Goal: Communication & Community: Answer question/provide support

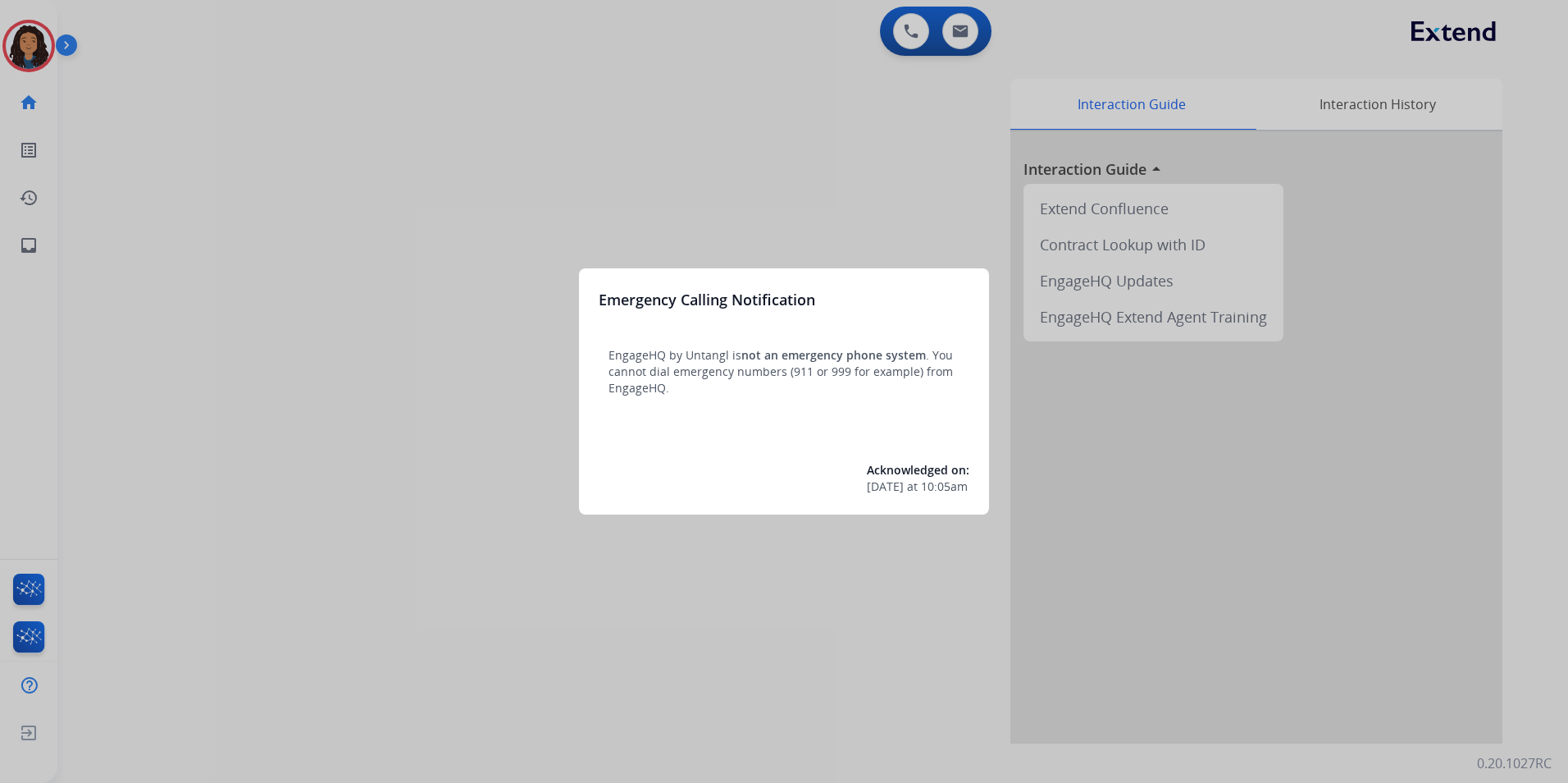
click at [450, 426] on div at bounding box center [784, 392] width 1568 height 783
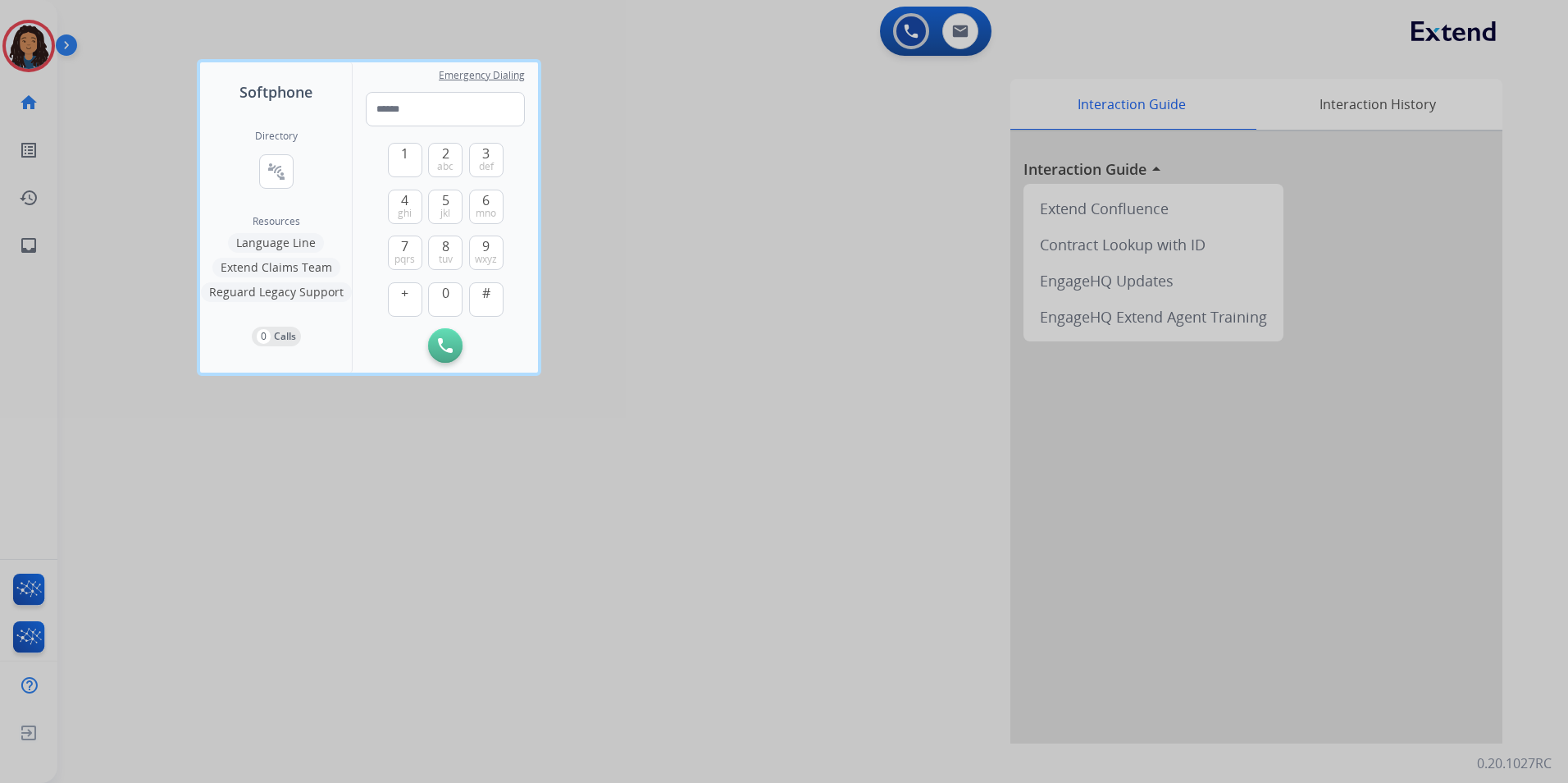
click at [701, 601] on div at bounding box center [784, 392] width 1568 height 783
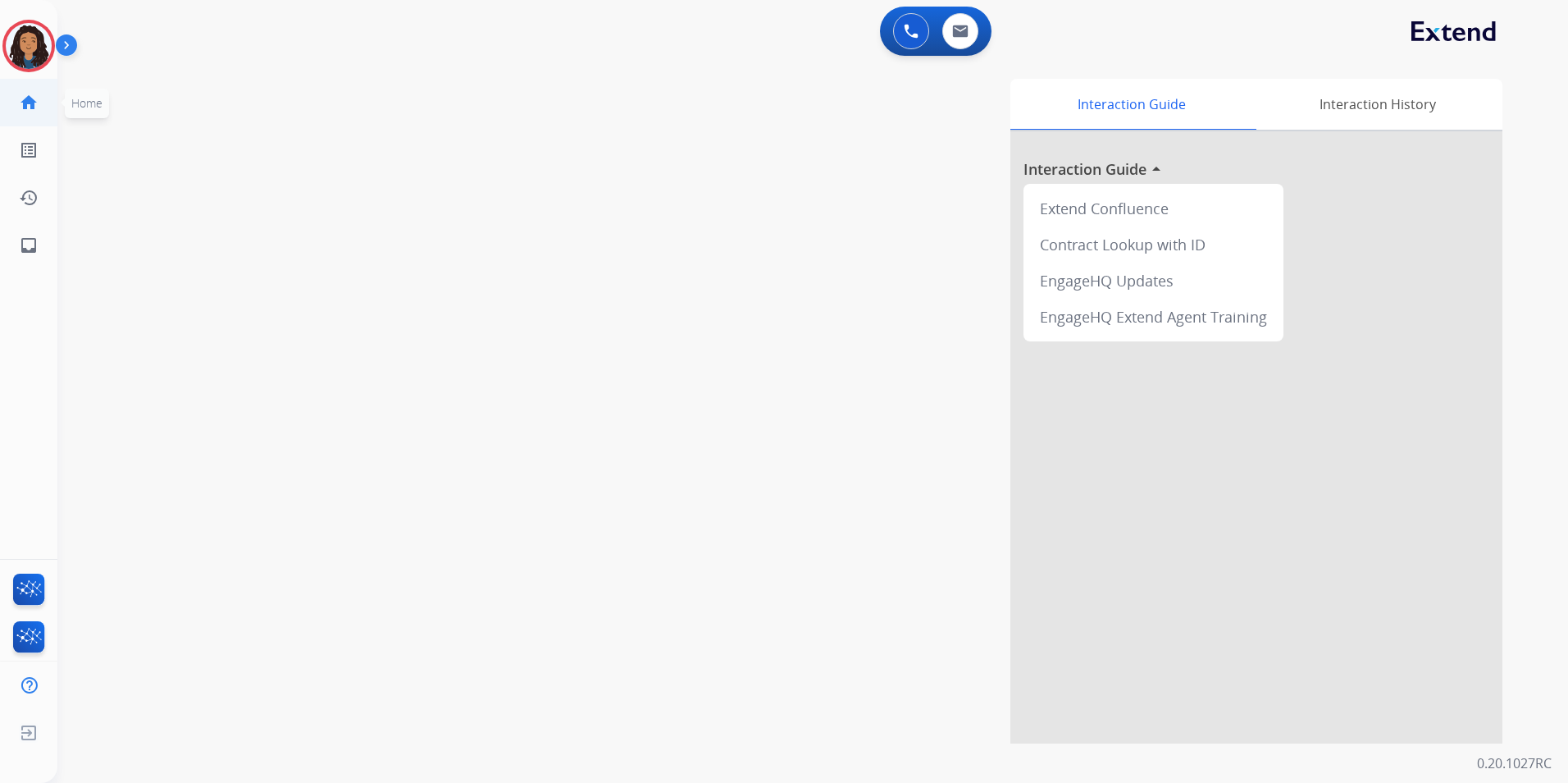
click at [40, 88] on link "home Home" at bounding box center [28, 103] width 46 height 46
click at [35, 43] on img at bounding box center [28, 46] width 46 height 46
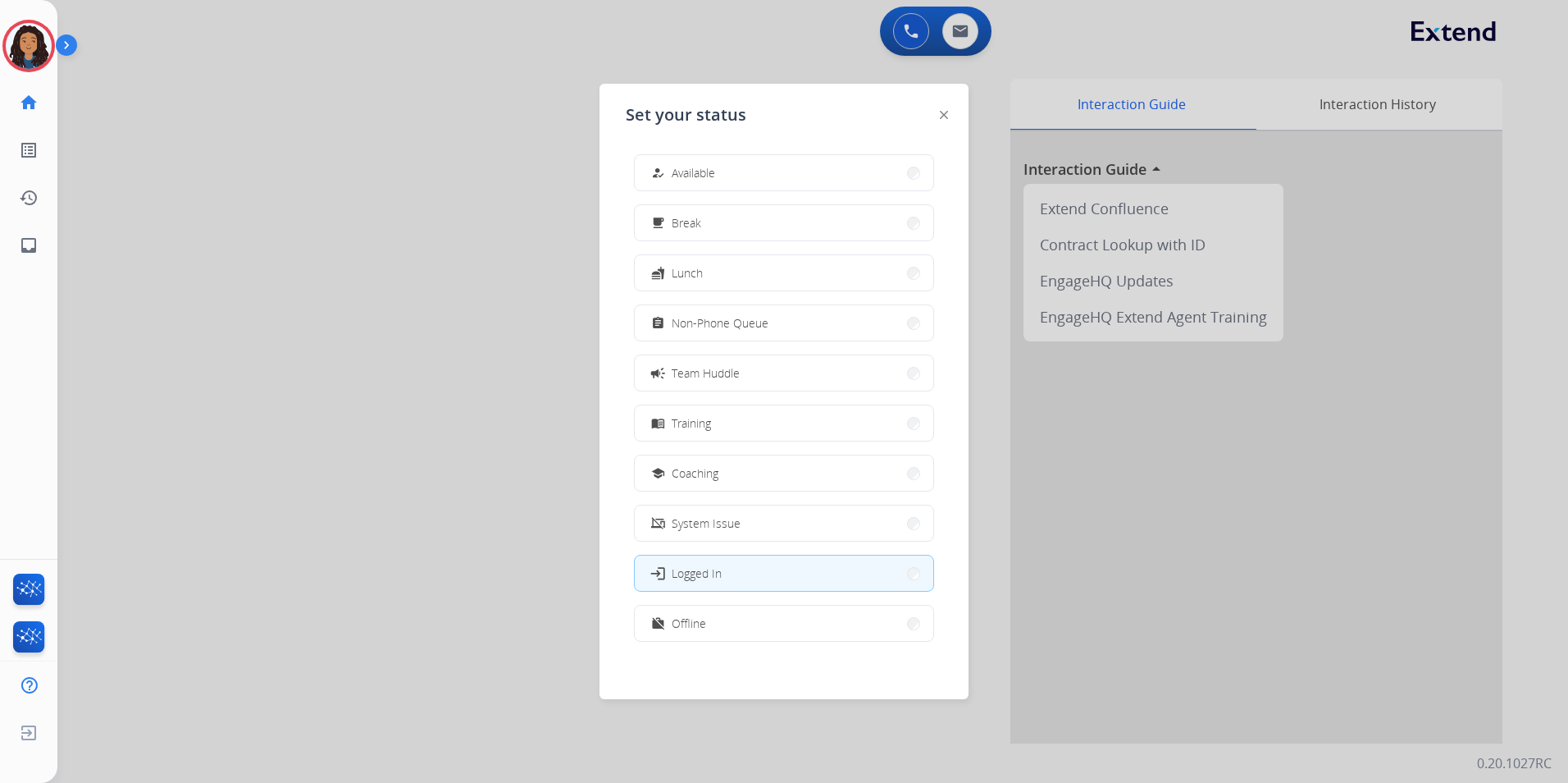
click at [736, 319] on span "Non-Phone Queue" at bounding box center [720, 323] width 97 height 17
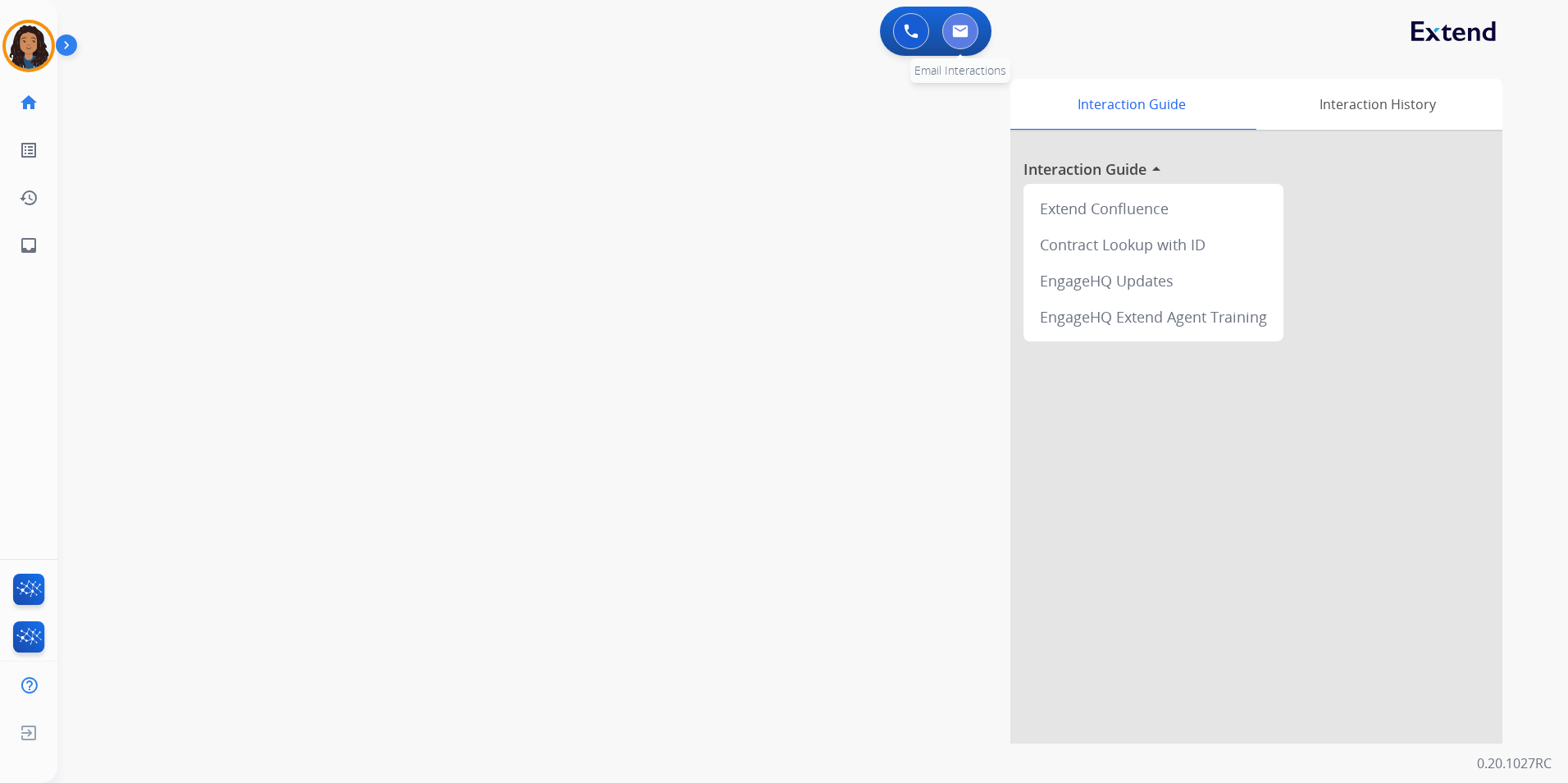
click at [965, 19] on button at bounding box center [959, 30] width 36 height 36
select select "**********"
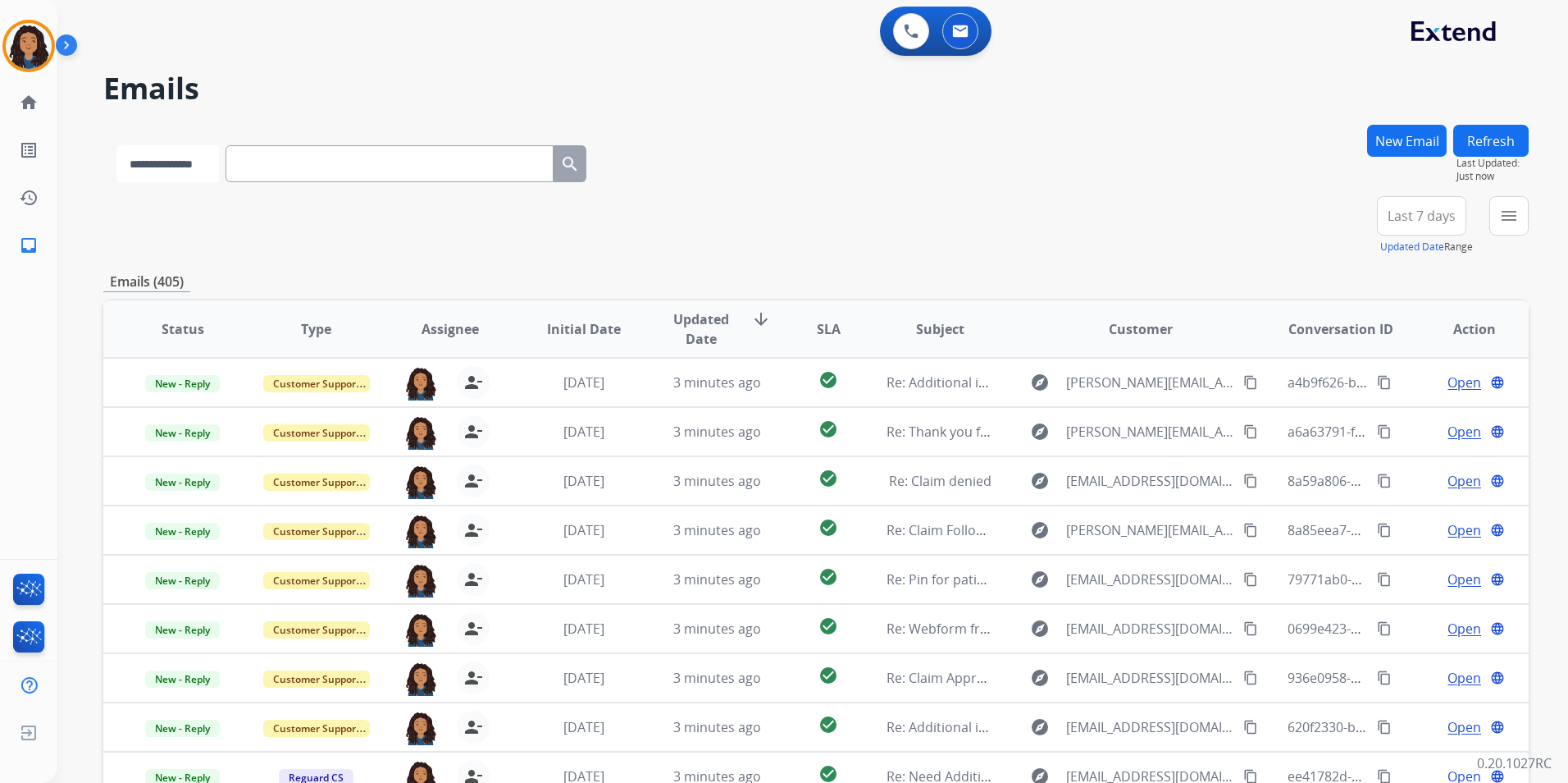
click at [219, 170] on select "**********" at bounding box center [168, 163] width 103 height 37
paste input "**********"
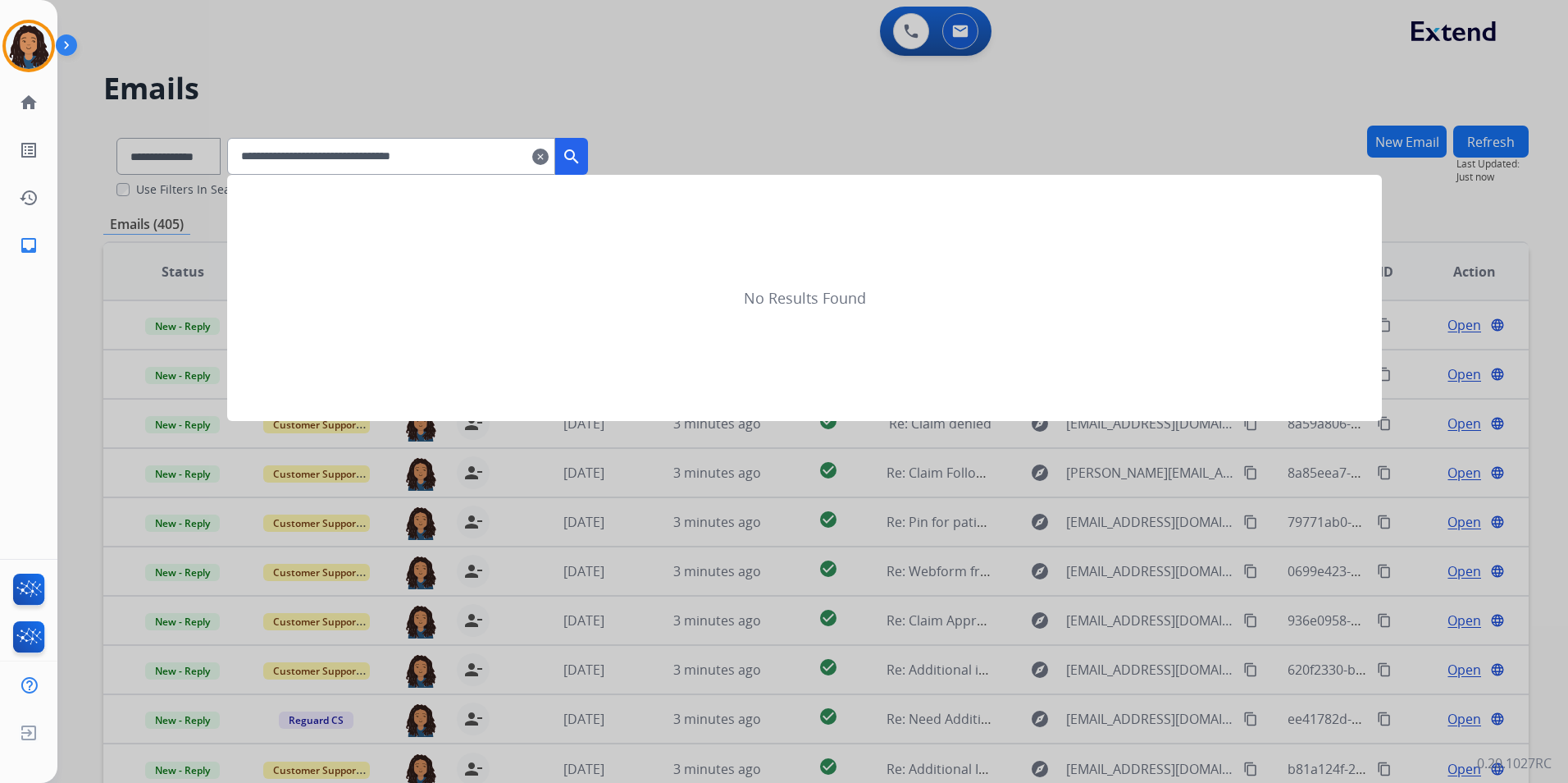
type input "**********"
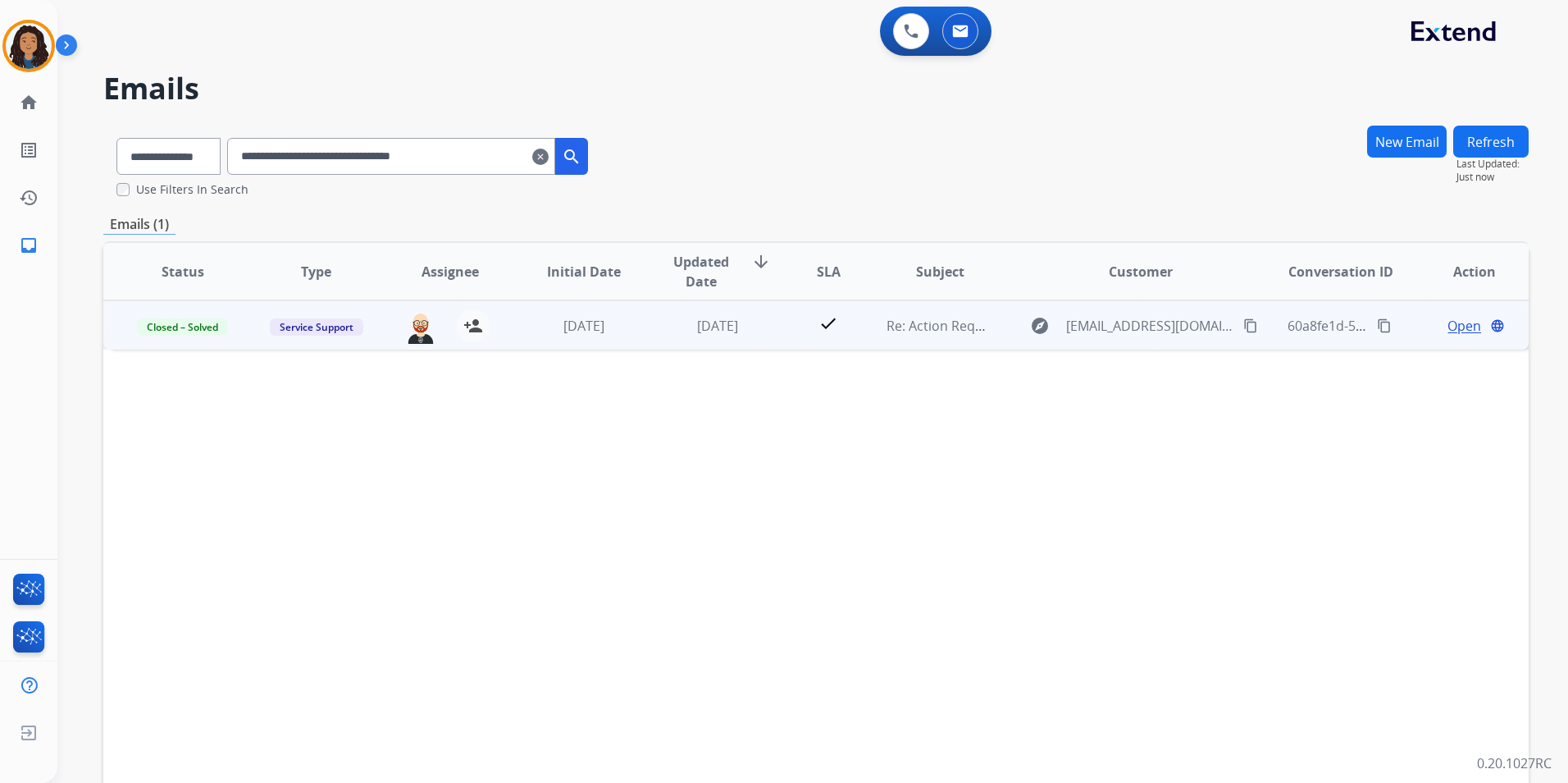
click at [1449, 324] on span "Open" at bounding box center [1464, 325] width 34 height 19
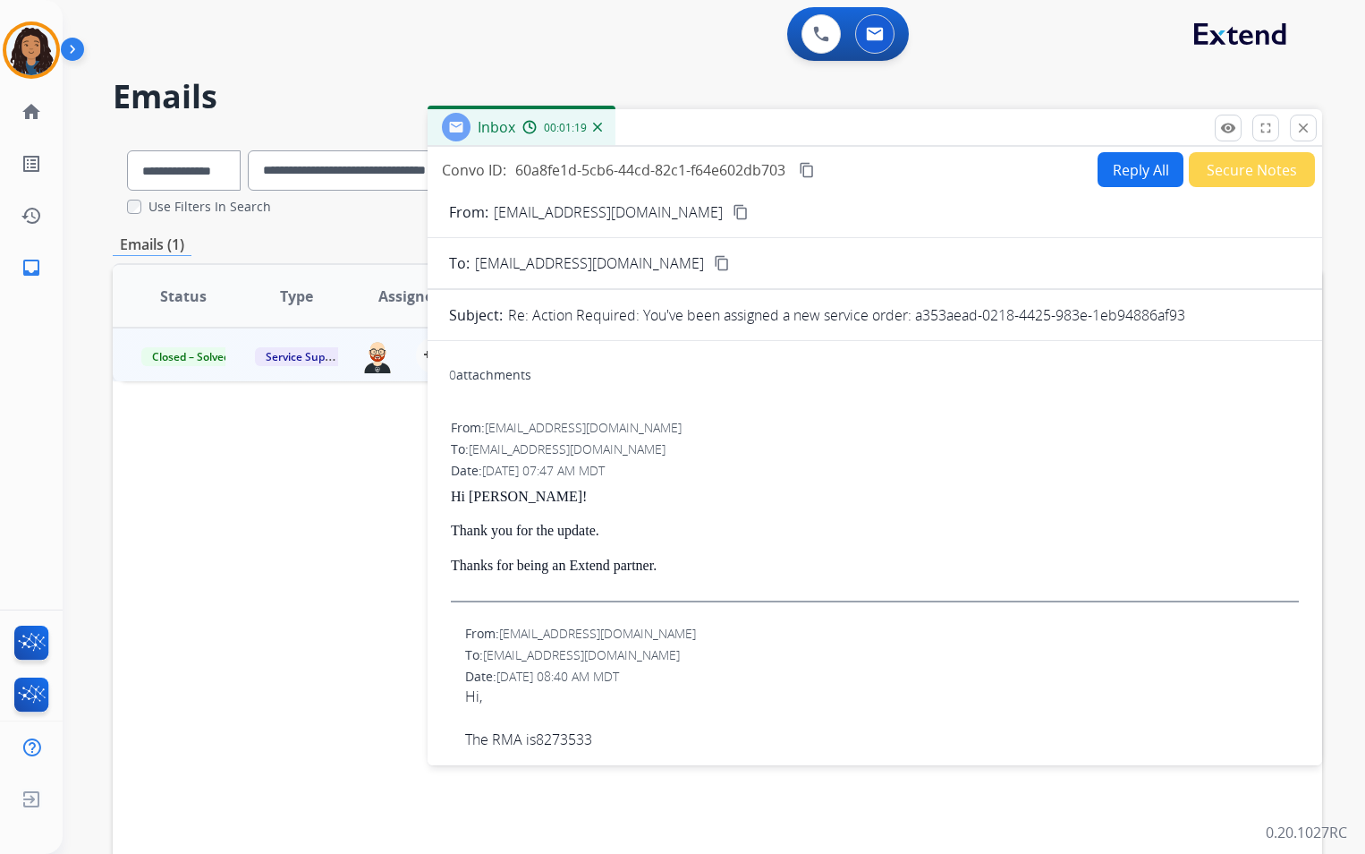
click at [1287, 123] on div "remove_red_eye Logs fullscreen Expand close Close" at bounding box center [1266, 128] width 102 height 27
click at [1305, 123] on mat-icon "close" at bounding box center [1304, 128] width 16 height 16
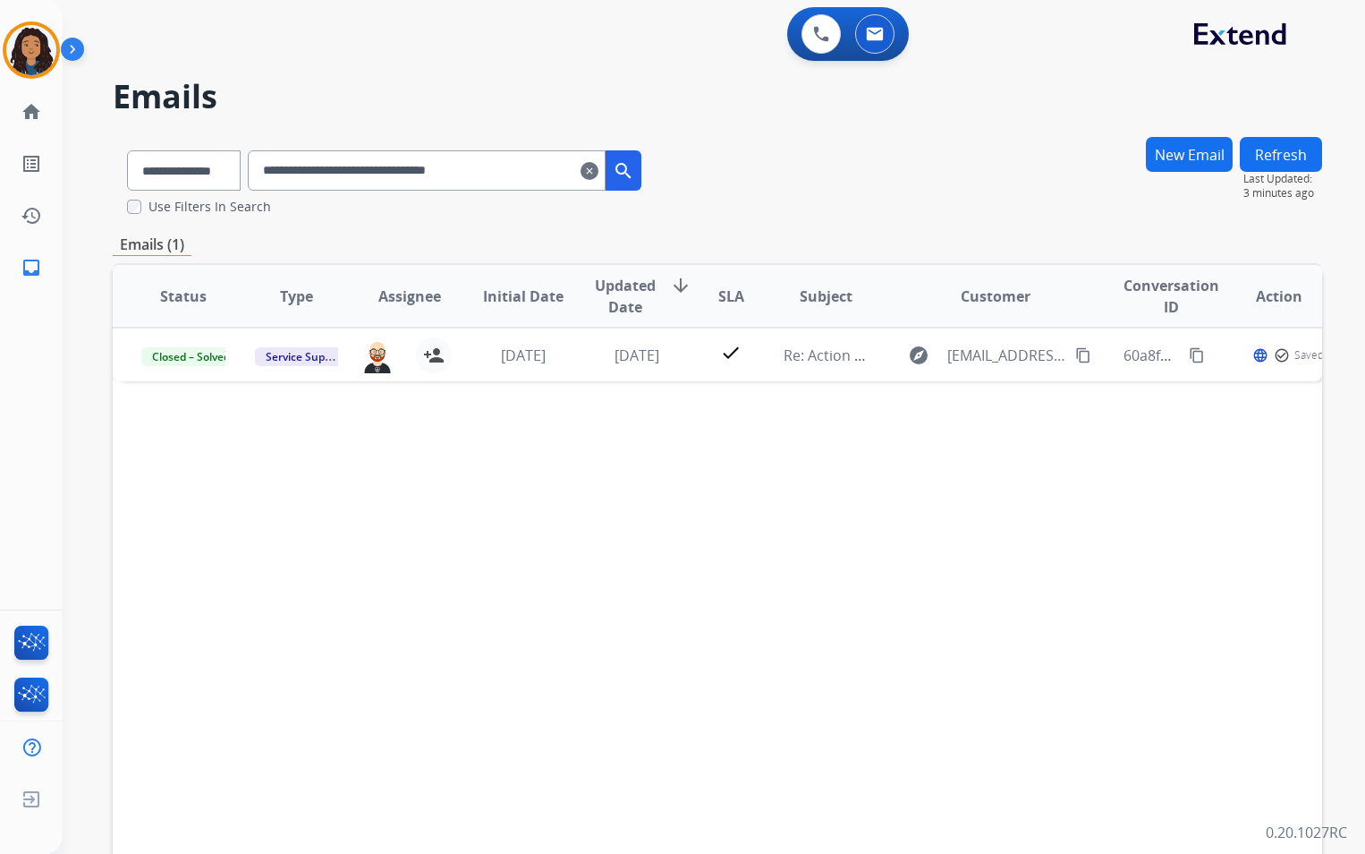
click at [599, 160] on mat-icon "clear" at bounding box center [590, 170] width 18 height 21
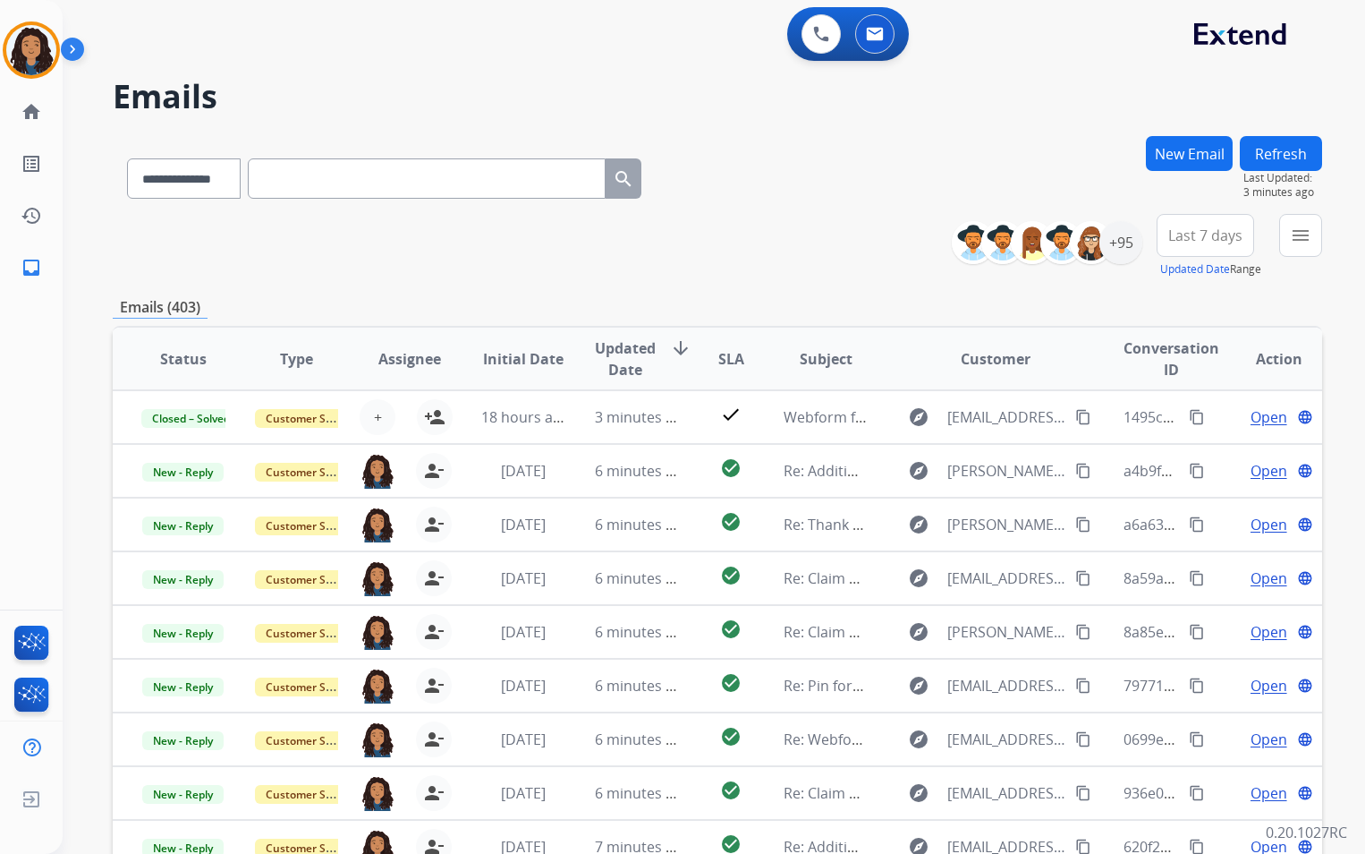
click at [1194, 160] on button "New Email" at bounding box center [1189, 153] width 87 height 35
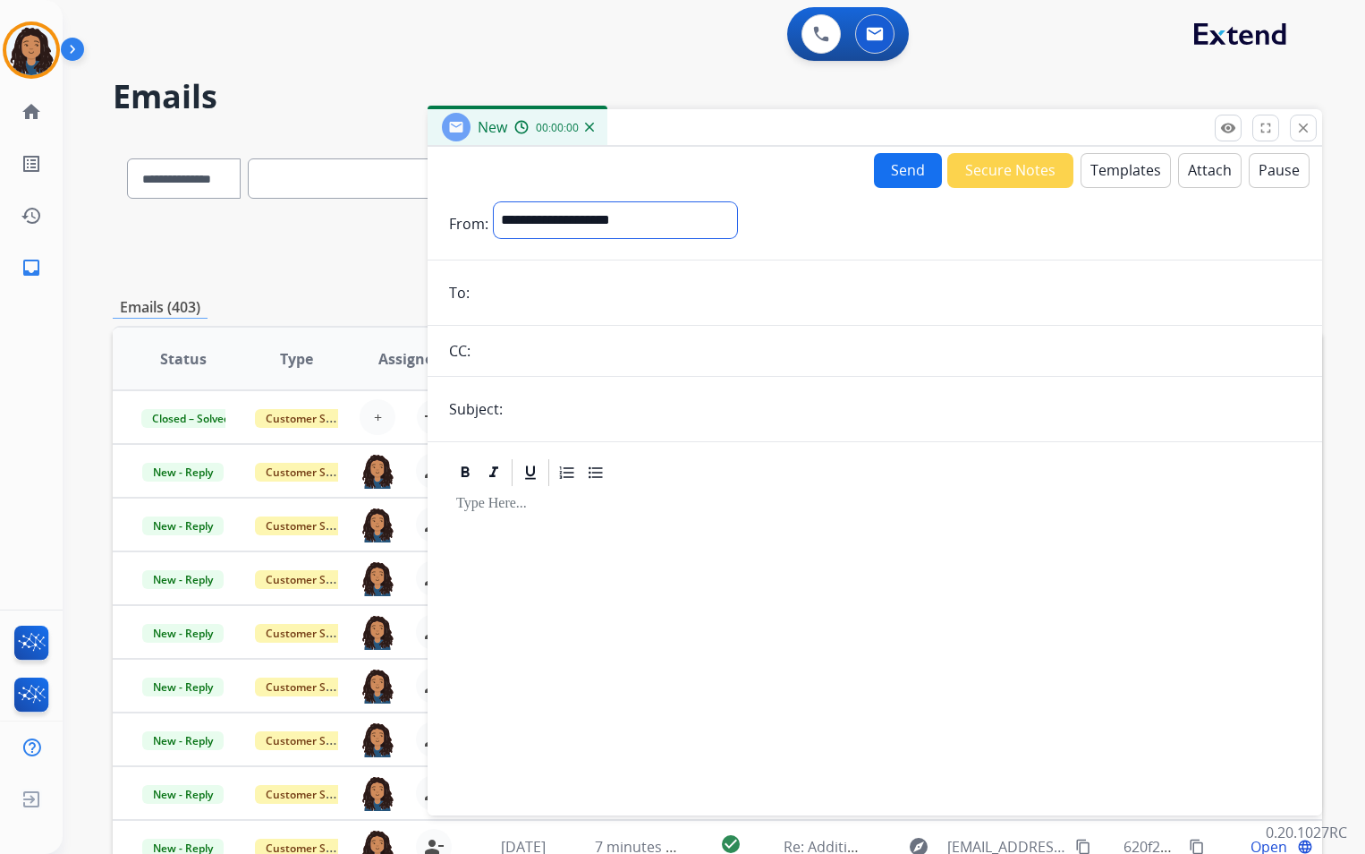
click at [687, 232] on select "**********" at bounding box center [615, 220] width 243 height 36
select select "**********"
click at [494, 202] on select "**********" at bounding box center [615, 220] width 243 height 36
paste input "**********"
type input "**********"
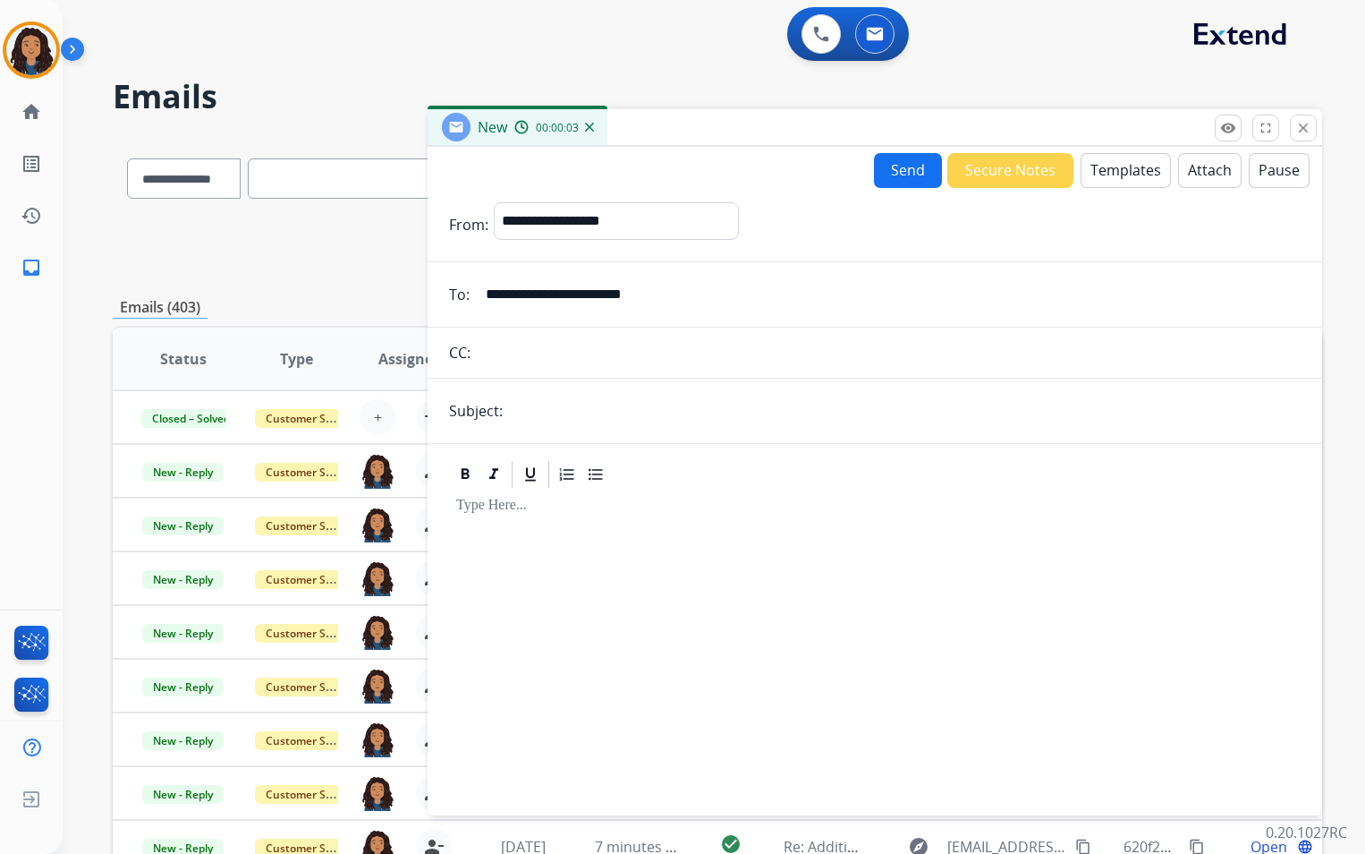
click at [595, 395] on input "text" at bounding box center [904, 411] width 793 height 36
type input "**********"
click at [1093, 172] on button "Templates" at bounding box center [1126, 170] width 90 height 35
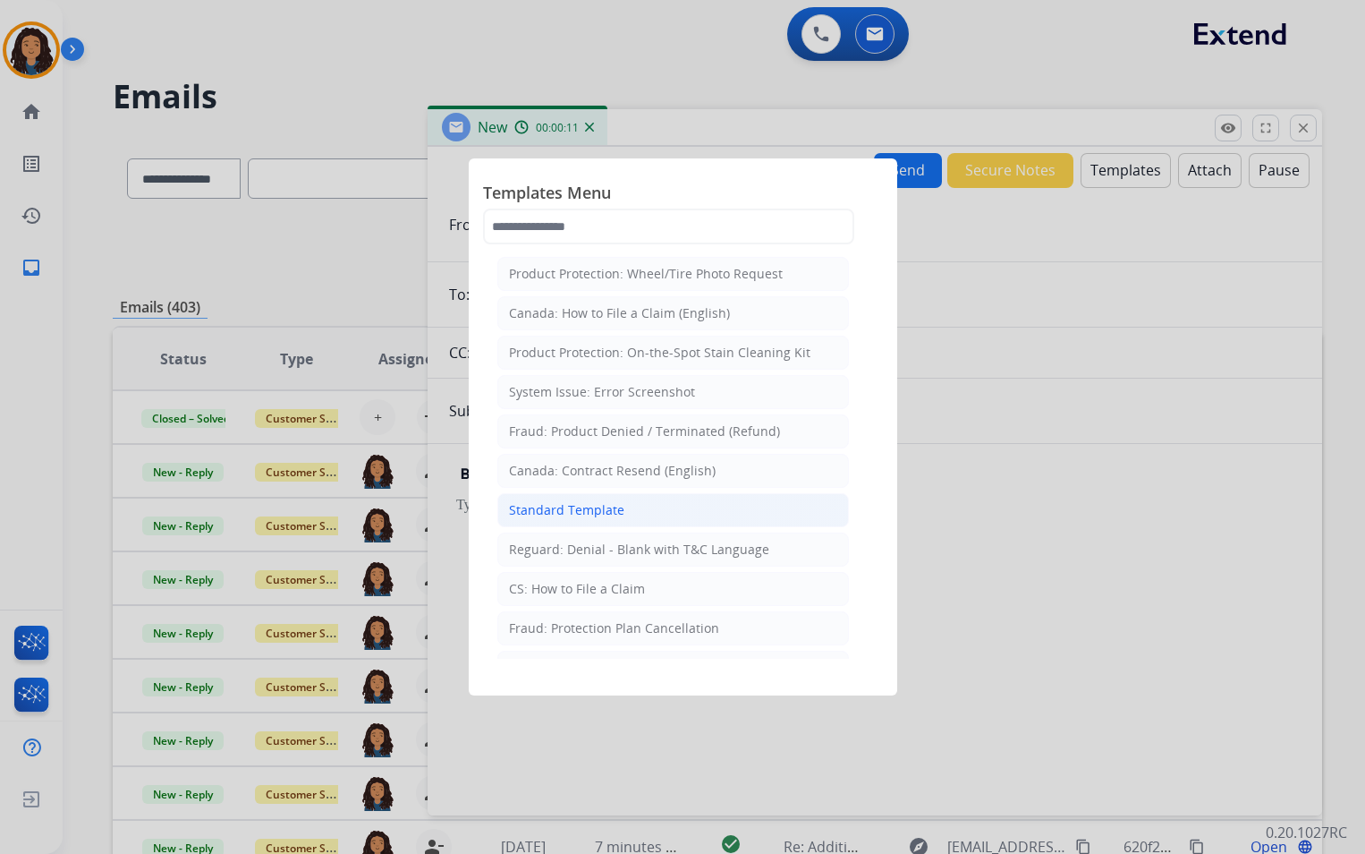
click at [589, 500] on li "Standard Template" at bounding box center [673, 510] width 352 height 34
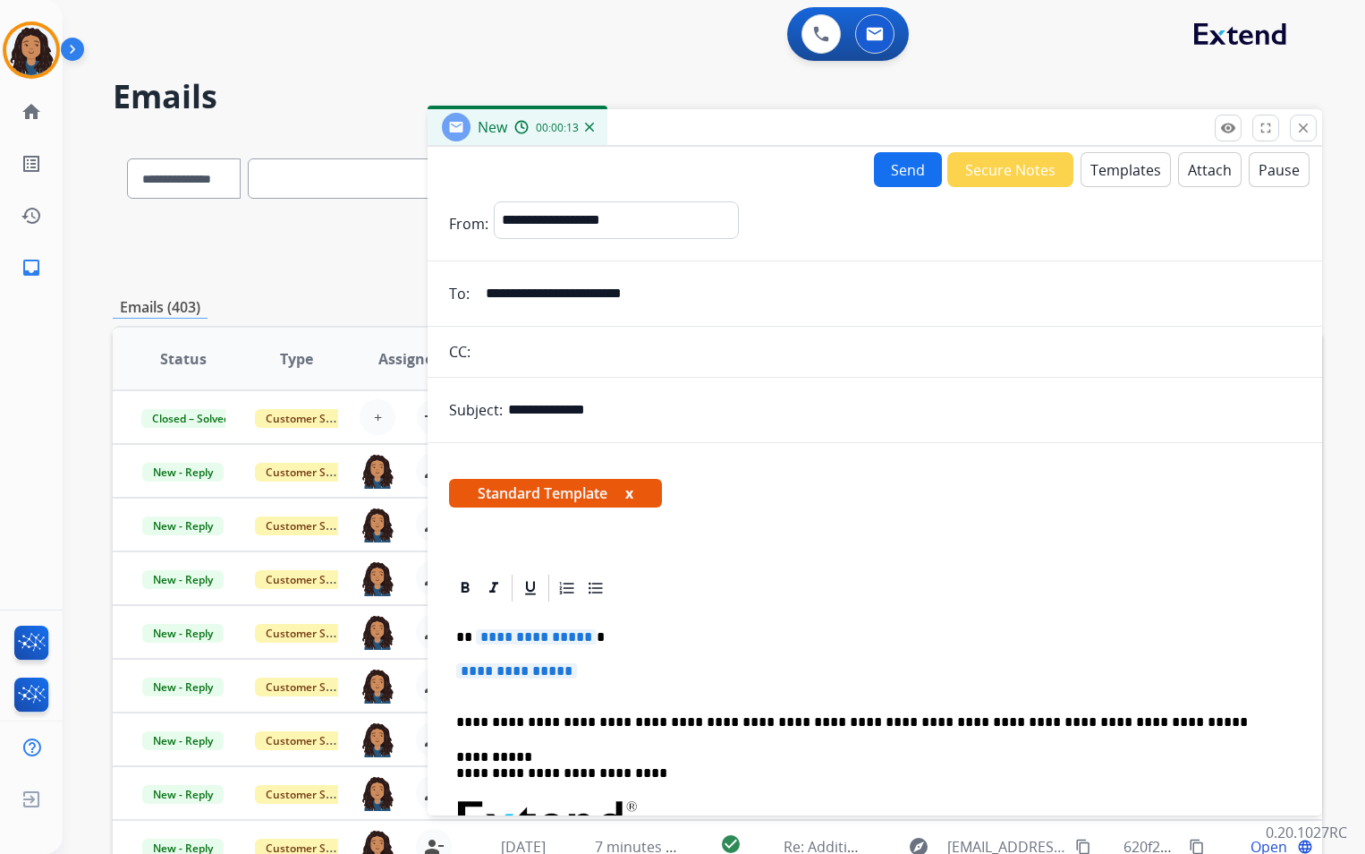
click at [1134, 180] on button "Templates" at bounding box center [1126, 169] width 90 height 35
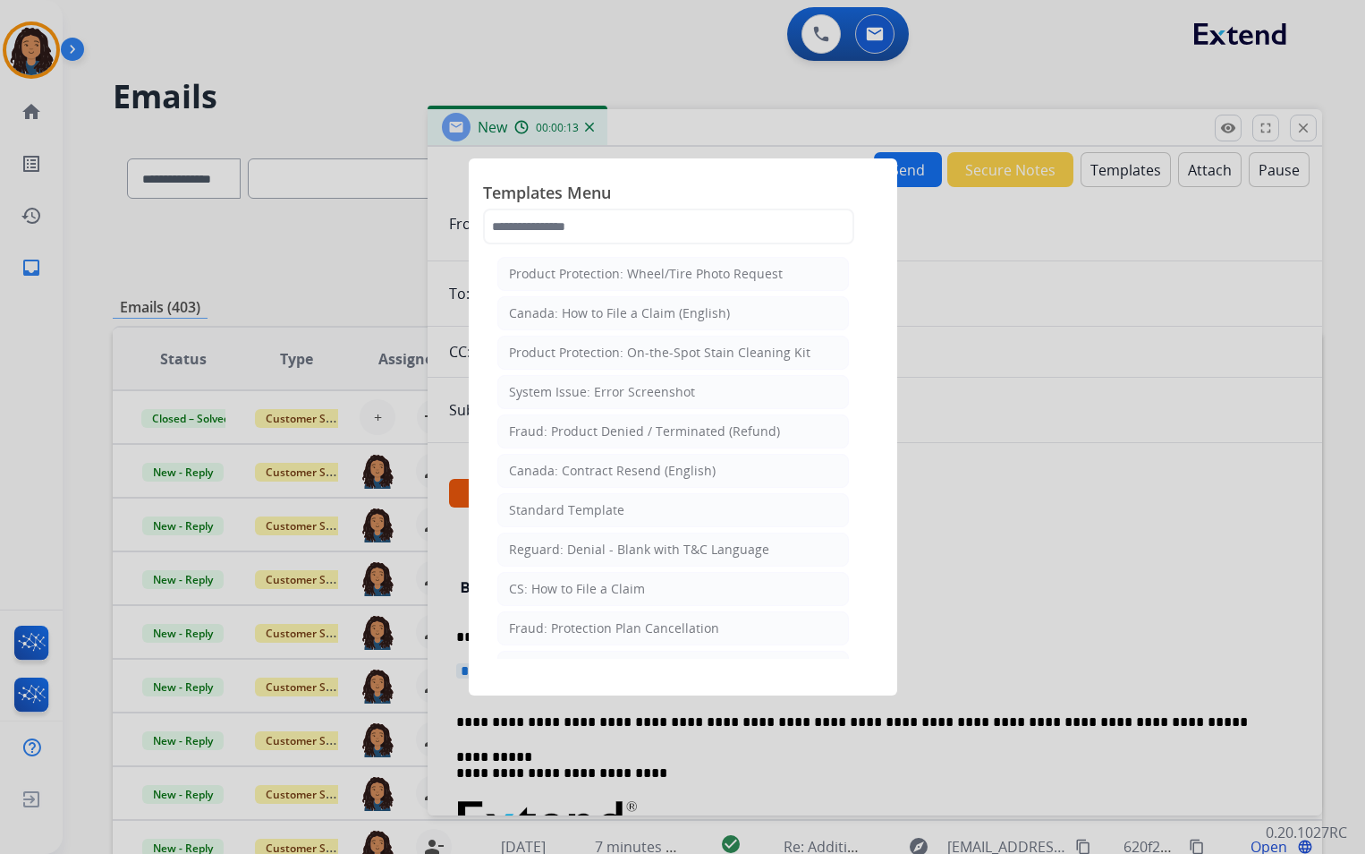
click at [674, 208] on span "Templates Menu" at bounding box center [683, 194] width 400 height 29
click at [682, 217] on input "text" at bounding box center [668, 226] width 371 height 36
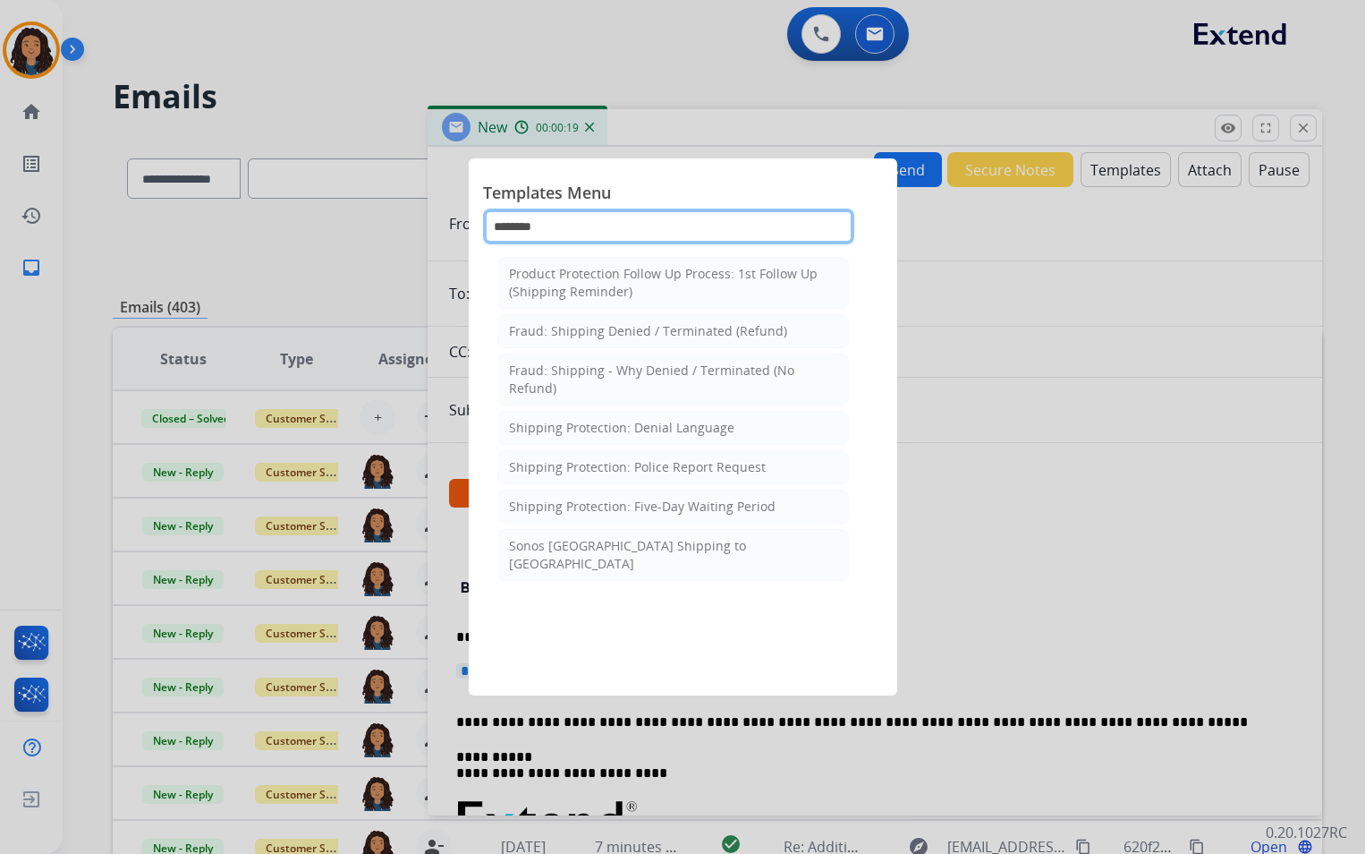
type input "********"
click at [1074, 525] on div at bounding box center [682, 427] width 1365 height 854
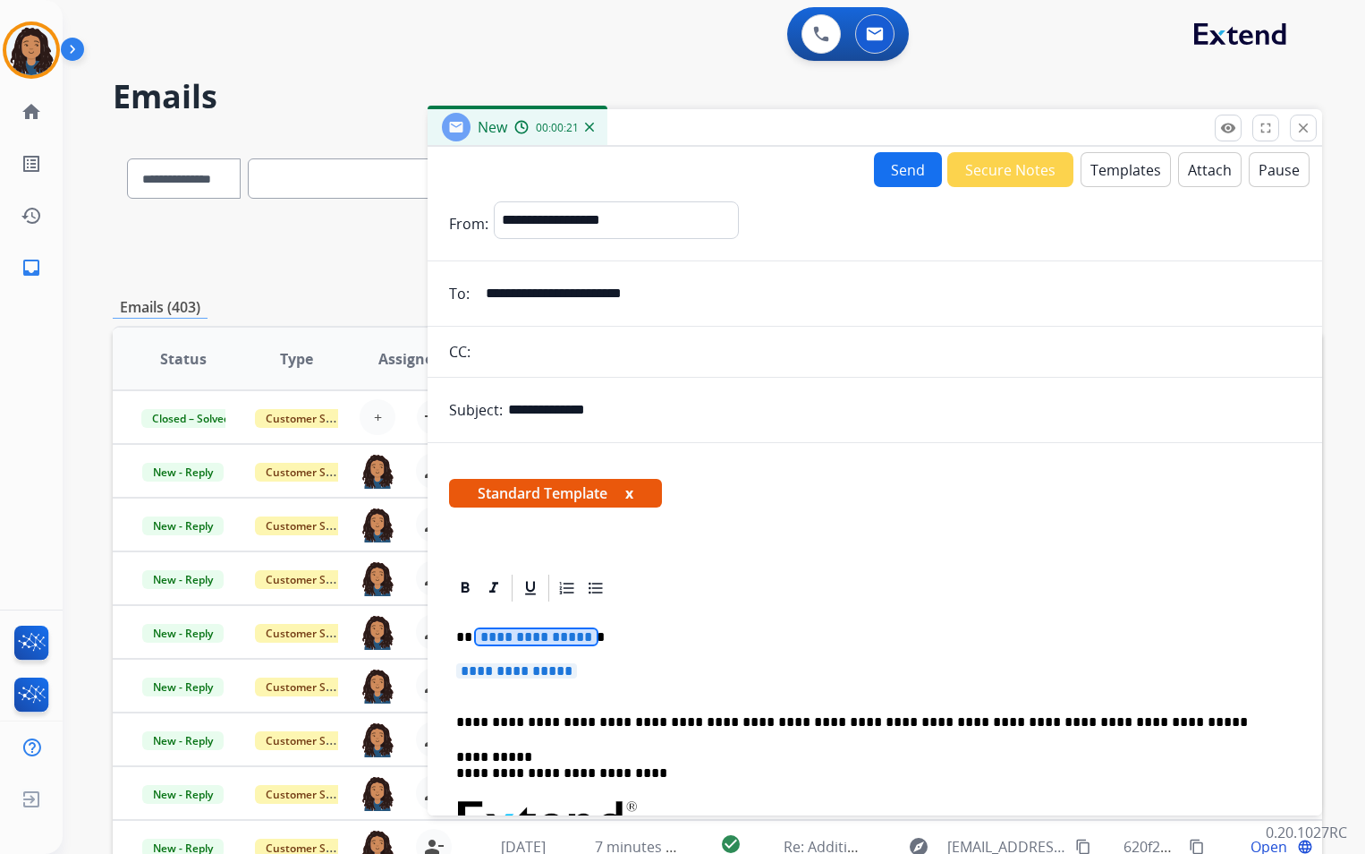
click at [497, 634] on span "**********" at bounding box center [536, 636] width 121 height 15
click at [497, 679] on p "**********" at bounding box center [874, 679] width 837 height 33
click at [498, 672] on span "**********" at bounding box center [516, 670] width 121 height 15
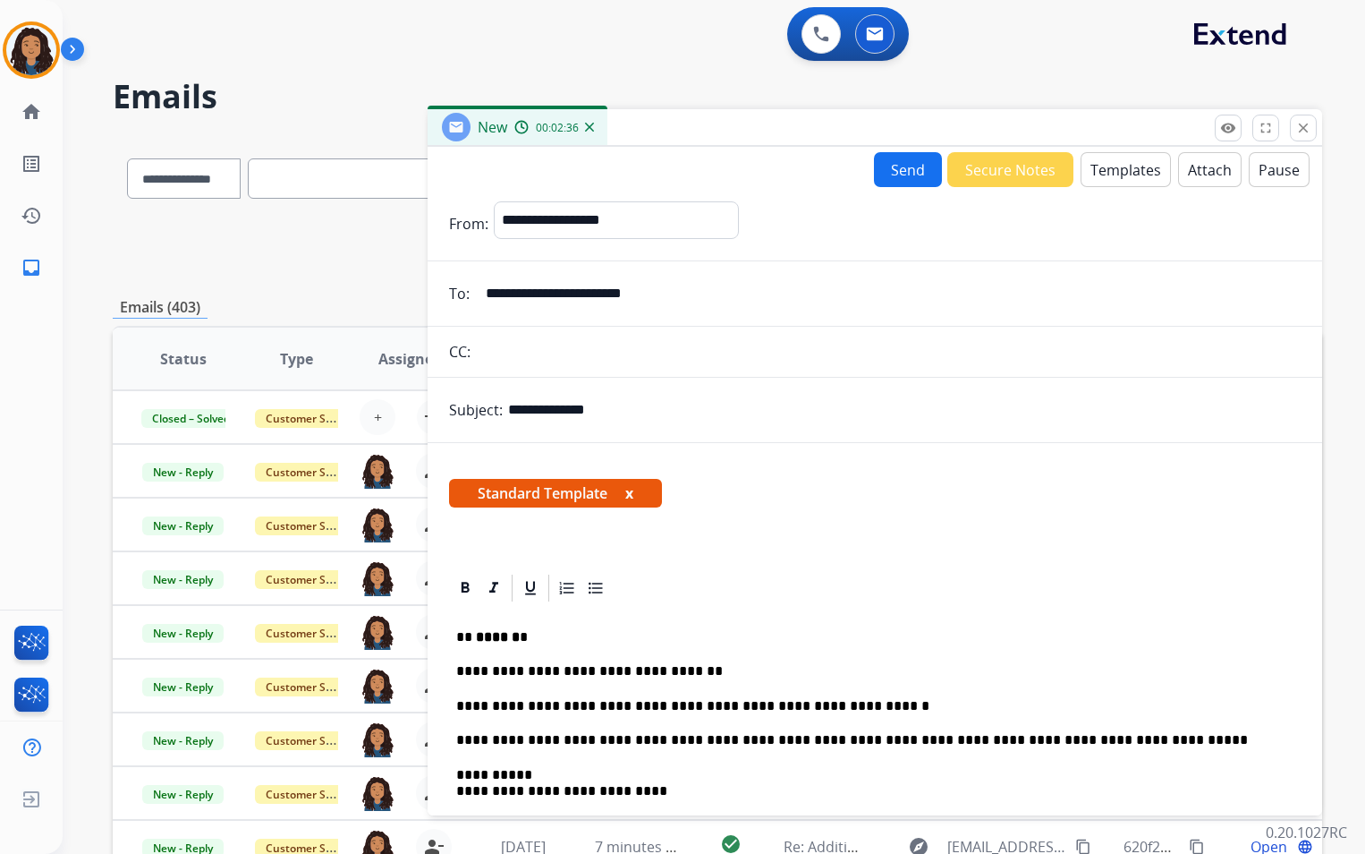
click at [1178, 176] on button "Attach" at bounding box center [1210, 169] width 64 height 35
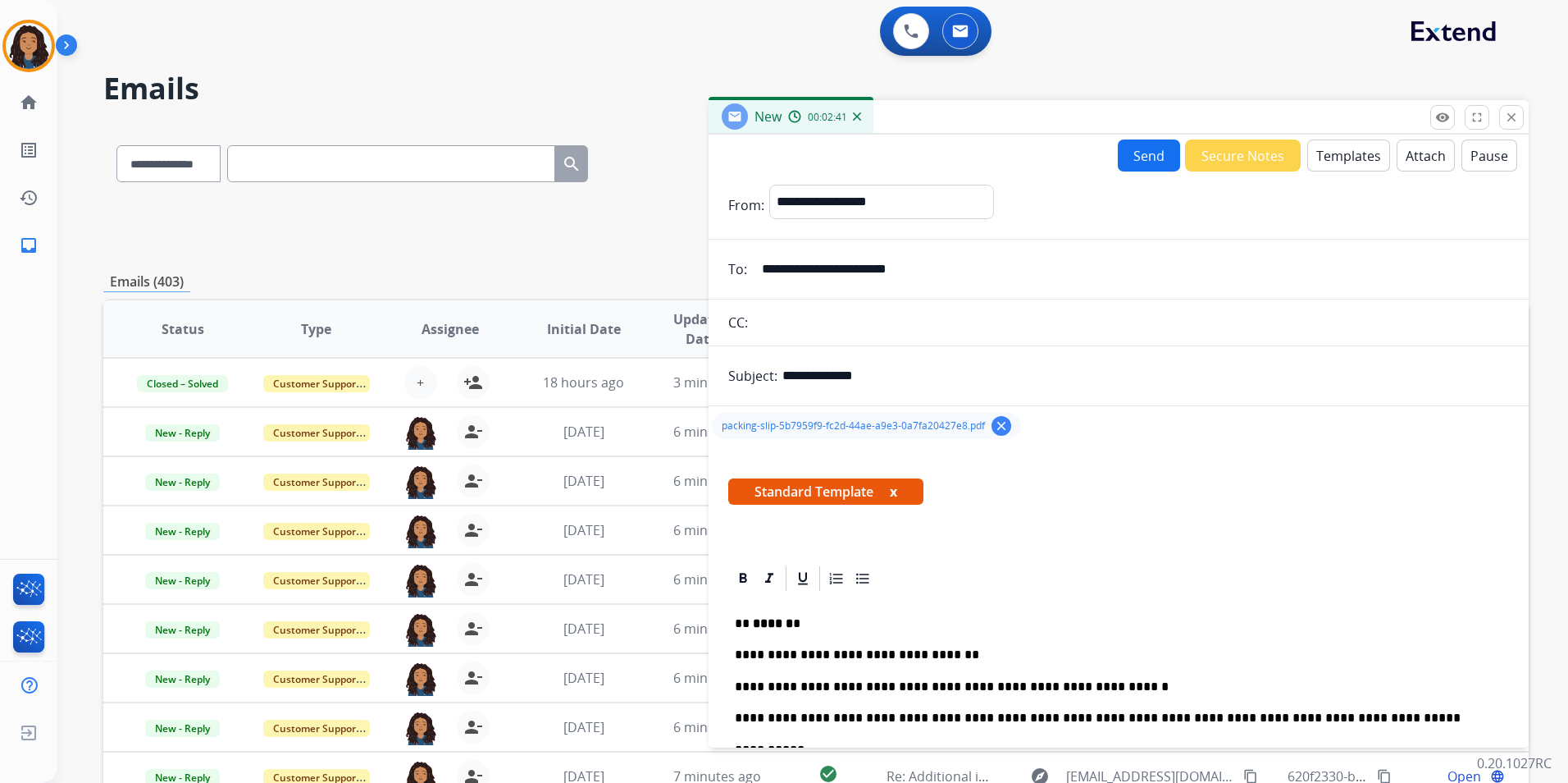
click at [1150, 156] on button "Send" at bounding box center [1149, 155] width 62 height 32
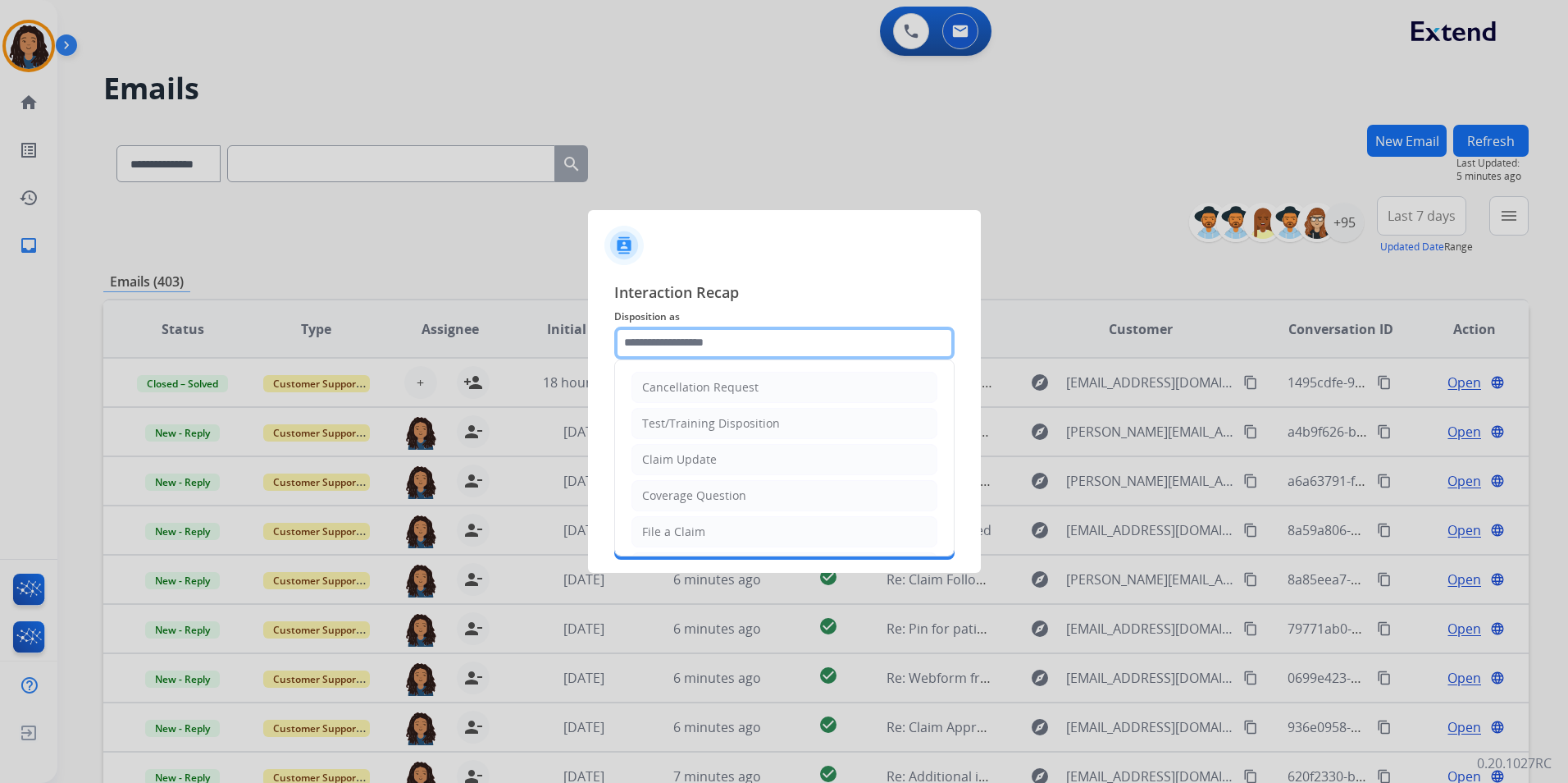
click at [777, 336] on input "text" at bounding box center [784, 343] width 340 height 33
type input "**********"
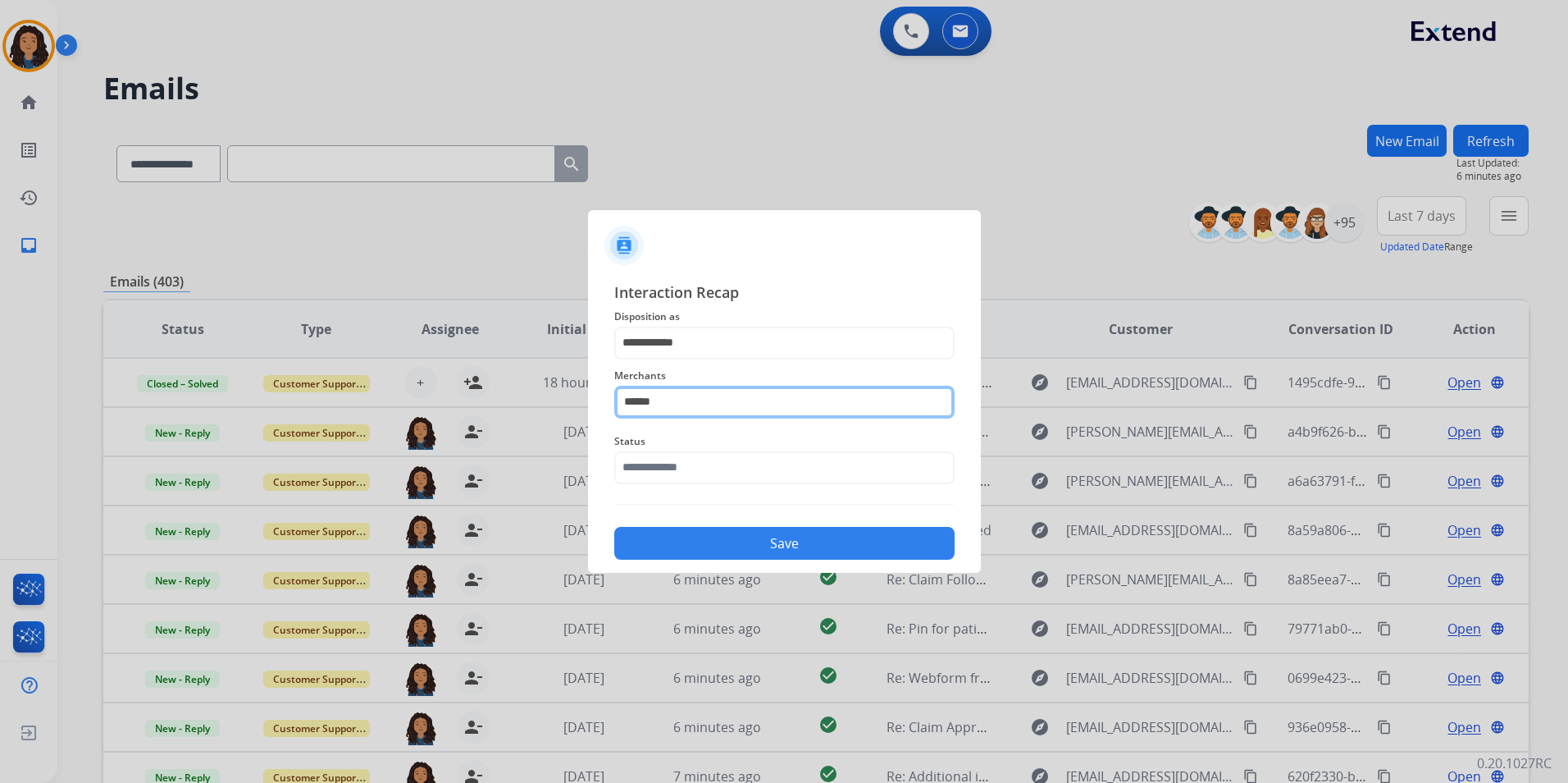
click at [697, 402] on input "******" at bounding box center [784, 403] width 340 height 33
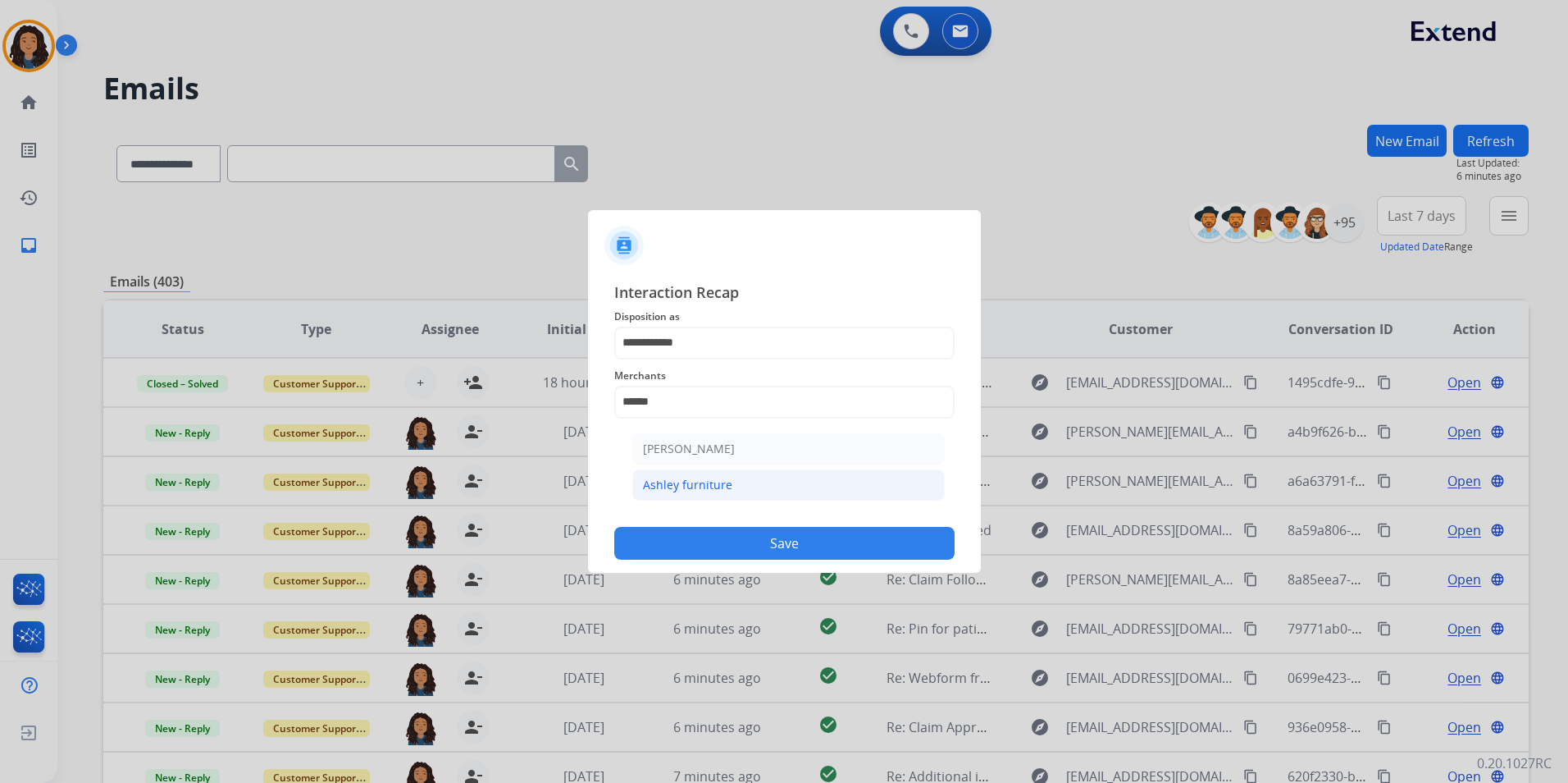
click at [696, 478] on div "Ashley furniture" at bounding box center [687, 485] width 90 height 17
type input "**********"
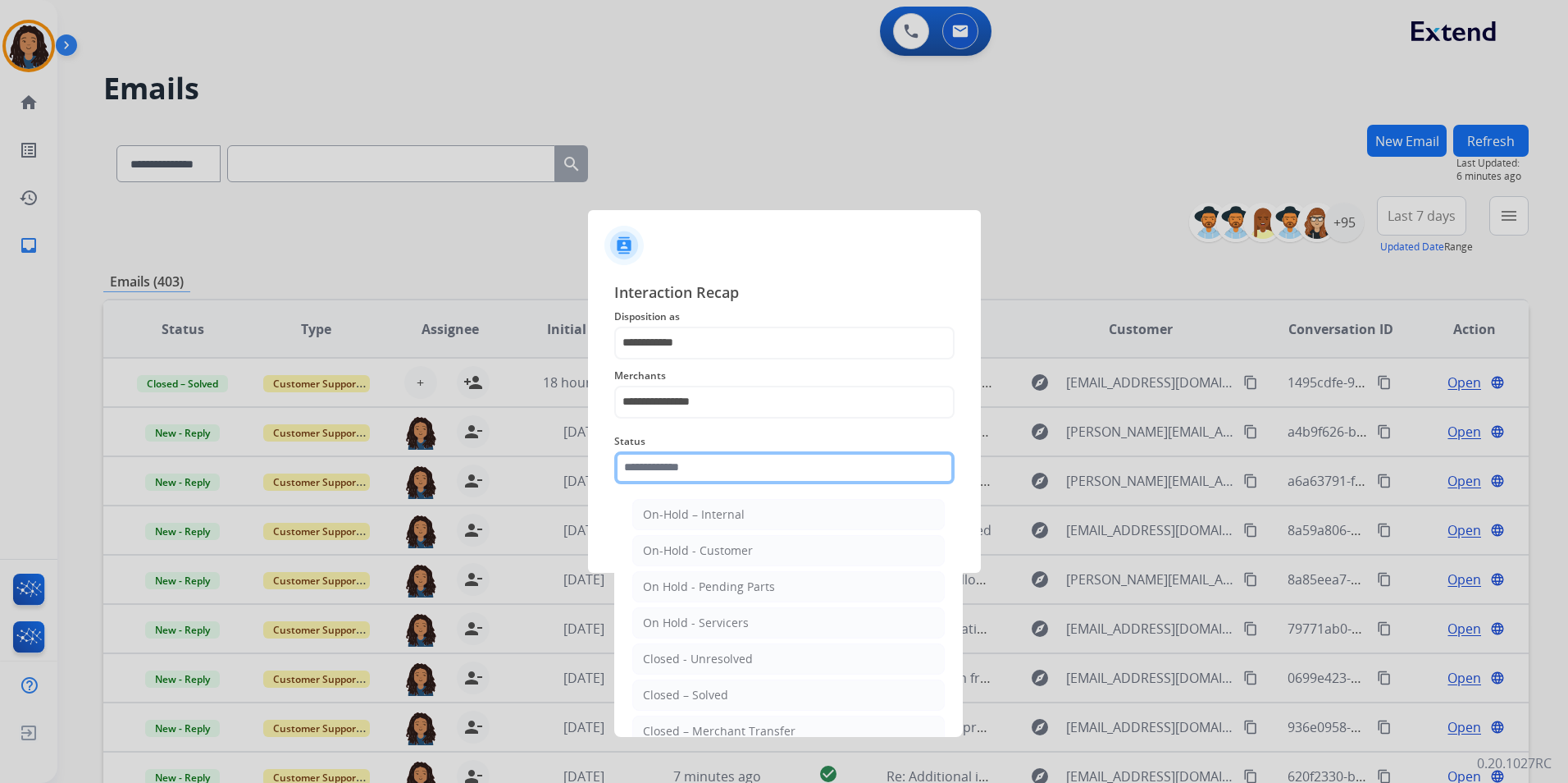
click at [688, 459] on input "text" at bounding box center [784, 468] width 340 height 33
click at [673, 682] on li "Closed – Solved" at bounding box center [788, 695] width 313 height 31
type input "**********"
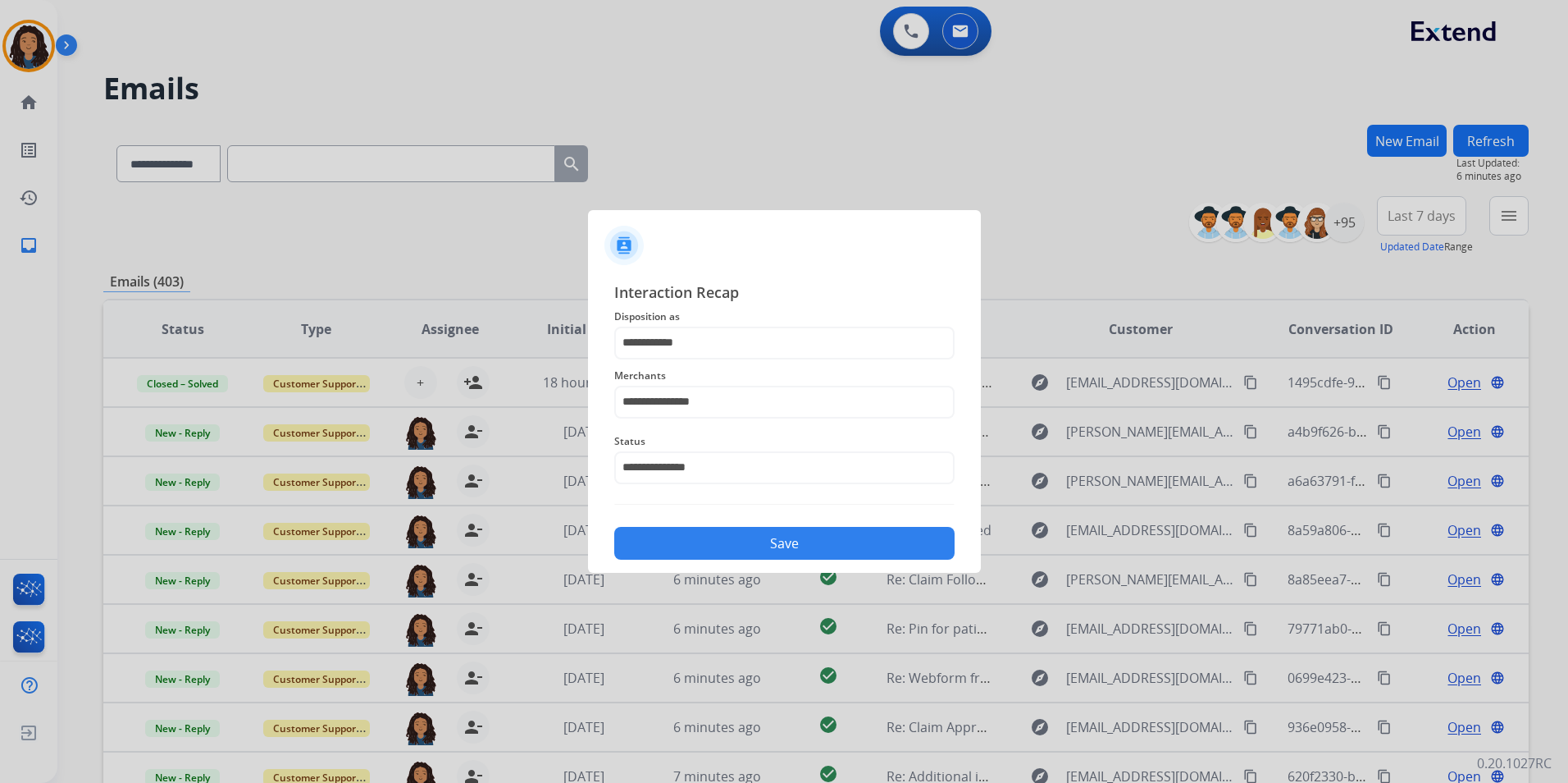
click at [722, 520] on div "**********" at bounding box center [784, 420] width 340 height 280
click at [707, 555] on button "Save" at bounding box center [784, 543] width 340 height 33
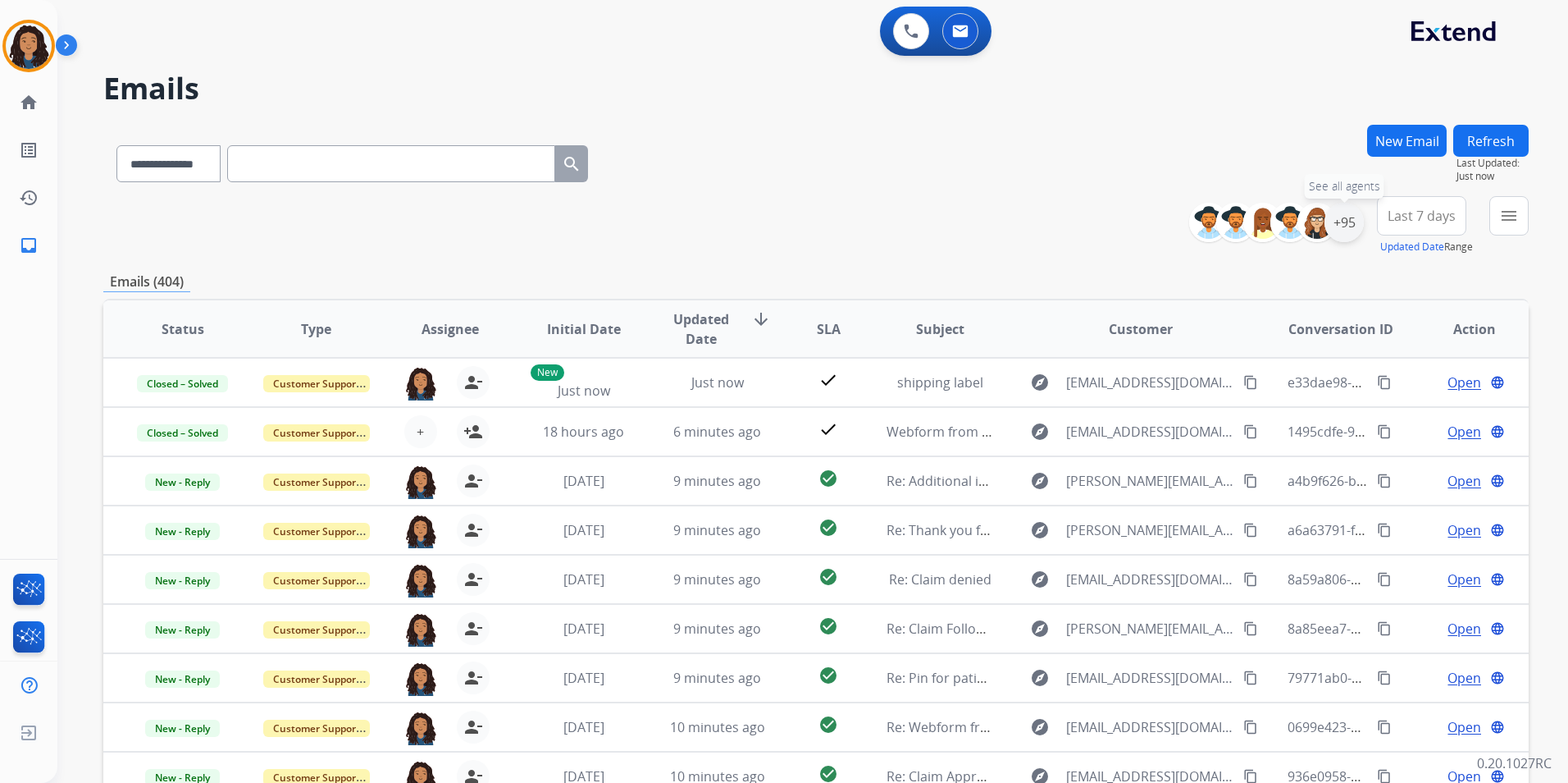
click at [1344, 226] on div "+95" at bounding box center [1343, 222] width 39 height 39
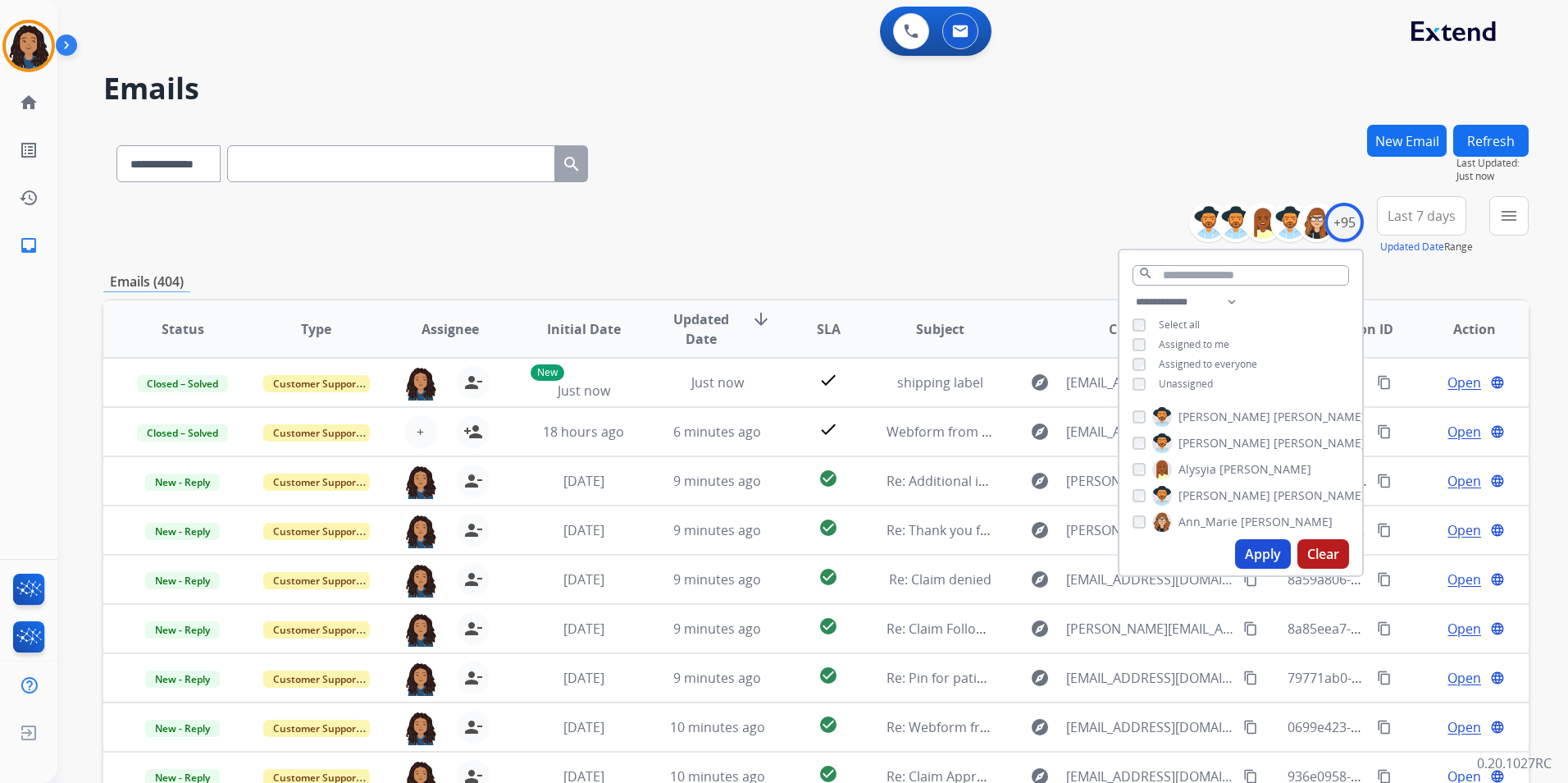
click at [717, 190] on div "**********" at bounding box center [816, 160] width 1425 height 72
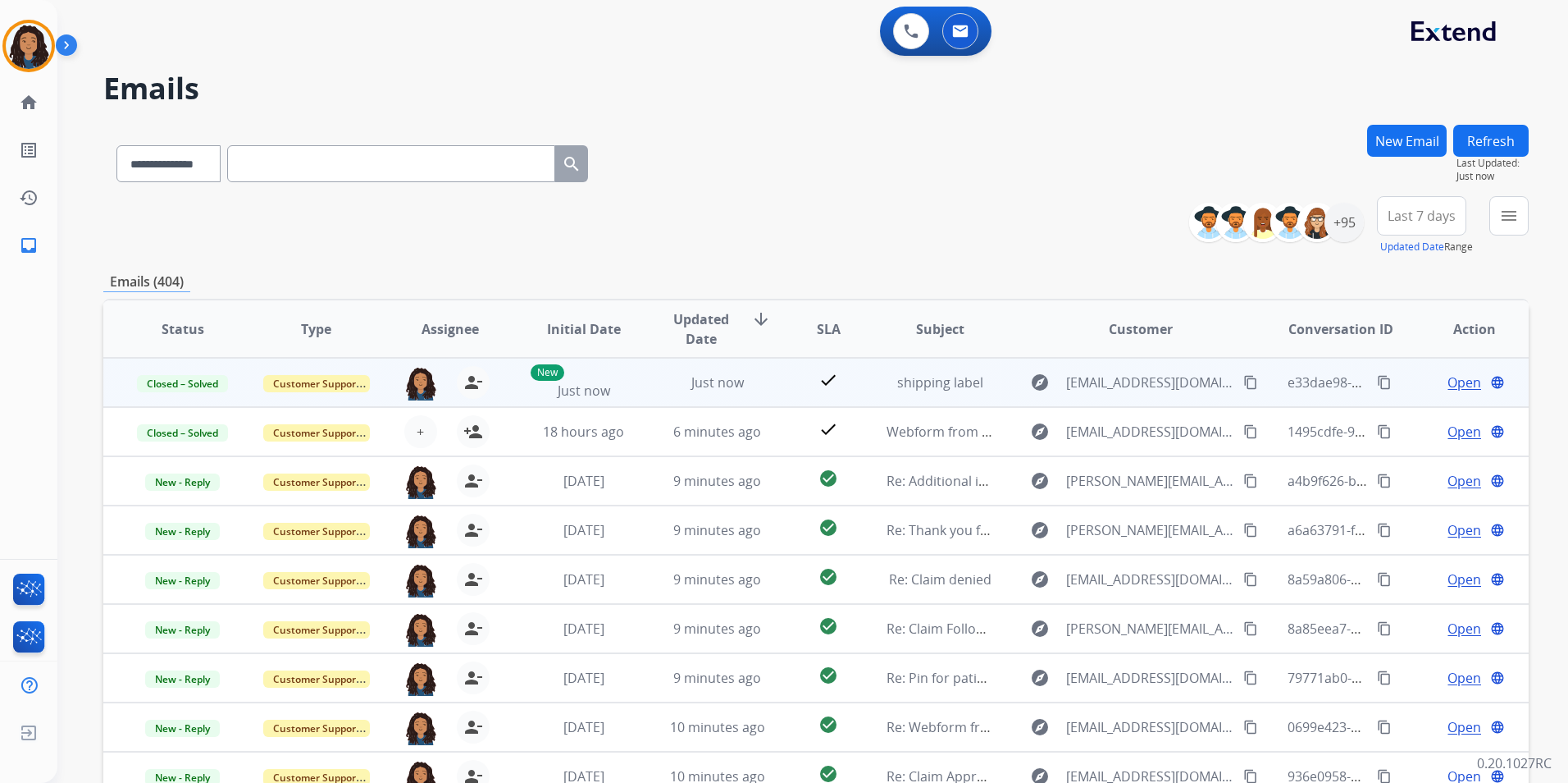
click at [1376, 378] on mat-icon "content_copy" at bounding box center [1384, 382] width 15 height 15
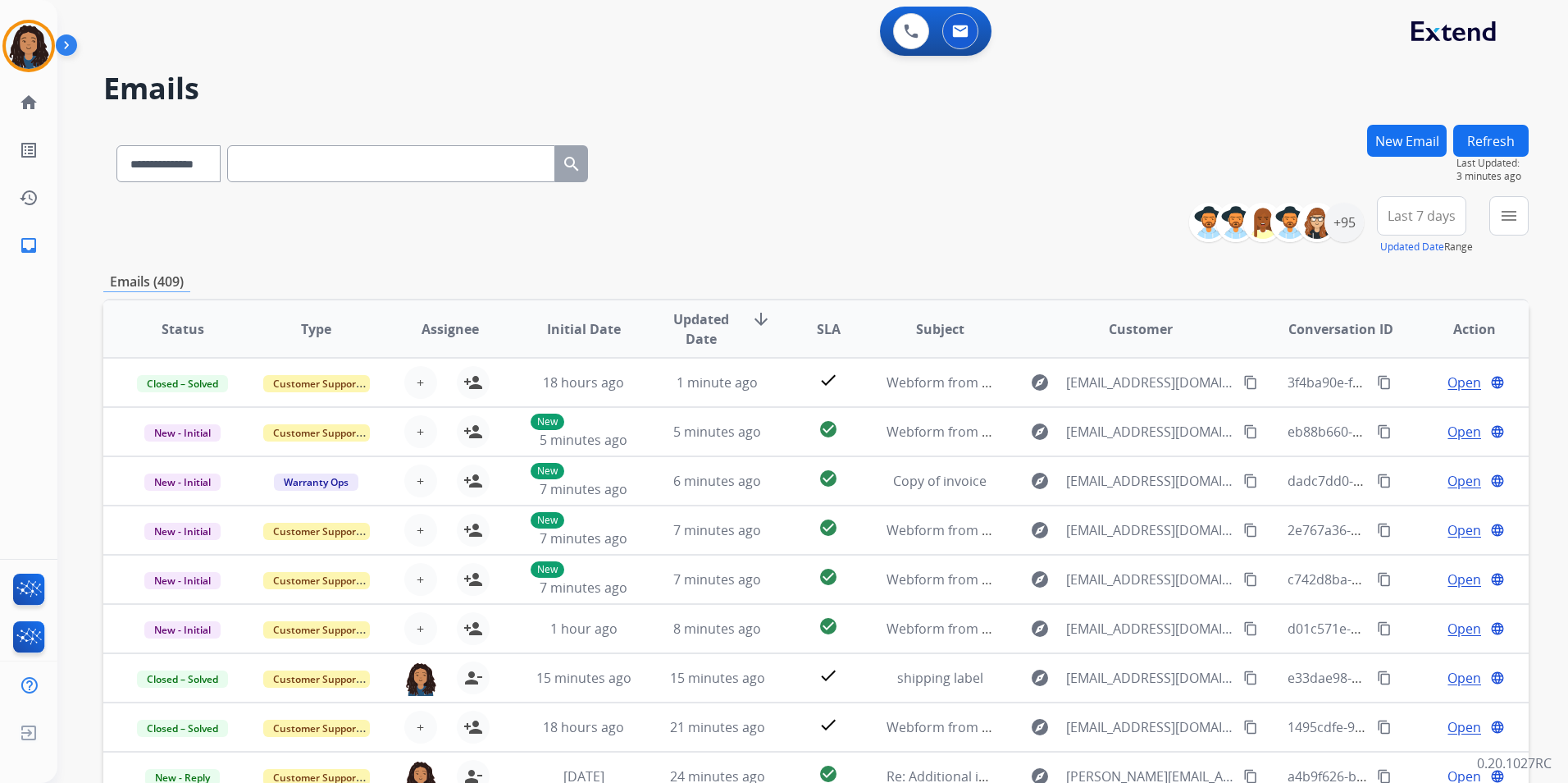
click at [1394, 149] on button "New Email" at bounding box center [1406, 140] width 80 height 32
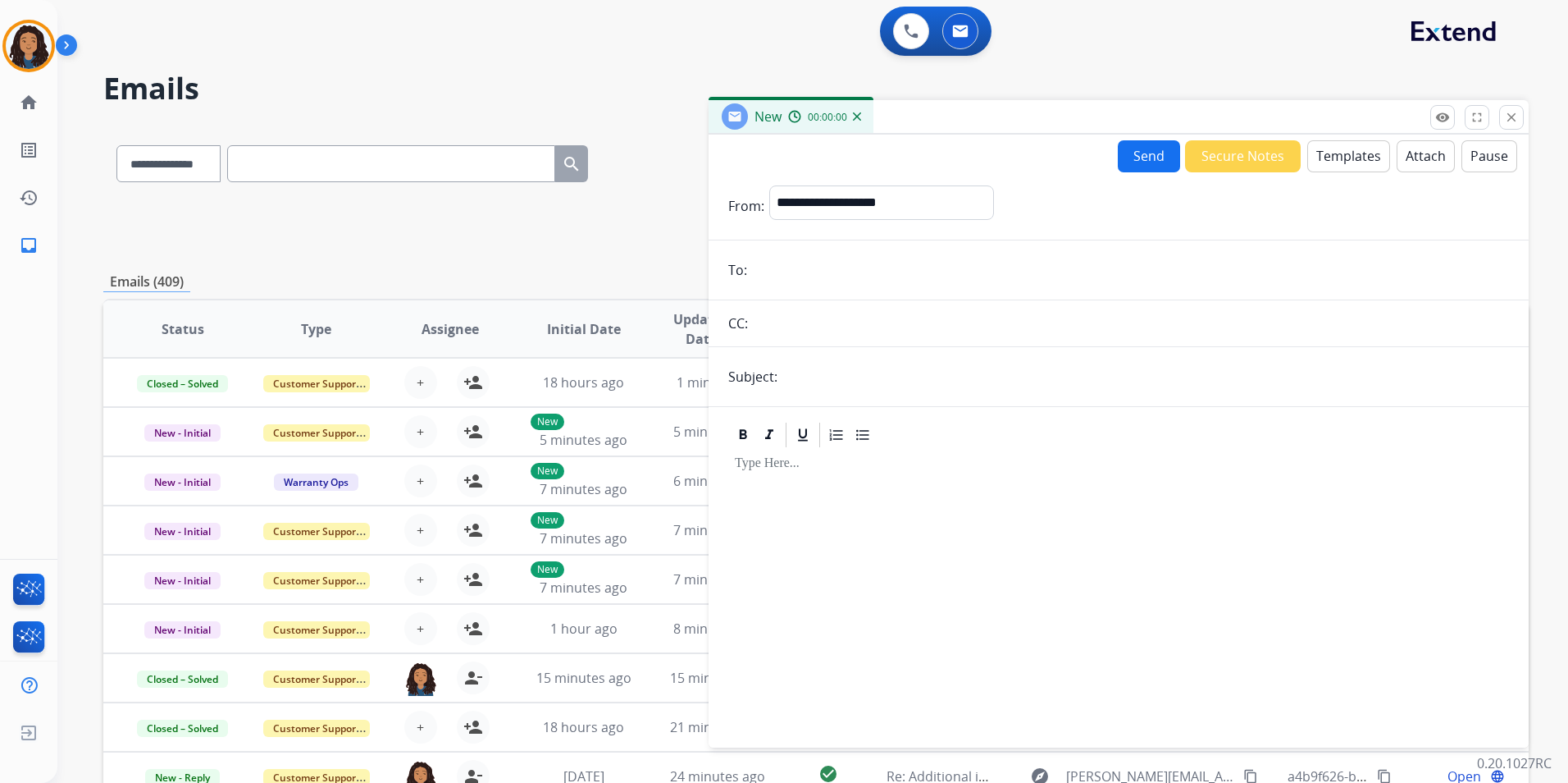
click at [812, 179] on form "**********" at bounding box center [1118, 457] width 820 height 568
click at [808, 194] on select "**********" at bounding box center [880, 202] width 223 height 33
select select "**********"
click at [769, 185] on select "**********" at bounding box center [880, 202] width 223 height 33
paste input "**********"
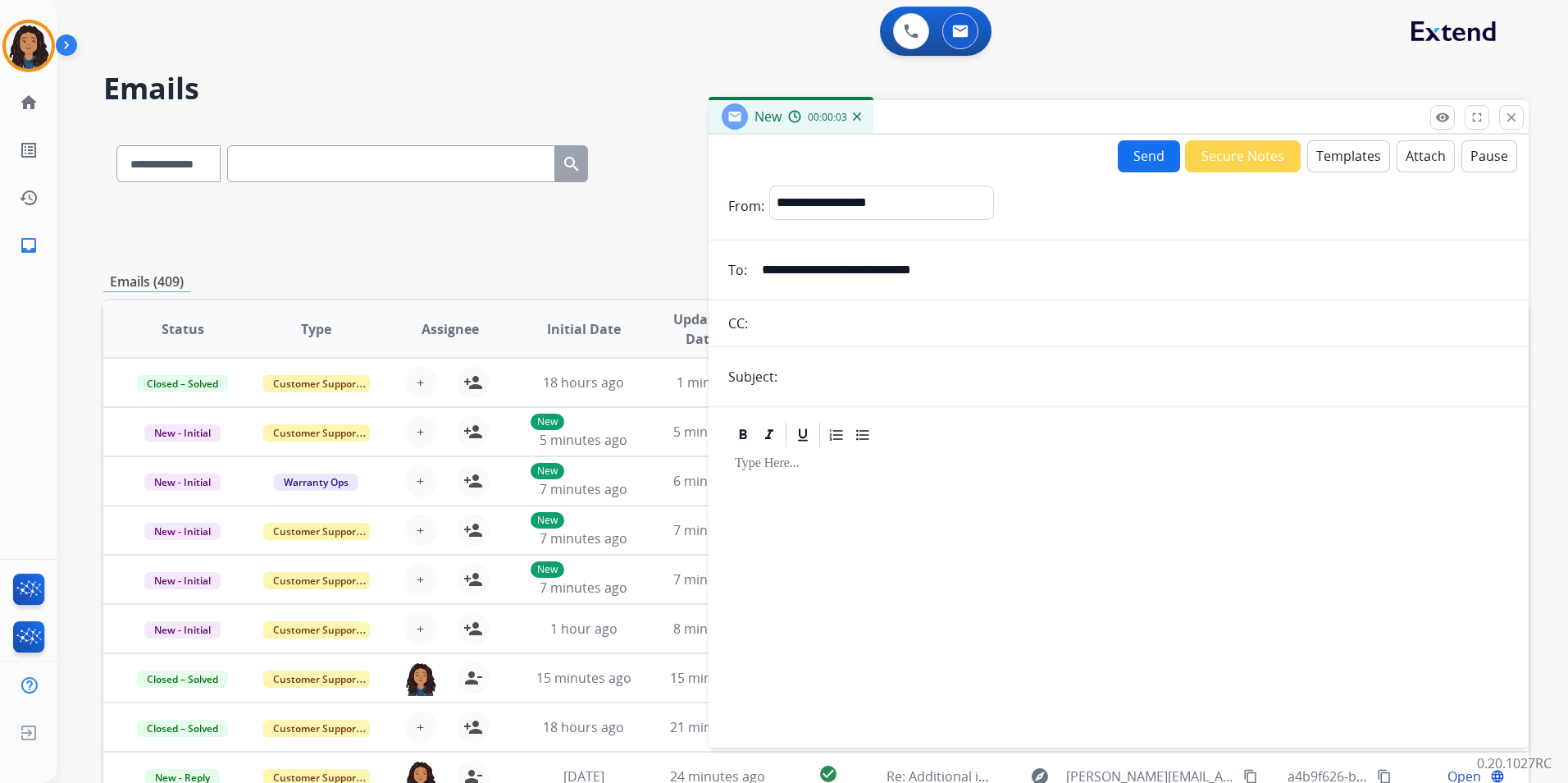
type input "**********"
click at [836, 370] on input "text" at bounding box center [1146, 377] width 727 height 33
type input "******"
click at [1317, 168] on button "Templates" at bounding box center [1348, 156] width 82 height 32
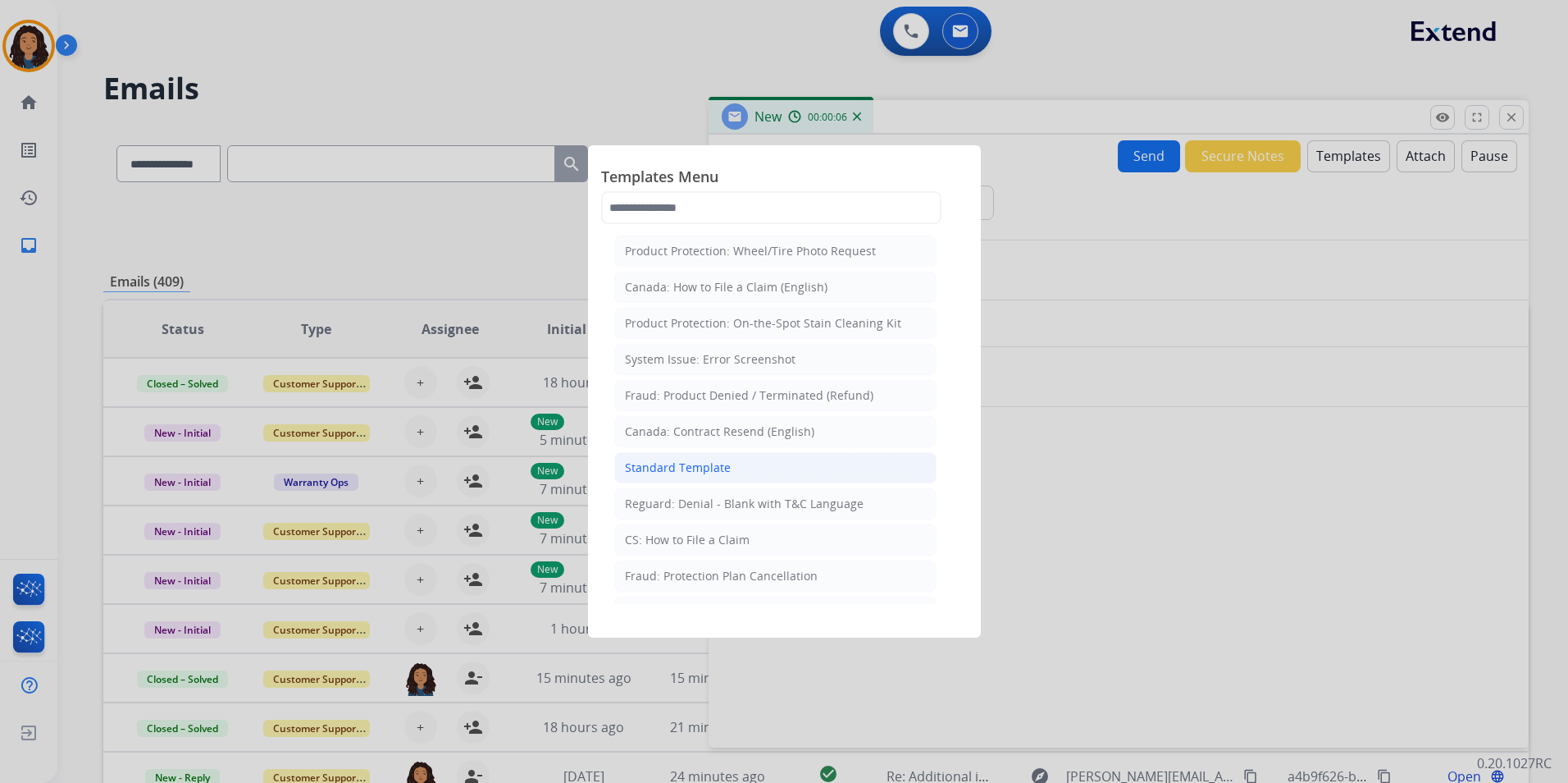
click at [711, 479] on li "Standard Template" at bounding box center [775, 468] width 323 height 31
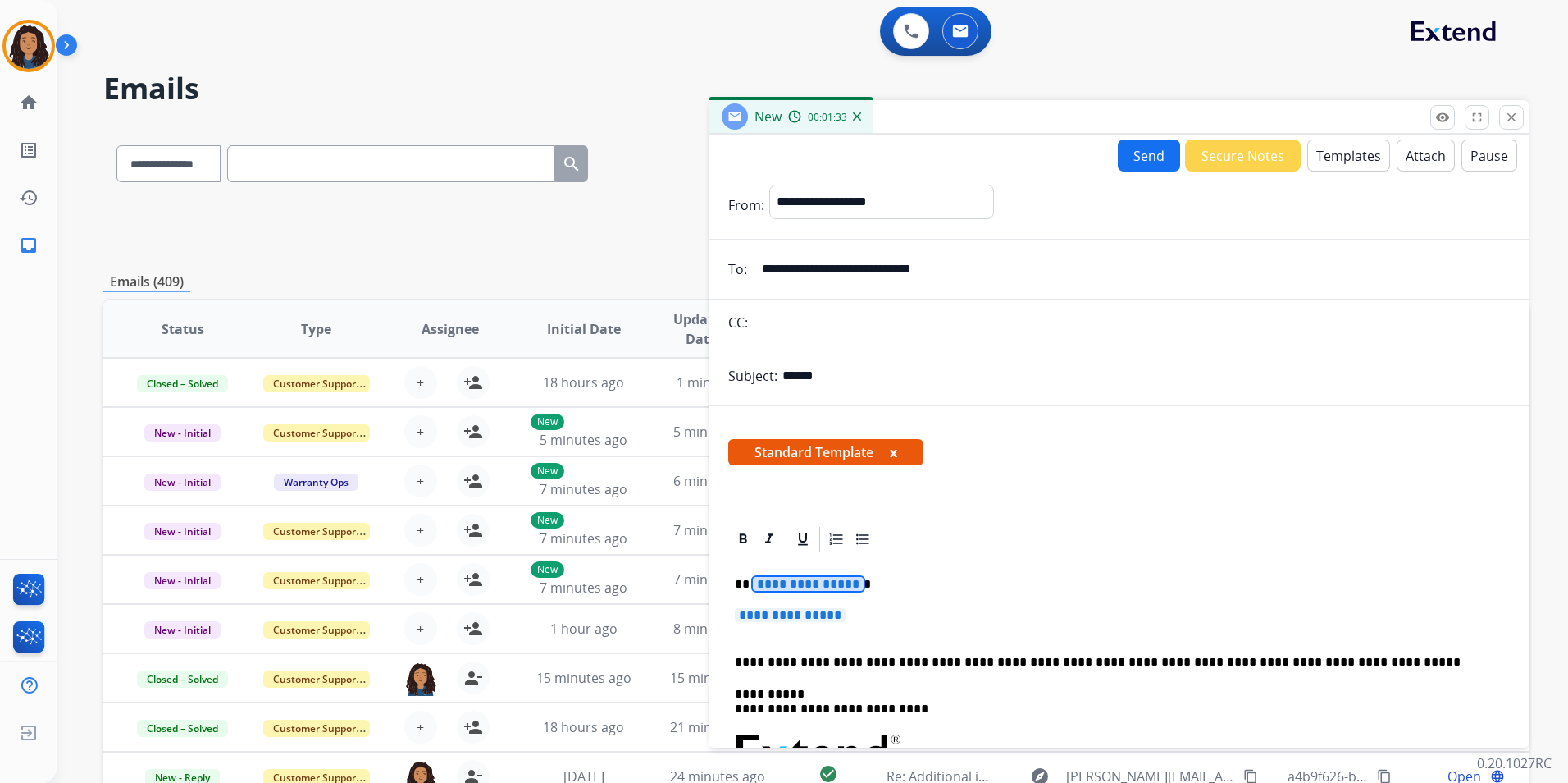
click at [806, 583] on span "**********" at bounding box center [807, 583] width 111 height 14
click at [805, 614] on span "**********" at bounding box center [790, 614] width 111 height 14
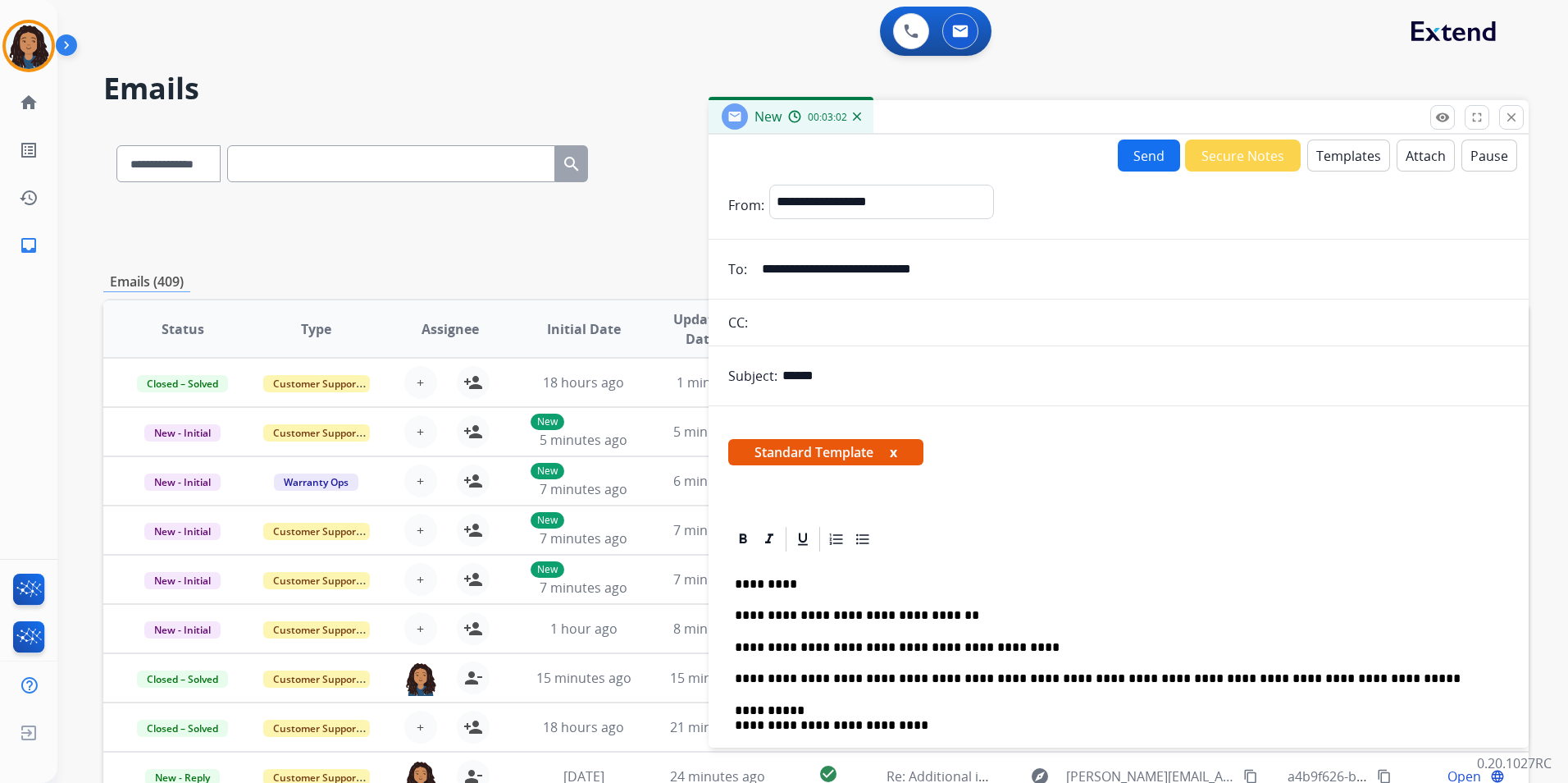
click at [1138, 168] on button "Send" at bounding box center [1149, 155] width 62 height 32
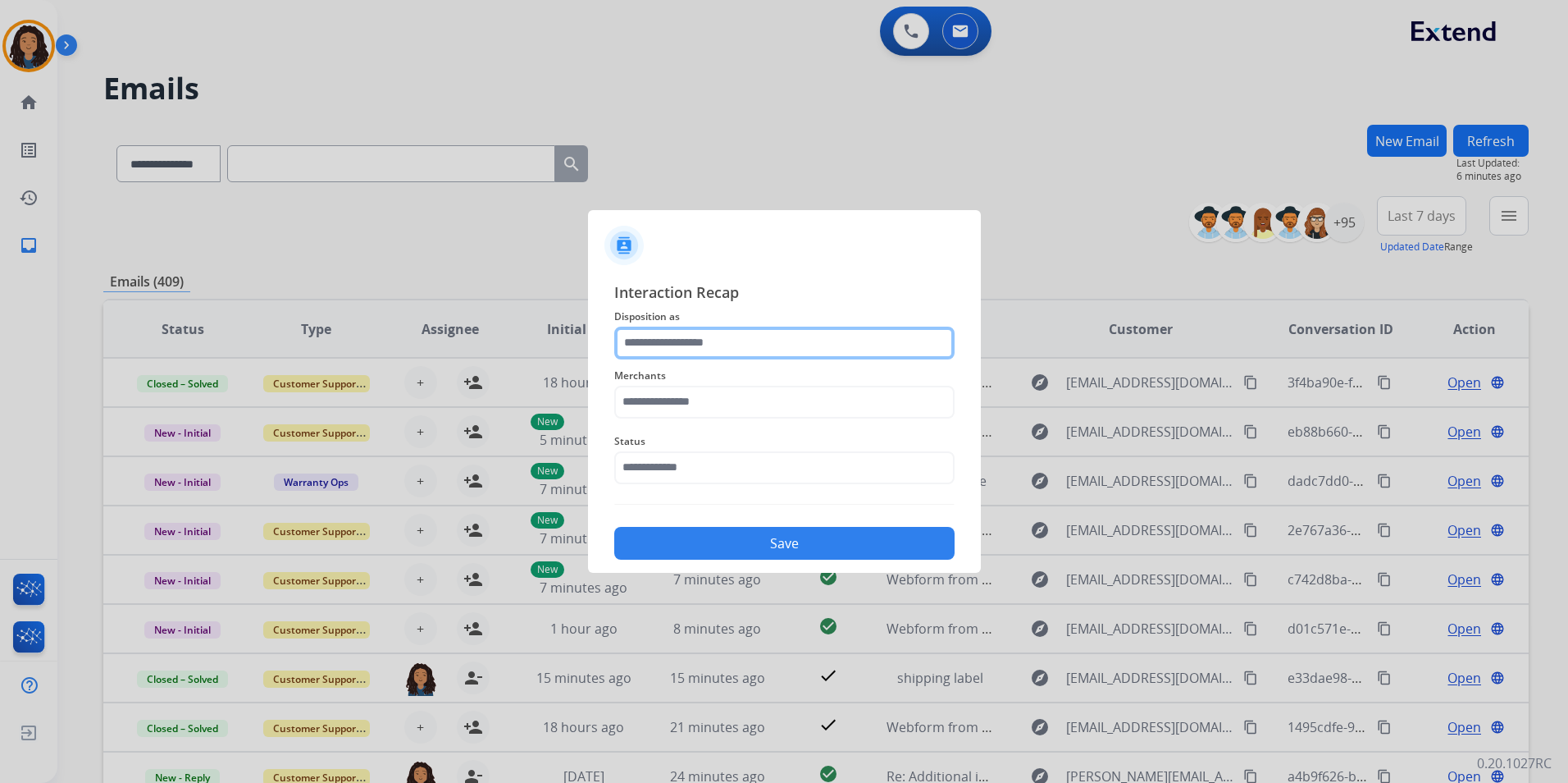
click at [690, 349] on input "text" at bounding box center [784, 343] width 340 height 33
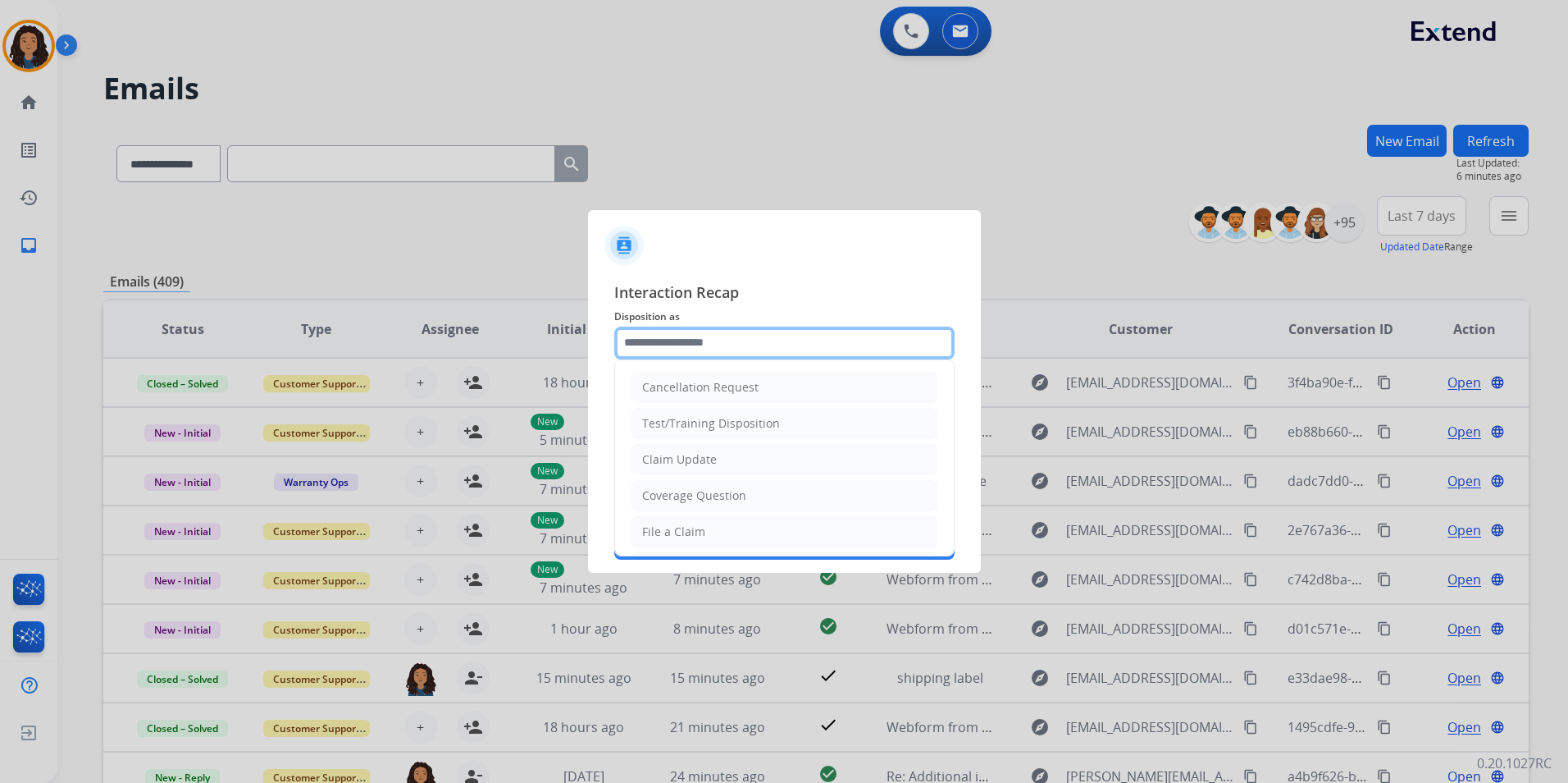
type input "**********"
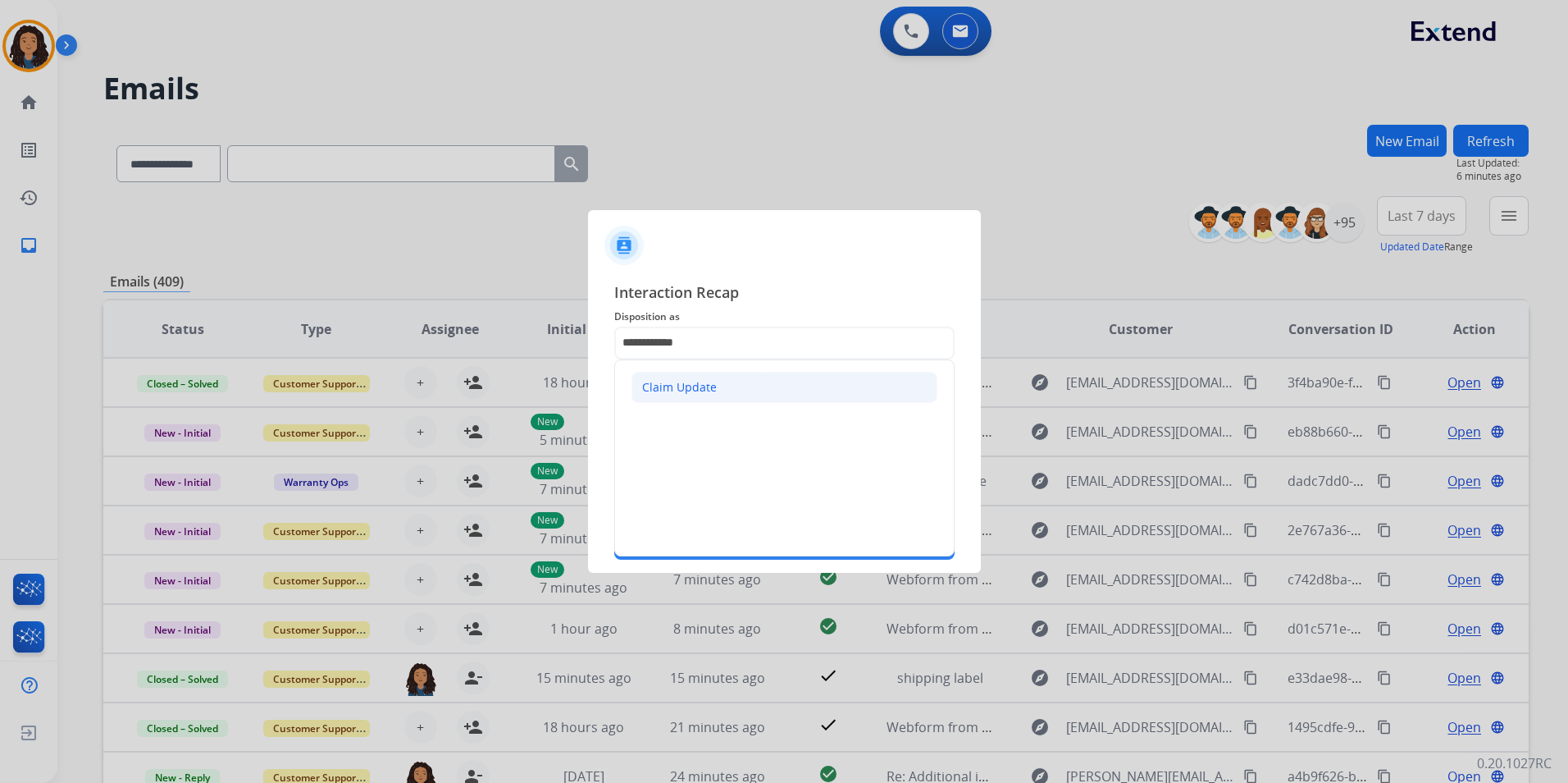
click at [670, 390] on div "Claim Update" at bounding box center [679, 387] width 74 height 17
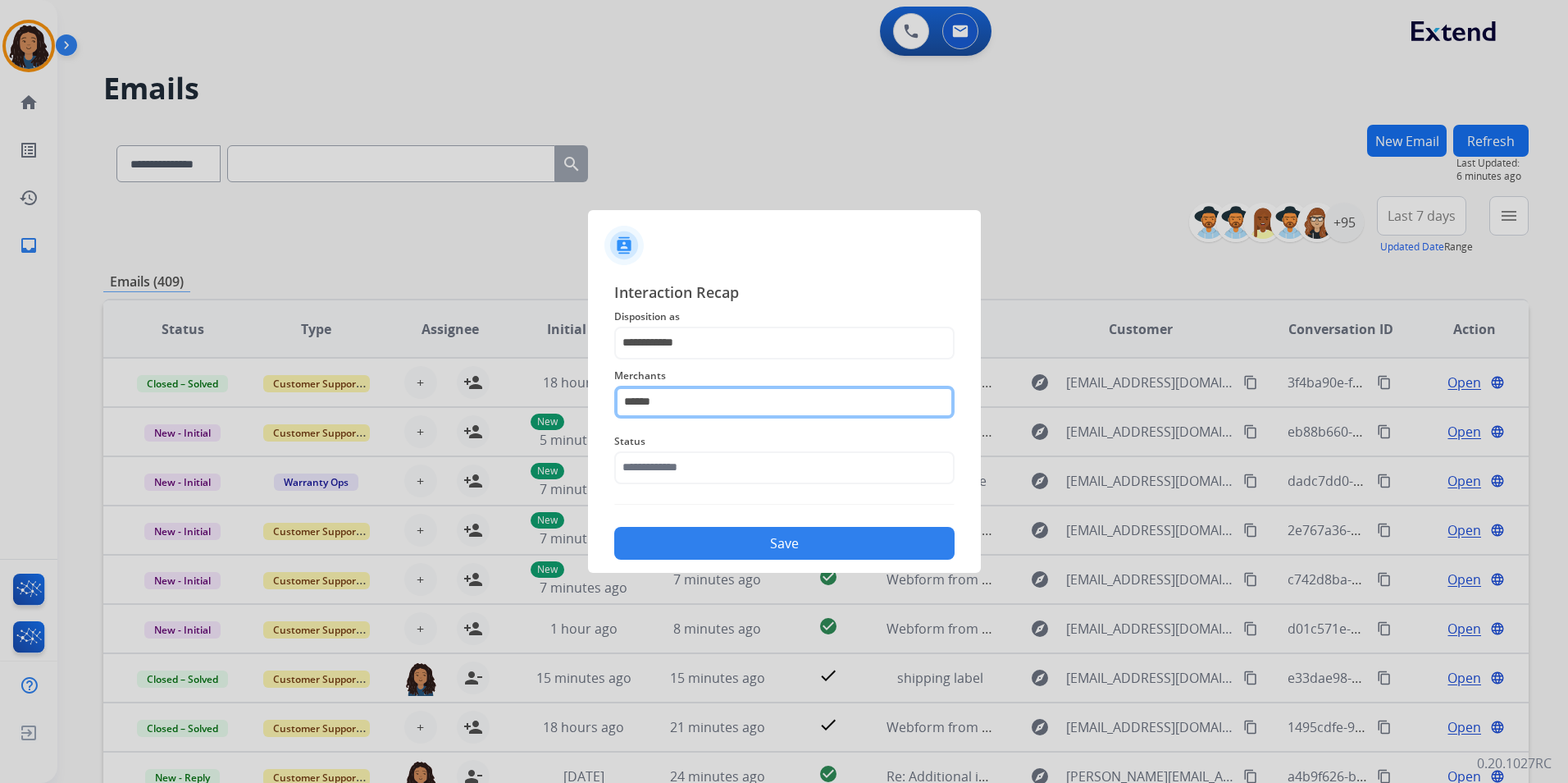
click at [673, 409] on input "******" at bounding box center [784, 403] width 340 height 33
type input "*"
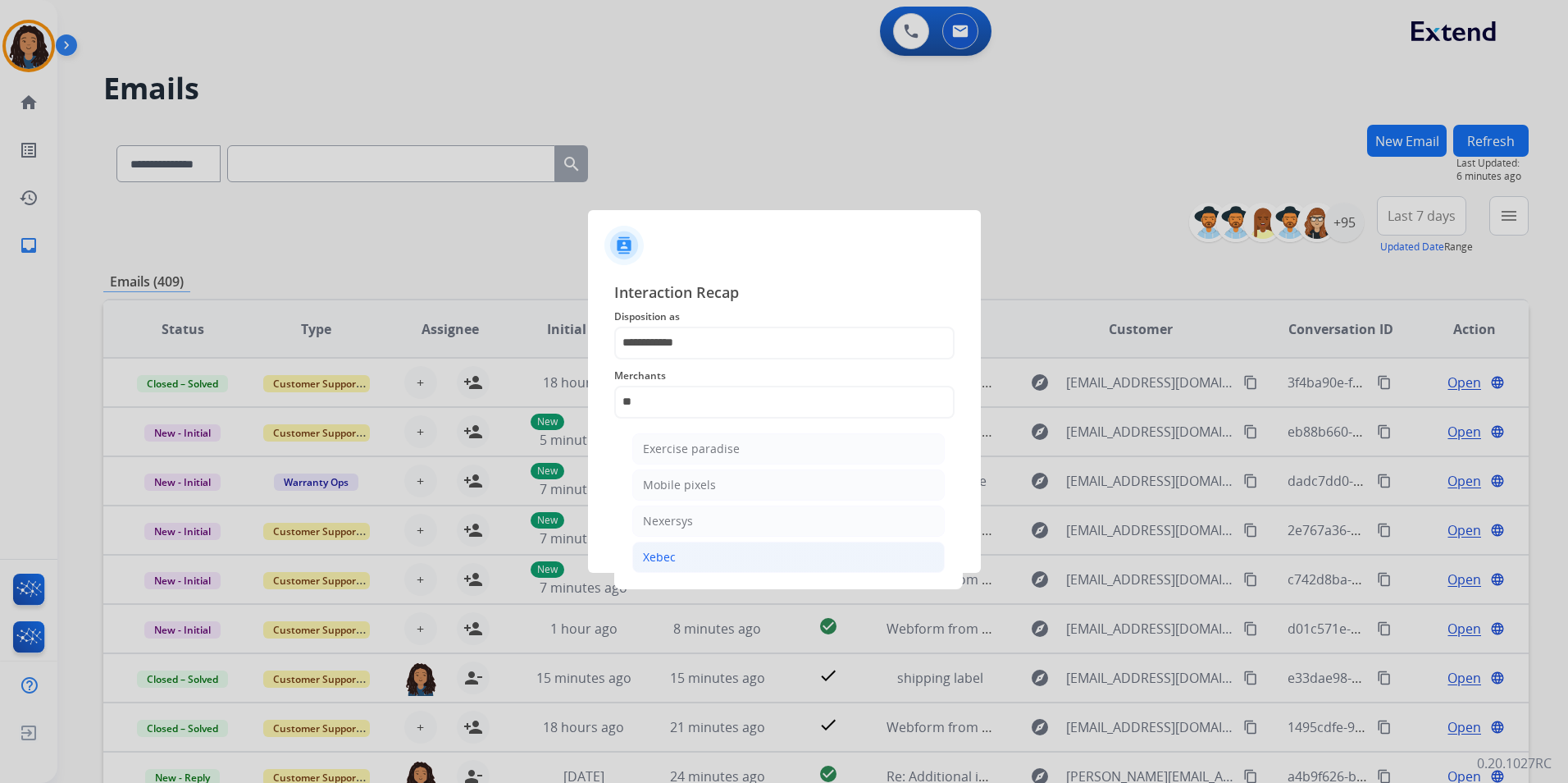
click at [723, 557] on li "Xebec" at bounding box center [788, 557] width 313 height 31
type input "*****"
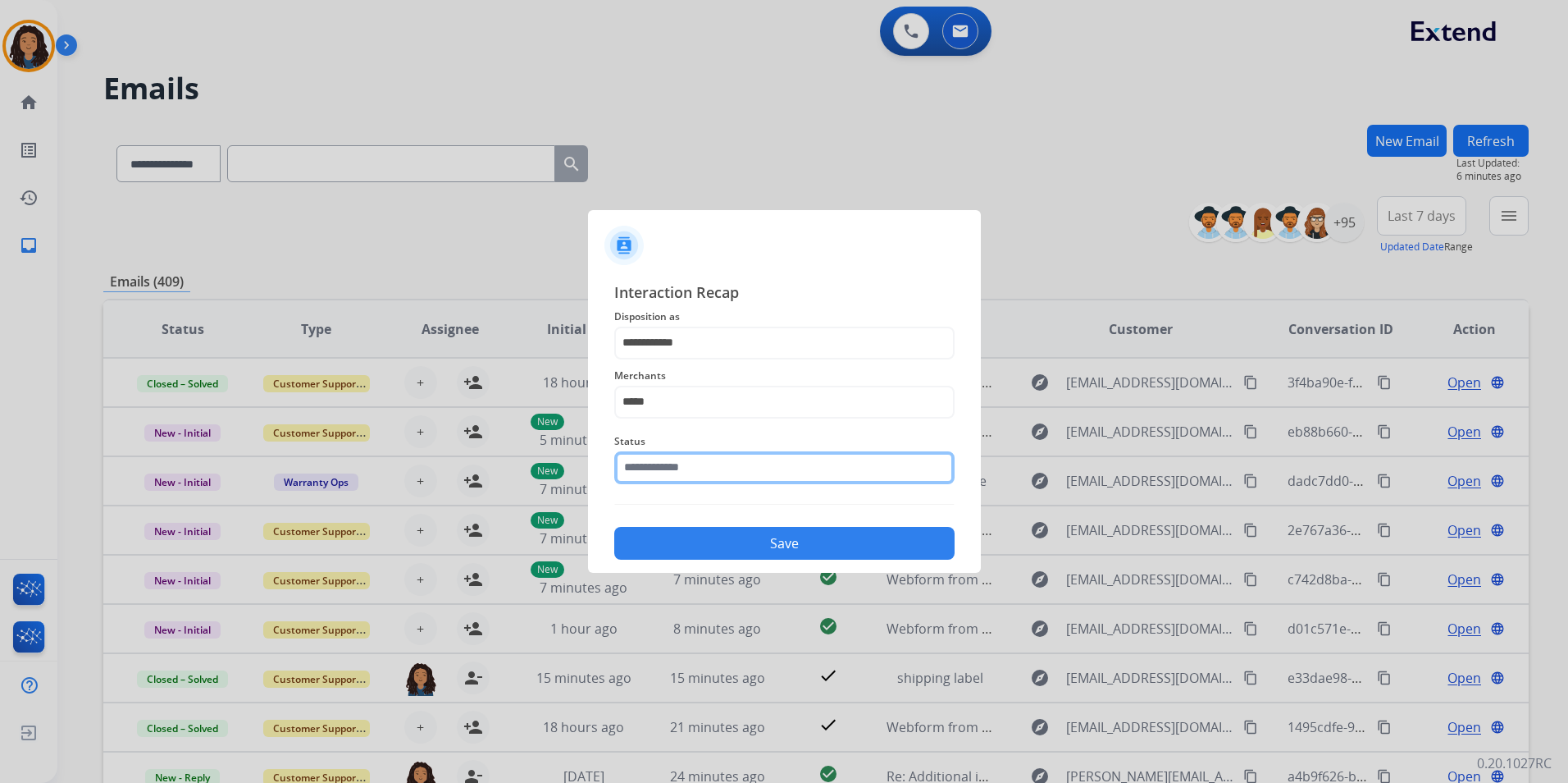
click at [681, 469] on input "text" at bounding box center [784, 468] width 340 height 33
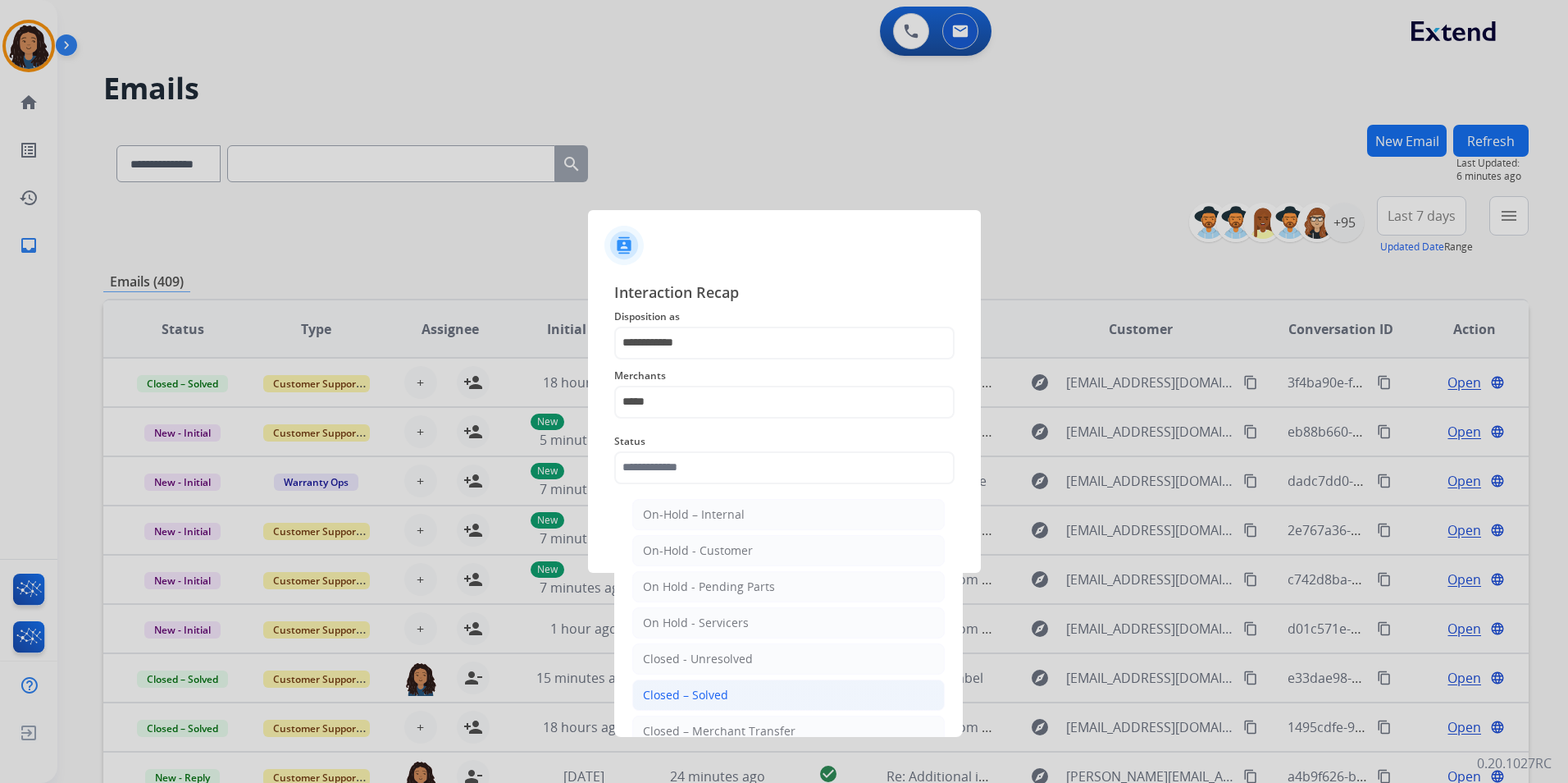
drag, startPoint x: 675, startPoint y: 698, endPoint x: 674, endPoint y: 664, distance: 34.0
click at [674, 695] on div "Closed – Solved" at bounding box center [685, 695] width 85 height 17
type input "**********"
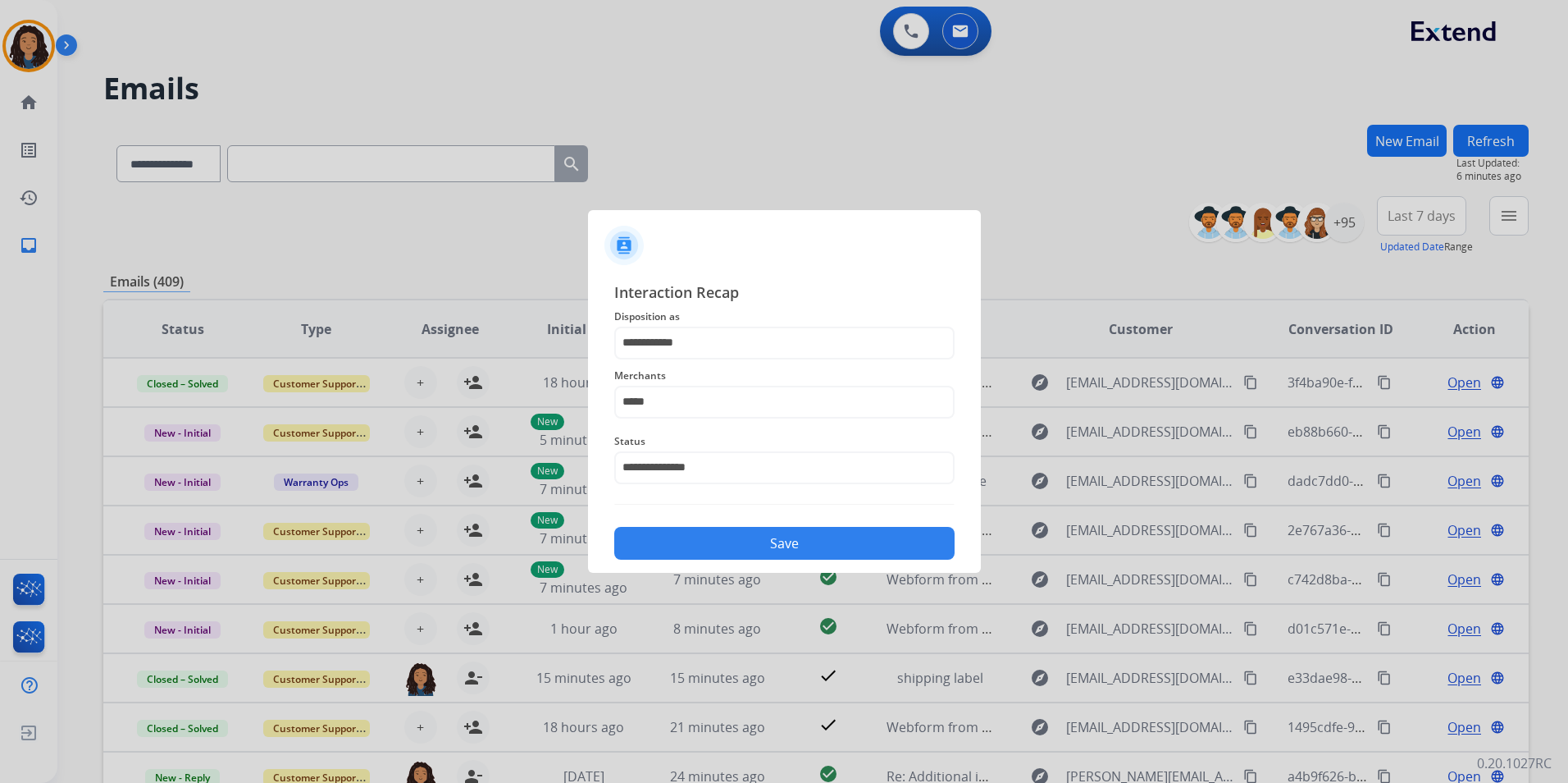
click at [718, 535] on button "Save" at bounding box center [784, 543] width 340 height 33
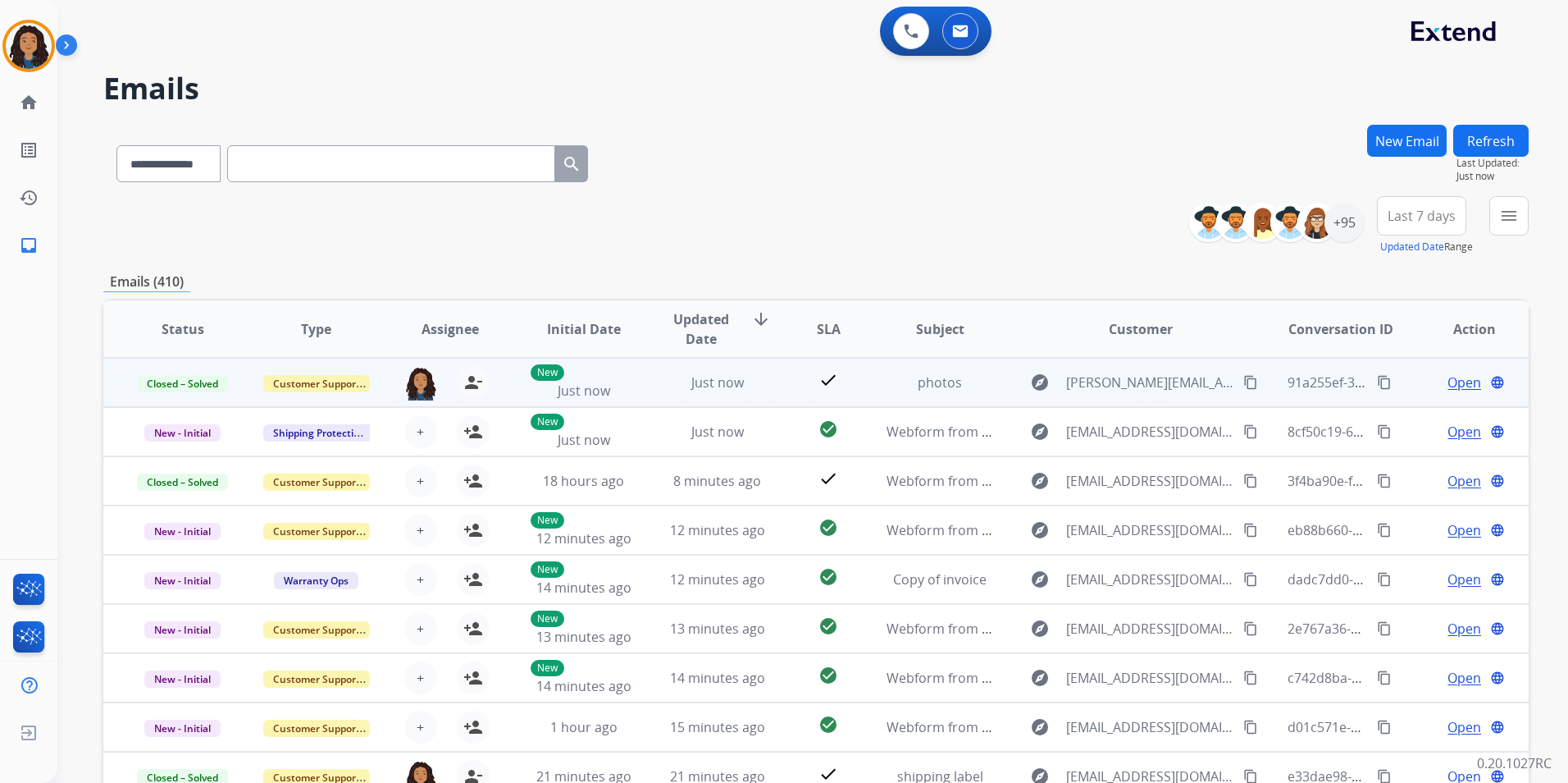
click at [1376, 381] on mat-icon "content_copy" at bounding box center [1384, 382] width 15 height 15
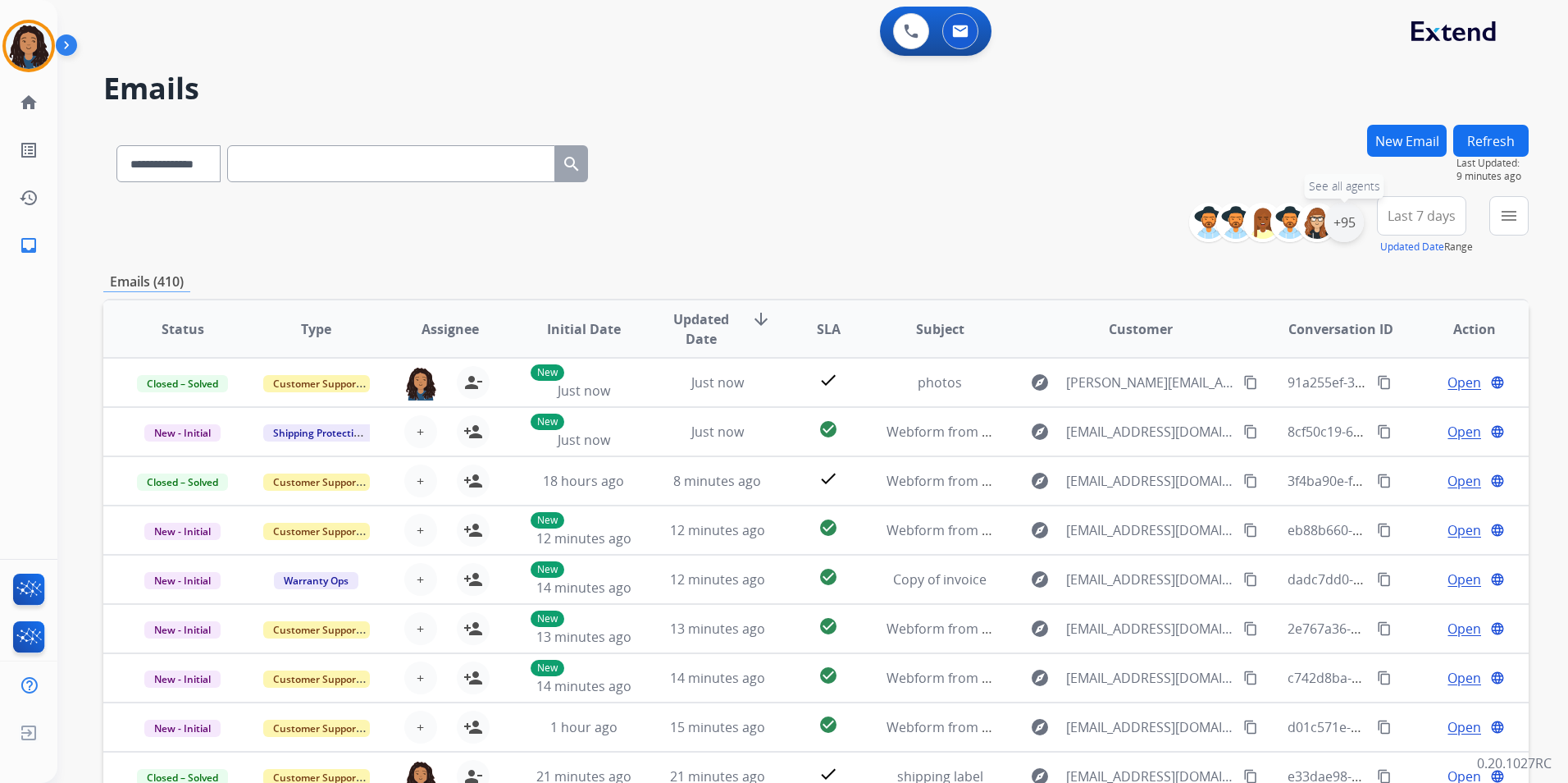
click at [1355, 221] on div "+95" at bounding box center [1343, 222] width 39 height 39
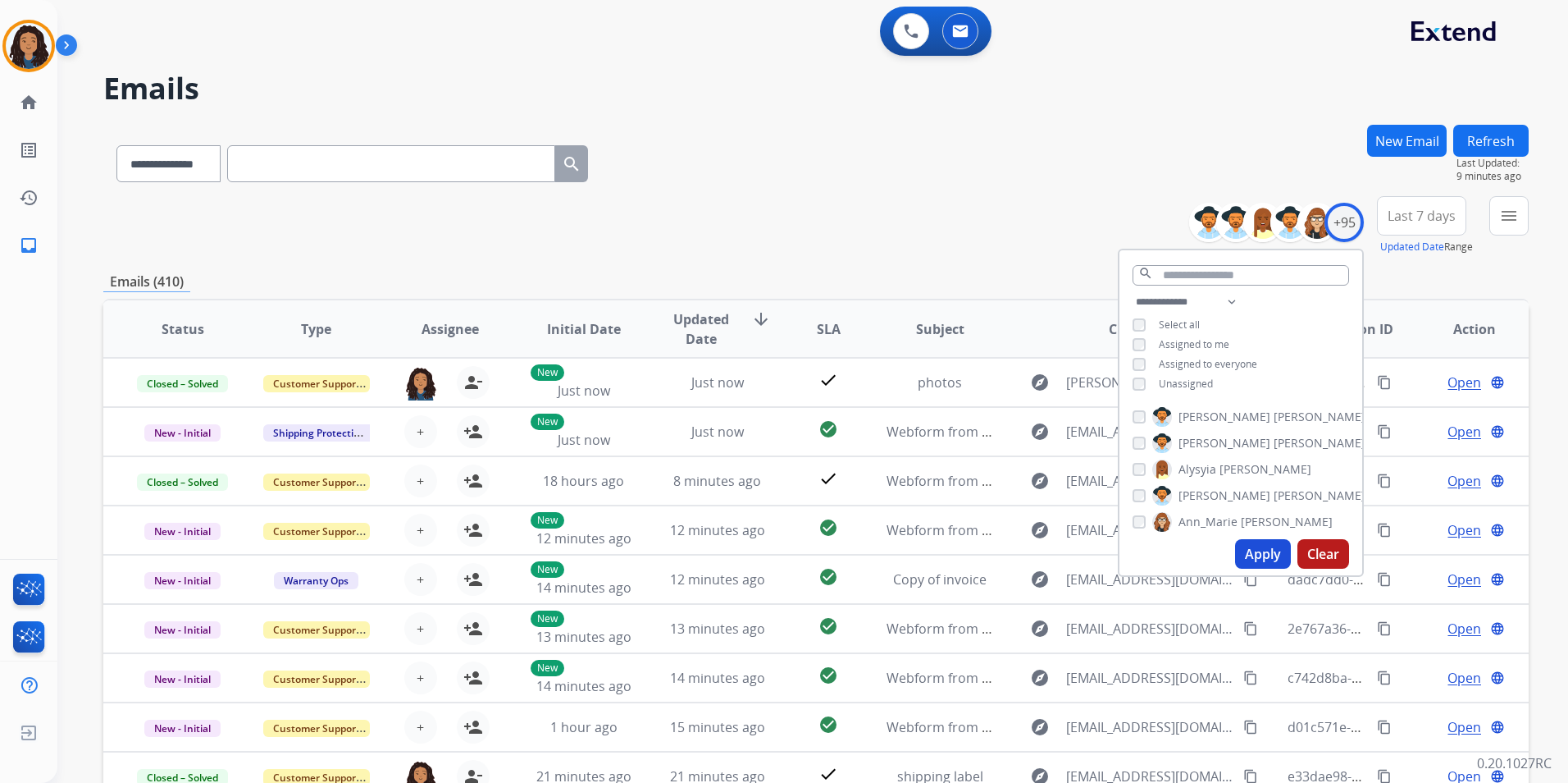
click at [1167, 382] on span "Unassigned" at bounding box center [1185, 383] width 54 height 14
click at [1259, 546] on button "Apply" at bounding box center [1262, 554] width 56 height 29
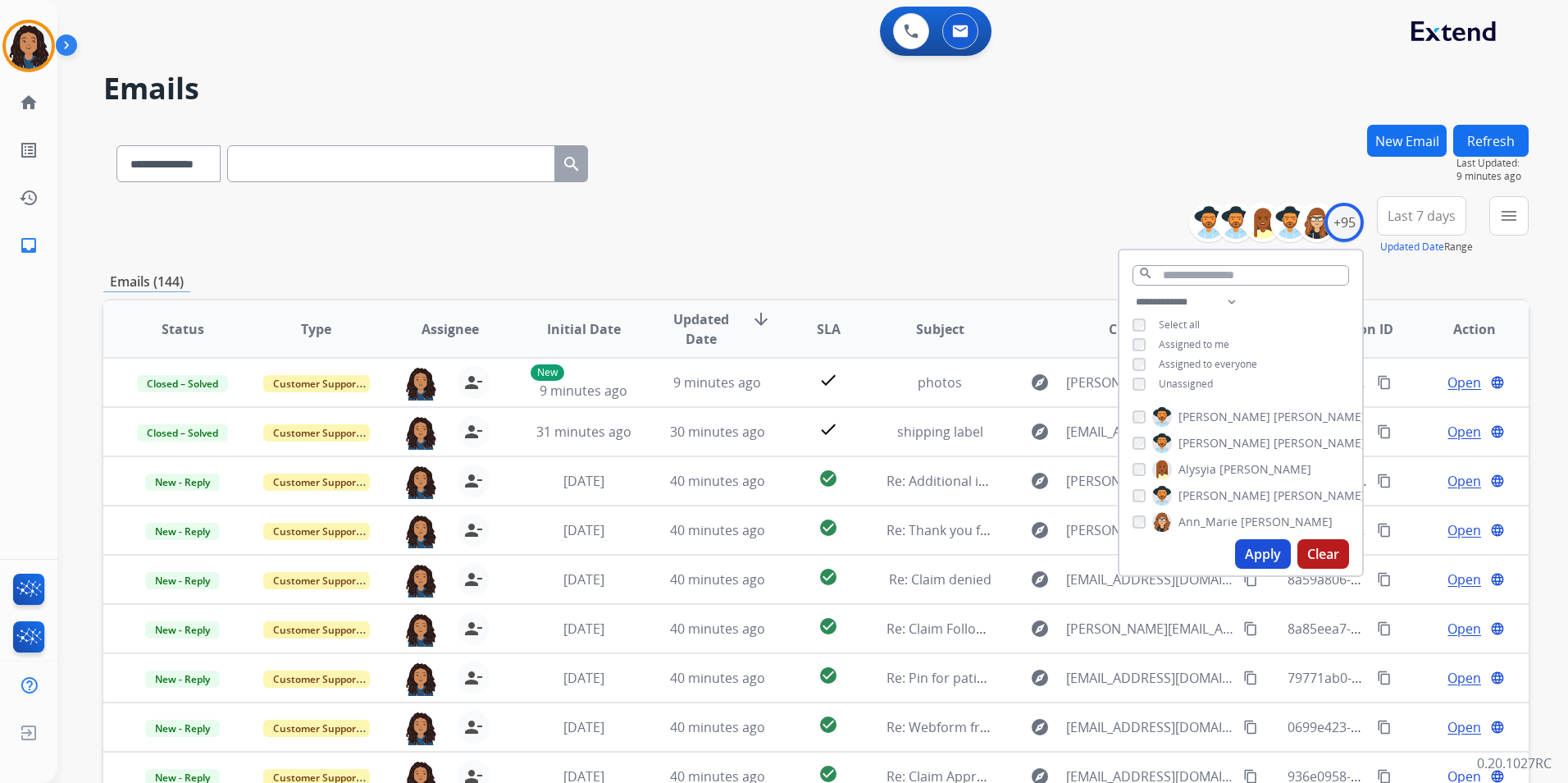
click at [1519, 237] on div "menu Type Claims Adjudication Customer Support Escalation Service Support Shipp…" at bounding box center [1508, 226] width 39 height 59
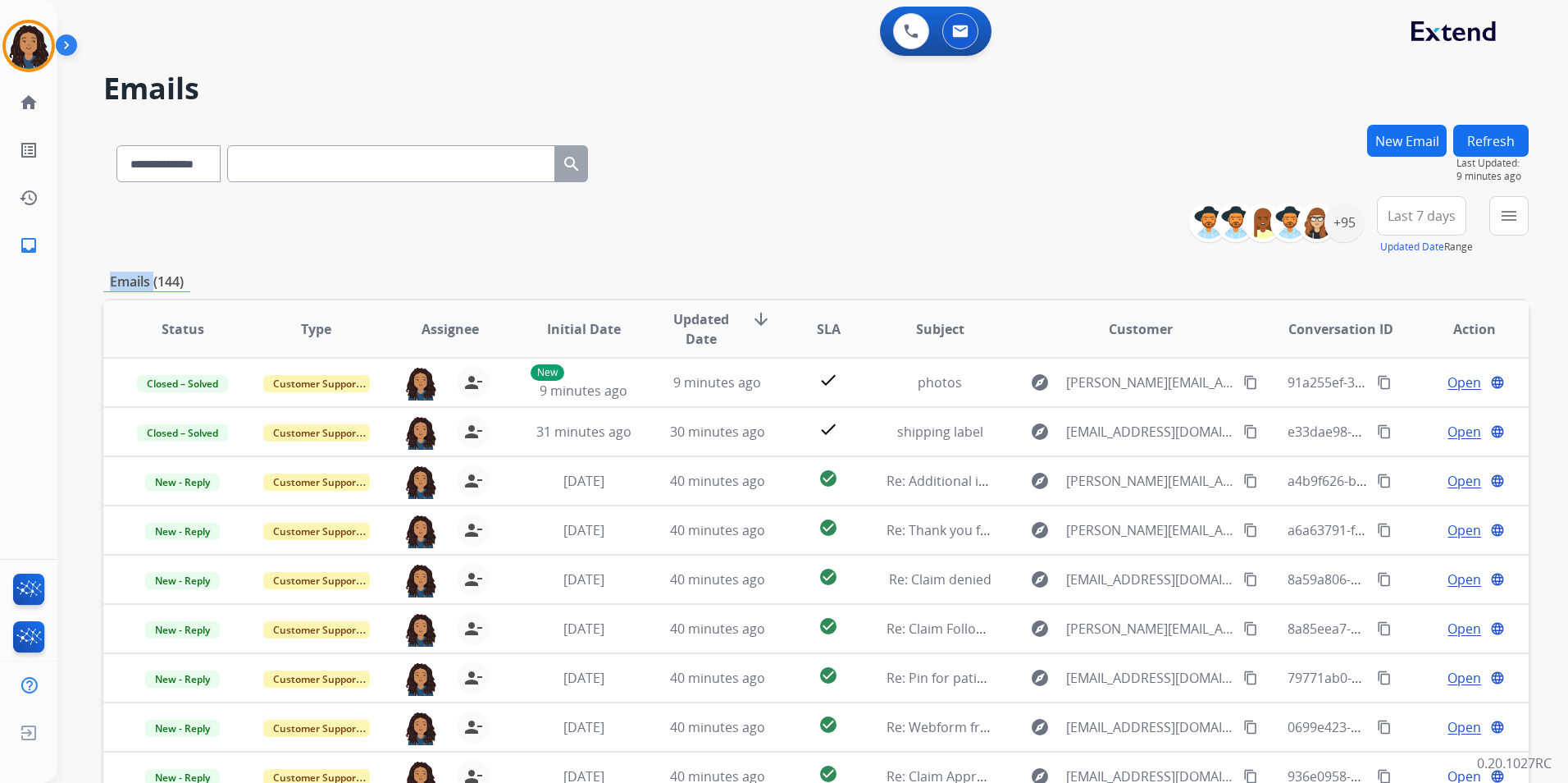
click at [1518, 237] on div "menu Type Claims Adjudication Customer Support Escalation Service Support Shipp…" at bounding box center [1508, 226] width 39 height 59
drag, startPoint x: 1518, startPoint y: 237, endPoint x: 1513, endPoint y: 227, distance: 11.2
click at [1513, 227] on button "menu Filters" at bounding box center [1508, 215] width 39 height 39
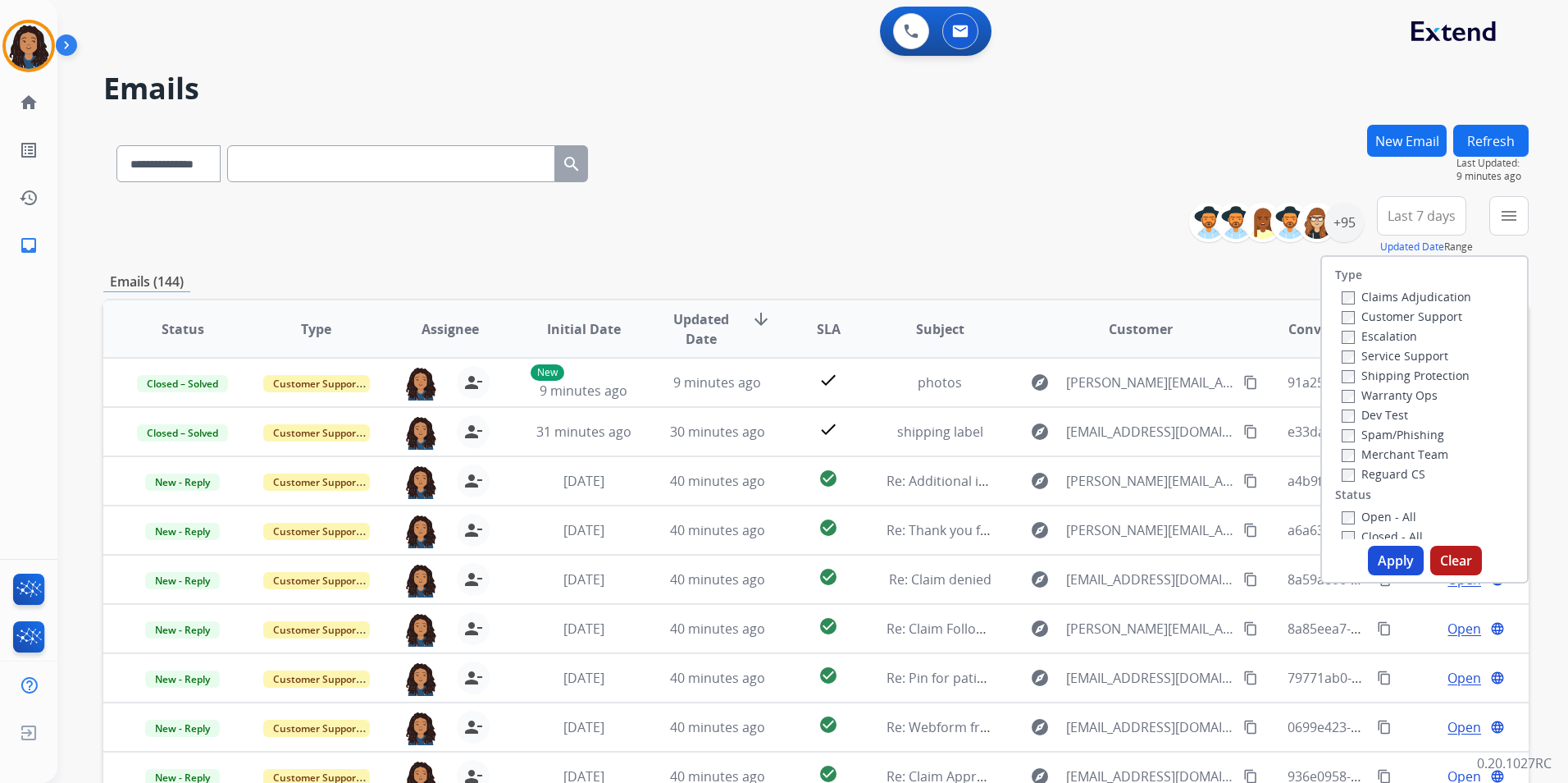
click at [1409, 323] on label "Customer Support" at bounding box center [1402, 315] width 121 height 16
click at [1421, 378] on label "Shipping Protection" at bounding box center [1406, 375] width 128 height 16
click at [1385, 482] on div "Reguard CS" at bounding box center [1406, 473] width 129 height 19
click at [1371, 480] on label "Reguard CS" at bounding box center [1383, 473] width 83 height 16
click at [1370, 515] on label "Open - All" at bounding box center [1378, 516] width 74 height 16
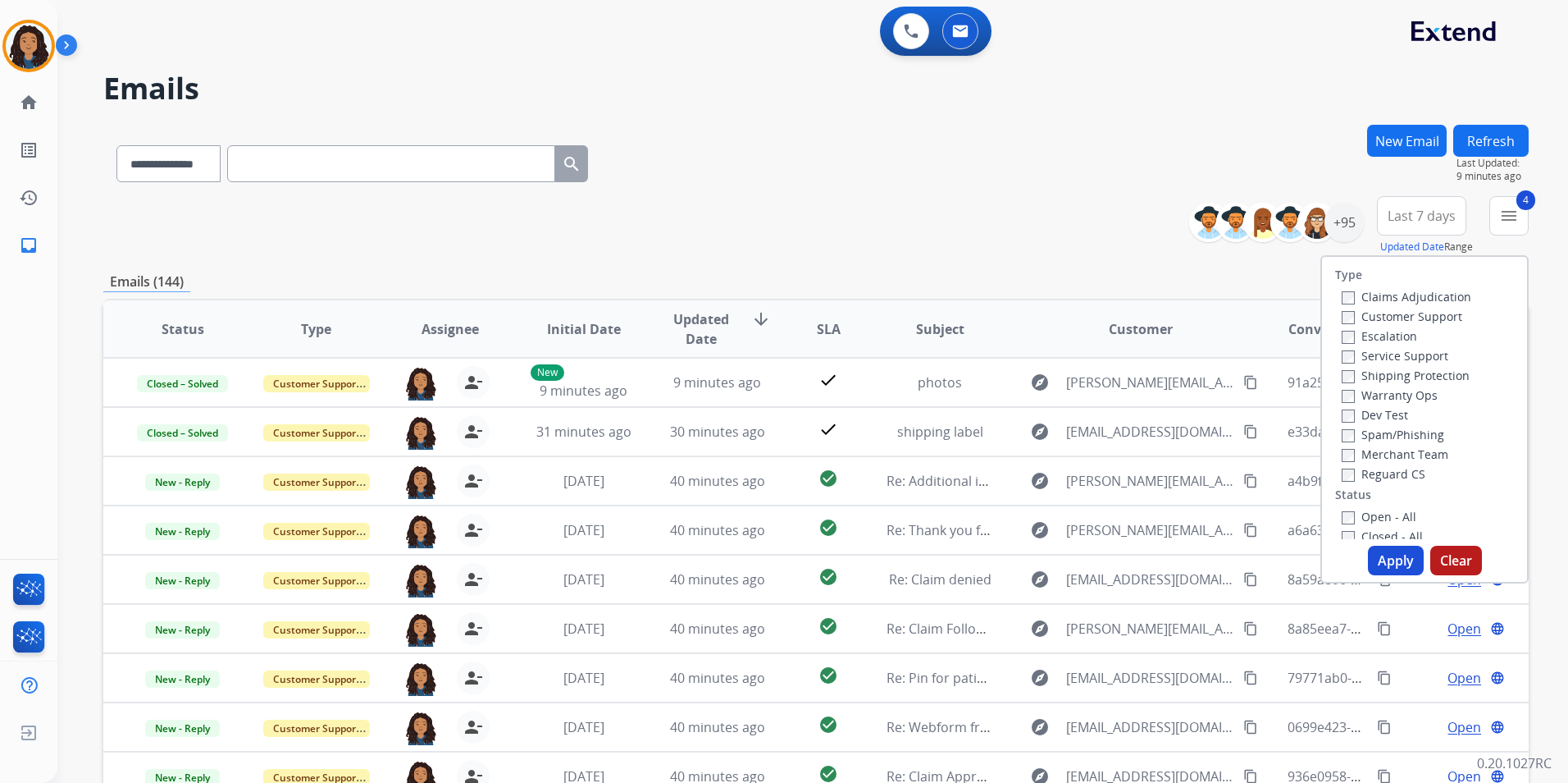
click at [1380, 557] on button "Apply" at bounding box center [1395, 560] width 56 height 29
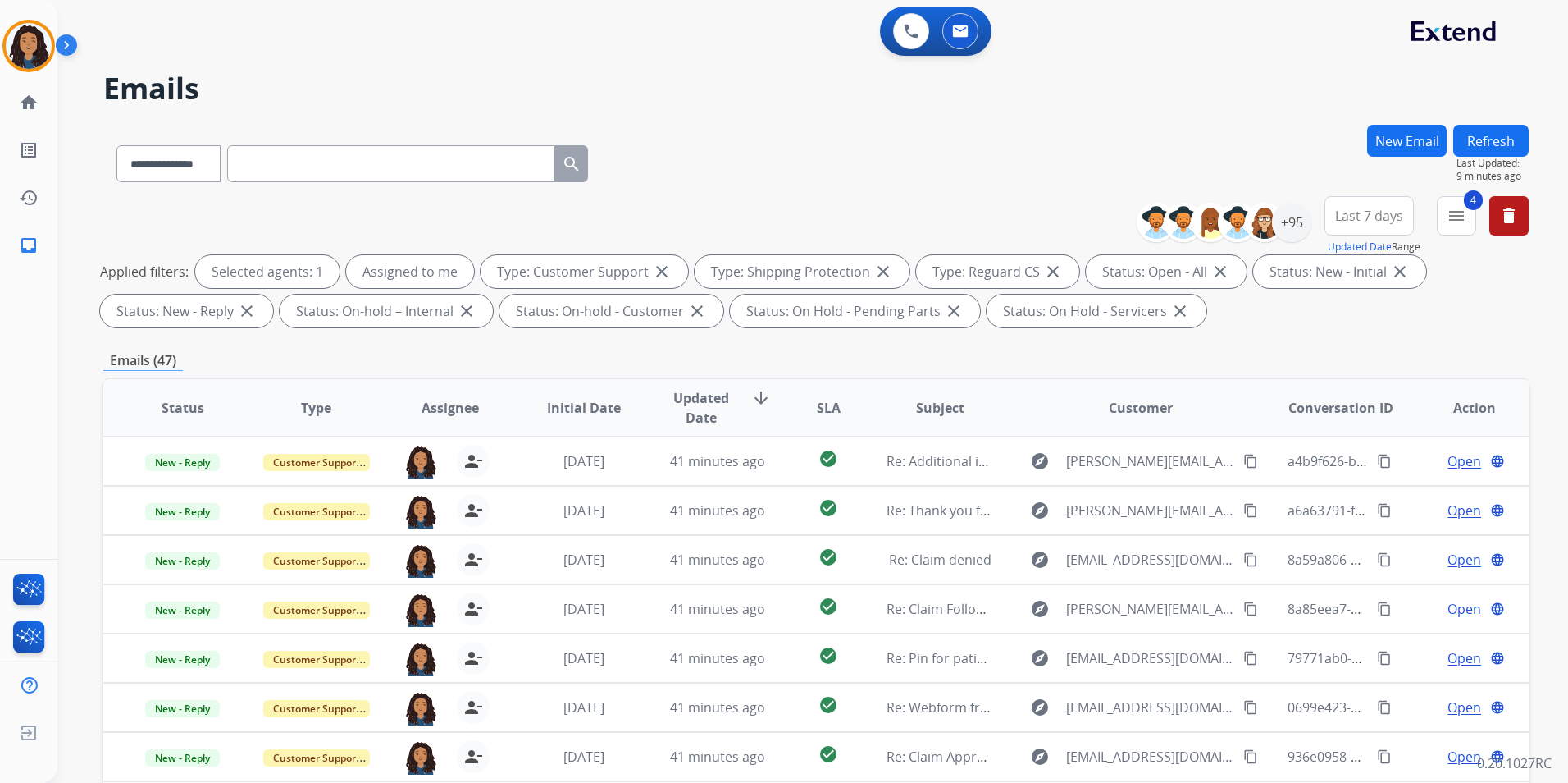
click at [1388, 232] on button "Last 7 days" at bounding box center [1369, 215] width 90 height 39
click at [1340, 417] on div "Last 90 days" at bounding box center [1364, 414] width 90 height 25
click at [1115, 193] on div "**********" at bounding box center [816, 160] width 1425 height 72
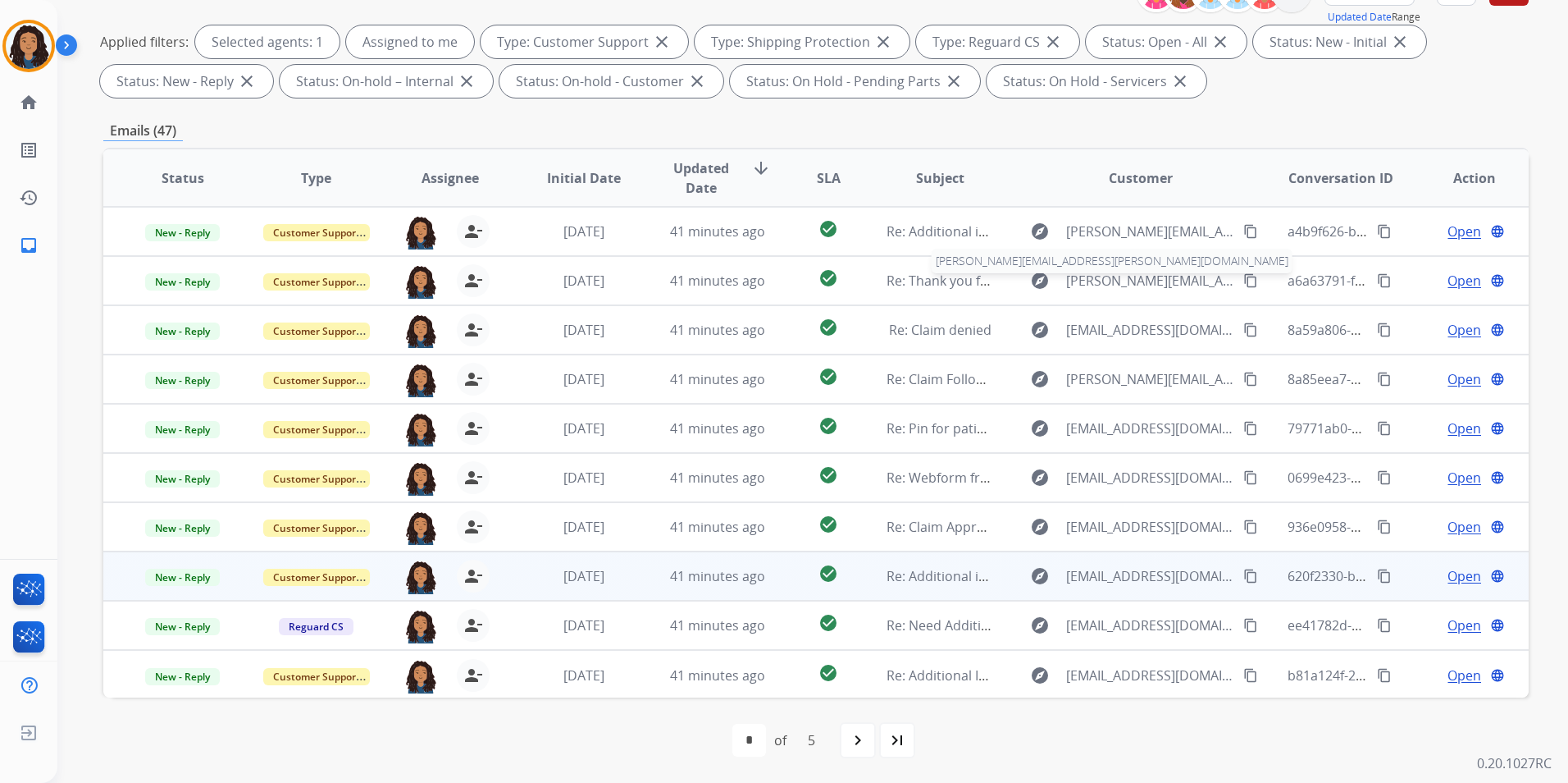
scroll to position [2, 0]
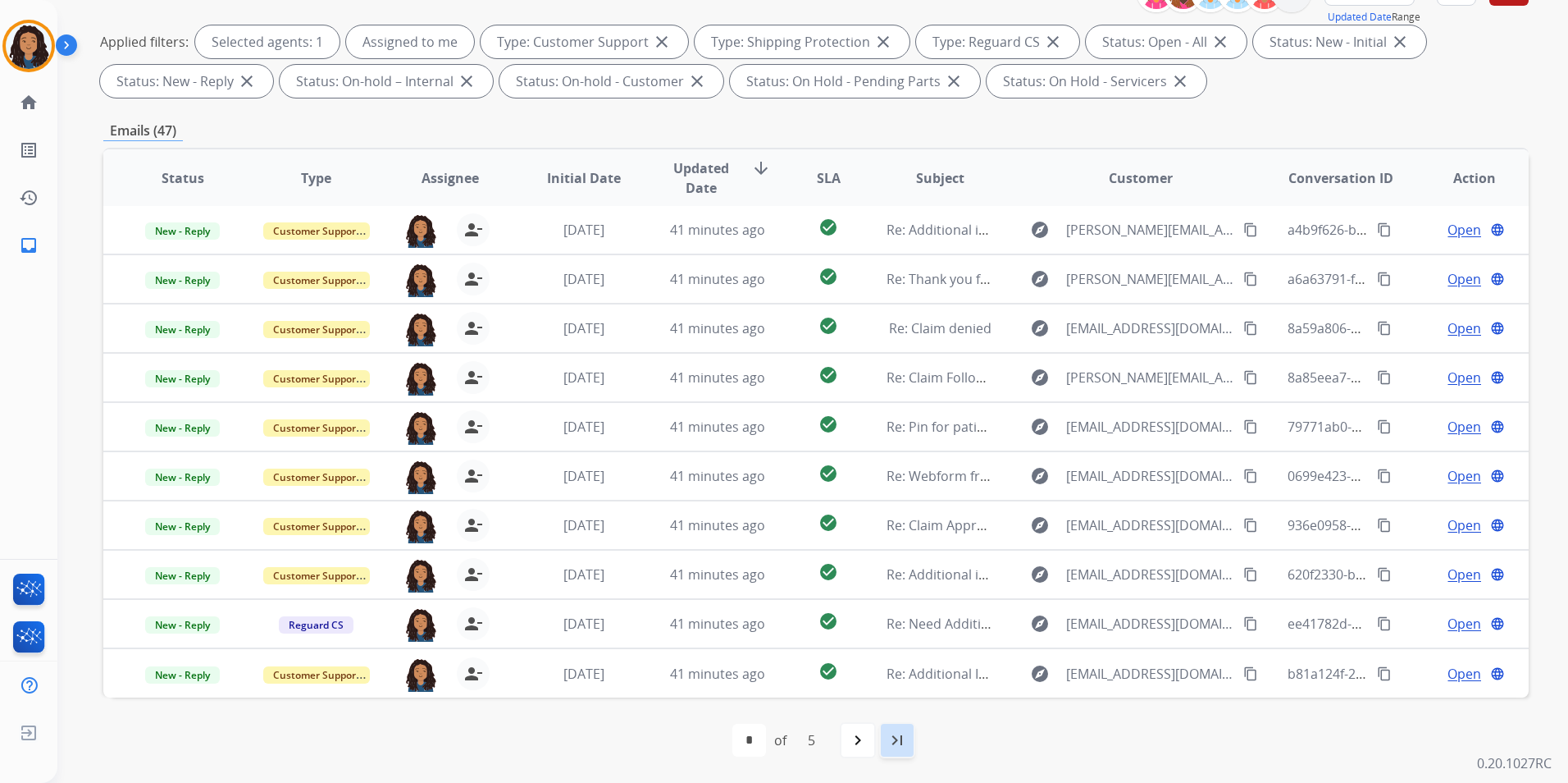
click at [891, 745] on mat-icon "last_page" at bounding box center [896, 739] width 19 height 19
select select "*"
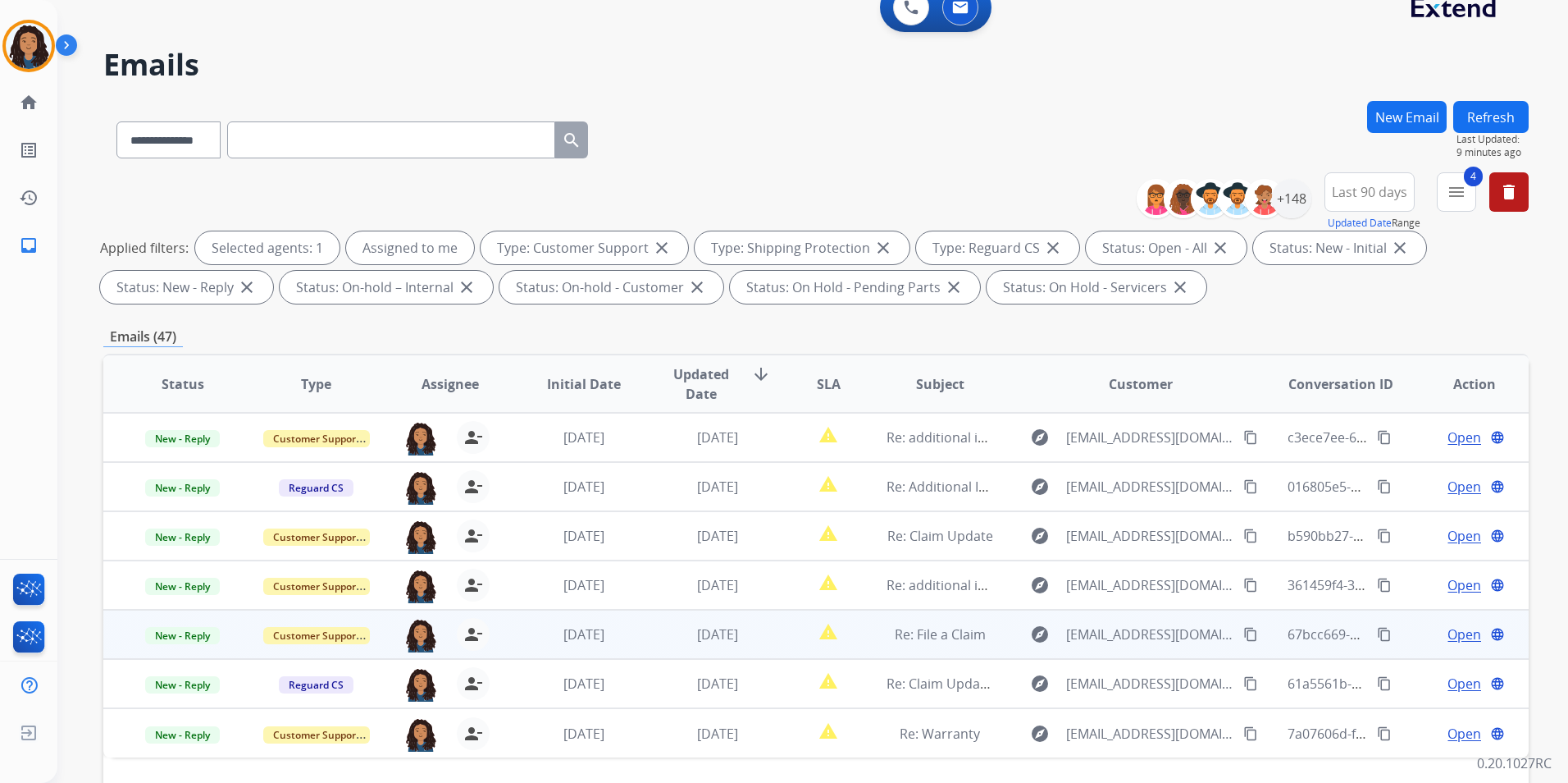
scroll to position [230, 0]
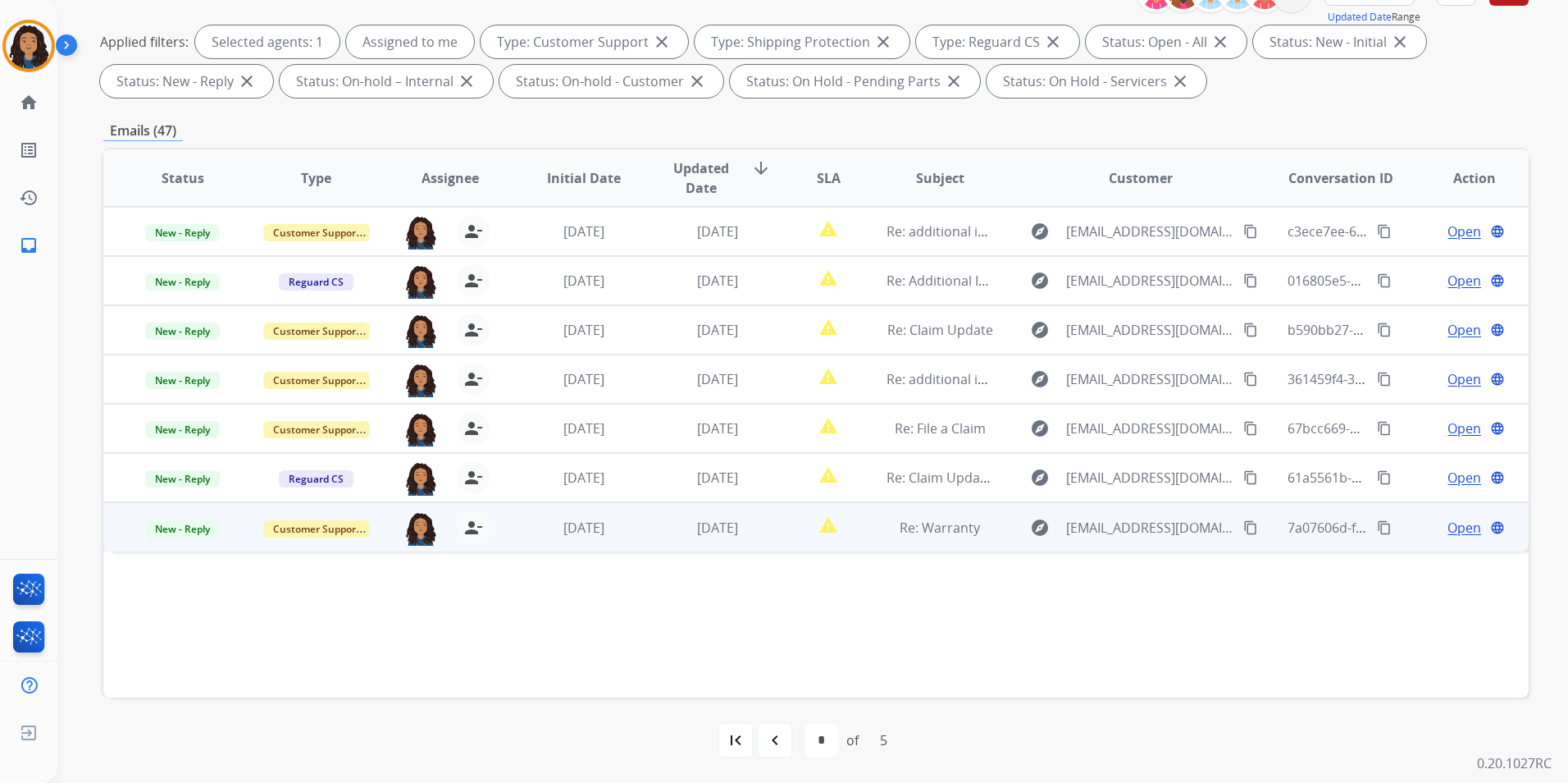
click at [1453, 526] on span "Open" at bounding box center [1464, 527] width 34 height 19
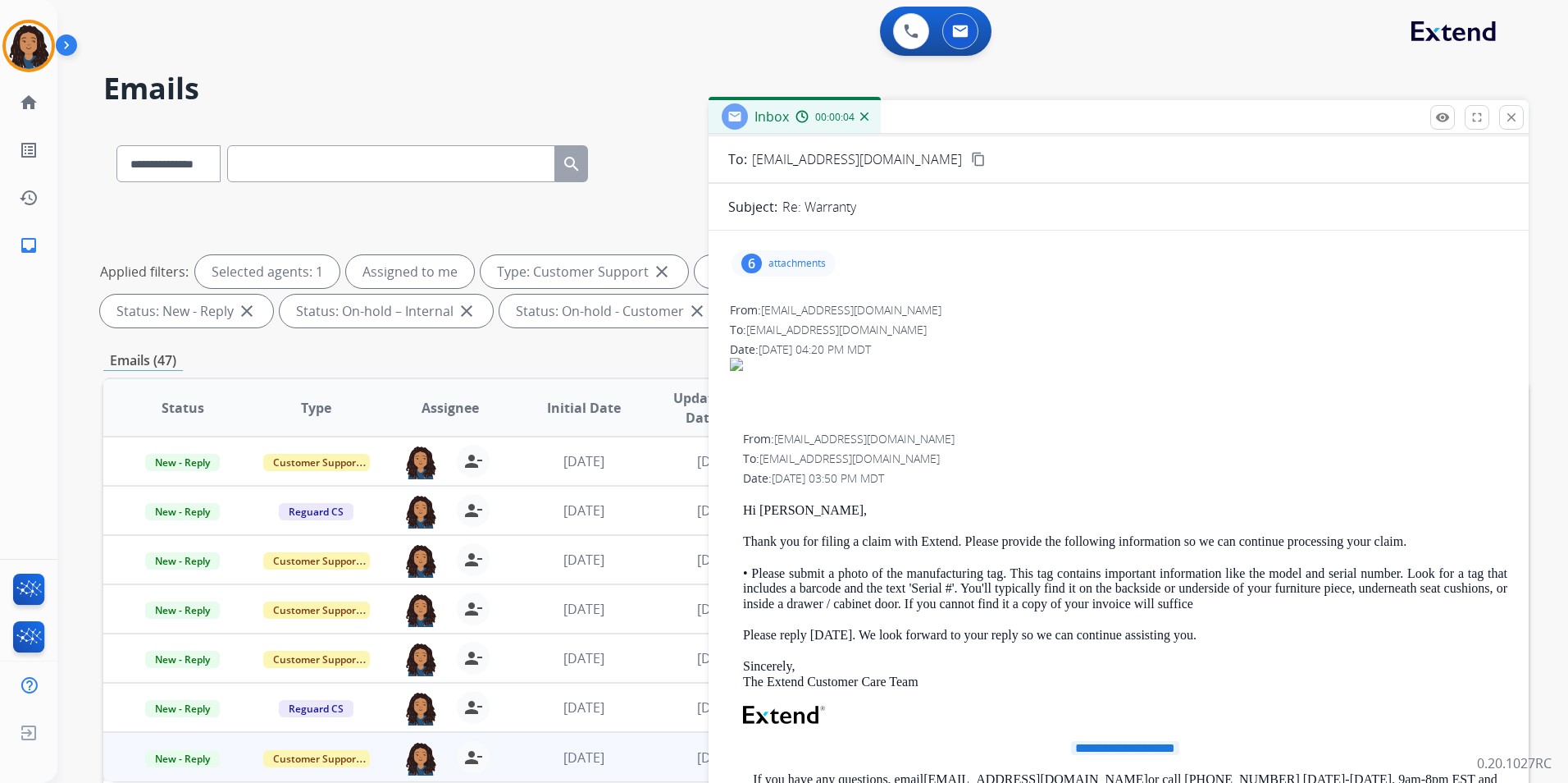
scroll to position [0, 0]
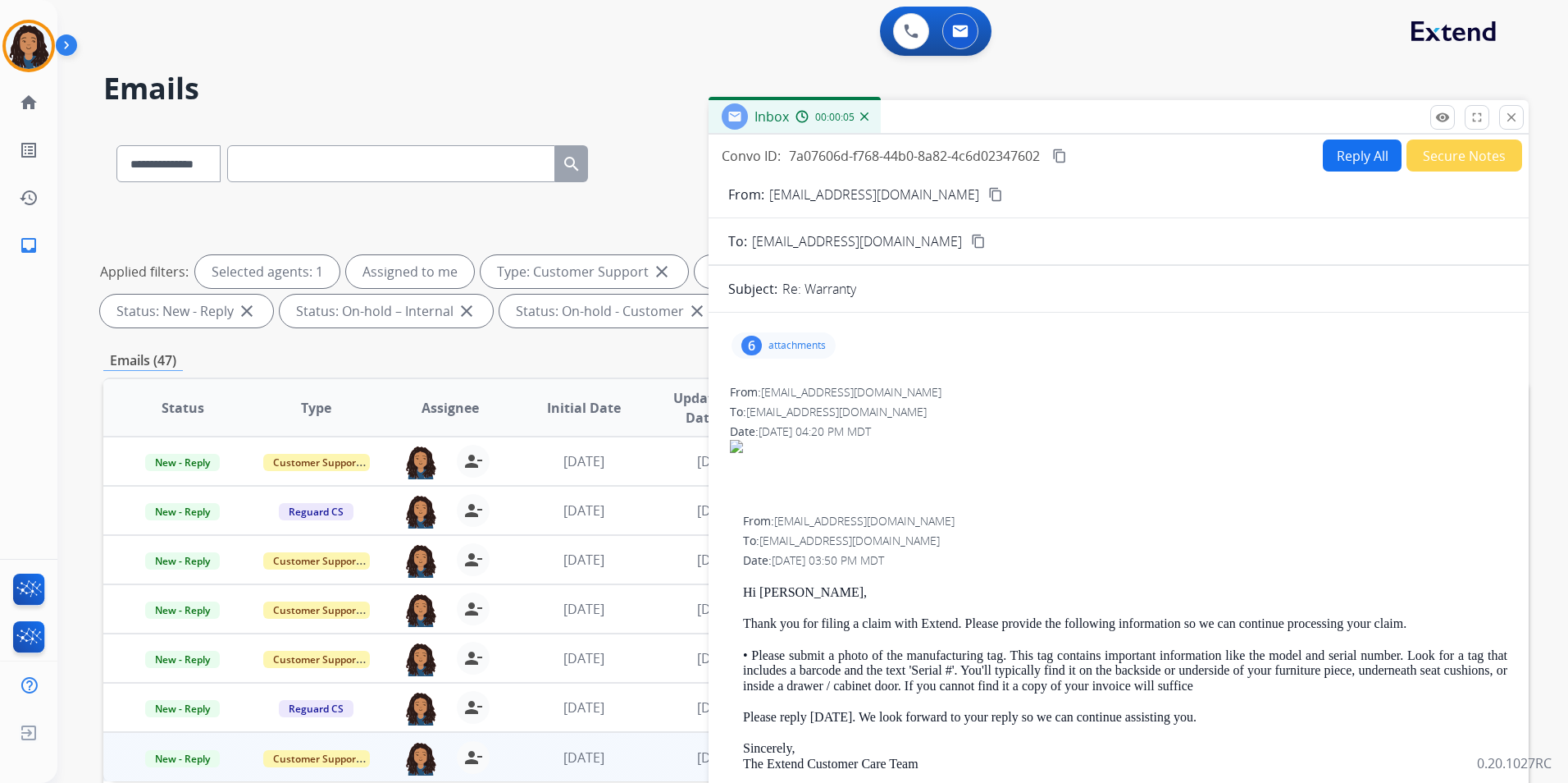
click at [988, 193] on mat-icon "content_copy" at bounding box center [995, 194] width 15 height 15
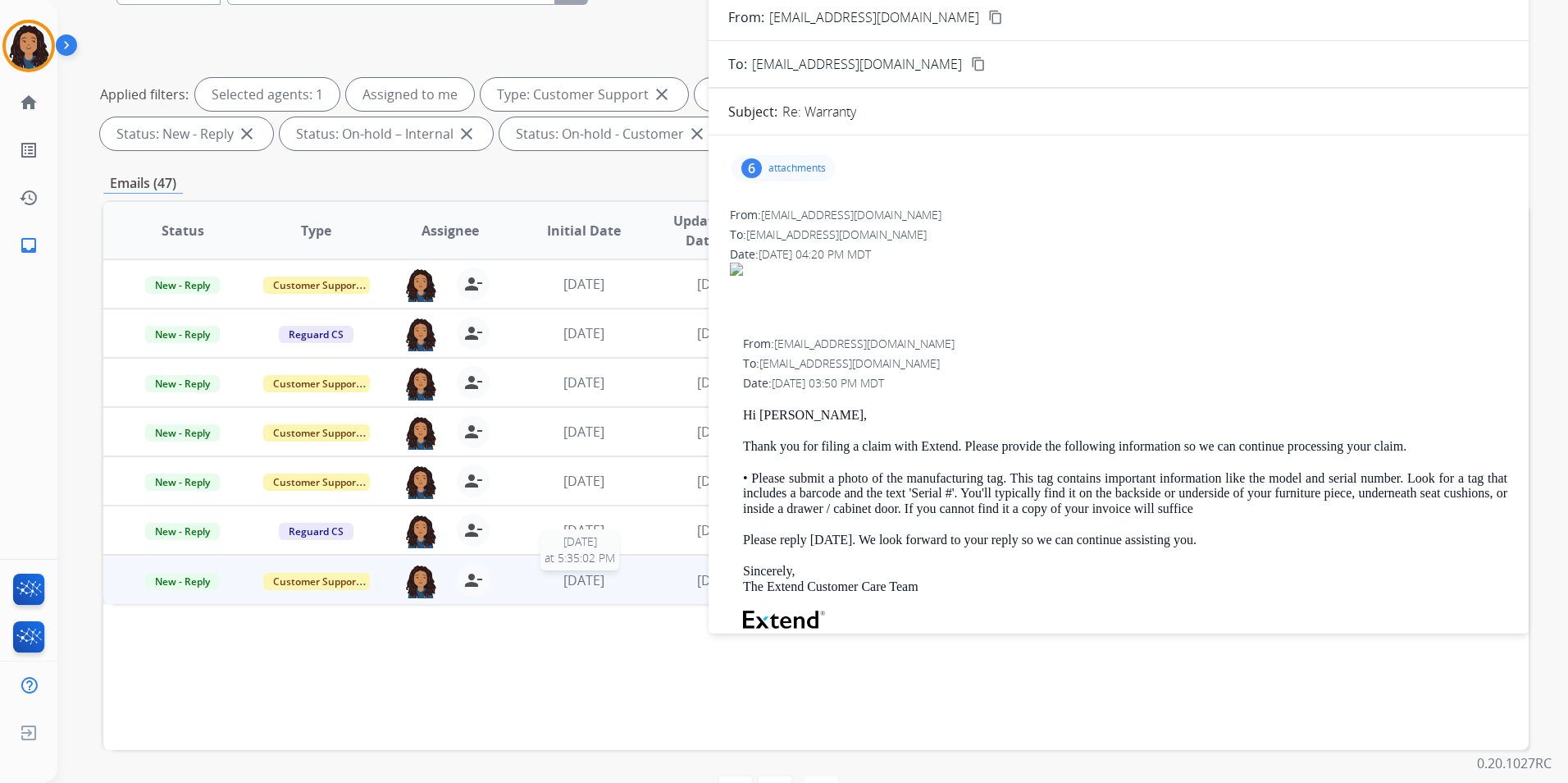
scroll to position [230, 0]
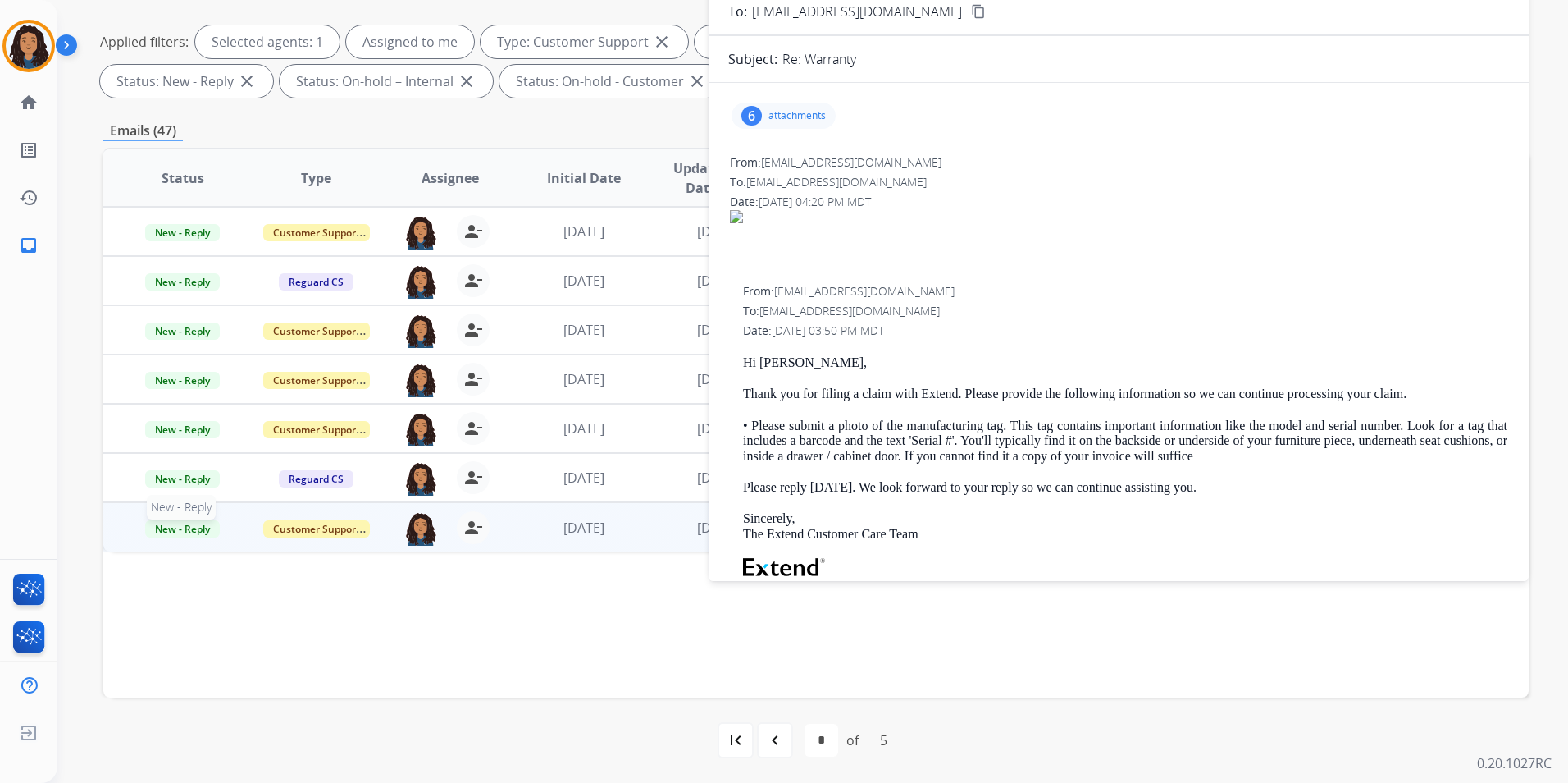
click at [193, 527] on span "New - Reply" at bounding box center [181, 528] width 74 height 17
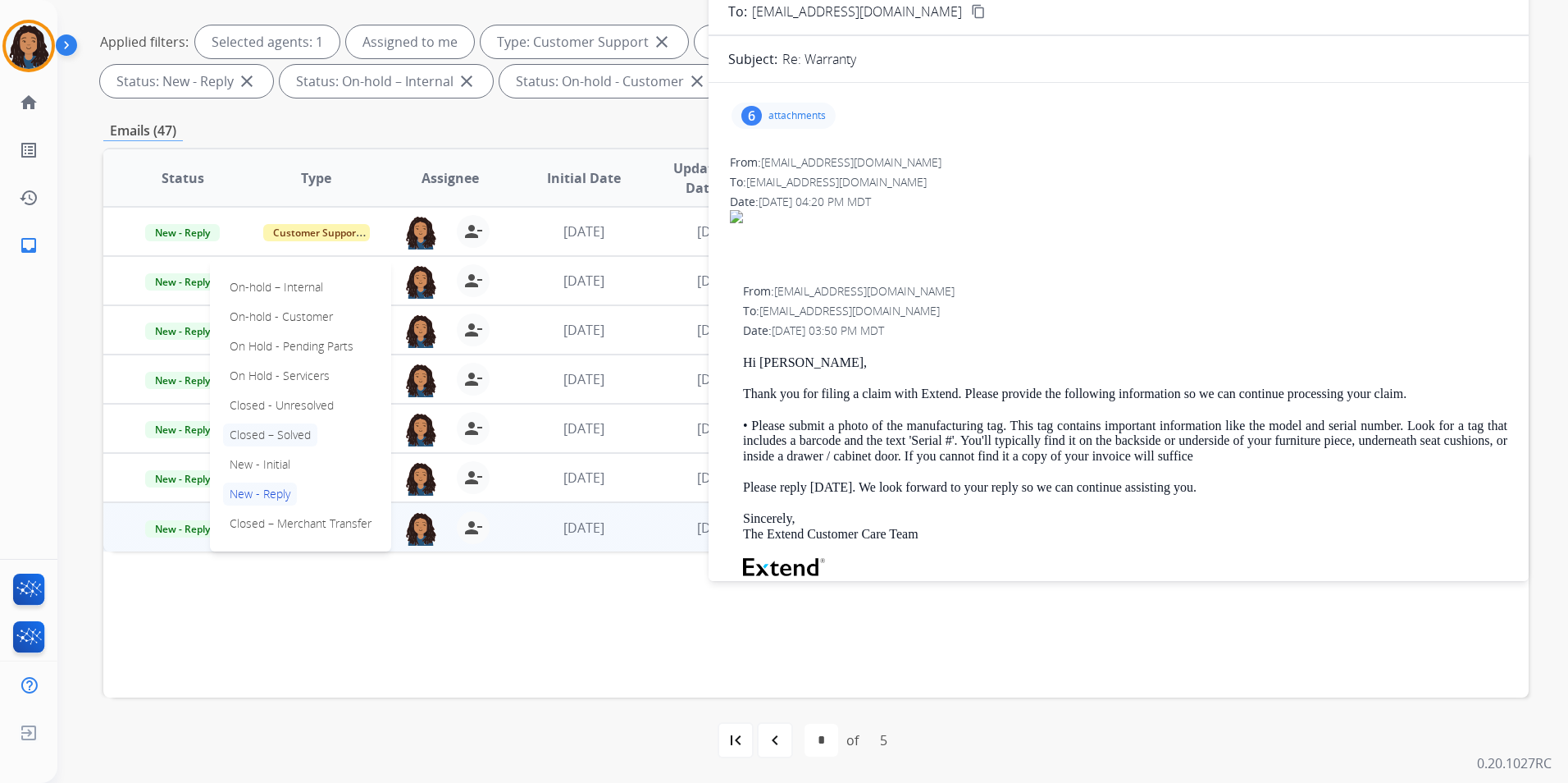
click at [296, 438] on p "Closed – Solved" at bounding box center [269, 435] width 94 height 23
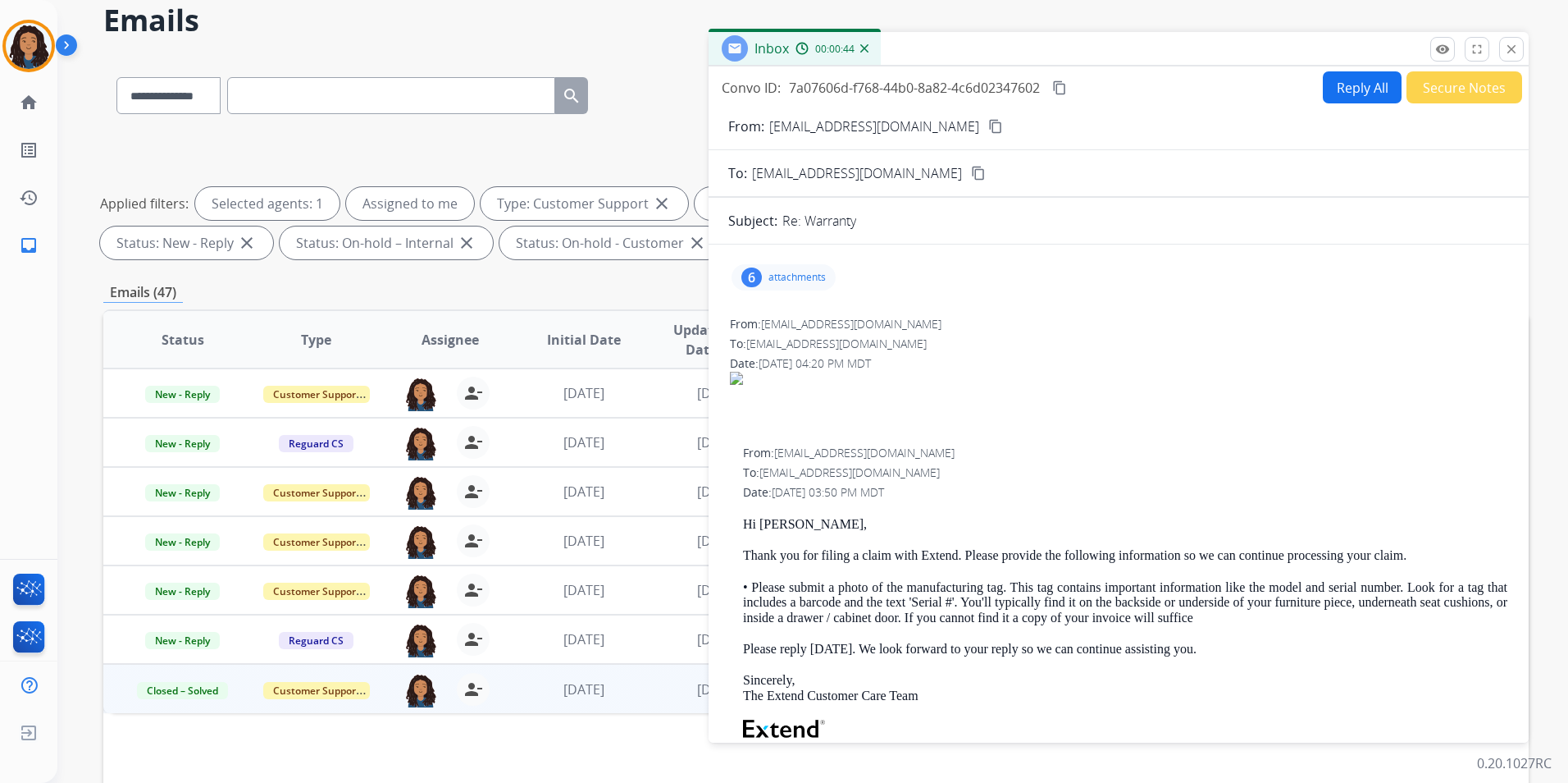
scroll to position [0, 0]
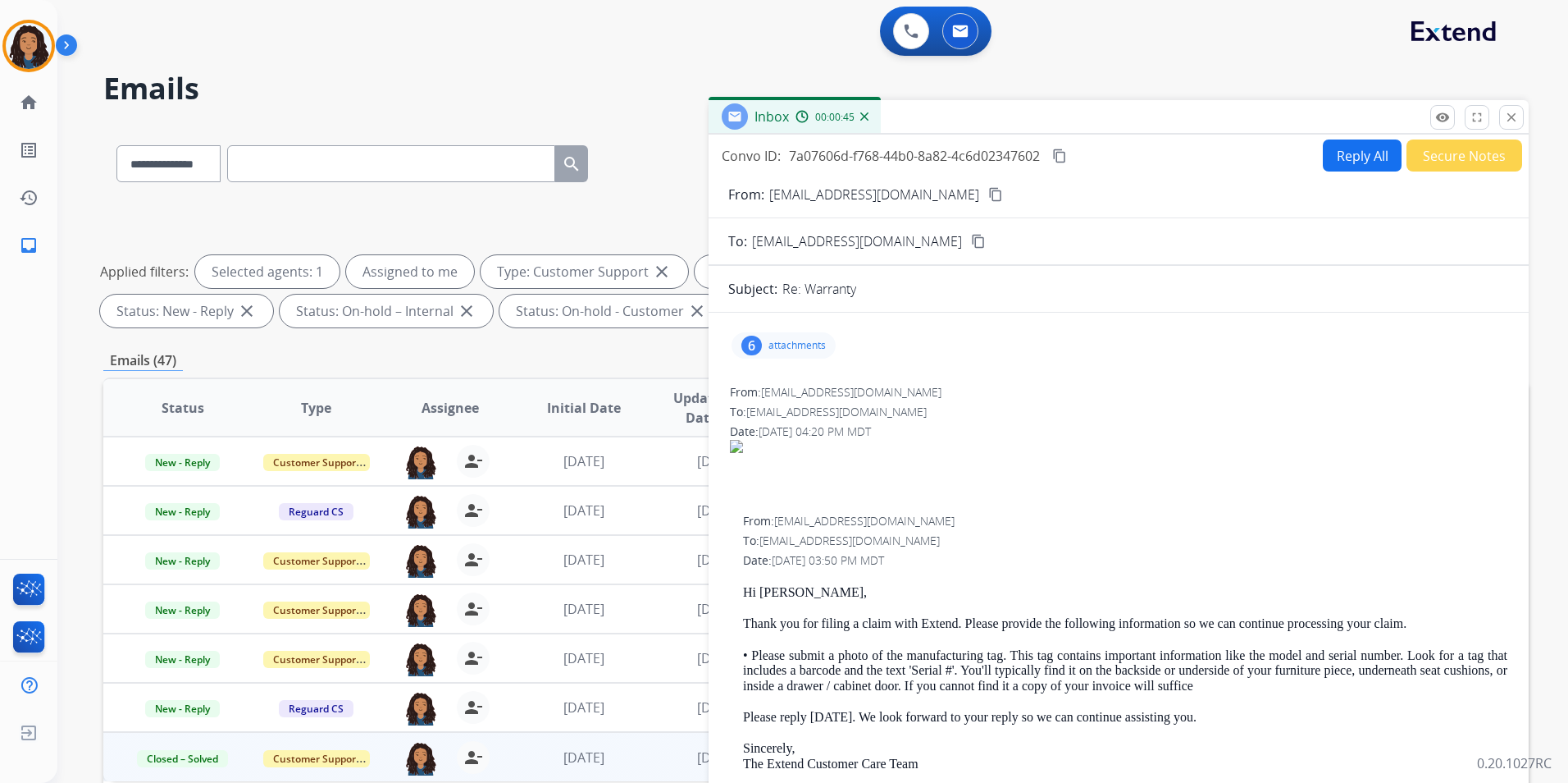
click at [1451, 171] on div "Convo ID: 7a07606d-f768-44b0-8a82-4c6d02347602 content_copy Reply All Secure No…" at bounding box center [1118, 469] width 820 height 669
drag, startPoint x: 1451, startPoint y: 171, endPoint x: 1447, endPoint y: 158, distance: 13.6
click at [1447, 158] on button "Secure Notes" at bounding box center [1464, 155] width 115 height 32
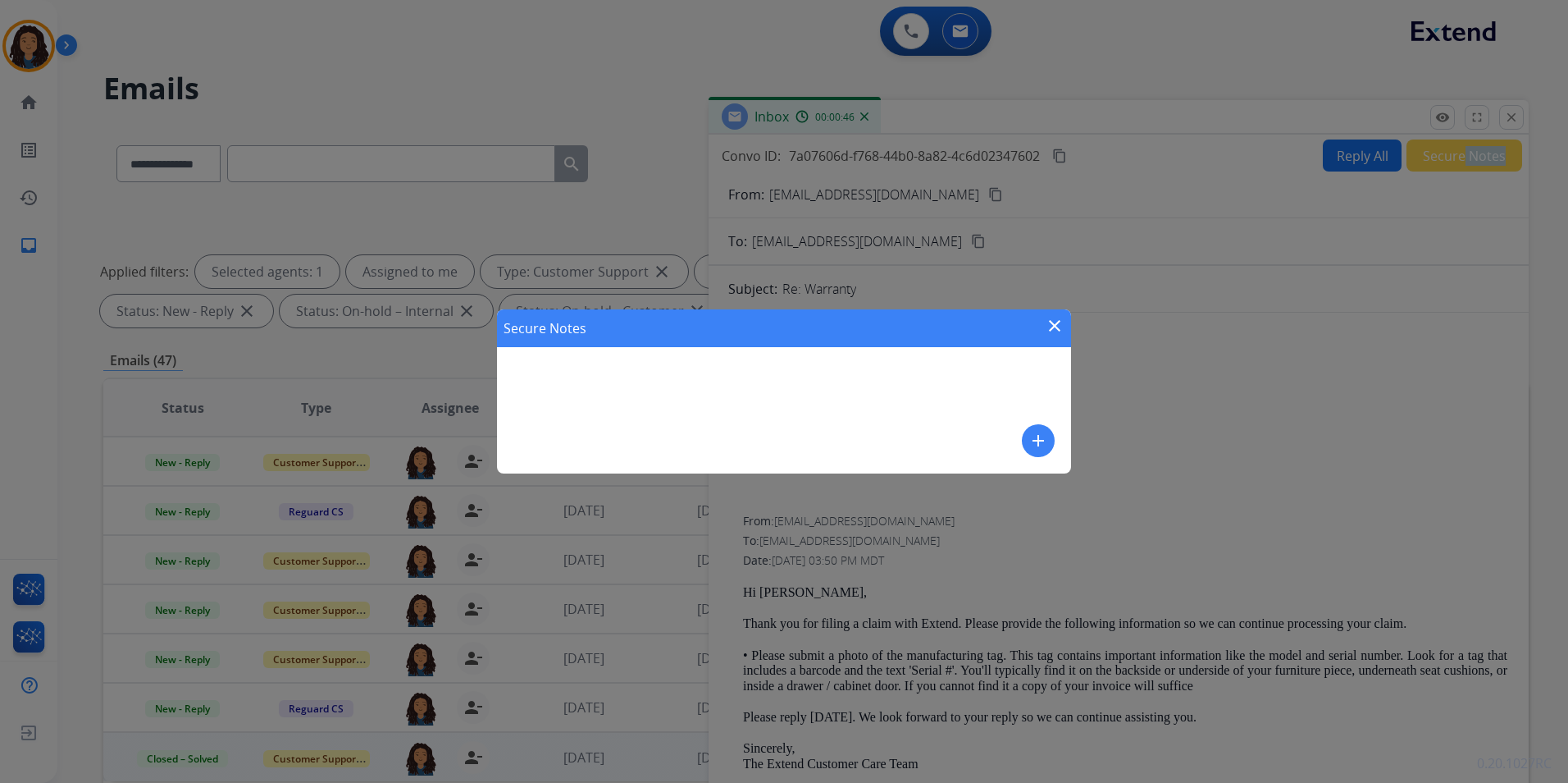
click at [1041, 436] on mat-icon "add" at bounding box center [1037, 440] width 19 height 19
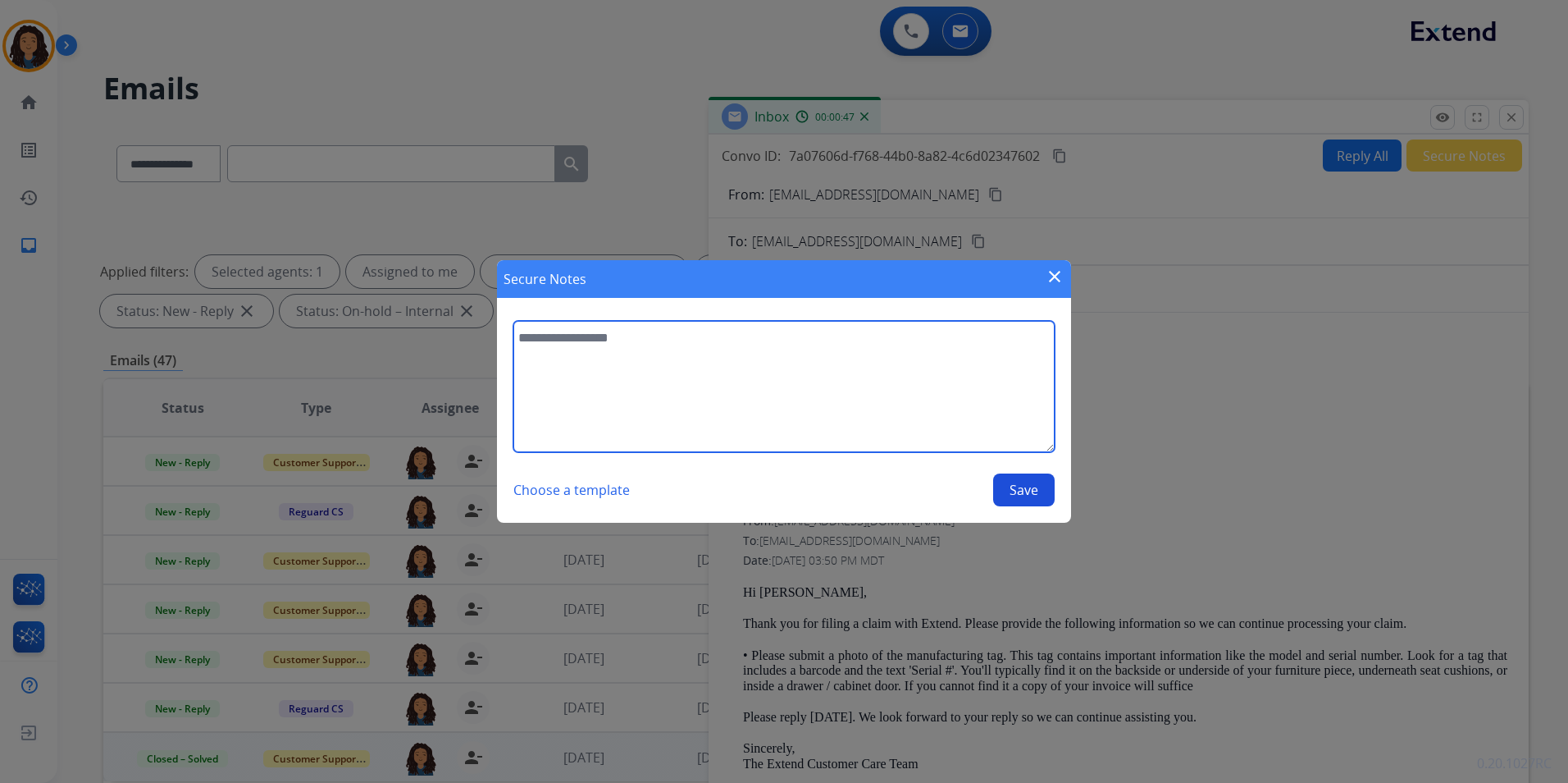
click at [774, 392] on textarea at bounding box center [784, 386] width 542 height 131
type textarea "**********"
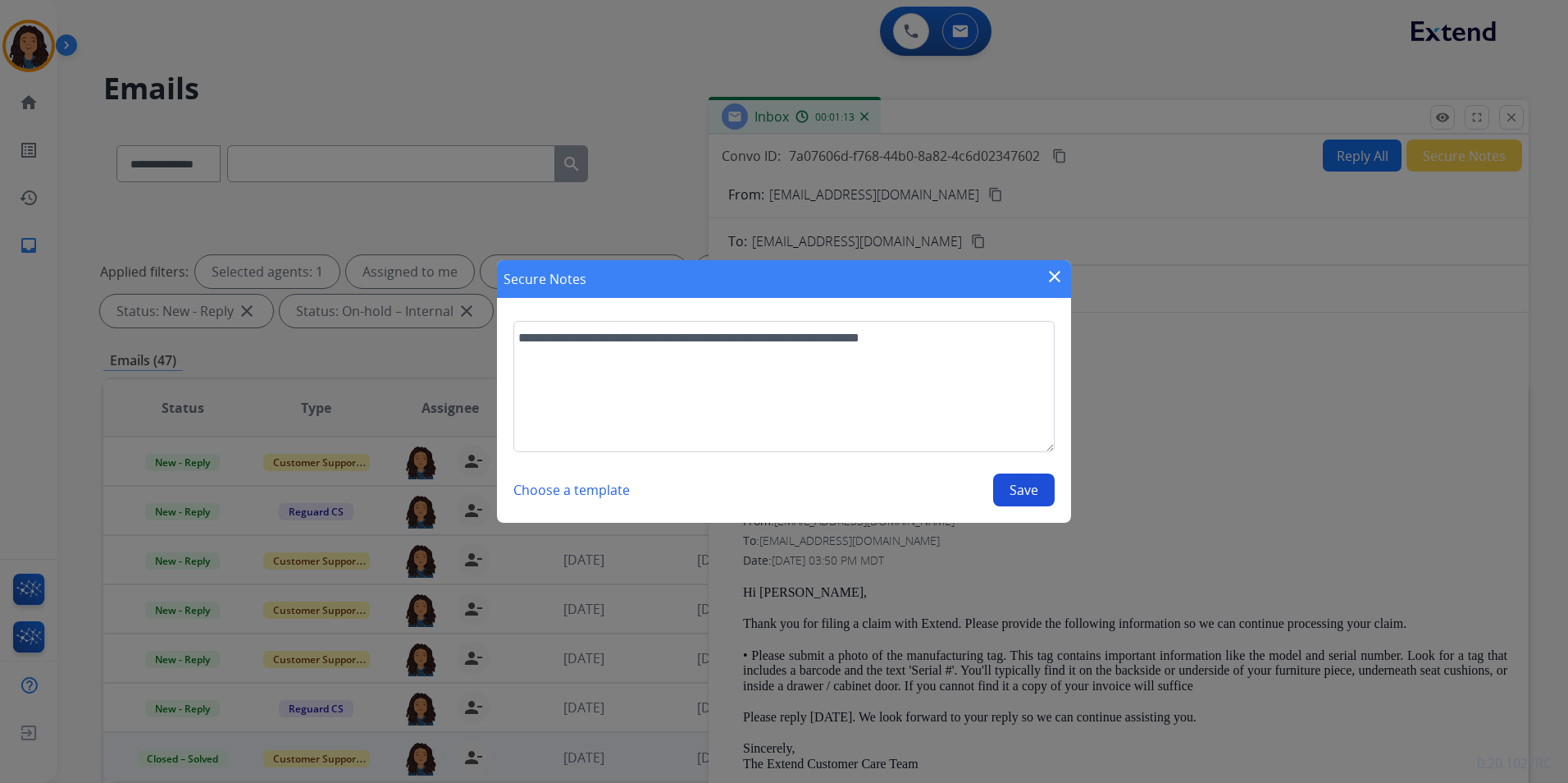
click at [1037, 488] on button "Save" at bounding box center [1024, 490] width 61 height 33
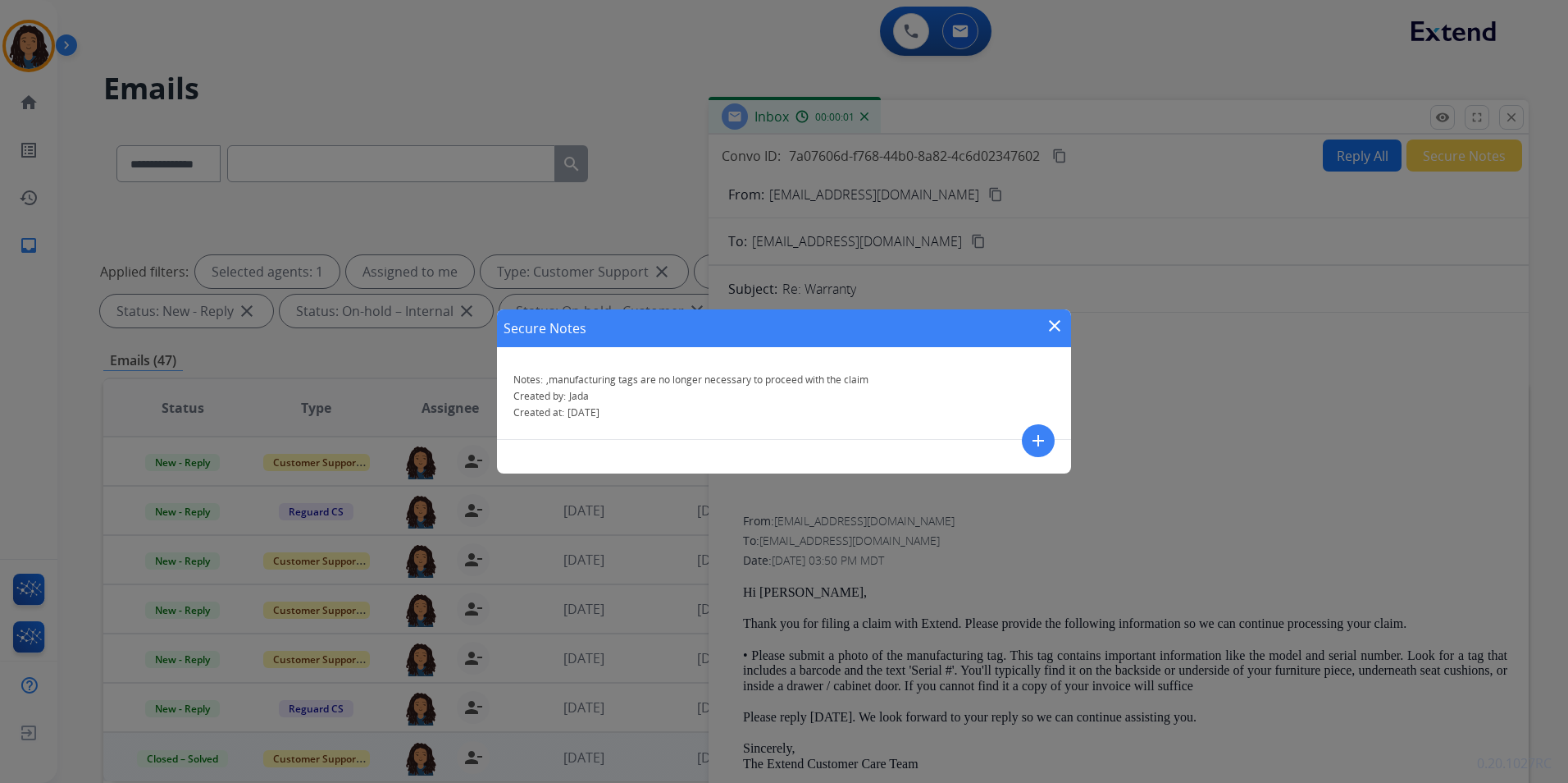
click at [1055, 328] on mat-icon "close" at bounding box center [1054, 325] width 19 height 19
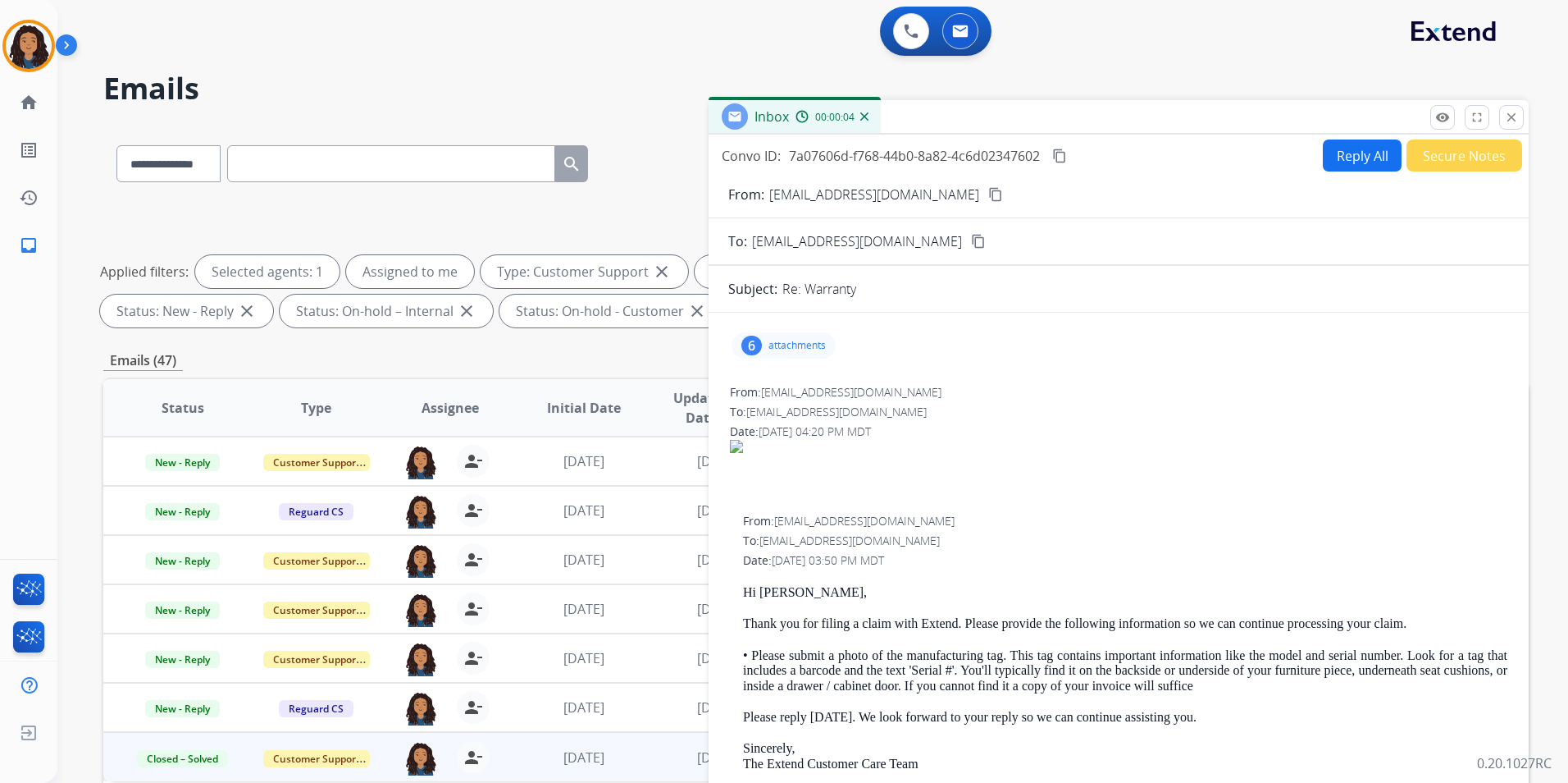
click at [1519, 129] on div "Inbox 00:00:04" at bounding box center [1118, 117] width 820 height 35
click at [1508, 121] on mat-icon "close" at bounding box center [1511, 117] width 15 height 15
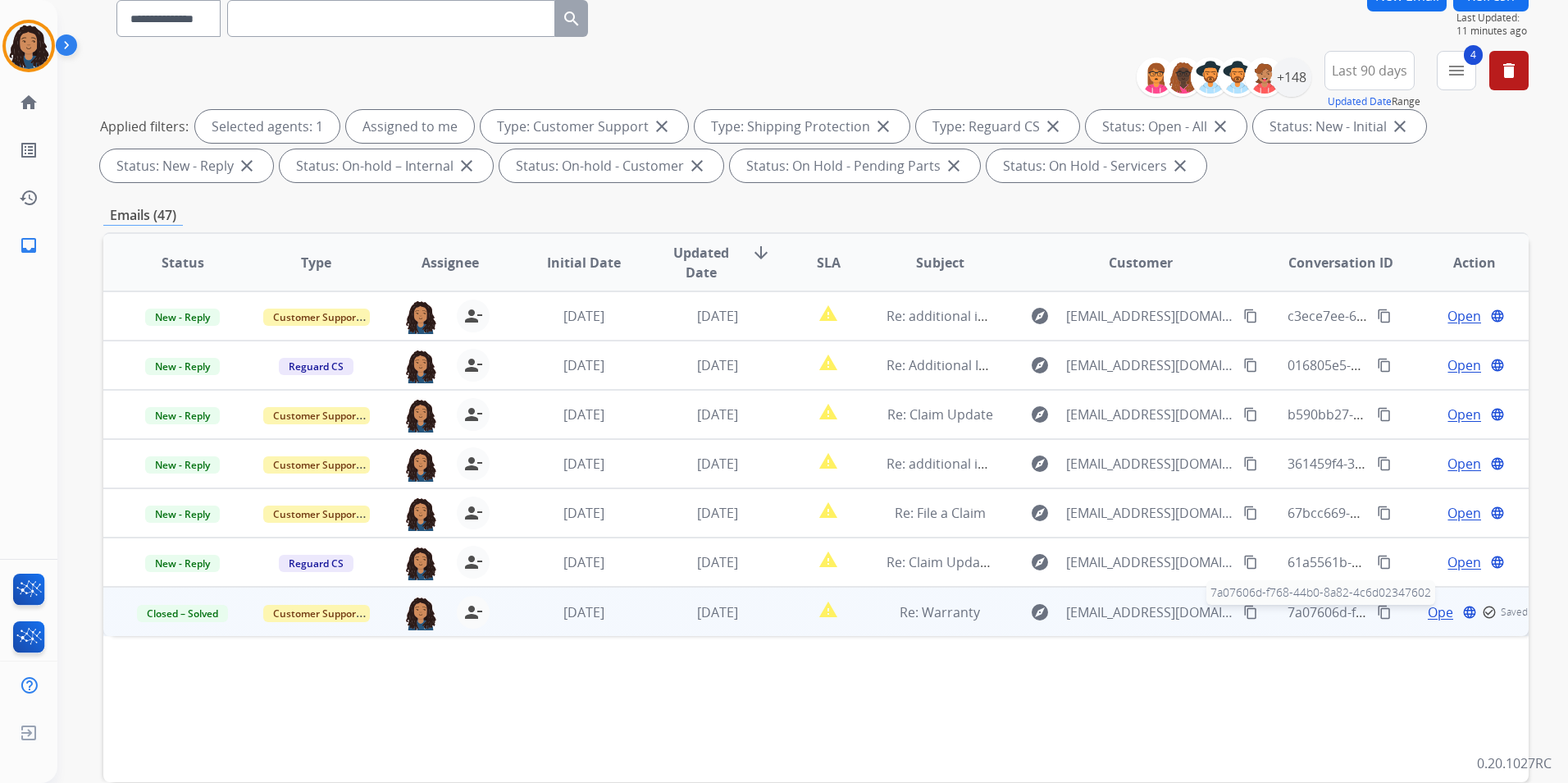
scroll to position [230, 0]
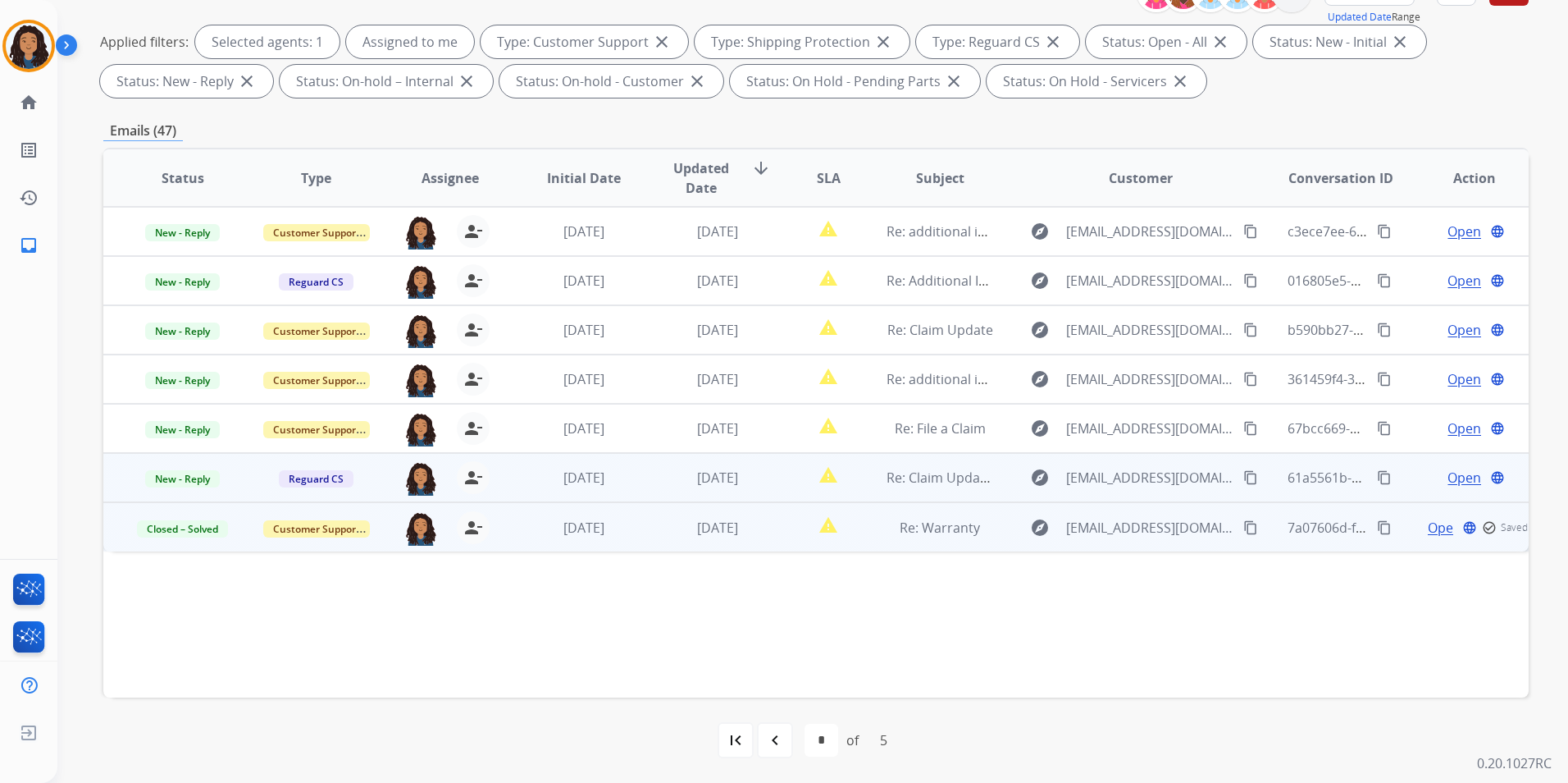
click at [1447, 471] on span "Open" at bounding box center [1464, 477] width 34 height 19
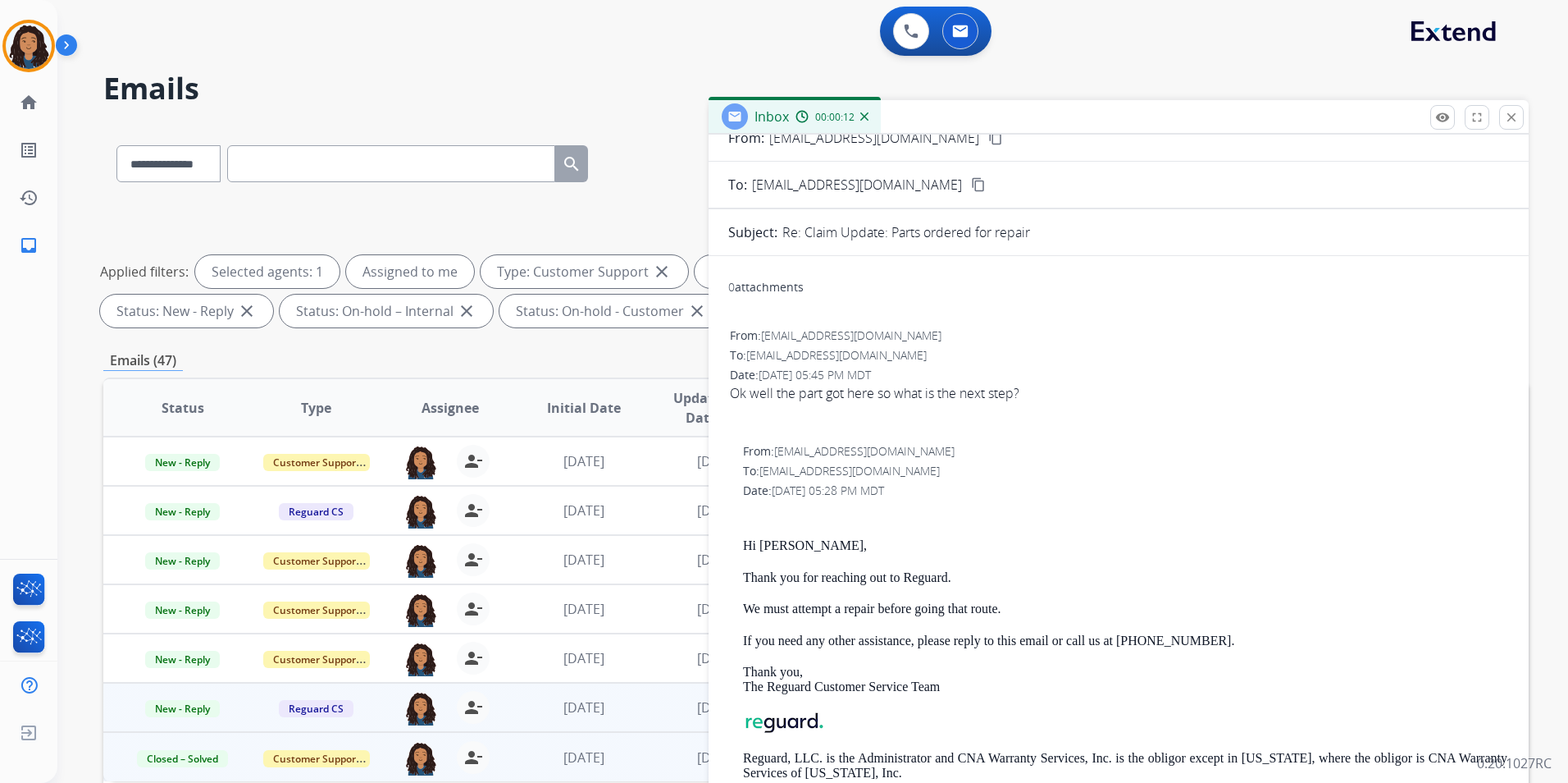
scroll to position [0, 0]
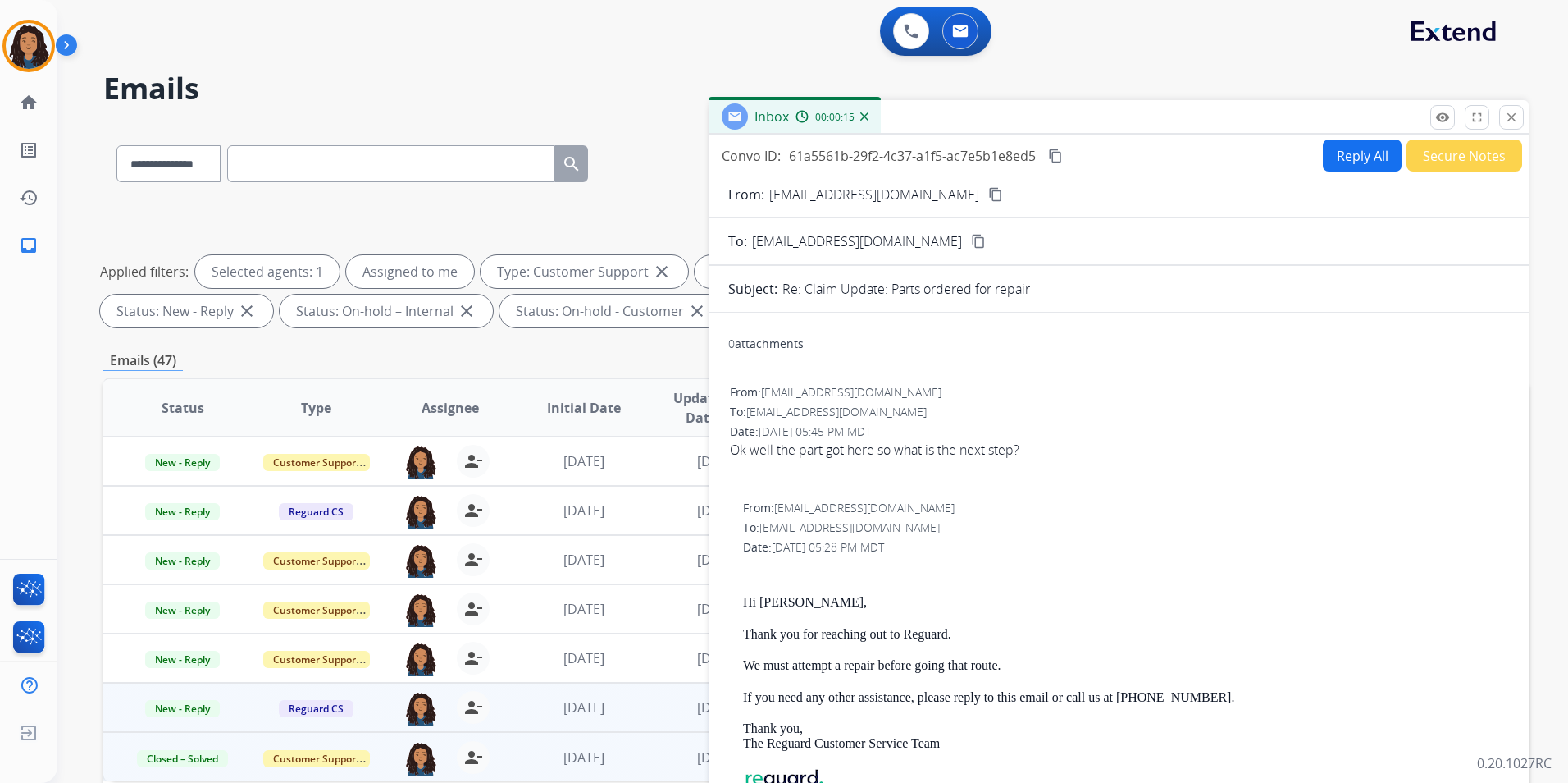
click at [988, 187] on mat-icon "content_copy" at bounding box center [995, 194] width 15 height 15
click at [1339, 156] on button "Reply All" at bounding box center [1362, 155] width 79 height 32
select select "**********"
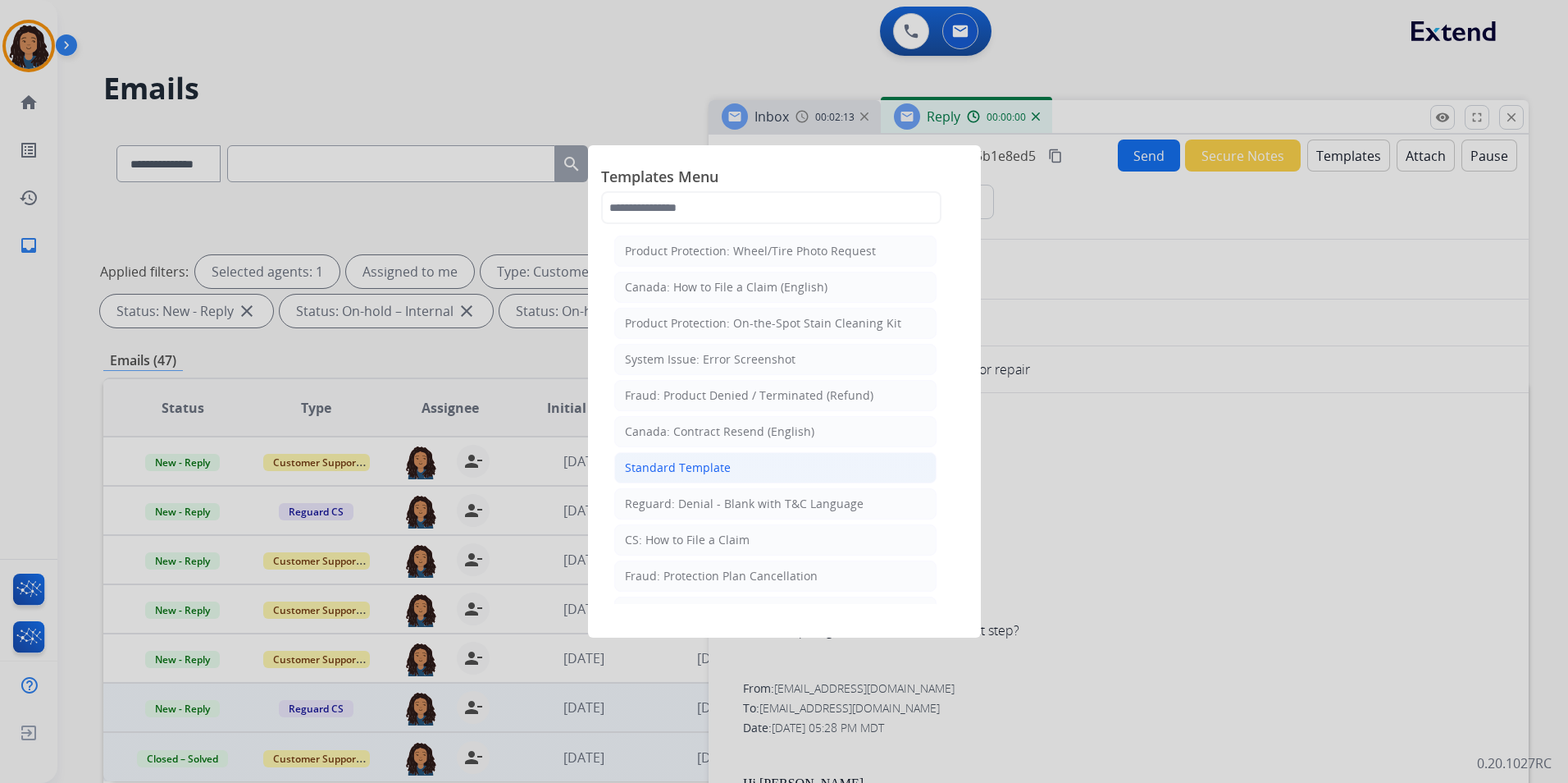
click at [776, 471] on li "Standard Template" at bounding box center [775, 468] width 323 height 31
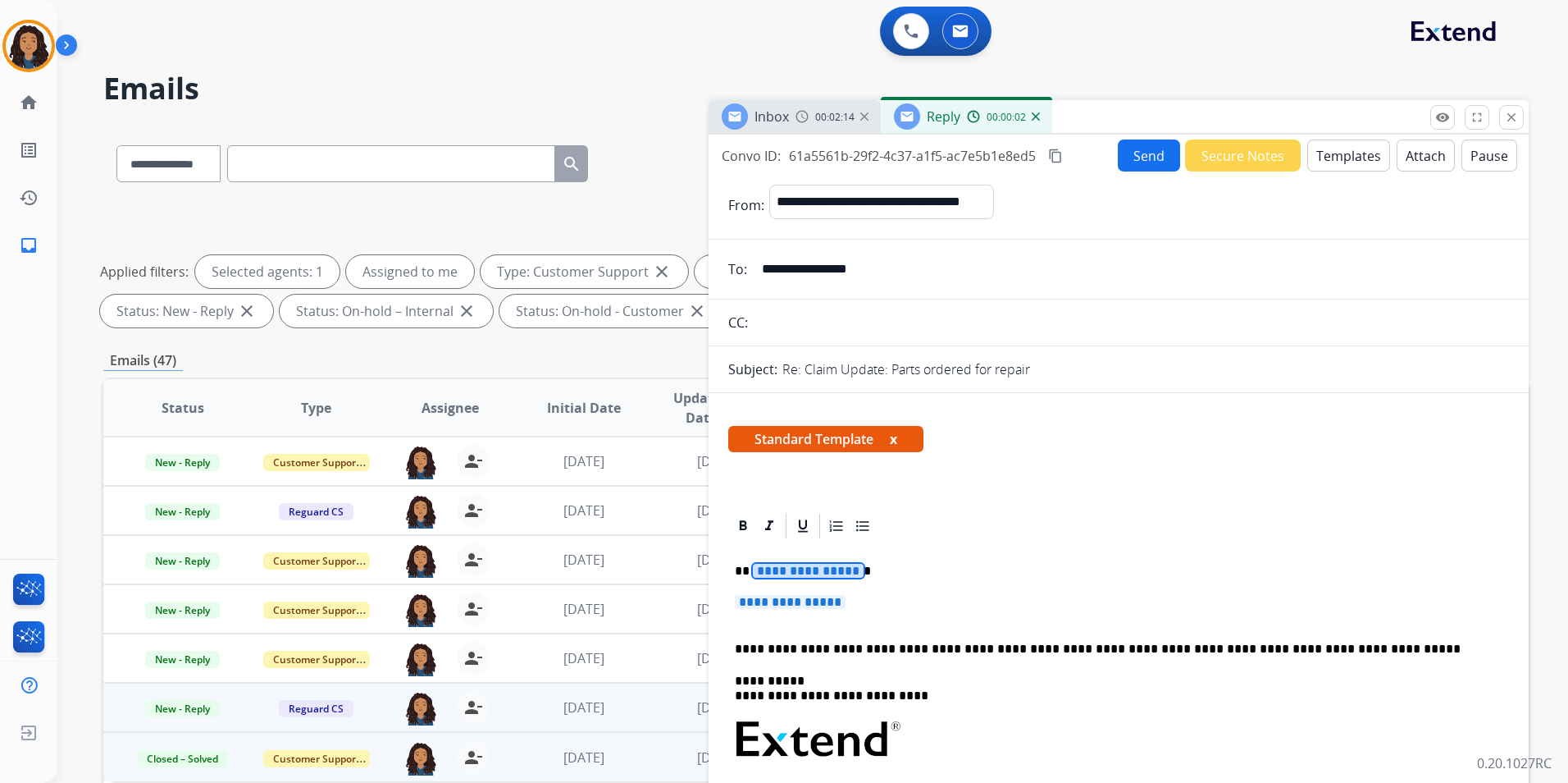
click at [793, 568] on span "**********" at bounding box center [807, 570] width 111 height 14
copy p
click at [770, 114] on span "Inbox" at bounding box center [772, 116] width 35 height 18
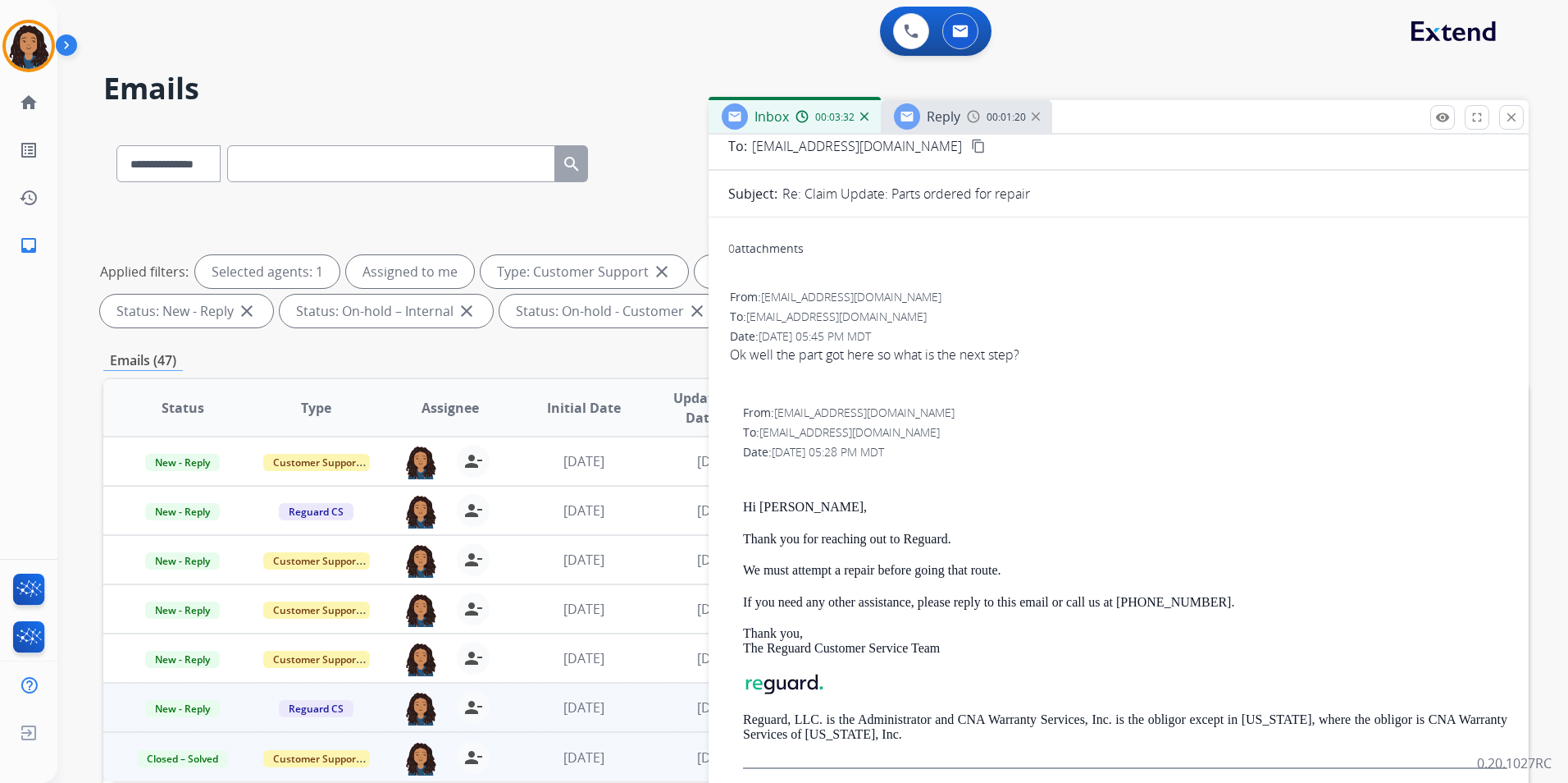
scroll to position [328, 0]
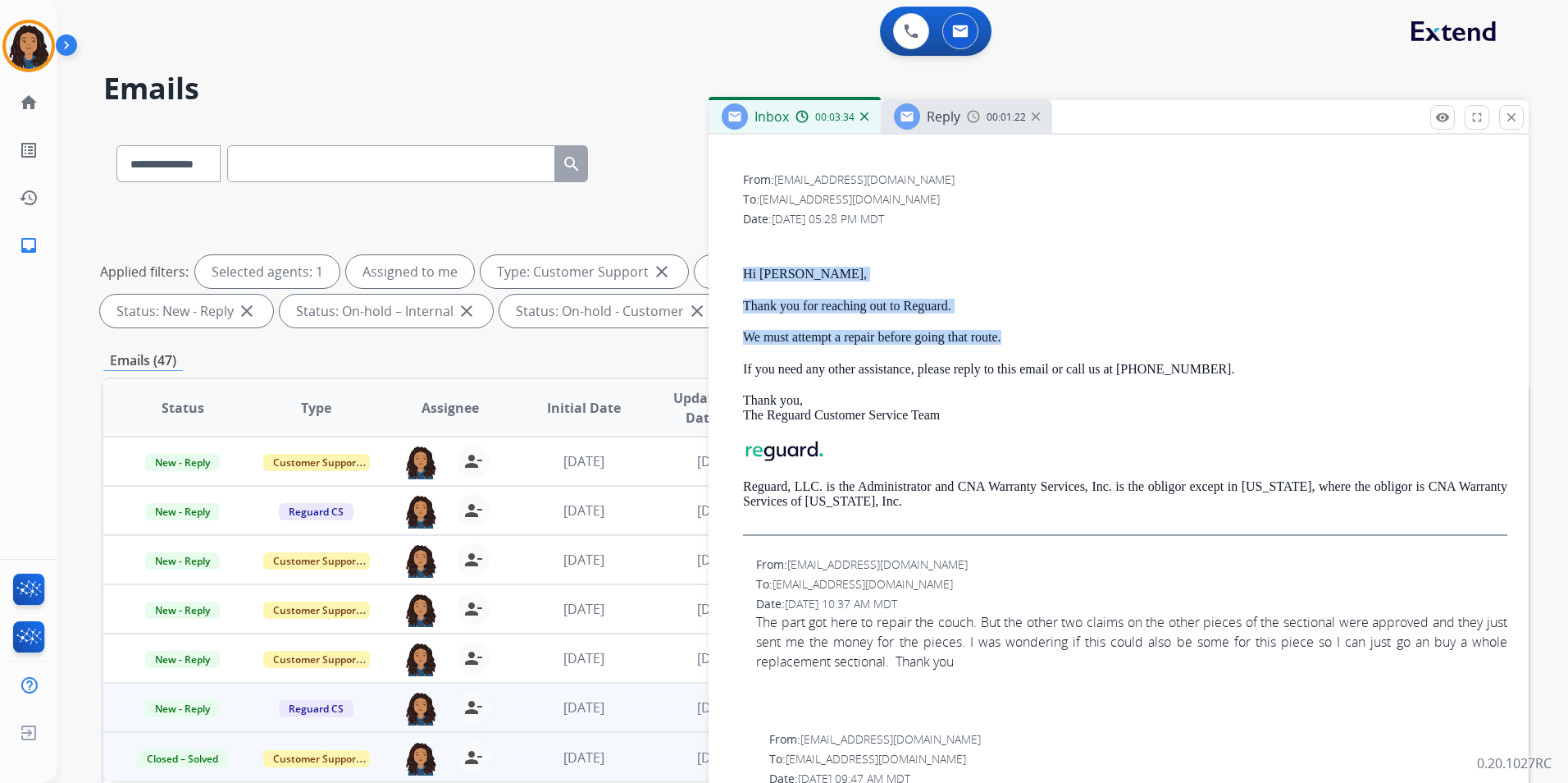
drag, startPoint x: 736, startPoint y: 270, endPoint x: 1010, endPoint y: 314, distance: 277.5
click at [1010, 314] on div "From: [EMAIL_ADDRESS][DOMAIN_NAME] To: [EMAIL_ADDRESS][DOMAIN_NAME] Date: [DATE…" at bounding box center [1119, 359] width 781 height 380
drag, startPoint x: 1010, startPoint y: 314, endPoint x: 773, endPoint y: 267, distance: 241.6
click at [875, 290] on div "Hi [PERSON_NAME], Thank you for reaching out to Reguard. We must attempt a repa…" at bounding box center [1125, 385] width 764 height 300
drag, startPoint x: 739, startPoint y: 270, endPoint x: 959, endPoint y: 304, distance: 222.6
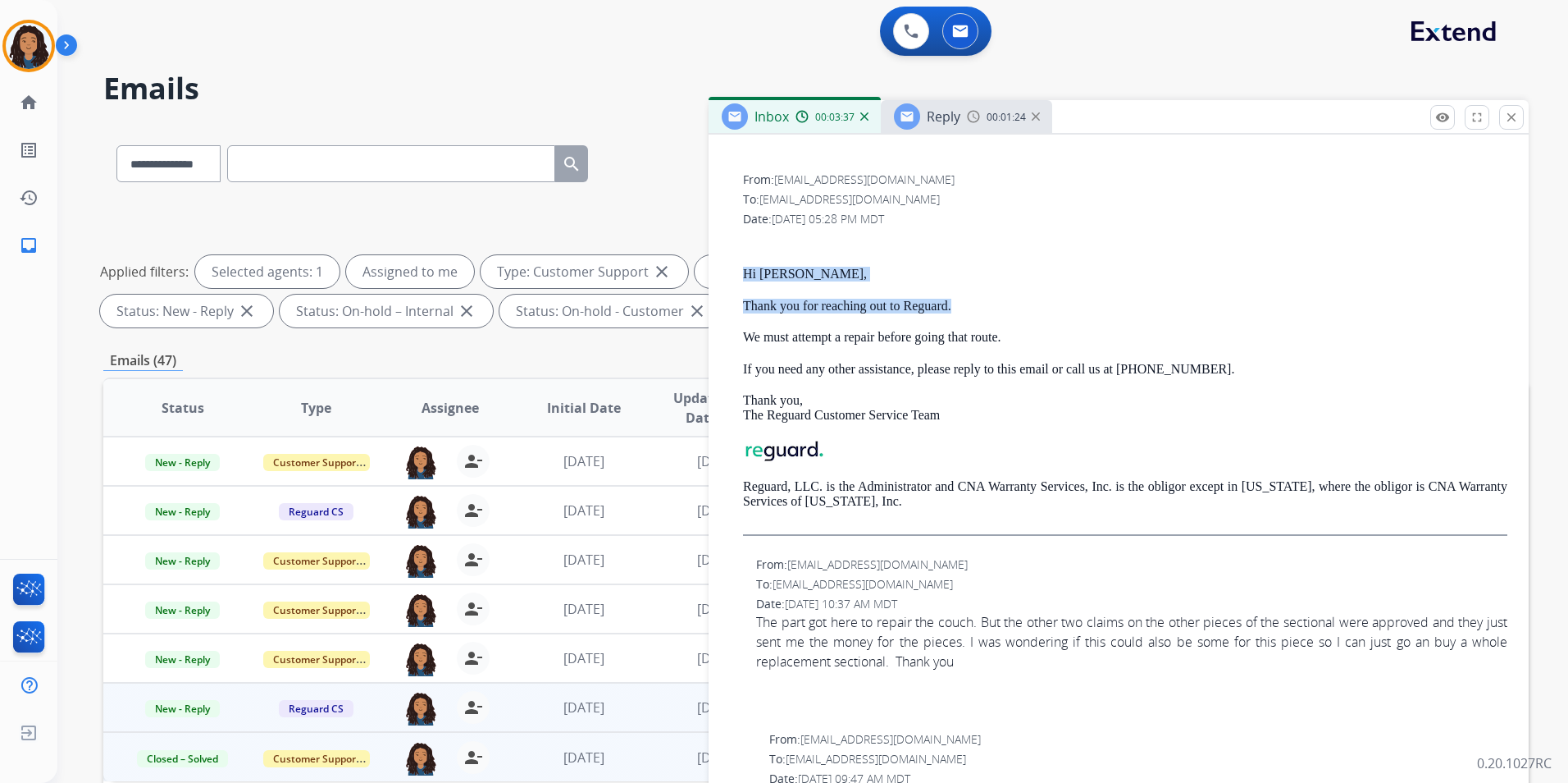
click at [959, 304] on div "From: [EMAIL_ADDRESS][DOMAIN_NAME] To: [EMAIL_ADDRESS][DOMAIN_NAME] Date: [DATE…" at bounding box center [1119, 359] width 781 height 380
drag, startPoint x: 959, startPoint y: 304, endPoint x: 947, endPoint y: 306, distance: 12.2
copy div "Hi [PERSON_NAME], Thank you for reaching out to Reguard."
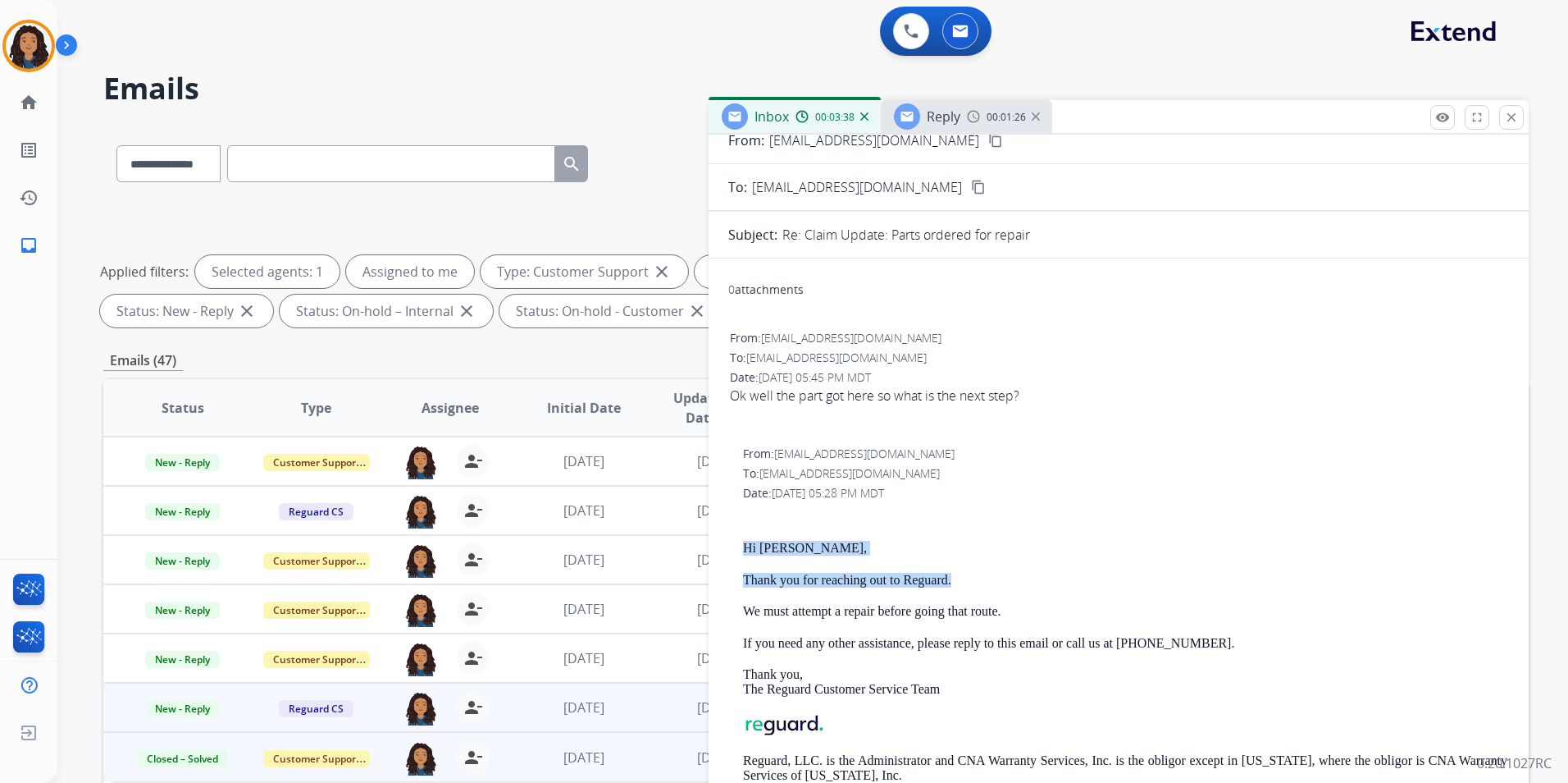
scroll to position [0, 0]
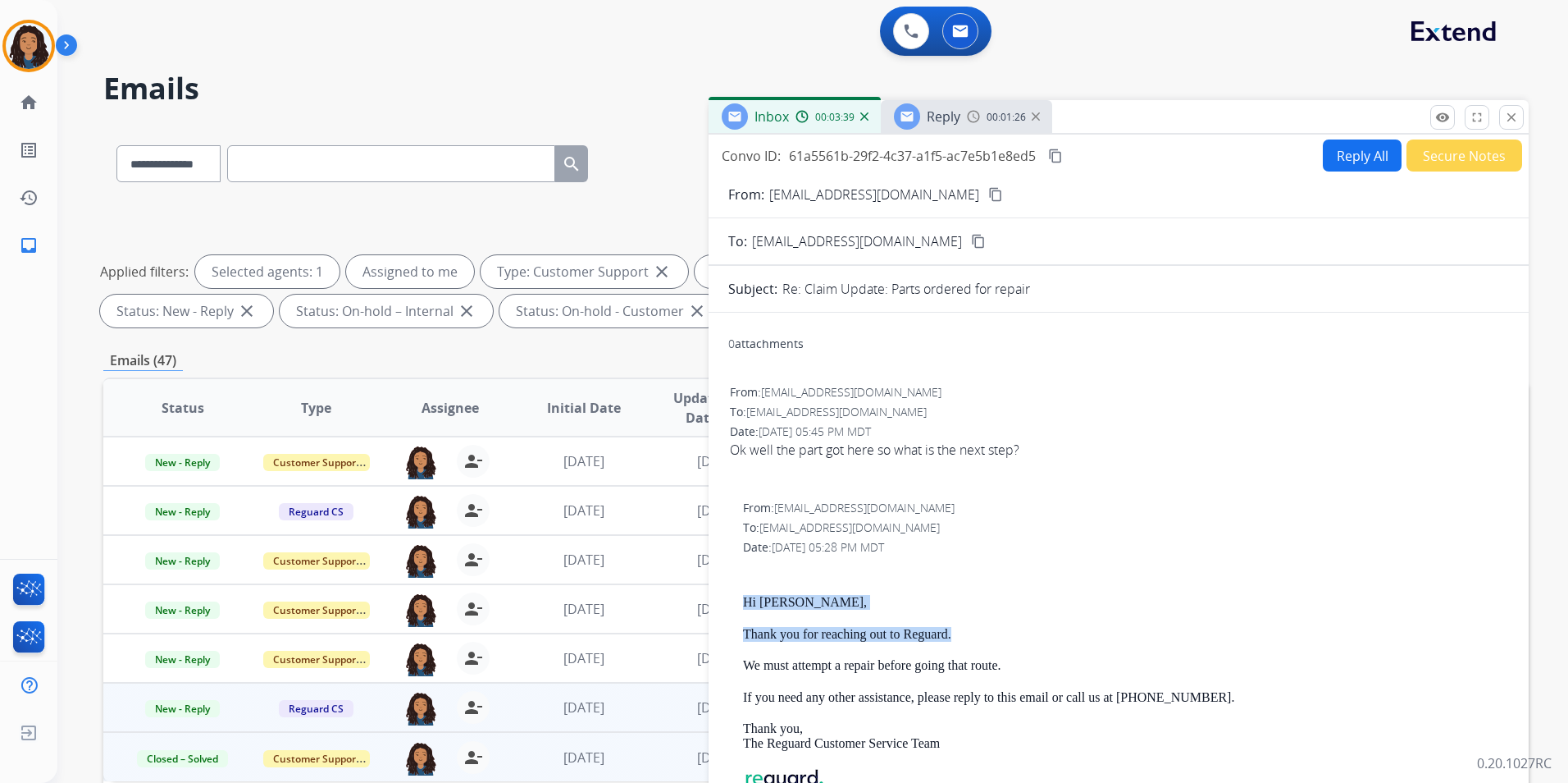
click at [948, 109] on span "Reply" at bounding box center [943, 116] width 34 height 18
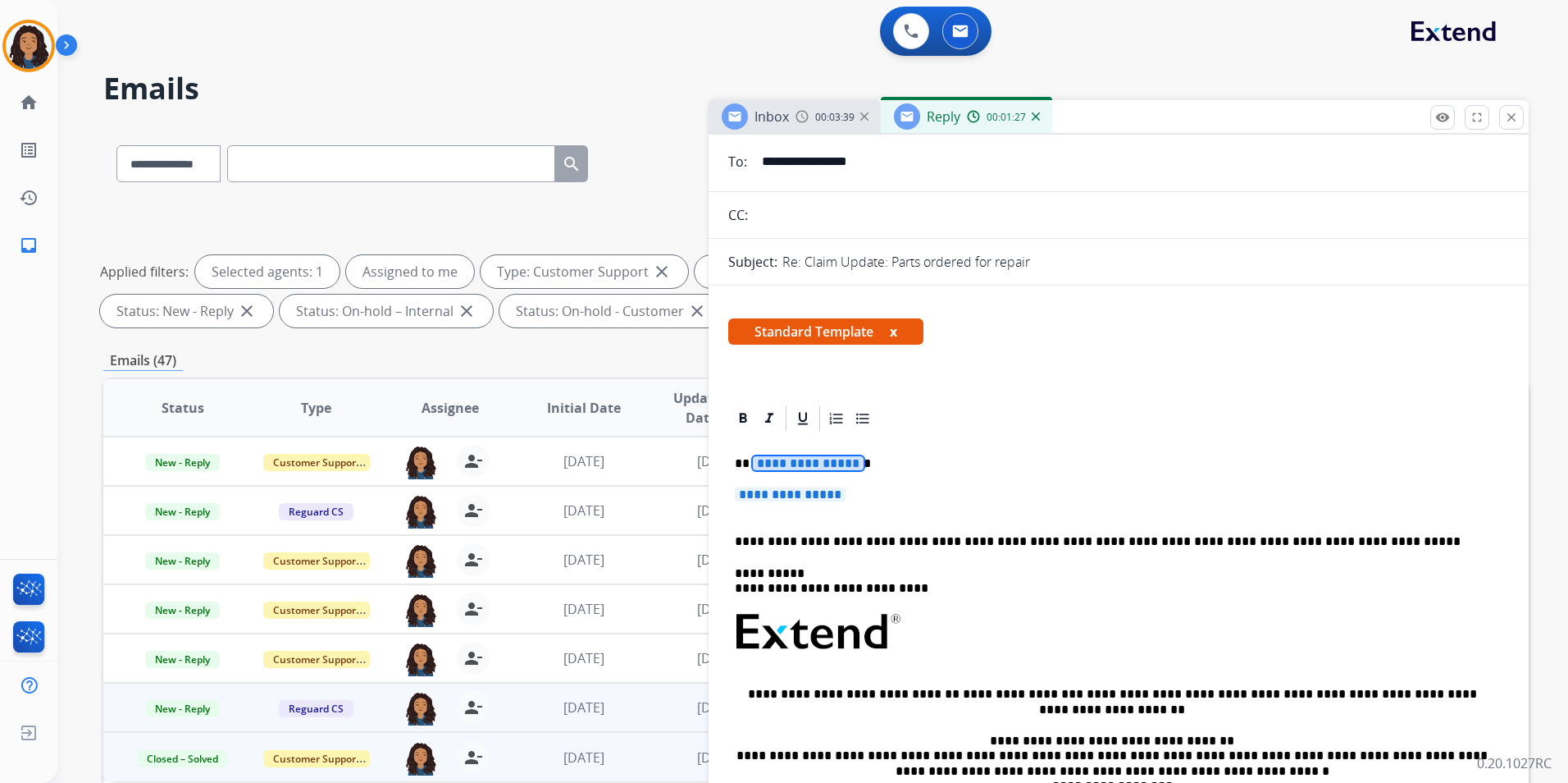
scroll to position [164, 0]
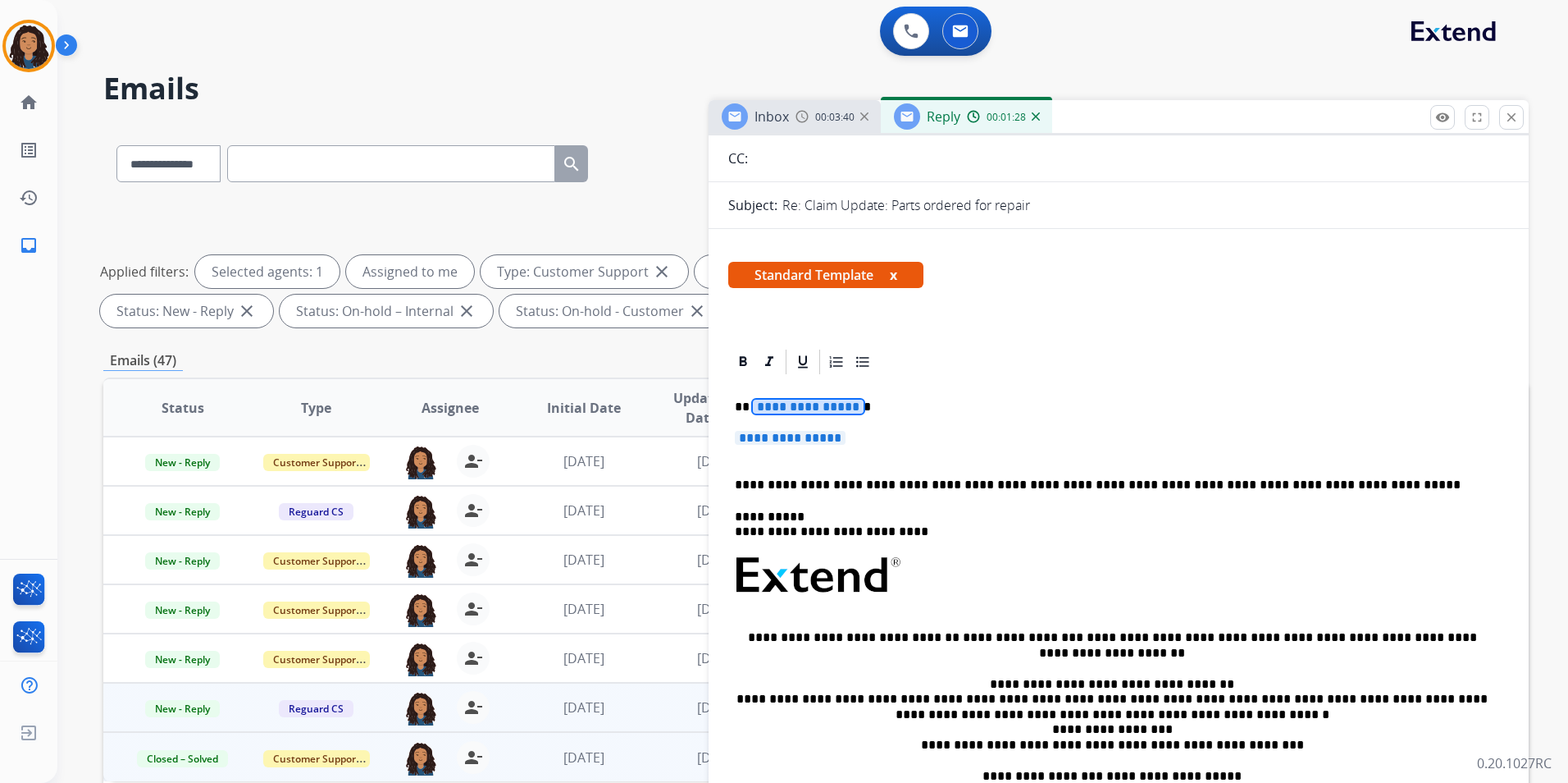
click at [748, 403] on p "**********" at bounding box center [1112, 407] width 754 height 15
drag, startPoint x: 733, startPoint y: 402, endPoint x: 873, endPoint y: 435, distance: 143.8
click at [873, 435] on div "**********" at bounding box center [1119, 624] width 781 height 495
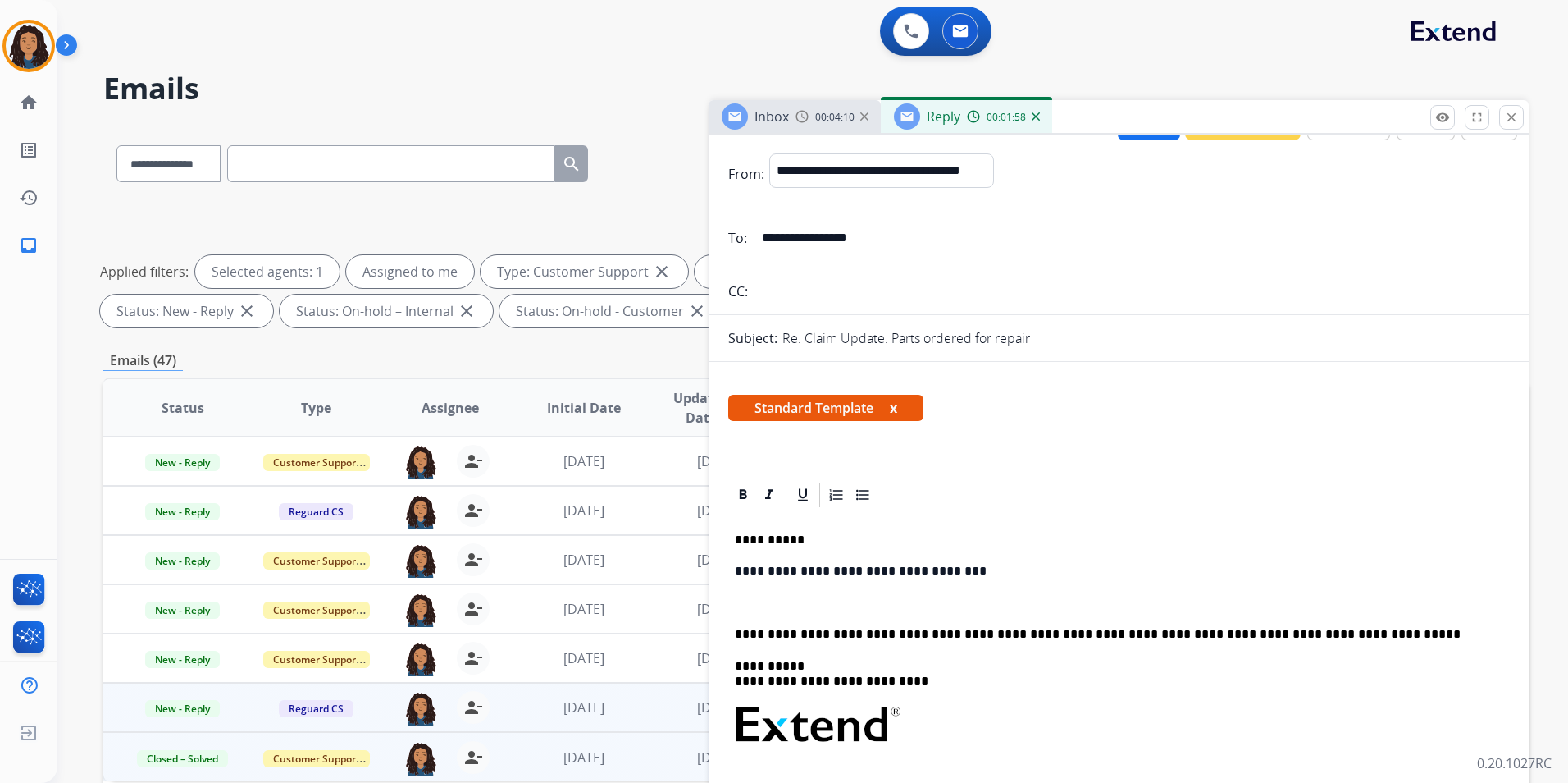
scroll to position [0, 0]
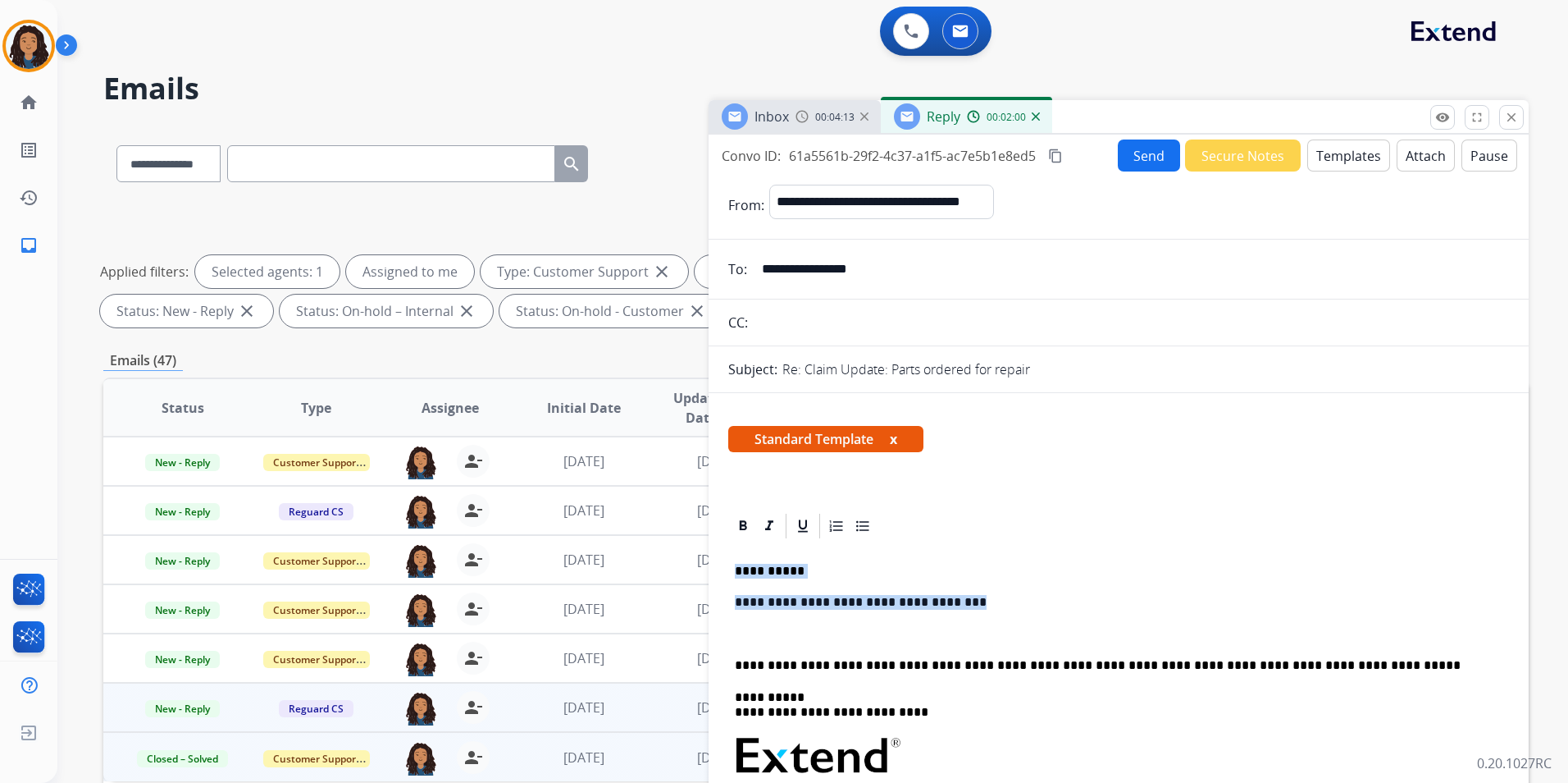
drag, startPoint x: 729, startPoint y: 573, endPoint x: 947, endPoint y: 604, distance: 220.2
click at [947, 604] on div "**********" at bounding box center [1119, 796] width 781 height 511
copy div "**********"
click at [1359, 159] on button "Templates" at bounding box center [1348, 155] width 82 height 32
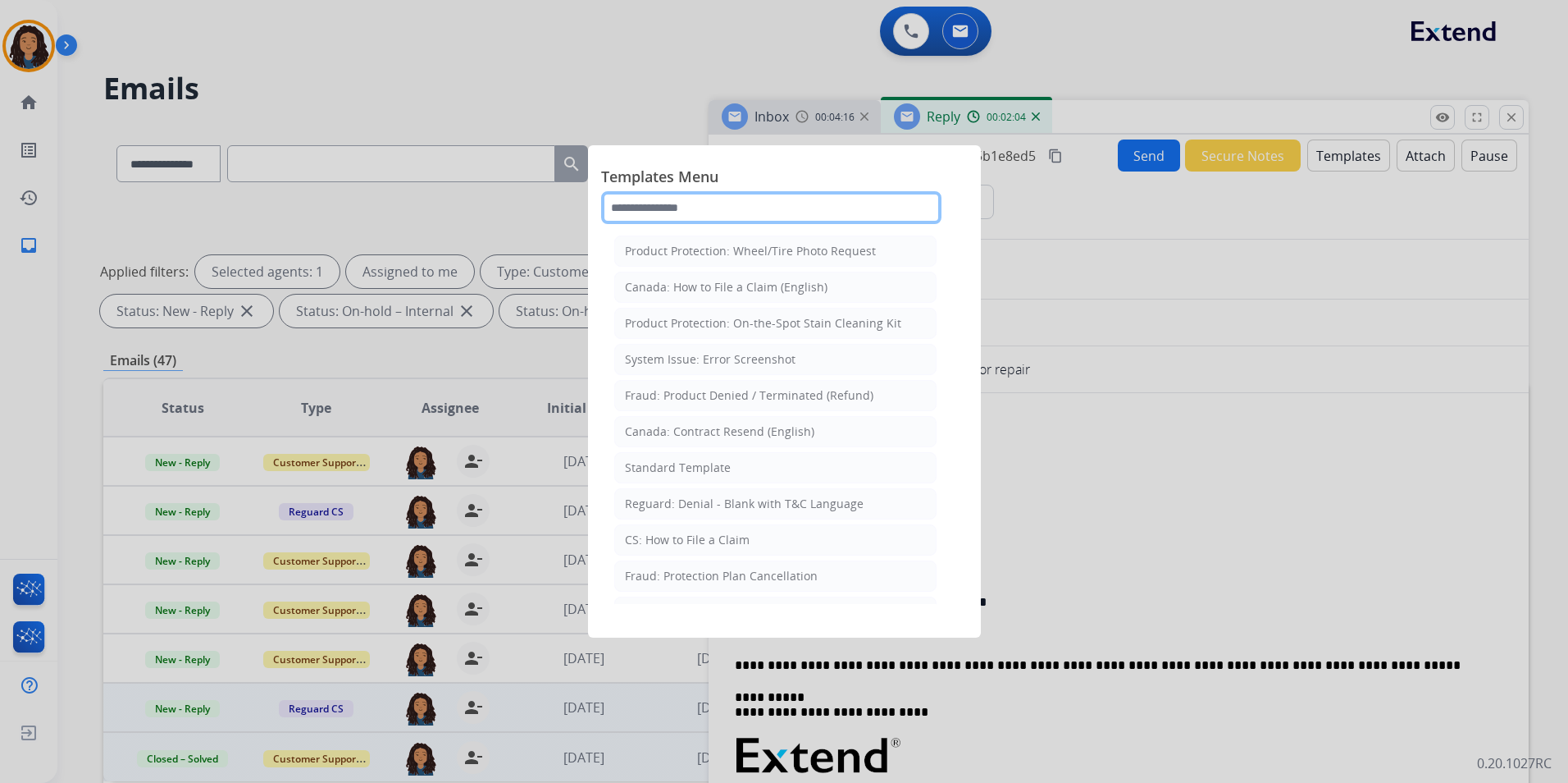
click at [744, 212] on input "text" at bounding box center [771, 207] width 340 height 33
type input "*"
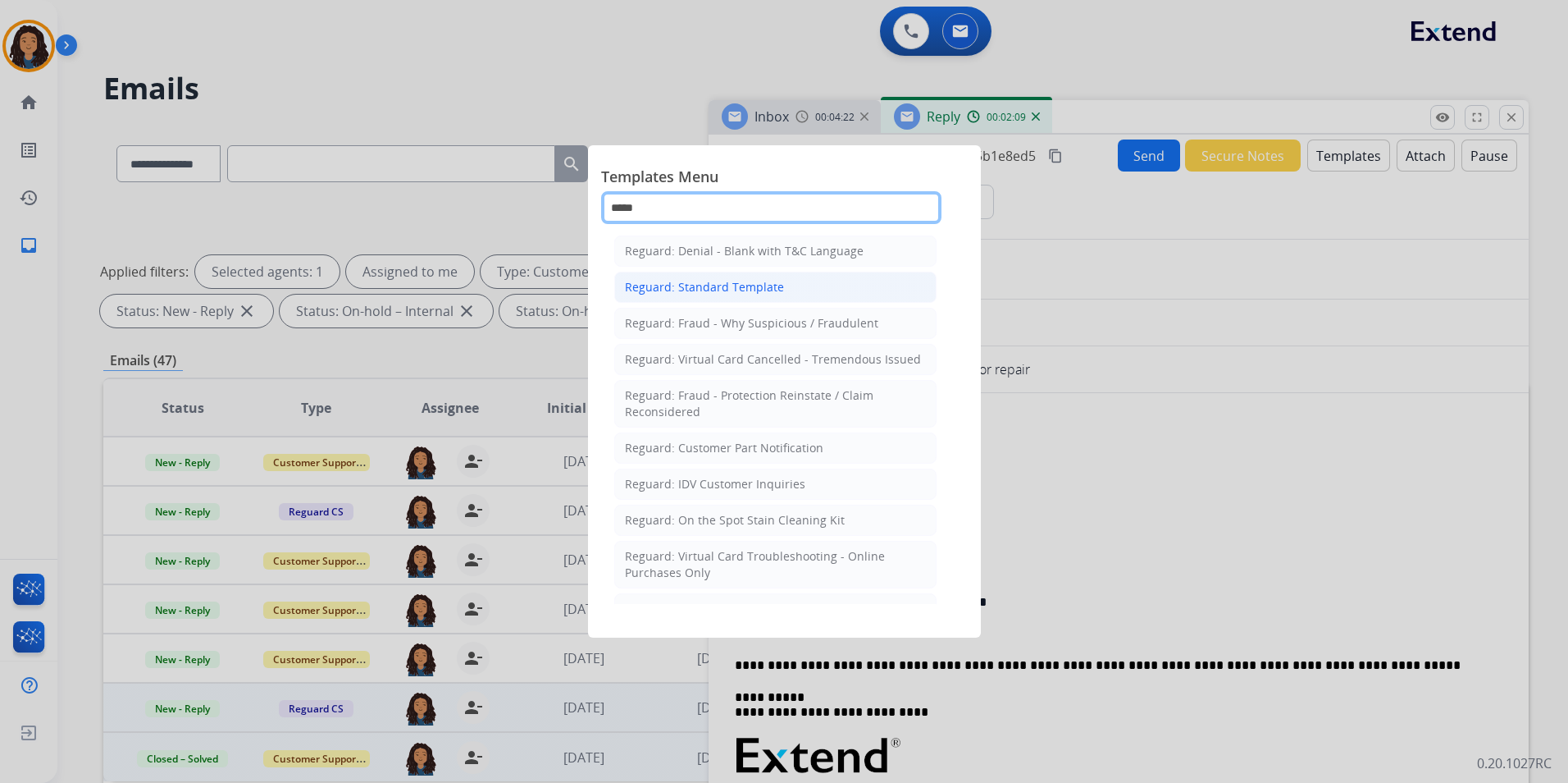
type input "*****"
click at [759, 293] on div "Reguard: Standard Template" at bounding box center [705, 287] width 159 height 17
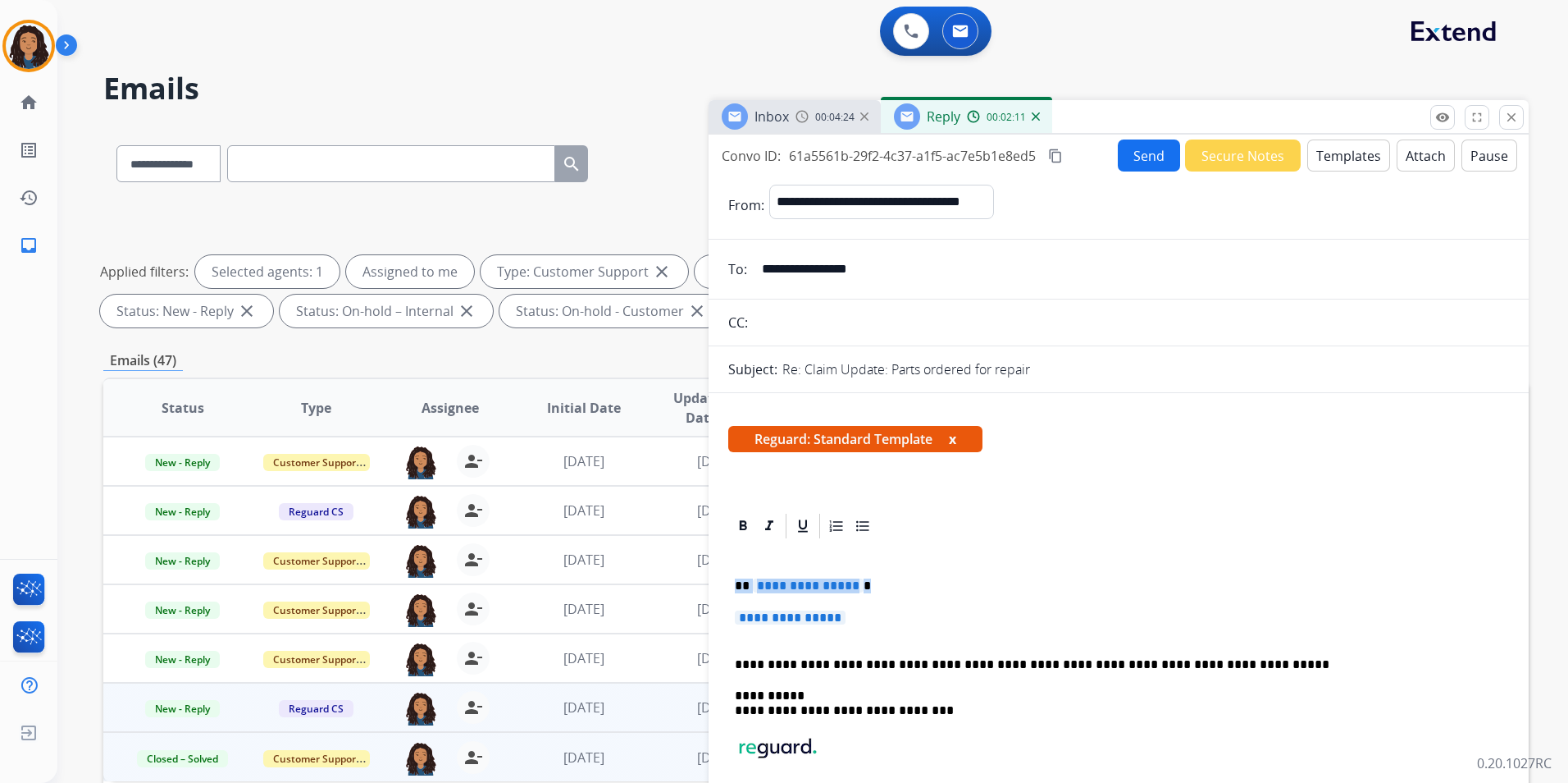
drag, startPoint x: 732, startPoint y: 580, endPoint x: 884, endPoint y: 614, distance: 155.8
click at [884, 614] on div "**********" at bounding box center [1119, 720] width 781 height 358
paste div
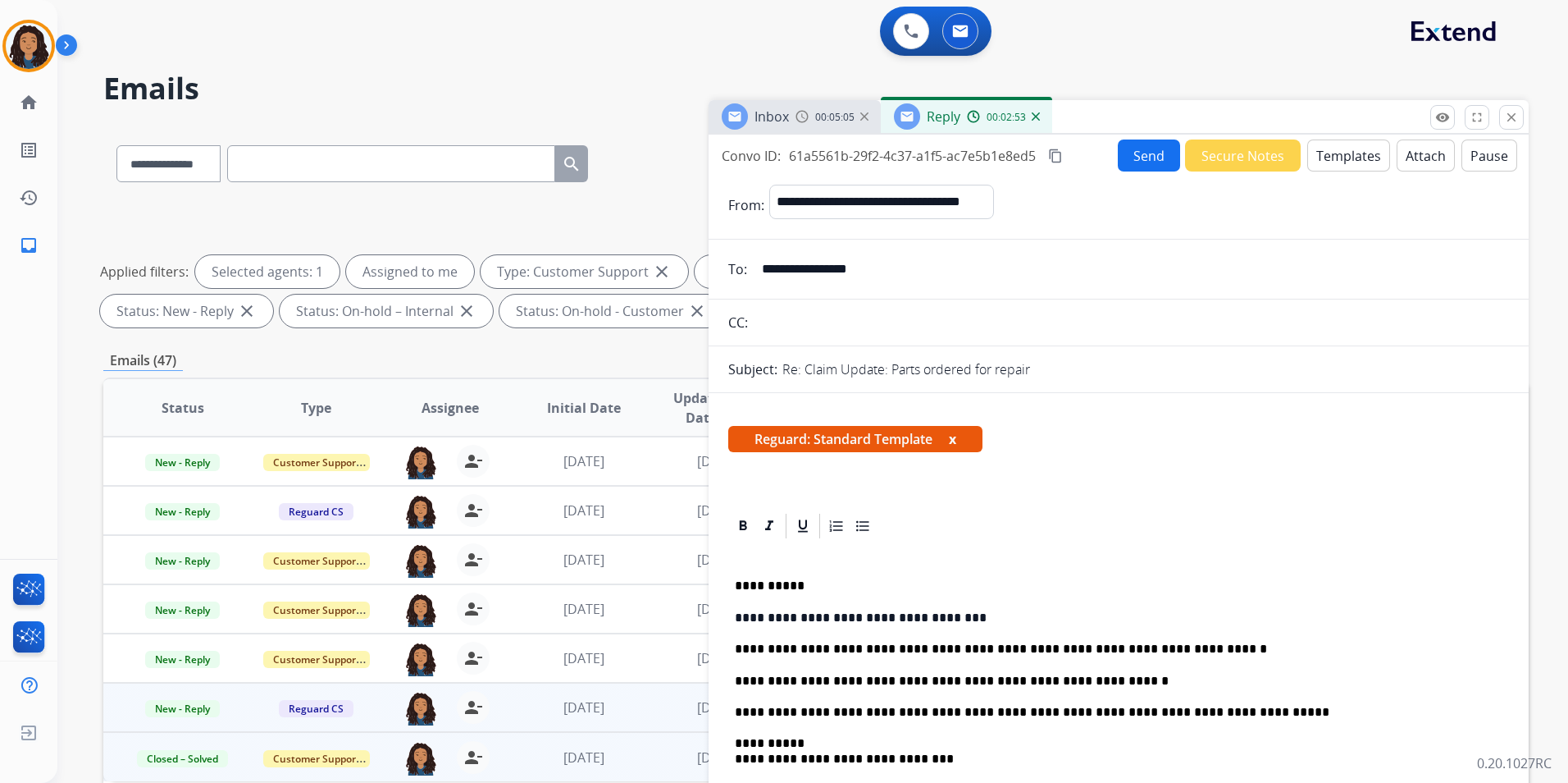
click at [1095, 644] on p "**********" at bounding box center [1112, 649] width 754 height 15
click at [1128, 161] on button "Send" at bounding box center [1149, 155] width 62 height 32
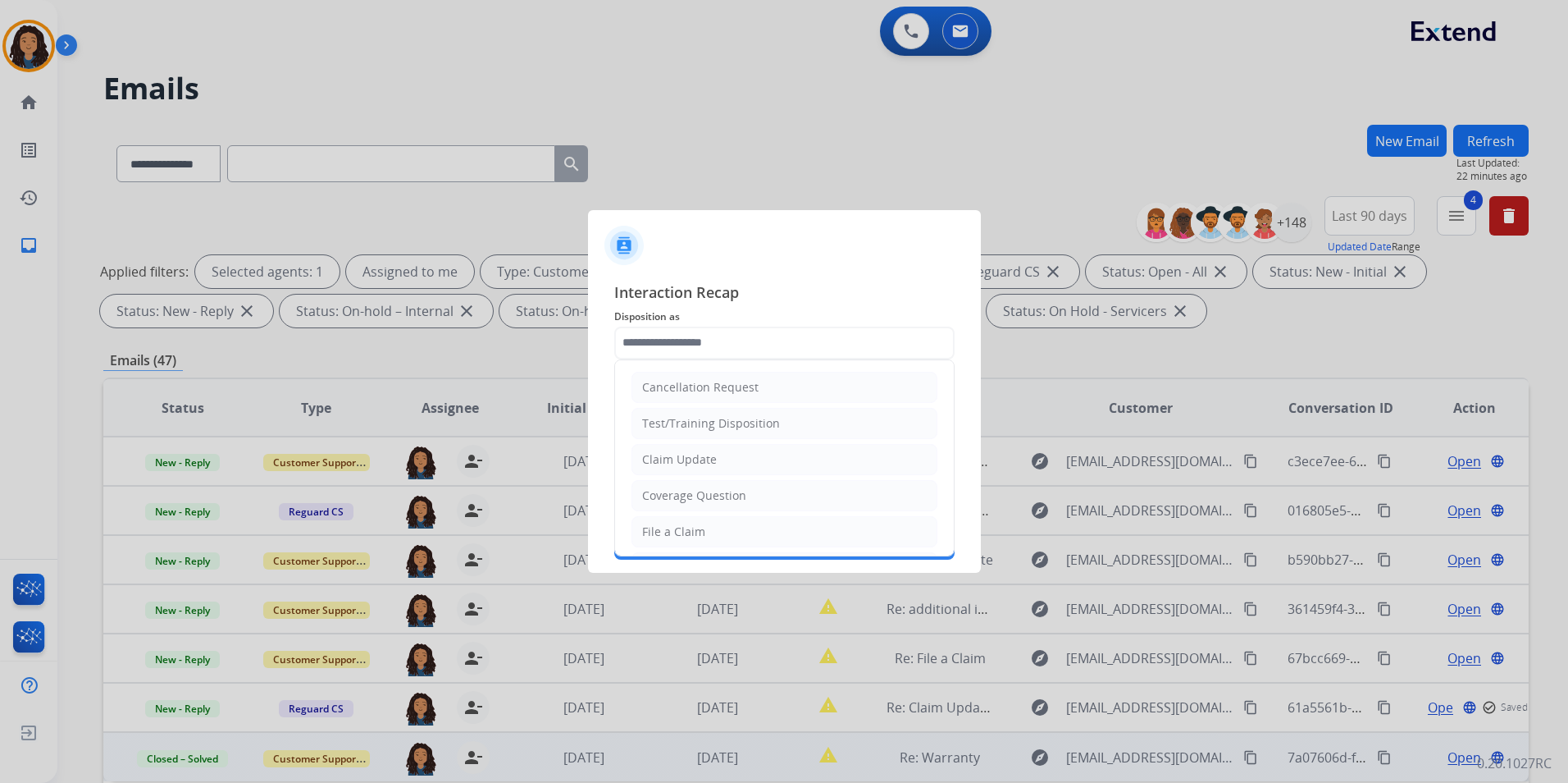
click at [774, 347] on input "text" at bounding box center [784, 343] width 340 height 33
click at [703, 462] on div "Claim Update" at bounding box center [679, 459] width 74 height 17
type input "**********"
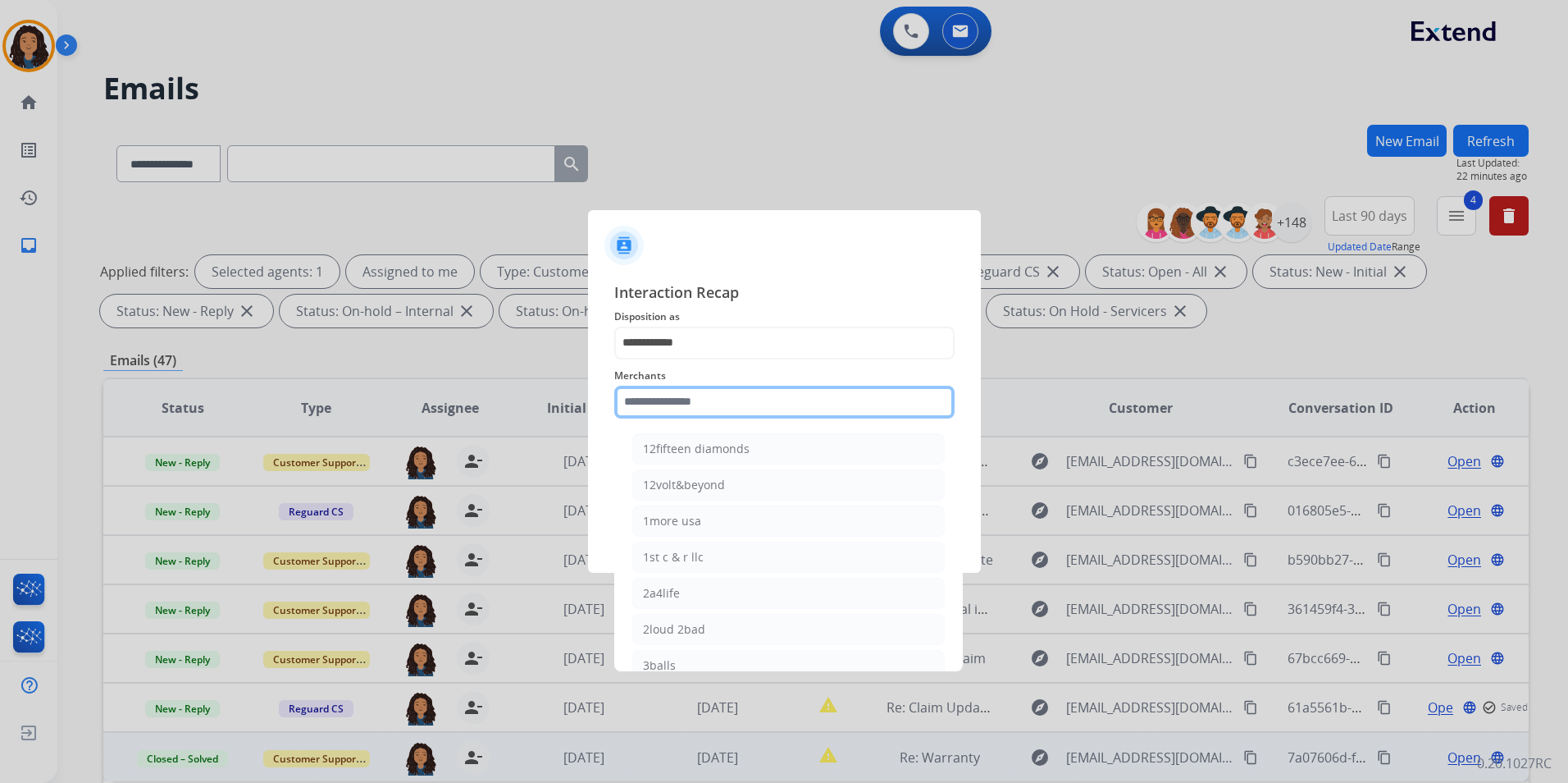
click at [700, 414] on input "text" at bounding box center [784, 403] width 340 height 33
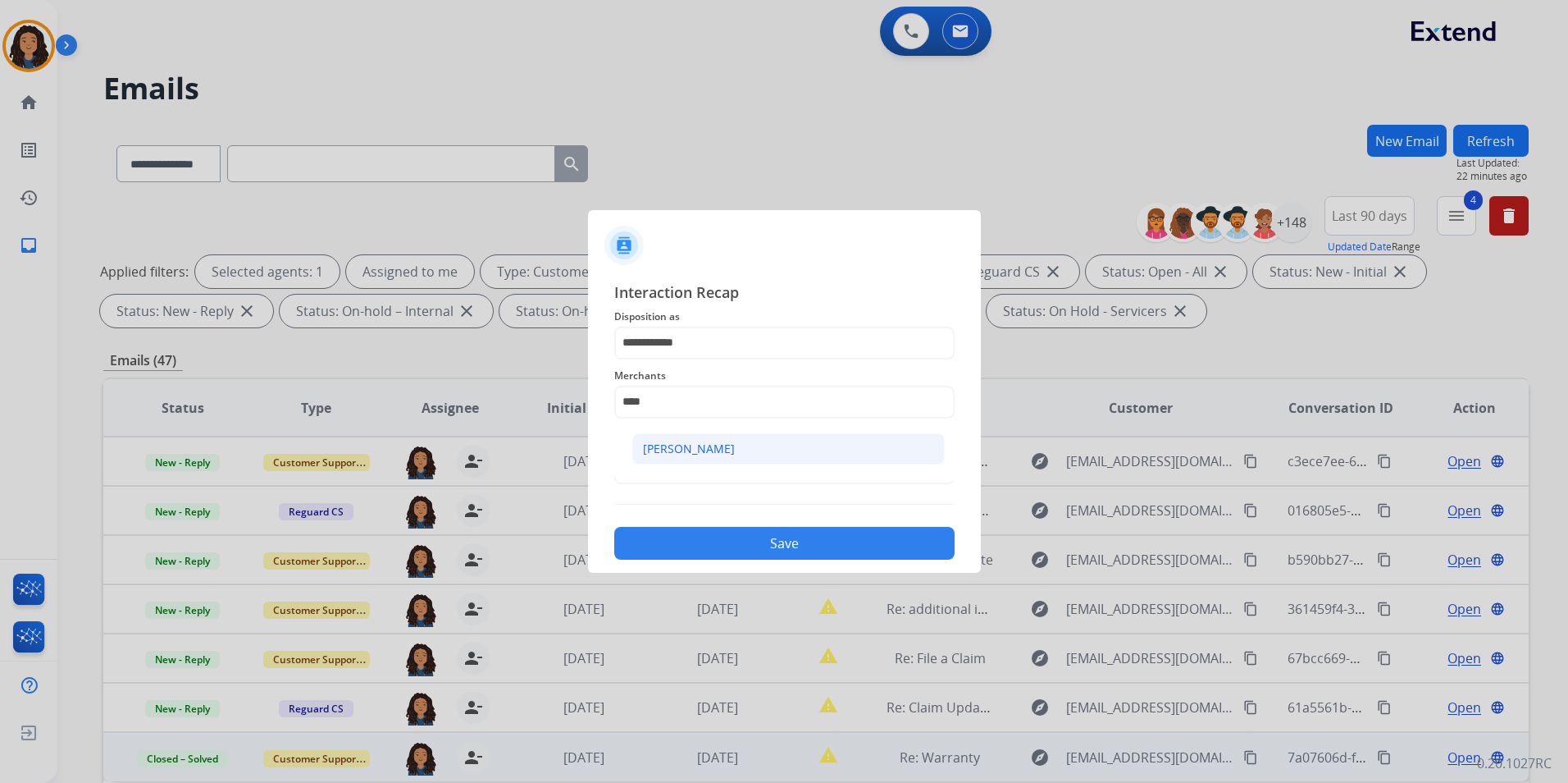
click at [707, 458] on li "[PERSON_NAME]" at bounding box center [788, 448] width 313 height 31
type input "**********"
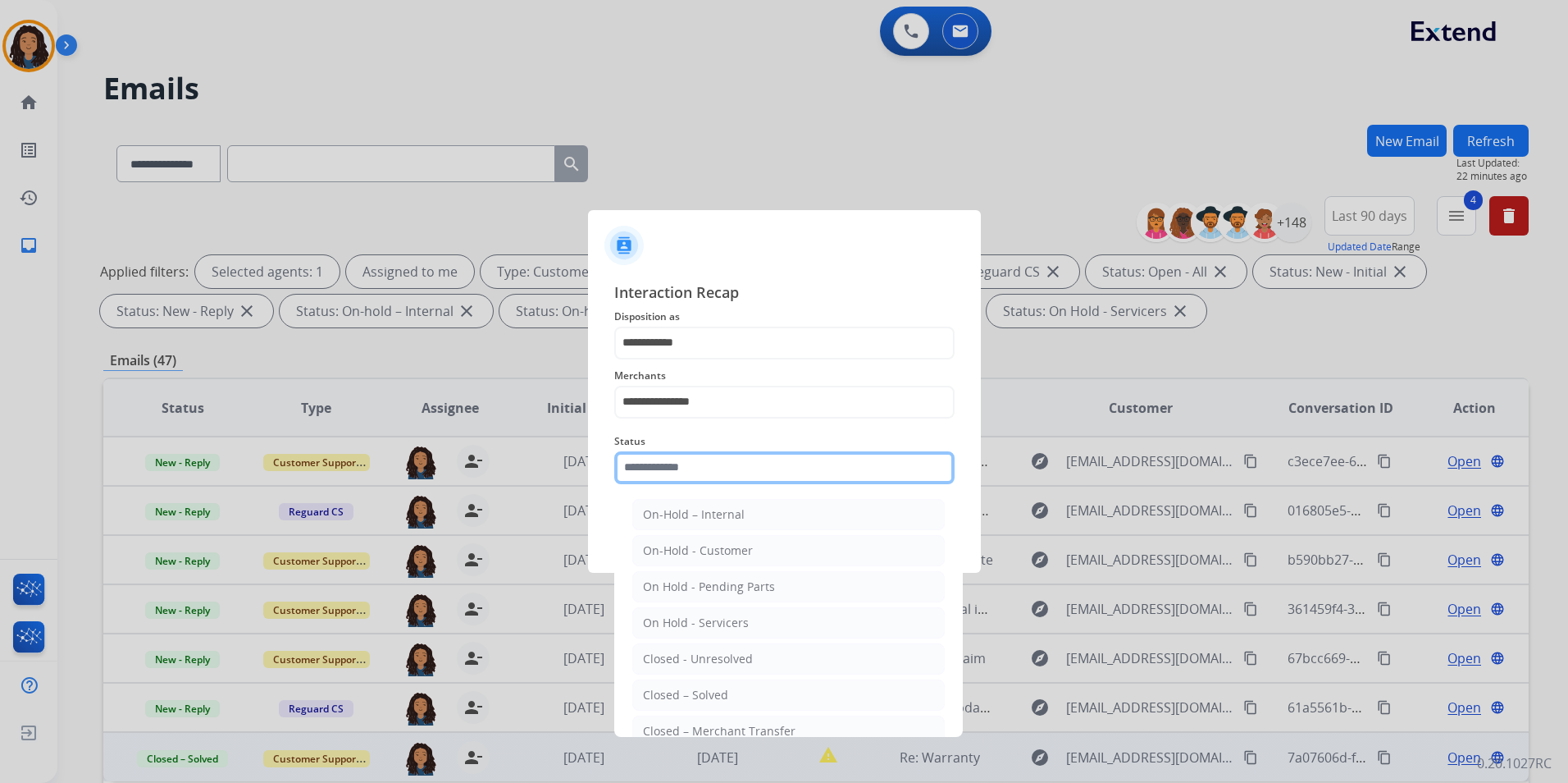
click at [703, 468] on input "text" at bounding box center [784, 468] width 340 height 33
click at [716, 698] on div "Closed – Solved" at bounding box center [685, 695] width 85 height 17
type input "**********"
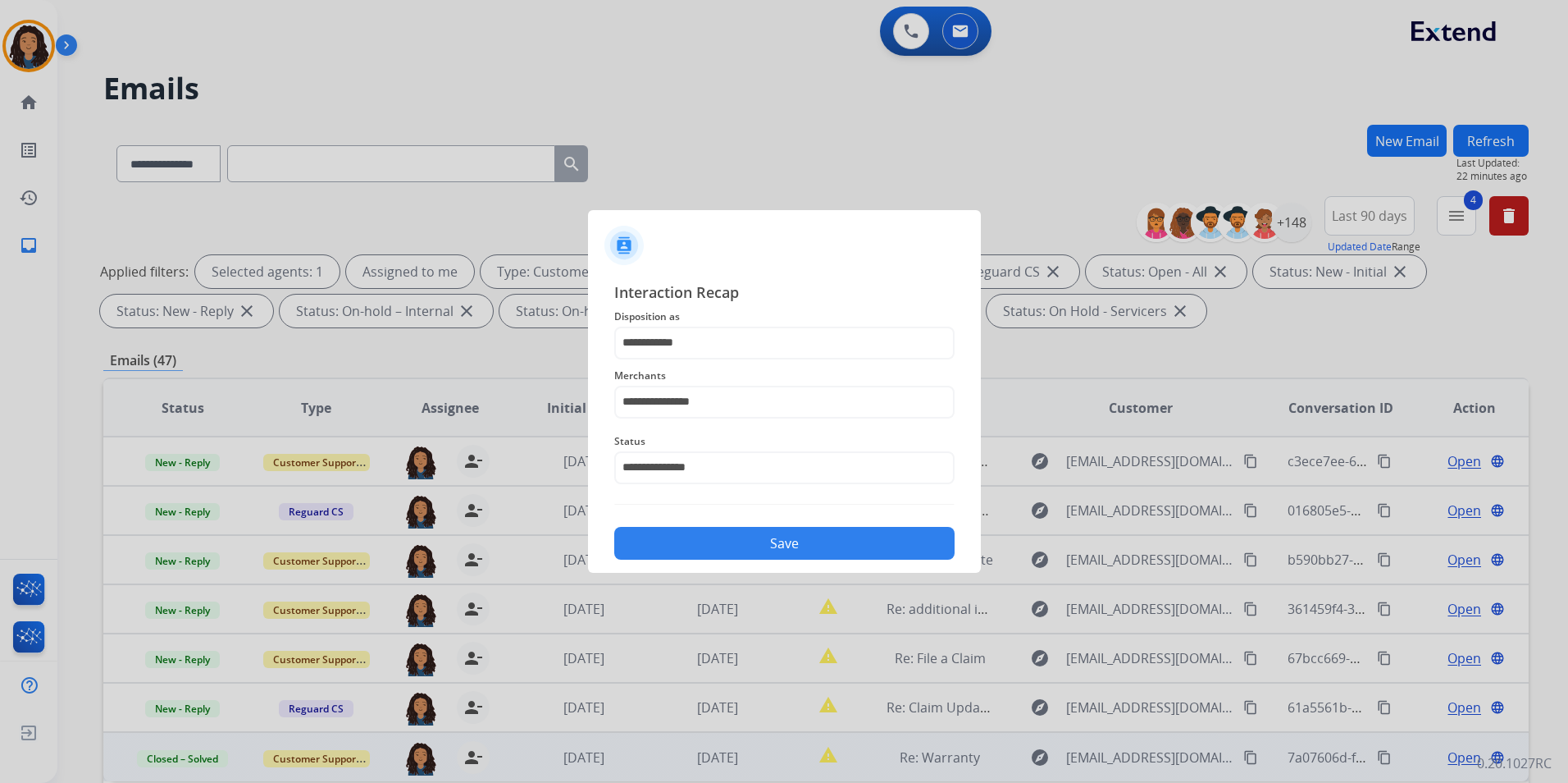
click at [724, 546] on button "Save" at bounding box center [784, 543] width 340 height 33
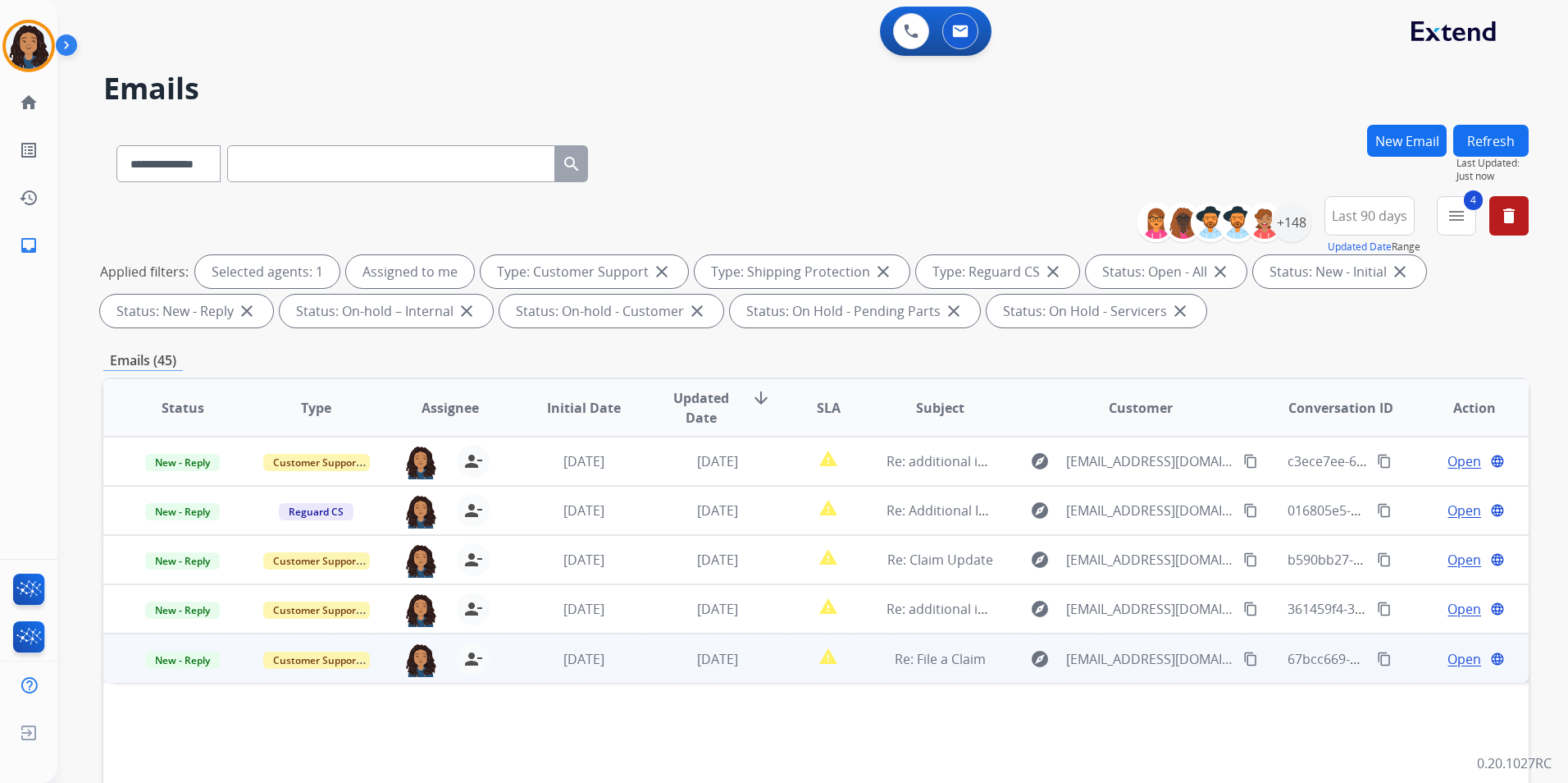
click at [1451, 660] on span "Open" at bounding box center [1464, 658] width 34 height 19
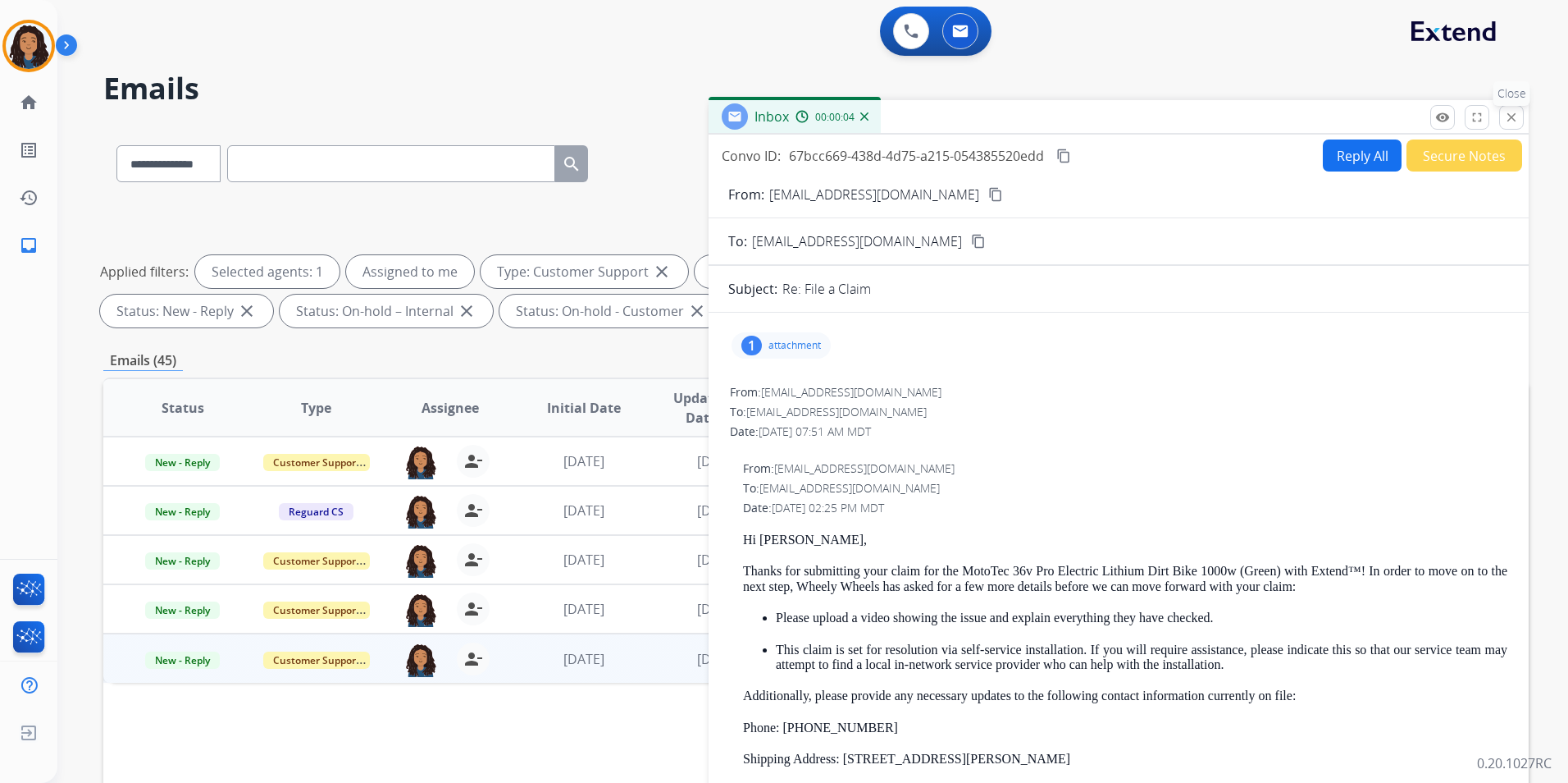
click at [1503, 120] on button "close Close" at bounding box center [1511, 117] width 25 height 25
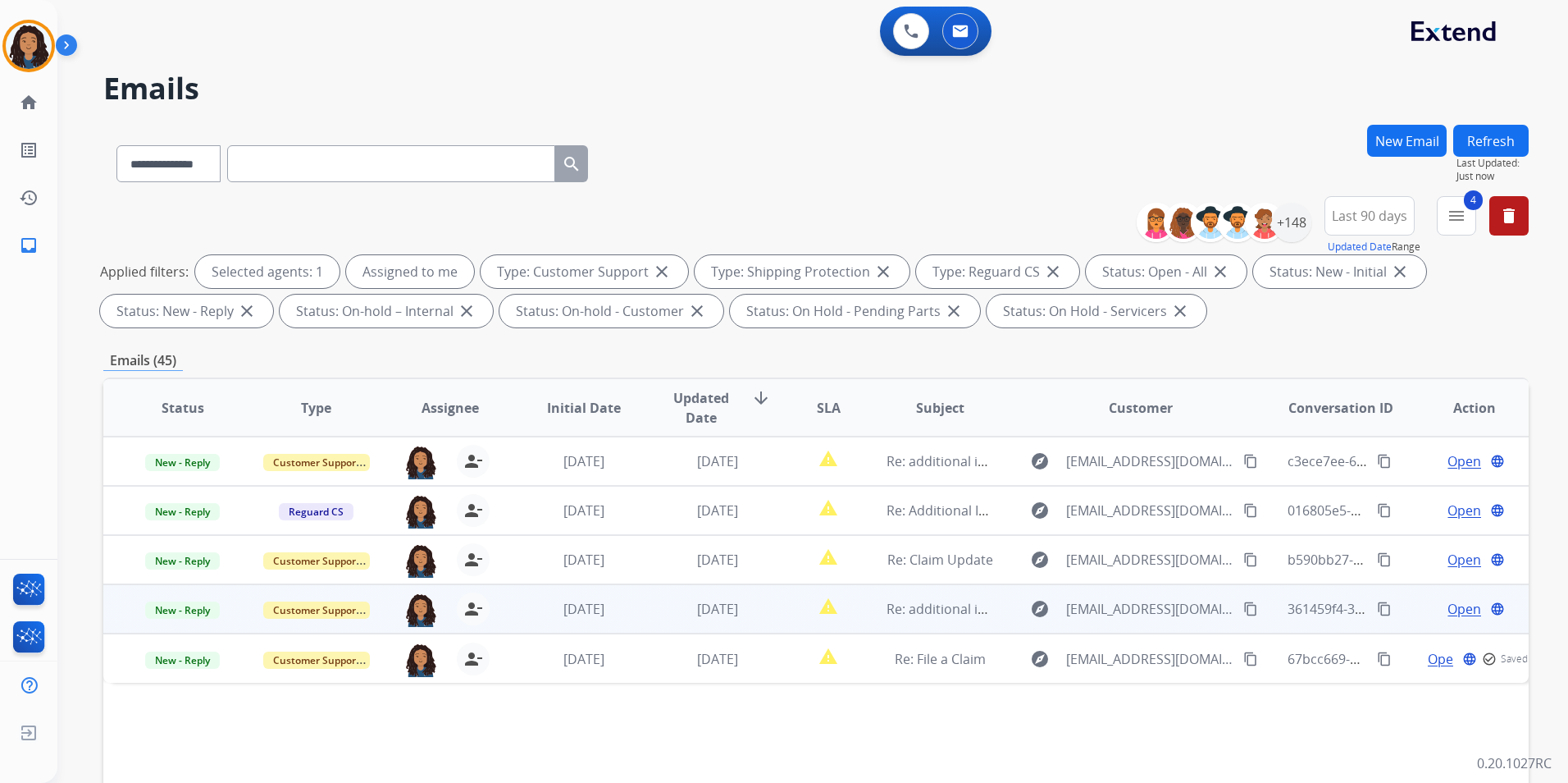
click at [1447, 601] on span "Open" at bounding box center [1464, 608] width 34 height 19
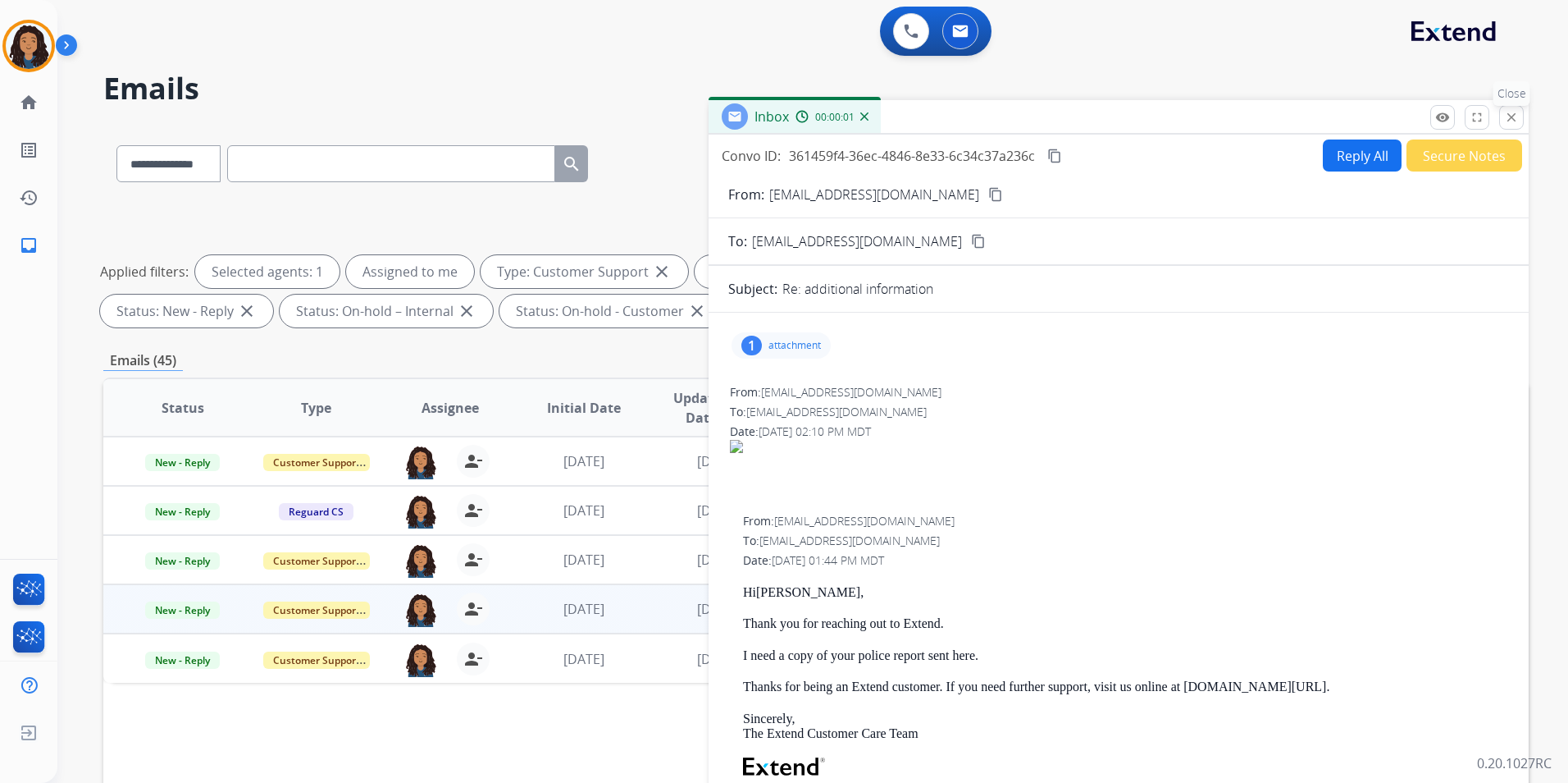
click at [1508, 122] on mat-icon "close" at bounding box center [1511, 117] width 15 height 15
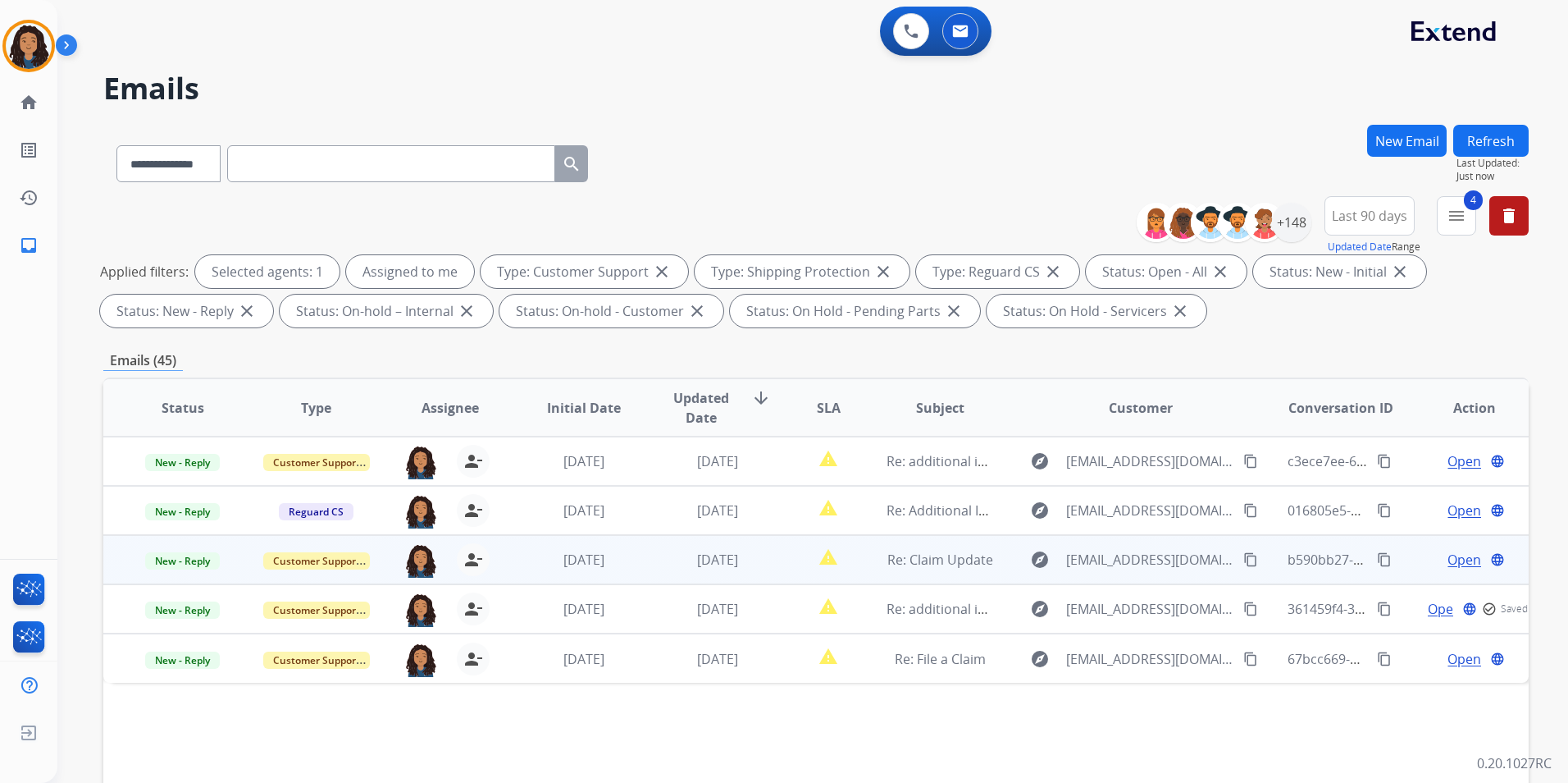
click at [1450, 561] on span "Open" at bounding box center [1464, 558] width 34 height 19
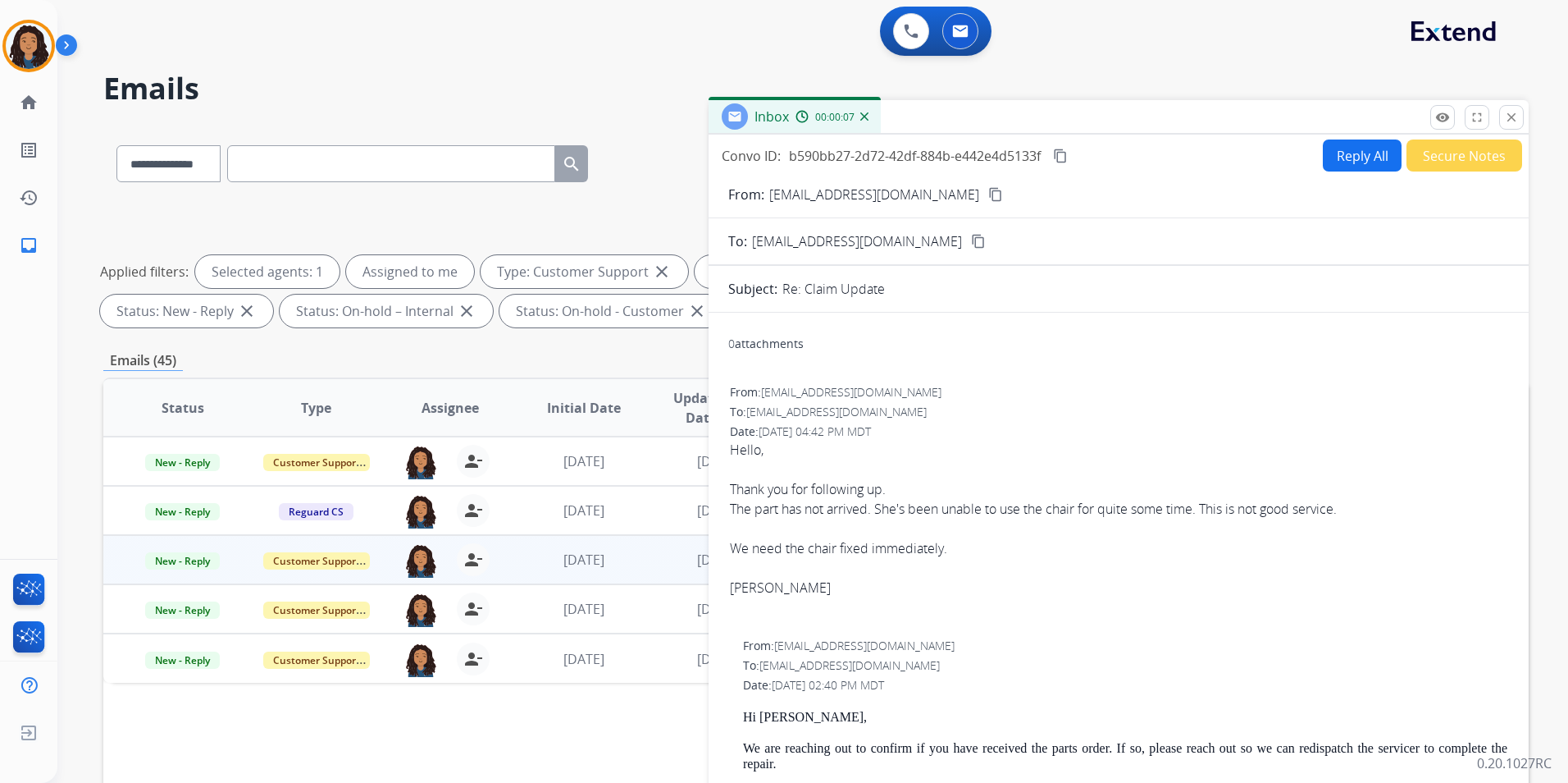
click at [988, 197] on mat-icon "content_copy" at bounding box center [995, 194] width 15 height 15
click at [188, 559] on span "New - Reply" at bounding box center [181, 560] width 74 height 17
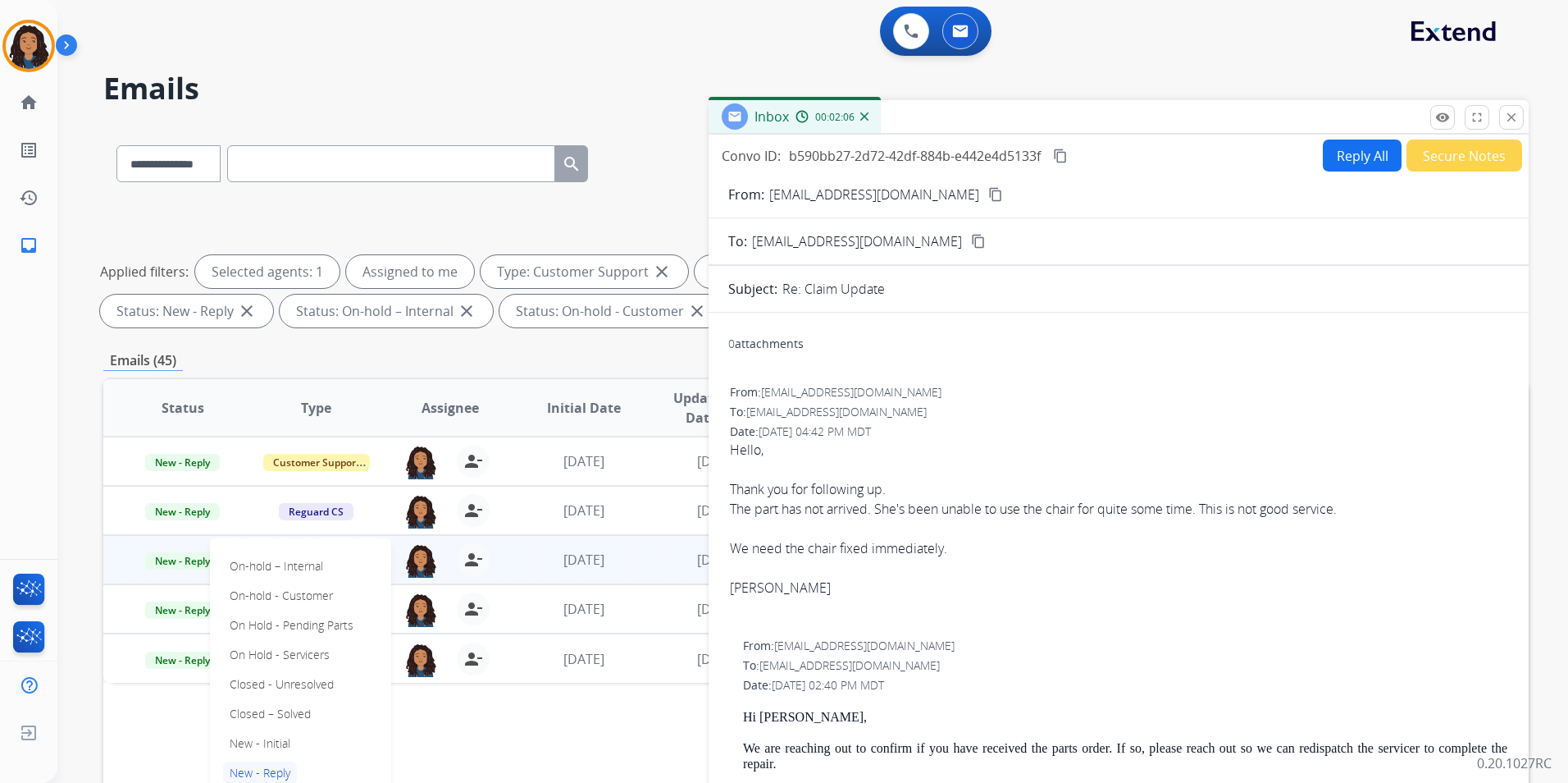
click at [298, 705] on p "Closed – Solved" at bounding box center [269, 713] width 94 height 23
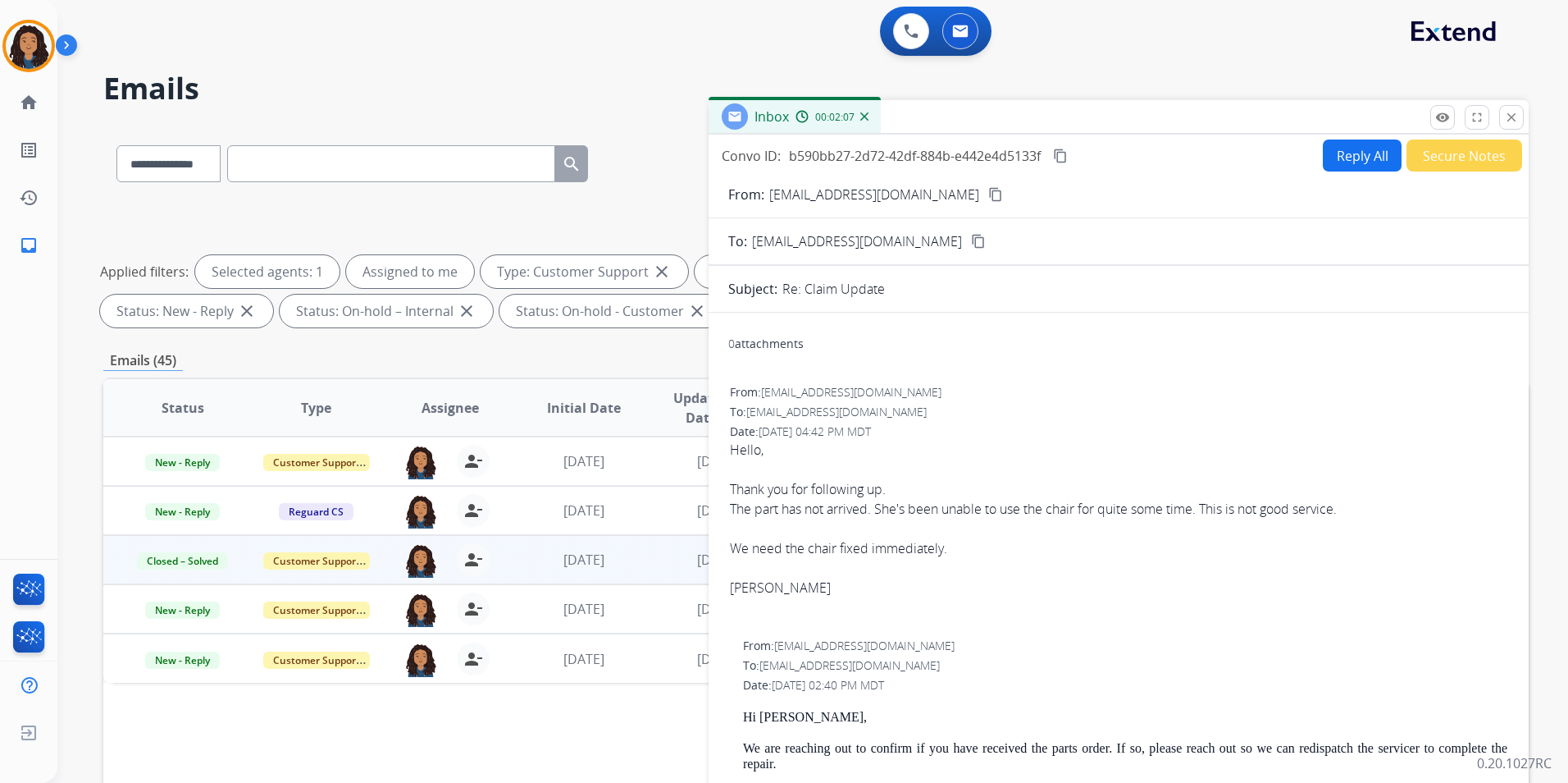
click at [1461, 149] on button "Secure Notes" at bounding box center [1464, 155] width 115 height 32
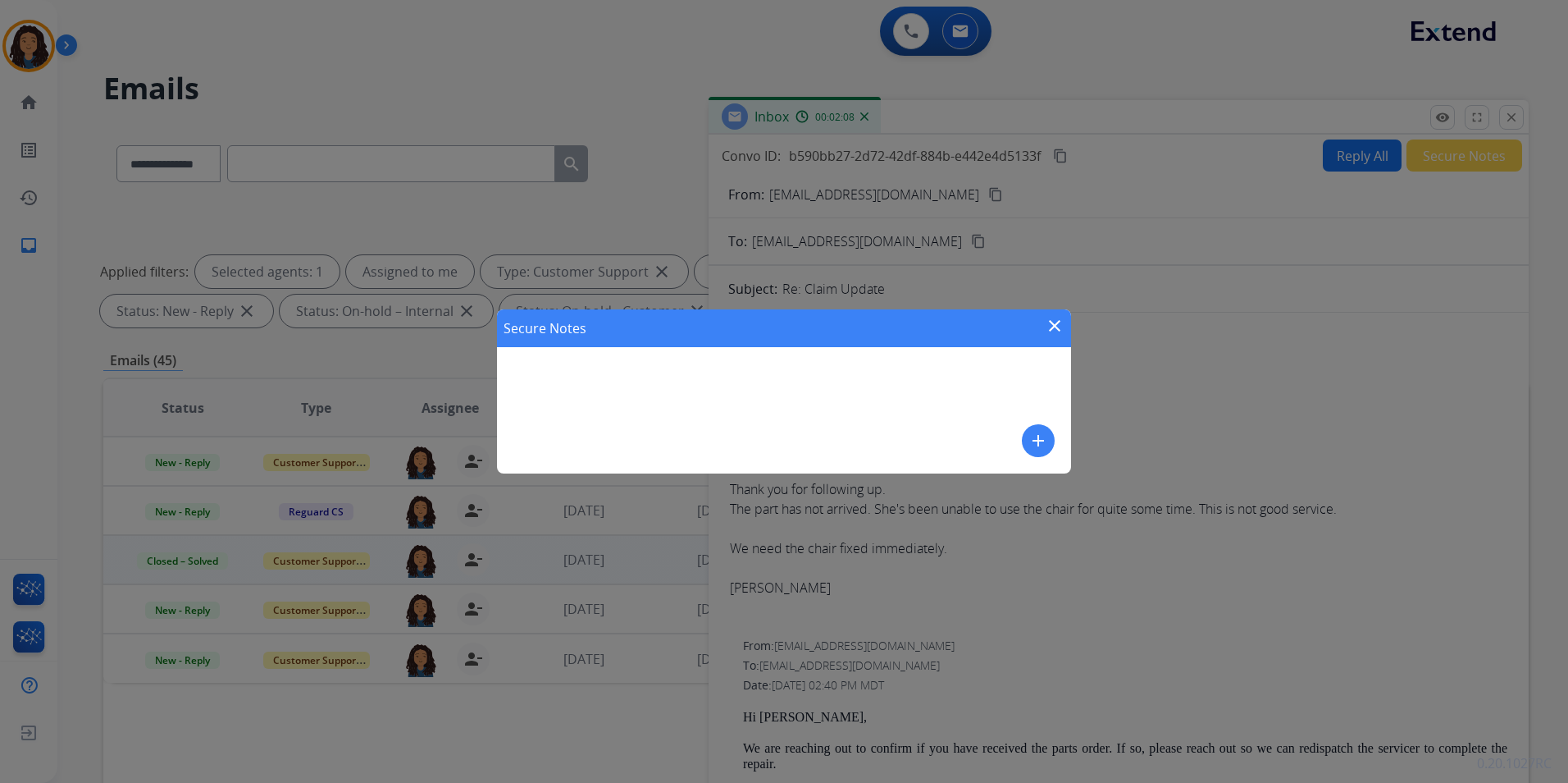
click at [1022, 429] on div "add" at bounding box center [1038, 441] width 33 height 33
click at [1022, 430] on div "add" at bounding box center [1038, 441] width 33 height 33
click at [1028, 435] on mat-icon "add" at bounding box center [1037, 440] width 19 height 19
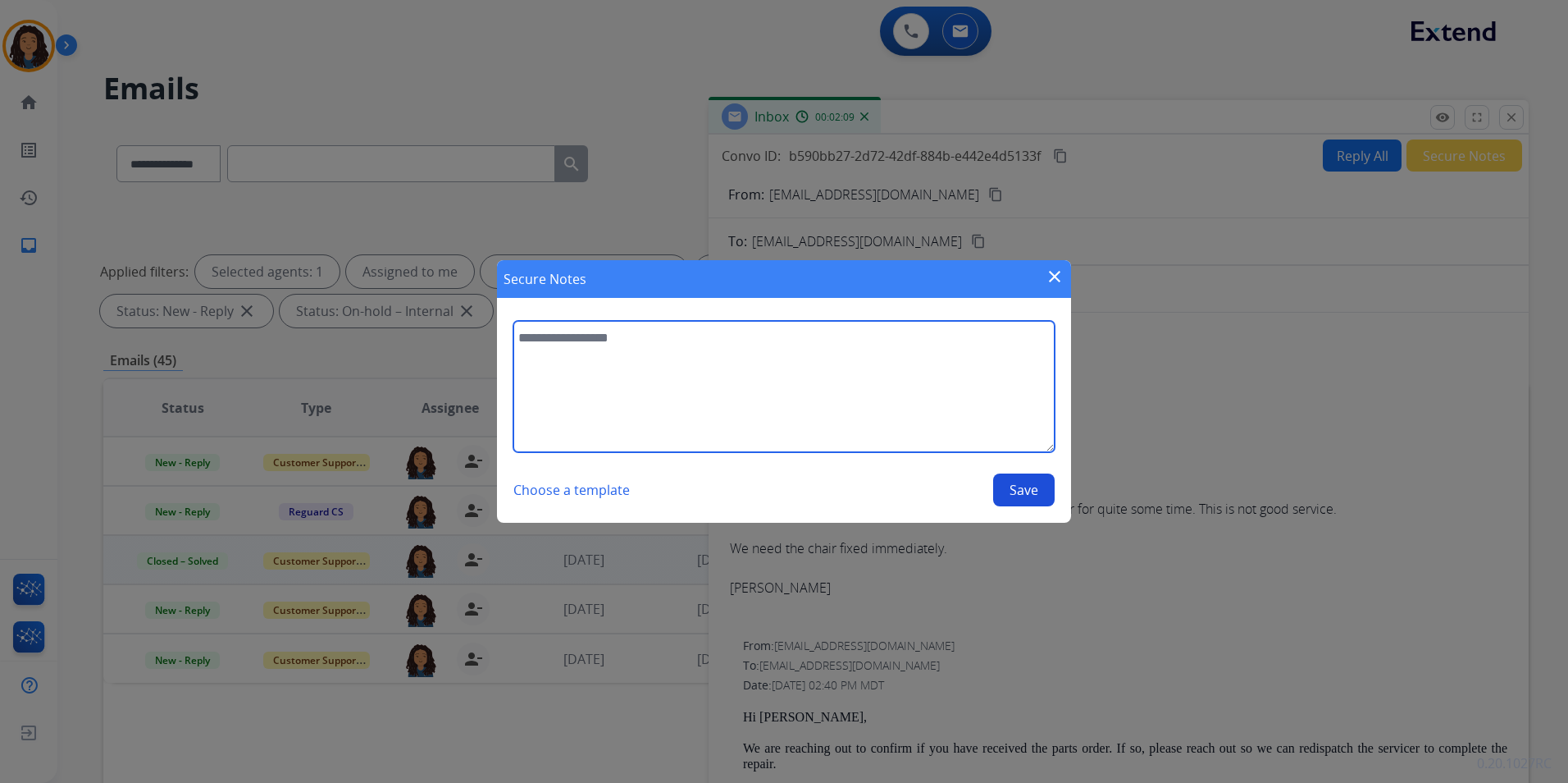
click at [857, 394] on textarea at bounding box center [784, 386] width 542 height 131
type textarea "**********"
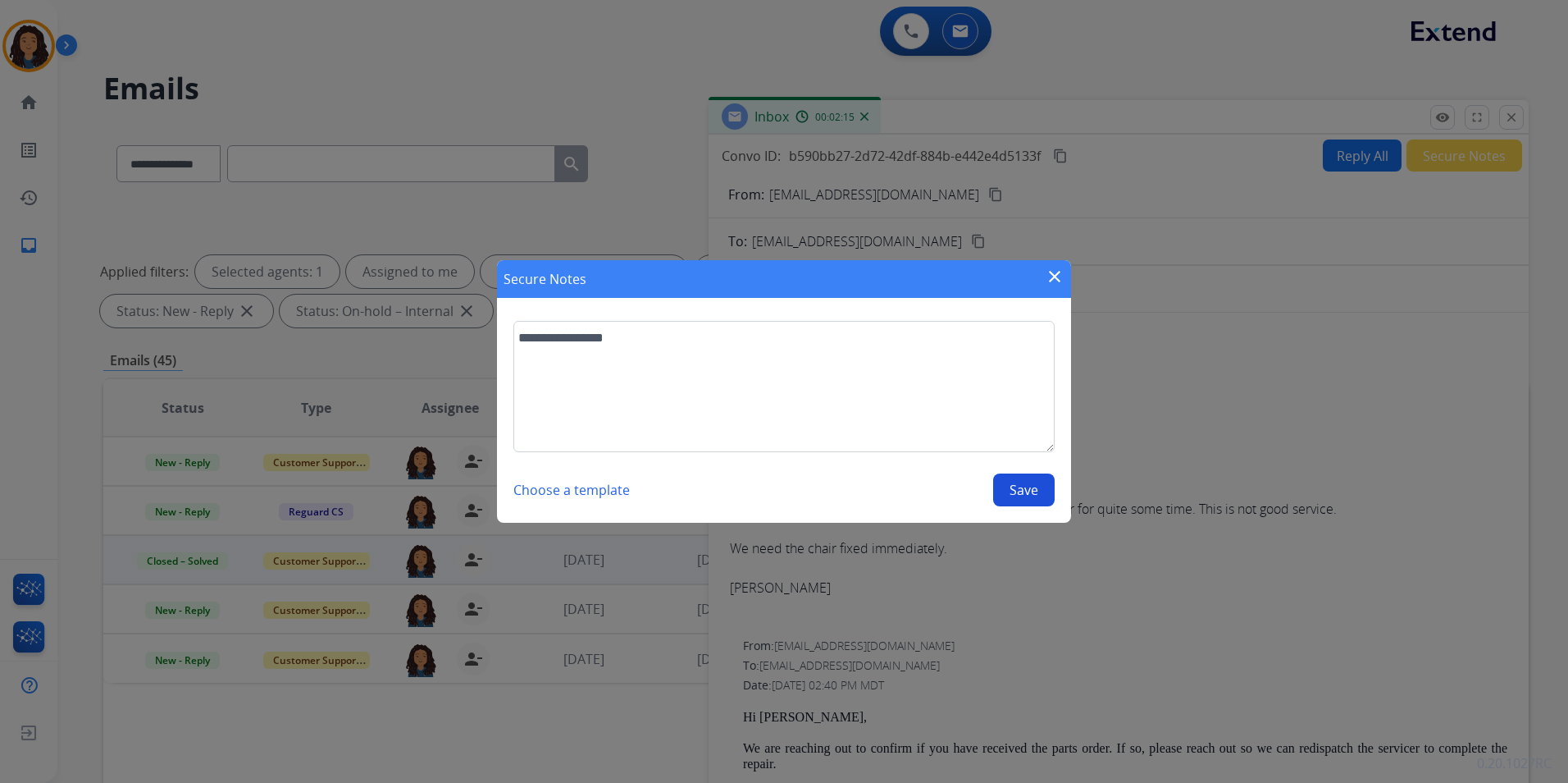
click at [1025, 489] on button "Save" at bounding box center [1024, 490] width 61 height 33
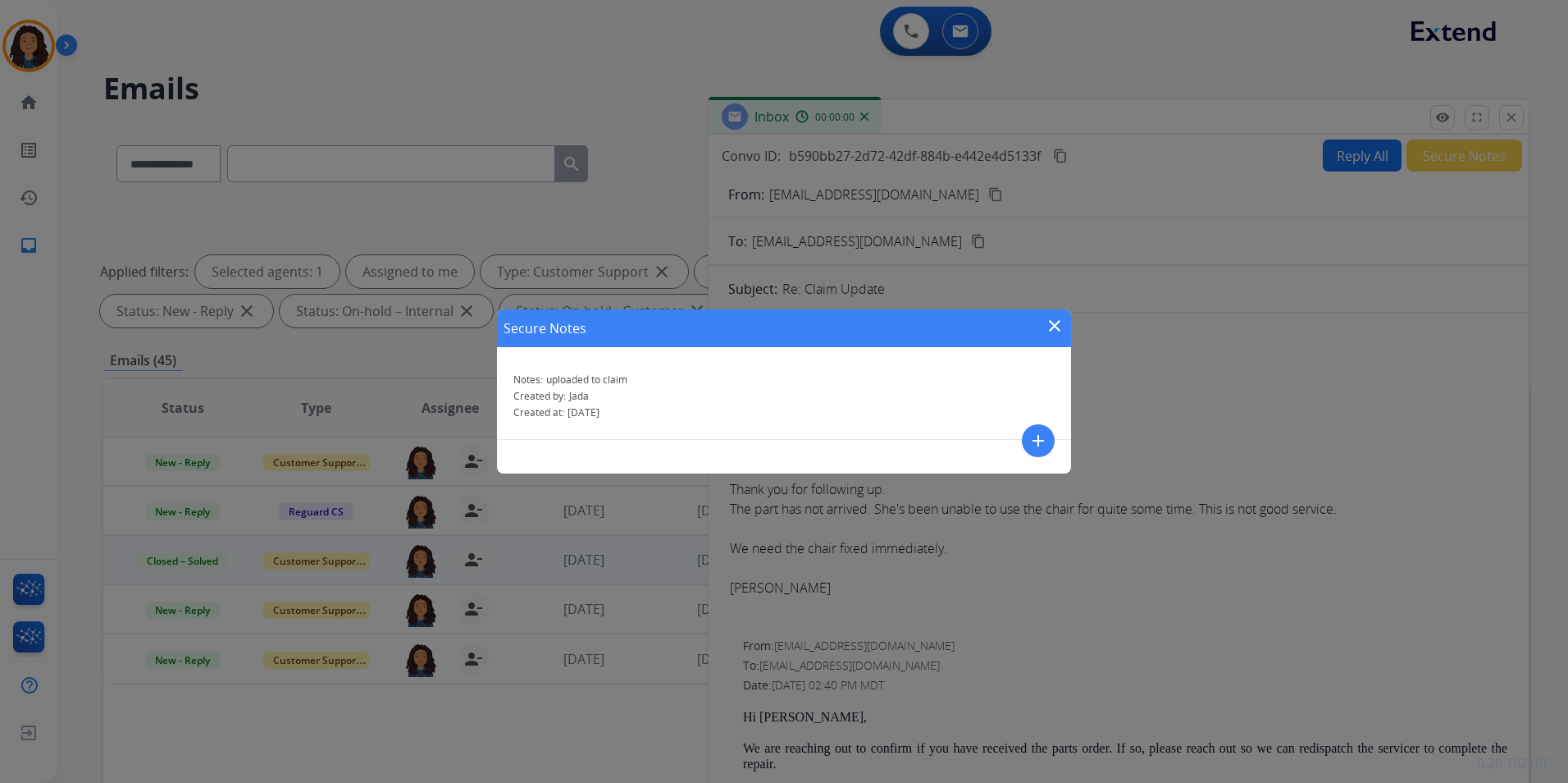
click at [1061, 320] on mat-icon "close" at bounding box center [1054, 325] width 19 height 19
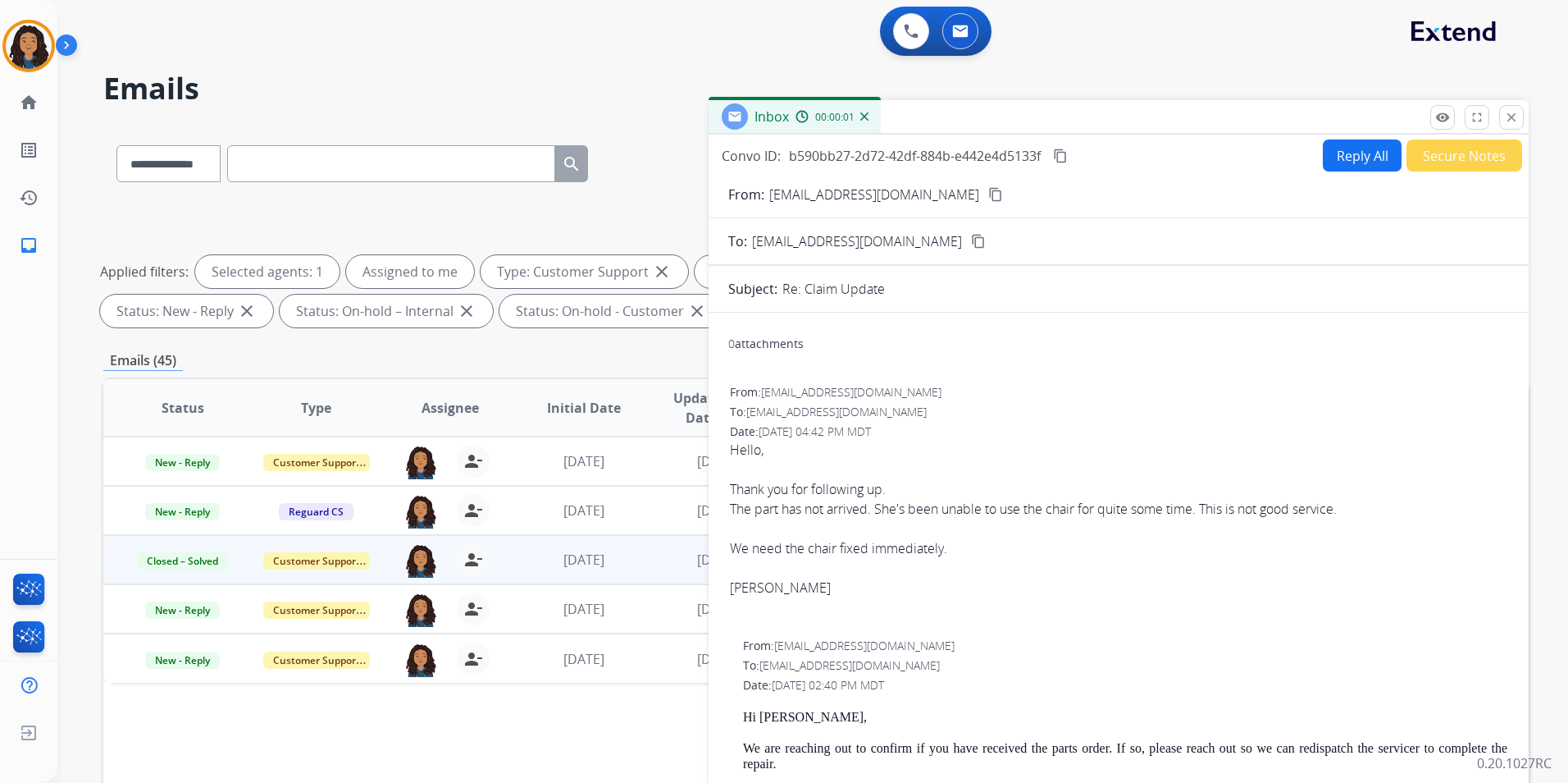
click at [1521, 111] on button "close Close" at bounding box center [1511, 117] width 25 height 25
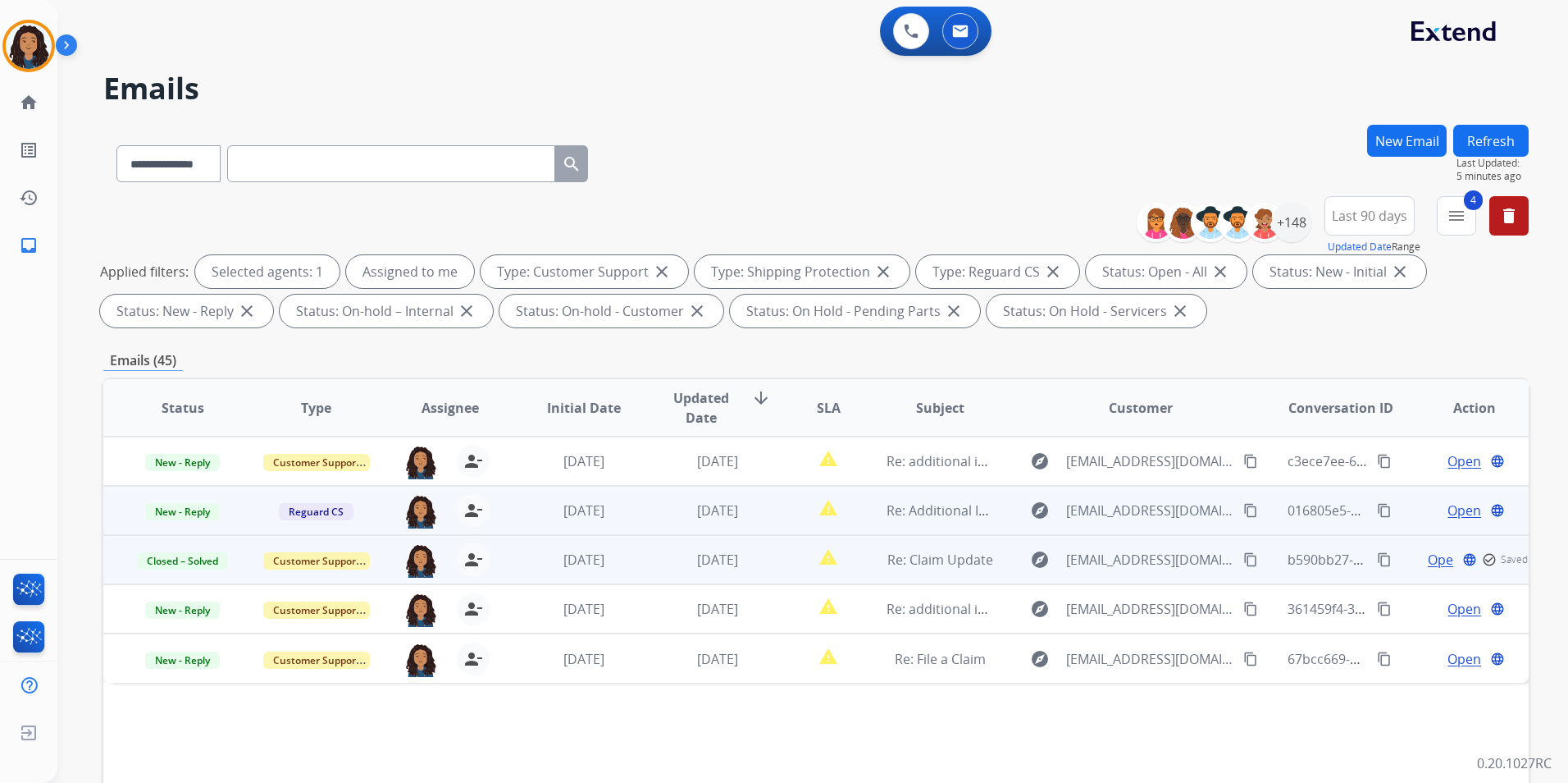
click at [1452, 507] on span "Open" at bounding box center [1464, 510] width 34 height 19
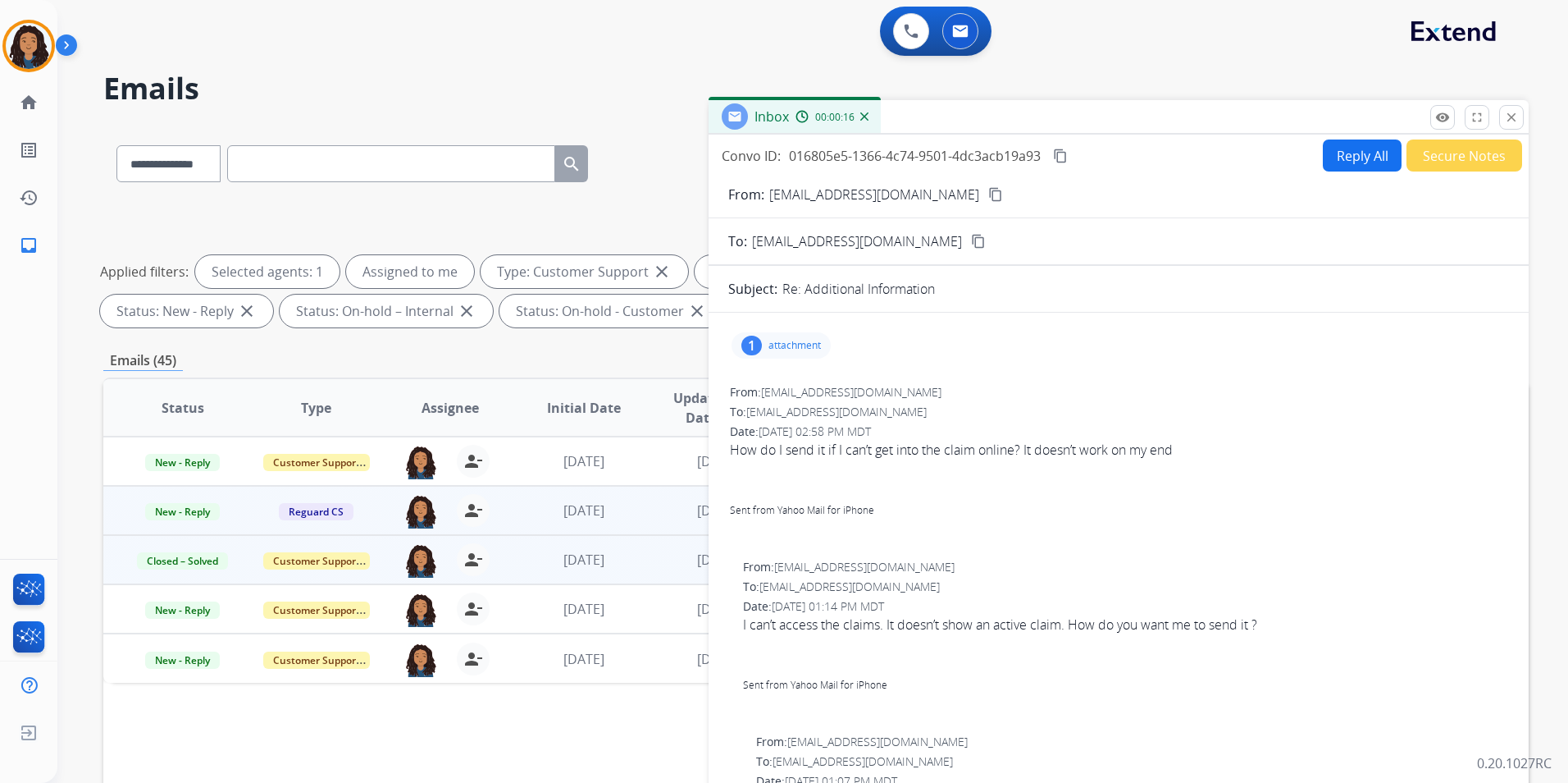
click at [780, 341] on p "attachment" at bounding box center [794, 346] width 52 height 13
click at [871, 383] on p "IMG_9901.mov" at bounding box center [879, 383] width 90 height 19
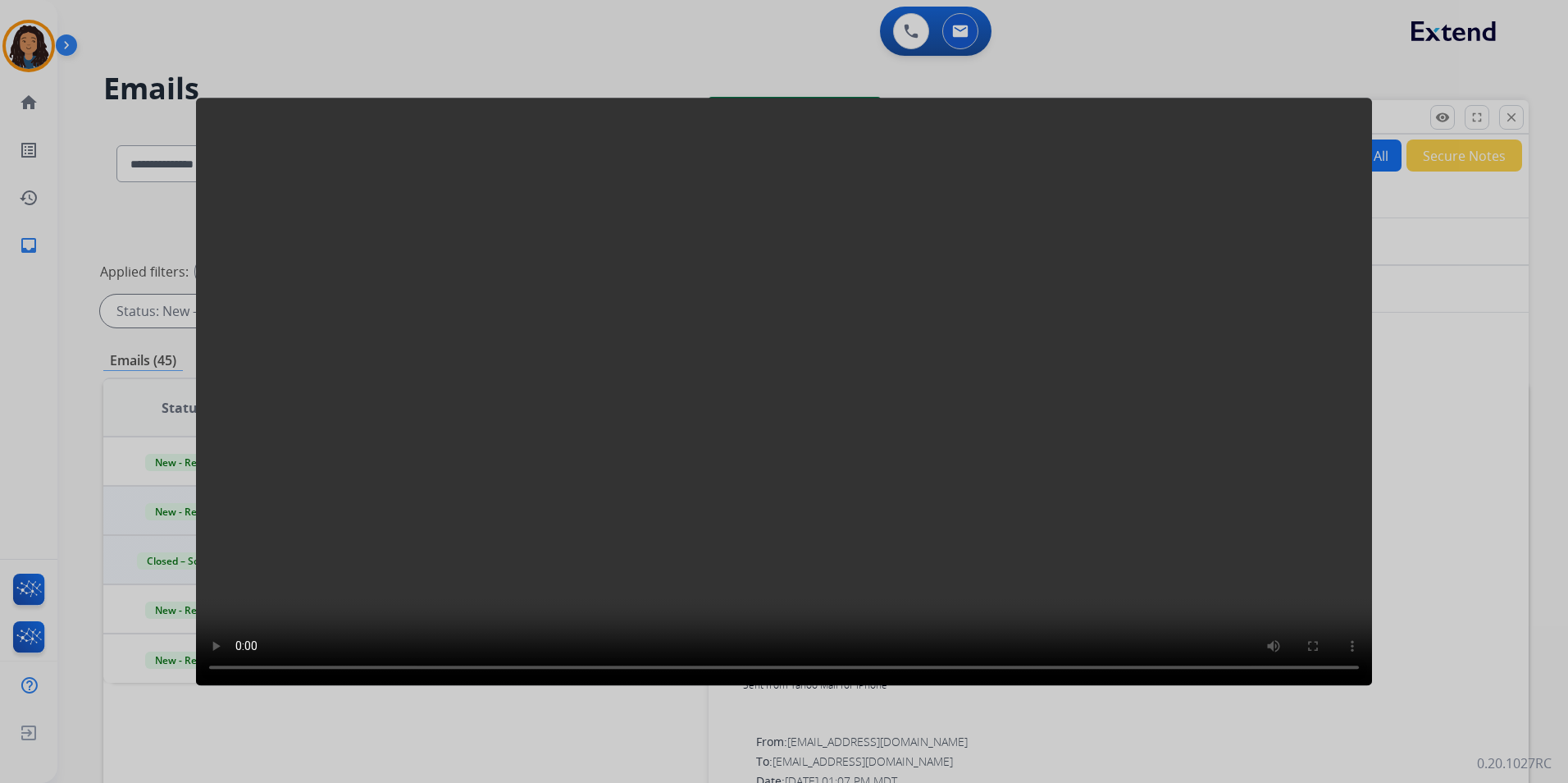
click at [1467, 434] on div at bounding box center [784, 392] width 1568 height 783
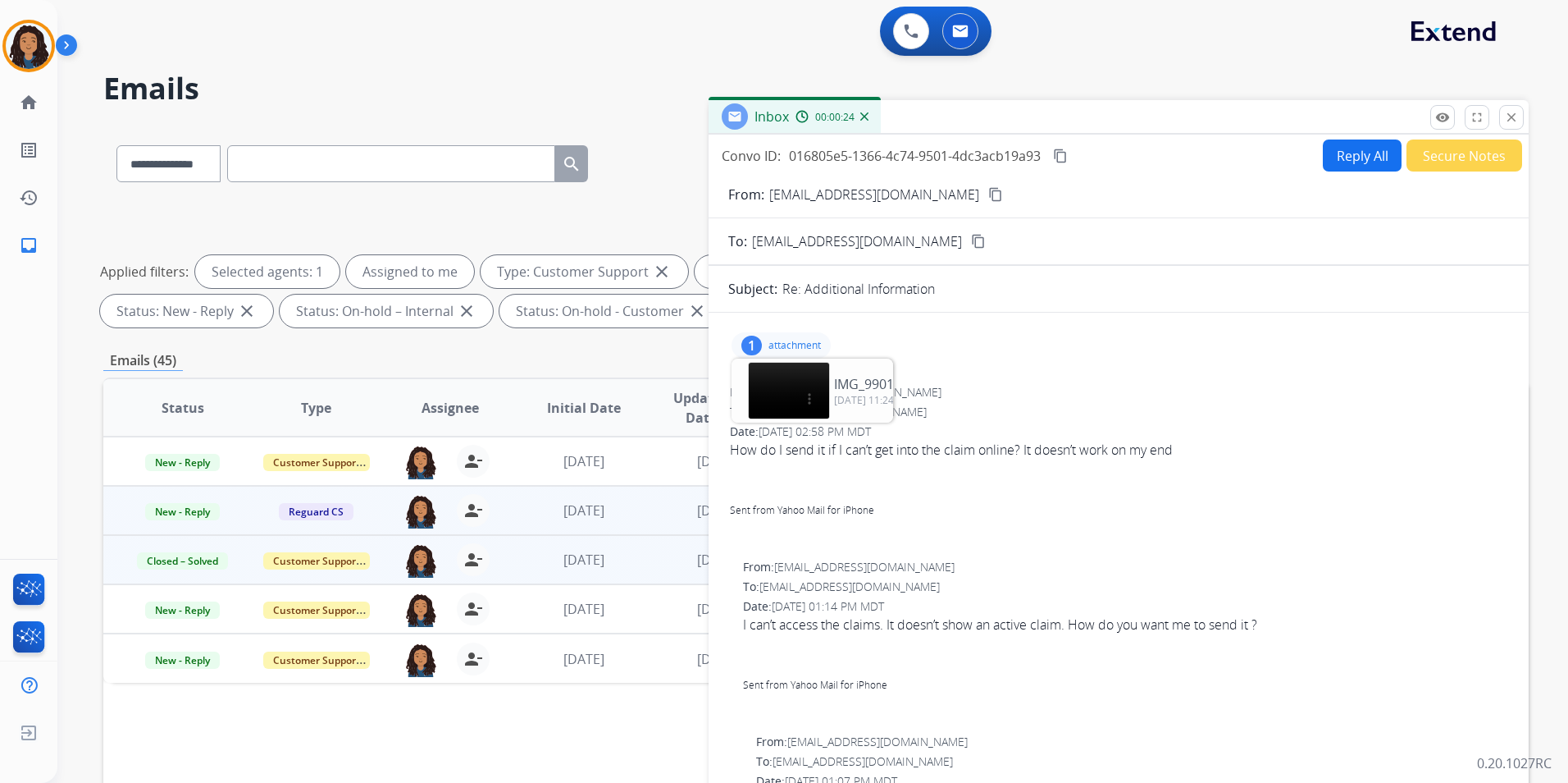
click at [1346, 166] on button "Reply All" at bounding box center [1362, 155] width 79 height 32
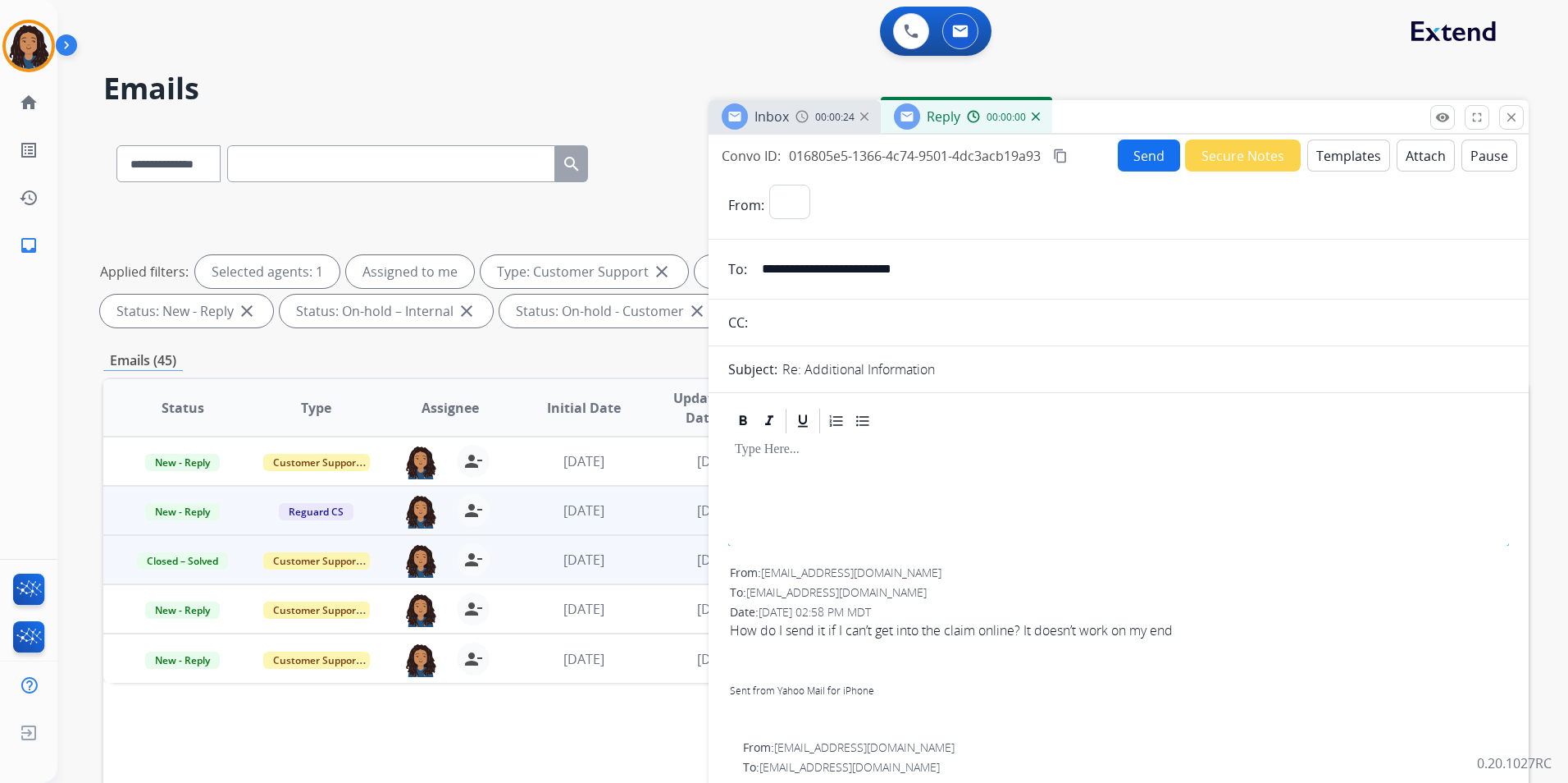
click at [1346, 166] on button "Templates" at bounding box center [1348, 155] width 82 height 32
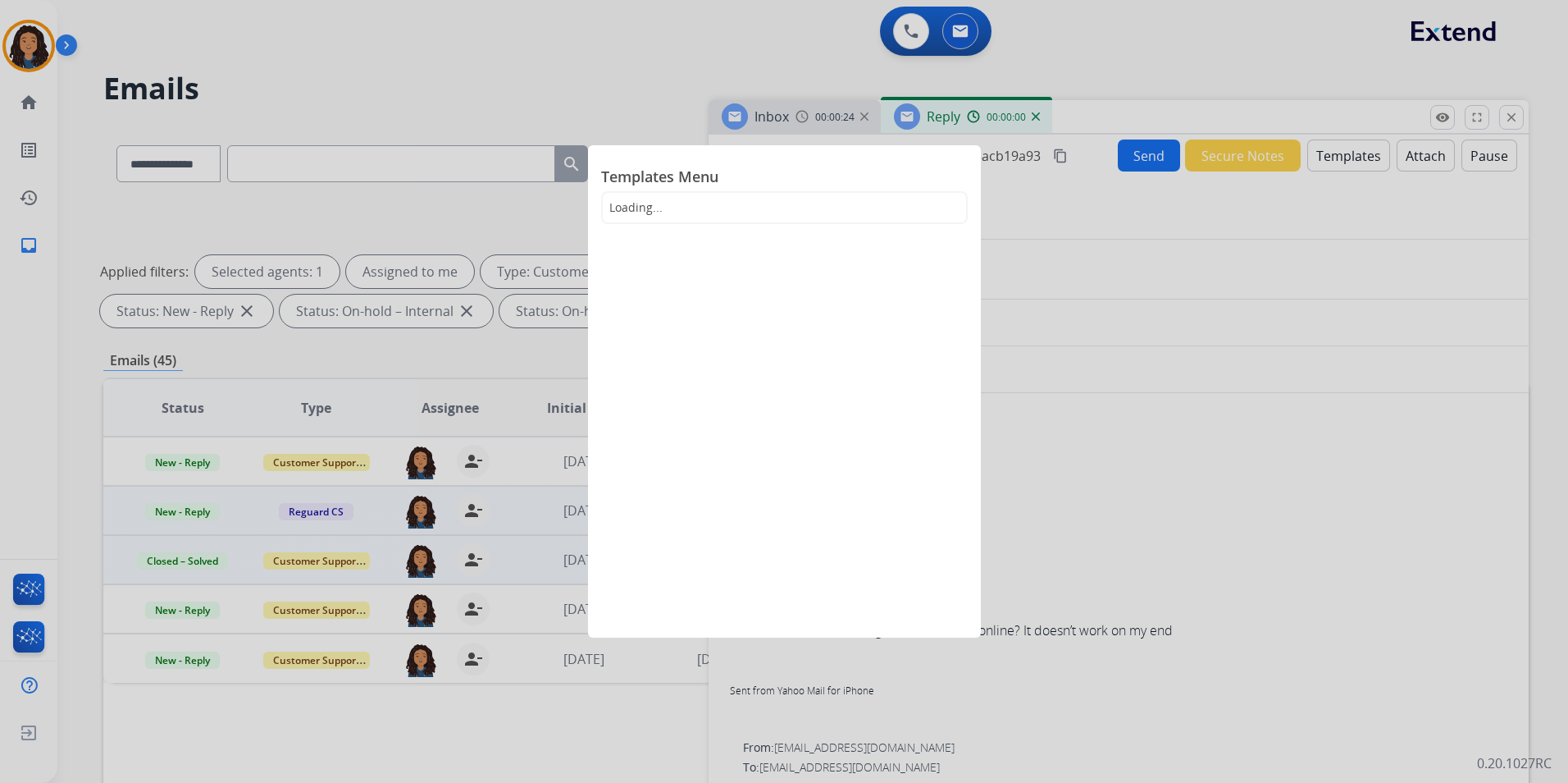
select select "**********"
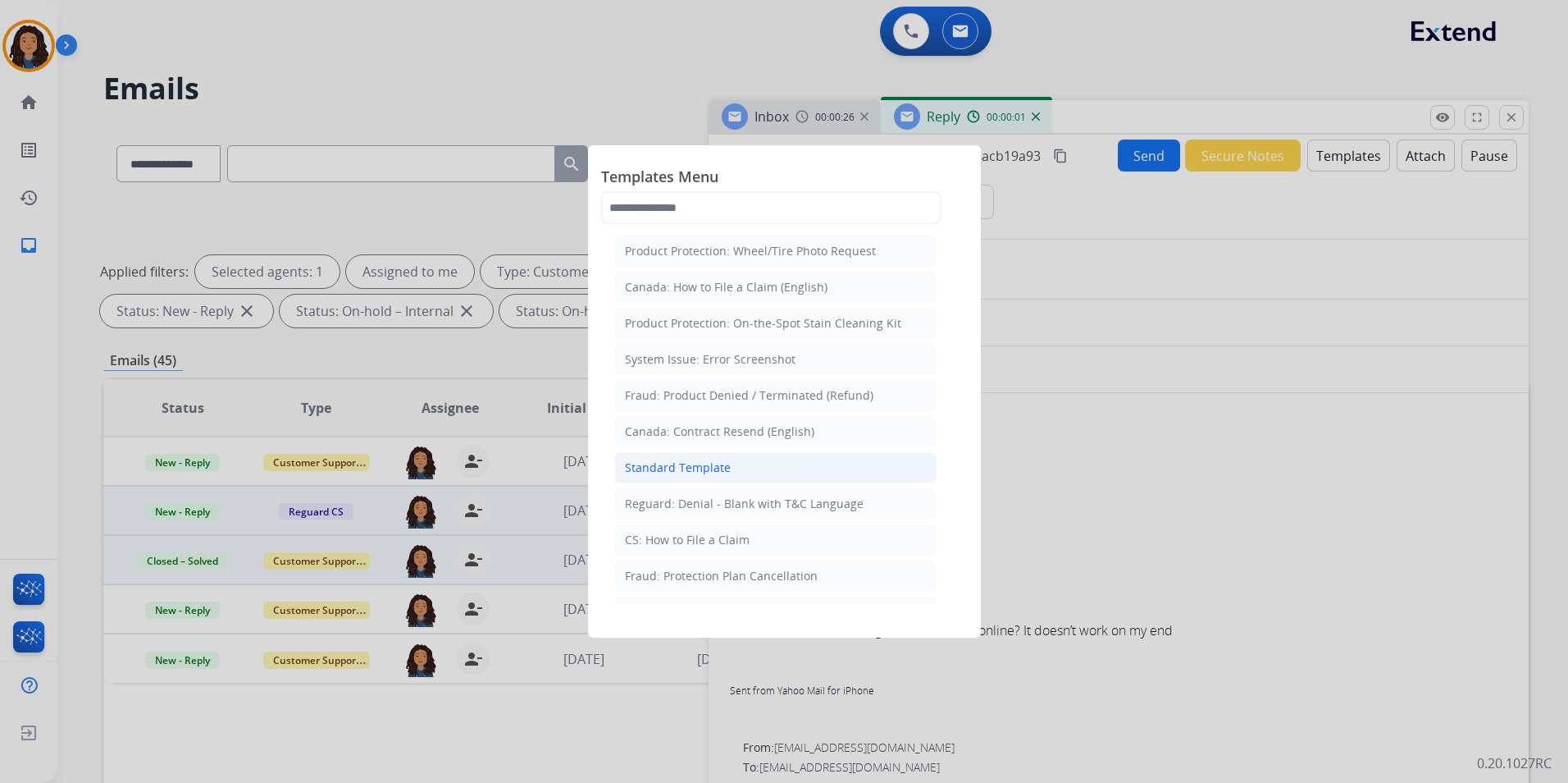
click at [708, 465] on div "Standard Template" at bounding box center [677, 468] width 105 height 17
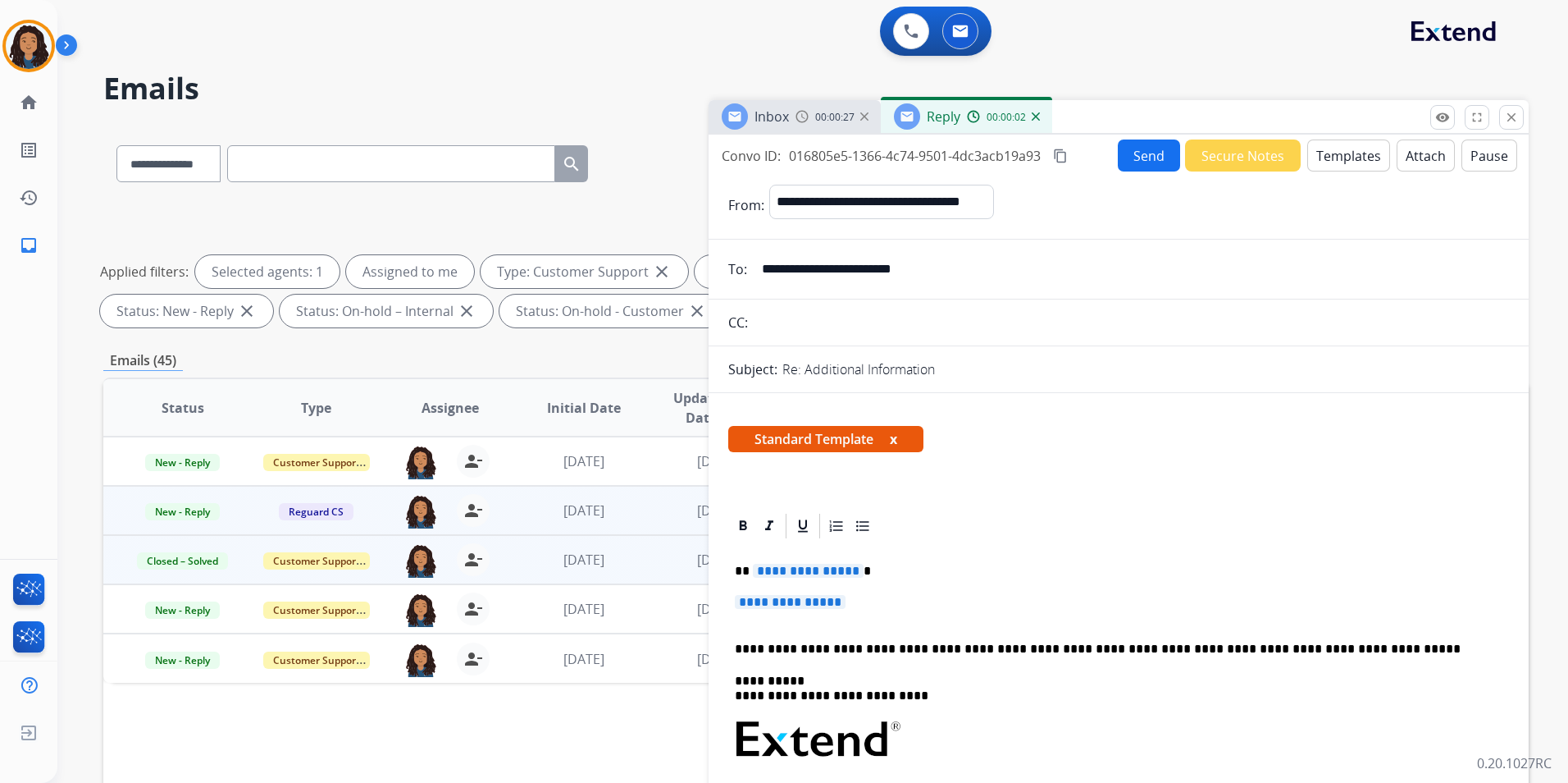
click at [807, 127] on div "Inbox 00:00:27" at bounding box center [795, 116] width 172 height 33
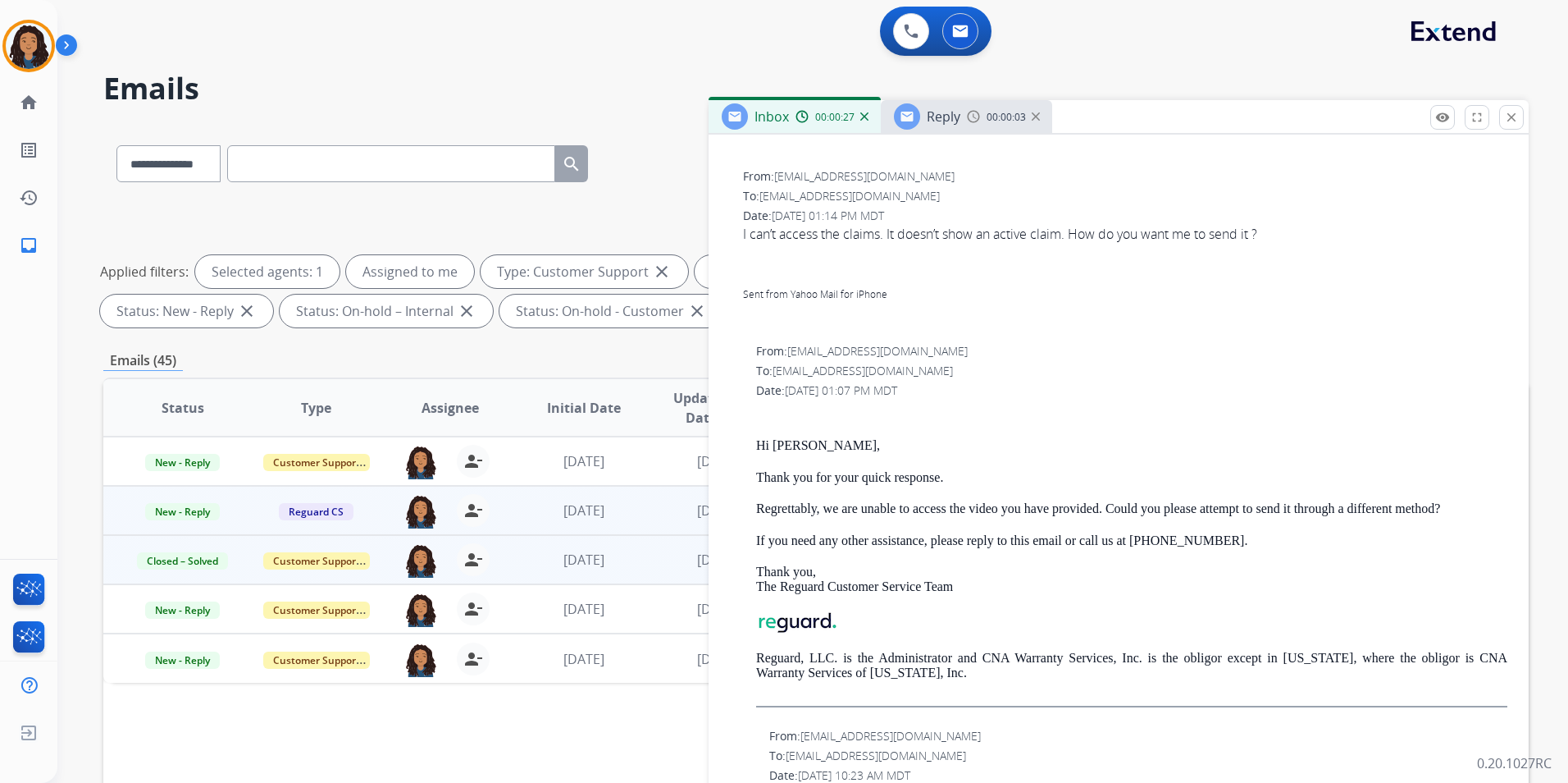
scroll to position [492, 0]
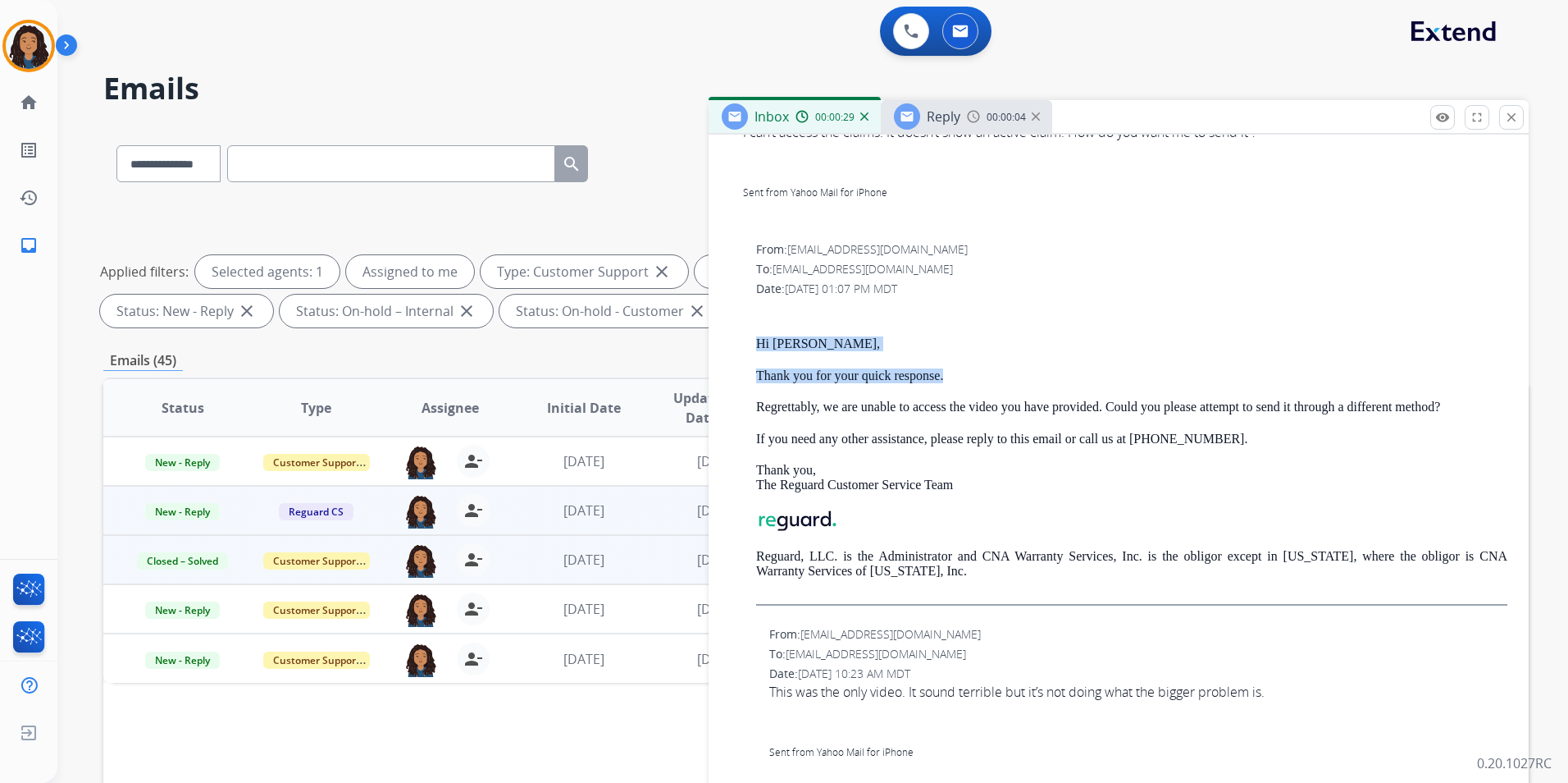
drag, startPoint x: 751, startPoint y: 336, endPoint x: 976, endPoint y: 378, distance: 228.9
click at [976, 378] on div "From: [EMAIL_ADDRESS][DOMAIN_NAME] To: [PERSON_NAME][EMAIL_ADDRESS][DOMAIN_NAME…" at bounding box center [1119, 429] width 781 height 380
drag, startPoint x: 976, startPoint y: 378, endPoint x: 905, endPoint y: 380, distance: 71.0
copy div "Hi [PERSON_NAME], Thank you for your quick response."
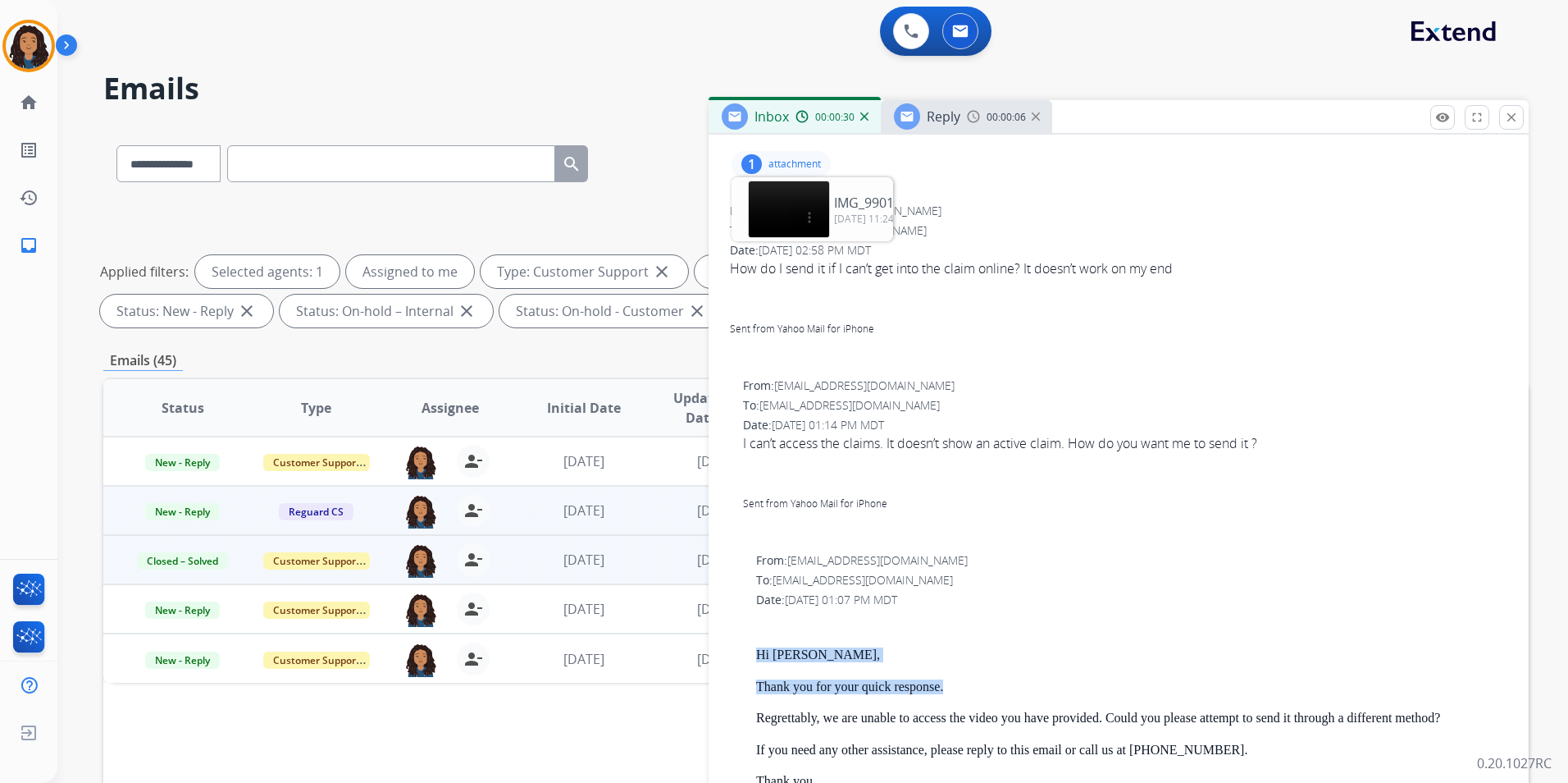
scroll to position [0, 0]
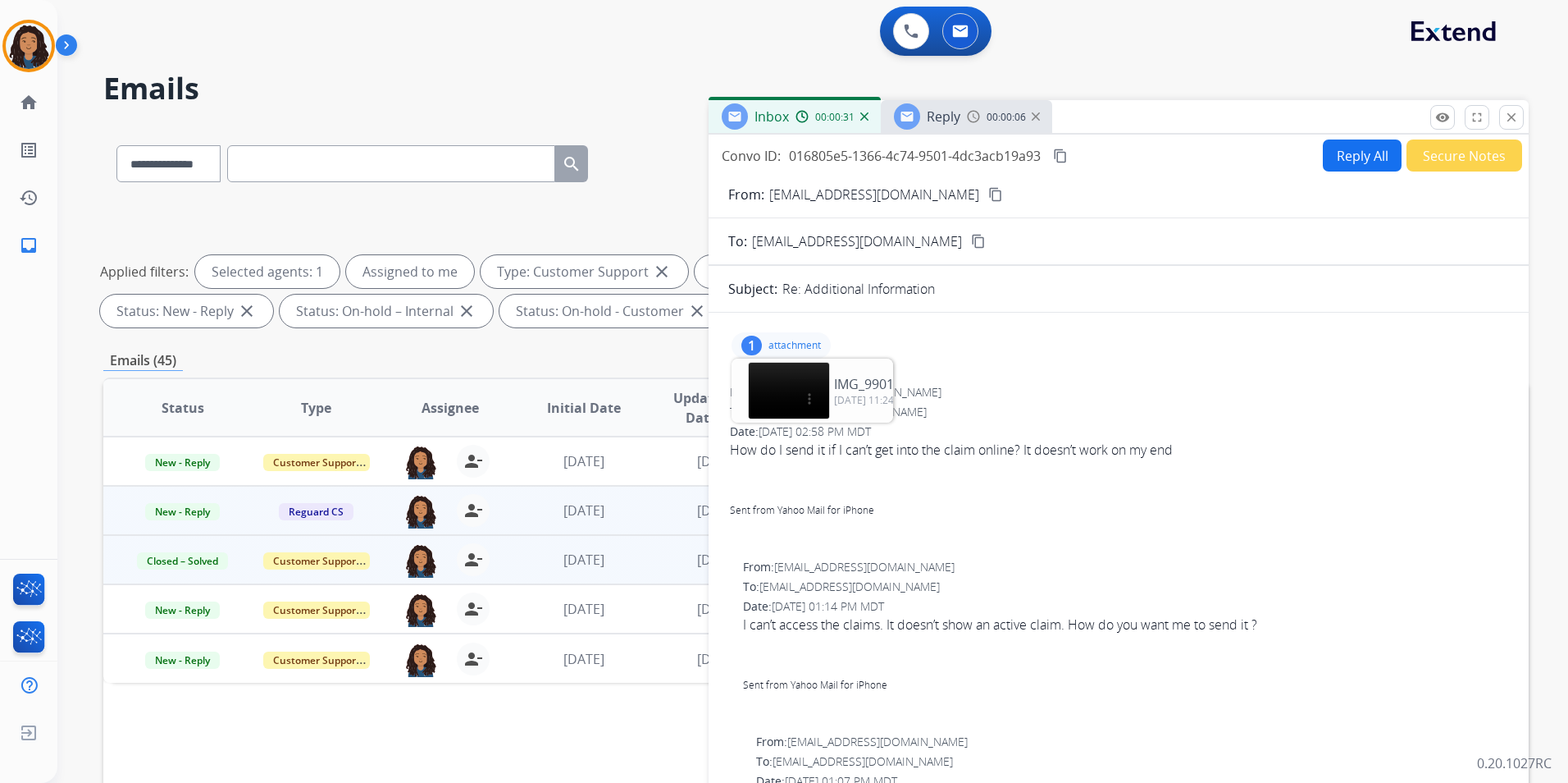
click at [961, 107] on div "Reply 00:00:06" at bounding box center [966, 116] width 171 height 33
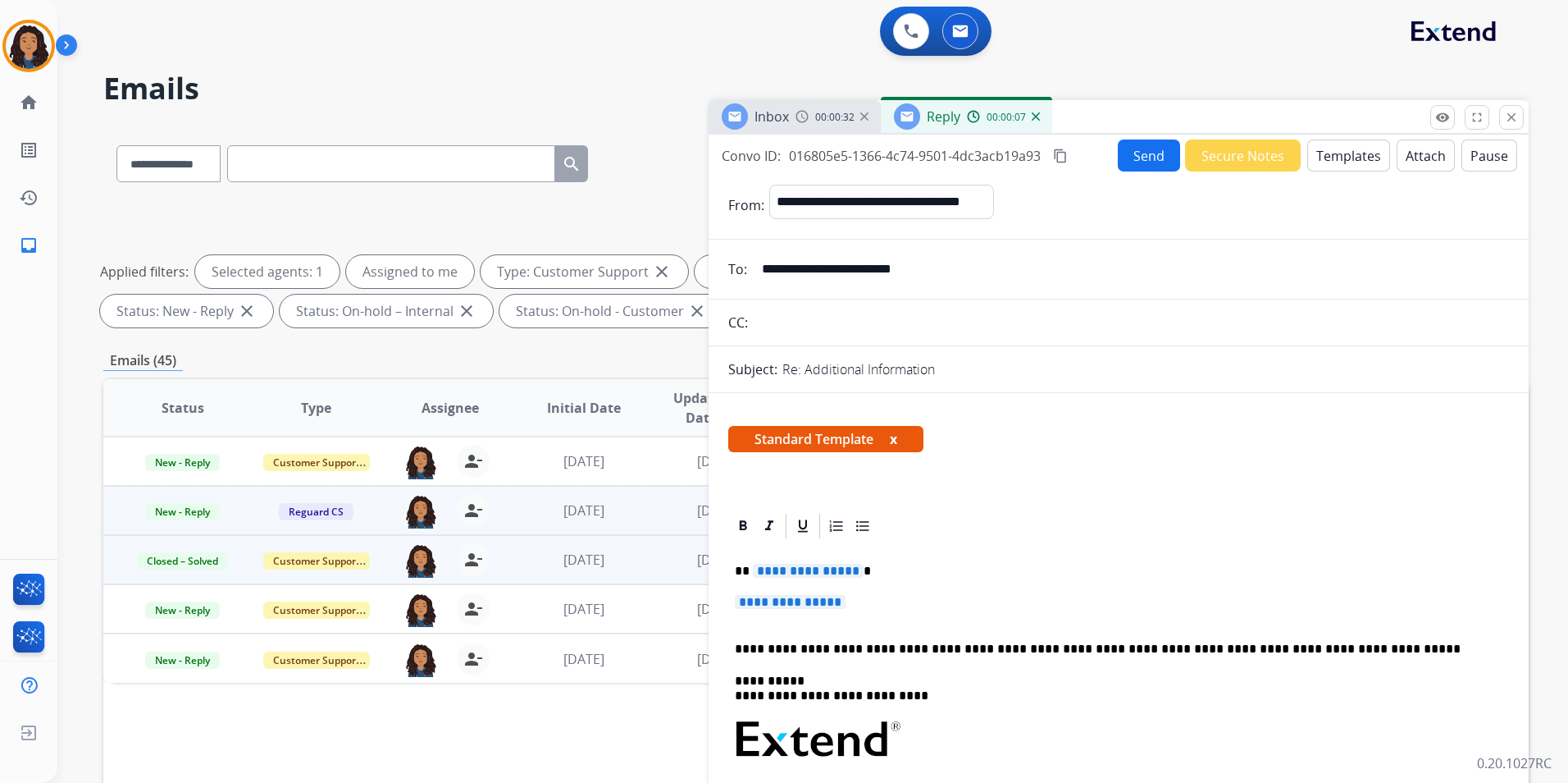
click at [1354, 162] on button "Templates" at bounding box center [1348, 155] width 82 height 32
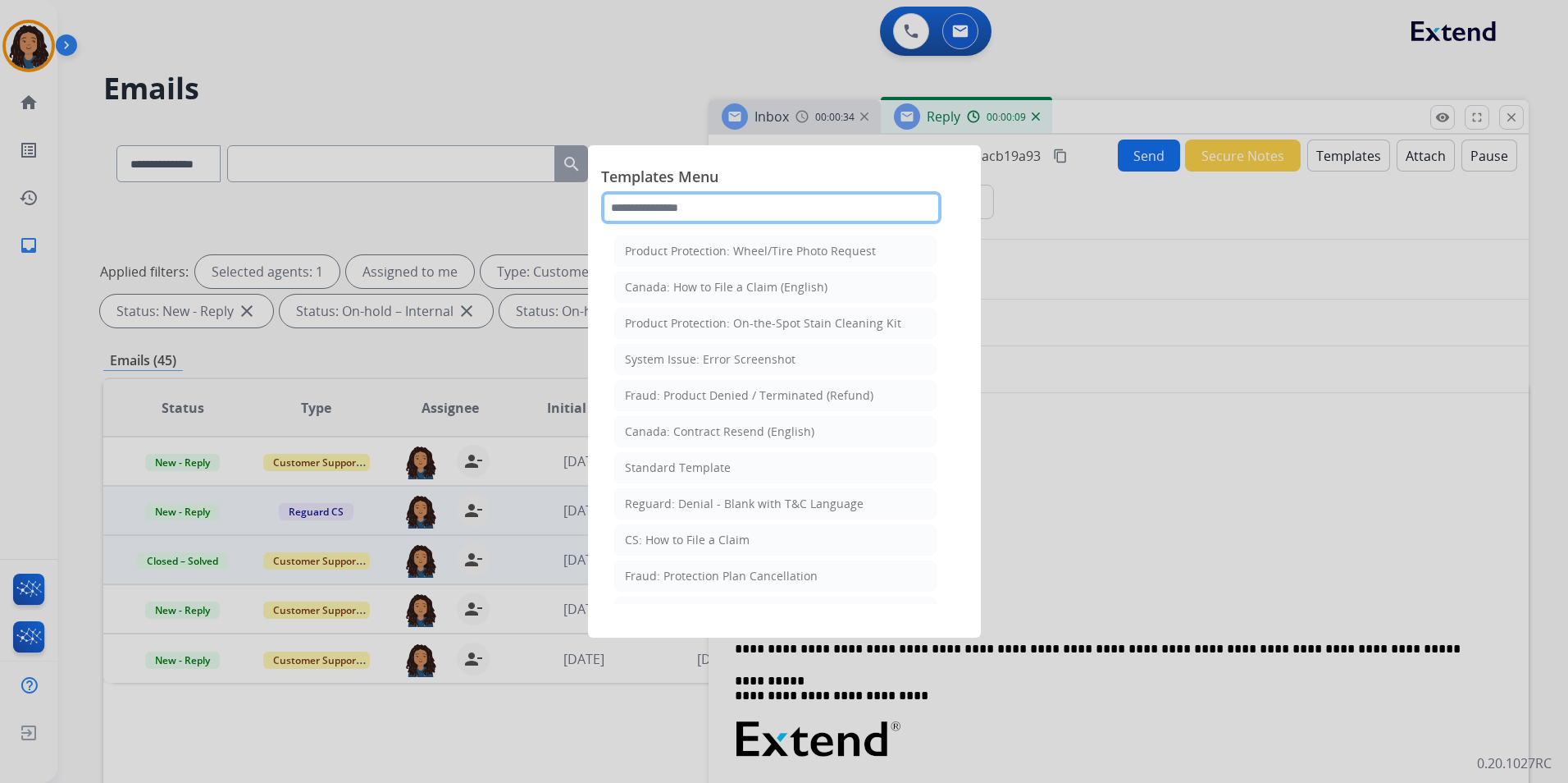
click at [745, 210] on input "text" at bounding box center [771, 207] width 340 height 33
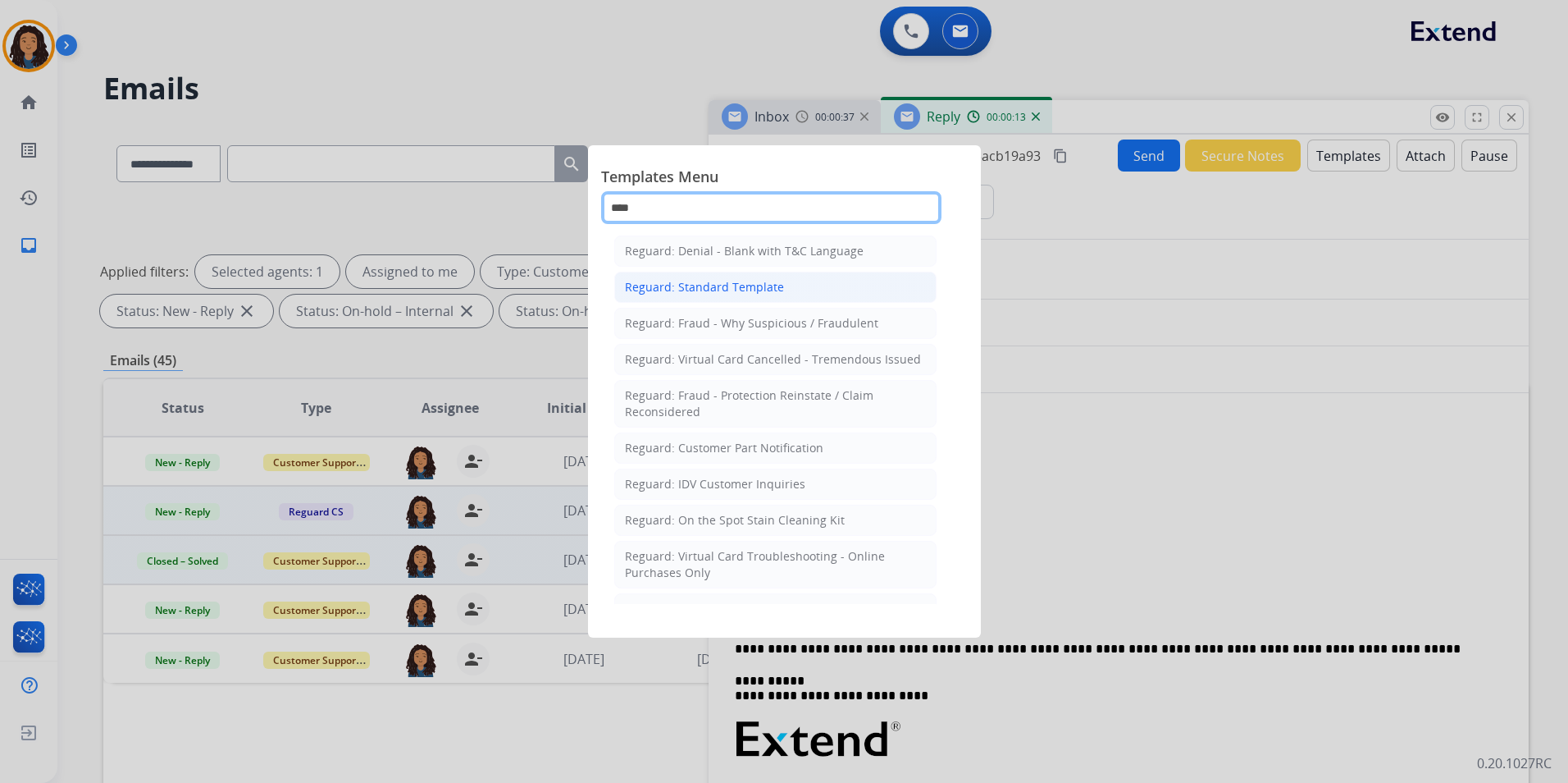
type input "****"
click at [744, 293] on div "Reguard: Standard Template" at bounding box center [705, 287] width 159 height 17
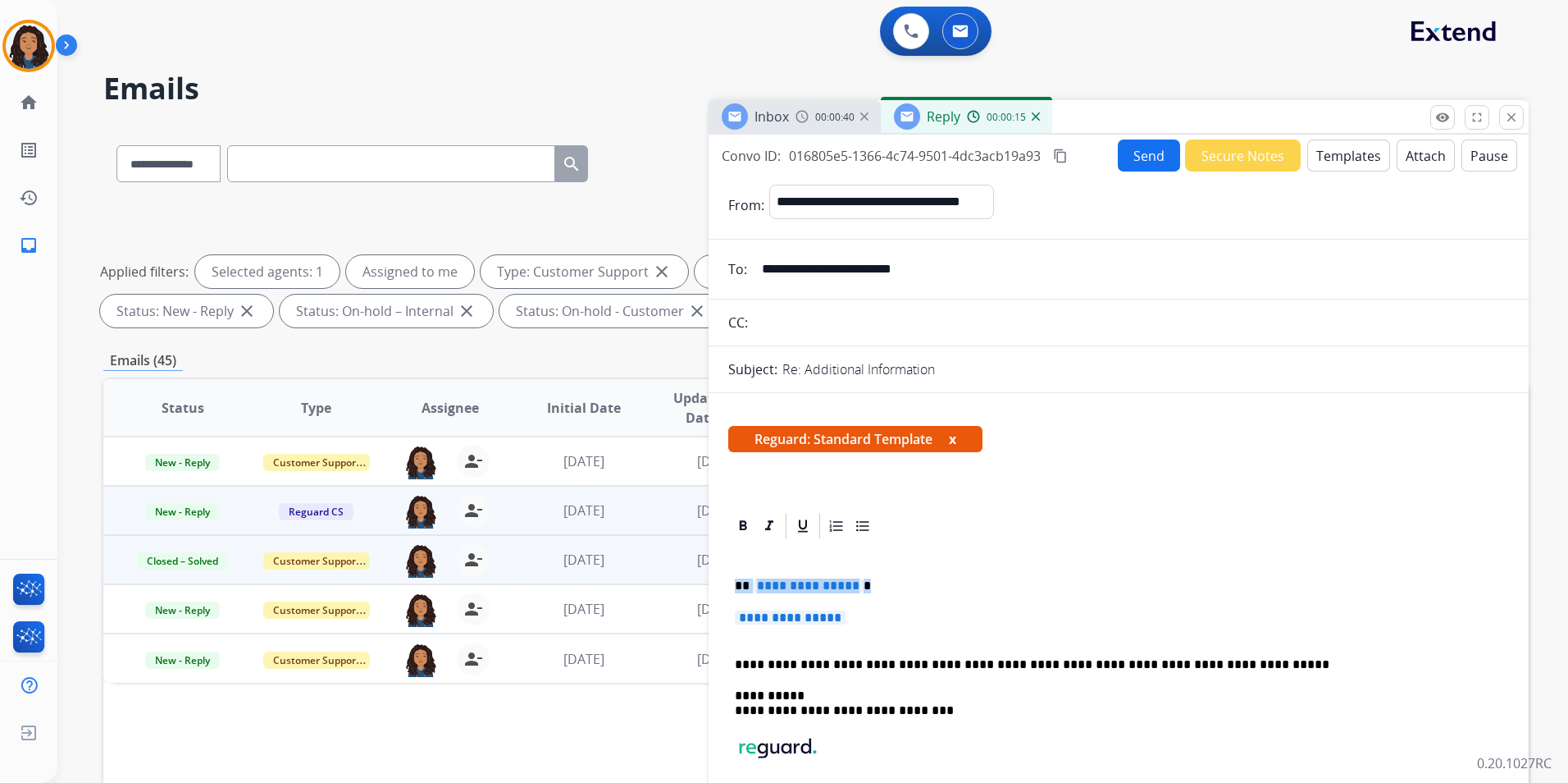
drag, startPoint x: 729, startPoint y: 578, endPoint x: 853, endPoint y: 620, distance: 130.9
click at [853, 620] on div "**********" at bounding box center [1119, 711] width 781 height 339
paste div
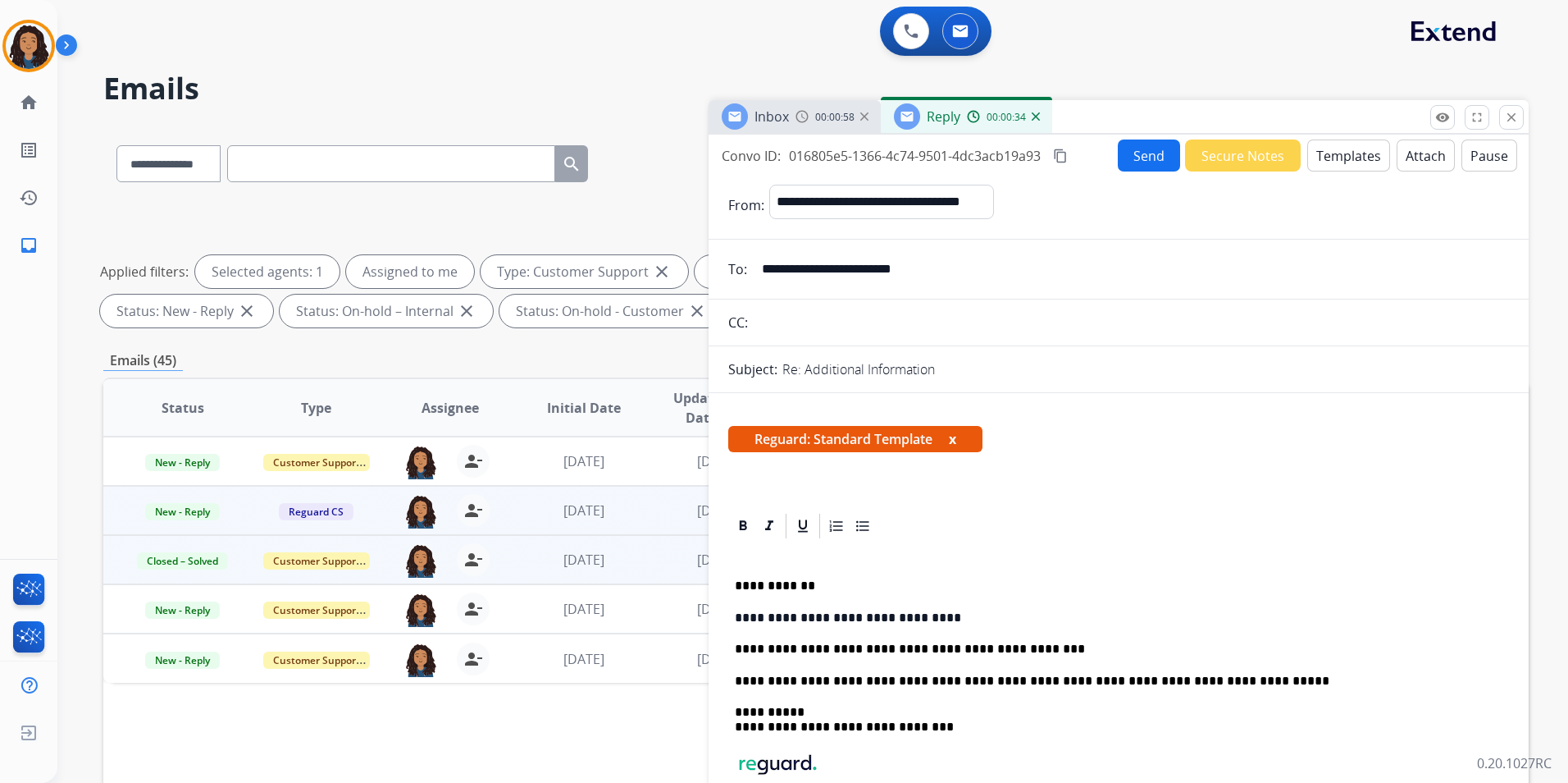
click at [1138, 157] on button "Send" at bounding box center [1149, 155] width 62 height 32
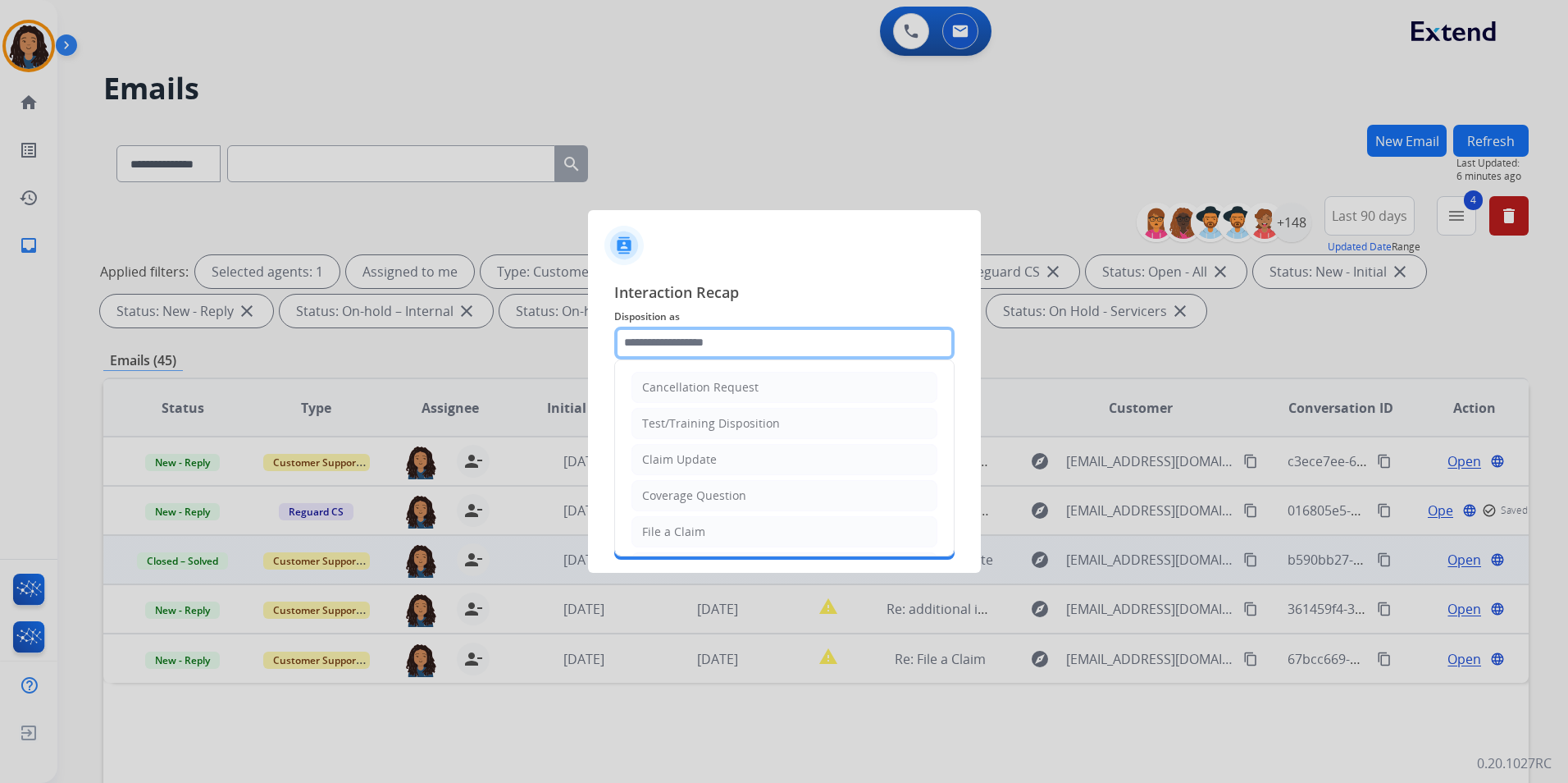
click at [729, 330] on input "text" at bounding box center [784, 343] width 340 height 33
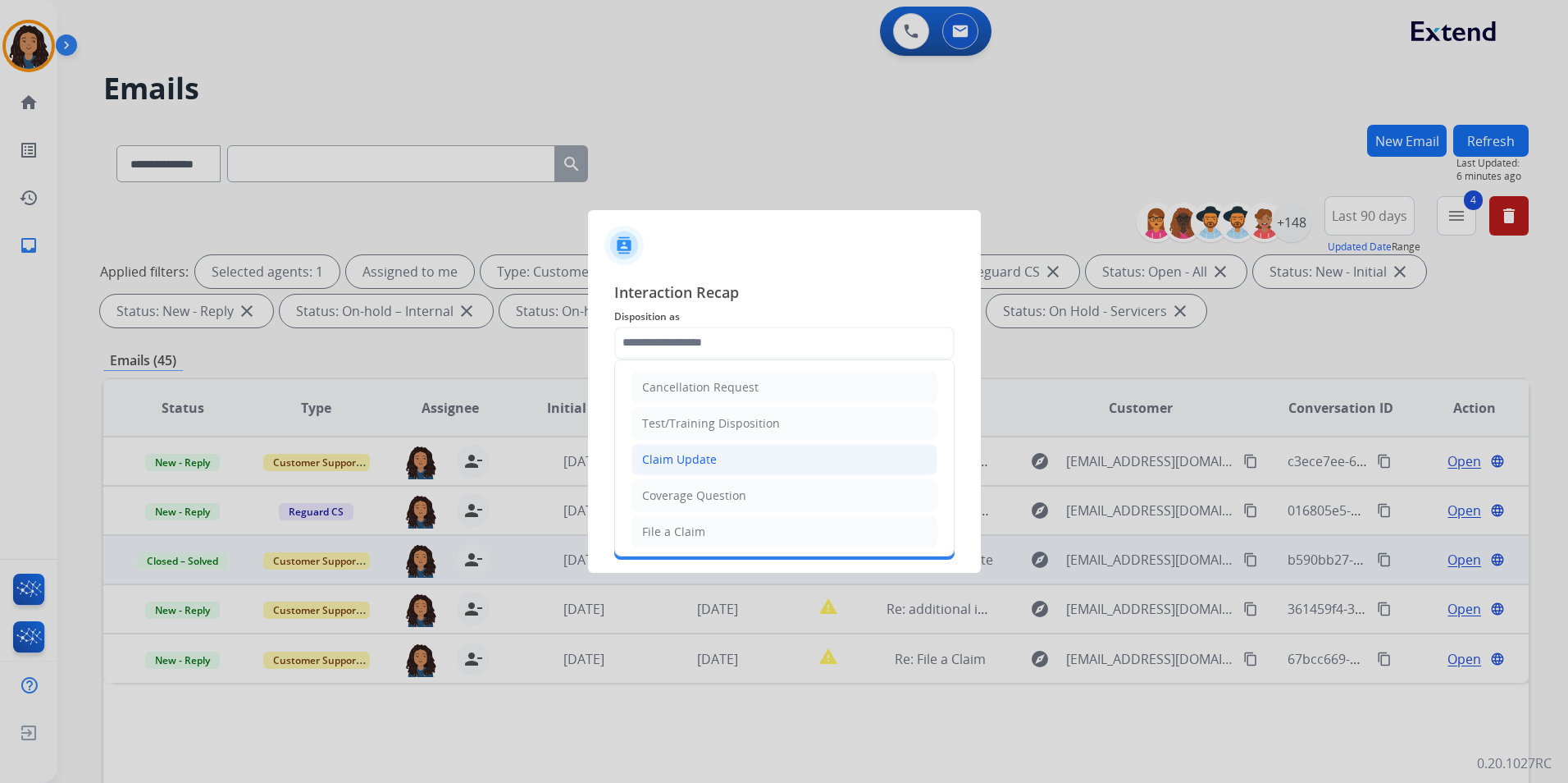
click at [742, 454] on li "Claim Update" at bounding box center [784, 459] width 306 height 31
type input "**********"
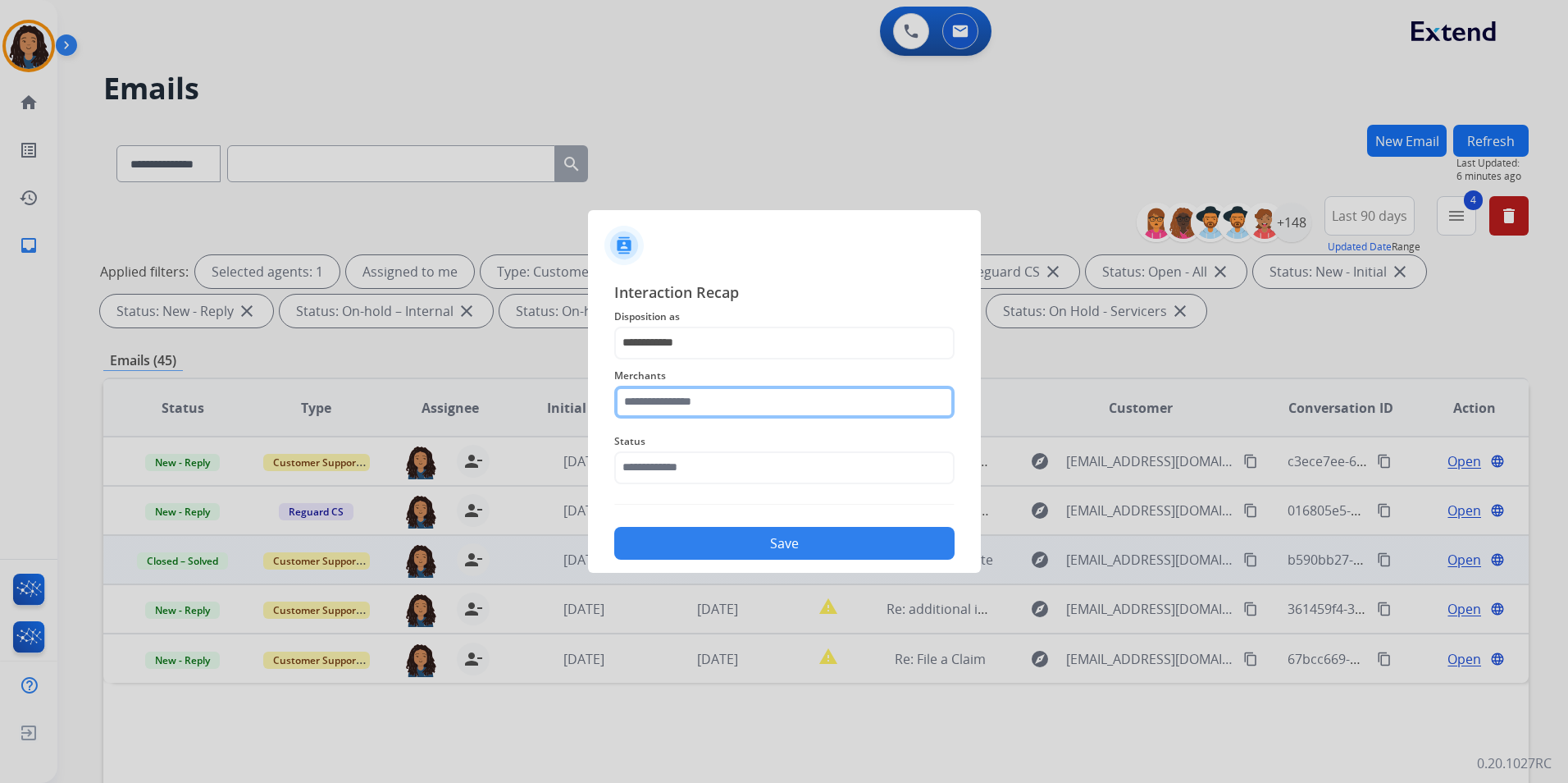
click at [735, 403] on input "text" at bounding box center [784, 403] width 340 height 33
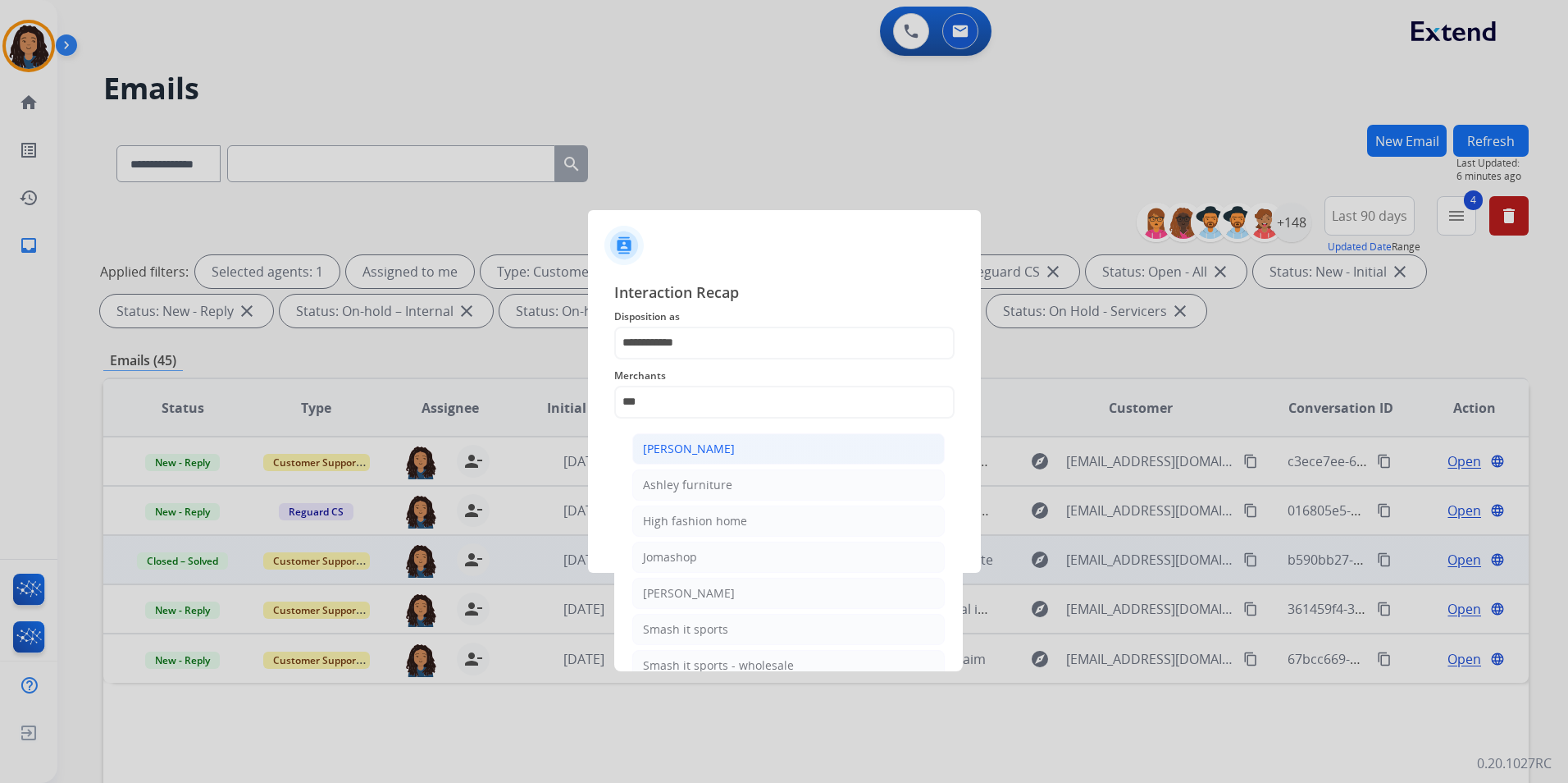
click at [806, 458] on li "[PERSON_NAME]" at bounding box center [788, 448] width 313 height 31
type input "**********"
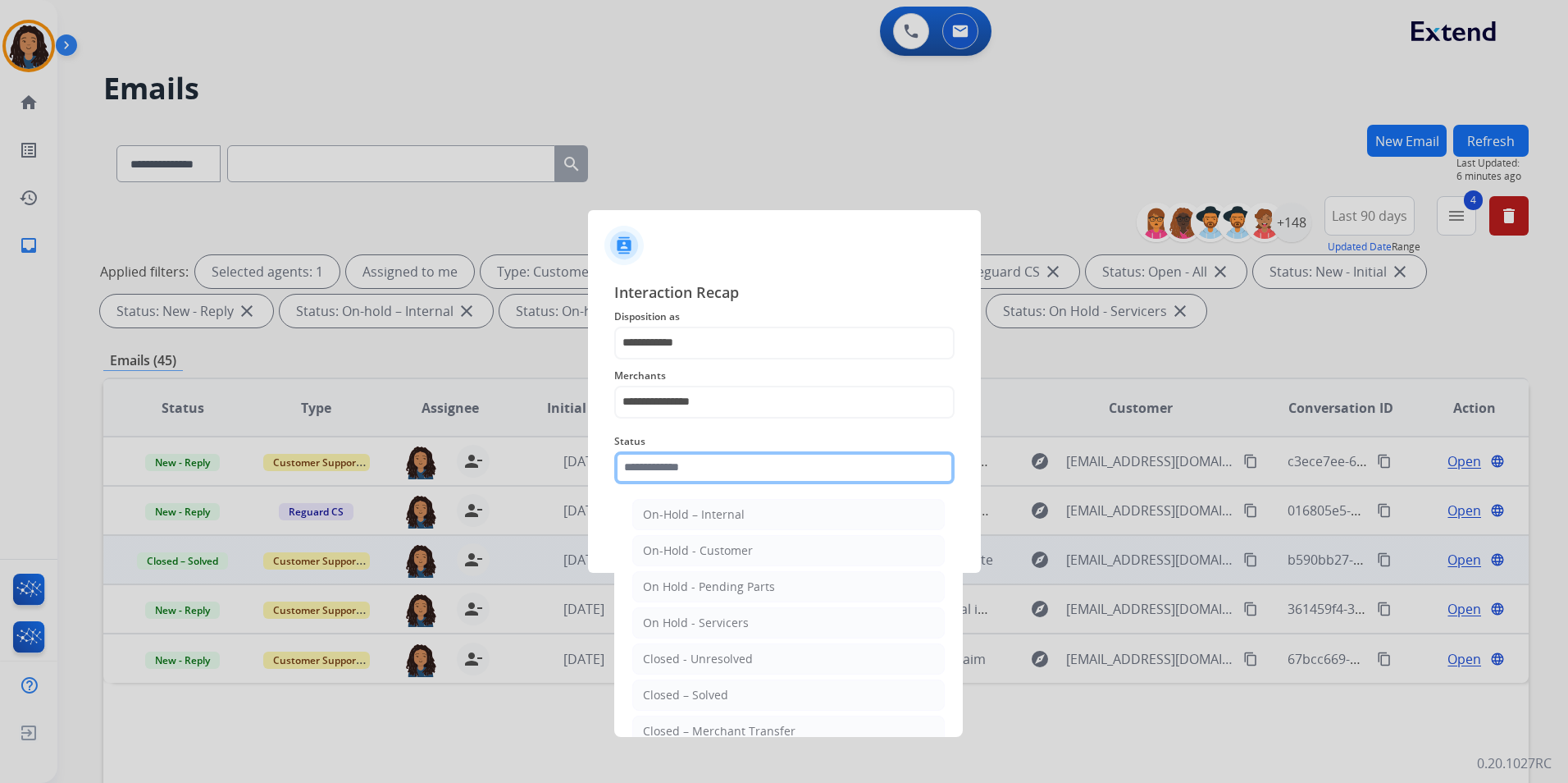
click at [789, 458] on input "text" at bounding box center [784, 468] width 340 height 33
drag, startPoint x: 681, startPoint y: 696, endPoint x: 725, endPoint y: 616, distance: 91.3
click at [681, 695] on div "Closed – Solved" at bounding box center [685, 695] width 85 height 17
type input "**********"
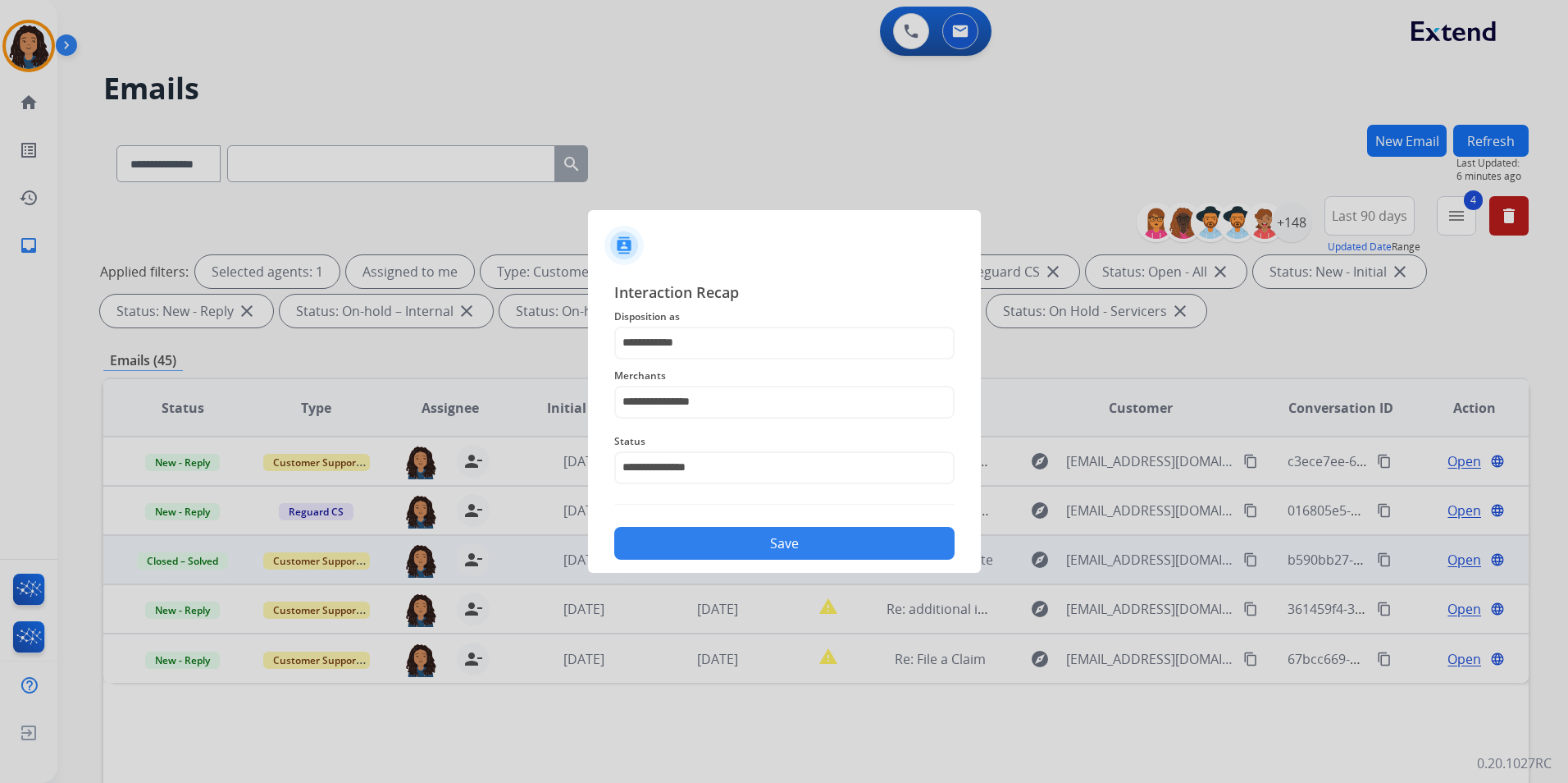
click at [741, 541] on button "Save" at bounding box center [784, 543] width 340 height 33
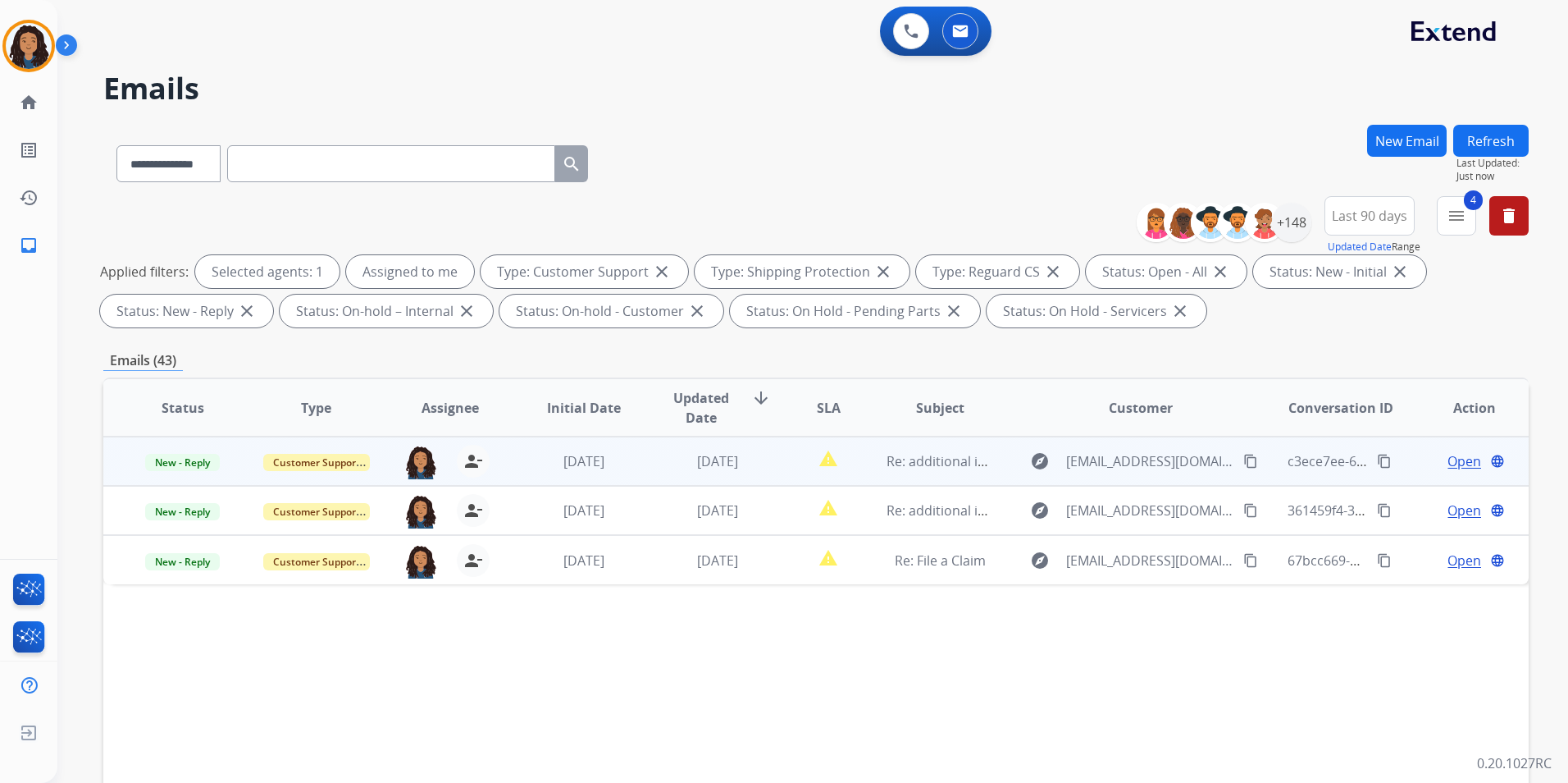
click at [1447, 456] on span "Open" at bounding box center [1464, 460] width 34 height 19
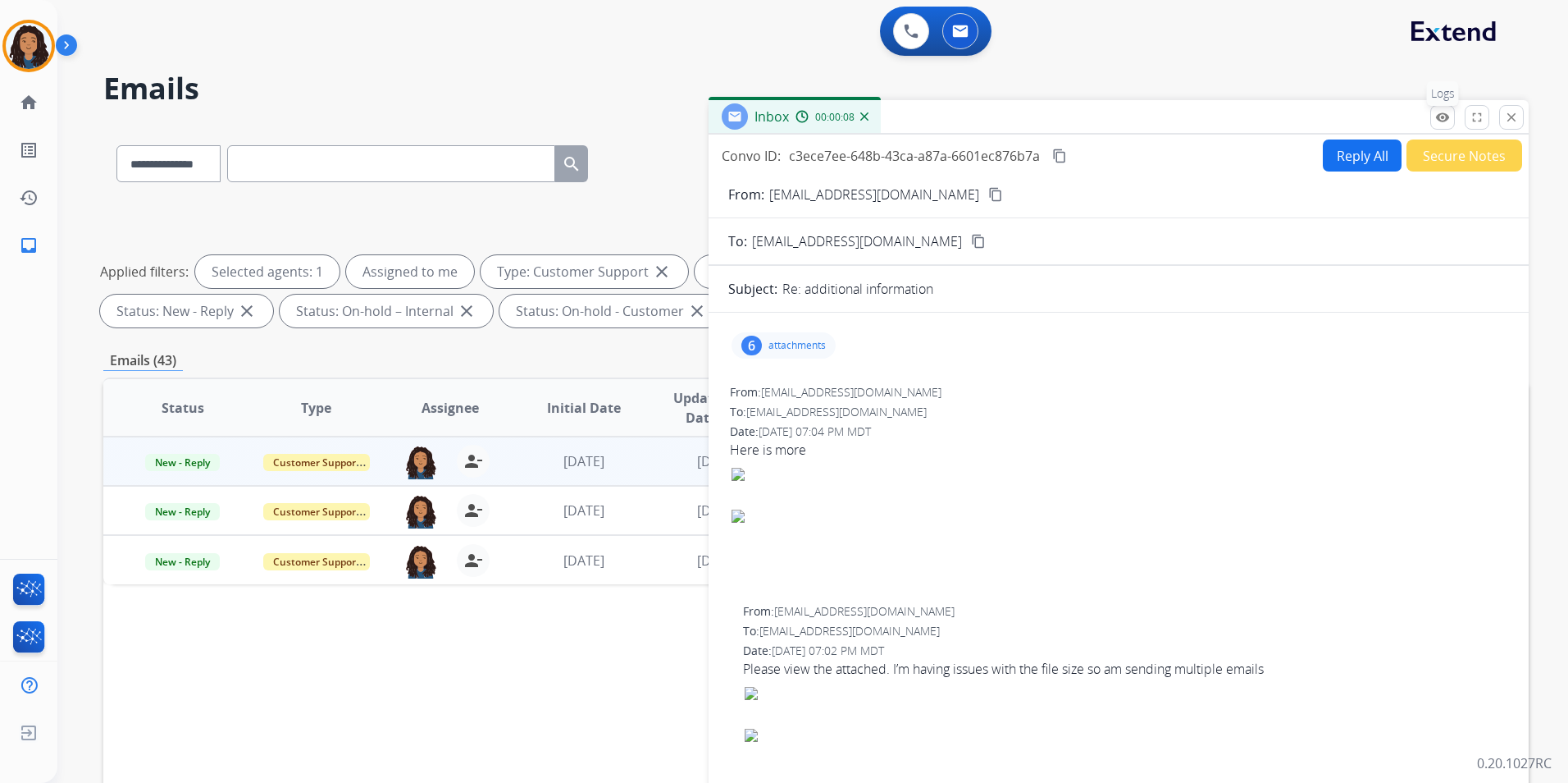
click at [1439, 116] on mat-icon "remove_red_eye" at bounding box center [1442, 117] width 15 height 15
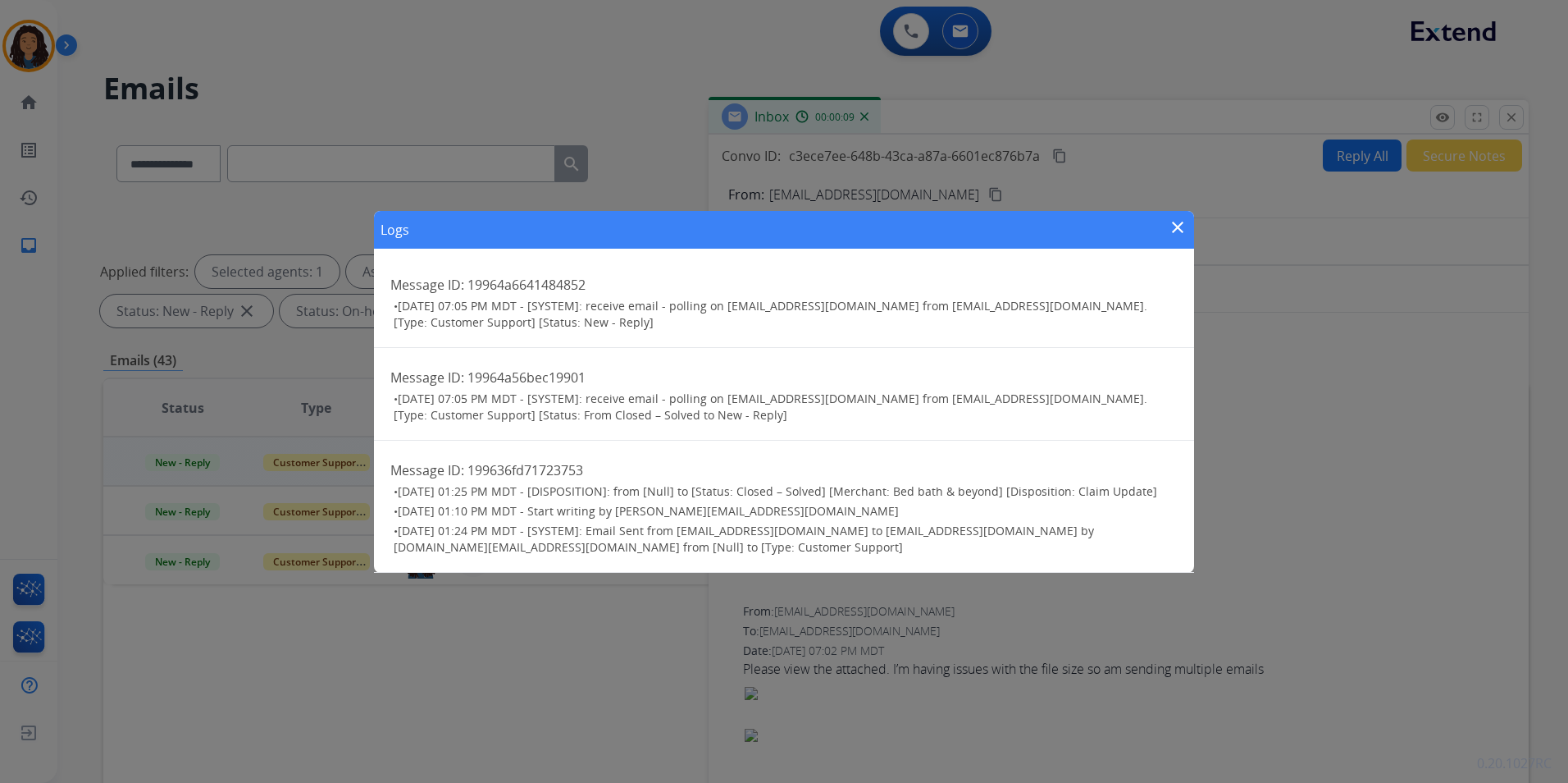
click at [1177, 223] on mat-icon "close" at bounding box center [1177, 226] width 19 height 19
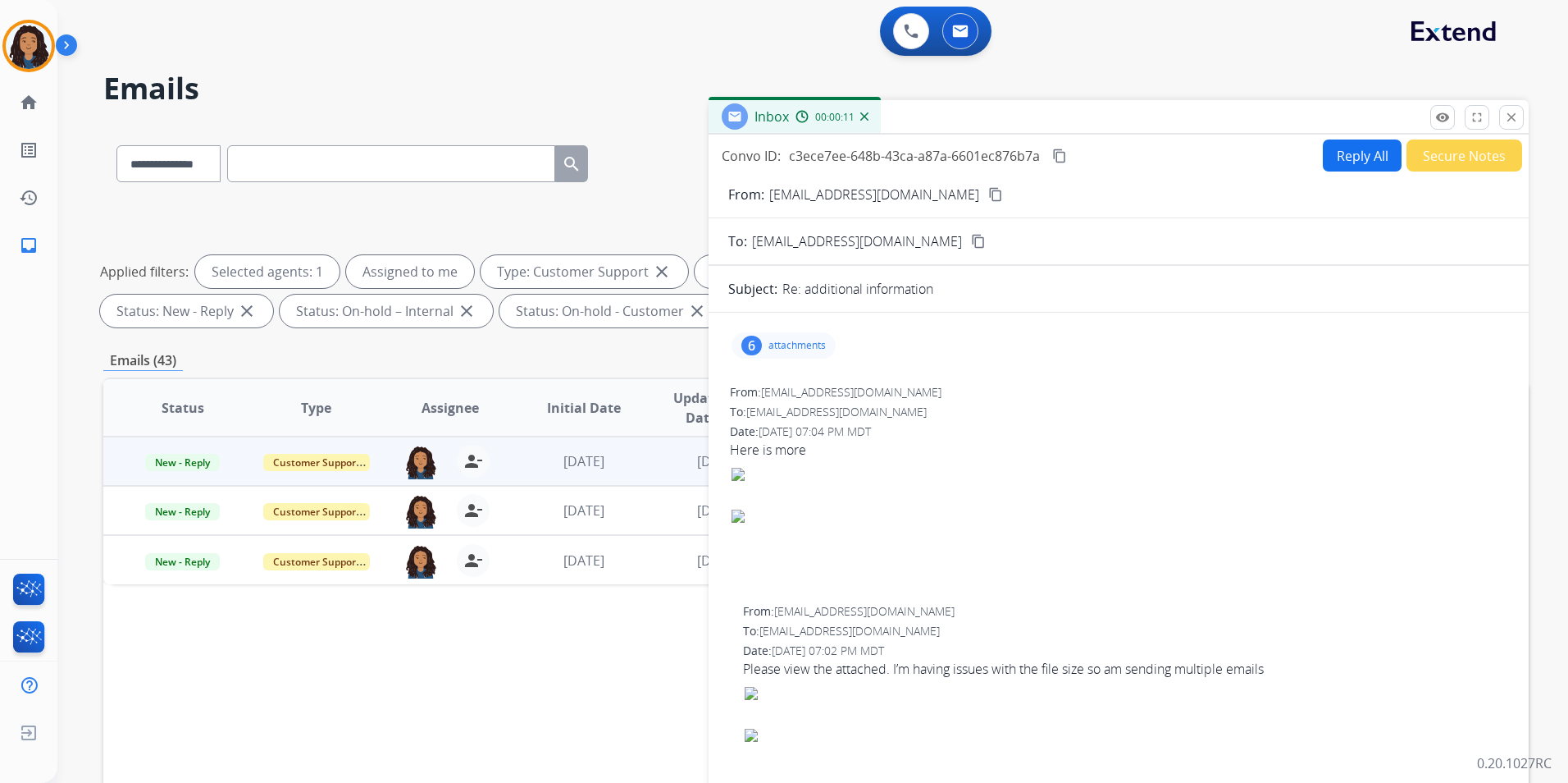
click at [988, 193] on mat-icon "content_copy" at bounding box center [995, 194] width 15 height 15
click at [791, 348] on p "attachments" at bounding box center [796, 346] width 58 height 13
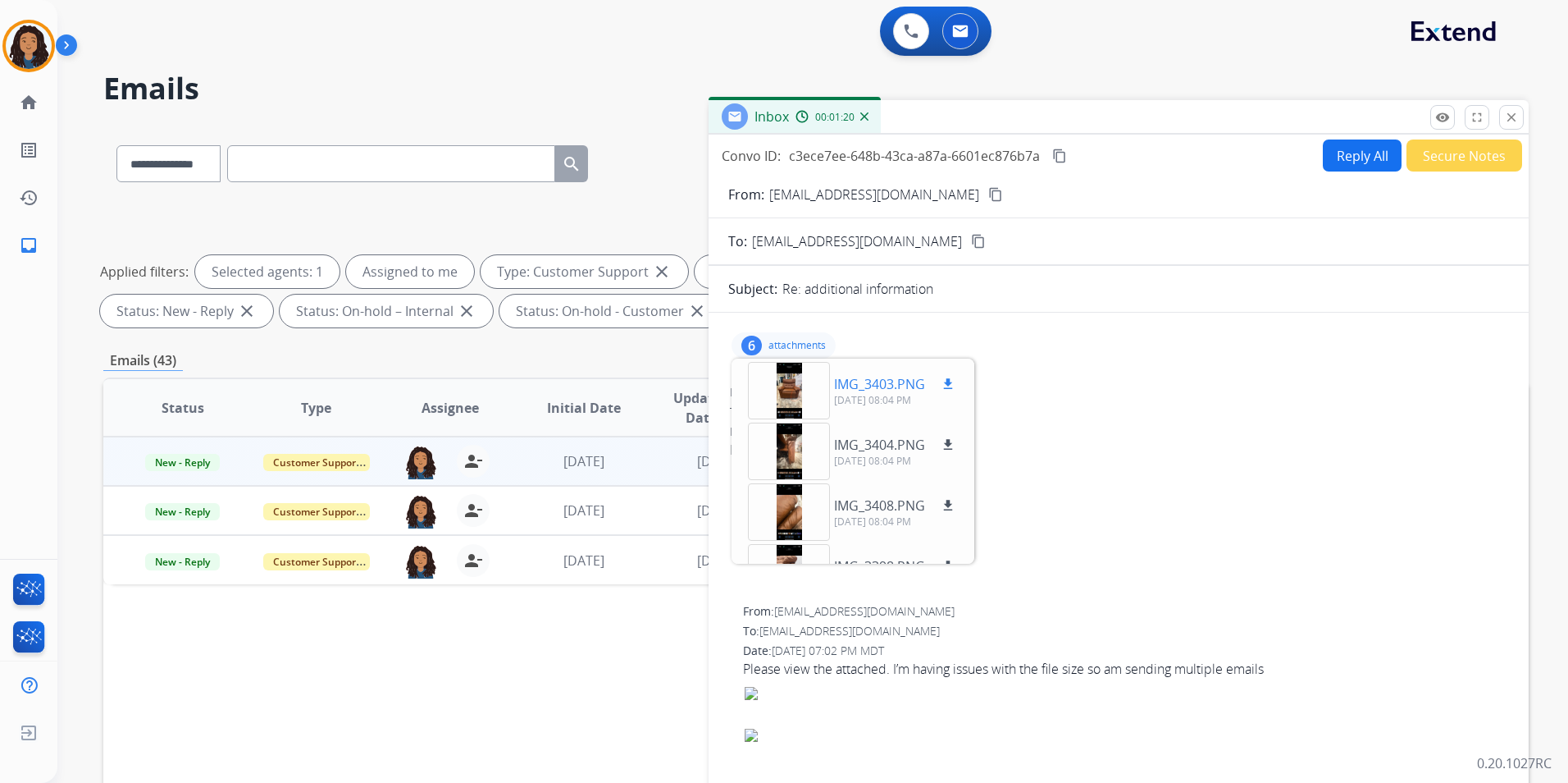
click at [793, 378] on div at bounding box center [788, 391] width 82 height 58
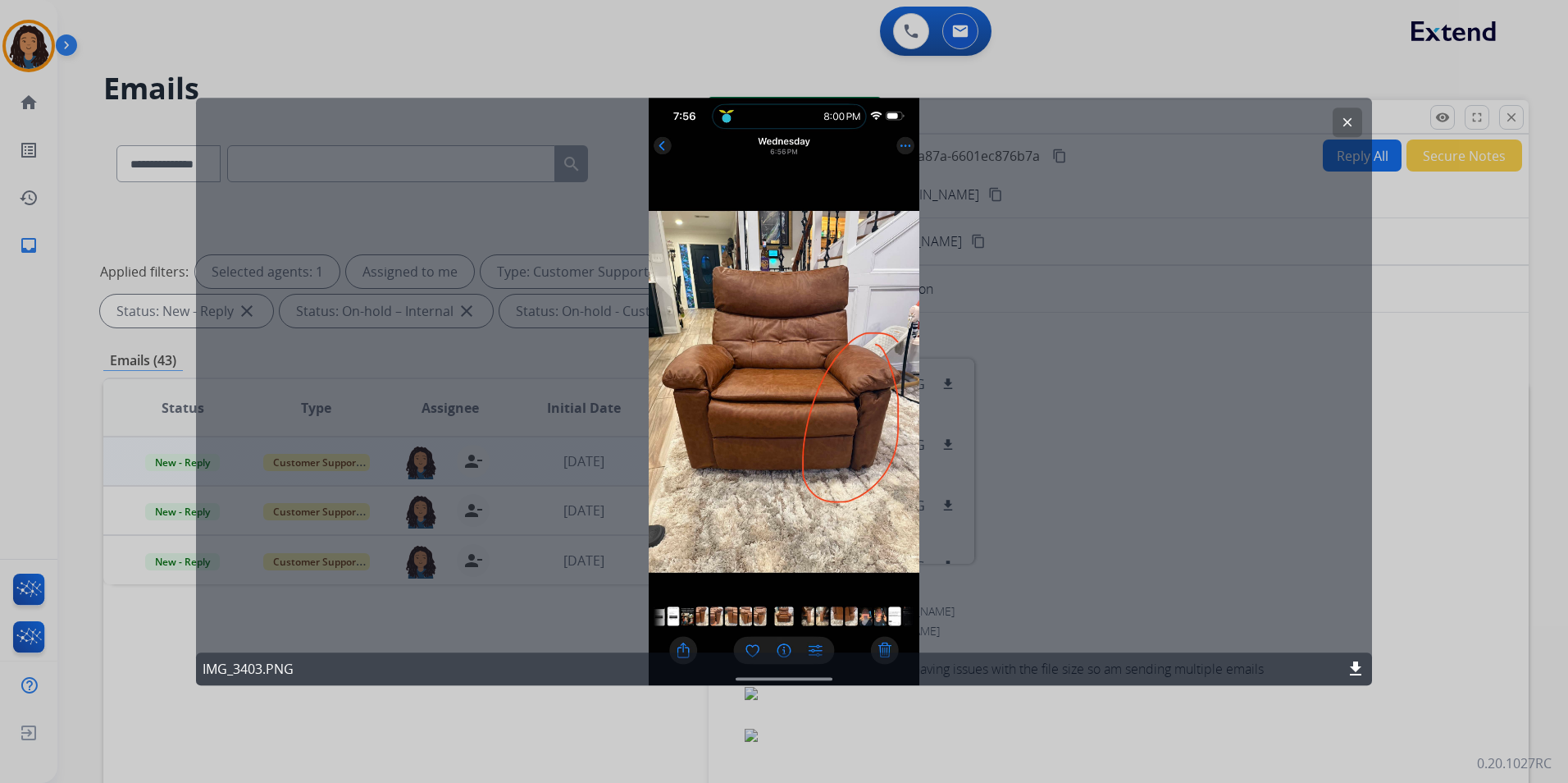
click at [1354, 659] on mat-icon "download" at bounding box center [1354, 667] width 19 height 19
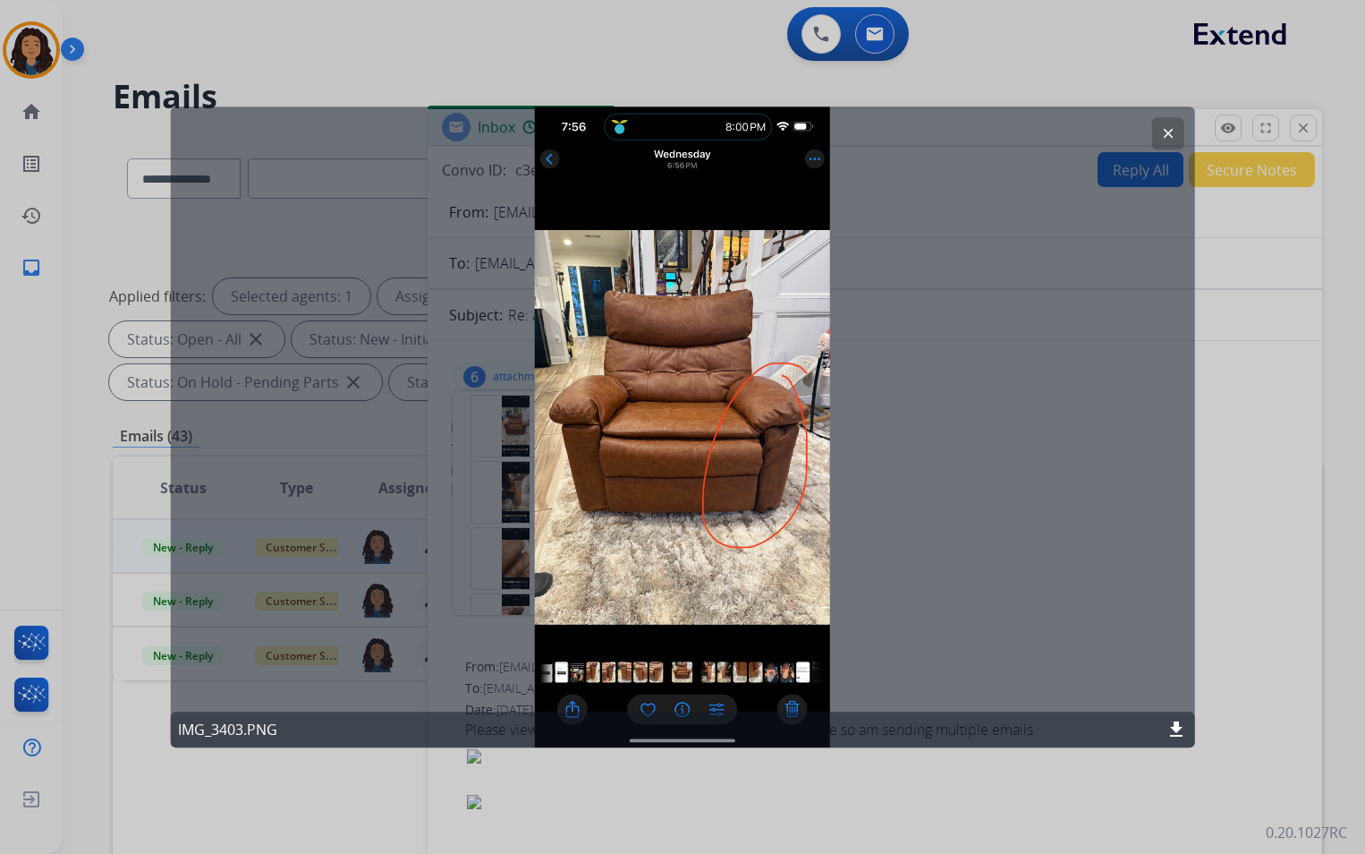
click at [1167, 138] on mat-icon "clear" at bounding box center [1168, 133] width 16 height 16
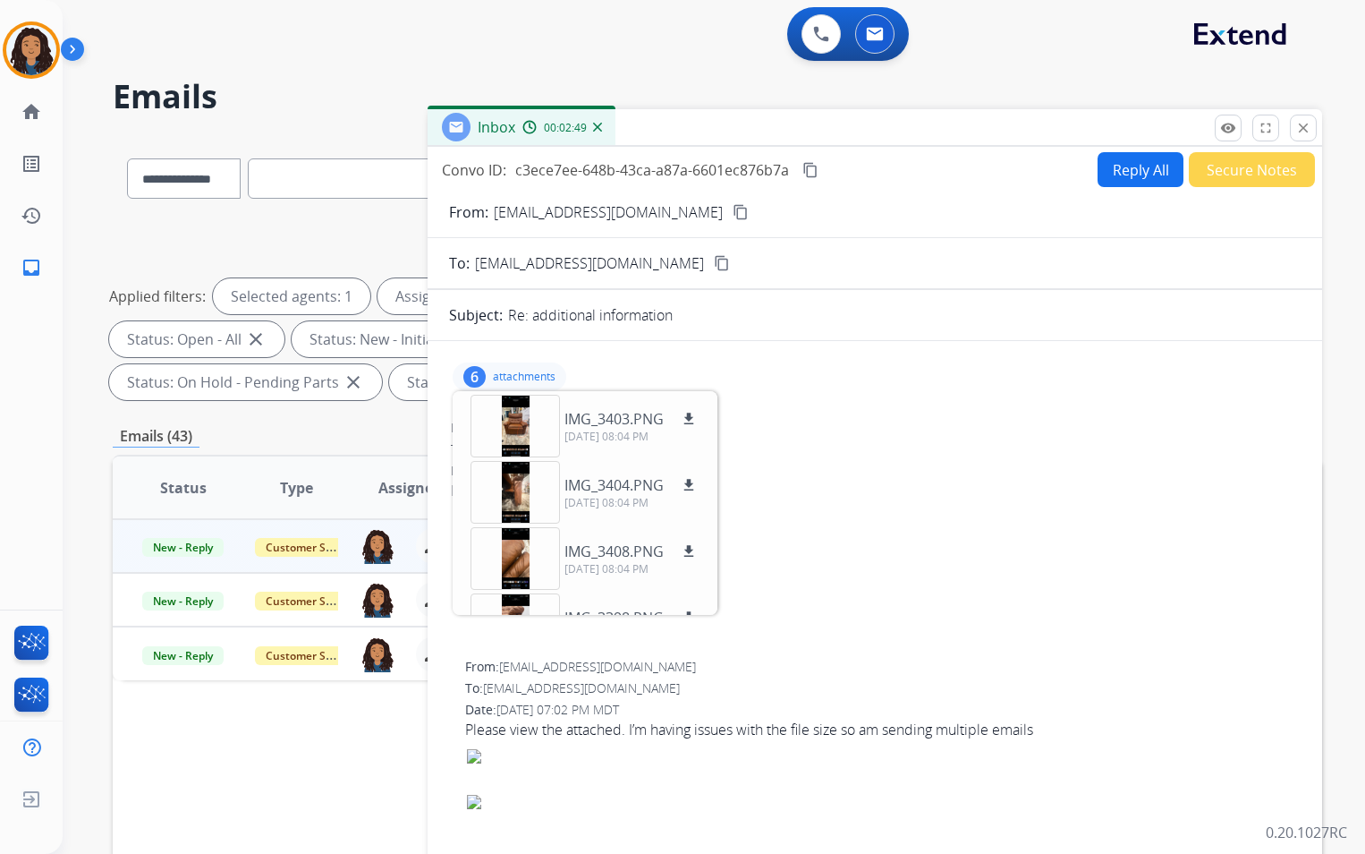
click at [1306, 124] on mat-icon "close" at bounding box center [1304, 128] width 16 height 16
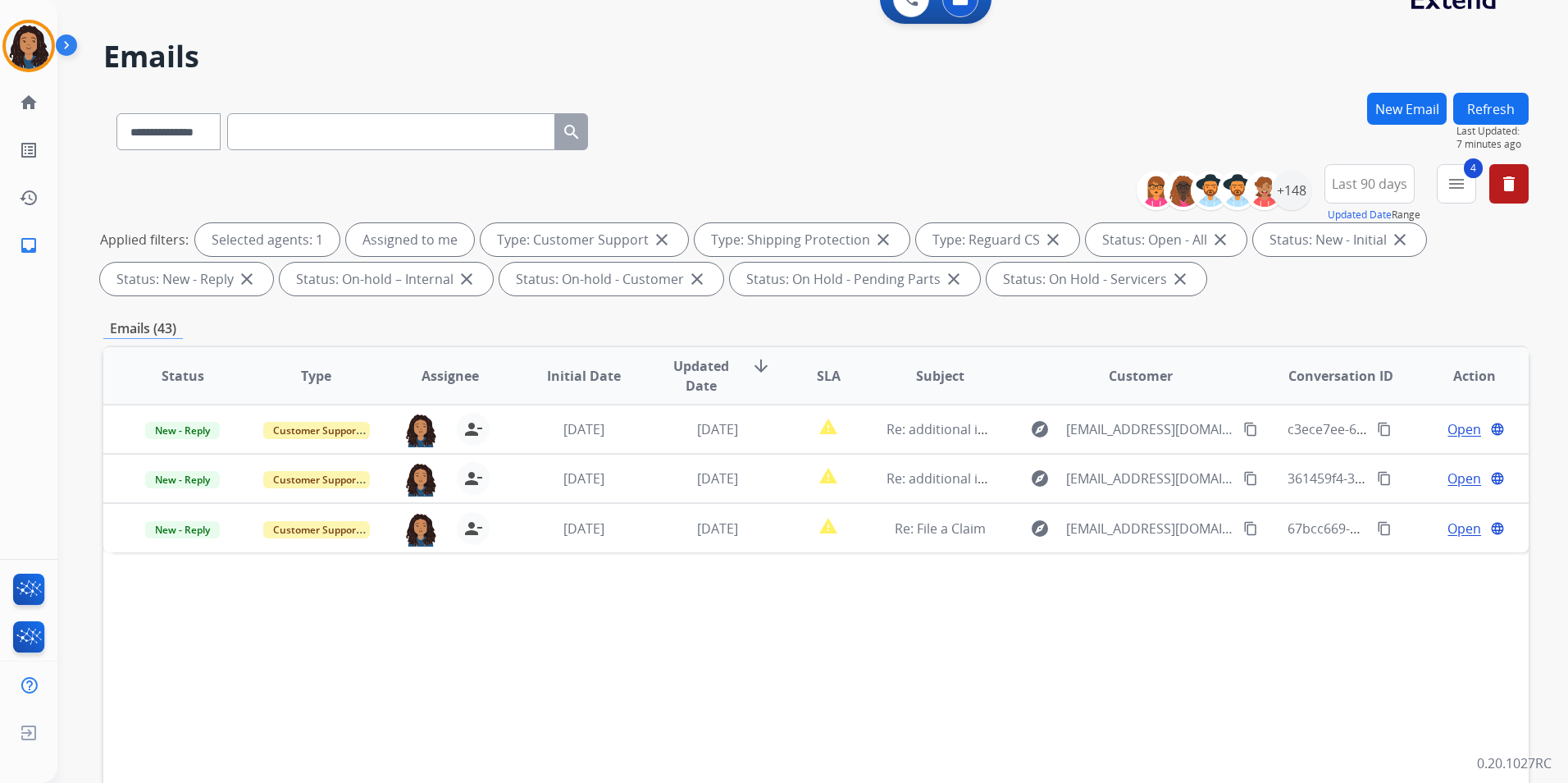
scroll to position [230, 0]
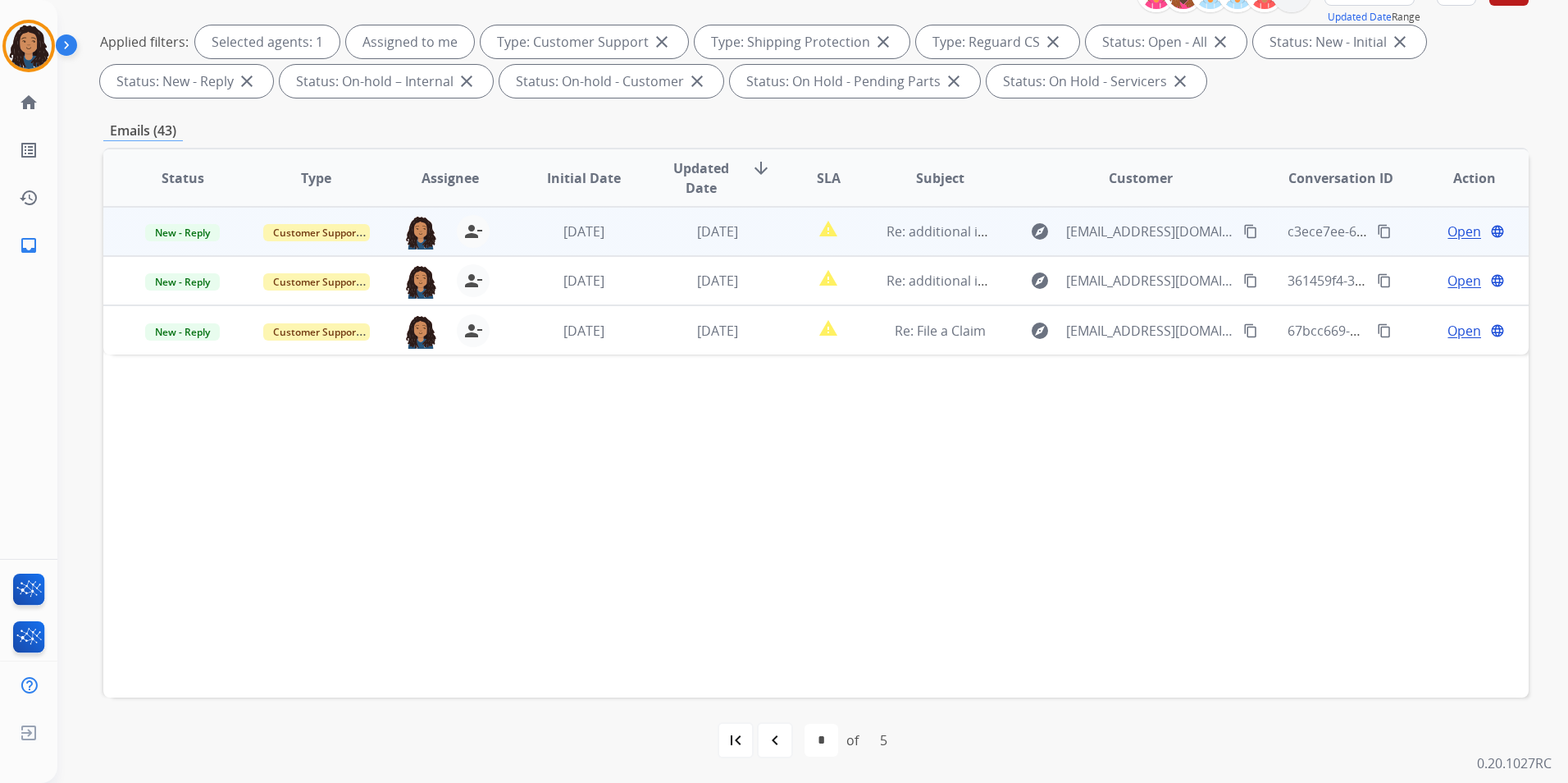
click at [1447, 234] on span "Open" at bounding box center [1464, 231] width 34 height 19
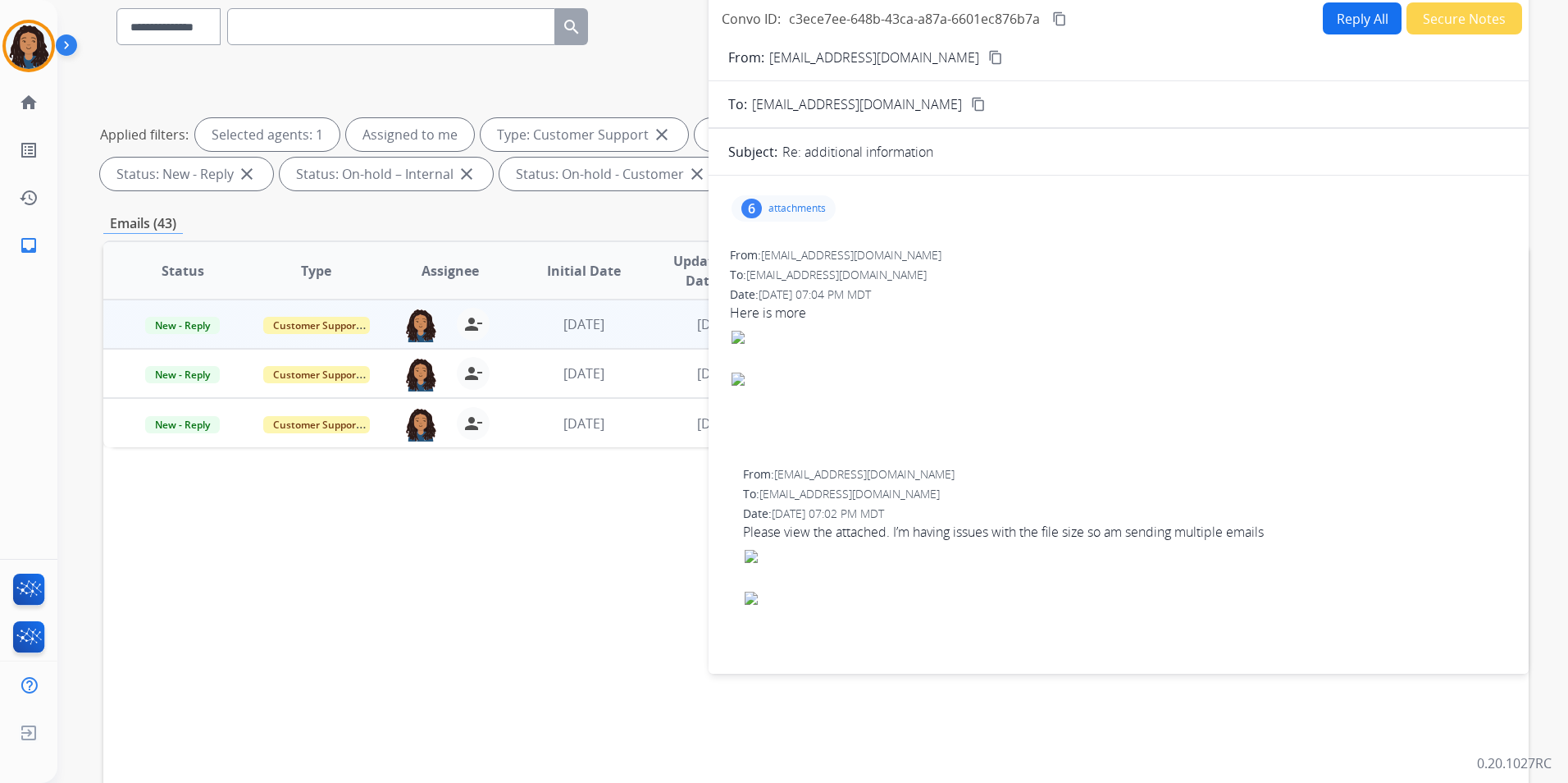
scroll to position [0, 0]
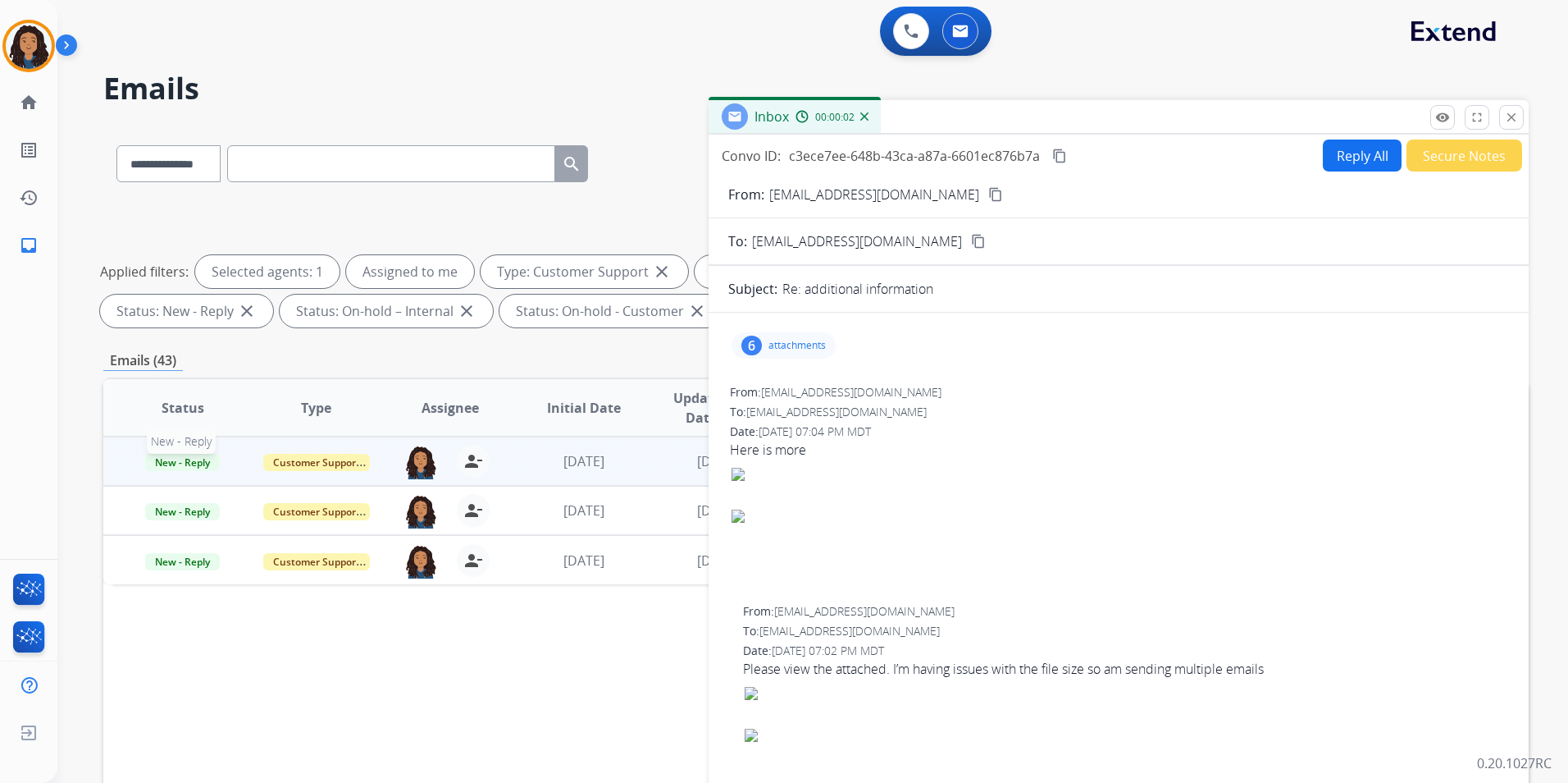
click at [179, 460] on span "New - Reply" at bounding box center [181, 462] width 74 height 17
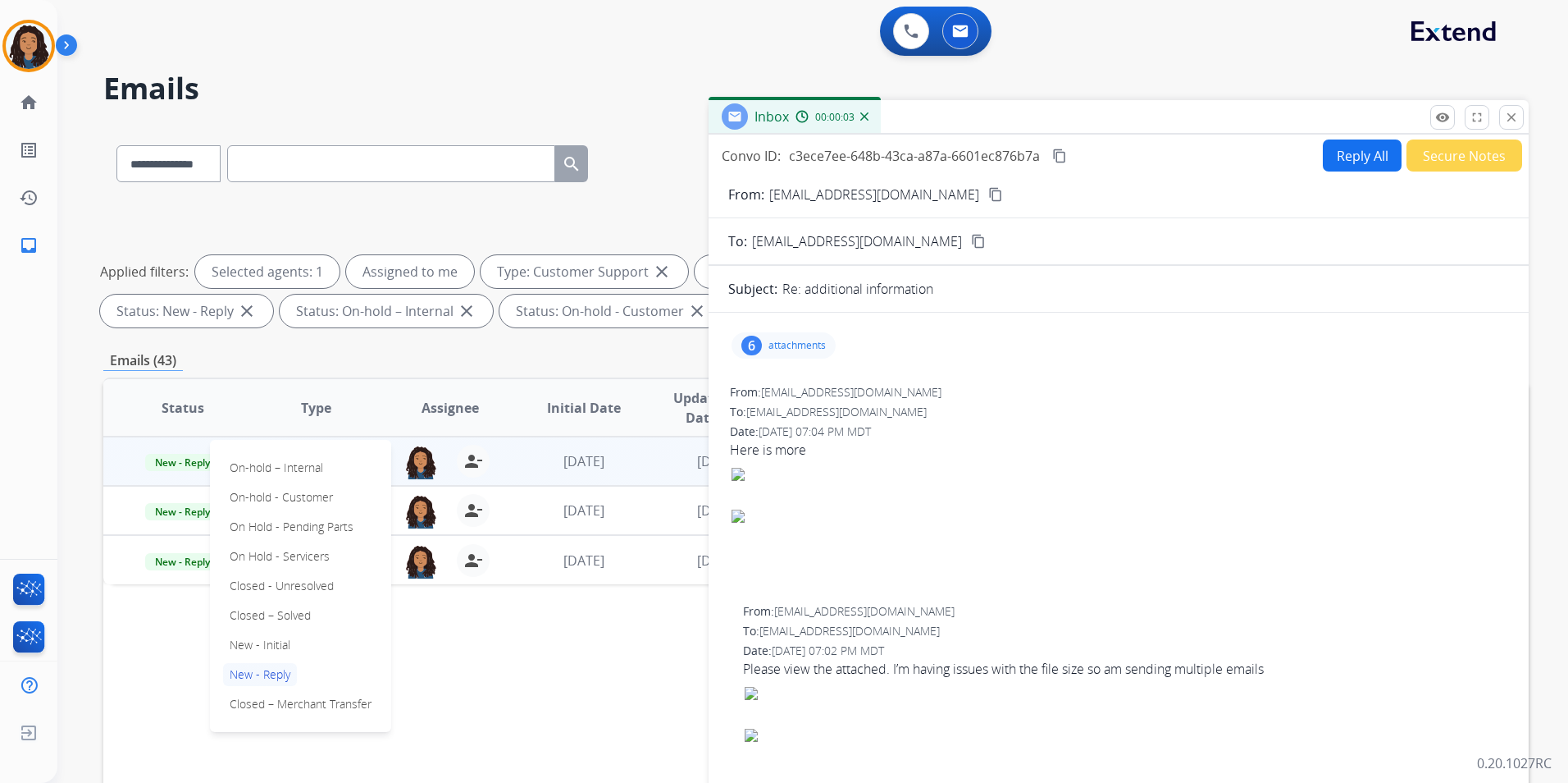
click at [286, 612] on p "Closed – Solved" at bounding box center [269, 615] width 94 height 23
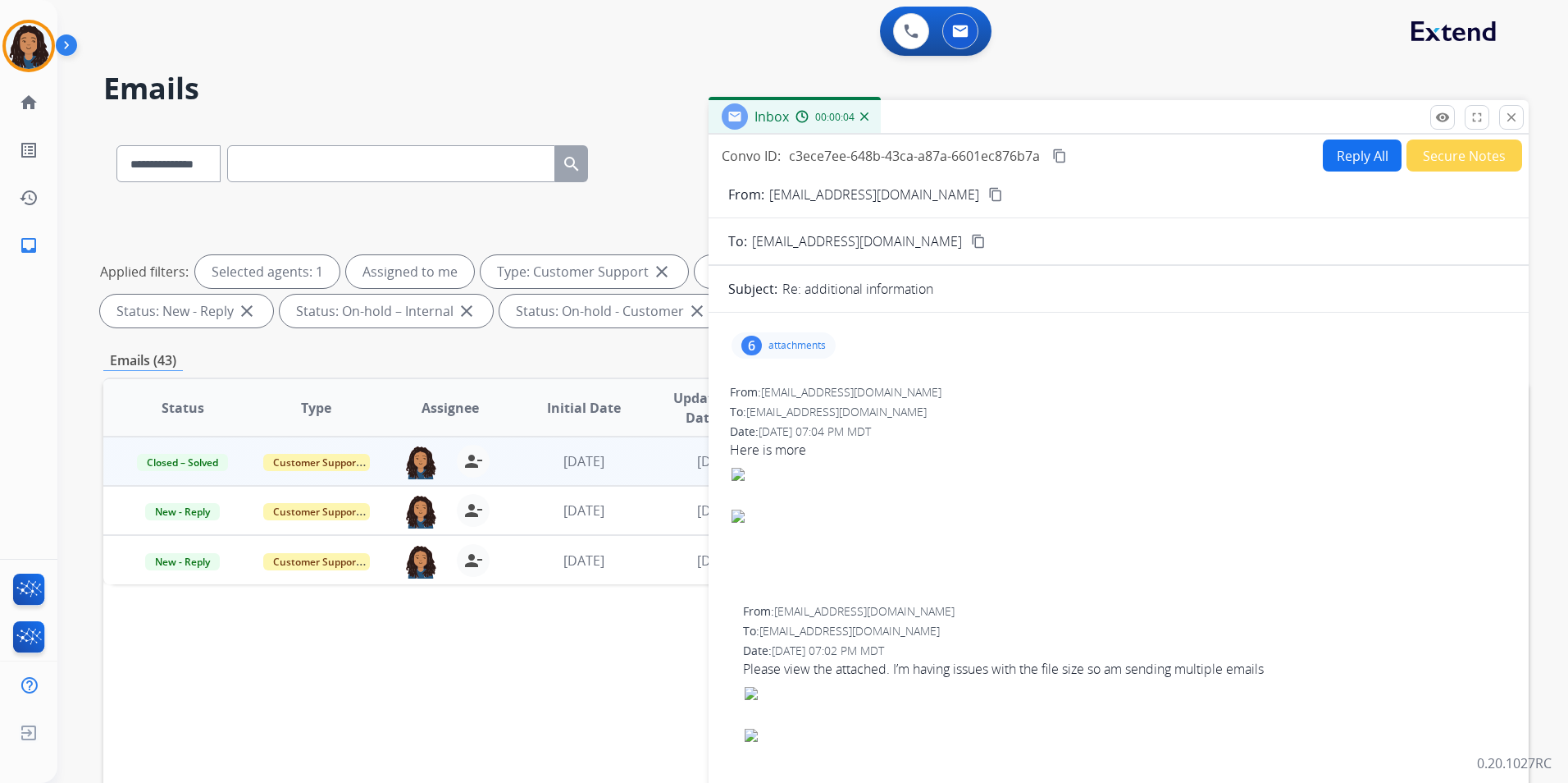
click at [1465, 161] on button "Secure Notes" at bounding box center [1464, 155] width 115 height 32
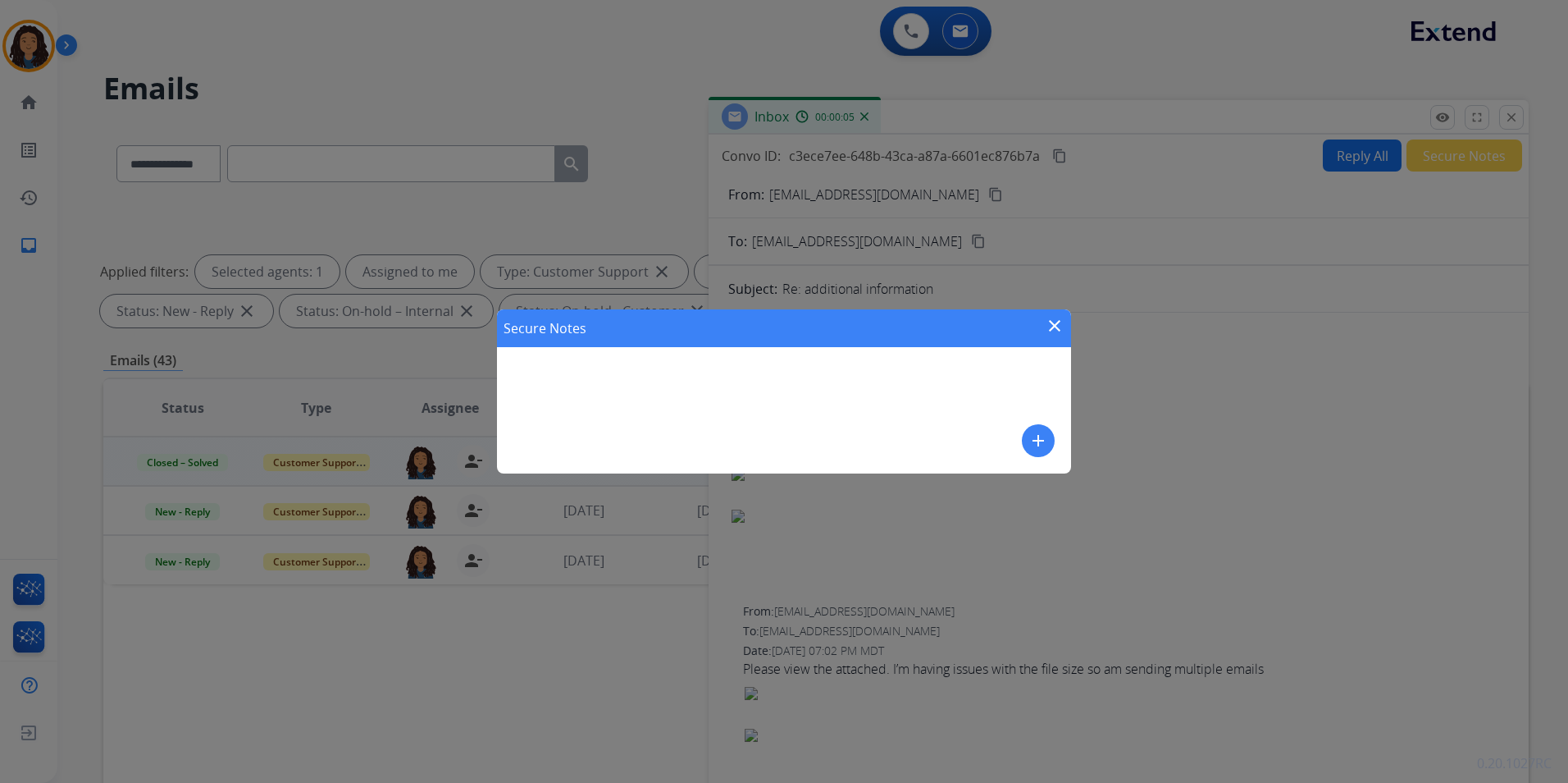
click at [1033, 430] on button "add" at bounding box center [1038, 441] width 33 height 33
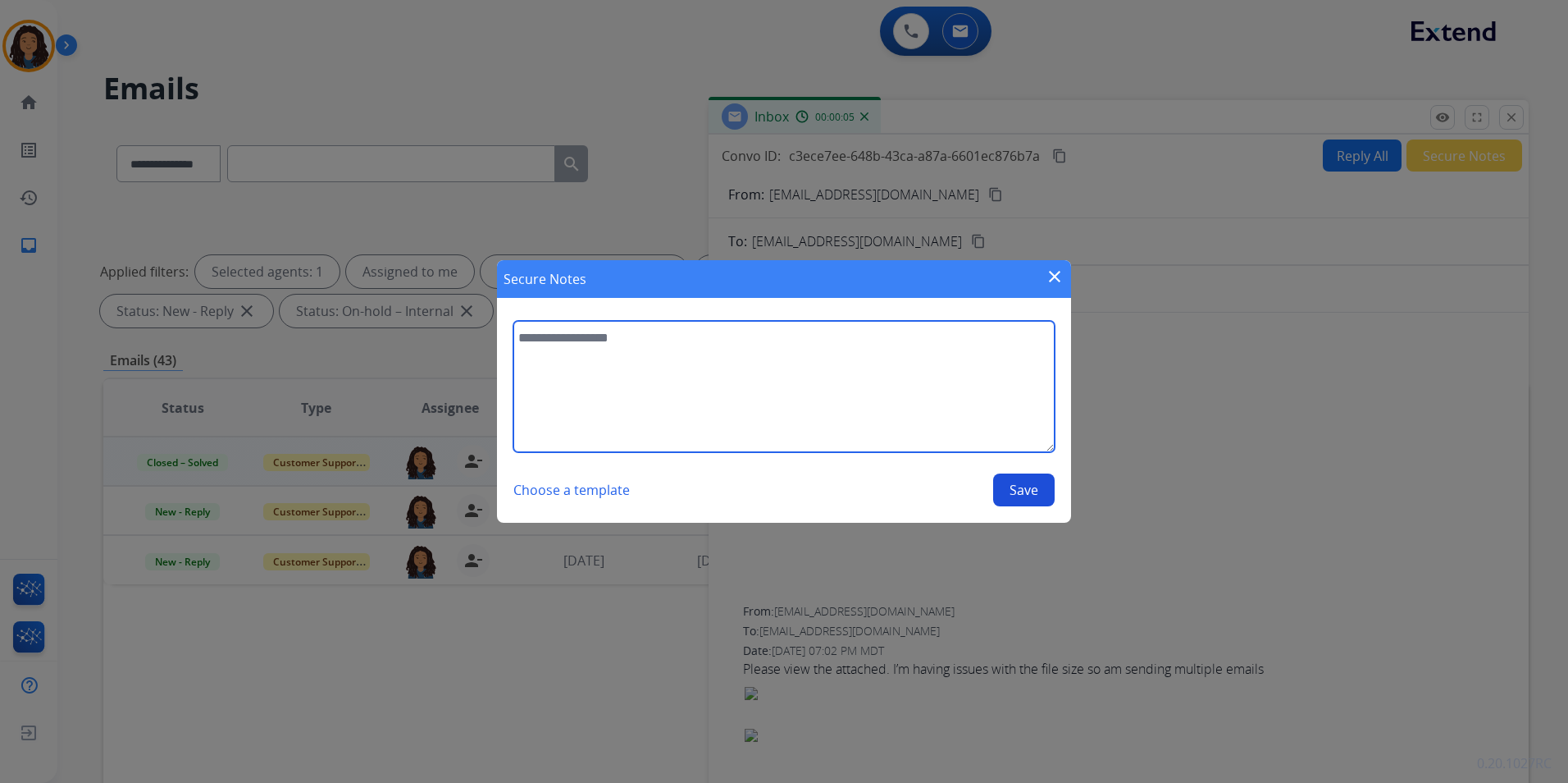
click at [814, 405] on textarea at bounding box center [784, 386] width 542 height 131
type textarea "**********"
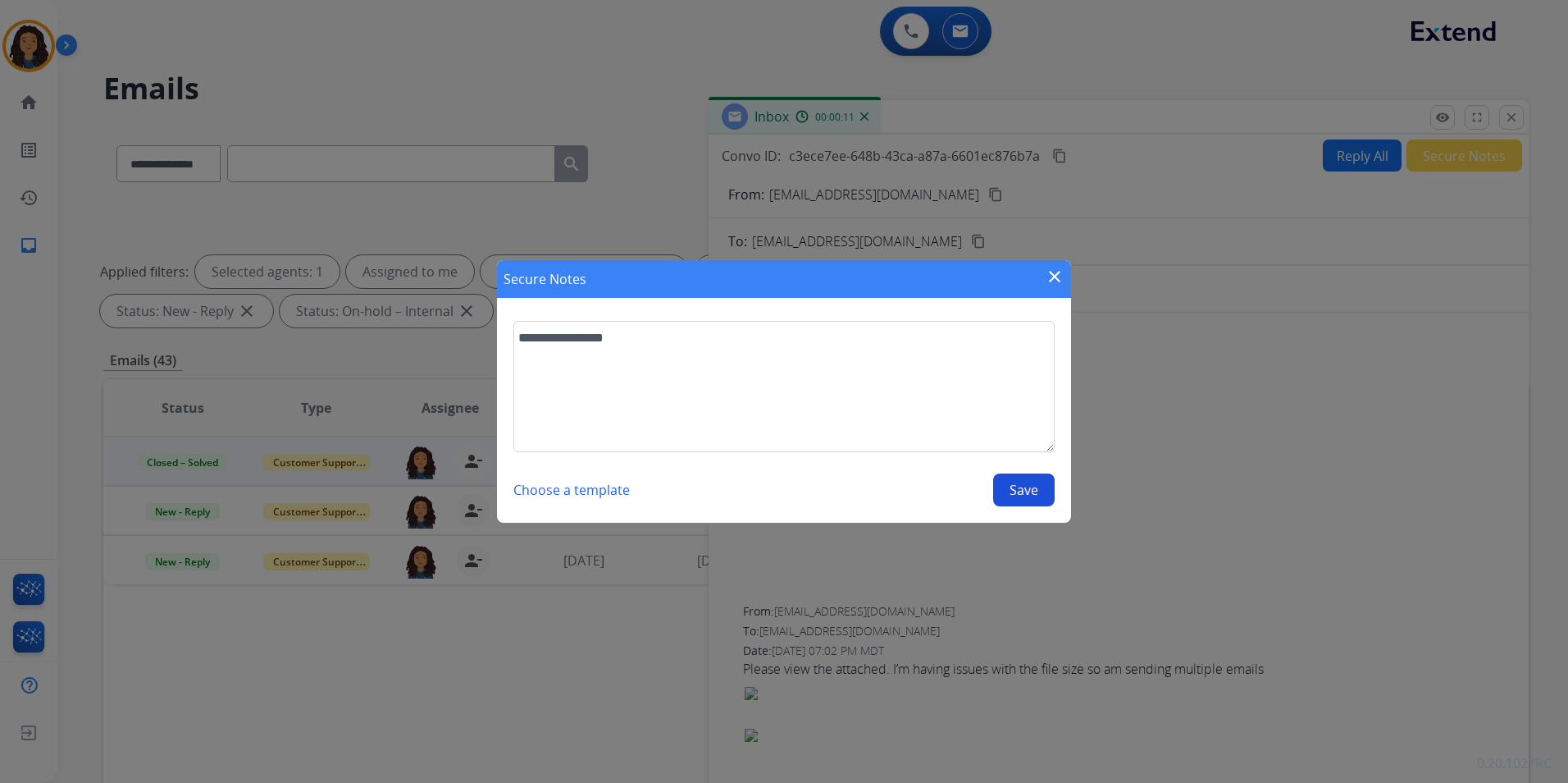
click at [1011, 487] on button "Save" at bounding box center [1024, 490] width 61 height 33
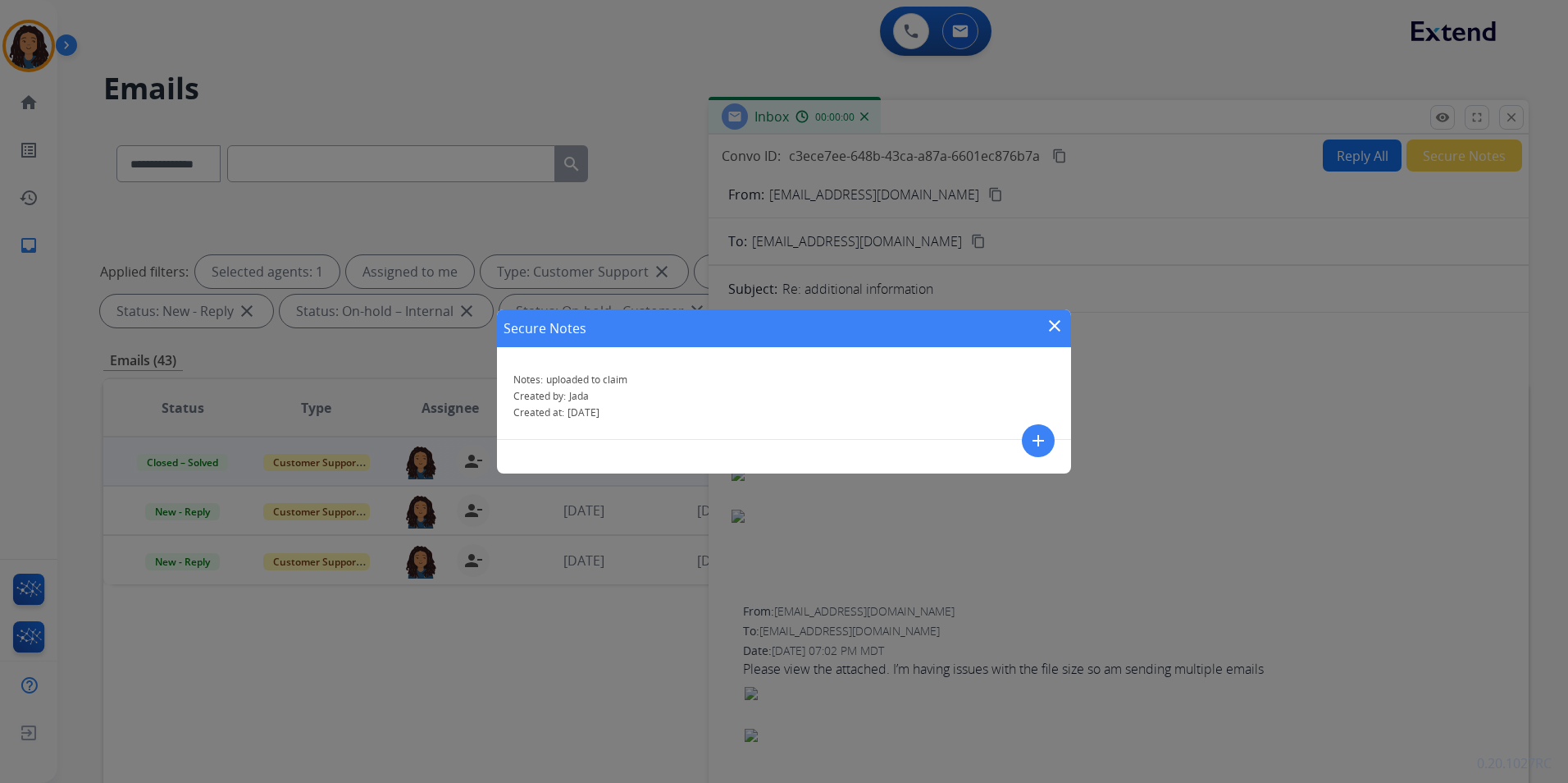
click at [1060, 326] on mat-icon "close" at bounding box center [1054, 325] width 19 height 19
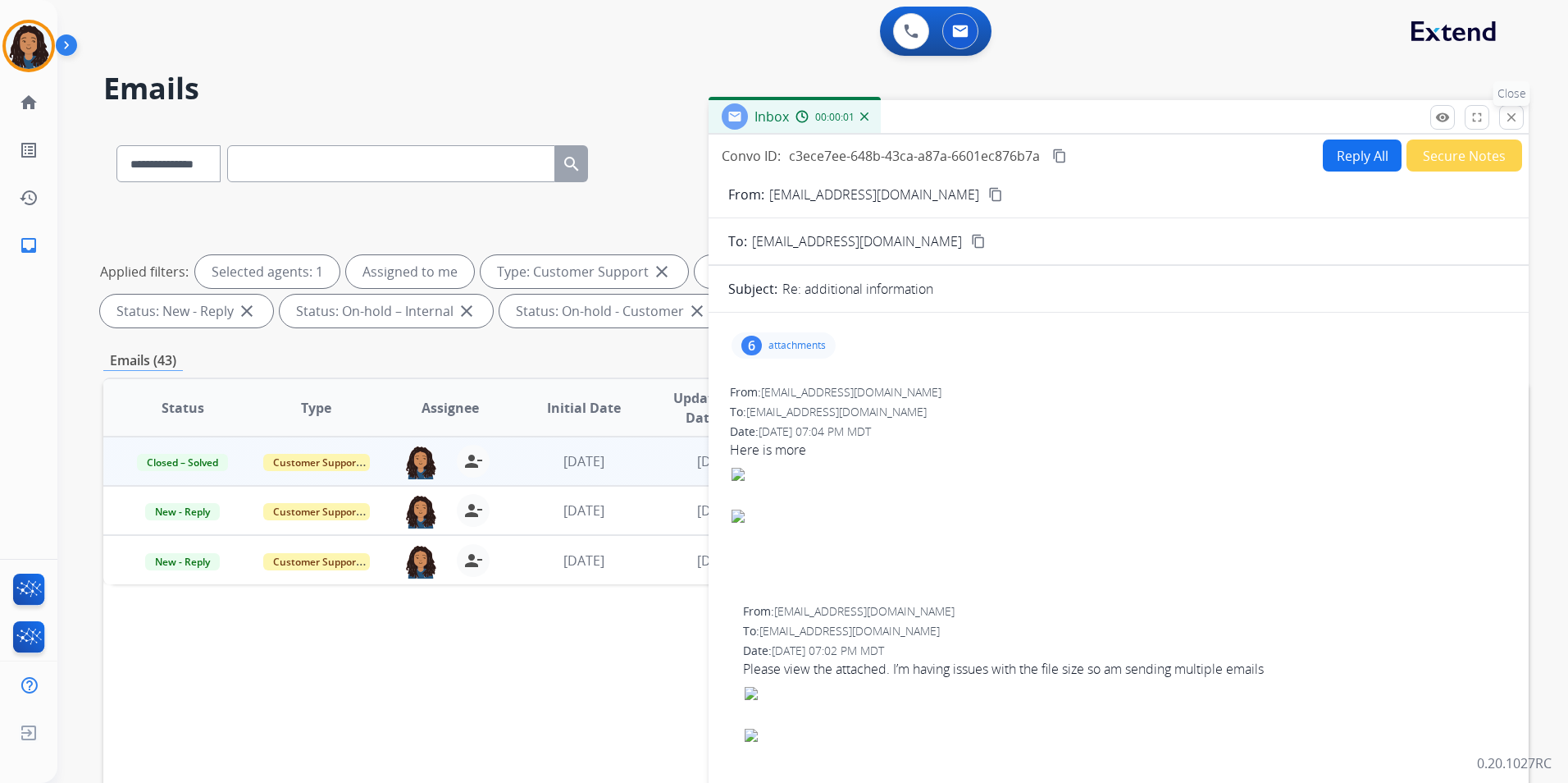
click at [1518, 124] on mat-icon "close" at bounding box center [1511, 117] width 15 height 15
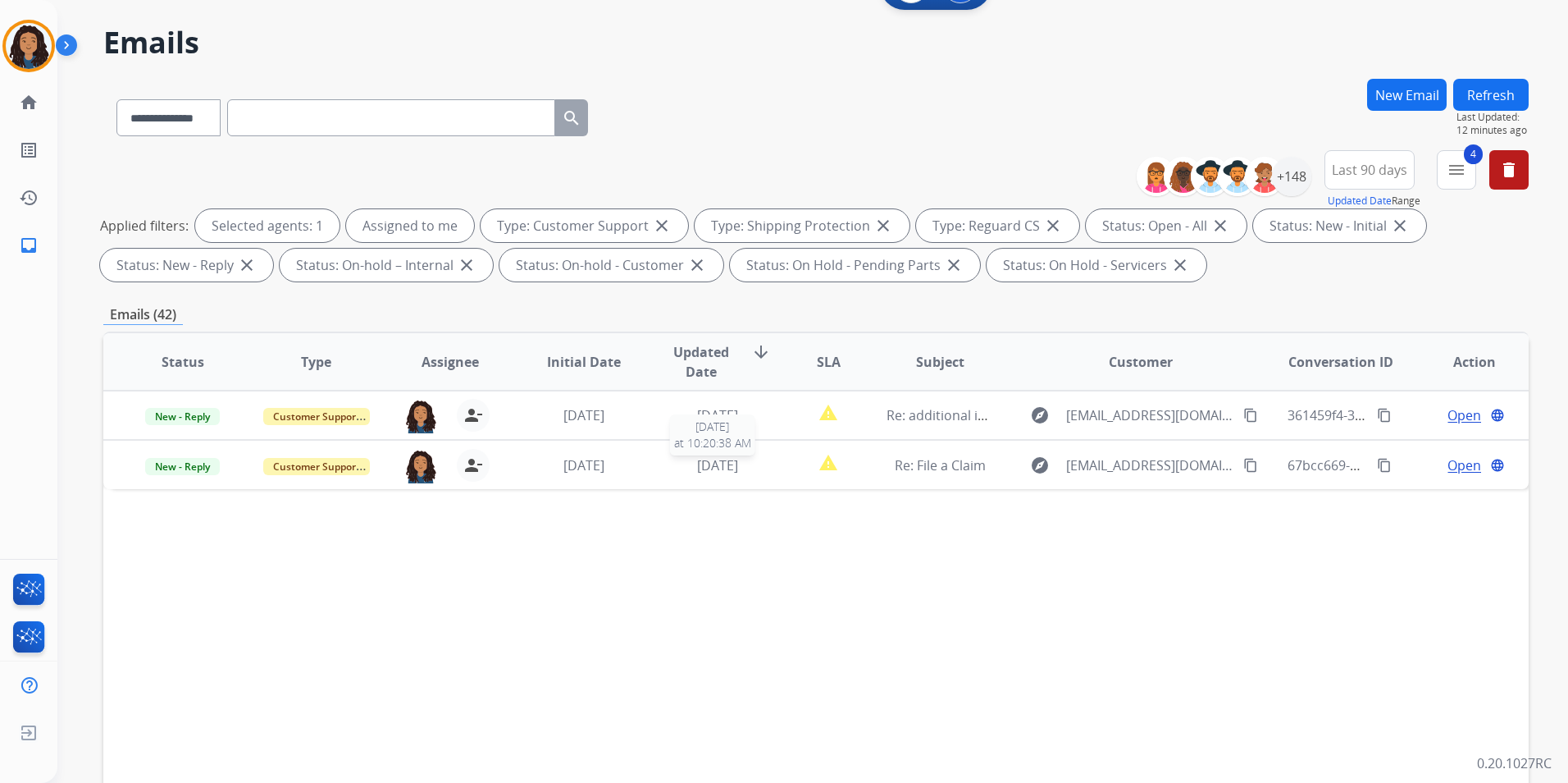
scroll to position [230, 0]
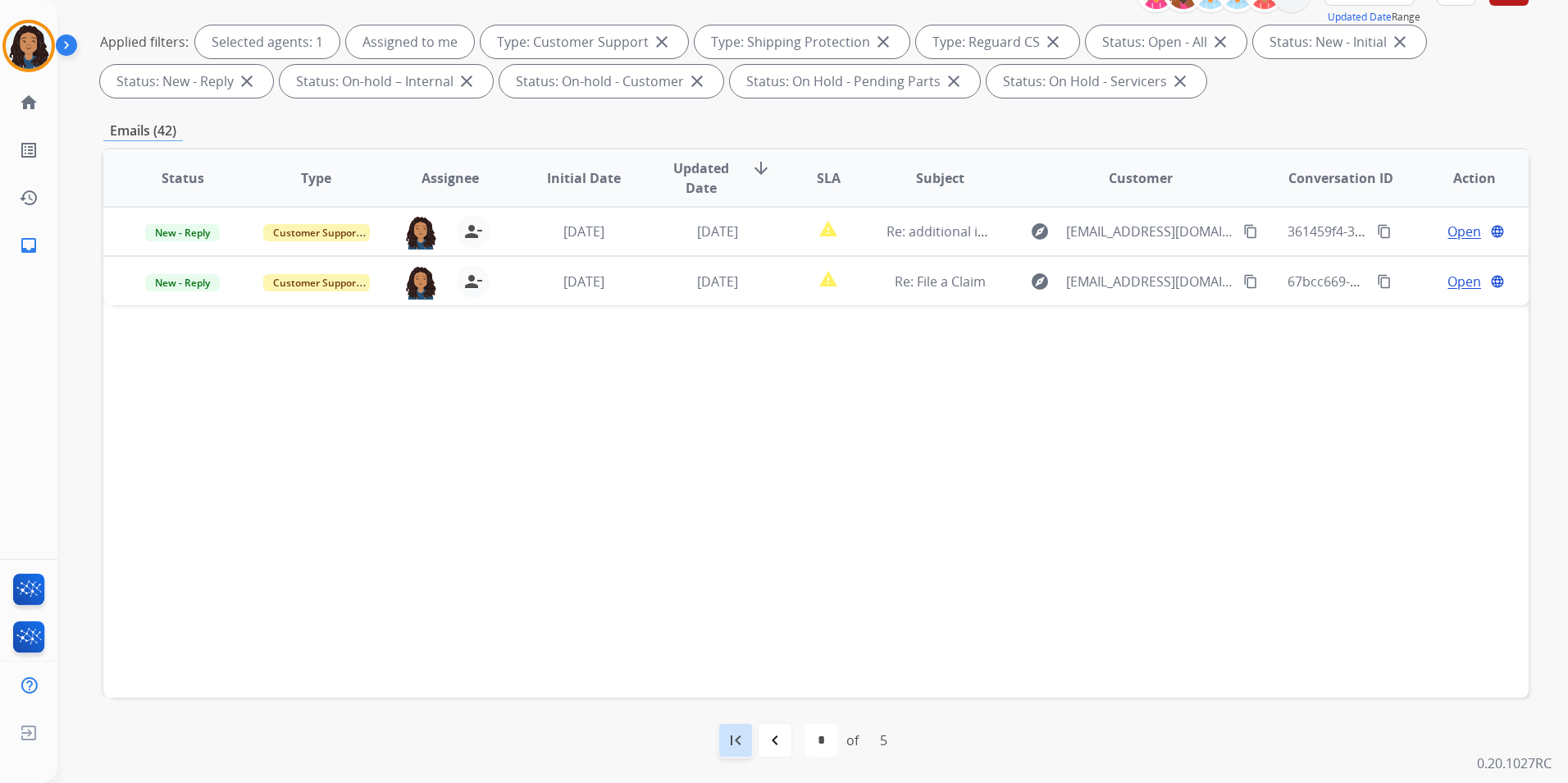
click at [751, 751] on div "first_page" at bounding box center [735, 739] width 36 height 36
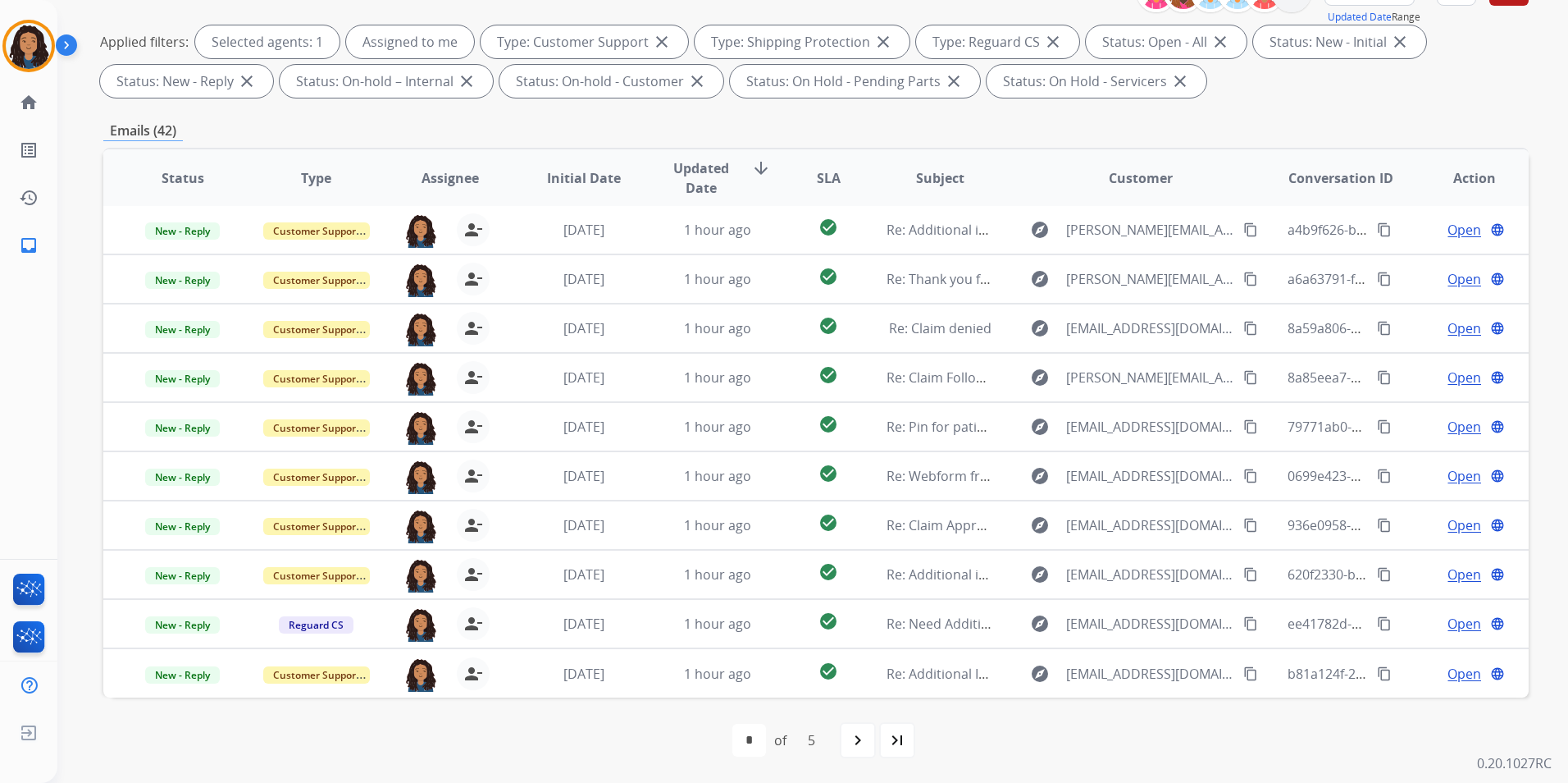
click at [905, 733] on mat-icon "last_page" at bounding box center [896, 739] width 19 height 19
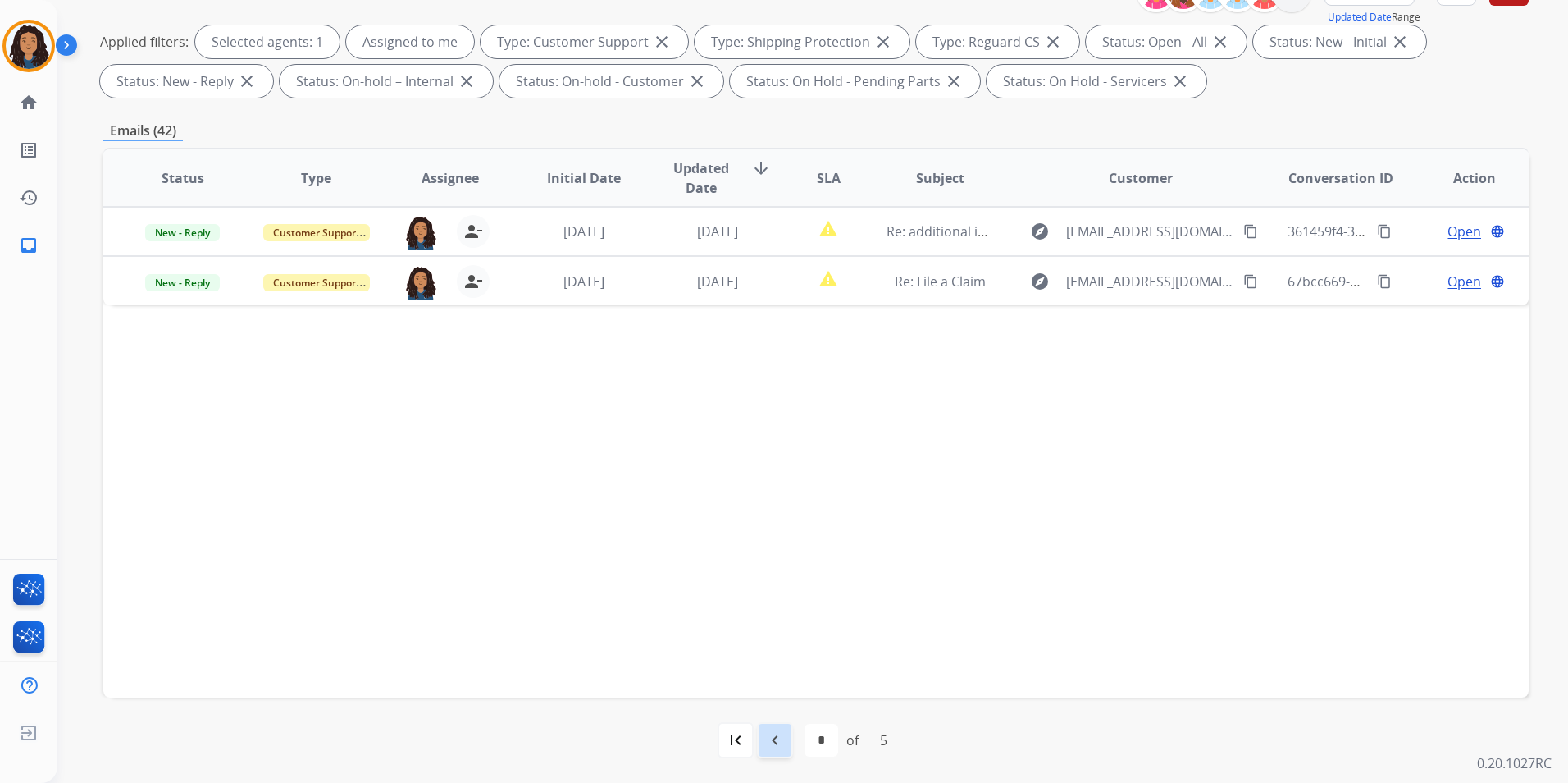
click at [757, 745] on div "navigate_before" at bounding box center [774, 739] width 36 height 36
select select "*"
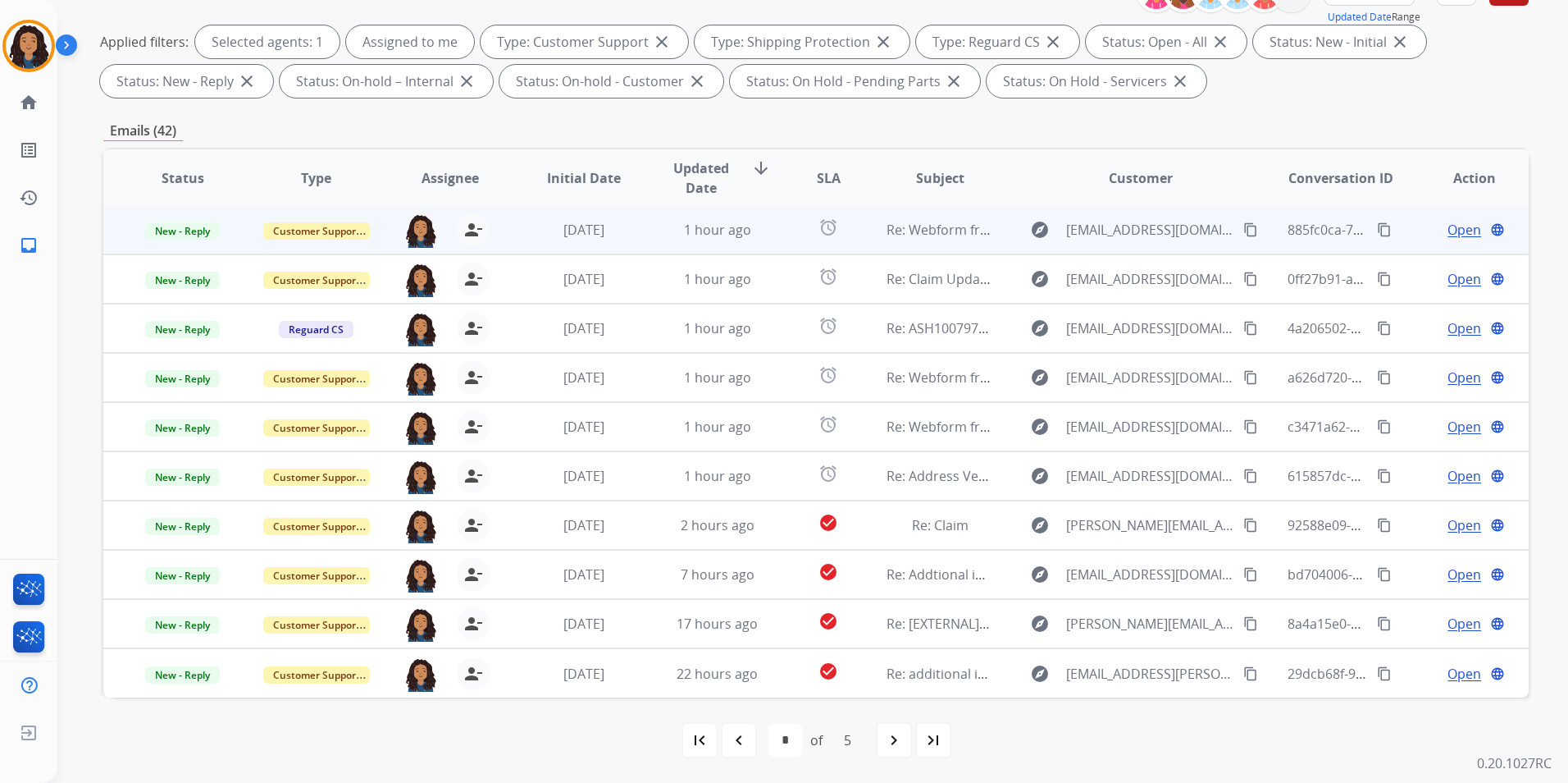
click at [1456, 230] on span "Open" at bounding box center [1464, 229] width 34 height 19
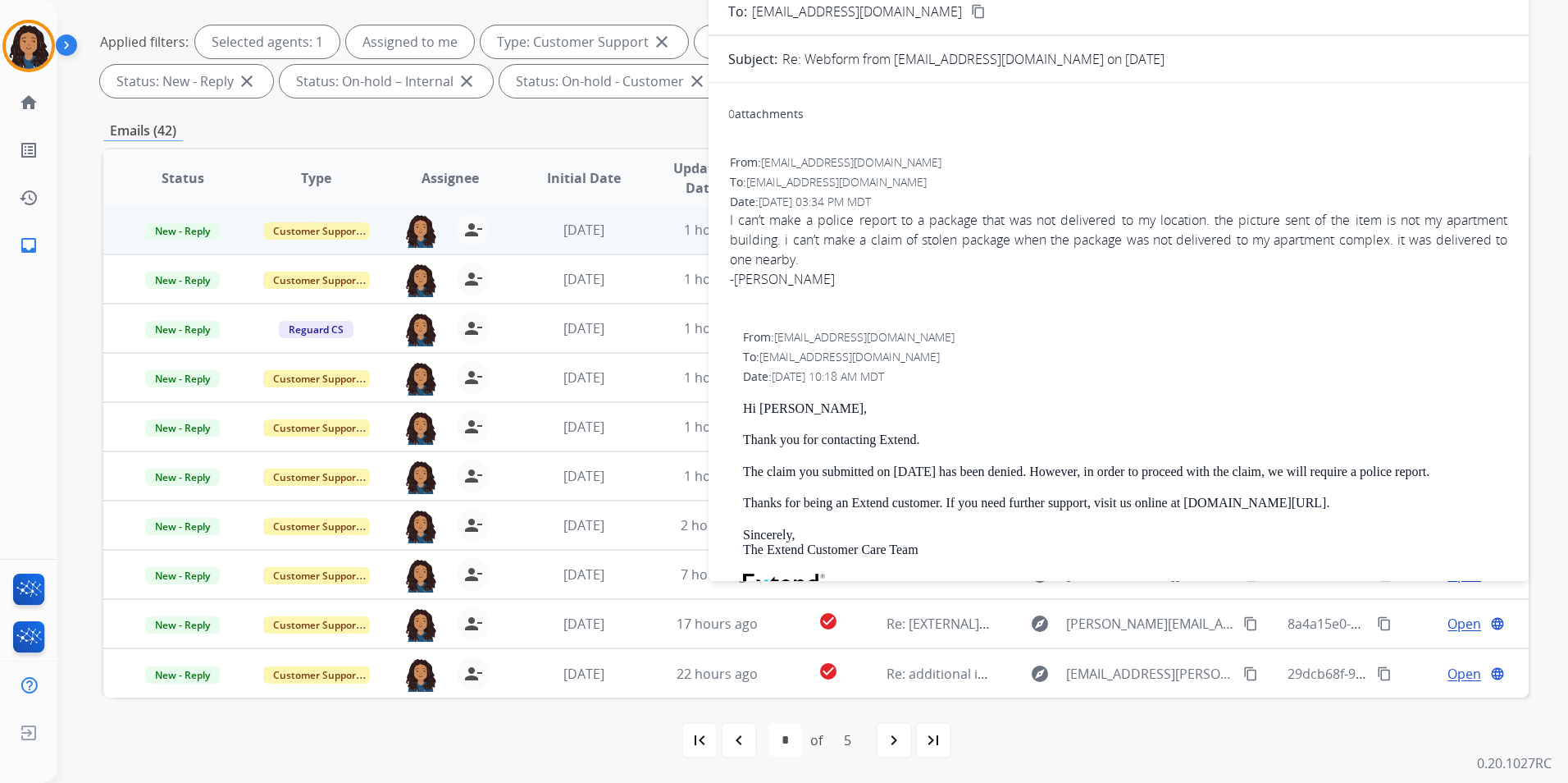
scroll to position [0, 0]
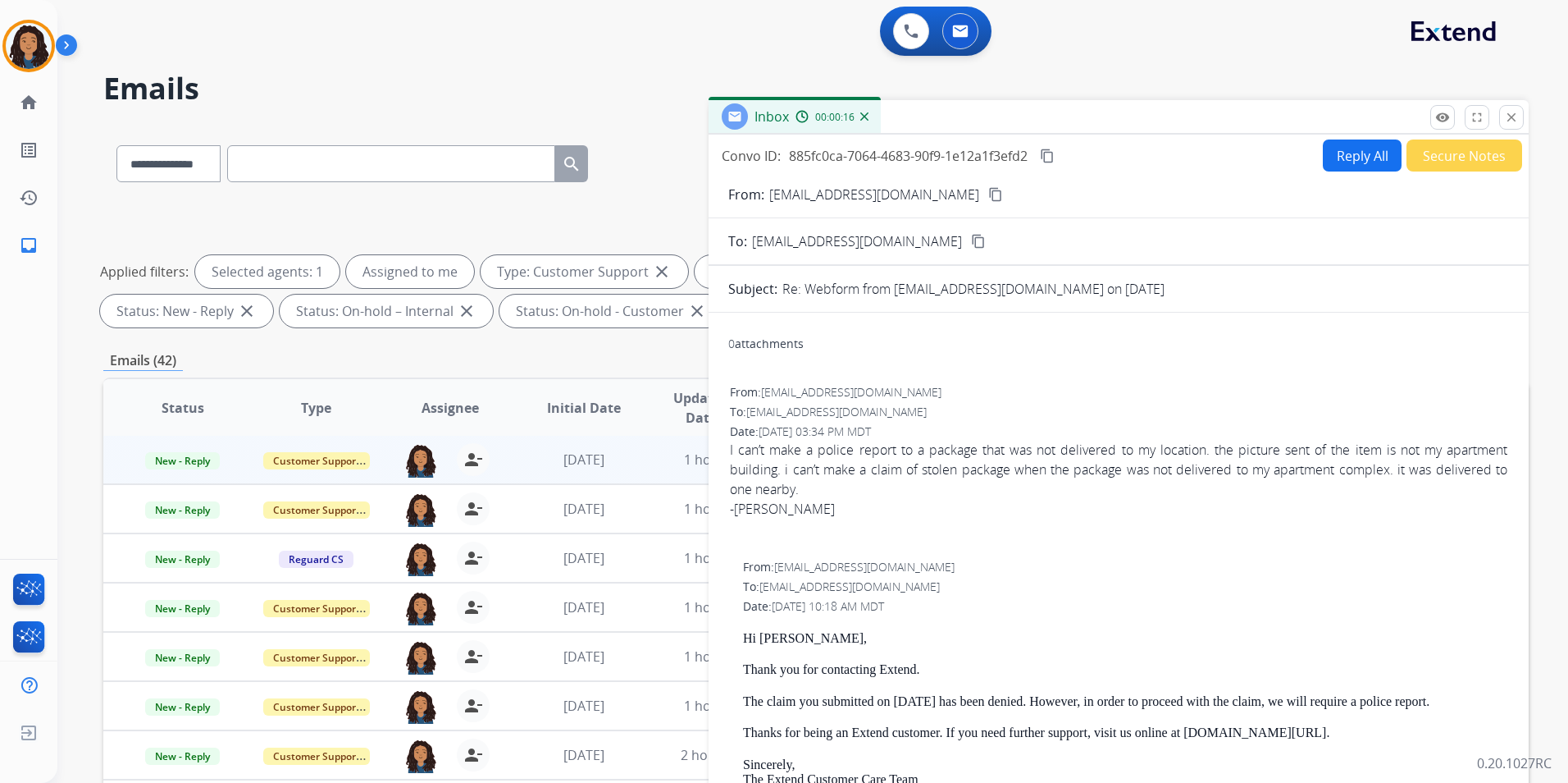
click at [1335, 158] on button "Reply All" at bounding box center [1362, 155] width 79 height 32
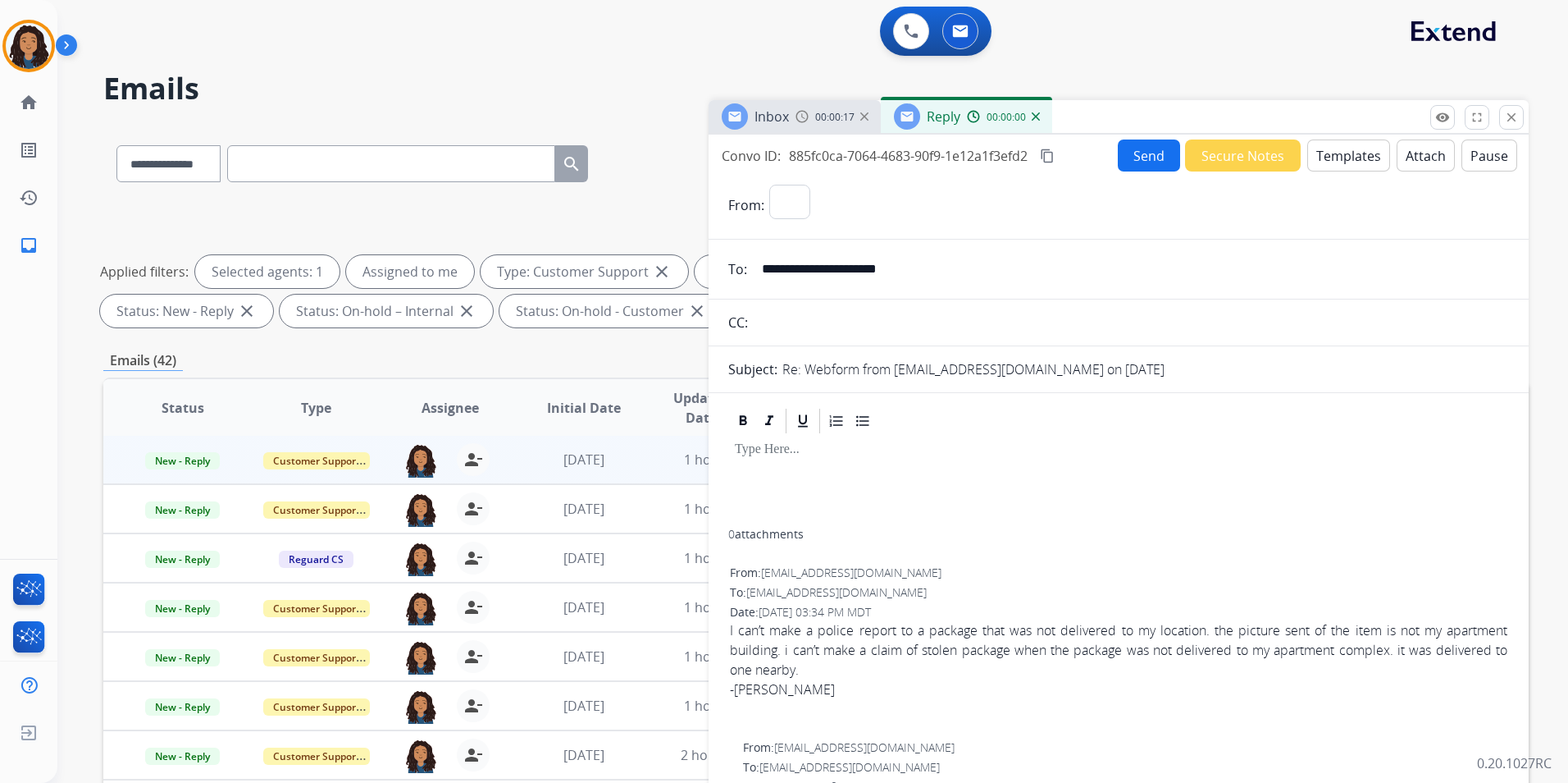
click at [1335, 158] on button "Templates" at bounding box center [1348, 155] width 82 height 32
select select "**********"
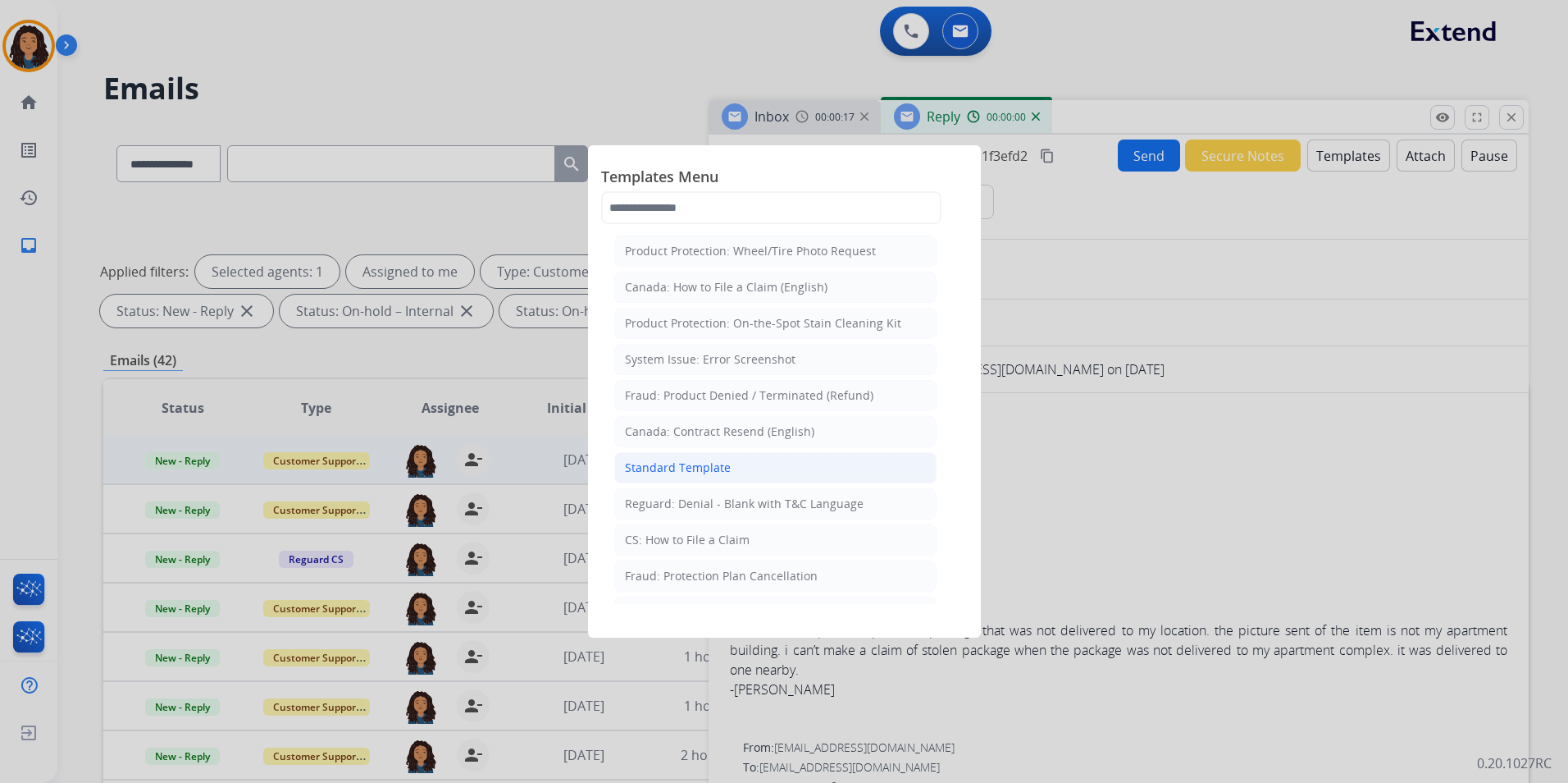
click at [733, 475] on li "Standard Template" at bounding box center [775, 468] width 323 height 31
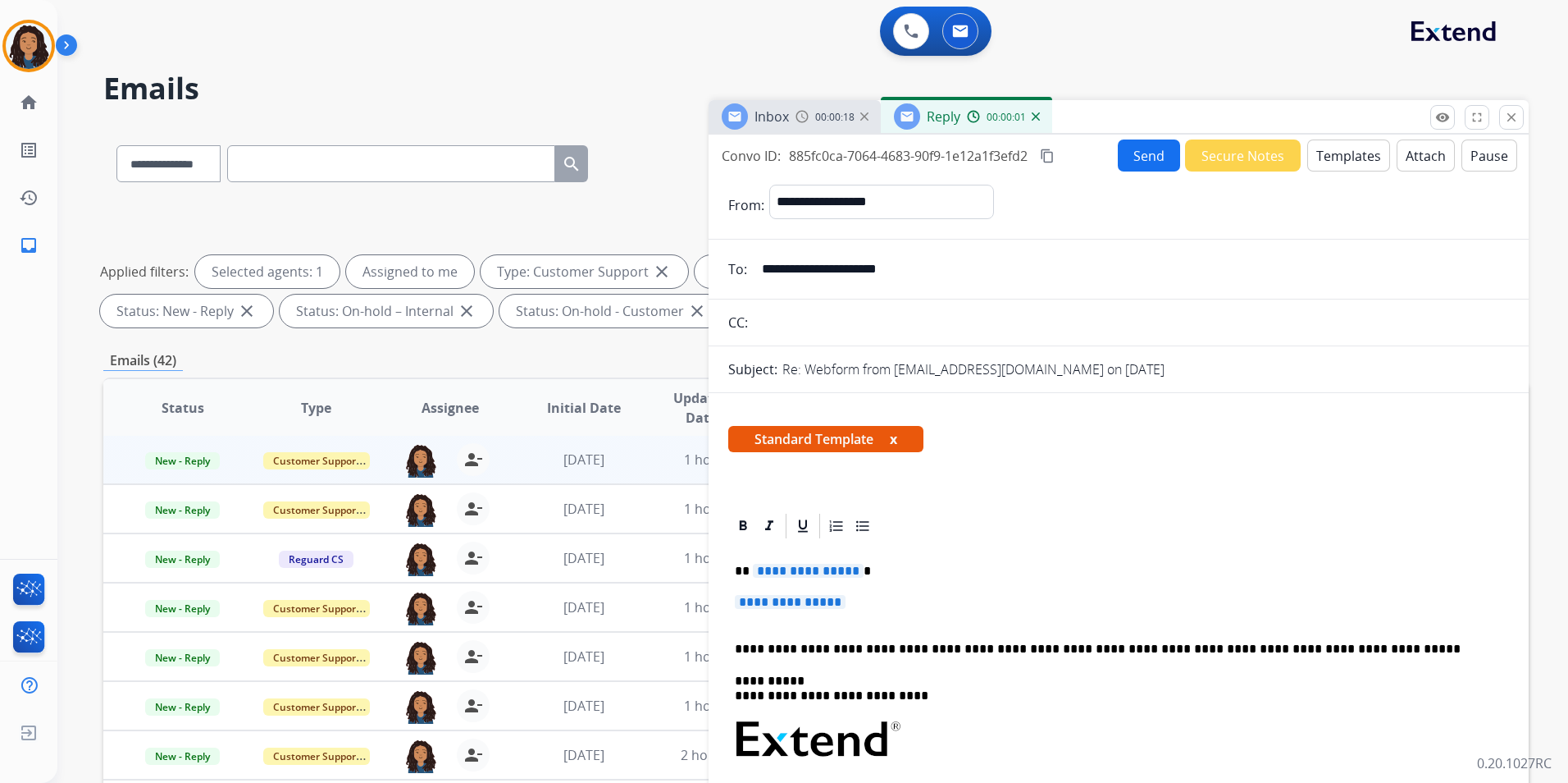
click at [744, 124] on div at bounding box center [734, 116] width 27 height 27
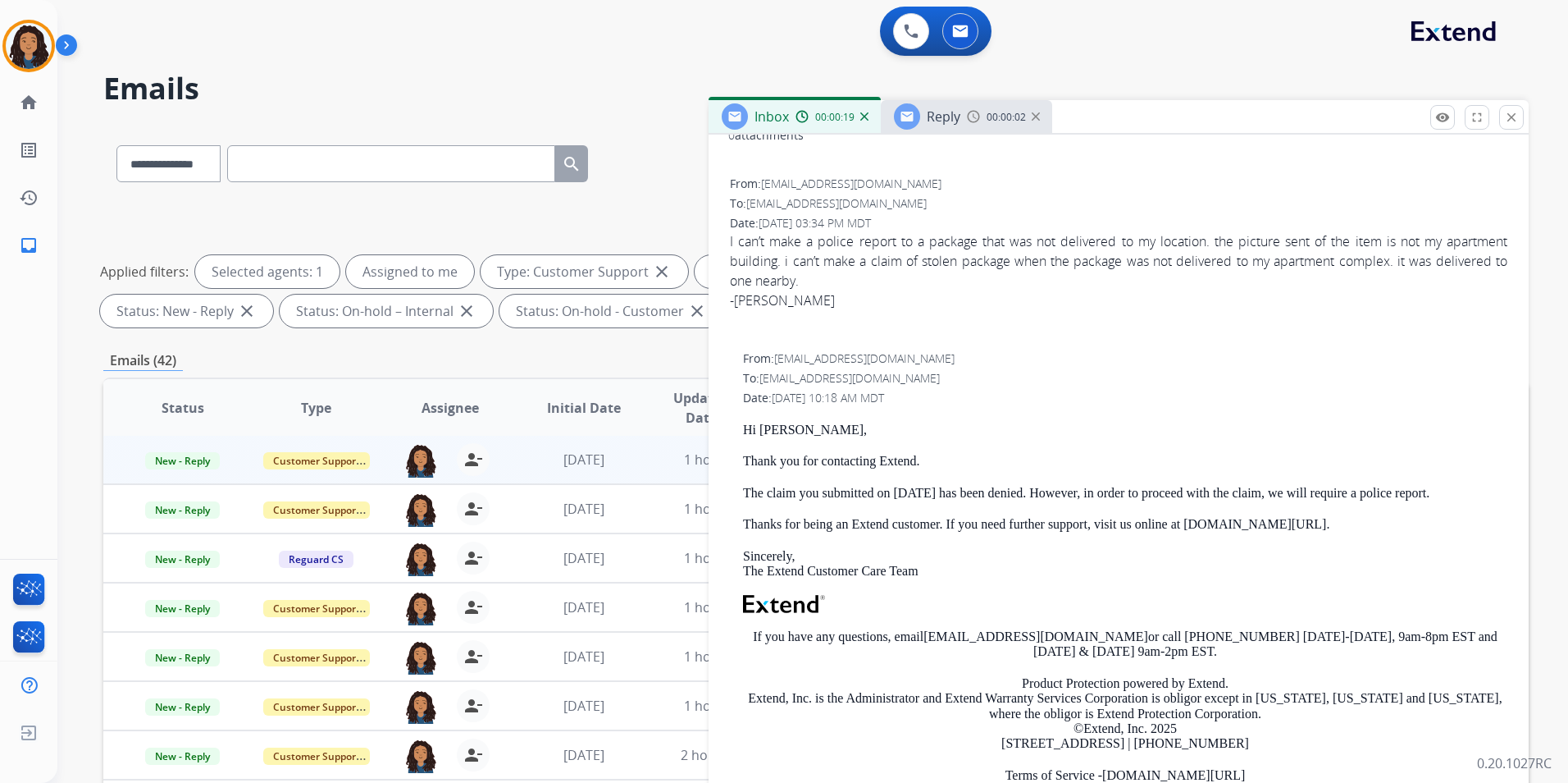
scroll to position [328, 0]
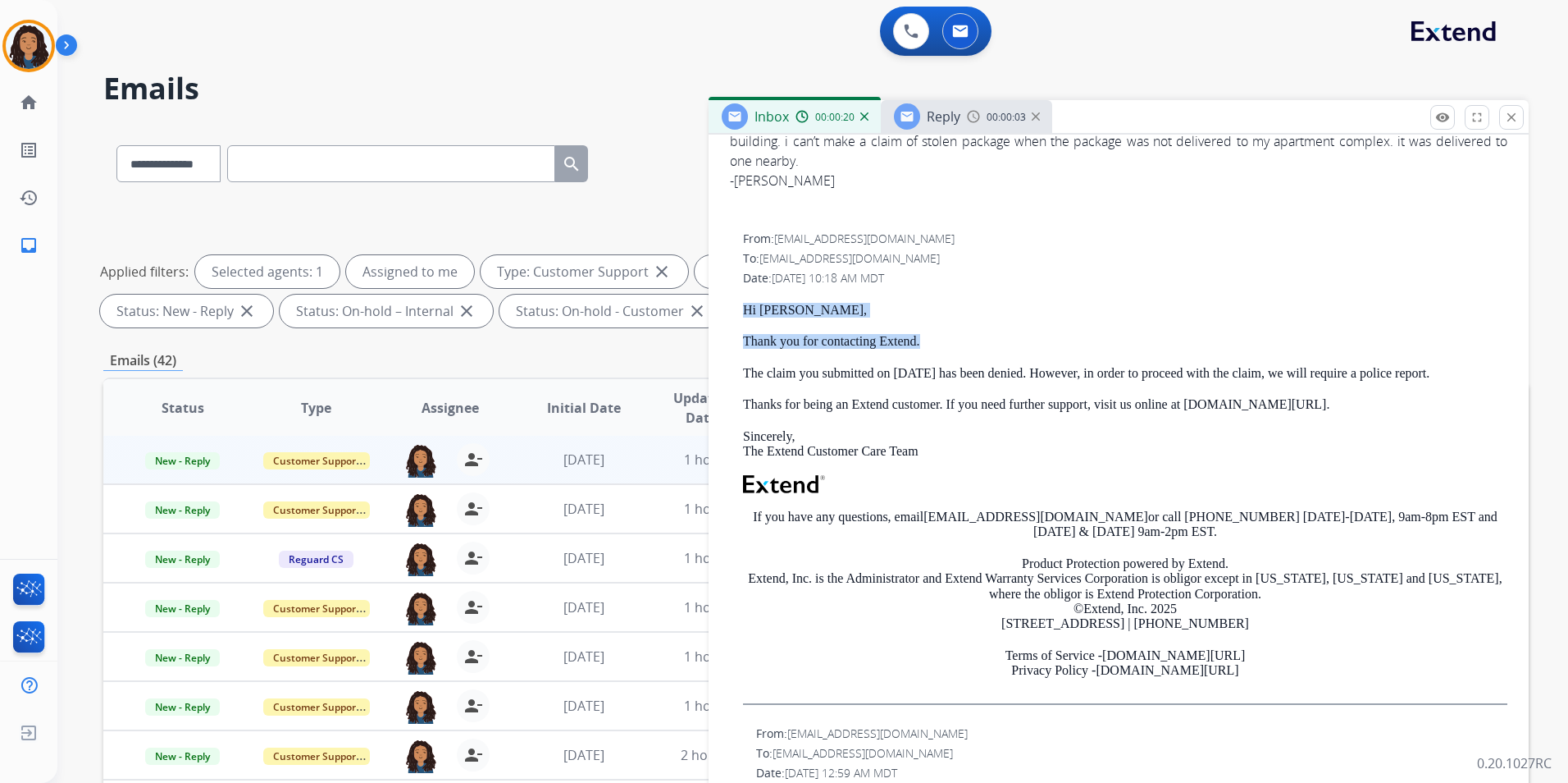
drag, startPoint x: 773, startPoint y: 303, endPoint x: 948, endPoint y: 325, distance: 176.4
click at [948, 325] on div "From: [EMAIL_ADDRESS][DOMAIN_NAME] To: [EMAIL_ADDRESS][DOMAIN_NAME] Date: [DATE…" at bounding box center [1119, 474] width 781 height 491
drag, startPoint x: 948, startPoint y: 325, endPoint x: 880, endPoint y: 332, distance: 68.4
copy div "Hi [PERSON_NAME], Thank you for contacting Extend."
click at [949, 125] on span "Reply" at bounding box center [943, 116] width 34 height 18
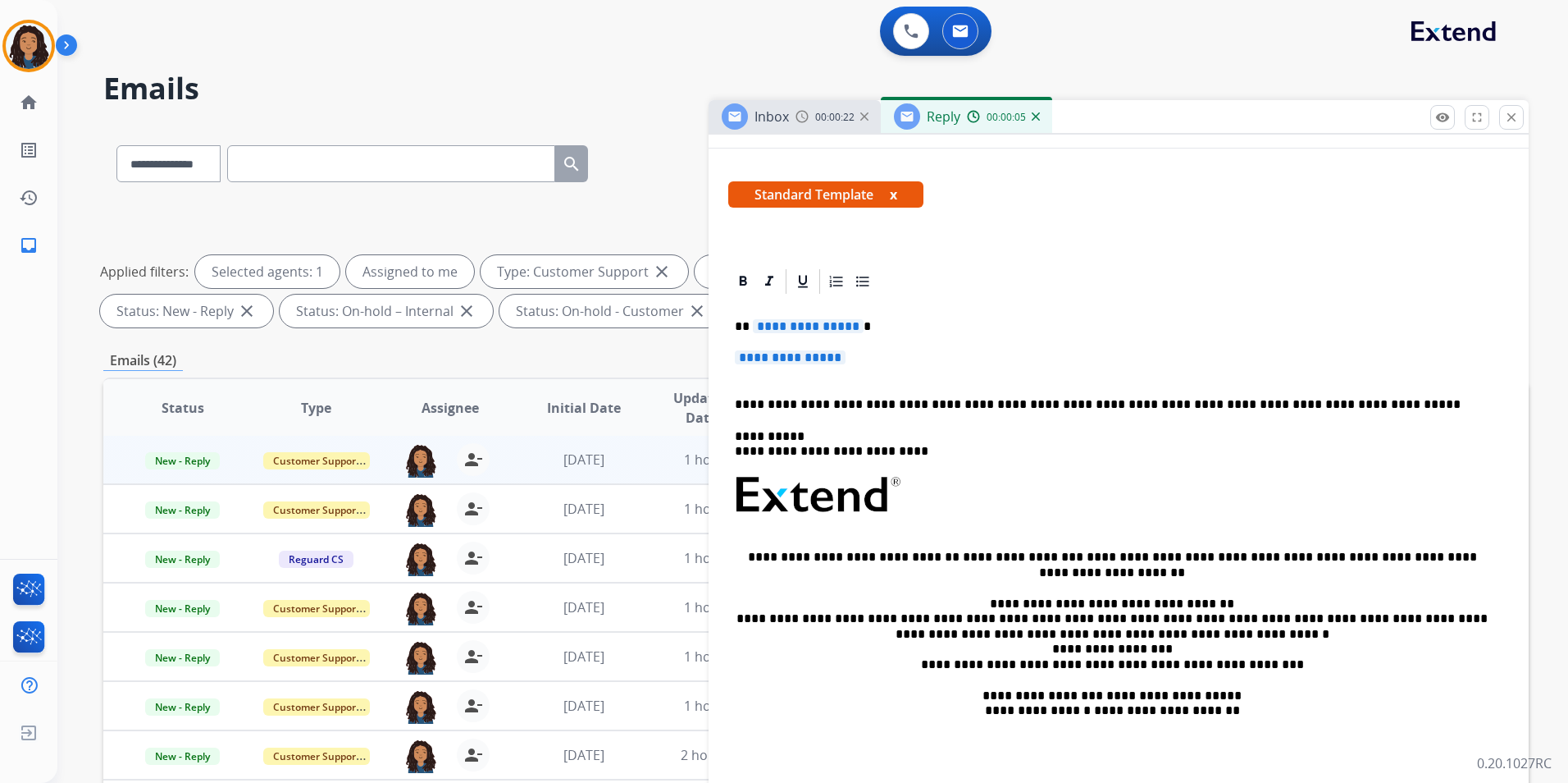
scroll to position [246, 0]
drag, startPoint x: 729, startPoint y: 323, endPoint x: 883, endPoint y: 346, distance: 155.7
click at [883, 346] on div "**********" at bounding box center [1119, 542] width 781 height 495
paste div
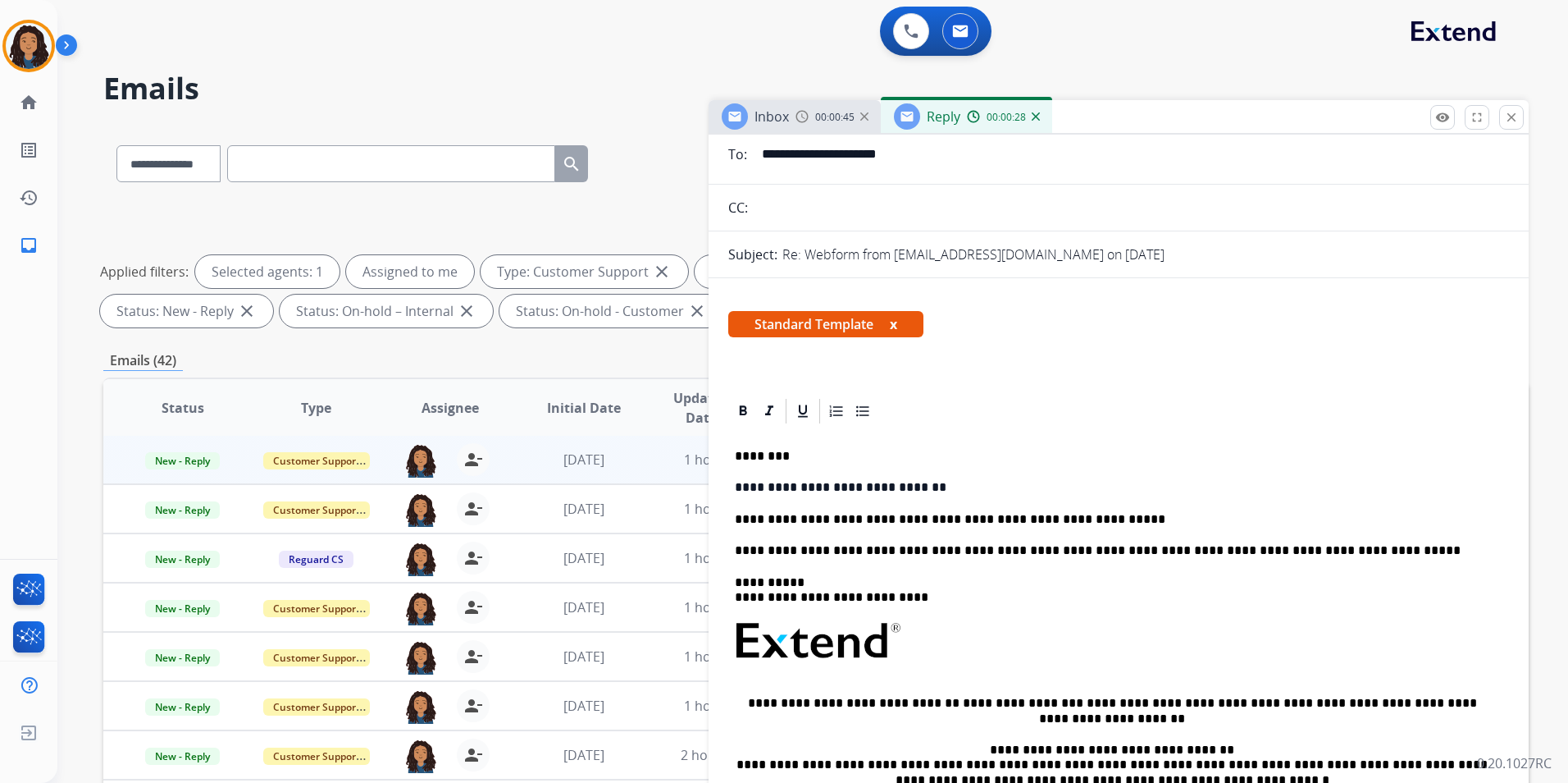
scroll to position [0, 0]
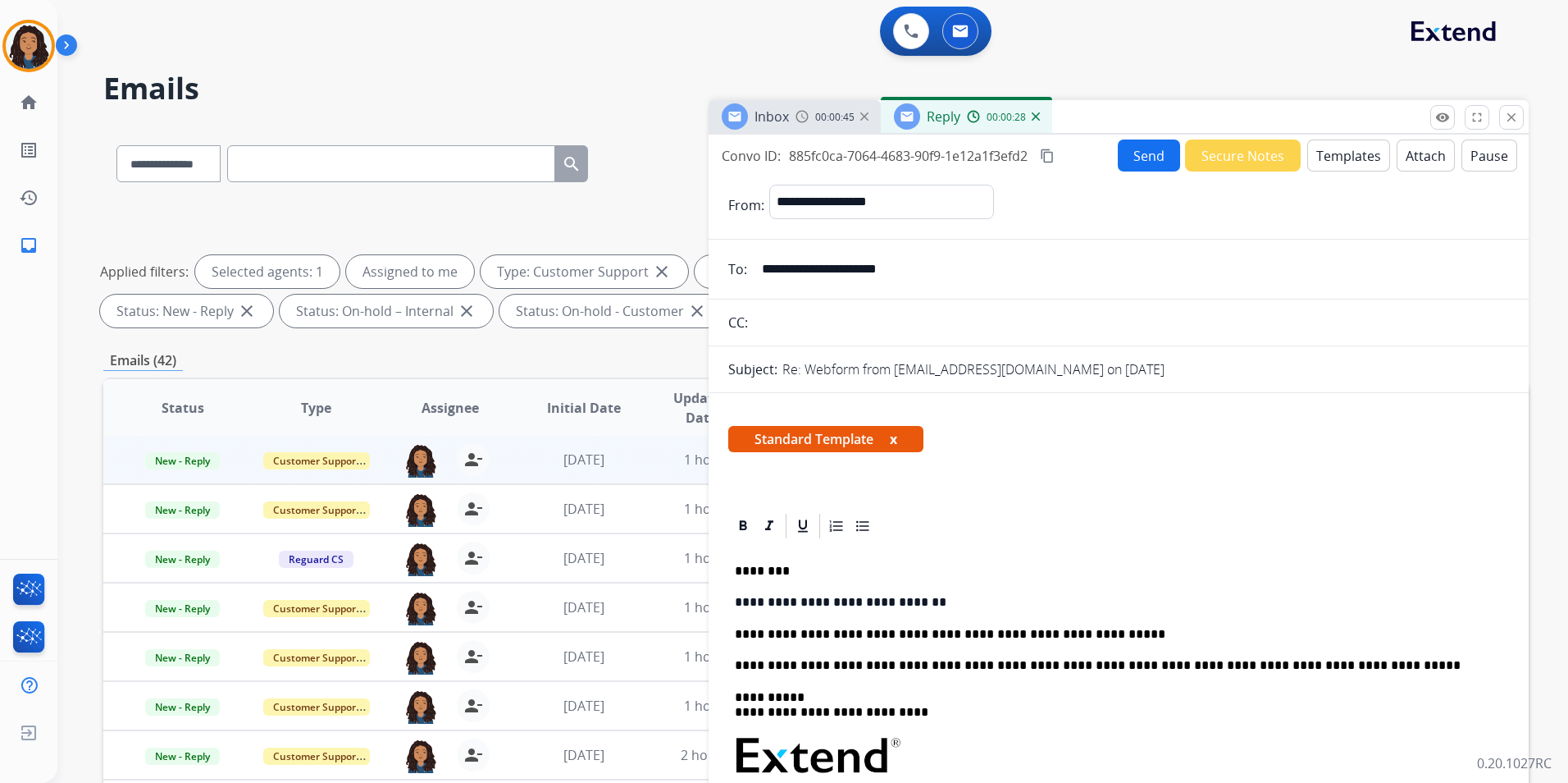
click at [1125, 163] on button "Send" at bounding box center [1149, 155] width 62 height 32
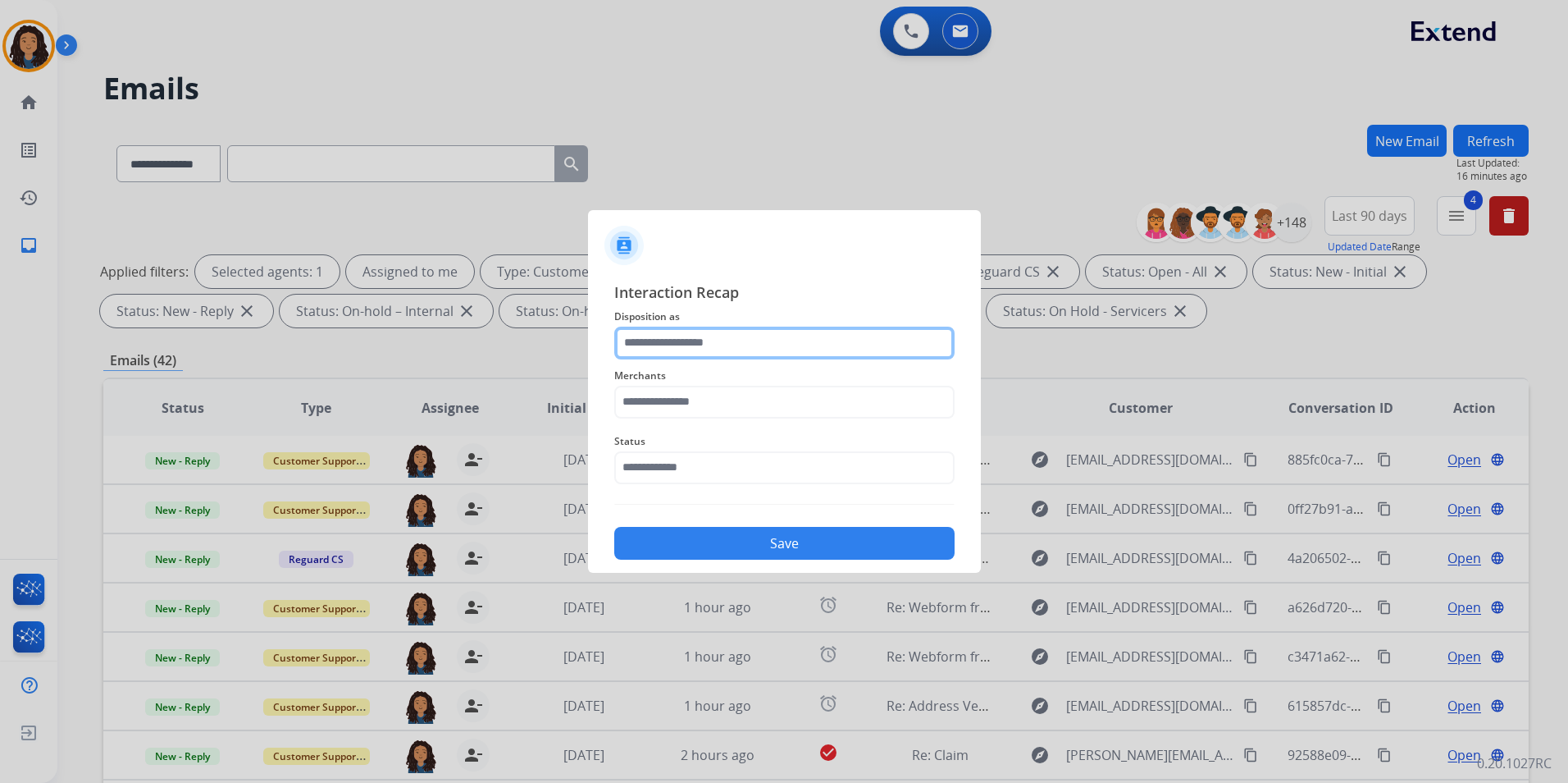
click at [801, 337] on input "text" at bounding box center [784, 343] width 340 height 33
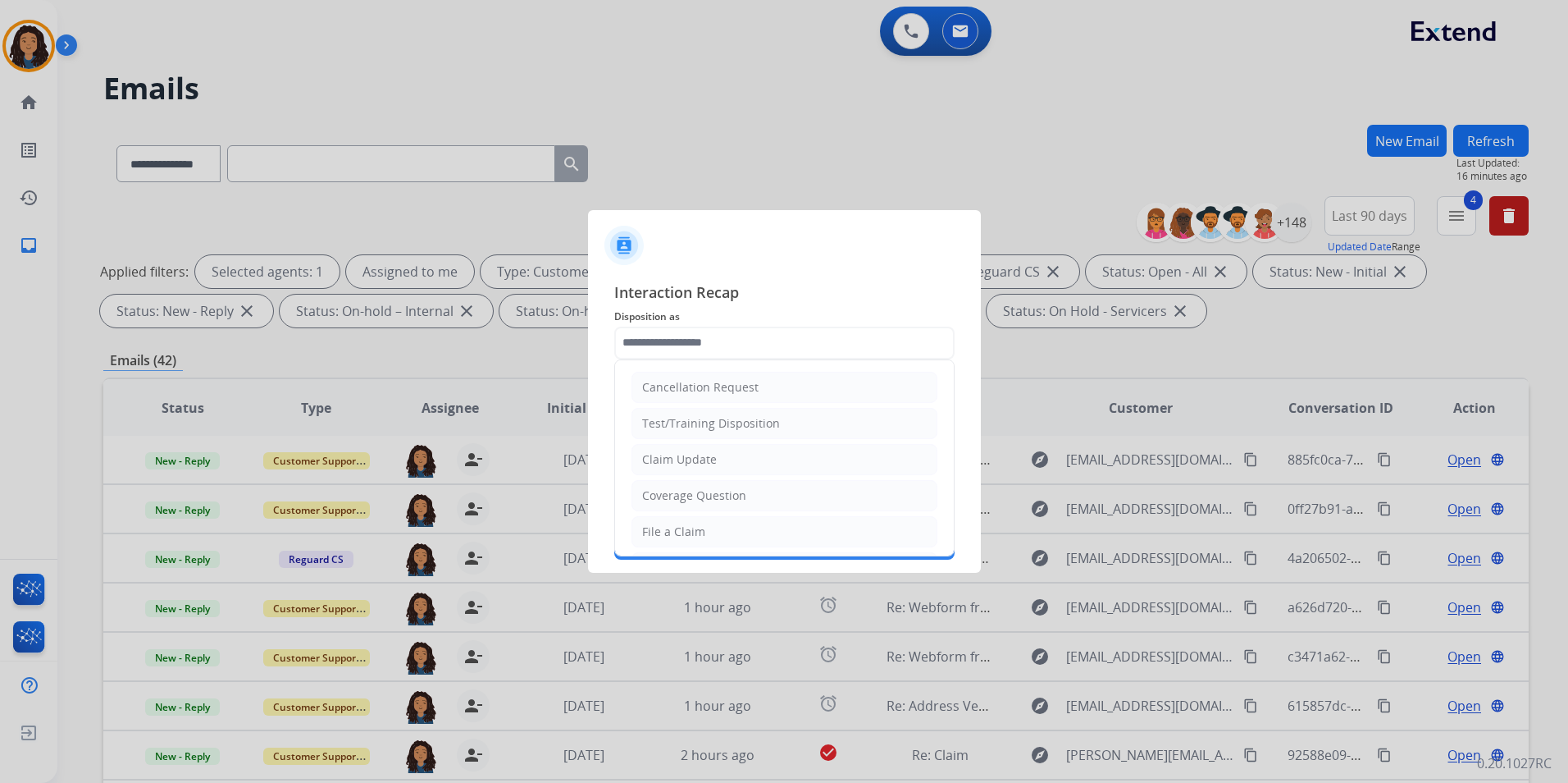
click at [729, 466] on li "Claim Update" at bounding box center [784, 459] width 306 height 31
type input "**********"
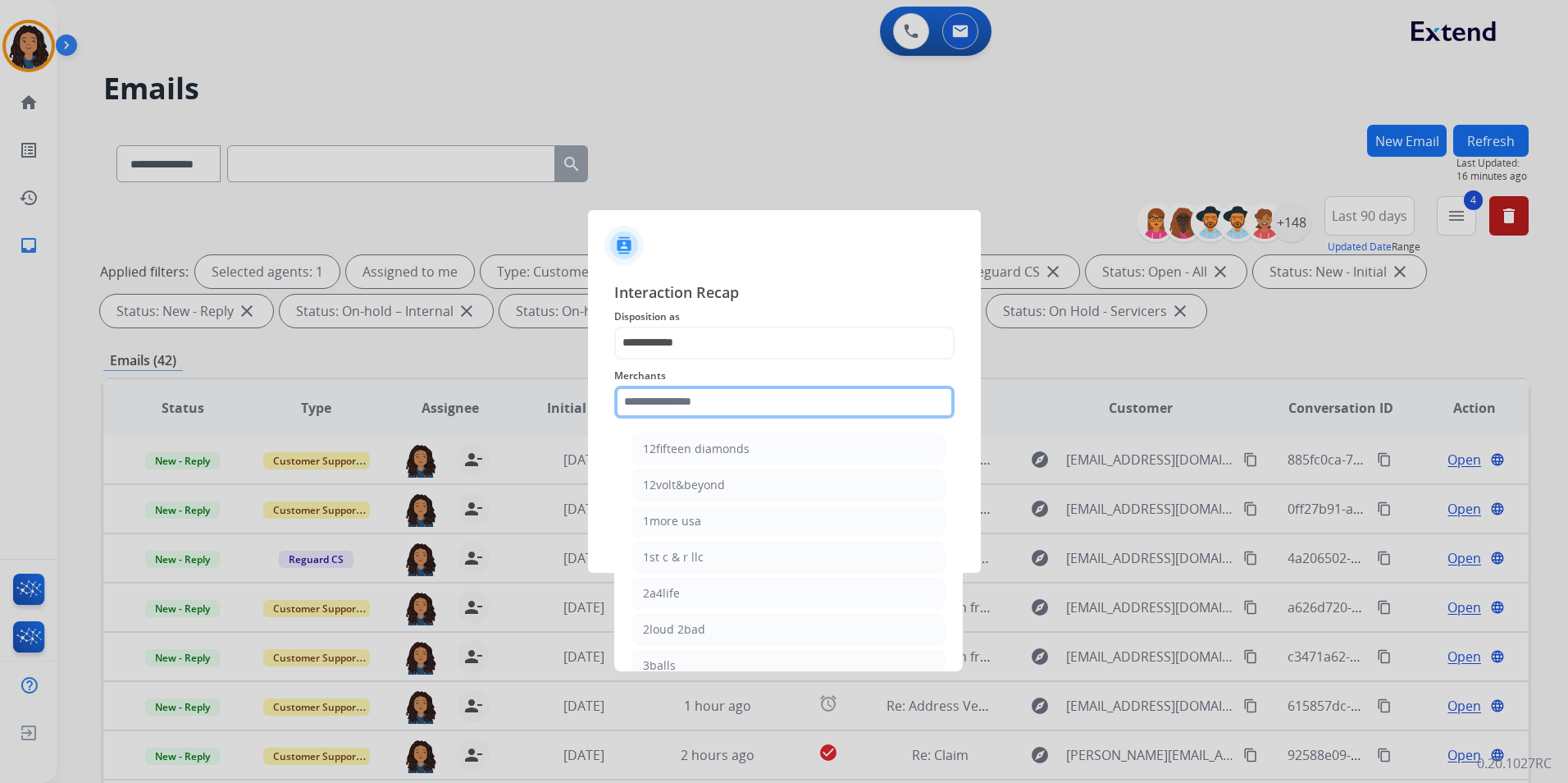
click at [702, 394] on input "text" at bounding box center [784, 403] width 340 height 33
type input "*"
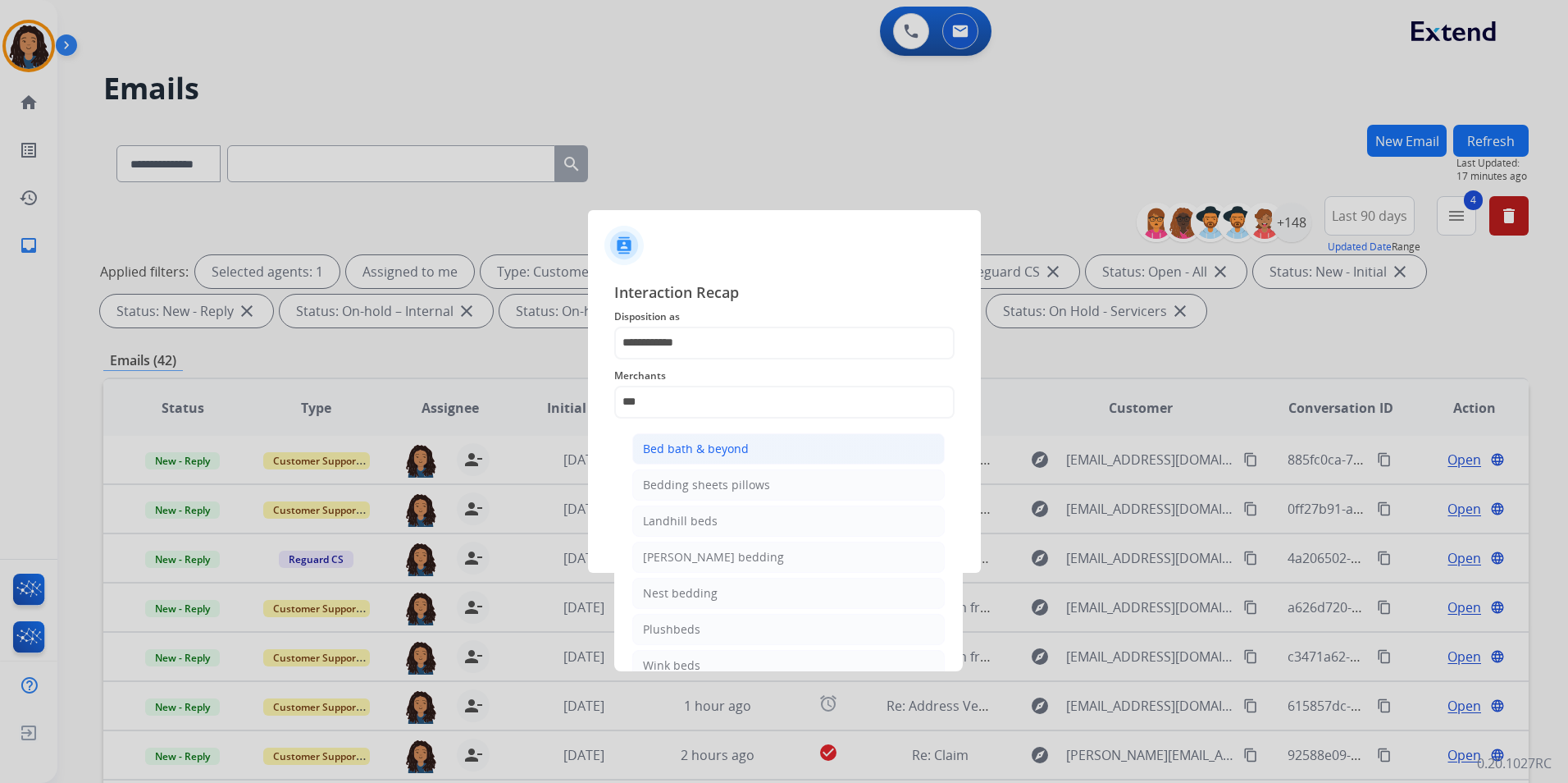
click at [663, 442] on div "Bed bath & beyond" at bounding box center [695, 448] width 105 height 17
type input "**********"
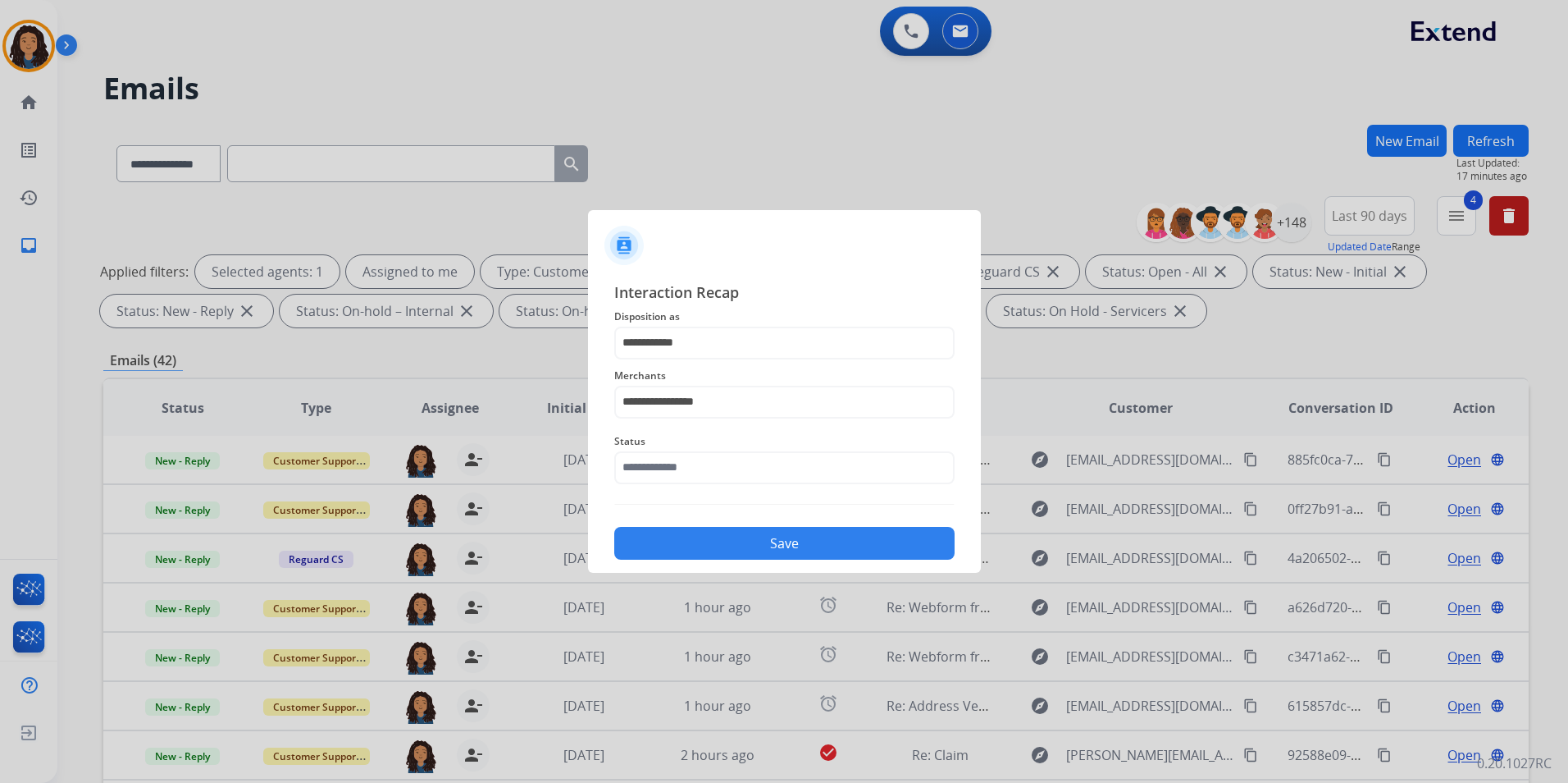
click at [698, 496] on div "**********" at bounding box center [784, 420] width 340 height 280
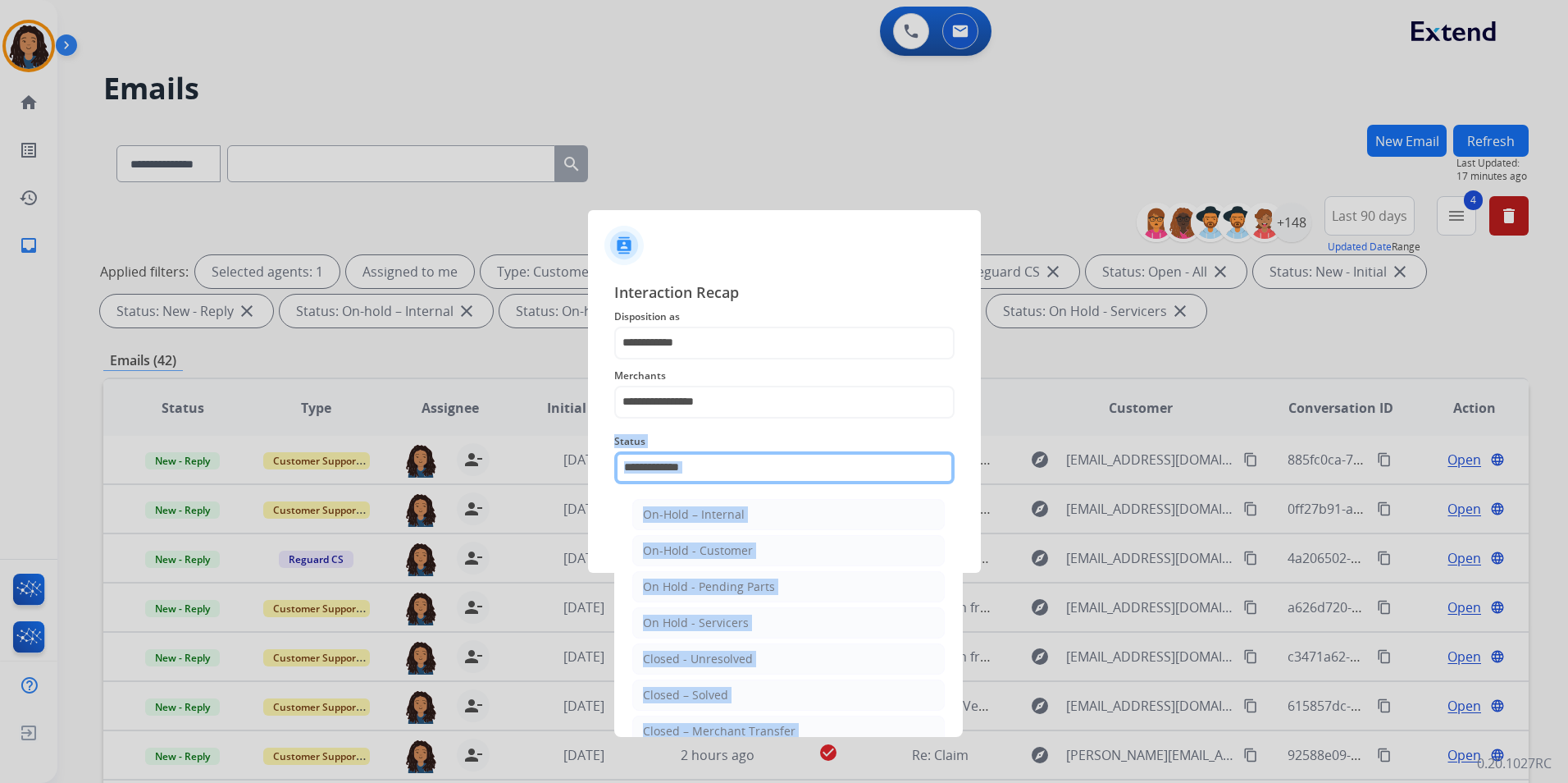
click at [705, 460] on input "text" at bounding box center [784, 468] width 340 height 33
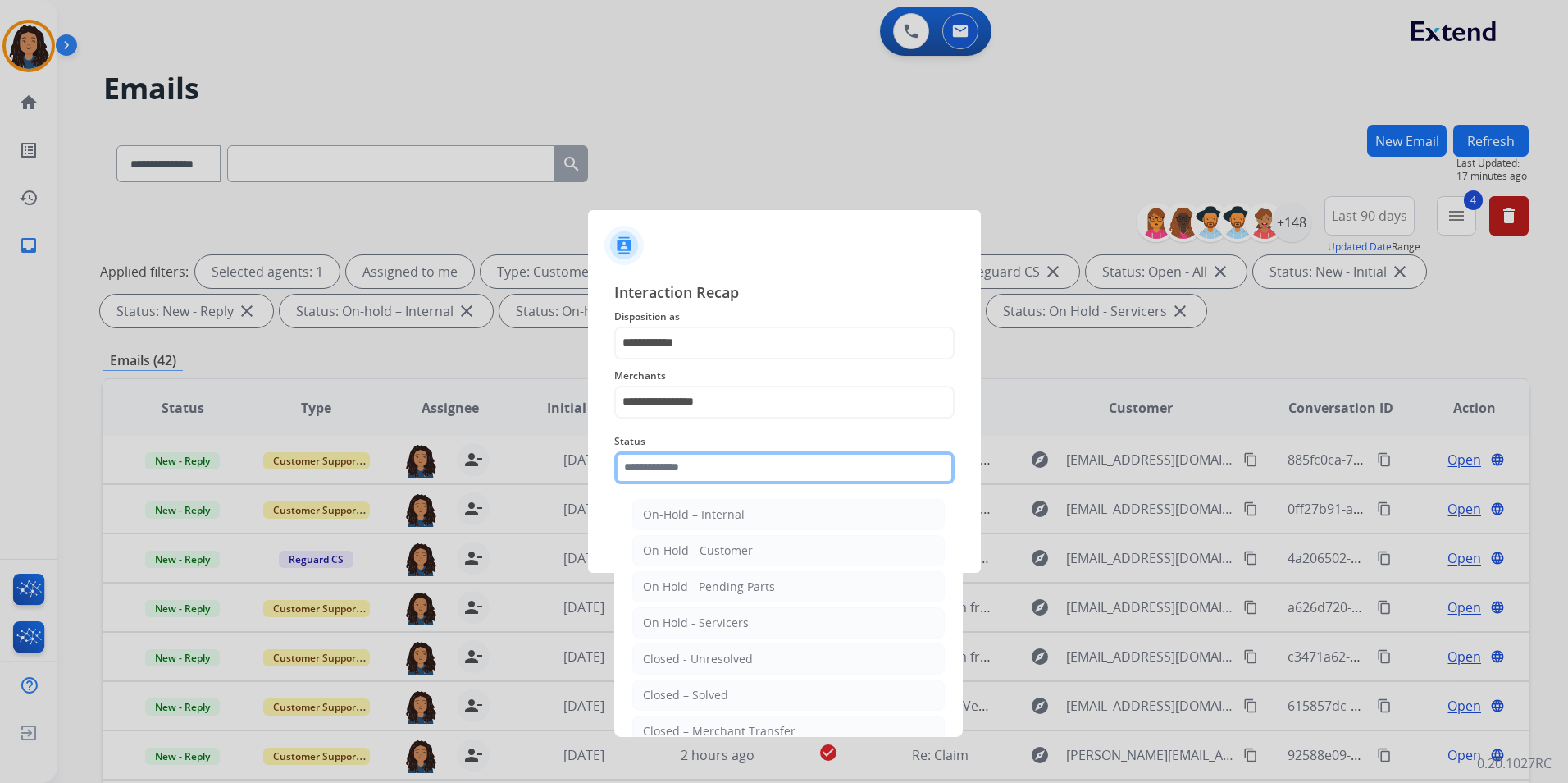
click at [705, 460] on input "text" at bounding box center [784, 468] width 340 height 33
click at [744, 689] on li "Closed – Solved" at bounding box center [788, 695] width 313 height 31
type input "**********"
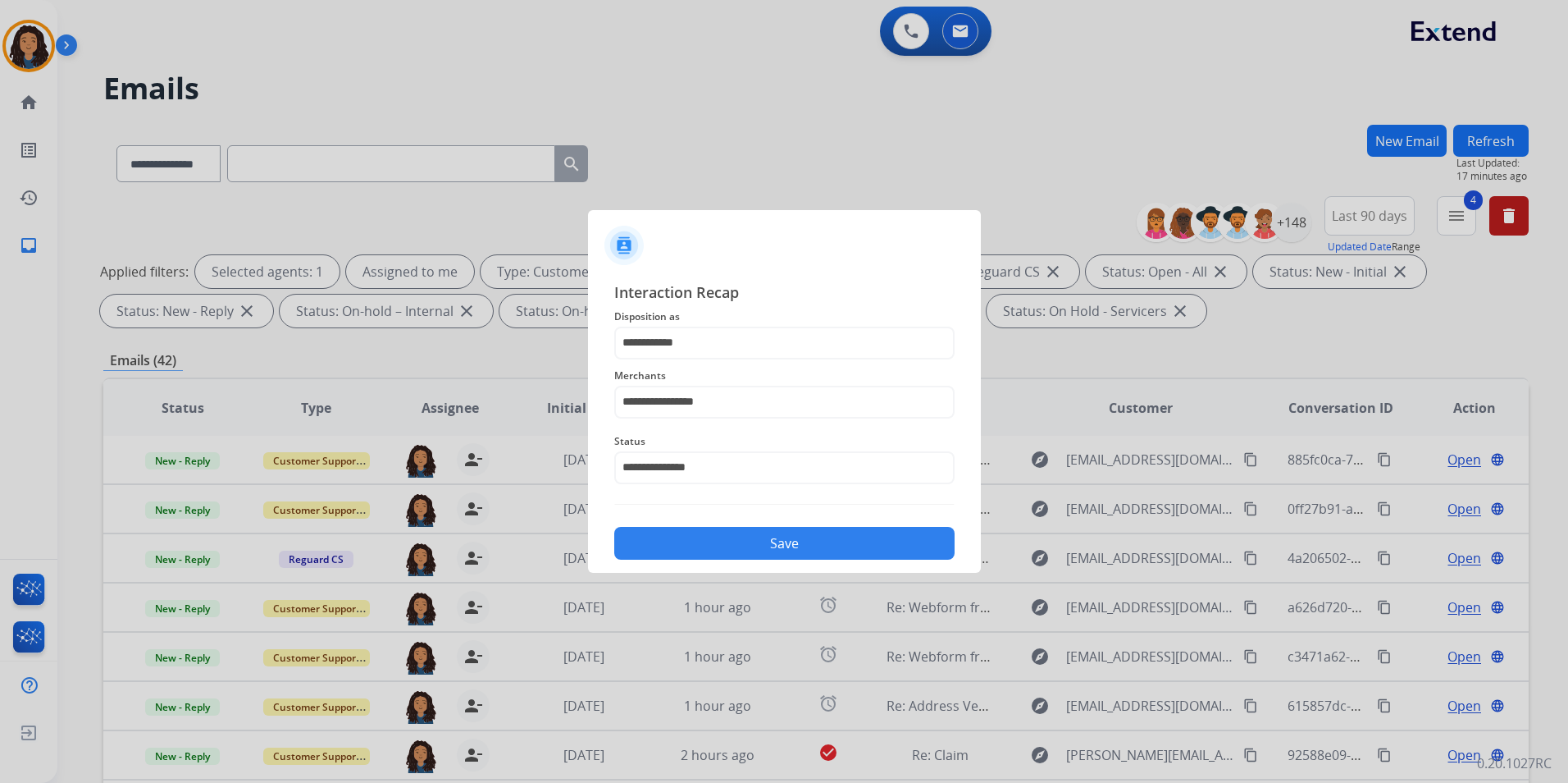
click at [716, 538] on button "Save" at bounding box center [784, 543] width 340 height 33
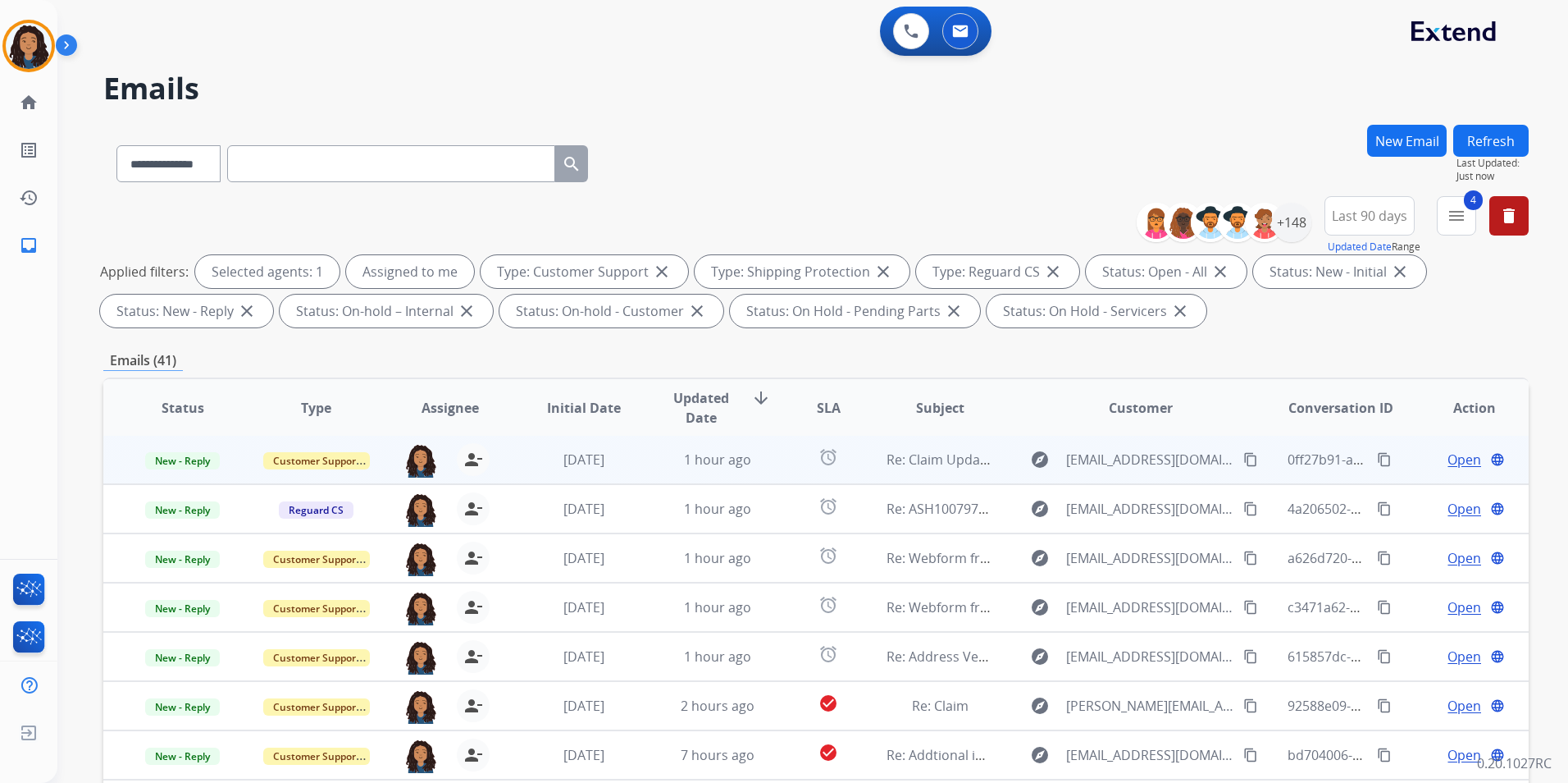
click at [1460, 448] on td "Open language" at bounding box center [1462, 459] width 134 height 50
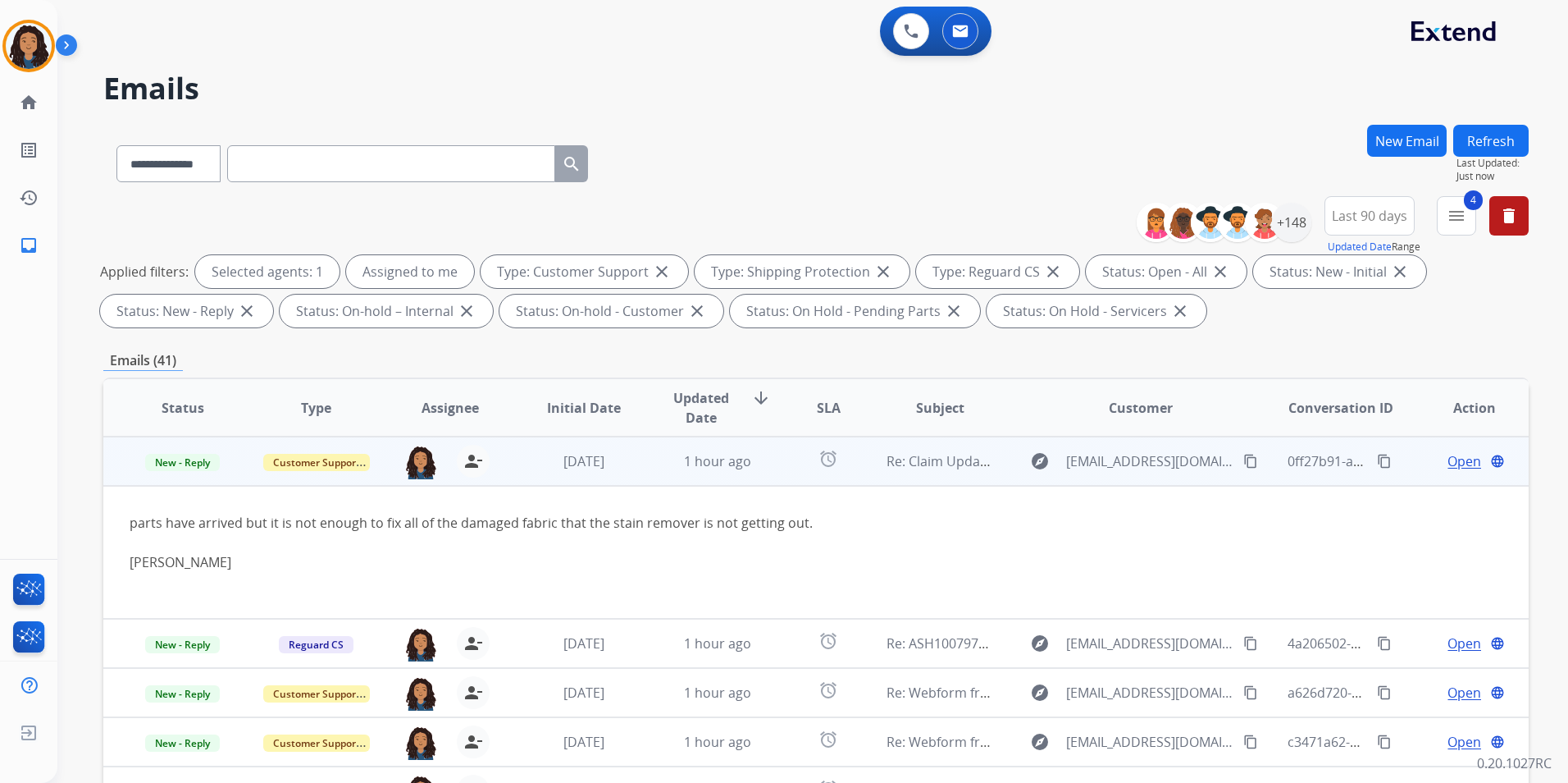
click at [1431, 458] on div "Open language" at bounding box center [1475, 460] width 106 height 19
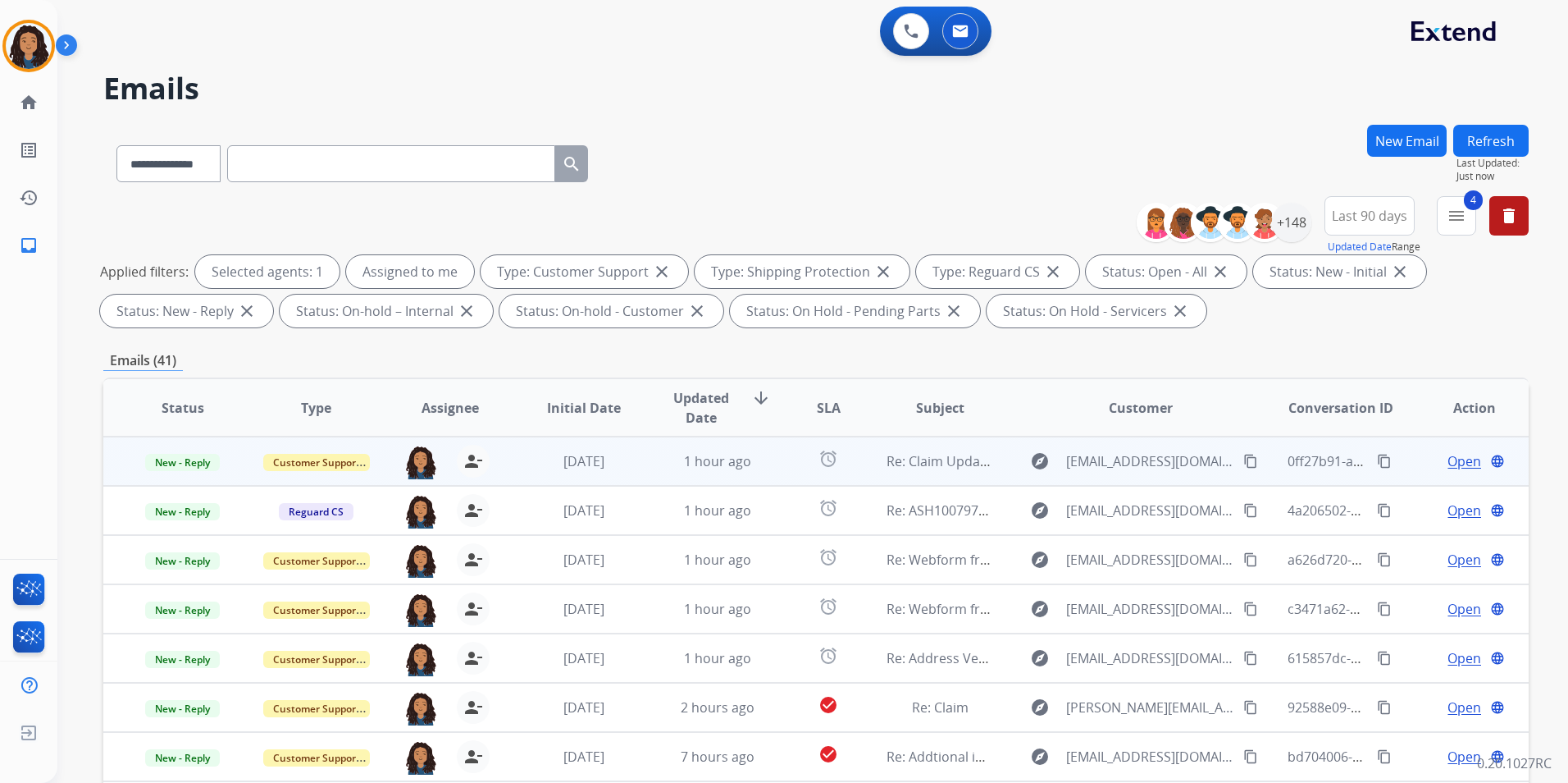
click at [1453, 456] on span "Open" at bounding box center [1464, 460] width 34 height 19
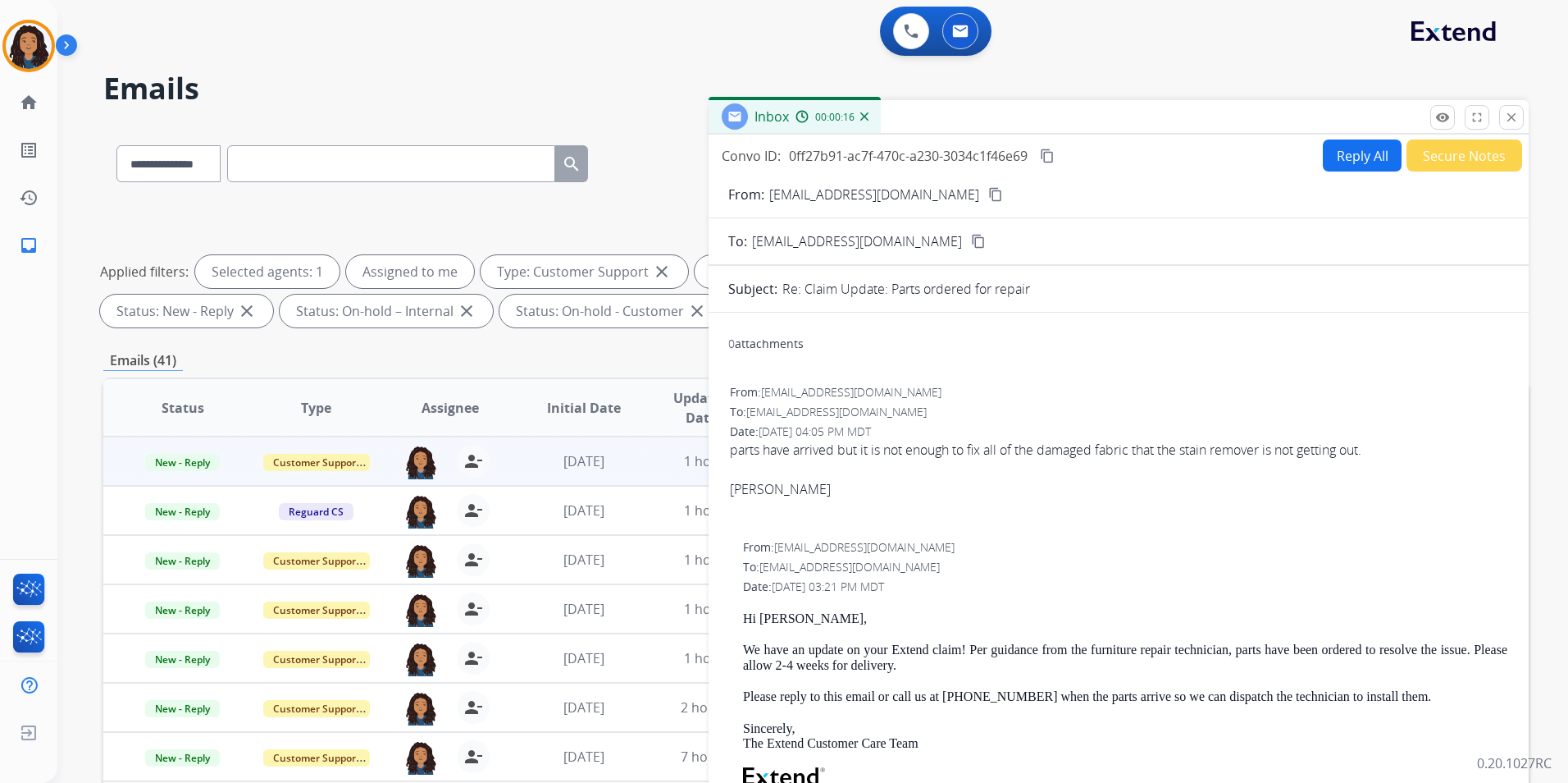
click at [988, 195] on mat-icon "content_copy" at bounding box center [995, 194] width 15 height 15
click at [191, 462] on span "New - Reply" at bounding box center [181, 462] width 74 height 17
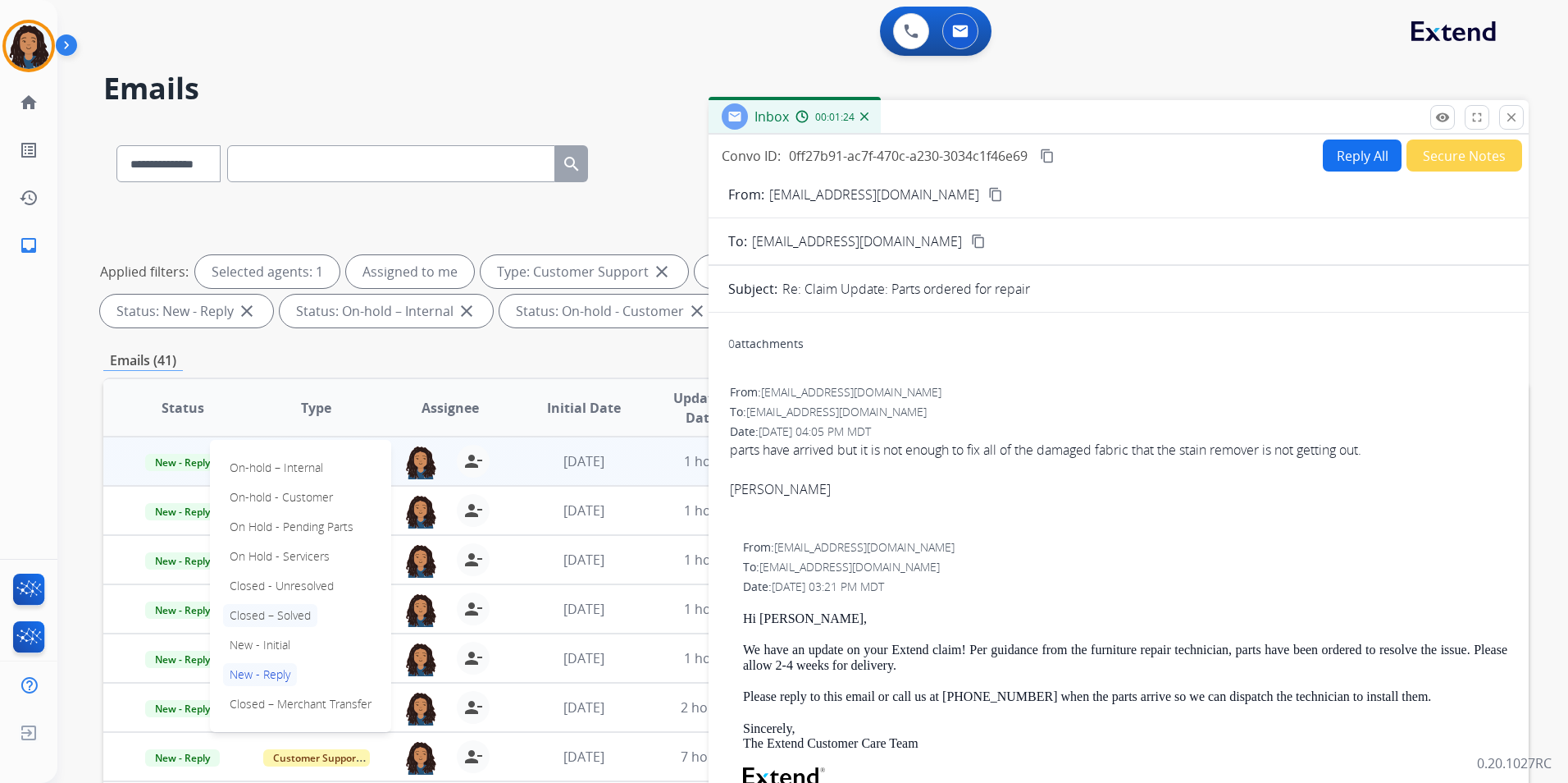
click at [277, 618] on p "Closed – Solved" at bounding box center [269, 615] width 94 height 23
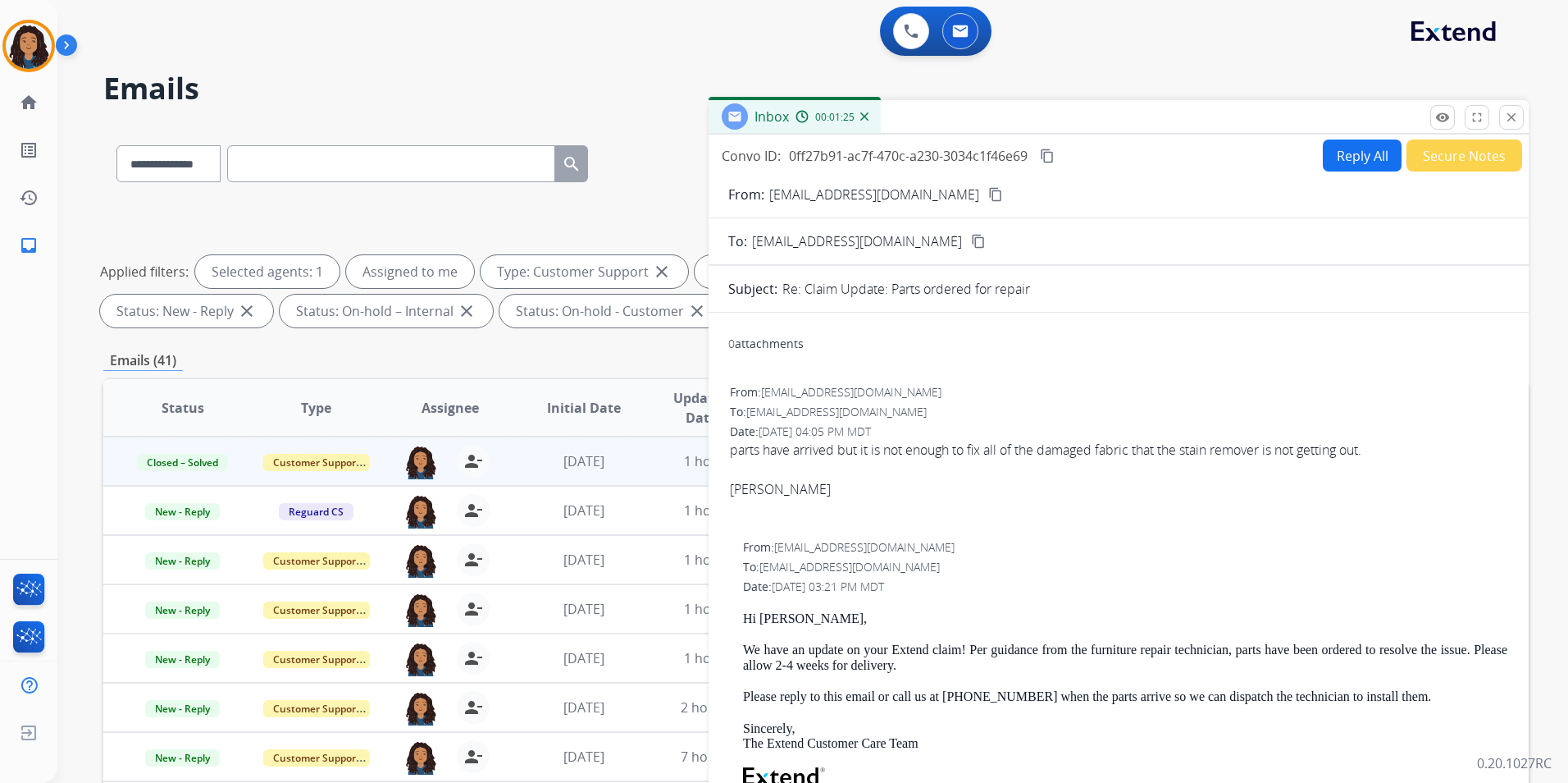
click at [1431, 164] on button "Secure Notes" at bounding box center [1464, 155] width 115 height 32
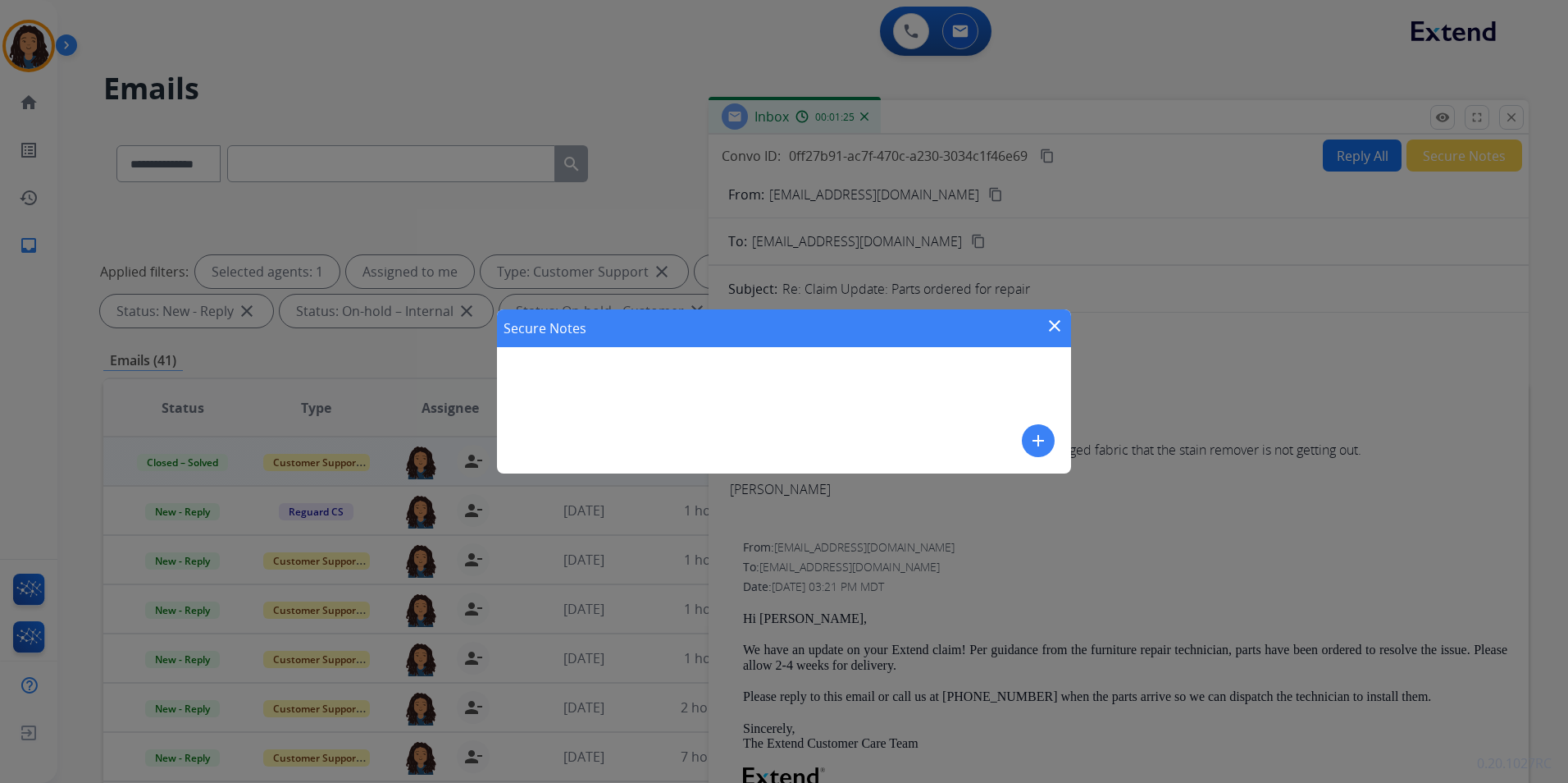
click at [1021, 441] on div "Secure Notes close add" at bounding box center [784, 391] width 574 height 164
click at [1044, 437] on mat-icon "add" at bounding box center [1037, 440] width 19 height 19
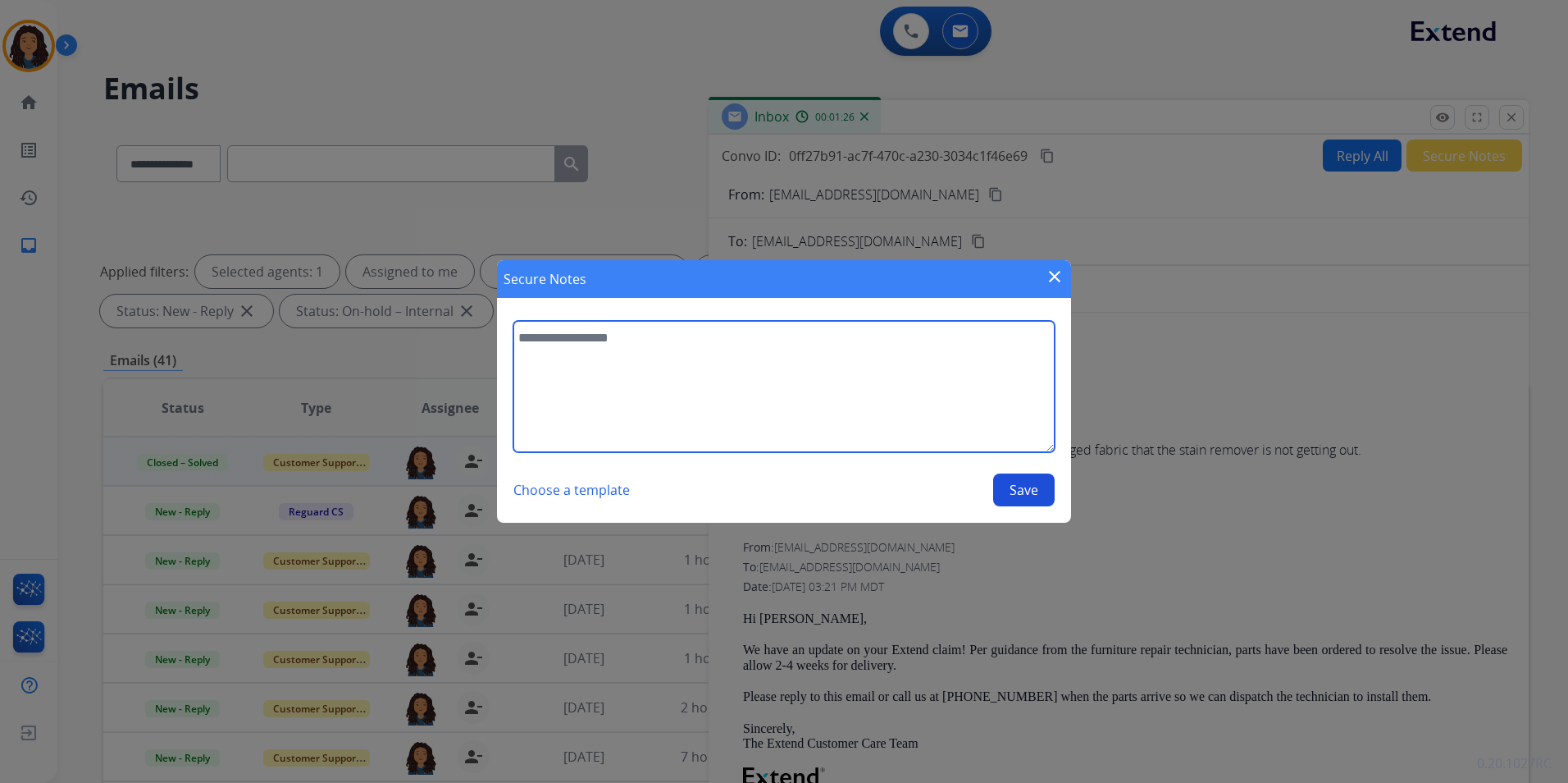
click at [863, 387] on textarea at bounding box center [784, 386] width 542 height 131
type textarea "**********"
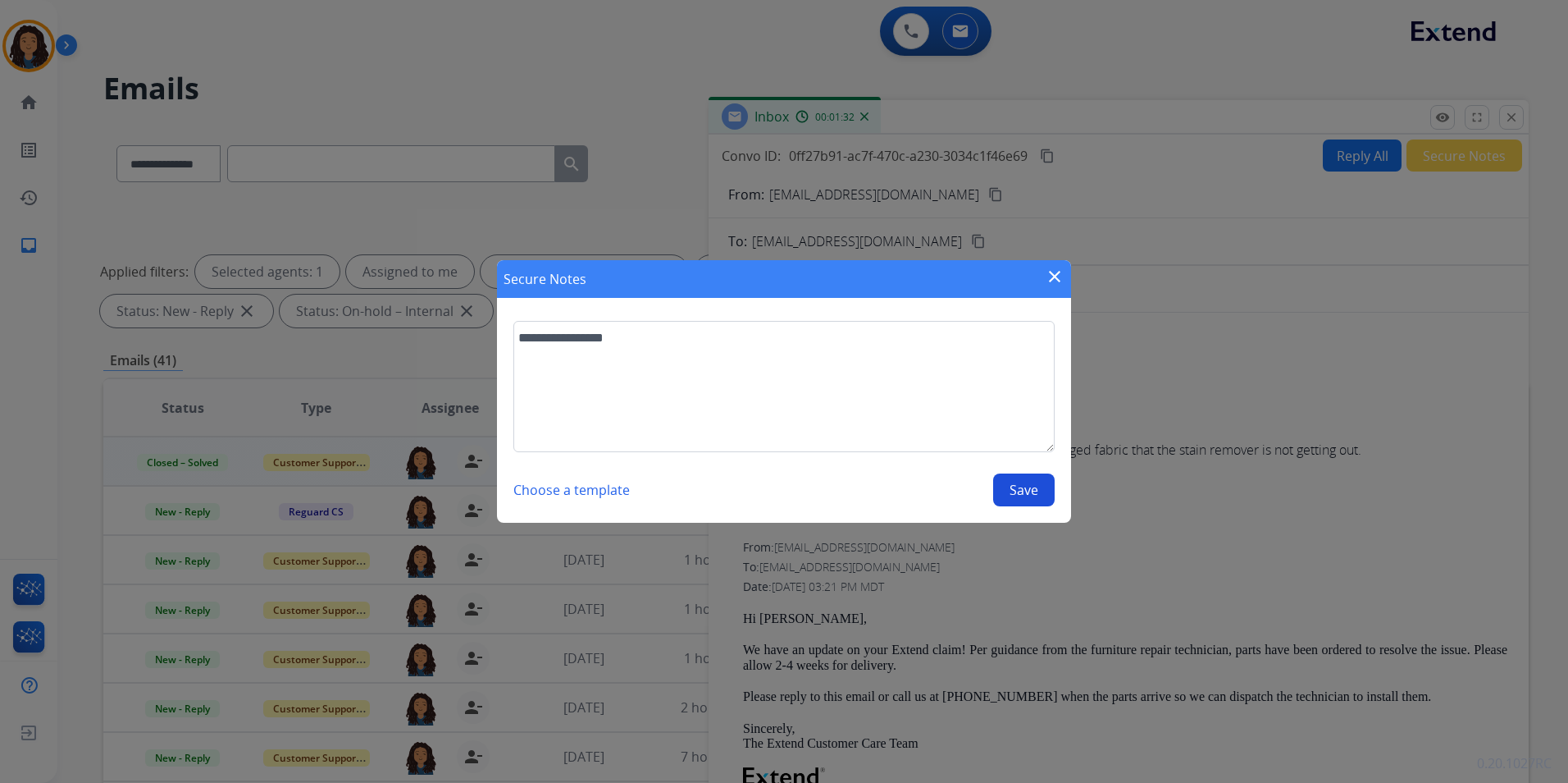
click at [1031, 497] on button "Save" at bounding box center [1024, 490] width 61 height 33
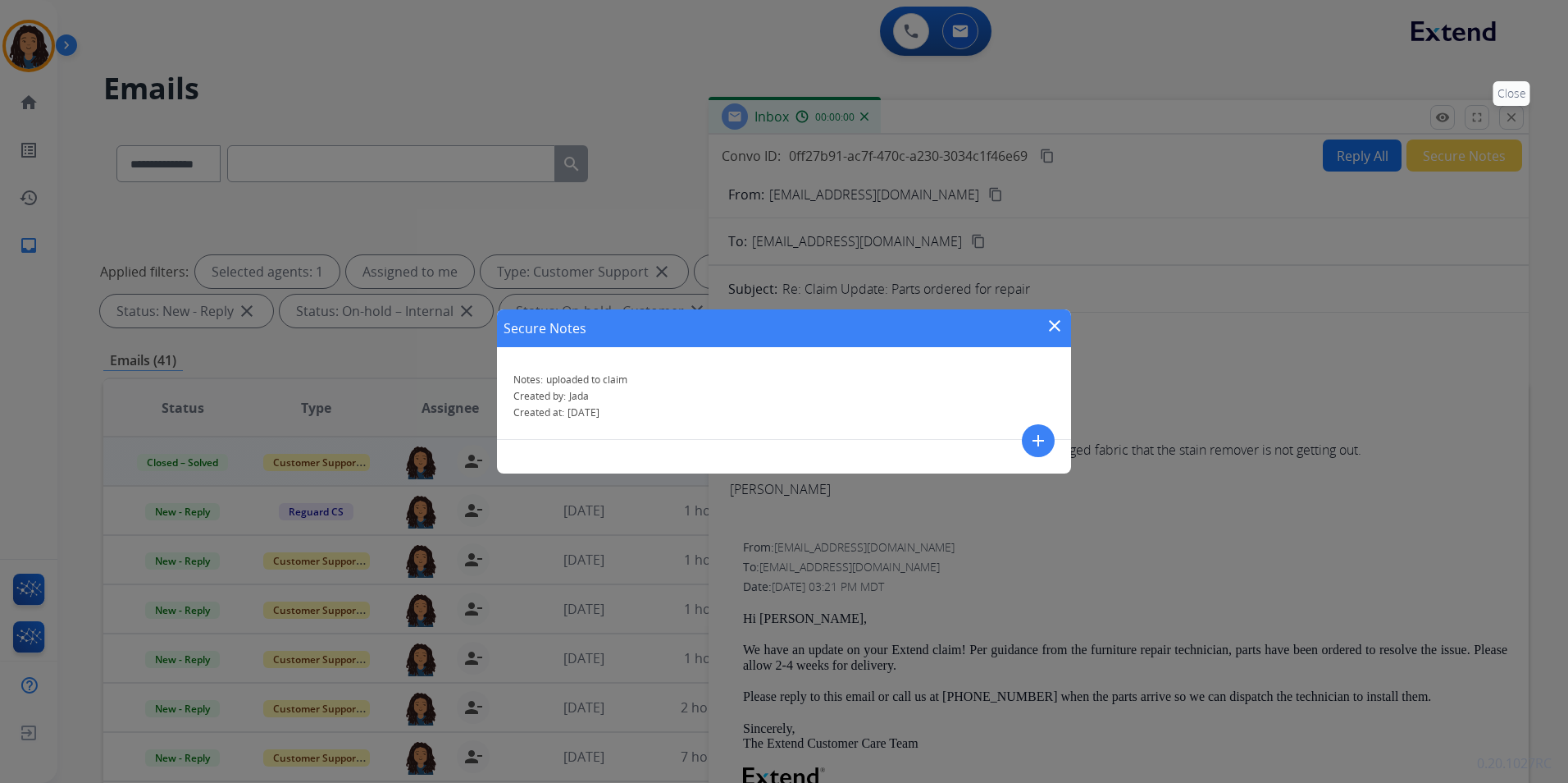
click at [1519, 118] on div "Secure Notes close Notes: uploaded to claim Created by: [PERSON_NAME] Created a…" at bounding box center [784, 392] width 1568 height 783
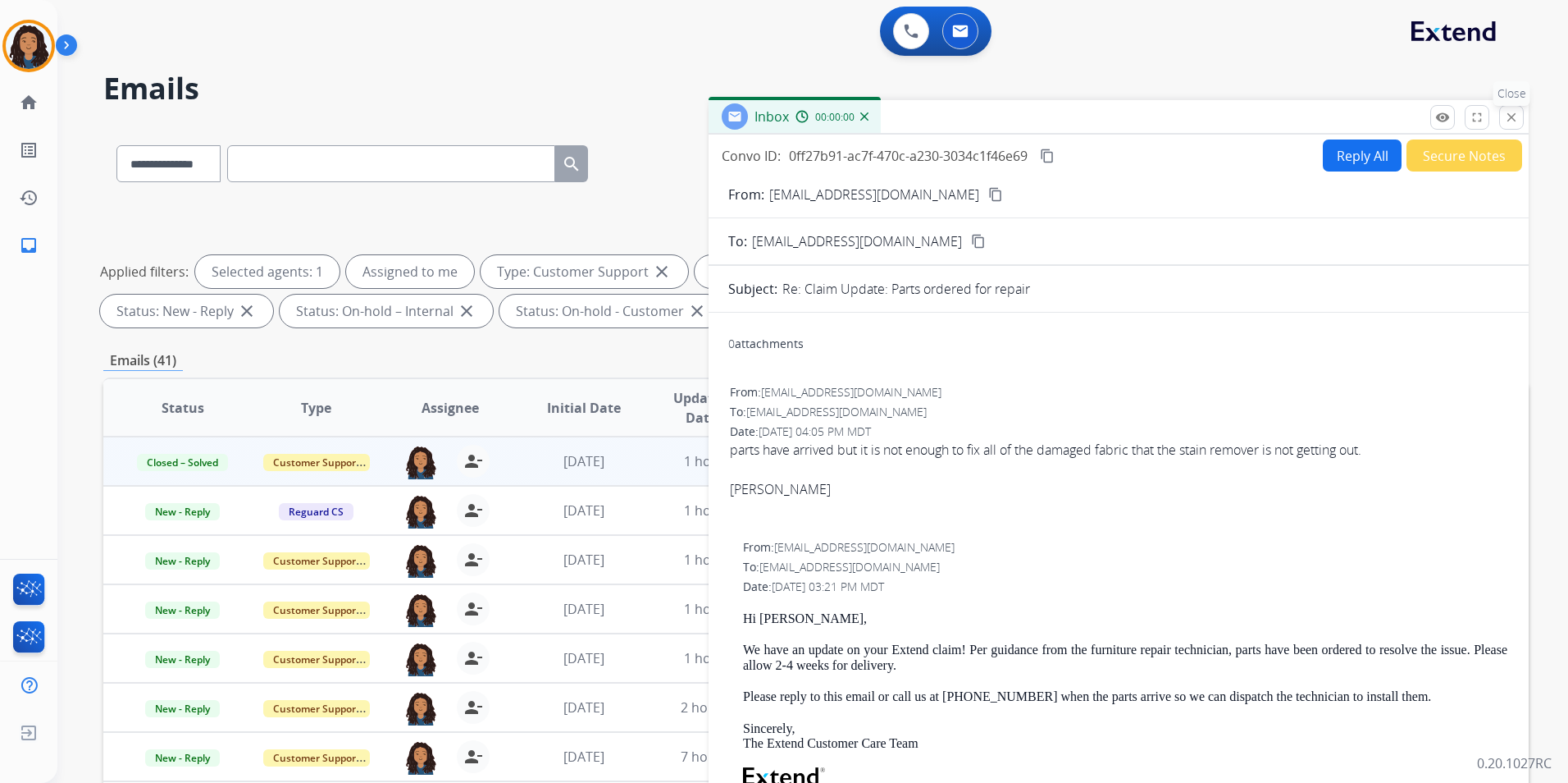
click at [1515, 118] on mat-icon "close" at bounding box center [1511, 117] width 15 height 15
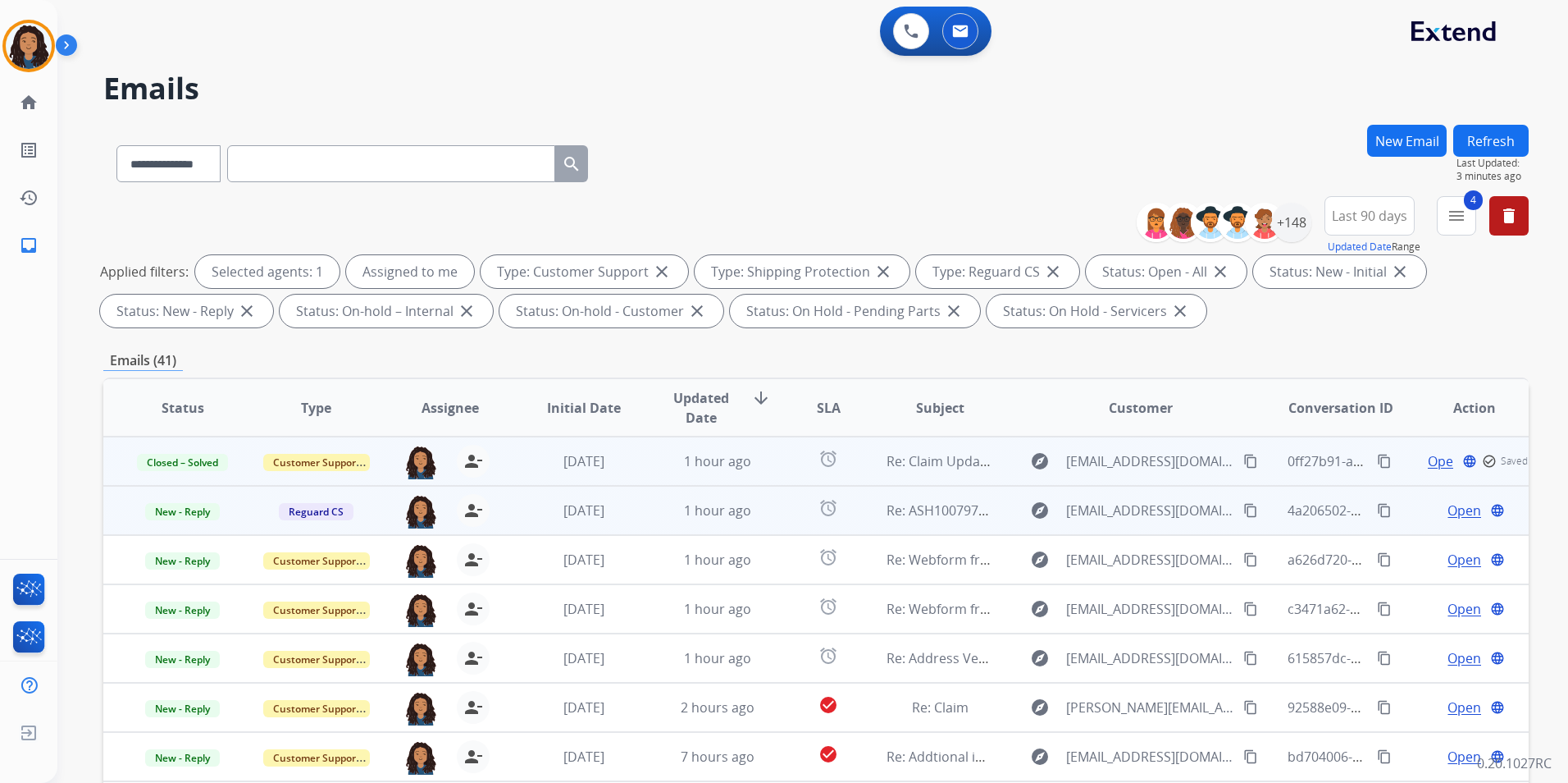
click at [1454, 513] on span "Open" at bounding box center [1464, 510] width 34 height 19
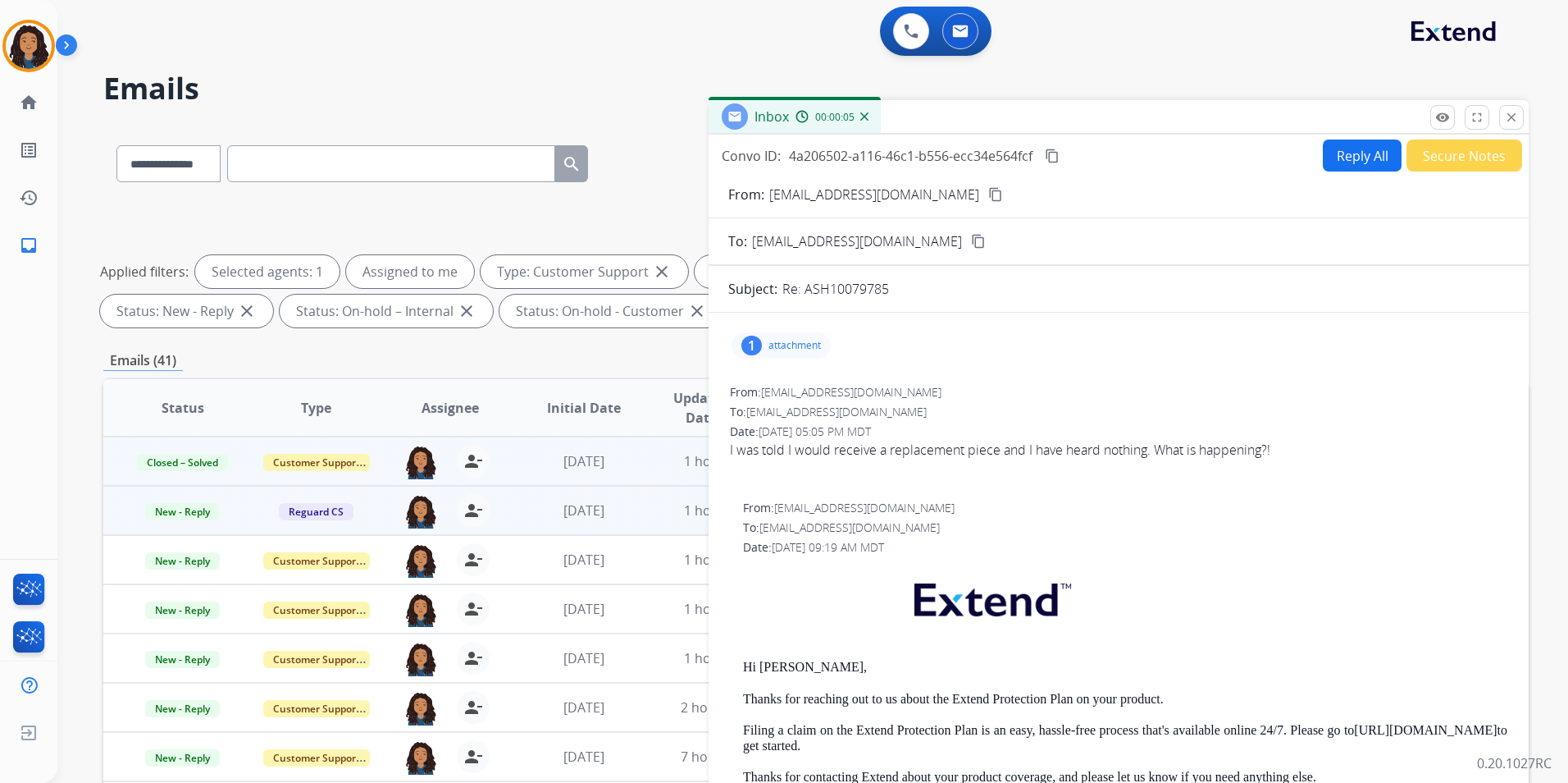
click at [988, 193] on mat-icon "content_copy" at bounding box center [995, 194] width 15 height 15
click at [19, 48] on img at bounding box center [28, 46] width 46 height 46
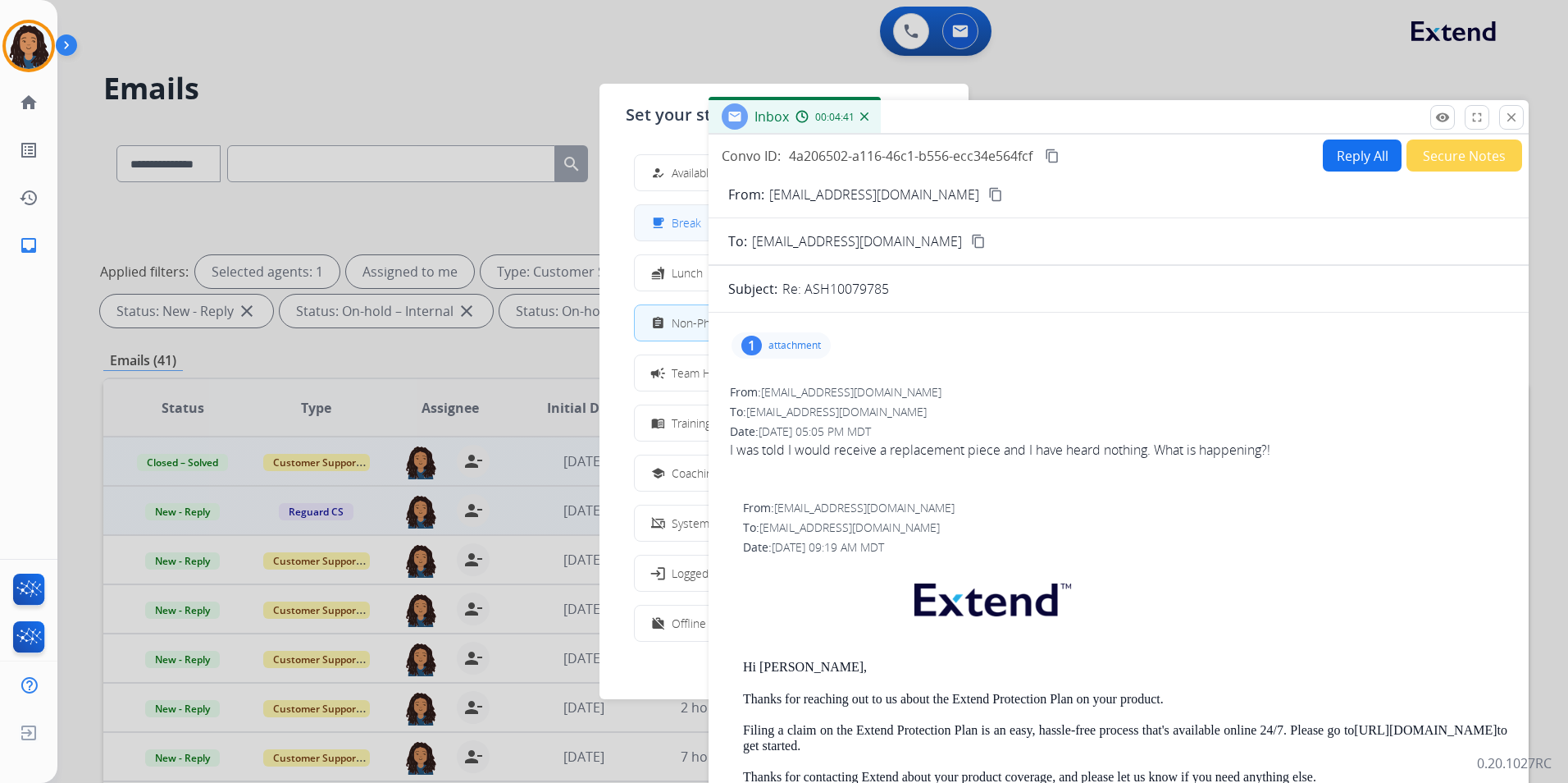
click at [666, 219] on div "free_breakfast" at bounding box center [660, 223] width 24 height 19
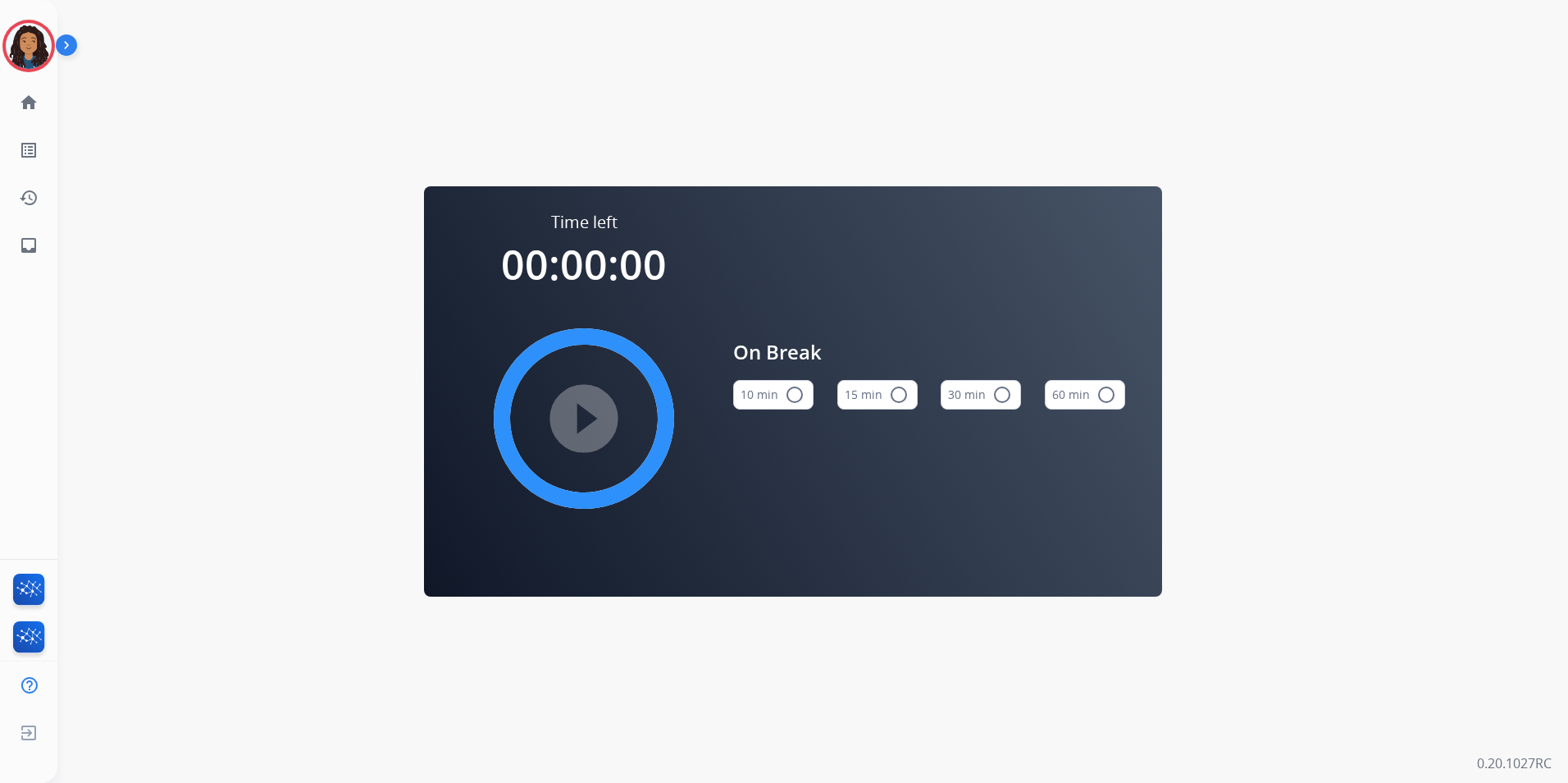
click at [893, 394] on mat-icon "radio_button_unchecked" at bounding box center [898, 394] width 19 height 19
click at [574, 414] on mat-icon "play_circle_filled" at bounding box center [583, 418] width 19 height 19
click at [39, 35] on img at bounding box center [28, 46] width 46 height 46
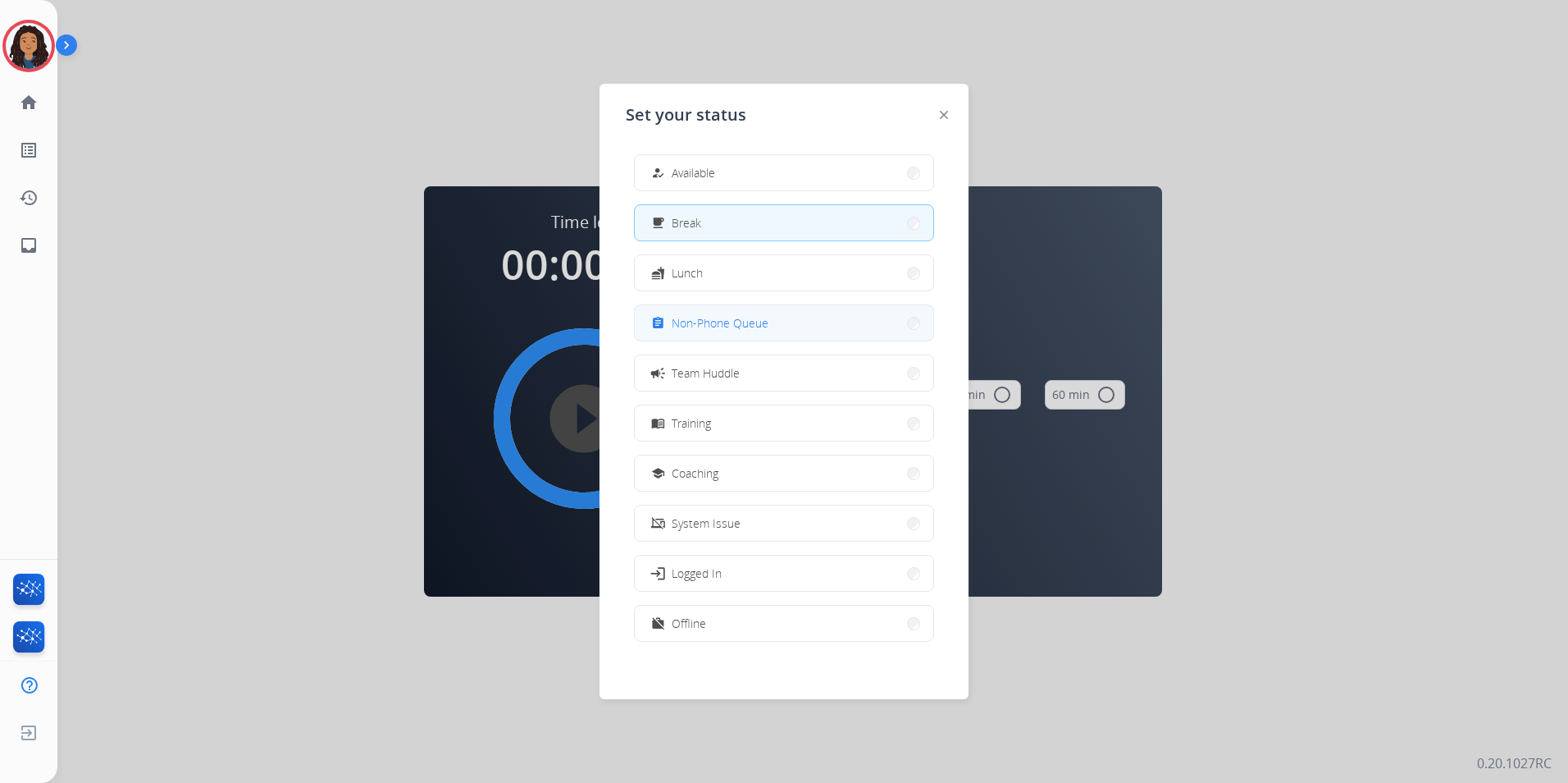
click at [726, 325] on span "Non-Phone Queue" at bounding box center [720, 323] width 97 height 17
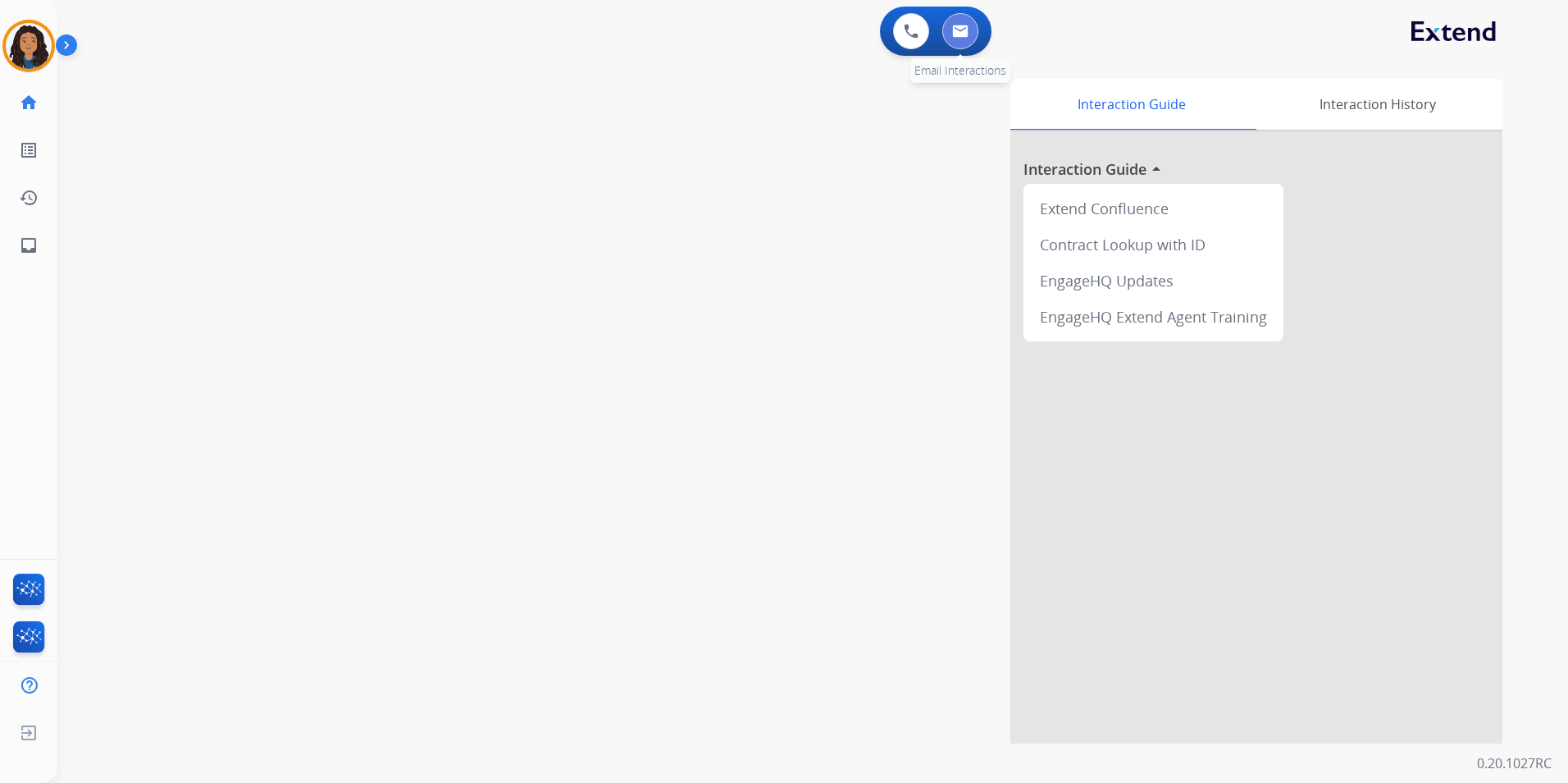
click at [974, 23] on button at bounding box center [959, 30] width 36 height 36
select select "**********"
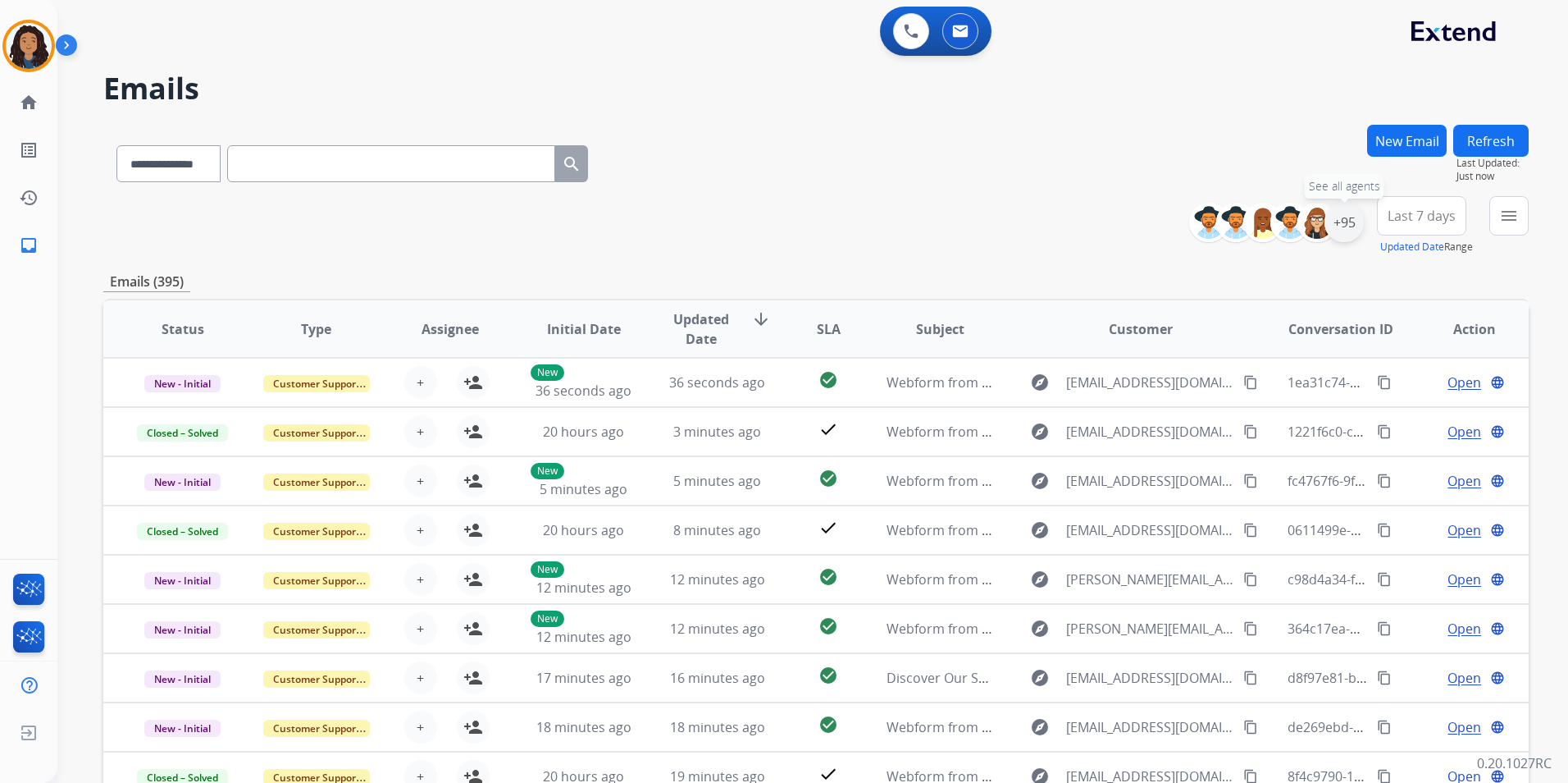
click at [1348, 222] on div "+95" at bounding box center [1343, 222] width 39 height 39
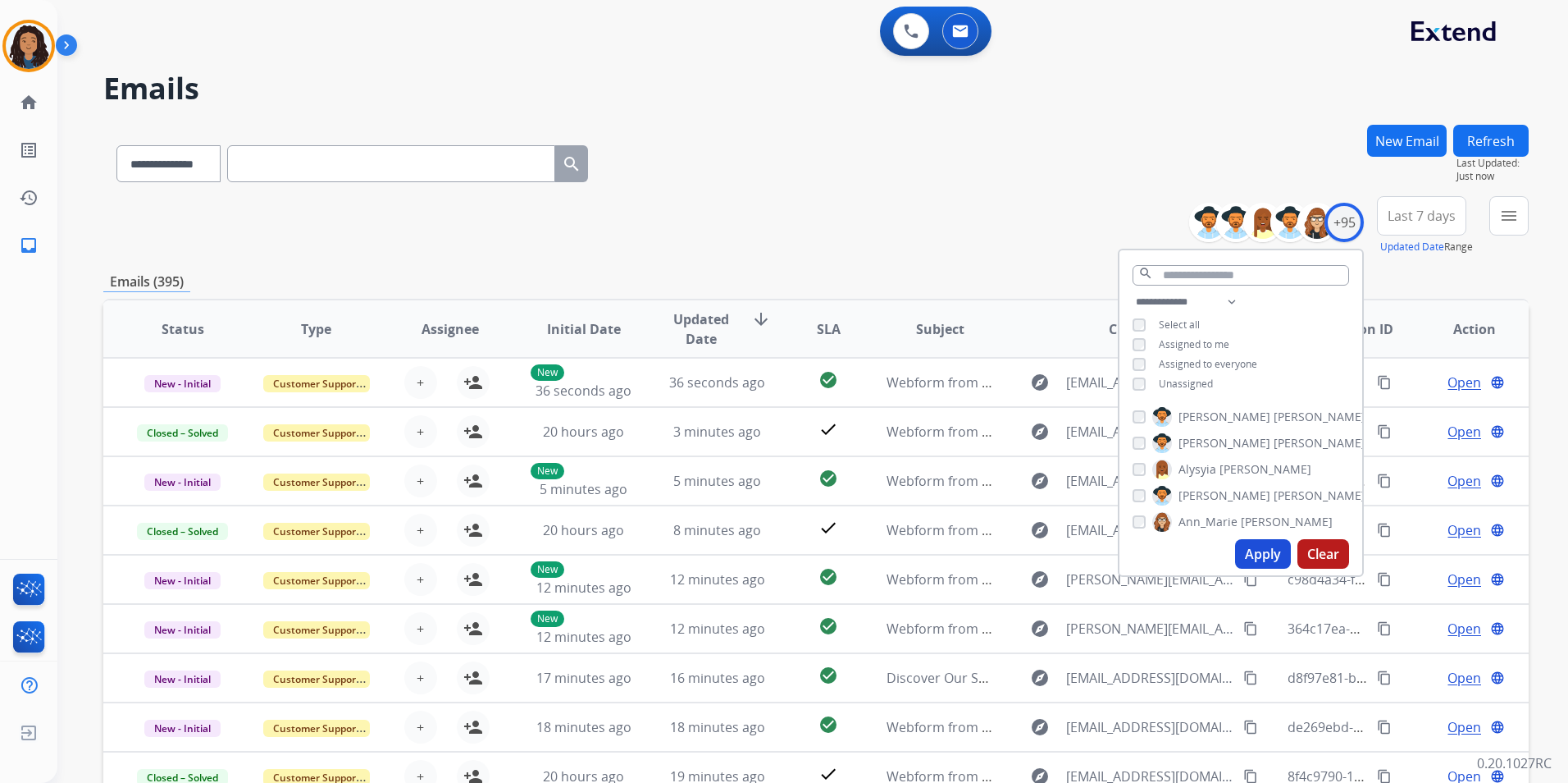
click at [1191, 389] on div "**********" at bounding box center [1240, 345] width 243 height 105
click at [1196, 380] on span "Unassigned" at bounding box center [1185, 383] width 54 height 14
click at [1259, 535] on div "Apply Clear" at bounding box center [1240, 554] width 243 height 43
click at [1258, 553] on button "Apply" at bounding box center [1262, 554] width 56 height 29
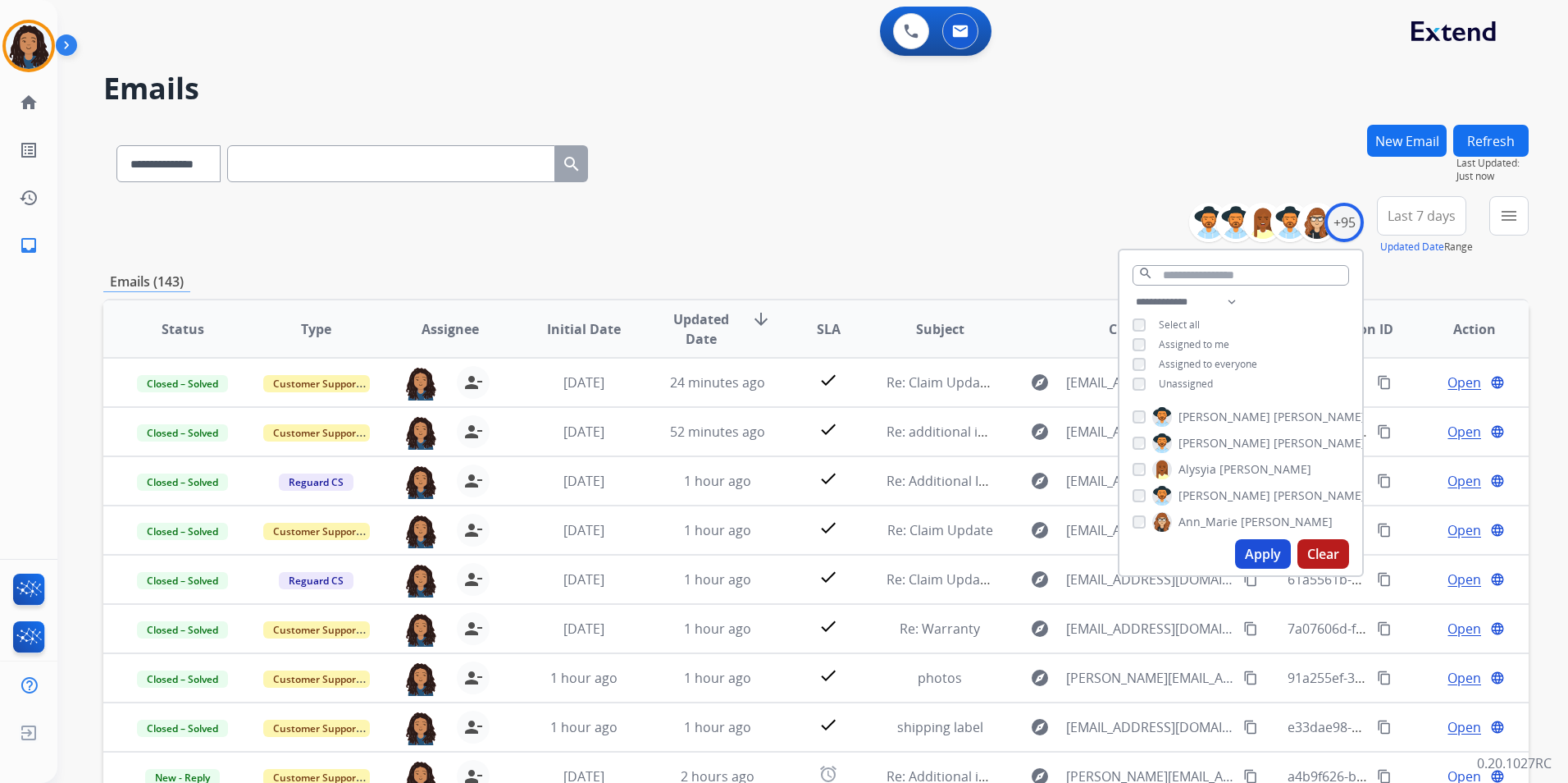
click at [1517, 241] on div "menu Type Claims Adjudication Customer Support Escalation Service Support Shipp…" at bounding box center [1508, 226] width 39 height 59
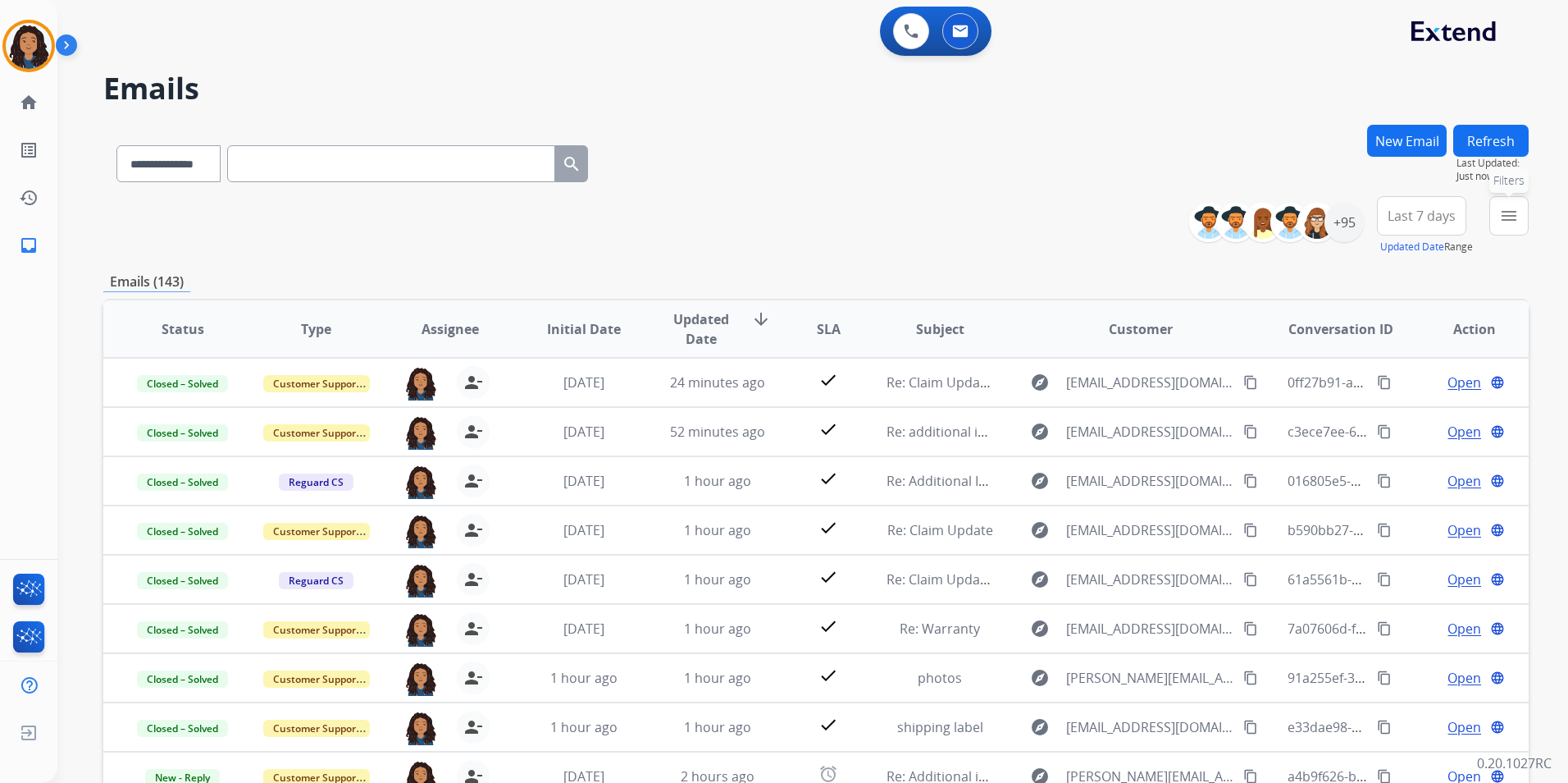
drag, startPoint x: 1513, startPoint y: 226, endPoint x: 1486, endPoint y: 344, distance: 121.0
click at [1512, 225] on button "menu Filters" at bounding box center [1508, 215] width 39 height 39
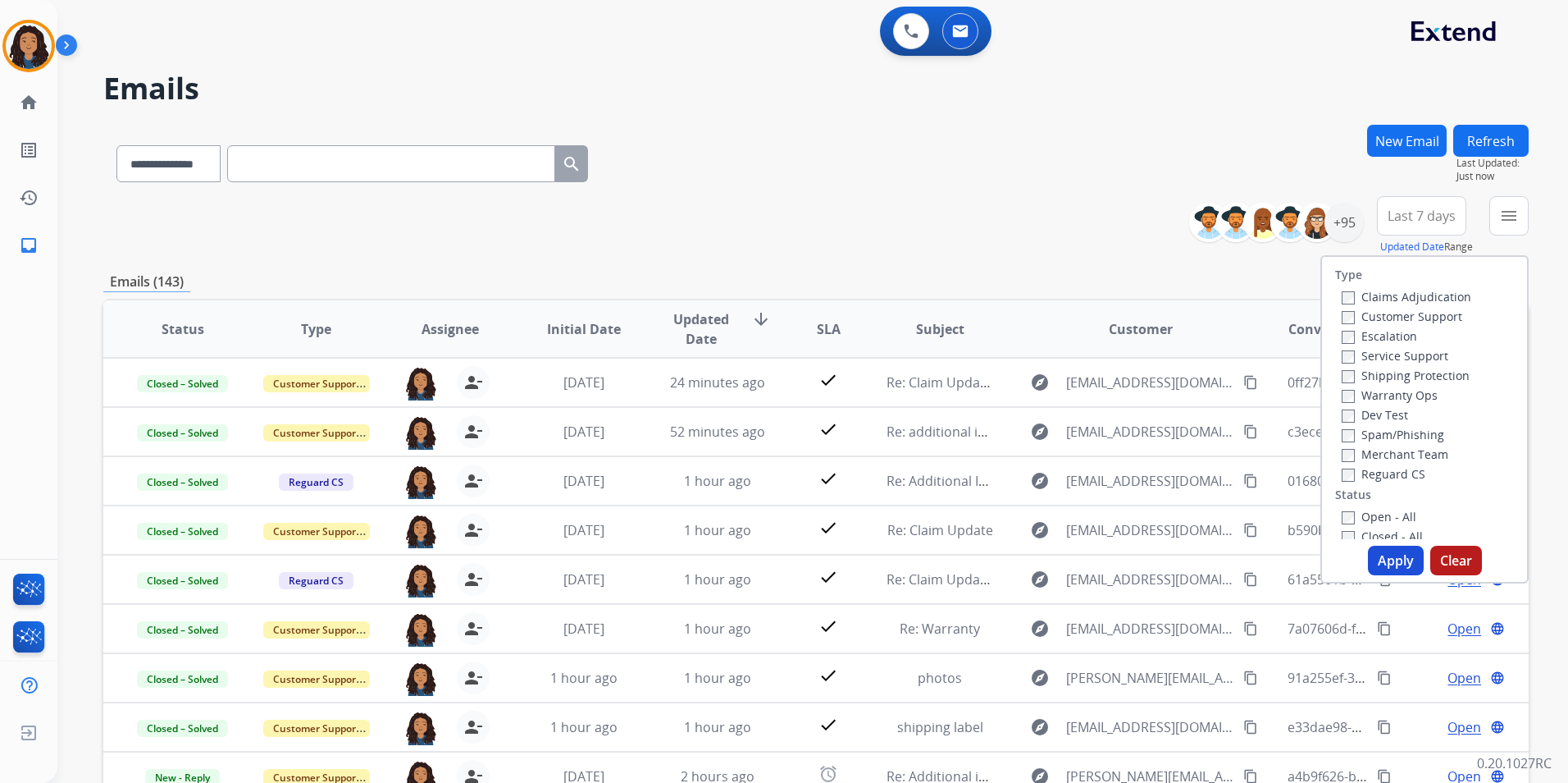
click at [1433, 315] on label "Customer Support" at bounding box center [1402, 315] width 121 height 16
click at [1441, 380] on label "Shipping Protection" at bounding box center [1406, 375] width 128 height 16
click at [1375, 471] on label "Reguard CS" at bounding box center [1383, 473] width 83 height 16
click at [1378, 516] on label "Open - All" at bounding box center [1378, 516] width 74 height 16
drag, startPoint x: 1389, startPoint y: 559, endPoint x: 1387, endPoint y: 547, distance: 12.2
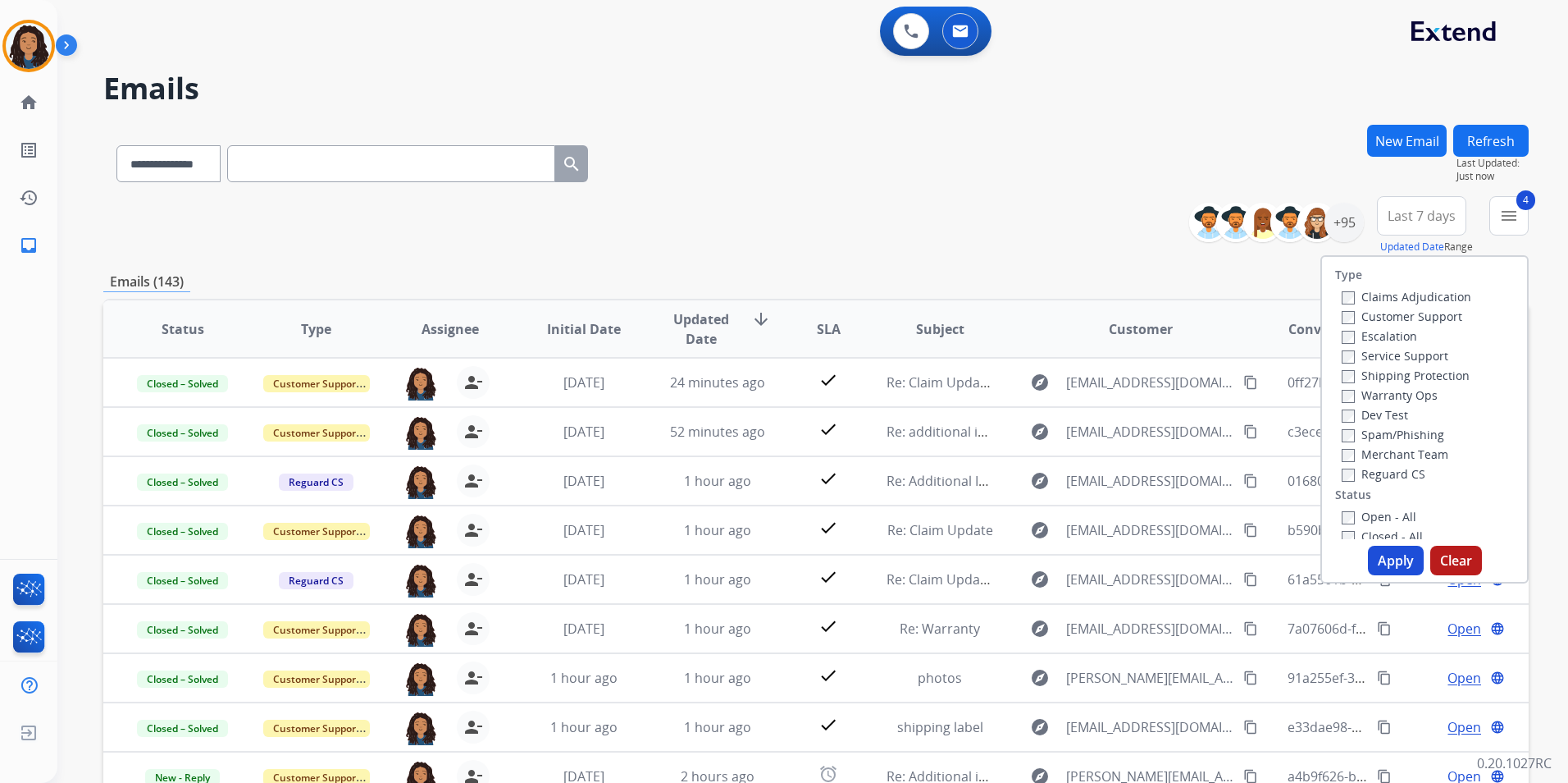
click at [1389, 560] on button "Apply" at bounding box center [1395, 560] width 56 height 29
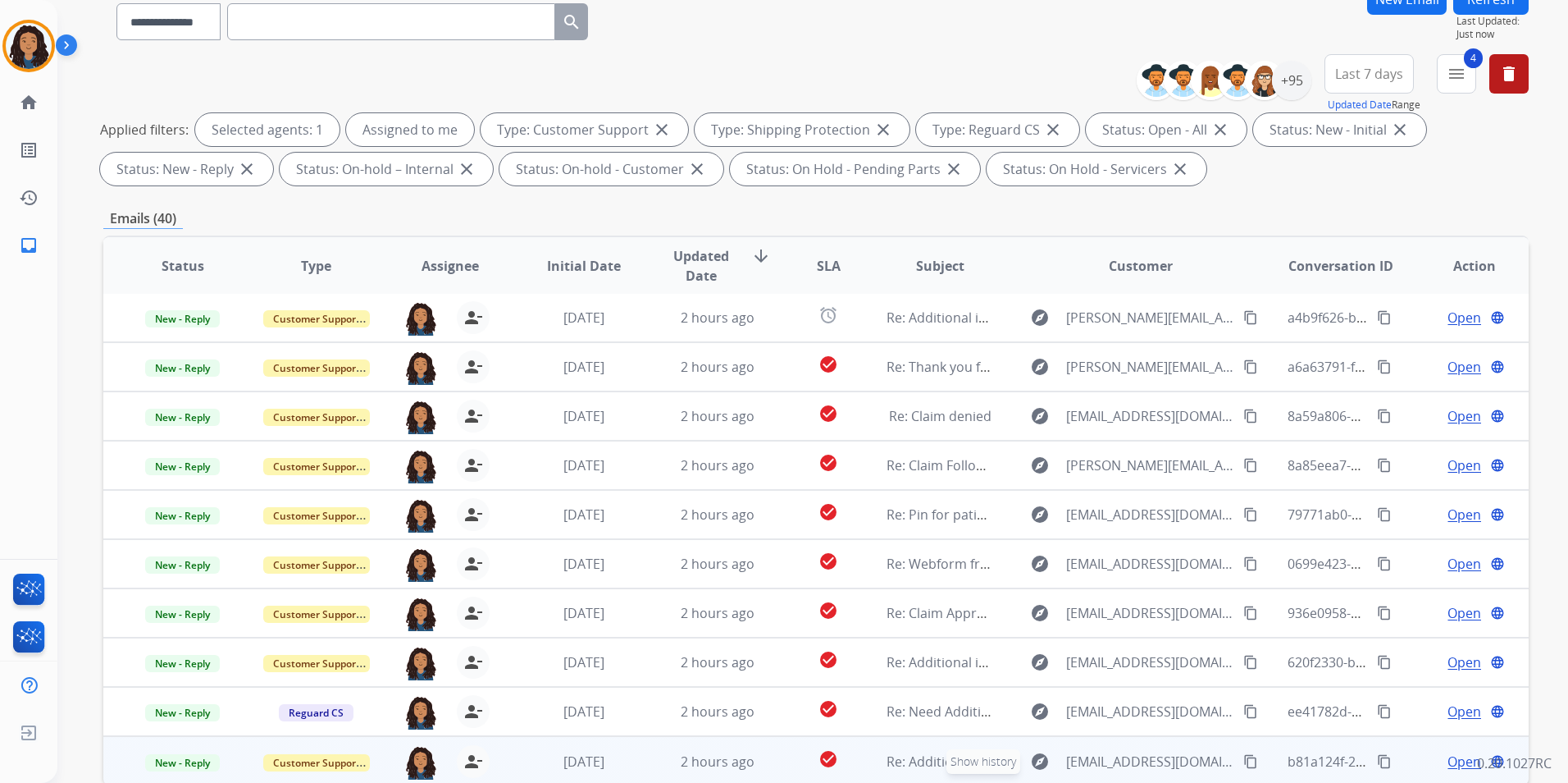
scroll to position [230, 0]
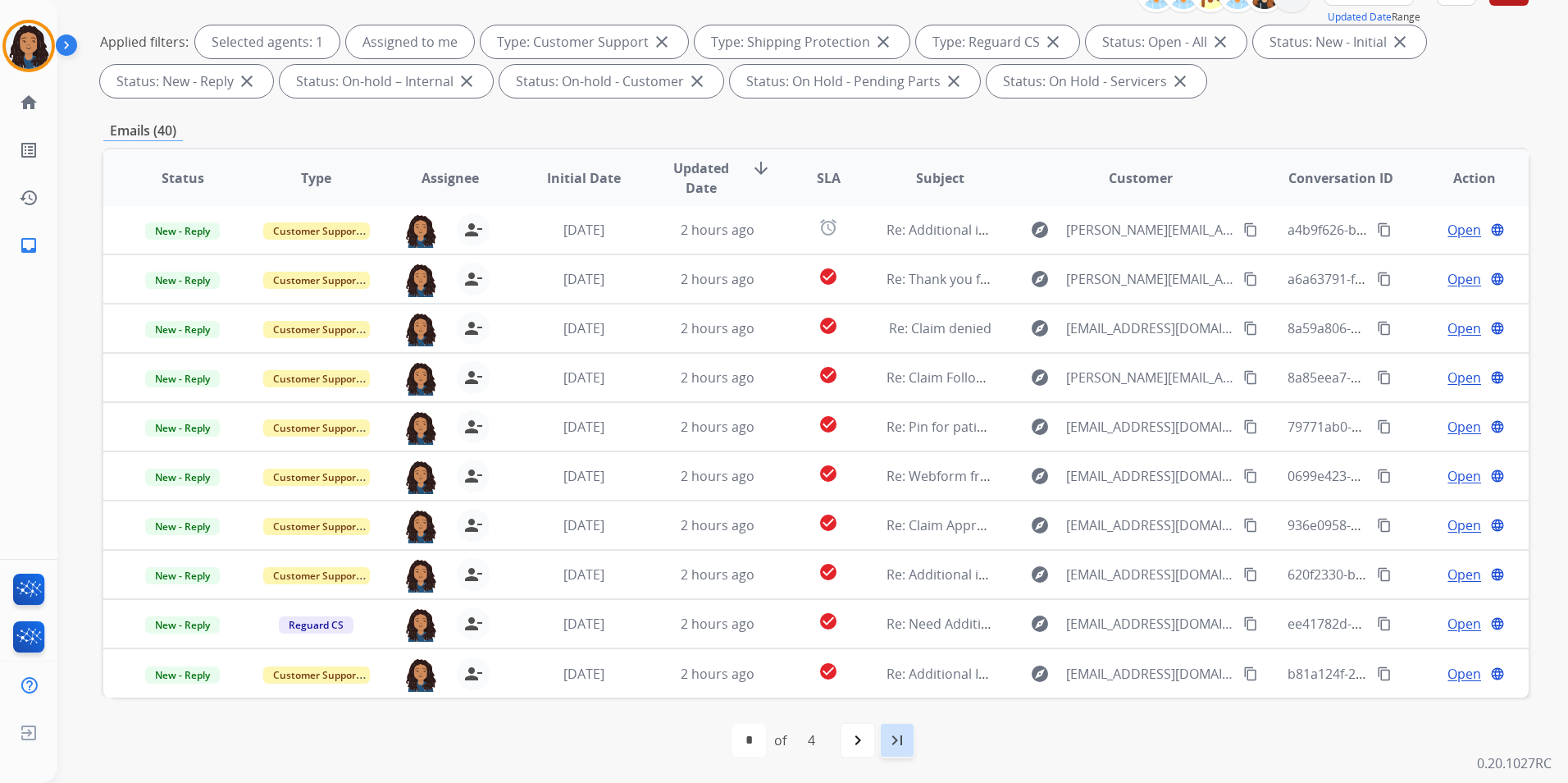
click at [903, 736] on mat-icon "last_page" at bounding box center [896, 739] width 19 height 19
select select "*"
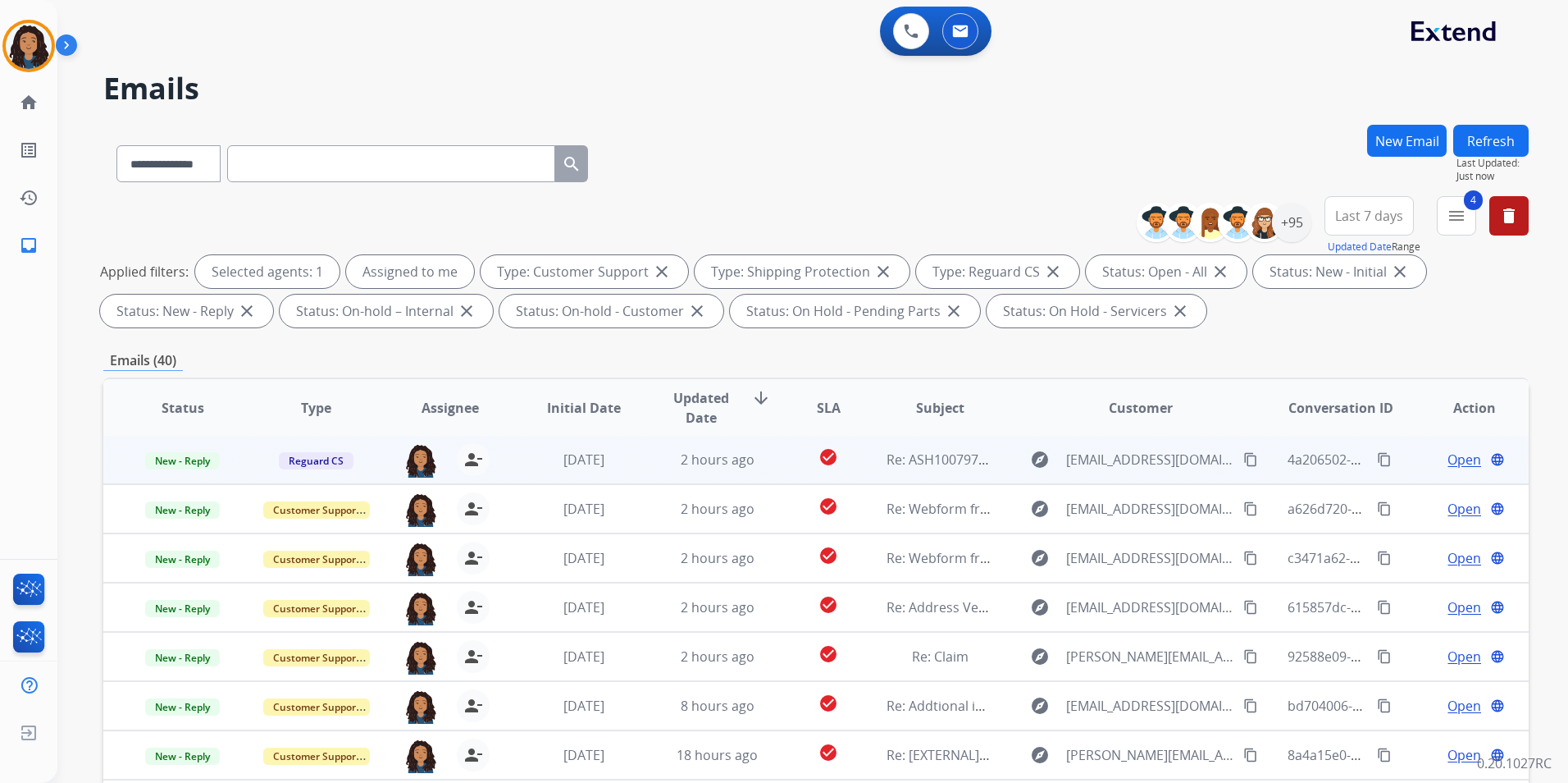
click at [1447, 460] on span "Open" at bounding box center [1464, 458] width 34 height 19
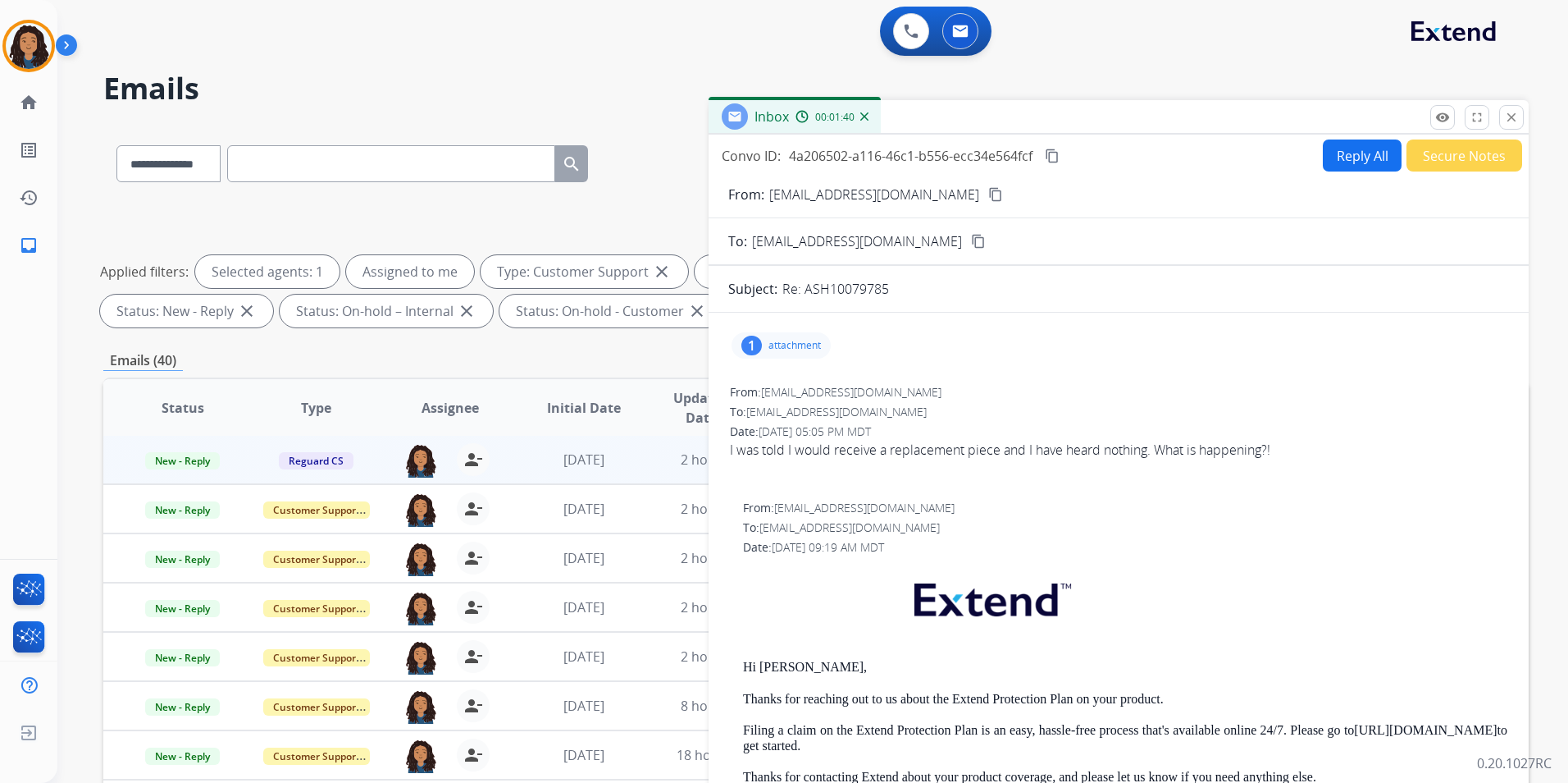
click at [1343, 160] on button "Reply All" at bounding box center [1362, 155] width 79 height 32
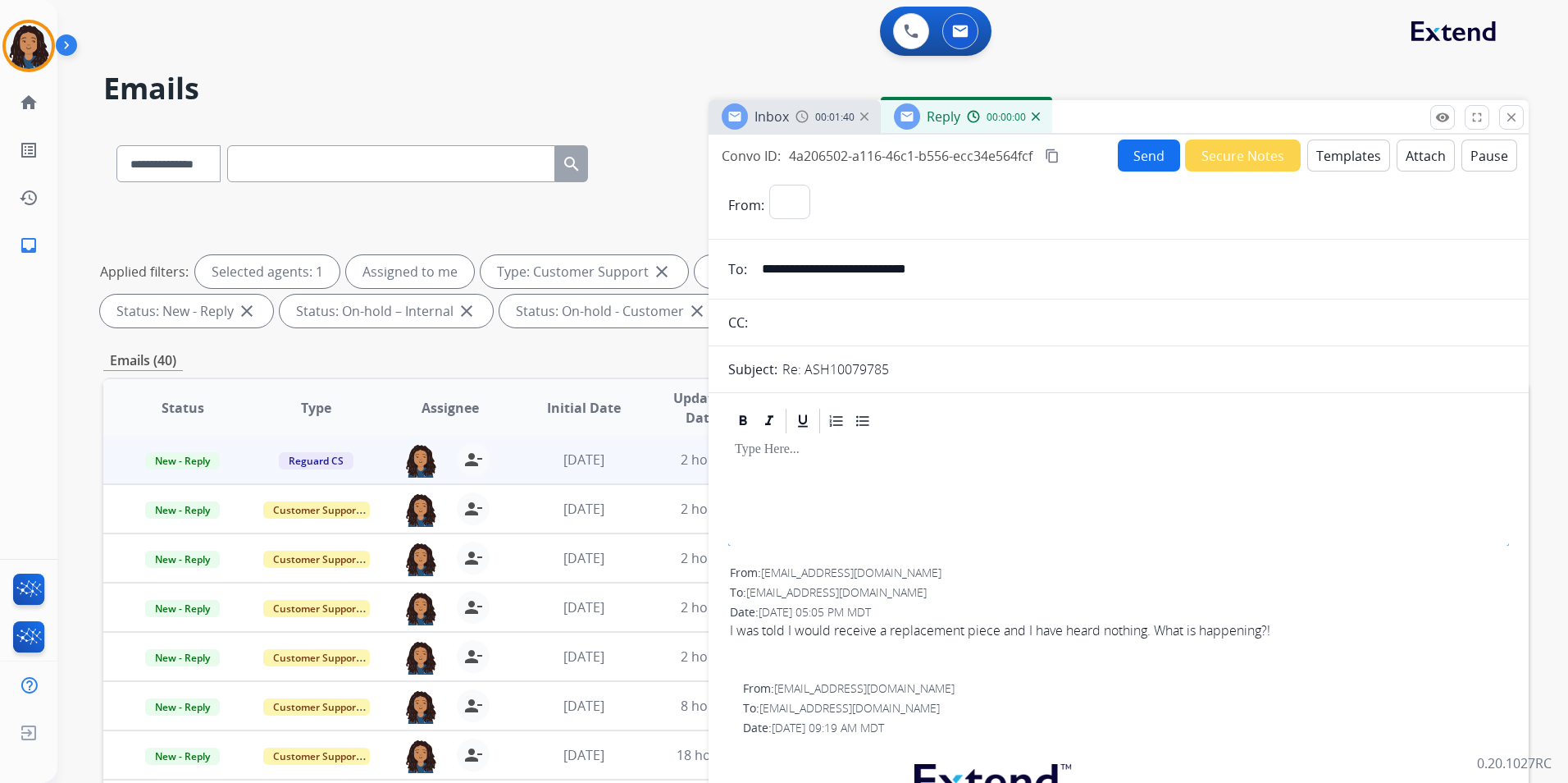
click at [1343, 160] on button "Templates" at bounding box center [1348, 155] width 82 height 32
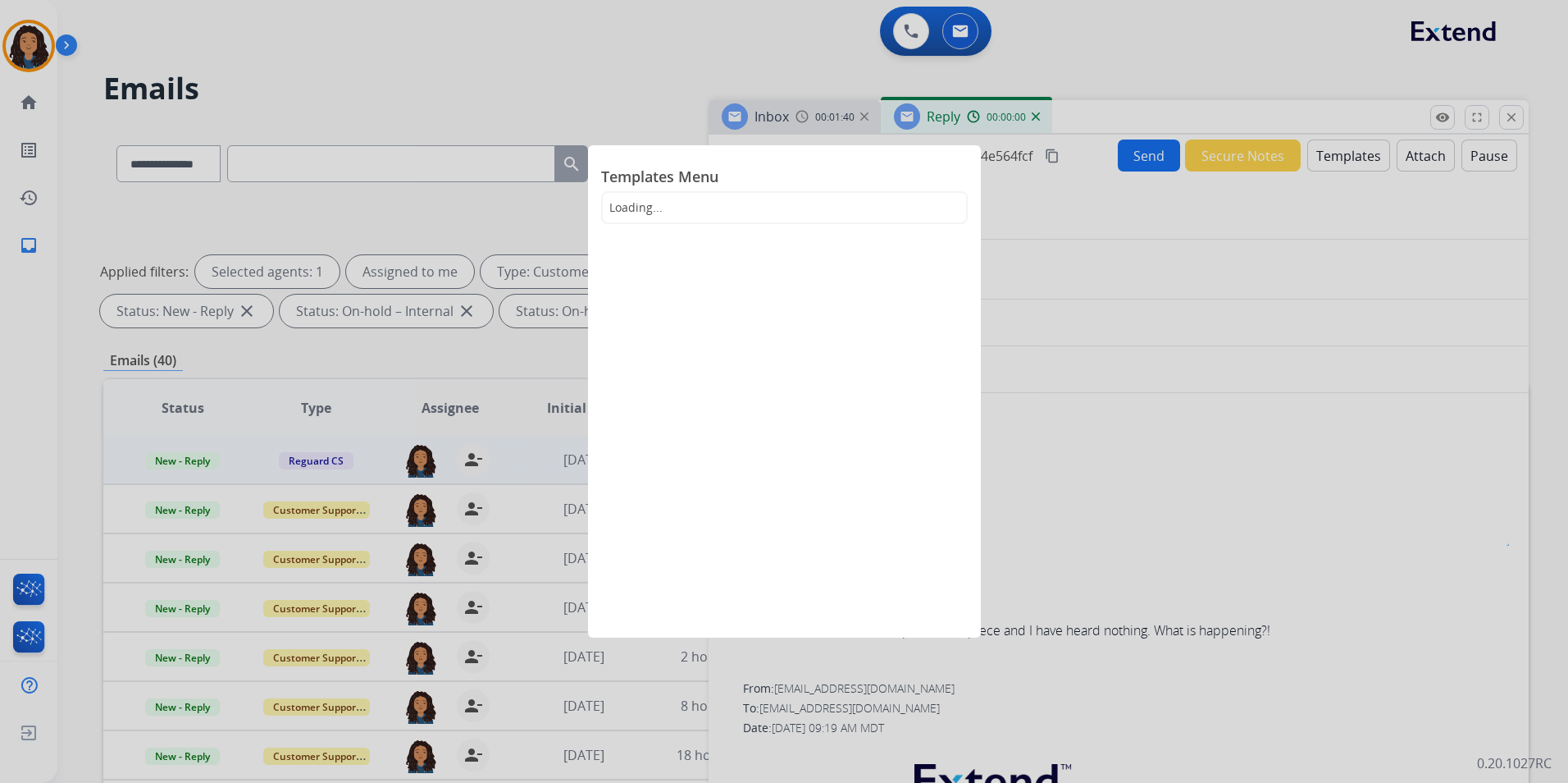
select select "**********"
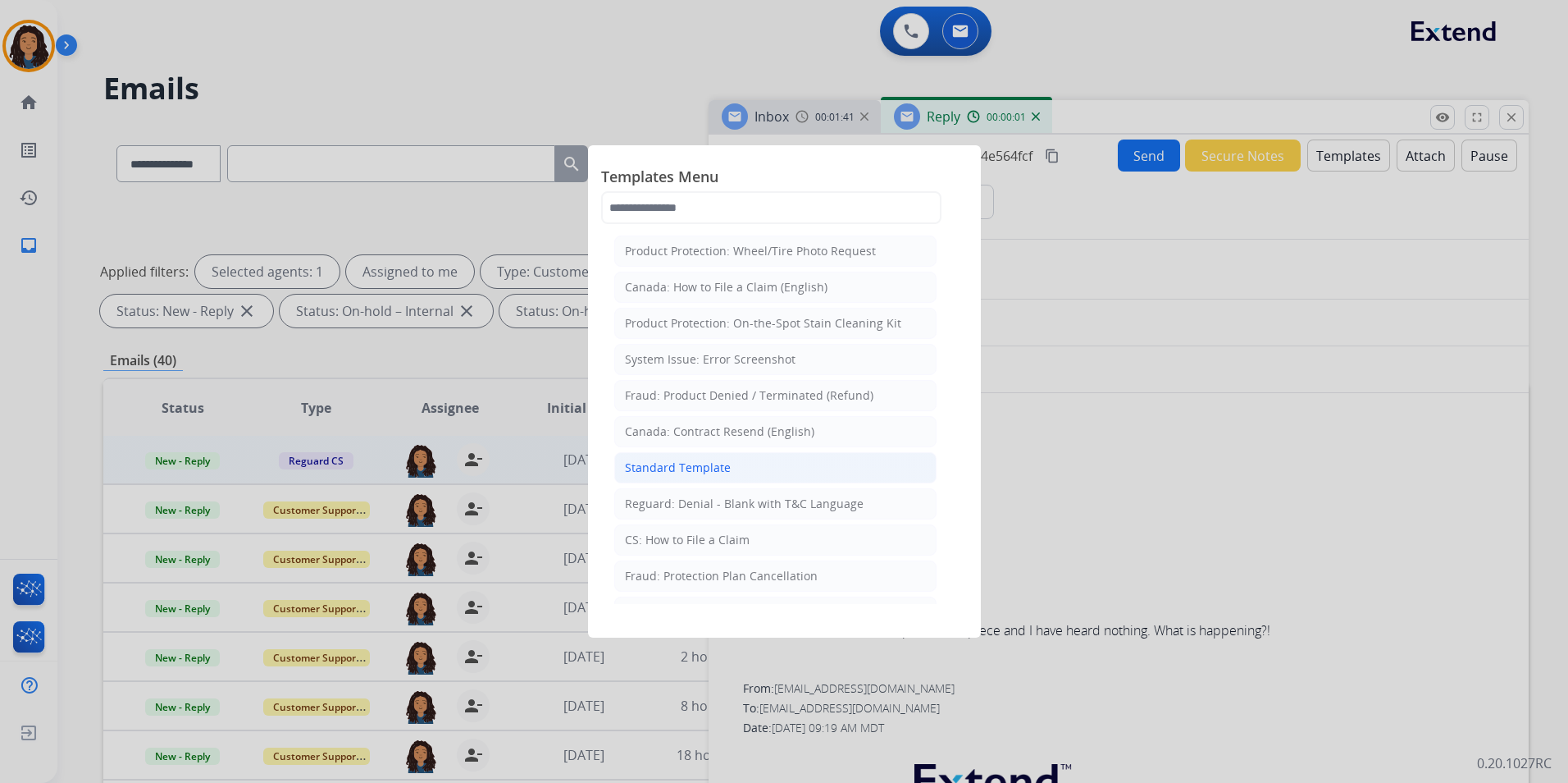
click at [771, 473] on li "Standard Template" at bounding box center [775, 468] width 323 height 31
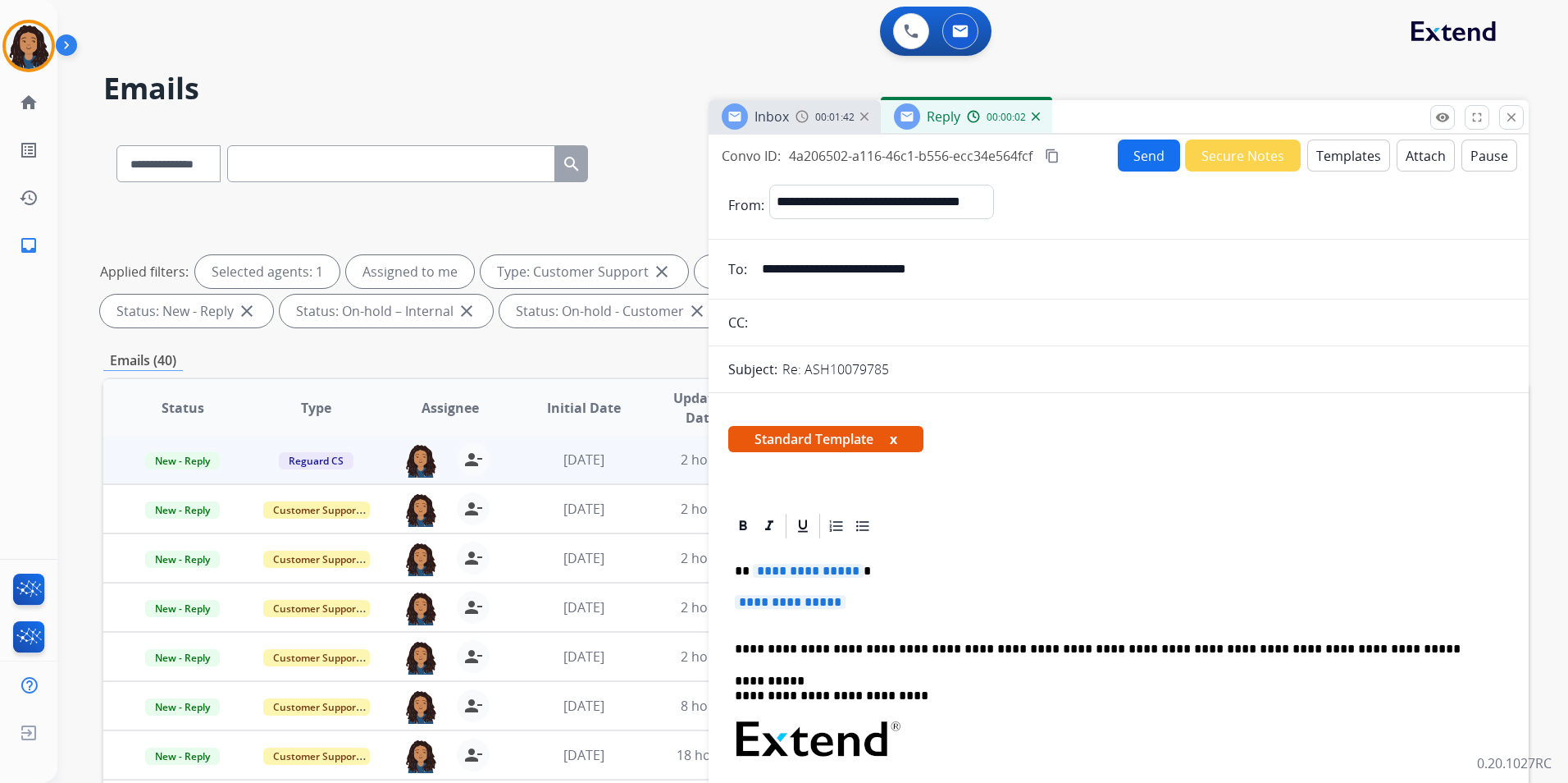
click at [806, 565] on span "**********" at bounding box center [807, 570] width 111 height 14
click at [798, 604] on span "**********" at bounding box center [790, 601] width 111 height 14
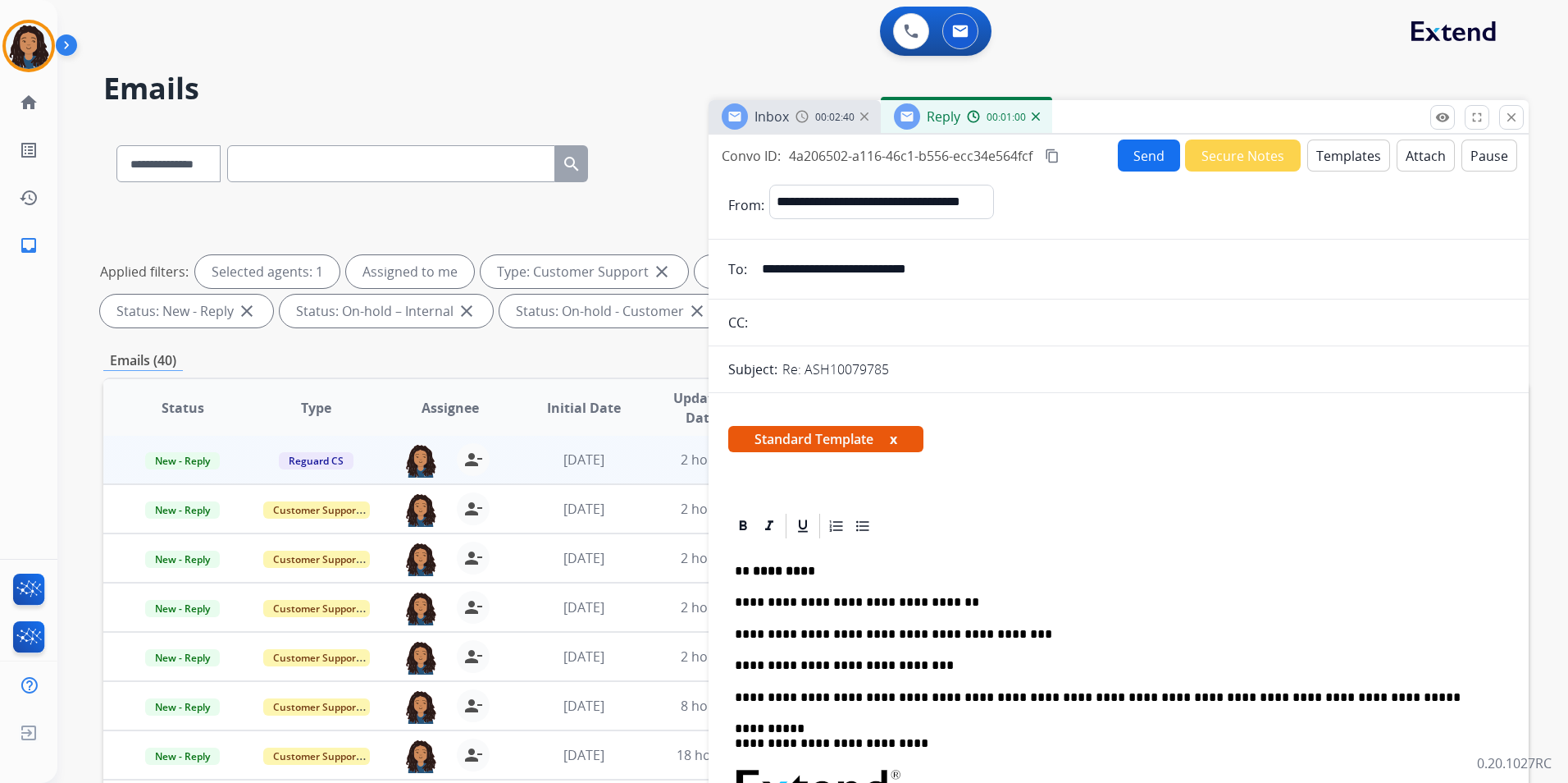
click at [1125, 138] on div "**********" at bounding box center [1118, 469] width 820 height 669
click at [1125, 155] on button "Send" at bounding box center [1149, 155] width 62 height 32
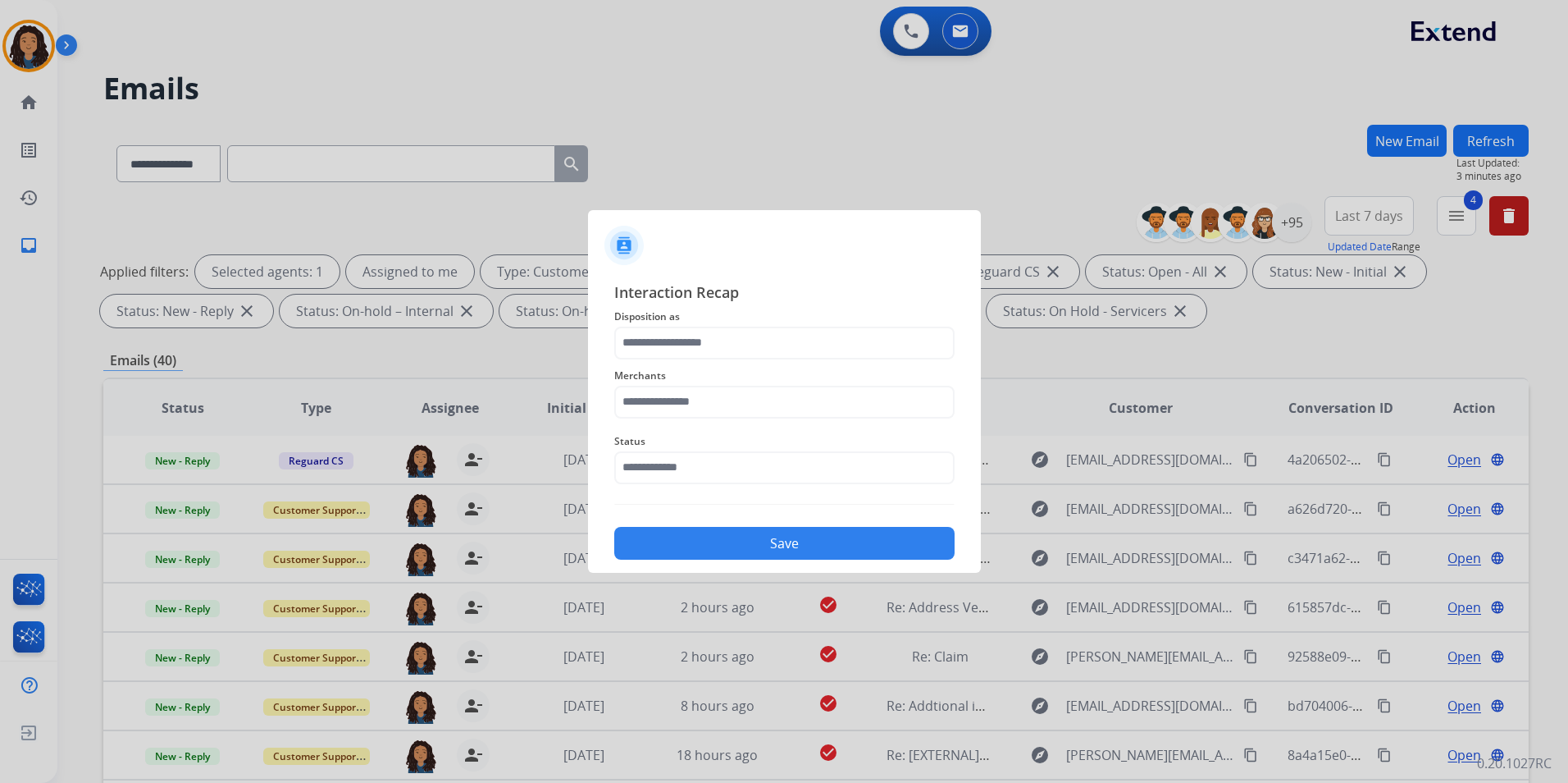
click at [840, 319] on span "Disposition as" at bounding box center [784, 316] width 340 height 19
click at [846, 332] on input "text" at bounding box center [784, 343] width 340 height 33
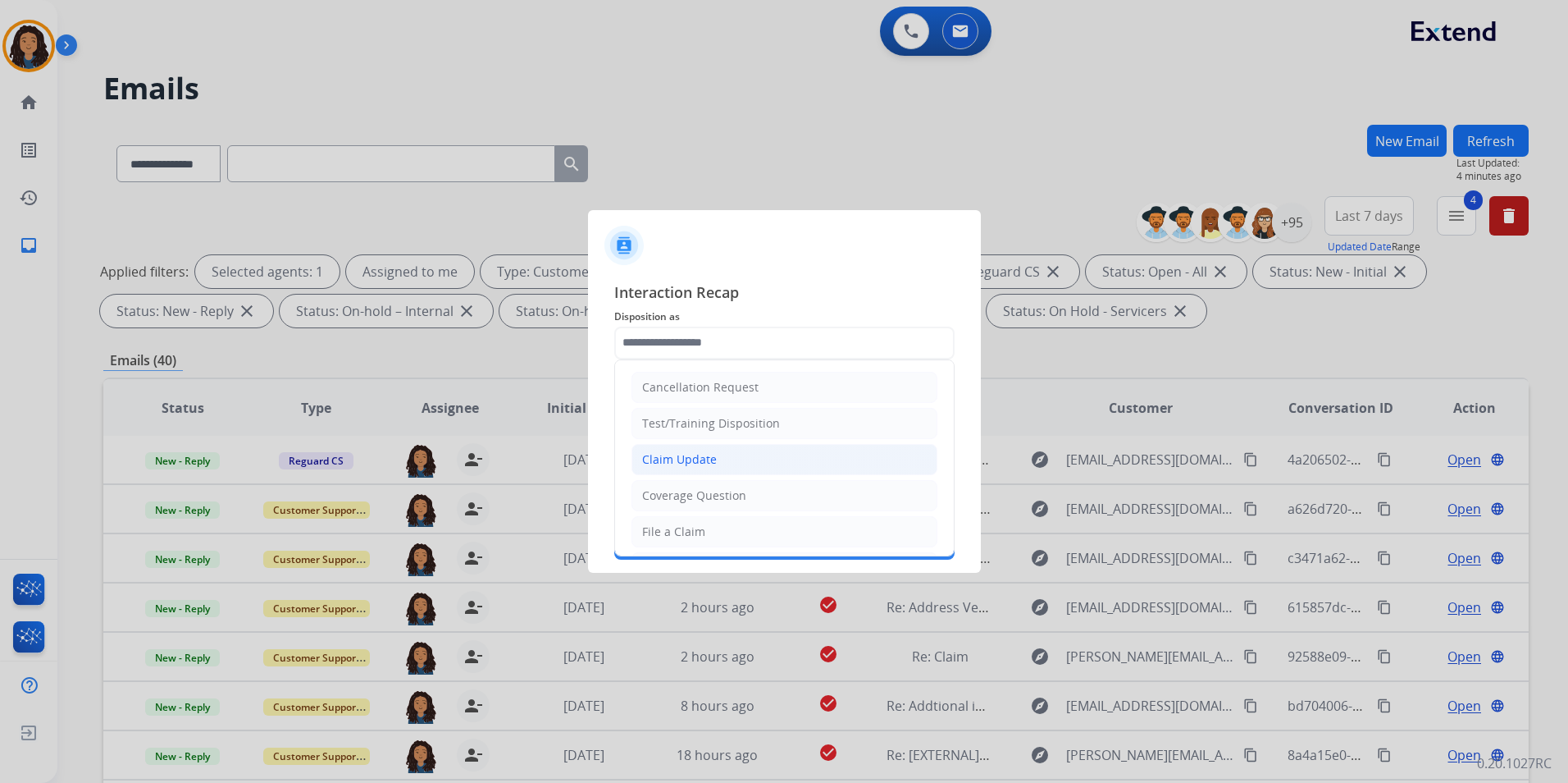
click at [727, 458] on li "Claim Update" at bounding box center [784, 459] width 306 height 31
type input "**********"
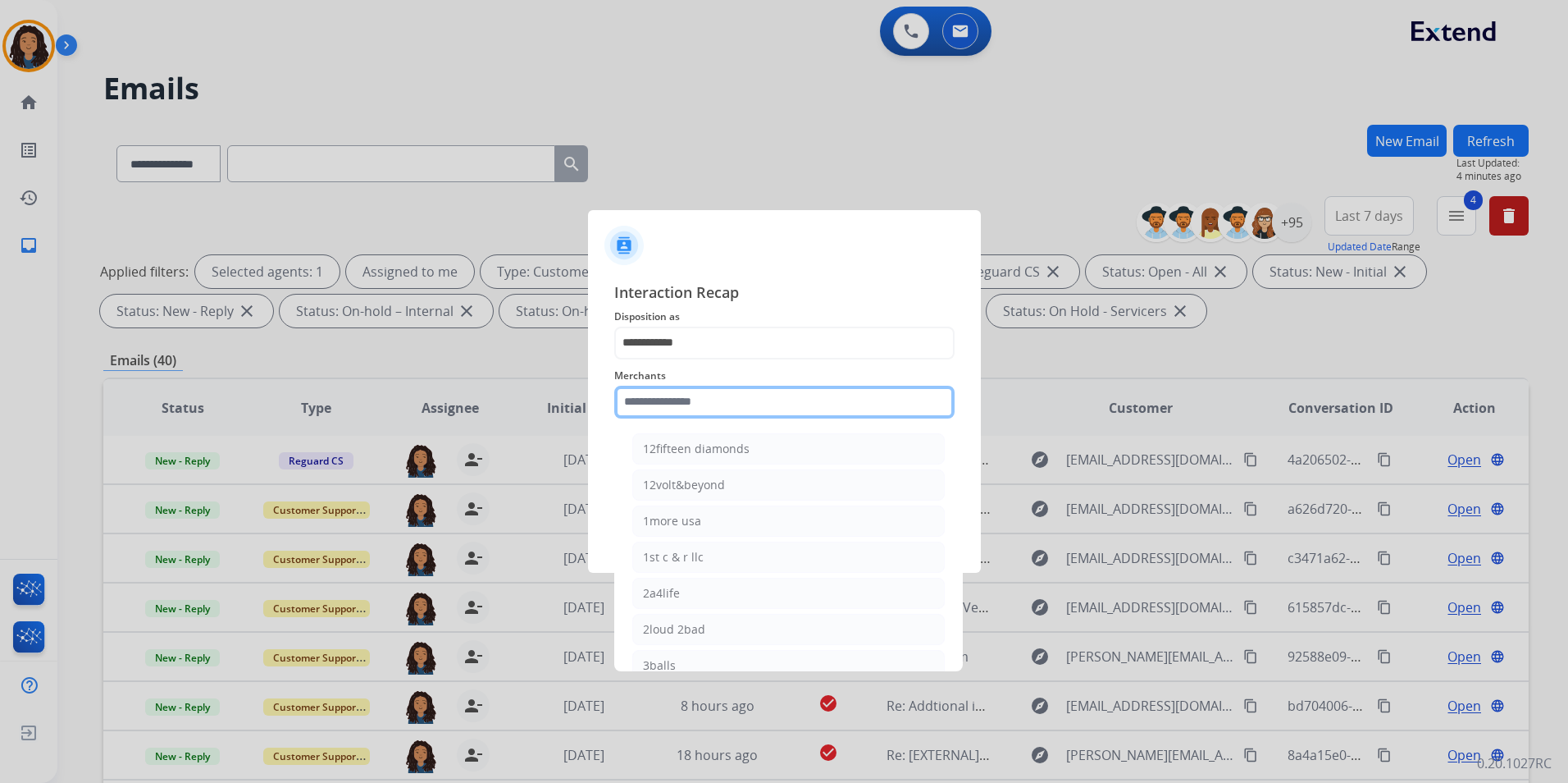
click at [715, 407] on input "text" at bounding box center [784, 403] width 340 height 33
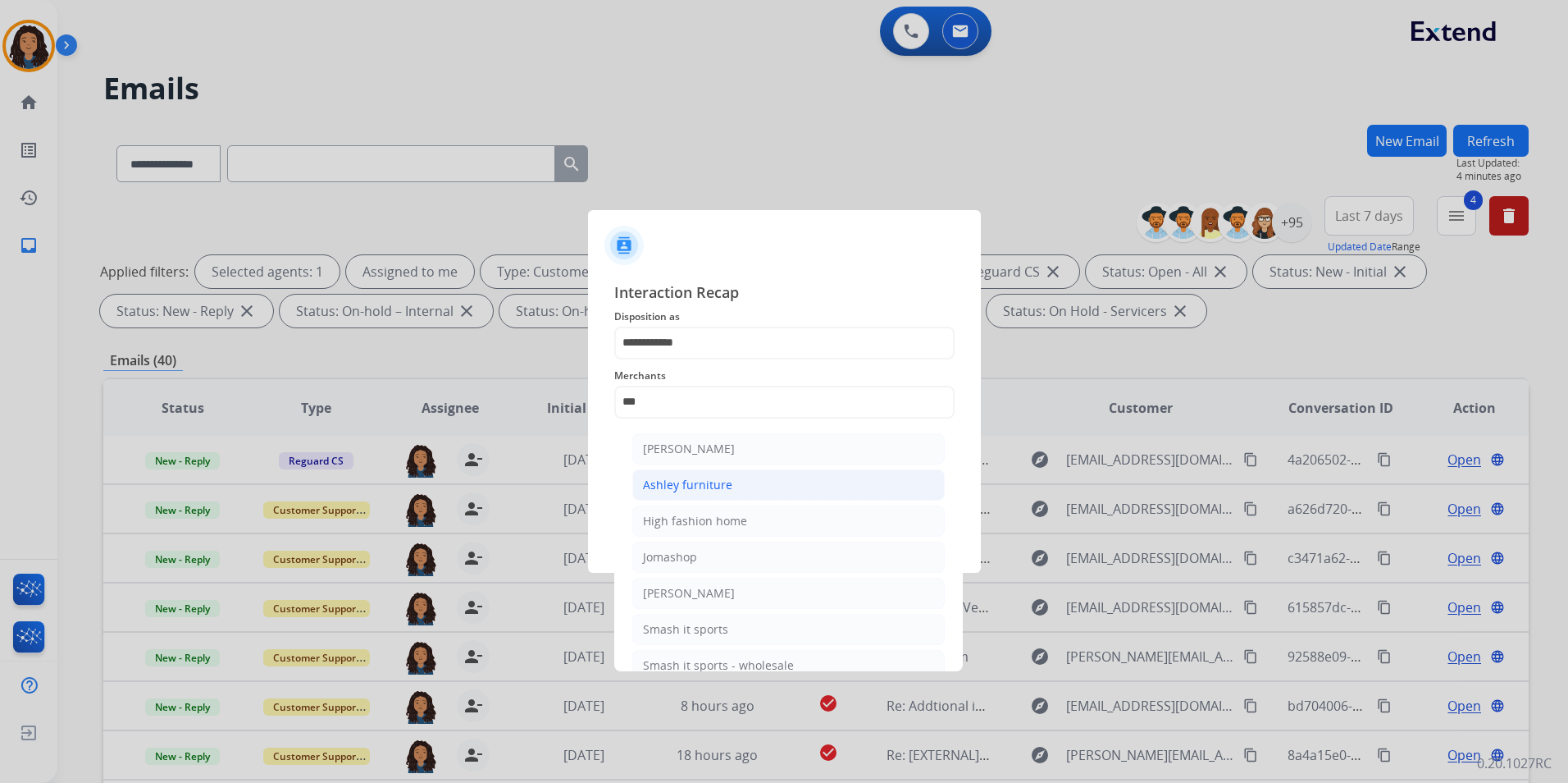
click at [697, 485] on div "Ashley furniture" at bounding box center [687, 485] width 90 height 17
type input "**********"
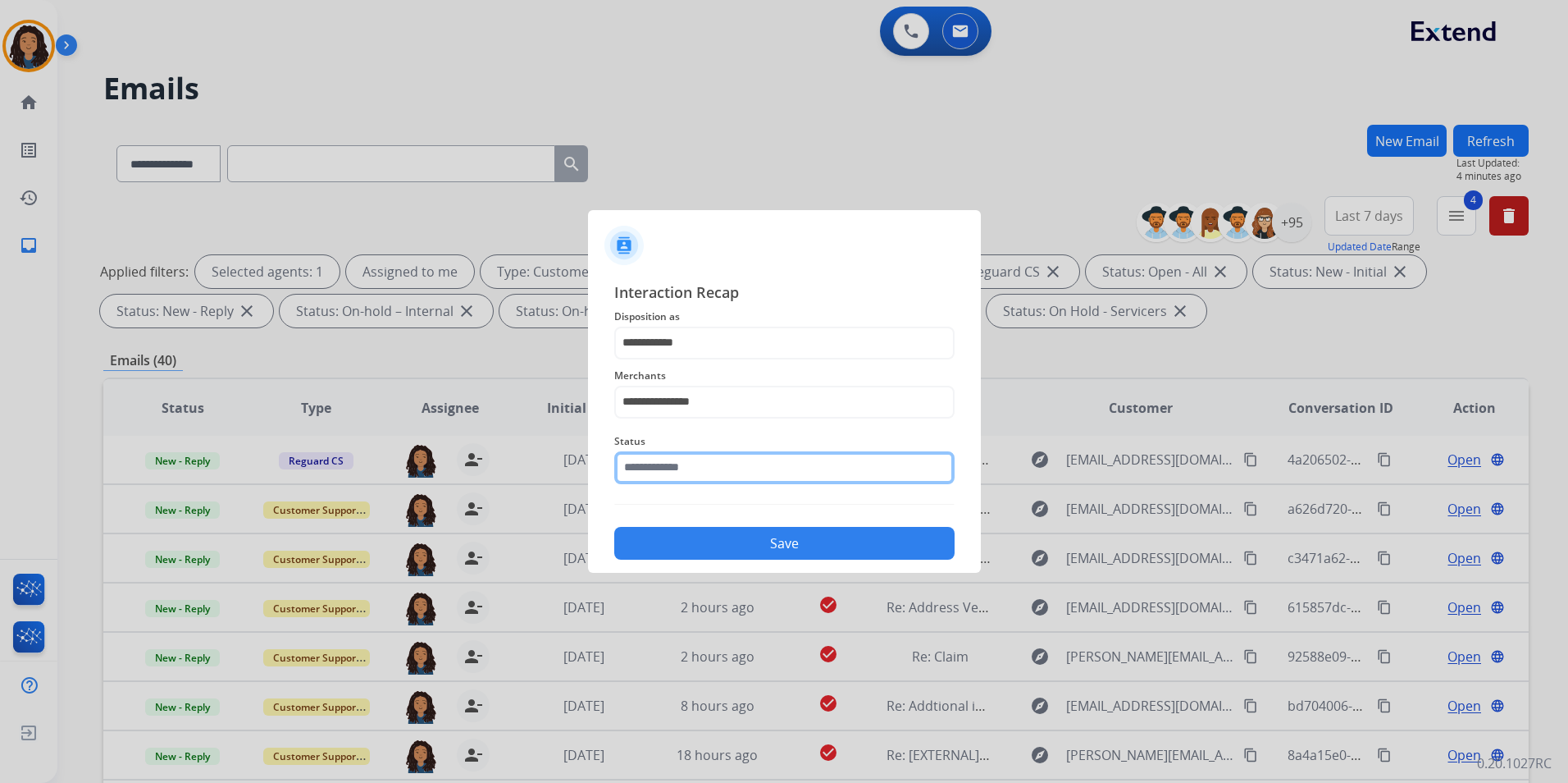
click at [694, 480] on input "text" at bounding box center [784, 468] width 340 height 33
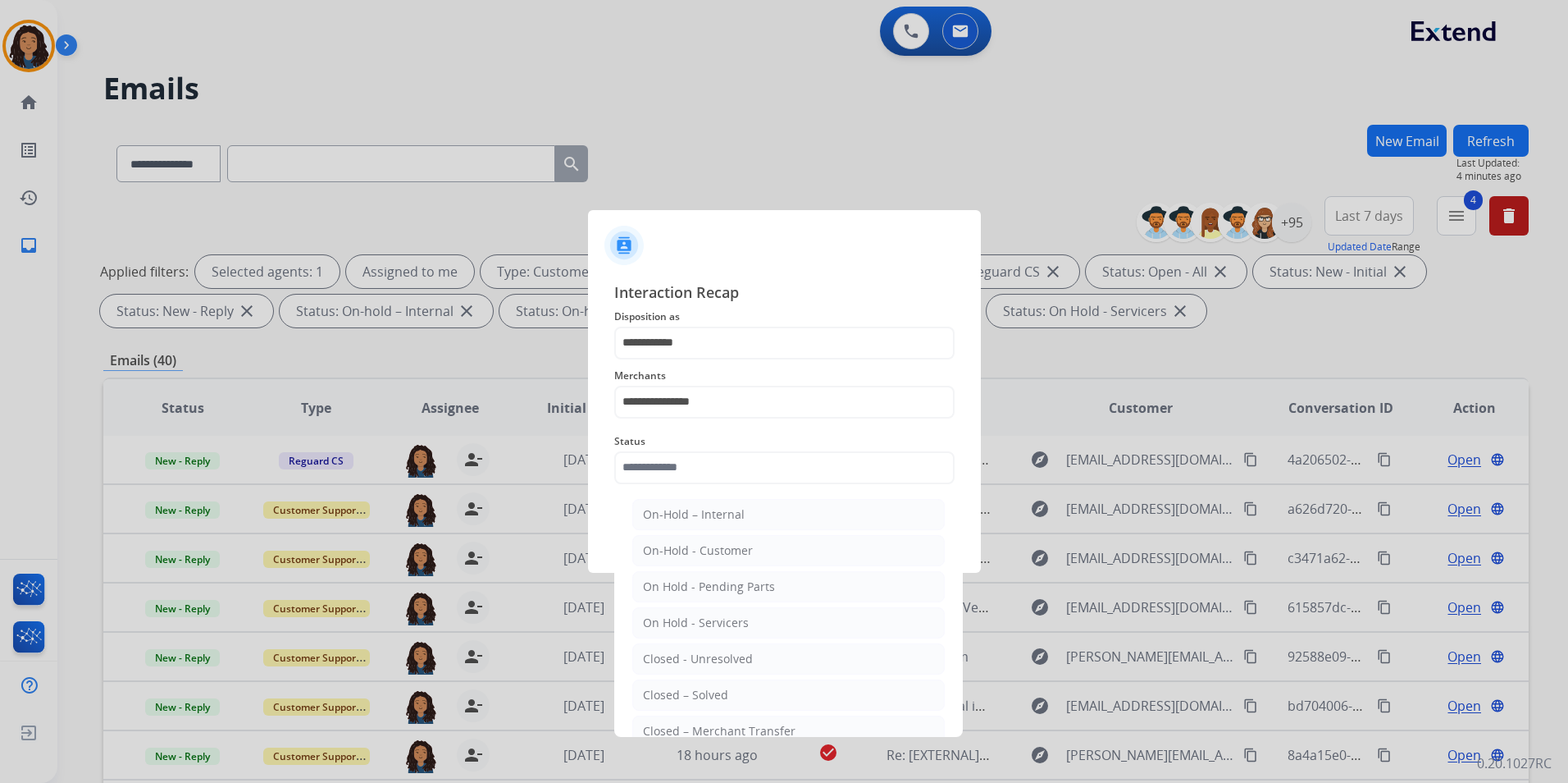
drag, startPoint x: 652, startPoint y: 692, endPoint x: 716, endPoint y: 593, distance: 117.9
click at [652, 692] on div "Closed – Solved" at bounding box center [685, 695] width 85 height 17
type input "**********"
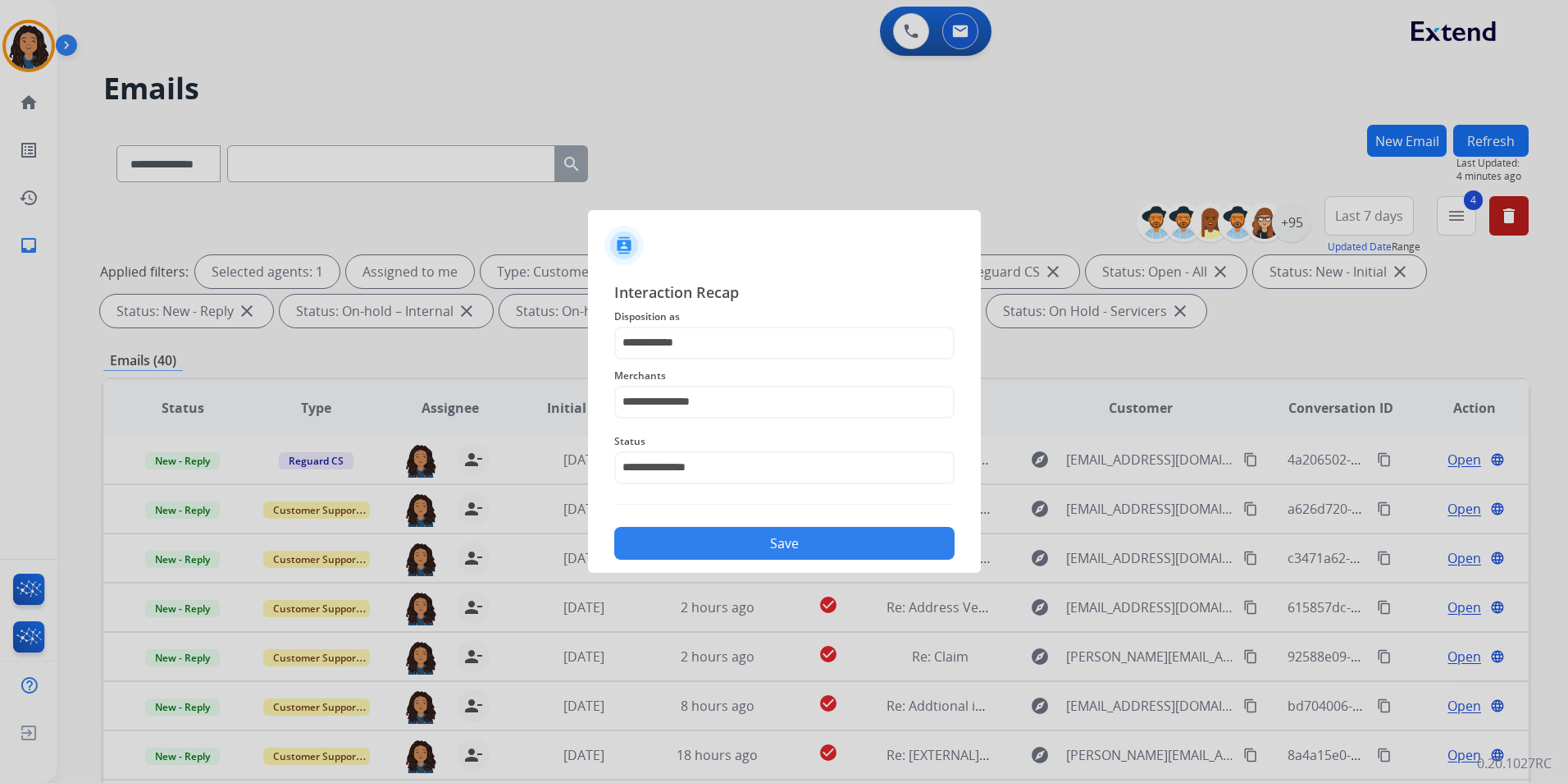
click at [739, 546] on button "Save" at bounding box center [784, 543] width 340 height 33
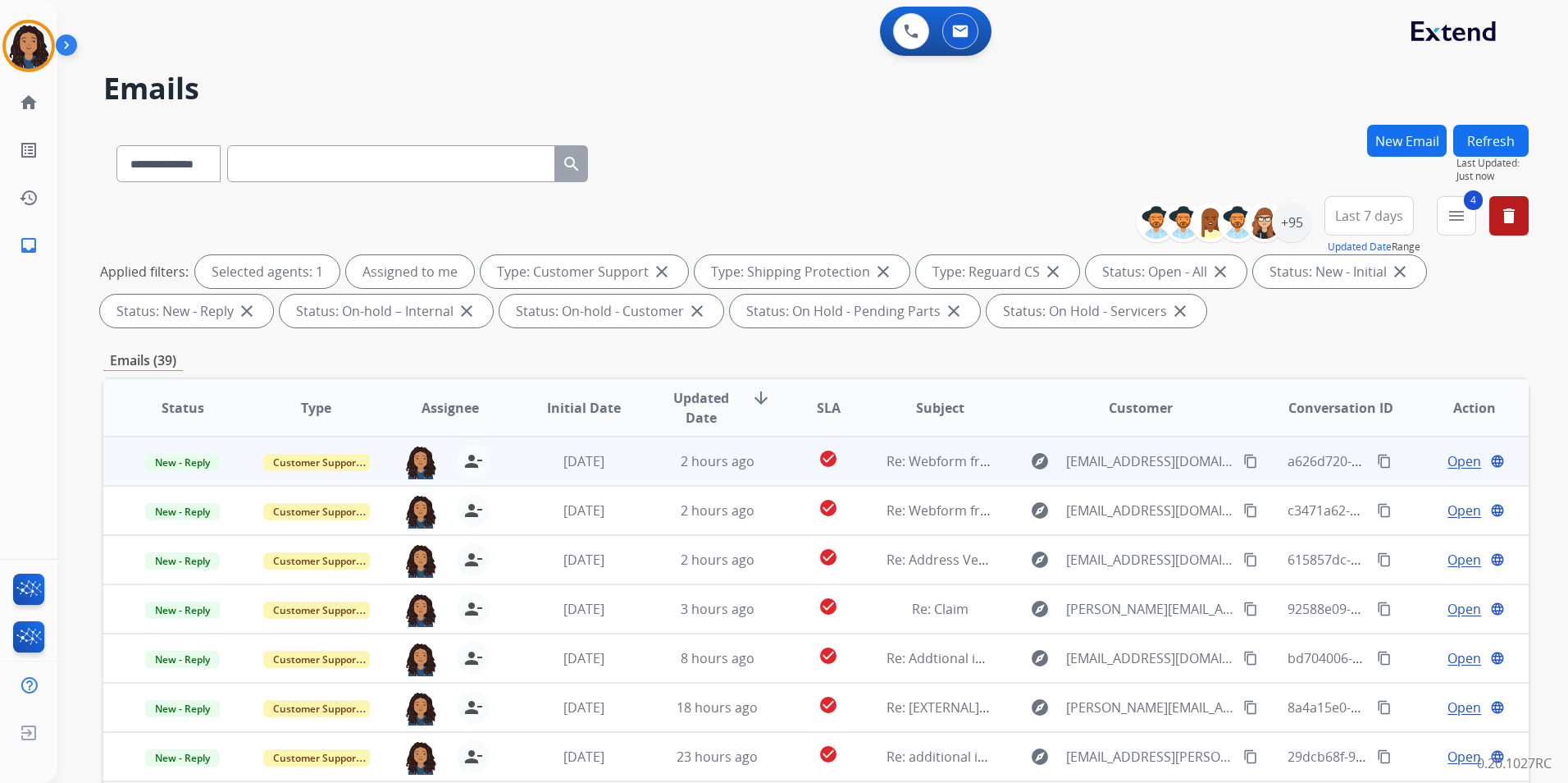
click at [1460, 460] on span "Open" at bounding box center [1464, 460] width 34 height 19
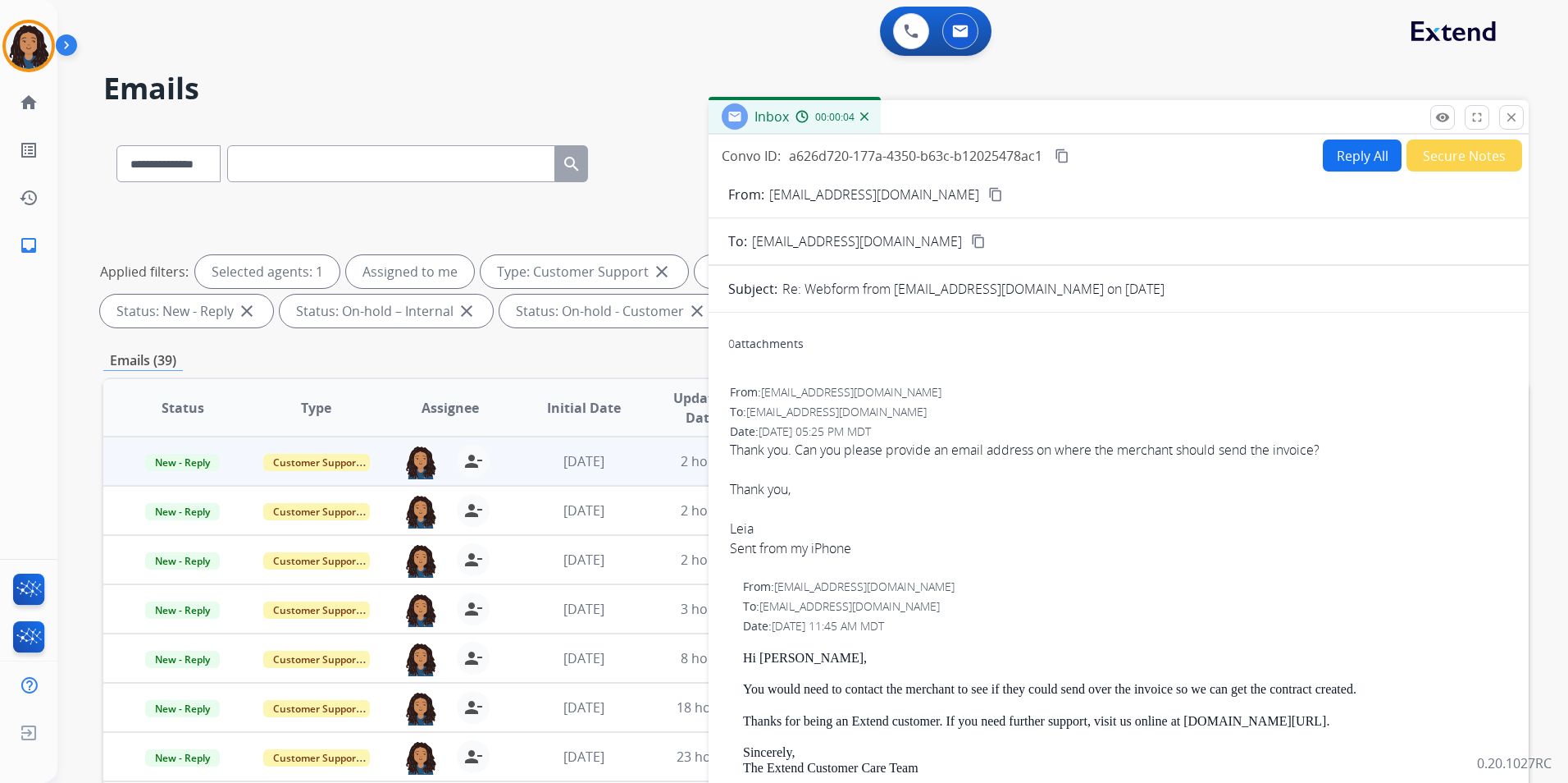
scroll to position [82, 0]
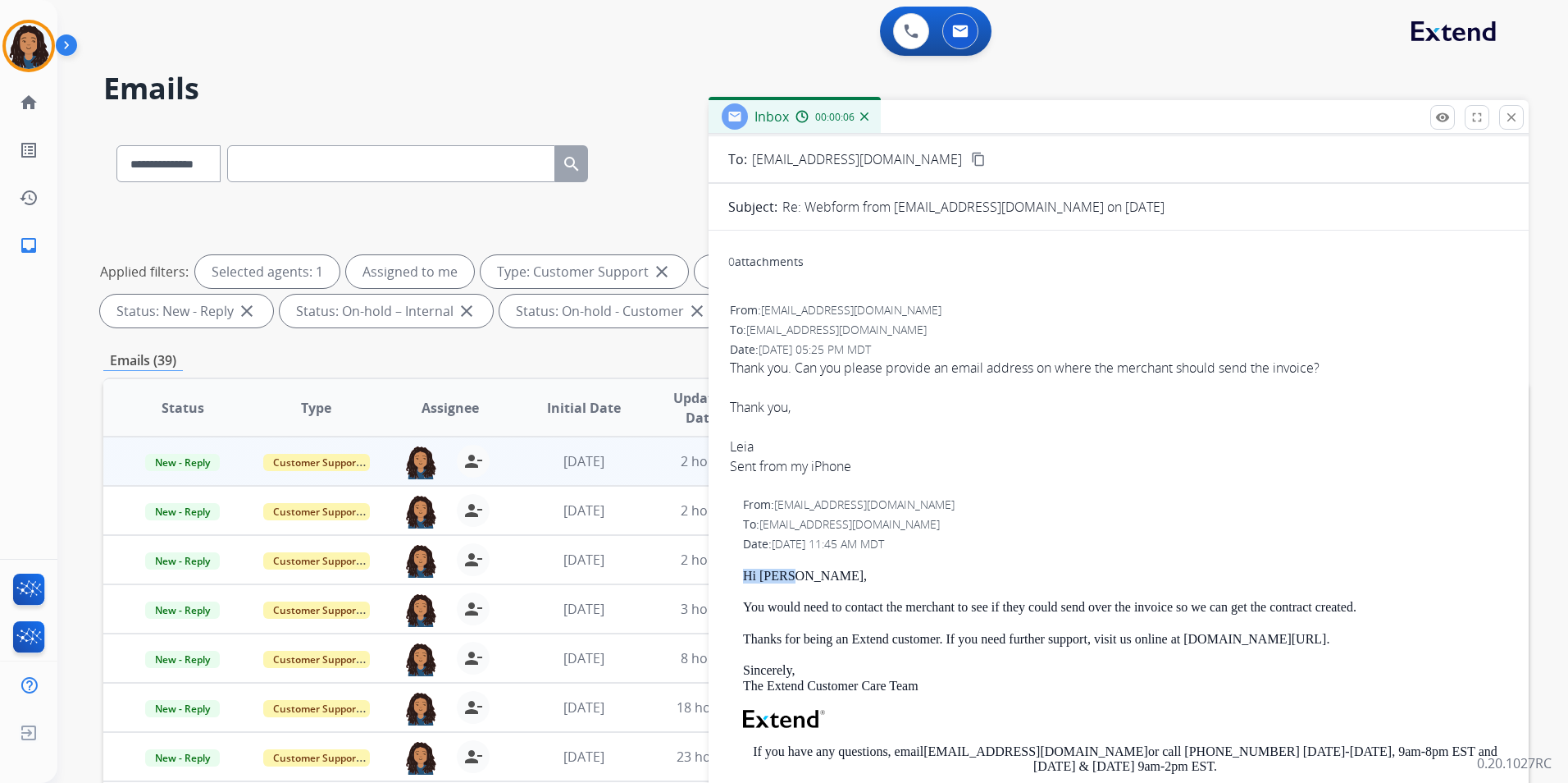
drag, startPoint x: 740, startPoint y: 570, endPoint x: 841, endPoint y: 570, distance: 101.0
click at [841, 570] on div "From: [EMAIL_ADDRESS][DOMAIN_NAME] To: [EMAIL_ADDRESS][DOMAIN_NAME] Date: [DATE…" at bounding box center [1119, 724] width 781 height 458
drag, startPoint x: 841, startPoint y: 570, endPoint x: 788, endPoint y: 580, distance: 53.9
copy p "Hi [PERSON_NAME],"
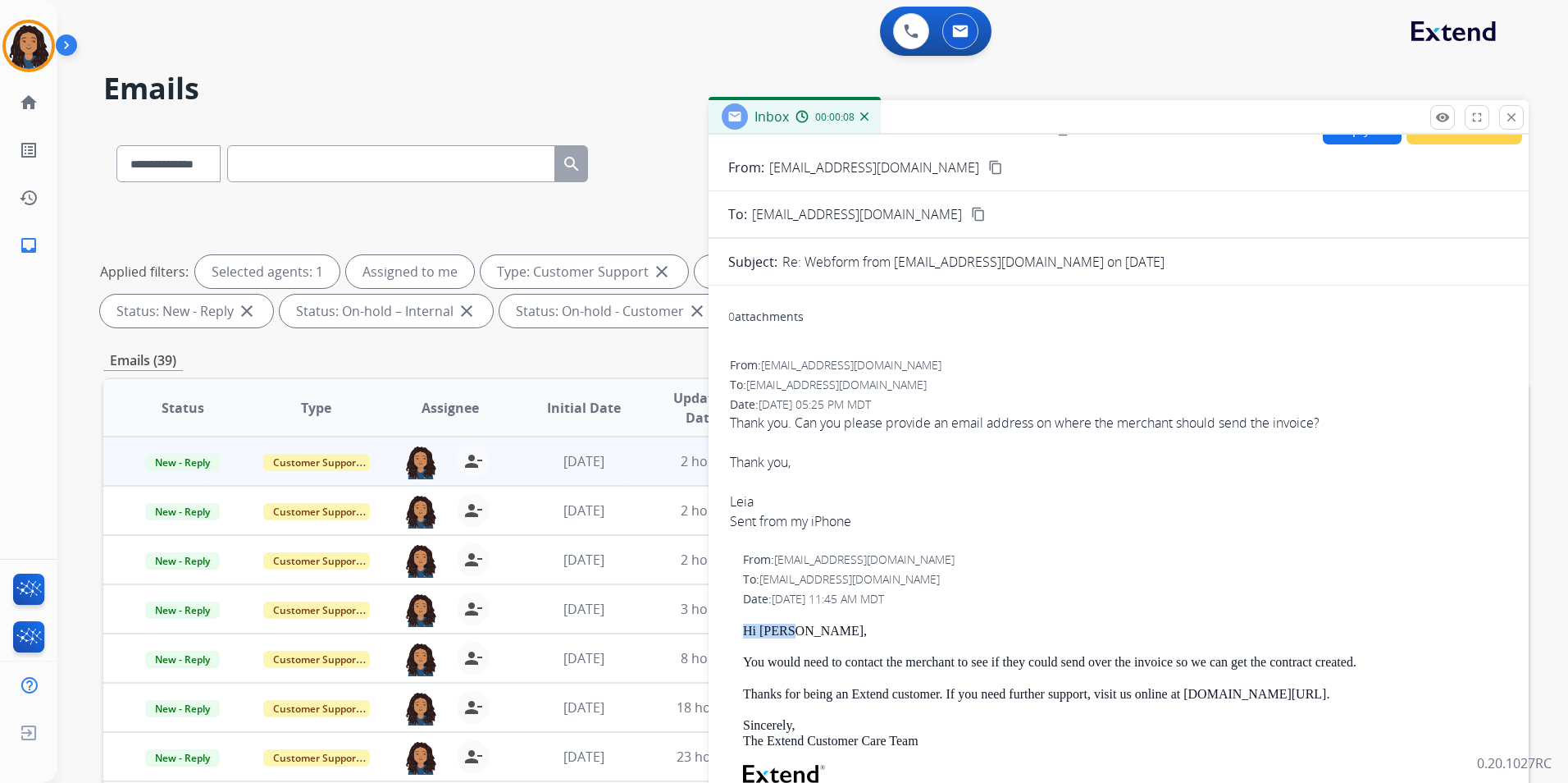
scroll to position [0, 0]
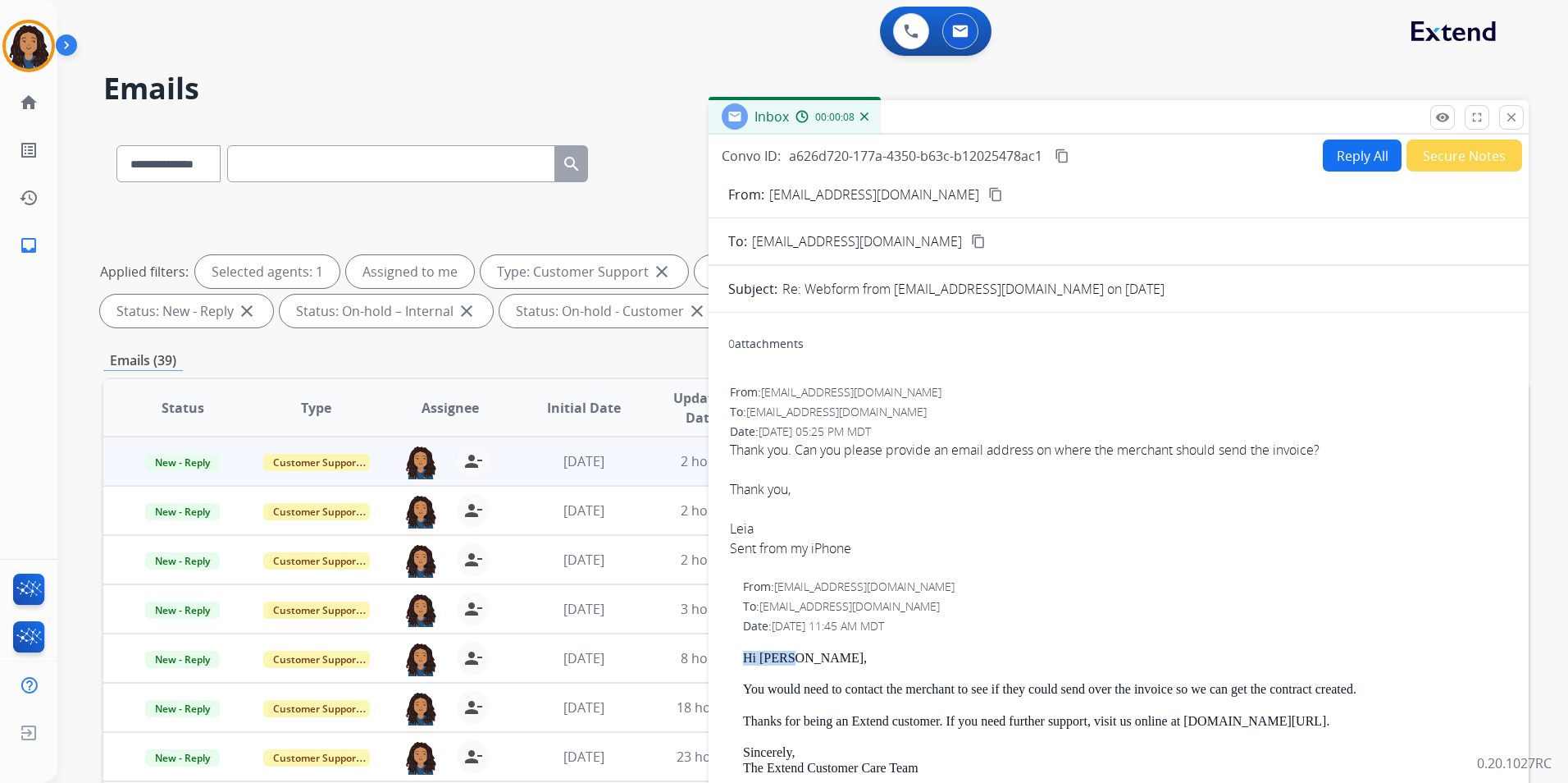
click at [1350, 157] on button "Reply All" at bounding box center [1362, 155] width 79 height 32
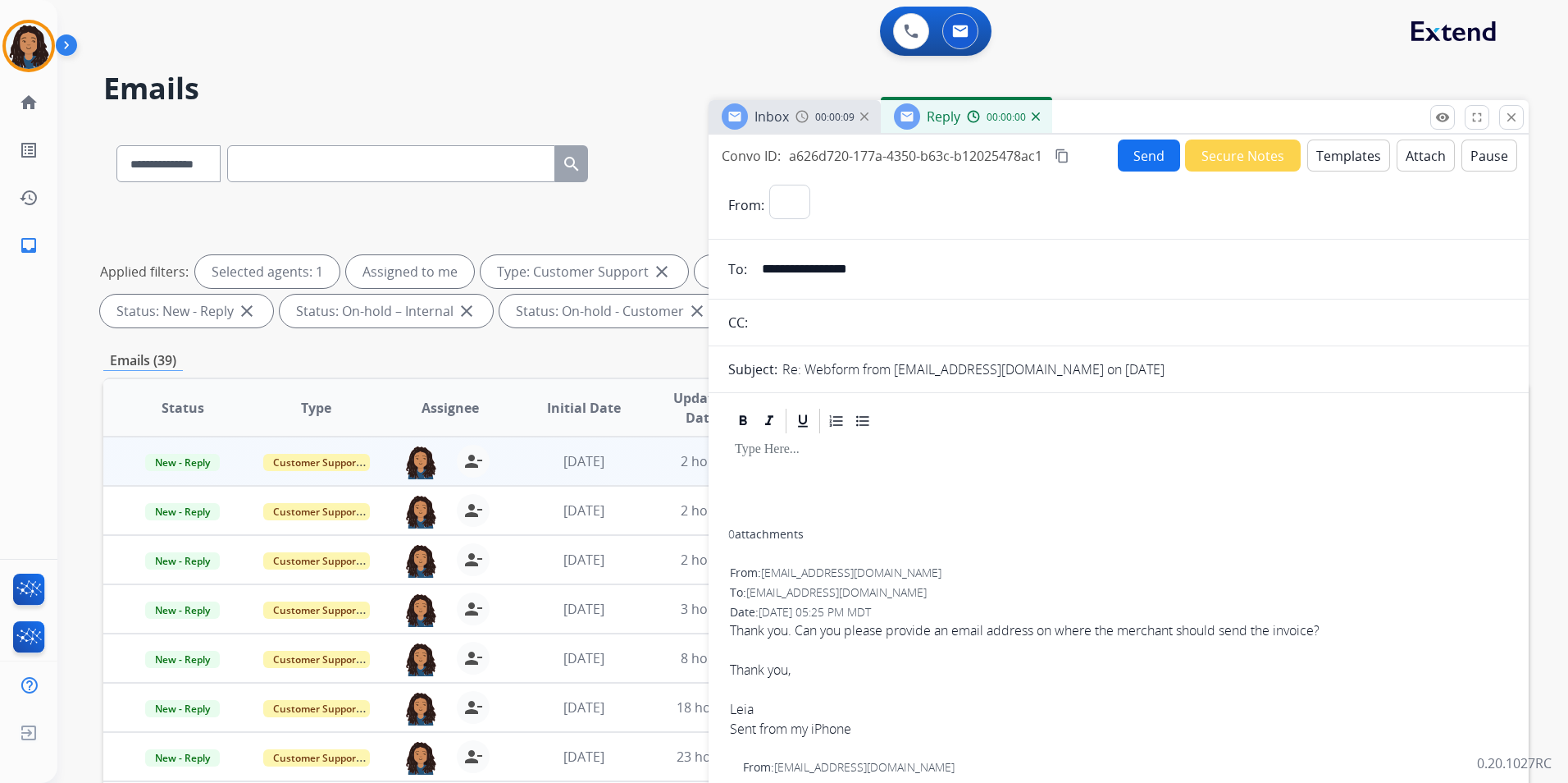
click at [1350, 157] on button "Templates" at bounding box center [1348, 155] width 82 height 32
select select "**********"
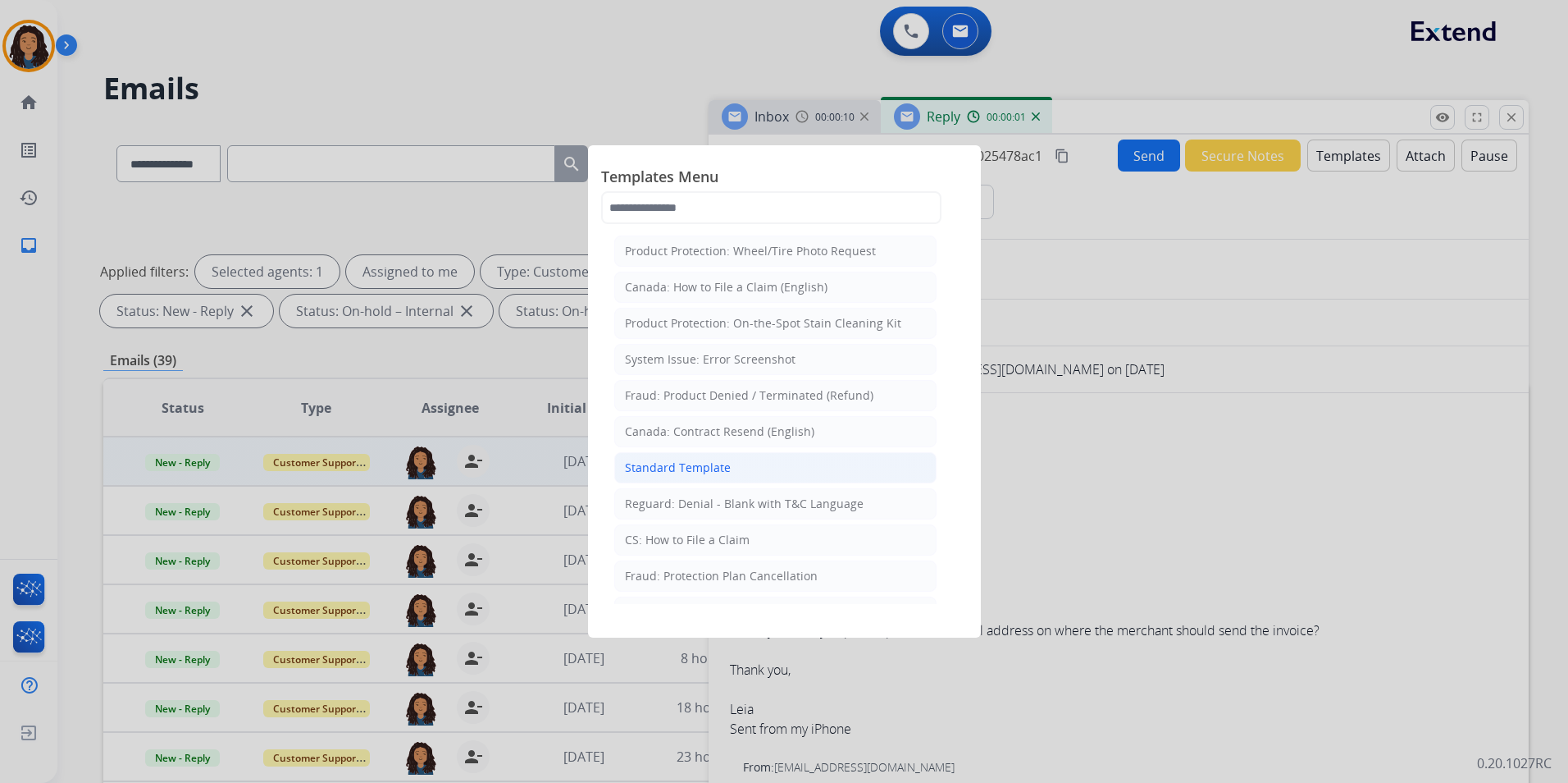
click at [758, 468] on li "Standard Template" at bounding box center [775, 468] width 323 height 31
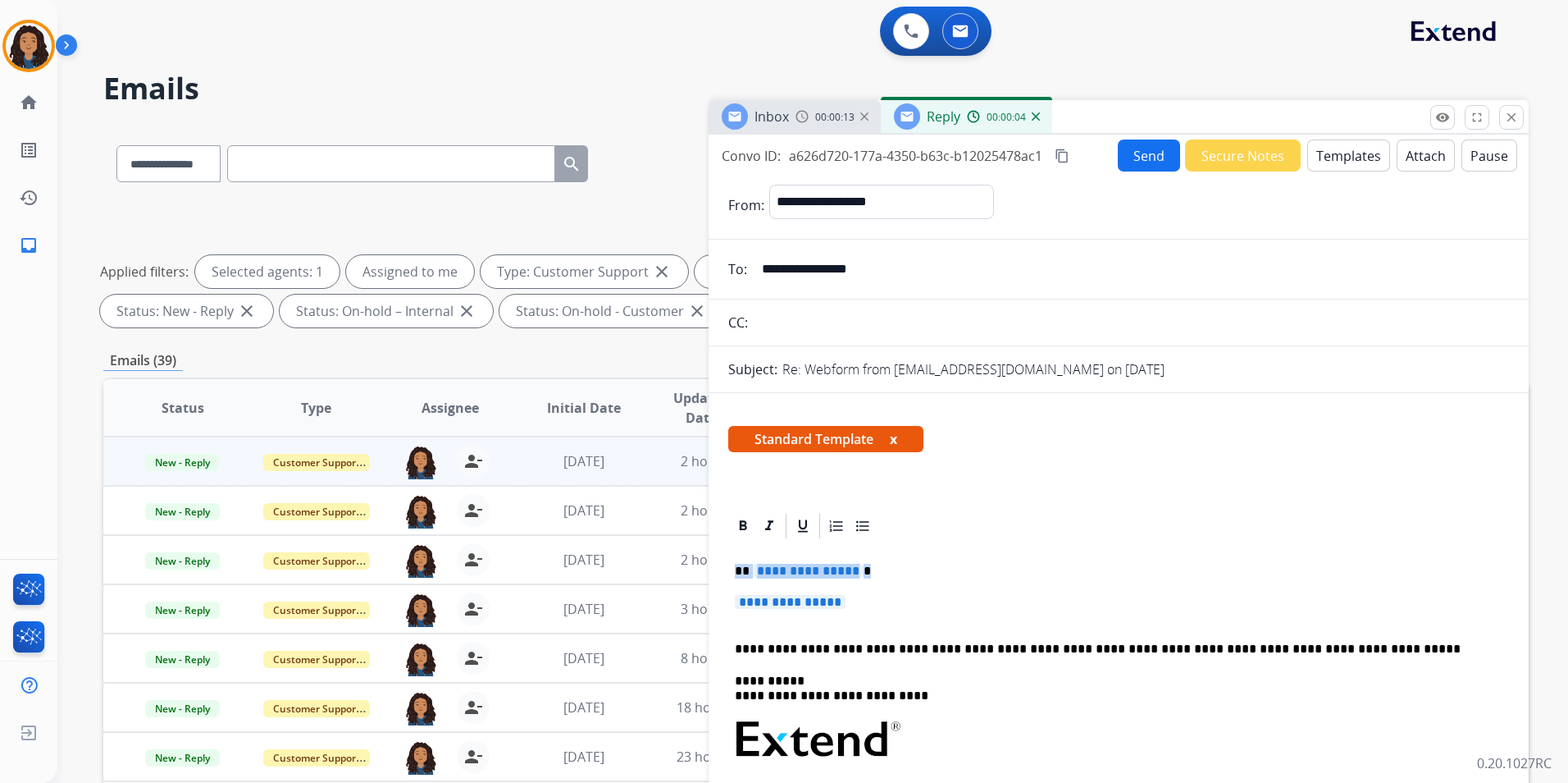
drag, startPoint x: 736, startPoint y: 568, endPoint x: 876, endPoint y: 605, distance: 144.8
click at [876, 605] on div "**********" at bounding box center [1119, 789] width 781 height 495
paste div
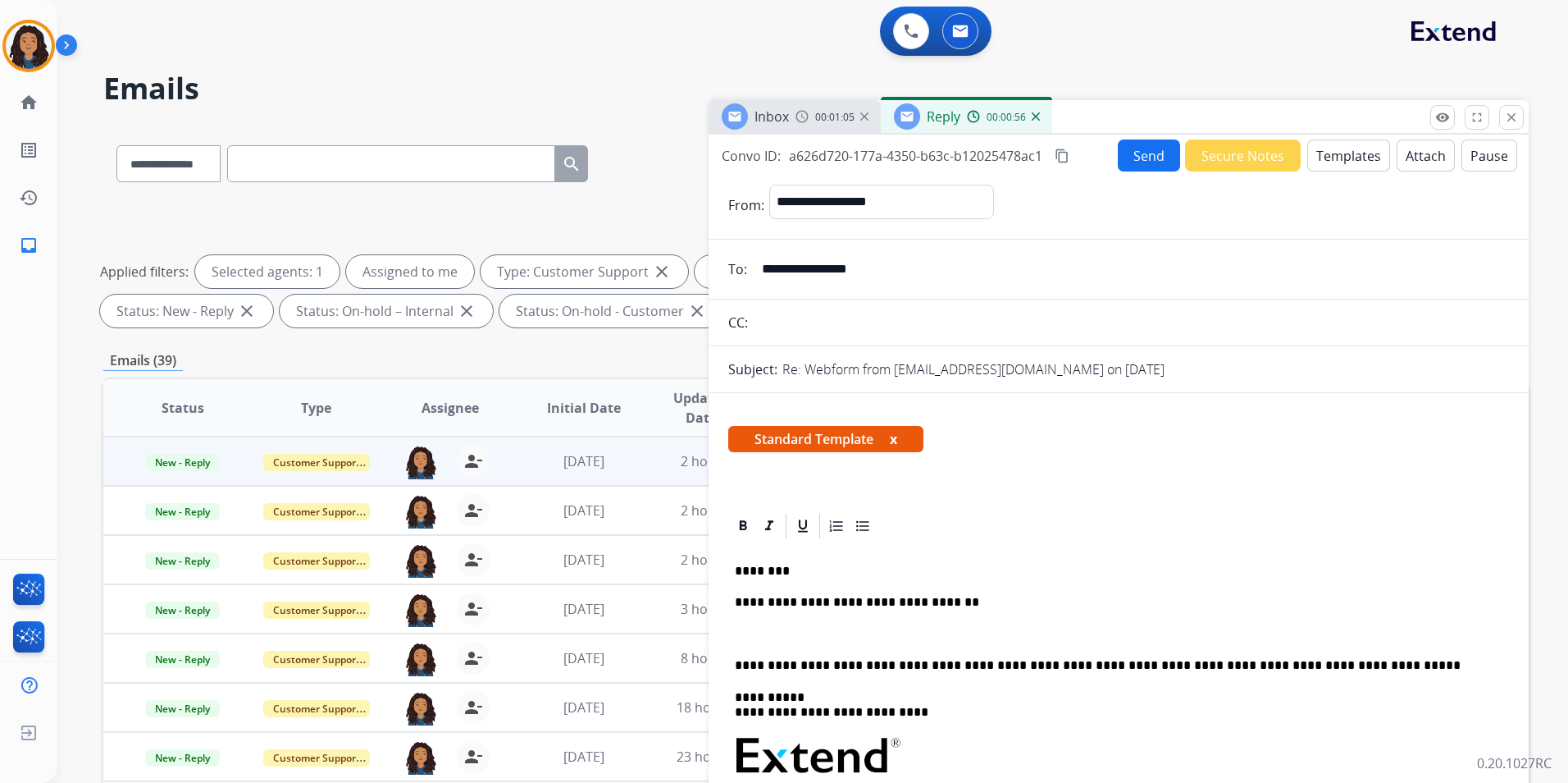
click at [792, 128] on div "Inbox 00:01:05" at bounding box center [795, 116] width 172 height 33
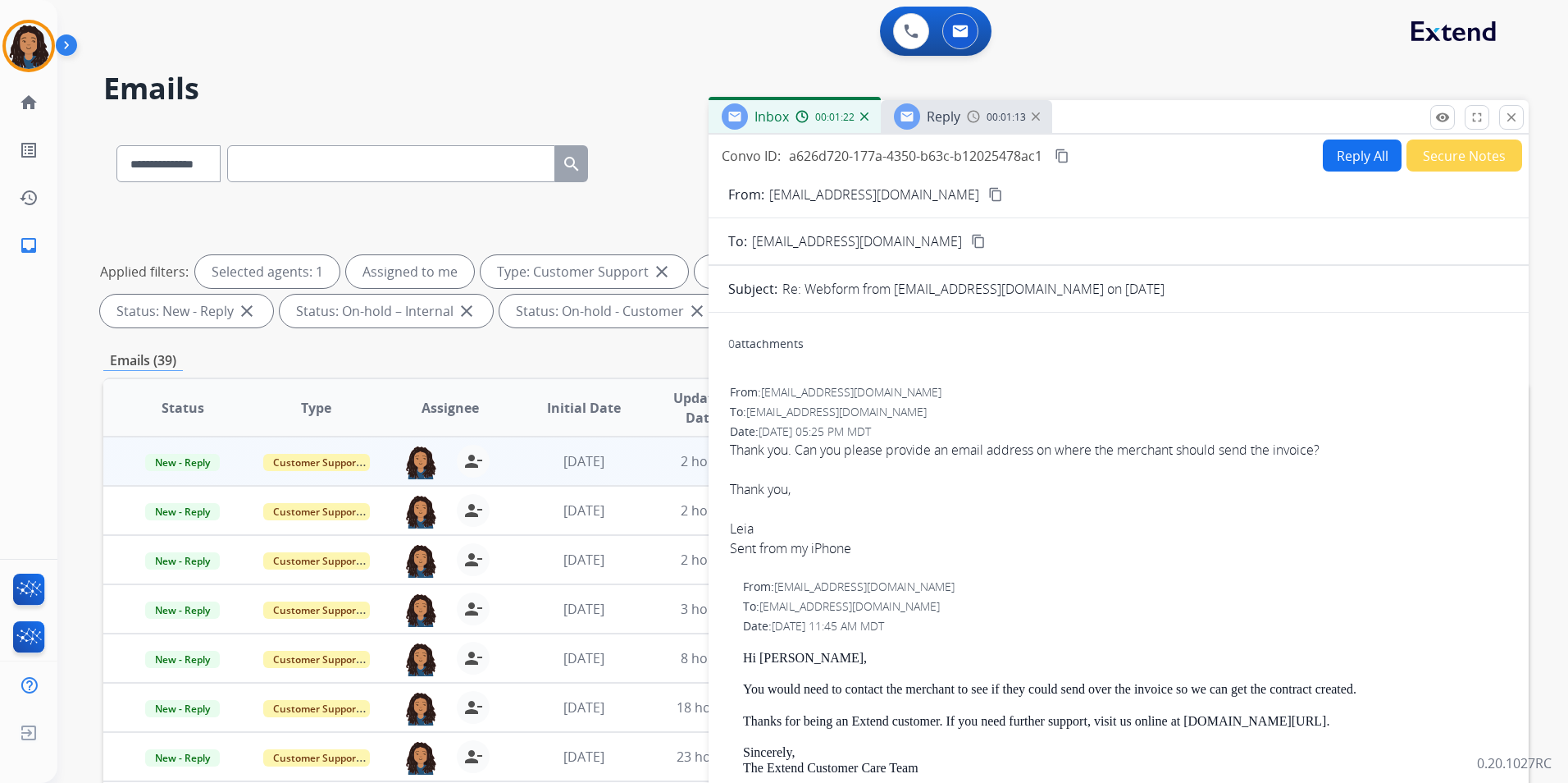
click at [950, 122] on span "Reply" at bounding box center [943, 116] width 34 height 18
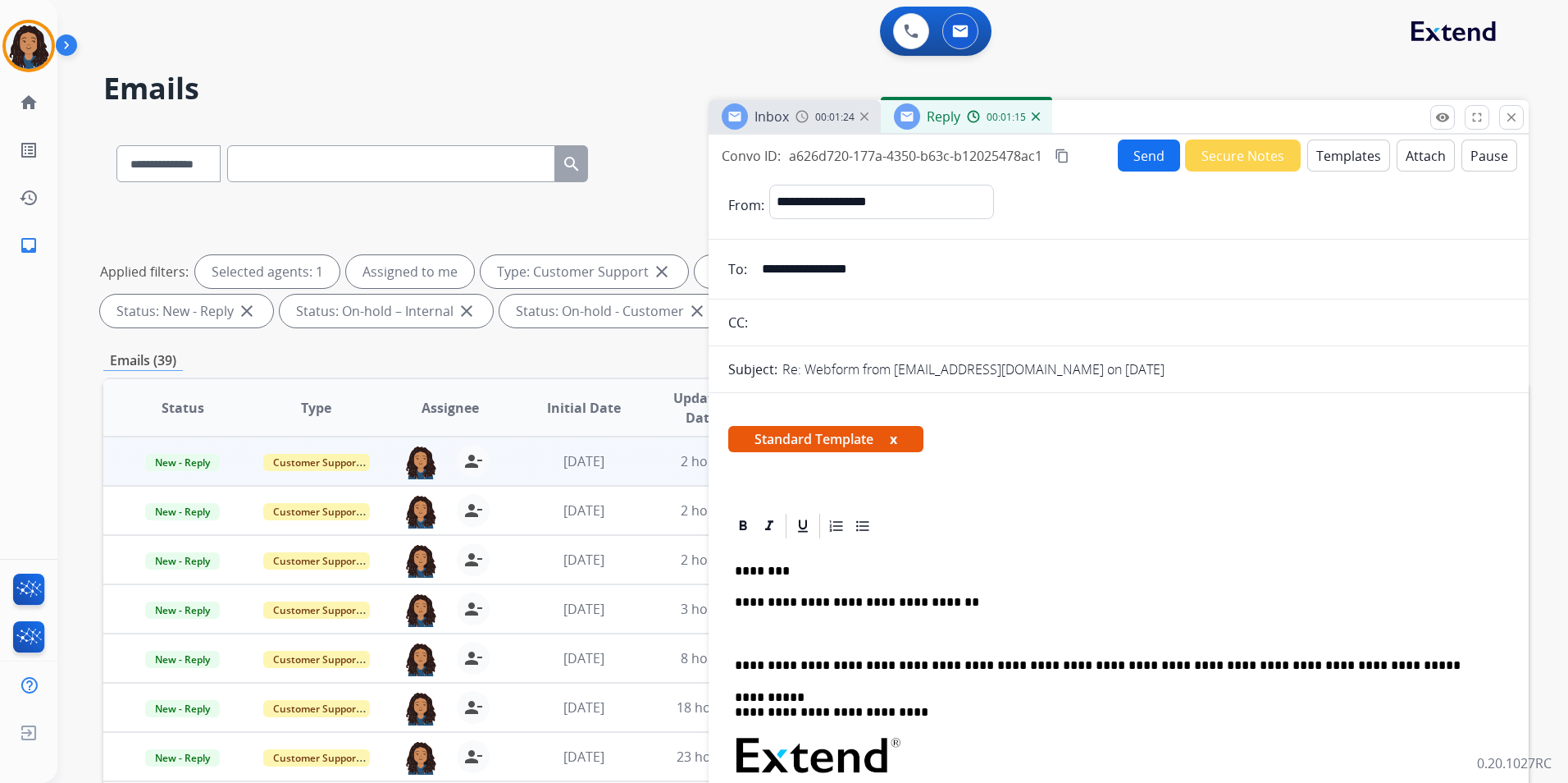
click at [843, 629] on p at bounding box center [1118, 634] width 767 height 15
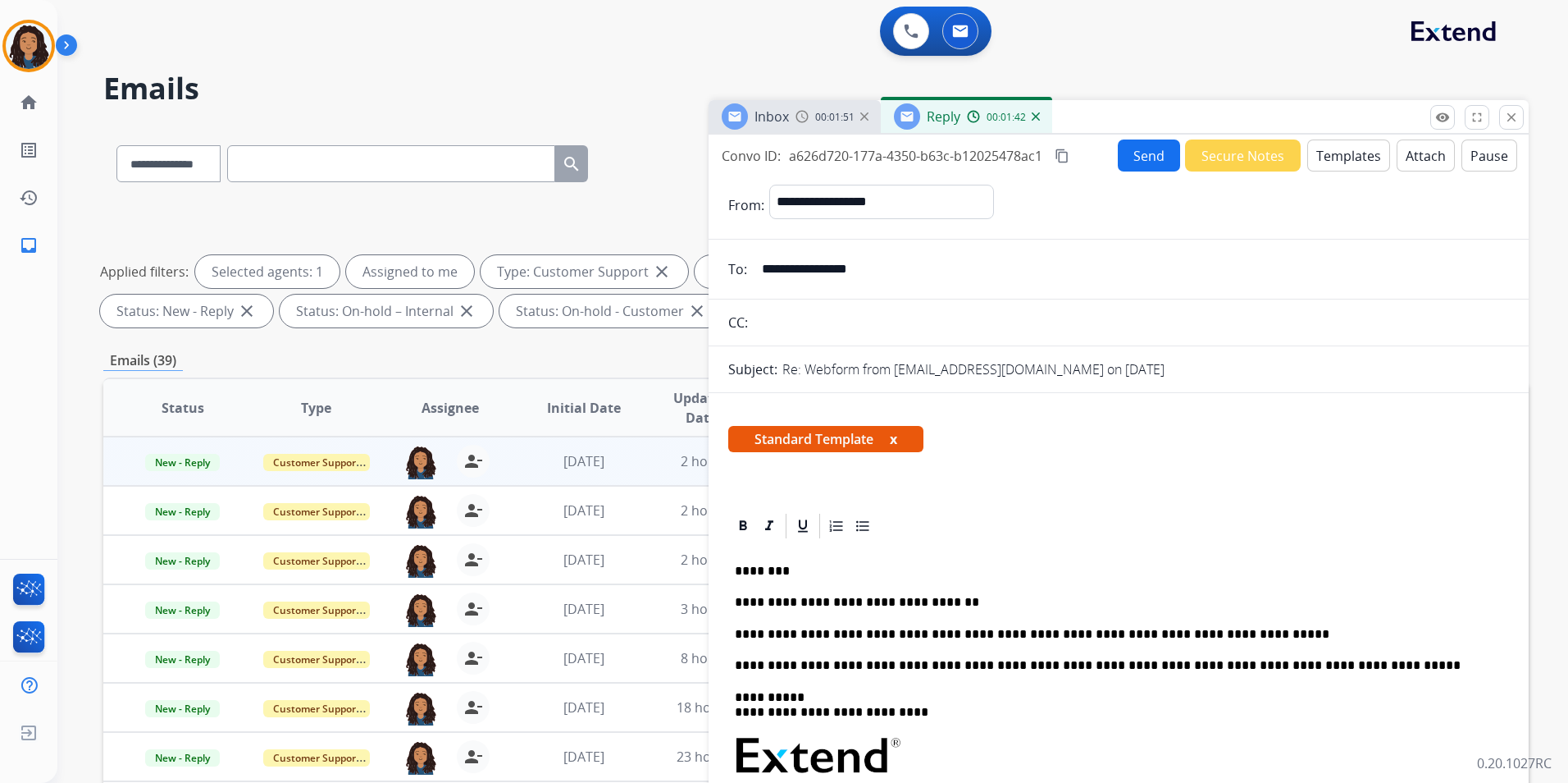
click at [1141, 158] on button "Send" at bounding box center [1149, 155] width 62 height 32
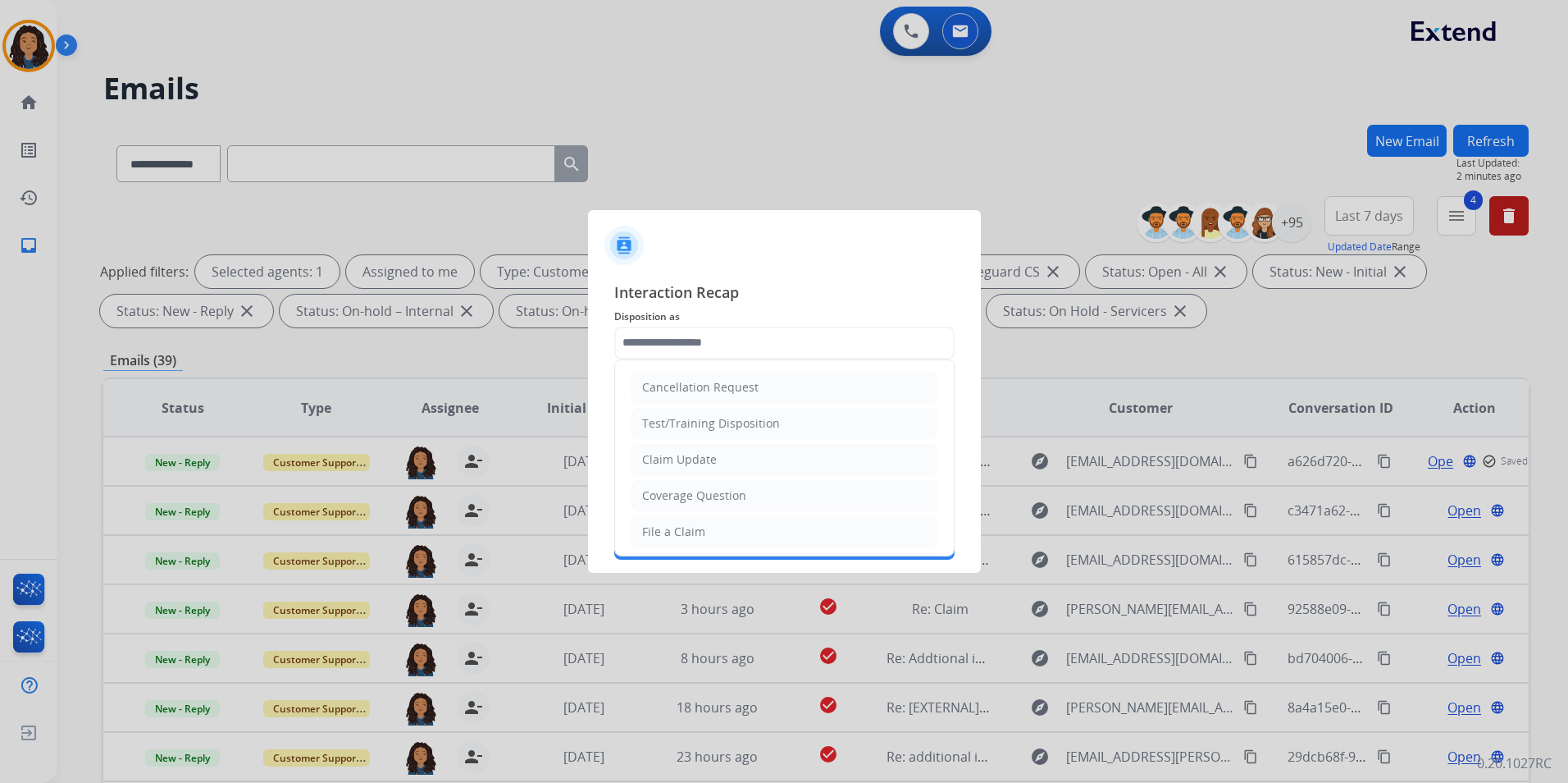
click at [736, 456] on li "Claim Update" at bounding box center [784, 459] width 306 height 31
type input "**********"
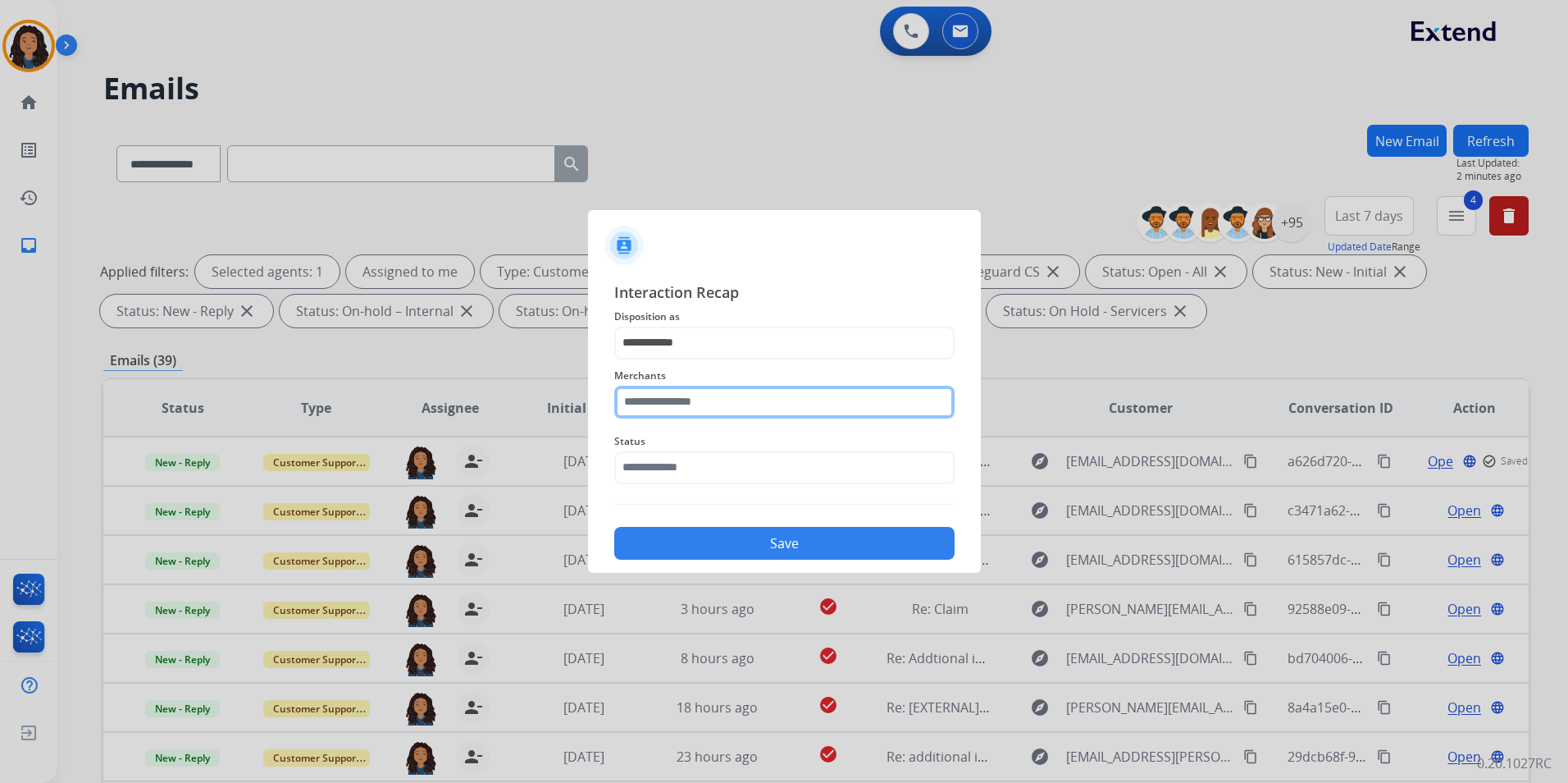
click at [731, 387] on input "text" at bounding box center [784, 403] width 340 height 33
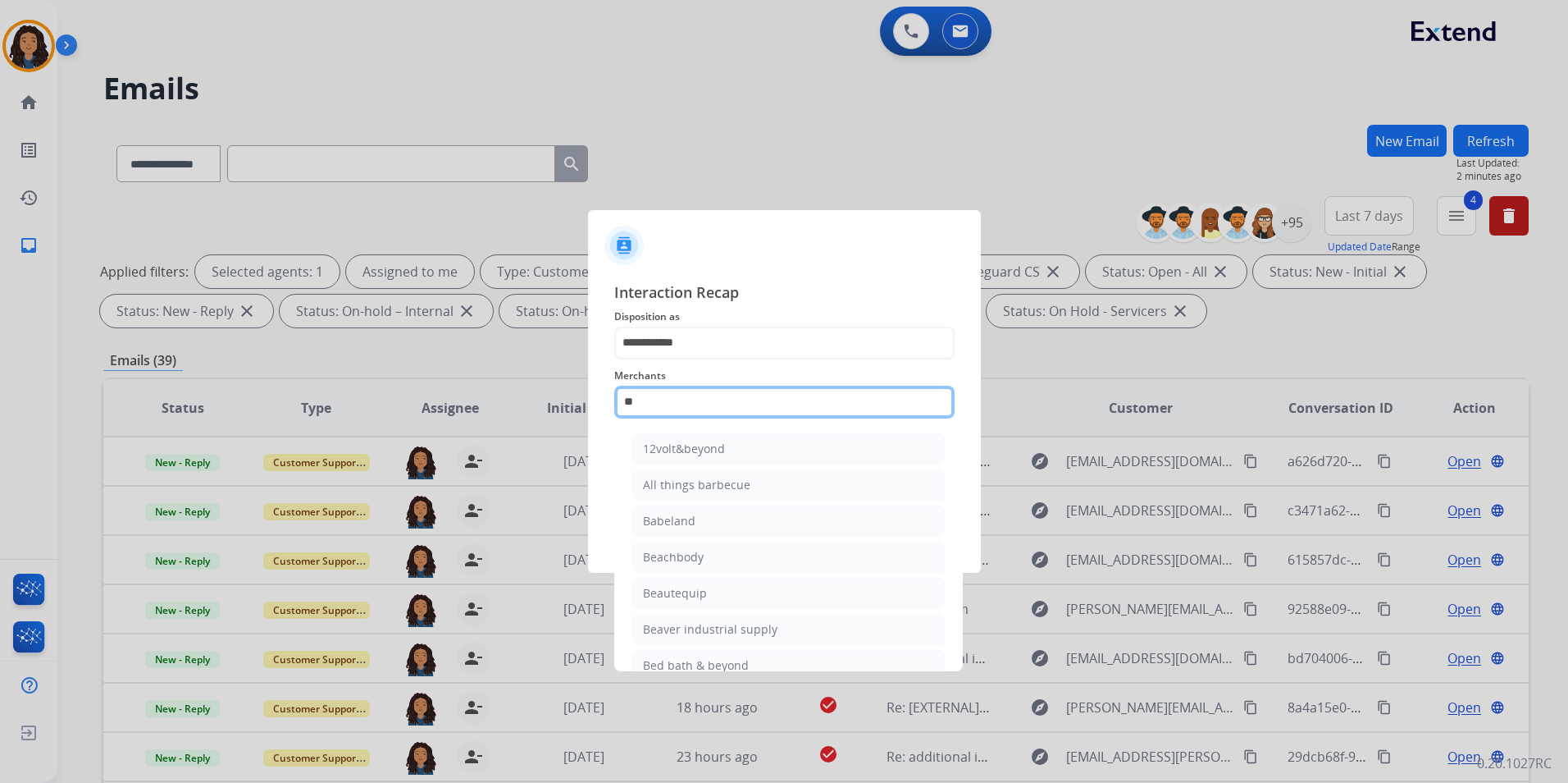
type input "*"
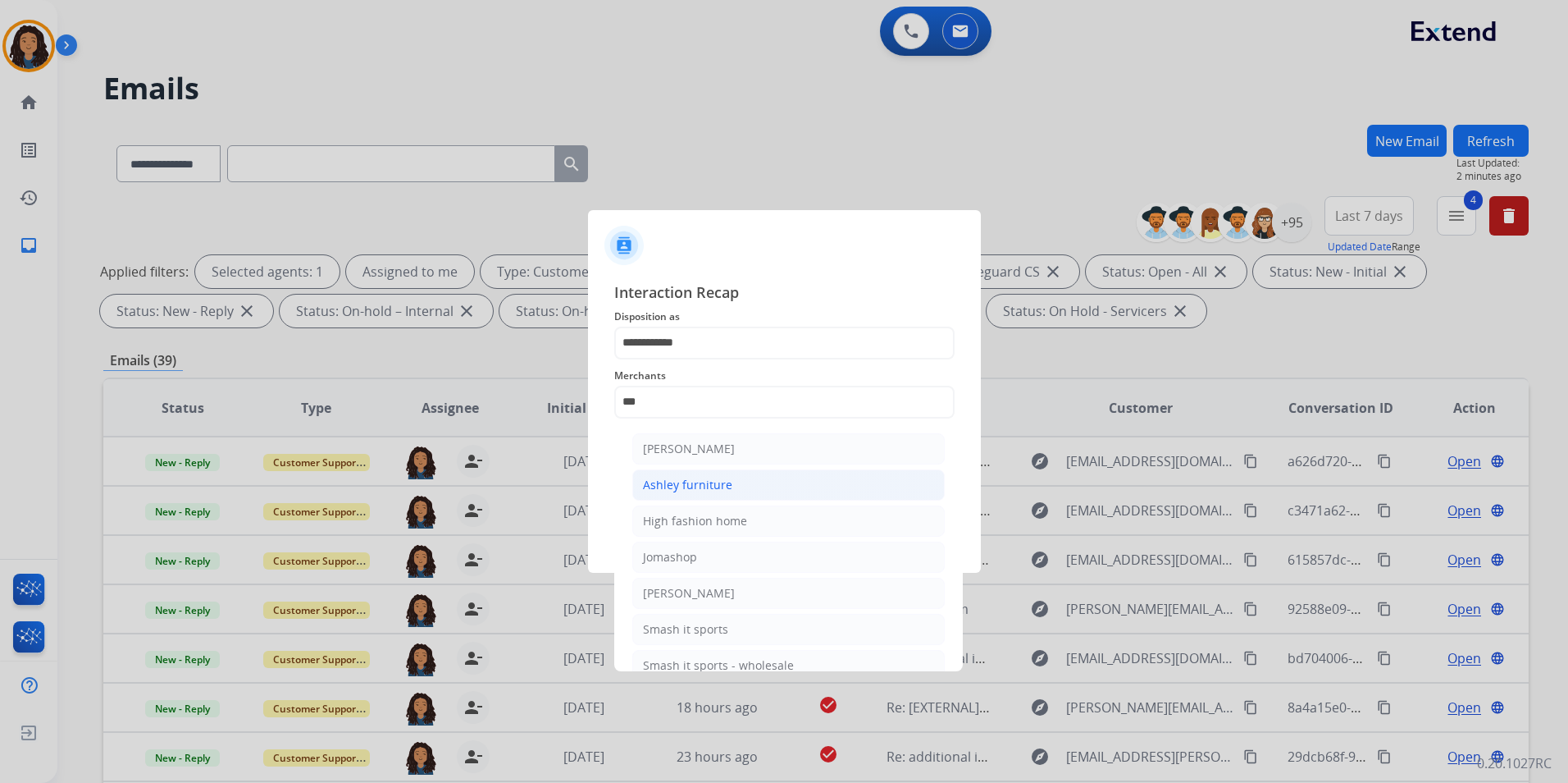
click at [713, 480] on div "Ashley furniture" at bounding box center [687, 485] width 90 height 17
type input "**********"
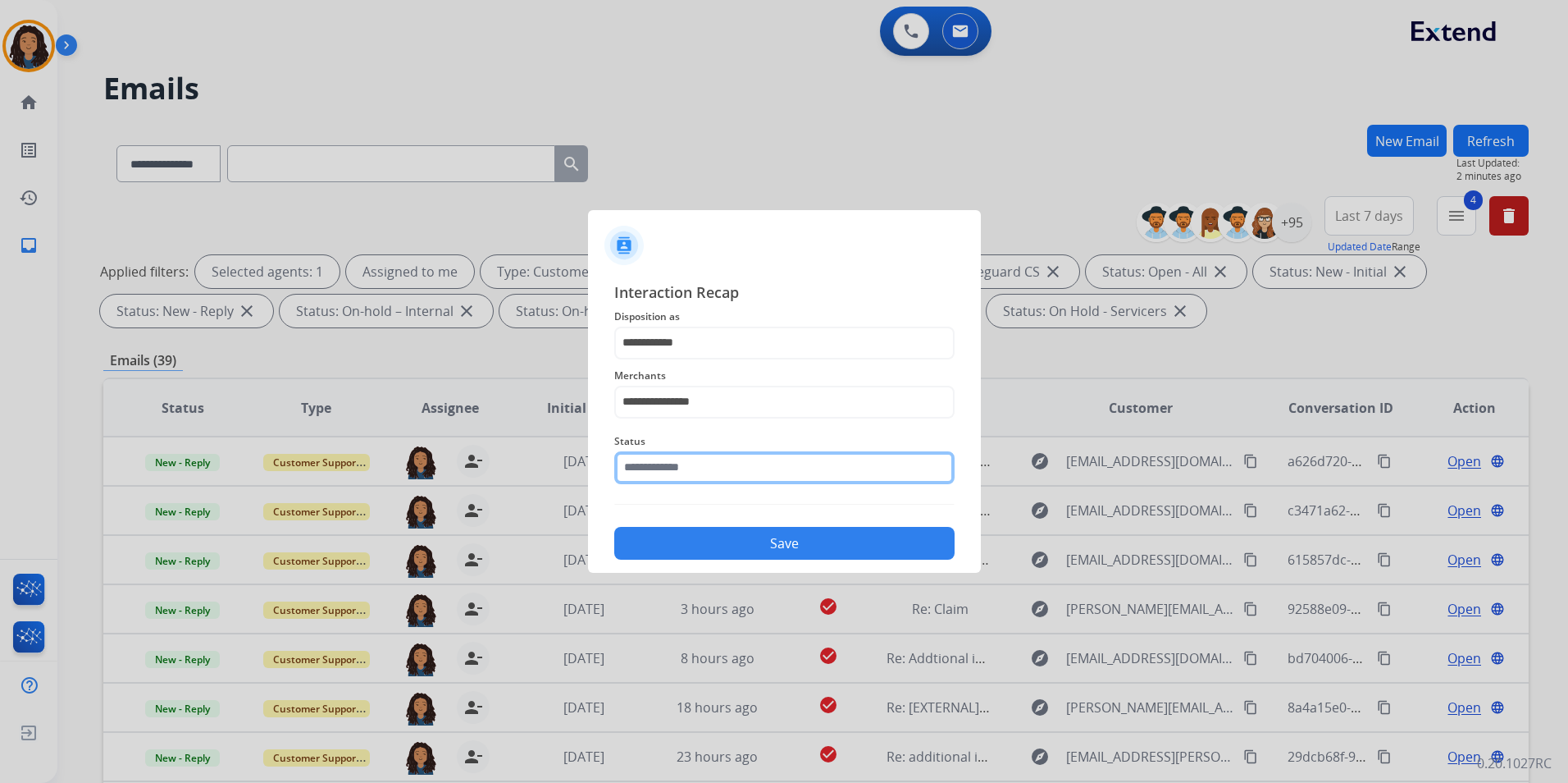
click at [711, 464] on input "text" at bounding box center [784, 468] width 340 height 33
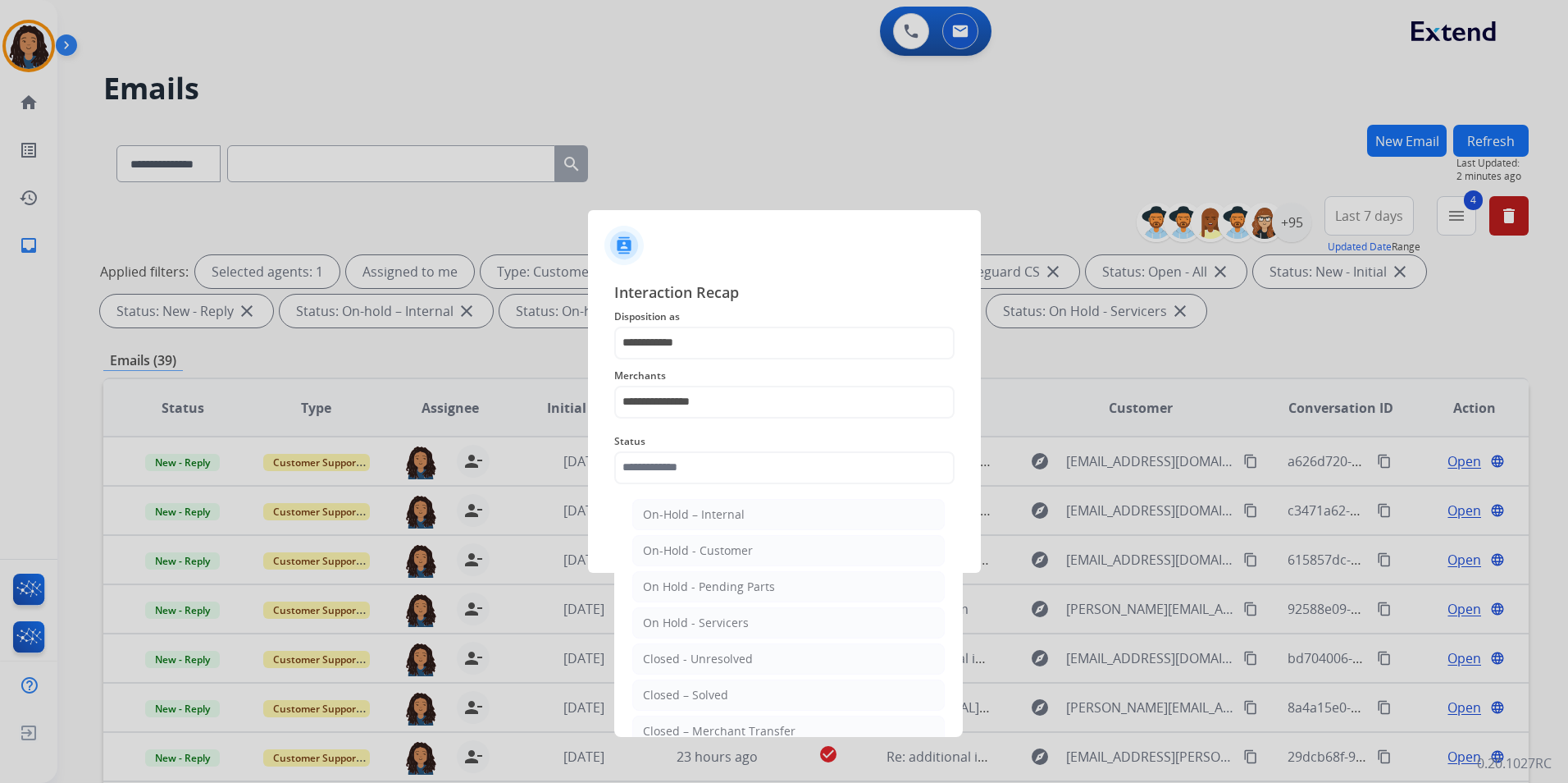
drag, startPoint x: 690, startPoint y: 702, endPoint x: 685, endPoint y: 683, distance: 19.6
click at [688, 698] on div "Closed – Solved" at bounding box center [685, 695] width 85 height 17
type input "**********"
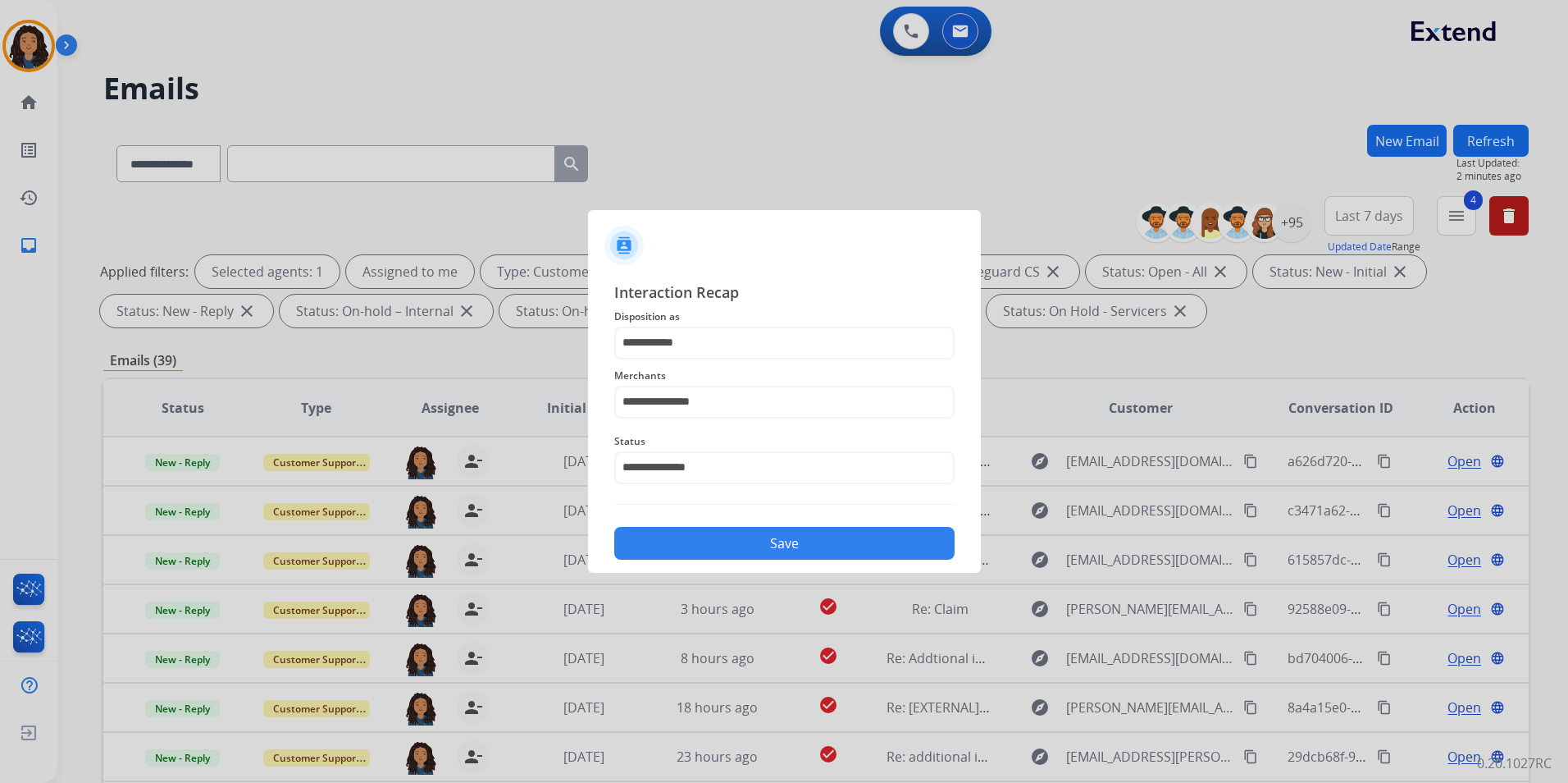
click at [731, 562] on div "**********" at bounding box center [784, 421] width 393 height 306
click at [789, 545] on button "Save" at bounding box center [784, 543] width 340 height 33
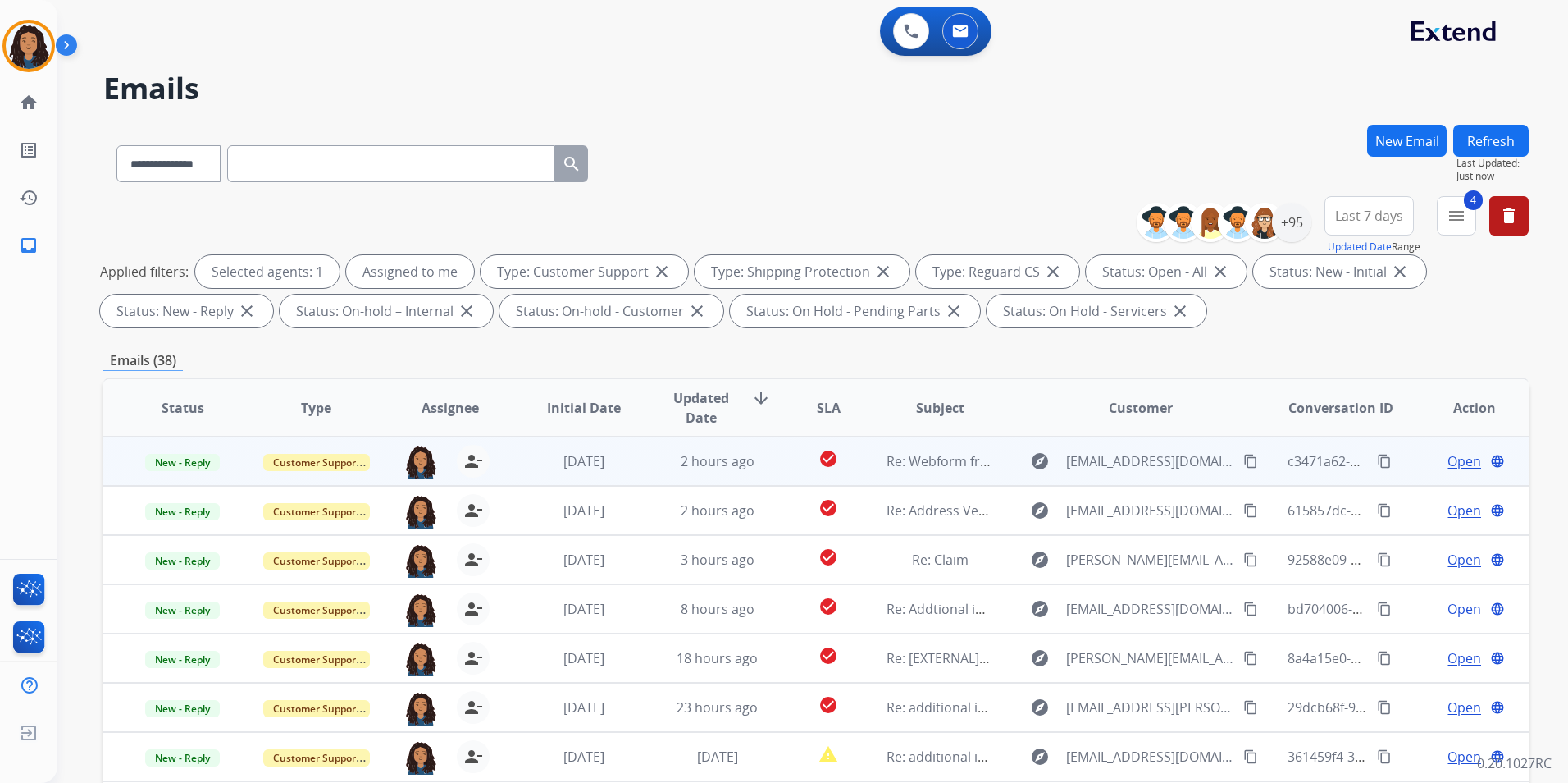
click at [1447, 463] on span "Open" at bounding box center [1464, 460] width 34 height 19
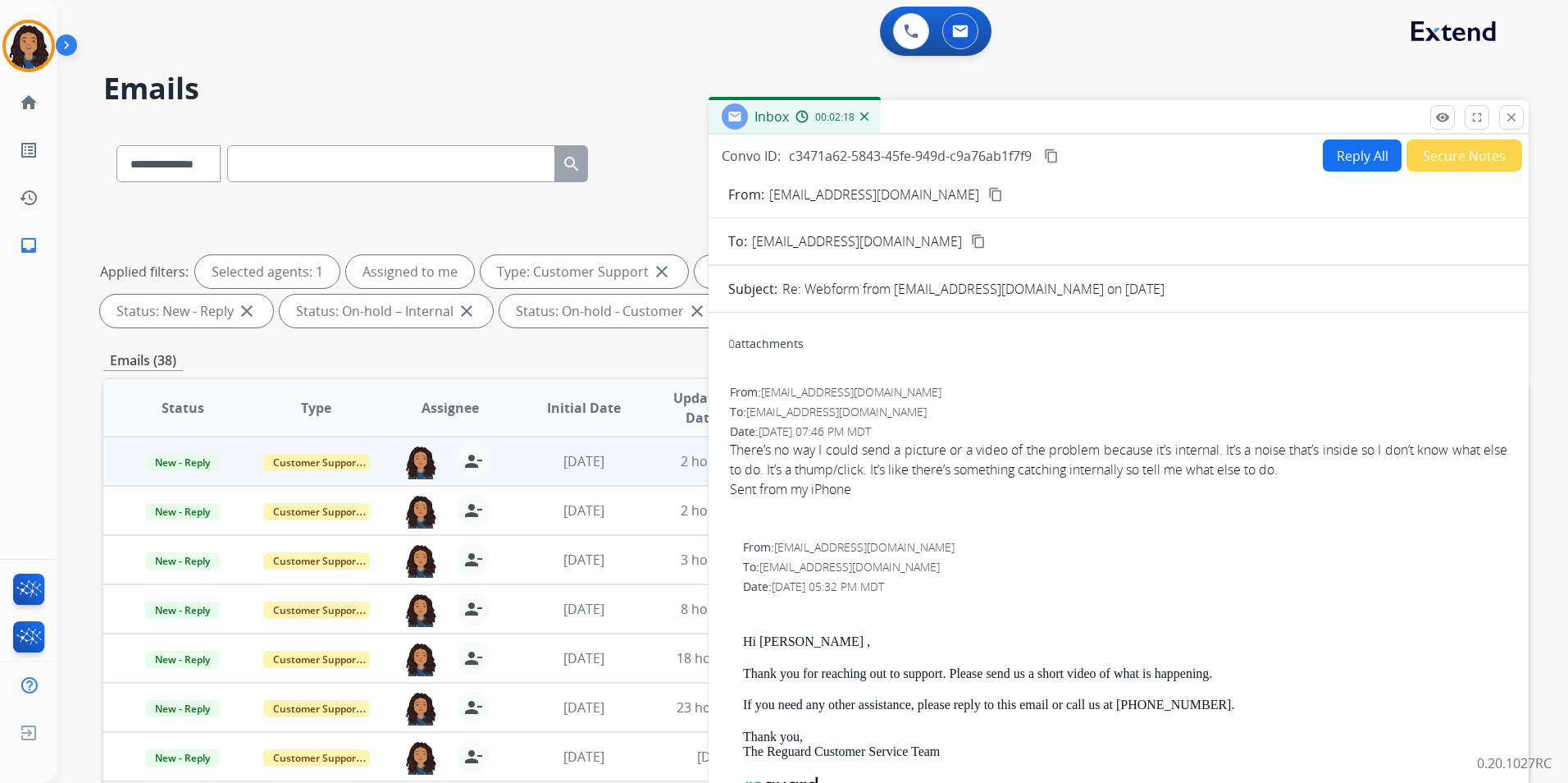
click at [988, 187] on mat-icon "content_copy" at bounding box center [995, 194] width 15 height 15
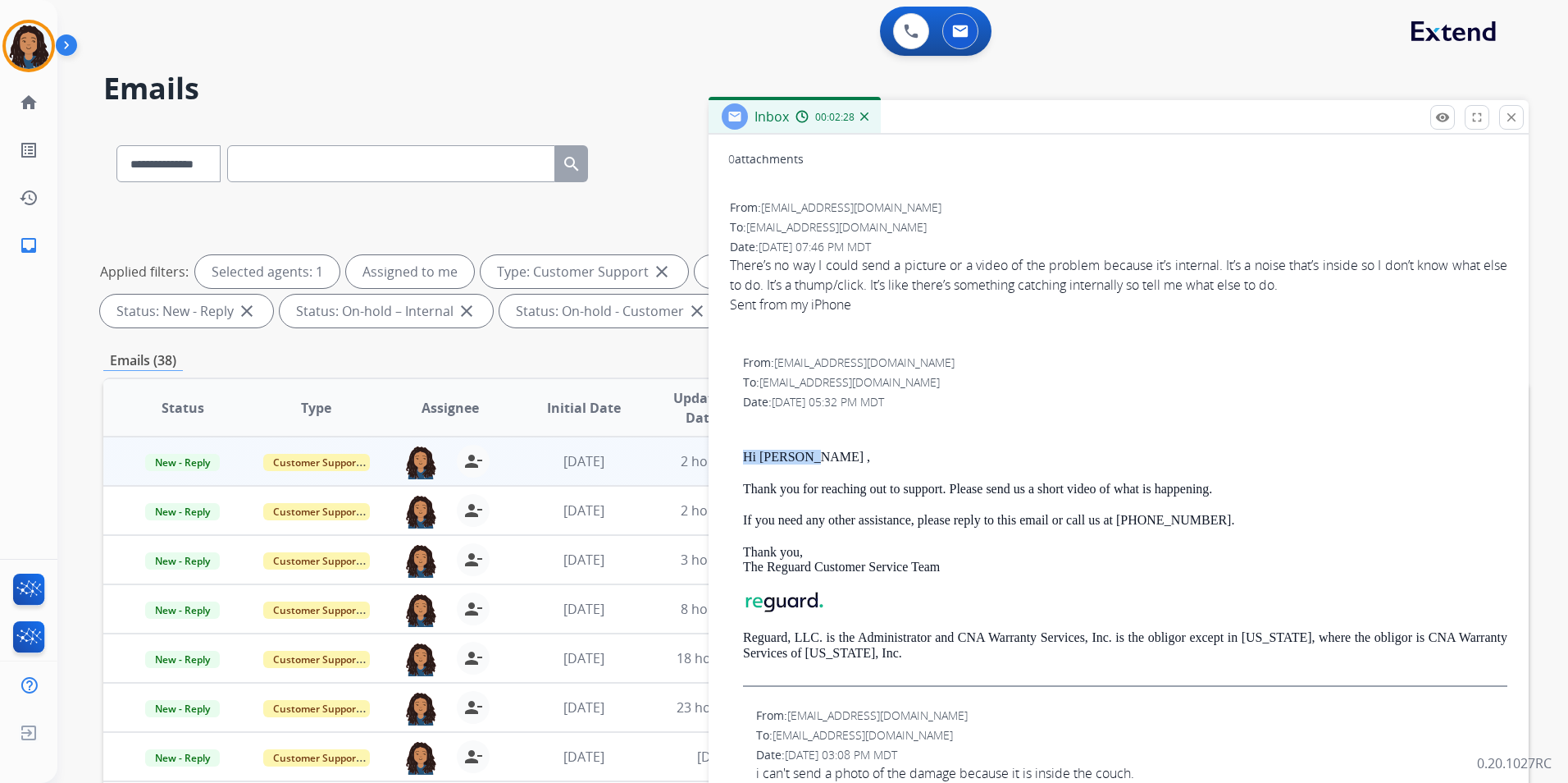
drag, startPoint x: 737, startPoint y: 448, endPoint x: 814, endPoint y: 450, distance: 77.0
click at [814, 450] on div "From: [EMAIL_ADDRESS][DOMAIN_NAME] To: [EMAIL_ADDRESS][DOMAIN_NAME] Date: [DATE…" at bounding box center [1119, 527] width 781 height 348
drag, startPoint x: 814, startPoint y: 450, endPoint x: 768, endPoint y: 464, distance: 48.1
copy p "Hi [PERSON_NAME] ,"
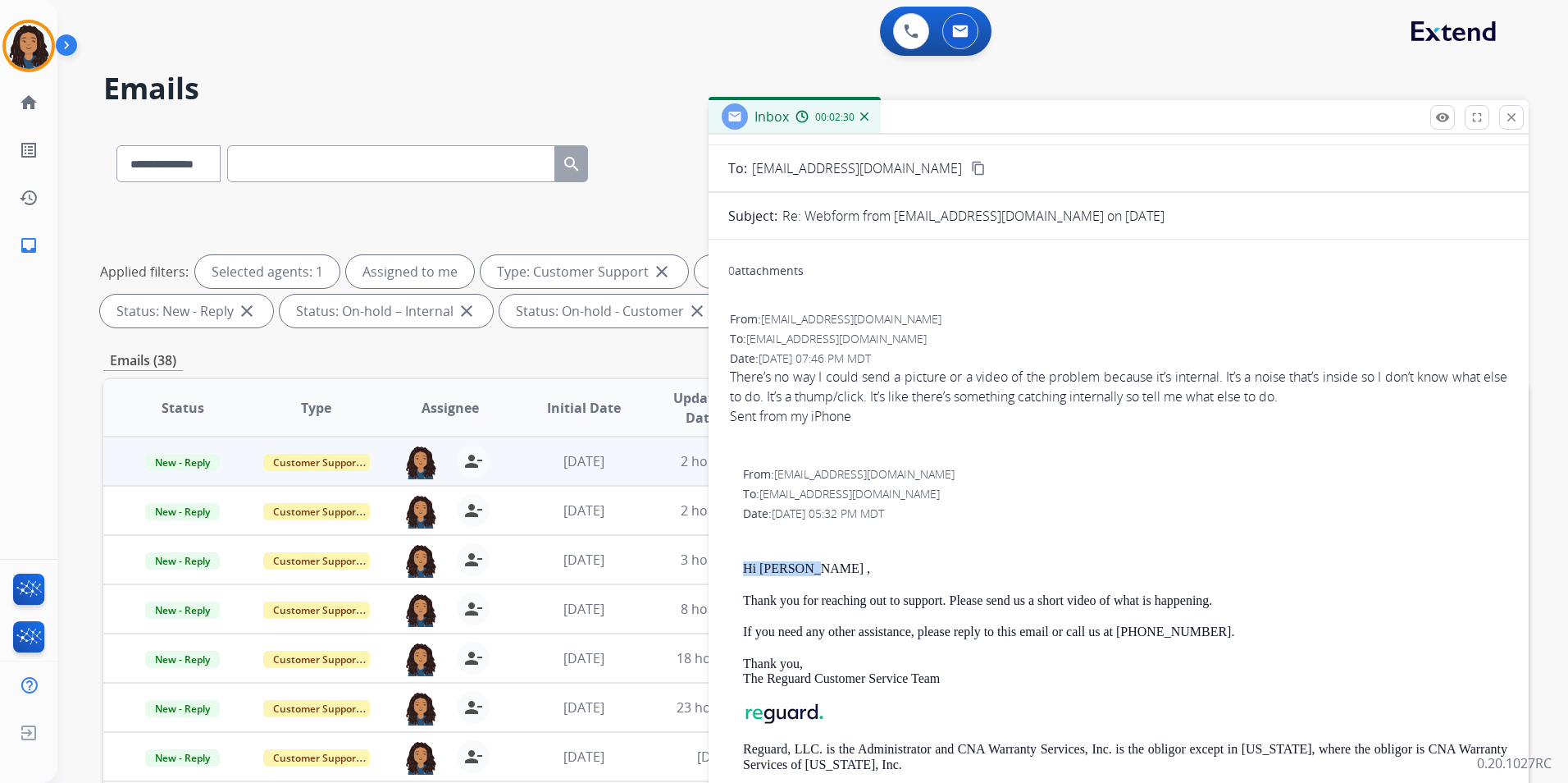
scroll to position [0, 0]
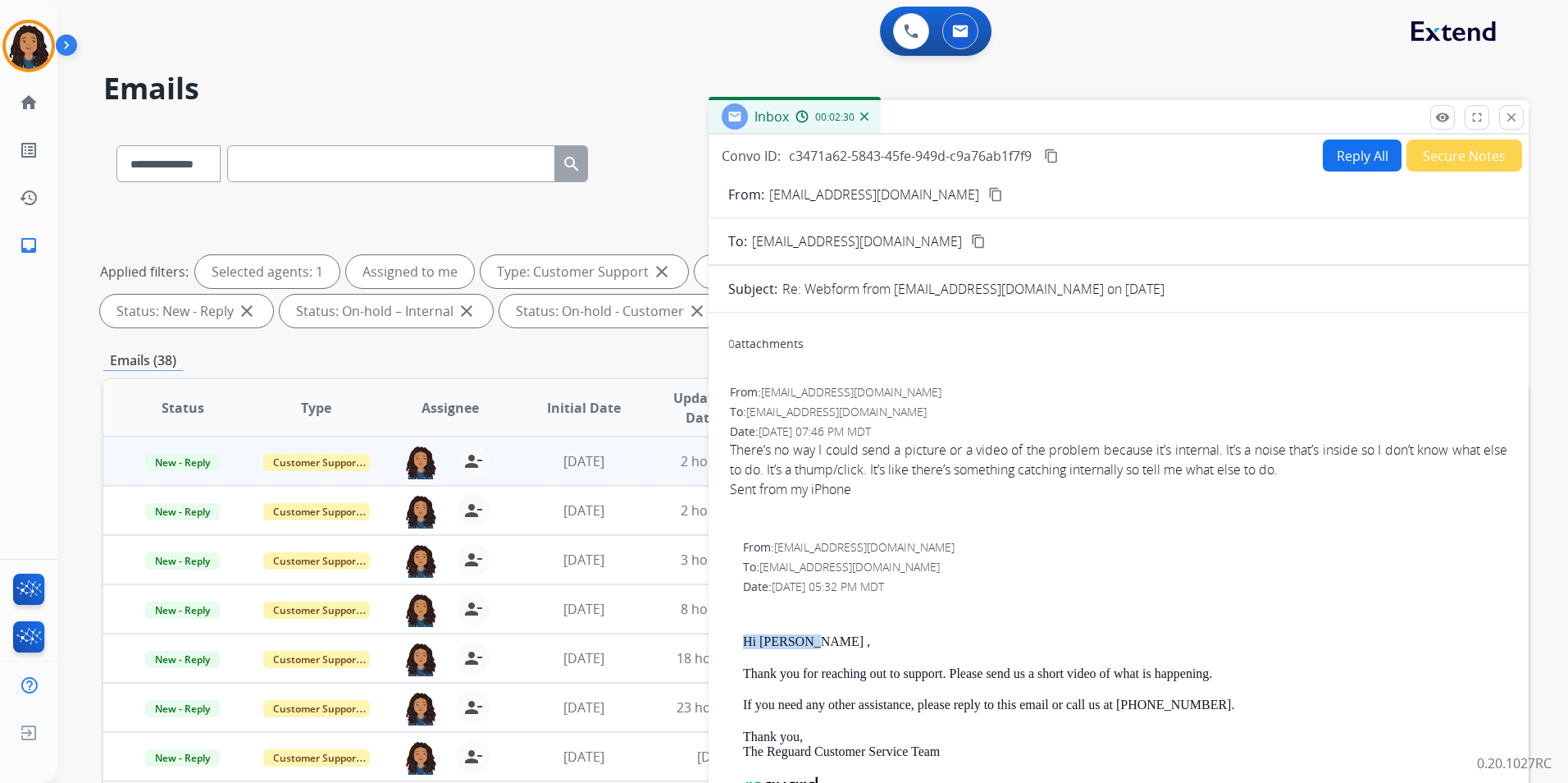
click at [1343, 144] on button "Reply All" at bounding box center [1362, 155] width 79 height 32
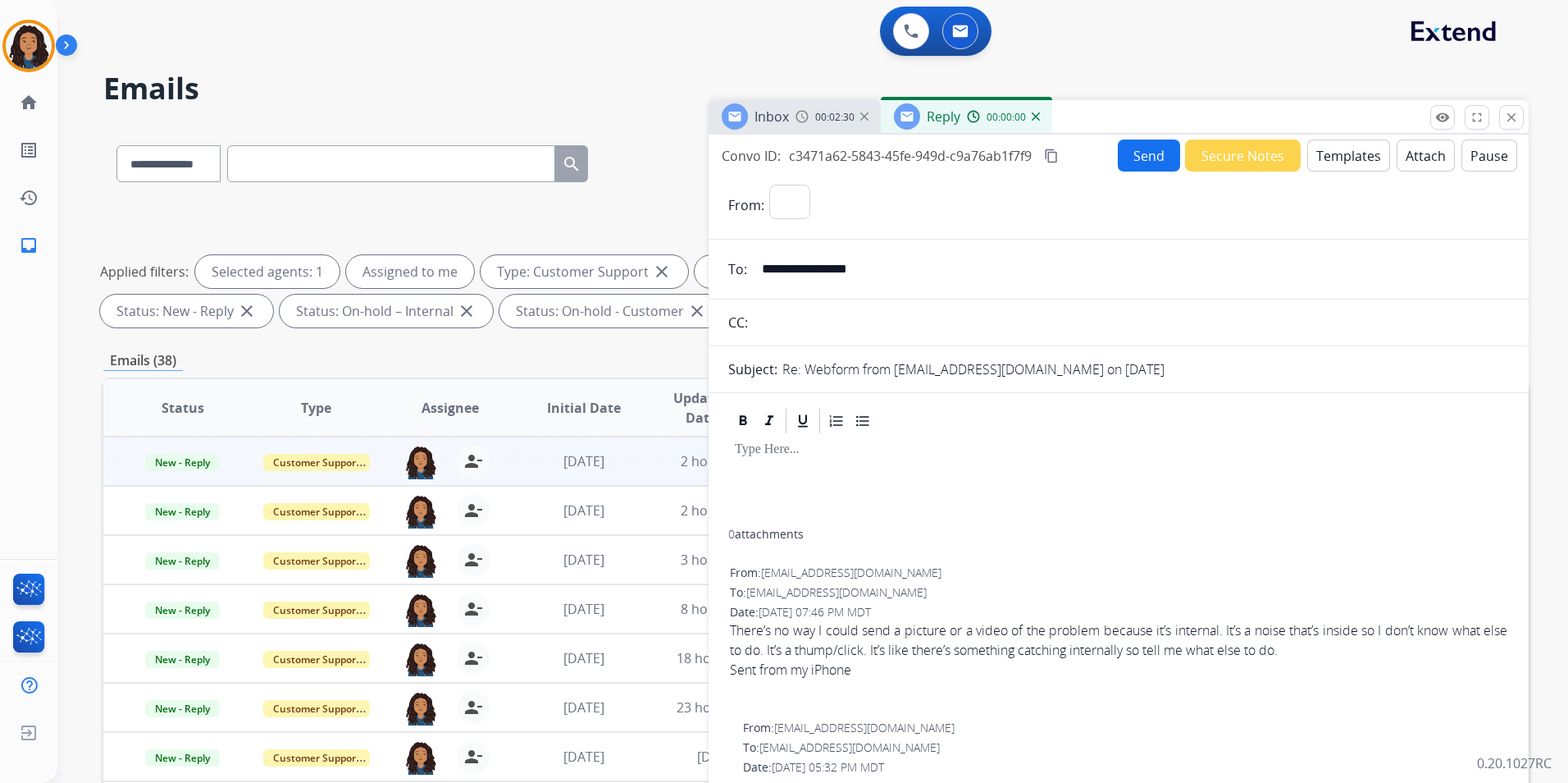
click at [1343, 144] on button "Templates" at bounding box center [1348, 155] width 82 height 32
select select "**********"
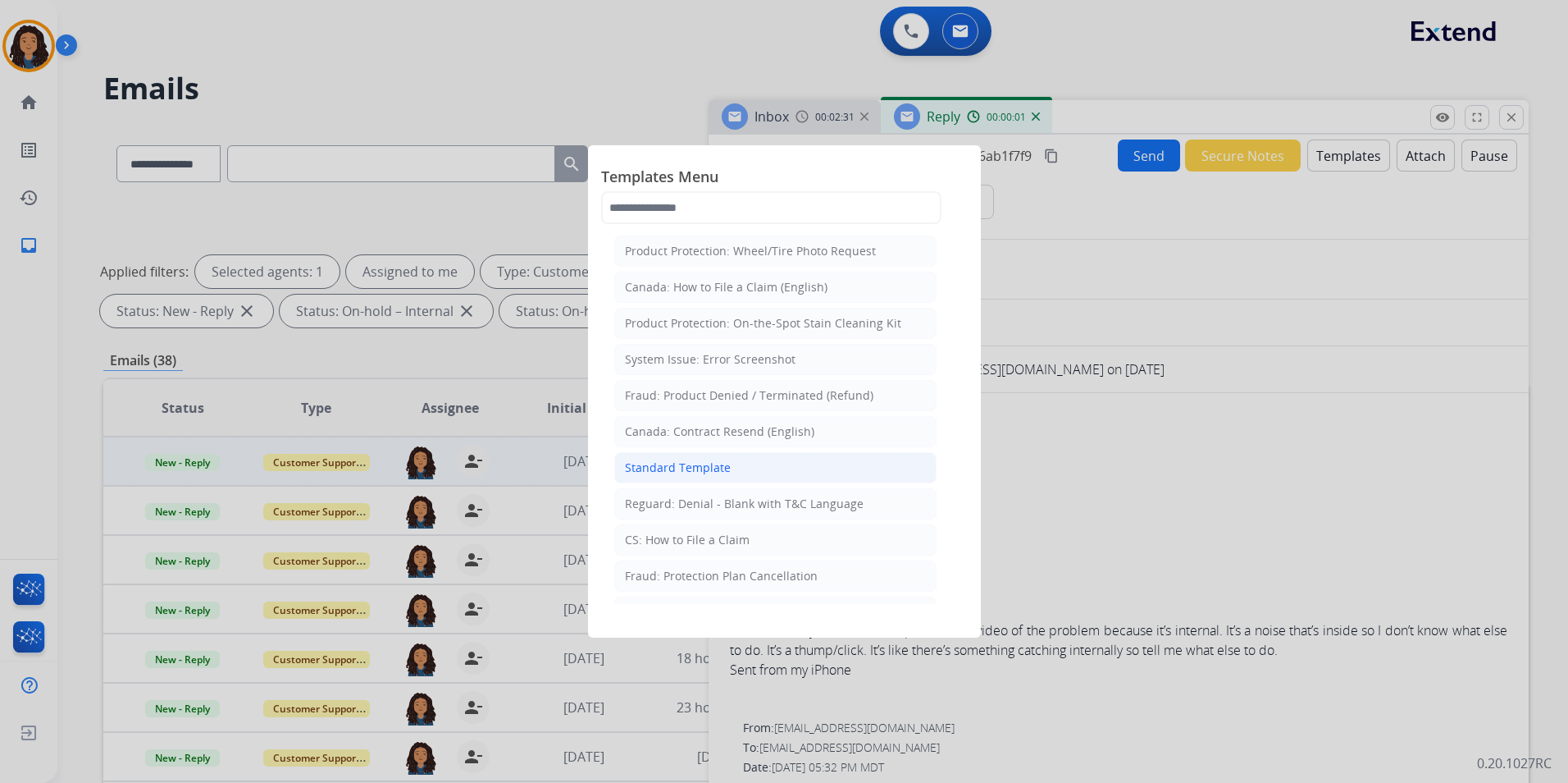
click at [710, 464] on div "Standard Template" at bounding box center [677, 468] width 105 height 17
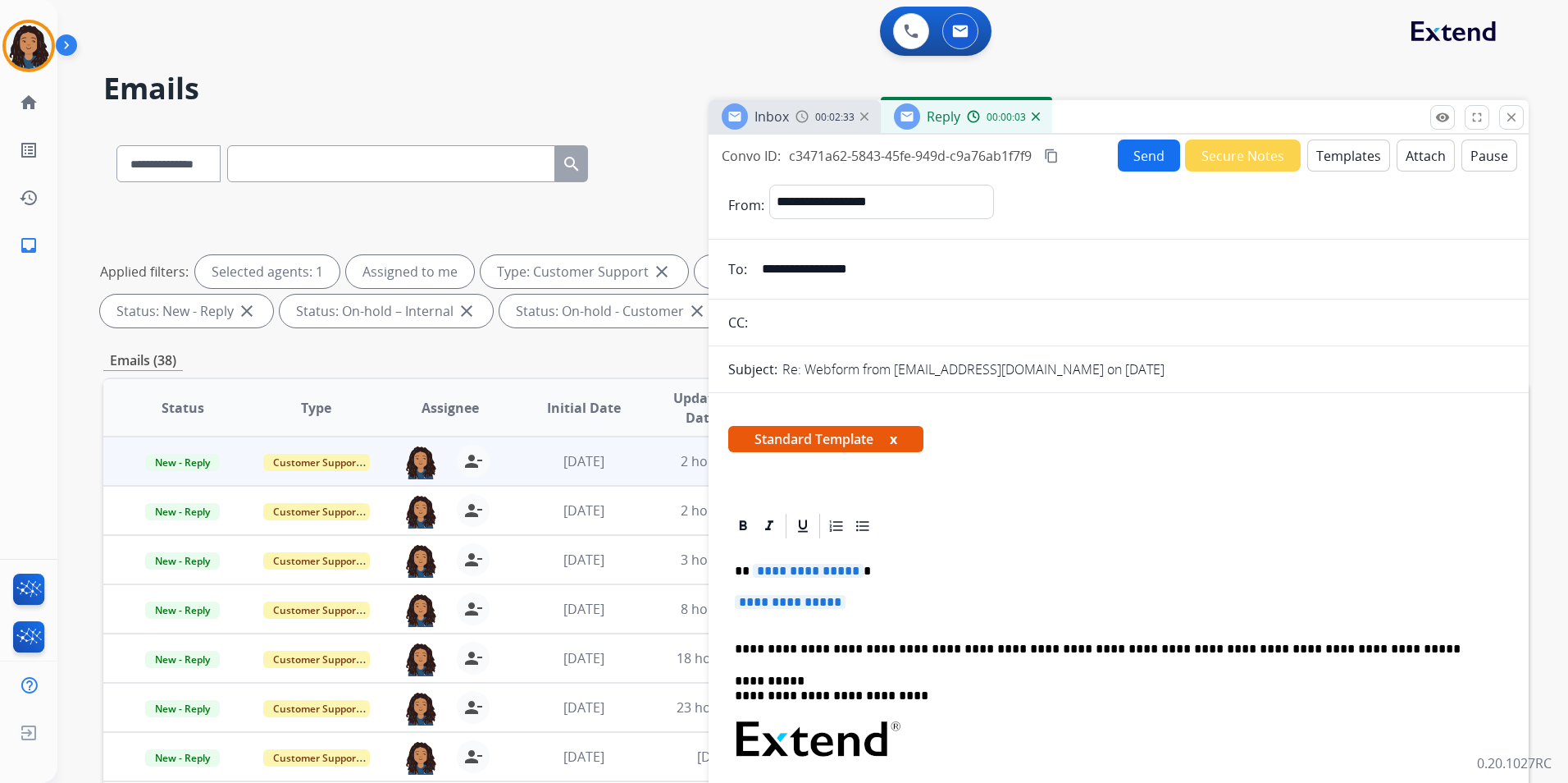
click at [1339, 156] on button "Templates" at bounding box center [1348, 155] width 82 height 32
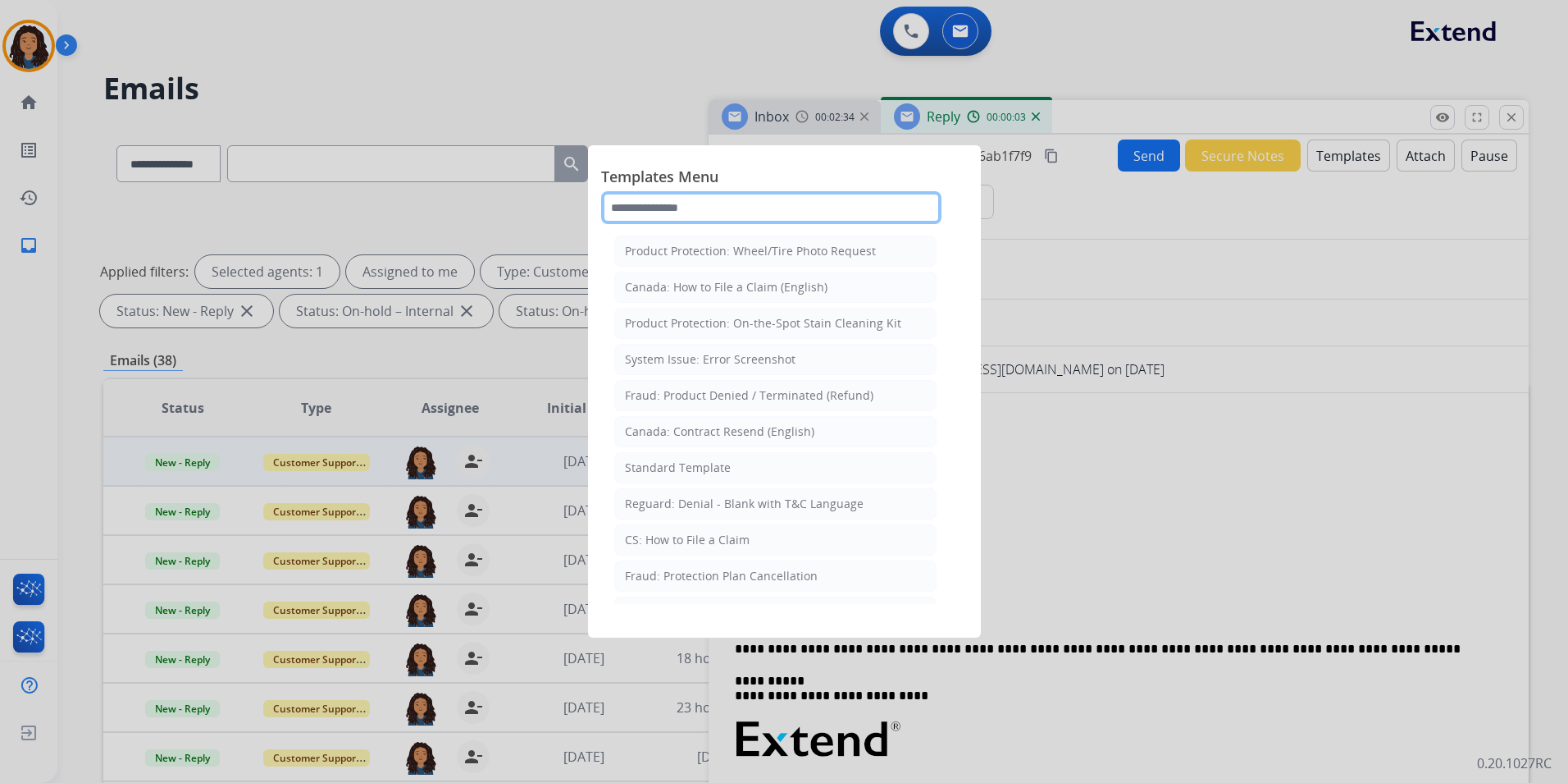
click at [755, 197] on input "text" at bounding box center [771, 207] width 340 height 33
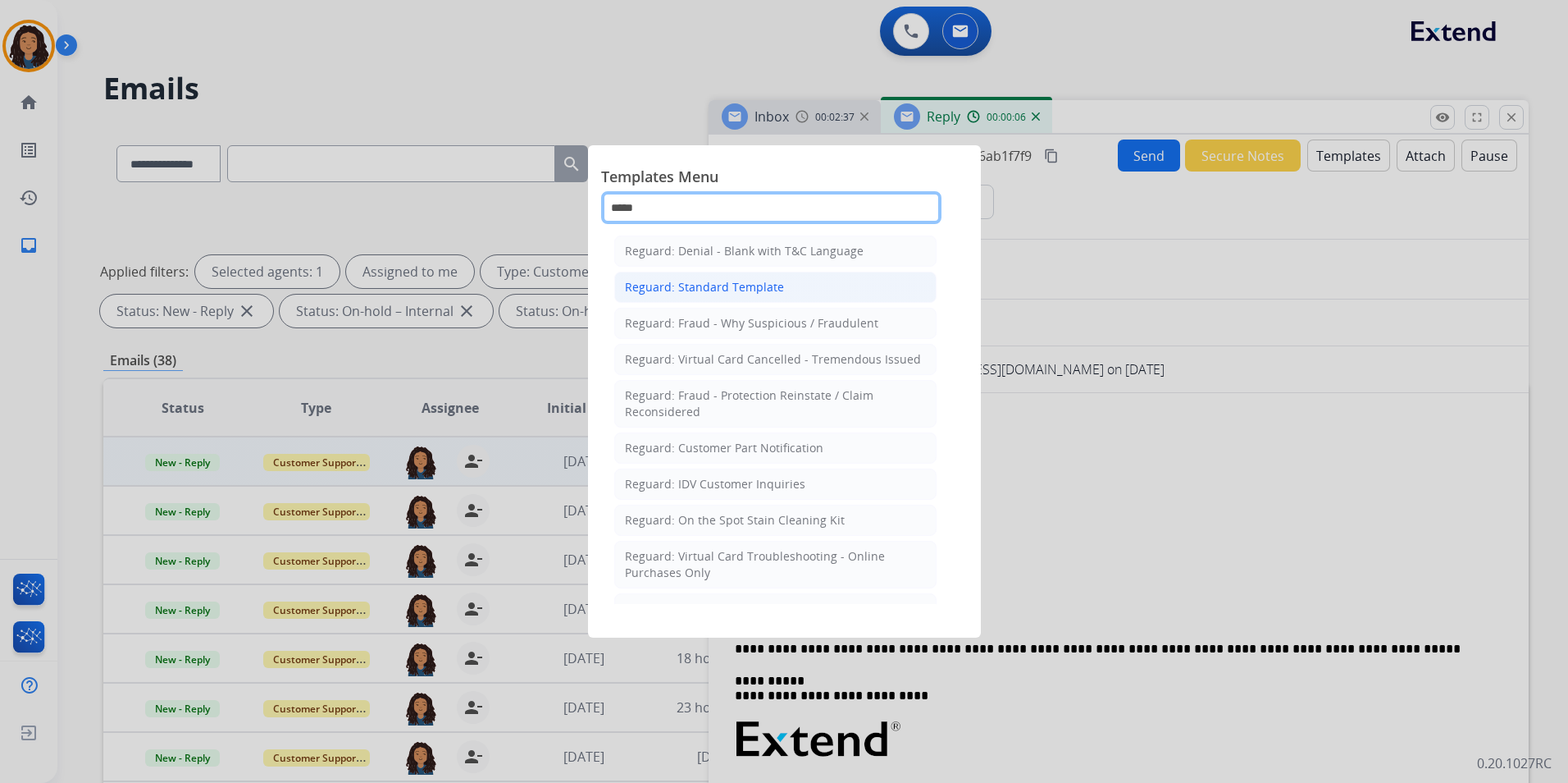
type input "*****"
click at [767, 281] on div "Reguard: Standard Template" at bounding box center [705, 287] width 159 height 17
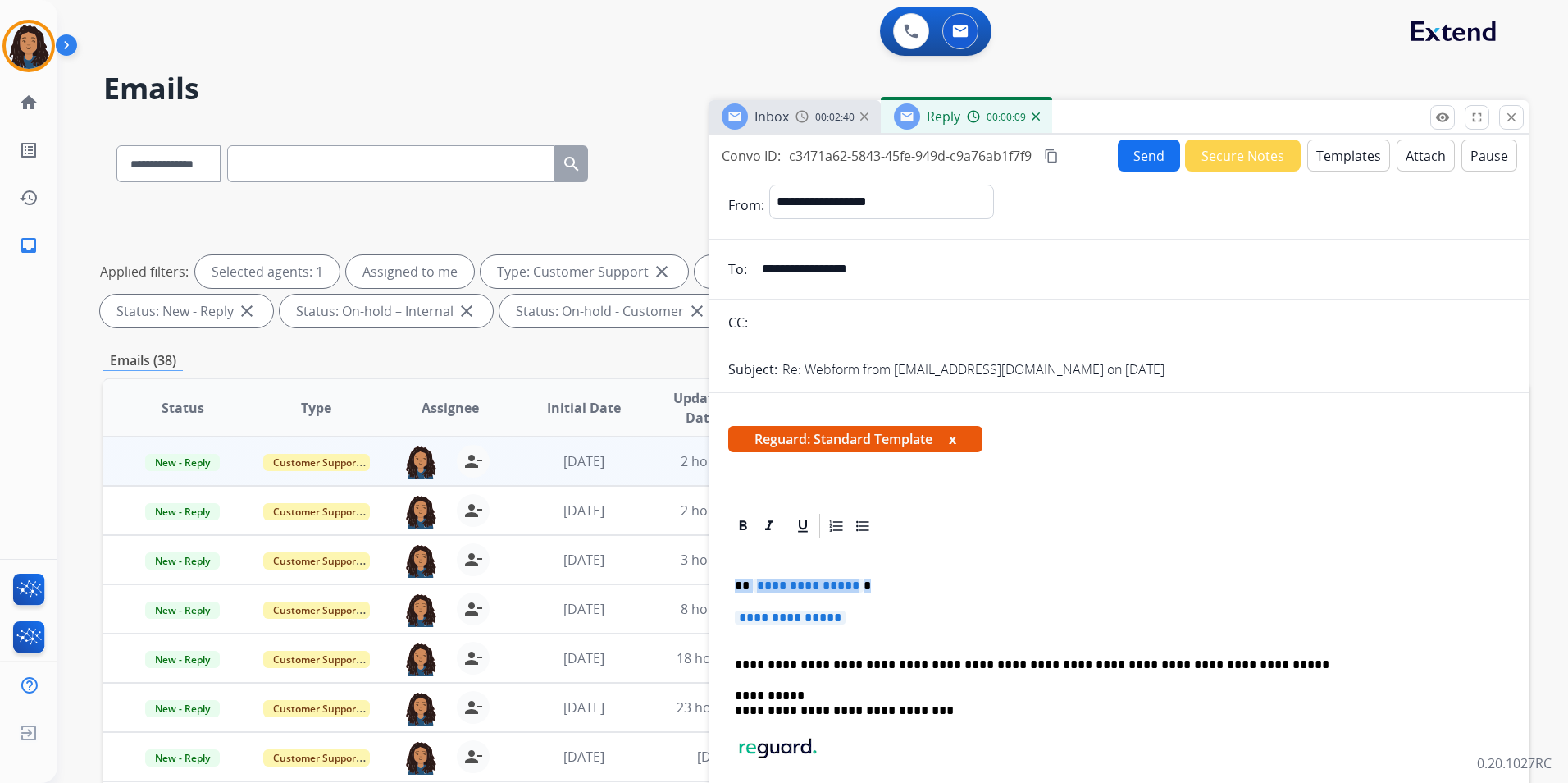
drag, startPoint x: 730, startPoint y: 582, endPoint x: 876, endPoint y: 609, distance: 148.5
click at [876, 609] on div "**********" at bounding box center [1119, 720] width 781 height 358
paste div
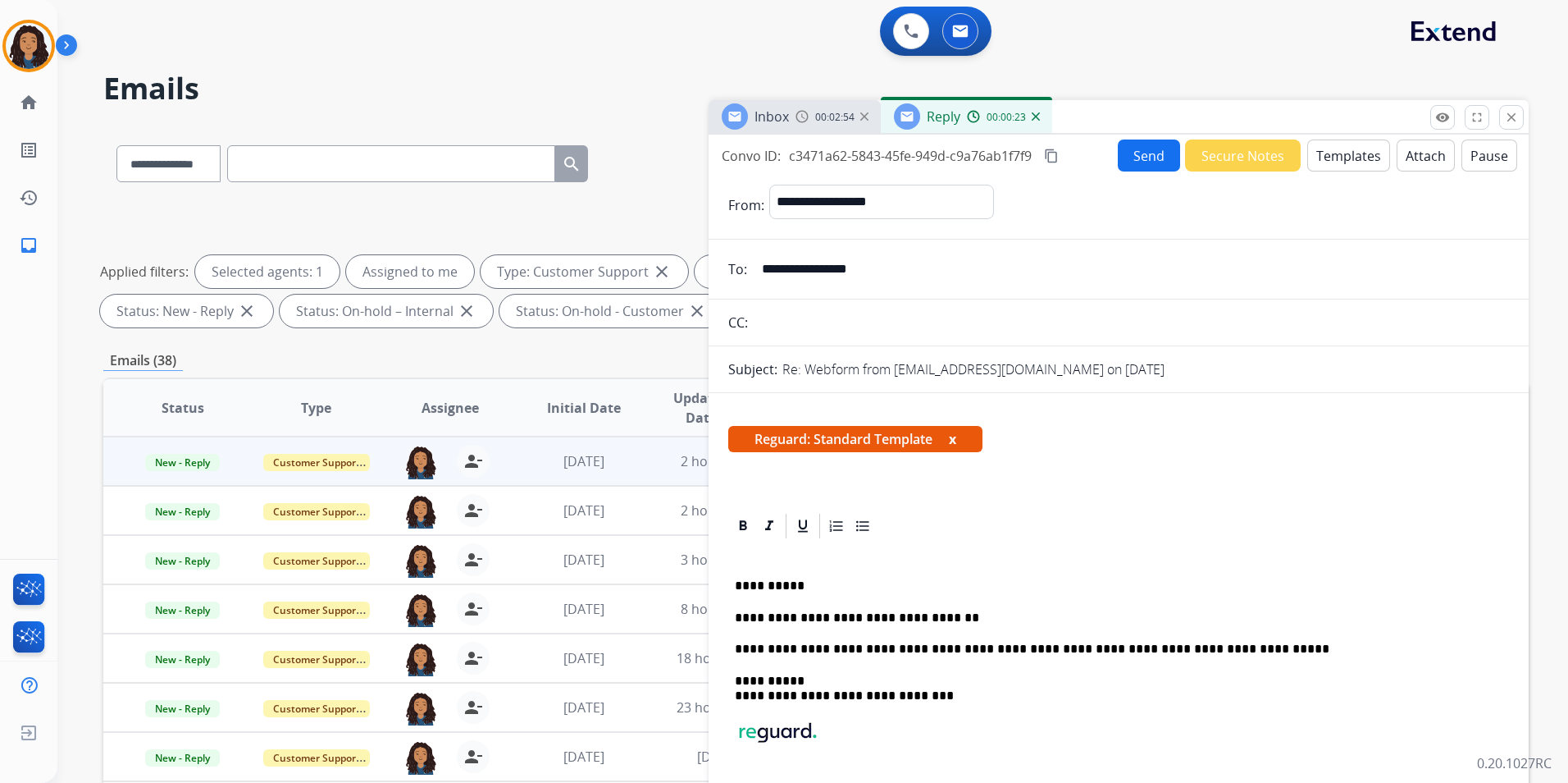
click at [968, 612] on p "**********" at bounding box center [1112, 618] width 754 height 15
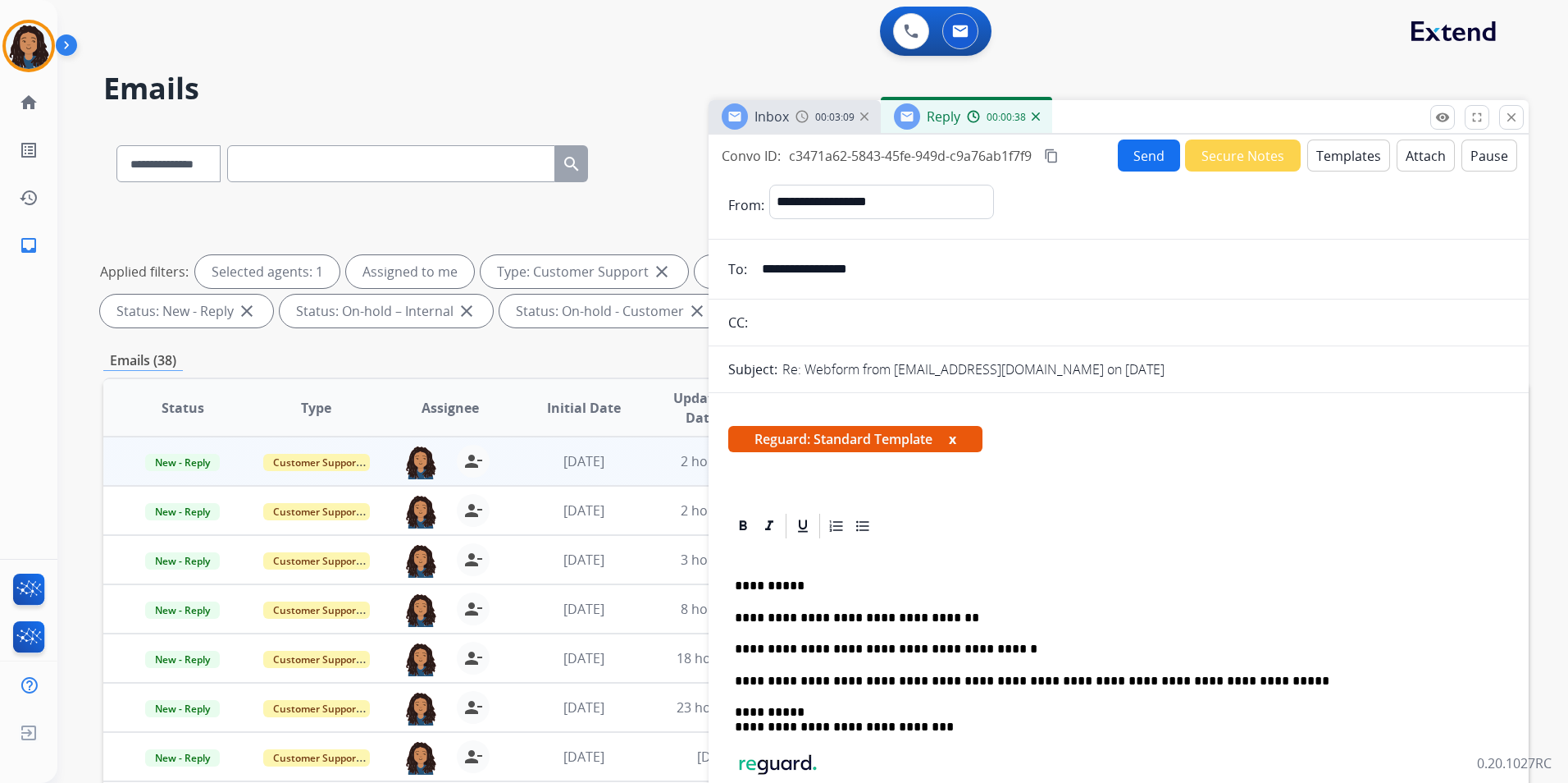
click at [1130, 166] on button "Send" at bounding box center [1149, 155] width 62 height 32
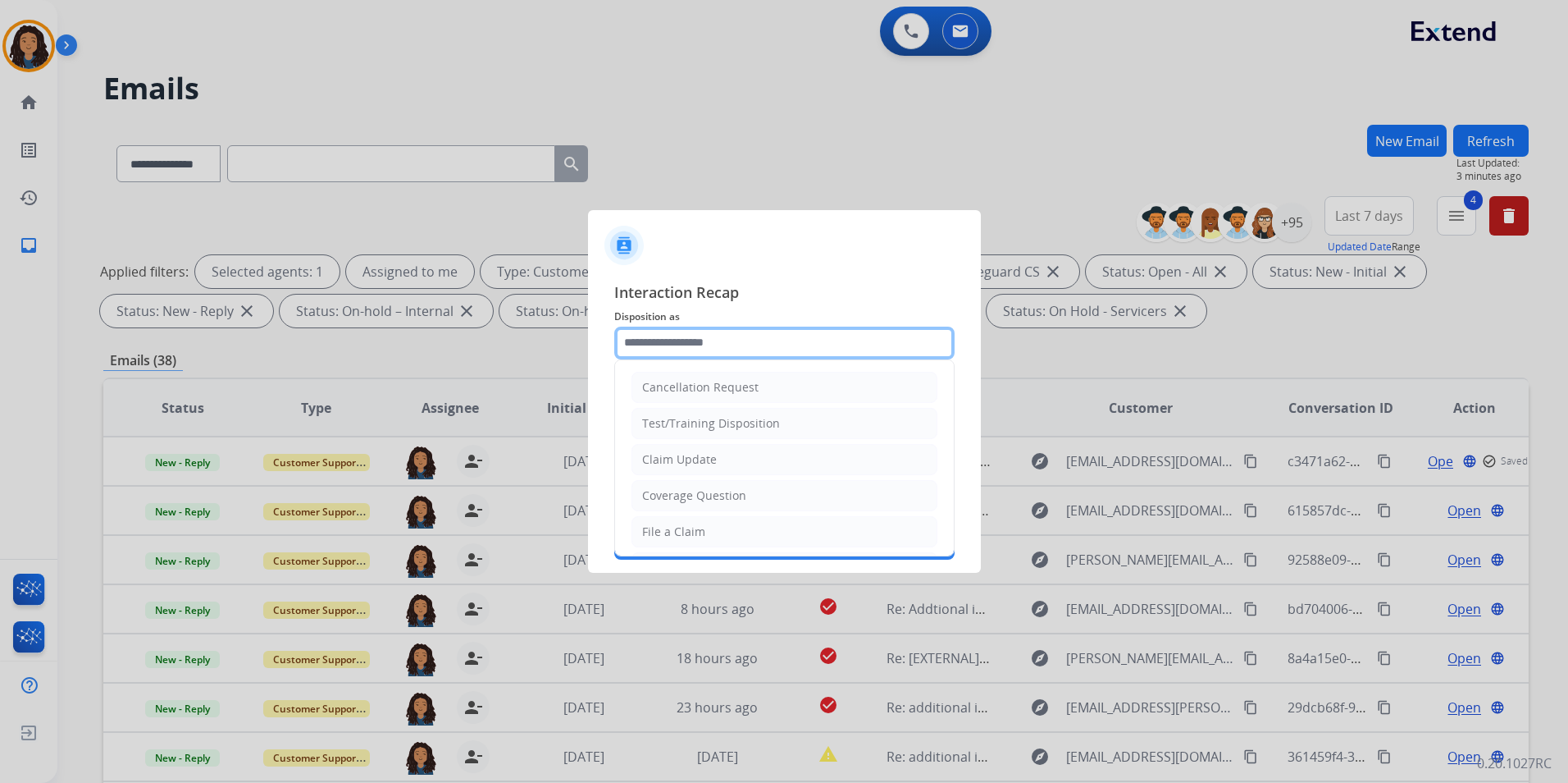
click at [831, 340] on input "text" at bounding box center [784, 343] width 340 height 33
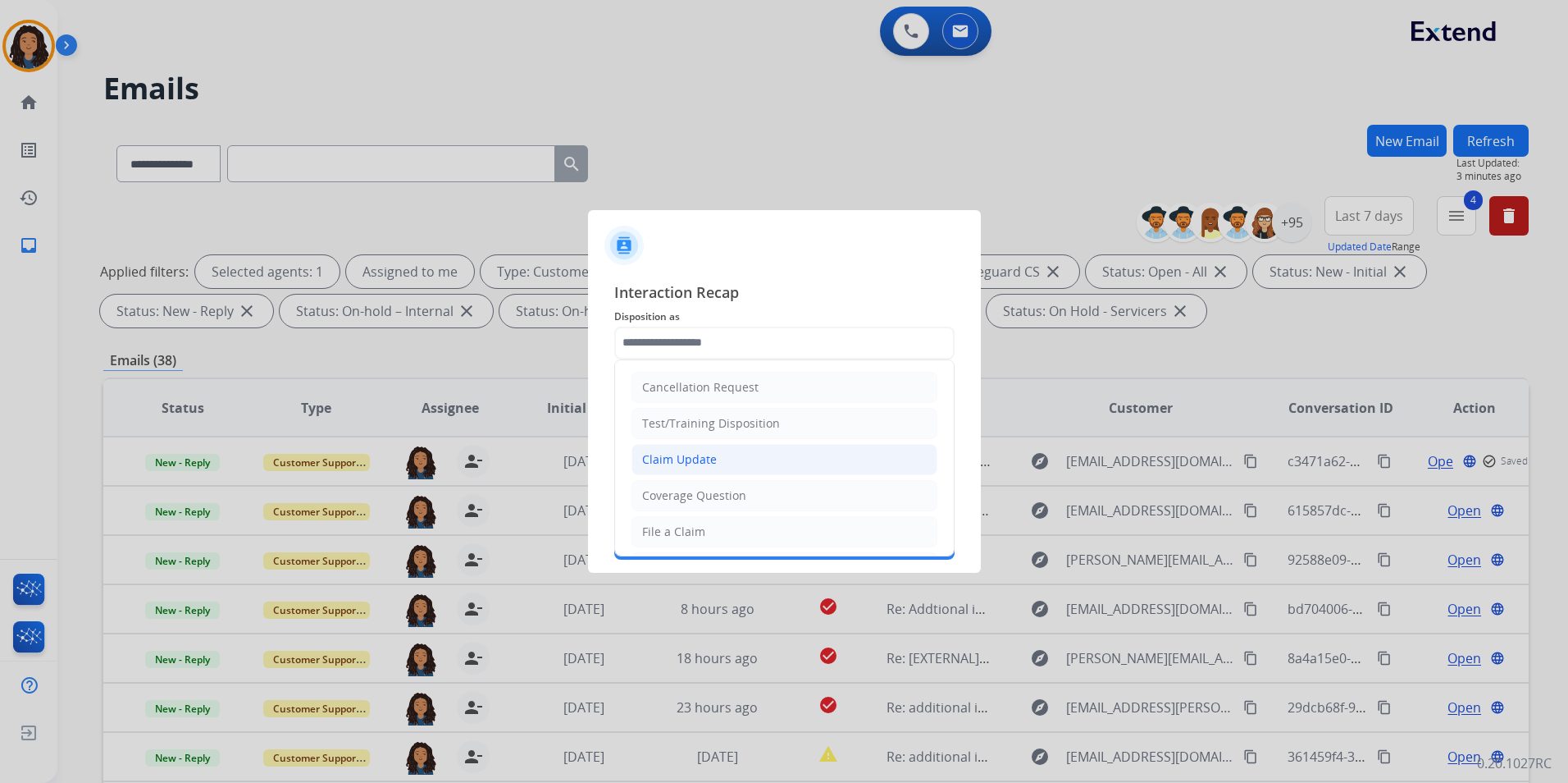
click at [793, 450] on li "Claim Update" at bounding box center [784, 459] width 306 height 31
type input "**********"
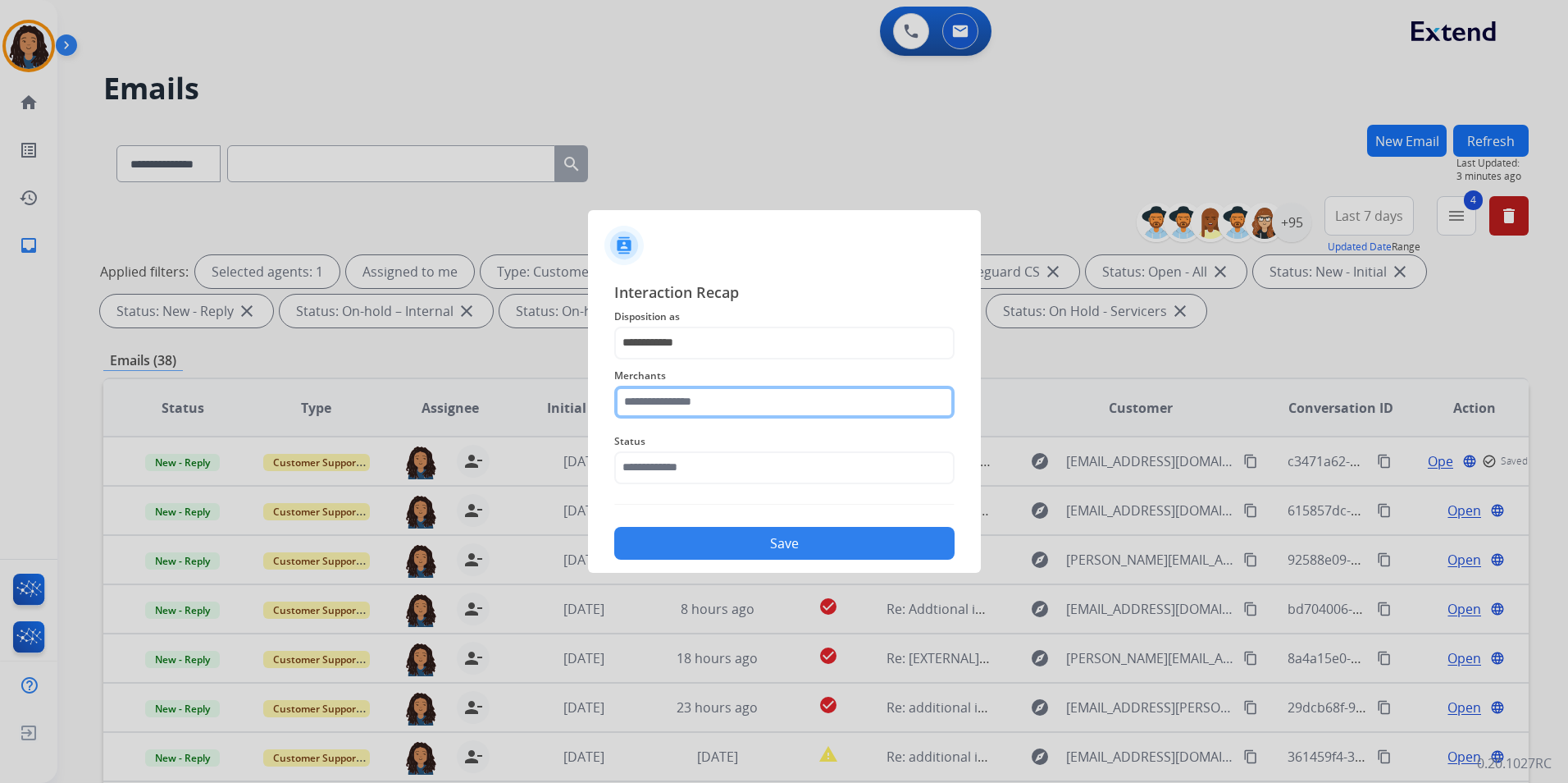
click at [757, 402] on input "text" at bounding box center [784, 403] width 340 height 33
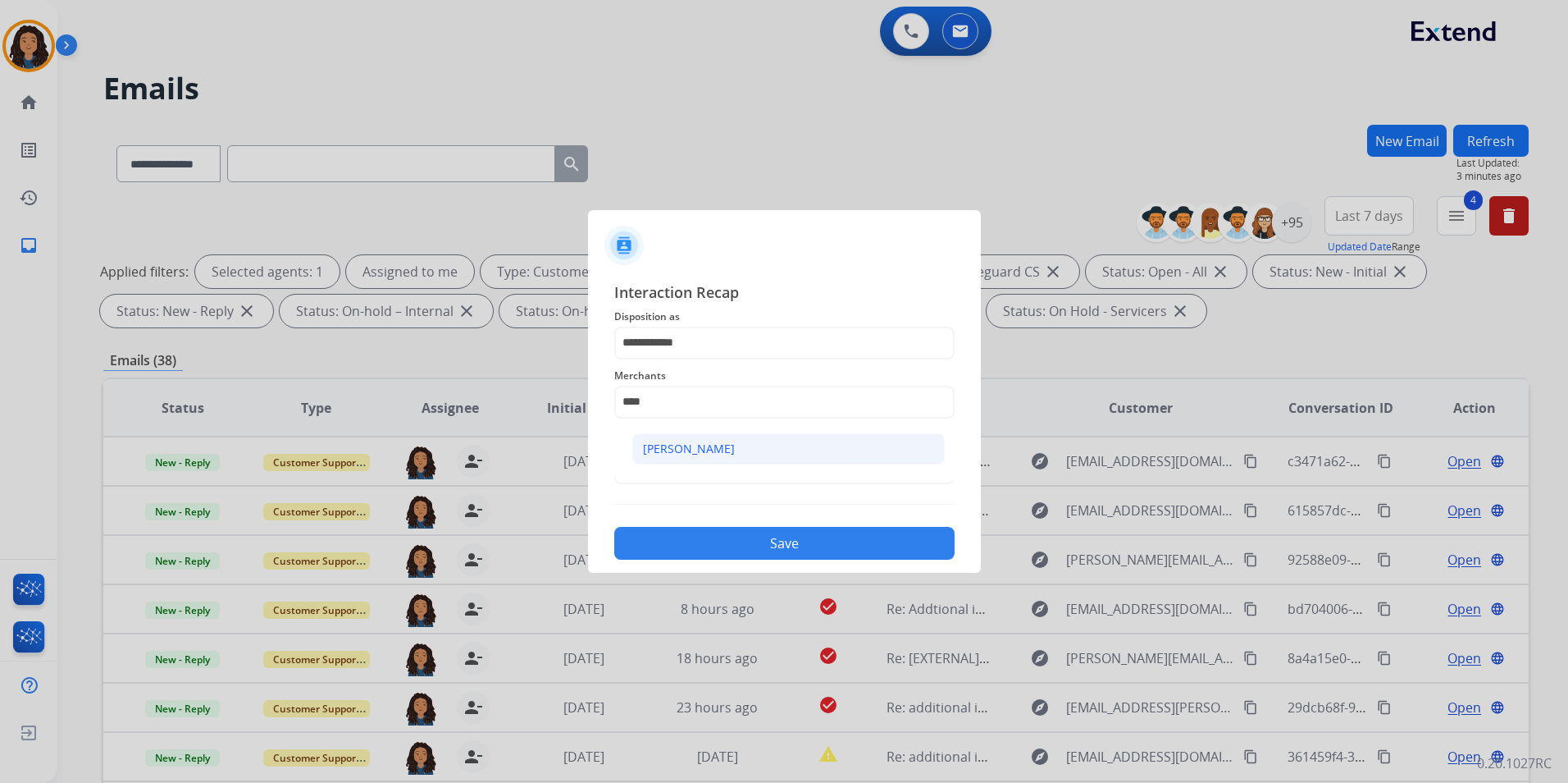
click at [713, 449] on div "[PERSON_NAME]" at bounding box center [688, 448] width 92 height 17
type input "**********"
click at [696, 463] on input "text" at bounding box center [784, 468] width 340 height 33
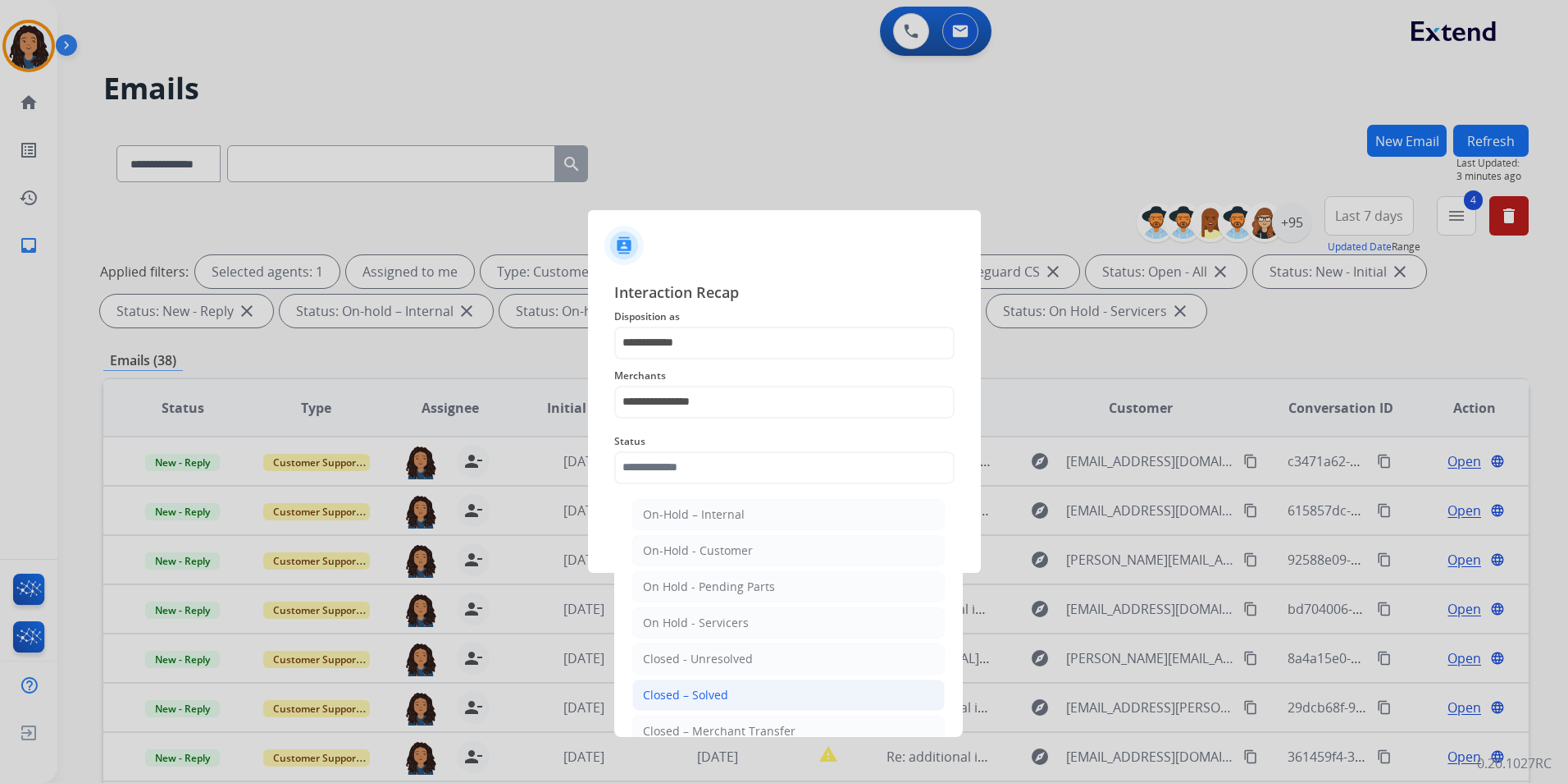
click at [707, 691] on div "Closed – Solved" at bounding box center [685, 695] width 85 height 17
type input "**********"
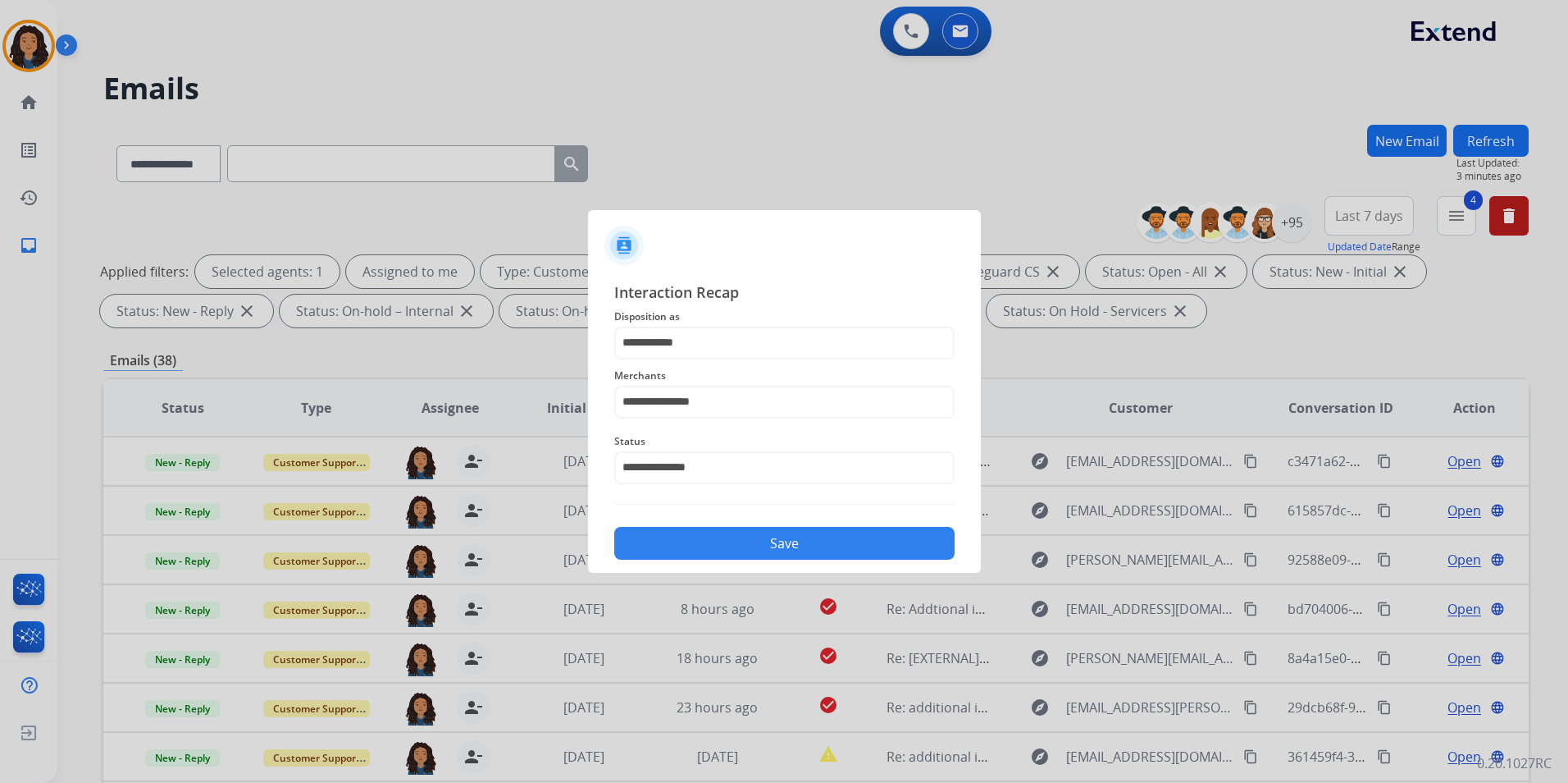
drag, startPoint x: 706, startPoint y: 557, endPoint x: 717, endPoint y: 553, distance: 11.7
click at [707, 557] on button "Save" at bounding box center [784, 543] width 340 height 33
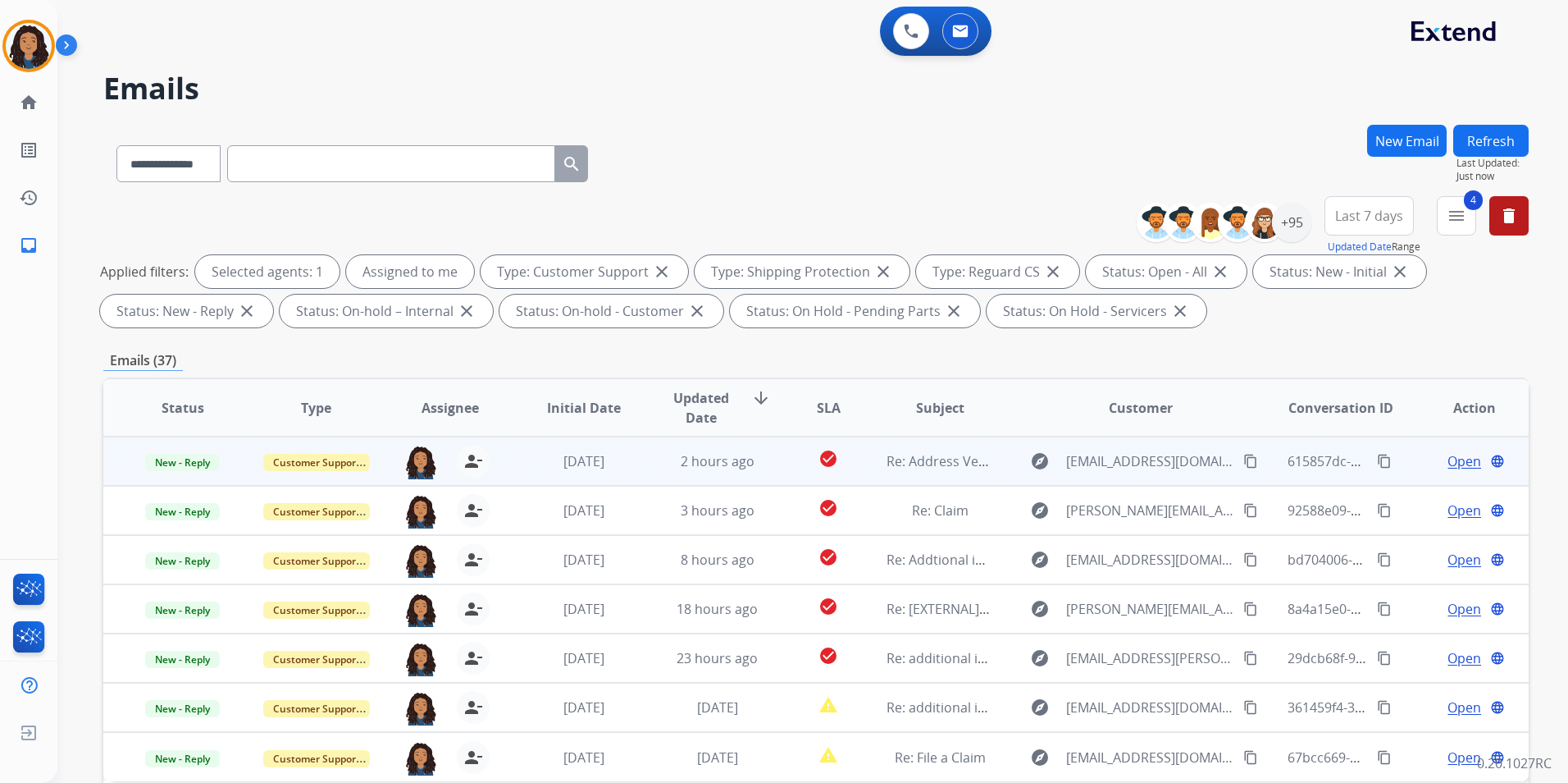
click at [1447, 459] on span "Open" at bounding box center [1464, 460] width 34 height 19
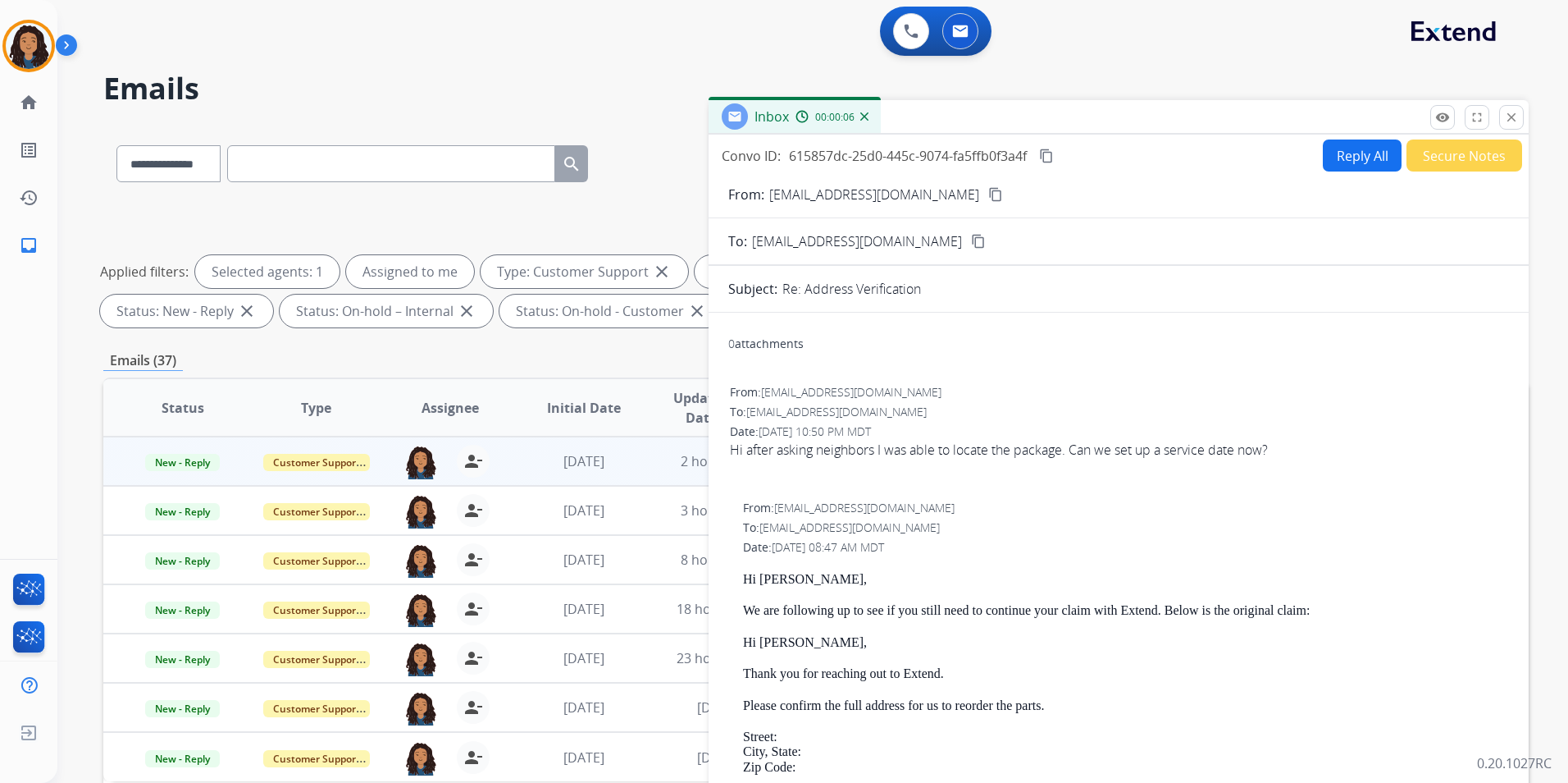
click at [988, 193] on mat-icon "content_copy" at bounding box center [995, 194] width 15 height 15
click at [988, 194] on mat-icon "content_copy" at bounding box center [995, 194] width 15 height 15
click at [206, 460] on span "New - Reply" at bounding box center [181, 462] width 74 height 17
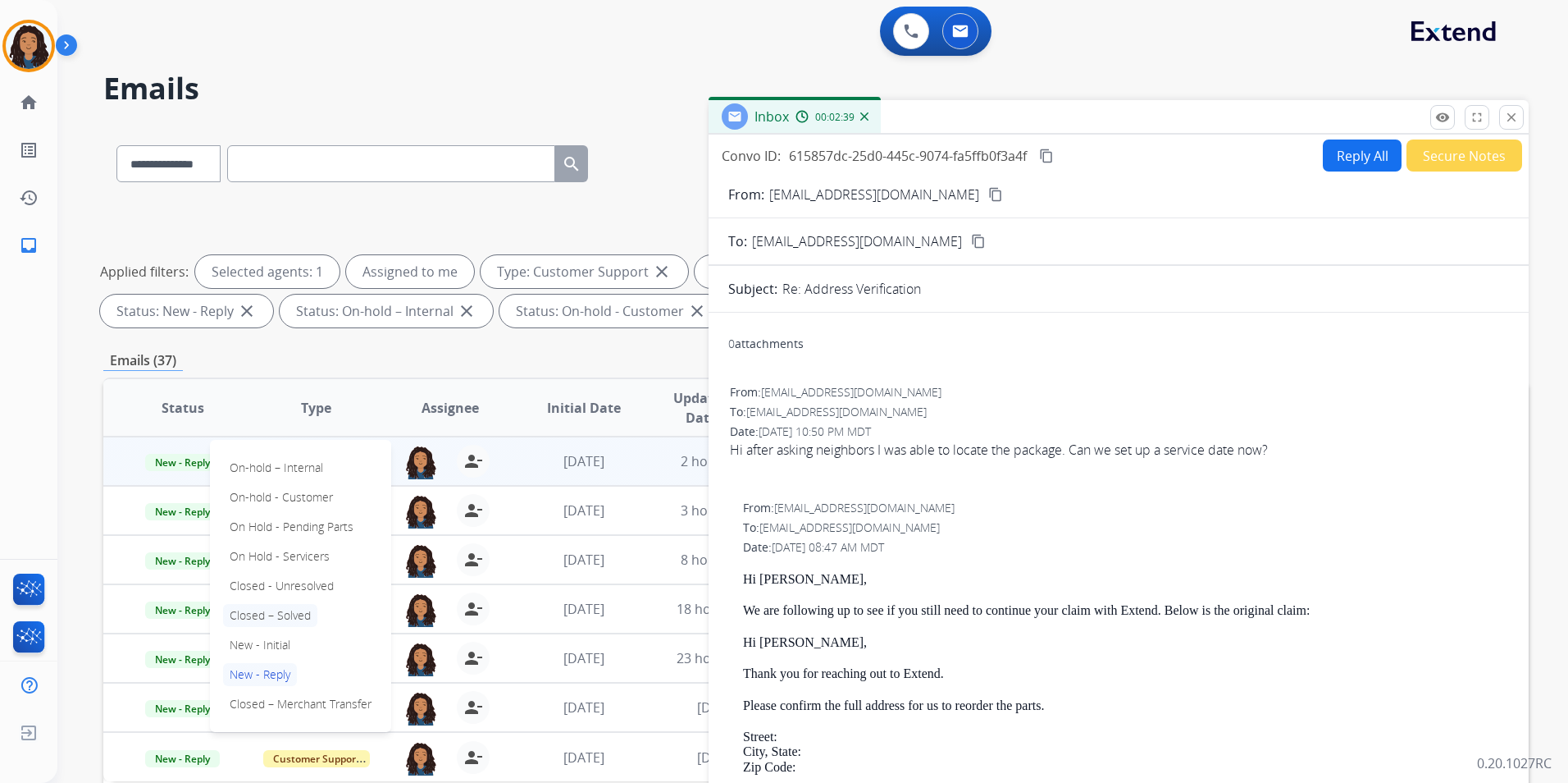
click at [300, 612] on p "Closed – Solved" at bounding box center [269, 615] width 94 height 23
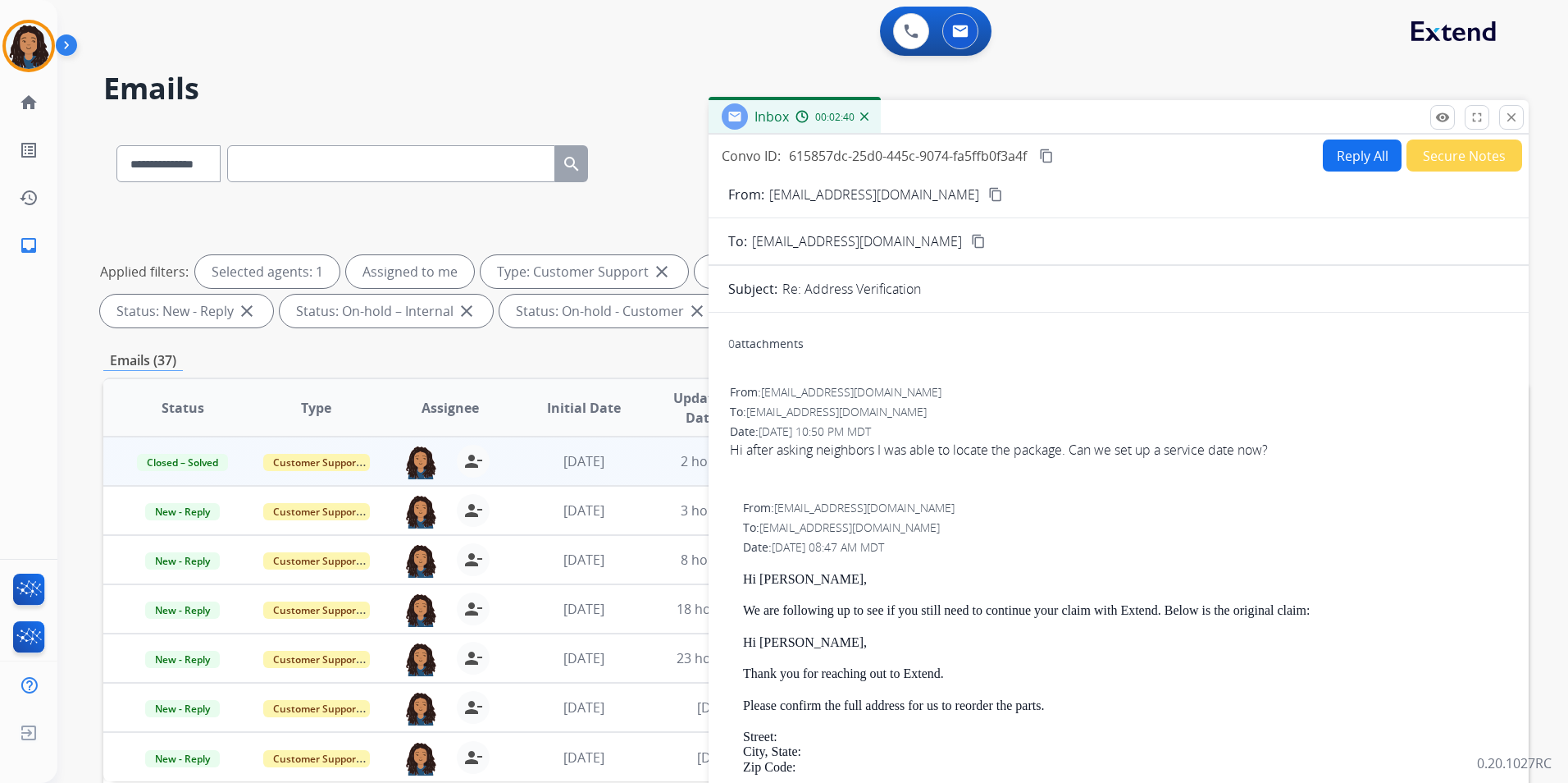
click at [1474, 166] on button "Secure Notes" at bounding box center [1464, 155] width 115 height 32
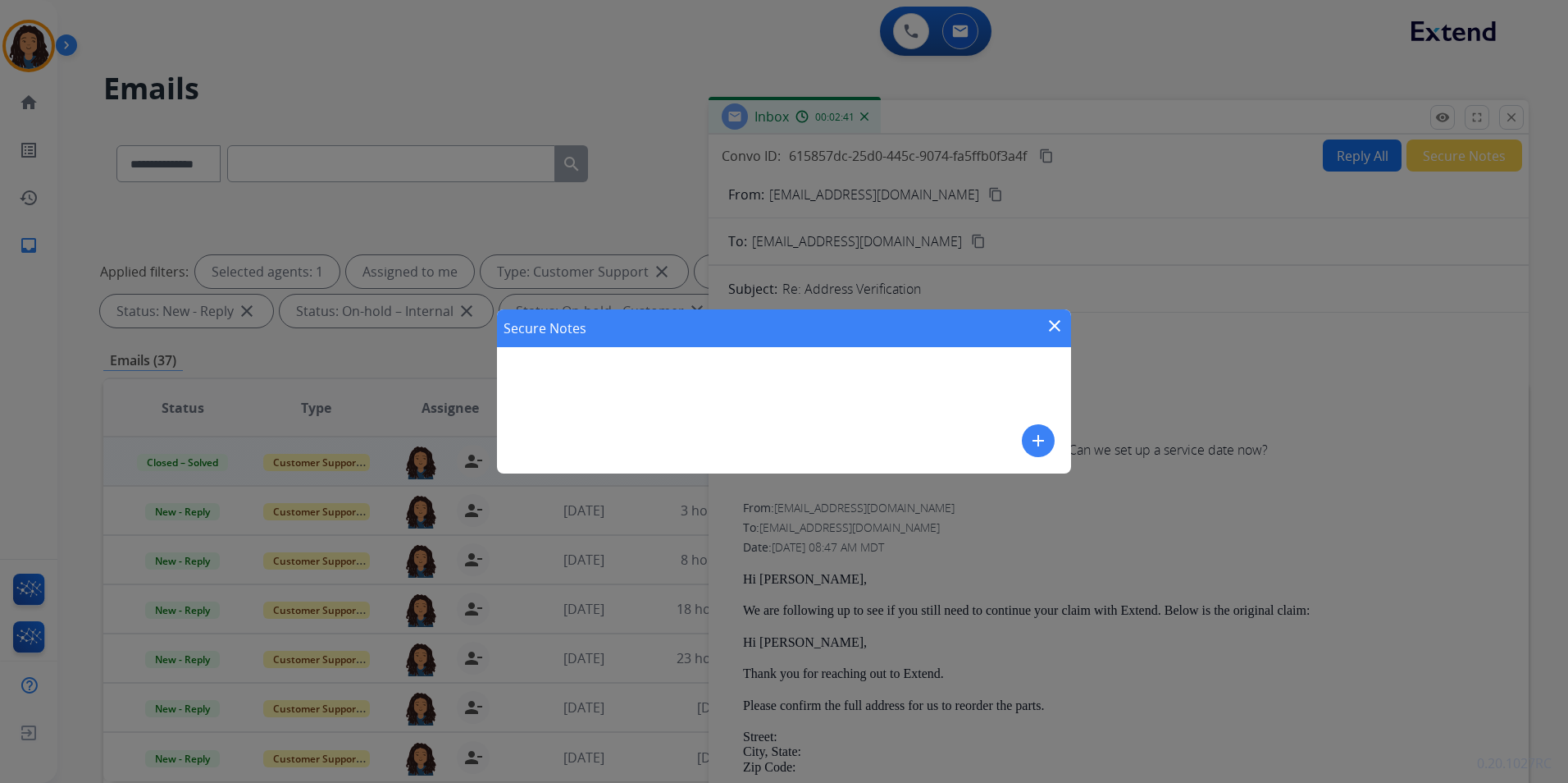
click at [1026, 445] on button "add" at bounding box center [1038, 441] width 33 height 33
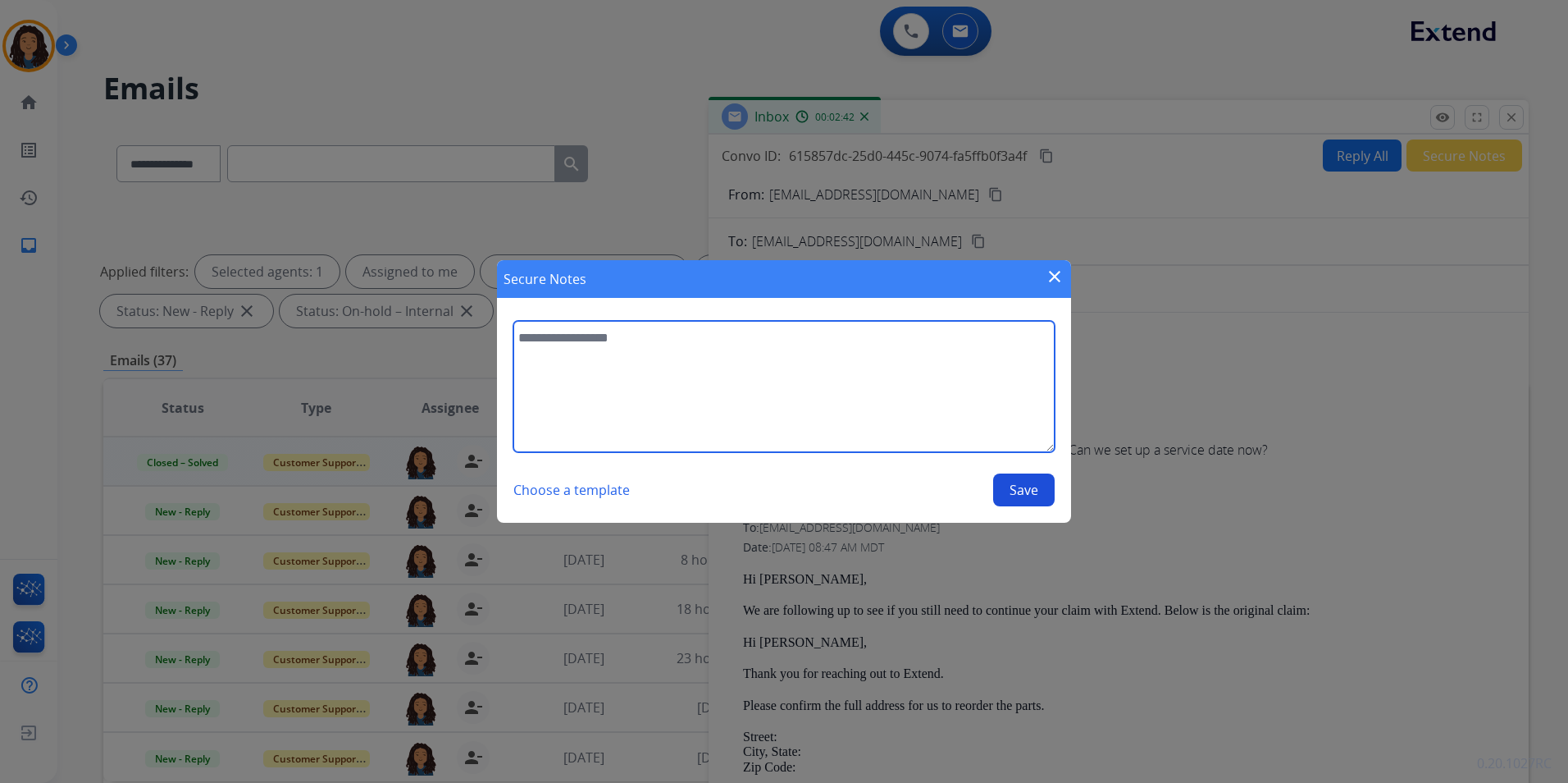
click at [916, 390] on textarea at bounding box center [784, 386] width 542 height 131
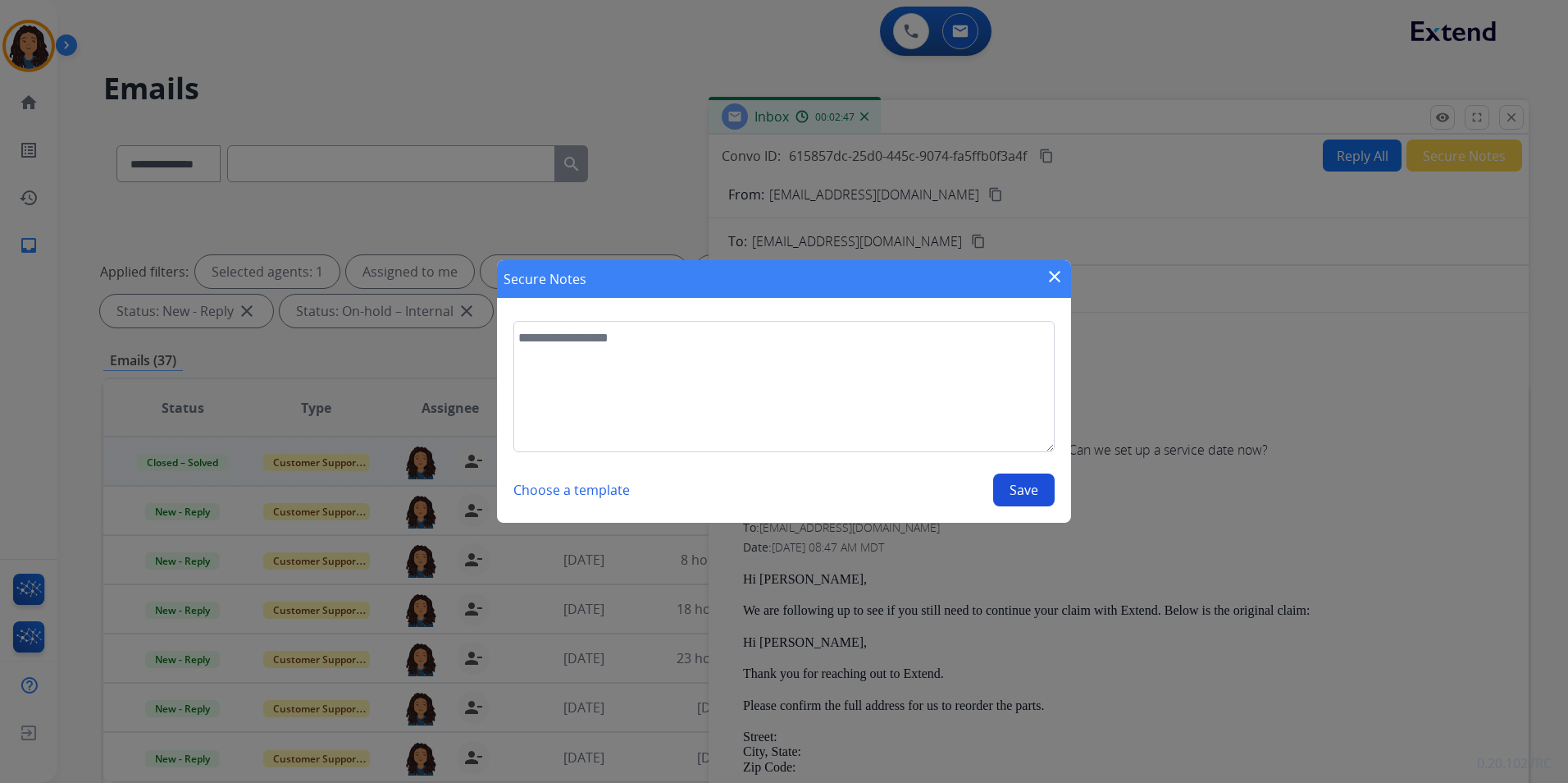
click at [1058, 271] on mat-icon "close" at bounding box center [1054, 276] width 19 height 19
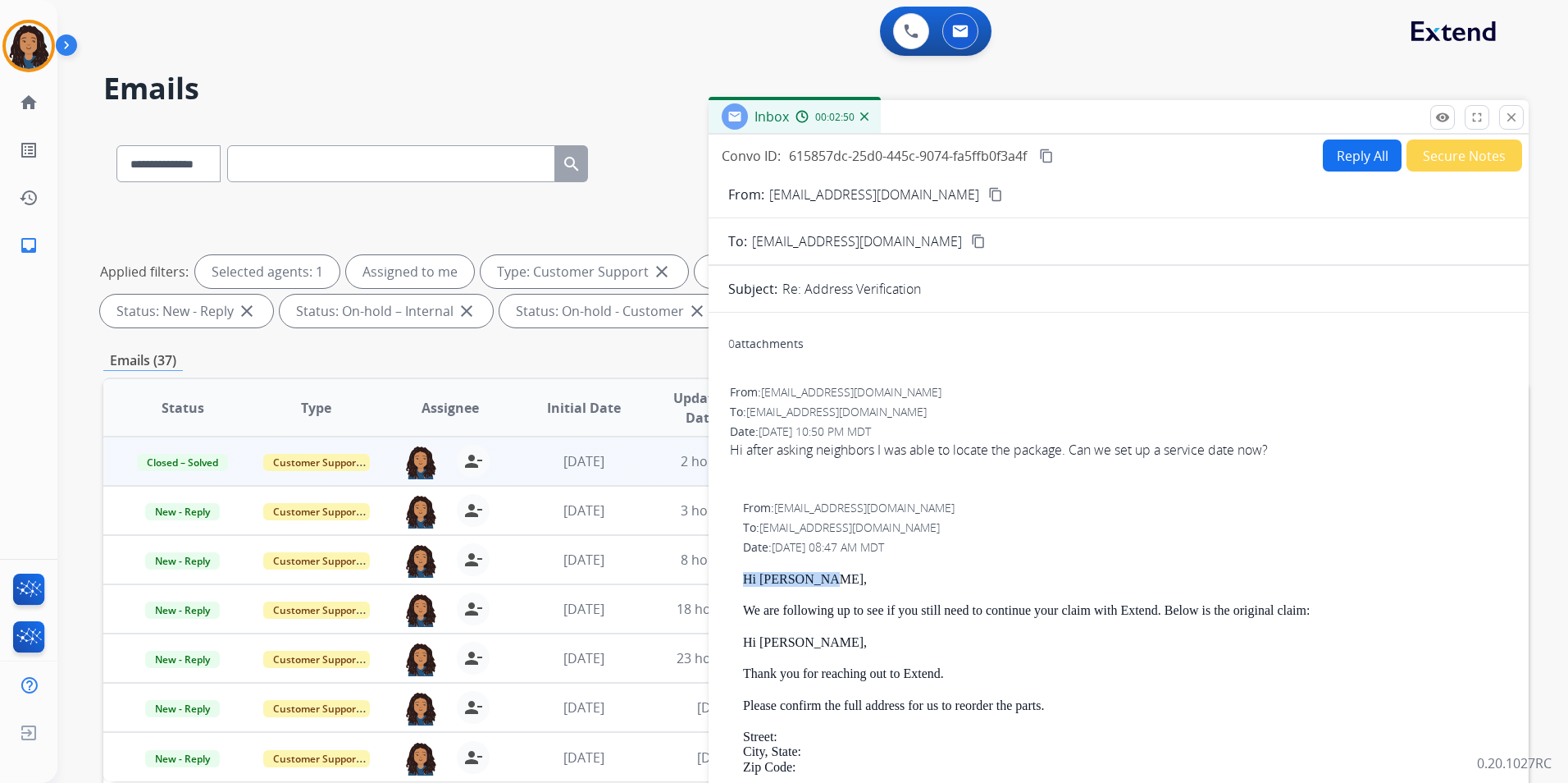
drag, startPoint x: 744, startPoint y: 576, endPoint x: 833, endPoint y: 578, distance: 89.0
click at [833, 578] on p "Hi [PERSON_NAME]," at bounding box center [1125, 579] width 764 height 15
drag, startPoint x: 833, startPoint y: 578, endPoint x: 801, endPoint y: 589, distance: 33.8
drag, startPoint x: 801, startPoint y: 589, endPoint x: 740, endPoint y: 575, distance: 62.6
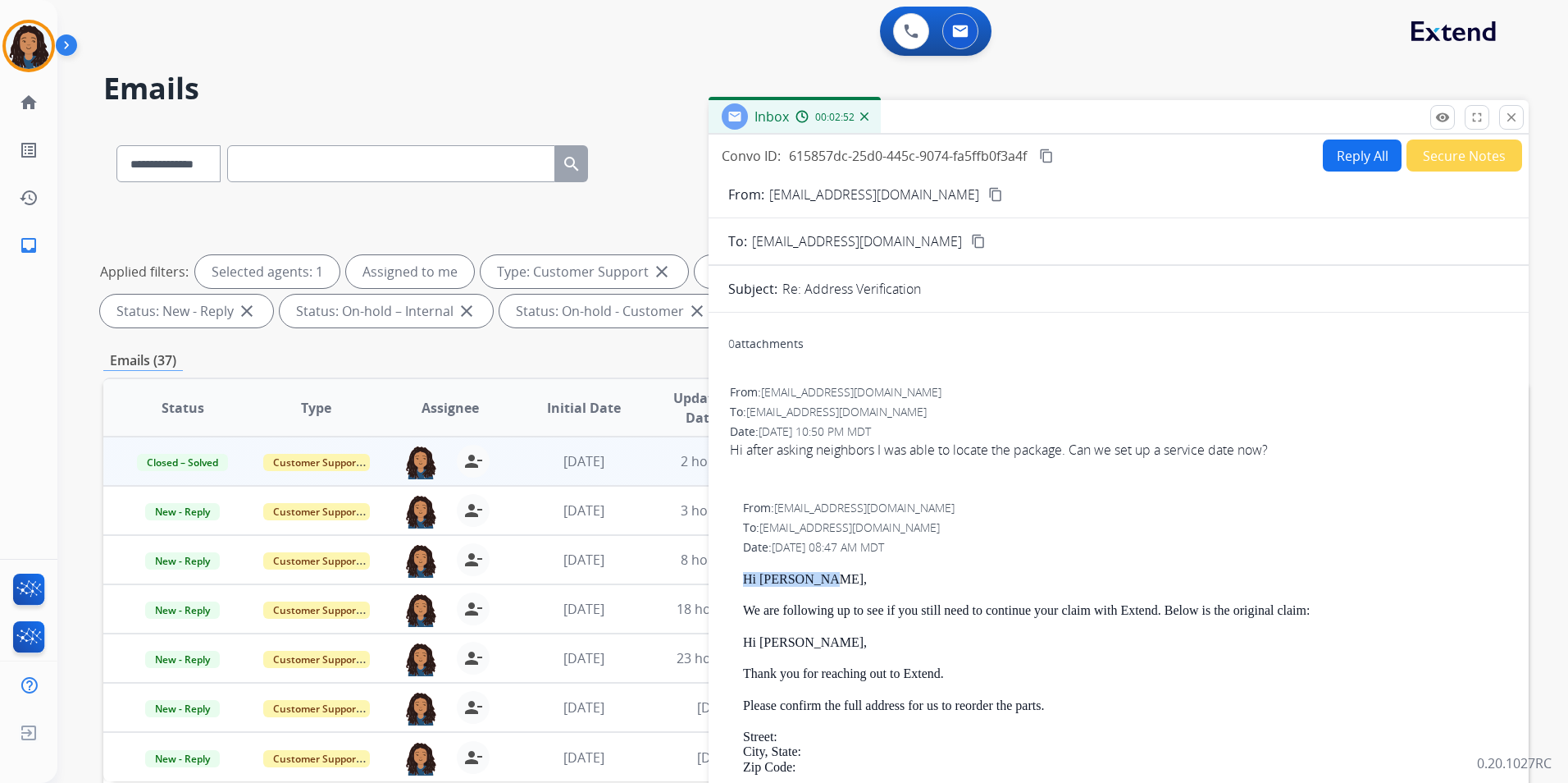
drag, startPoint x: 744, startPoint y: 571, endPoint x: 847, endPoint y: 571, distance: 103.0
drag, startPoint x: 847, startPoint y: 571, endPoint x: 812, endPoint y: 587, distance: 38.5
drag, startPoint x: 812, startPoint y: 587, endPoint x: 744, endPoint y: 568, distance: 70.6
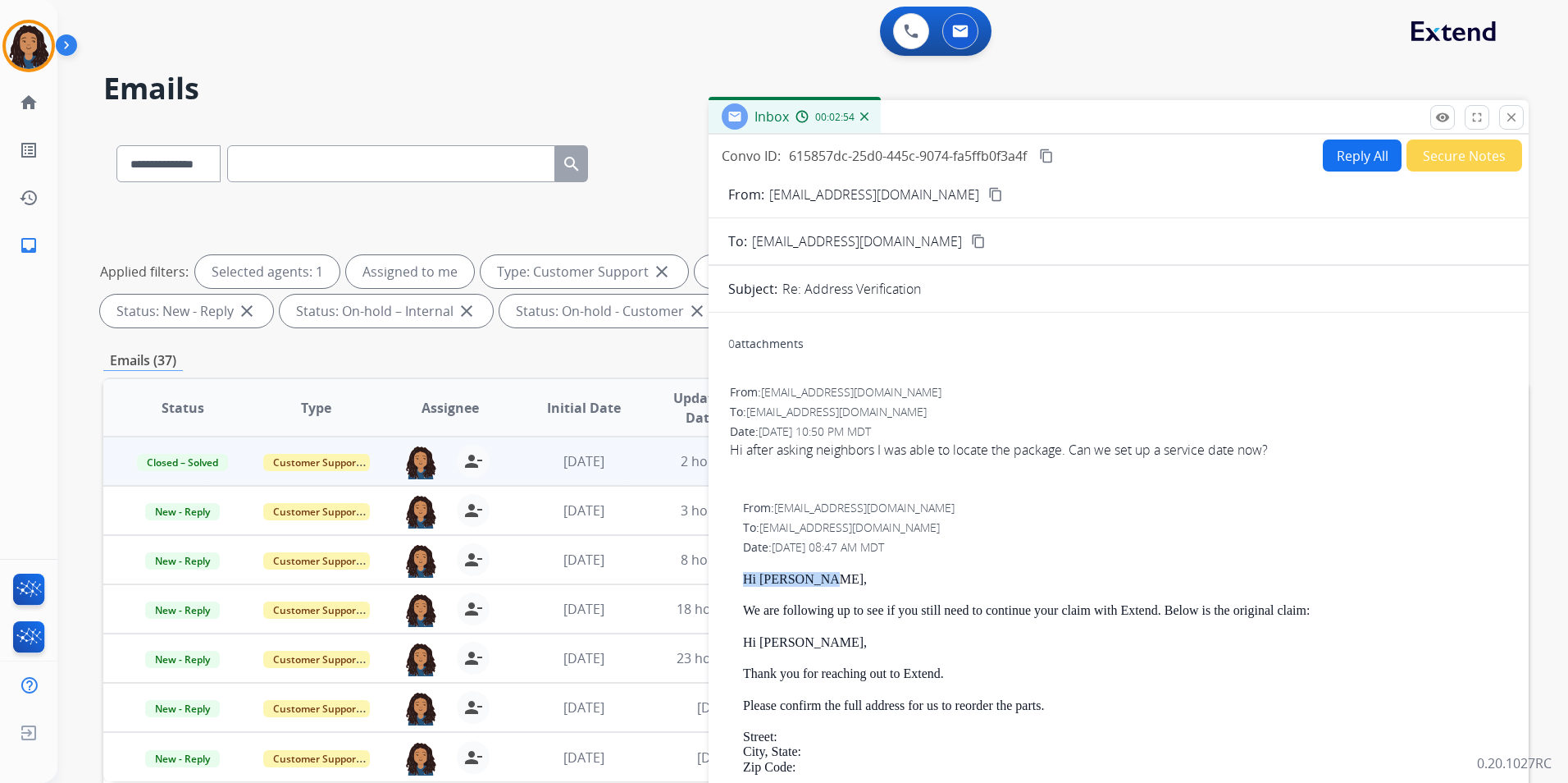
drag, startPoint x: 739, startPoint y: 570, endPoint x: 845, endPoint y: 576, distance: 106.2
drag, startPoint x: 845, startPoint y: 576, endPoint x: 809, endPoint y: 579, distance: 36.1
copy p "Hi [PERSON_NAME],"
click at [1352, 160] on button "Reply All" at bounding box center [1362, 155] width 79 height 32
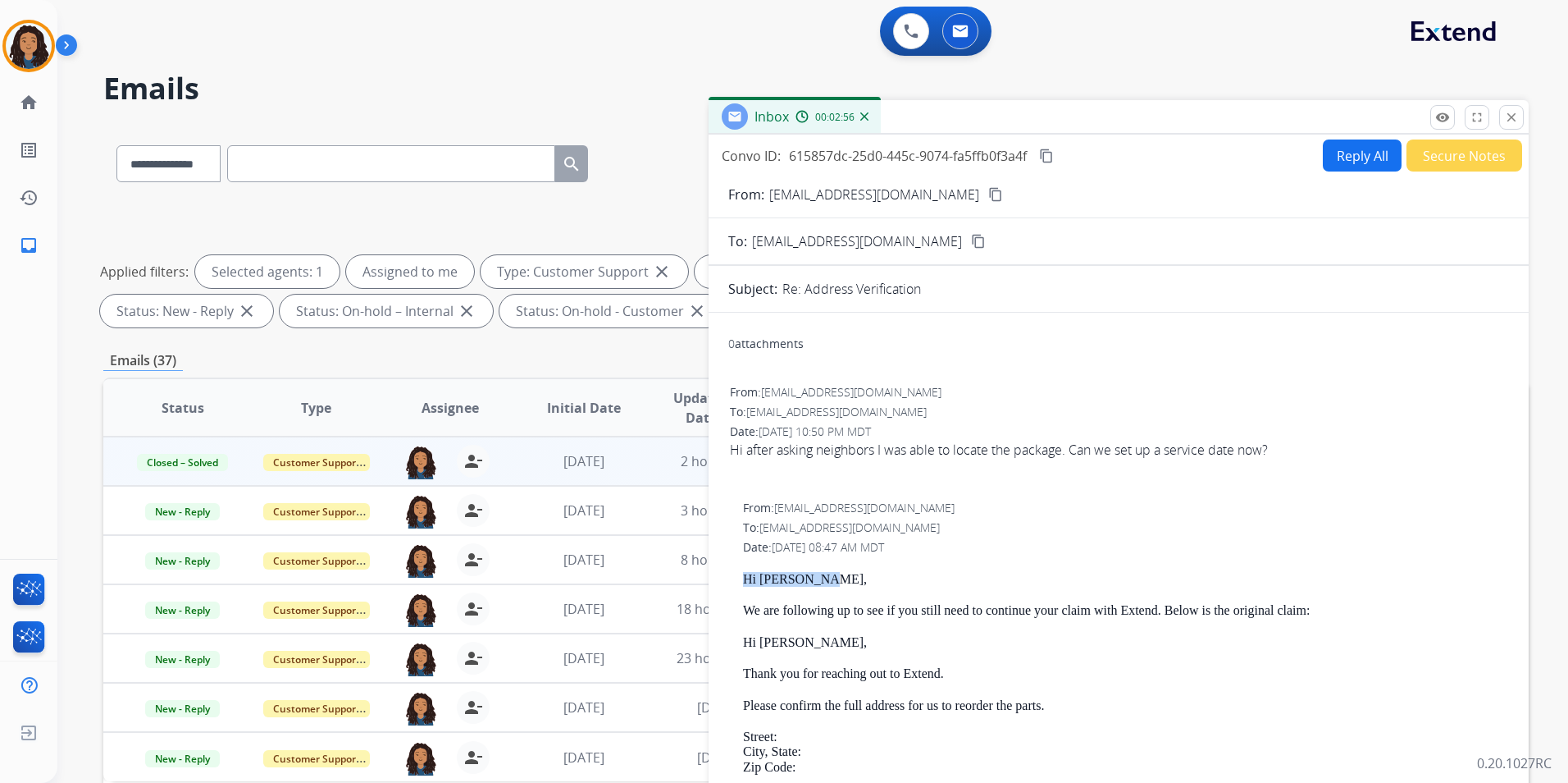
select select "**********"
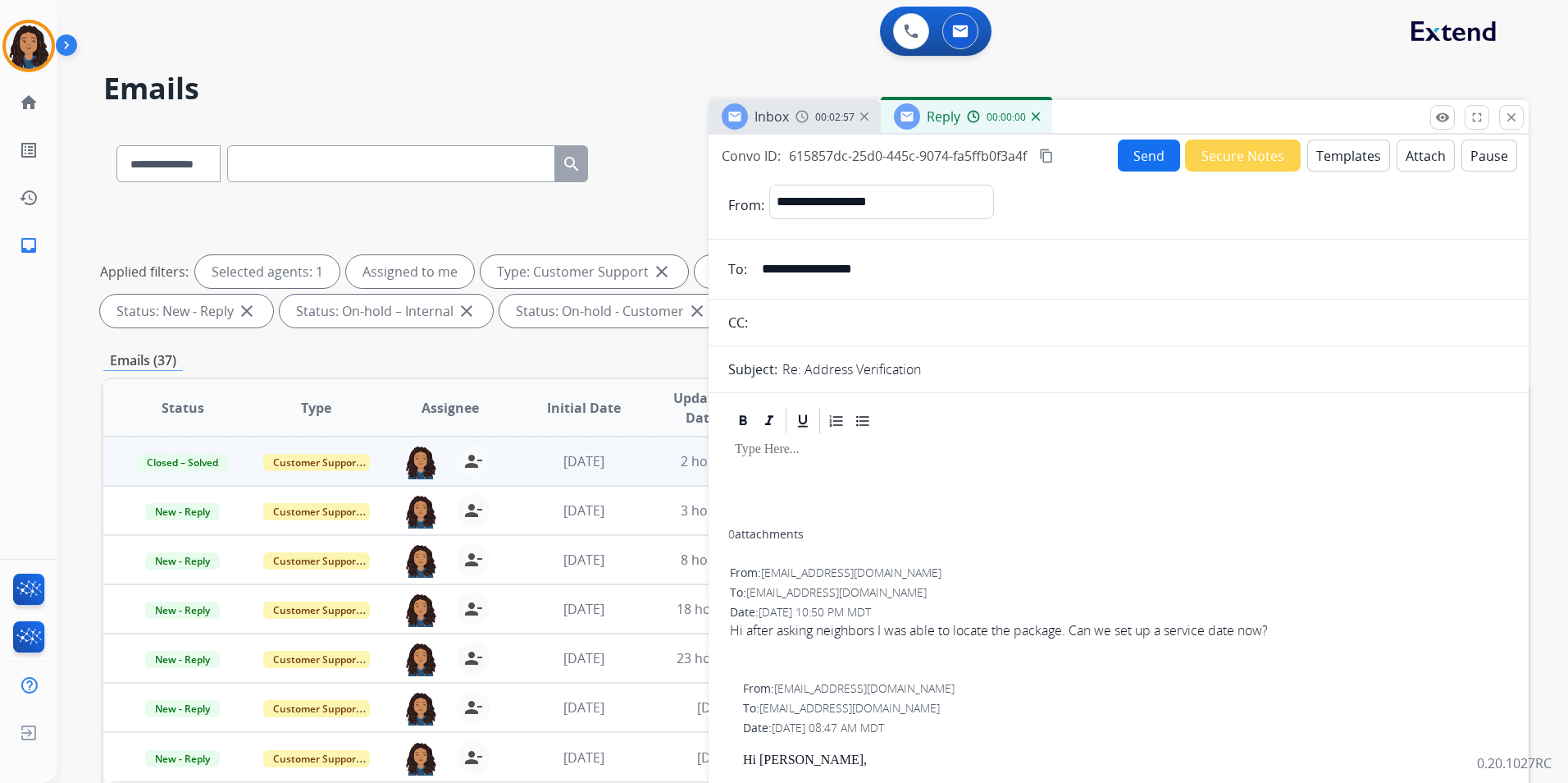
click at [1352, 160] on button "Templates" at bounding box center [1348, 155] width 82 height 32
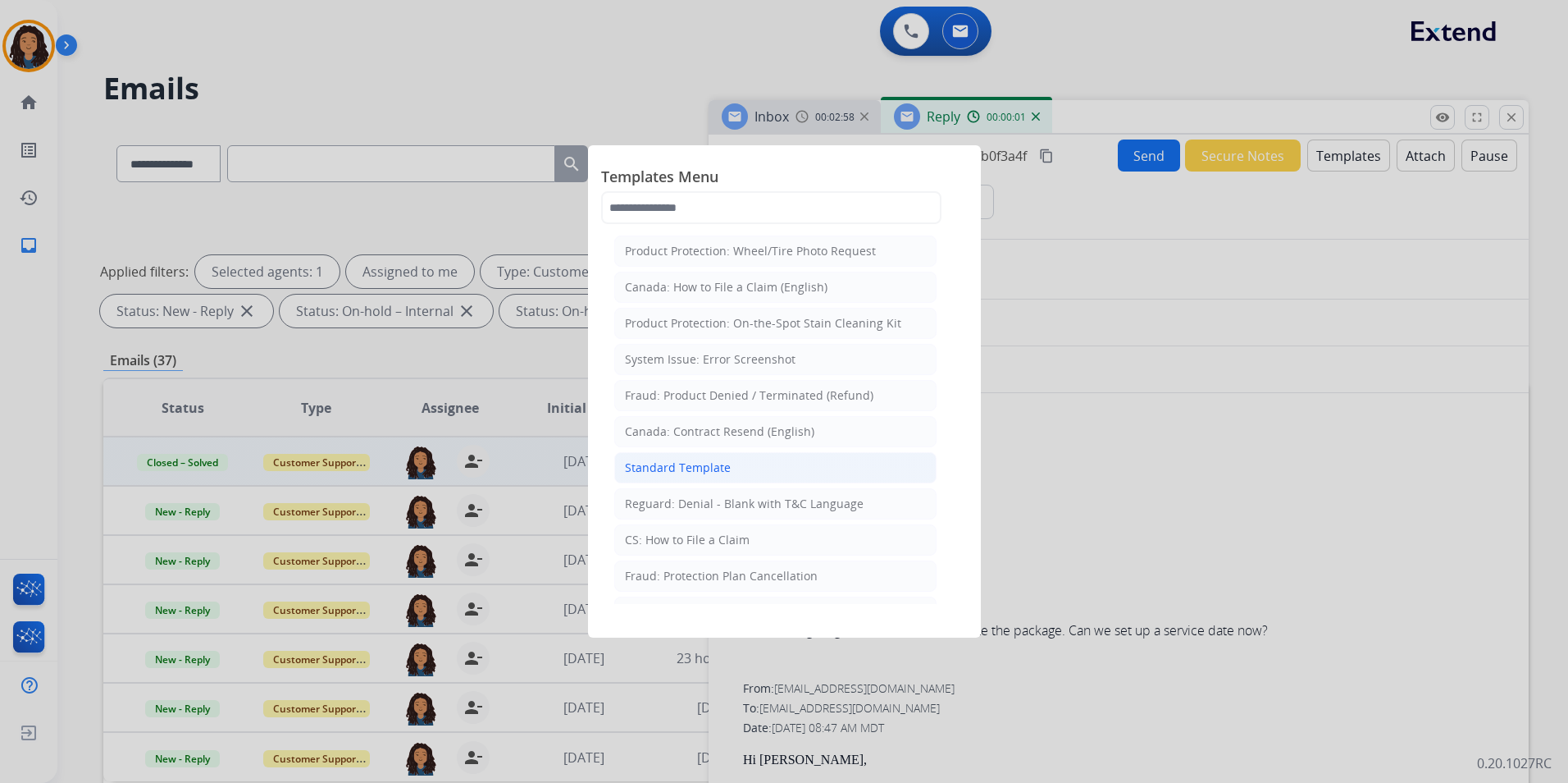
click at [766, 466] on li "Standard Template" at bounding box center [775, 468] width 323 height 31
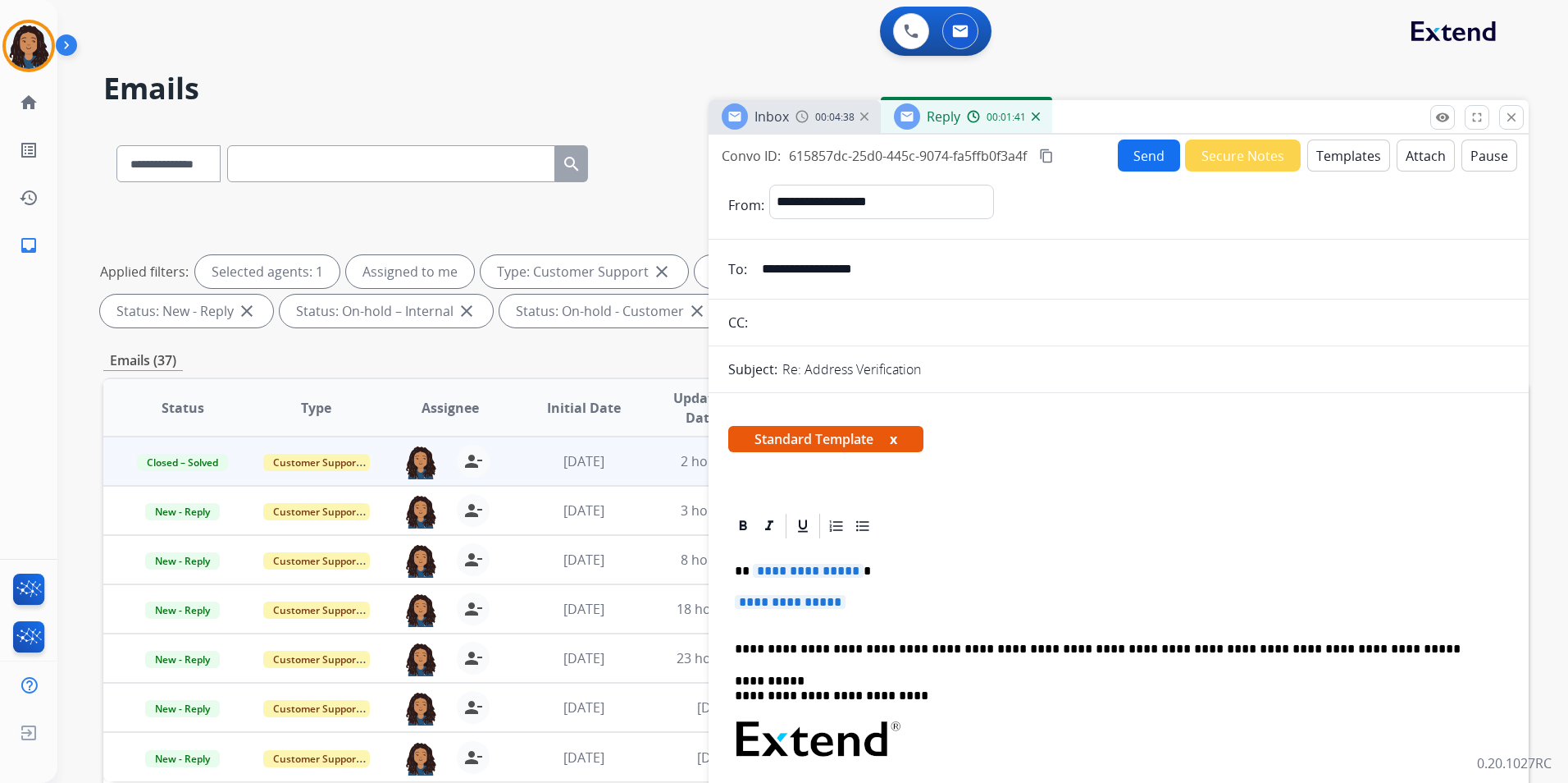
click at [805, 106] on div "Inbox 00:04:38" at bounding box center [795, 116] width 172 height 33
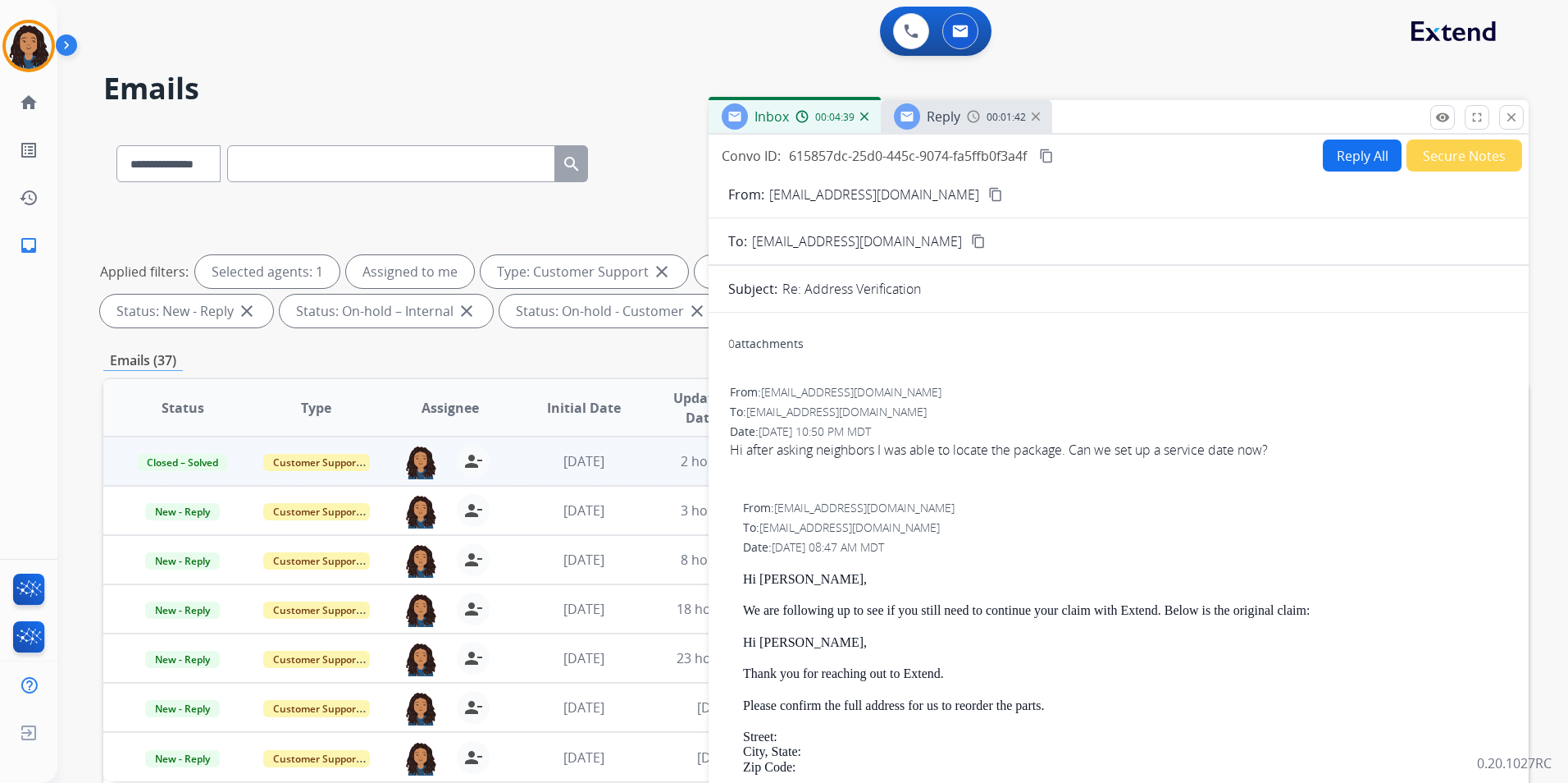
scroll to position [164, 0]
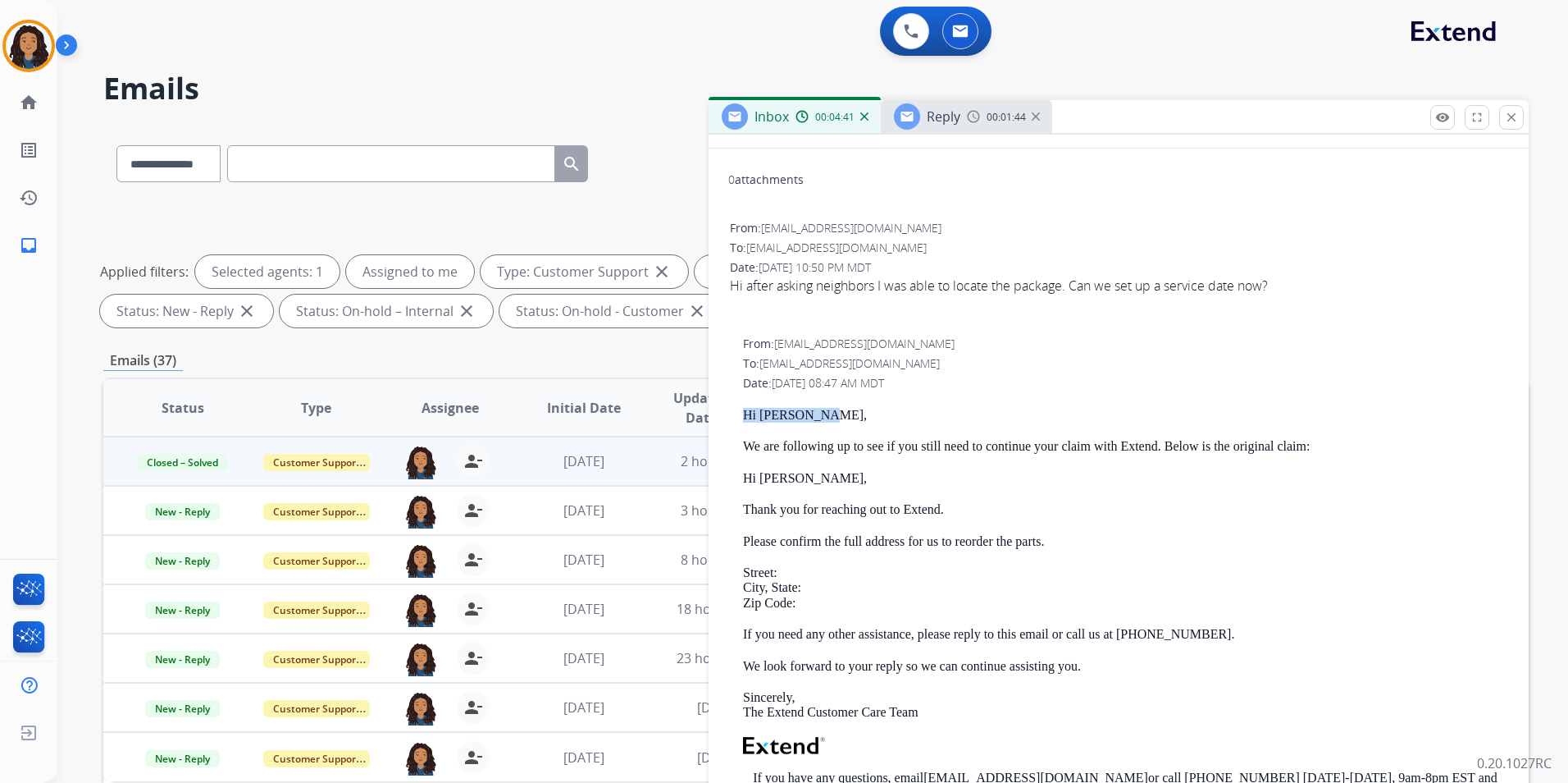
drag, startPoint x: 737, startPoint y: 414, endPoint x: 868, endPoint y: 419, distance: 131.1
click at [868, 419] on div "From: [EMAIL_ADDRESS][DOMAIN_NAME] To: [EMAIL_ADDRESS][DOMAIN_NAME] Date: [DATE…" at bounding box center [1119, 656] width 781 height 646
drag, startPoint x: 868, startPoint y: 419, endPoint x: 795, endPoint y: 407, distance: 74.0
copy p "Hi [PERSON_NAME],"
click at [949, 109] on span "Reply" at bounding box center [943, 116] width 34 height 18
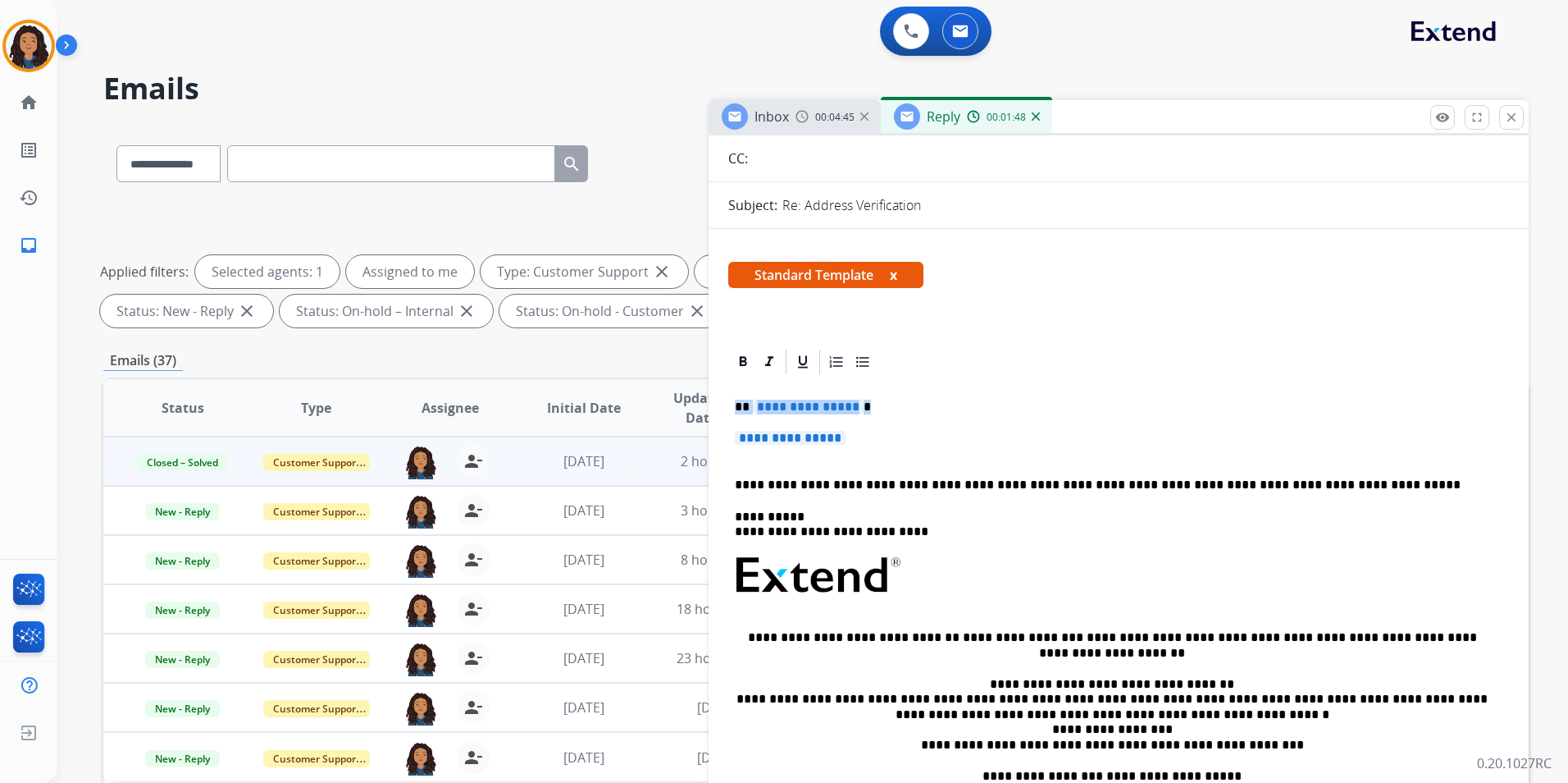
drag, startPoint x: 733, startPoint y: 399, endPoint x: 861, endPoint y: 401, distance: 128.0
click at [861, 401] on div "**********" at bounding box center [1119, 624] width 781 height 495
click at [827, 438] on span "**********" at bounding box center [790, 437] width 111 height 14
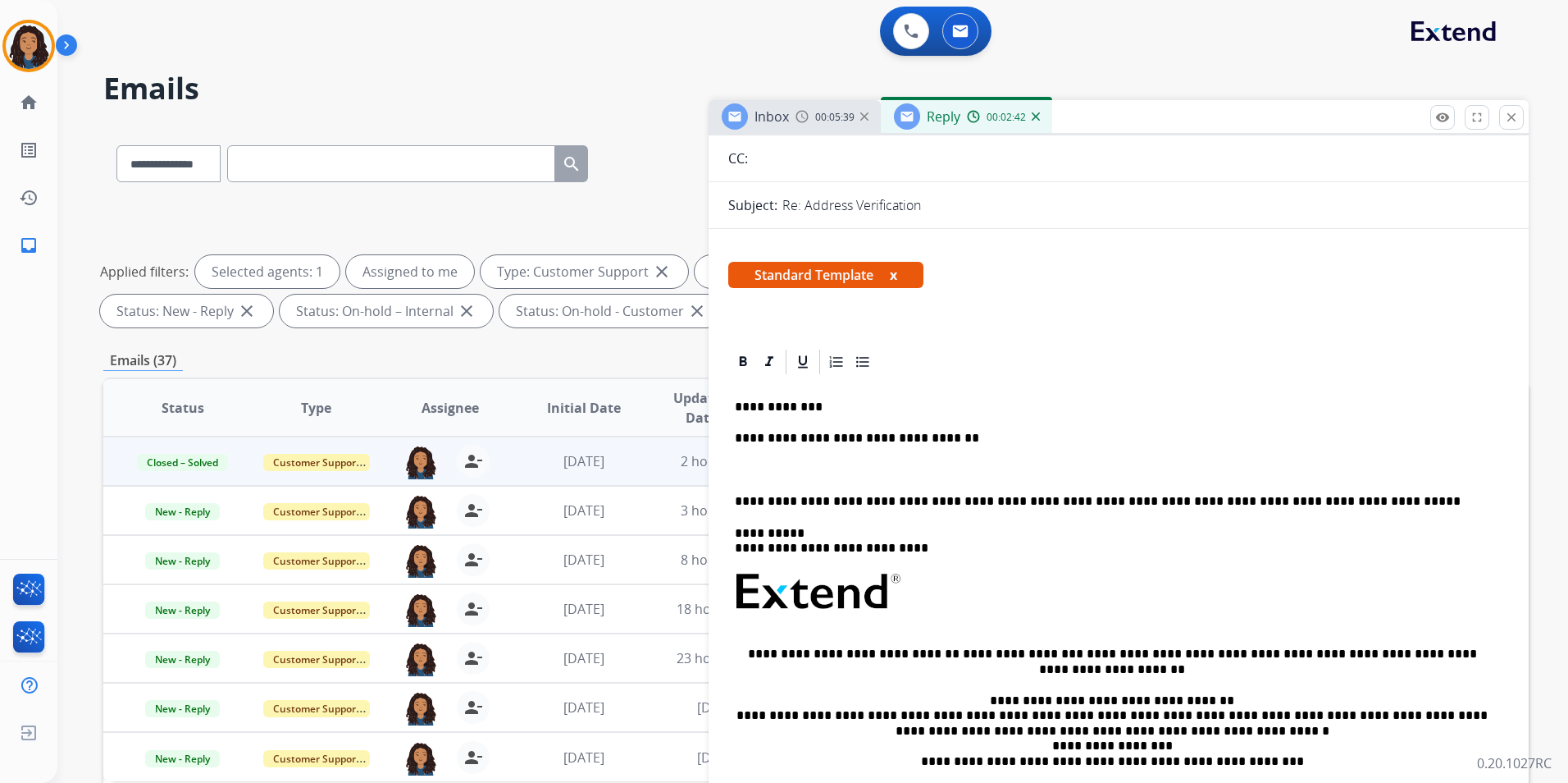
click at [814, 116] on div "00:05:39" at bounding box center [831, 116] width 72 height 15
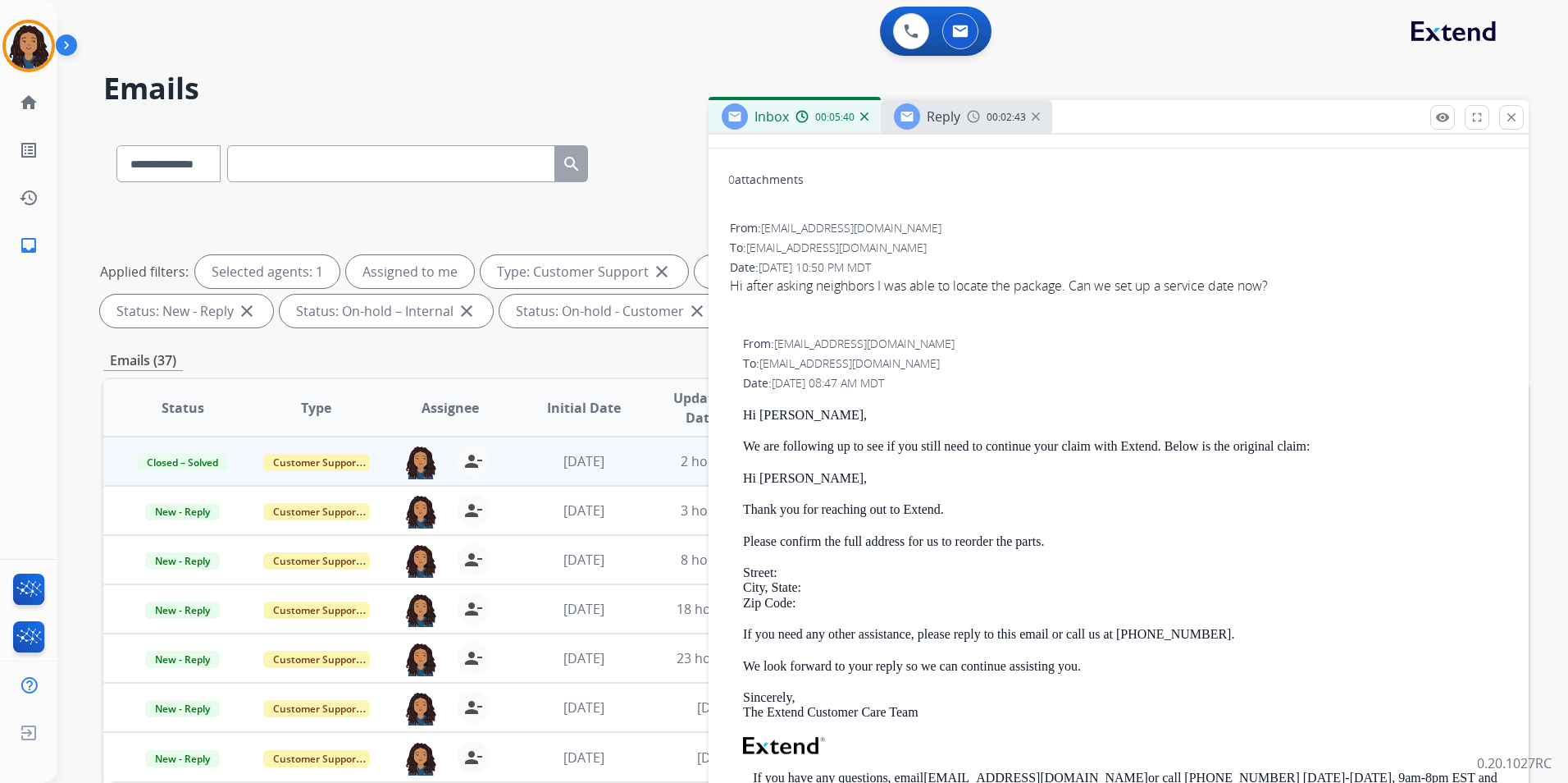
click at [994, 121] on span "00:02:43" at bounding box center [1005, 117] width 39 height 13
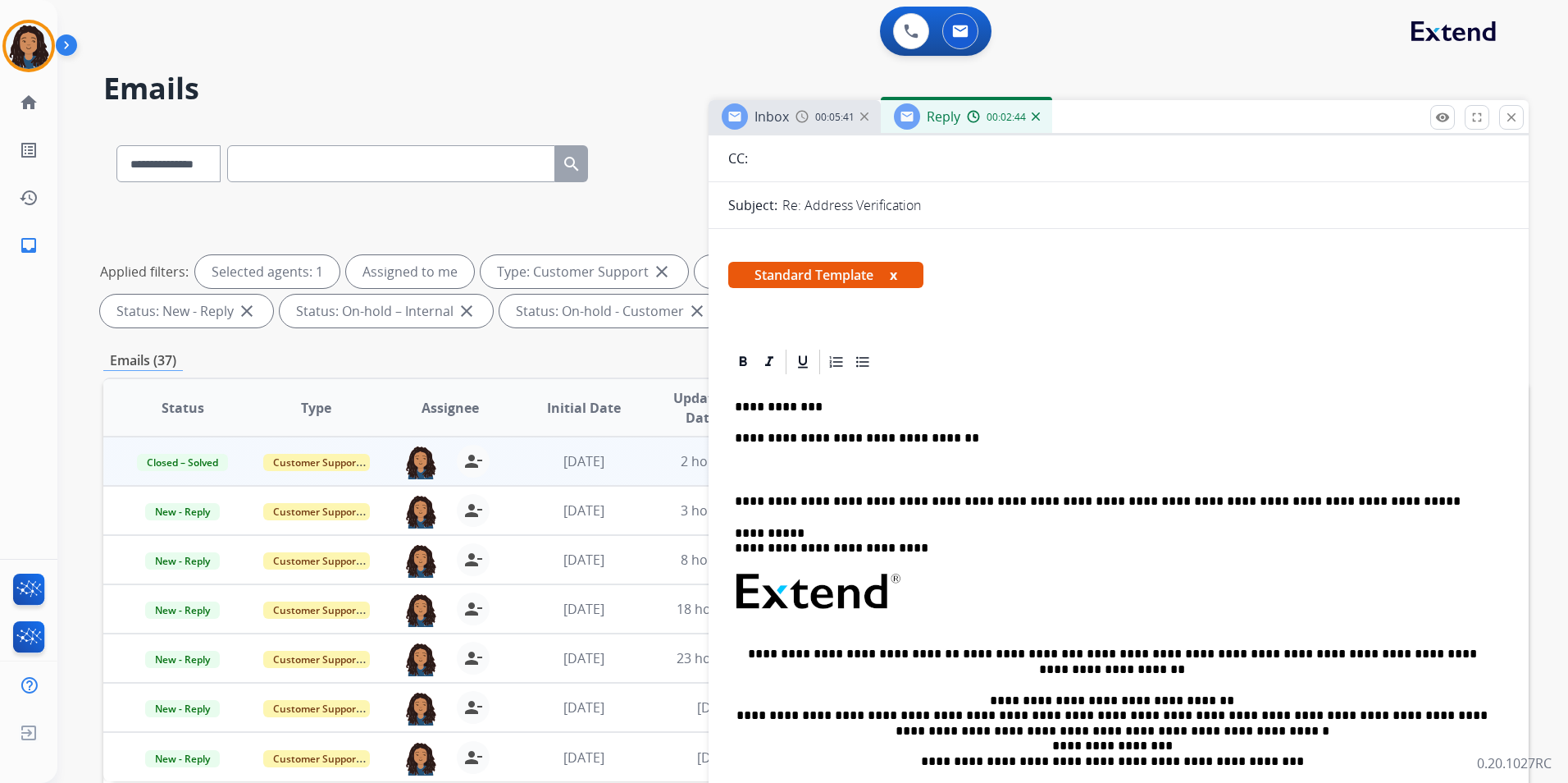
click at [798, 107] on div "Inbox 00:05:41" at bounding box center [795, 116] width 172 height 33
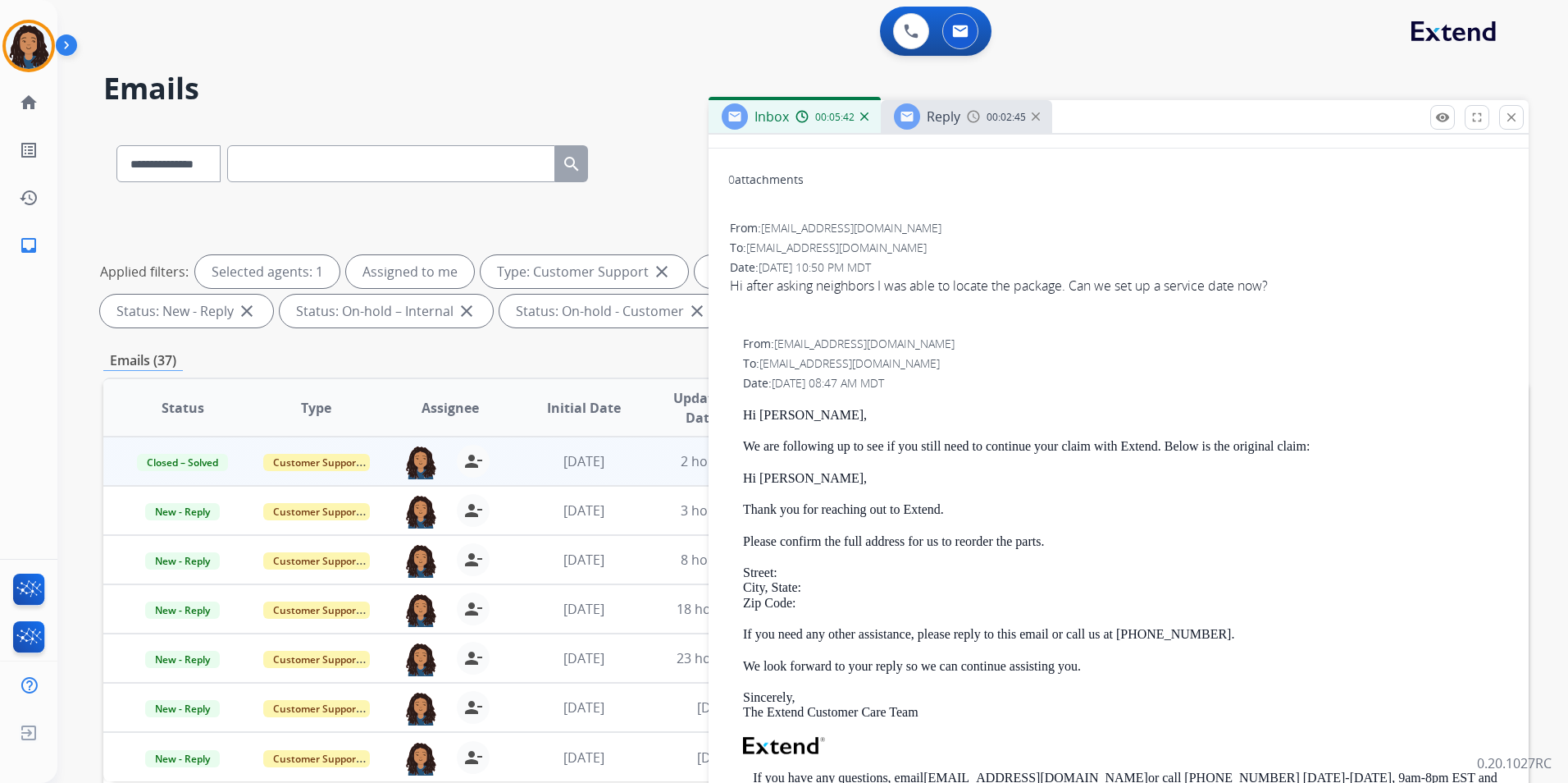
click at [992, 119] on span "00:02:45" at bounding box center [1005, 117] width 39 height 13
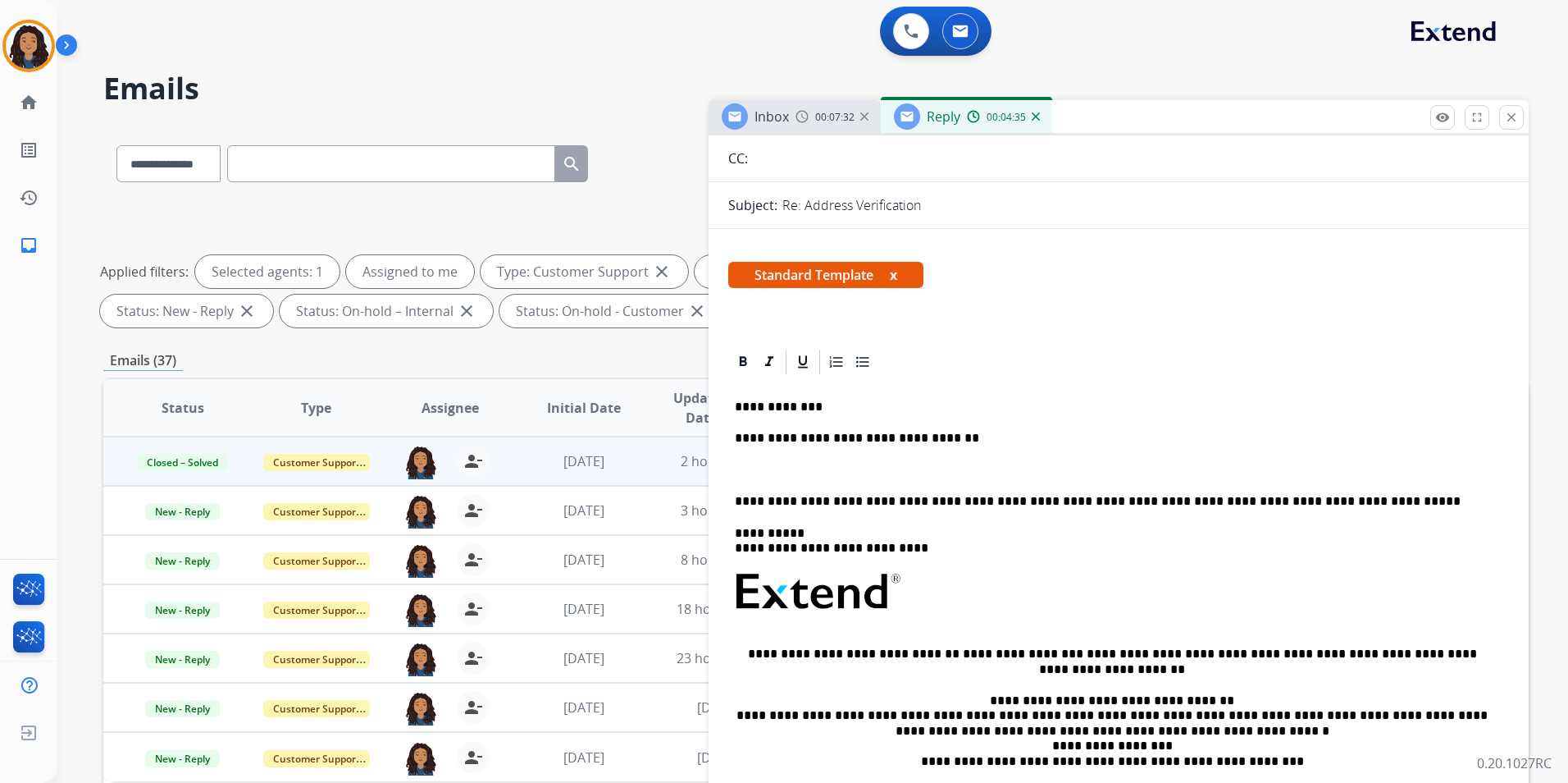
drag, startPoint x: 828, startPoint y: 131, endPoint x: 873, endPoint y: 116, distance: 47.4
click at [828, 130] on div "Inbox 00:07:32" at bounding box center [795, 116] width 172 height 33
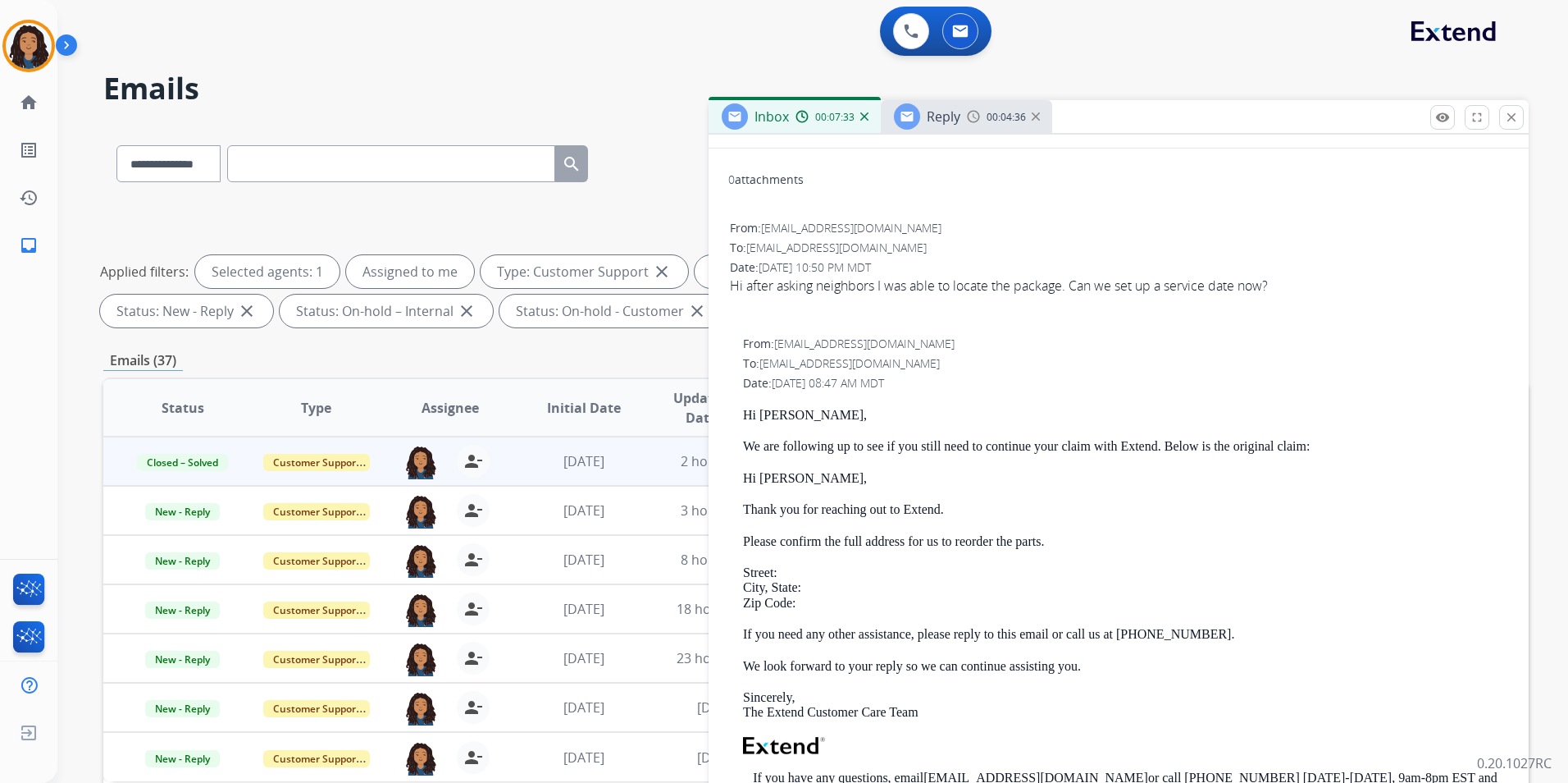
click at [959, 125] on span "Reply" at bounding box center [943, 116] width 34 height 18
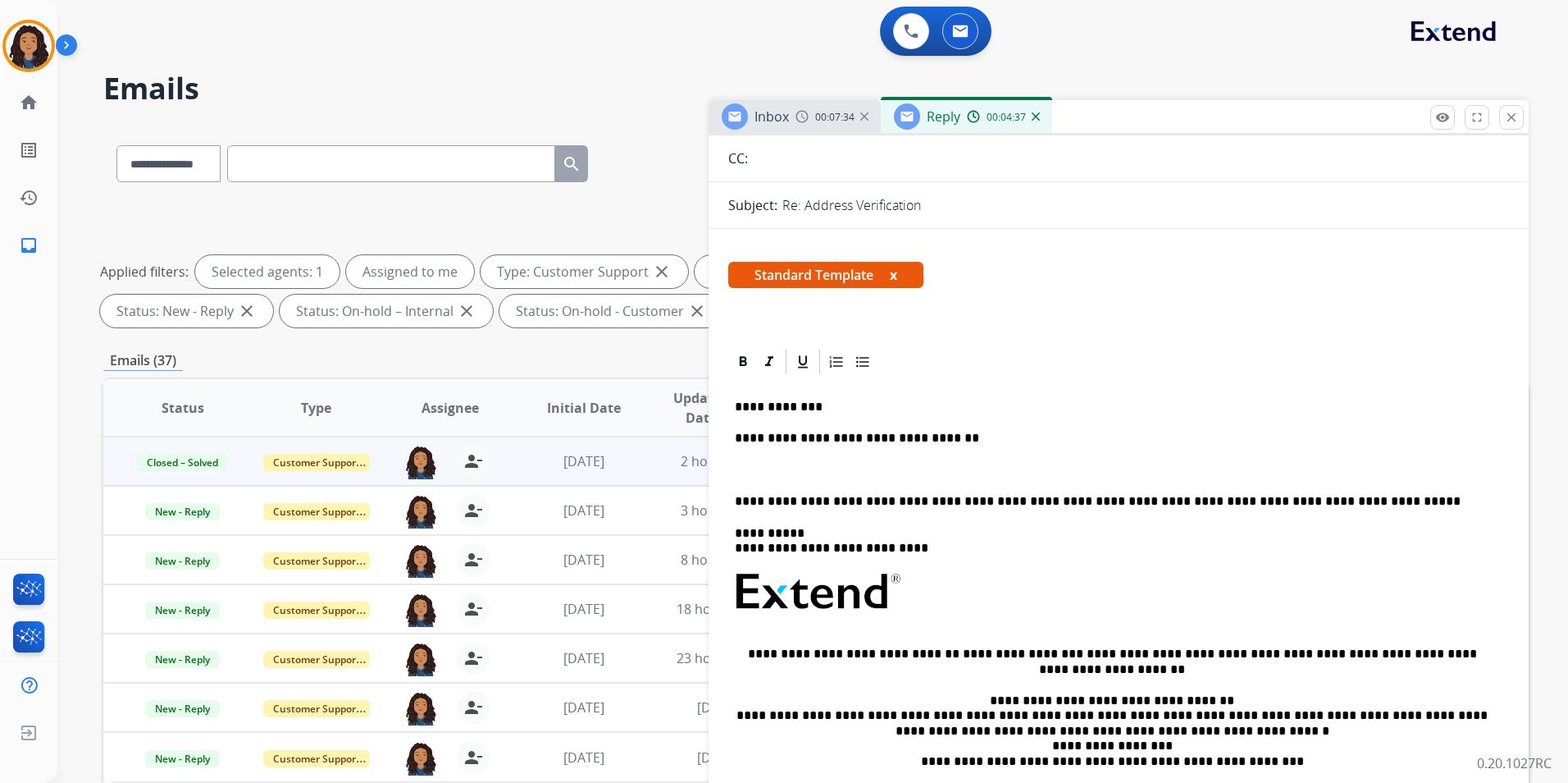
click at [800, 469] on p at bounding box center [1118, 470] width 767 height 15
click at [1201, 459] on div "**********" at bounding box center [1119, 632] width 781 height 511
click at [999, 415] on div "**********" at bounding box center [1119, 632] width 781 height 511
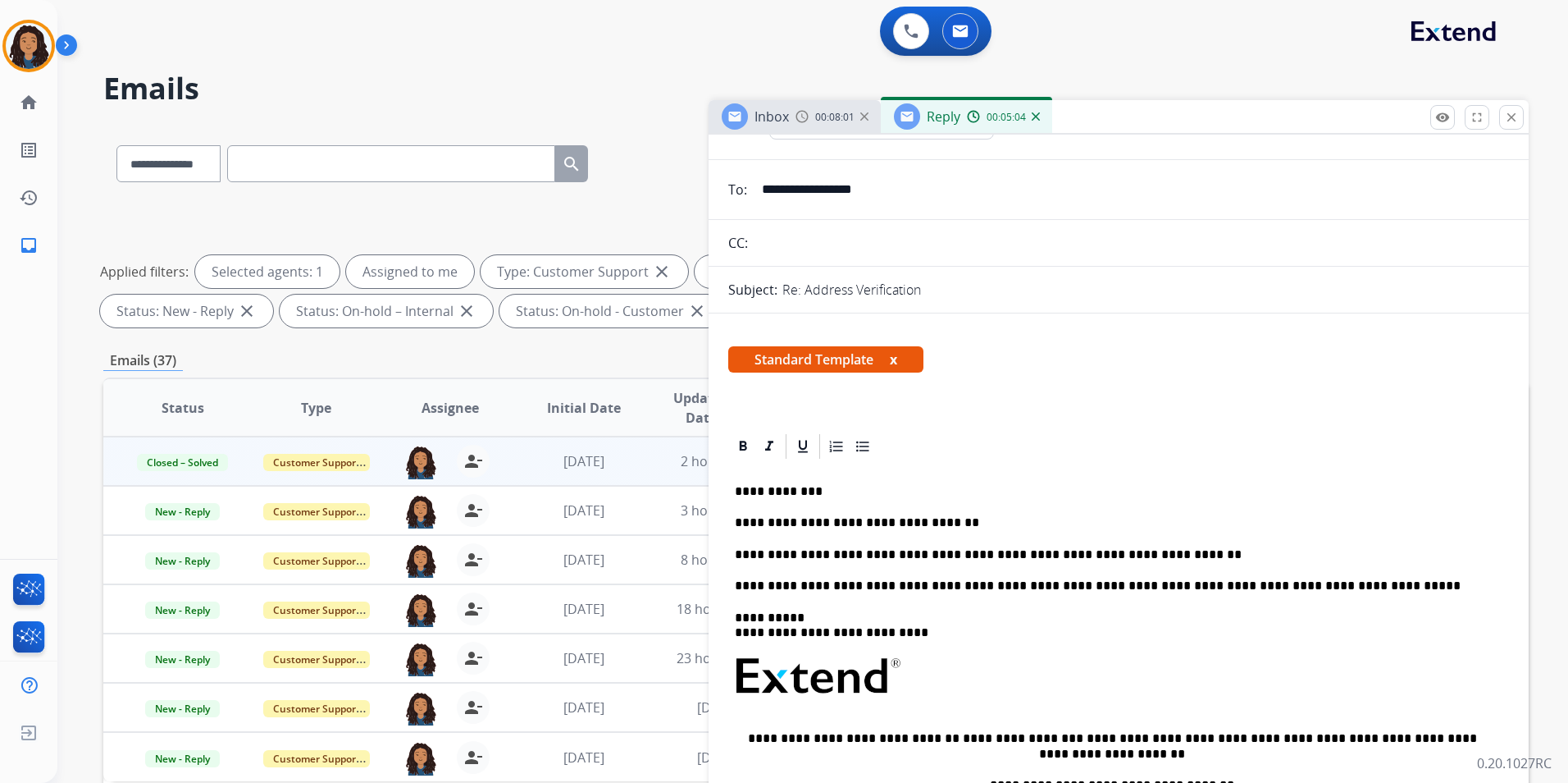
scroll to position [0, 0]
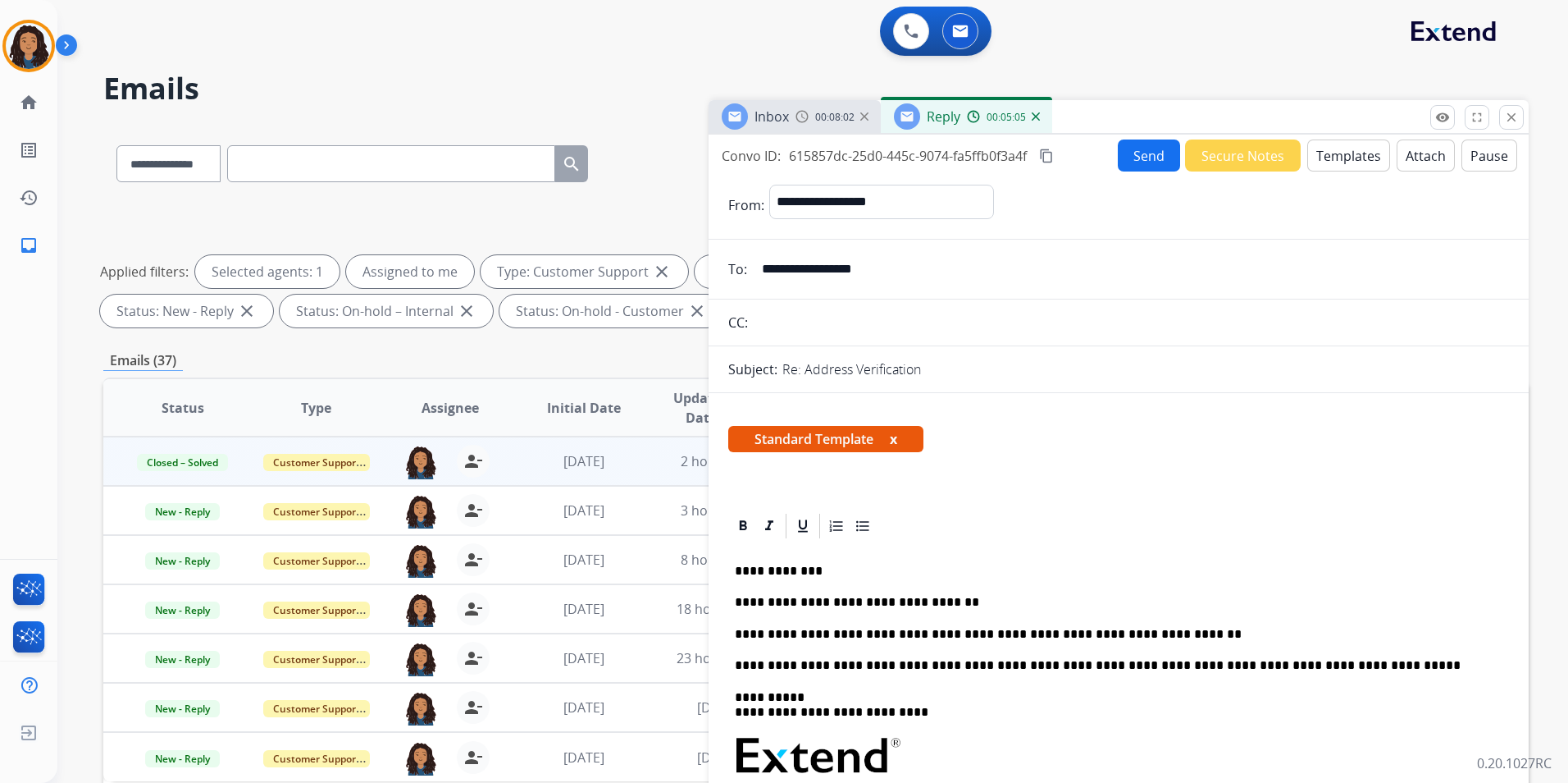
click at [1134, 160] on button "Send" at bounding box center [1149, 155] width 62 height 32
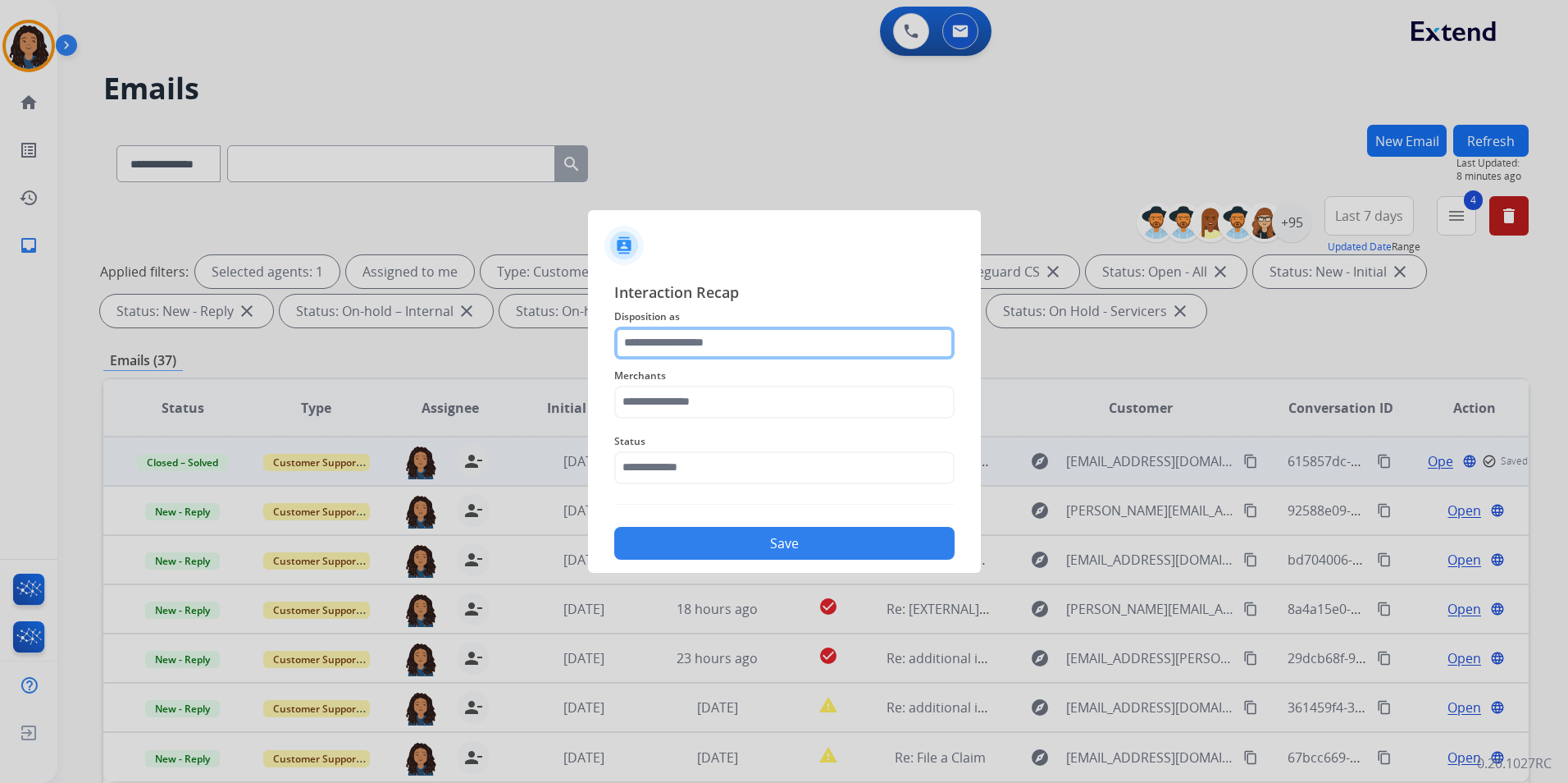
click at [788, 349] on input "text" at bounding box center [784, 343] width 340 height 33
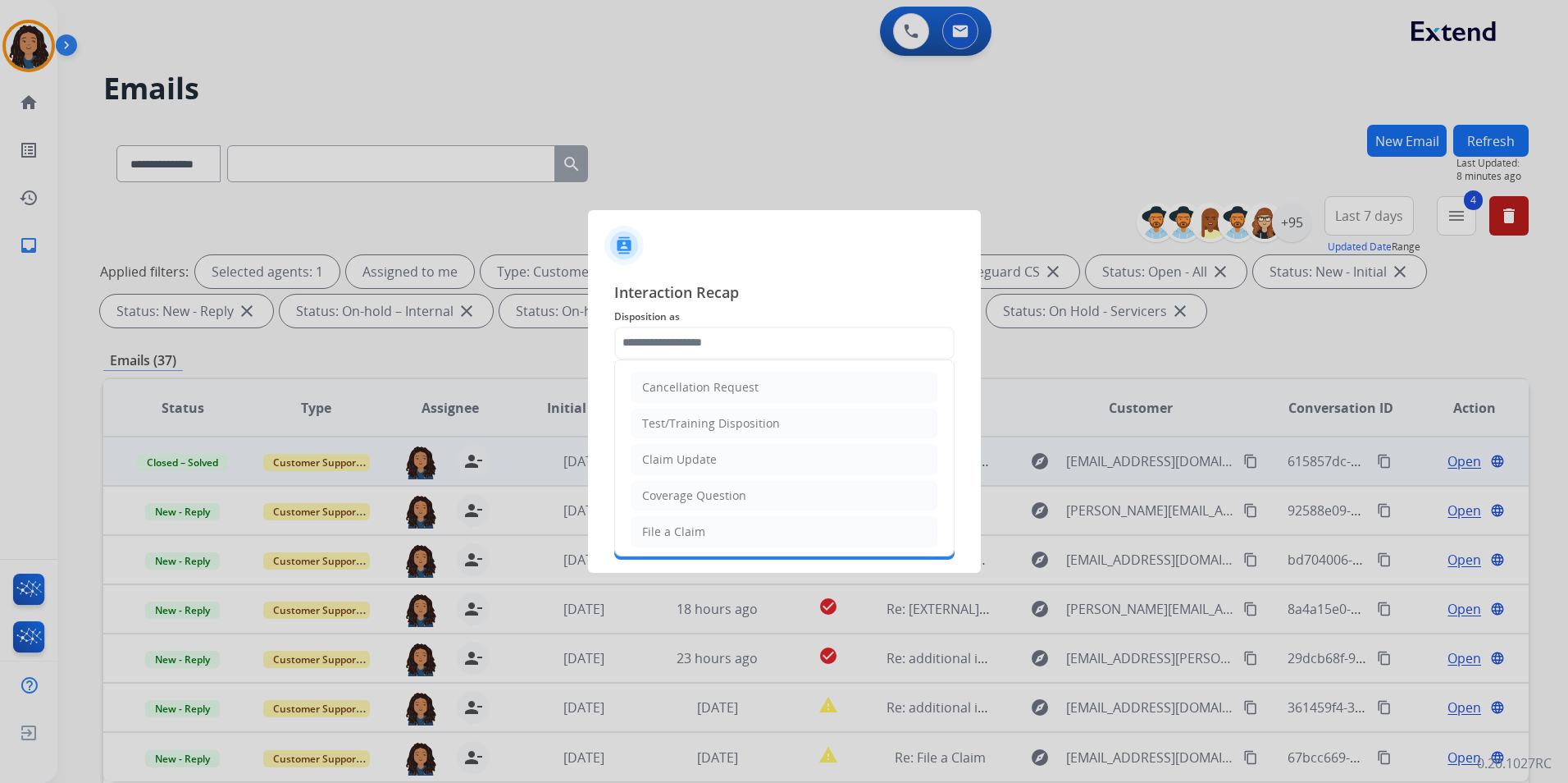
drag, startPoint x: 745, startPoint y: 451, endPoint x: 713, endPoint y: 397, distance: 62.8
click at [744, 451] on li "Claim Update" at bounding box center [784, 459] width 306 height 31
type input "**********"
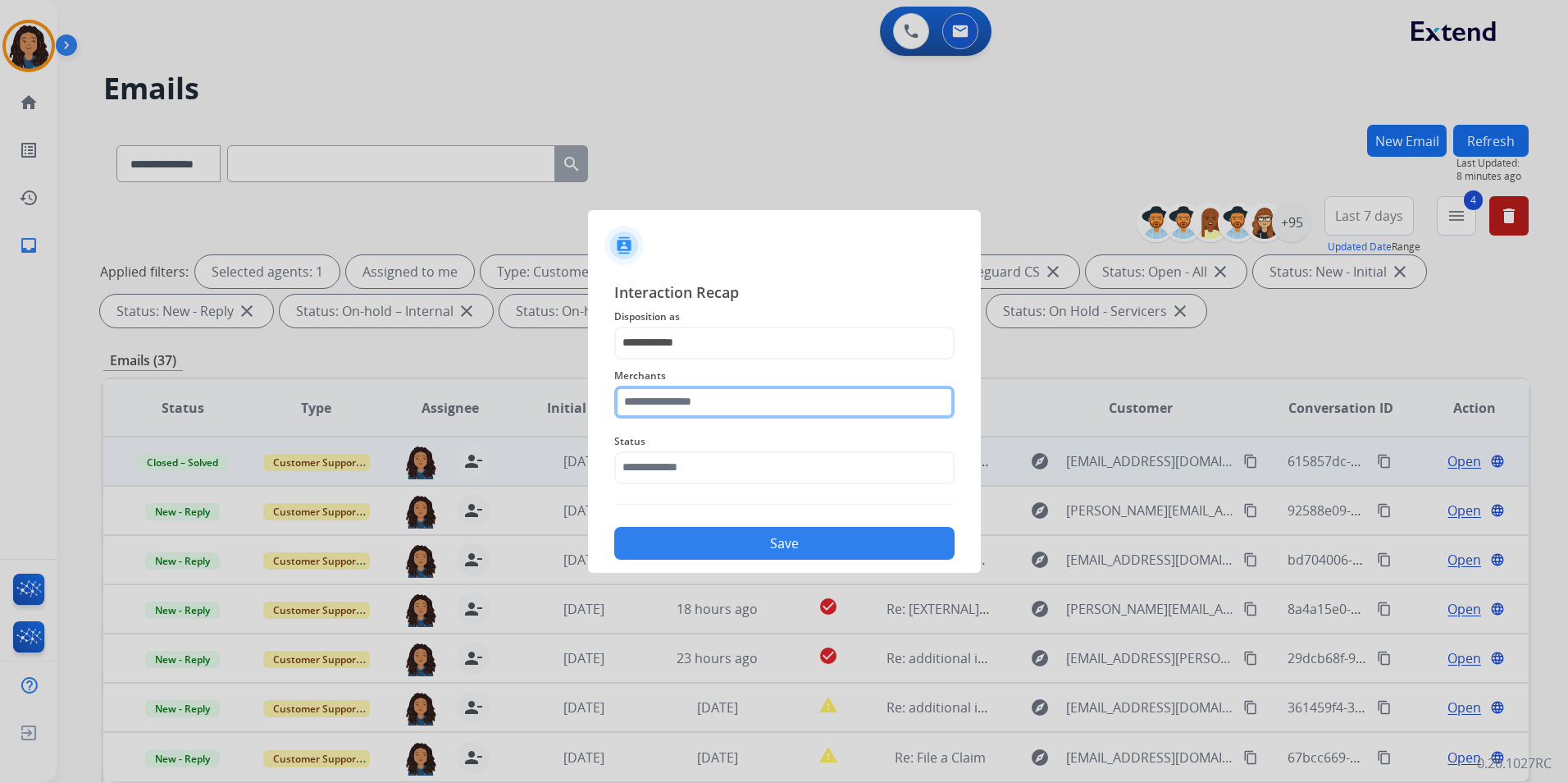
click at [712, 393] on input "text" at bounding box center [784, 403] width 340 height 33
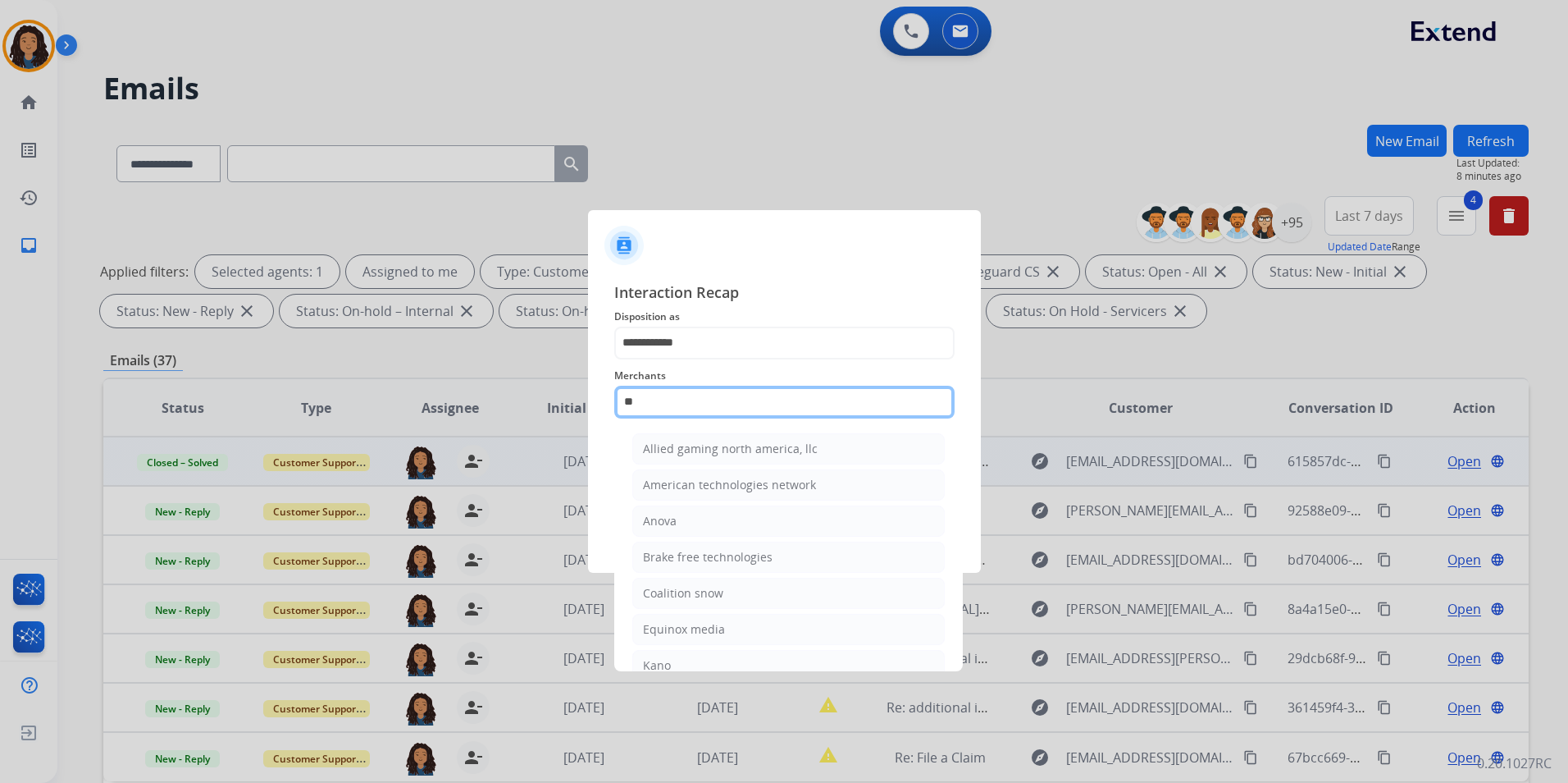
type input "*"
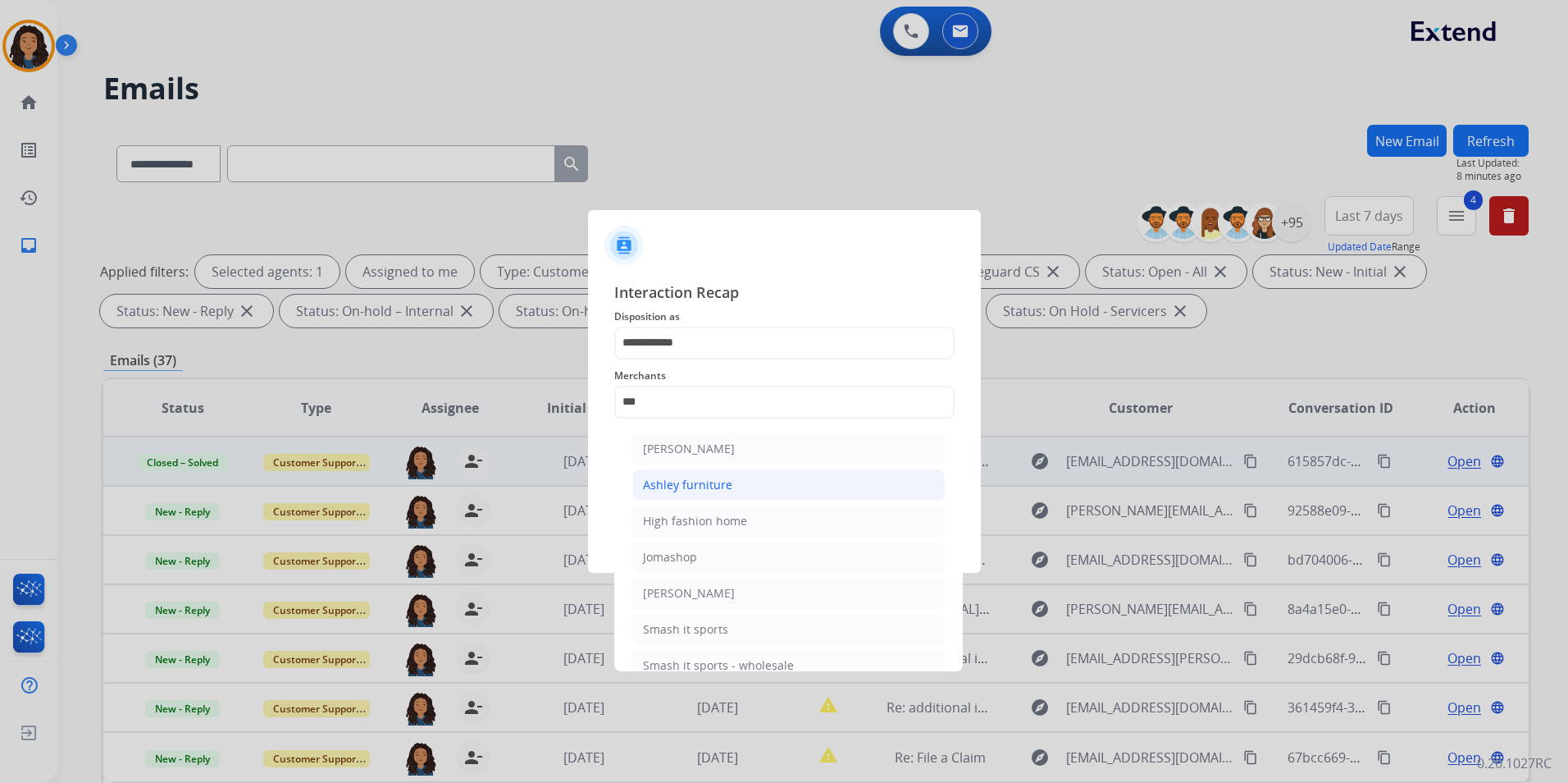
click at [676, 481] on div "Ashley furniture" at bounding box center [687, 485] width 90 height 17
type input "**********"
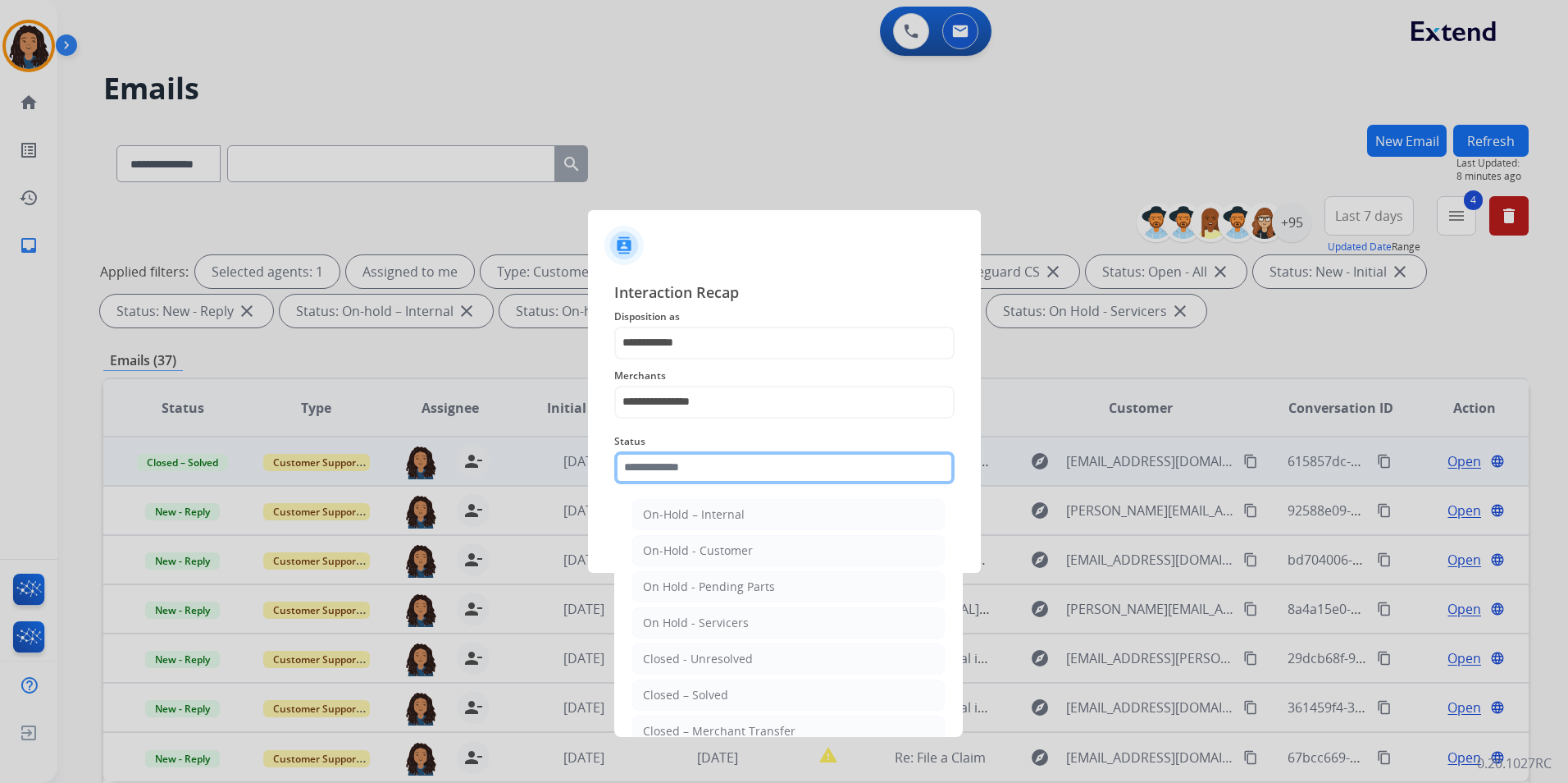
click at [676, 480] on input "text" at bounding box center [784, 468] width 340 height 33
drag, startPoint x: 726, startPoint y: 700, endPoint x: 718, endPoint y: 623, distance: 77.4
click at [725, 698] on li "Closed – Solved" at bounding box center [788, 695] width 313 height 31
type input "**********"
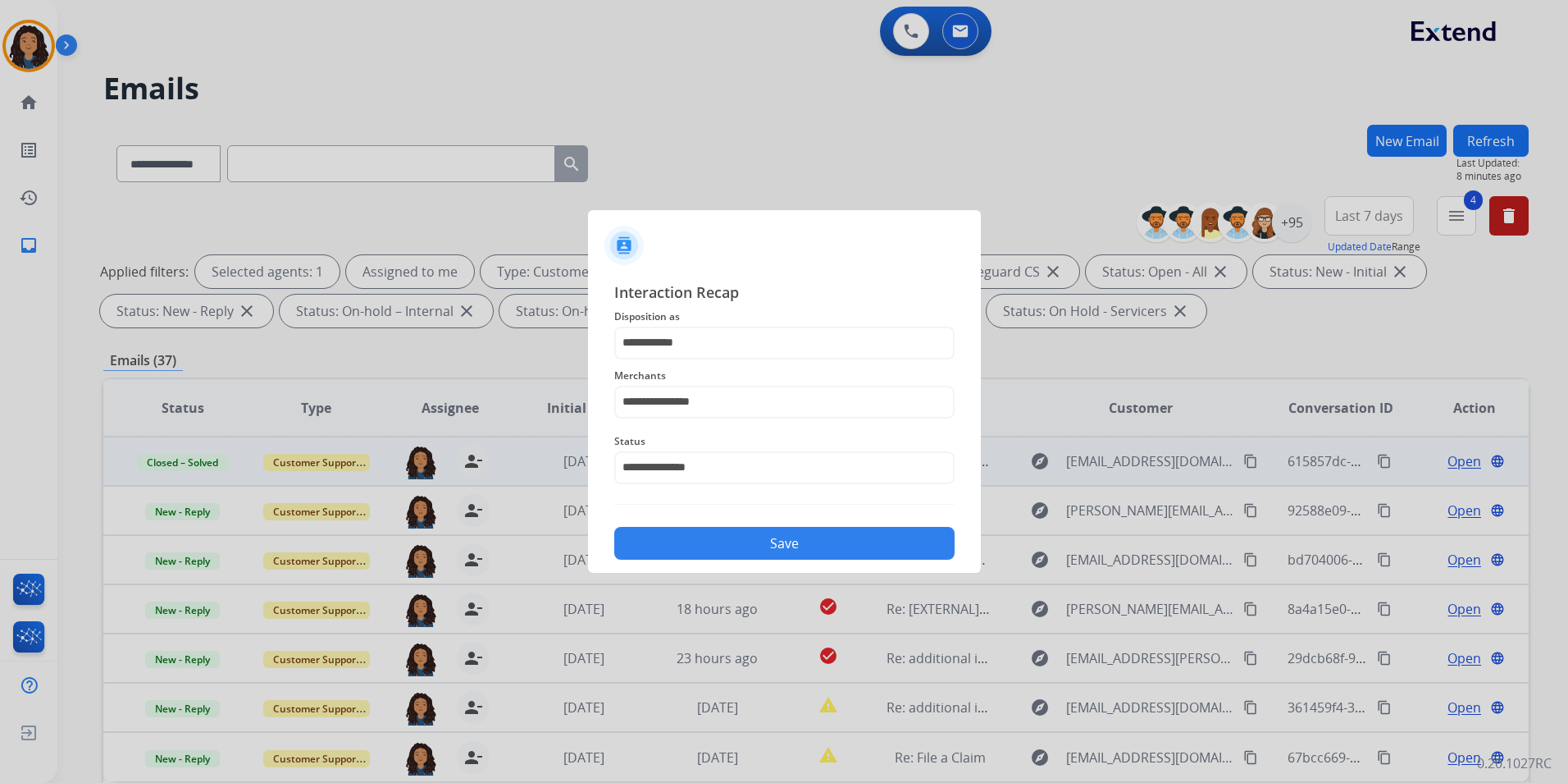
click at [724, 544] on button "Save" at bounding box center [784, 543] width 340 height 33
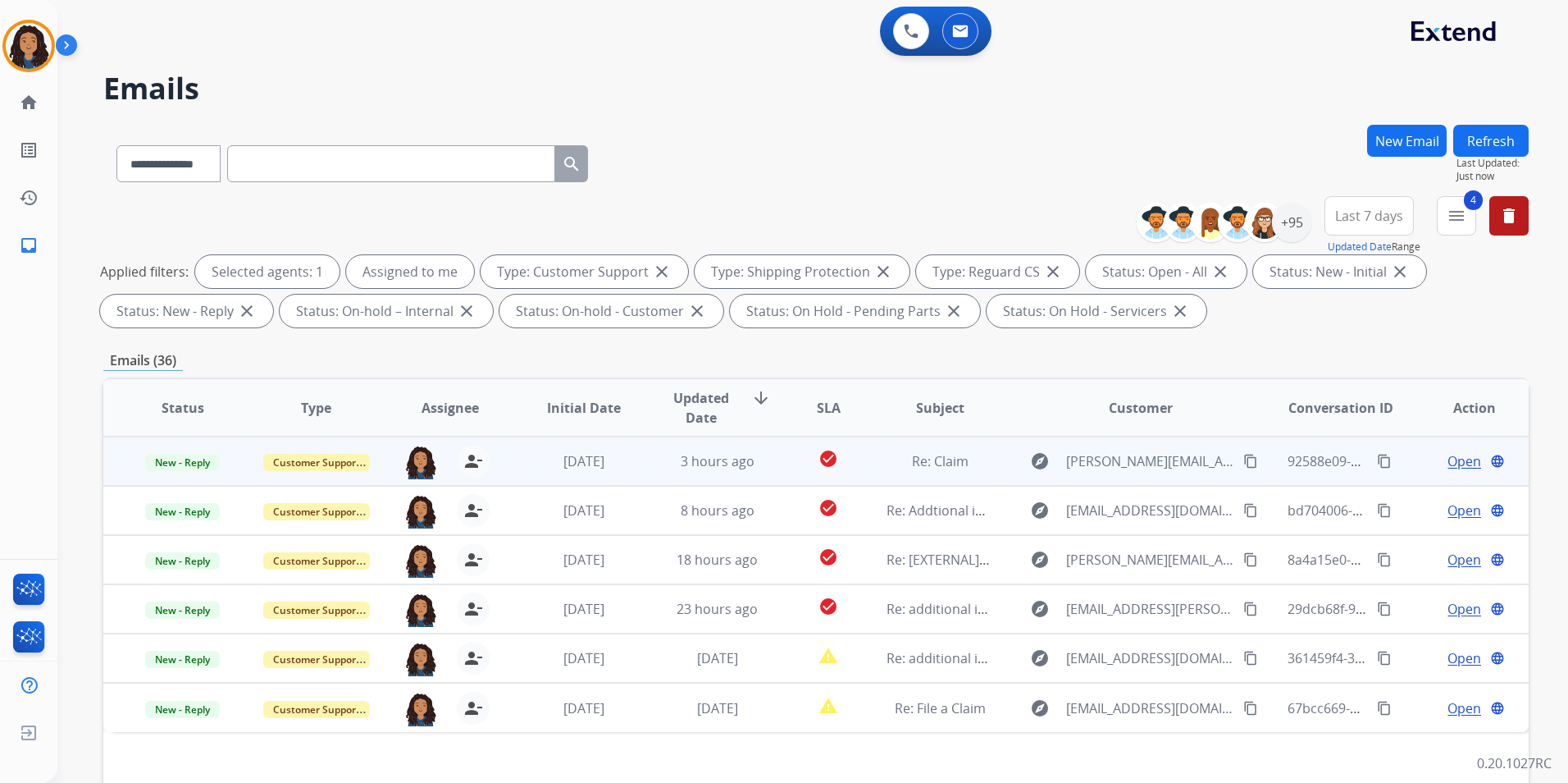
click at [1460, 460] on span "Open" at bounding box center [1464, 460] width 34 height 19
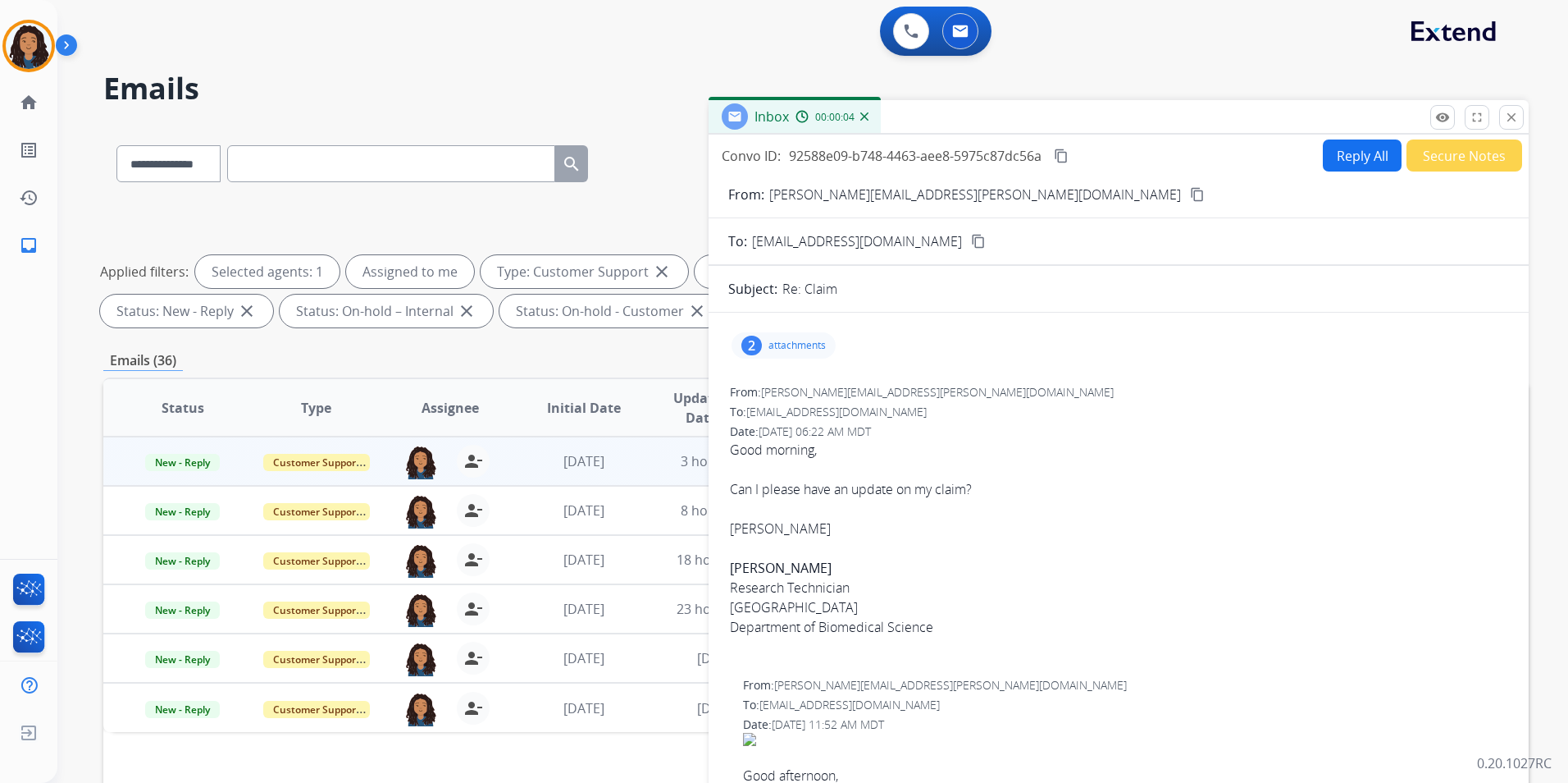
click at [1190, 195] on mat-icon "content_copy" at bounding box center [1197, 194] width 15 height 15
click at [186, 460] on span "New - Reply" at bounding box center [181, 462] width 74 height 17
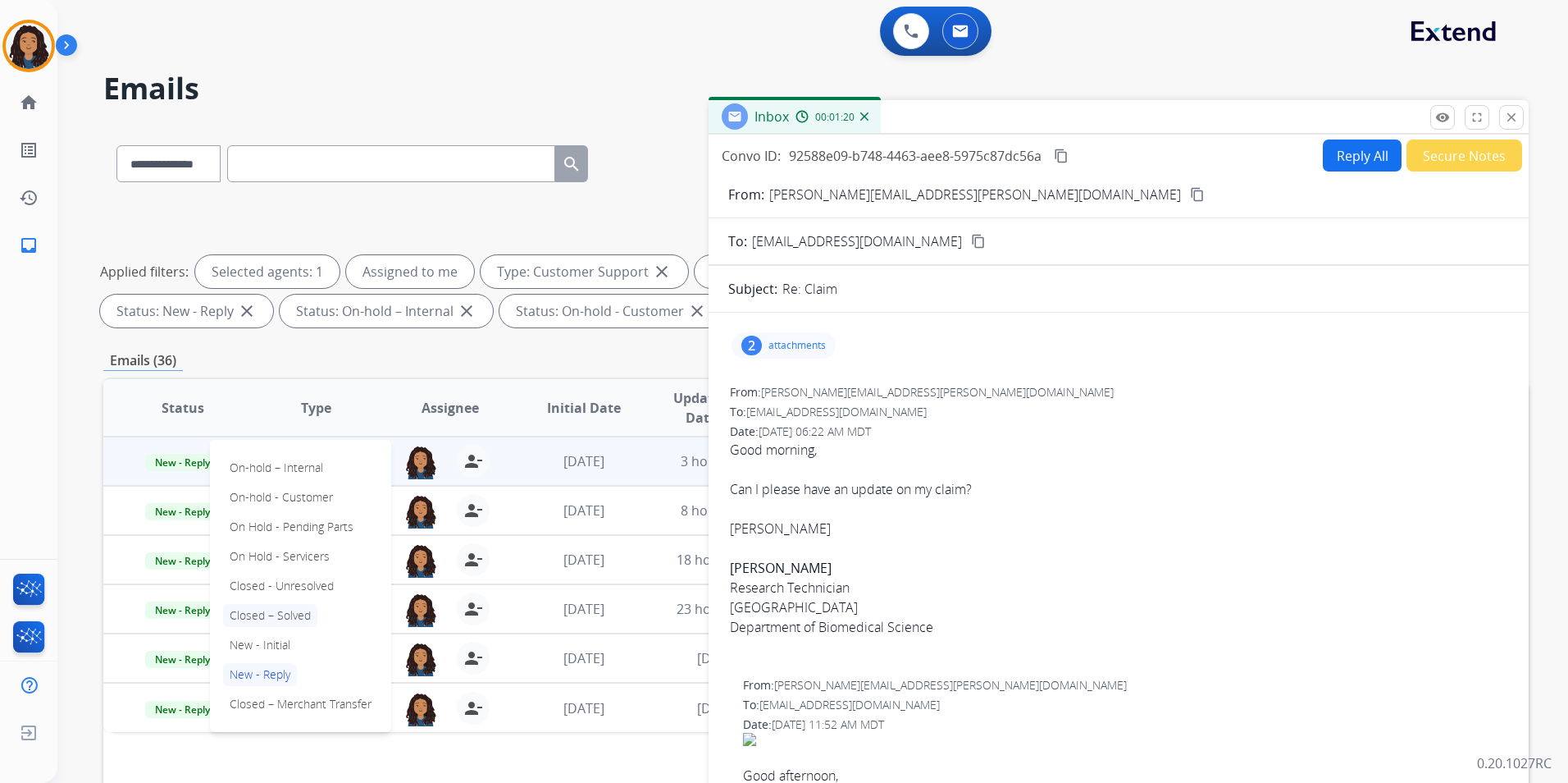
click at [284, 609] on p "Closed – Solved" at bounding box center [269, 615] width 94 height 23
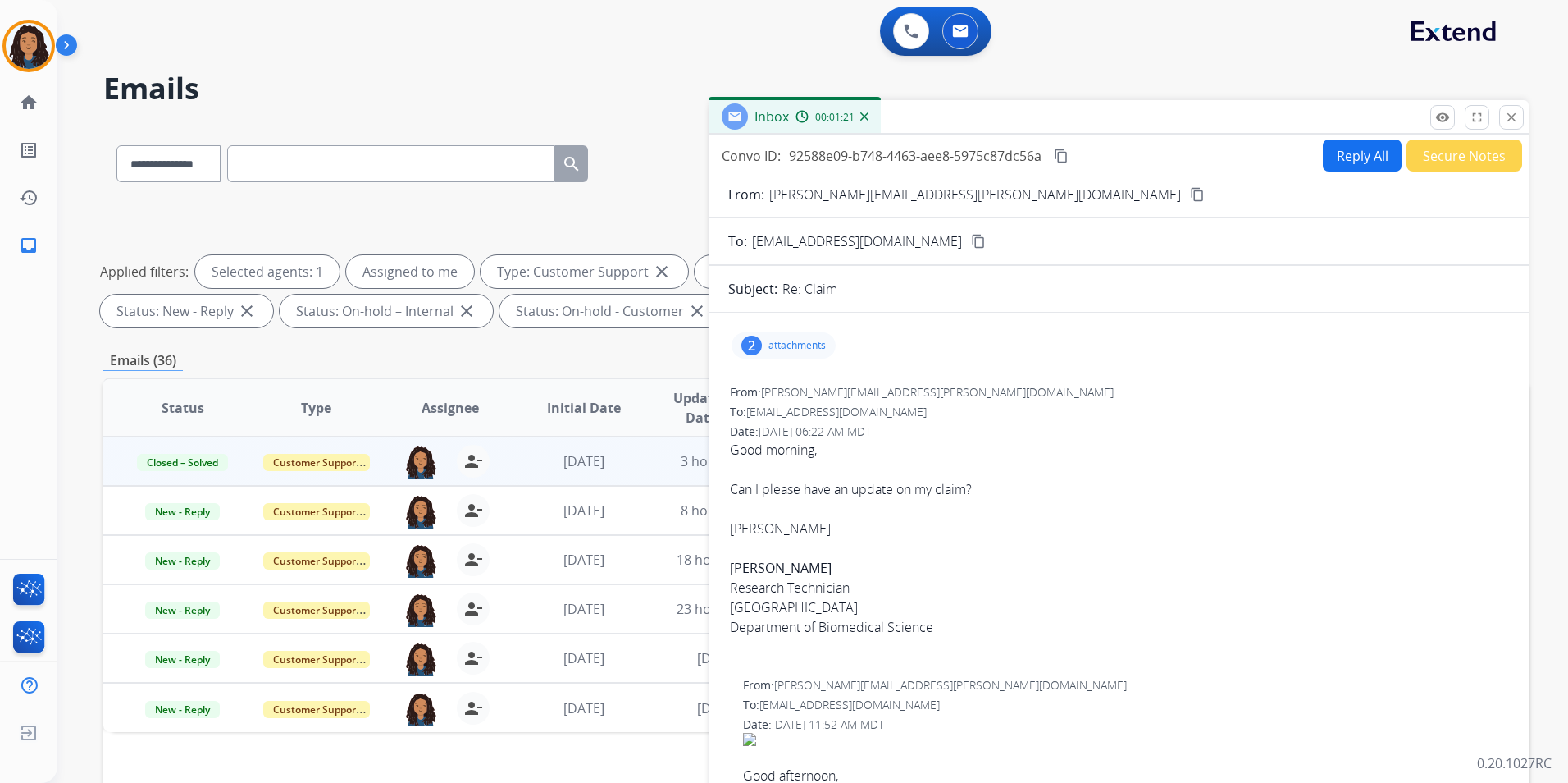
click at [1463, 157] on button "Secure Notes" at bounding box center [1464, 155] width 115 height 32
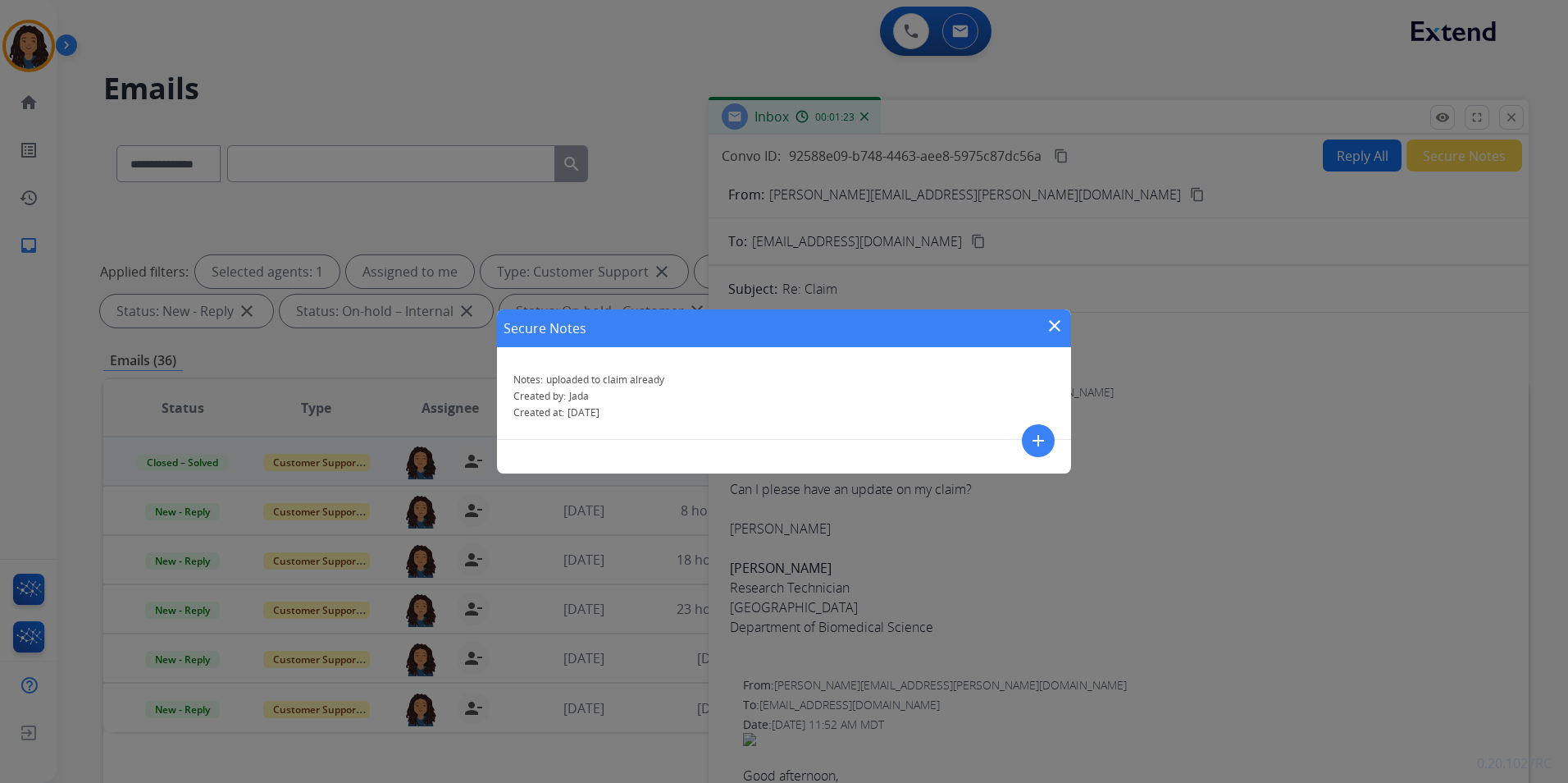
click at [1060, 430] on div "Notes: uploaded to claim already Created by: Jada Created at: [DATE]" at bounding box center [784, 397] width 574 height 86
click at [1031, 436] on mat-icon "add" at bounding box center [1037, 440] width 19 height 19
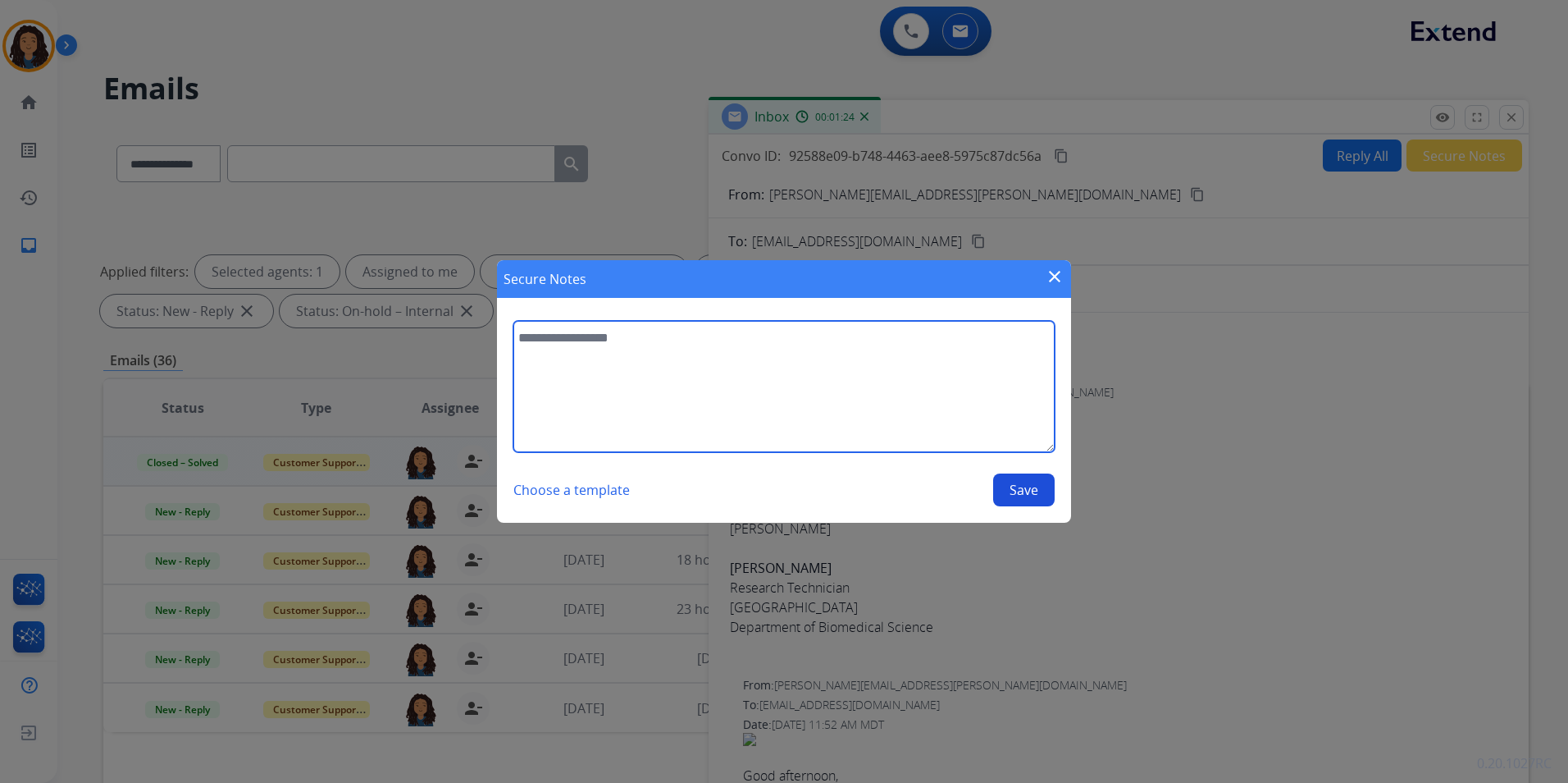
click at [853, 408] on textarea at bounding box center [784, 386] width 542 height 131
type textarea "**********"
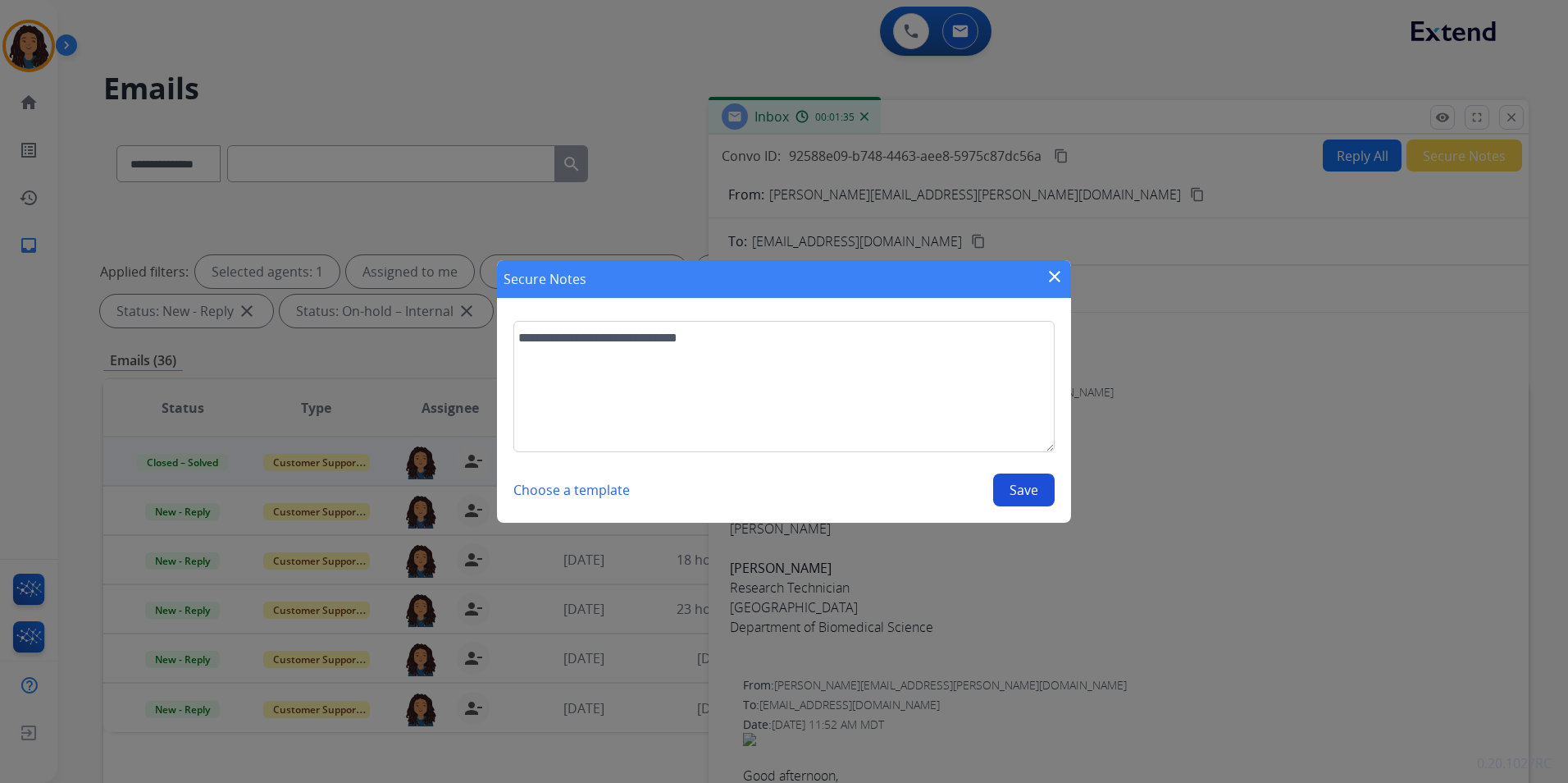
click at [1032, 487] on button "Save" at bounding box center [1024, 490] width 61 height 33
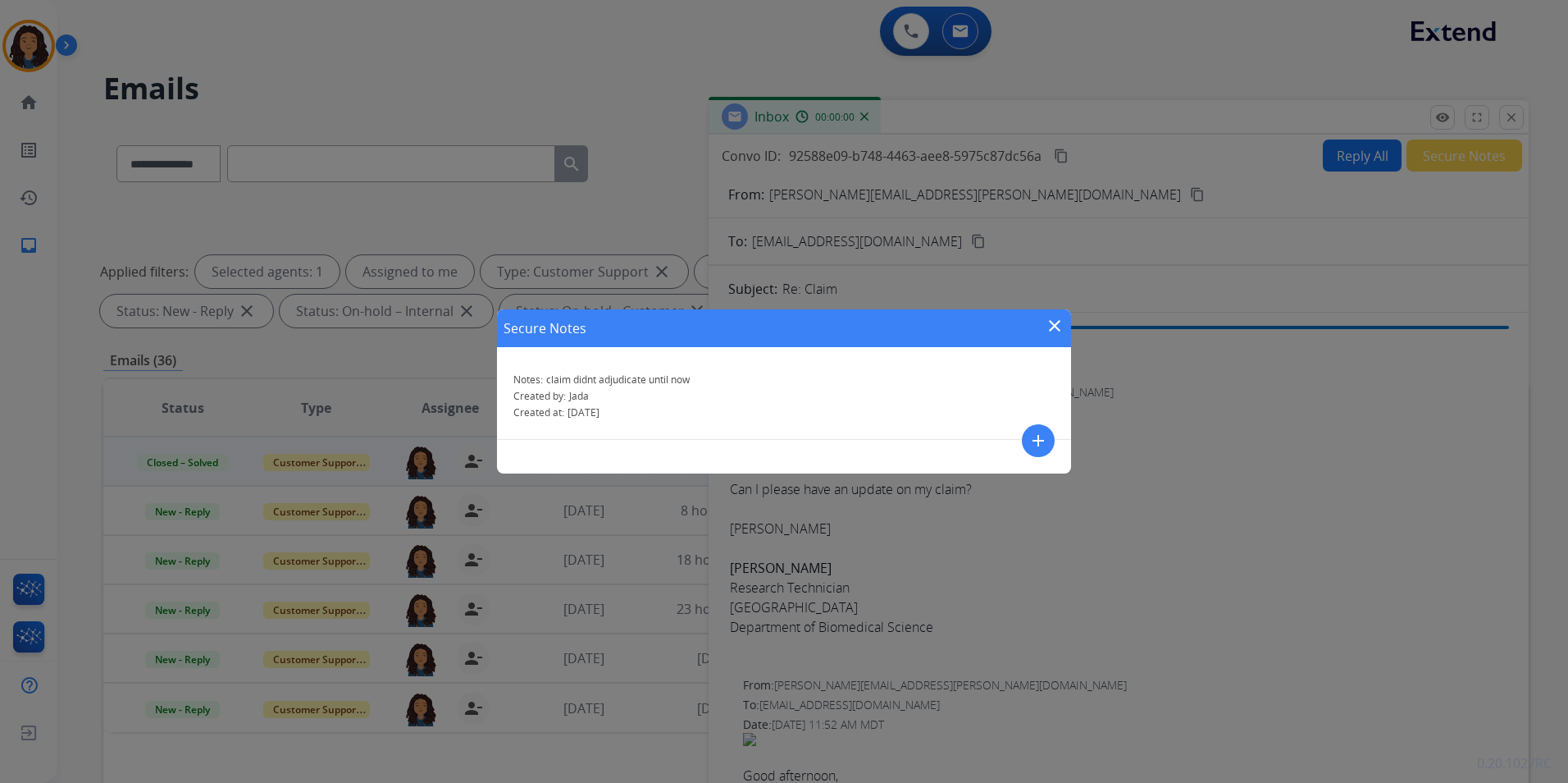
click at [1055, 322] on mat-icon "close" at bounding box center [1054, 325] width 19 height 19
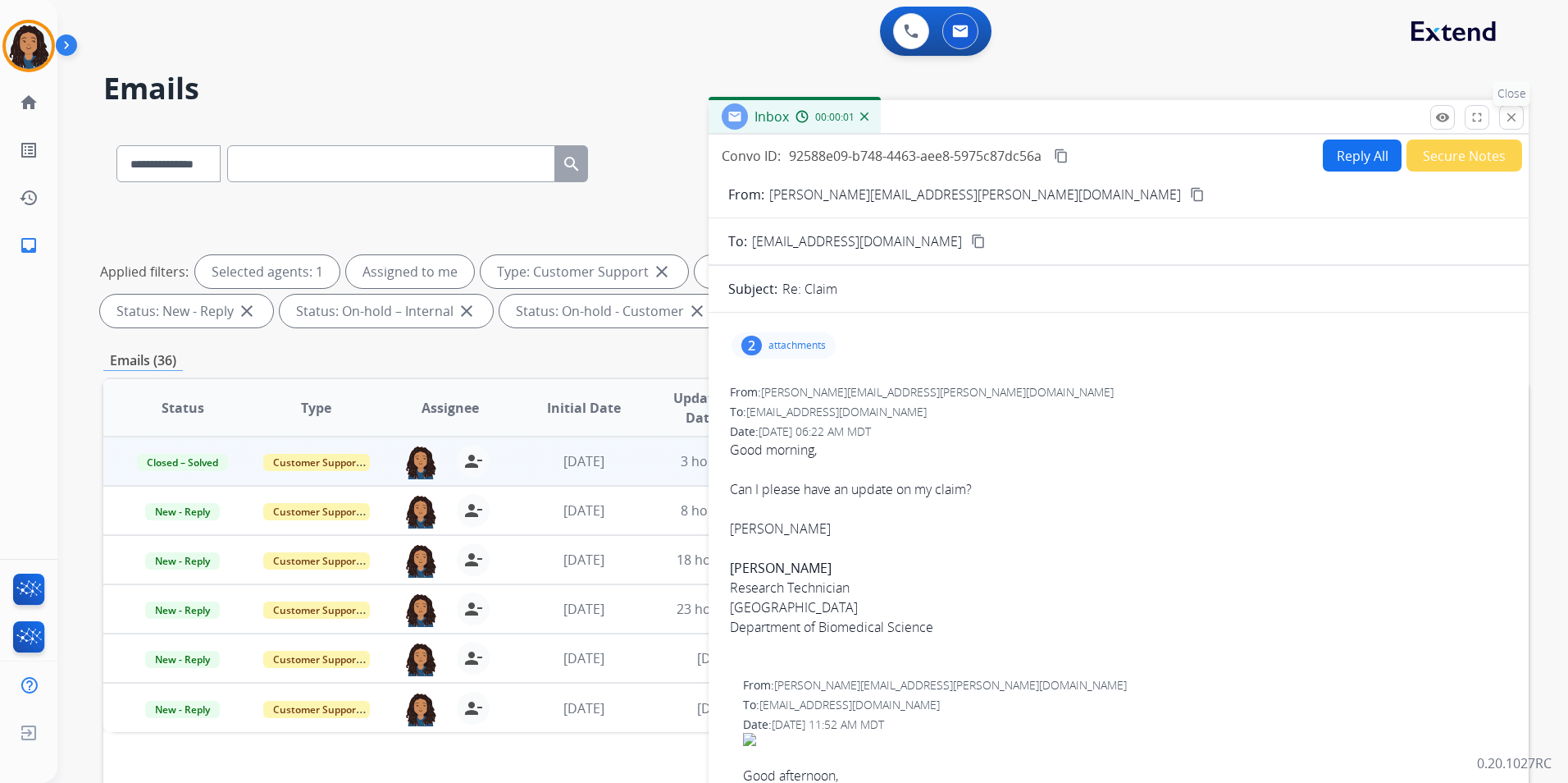
click at [1499, 116] on button "close Close" at bounding box center [1511, 117] width 25 height 25
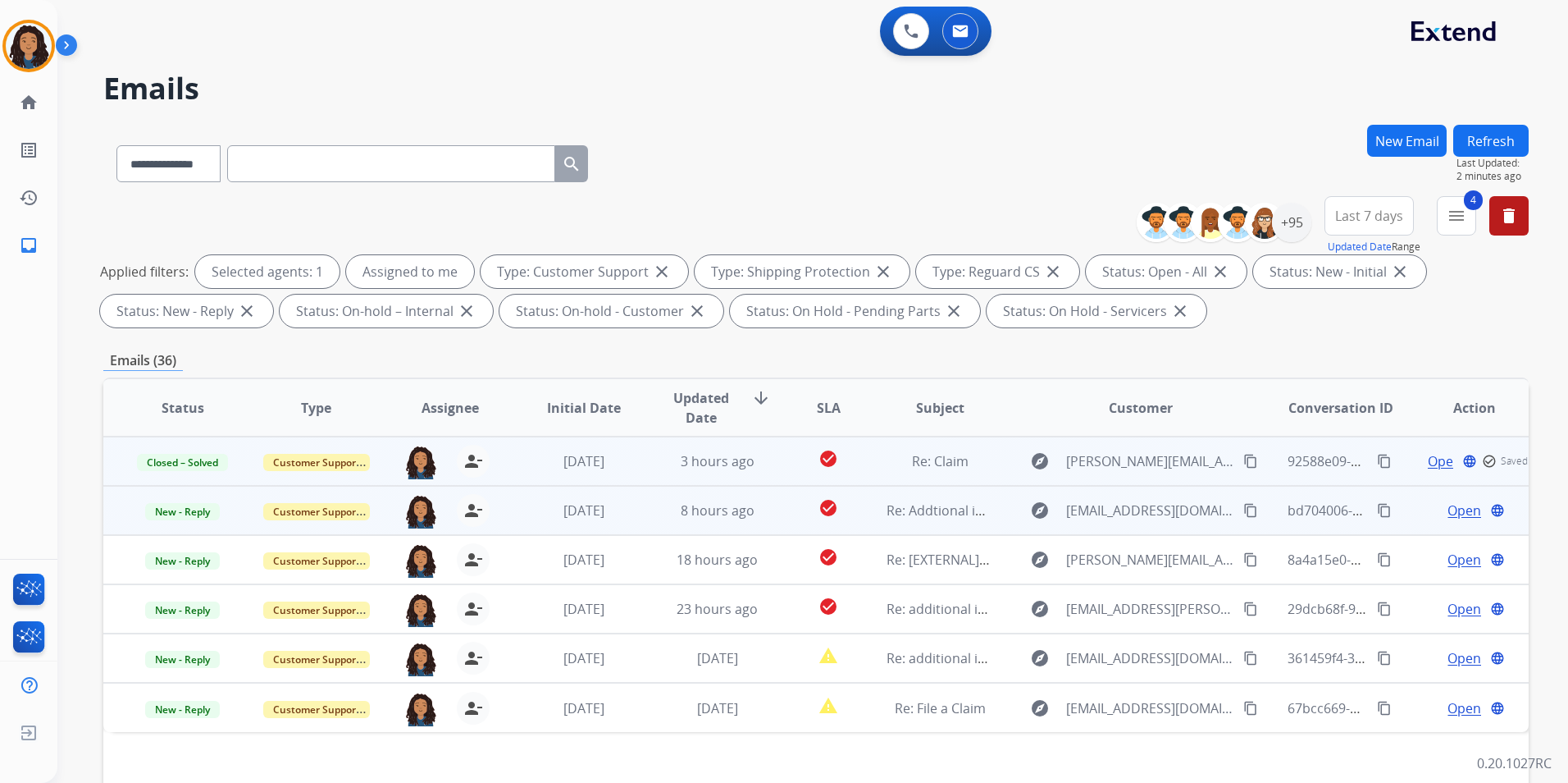
click at [1451, 513] on span "Open" at bounding box center [1464, 510] width 34 height 19
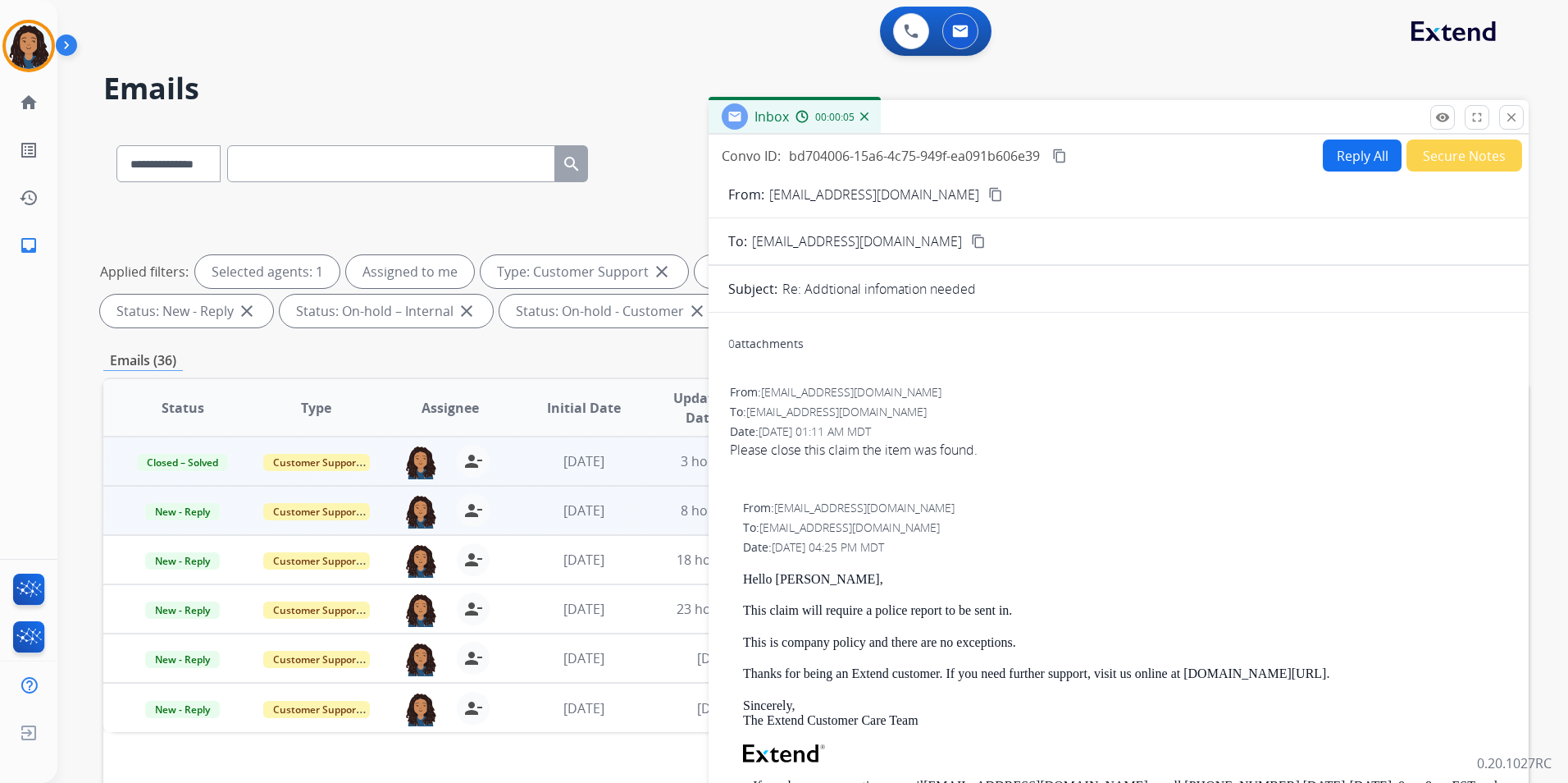
click at [988, 192] on mat-icon "content_copy" at bounding box center [995, 194] width 15 height 15
click at [1060, 154] on mat-icon "content_copy" at bounding box center [1059, 156] width 15 height 15
click at [198, 510] on span "New - Reply" at bounding box center [181, 511] width 74 height 17
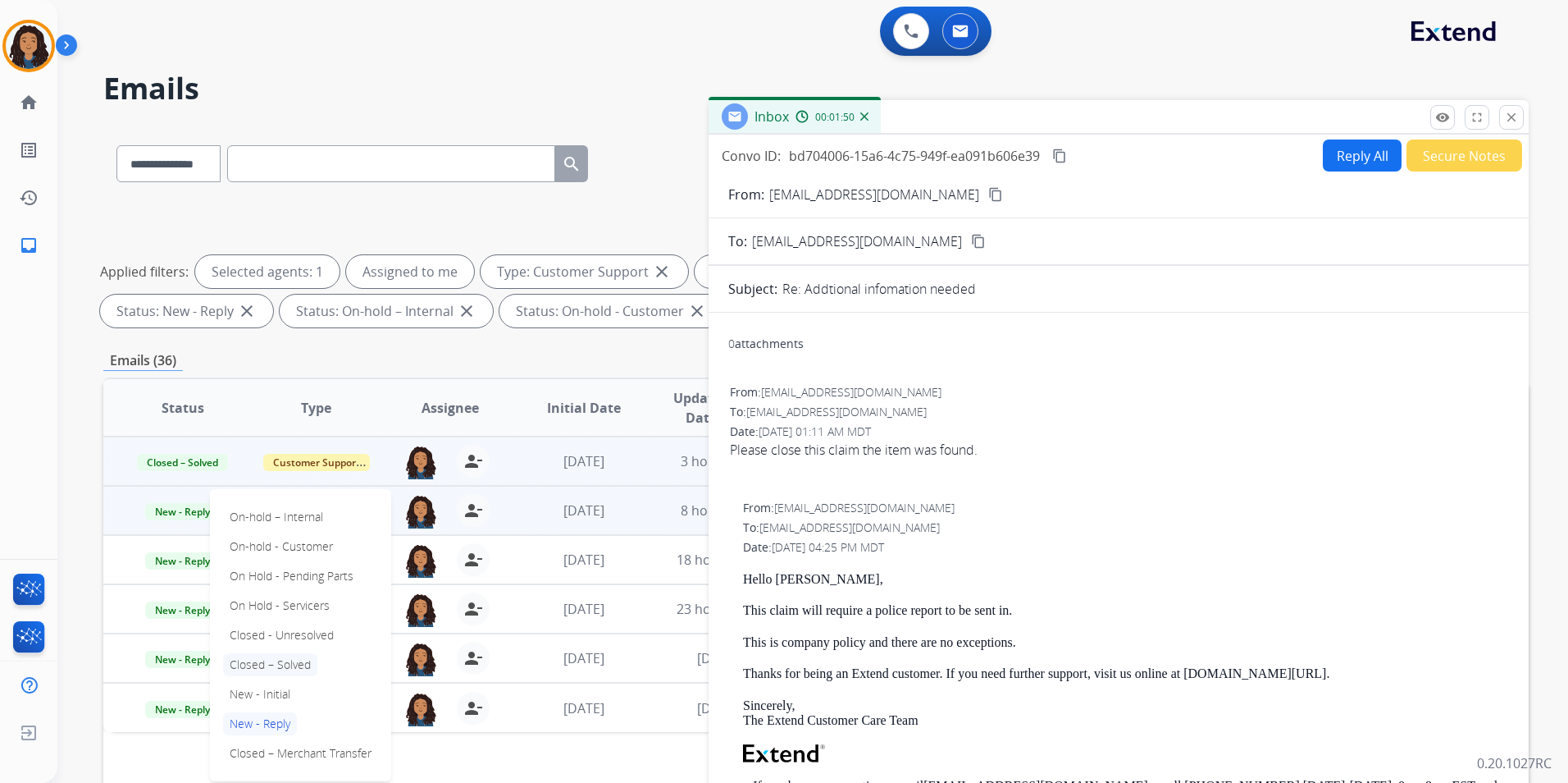
click at [301, 660] on p "Closed – Solved" at bounding box center [269, 664] width 94 height 23
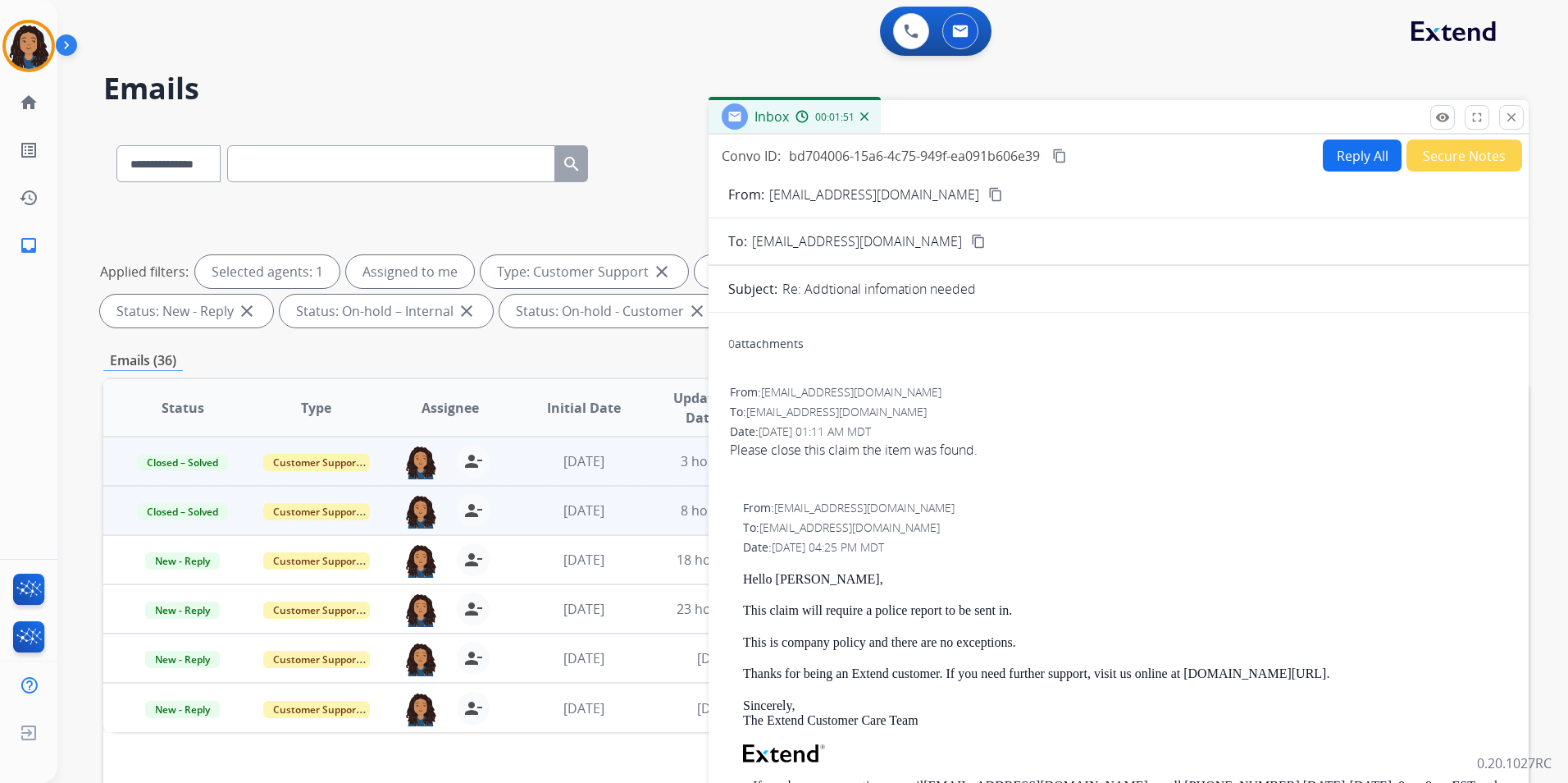
click at [1458, 146] on button "Secure Notes" at bounding box center [1464, 155] width 115 height 32
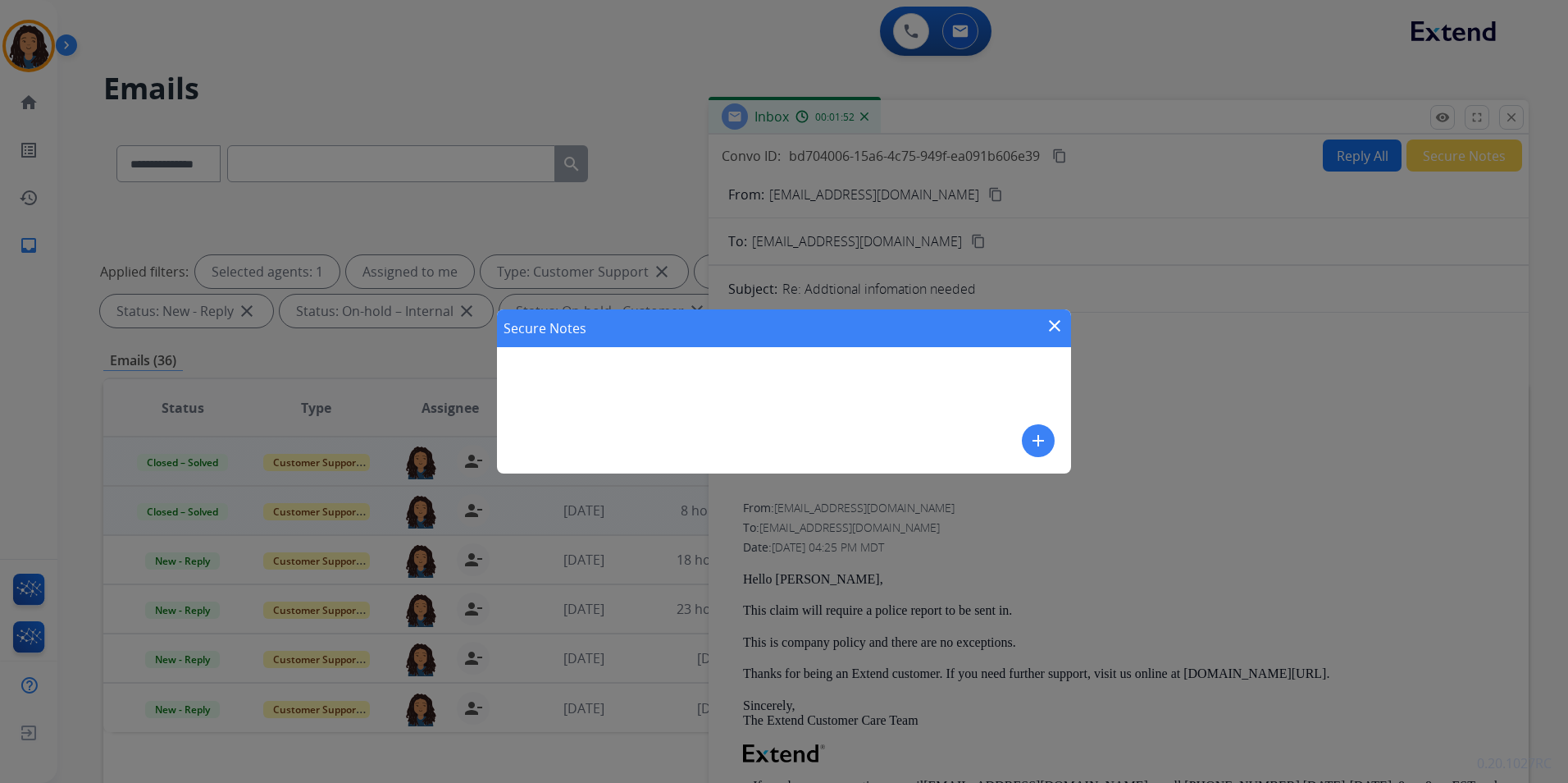
click at [1036, 438] on mat-icon "add" at bounding box center [1037, 440] width 19 height 19
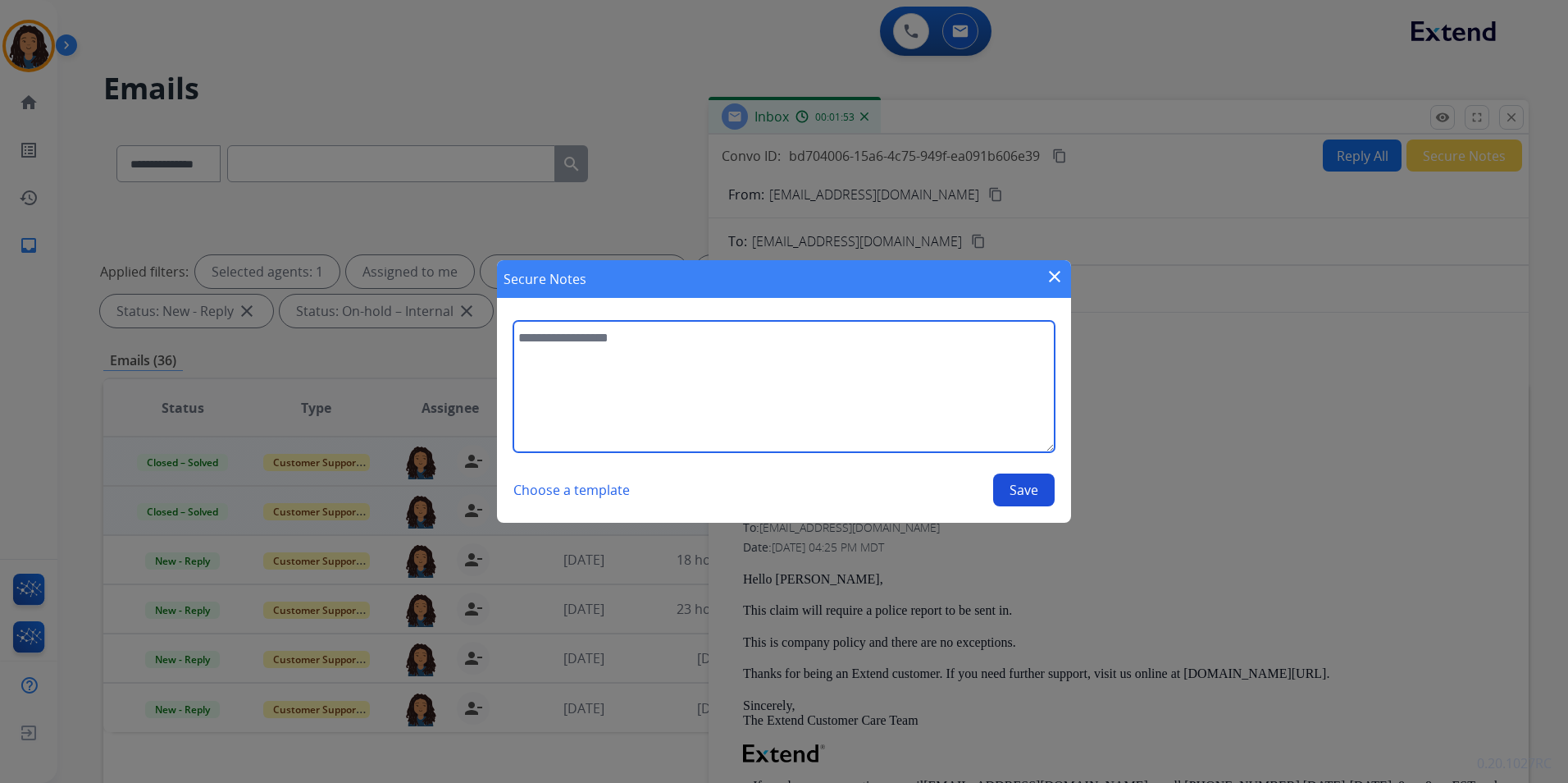
click at [929, 397] on textarea at bounding box center [784, 386] width 542 height 131
type textarea "**********"
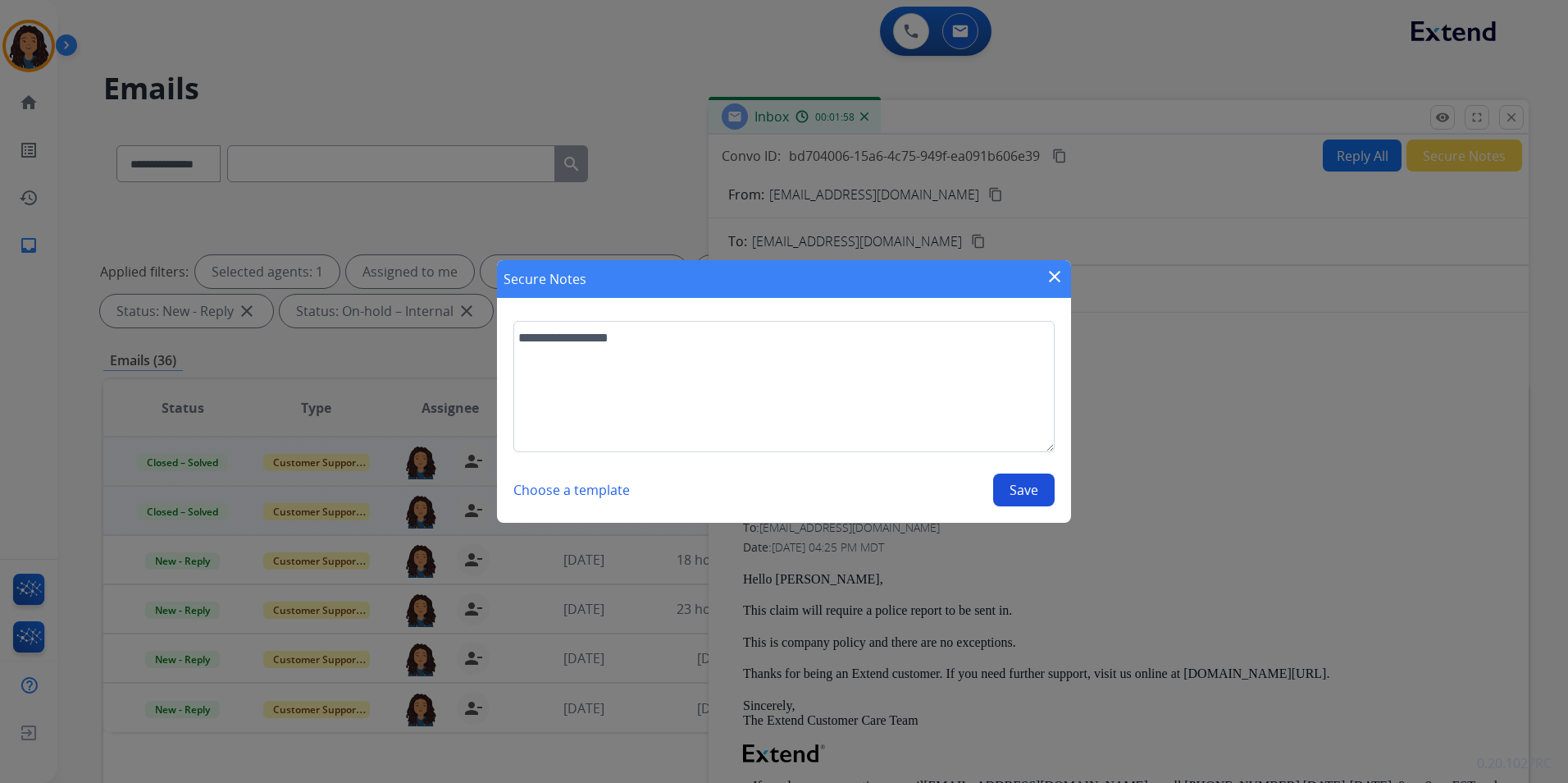
drag, startPoint x: 1001, startPoint y: 487, endPoint x: 1025, endPoint y: 469, distance: 30.0
click at [1001, 487] on button "Save" at bounding box center [1024, 490] width 61 height 33
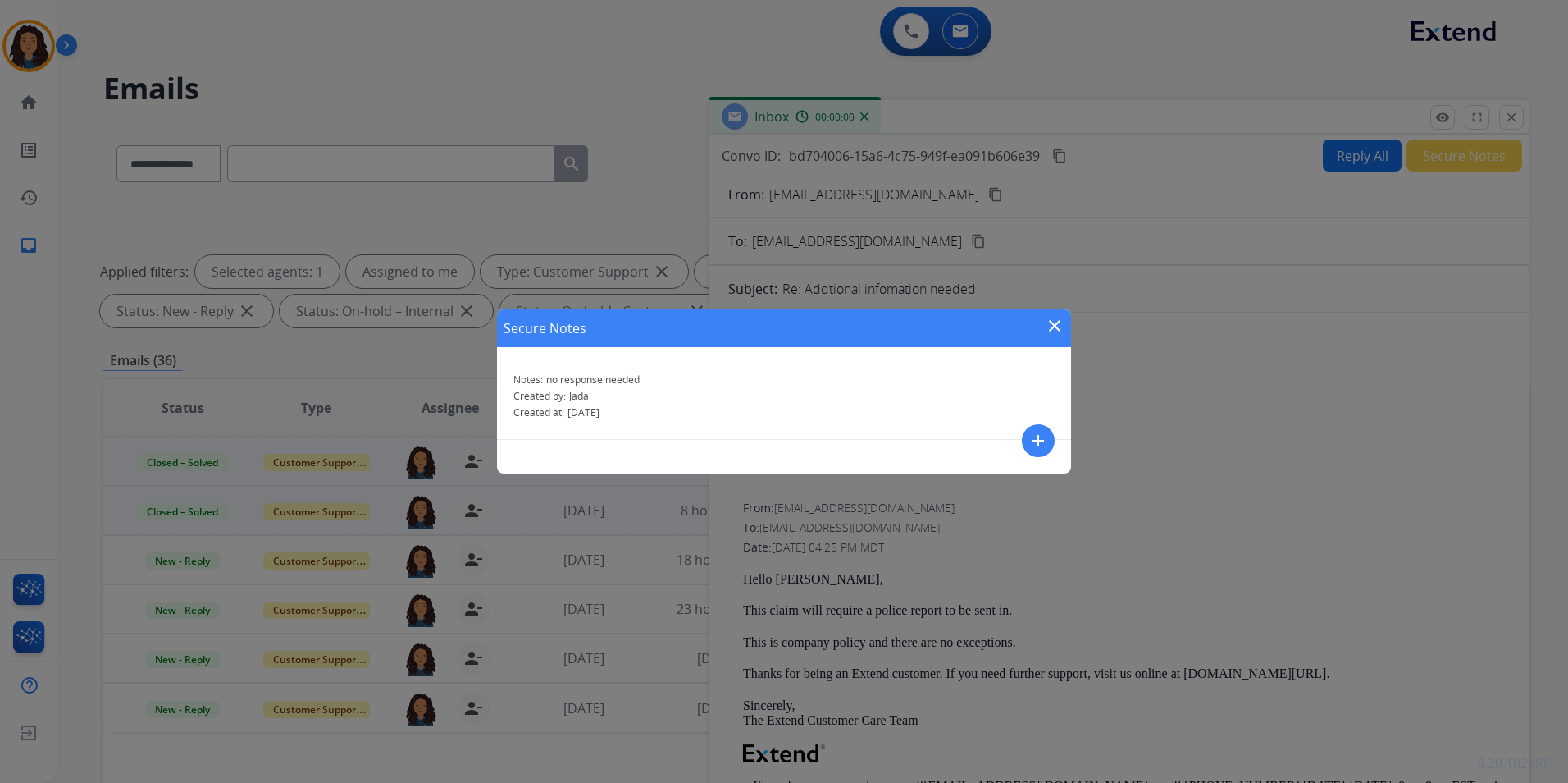
click at [1055, 335] on mat-icon "close" at bounding box center [1054, 325] width 19 height 19
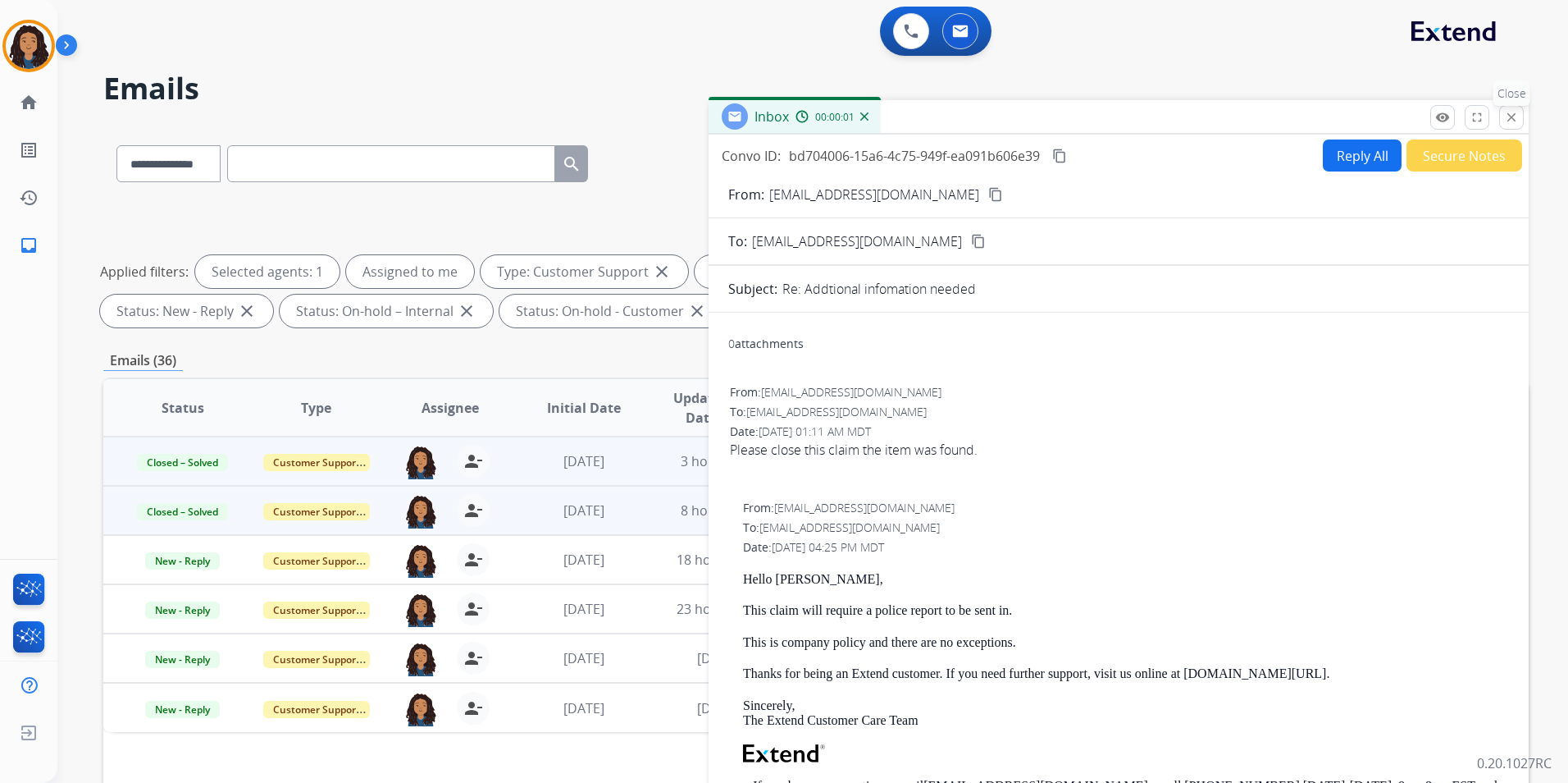
click at [1514, 120] on mat-icon "close" at bounding box center [1511, 117] width 15 height 15
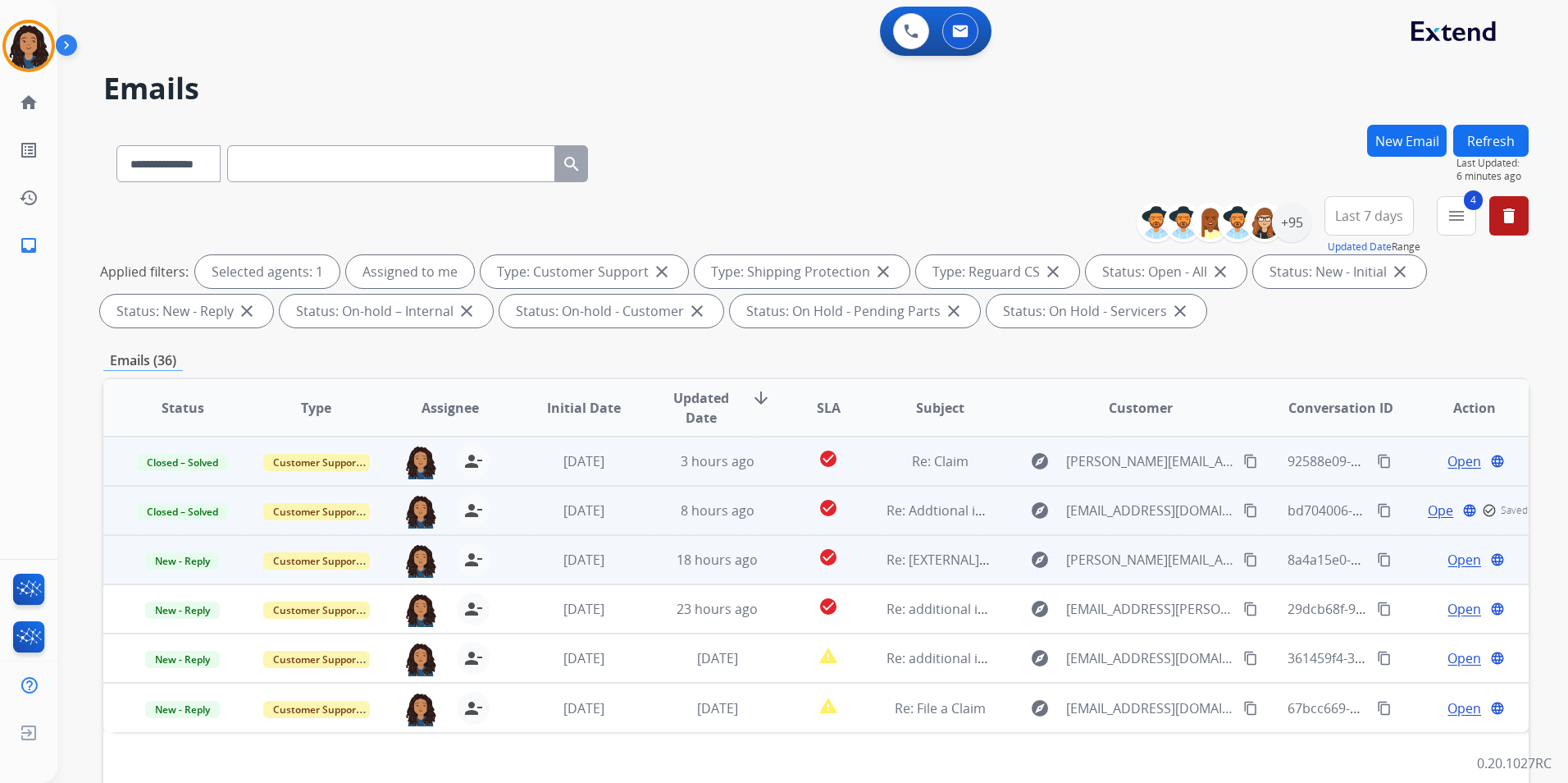
click at [1453, 556] on span "Open" at bounding box center [1464, 558] width 34 height 19
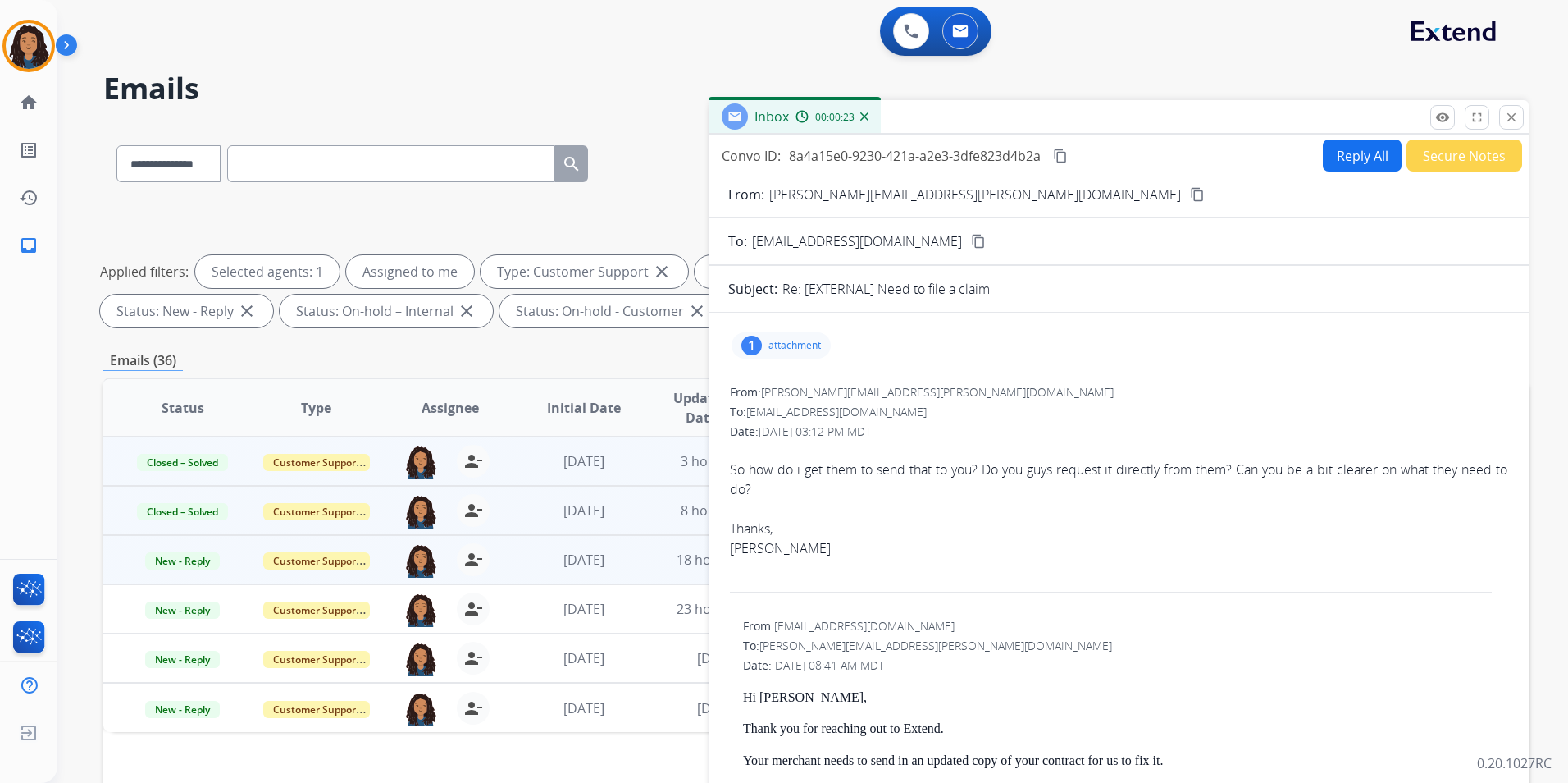
click at [1323, 161] on button "Reply All" at bounding box center [1362, 155] width 79 height 32
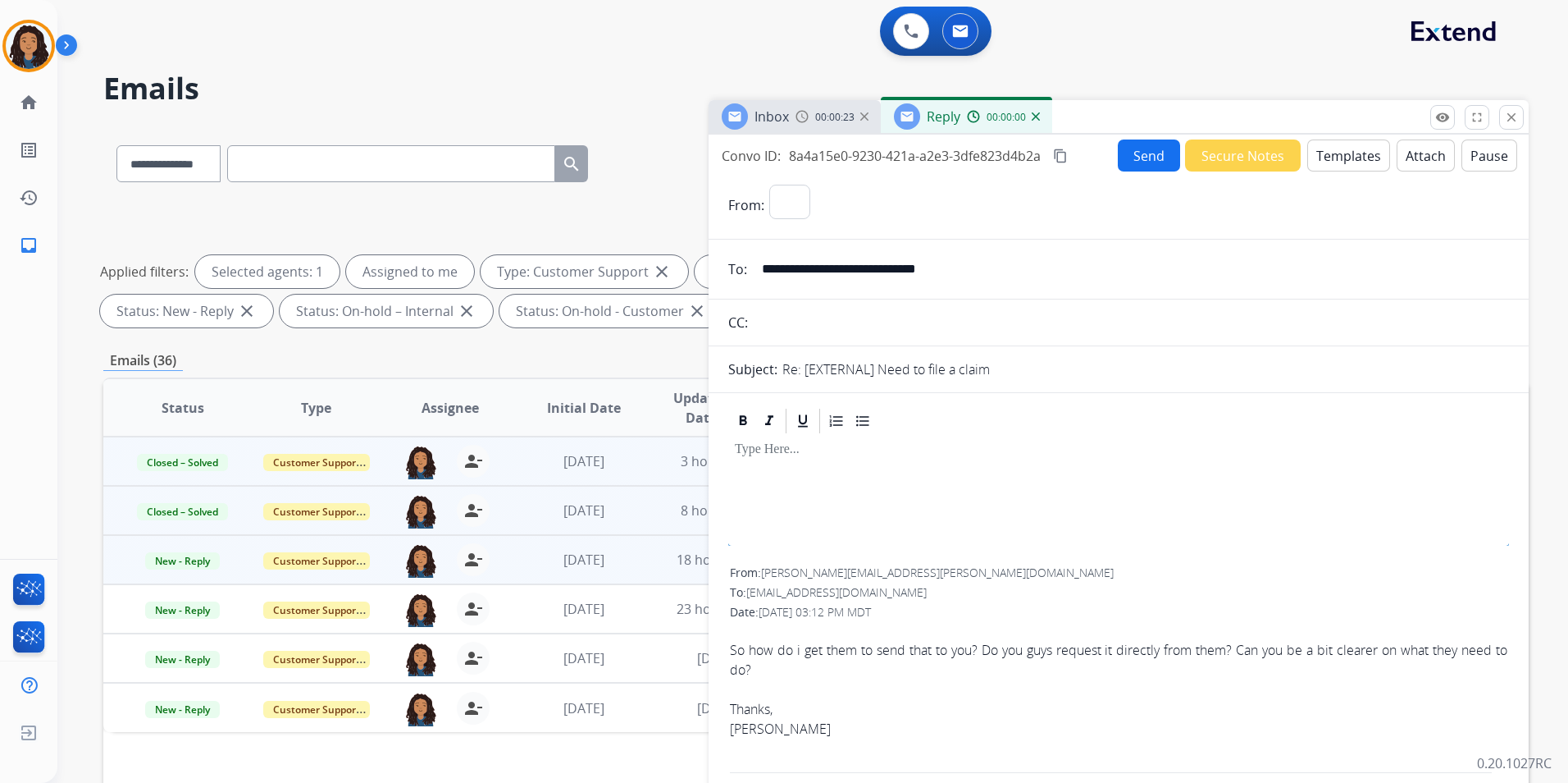
click at [1323, 161] on button "Templates" at bounding box center [1348, 155] width 82 height 32
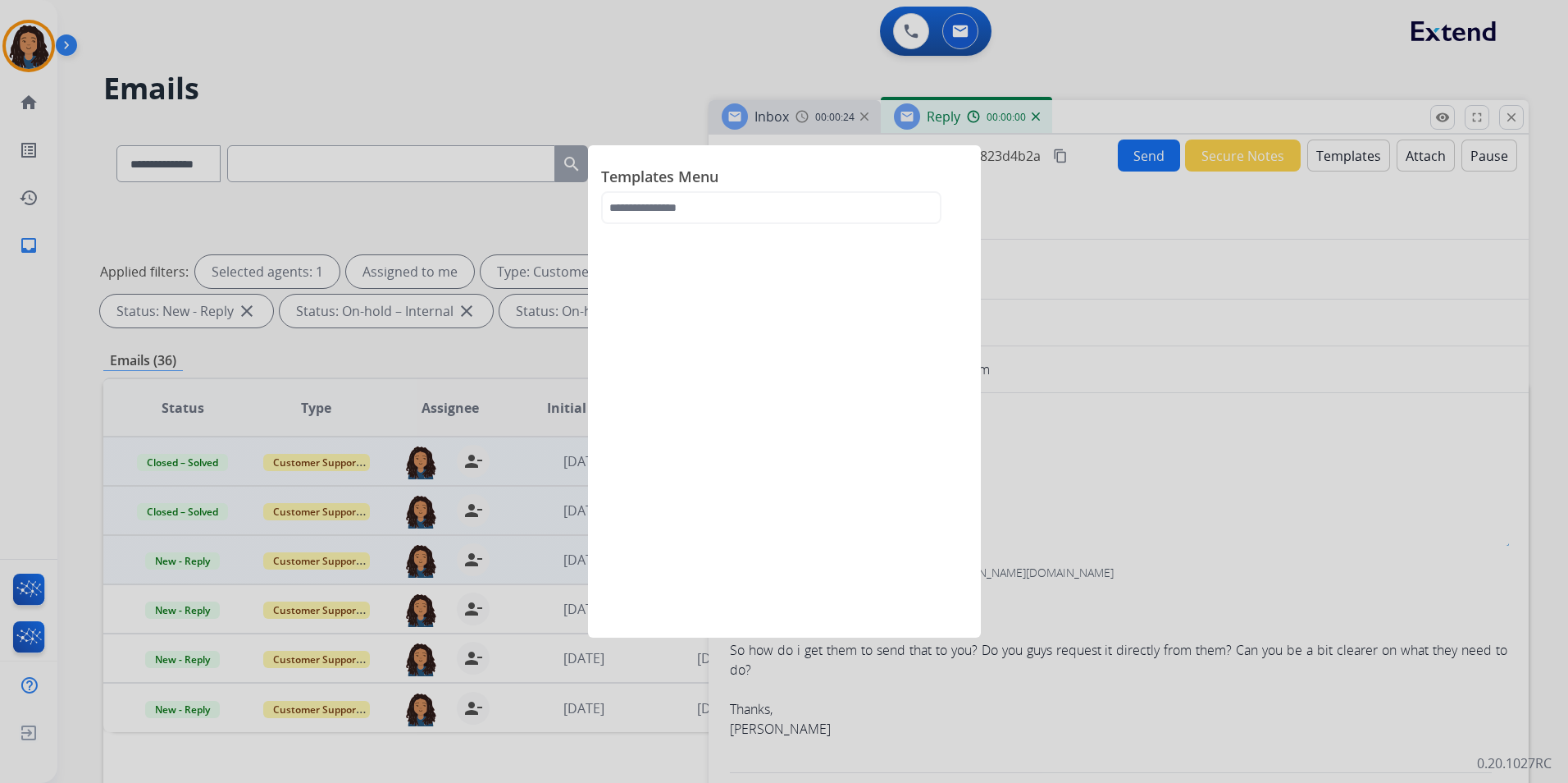
select select "**********"
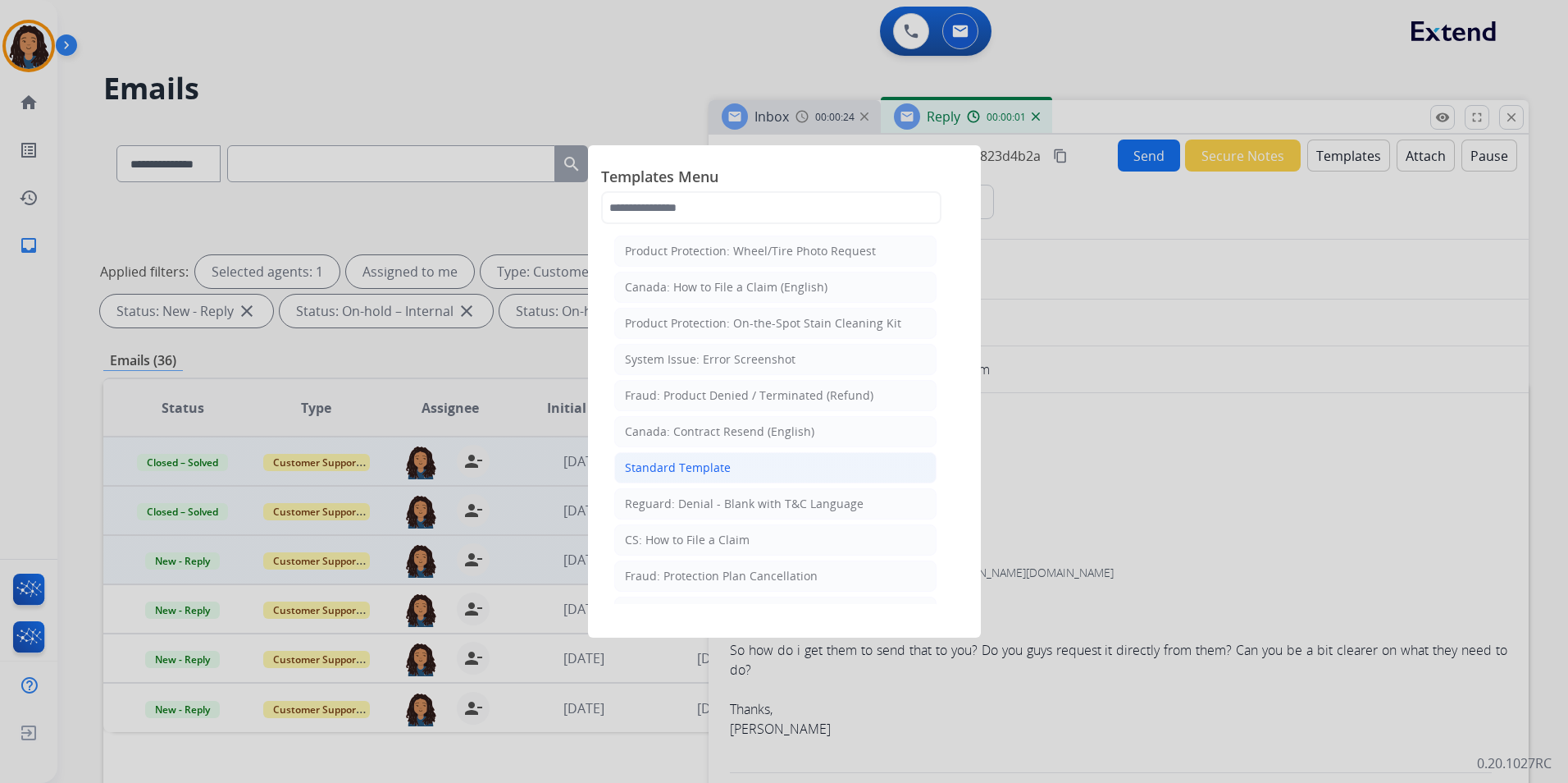
click at [713, 471] on div "Standard Template" at bounding box center [677, 468] width 105 height 17
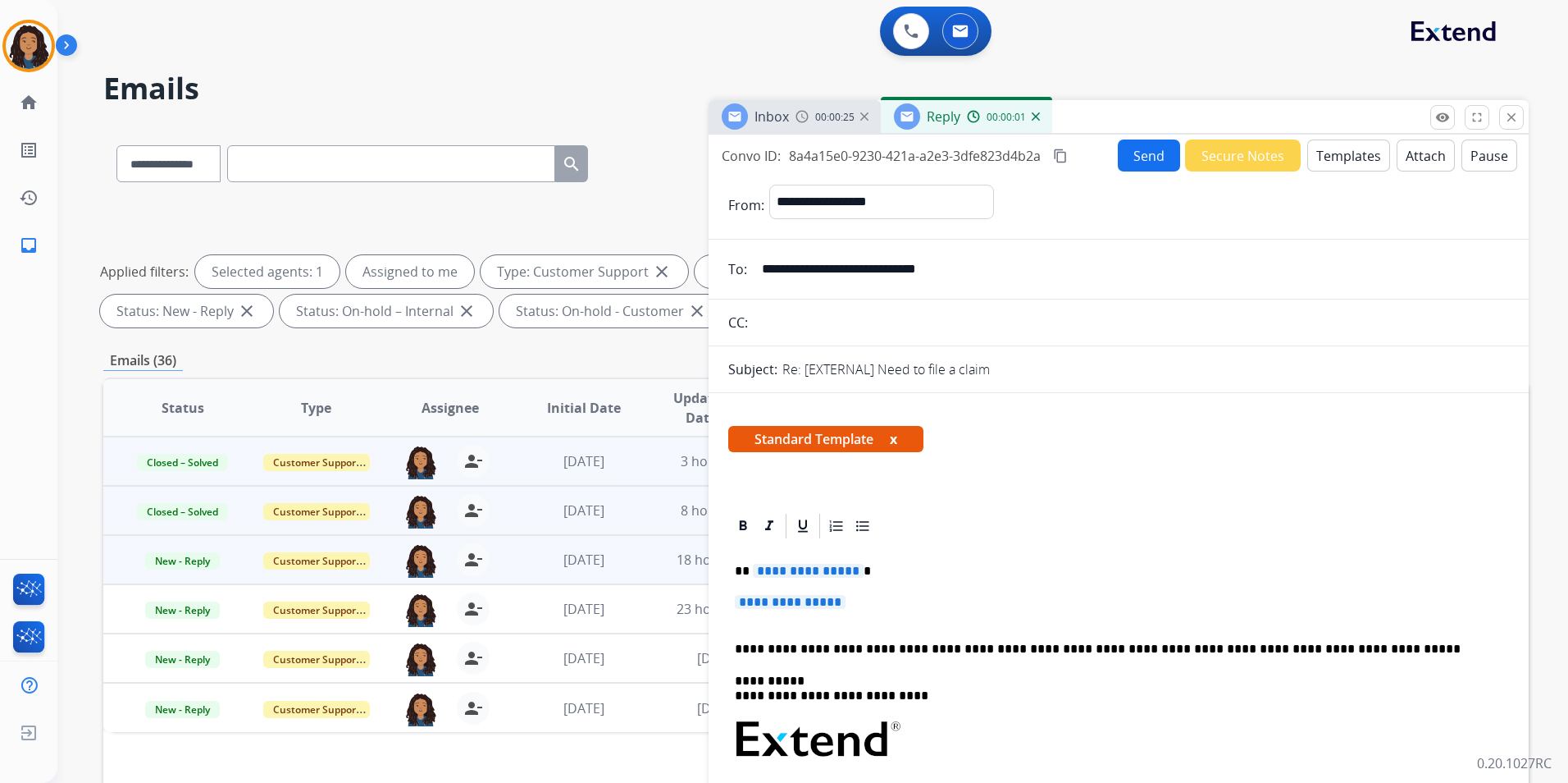
click at [755, 116] on span "Inbox" at bounding box center [772, 116] width 35 height 18
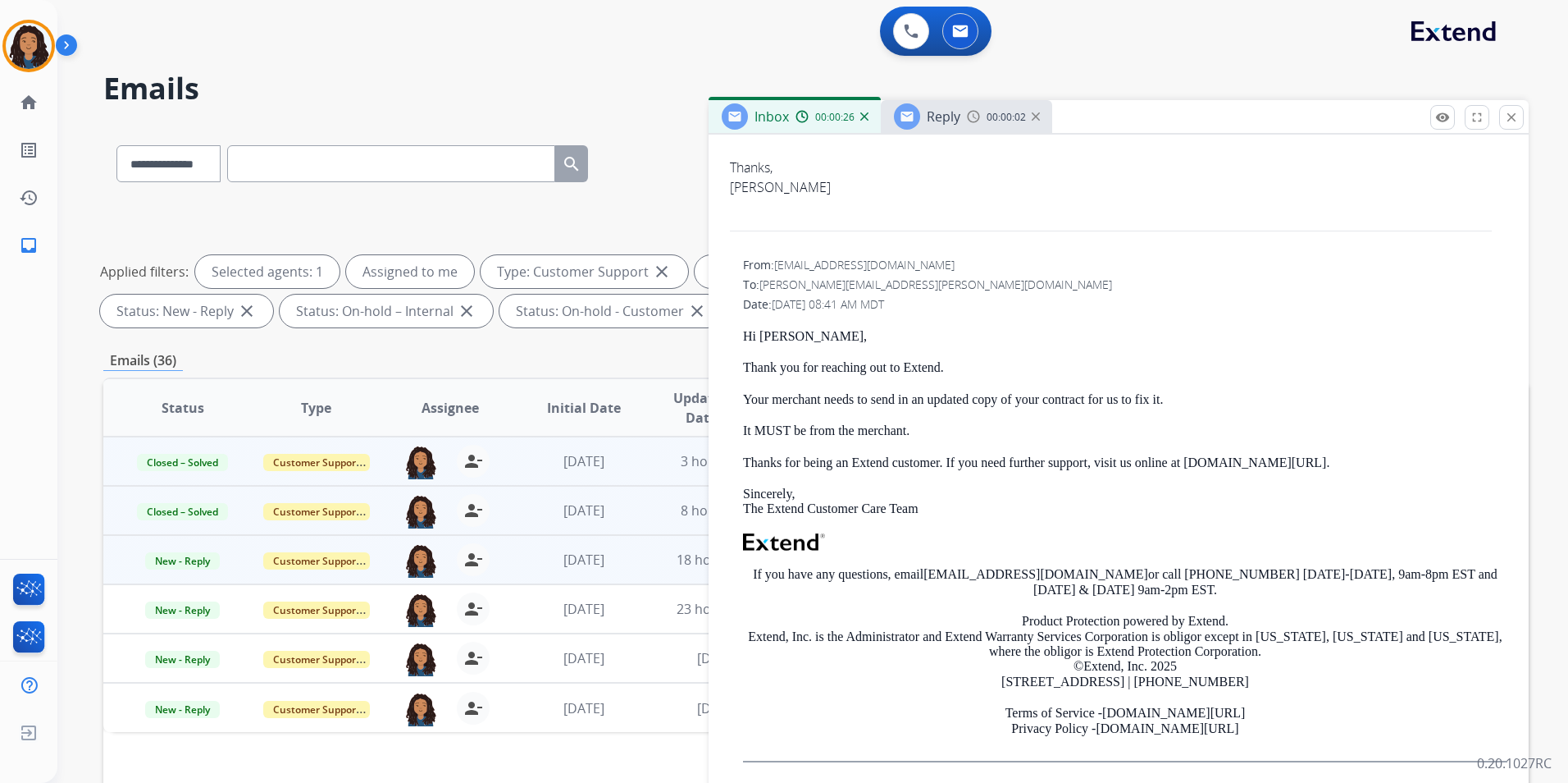
scroll to position [410, 0]
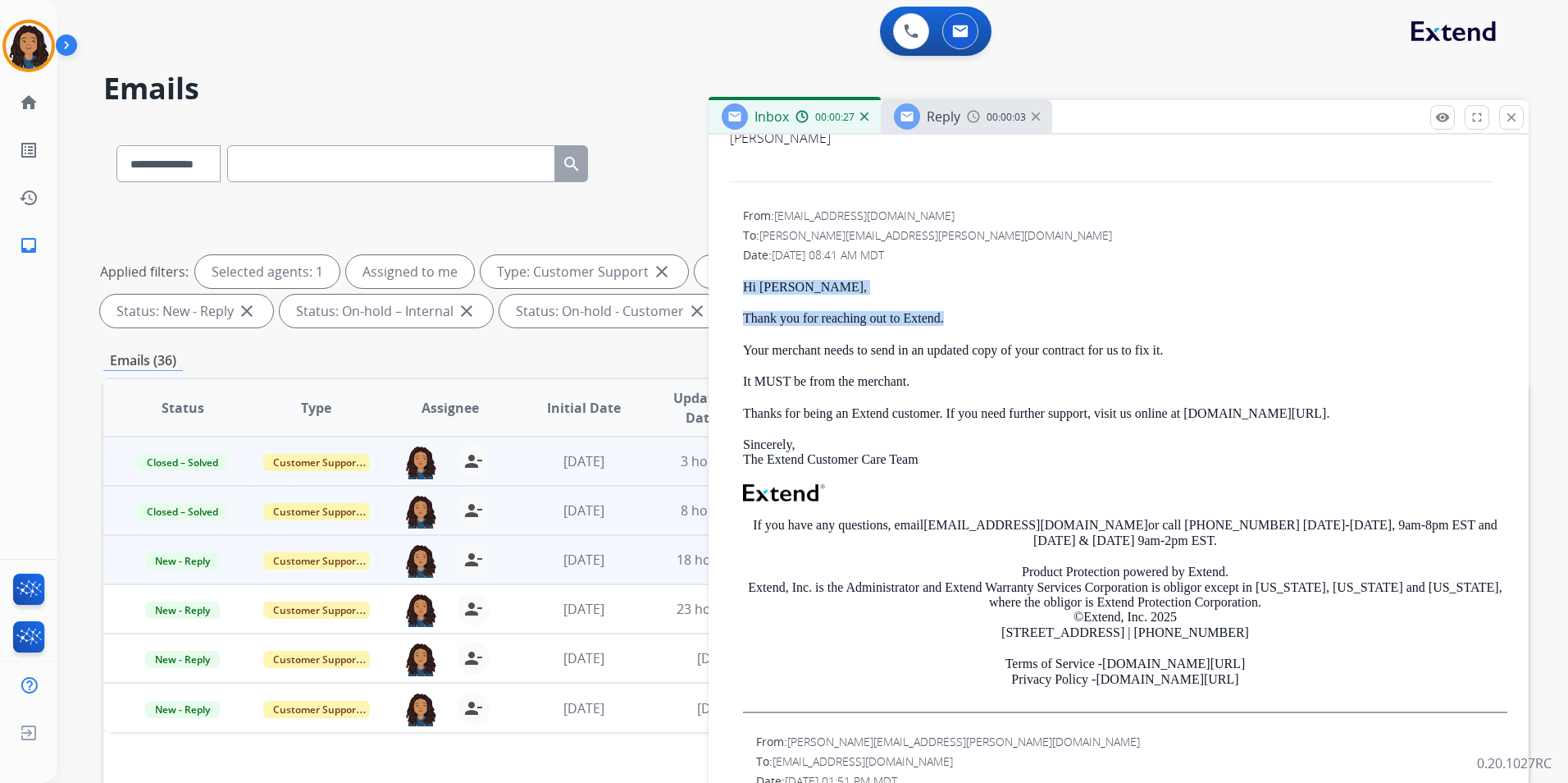
drag, startPoint x: 729, startPoint y: 277, endPoint x: 1047, endPoint y: 317, distance: 320.5
drag, startPoint x: 1047, startPoint y: 317, endPoint x: 889, endPoint y: 329, distance: 158.5
drag, startPoint x: 889, startPoint y: 329, endPoint x: 753, endPoint y: 292, distance: 140.9
click at [753, 292] on p "Hi [PERSON_NAME]," at bounding box center [1125, 287] width 764 height 15
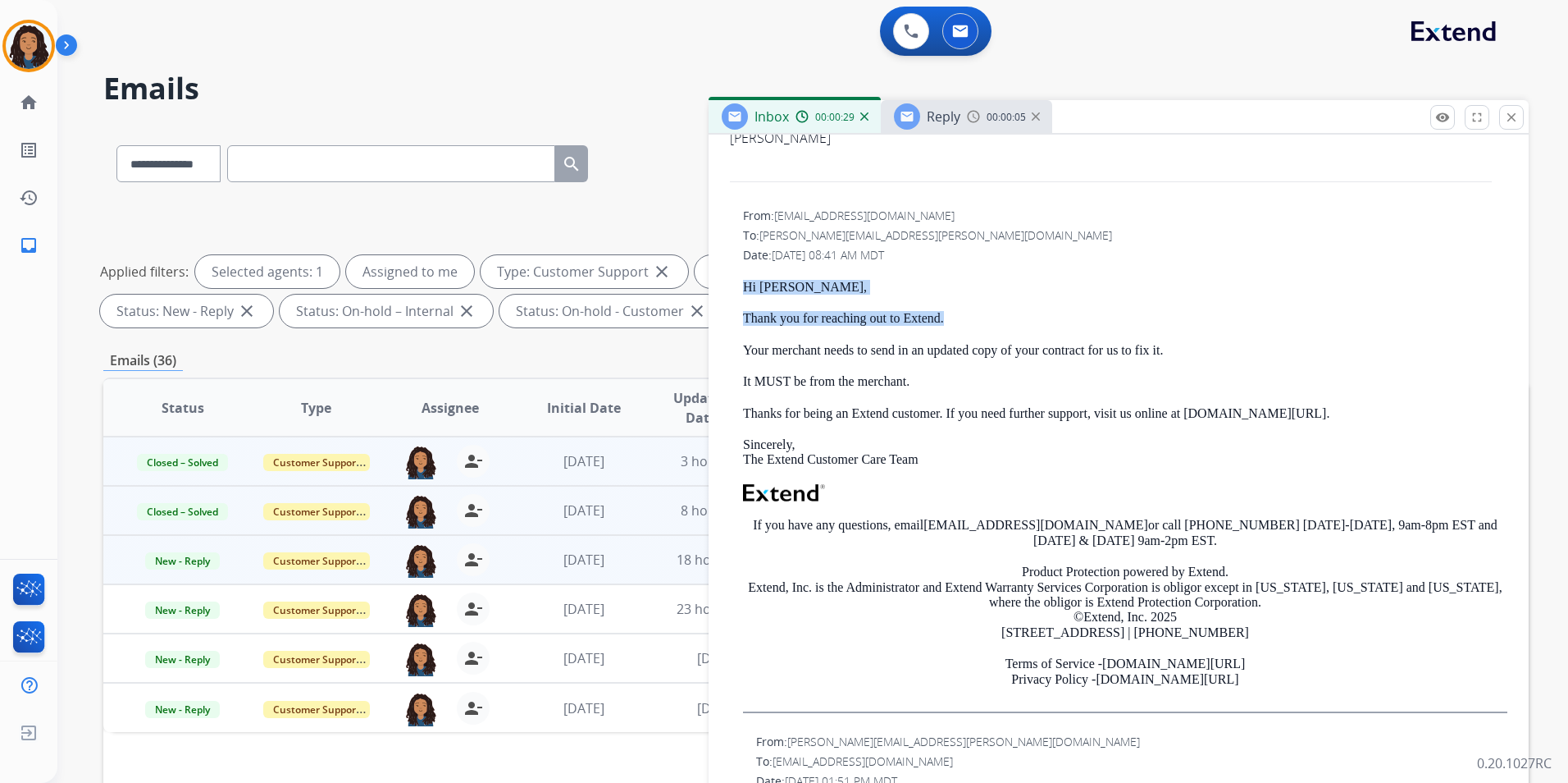
drag, startPoint x: 766, startPoint y: 284, endPoint x: 966, endPoint y: 318, distance: 202.9
click at [966, 318] on div "From: [EMAIL_ADDRESS][DOMAIN_NAME] To: [PERSON_NAME][EMAIL_ADDRESS][PERSON_NAME…" at bounding box center [1119, 467] width 781 height 522
drag, startPoint x: 966, startPoint y: 318, endPoint x: 907, endPoint y: 323, distance: 59.2
copy div "Hi [PERSON_NAME], Thank you for reaching out to Extend."
click at [955, 117] on span "Reply" at bounding box center [943, 116] width 34 height 18
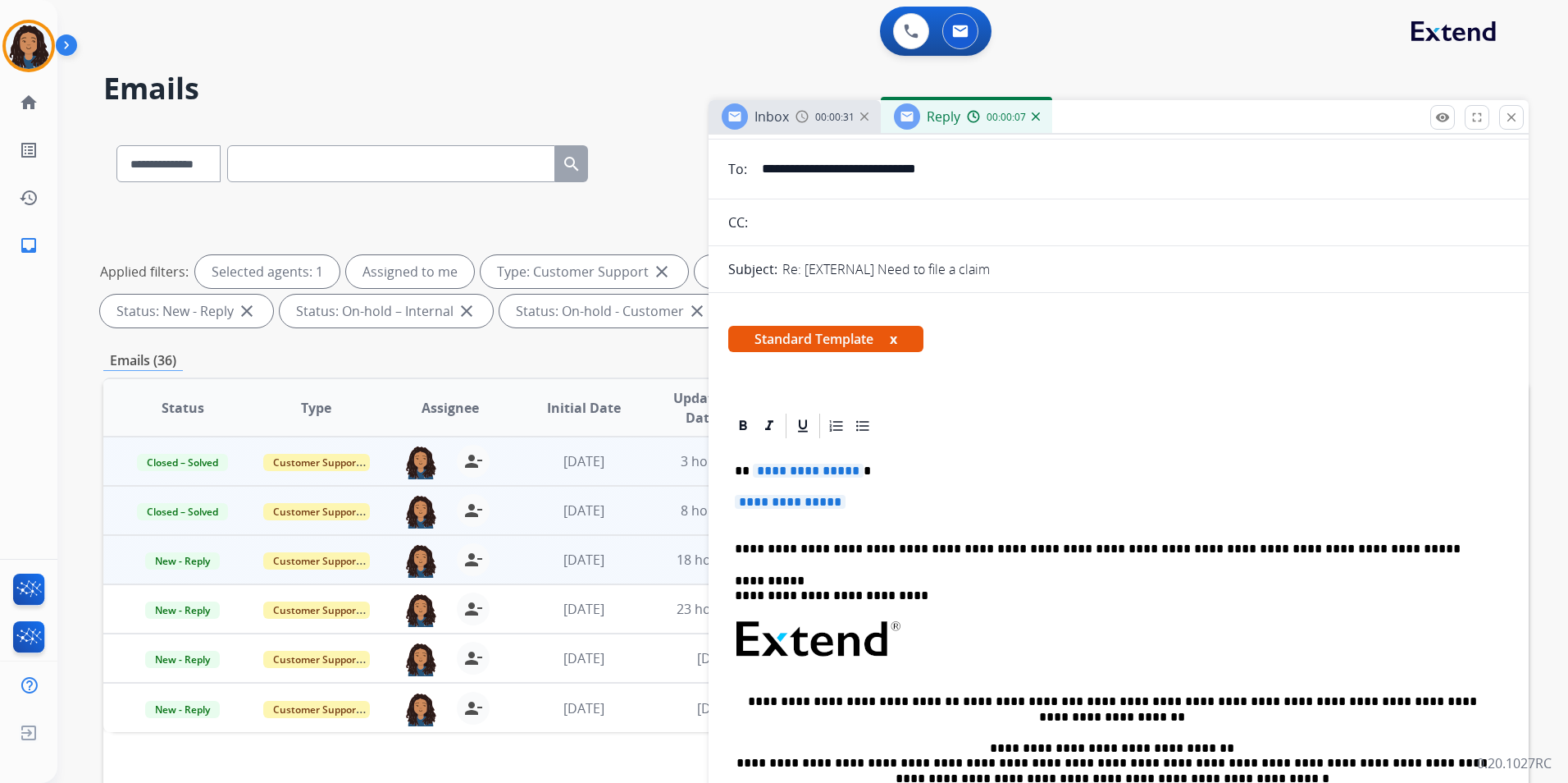
scroll to position [164, 0]
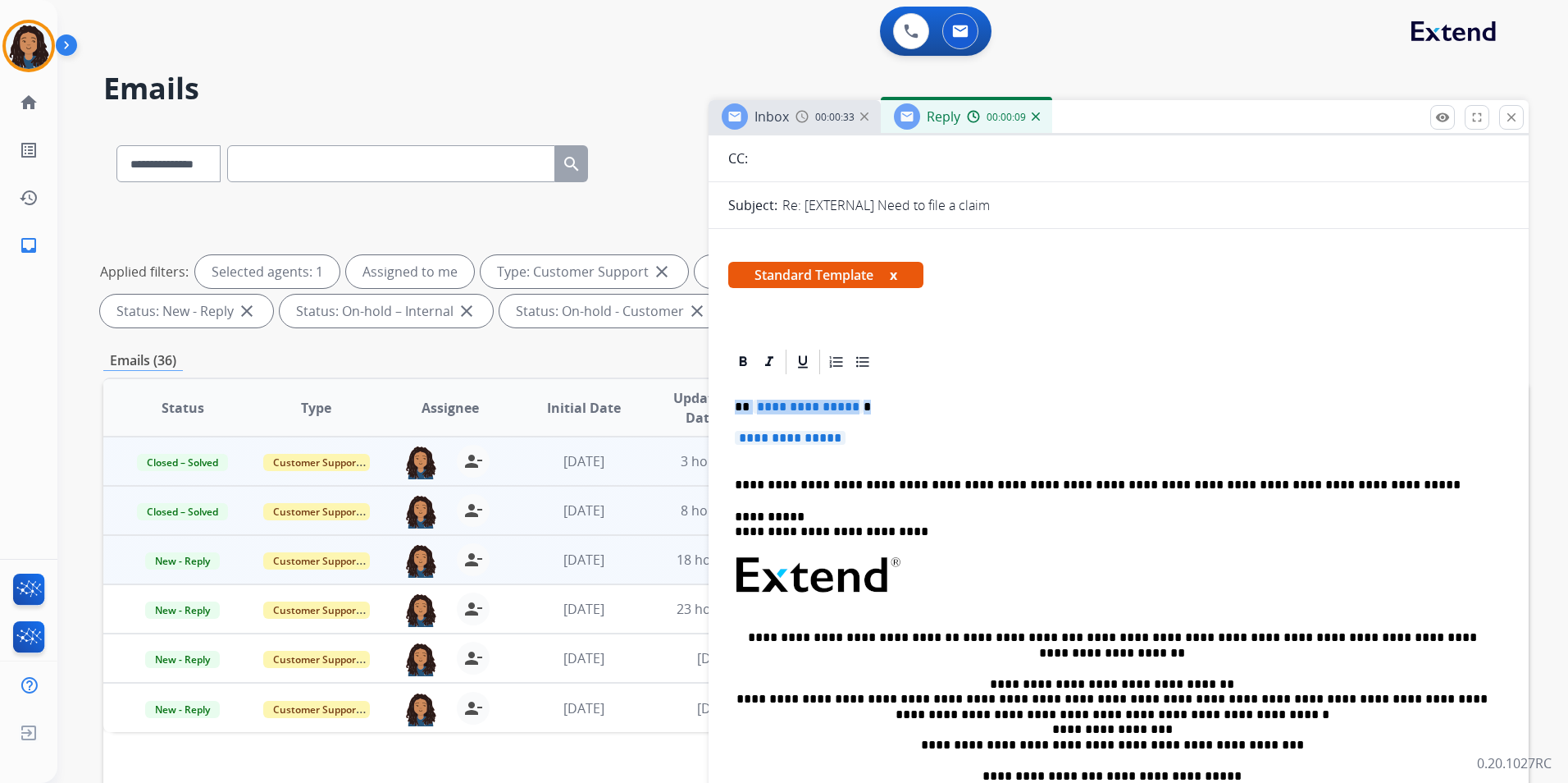
drag, startPoint x: 729, startPoint y: 402, endPoint x: 871, endPoint y: 437, distance: 146.2
click at [863, 432] on div "**********" at bounding box center [1119, 614] width 781 height 475
paste div
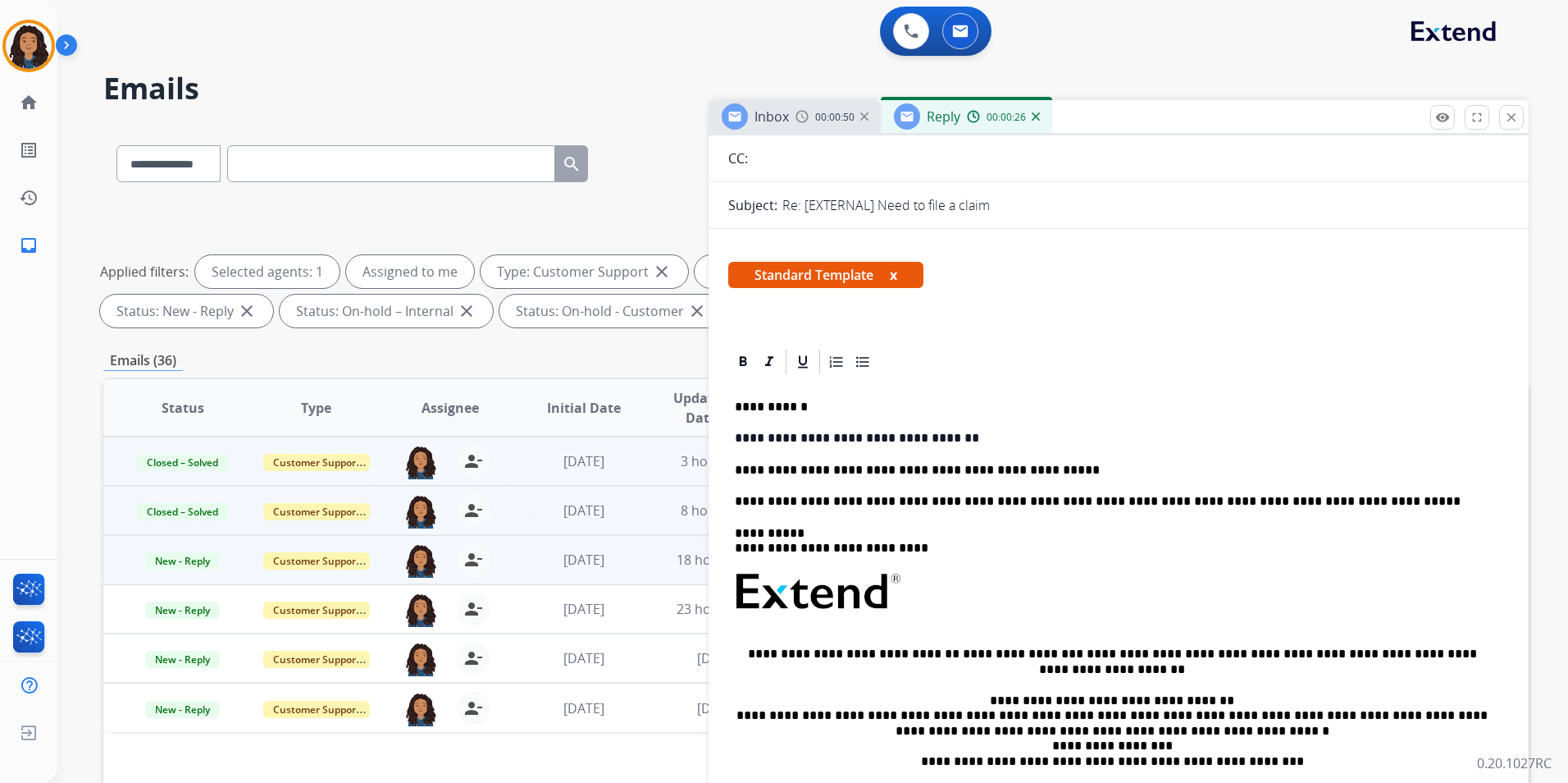
click at [810, 119] on div "00:00:50" at bounding box center [831, 116] width 72 height 15
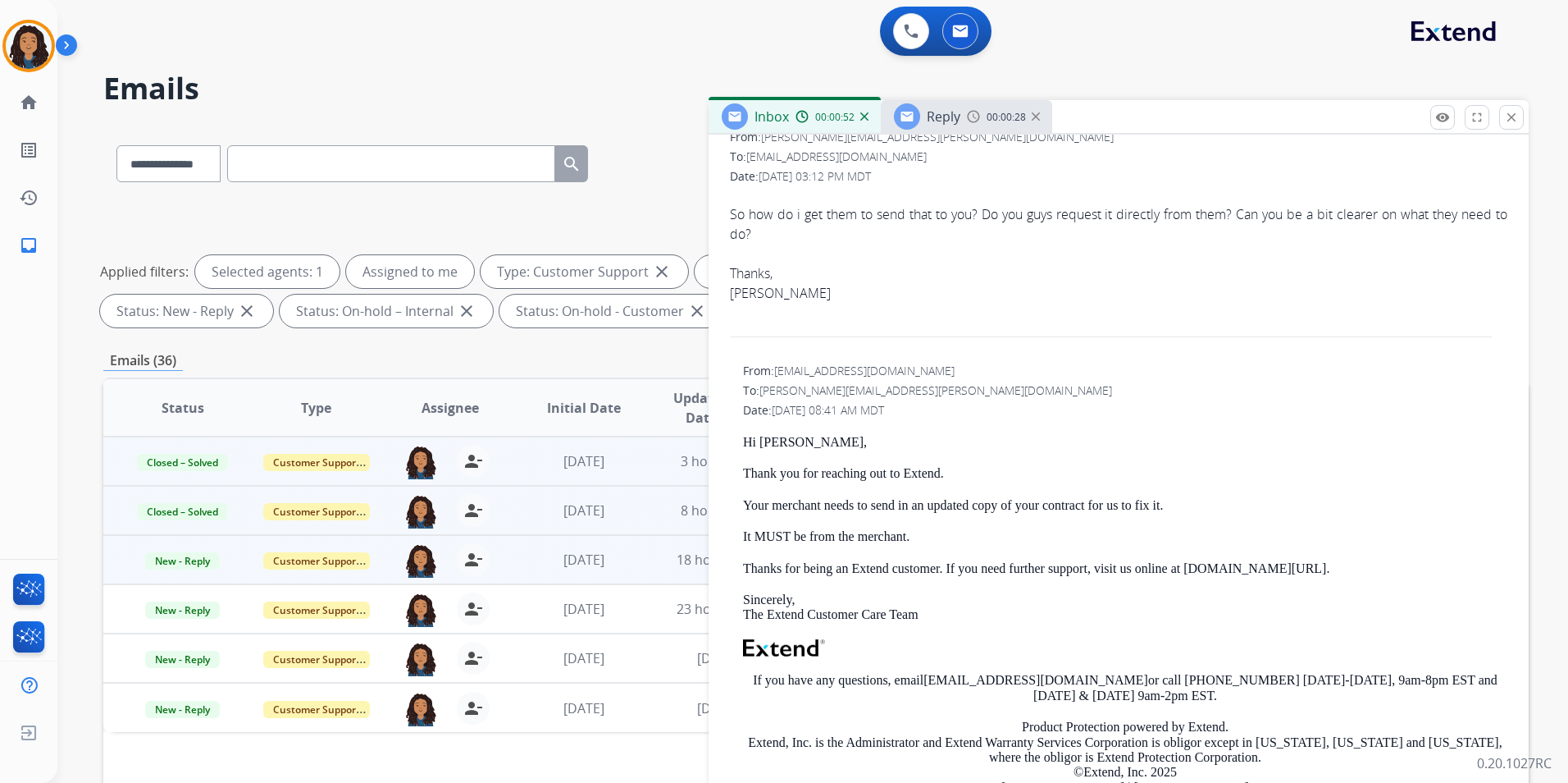
scroll to position [0, 0]
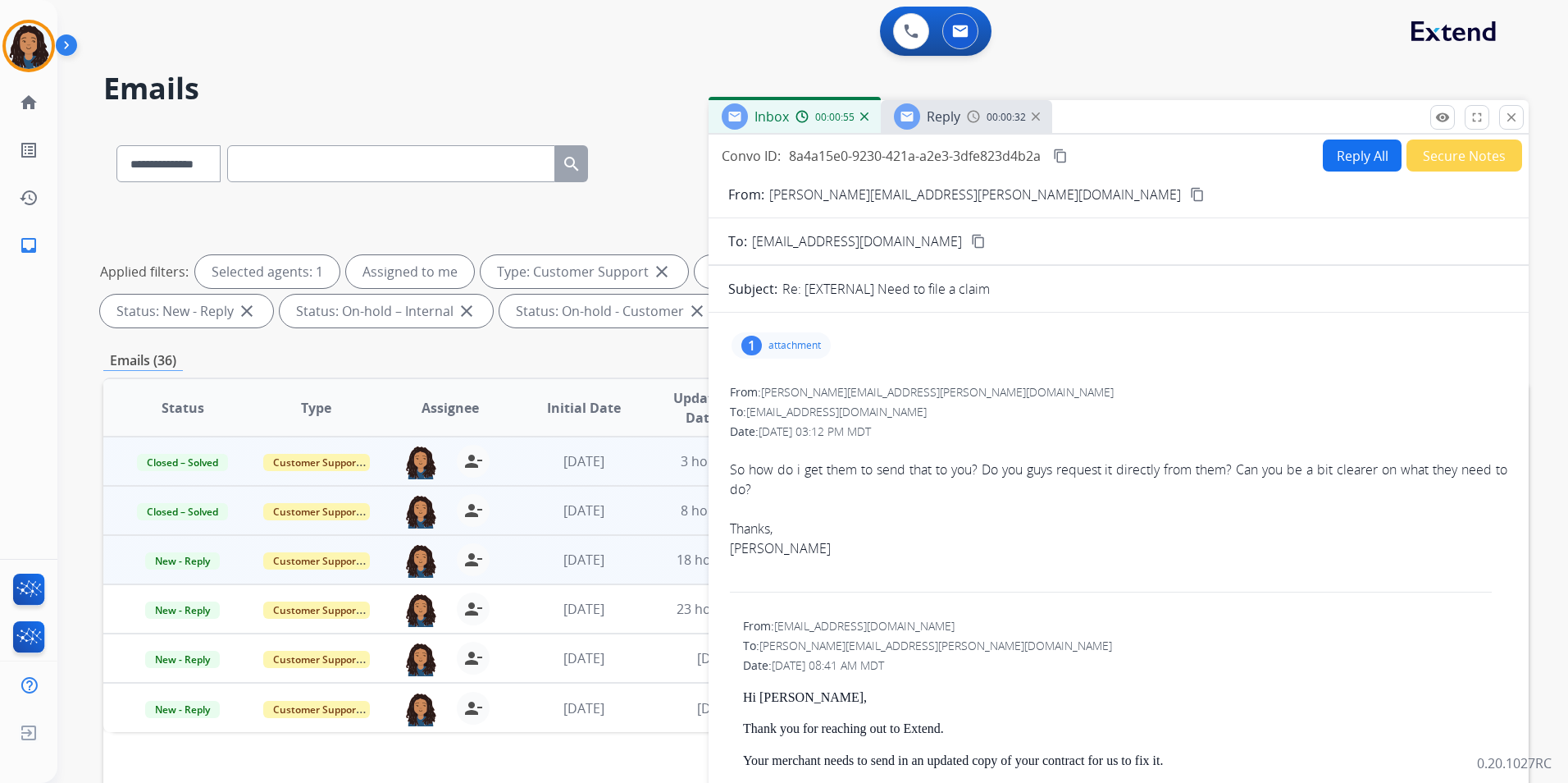
click at [962, 110] on div "Reply 00:00:32" at bounding box center [966, 116] width 171 height 33
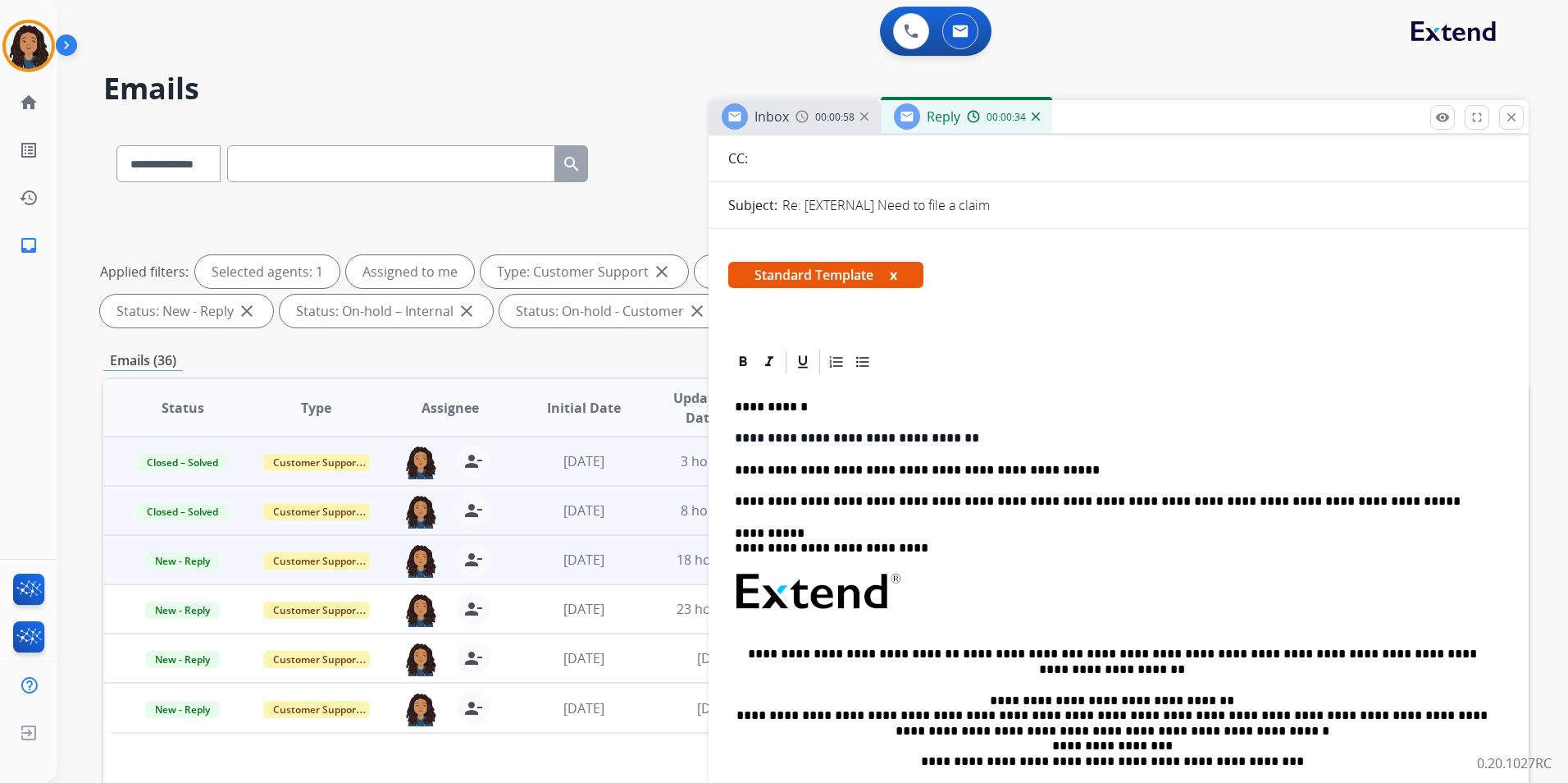
click at [1053, 464] on p "**********" at bounding box center [1112, 470] width 754 height 15
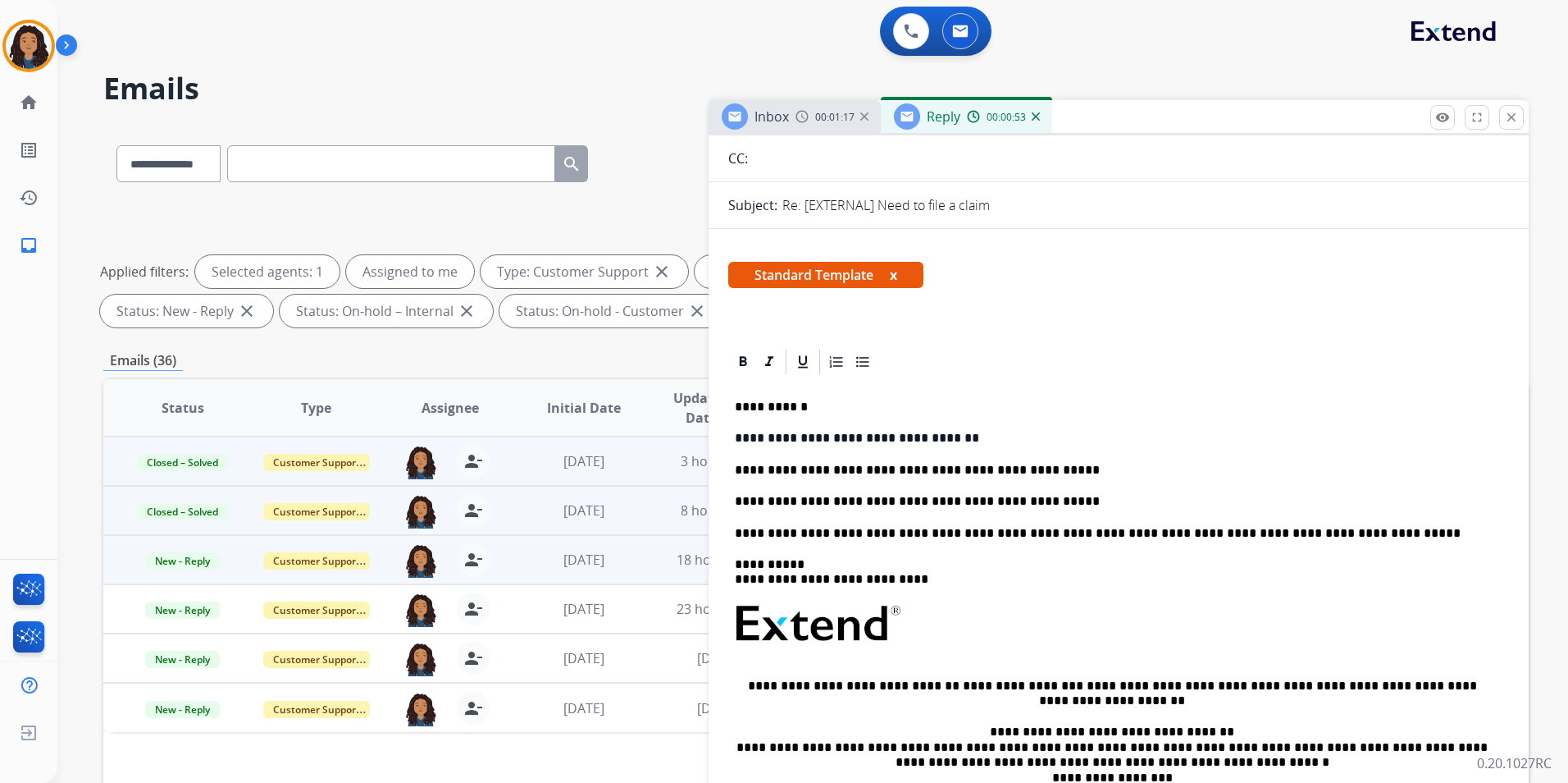
click at [1015, 456] on div "**********" at bounding box center [1119, 638] width 781 height 523
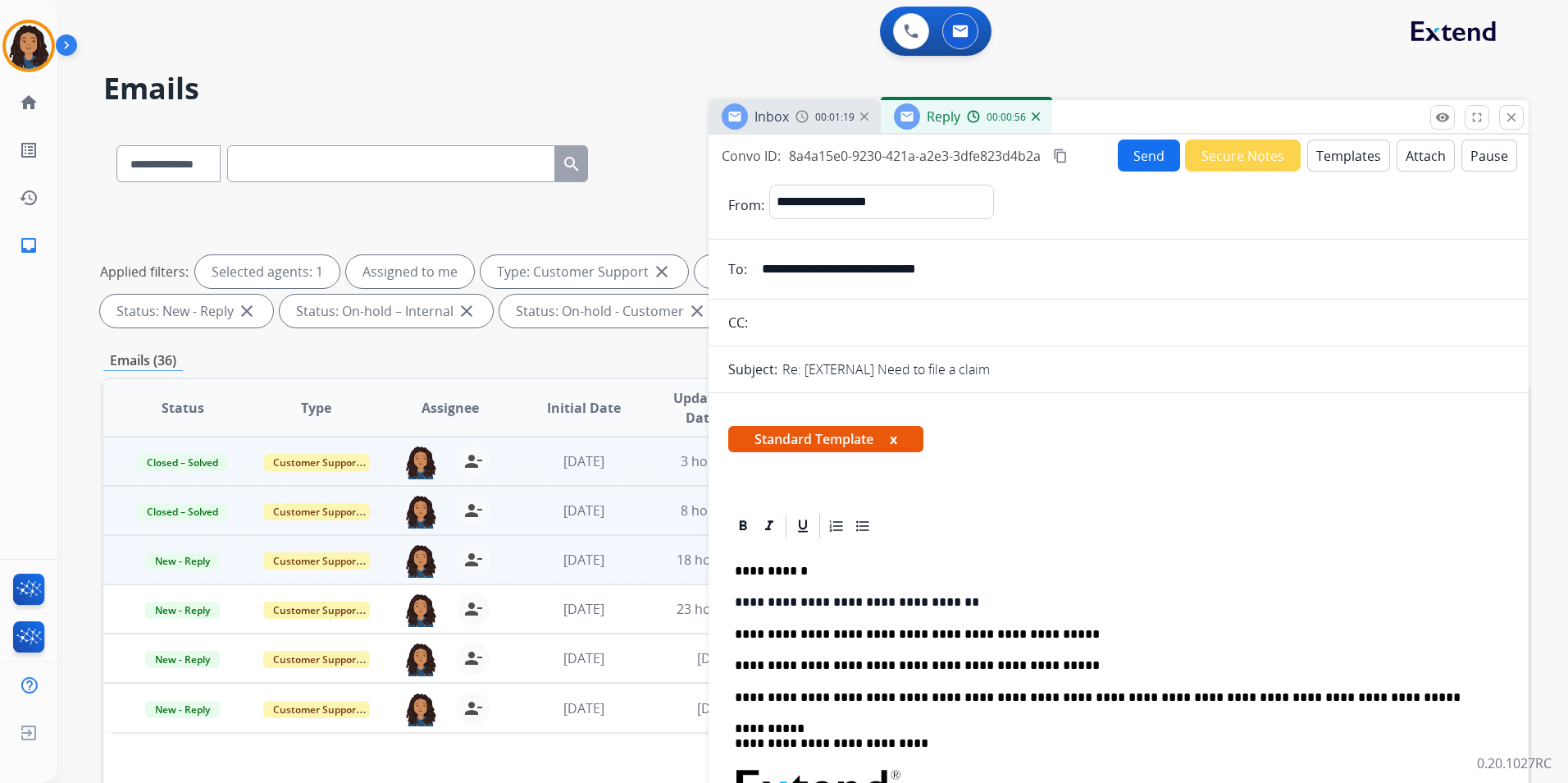
click at [1118, 168] on button "Send" at bounding box center [1149, 155] width 62 height 32
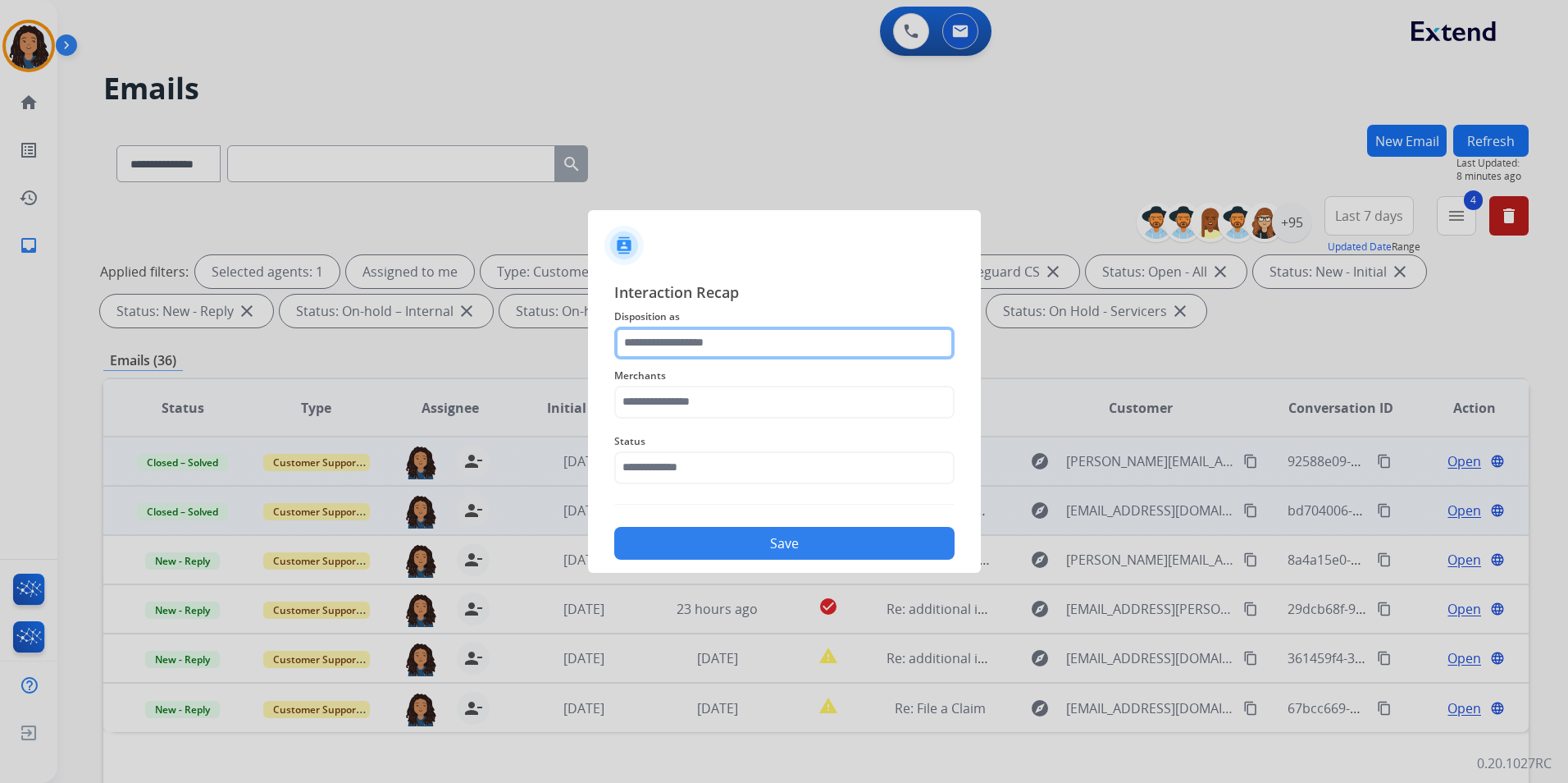
click at [747, 330] on input "text" at bounding box center [784, 343] width 340 height 33
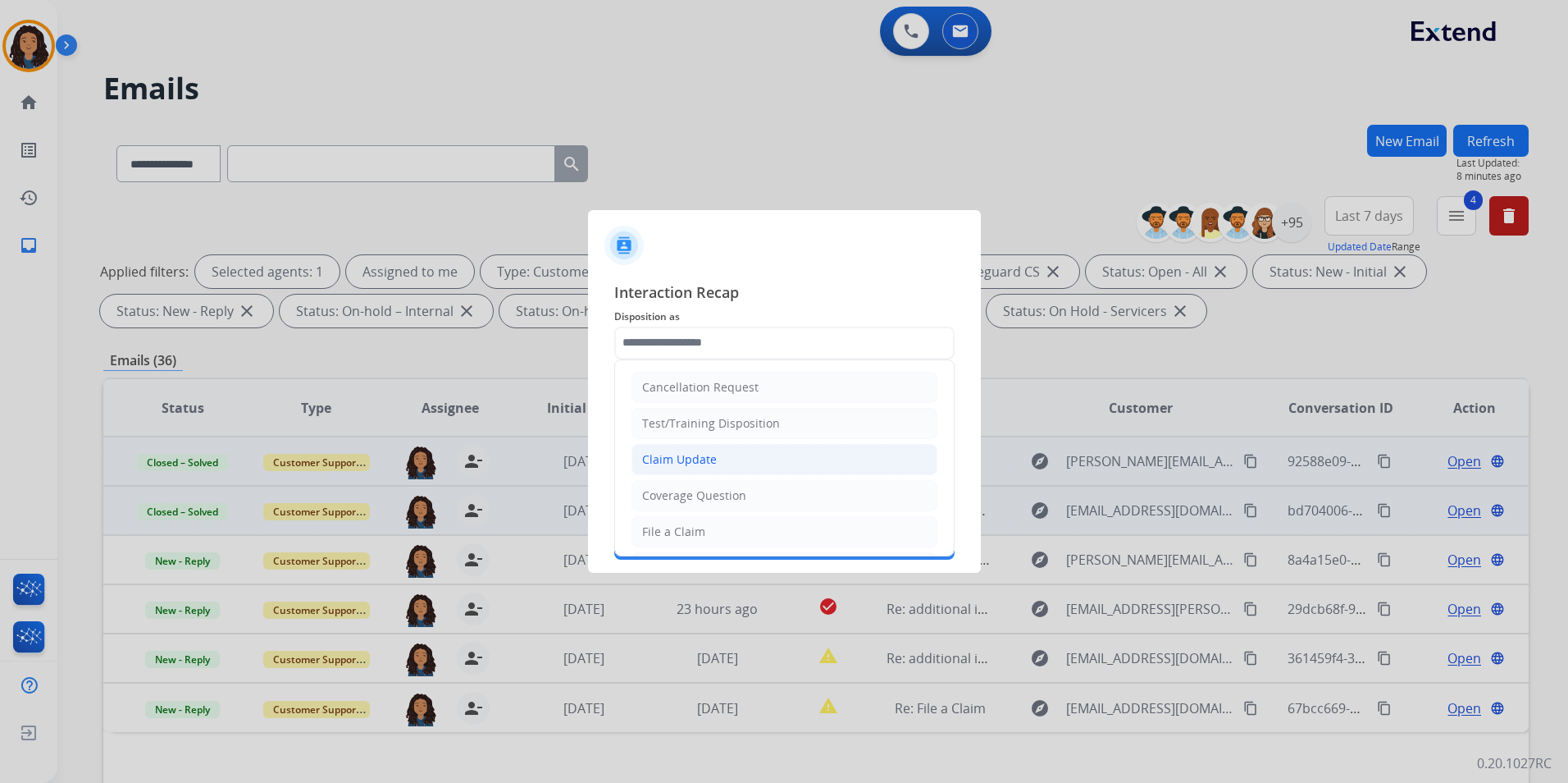
click at [727, 465] on li "Claim Update" at bounding box center [784, 459] width 306 height 31
type input "**********"
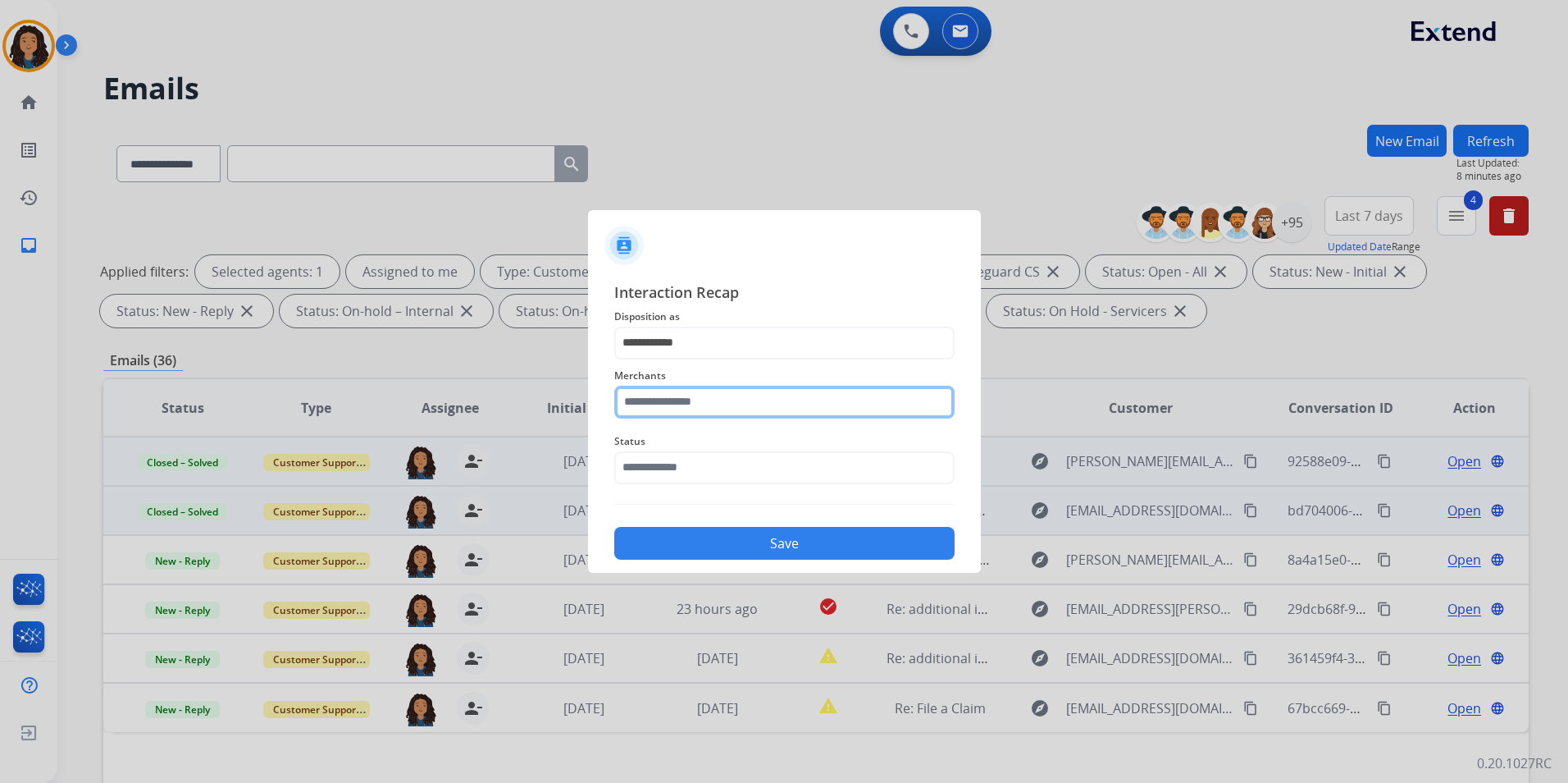
click at [707, 393] on input "text" at bounding box center [784, 403] width 340 height 33
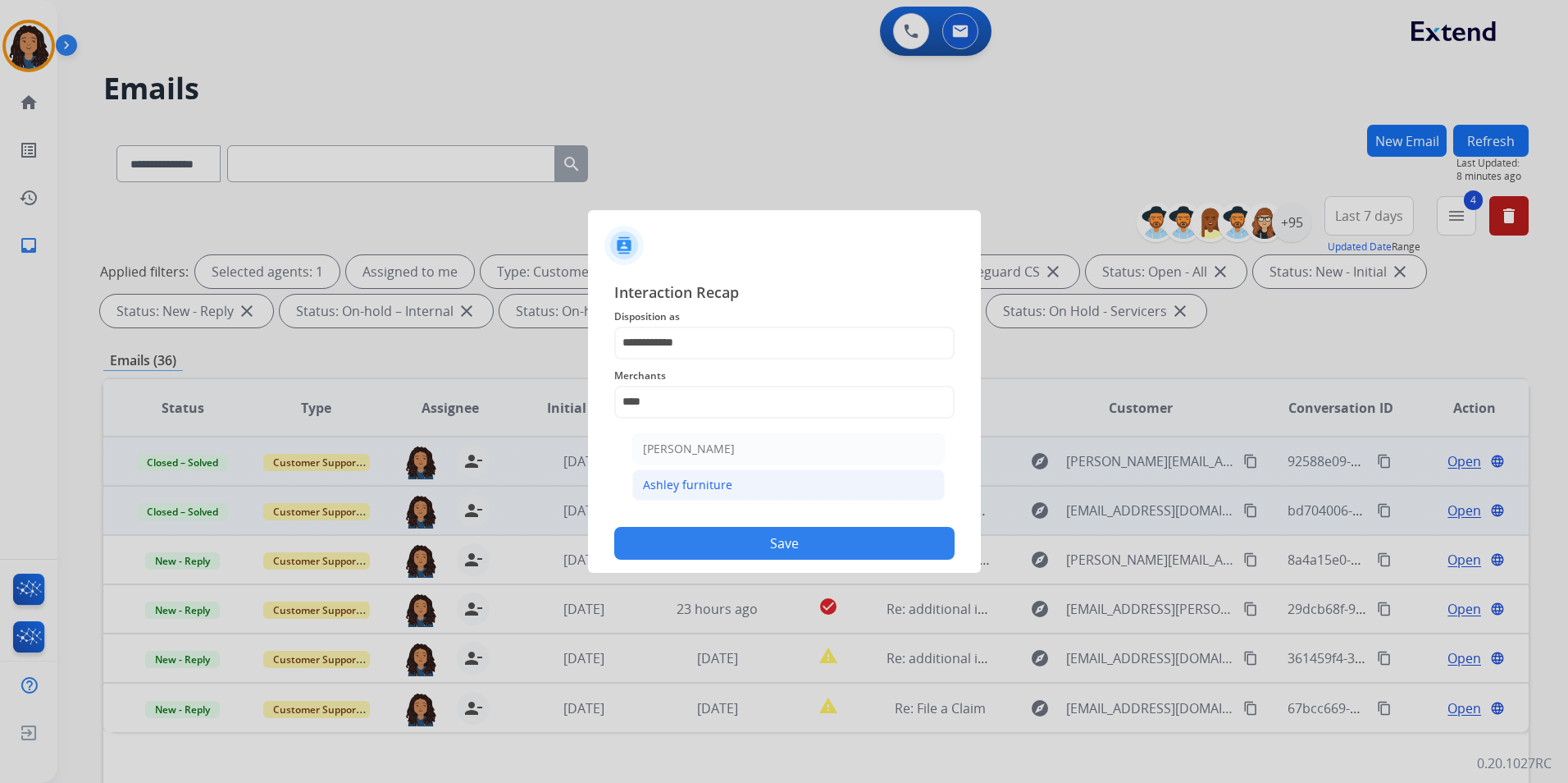
click at [725, 491] on div "Ashley furniture" at bounding box center [687, 485] width 90 height 17
type input "**********"
click at [709, 436] on span "Status" at bounding box center [784, 441] width 340 height 19
click at [710, 470] on input "text" at bounding box center [784, 468] width 340 height 33
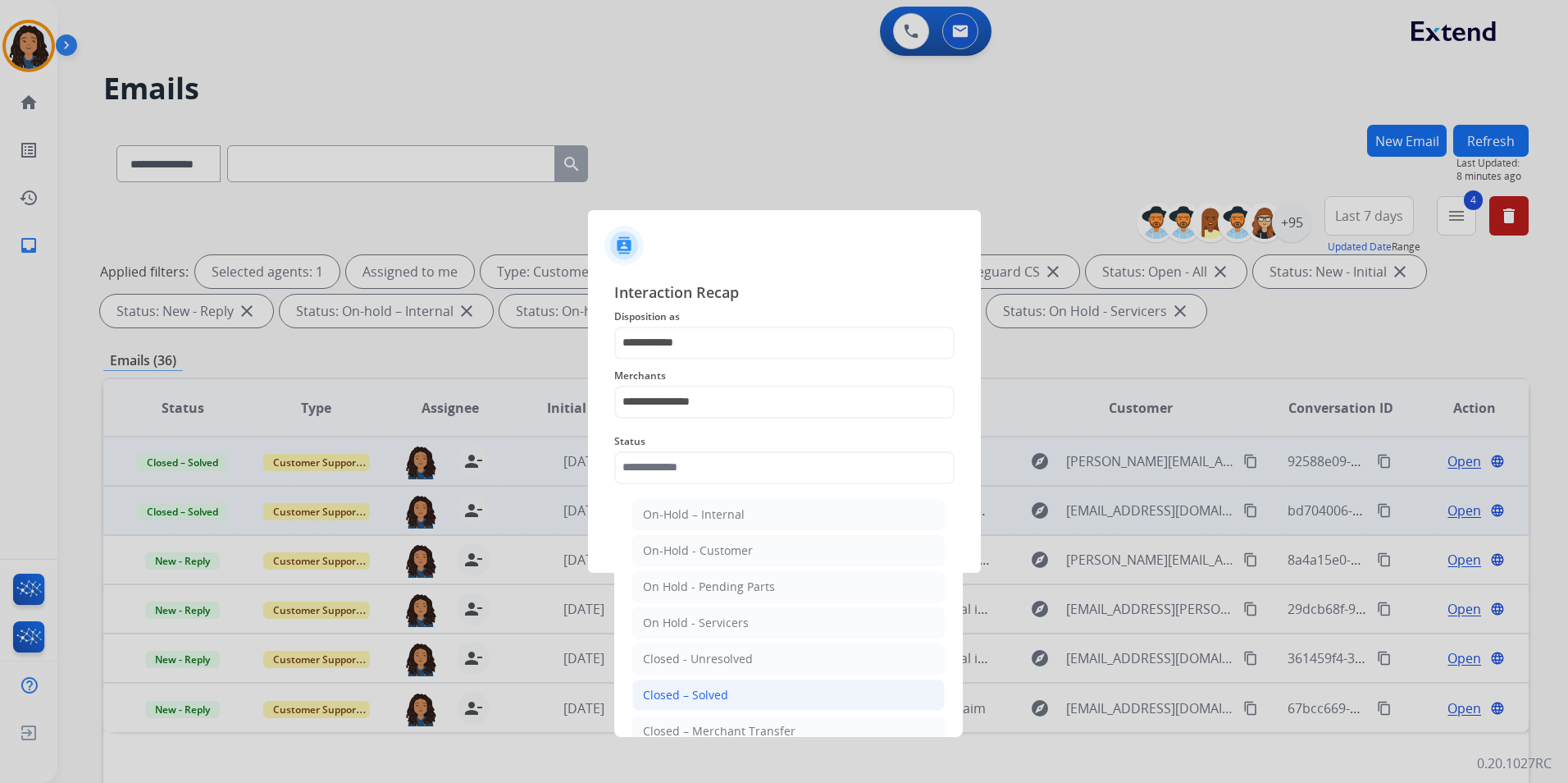
click at [734, 695] on li "Closed – Solved" at bounding box center [788, 695] width 313 height 31
type input "**********"
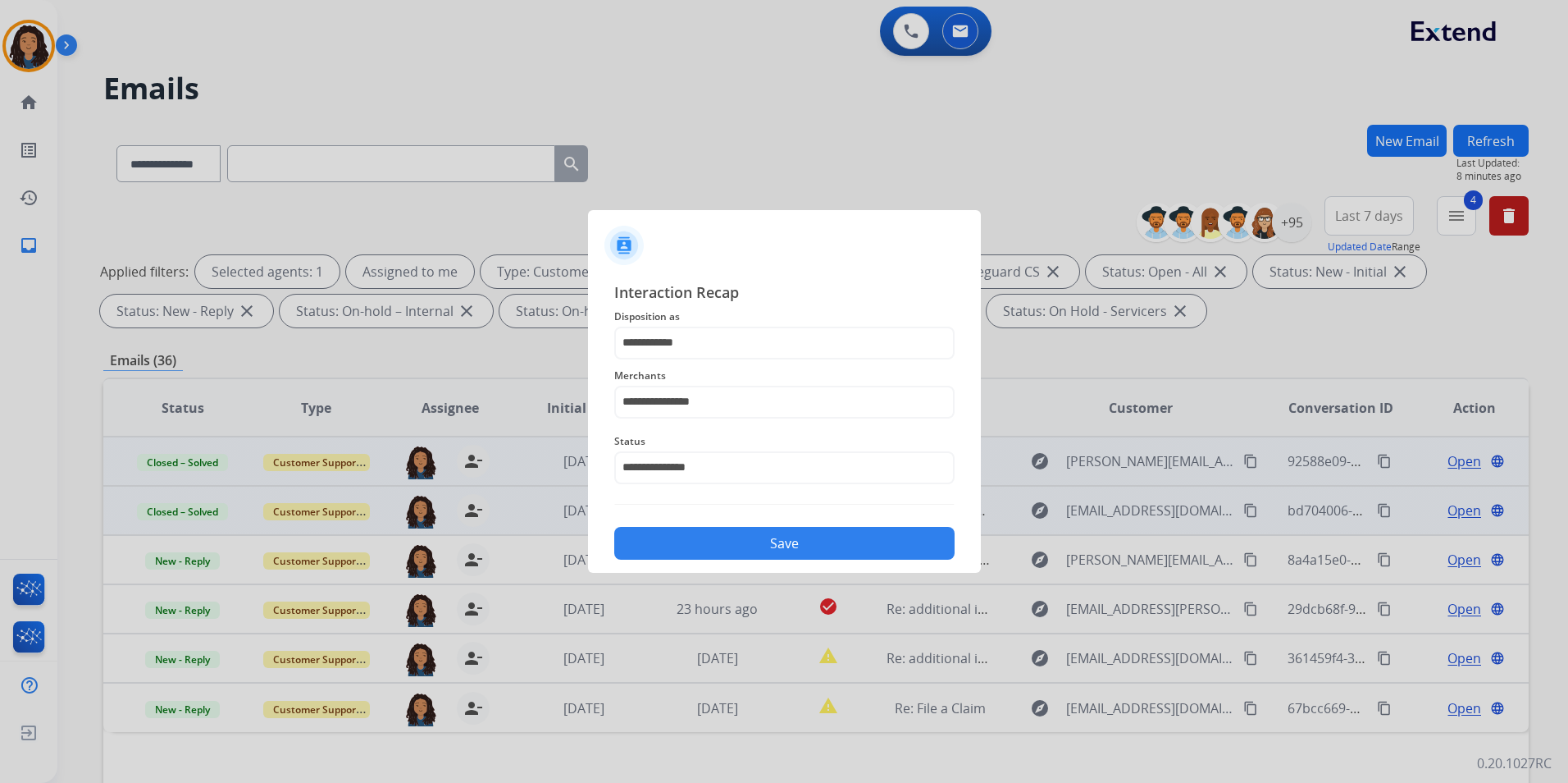
click at [714, 547] on button "Save" at bounding box center [784, 543] width 340 height 33
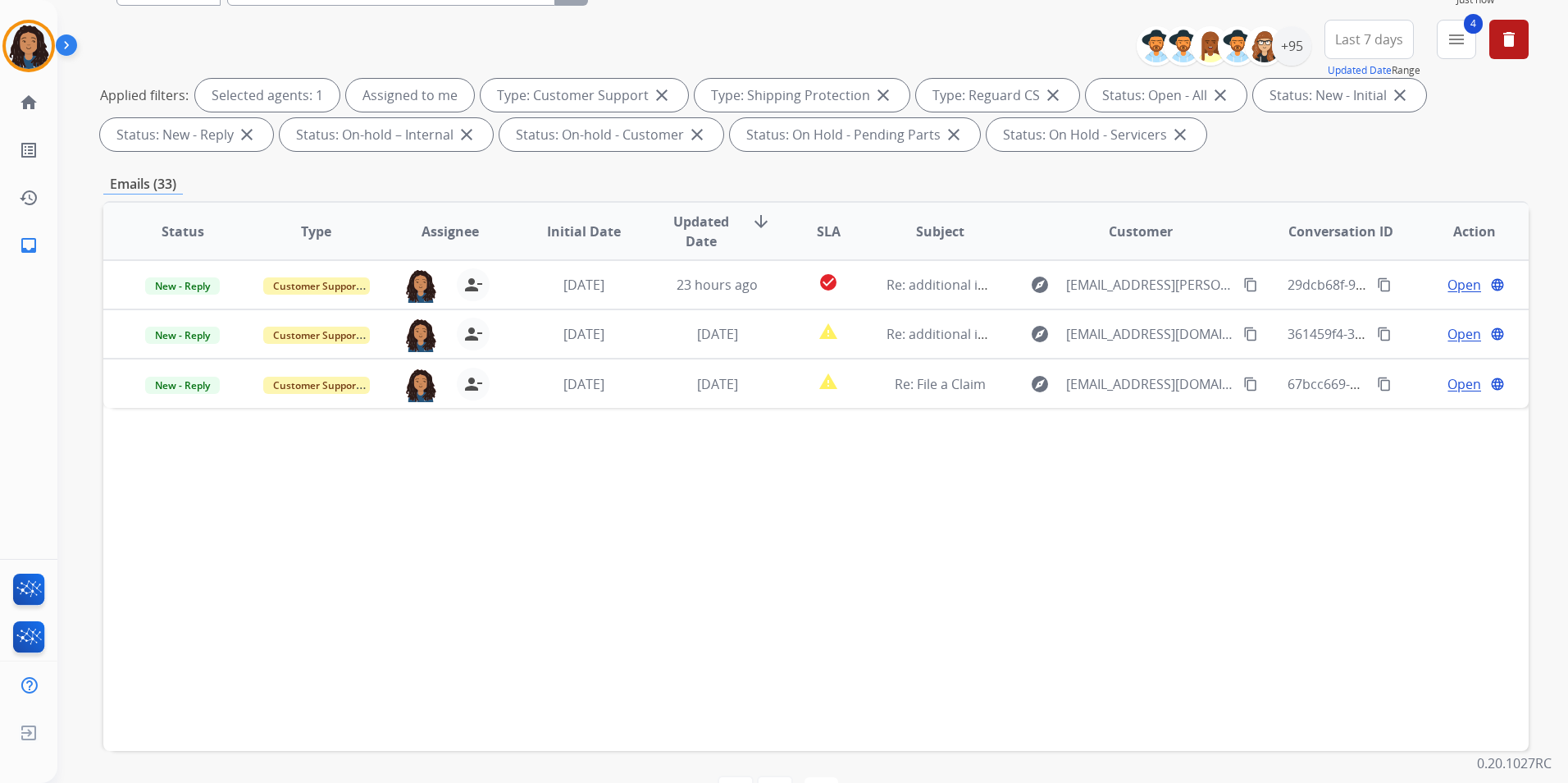
scroll to position [230, 0]
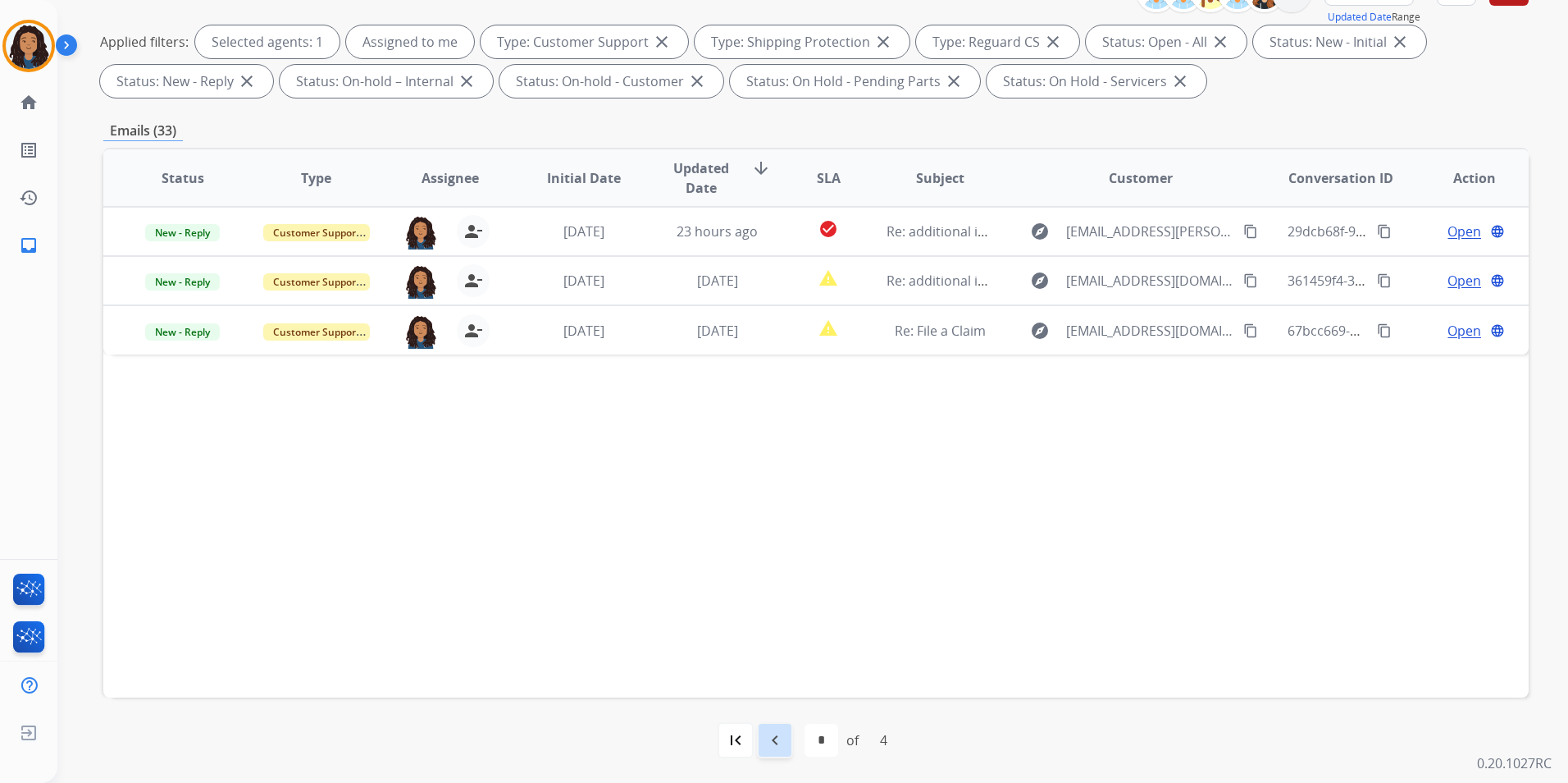
click at [771, 740] on mat-icon "navigate_before" at bounding box center [774, 739] width 19 height 19
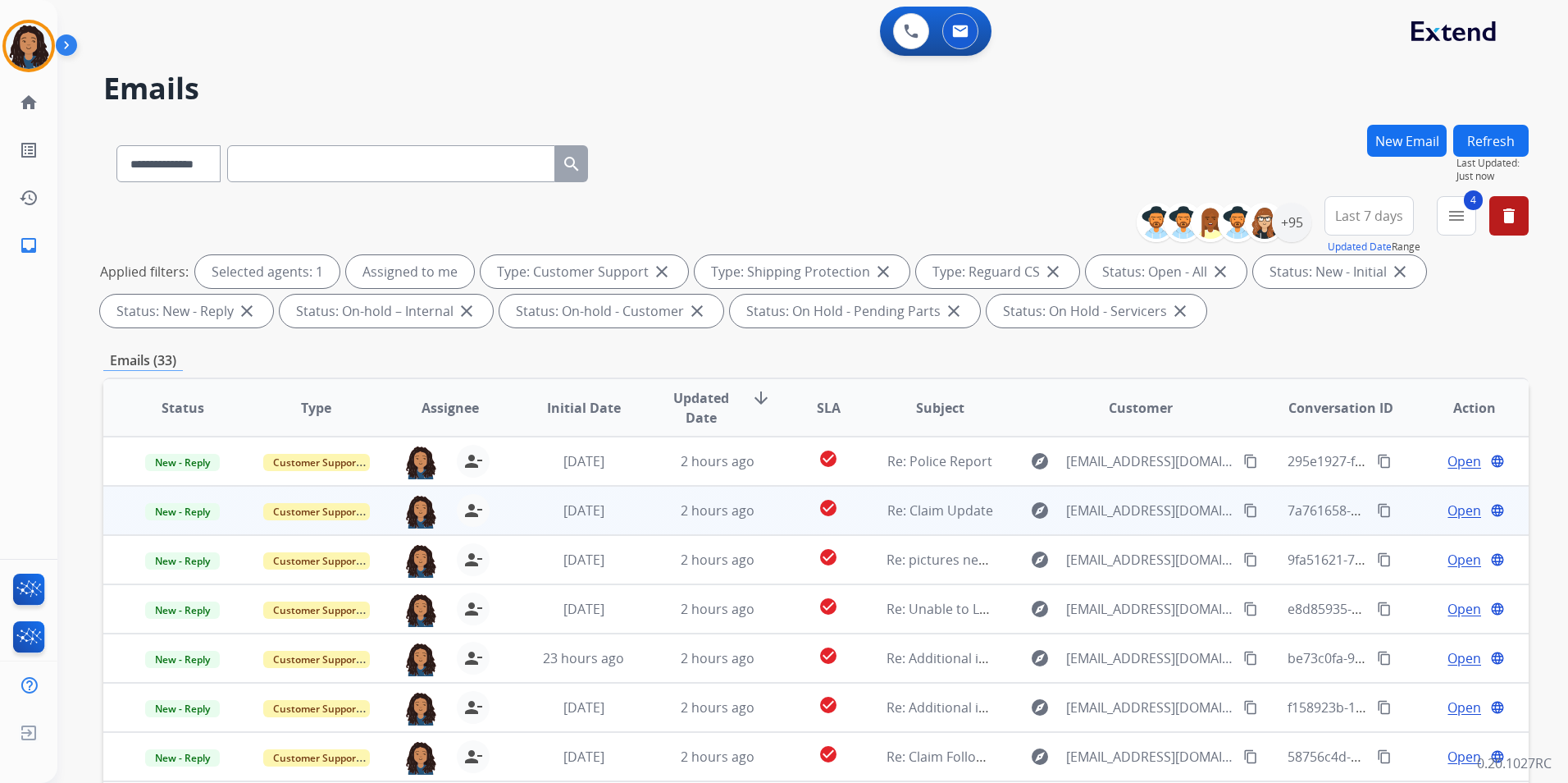
scroll to position [2, 0]
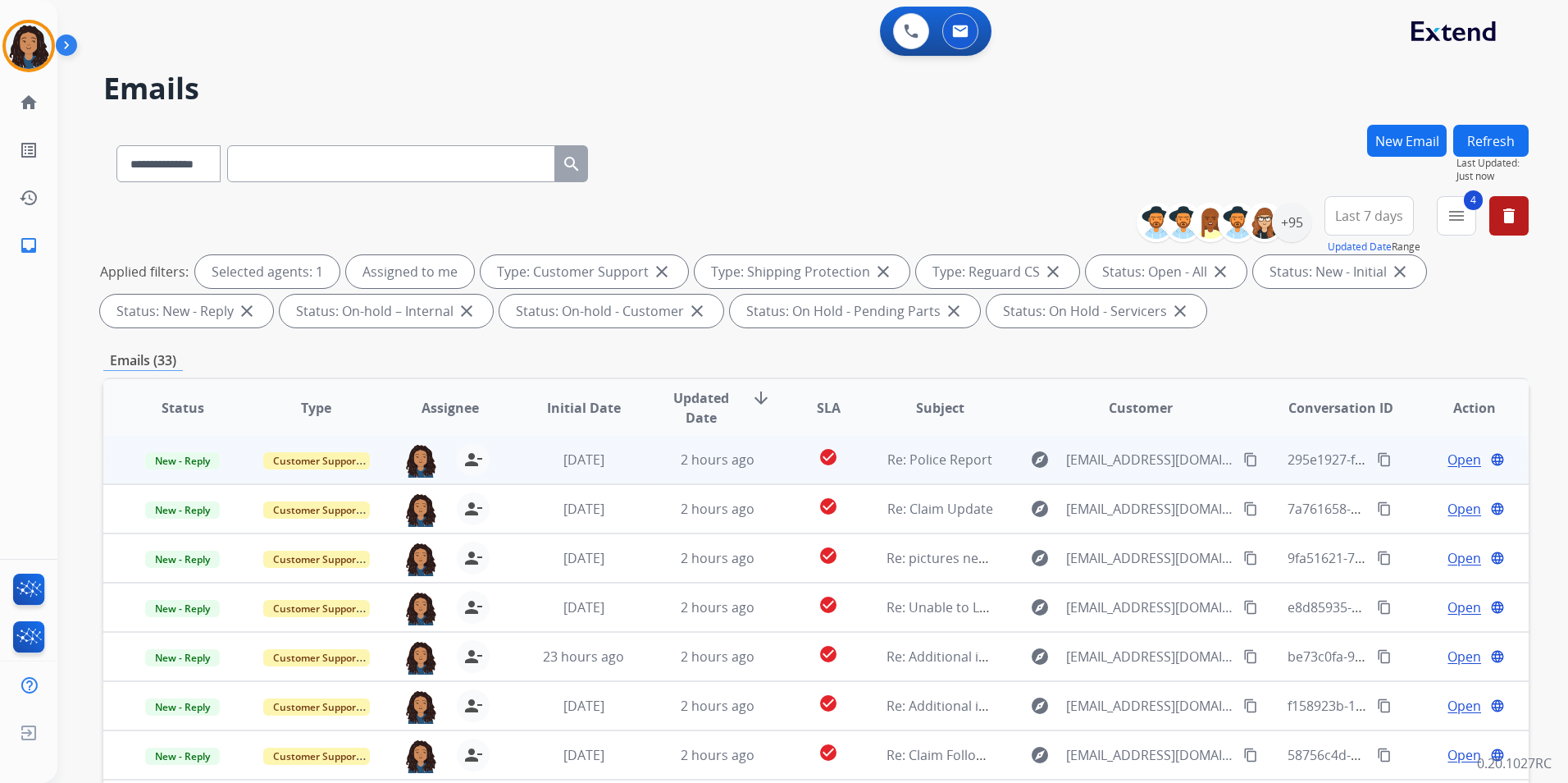
click at [1453, 456] on span "Open" at bounding box center [1464, 458] width 34 height 19
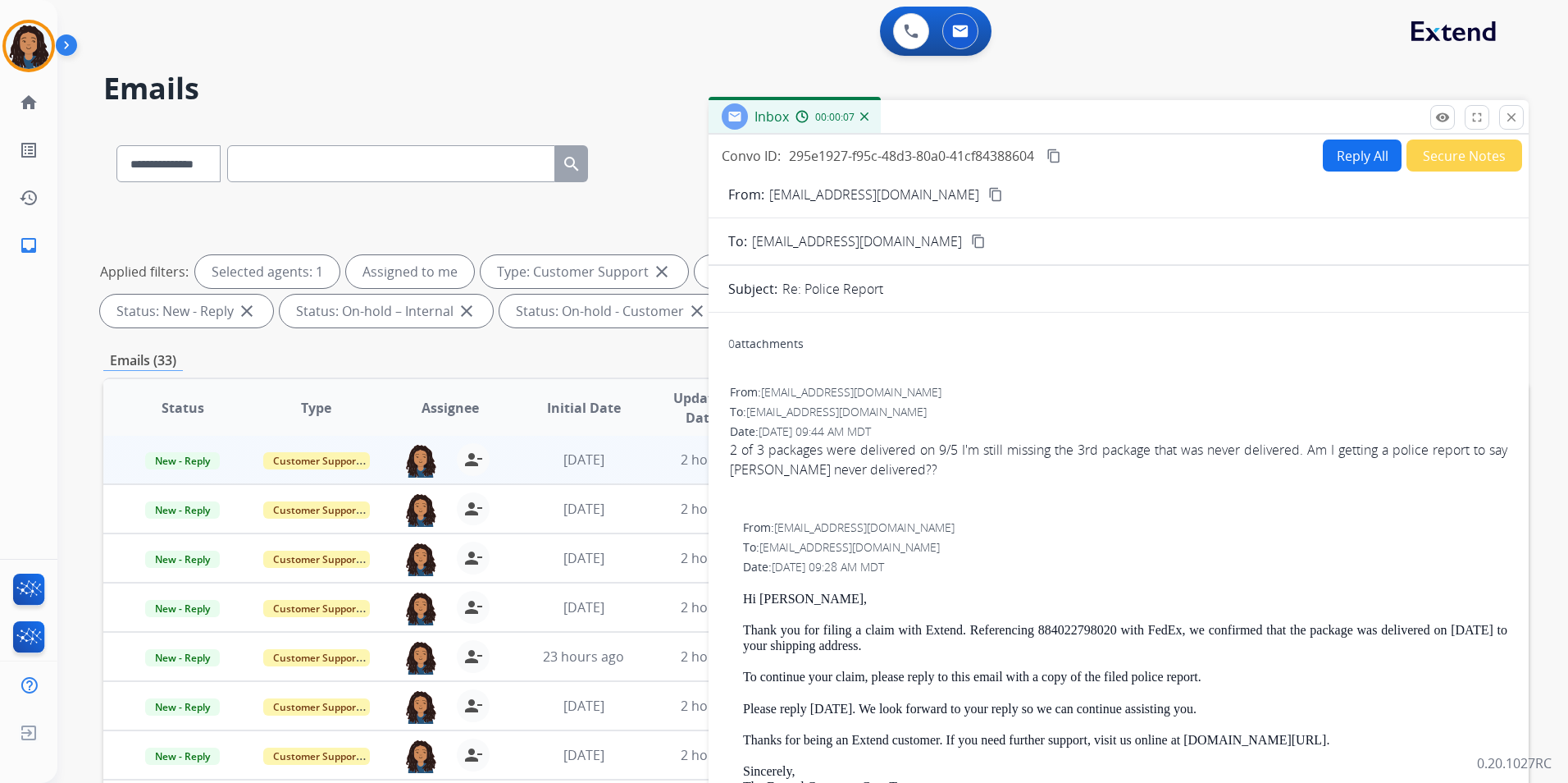
click at [1351, 155] on button "Reply All" at bounding box center [1362, 155] width 79 height 32
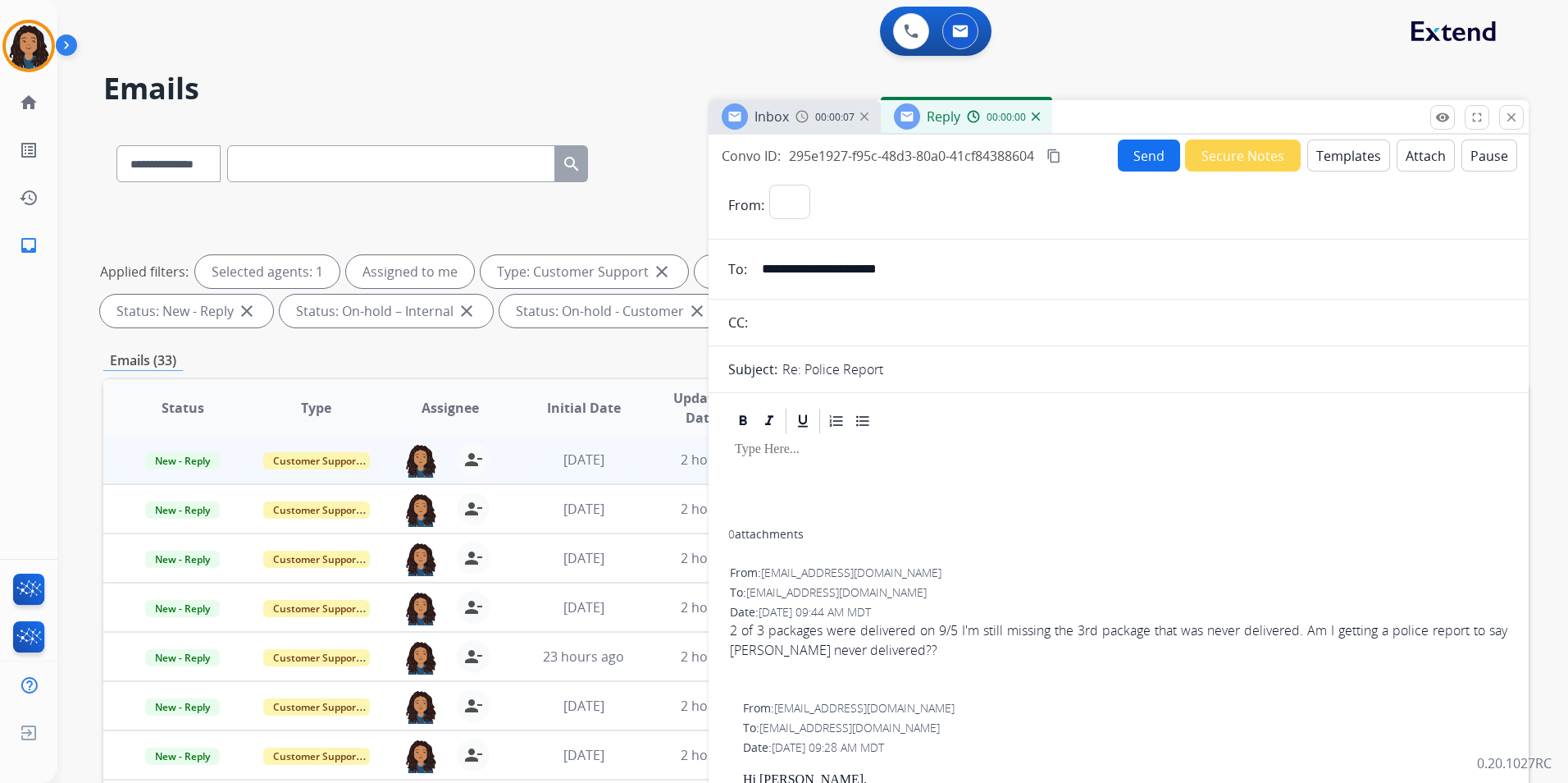
click at [1351, 155] on button "Templates" at bounding box center [1348, 155] width 82 height 32
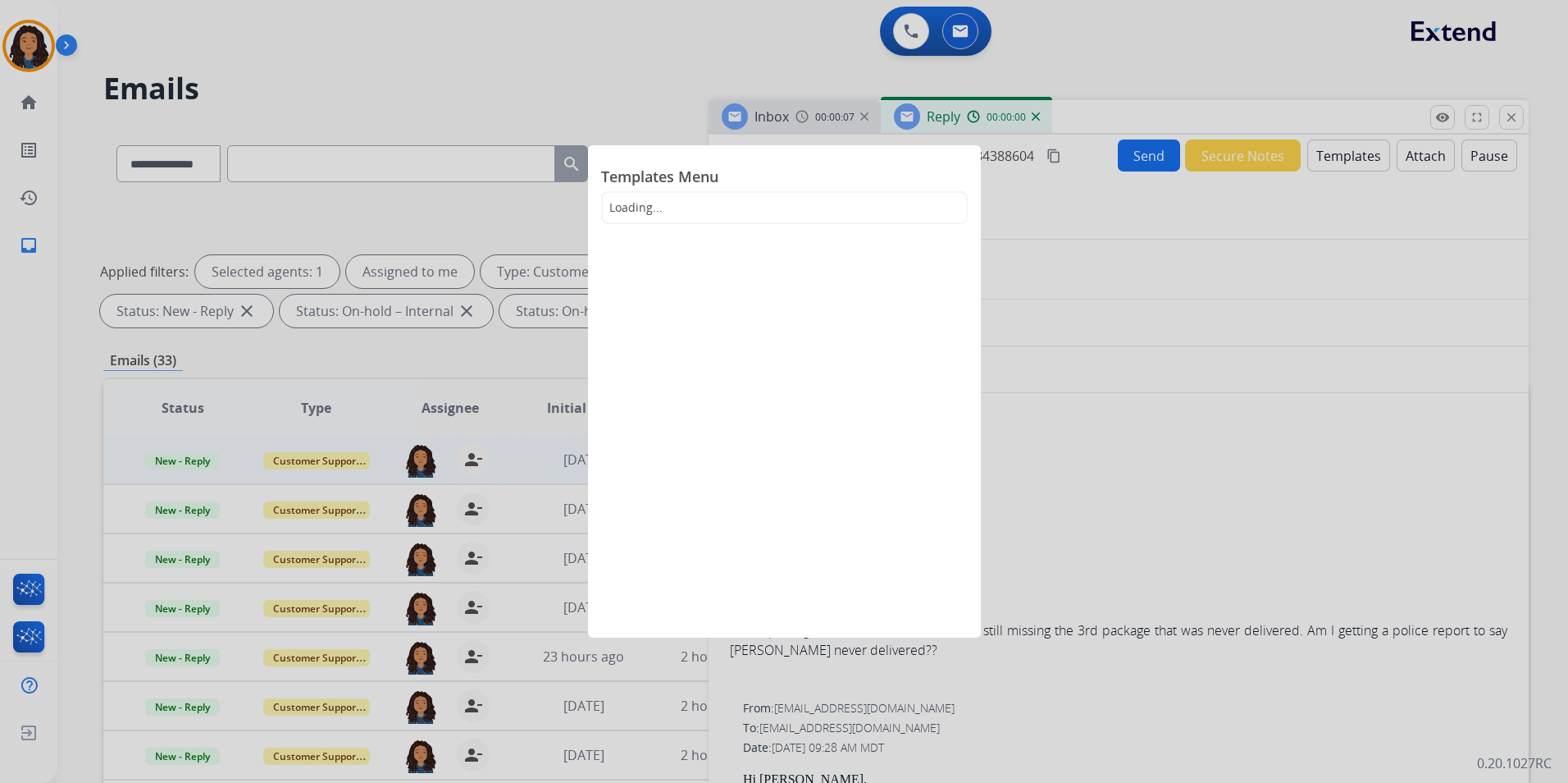
select select "**********"
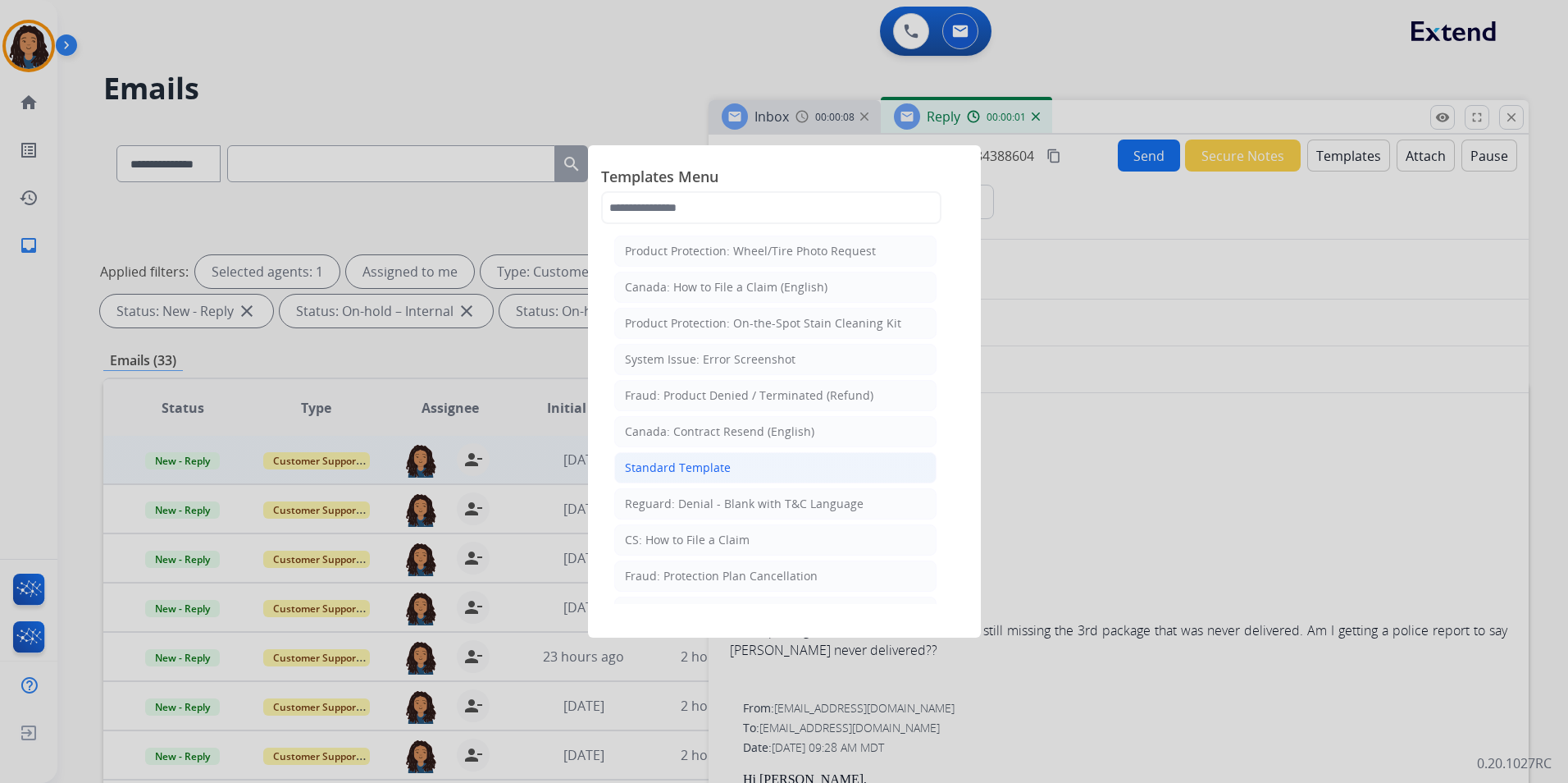
click at [704, 469] on div "Standard Template" at bounding box center [677, 468] width 105 height 17
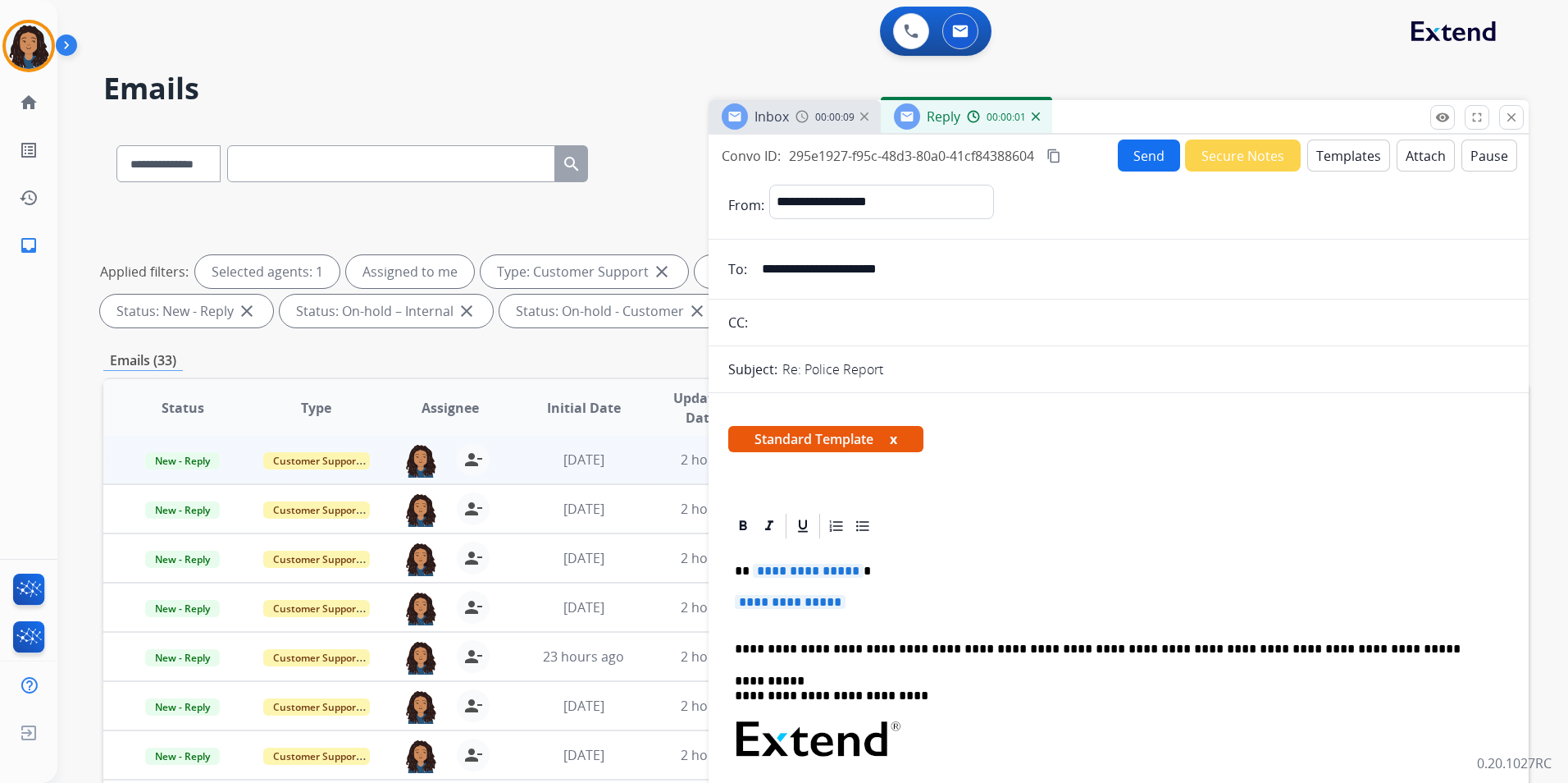
click at [779, 111] on span "Inbox" at bounding box center [772, 116] width 35 height 18
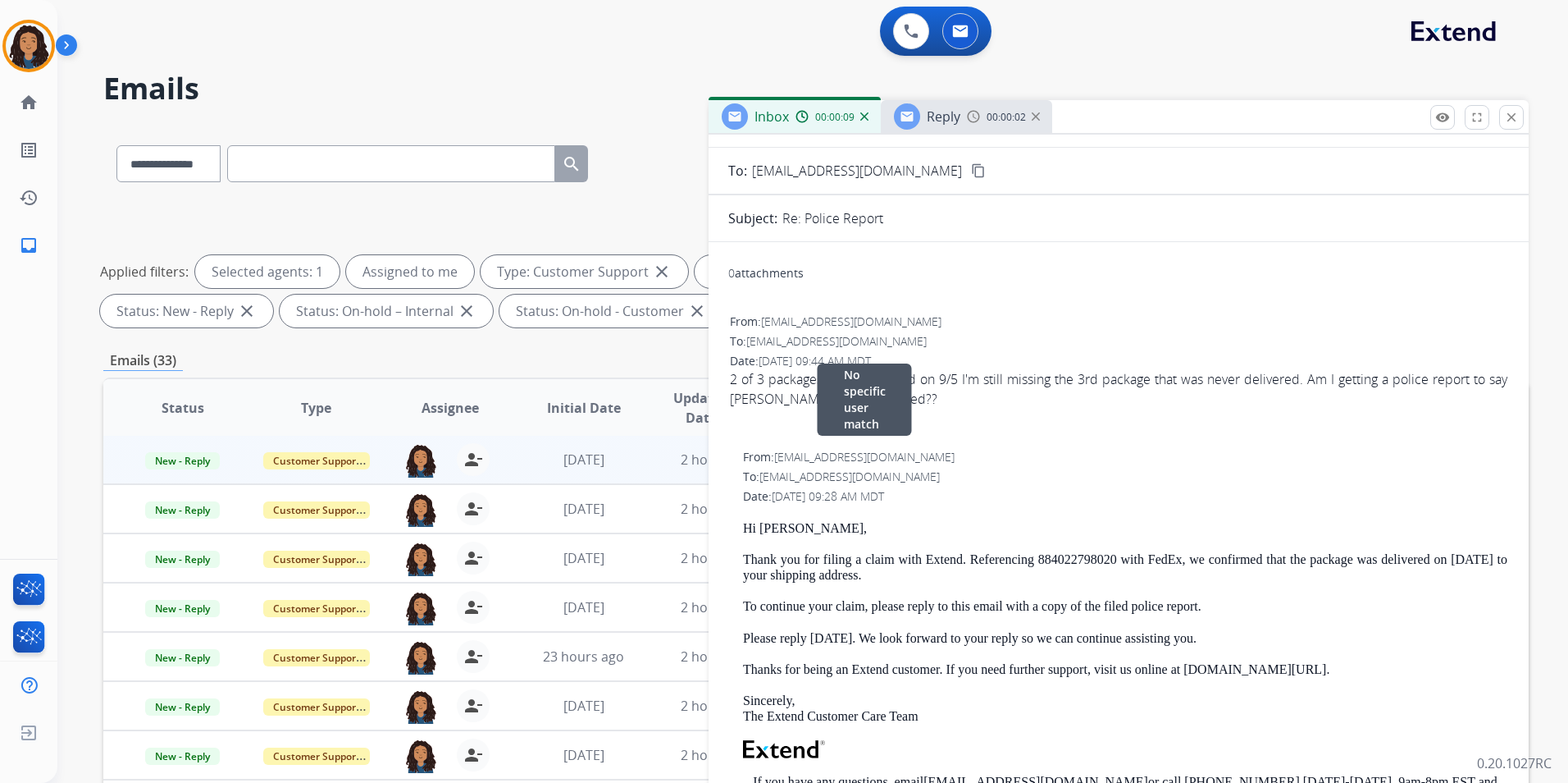
scroll to position [164, 0]
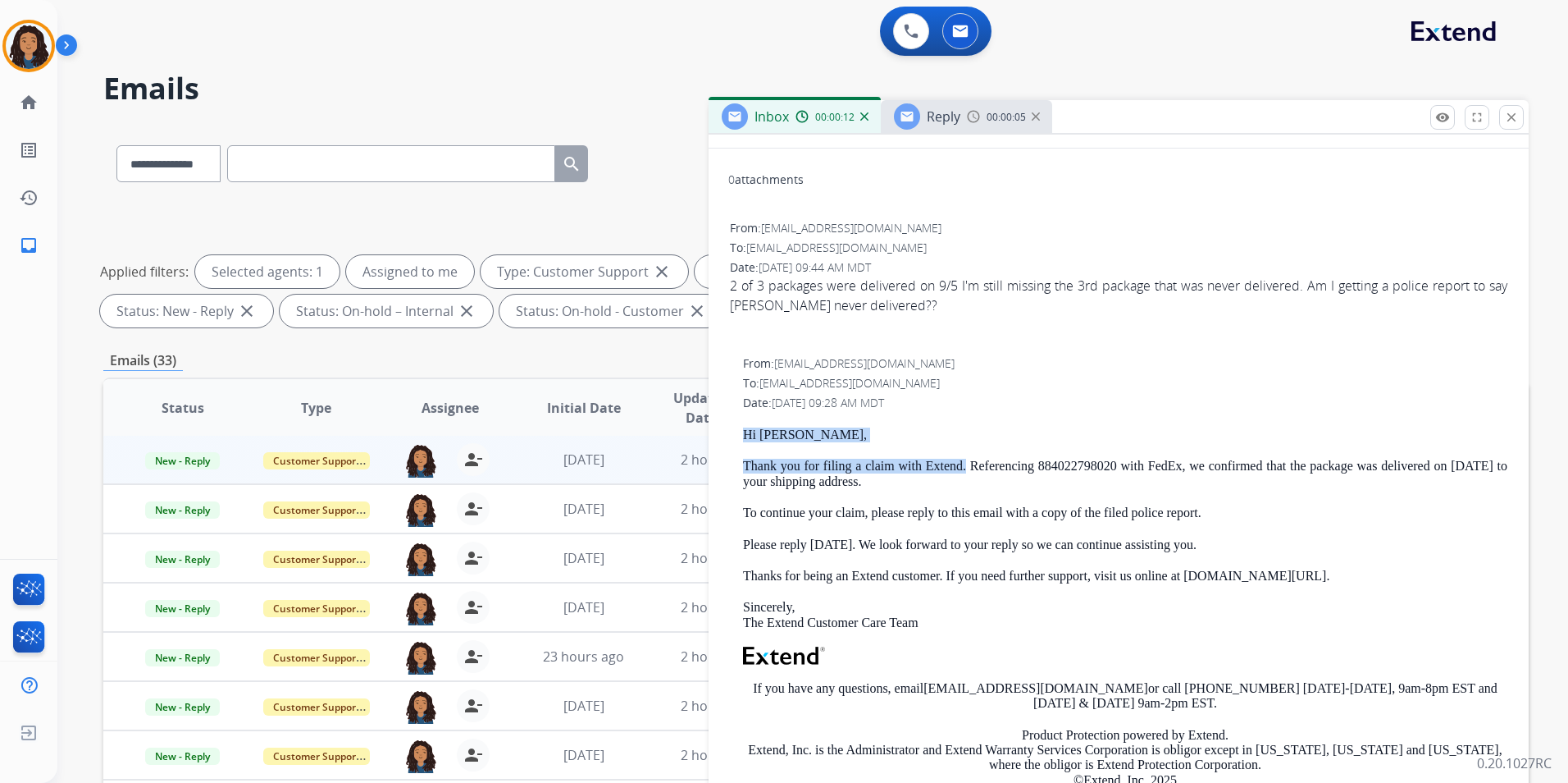
drag, startPoint x: 740, startPoint y: 425, endPoint x: 966, endPoint y: 469, distance: 230.2
click at [966, 469] on div "From: [EMAIL_ADDRESS][DOMAIN_NAME] To: [EMAIL_ADDRESS][DOMAIN_NAME] Date: [DATE…" at bounding box center [1119, 622] width 781 height 536
drag, startPoint x: 966, startPoint y: 469, endPoint x: 958, endPoint y: 469, distance: 8.0
click at [942, 126] on span "Reply" at bounding box center [943, 116] width 34 height 18
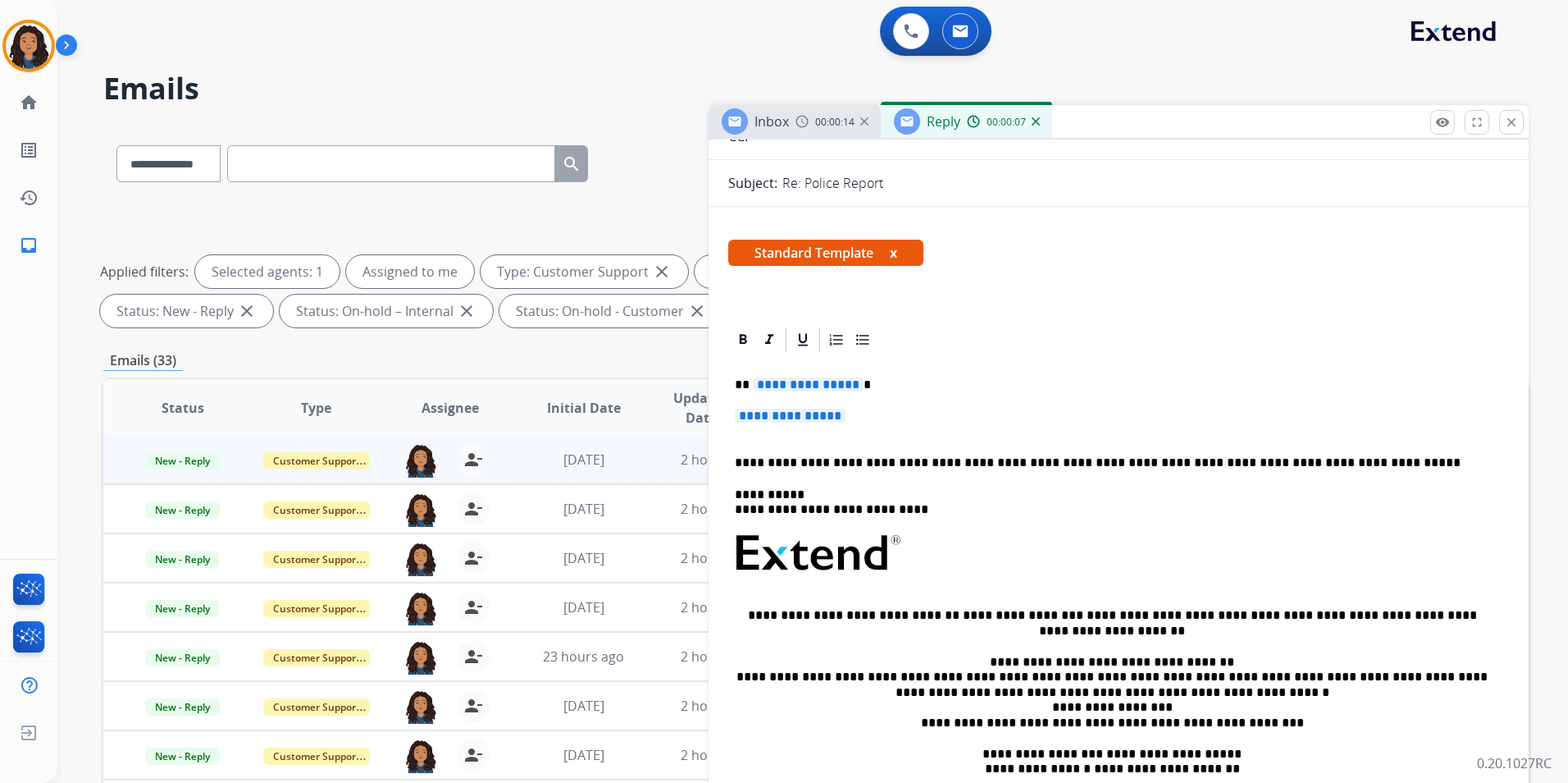
scroll to position [246, 0]
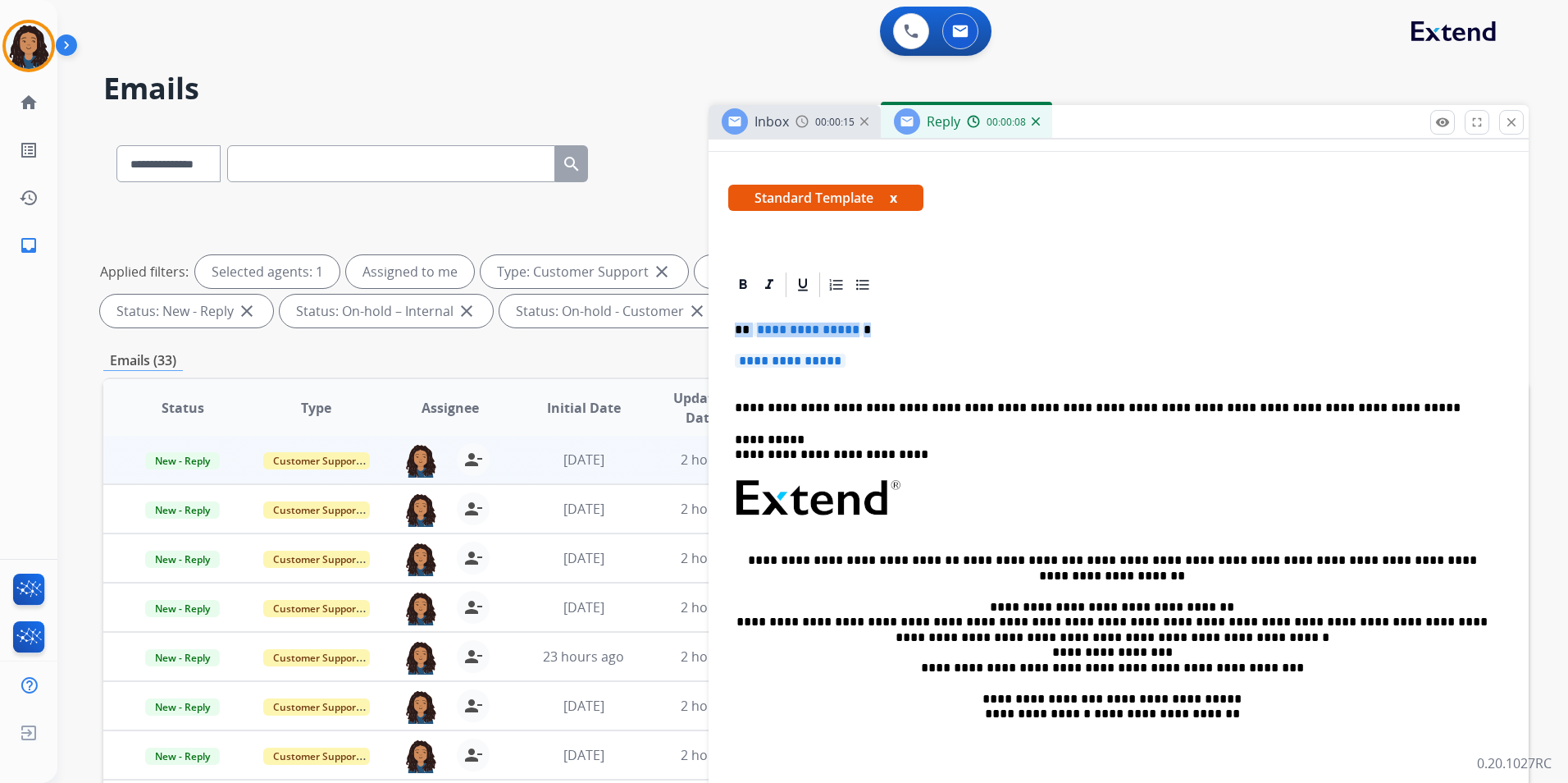
drag, startPoint x: 732, startPoint y: 324, endPoint x: 877, endPoint y: 356, distance: 148.5
click at [877, 356] on div "**********" at bounding box center [1119, 547] width 781 height 495
paste div
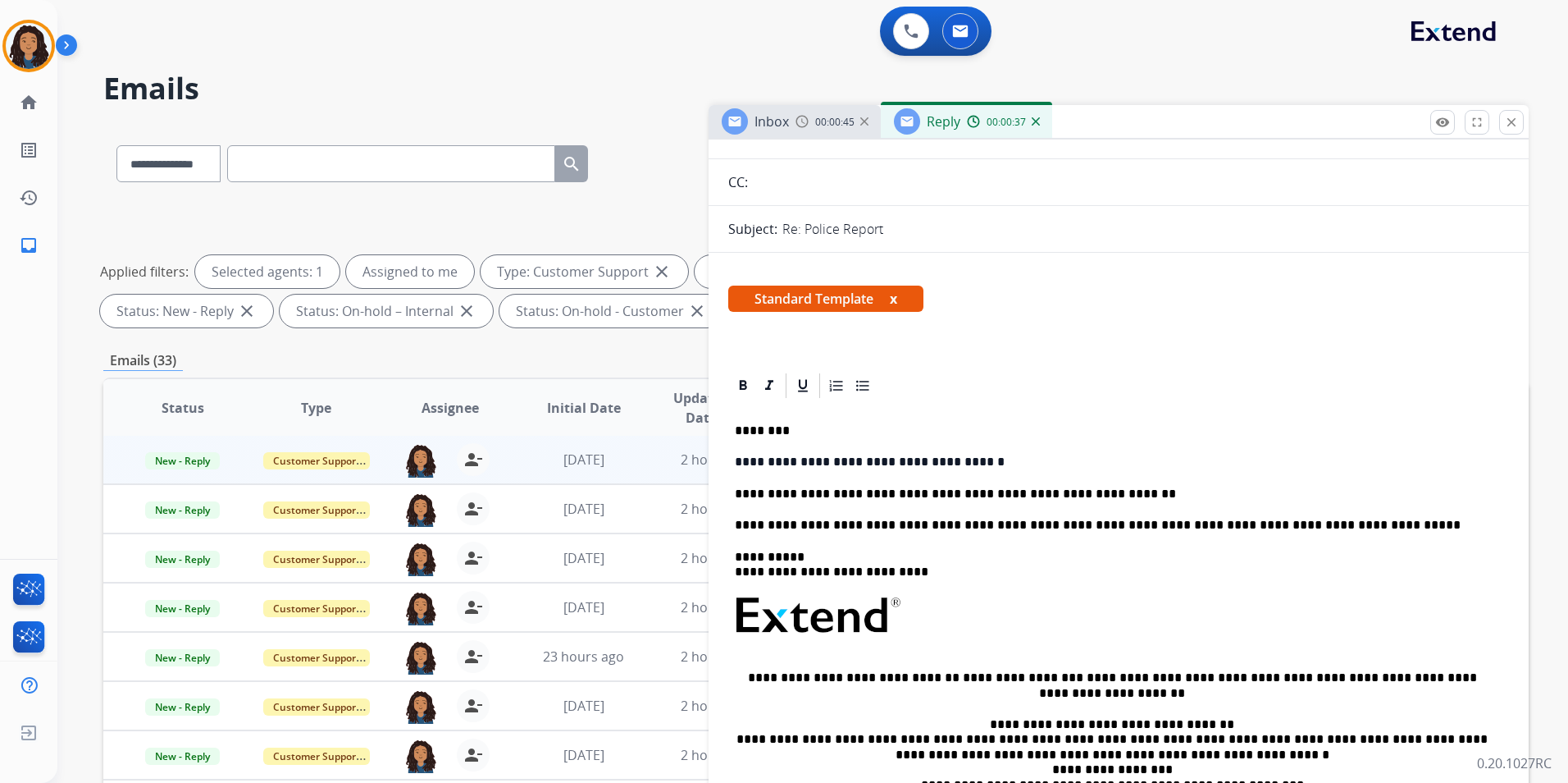
scroll to position [0, 0]
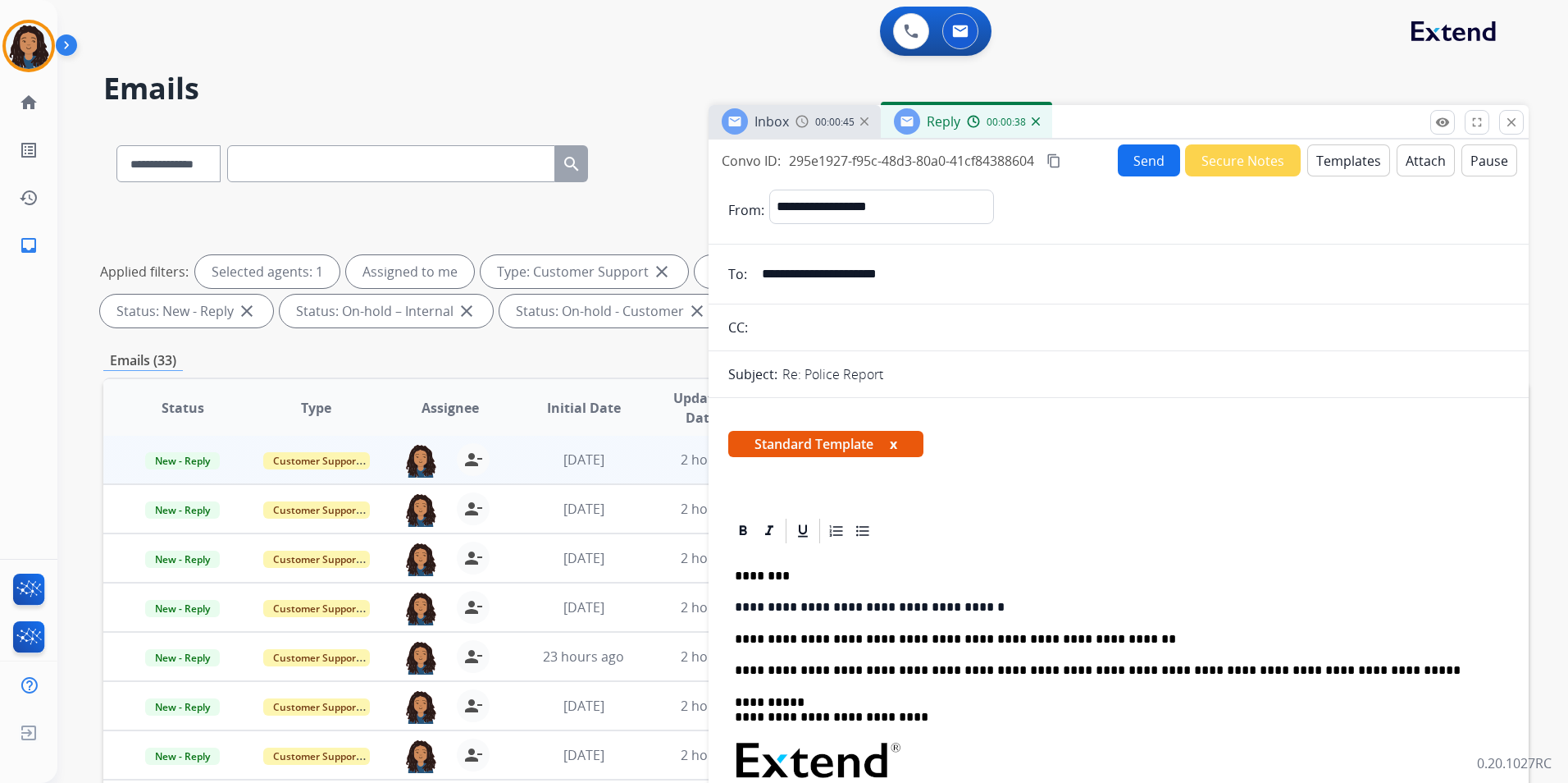
click at [1140, 162] on button "Send" at bounding box center [1149, 160] width 62 height 32
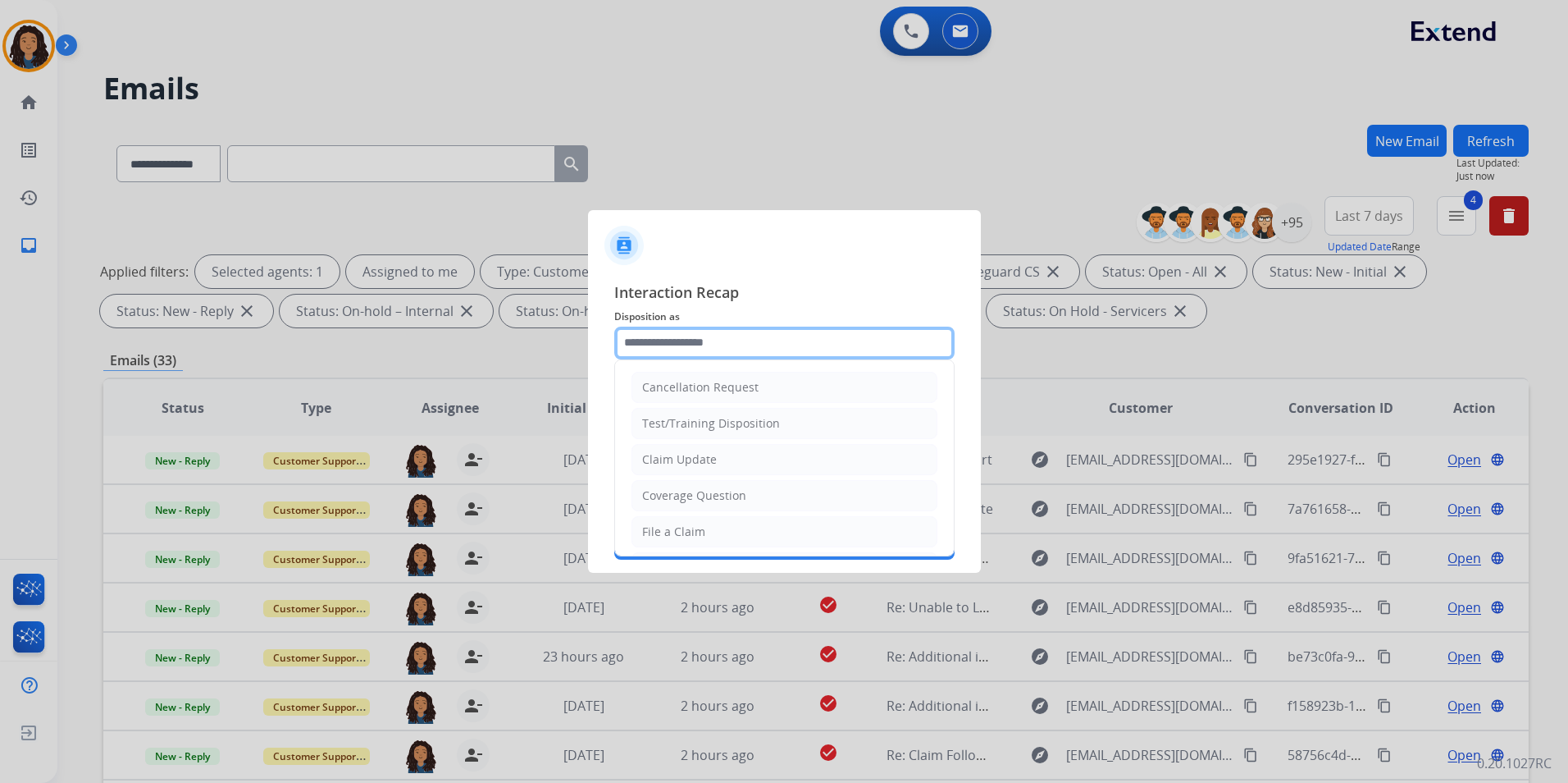
click at [711, 326] on input "text" at bounding box center [784, 343] width 340 height 33
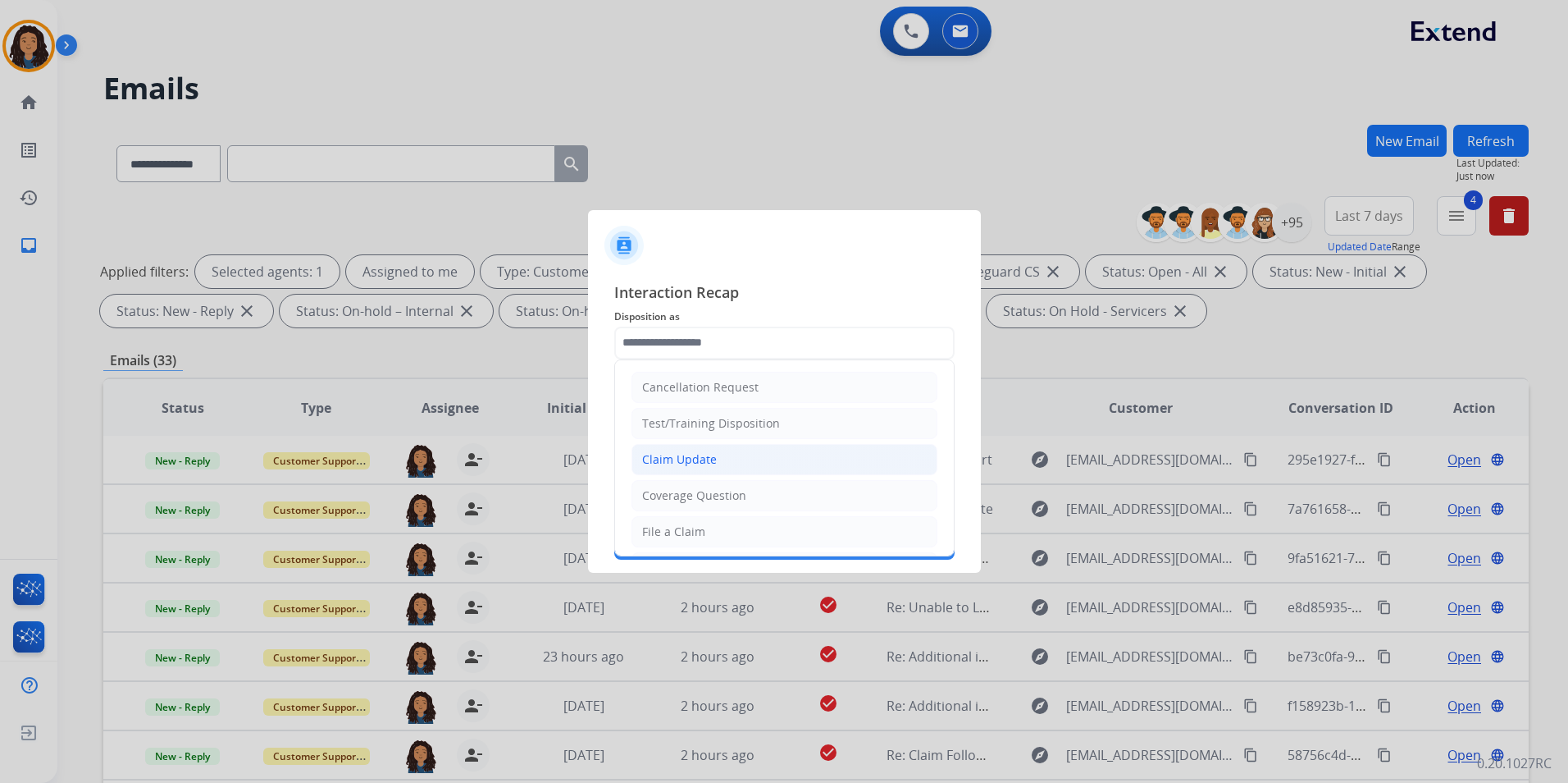
drag, startPoint x: 725, startPoint y: 459, endPoint x: 718, endPoint y: 417, distance: 42.6
click at [724, 452] on li "Claim Update" at bounding box center [784, 459] width 306 height 31
type input "**********"
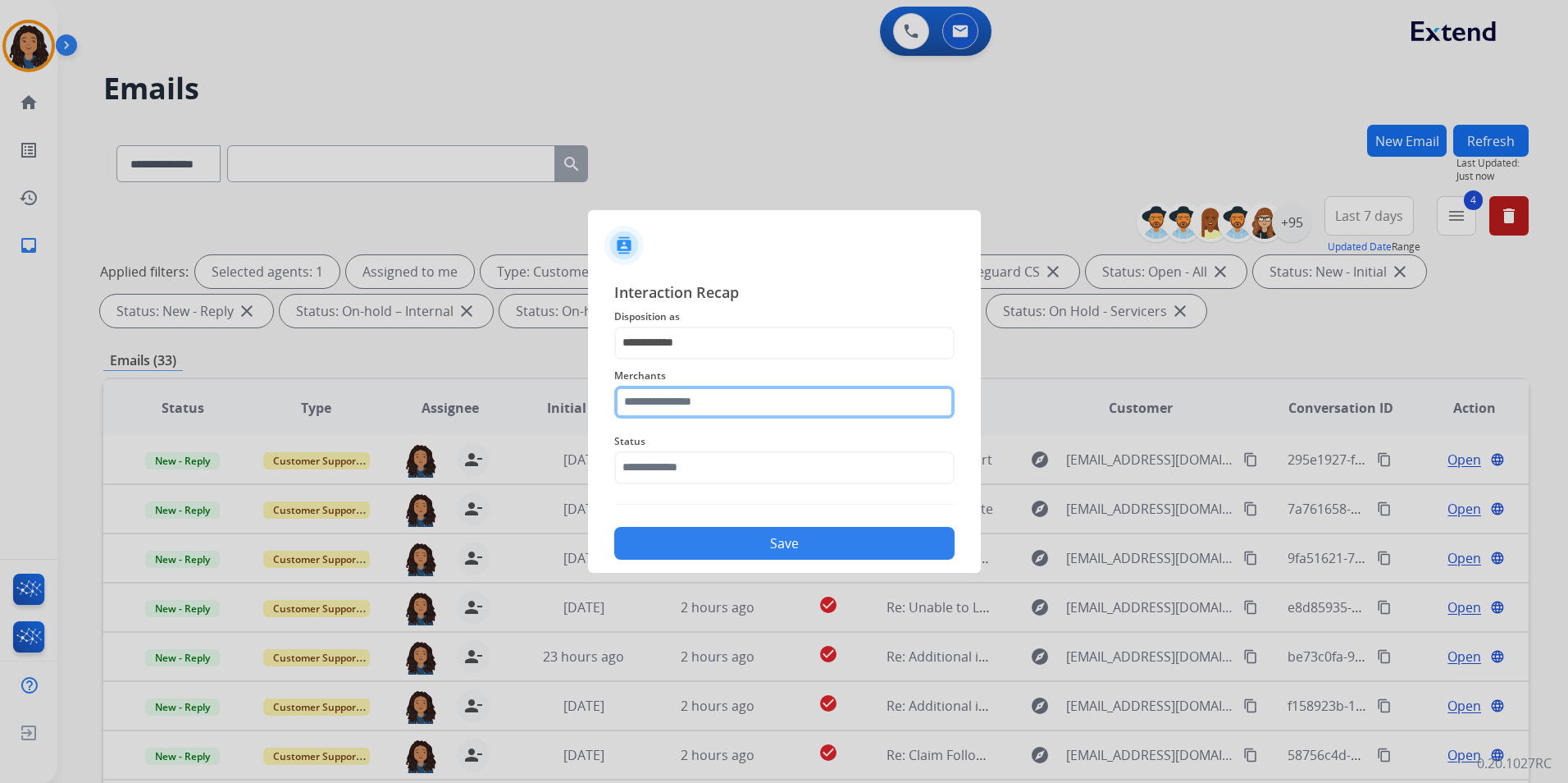
click at [726, 403] on input "text" at bounding box center [784, 403] width 340 height 33
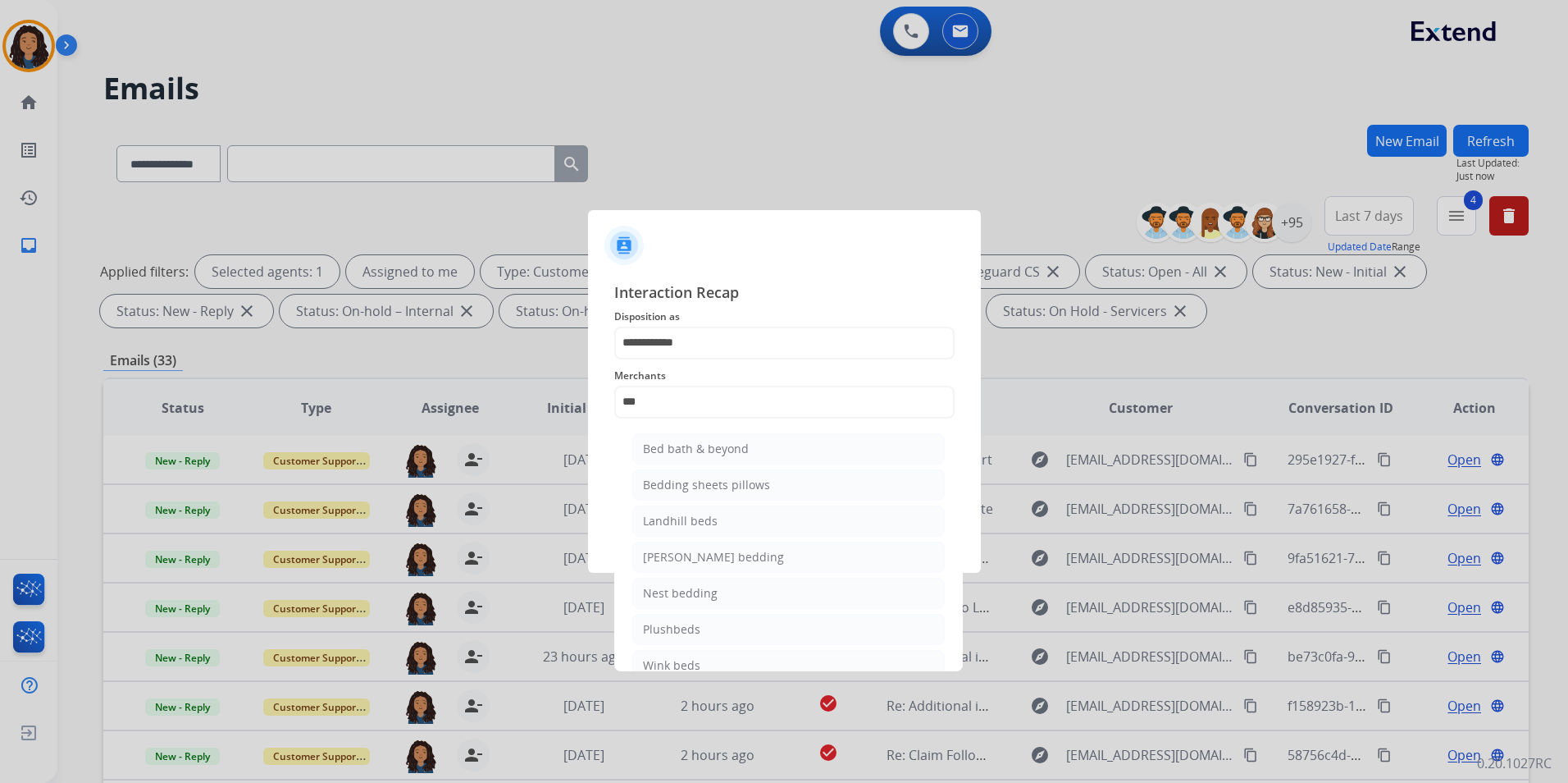
click at [749, 451] on li "Bed bath & beyond" at bounding box center [788, 448] width 313 height 31
type input "**********"
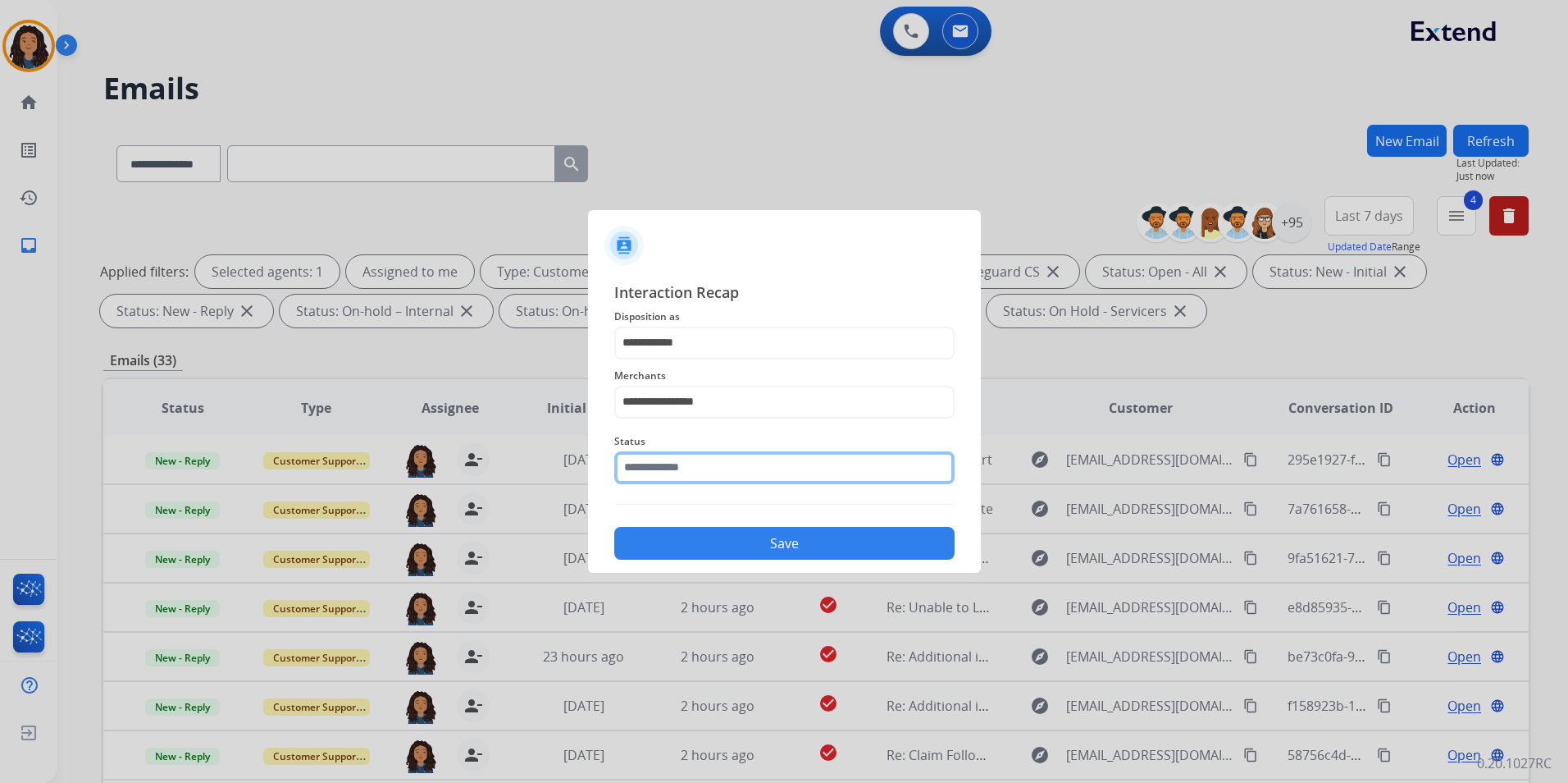
click at [738, 456] on input "text" at bounding box center [784, 468] width 340 height 33
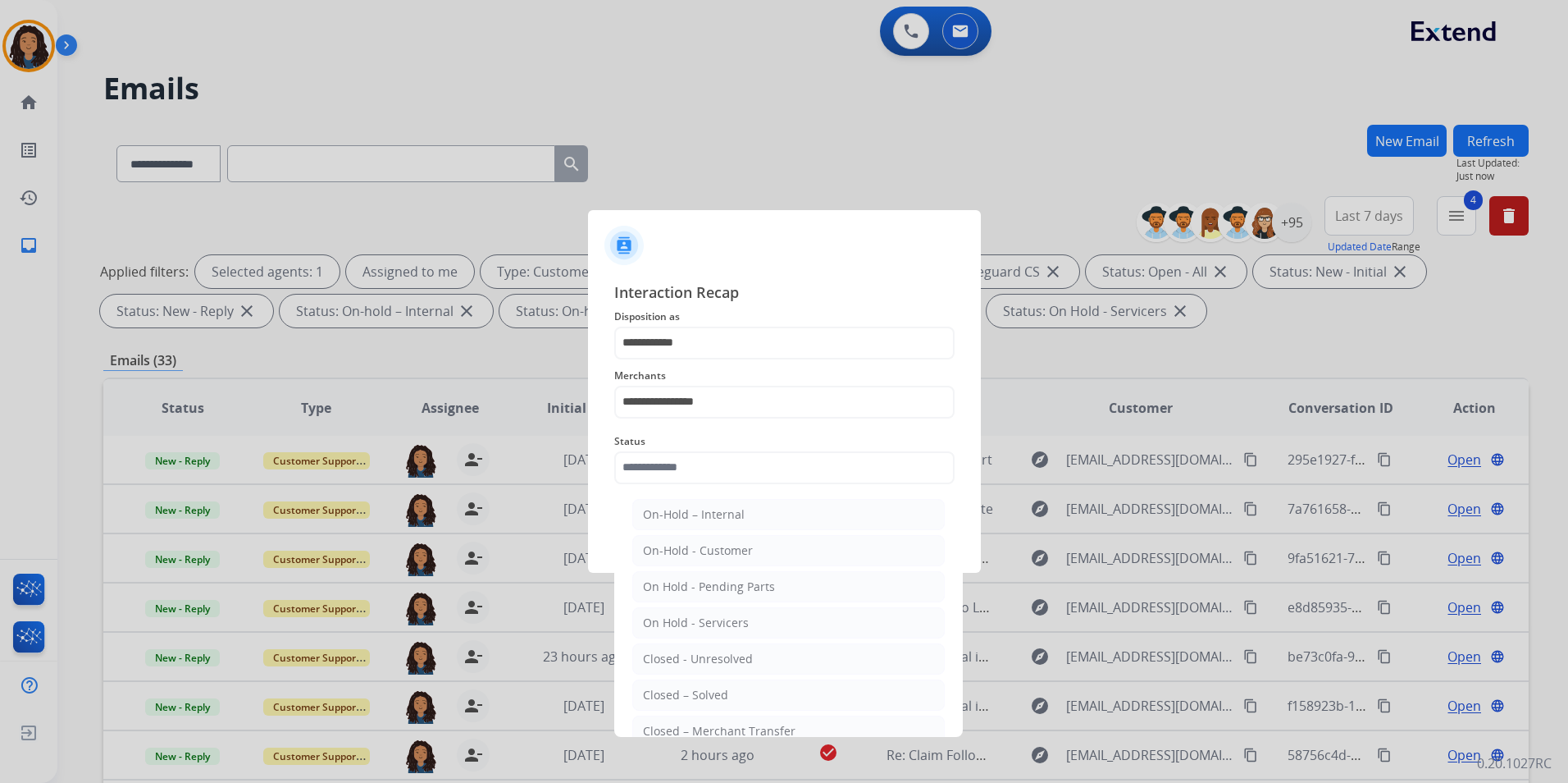
click at [714, 691] on div "Closed – Solved" at bounding box center [685, 695] width 85 height 17
type input "**********"
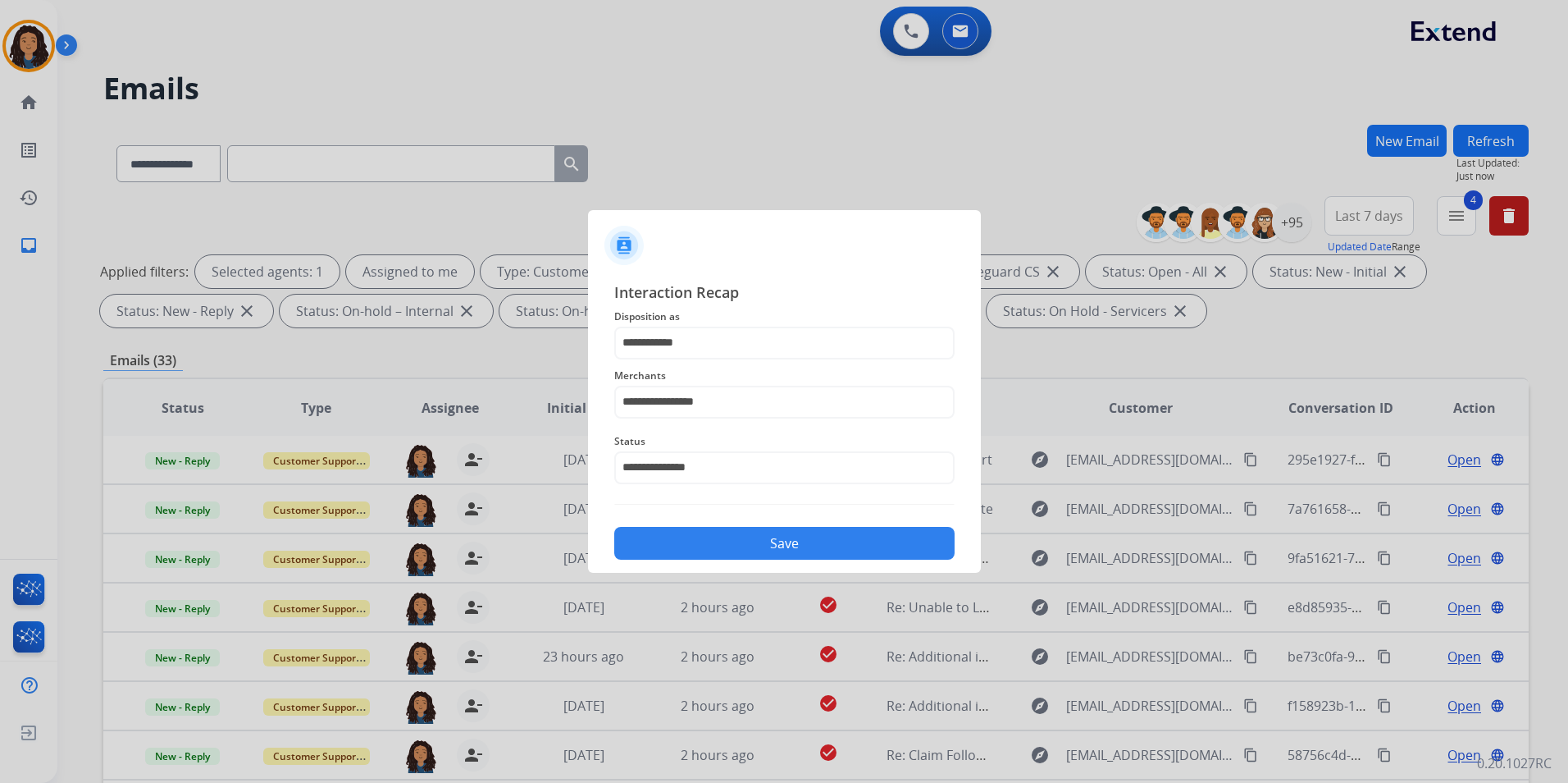
click at [751, 551] on button "Save" at bounding box center [784, 543] width 340 height 33
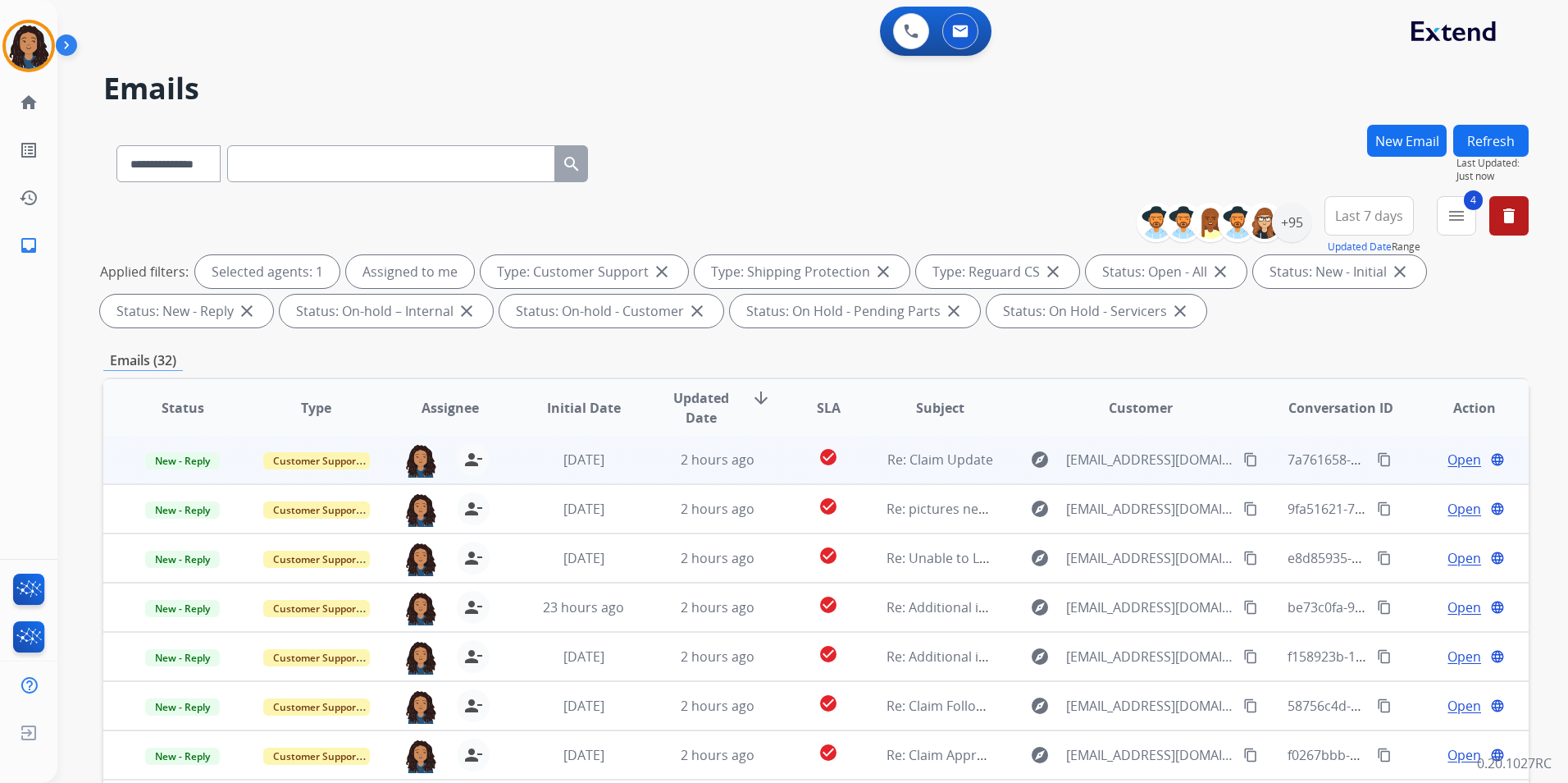
click at [1447, 467] on span "Open" at bounding box center [1464, 458] width 34 height 19
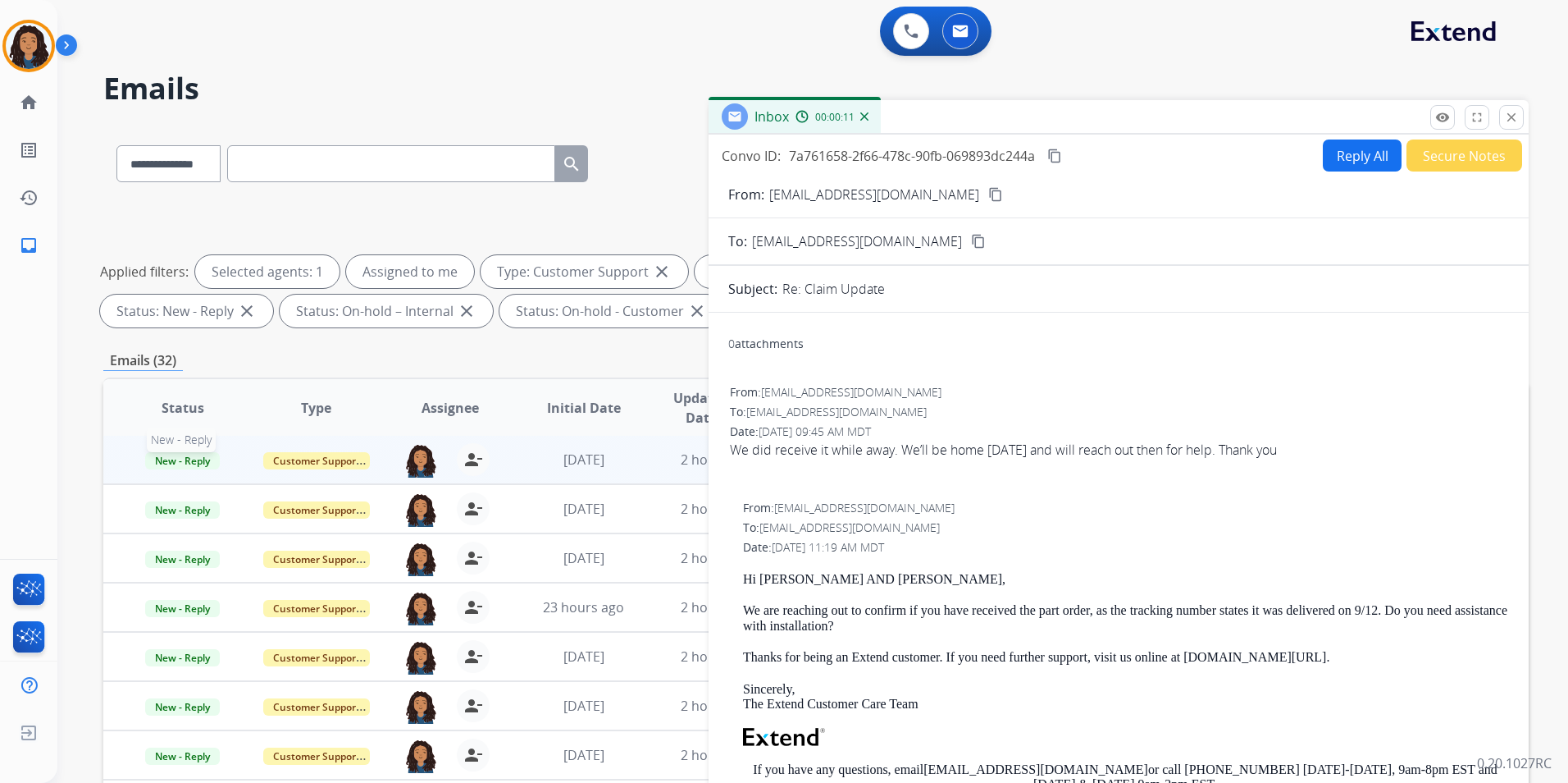
click at [201, 456] on span "New - Reply" at bounding box center [181, 460] width 74 height 17
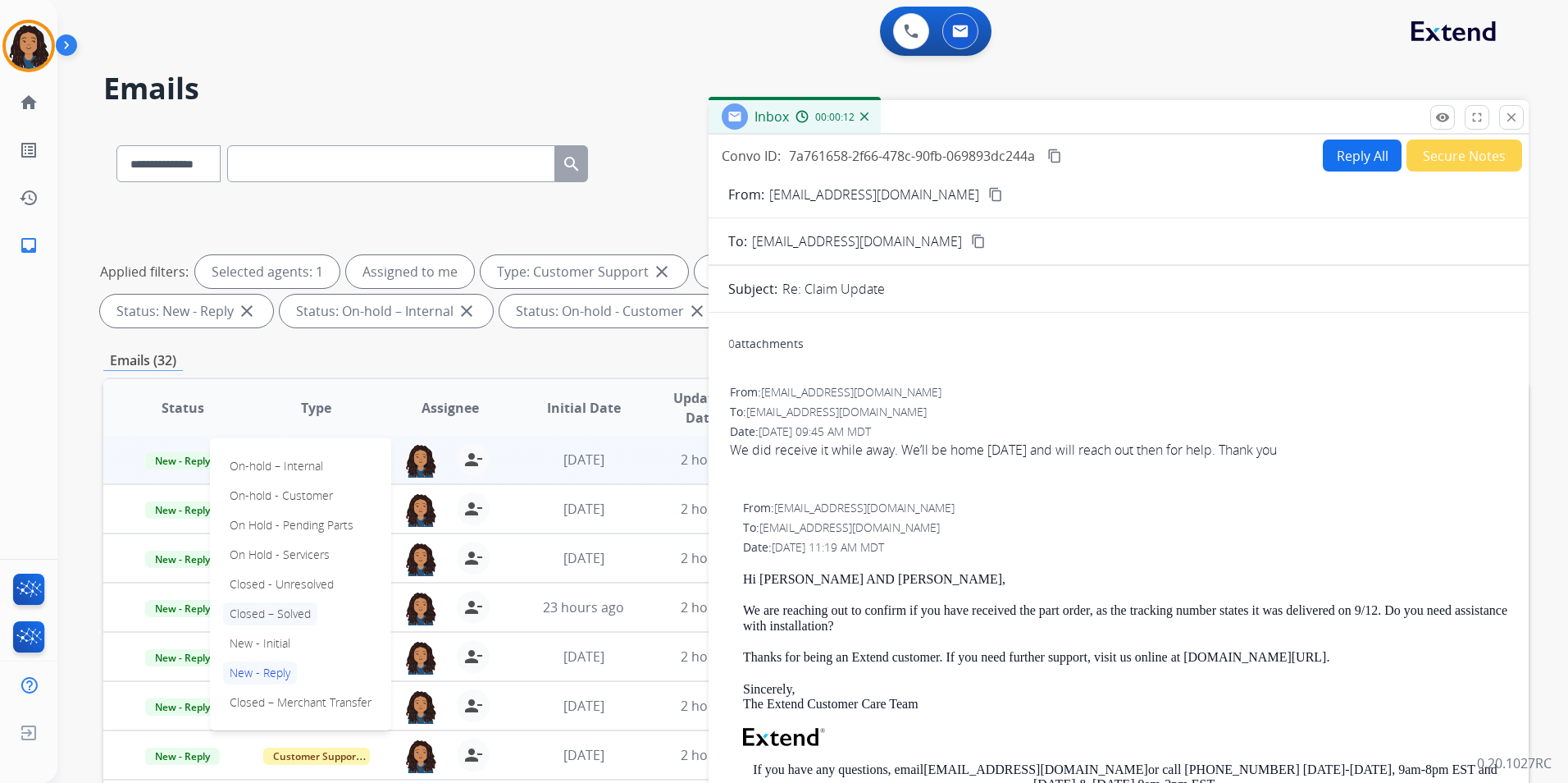
drag, startPoint x: 287, startPoint y: 612, endPoint x: 298, endPoint y: 603, distance: 14.2
click at [288, 612] on p "Closed – Solved" at bounding box center [269, 613] width 94 height 23
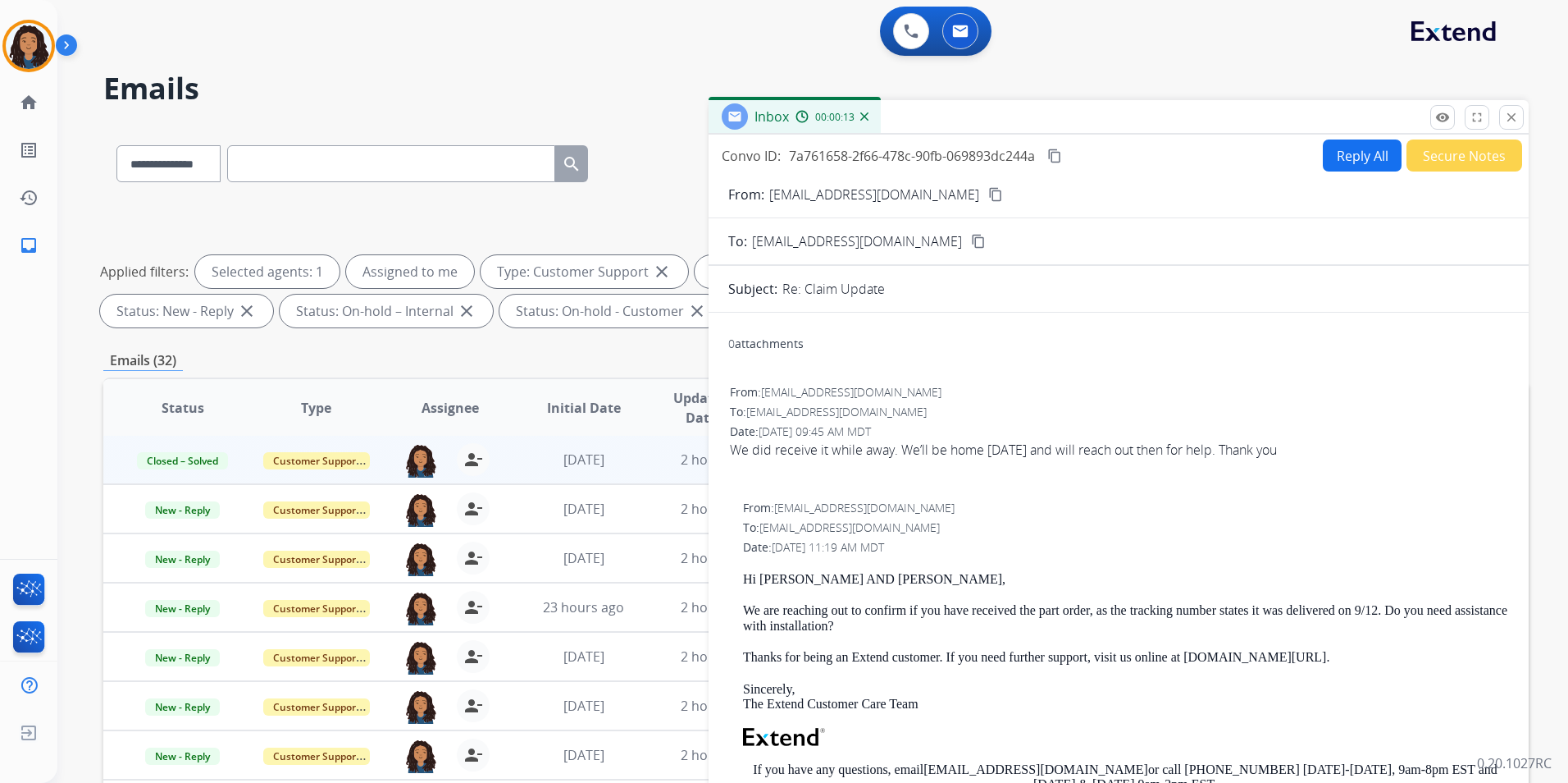
click at [1441, 158] on button "Secure Notes" at bounding box center [1464, 155] width 115 height 32
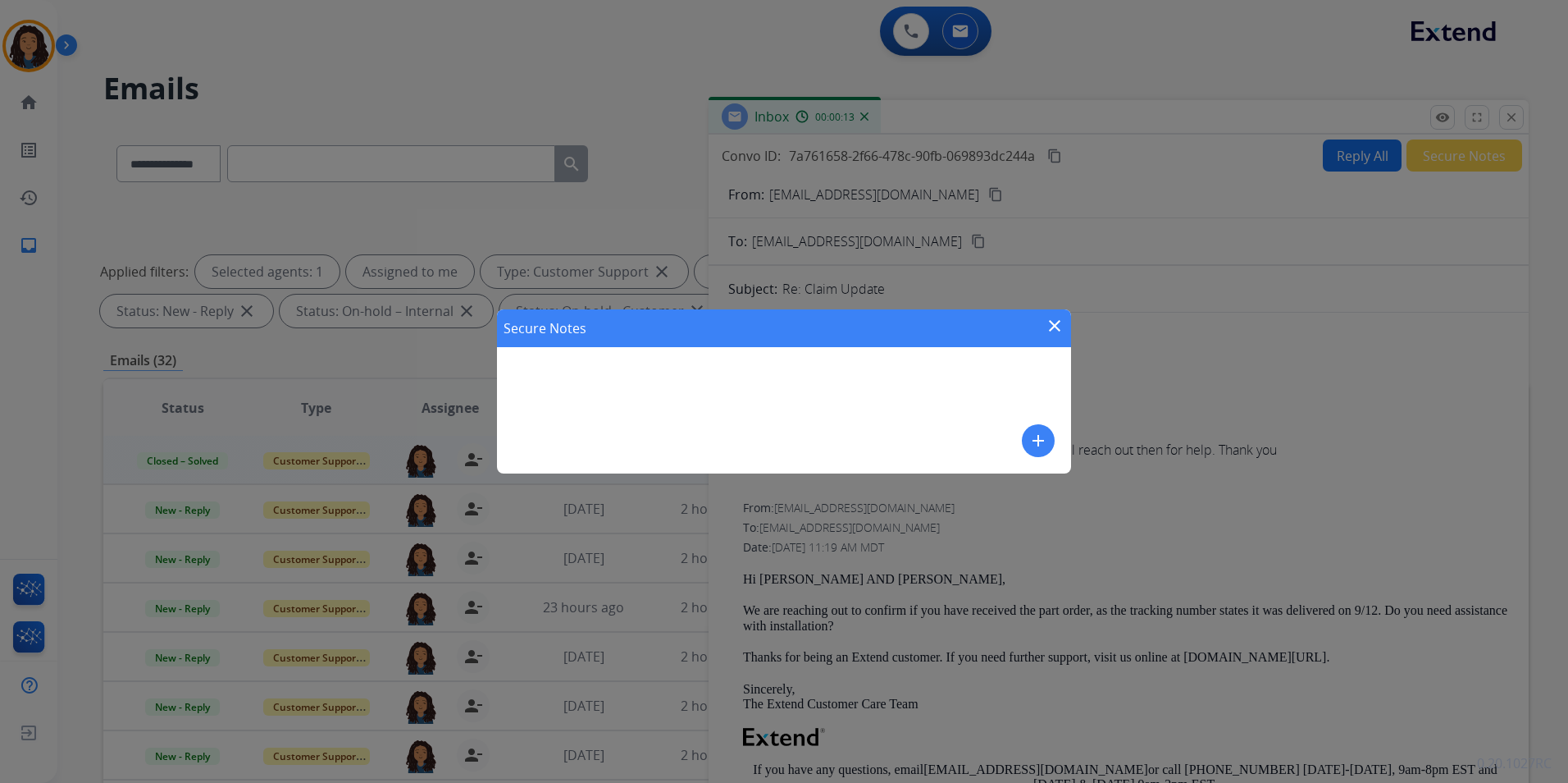
click at [1039, 443] on mat-icon "add" at bounding box center [1037, 440] width 19 height 19
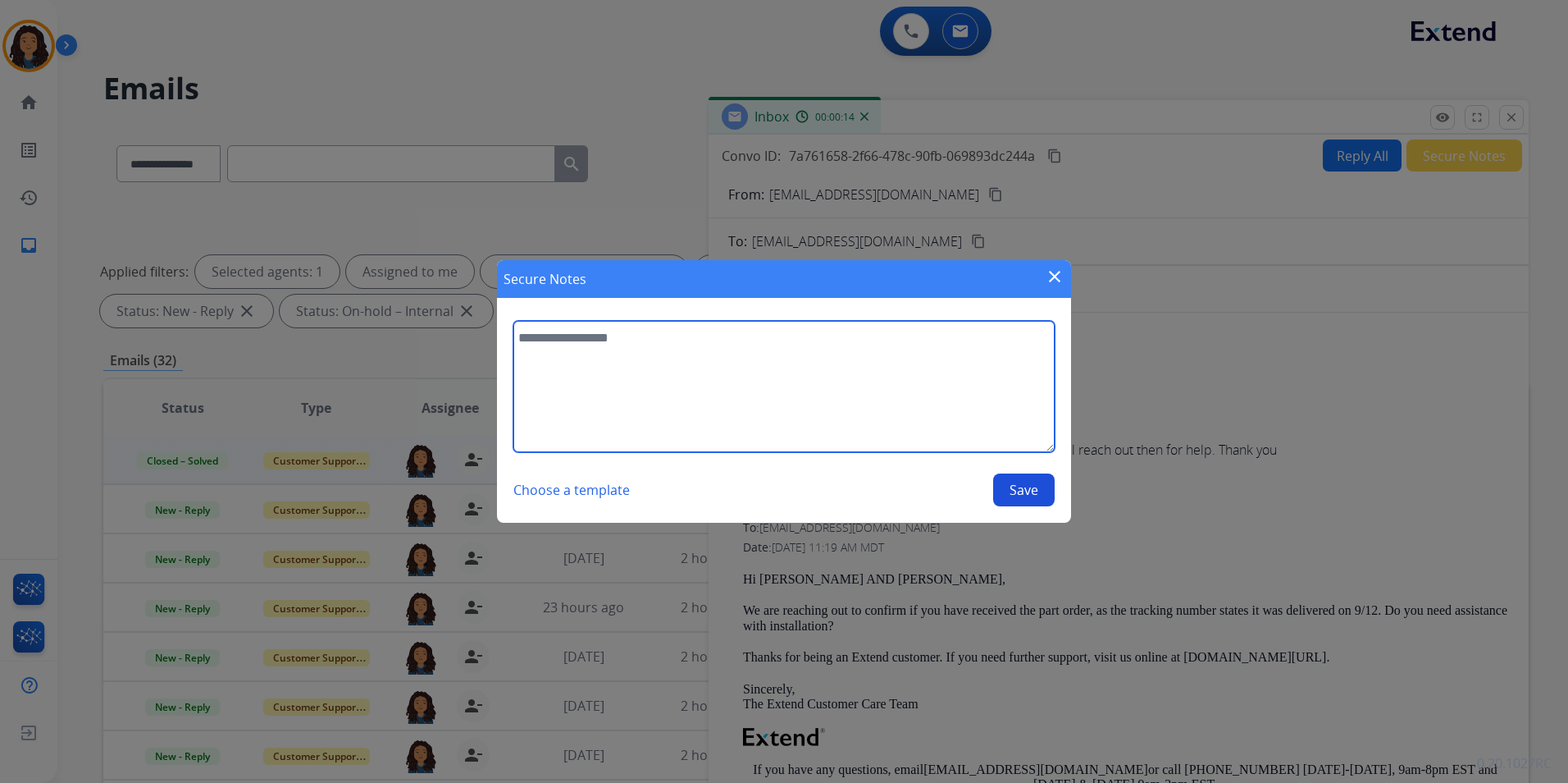
click at [747, 358] on textarea at bounding box center [784, 386] width 542 height 131
type textarea "**********"
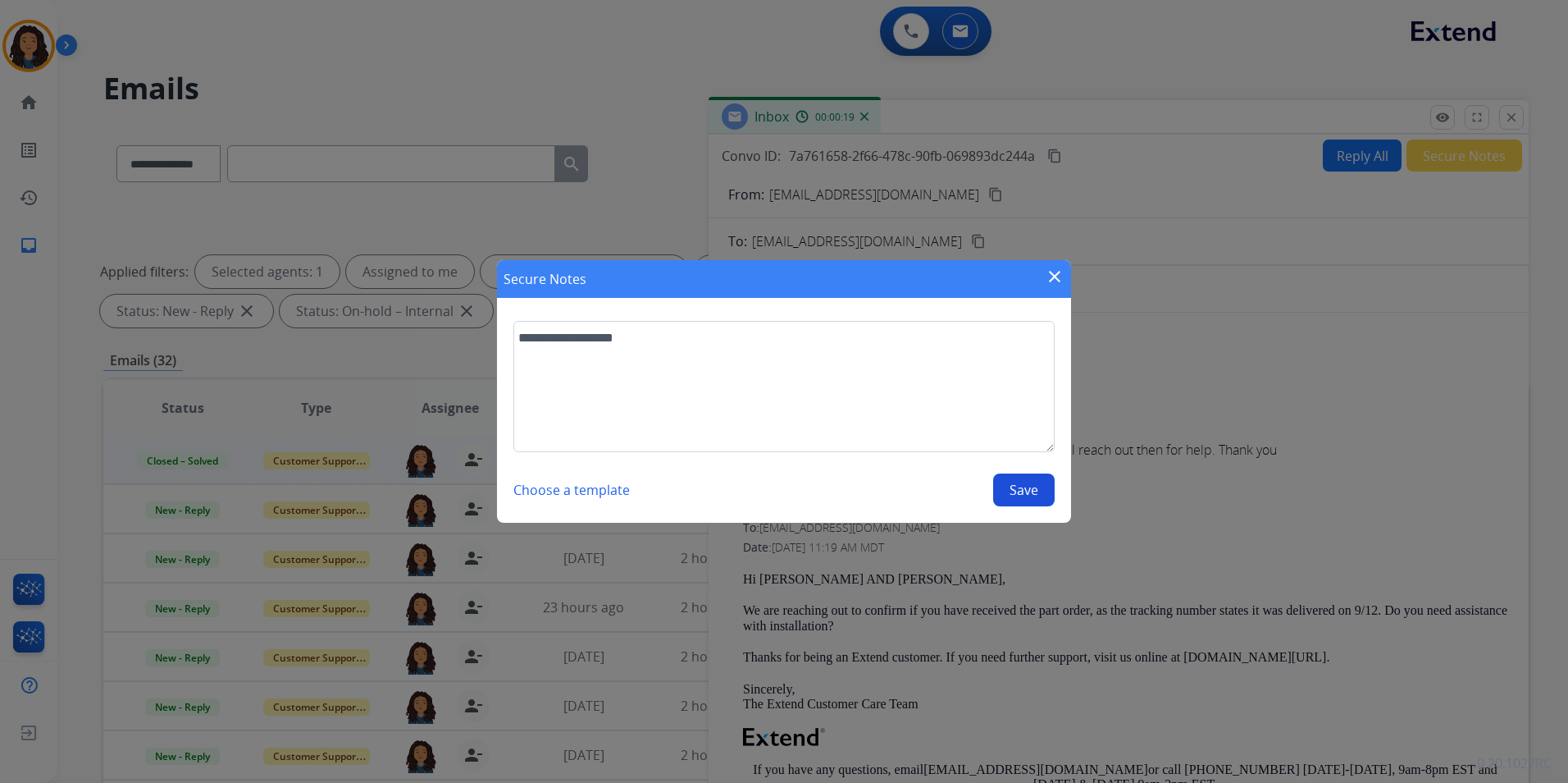
click at [1006, 487] on button "Save" at bounding box center [1024, 490] width 61 height 33
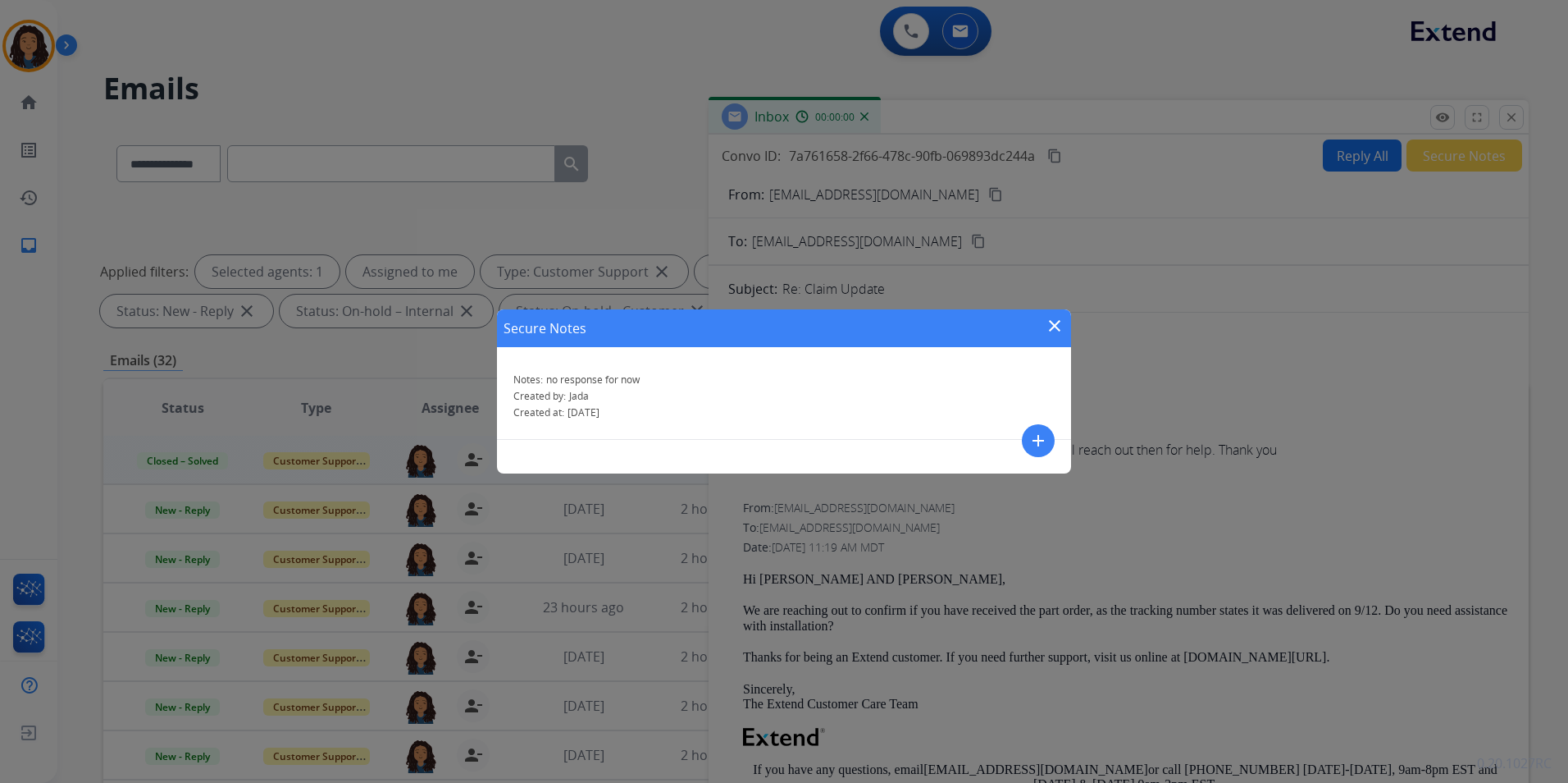
drag, startPoint x: 1049, startPoint y: 325, endPoint x: 1351, endPoint y: 181, distance: 334.6
click at [1053, 325] on mat-icon "close" at bounding box center [1054, 325] width 19 height 19
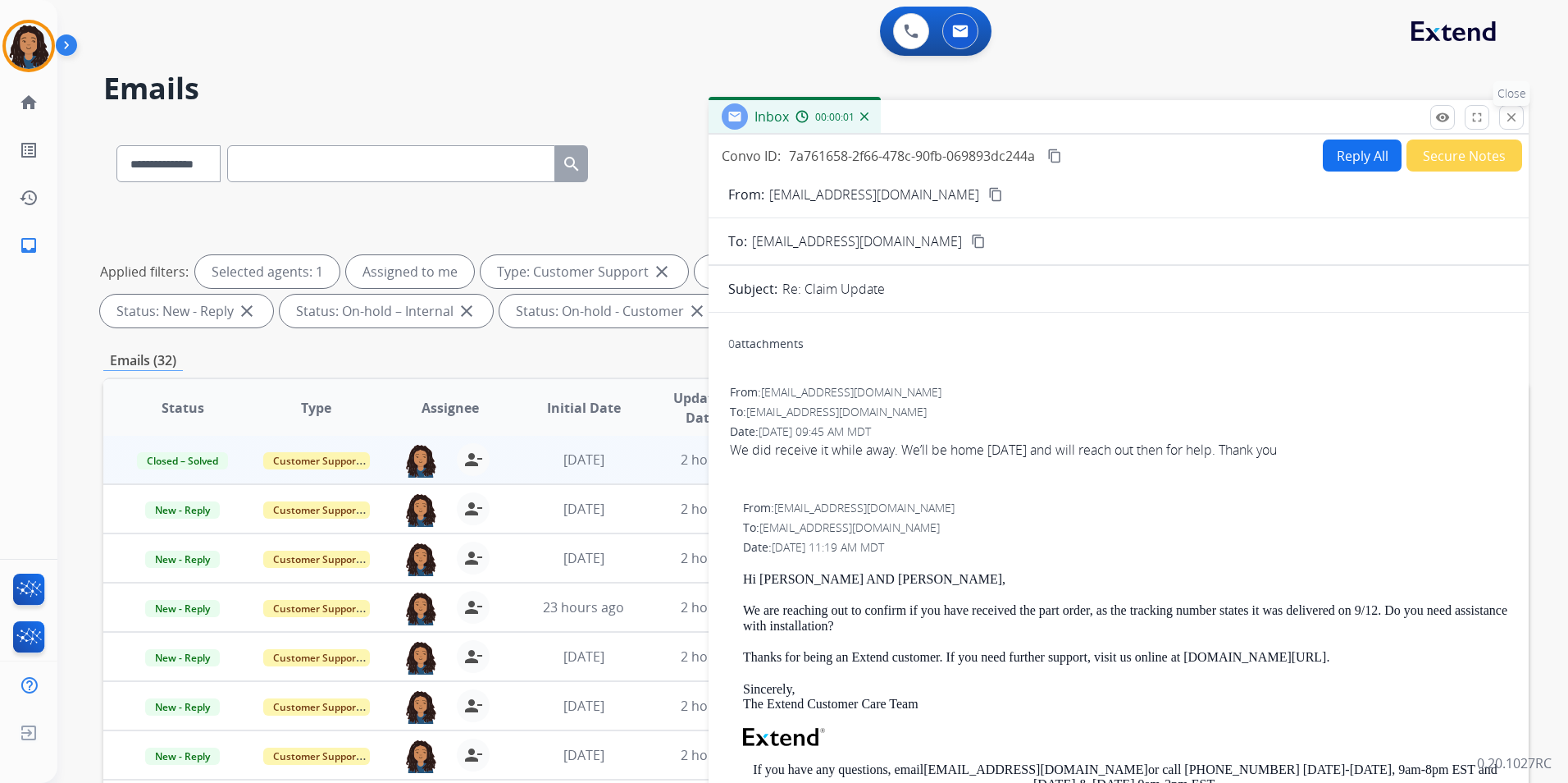
drag, startPoint x: 1506, startPoint y: 115, endPoint x: 1504, endPoint y: 134, distance: 19.1
click at [1505, 115] on mat-icon "close" at bounding box center [1511, 117] width 15 height 15
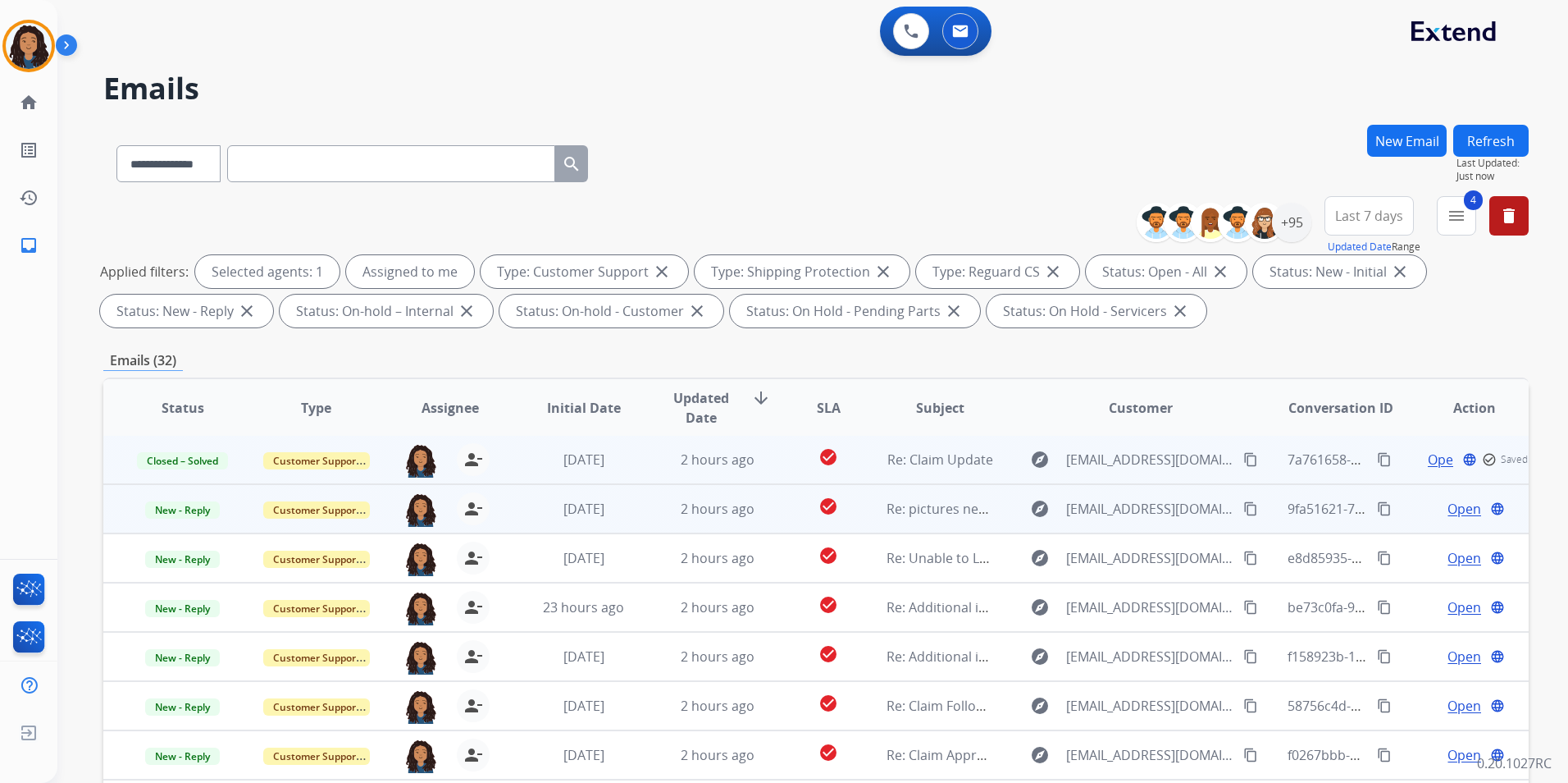
click at [1450, 508] on span "Open" at bounding box center [1464, 508] width 34 height 19
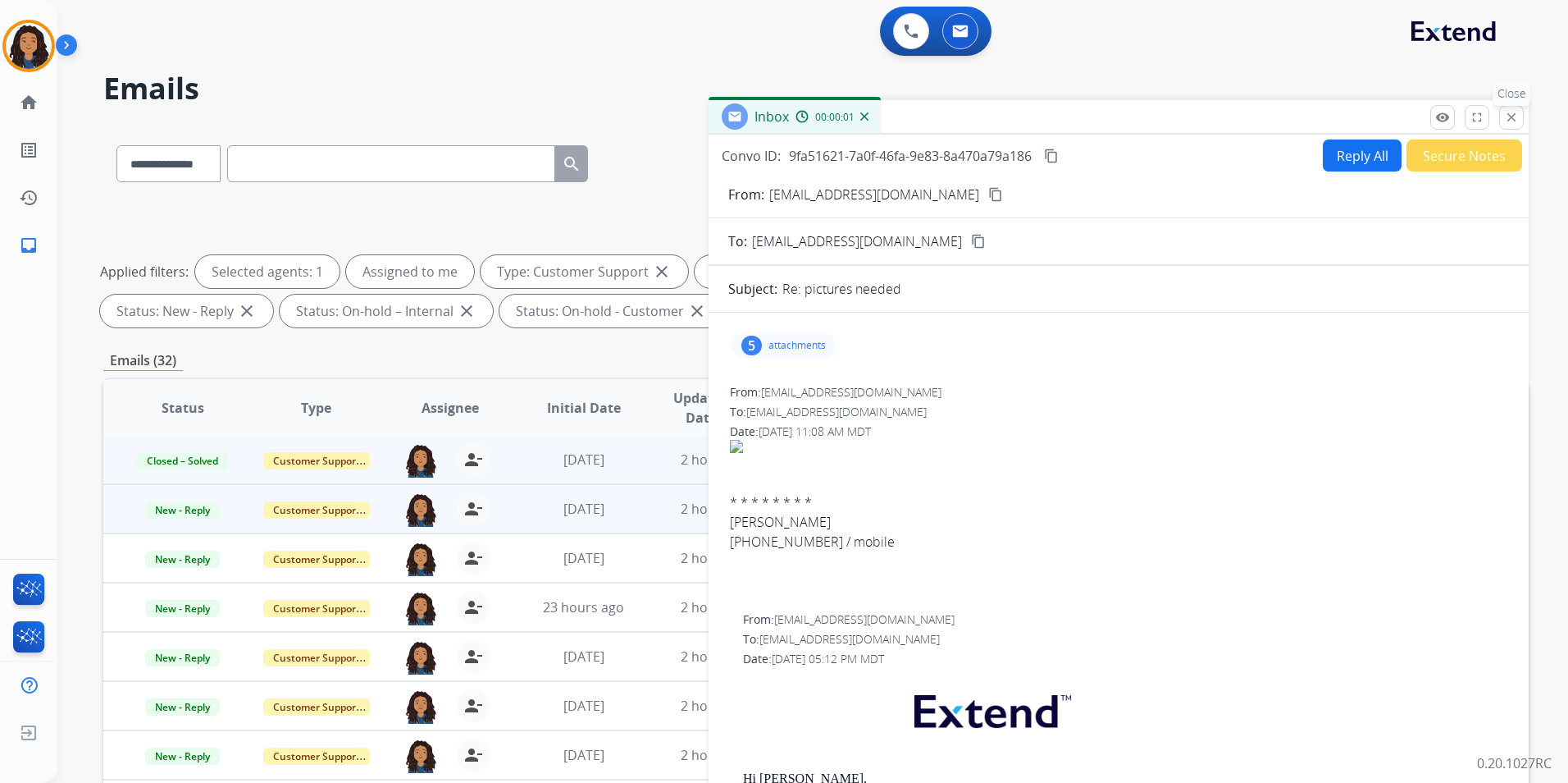
click at [1499, 111] on button "close Close" at bounding box center [1511, 117] width 25 height 25
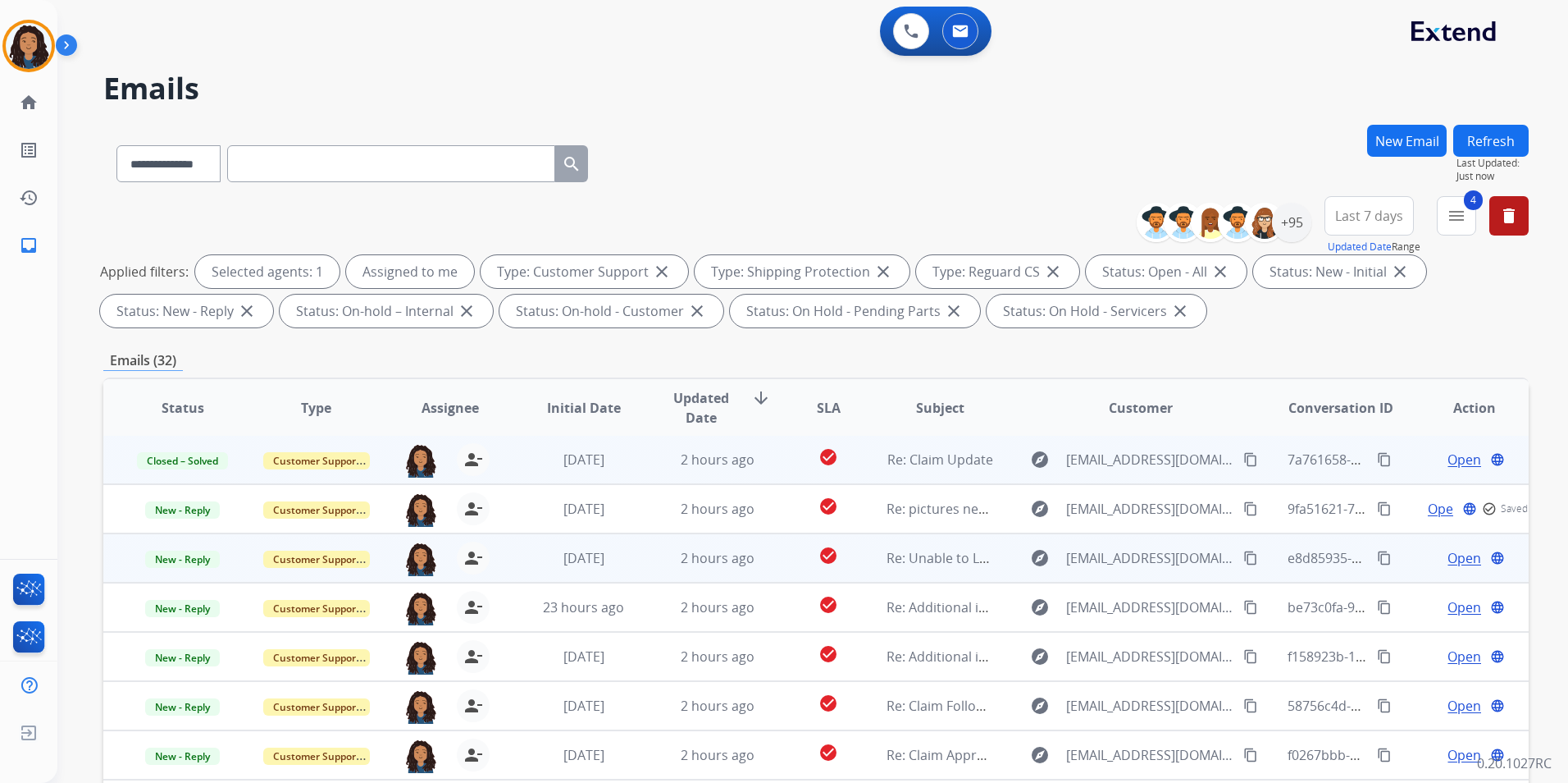
click at [1447, 557] on span "Open" at bounding box center [1464, 557] width 34 height 19
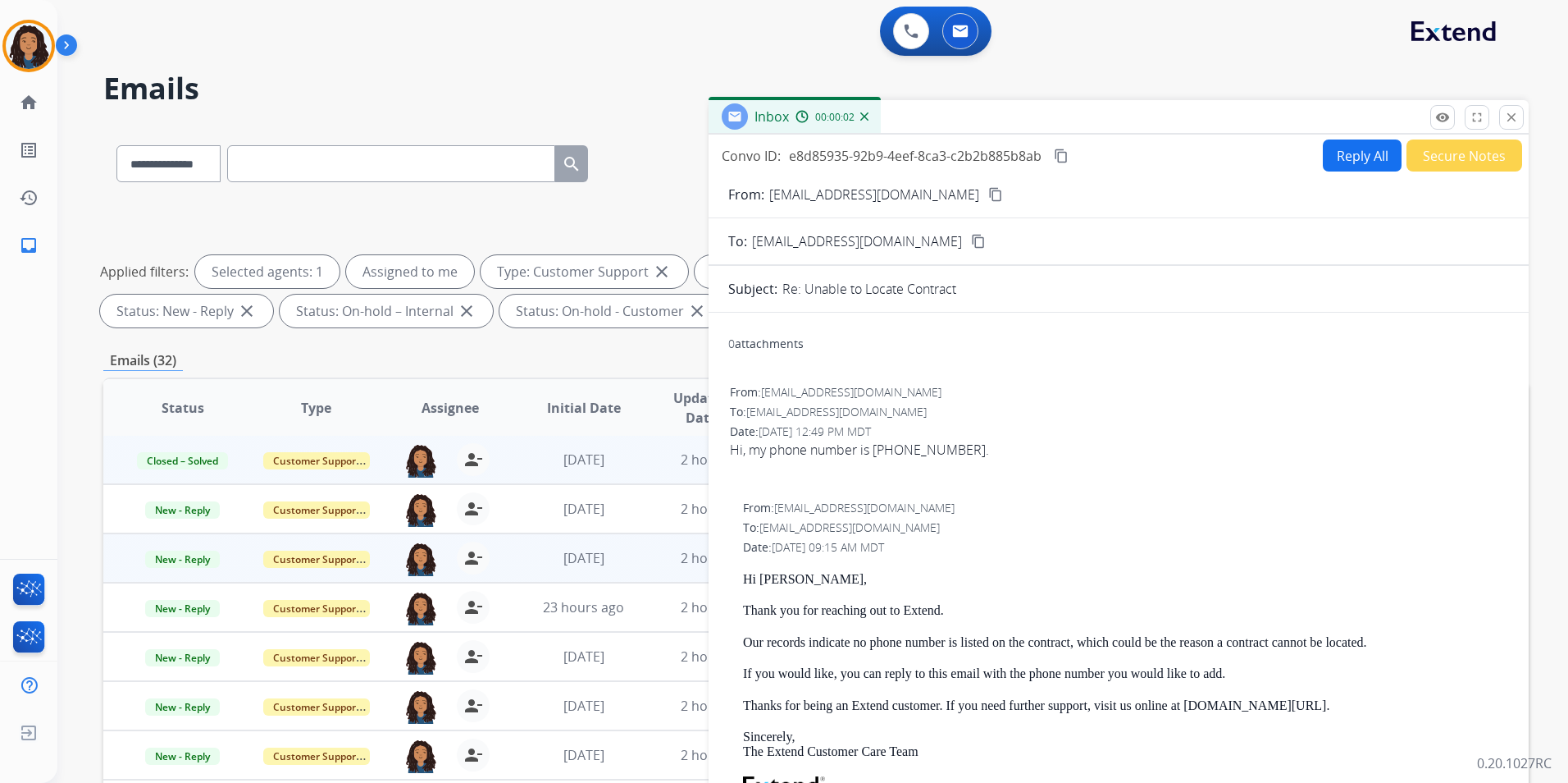
click at [988, 196] on mat-icon "content_copy" at bounding box center [995, 194] width 15 height 15
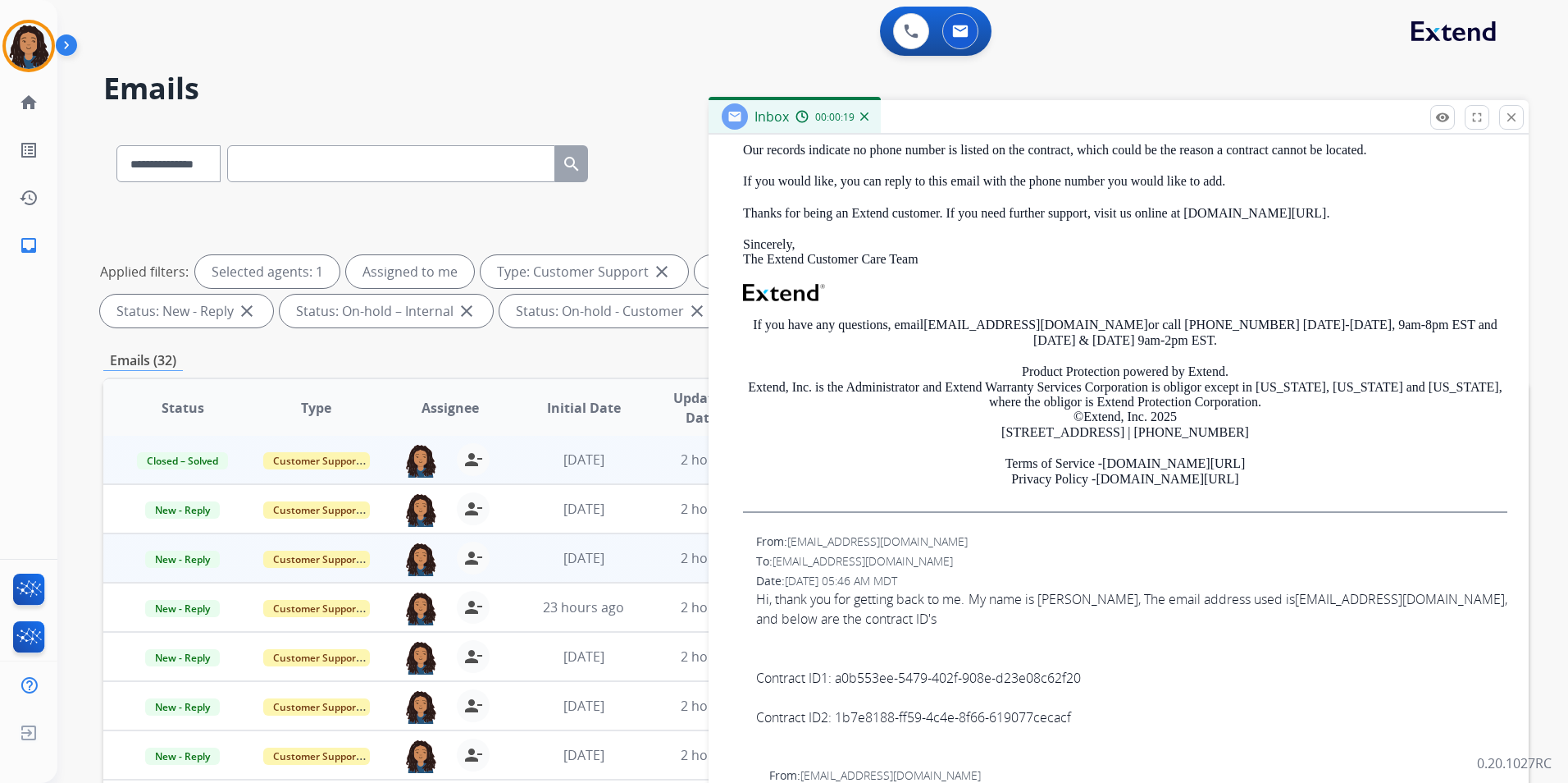
drag, startPoint x: 1044, startPoint y: 433, endPoint x: 883, endPoint y: 444, distance: 161.4
click at [884, 445] on div "Hi [PERSON_NAME], Thank you for reaching out to Extend. Our records indicate no…" at bounding box center [1125, 296] width 764 height 433
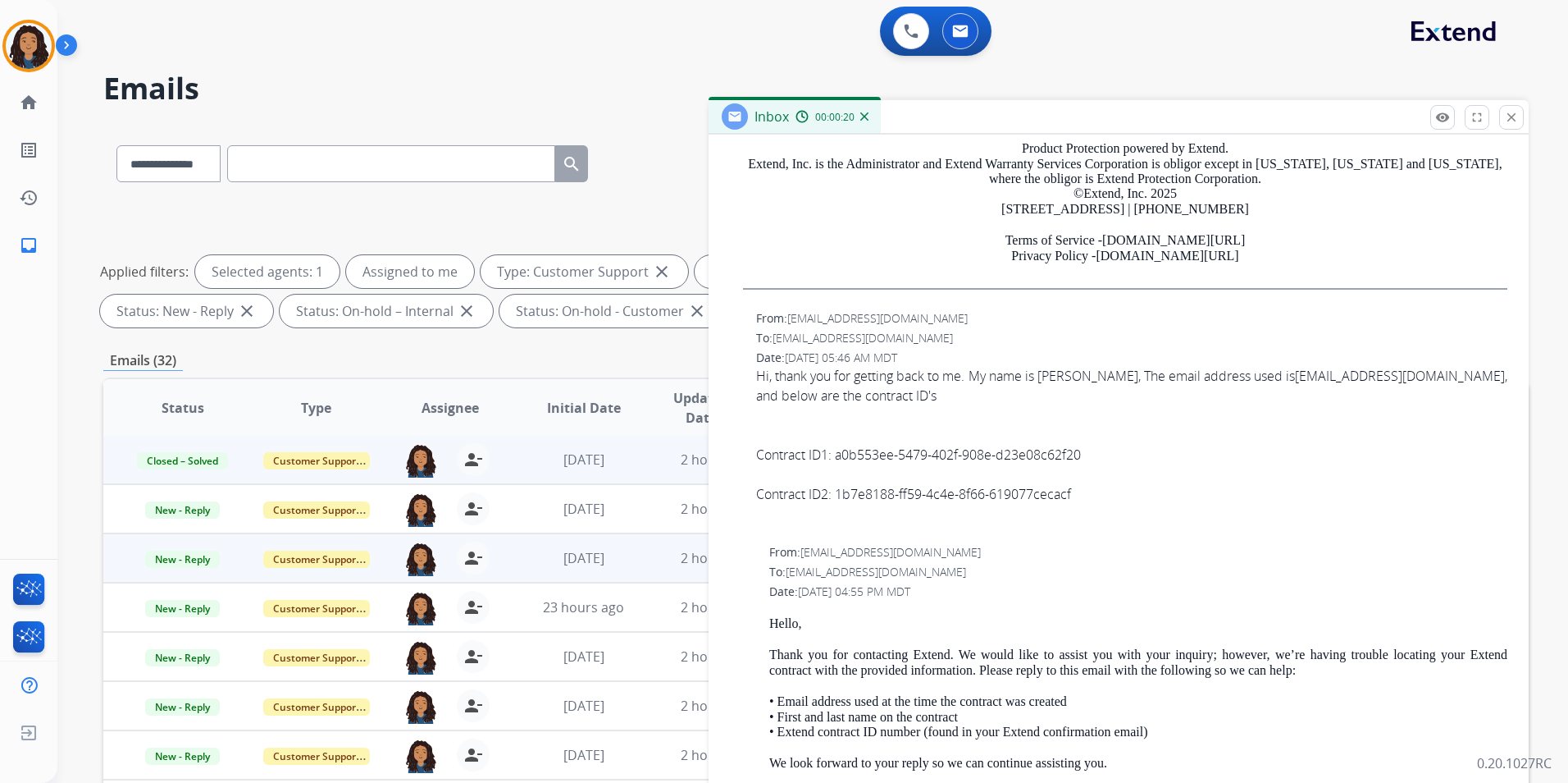
scroll to position [738, 0]
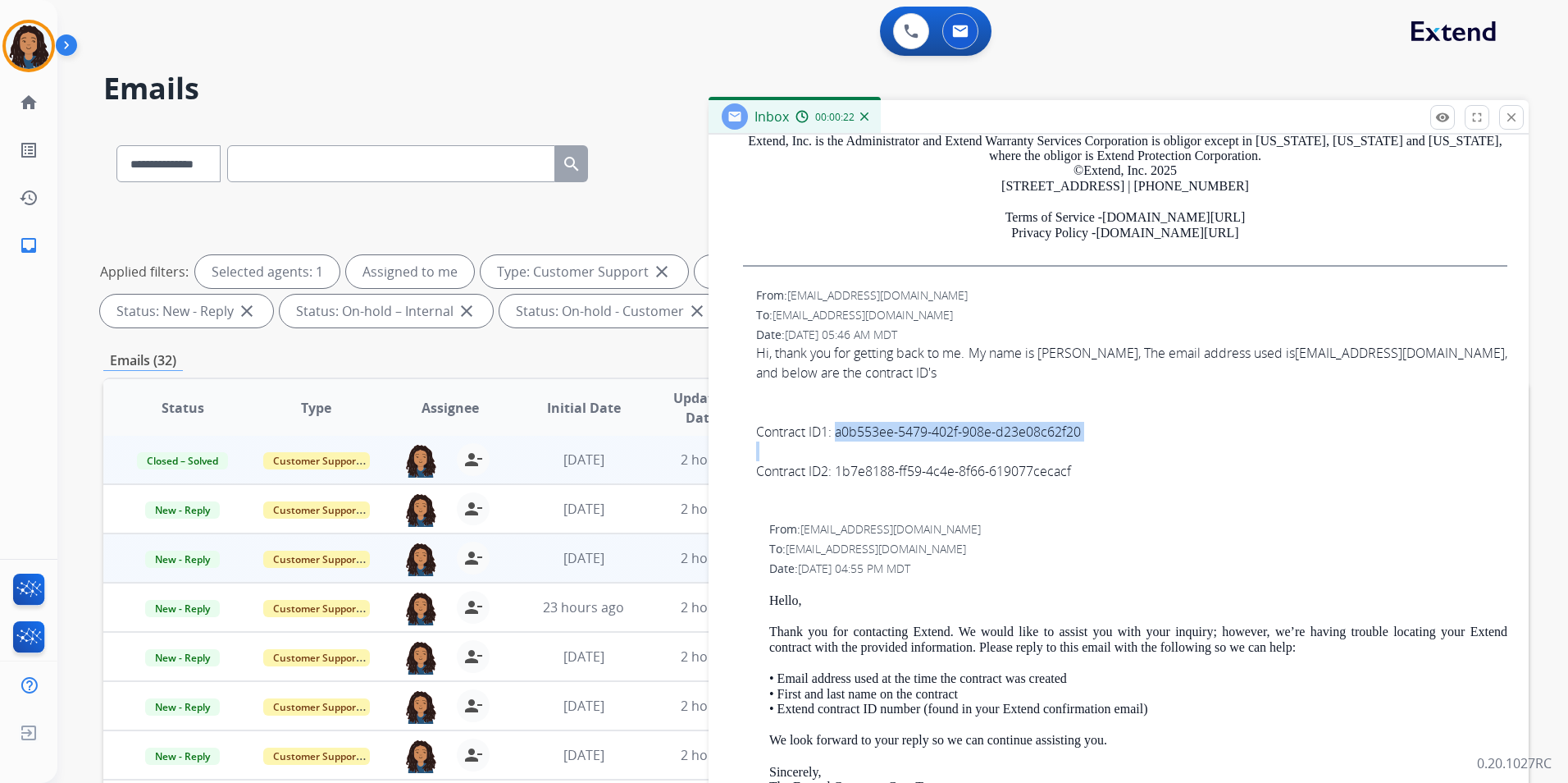
drag, startPoint x: 836, startPoint y: 434, endPoint x: 1097, endPoint y: 444, distance: 261.2
click at [1097, 444] on div "Hi, thank you for getting back to me. My name is [PERSON_NAME], The email addre…" at bounding box center [1132, 412] width 751 height 138
drag, startPoint x: 1097, startPoint y: 444, endPoint x: 1029, endPoint y: 431, distance: 69.2
drag, startPoint x: 837, startPoint y: 470, endPoint x: 1079, endPoint y: 473, distance: 242.0
click at [1079, 473] on div "Contract ID2: 1b7e8188-ff59-4c4e-8f66-619077cecacf" at bounding box center [1132, 470] width 751 height 19
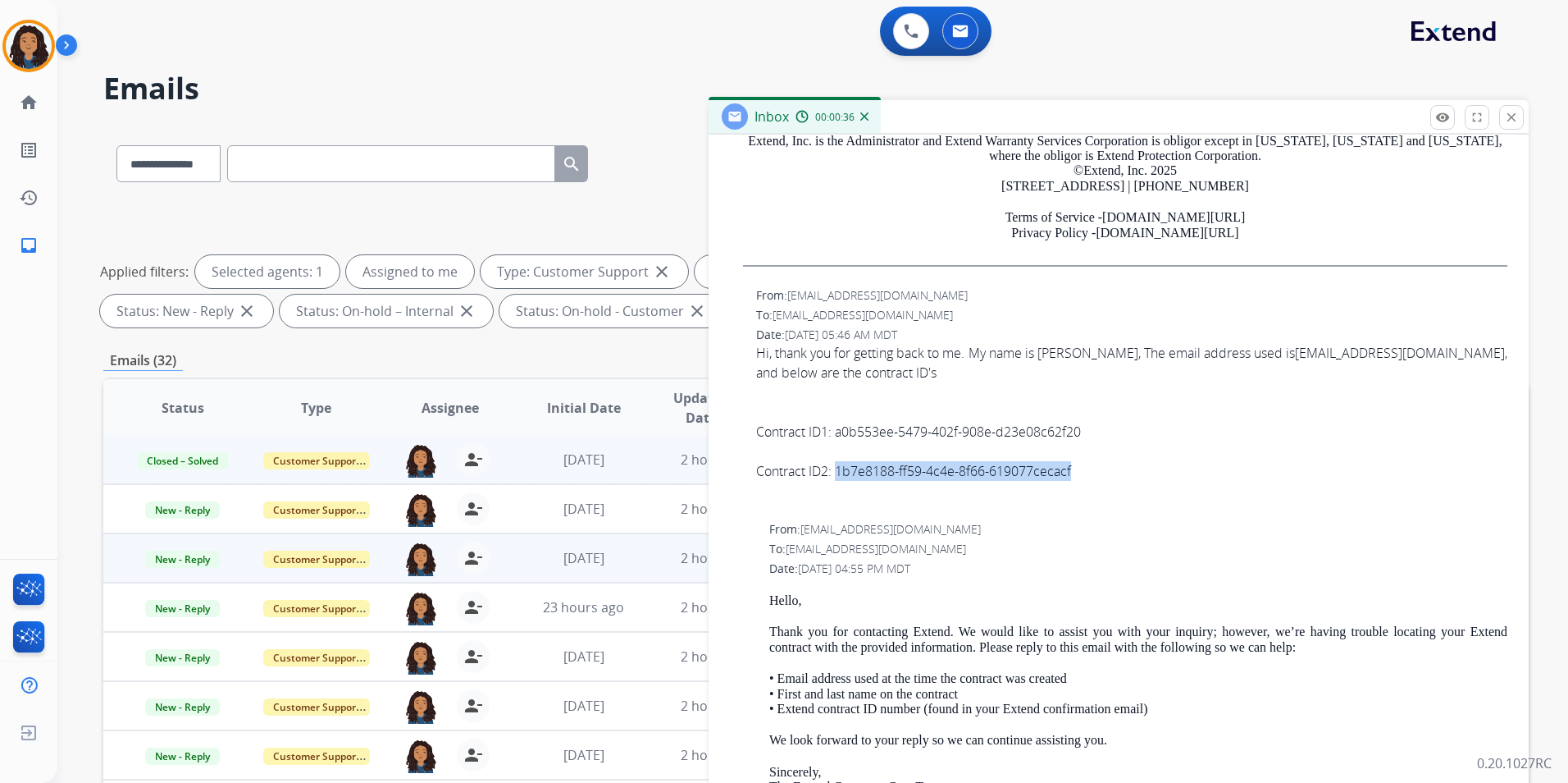
drag, startPoint x: 1079, startPoint y: 473, endPoint x: 1069, endPoint y: 471, distance: 10.2
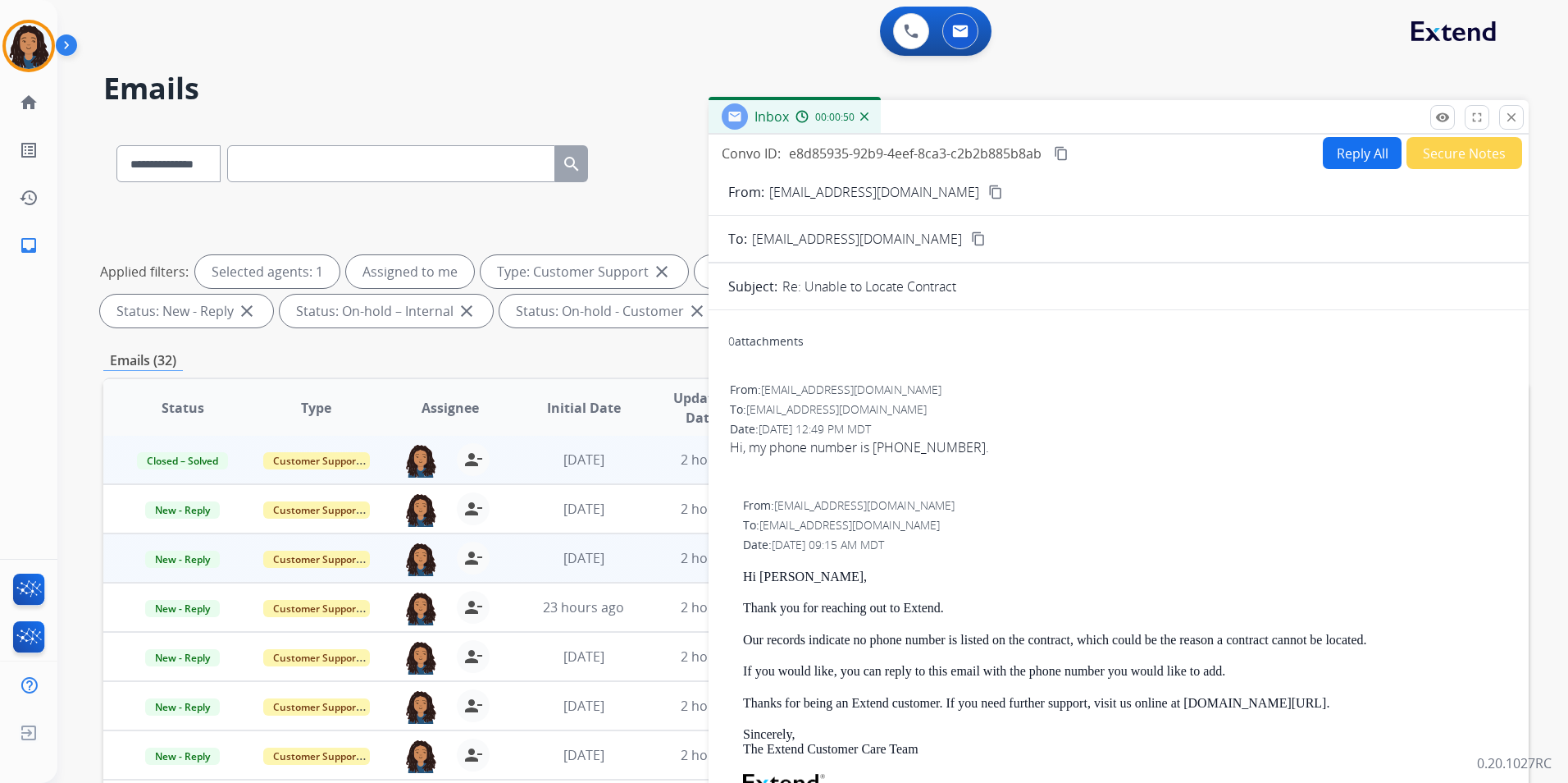
scroll to position [0, 0]
drag, startPoint x: 875, startPoint y: 447, endPoint x: 955, endPoint y: 452, distance: 80.2
click at [955, 452] on div "Hi, my phone number is [PHONE_NUMBER]." at bounding box center [1118, 449] width 777 height 19
drag, startPoint x: 955, startPoint y: 452, endPoint x: 937, endPoint y: 452, distance: 18.0
click at [1346, 157] on button "Reply All" at bounding box center [1362, 155] width 79 height 32
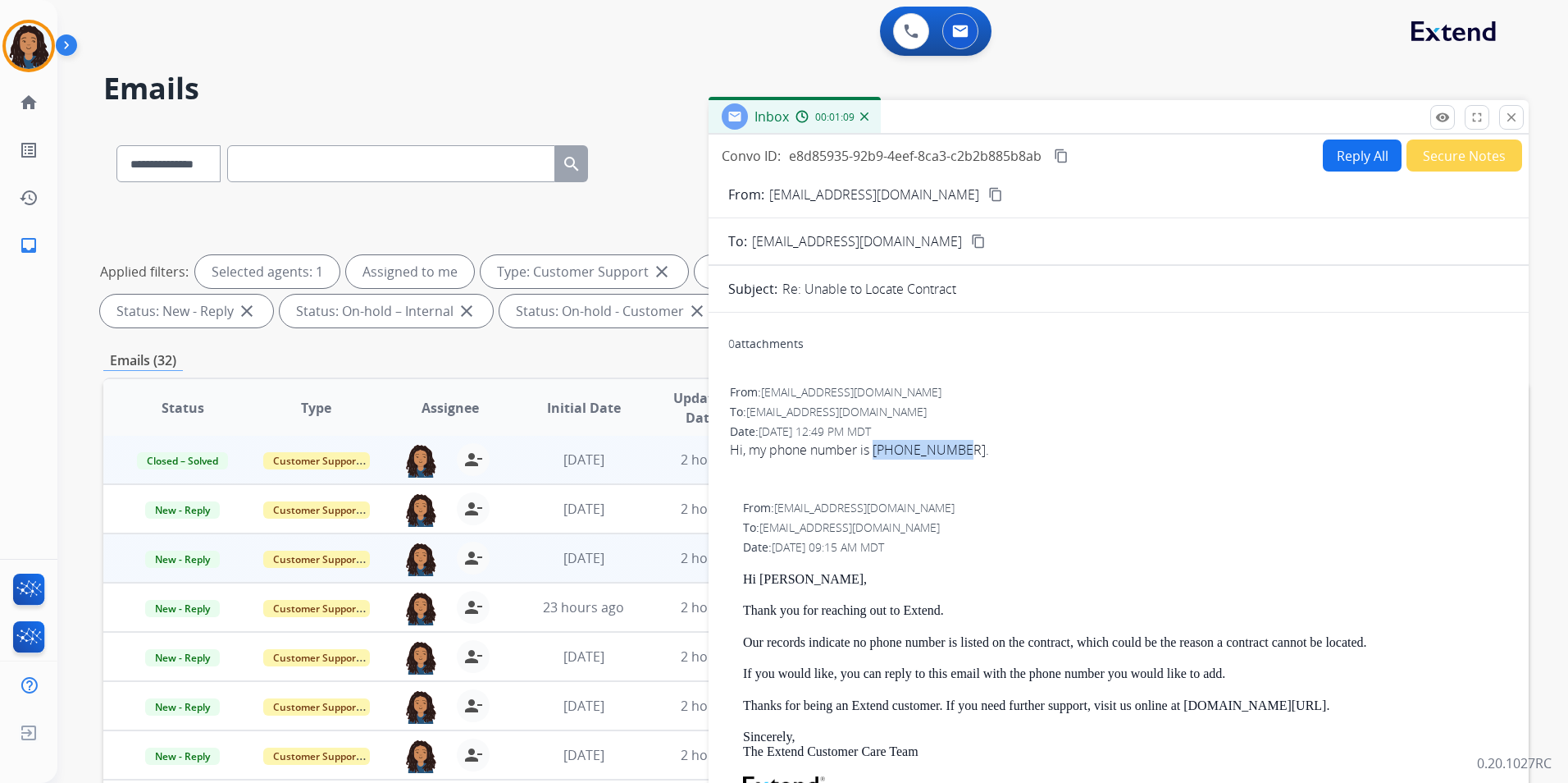
select select "**********"
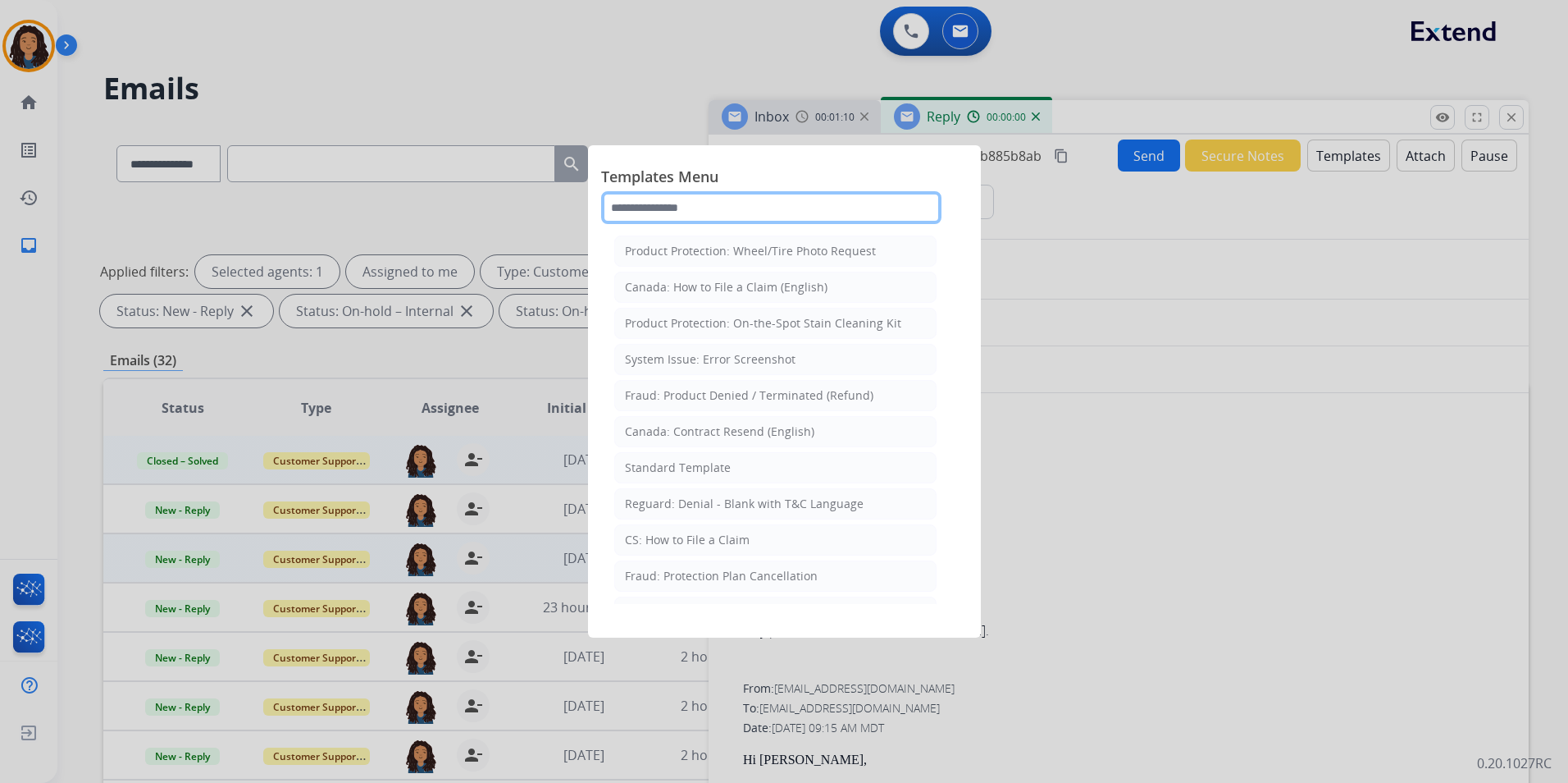
click at [720, 219] on input "text" at bounding box center [771, 207] width 340 height 33
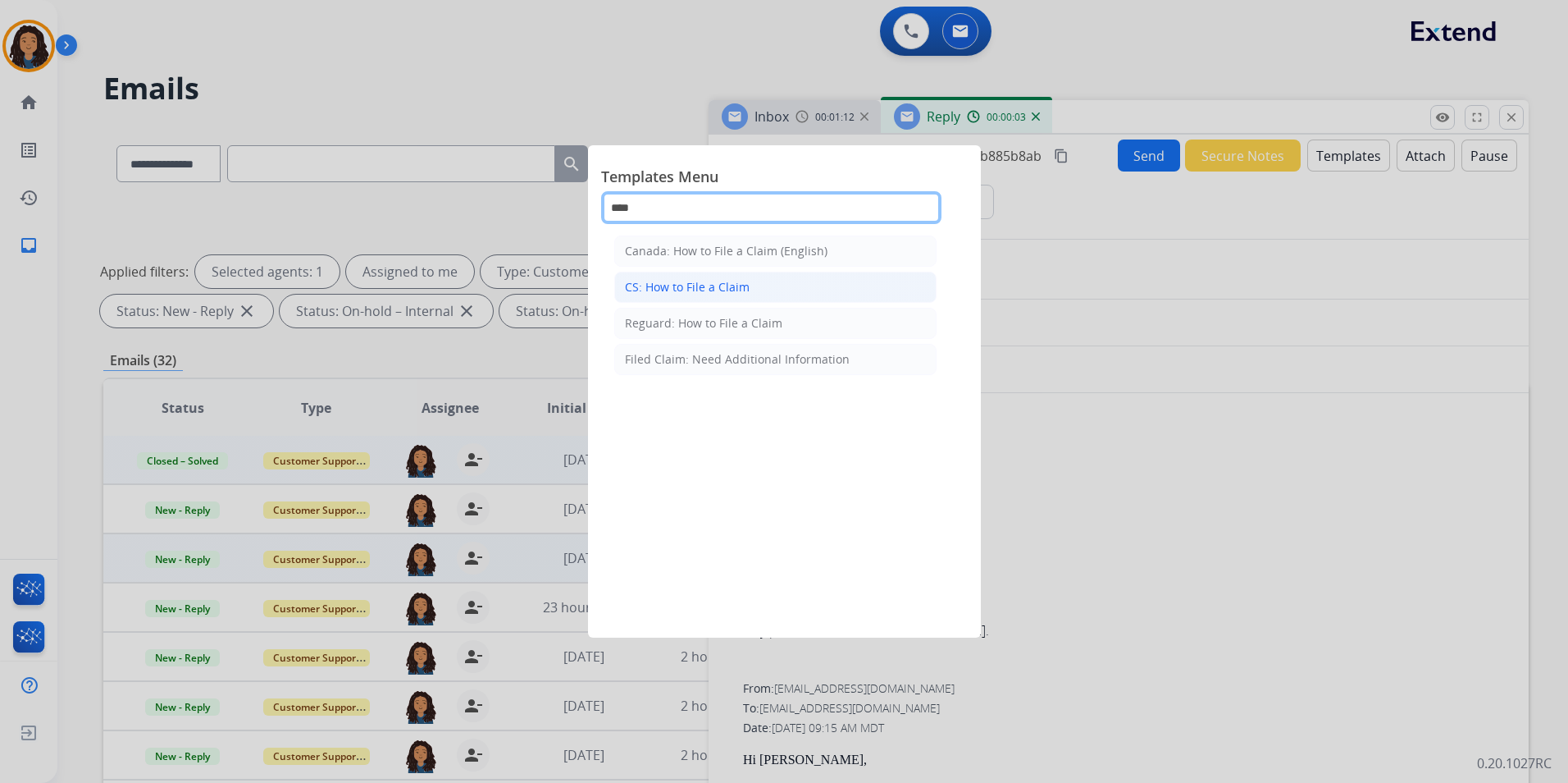
type input "****"
click at [731, 287] on div "CS: How to File a Claim" at bounding box center [687, 287] width 125 height 17
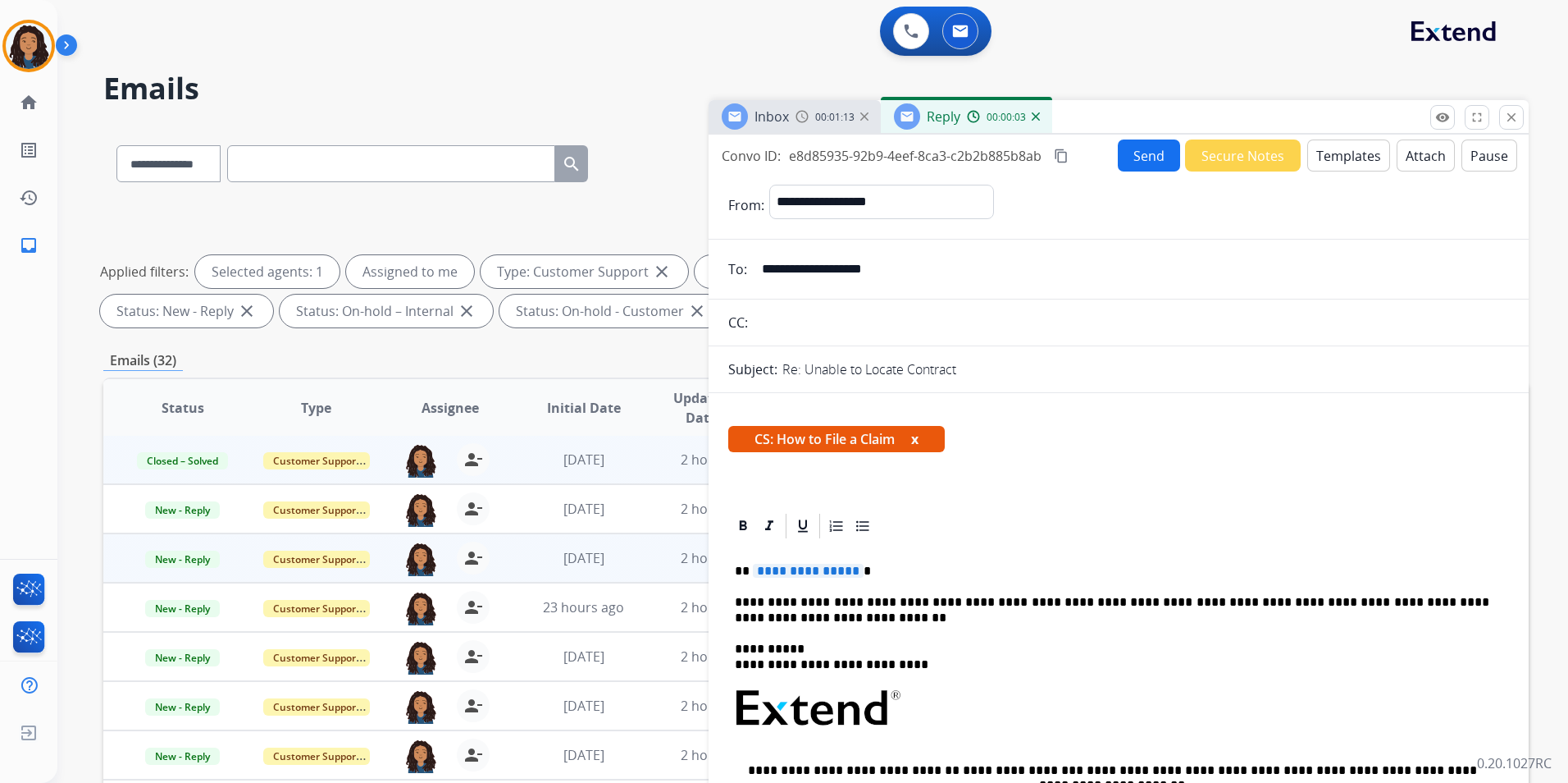
click at [807, 561] on div "**********" at bounding box center [1119, 772] width 781 height 463
click at [1150, 155] on button "Send" at bounding box center [1149, 155] width 62 height 32
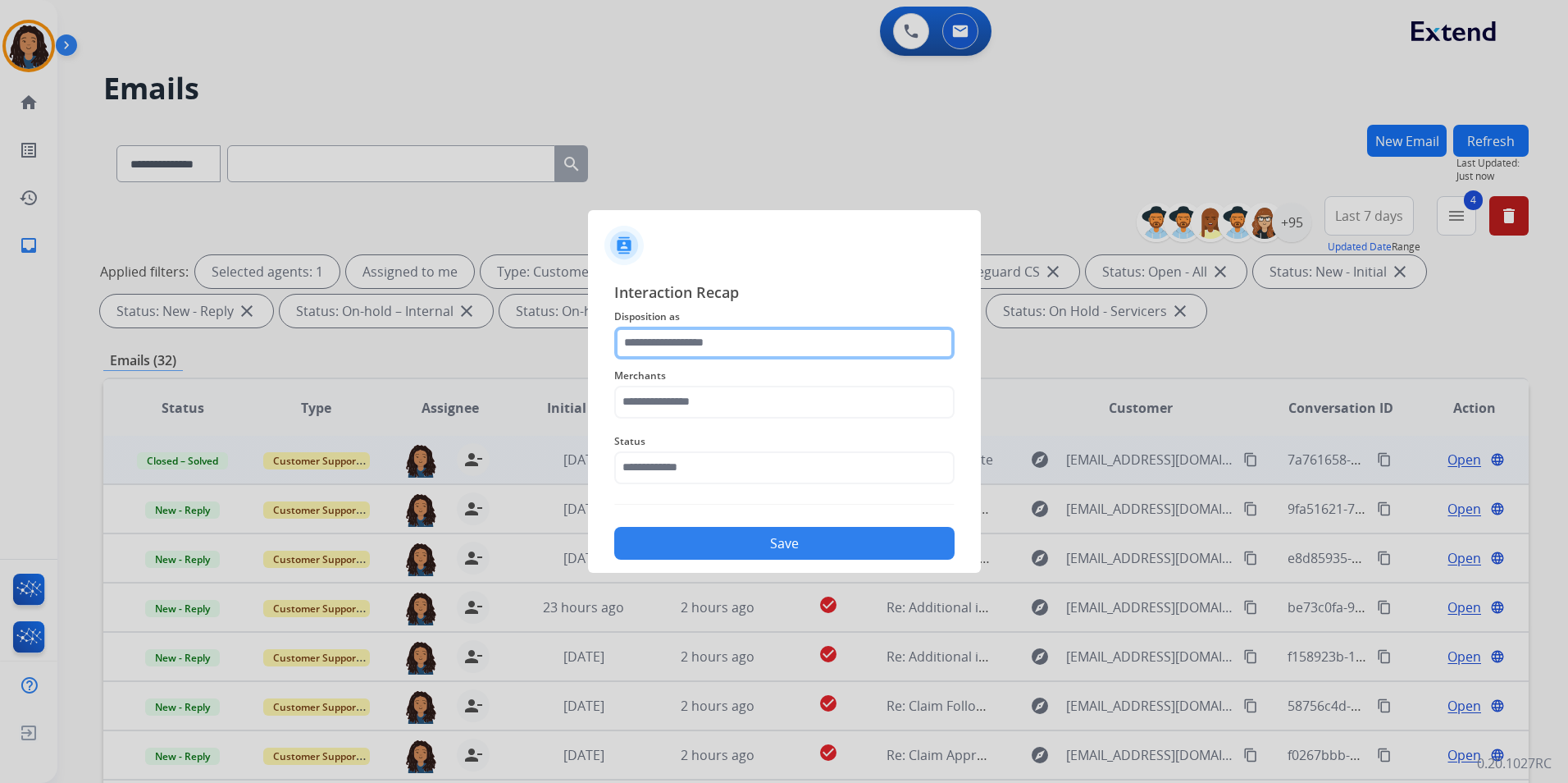
click at [788, 332] on input "text" at bounding box center [784, 343] width 340 height 33
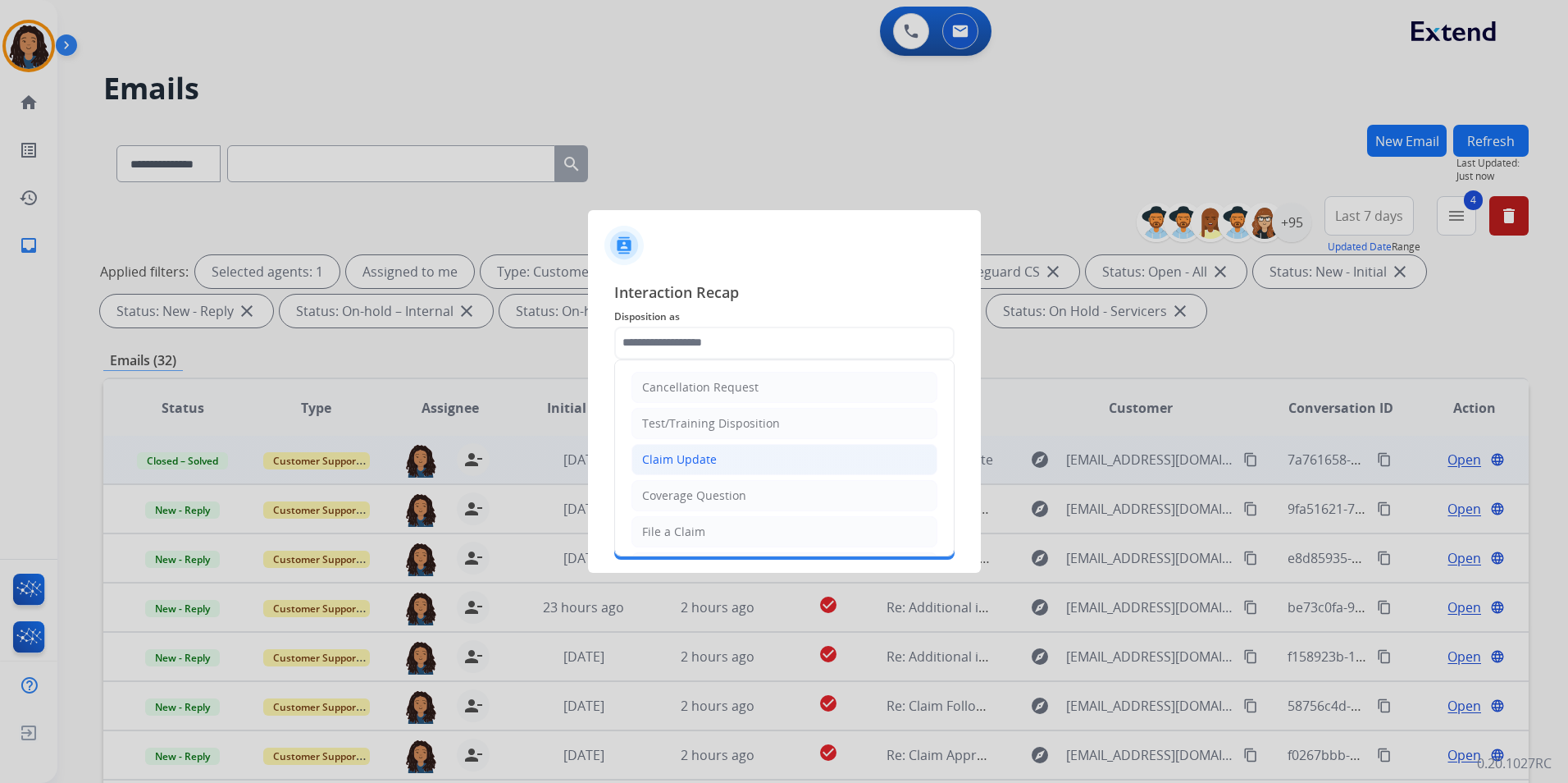
click at [723, 461] on li "Claim Update" at bounding box center [784, 459] width 306 height 31
type input "**********"
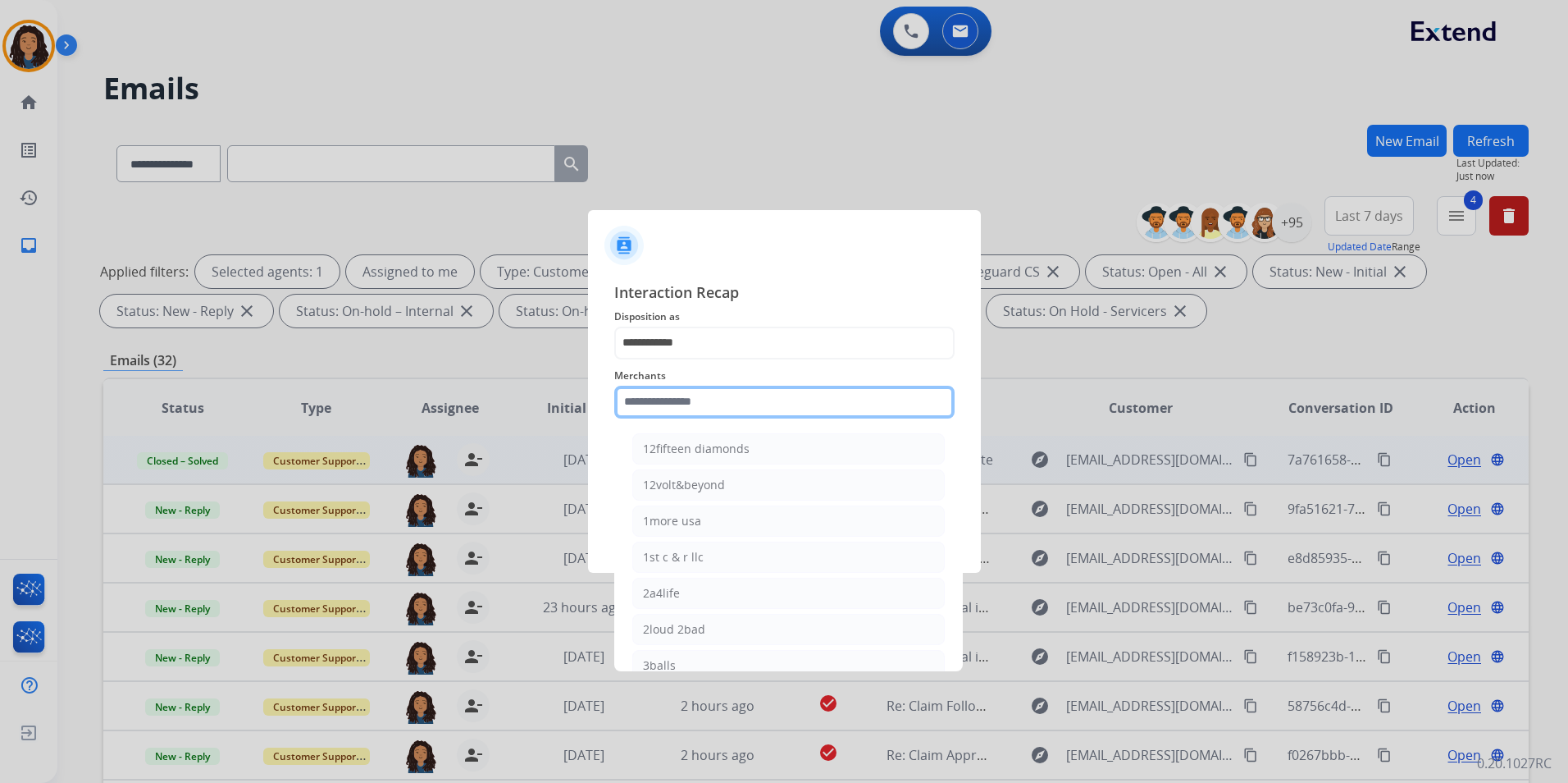
click at [713, 388] on input "text" at bounding box center [784, 403] width 340 height 33
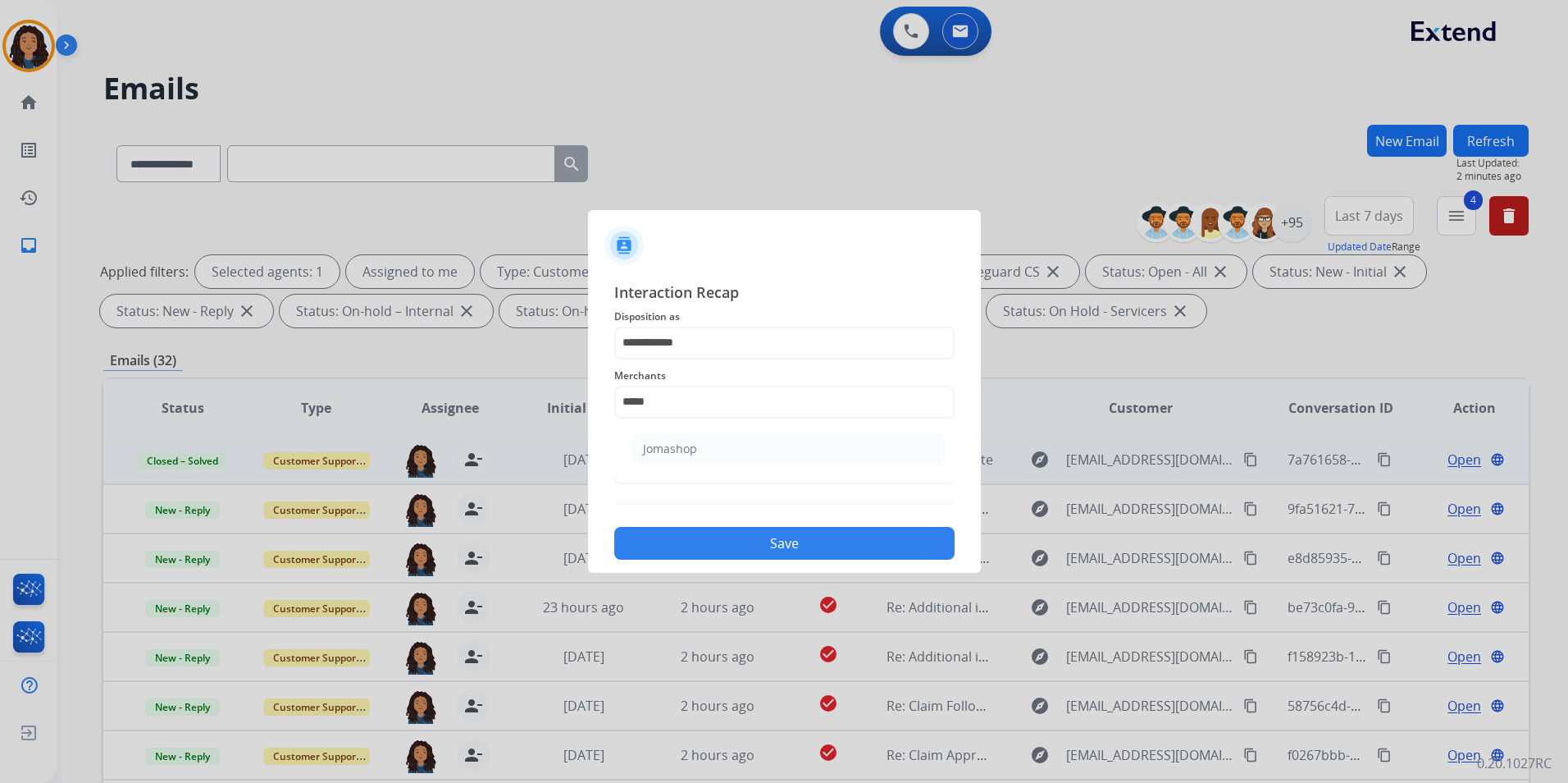
drag, startPoint x: 682, startPoint y: 464, endPoint x: 682, endPoint y: 477, distance: 13.0
click at [682, 476] on ul "Jomashop" at bounding box center [788, 452] width 323 height 56
click at [692, 455] on div "Jomashop" at bounding box center [669, 448] width 54 height 17
type input "********"
click at [699, 469] on input "text" at bounding box center [784, 468] width 340 height 33
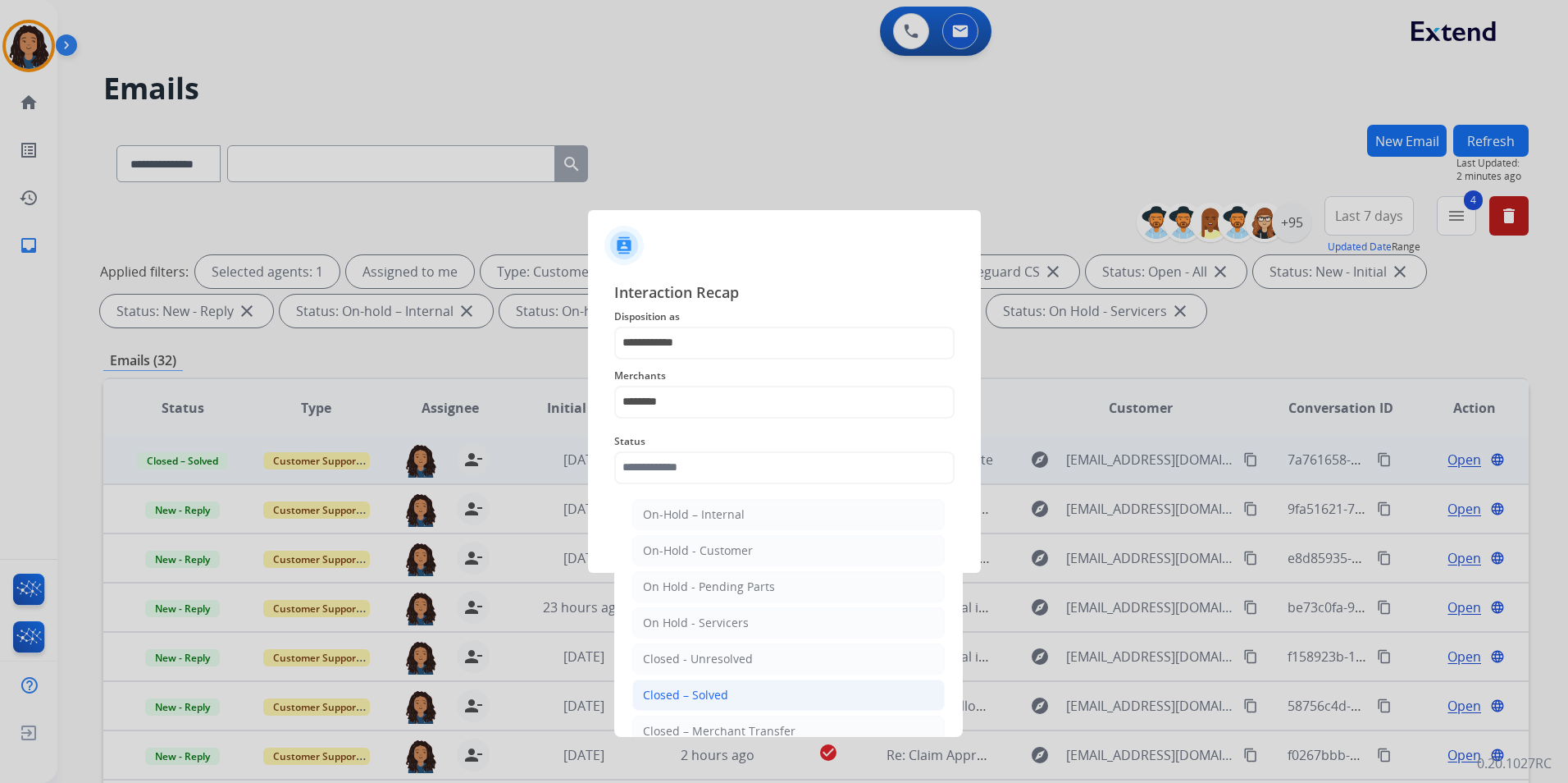
click at [731, 691] on li "Closed – Solved" at bounding box center [788, 695] width 313 height 31
type input "**********"
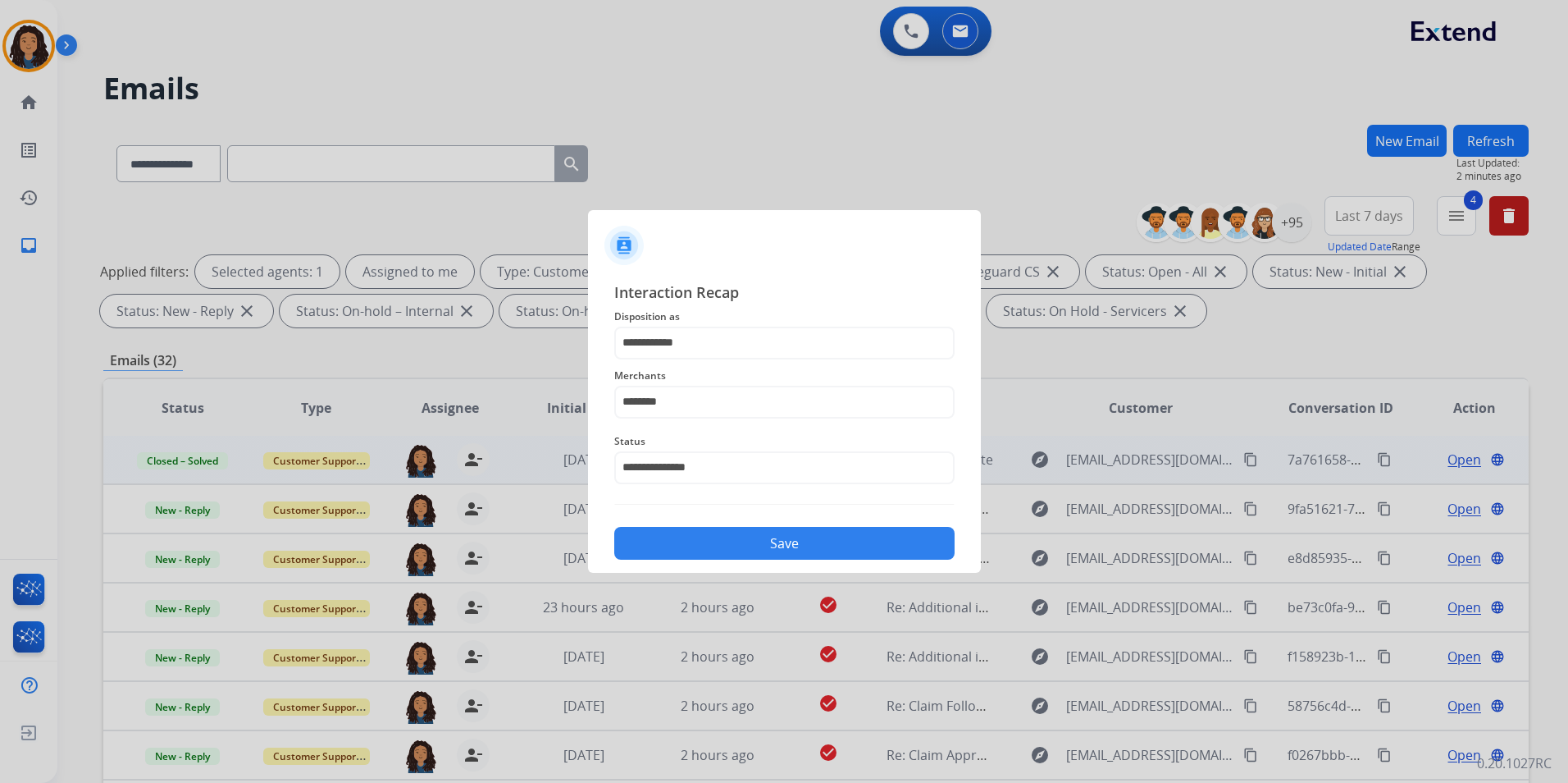
click at [812, 526] on div "Save" at bounding box center [784, 538] width 340 height 43
click at [878, 549] on button "Save" at bounding box center [784, 543] width 340 height 33
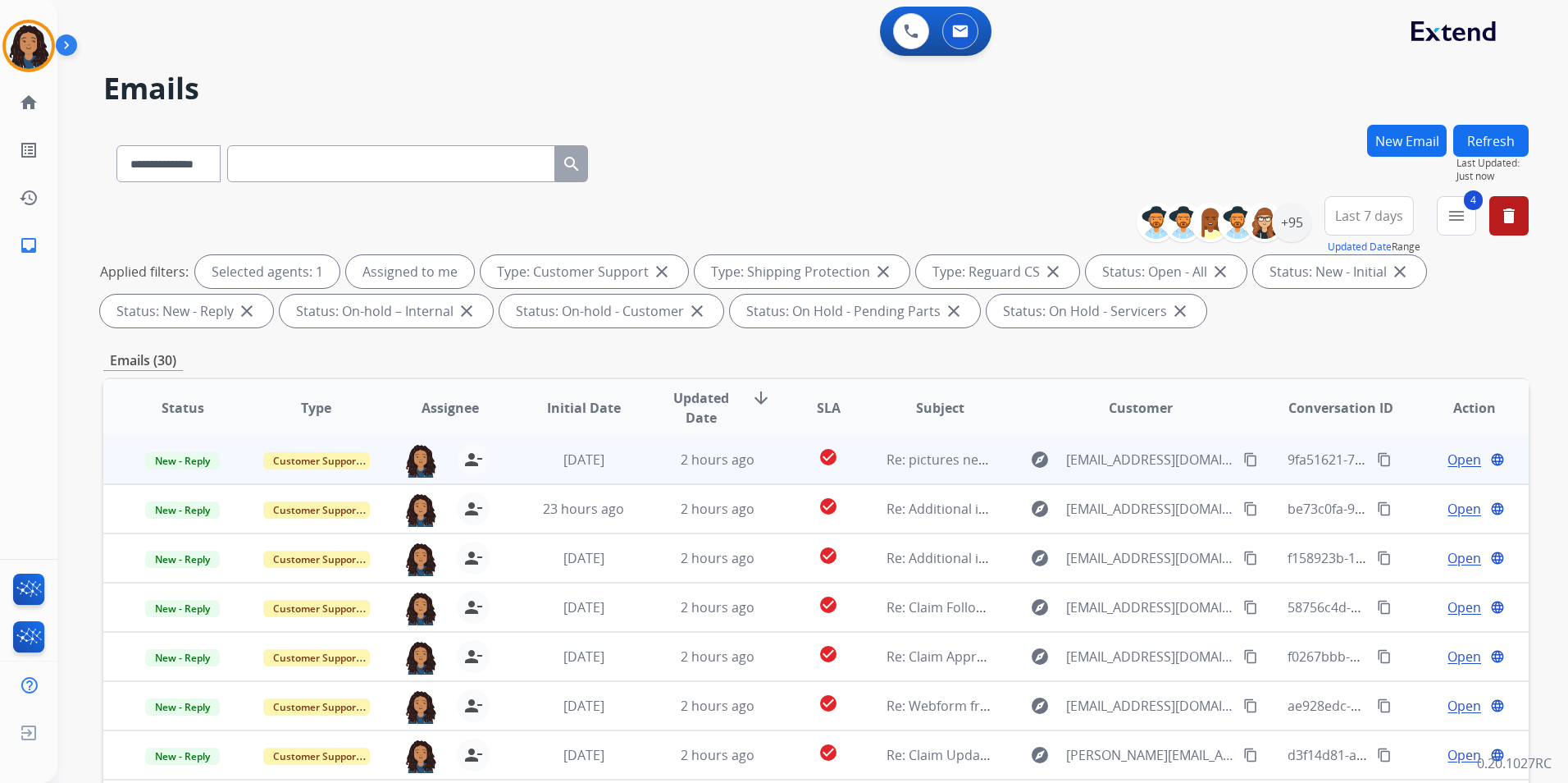
click at [1457, 462] on span "Open" at bounding box center [1464, 458] width 34 height 19
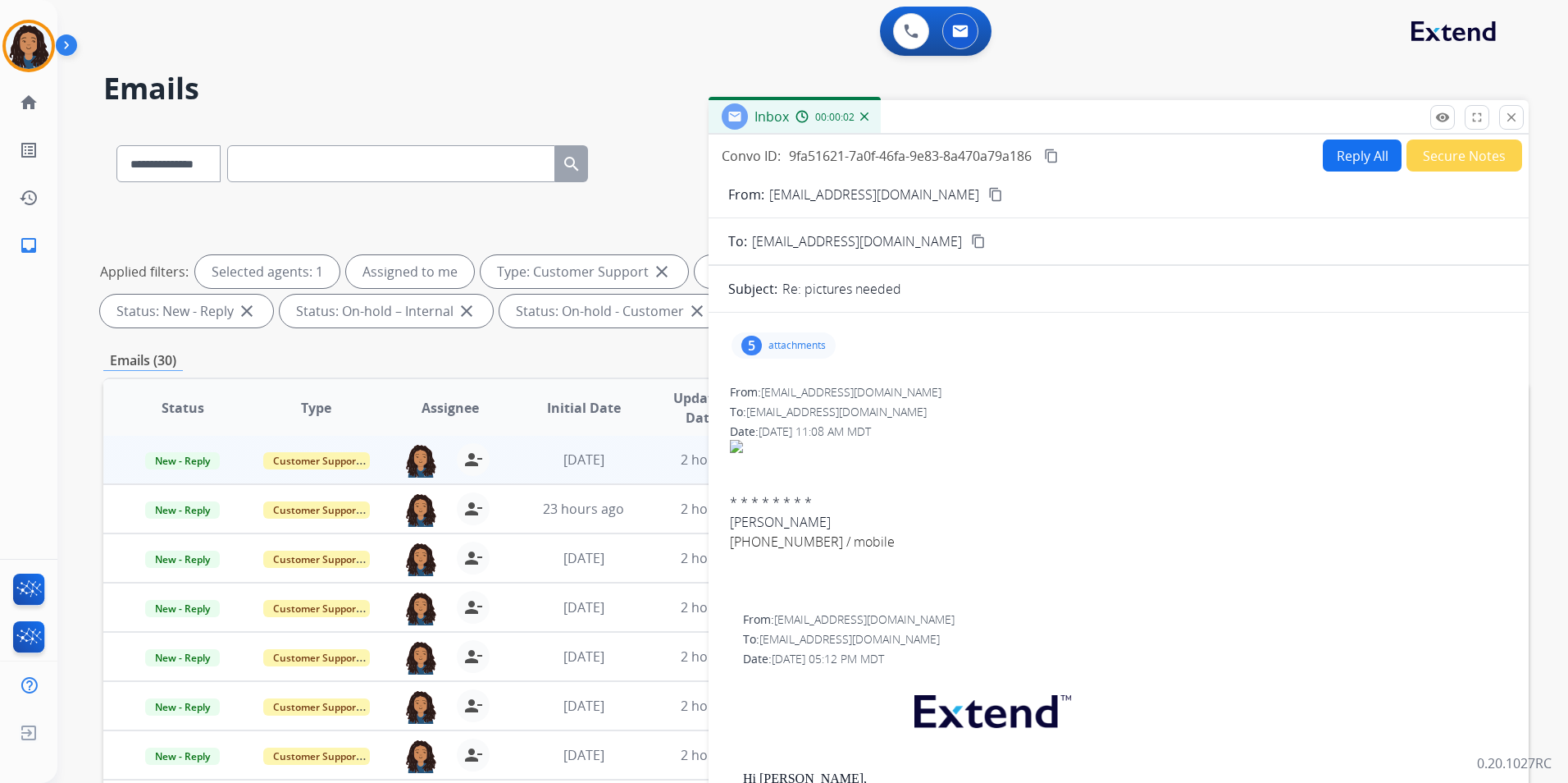
click at [806, 339] on p "attachments" at bounding box center [796, 346] width 58 height 13
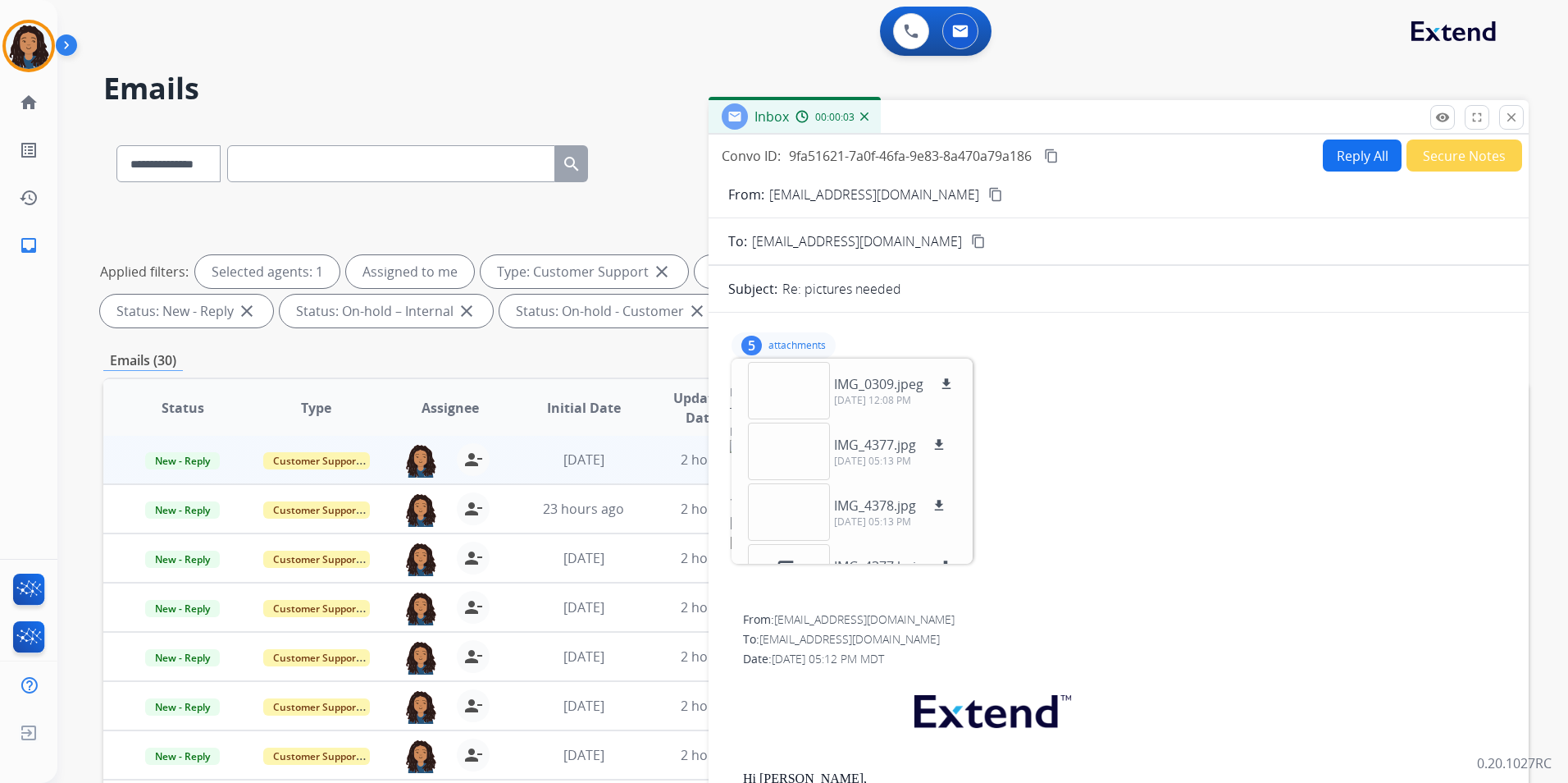
click at [807, 339] on p "attachments" at bounding box center [796, 346] width 58 height 13
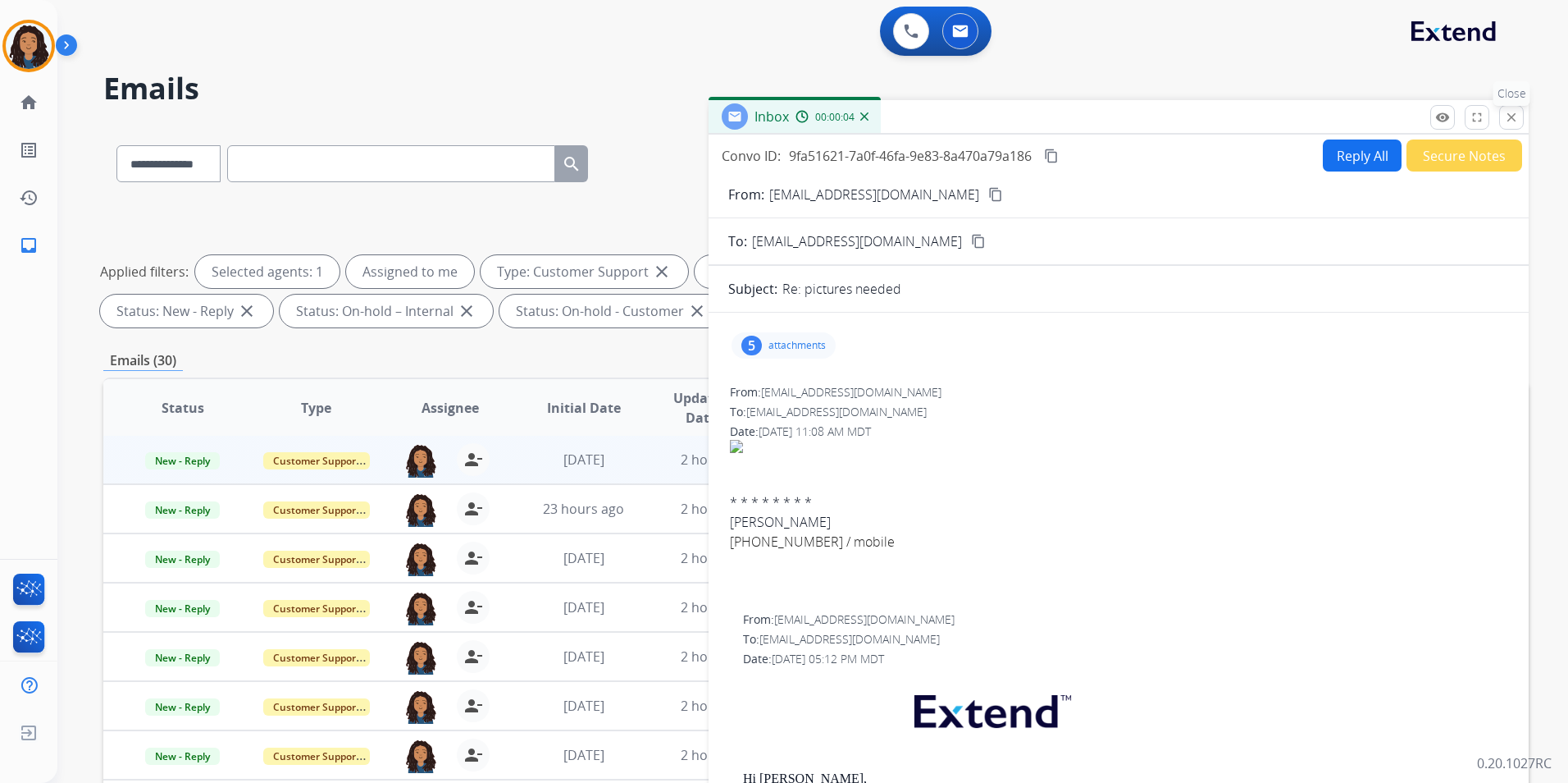
click at [1517, 118] on mat-icon "close" at bounding box center [1511, 117] width 15 height 15
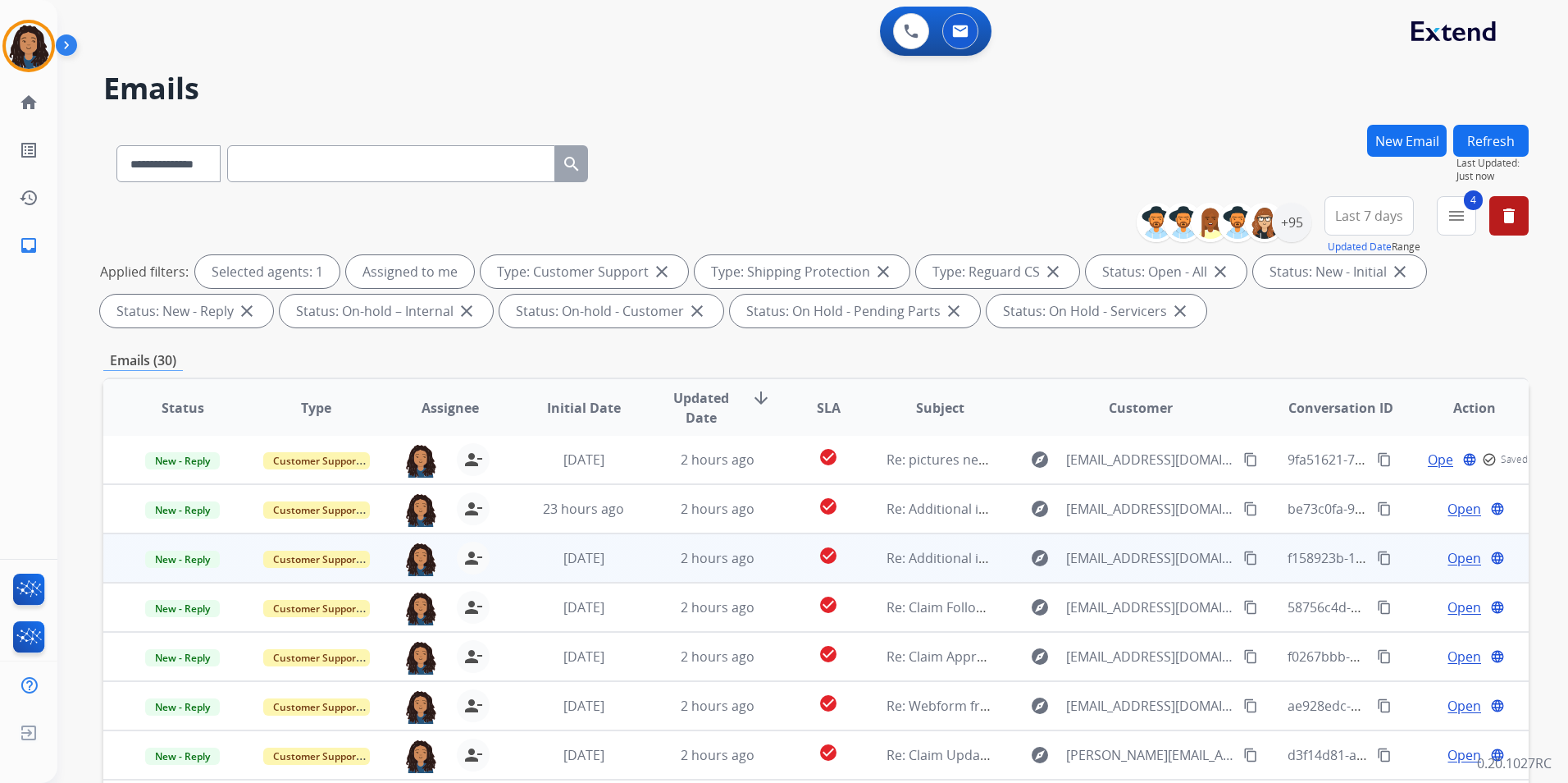
click at [1464, 550] on span "Open" at bounding box center [1464, 557] width 34 height 19
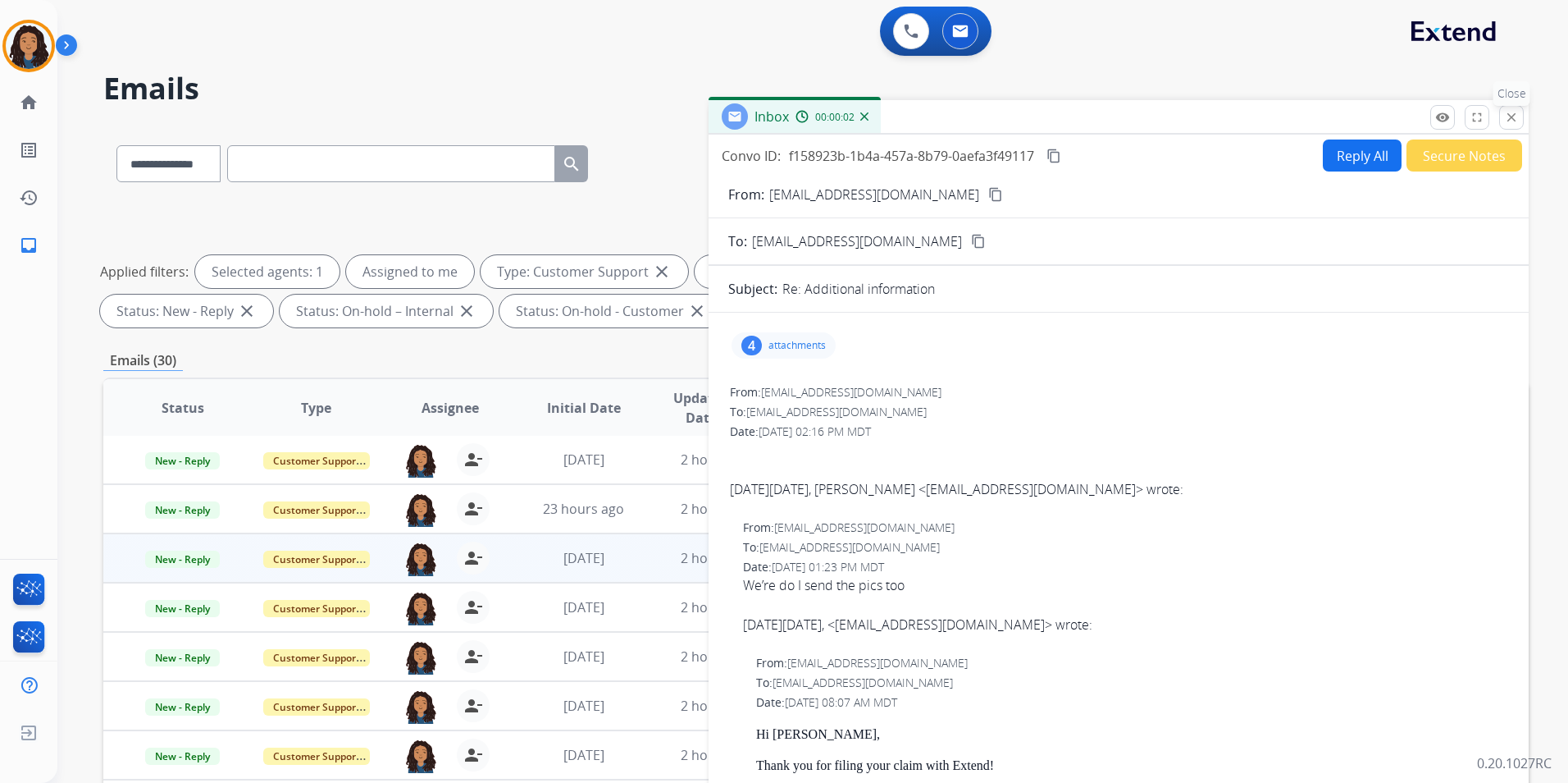
click at [1507, 116] on mat-icon "close" at bounding box center [1511, 117] width 15 height 15
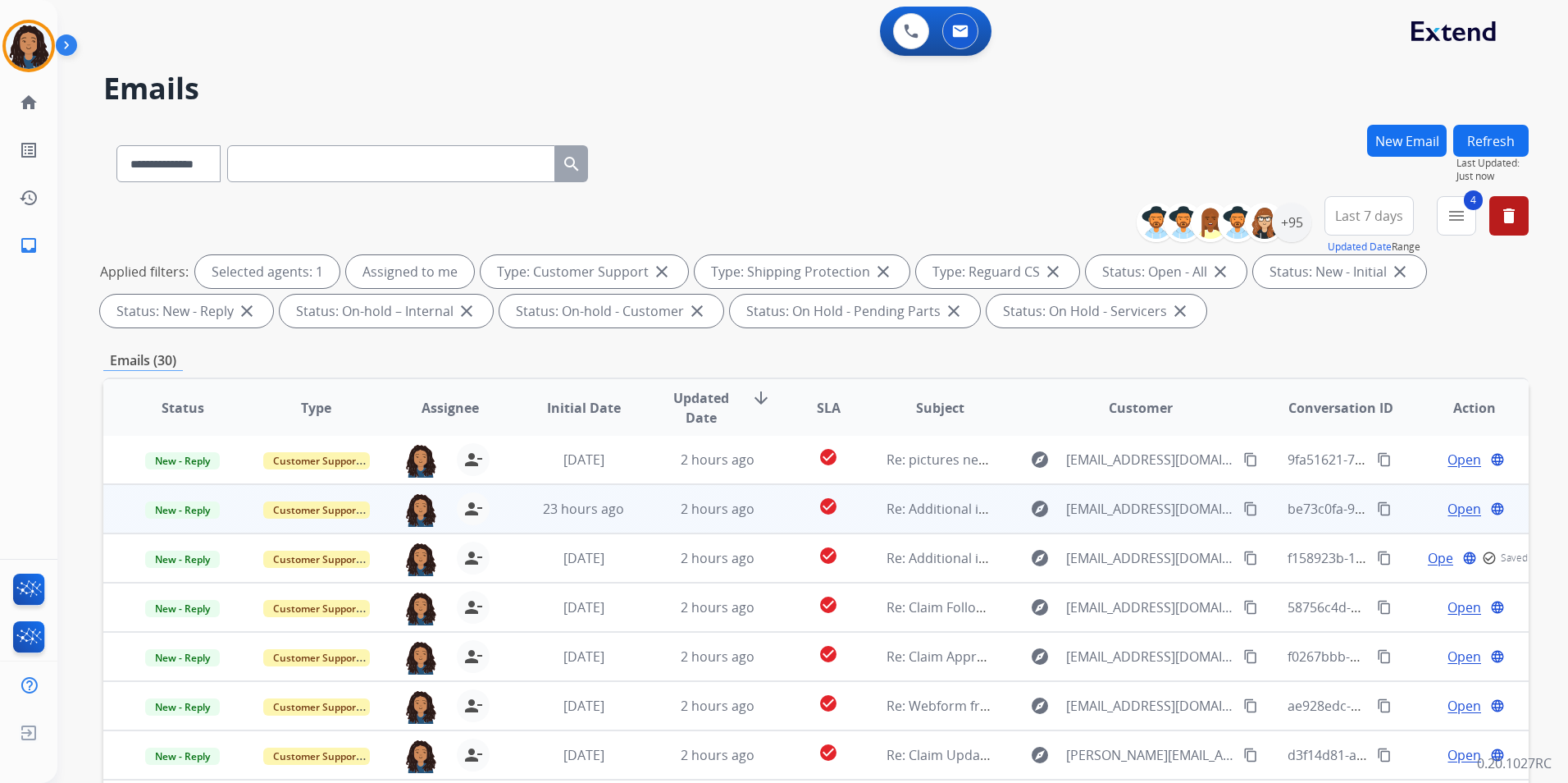
click at [1460, 506] on span "Open" at bounding box center [1464, 508] width 34 height 19
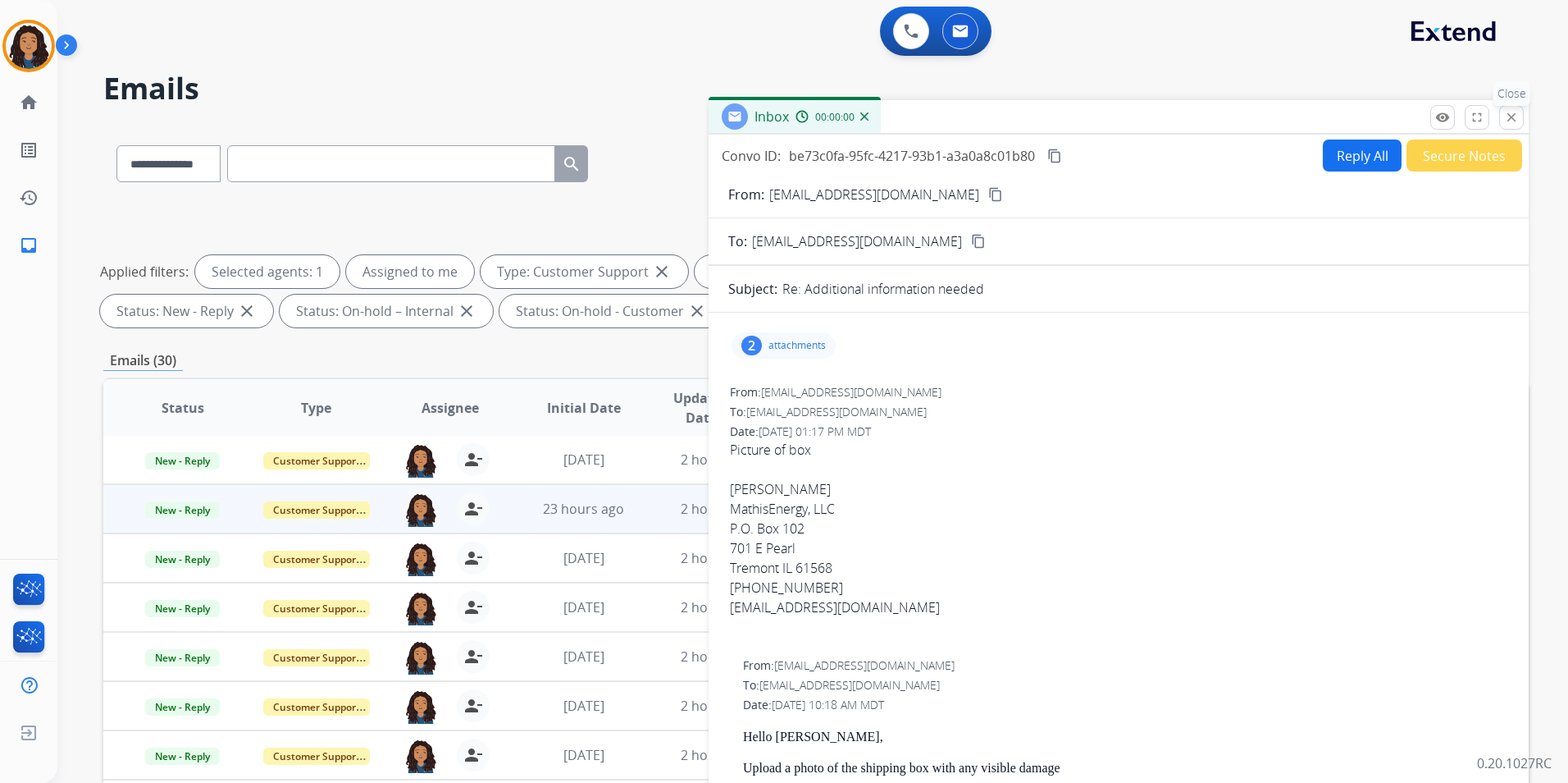
click at [1505, 115] on mat-icon "close" at bounding box center [1511, 117] width 15 height 15
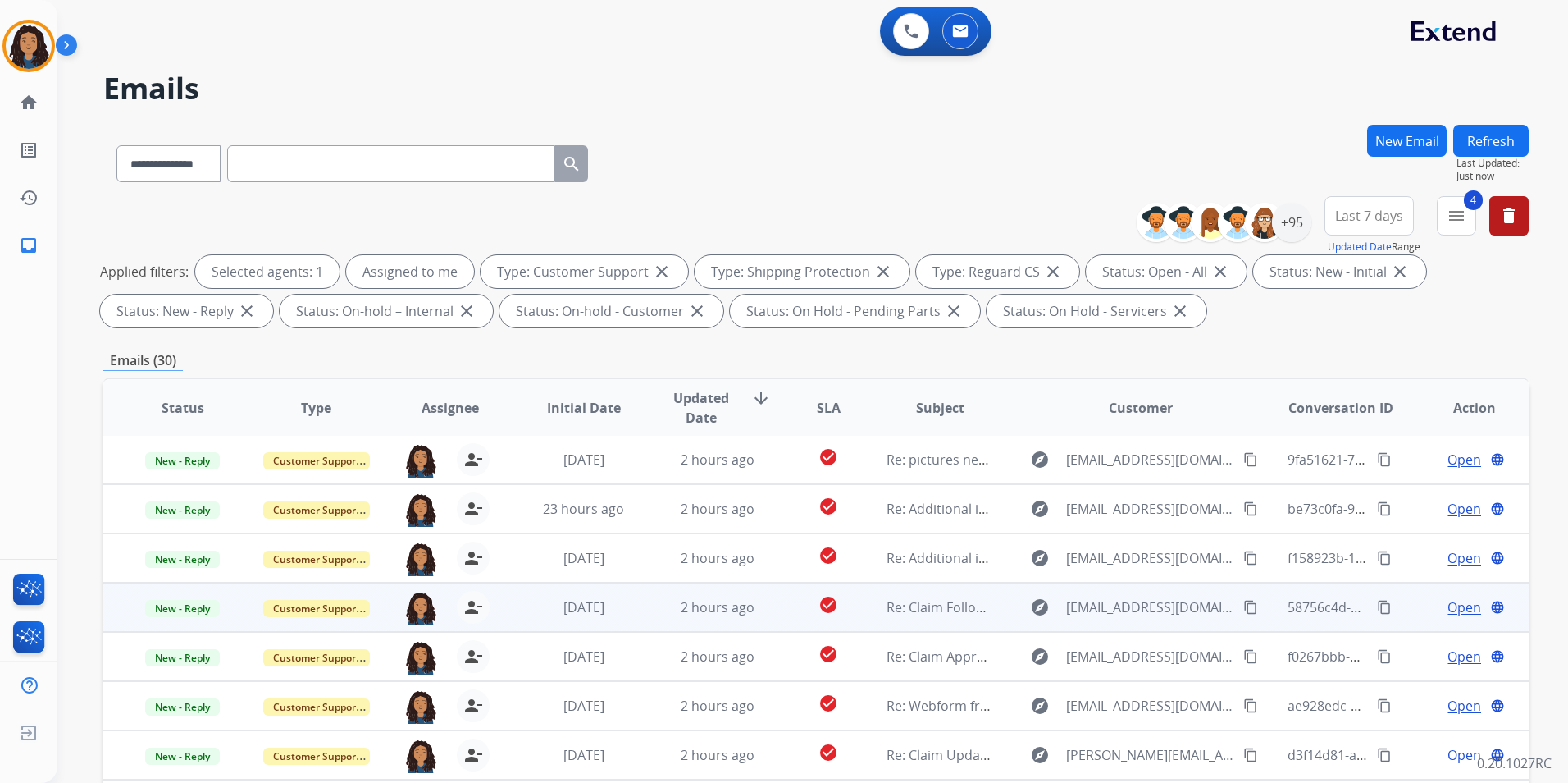
click at [1458, 606] on span "Open" at bounding box center [1464, 606] width 34 height 19
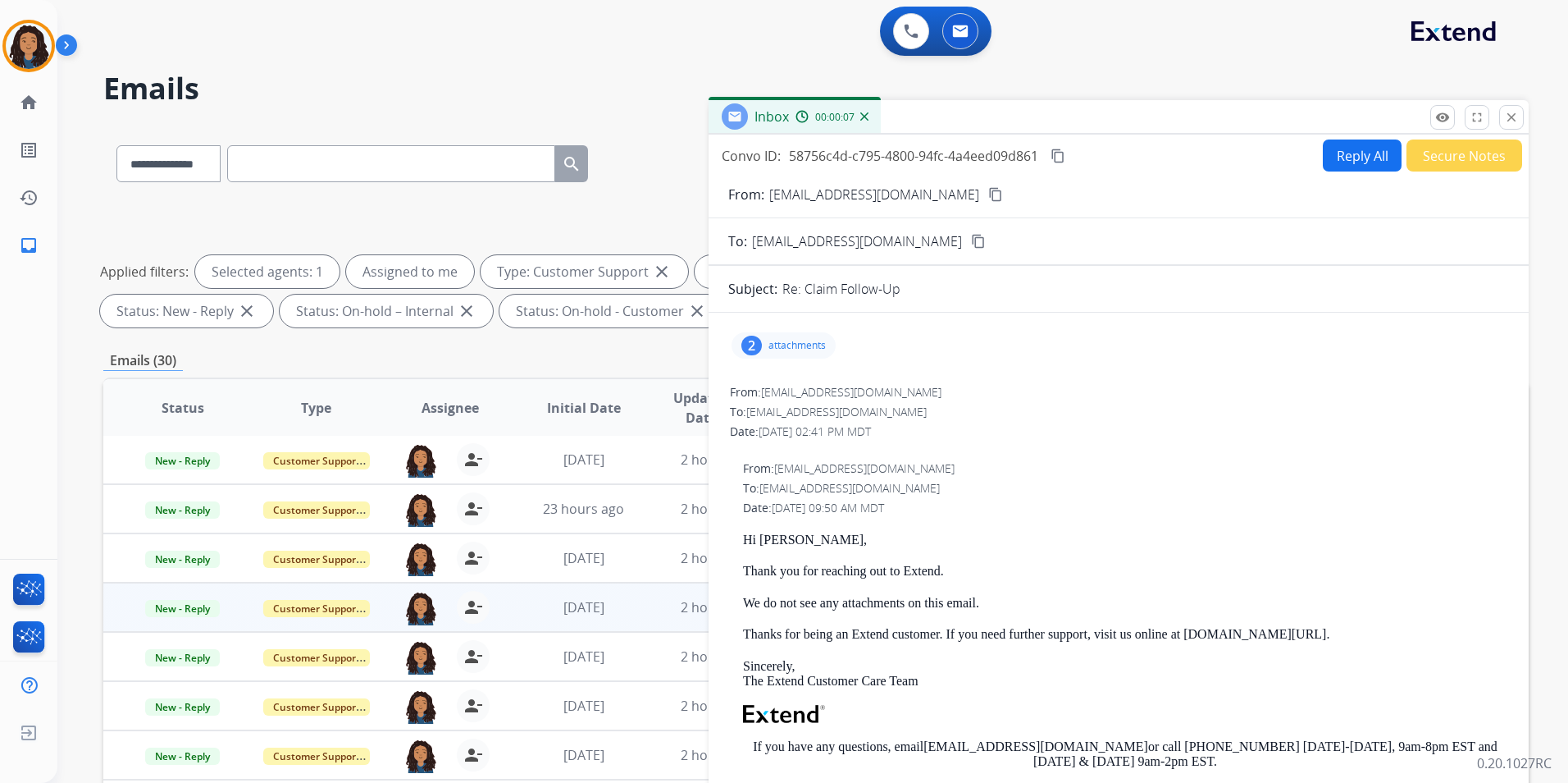
click at [814, 332] on div "2 attachments" at bounding box center [784, 345] width 104 height 27
click at [1513, 112] on mat-icon "close" at bounding box center [1511, 117] width 15 height 15
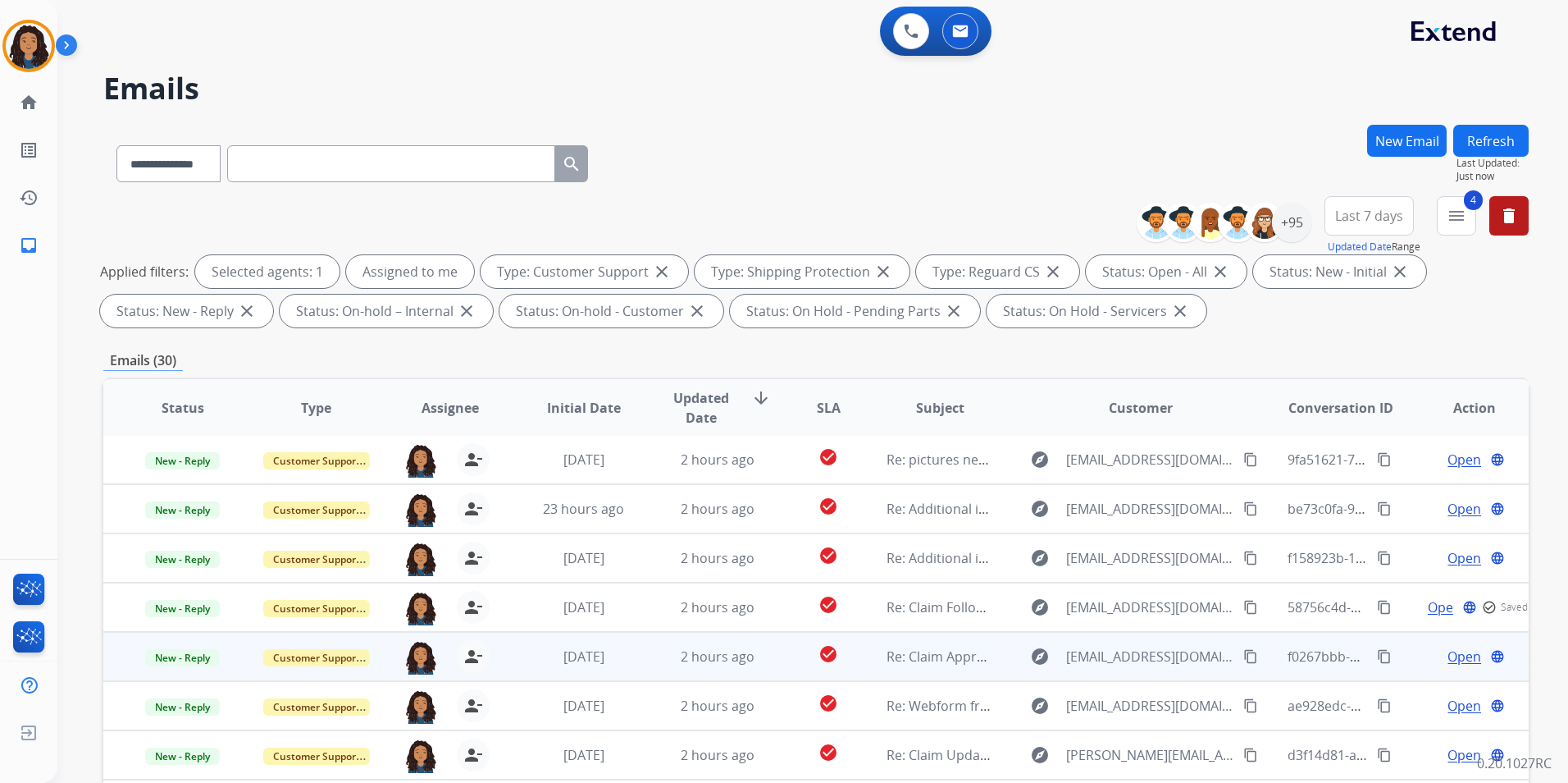
click at [1447, 656] on span "Open" at bounding box center [1464, 656] width 34 height 19
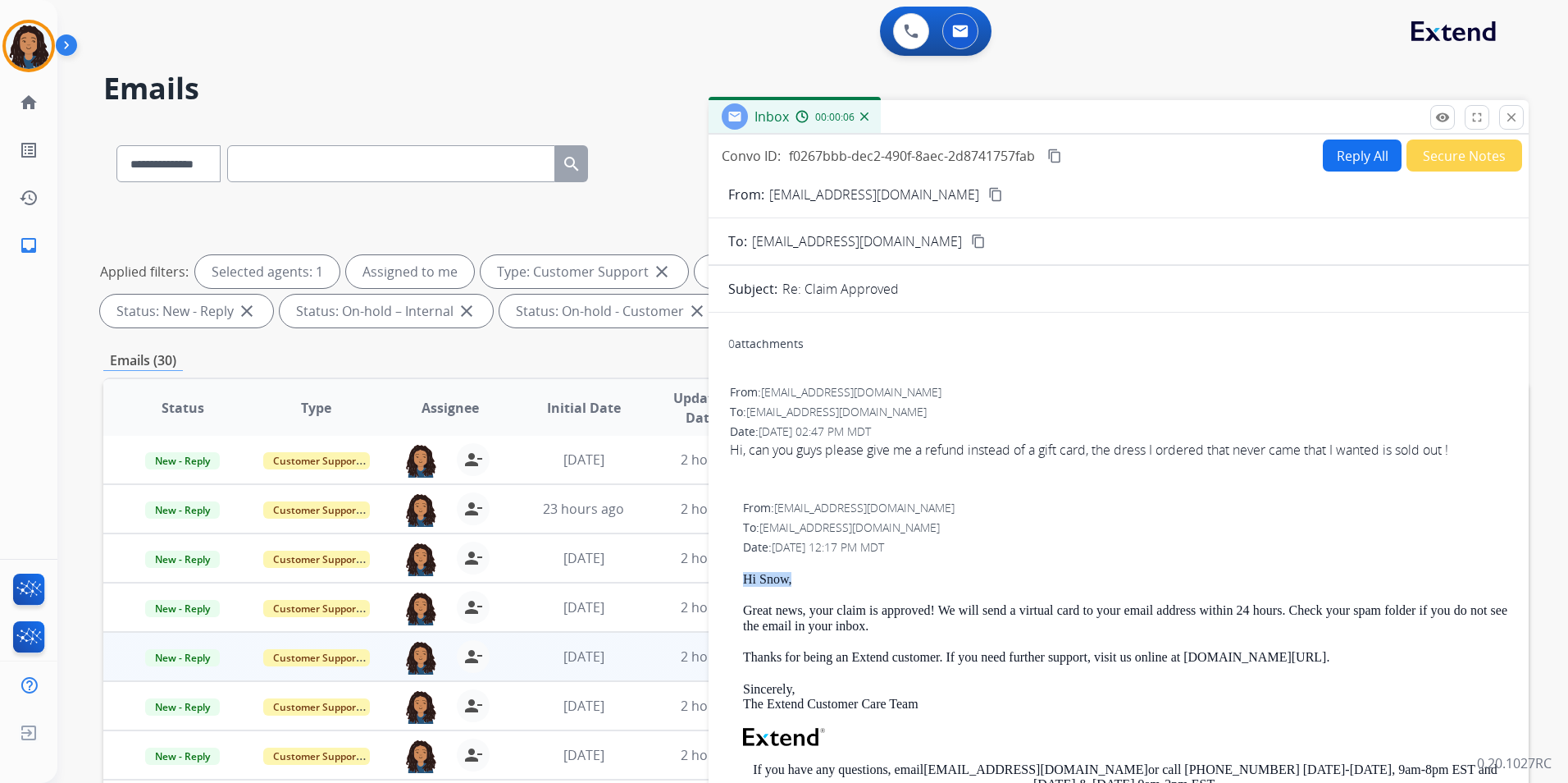
drag, startPoint x: 740, startPoint y: 577, endPoint x: 810, endPoint y: 576, distance: 70.0
click at [810, 576] on div "From: [EMAIL_ADDRESS][DOMAIN_NAME] To: [EMAIL_ADDRESS][DOMAIN_NAME] Date: [DATE…" at bounding box center [1119, 734] width 781 height 474
drag, startPoint x: 810, startPoint y: 576, endPoint x: 761, endPoint y: 575, distance: 49.0
click at [1351, 149] on button "Reply All" at bounding box center [1362, 155] width 79 height 32
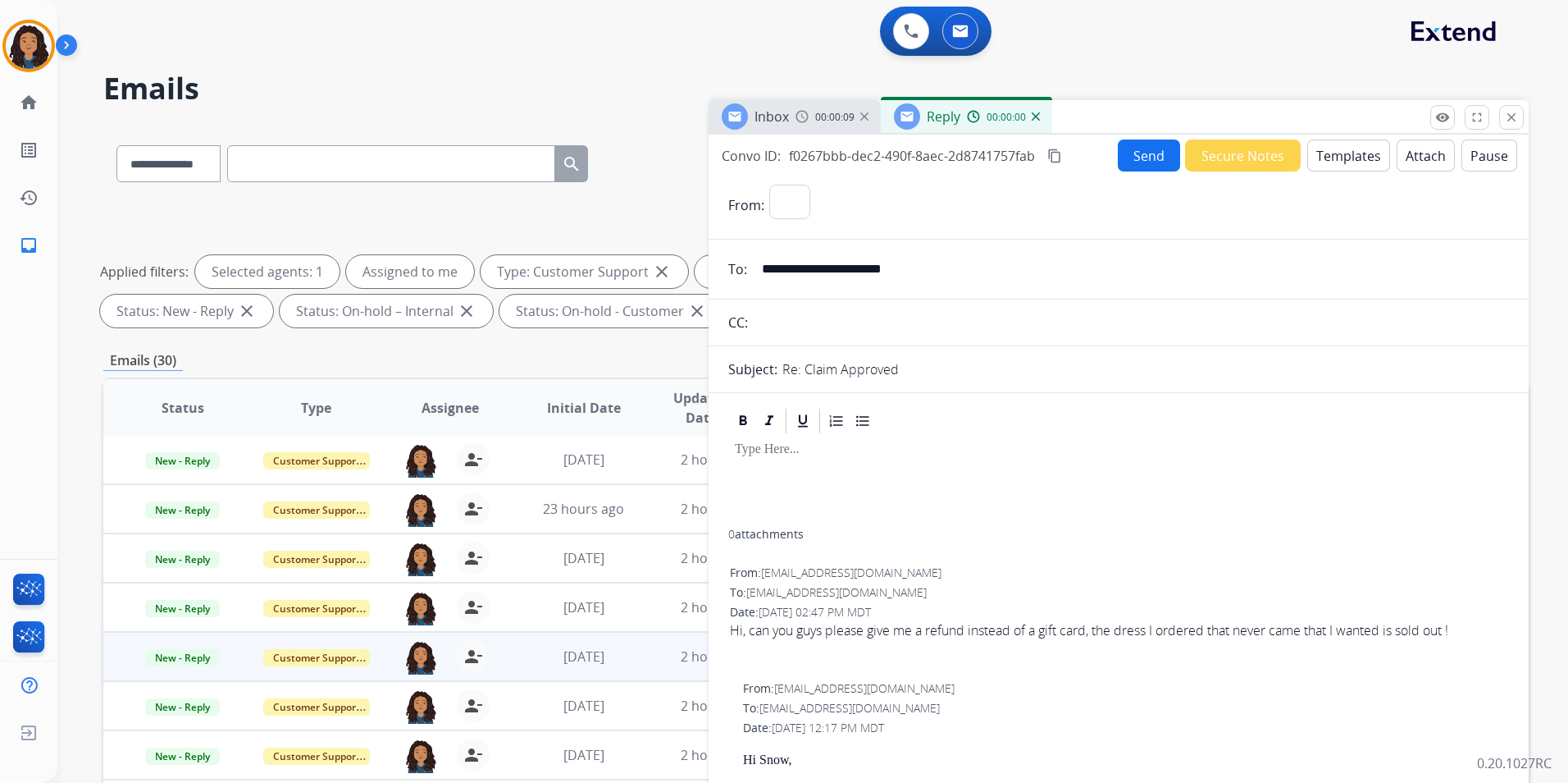
click at [1351, 149] on button "Templates" at bounding box center [1348, 155] width 82 height 32
select select "**********"
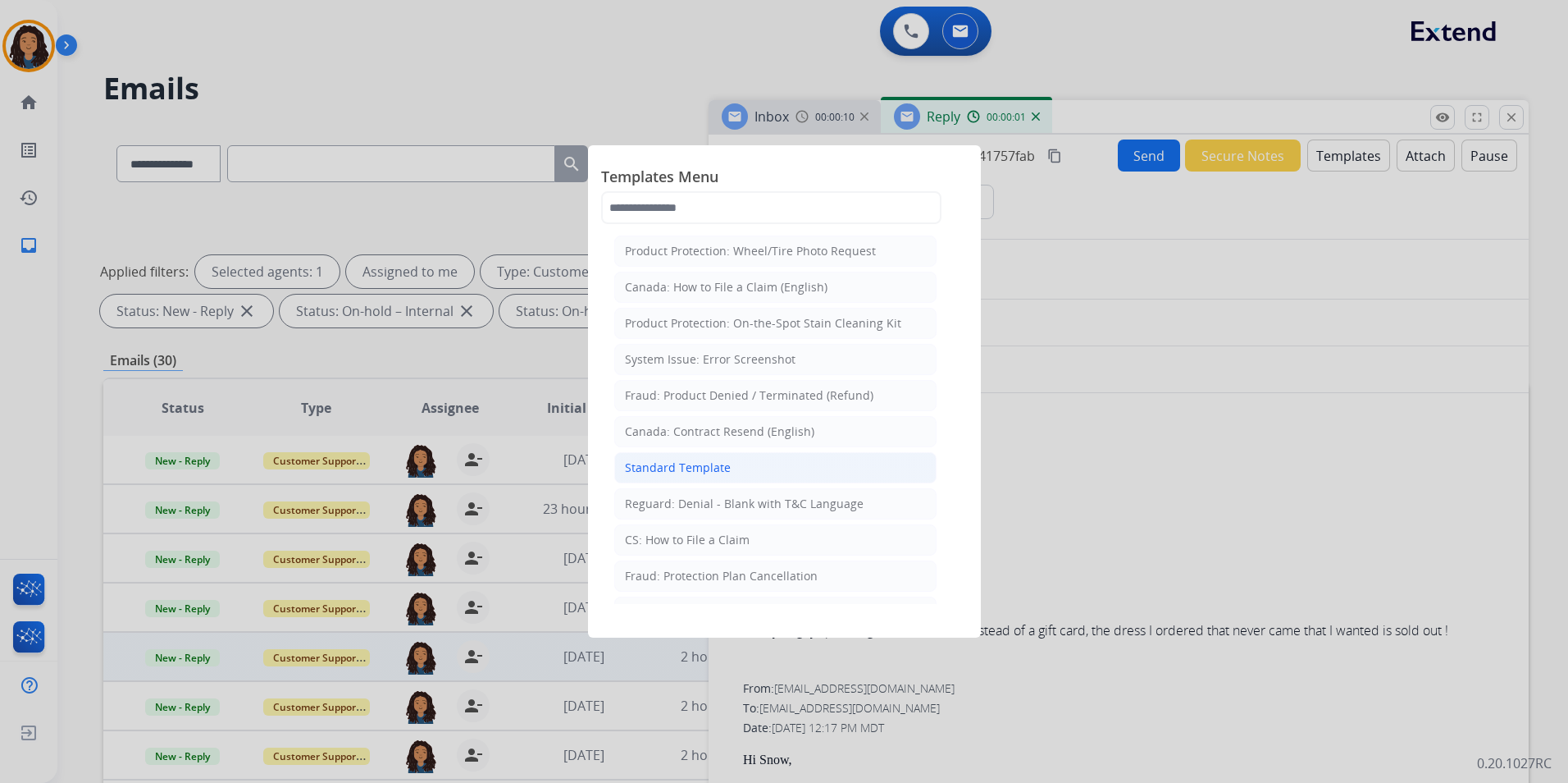
click at [759, 463] on li "Standard Template" at bounding box center [775, 468] width 323 height 31
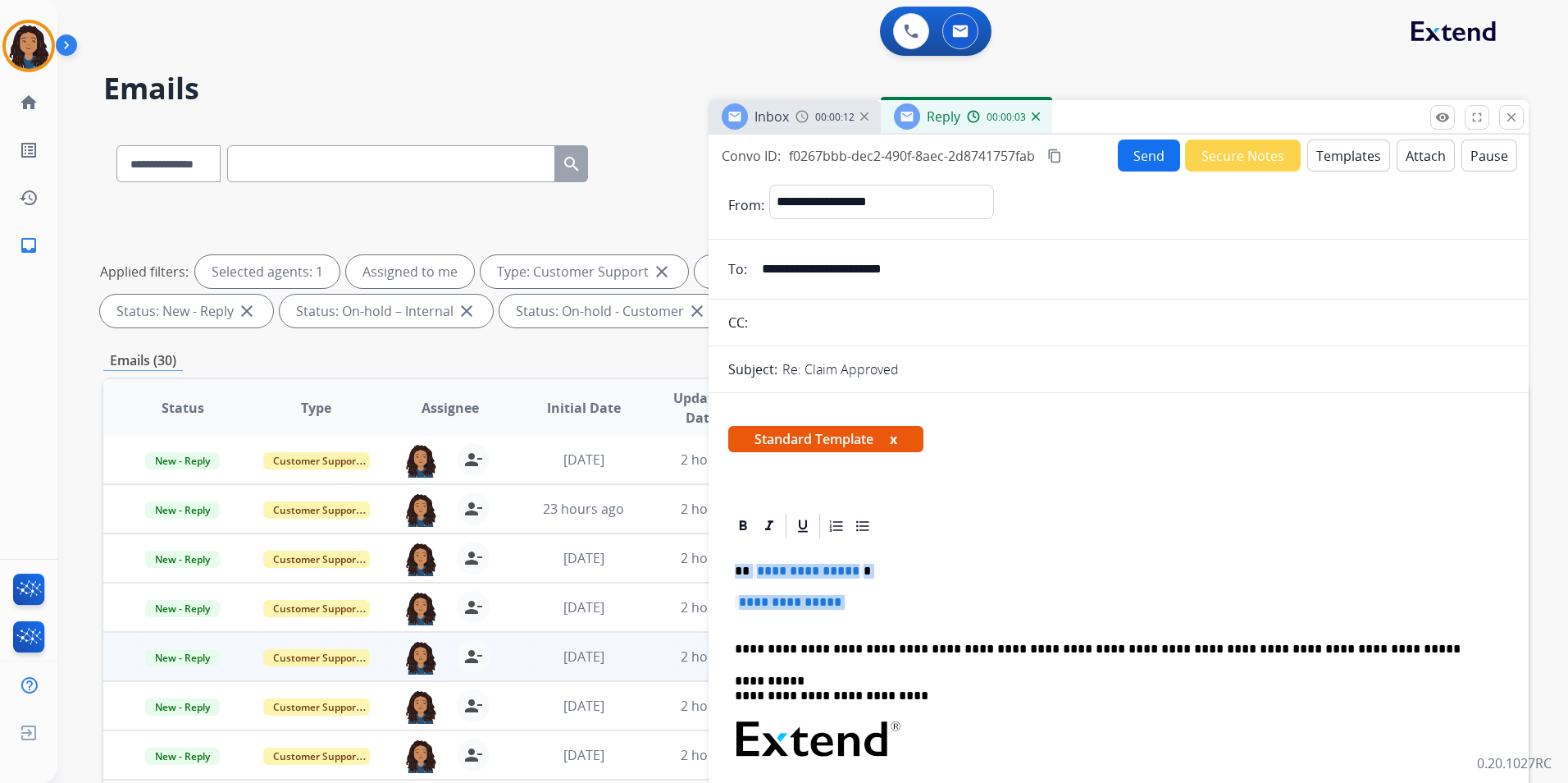
drag, startPoint x: 732, startPoint y: 565, endPoint x: 892, endPoint y: 611, distance: 166.5
click at [893, 615] on div "**********" at bounding box center [1119, 789] width 781 height 495
paste div
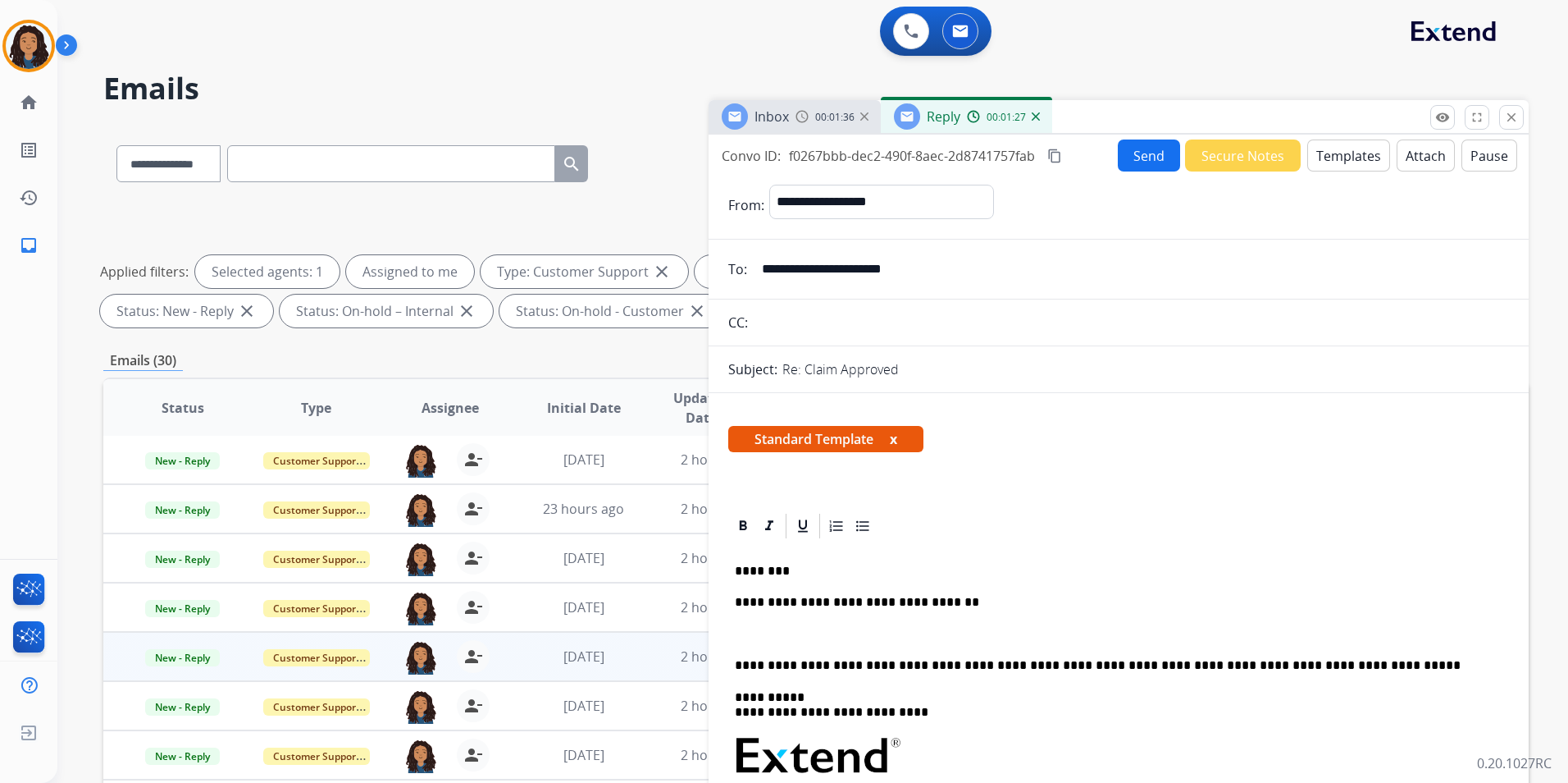
click at [819, 121] on span "00:01:36" at bounding box center [834, 117] width 39 height 13
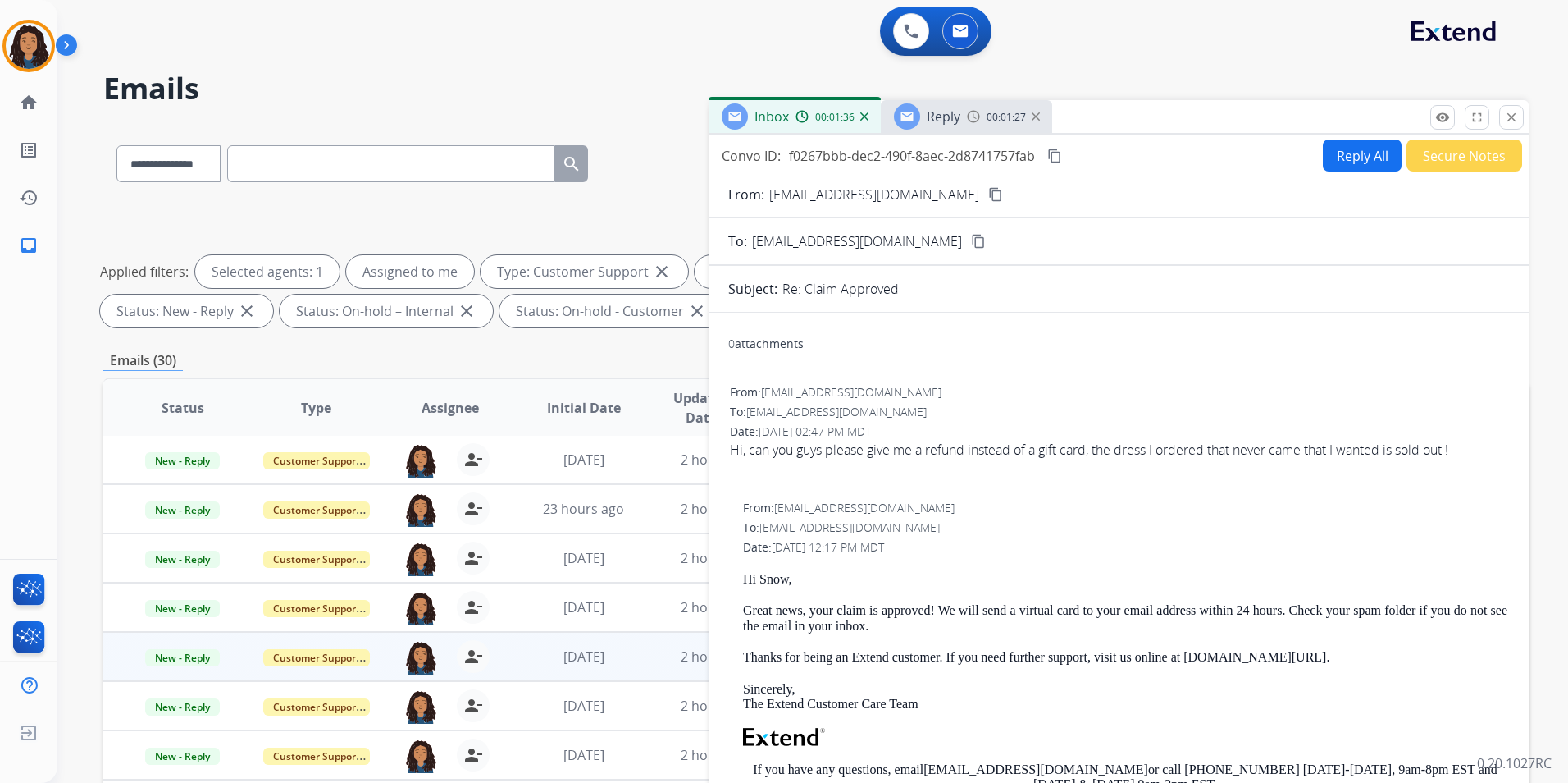
click at [995, 121] on span "00:01:27" at bounding box center [1005, 117] width 39 height 13
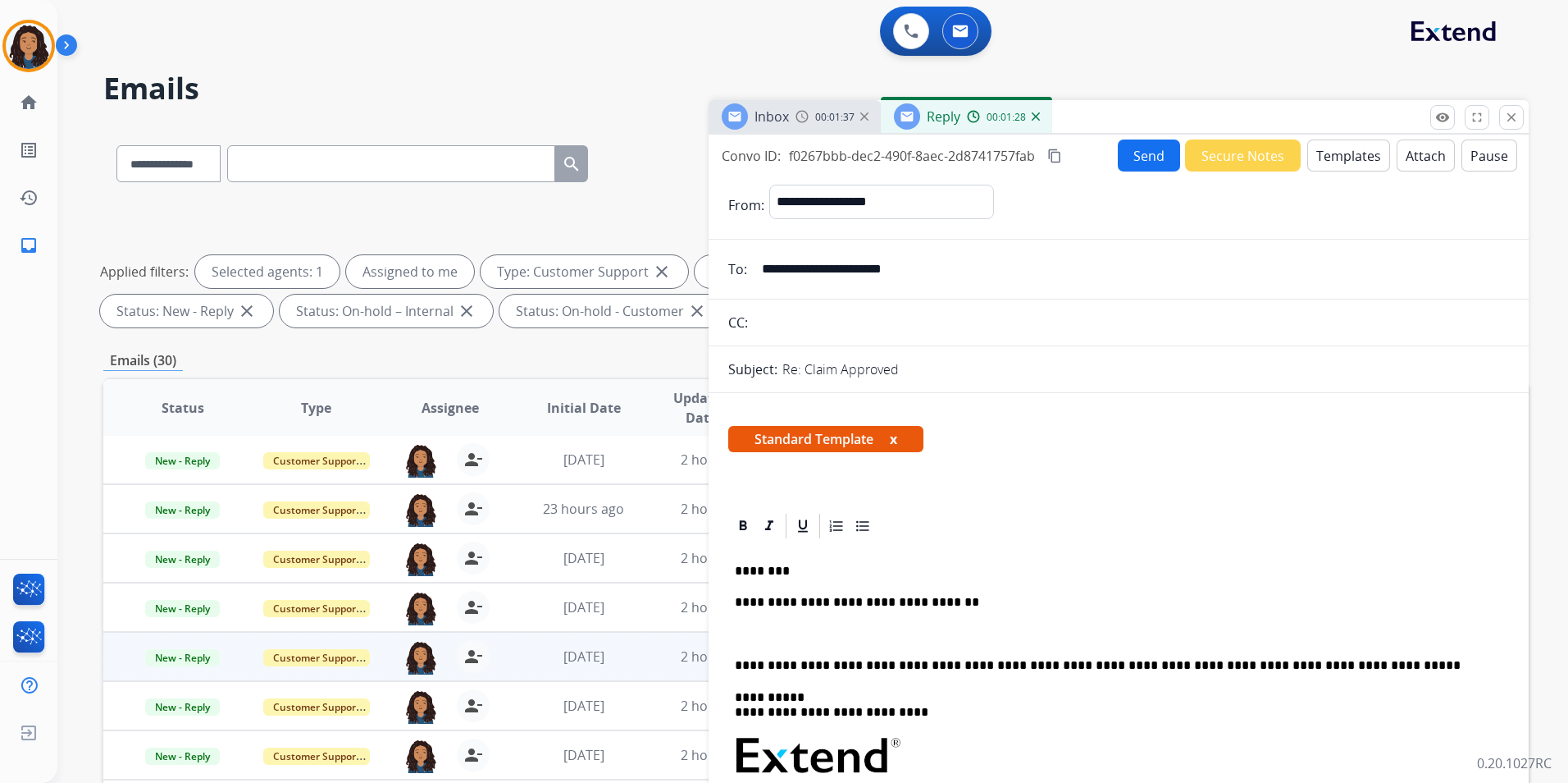
click at [829, 650] on div "**********" at bounding box center [1119, 796] width 781 height 511
click at [833, 625] on div "**********" at bounding box center [1119, 796] width 781 height 511
click at [1137, 158] on button "Send" at bounding box center [1149, 155] width 62 height 32
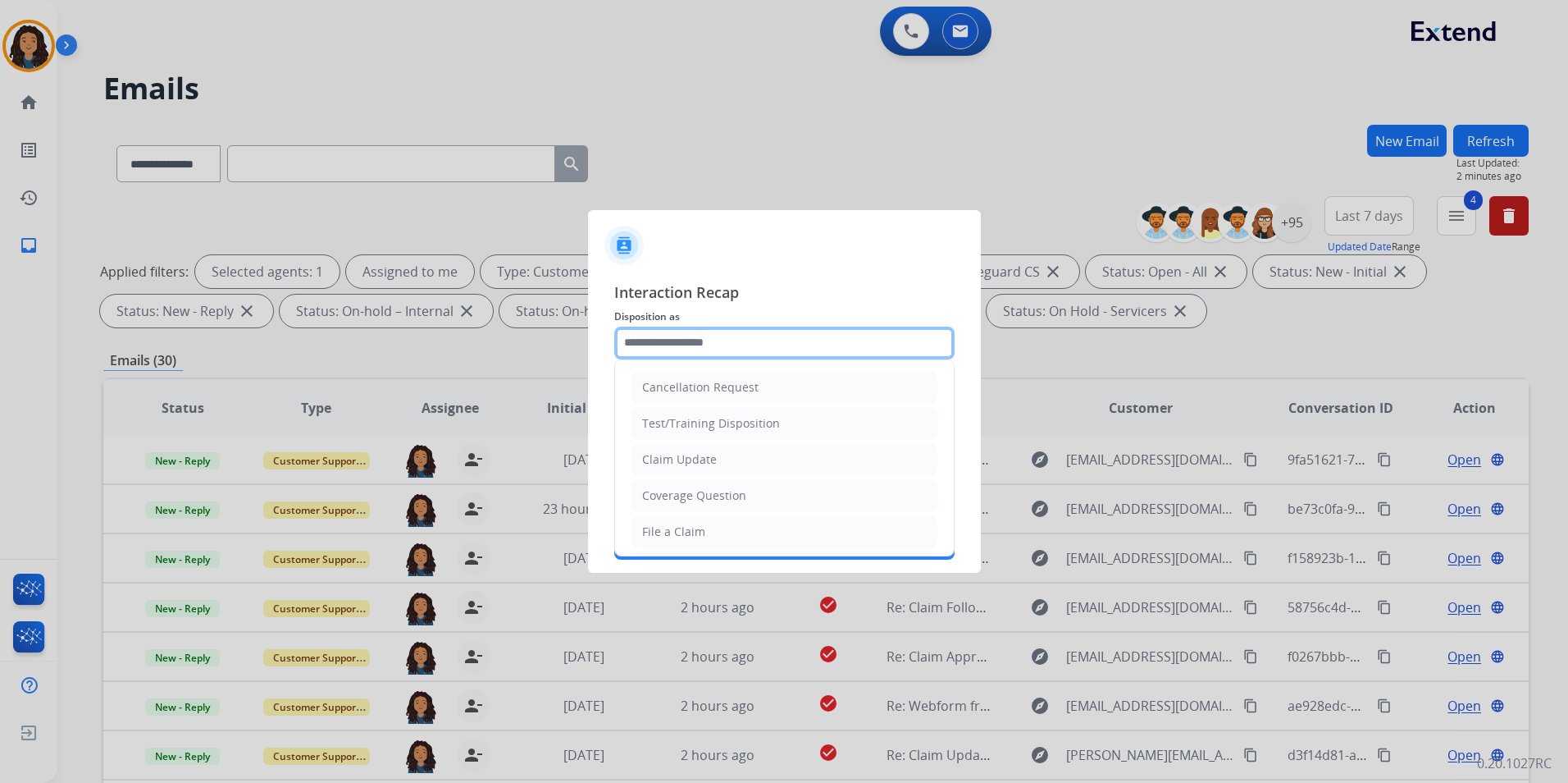
click at [783, 343] on input "text" at bounding box center [784, 343] width 340 height 33
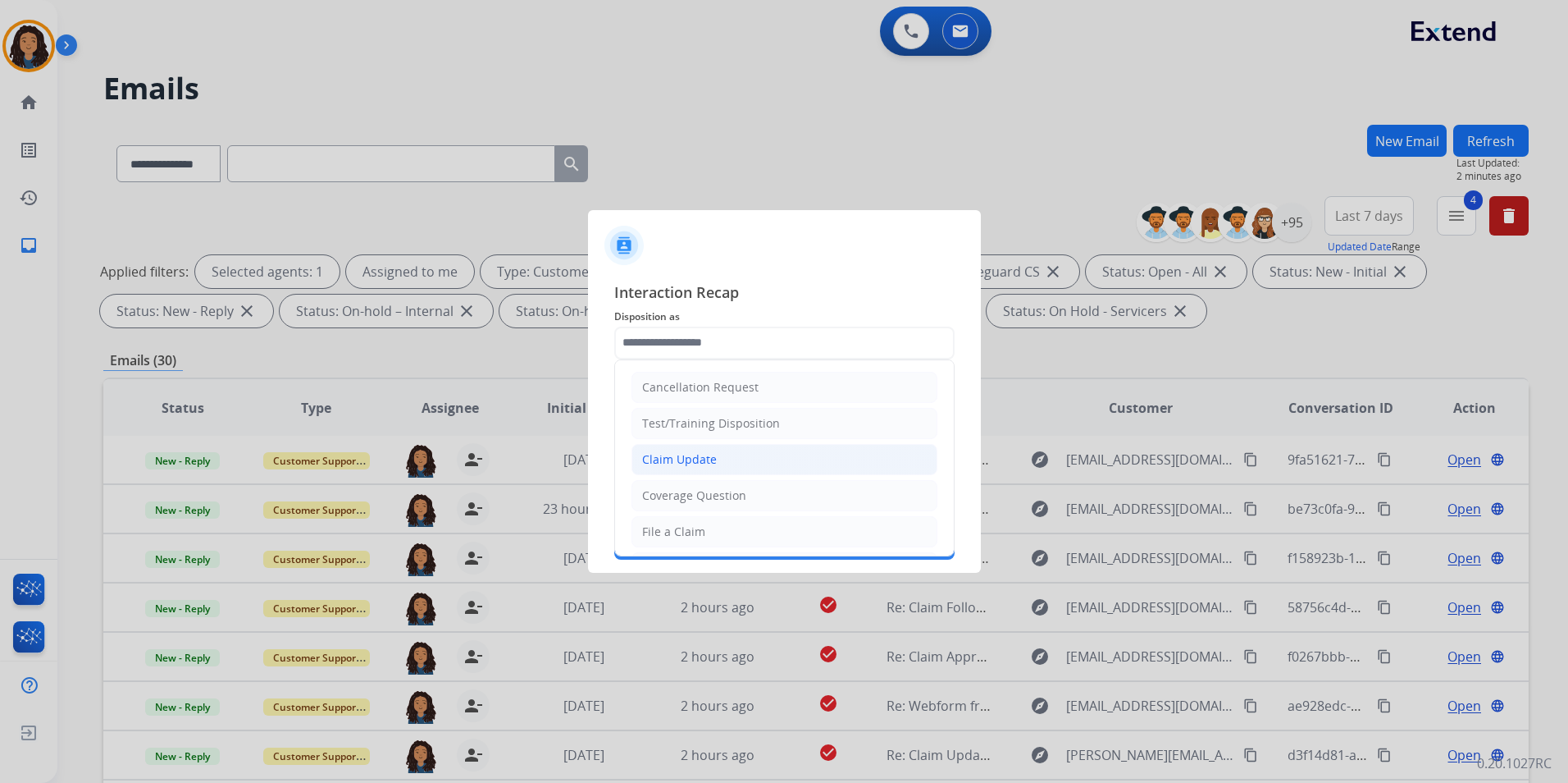
click at [738, 456] on li "Claim Update" at bounding box center [784, 459] width 306 height 31
type input "**********"
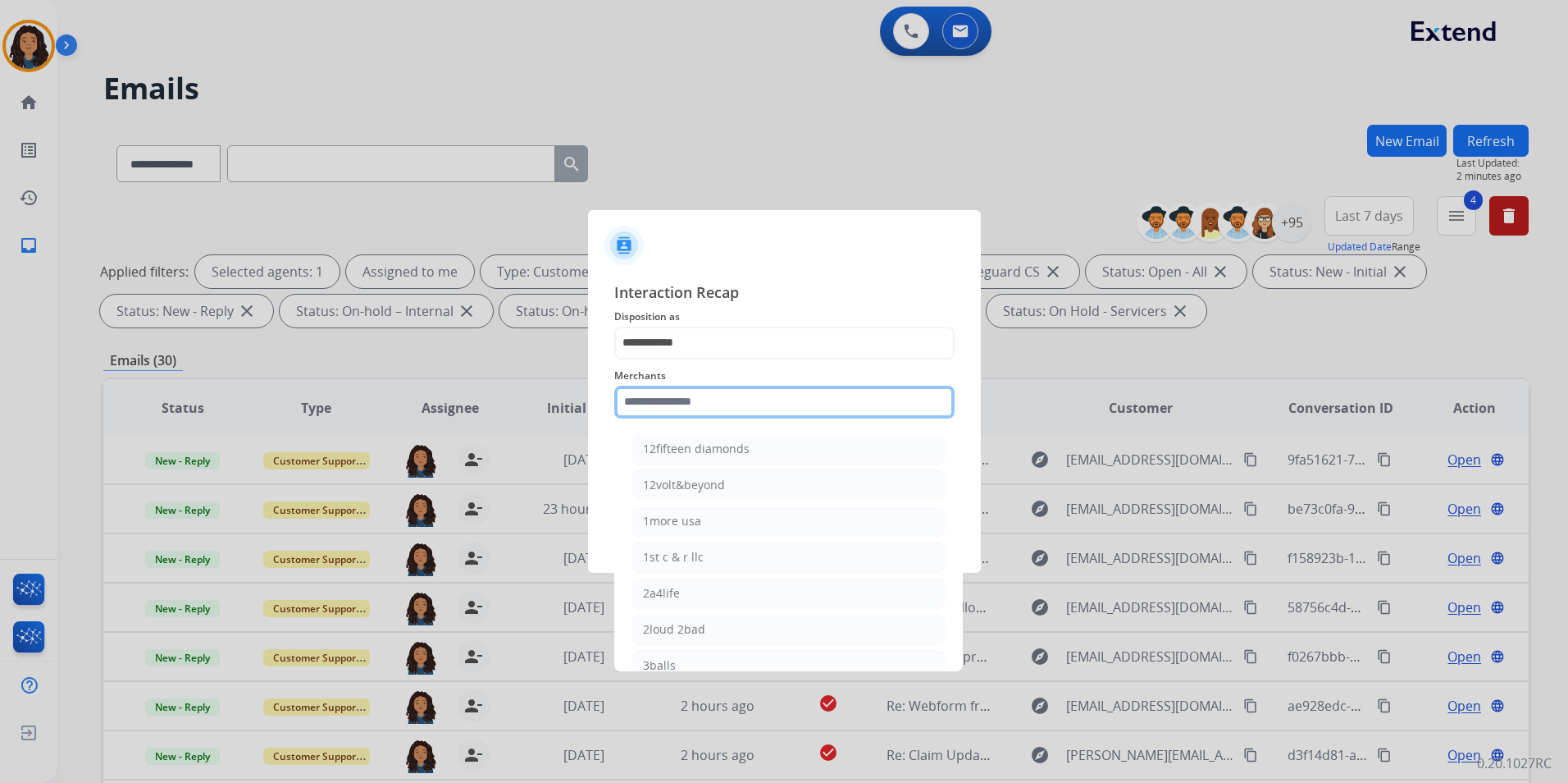
click at [732, 390] on input "text" at bounding box center [784, 403] width 340 height 33
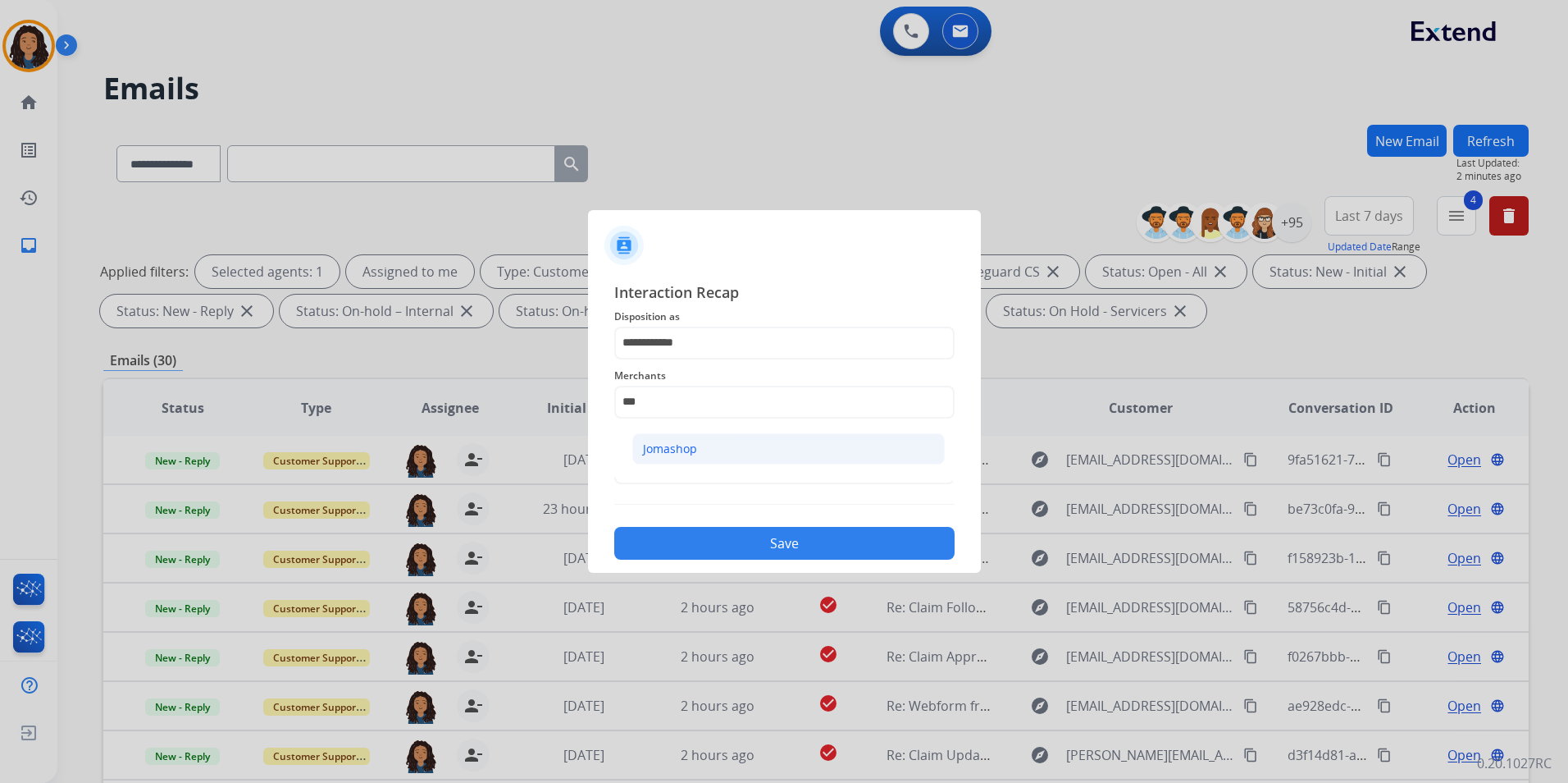
click at [723, 456] on li "Jomashop" at bounding box center [788, 448] width 313 height 31
type input "********"
click at [719, 466] on input "text" at bounding box center [784, 468] width 340 height 33
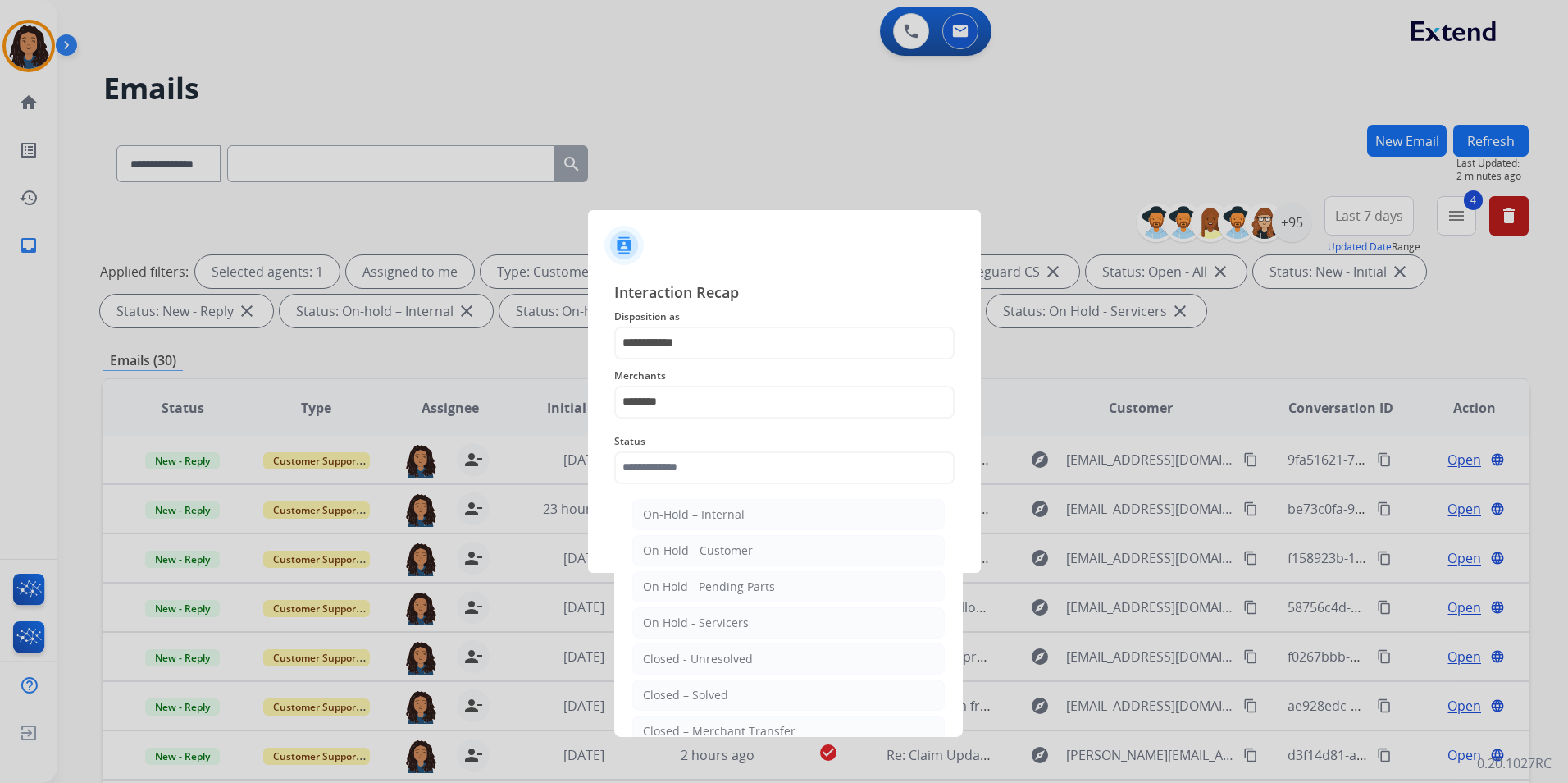
click at [697, 689] on div "Closed – Solved" at bounding box center [685, 695] width 85 height 17
type input "**********"
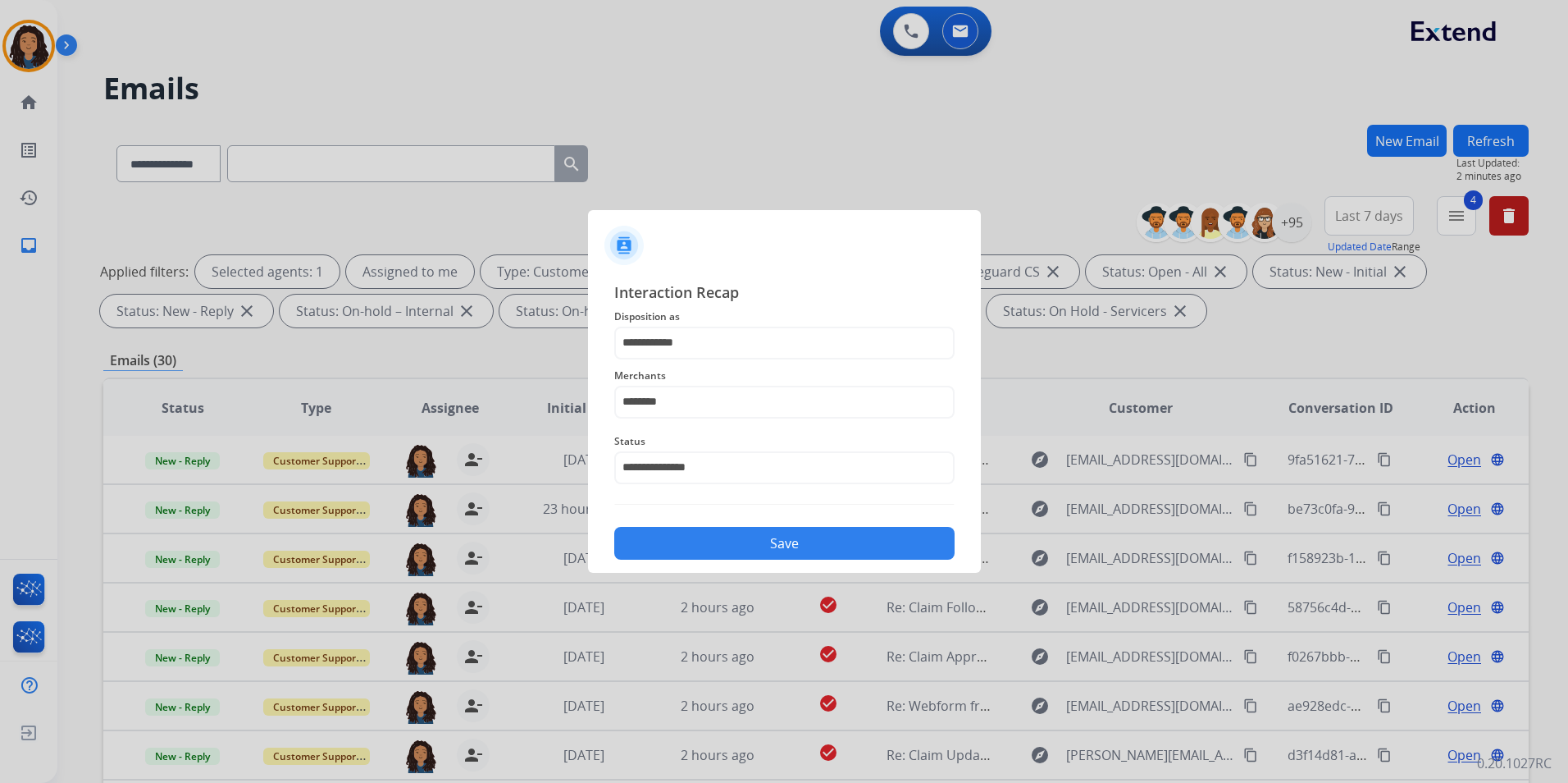
click at [724, 531] on button "Save" at bounding box center [784, 543] width 340 height 33
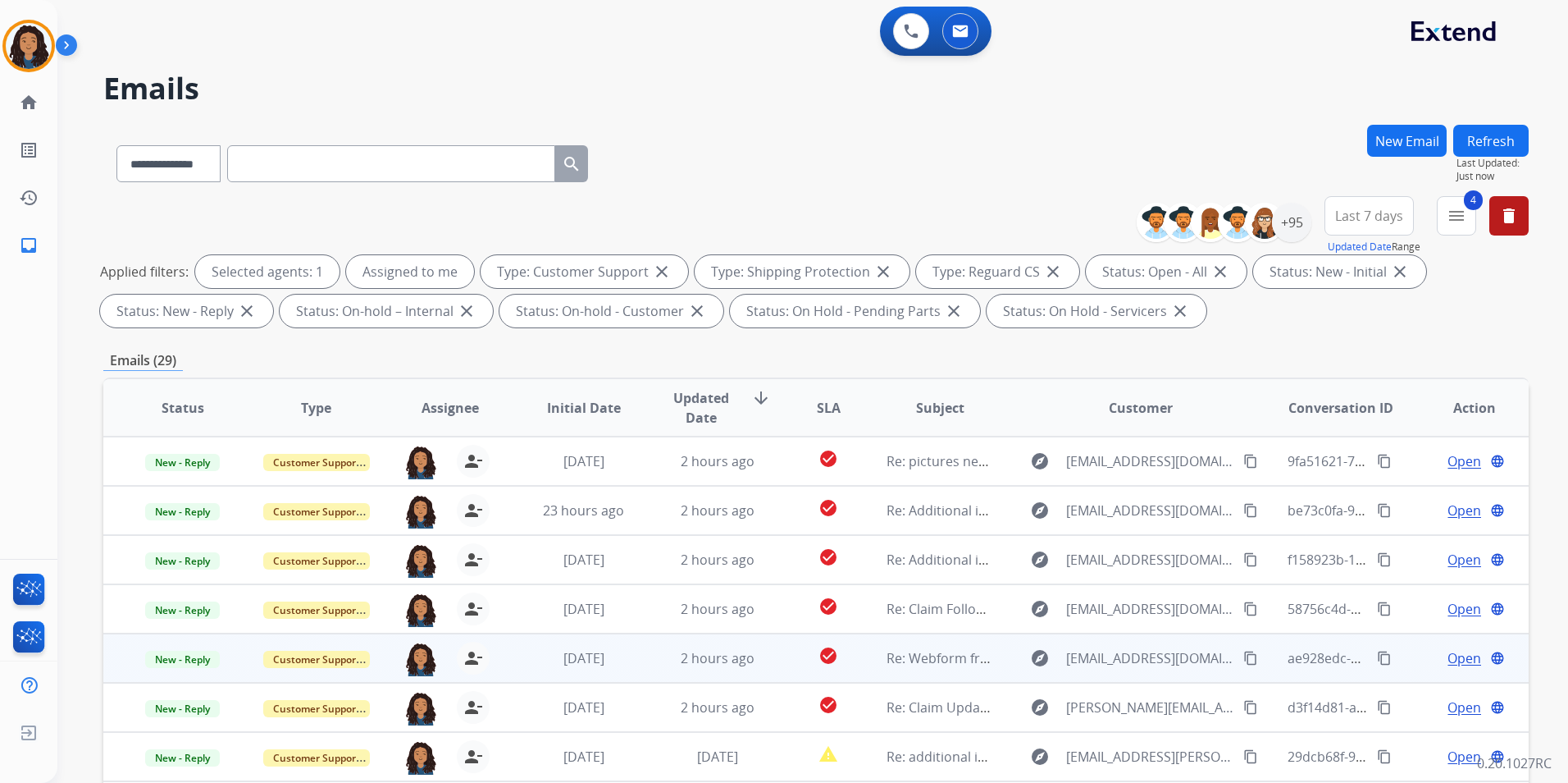
click at [1421, 658] on div "Open language" at bounding box center [1475, 657] width 106 height 19
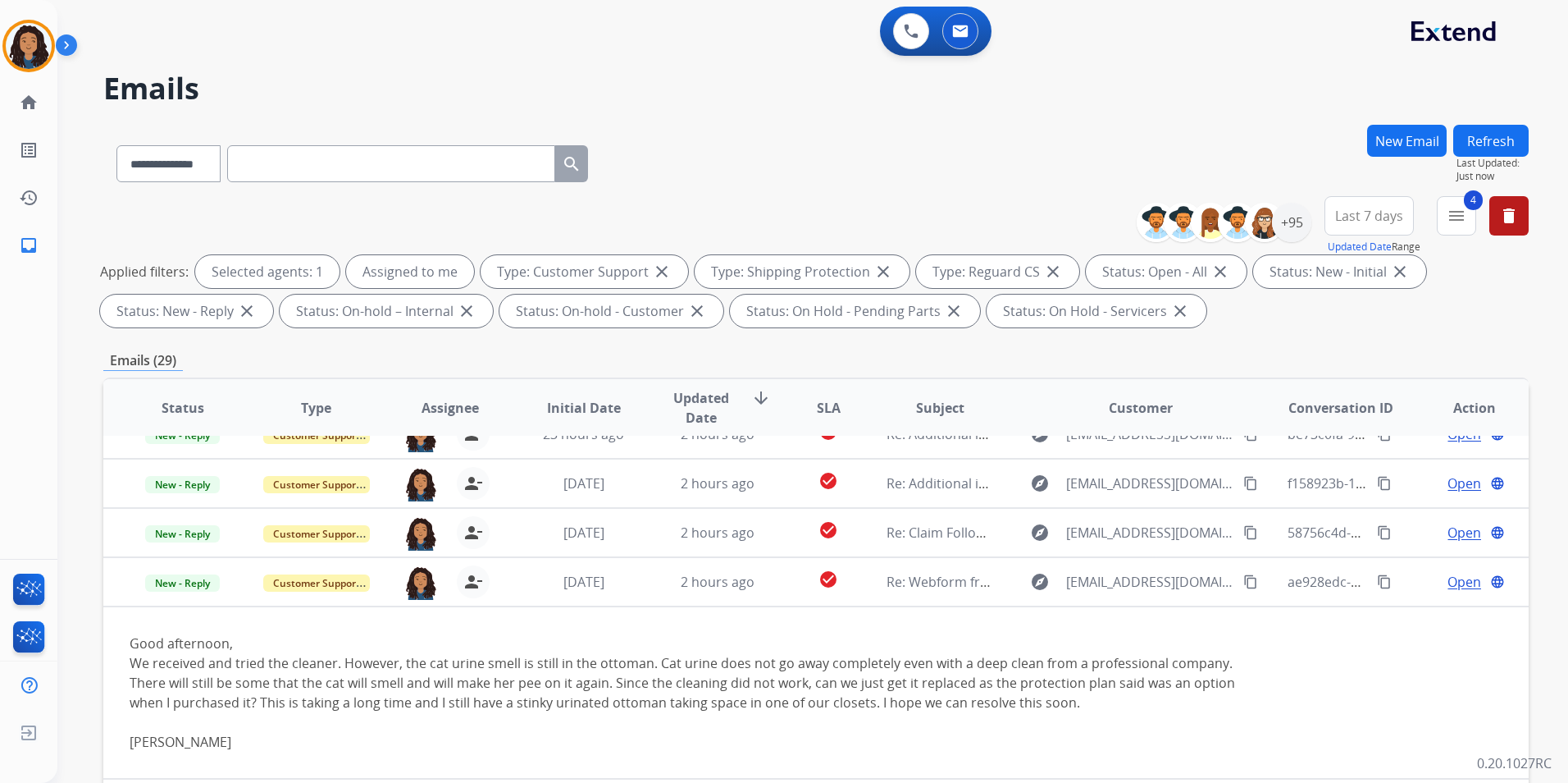
click at [1408, 657] on table "Status Type Assignee Initial Date Updated Date arrow_downward SLA Subject Custo…" at bounding box center [816, 639] width 1425 height 673
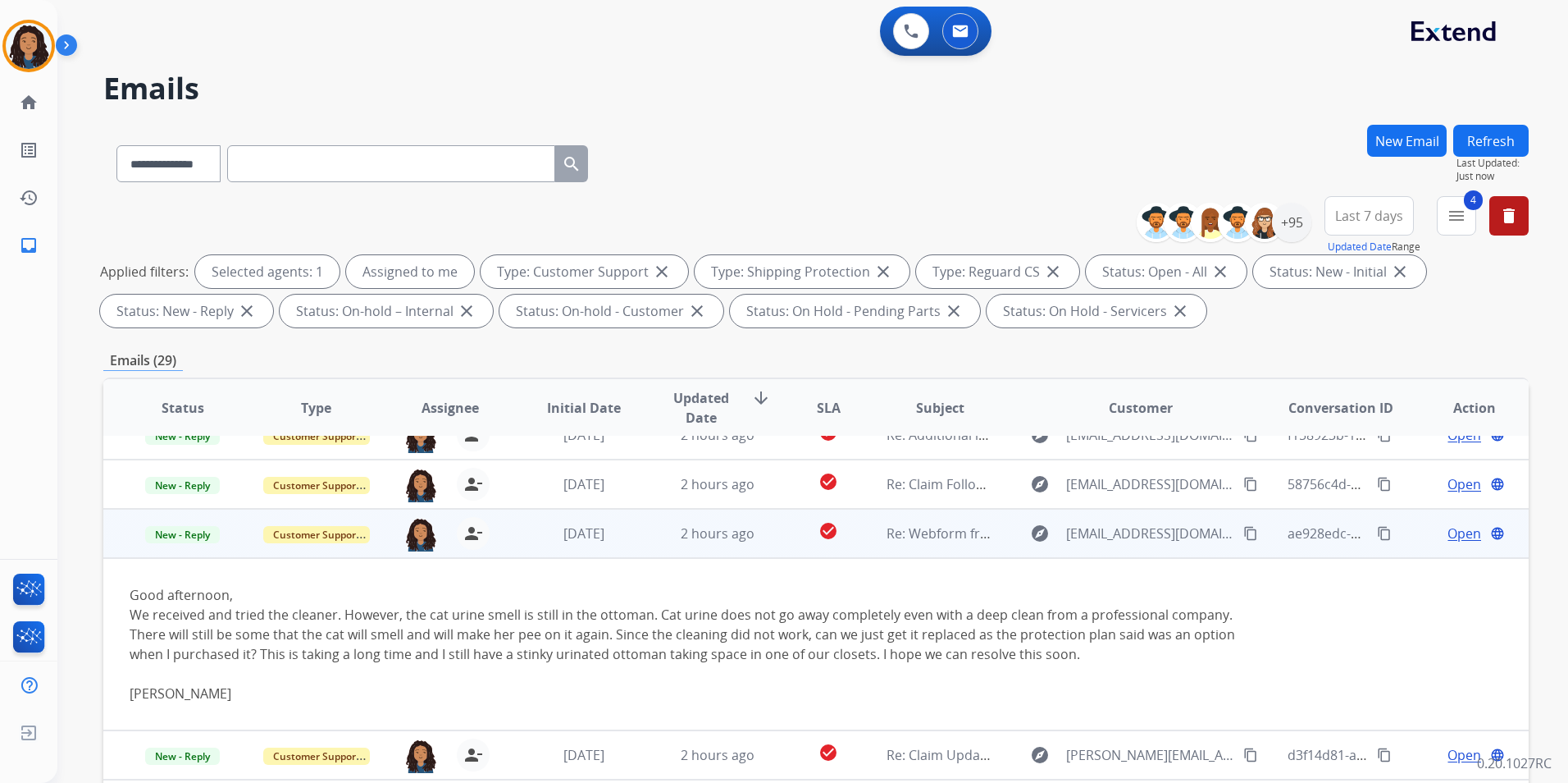
click at [1421, 531] on div "Open language" at bounding box center [1475, 533] width 106 height 19
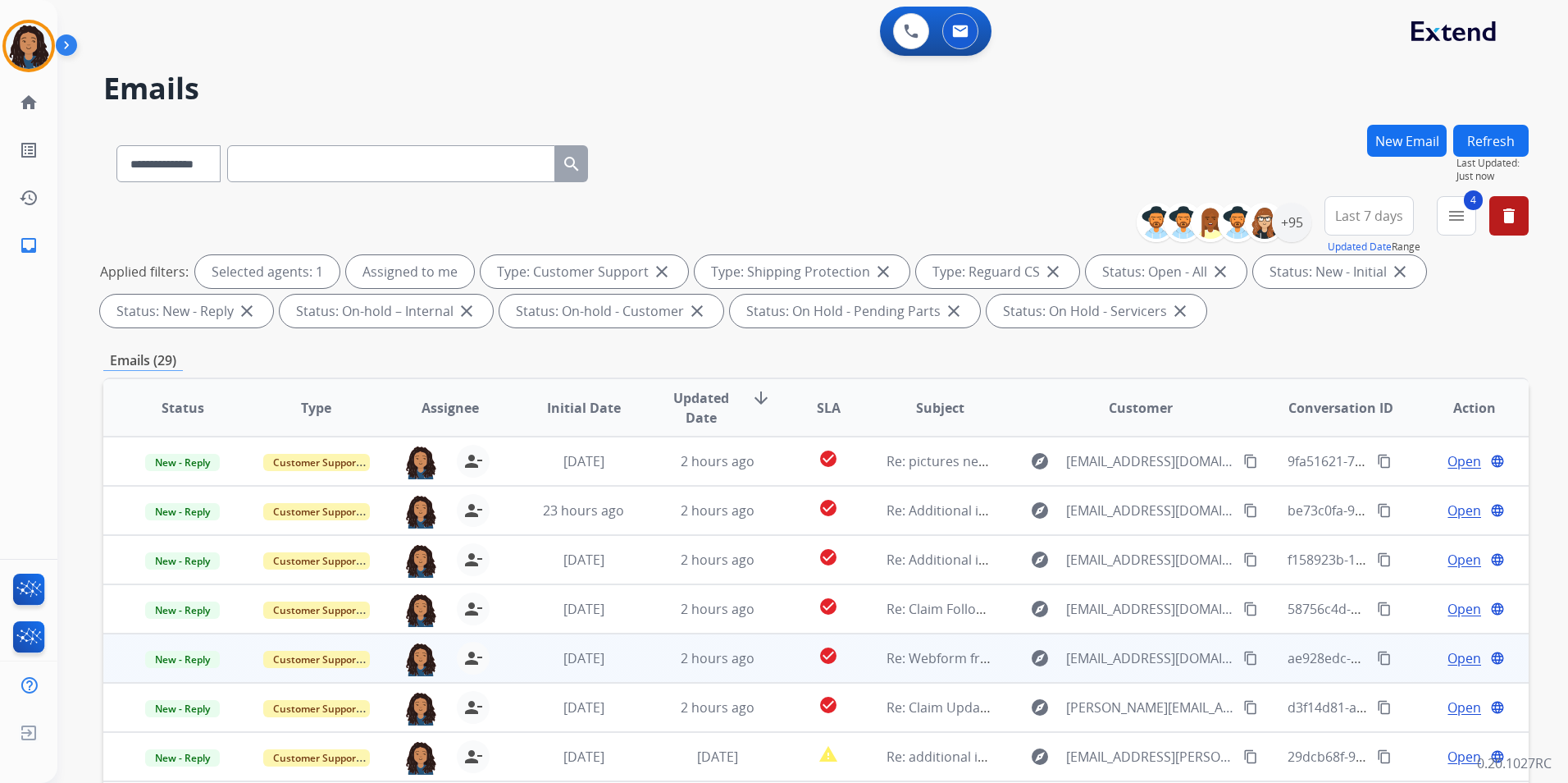
click at [1449, 656] on span "Open" at bounding box center [1464, 657] width 34 height 19
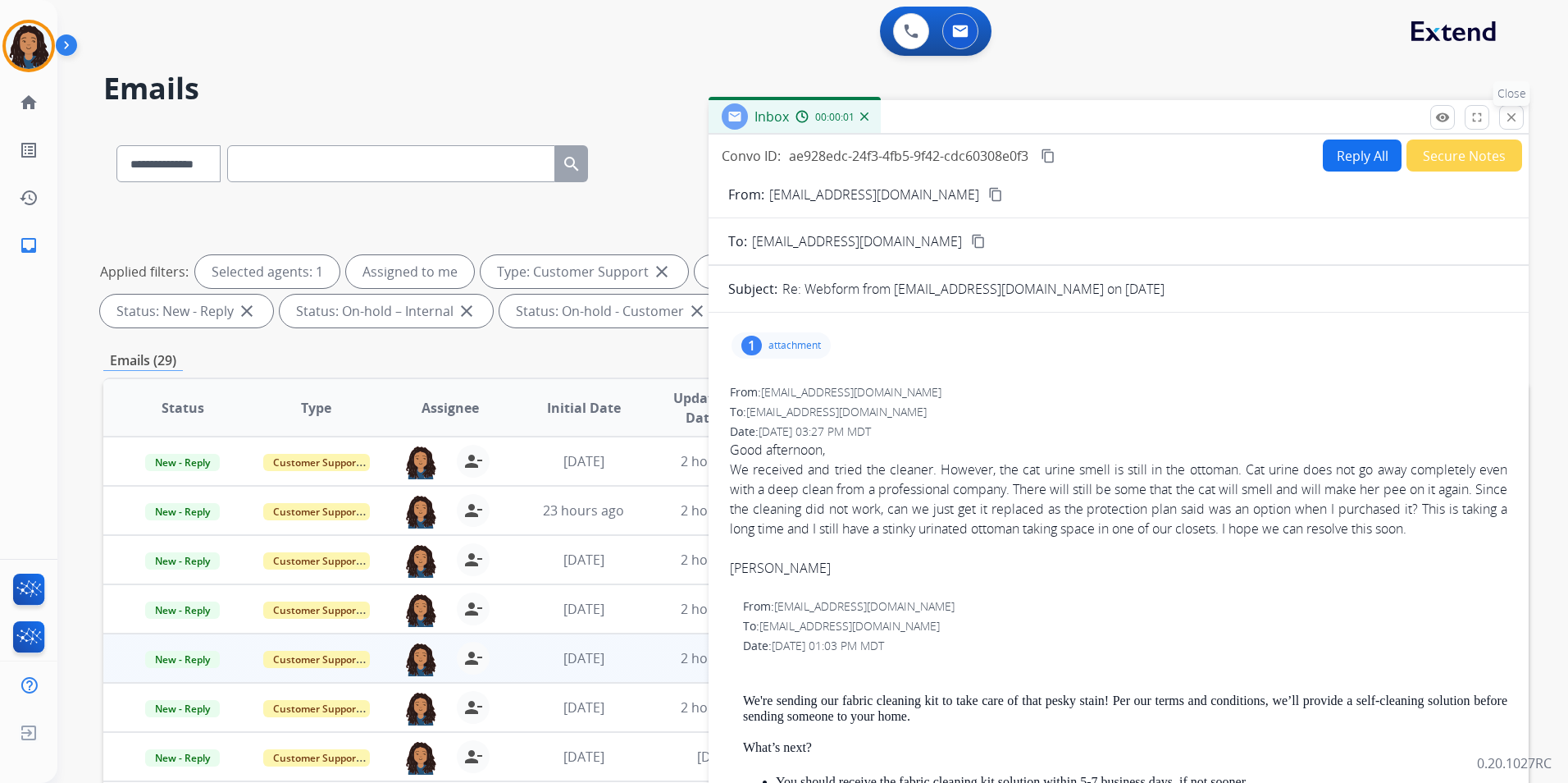
click at [1517, 125] on button "close Close" at bounding box center [1511, 117] width 25 height 25
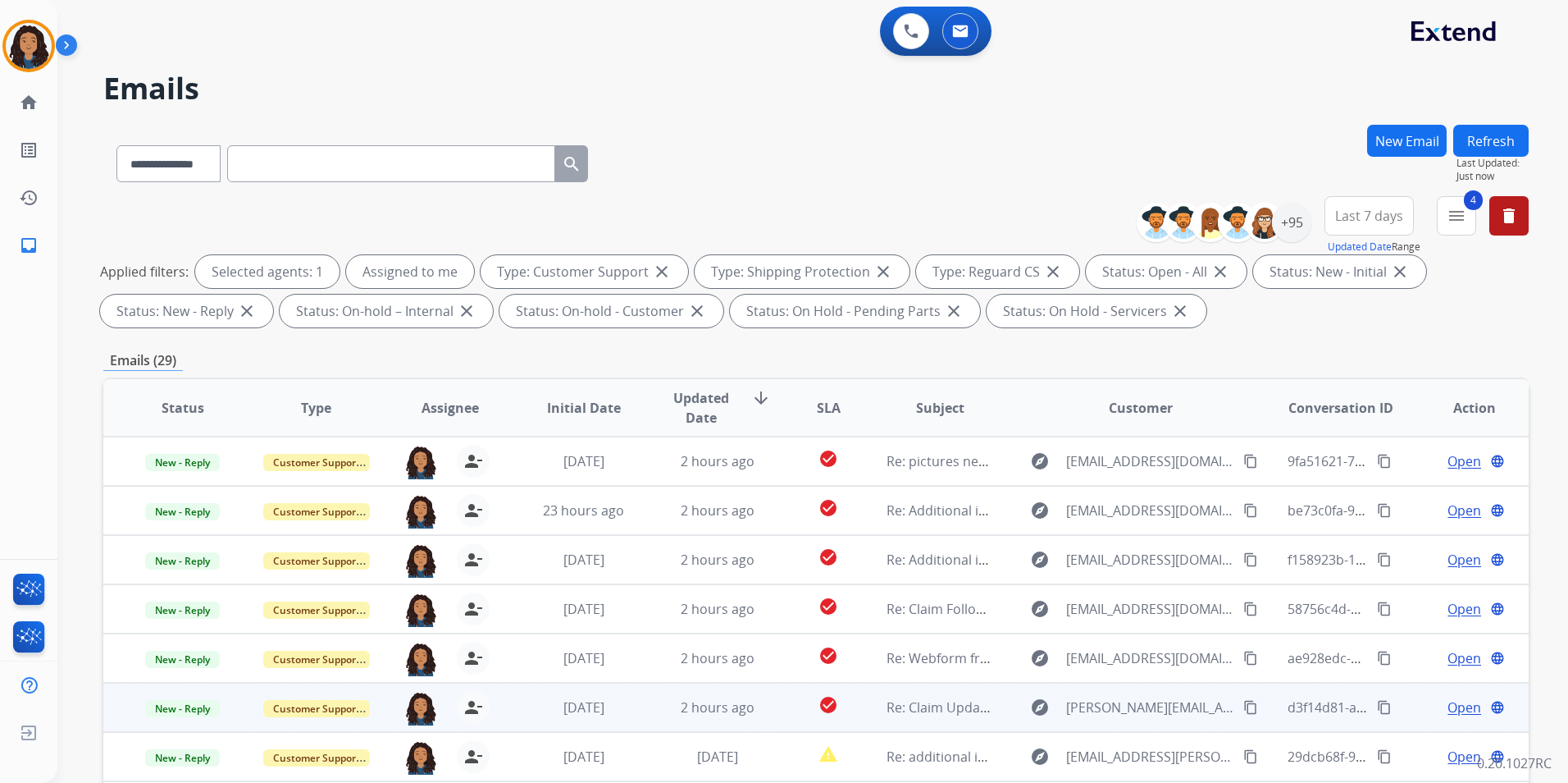
click at [1447, 709] on span "Open" at bounding box center [1464, 707] width 34 height 19
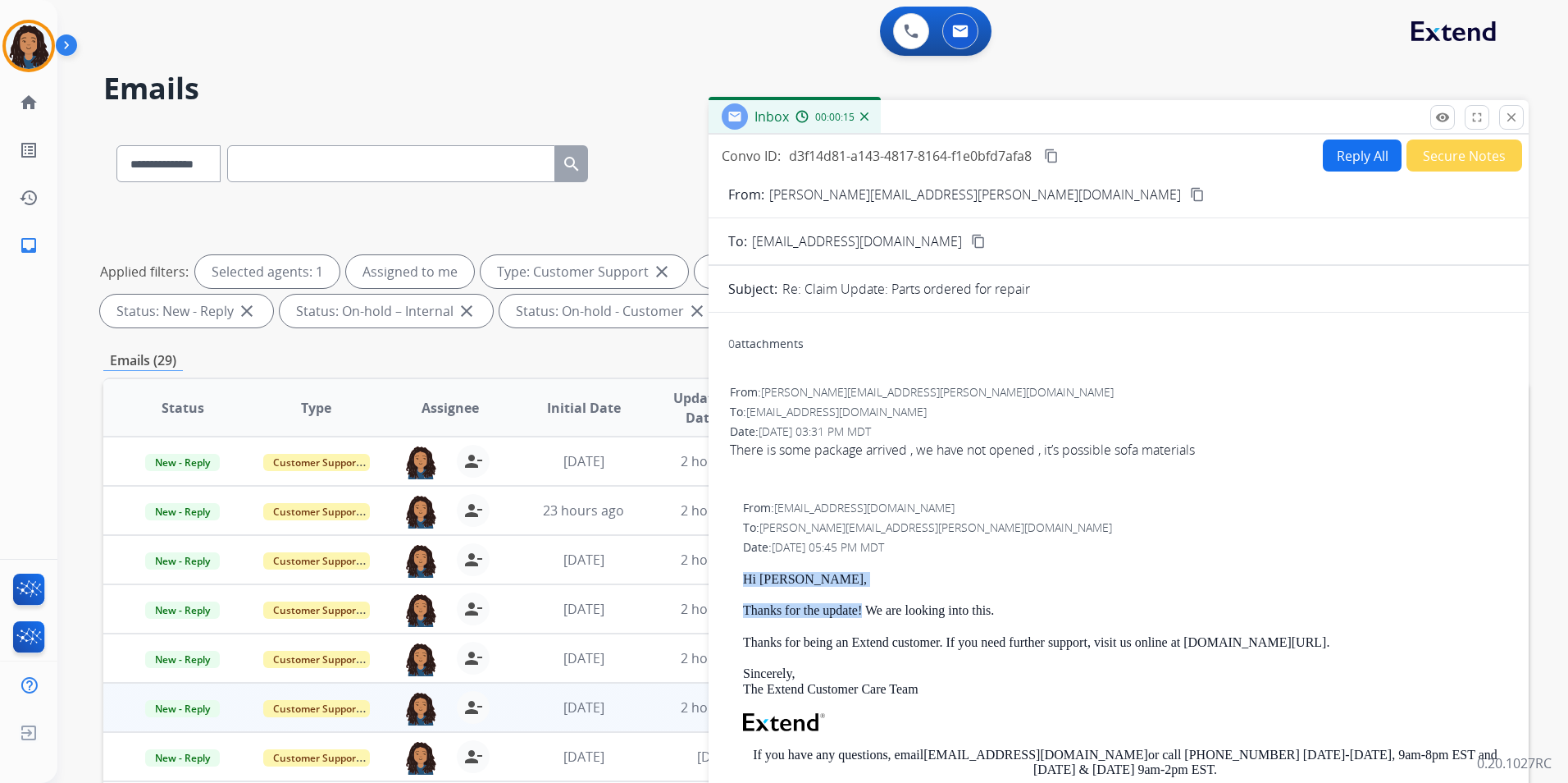
drag, startPoint x: 731, startPoint y: 575, endPoint x: 862, endPoint y: 615, distance: 137.0
click at [862, 615] on div "From: [EMAIL_ADDRESS][DOMAIN_NAME] To: [PERSON_NAME][EMAIL_ADDRESS][PERSON_NAME…" at bounding box center [1119, 727] width 781 height 458
click at [1367, 154] on button "Reply All" at bounding box center [1362, 155] width 79 height 32
select select "**********"
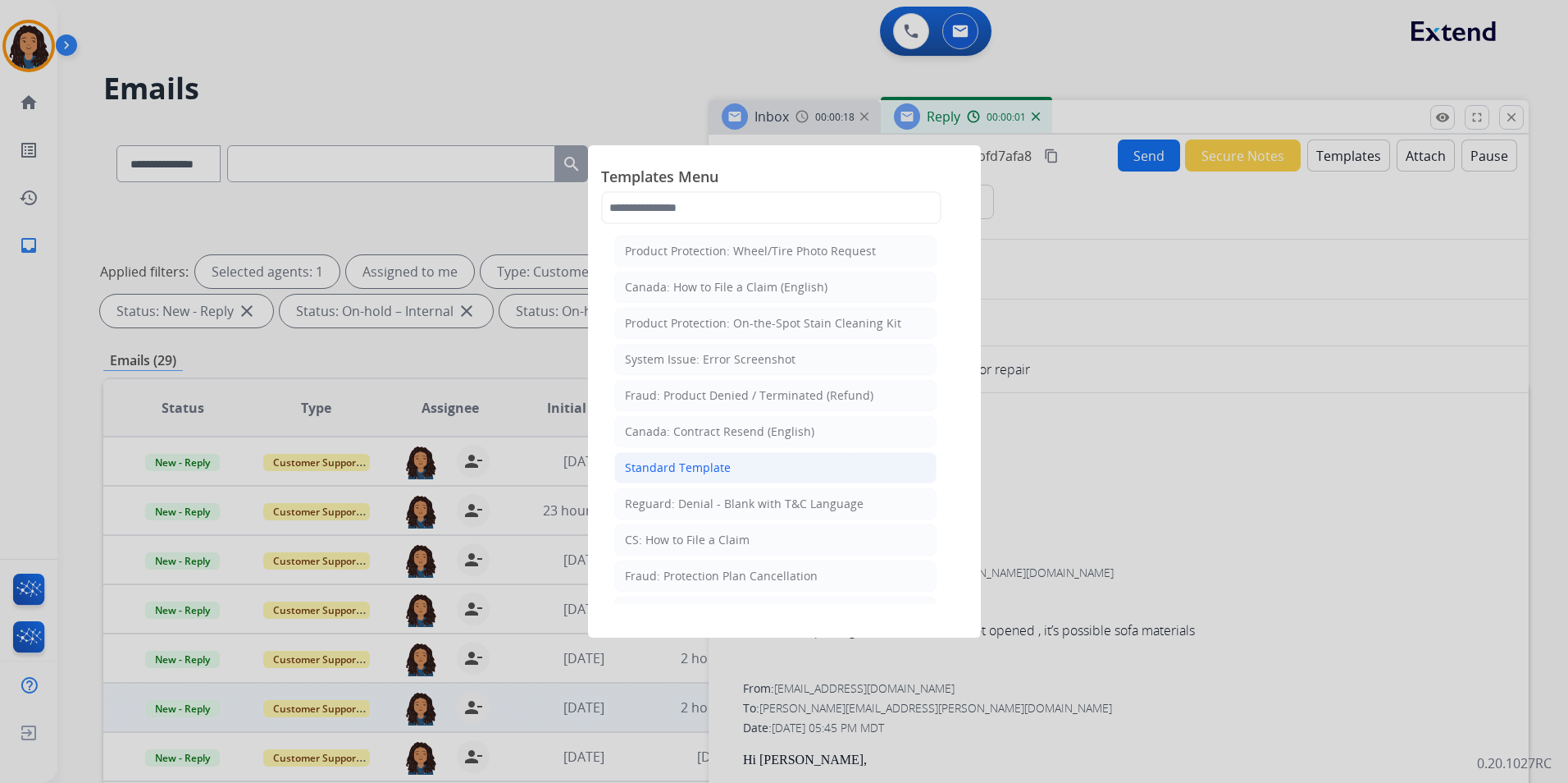
click at [719, 462] on div "Standard Template" at bounding box center [677, 468] width 105 height 17
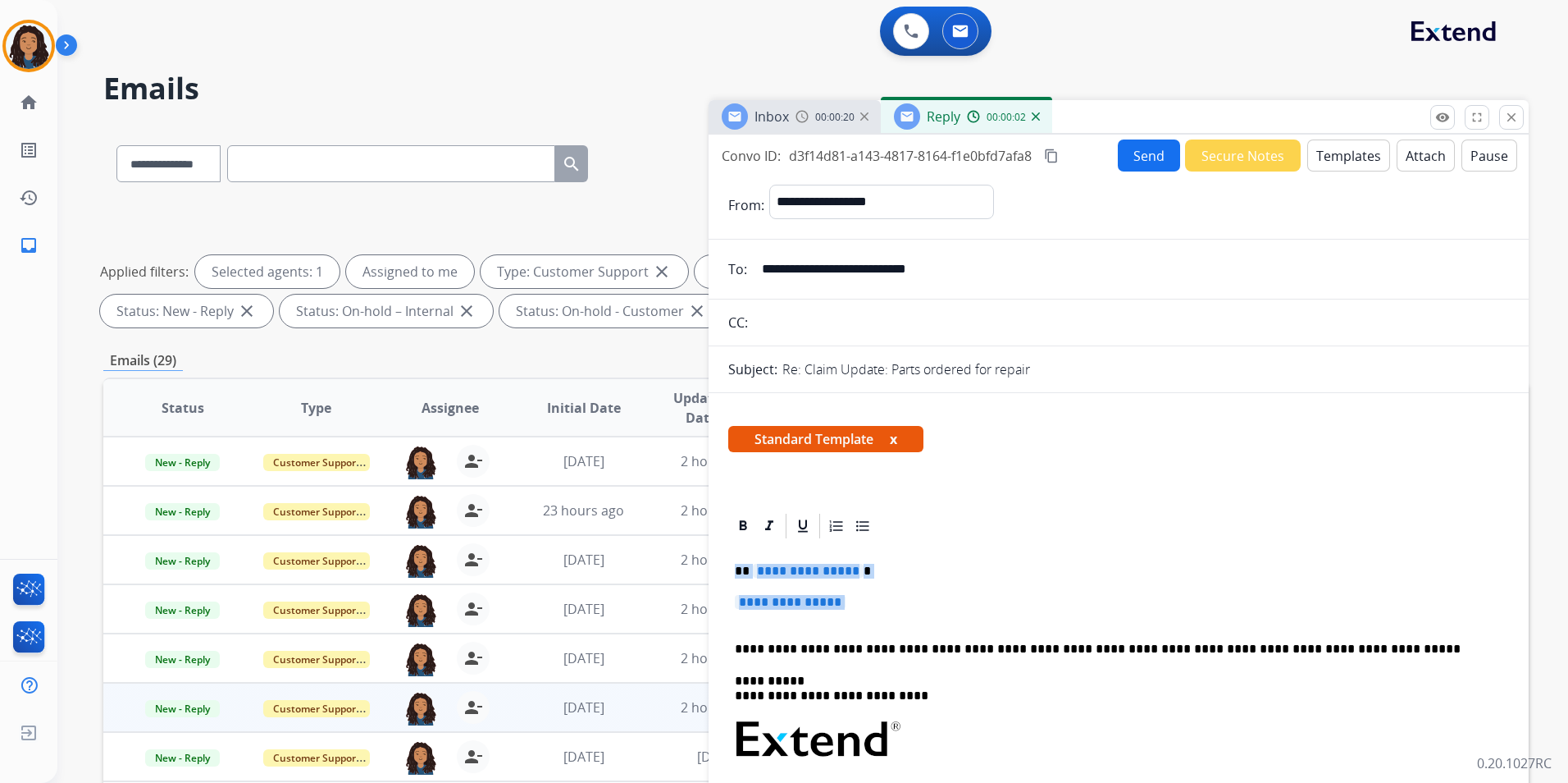
drag, startPoint x: 730, startPoint y: 567, endPoint x: 961, endPoint y: 611, distance: 235.2
click at [961, 611] on div "**********" at bounding box center [1119, 789] width 781 height 495
paste div
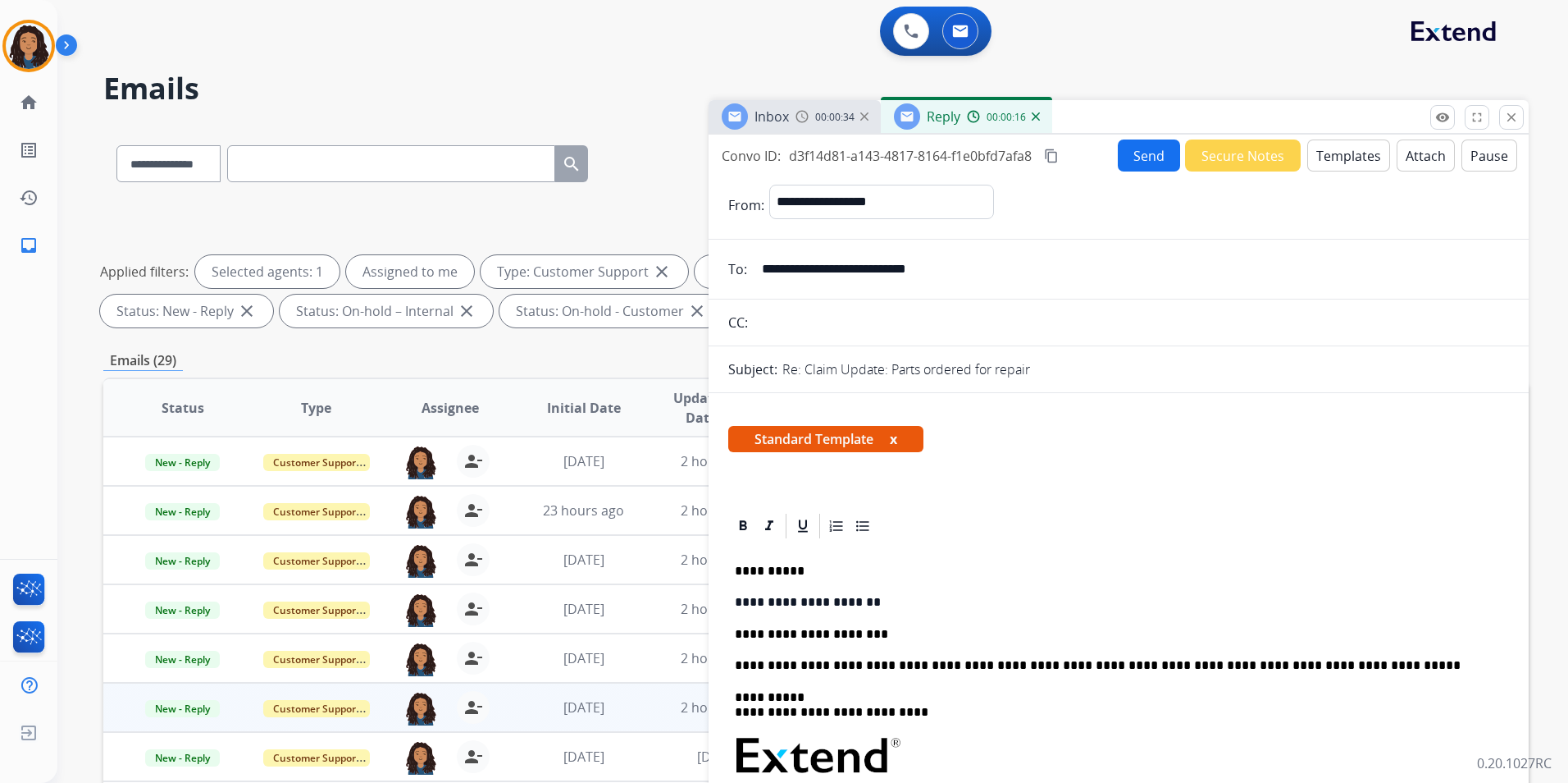
click at [1141, 154] on button "Send" at bounding box center [1149, 155] width 62 height 32
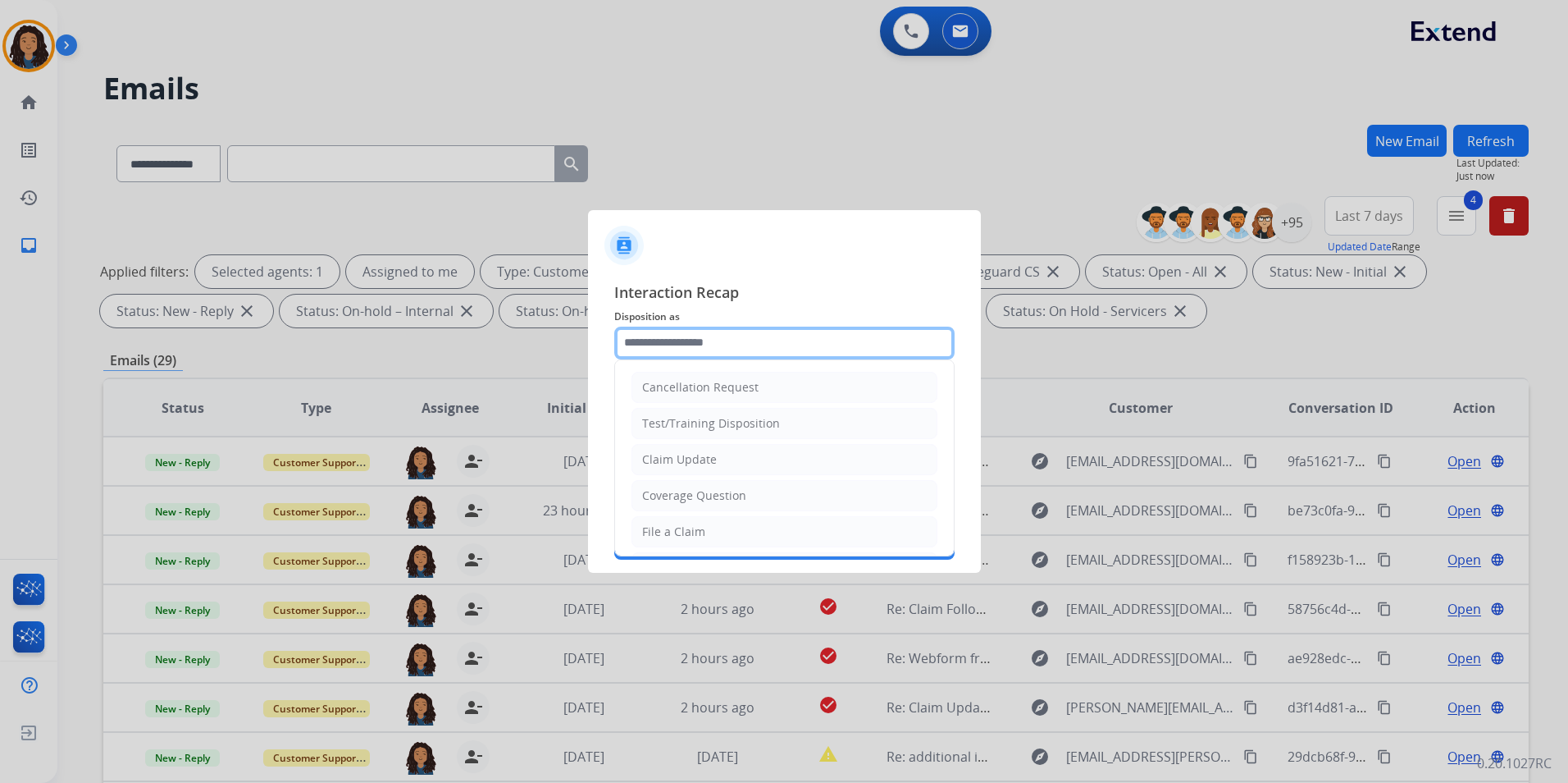
click at [761, 332] on input "text" at bounding box center [784, 343] width 340 height 33
drag, startPoint x: 727, startPoint y: 462, endPoint x: 718, endPoint y: 414, distance: 48.8
click at [725, 463] on li "Claim Update" at bounding box center [784, 459] width 306 height 31
type input "**********"
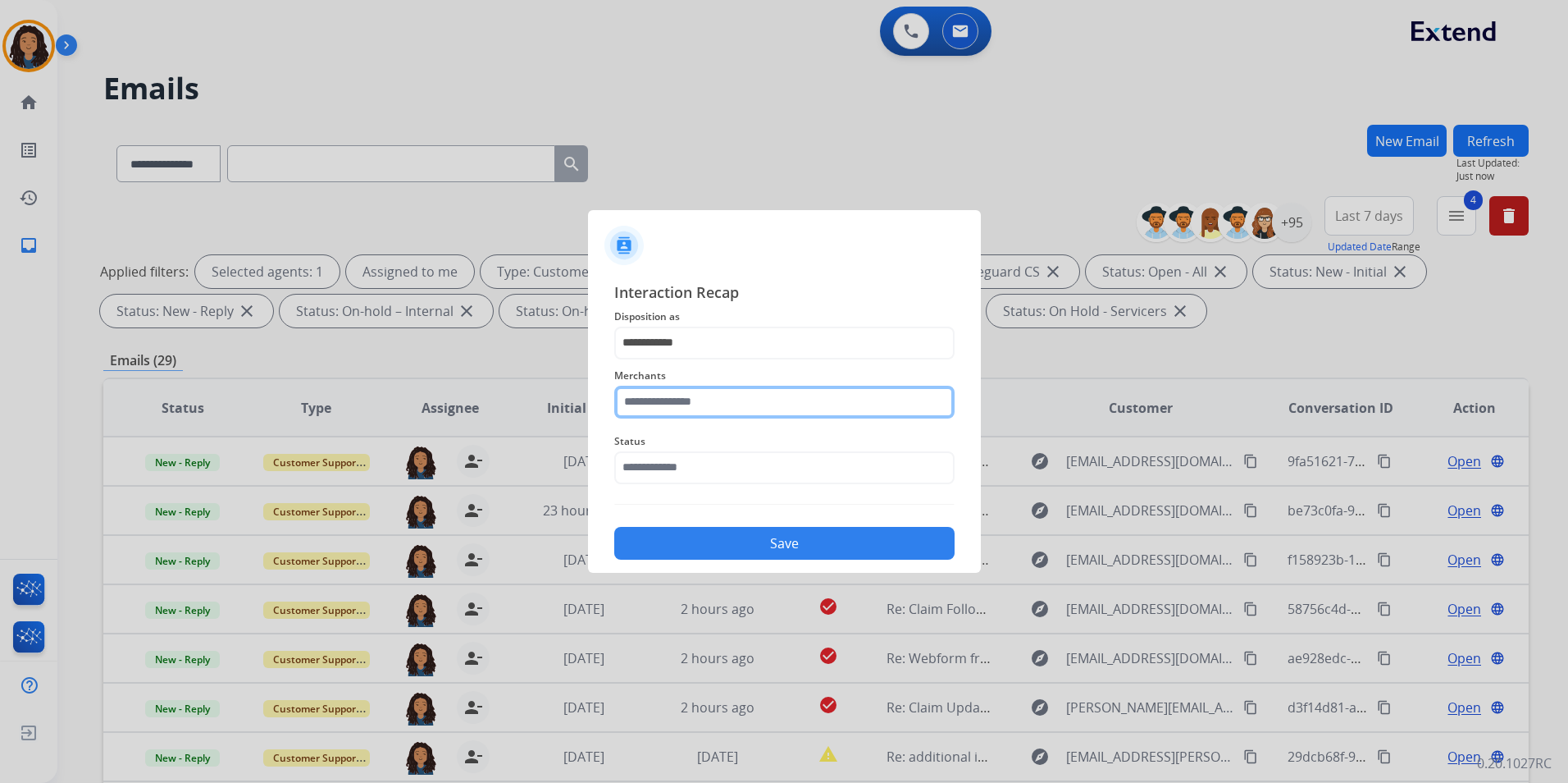
click at [718, 403] on input "text" at bounding box center [784, 403] width 340 height 33
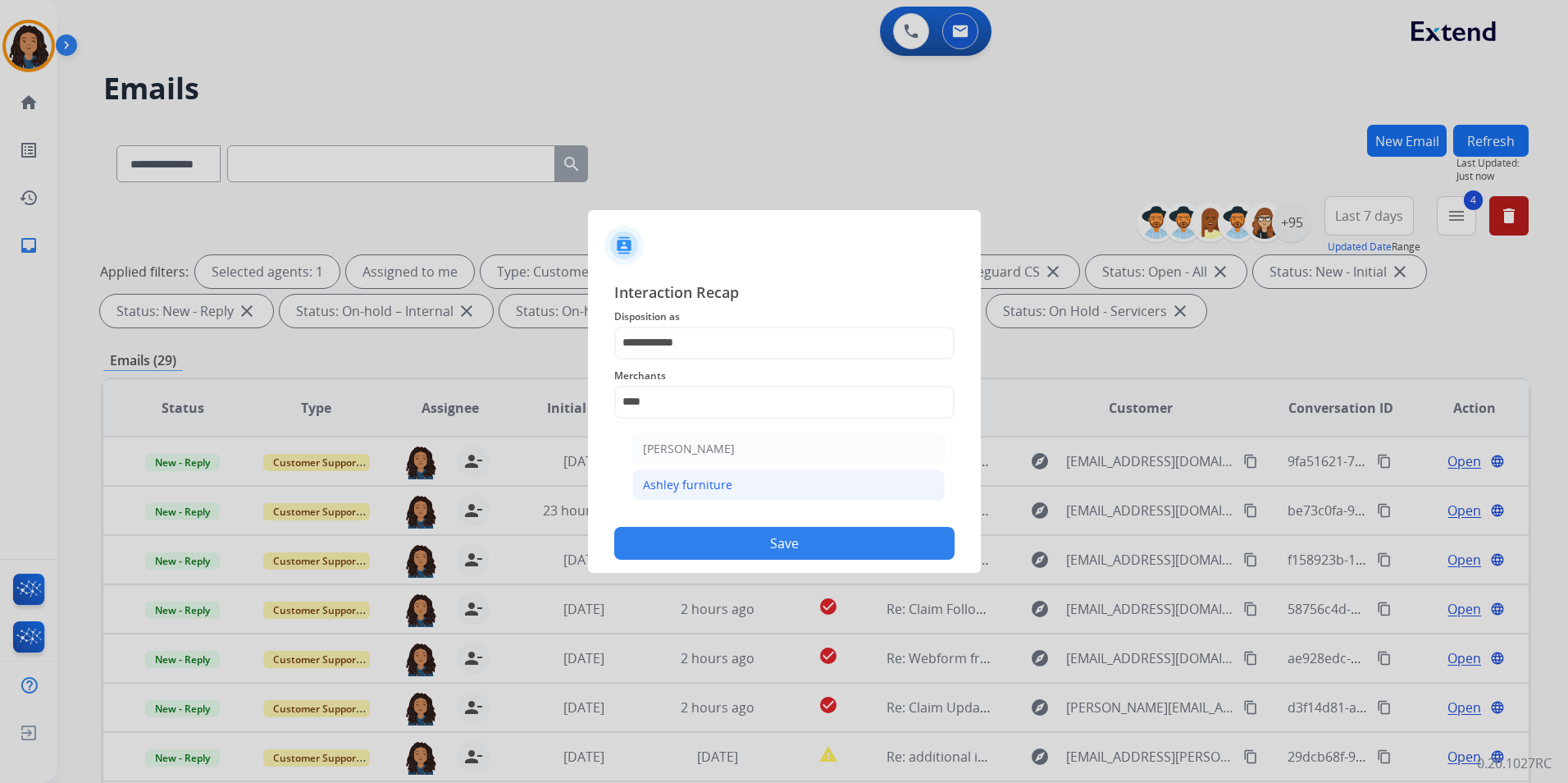
click at [735, 482] on li "Ashley furniture" at bounding box center [788, 485] width 313 height 31
type input "**********"
click at [734, 483] on input "text" at bounding box center [784, 468] width 340 height 33
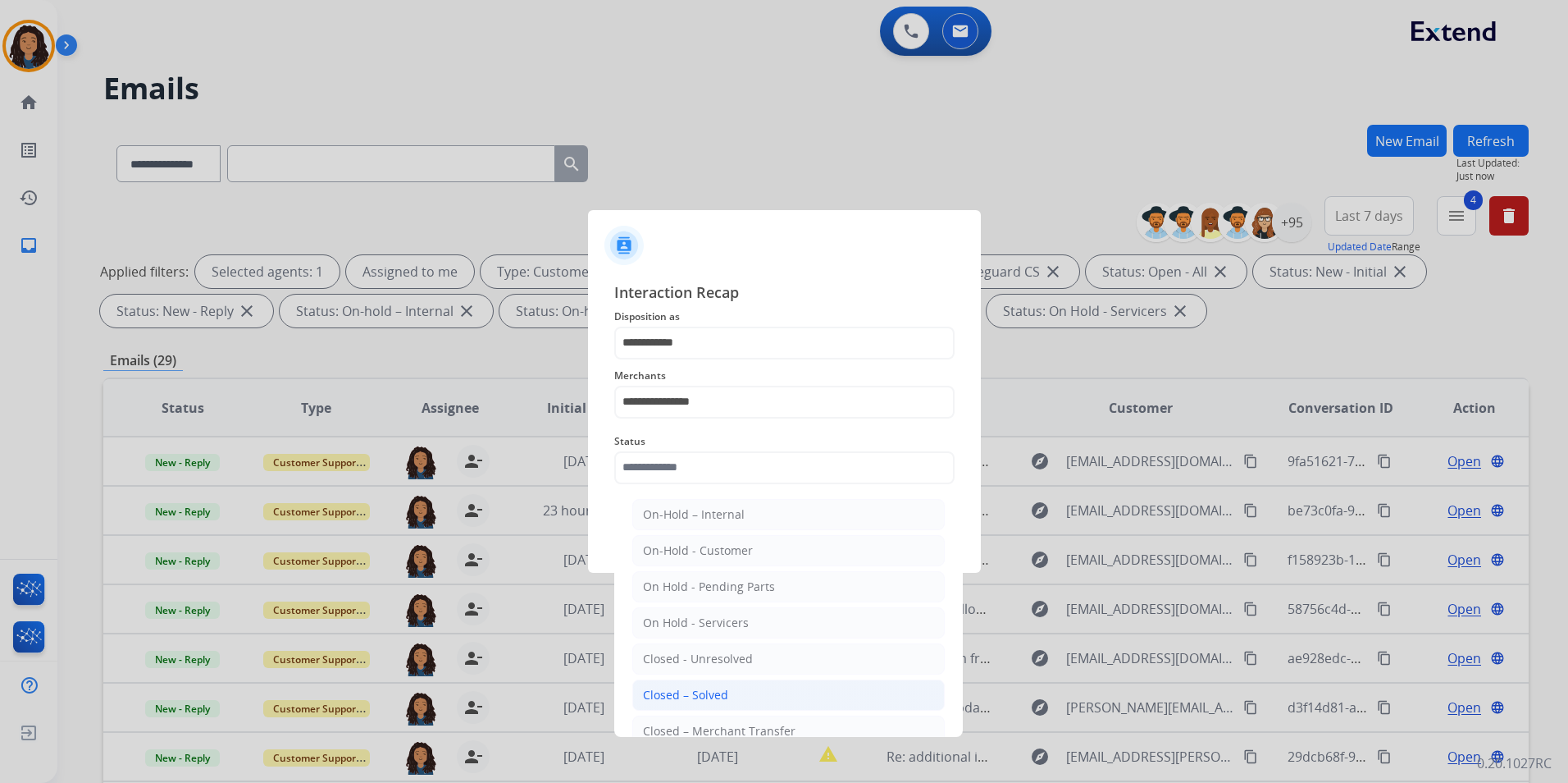
drag, startPoint x: 722, startPoint y: 698, endPoint x: 730, endPoint y: 565, distance: 133.2
click at [722, 698] on div "Closed – Solved" at bounding box center [685, 695] width 85 height 17
type input "**********"
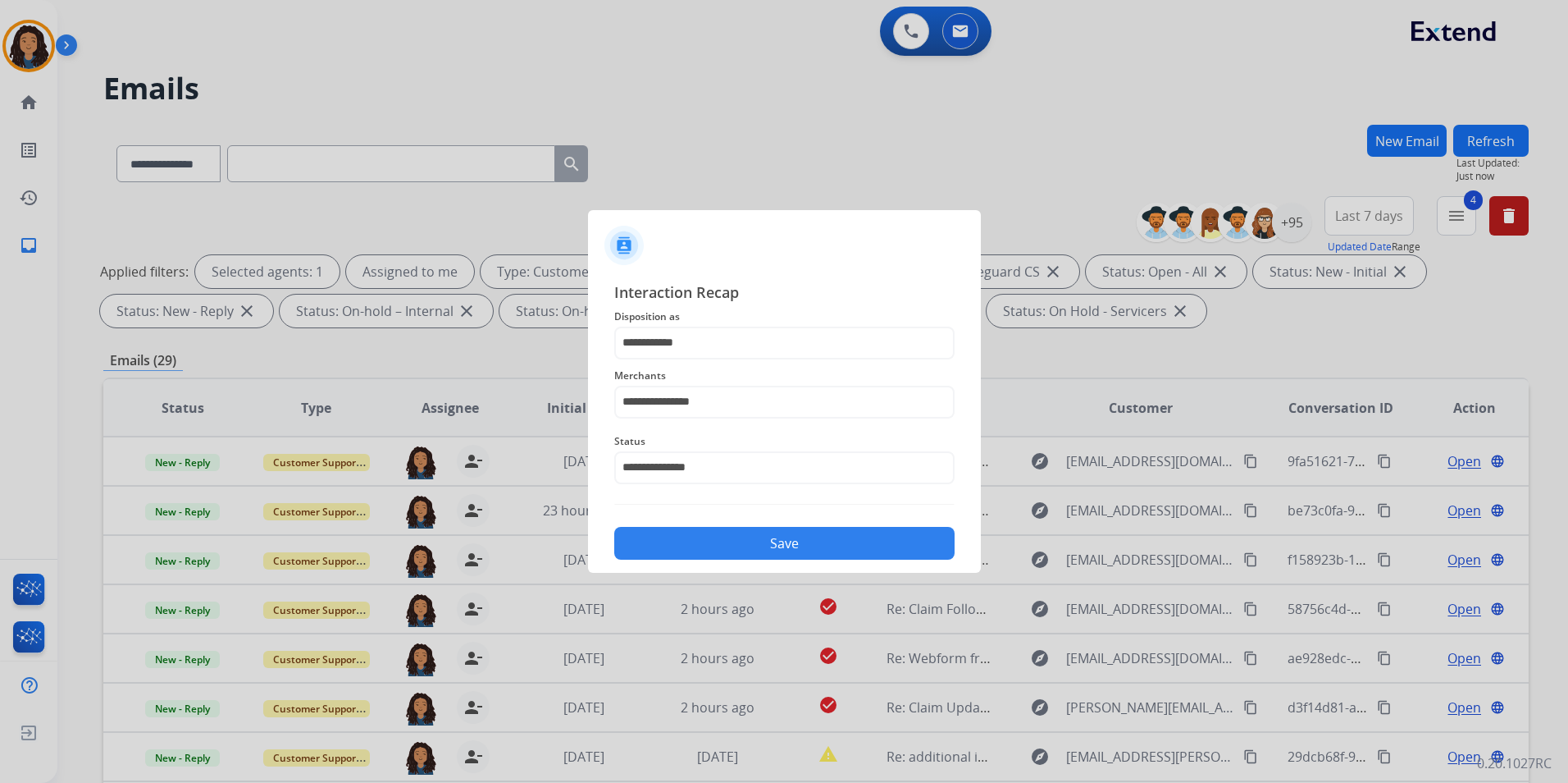
click at [732, 548] on button "Save" at bounding box center [784, 543] width 340 height 33
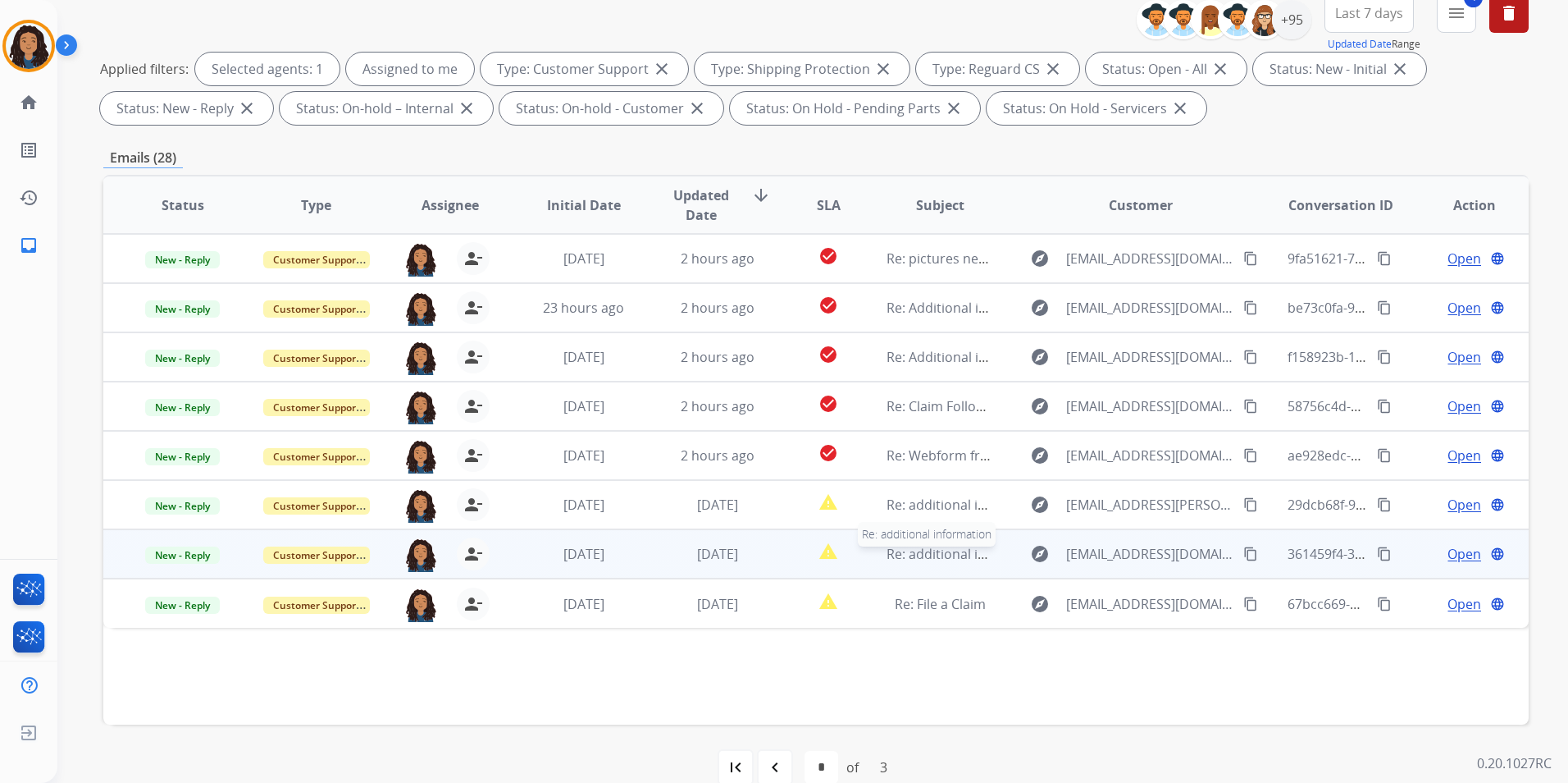
scroll to position [230, 0]
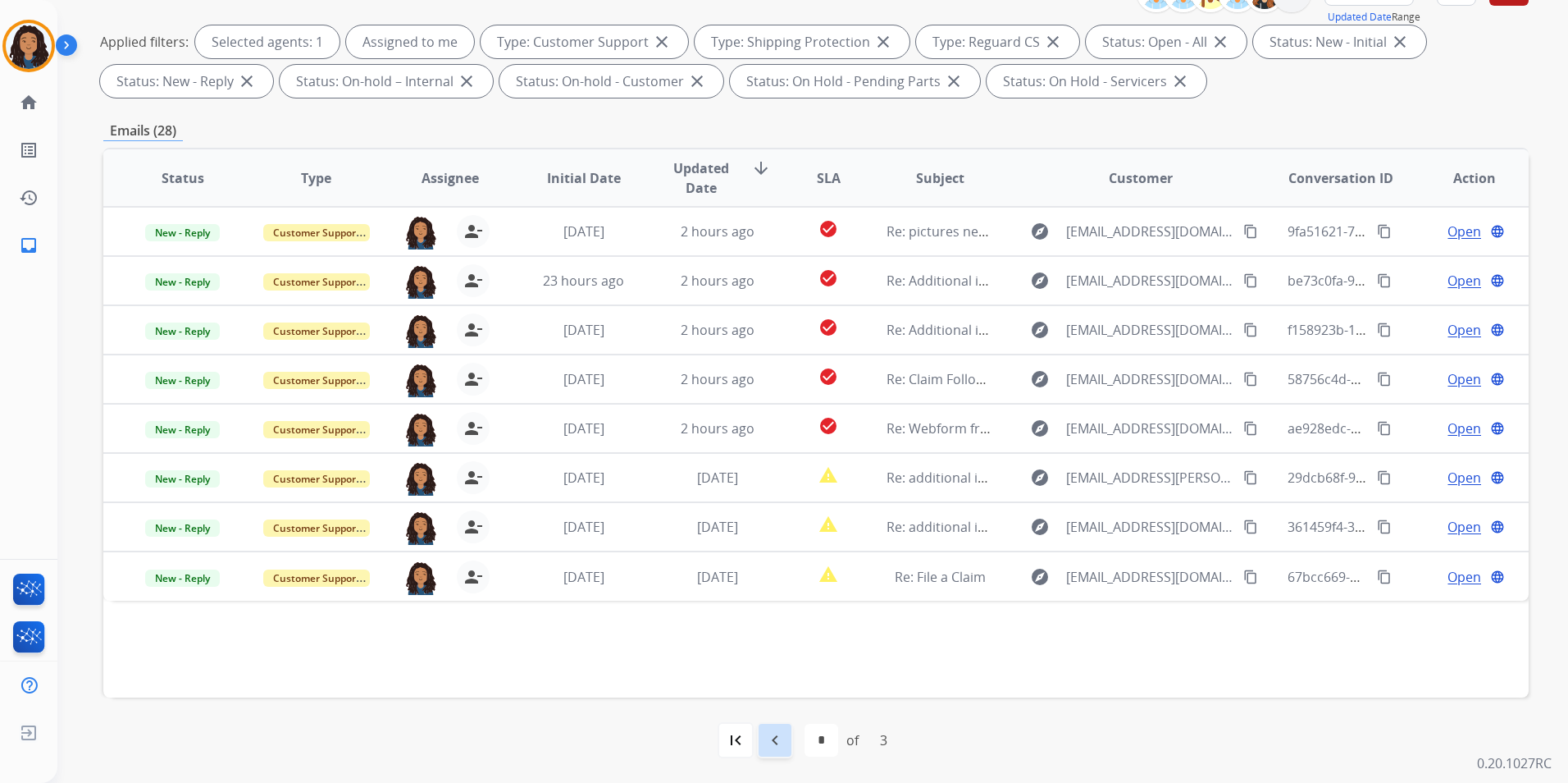
click at [775, 744] on mat-icon "navigate_before" at bounding box center [774, 739] width 19 height 19
select select "*"
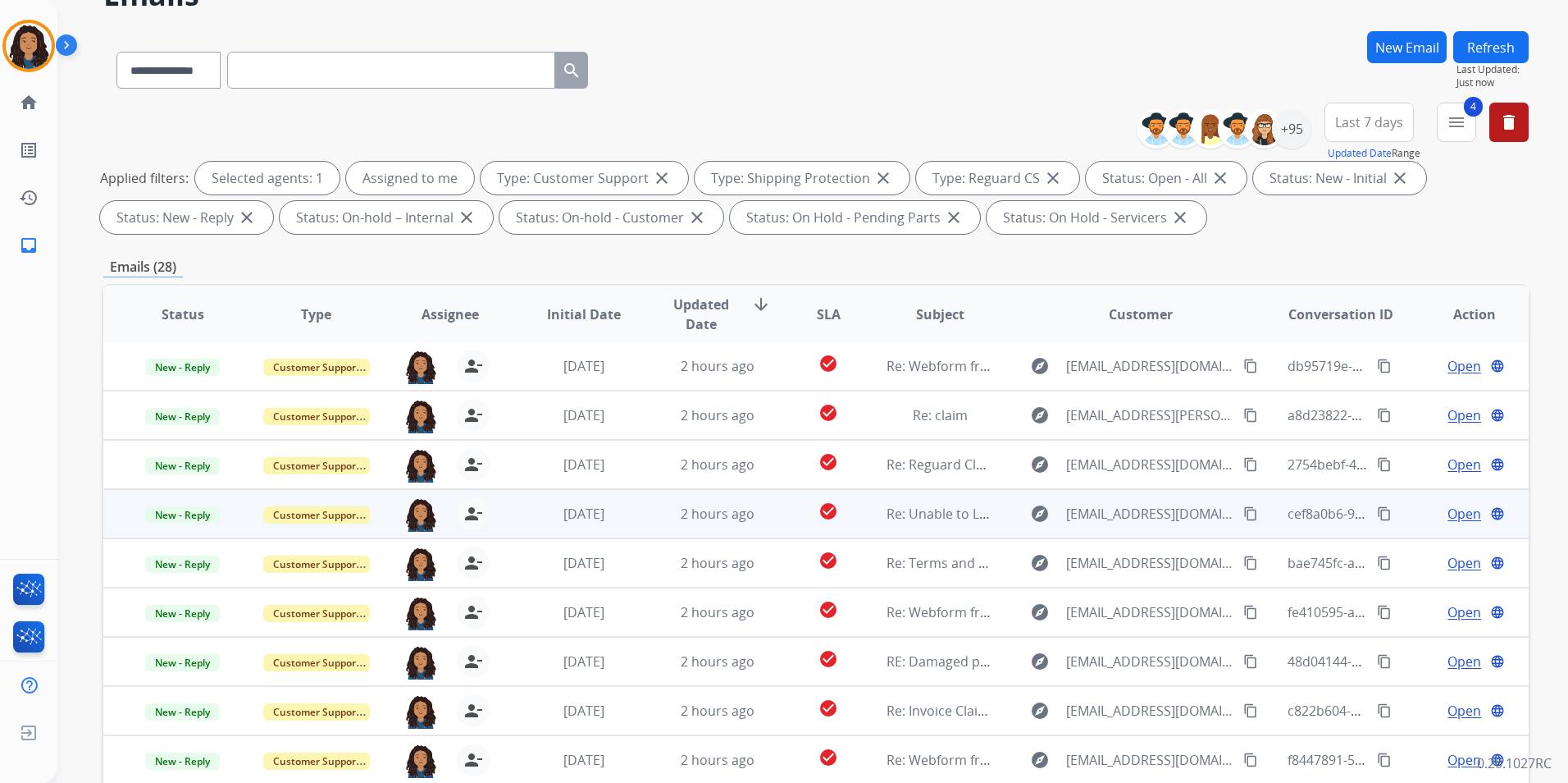
scroll to position [164, 0]
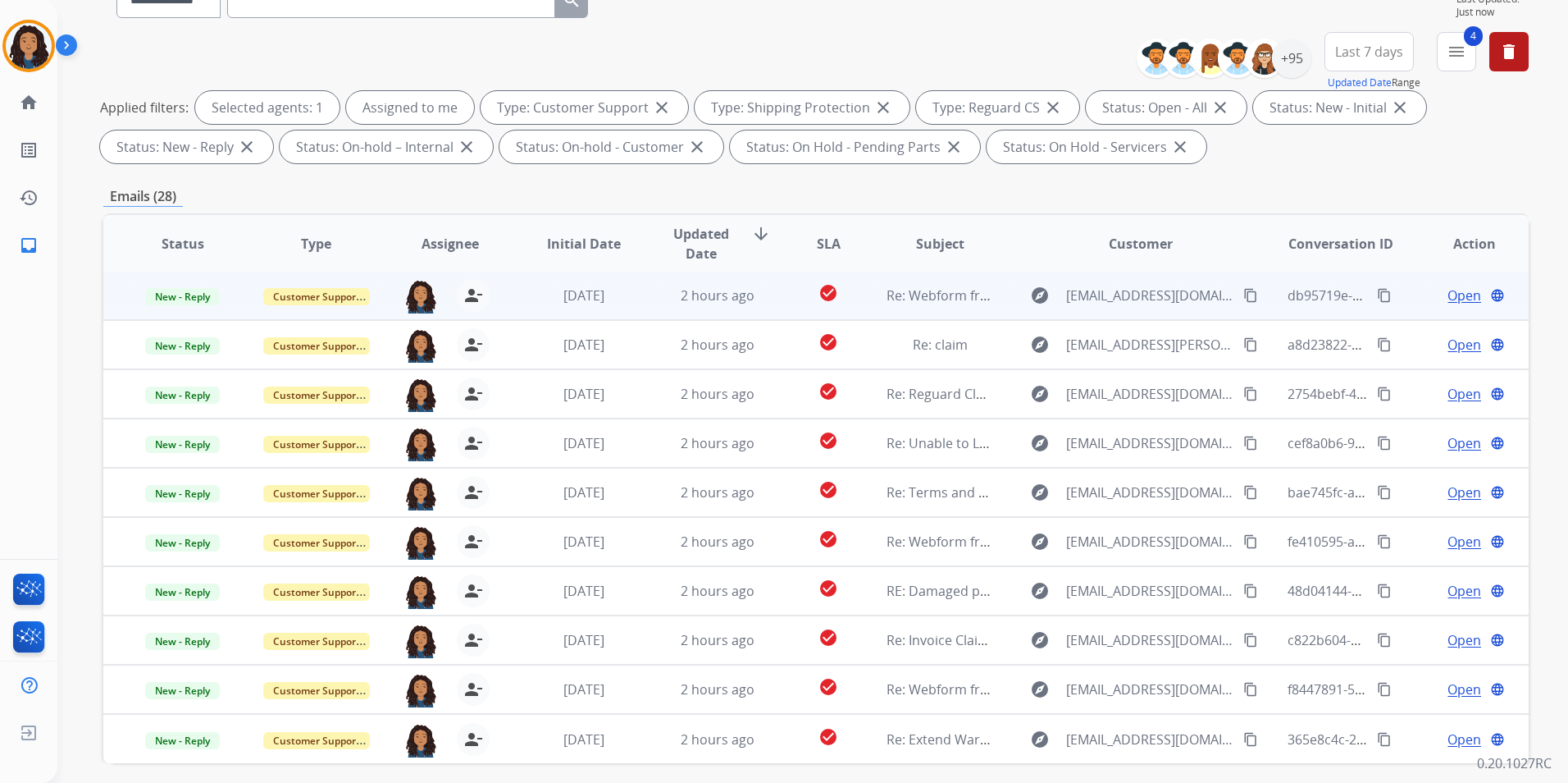
click at [1453, 299] on span "Open" at bounding box center [1464, 294] width 34 height 19
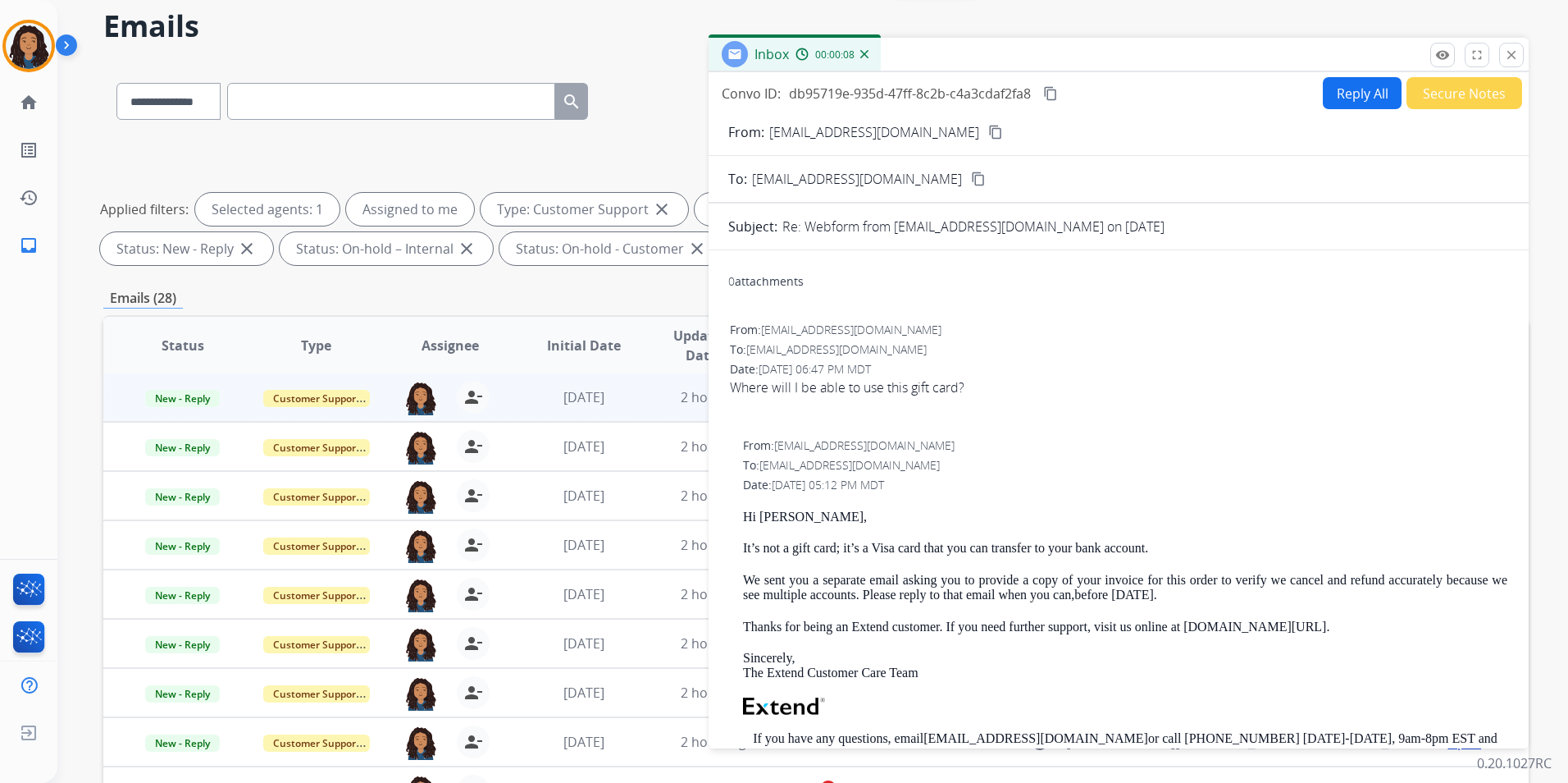
scroll to position [0, 0]
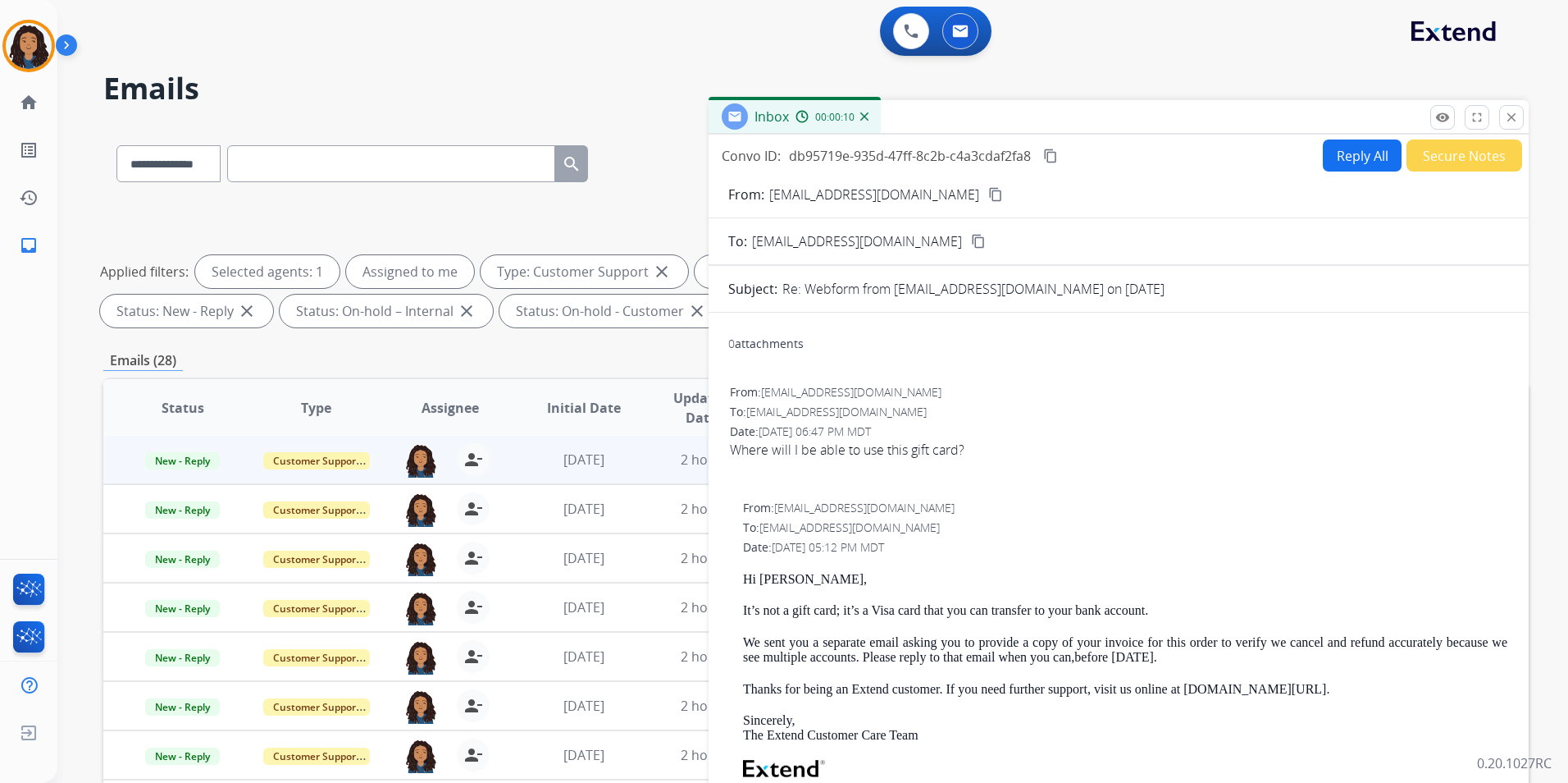
click at [988, 194] on mat-icon "content_copy" at bounding box center [995, 194] width 15 height 15
drag, startPoint x: 744, startPoint y: 576, endPoint x: 808, endPoint y: 576, distance: 64.0
click at [808, 576] on div "From: [EMAIL_ADDRESS][DOMAIN_NAME] To: [EMAIL_ADDRESS][DOMAIN_NAME] Date: [DATE…" at bounding box center [1119, 750] width 781 height 505
drag, startPoint x: 808, startPoint y: 576, endPoint x: 799, endPoint y: 576, distance: 9.0
click at [1358, 167] on button "Reply All" at bounding box center [1362, 155] width 79 height 32
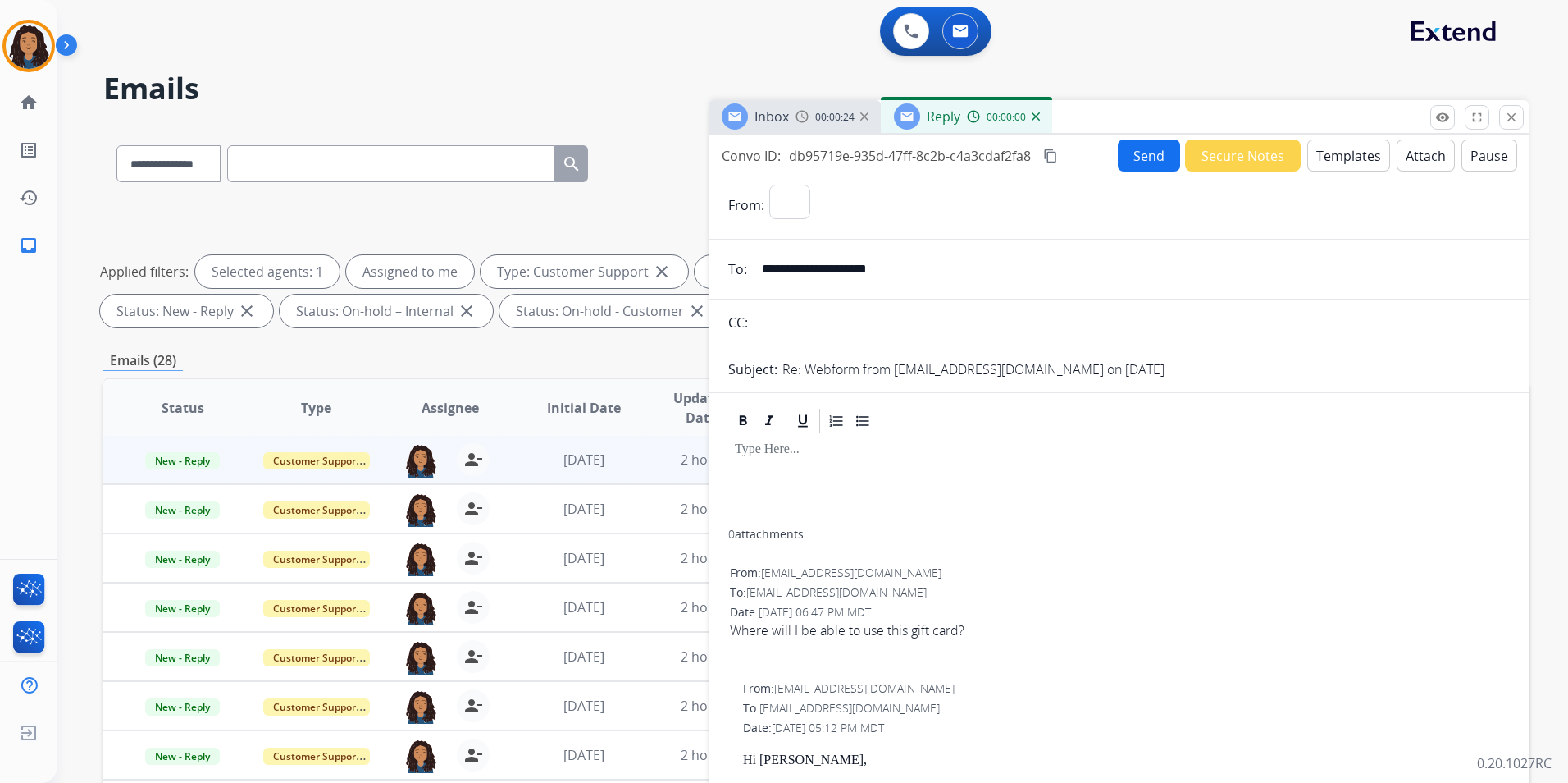
click at [1358, 167] on button "Templates" at bounding box center [1348, 155] width 82 height 32
select select "**********"
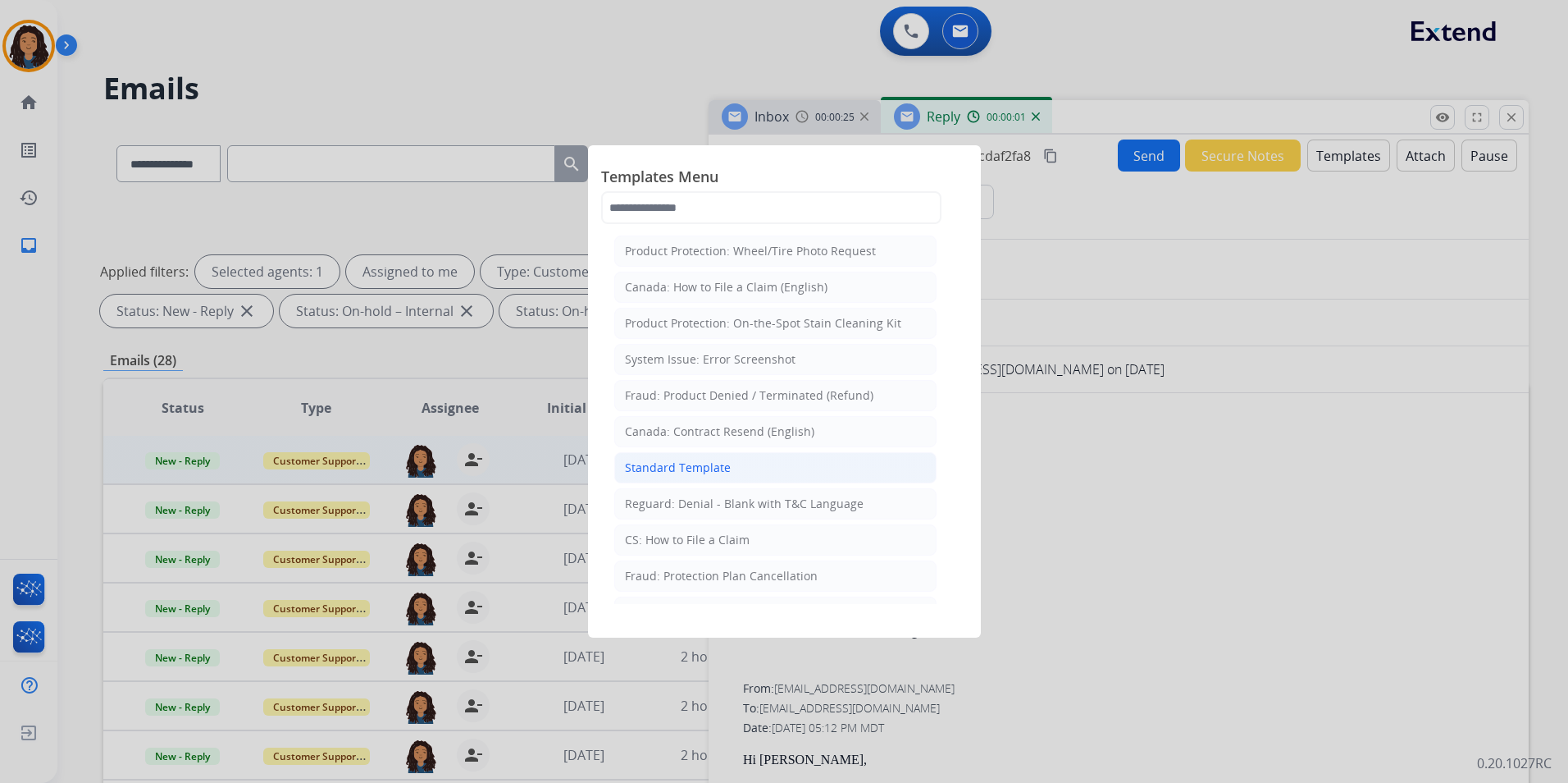
click at [720, 462] on div "Standard Template" at bounding box center [677, 468] width 105 height 17
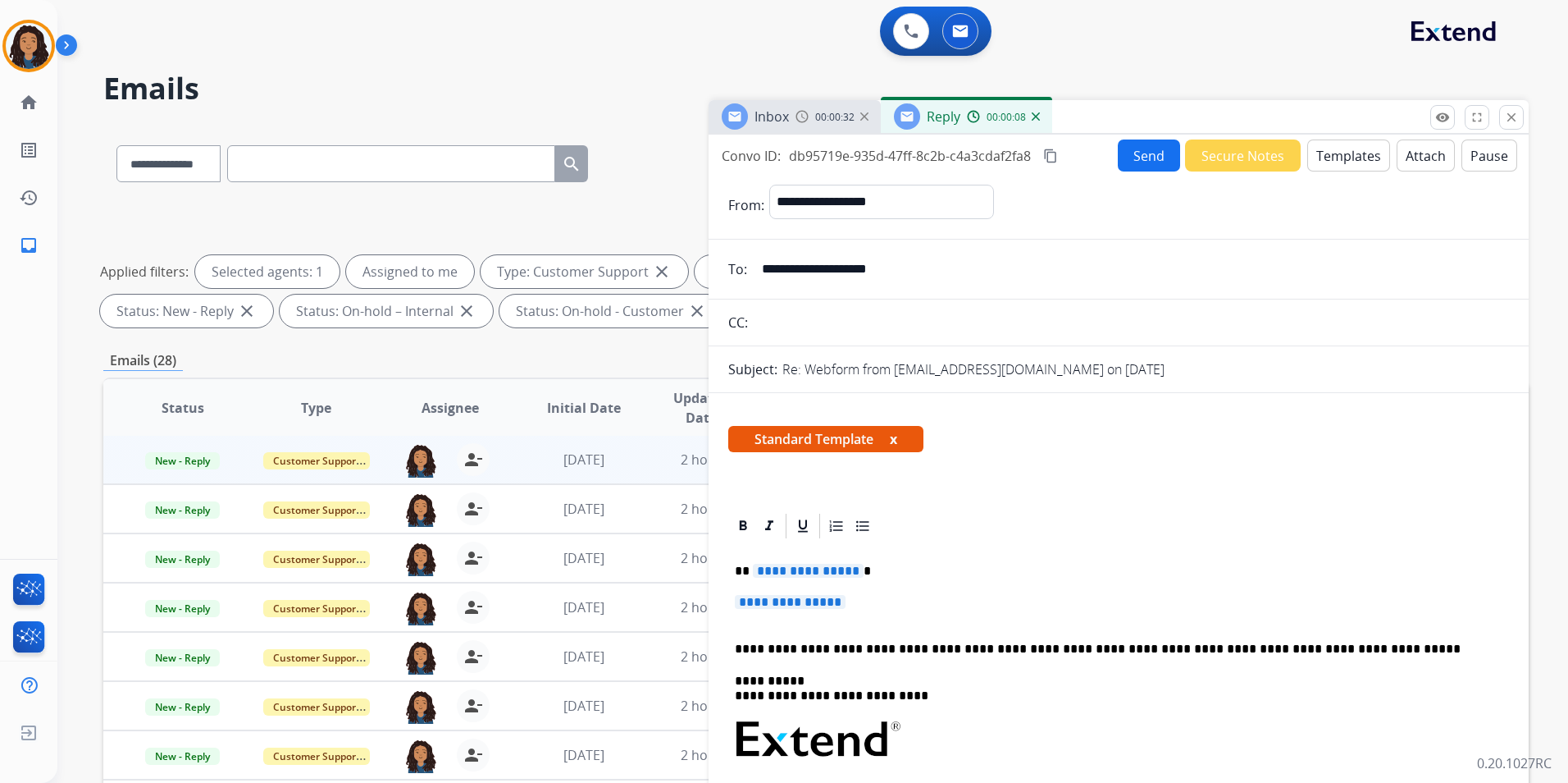
drag, startPoint x: 731, startPoint y: 568, endPoint x: 871, endPoint y: 598, distance: 143.2
click at [871, 598] on div "**********" at bounding box center [1119, 789] width 781 height 495
paste div
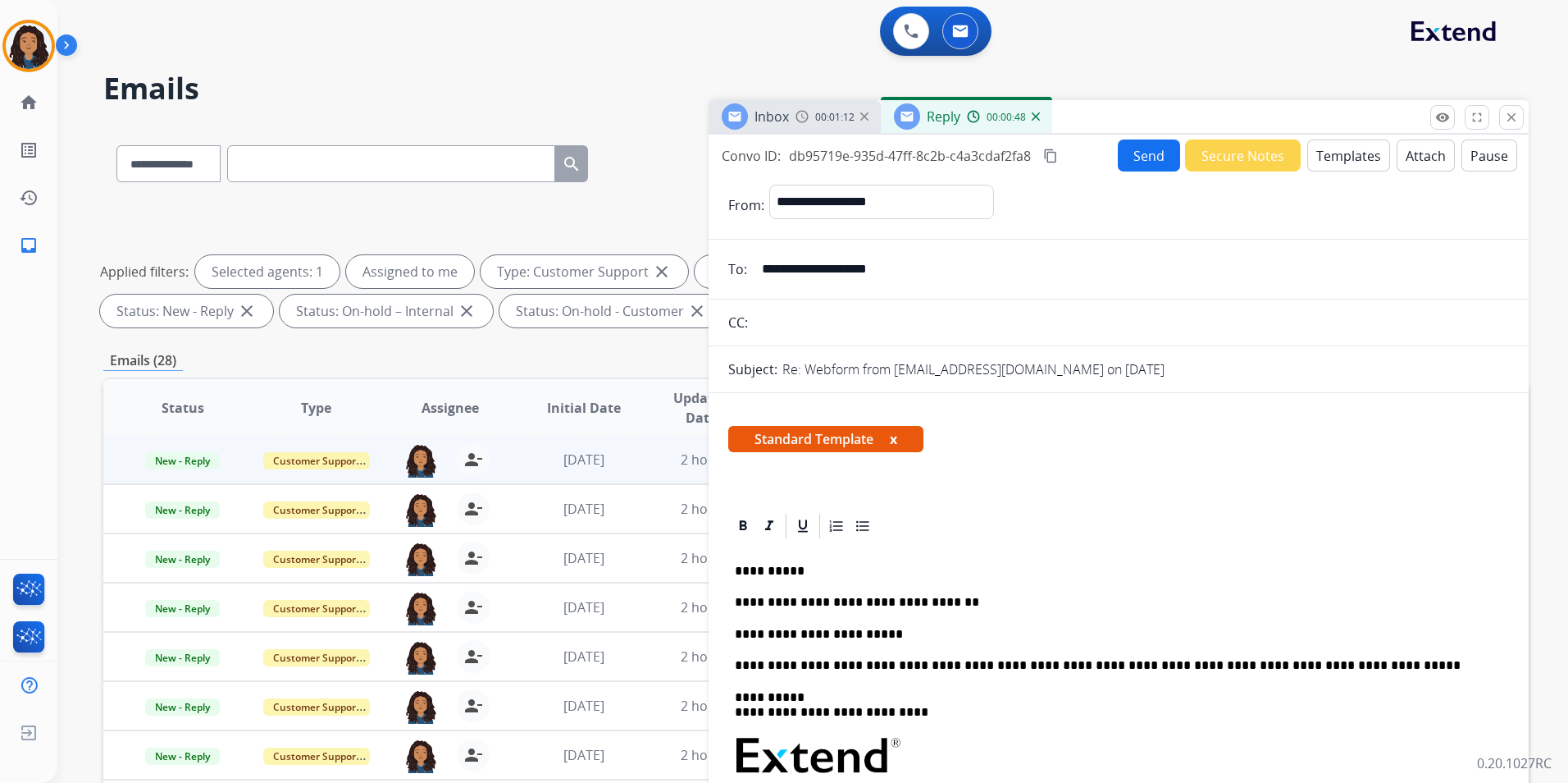
click at [1146, 141] on button "Send" at bounding box center [1149, 155] width 62 height 32
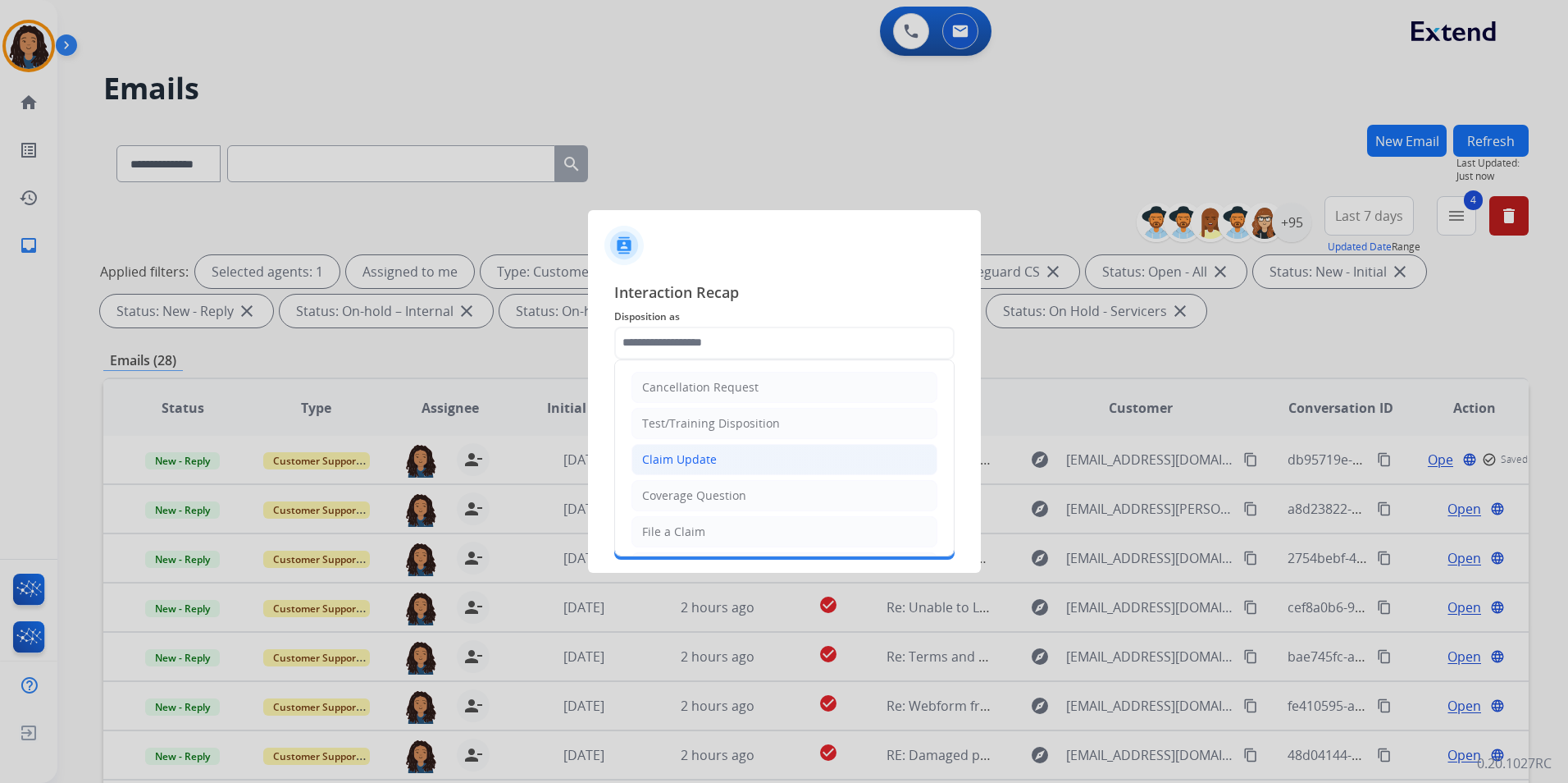
click at [686, 459] on div "Claim Update" at bounding box center [679, 459] width 74 height 17
type input "**********"
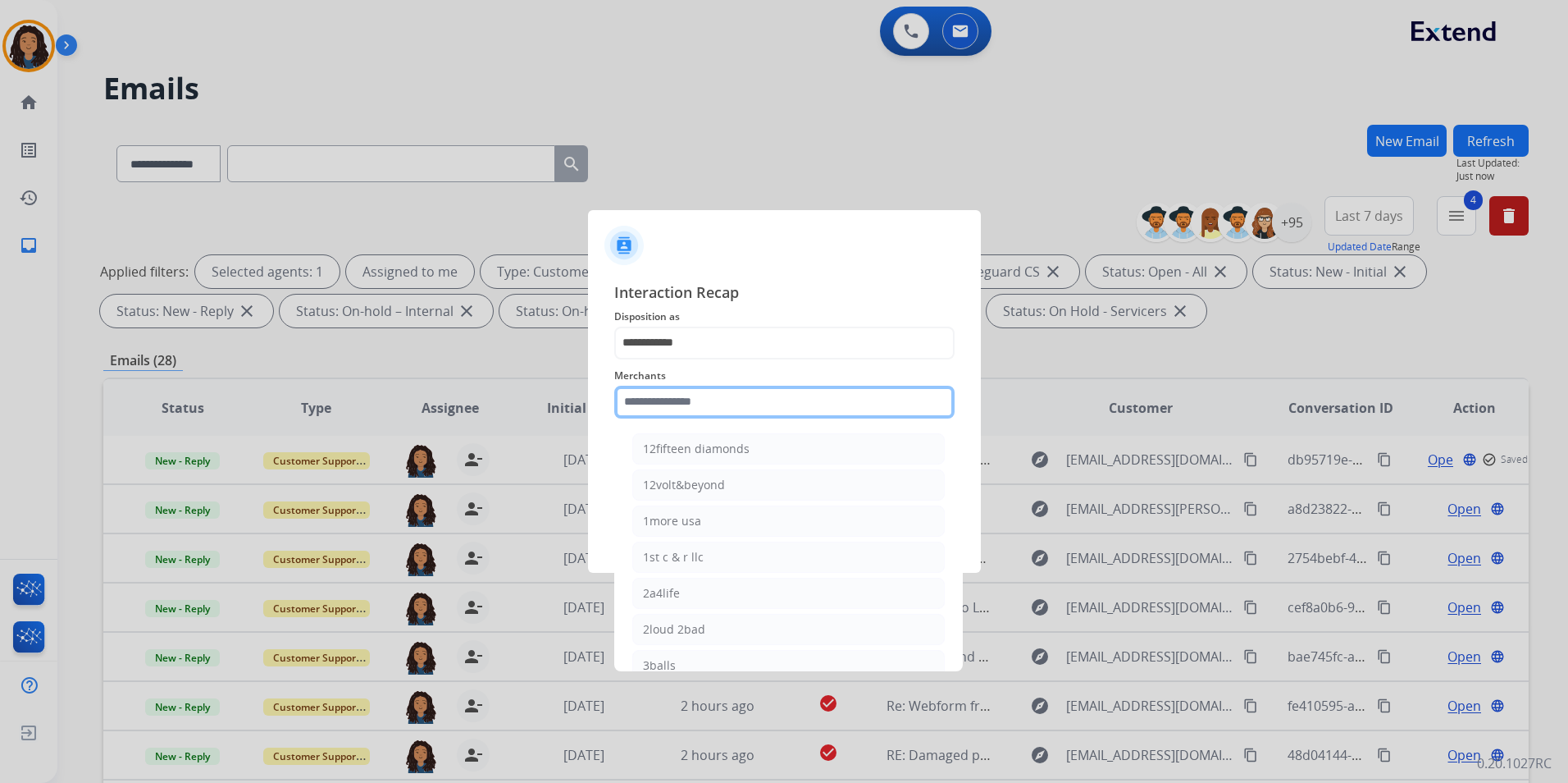
click at [688, 405] on input "text" at bounding box center [784, 403] width 340 height 33
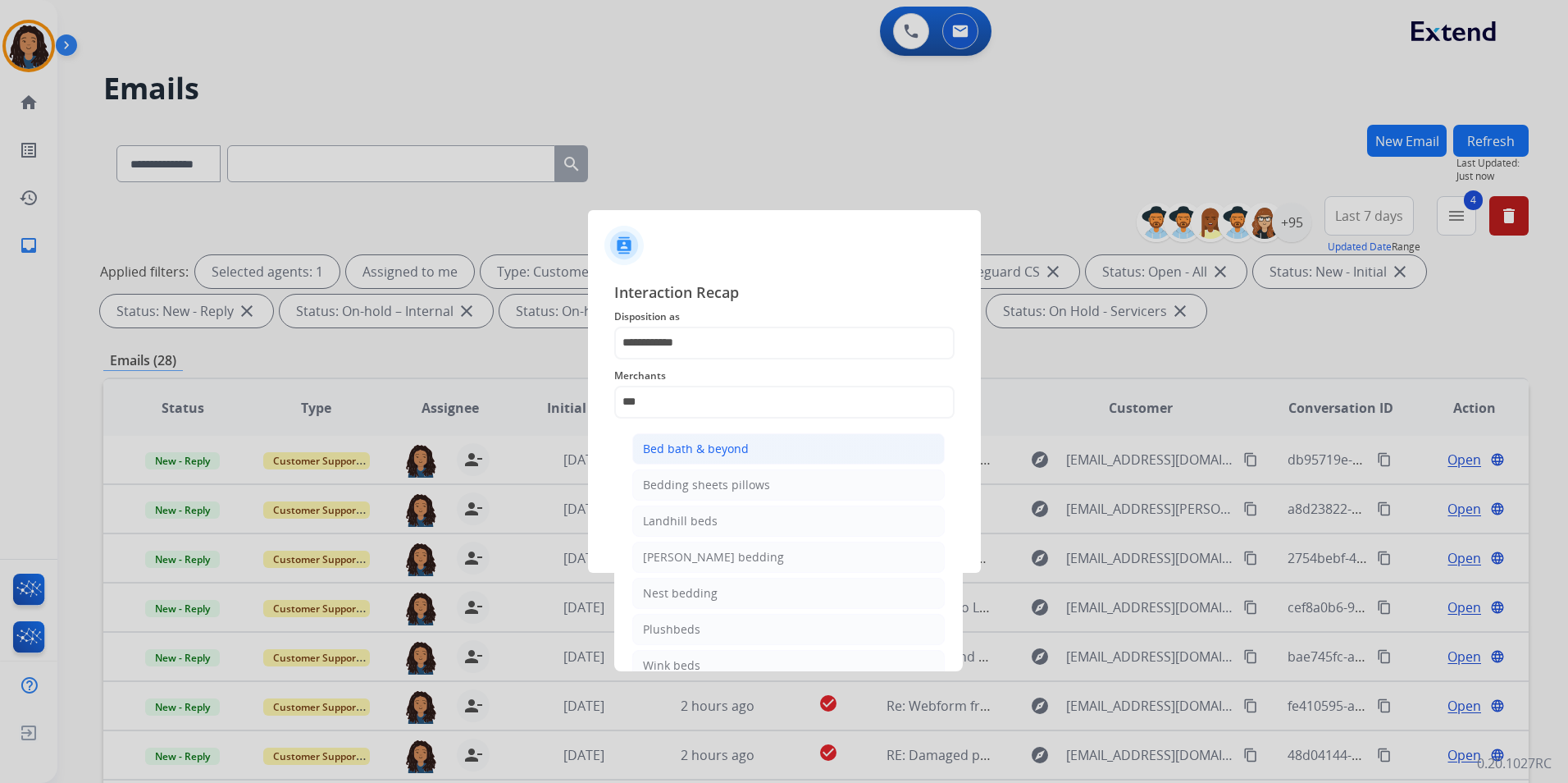
click at [690, 448] on div "Bed bath & beyond" at bounding box center [695, 448] width 105 height 17
type input "**********"
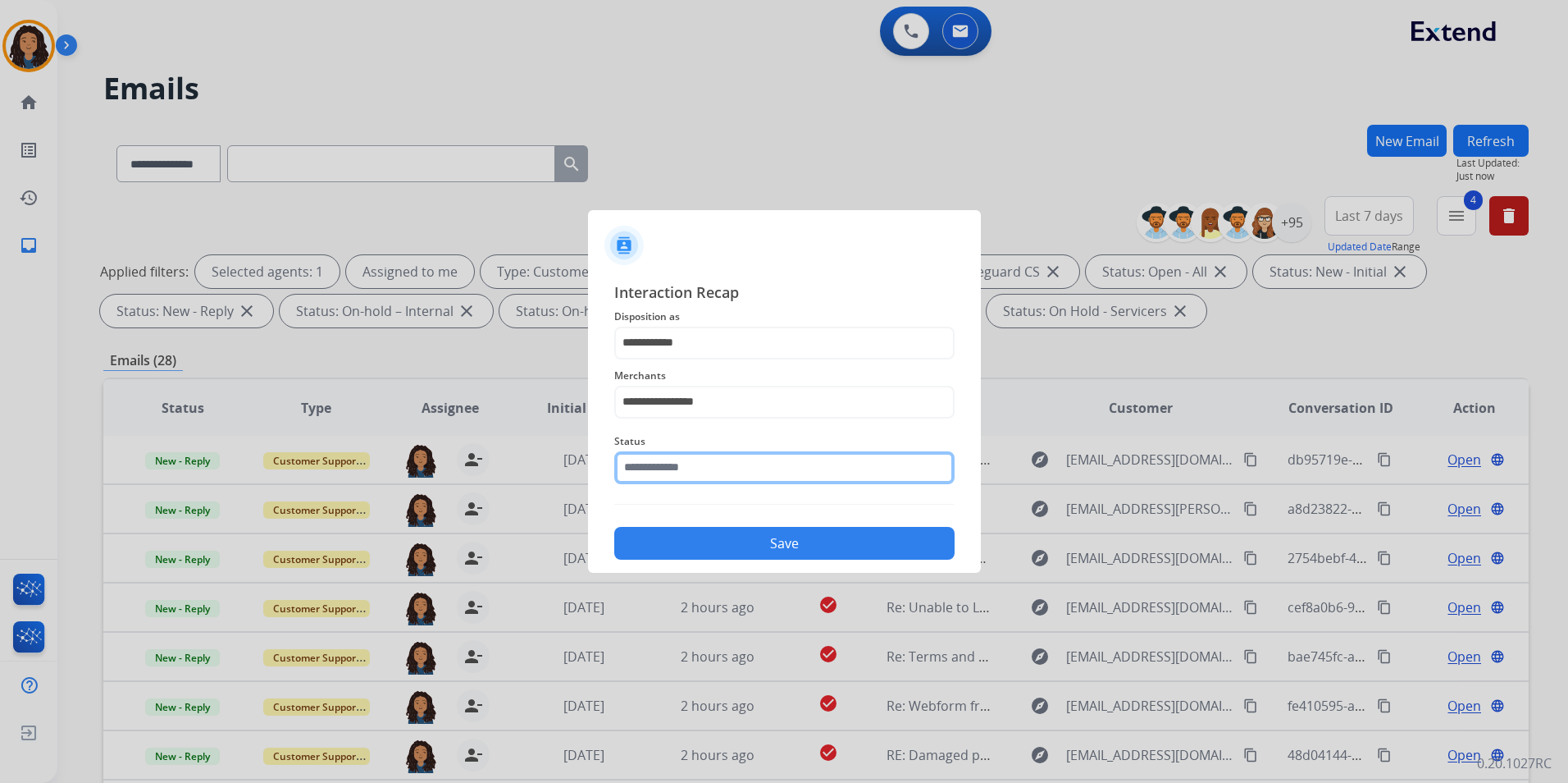
click at [686, 466] on input "text" at bounding box center [784, 468] width 340 height 33
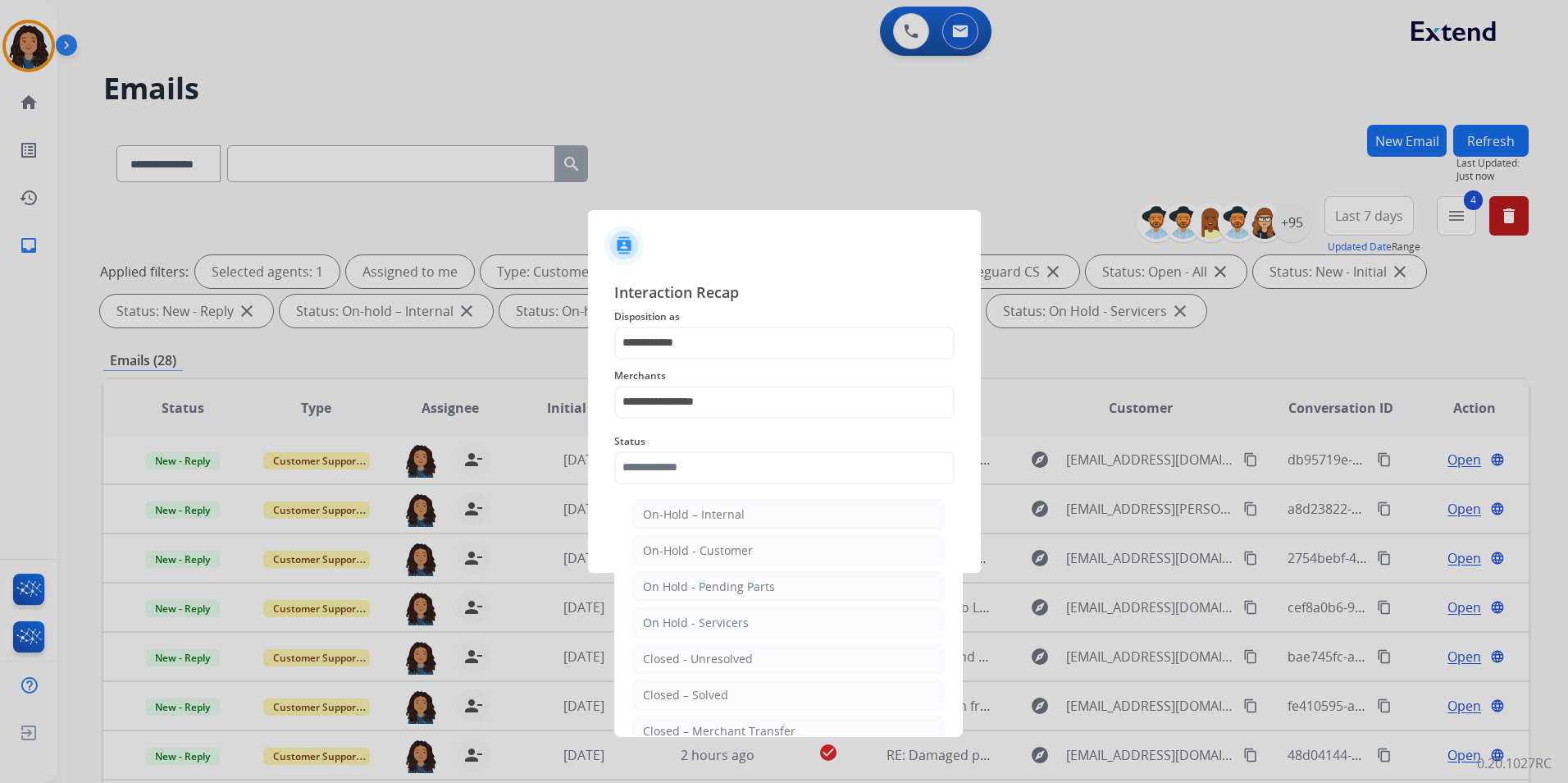
drag, startPoint x: 683, startPoint y: 691, endPoint x: 718, endPoint y: 546, distance: 149.2
click at [682, 691] on div "Closed – Solved" at bounding box center [685, 695] width 85 height 17
type input "**********"
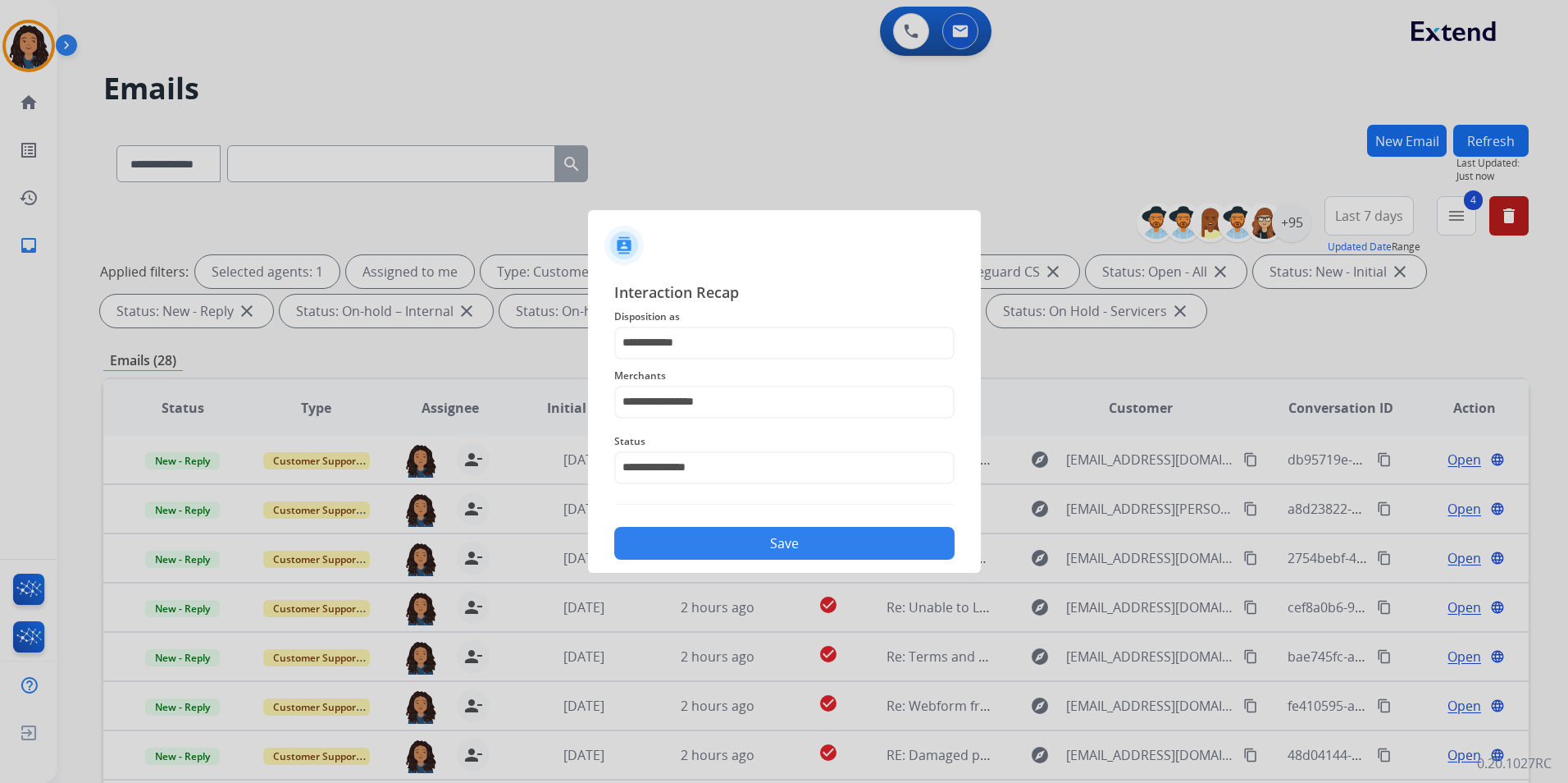
click at [720, 542] on button "Save" at bounding box center [784, 543] width 340 height 33
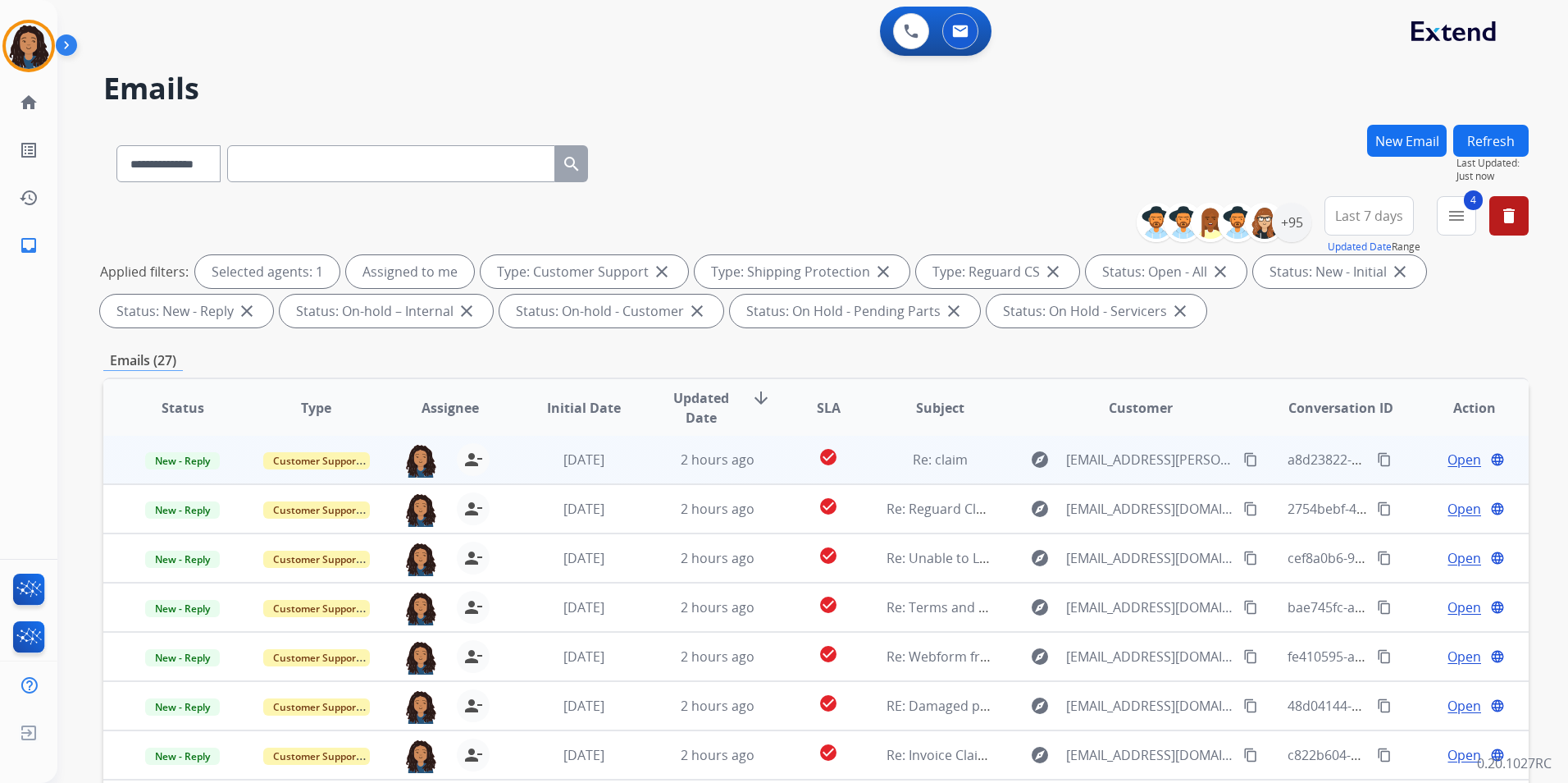
click at [1461, 466] on span "Open" at bounding box center [1464, 458] width 34 height 19
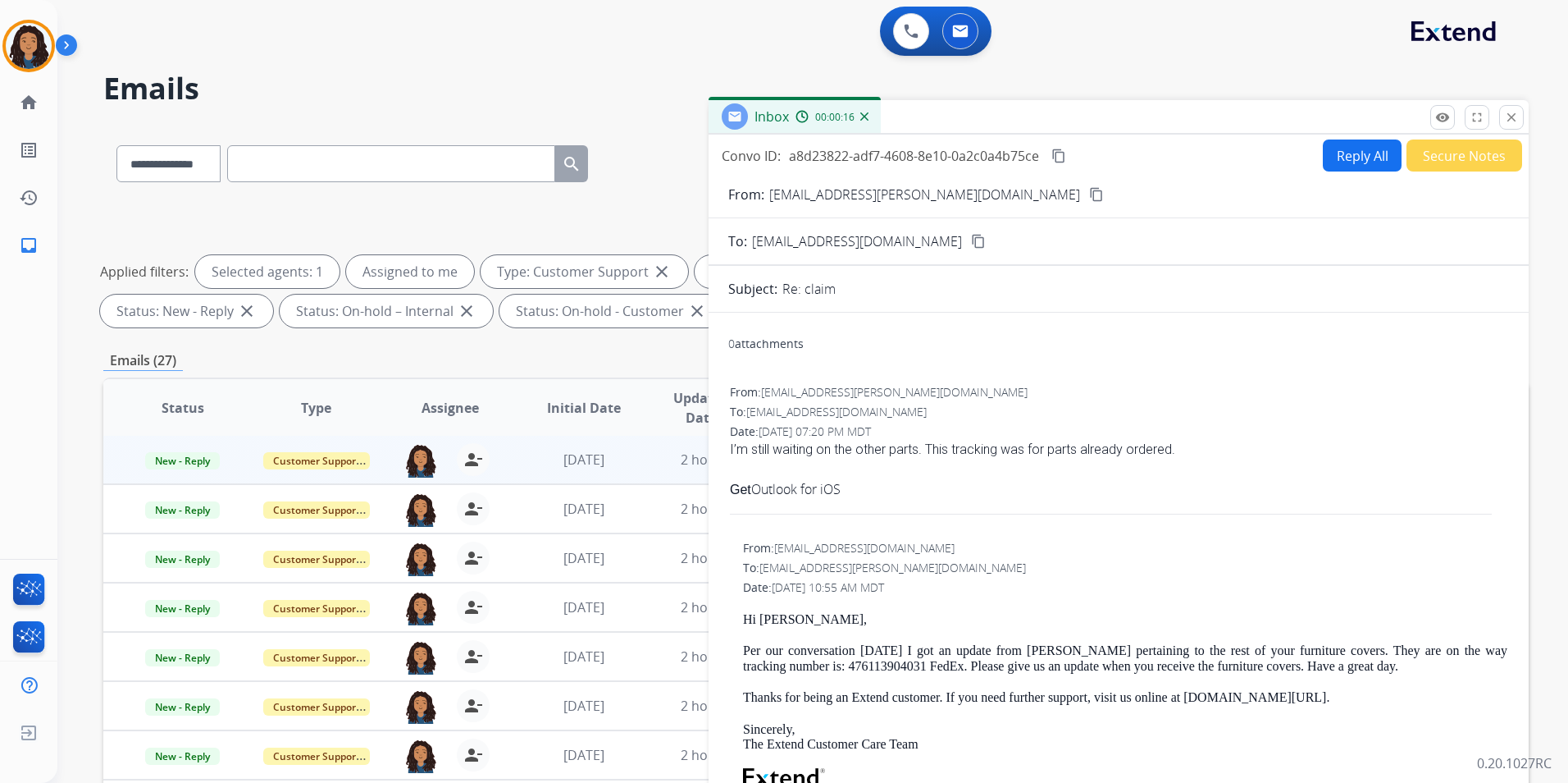
click at [1089, 188] on mat-icon "content_copy" at bounding box center [1096, 194] width 15 height 15
click at [182, 460] on span "New - Reply" at bounding box center [181, 460] width 74 height 17
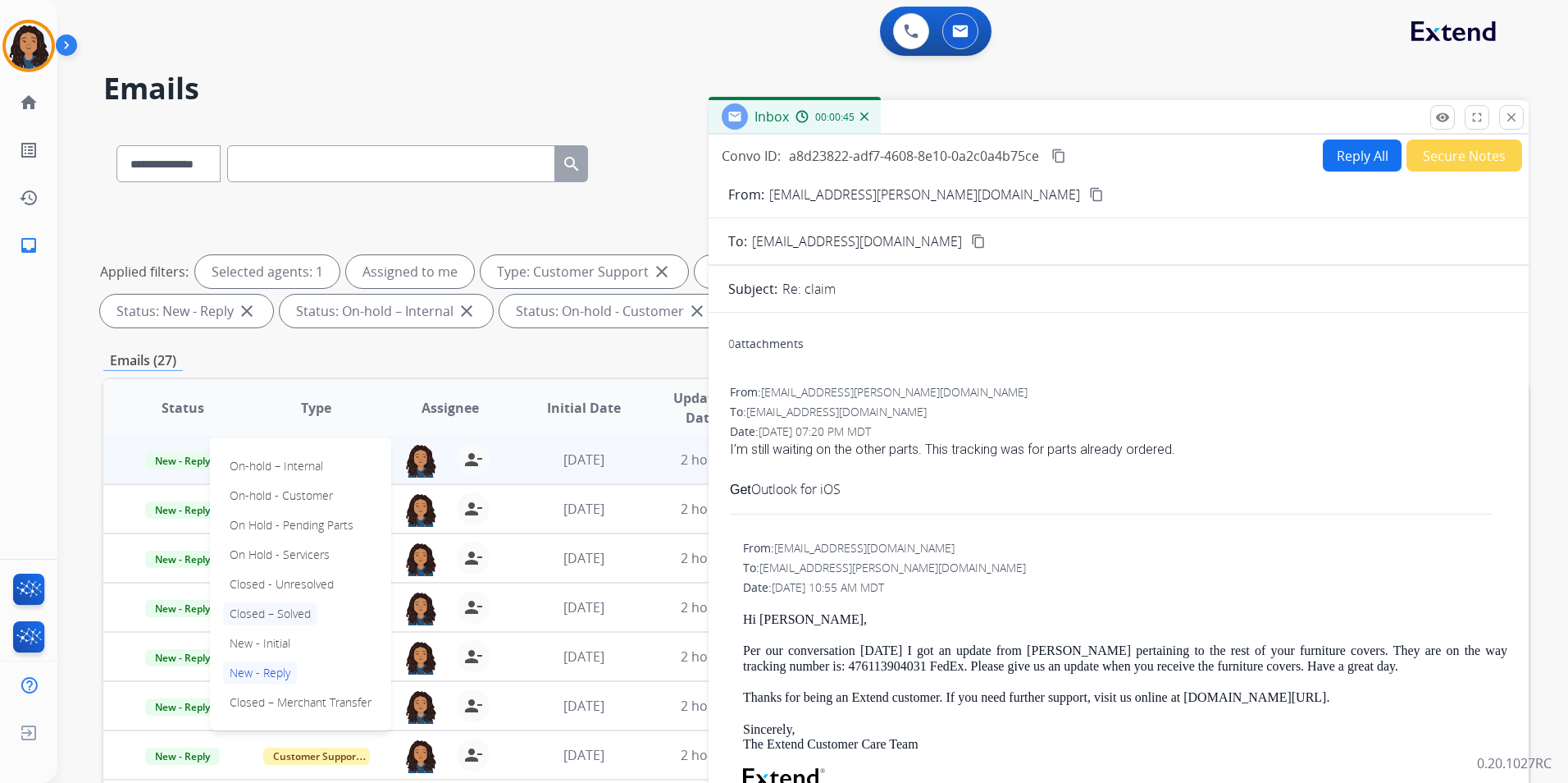
click at [281, 612] on p "Closed – Solved" at bounding box center [269, 613] width 94 height 23
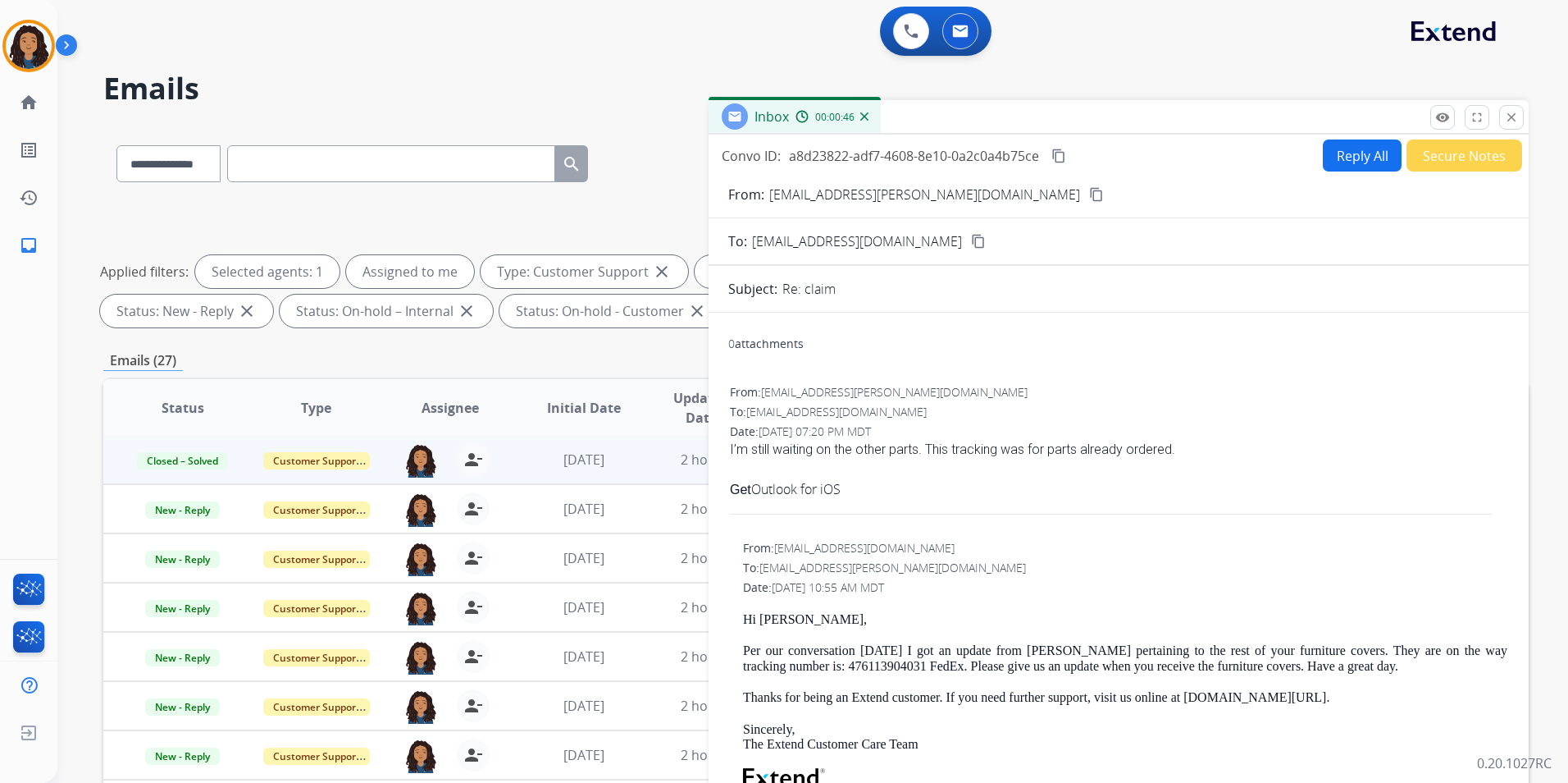
click at [1420, 160] on button "Secure Notes" at bounding box center [1464, 155] width 115 height 32
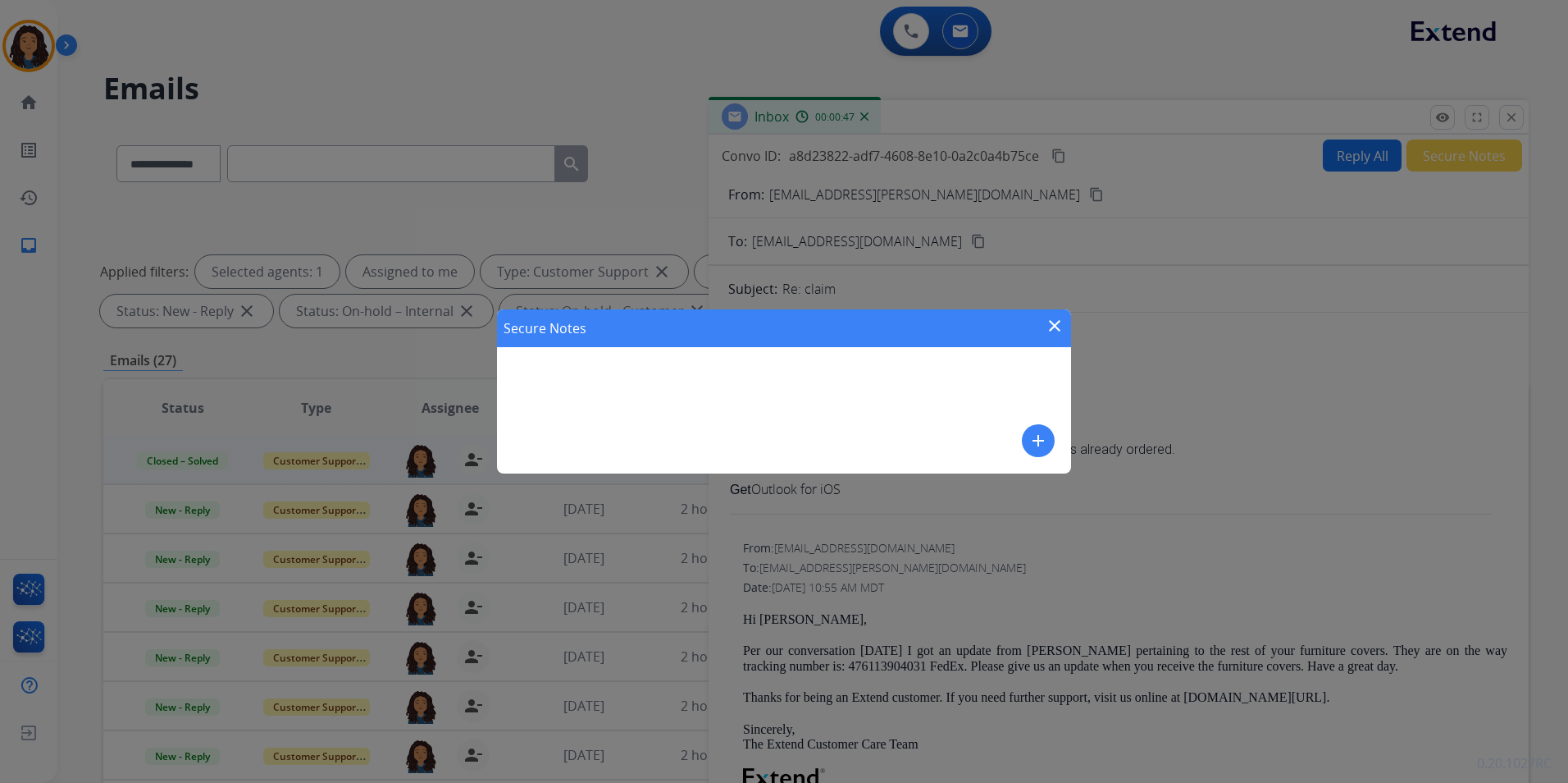
click at [1031, 433] on mat-icon "add" at bounding box center [1037, 440] width 19 height 19
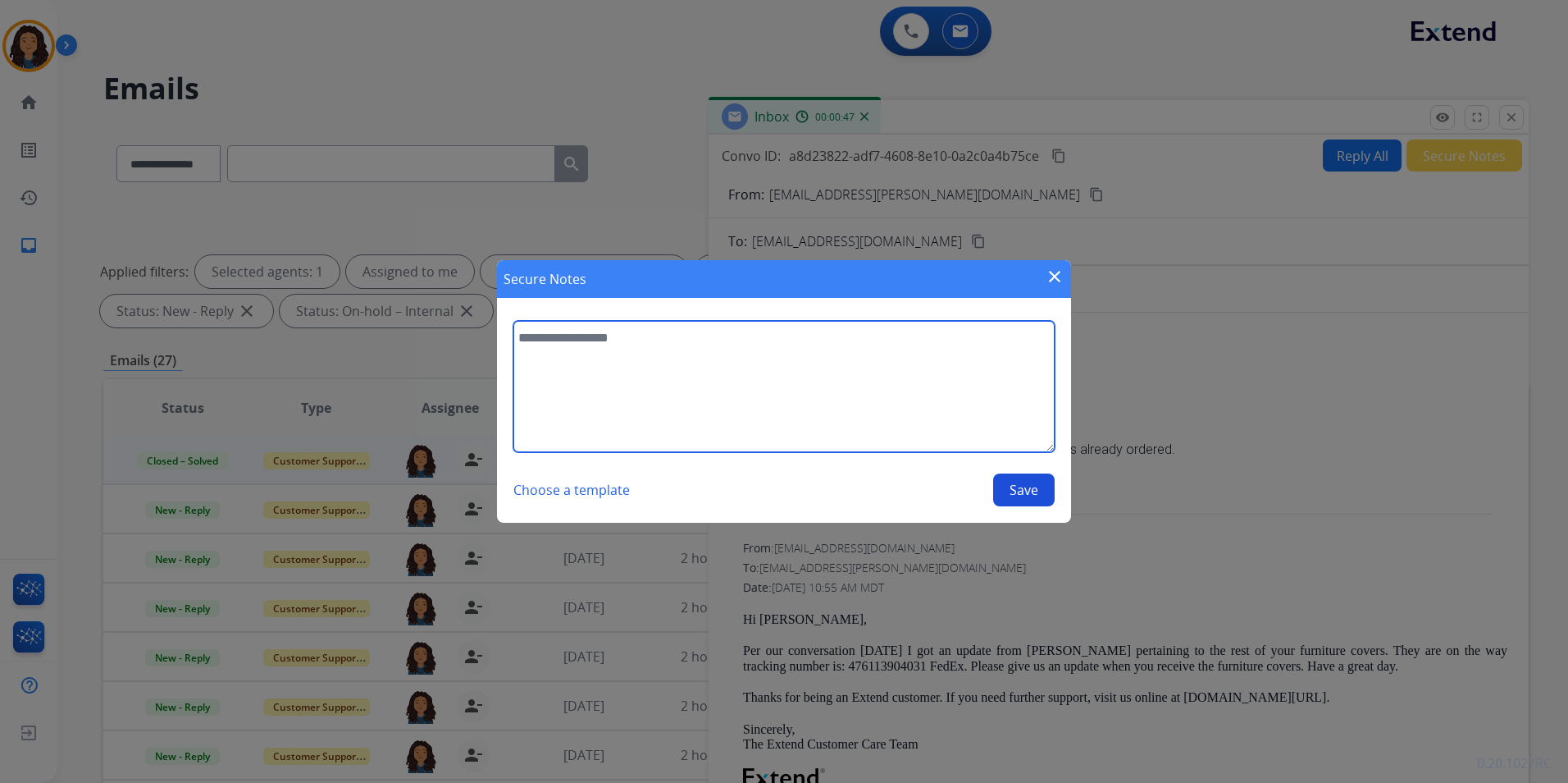
click at [956, 419] on textarea at bounding box center [784, 386] width 542 height 131
type textarea "**********"
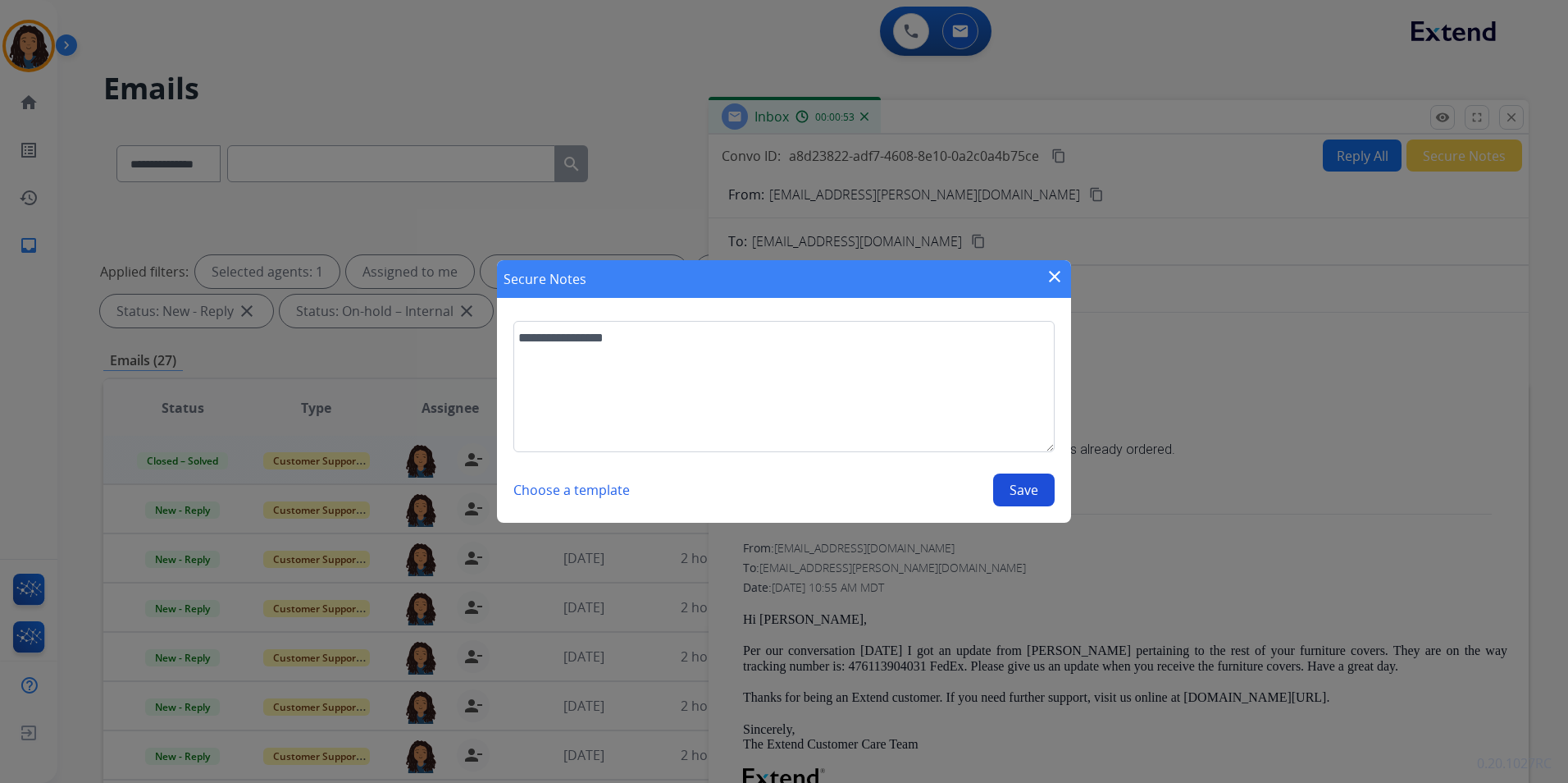
click at [1025, 489] on button "Save" at bounding box center [1024, 490] width 61 height 33
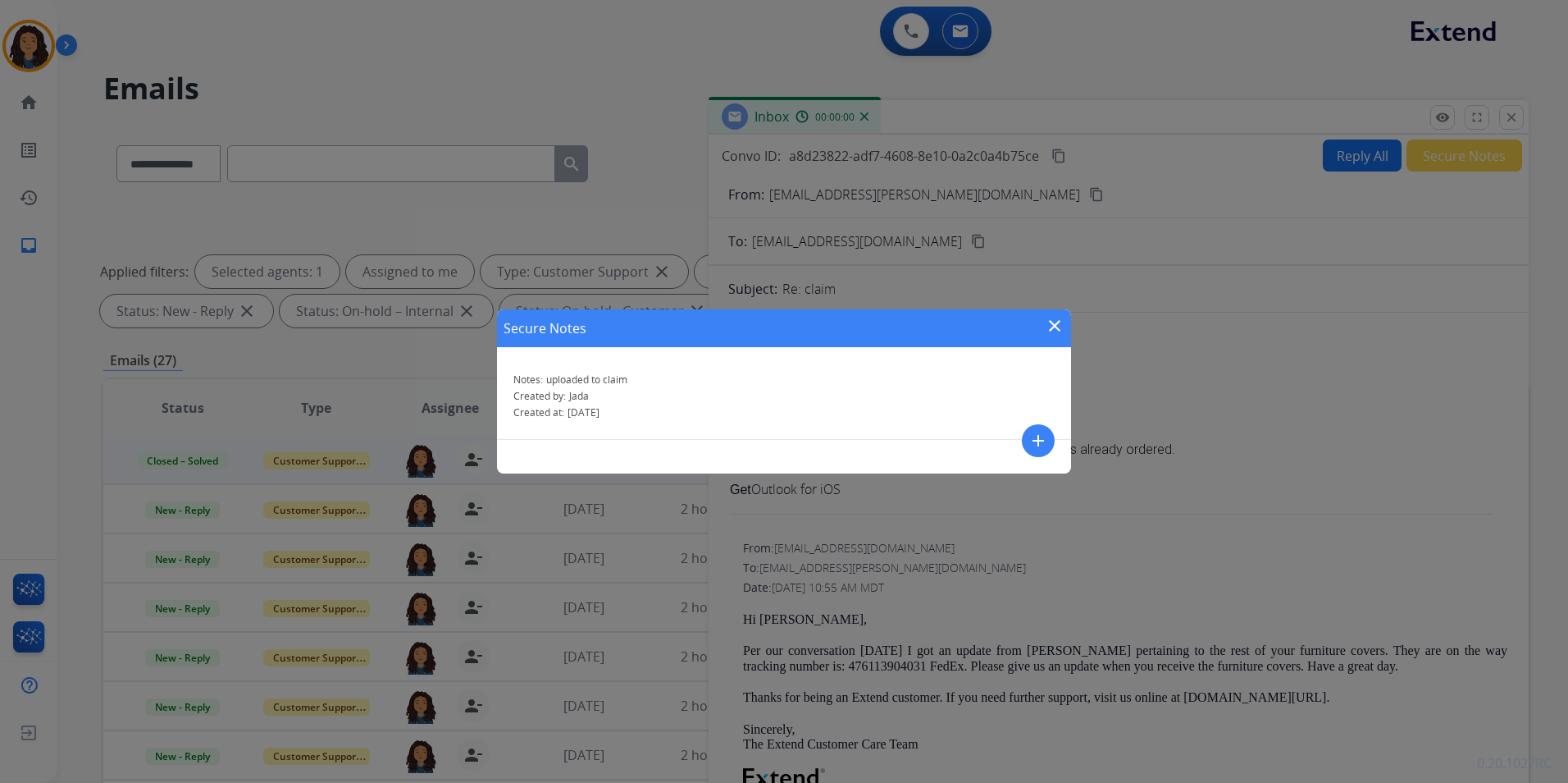
click at [1050, 319] on mat-icon "close" at bounding box center [1054, 325] width 19 height 19
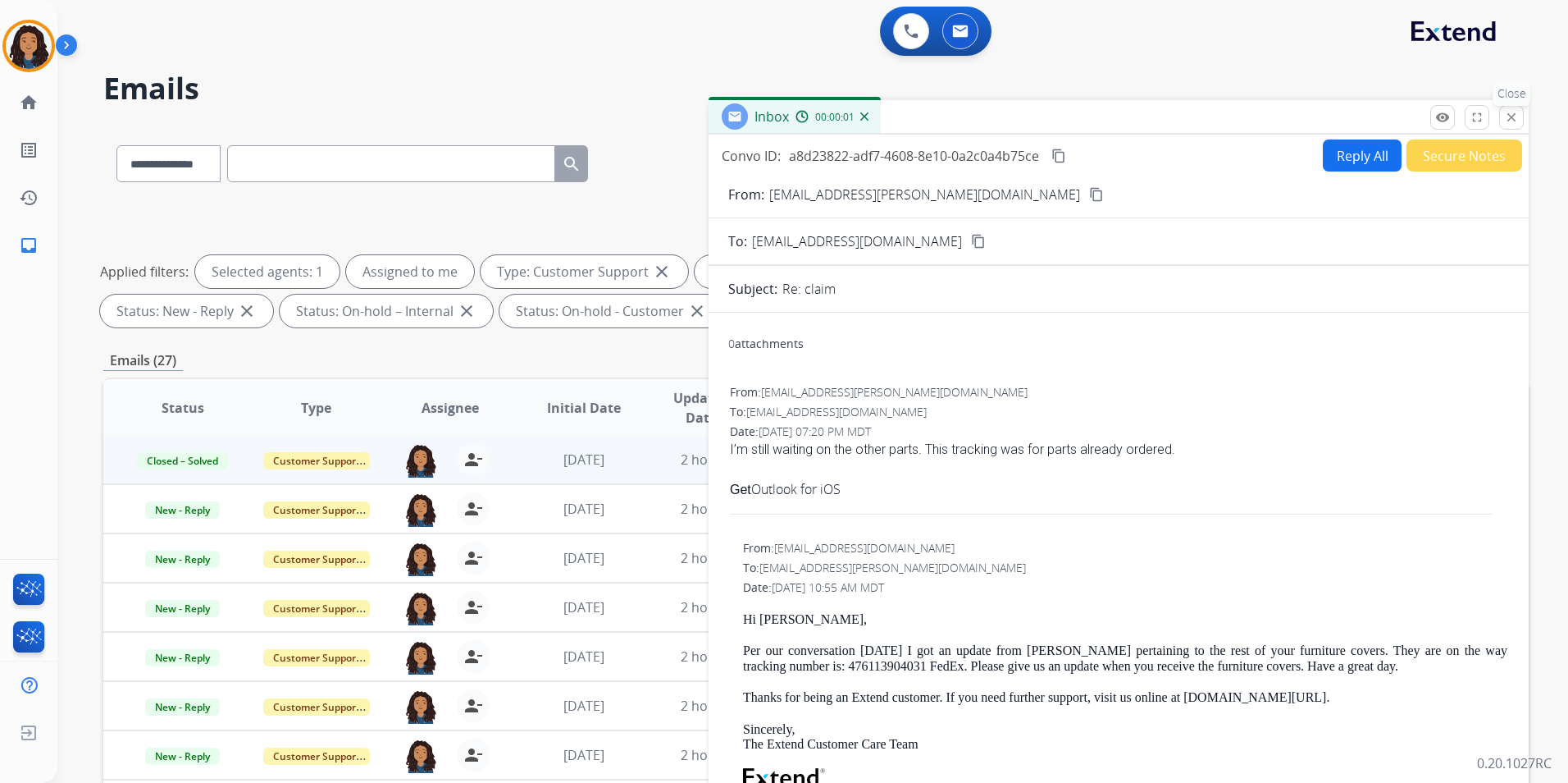
click at [1517, 111] on mat-icon "close" at bounding box center [1511, 117] width 15 height 15
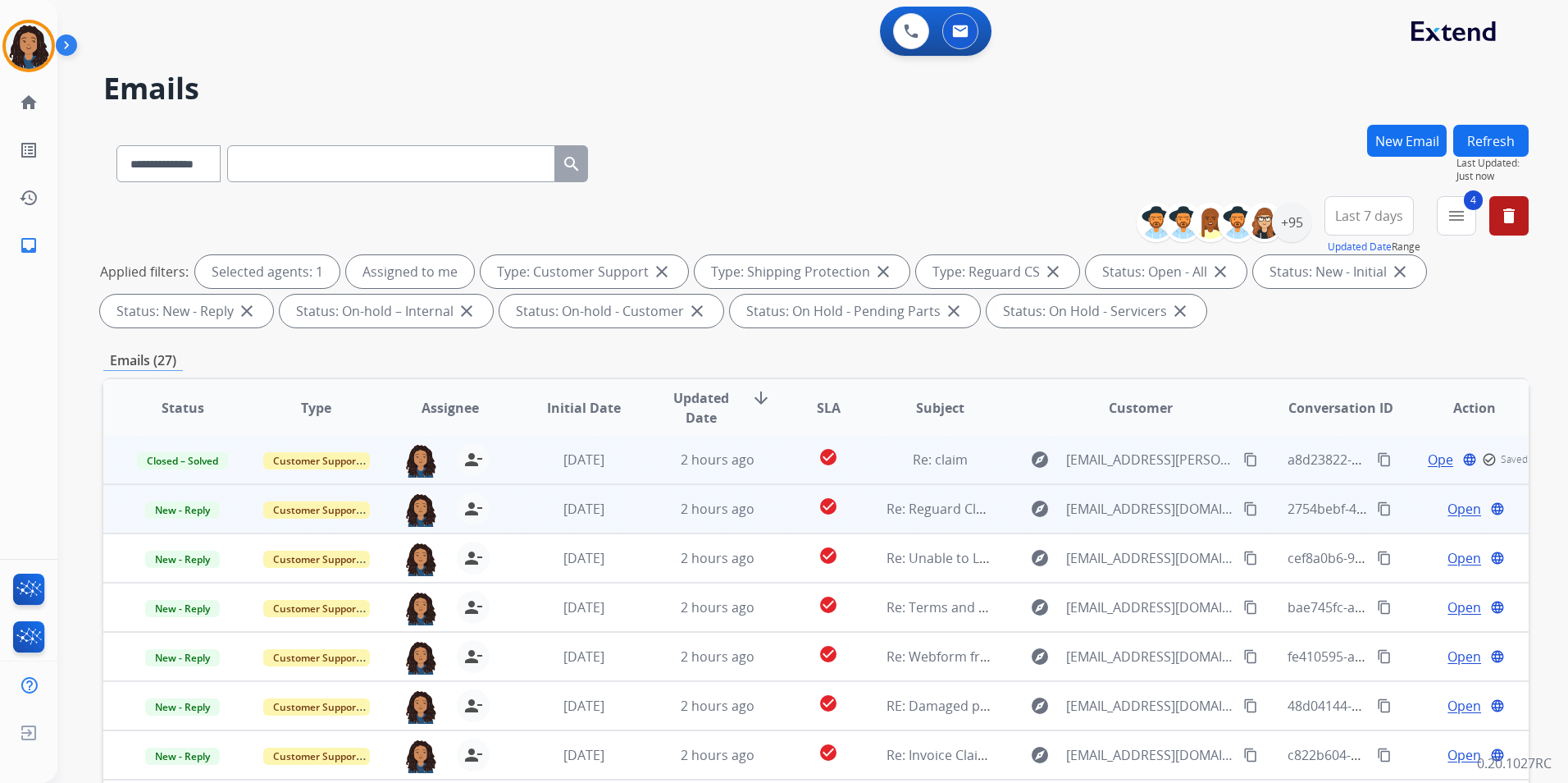
click at [1458, 509] on span "Open" at bounding box center [1464, 508] width 34 height 19
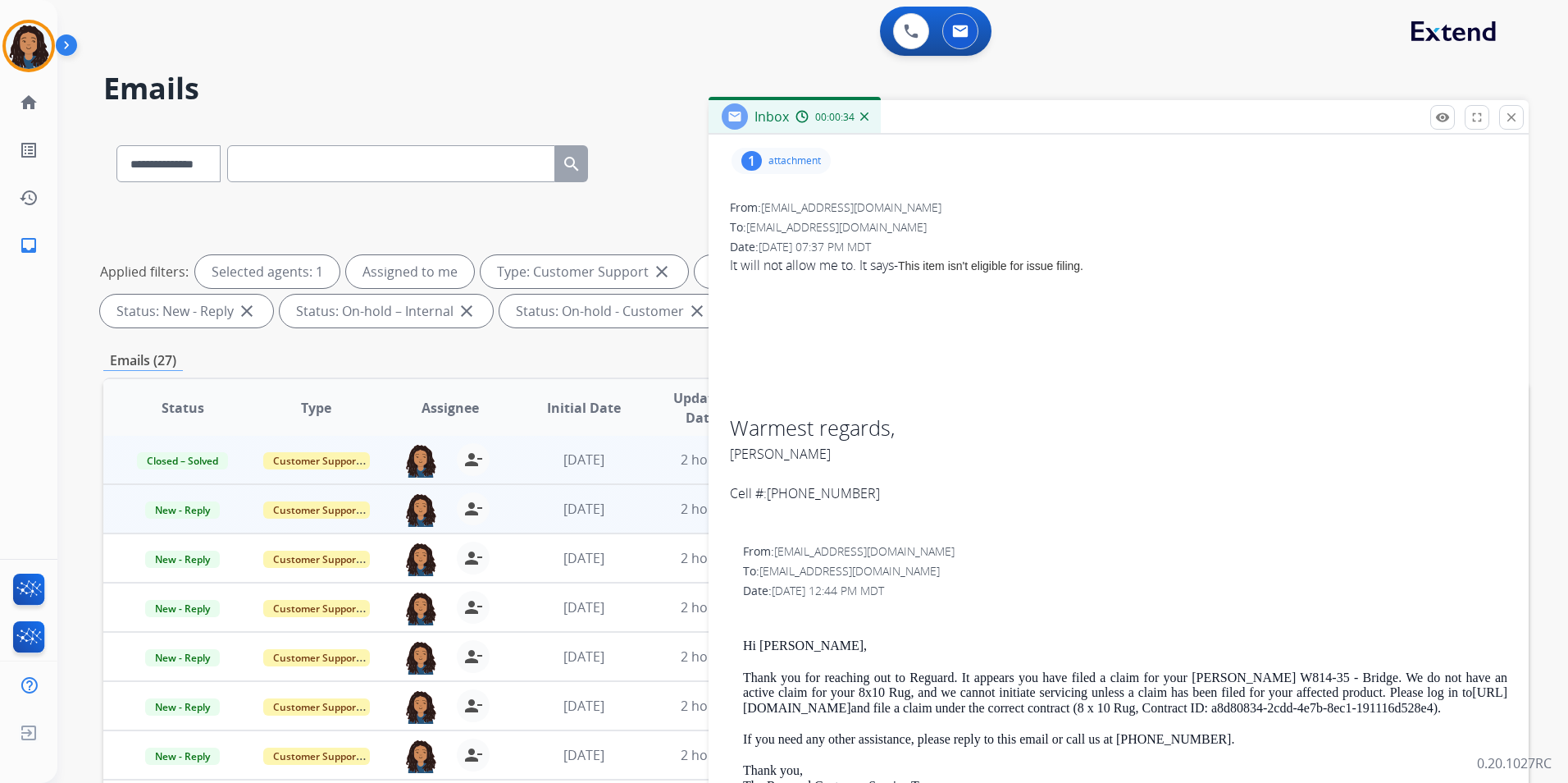
scroll to position [410, 0]
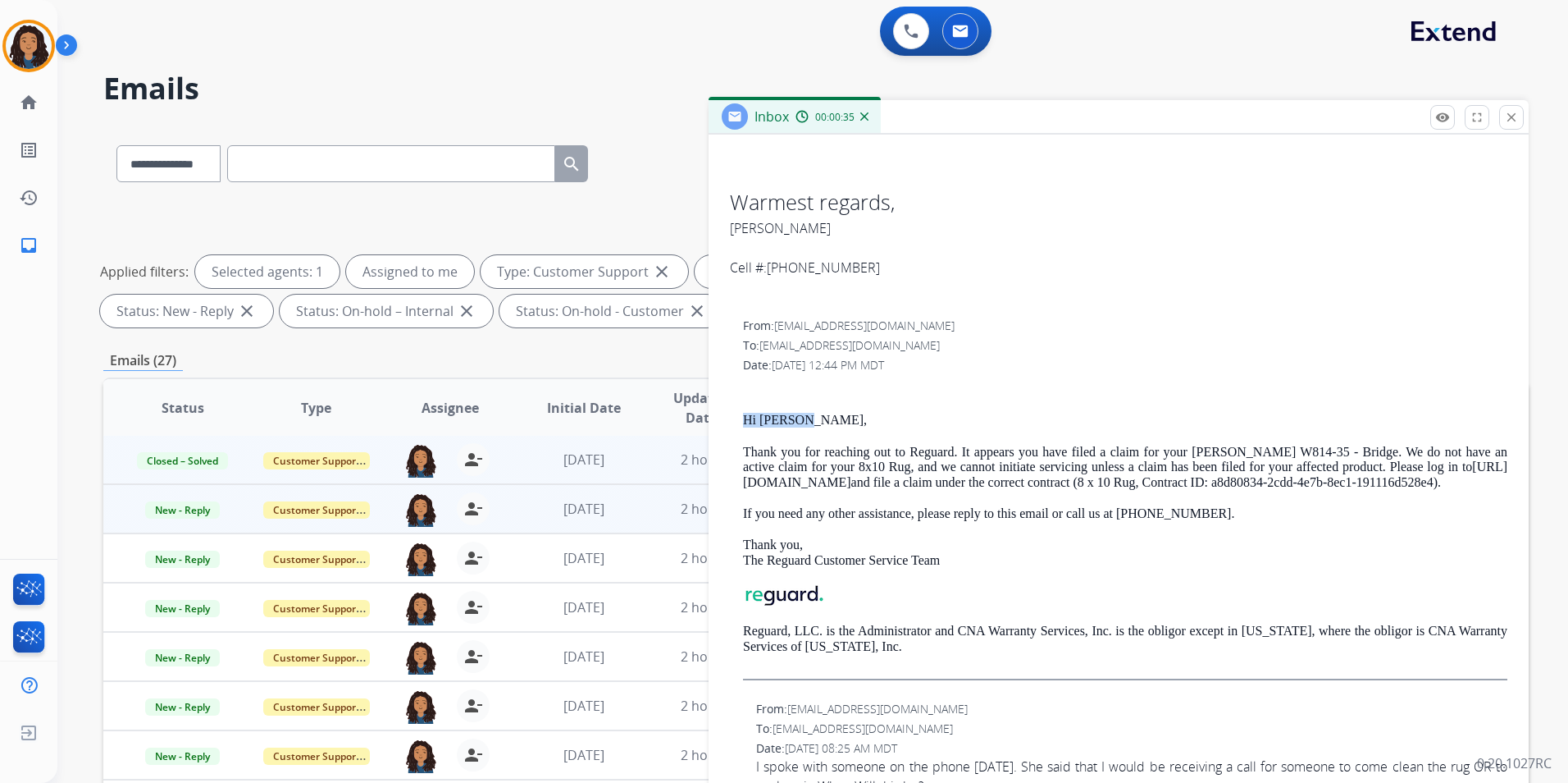
drag, startPoint x: 741, startPoint y: 415, endPoint x: 809, endPoint y: 417, distance: 68.0
click at [809, 417] on div "From: [EMAIL_ADDRESS][DOMAIN_NAME] To: [EMAIL_ADDRESS][DOMAIN_NAME] Date: [DATE…" at bounding box center [1119, 504] width 781 height 379
drag, startPoint x: 809, startPoint y: 417, endPoint x: 788, endPoint y: 417, distance: 21.0
drag, startPoint x: 1179, startPoint y: 234, endPoint x: 1201, endPoint y: 199, distance: 41.3
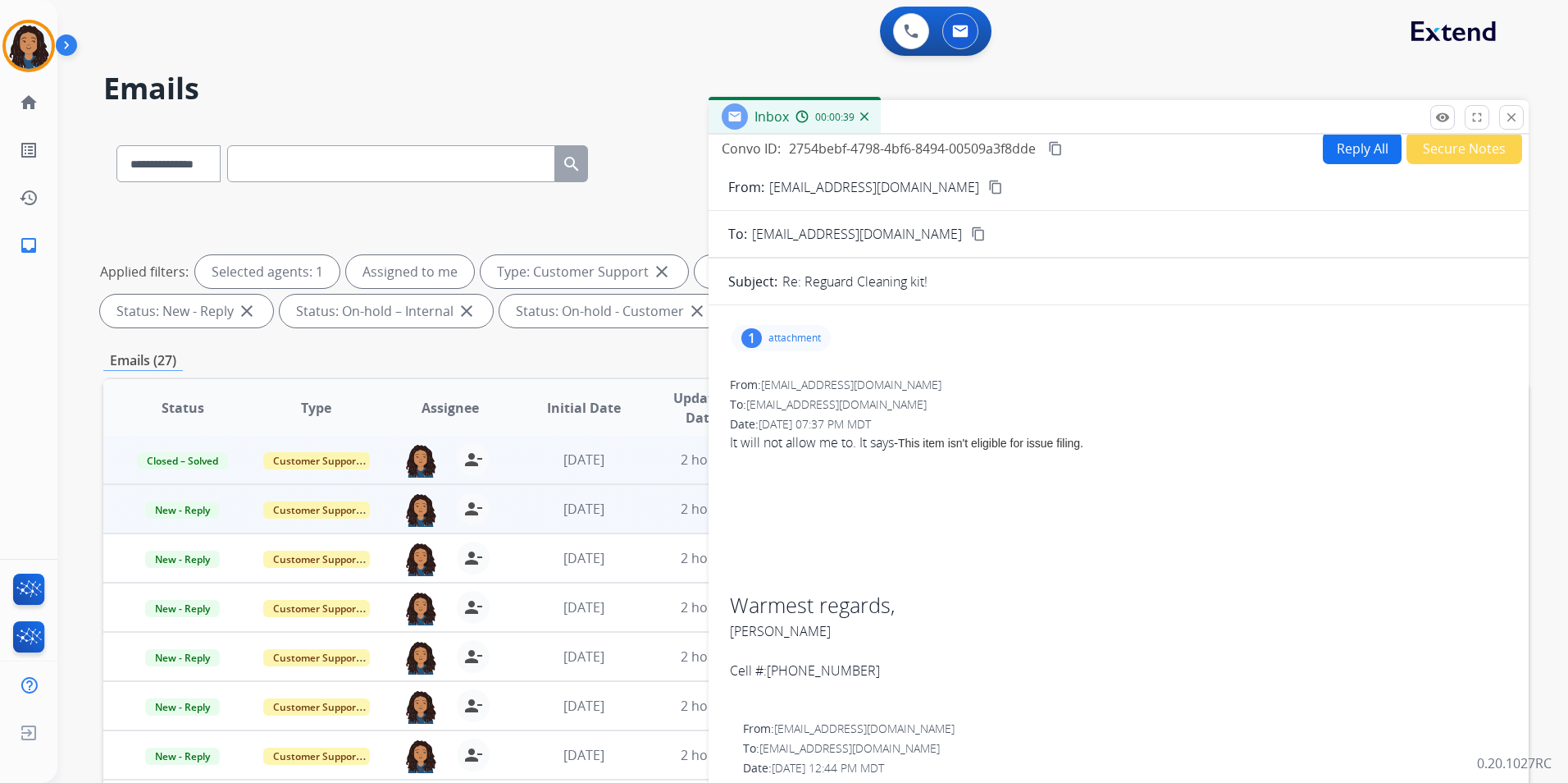
scroll to position [0, 0]
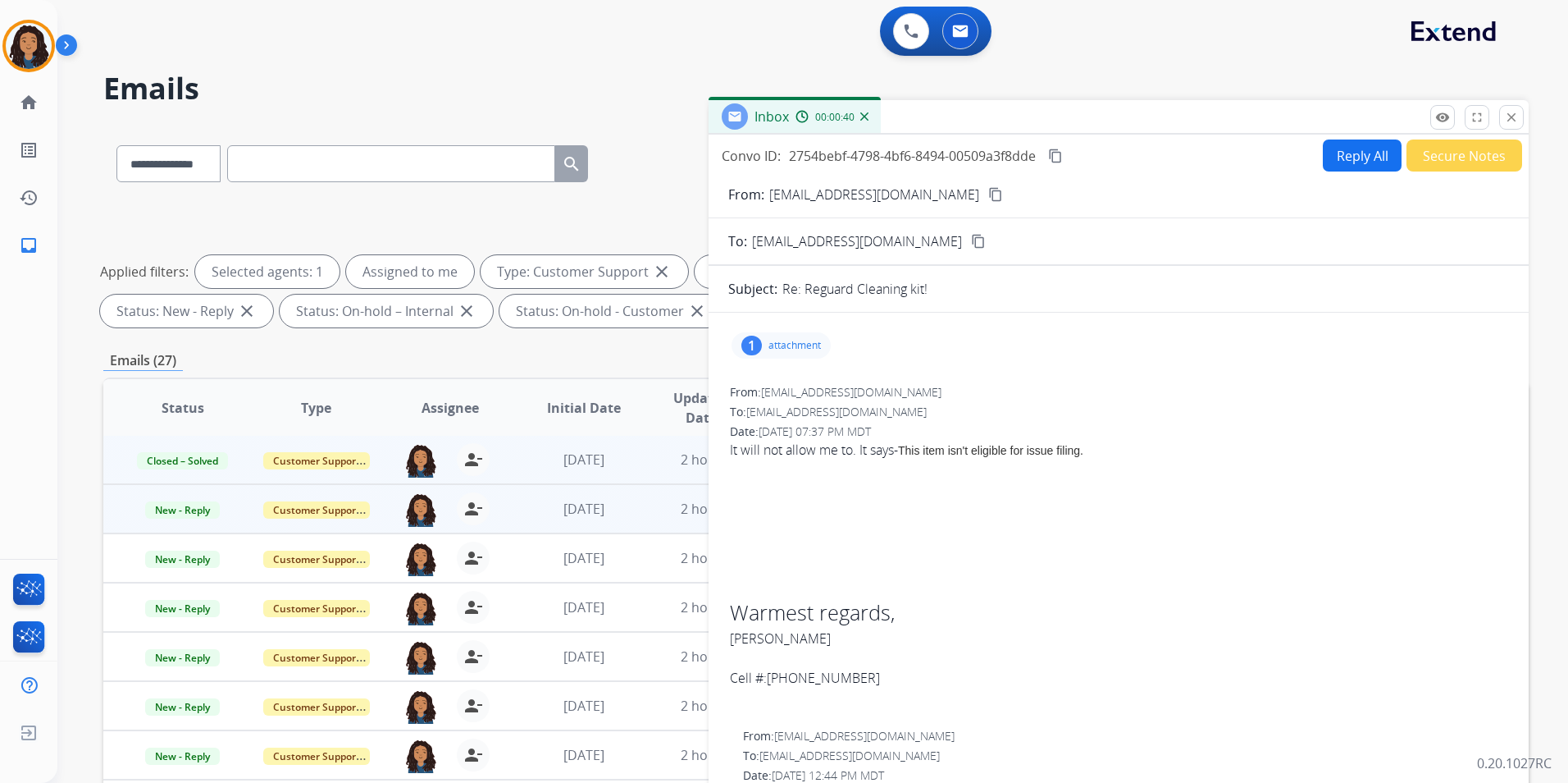
click at [1339, 160] on button "Reply All" at bounding box center [1362, 155] width 79 height 32
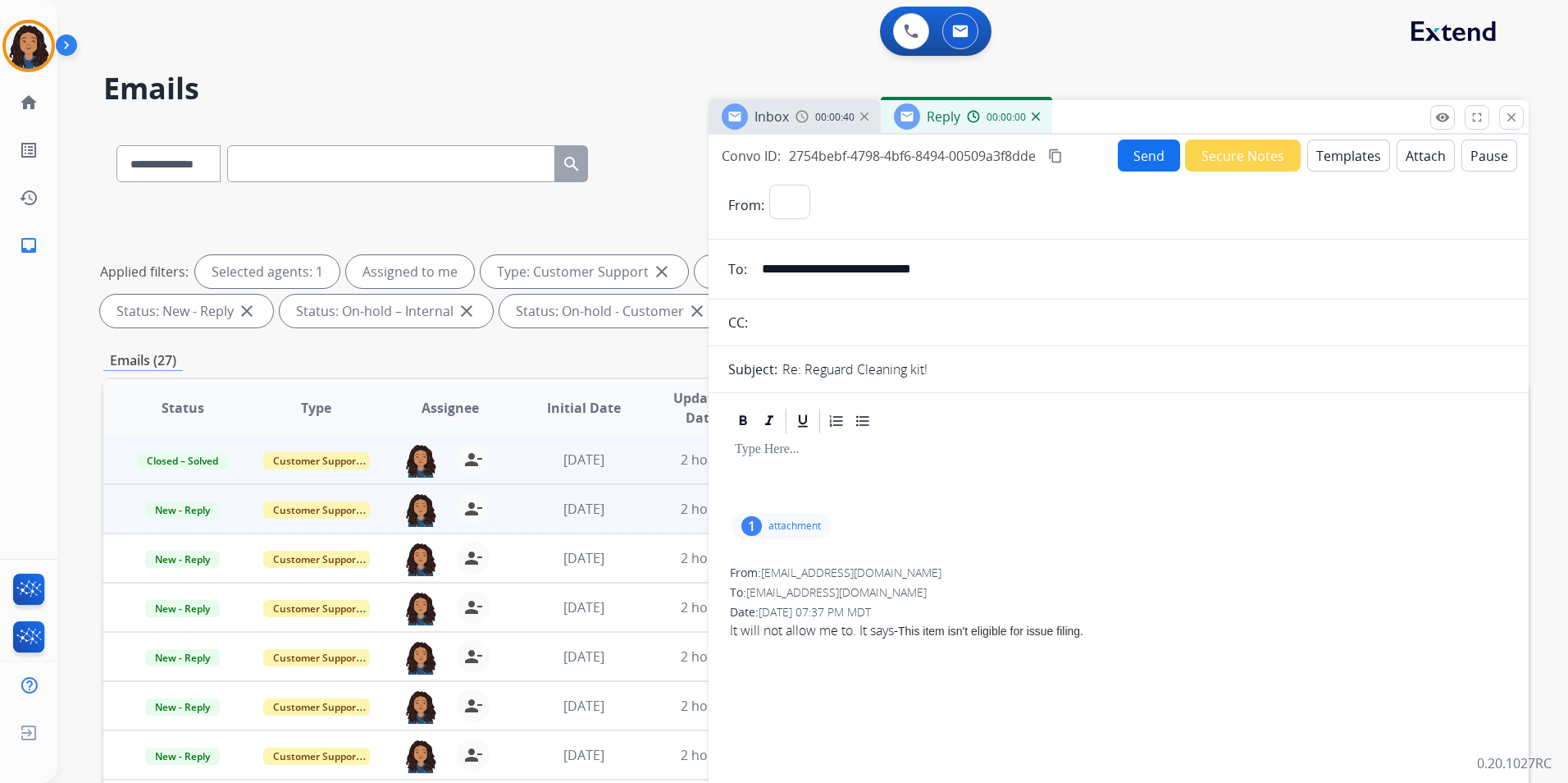
select select "**********"
click at [1348, 160] on button "Templates" at bounding box center [1348, 155] width 82 height 32
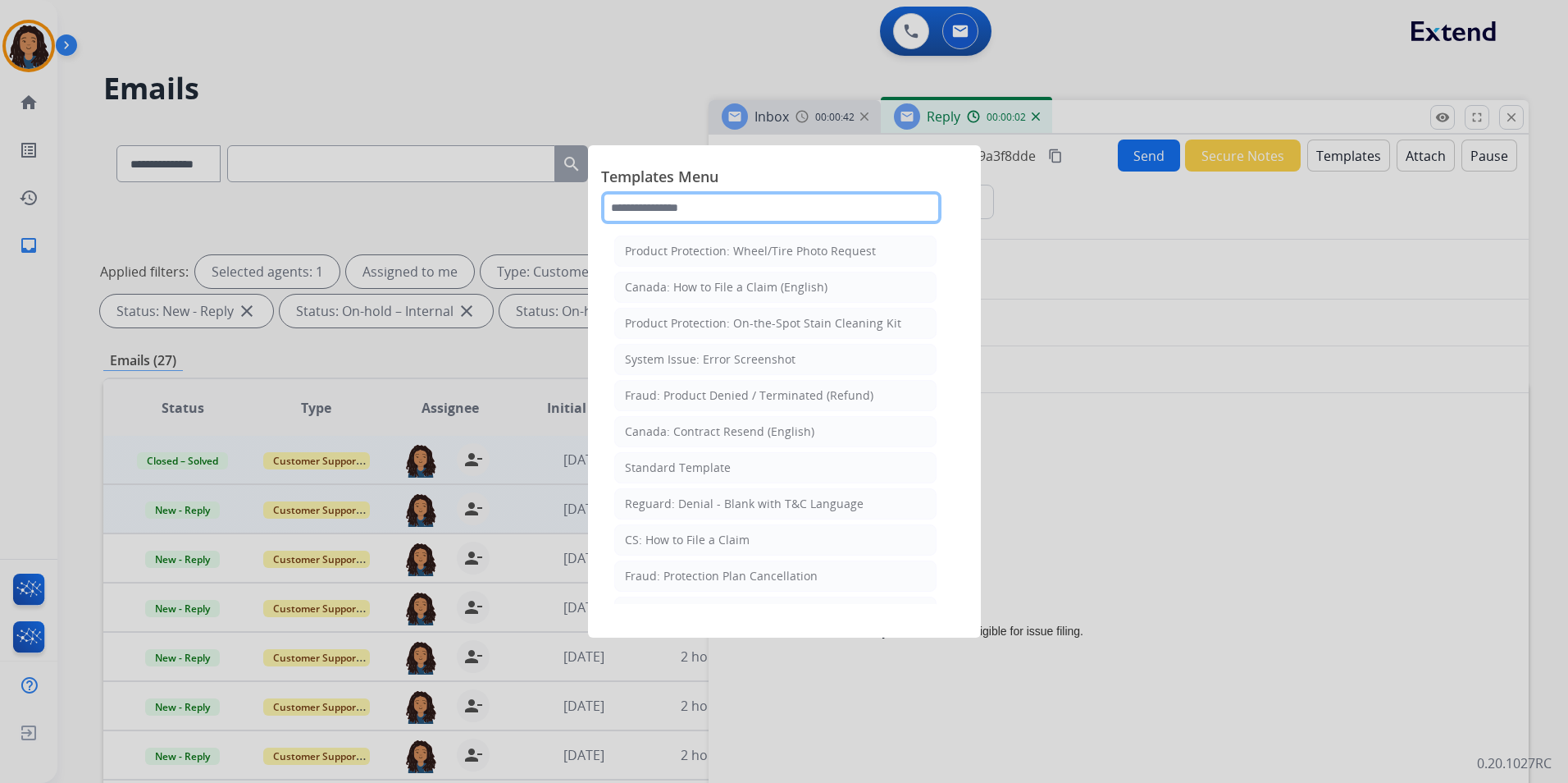
click at [900, 205] on input "text" at bounding box center [771, 207] width 340 height 33
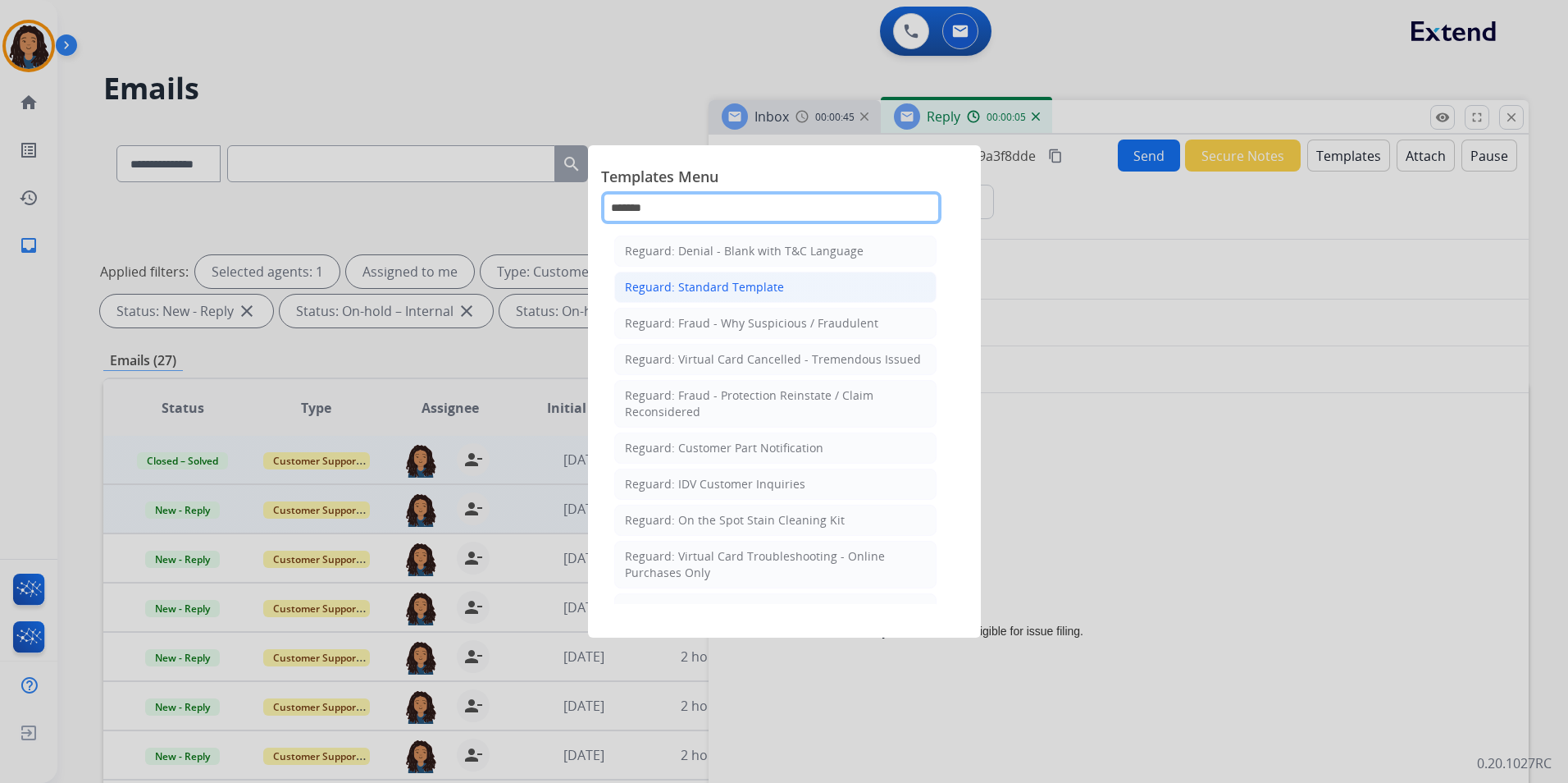
type input "*******"
click at [748, 279] on div "Reguard: Standard Template" at bounding box center [705, 287] width 159 height 17
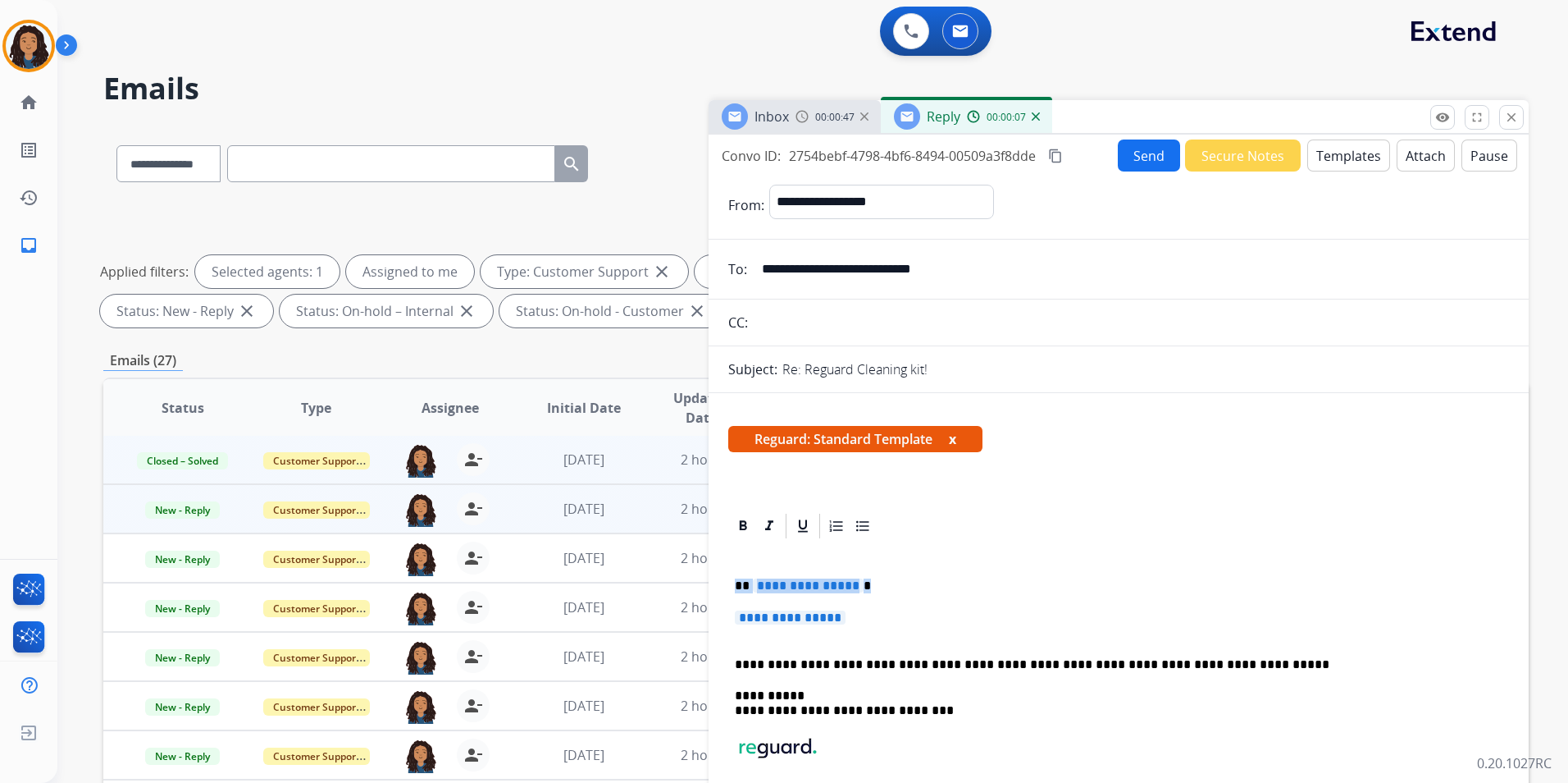
drag, startPoint x: 729, startPoint y: 580, endPoint x: 930, endPoint y: 608, distance: 202.9
click at [930, 608] on div "**********" at bounding box center [1119, 711] width 781 height 339
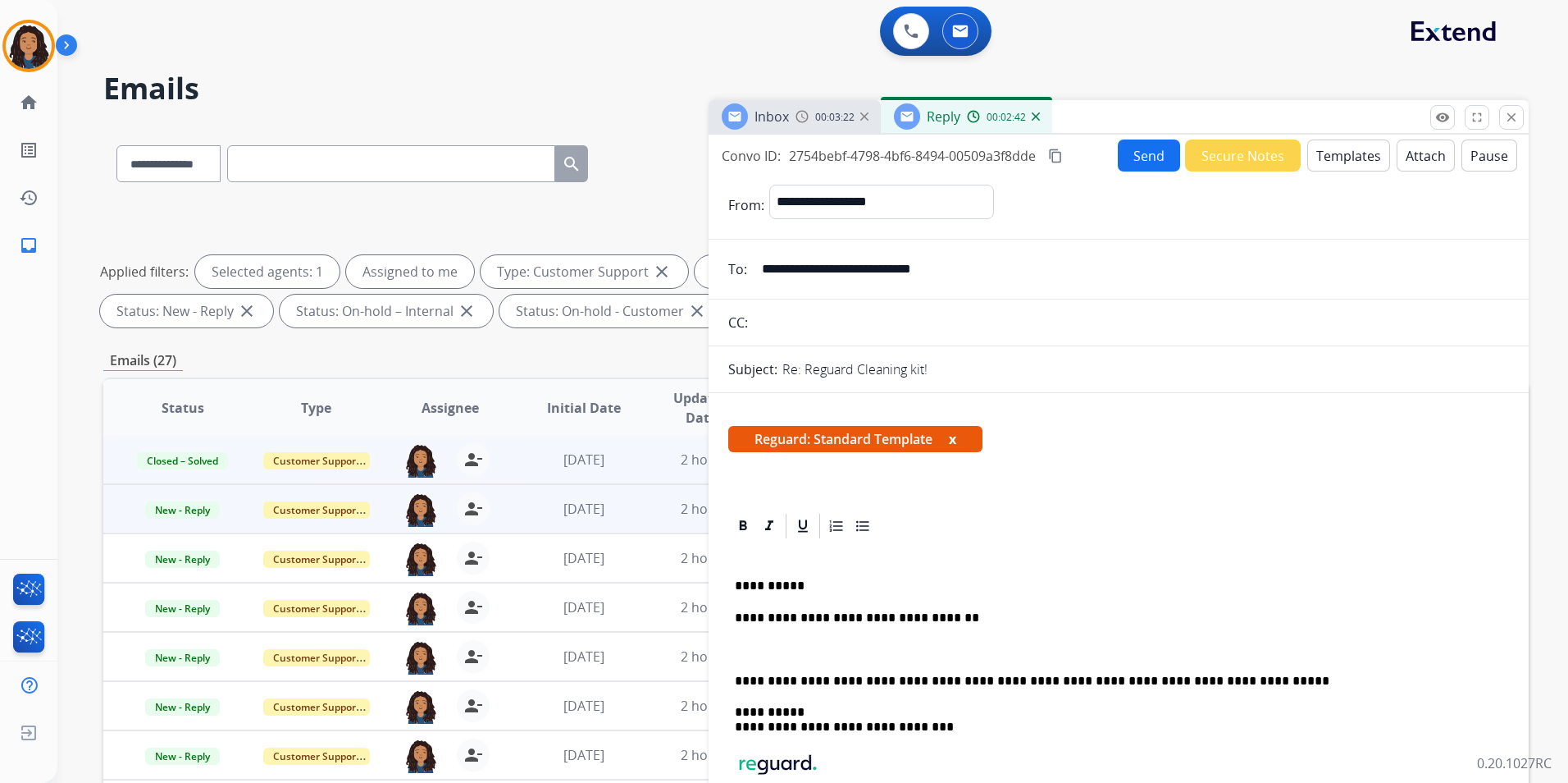
click at [765, 111] on span "Inbox" at bounding box center [772, 116] width 35 height 18
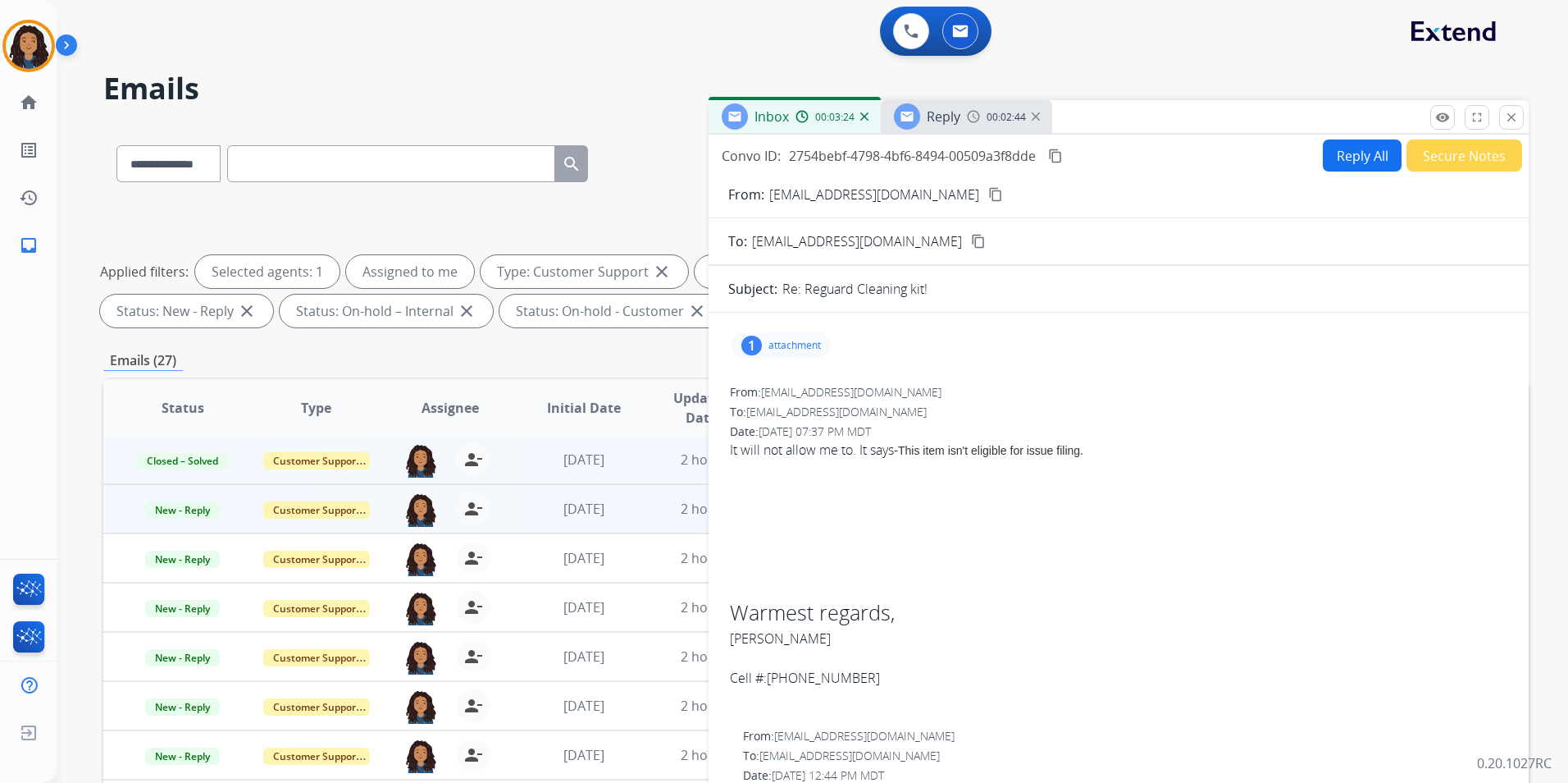
click at [967, 125] on div "Reply 00:02:44" at bounding box center [966, 116] width 171 height 33
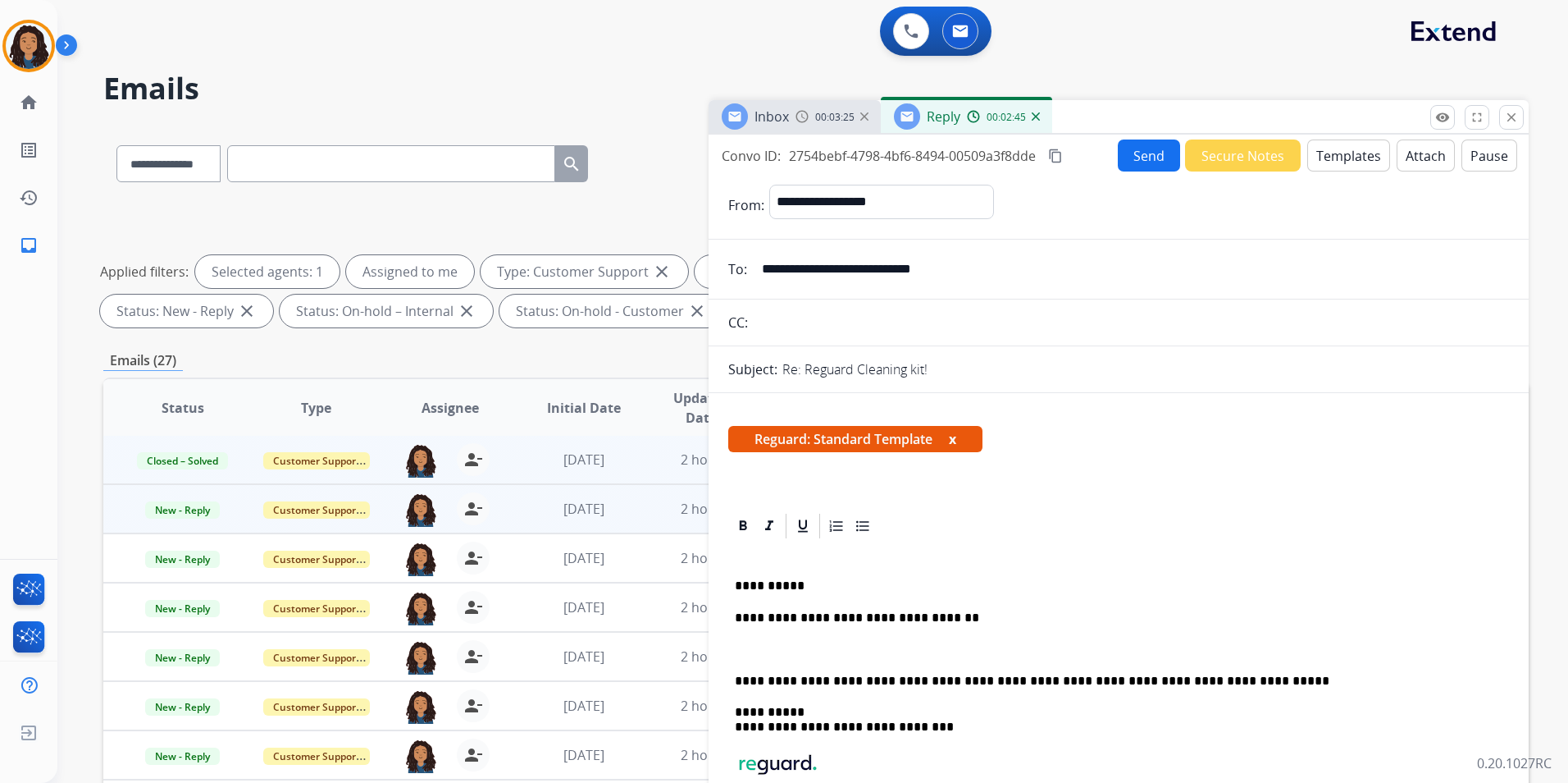
click at [791, 647] on p at bounding box center [1118, 649] width 767 height 15
click at [1119, 147] on button "Send" at bounding box center [1149, 155] width 62 height 32
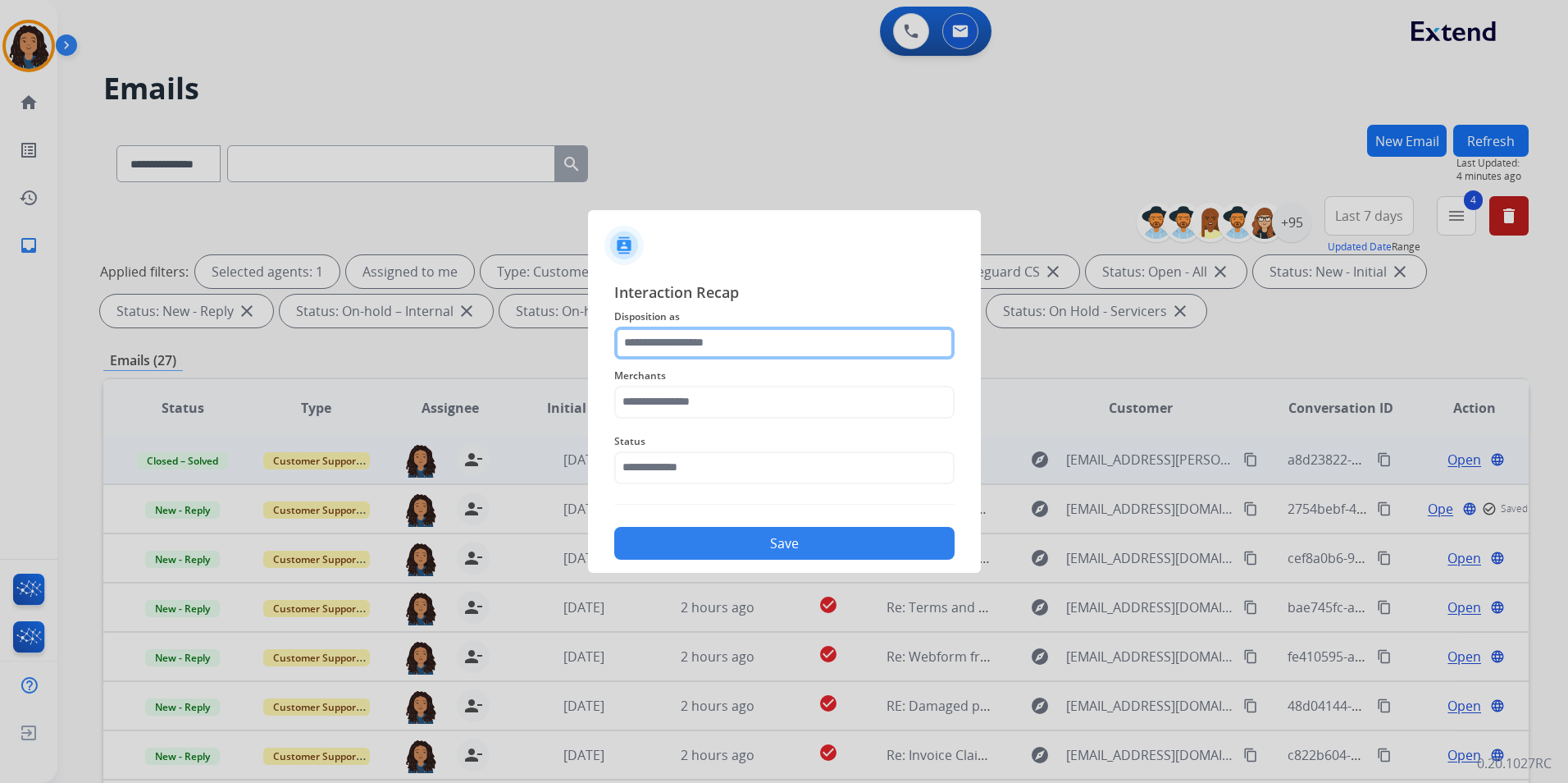
click at [712, 346] on input "text" at bounding box center [784, 343] width 340 height 33
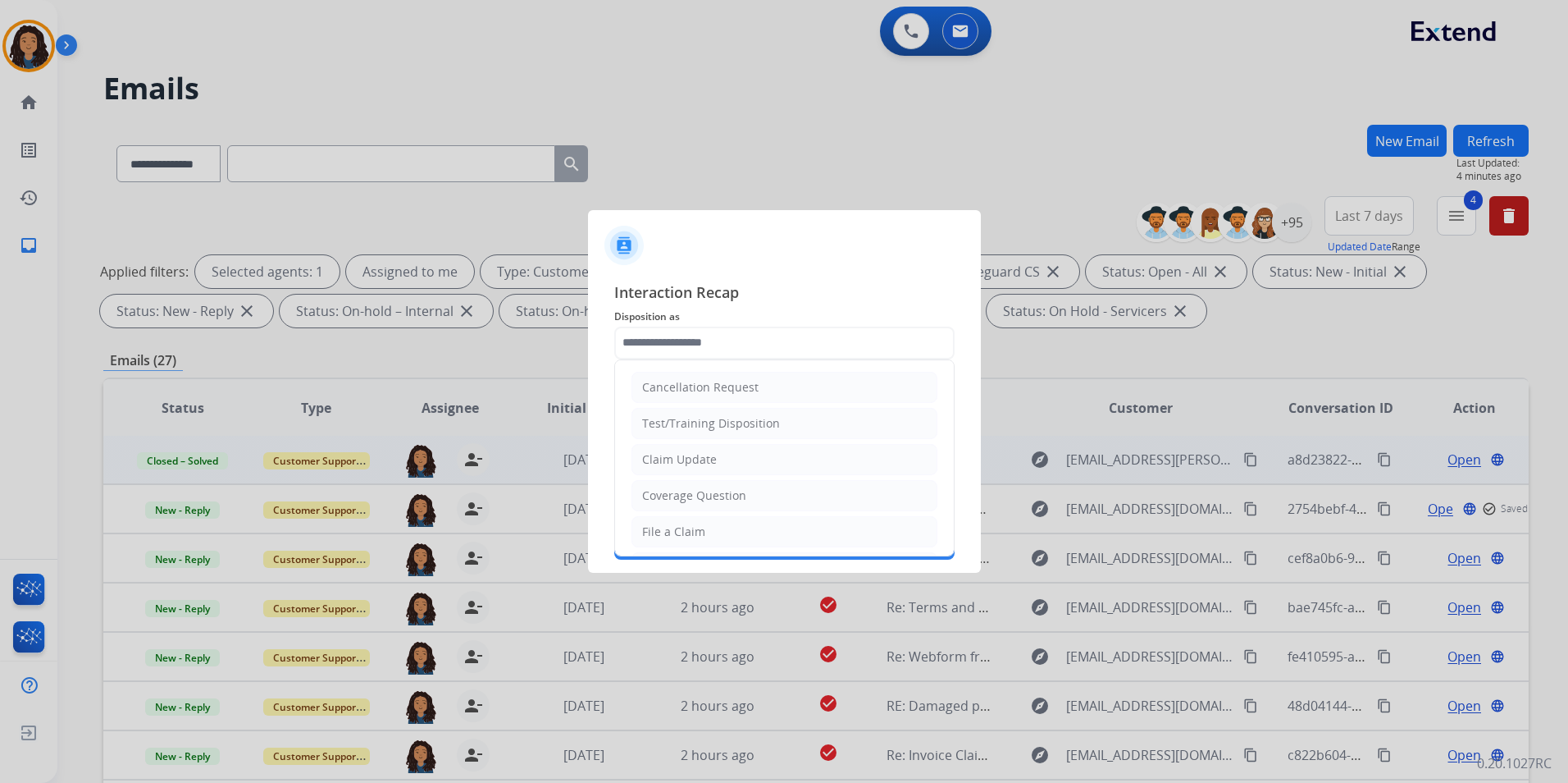
click at [685, 463] on div "Claim Update" at bounding box center [679, 459] width 74 height 17
type input "**********"
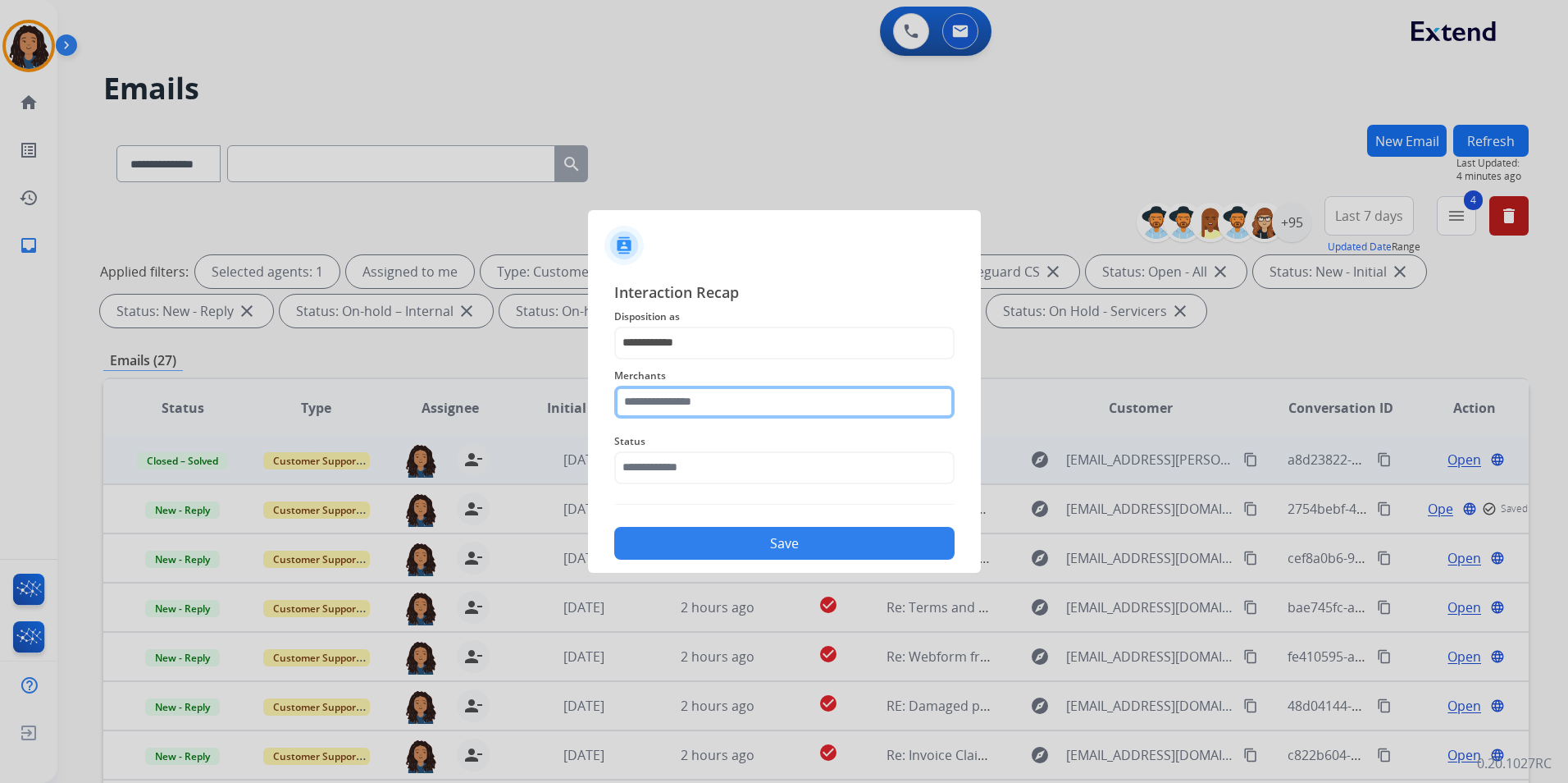
click at [673, 386] on input "text" at bounding box center [784, 403] width 340 height 33
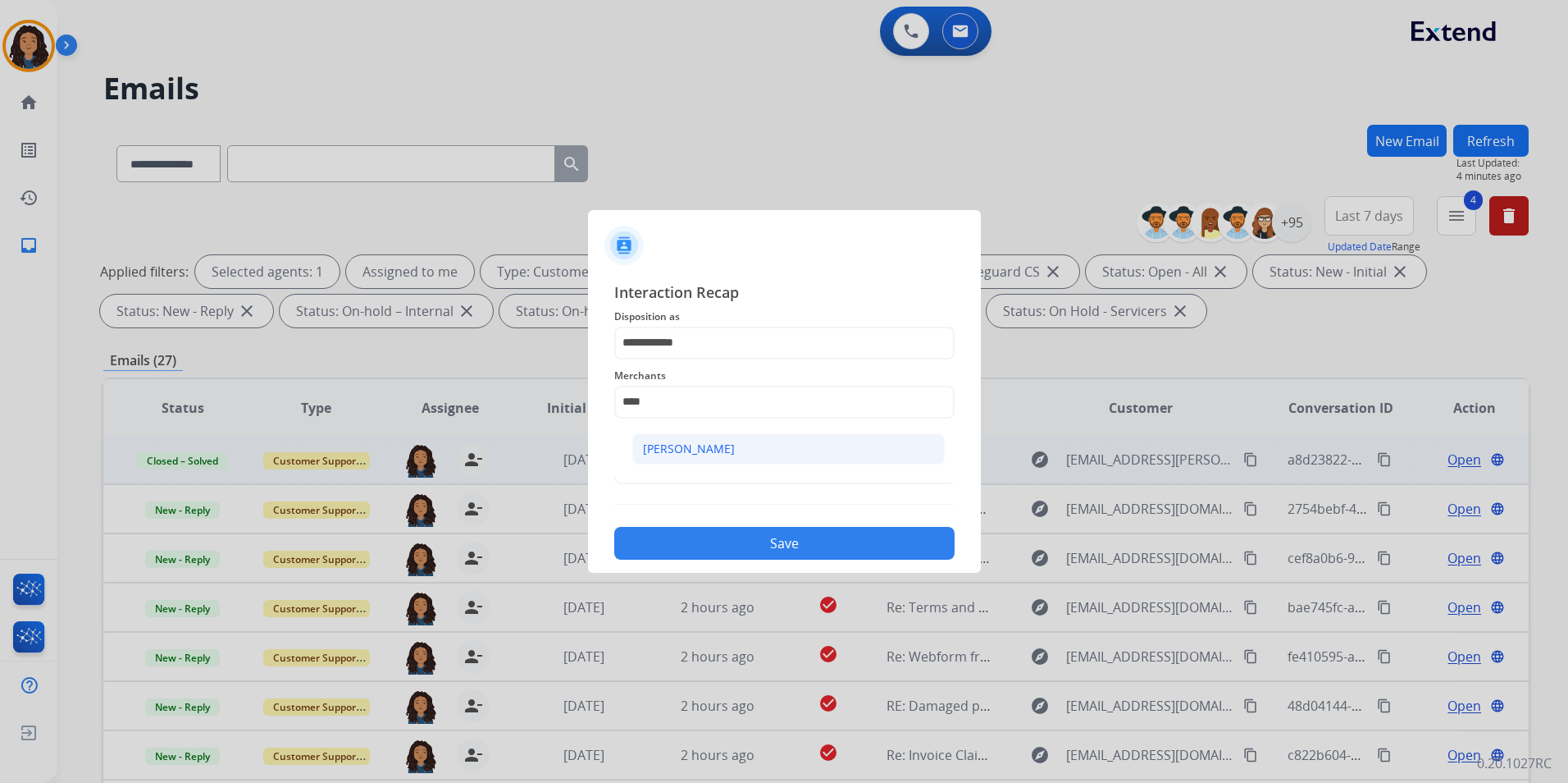
click at [696, 458] on li "[PERSON_NAME]" at bounding box center [788, 448] width 313 height 31
type input "**********"
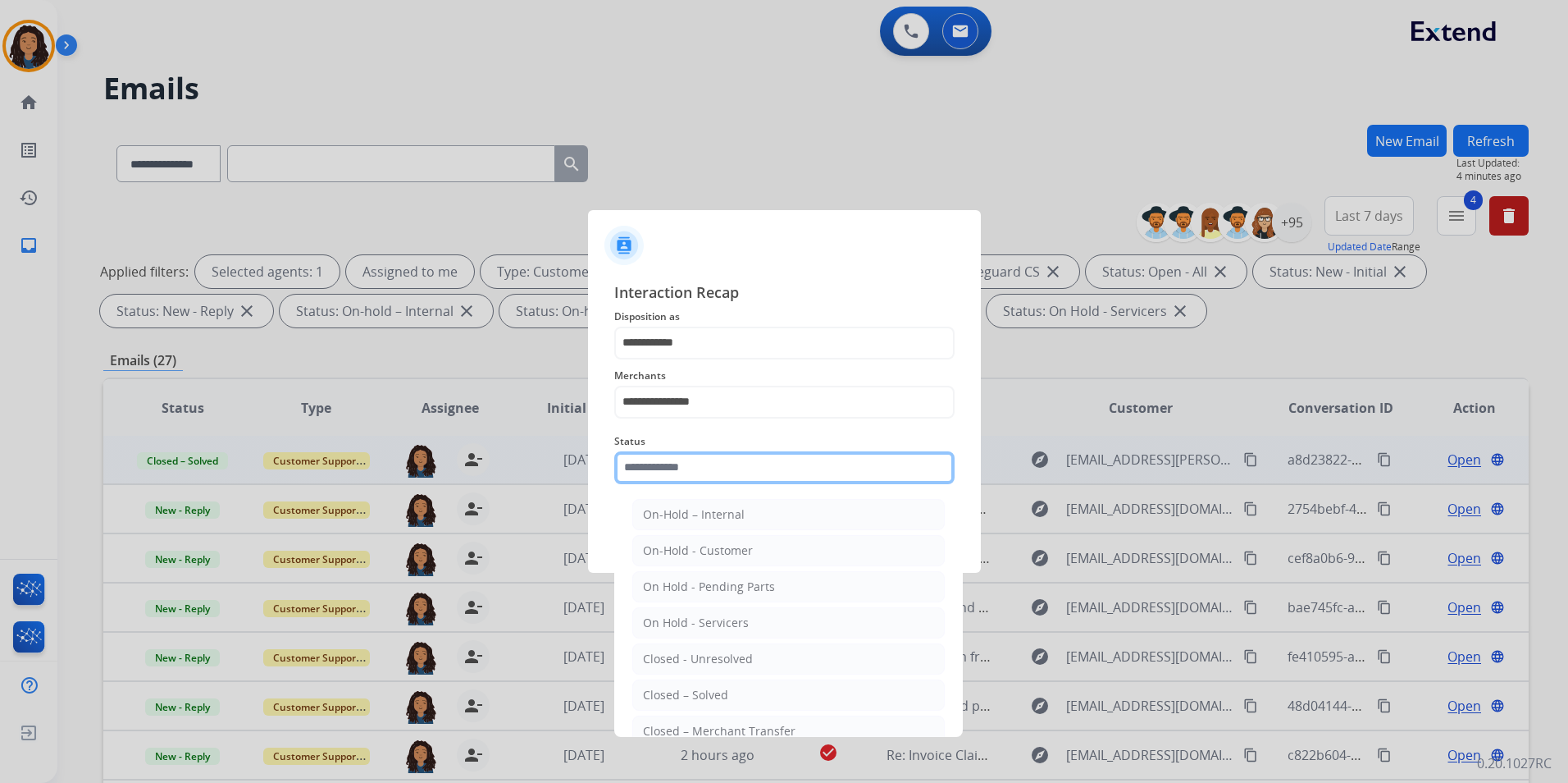
click at [696, 458] on input "text" at bounding box center [784, 468] width 340 height 33
click at [710, 688] on div "Closed – Solved" at bounding box center [685, 695] width 85 height 17
type input "**********"
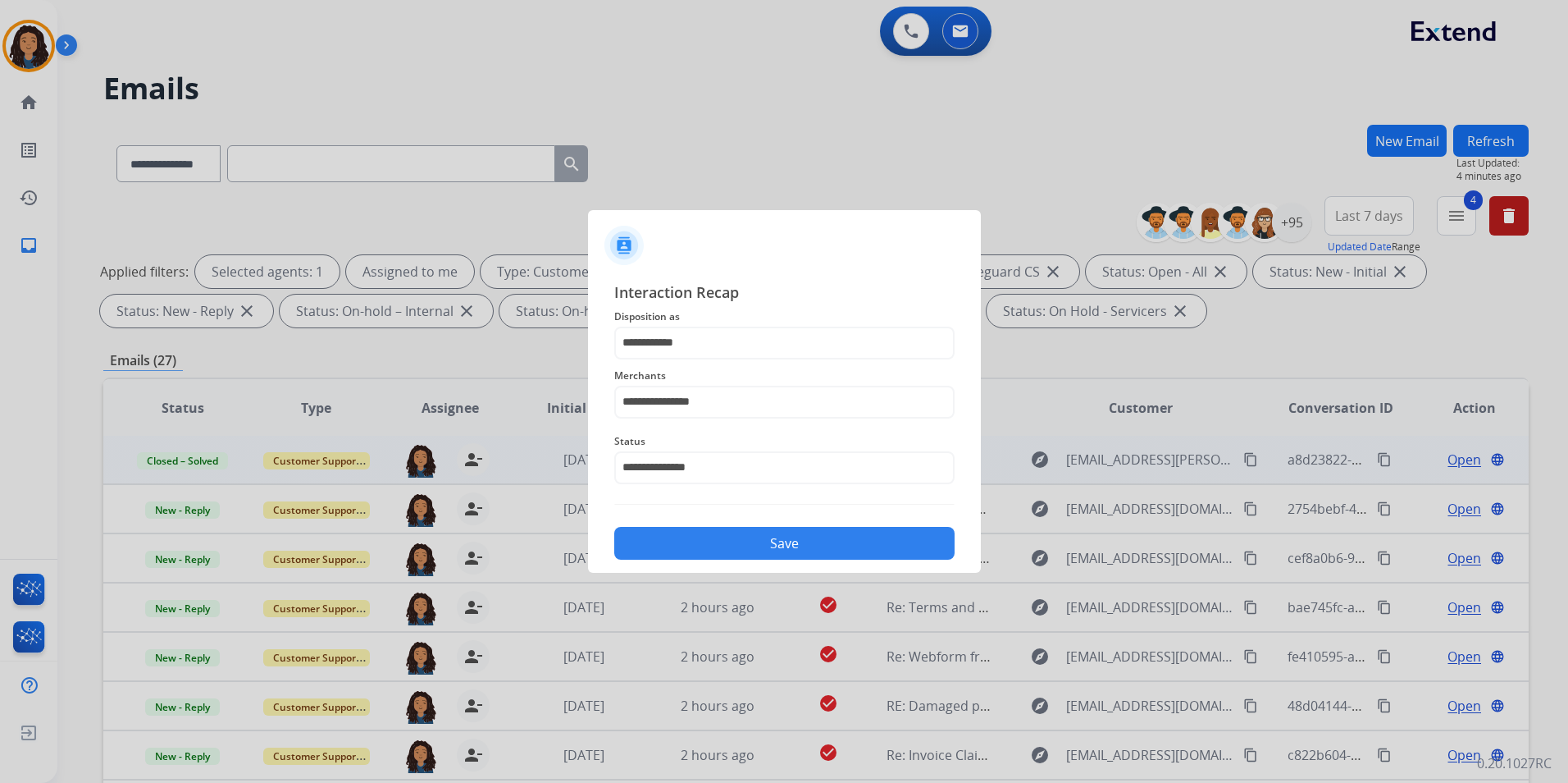
click at [742, 549] on button "Save" at bounding box center [784, 543] width 340 height 33
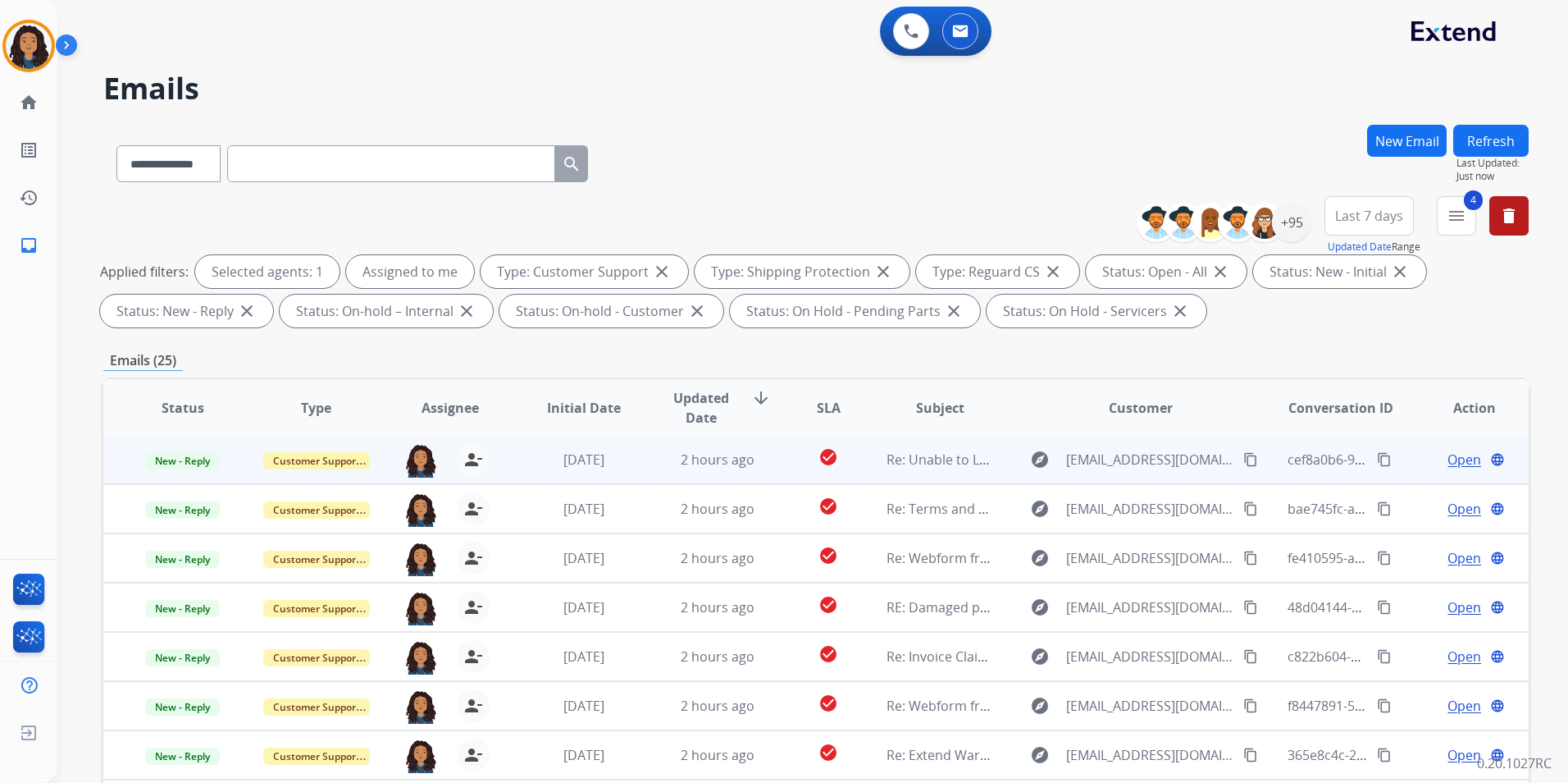
click at [1465, 460] on span "Open" at bounding box center [1464, 458] width 34 height 19
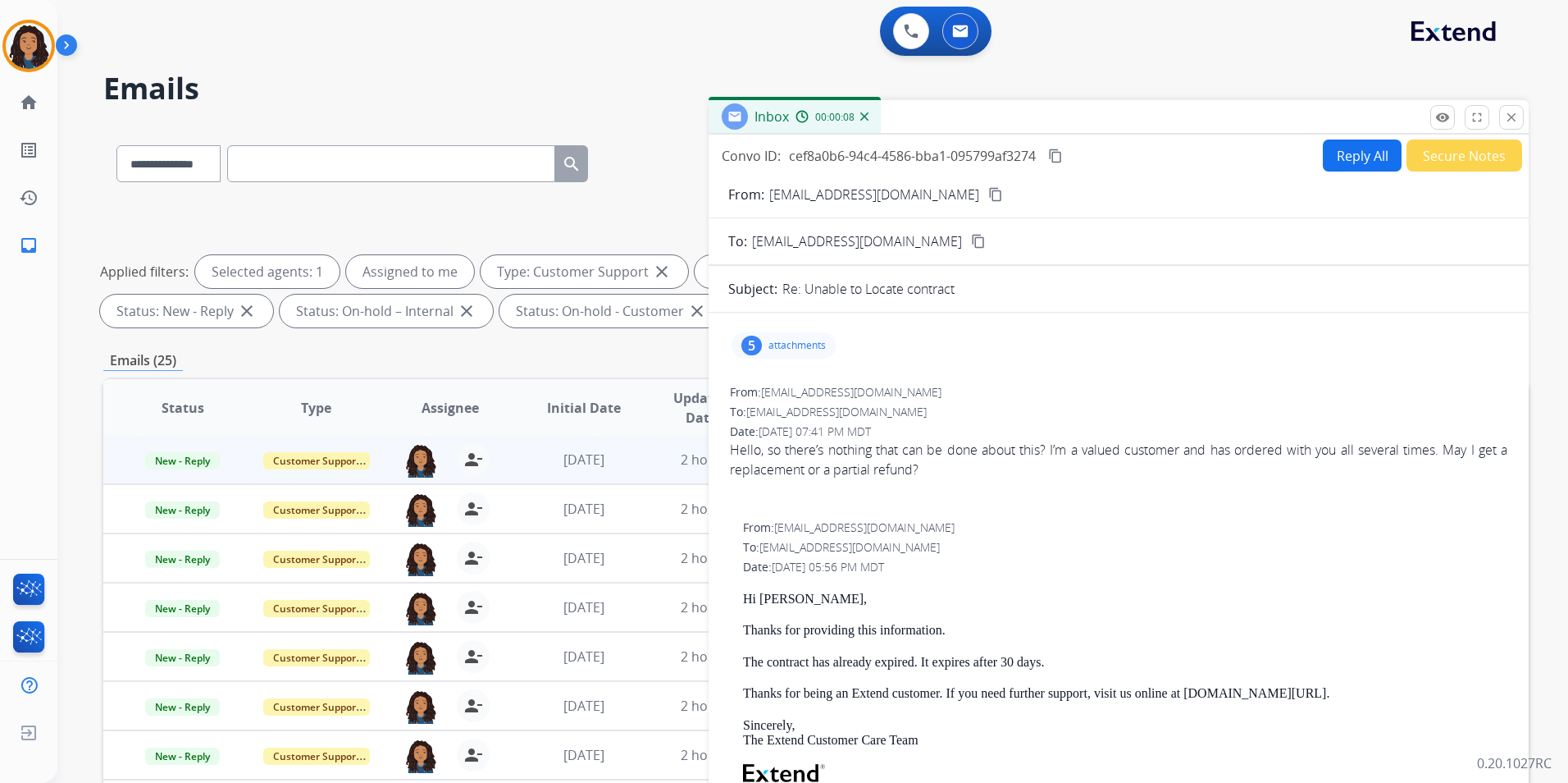
click at [1351, 160] on button "Reply All" at bounding box center [1362, 155] width 79 height 32
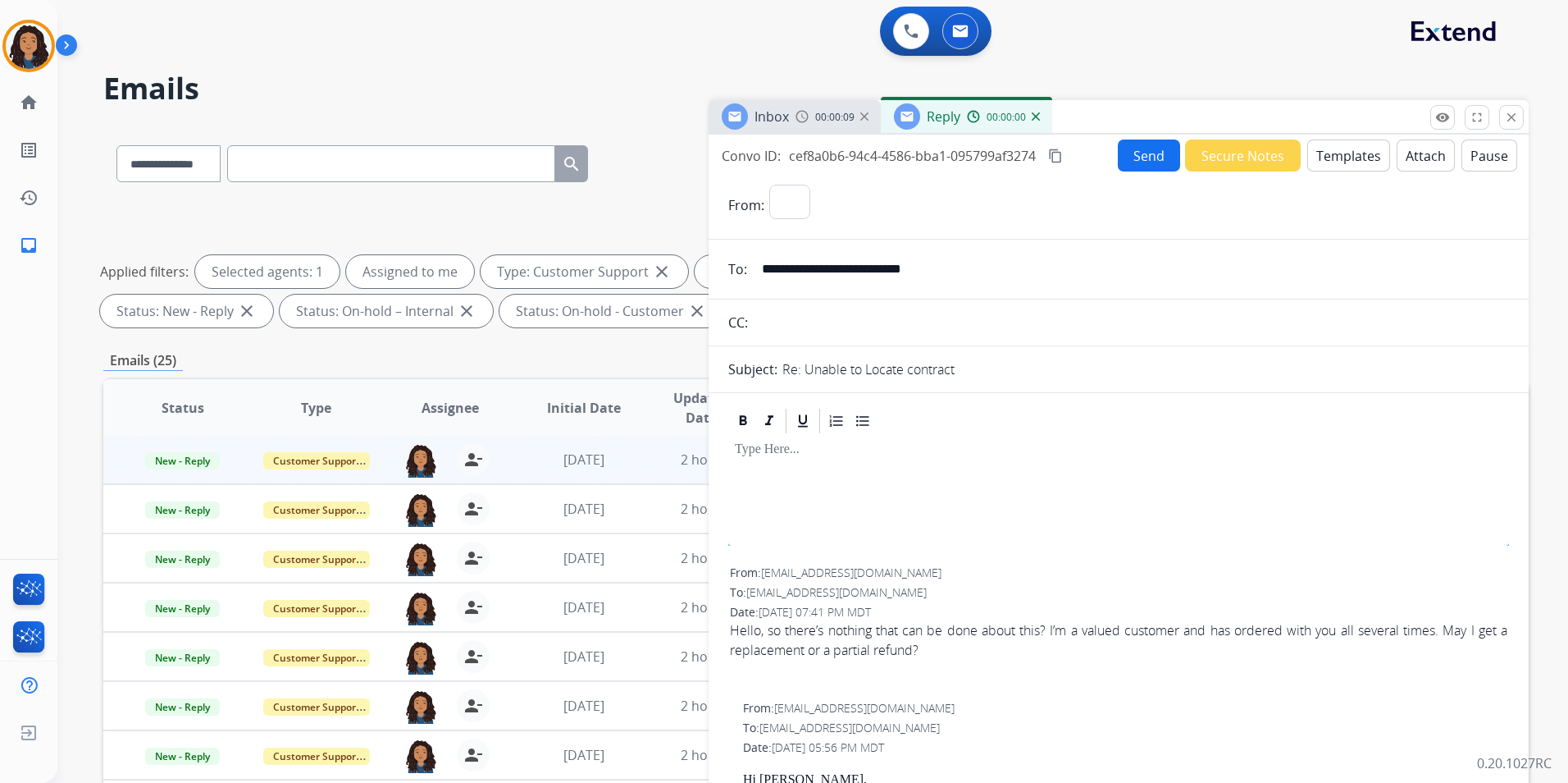
click at [1351, 160] on button "Templates" at bounding box center [1348, 155] width 82 height 32
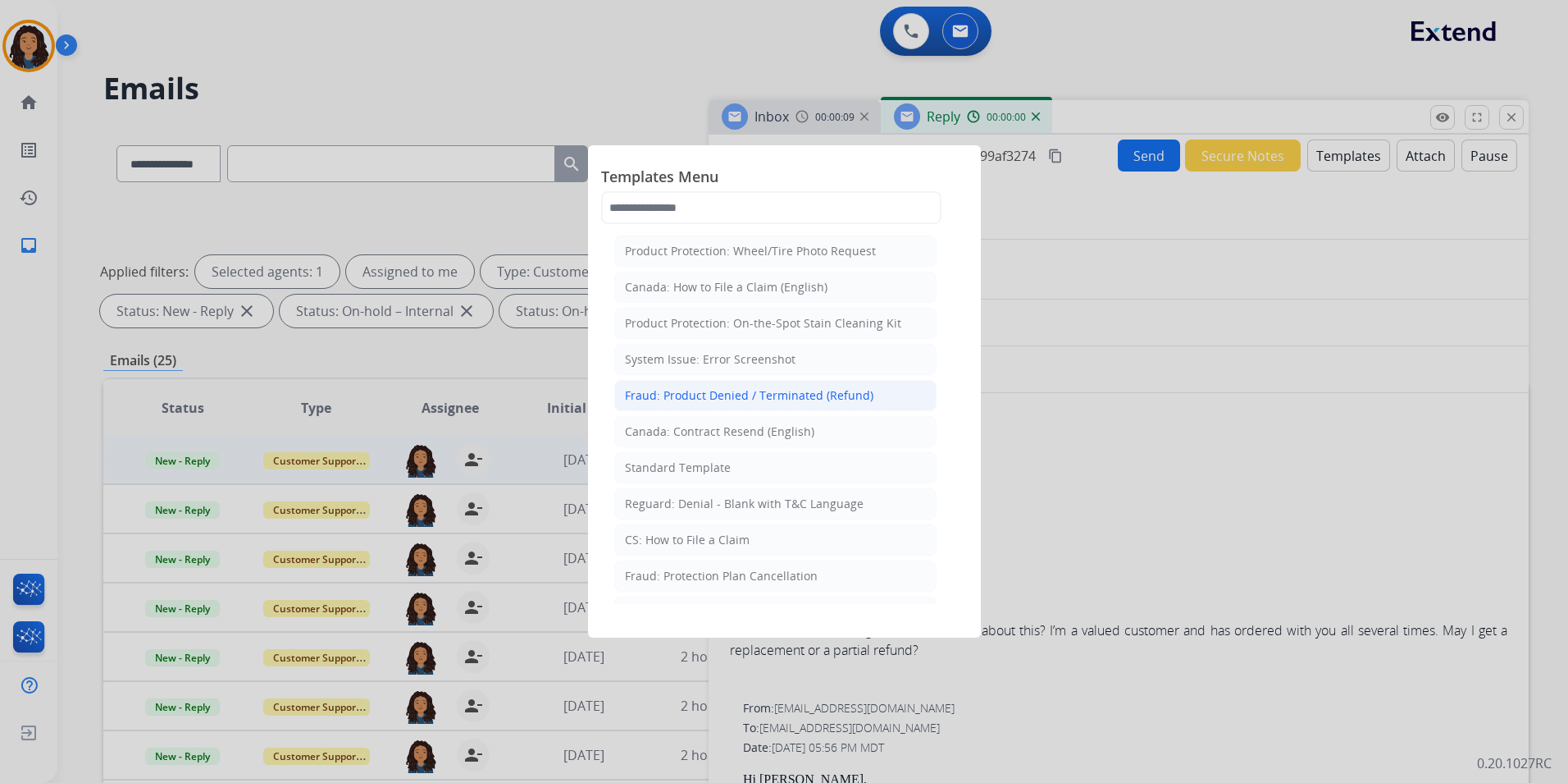
select select "**********"
click at [678, 473] on div "Standard Template" at bounding box center [677, 468] width 105 height 17
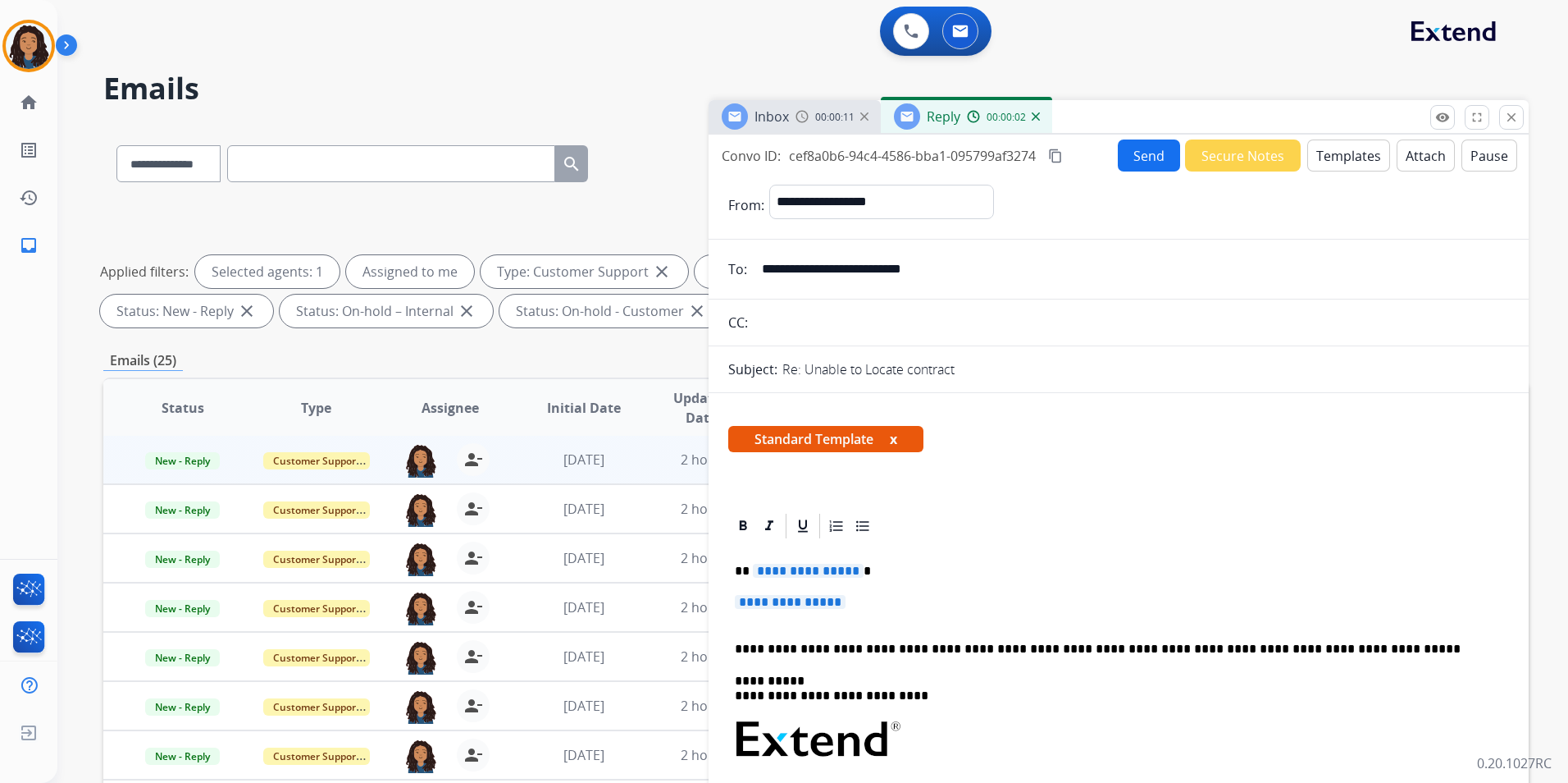
click at [771, 105] on div "Inbox" at bounding box center [754, 116] width 67 height 27
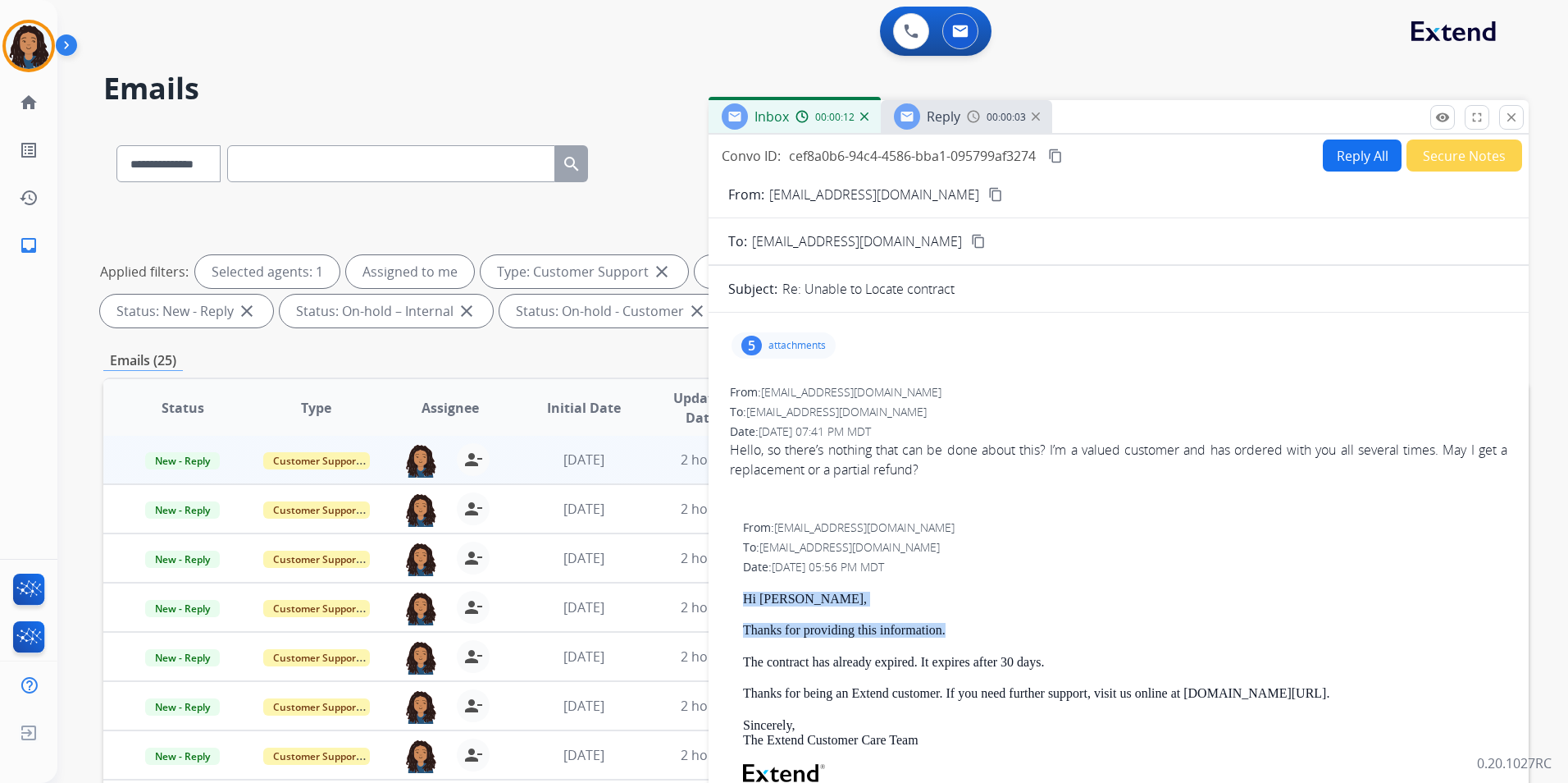
drag, startPoint x: 736, startPoint y: 590, endPoint x: 951, endPoint y: 624, distance: 217.7
click at [951, 624] on div "From: [EMAIL_ADDRESS][DOMAIN_NAME] To: [EMAIL_ADDRESS][DOMAIN_NAME] Date: [DATE…" at bounding box center [1119, 763] width 781 height 491
click at [770, 596] on p "Hi [PERSON_NAME]," at bounding box center [1125, 599] width 764 height 15
drag, startPoint x: 741, startPoint y: 592, endPoint x: 835, endPoint y: 592, distance: 94.0
click at [835, 592] on div "From: [EMAIL_ADDRESS][DOMAIN_NAME] To: [EMAIL_ADDRESS][DOMAIN_NAME] Date: [DATE…" at bounding box center [1119, 763] width 781 height 491
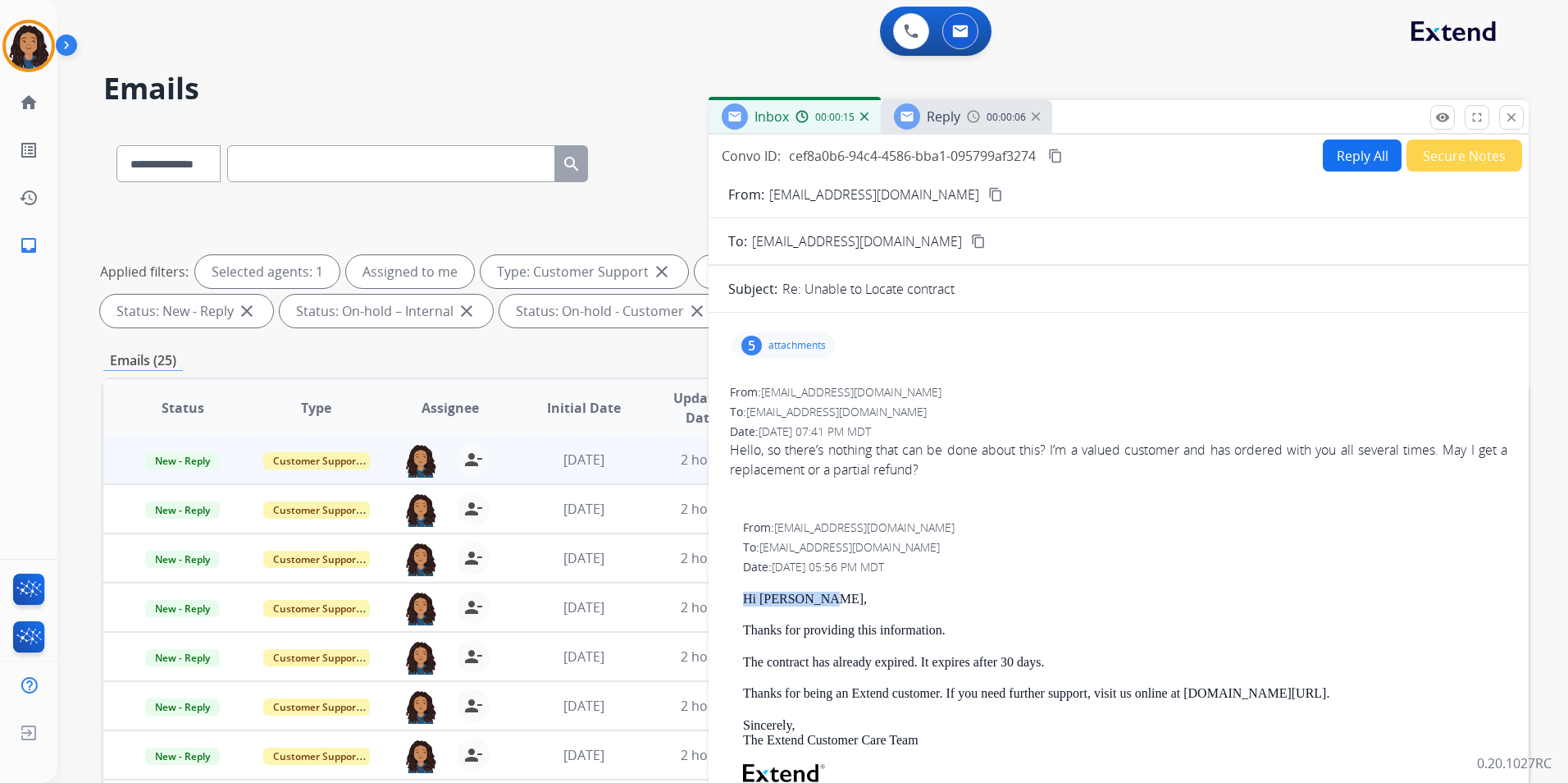
drag, startPoint x: 835, startPoint y: 592, endPoint x: 798, endPoint y: 600, distance: 37.9
click at [944, 121] on span "Reply" at bounding box center [943, 116] width 34 height 18
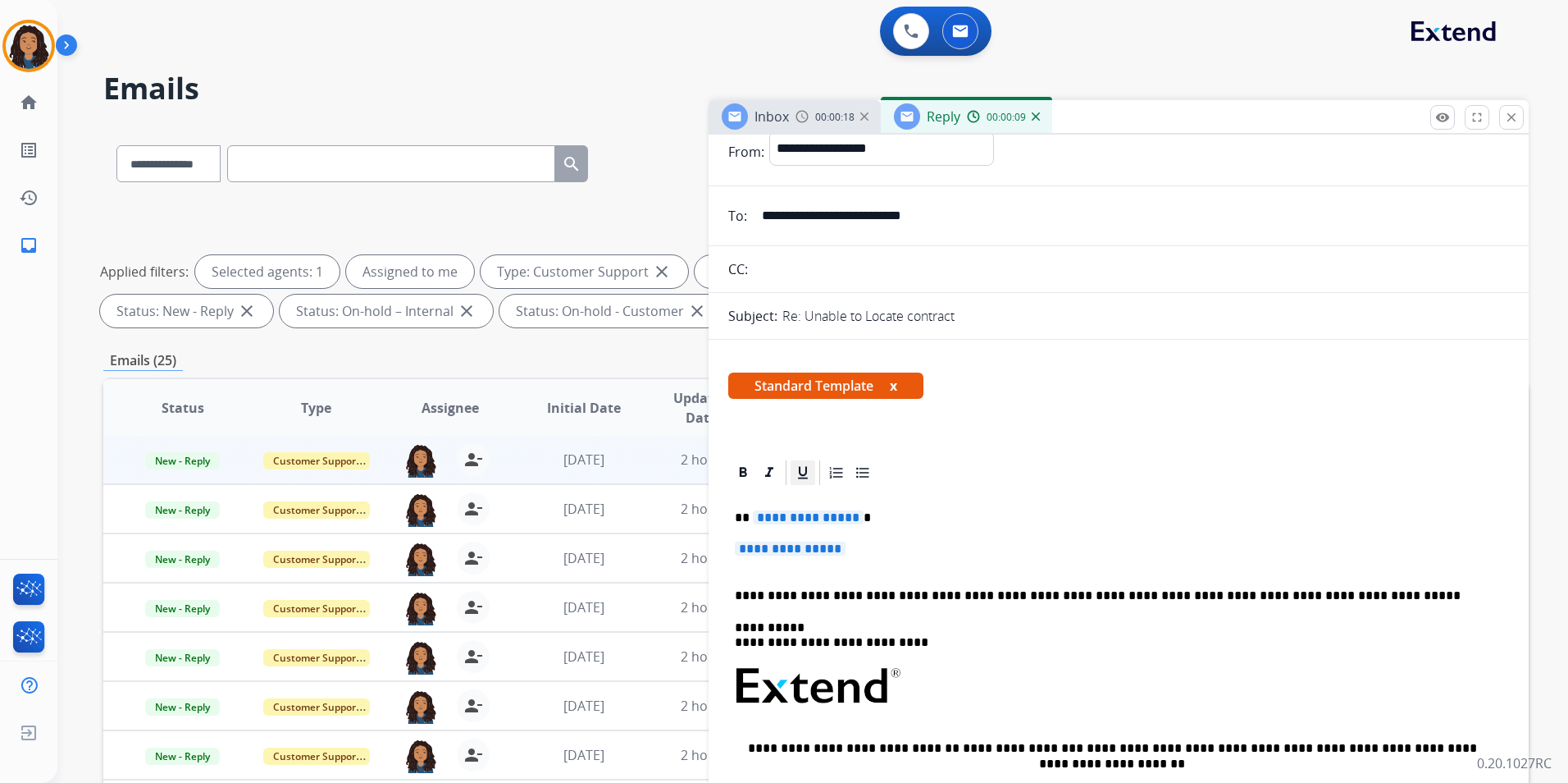
scroll to position [82, 0]
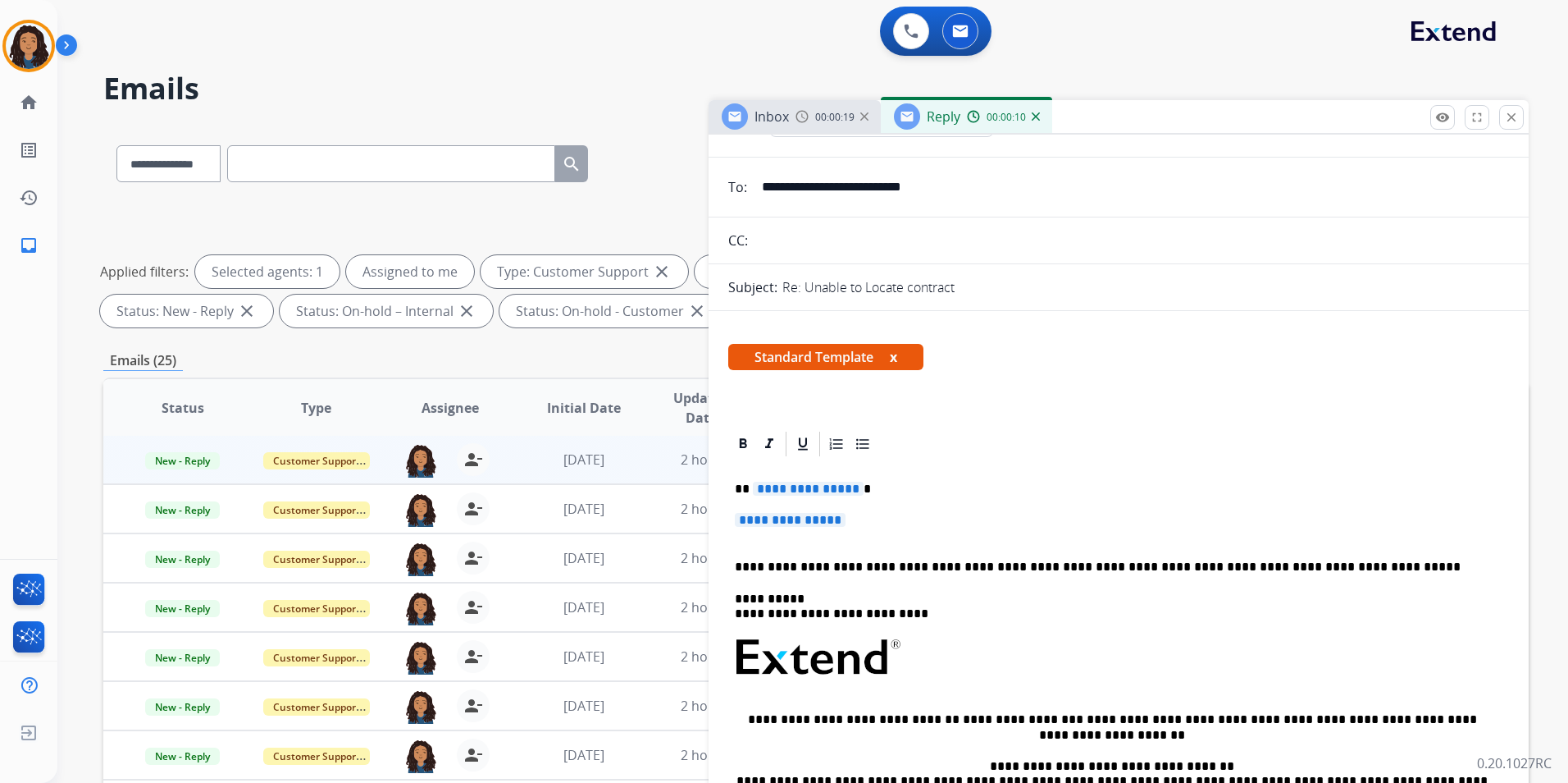
drag, startPoint x: 722, startPoint y: 487, endPoint x: 818, endPoint y: 497, distance: 96.5
drag, startPoint x: 734, startPoint y: 484, endPoint x: 860, endPoint y: 526, distance: 132.8
click at [860, 526] on div "**********" at bounding box center [1119, 696] width 781 height 475
paste div
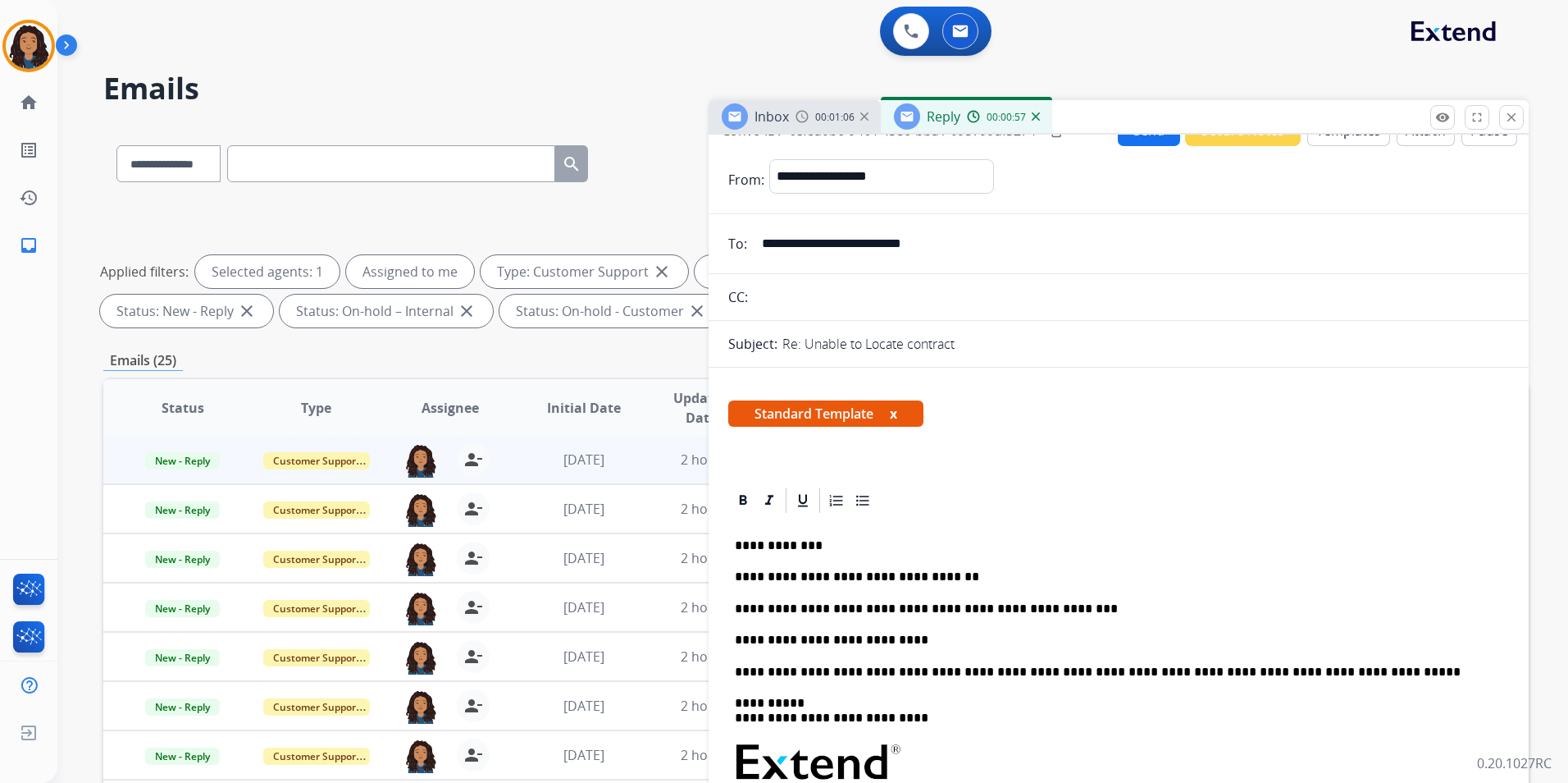
scroll to position [0, 0]
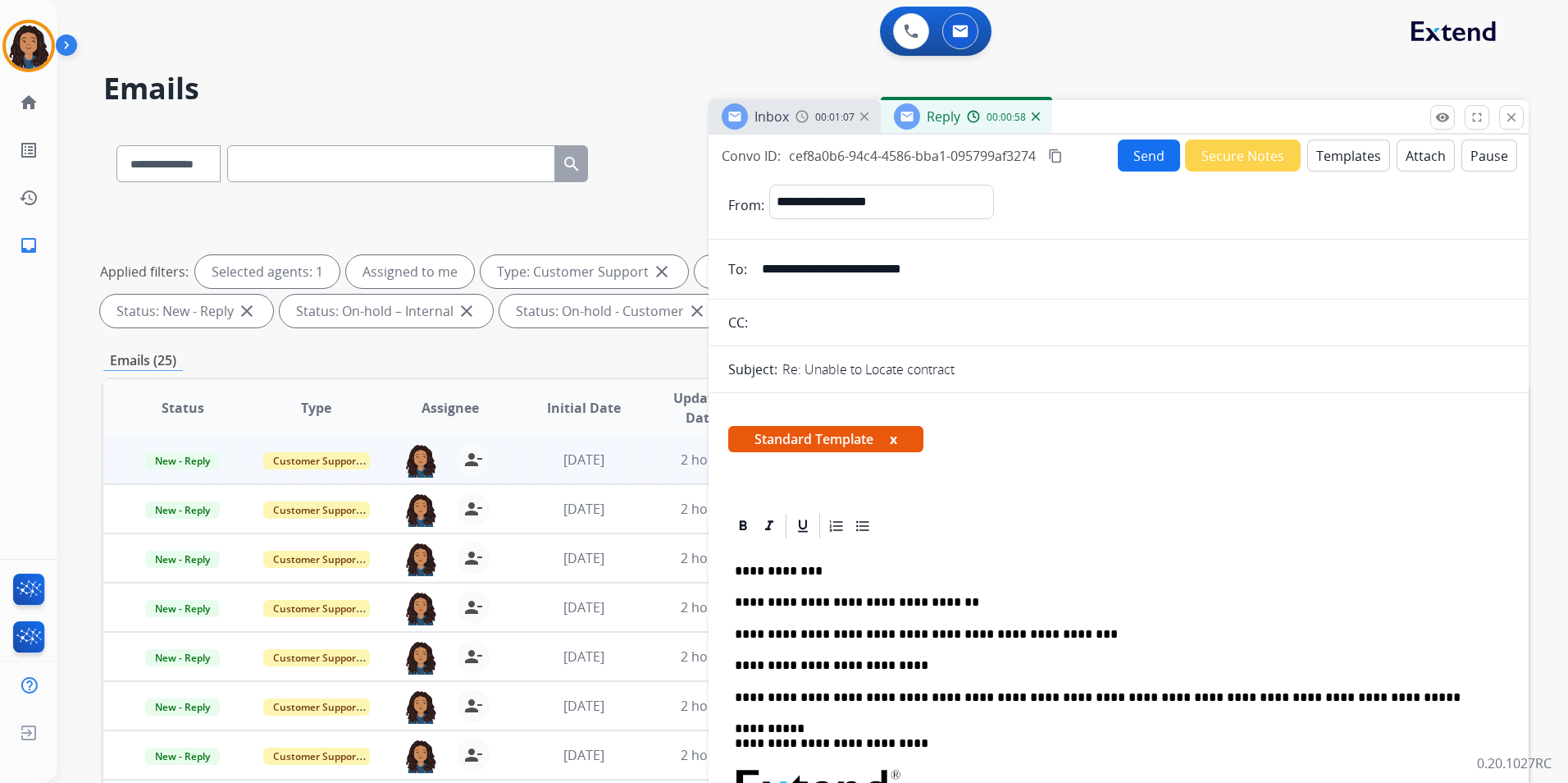
click at [1154, 160] on button "Send" at bounding box center [1149, 155] width 62 height 32
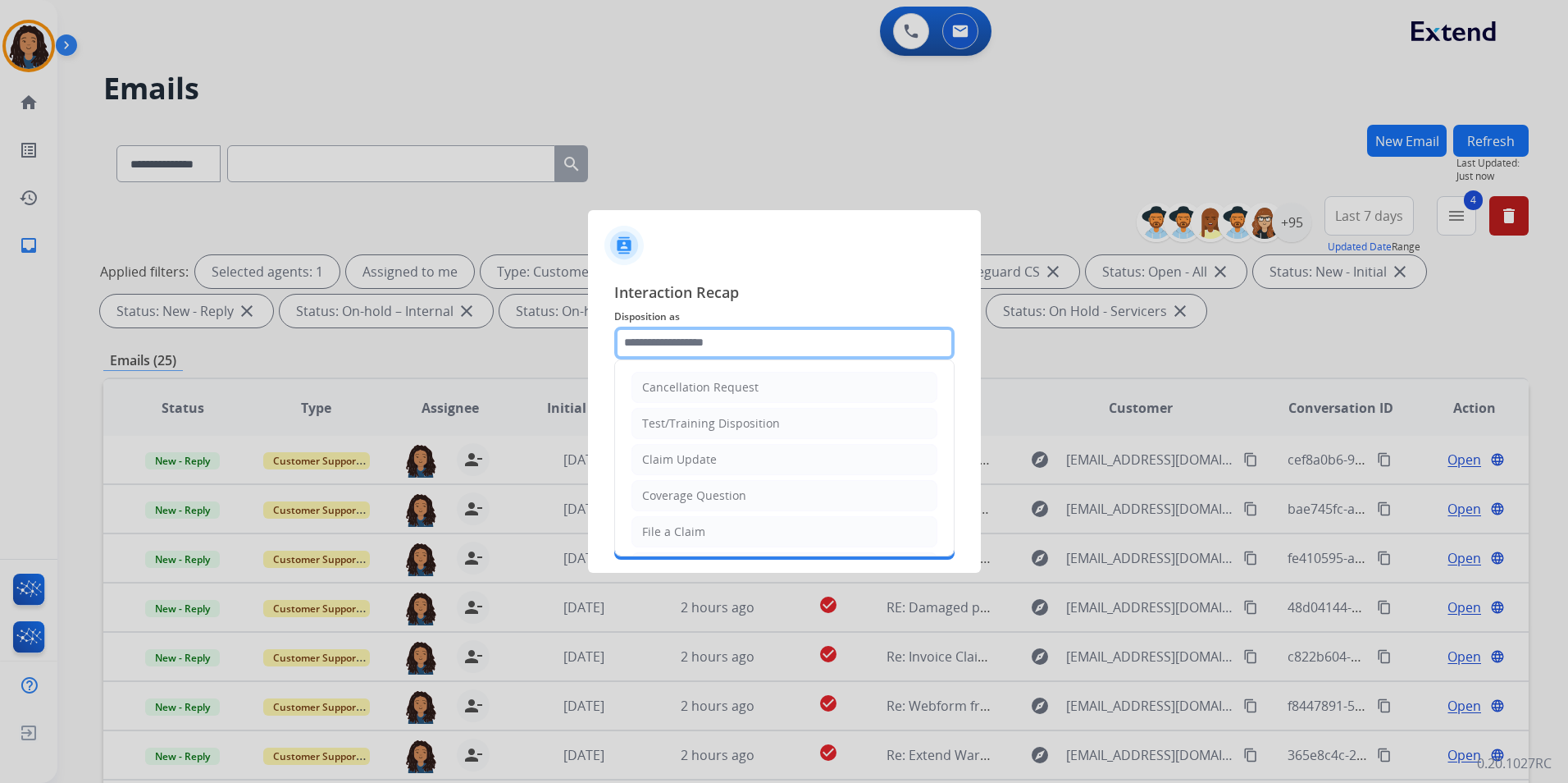
drag, startPoint x: 810, startPoint y: 332, endPoint x: 814, endPoint y: 415, distance: 83.1
click at [809, 332] on input "text" at bounding box center [784, 343] width 340 height 33
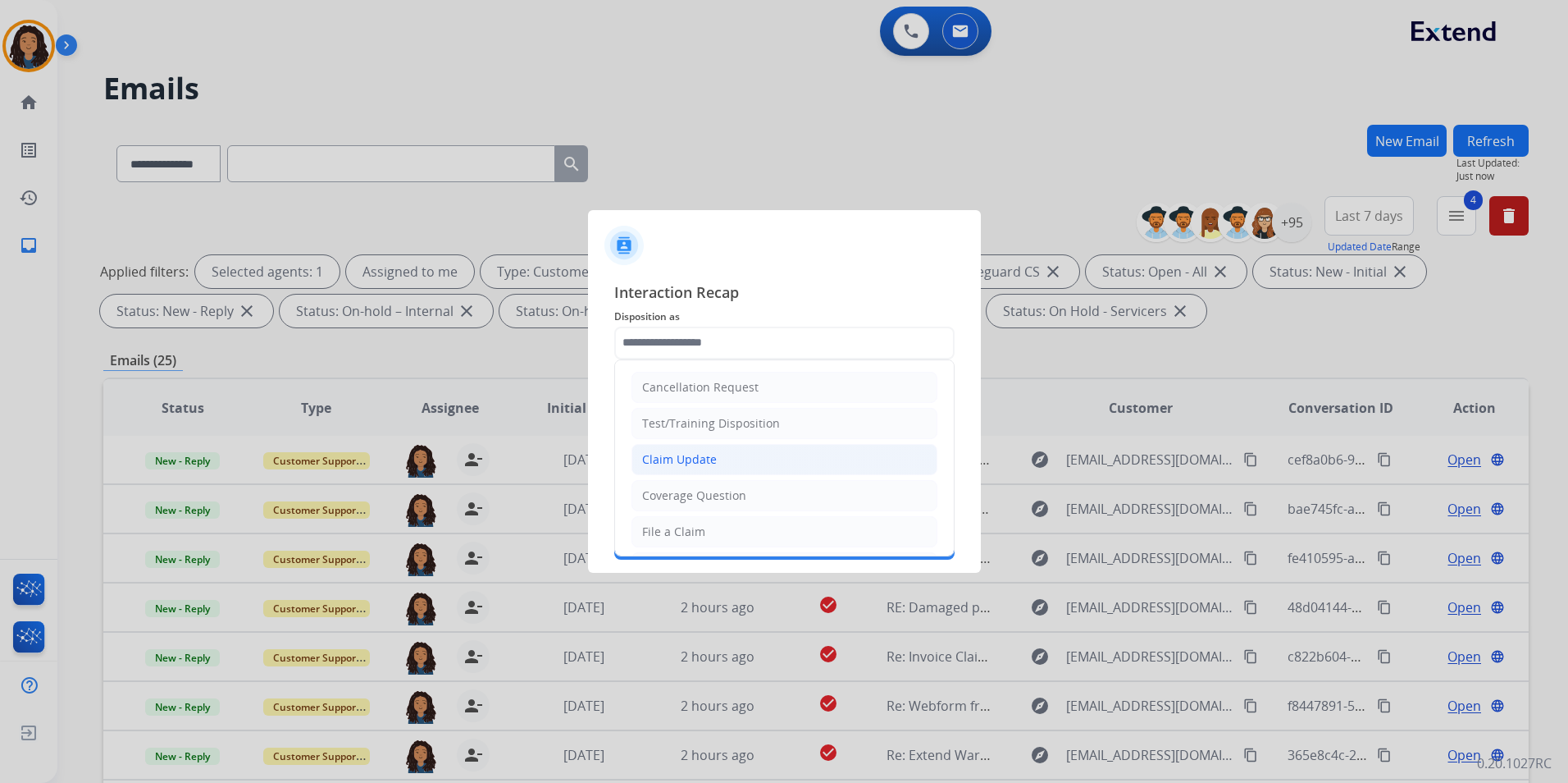
click at [749, 454] on li "Claim Update" at bounding box center [784, 459] width 306 height 31
type input "**********"
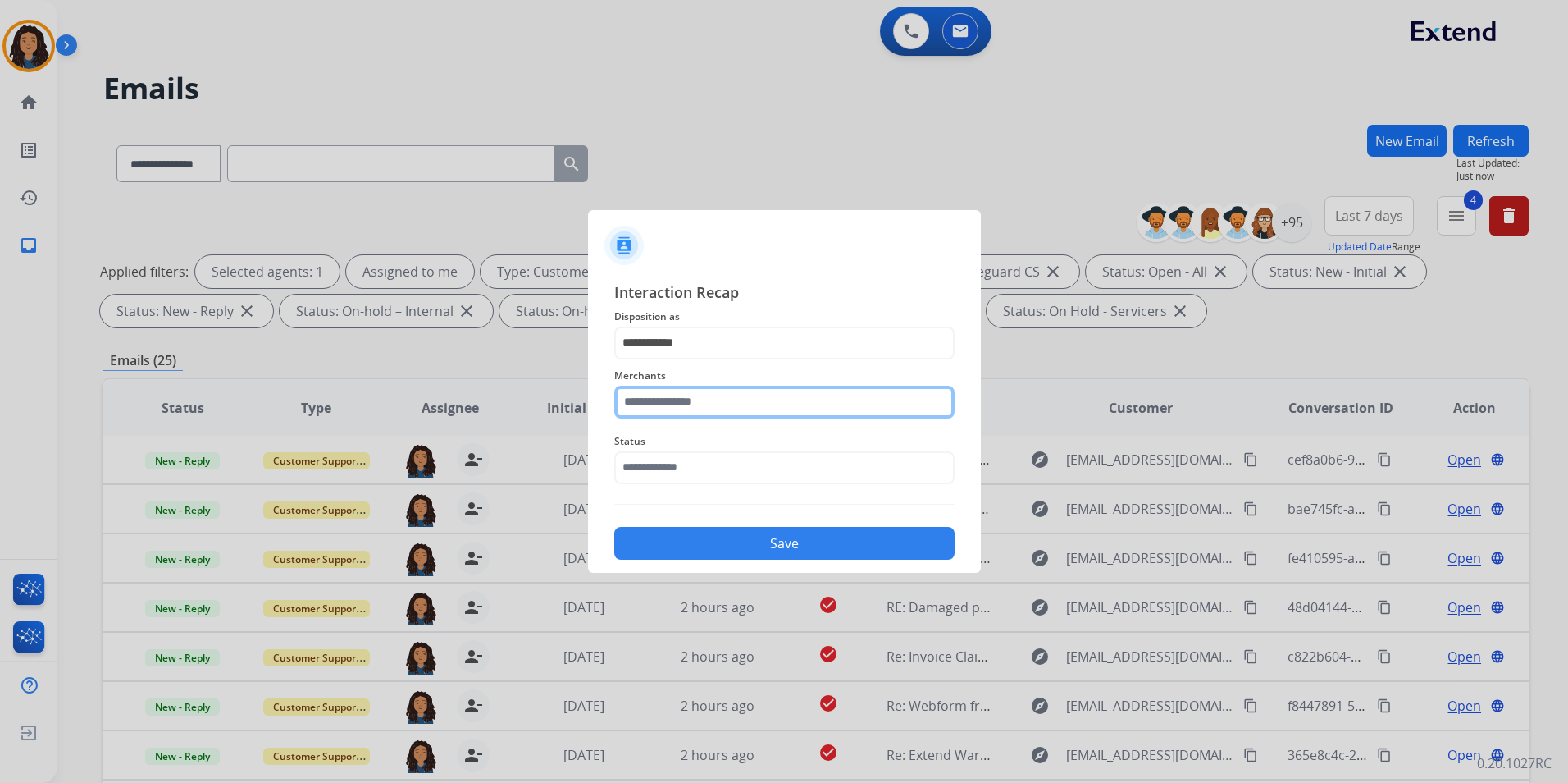
click at [748, 406] on input "text" at bounding box center [784, 403] width 340 height 33
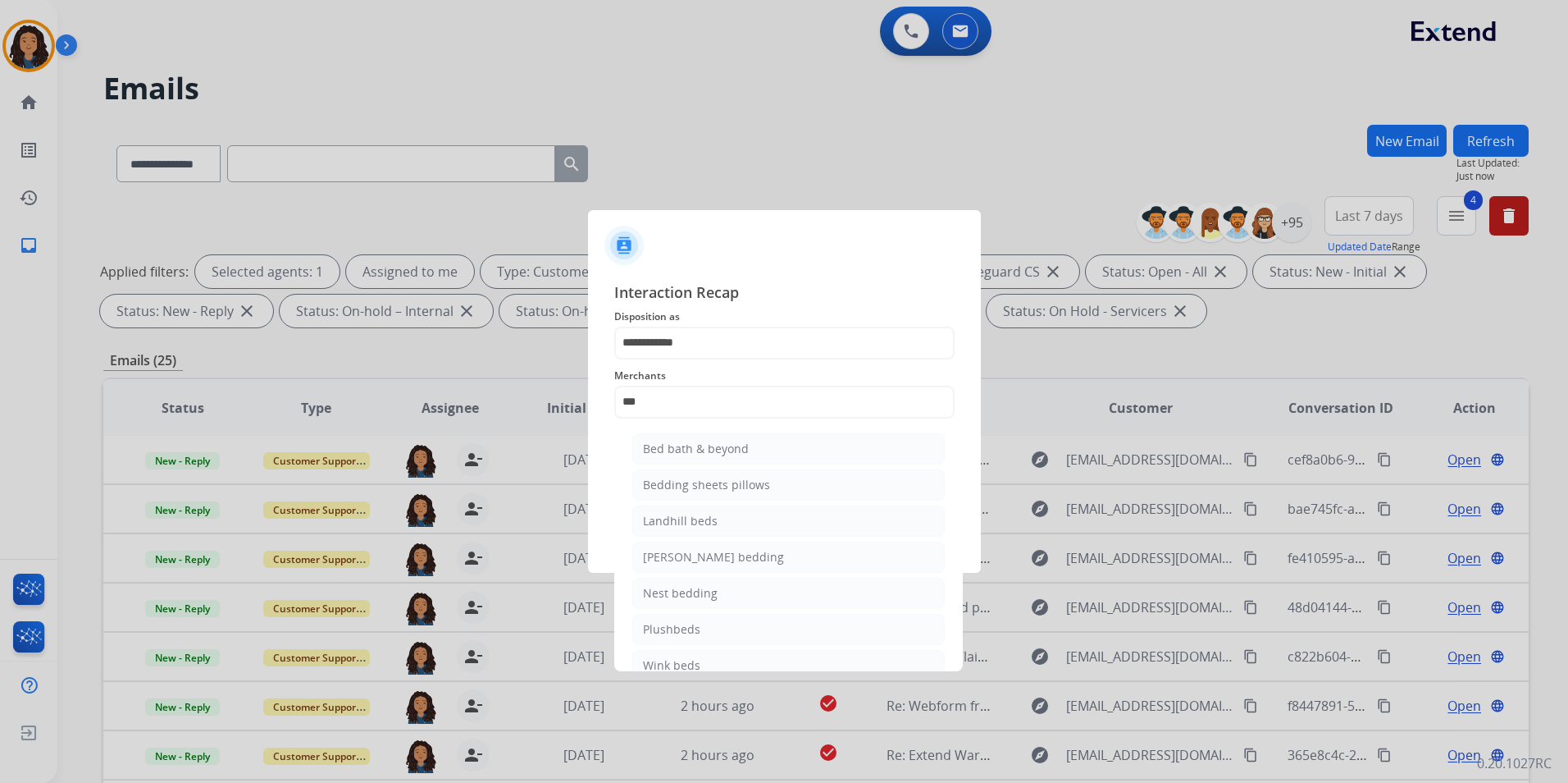
drag, startPoint x: 737, startPoint y: 437, endPoint x: 731, endPoint y: 446, distance: 10.8
click at [732, 443] on li "Bed bath & beyond" at bounding box center [788, 448] width 313 height 31
type input "**********"
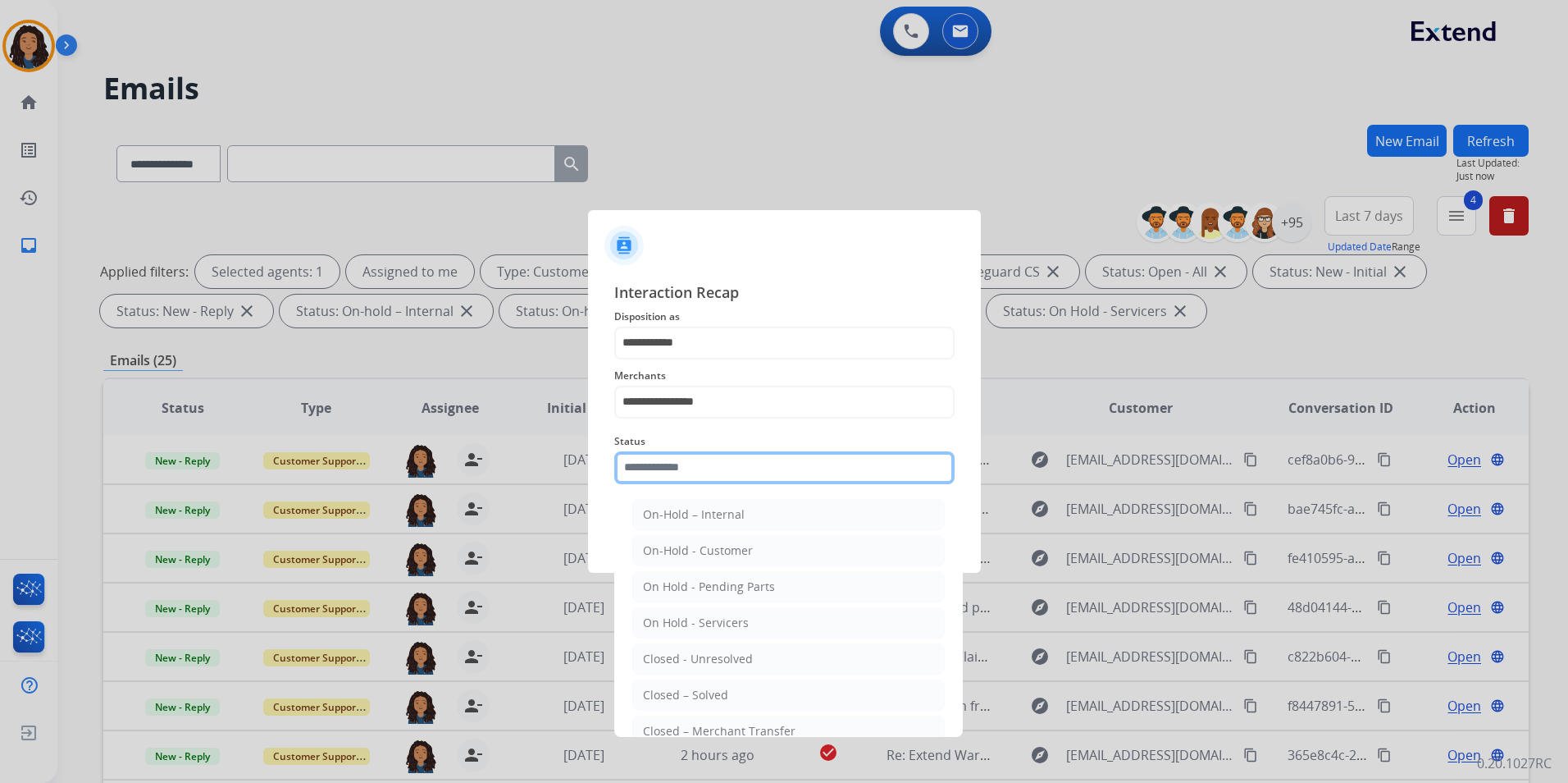
click at [723, 459] on input "text" at bounding box center [784, 468] width 340 height 33
click at [658, 692] on div "Closed – Solved" at bounding box center [685, 695] width 85 height 17
type input "**********"
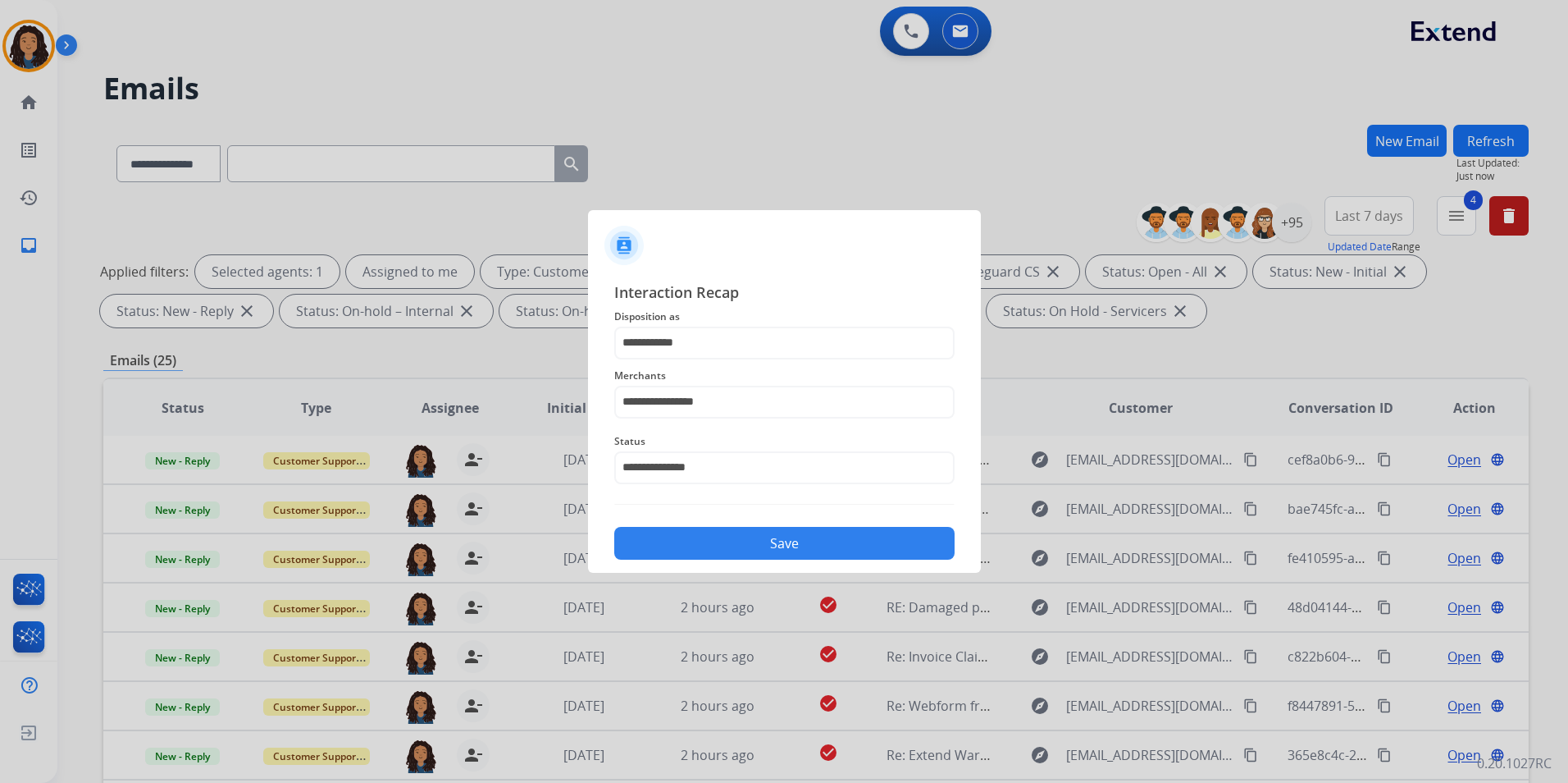
click at [708, 542] on button "Save" at bounding box center [784, 543] width 340 height 33
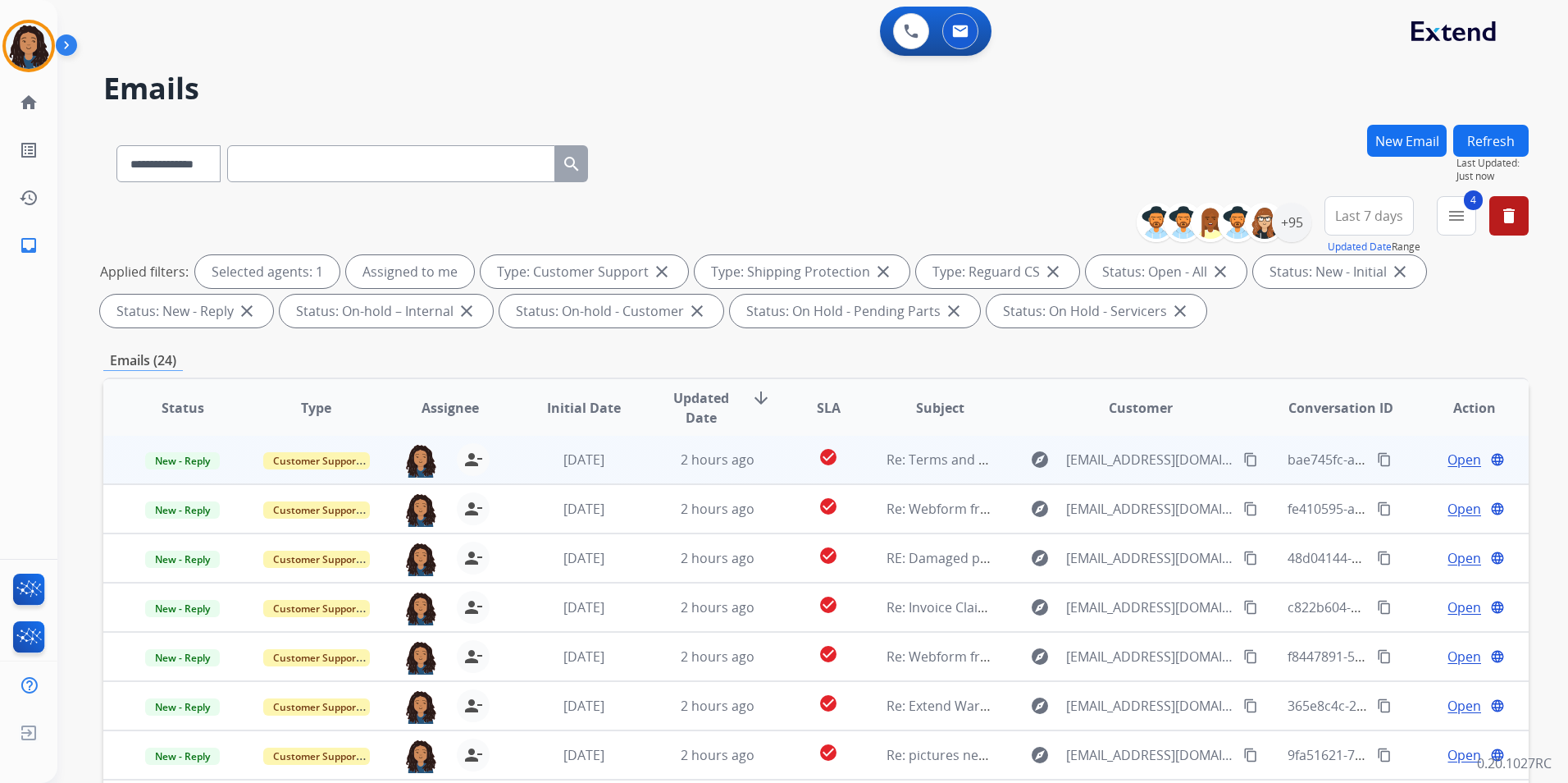
click at [1467, 461] on span "Open" at bounding box center [1464, 458] width 34 height 19
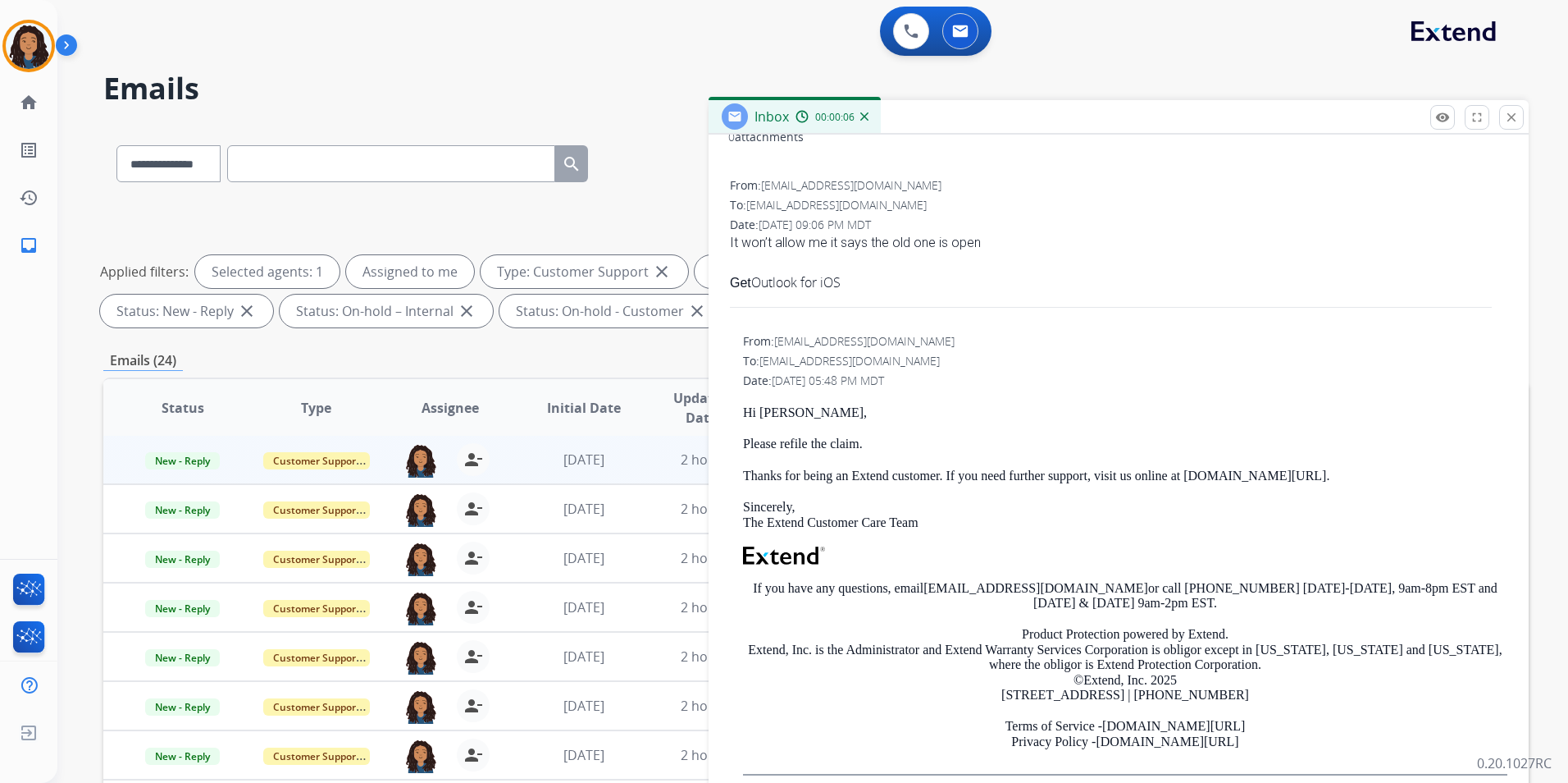
scroll to position [328, 0]
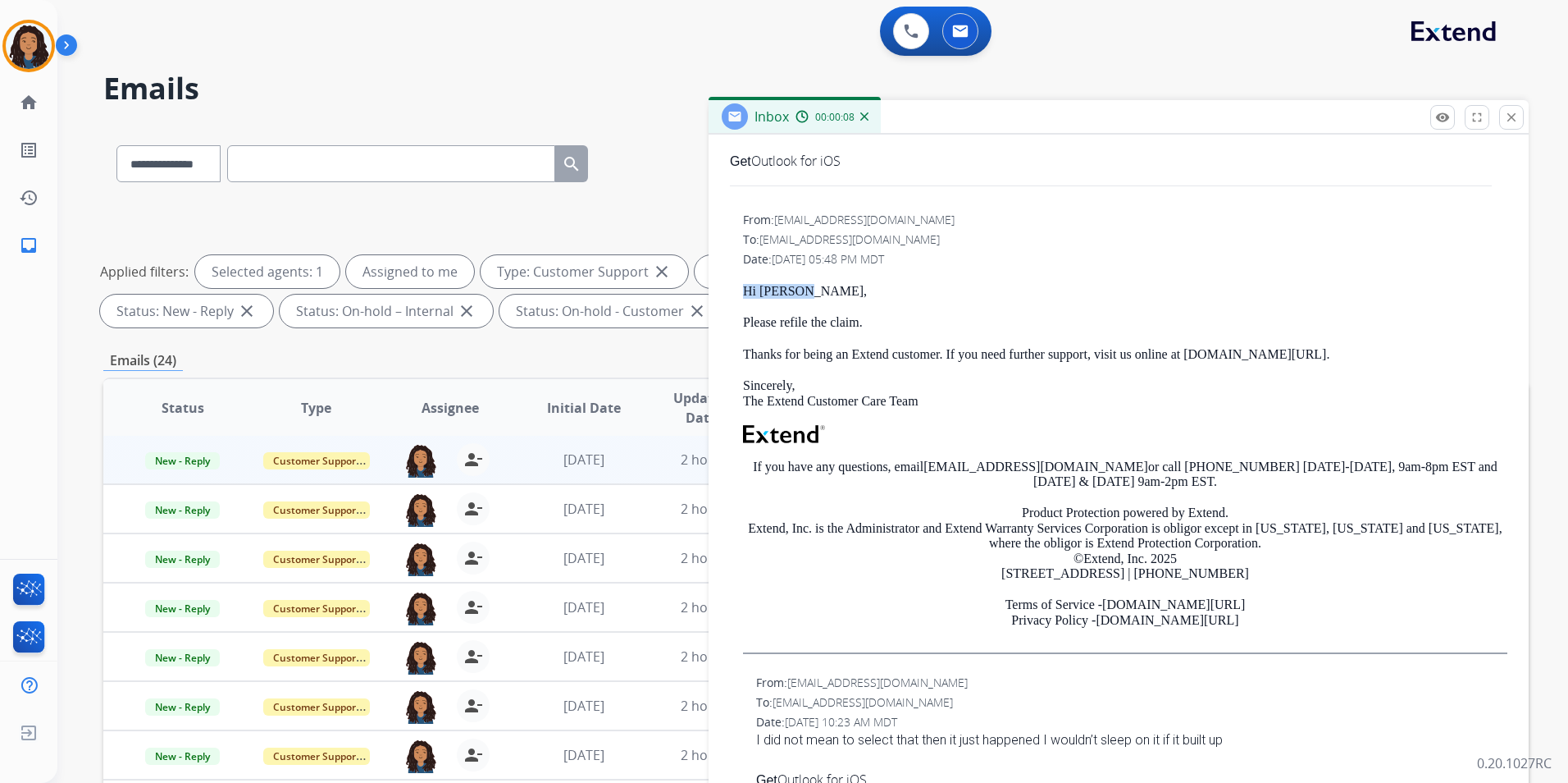
drag, startPoint x: 740, startPoint y: 284, endPoint x: 806, endPoint y: 289, distance: 66.2
click at [806, 289] on div "From: [EMAIL_ADDRESS][DOMAIN_NAME] To: [EMAIL_ADDRESS][DOMAIN_NAME] Date: [DATE…" at bounding box center [1119, 439] width 781 height 458
drag, startPoint x: 806, startPoint y: 289, endPoint x: 786, endPoint y: 292, distance: 20.2
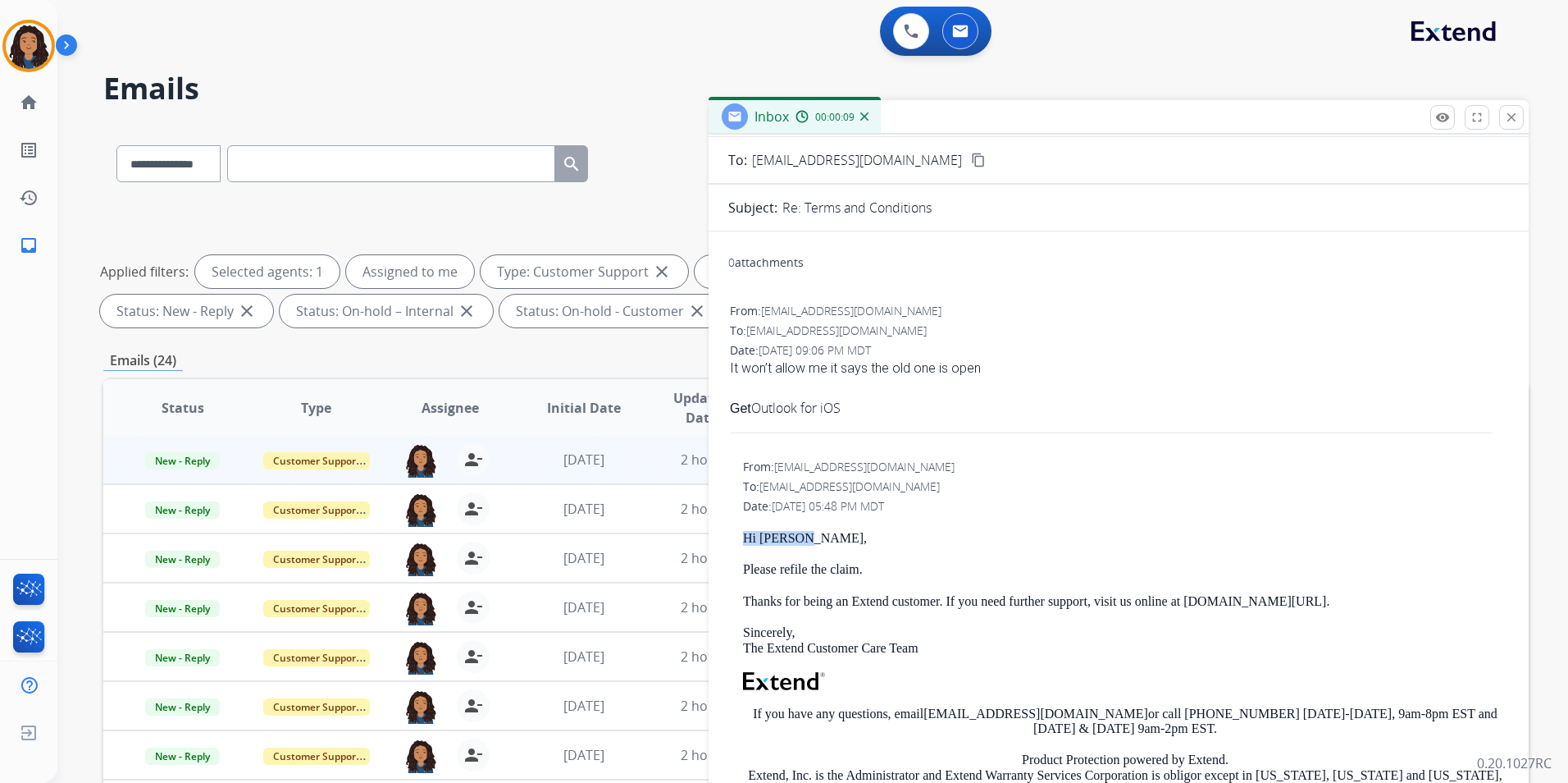
scroll to position [0, 0]
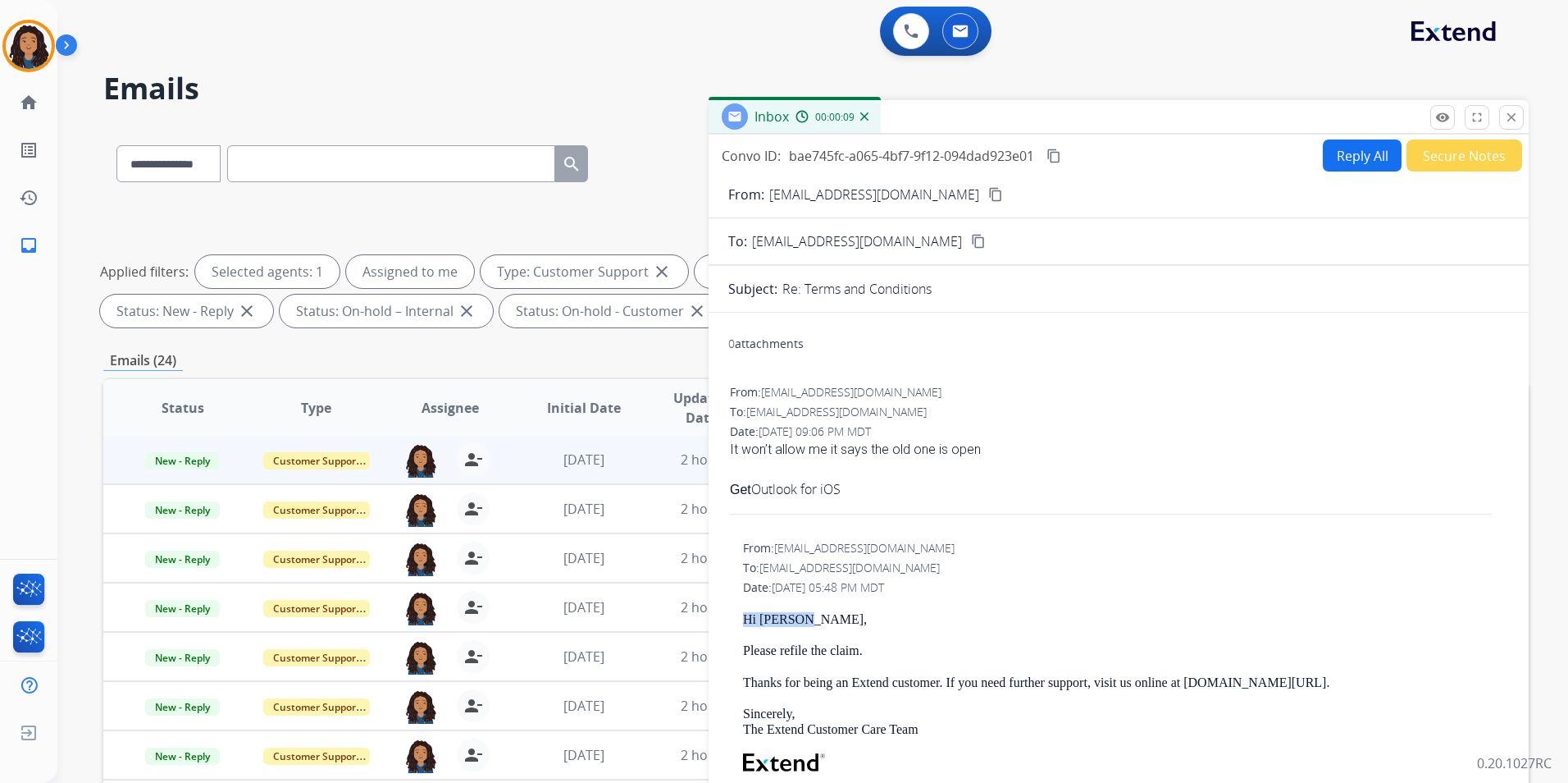
click at [1348, 156] on button "Reply All" at bounding box center [1362, 155] width 79 height 32
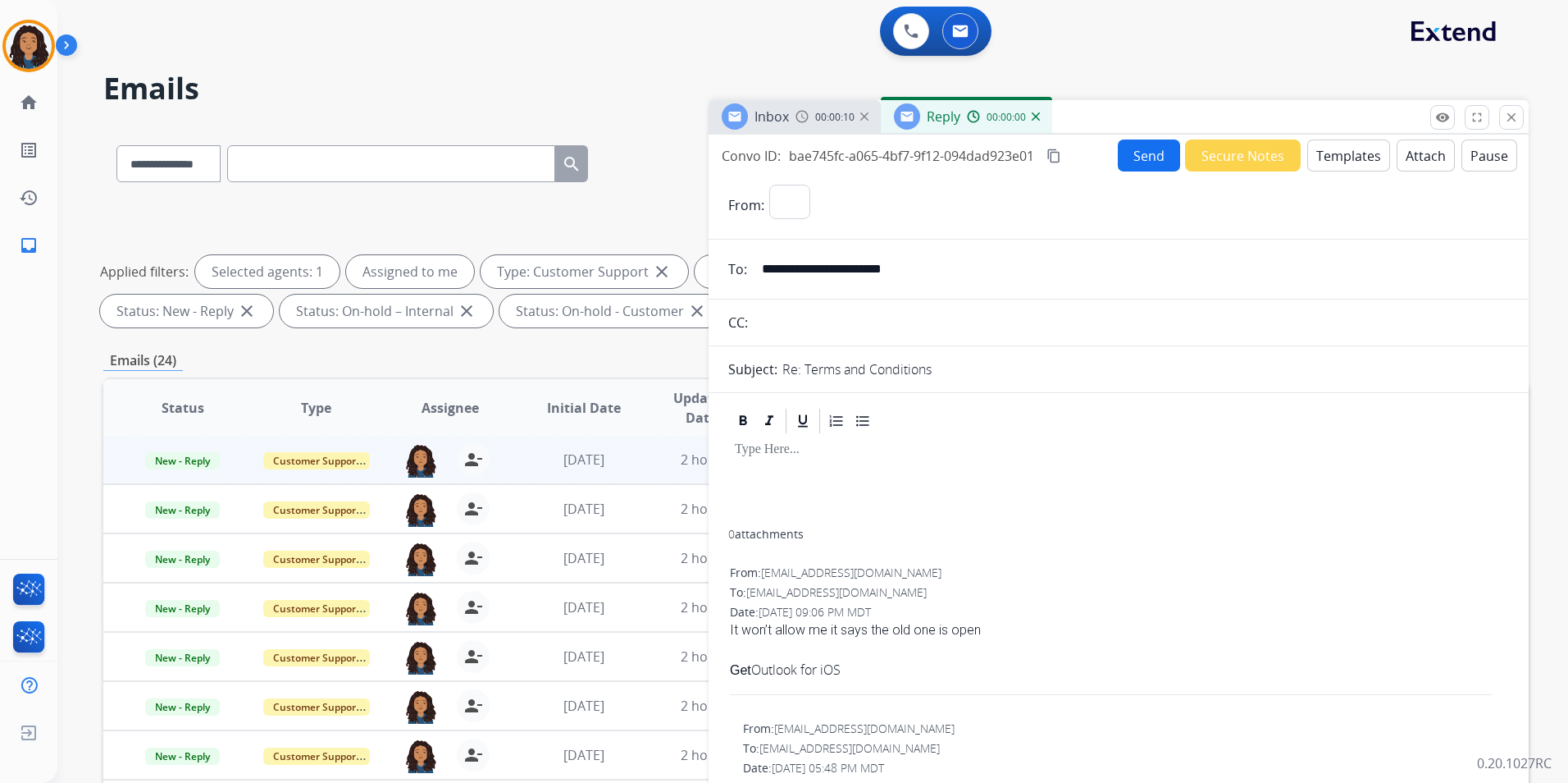
click at [1348, 156] on button "Templates" at bounding box center [1348, 155] width 82 height 32
select select "**********"
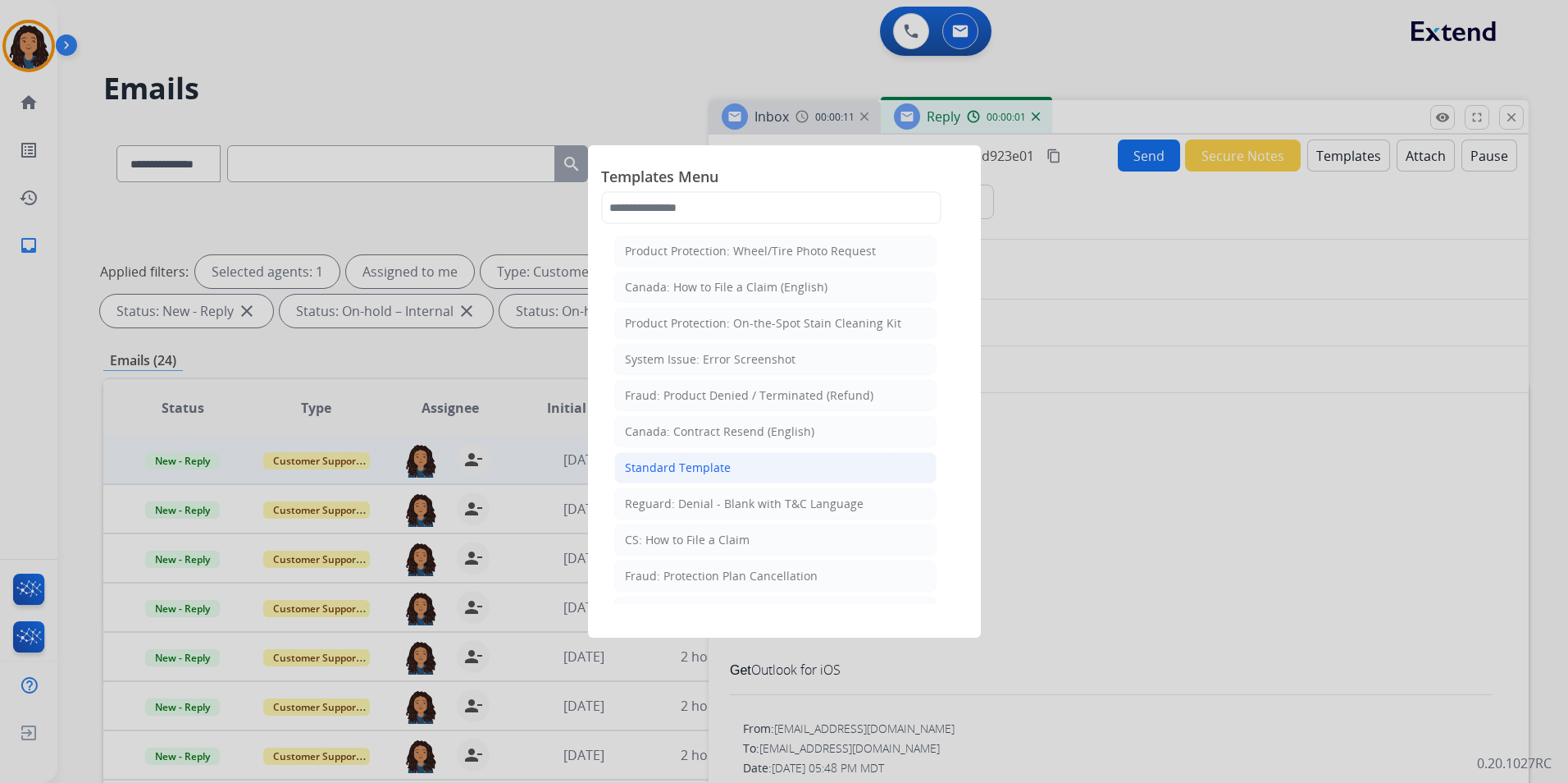
click at [711, 464] on div "Standard Template" at bounding box center [677, 468] width 105 height 17
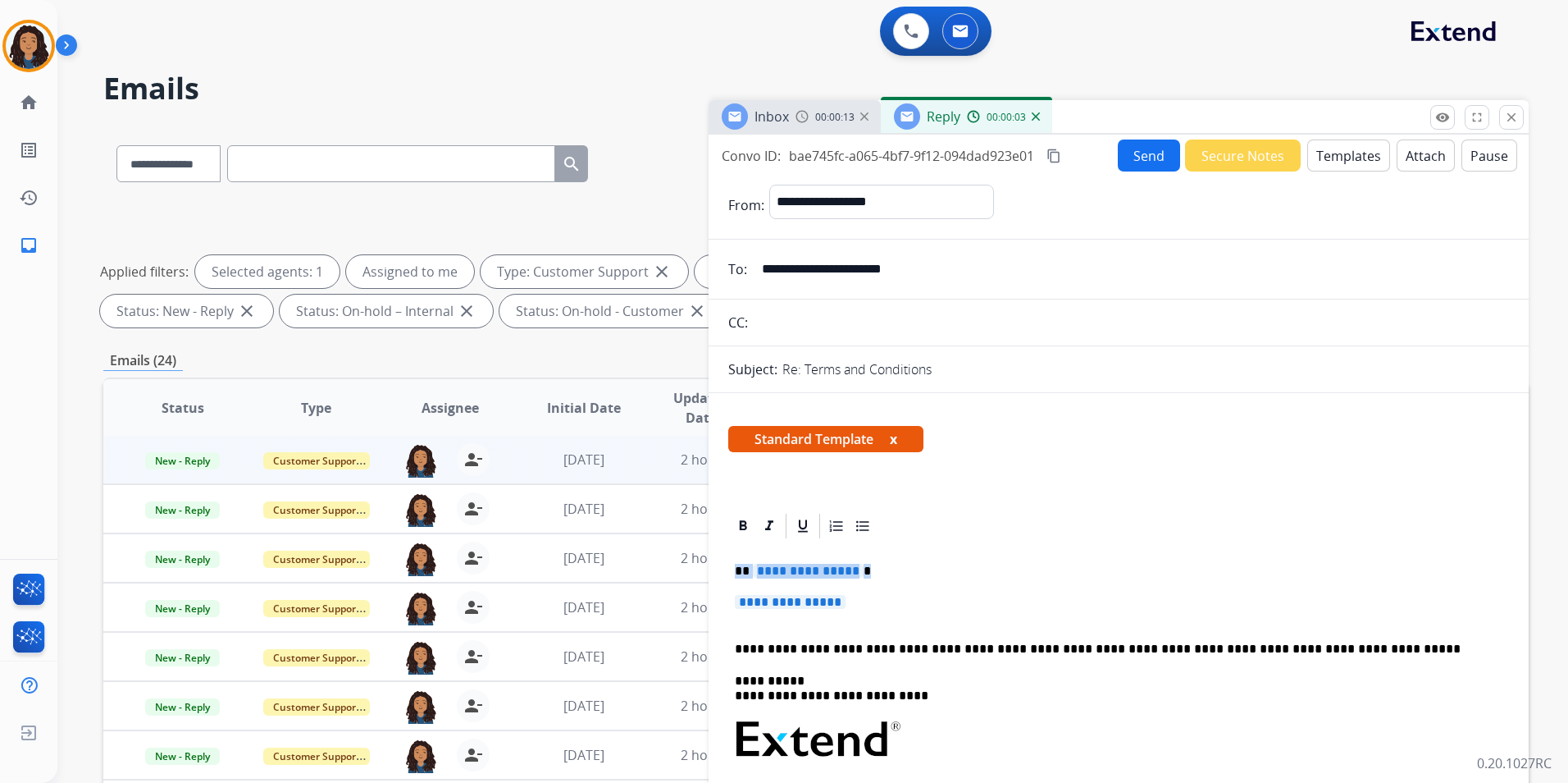
drag, startPoint x: 734, startPoint y: 566, endPoint x: 819, endPoint y: 152, distance: 422.6
click at [853, 573] on div "**********" at bounding box center [1119, 789] width 781 height 495
click at [845, 558] on div "**********" at bounding box center [1119, 789] width 781 height 495
click at [859, 597] on p "**********" at bounding box center [1118, 610] width 767 height 30
drag, startPoint x: 861, startPoint y: 602, endPoint x: 757, endPoint y: 573, distance: 108.0
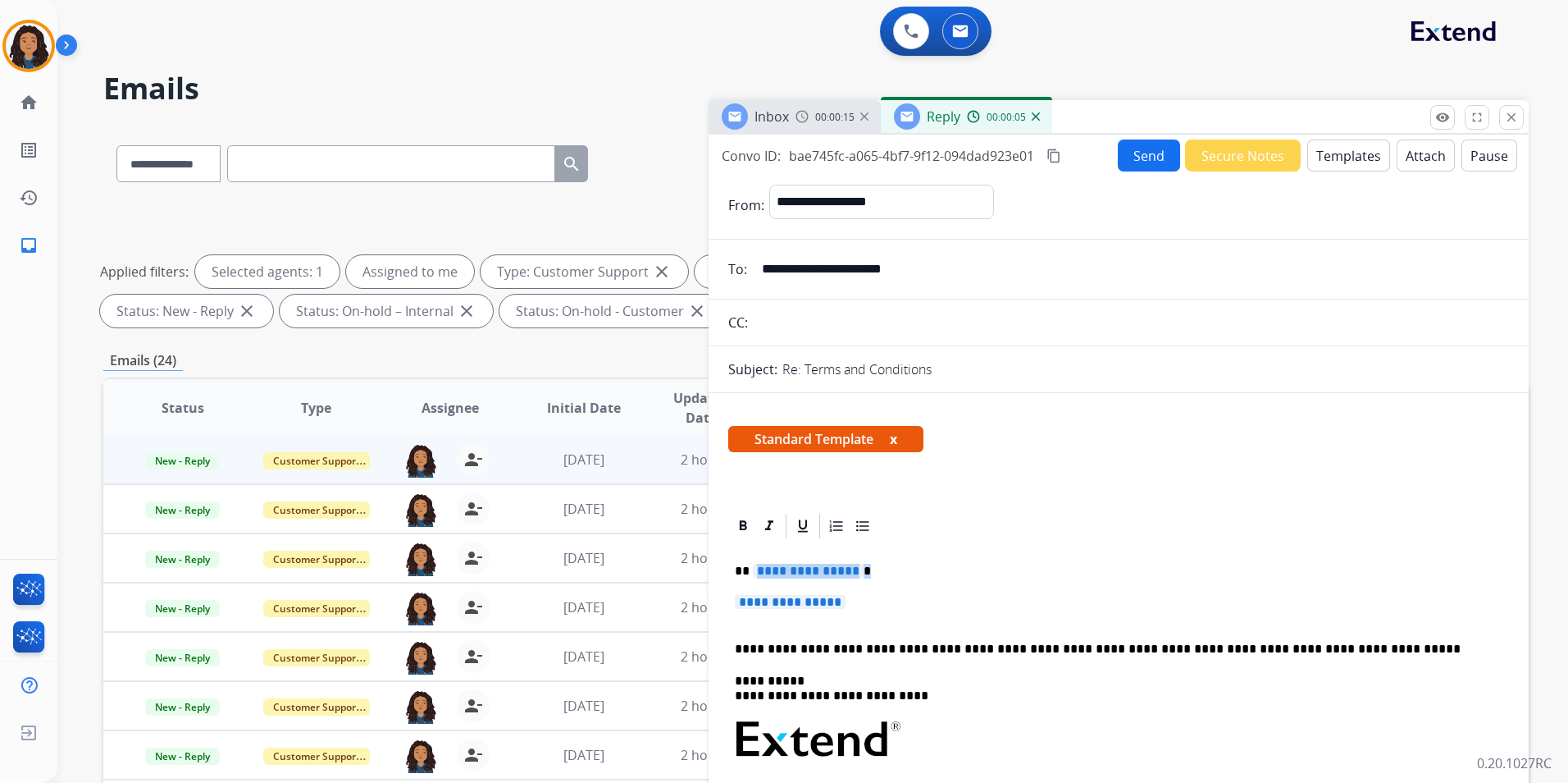
click at [753, 570] on div "**********" at bounding box center [1119, 789] width 781 height 495
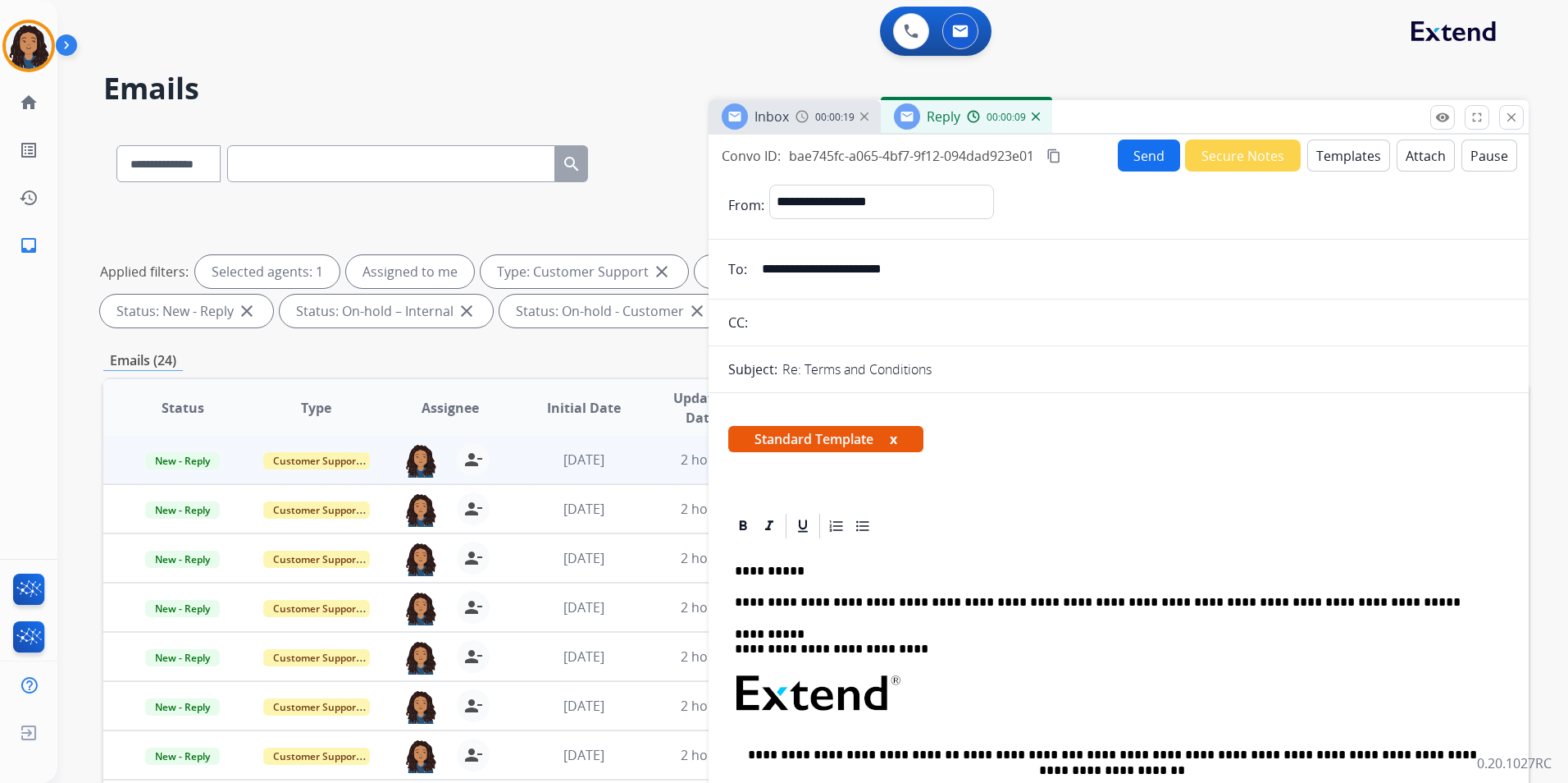
click at [801, 111] on img at bounding box center [802, 116] width 13 height 13
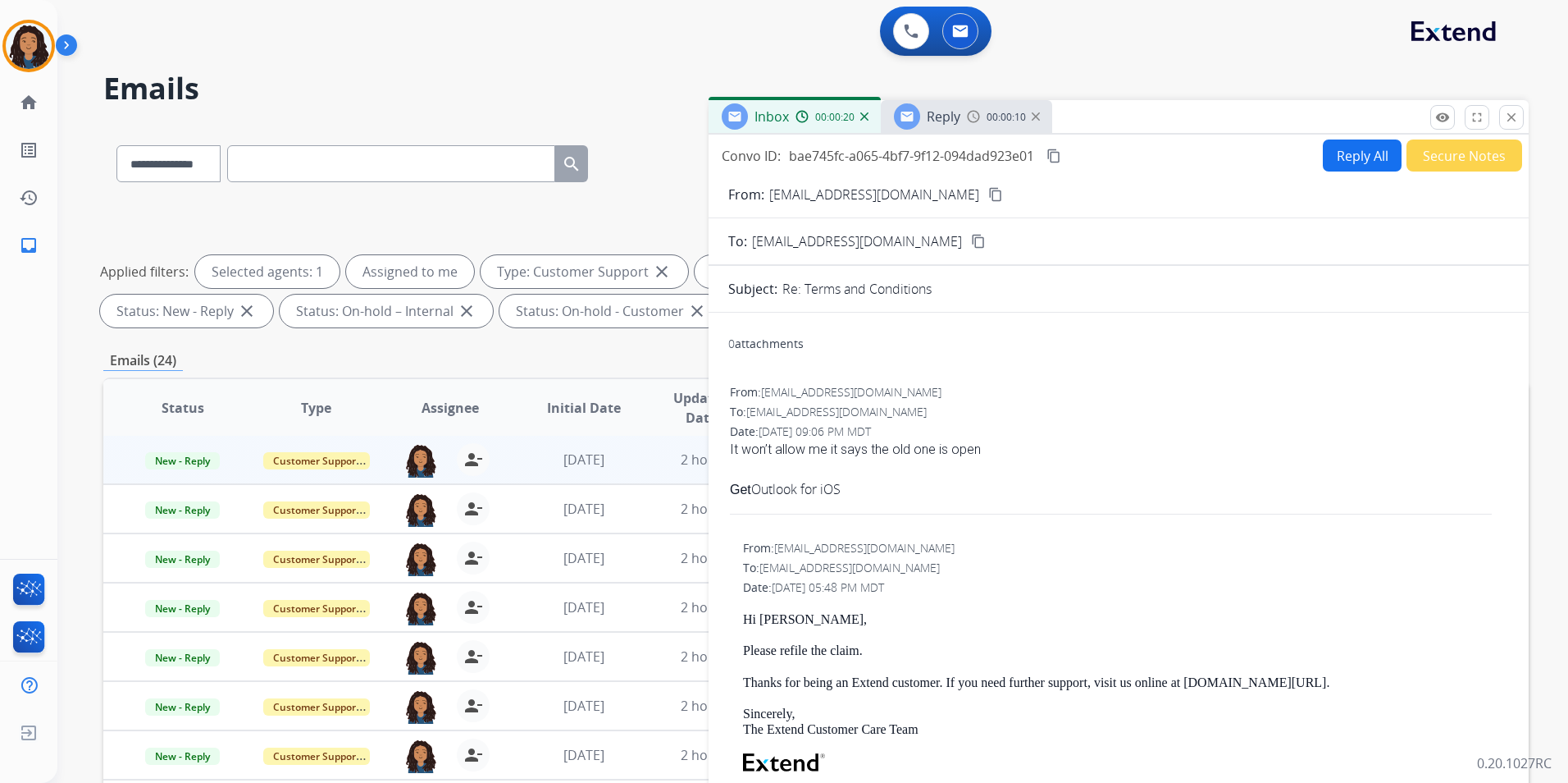
click at [988, 190] on mat-icon "content_copy" at bounding box center [995, 194] width 15 height 15
click at [916, 107] on div at bounding box center [906, 116] width 27 height 27
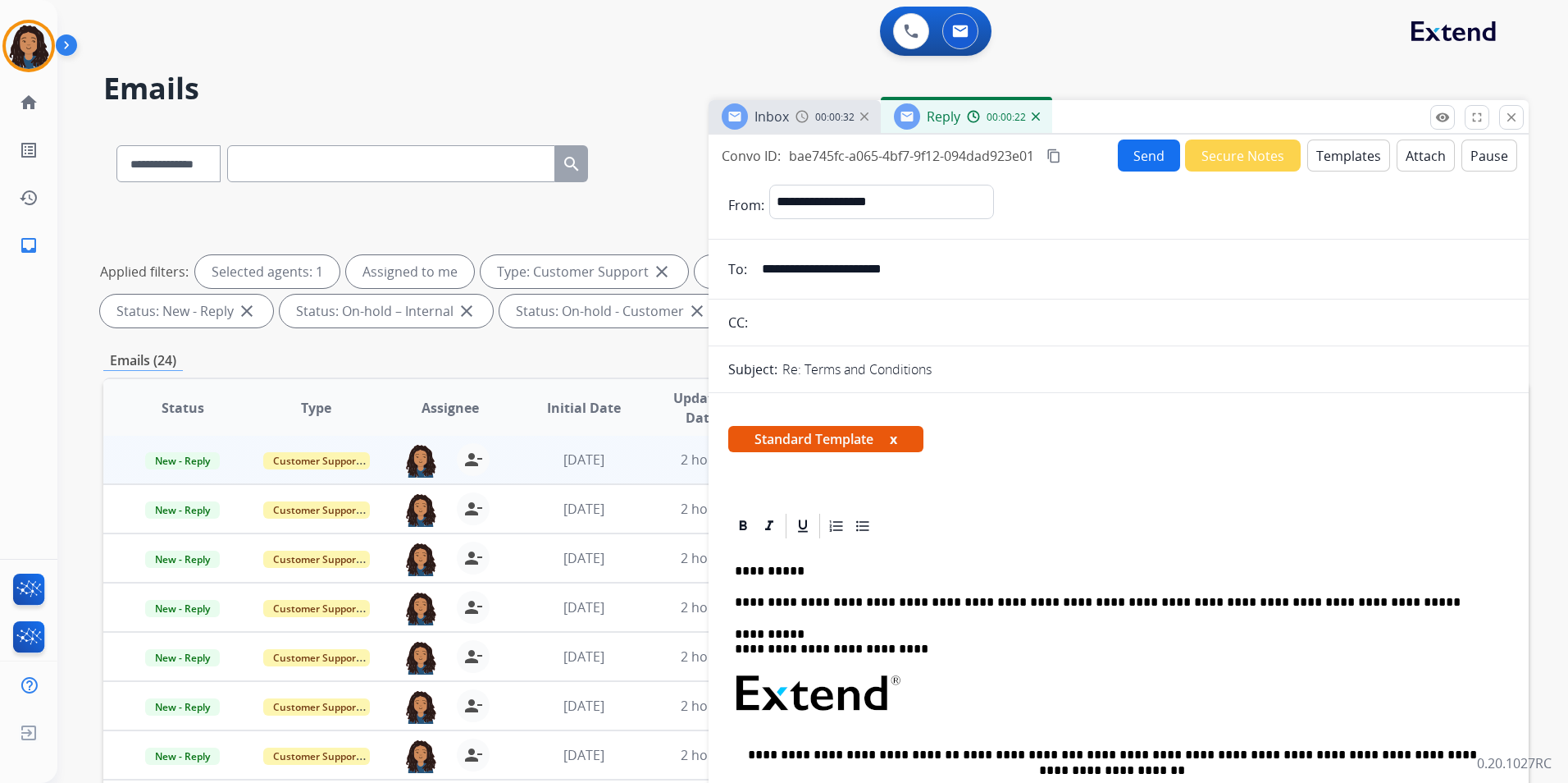
click at [822, 571] on p "**********" at bounding box center [1112, 571] width 754 height 15
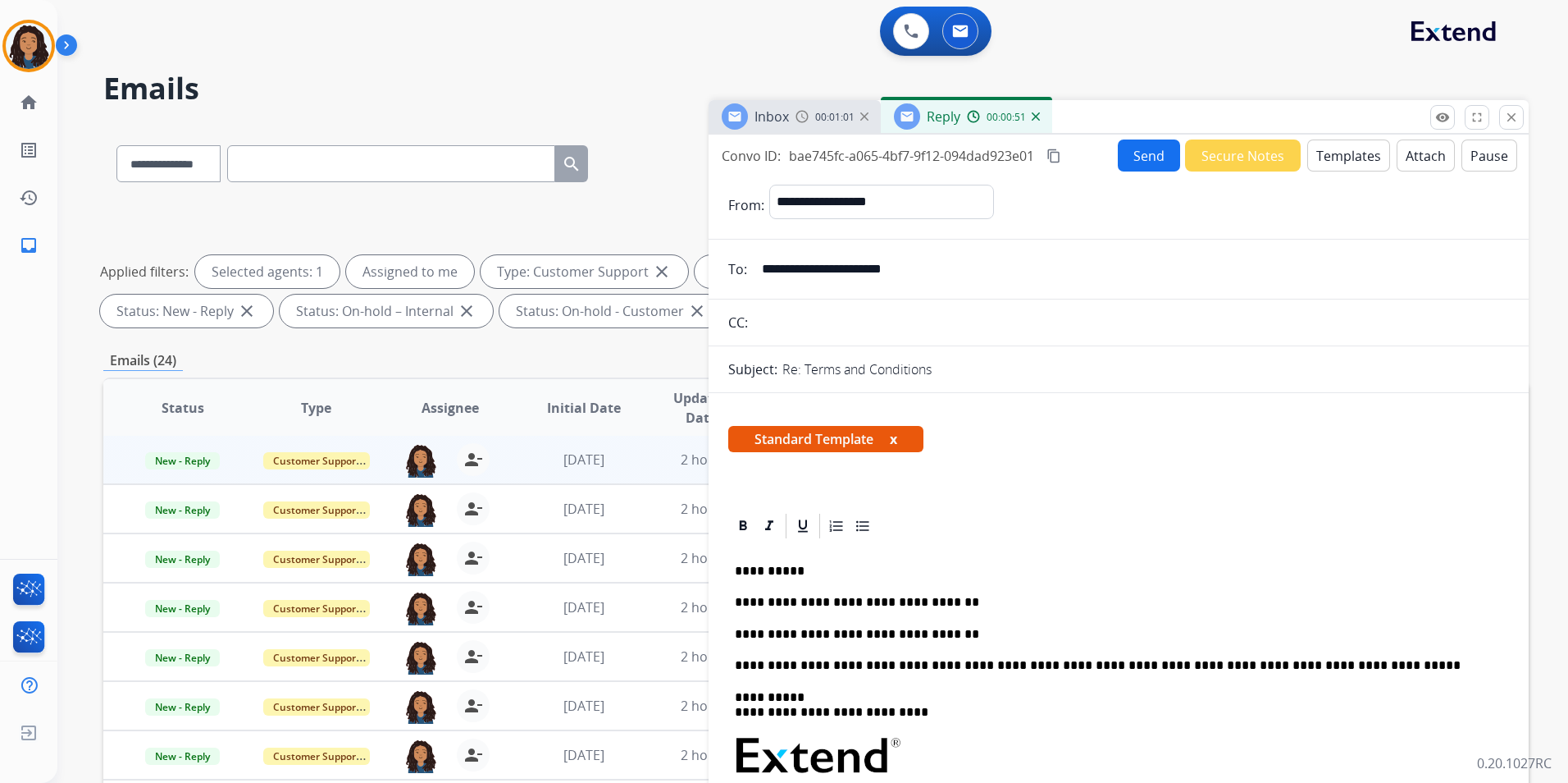
click at [1148, 156] on button "Send" at bounding box center [1149, 155] width 62 height 32
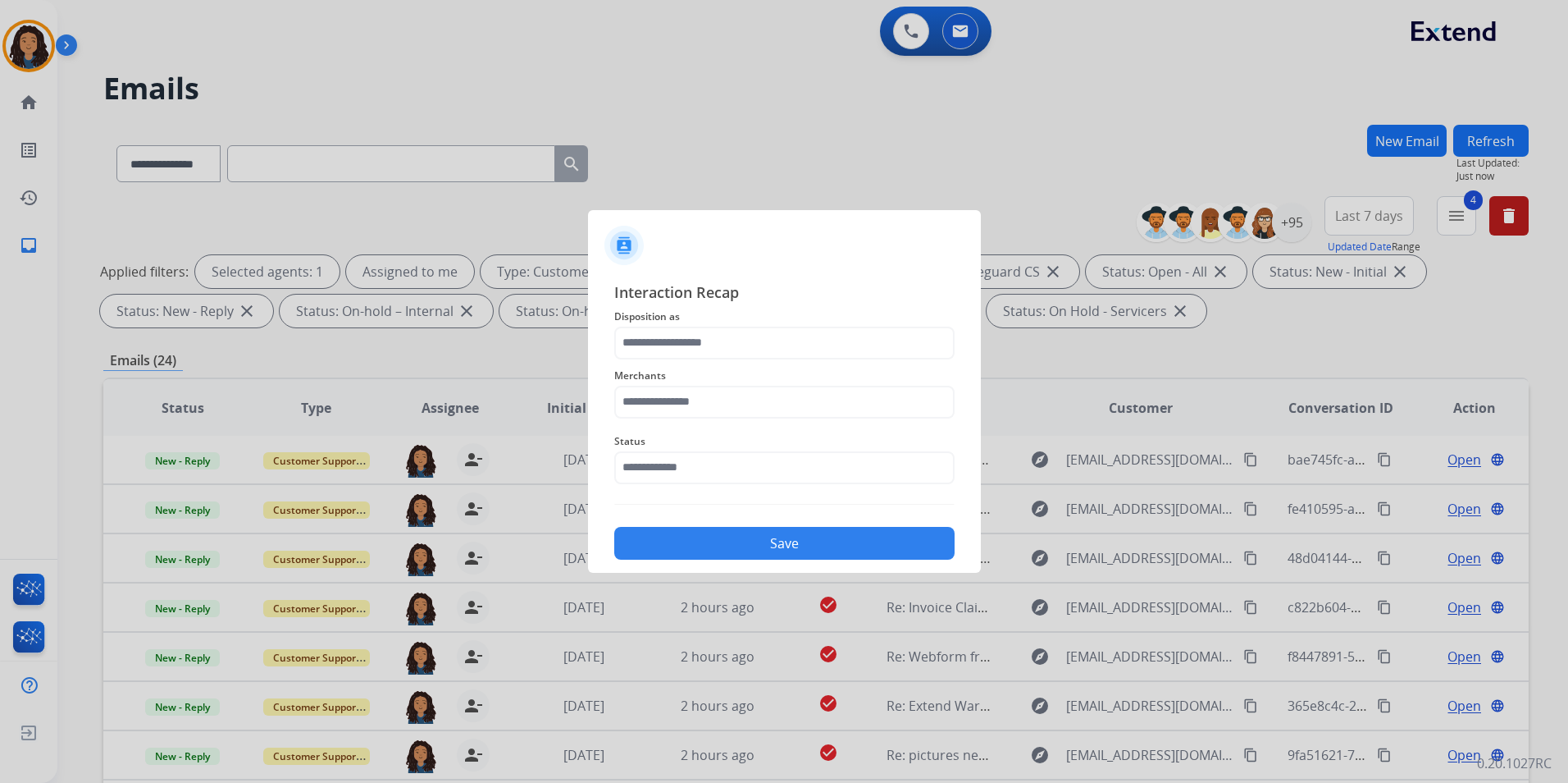
click at [885, 314] on span "Disposition as" at bounding box center [784, 316] width 340 height 19
click at [860, 336] on input "text" at bounding box center [784, 343] width 340 height 33
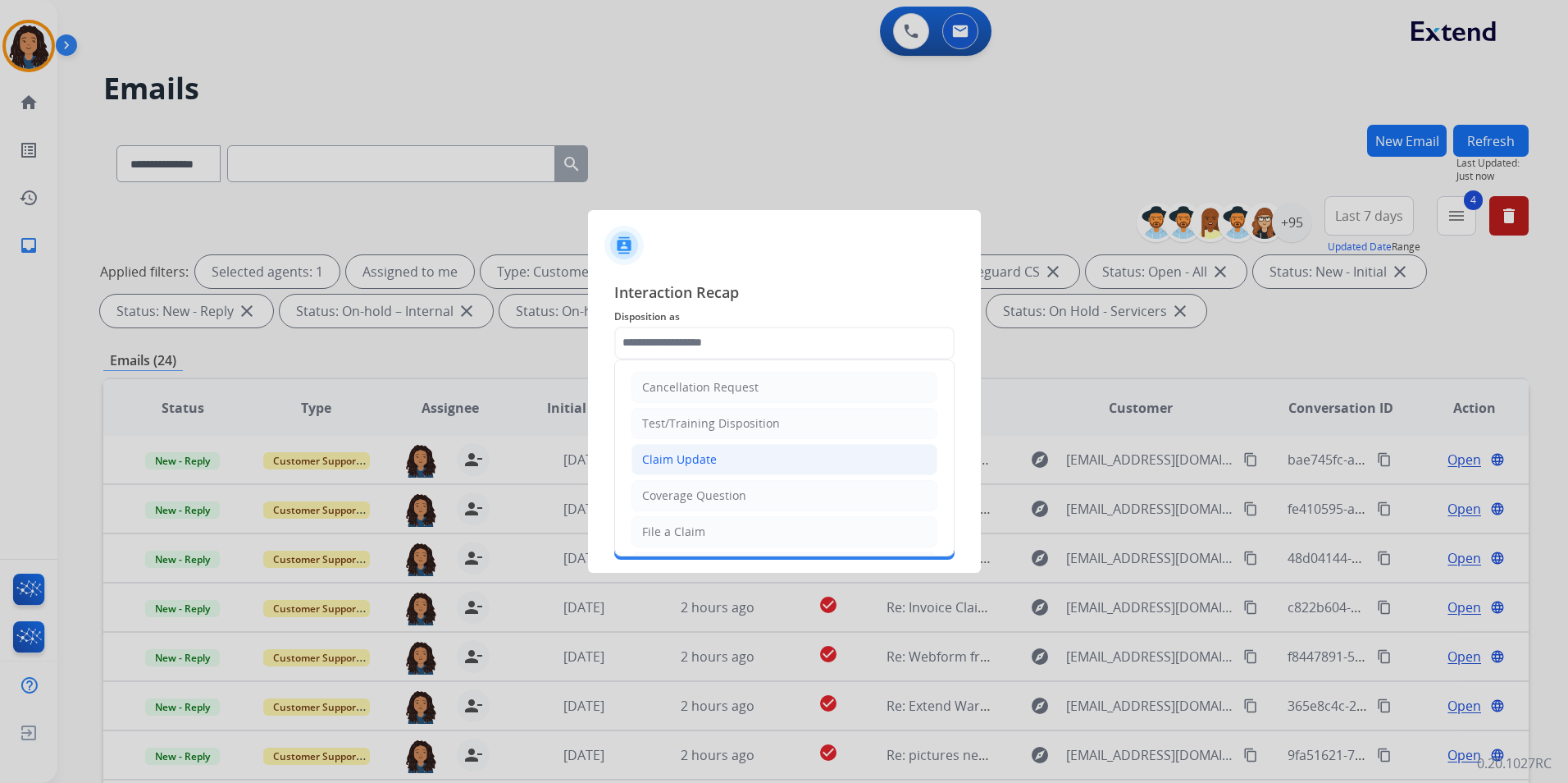
click at [700, 463] on div "Claim Update" at bounding box center [679, 459] width 74 height 17
type input "**********"
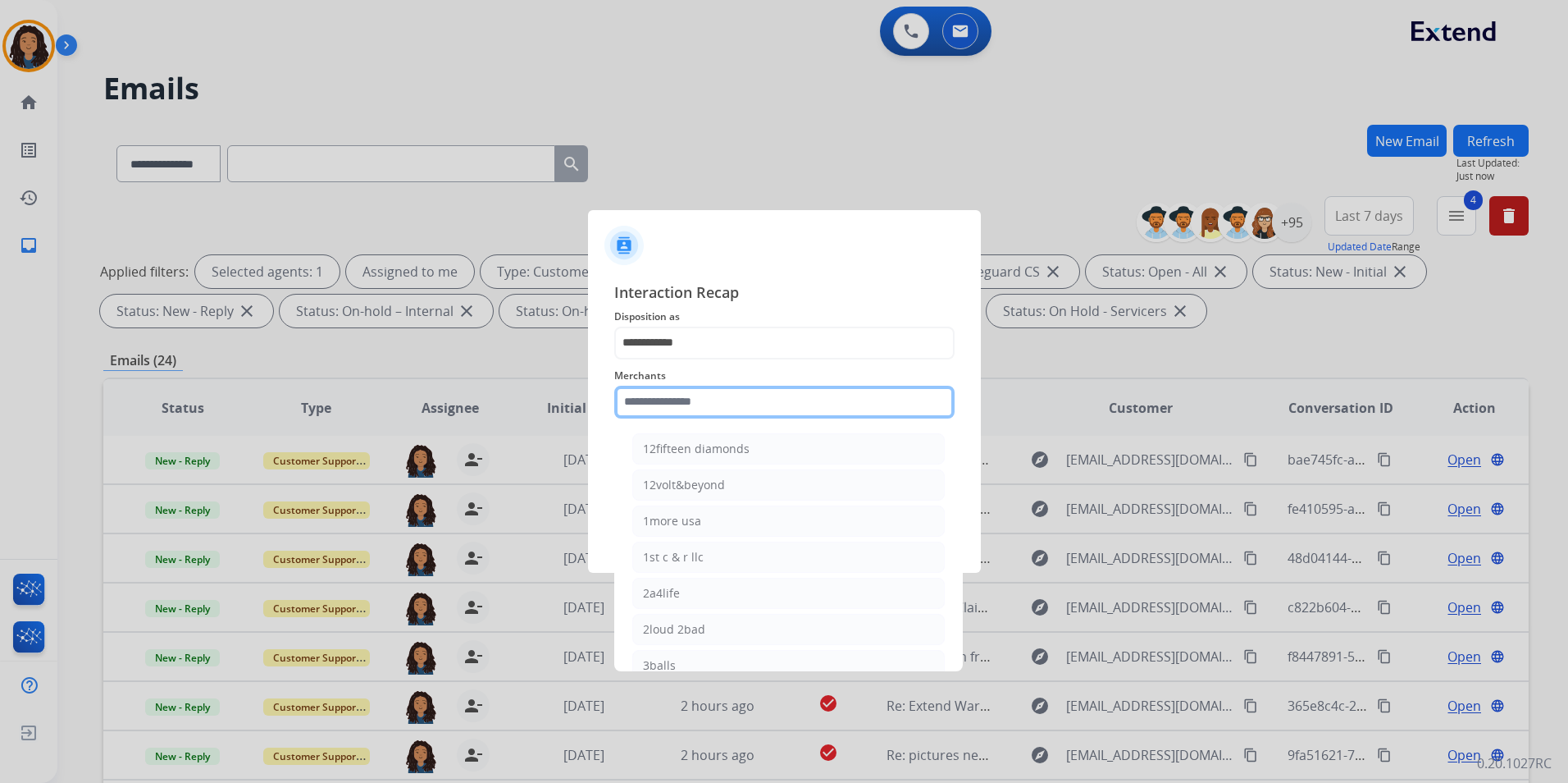
click at [708, 386] on input "text" at bounding box center [784, 403] width 340 height 33
type input "*"
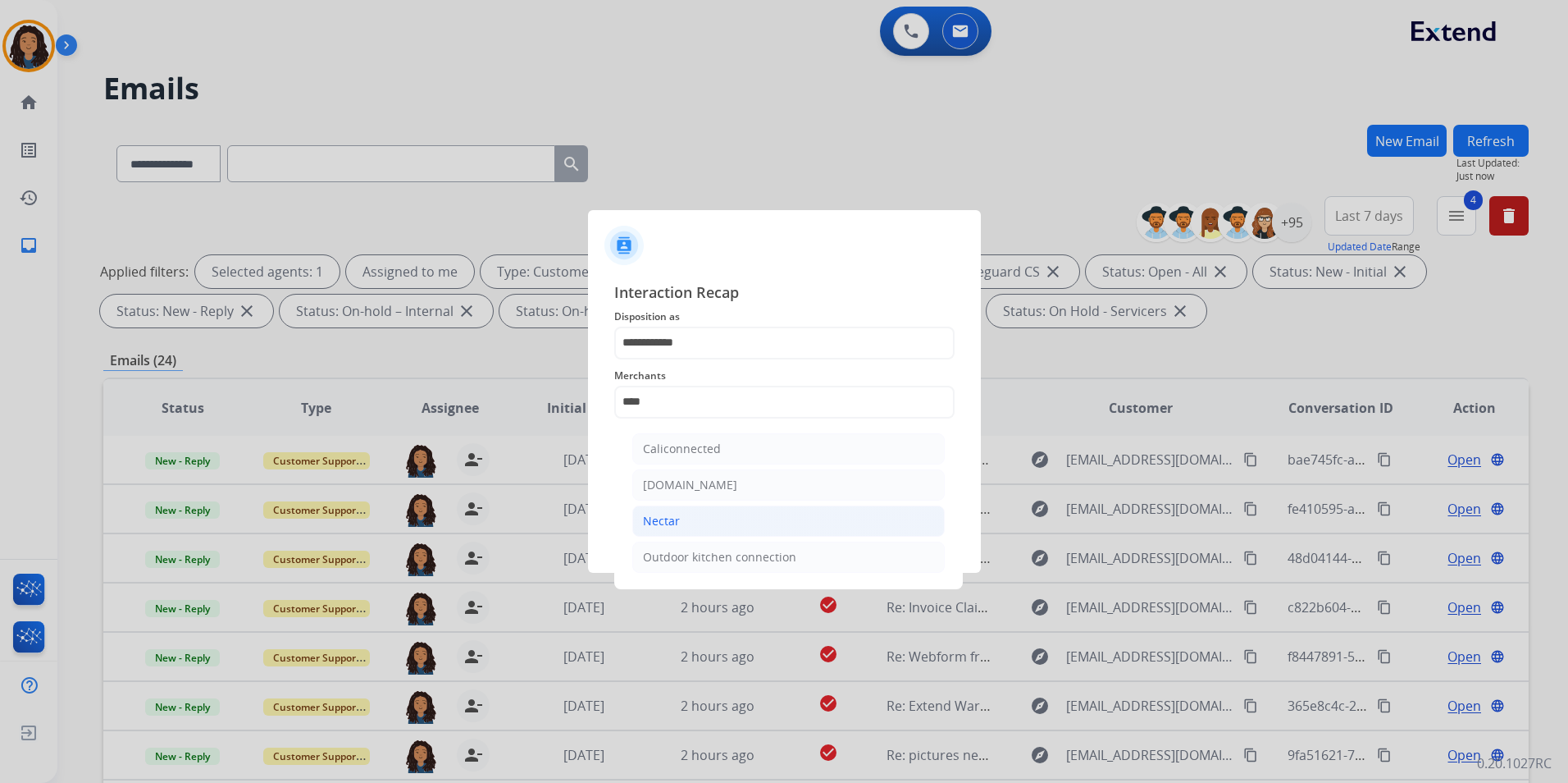
click at [685, 524] on li "Nectar" at bounding box center [788, 521] width 313 height 31
type input "******"
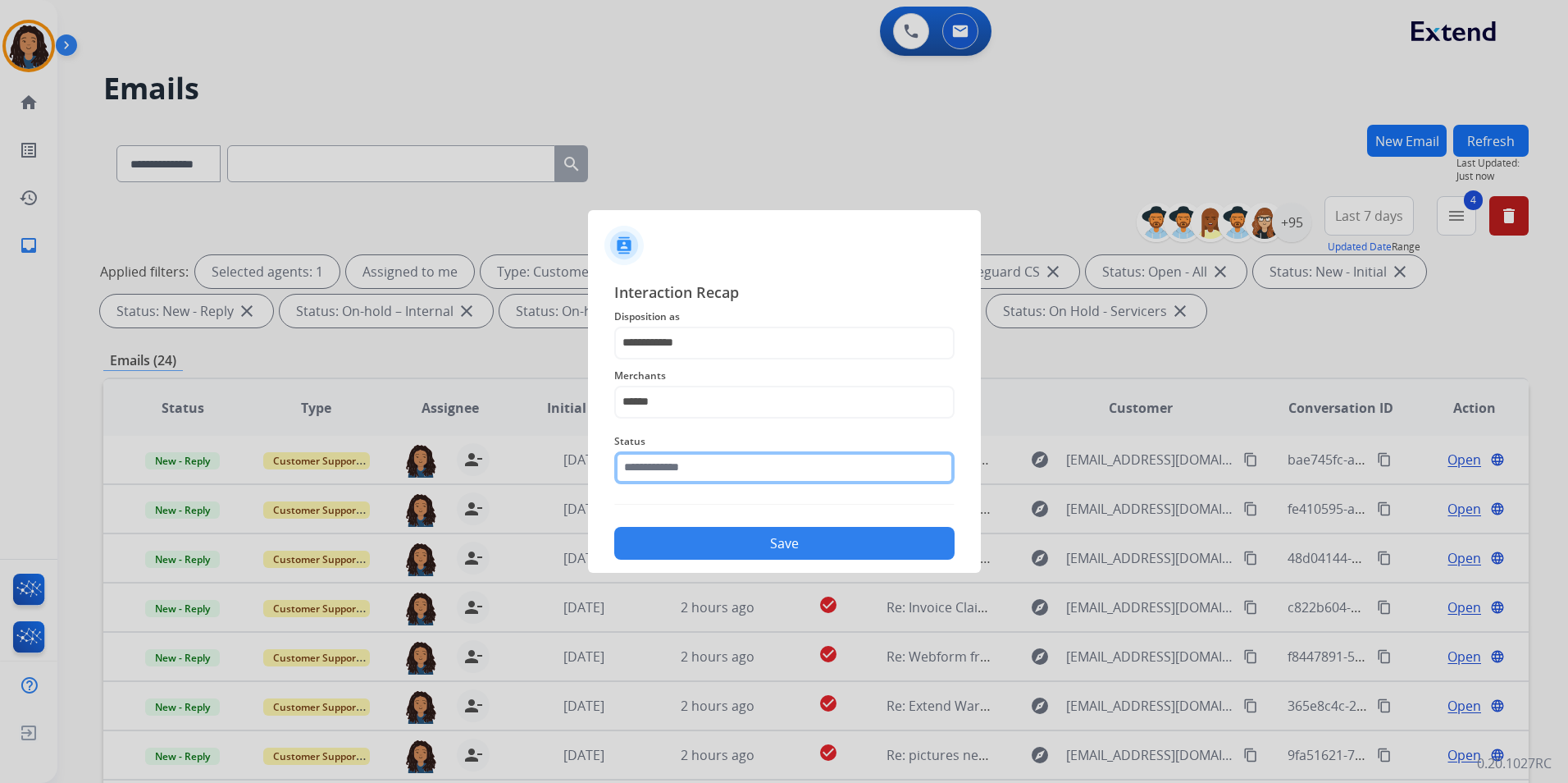
click at [697, 474] on input "text" at bounding box center [784, 468] width 340 height 33
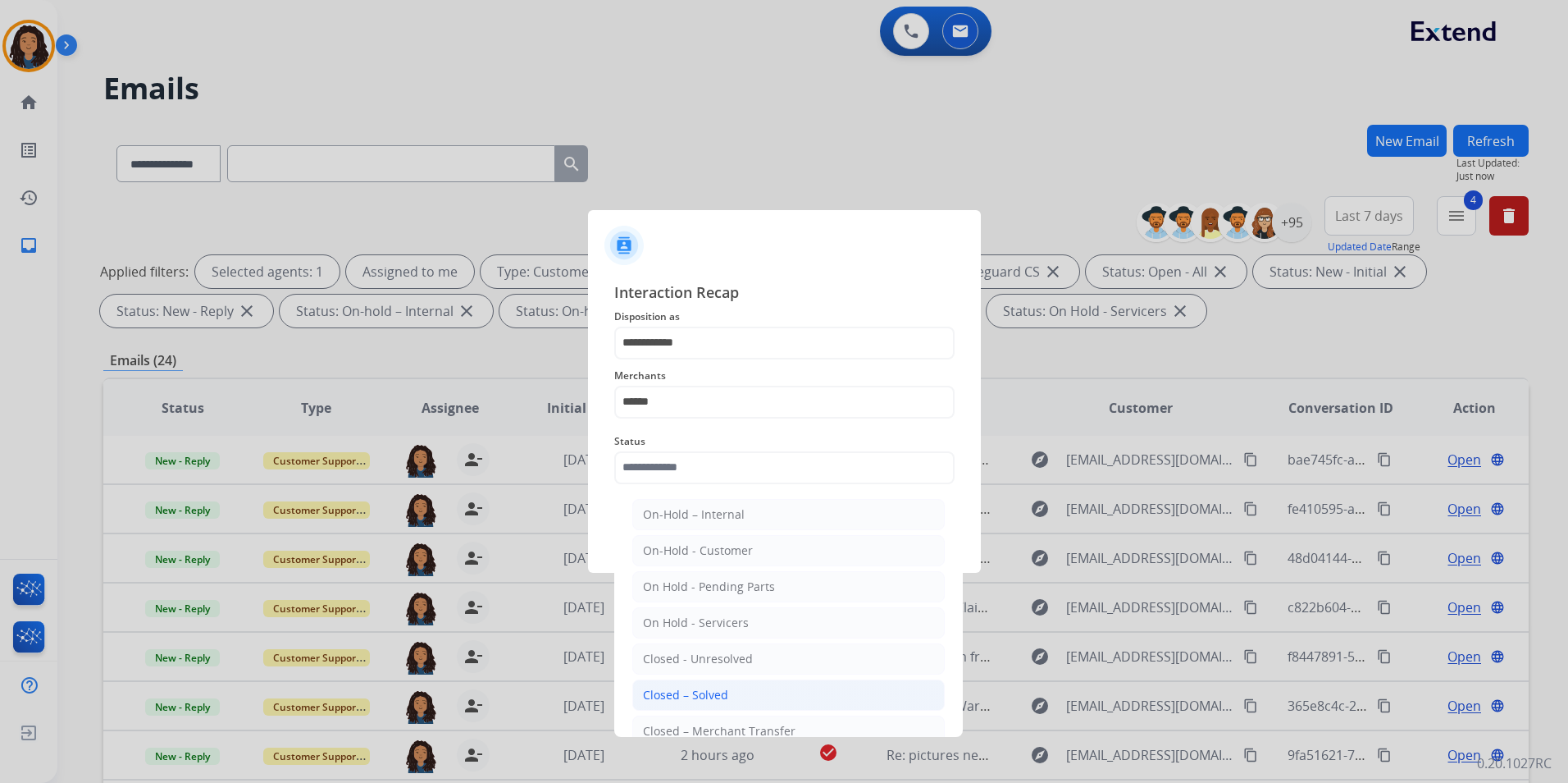
click at [693, 701] on div "Closed – Solved" at bounding box center [685, 695] width 85 height 17
type input "**********"
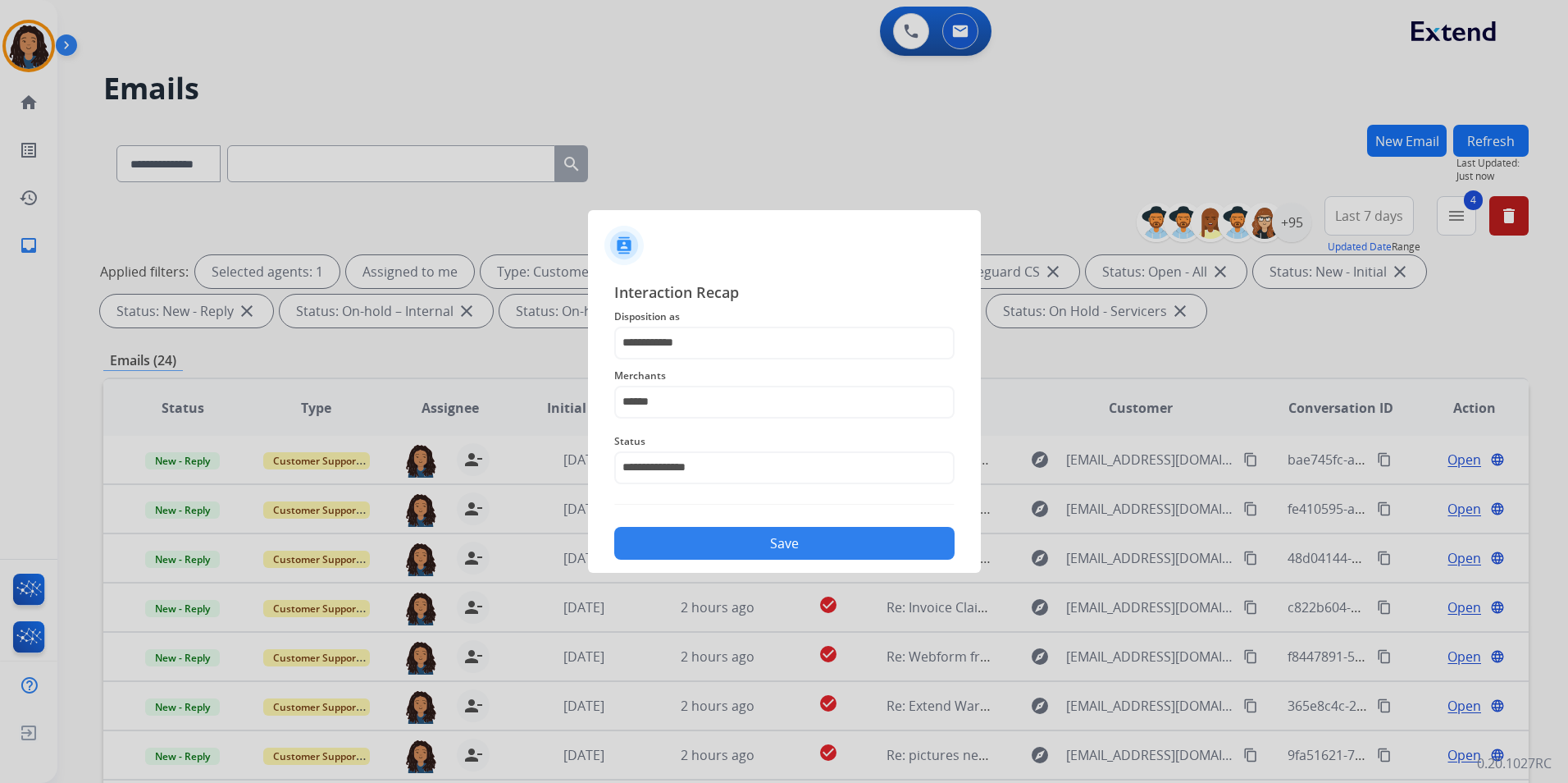
click at [714, 533] on button "Save" at bounding box center [784, 543] width 340 height 33
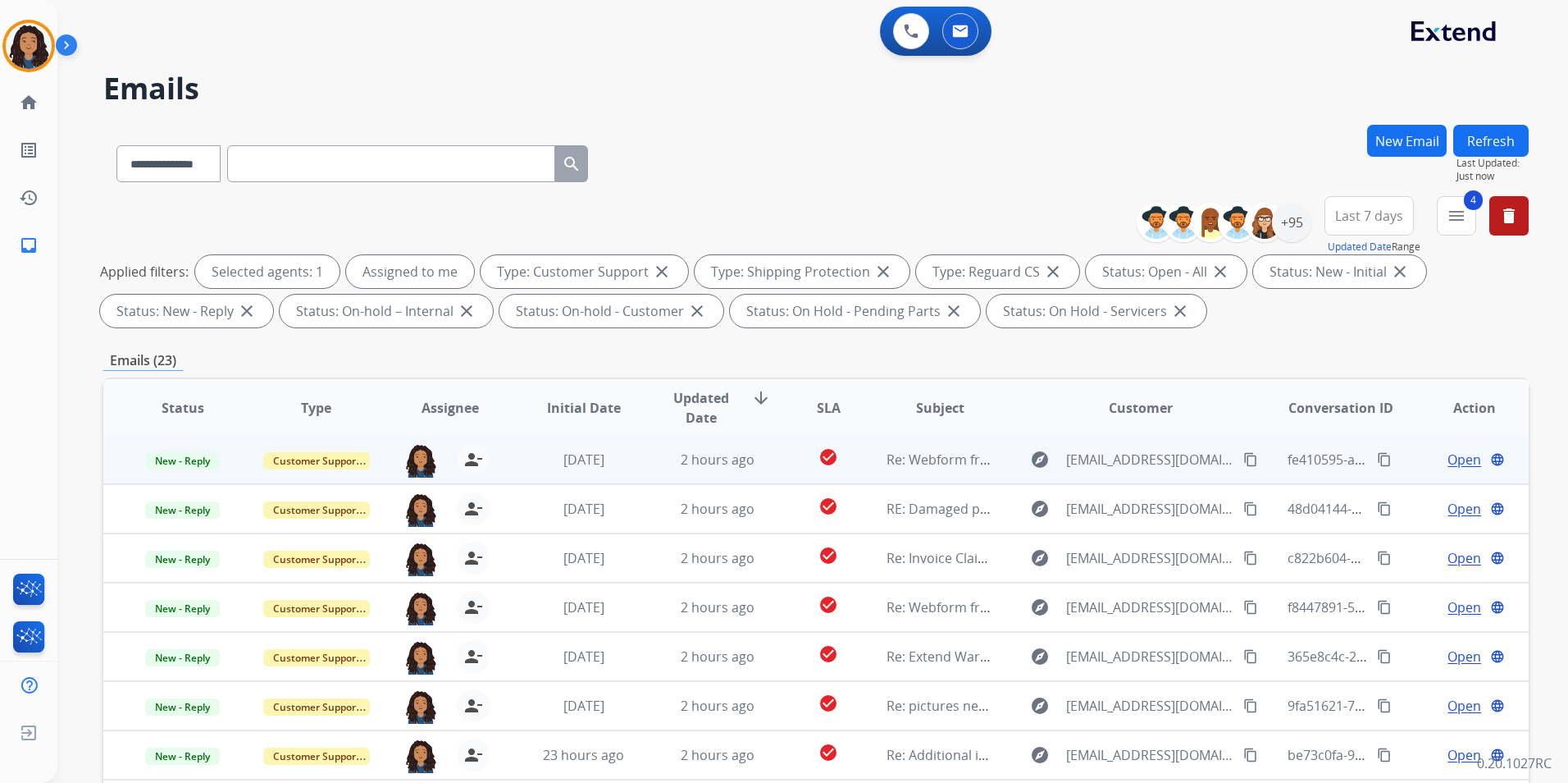
click at [1449, 459] on span "Open" at bounding box center [1464, 458] width 34 height 19
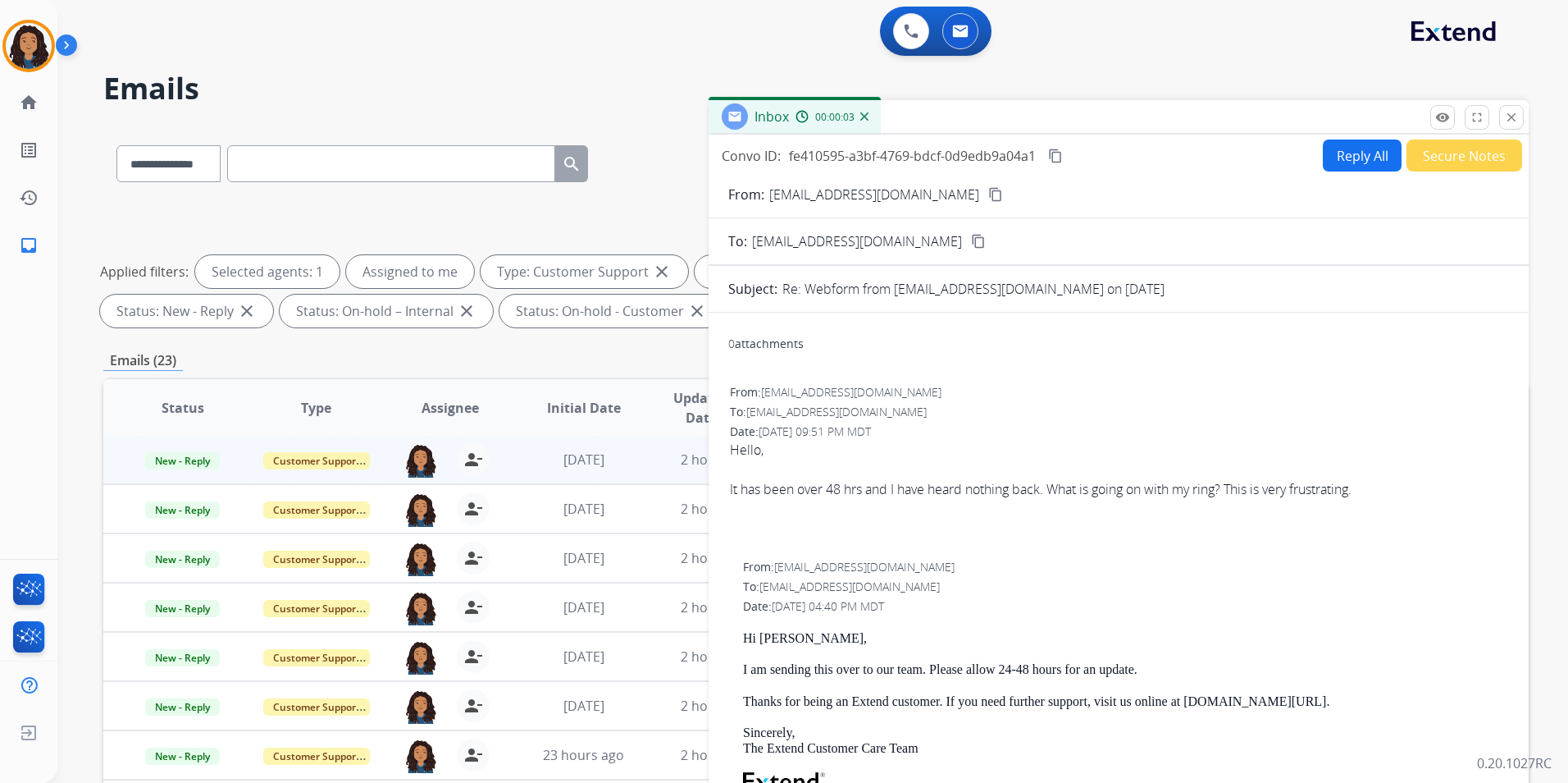
click at [988, 199] on mat-icon "content_copy" at bounding box center [995, 194] width 15 height 15
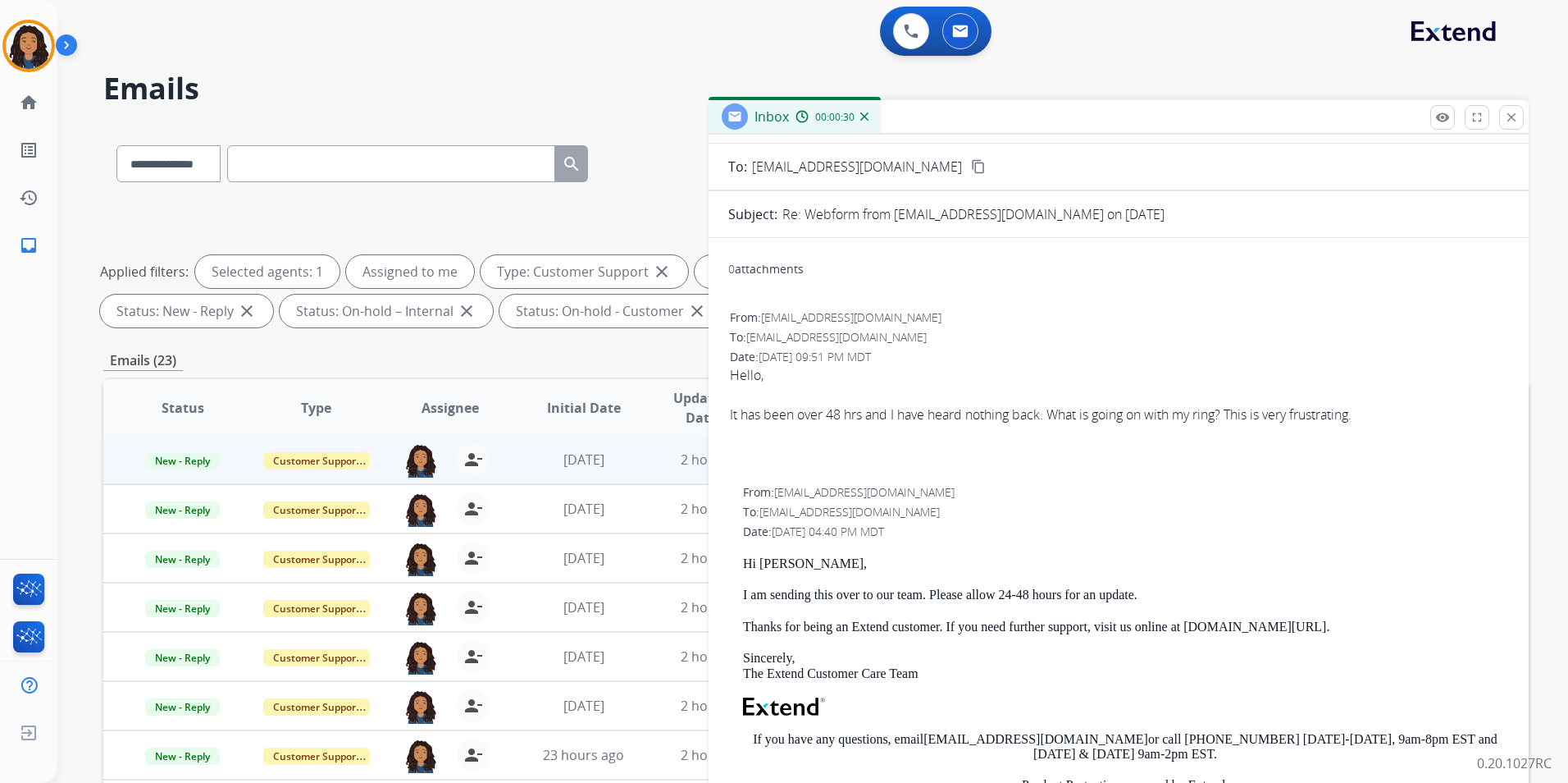
scroll to position [164, 0]
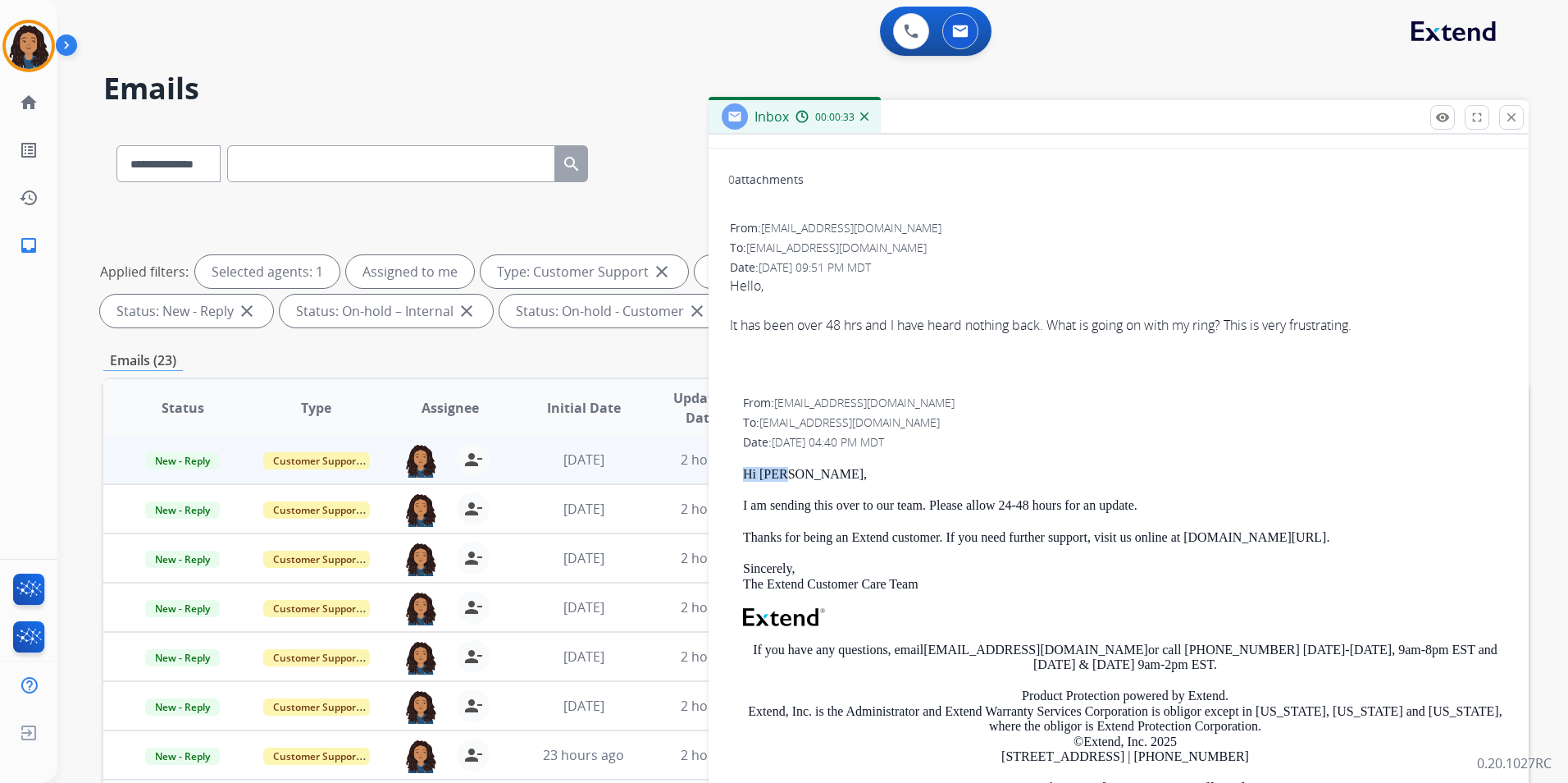
drag, startPoint x: 735, startPoint y: 471, endPoint x: 779, endPoint y: 471, distance: 44.0
click at [779, 471] on div "From: [EMAIL_ADDRESS][DOMAIN_NAME] To: [EMAIL_ADDRESS][DOMAIN_NAME] Date: [DATE…" at bounding box center [1119, 623] width 781 height 458
drag, startPoint x: 779, startPoint y: 471, endPoint x: 762, endPoint y: 477, distance: 18.0
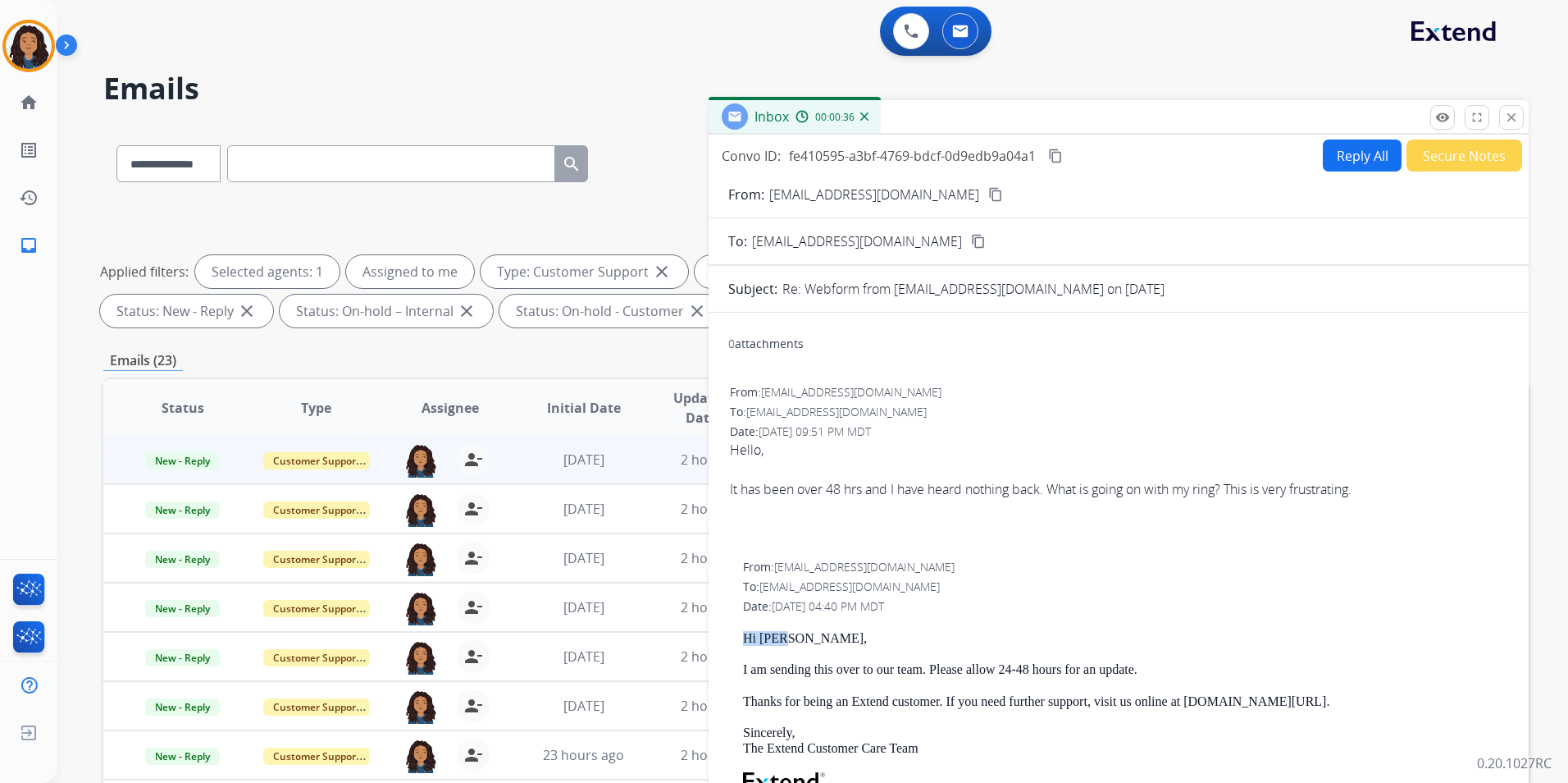
click at [1361, 162] on button "Reply All" at bounding box center [1362, 155] width 79 height 32
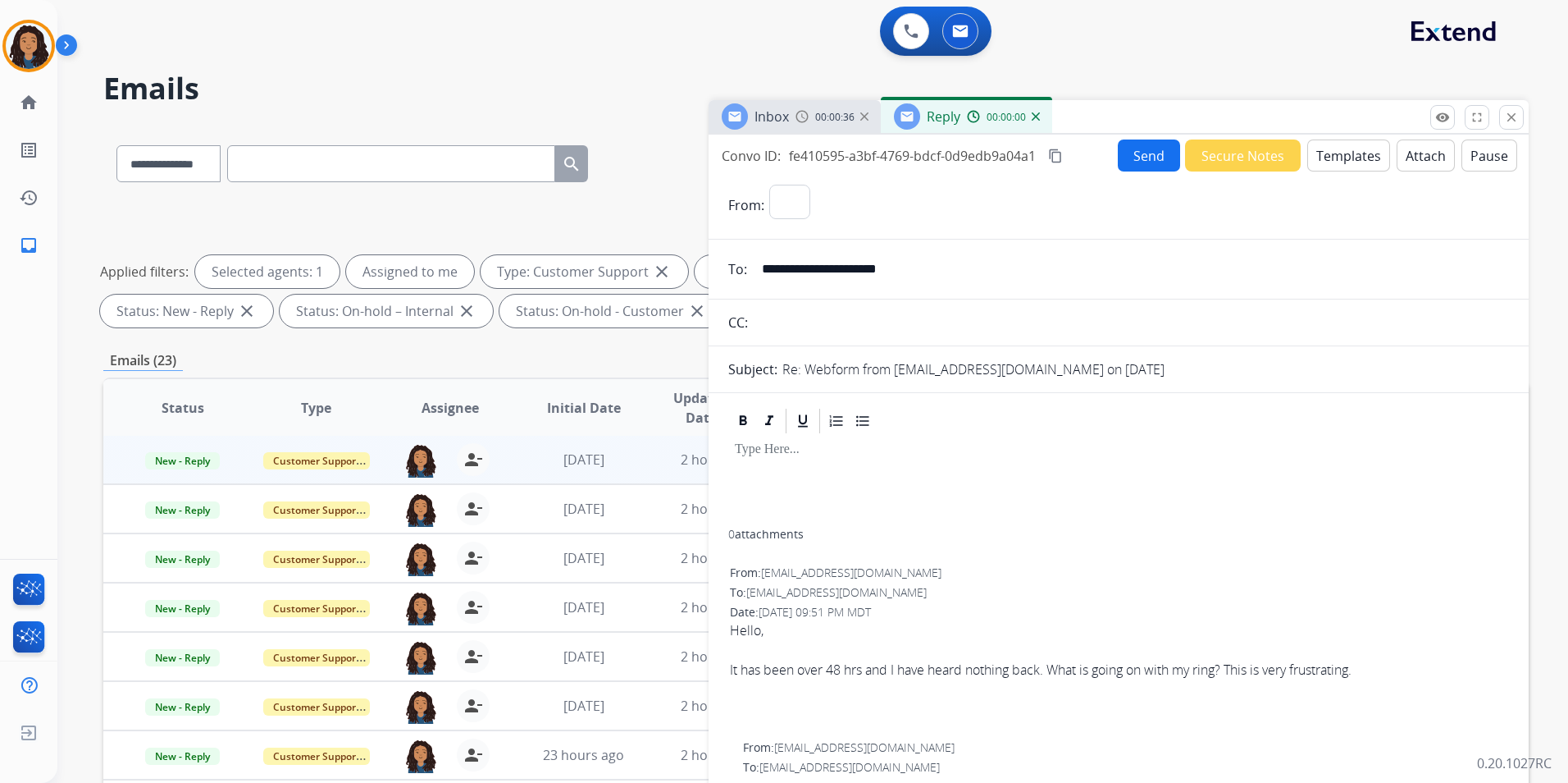
click at [1361, 162] on button "Templates" at bounding box center [1348, 155] width 82 height 32
select select "**********"
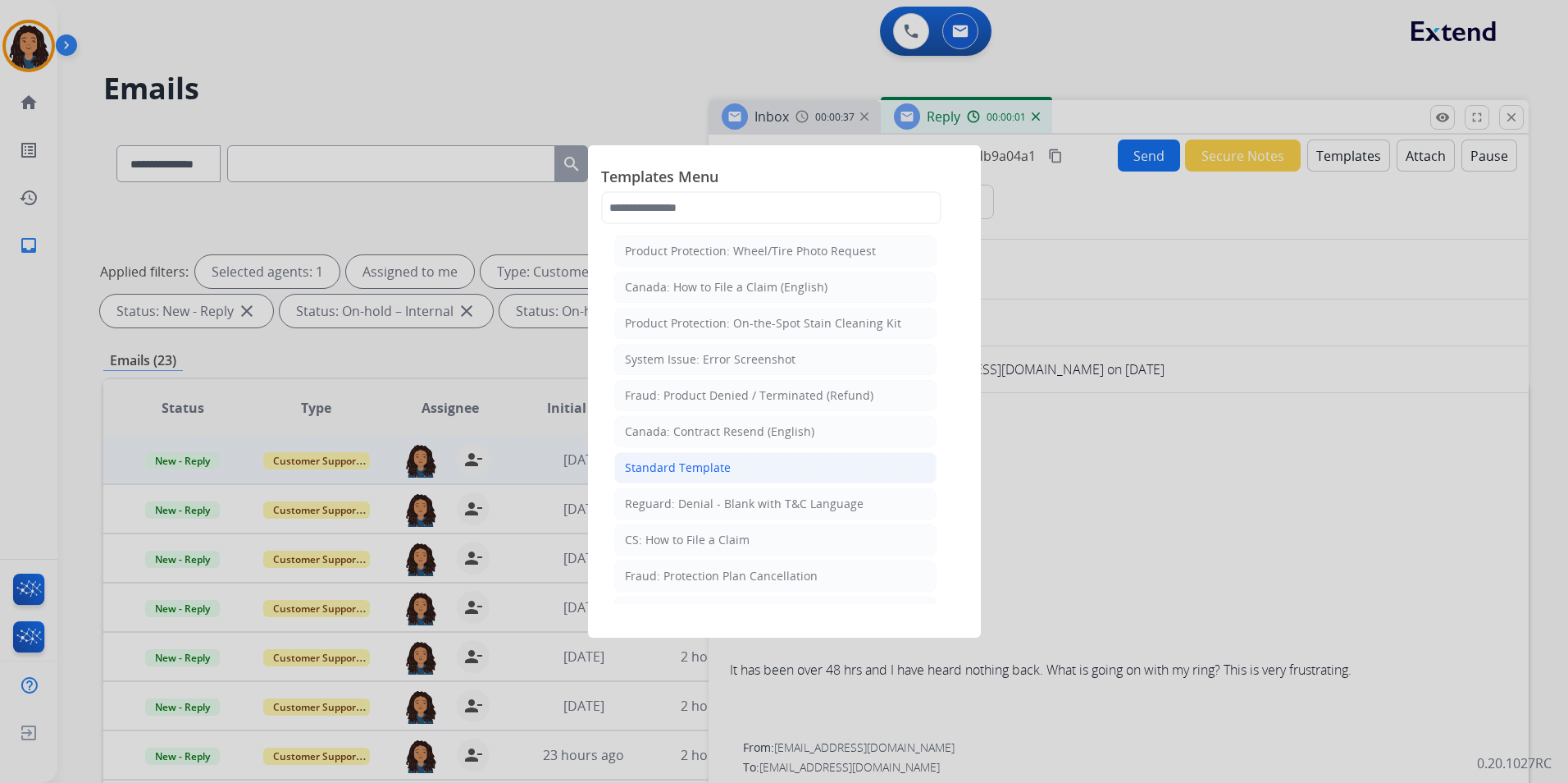
click at [740, 471] on li "Standard Template" at bounding box center [775, 468] width 323 height 31
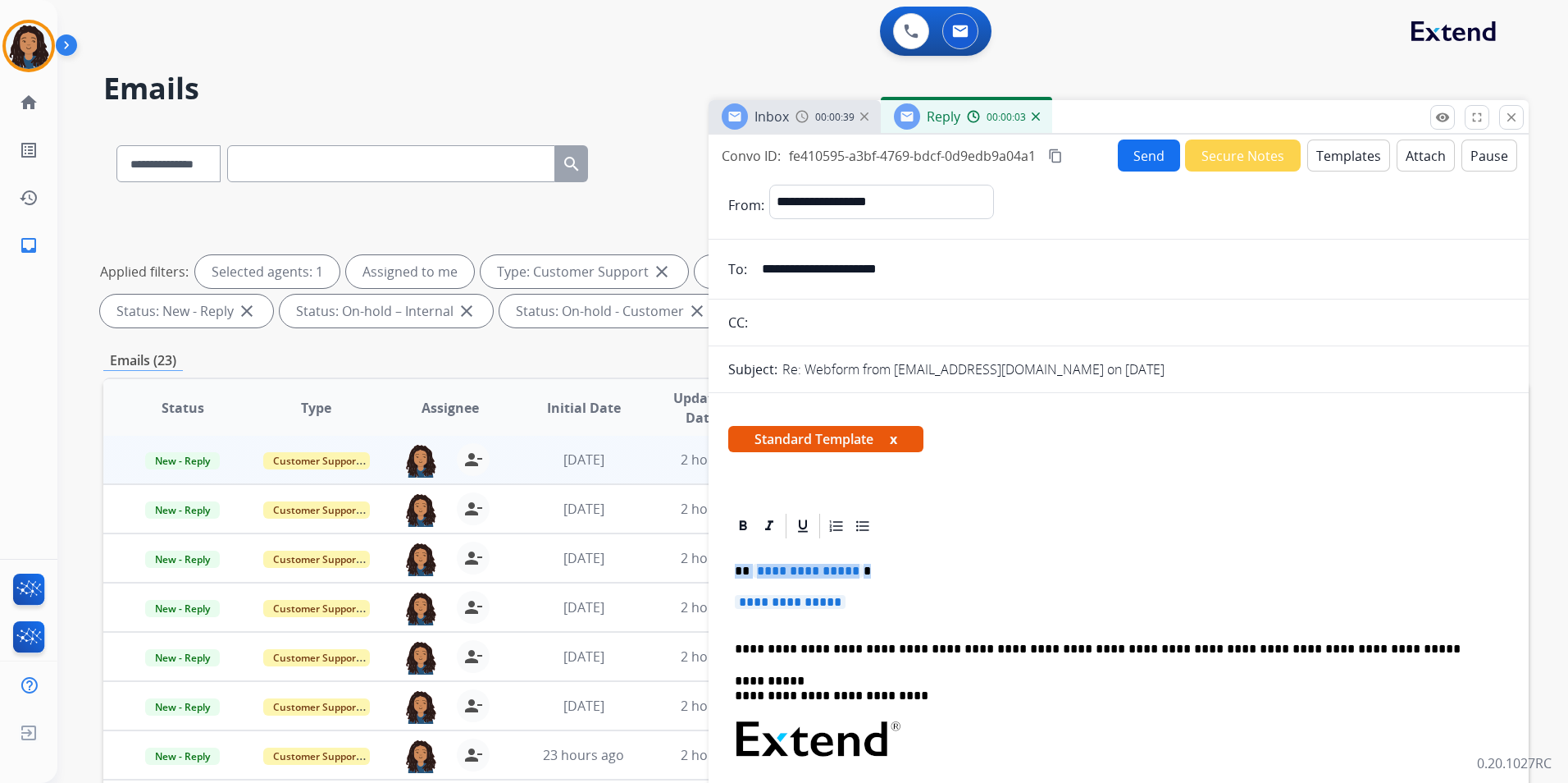
drag, startPoint x: 733, startPoint y: 568, endPoint x: 864, endPoint y: 595, distance: 133.8
click at [864, 595] on div "**********" at bounding box center [1119, 789] width 781 height 495
paste div
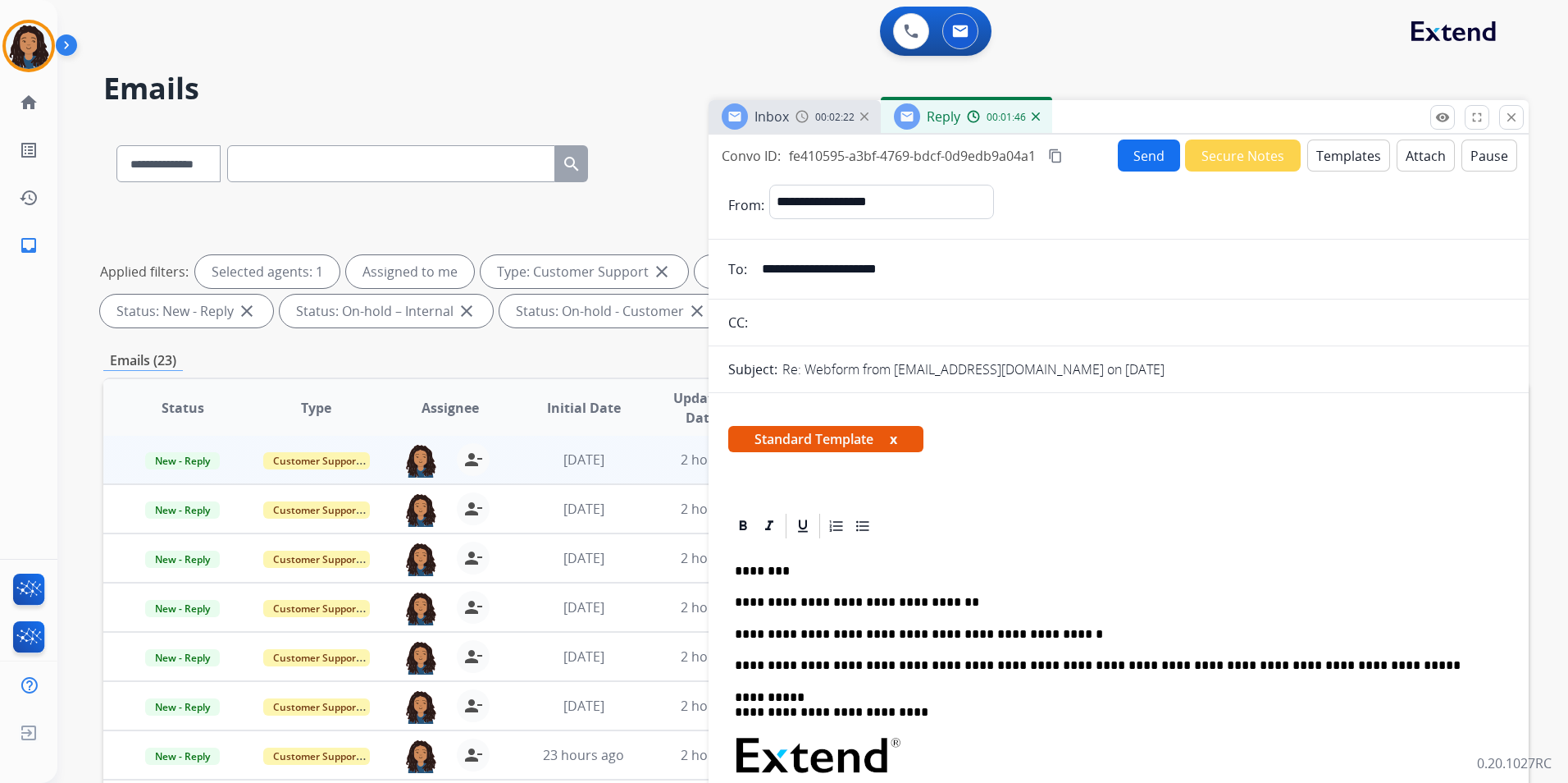
click at [1139, 154] on button "Send" at bounding box center [1149, 155] width 62 height 32
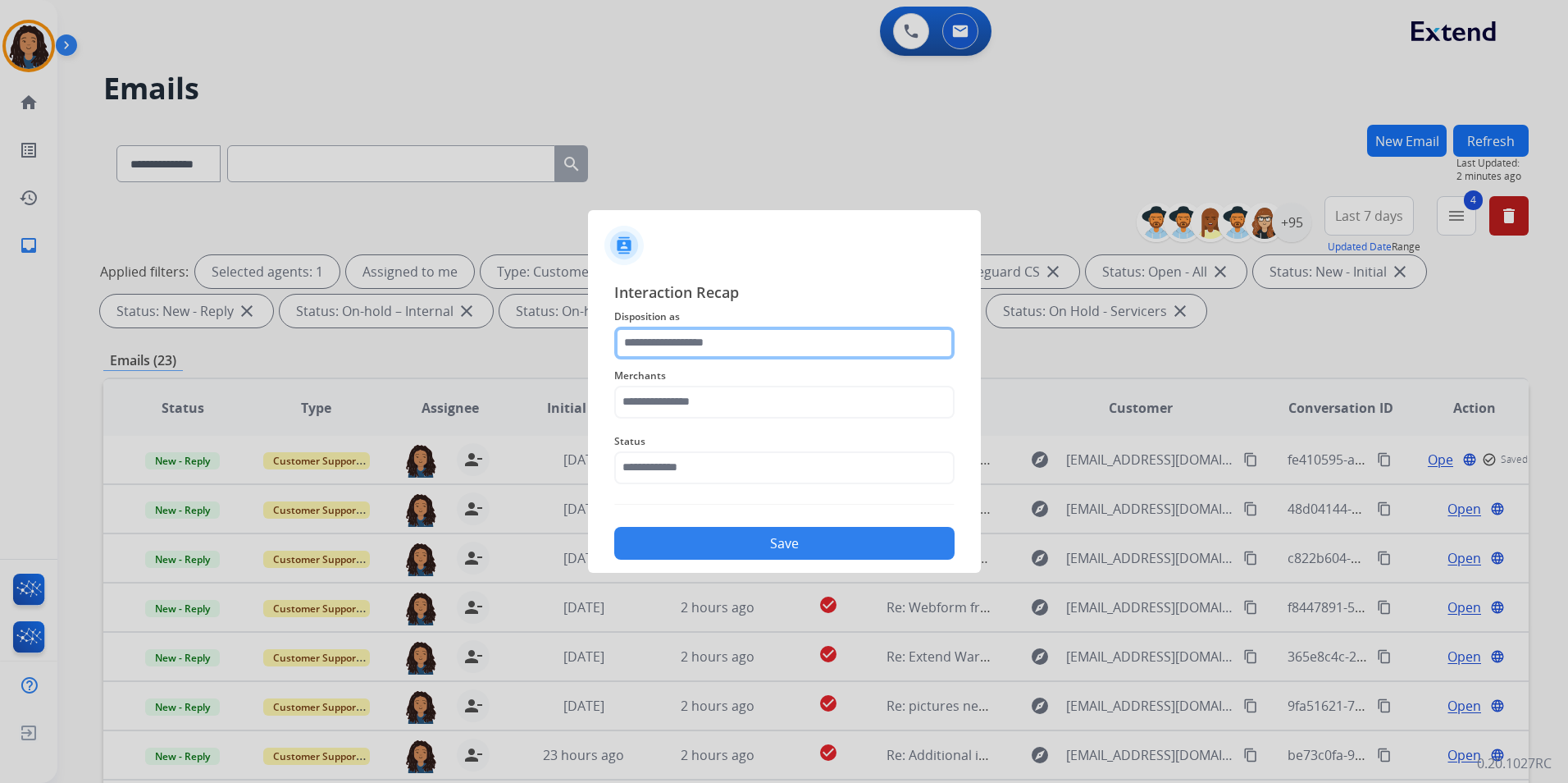
click at [751, 355] on input "text" at bounding box center [784, 343] width 340 height 33
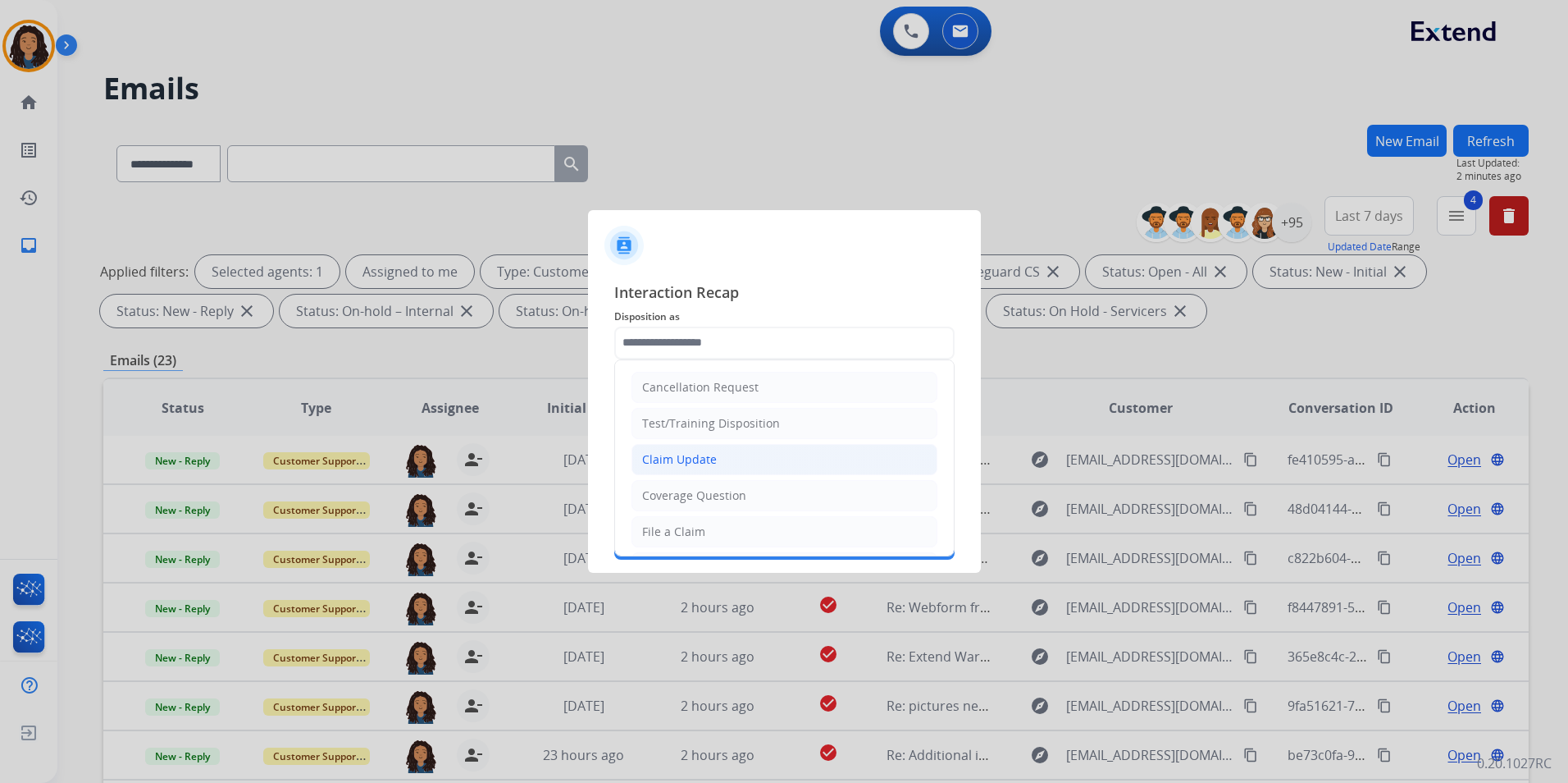
click at [692, 449] on li "Claim Update" at bounding box center [784, 459] width 306 height 31
type input "**********"
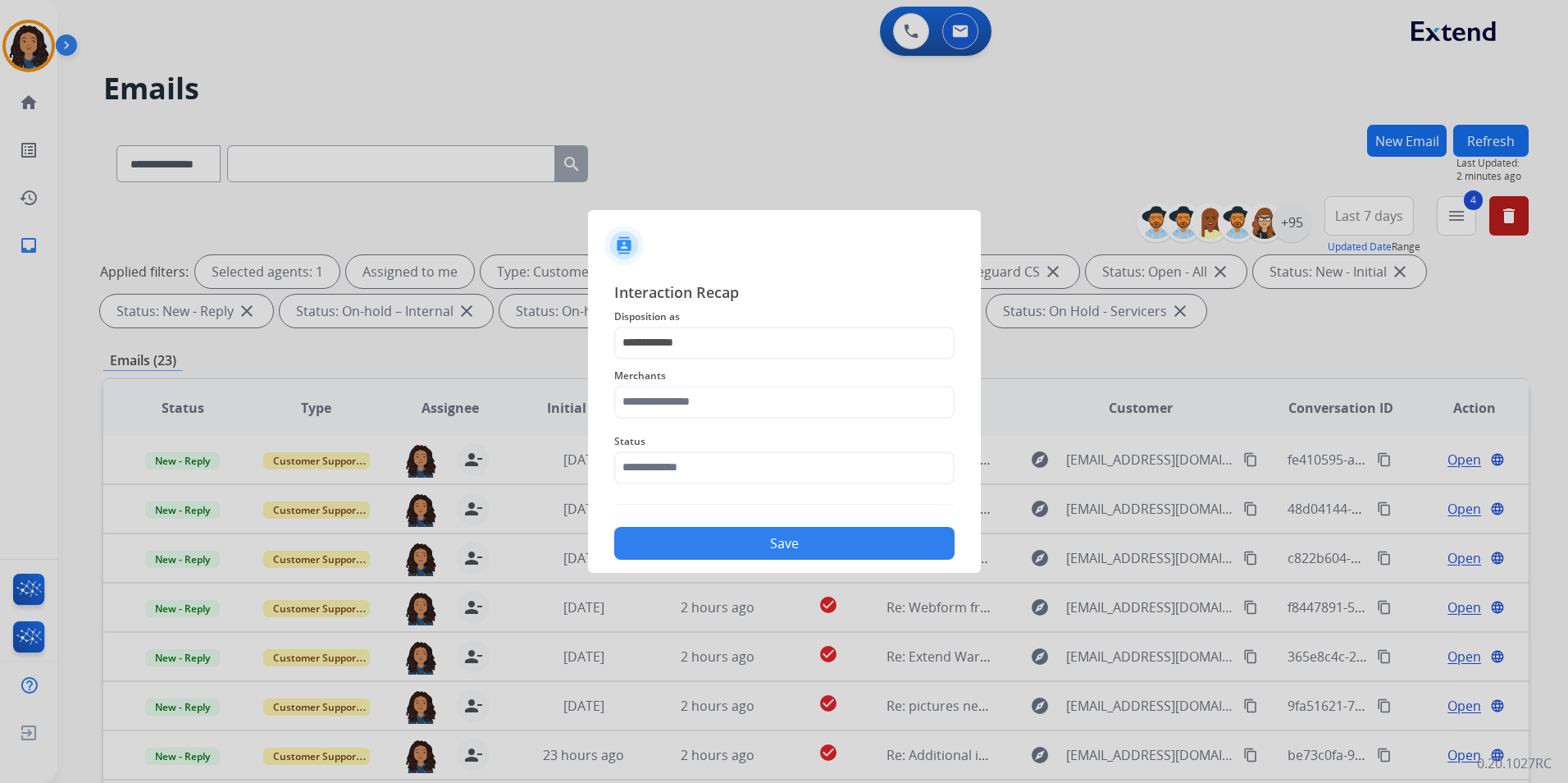
click at [717, 376] on span "Merchants" at bounding box center [784, 375] width 340 height 19
click at [712, 402] on input "text" at bounding box center [784, 403] width 340 height 33
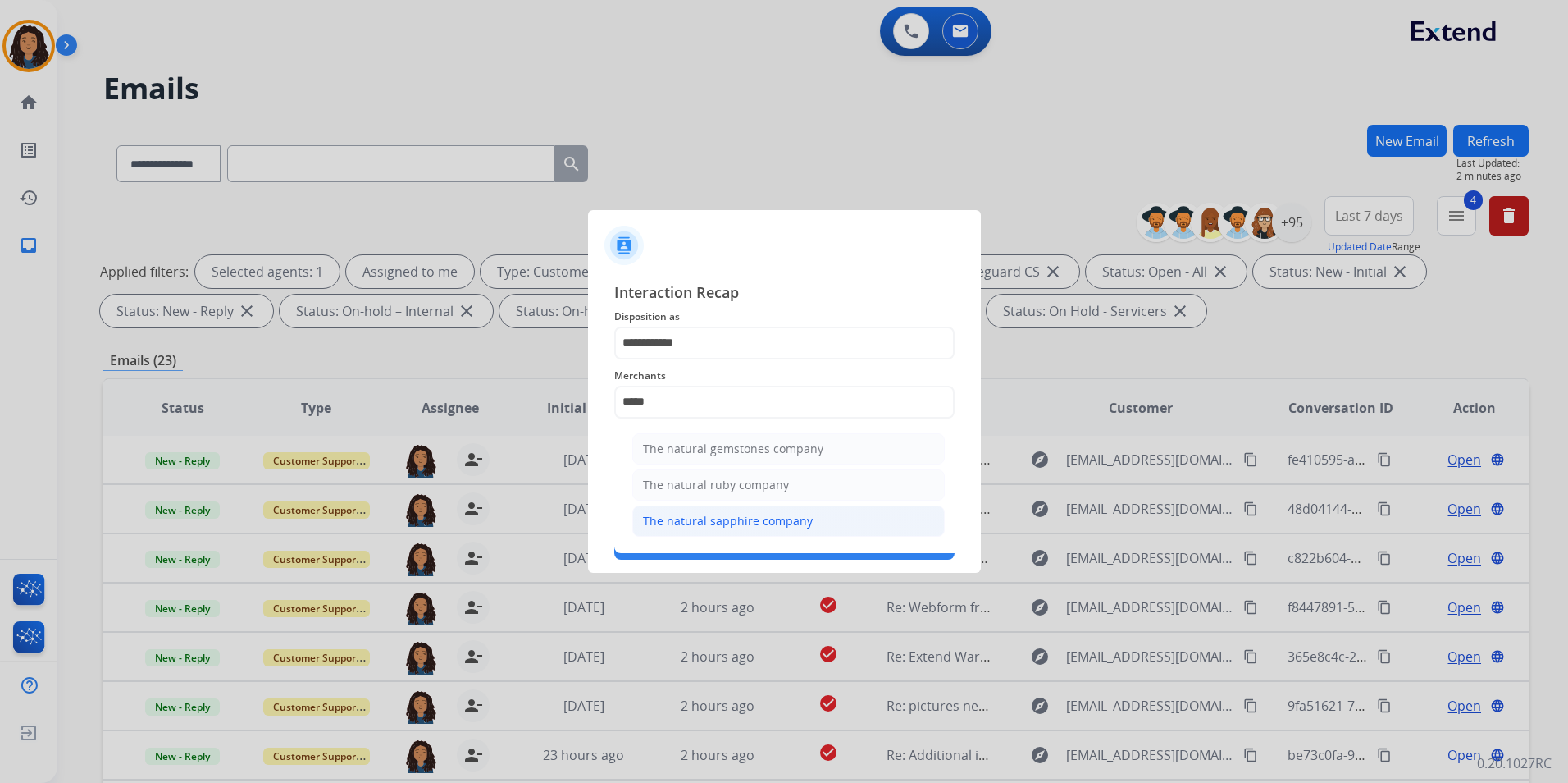
click at [788, 522] on div "The natural sapphire company" at bounding box center [727, 521] width 170 height 17
type input "**********"
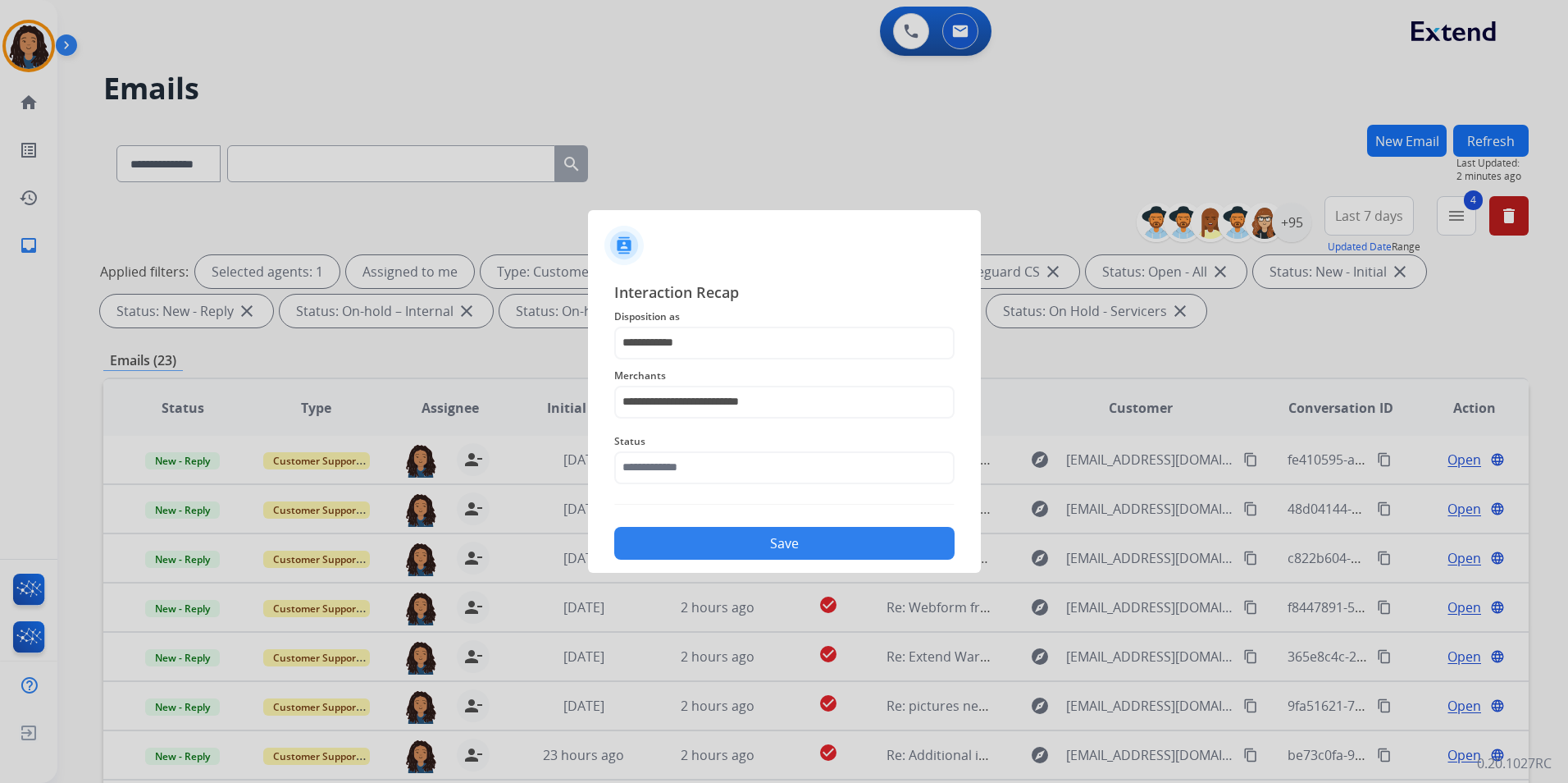
click at [771, 492] on div "**********" at bounding box center [784, 420] width 340 height 280
click at [771, 469] on input "text" at bounding box center [784, 468] width 340 height 33
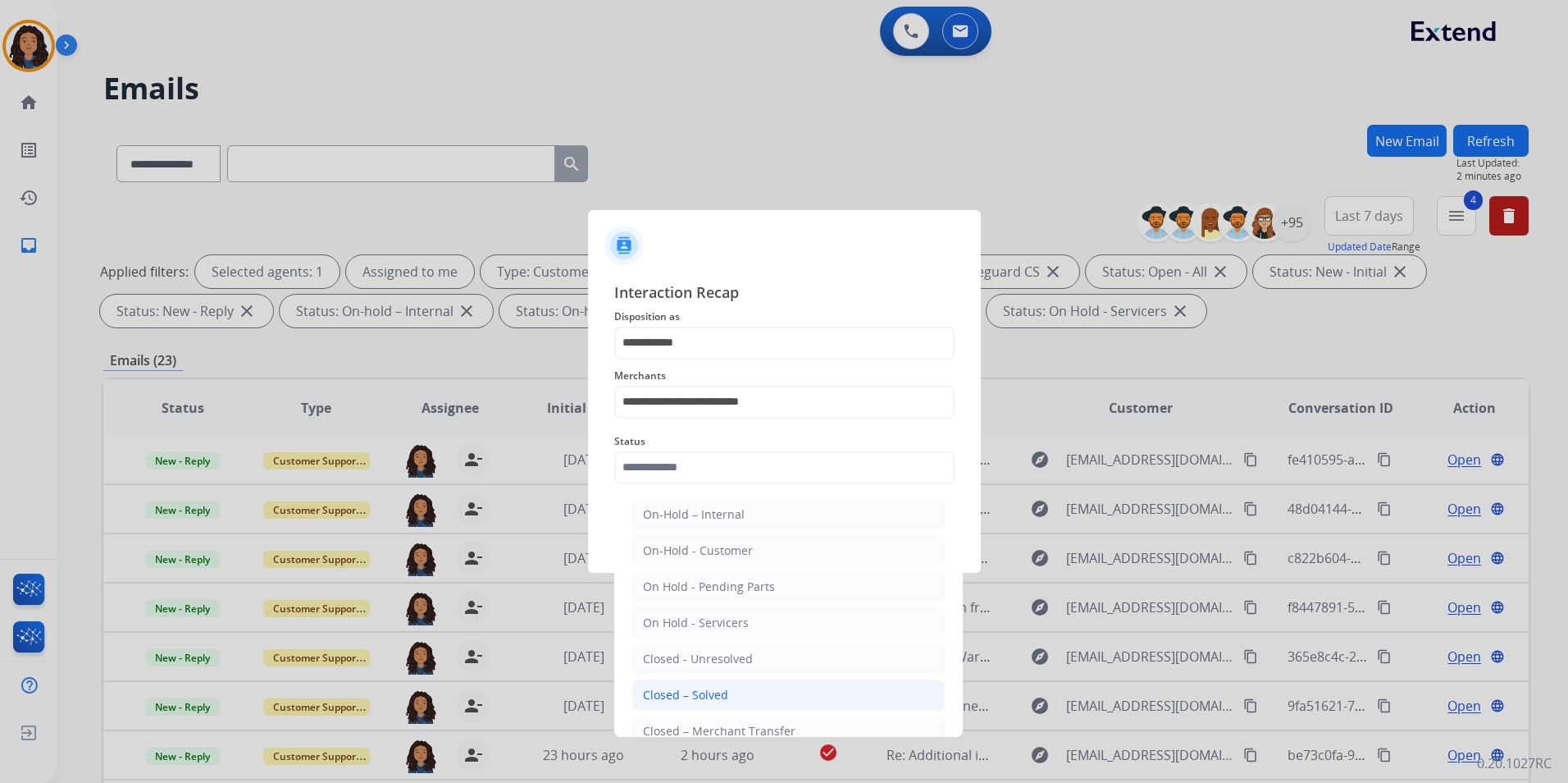
click at [699, 683] on li "Closed – Solved" at bounding box center [788, 695] width 313 height 31
type input "**********"
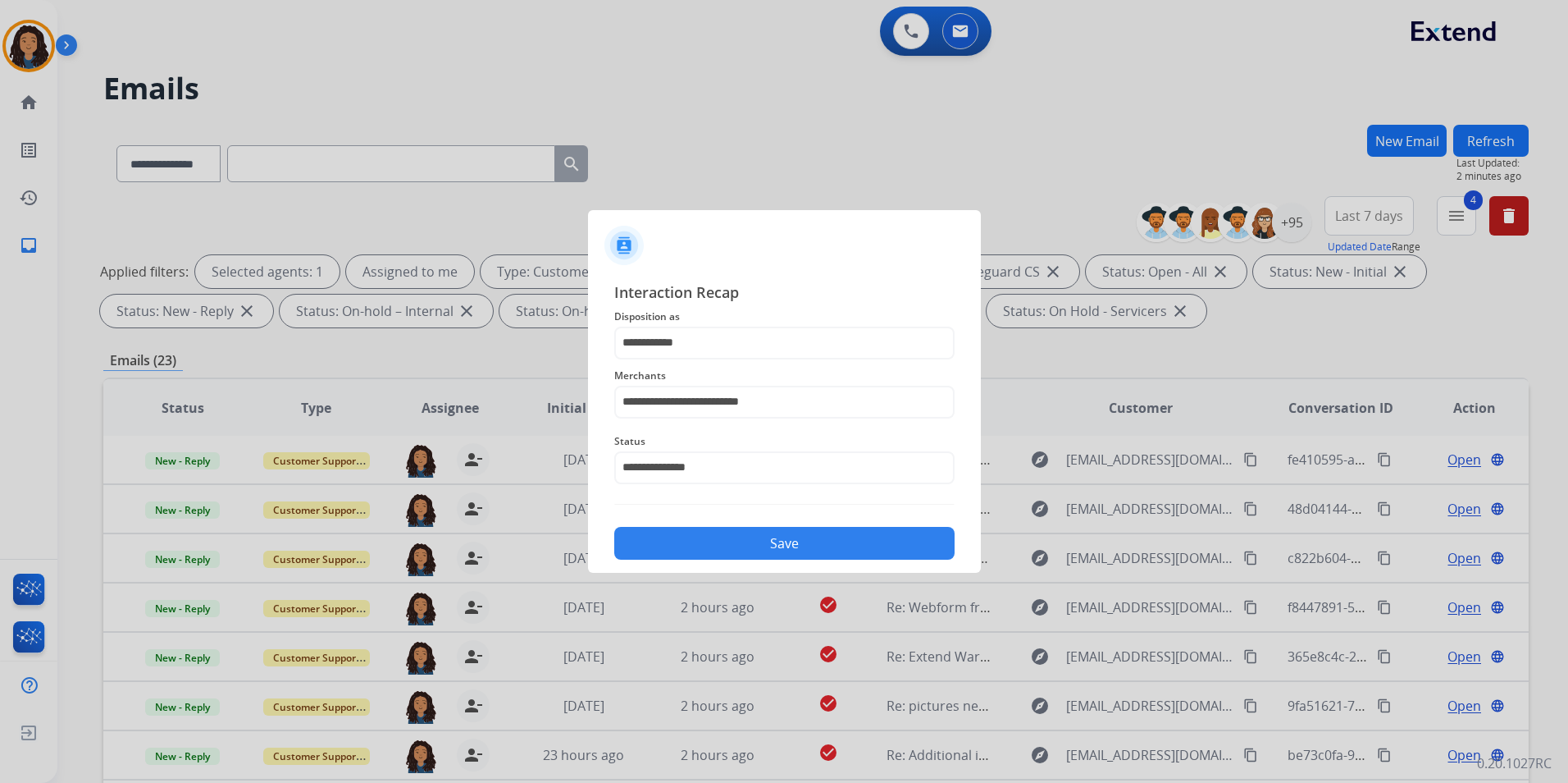
click at [800, 533] on button "Save" at bounding box center [784, 543] width 340 height 33
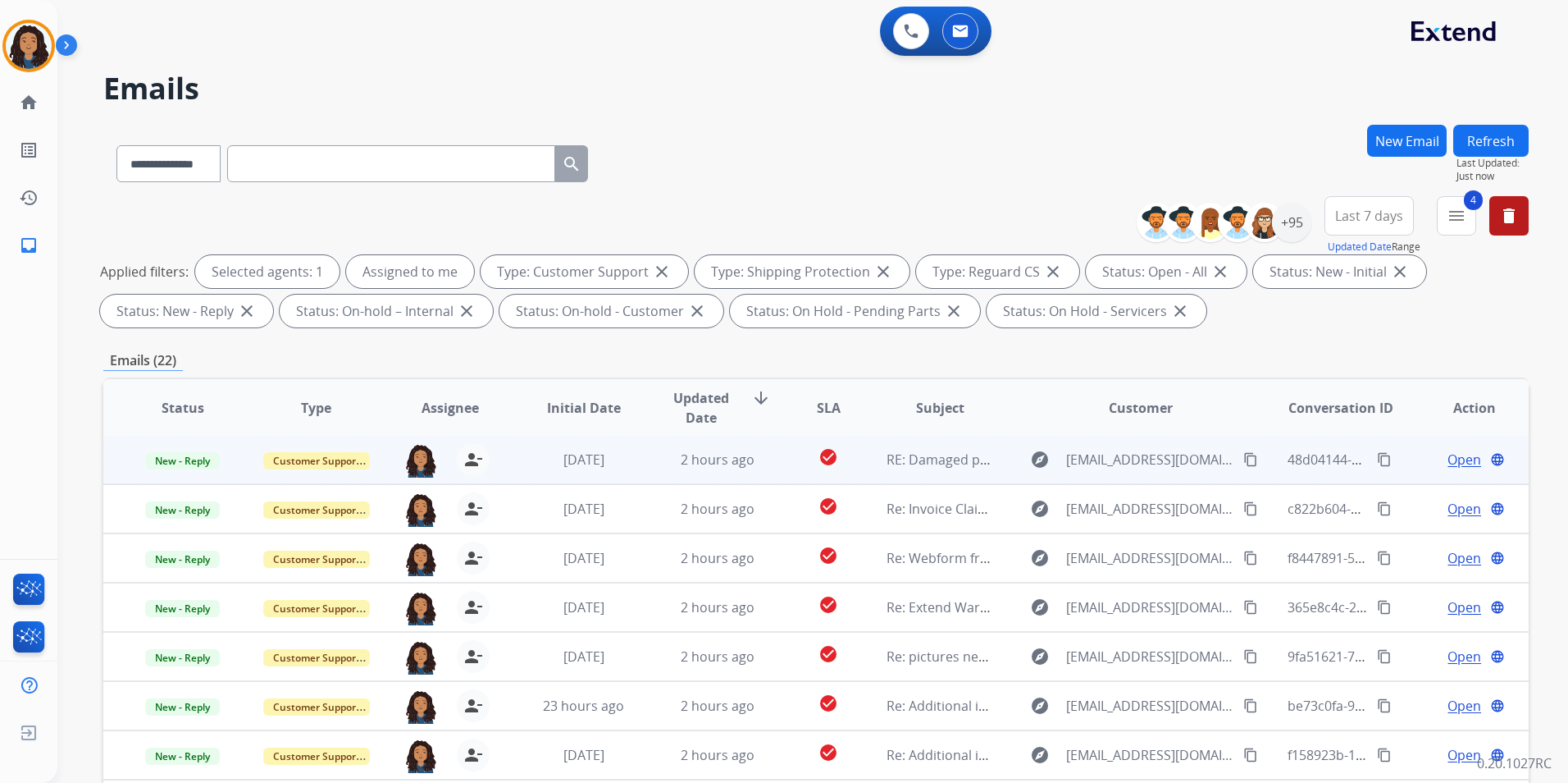
click at [1453, 456] on span "Open" at bounding box center [1464, 458] width 34 height 19
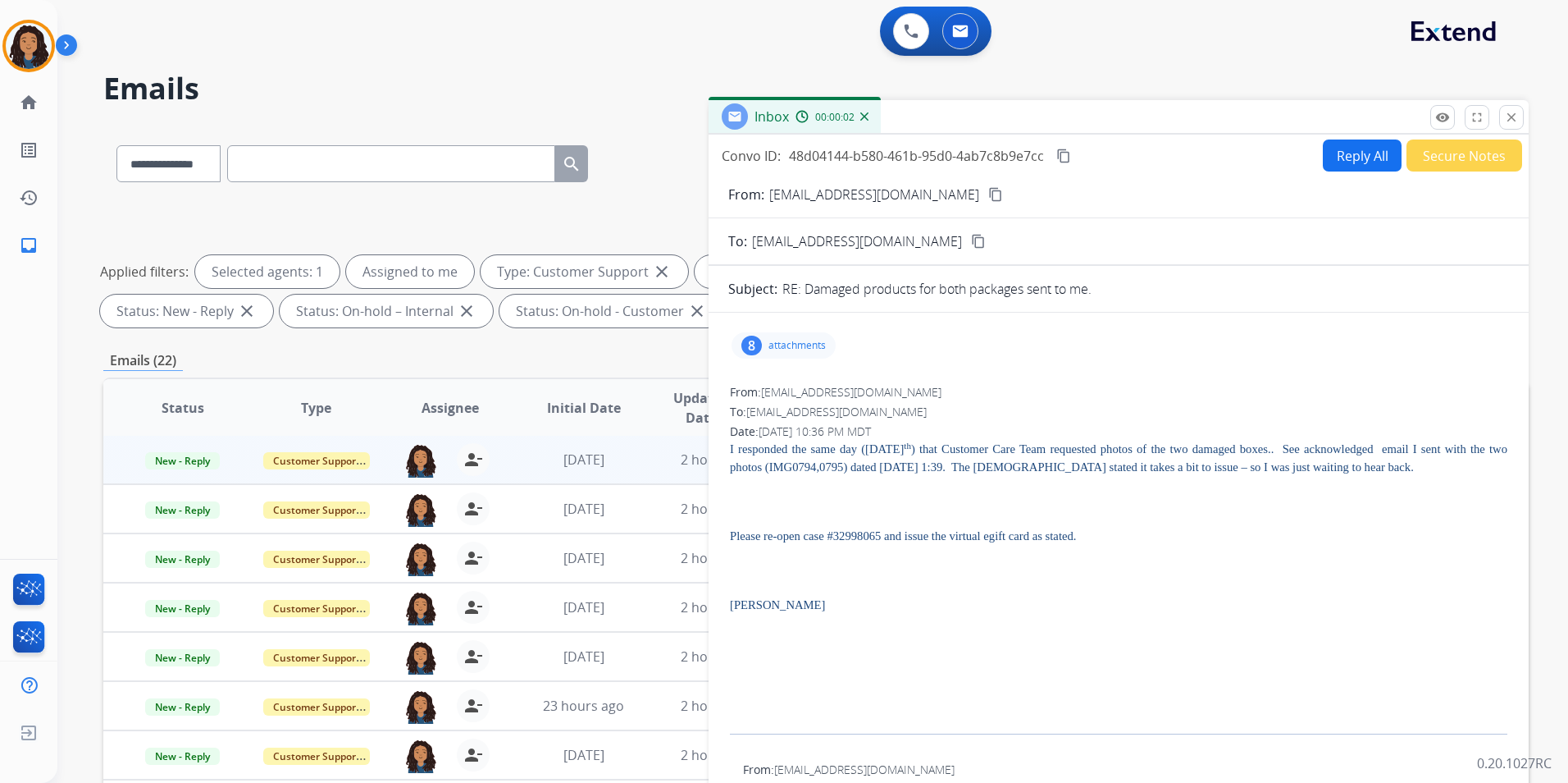
drag, startPoint x: 807, startPoint y: 362, endPoint x: 798, endPoint y: 347, distance: 17.5
click at [806, 358] on div "8 attachments" at bounding box center [1119, 345] width 781 height 39
click at [798, 347] on p "attachments" at bounding box center [796, 346] width 58 height 13
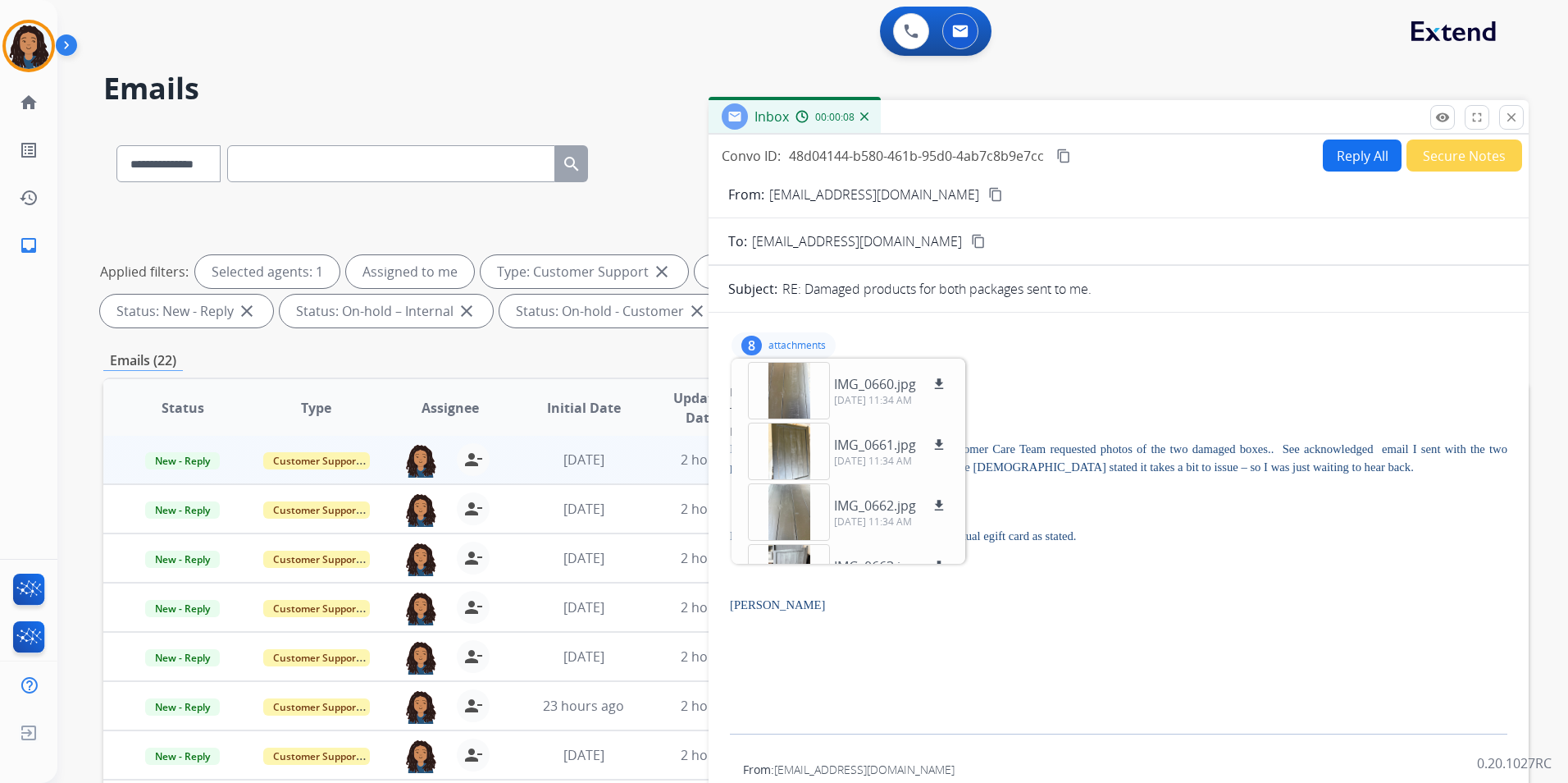
click at [806, 347] on p "attachments" at bounding box center [796, 346] width 58 height 13
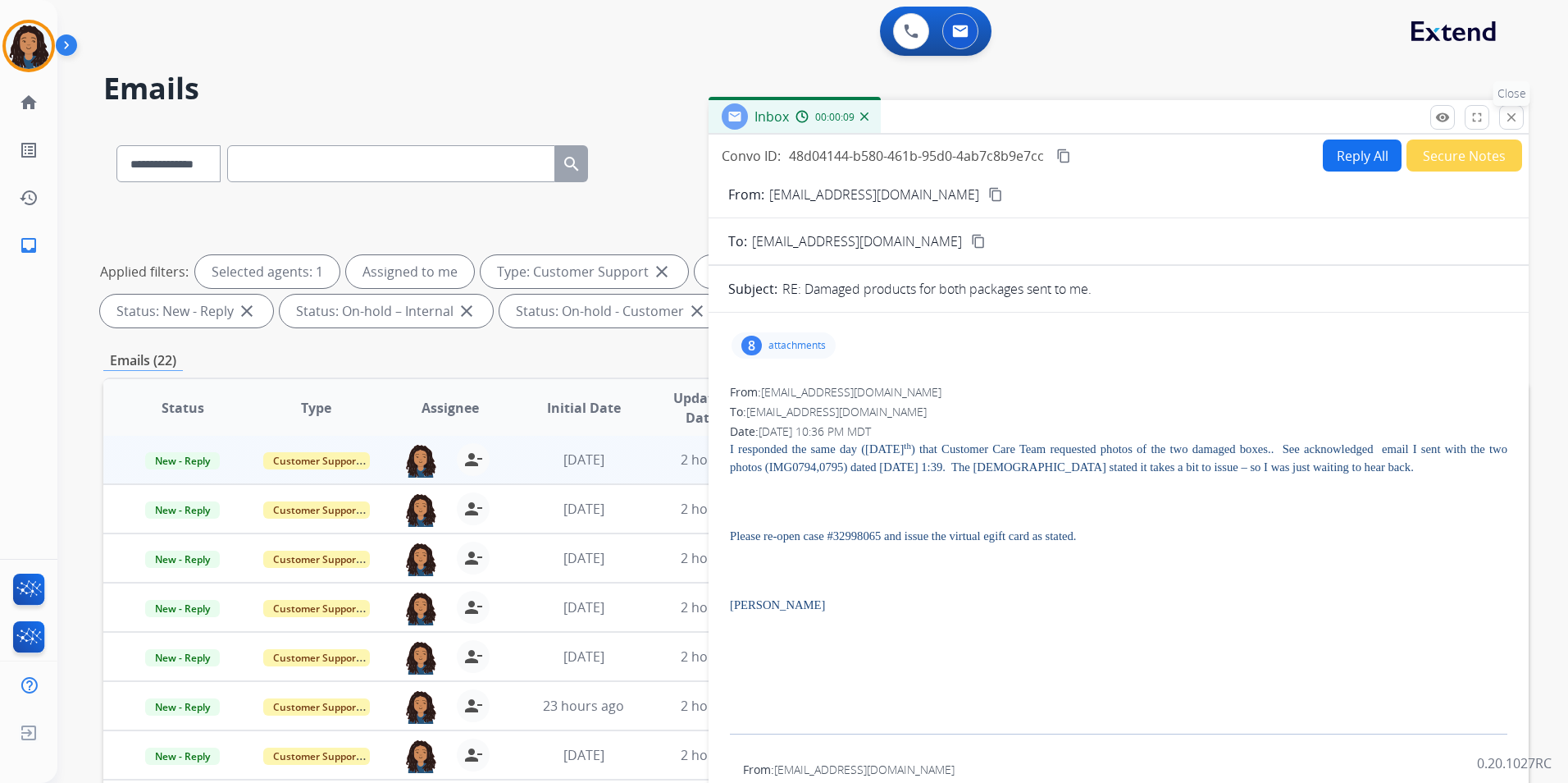
click at [1509, 119] on mat-icon "close" at bounding box center [1511, 117] width 15 height 15
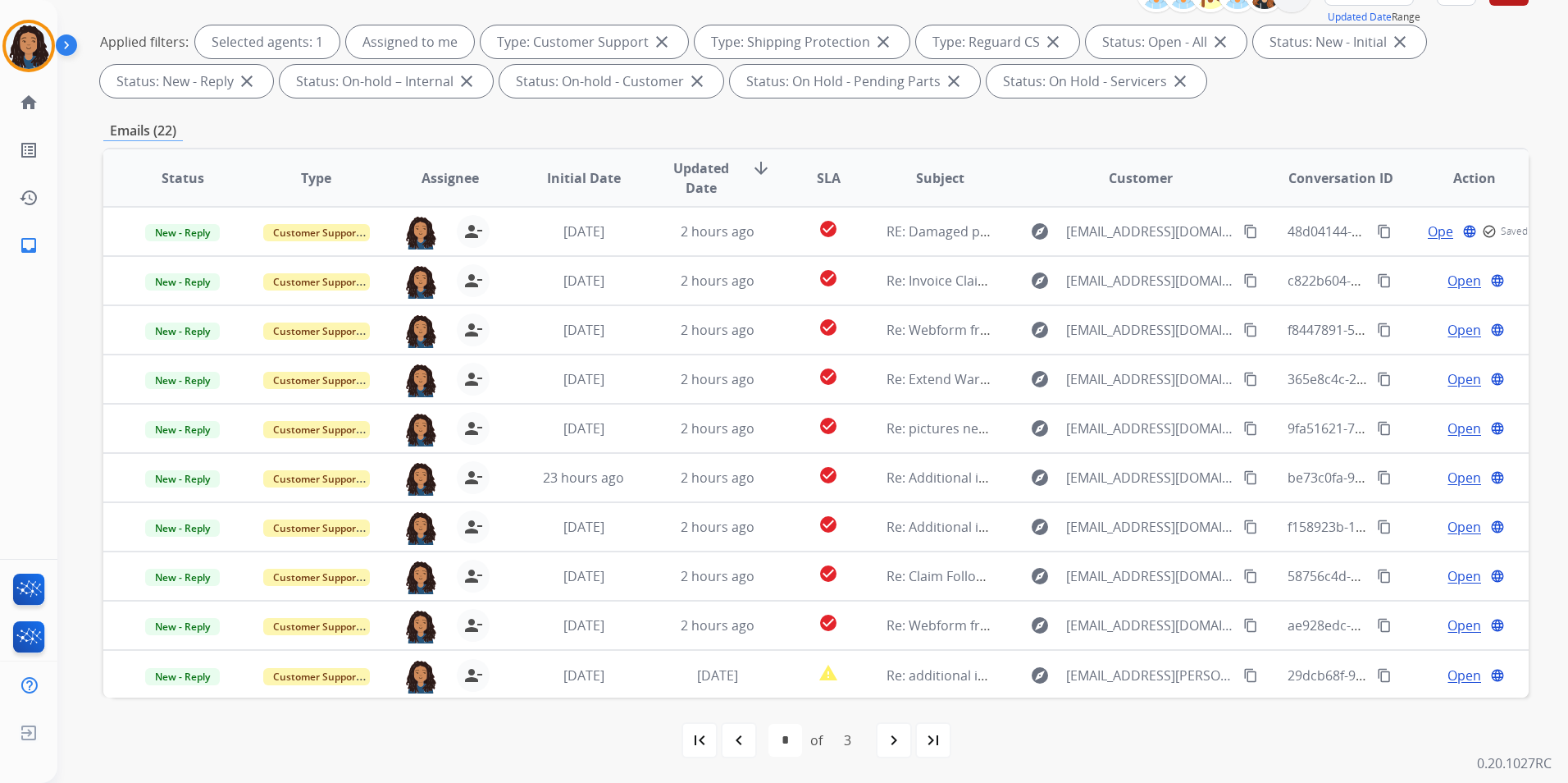
scroll to position [2, 0]
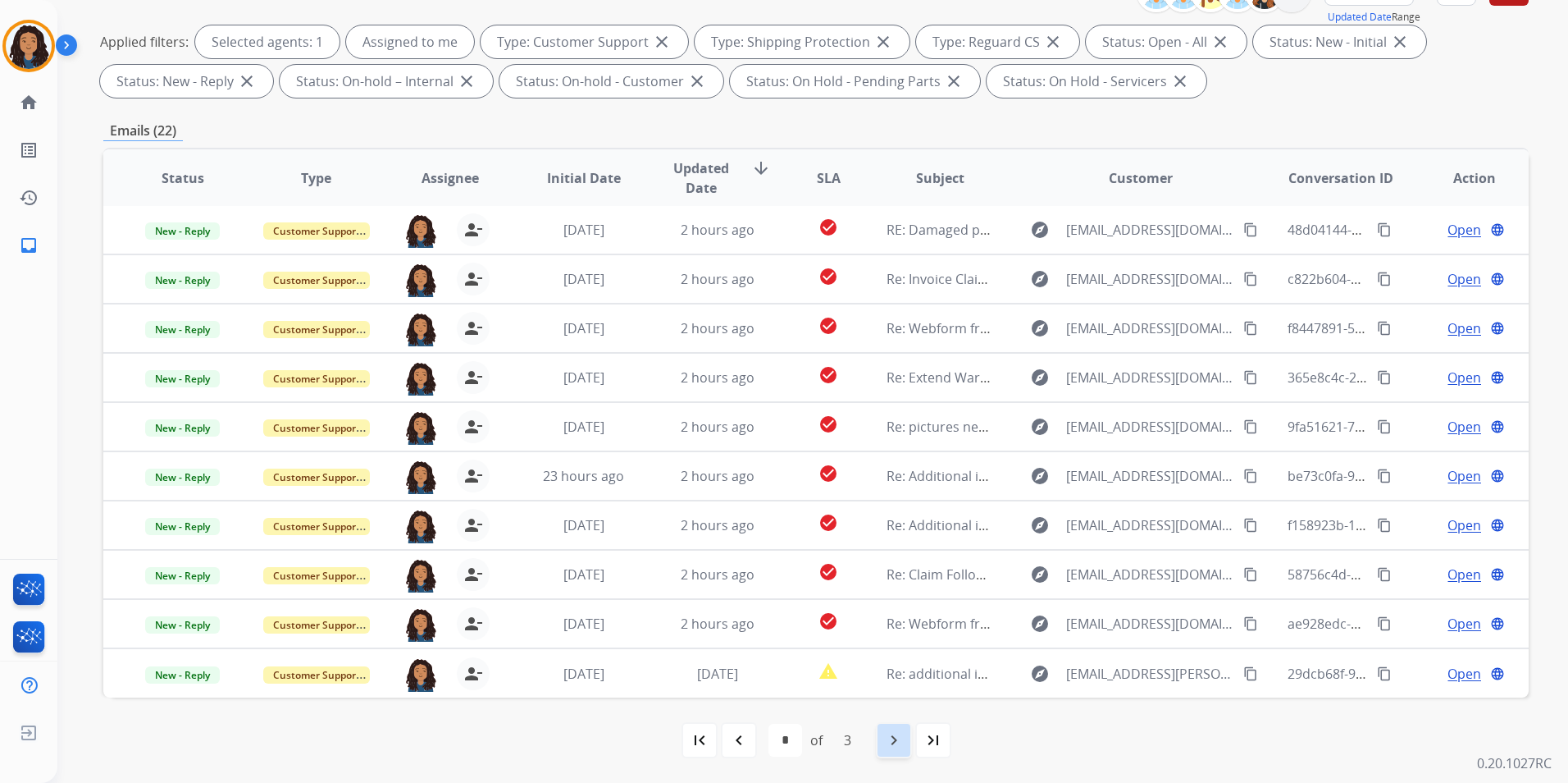
click at [894, 747] on mat-icon "navigate_next" at bounding box center [894, 739] width 19 height 19
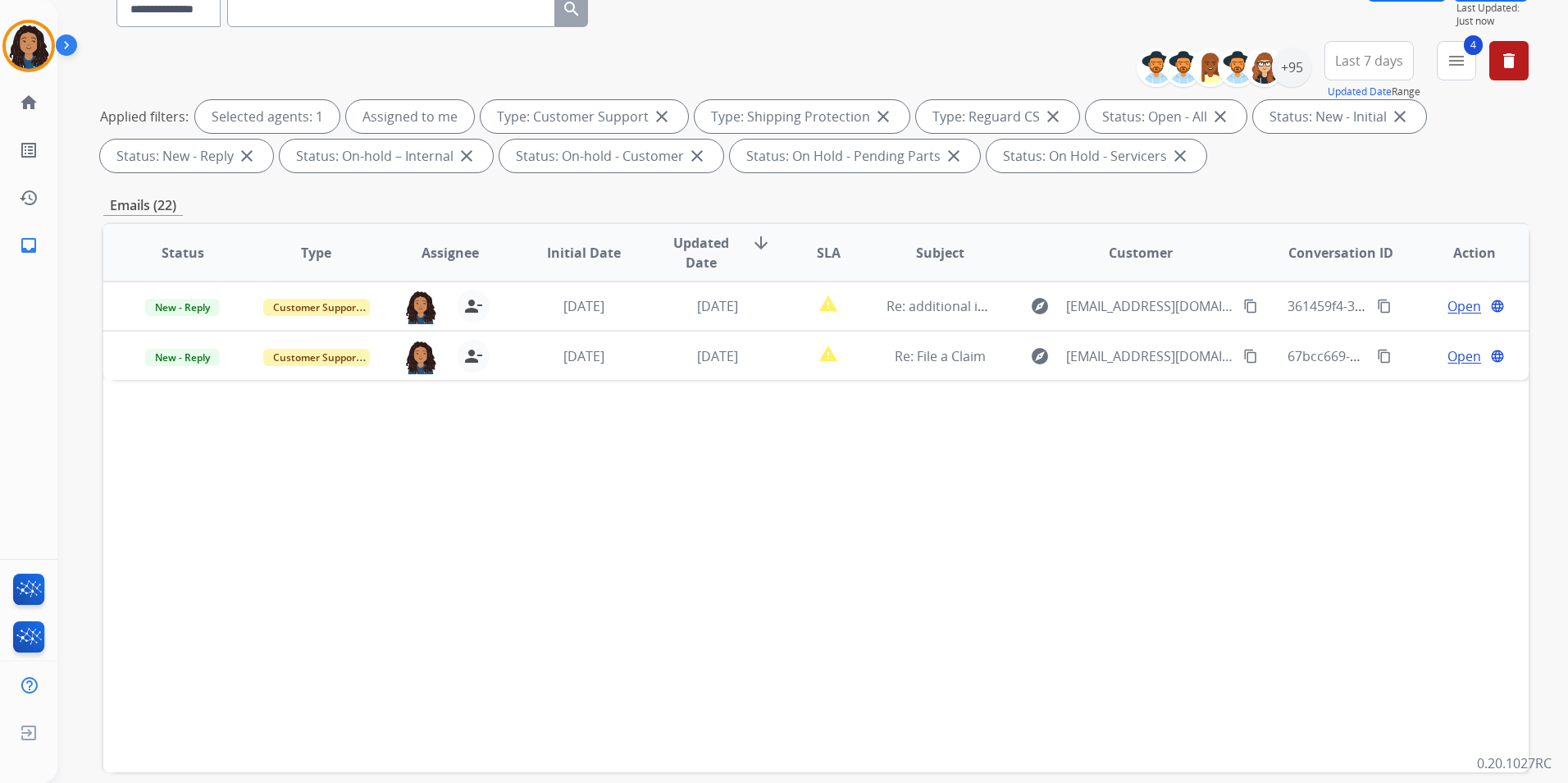
scroll to position [230, 0]
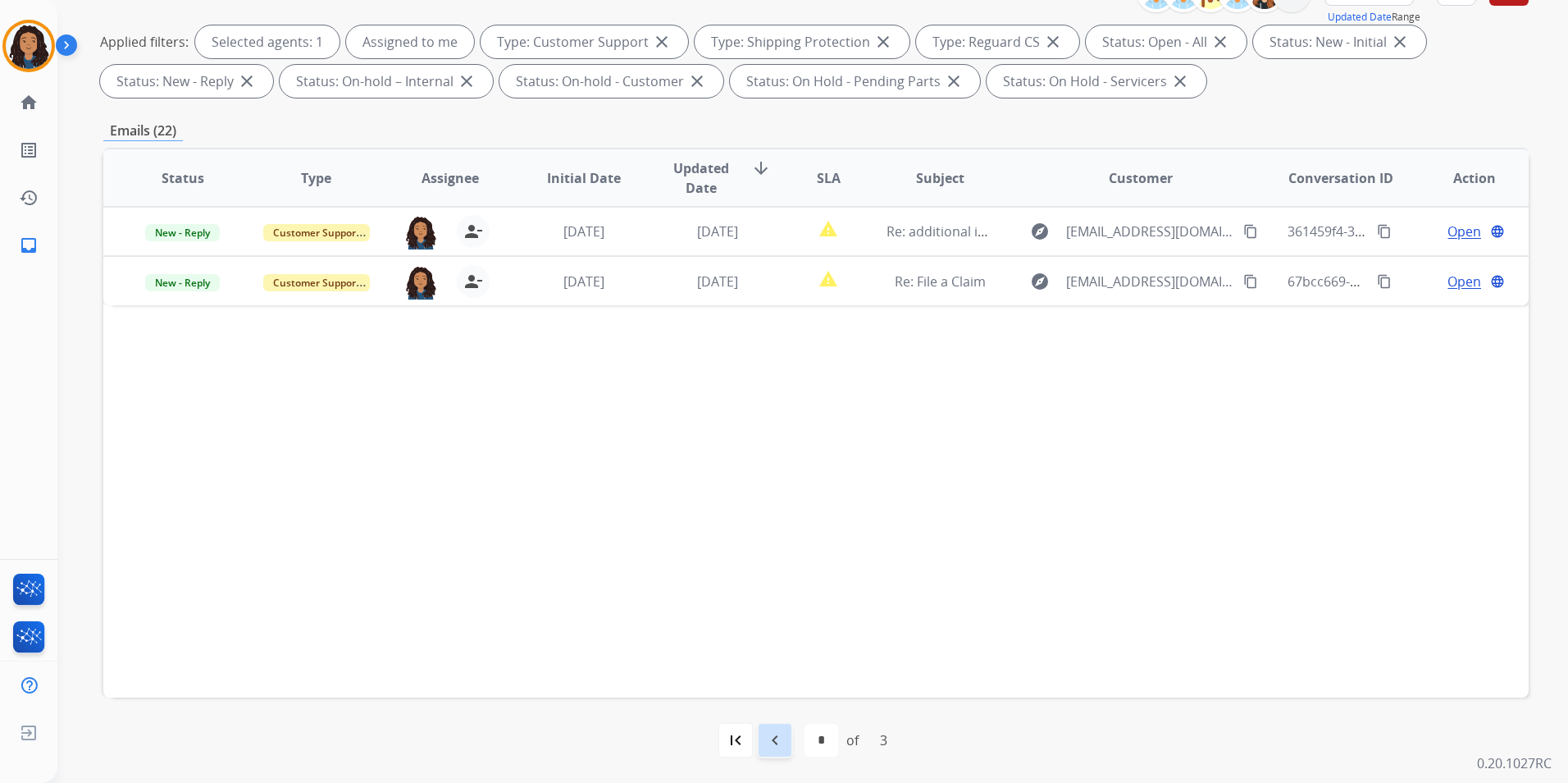
click at [771, 738] on mat-icon "navigate_before" at bounding box center [774, 739] width 19 height 19
select select "*"
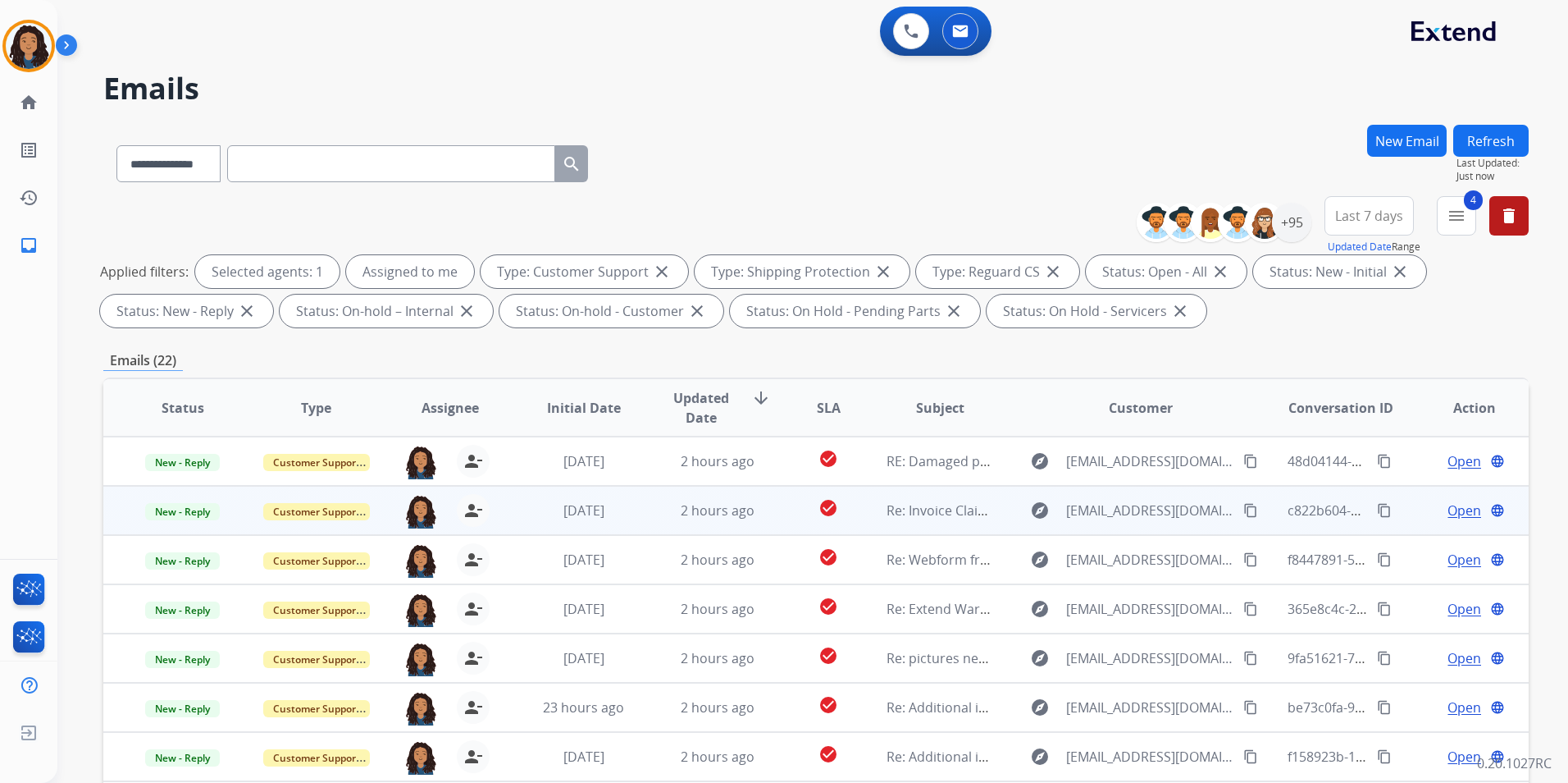
scroll to position [2, 0]
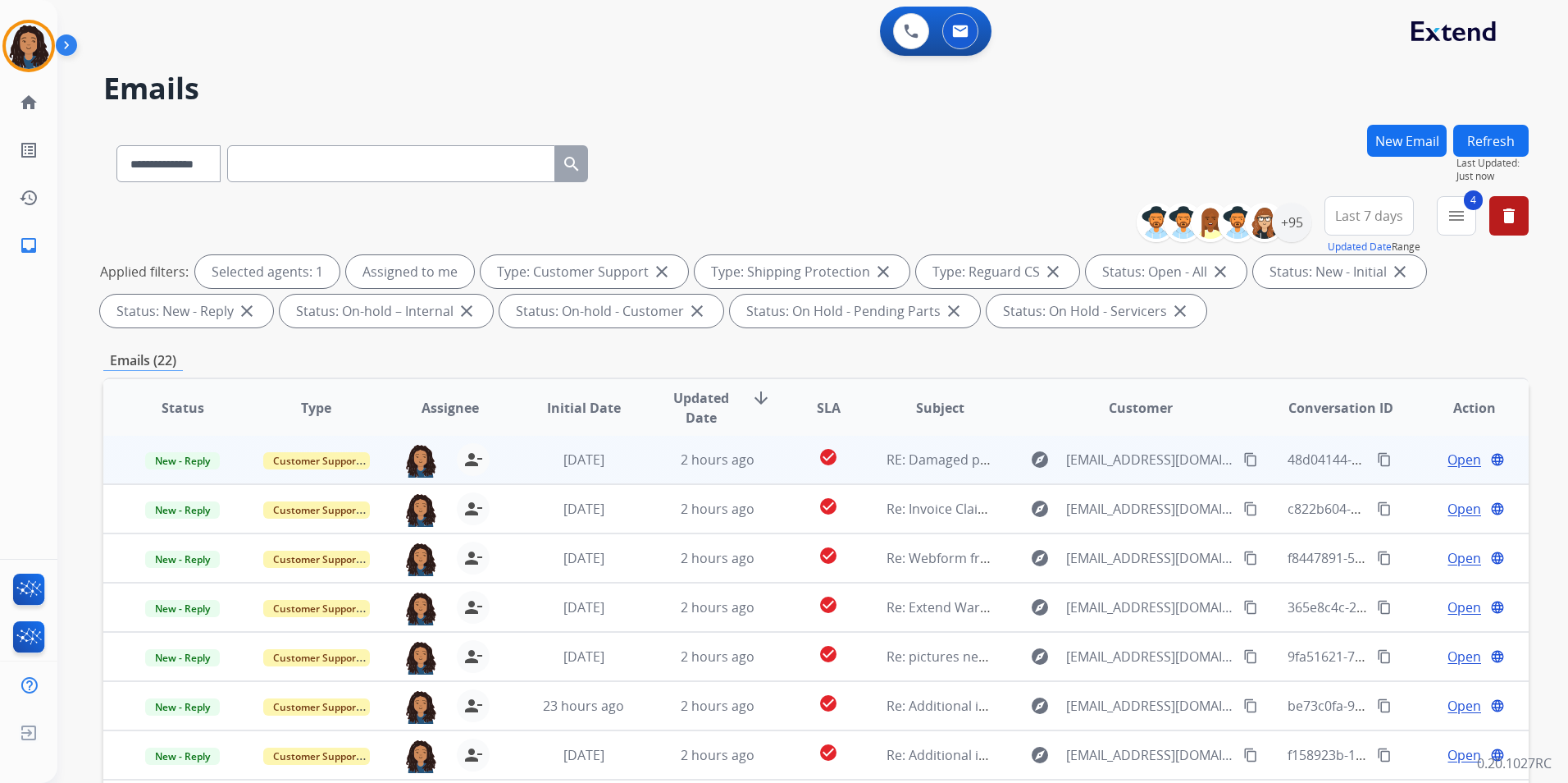
click at [1455, 449] on span "Open" at bounding box center [1464, 458] width 34 height 19
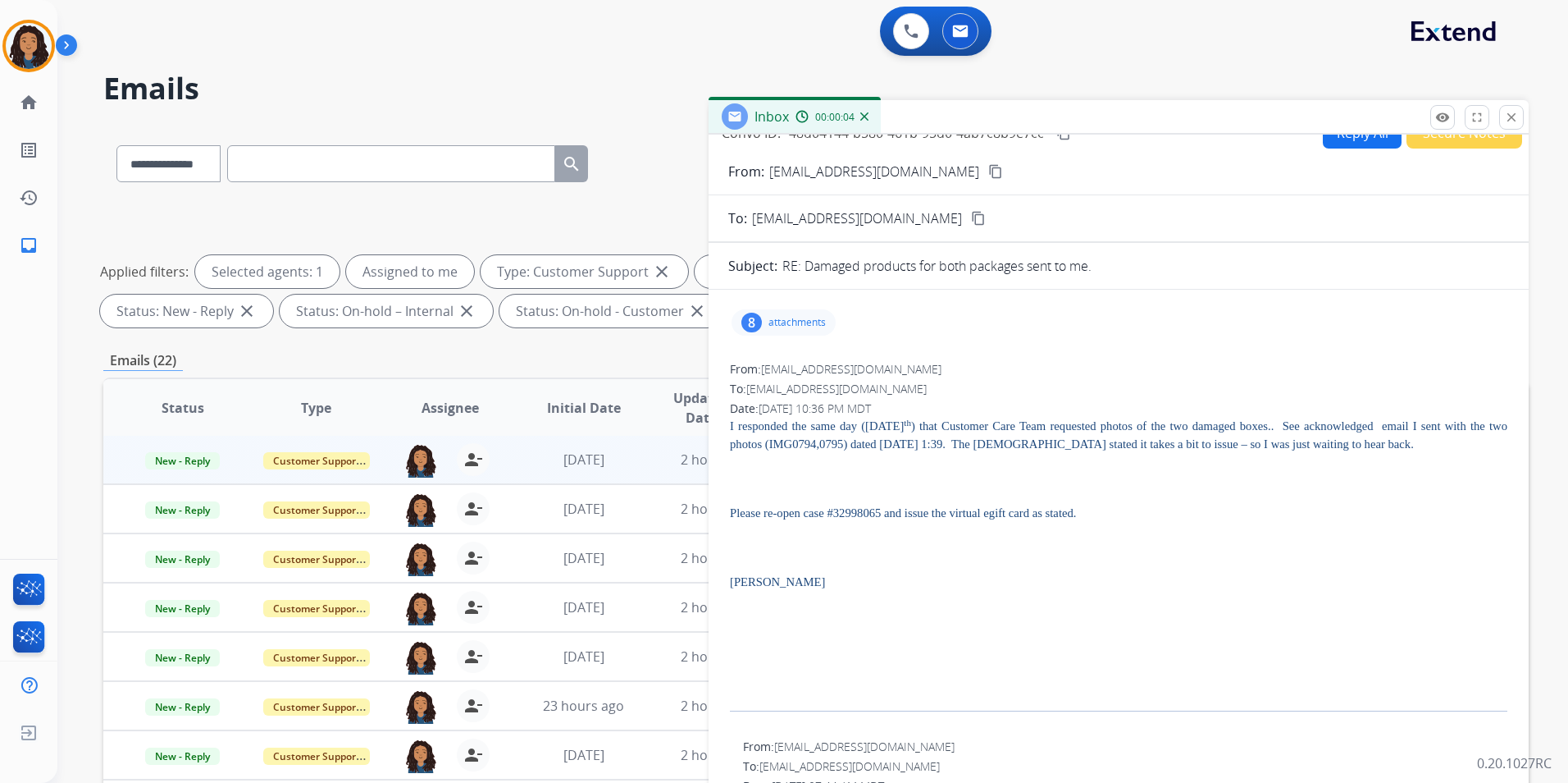
scroll to position [0, 0]
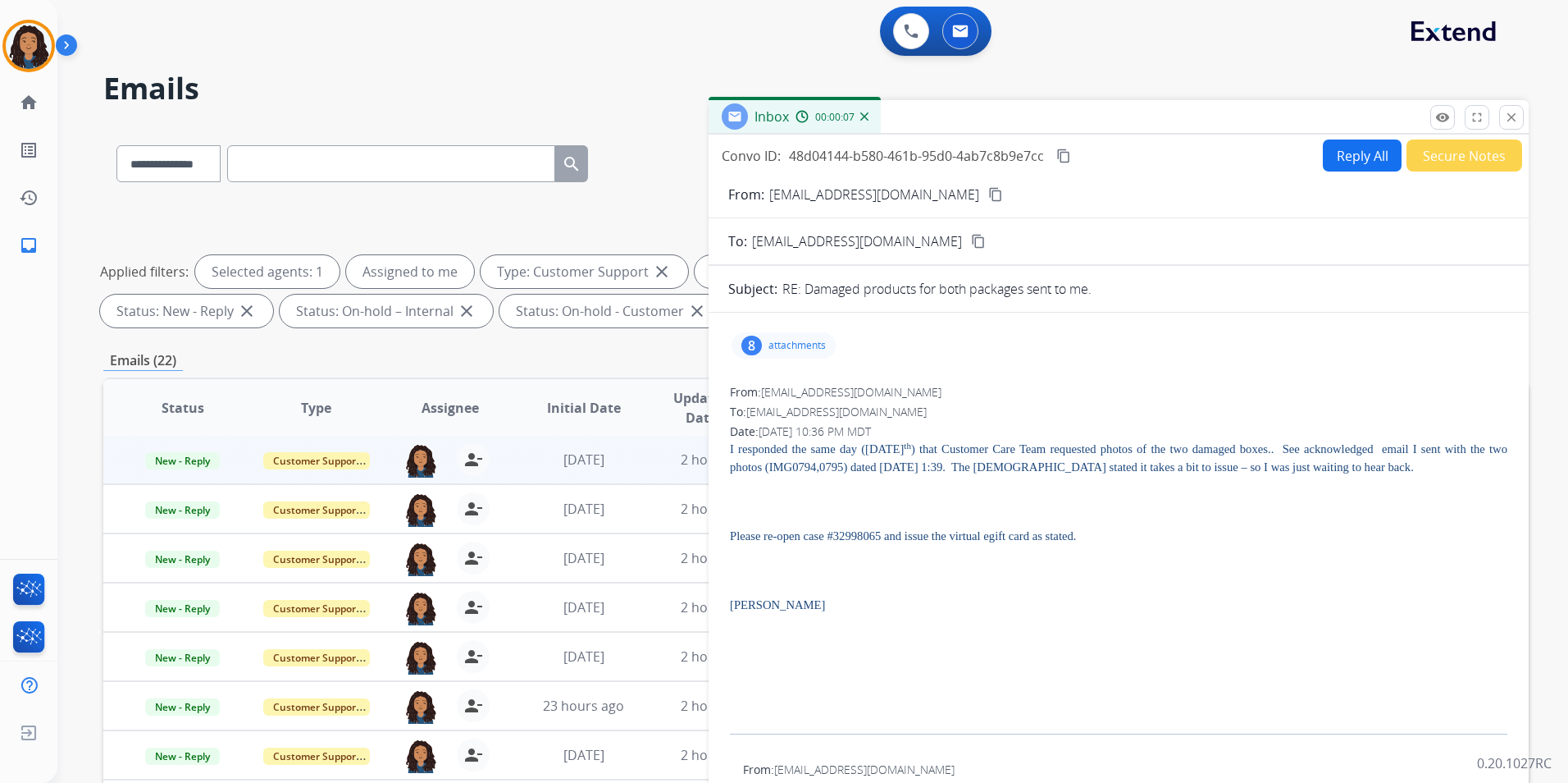
click at [988, 196] on mat-icon "content_copy" at bounding box center [995, 194] width 15 height 15
click at [817, 339] on div "8 attachments" at bounding box center [784, 345] width 104 height 27
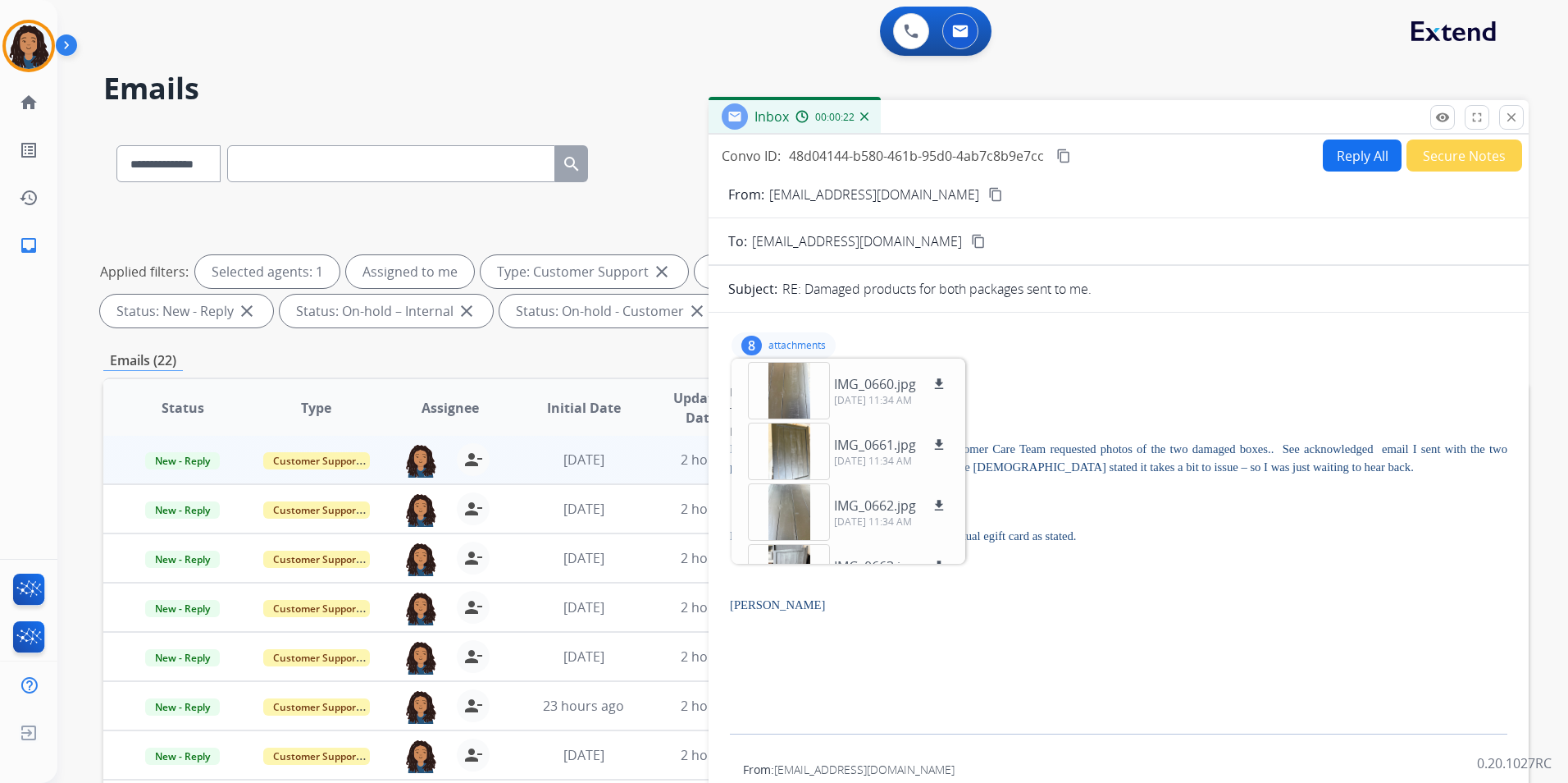
click at [811, 333] on div "8 attachments IMG_0660.jpg download [DATE] 11:34 AM IMG_0661.jpg download [DATE…" at bounding box center [784, 345] width 104 height 27
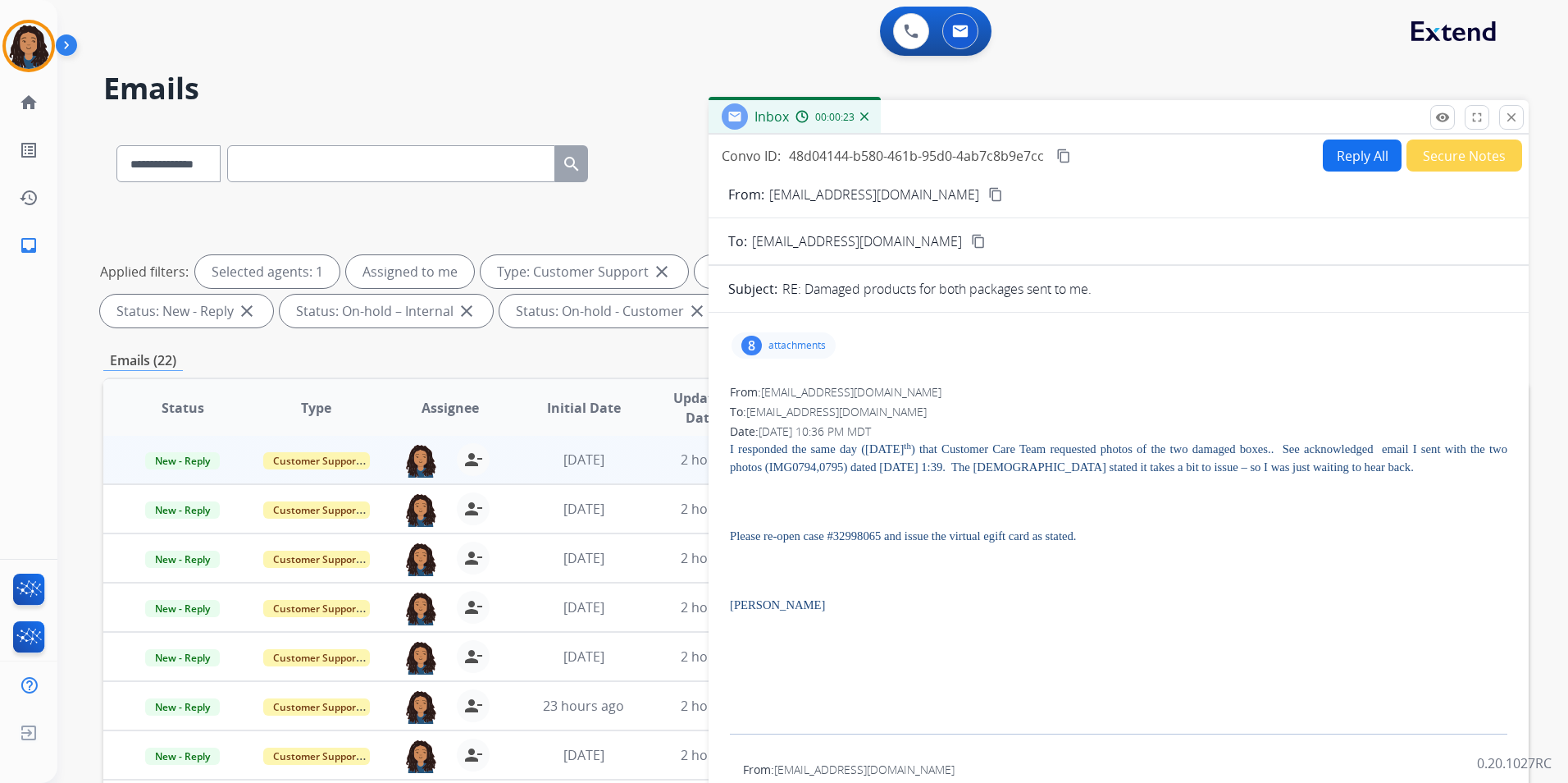
click at [988, 199] on mat-icon "content_copy" at bounding box center [995, 194] width 15 height 15
click at [152, 160] on select "**********" at bounding box center [168, 163] width 103 height 37
select select "**********"
click at [116, 145] on select "**********" at bounding box center [168, 163] width 103 height 37
paste input "**********"
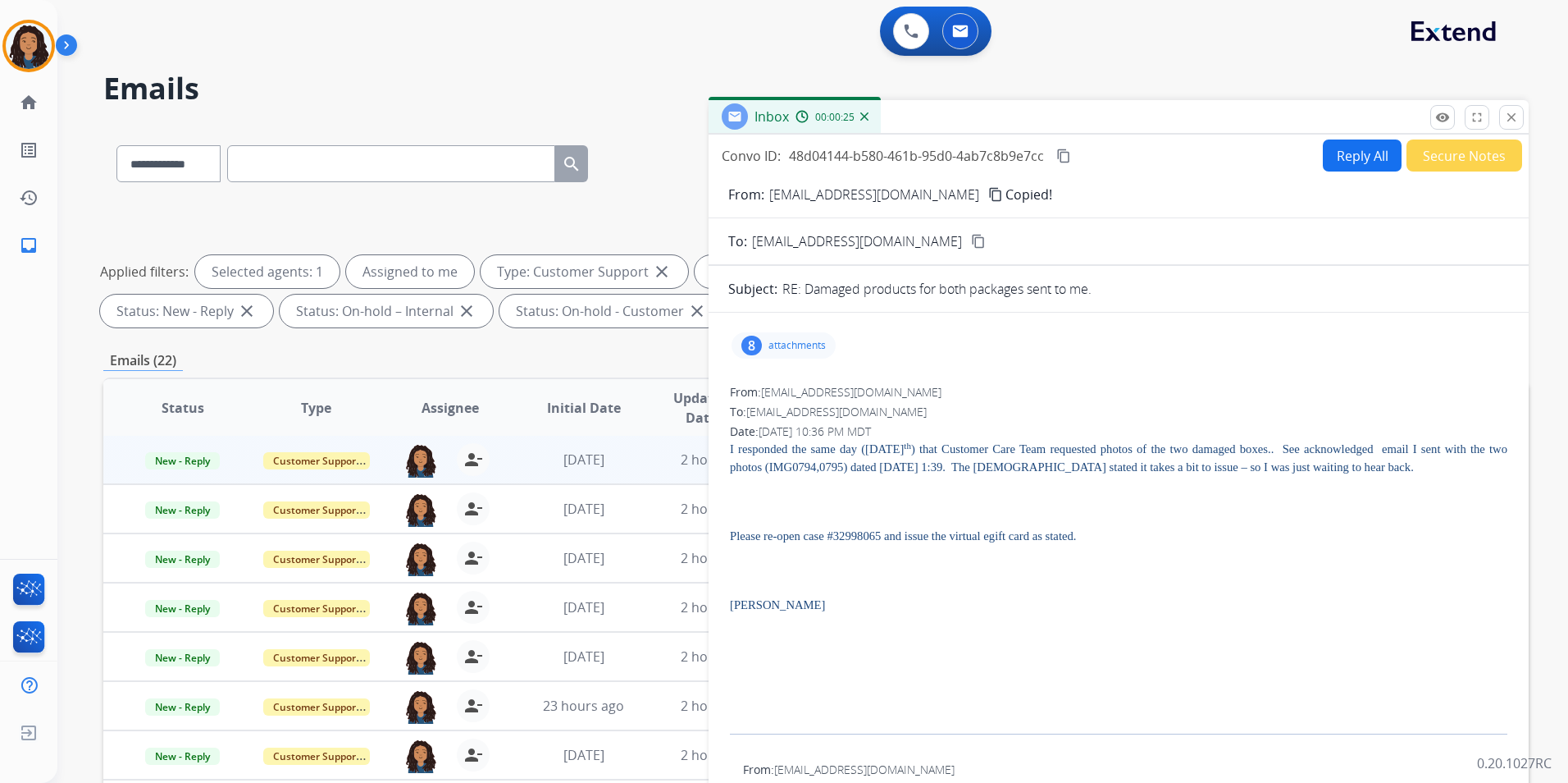
type input "**********"
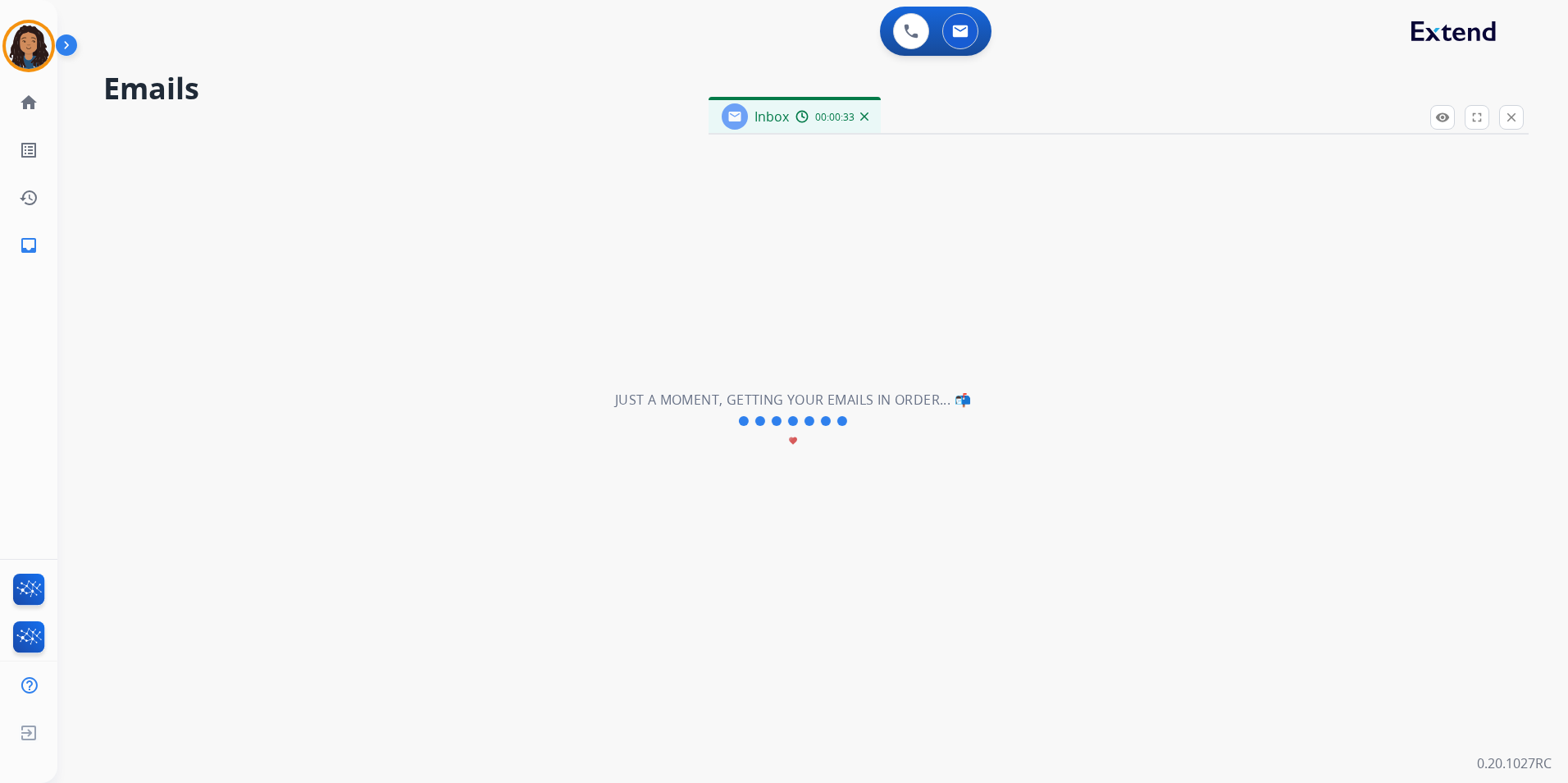
select select "*"
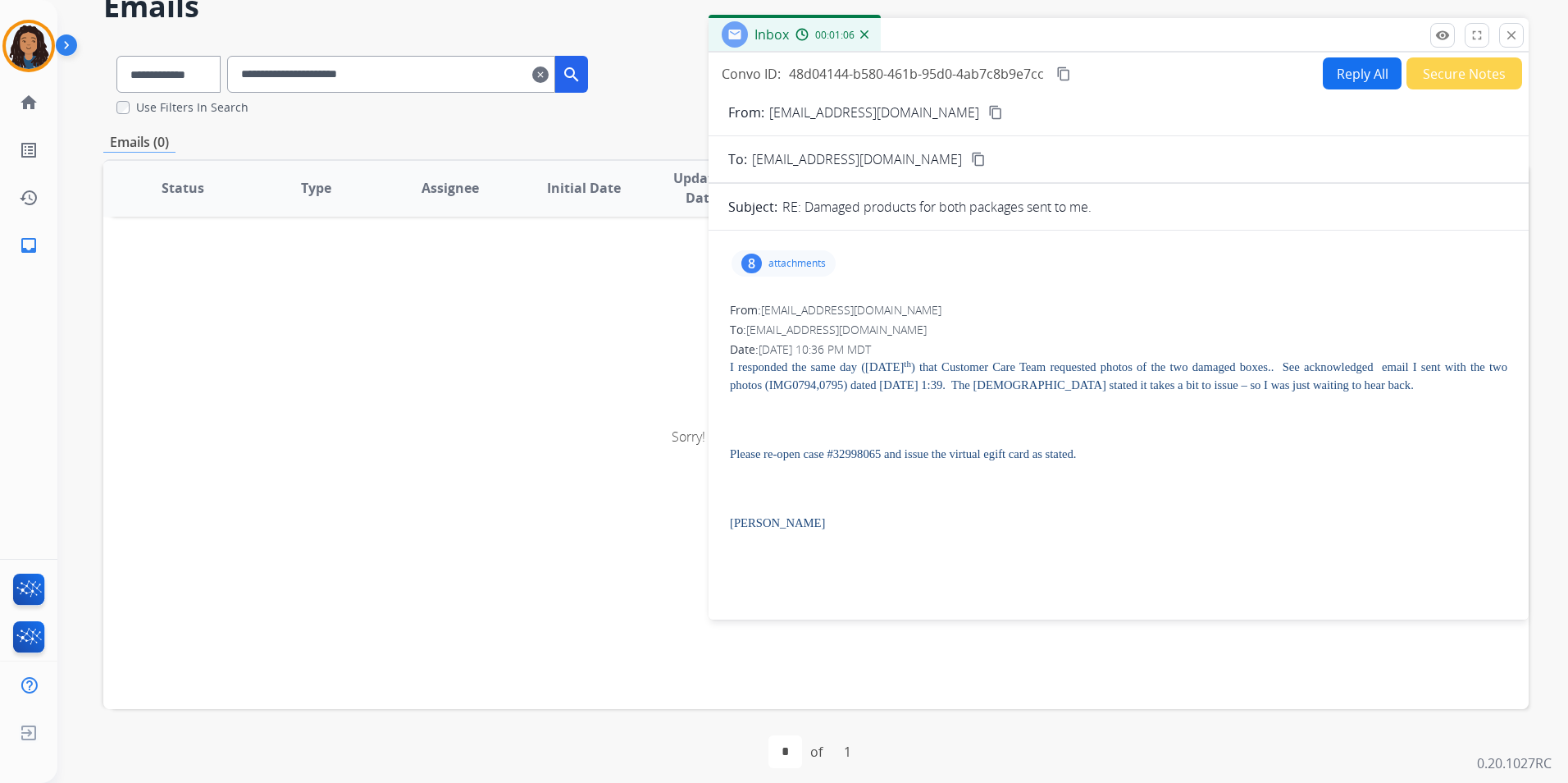
click at [456, 74] on input "**********" at bounding box center [391, 74] width 328 height 37
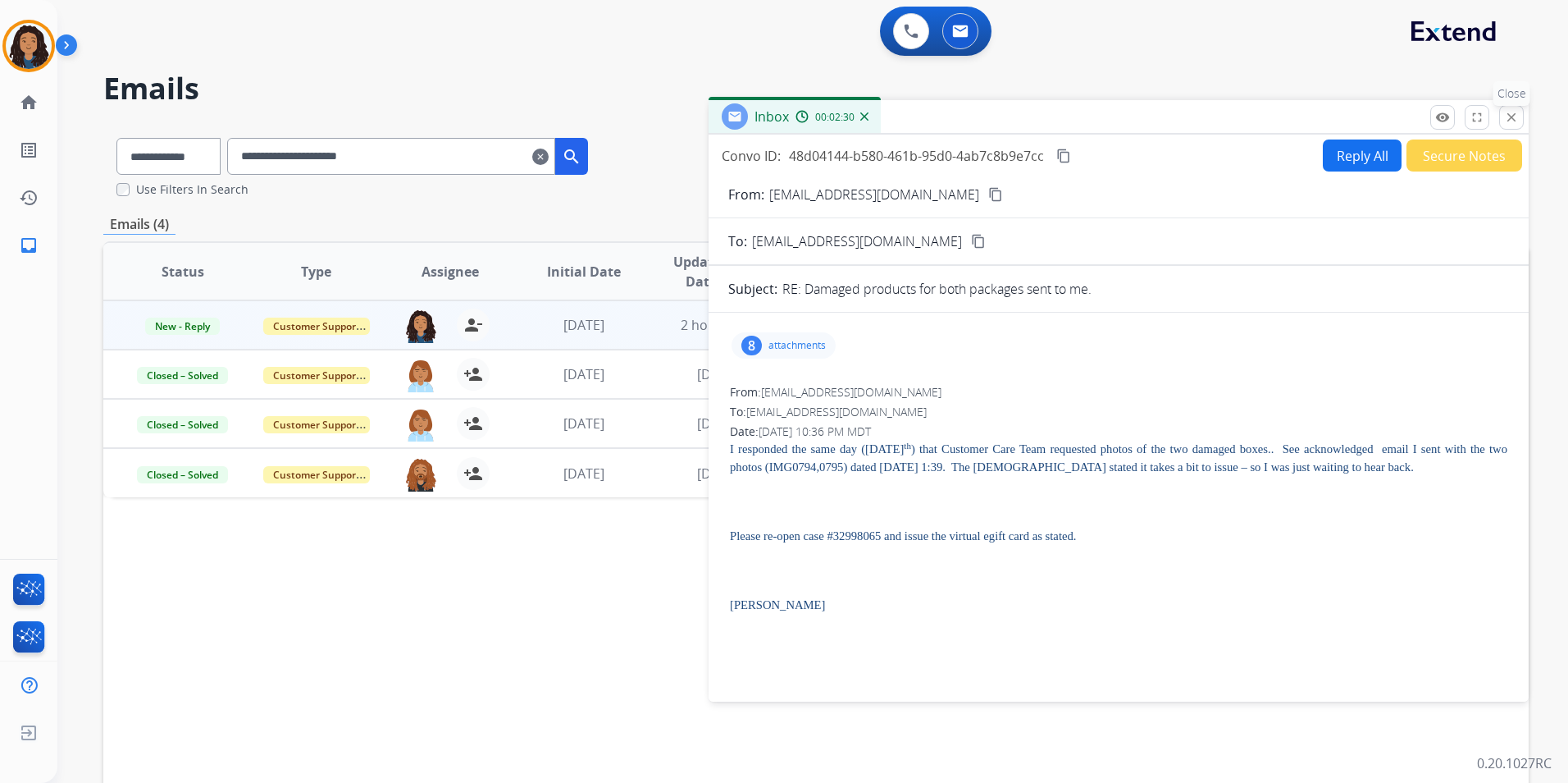
click at [1509, 118] on mat-icon "close" at bounding box center [1511, 117] width 15 height 15
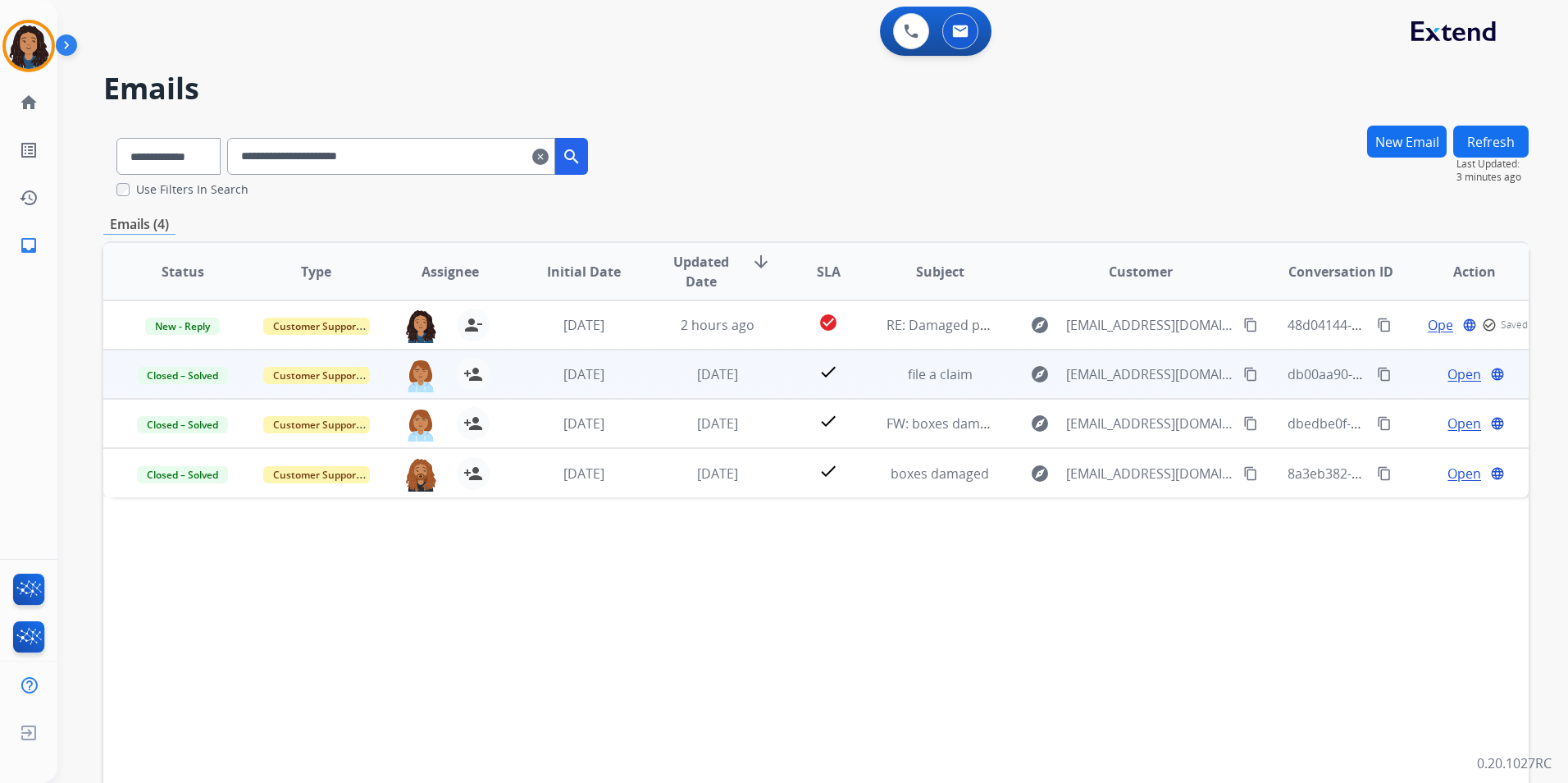
click at [1461, 370] on span "Open" at bounding box center [1464, 373] width 34 height 19
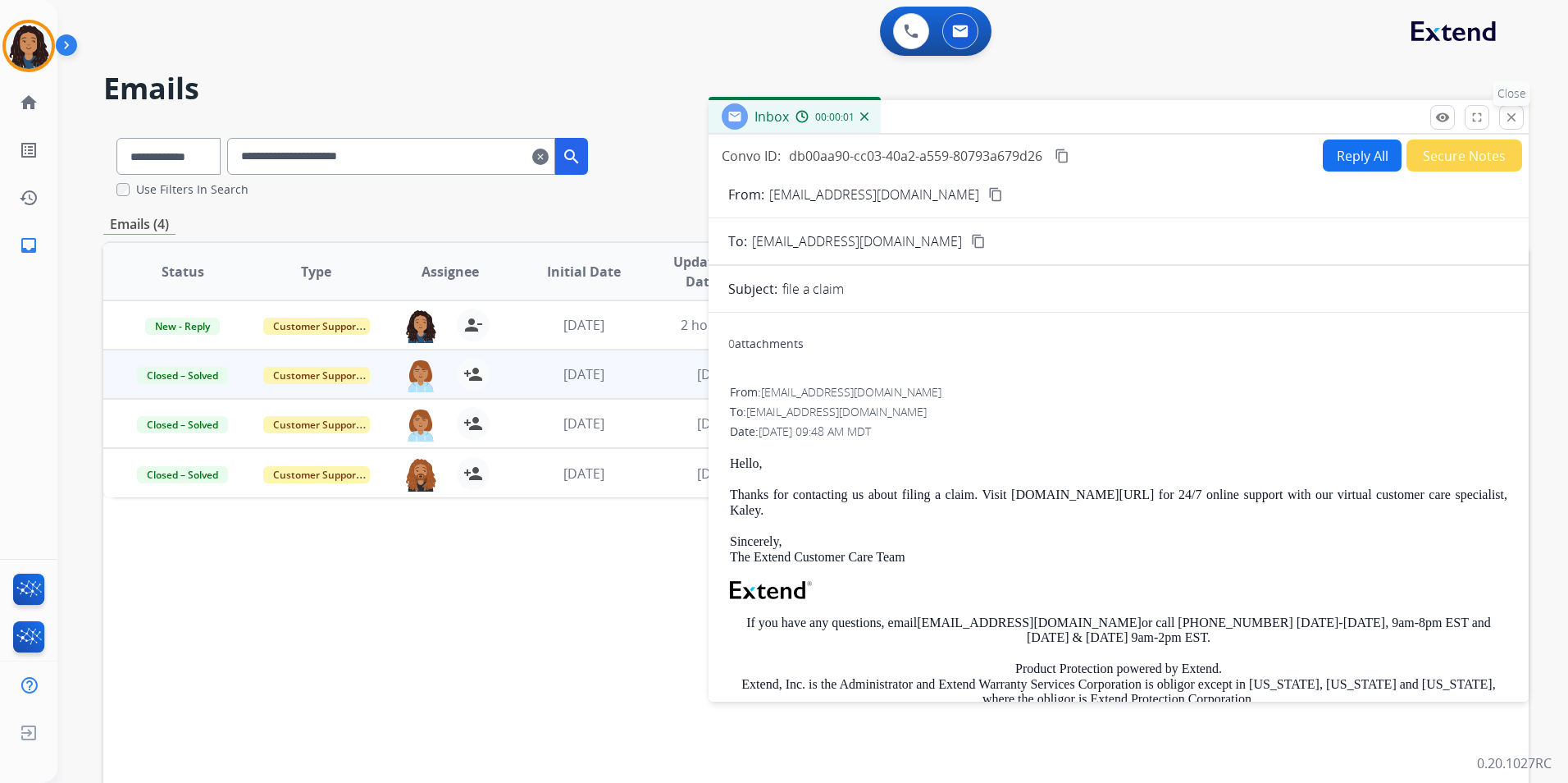
click at [1500, 121] on button "close Close" at bounding box center [1511, 117] width 25 height 25
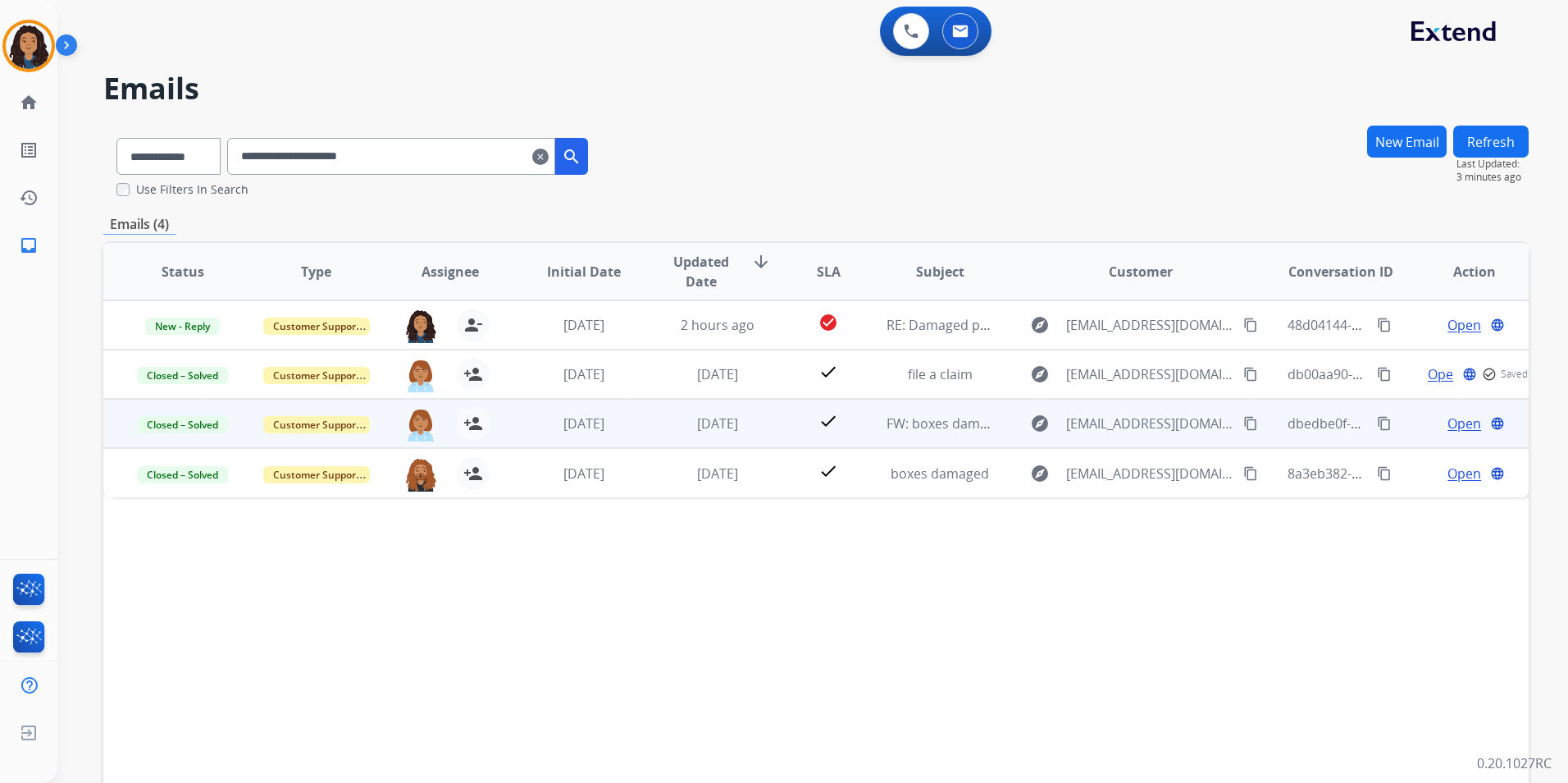
click at [1452, 423] on span "Open" at bounding box center [1464, 423] width 34 height 19
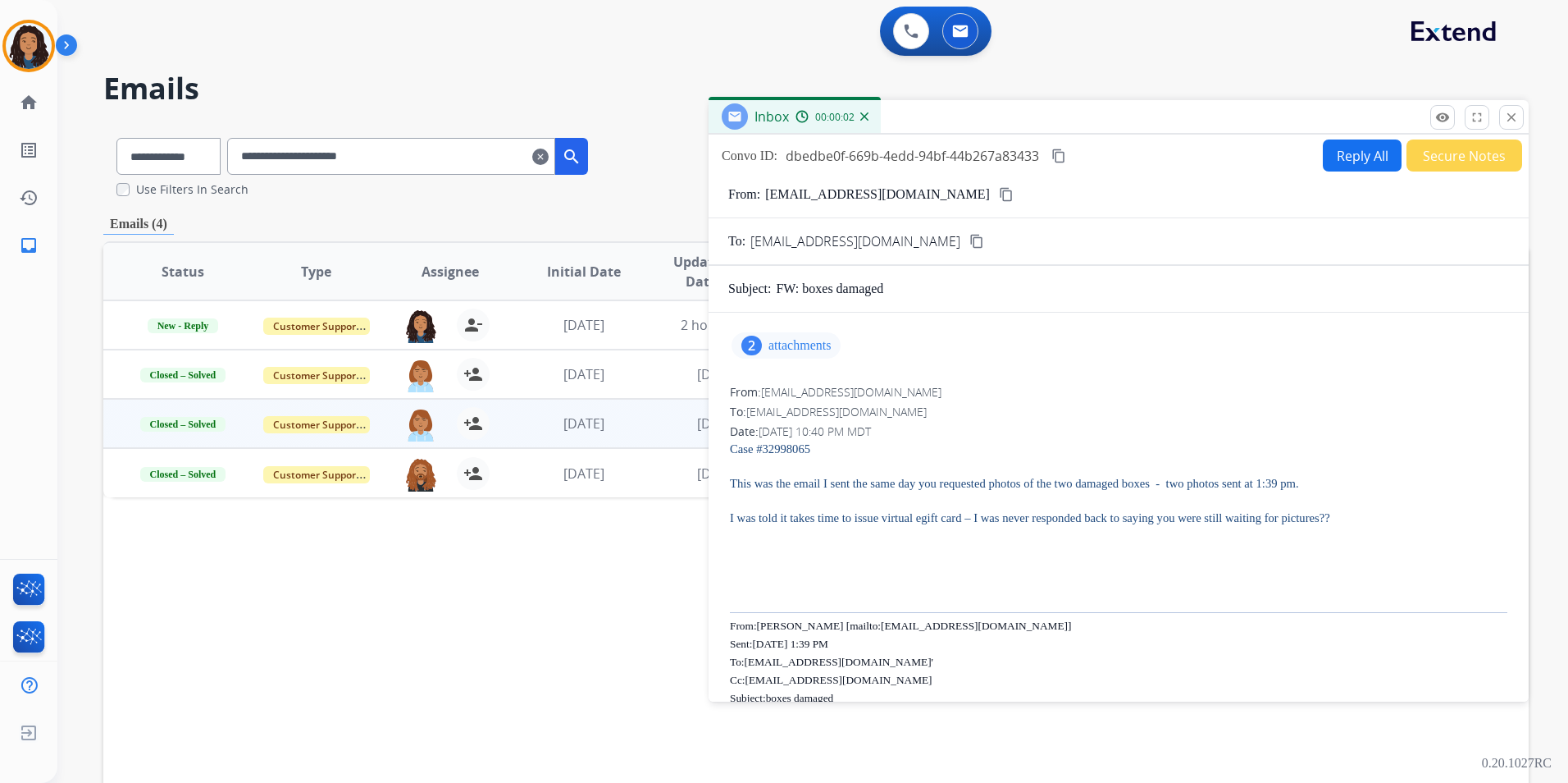
click at [794, 347] on p "attachments" at bounding box center [799, 346] width 62 height 13
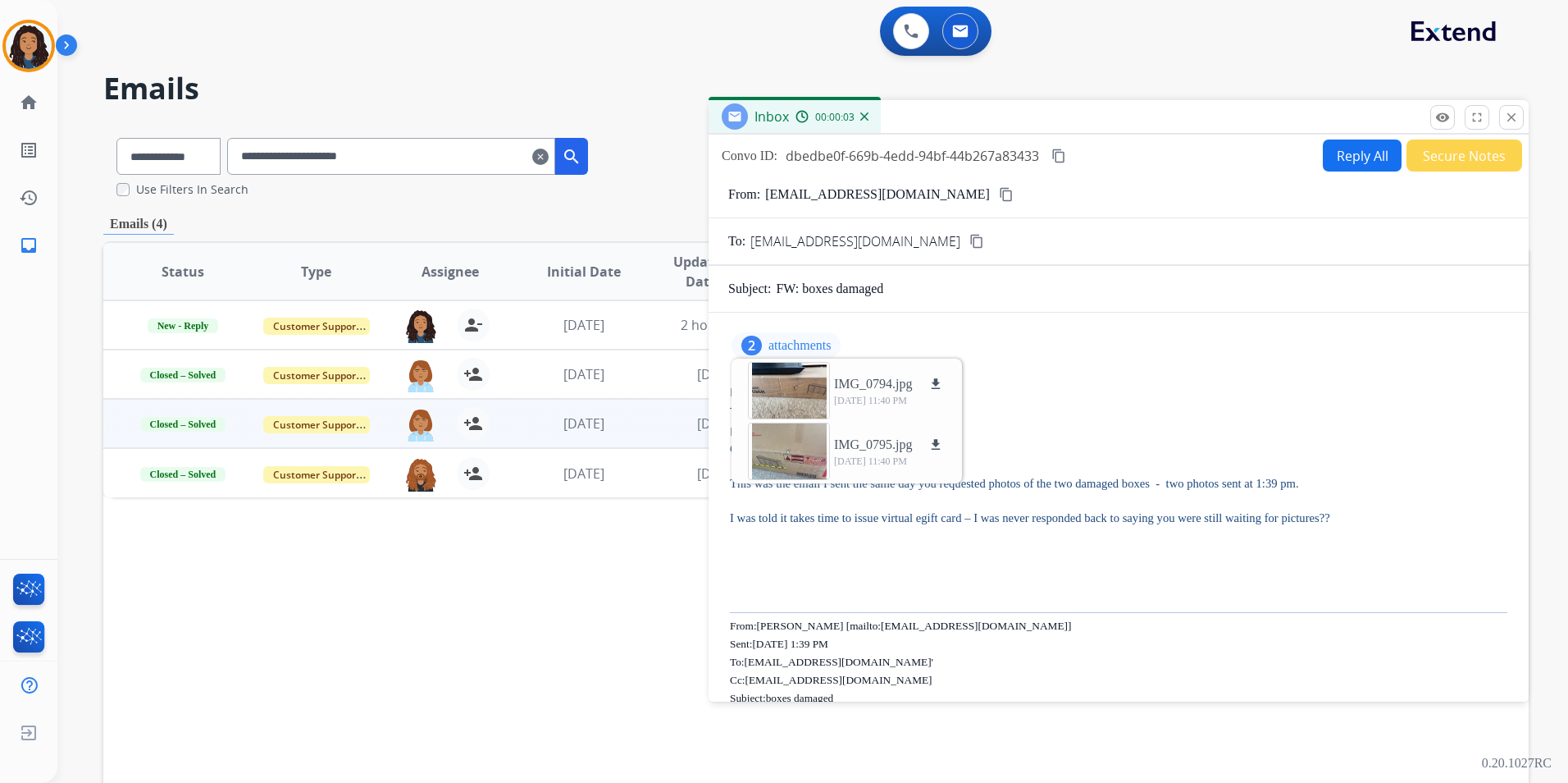
click at [806, 349] on p "attachments" at bounding box center [799, 346] width 62 height 13
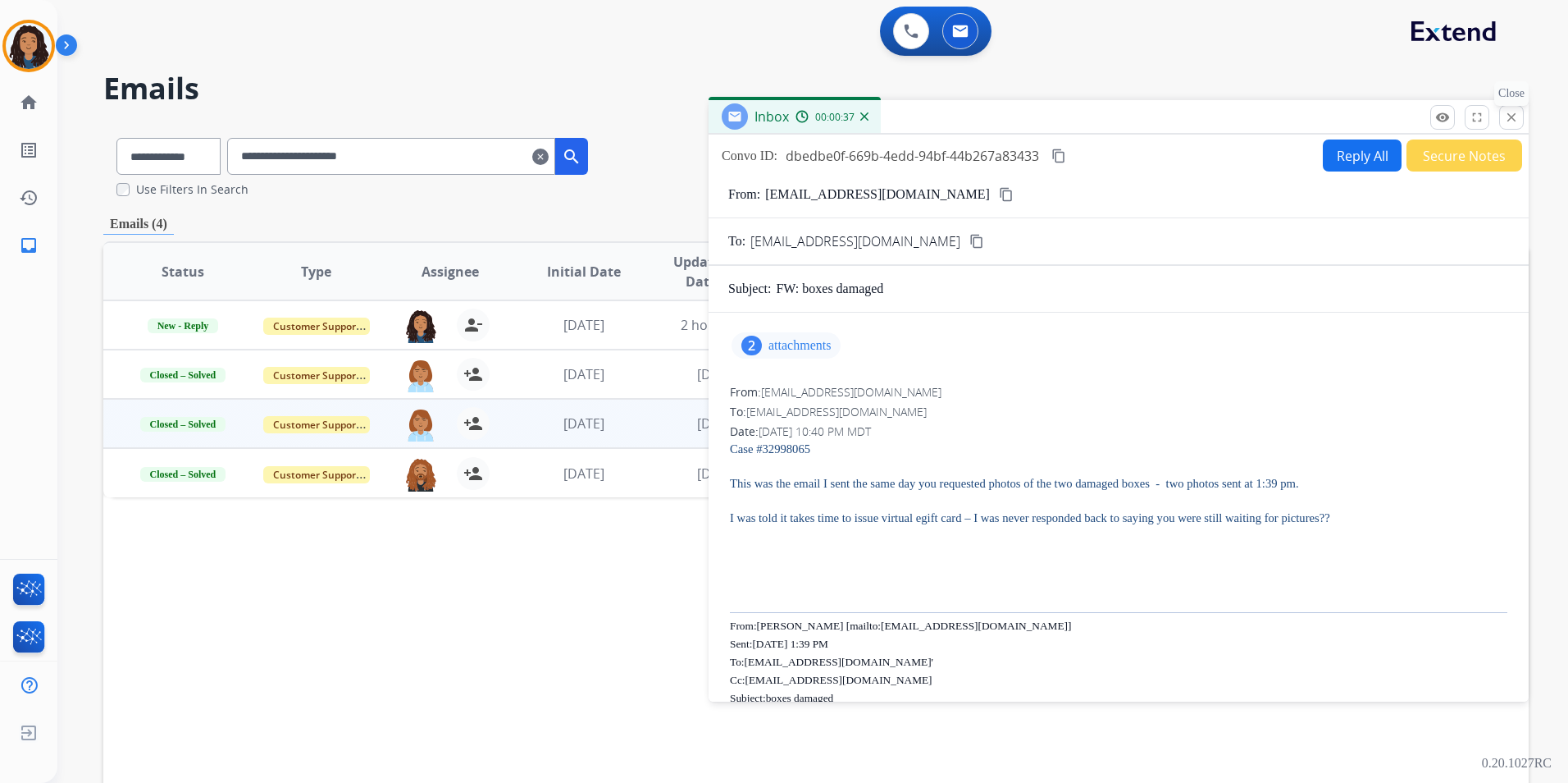
click at [1512, 121] on mat-icon "close" at bounding box center [1511, 117] width 15 height 15
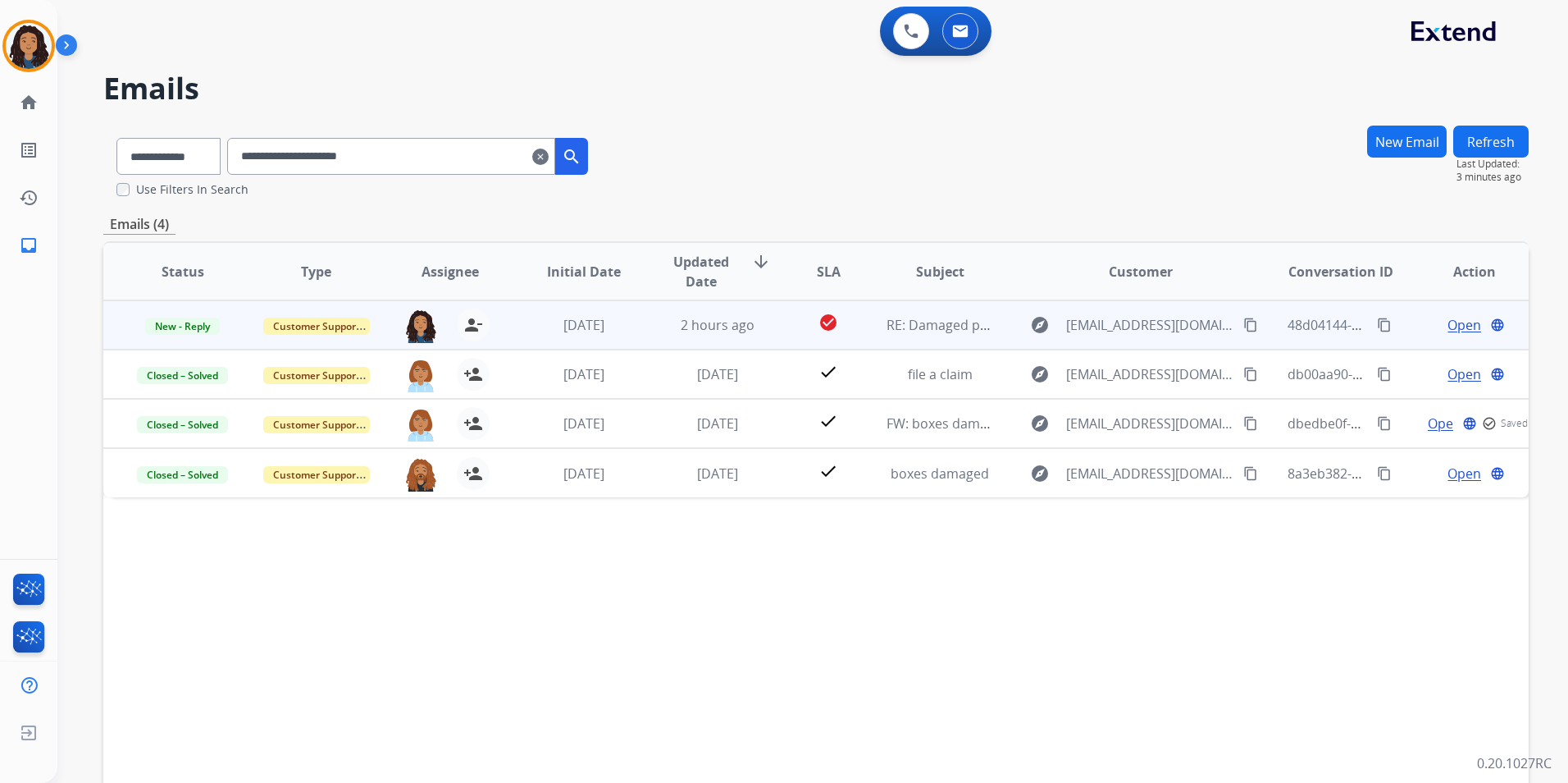
click at [1453, 325] on span "Open" at bounding box center [1464, 325] width 34 height 19
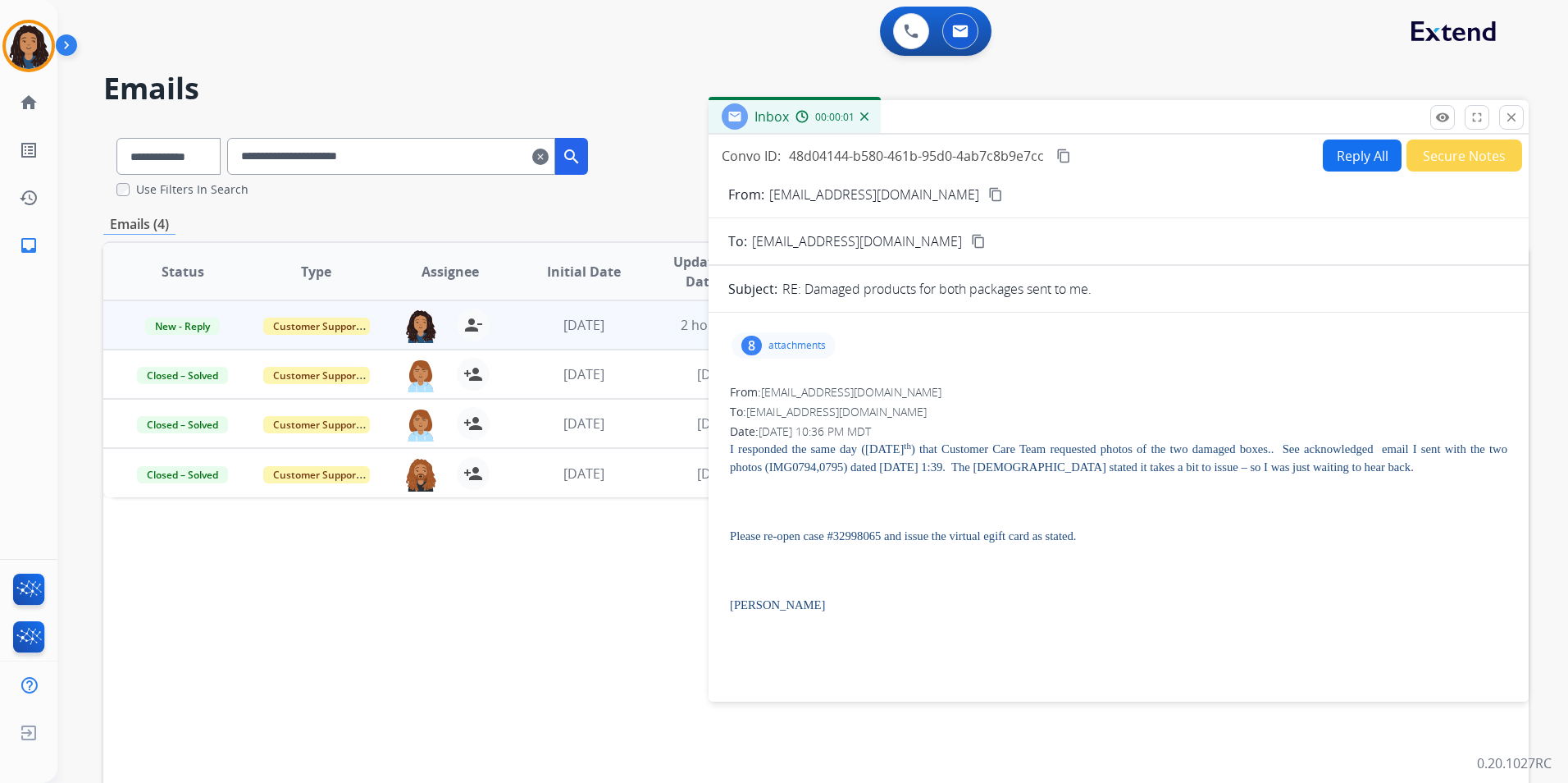
click at [1337, 157] on button "Reply All" at bounding box center [1362, 155] width 79 height 32
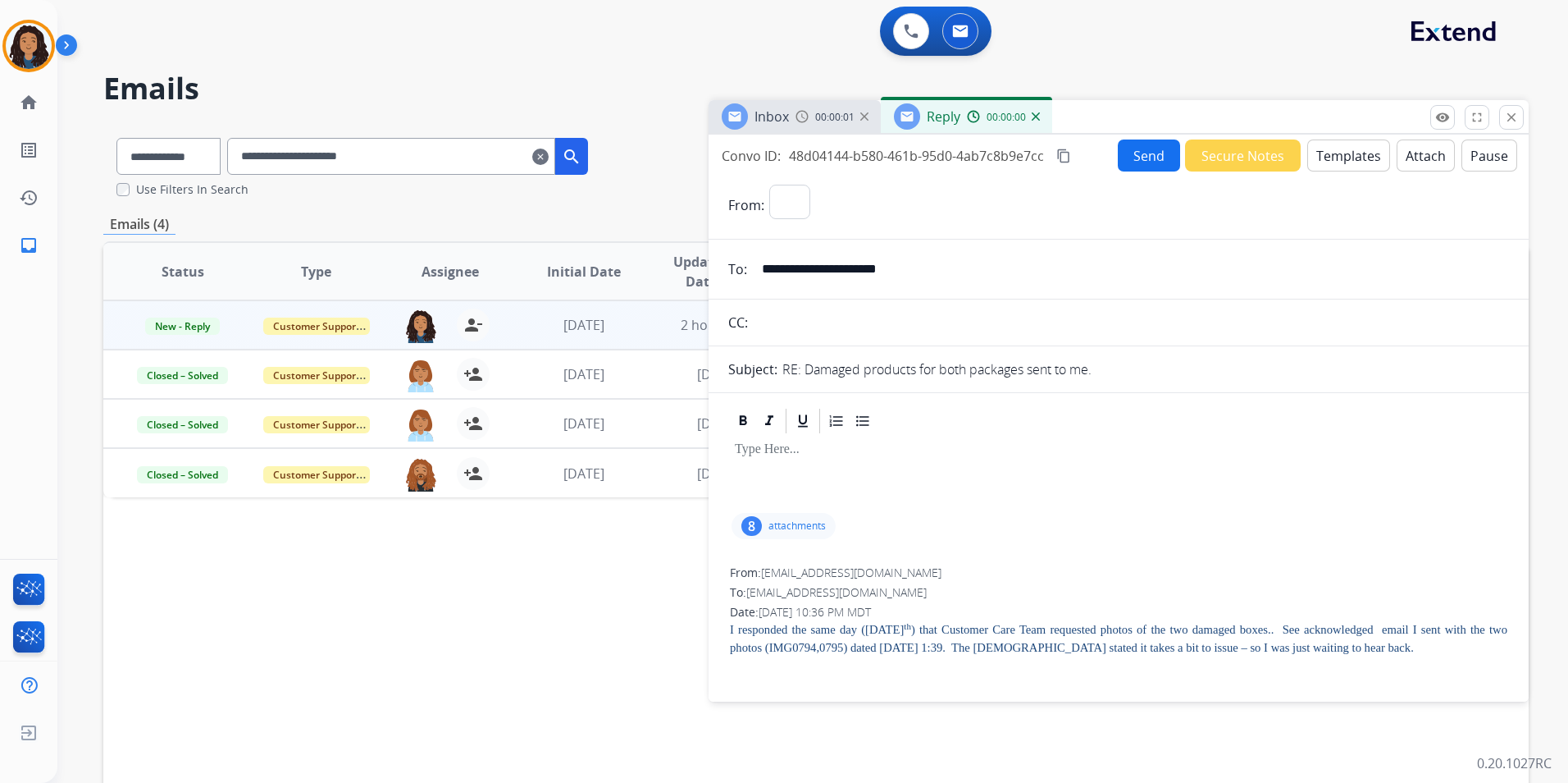
select select "**********"
click at [1337, 157] on button "Templates" at bounding box center [1348, 155] width 82 height 32
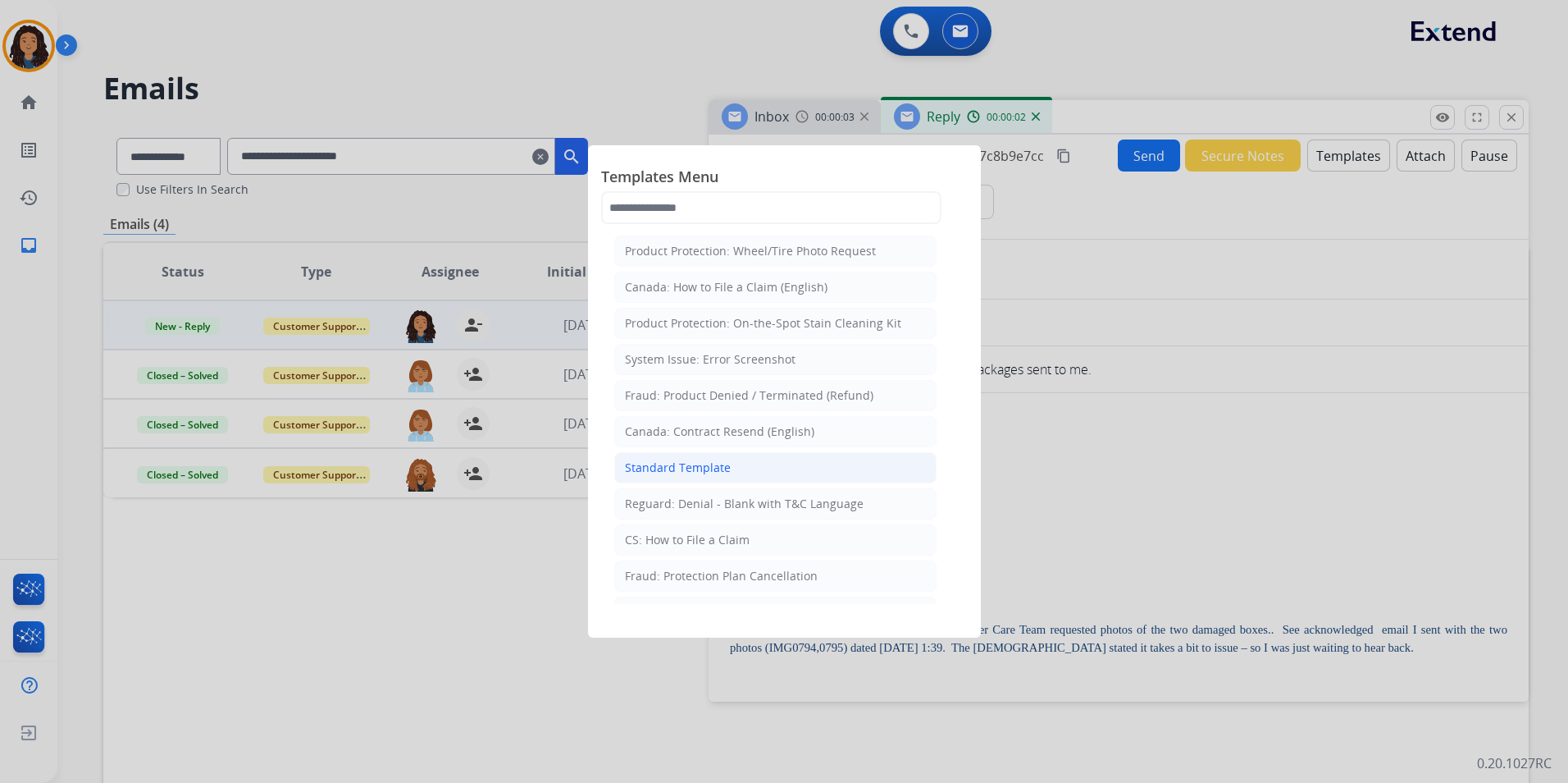
click at [723, 470] on div "Standard Template" at bounding box center [677, 468] width 105 height 17
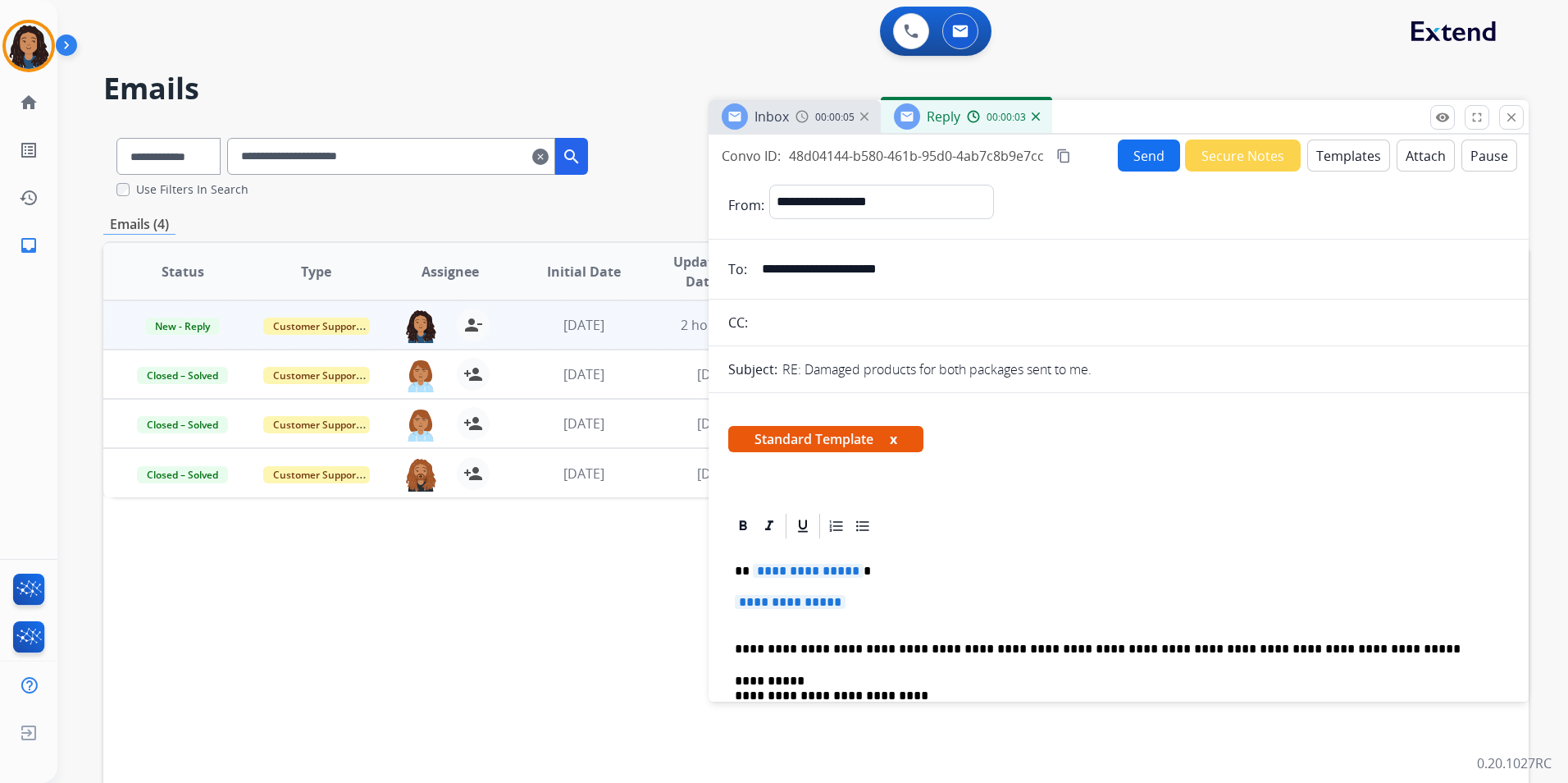
click at [803, 573] on span "**********" at bounding box center [807, 570] width 111 height 14
paste div
click at [779, 605] on span "**********" at bounding box center [790, 601] width 111 height 14
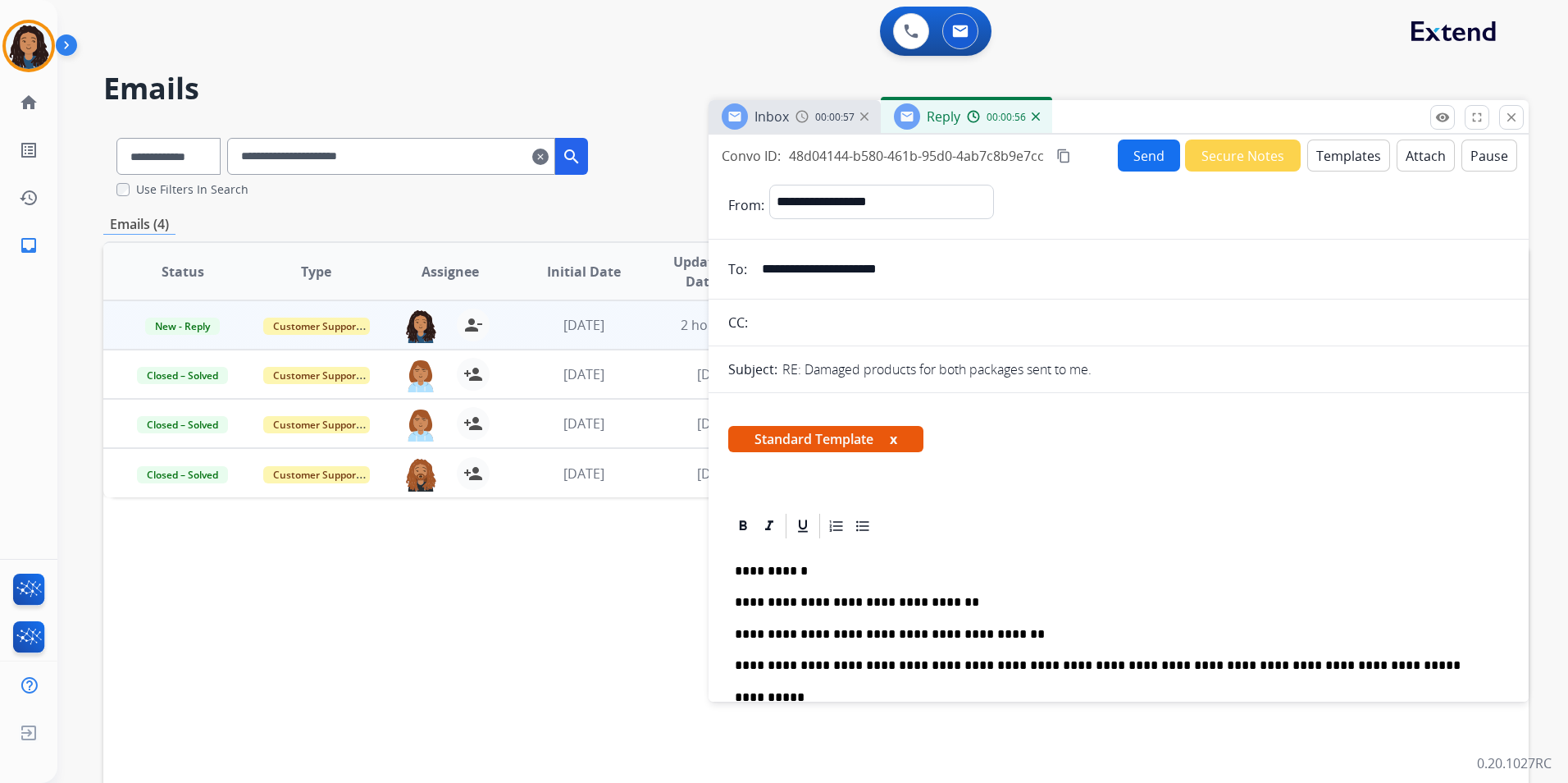
click at [1031, 635] on p "**********" at bounding box center [1112, 634] width 754 height 15
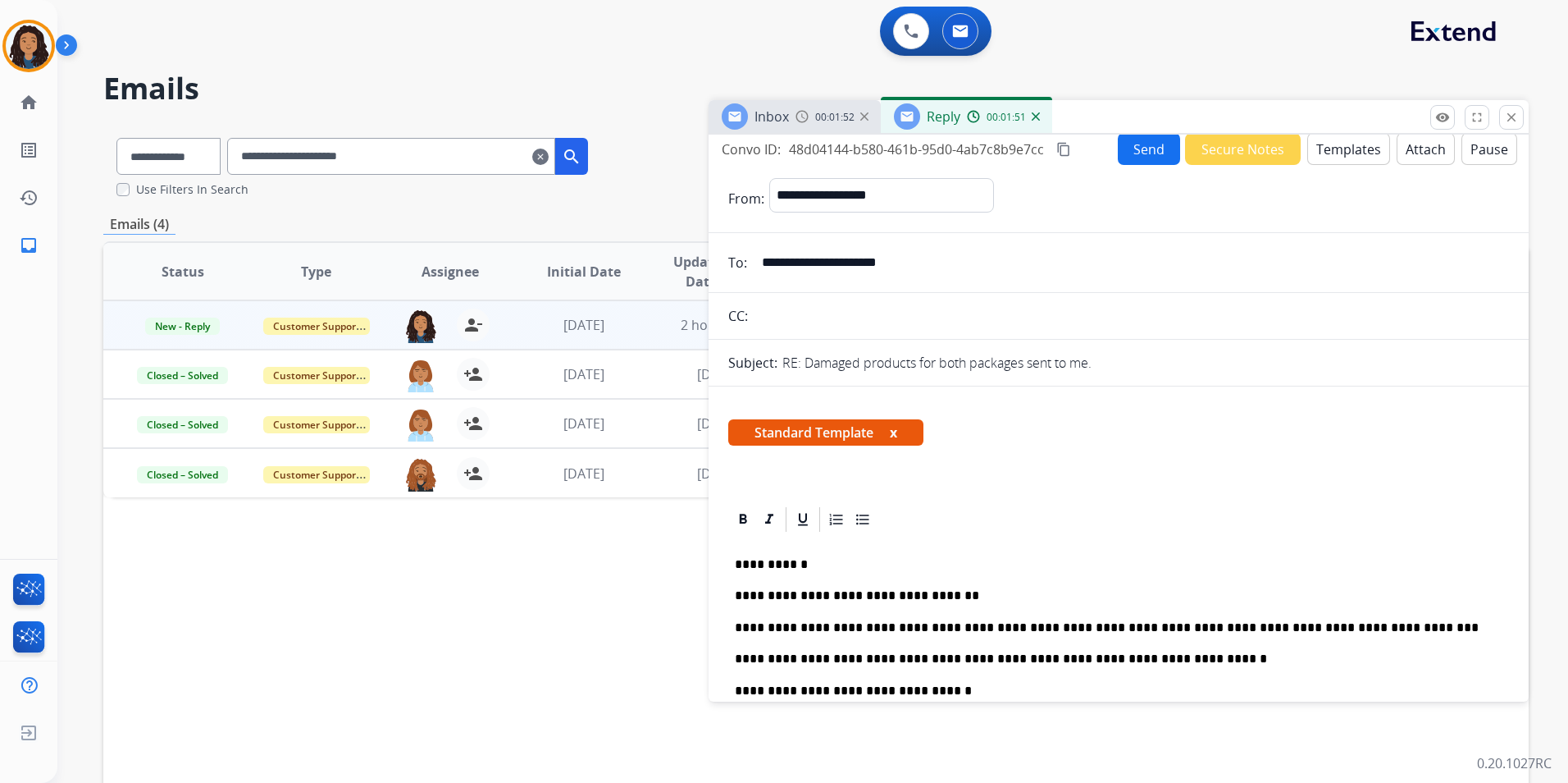
scroll to position [171, 0]
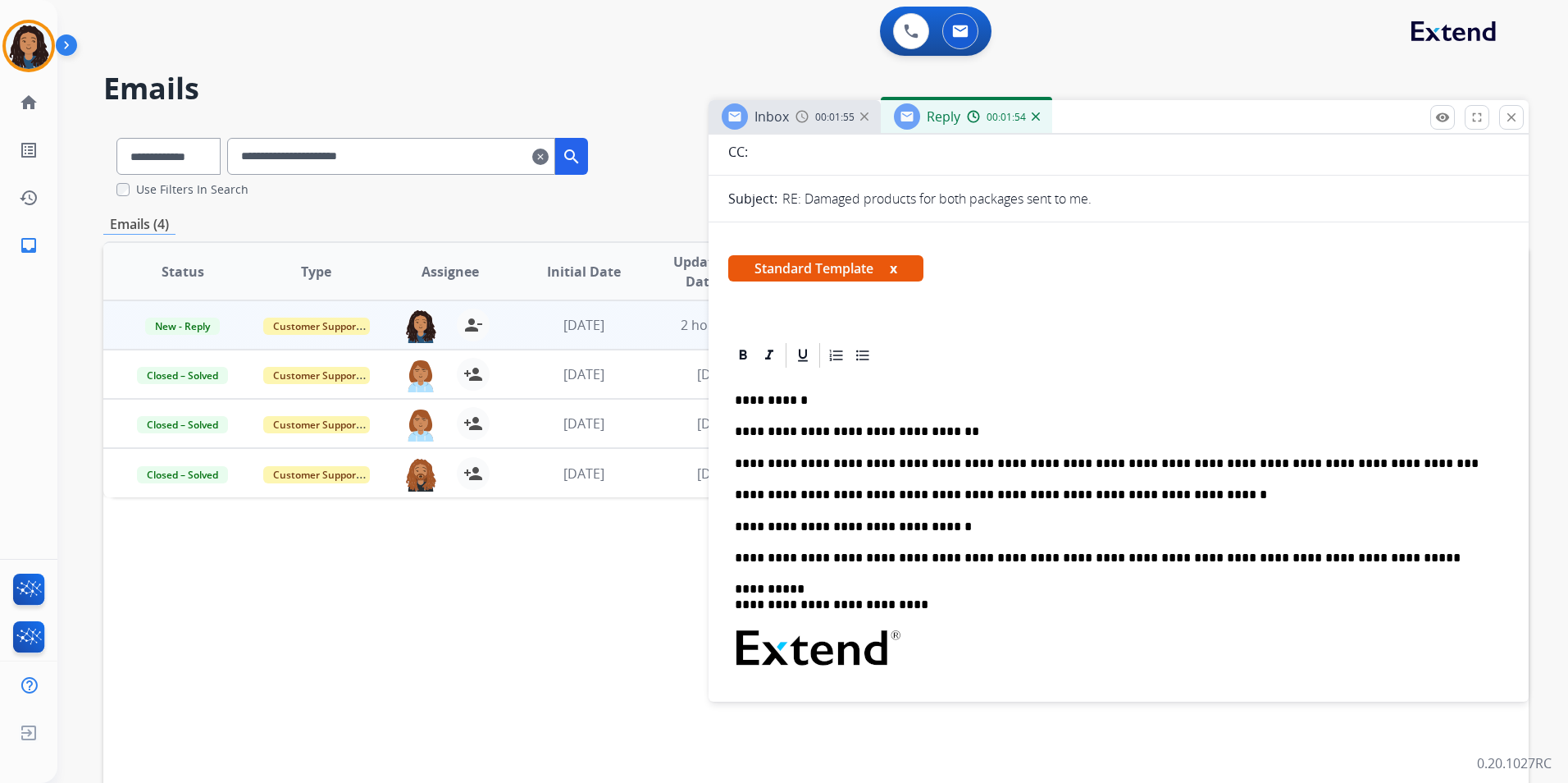
click at [1056, 493] on p "**********" at bounding box center [1112, 494] width 754 height 15
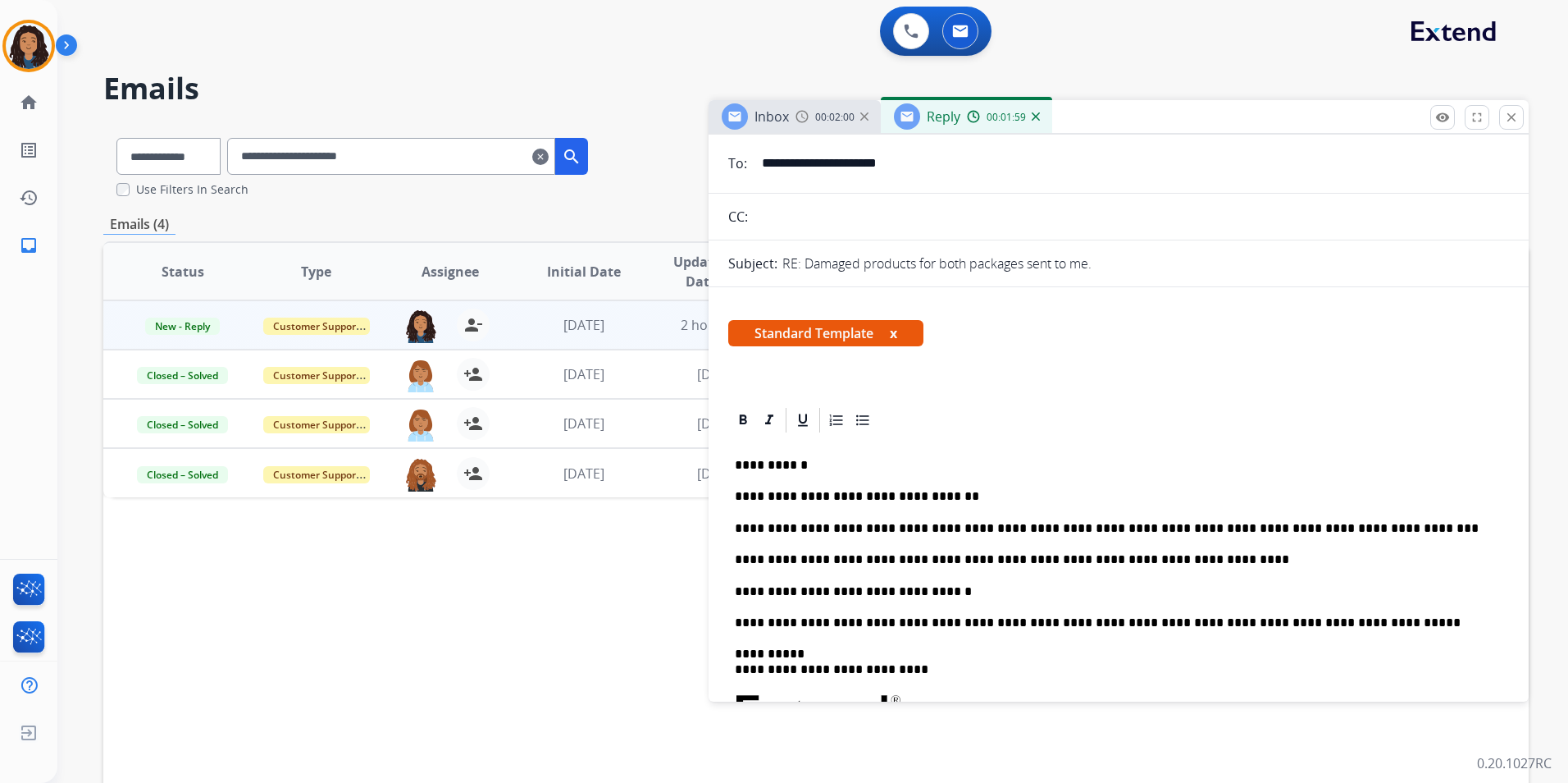
scroll to position [0, 0]
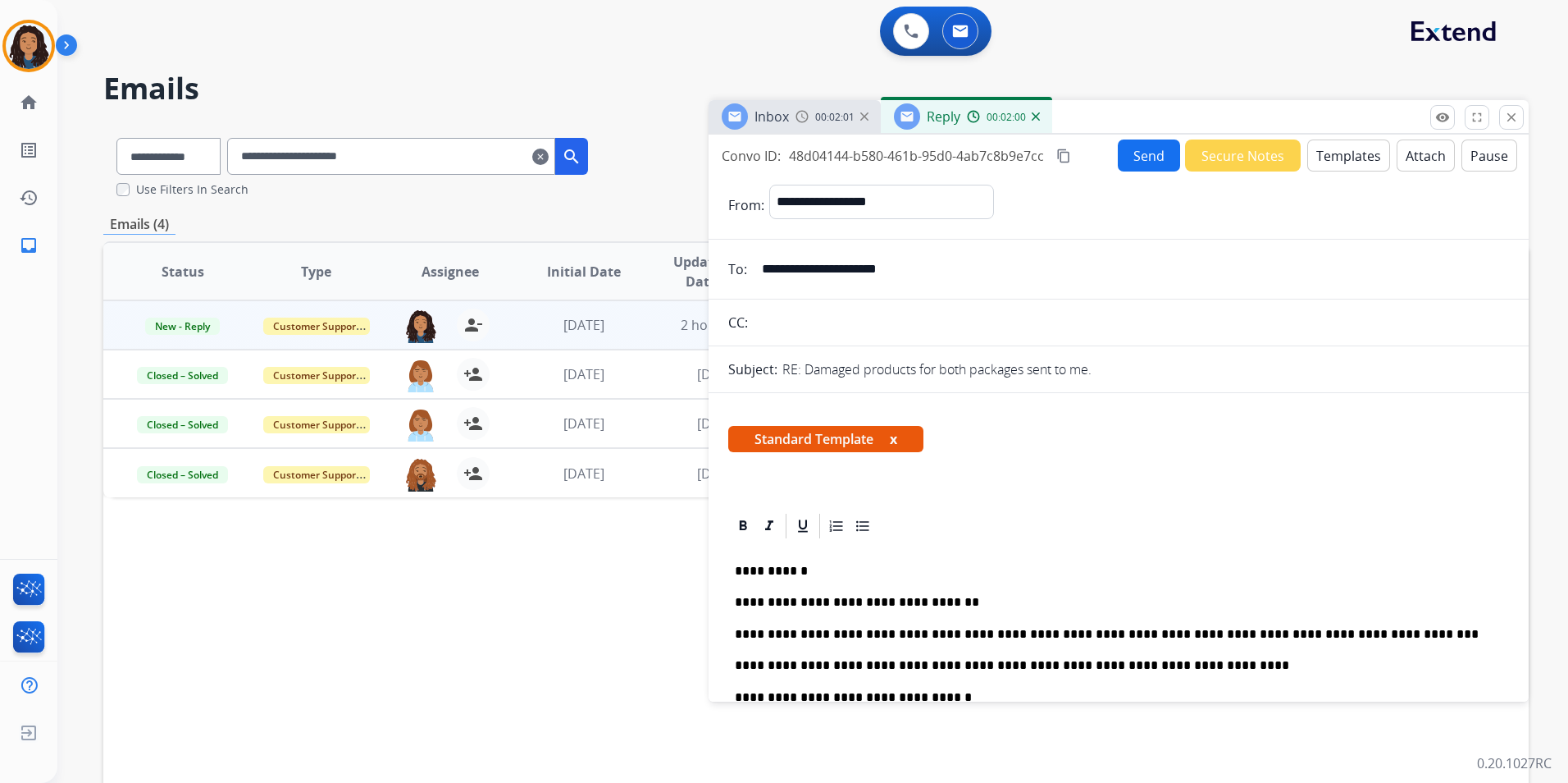
click at [1141, 159] on button "Send" at bounding box center [1149, 155] width 62 height 32
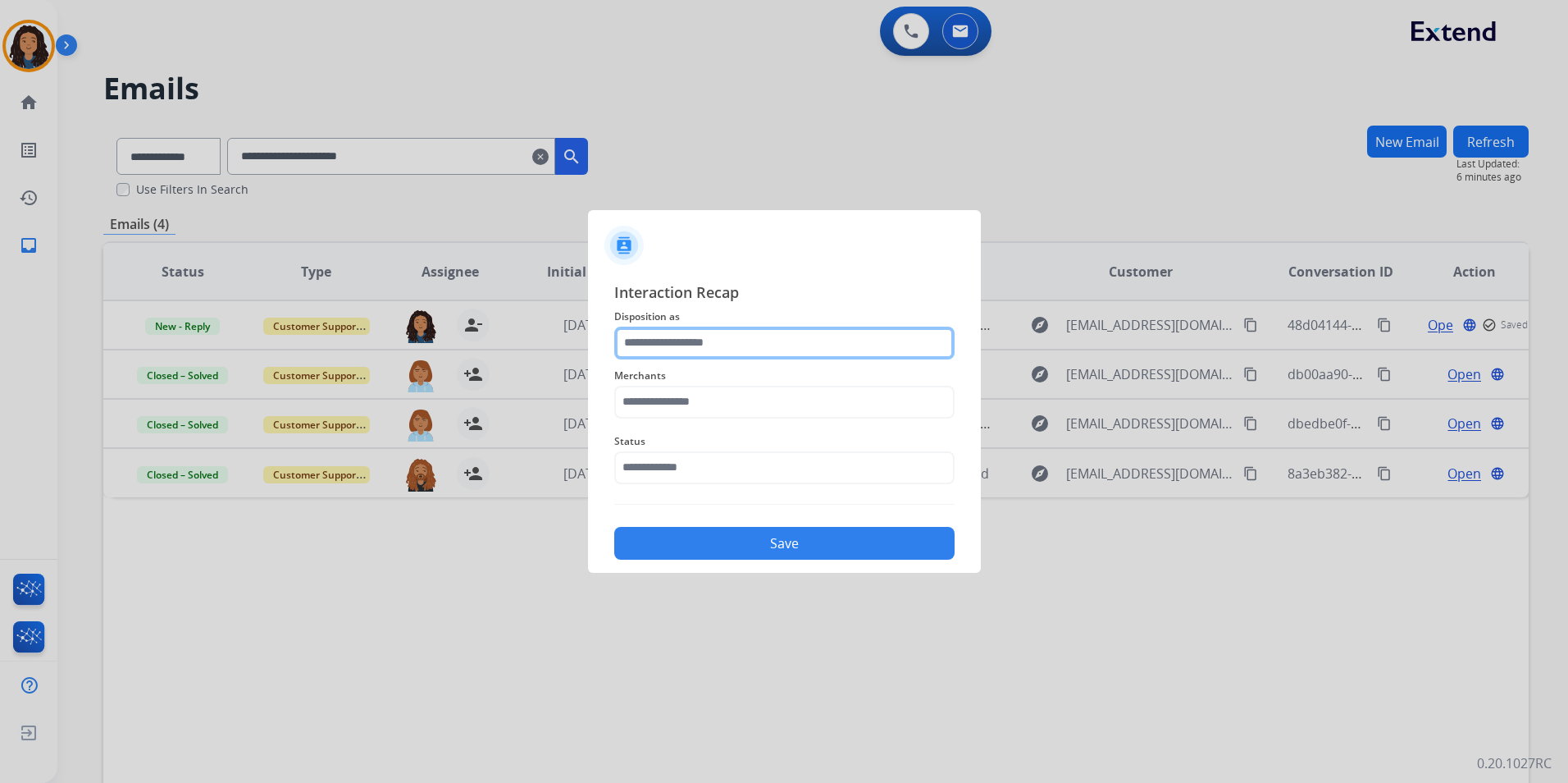
click at [694, 336] on input "text" at bounding box center [784, 343] width 340 height 33
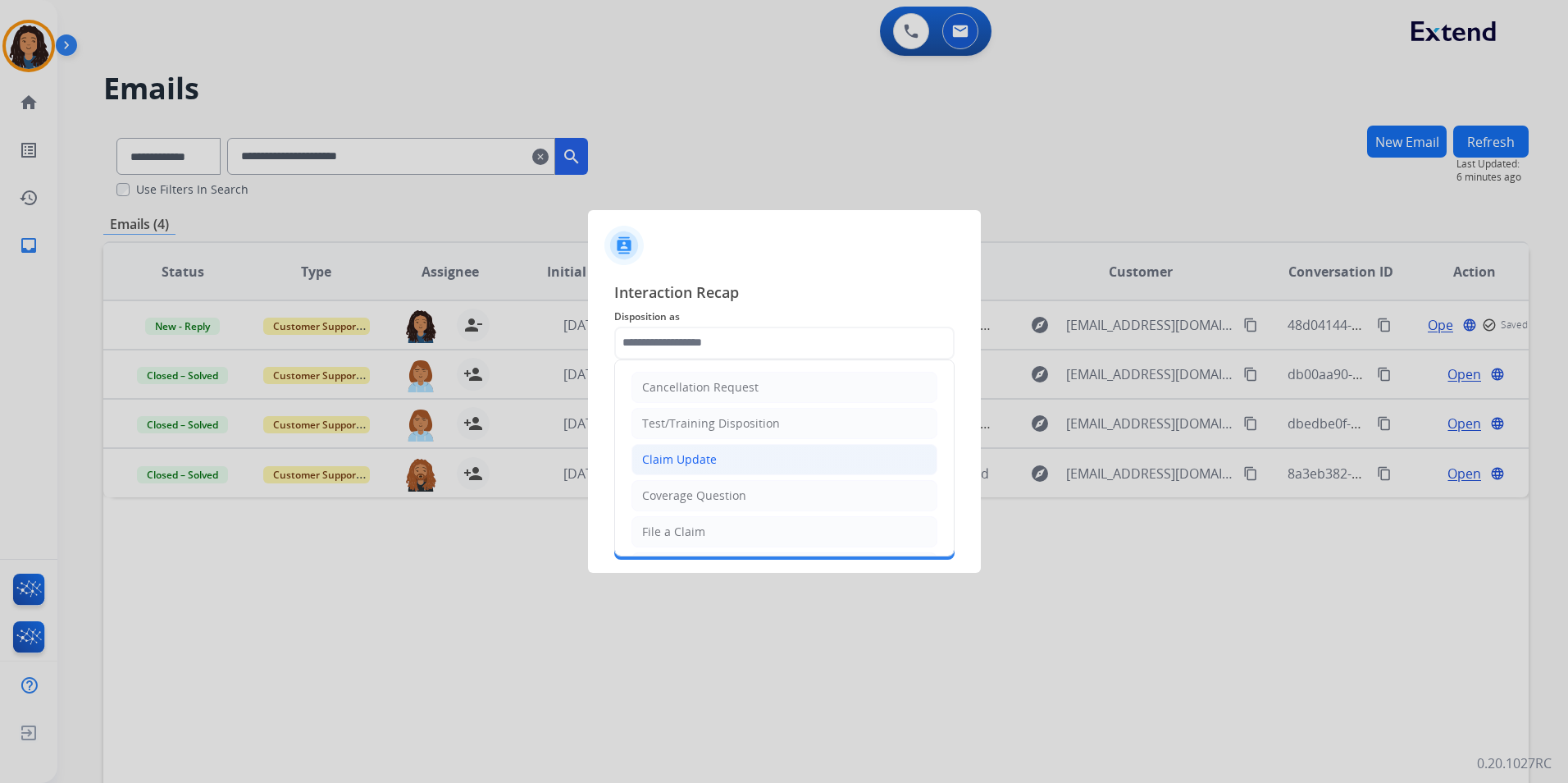
click at [707, 461] on div "Claim Update" at bounding box center [679, 459] width 74 height 17
type input "**********"
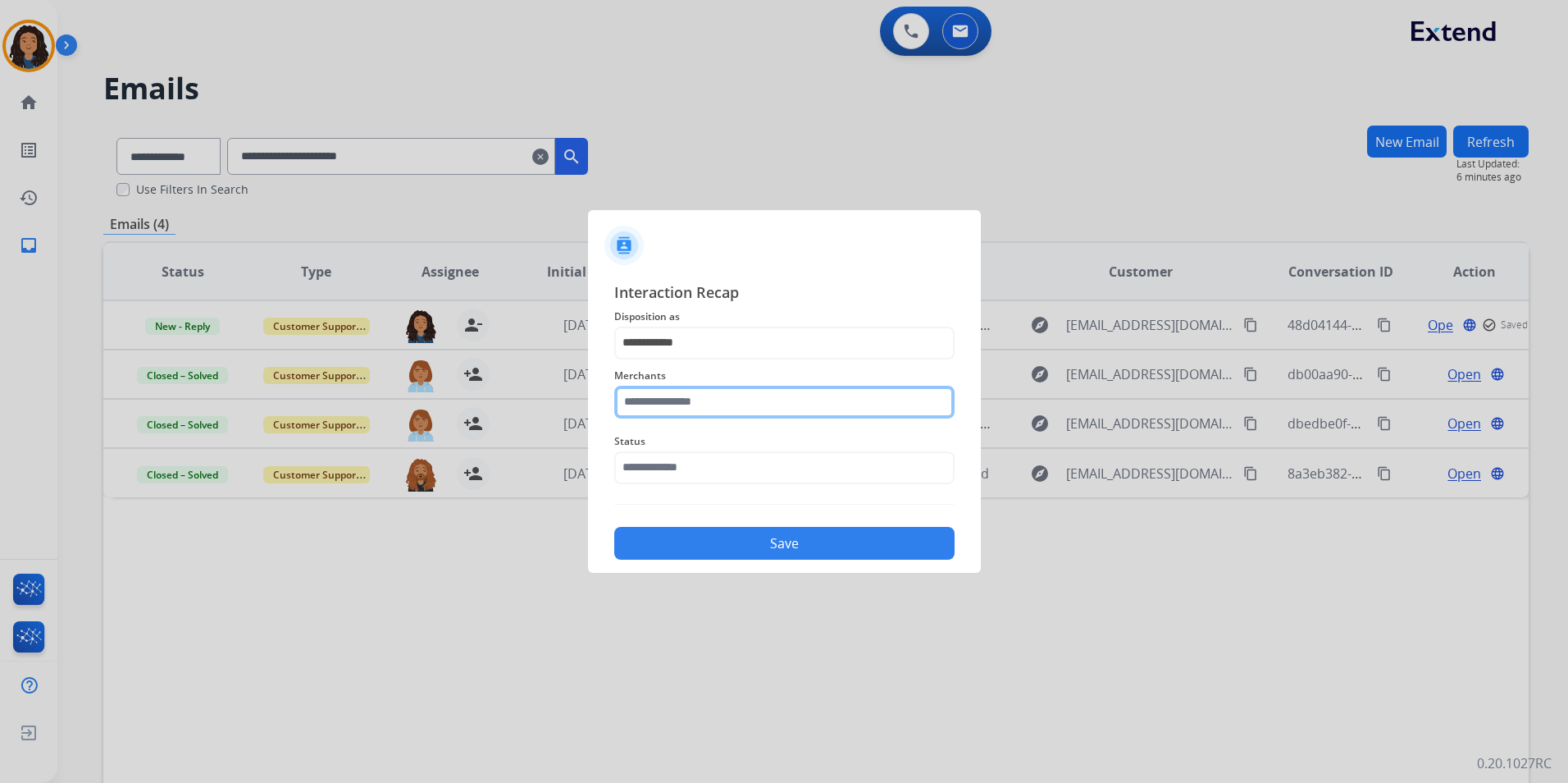
click at [692, 403] on input "text" at bounding box center [784, 403] width 340 height 33
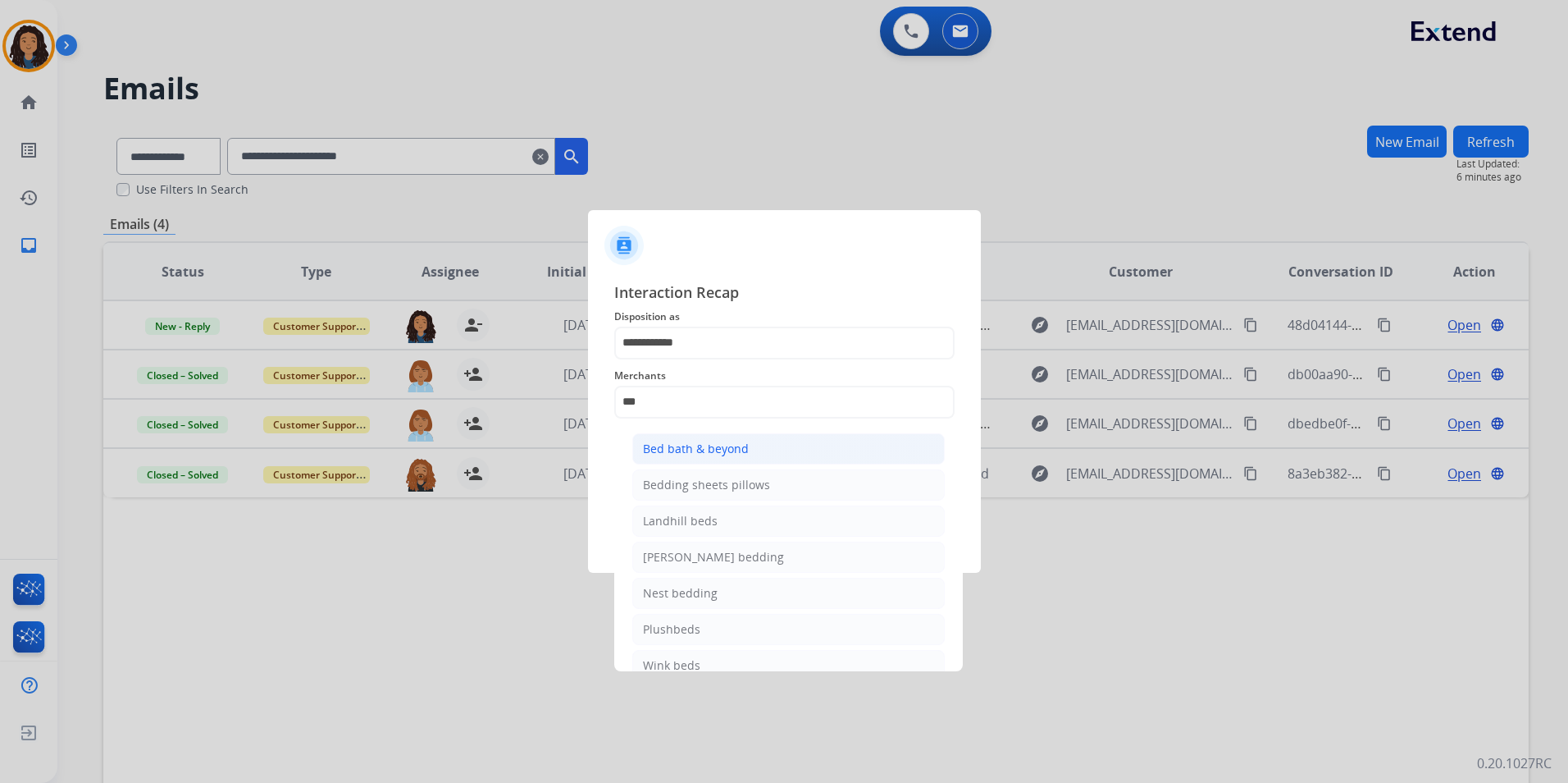
click at [685, 440] on div "Bed bath & beyond" at bounding box center [695, 448] width 105 height 17
type input "**********"
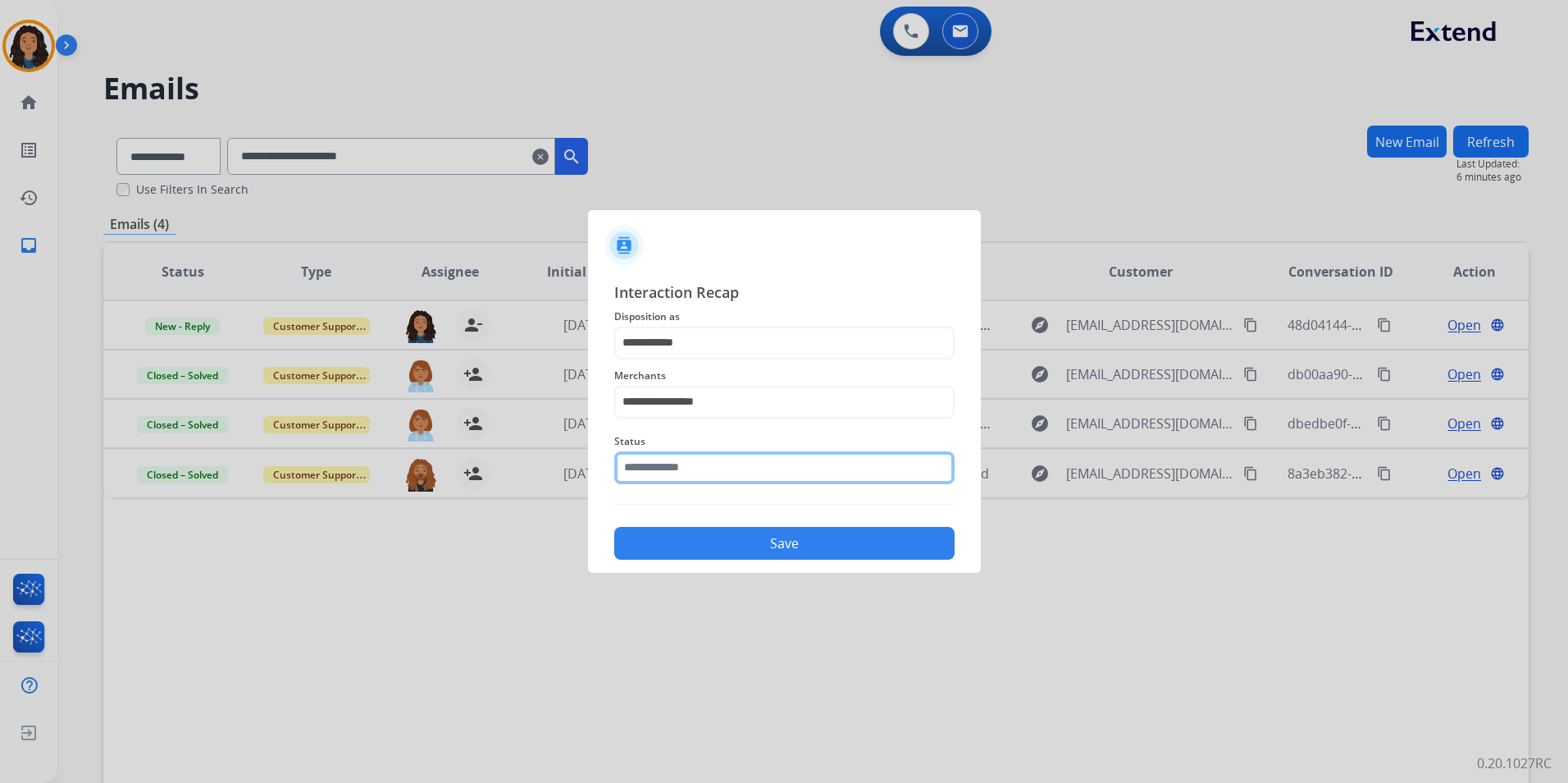
click at [682, 457] on input "text" at bounding box center [784, 468] width 340 height 33
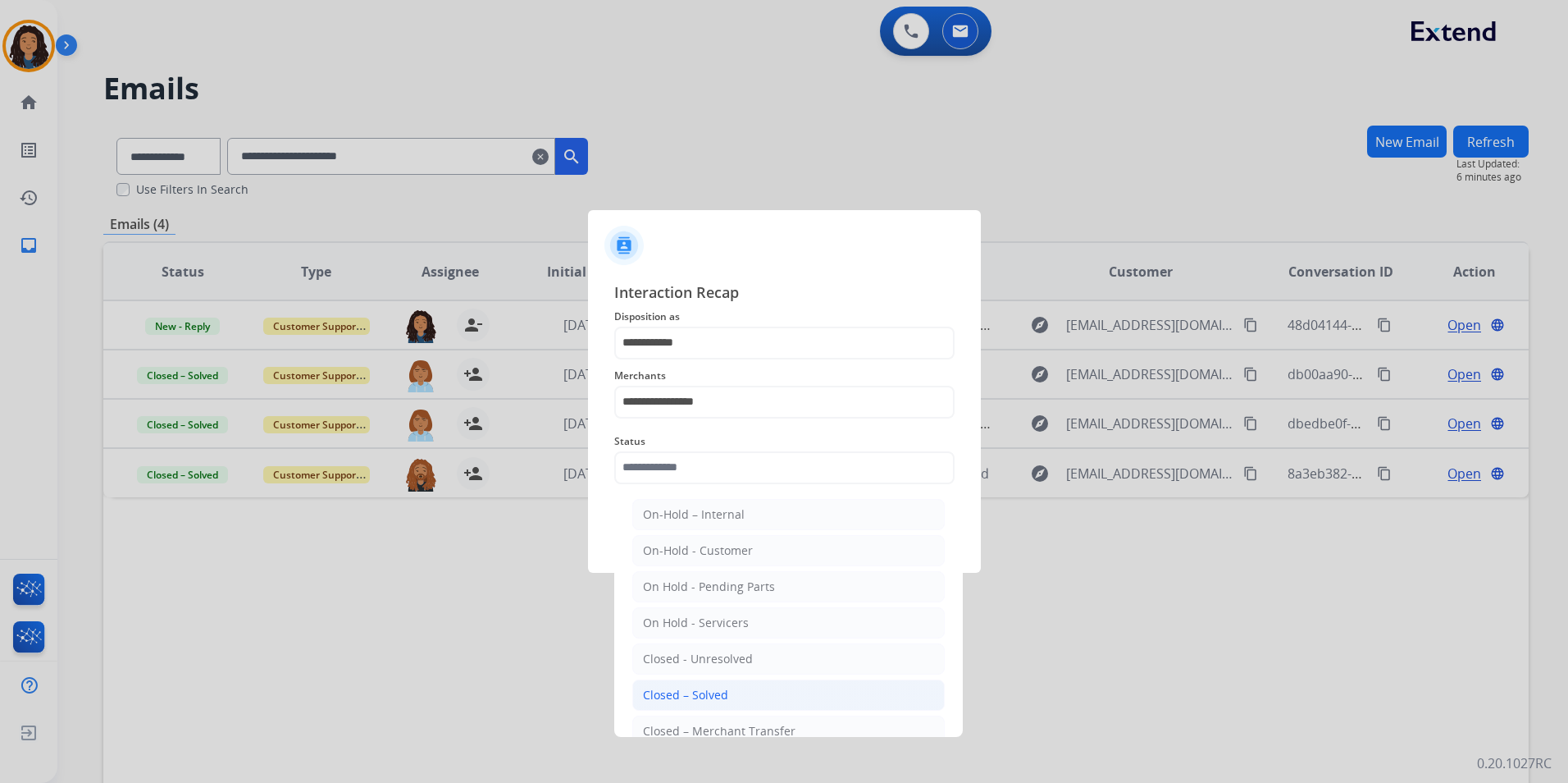
drag, startPoint x: 698, startPoint y: 682, endPoint x: 689, endPoint y: 630, distance: 52.8
click at [697, 682] on li "Closed – Solved" at bounding box center [788, 695] width 313 height 31
type input "**********"
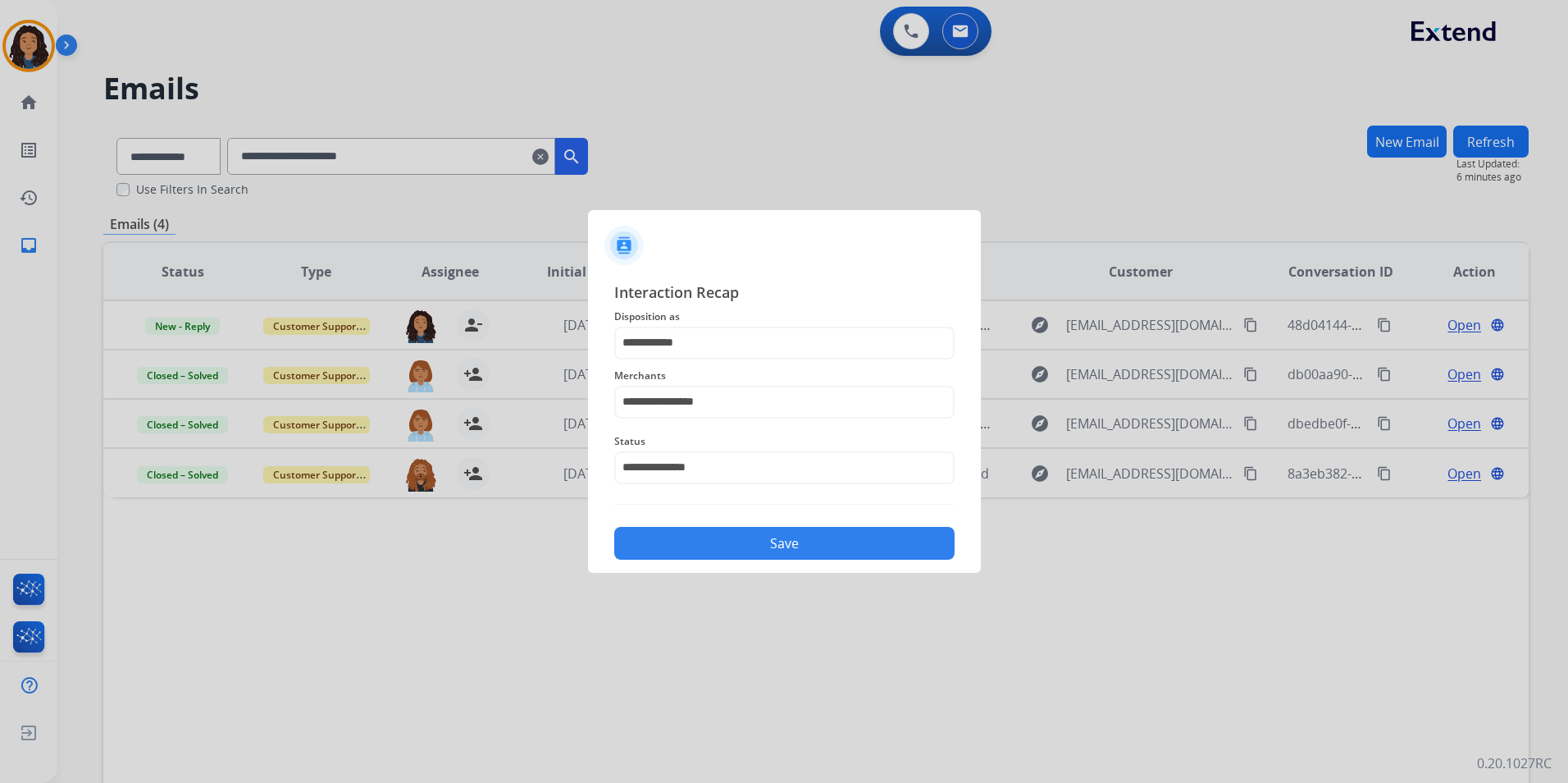
click at [678, 541] on button "Save" at bounding box center [784, 543] width 340 height 33
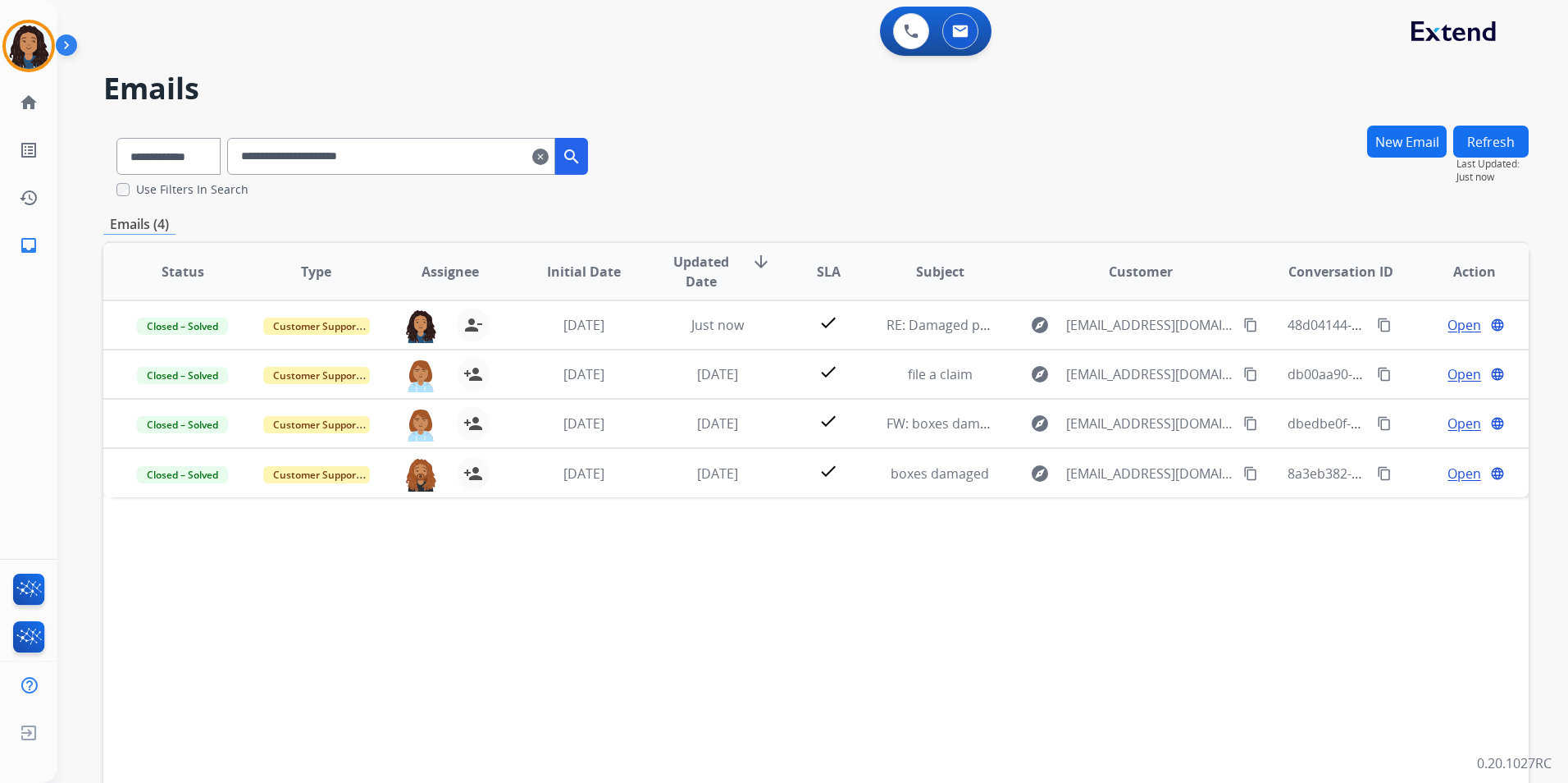
click at [549, 154] on mat-icon "clear" at bounding box center [541, 156] width 16 height 19
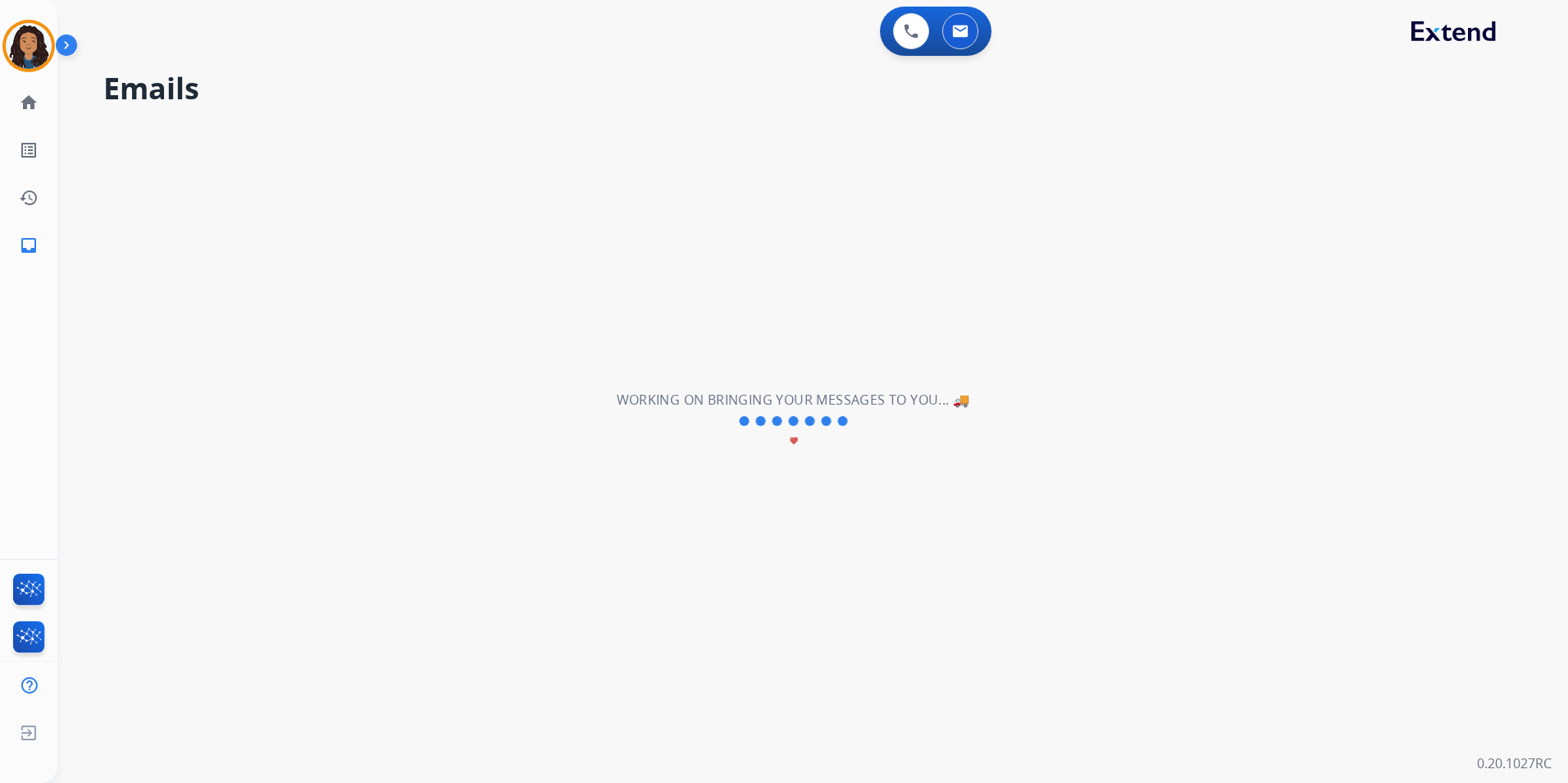
select select "**********"
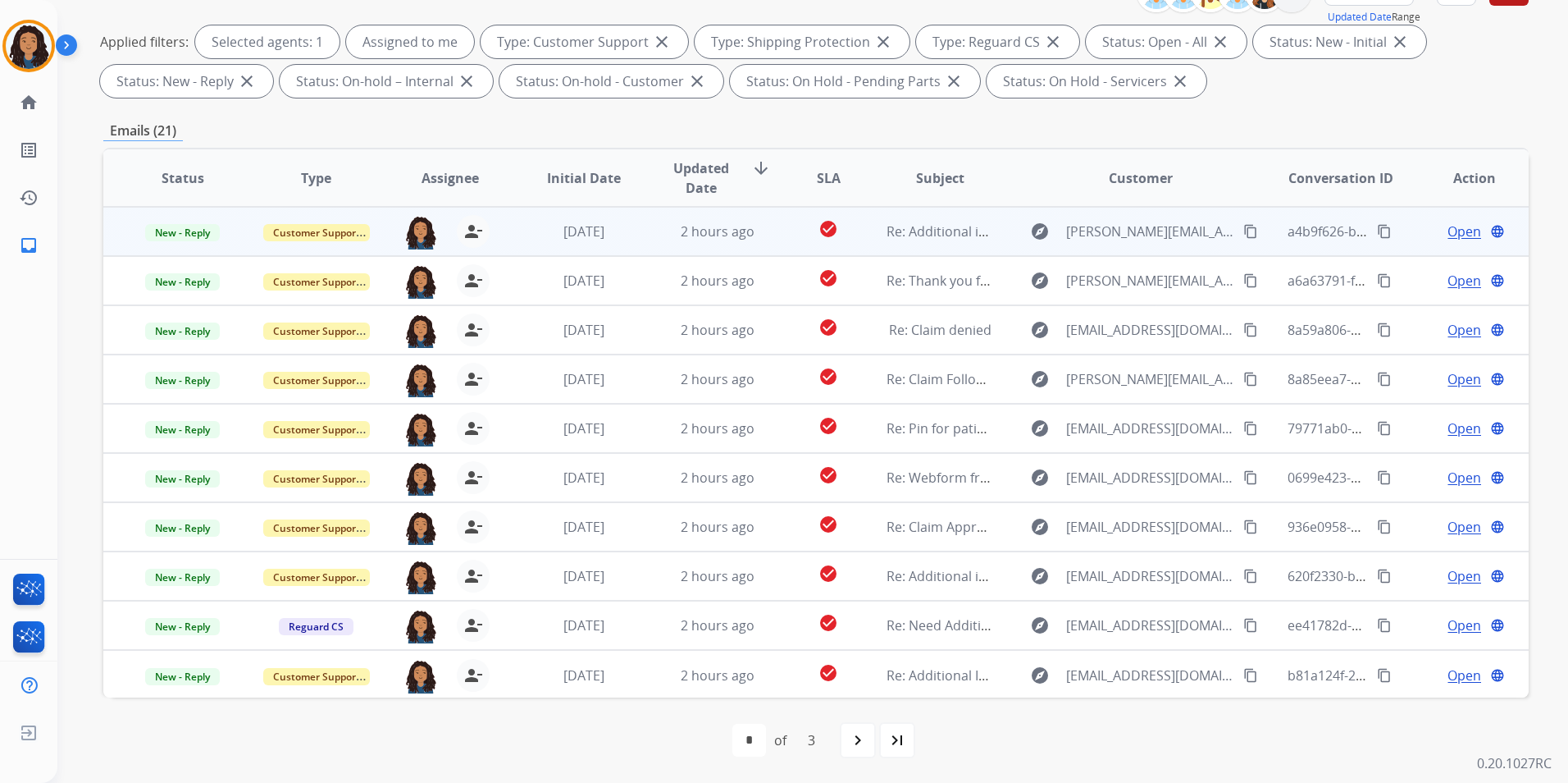
click at [1447, 230] on span "Open" at bounding box center [1464, 231] width 34 height 19
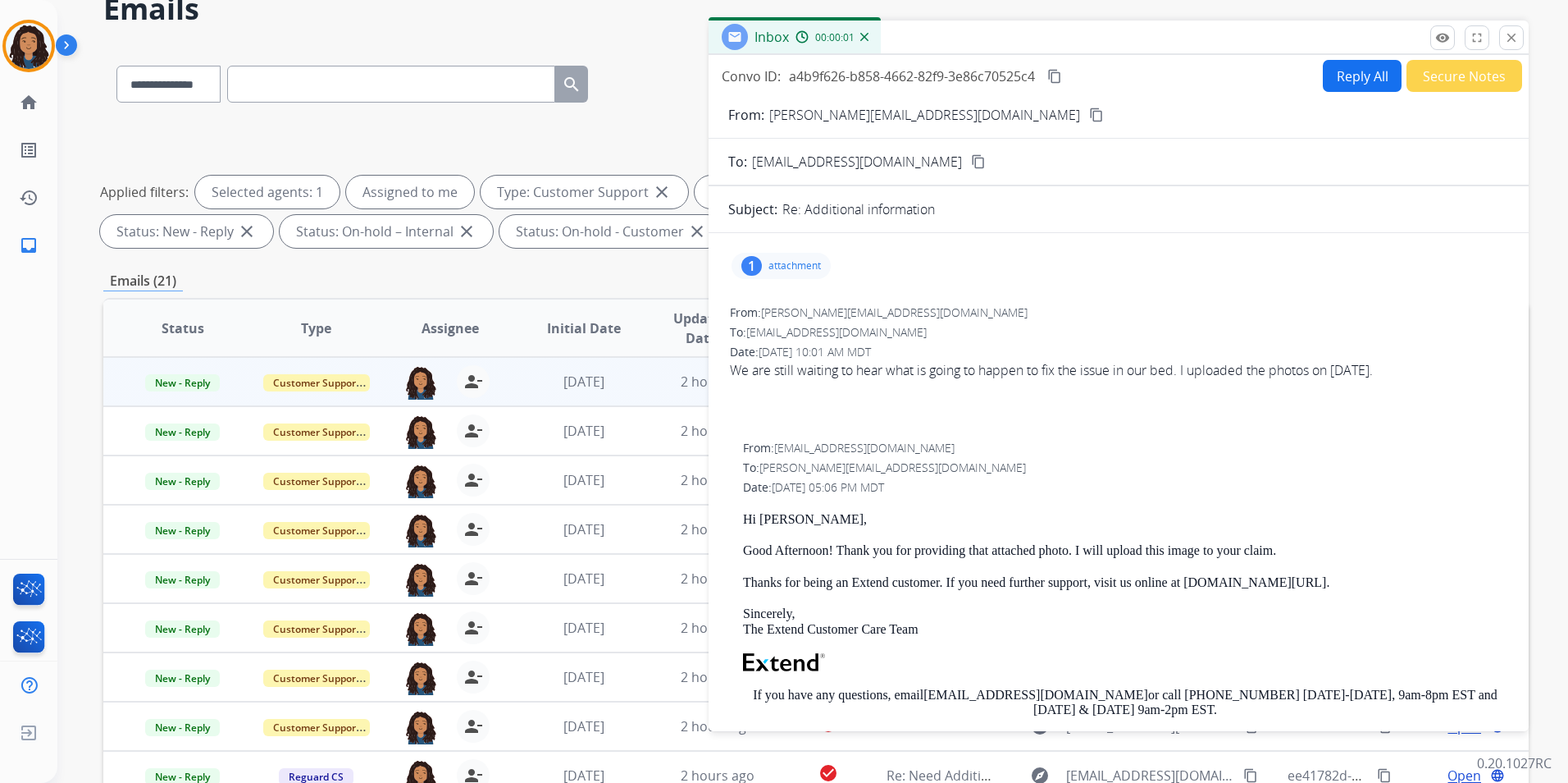
scroll to position [66, 0]
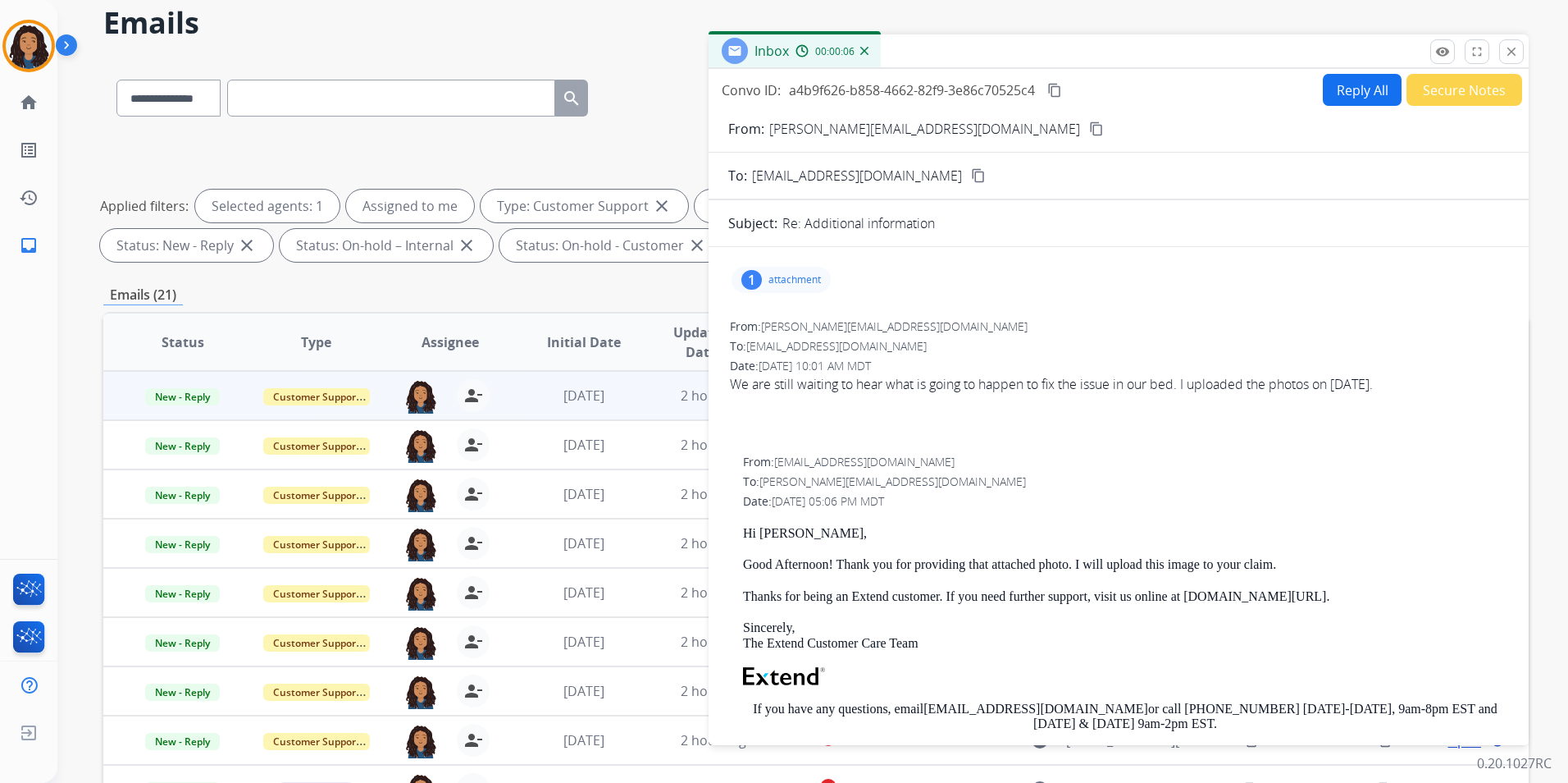
click at [1089, 130] on mat-icon "content_copy" at bounding box center [1096, 128] width 15 height 15
click at [1351, 90] on button "Reply All" at bounding box center [1362, 90] width 79 height 32
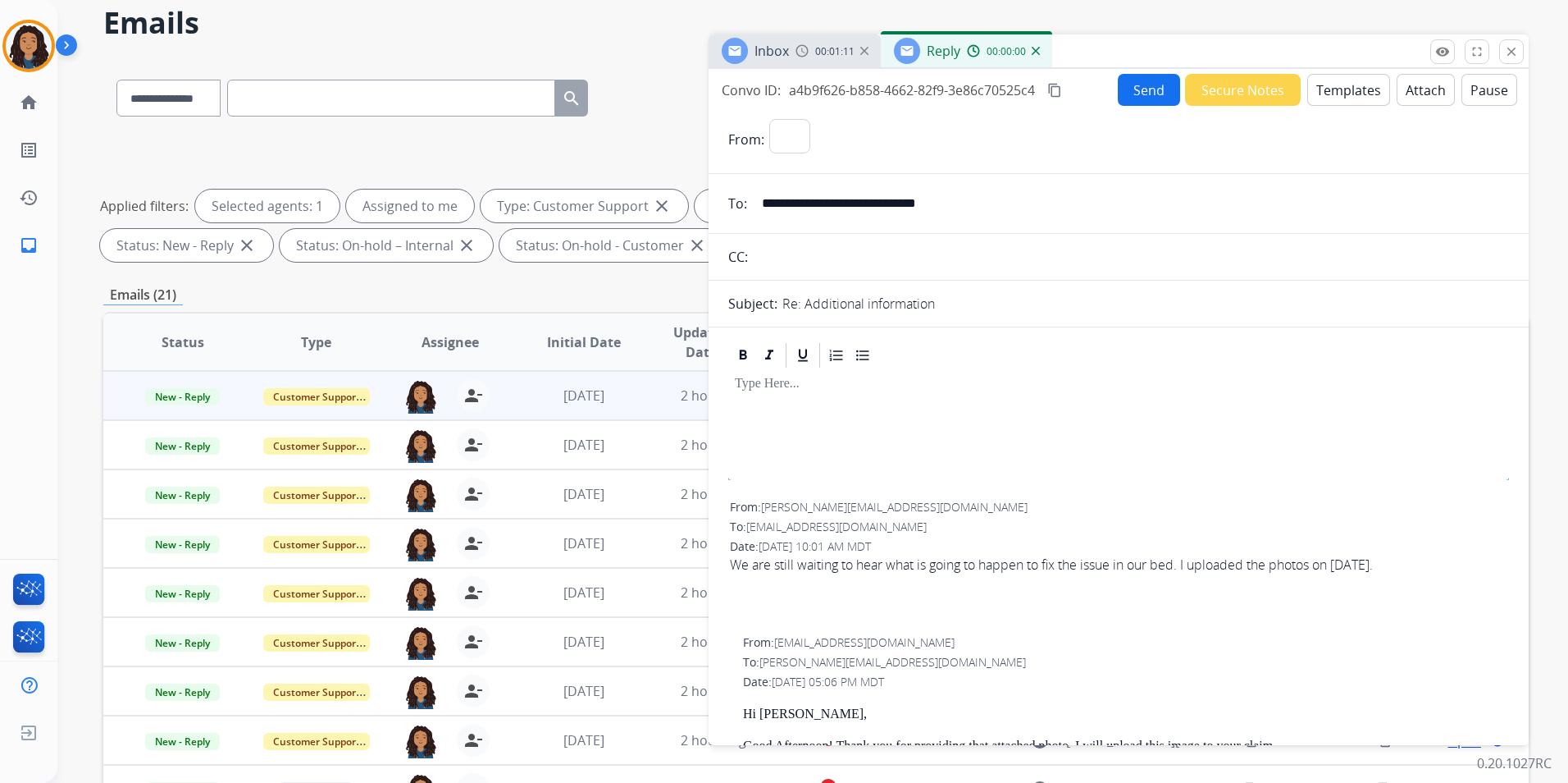
click at [1351, 90] on button "Templates" at bounding box center [1348, 90] width 82 height 32
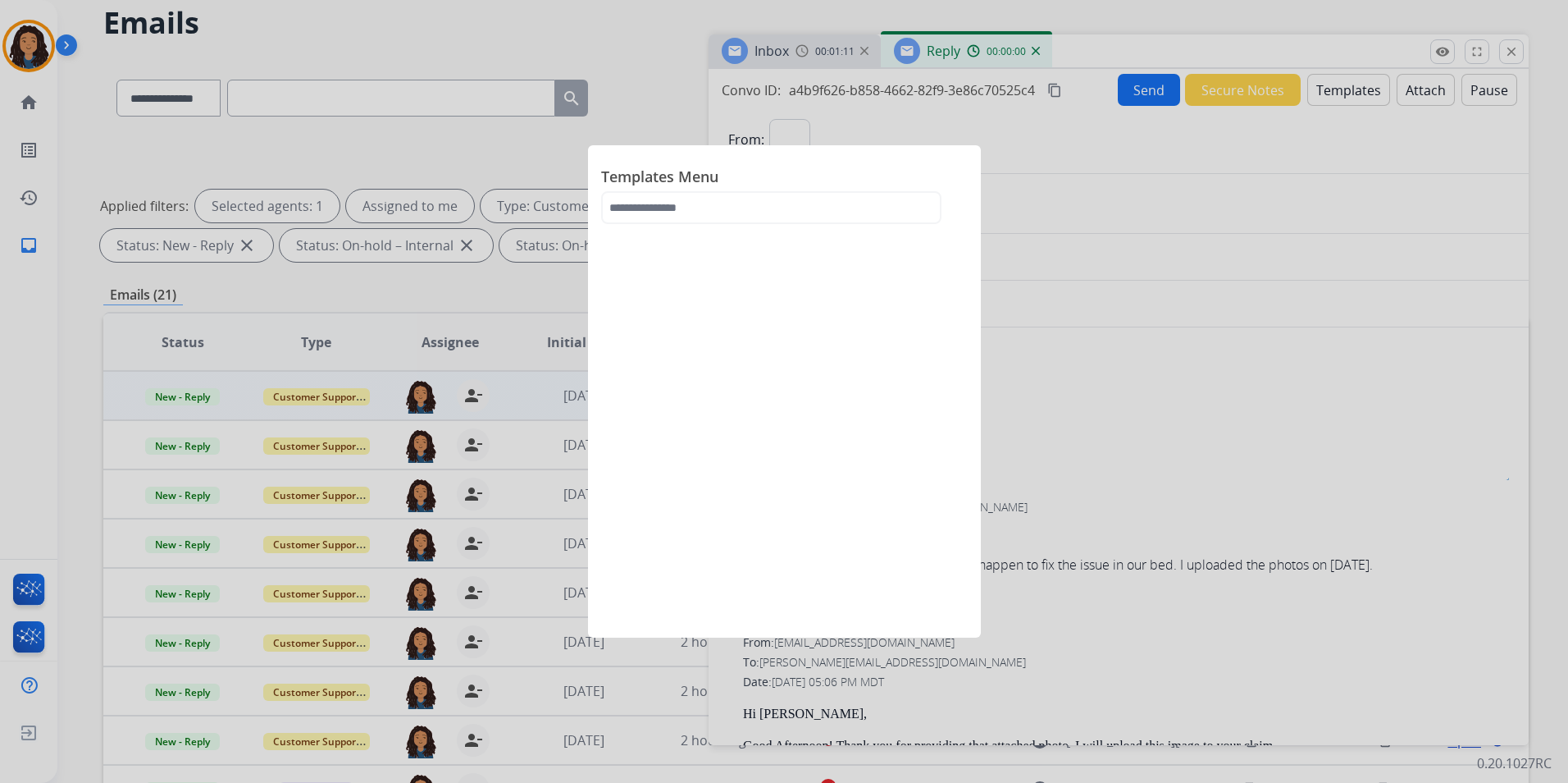
select select "**********"
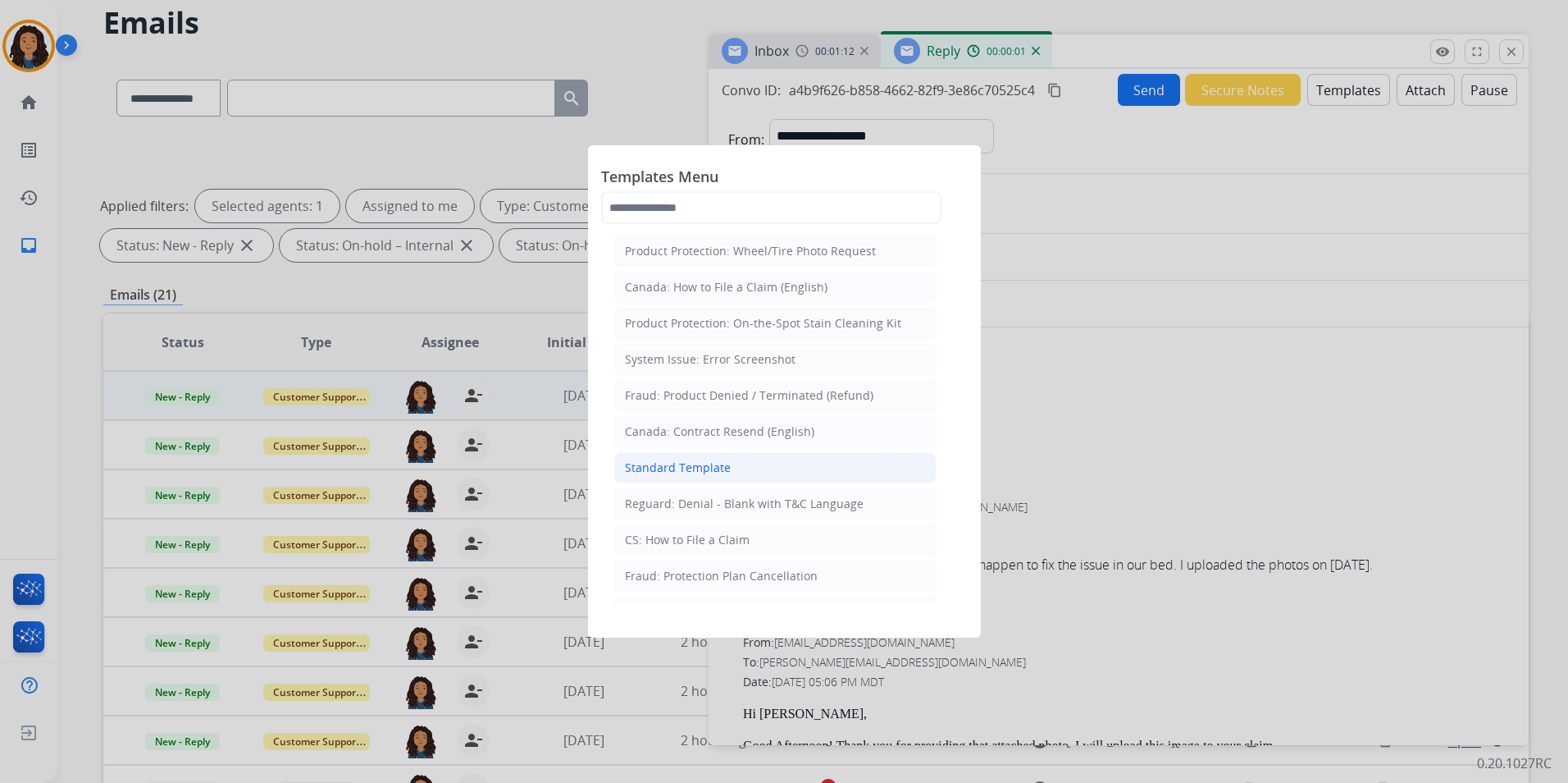
click at [758, 463] on li "Standard Template" at bounding box center [775, 468] width 323 height 31
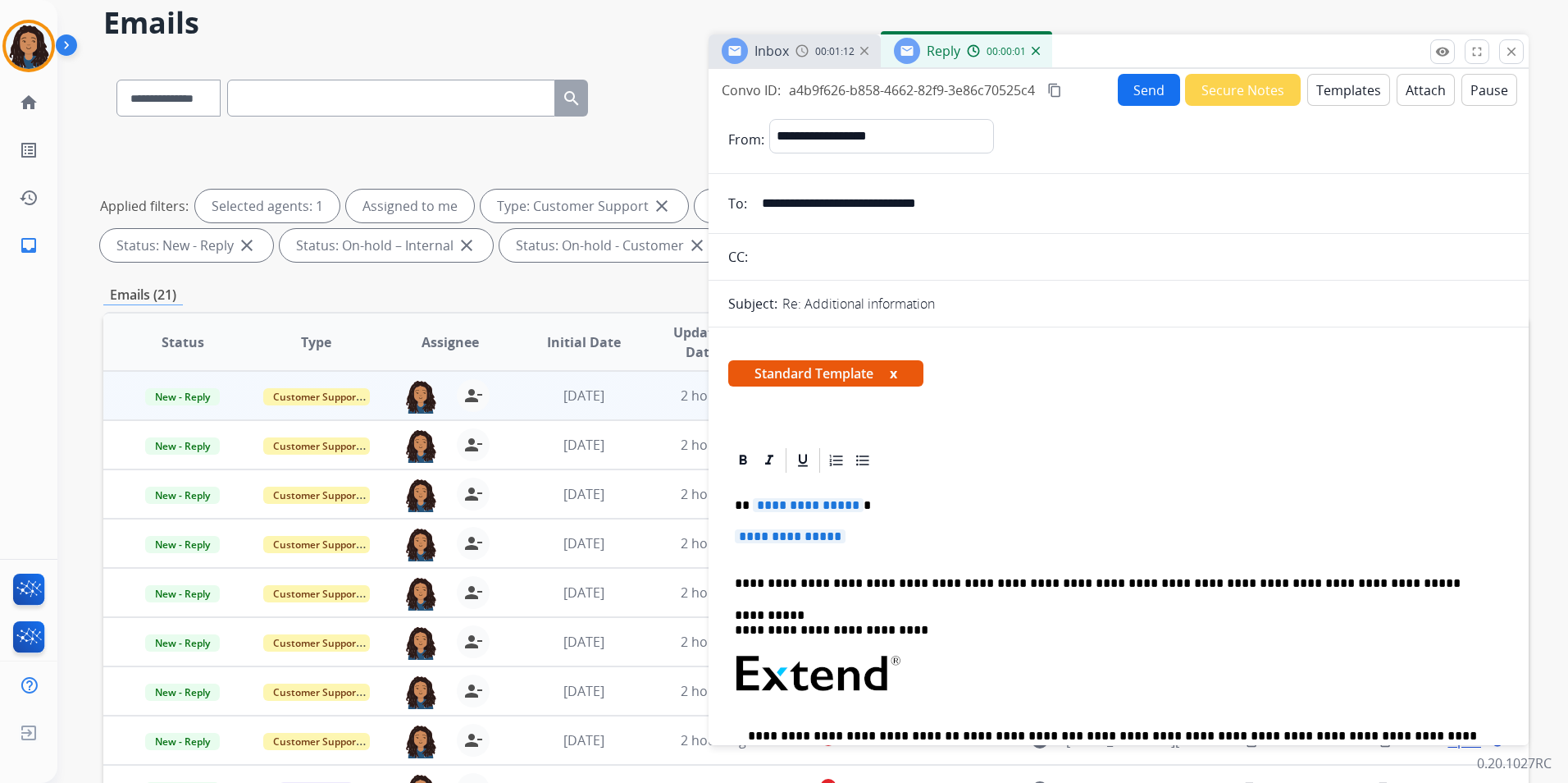
click at [762, 43] on span "Inbox" at bounding box center [772, 51] width 35 height 18
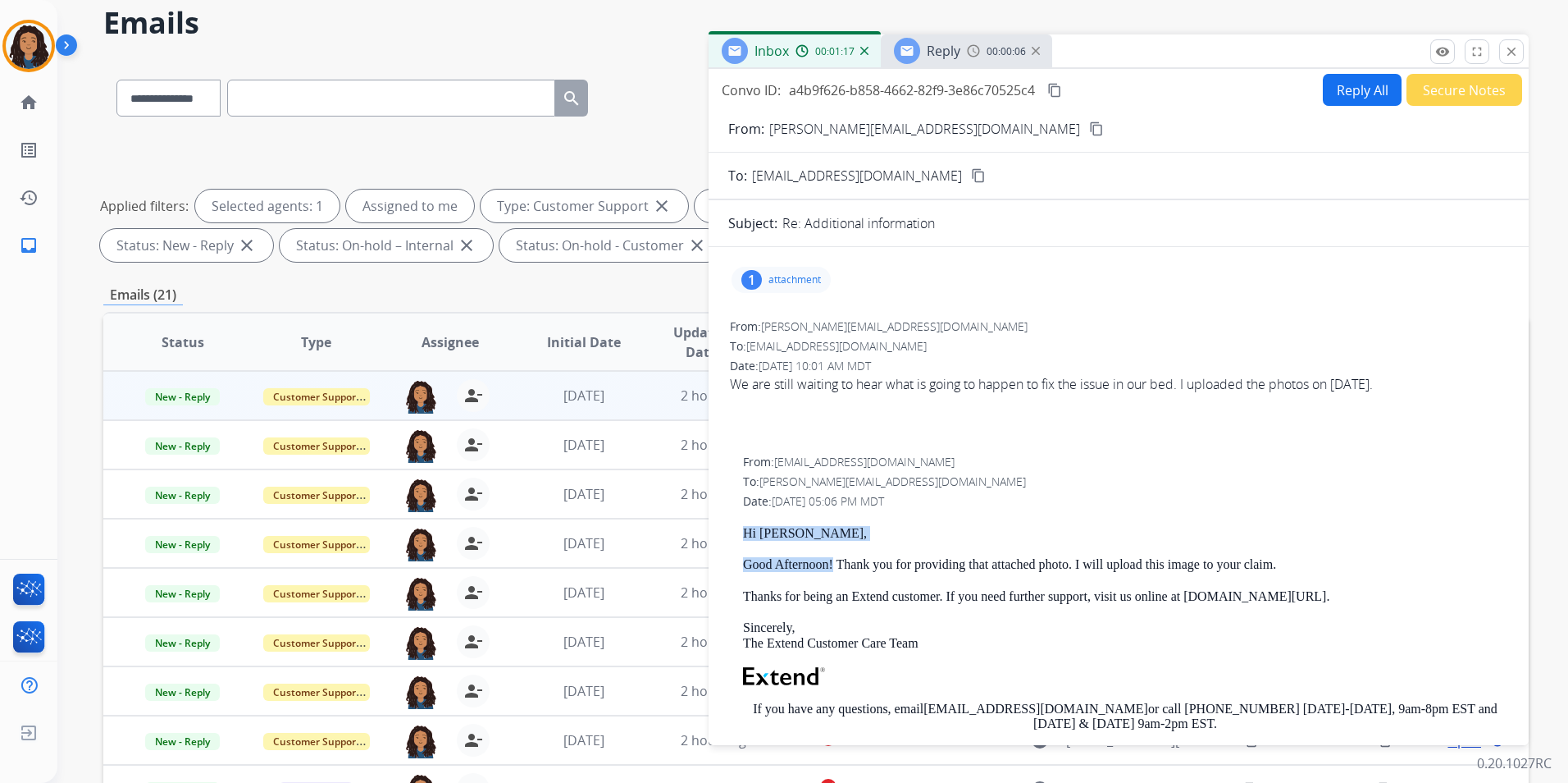
drag, startPoint x: 738, startPoint y: 529, endPoint x: 834, endPoint y: 568, distance: 103.6
click at [834, 568] on div "From: [EMAIL_ADDRESS][DOMAIN_NAME] To: [PERSON_NAME][EMAIL_ADDRESS][DOMAIN_NAME…" at bounding box center [1119, 681] width 781 height 458
click at [927, 50] on span "Reply" at bounding box center [943, 51] width 34 height 18
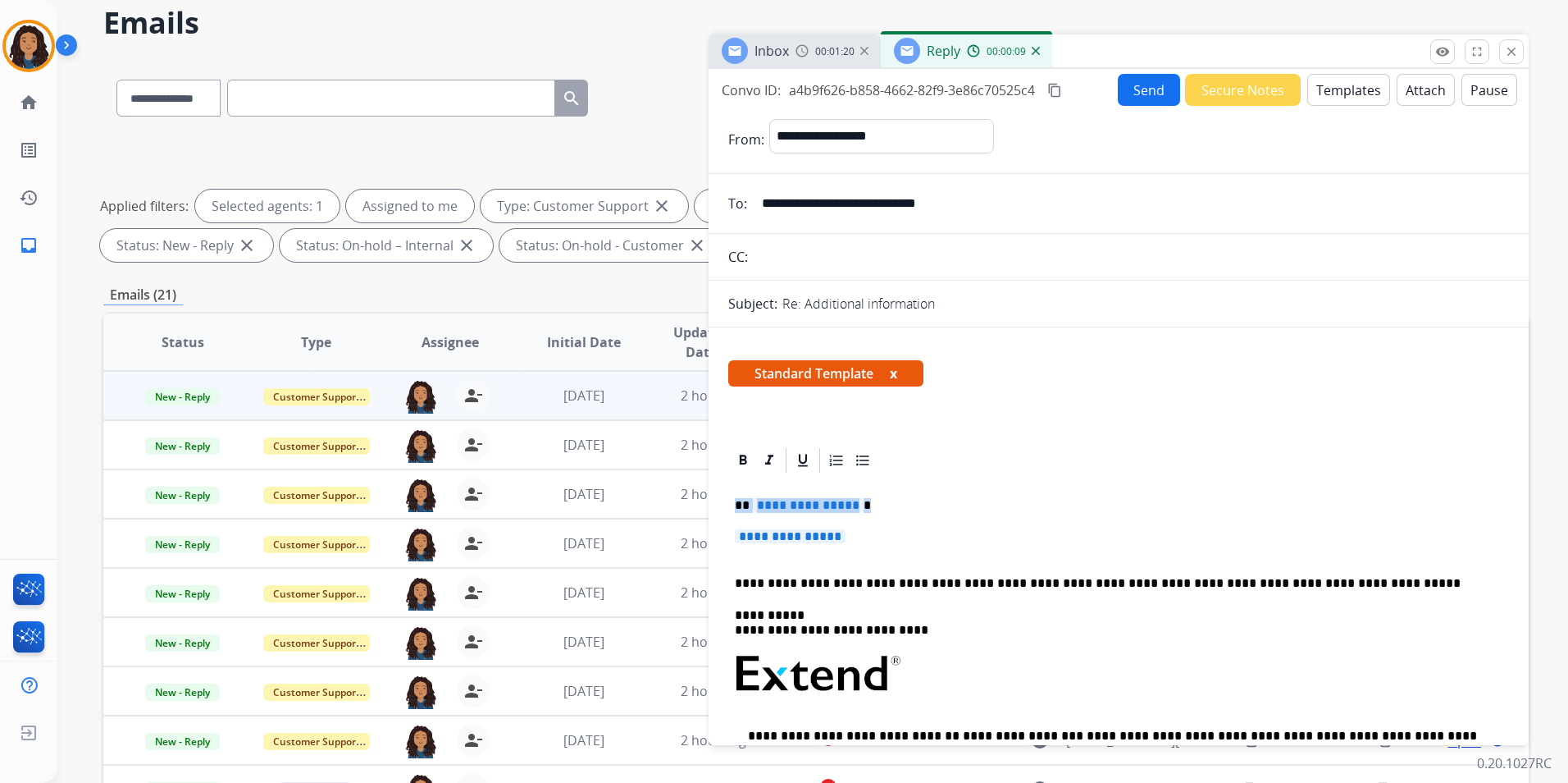
drag, startPoint x: 735, startPoint y: 492, endPoint x: 875, endPoint y: 532, distance: 145.6
click at [875, 532] on div "**********" at bounding box center [1119, 712] width 781 height 475
paste div
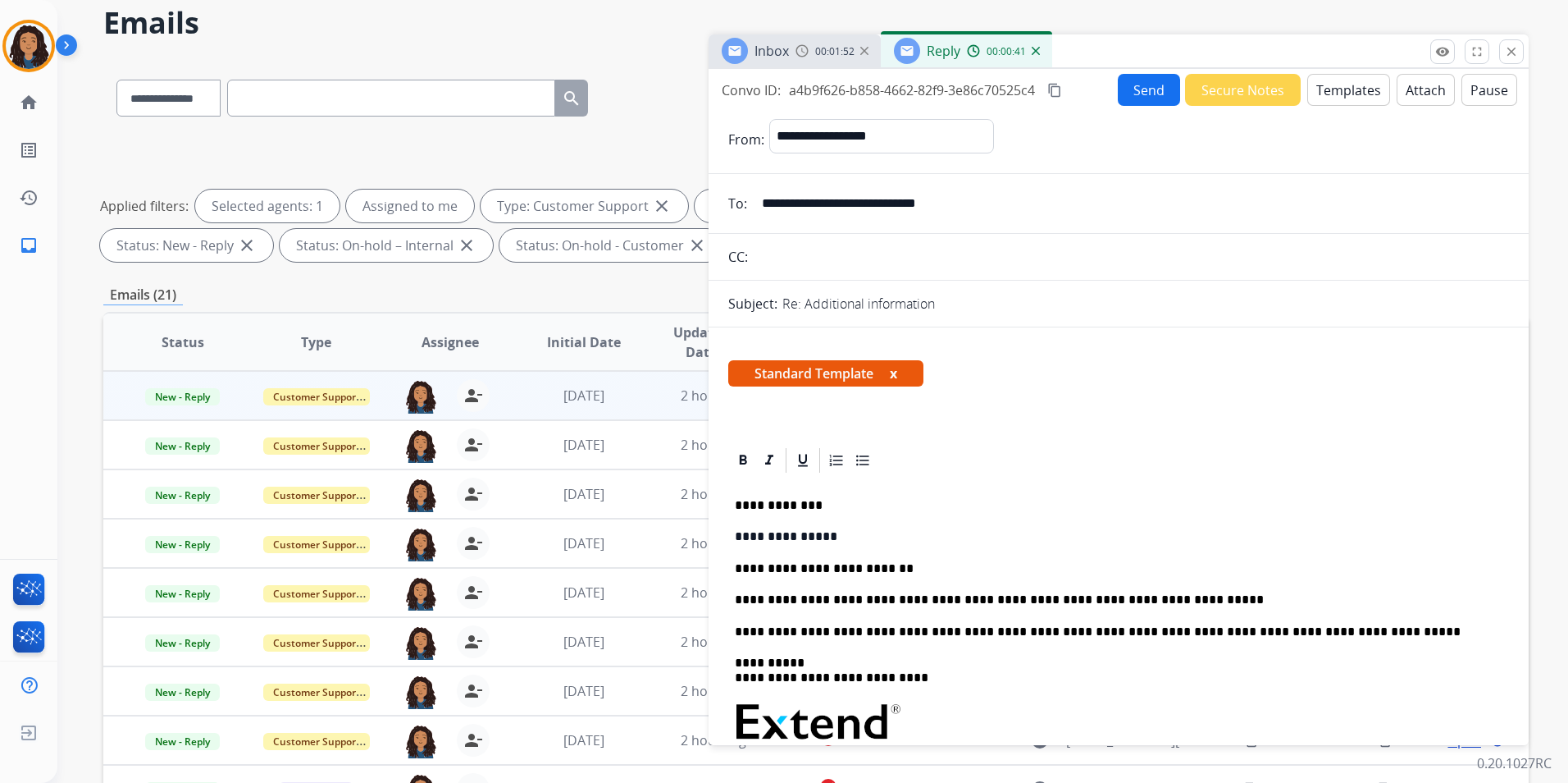
click at [845, 610] on div "**********" at bounding box center [1119, 736] width 781 height 523
click at [1168, 559] on div "**********" at bounding box center [1119, 736] width 781 height 523
click at [1126, 93] on button "Send" at bounding box center [1149, 90] width 62 height 32
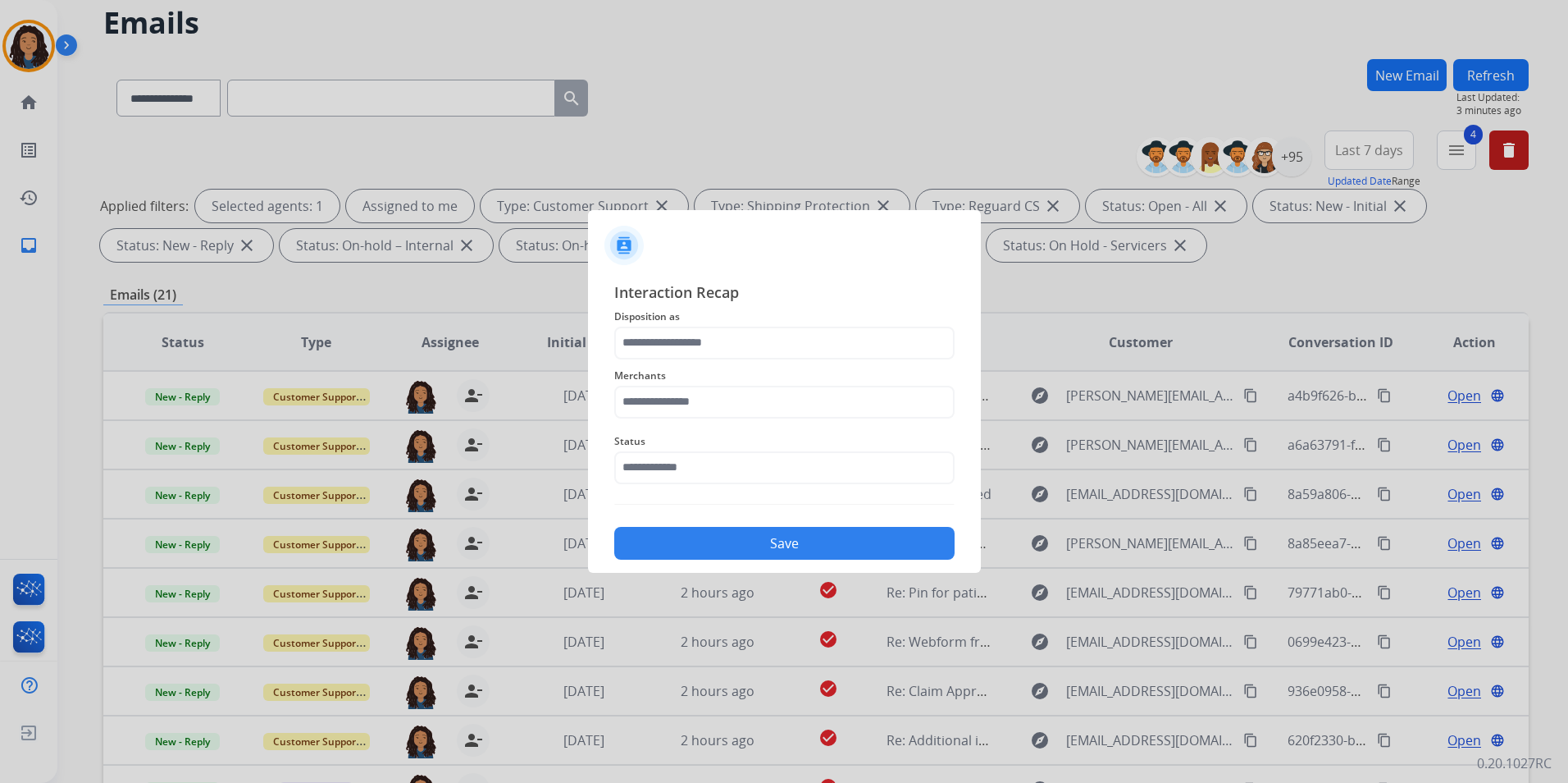
click at [704, 301] on span "Interaction Recap" at bounding box center [784, 293] width 340 height 27
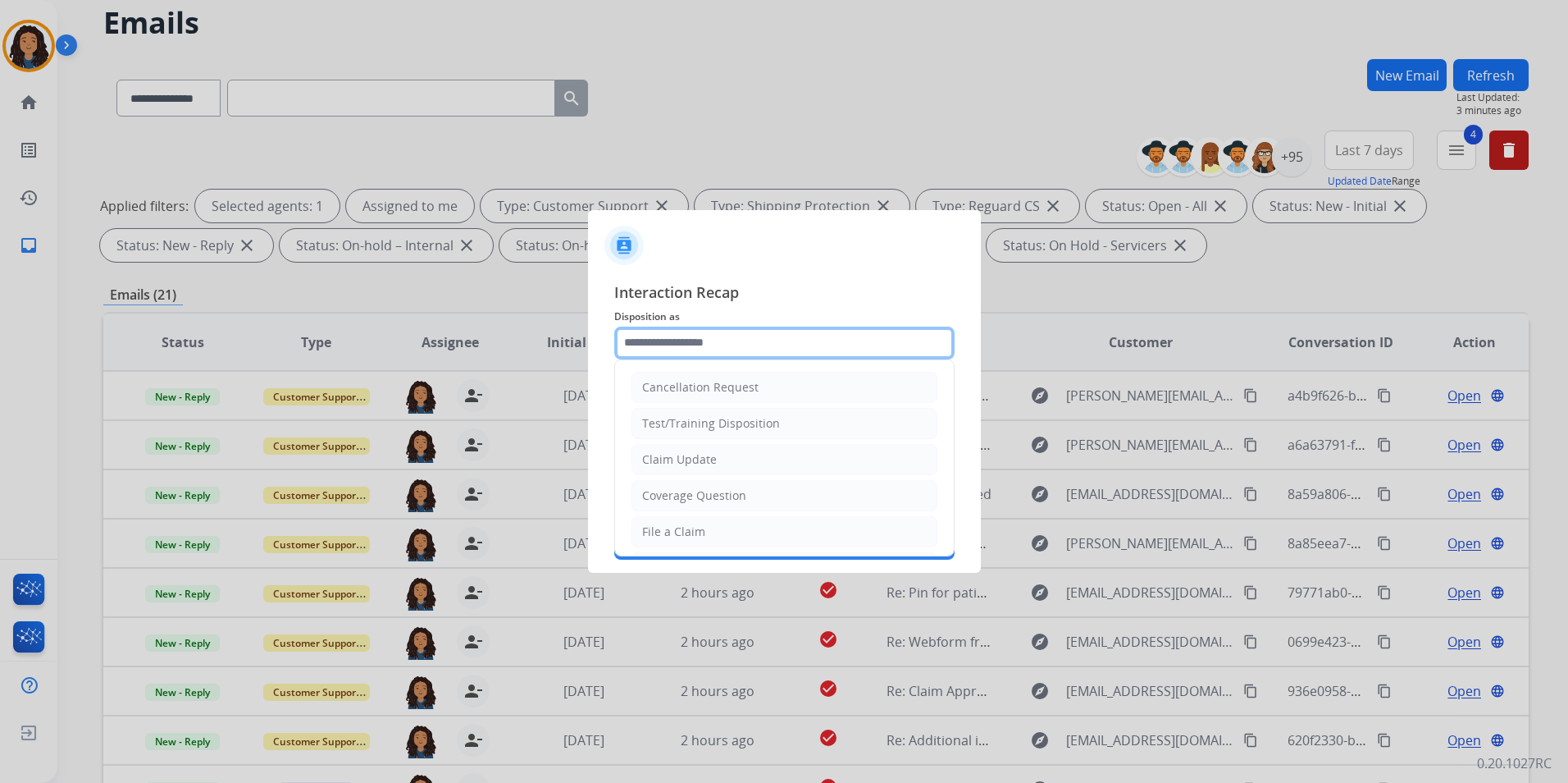
click at [689, 339] on input "text" at bounding box center [784, 343] width 340 height 33
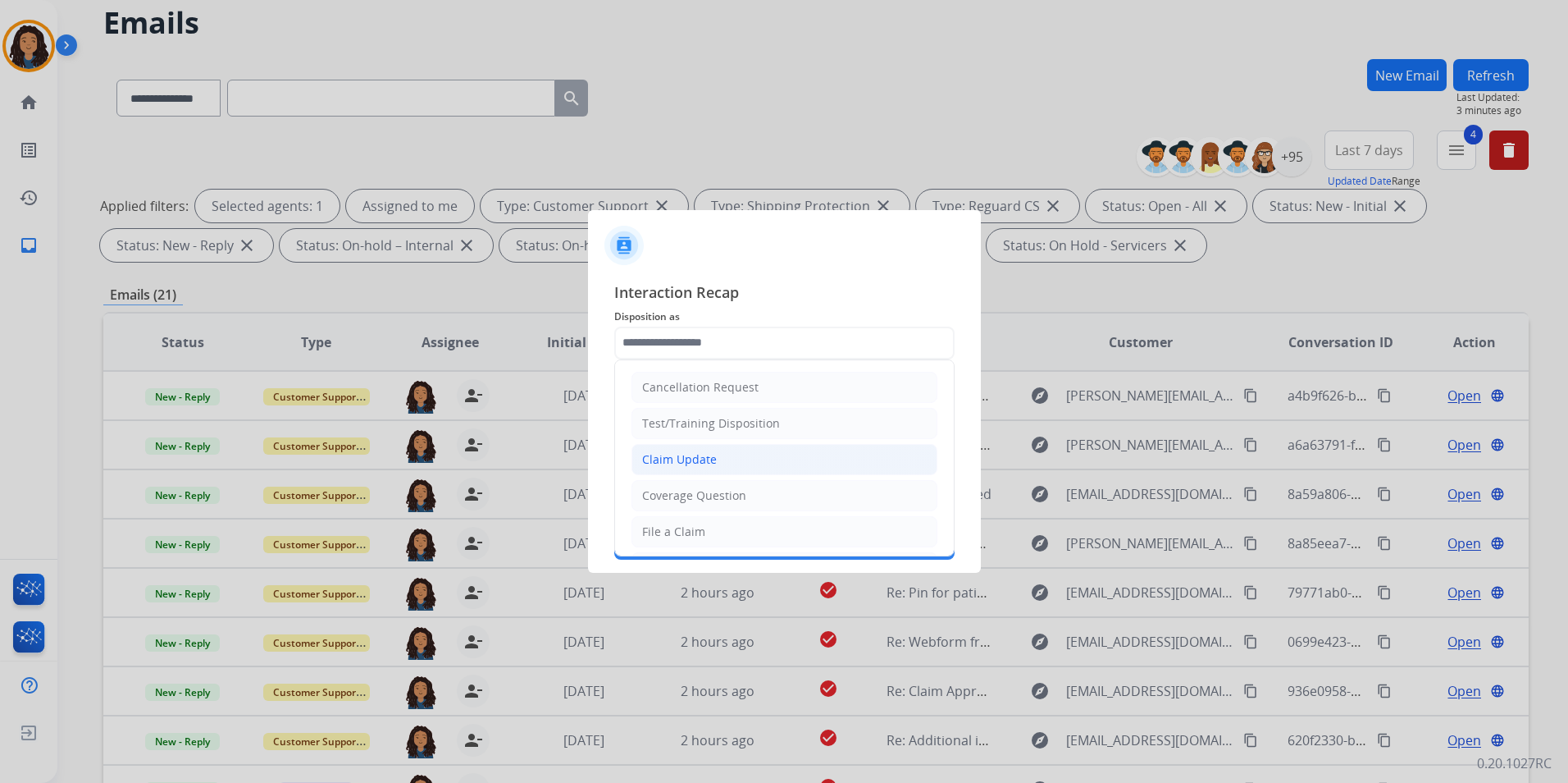
click at [722, 453] on li "Claim Update" at bounding box center [784, 459] width 306 height 31
type input "**********"
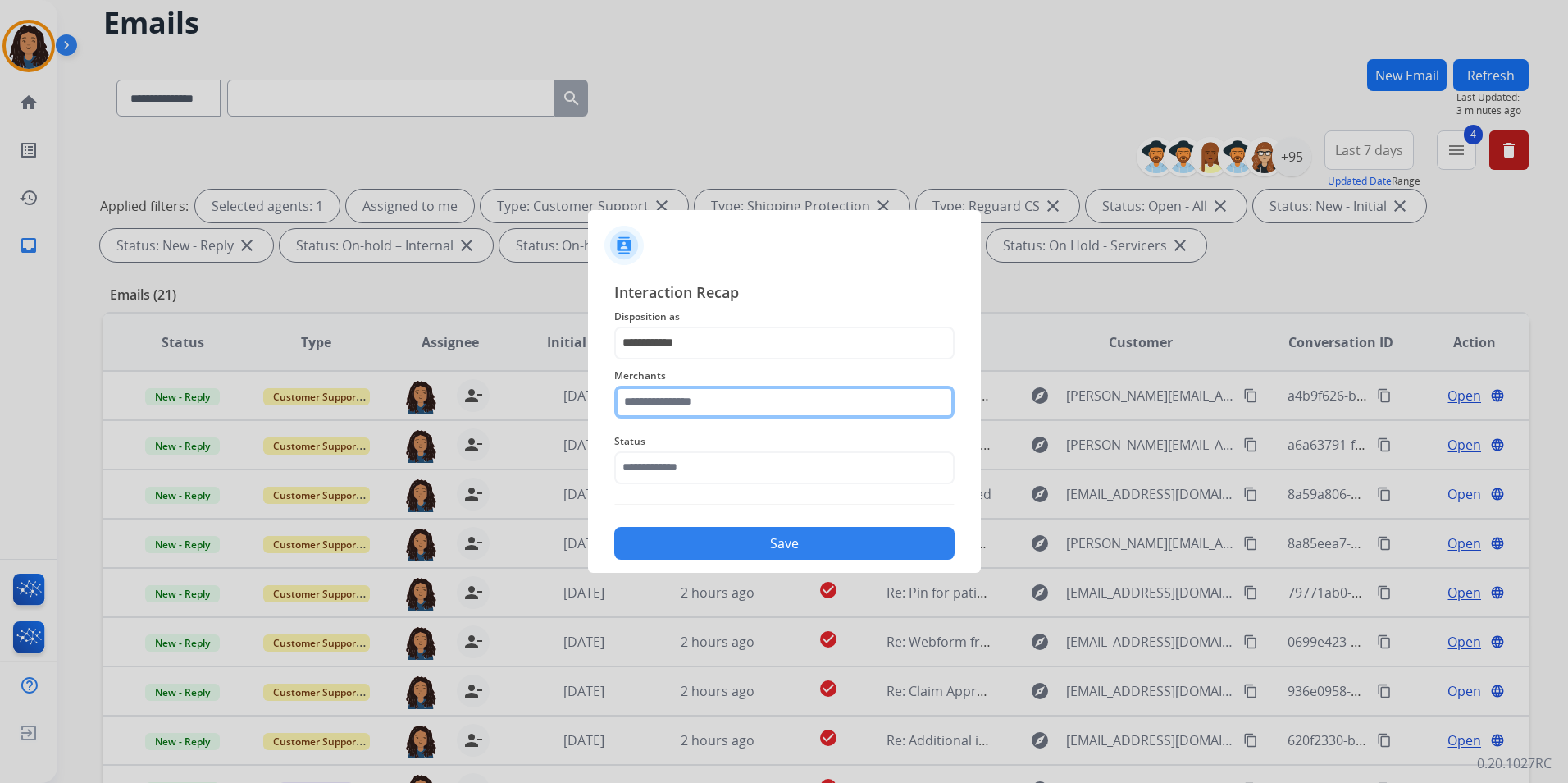
click at [684, 392] on input "text" at bounding box center [784, 403] width 340 height 33
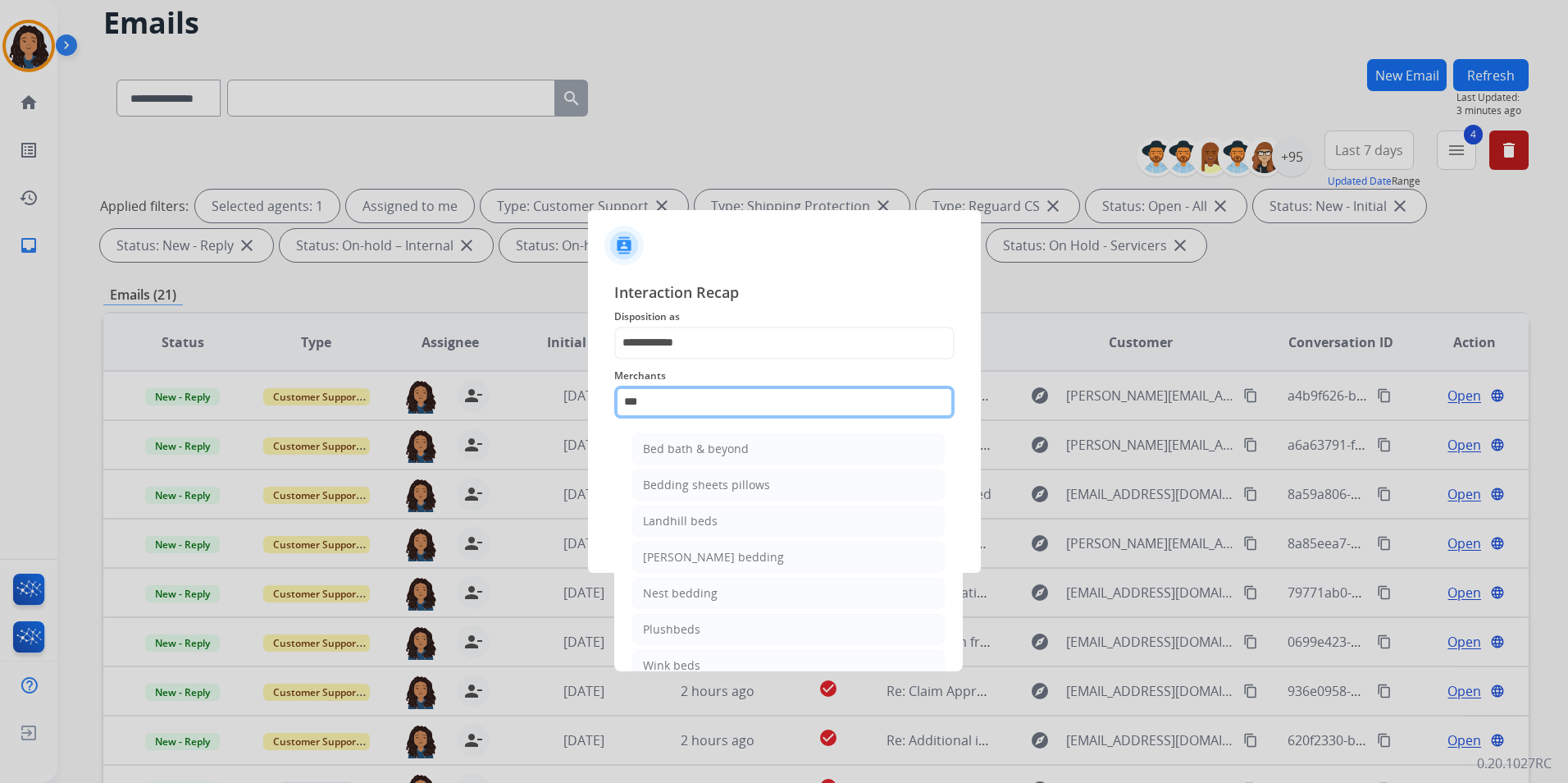
drag, startPoint x: 642, startPoint y: 407, endPoint x: 374, endPoint y: 465, distance: 274.2
click at [0, 465] on app-contact-recap-modal "**********" at bounding box center [0, 392] width 0 height 783
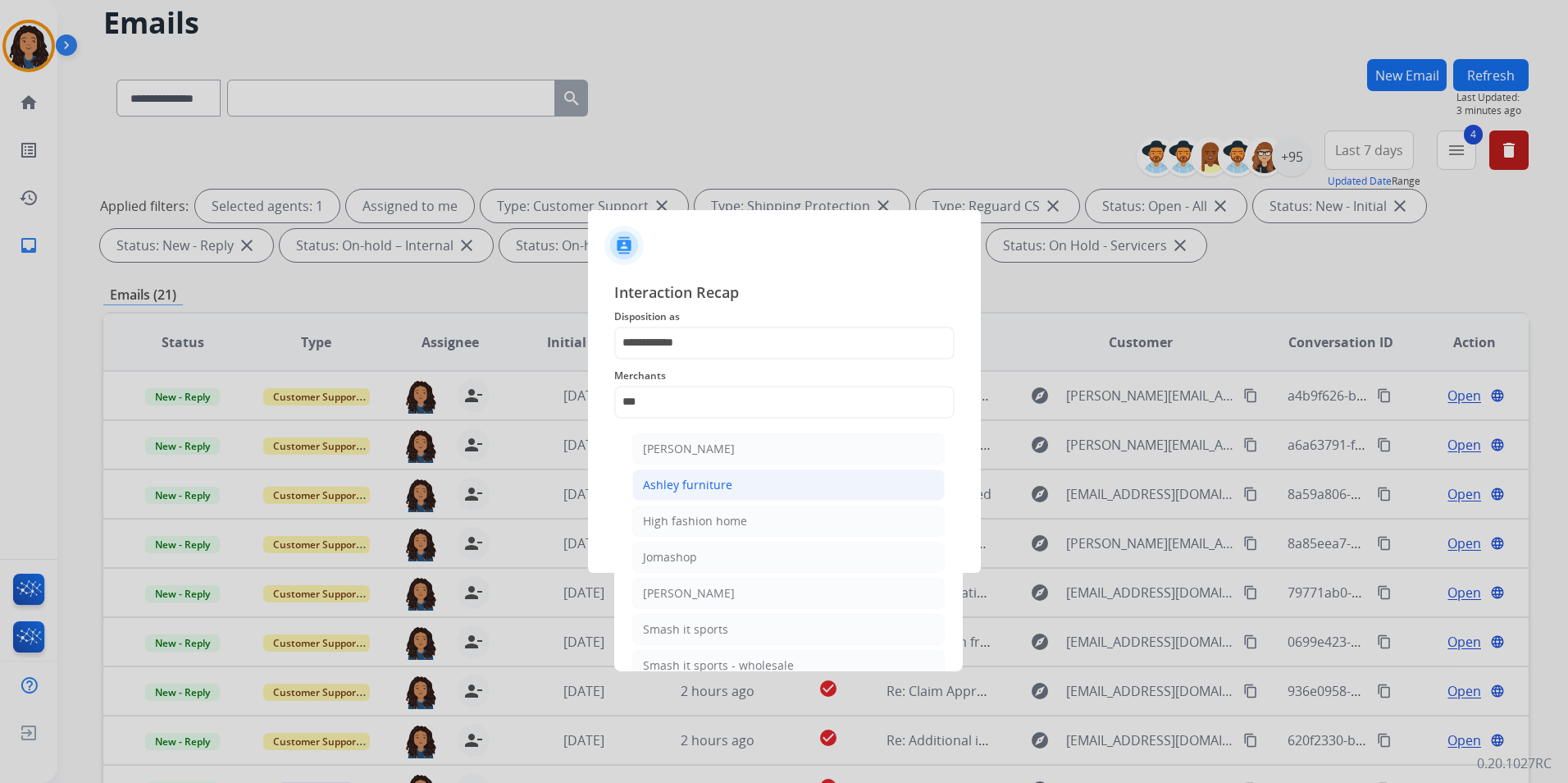
click at [677, 479] on div "Ashley furniture" at bounding box center [687, 485] width 90 height 17
type input "**********"
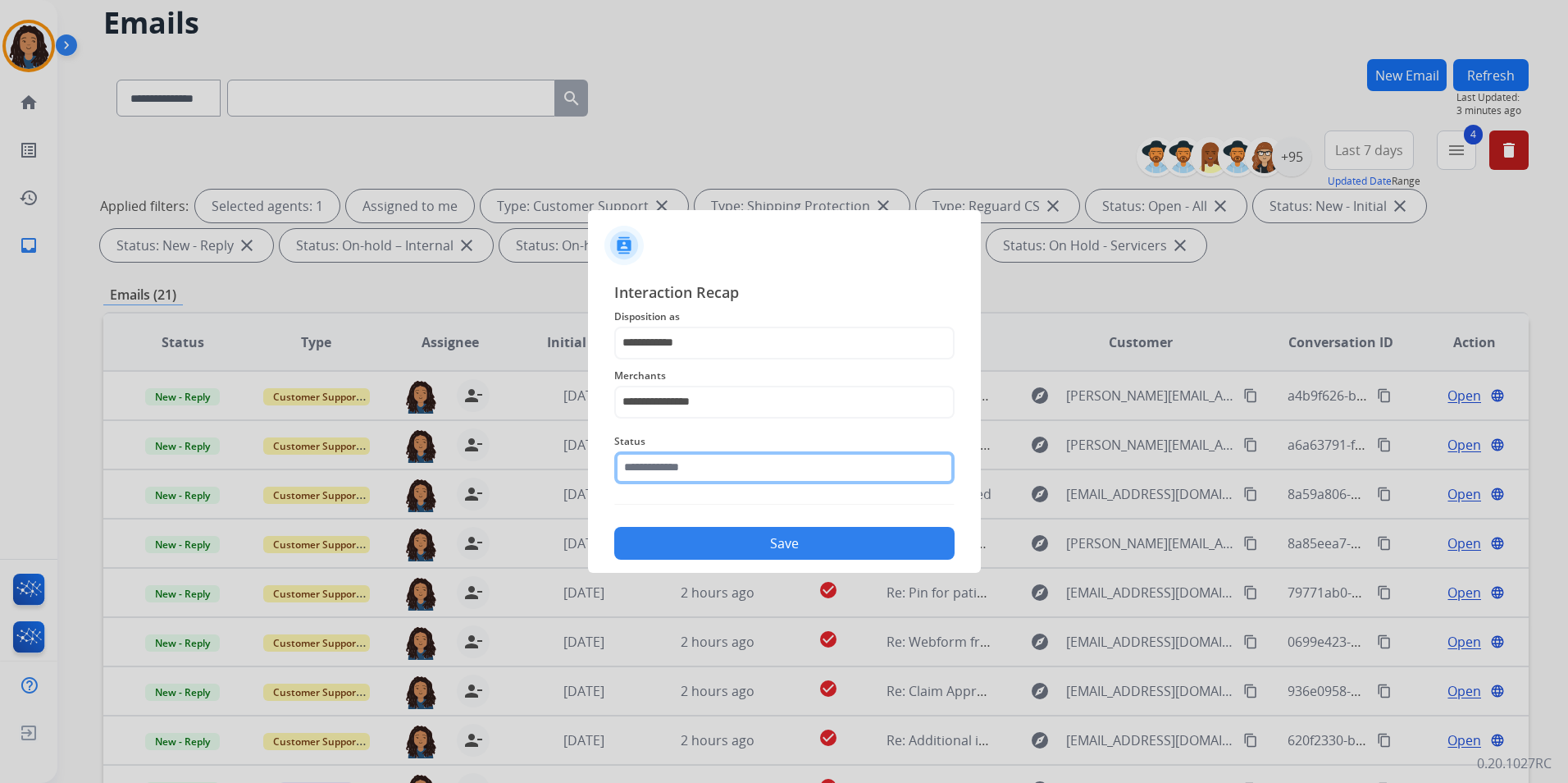
click at [677, 479] on input "text" at bounding box center [784, 468] width 340 height 33
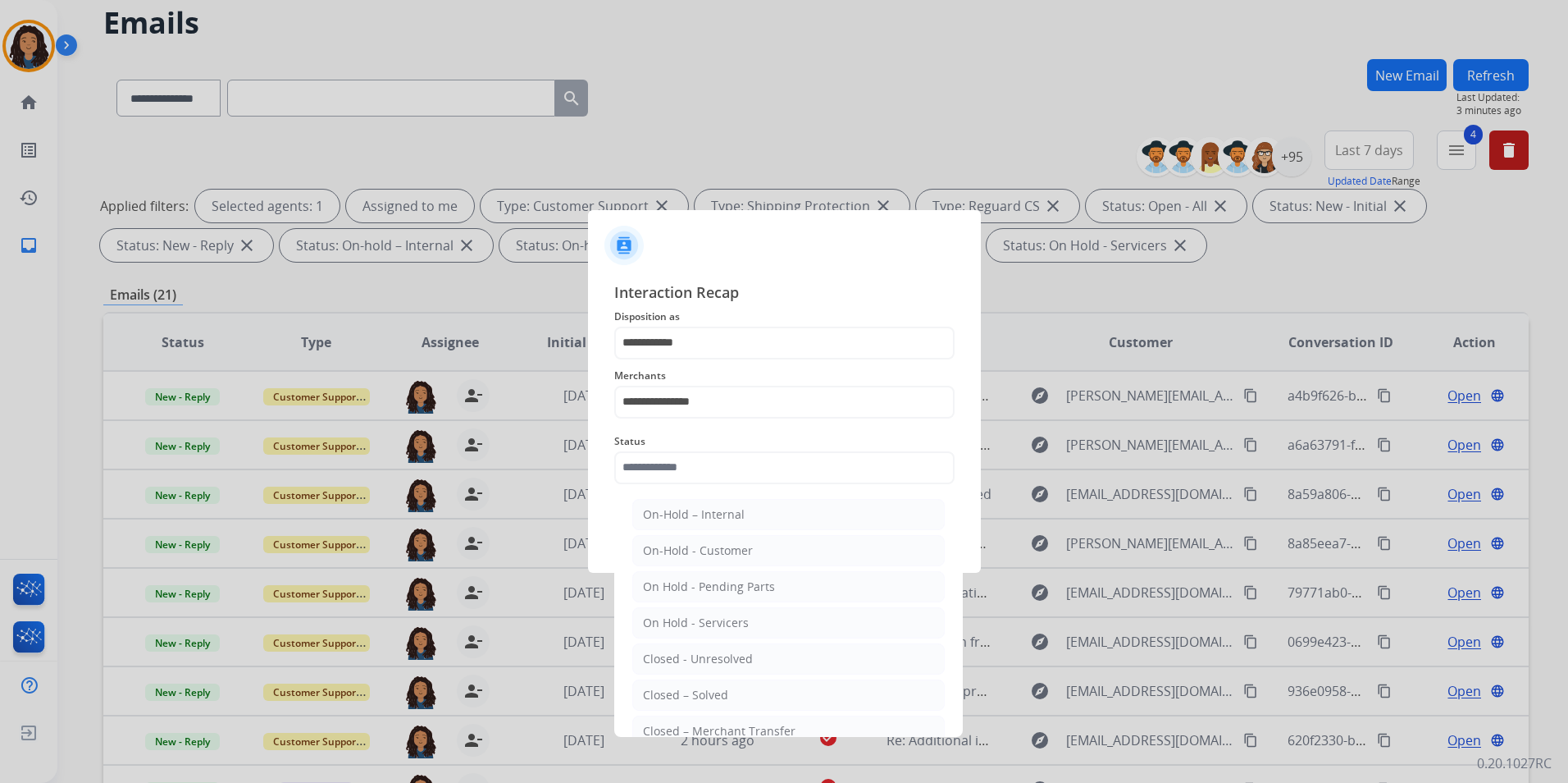
drag, startPoint x: 679, startPoint y: 689, endPoint x: 720, endPoint y: 547, distance: 147.8
click at [679, 679] on li "Closed – Solved" at bounding box center [788, 695] width 313 height 31
type input "**********"
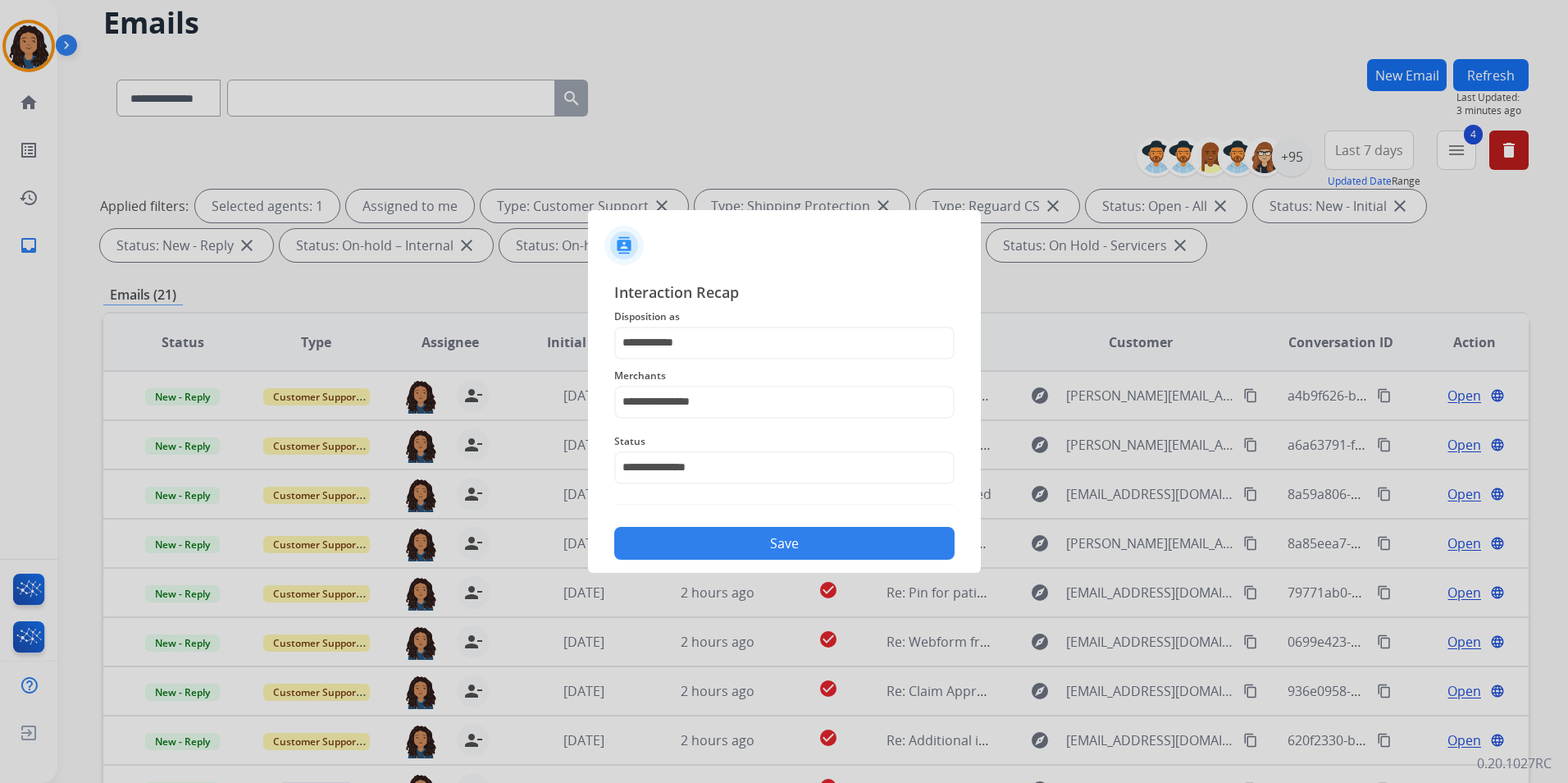
click at [722, 539] on button "Save" at bounding box center [784, 543] width 340 height 33
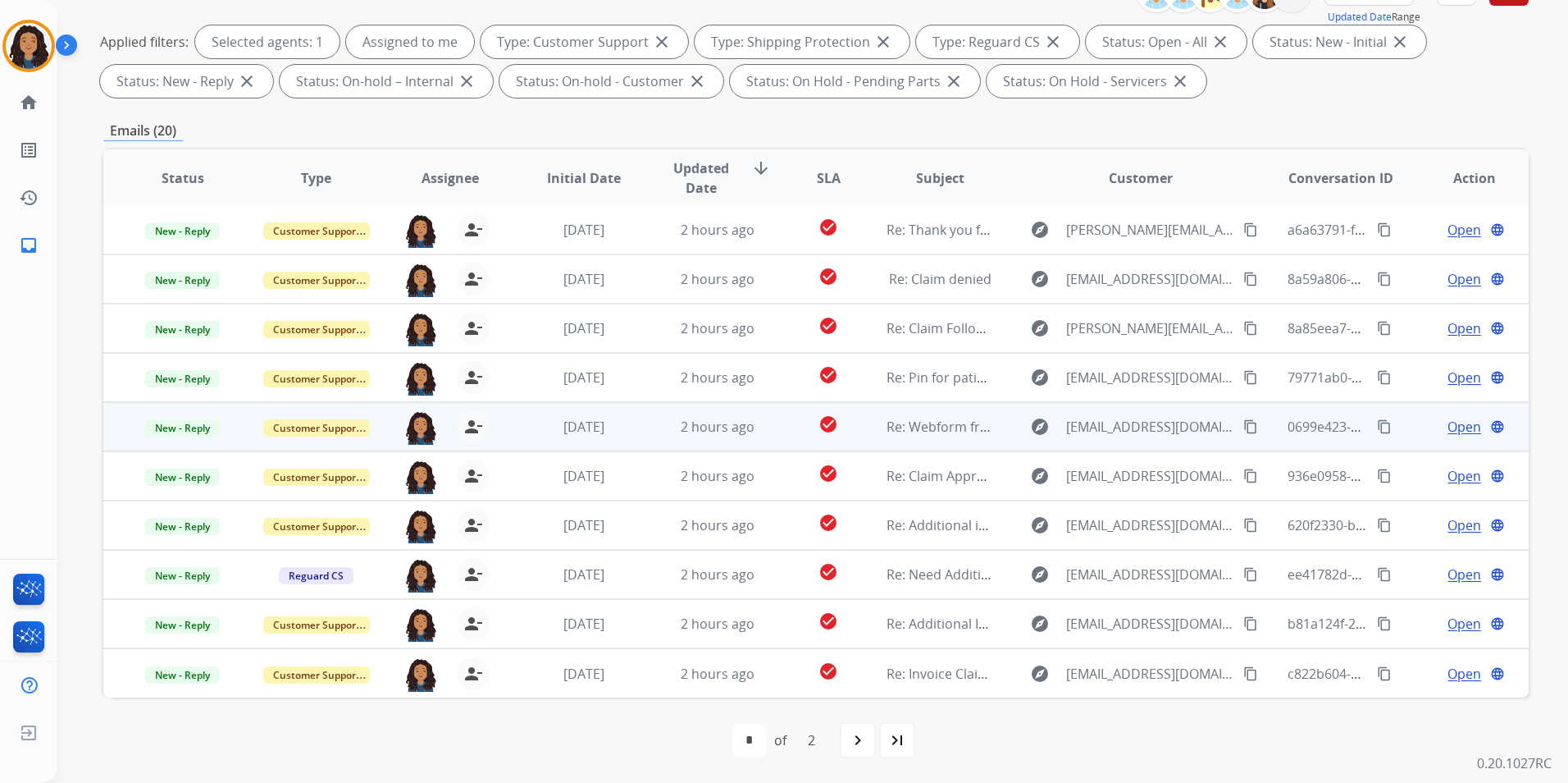
scroll to position [0, 0]
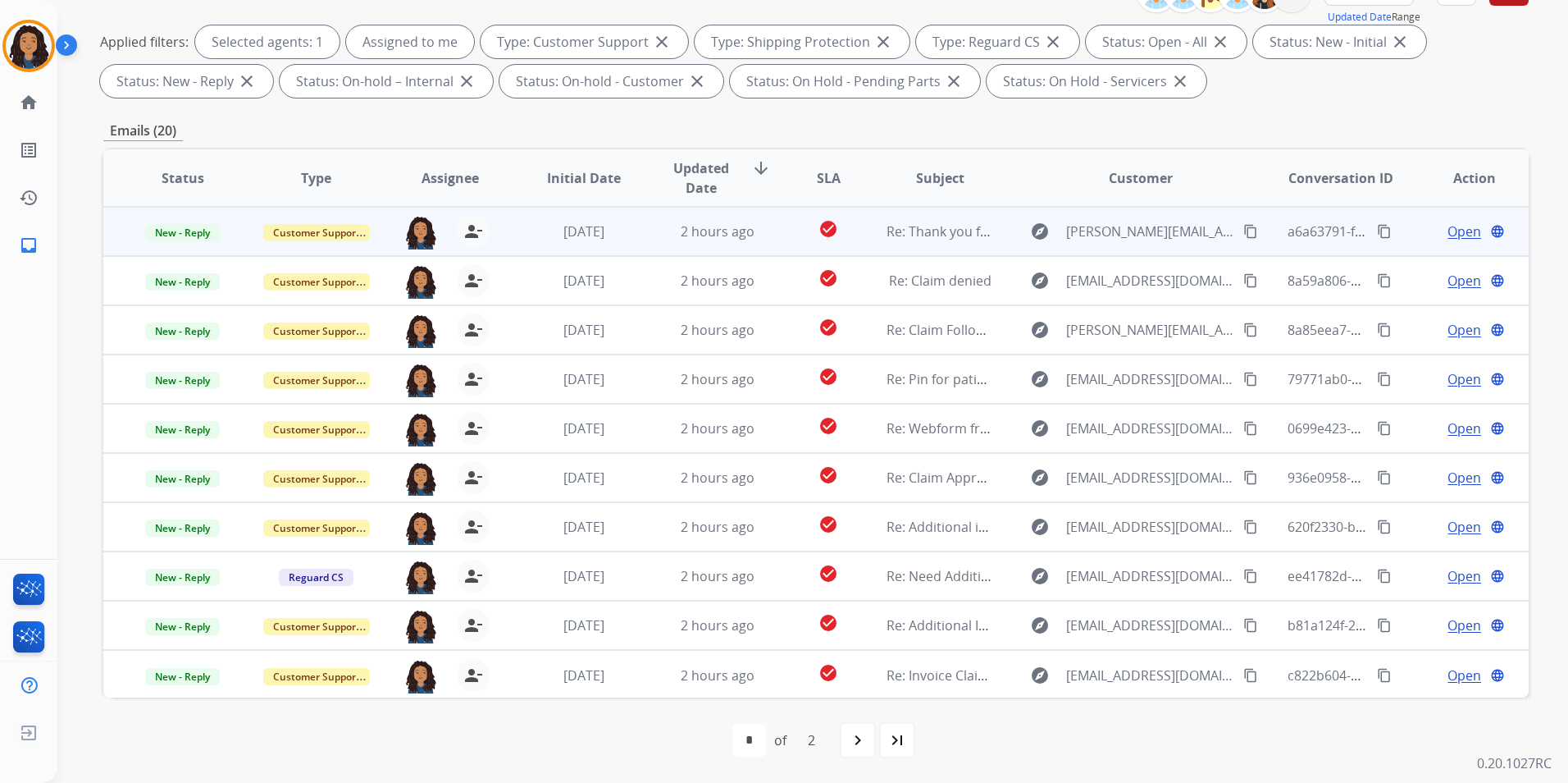
click at [1456, 230] on span "Open" at bounding box center [1464, 231] width 34 height 19
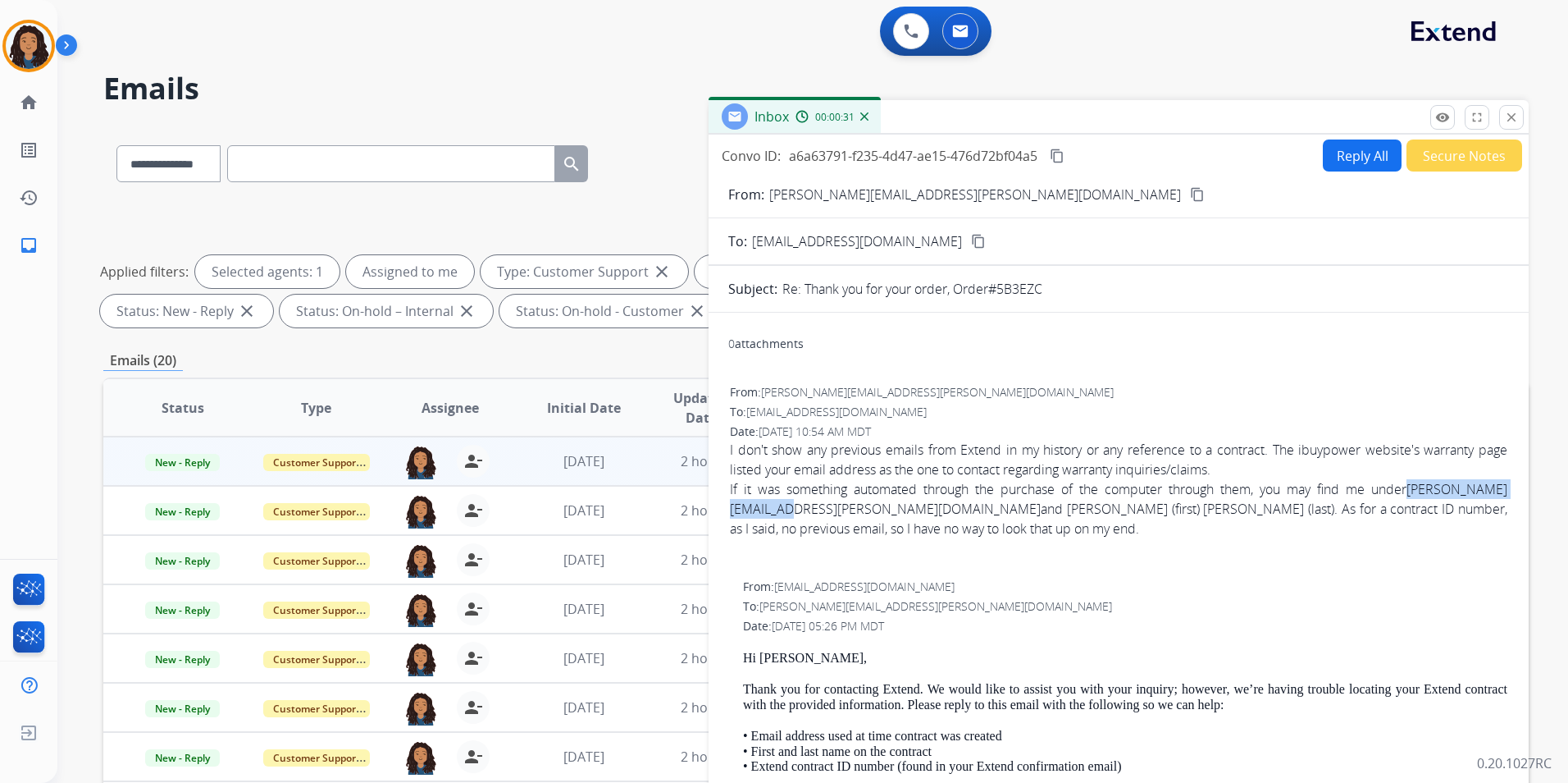
drag, startPoint x: 728, startPoint y: 505, endPoint x: 871, endPoint y: 515, distance: 143.3
click at [1340, 160] on button "Reply All" at bounding box center [1362, 155] width 79 height 32
select select "**********"
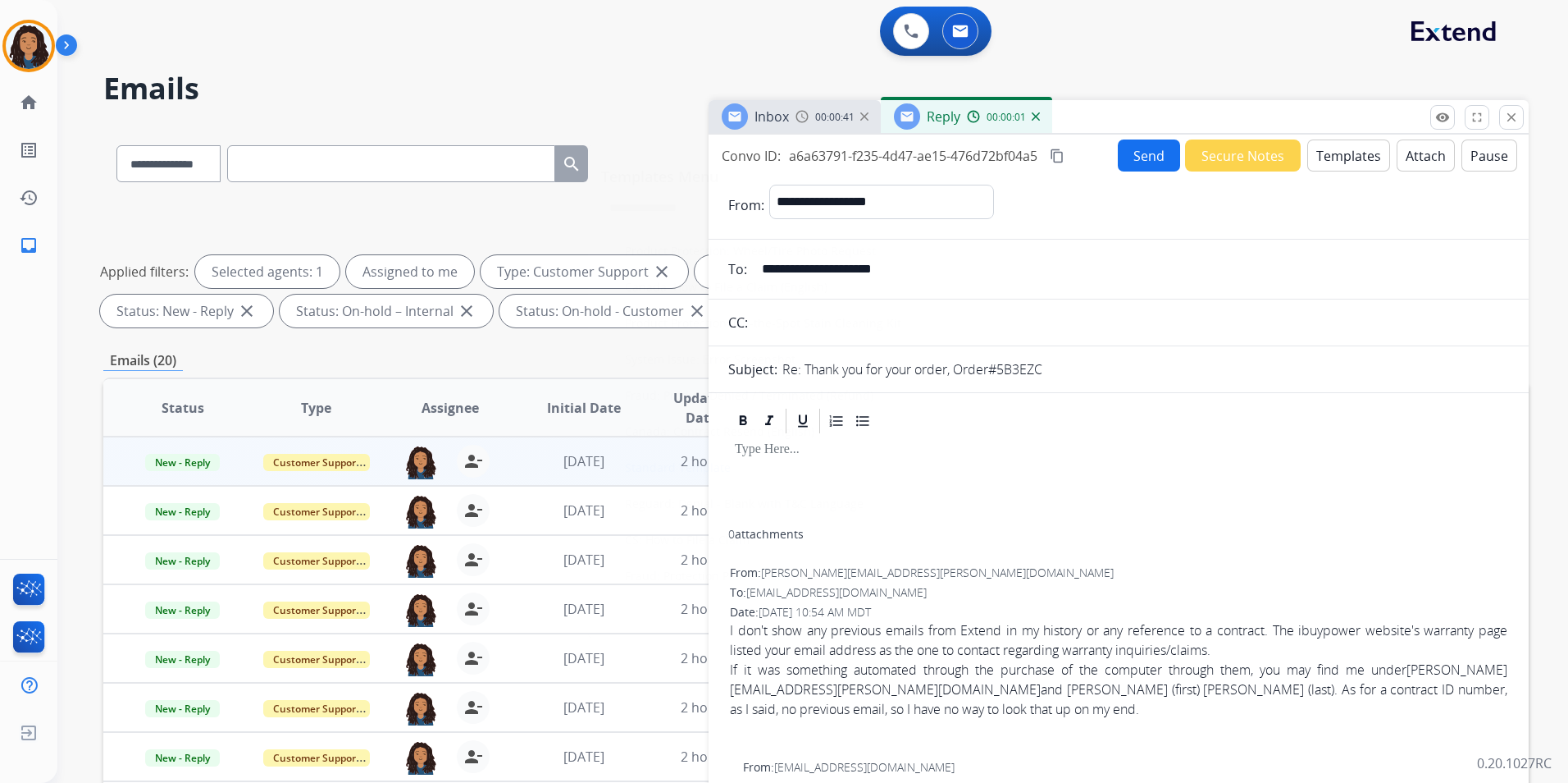
click at [728, 468] on li "Standard Template" at bounding box center [775, 468] width 323 height 31
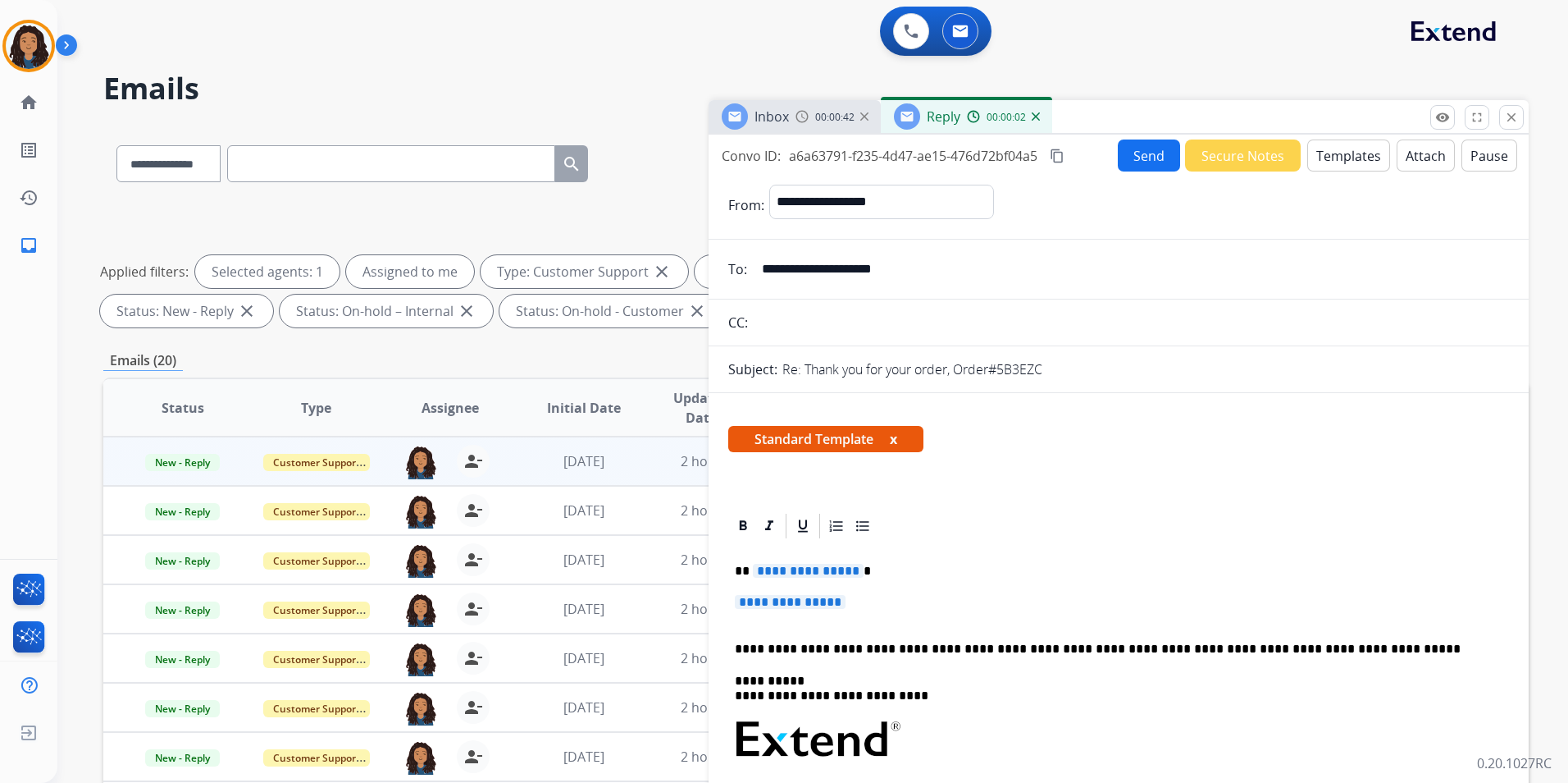
click at [783, 114] on span "Inbox" at bounding box center [772, 116] width 35 height 18
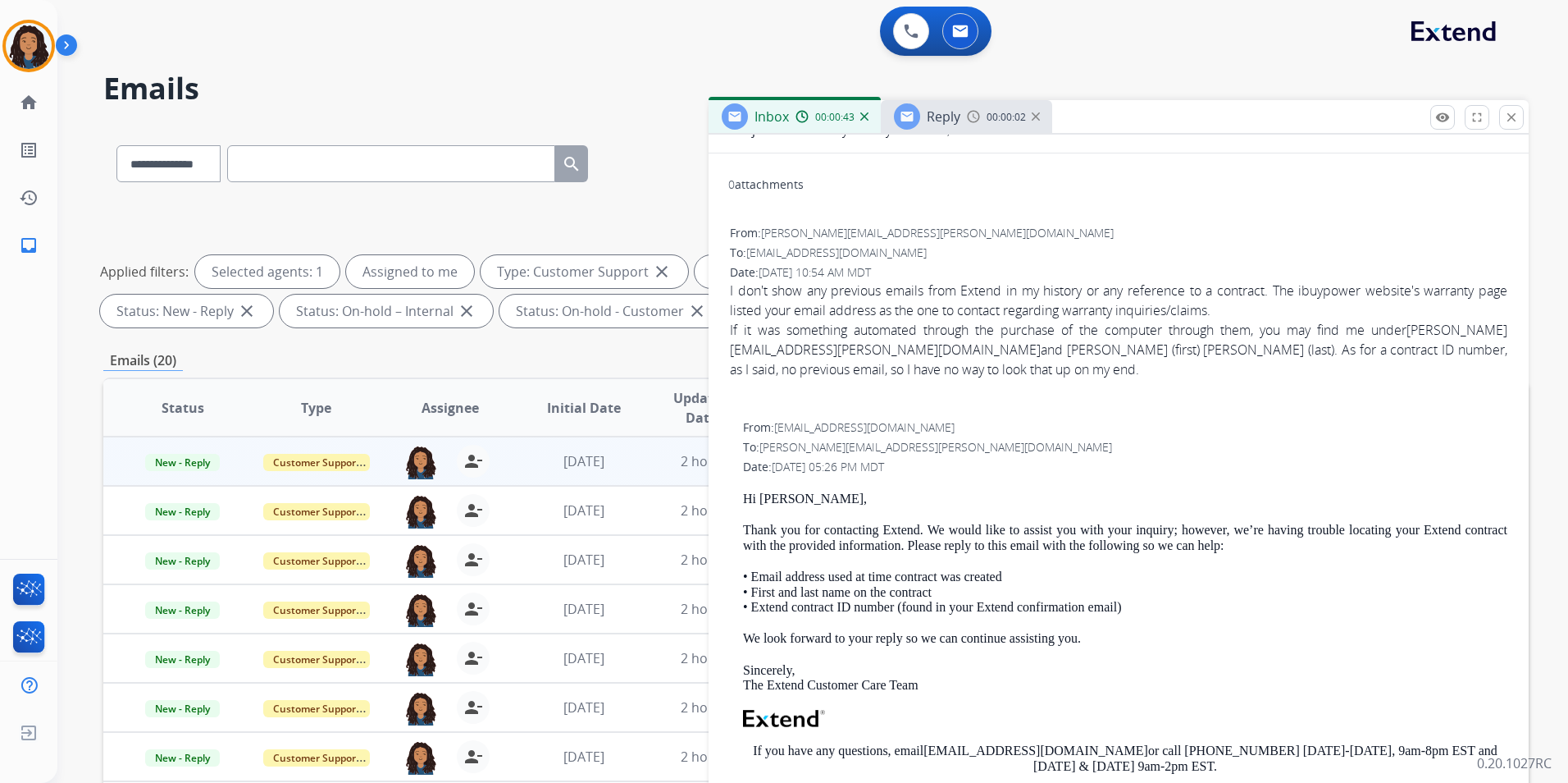
scroll to position [328, 0]
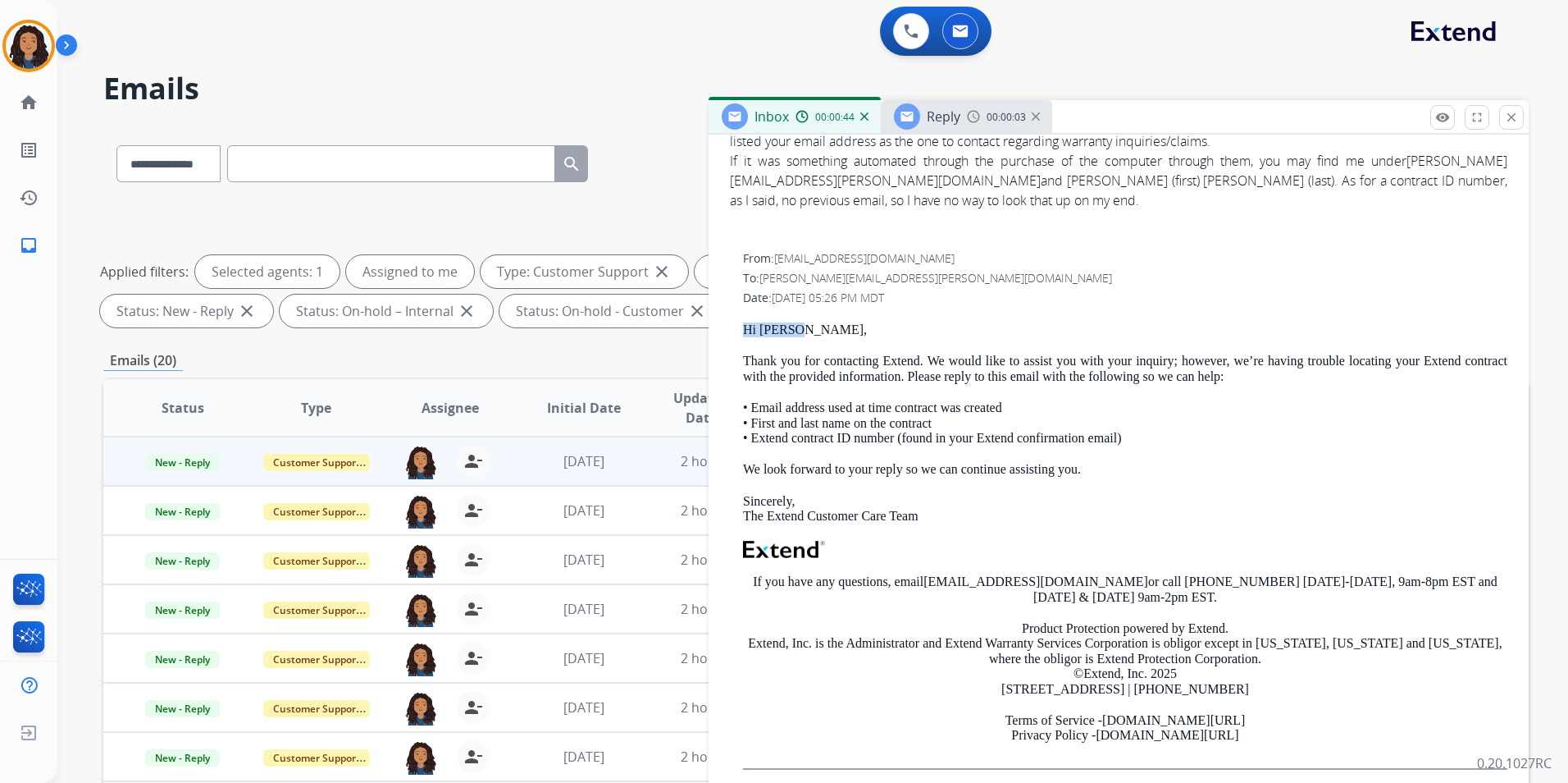
drag, startPoint x: 740, startPoint y: 317, endPoint x: 815, endPoint y: 325, distance: 75.4
click at [815, 325] on div "From: [EMAIL_ADDRESS][DOMAIN_NAME] To: [PERSON_NAME][EMAIL_ADDRESS][PERSON_NAME…" at bounding box center [1119, 516] width 781 height 535
drag, startPoint x: 815, startPoint y: 325, endPoint x: 760, endPoint y: 331, distance: 55.3
click at [760, 331] on p "Hi [PERSON_NAME]," at bounding box center [1125, 330] width 764 height 15
drag, startPoint x: 740, startPoint y: 329, endPoint x: 922, endPoint y: 367, distance: 185.9
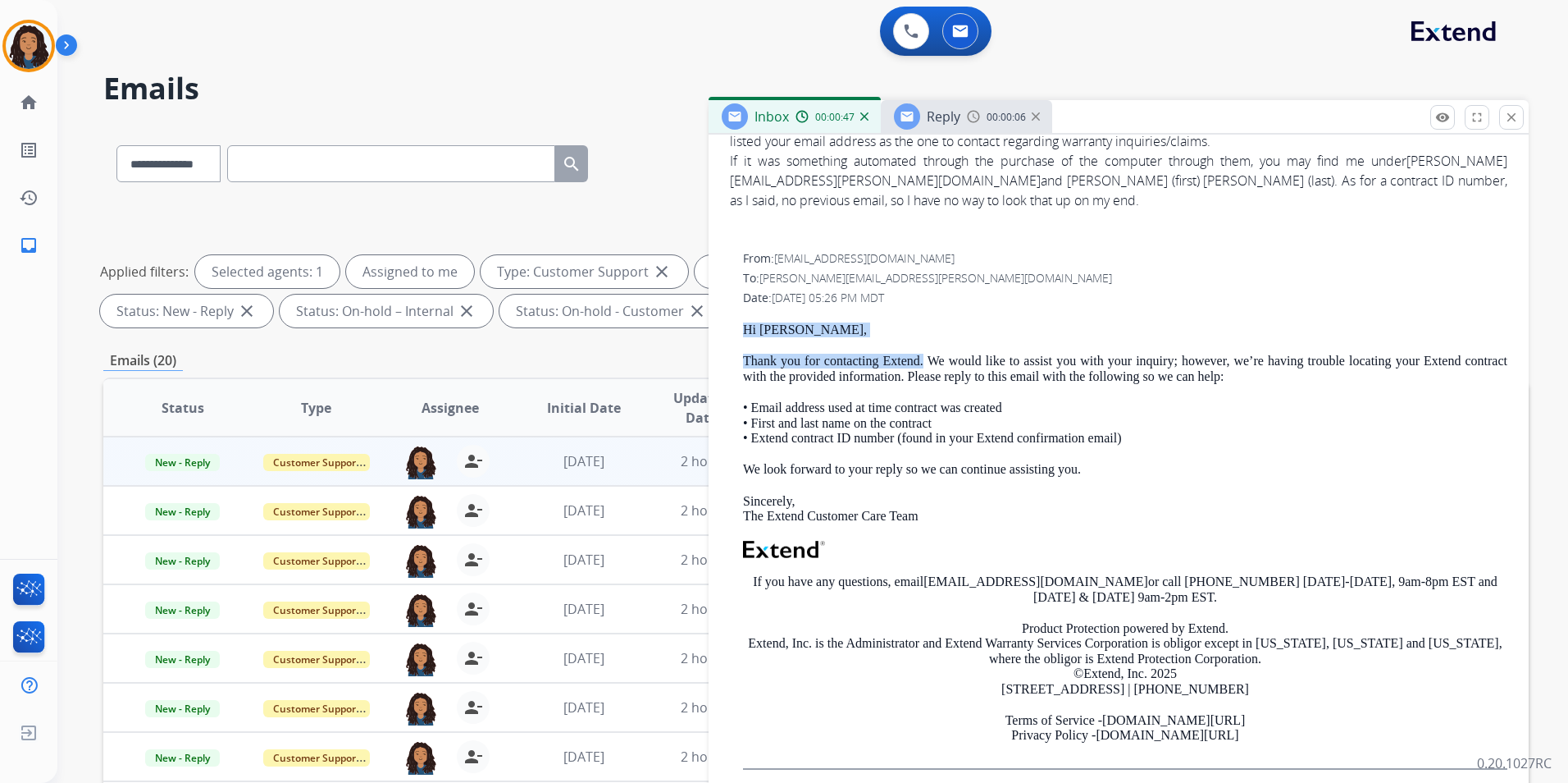
click at [922, 367] on div "From: [EMAIL_ADDRESS][DOMAIN_NAME] To: [PERSON_NAME][EMAIL_ADDRESS][PERSON_NAME…" at bounding box center [1119, 516] width 781 height 535
click at [970, 127] on div "Reply 00:00:08" at bounding box center [966, 116] width 171 height 33
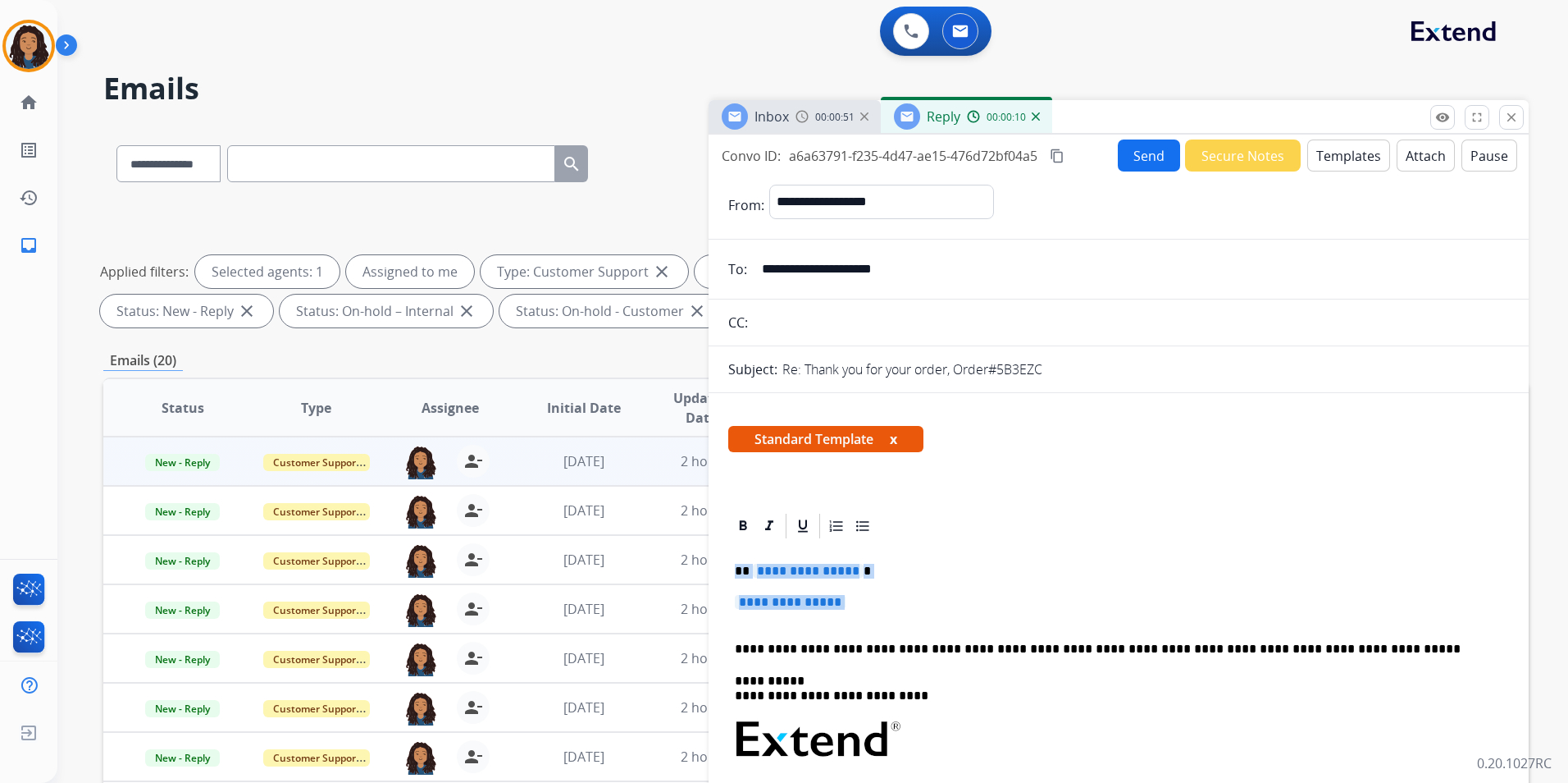
drag, startPoint x: 729, startPoint y: 565, endPoint x: 874, endPoint y: 625, distance: 156.9
click at [874, 625] on div "**********" at bounding box center [1119, 789] width 781 height 495
paste div
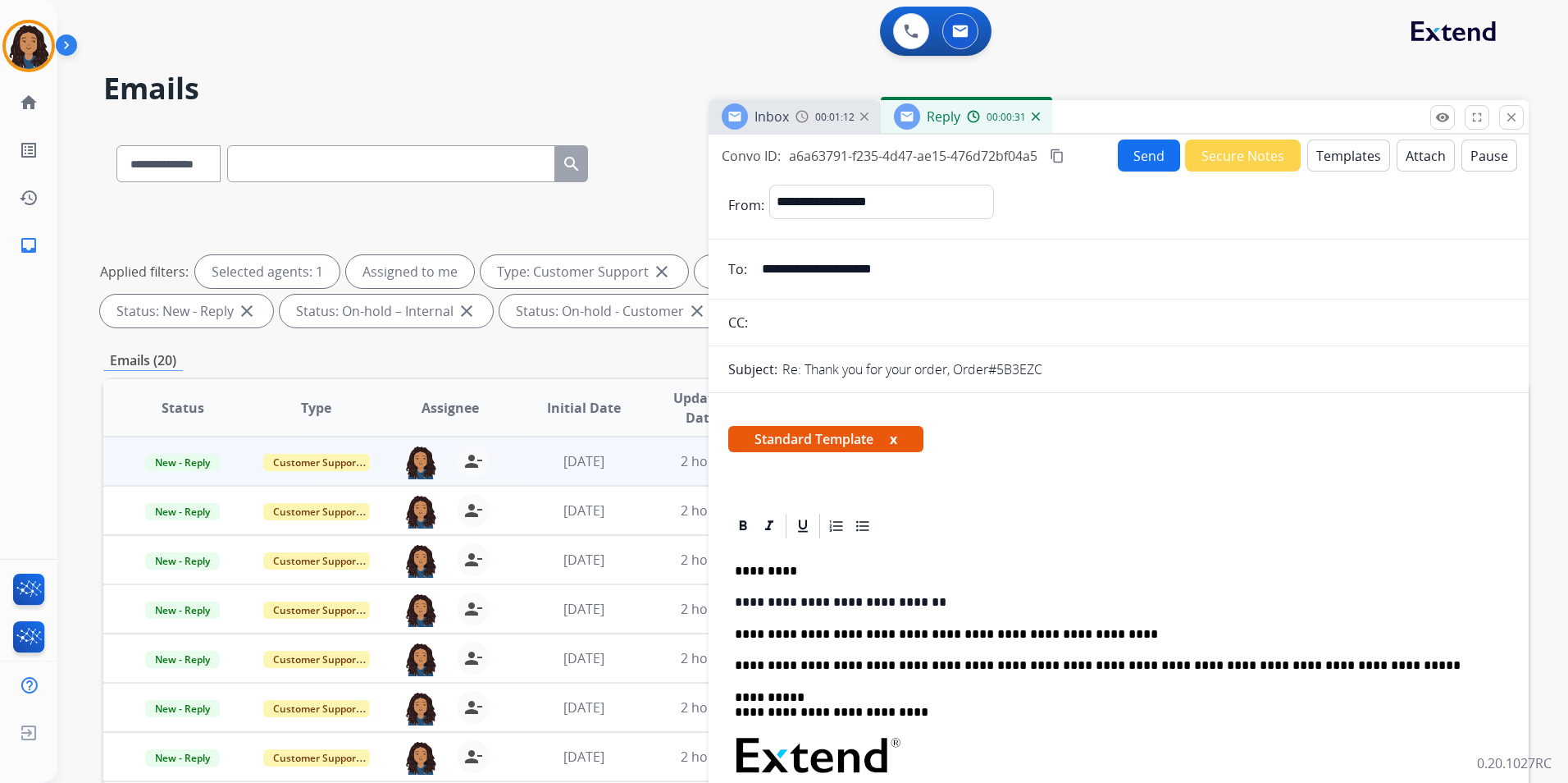
click at [1137, 159] on button "Send" at bounding box center [1149, 155] width 62 height 32
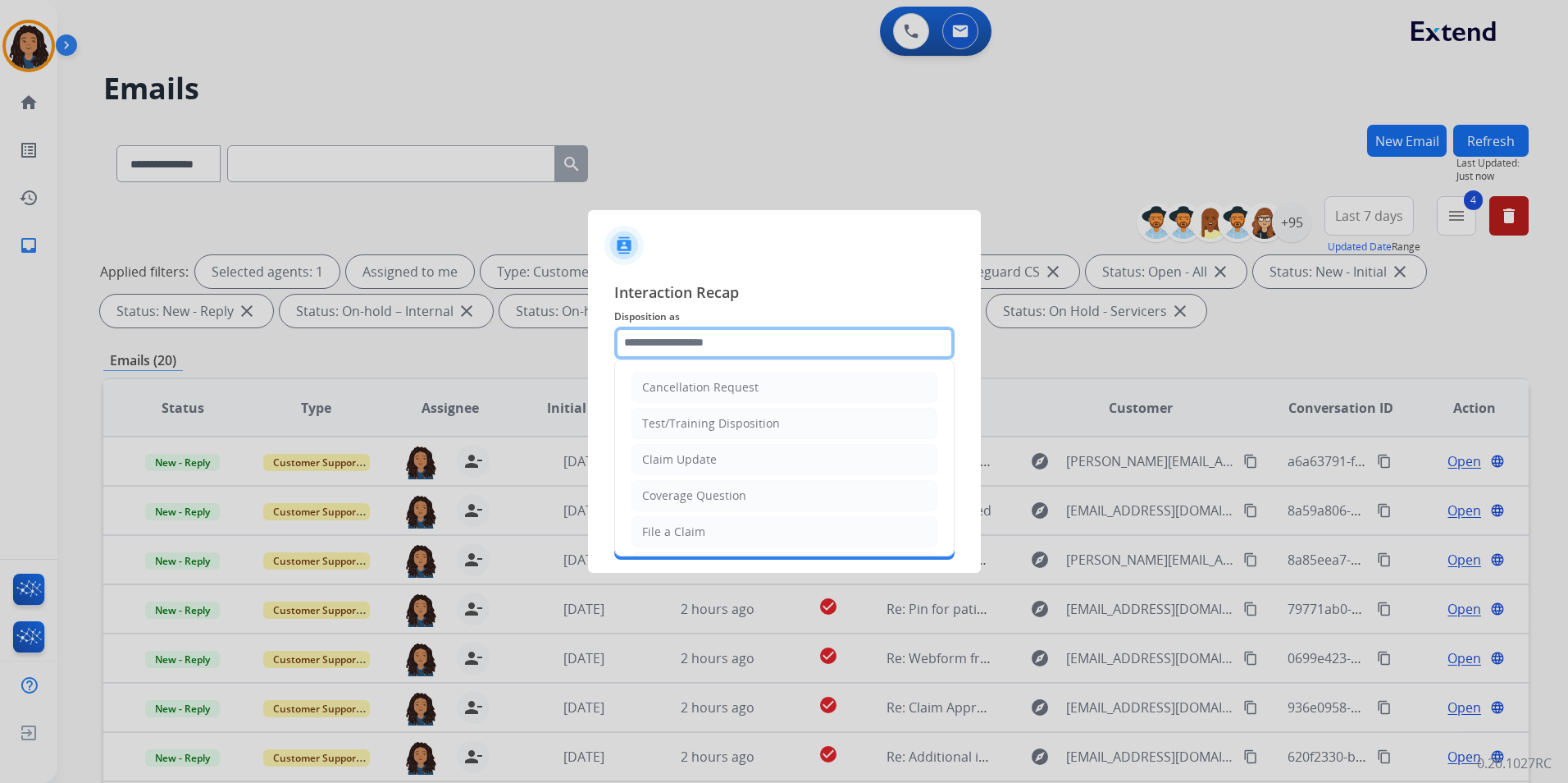
click at [779, 351] on input "text" at bounding box center [784, 343] width 340 height 33
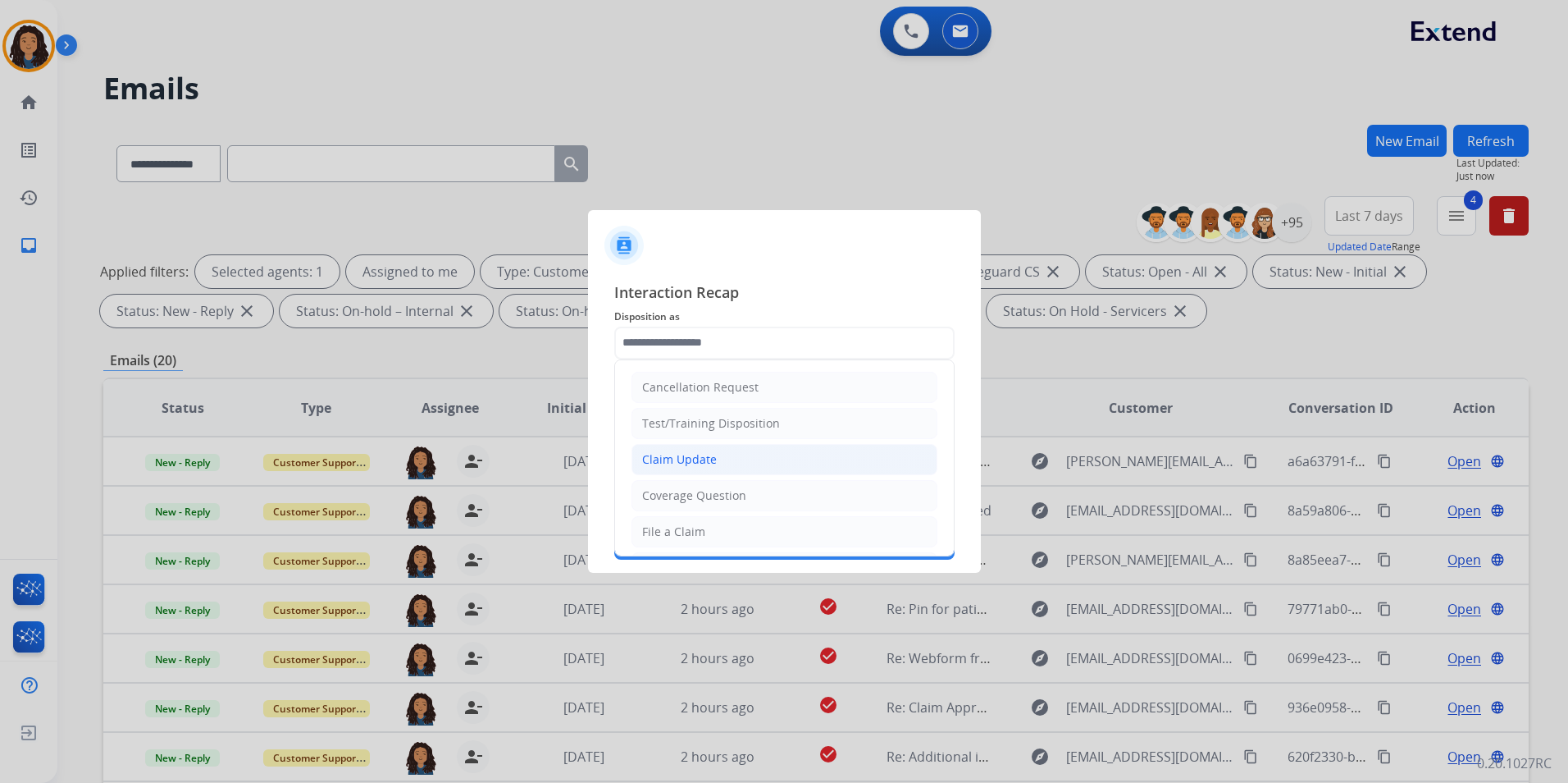
click at [761, 462] on li "Claim Update" at bounding box center [784, 459] width 306 height 31
type input "**********"
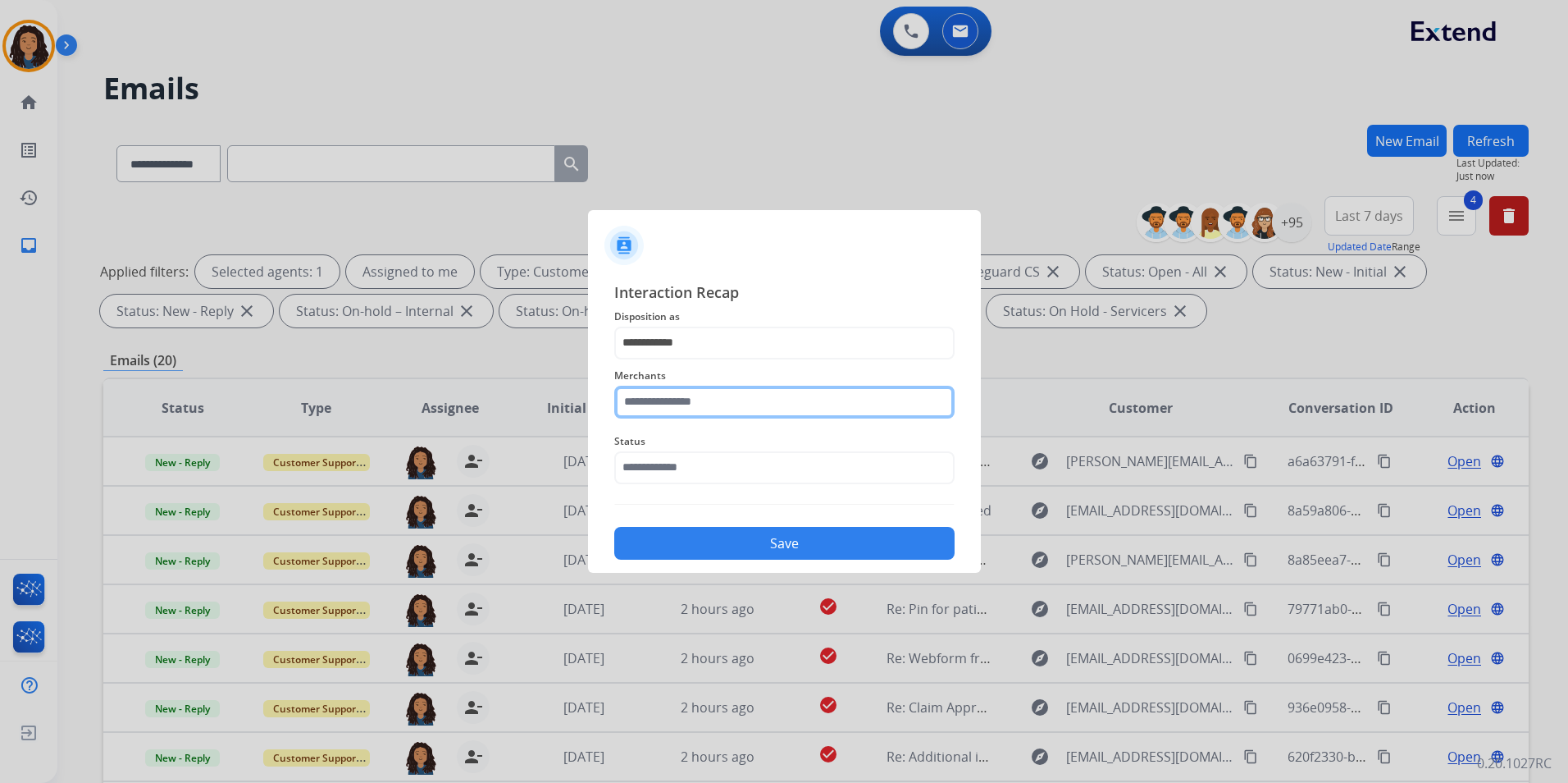
click at [736, 403] on input "text" at bounding box center [784, 403] width 340 height 33
type input "*"
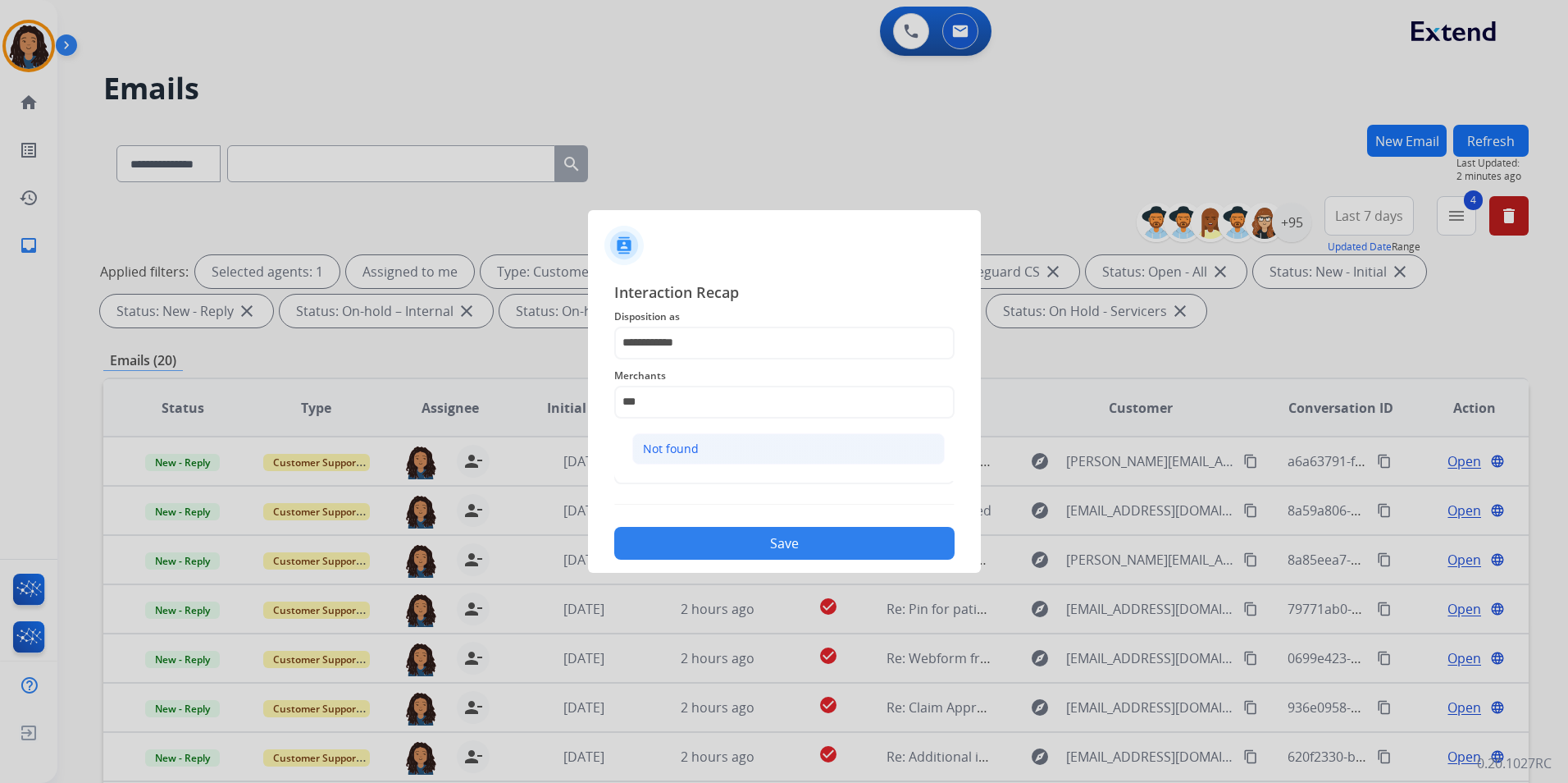
click at [689, 451] on div "Not found" at bounding box center [670, 448] width 56 height 17
type input "*********"
click at [702, 474] on input "text" at bounding box center [784, 468] width 340 height 33
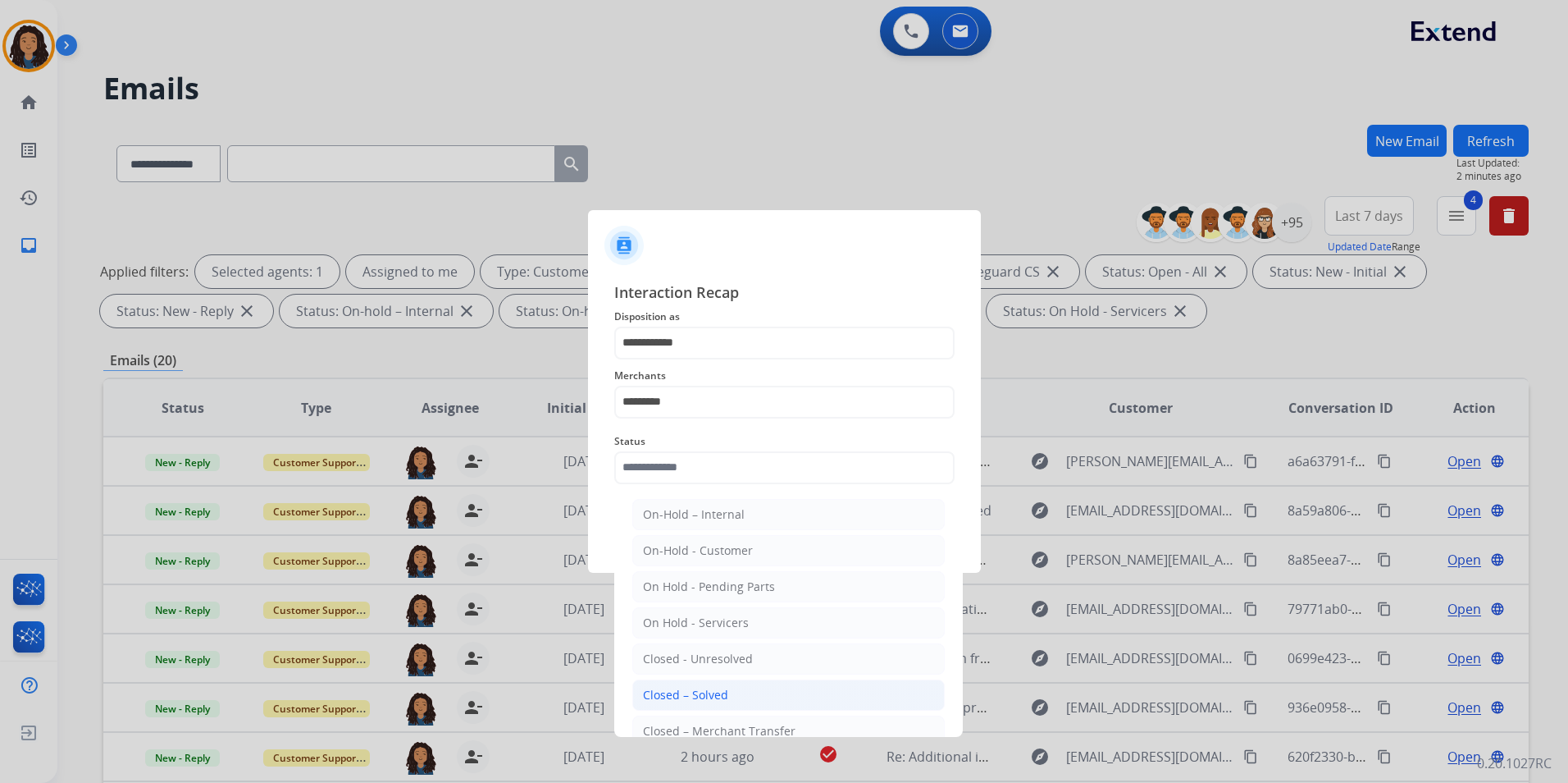
click at [675, 694] on div "Closed – Solved" at bounding box center [685, 695] width 85 height 17
type input "**********"
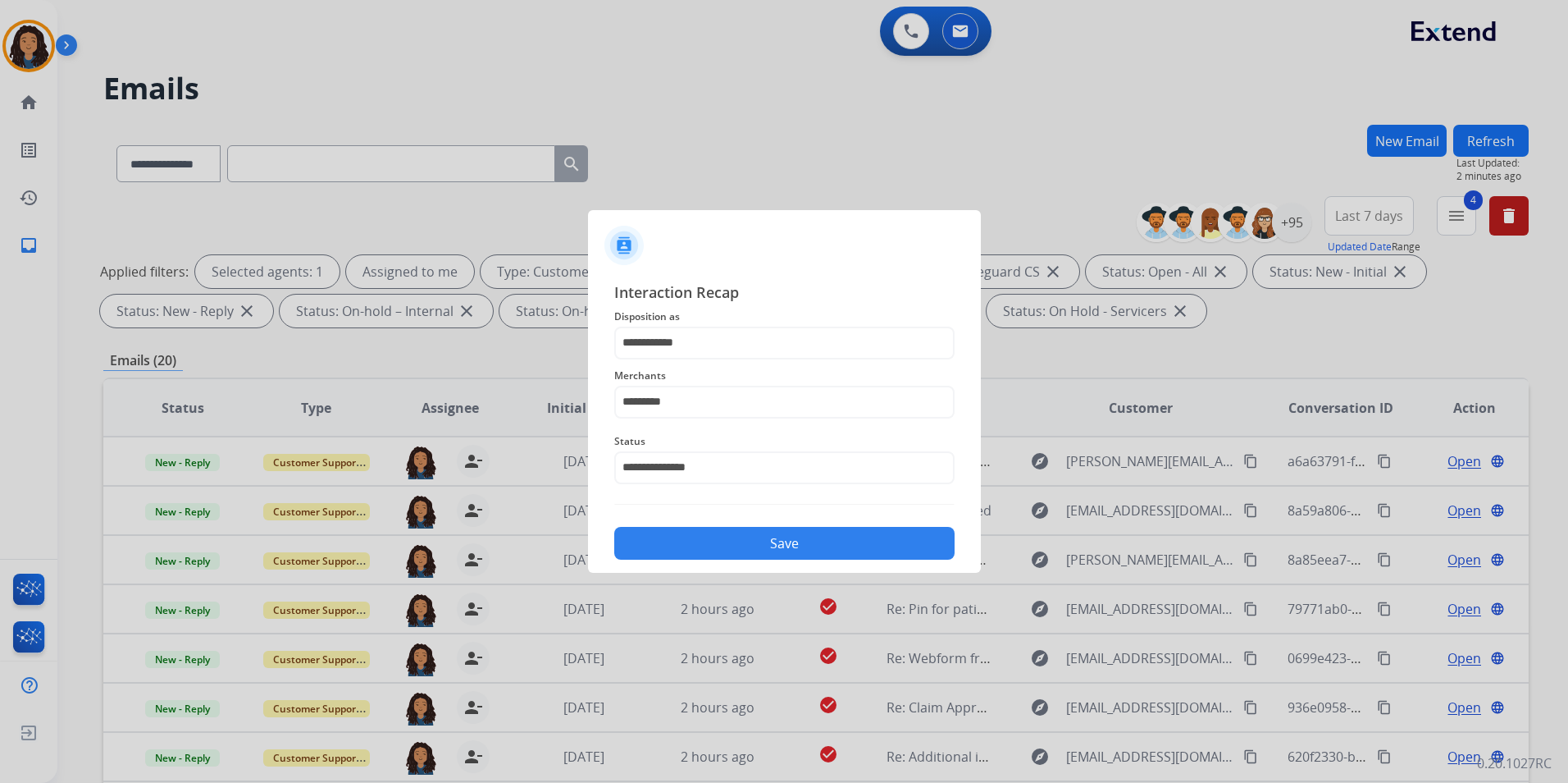
click at [706, 550] on button "Save" at bounding box center [784, 543] width 340 height 33
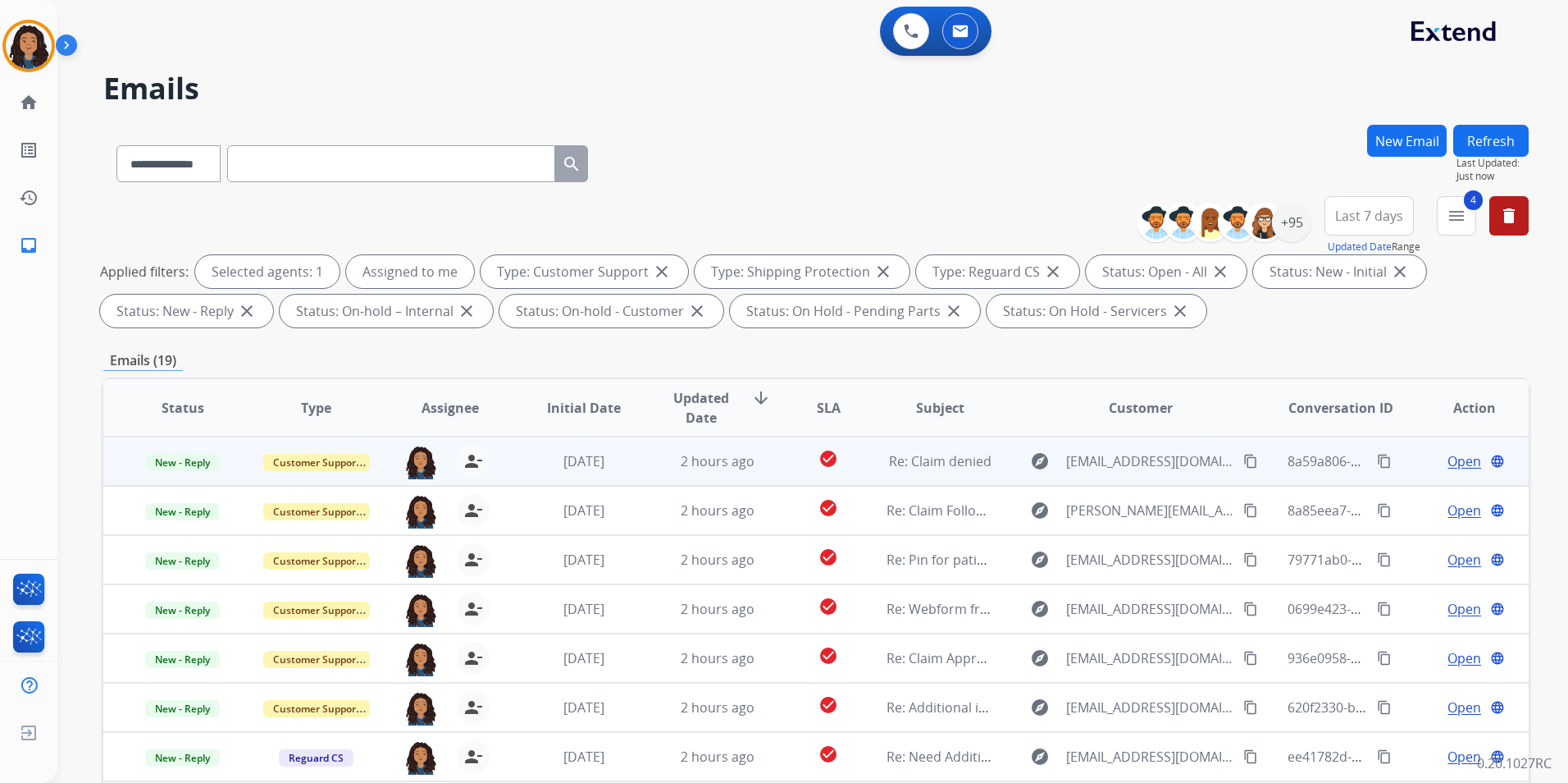
click at [1457, 468] on span "Open" at bounding box center [1464, 460] width 34 height 19
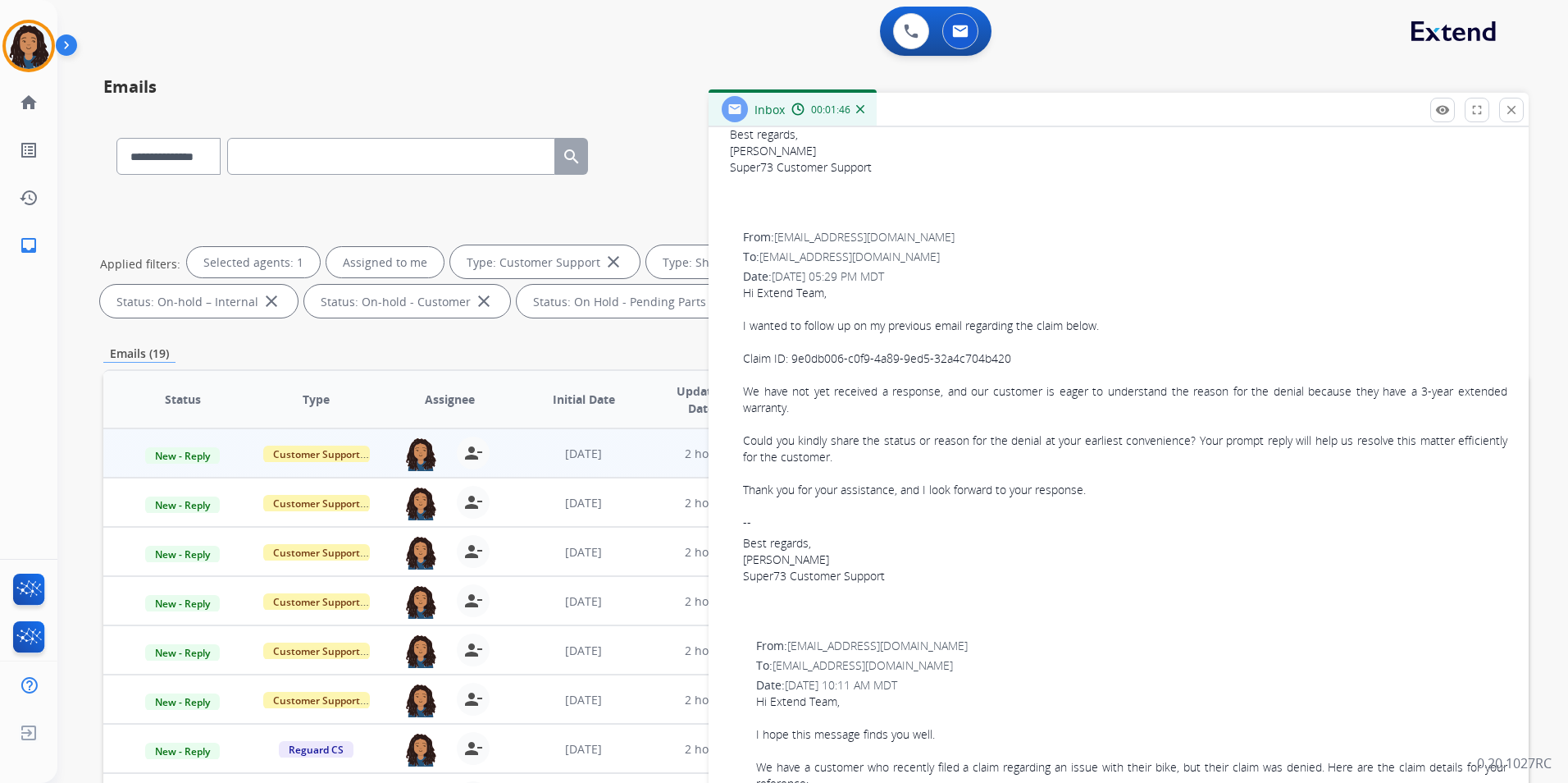
scroll to position [536, 0]
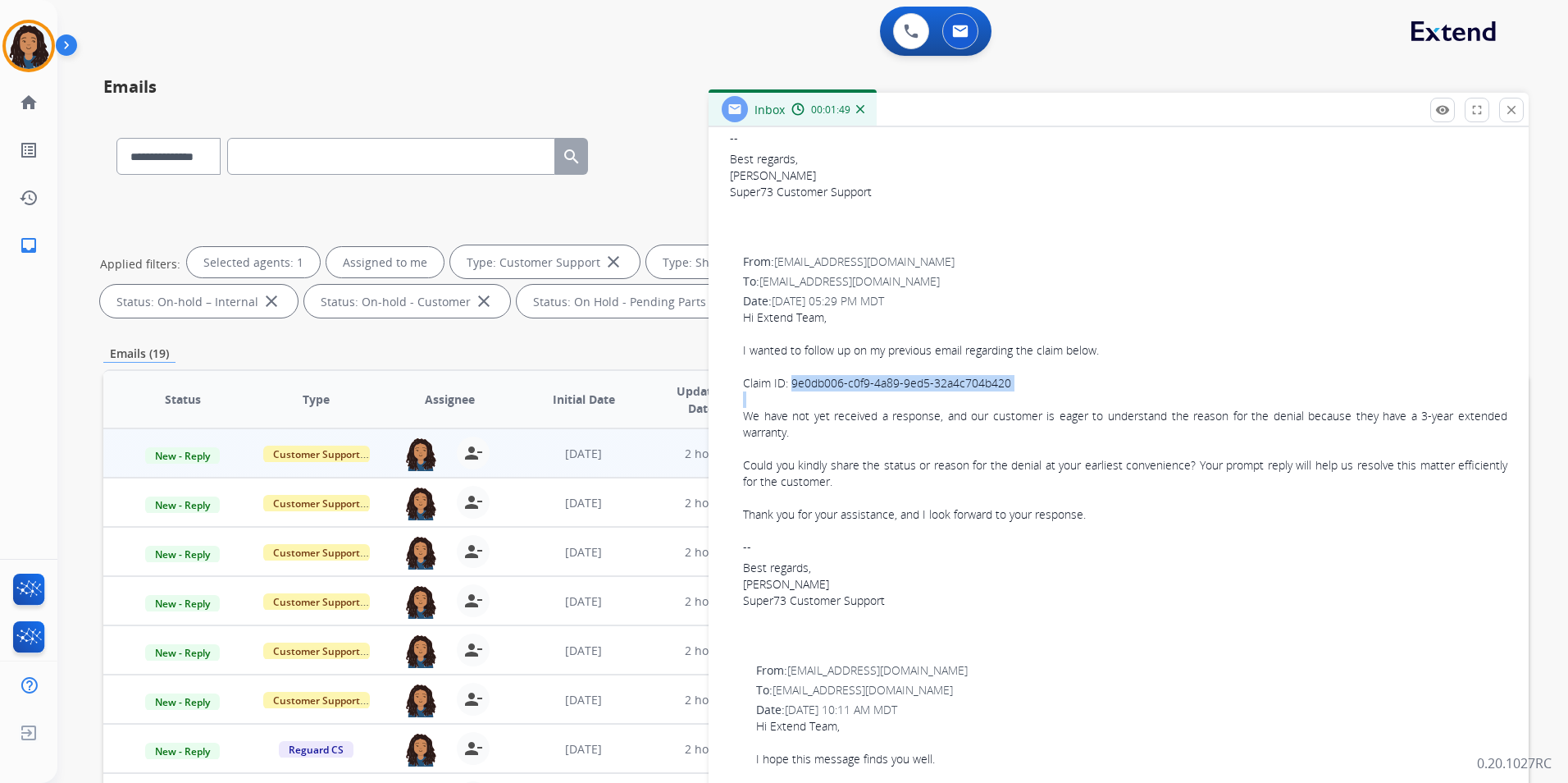
drag, startPoint x: 793, startPoint y: 382, endPoint x: 995, endPoint y: 393, distance: 202.3
click at [995, 393] on div "Hi Extend Team, I wanted to follow up on my previous email regarding the claim …" at bounding box center [1125, 415] width 764 height 214
drag, startPoint x: 995, startPoint y: 393, endPoint x: 1003, endPoint y: 378, distance: 17.0
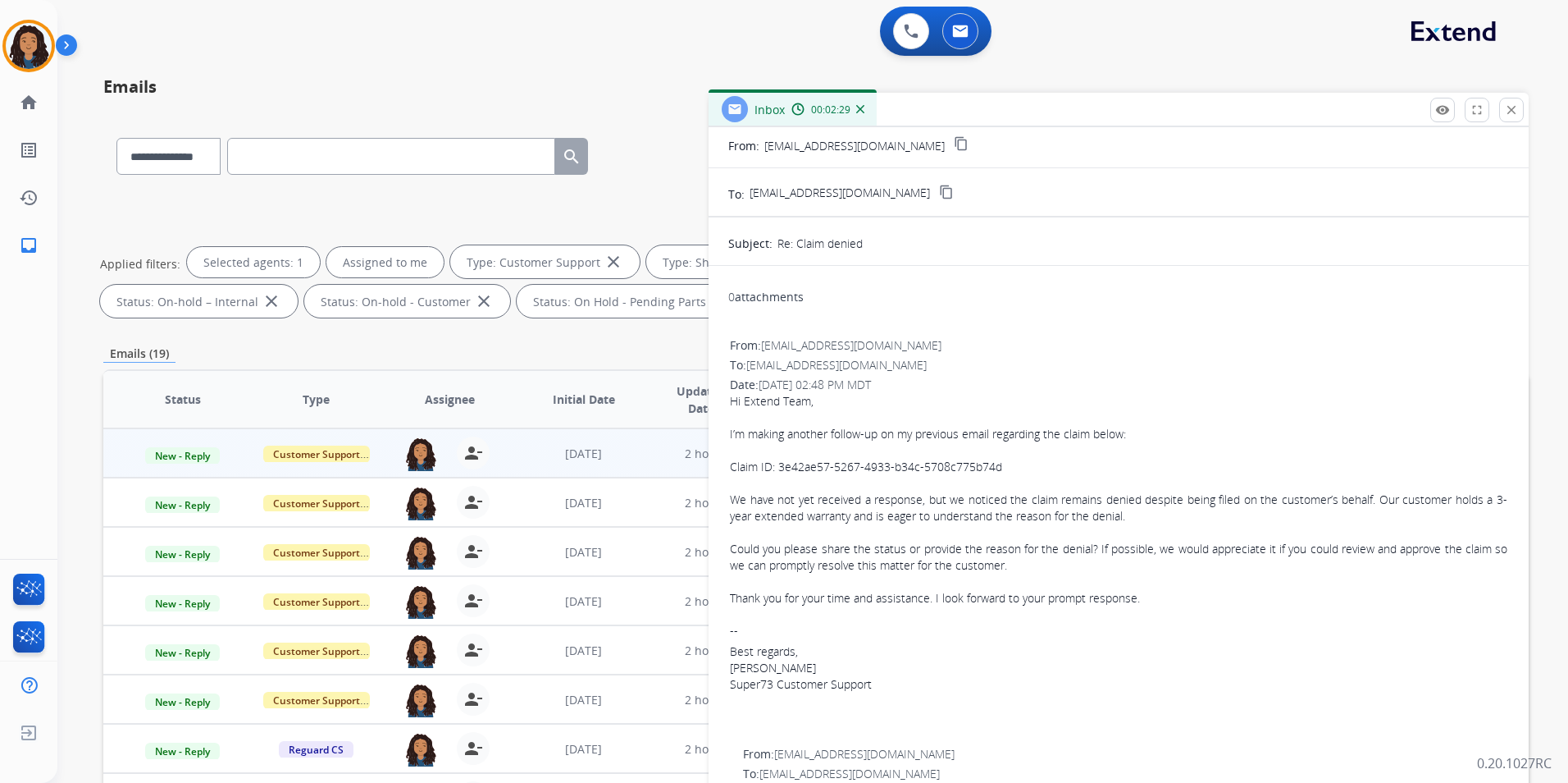
scroll to position [0, 0]
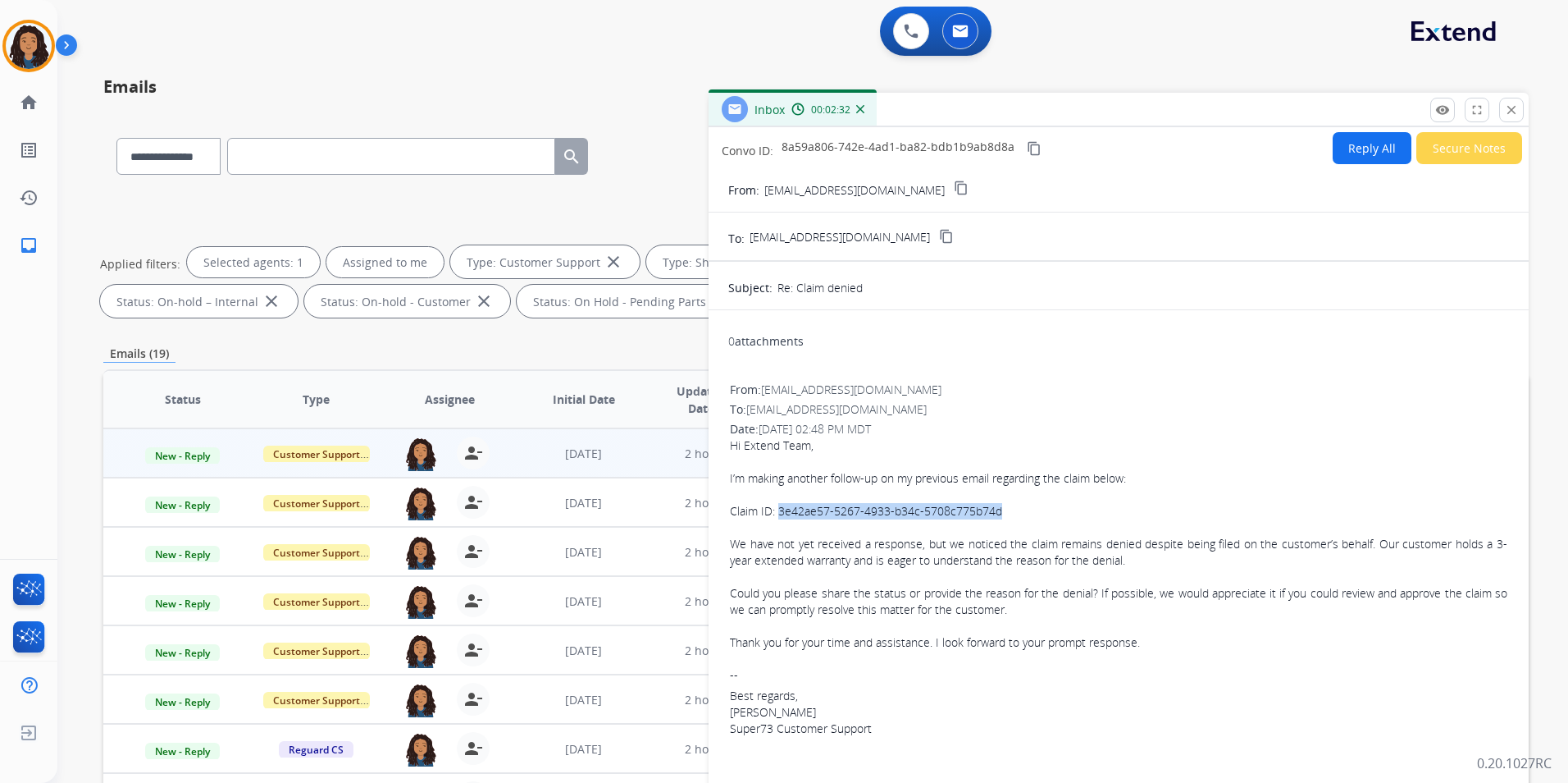
drag, startPoint x: 778, startPoint y: 512, endPoint x: 1006, endPoint y: 512, distance: 228.0
click at [1006, 512] on div "Claim ID: 3e42ae57-5267-4933-b34c-5708c775b74d" at bounding box center [1118, 511] width 777 height 17
drag, startPoint x: 1006, startPoint y: 512, endPoint x: 978, endPoint y: 511, distance: 28.0
click at [1343, 160] on button "Reply All" at bounding box center [1372, 148] width 79 height 32
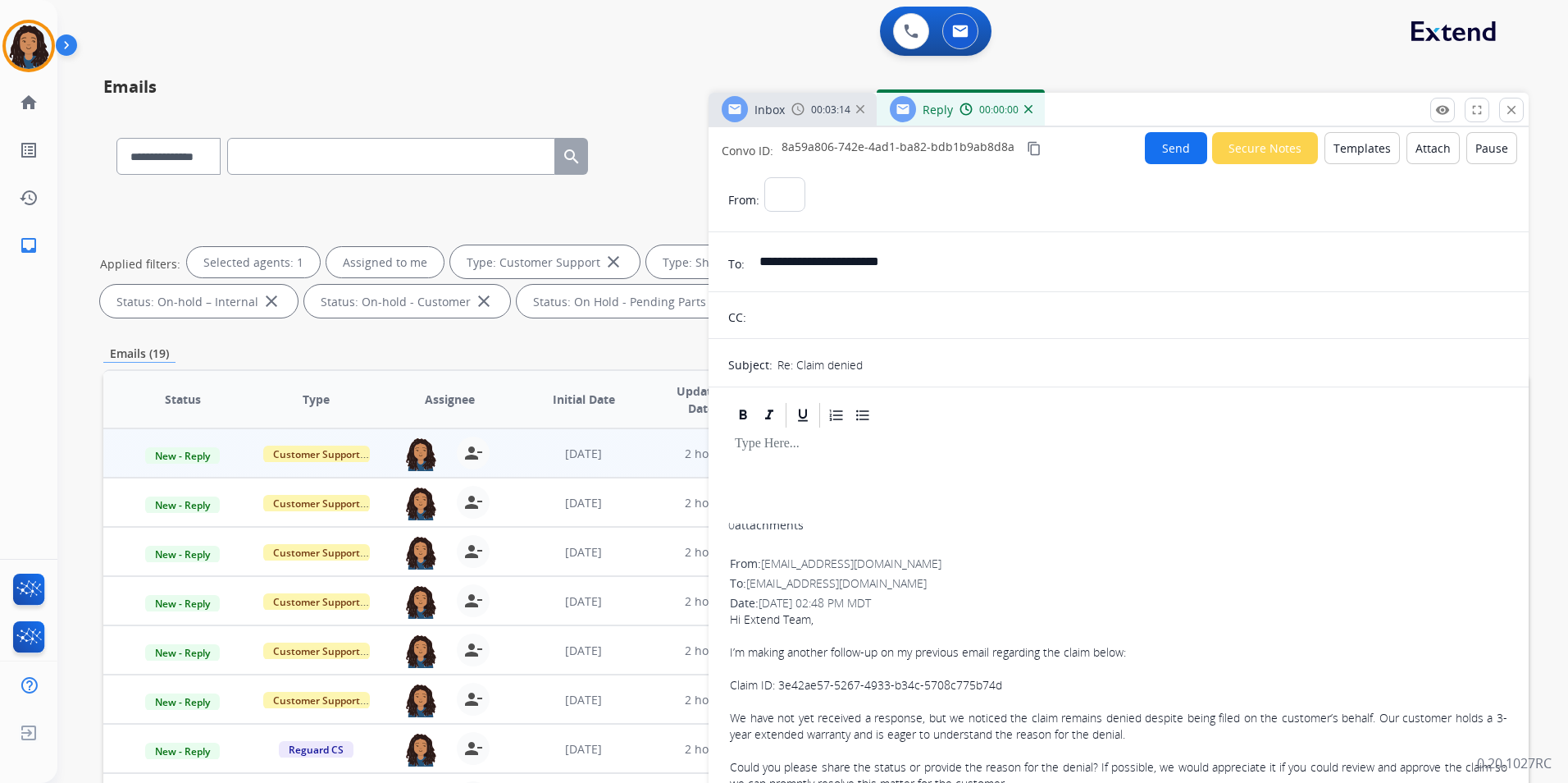
click at [1343, 160] on button "Templates" at bounding box center [1362, 148] width 75 height 32
select select "**********"
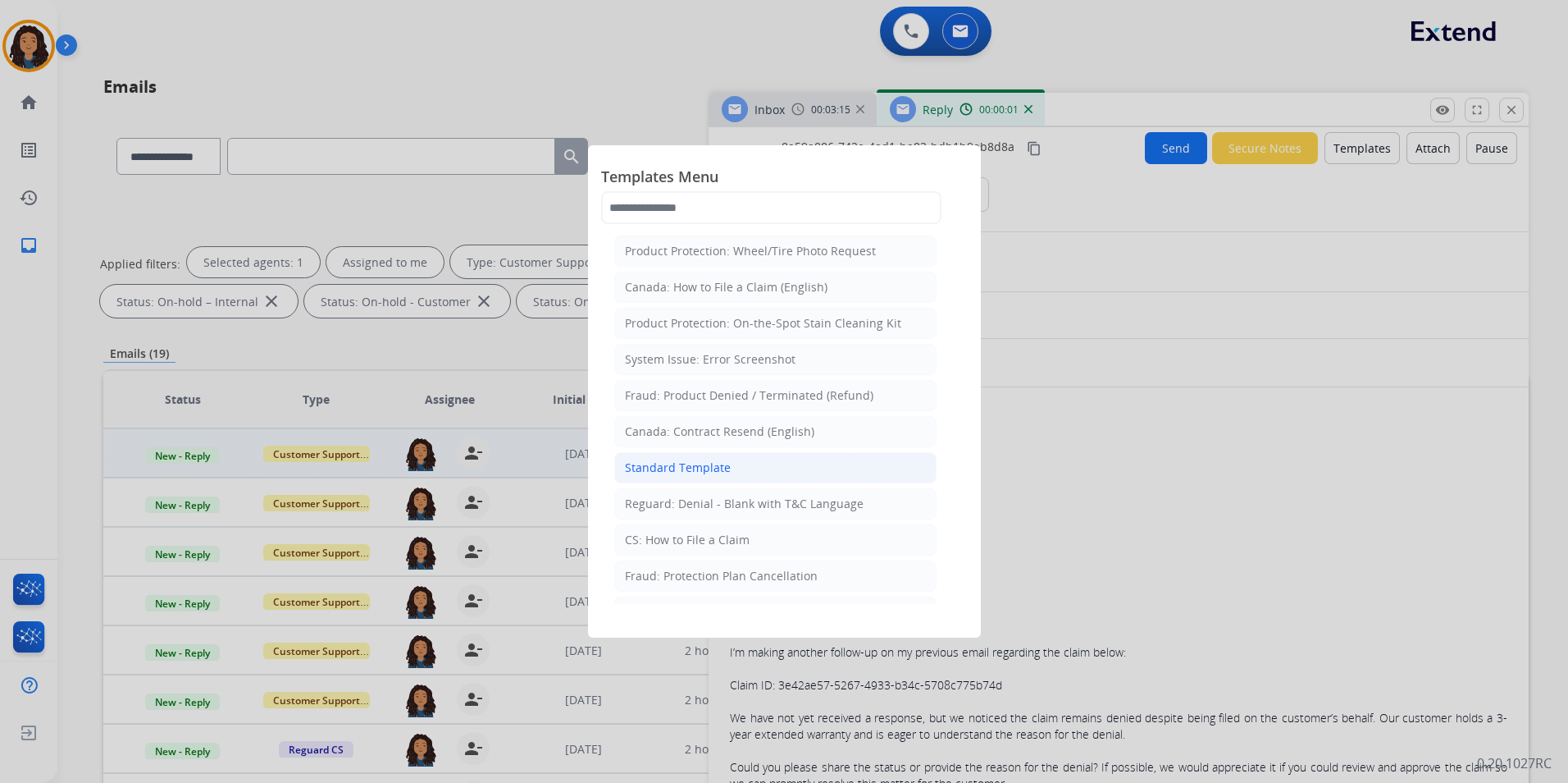
click at [748, 471] on li "Standard Template" at bounding box center [775, 468] width 323 height 31
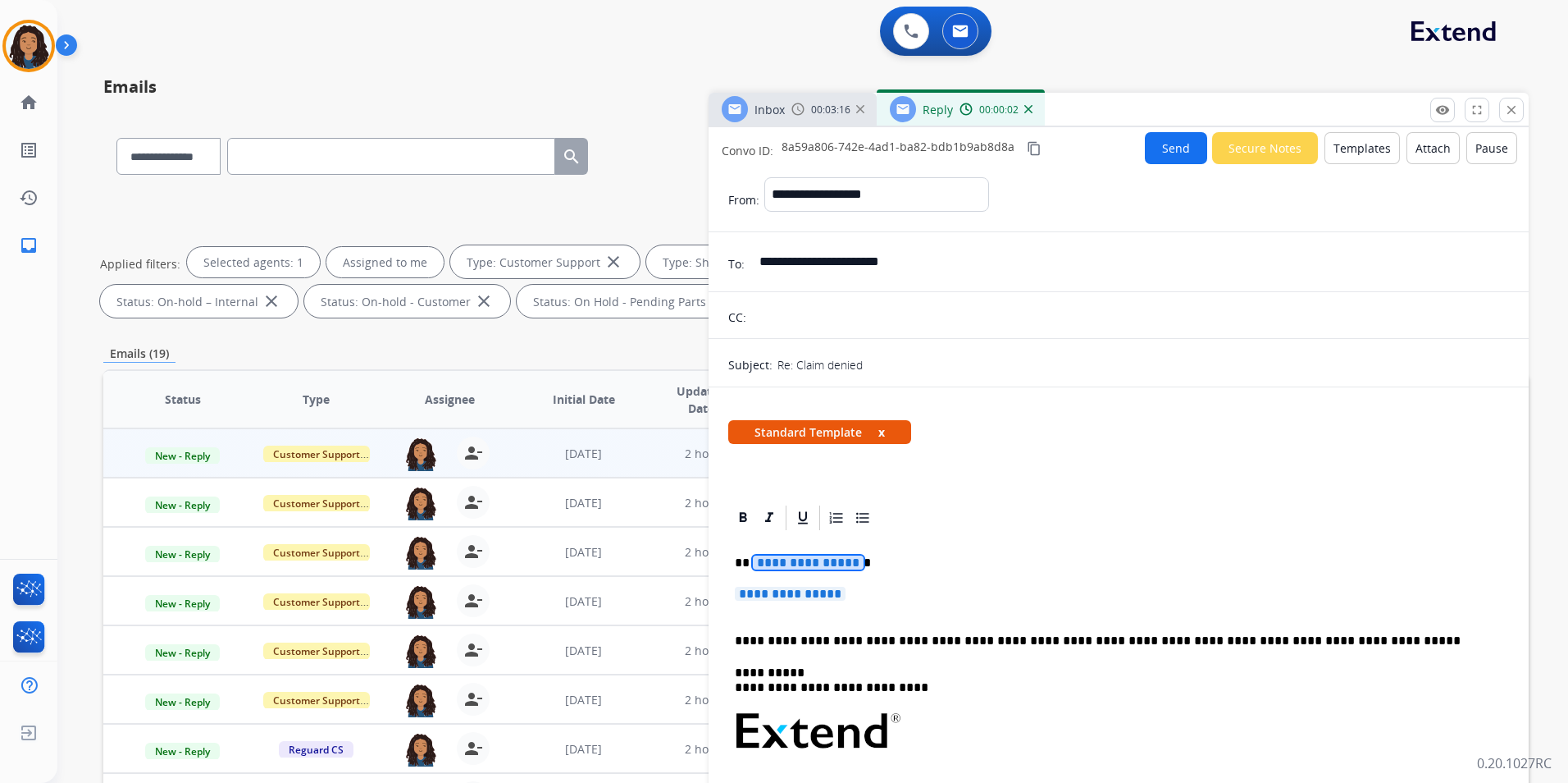
click at [835, 558] on span "**********" at bounding box center [807, 562] width 111 height 14
click at [795, 590] on span "**********" at bounding box center [790, 593] width 111 height 14
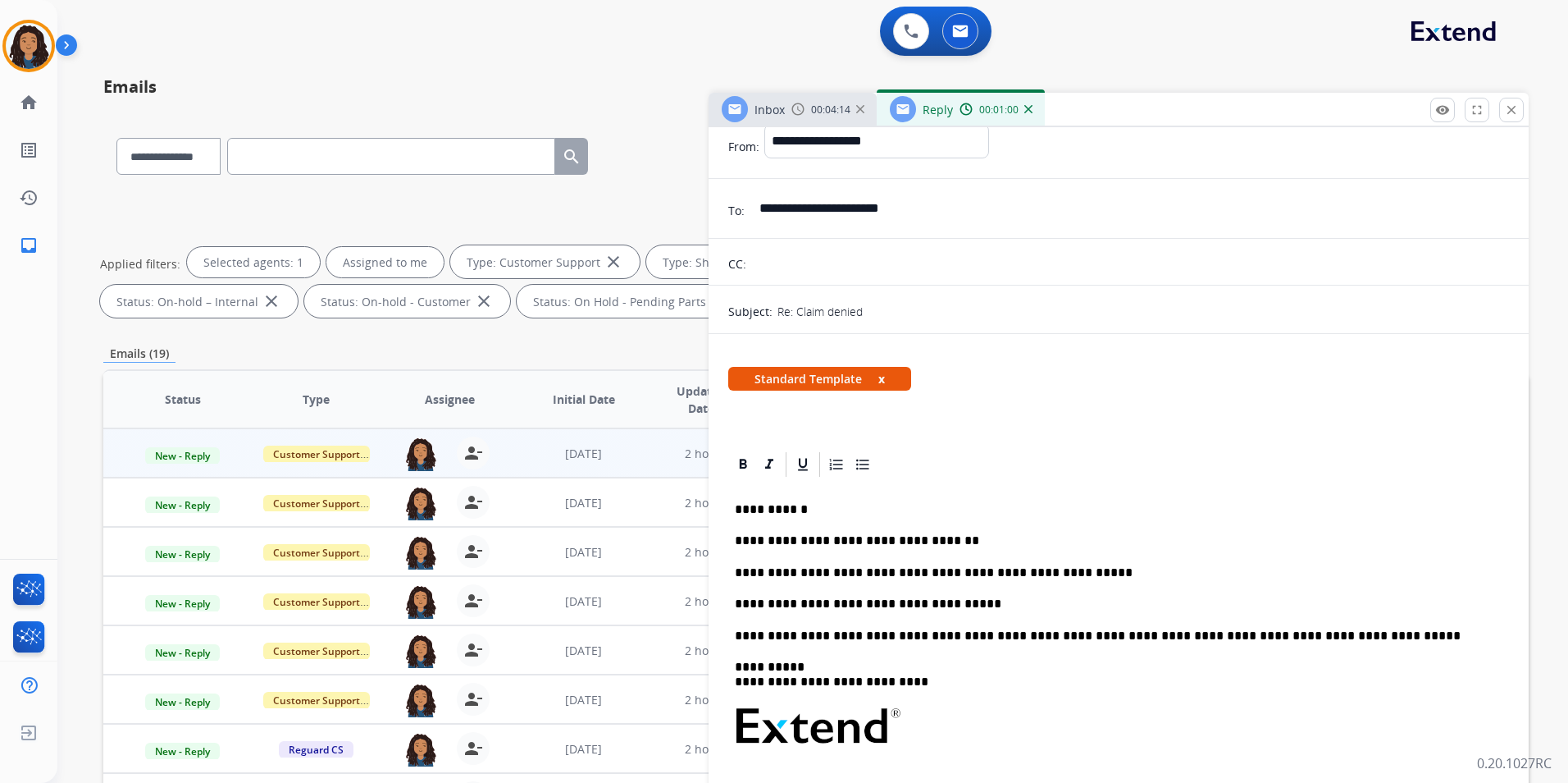
scroll to position [82, 0]
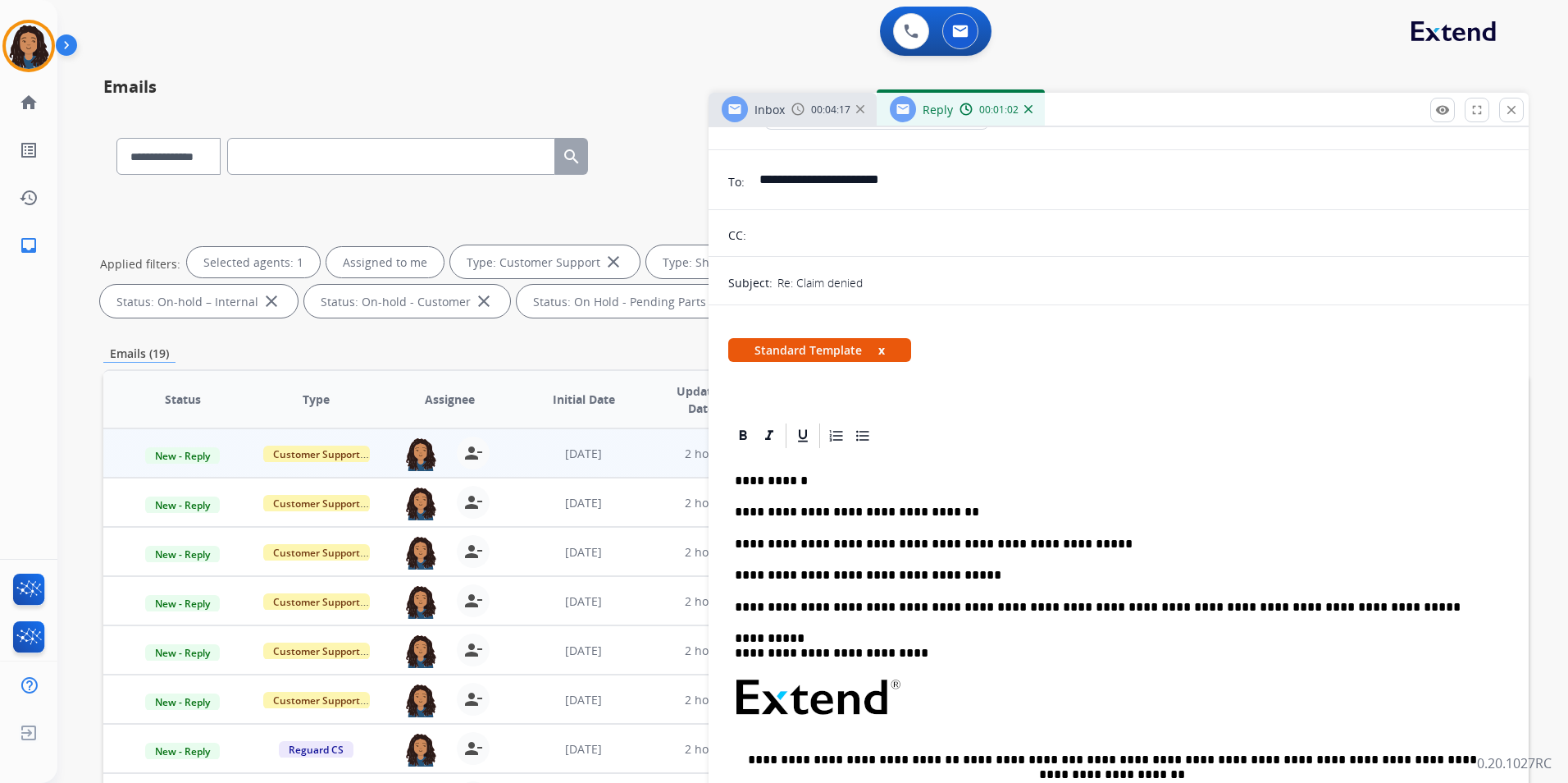
click at [959, 537] on p "**********" at bounding box center [1112, 544] width 754 height 15
drag, startPoint x: 744, startPoint y: 574, endPoint x: 772, endPoint y: 575, distance: 28.0
click at [787, 569] on p "**********" at bounding box center [1112, 575] width 754 height 15
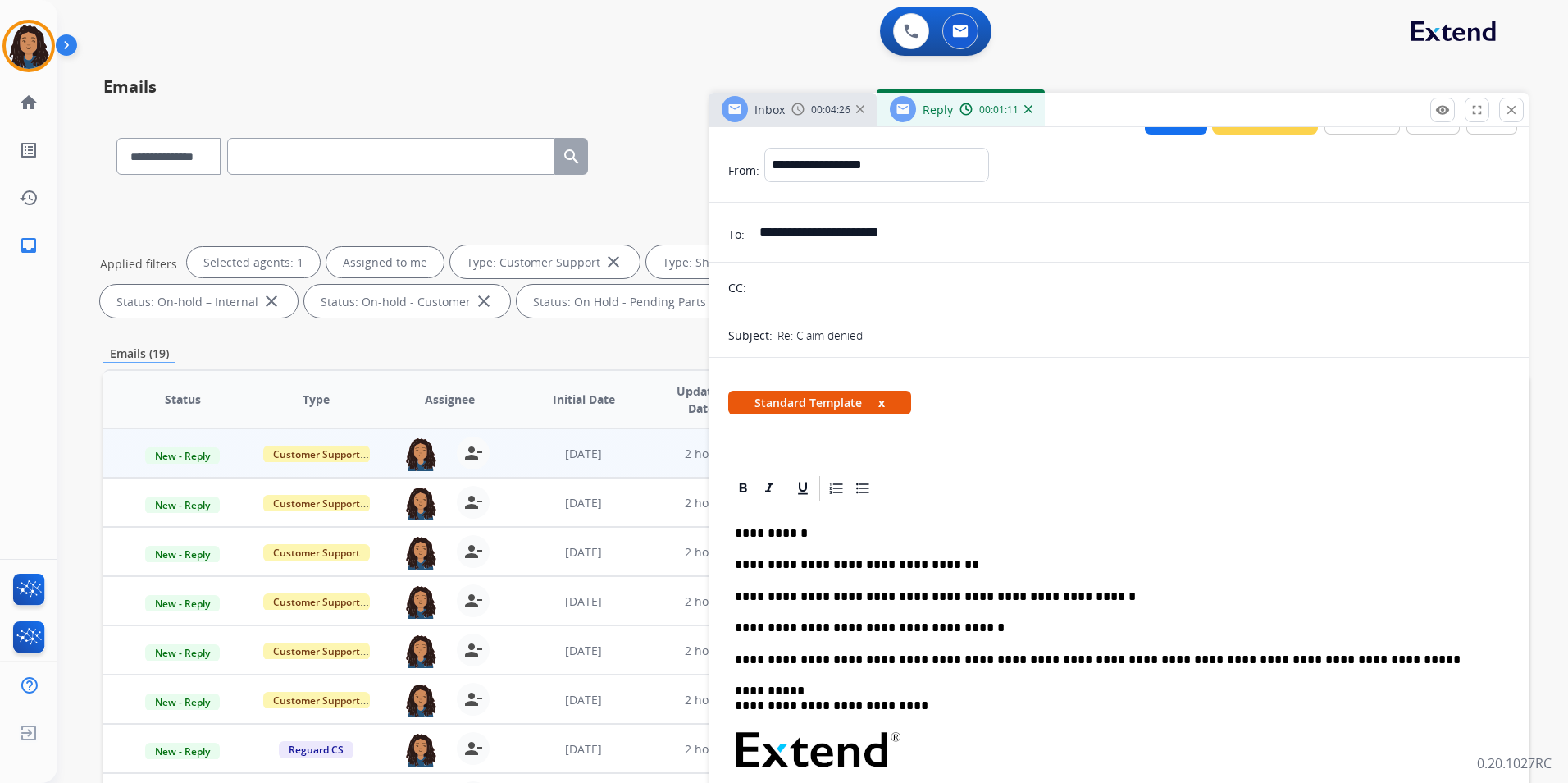
scroll to position [0, 0]
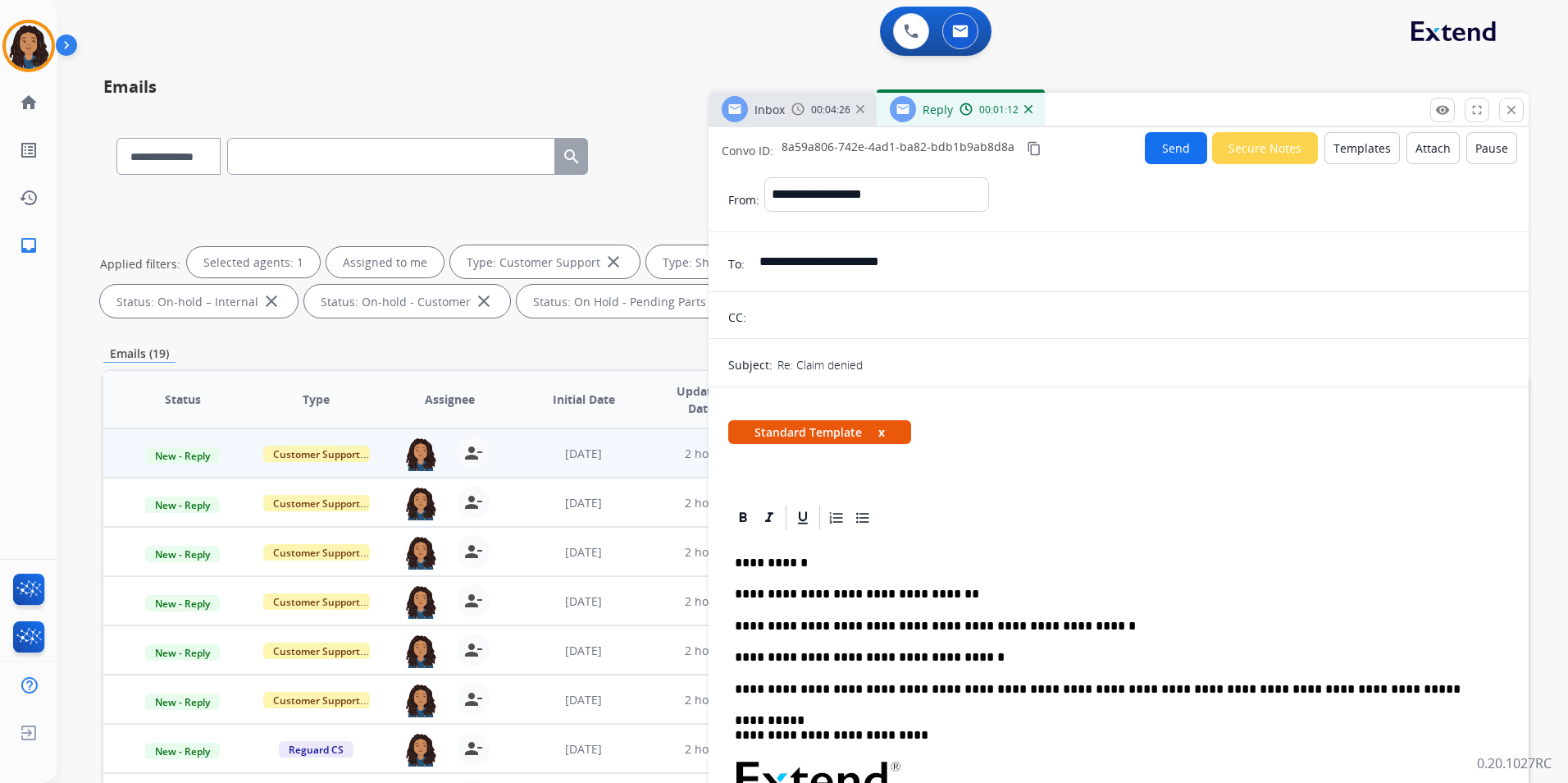
click at [1170, 157] on button "Send" at bounding box center [1176, 148] width 62 height 32
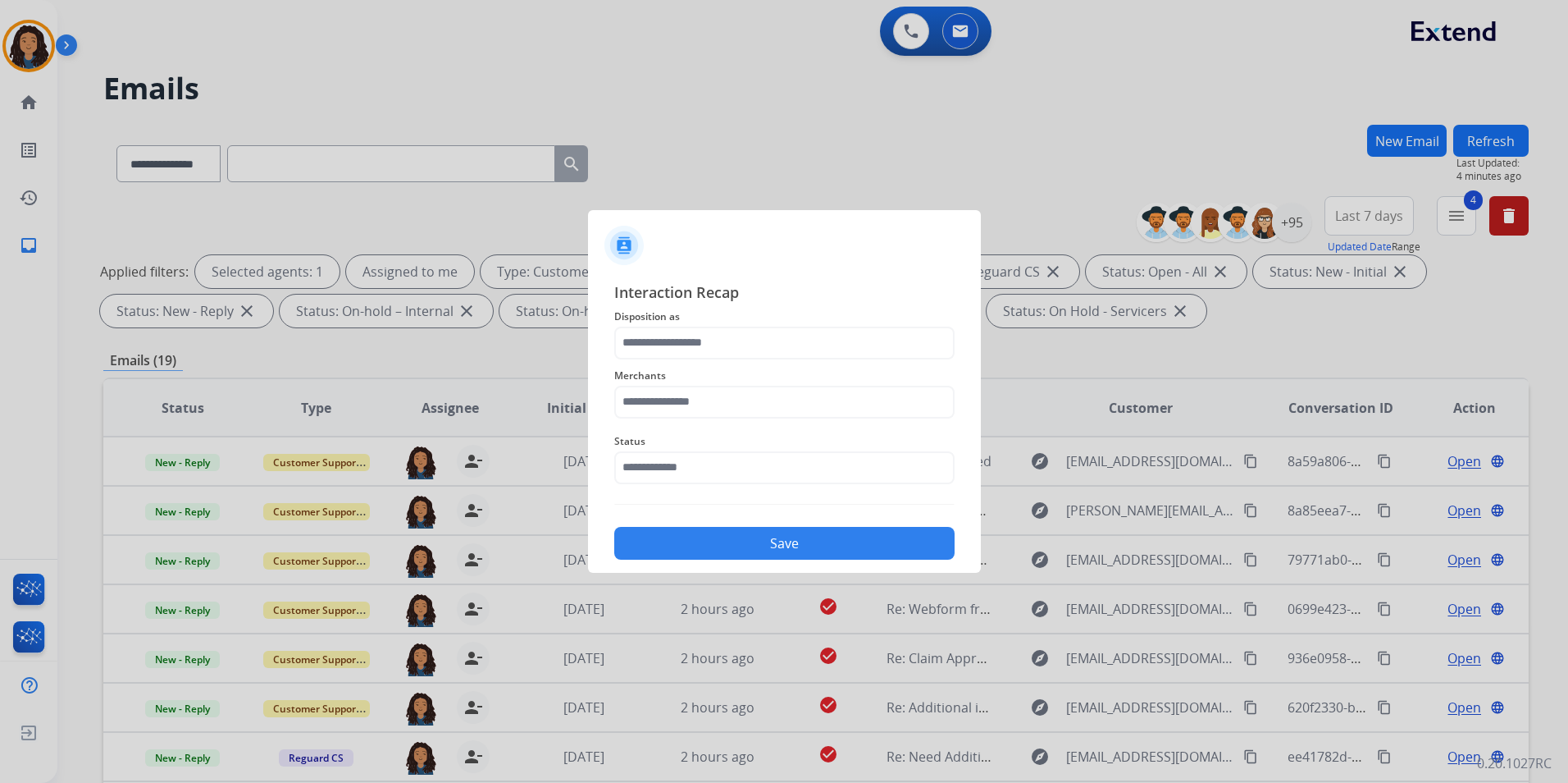
click at [700, 360] on div "Merchants" at bounding box center [784, 392] width 340 height 66
click at [707, 338] on input "text" at bounding box center [784, 343] width 340 height 33
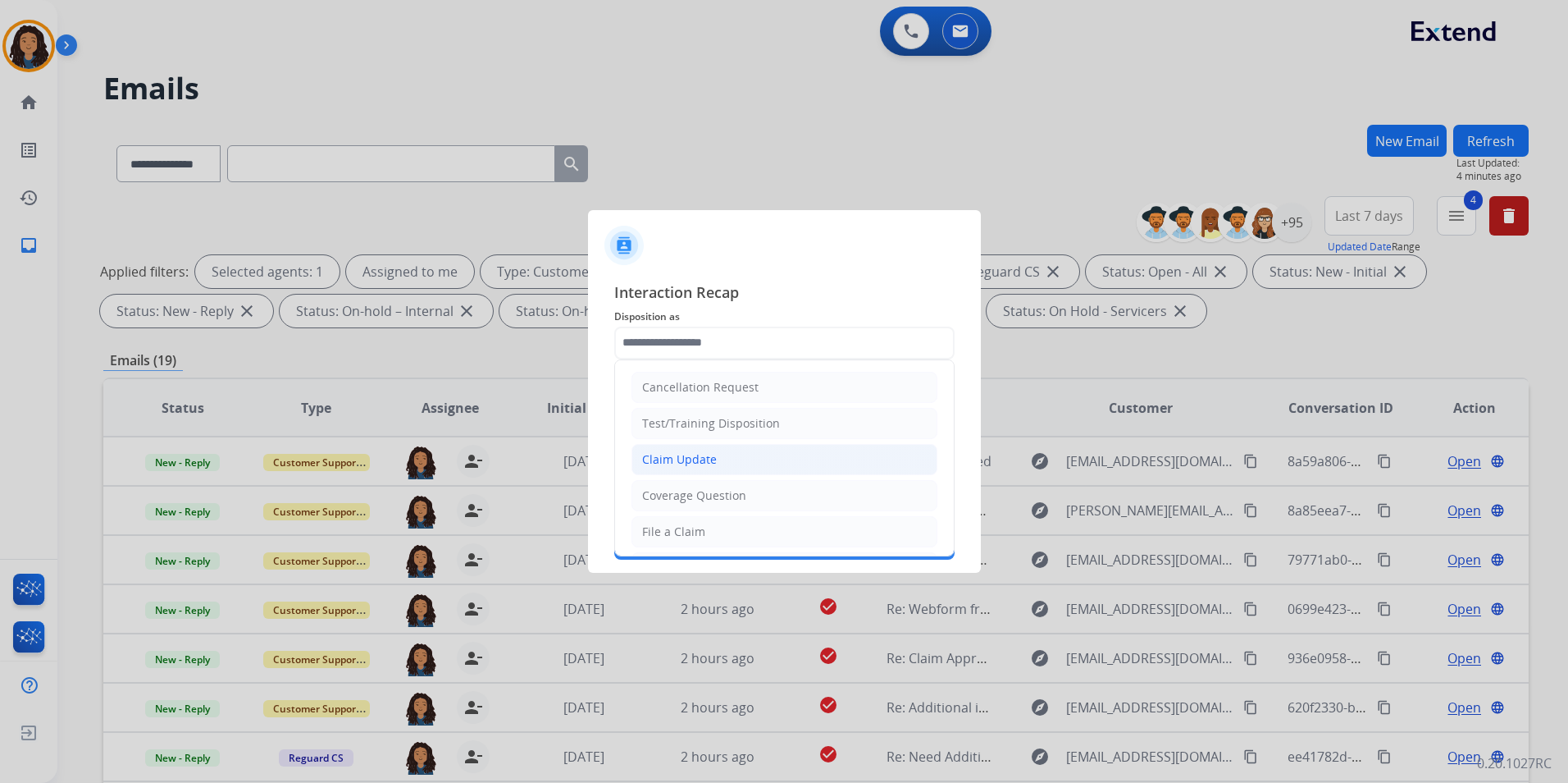
click at [756, 456] on li "Claim Update" at bounding box center [784, 459] width 306 height 31
type input "**********"
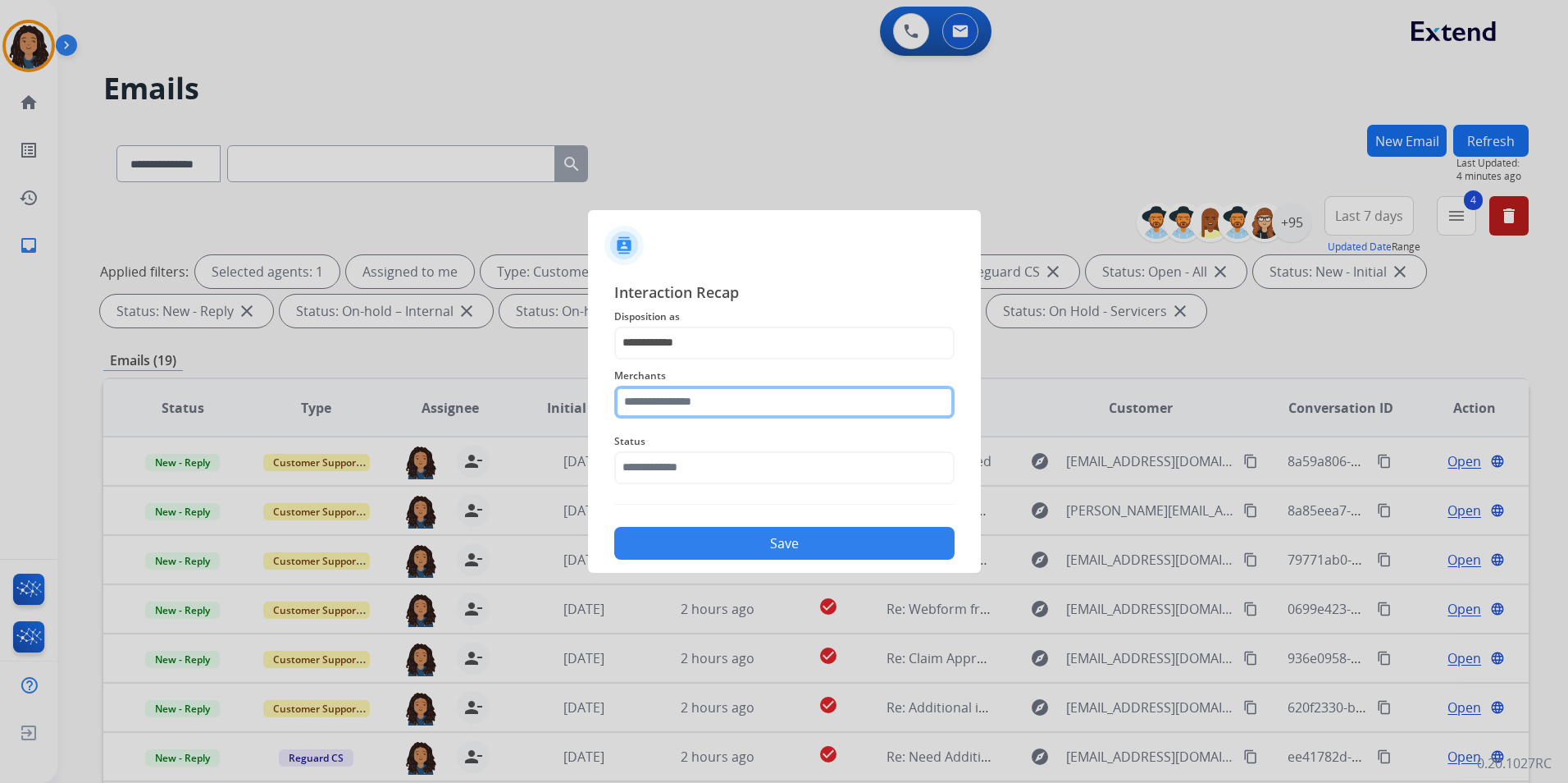
click at [706, 410] on input "text" at bounding box center [784, 403] width 340 height 33
type input "*"
type input "*******"
drag, startPoint x: 705, startPoint y: 442, endPoint x: 700, endPoint y: 457, distance: 15.8
click at [701, 456] on div "Status" at bounding box center [784, 458] width 340 height 66
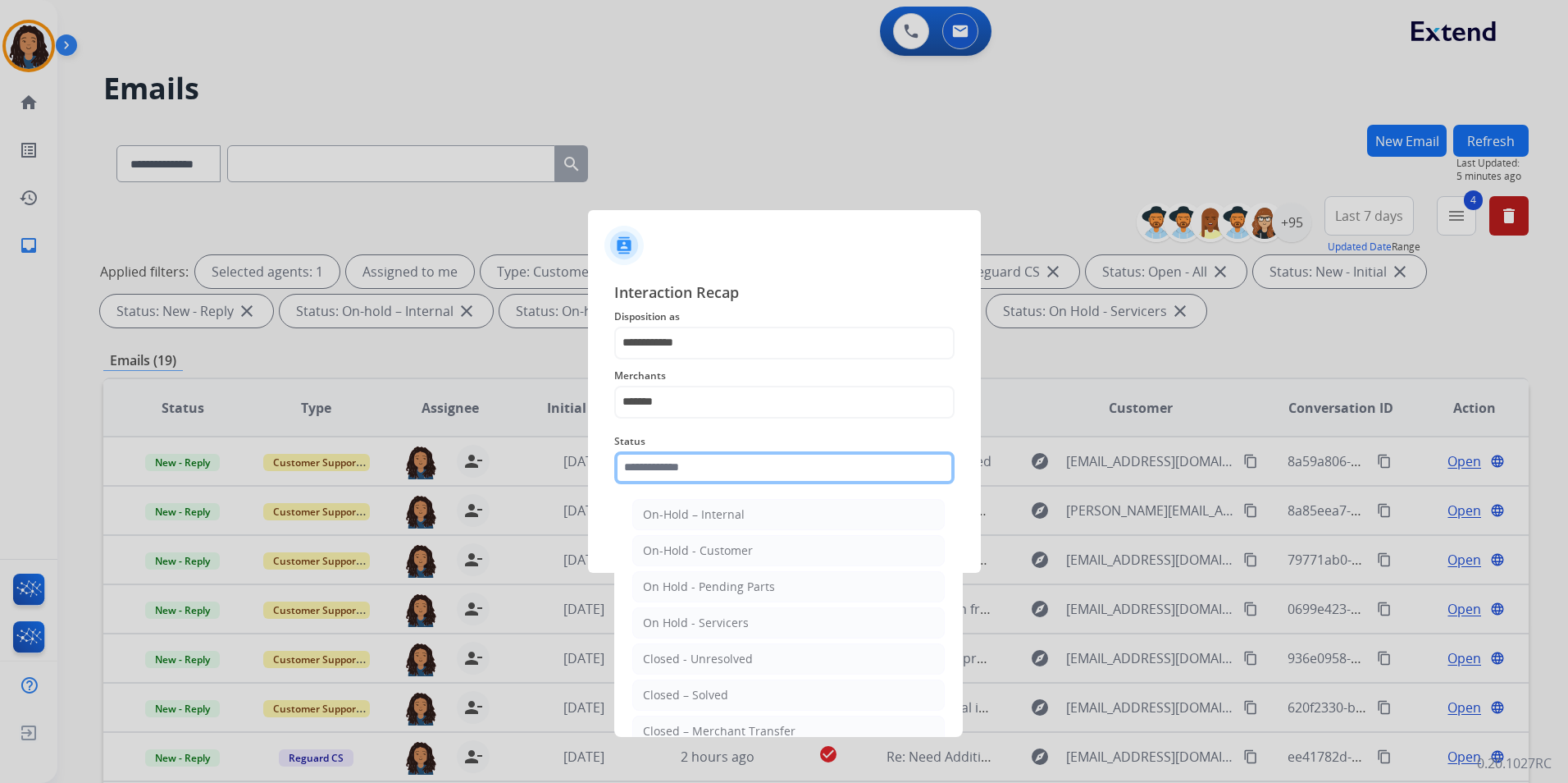
click at [691, 474] on input "text" at bounding box center [784, 468] width 340 height 33
click at [695, 700] on div "Closed – Solved" at bounding box center [685, 695] width 85 height 17
type input "**********"
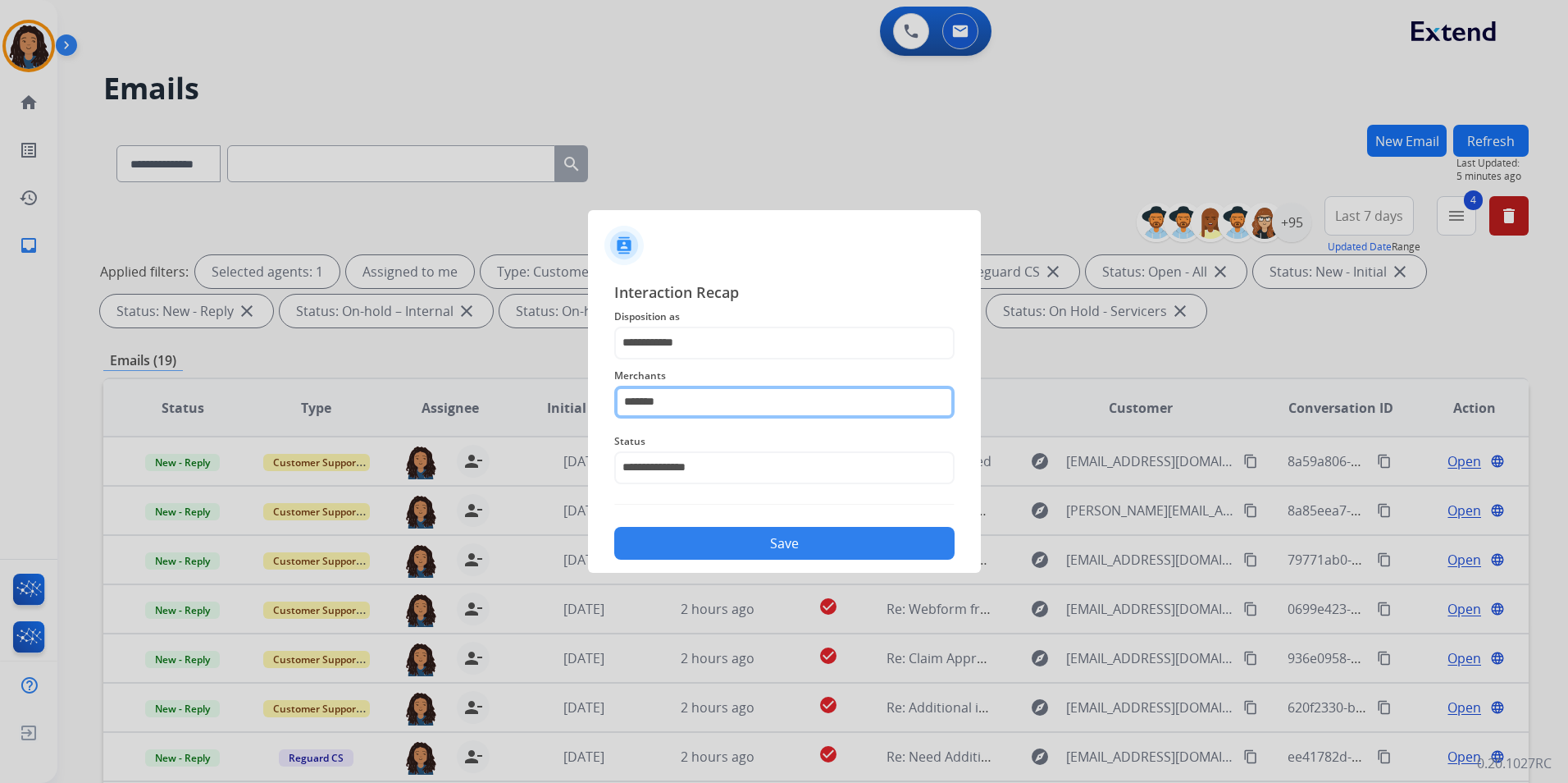
click at [705, 395] on input "*******" at bounding box center [784, 403] width 340 height 33
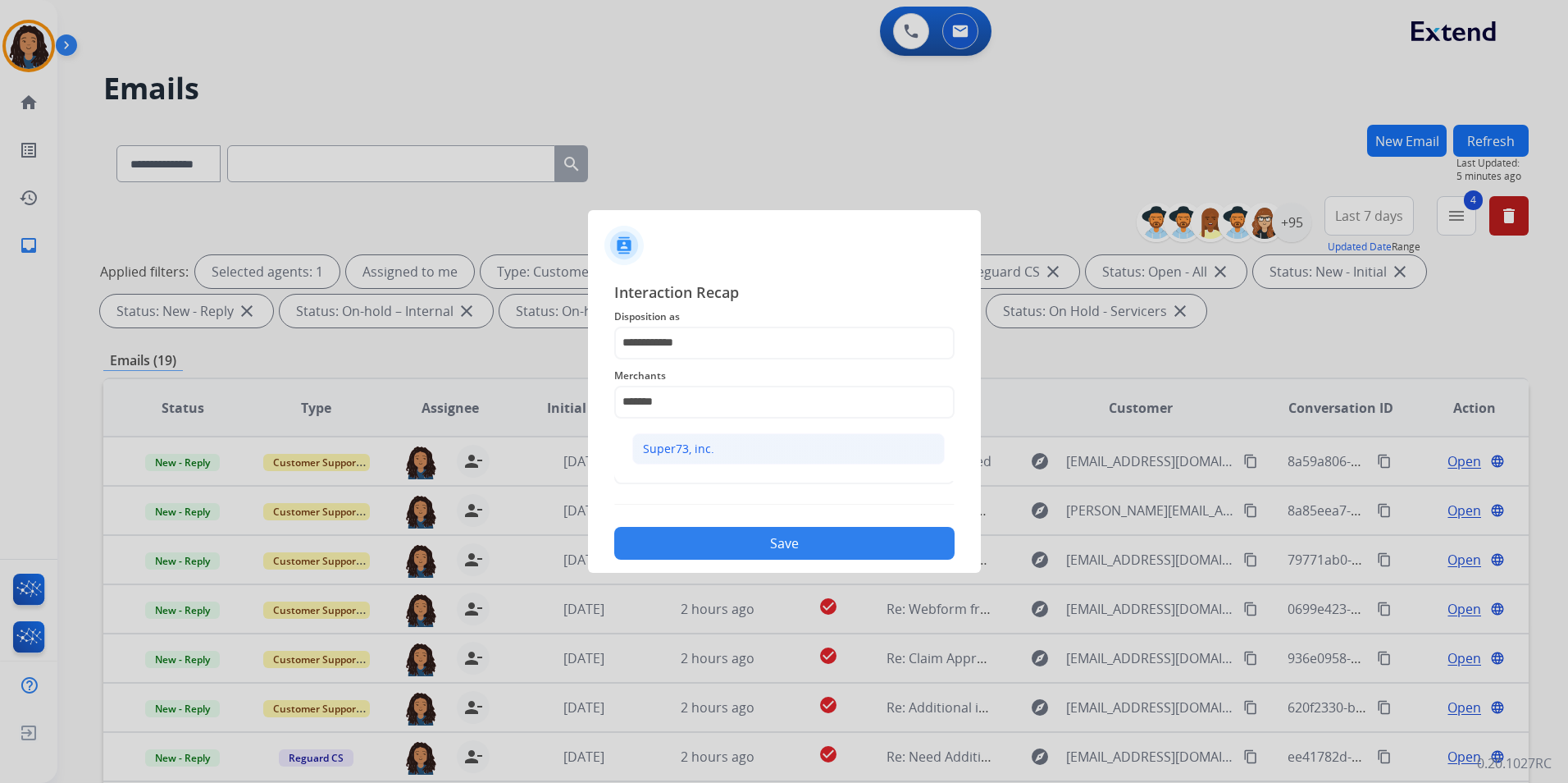
click at [672, 448] on div "Super73, inc." at bounding box center [678, 448] width 71 height 17
type input "**********"
click at [727, 544] on button "Save" at bounding box center [784, 543] width 340 height 33
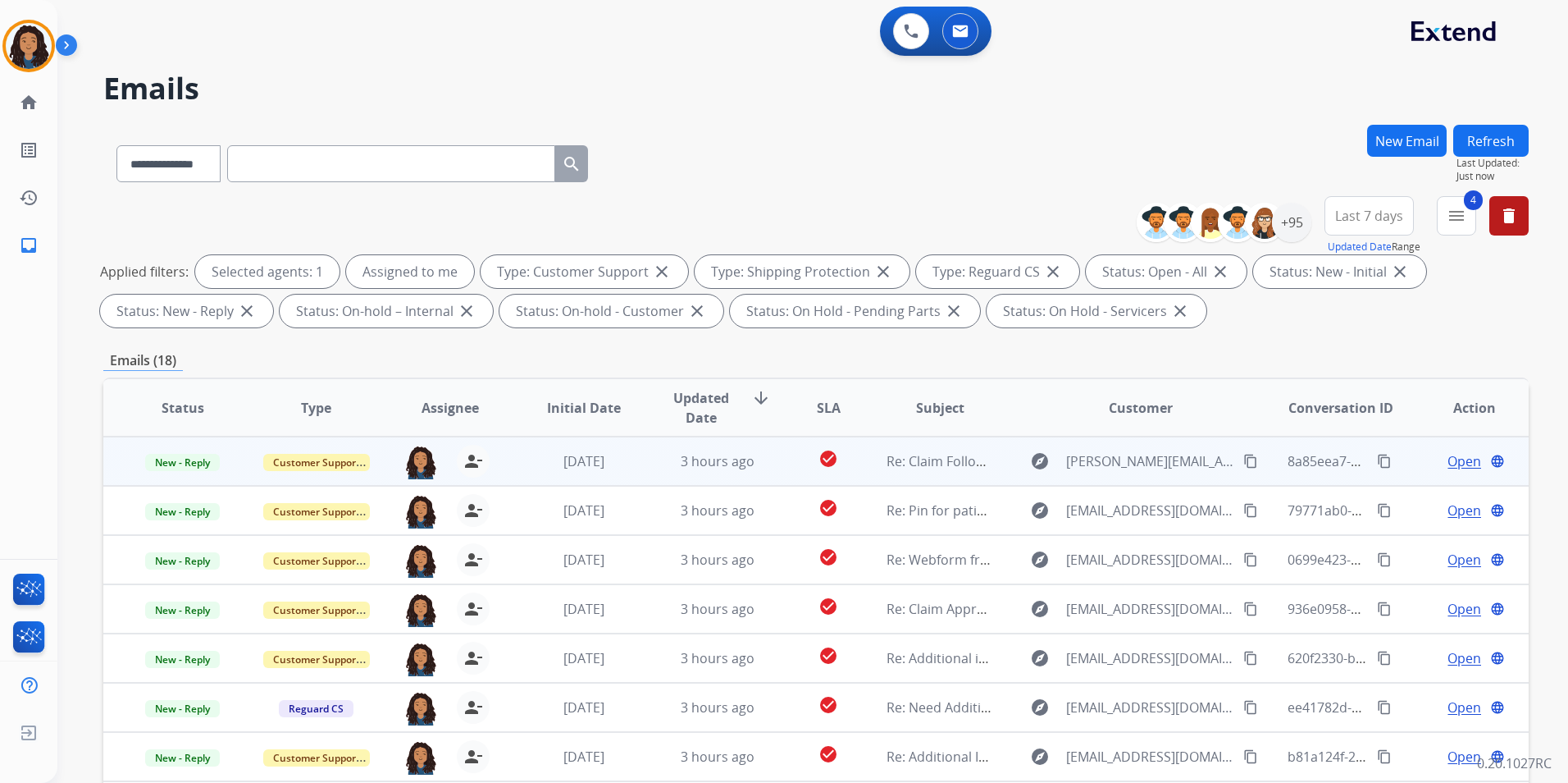
click at [1447, 462] on span "Open" at bounding box center [1464, 460] width 34 height 19
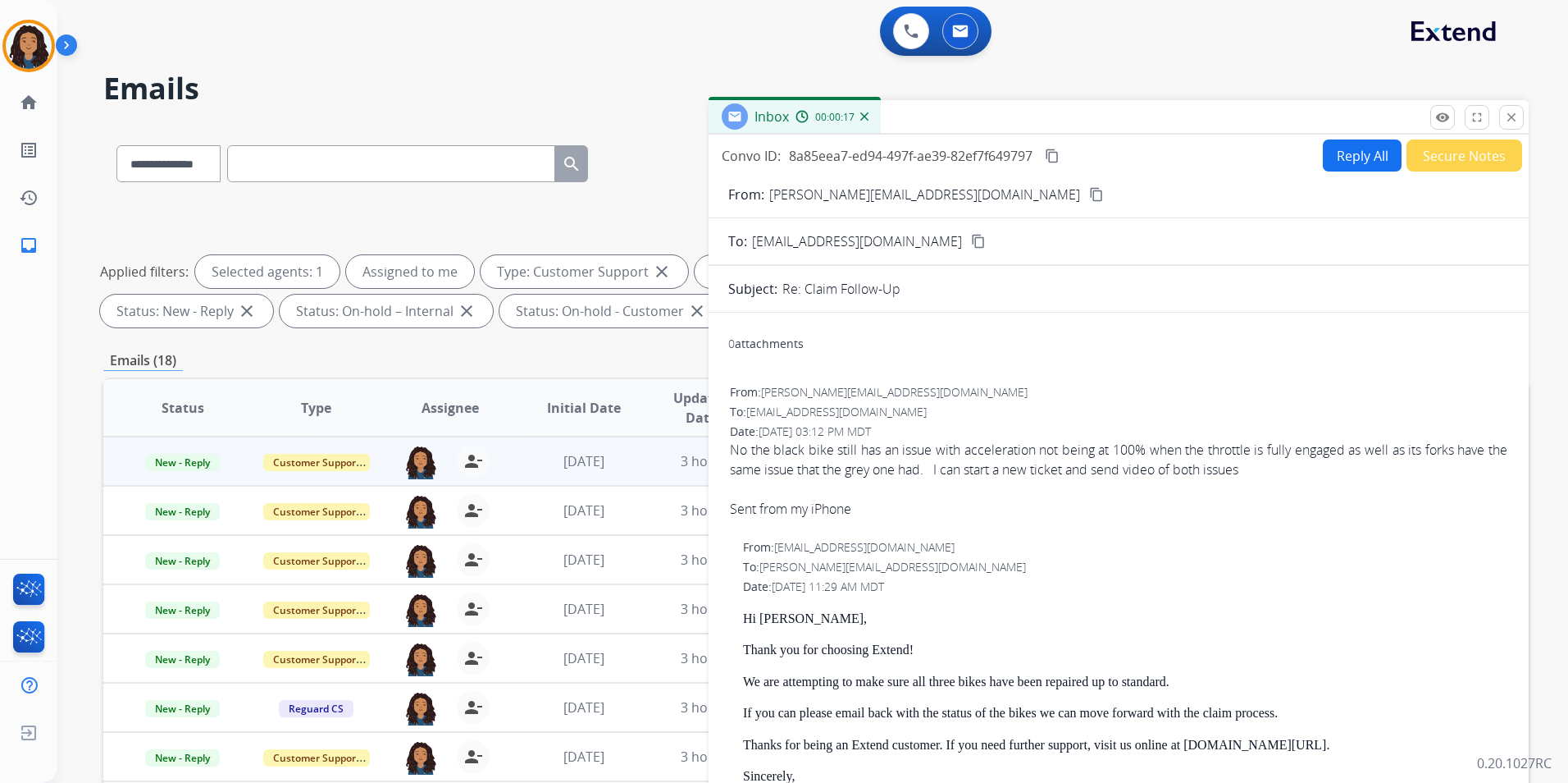
click at [1089, 193] on mat-icon "content_copy" at bounding box center [1096, 194] width 15 height 15
click at [1508, 116] on mat-icon "close" at bounding box center [1511, 117] width 15 height 15
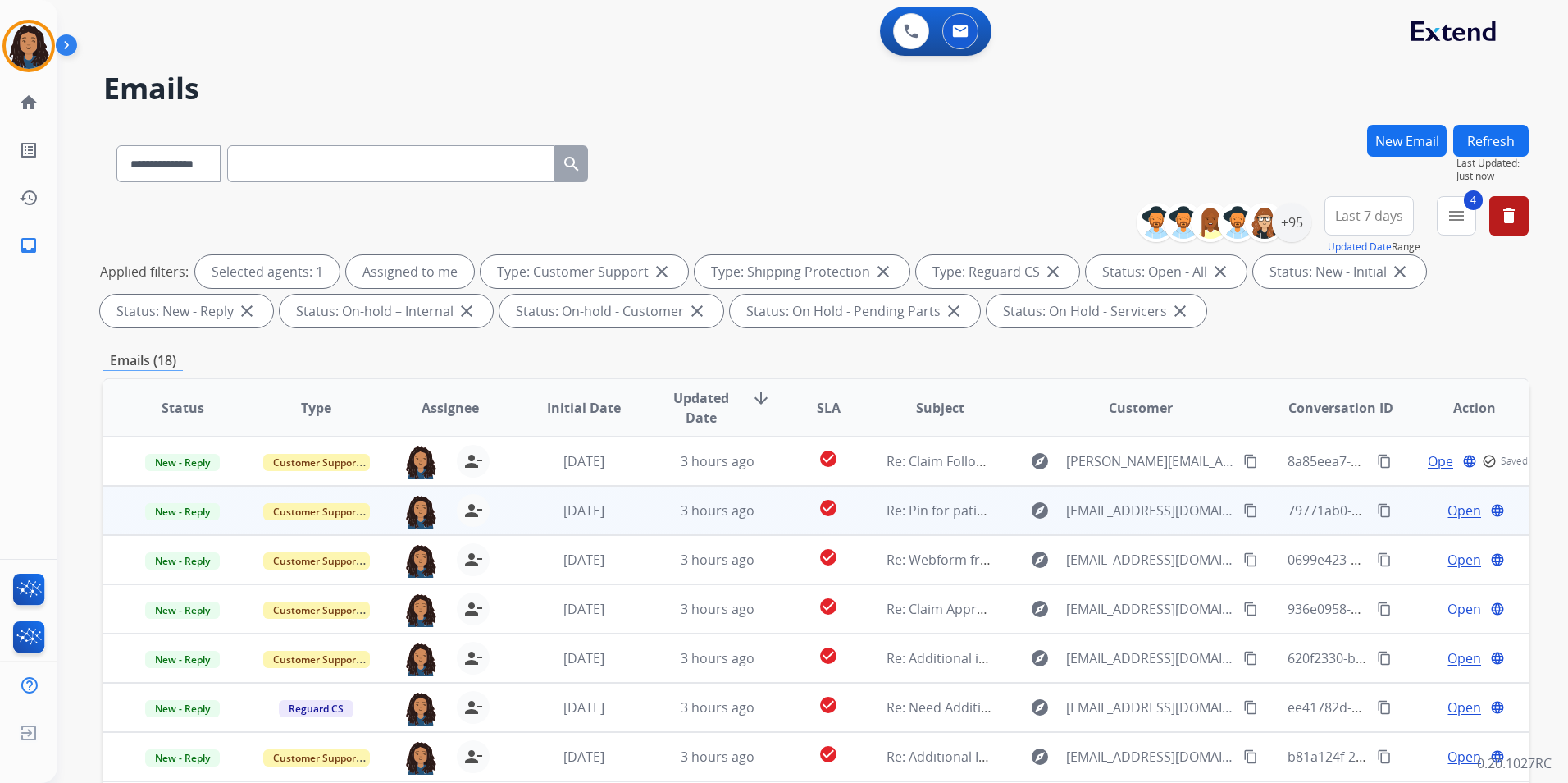
click at [1431, 510] on div "Open language" at bounding box center [1475, 510] width 106 height 19
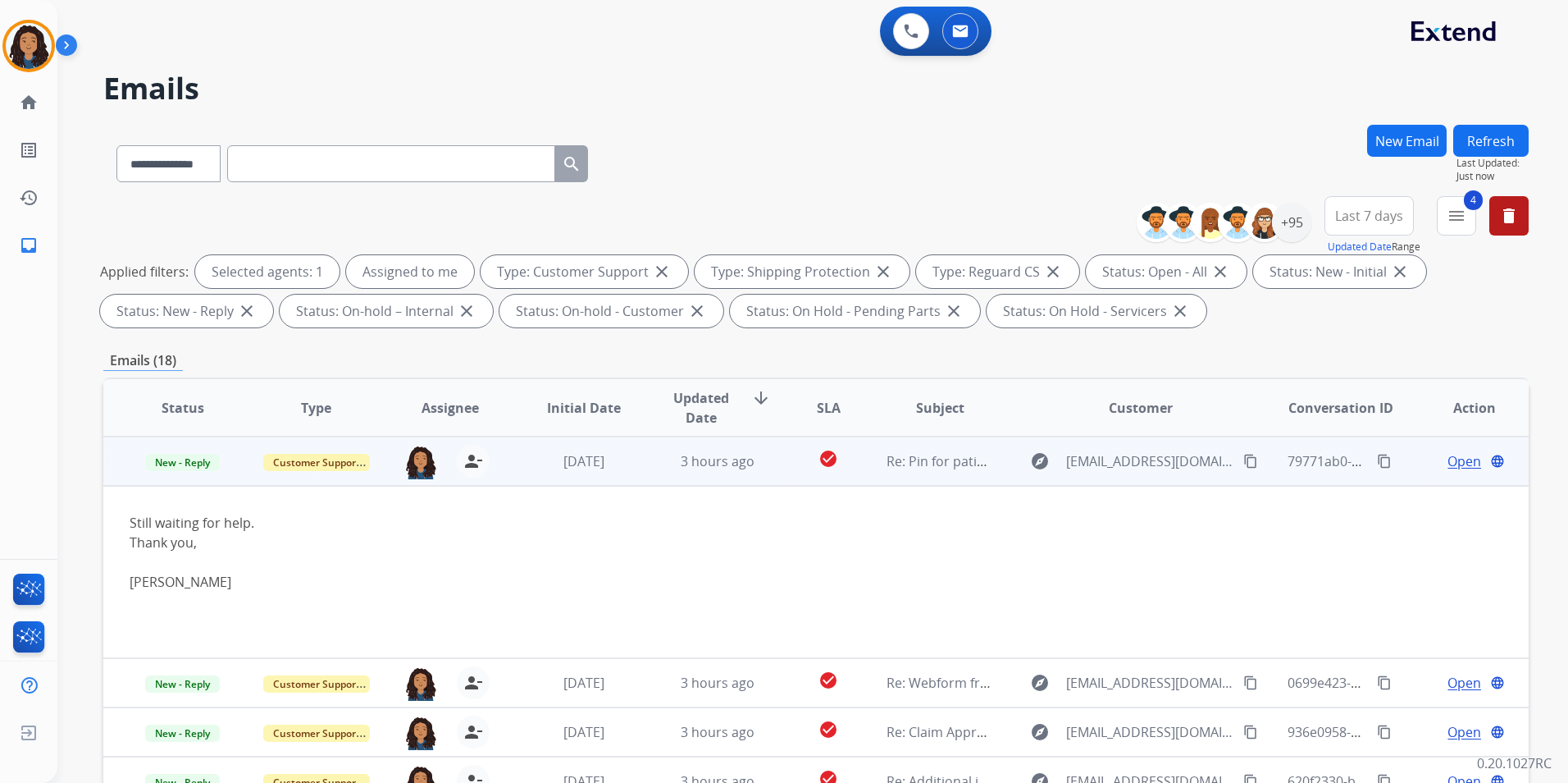
click at [1405, 458] on td "Open language" at bounding box center [1462, 461] width 134 height 50
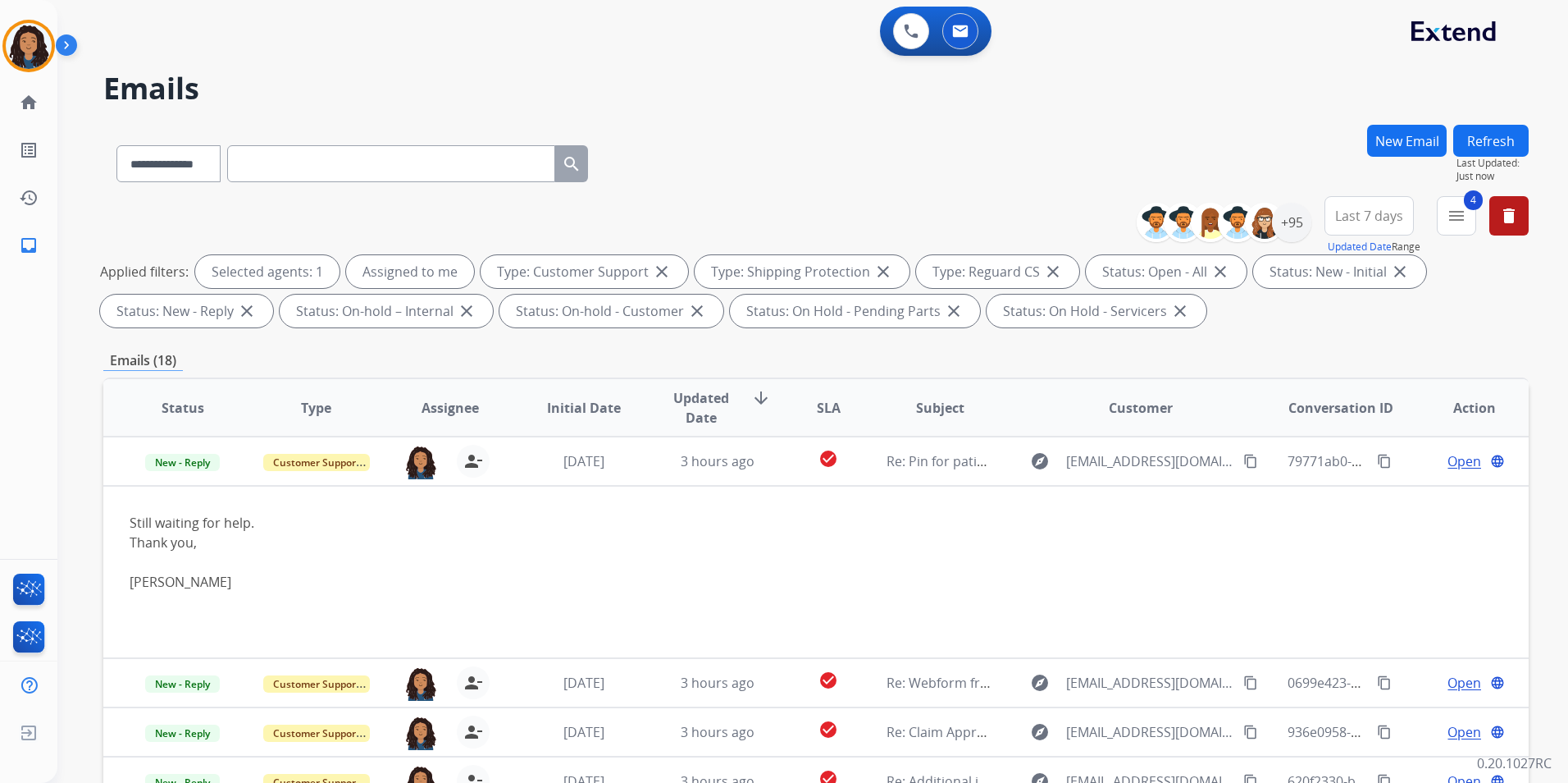
scroll to position [2, 0]
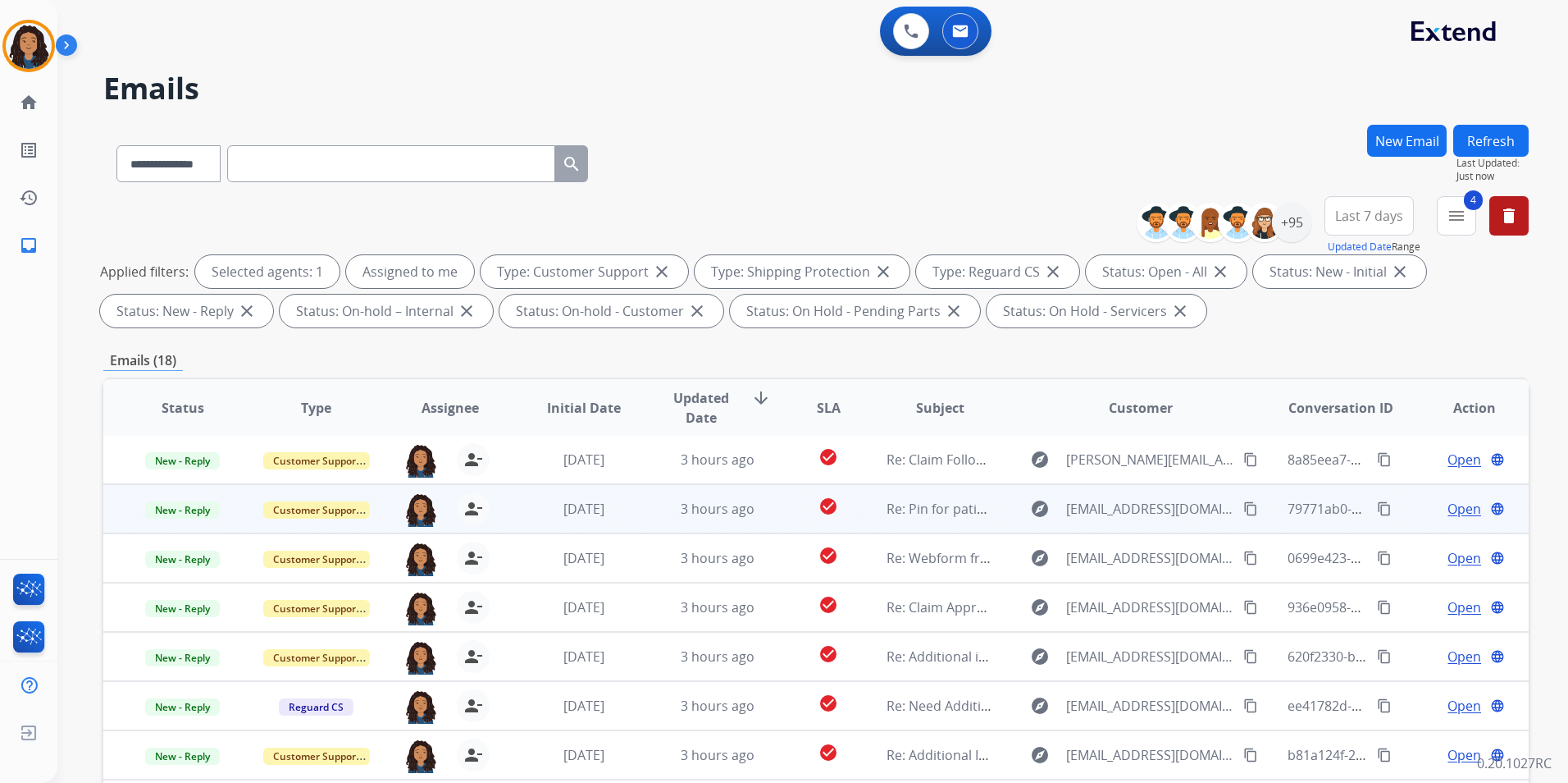
click at [1447, 511] on span "Open" at bounding box center [1464, 508] width 34 height 19
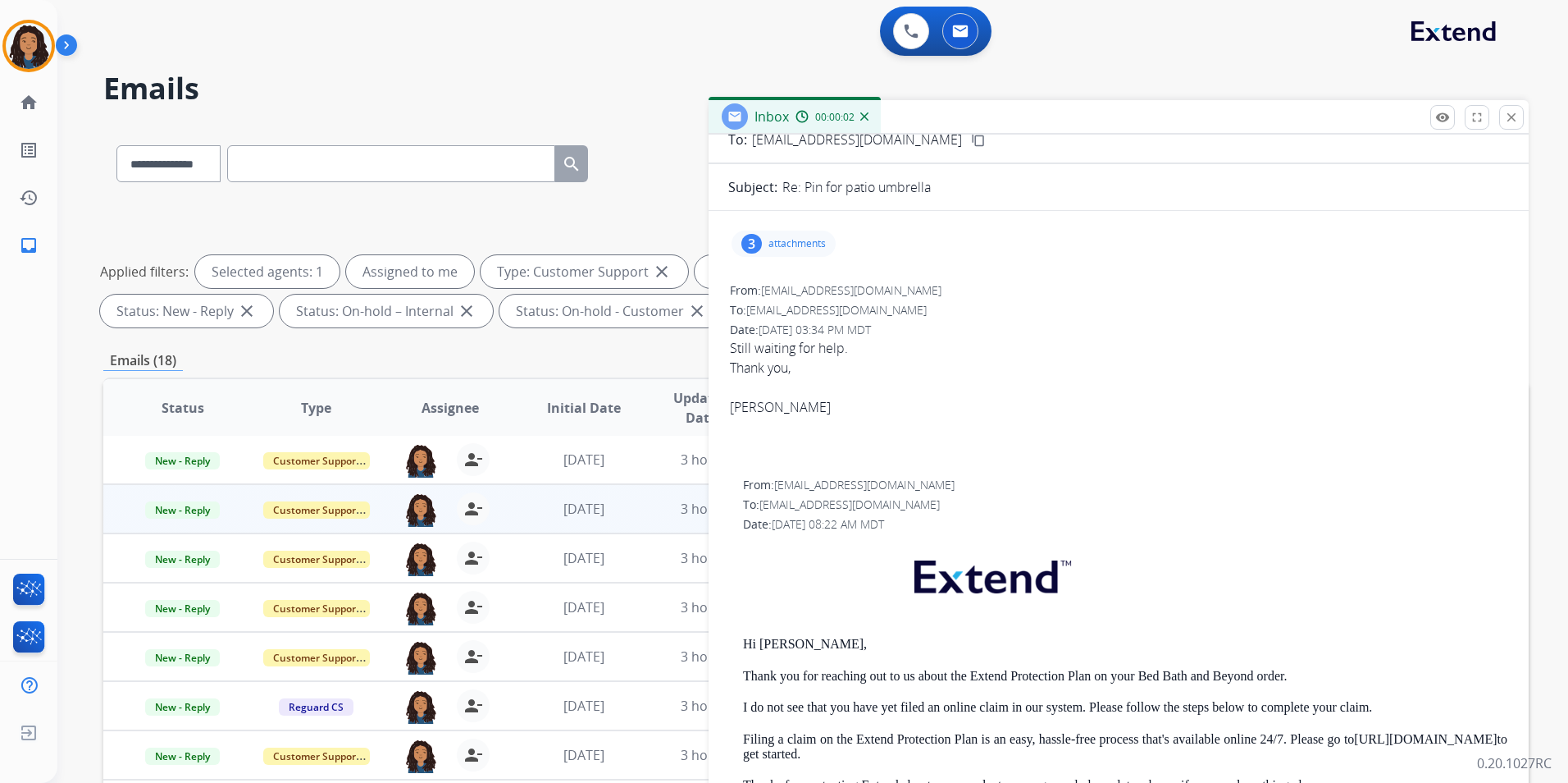
scroll to position [0, 0]
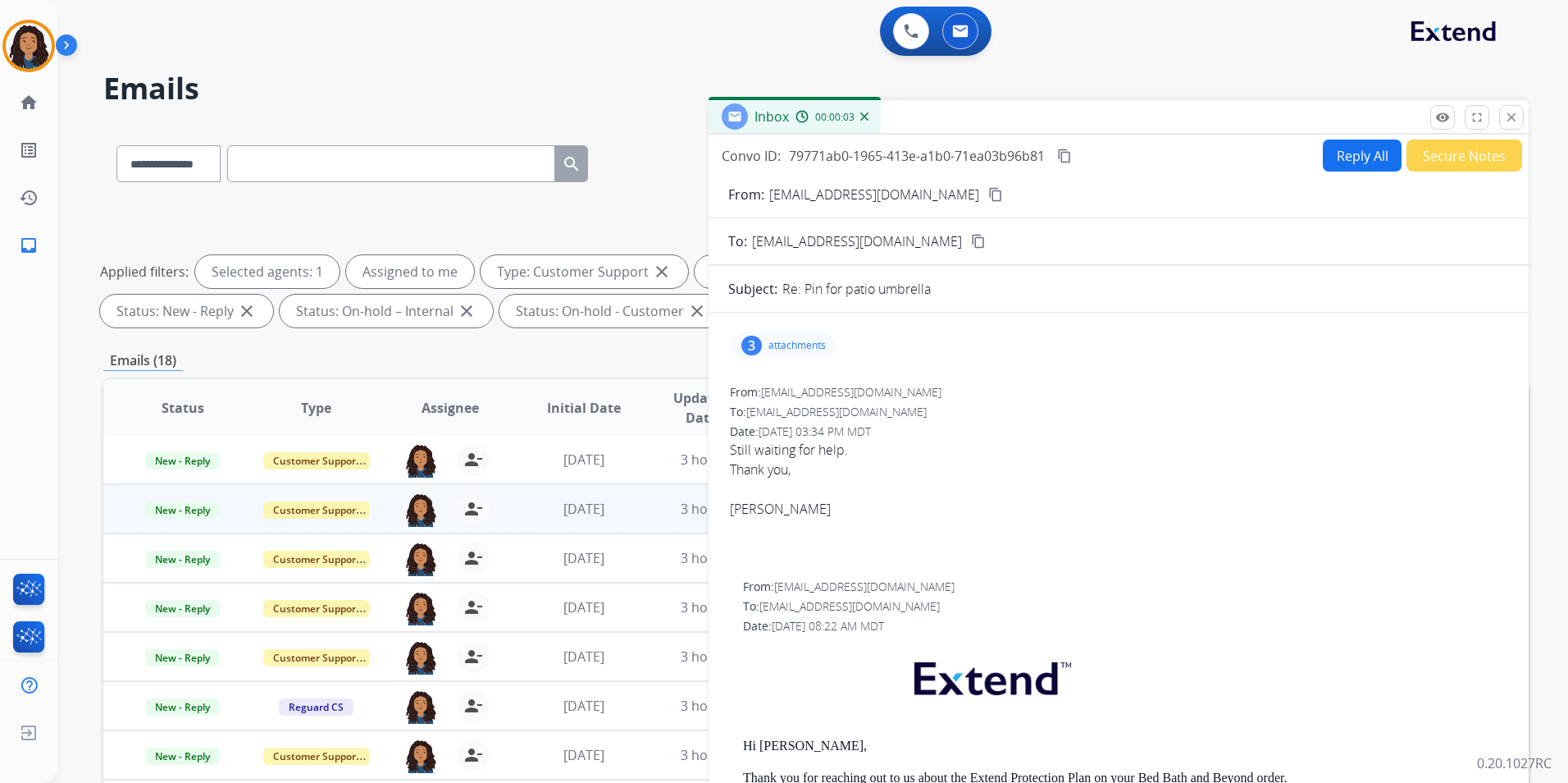
click at [779, 349] on p "attachments" at bounding box center [796, 346] width 58 height 13
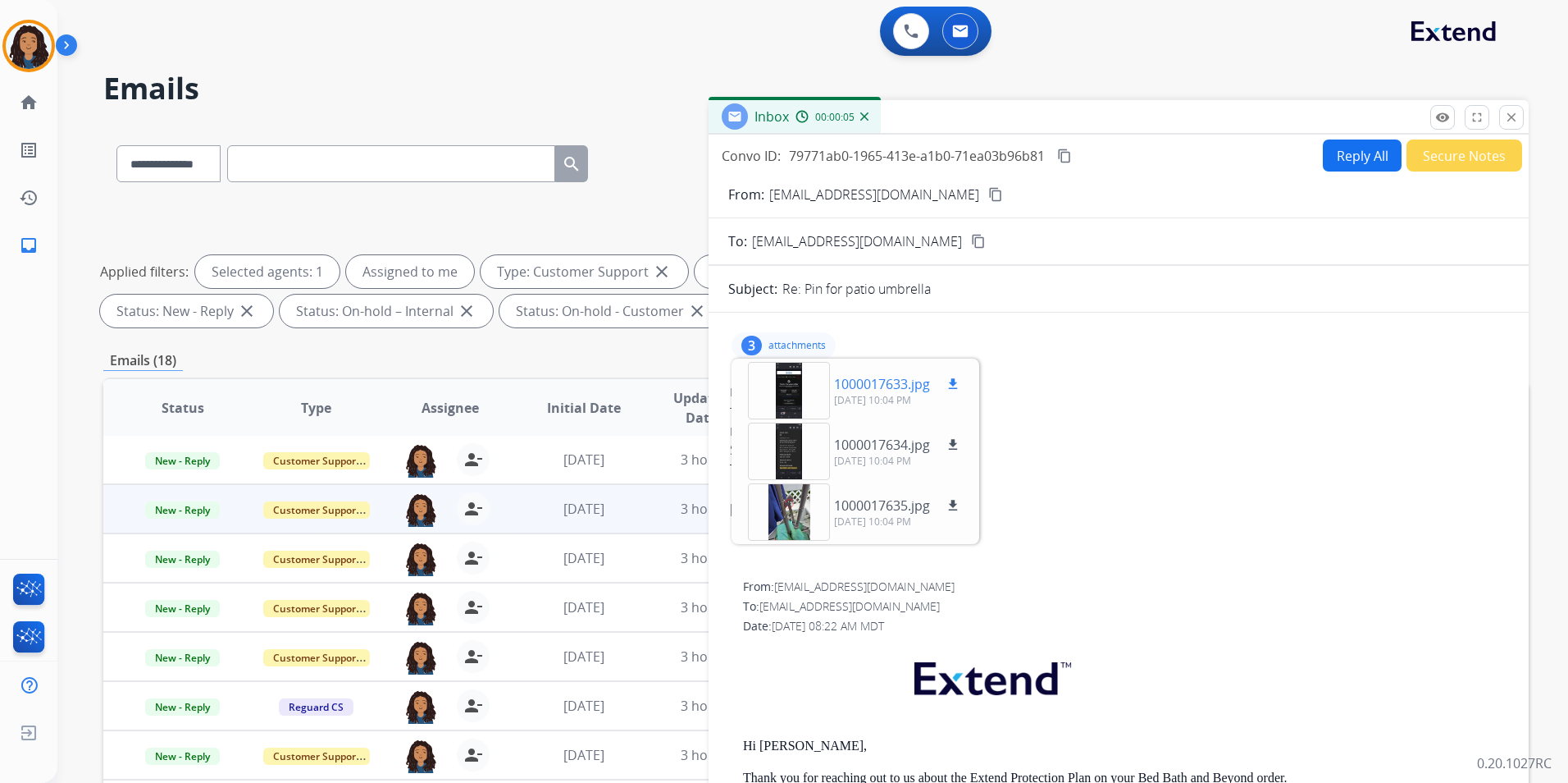
click at [799, 392] on div at bounding box center [788, 391] width 82 height 58
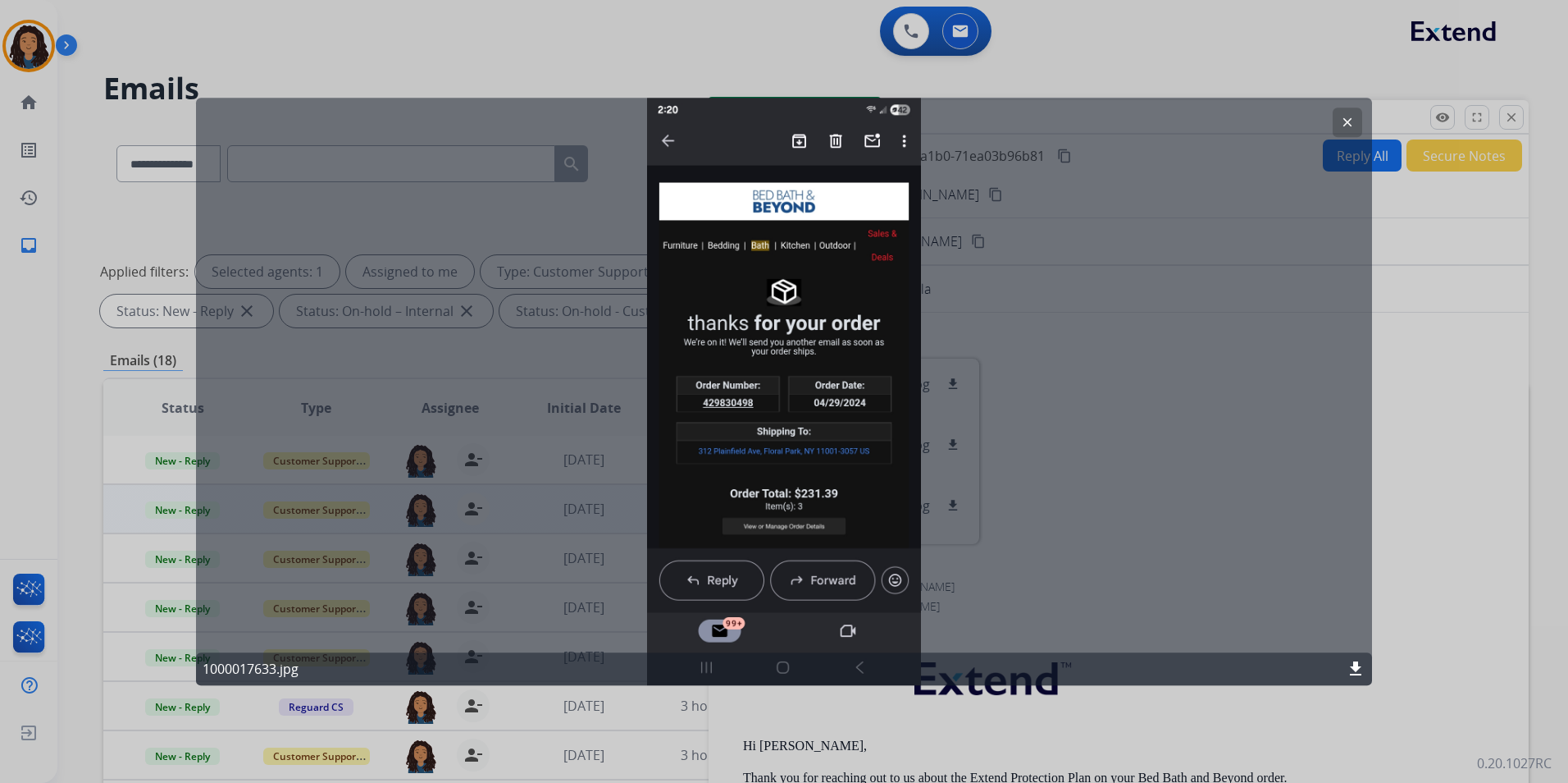
click at [1333, 114] on button "clear" at bounding box center [1347, 122] width 29 height 29
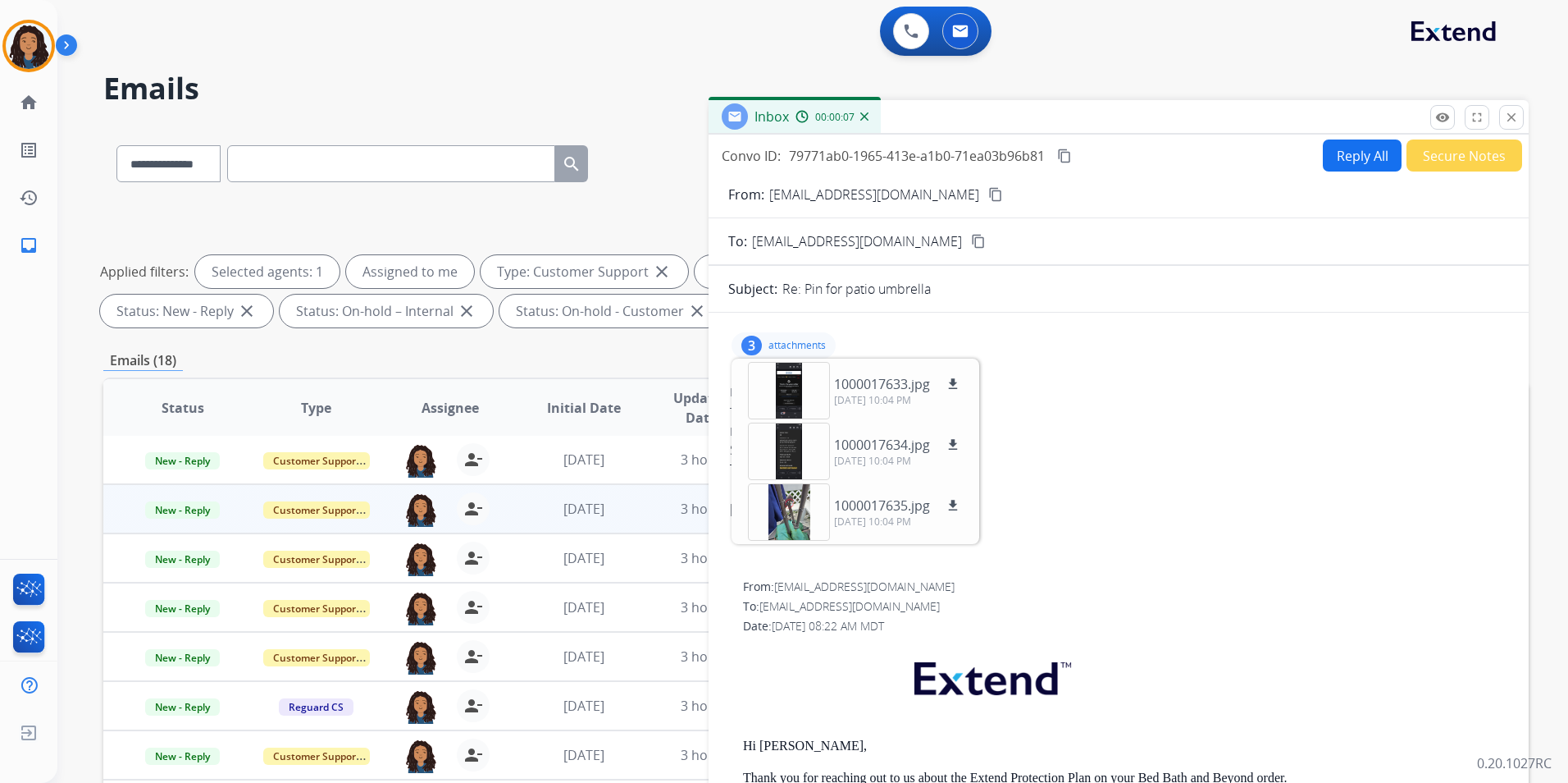
click at [988, 191] on mat-icon "content_copy" at bounding box center [995, 194] width 15 height 15
click at [815, 337] on div "3 attachments 1000017633.jpg download [DATE] 10:04 PM 1000017634.jpg download […" at bounding box center [784, 345] width 104 height 27
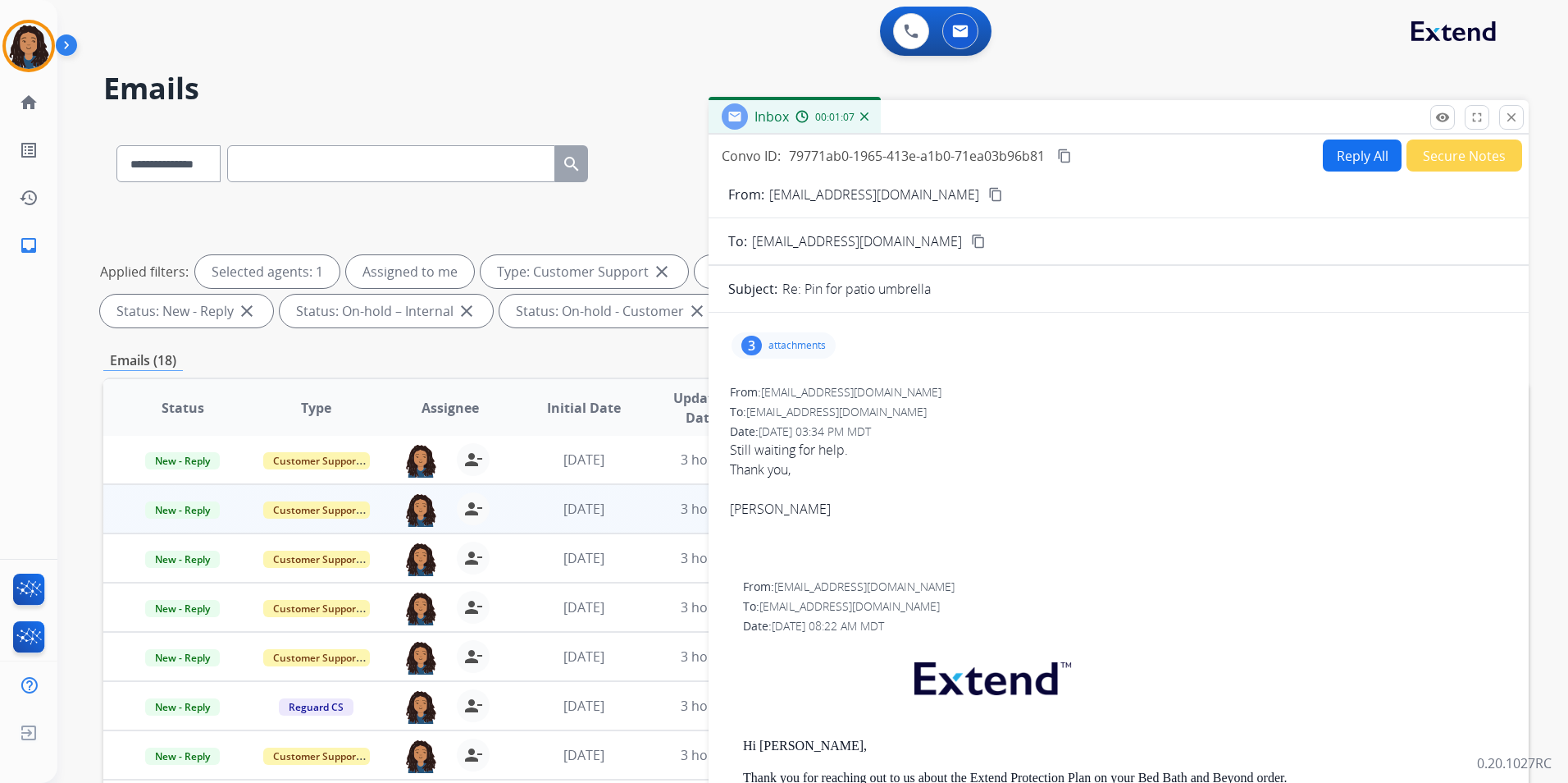
click at [1335, 160] on button "Reply All" at bounding box center [1362, 155] width 79 height 32
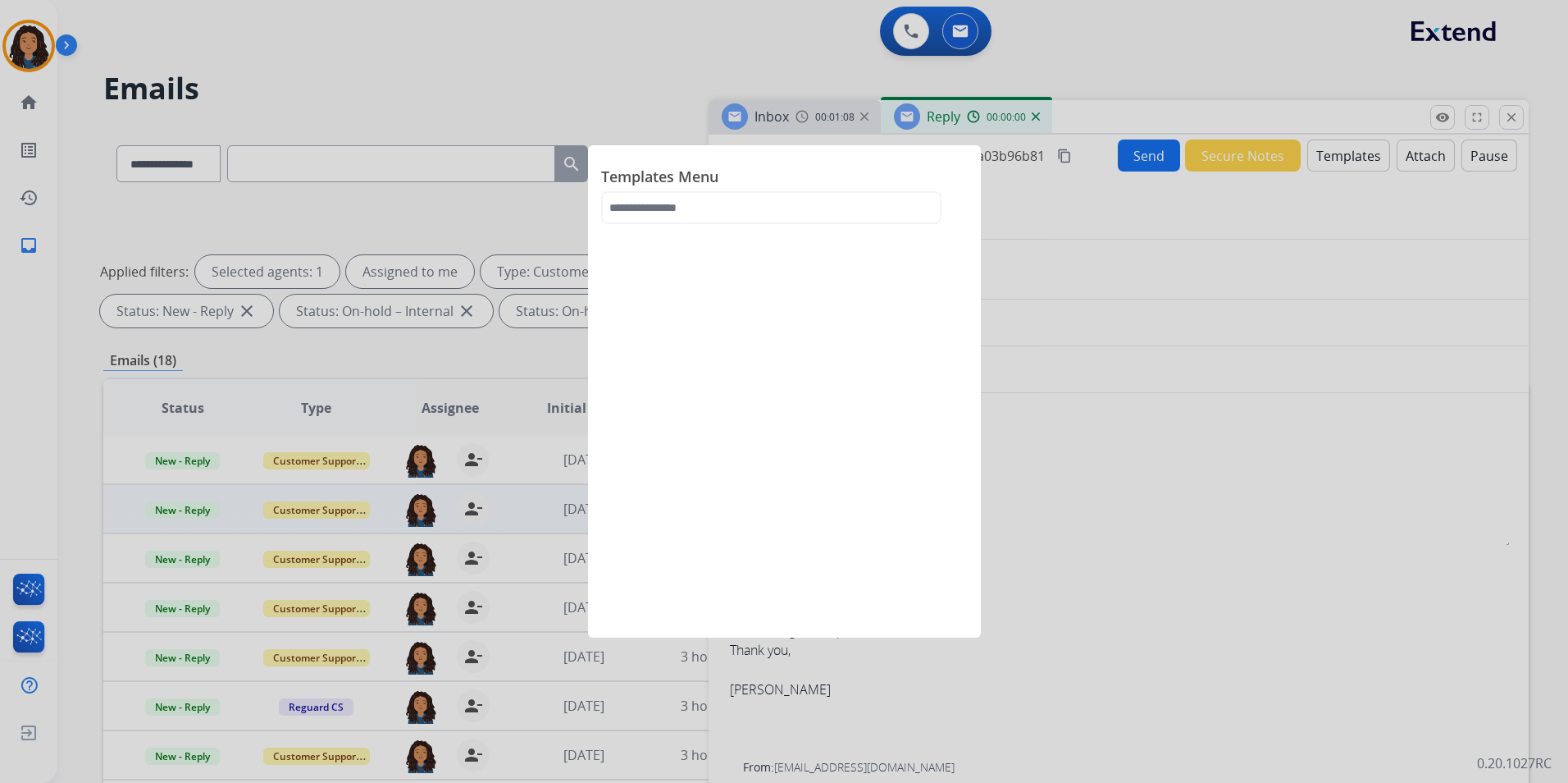
select select "**********"
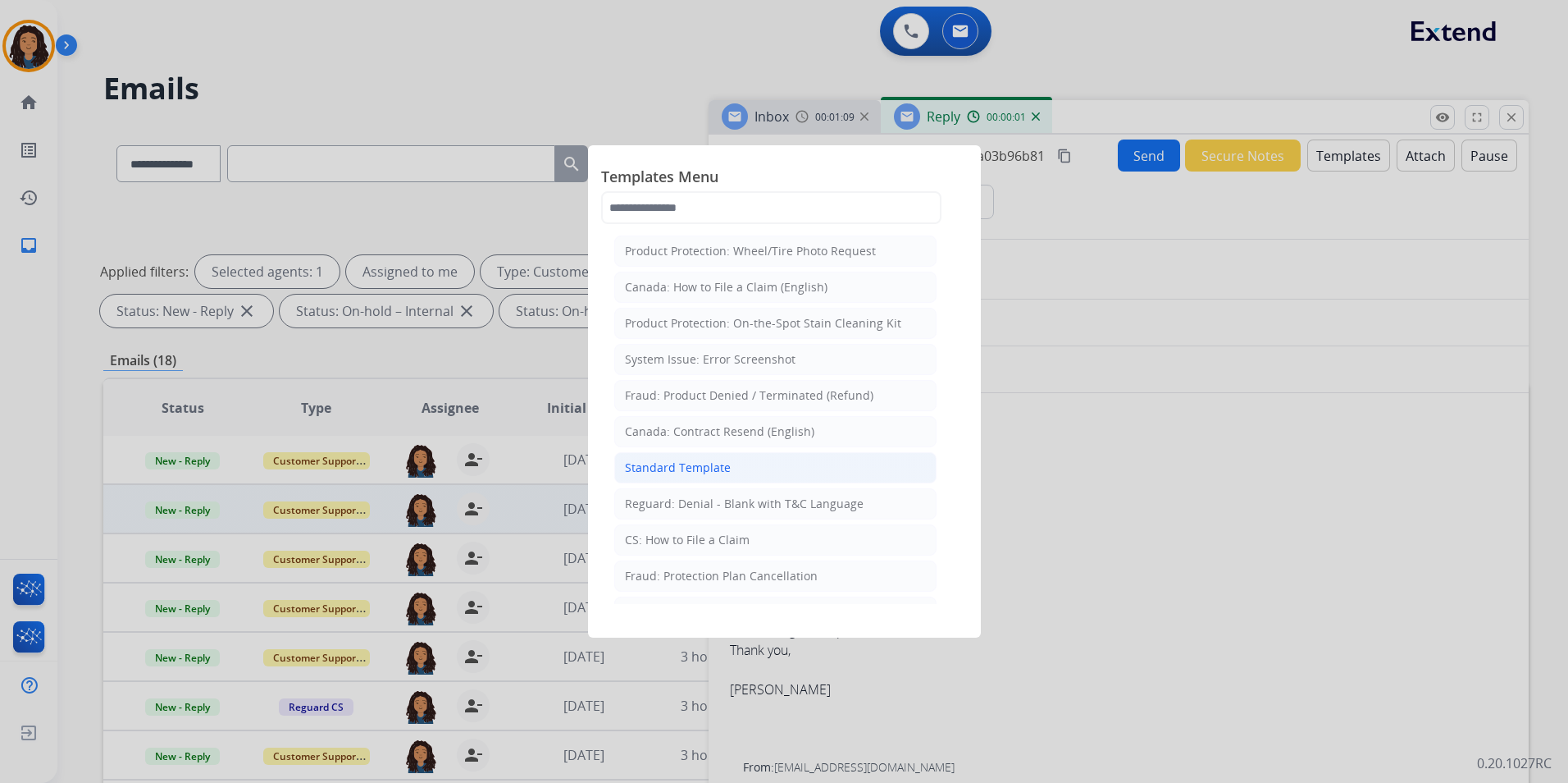
click at [691, 461] on div "Standard Template" at bounding box center [677, 468] width 105 height 17
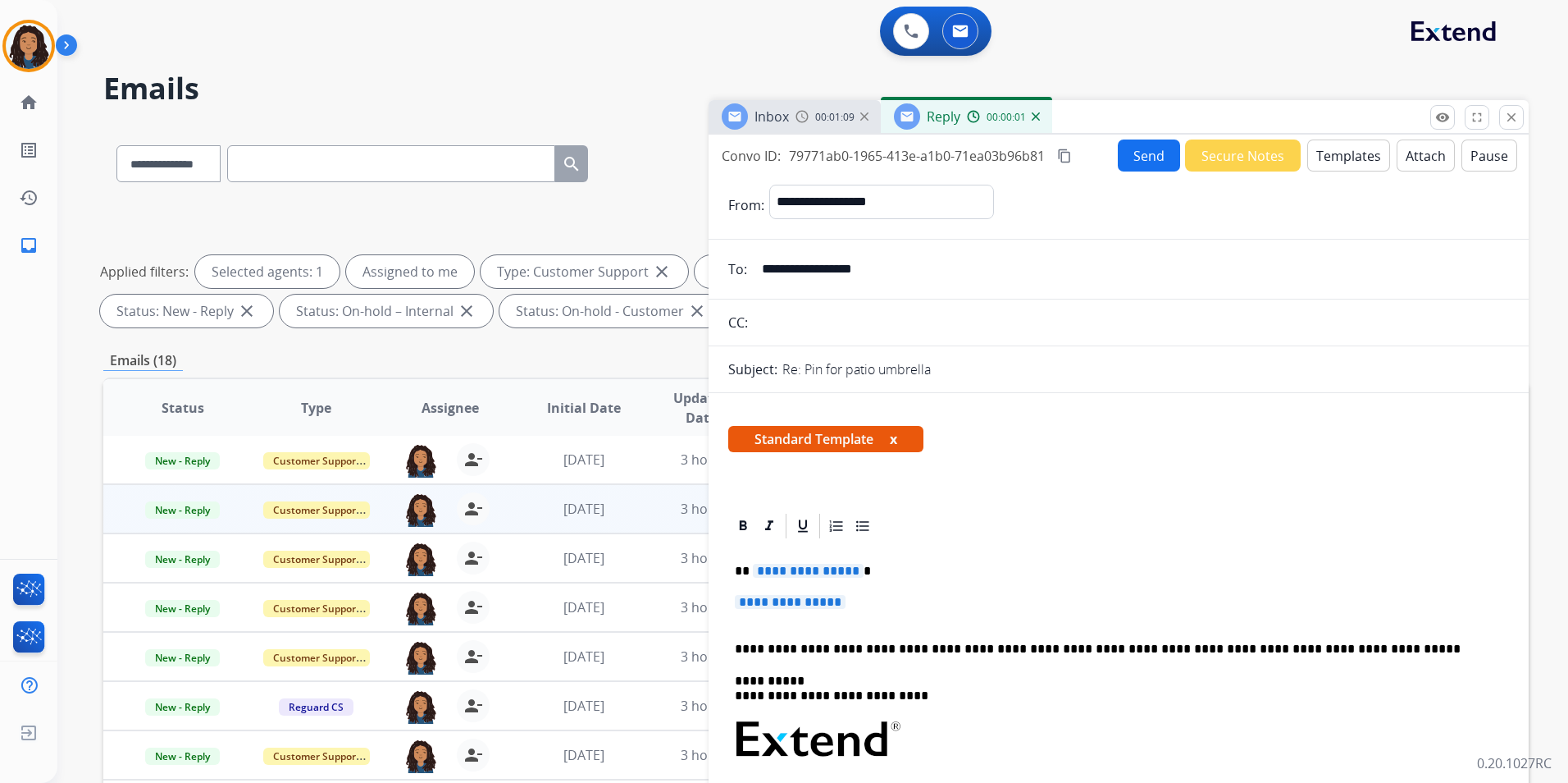
click at [810, 568] on span "**********" at bounding box center [807, 570] width 111 height 14
paste div
click at [819, 607] on span "**********" at bounding box center [790, 601] width 111 height 14
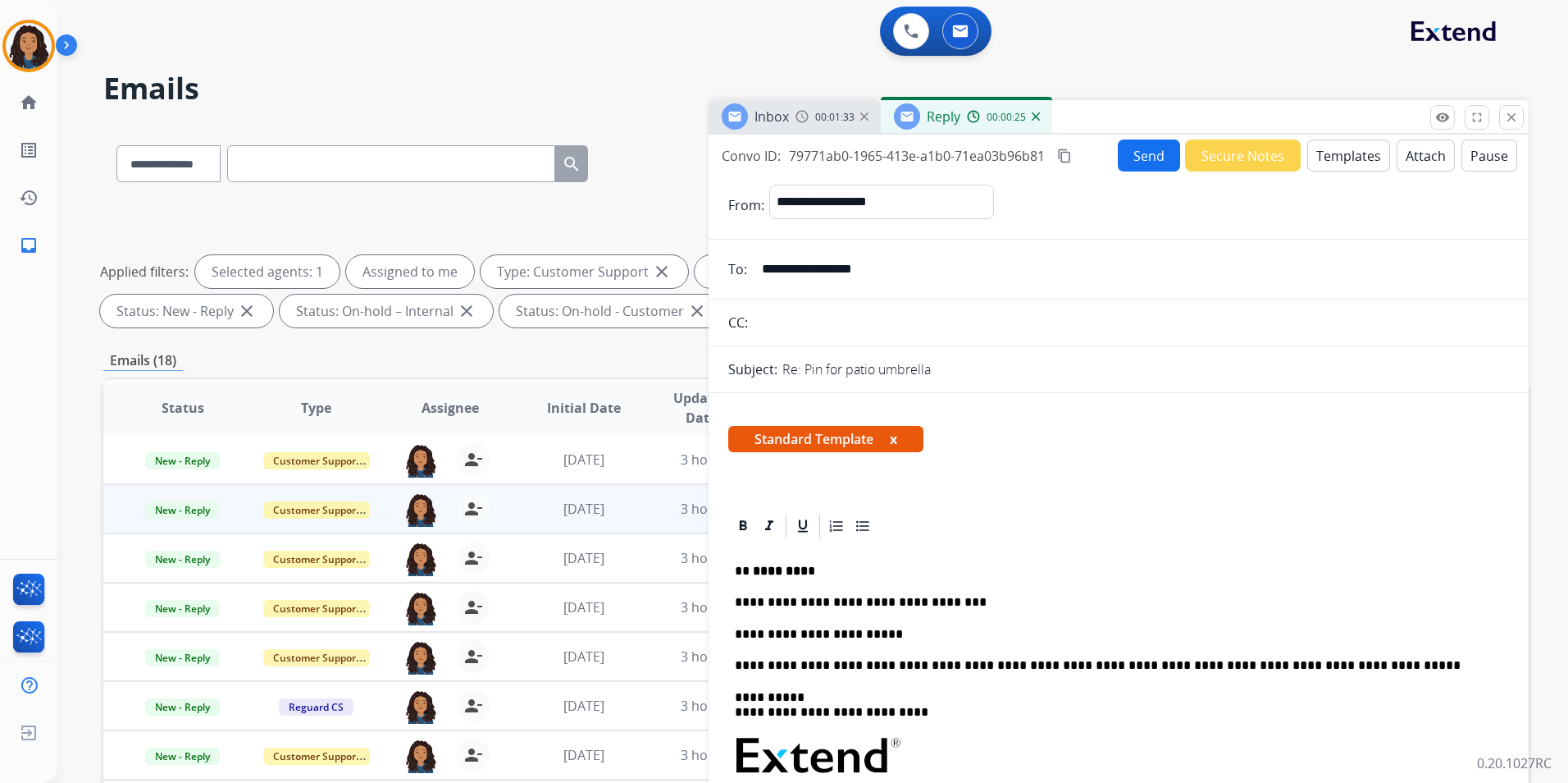
click at [744, 643] on div "**********" at bounding box center [1119, 787] width 781 height 491
click at [772, 632] on p "**********" at bounding box center [1112, 634] width 754 height 15
click at [1139, 150] on button "Send" at bounding box center [1149, 155] width 62 height 32
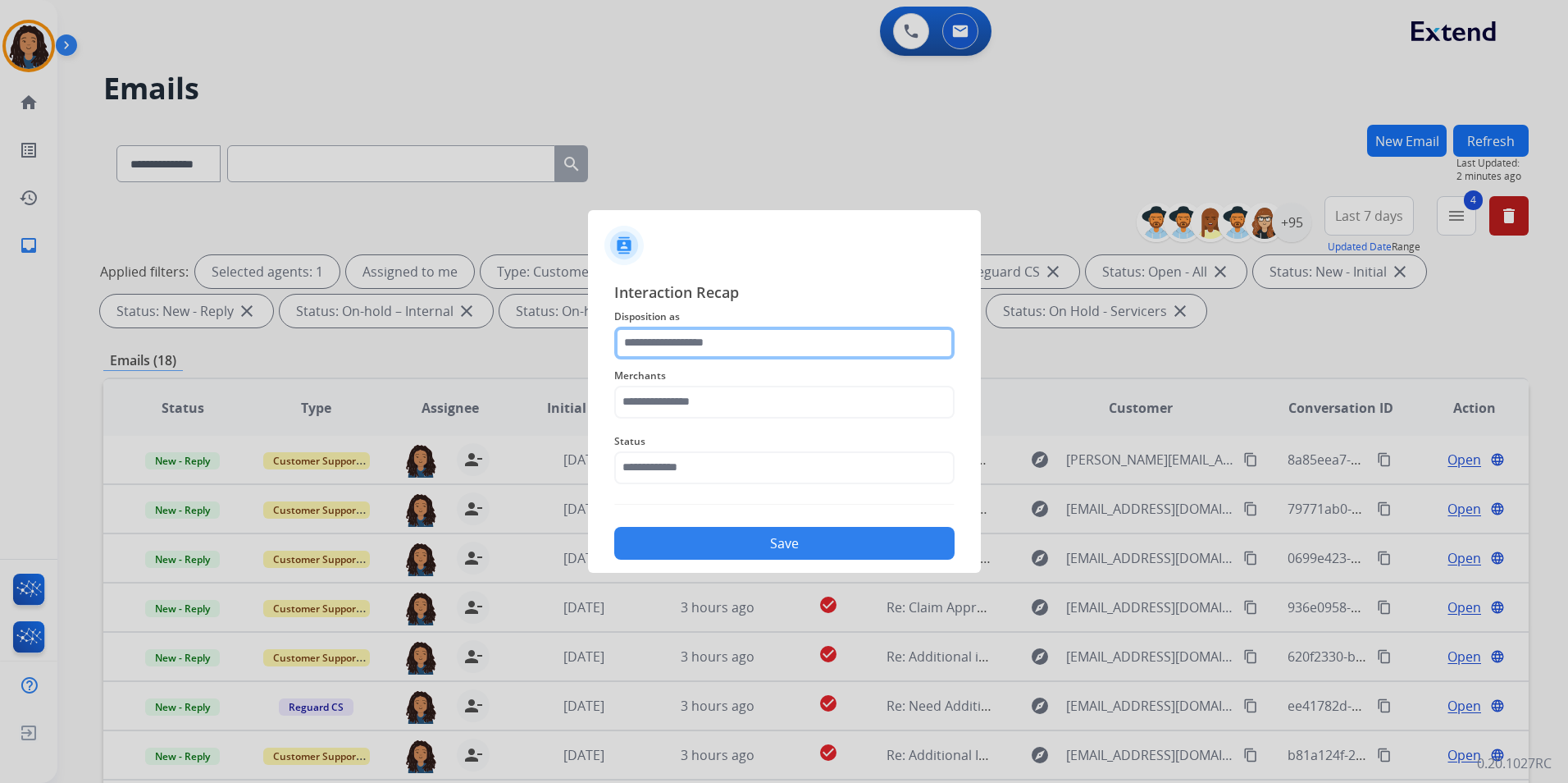
click at [778, 341] on input "text" at bounding box center [784, 343] width 340 height 33
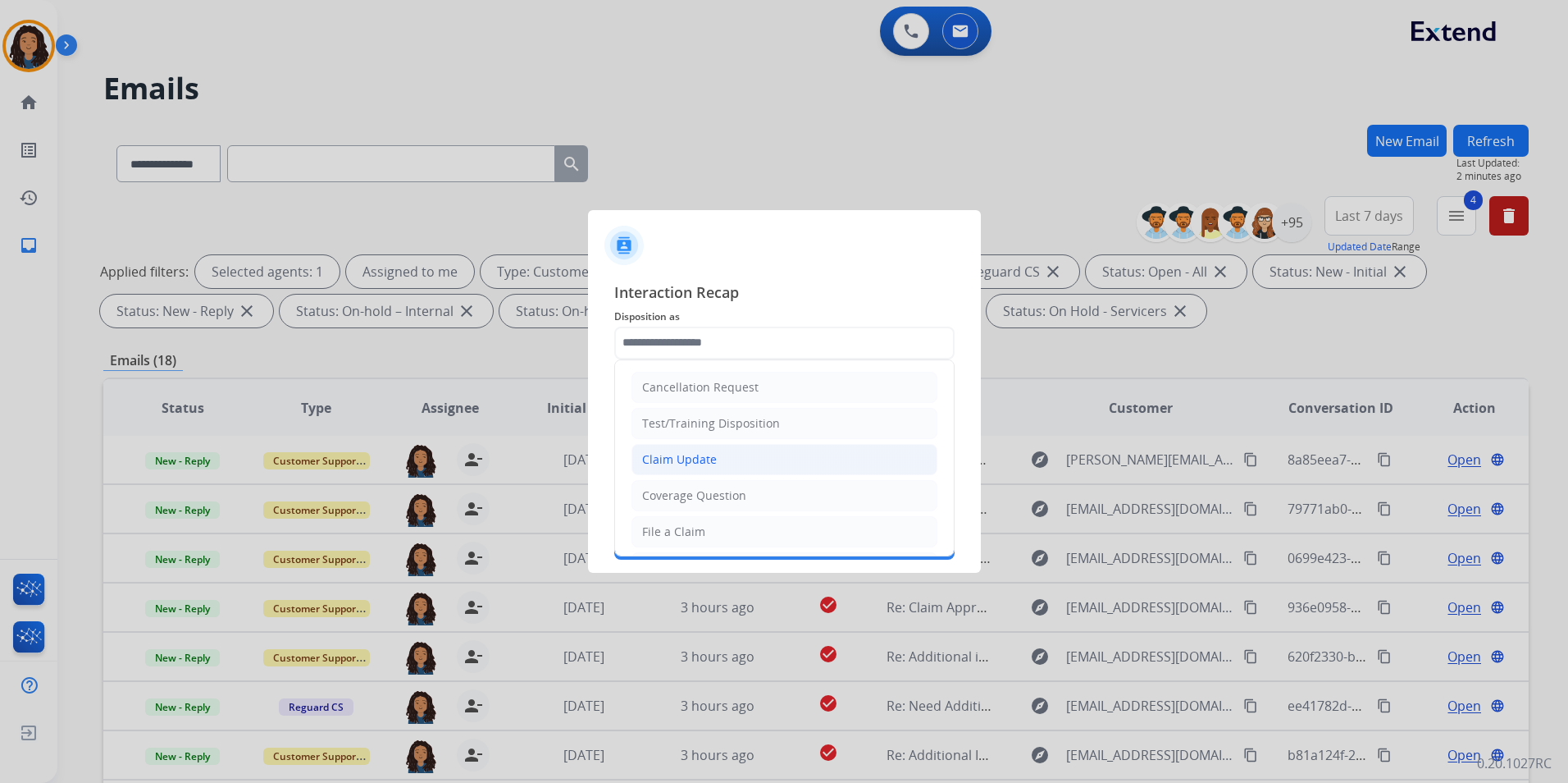
click at [734, 469] on li "Claim Update" at bounding box center [784, 459] width 306 height 31
type input "**********"
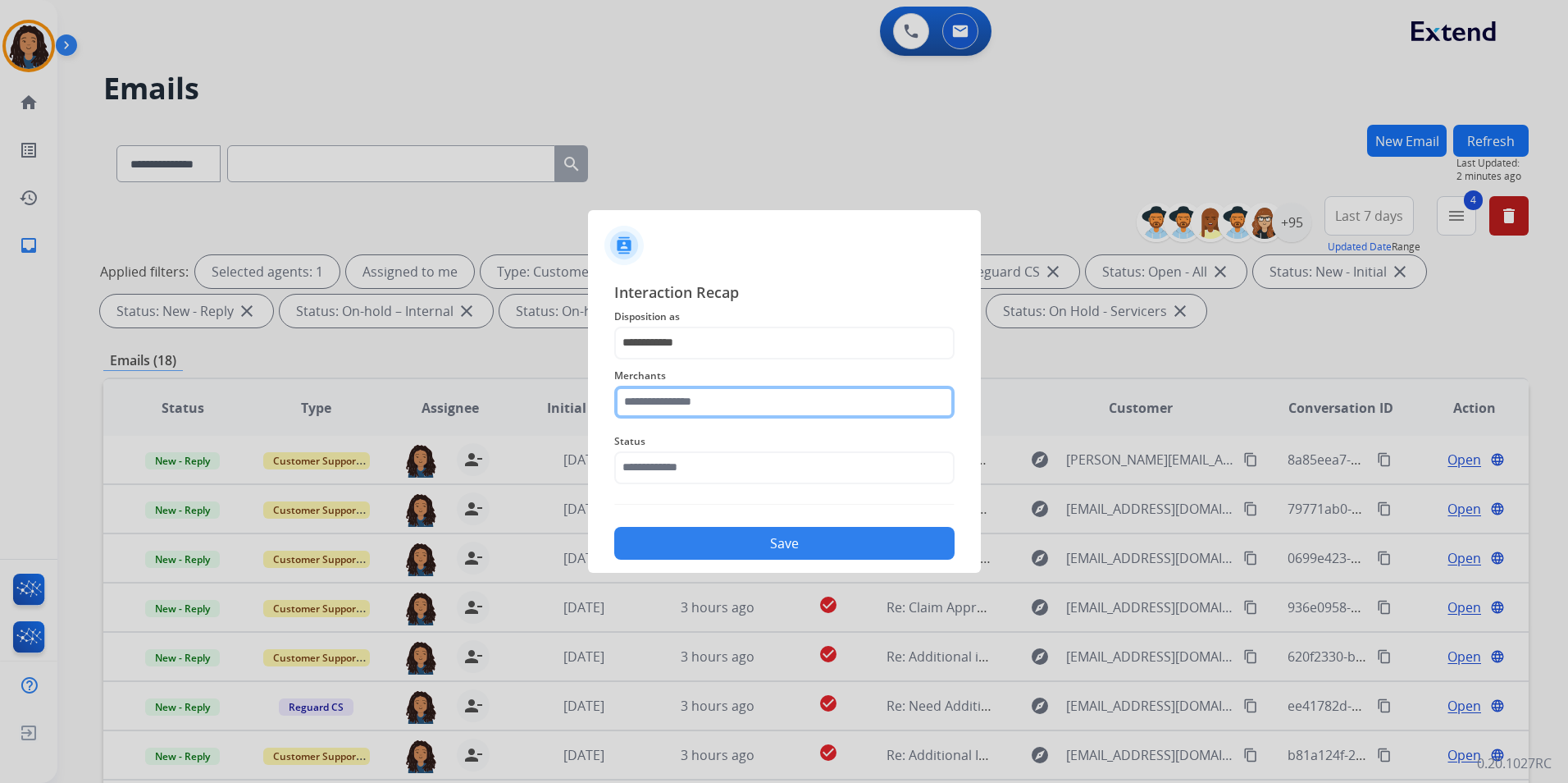
click at [680, 401] on input "text" at bounding box center [784, 403] width 340 height 33
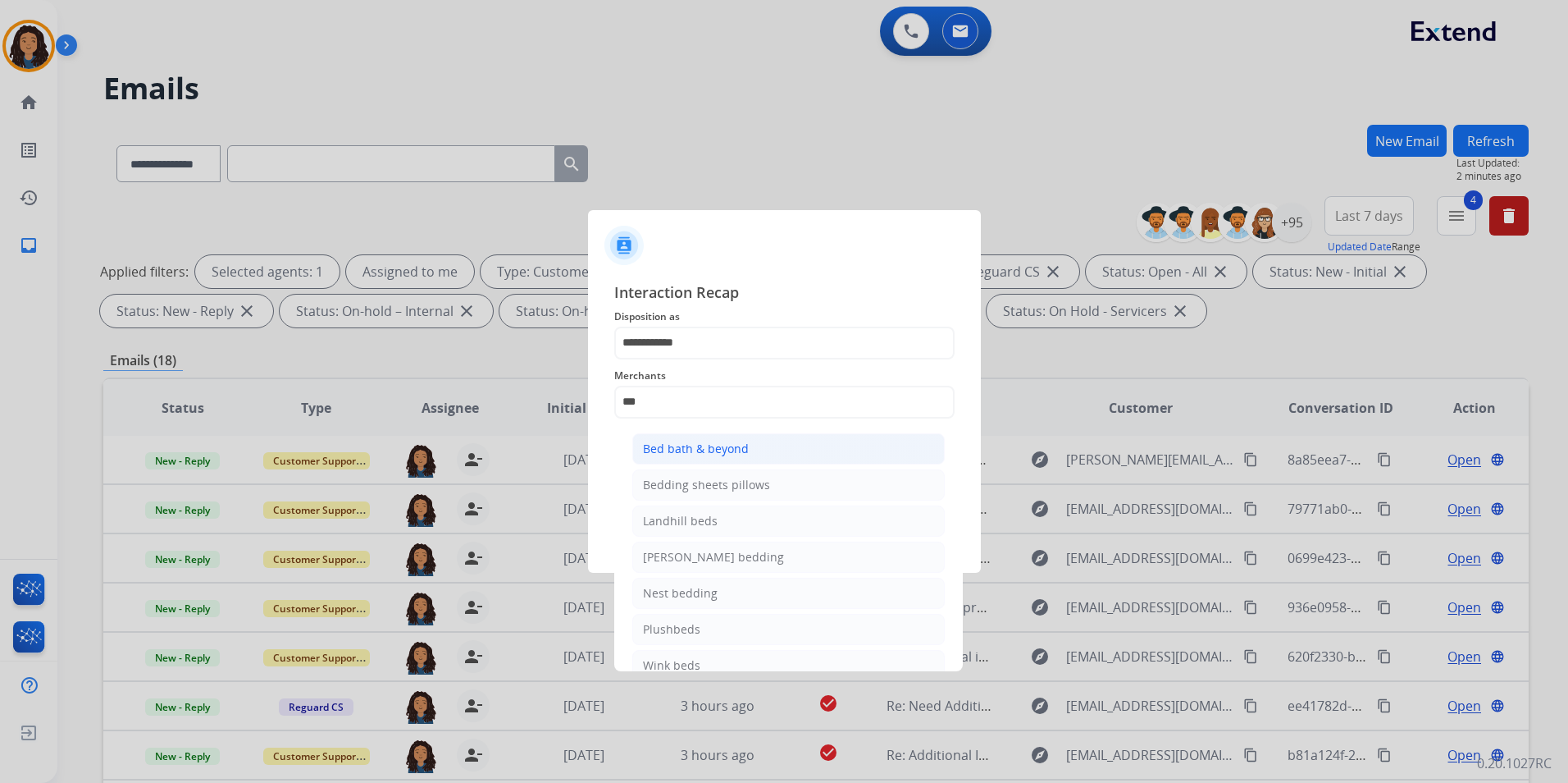
click at [690, 440] on div "Bed bath & beyond" at bounding box center [695, 448] width 105 height 17
type input "**********"
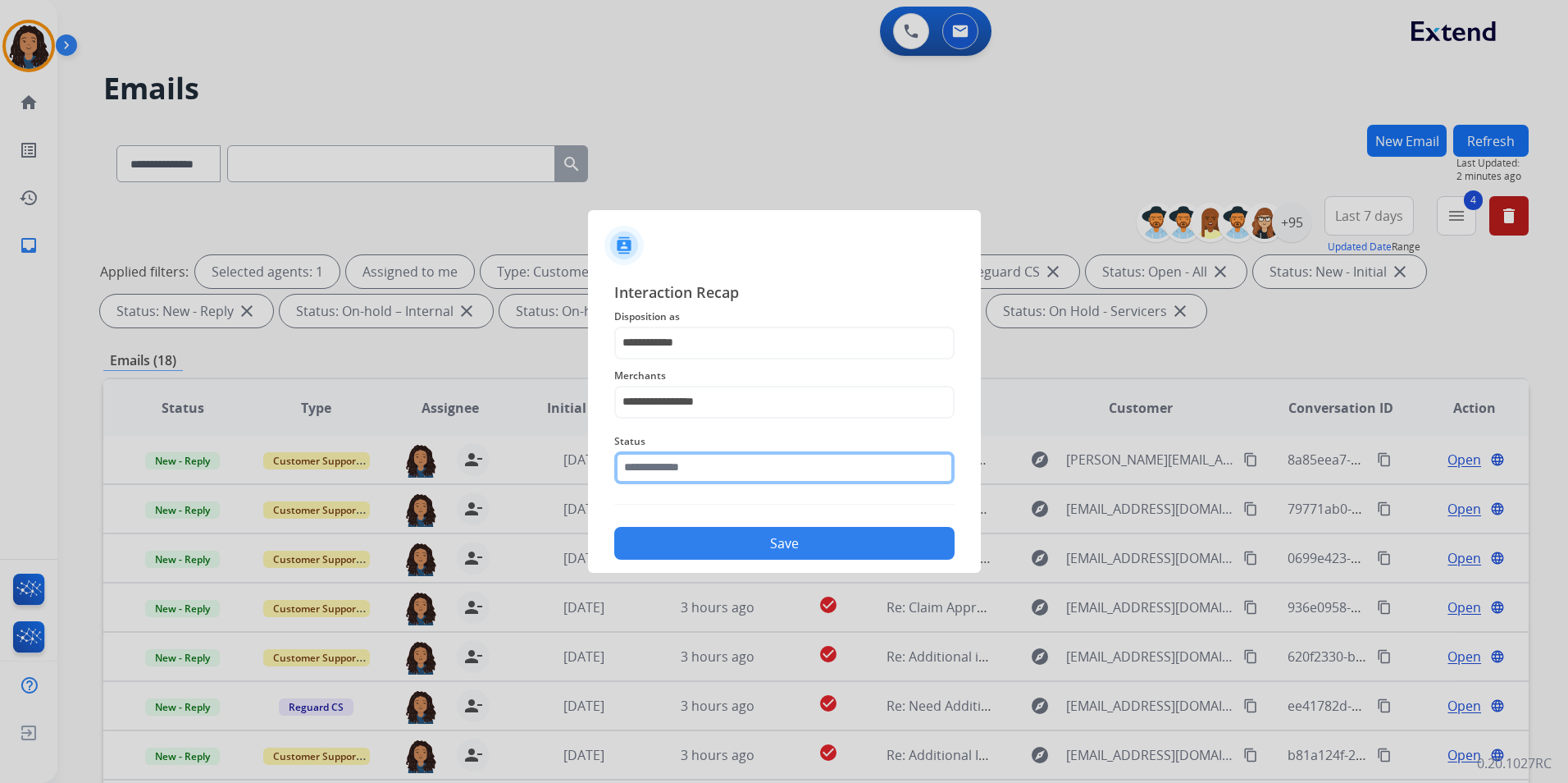
click at [694, 480] on input "text" at bounding box center [784, 468] width 340 height 33
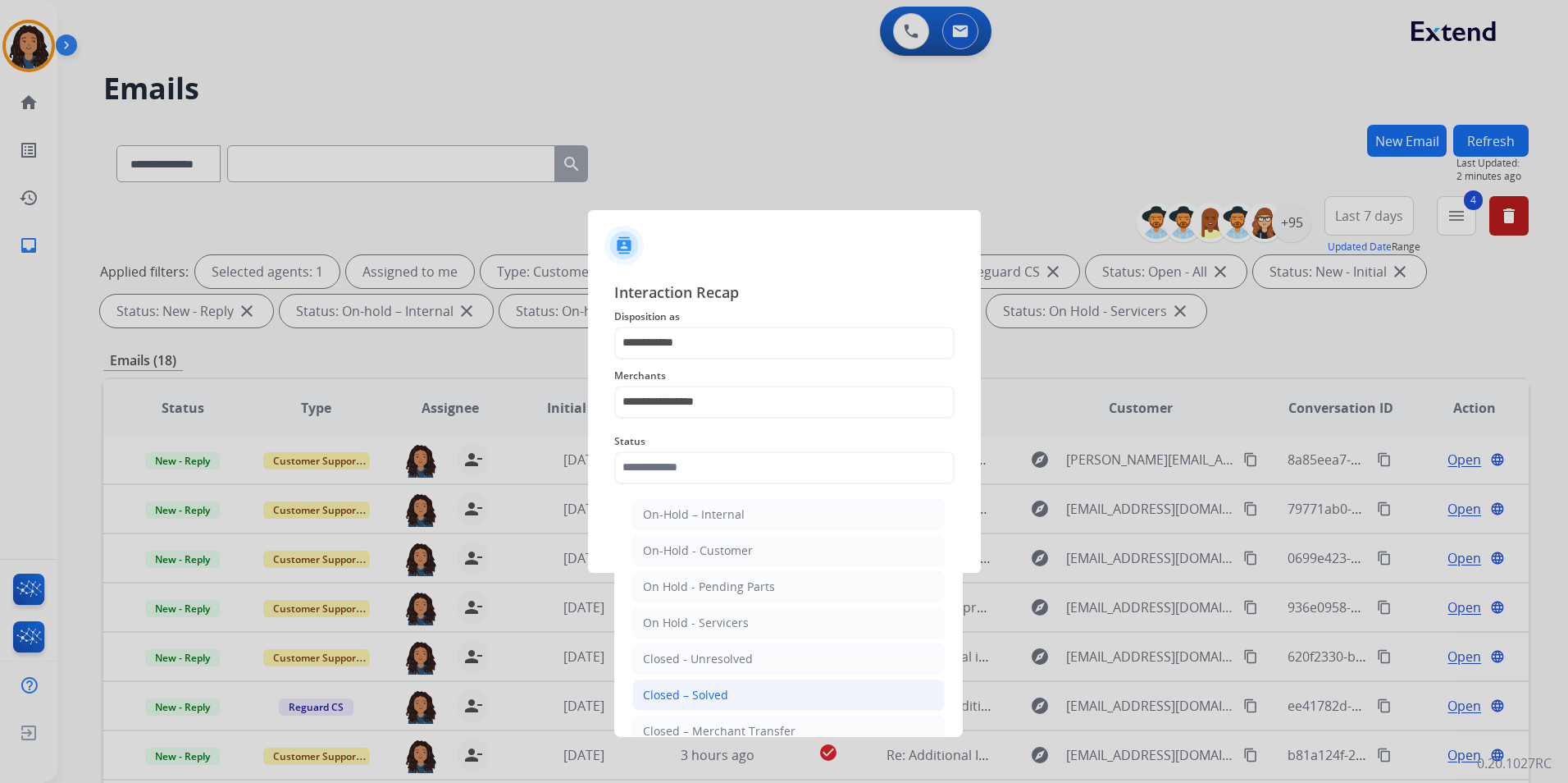
click at [755, 686] on li "Closed – Solved" at bounding box center [788, 695] width 313 height 31
type input "**********"
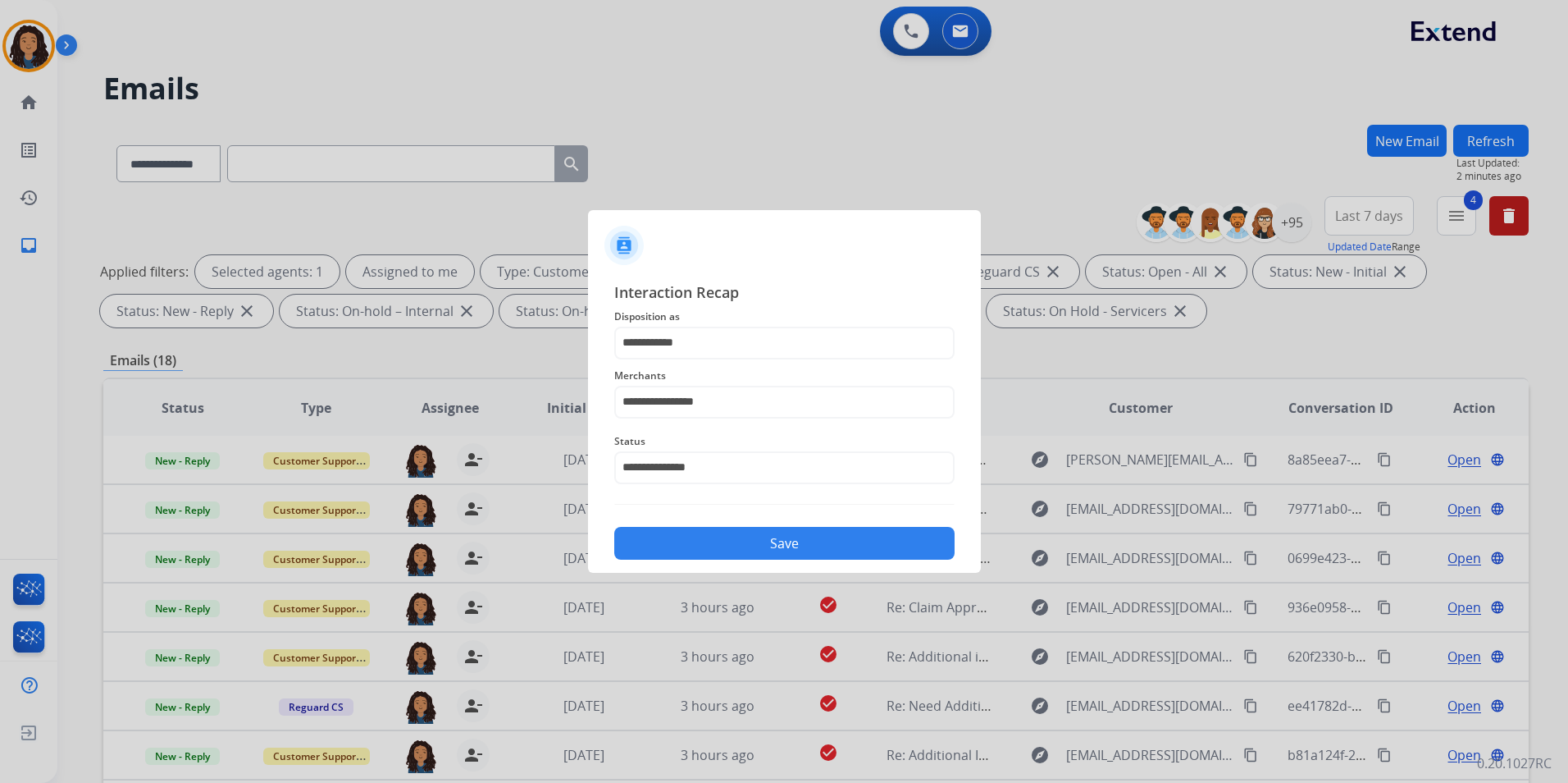
click at [746, 537] on button "Save" at bounding box center [784, 543] width 340 height 33
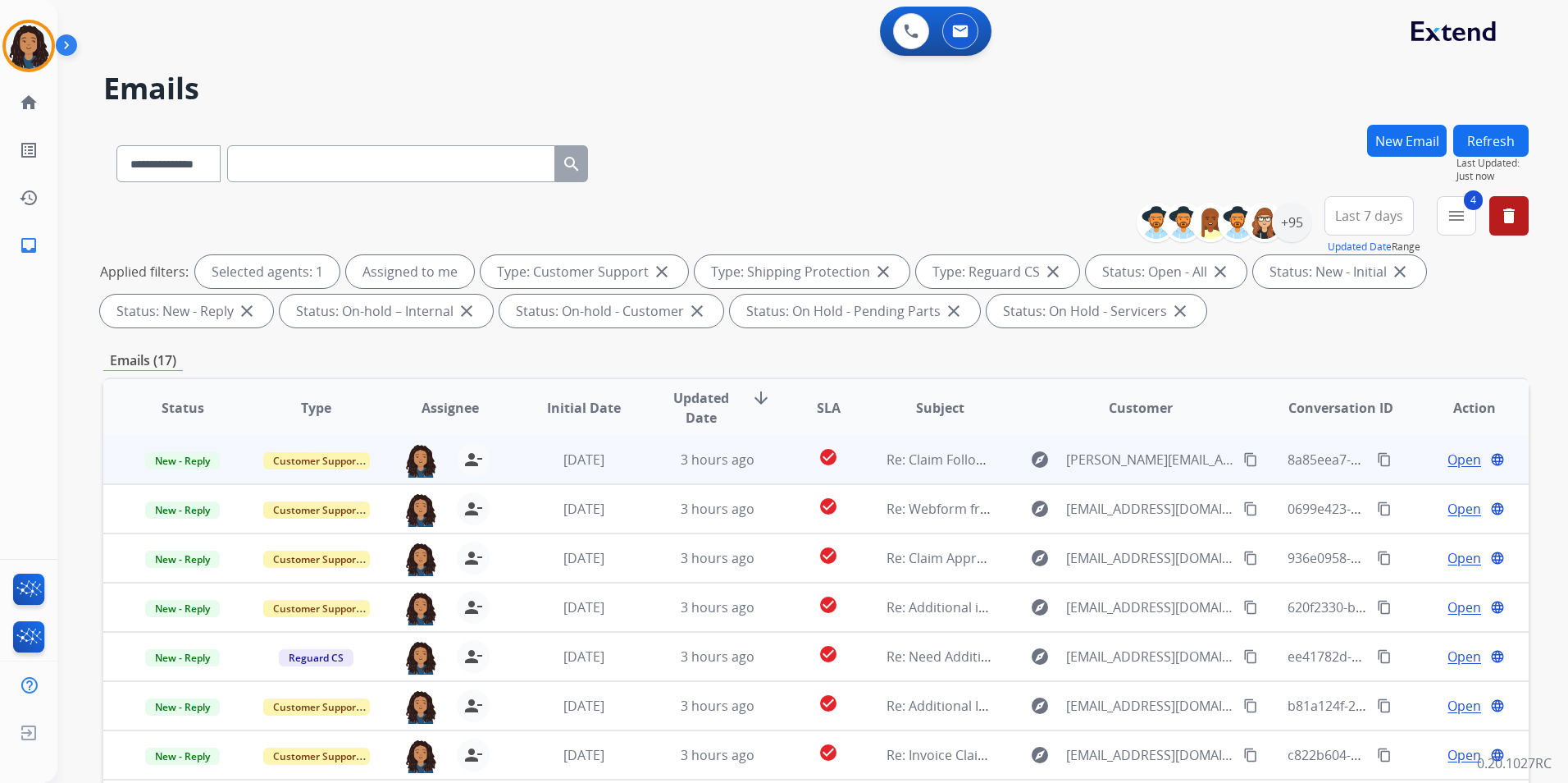
click at [1451, 462] on span "Open" at bounding box center [1464, 458] width 34 height 19
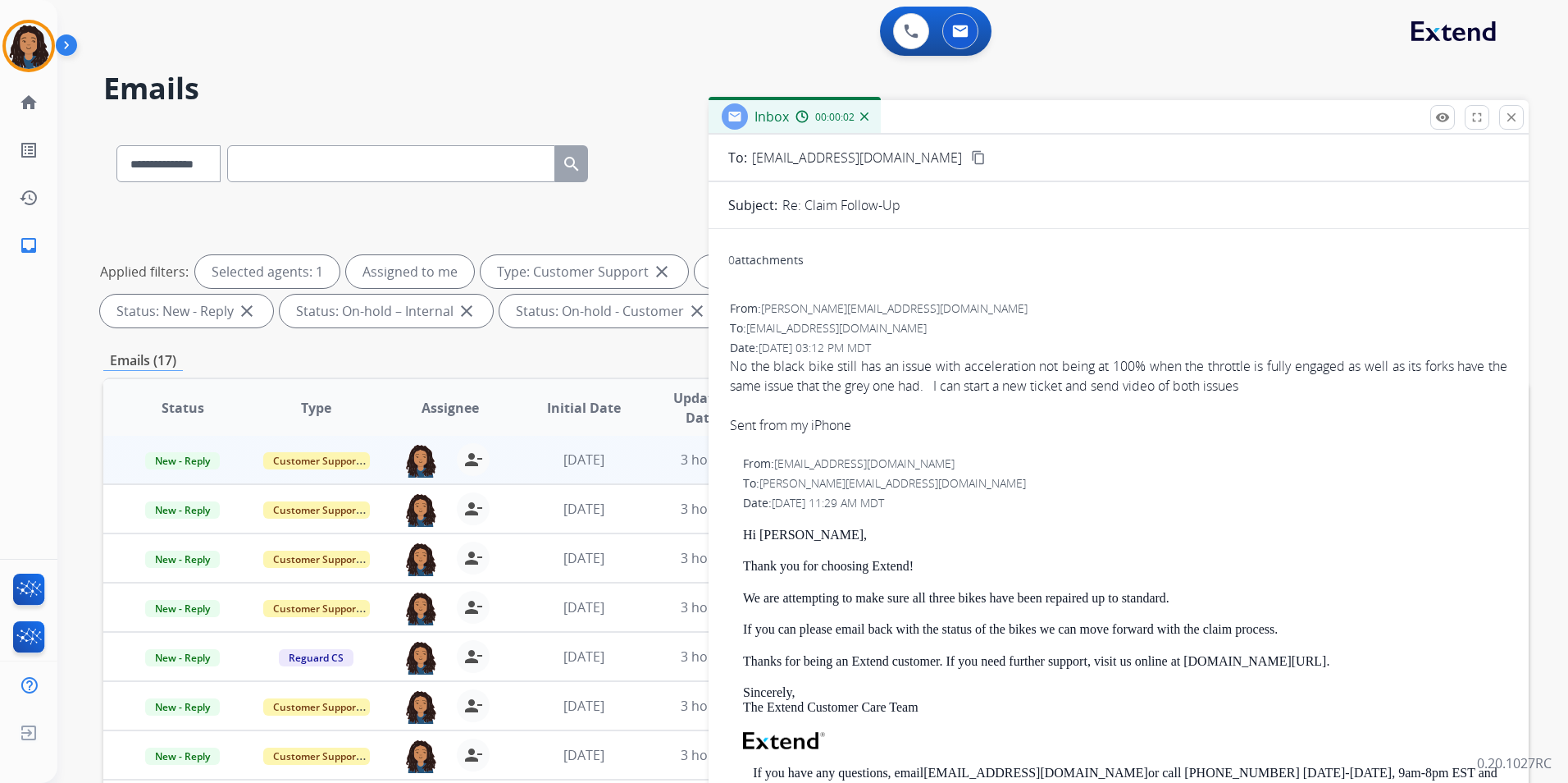
scroll to position [164, 0]
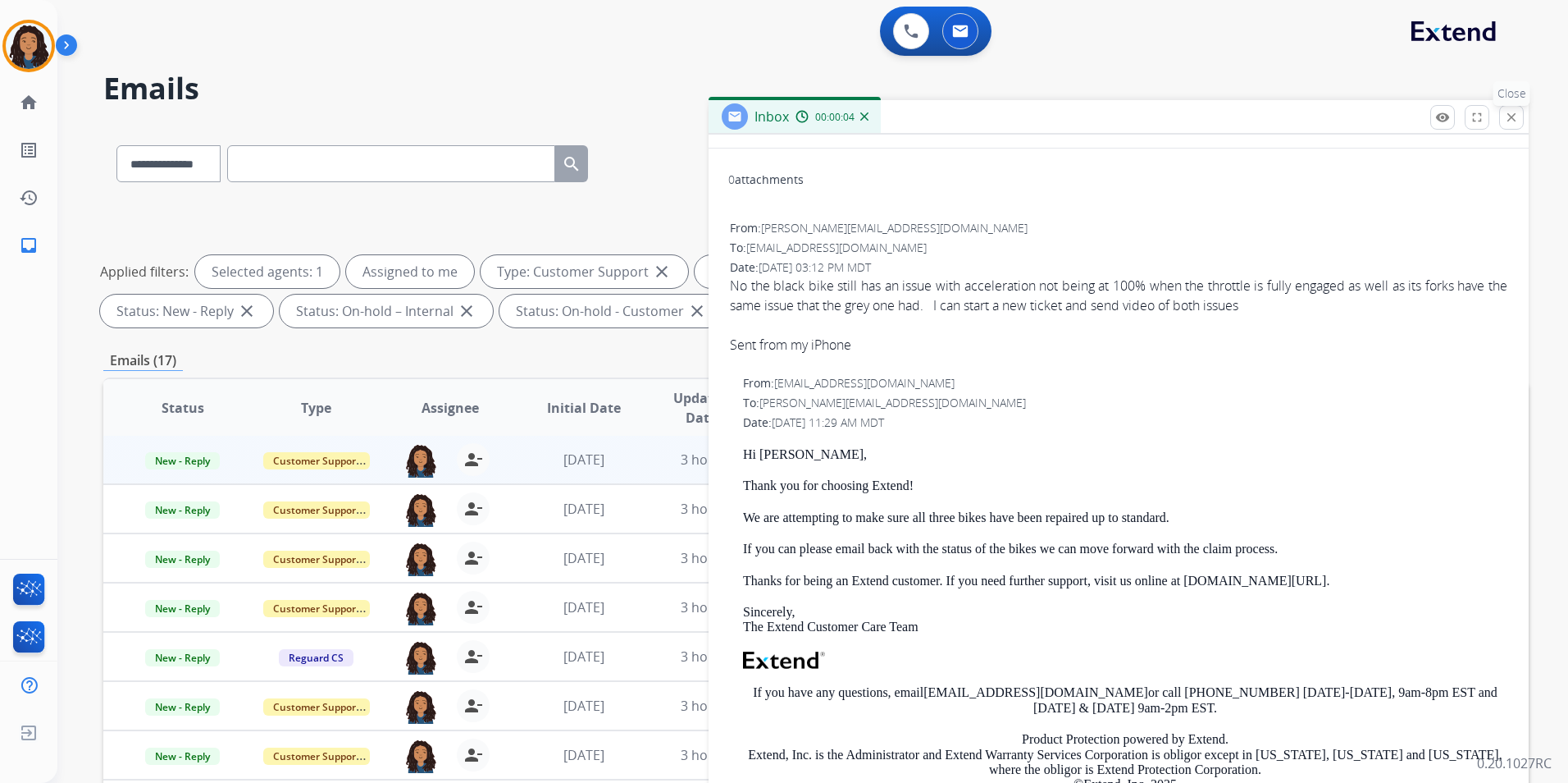
click at [1508, 120] on mat-icon "close" at bounding box center [1511, 117] width 15 height 15
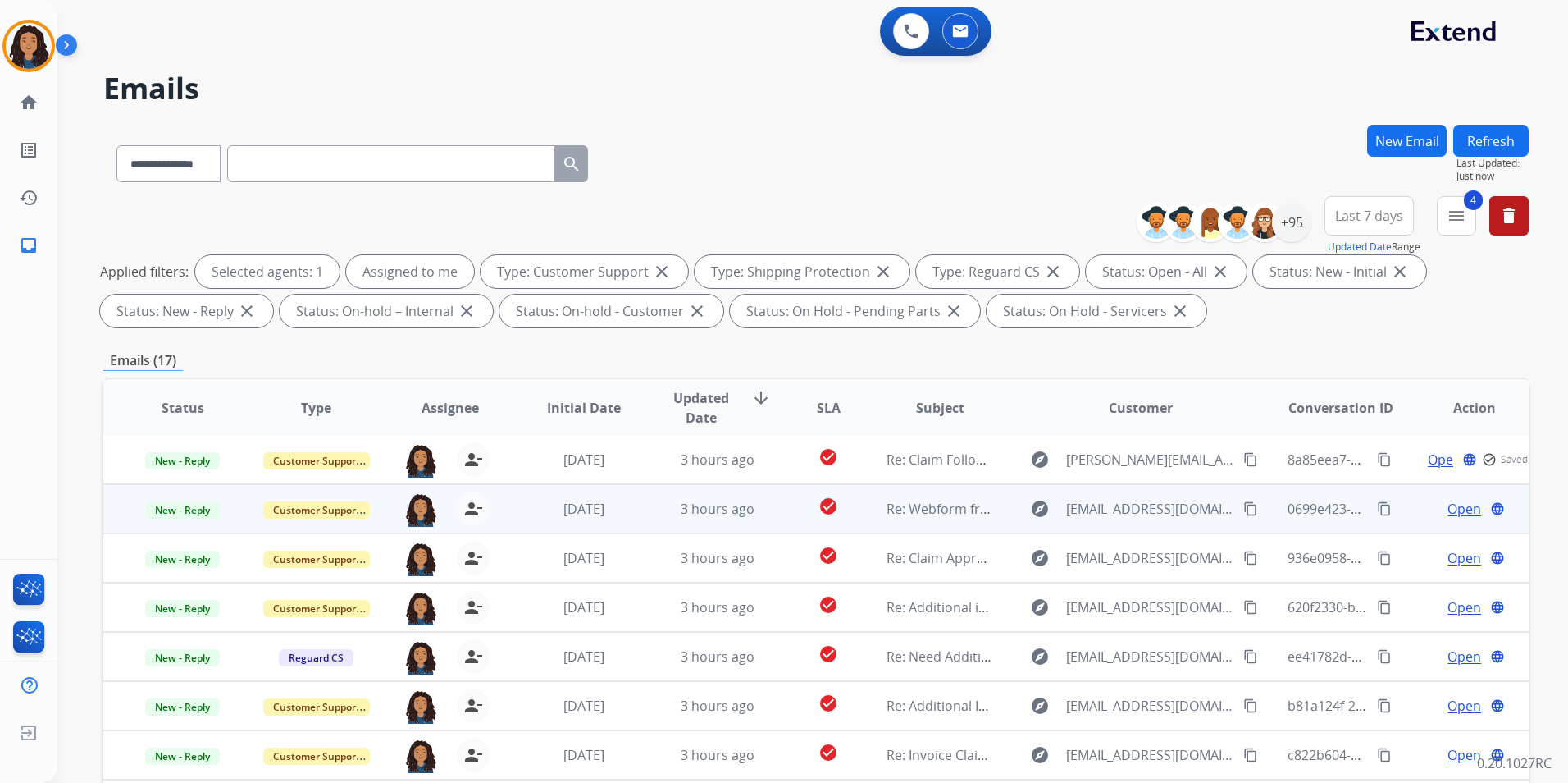
click at [1447, 505] on span "Open" at bounding box center [1464, 508] width 34 height 19
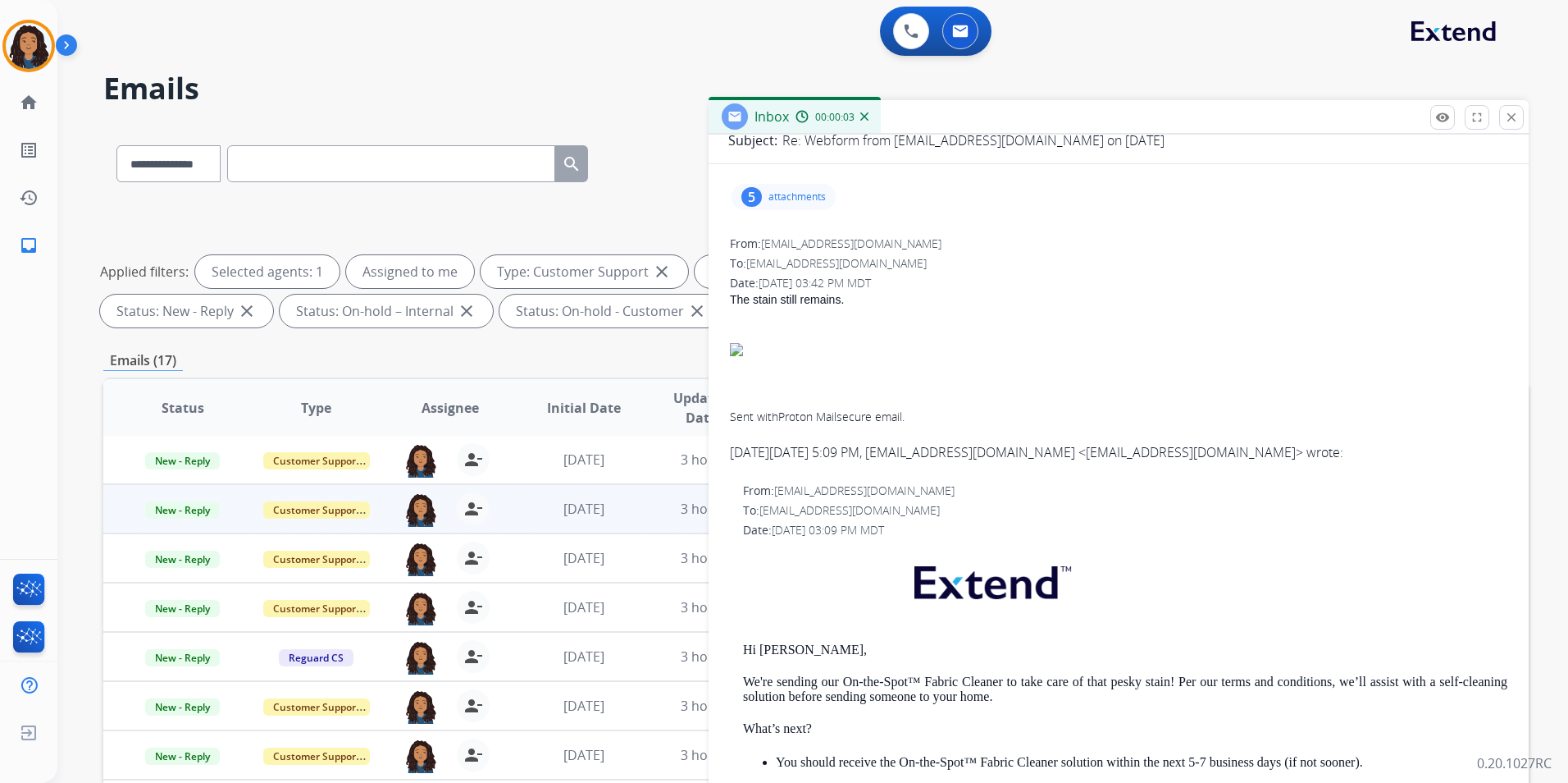
scroll to position [0, 0]
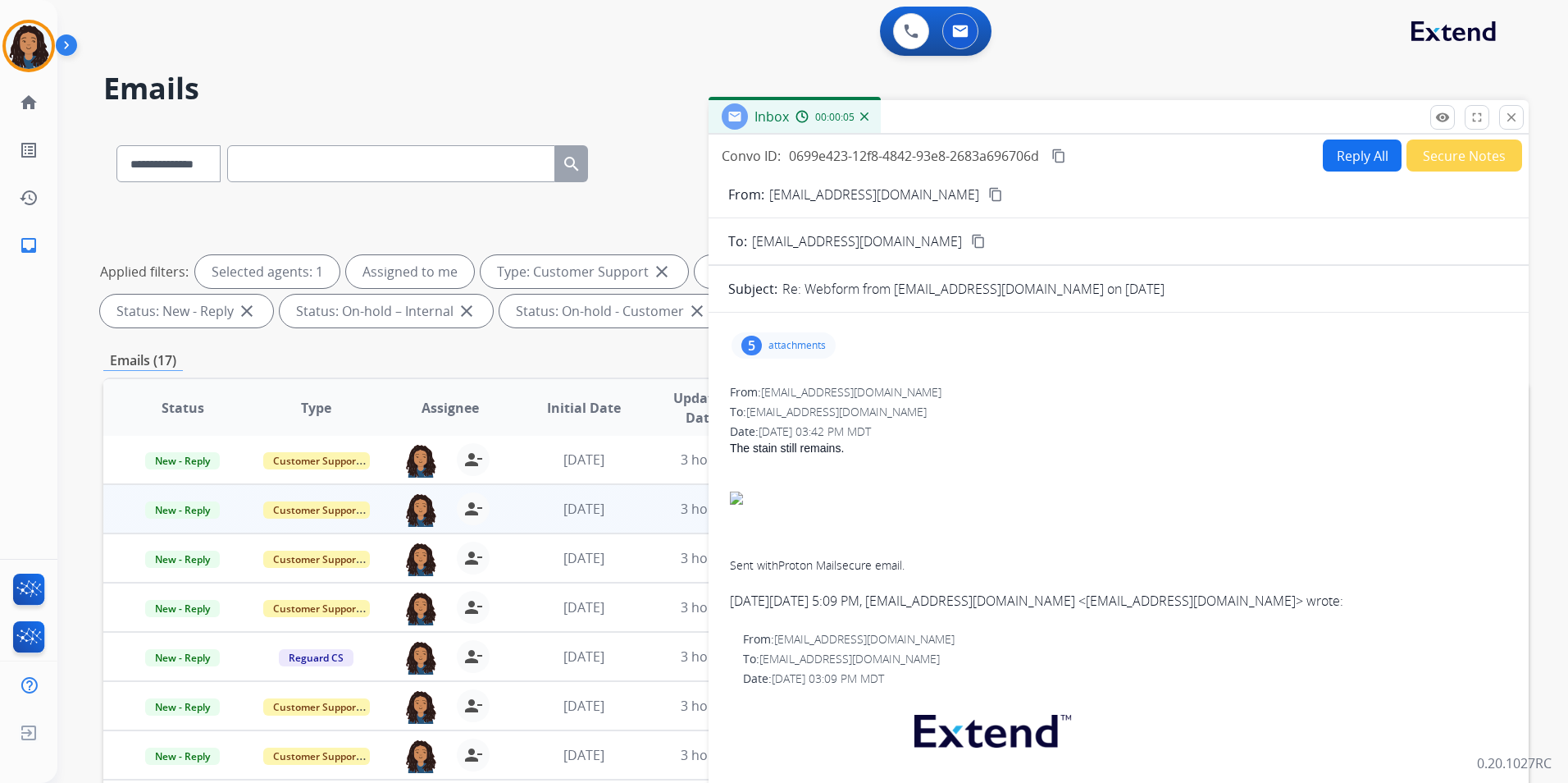
click at [988, 190] on mat-icon "content_copy" at bounding box center [995, 194] width 15 height 15
click at [1519, 125] on button "close Close" at bounding box center [1511, 117] width 25 height 25
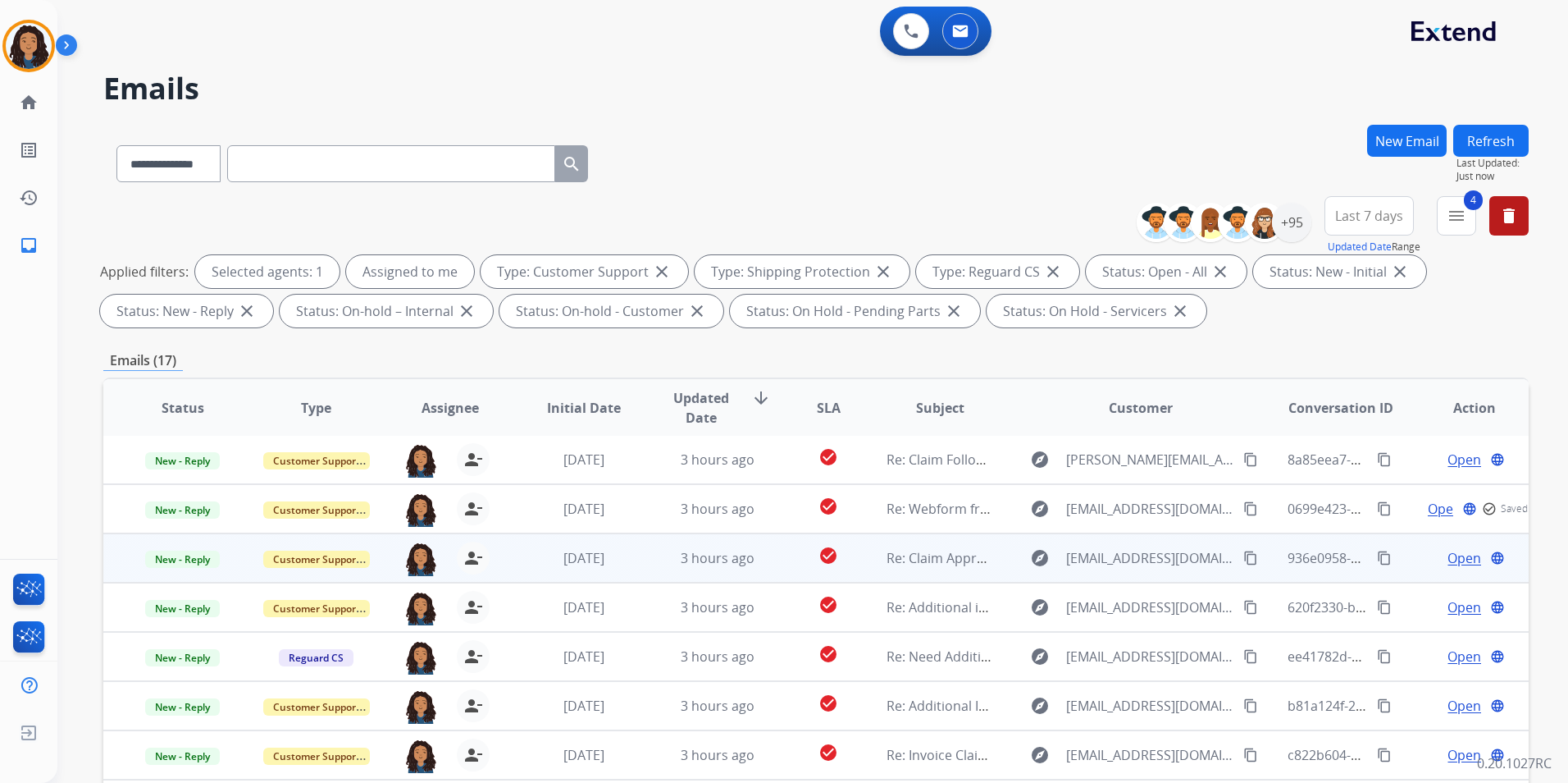
click at [1459, 562] on span "Open" at bounding box center [1464, 557] width 34 height 19
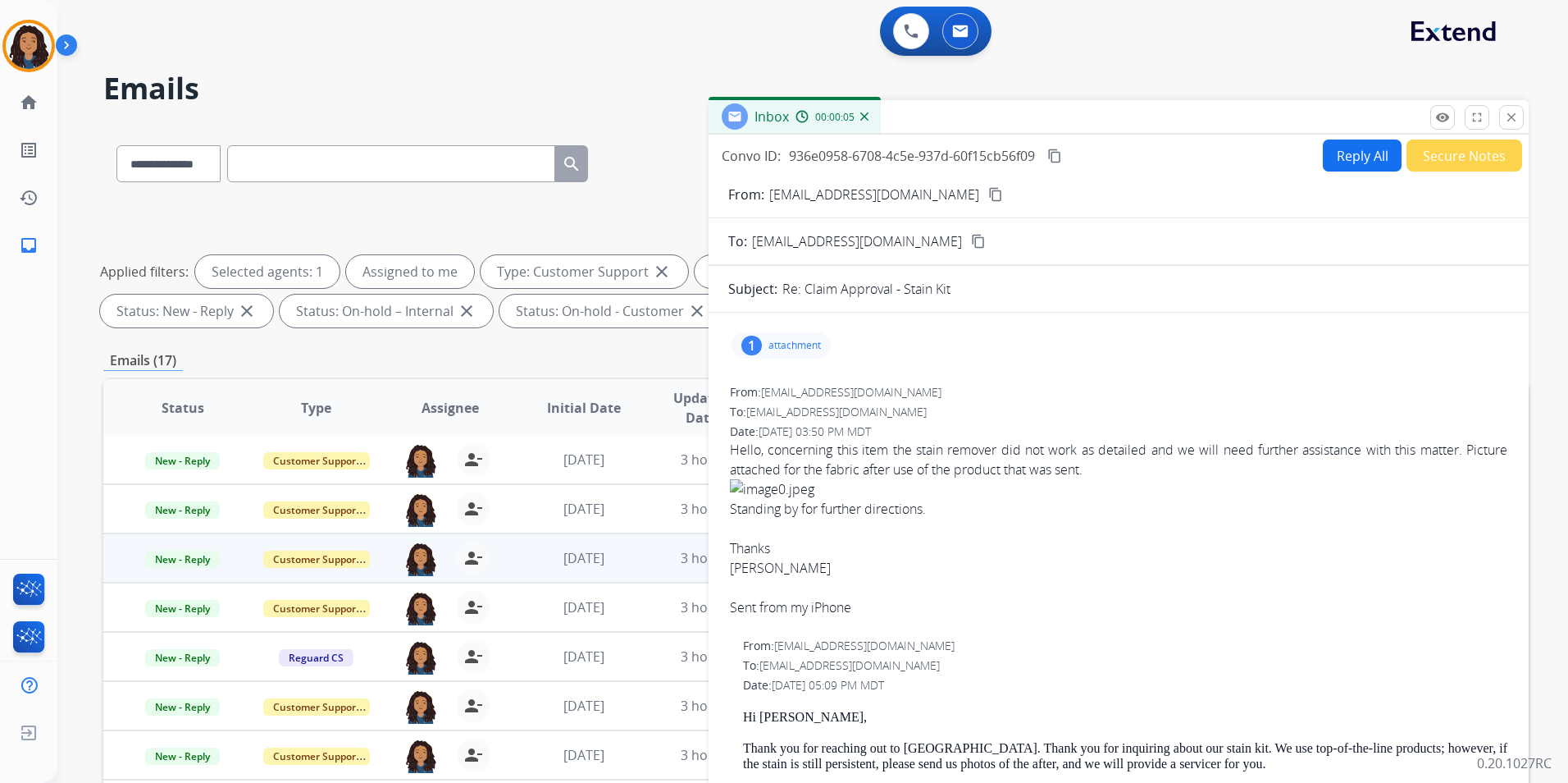
click at [988, 192] on mat-icon "content_copy" at bounding box center [995, 194] width 15 height 15
click at [1506, 112] on mat-icon "close" at bounding box center [1511, 117] width 15 height 15
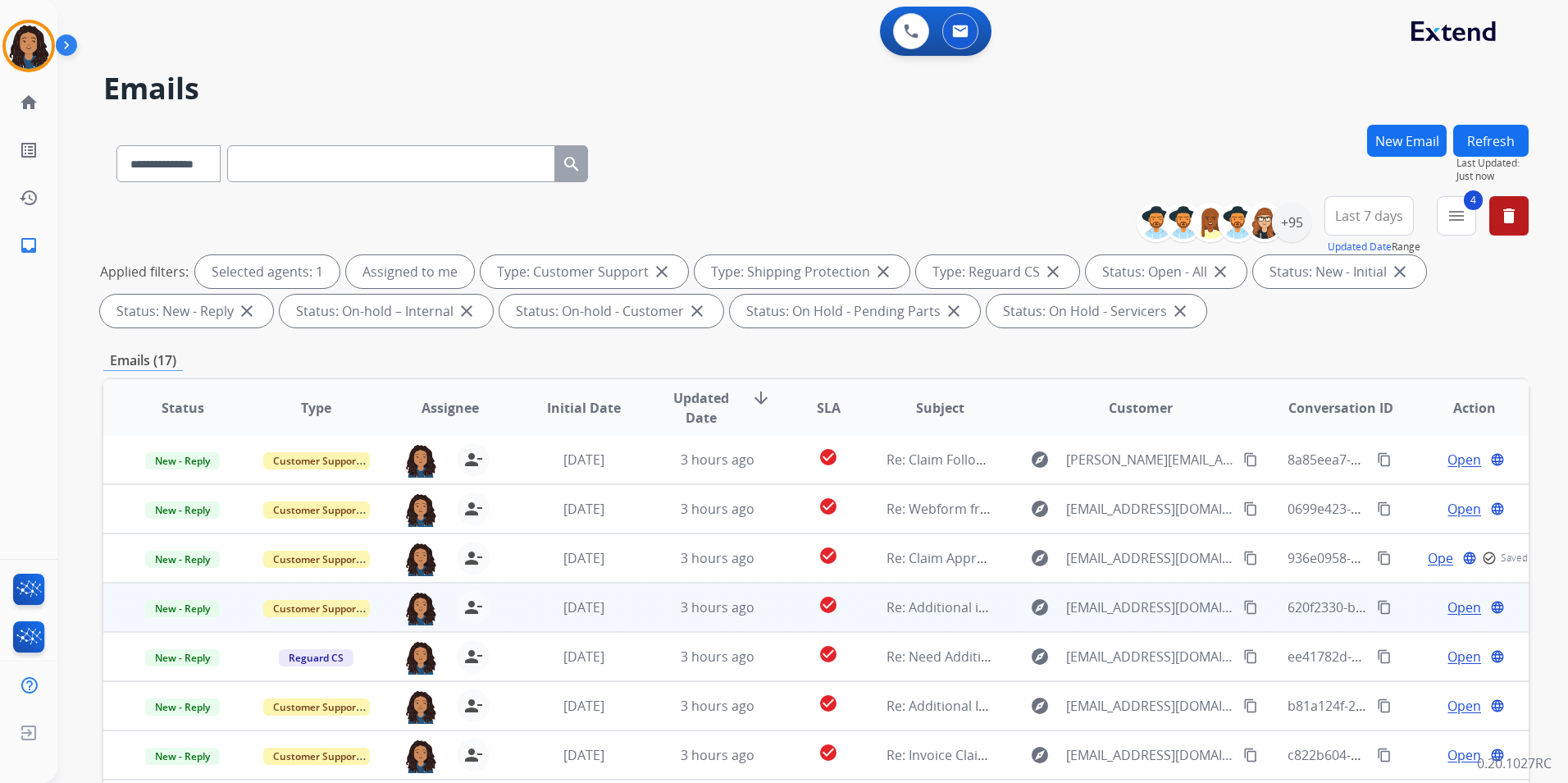
click at [1454, 611] on span "Open" at bounding box center [1464, 606] width 34 height 19
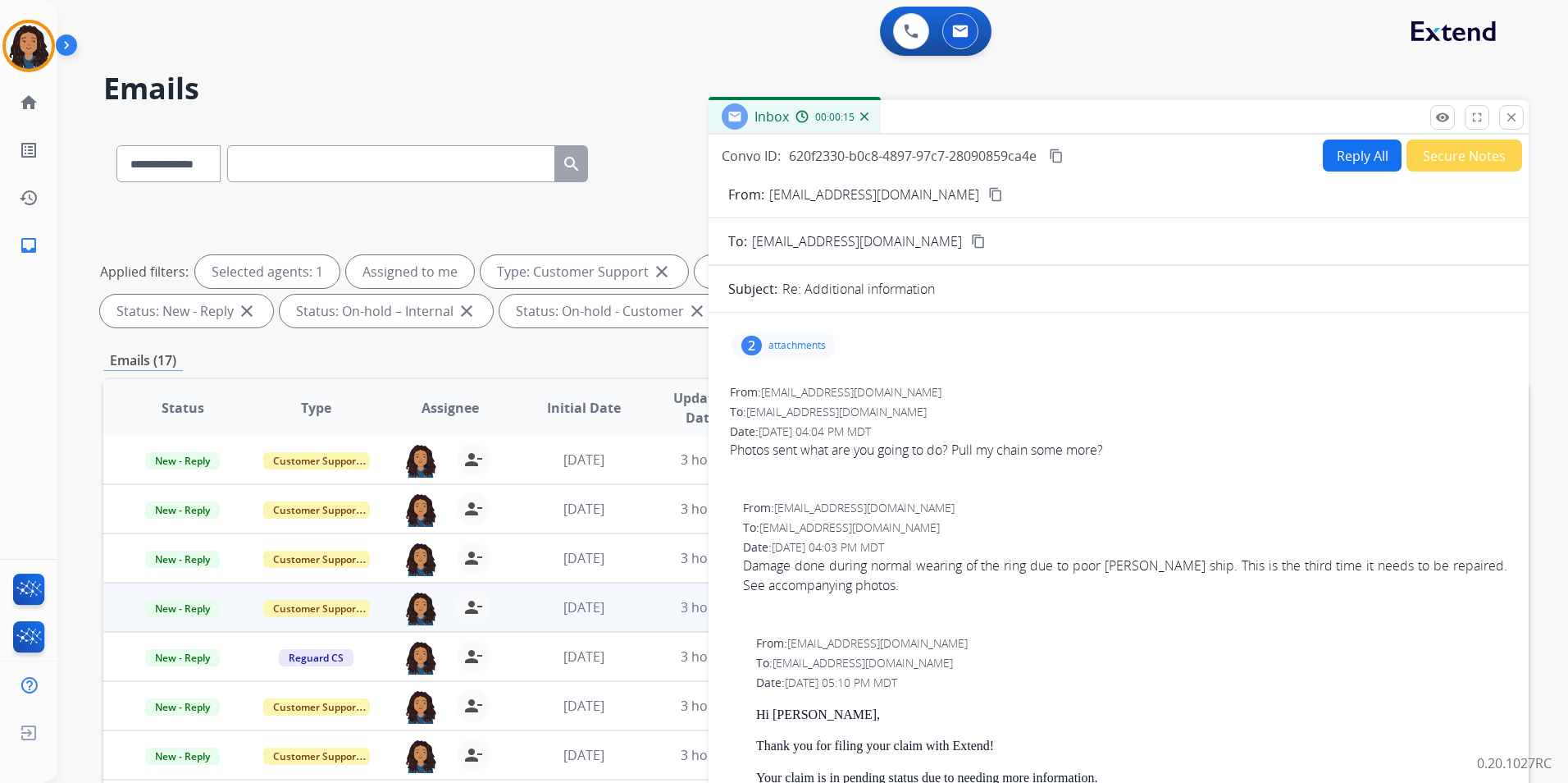
click at [988, 187] on mat-icon "content_copy" at bounding box center [995, 194] width 15 height 15
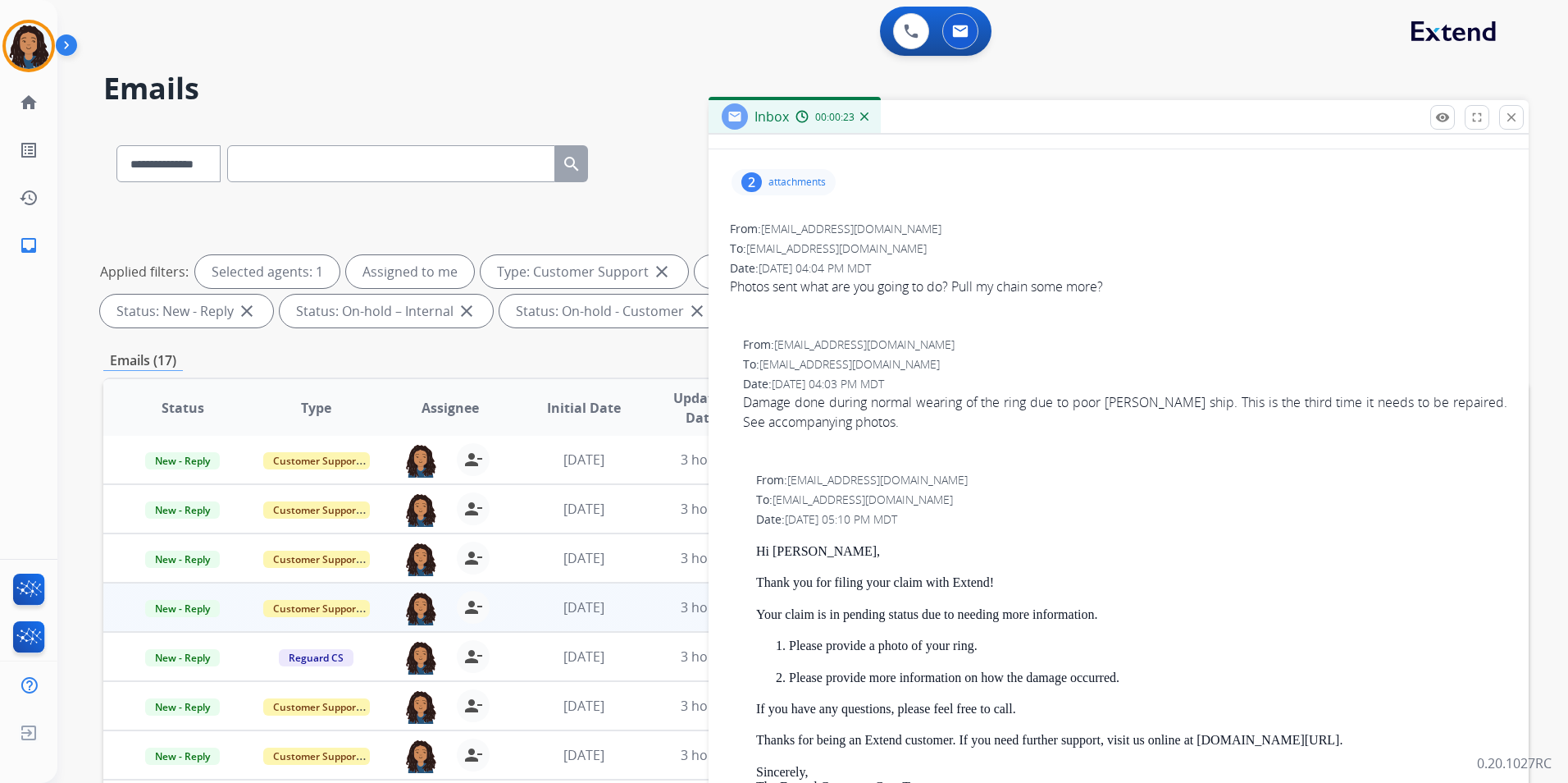
scroll to position [164, 0]
click at [796, 177] on p "attachments" at bounding box center [796, 182] width 58 height 13
click at [793, 224] on div at bounding box center [788, 226] width 82 height 58
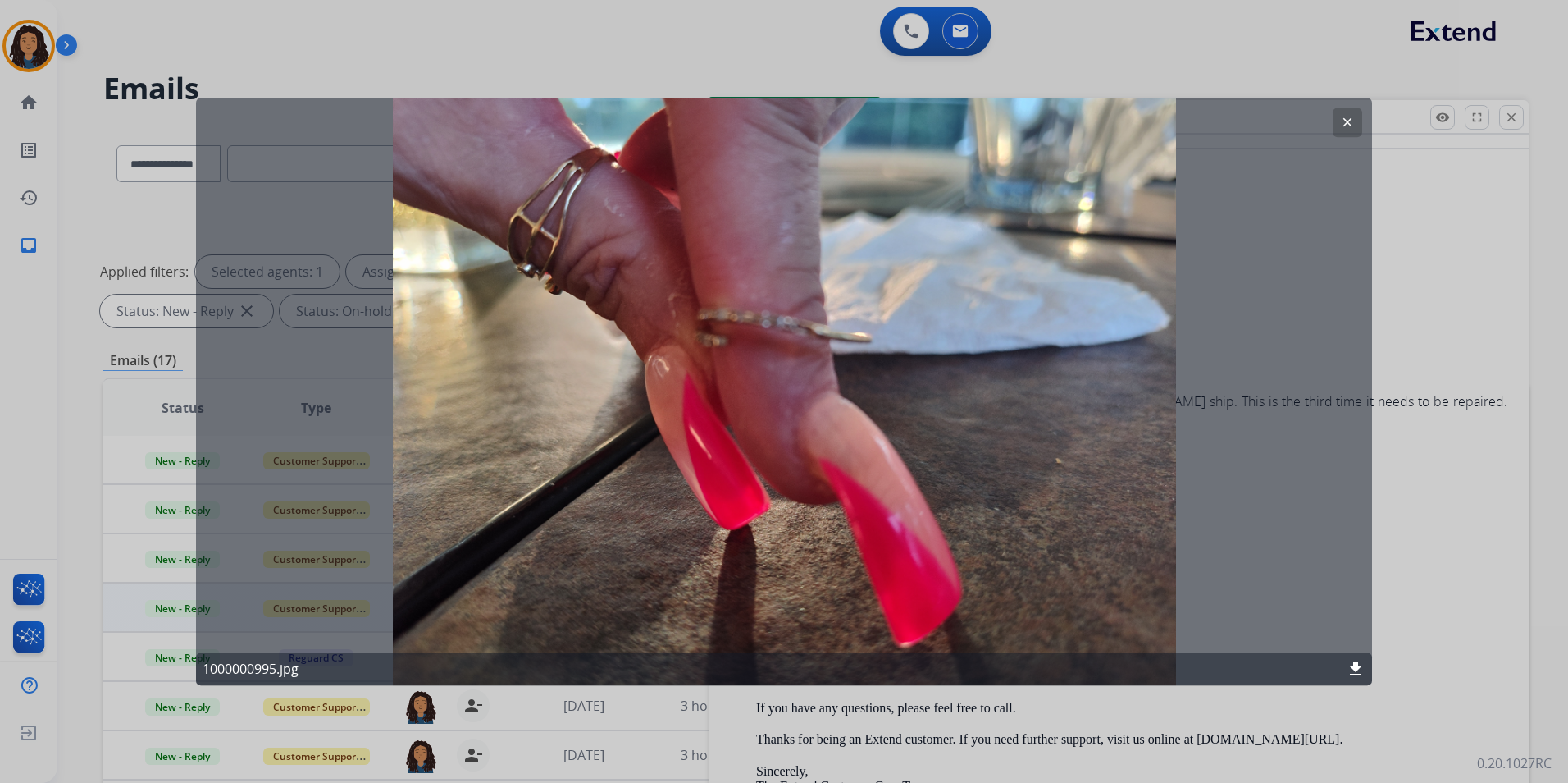
click at [1352, 128] on mat-icon "clear" at bounding box center [1347, 122] width 15 height 15
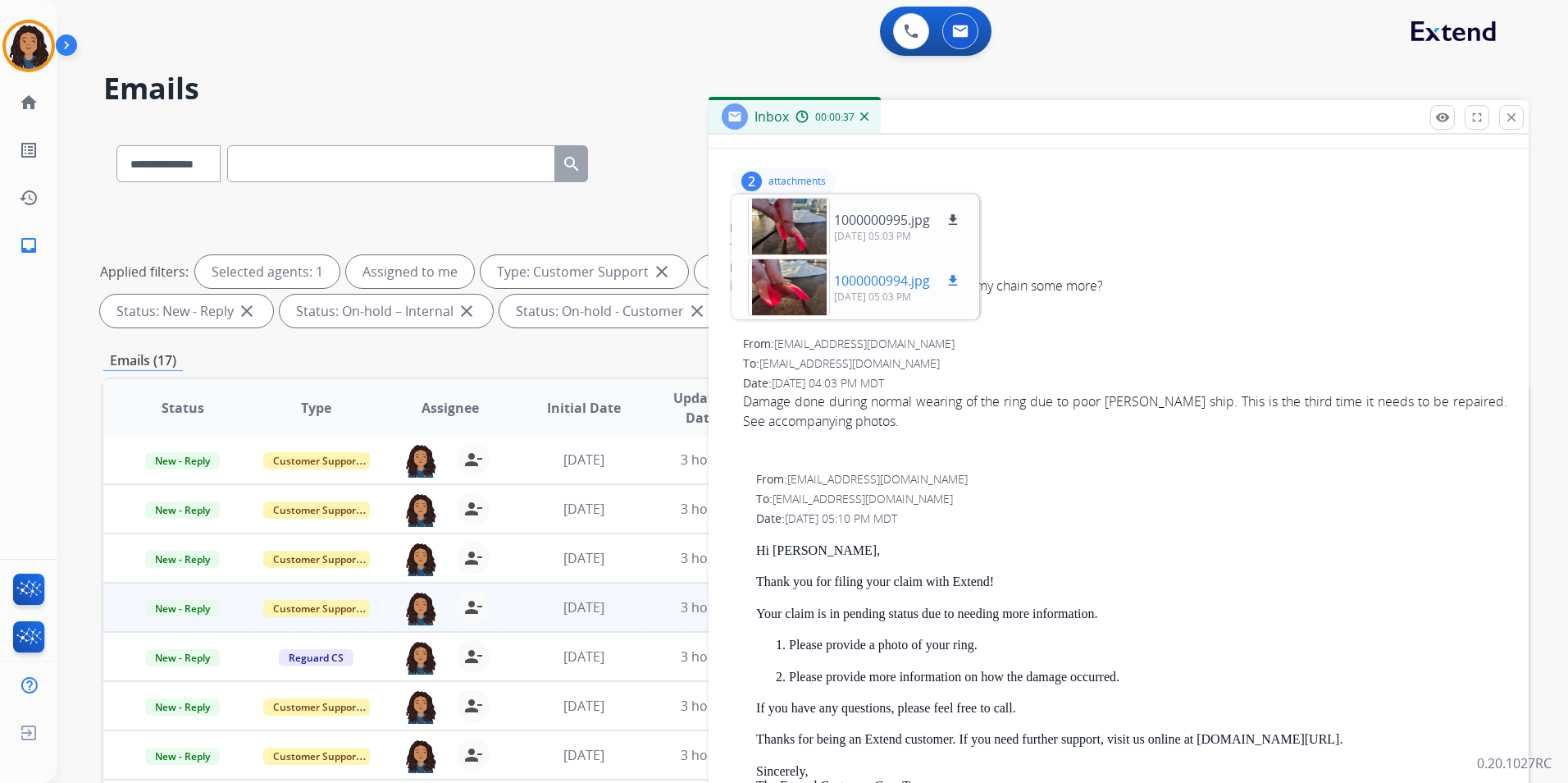
click at [795, 269] on div at bounding box center [788, 287] width 82 height 58
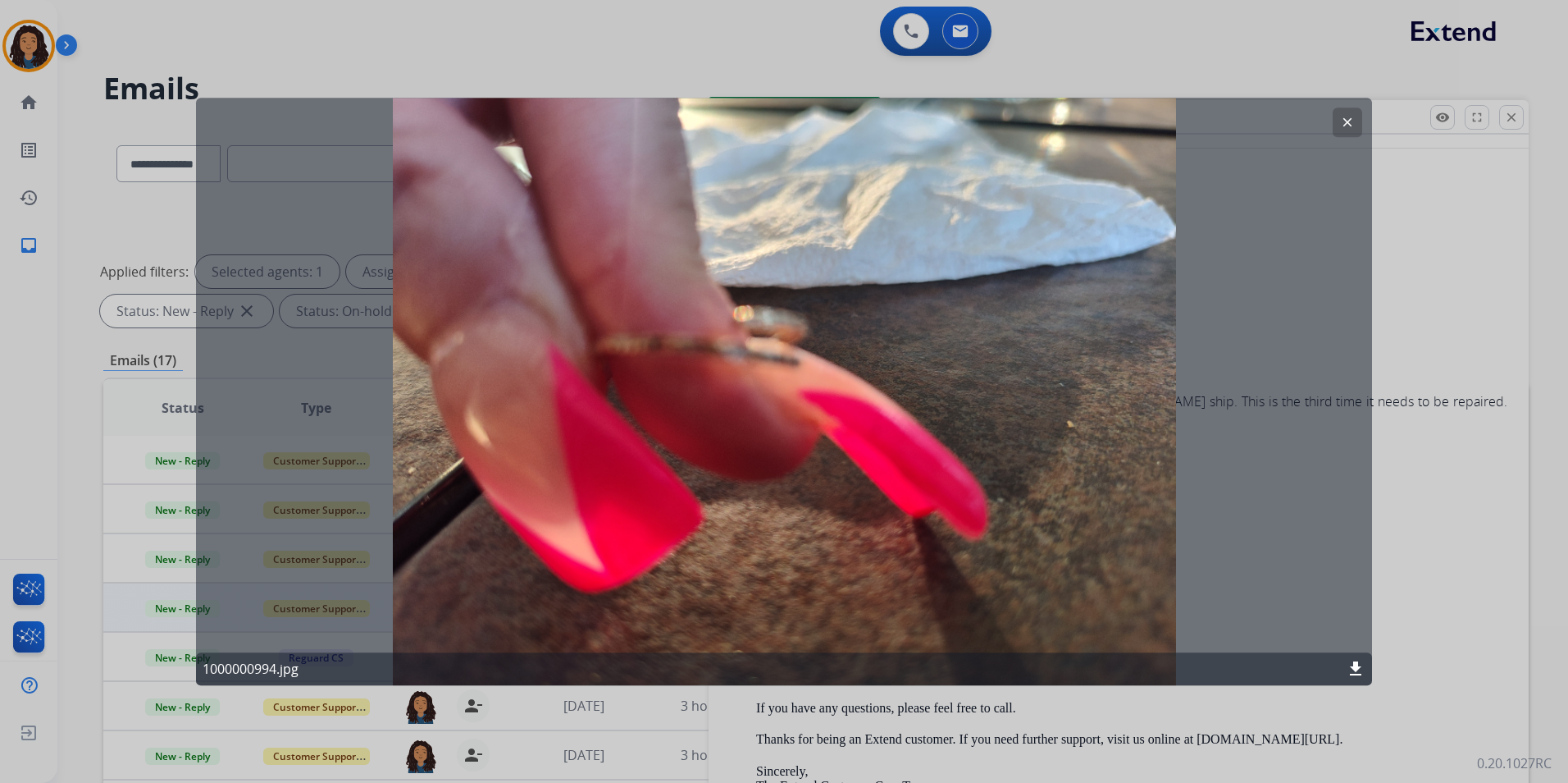
click at [1337, 116] on button "clear" at bounding box center [1347, 122] width 29 height 29
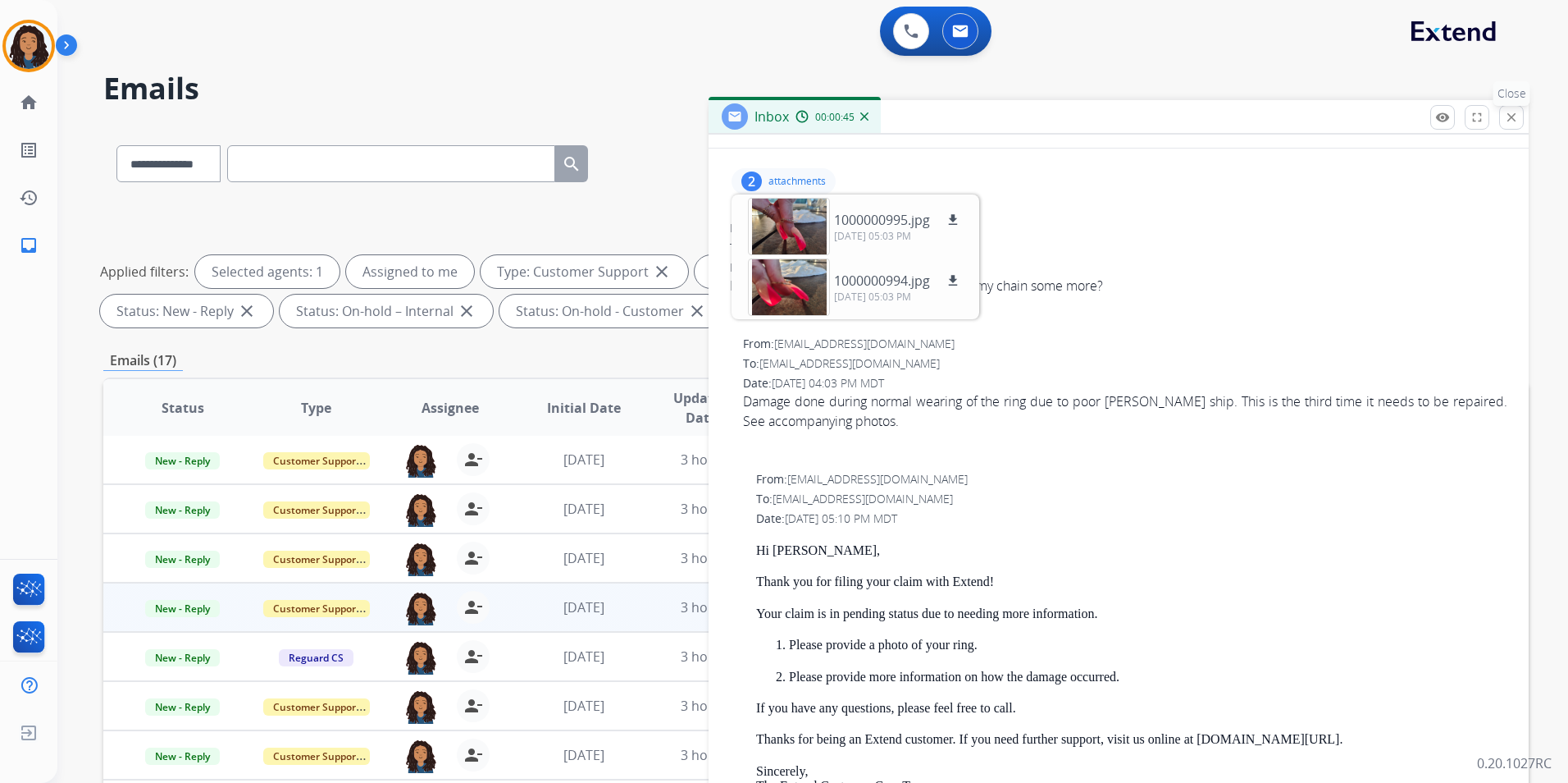
click at [1502, 121] on button "close Close" at bounding box center [1511, 117] width 25 height 25
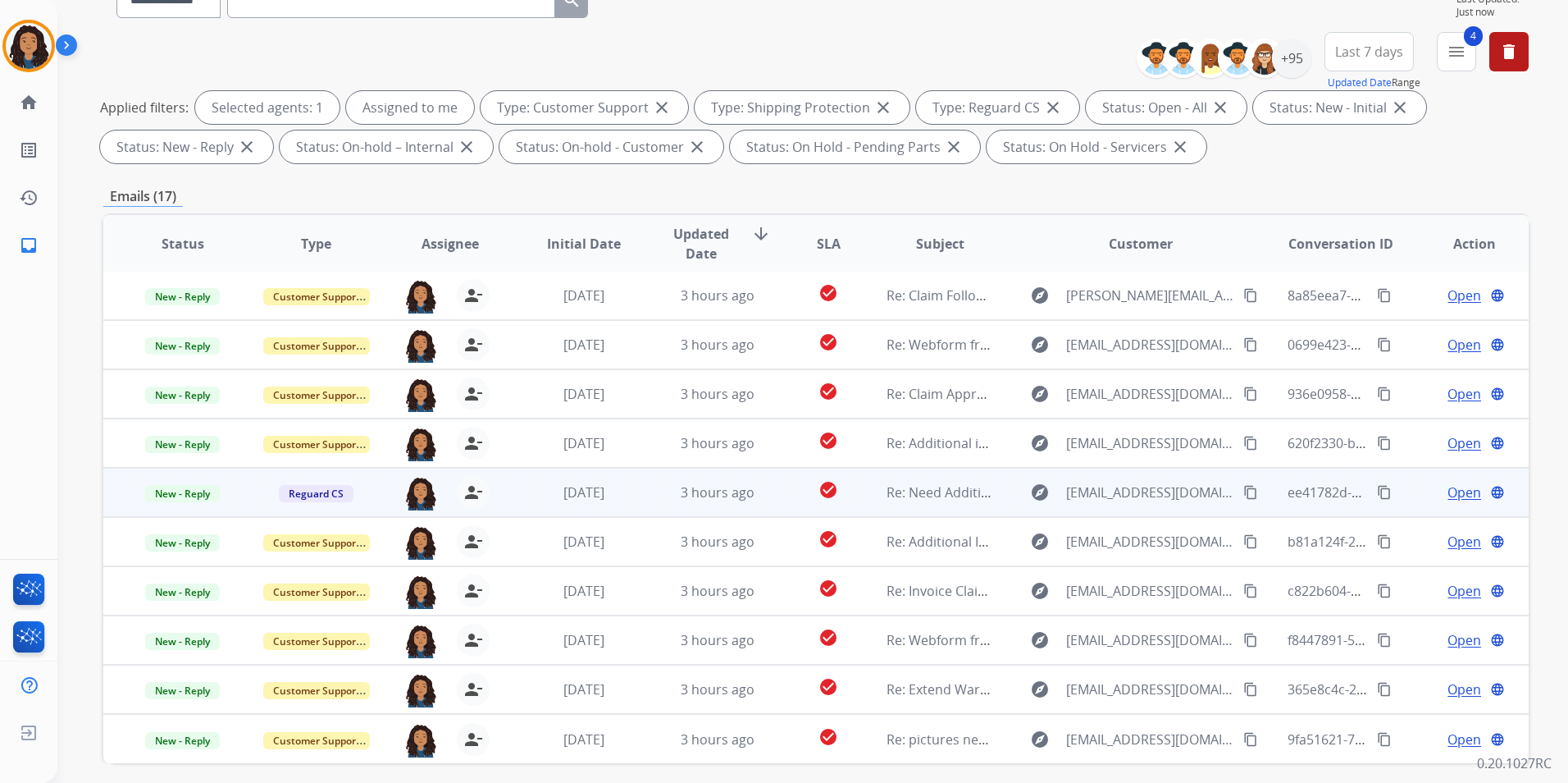
click at [1447, 488] on span "Open" at bounding box center [1464, 491] width 34 height 19
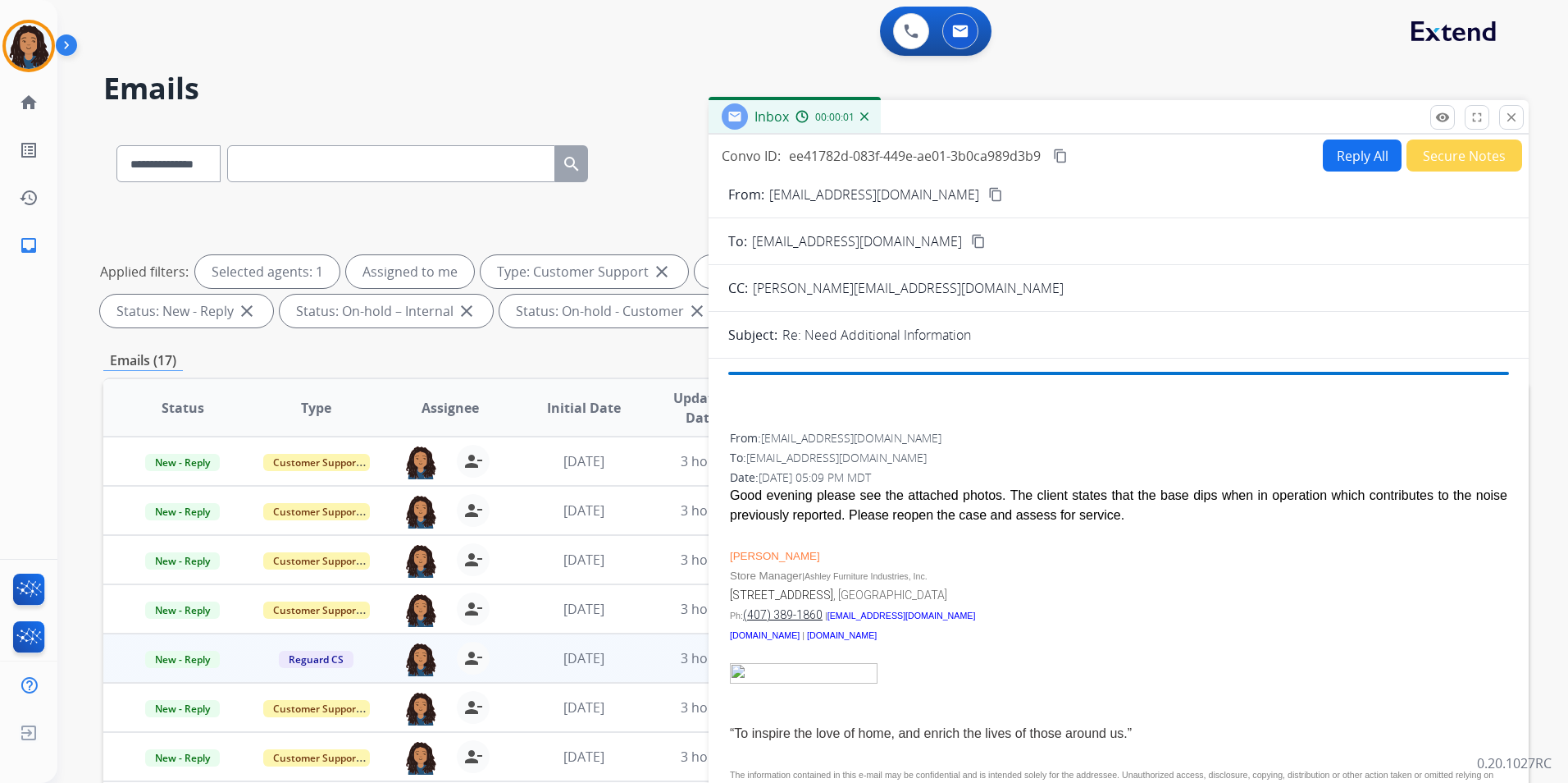
select select "**********"
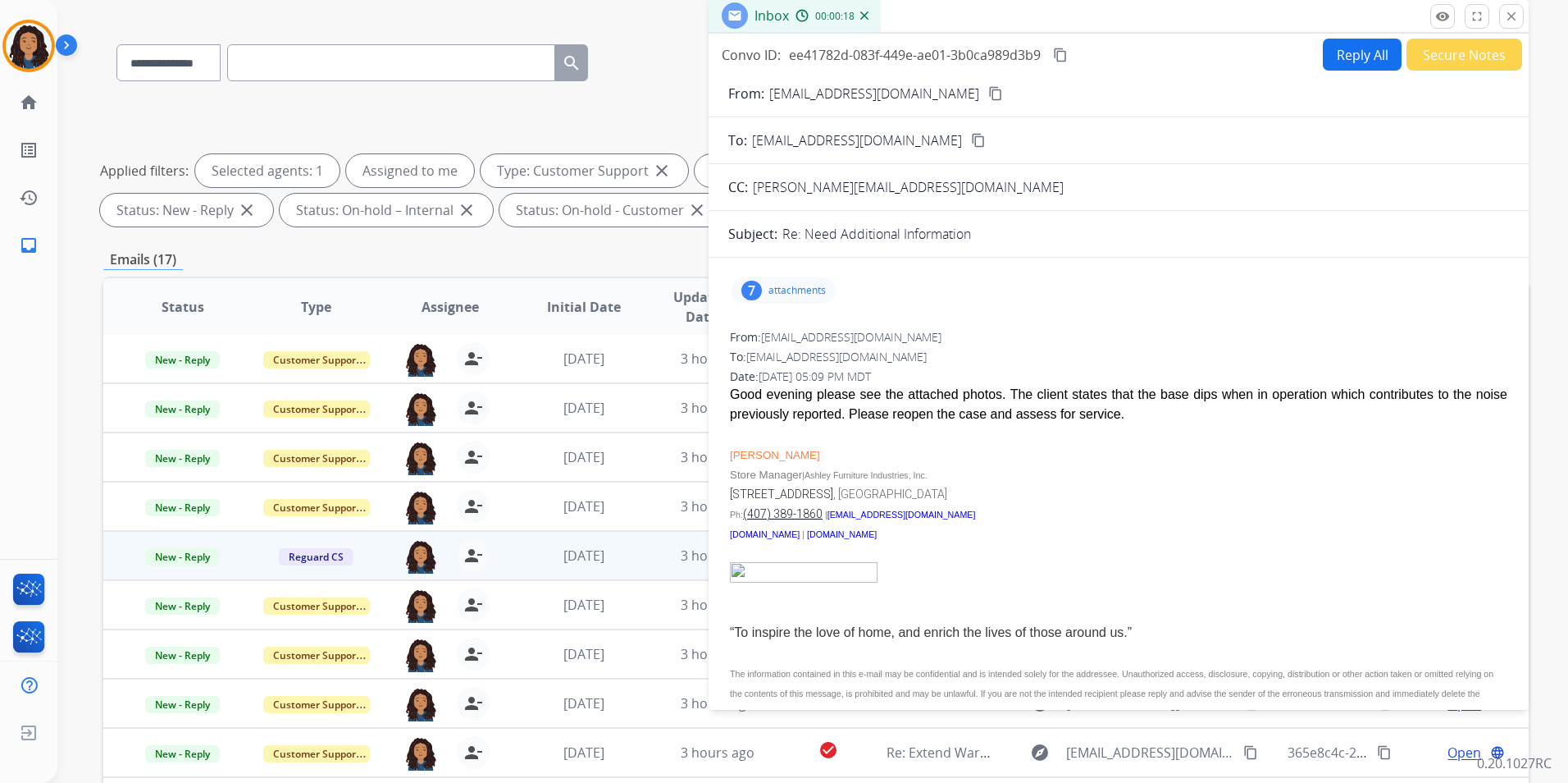
scroll to position [82, 0]
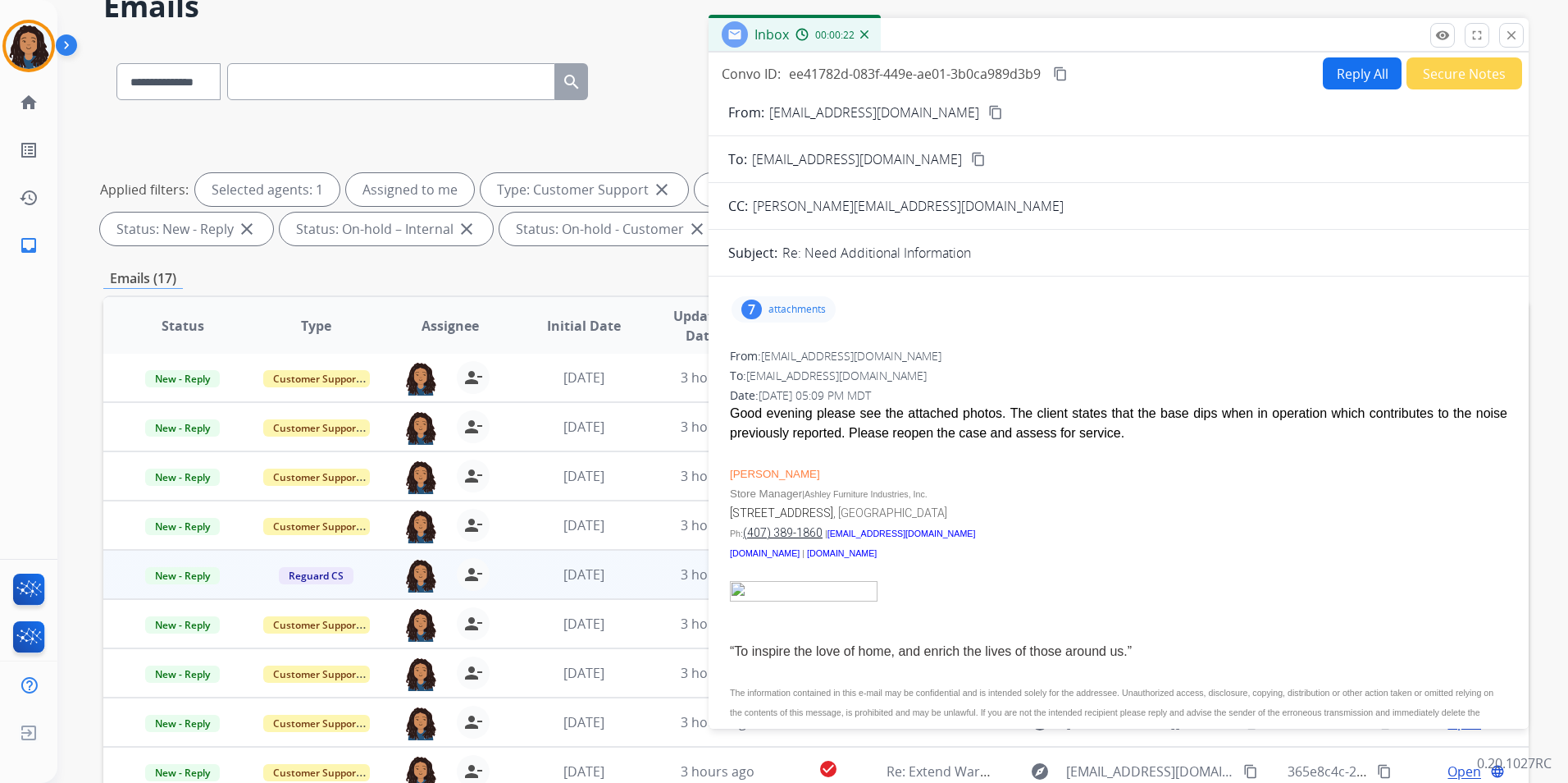
click at [1350, 82] on button "Reply All" at bounding box center [1362, 73] width 79 height 32
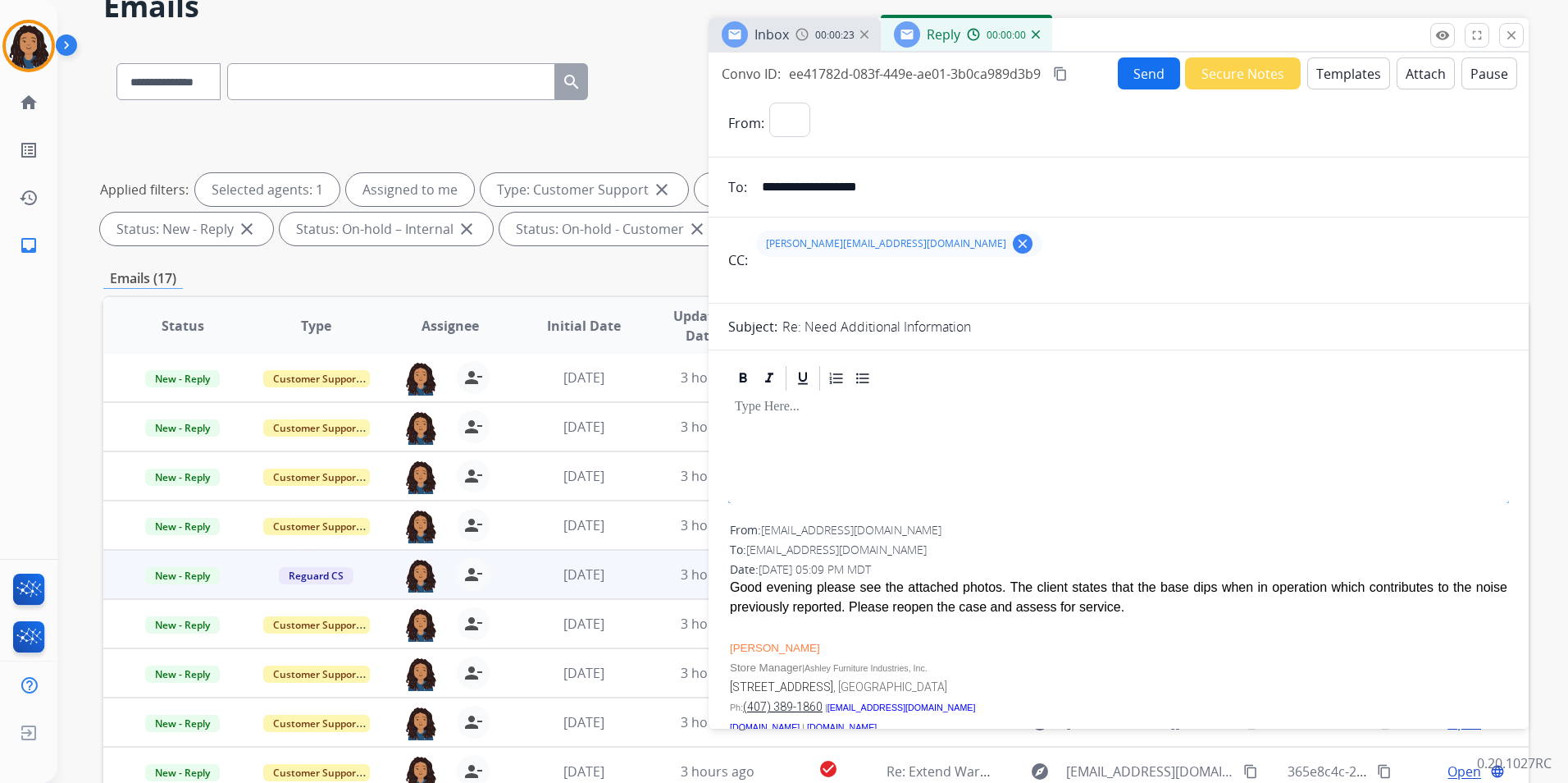
click at [1350, 82] on button "Templates" at bounding box center [1348, 73] width 82 height 32
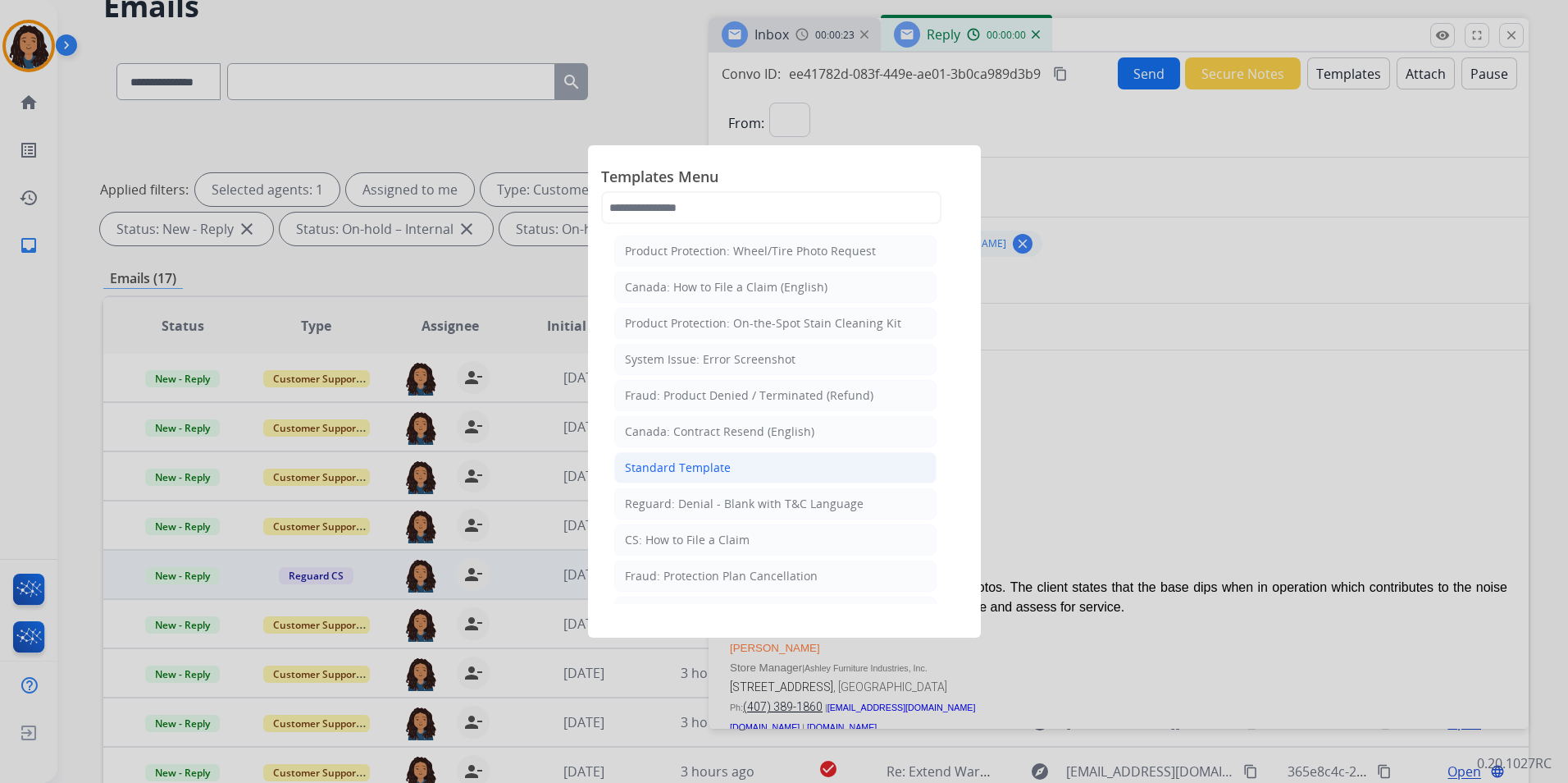
select select "**********"
click at [697, 469] on div "Standard Template" at bounding box center [677, 468] width 105 height 17
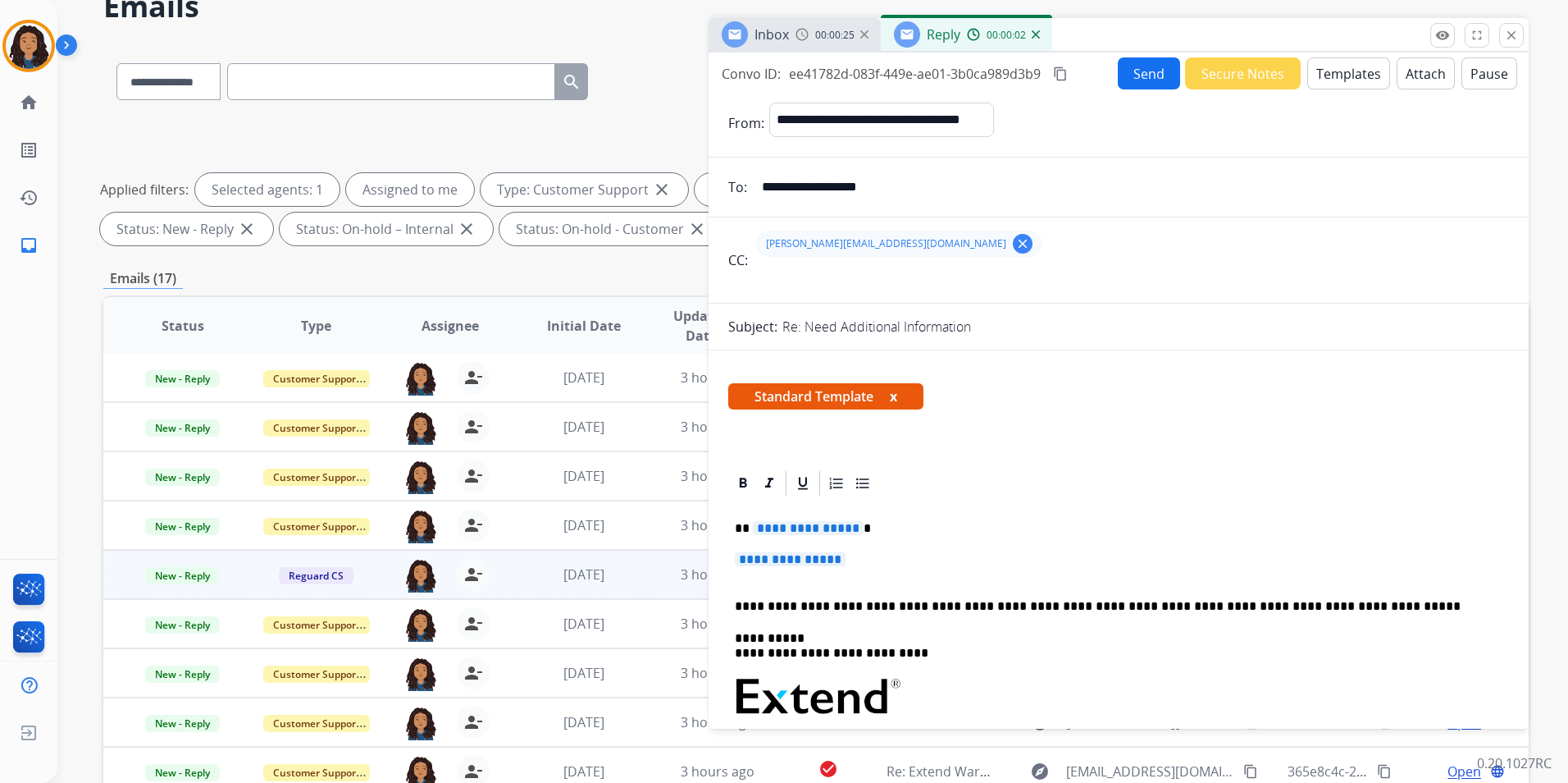
click at [798, 36] on img at bounding box center [802, 34] width 13 height 13
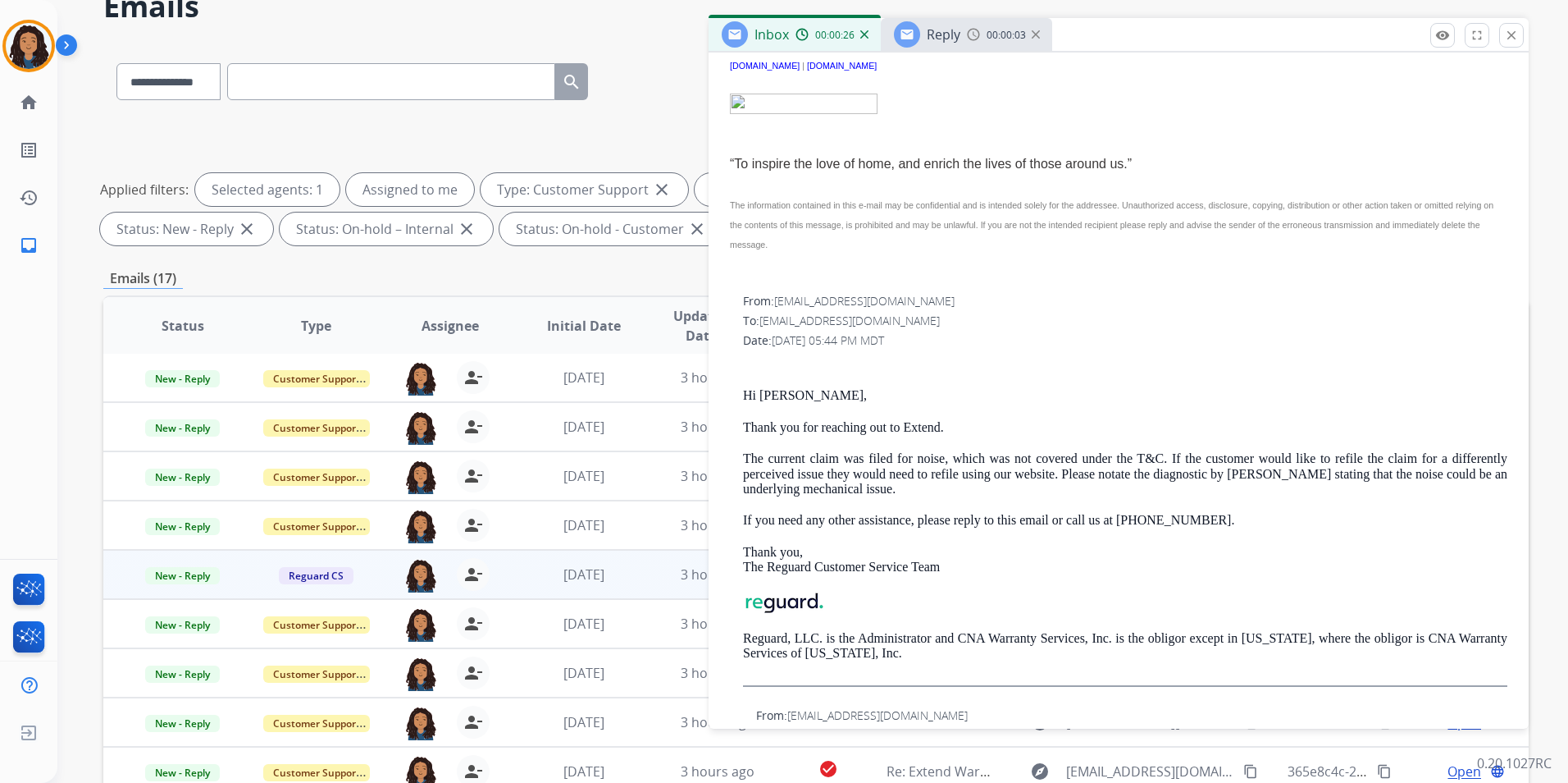
scroll to position [492, 0]
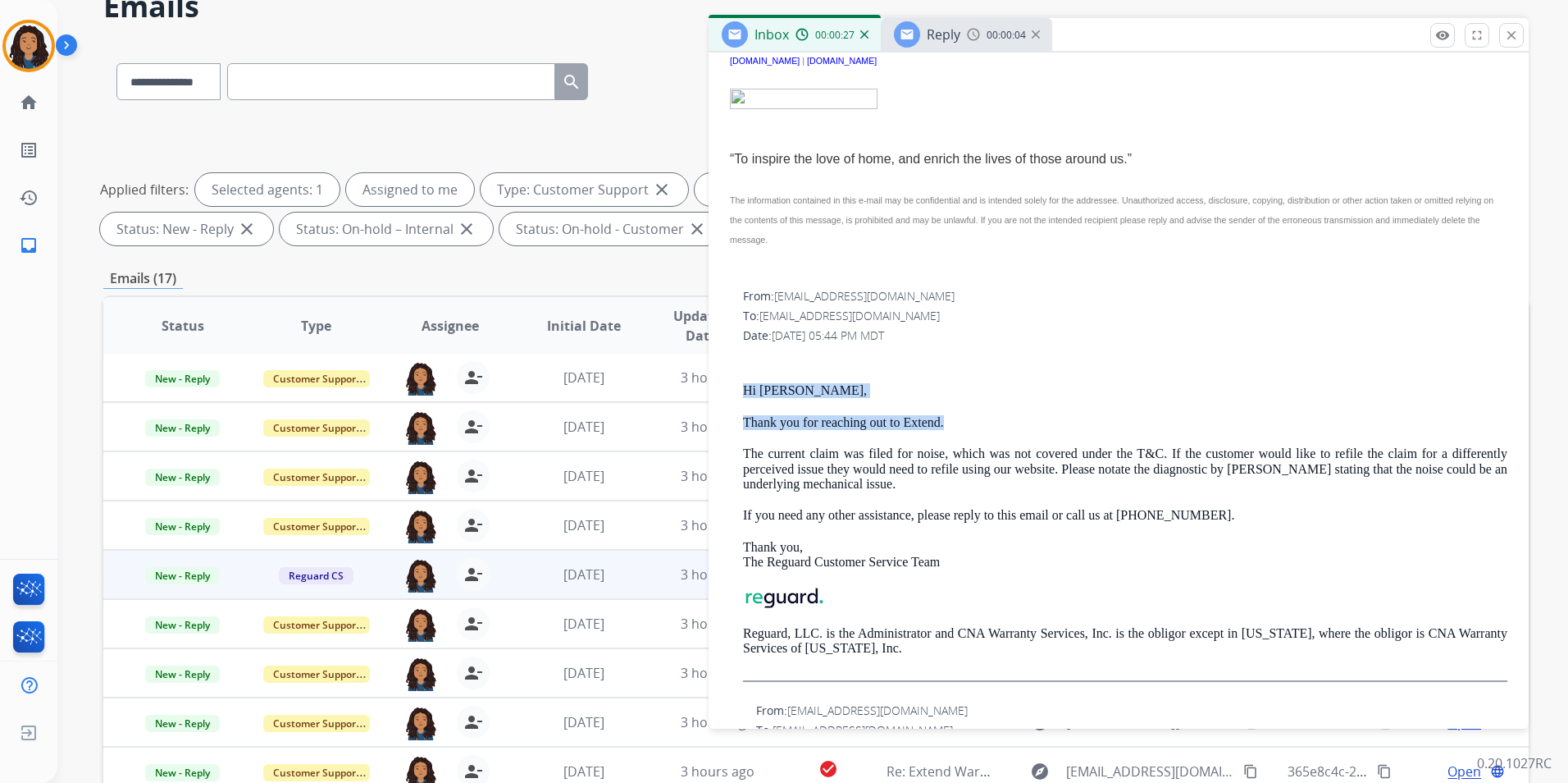
drag, startPoint x: 738, startPoint y: 386, endPoint x: 993, endPoint y: 412, distance: 256.3
click at [993, 412] on div "From: customerservice@reguardprotection.com To: DFindlay@ashley.com Date: 09/12…" at bounding box center [1119, 491] width 781 height 410
drag, startPoint x: 993, startPoint y: 412, endPoint x: 916, endPoint y: 414, distance: 77.0
copy div "Hi Michael, Thank you for reaching out to Extend."
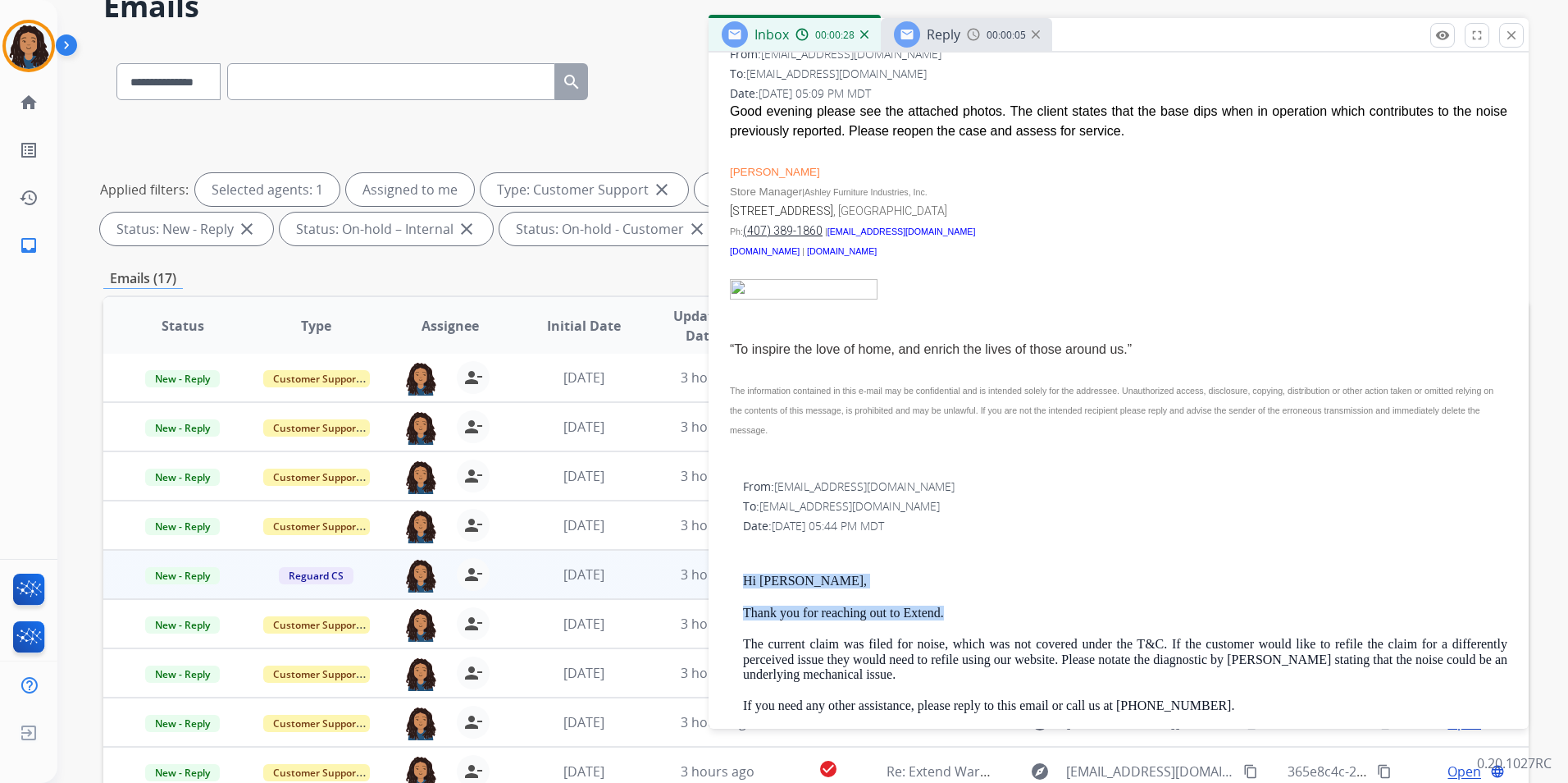
scroll to position [0, 0]
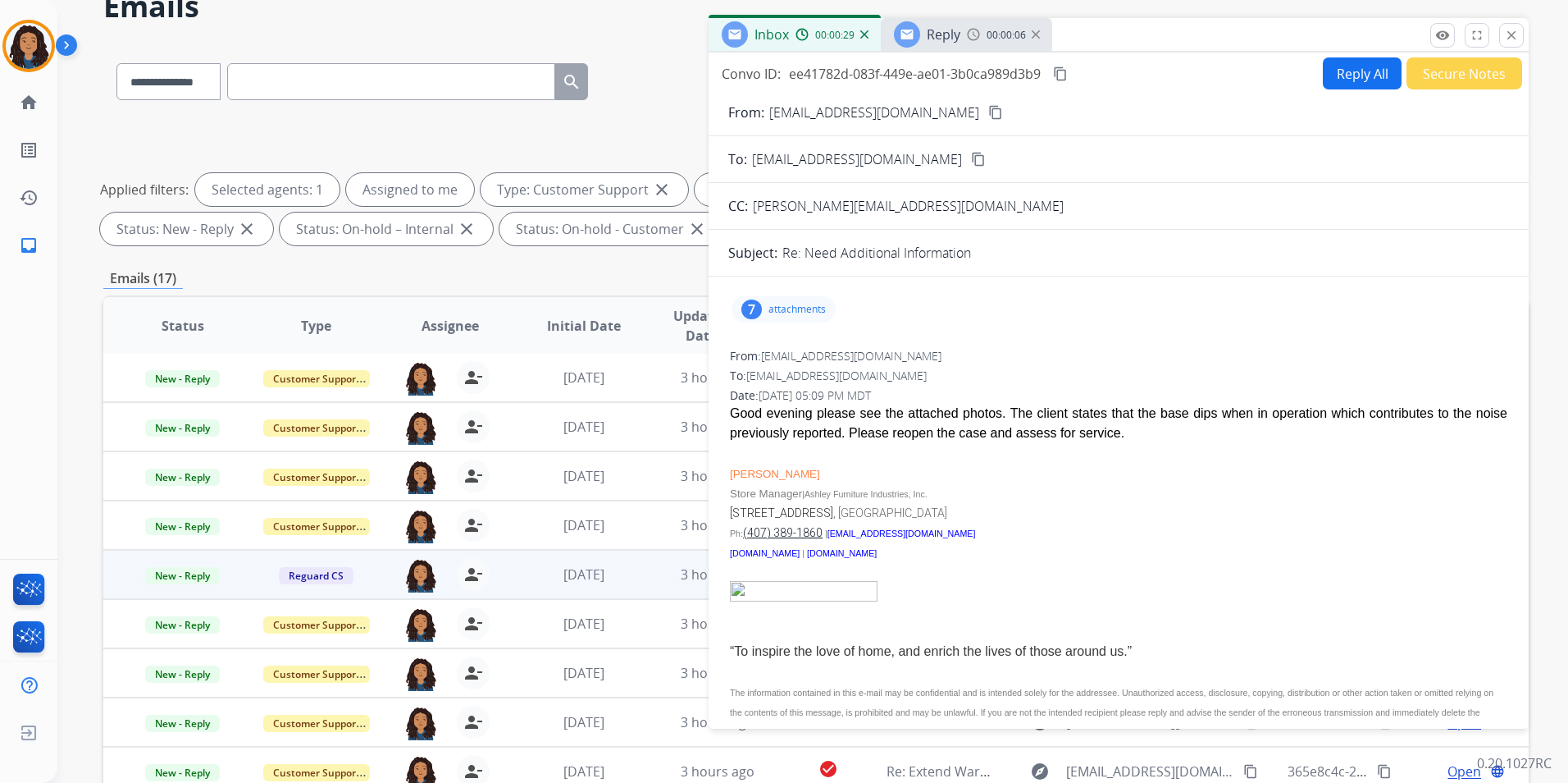
click at [938, 35] on span "Reply" at bounding box center [943, 35] width 34 height 18
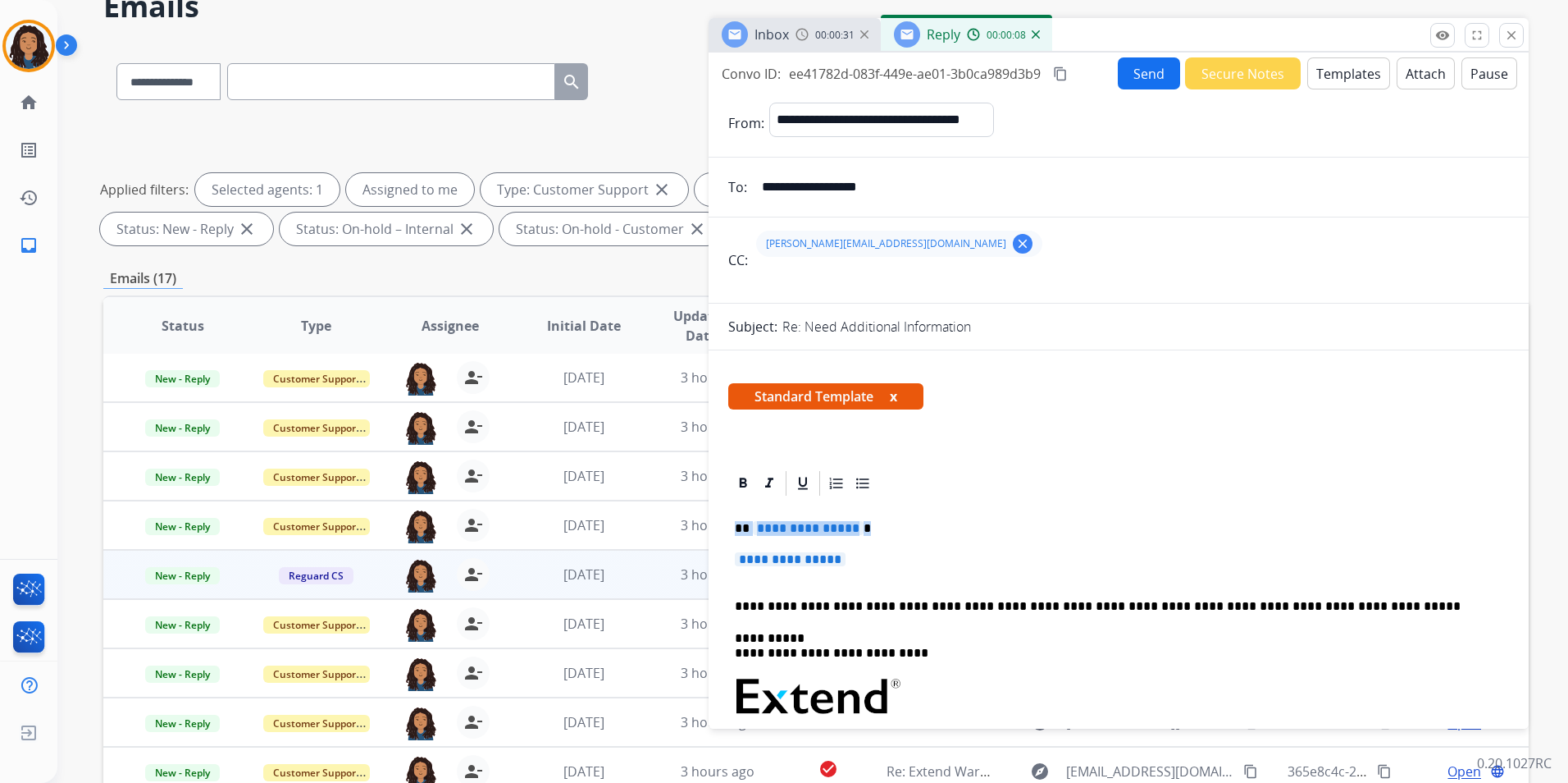
drag, startPoint x: 730, startPoint y: 518, endPoint x: 857, endPoint y: 557, distance: 132.9
click at [857, 557] on div "**********" at bounding box center [1119, 735] width 781 height 475
paste div
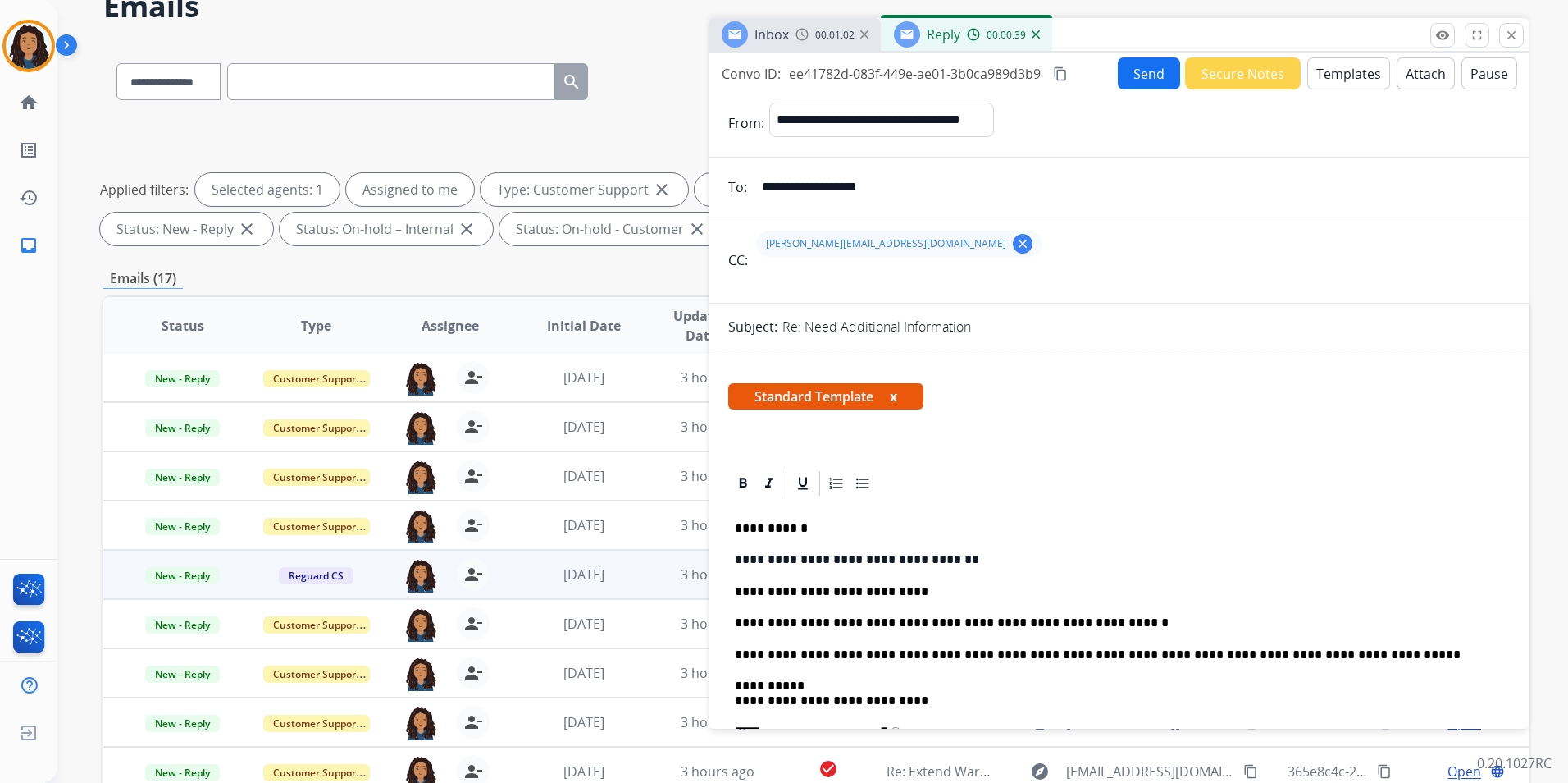
click at [851, 593] on p "**********" at bounding box center [1112, 591] width 754 height 15
click at [1143, 81] on button "Send" at bounding box center [1149, 73] width 62 height 32
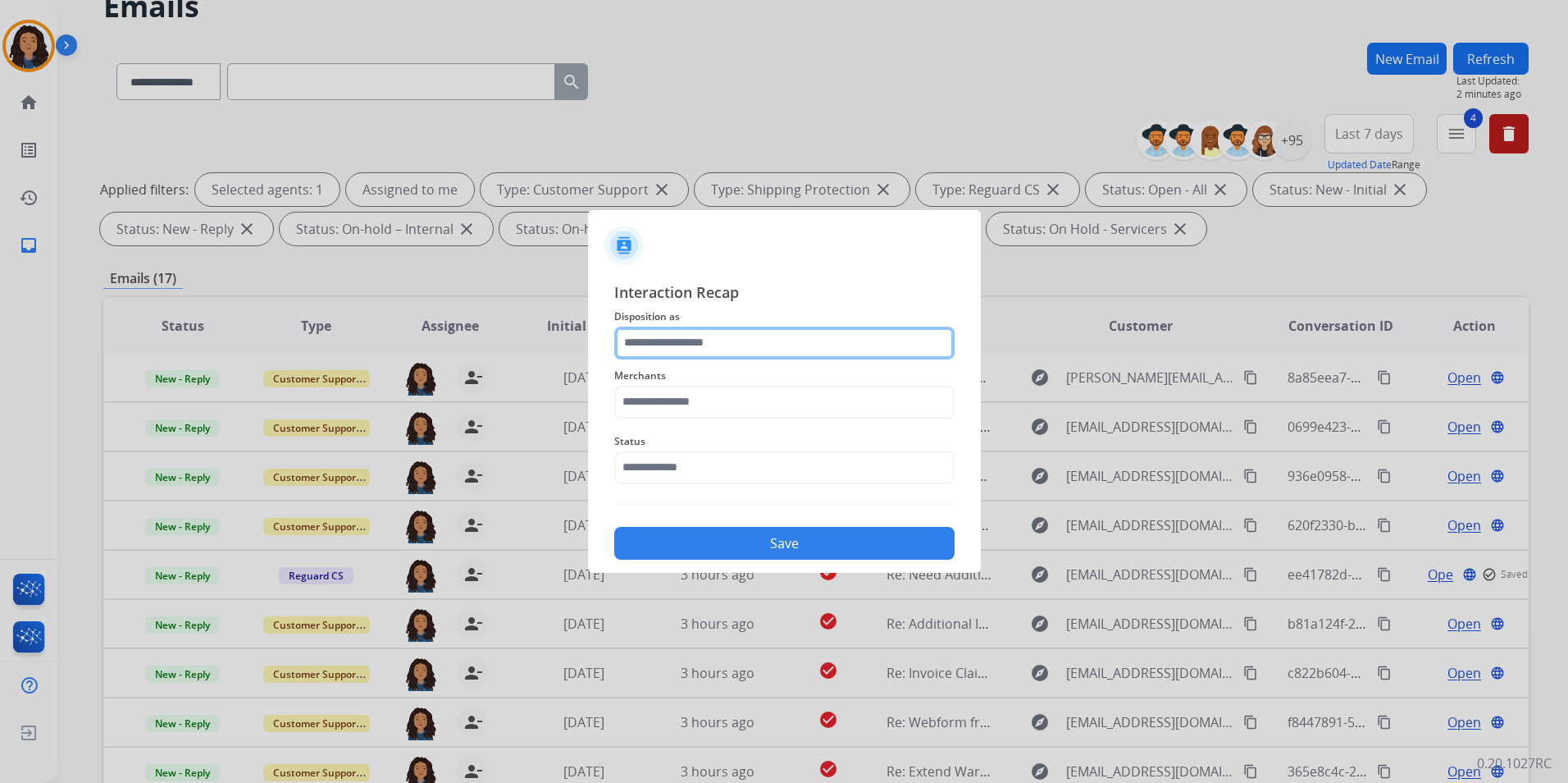
click at [846, 339] on input "text" at bounding box center [784, 343] width 340 height 33
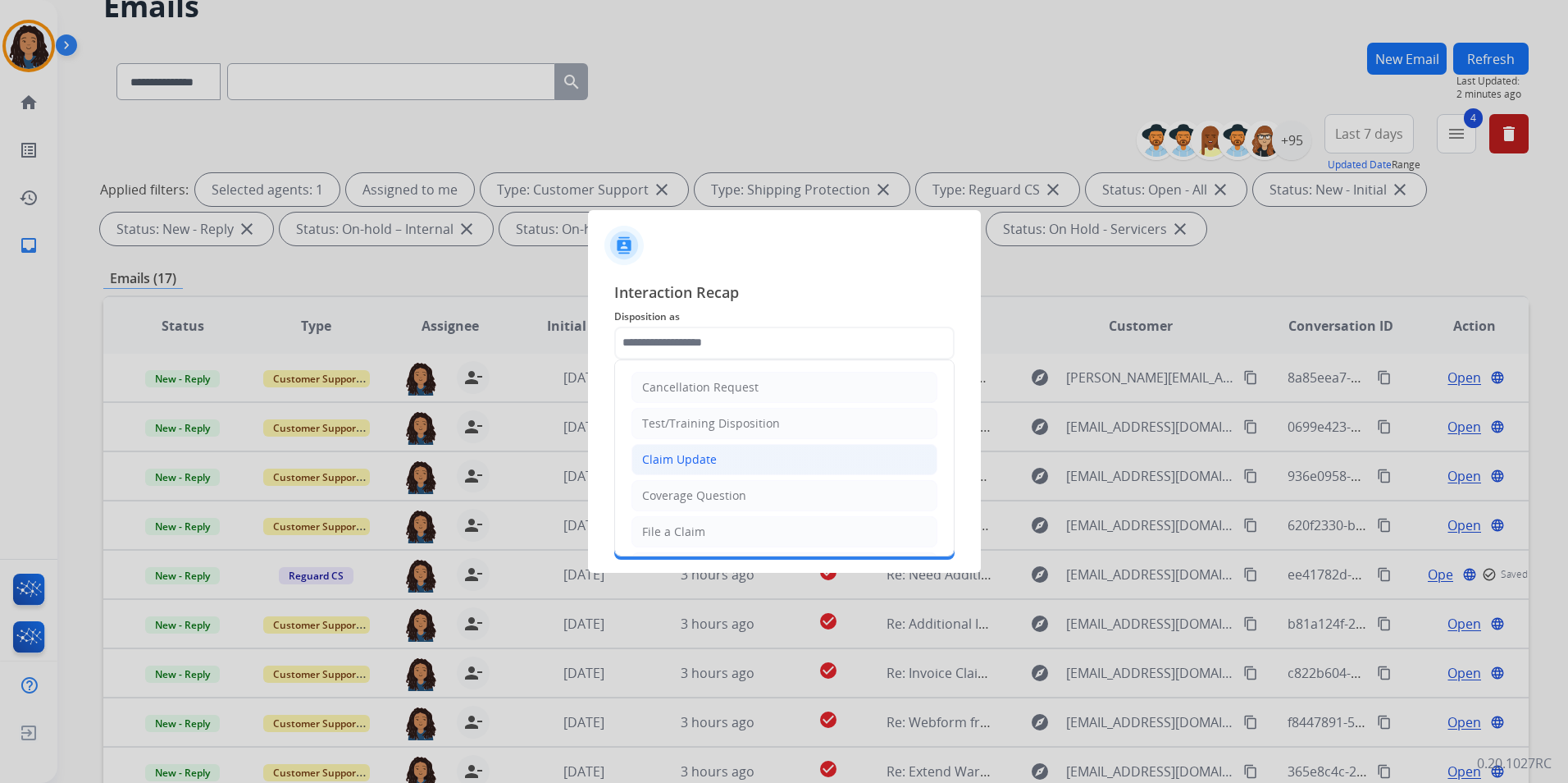
click at [767, 458] on li "Claim Update" at bounding box center [784, 459] width 306 height 31
type input "**********"
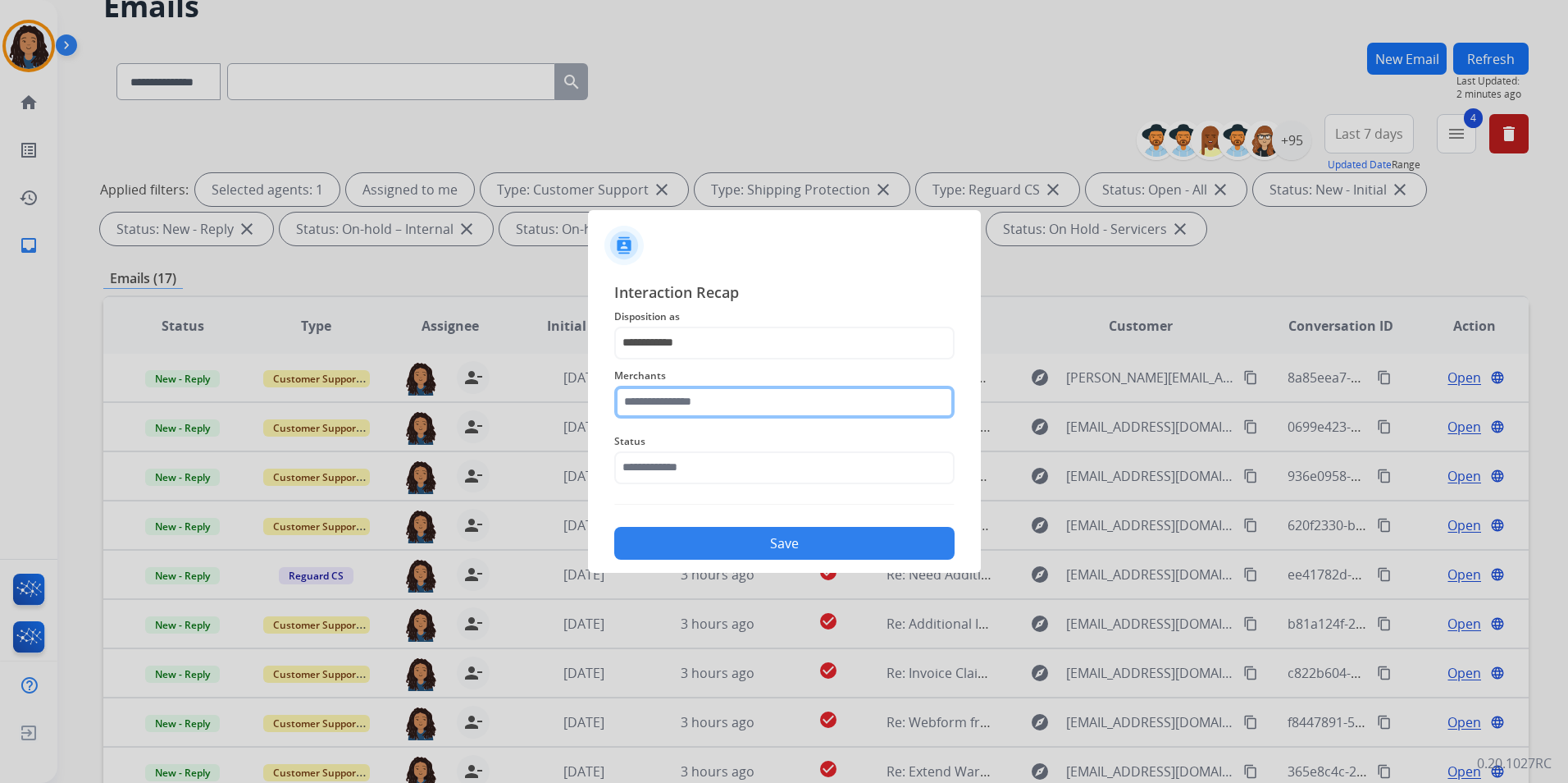
click at [745, 394] on input "text" at bounding box center [784, 403] width 340 height 33
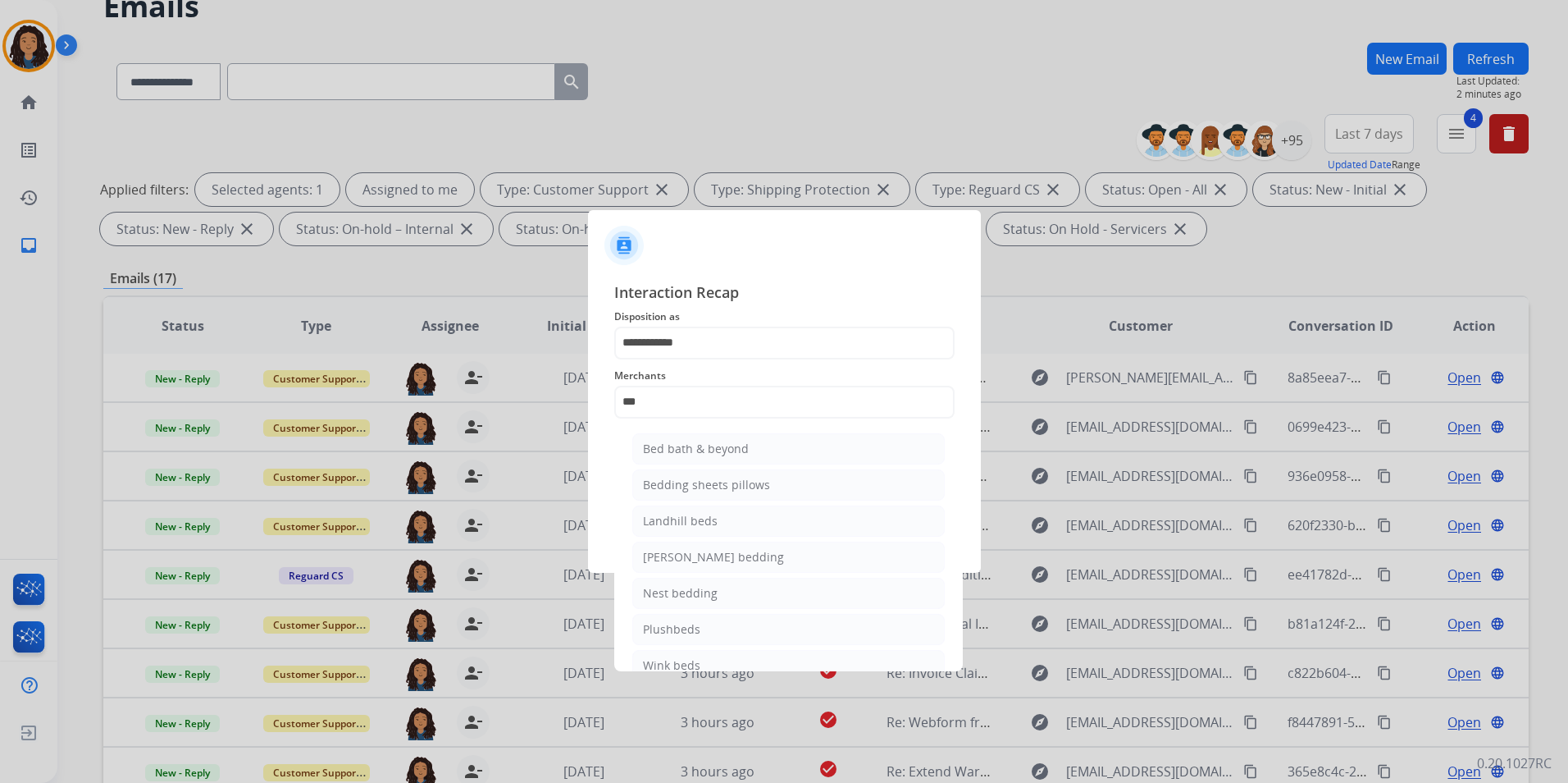
click at [737, 456] on div "Bed bath & beyond" at bounding box center [695, 448] width 105 height 17
type input "**********"
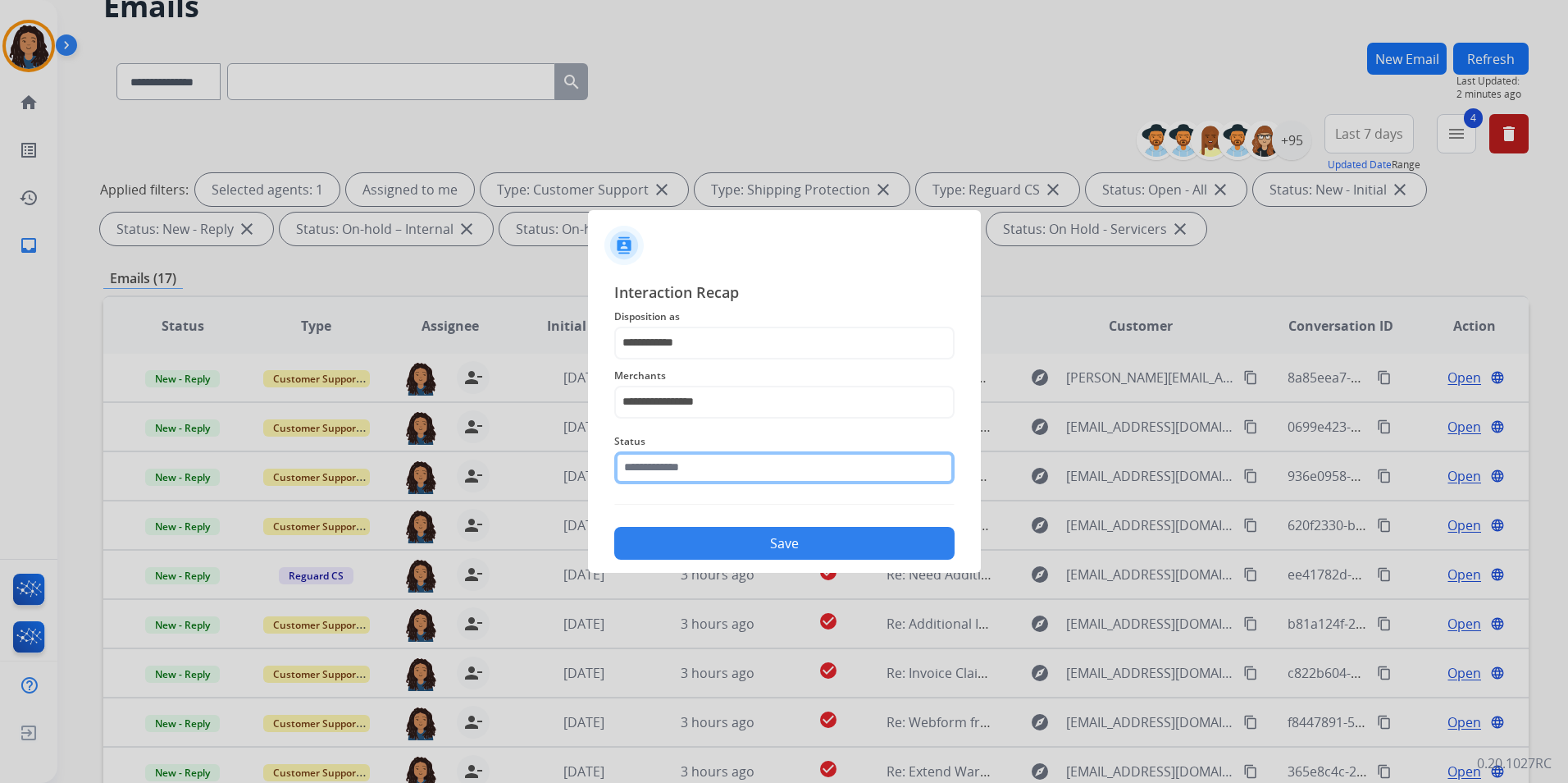
click at [736, 457] on input "text" at bounding box center [784, 468] width 340 height 33
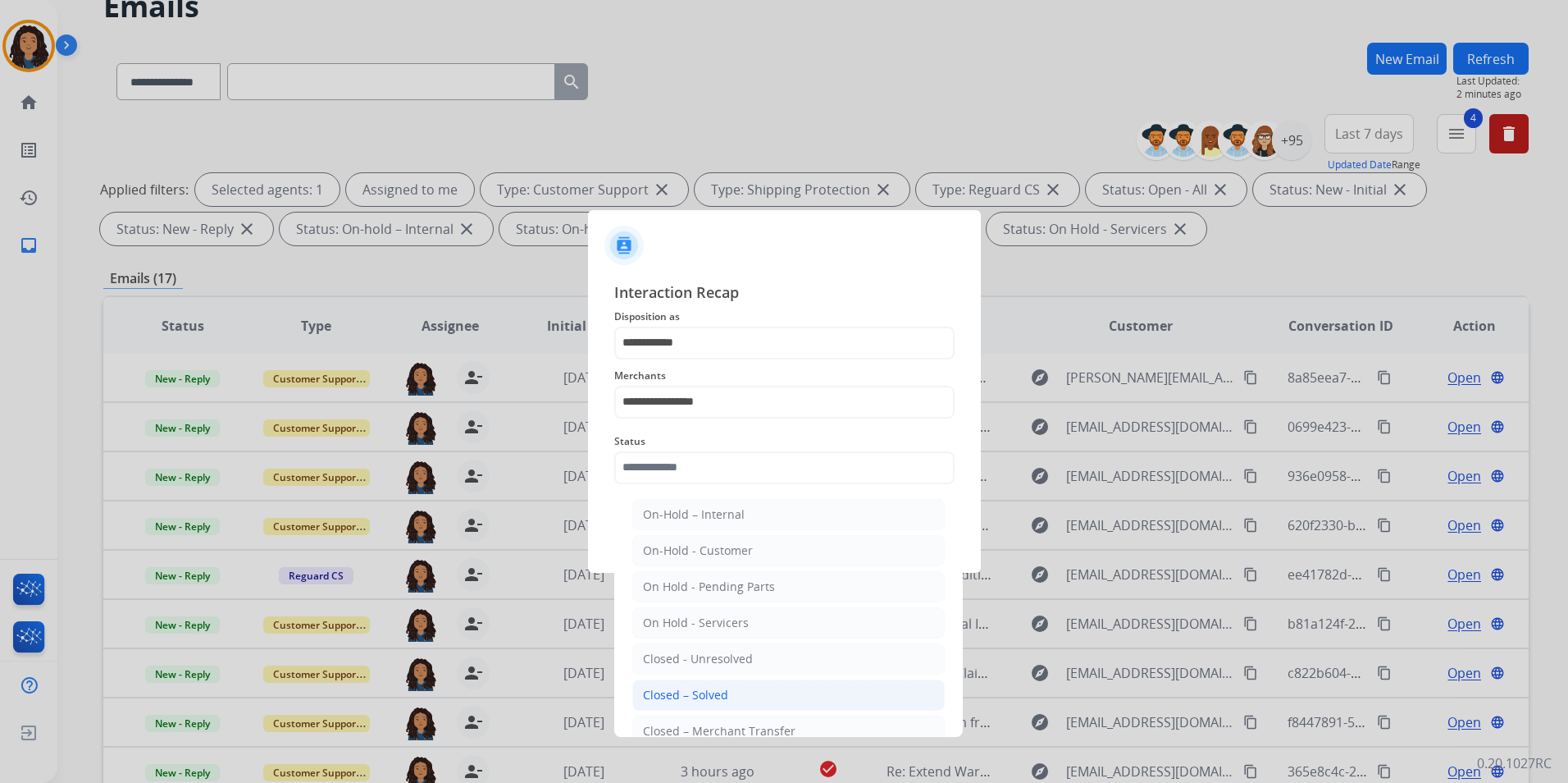
click at [746, 704] on li "Closed – Solved" at bounding box center [788, 695] width 313 height 31
type input "**********"
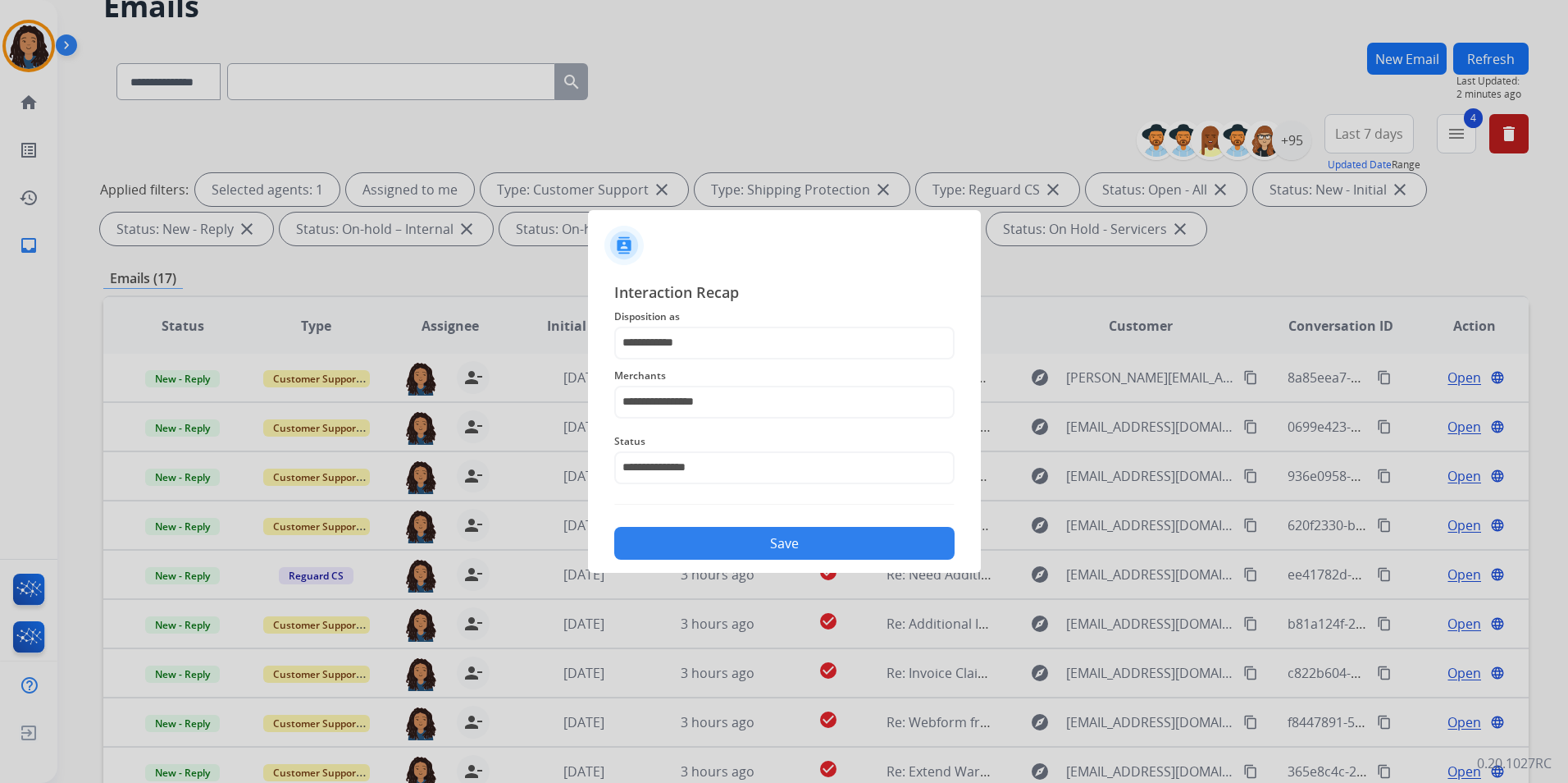
click at [727, 543] on button "Save" at bounding box center [784, 543] width 340 height 33
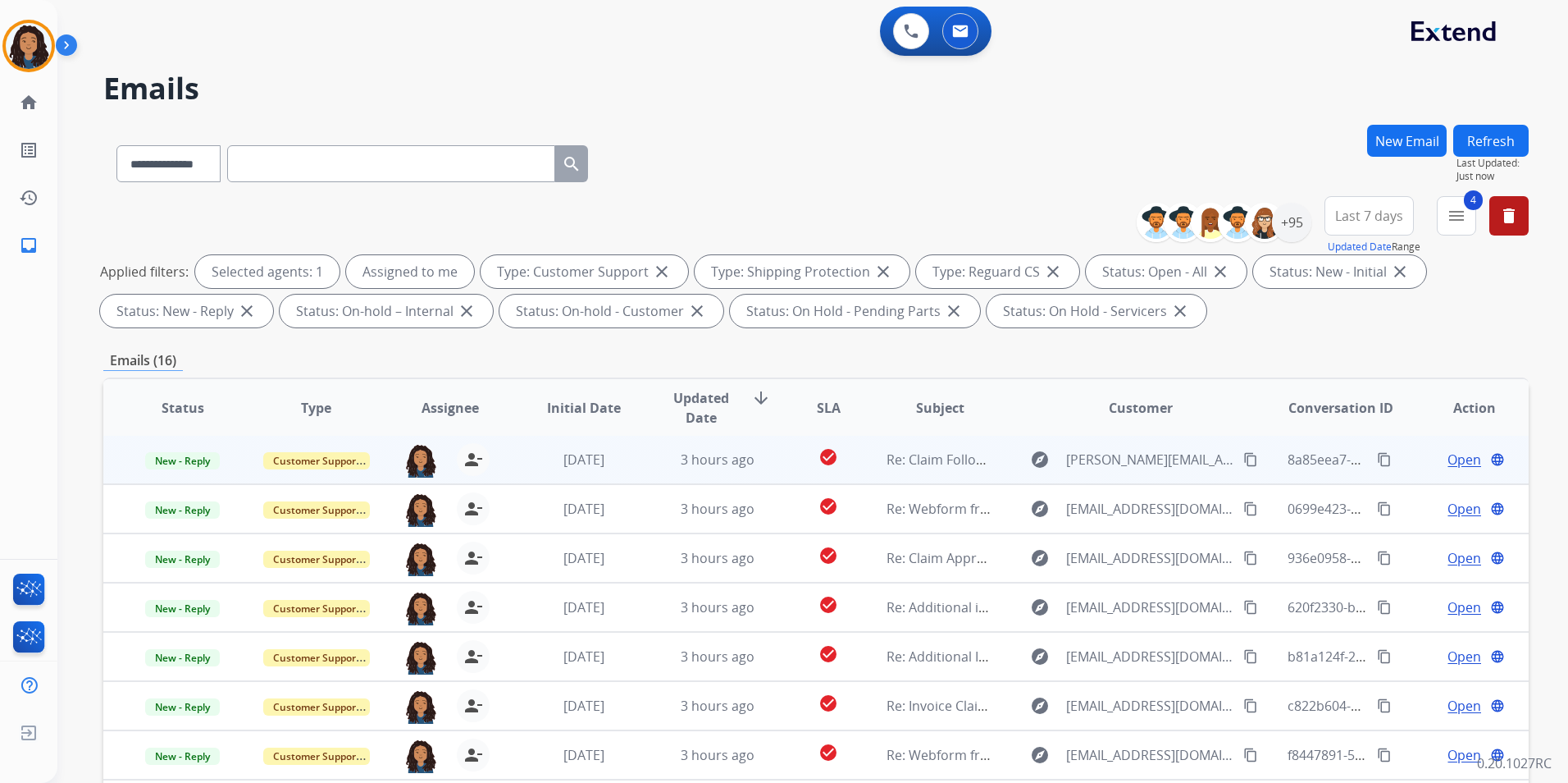
click at [1447, 459] on span "Open" at bounding box center [1464, 458] width 34 height 19
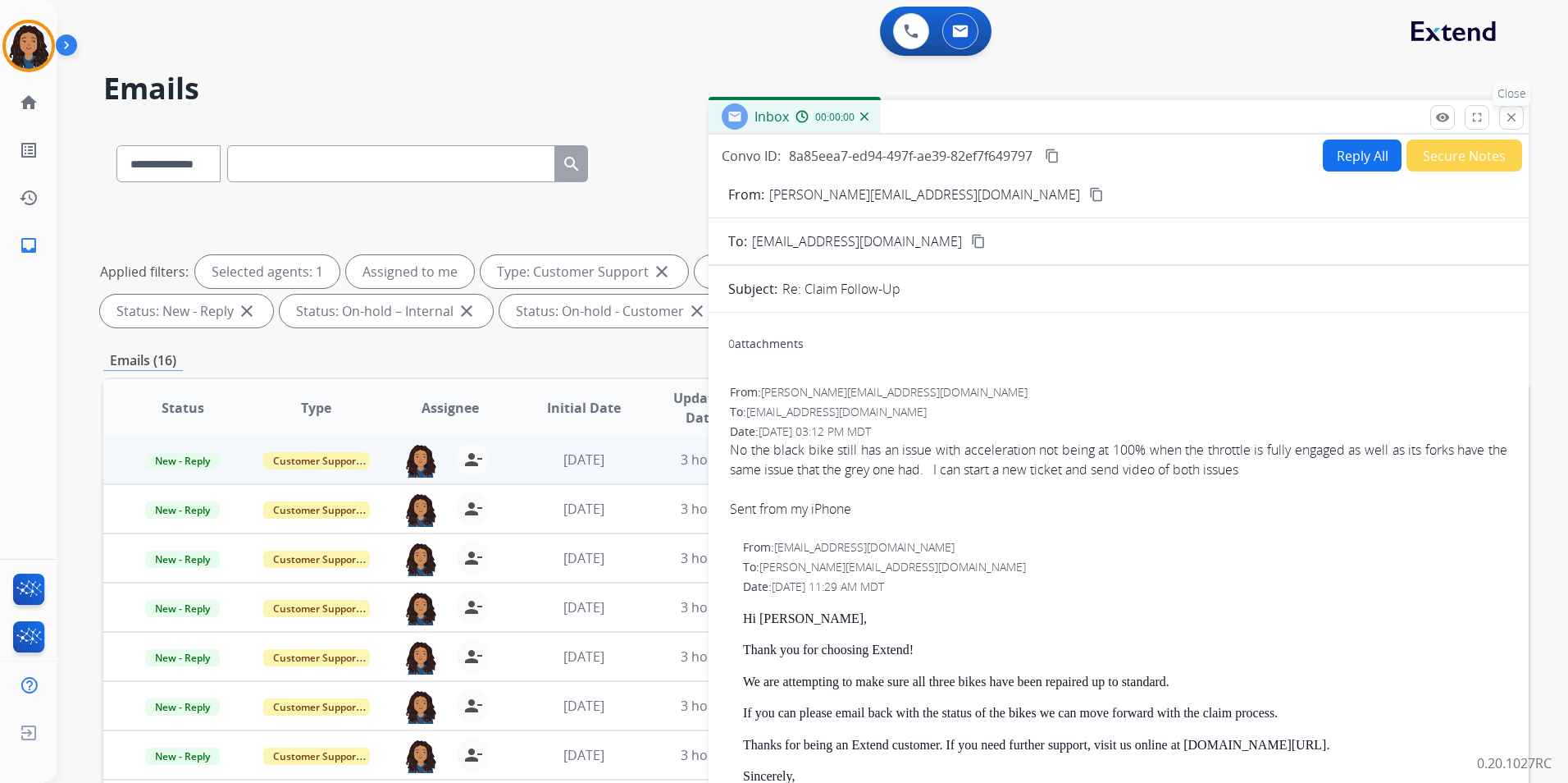
click at [1506, 116] on mat-icon "close" at bounding box center [1511, 117] width 15 height 15
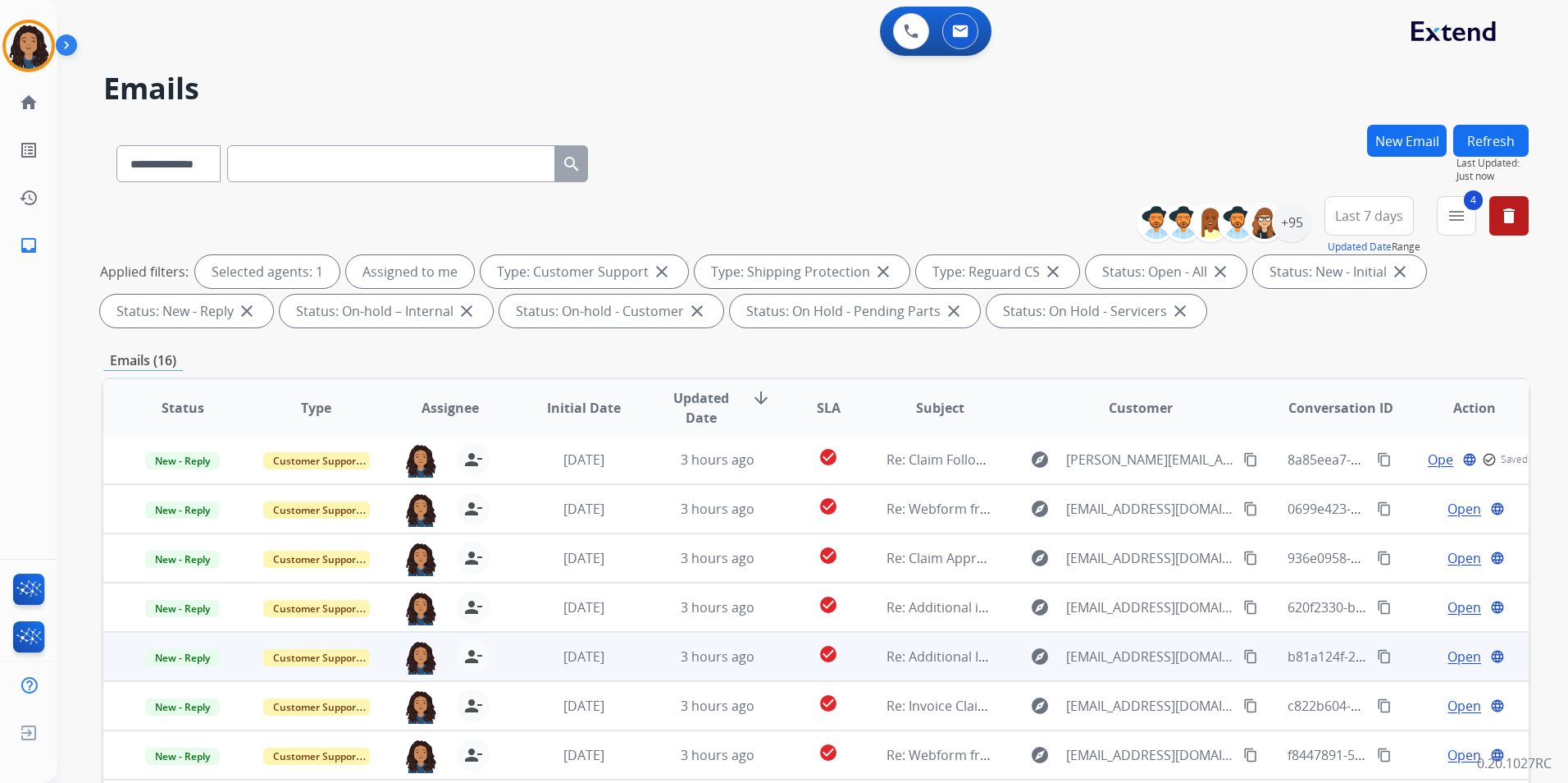
click at [1450, 656] on span "Open" at bounding box center [1464, 656] width 34 height 19
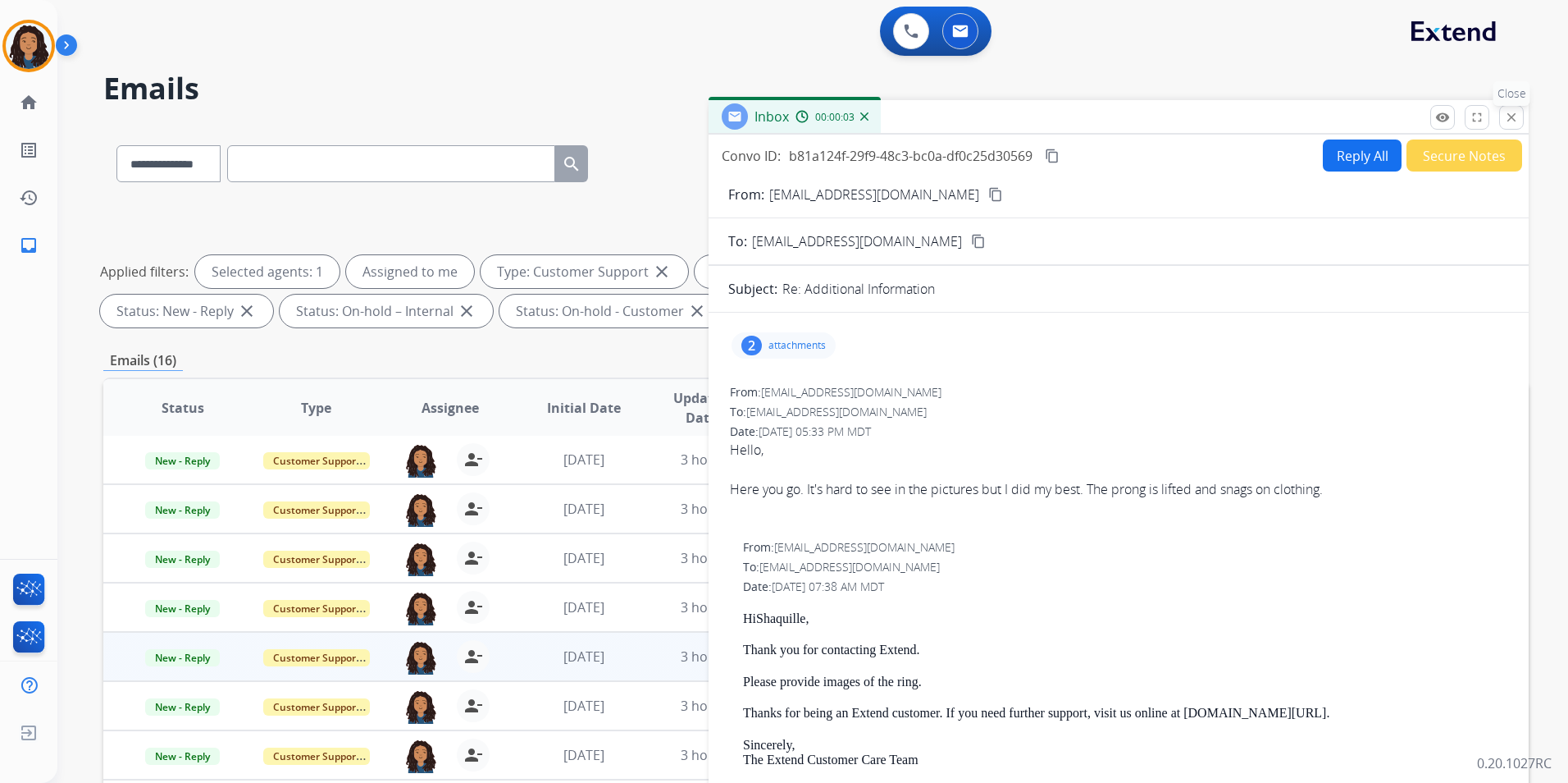
click at [1520, 113] on button "close Close" at bounding box center [1511, 117] width 25 height 25
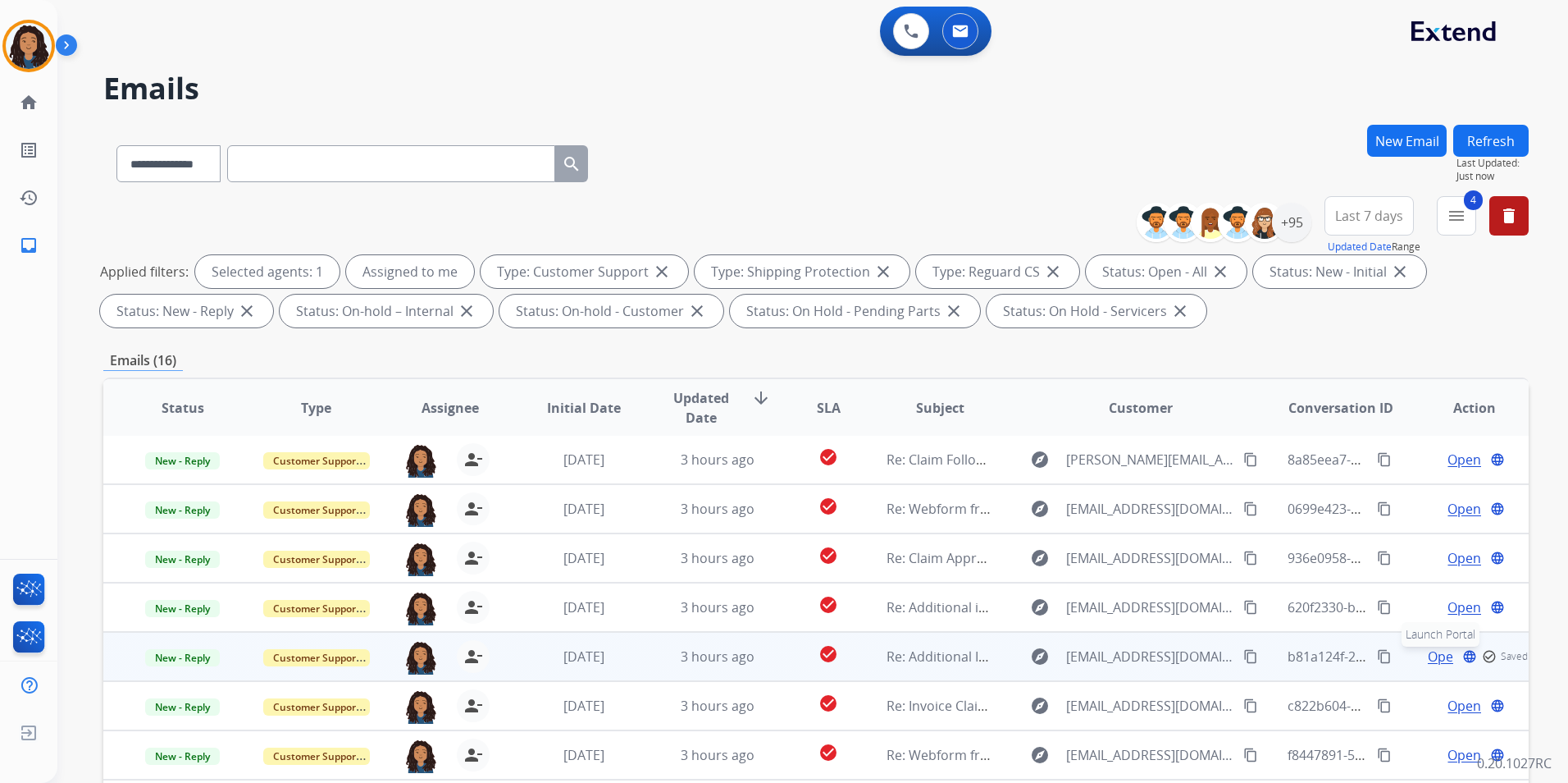
scroll to position [82, 0]
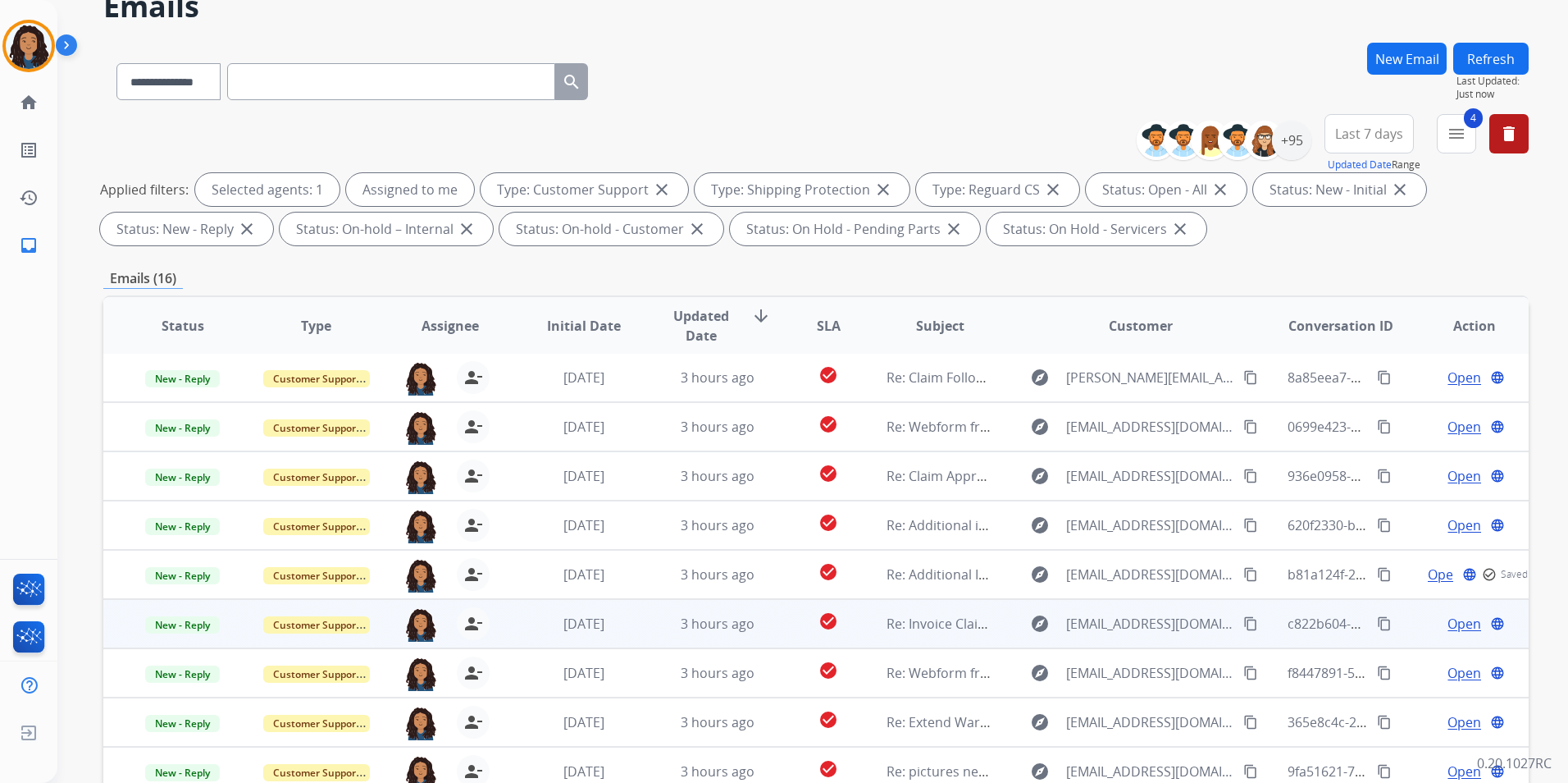
click at [1453, 626] on span "Open" at bounding box center [1464, 623] width 34 height 19
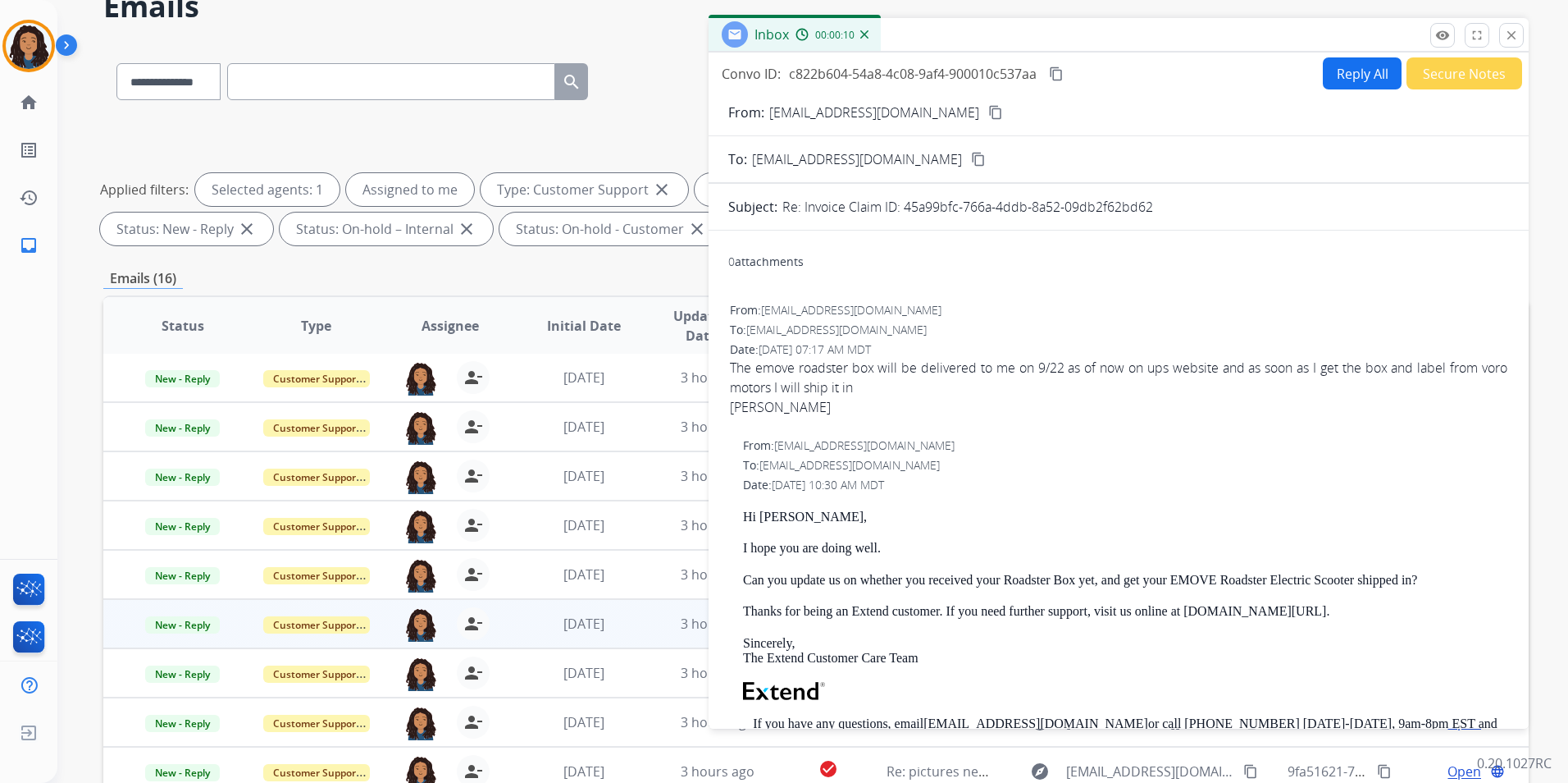
click at [988, 105] on mat-icon "content_copy" at bounding box center [995, 113] width 15 height 15
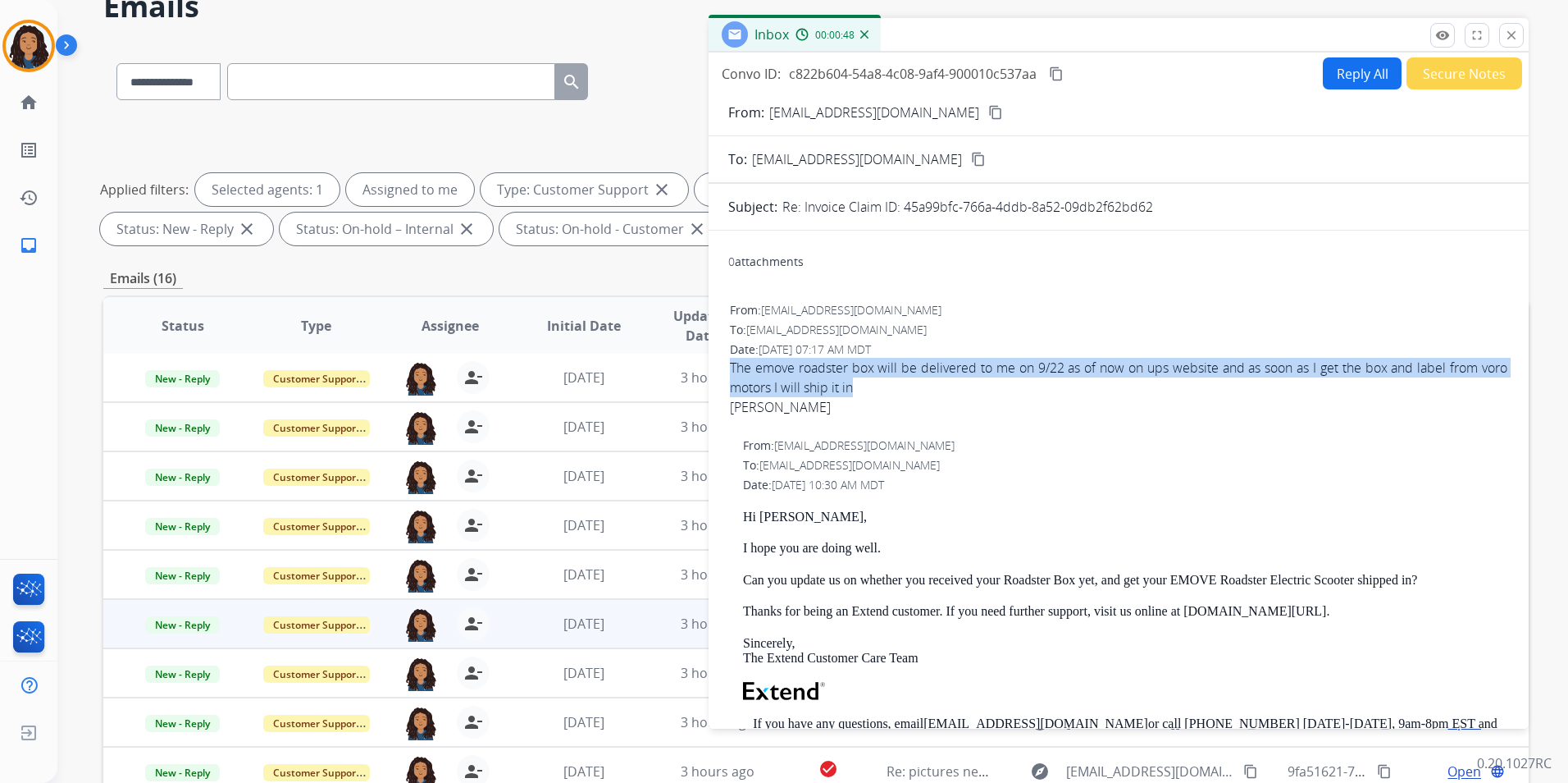
drag, startPoint x: 724, startPoint y: 358, endPoint x: 884, endPoint y: 394, distance: 164.0
drag, startPoint x: 884, startPoint y: 394, endPoint x: 876, endPoint y: 393, distance: 8.1
copy span "The emove roadster box will be delivered to me on 9/22 as of now on ups website…"
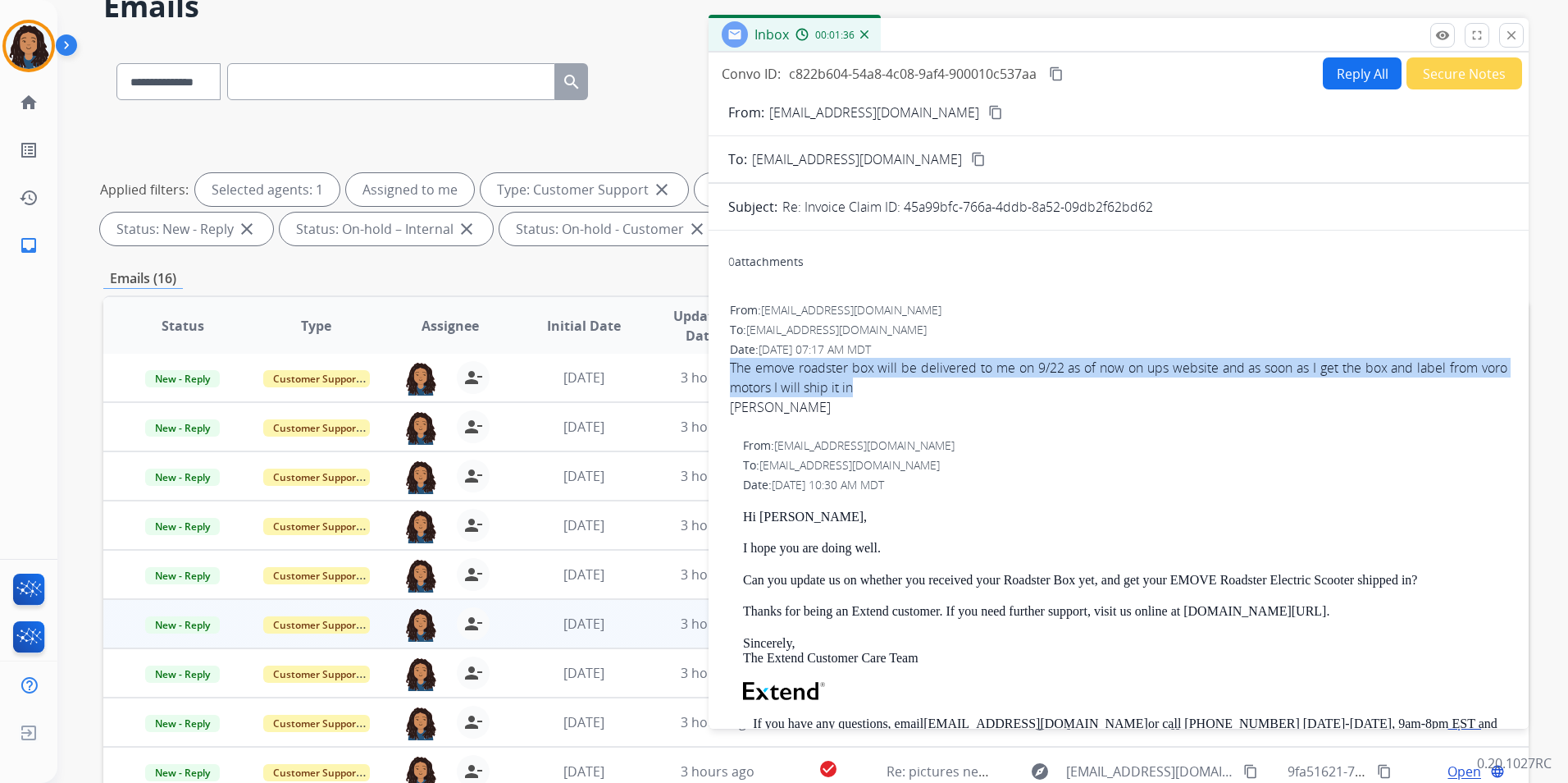
click at [1057, 68] on mat-icon "content_copy" at bounding box center [1056, 73] width 15 height 15
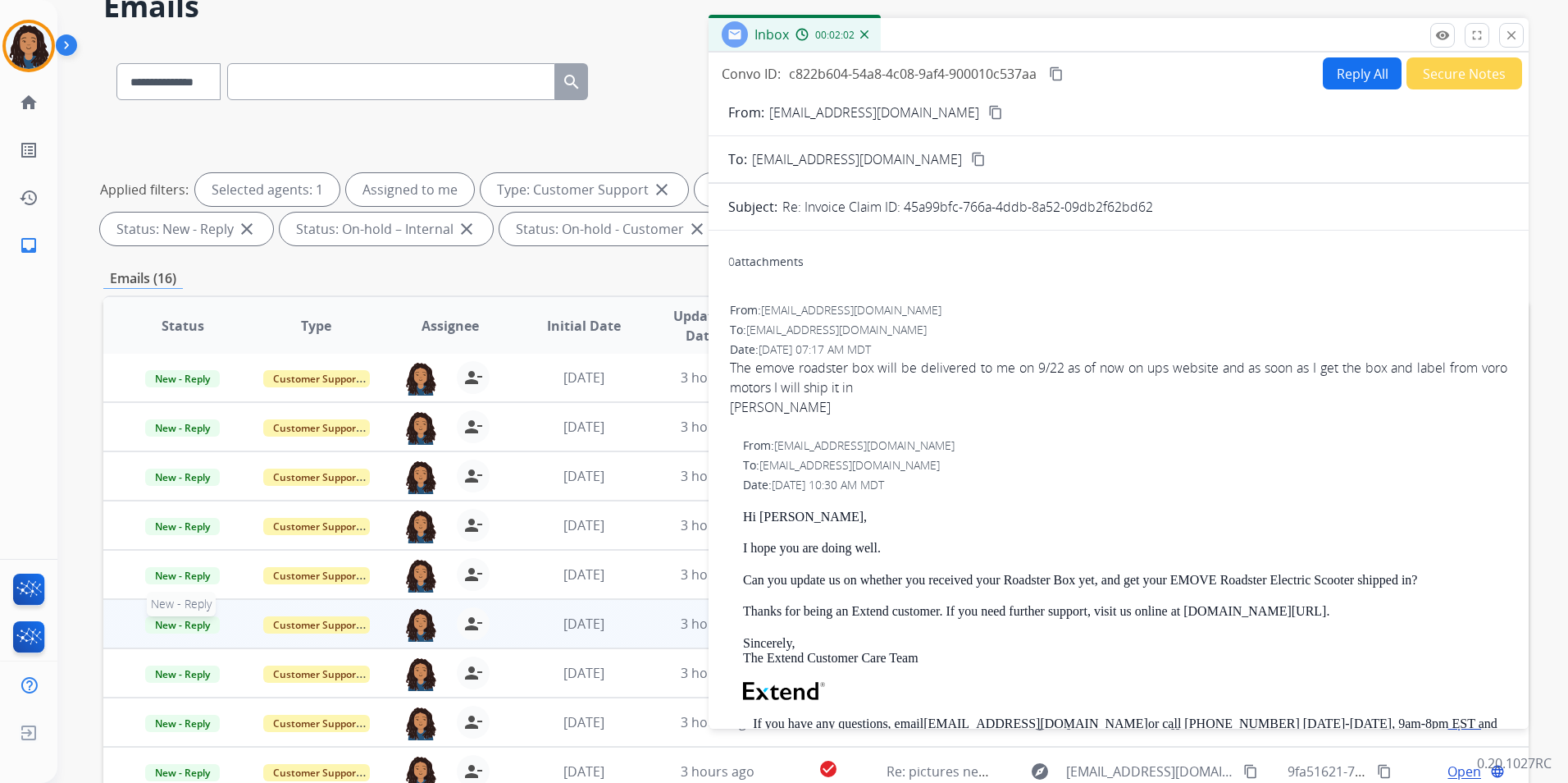
click at [212, 625] on span "New - Reply" at bounding box center [181, 624] width 74 height 17
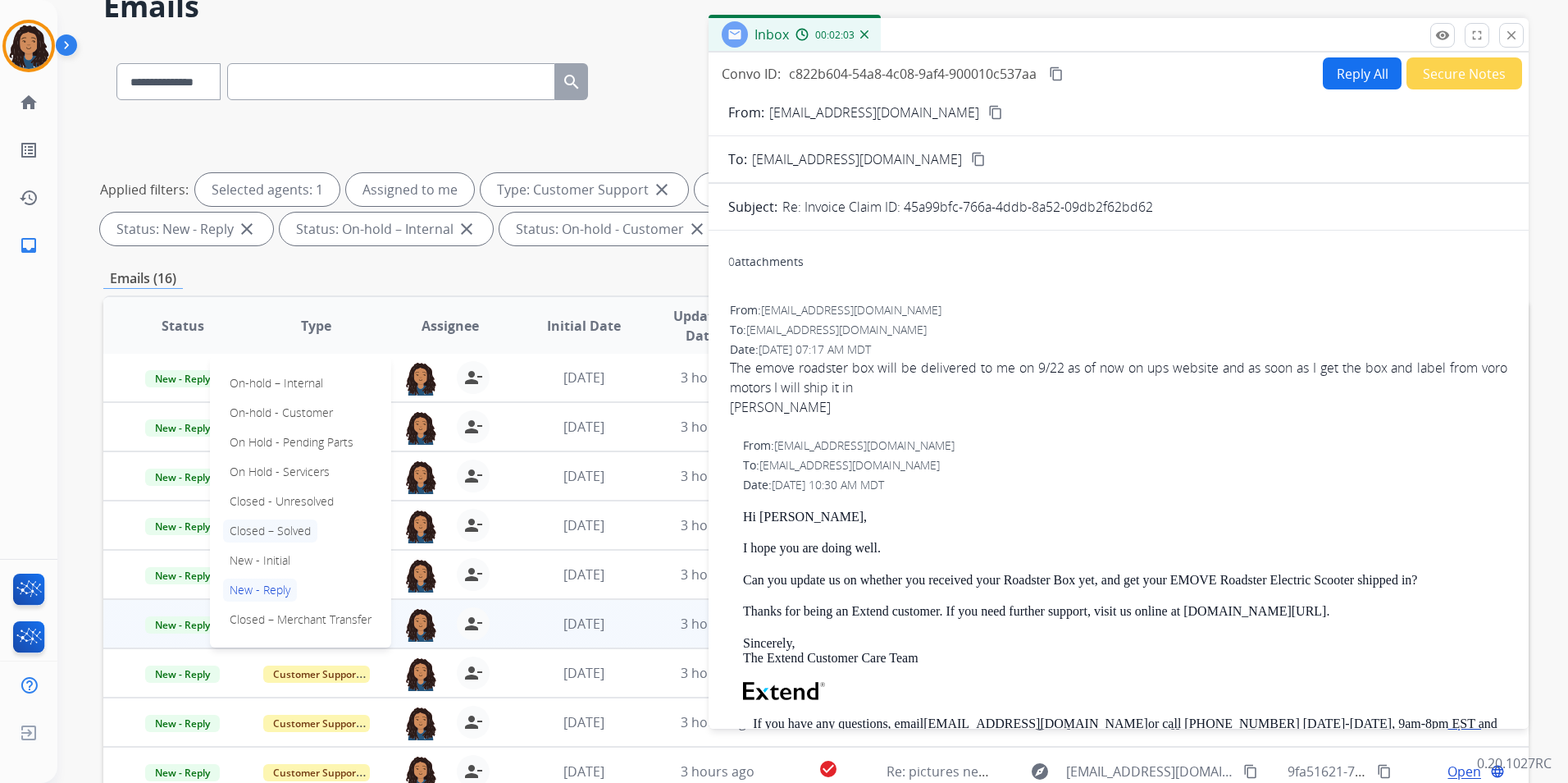
click at [275, 523] on p "Closed – Solved" at bounding box center [269, 530] width 94 height 23
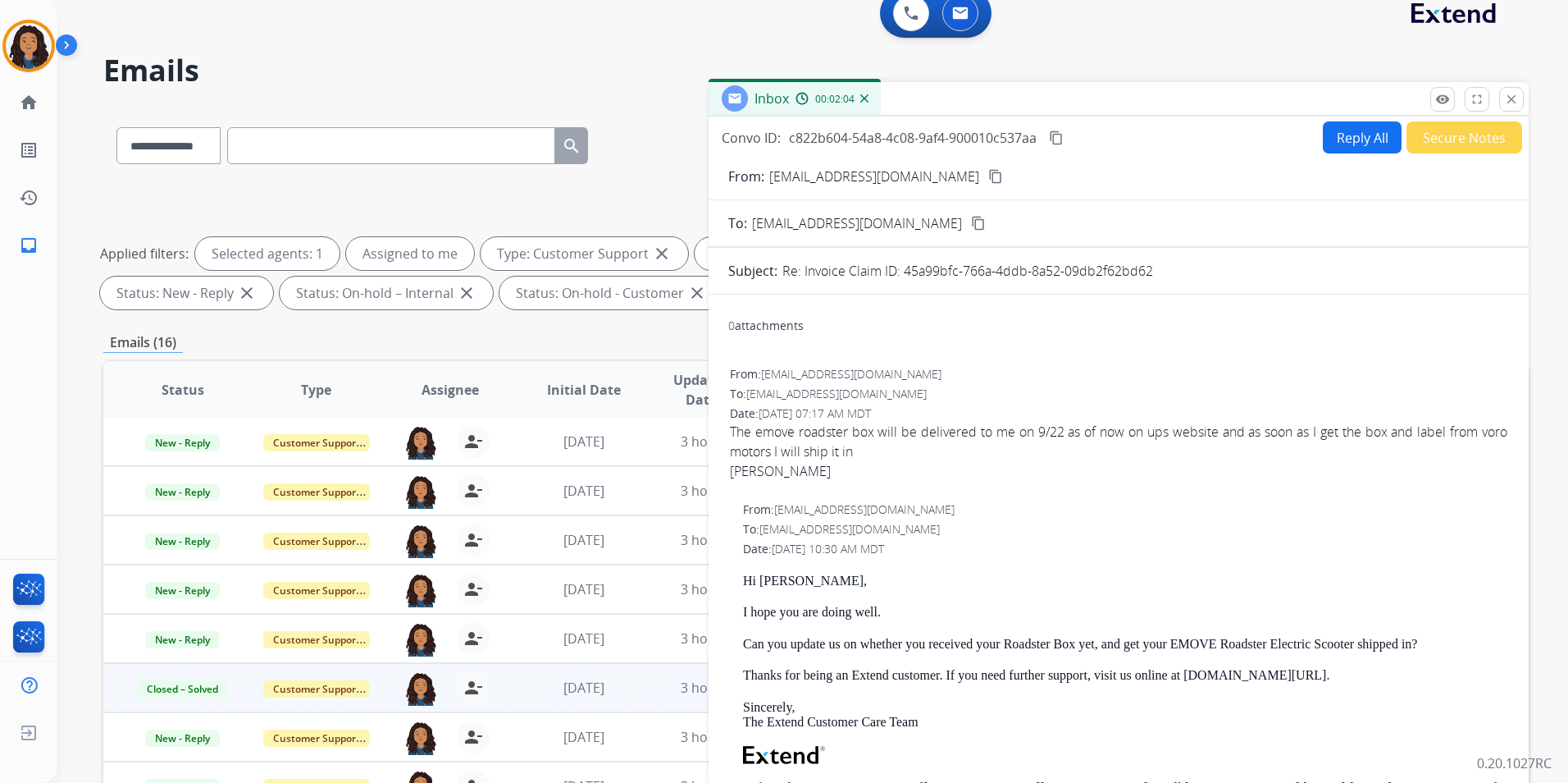
scroll to position [0, 0]
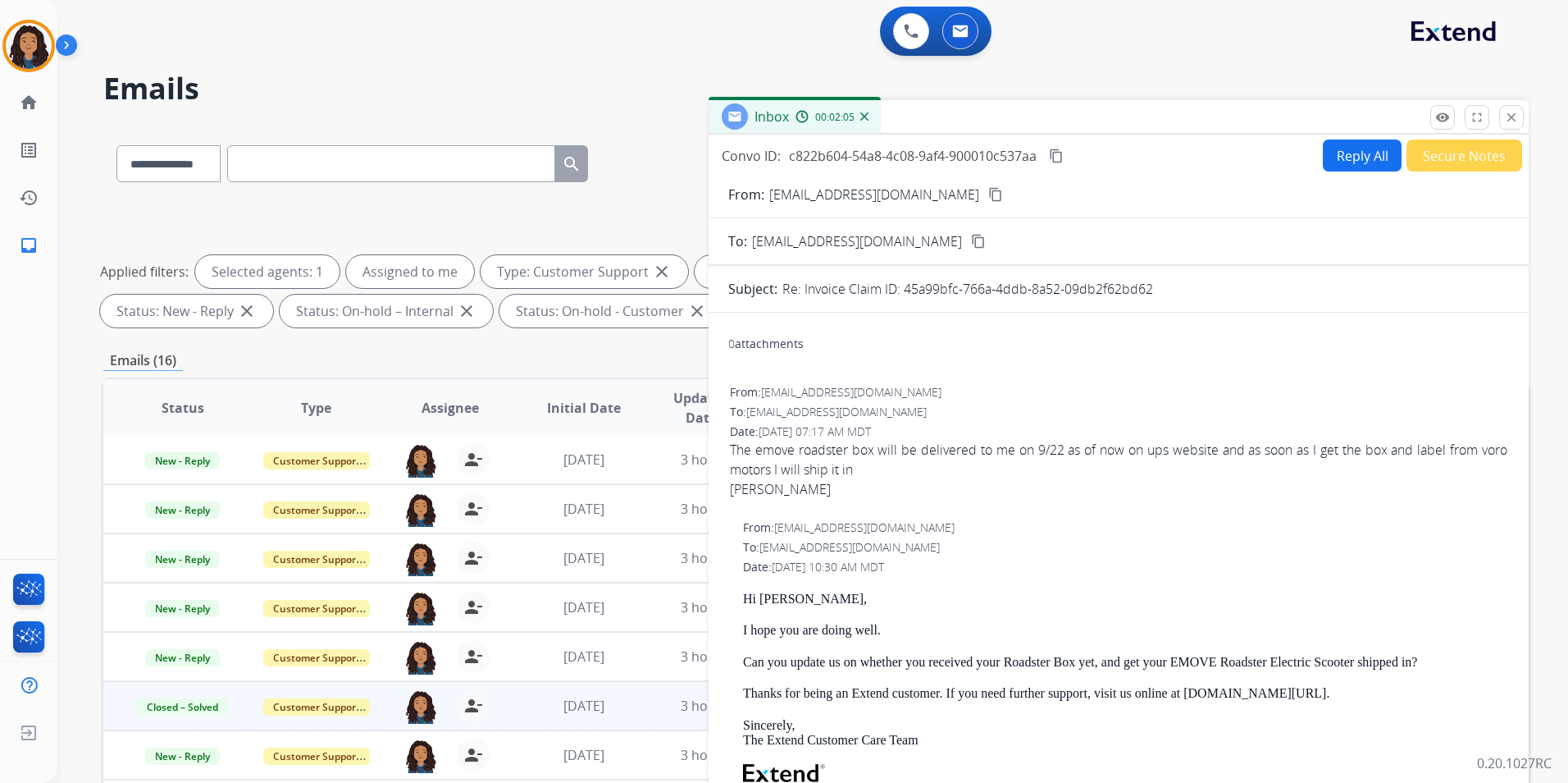
click at [1434, 147] on button "Secure Notes" at bounding box center [1464, 155] width 115 height 32
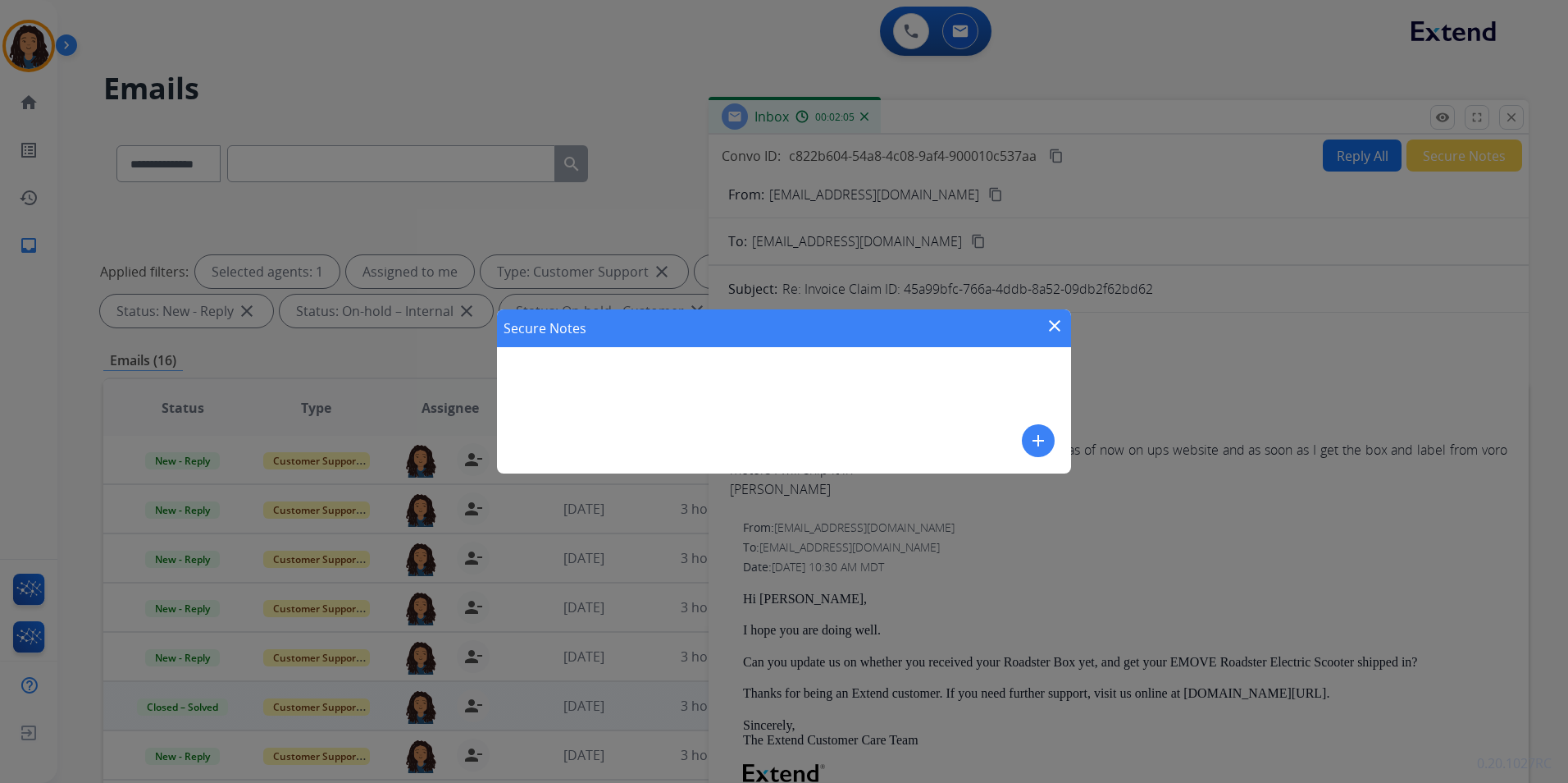
click at [1033, 447] on mat-icon "add" at bounding box center [1037, 440] width 19 height 19
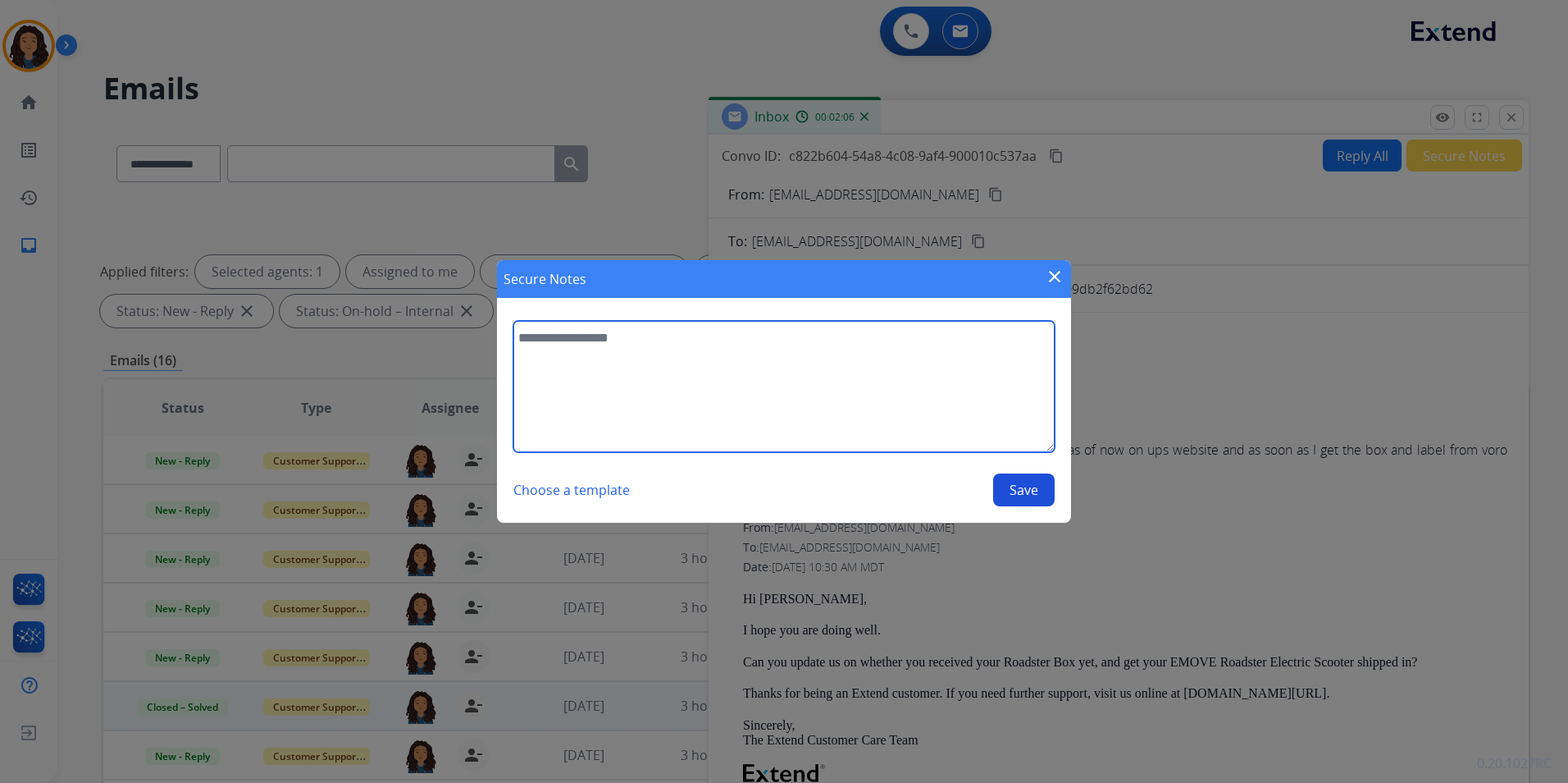
click at [916, 402] on textarea at bounding box center [784, 386] width 542 height 131
type textarea "**********"
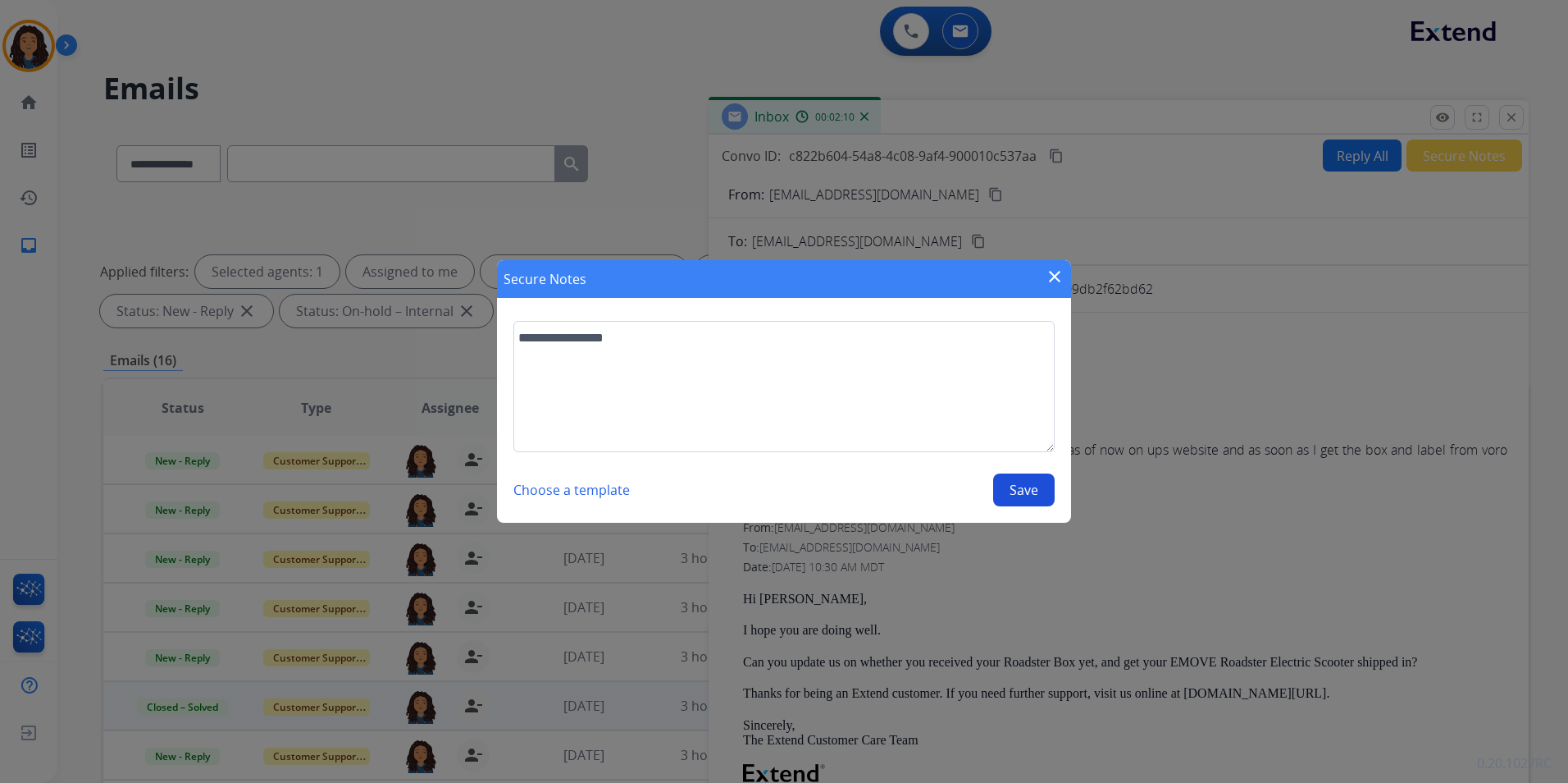
click at [1016, 485] on button "Save" at bounding box center [1024, 490] width 61 height 33
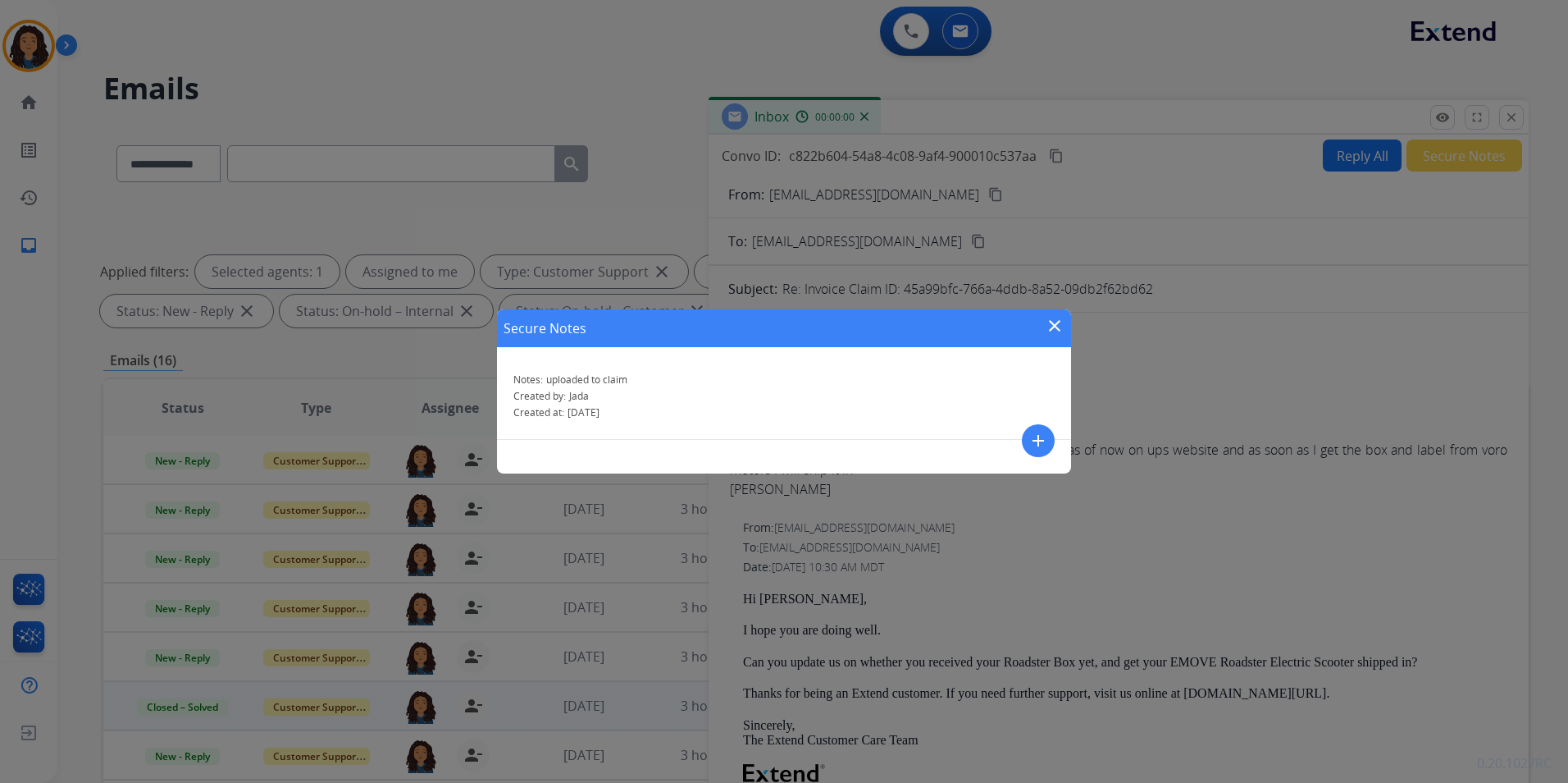
click at [1053, 329] on mat-icon "close" at bounding box center [1054, 325] width 19 height 19
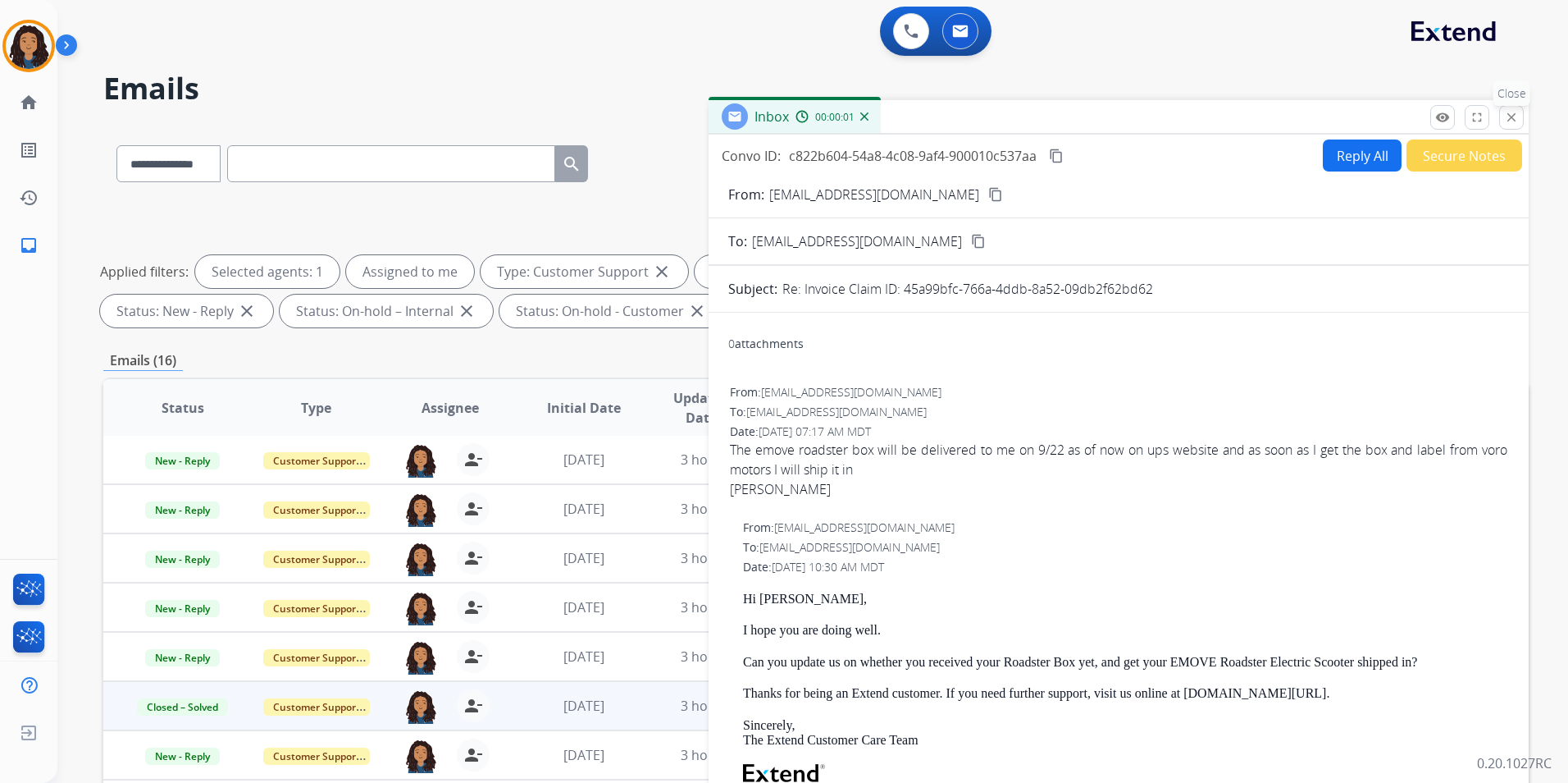
click at [1516, 123] on mat-icon "close" at bounding box center [1511, 117] width 15 height 15
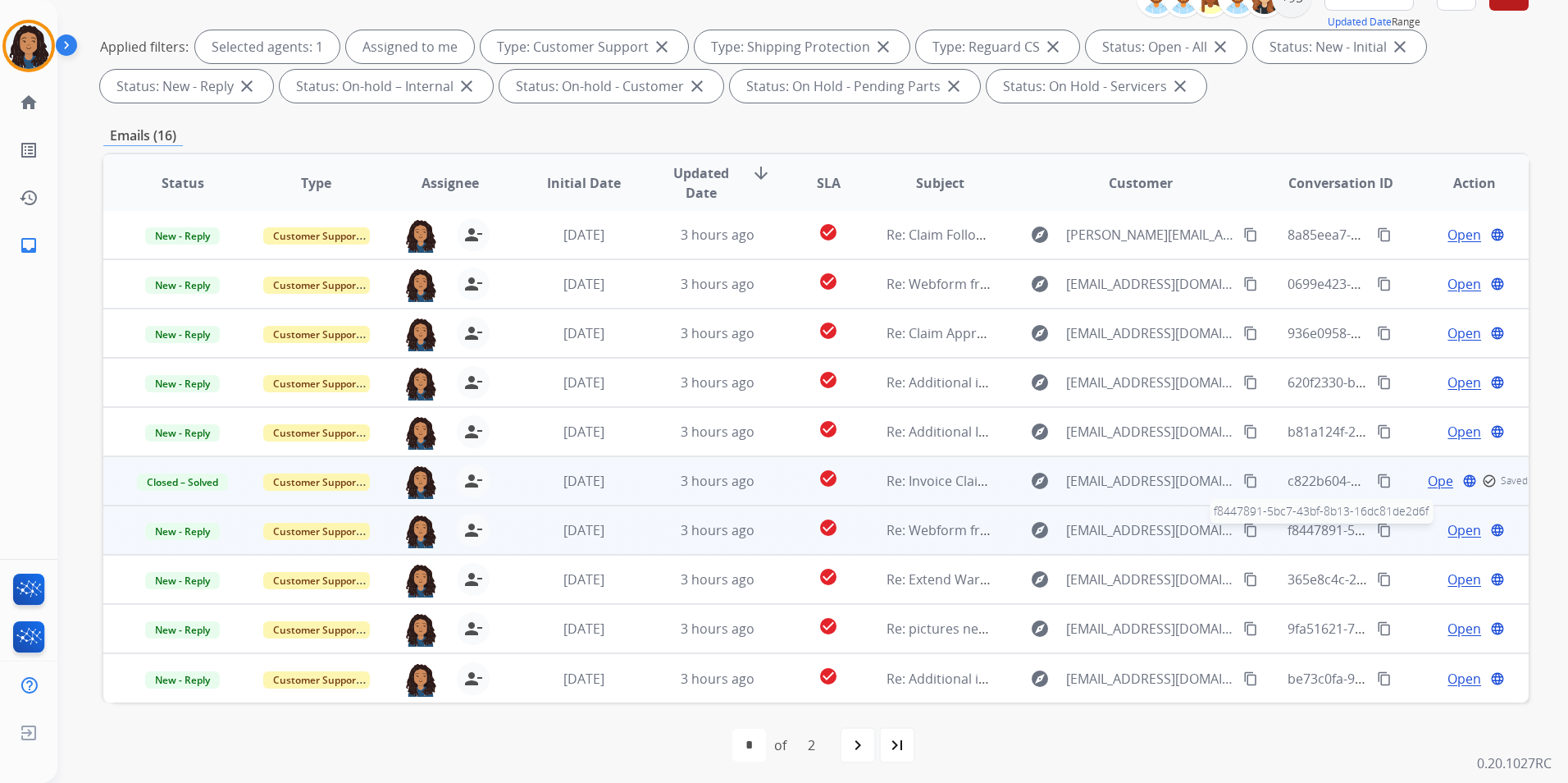
scroll to position [230, 0]
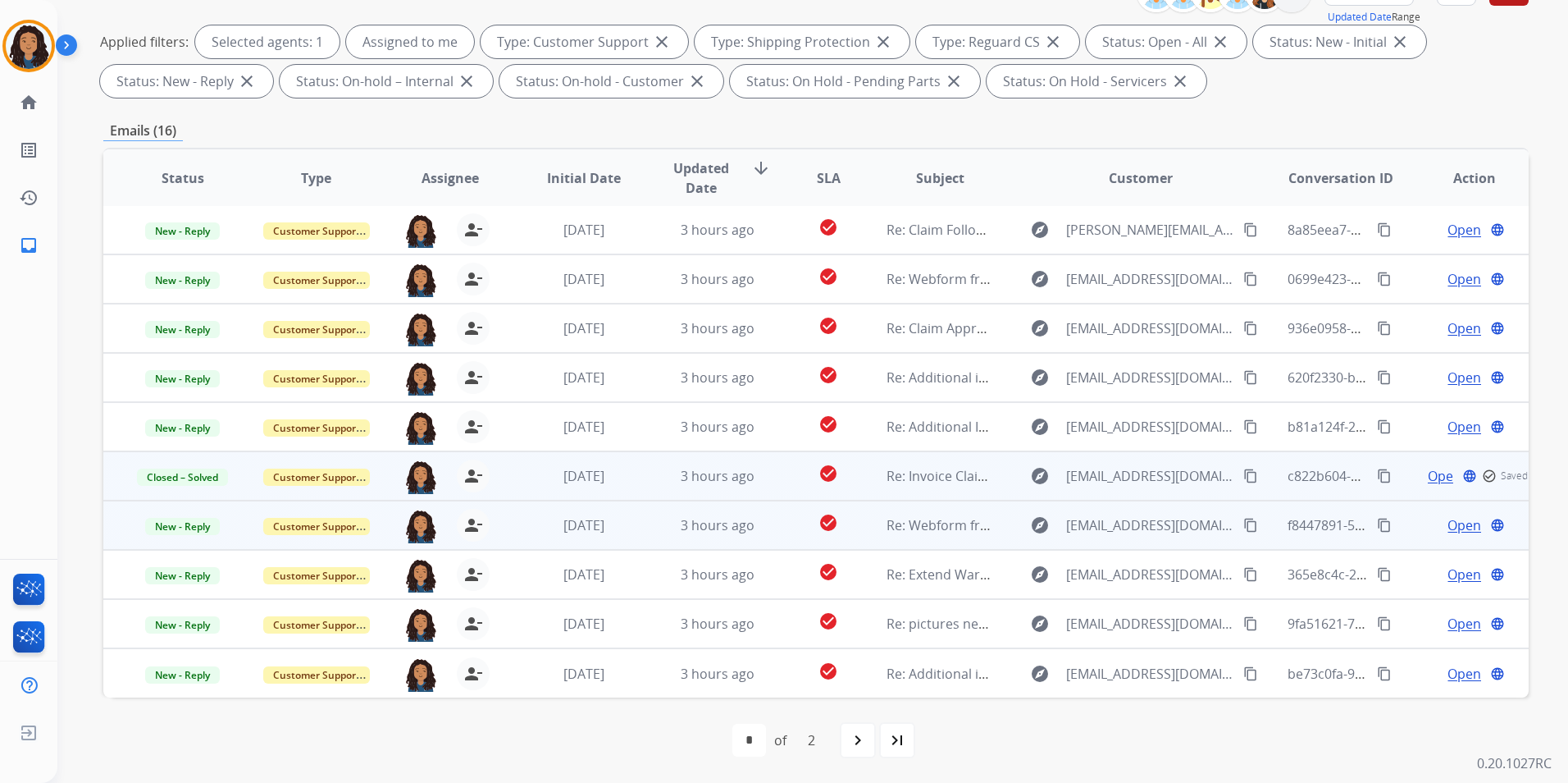
click at [1450, 529] on span "Open" at bounding box center [1464, 524] width 34 height 19
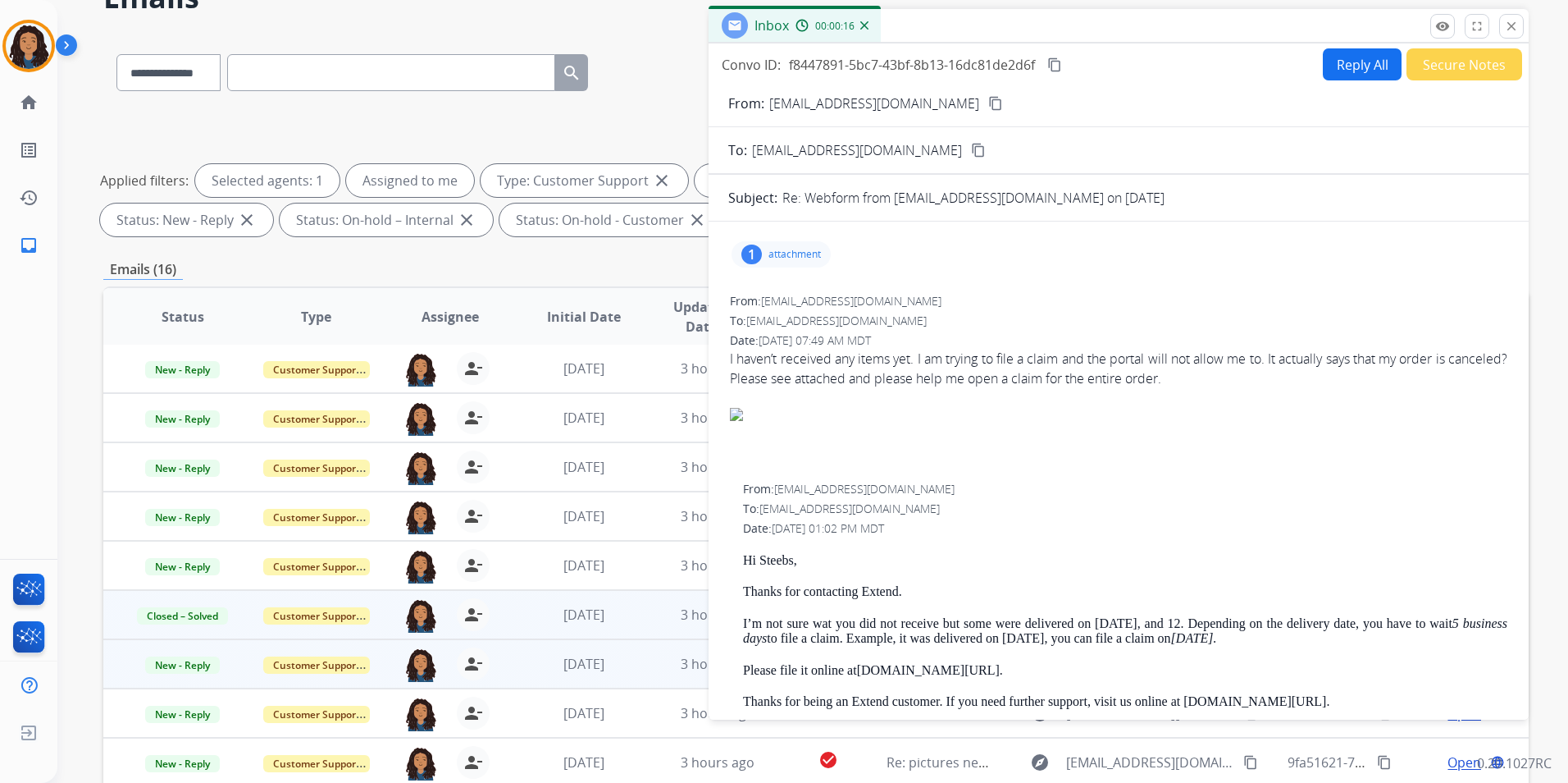
scroll to position [0, 0]
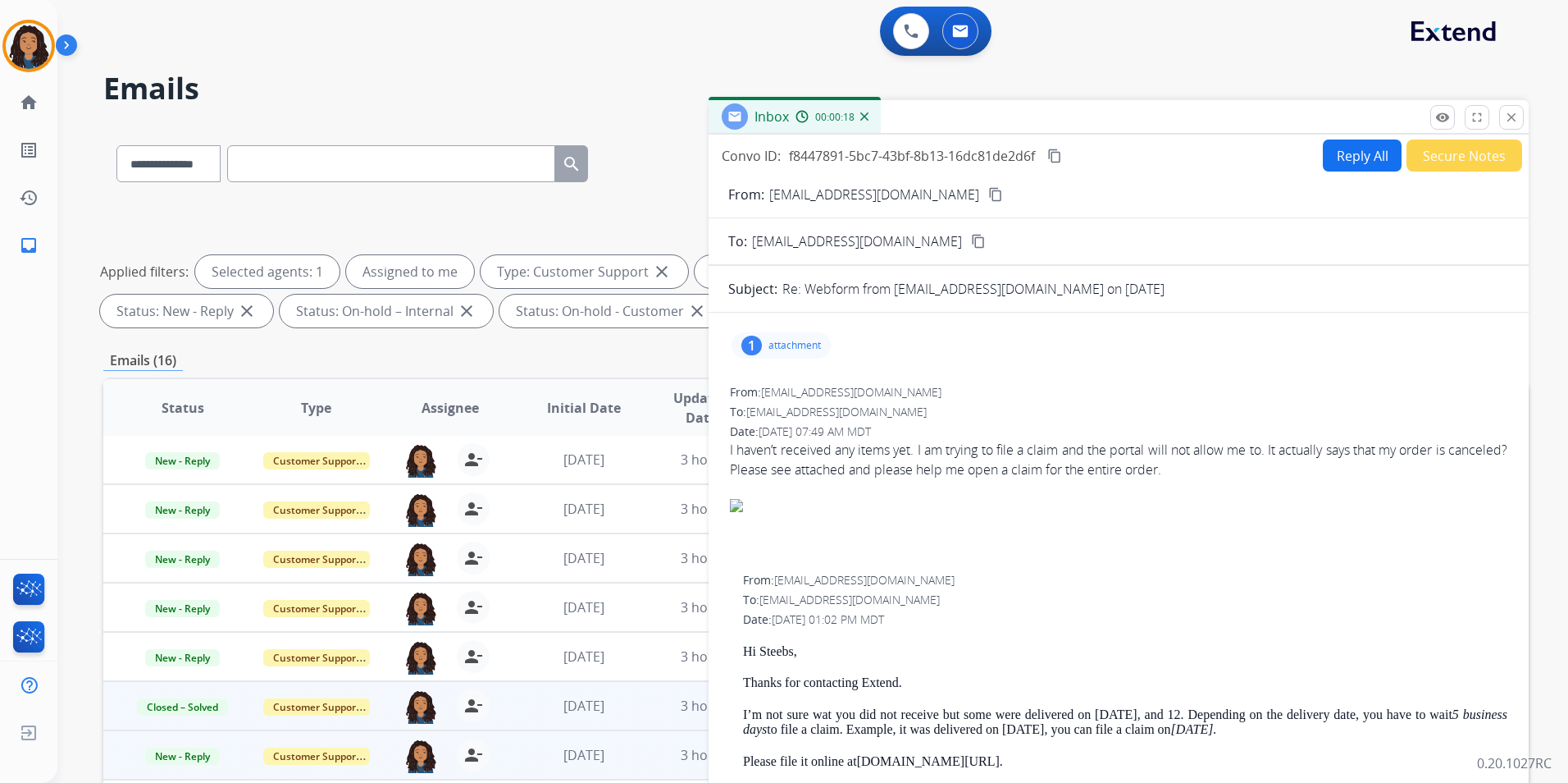
click at [988, 193] on mat-icon "content_copy" at bounding box center [995, 194] width 15 height 15
click at [1358, 152] on button "Reply All" at bounding box center [1362, 155] width 79 height 32
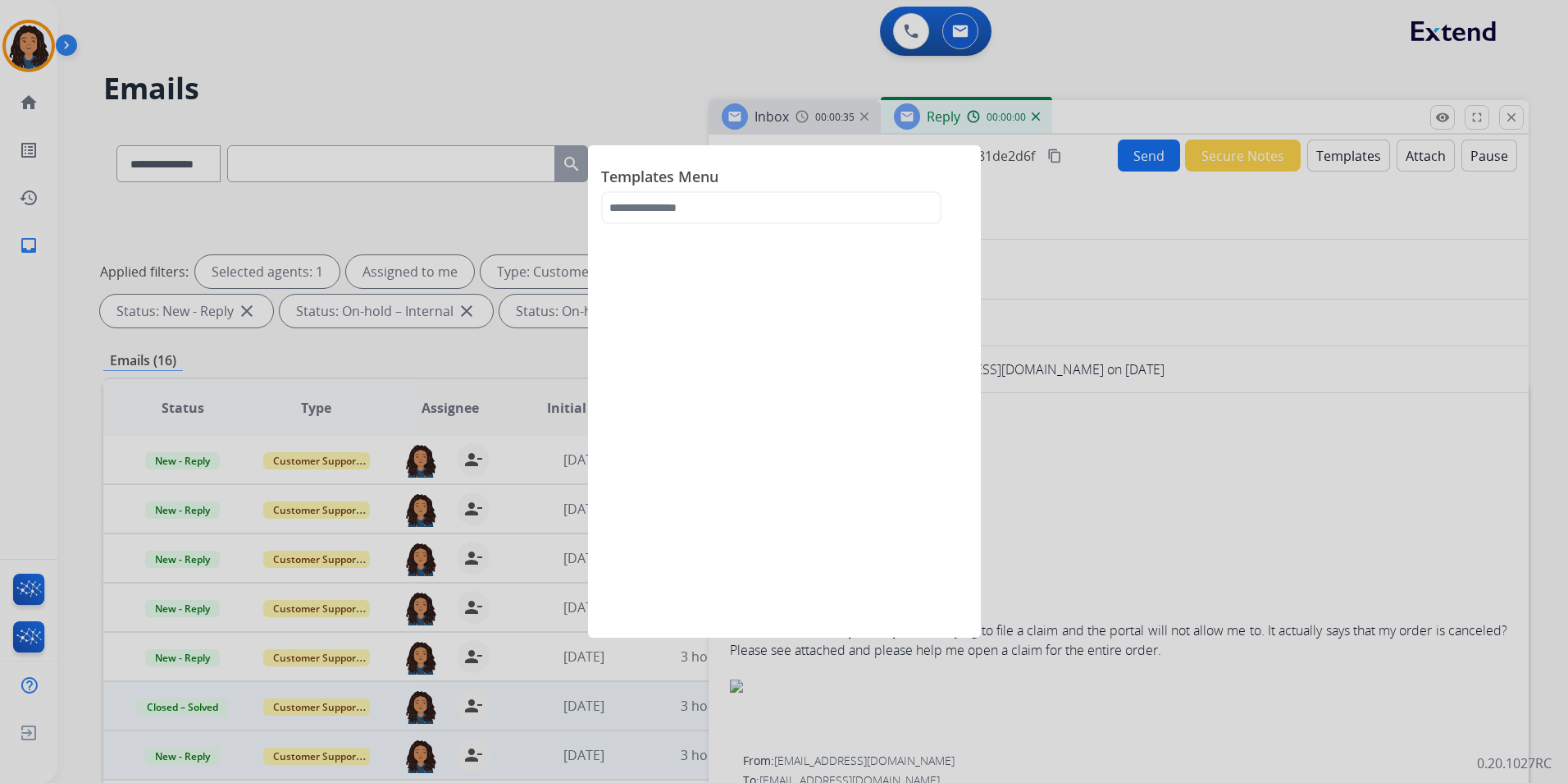
select select "**********"
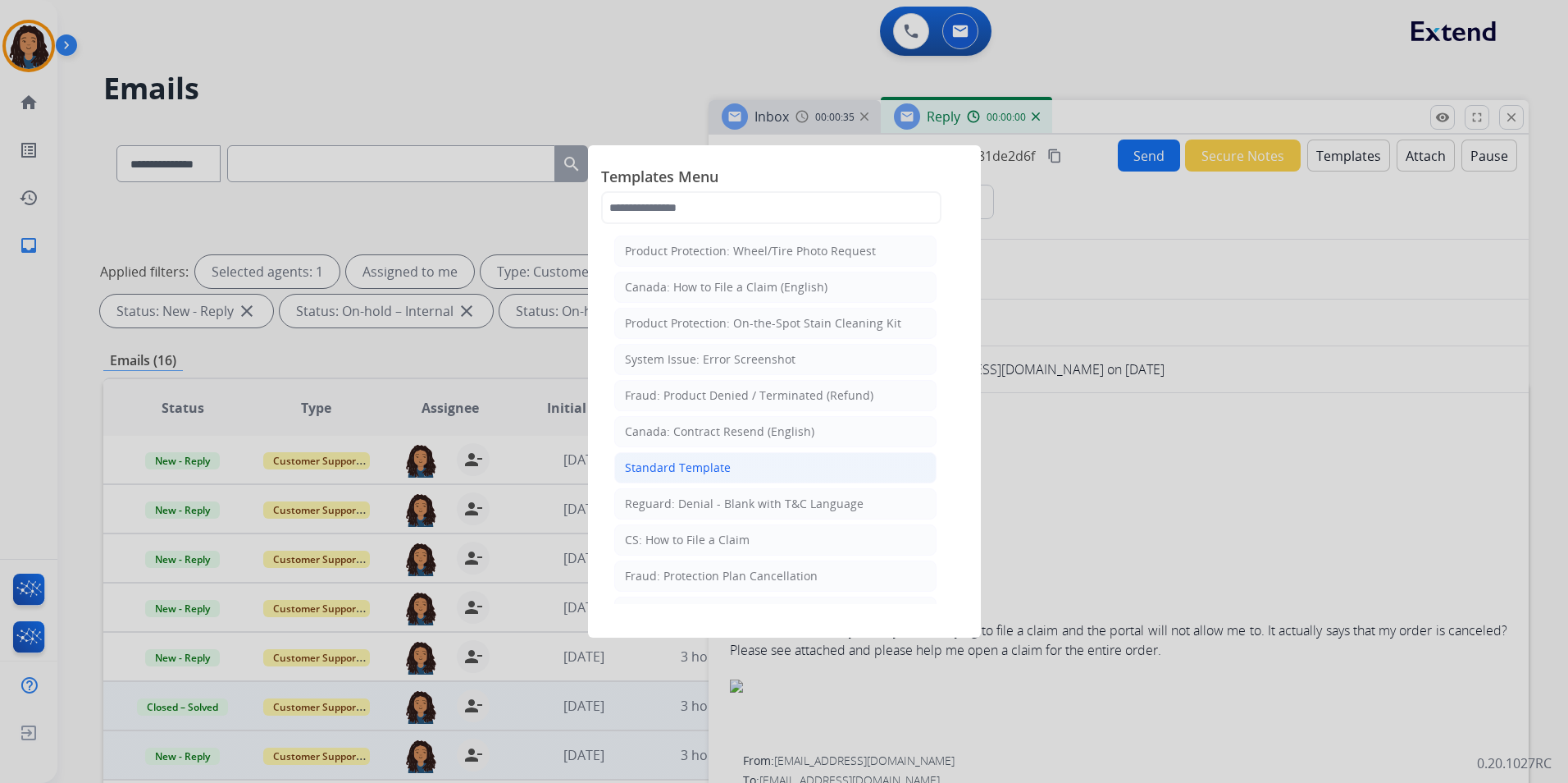
click at [729, 463] on li "Standard Template" at bounding box center [775, 468] width 323 height 31
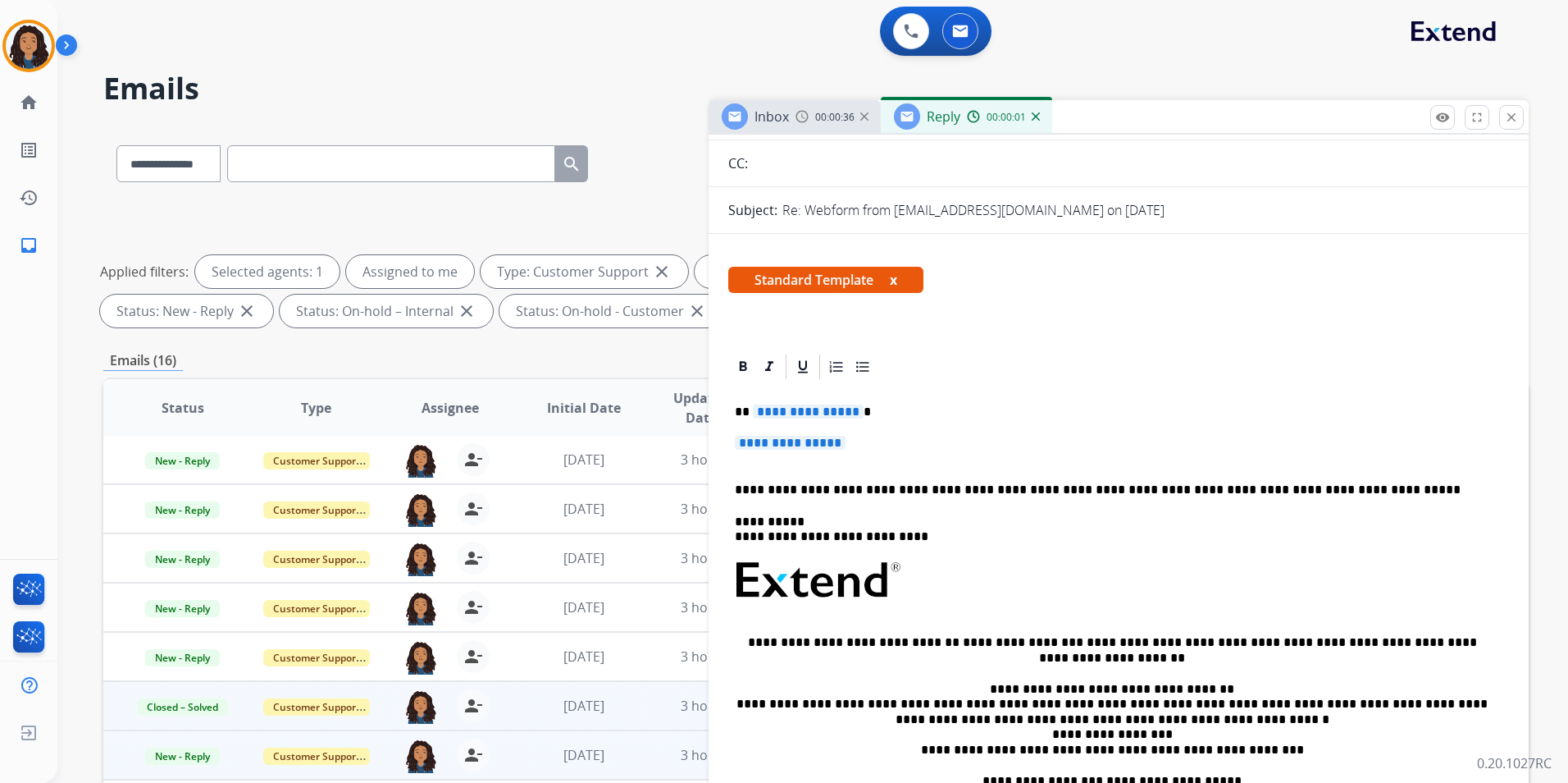
scroll to position [164, 0]
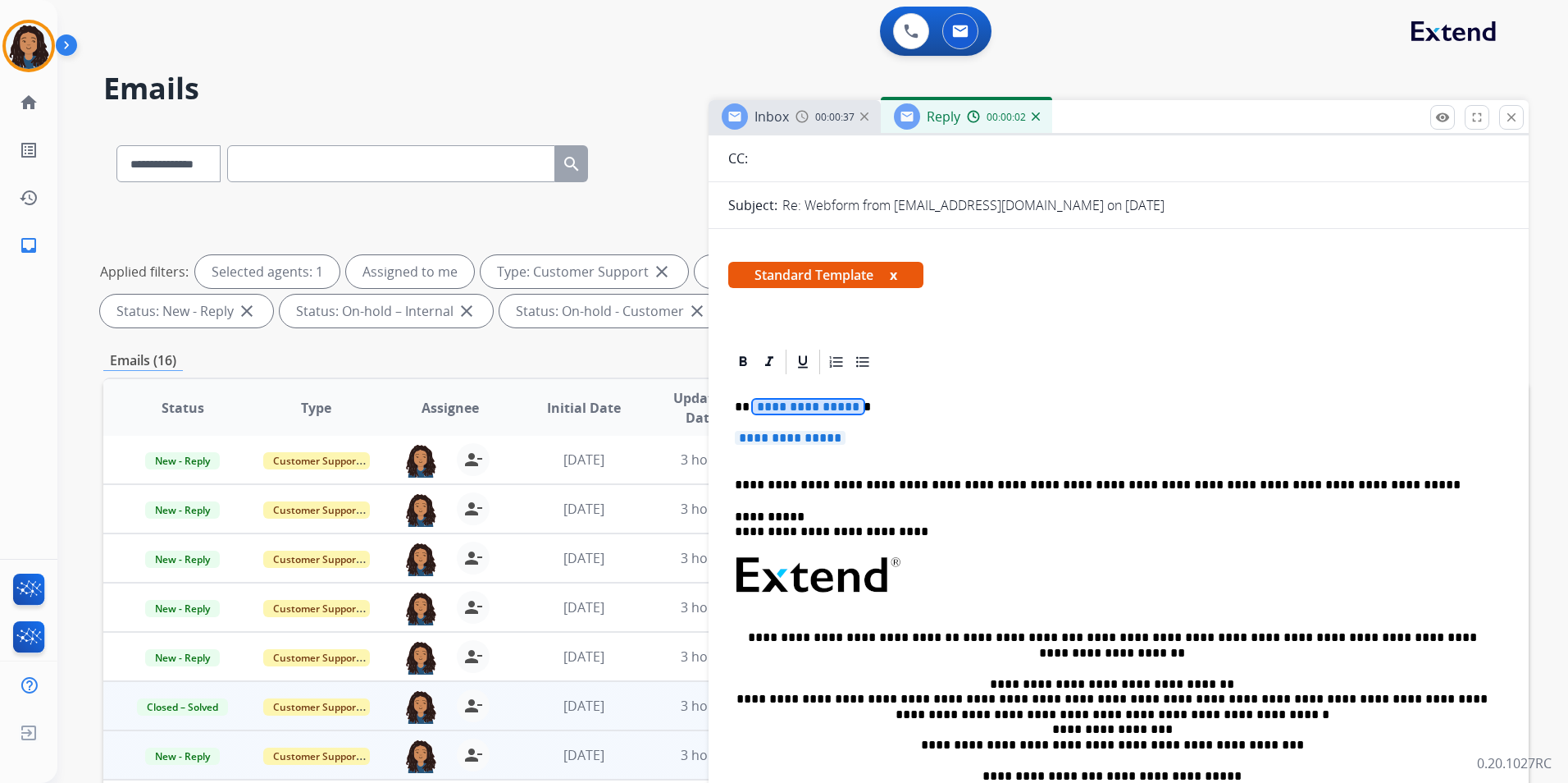
click at [829, 400] on span "**********" at bounding box center [807, 406] width 111 height 14
paste div
click at [809, 437] on span "**********" at bounding box center [790, 437] width 111 height 14
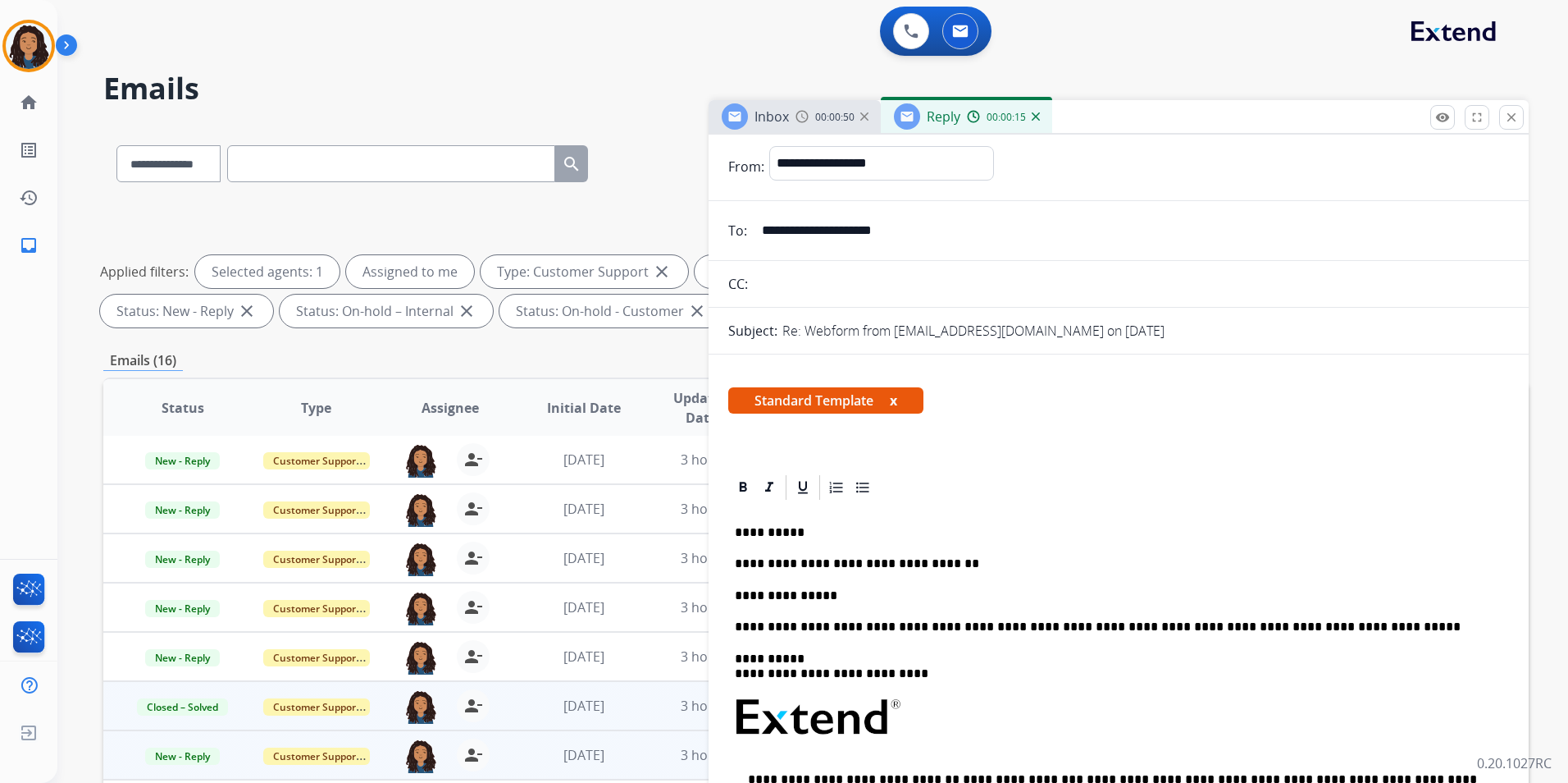
scroll to position [0, 0]
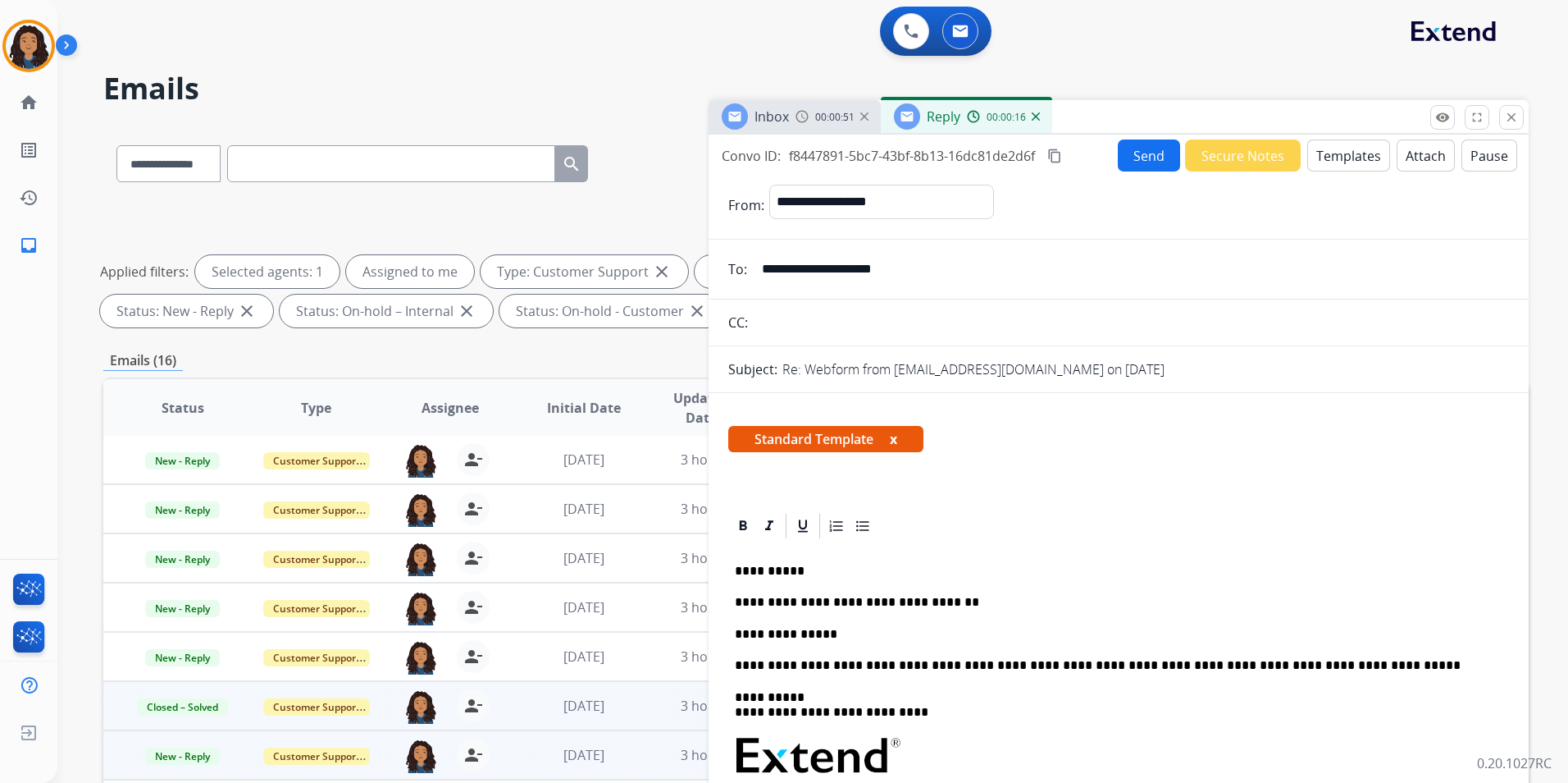
click at [1147, 154] on button "Send" at bounding box center [1149, 155] width 62 height 32
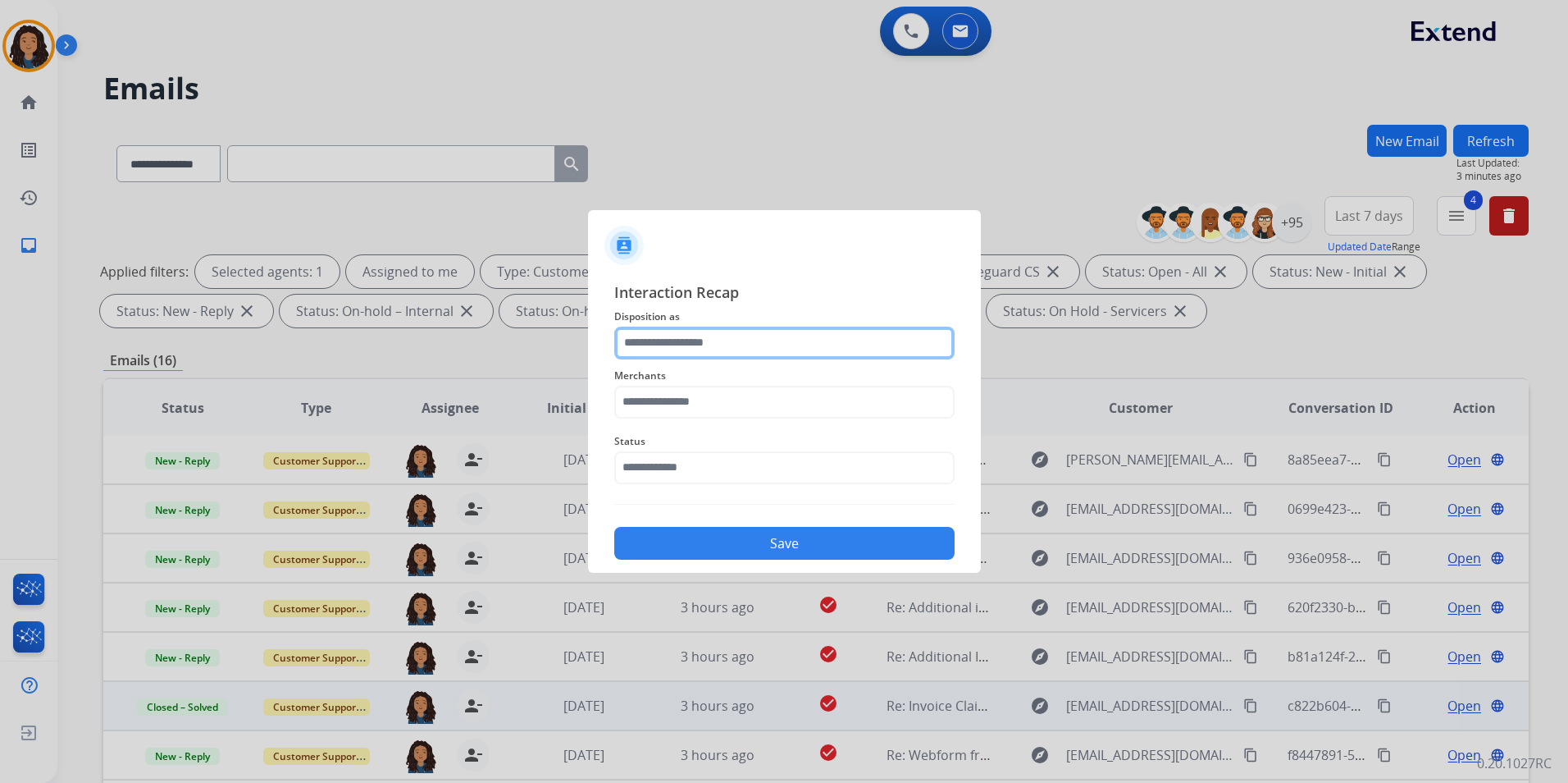
click at [729, 335] on input "text" at bounding box center [784, 343] width 340 height 33
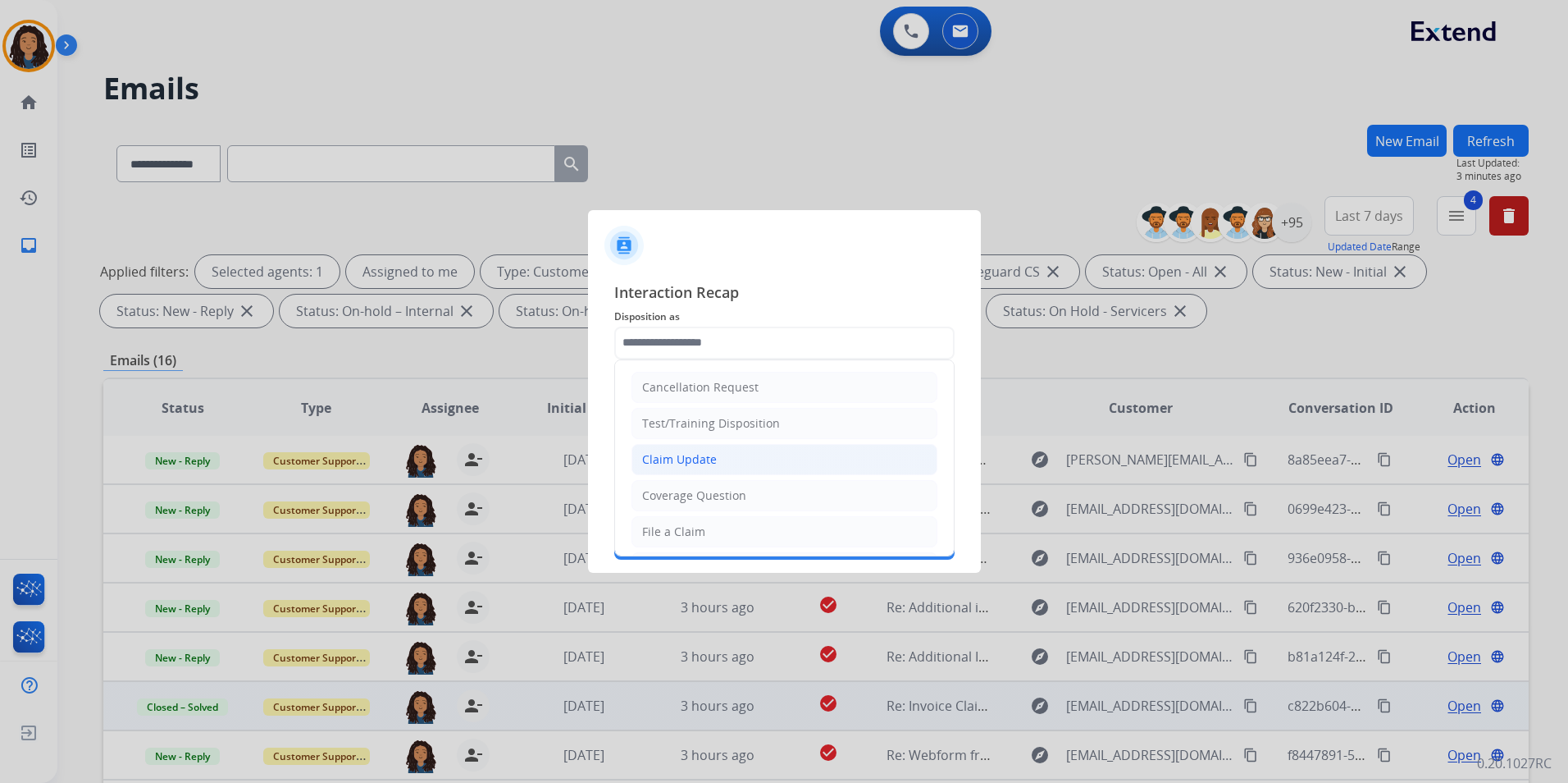
click at [760, 454] on li "Claim Update" at bounding box center [784, 459] width 306 height 31
type input "**********"
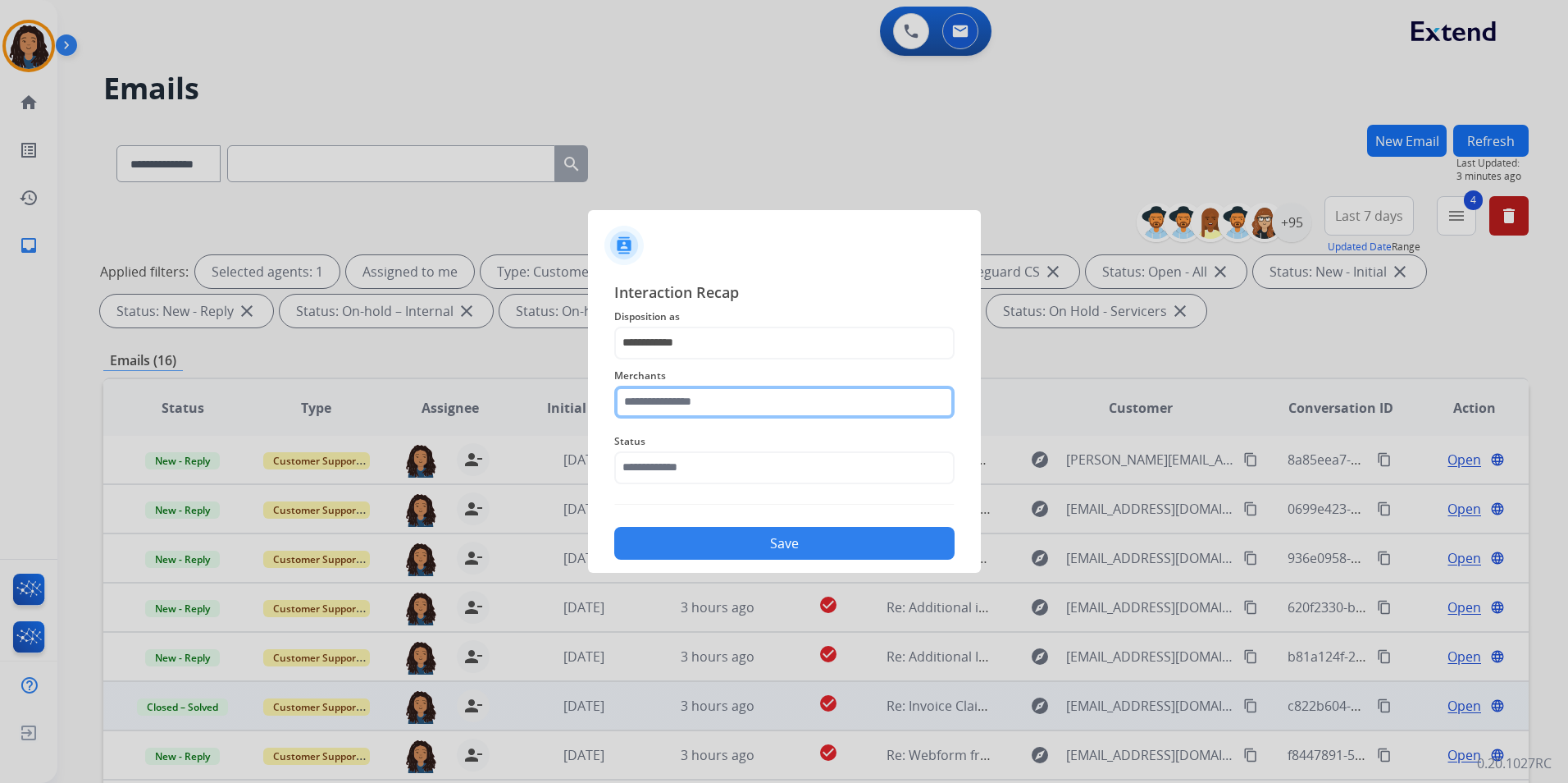
click at [763, 397] on input "text" at bounding box center [784, 403] width 340 height 33
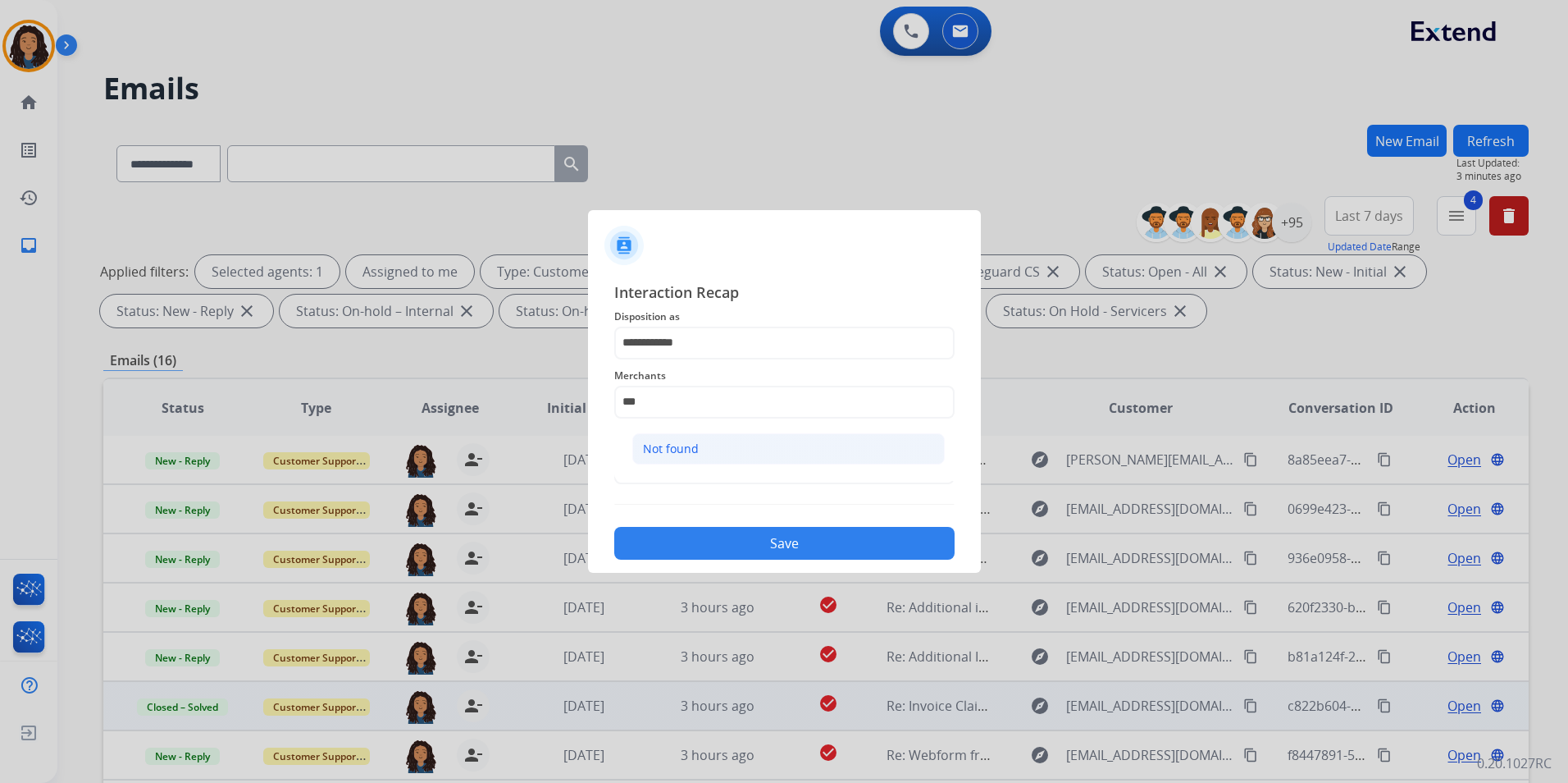
click at [704, 458] on li "Not found" at bounding box center [788, 448] width 313 height 31
type input "*********"
click at [704, 458] on input "text" at bounding box center [784, 468] width 340 height 33
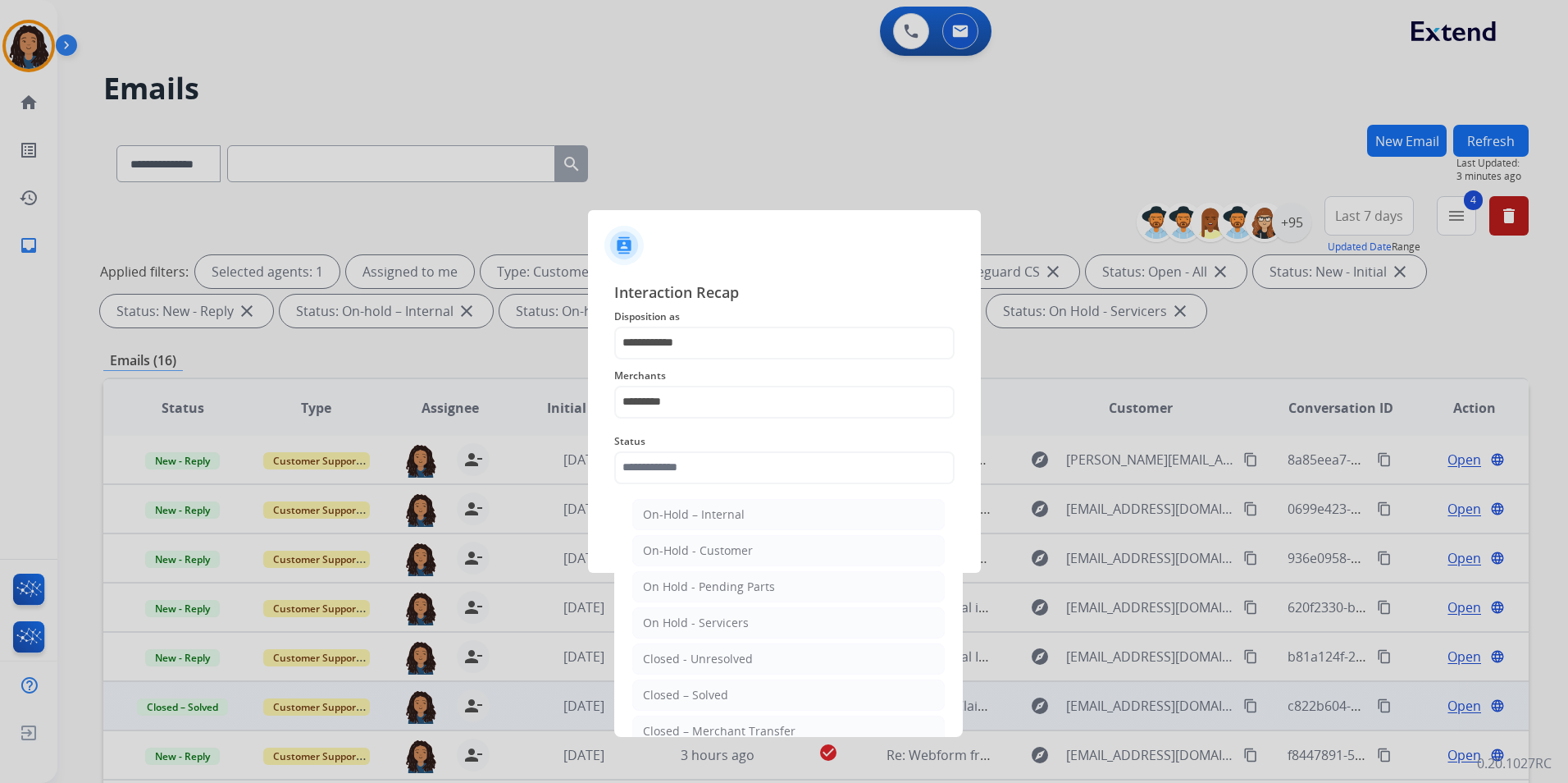
click at [723, 678] on ul "On-Hold – Internal On-Hold - Customer On Hold - Pending Parts On Hold - Service…" at bounding box center [788, 663] width 323 height 345
click at [718, 690] on div "Closed – Solved" at bounding box center [685, 695] width 85 height 17
type input "**********"
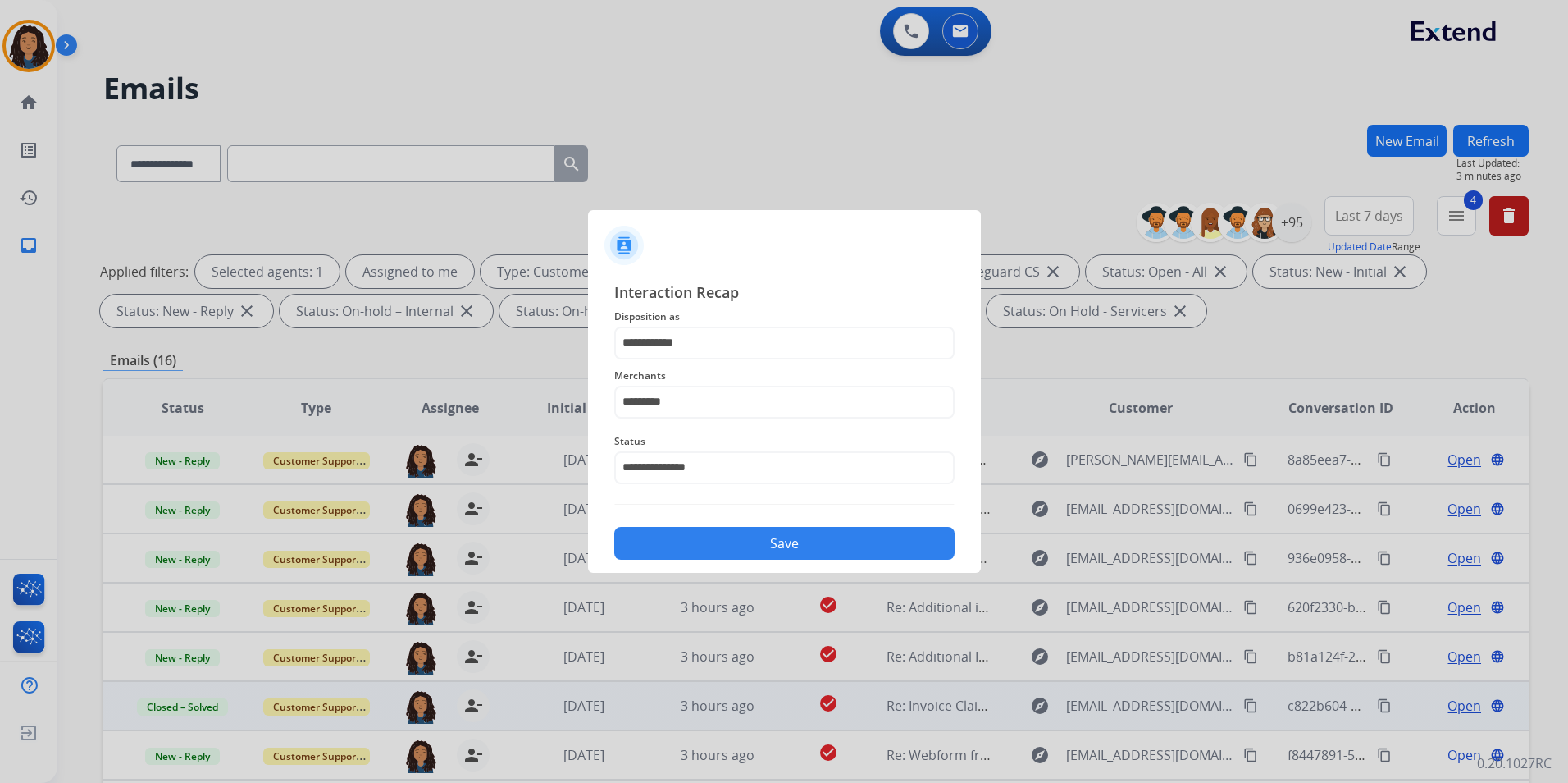
drag, startPoint x: 767, startPoint y: 538, endPoint x: 773, endPoint y: 531, distance: 9.2
click at [767, 536] on button "Save" at bounding box center [784, 543] width 340 height 33
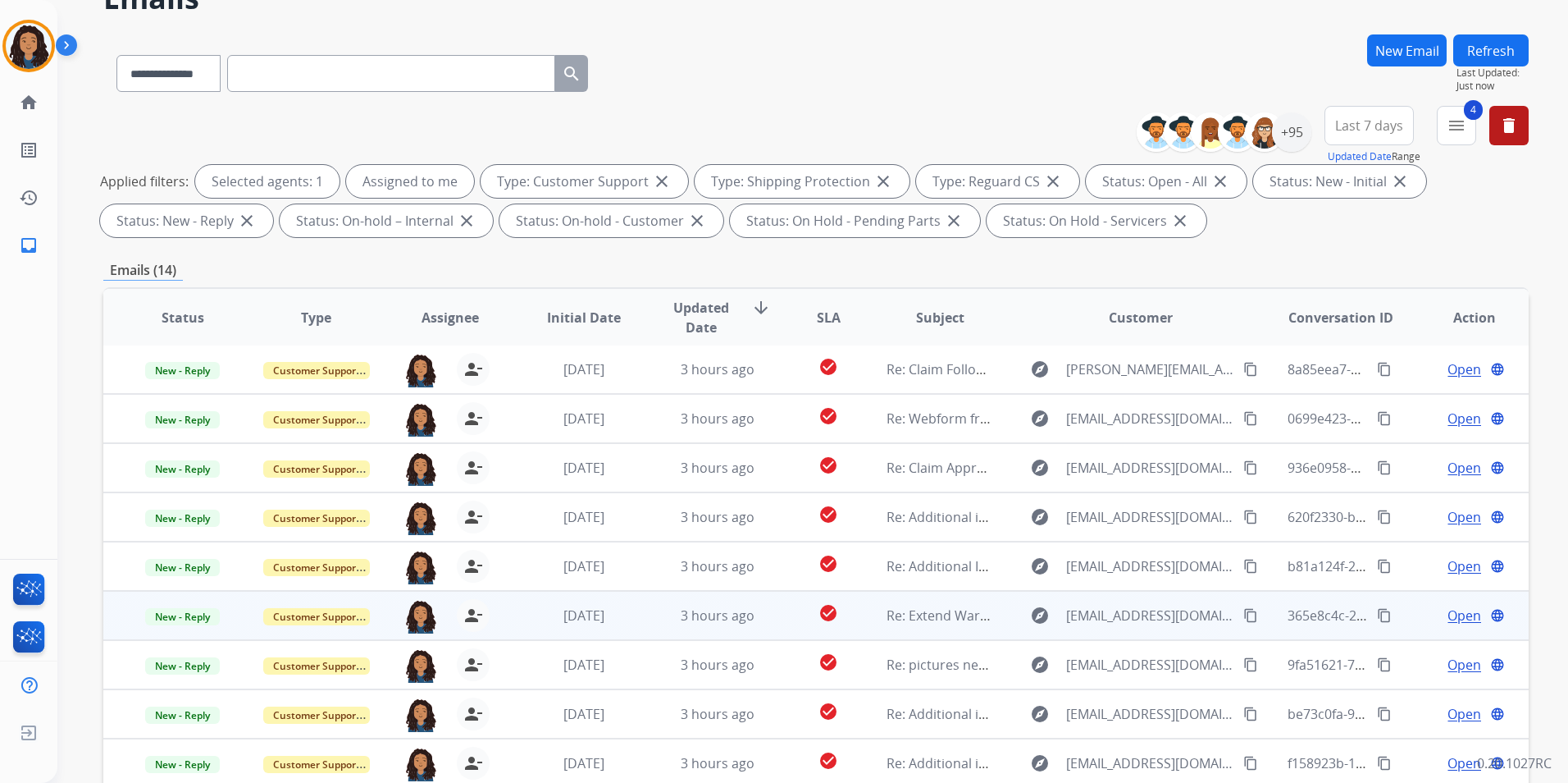
scroll to position [164, 0]
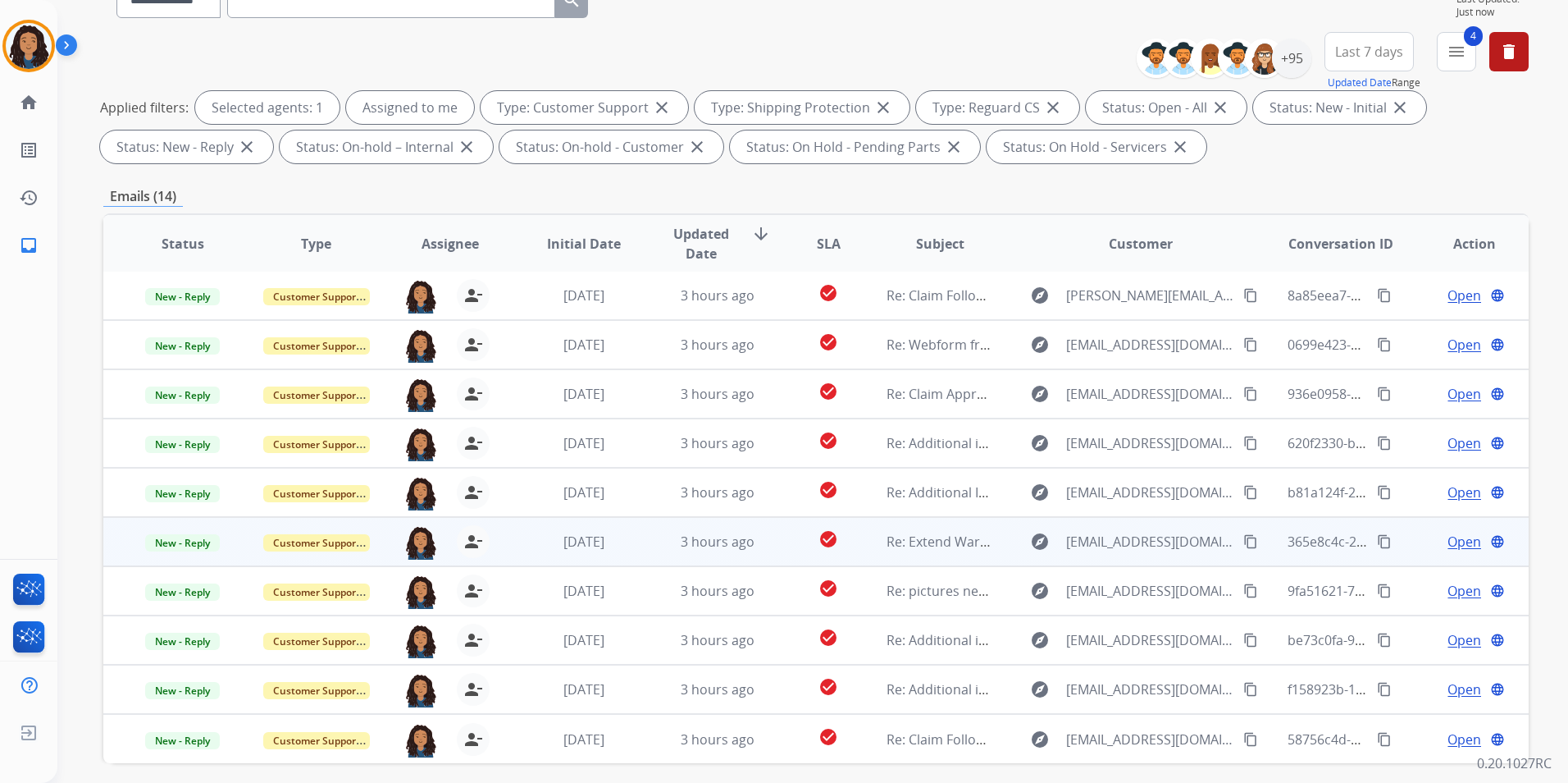
click at [1447, 537] on span "Open" at bounding box center [1464, 541] width 34 height 19
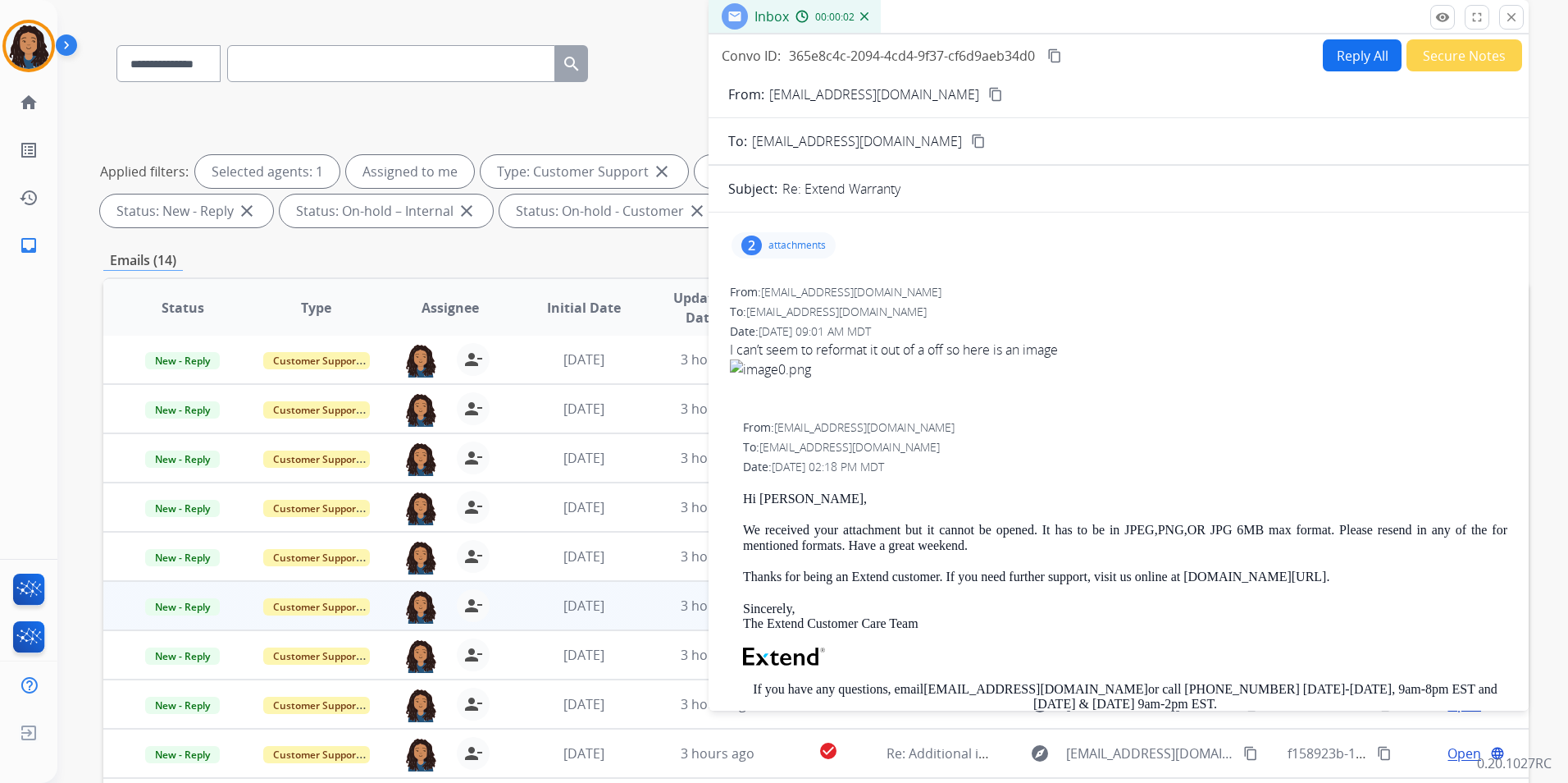
scroll to position [0, 0]
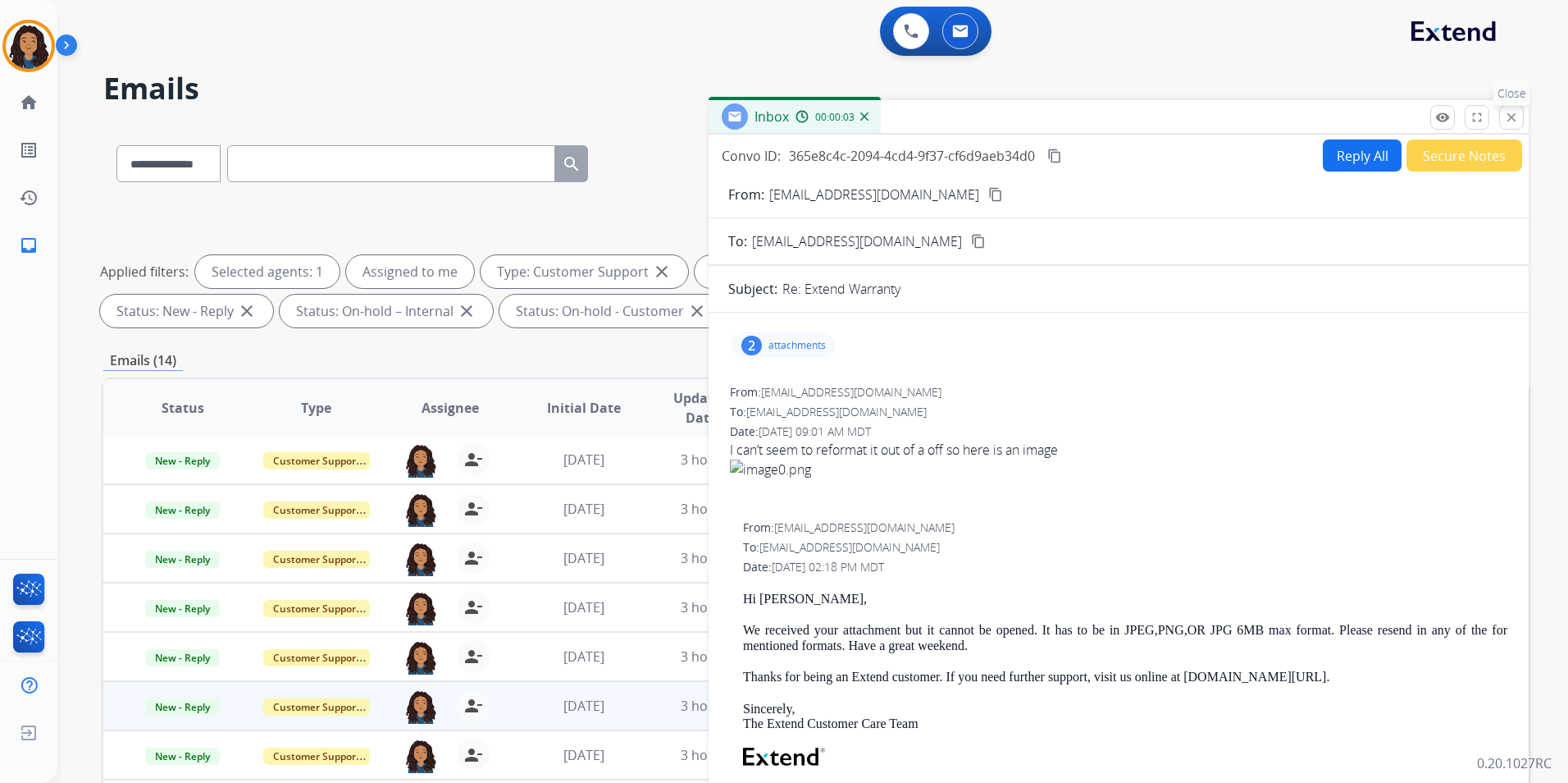
click at [1516, 109] on button "close Close" at bounding box center [1511, 117] width 25 height 25
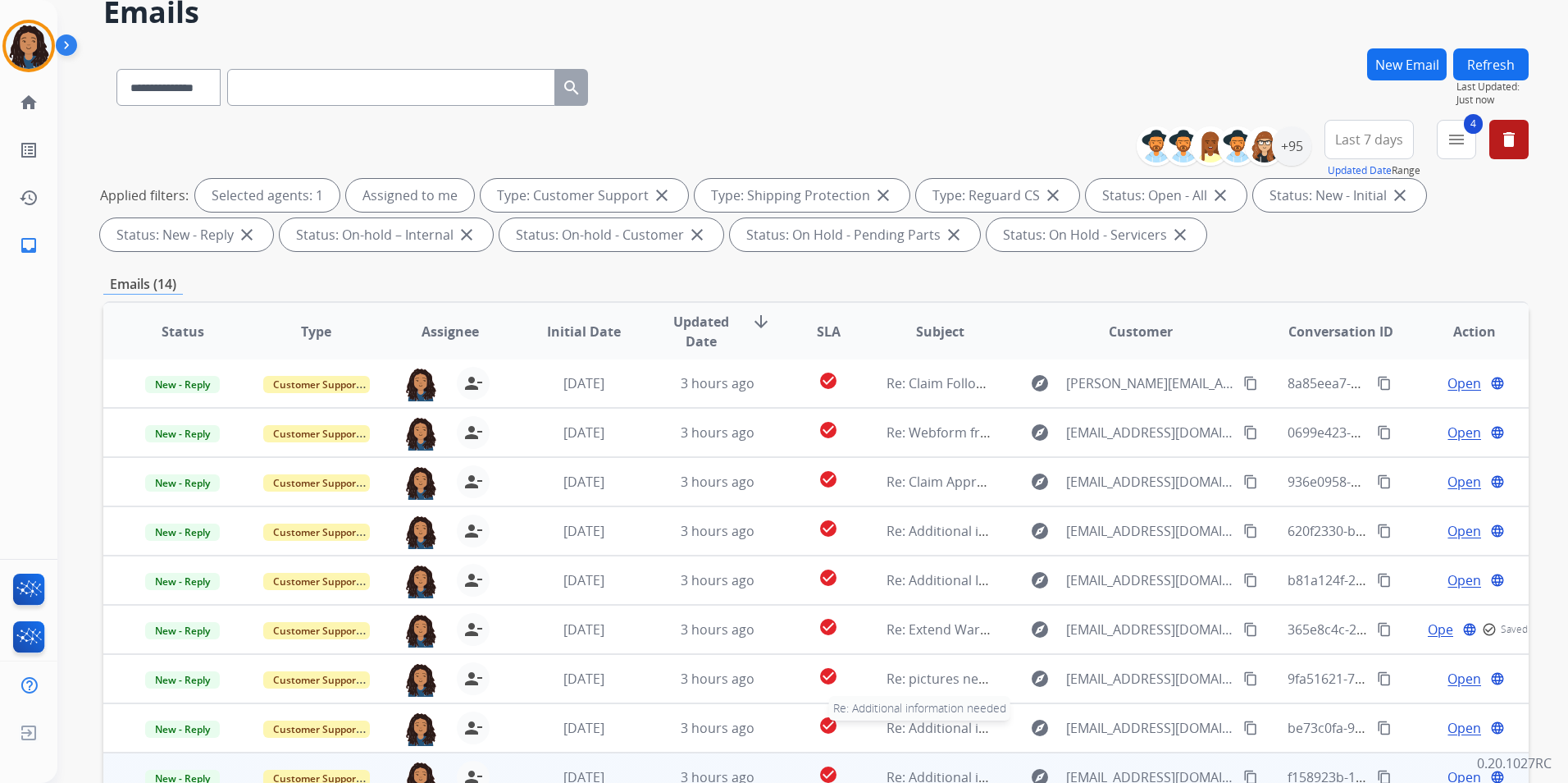
scroll to position [164, 0]
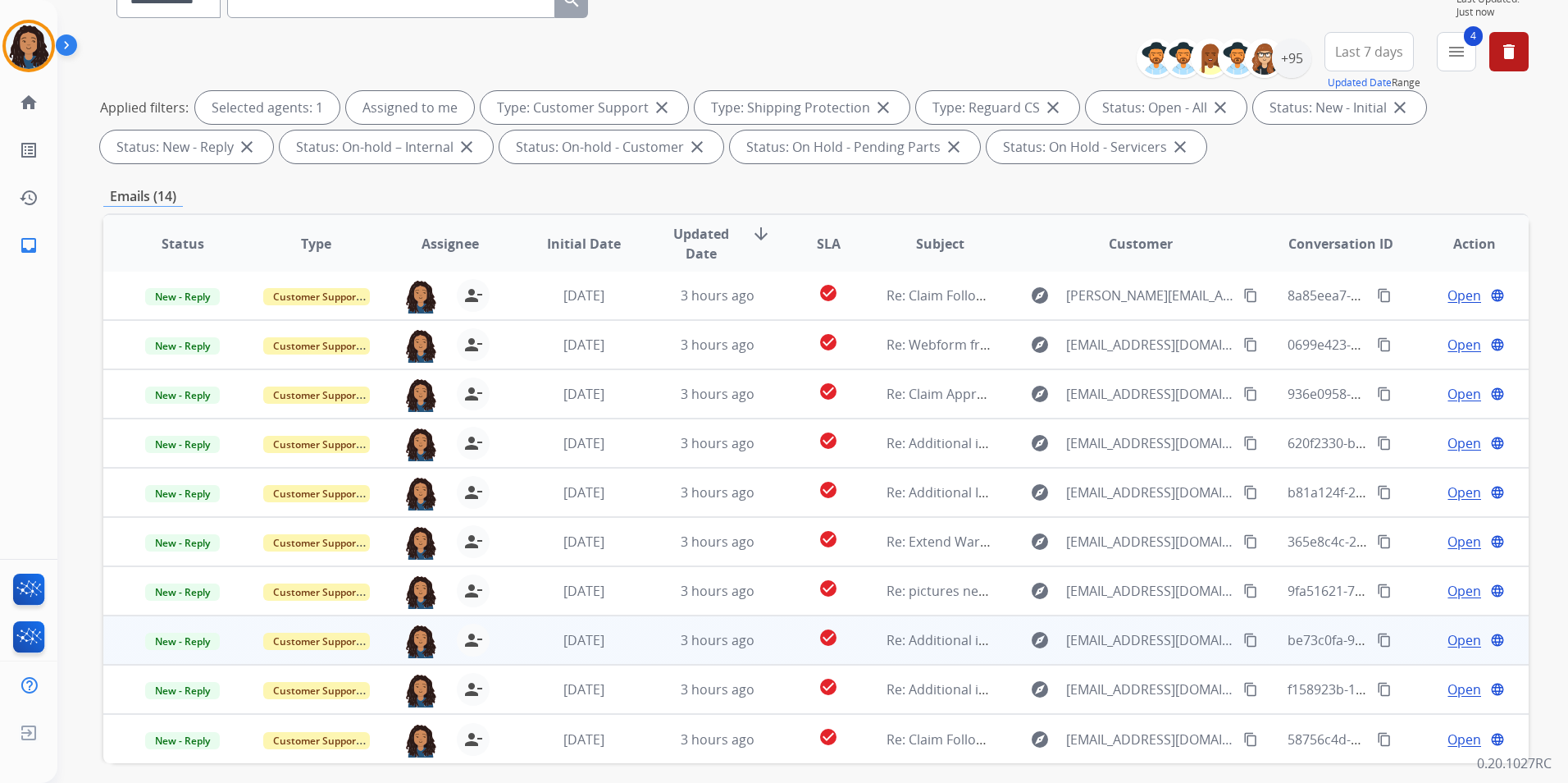
click at [1457, 637] on span "Open" at bounding box center [1464, 639] width 34 height 19
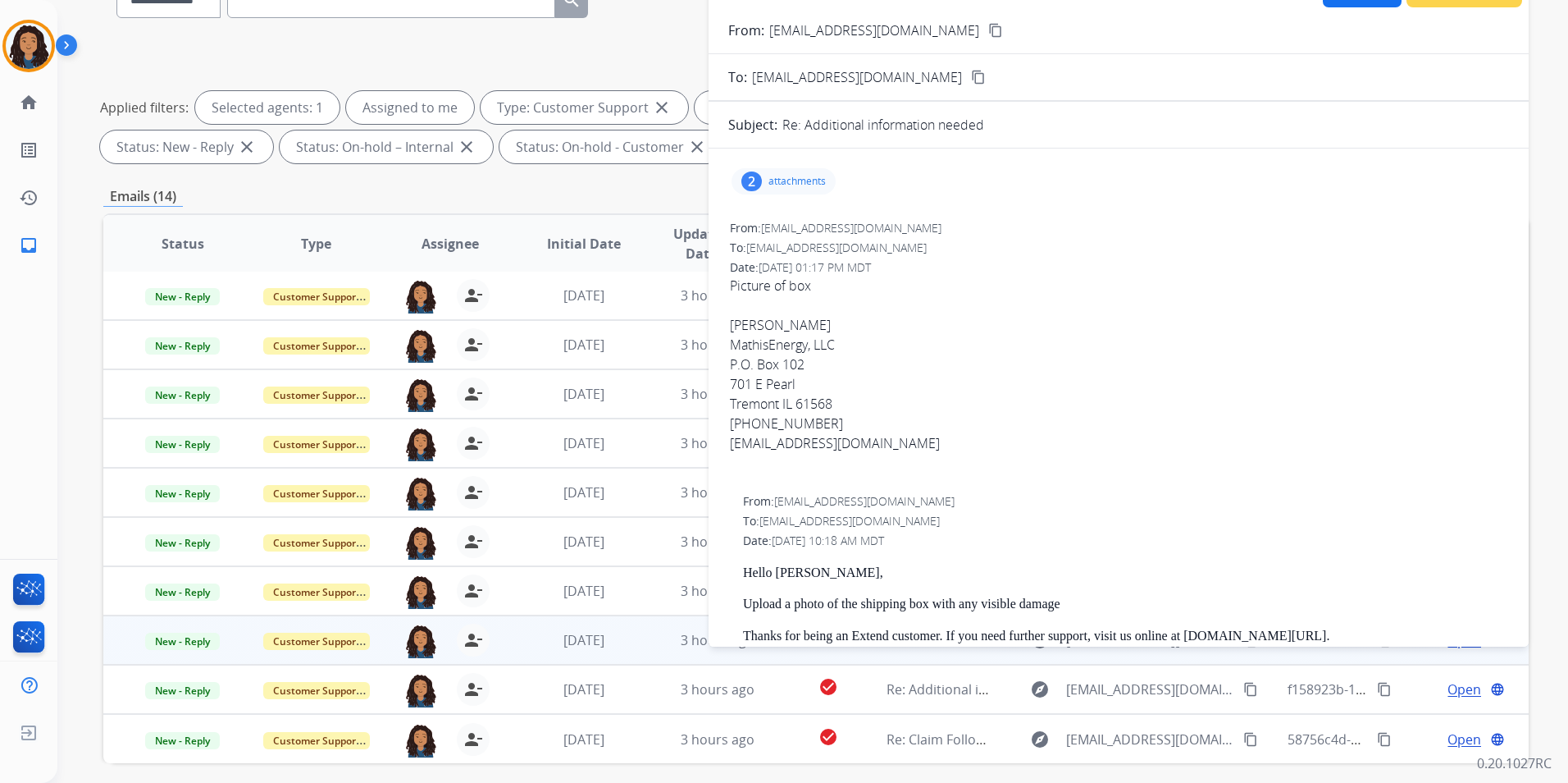
scroll to position [0, 0]
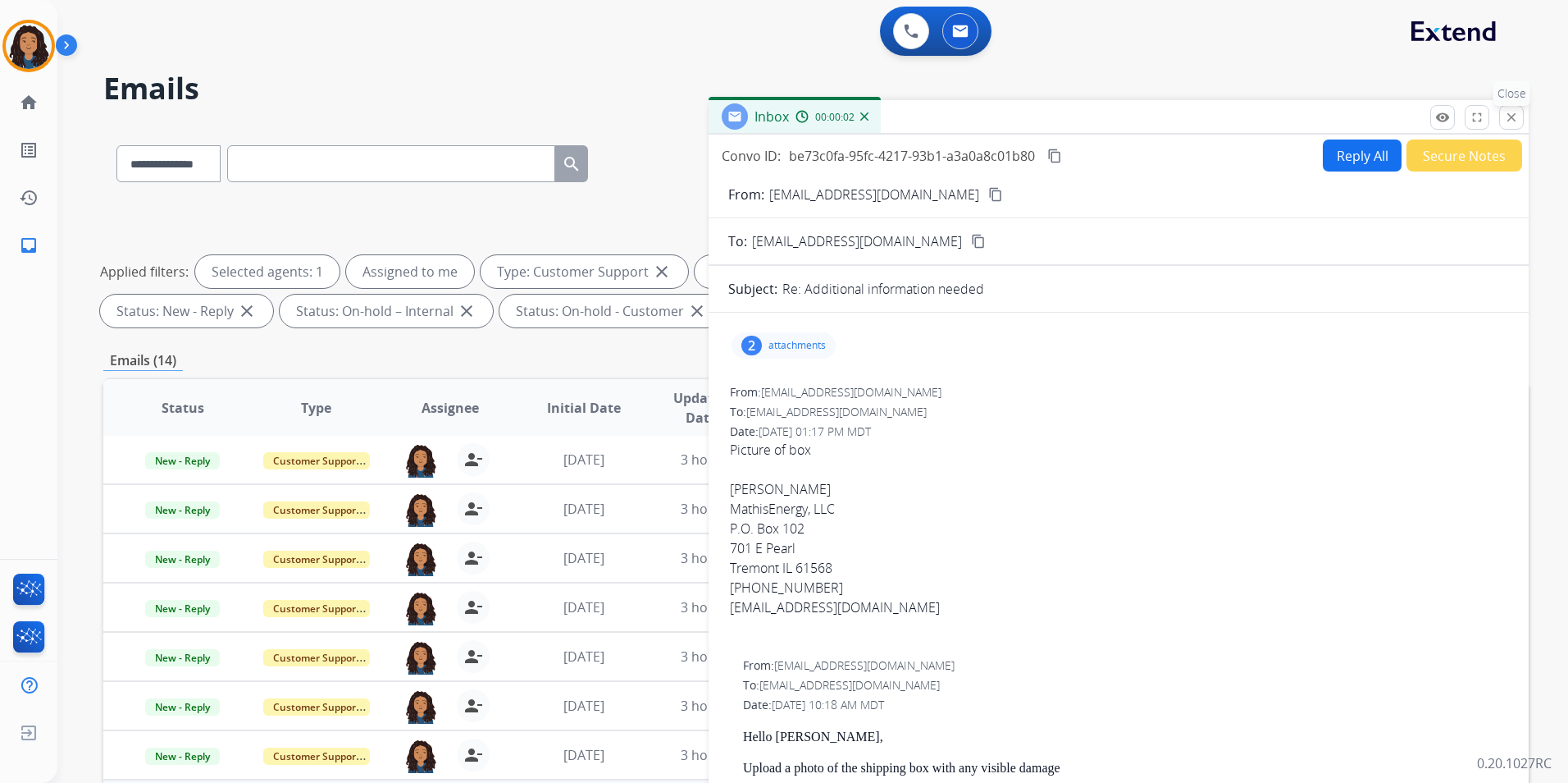
click at [1514, 116] on mat-icon "close" at bounding box center [1511, 117] width 15 height 15
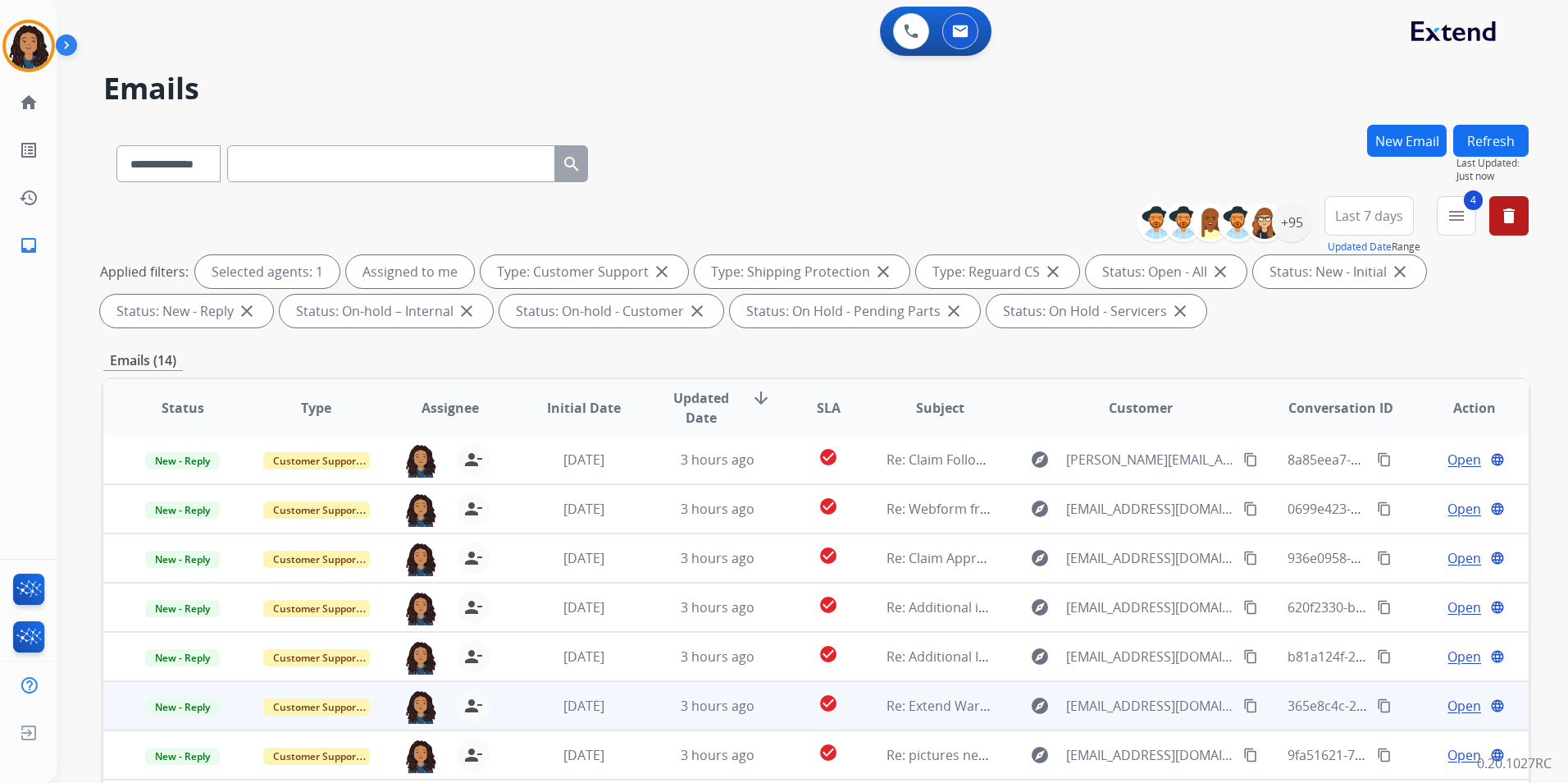
scroll to position [230, 0]
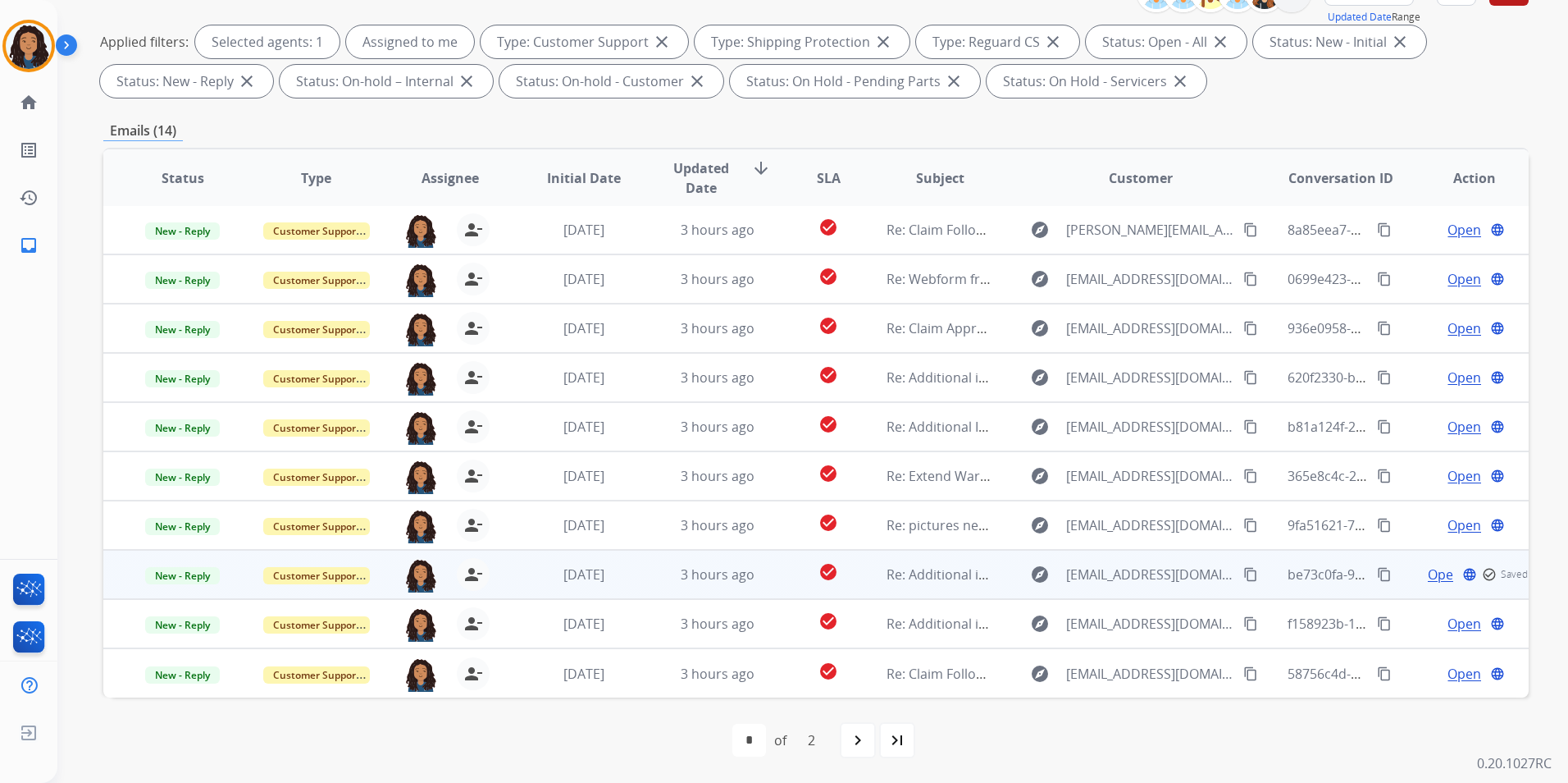
click at [1444, 572] on div "Open language check_circle_outline Saved" at bounding box center [1475, 574] width 106 height 19
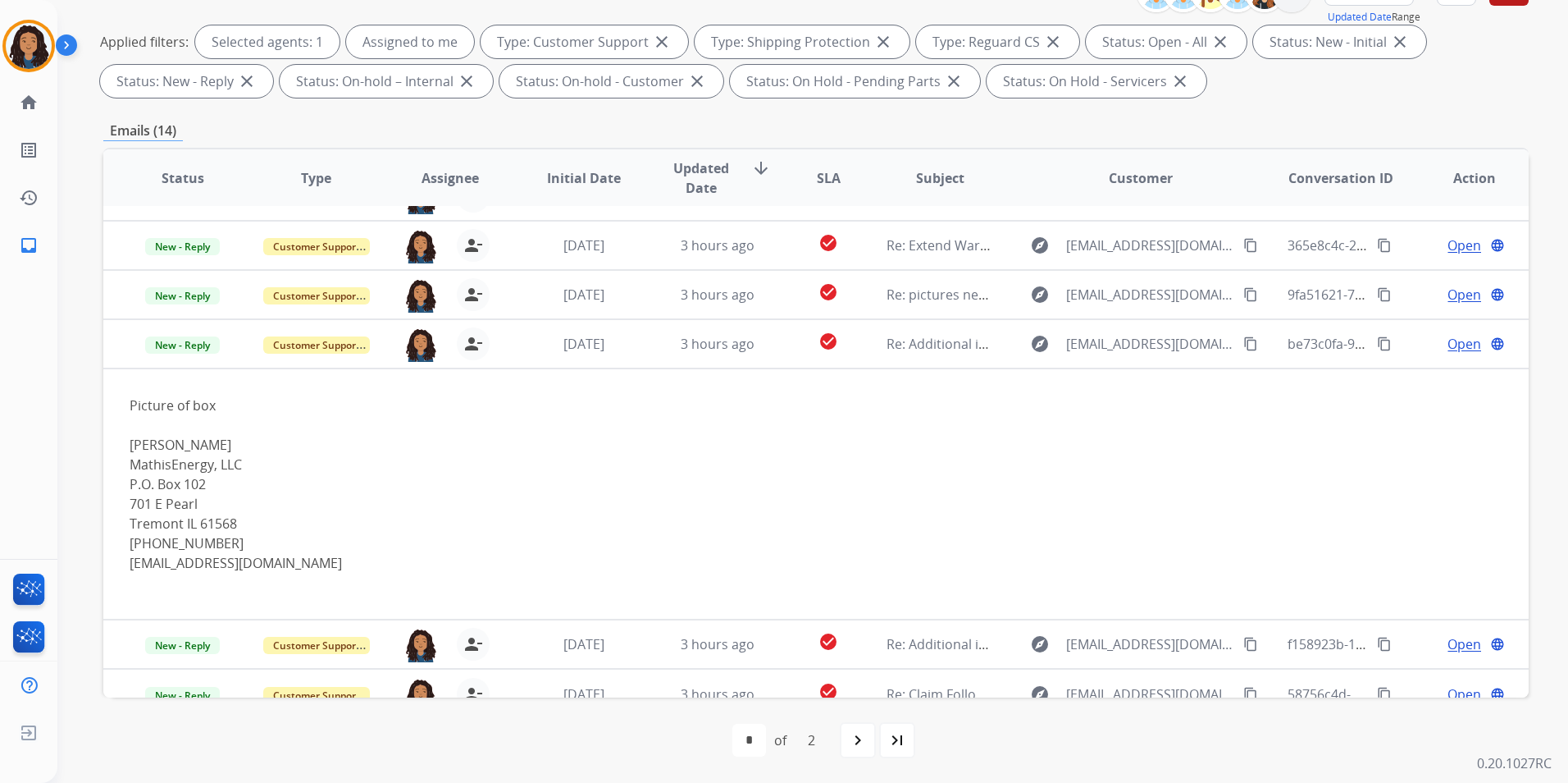
scroll to position [253, 0]
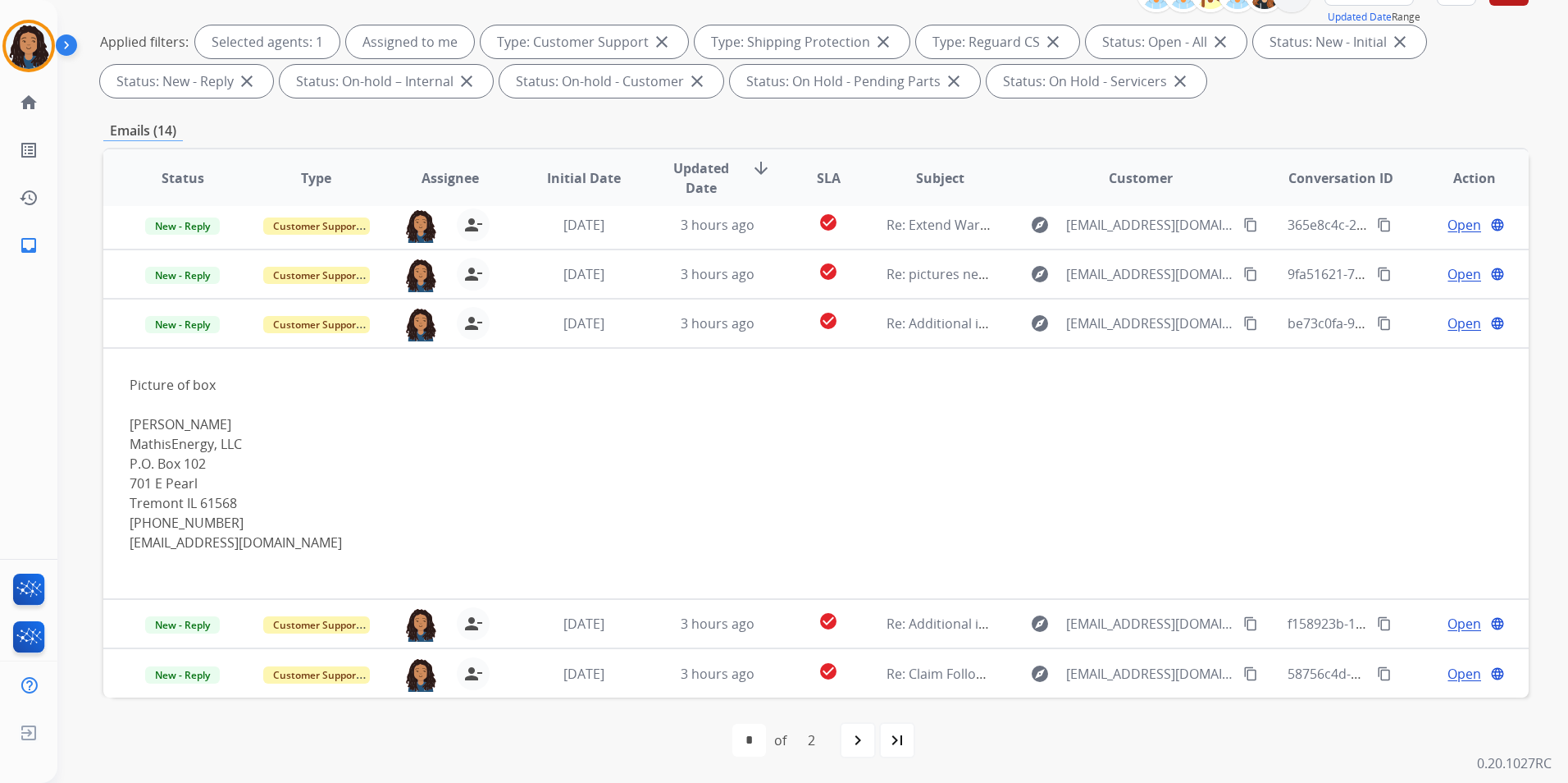
click at [917, 721] on div "first_page navigate_before * * of 2 navigate_next last_page" at bounding box center [816, 740] width 1425 height 85
click at [910, 739] on div "last_page" at bounding box center [896, 739] width 36 height 36
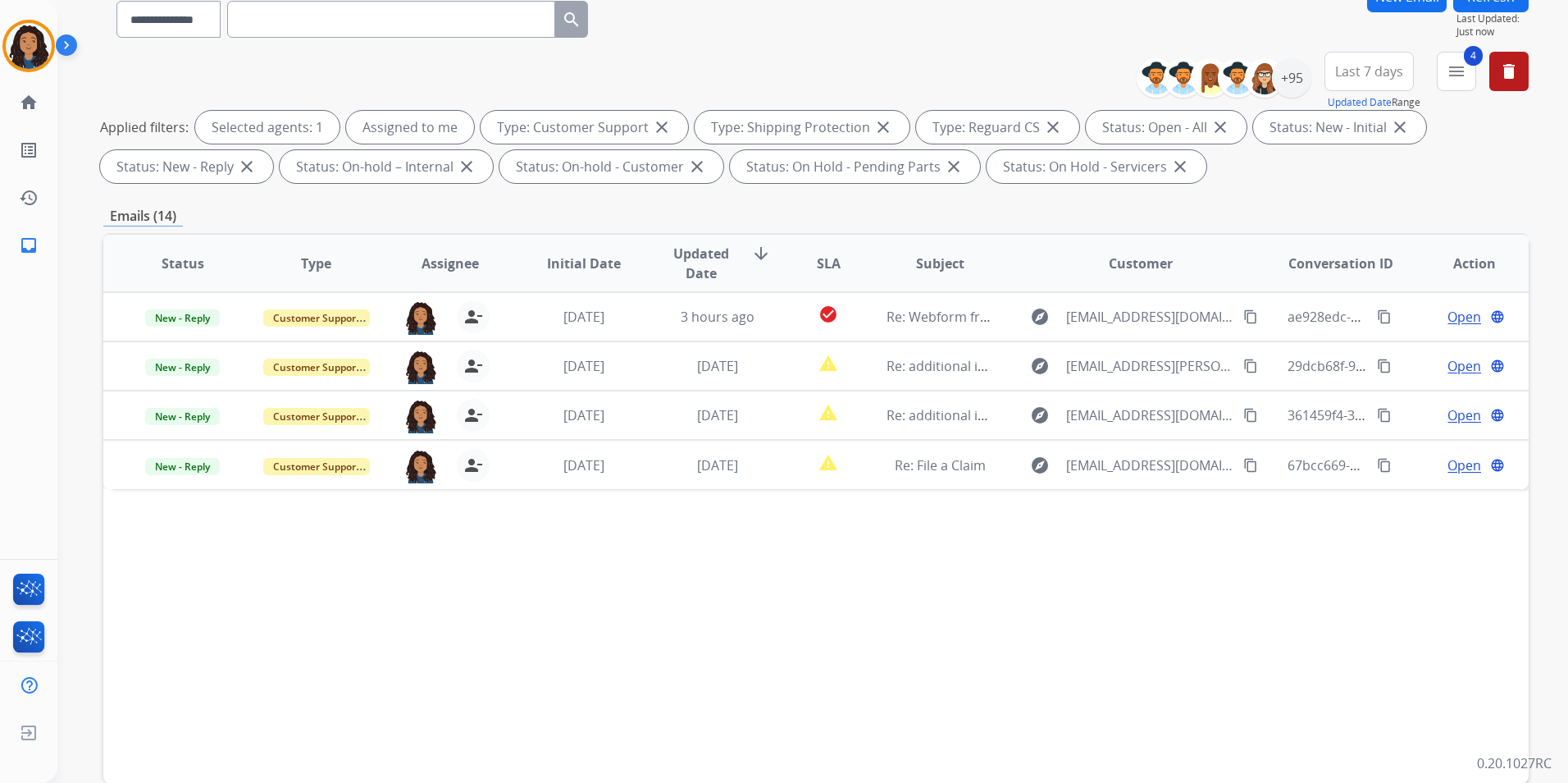
scroll to position [230, 0]
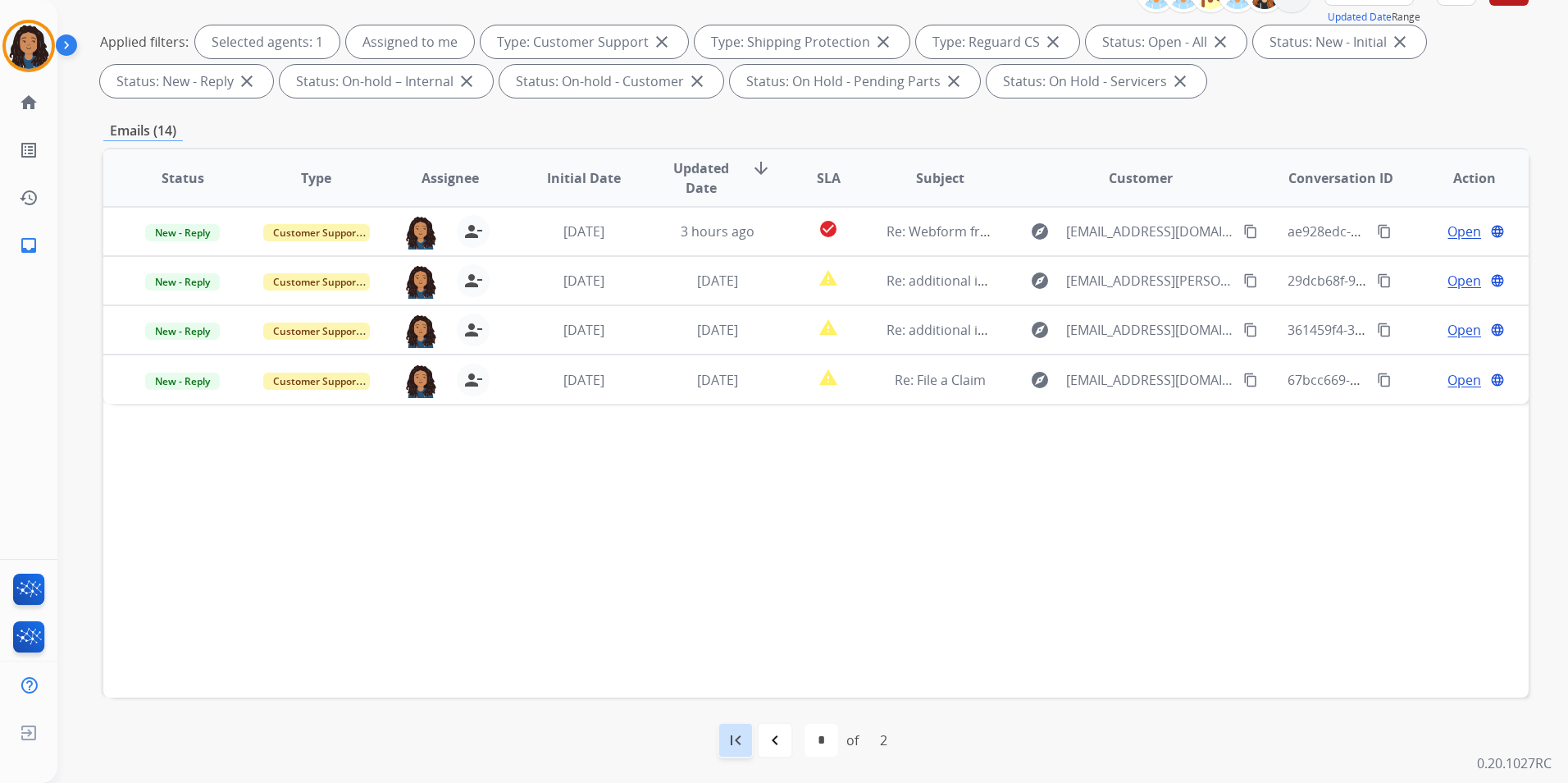
click at [738, 738] on mat-icon "first_page" at bounding box center [735, 739] width 19 height 19
select select "*"
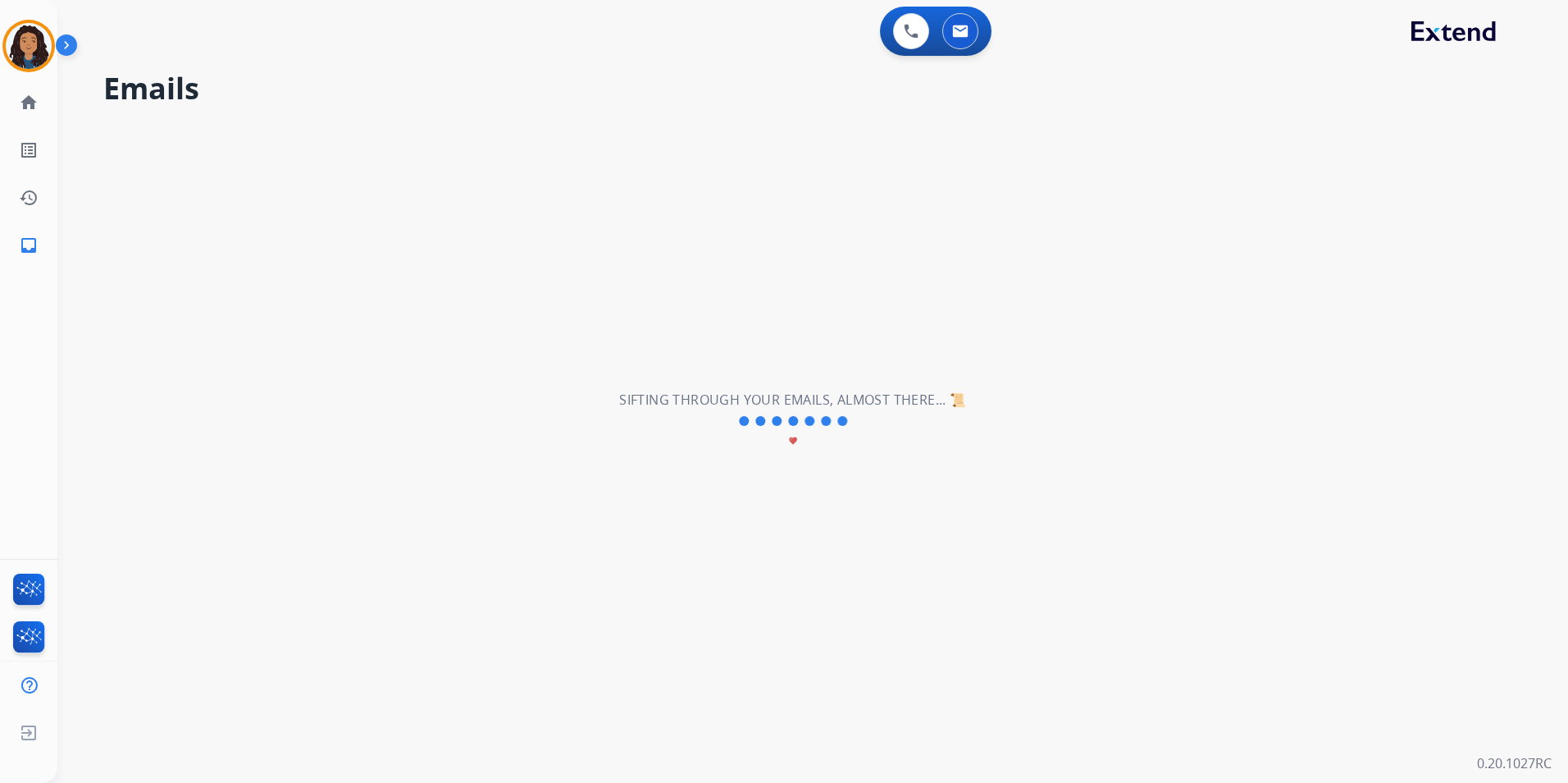
scroll to position [0, 0]
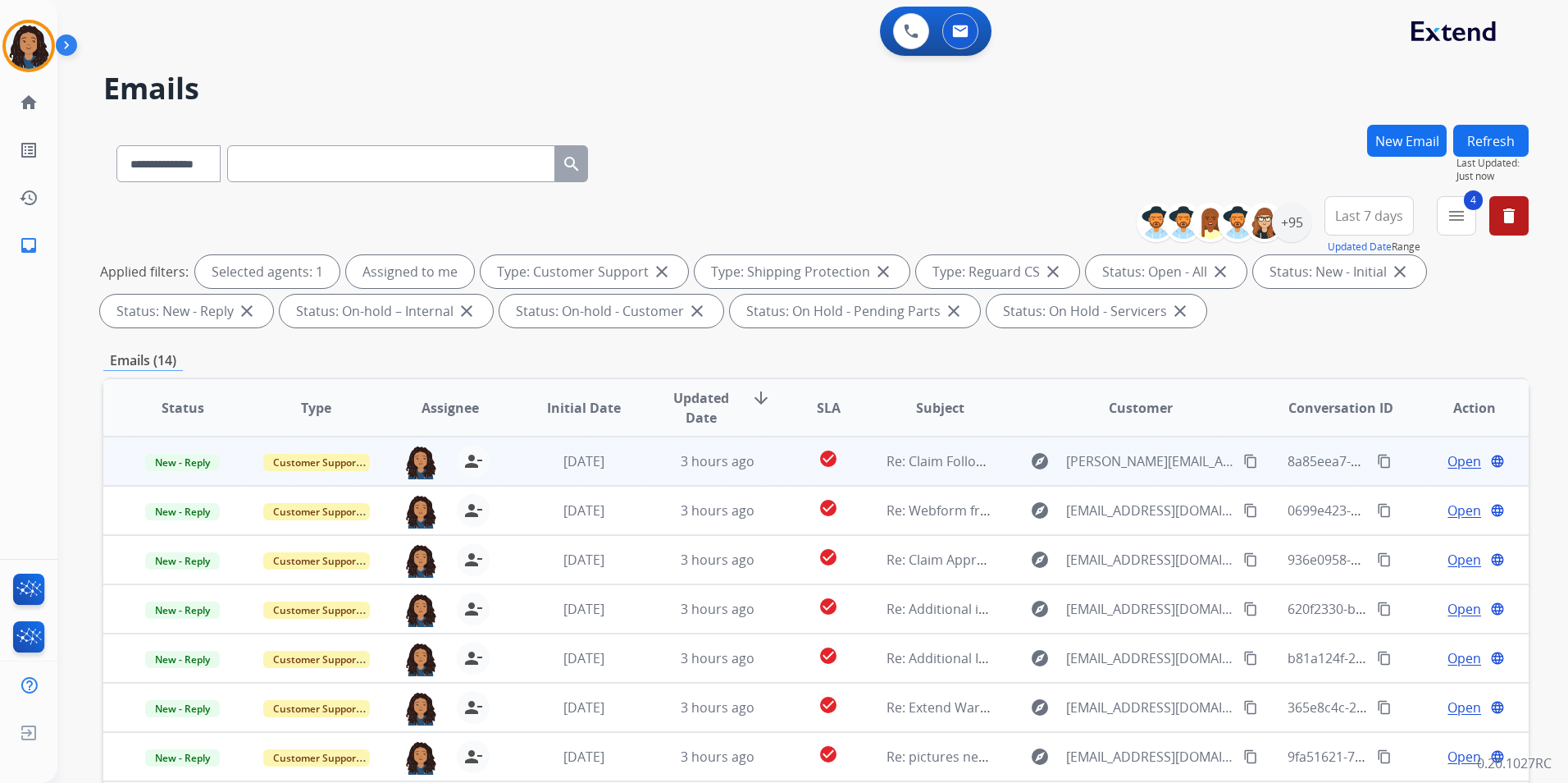
click at [1461, 459] on span "Open" at bounding box center [1464, 460] width 34 height 19
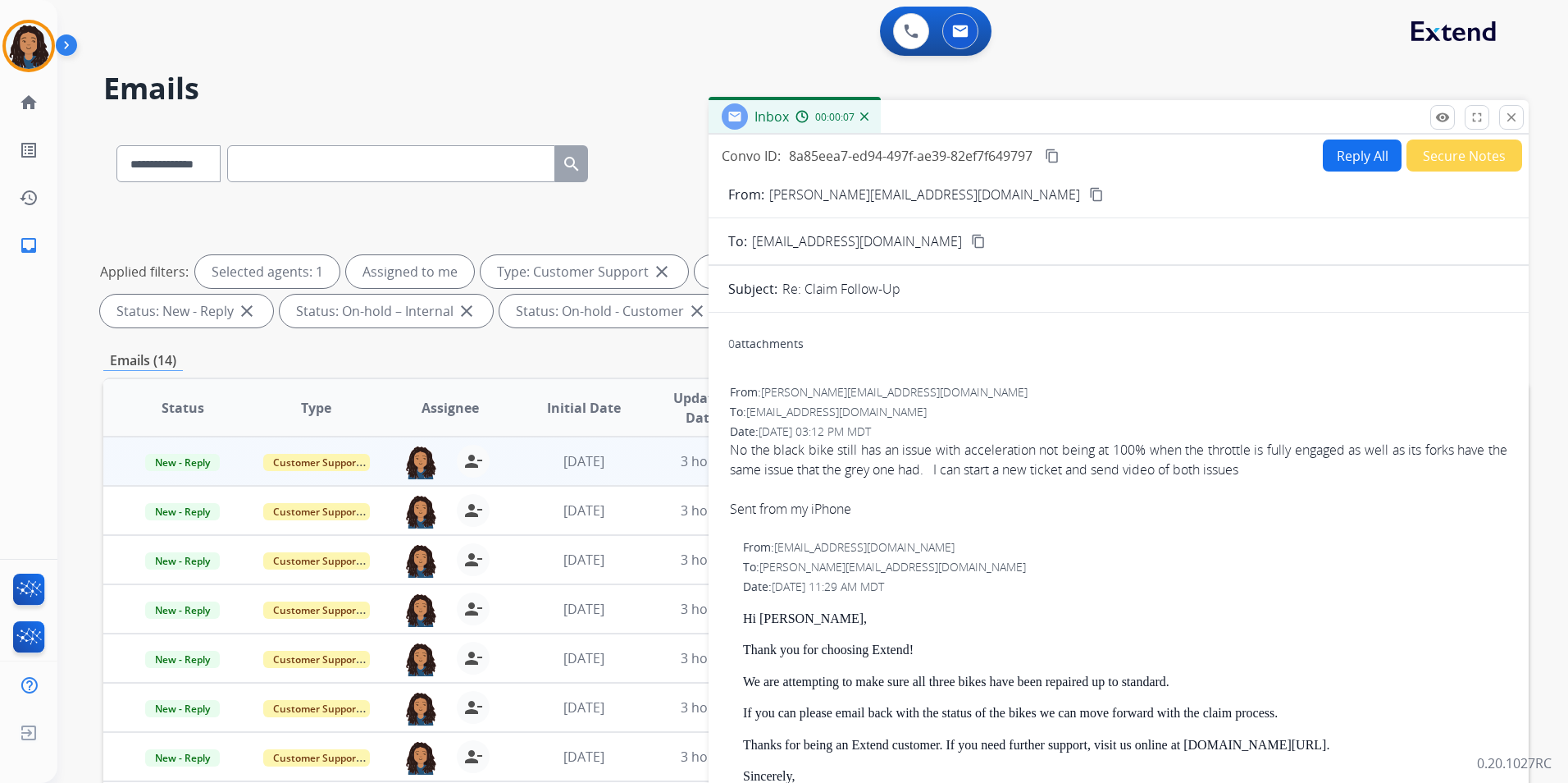
click at [1087, 193] on button "content_copy" at bounding box center [1096, 193] width 19 height 19
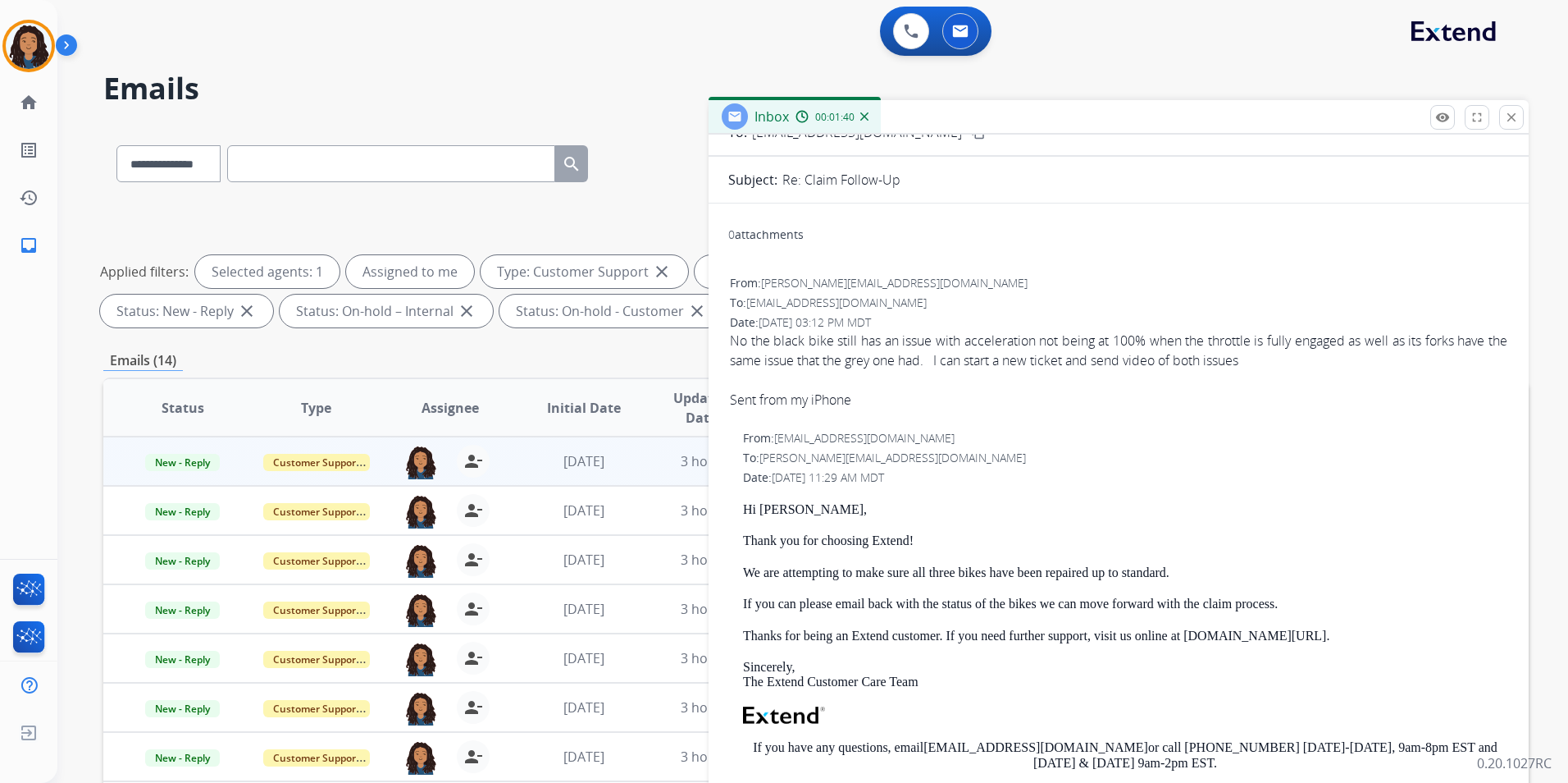
scroll to position [164, 0]
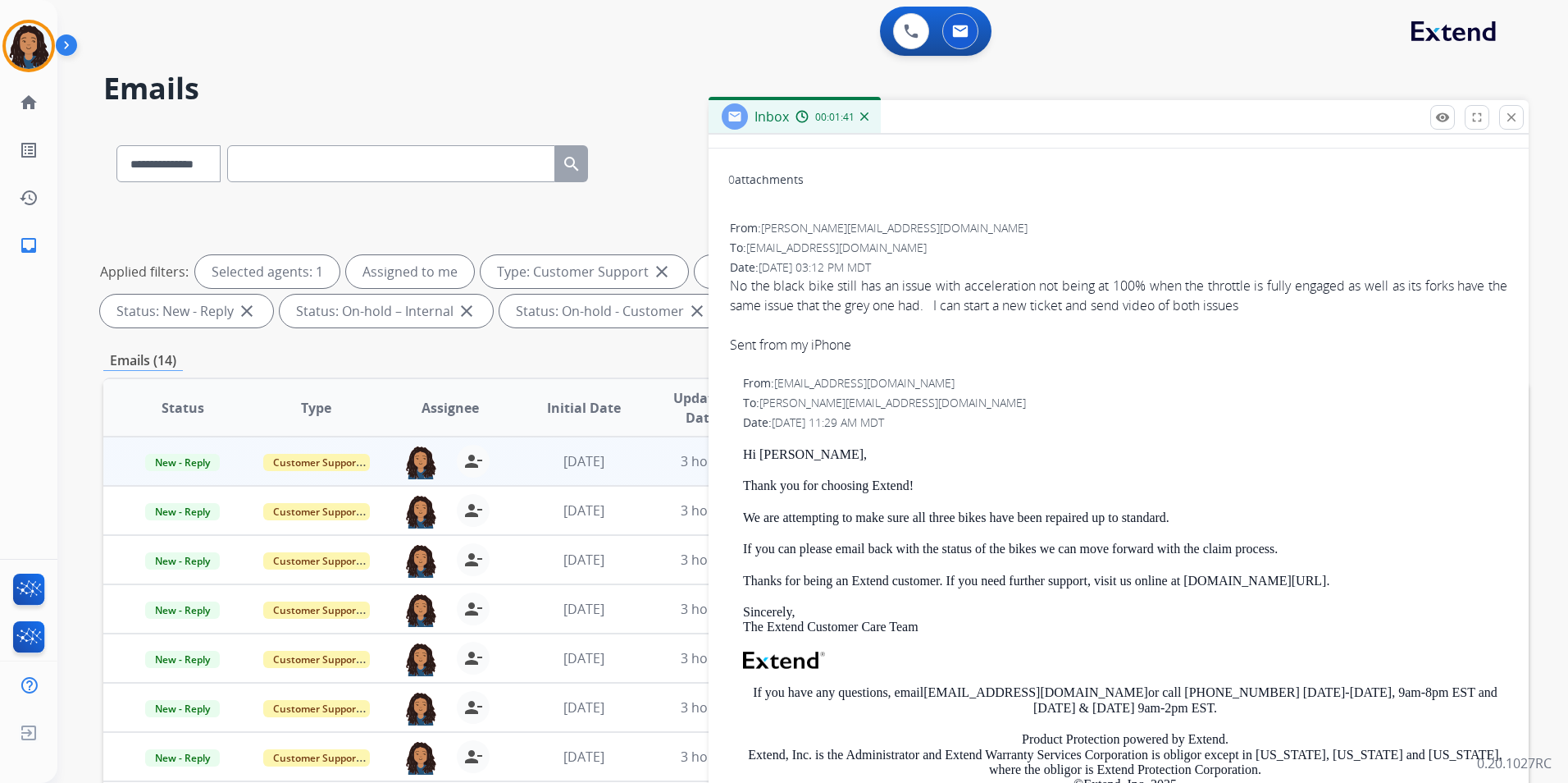
click at [1187, 35] on div "0 Voice Interactions 0 Email Interactions" at bounding box center [803, 32] width 1452 height 52
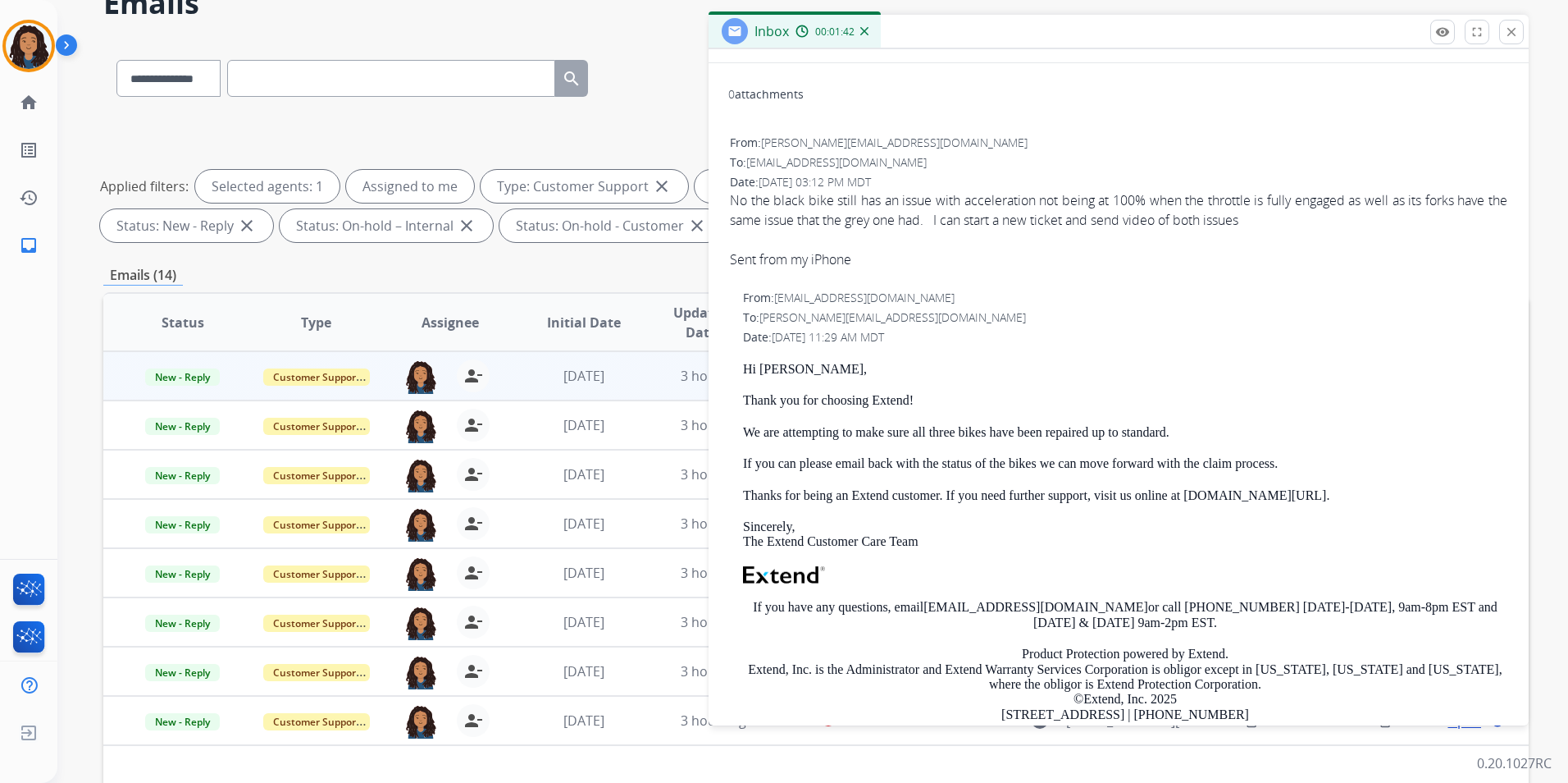
scroll to position [0, 0]
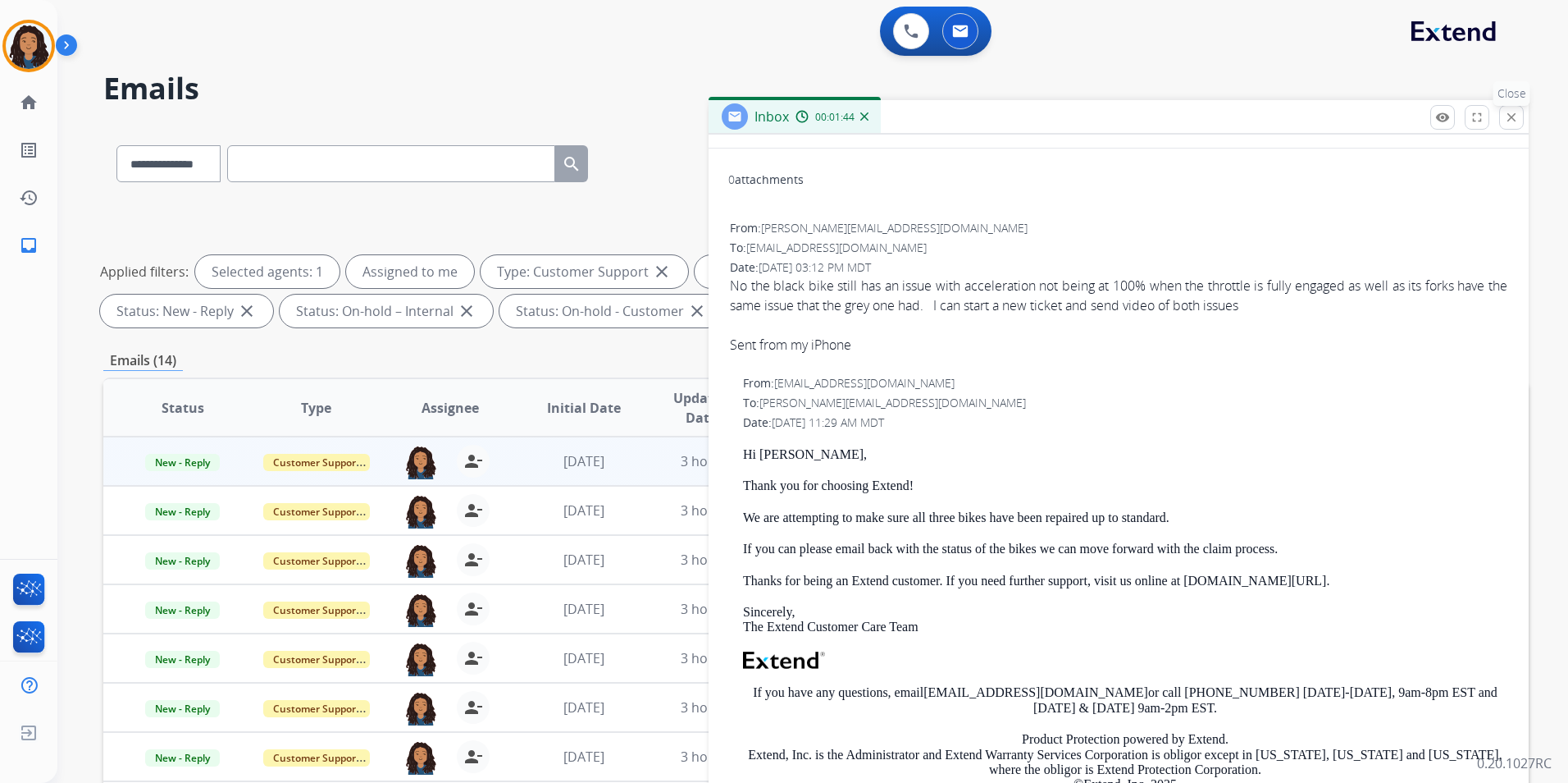
click at [1511, 120] on mat-icon "close" at bounding box center [1511, 117] width 15 height 15
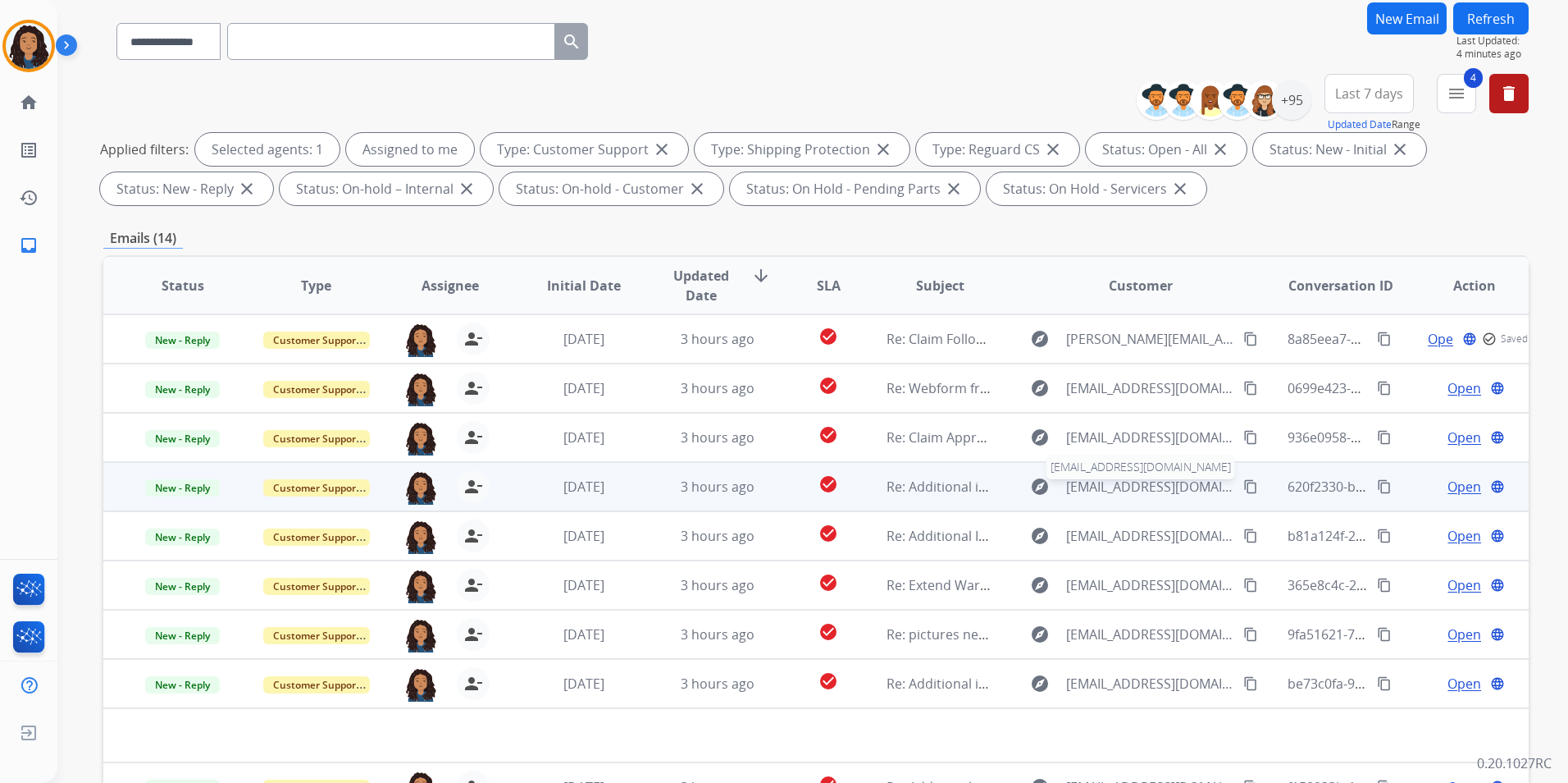
scroll to position [230, 0]
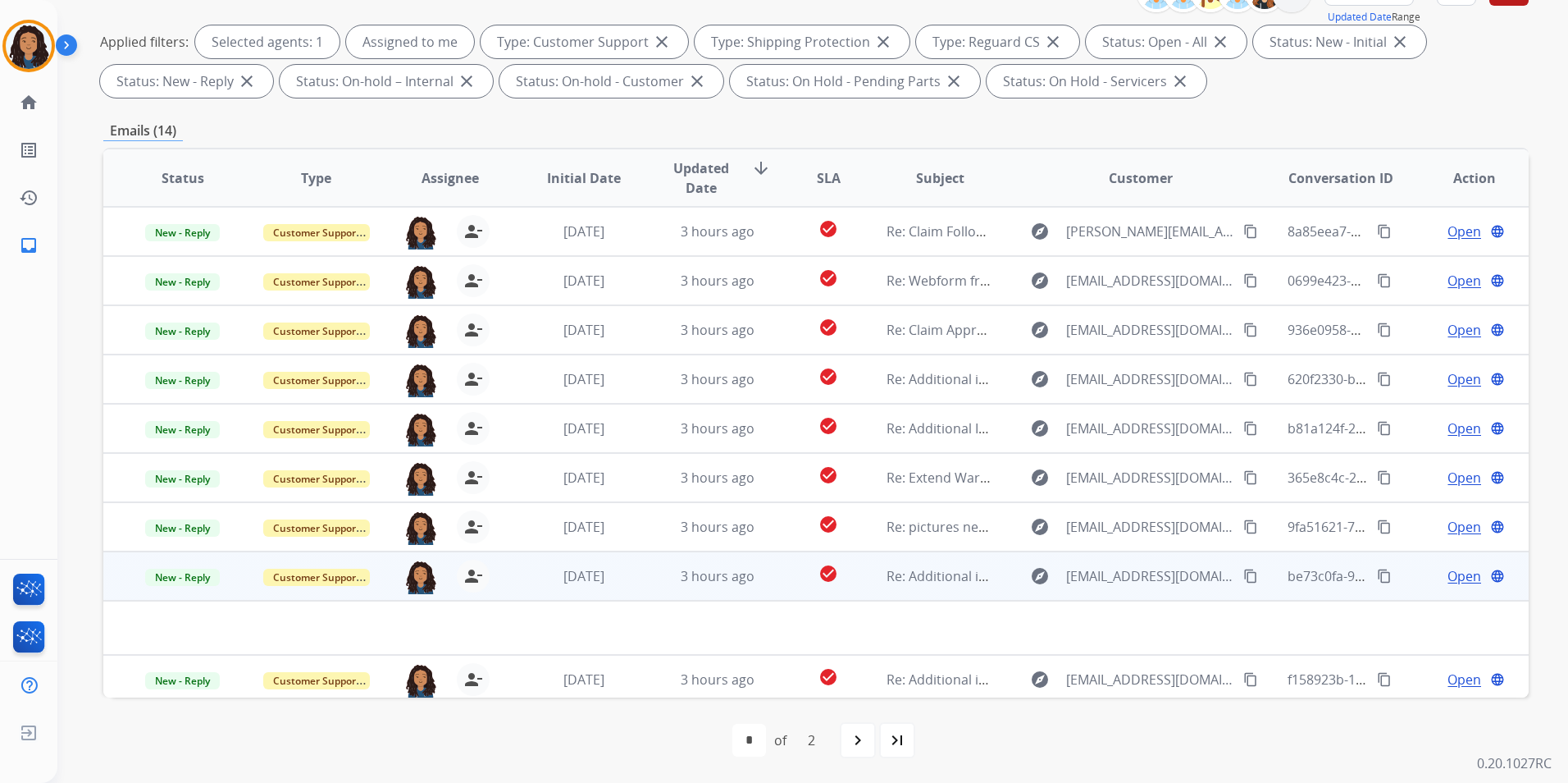
click at [1421, 579] on div "Open language" at bounding box center [1475, 575] width 106 height 19
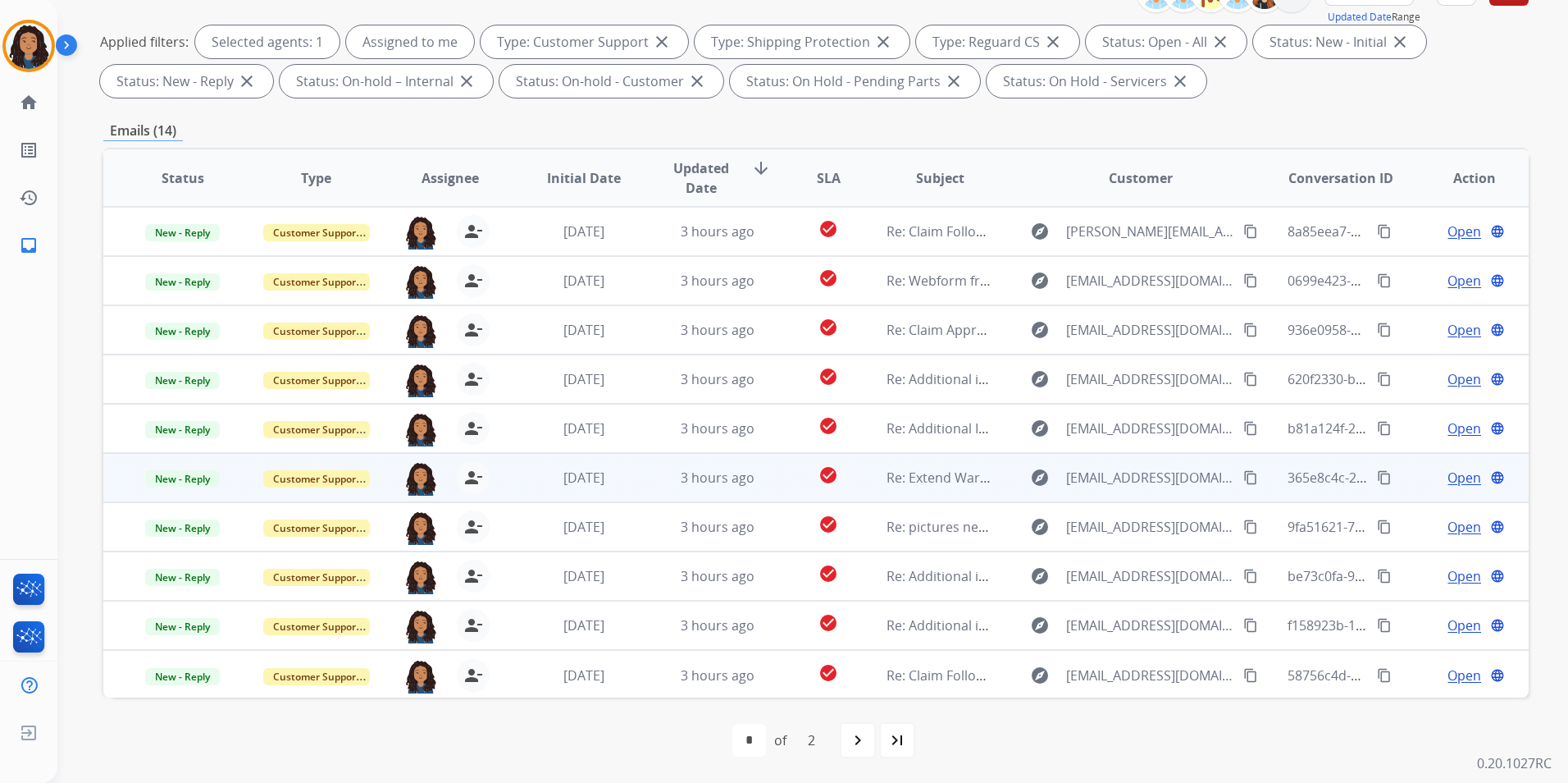
click at [1447, 480] on span "Open" at bounding box center [1464, 477] width 34 height 19
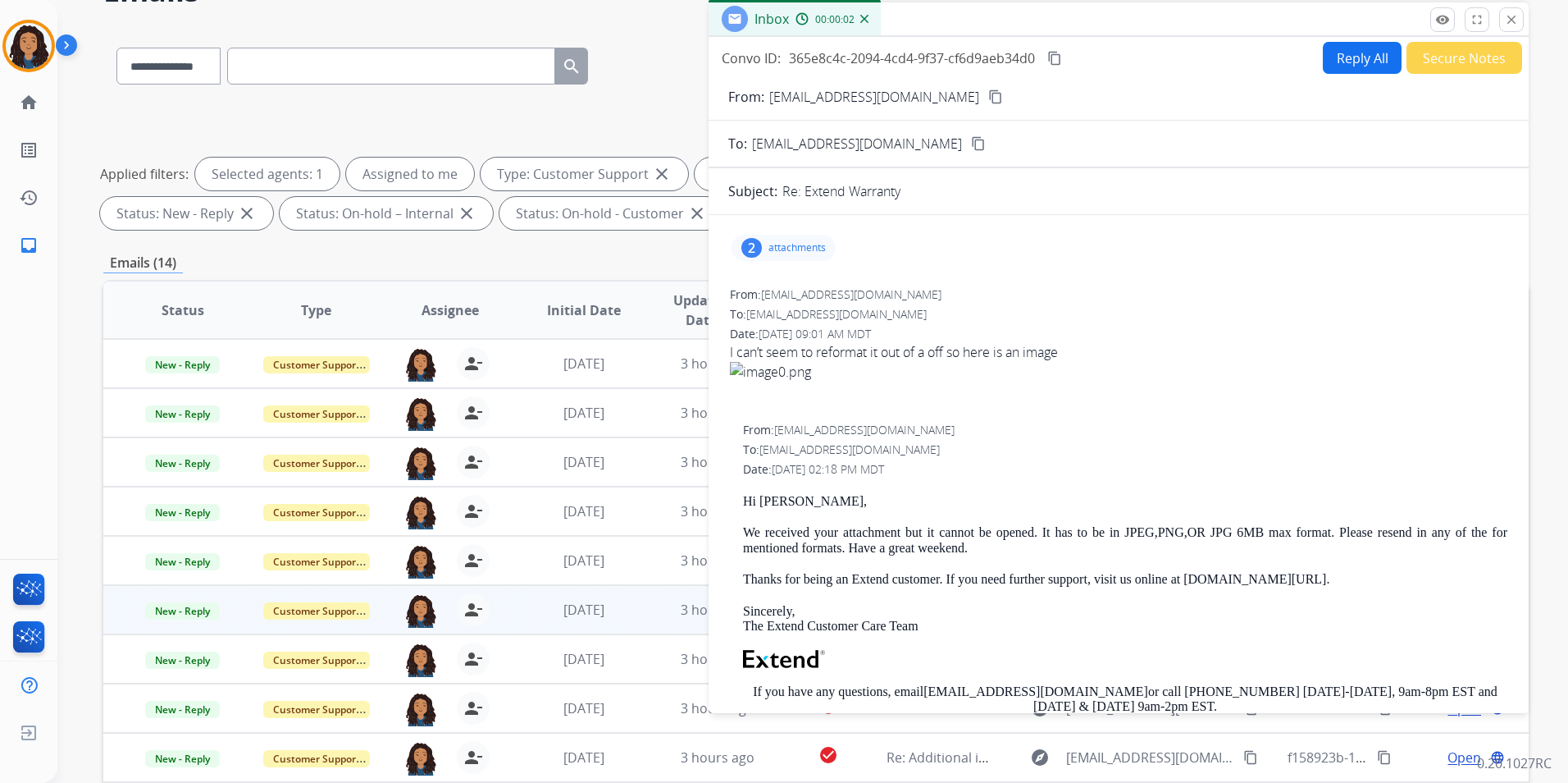
scroll to position [66, 0]
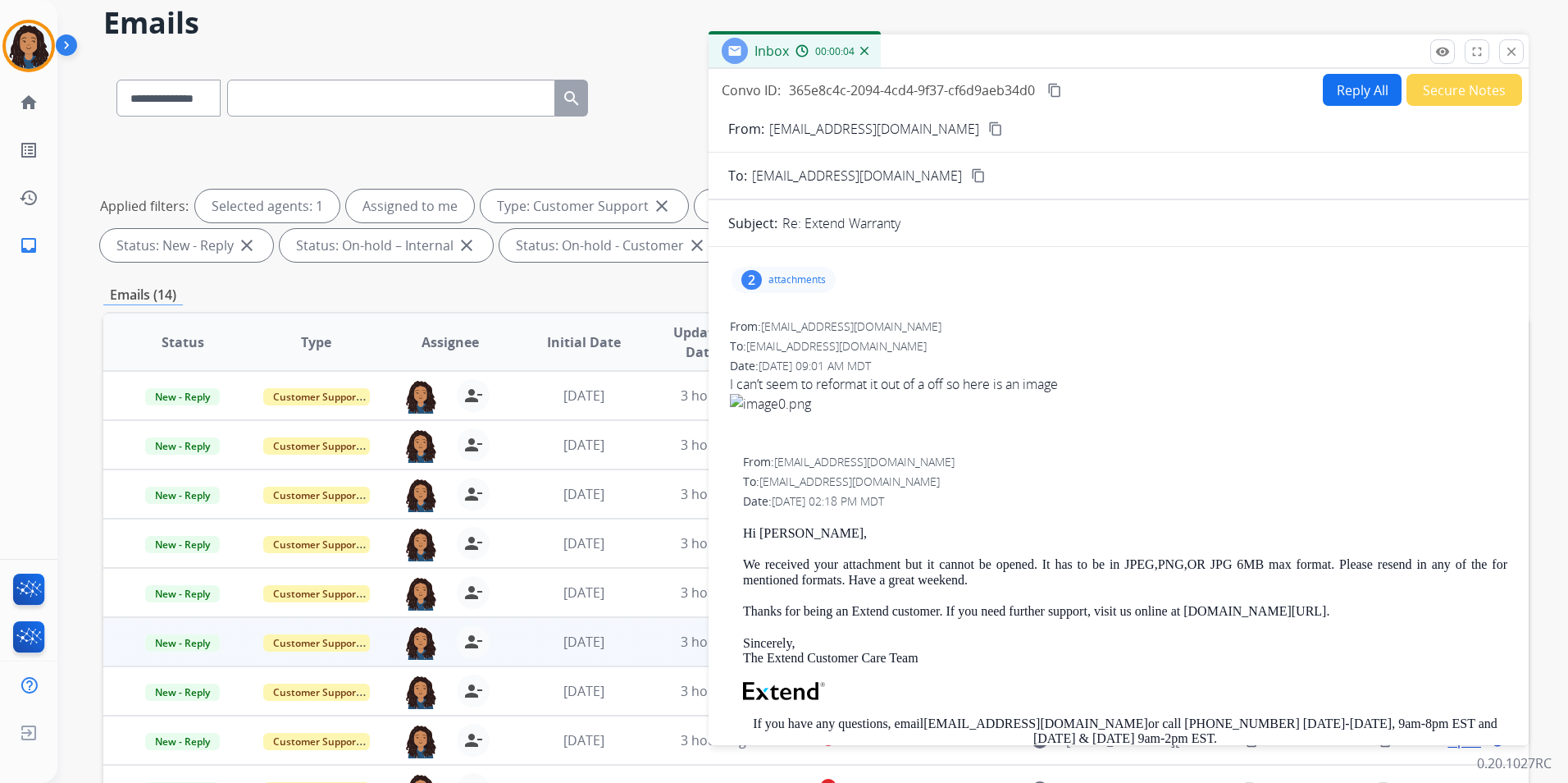
click at [795, 286] on div "2 attachments" at bounding box center [784, 280] width 104 height 27
click at [806, 391] on div "picture_as_pdf" at bounding box center [788, 385] width 82 height 58
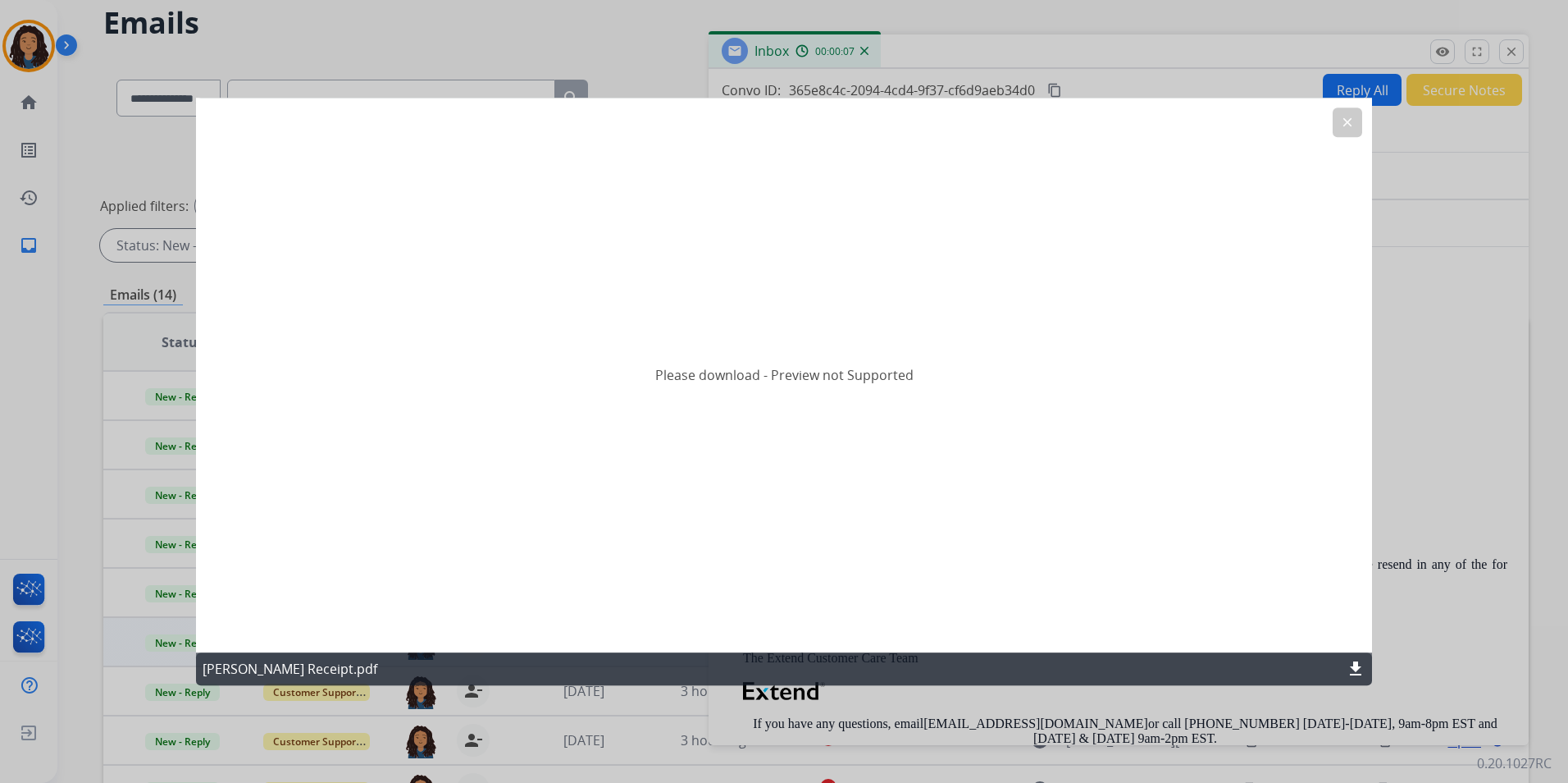
click at [1350, 129] on button "clear" at bounding box center [1347, 122] width 29 height 29
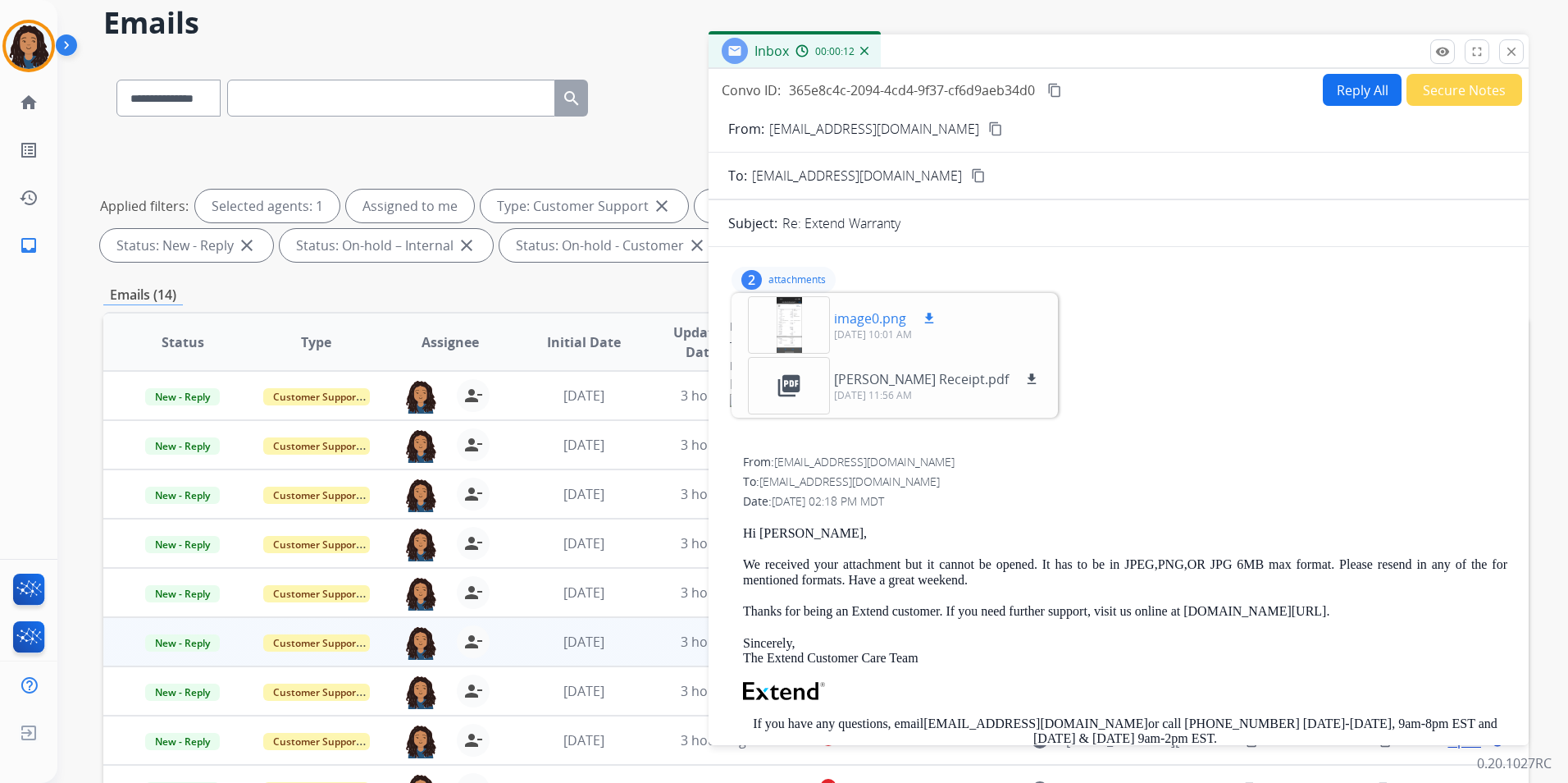
click at [789, 315] on div at bounding box center [788, 325] width 82 height 58
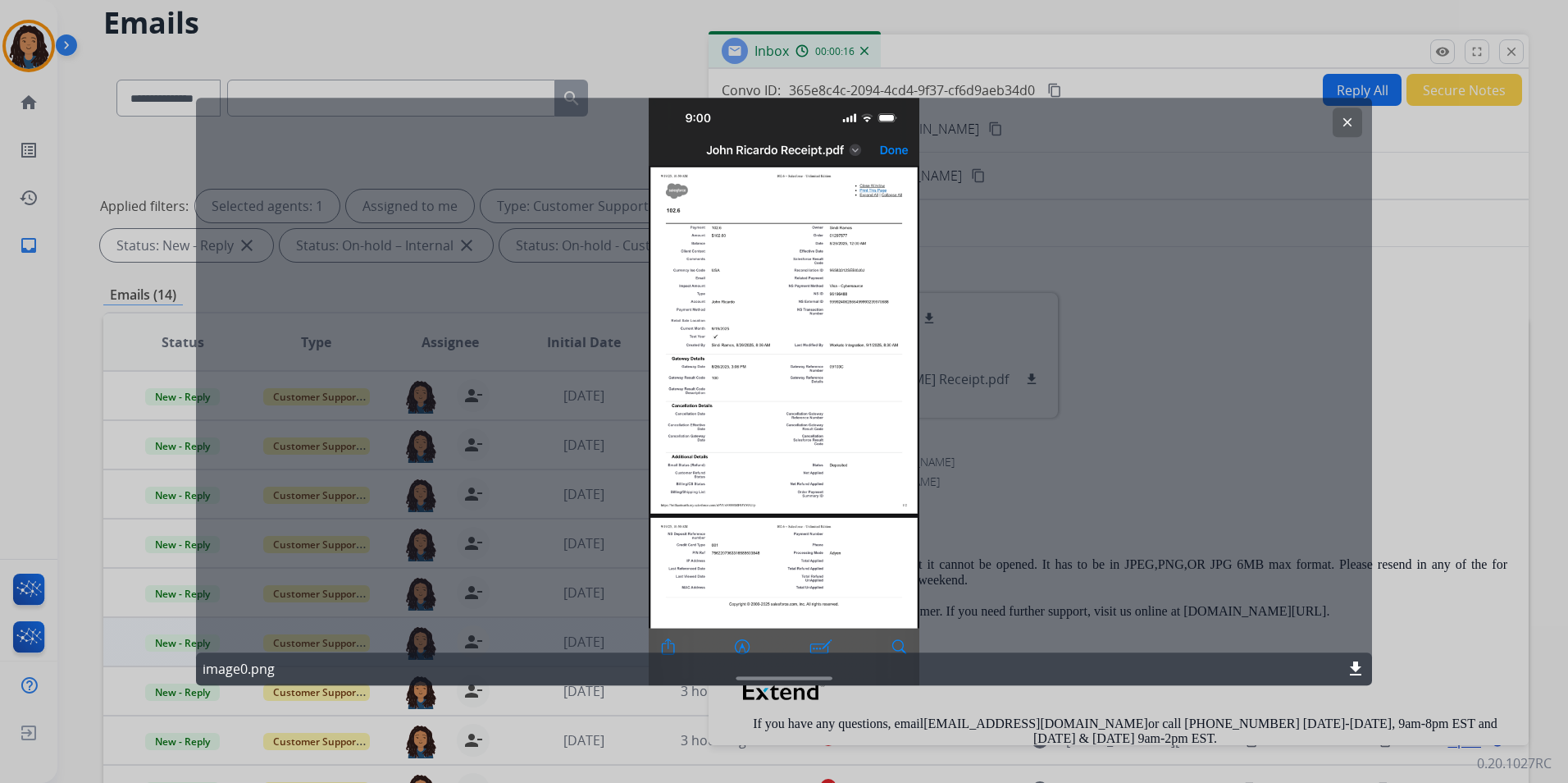
click at [1343, 121] on mat-icon "clear" at bounding box center [1347, 122] width 15 height 15
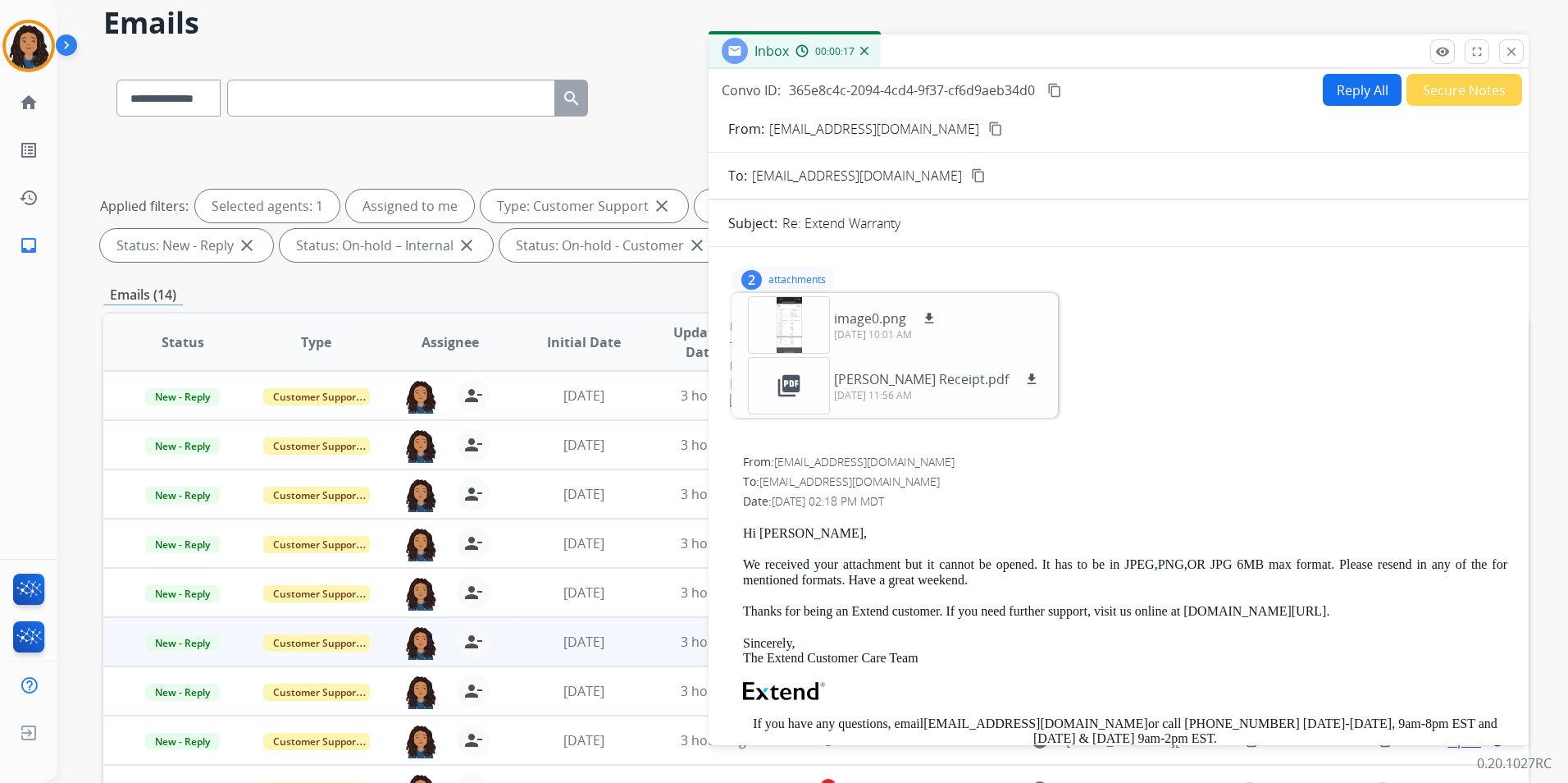
click at [988, 127] on mat-icon "content_copy" at bounding box center [995, 128] width 15 height 15
click at [1061, 83] on mat-icon "content_copy" at bounding box center [1055, 90] width 15 height 15
click at [782, 281] on p "attachments" at bounding box center [796, 280] width 58 height 13
click at [184, 644] on span "New - Reply" at bounding box center [181, 643] width 74 height 17
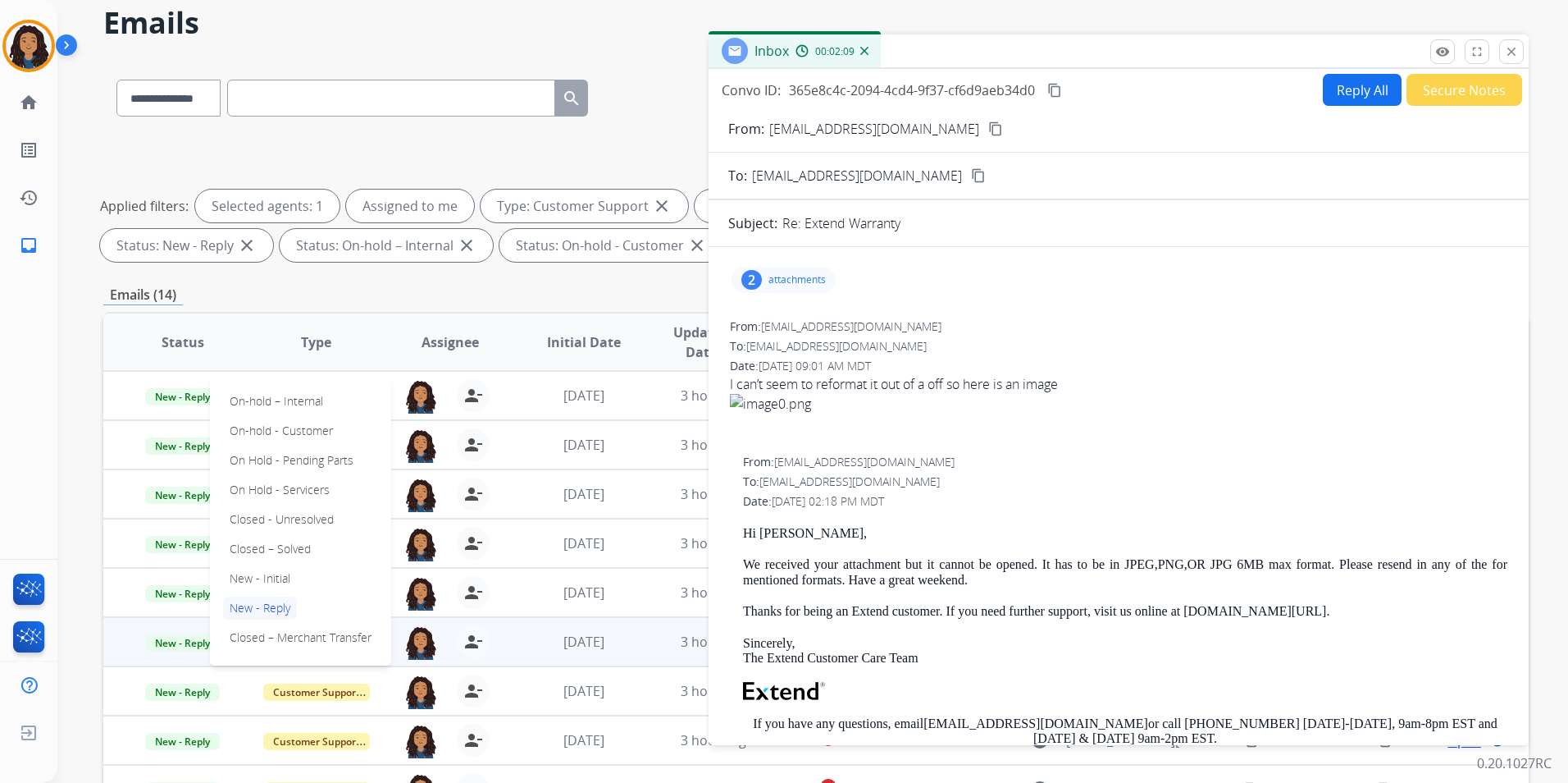
click at [793, 281] on p "attachments" at bounding box center [796, 280] width 58 height 13
click at [935, 316] on mat-icon "download" at bounding box center [929, 318] width 15 height 15
click at [277, 279] on div "**********" at bounding box center [816, 502] width 1425 height 888
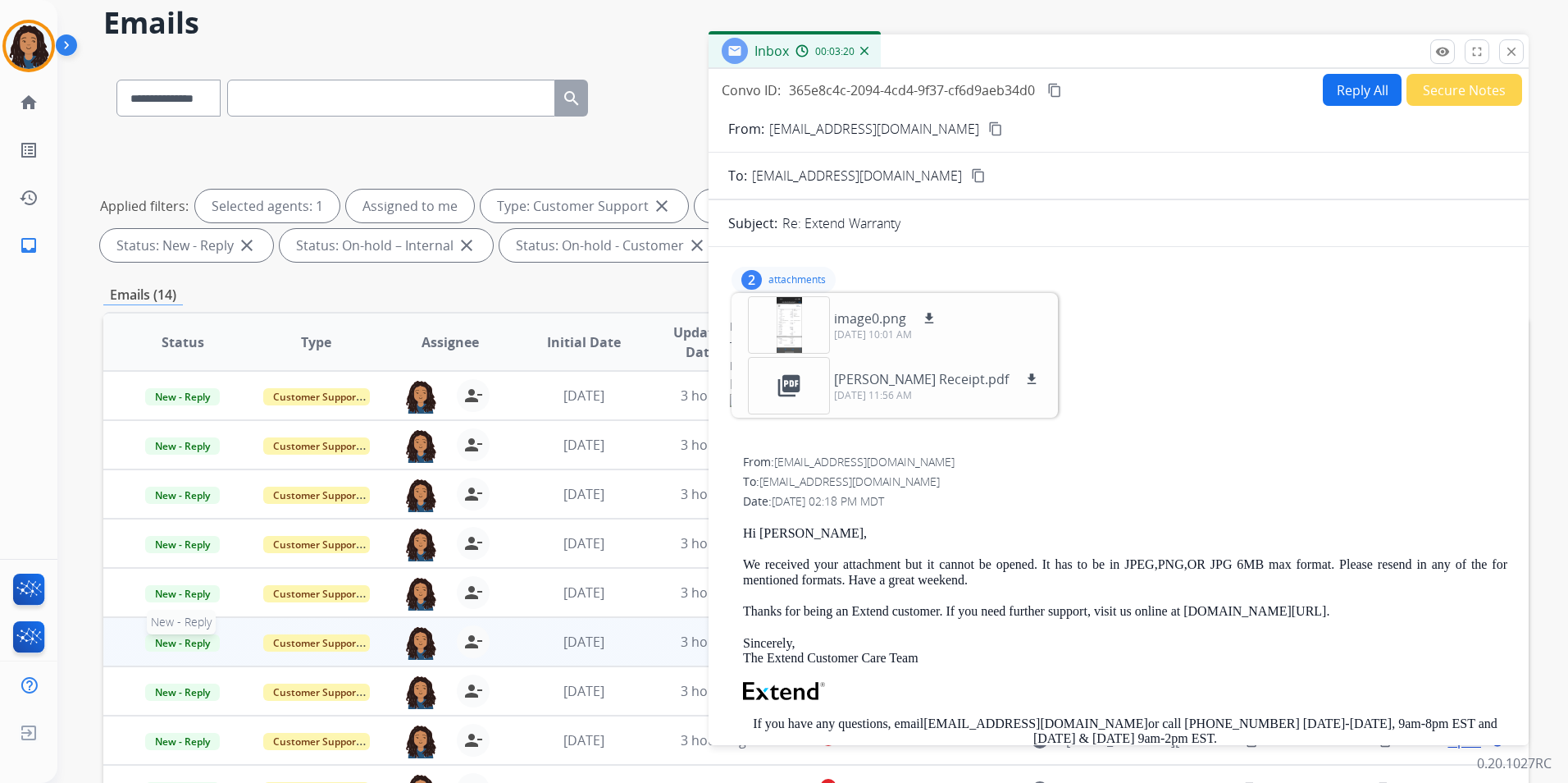
click at [182, 645] on span "New - Reply" at bounding box center [181, 643] width 74 height 17
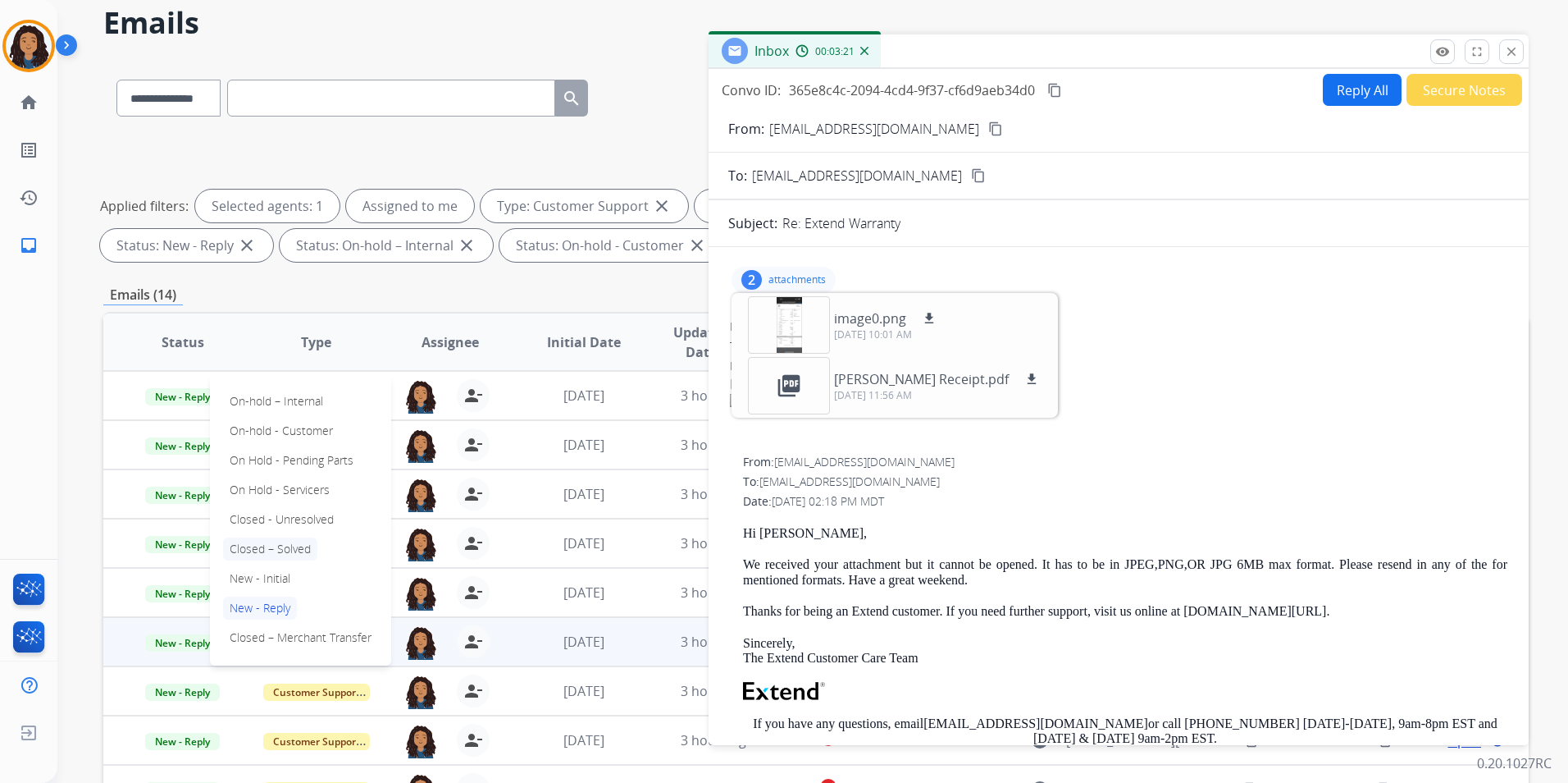
click at [292, 539] on p "Closed – Solved" at bounding box center [269, 548] width 94 height 23
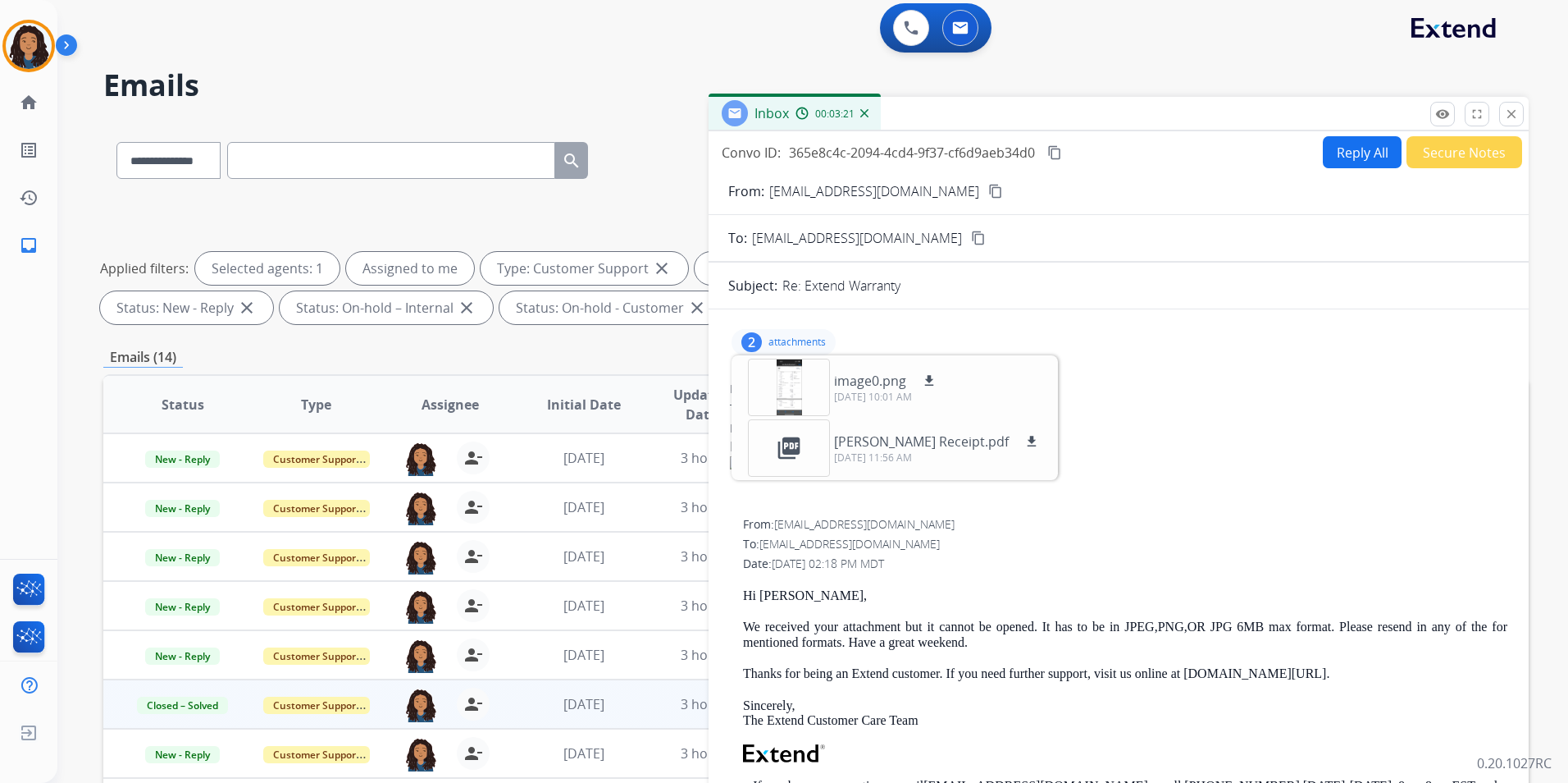
scroll to position [0, 0]
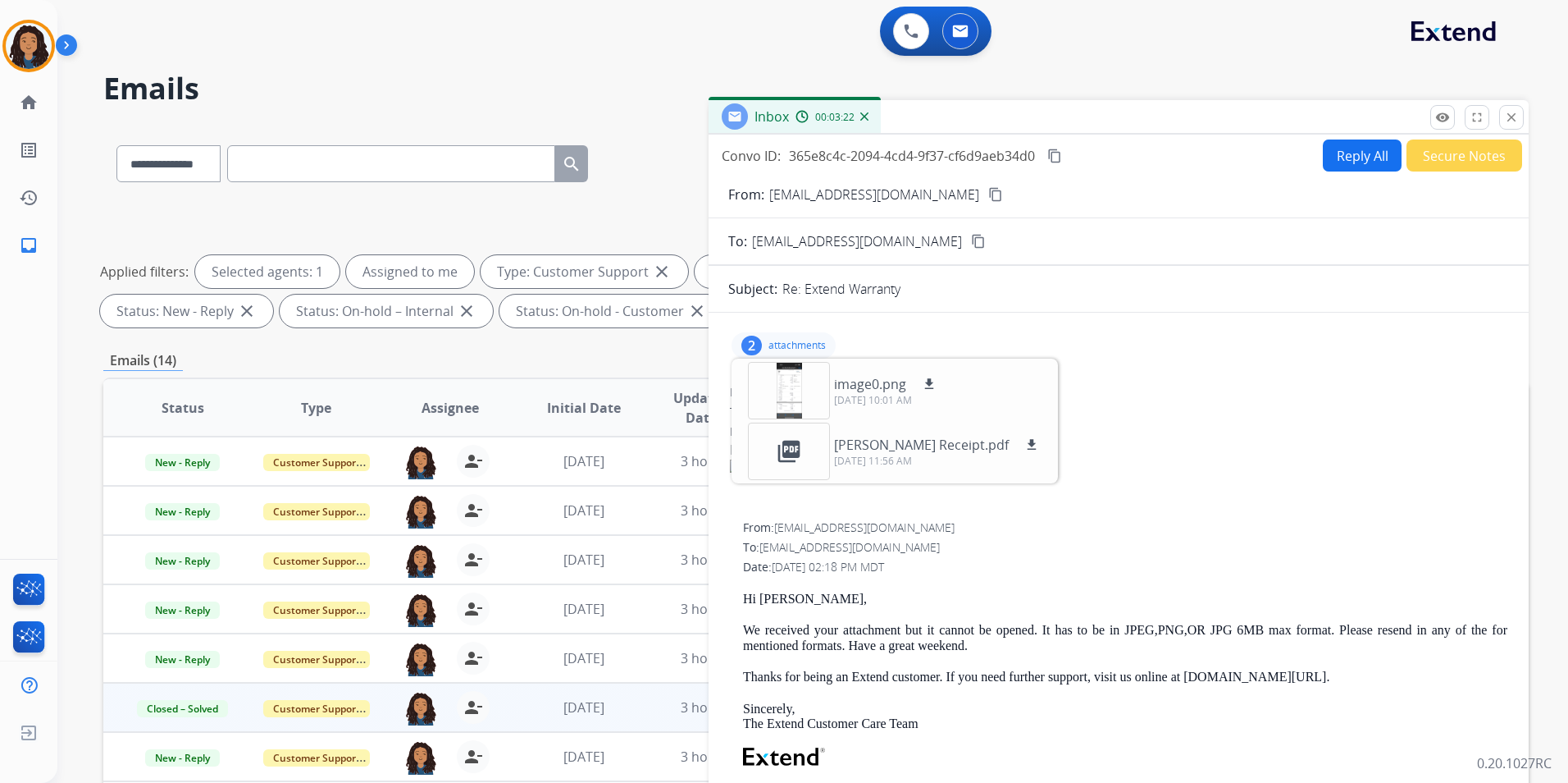
click at [1431, 152] on button "Secure Notes" at bounding box center [1464, 155] width 115 height 32
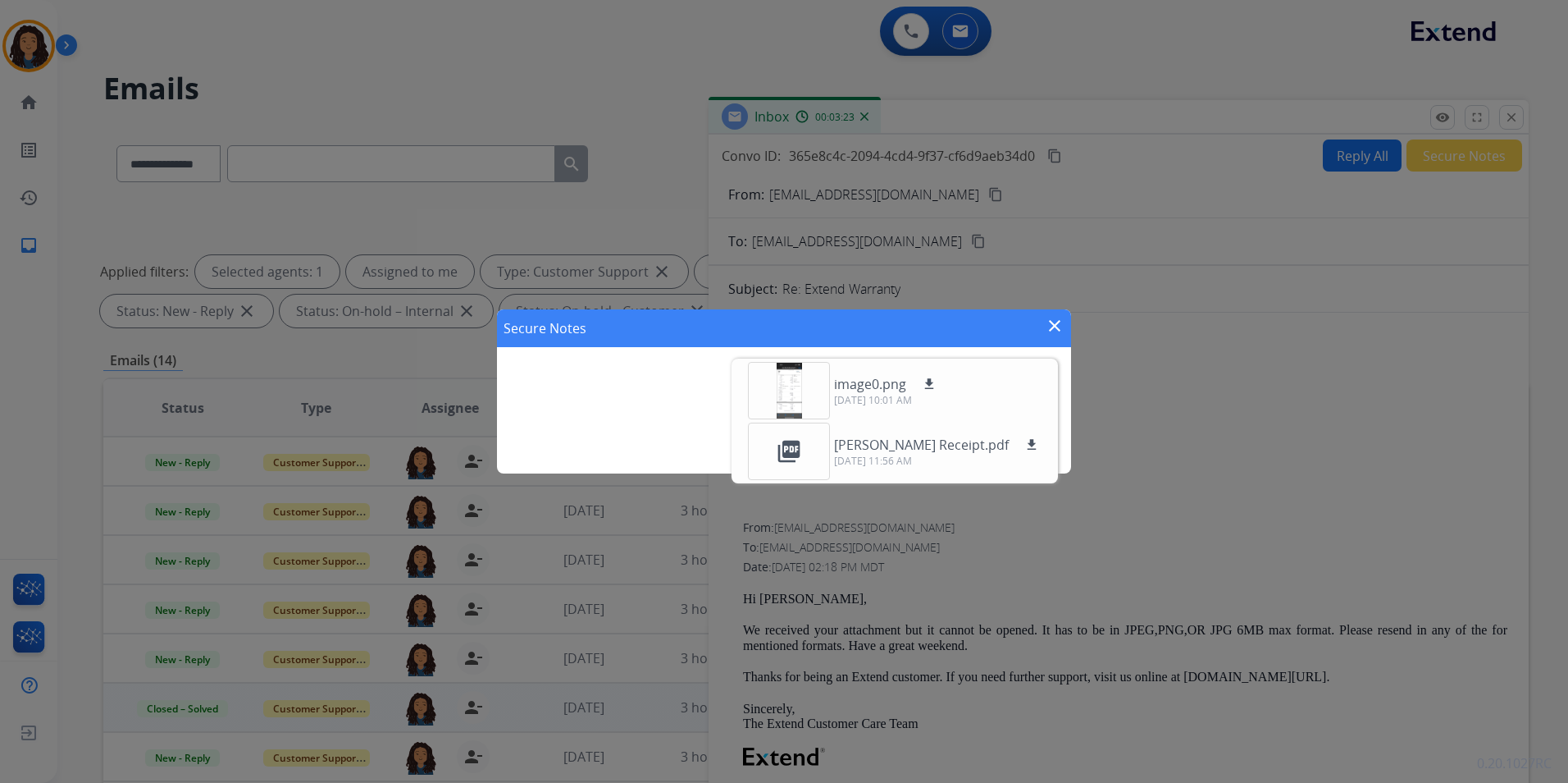
click at [1051, 436] on button "add" at bounding box center [1038, 441] width 33 height 33
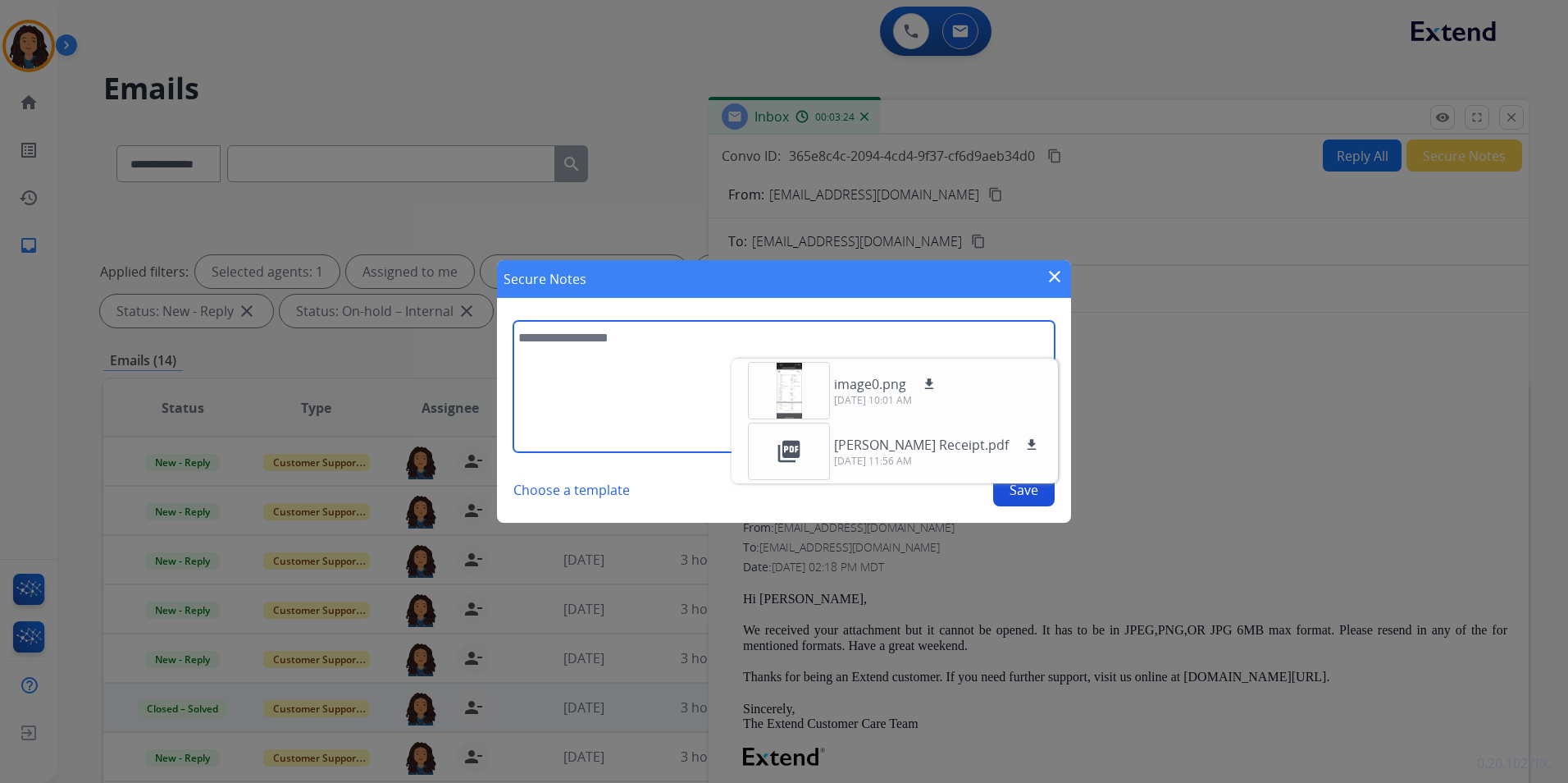
click at [588, 367] on textarea at bounding box center [784, 386] width 542 height 131
type textarea "**********"
click at [1034, 489] on button "Save" at bounding box center [1024, 490] width 61 height 33
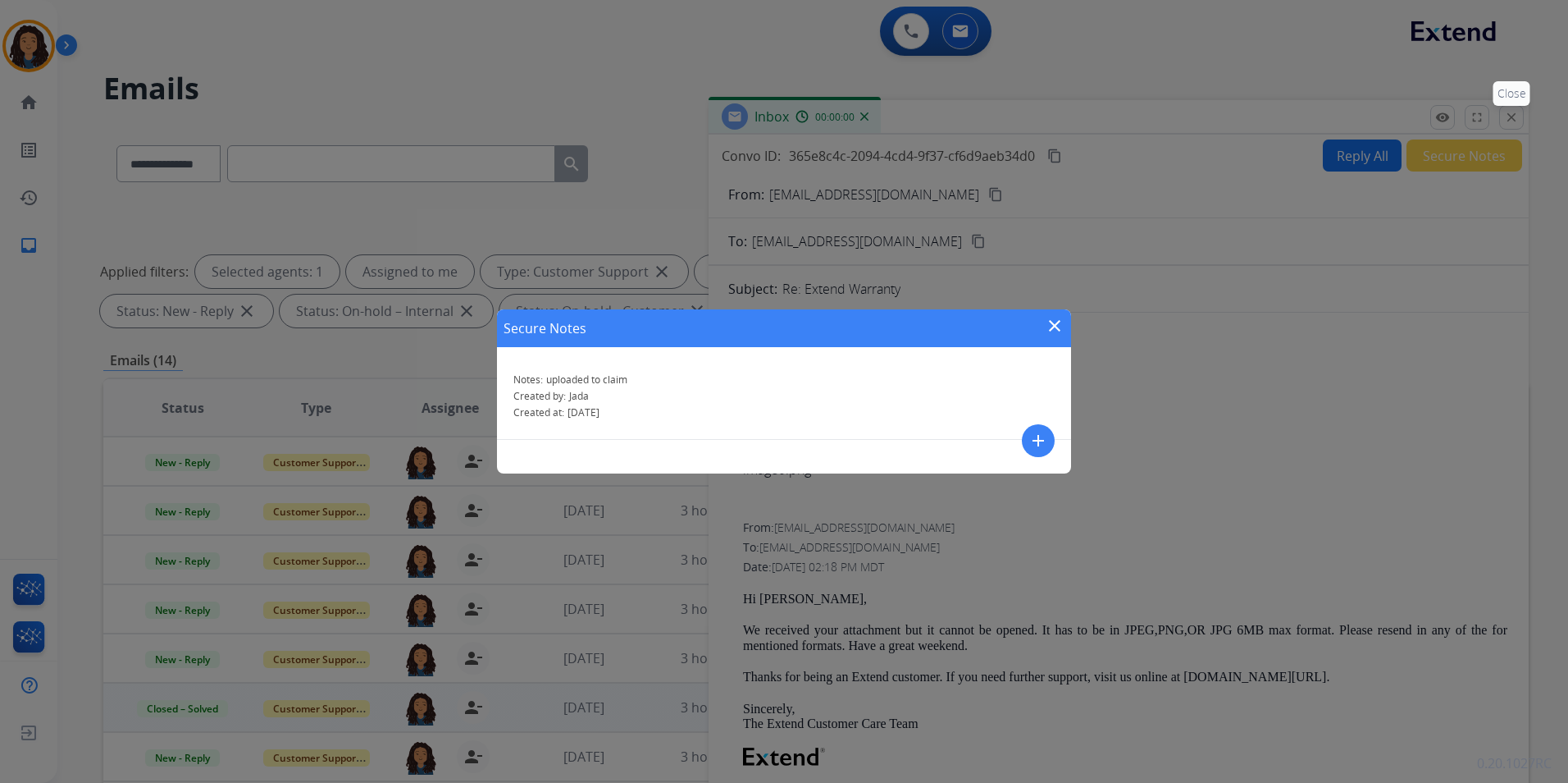
click at [1513, 113] on div "Secure Notes close Notes: uploaded to claim Created by: [PERSON_NAME] Created a…" at bounding box center [784, 392] width 1568 height 783
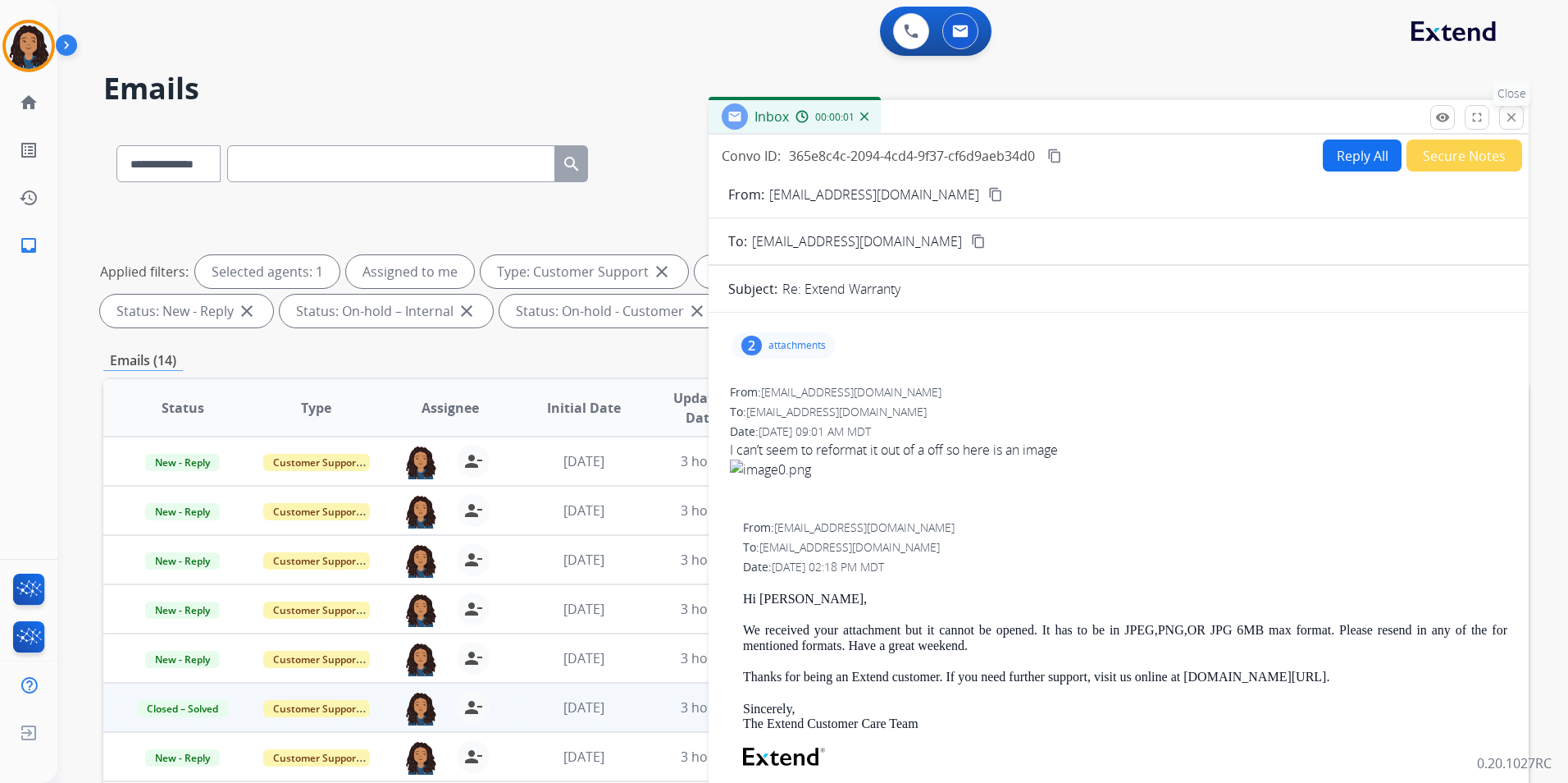
click at [1512, 114] on mat-icon "close" at bounding box center [1511, 117] width 15 height 15
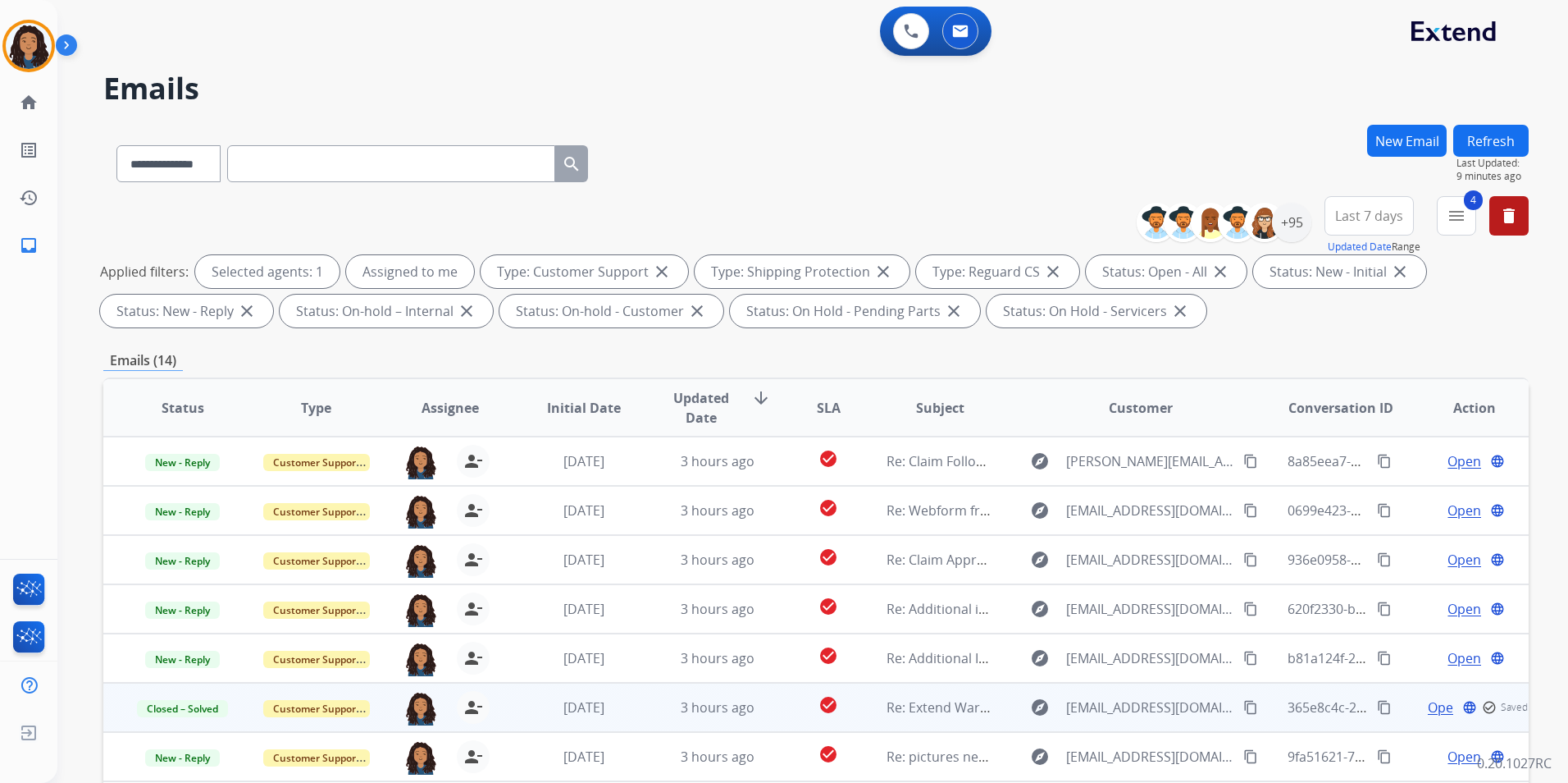
click at [1488, 148] on button "Refresh" at bounding box center [1490, 140] width 75 height 32
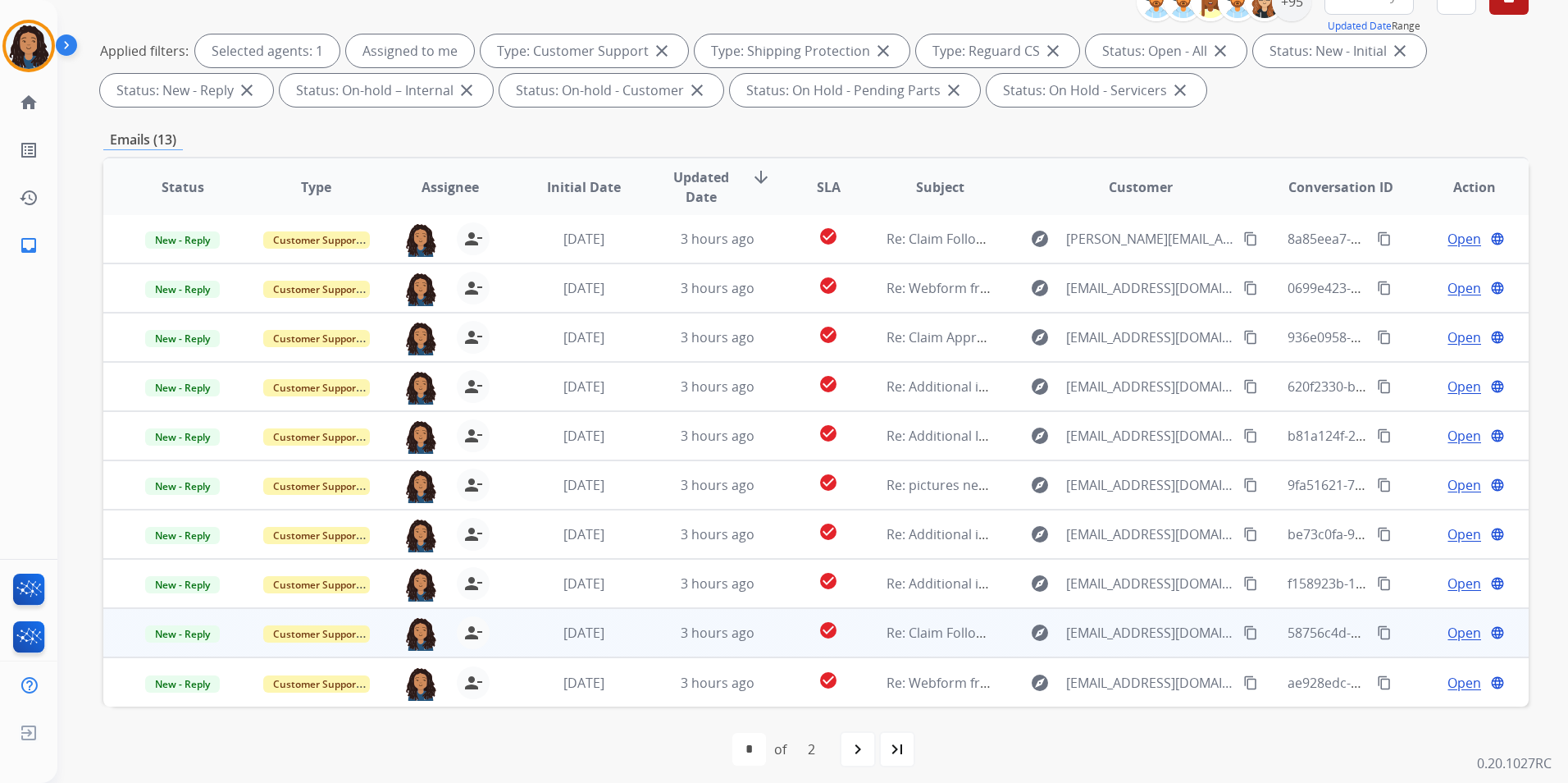
scroll to position [230, 0]
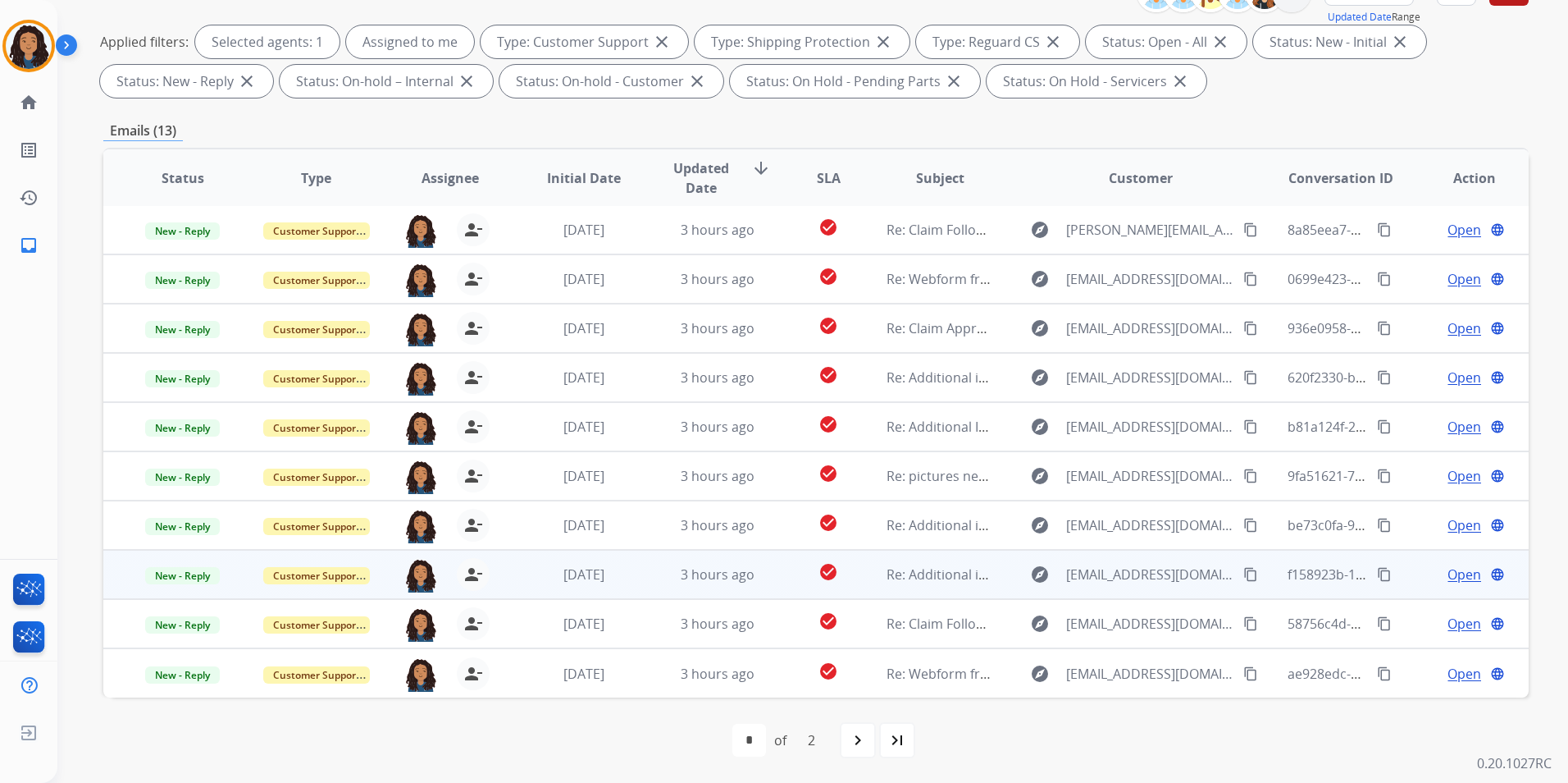
click at [1452, 580] on span "Open" at bounding box center [1464, 574] width 34 height 19
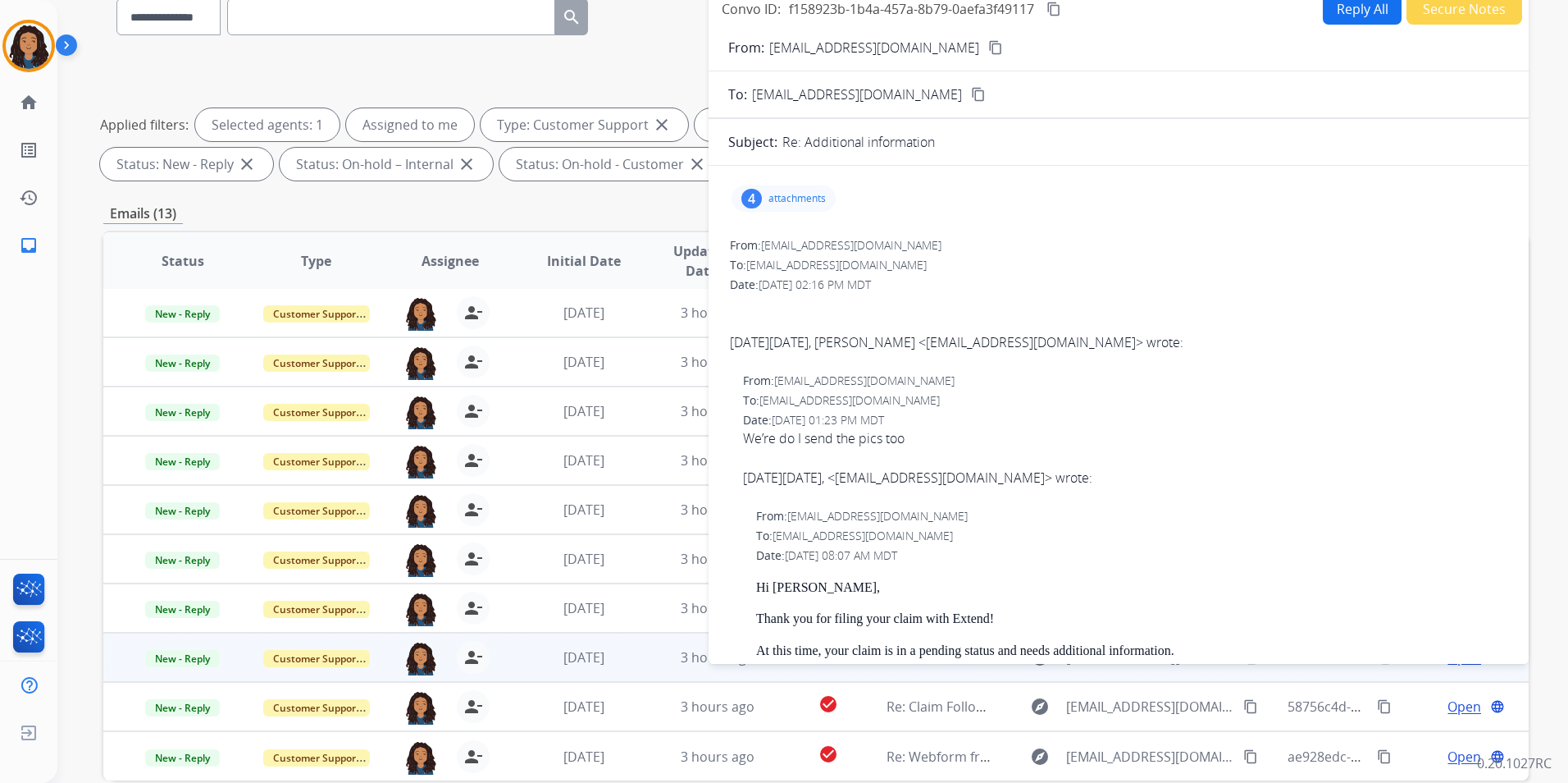
scroll to position [0, 0]
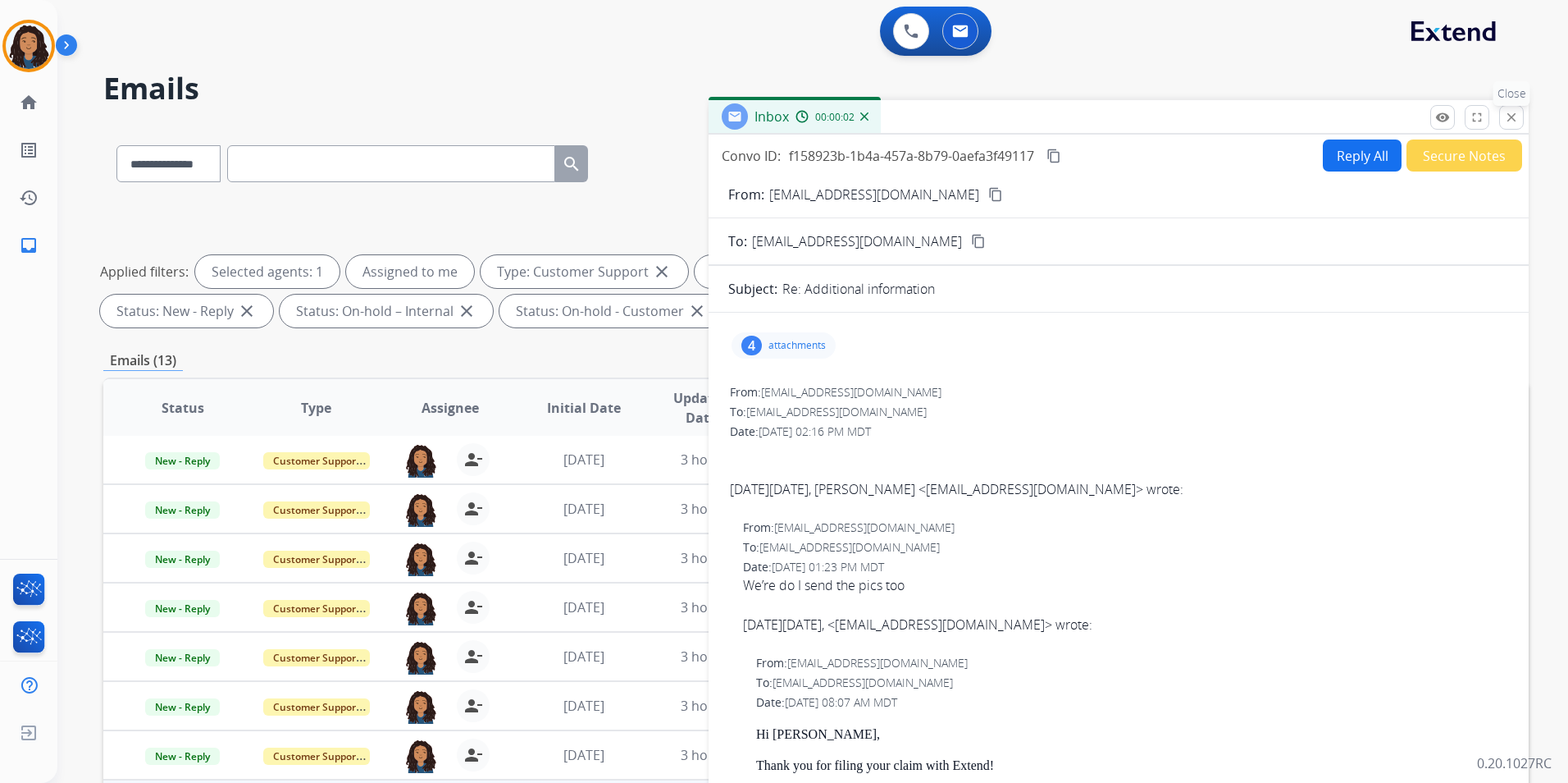
click at [1509, 109] on button "close Close" at bounding box center [1511, 117] width 25 height 25
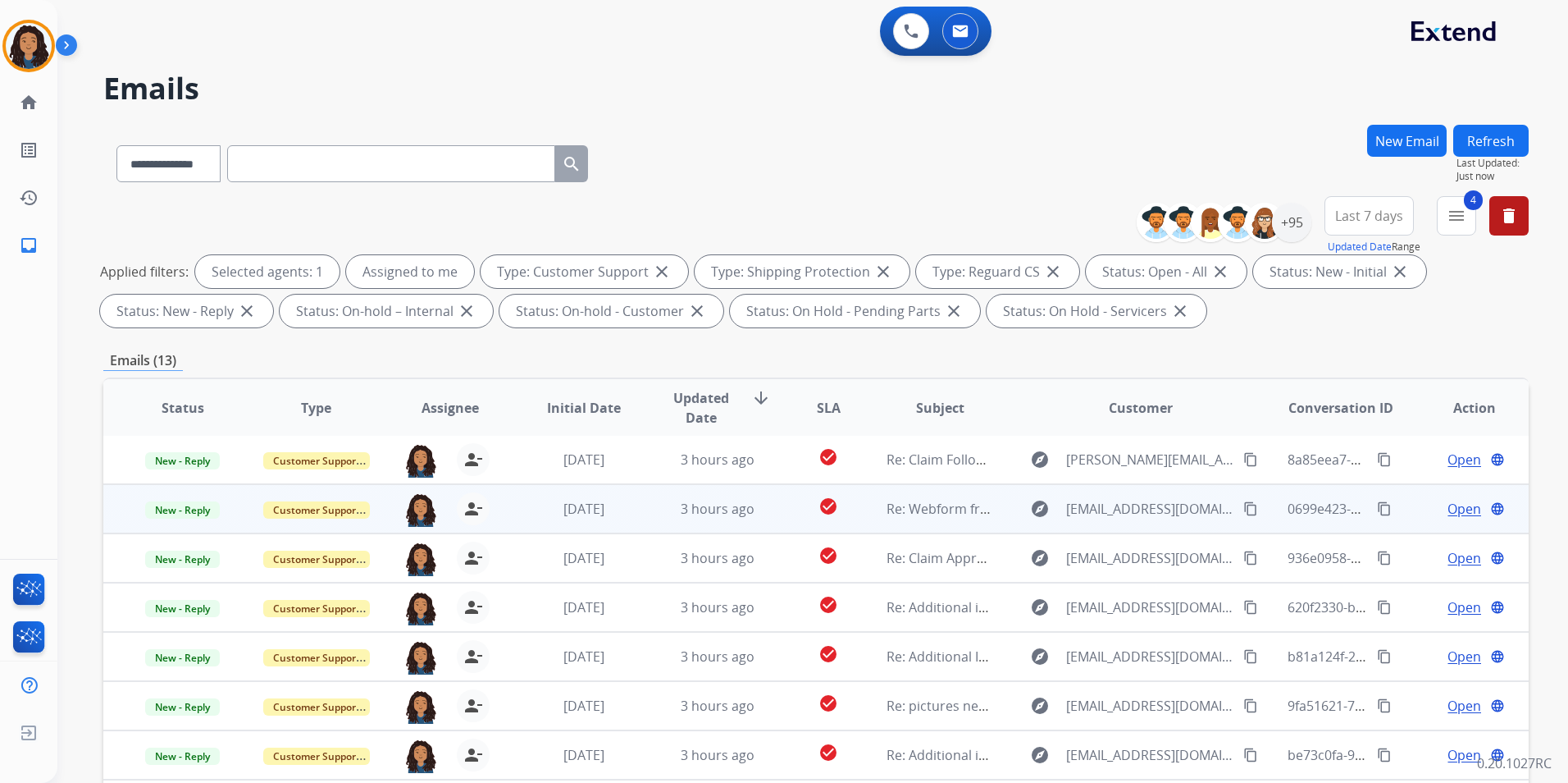
click at [1452, 509] on span "Open" at bounding box center [1464, 508] width 34 height 19
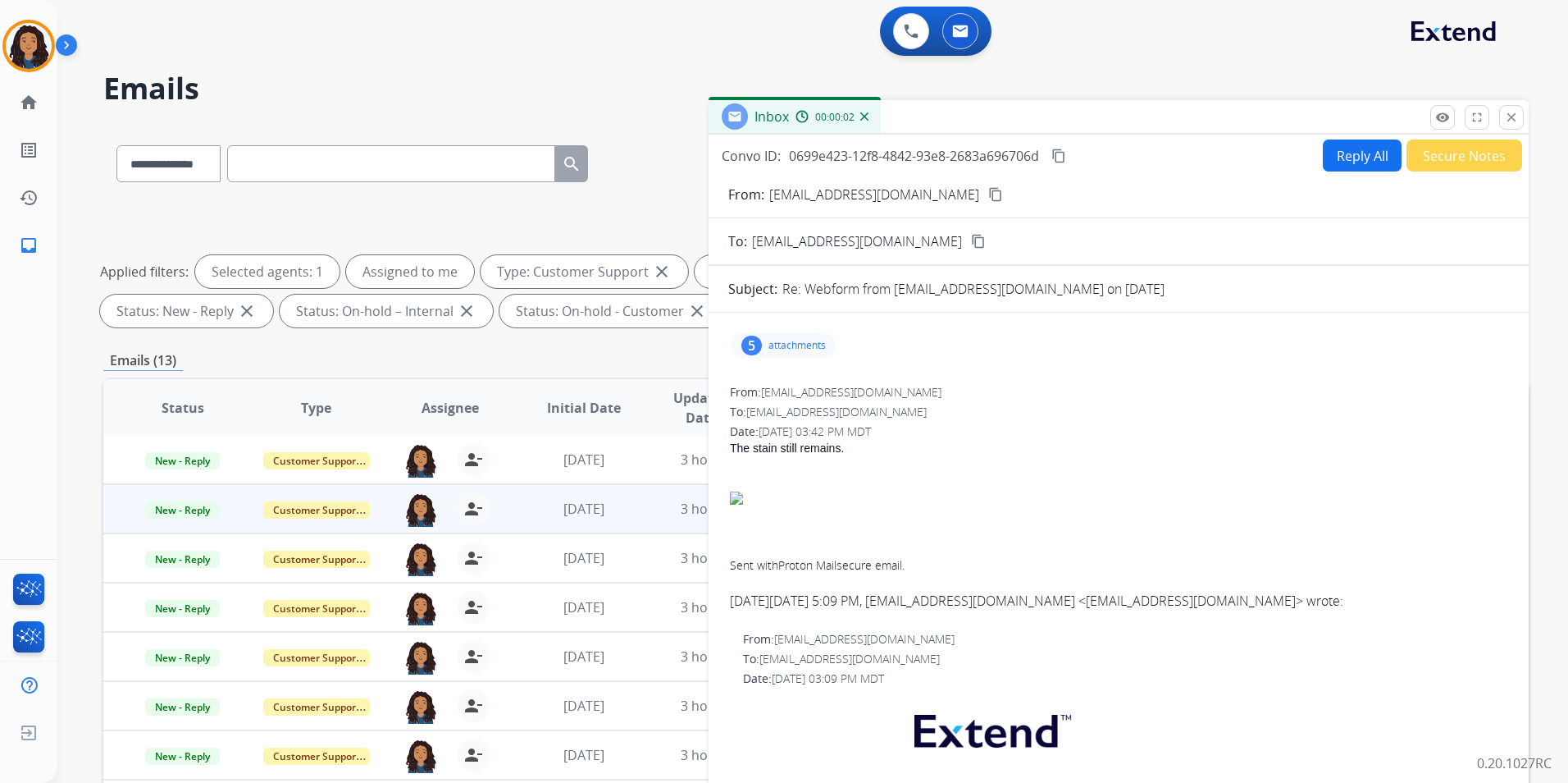
click at [988, 192] on mat-icon "content_copy" at bounding box center [995, 194] width 15 height 15
click at [1064, 156] on mat-icon "content_copy" at bounding box center [1058, 156] width 15 height 15
click at [775, 355] on div "5 attachments" at bounding box center [784, 345] width 104 height 27
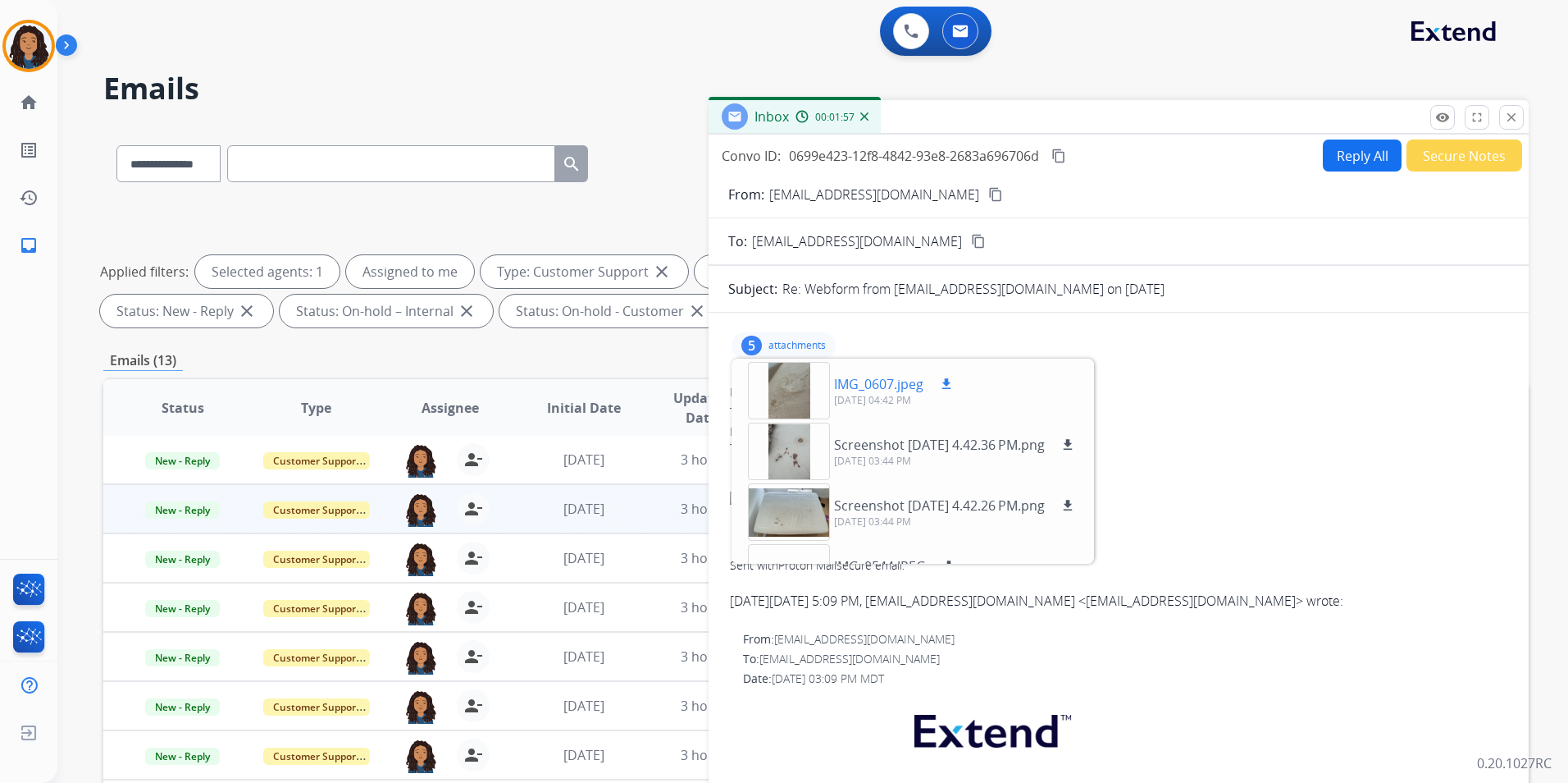
click at [801, 381] on div at bounding box center [788, 391] width 82 height 58
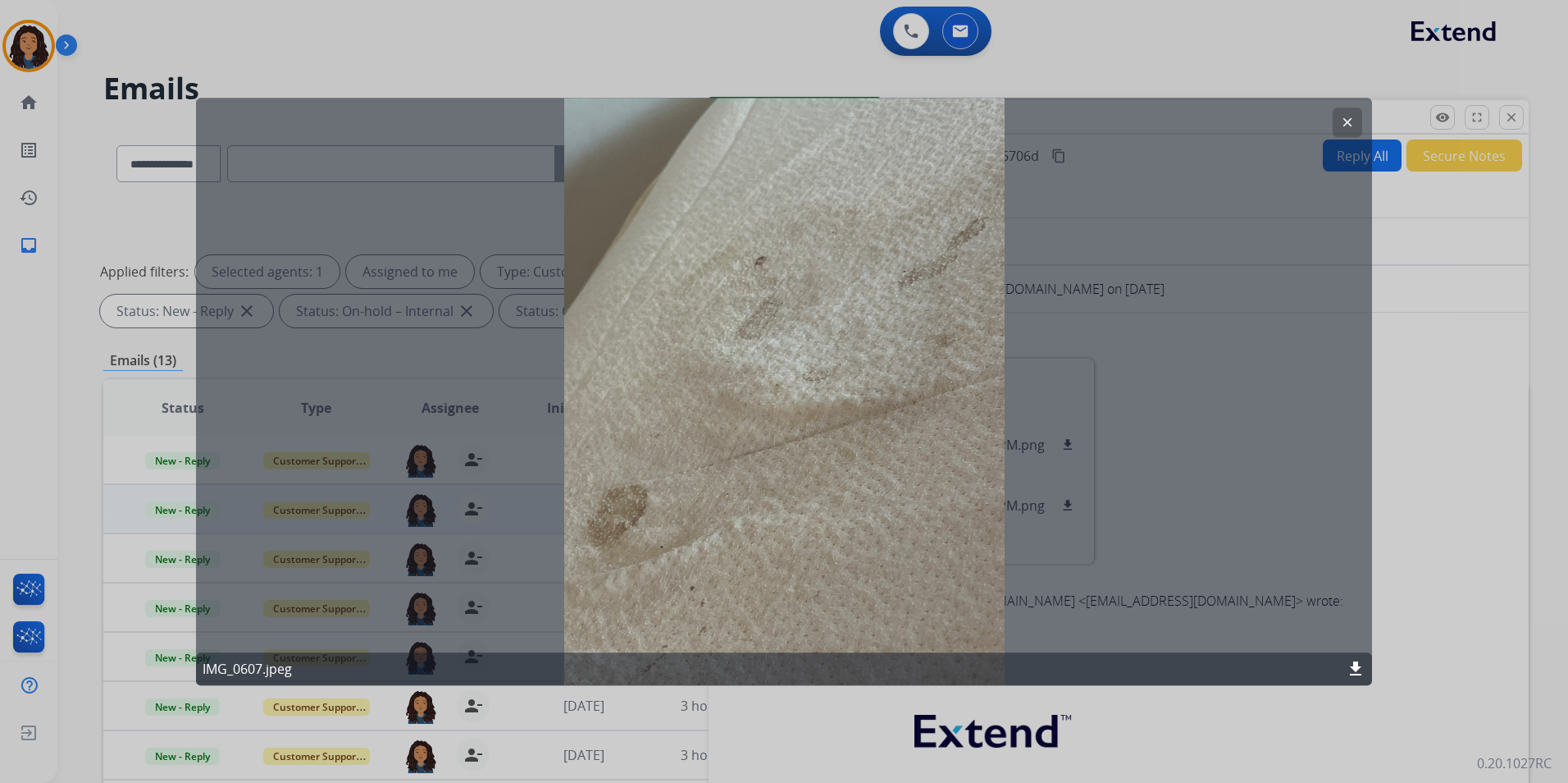
click at [1337, 115] on button "clear" at bounding box center [1347, 122] width 29 height 29
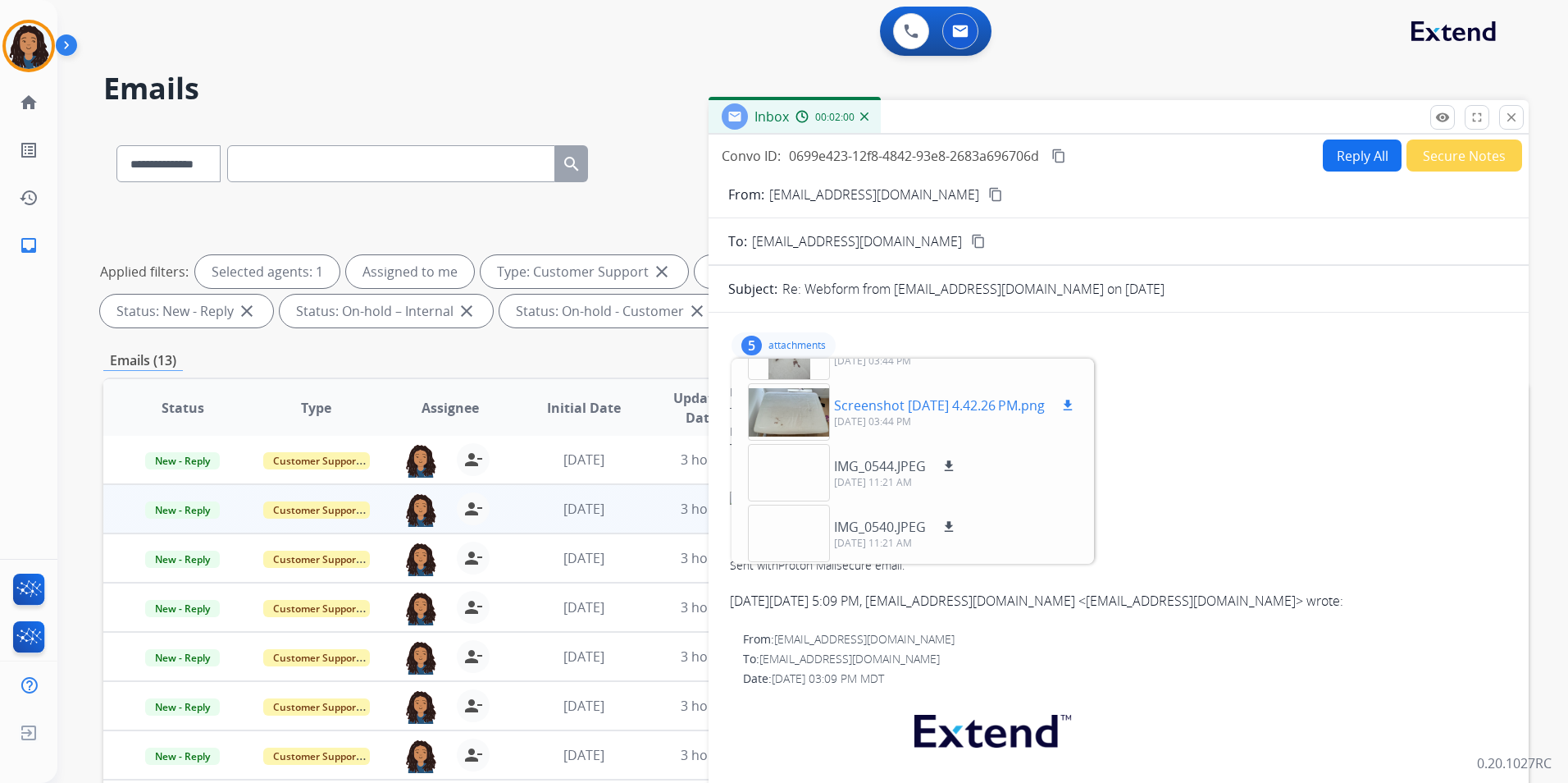
scroll to position [102, 0]
click at [784, 412] on div at bounding box center [788, 410] width 82 height 58
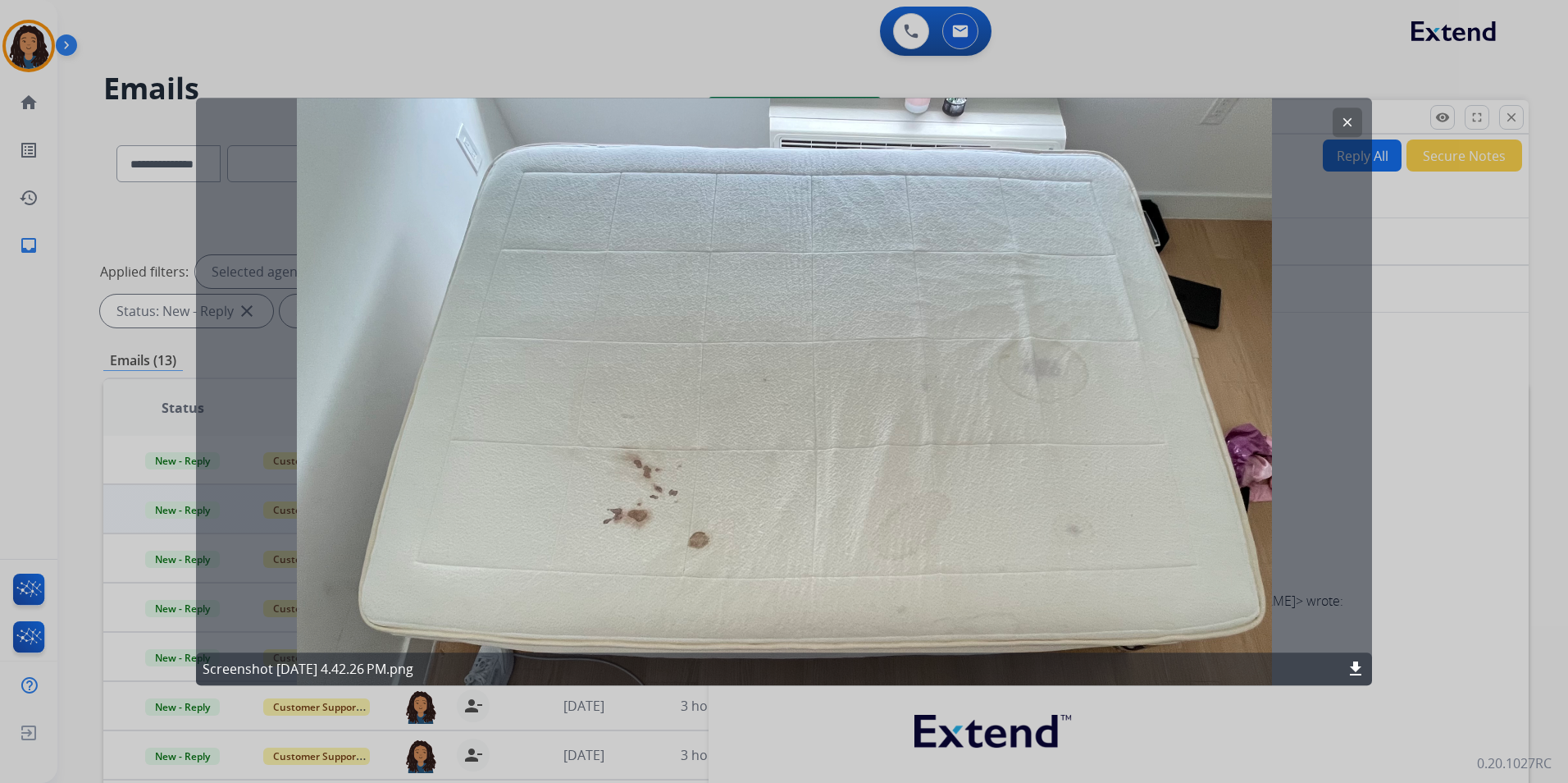
click at [1348, 117] on mat-icon "clear" at bounding box center [1347, 122] width 15 height 15
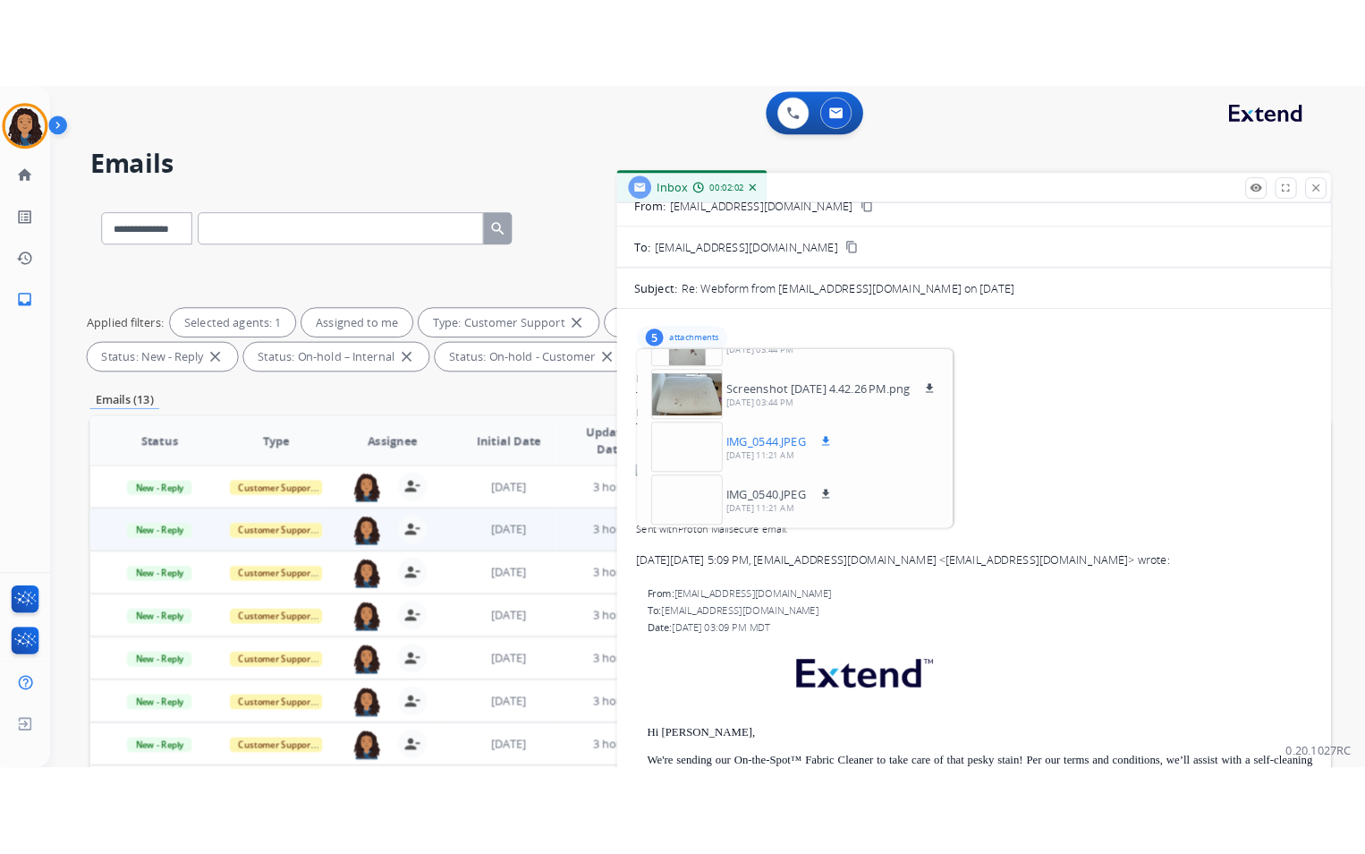
scroll to position [268, 0]
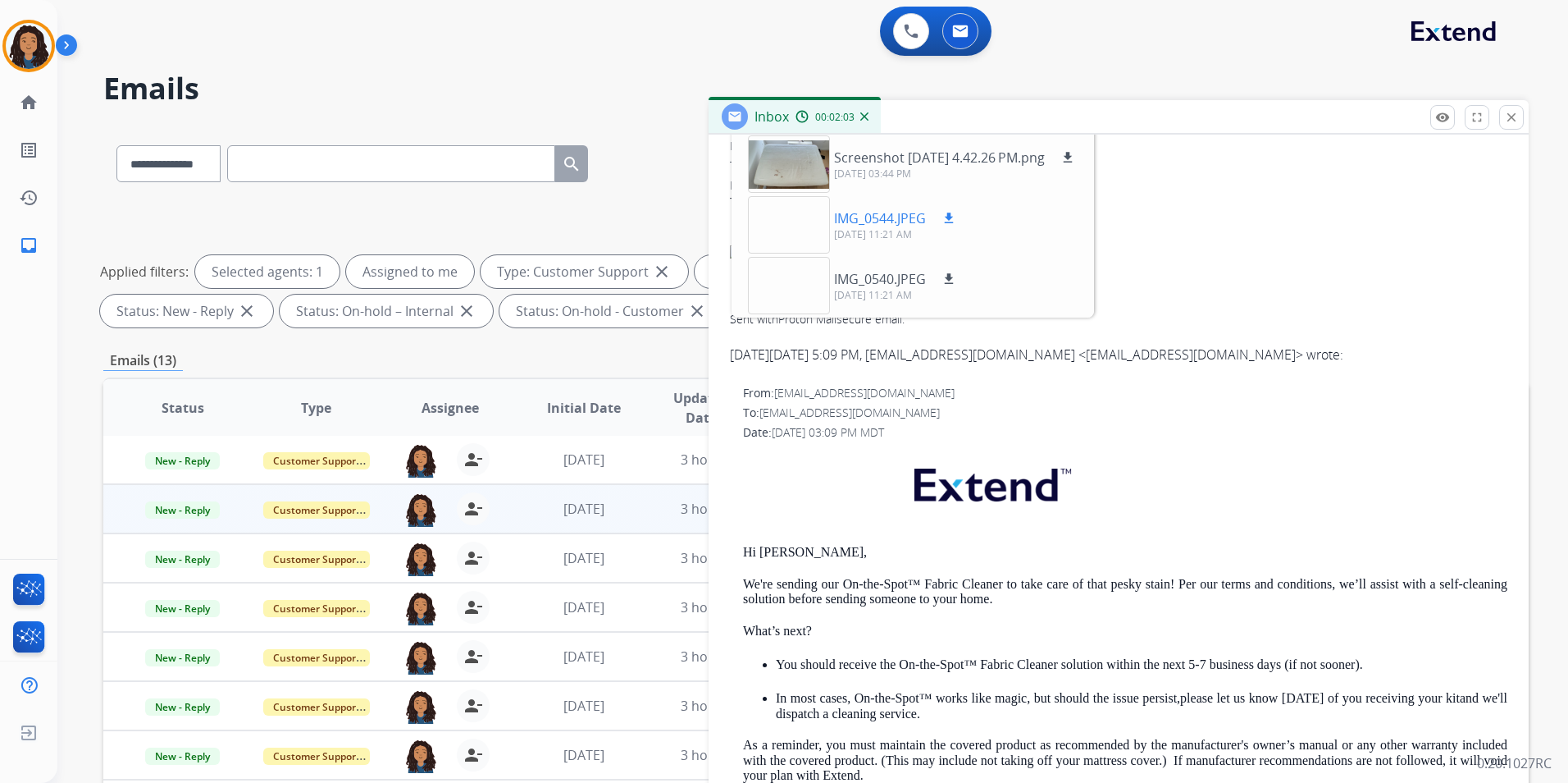
click at [779, 206] on div at bounding box center [788, 225] width 82 height 58
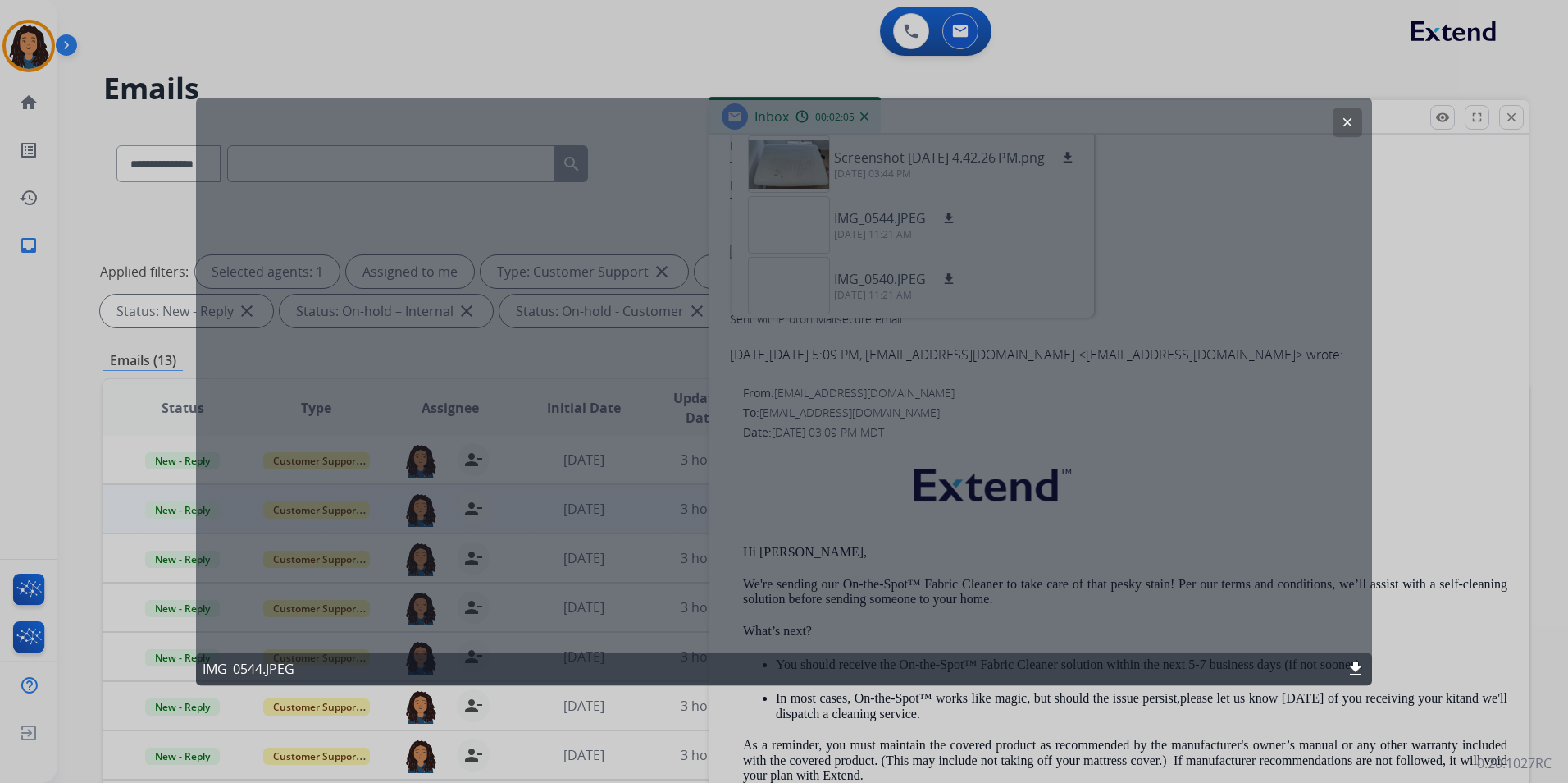
click at [1332, 126] on button "clear" at bounding box center [1347, 122] width 29 height 29
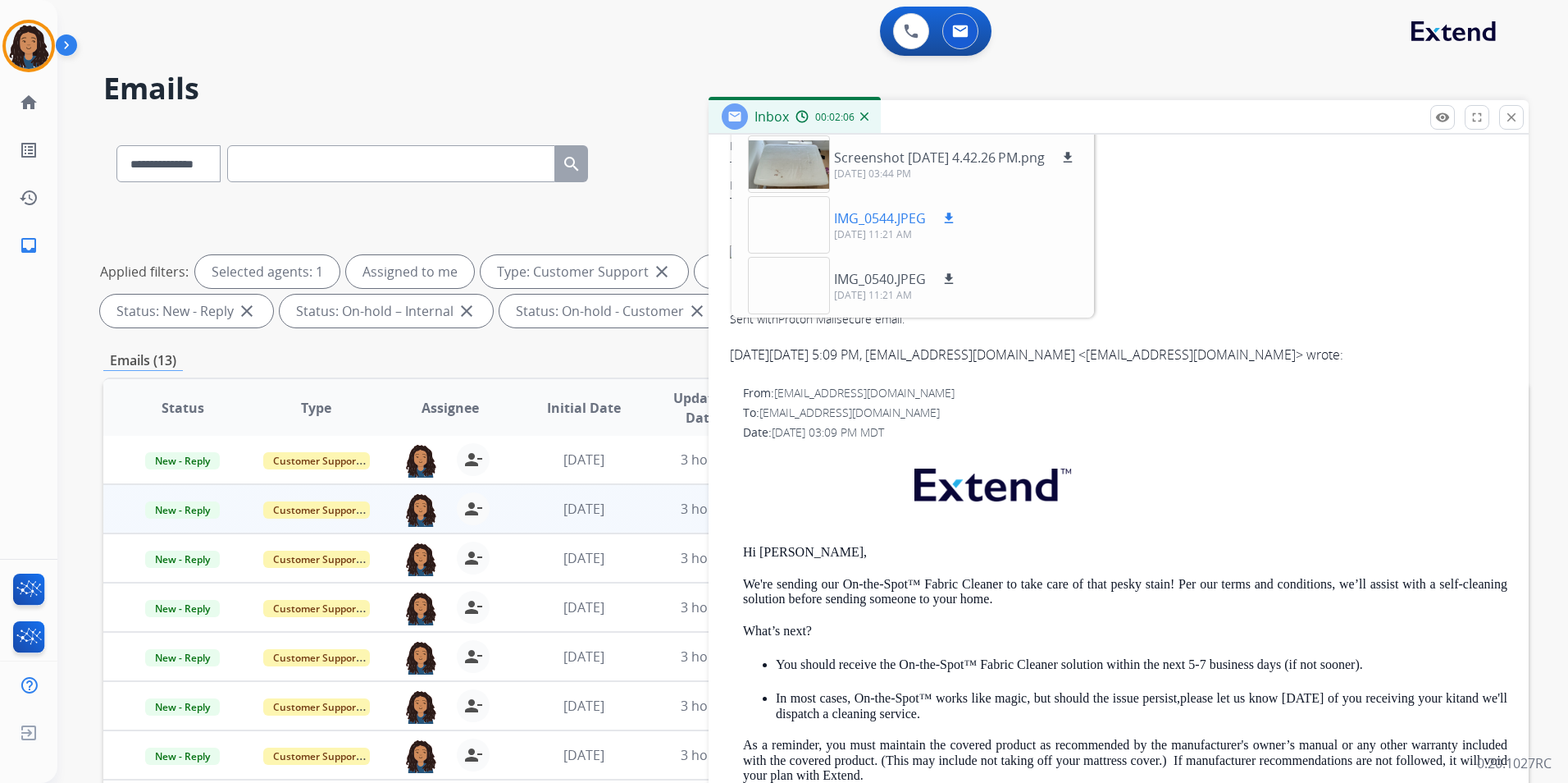
click at [806, 233] on div at bounding box center [788, 225] width 82 height 58
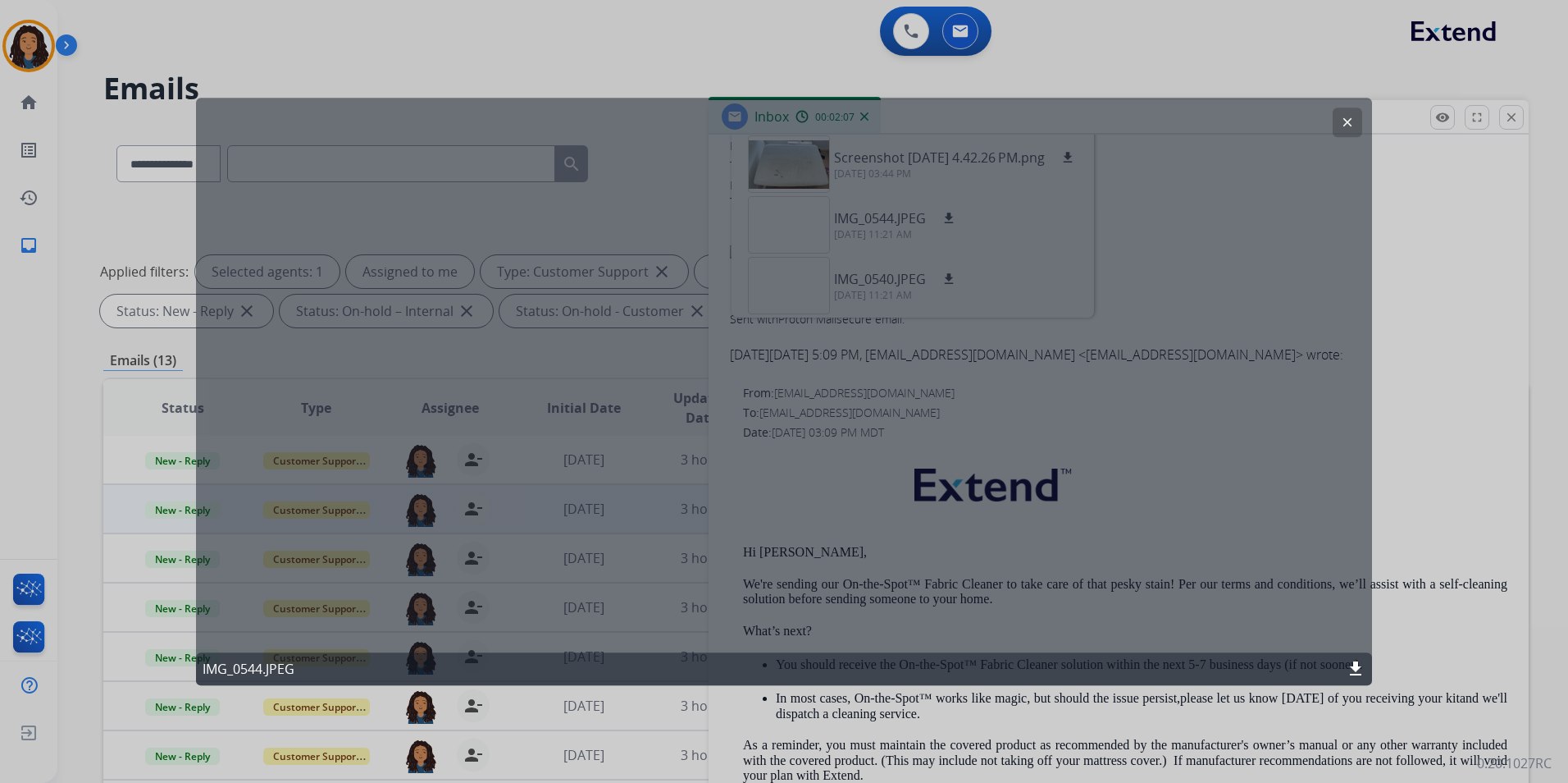
click at [1365, 671] on mat-icon "download" at bounding box center [1354, 667] width 19 height 19
click at [1344, 124] on mat-icon "clear" at bounding box center [1347, 122] width 15 height 15
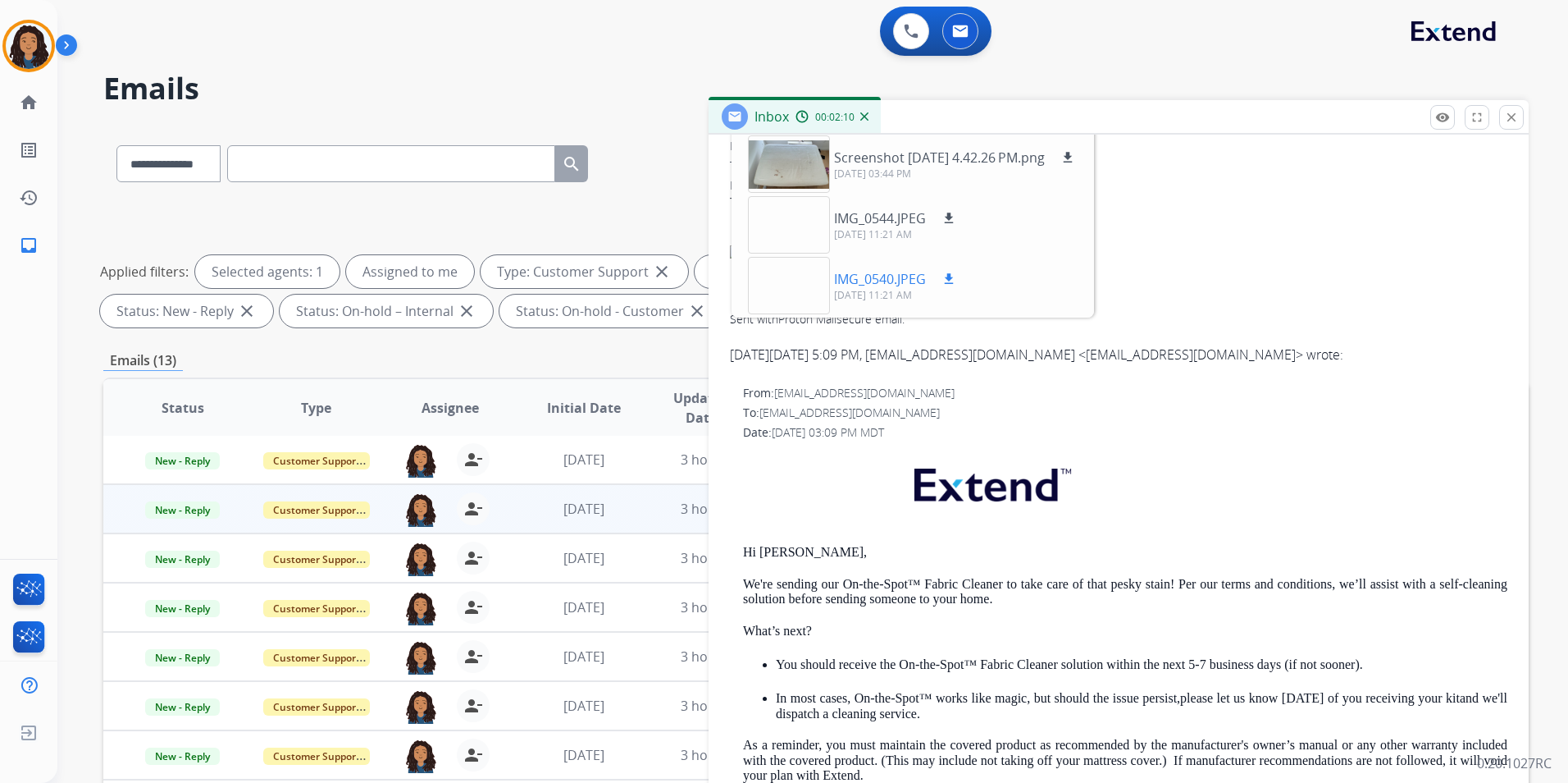
click at [943, 279] on mat-icon "download" at bounding box center [948, 279] width 15 height 15
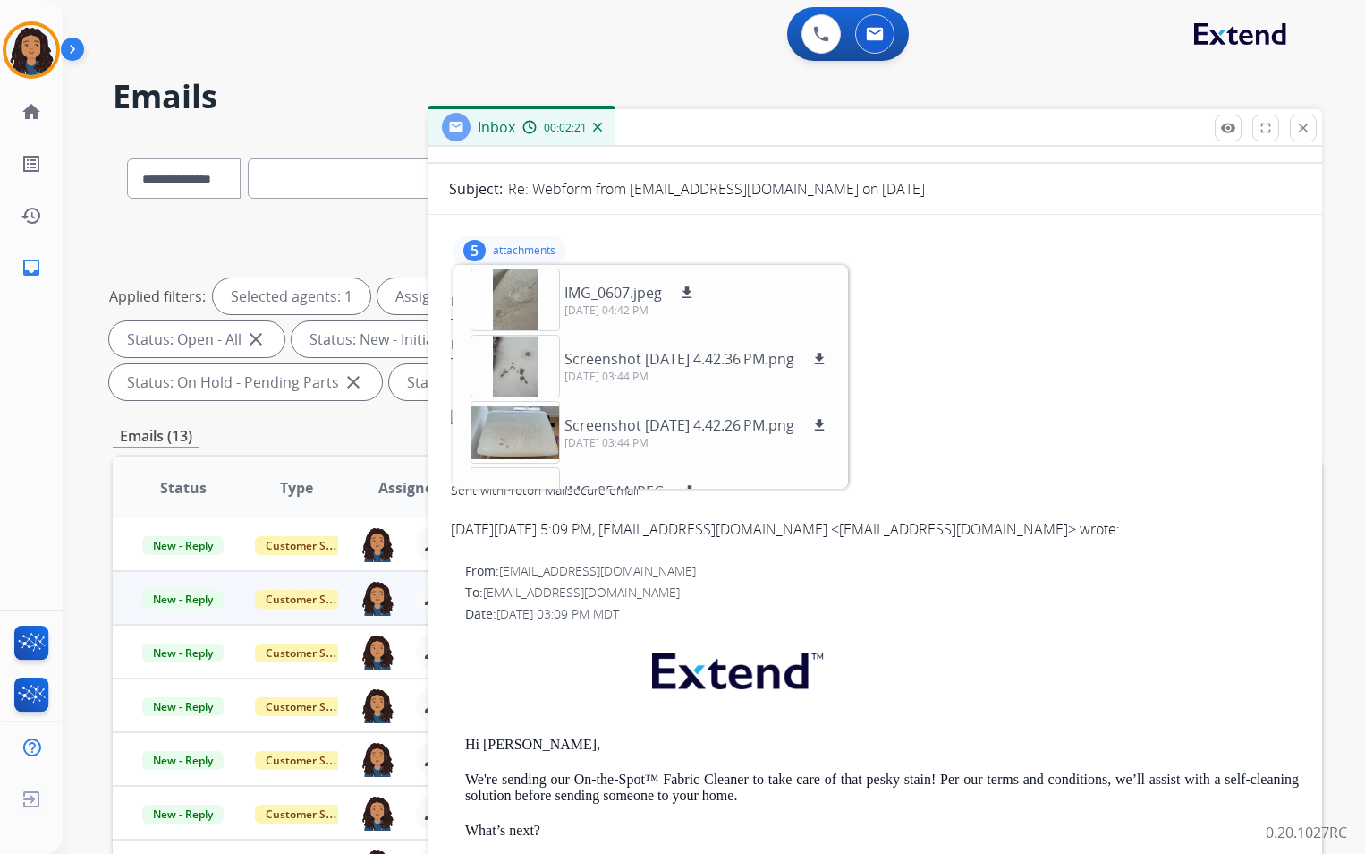
scroll to position [0, 0]
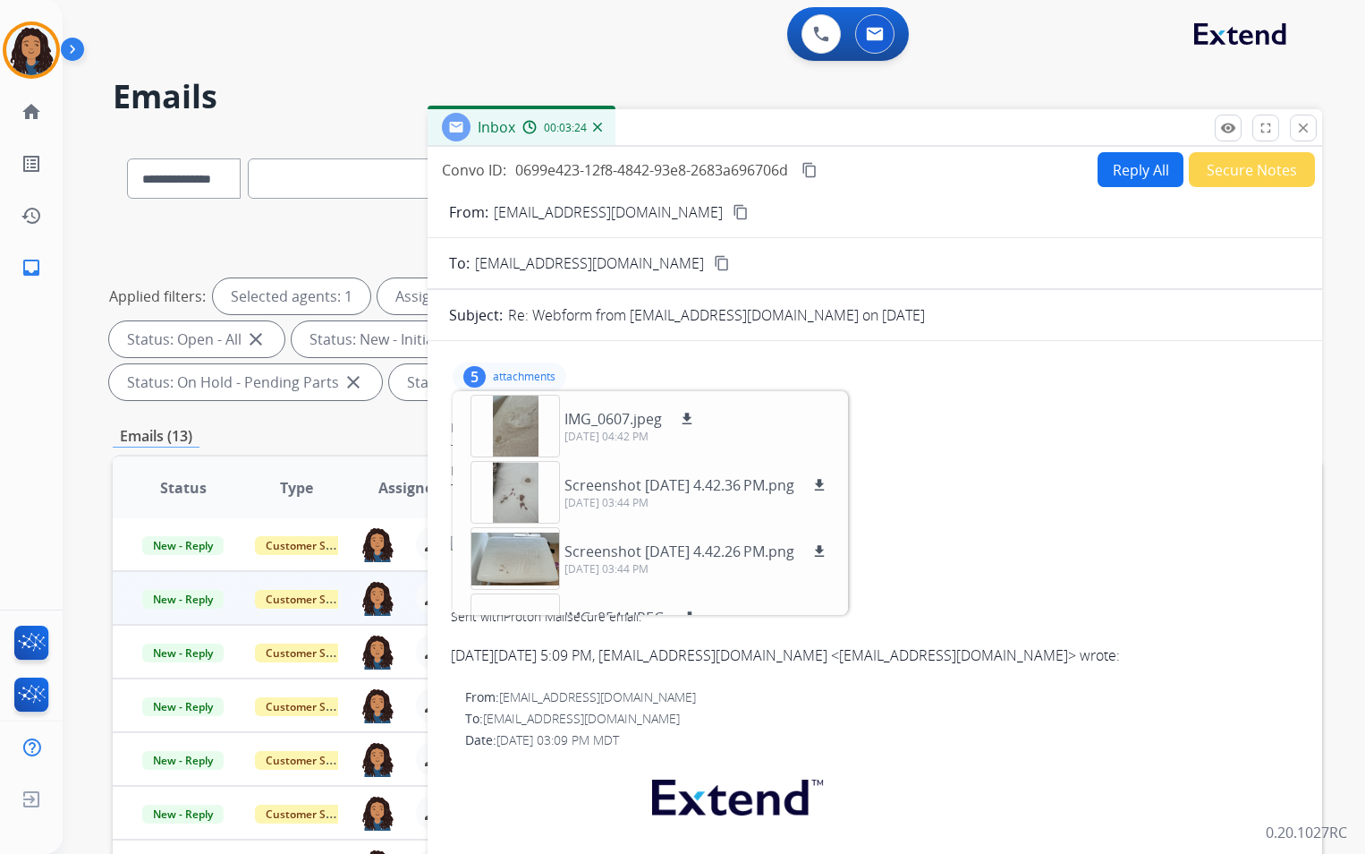
click at [542, 375] on p "attachments" at bounding box center [524, 377] width 63 height 14
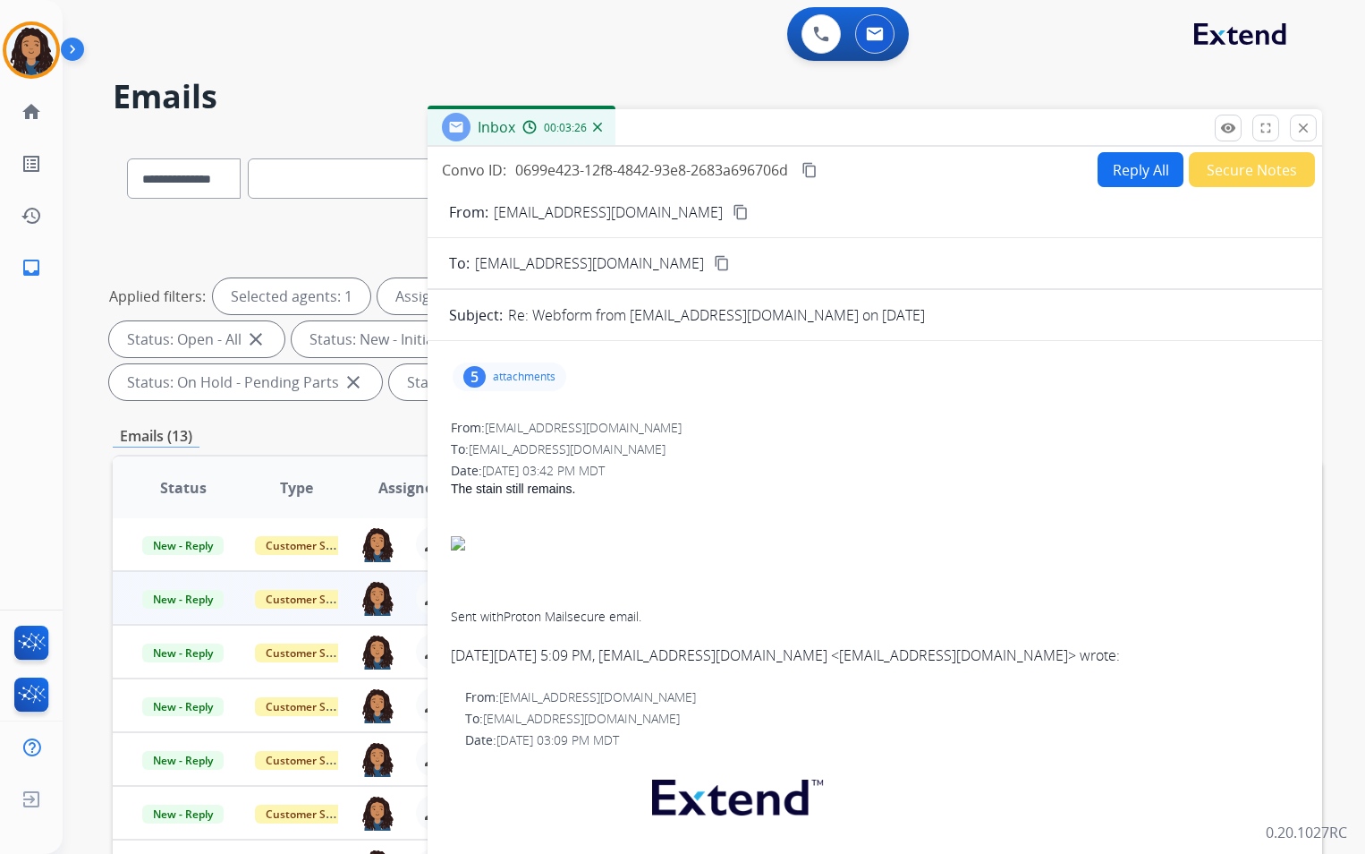
click at [1118, 167] on button "Reply All" at bounding box center [1141, 169] width 86 height 35
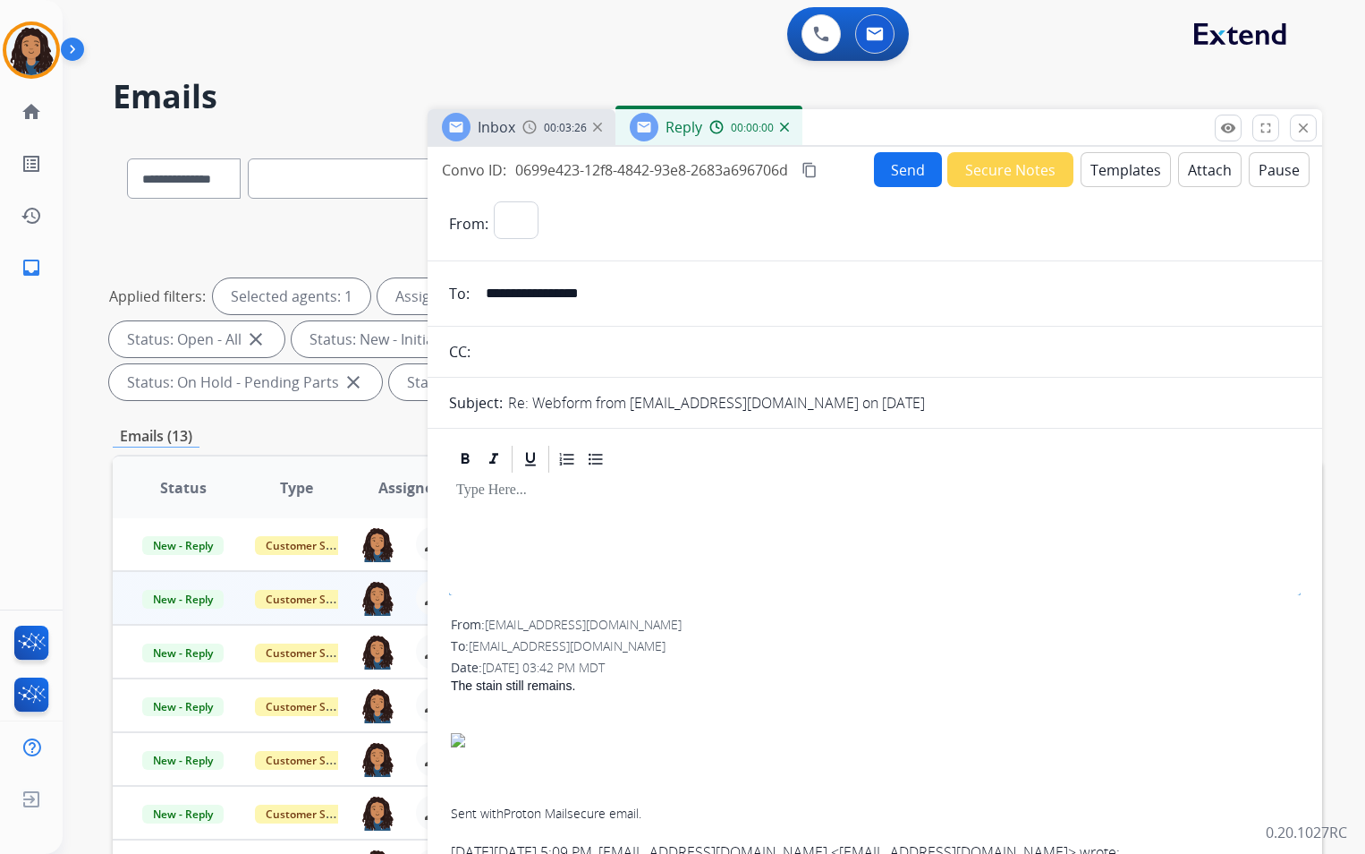
click at [1118, 167] on button "Templates" at bounding box center [1126, 169] width 90 height 35
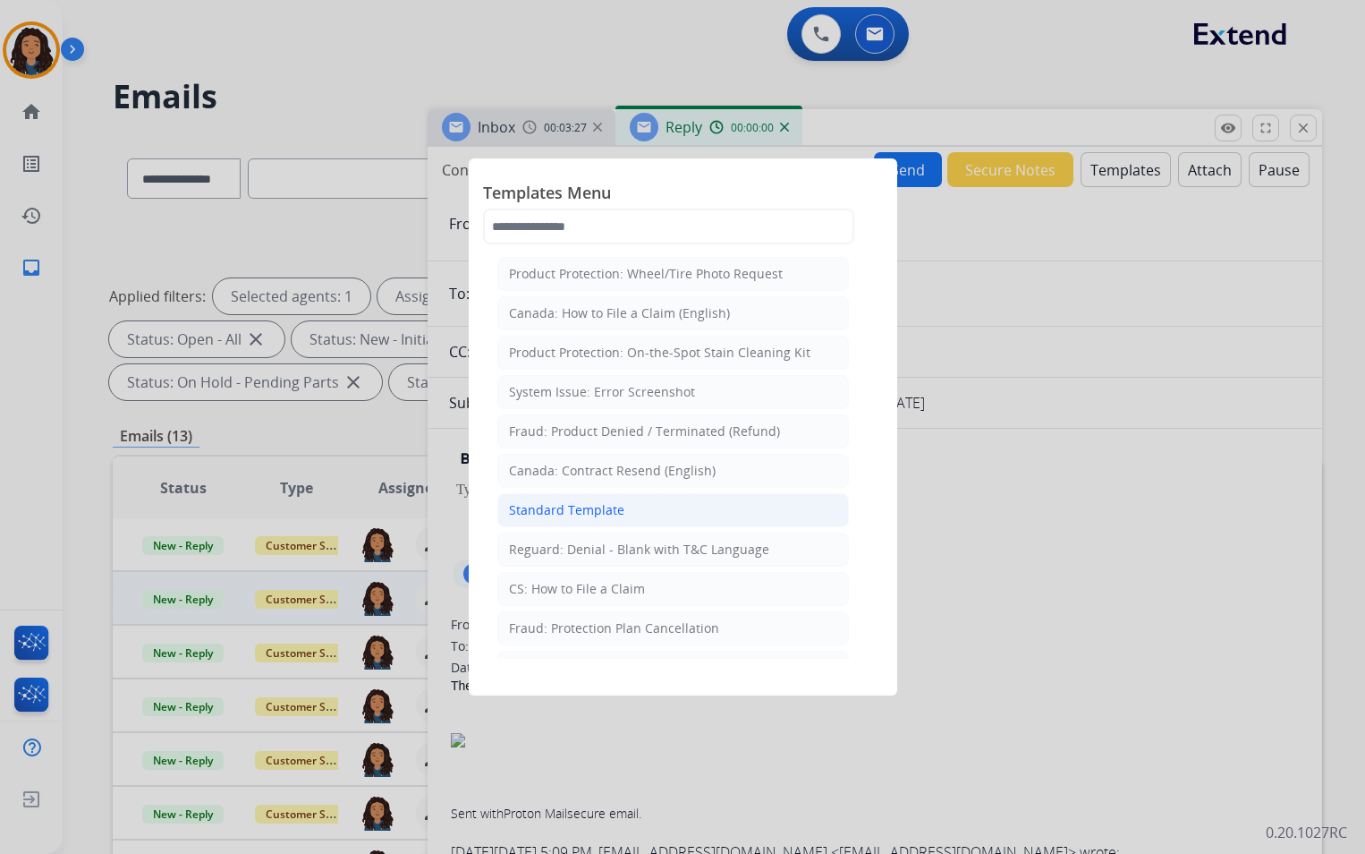
select select "**********"
click at [535, 506] on div "Standard Template" at bounding box center [566, 510] width 115 height 18
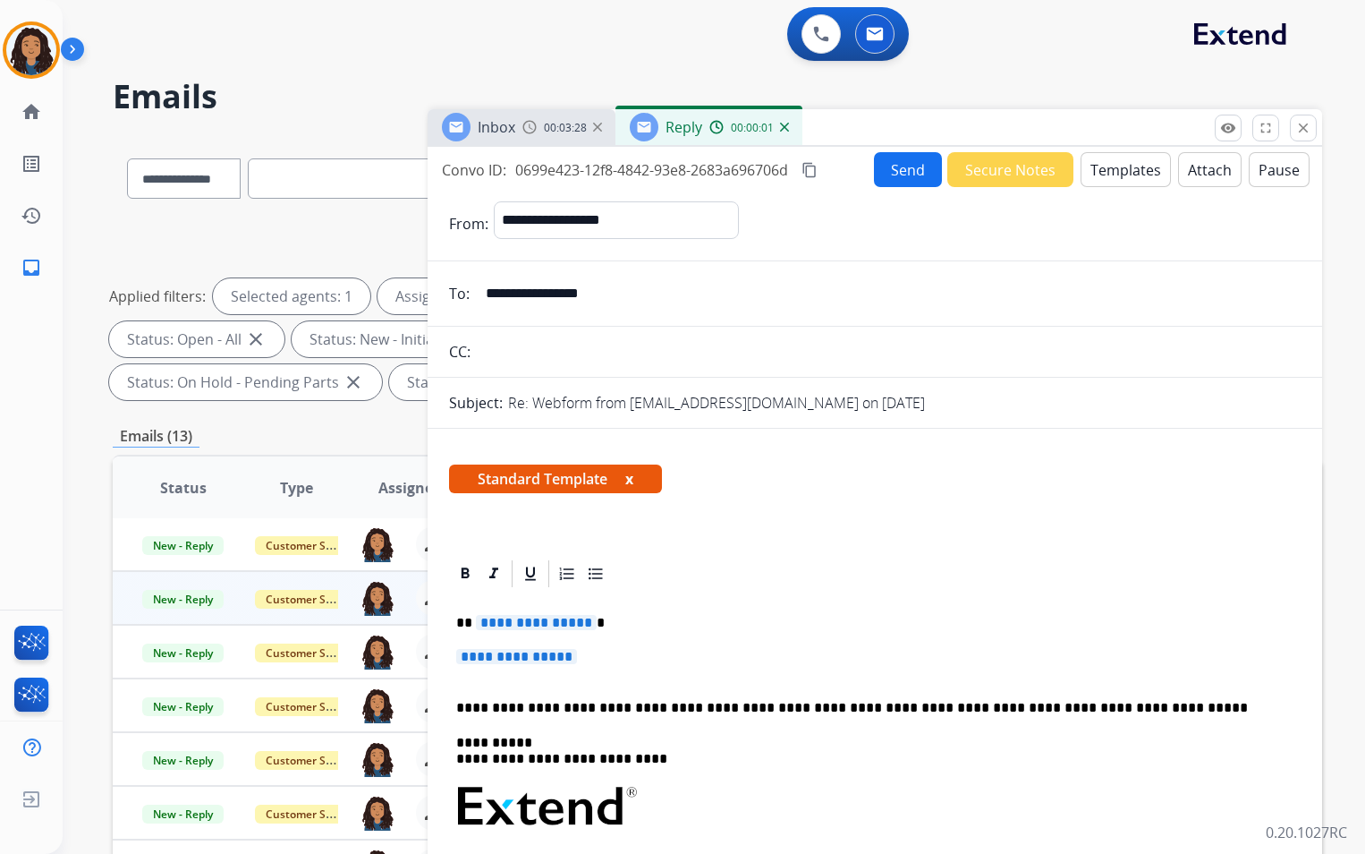
click at [495, 128] on span "Inbox" at bounding box center [497, 127] width 38 height 20
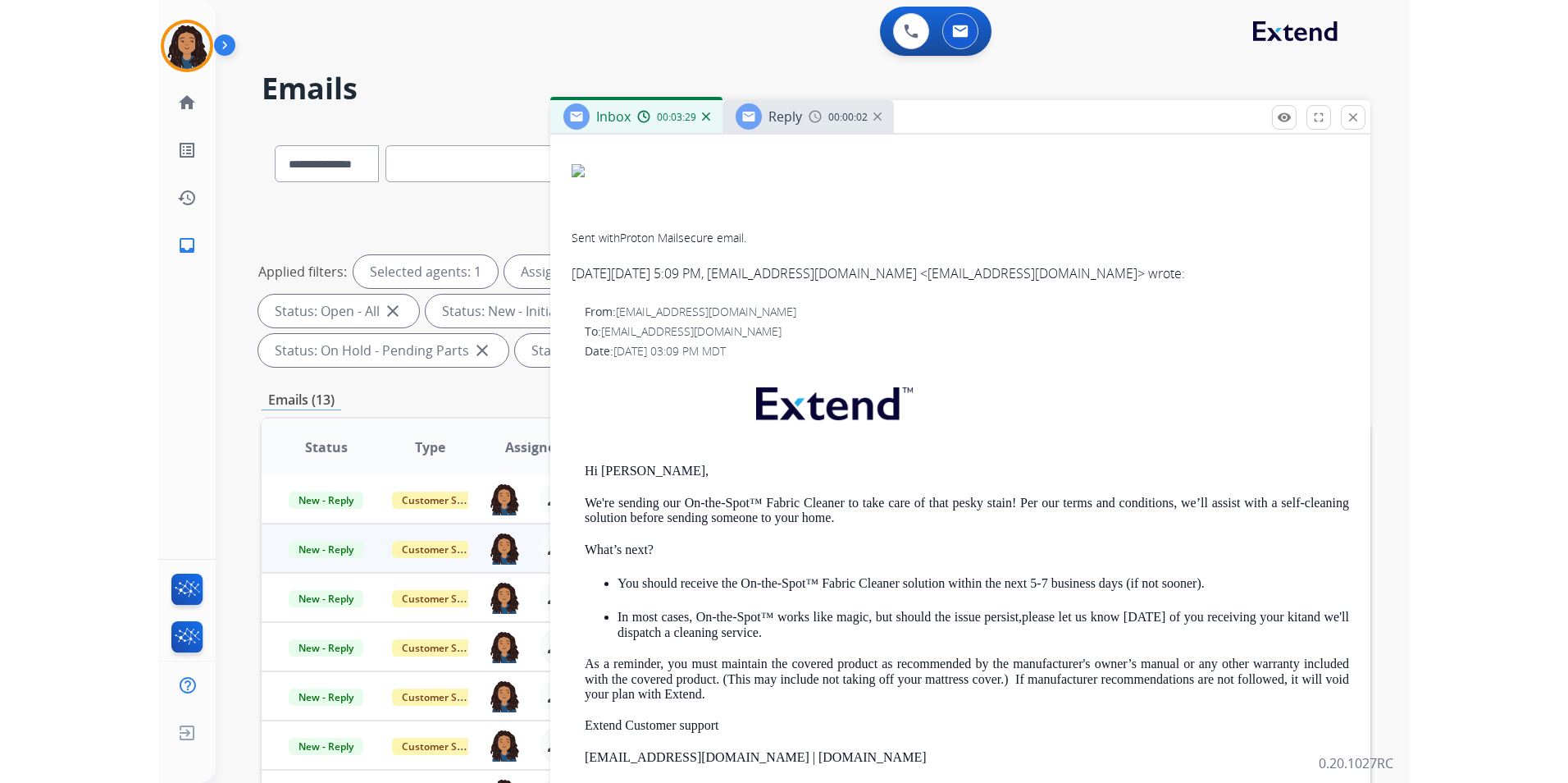
scroll to position [328, 0]
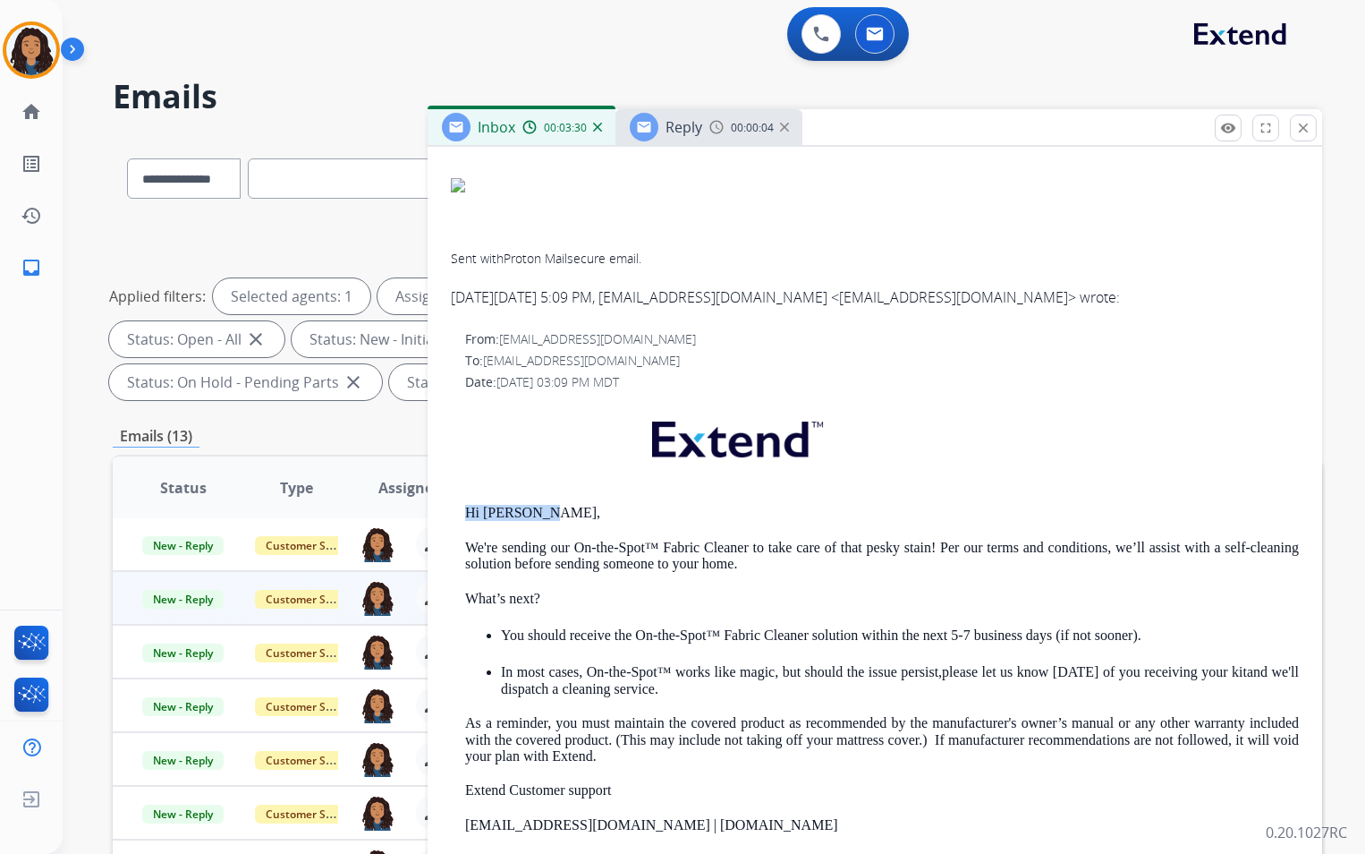
drag, startPoint x: 445, startPoint y: 498, endPoint x: 563, endPoint y: 514, distance: 119.1
copy p "Hi [PERSON_NAME],"
click at [727, 118] on div "Reply 00:00:06" at bounding box center [709, 127] width 187 height 36
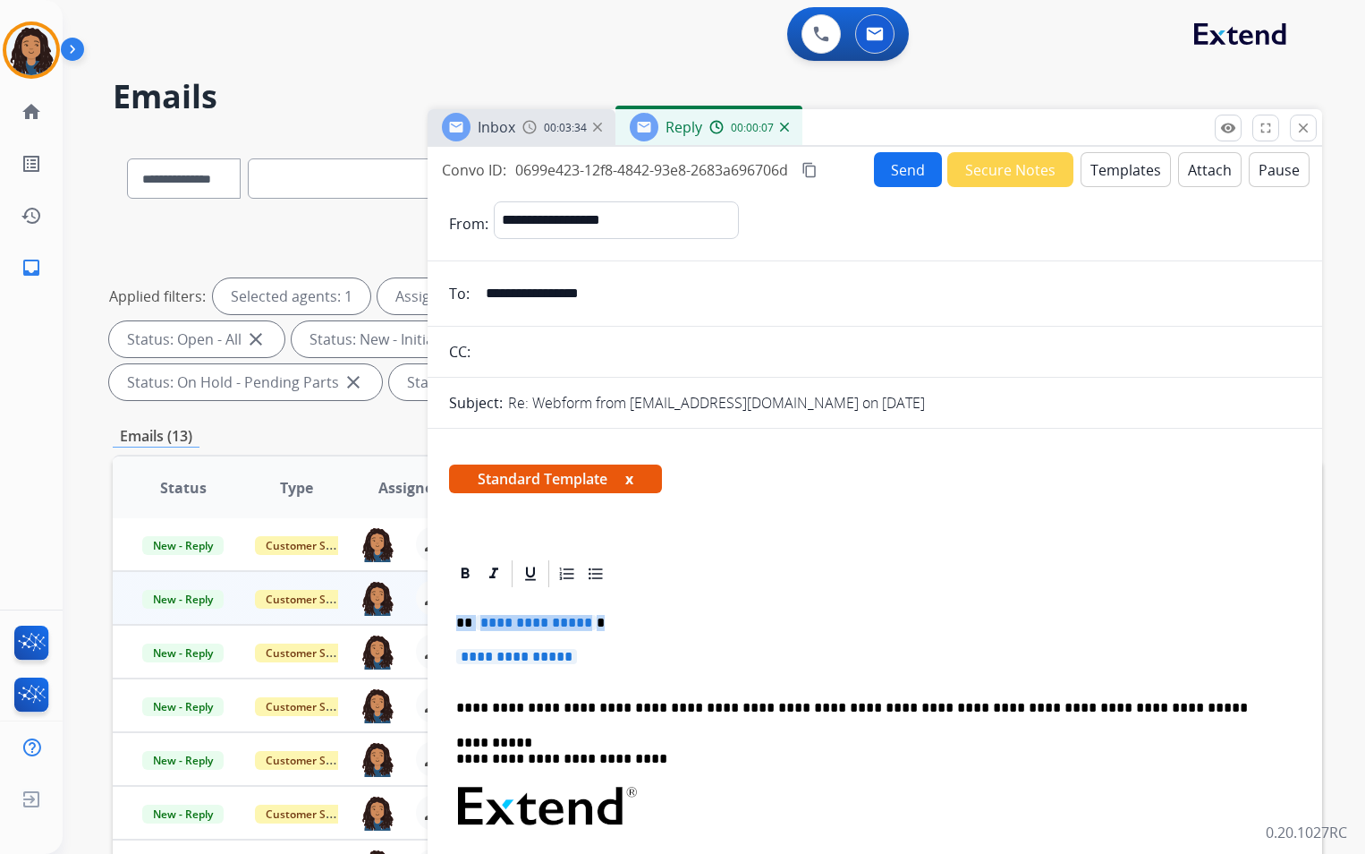
drag, startPoint x: 453, startPoint y: 618, endPoint x: 615, endPoint y: 659, distance: 166.9
click at [615, 659] on div "**********" at bounding box center [875, 849] width 852 height 518
paste div
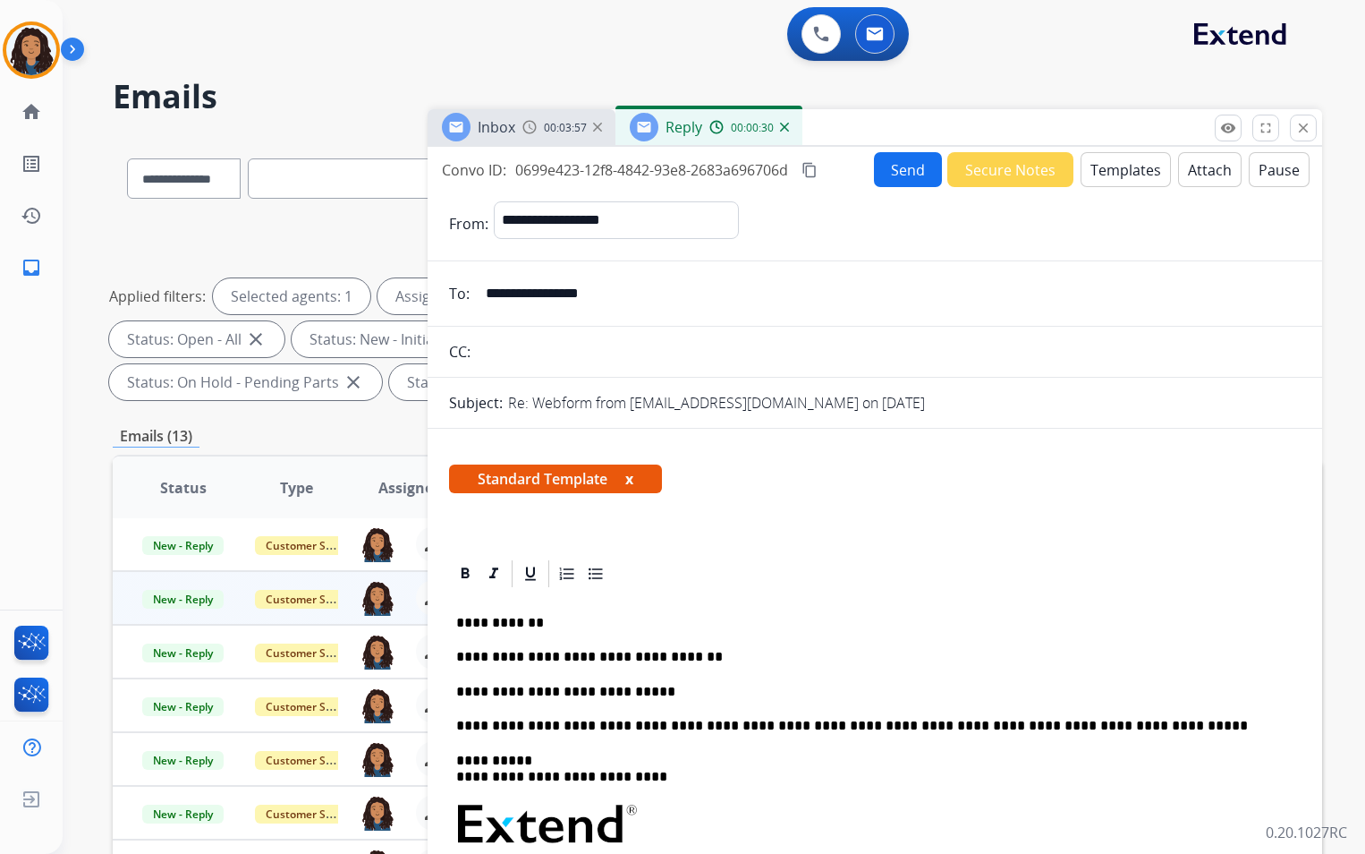
click at [887, 176] on button "Send" at bounding box center [908, 169] width 68 height 35
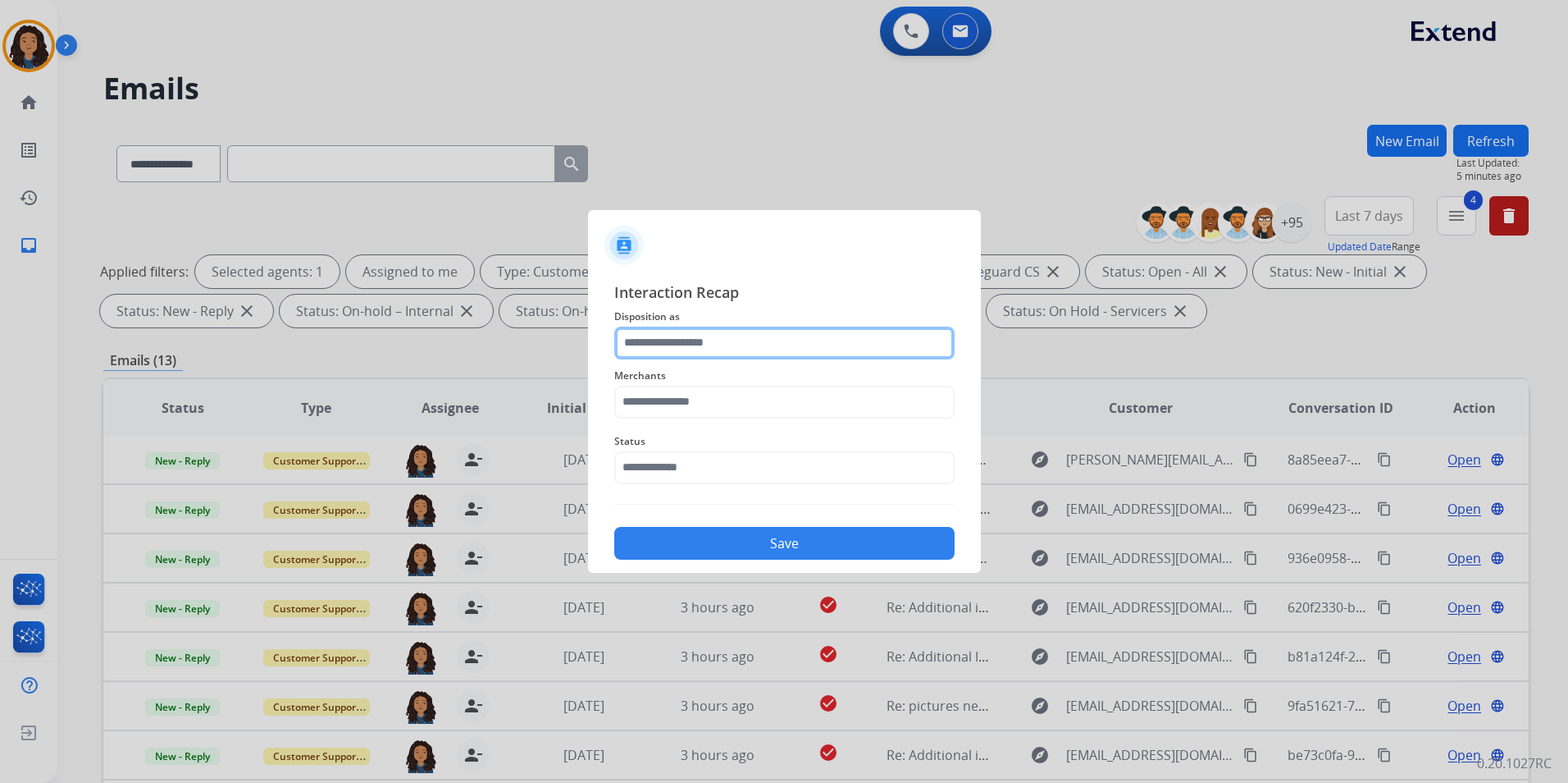
click at [850, 331] on input "text" at bounding box center [784, 343] width 340 height 33
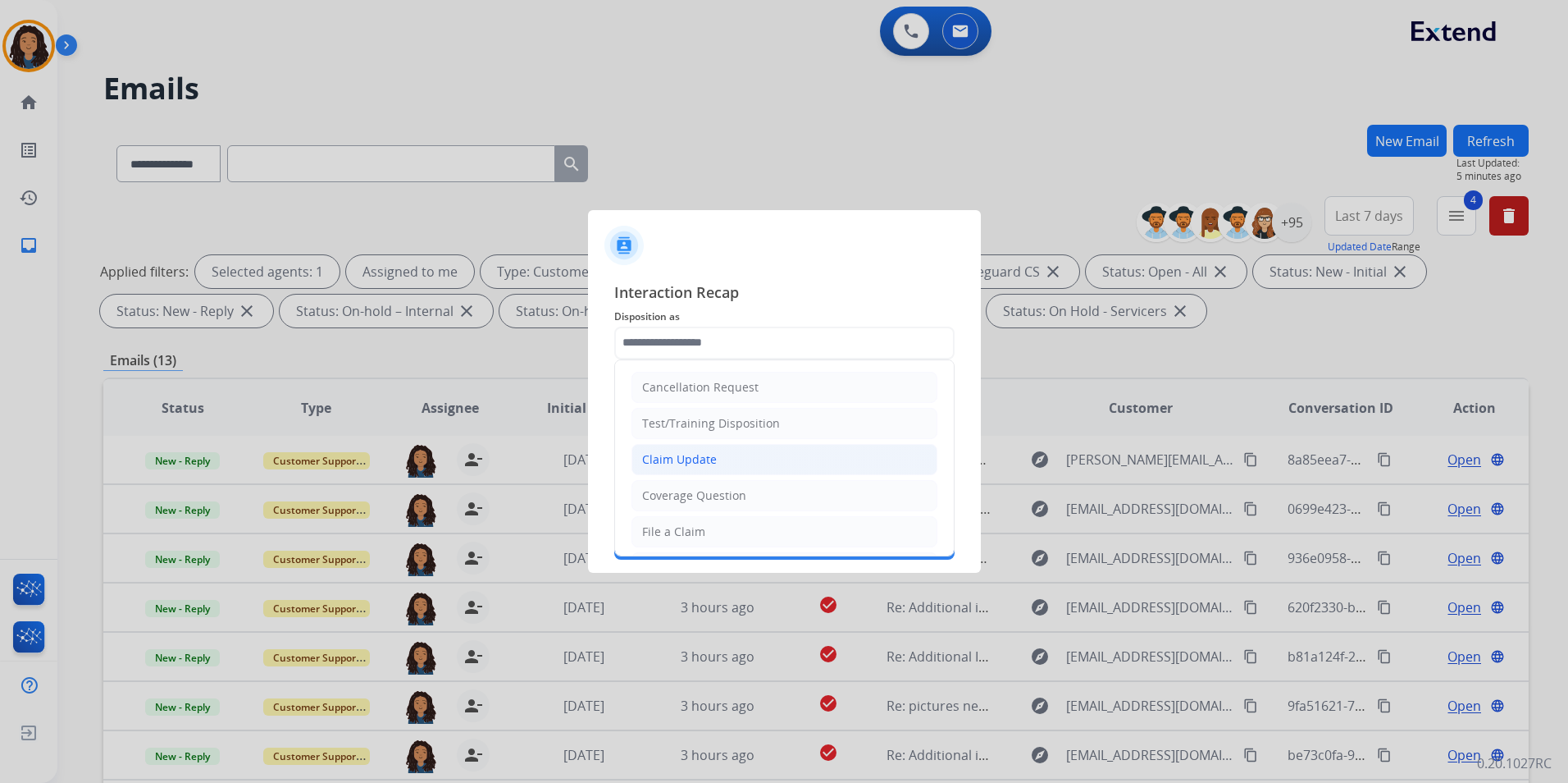
click at [775, 458] on li "Claim Update" at bounding box center [784, 459] width 306 height 31
type input "**********"
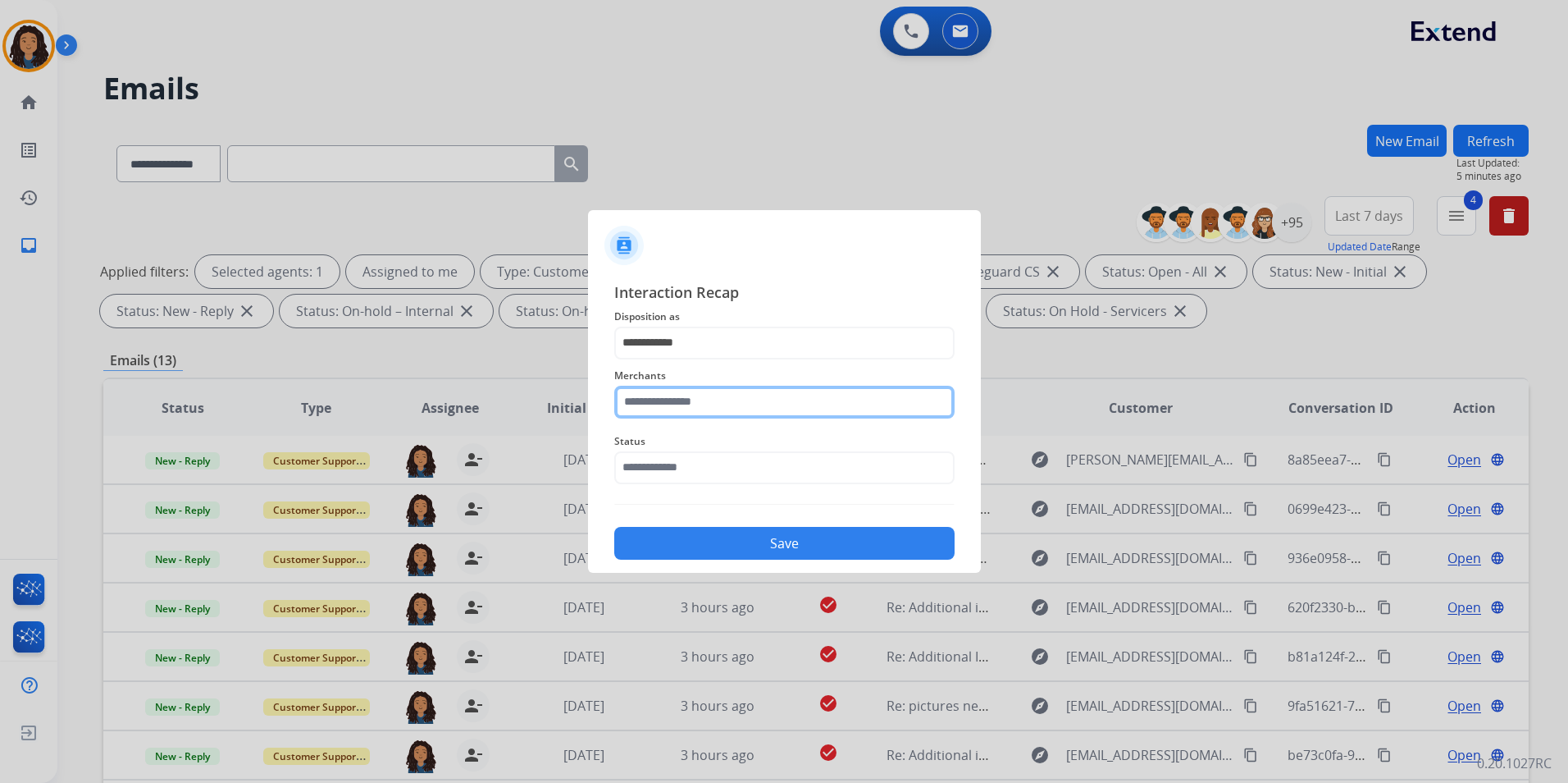
click at [707, 413] on input "text" at bounding box center [784, 403] width 340 height 33
drag, startPoint x: 717, startPoint y: 436, endPoint x: 716, endPoint y: 453, distance: 17.0
click at [716, 447] on li "Nectar" at bounding box center [788, 448] width 313 height 31
type input "******"
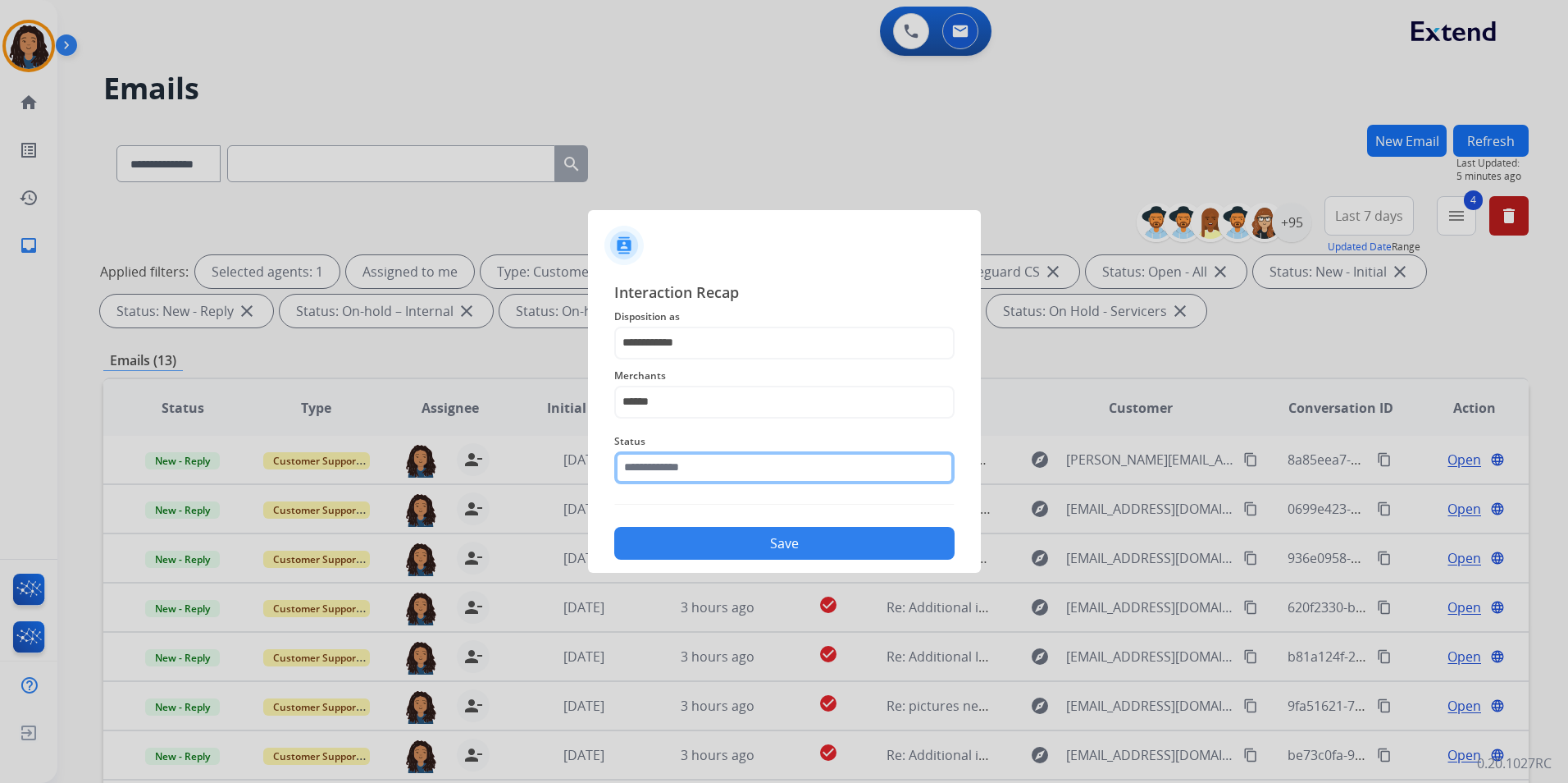
click at [717, 462] on input "text" at bounding box center [784, 468] width 340 height 33
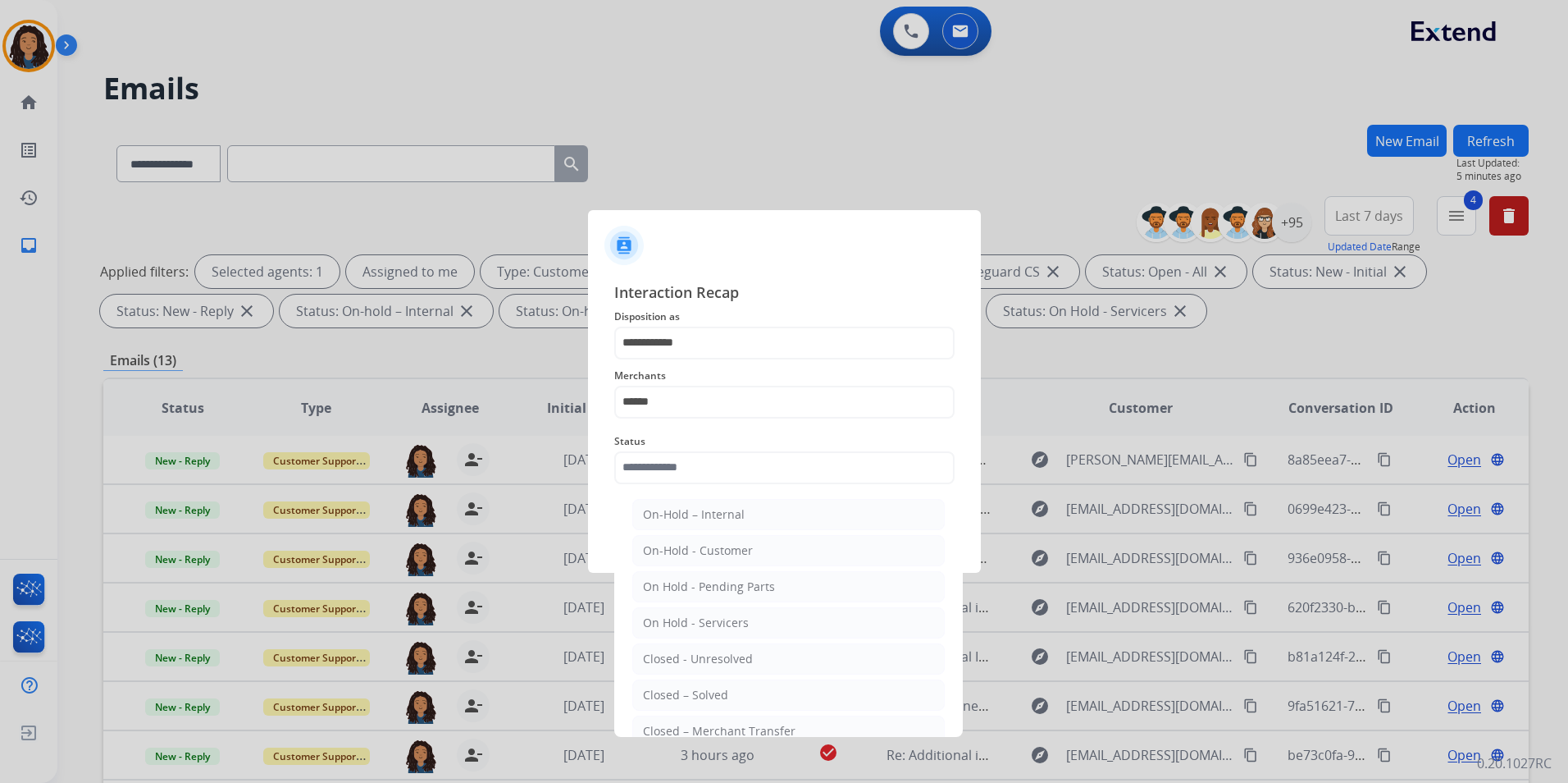
click at [764, 696] on li "Closed – Solved" at bounding box center [788, 695] width 313 height 31
type input "**********"
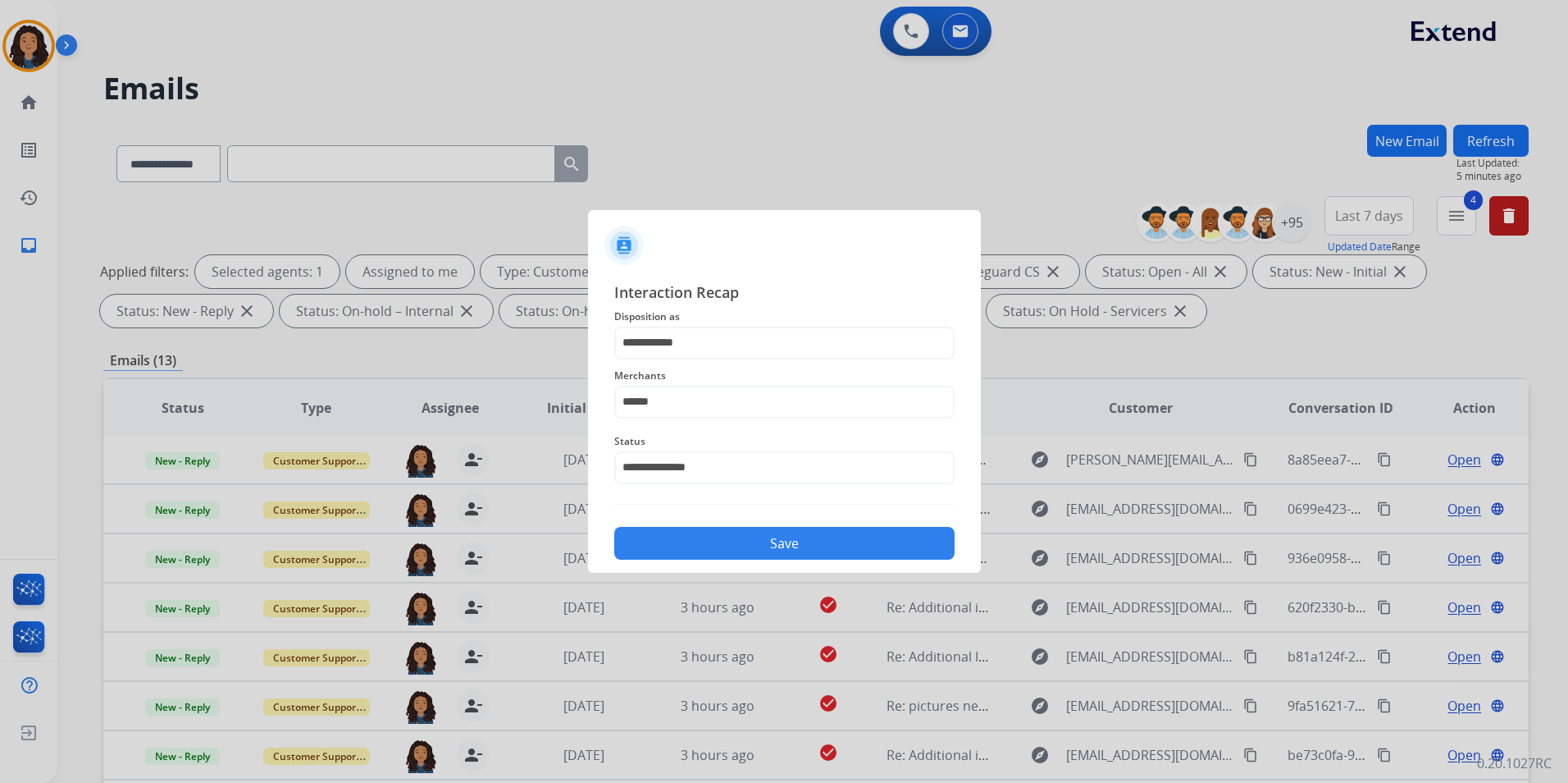
click at [753, 543] on button "Save" at bounding box center [784, 543] width 340 height 33
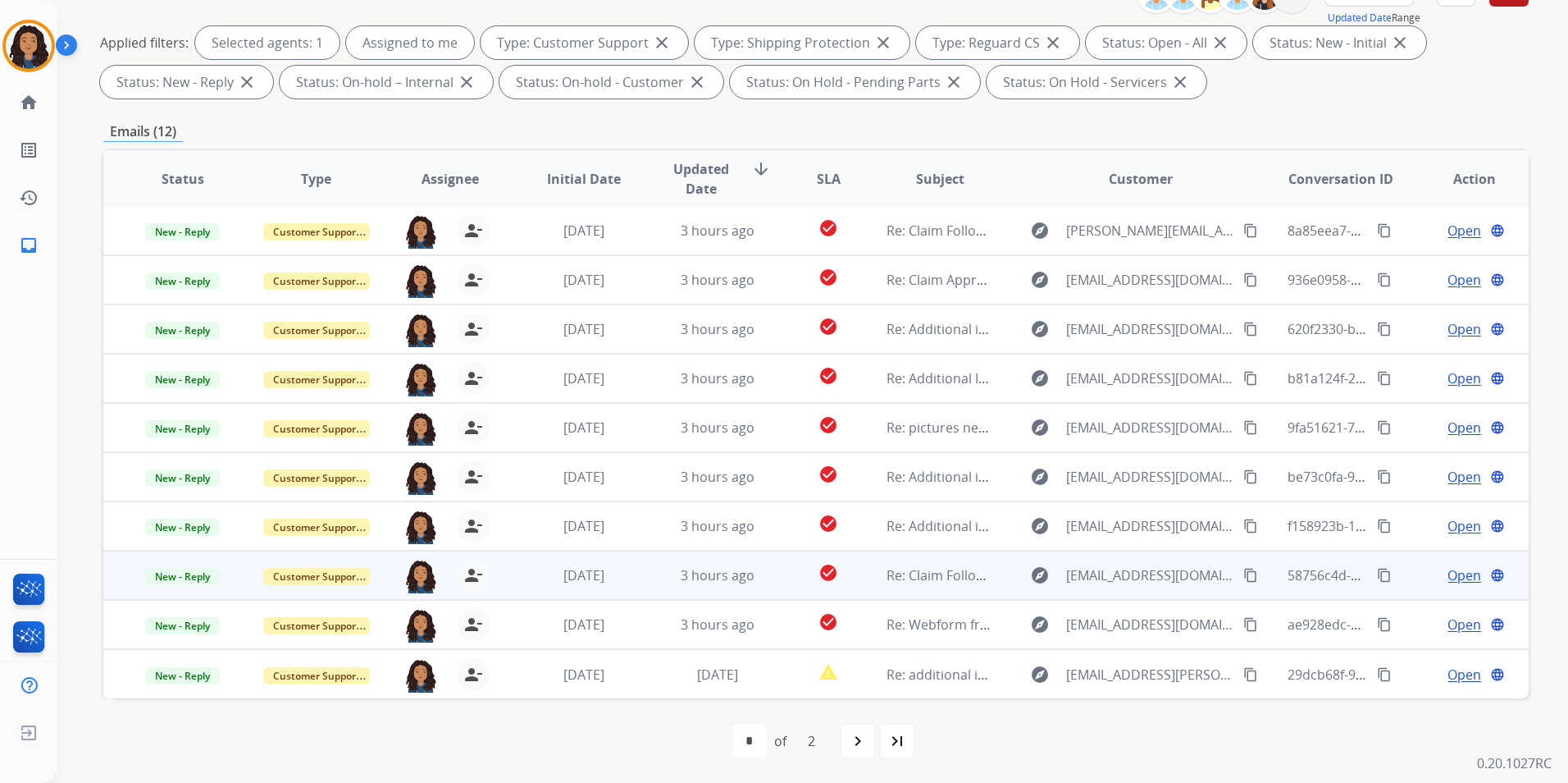
scroll to position [230, 0]
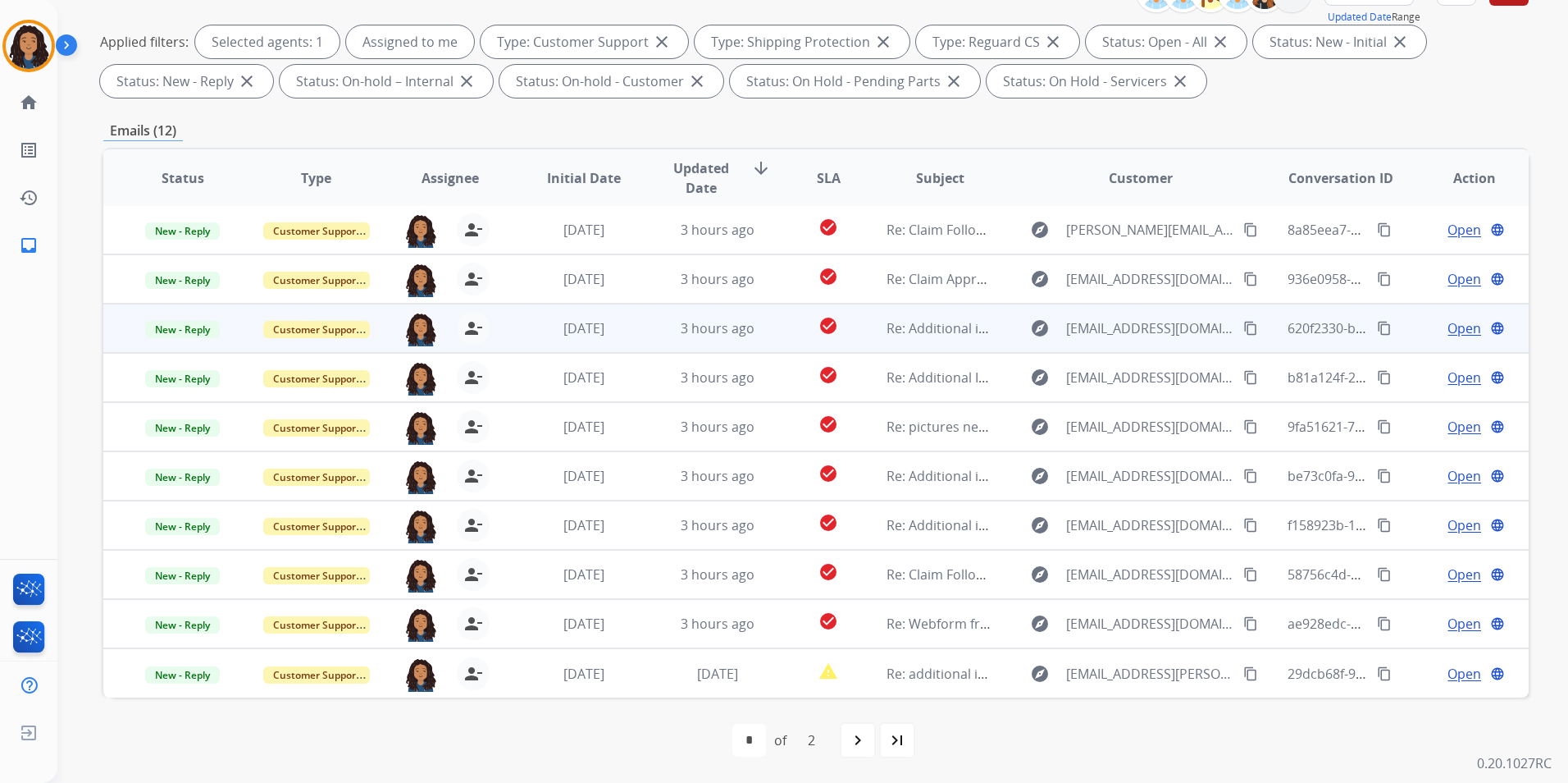
click at [1447, 327] on span "Open" at bounding box center [1464, 327] width 34 height 19
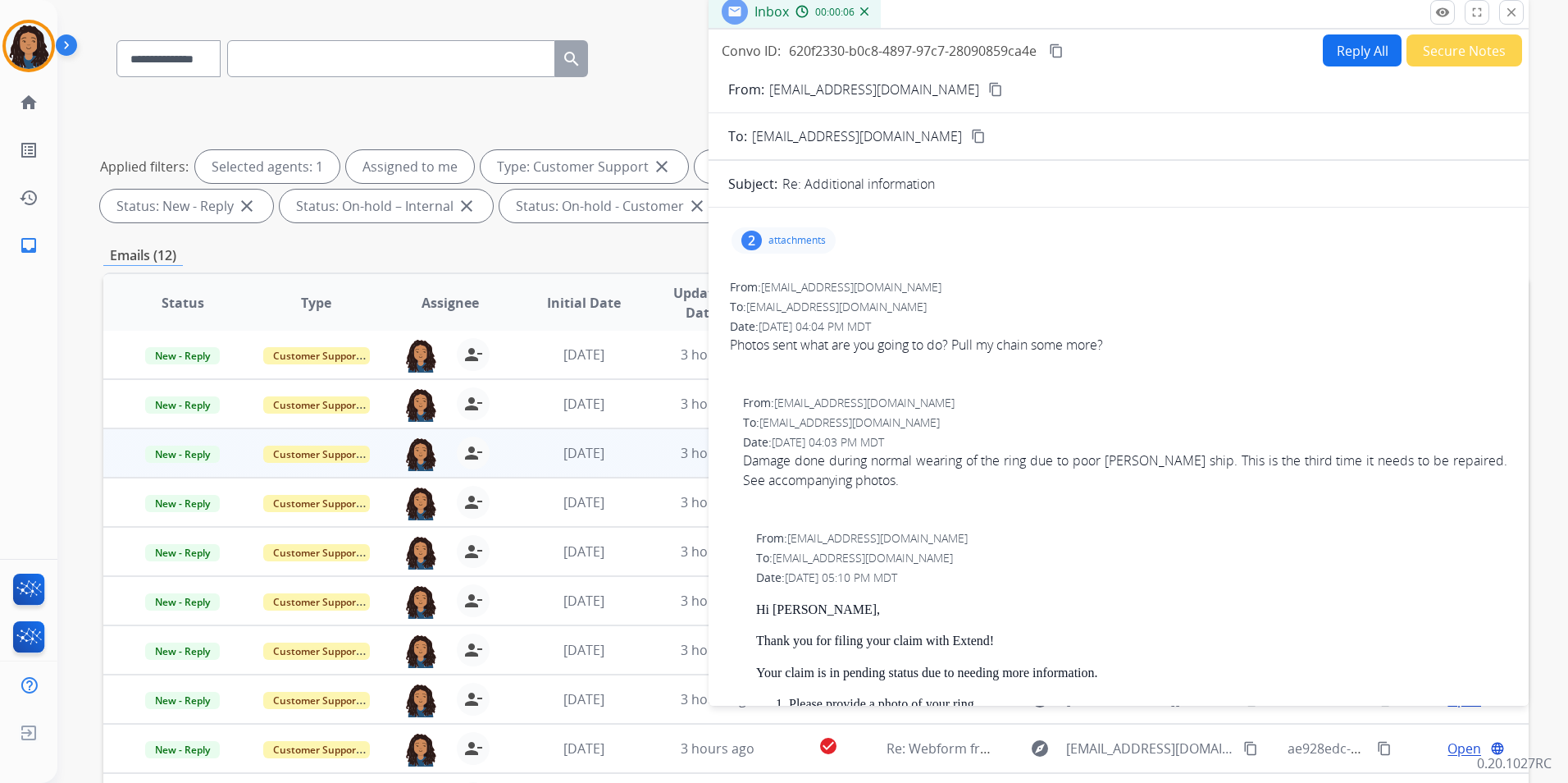
scroll to position [0, 0]
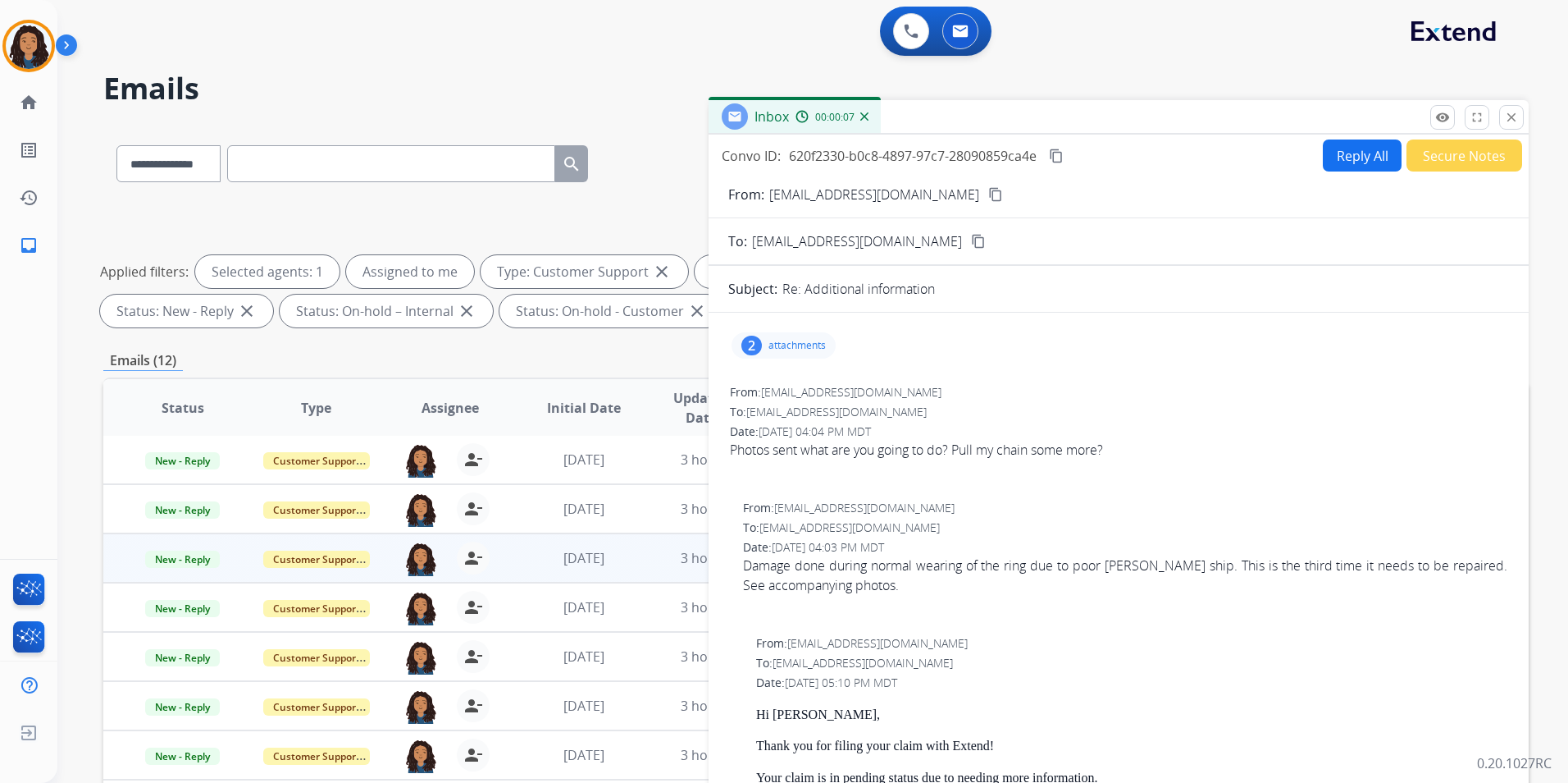
click at [988, 193] on mat-icon "content_copy" at bounding box center [995, 194] width 15 height 15
click at [795, 341] on p "attachments" at bounding box center [796, 346] width 58 height 13
click at [948, 380] on mat-icon "download" at bounding box center [953, 384] width 15 height 15
click at [954, 440] on mat-icon "download" at bounding box center [953, 445] width 15 height 15
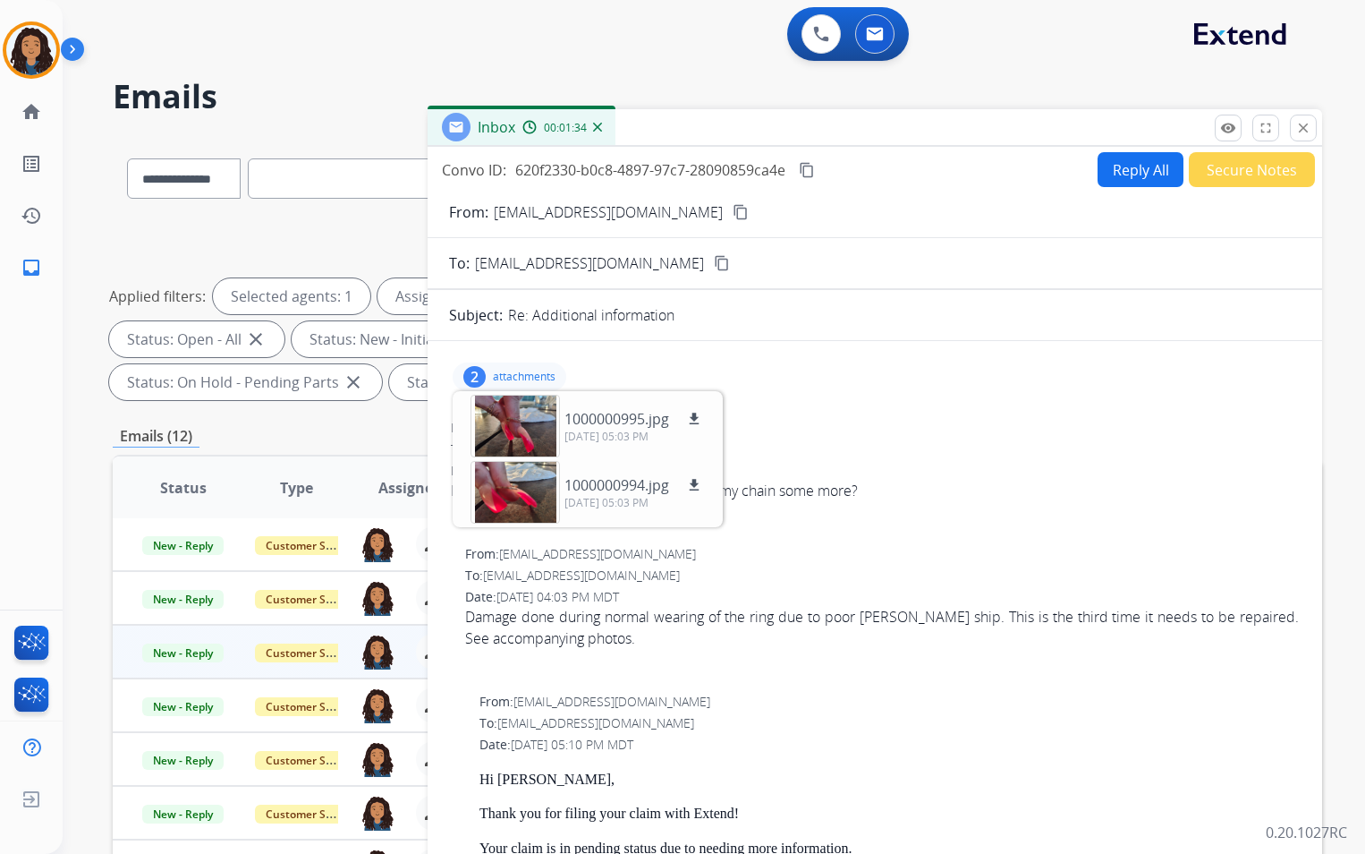
click at [810, 169] on mat-icon "content_copy" at bounding box center [807, 170] width 16 height 16
click at [146, 648] on span "New - Reply" at bounding box center [182, 652] width 81 height 19
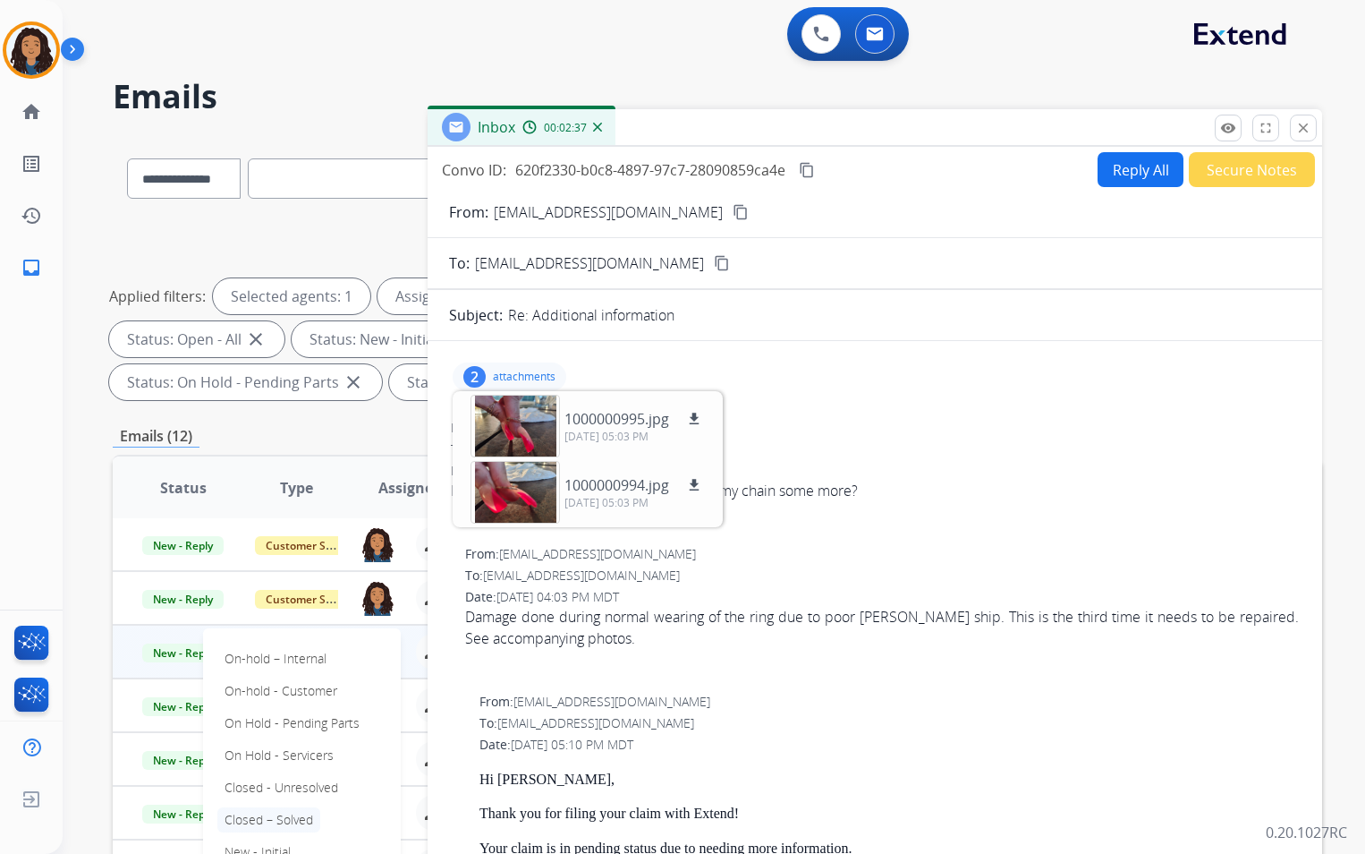
click at [300, 813] on p "Closed – Solved" at bounding box center [268, 819] width 103 height 25
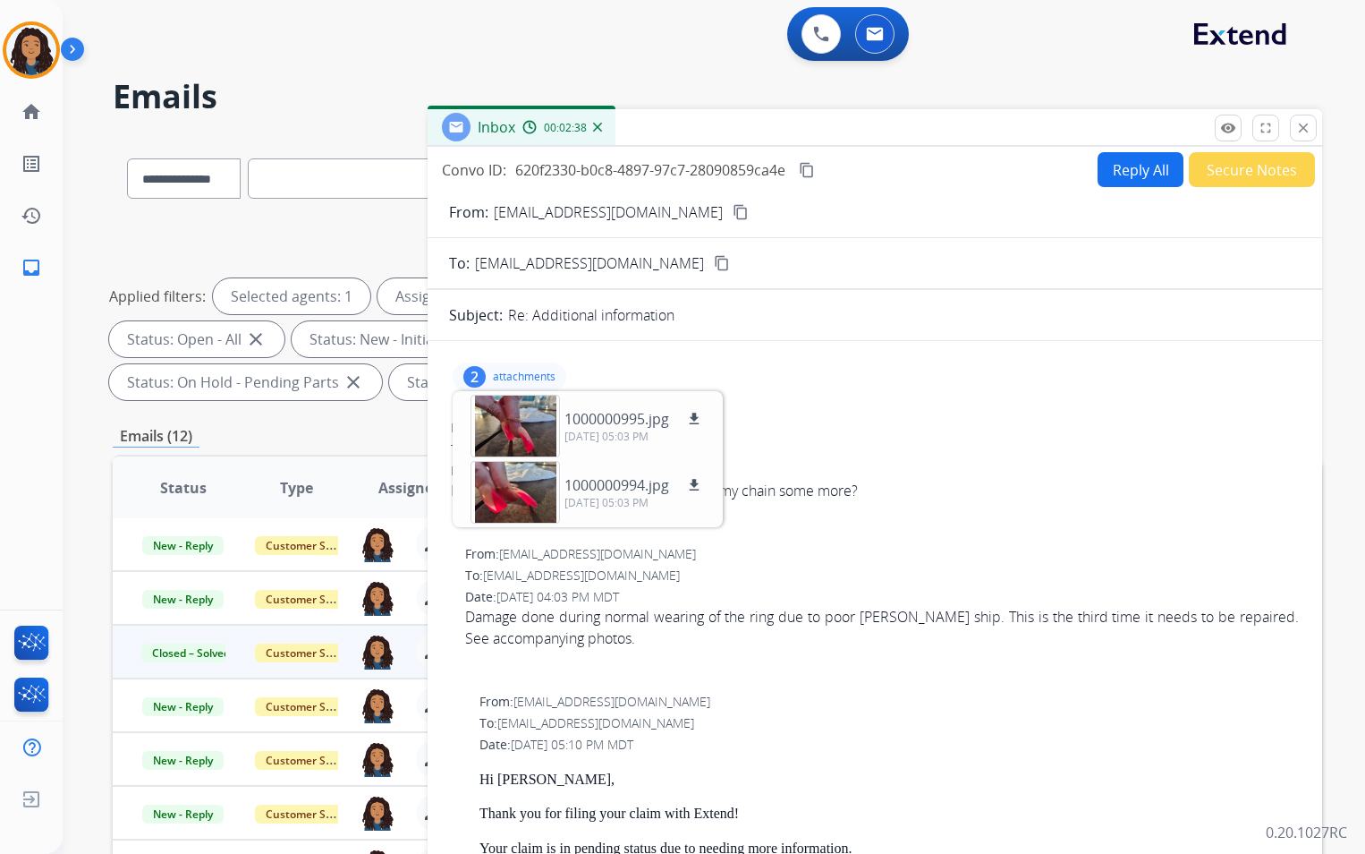
click at [1194, 173] on button "Secure Notes" at bounding box center [1252, 169] width 126 height 35
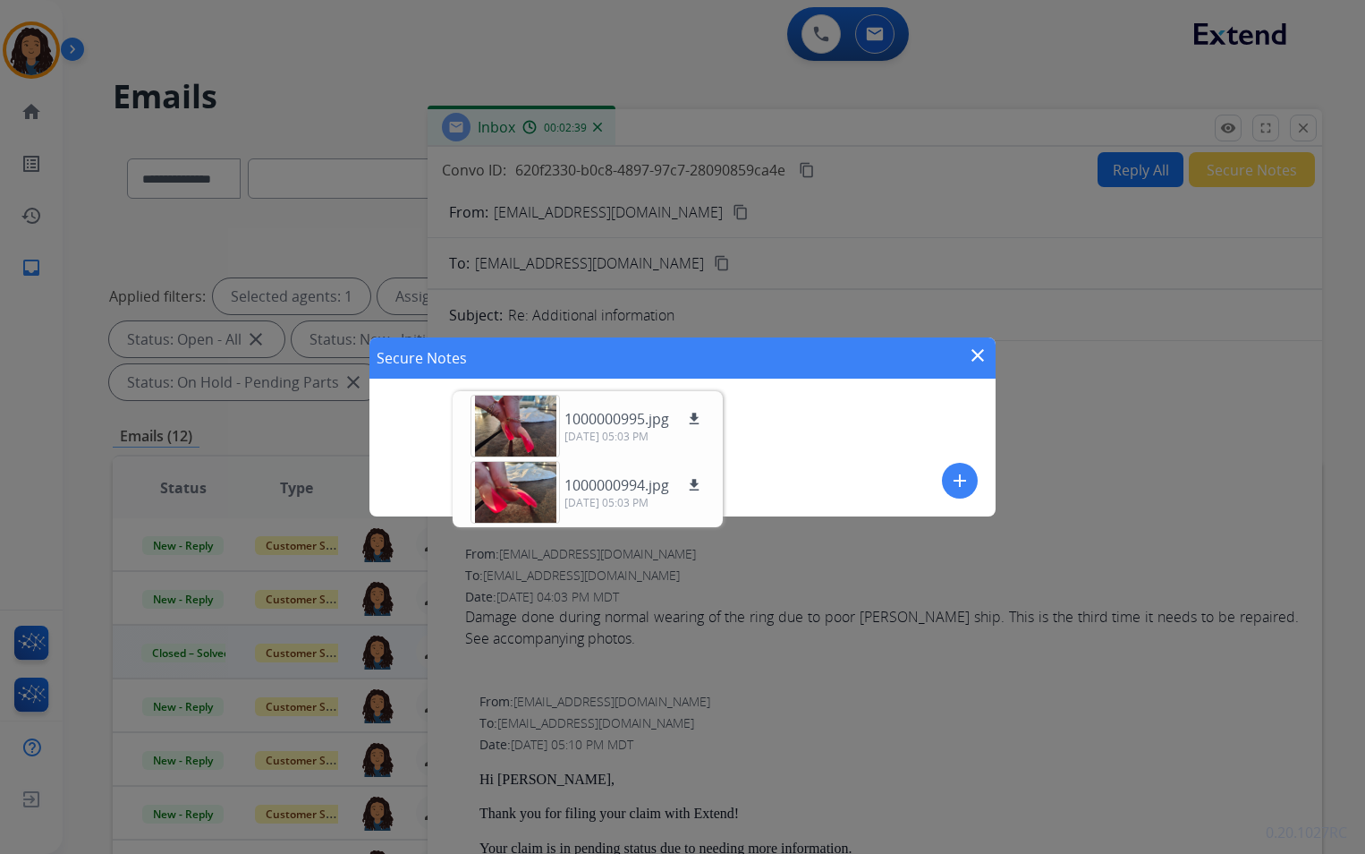
click at [949, 480] on mat-icon "add" at bounding box center [959, 480] width 21 height 21
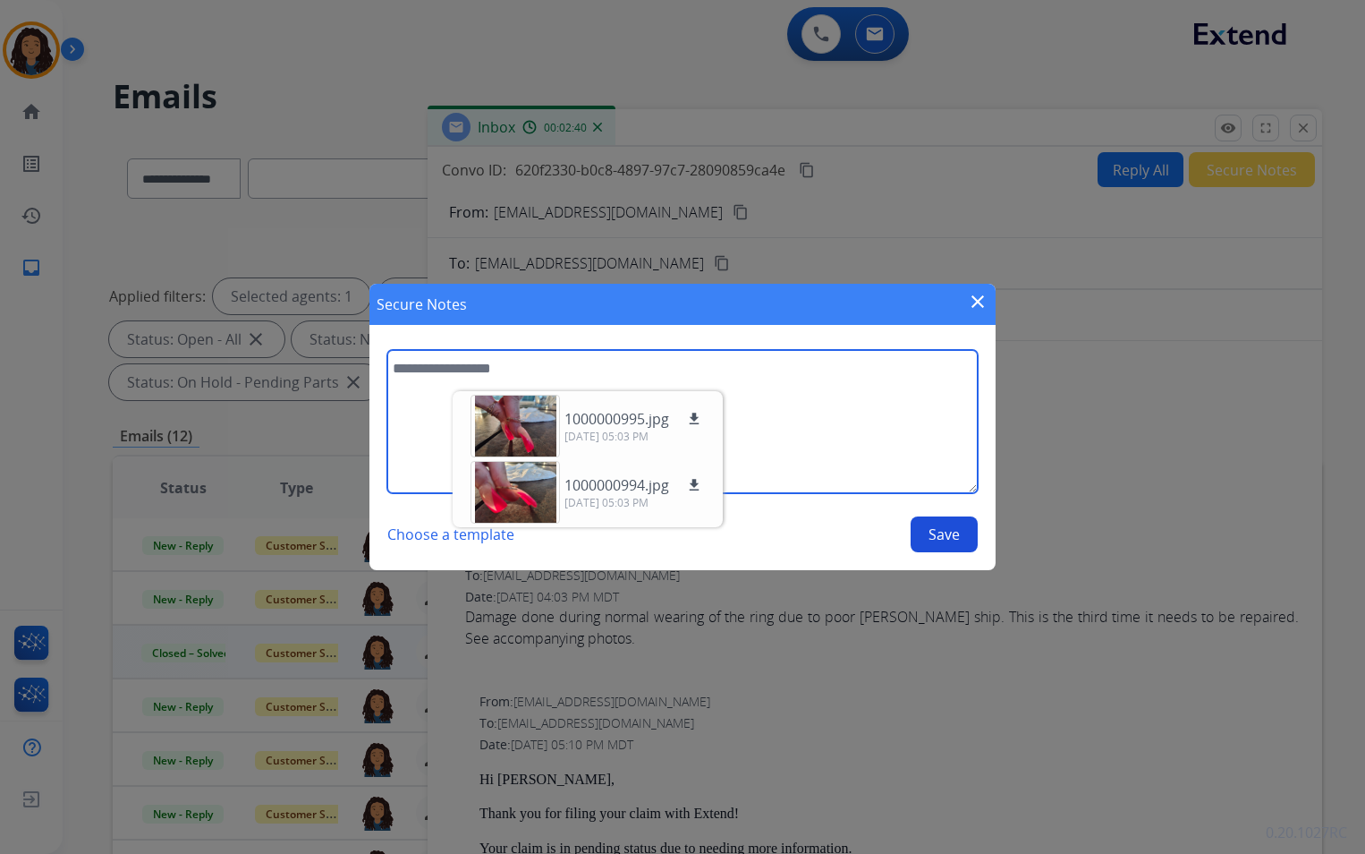
click at [823, 428] on textarea at bounding box center [682, 421] width 591 height 143
type textarea "**********"
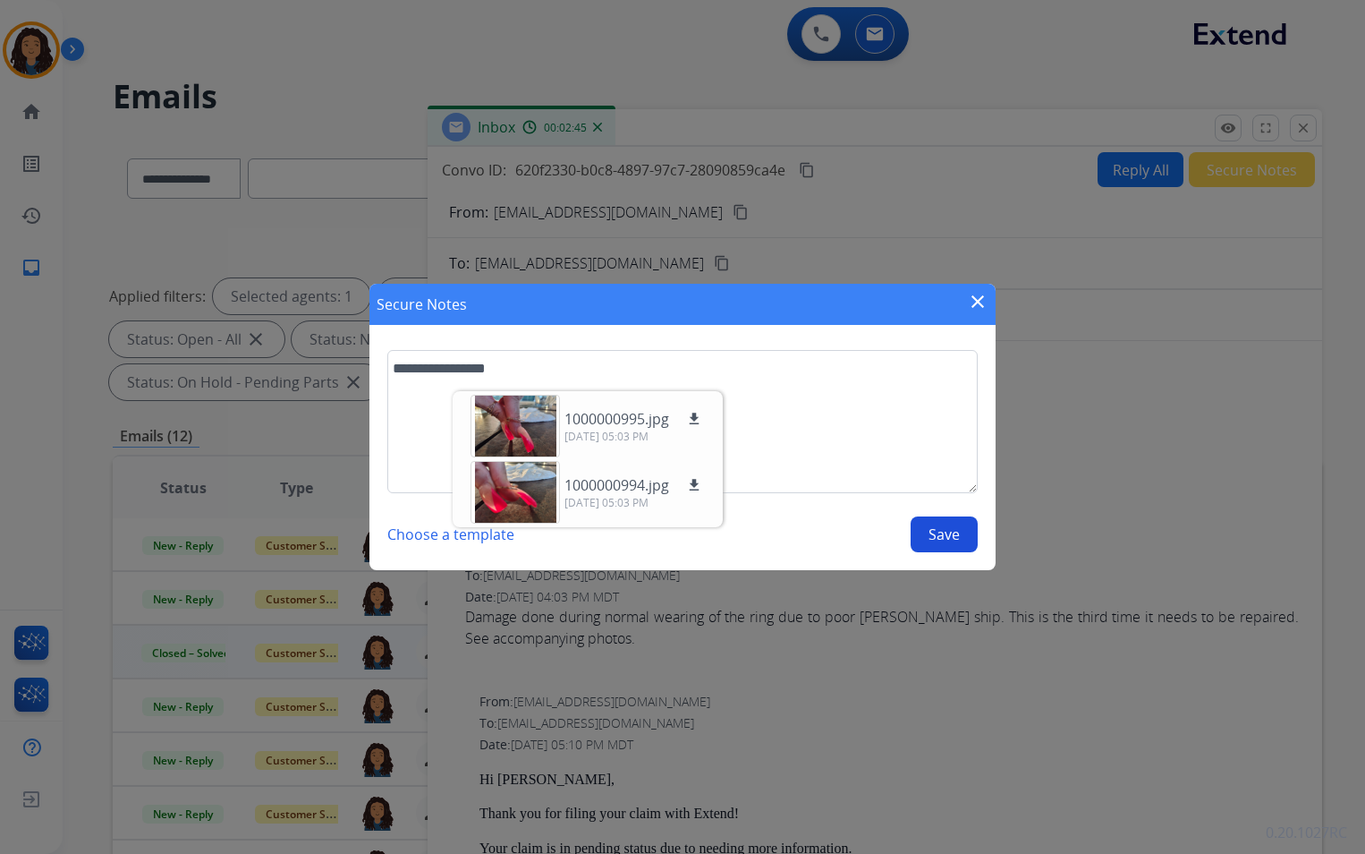
drag, startPoint x: 951, startPoint y: 534, endPoint x: 917, endPoint y: 534, distance: 34.0
click at [950, 534] on button "Save" at bounding box center [944, 534] width 67 height 36
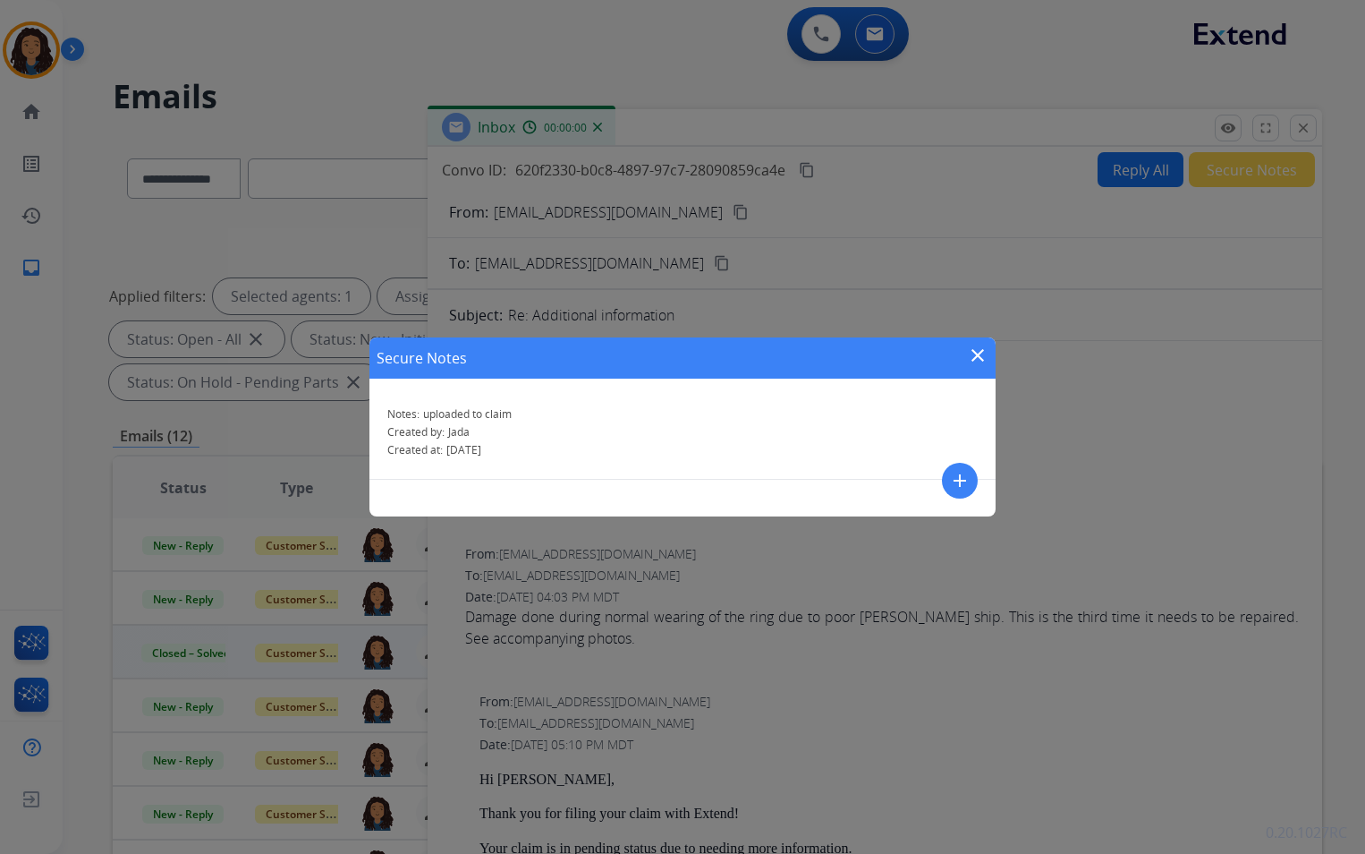
click at [977, 359] on mat-icon "close" at bounding box center [977, 354] width 21 height 21
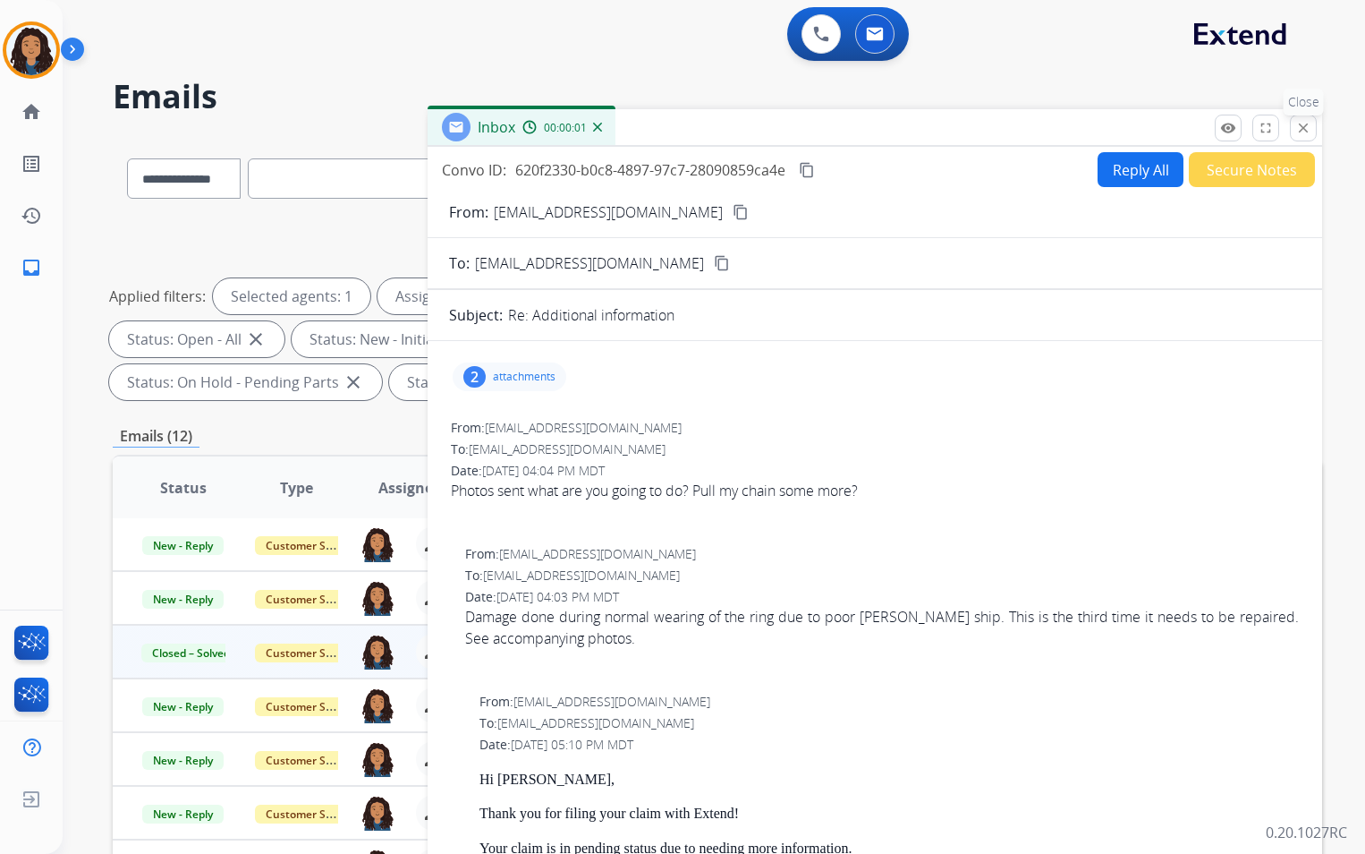
click at [1304, 130] on mat-icon "close" at bounding box center [1304, 128] width 16 height 16
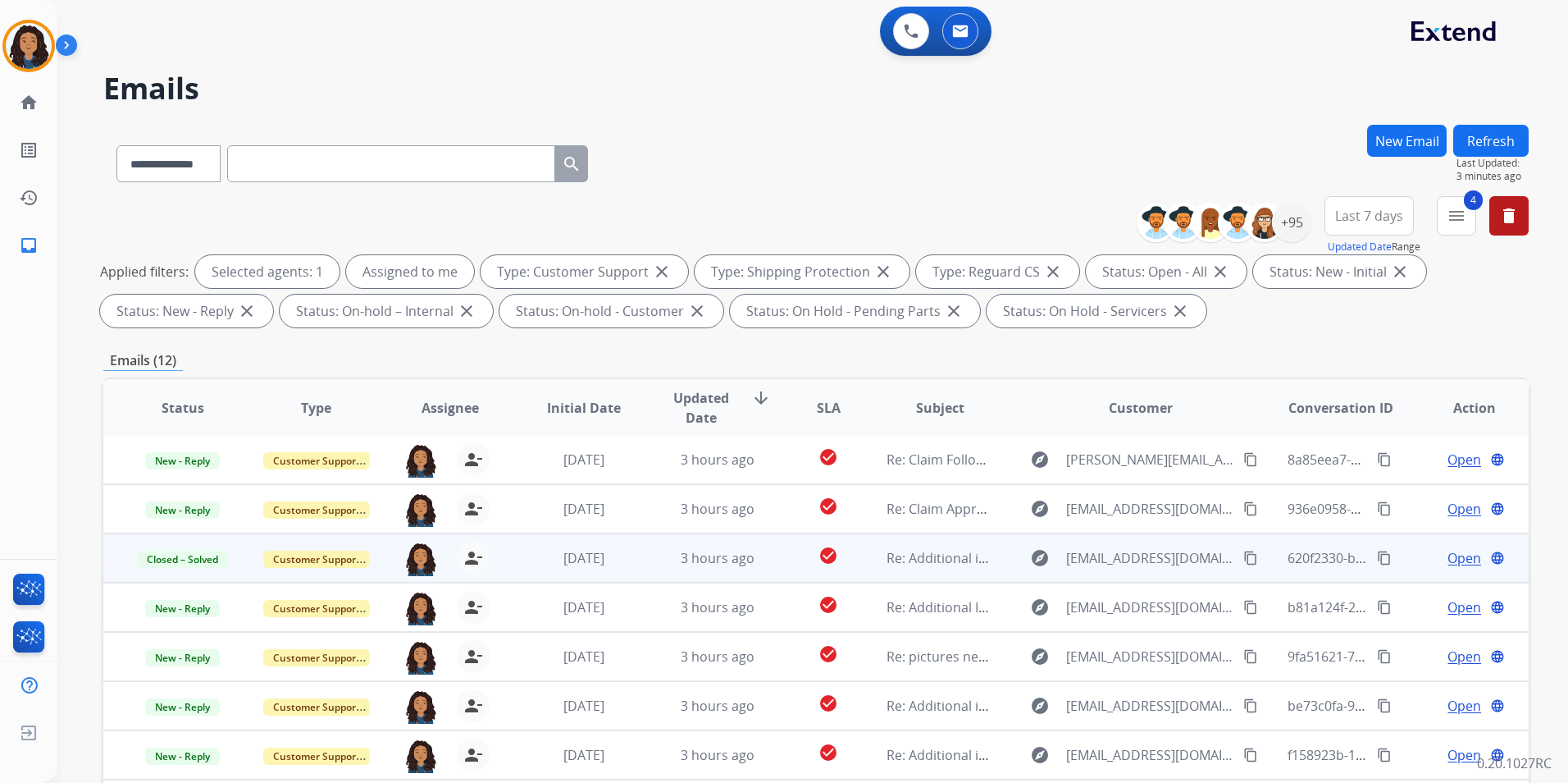
click at [1516, 147] on button "Refresh" at bounding box center [1490, 140] width 75 height 32
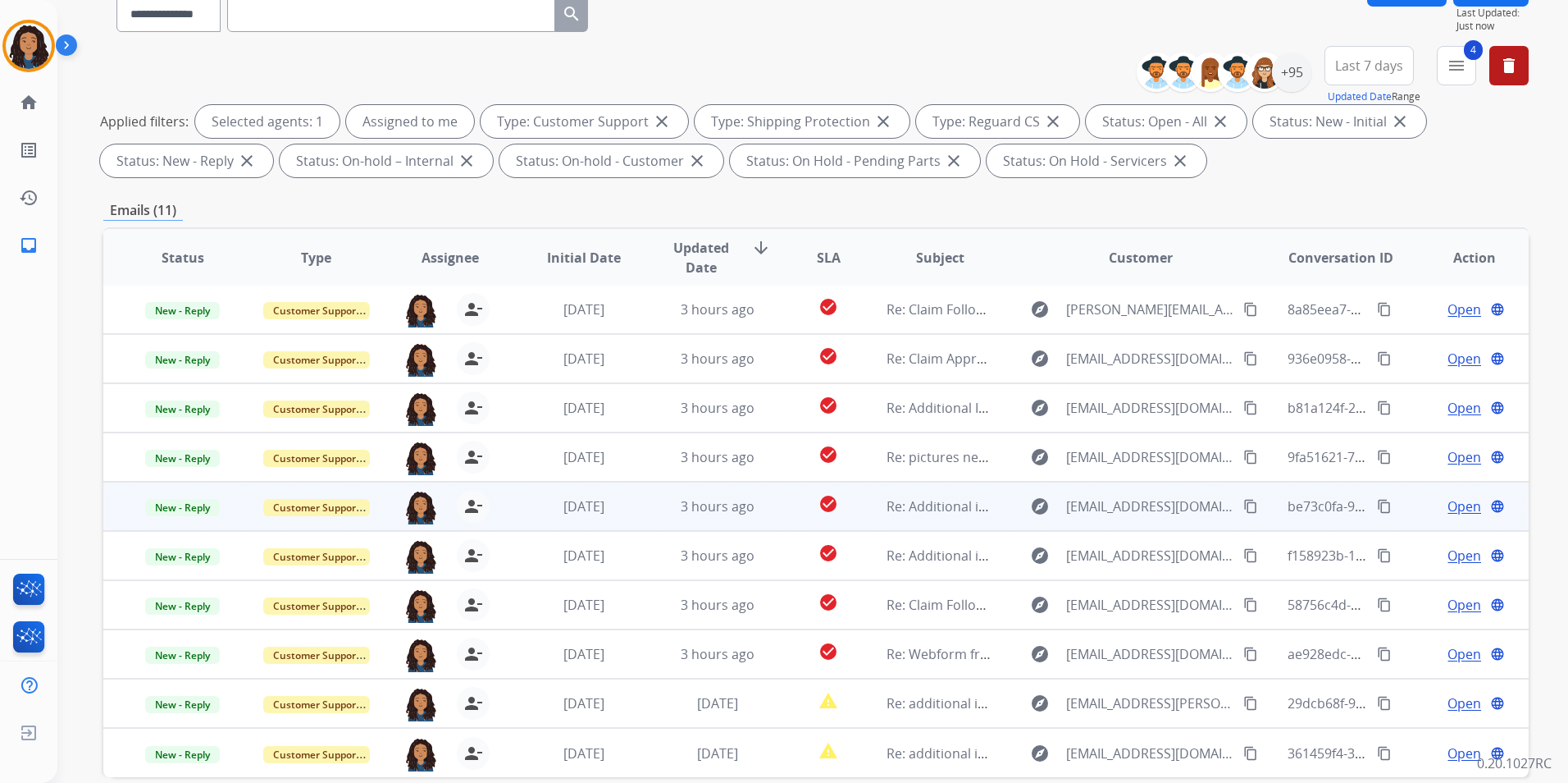
scroll to position [230, 0]
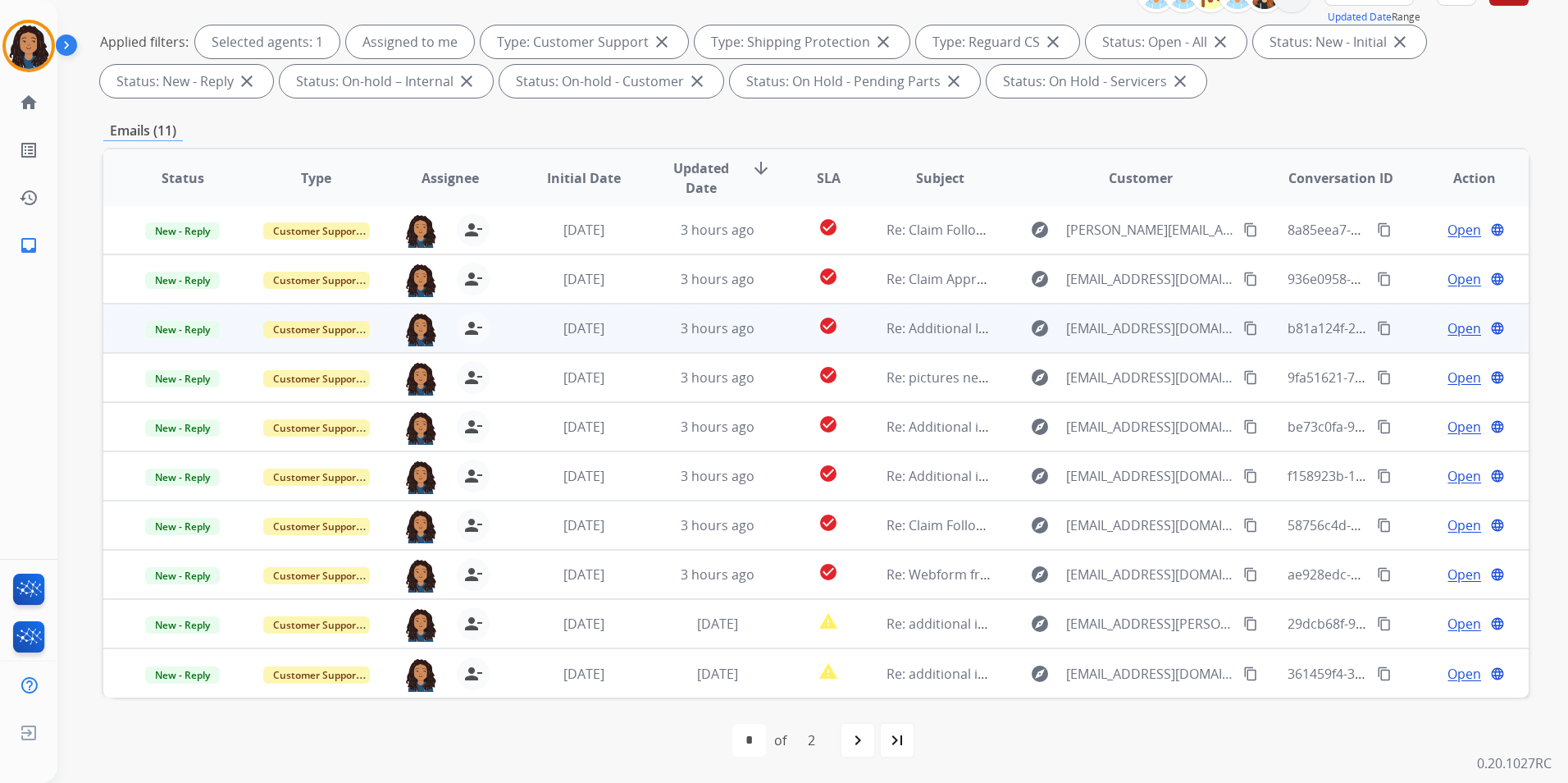
click at [1453, 332] on span "Open" at bounding box center [1464, 327] width 34 height 19
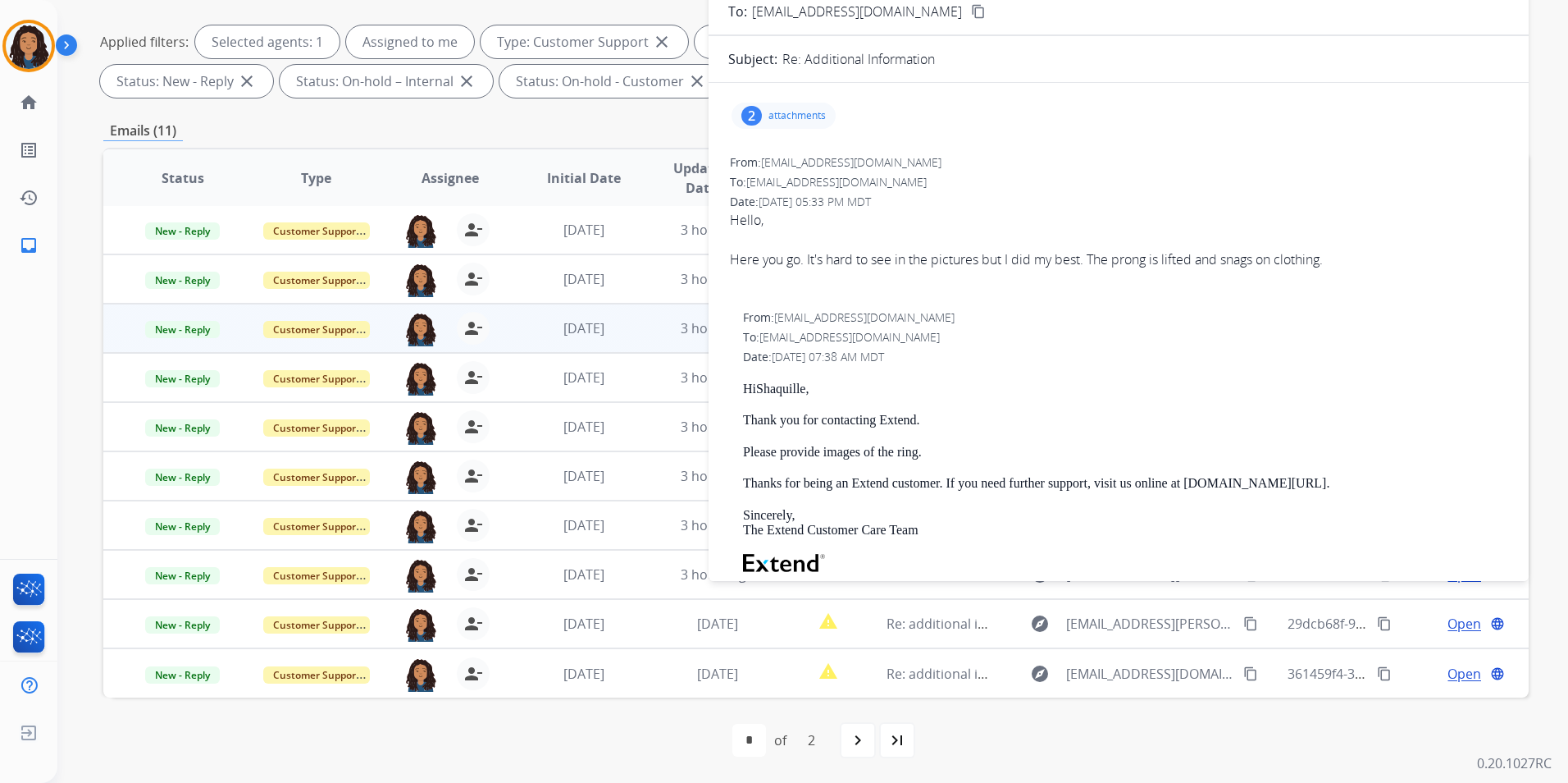
scroll to position [0, 0]
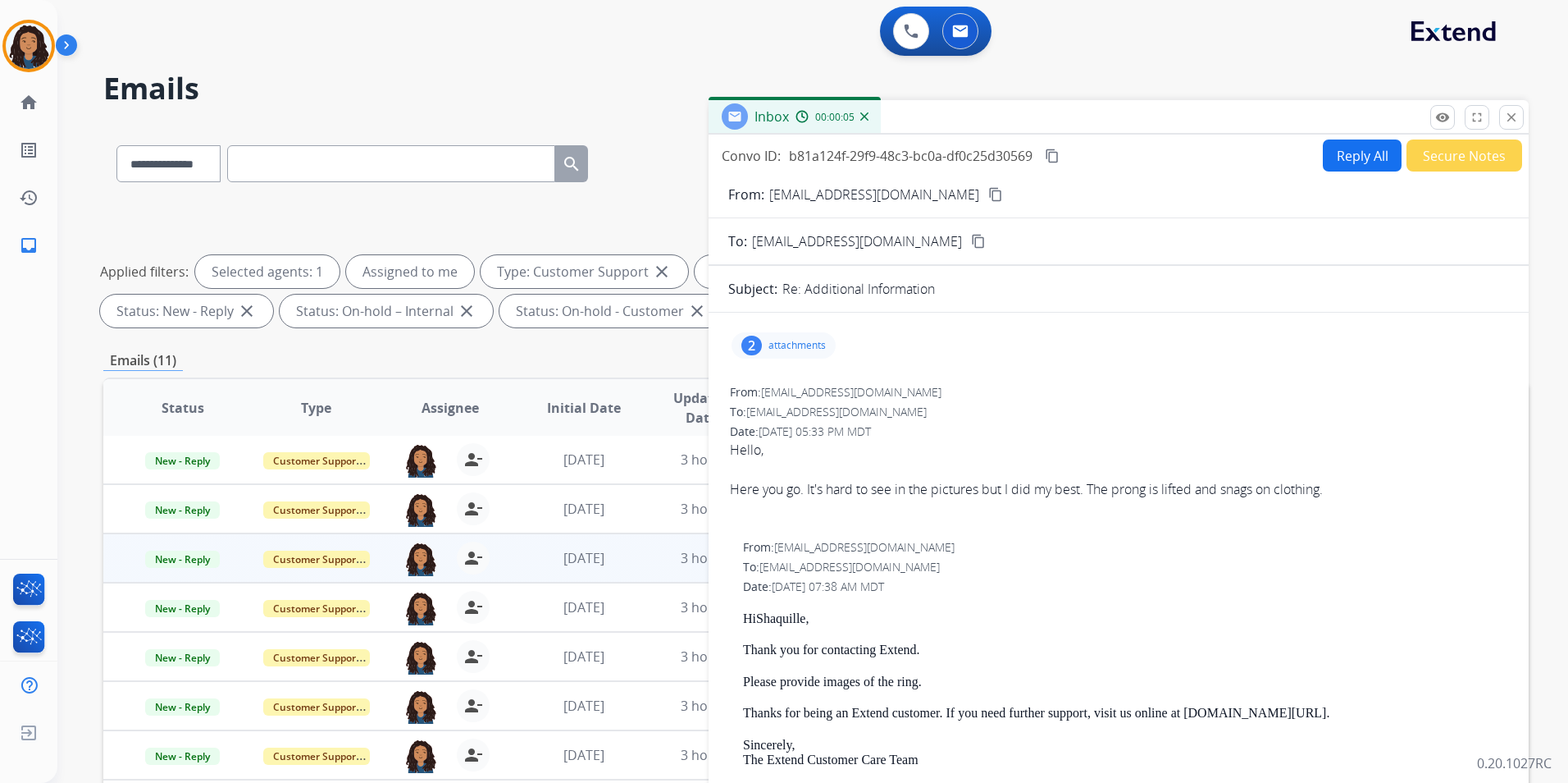
click at [988, 193] on mat-icon "content_copy" at bounding box center [995, 194] width 15 height 15
click at [777, 347] on p "attachments" at bounding box center [796, 346] width 58 height 13
click at [779, 388] on div at bounding box center [788, 391] width 82 height 58
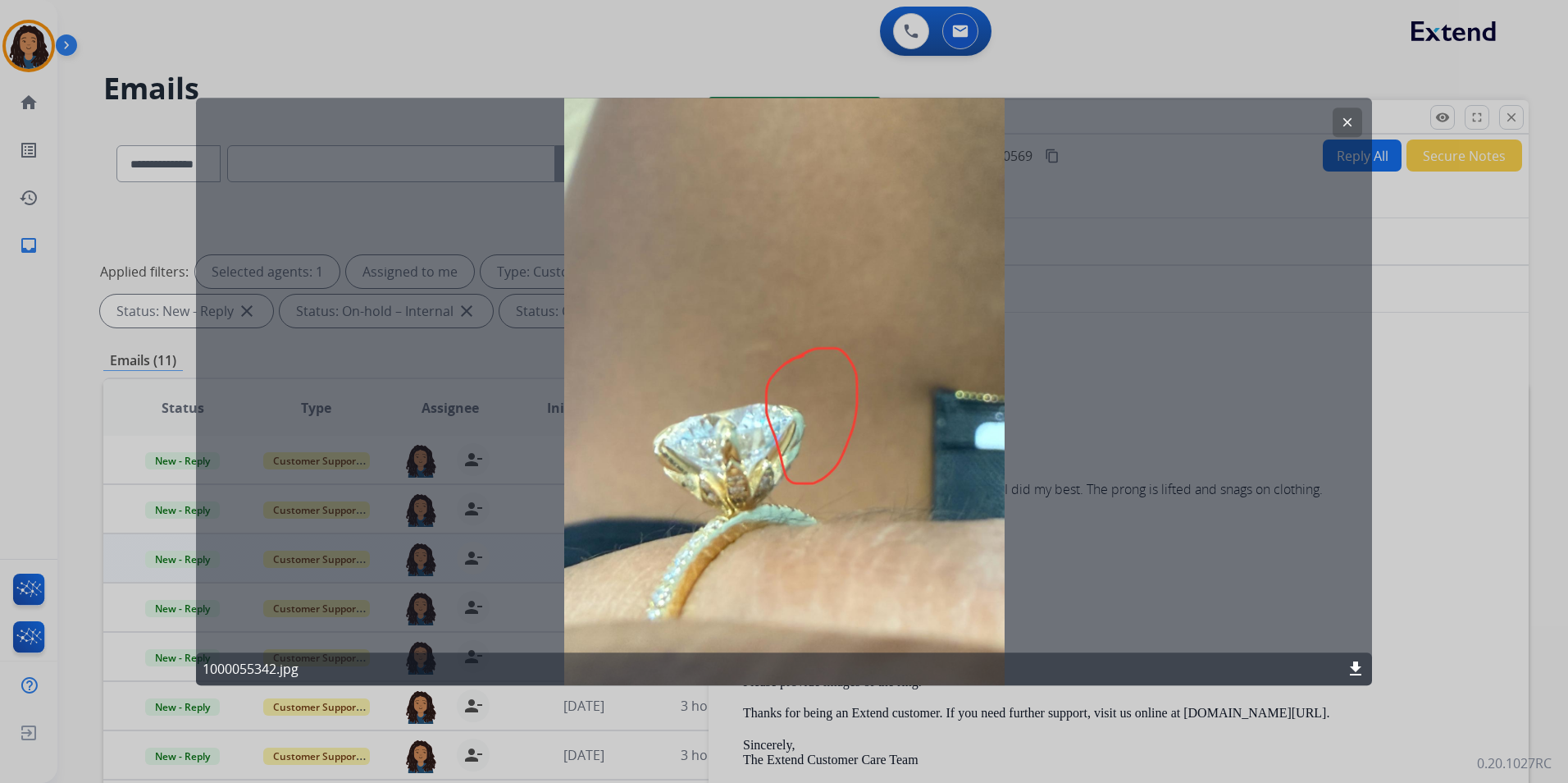
click at [1348, 112] on button "clear" at bounding box center [1347, 122] width 29 height 29
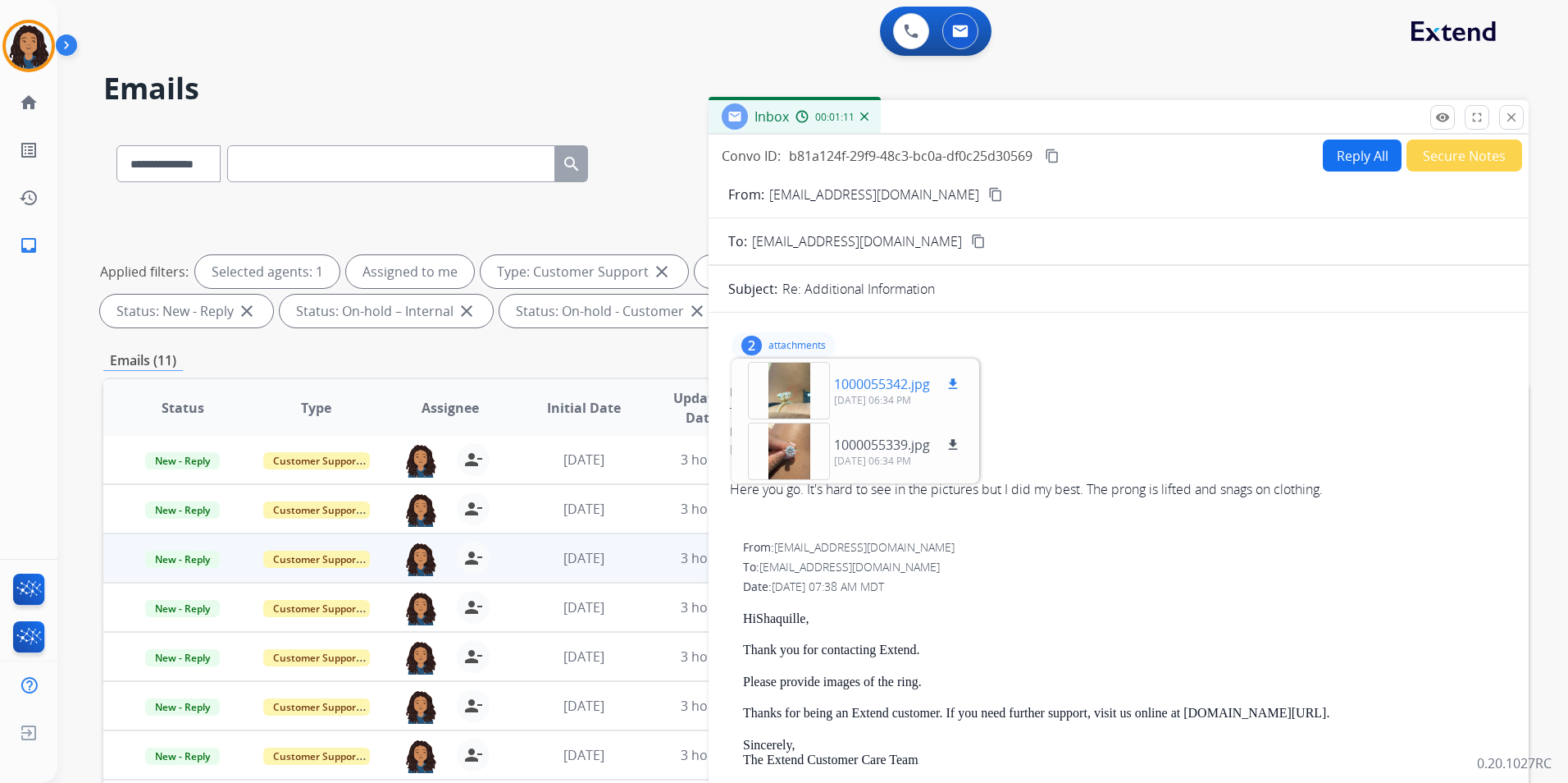
click at [959, 379] on mat-icon "download" at bounding box center [953, 384] width 15 height 15
click at [773, 447] on div at bounding box center [788, 451] width 82 height 58
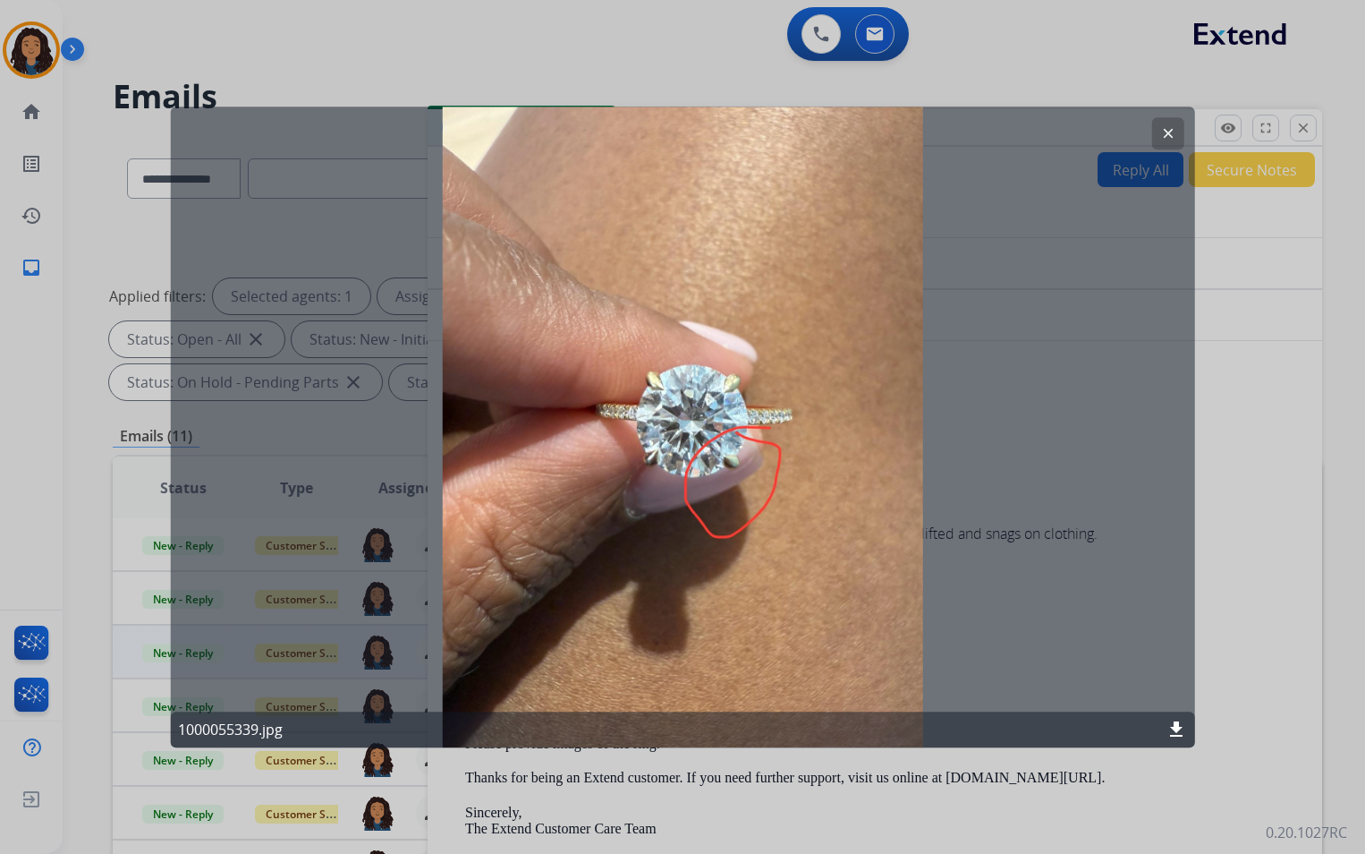
click at [1162, 112] on div "clear 1000055339.jpg download" at bounding box center [683, 426] width 1024 height 641
click at [1164, 118] on button "clear" at bounding box center [1168, 133] width 32 height 32
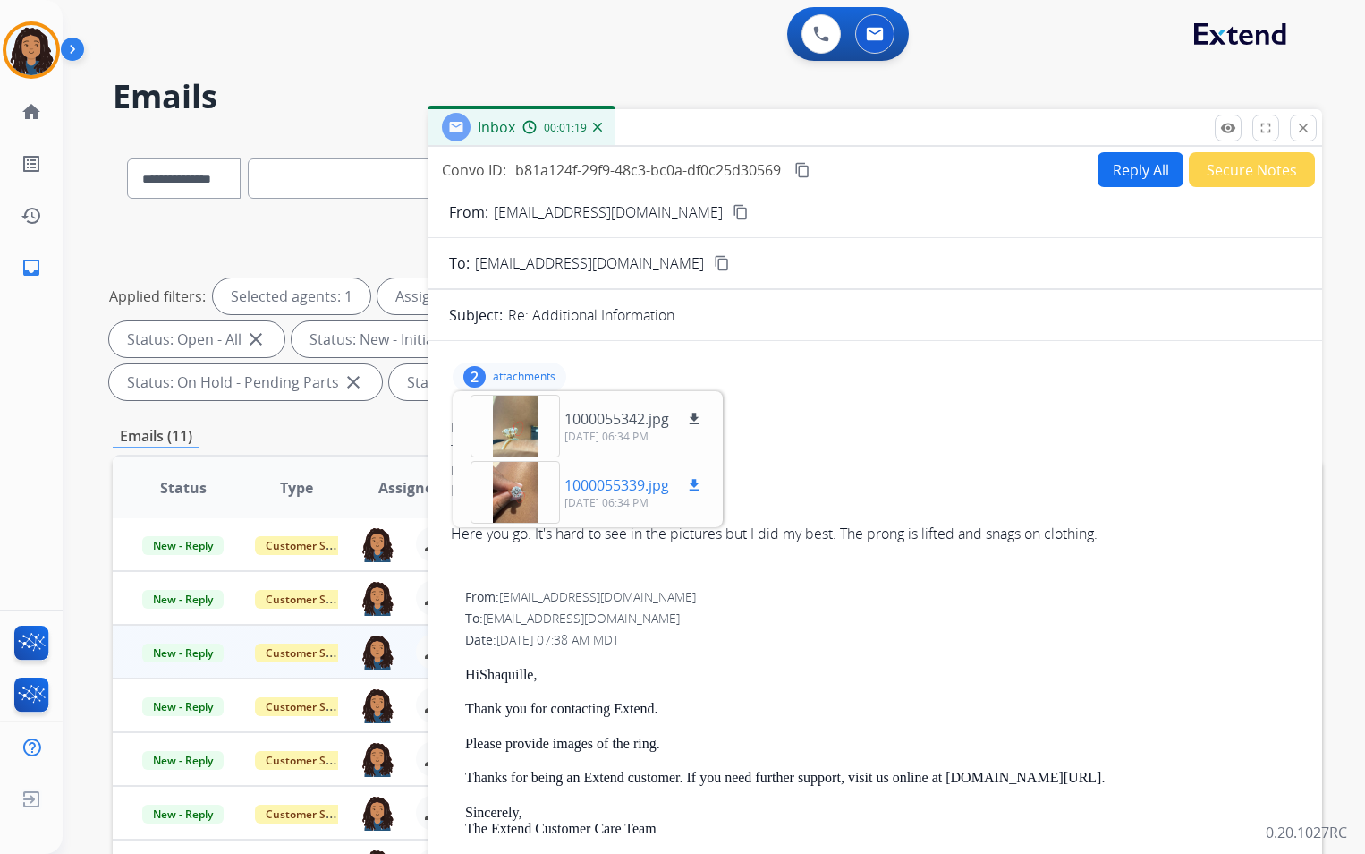
click at [692, 489] on mat-icon "download" at bounding box center [694, 485] width 16 height 16
click at [534, 378] on p "attachments" at bounding box center [524, 377] width 63 height 14
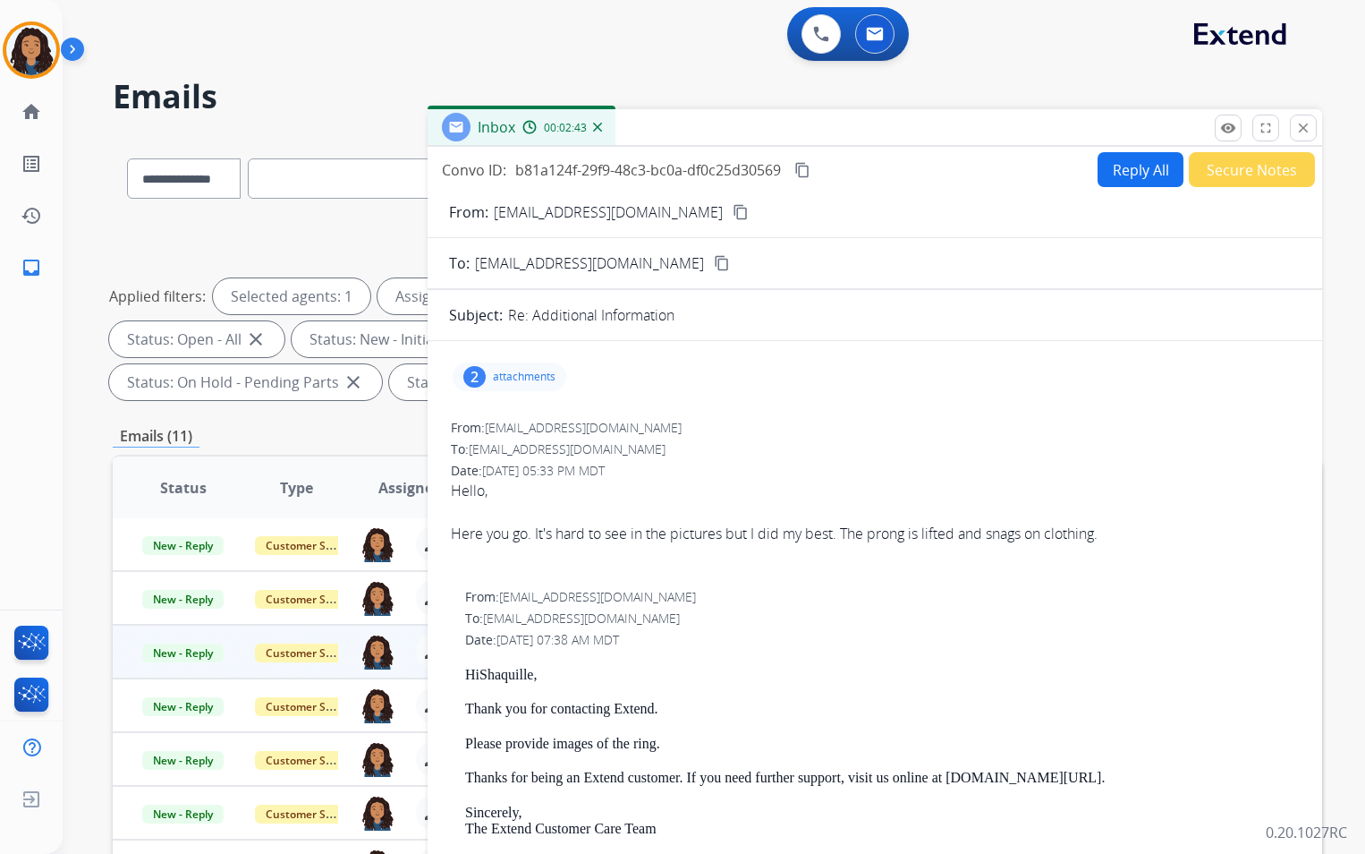
click at [811, 166] on mat-icon "content_copy" at bounding box center [803, 170] width 16 height 16
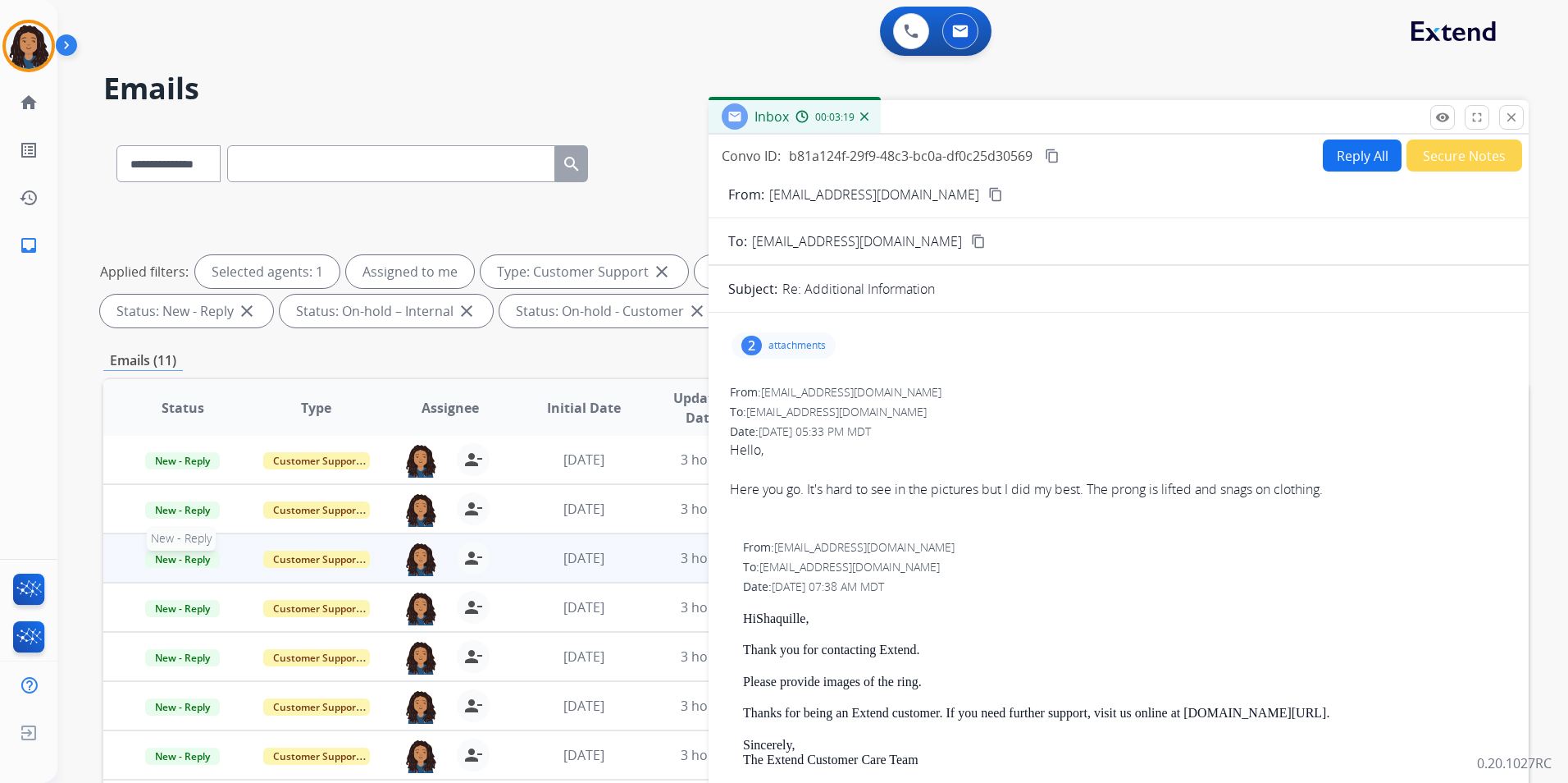
click at [176, 556] on span "New - Reply" at bounding box center [181, 558] width 74 height 17
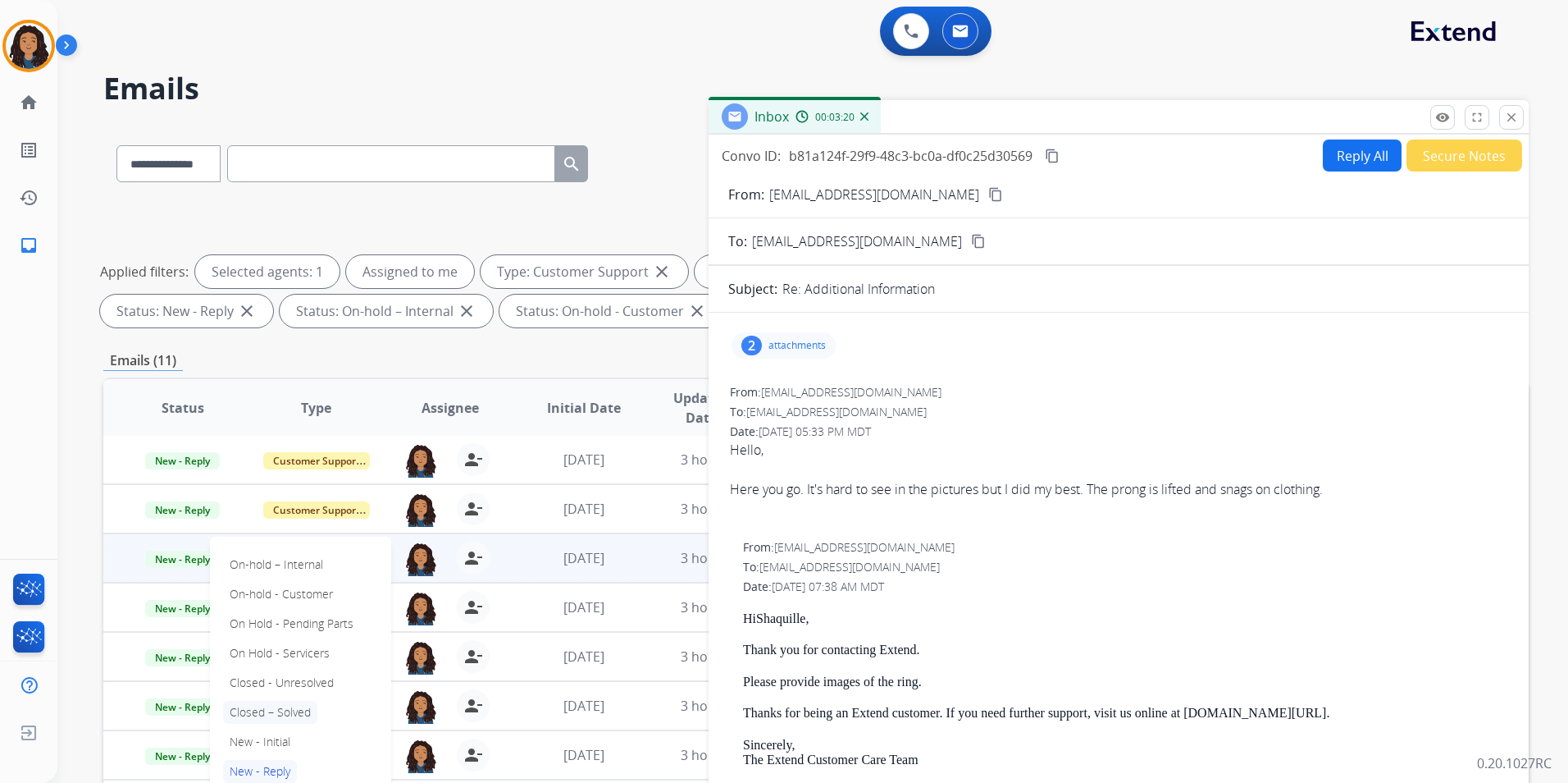
click at [291, 704] on p "Closed – Solved" at bounding box center [269, 711] width 94 height 23
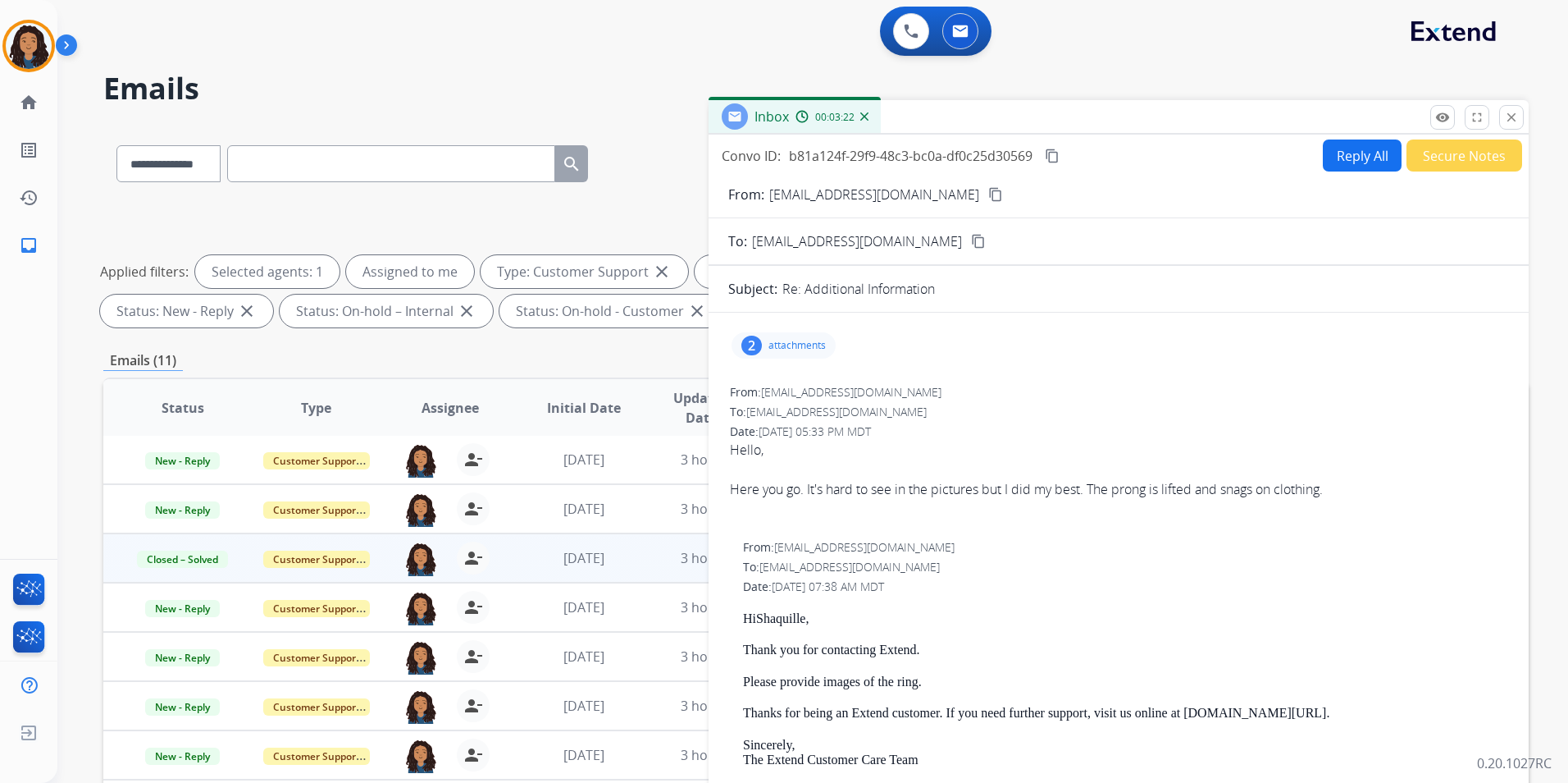
click at [1460, 174] on form "From: shaqwagner20@gmail.com content_copy To: support@extend.com content_copy S…" at bounding box center [1118, 606] width 820 height 869
click at [1463, 156] on button "Secure Notes" at bounding box center [1464, 155] width 115 height 32
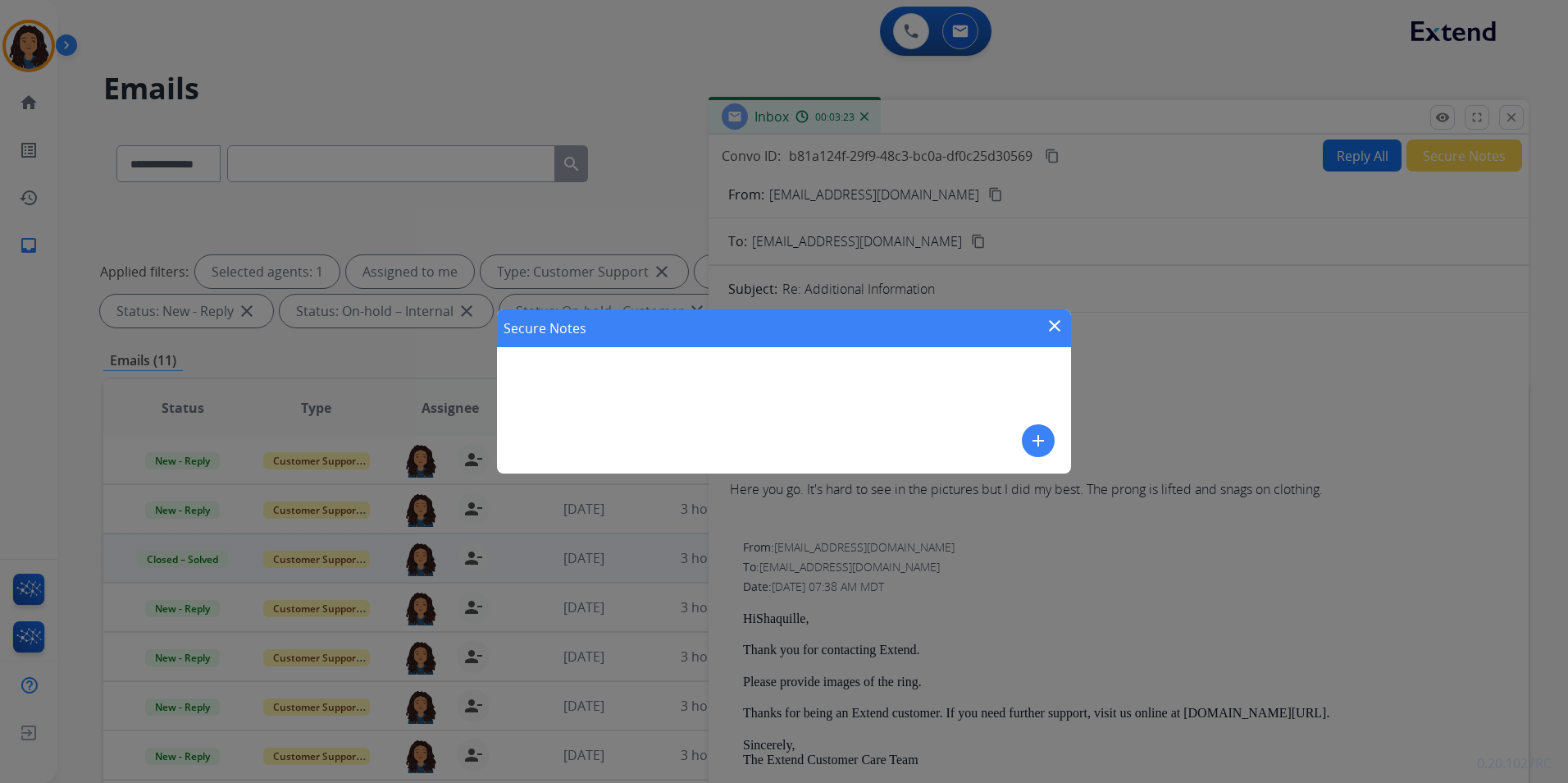
drag, startPoint x: 1056, startPoint y: 428, endPoint x: 1025, endPoint y: 428, distance: 31.0
click at [1049, 428] on div "Secure Notes close add" at bounding box center [784, 391] width 574 height 164
click at [1019, 428] on div "Secure Notes close add" at bounding box center [784, 391] width 574 height 164
click at [1037, 433] on mat-icon "add" at bounding box center [1037, 440] width 19 height 19
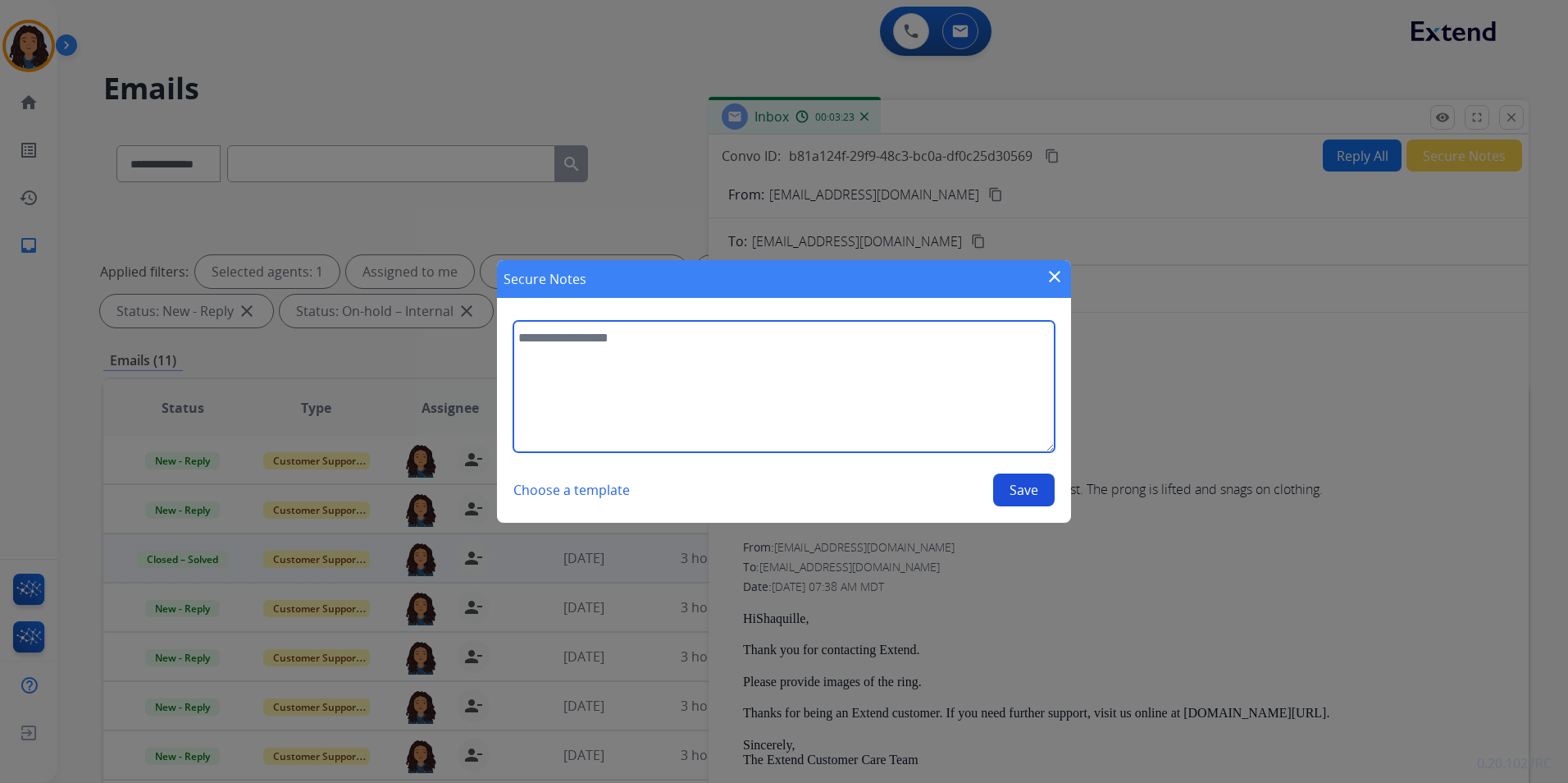
click at [714, 352] on textarea at bounding box center [784, 386] width 542 height 131
type textarea "**********"
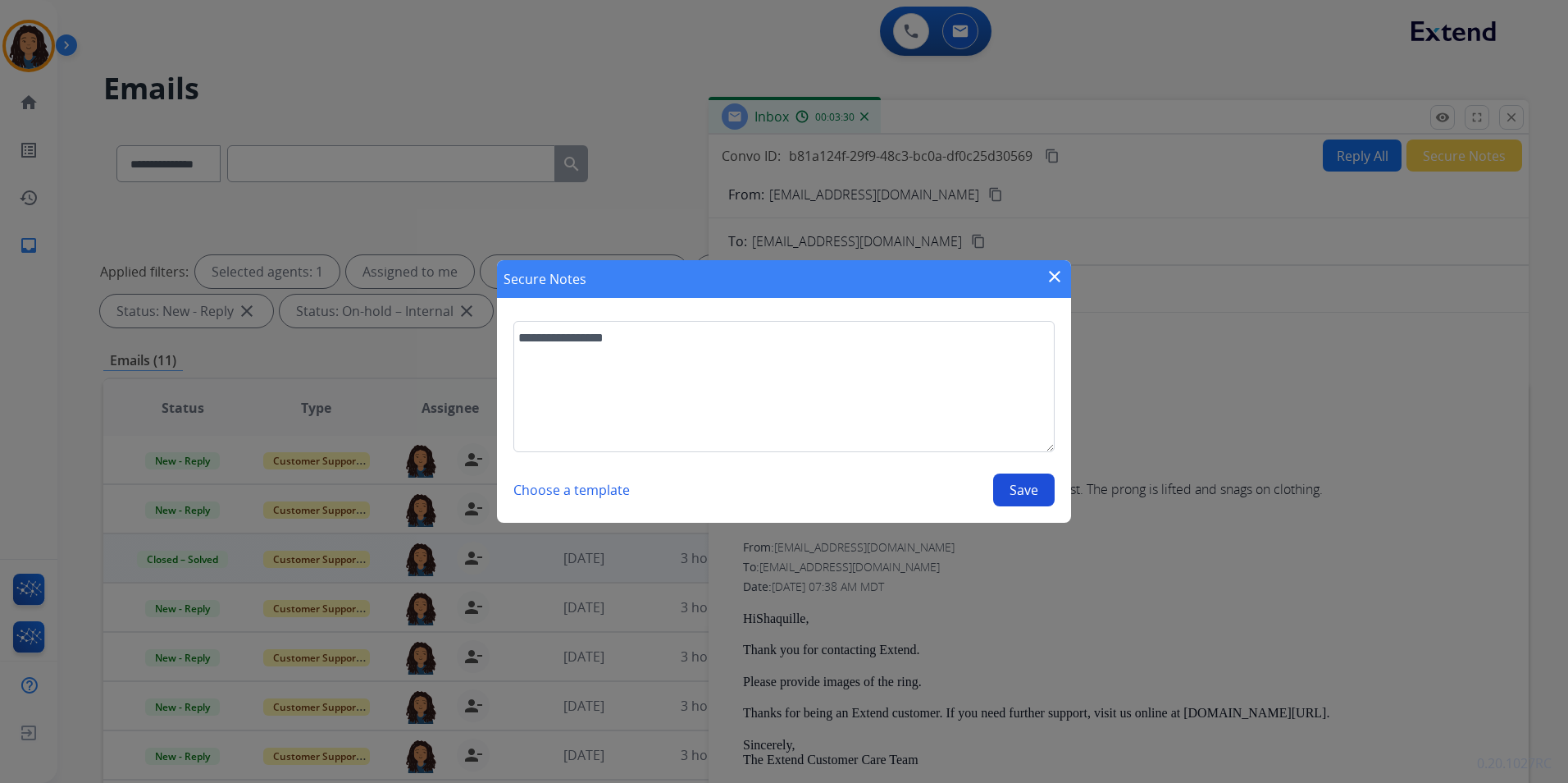
click at [1023, 495] on button "Save" at bounding box center [1024, 490] width 61 height 33
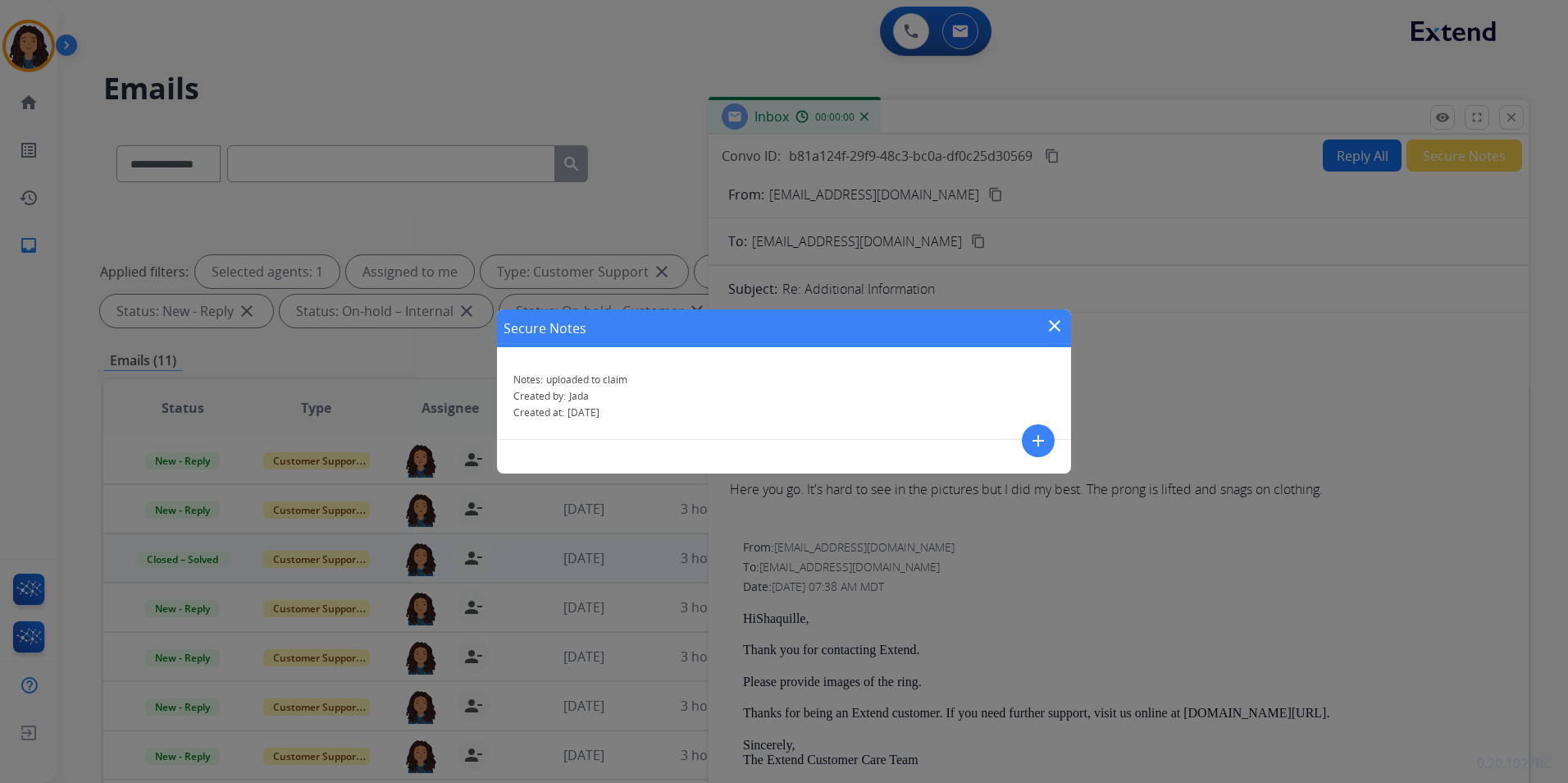
click at [1051, 325] on mat-icon "close" at bounding box center [1054, 325] width 19 height 19
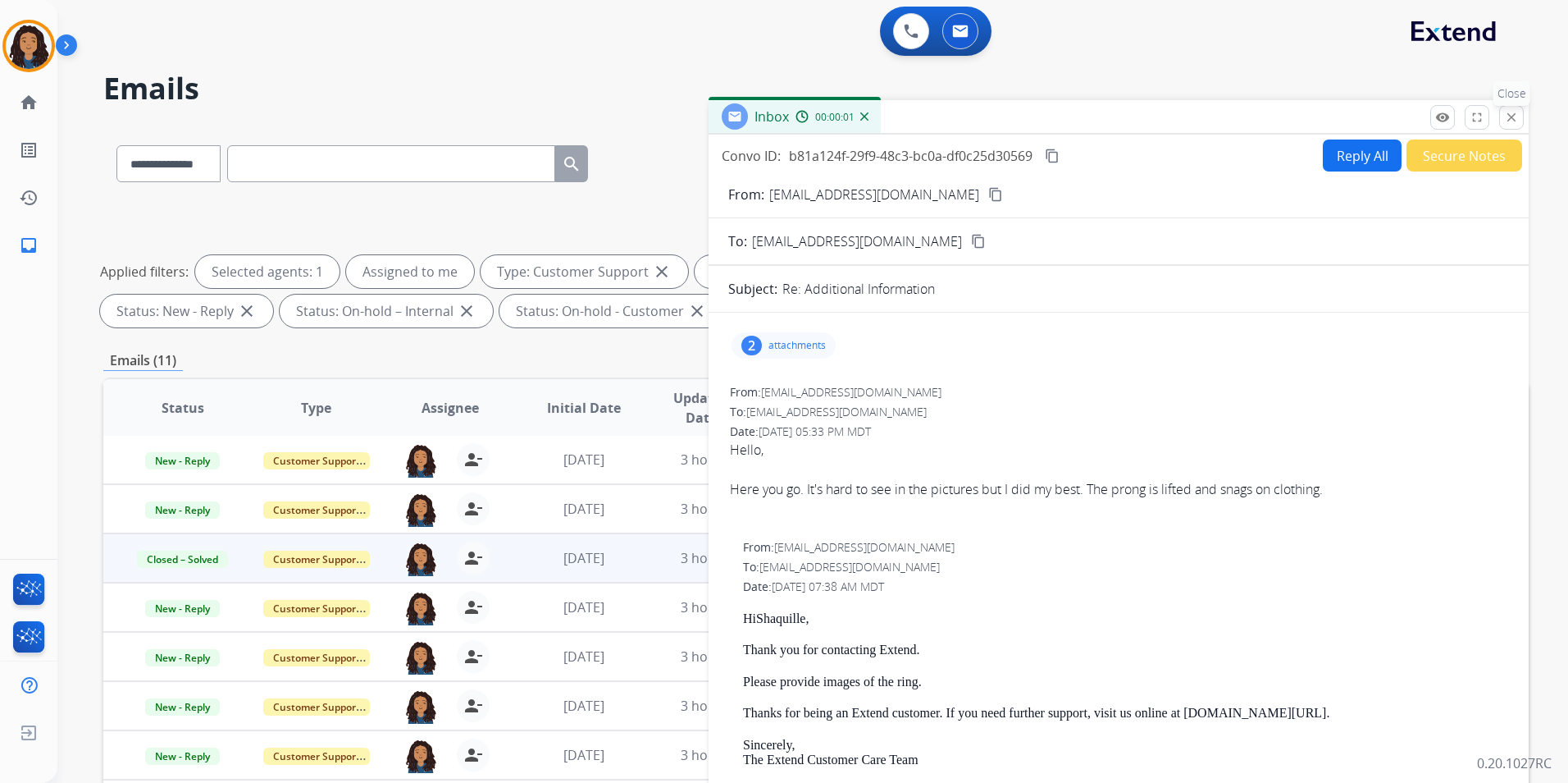
click at [1513, 119] on mat-icon "close" at bounding box center [1511, 117] width 15 height 15
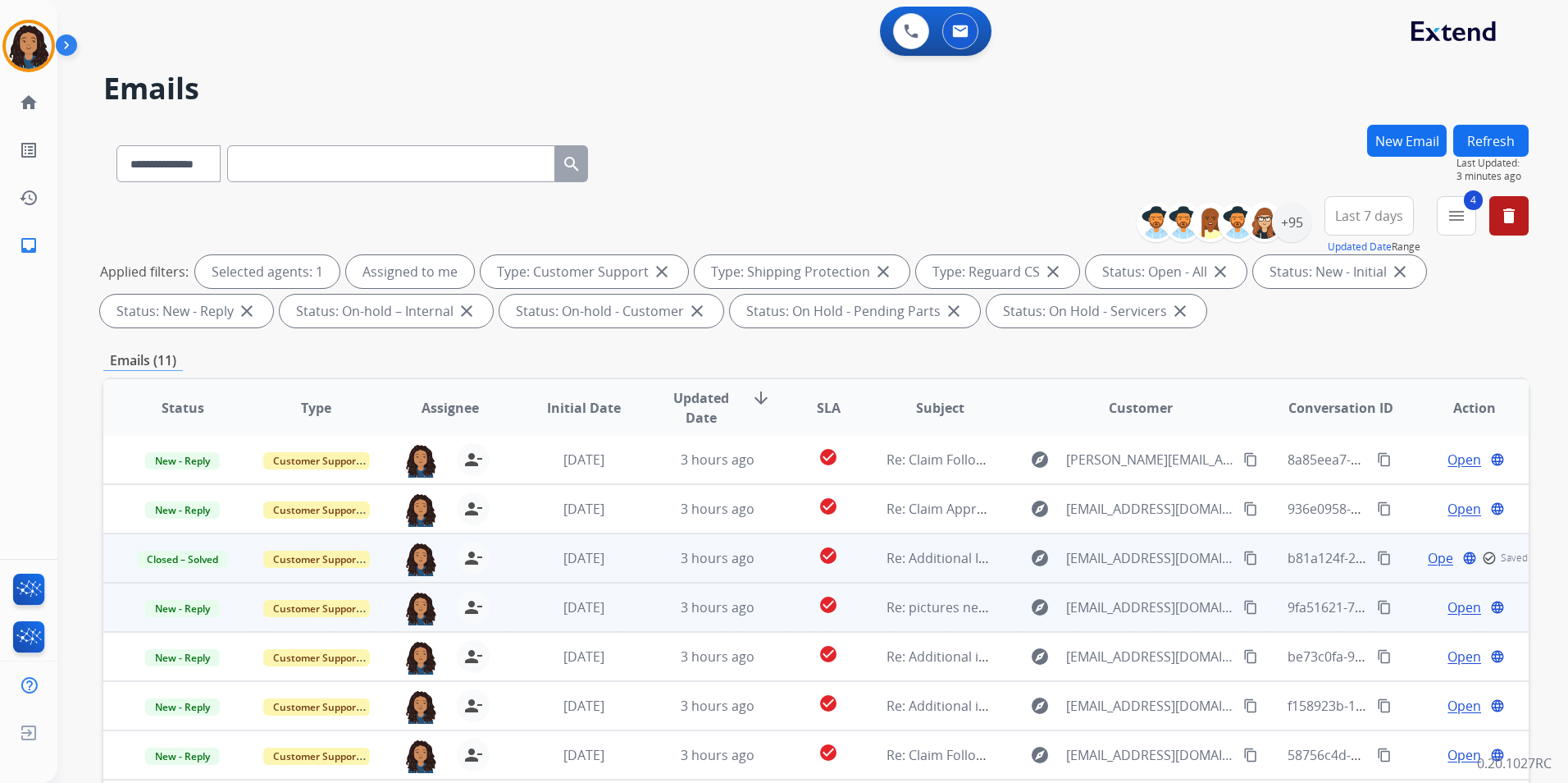
click at [1464, 605] on span "Open" at bounding box center [1464, 606] width 34 height 19
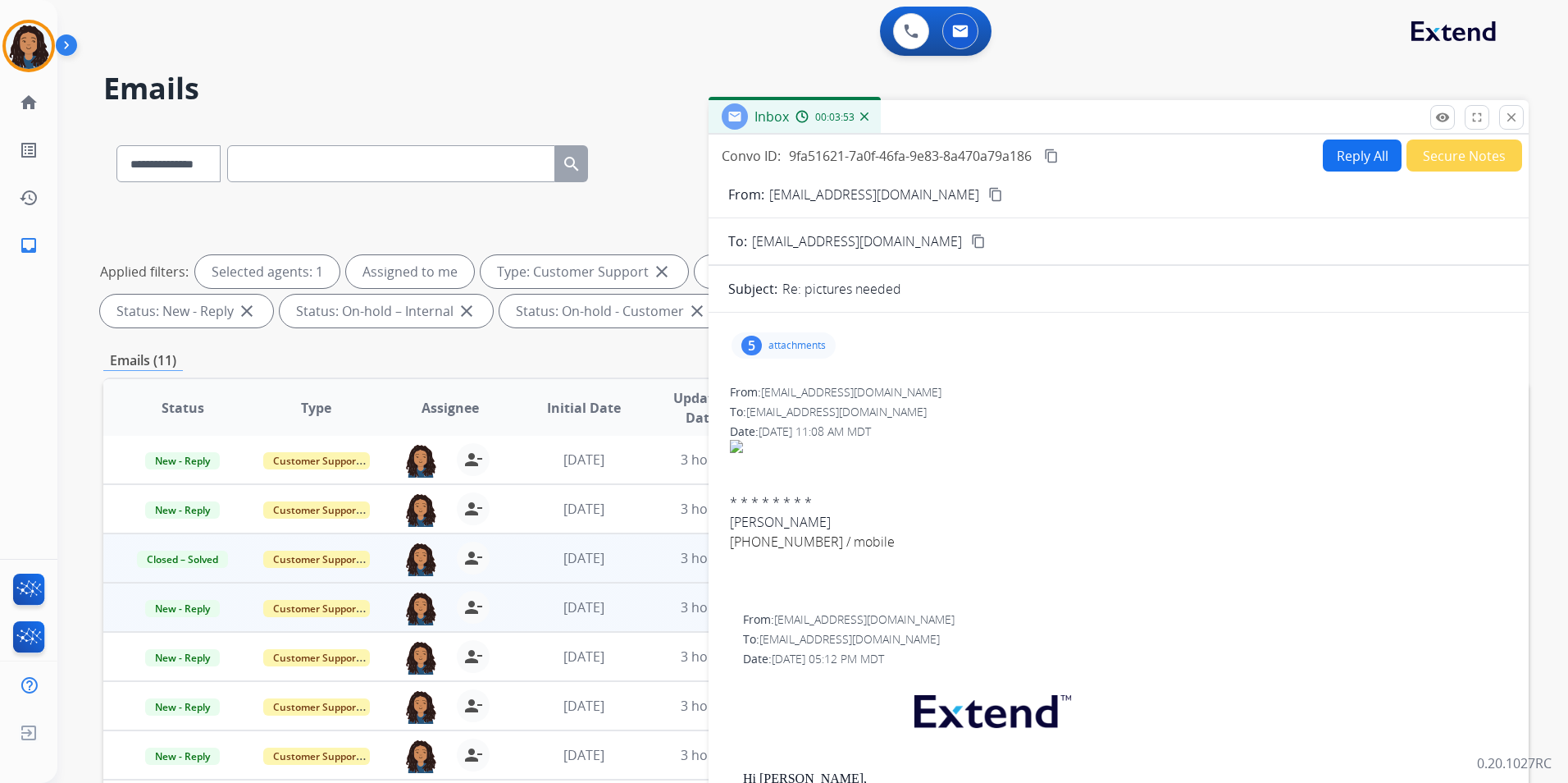
click at [800, 351] on p "attachments" at bounding box center [796, 346] width 58 height 13
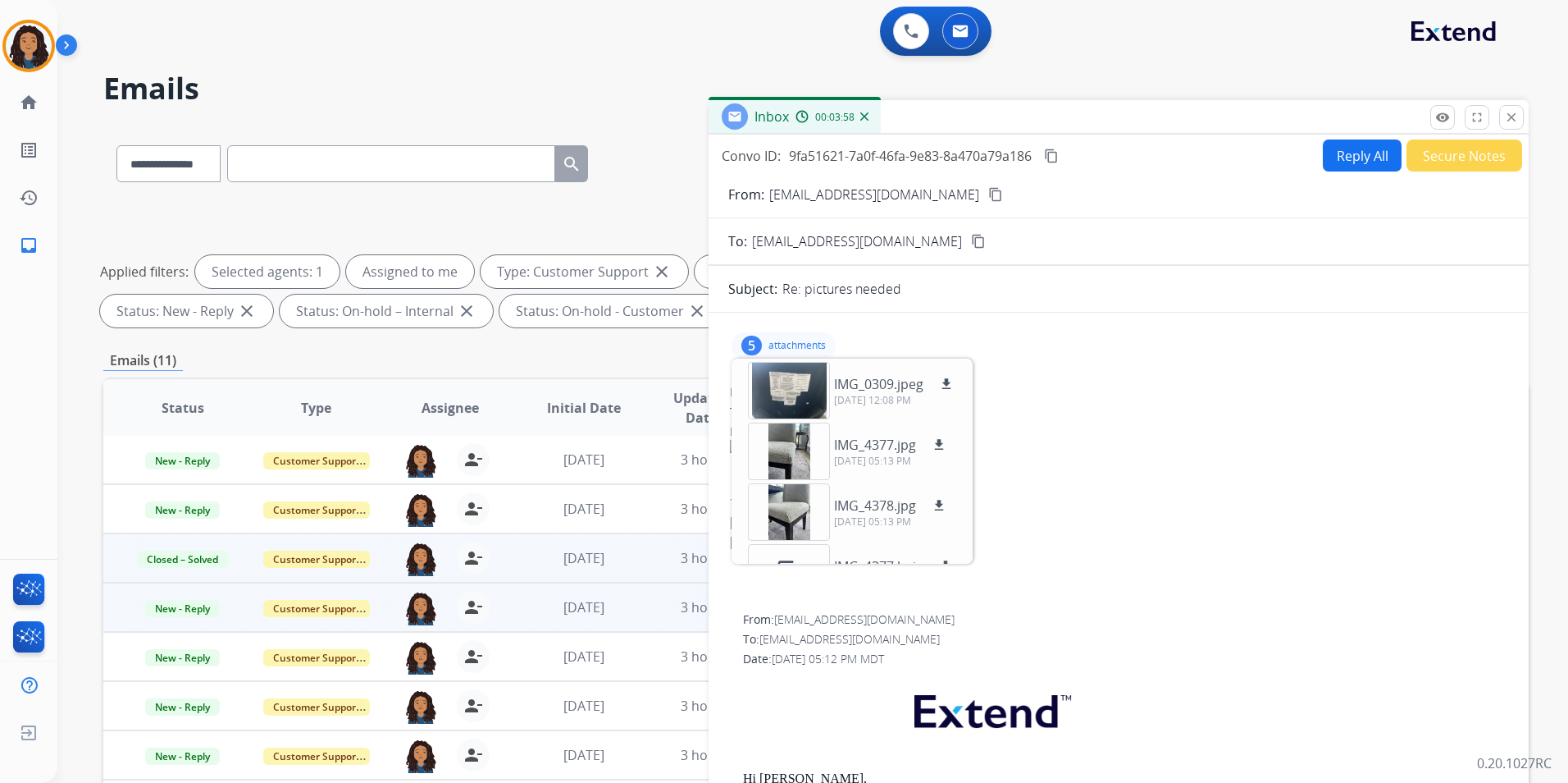
click at [787, 347] on p "attachments" at bounding box center [796, 346] width 58 height 13
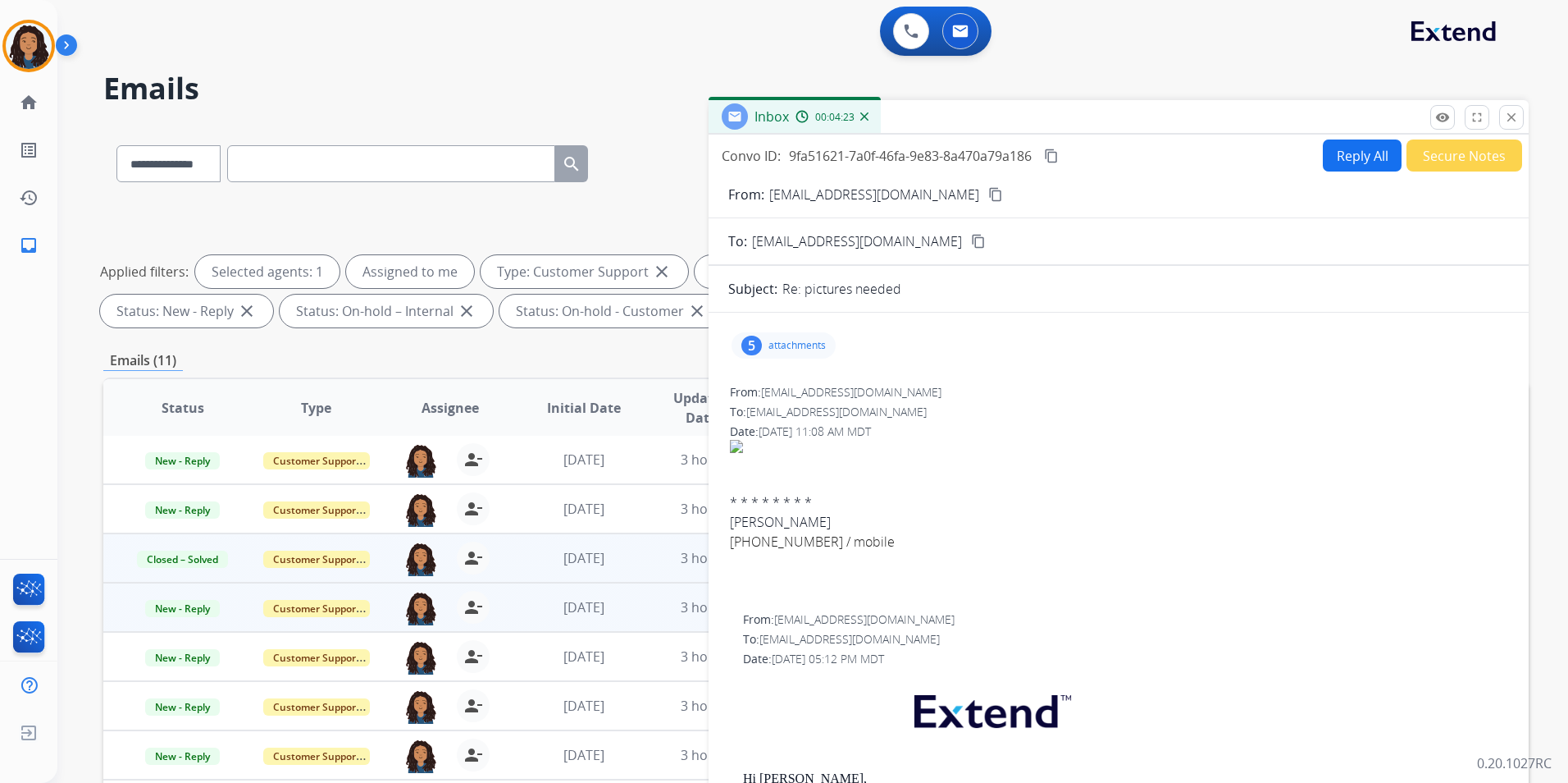
click at [822, 345] on p "attachments" at bounding box center [796, 346] width 58 height 13
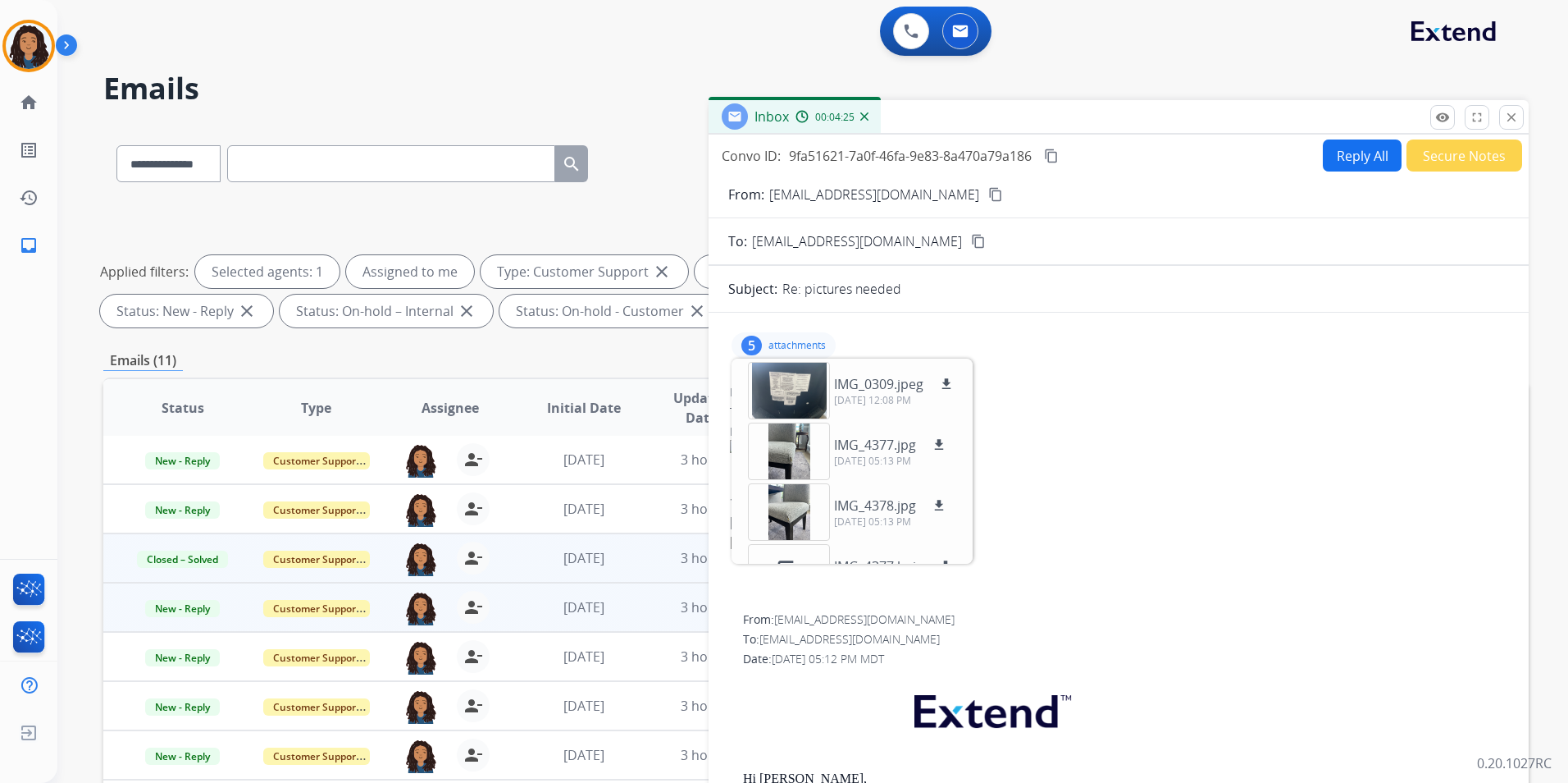
click at [799, 343] on p "attachments" at bounding box center [796, 346] width 58 height 13
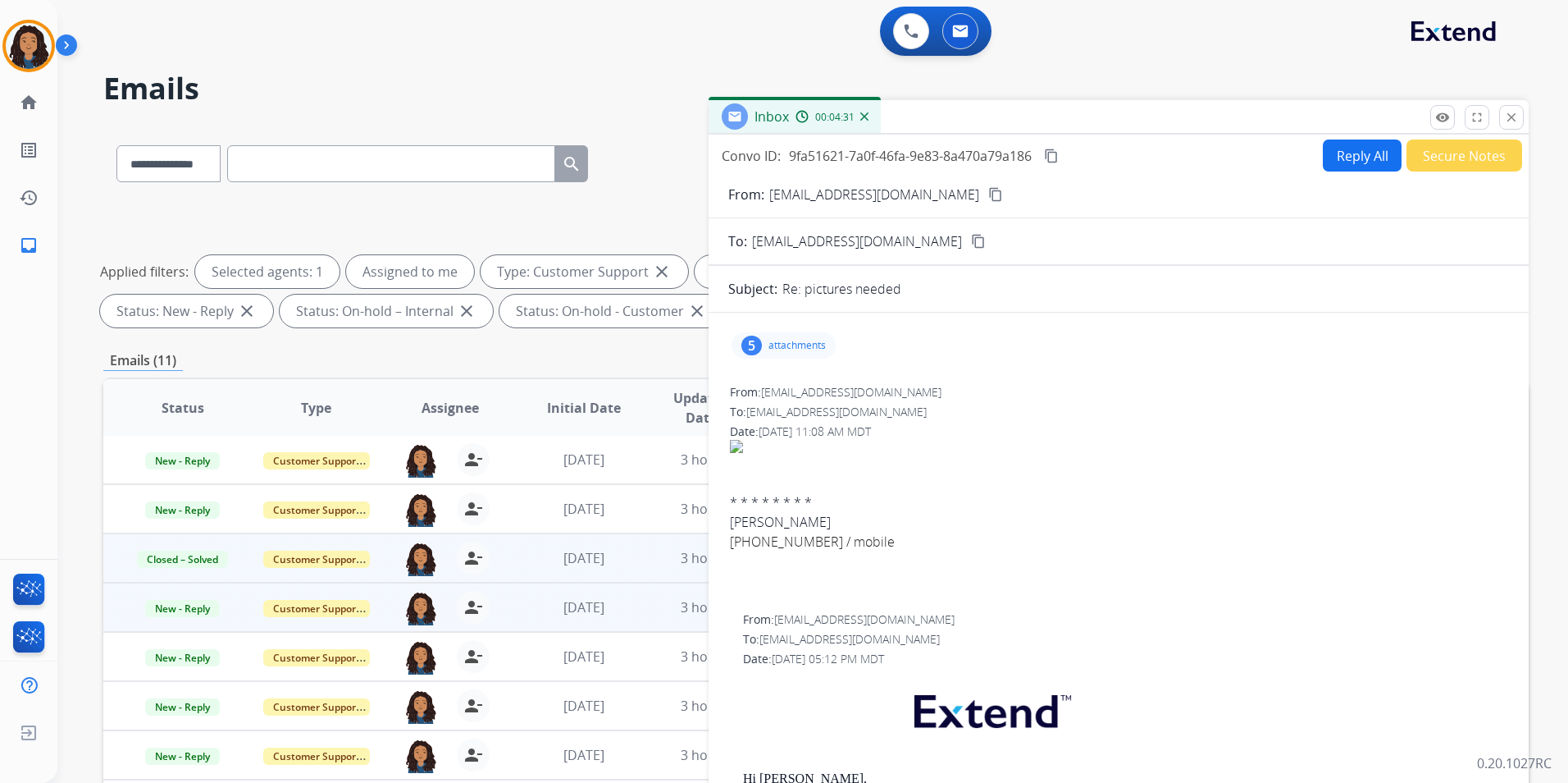
click at [806, 347] on p "attachments" at bounding box center [796, 346] width 58 height 13
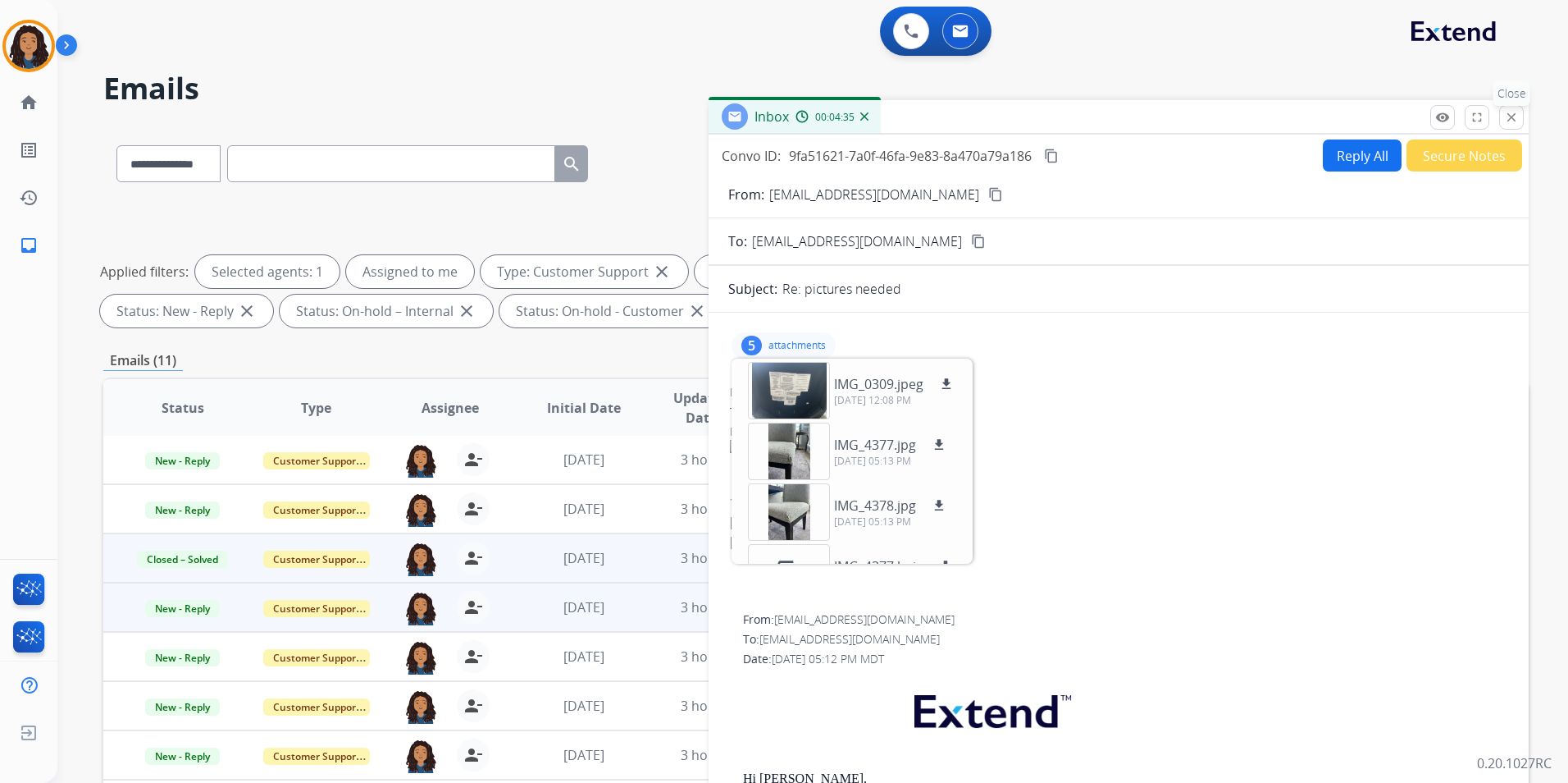
click at [1516, 119] on mat-icon "close" at bounding box center [1511, 117] width 15 height 15
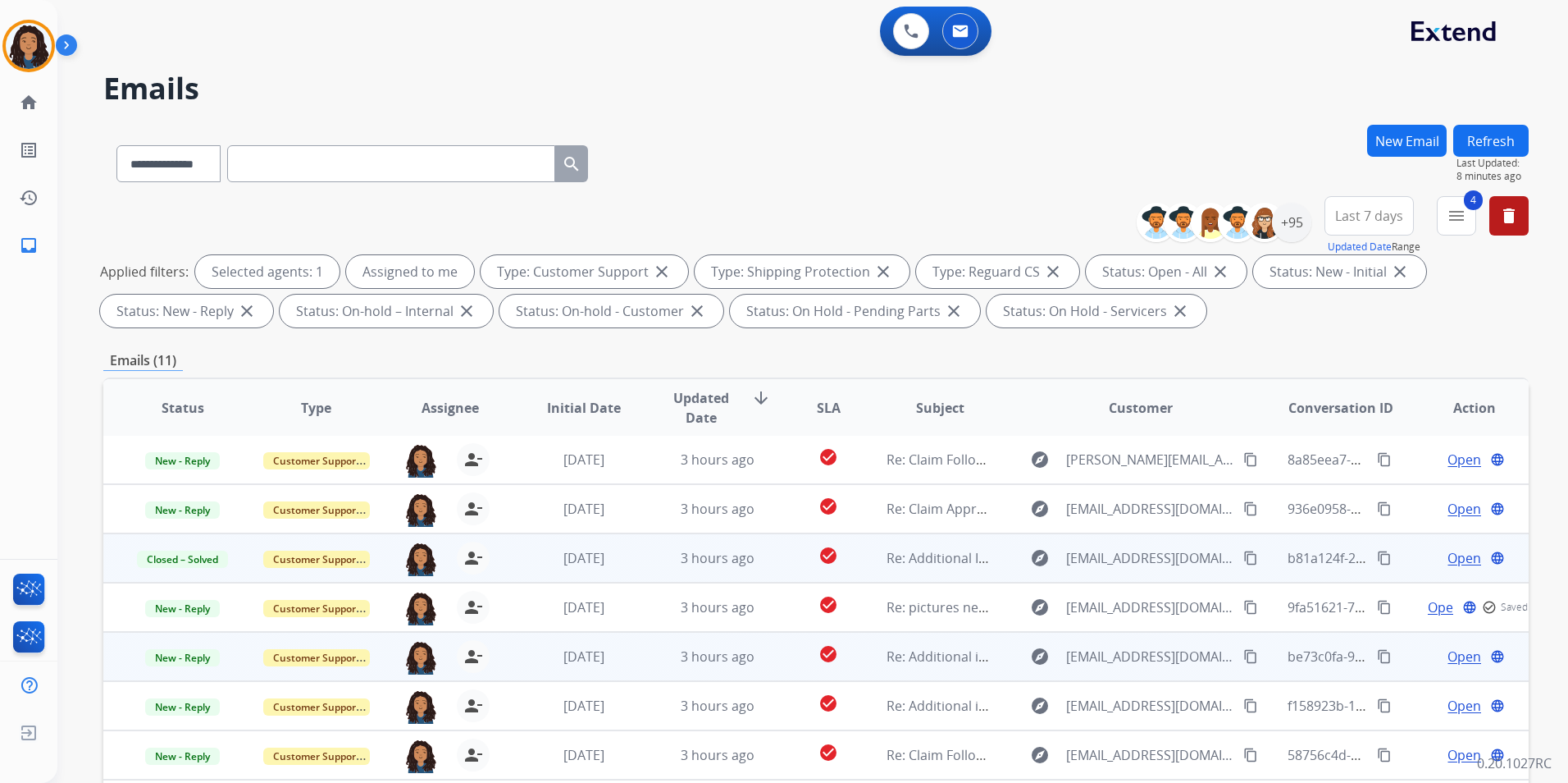
click at [1451, 655] on span "Open" at bounding box center [1464, 656] width 34 height 19
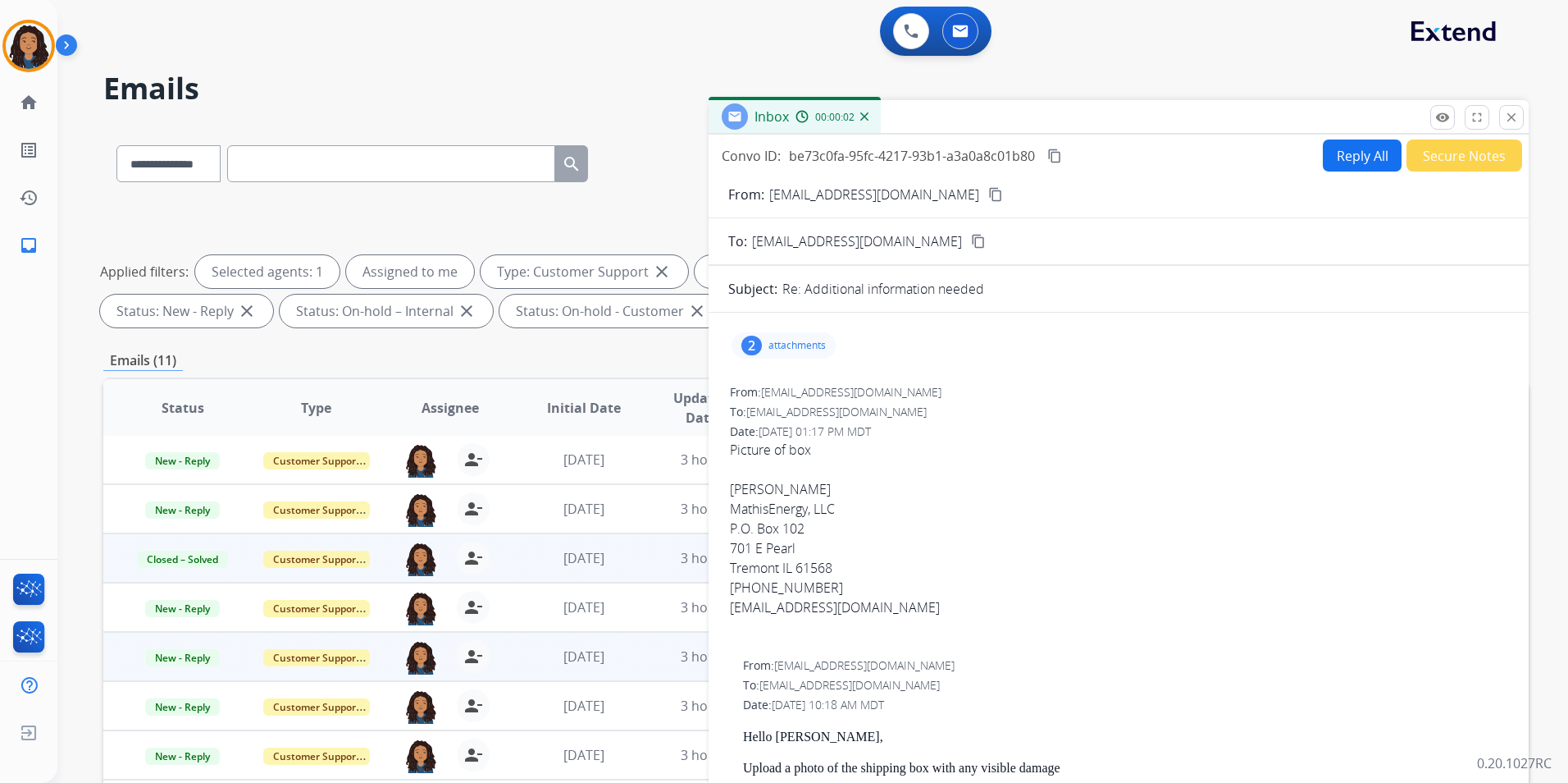
click at [800, 347] on p "attachments" at bounding box center [796, 346] width 58 height 13
click at [805, 399] on div at bounding box center [788, 391] width 82 height 58
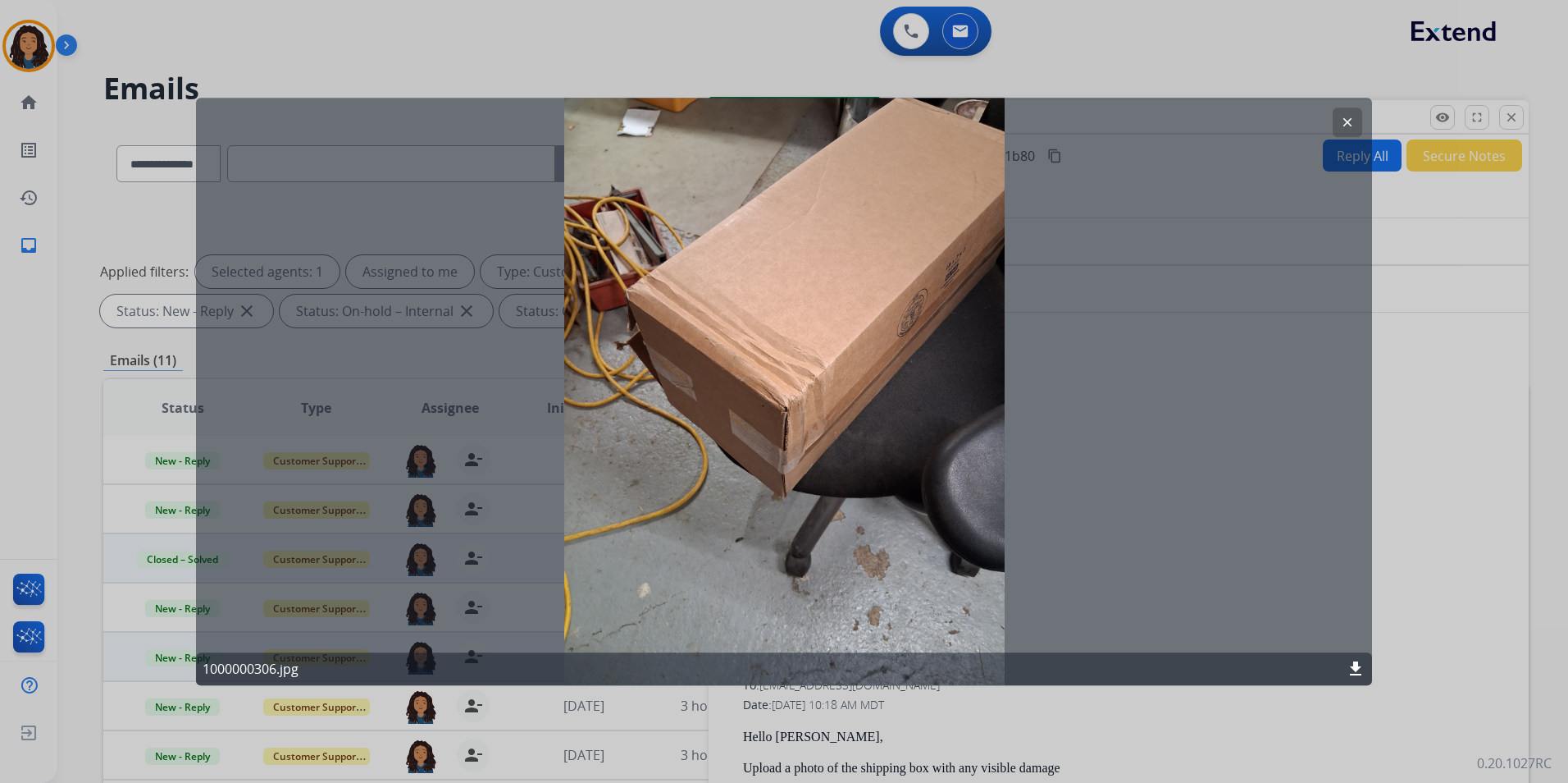
click at [1345, 108] on button "clear" at bounding box center [1347, 122] width 29 height 29
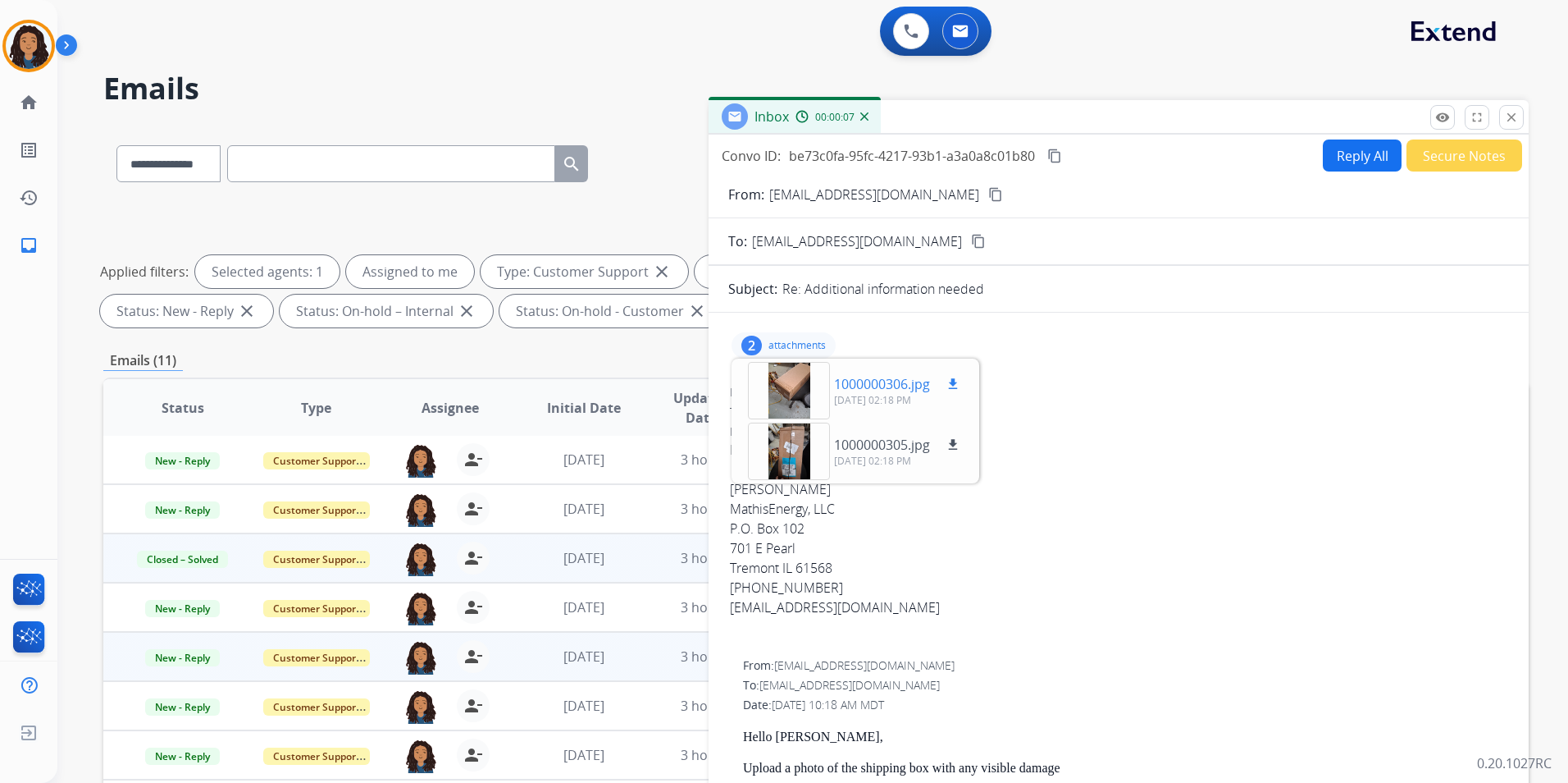
click at [954, 381] on mat-icon "download" at bounding box center [953, 384] width 15 height 15
click at [988, 197] on mat-icon "content_copy" at bounding box center [995, 194] width 15 height 15
click at [1067, 160] on div "Convo ID: be73c0fa-95fc-4217-93b1-a3a0a8c01b80 content_copy Reply All Secure No…" at bounding box center [1118, 155] width 820 height 32
click at [1056, 155] on mat-icon "content_copy" at bounding box center [1055, 156] width 15 height 15
drag, startPoint x: 178, startPoint y: 656, endPoint x: 208, endPoint y: 649, distance: 30.8
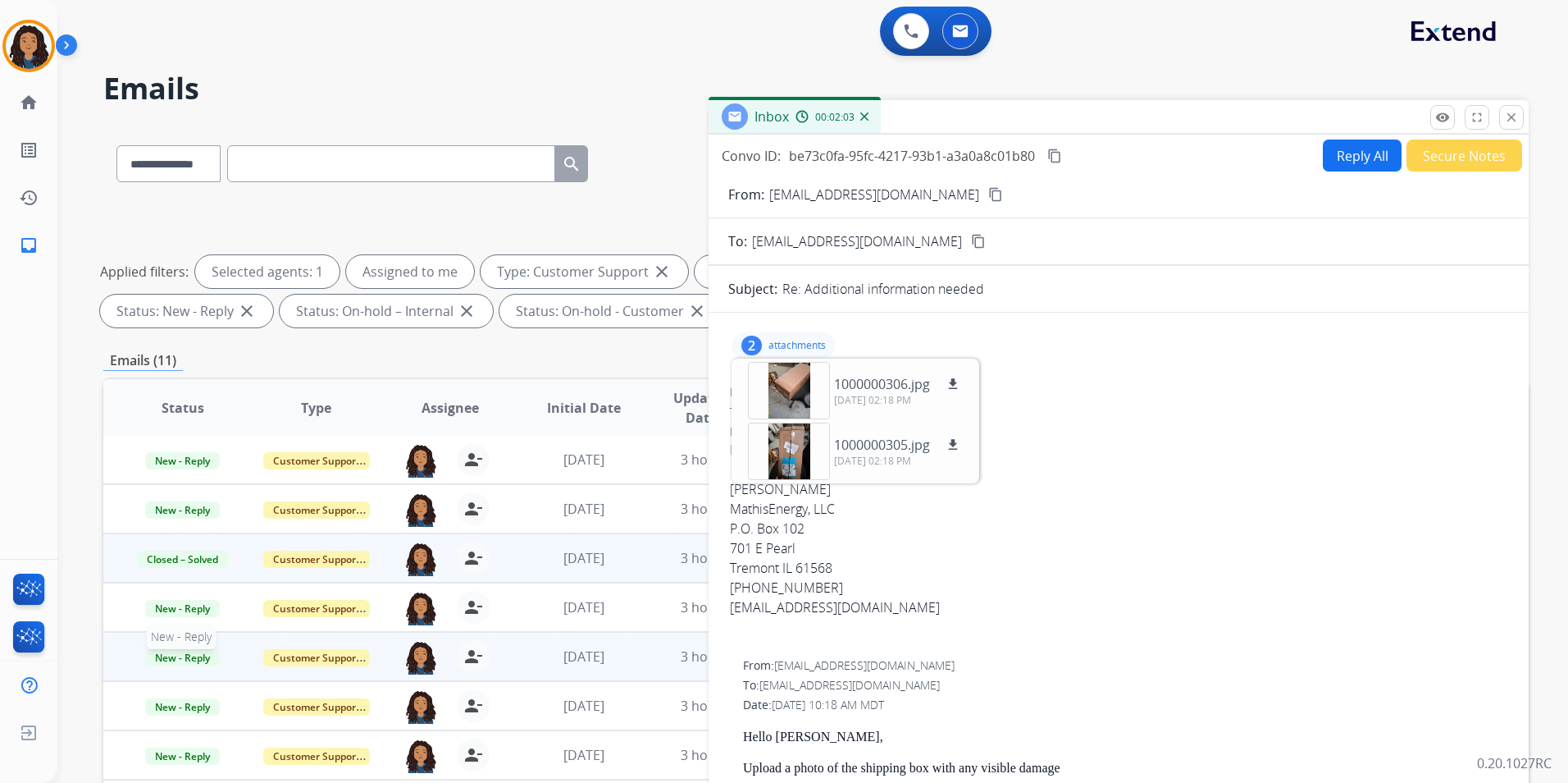
click at [178, 656] on span "New - Reply" at bounding box center [181, 657] width 74 height 17
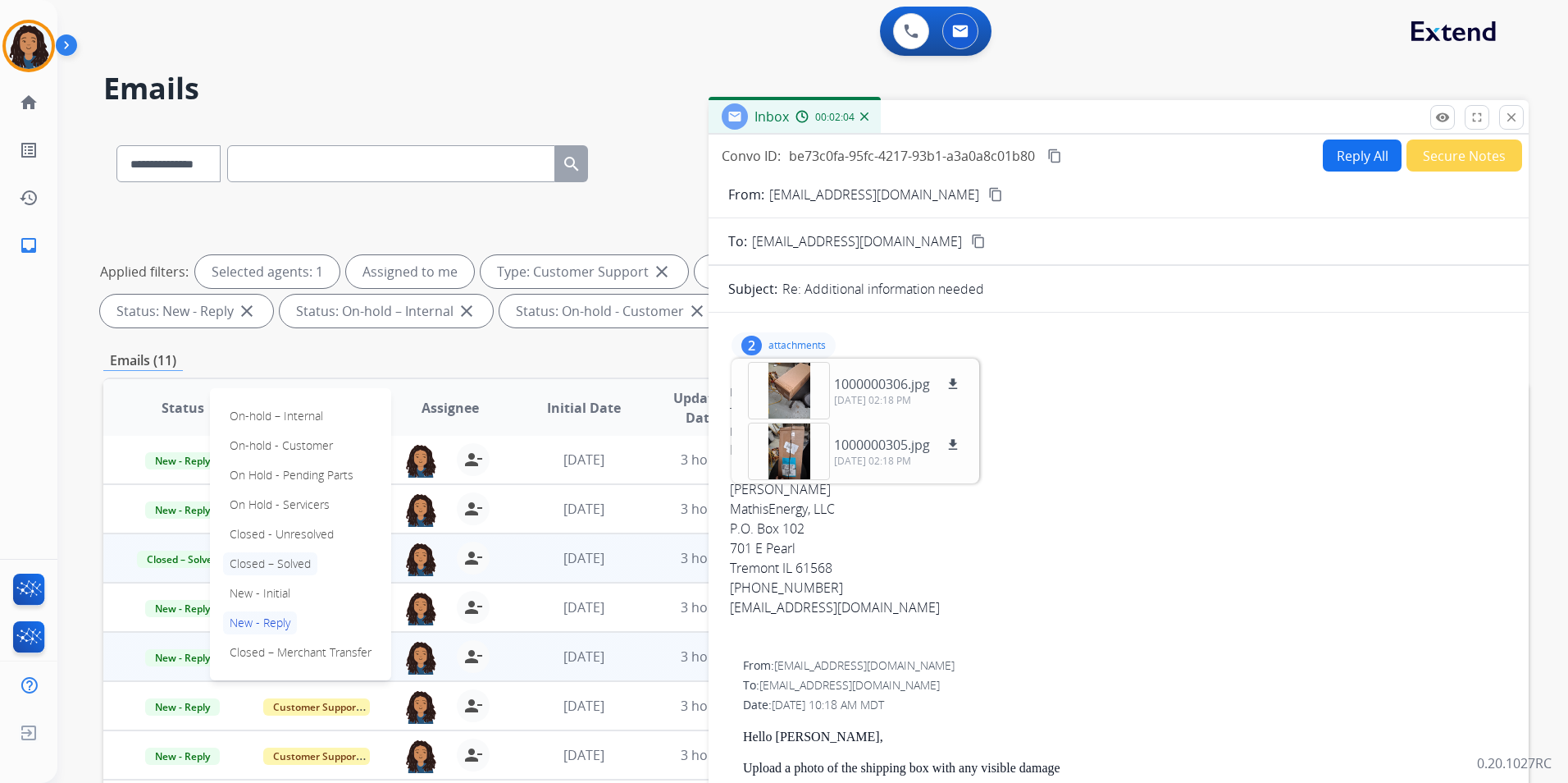
click at [292, 557] on p "Closed – Solved" at bounding box center [269, 563] width 94 height 23
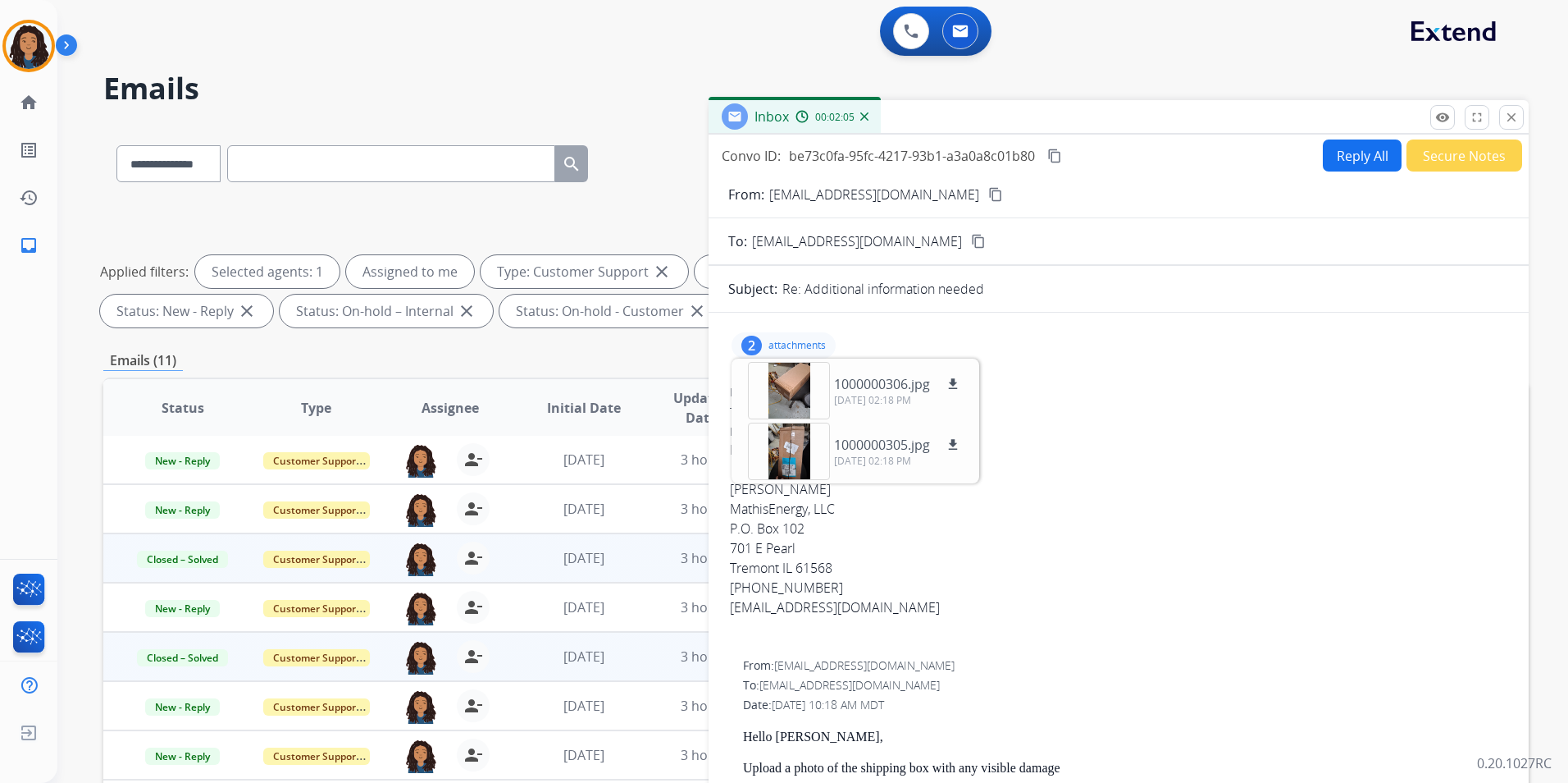
click at [1491, 148] on button "Secure Notes" at bounding box center [1464, 155] width 115 height 32
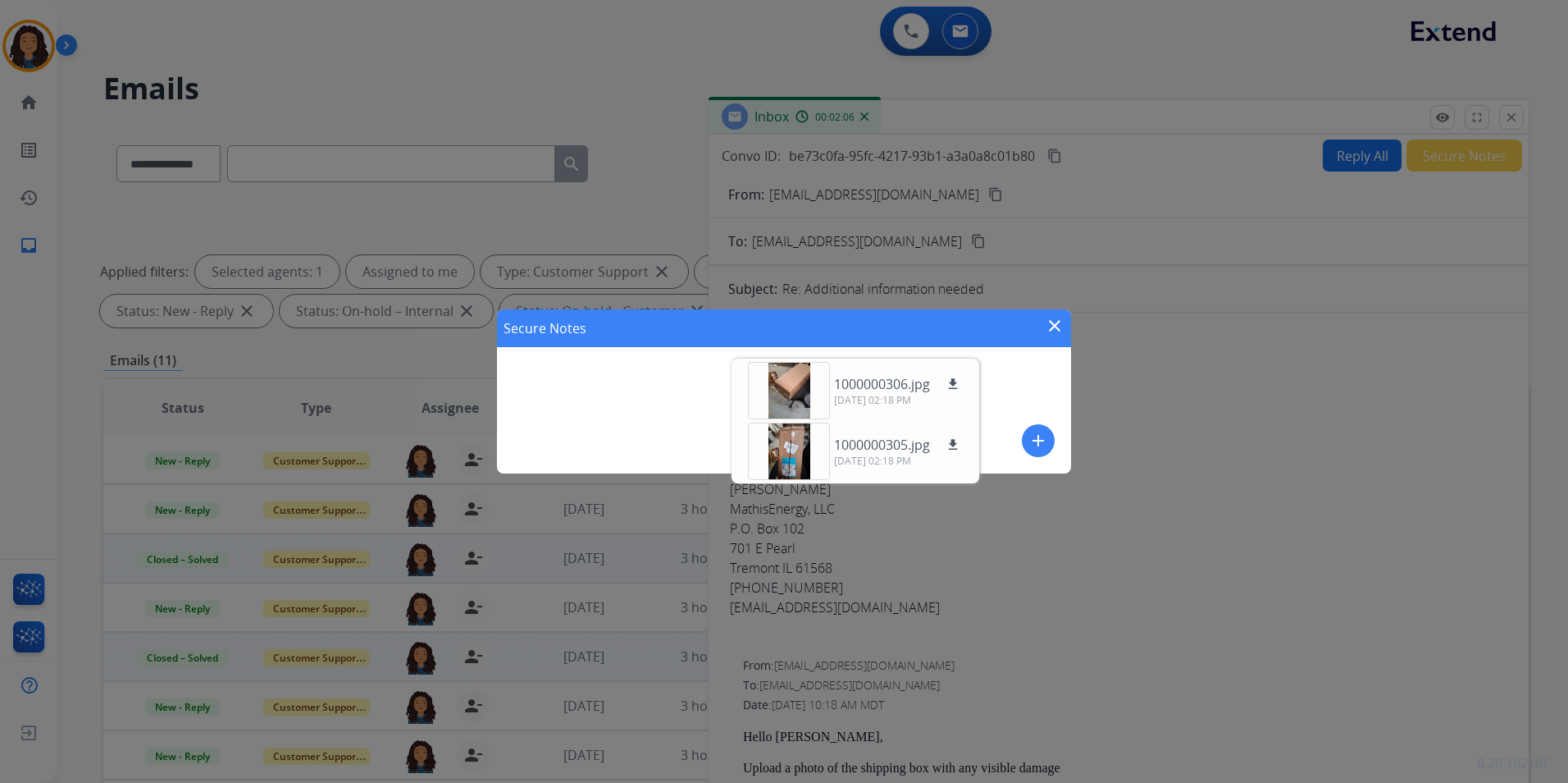
click at [1026, 442] on button "add" at bounding box center [1038, 441] width 33 height 33
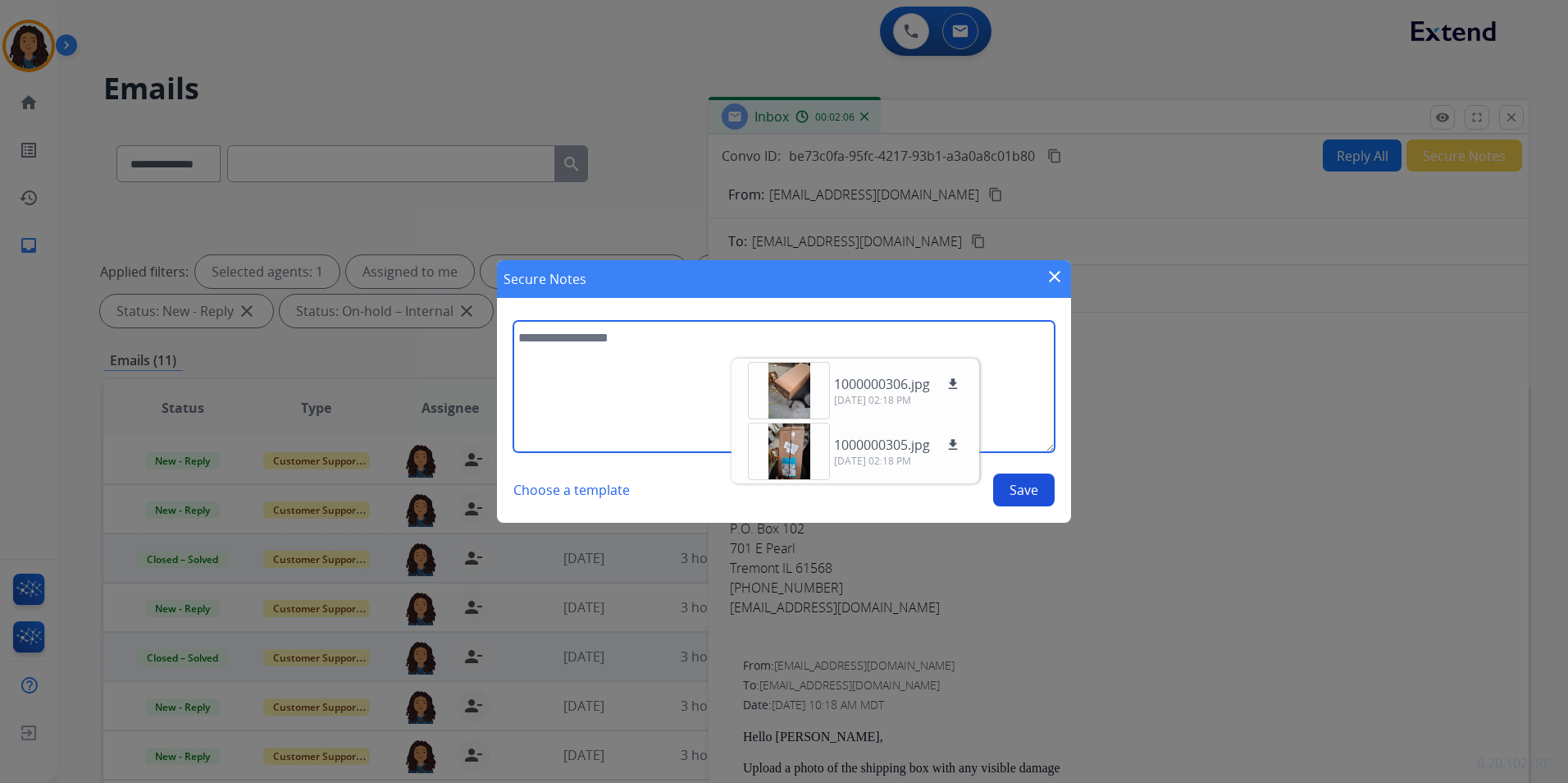
click at [608, 388] on textarea at bounding box center [784, 386] width 542 height 131
type textarea "**********"
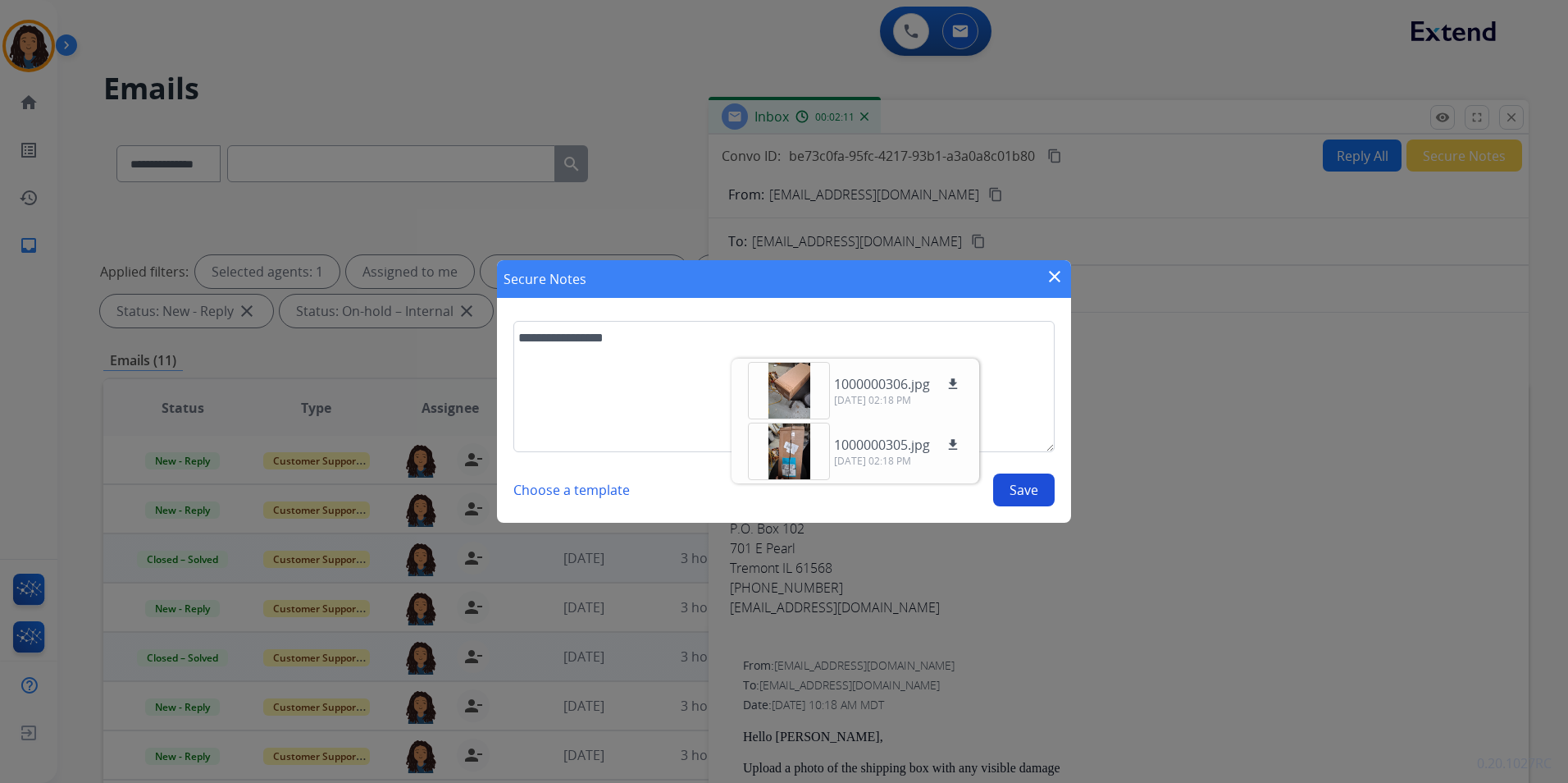
click at [1025, 490] on button "Save" at bounding box center [1024, 490] width 61 height 33
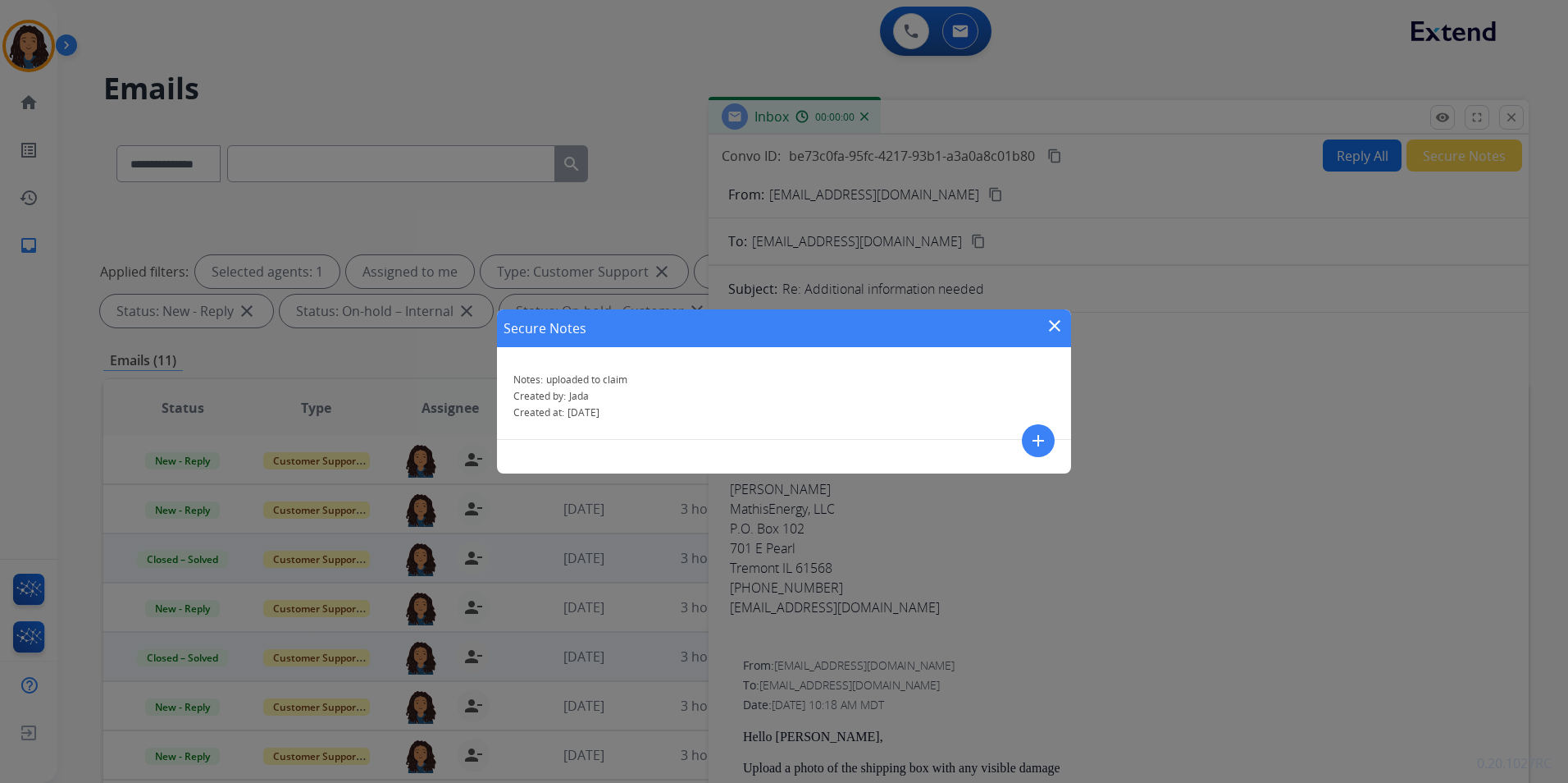
click at [1054, 324] on mat-icon "close" at bounding box center [1054, 325] width 19 height 19
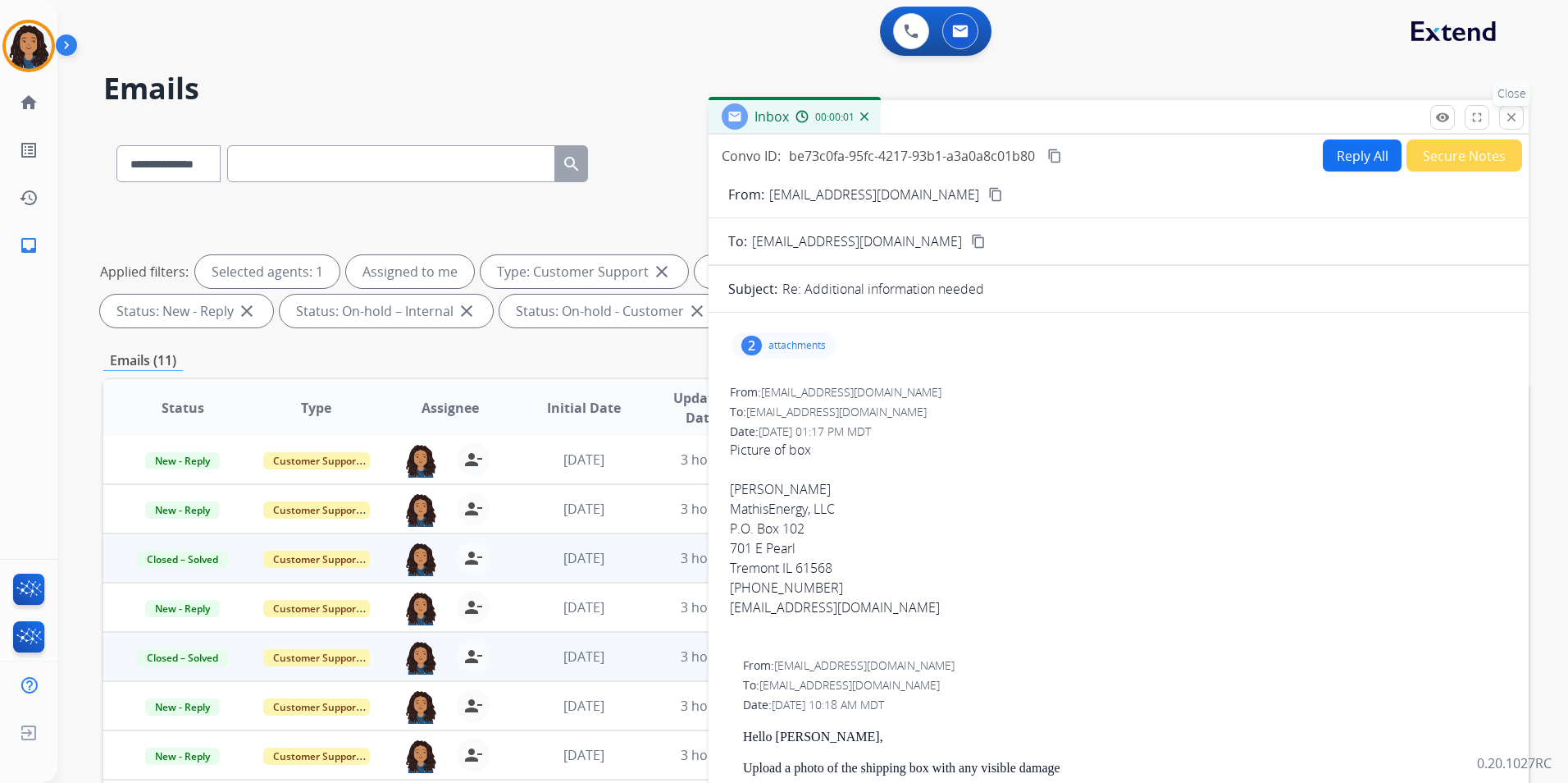
click at [1508, 119] on mat-icon "close" at bounding box center [1511, 117] width 15 height 15
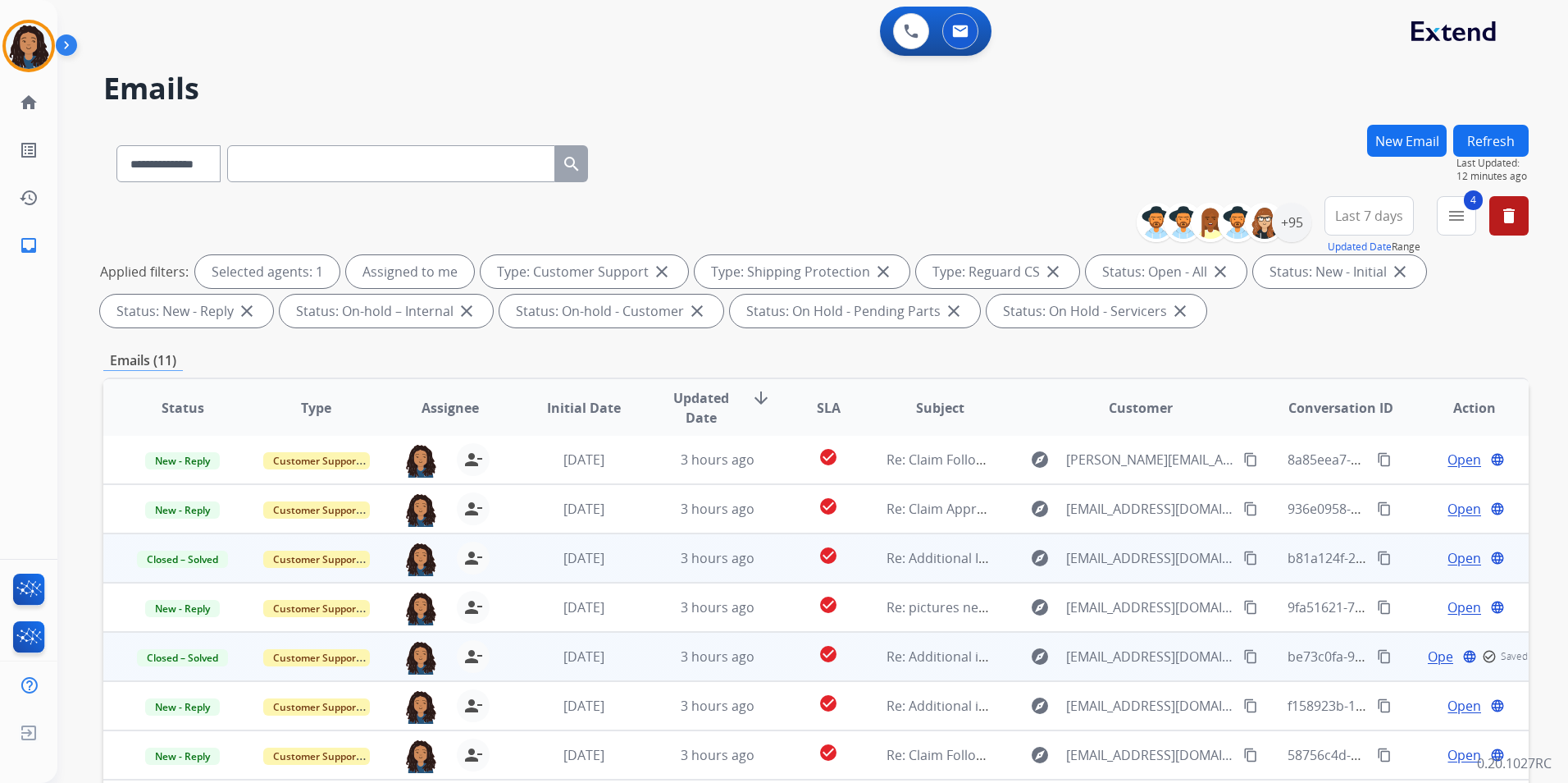
click at [1487, 136] on button "Refresh" at bounding box center [1490, 140] width 75 height 32
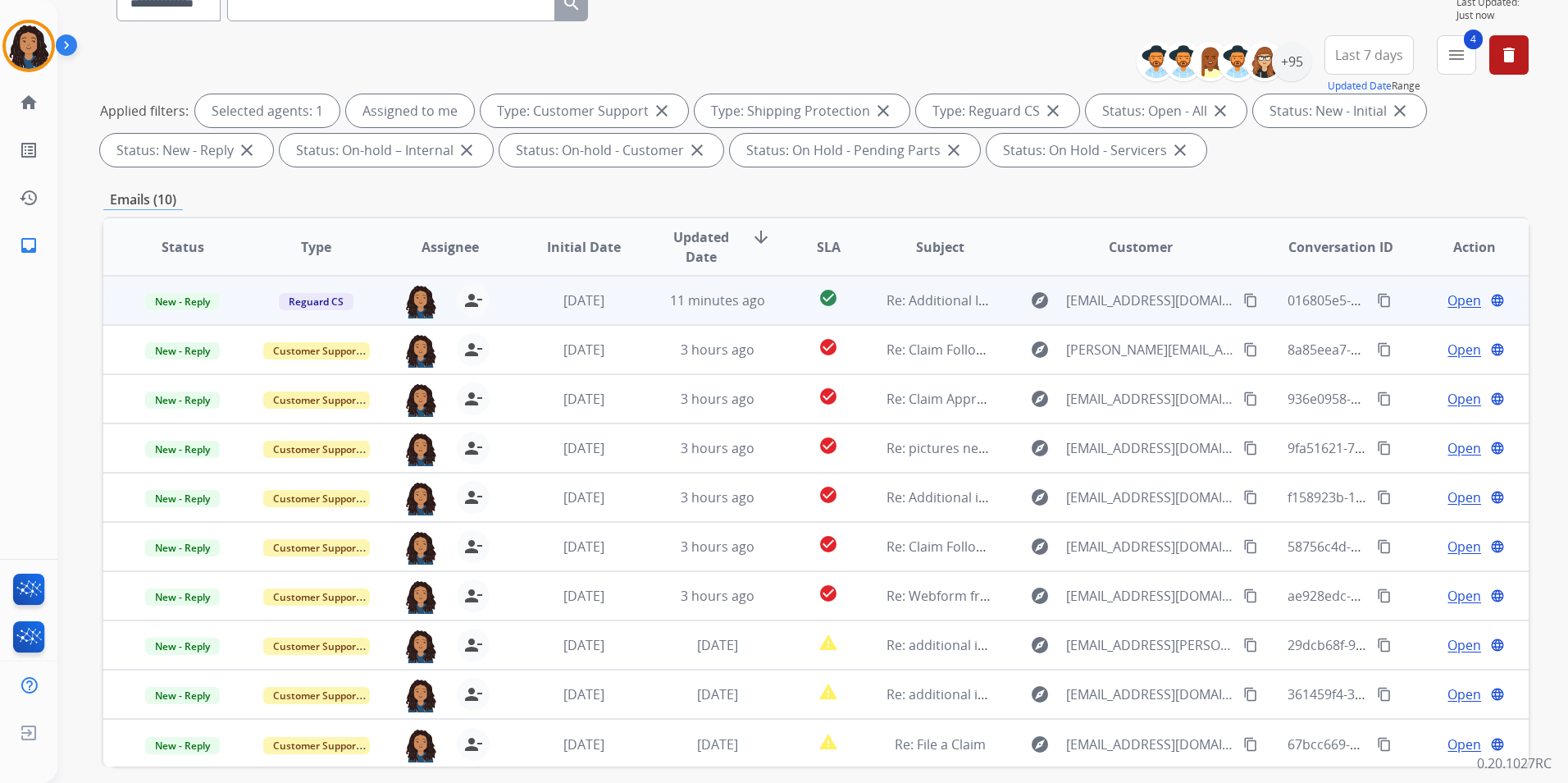
scroll to position [230, 0]
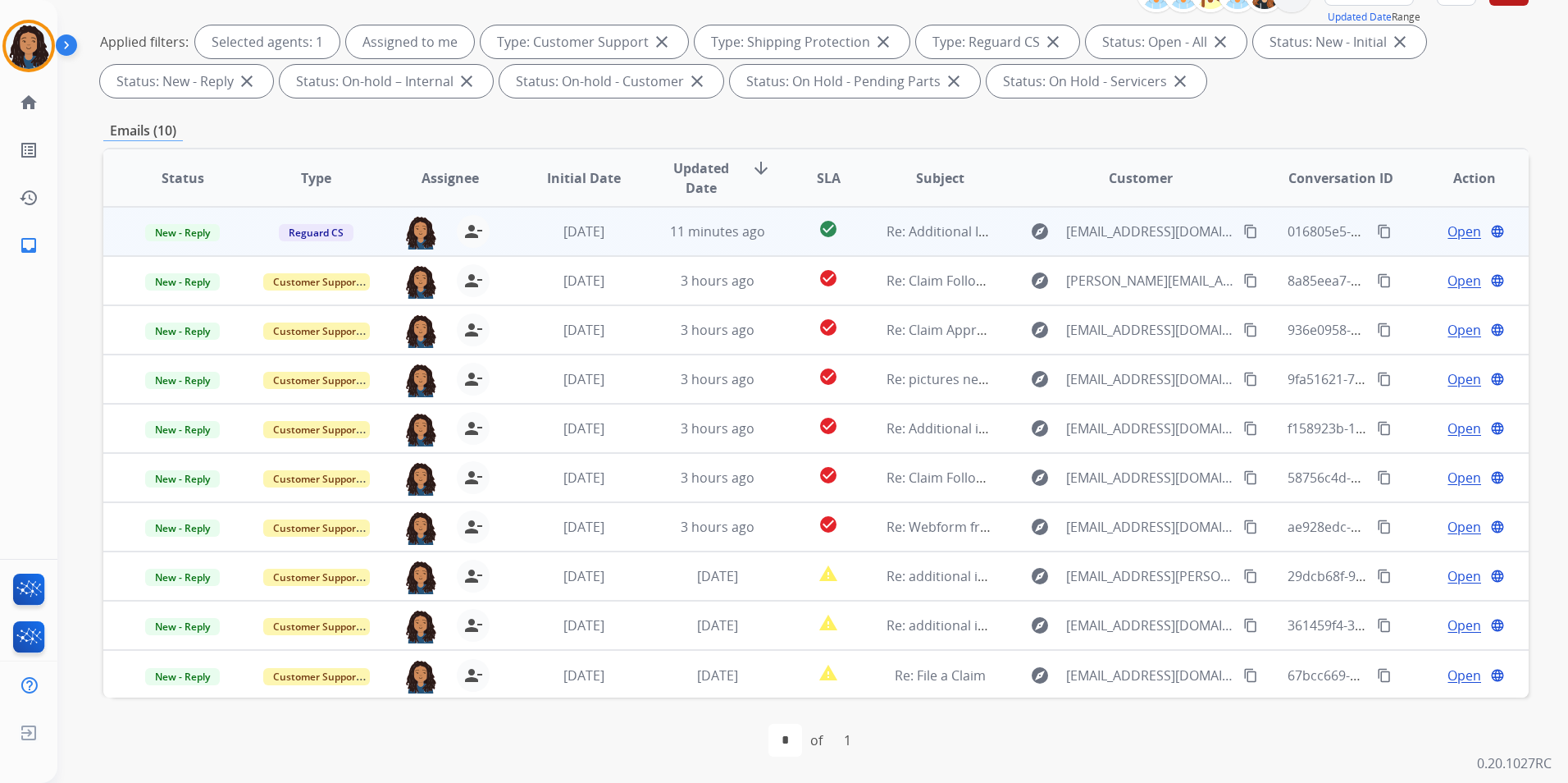
click at [1447, 234] on span "Open" at bounding box center [1464, 231] width 34 height 19
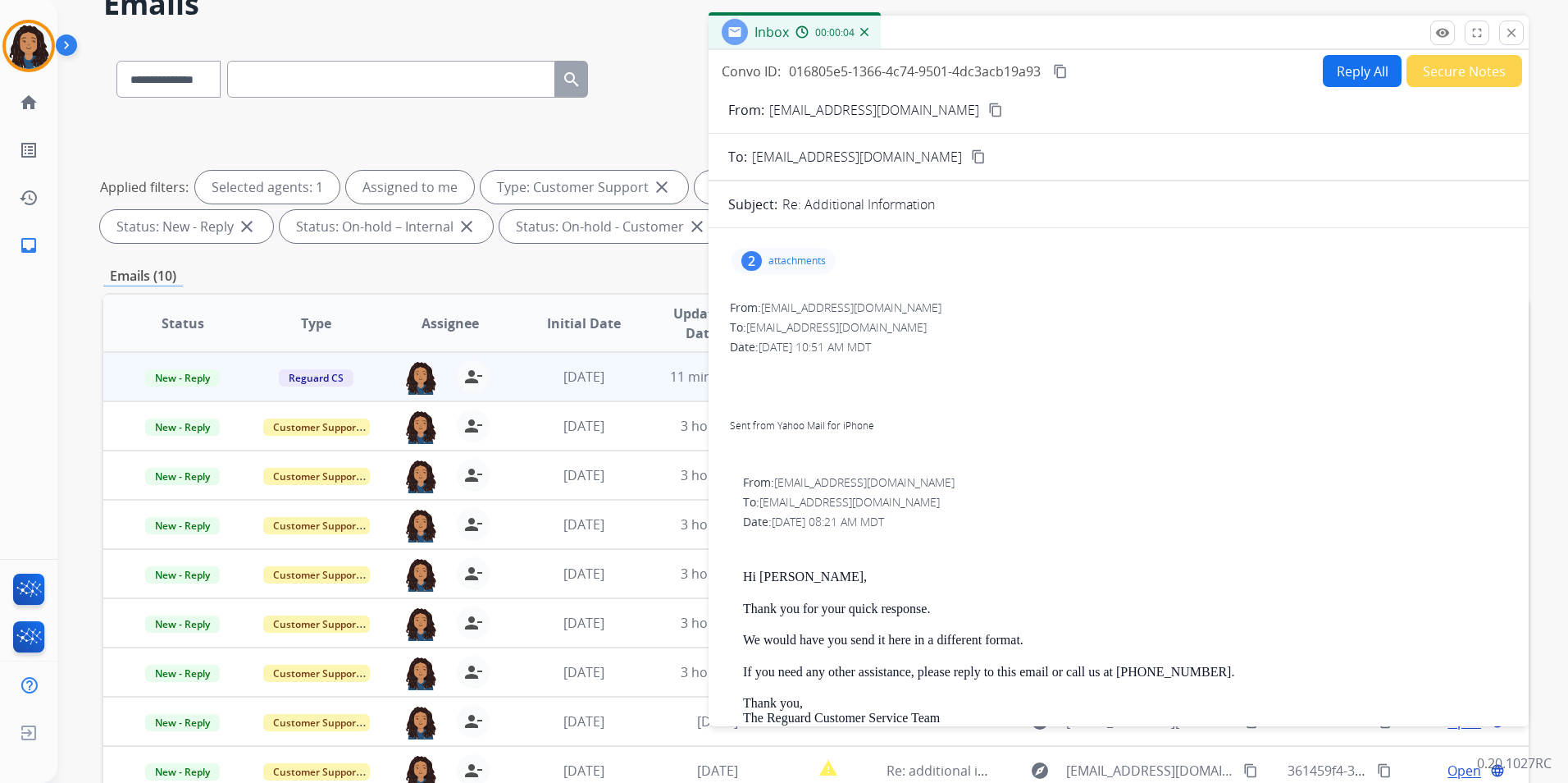
scroll to position [0, 0]
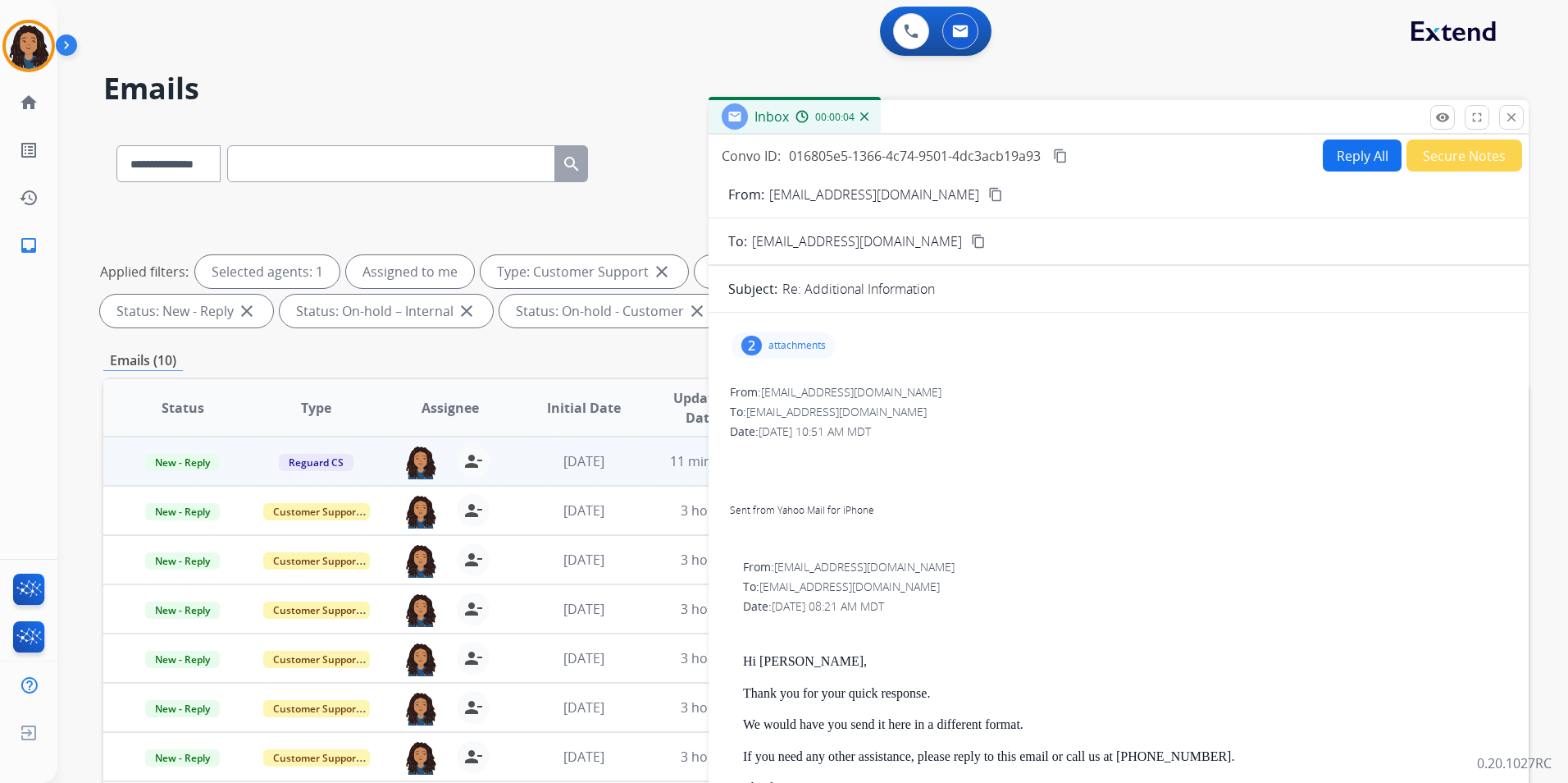
click at [791, 346] on p "attachments" at bounding box center [796, 346] width 58 height 13
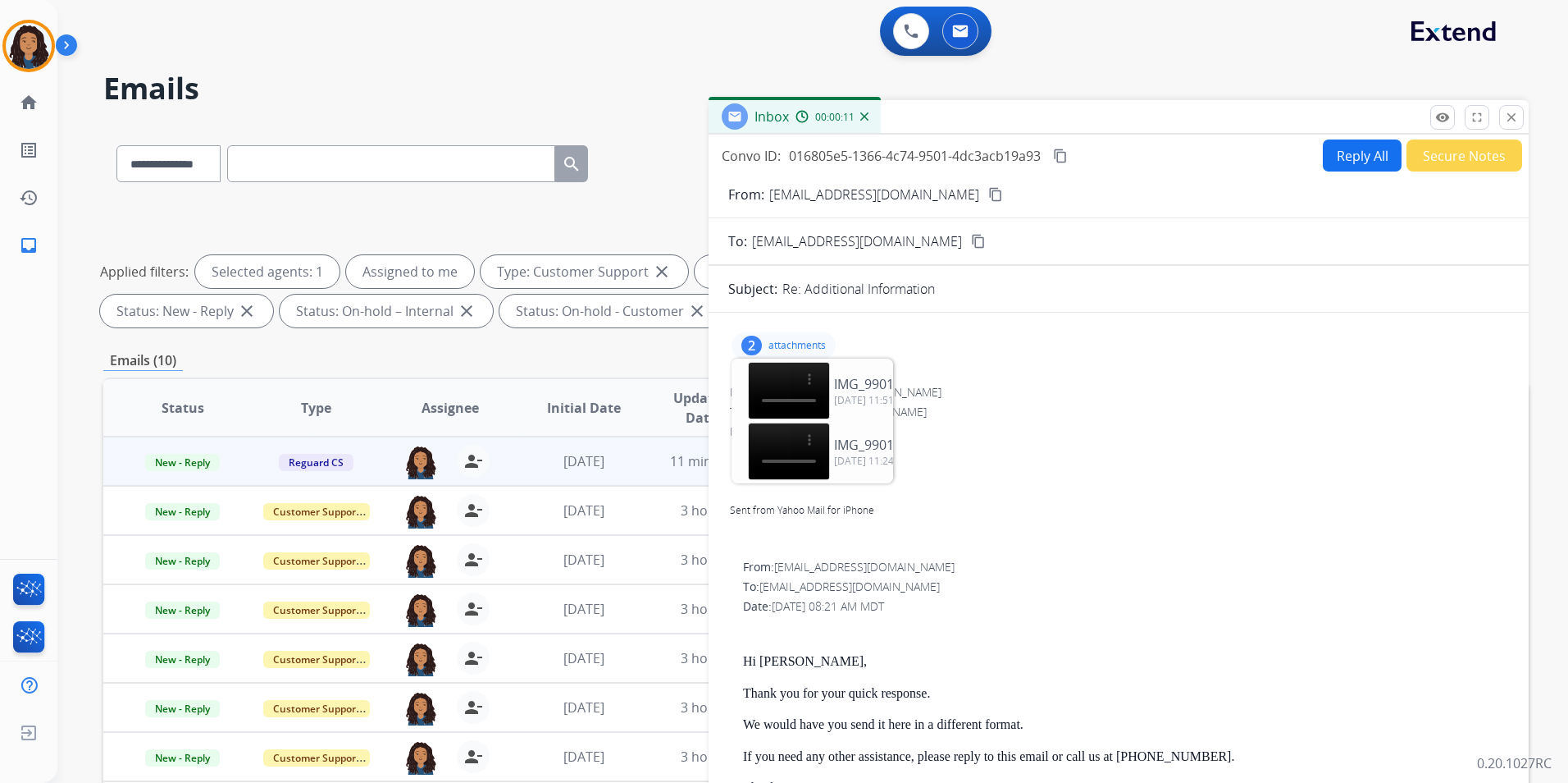
click at [776, 343] on p "attachments" at bounding box center [796, 346] width 58 height 13
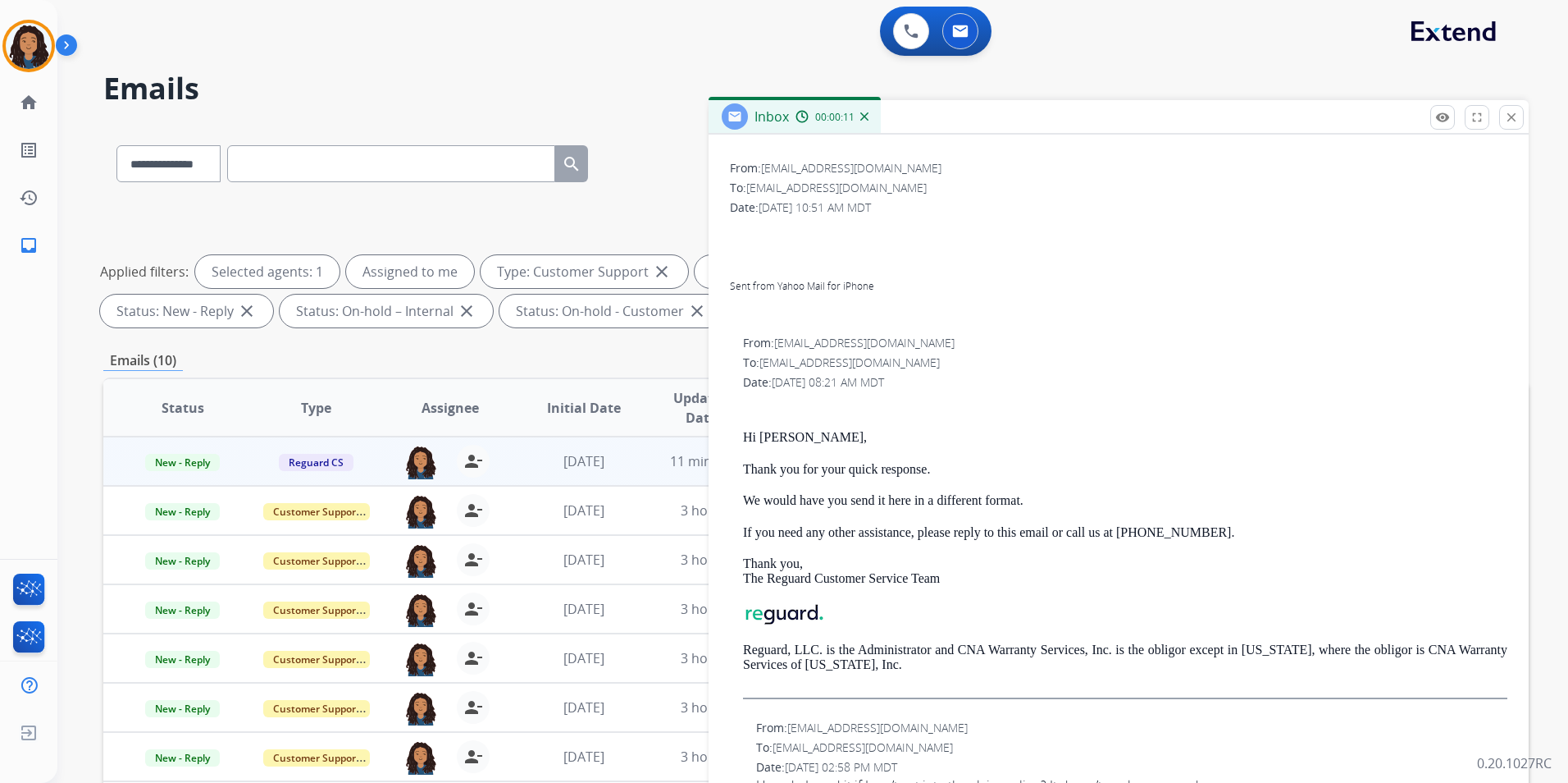
scroll to position [246, 0]
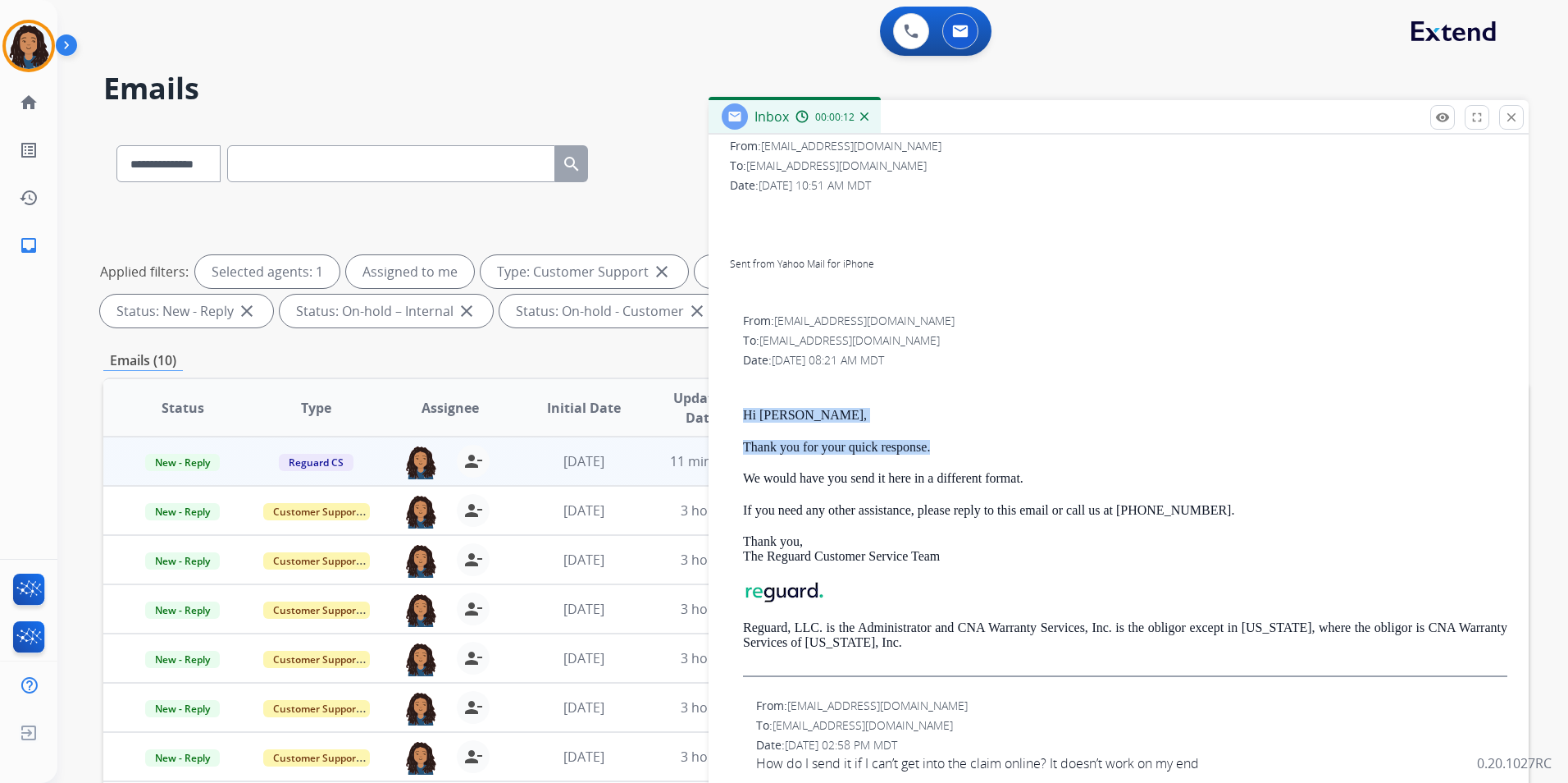
drag, startPoint x: 729, startPoint y: 412, endPoint x: 964, endPoint y: 436, distance: 236.2
click at [964, 436] on div "From: customerservice@reguardprotection.com To: carlee_cleveland@yahoo.com Date…" at bounding box center [1119, 501] width 781 height 380
drag, startPoint x: 964, startPoint y: 436, endPoint x: 894, endPoint y: 440, distance: 70.1
copy div "Hi [PERSON_NAME], Thank you for your quick response."
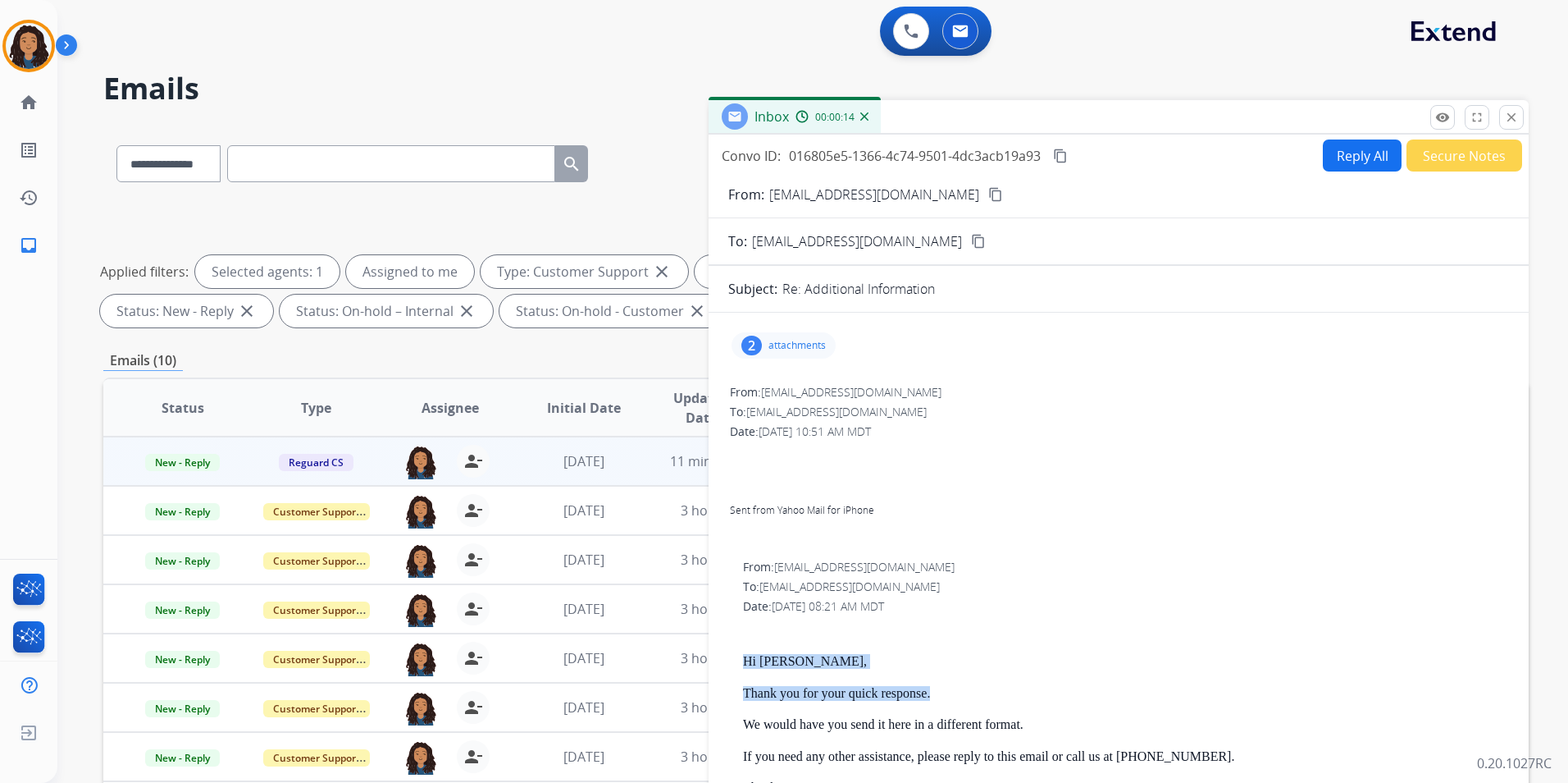
click at [1332, 162] on button "Reply All" at bounding box center [1362, 155] width 79 height 32
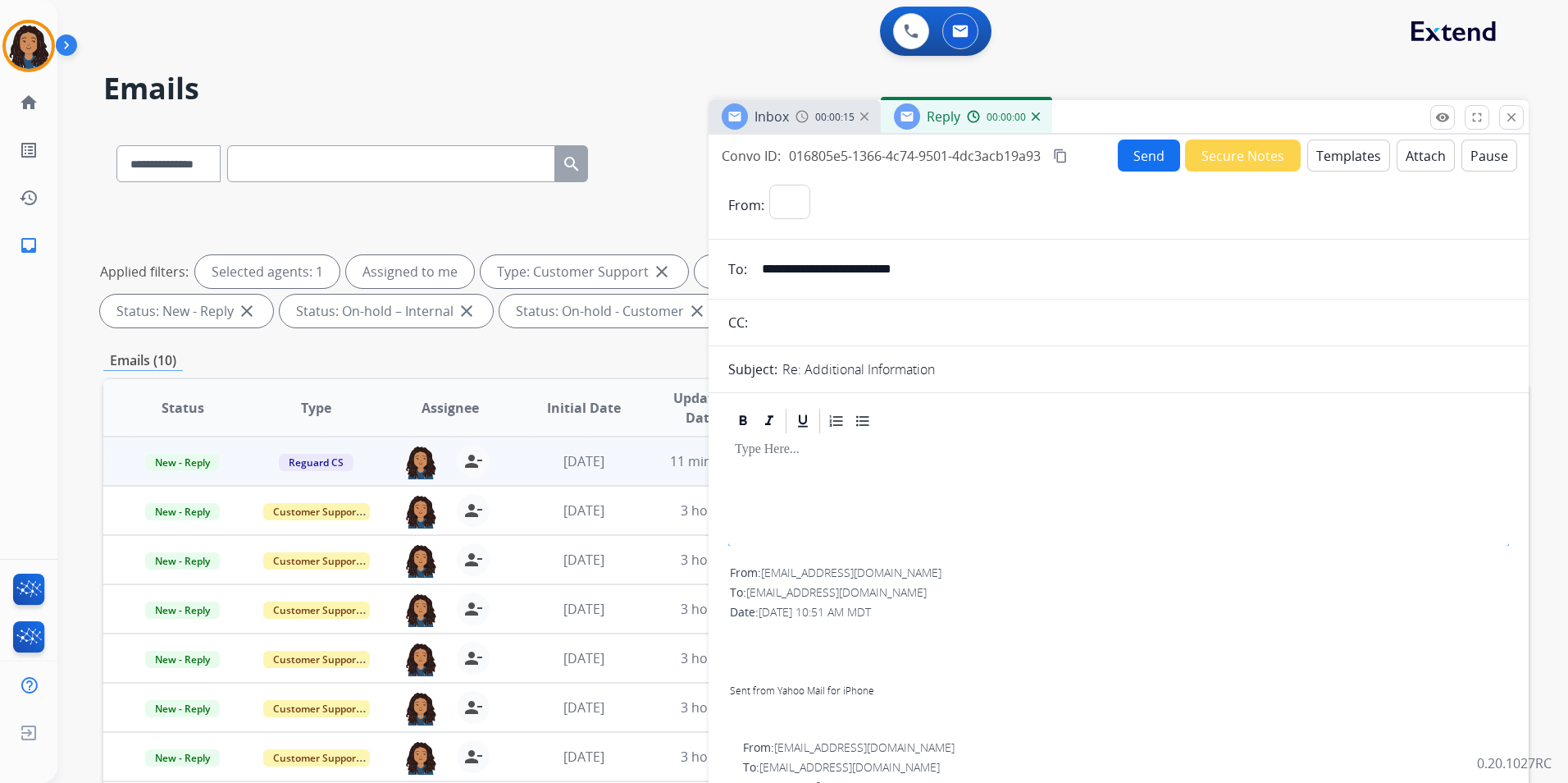
click at [1332, 162] on button "Templates" at bounding box center [1348, 155] width 82 height 32
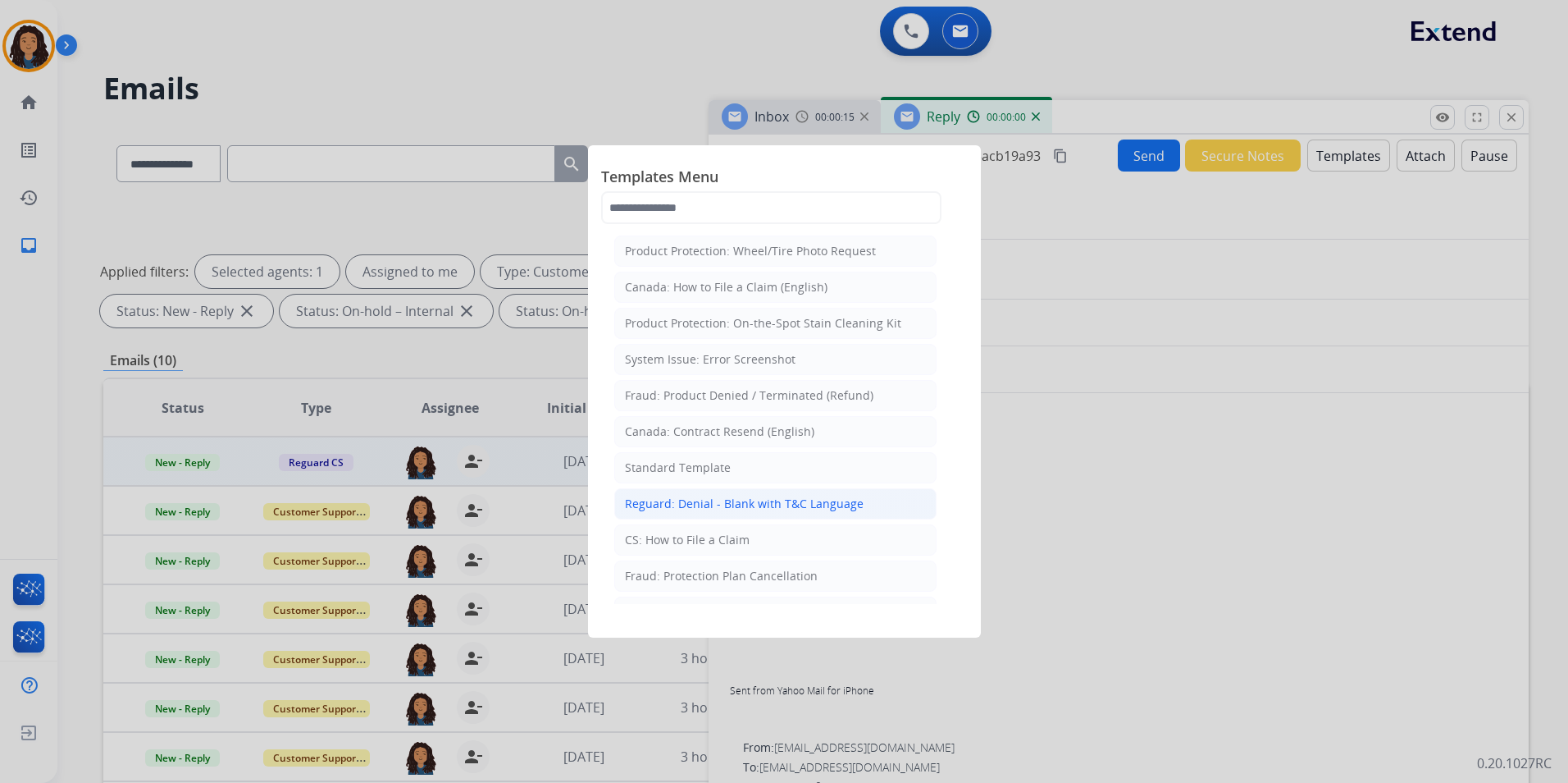
select select "**********"
click at [728, 457] on li "Standard Template" at bounding box center [775, 468] width 323 height 31
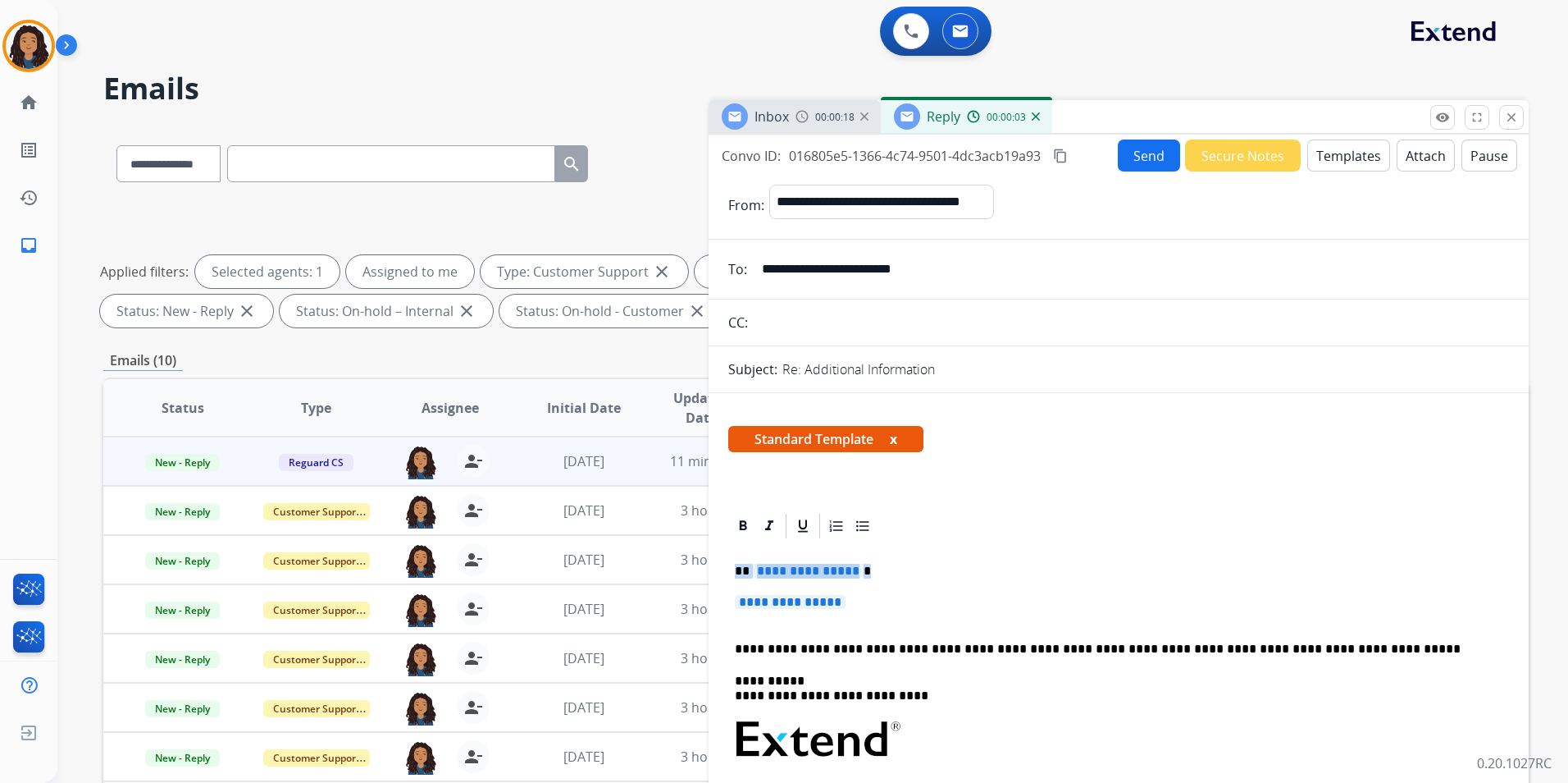
drag, startPoint x: 732, startPoint y: 573, endPoint x: 861, endPoint y: 607, distance: 133.4
click at [861, 607] on div "**********" at bounding box center [1119, 778] width 781 height 475
paste div
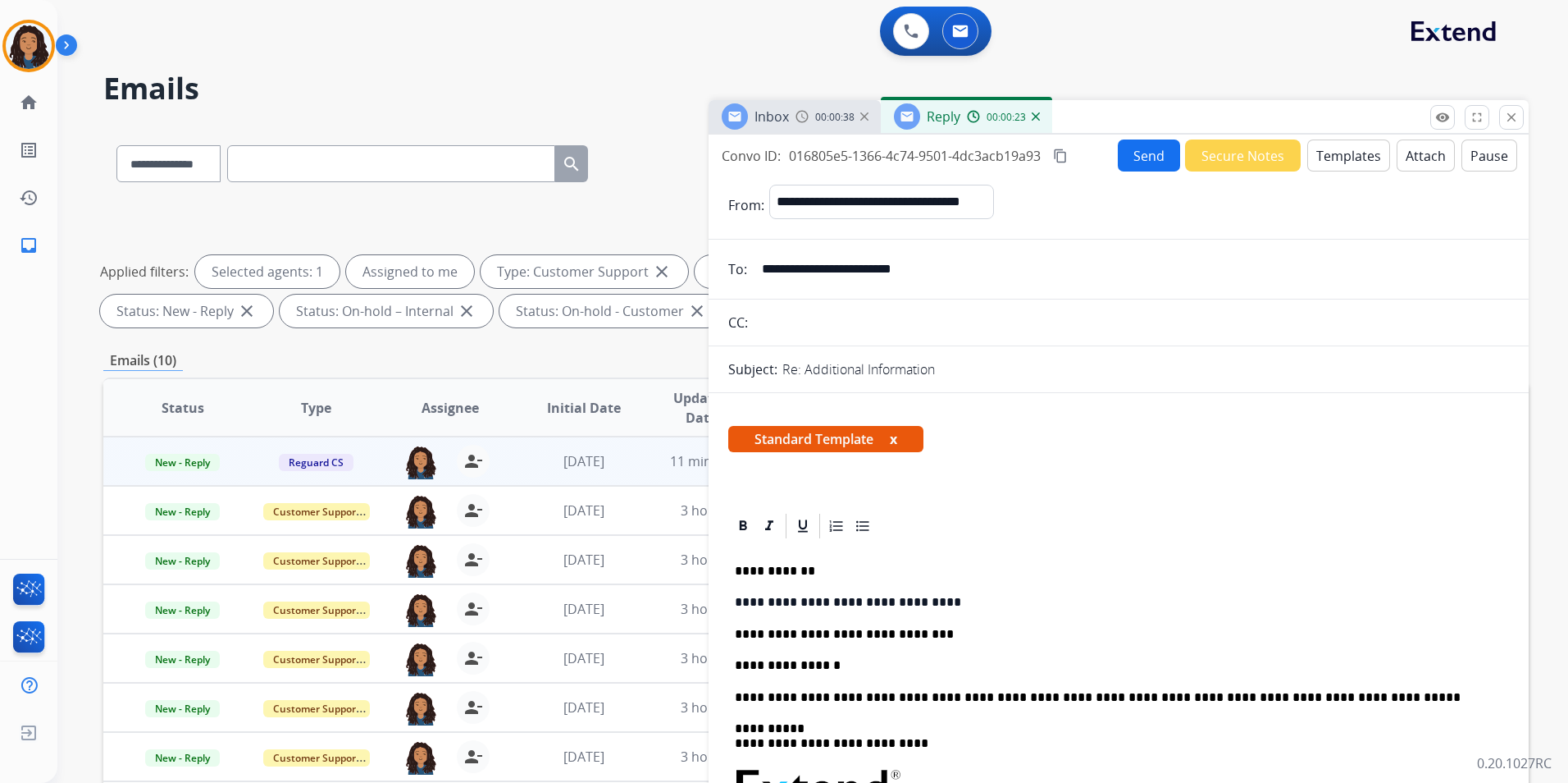
click at [1149, 154] on button "Send" at bounding box center [1149, 155] width 62 height 32
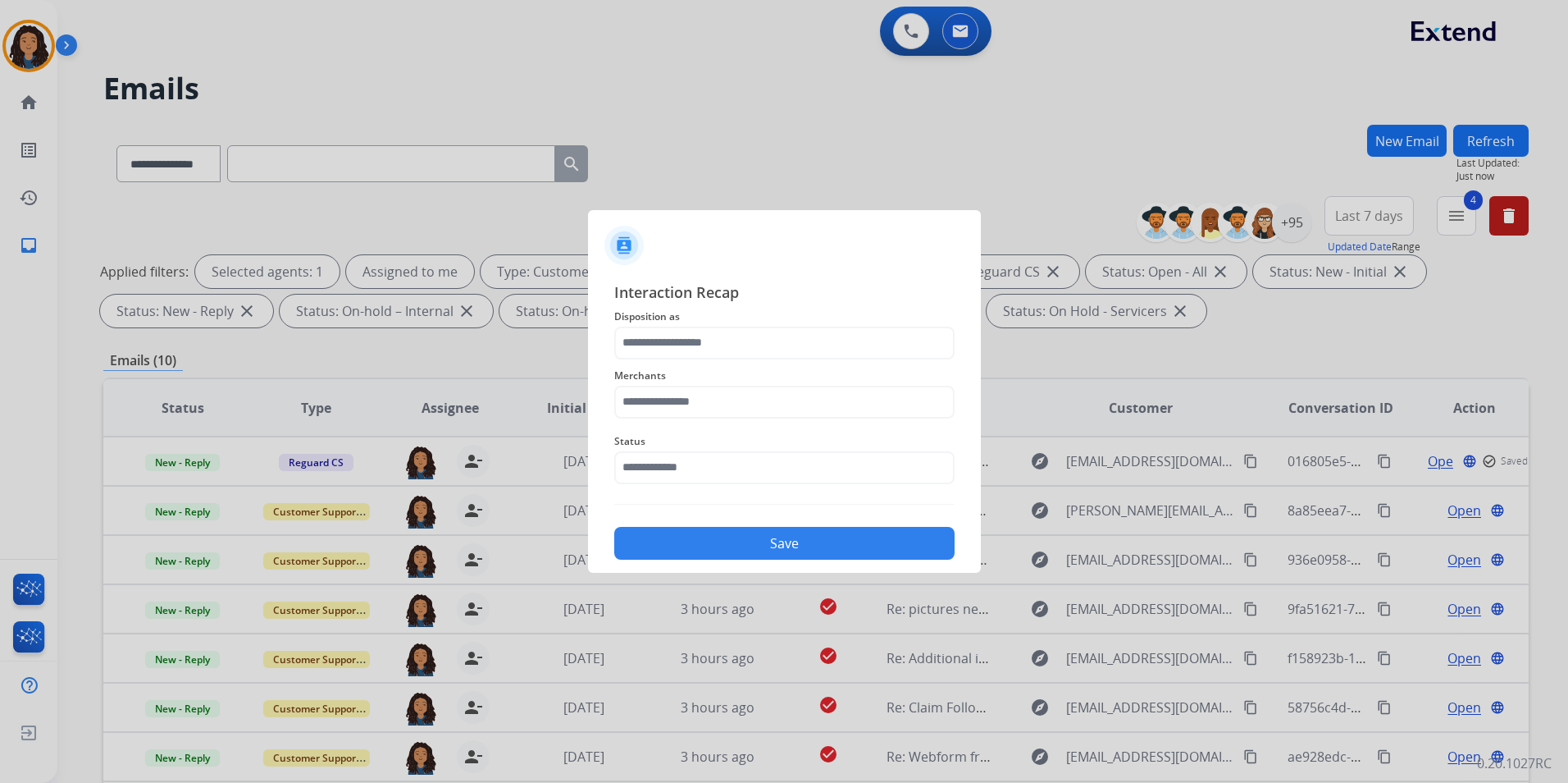
drag, startPoint x: 720, startPoint y: 324, endPoint x: 719, endPoint y: 337, distance: 13.0
click at [720, 324] on span "Disposition as" at bounding box center [784, 316] width 340 height 19
click at [718, 340] on input "text" at bounding box center [784, 343] width 340 height 33
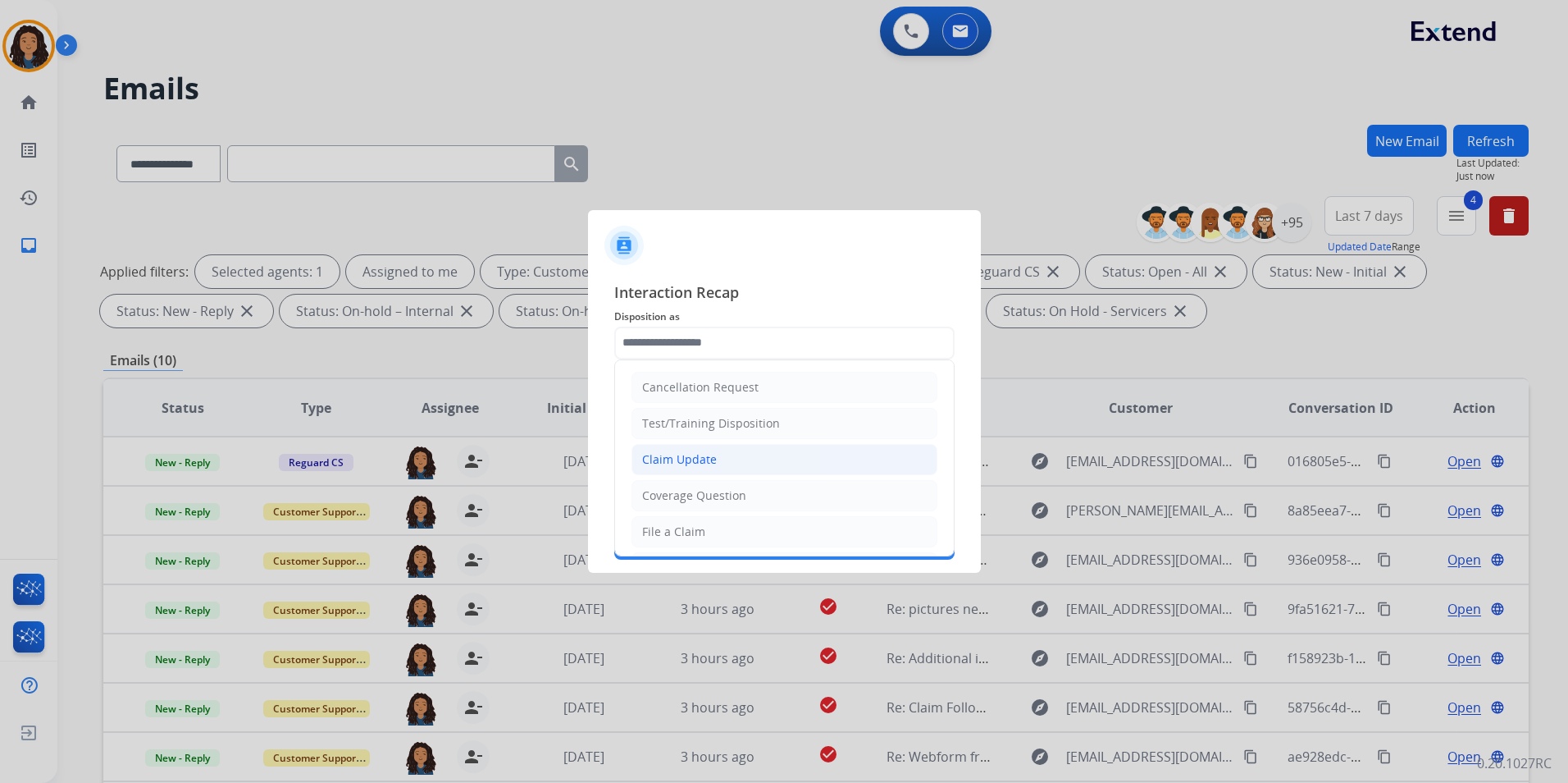
click at [718, 455] on li "Claim Update" at bounding box center [784, 459] width 306 height 31
type input "**********"
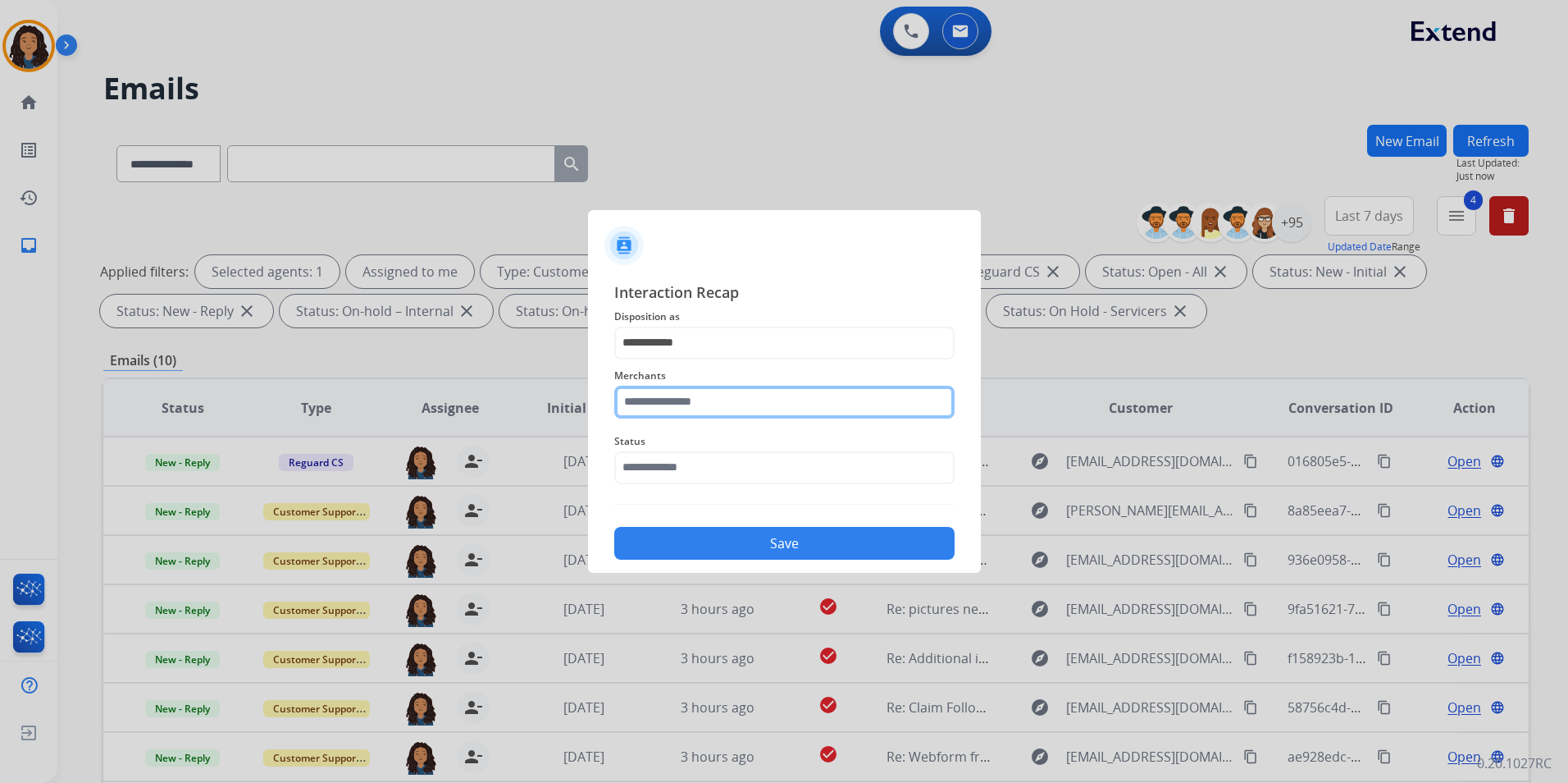
click at [690, 406] on input "text" at bounding box center [784, 403] width 340 height 33
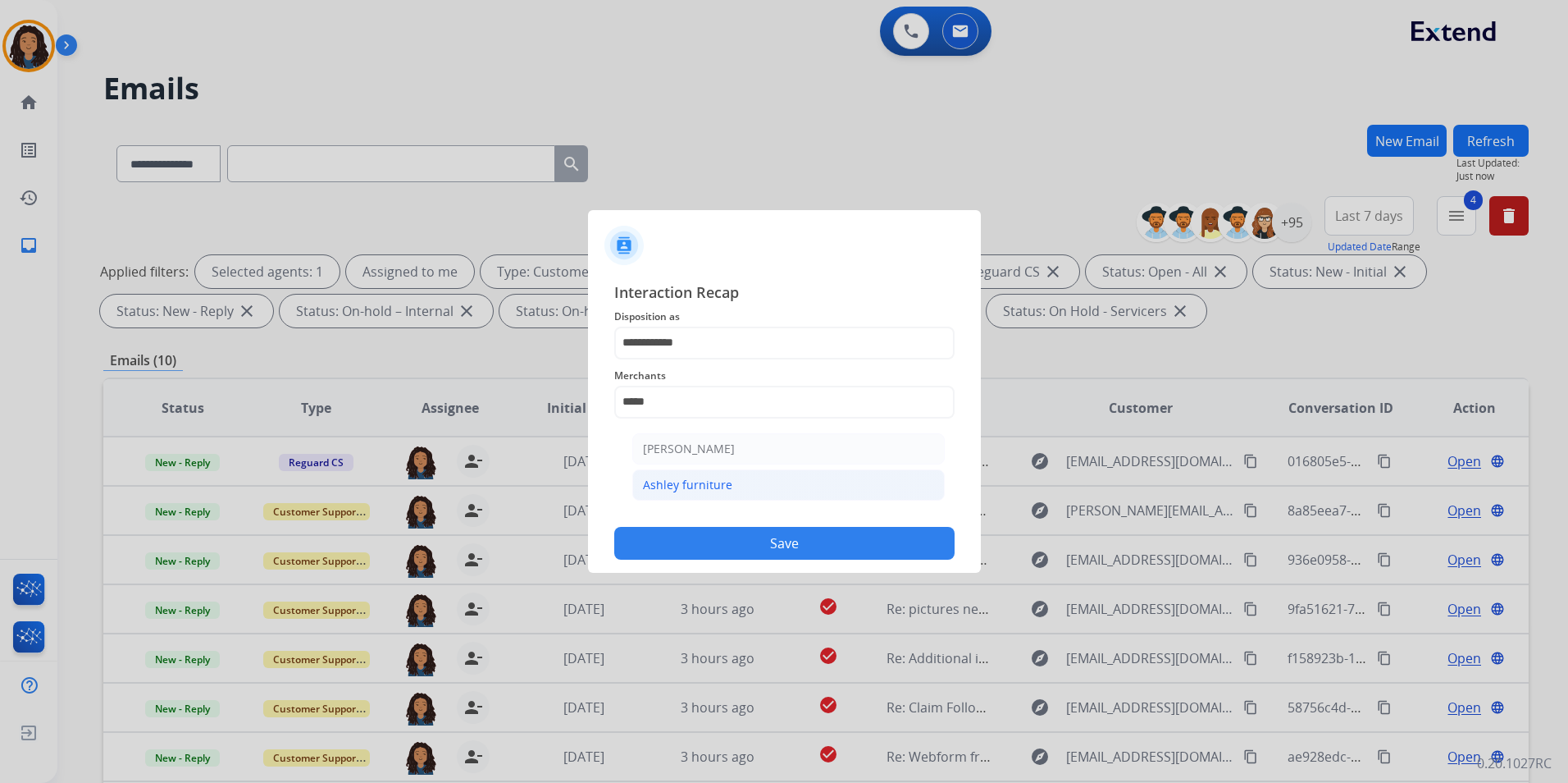
click at [758, 475] on li "Ashley furniture" at bounding box center [788, 485] width 313 height 31
type input "**********"
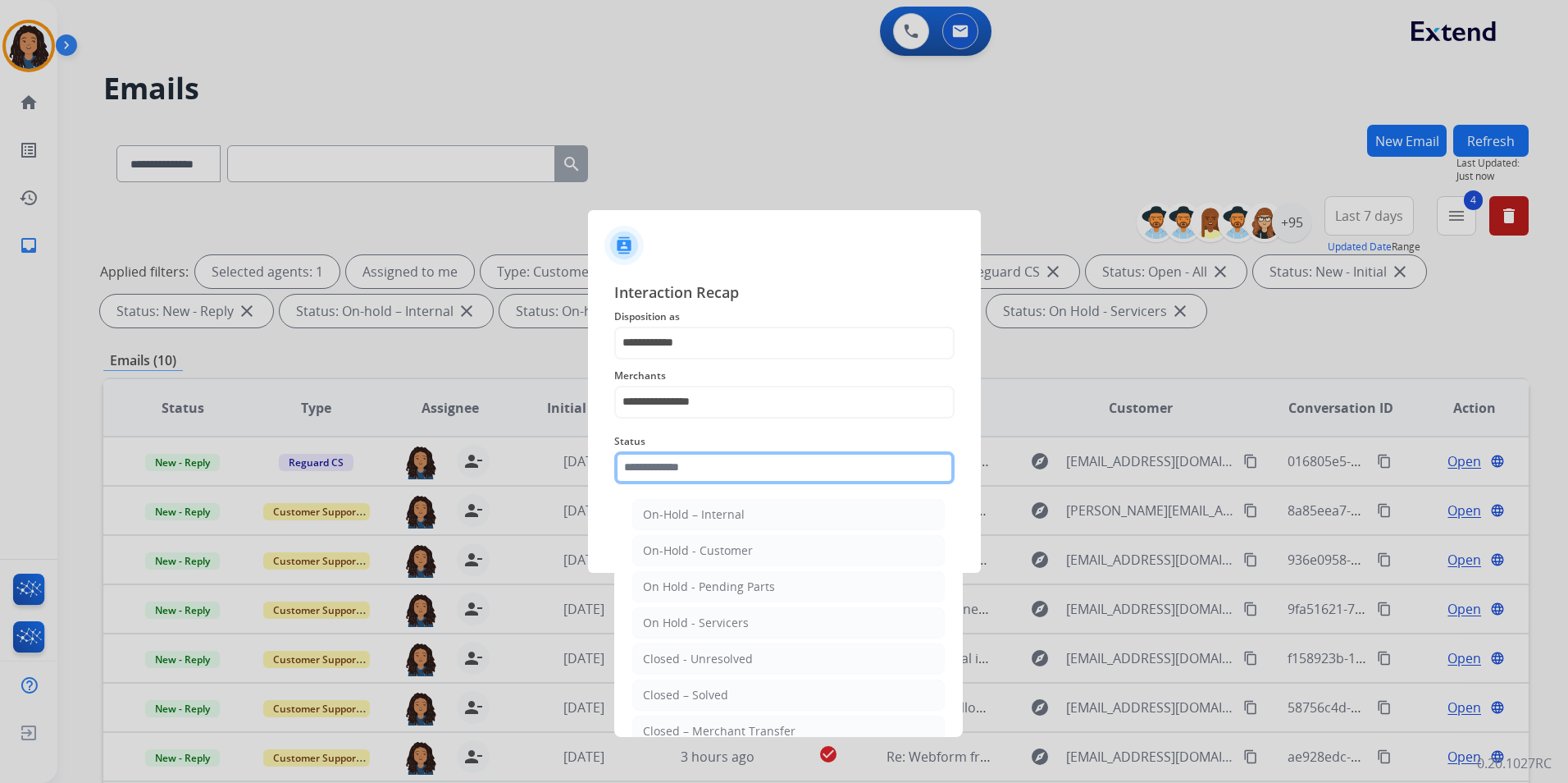
drag, startPoint x: 736, startPoint y: 480, endPoint x: 766, endPoint y: 599, distance: 122.7
click at [736, 480] on input "text" at bounding box center [784, 468] width 340 height 33
click at [732, 689] on li "Closed – Solved" at bounding box center [788, 695] width 313 height 31
type input "**********"
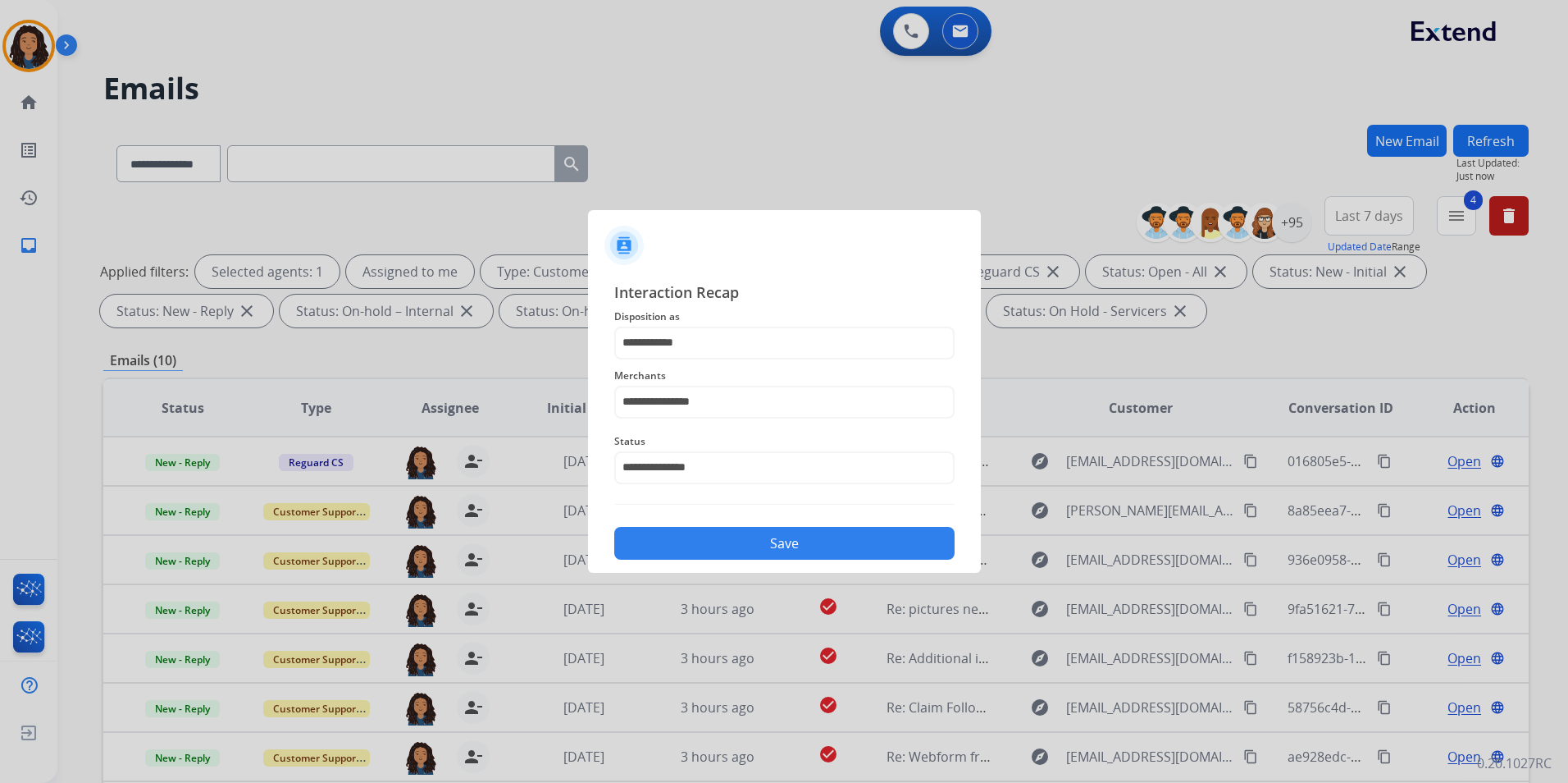
click at [756, 542] on button "Save" at bounding box center [784, 543] width 340 height 33
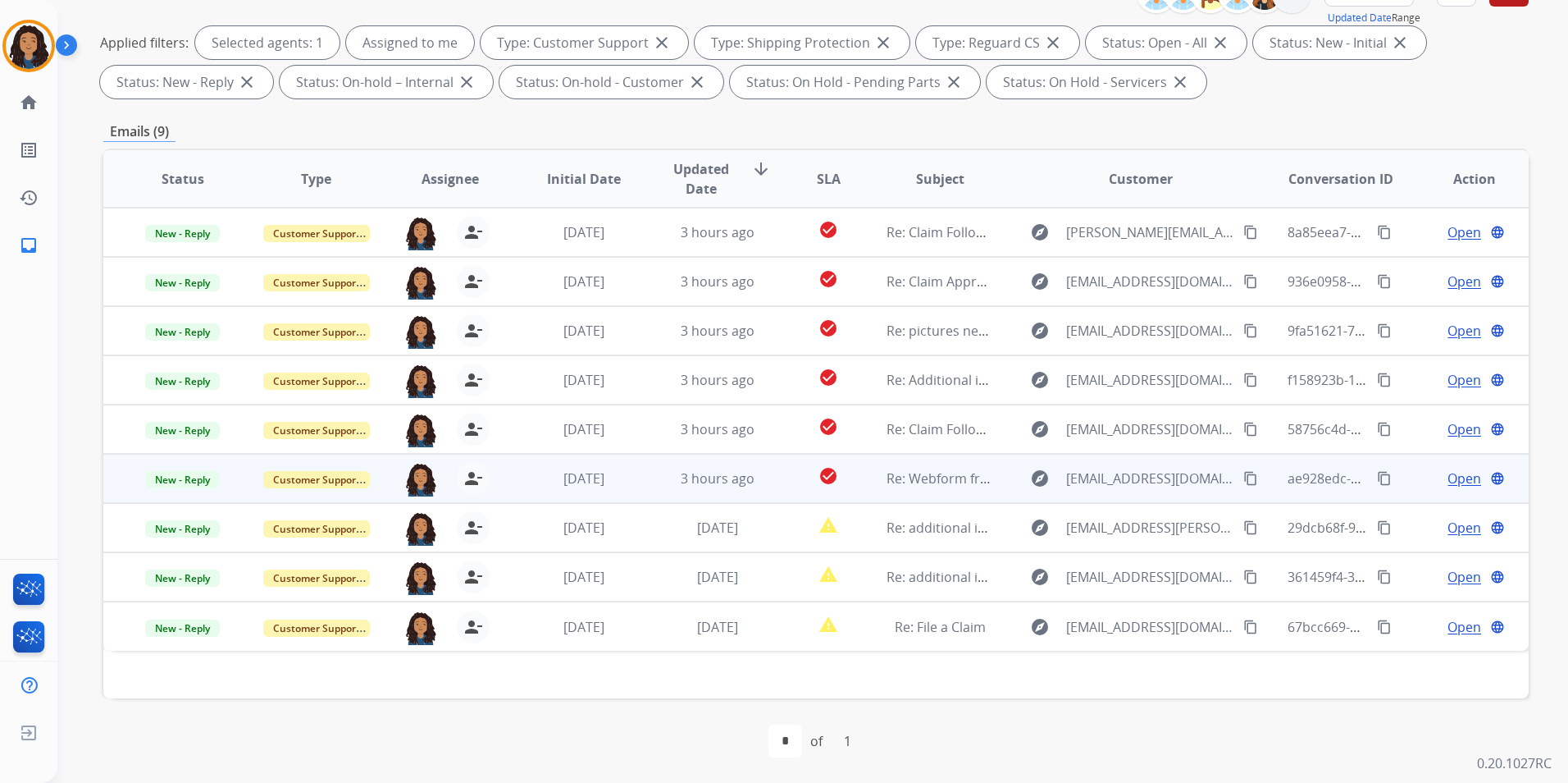
scroll to position [230, 0]
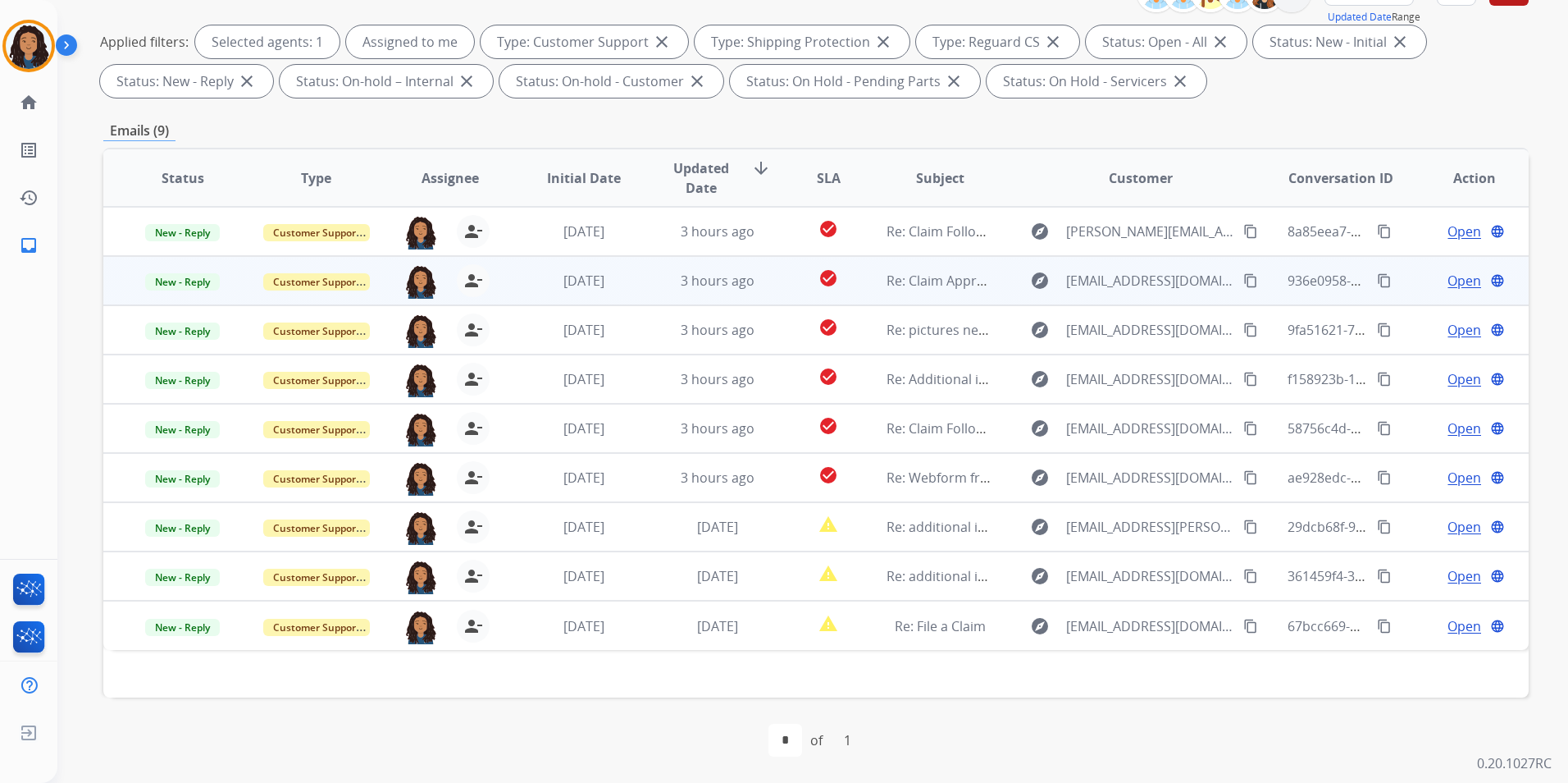
click at [1448, 277] on span "Open" at bounding box center [1464, 280] width 34 height 19
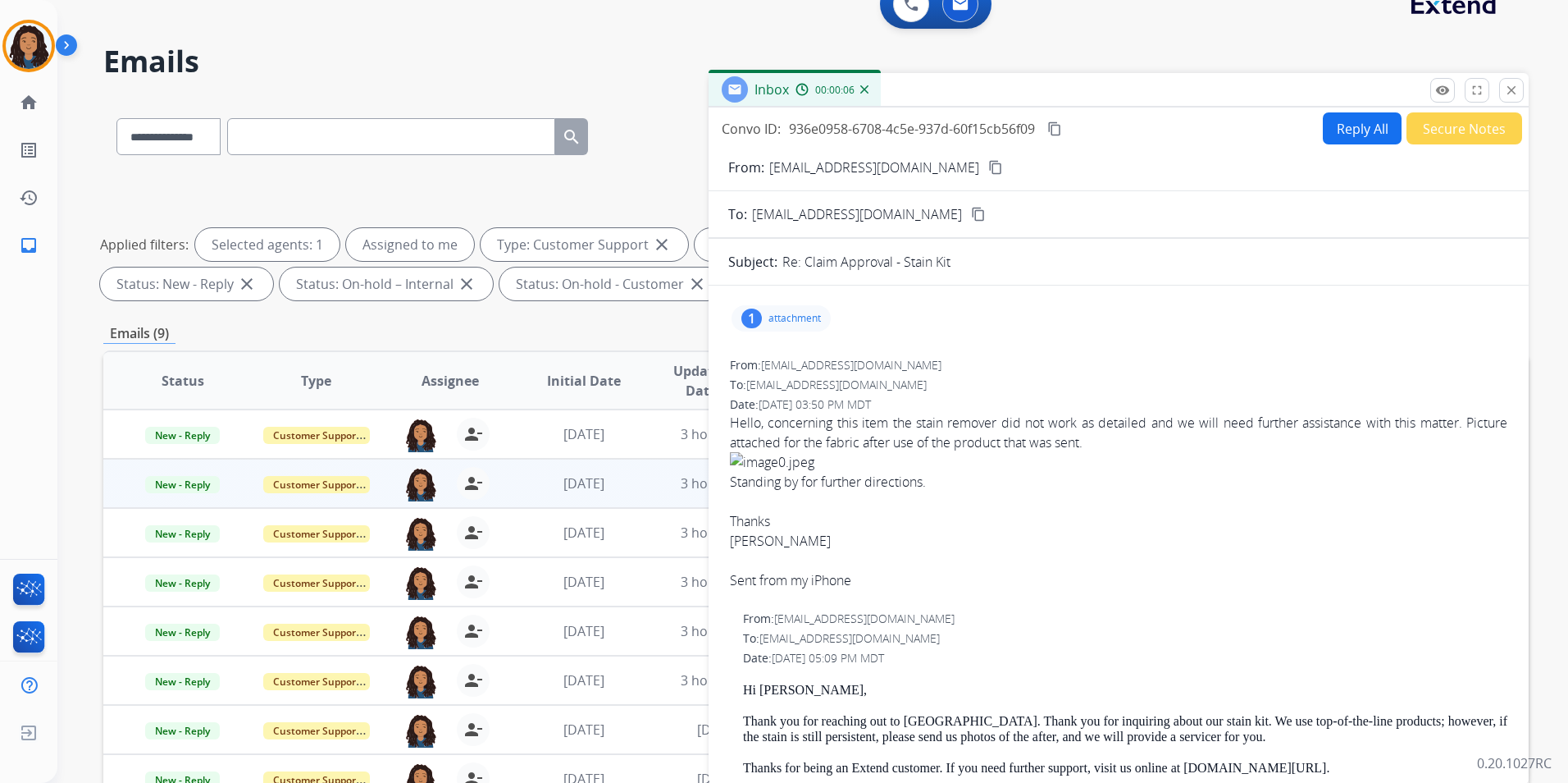
scroll to position [0, 0]
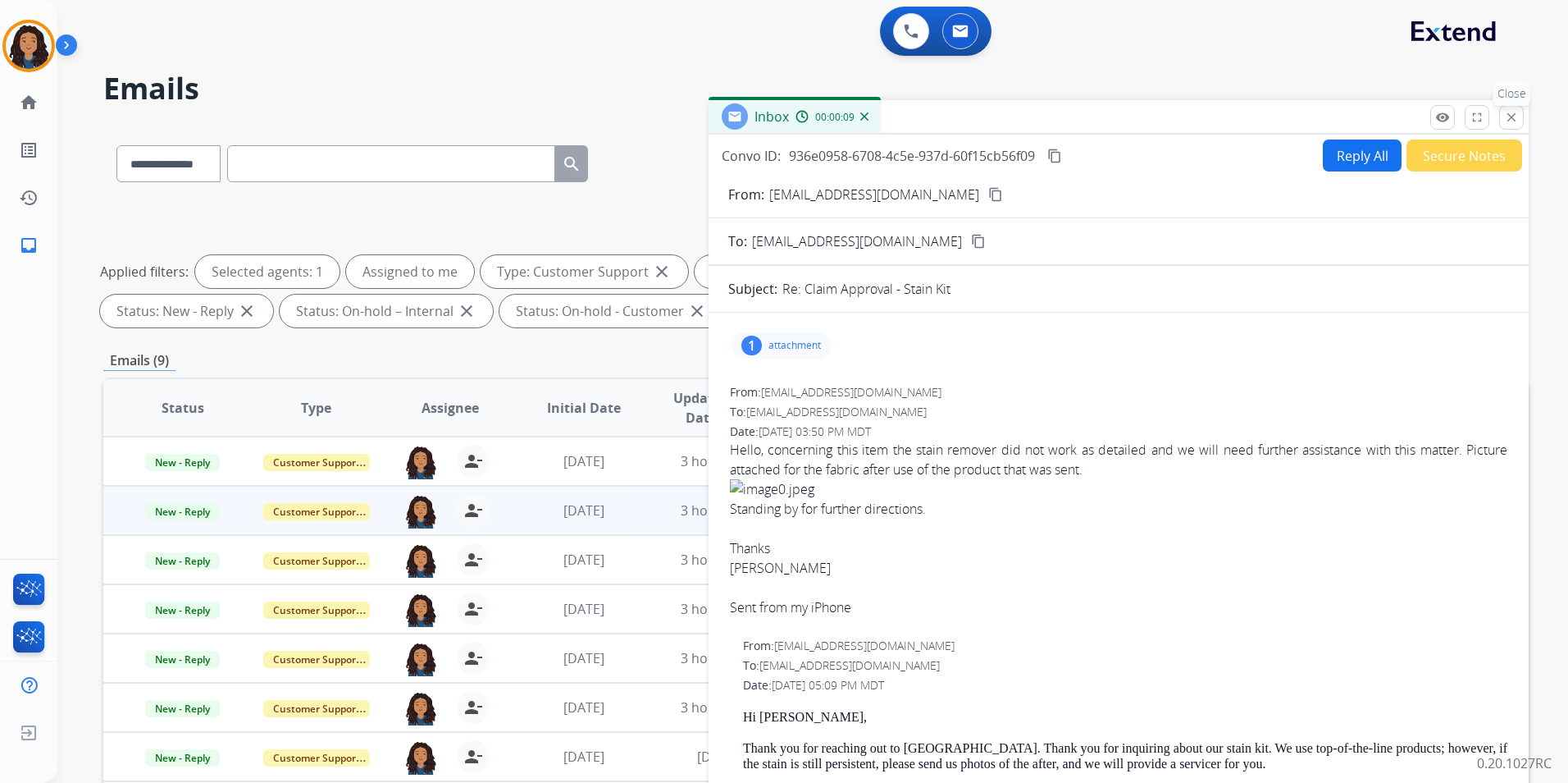
click at [1510, 120] on mat-icon "close" at bounding box center [1511, 117] width 15 height 15
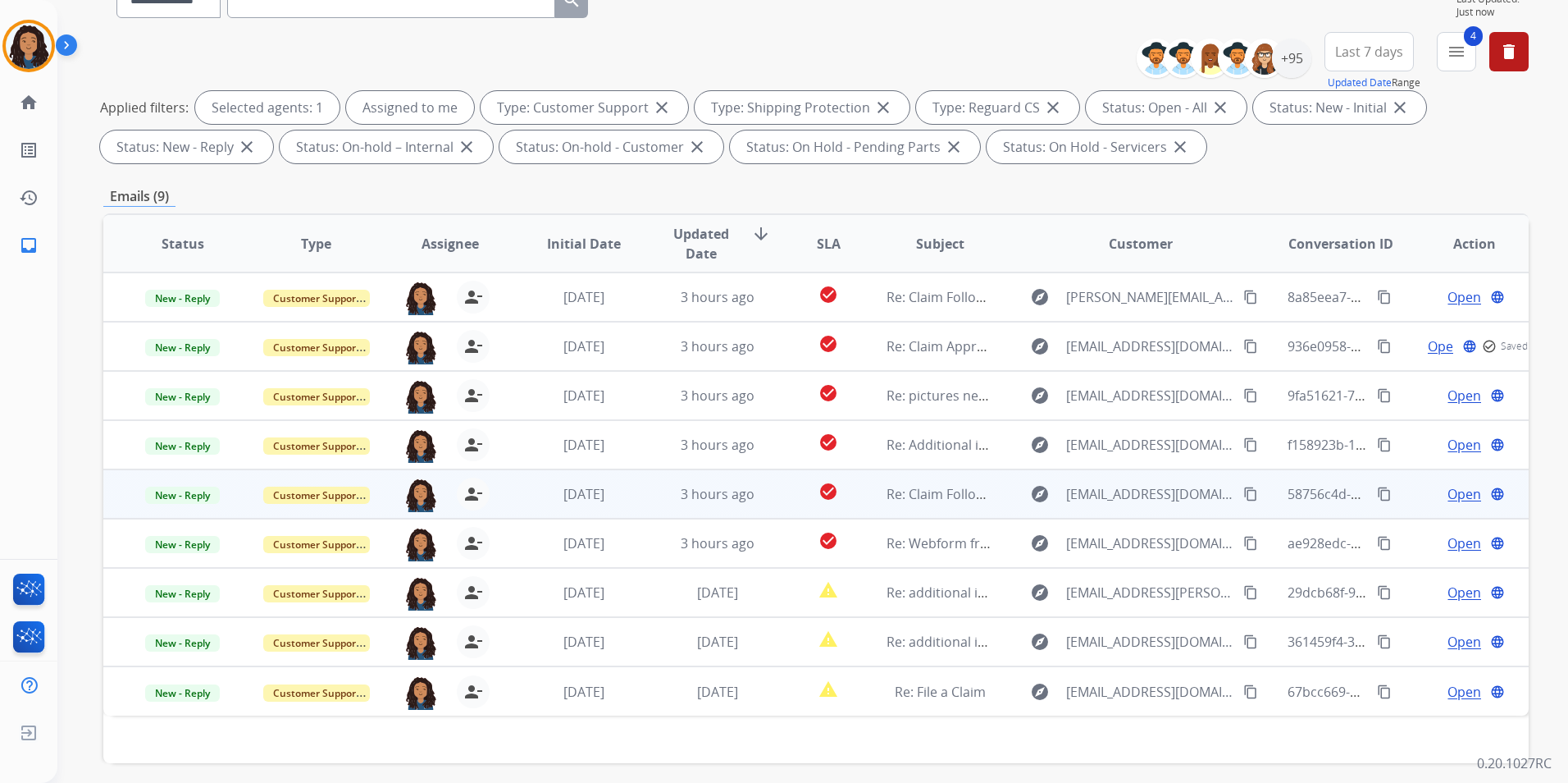
scroll to position [230, 0]
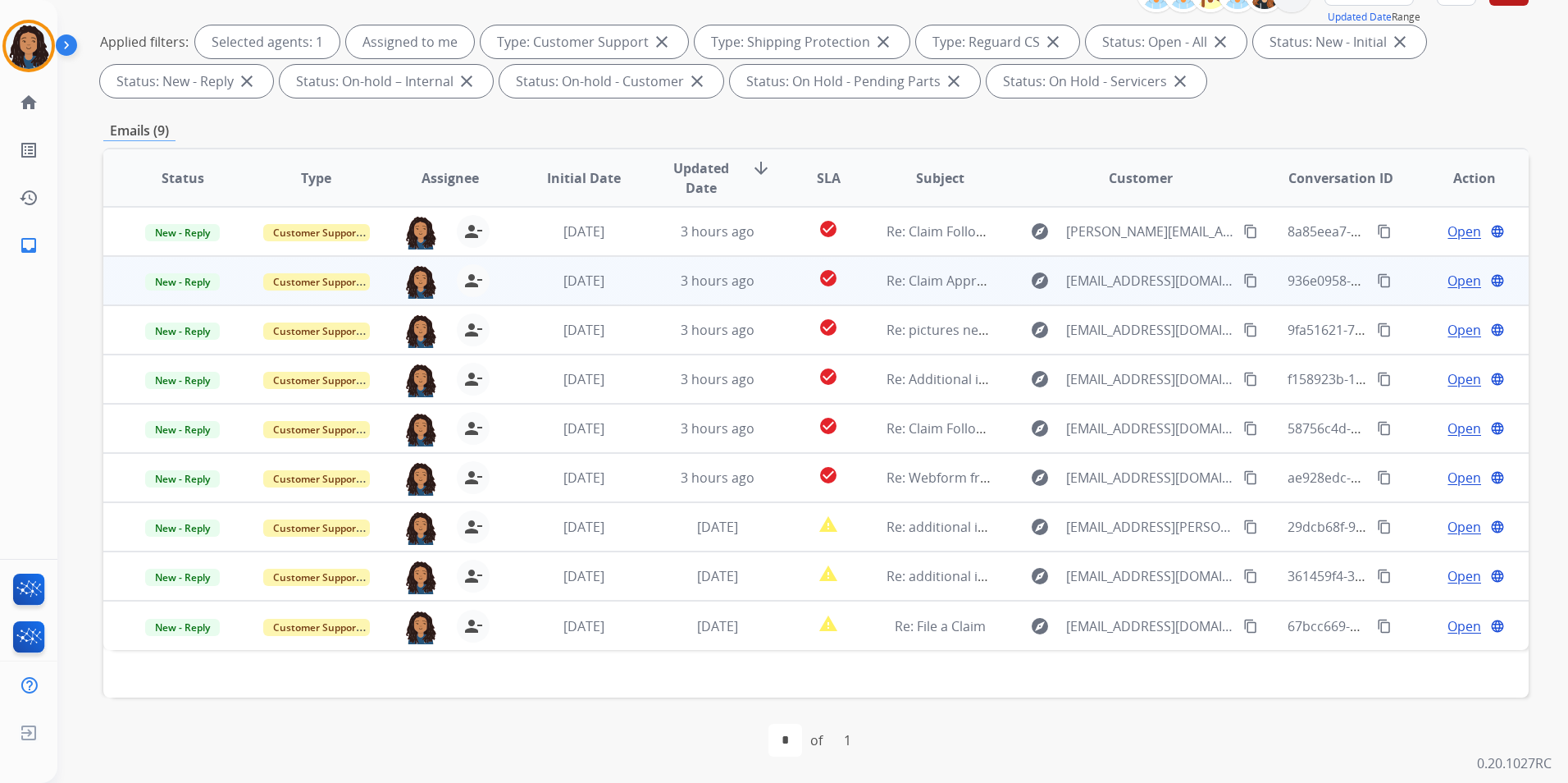
click at [1459, 276] on span "Open" at bounding box center [1464, 280] width 34 height 19
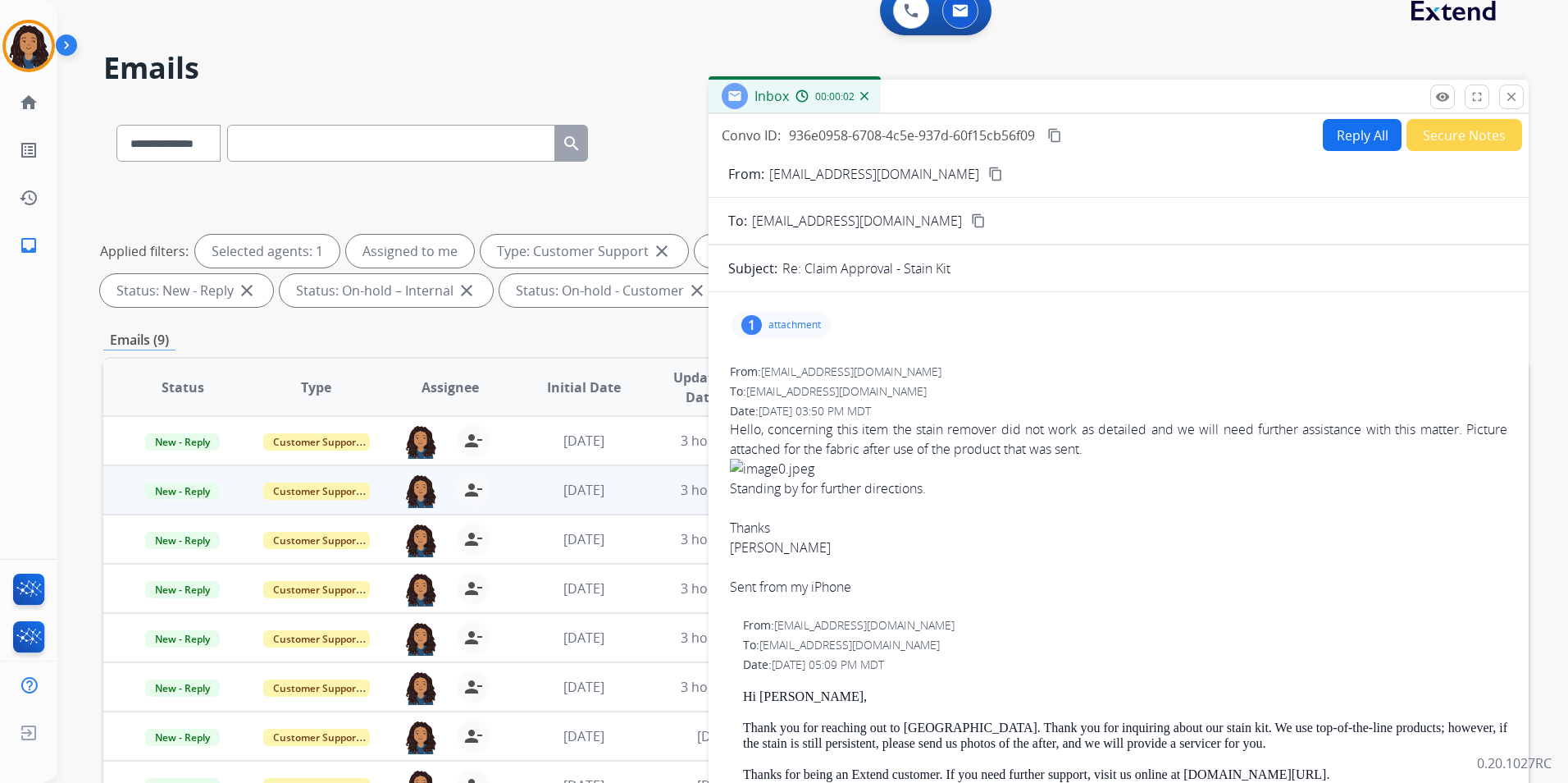
scroll to position [0, 0]
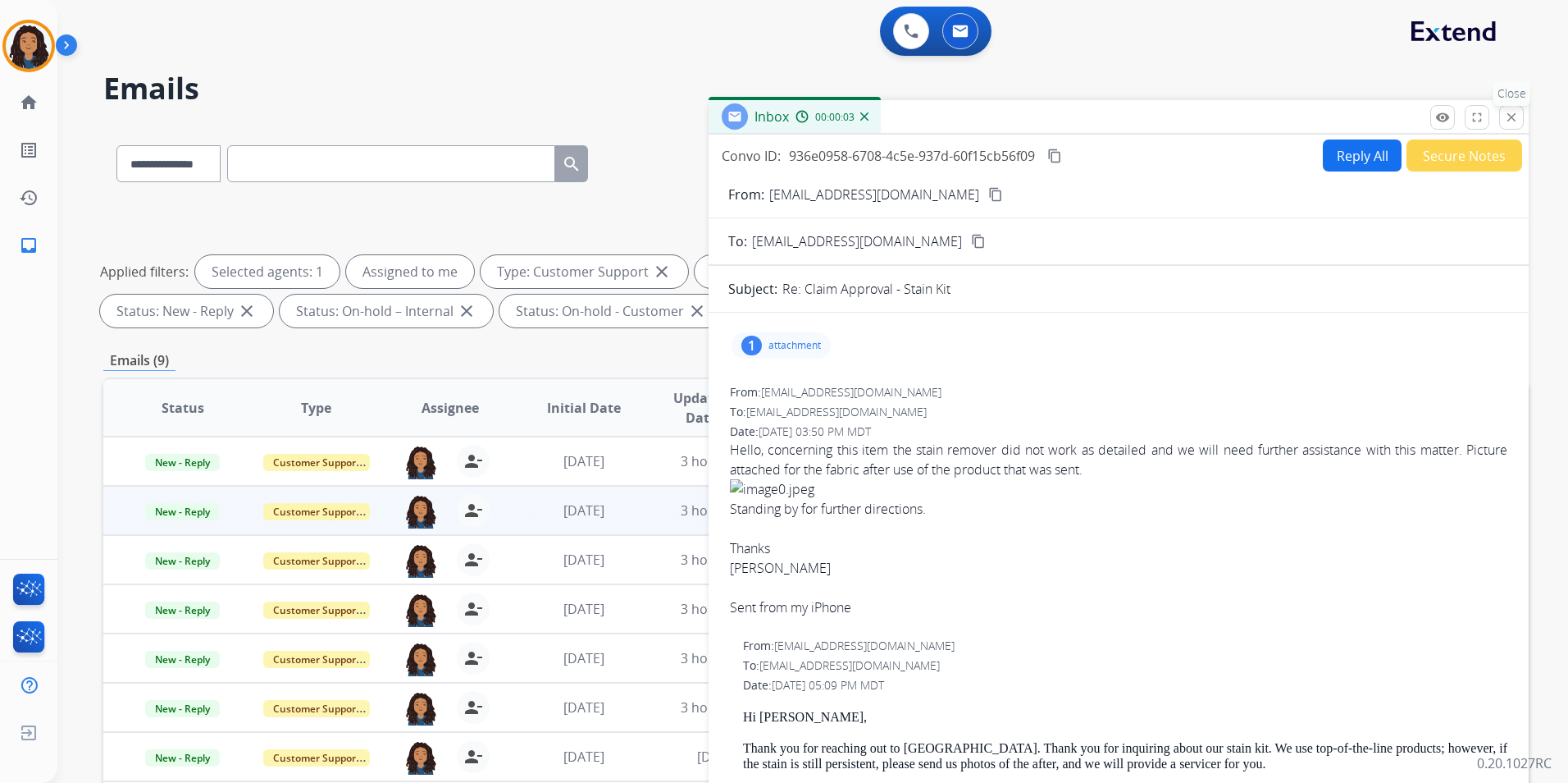
click at [1510, 116] on mat-icon "close" at bounding box center [1511, 117] width 15 height 15
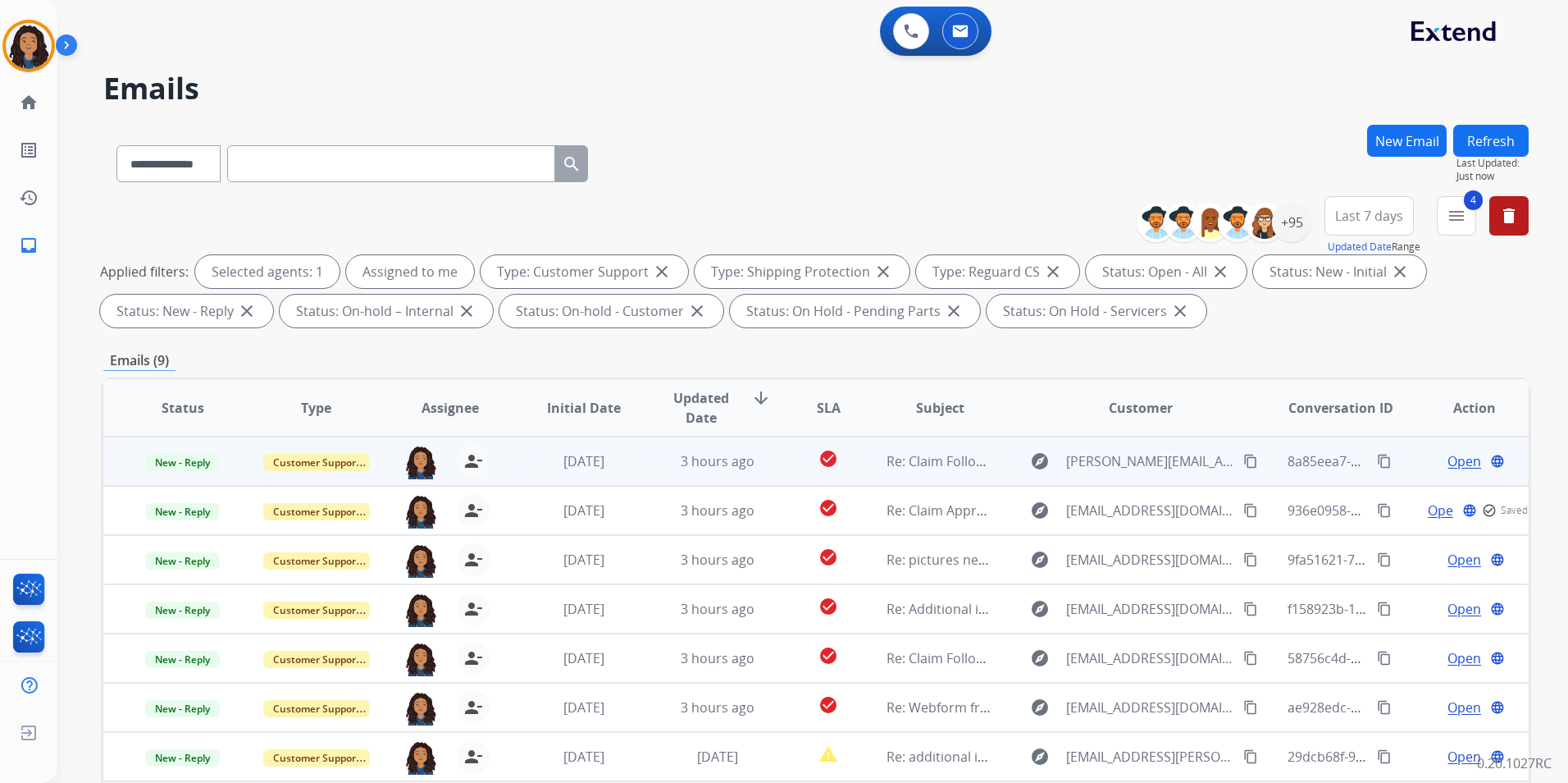
click at [1459, 456] on span "Open" at bounding box center [1464, 460] width 34 height 19
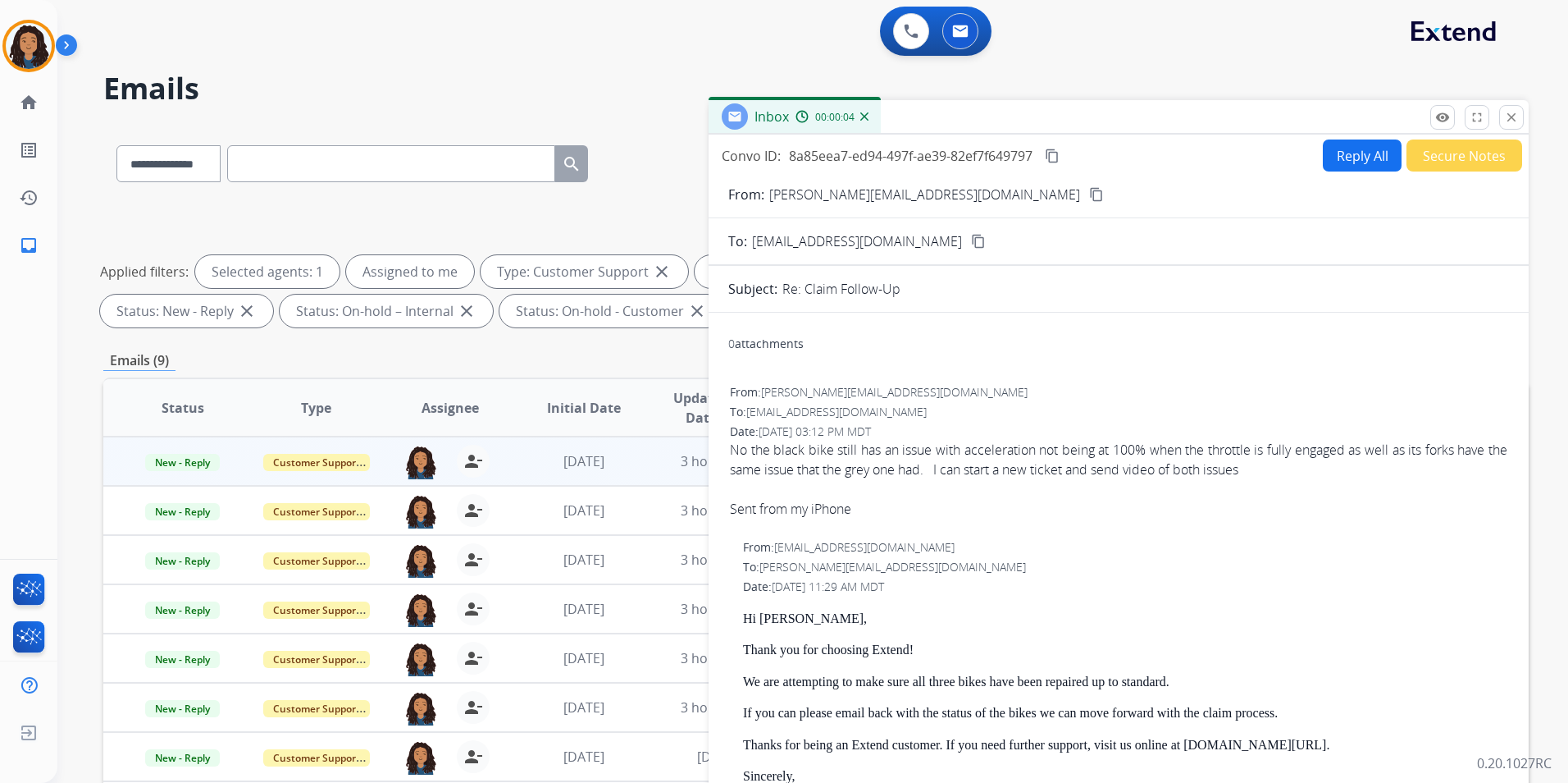
click at [1087, 193] on button "content_copy" at bounding box center [1096, 193] width 19 height 19
drag, startPoint x: 740, startPoint y: 613, endPoint x: 993, endPoint y: 651, distance: 255.8
click at [993, 651] on div "From: support@extend.com To: robert.c.parker2022@gmail.com Date: 09/18/2025 - 1…" at bounding box center [1119, 798] width 781 height 522
copy div "Hi Robert, Thank you for choosing Extend!"
click at [1330, 155] on button "Reply All" at bounding box center [1362, 155] width 79 height 32
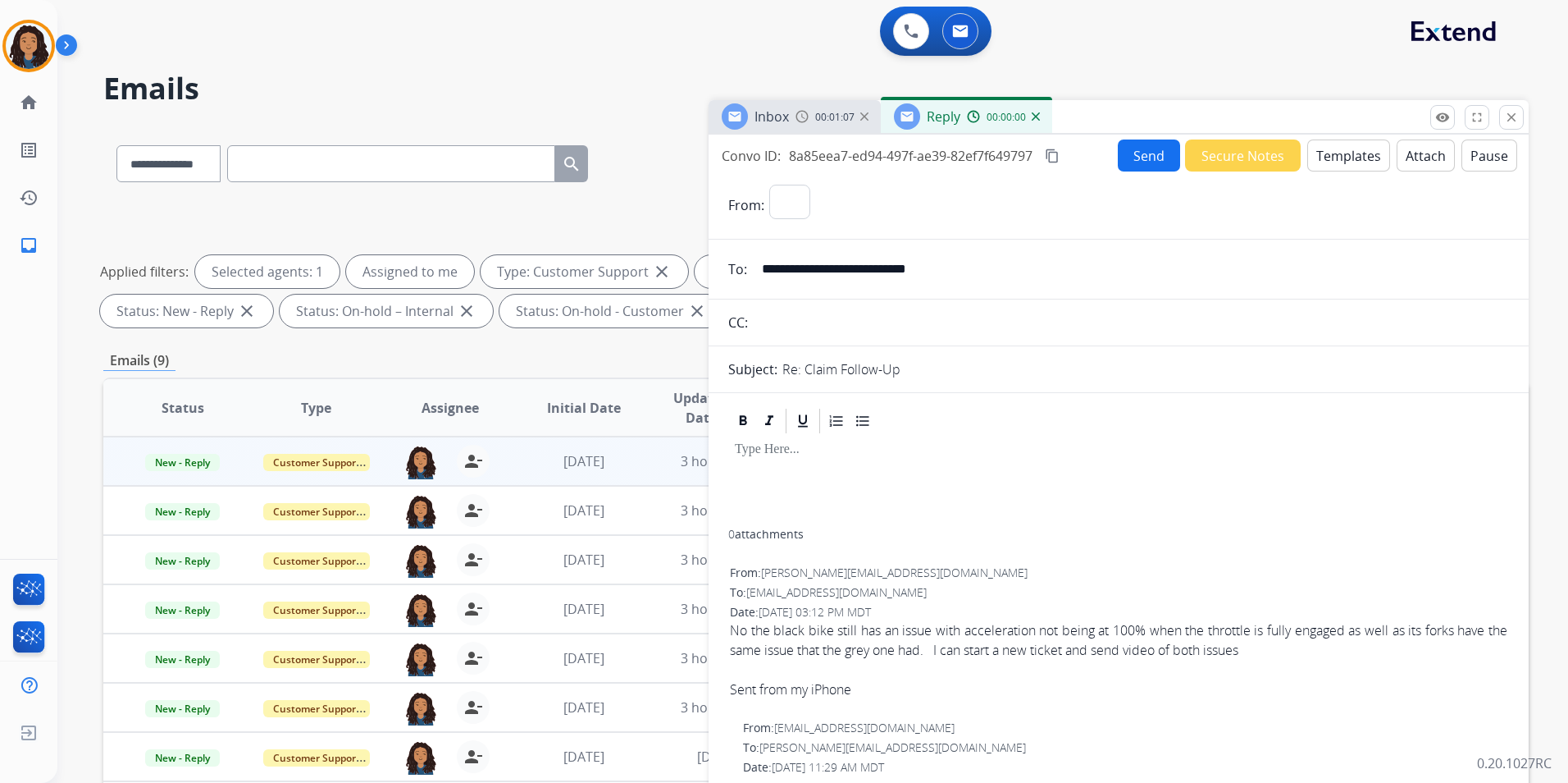
click at [1330, 155] on button "Templates" at bounding box center [1348, 155] width 82 height 32
select select "**********"
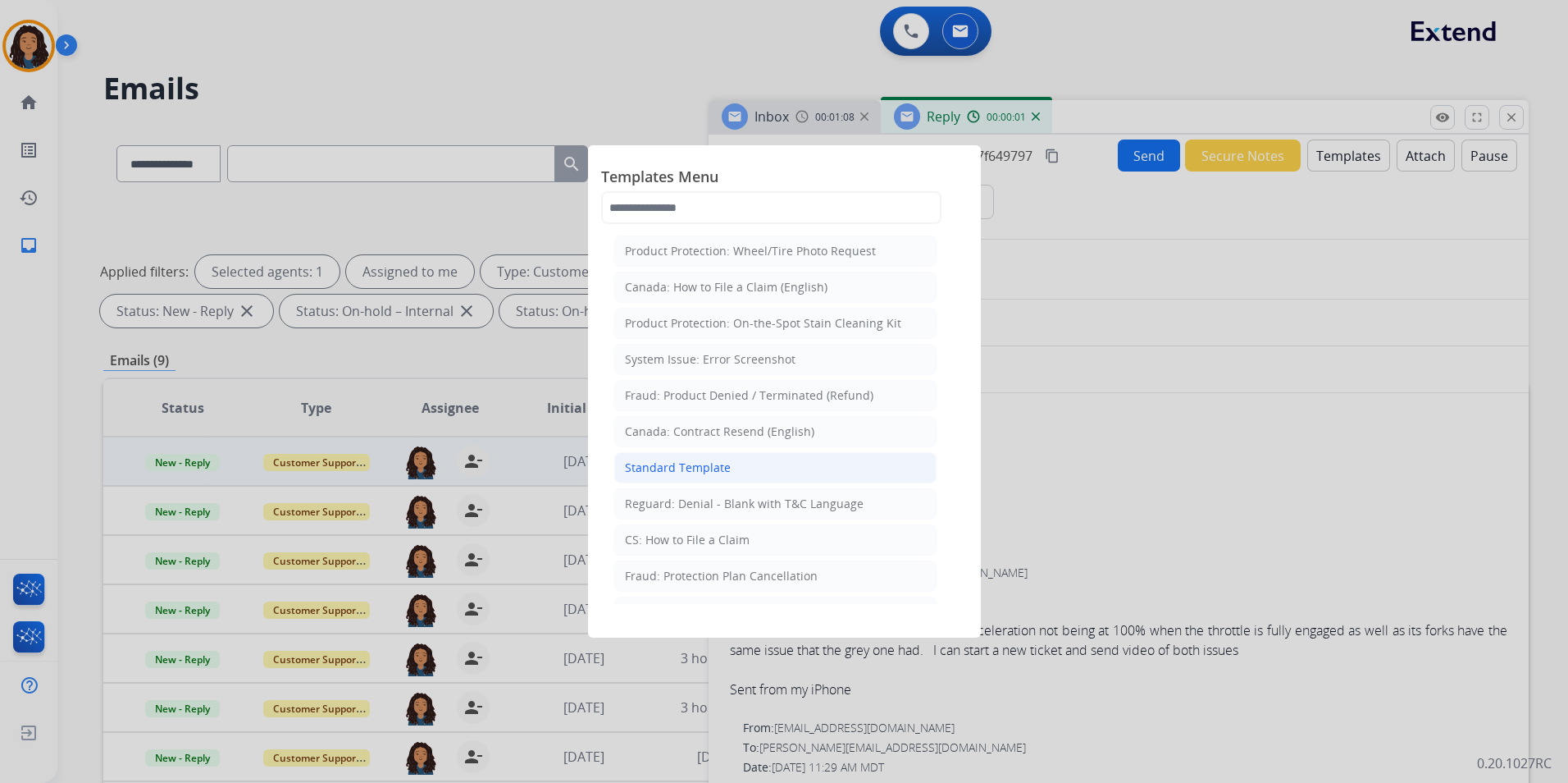
click at [718, 469] on div "Standard Template" at bounding box center [677, 468] width 105 height 17
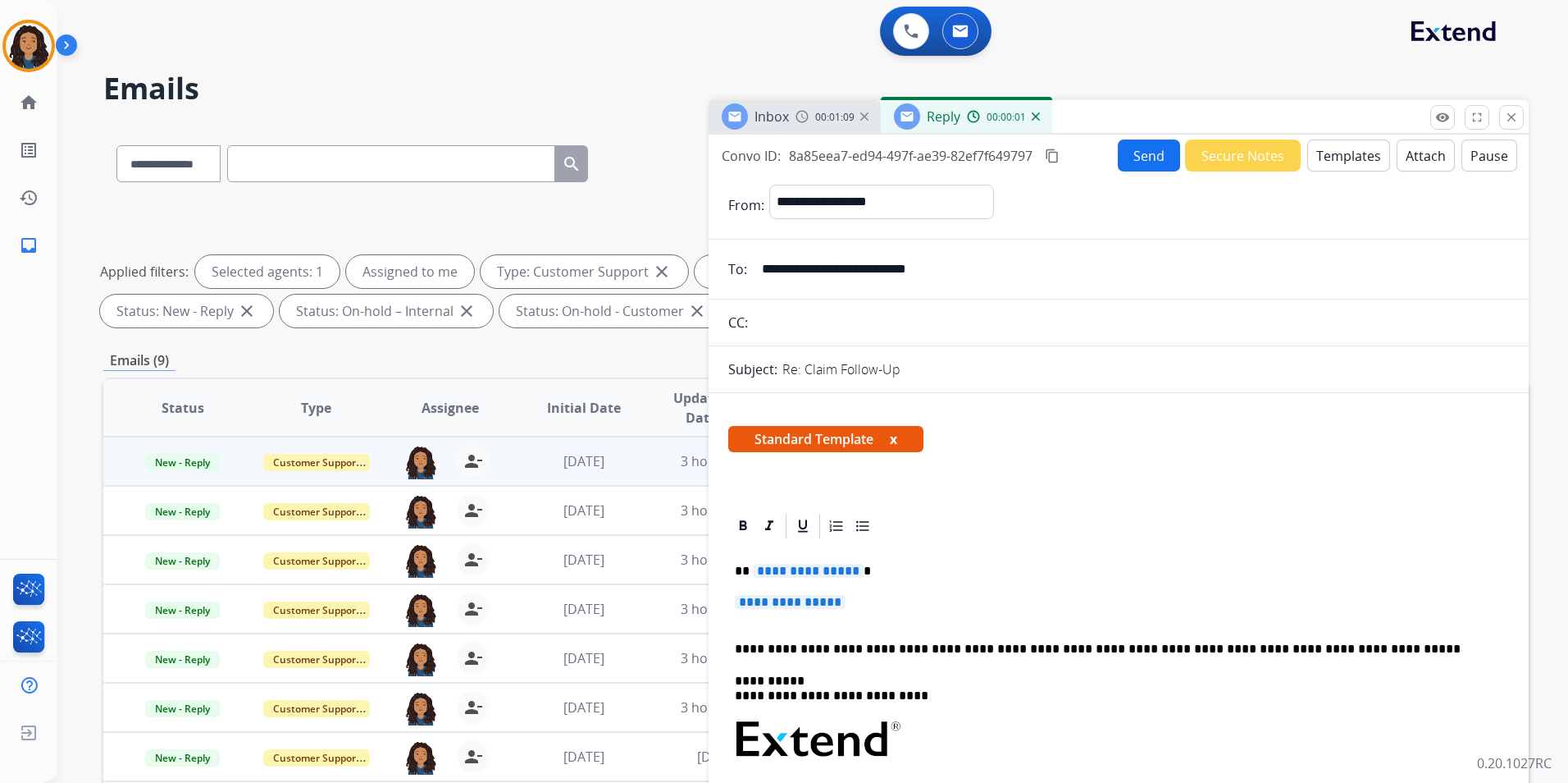
drag, startPoint x: 809, startPoint y: 86, endPoint x: 799, endPoint y: 97, distance: 14.9
click at [809, 89] on h2 "Emails" at bounding box center [816, 89] width 1425 height 33
click at [796, 108] on div "Inbox 00:01:09" at bounding box center [795, 116] width 172 height 33
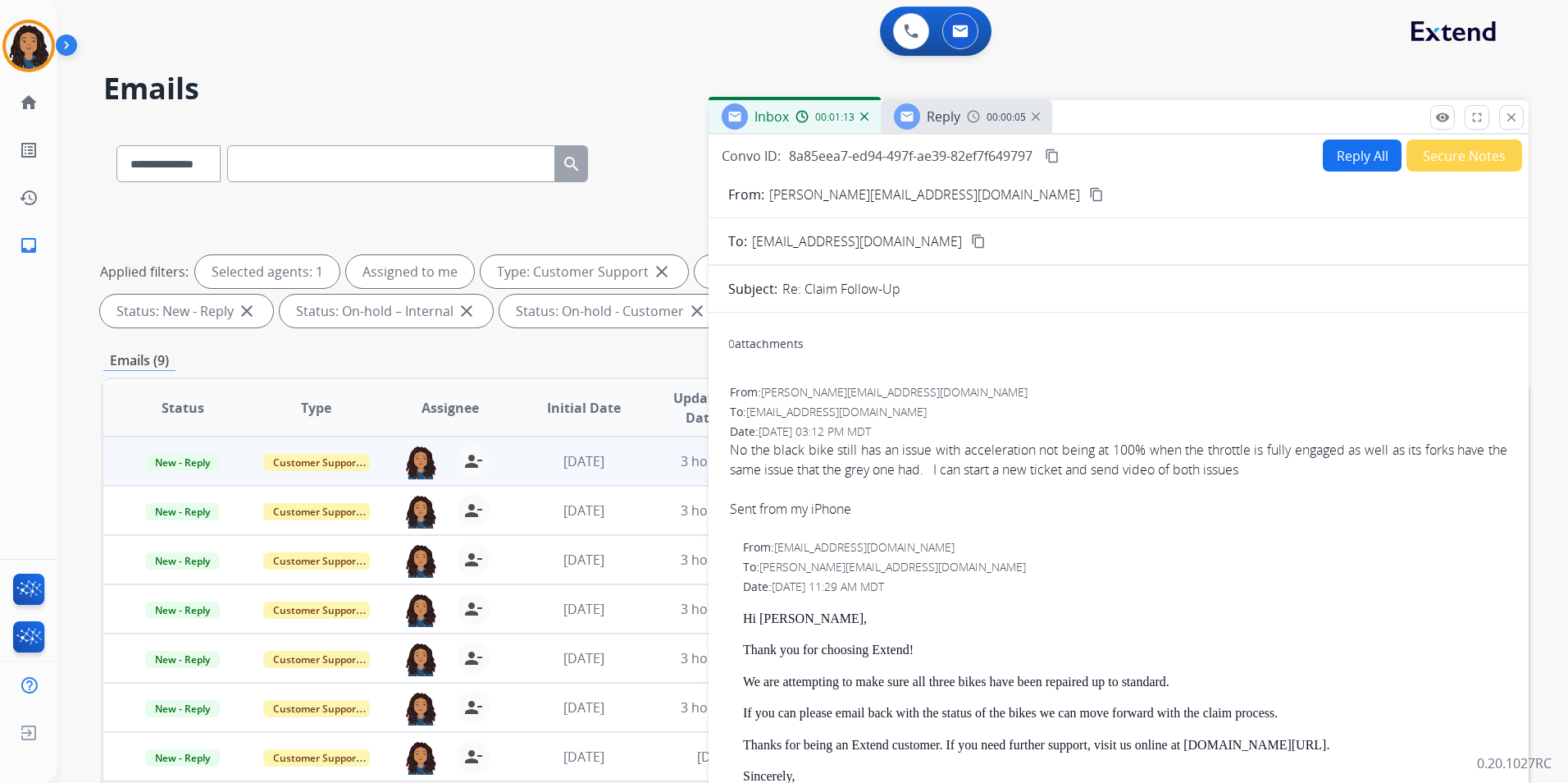
click at [994, 118] on span "00:00:05" at bounding box center [1005, 117] width 39 height 13
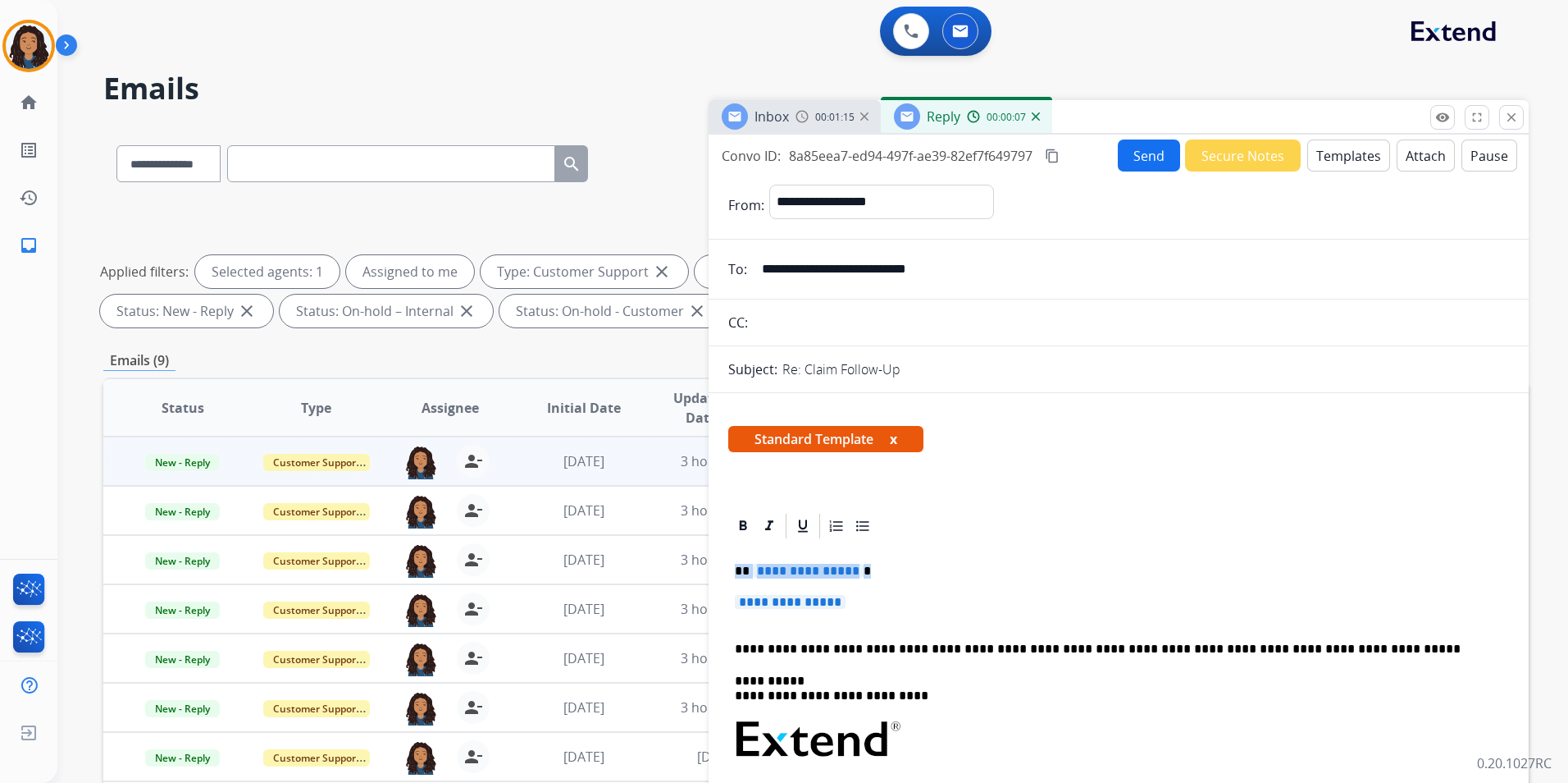
drag, startPoint x: 734, startPoint y: 567, endPoint x: 886, endPoint y: 586, distance: 153.2
click at [886, 586] on div "**********" at bounding box center [1119, 789] width 781 height 495
paste div
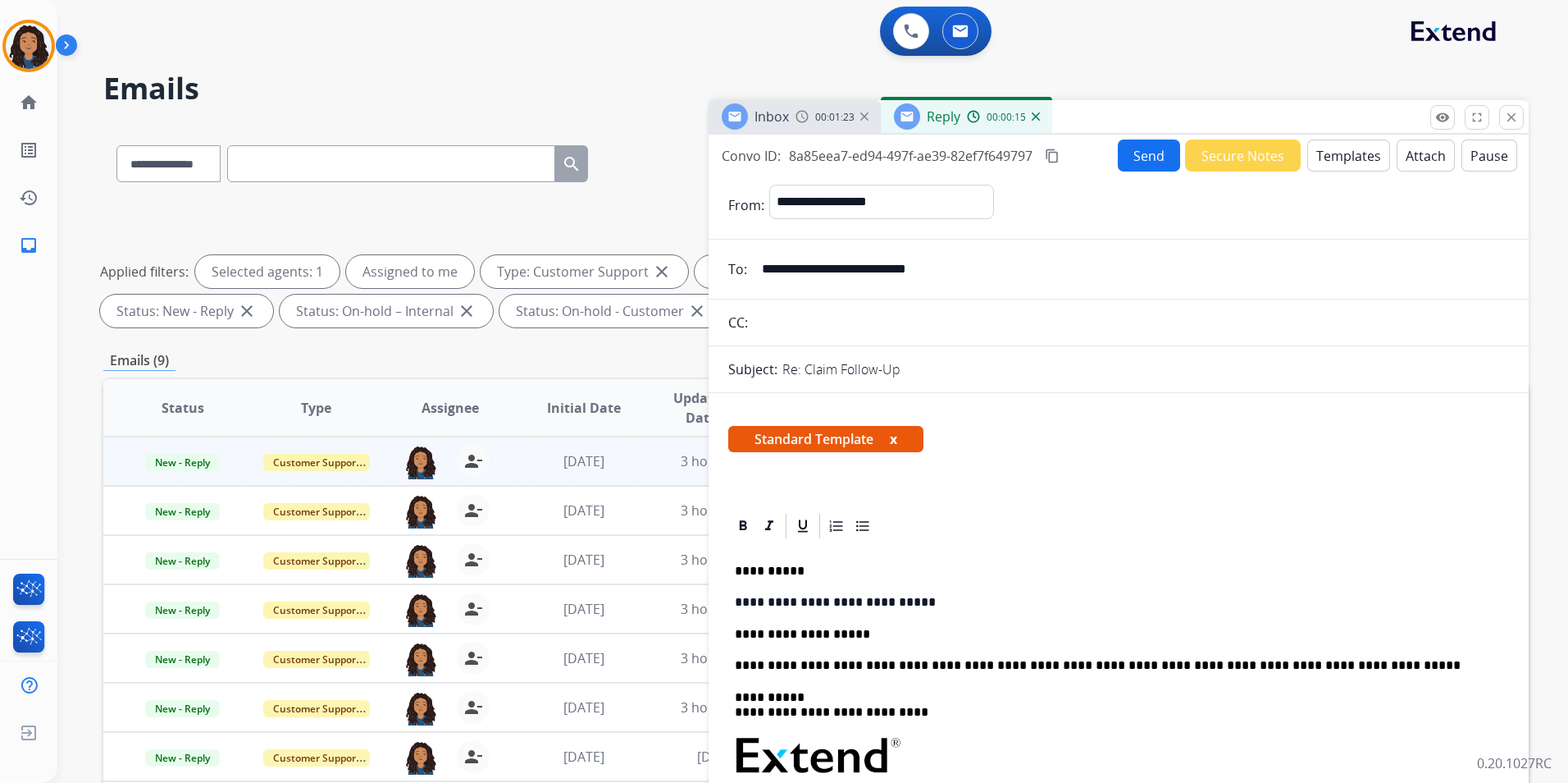
click at [1138, 157] on button "Send" at bounding box center [1149, 155] width 62 height 32
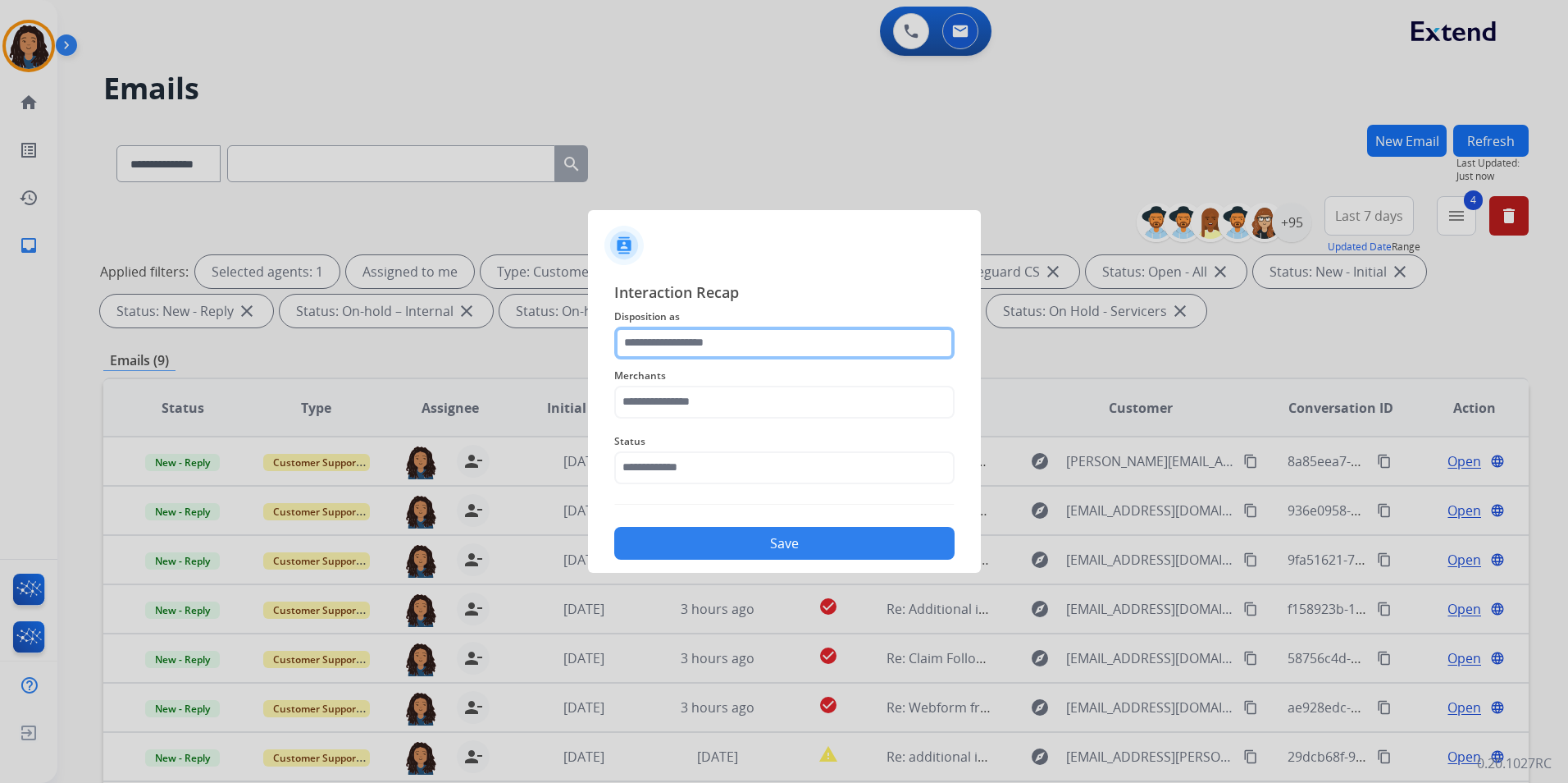
click at [767, 346] on input "text" at bounding box center [784, 343] width 340 height 33
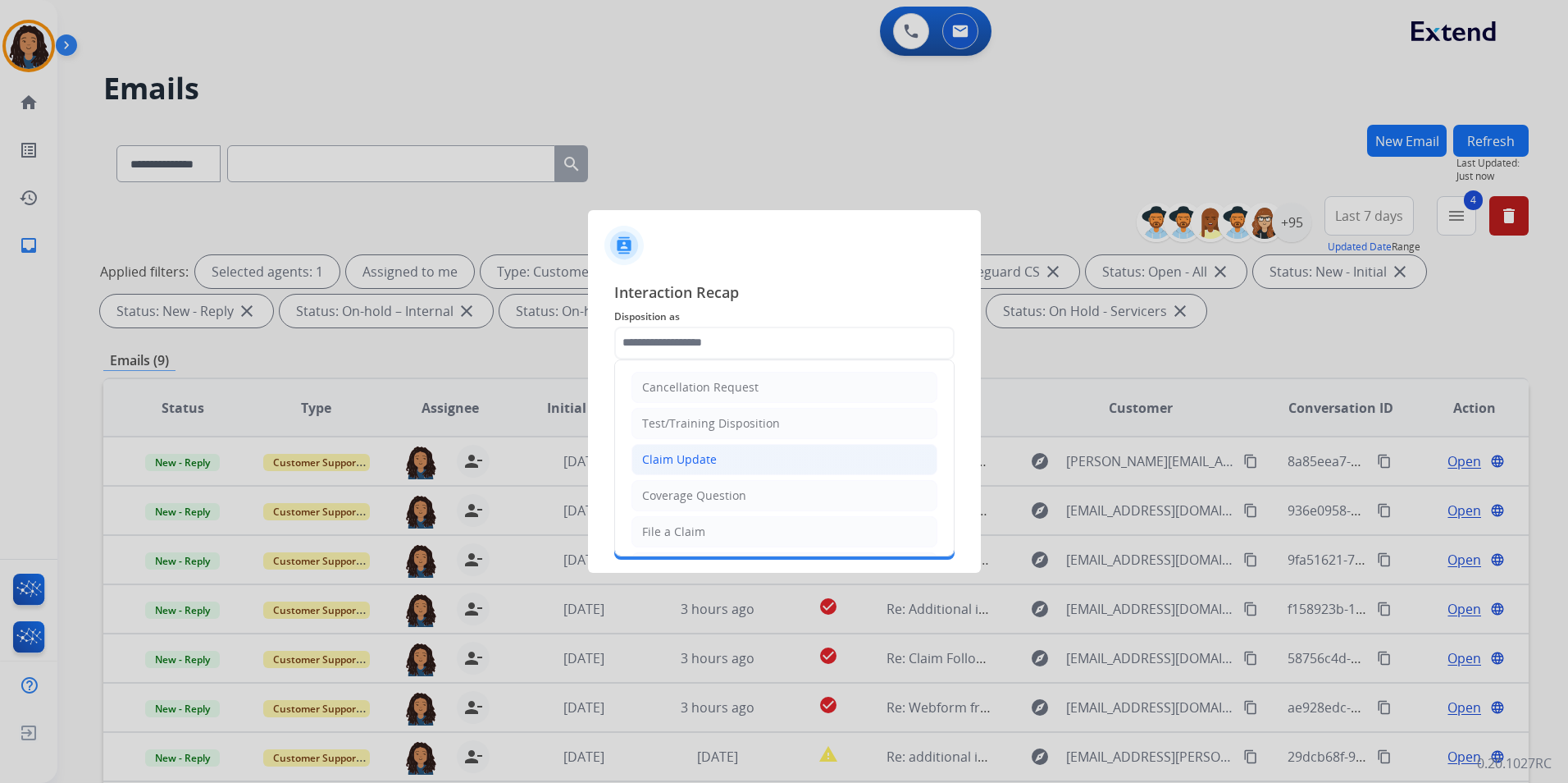
click at [731, 444] on li "Claim Update" at bounding box center [784, 459] width 306 height 31
type input "**********"
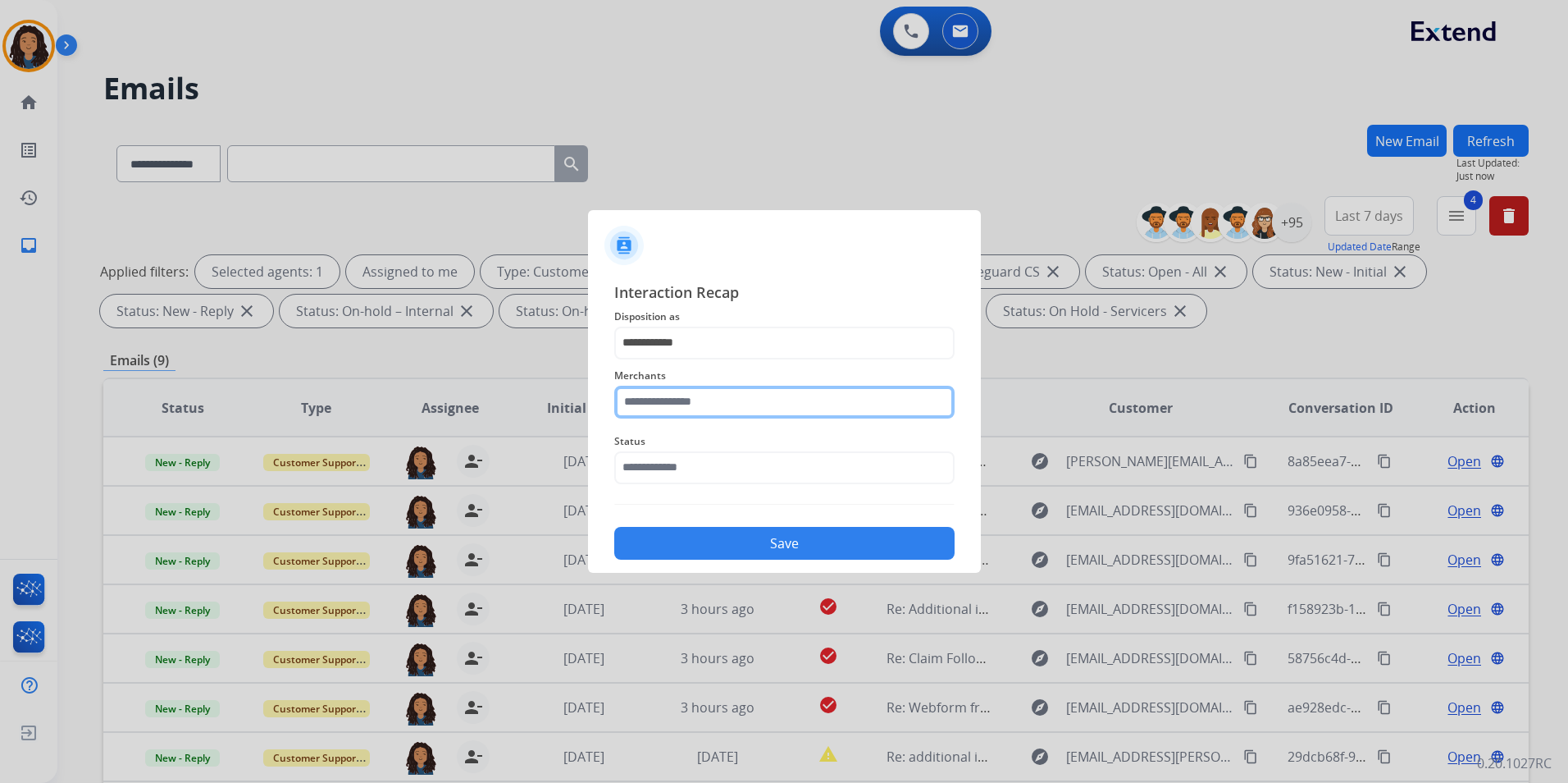
click at [721, 409] on input "text" at bounding box center [784, 403] width 340 height 33
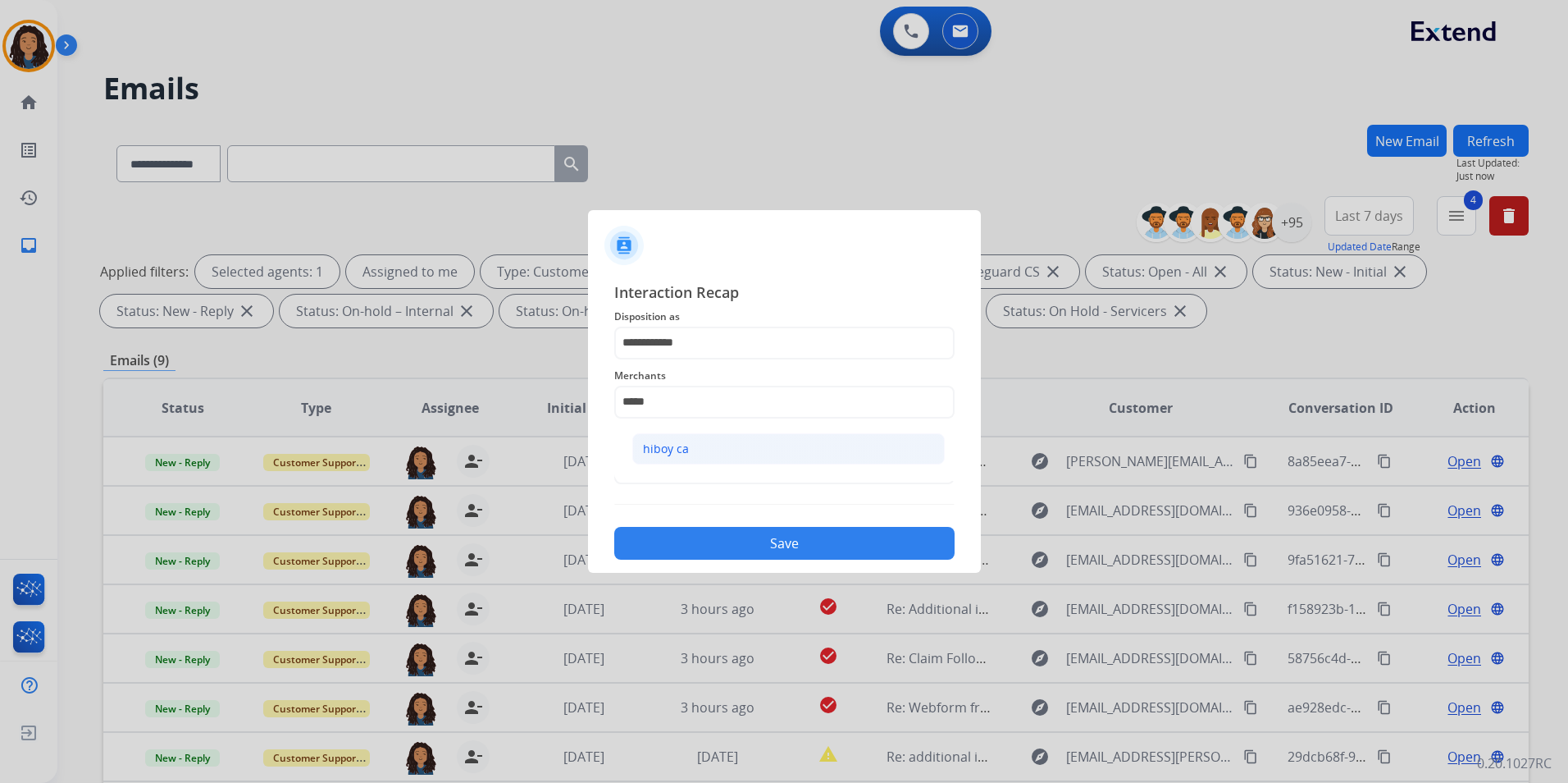
click at [730, 446] on li "hiboy ca" at bounding box center [788, 448] width 313 height 31
type input "********"
click at [697, 473] on input "text" at bounding box center [784, 468] width 340 height 33
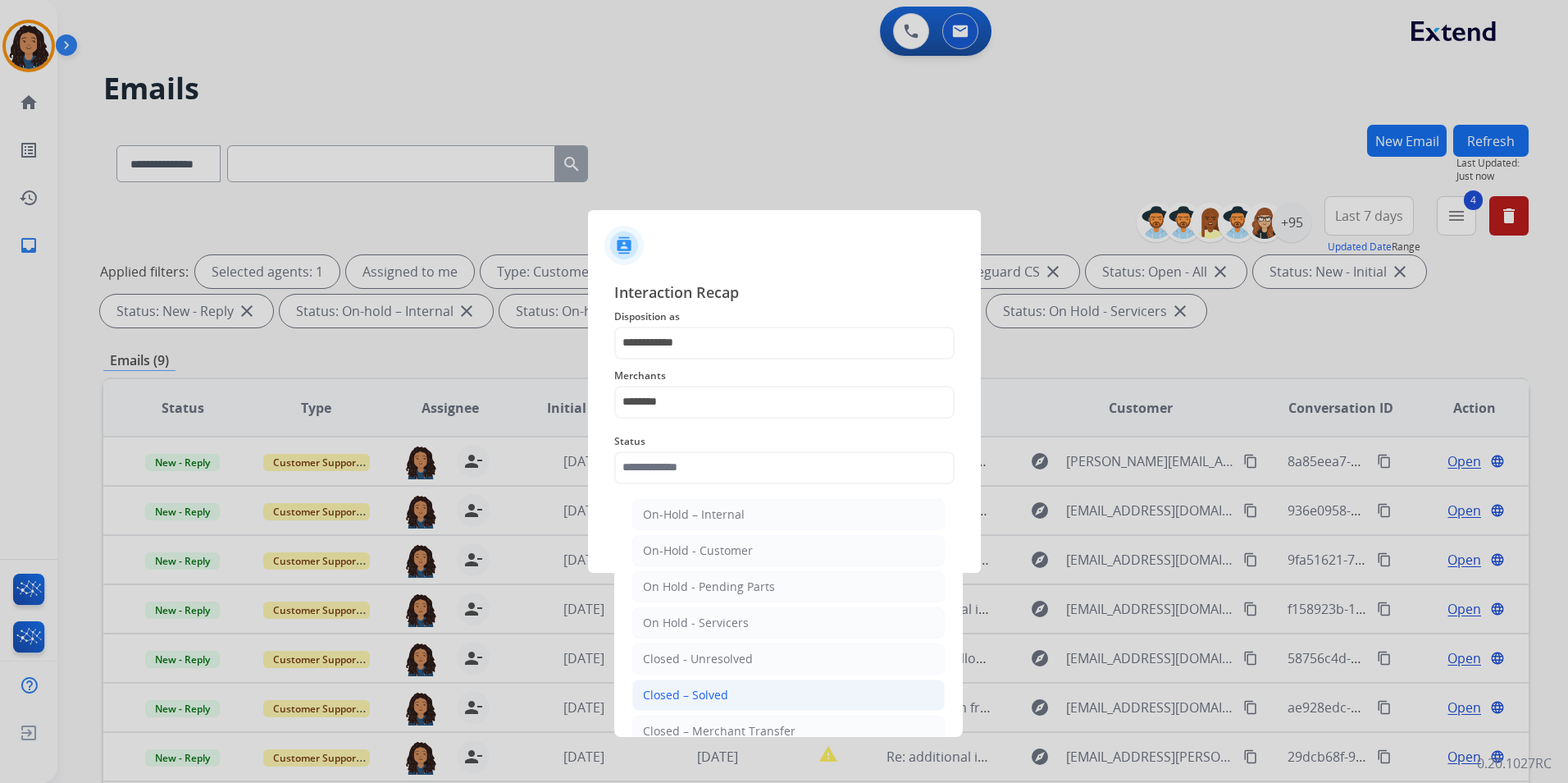
click at [697, 696] on div "Closed – Solved" at bounding box center [685, 695] width 85 height 17
type input "**********"
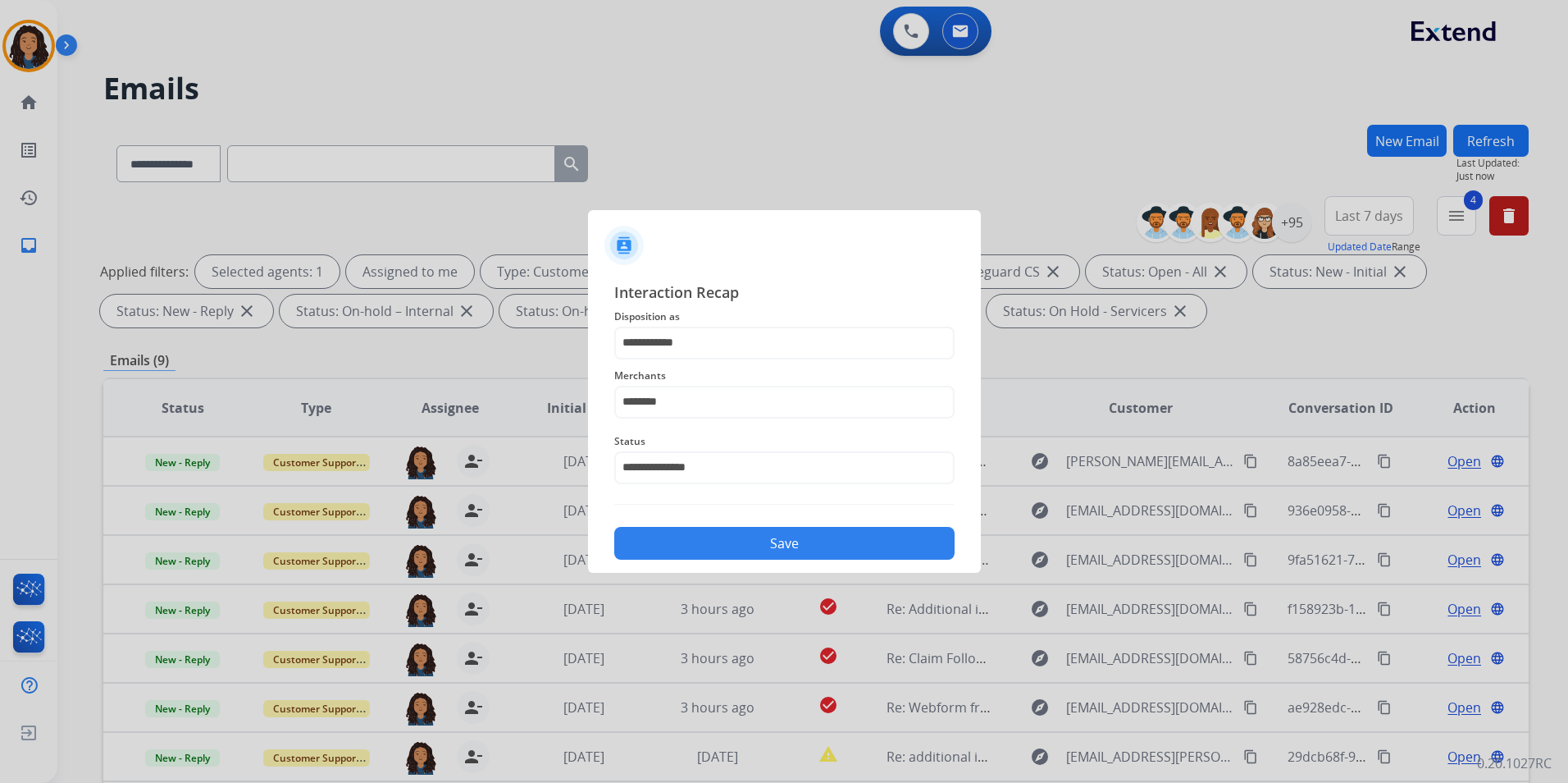
click at [735, 529] on button "Save" at bounding box center [784, 543] width 340 height 33
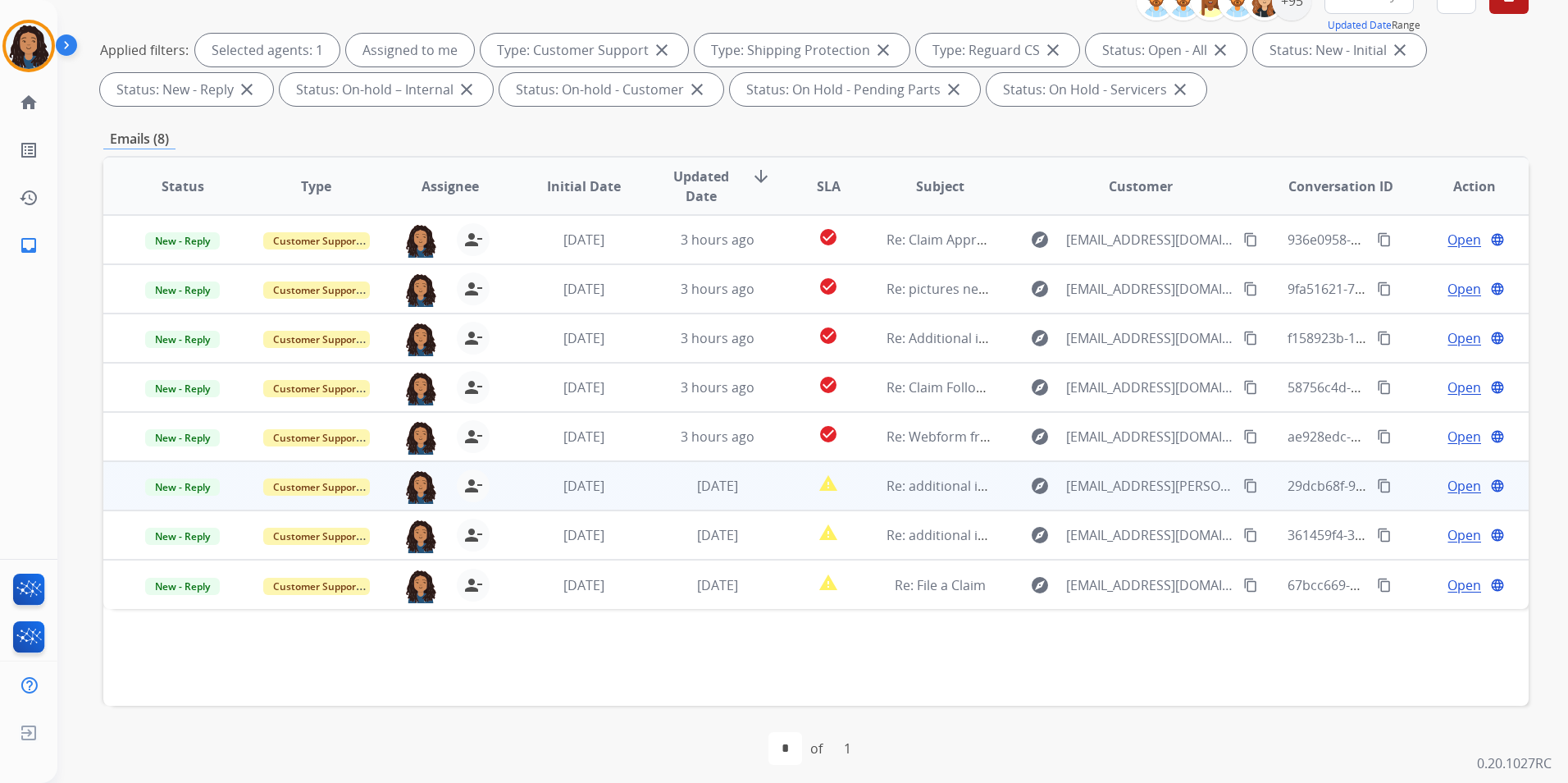
scroll to position [230, 0]
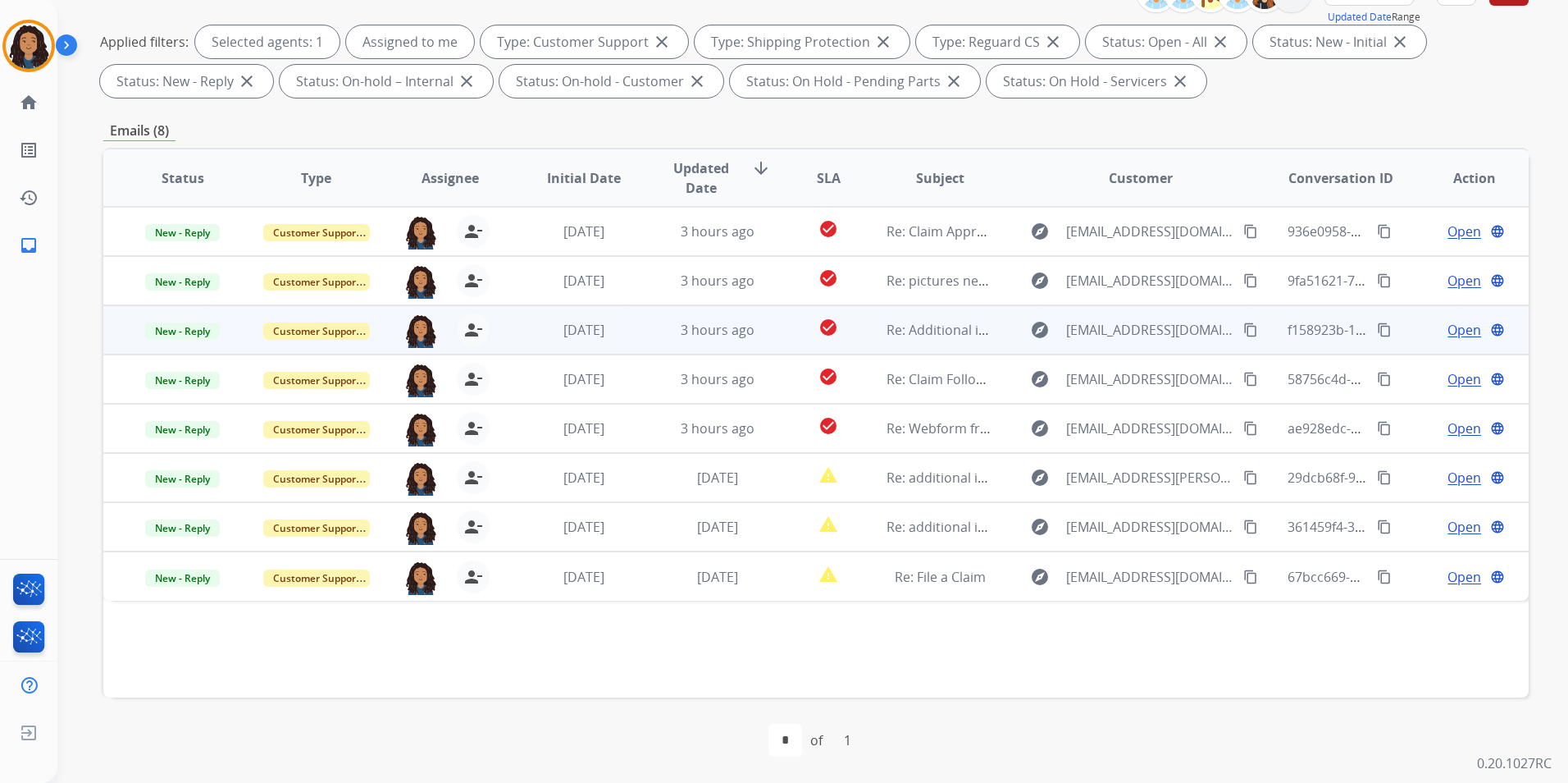
click at [1447, 330] on span "Open" at bounding box center [1464, 329] width 34 height 19
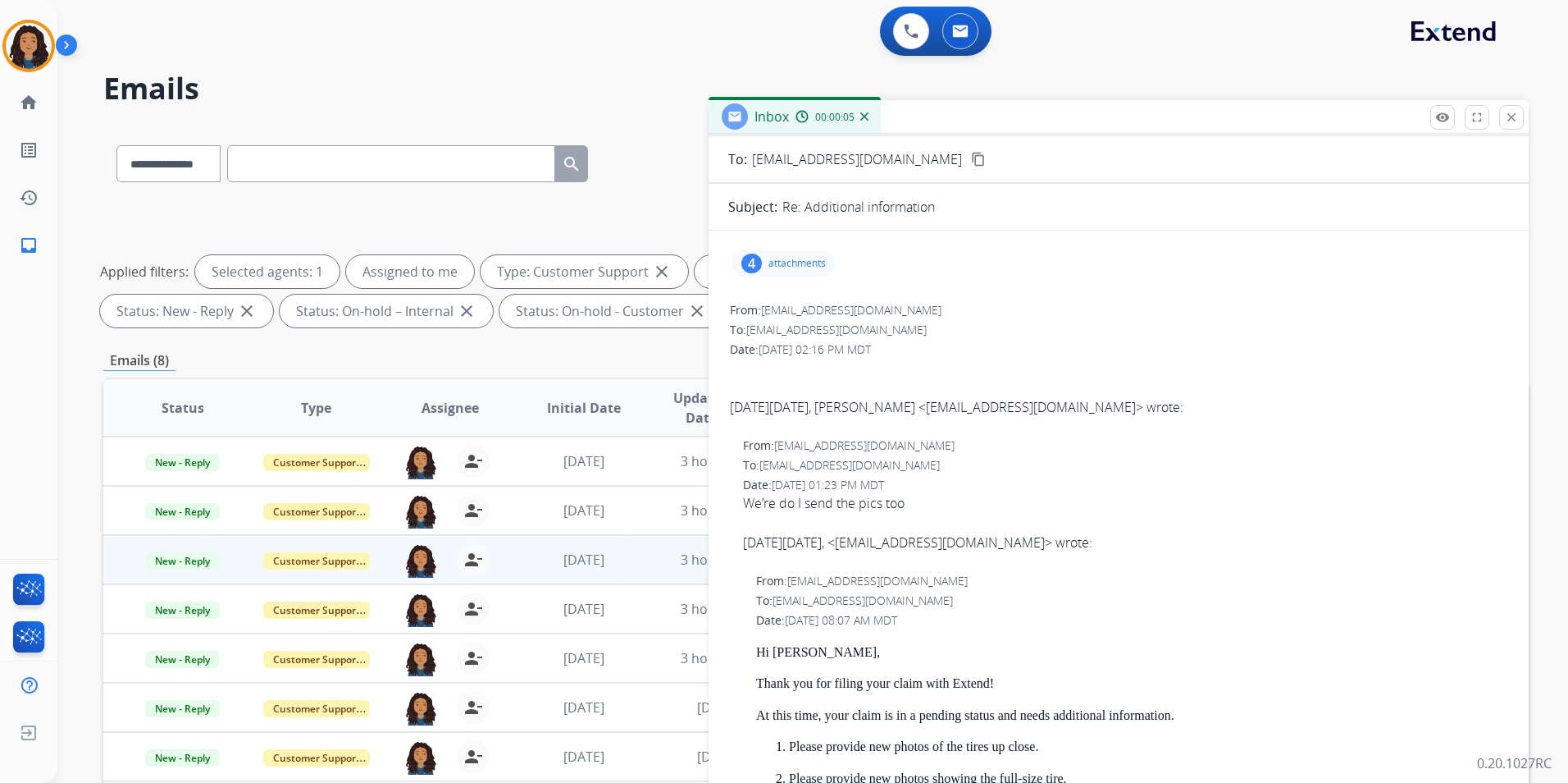
scroll to position [0, 0]
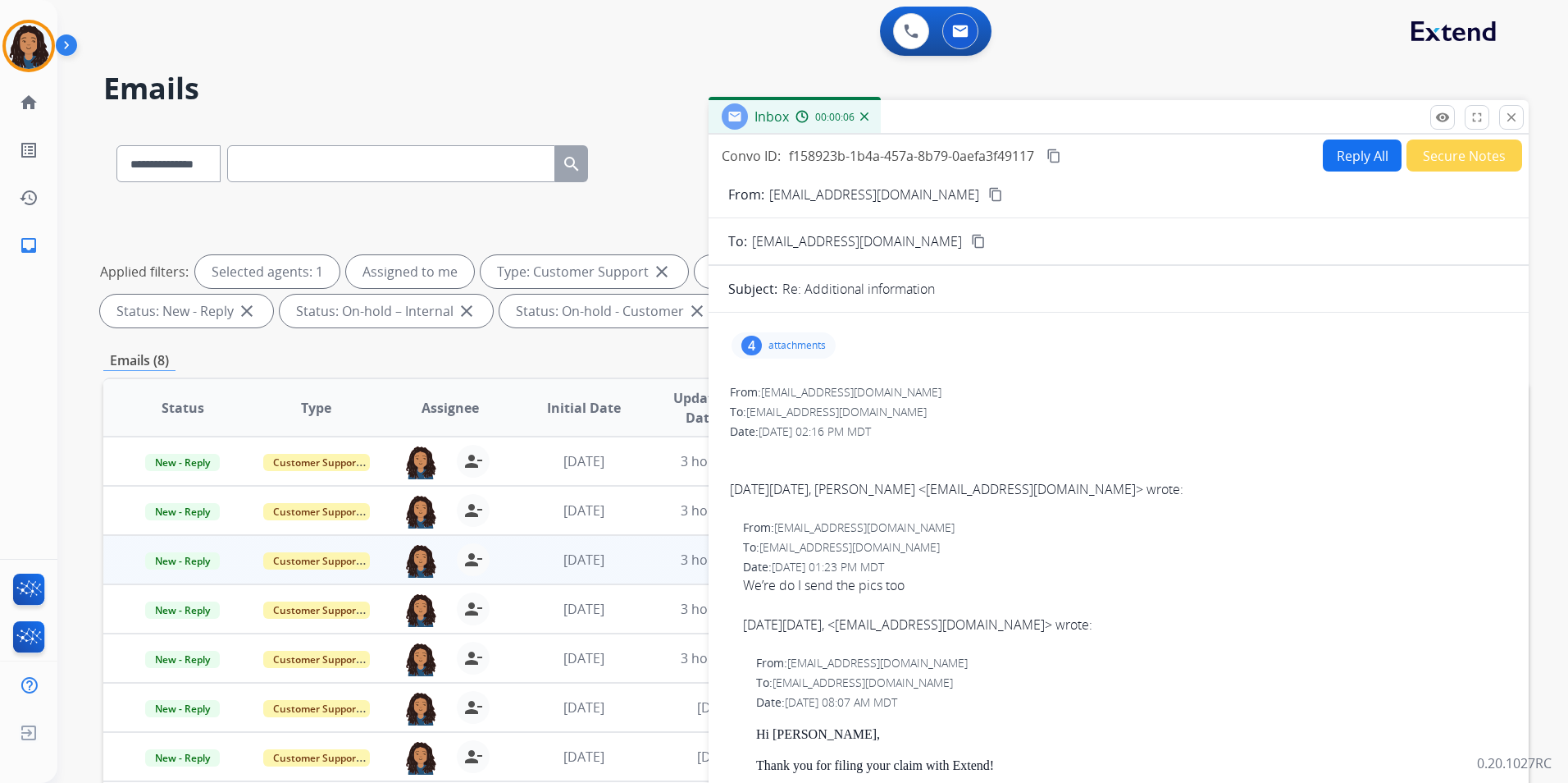
click at [800, 341] on p "attachments" at bounding box center [796, 346] width 58 height 13
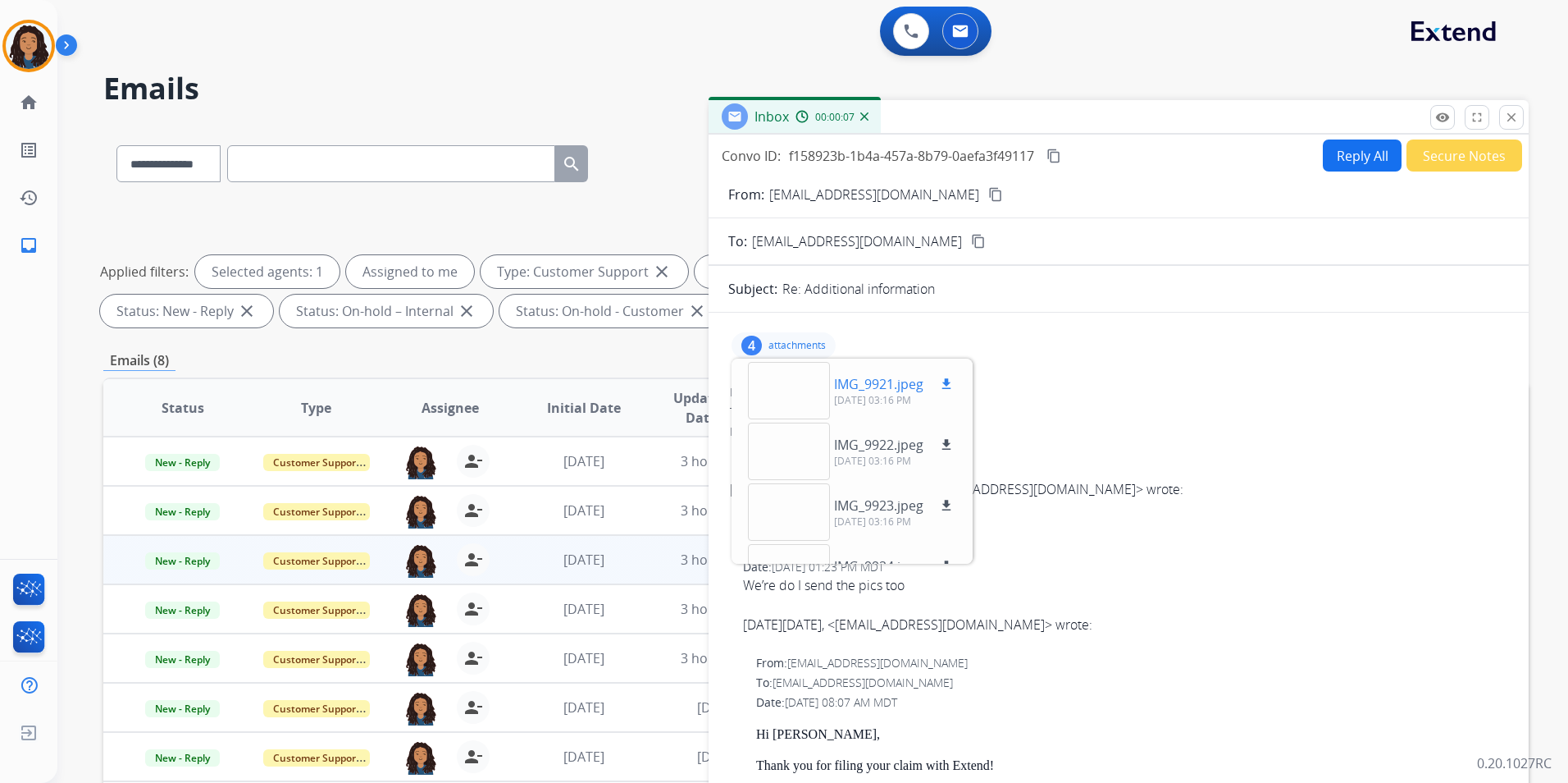
click at [794, 377] on div at bounding box center [788, 391] width 82 height 58
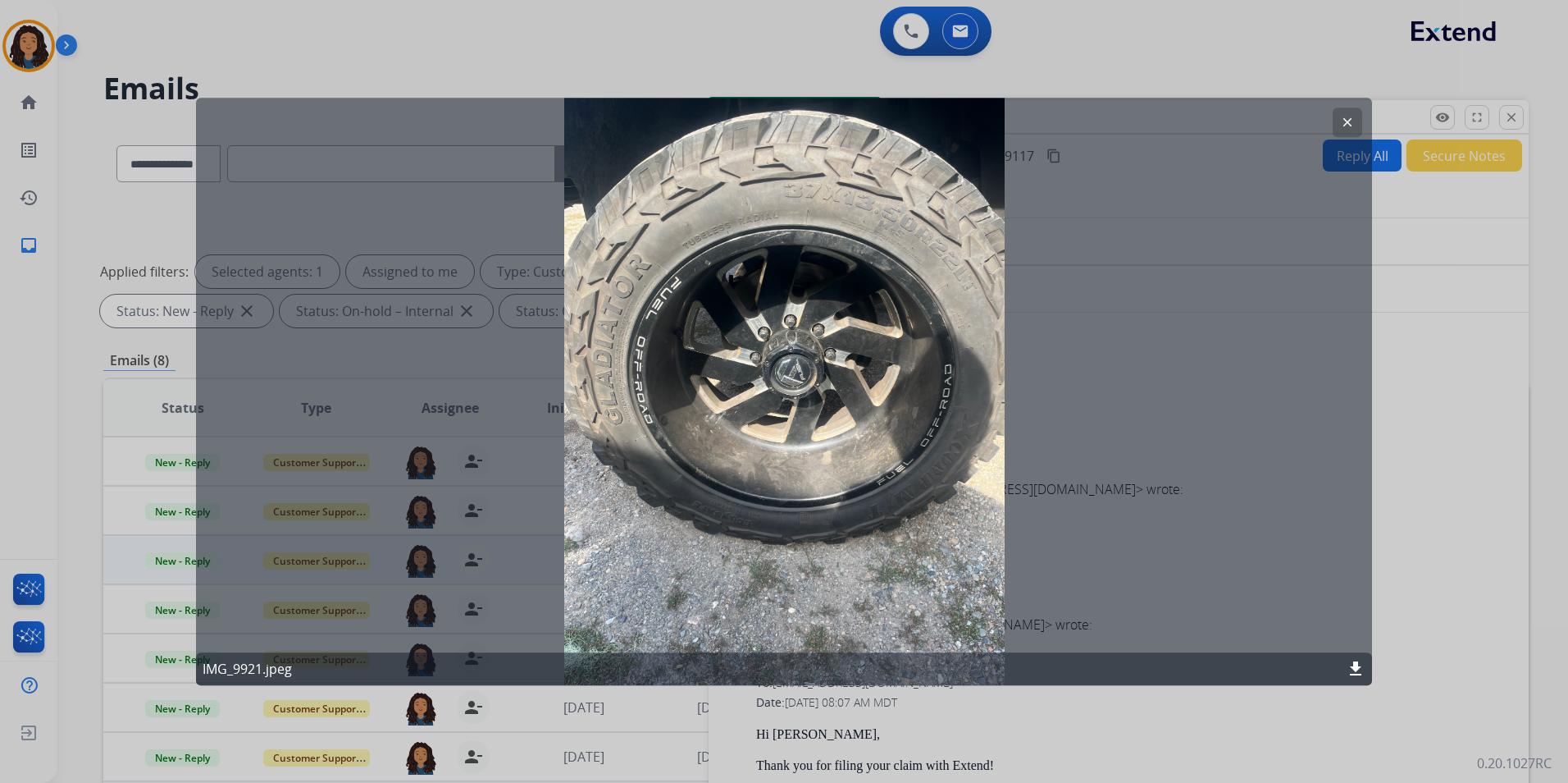
click at [1343, 116] on mat-icon "clear" at bounding box center [1347, 122] width 15 height 15
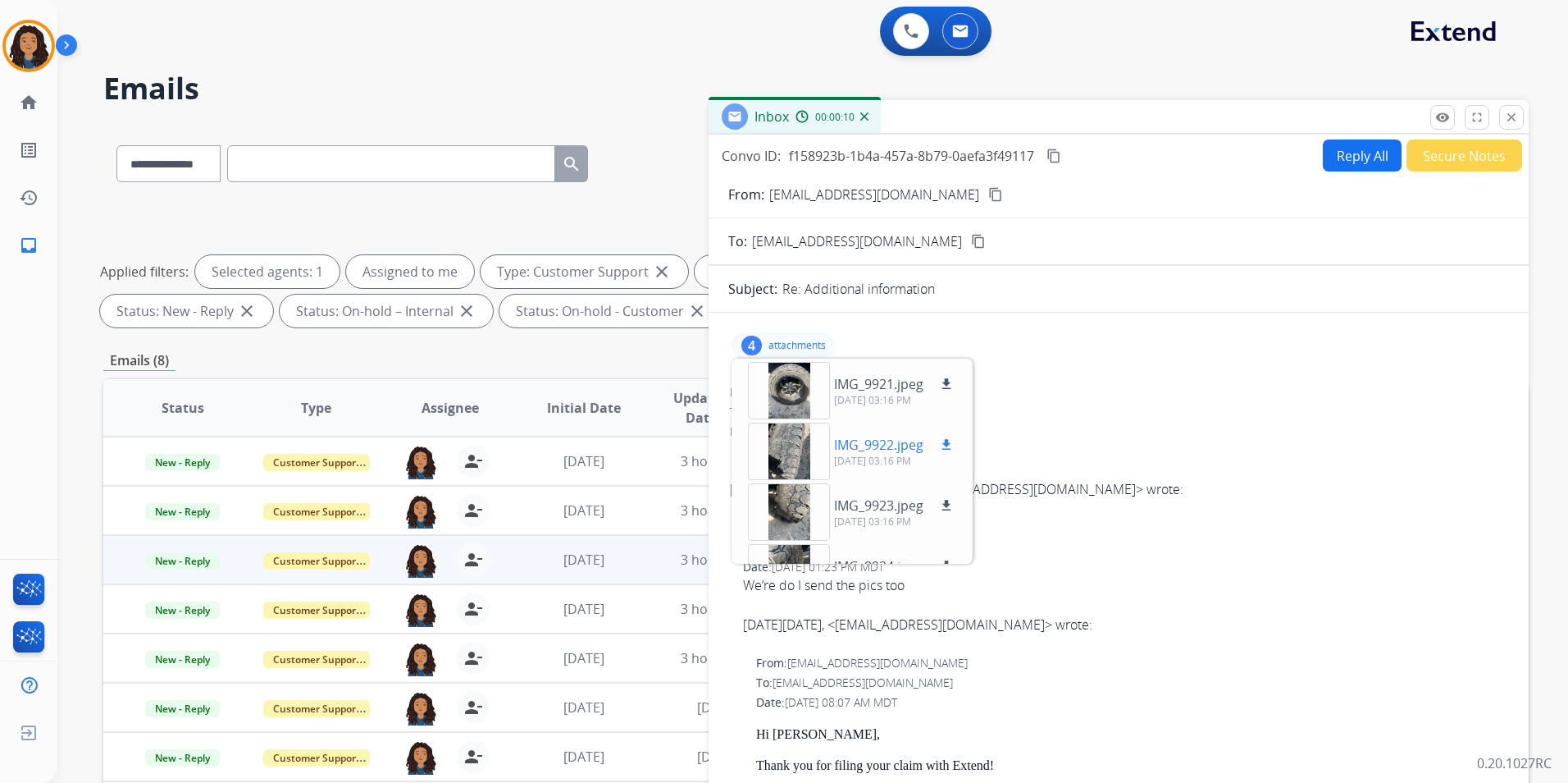
click at [780, 445] on div at bounding box center [788, 451] width 82 height 58
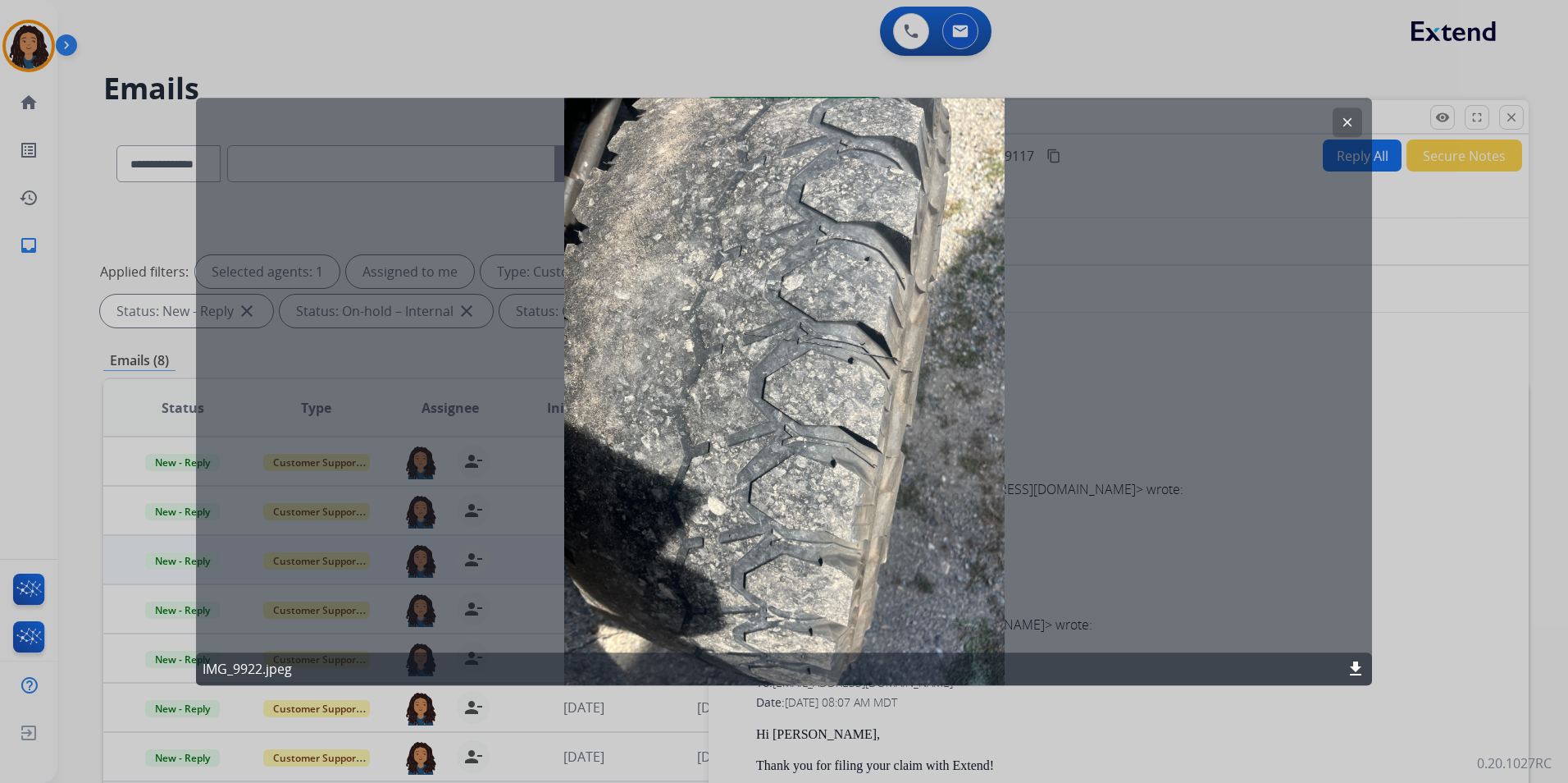
click at [1346, 121] on mat-icon "clear" at bounding box center [1347, 122] width 15 height 15
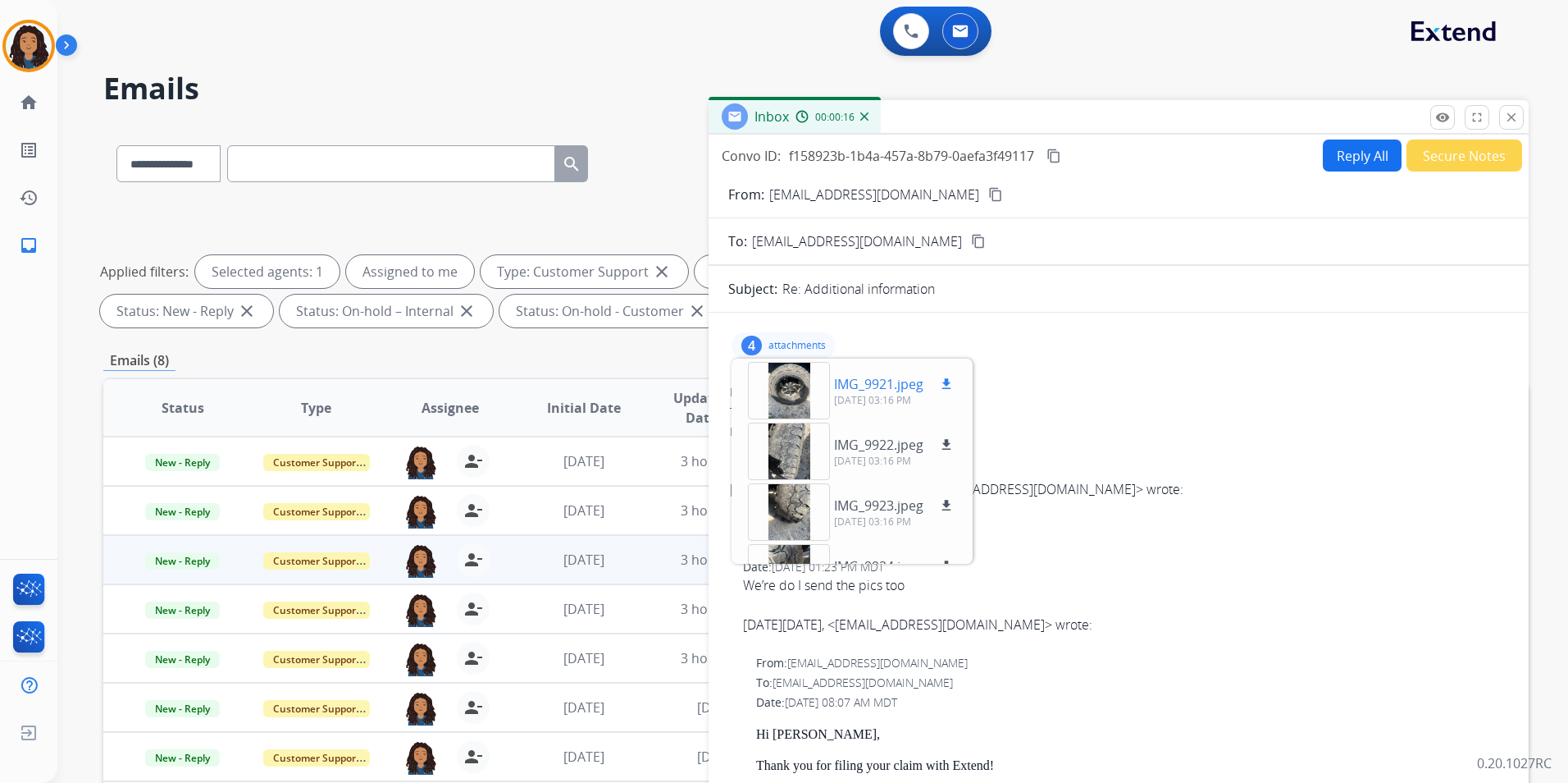
click at [809, 386] on div at bounding box center [788, 391] width 82 height 58
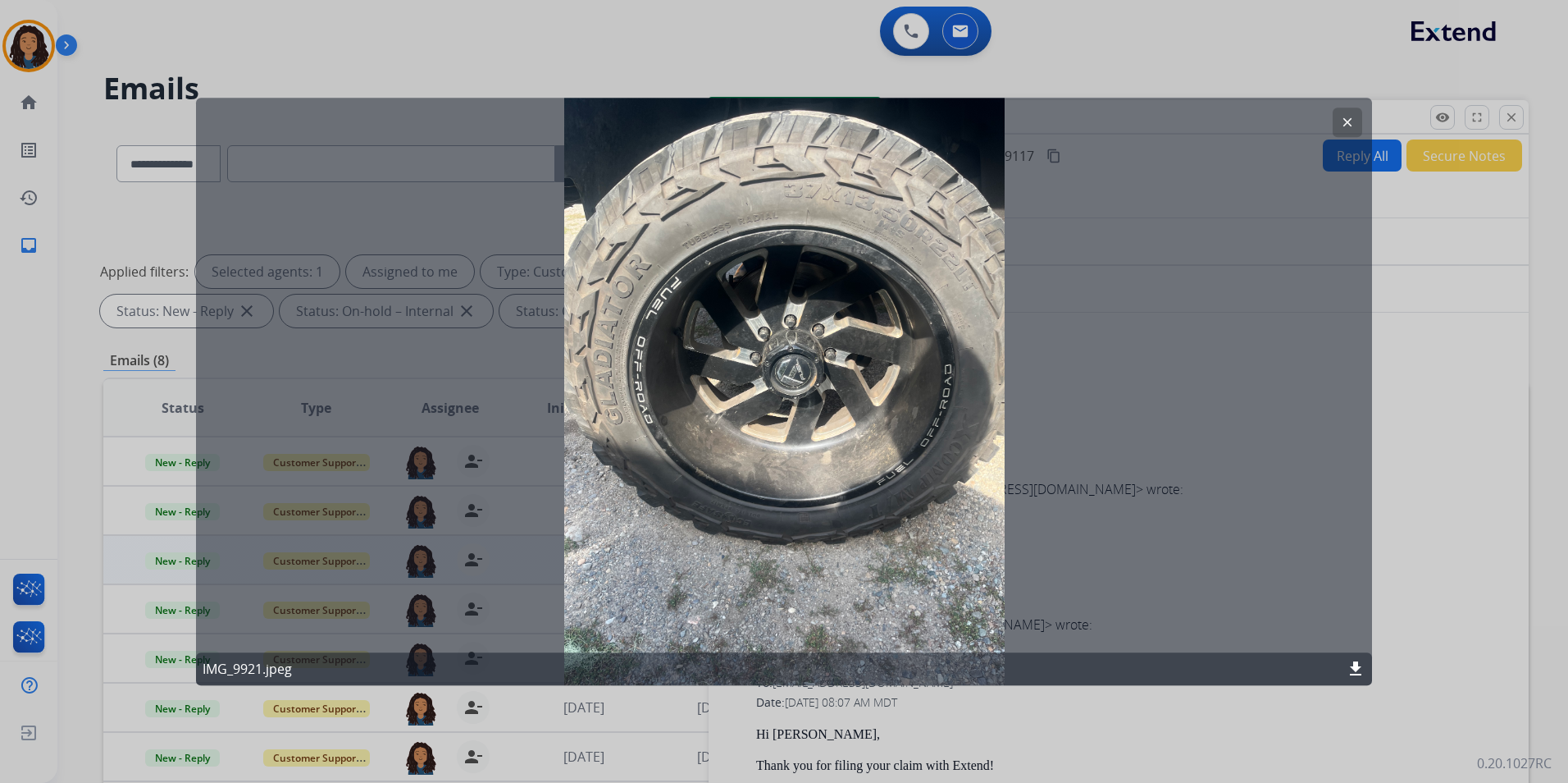
click at [1342, 123] on mat-icon "clear" at bounding box center [1347, 122] width 15 height 15
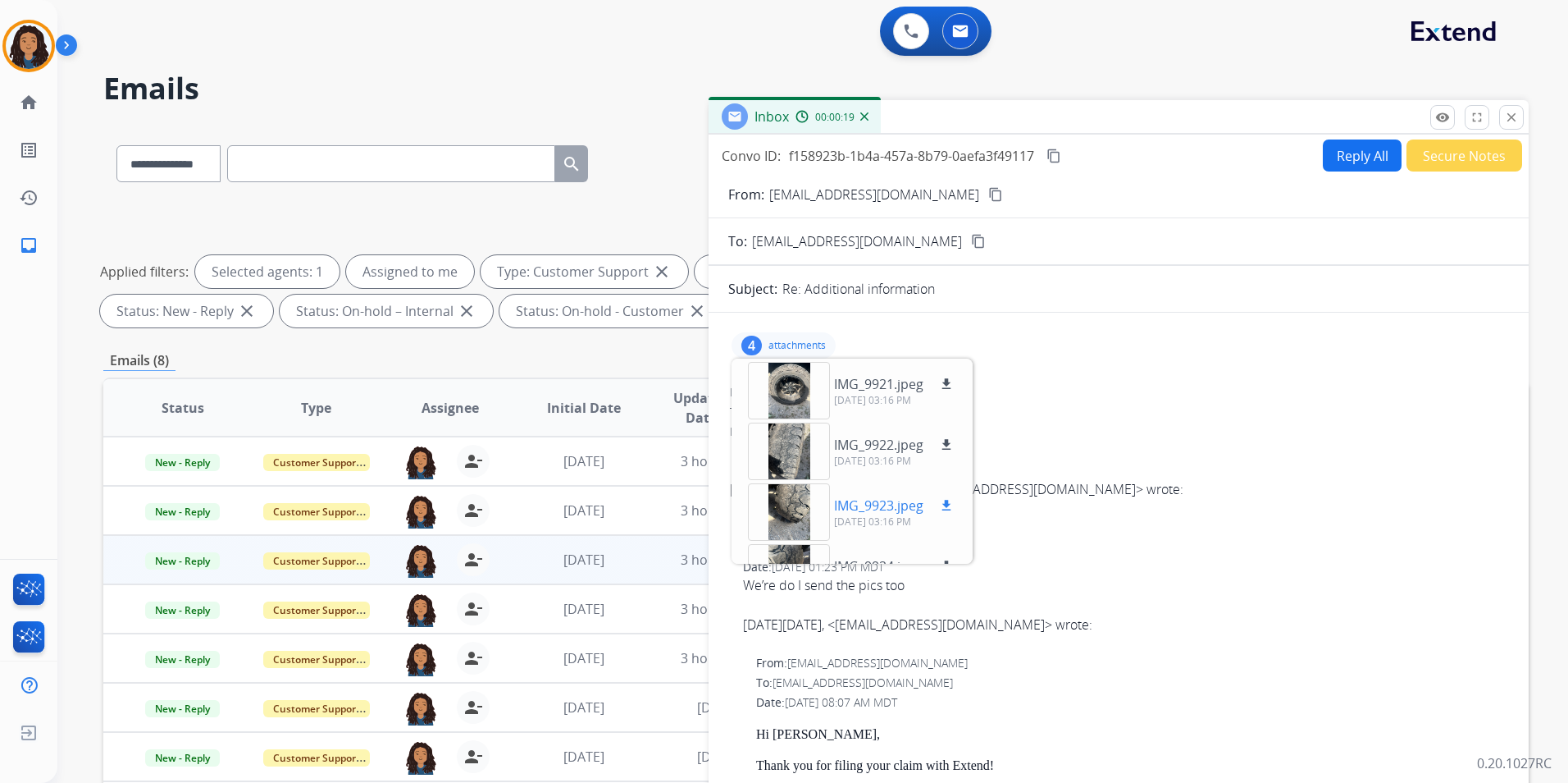
click at [818, 518] on div at bounding box center [788, 512] width 82 height 58
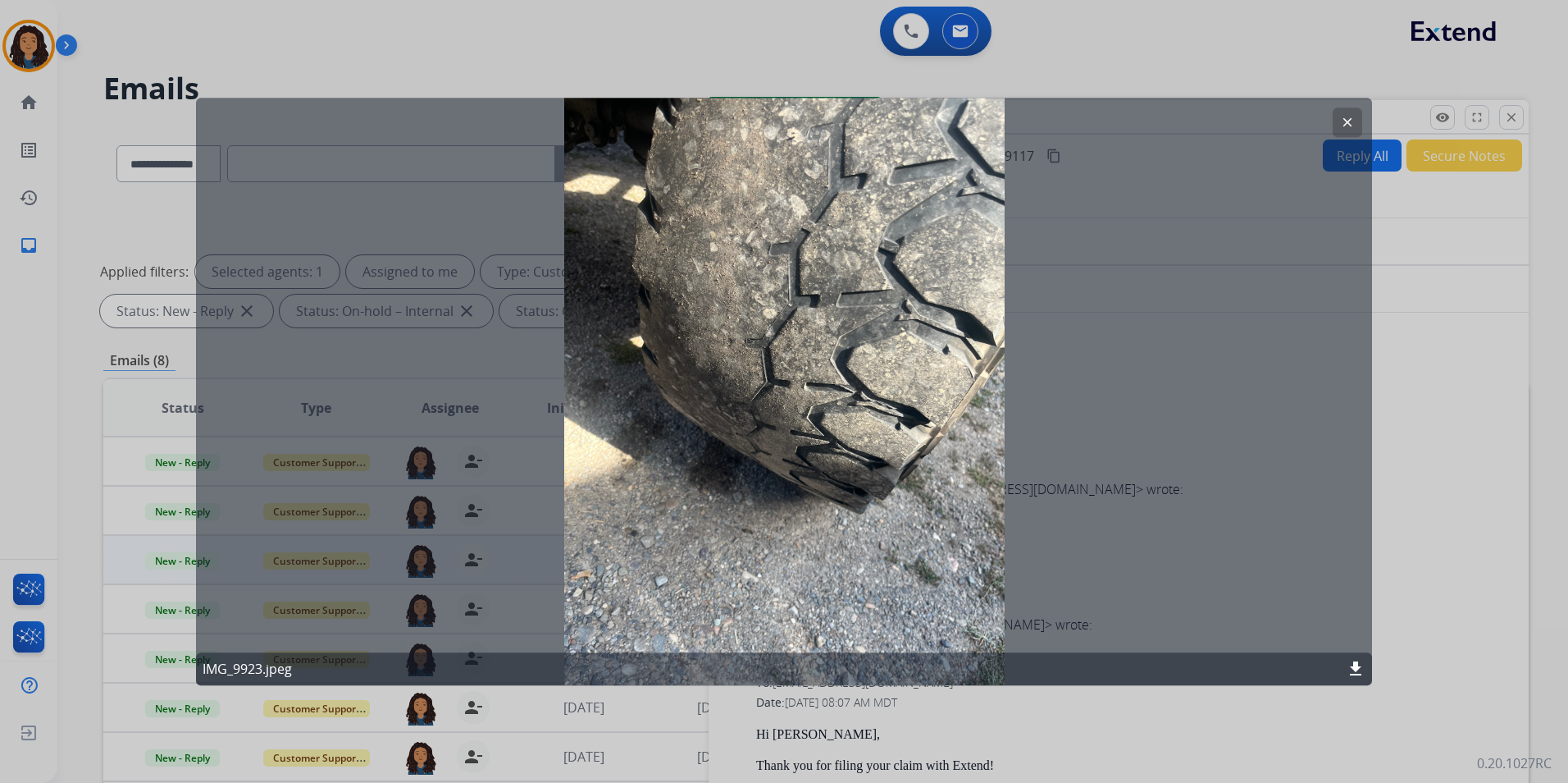
click at [1343, 127] on mat-icon "clear" at bounding box center [1347, 122] width 15 height 15
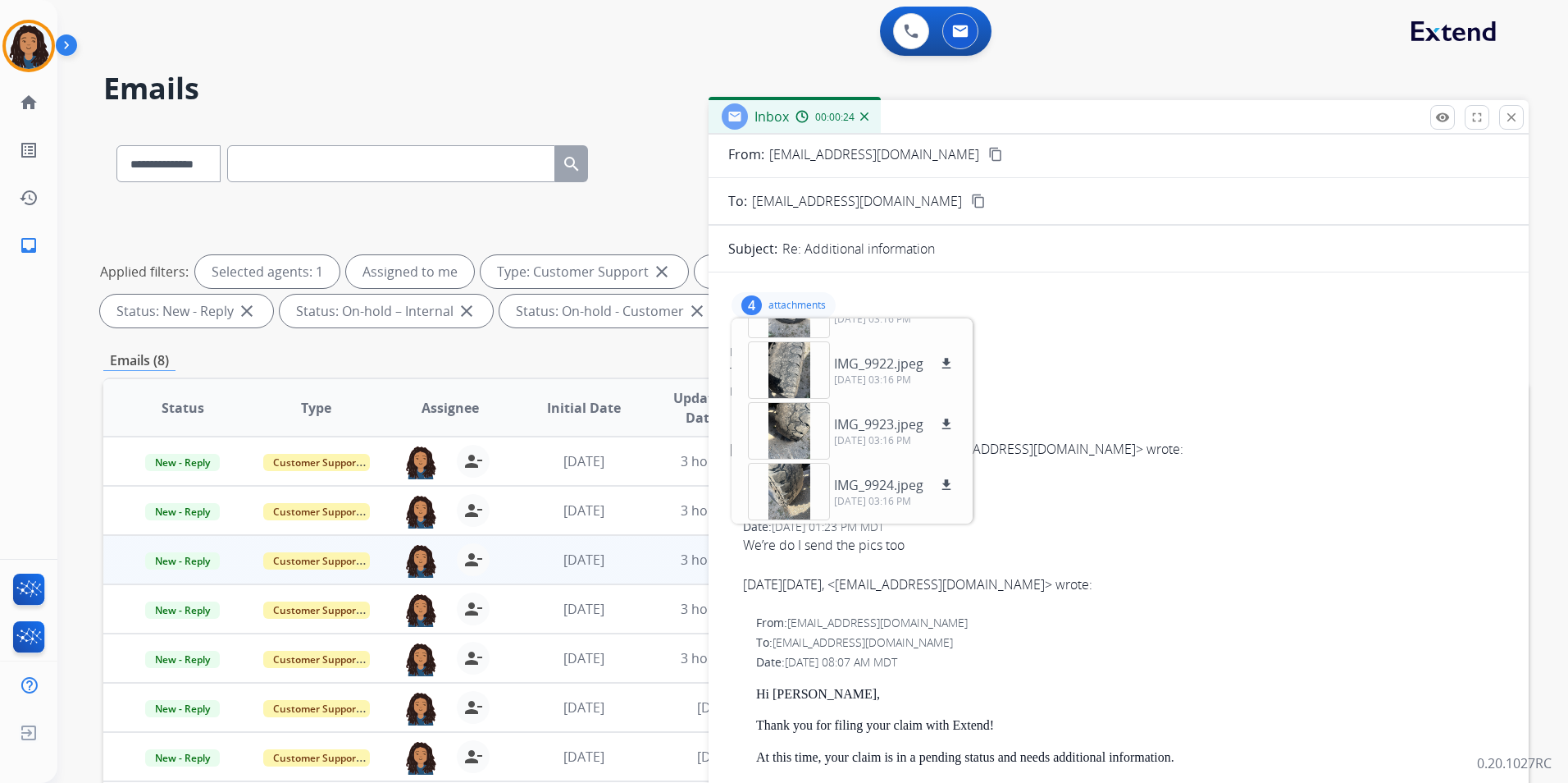
scroll to position [164, 0]
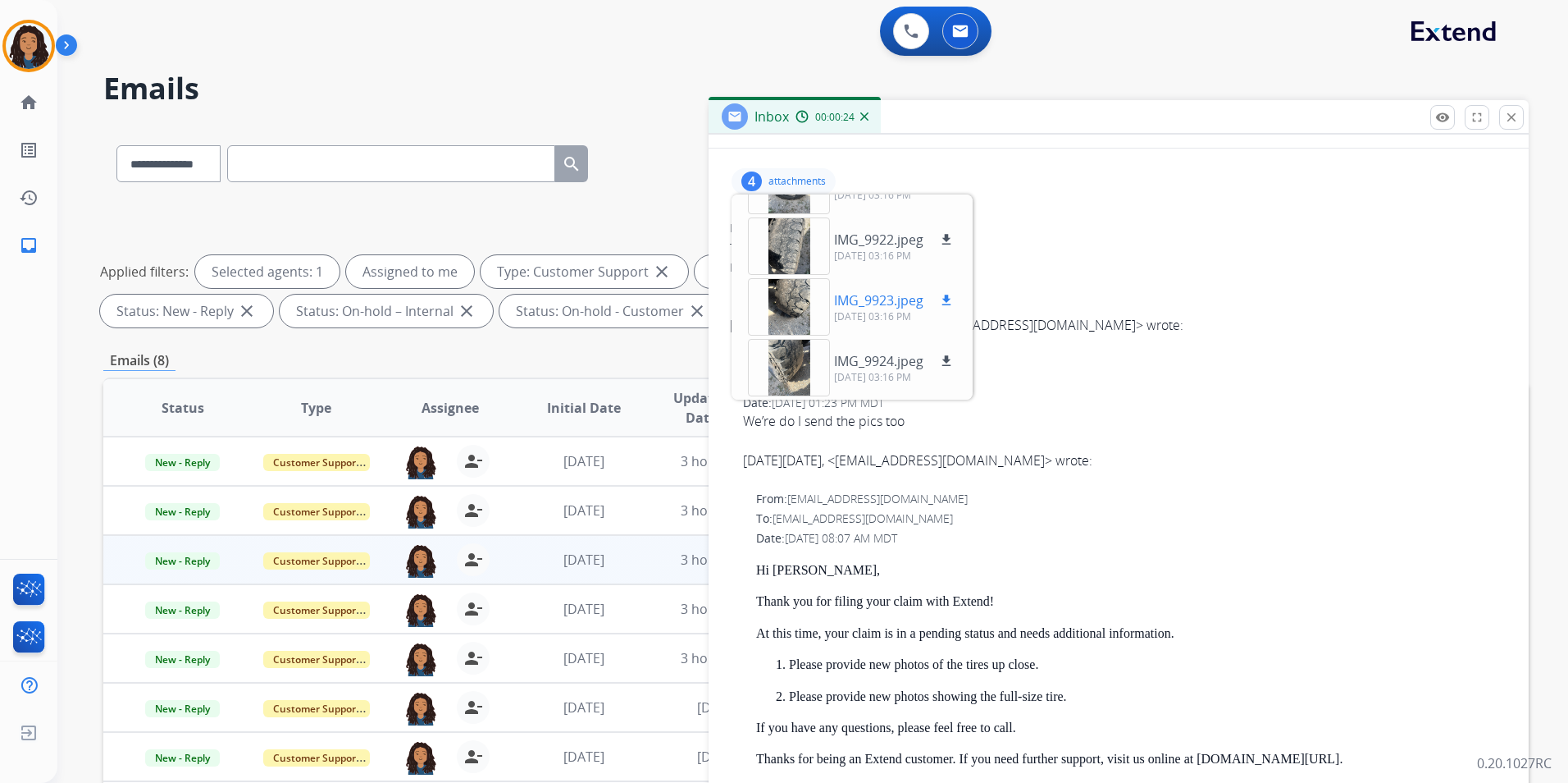
click at [795, 327] on div at bounding box center [788, 306] width 82 height 58
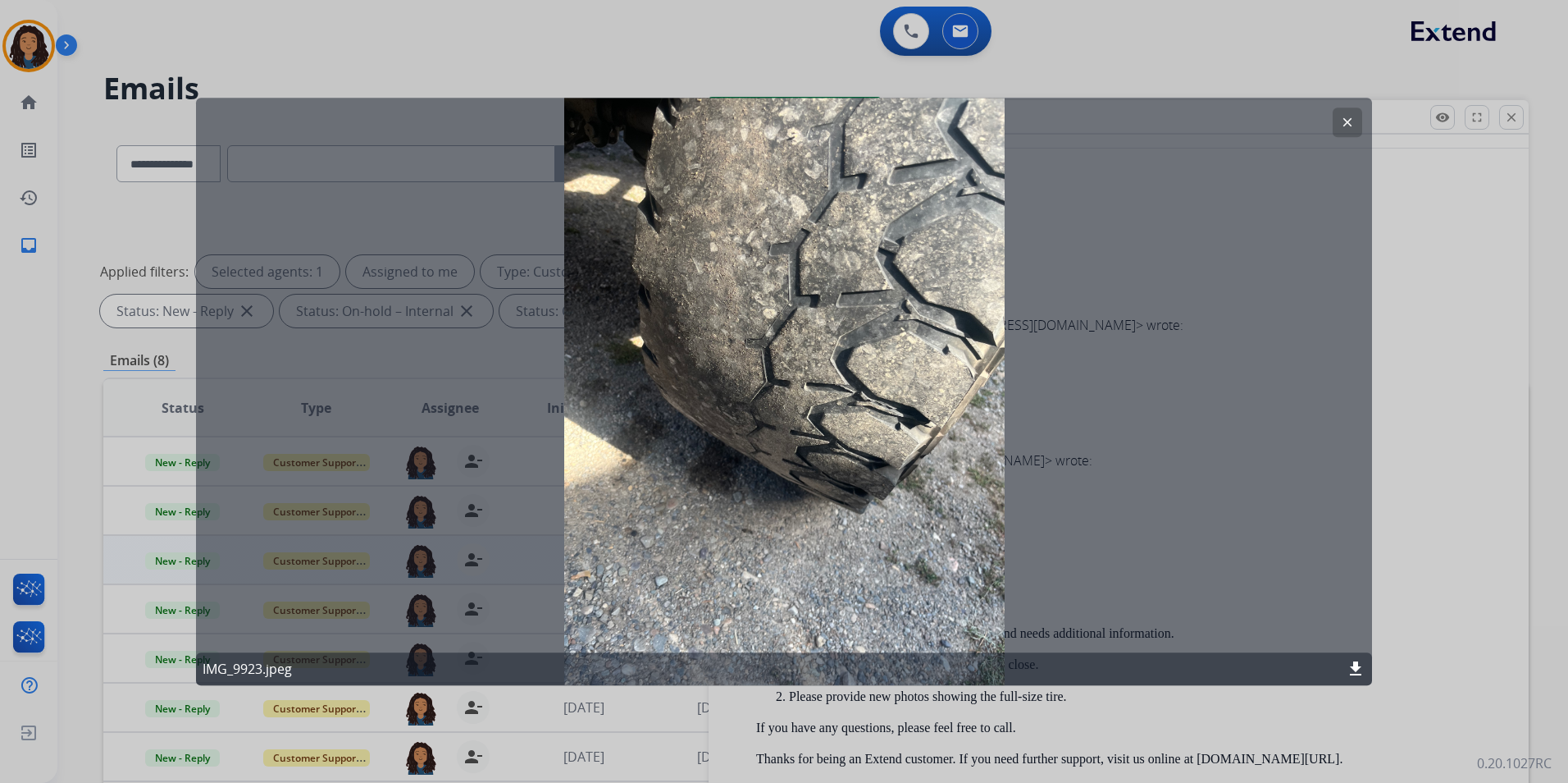
click at [1340, 123] on mat-icon "clear" at bounding box center [1347, 122] width 15 height 15
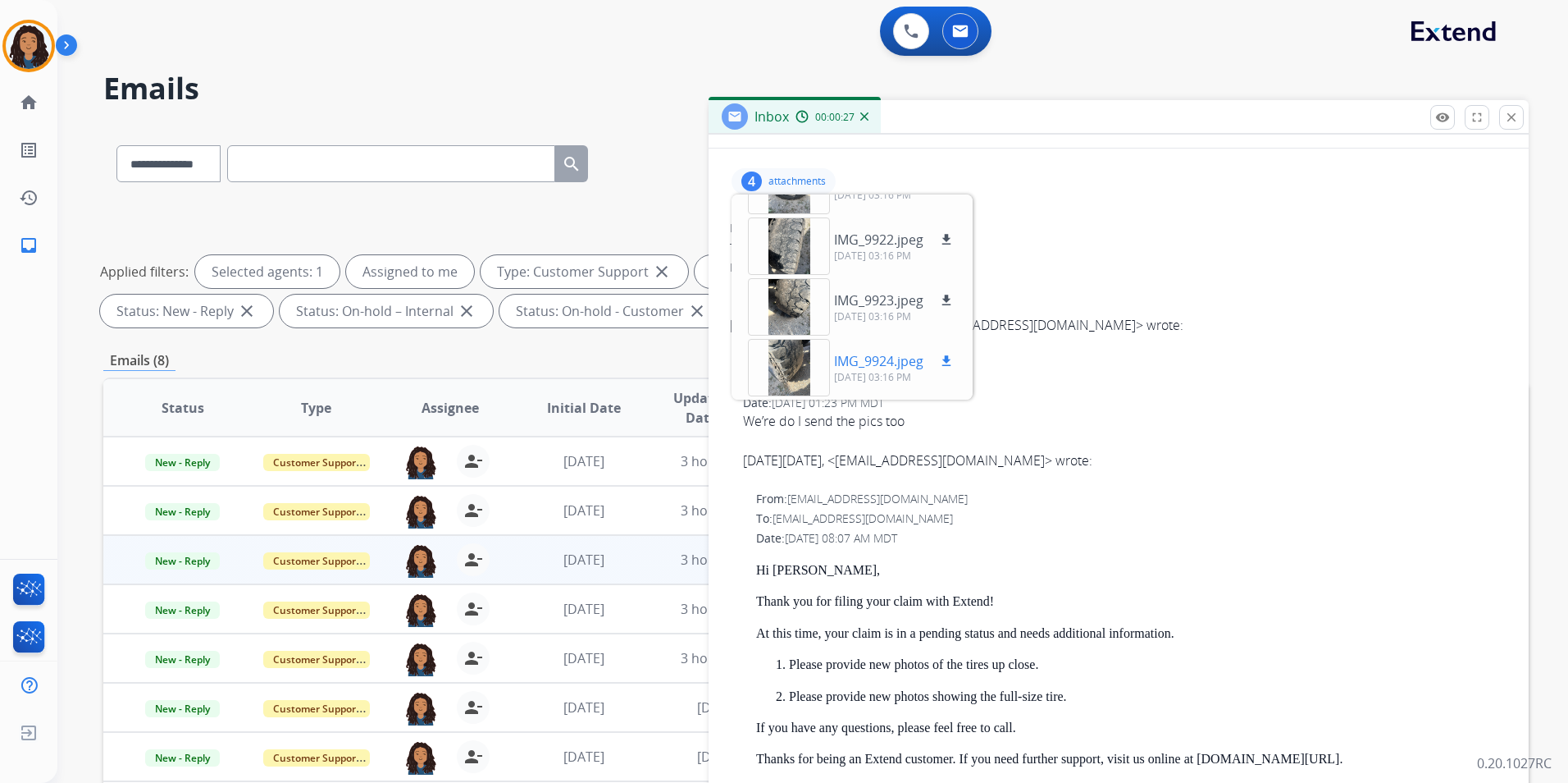
click at [806, 375] on div at bounding box center [788, 368] width 82 height 58
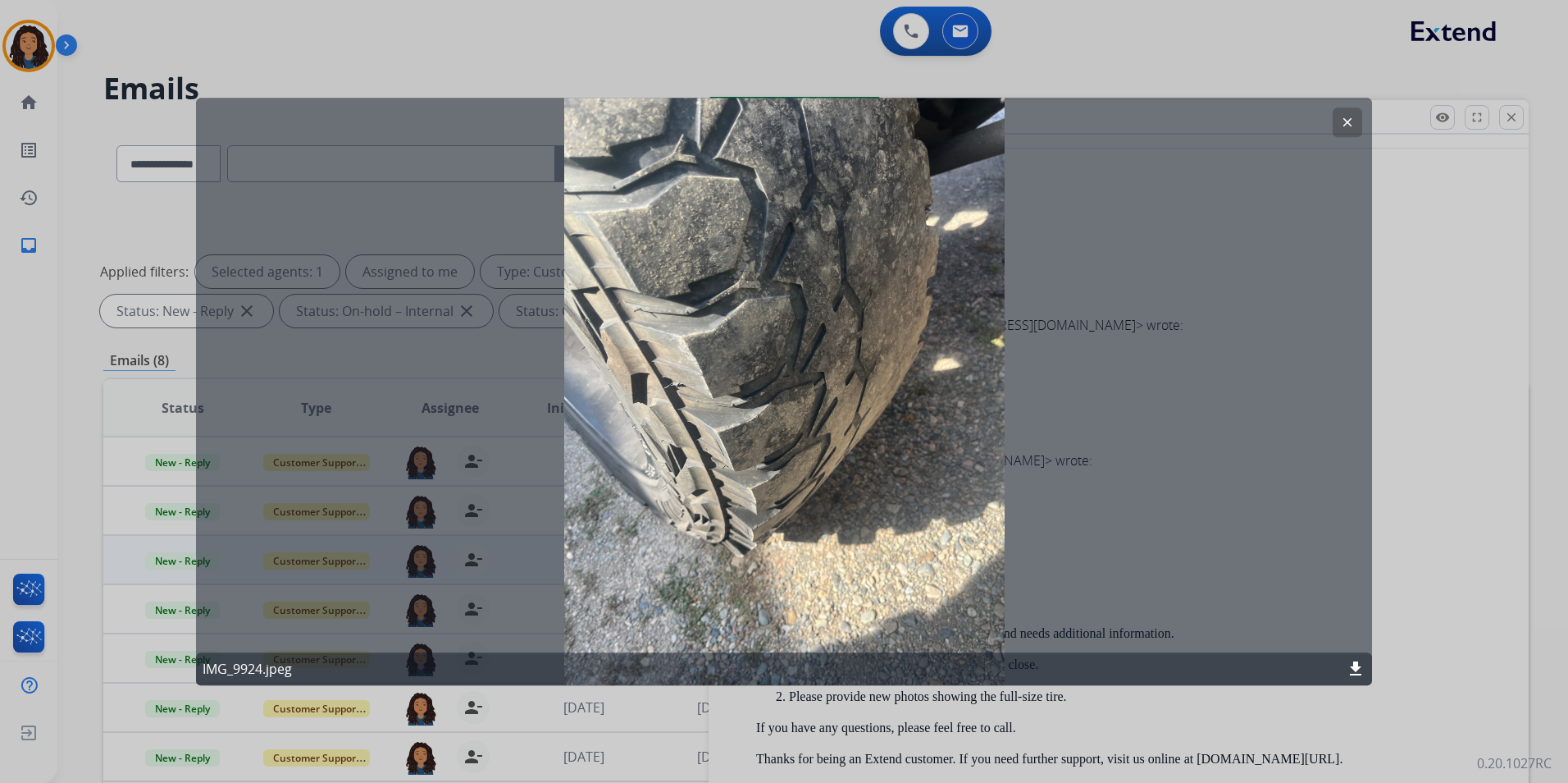
click at [1339, 125] on button "clear" at bounding box center [1347, 122] width 29 height 29
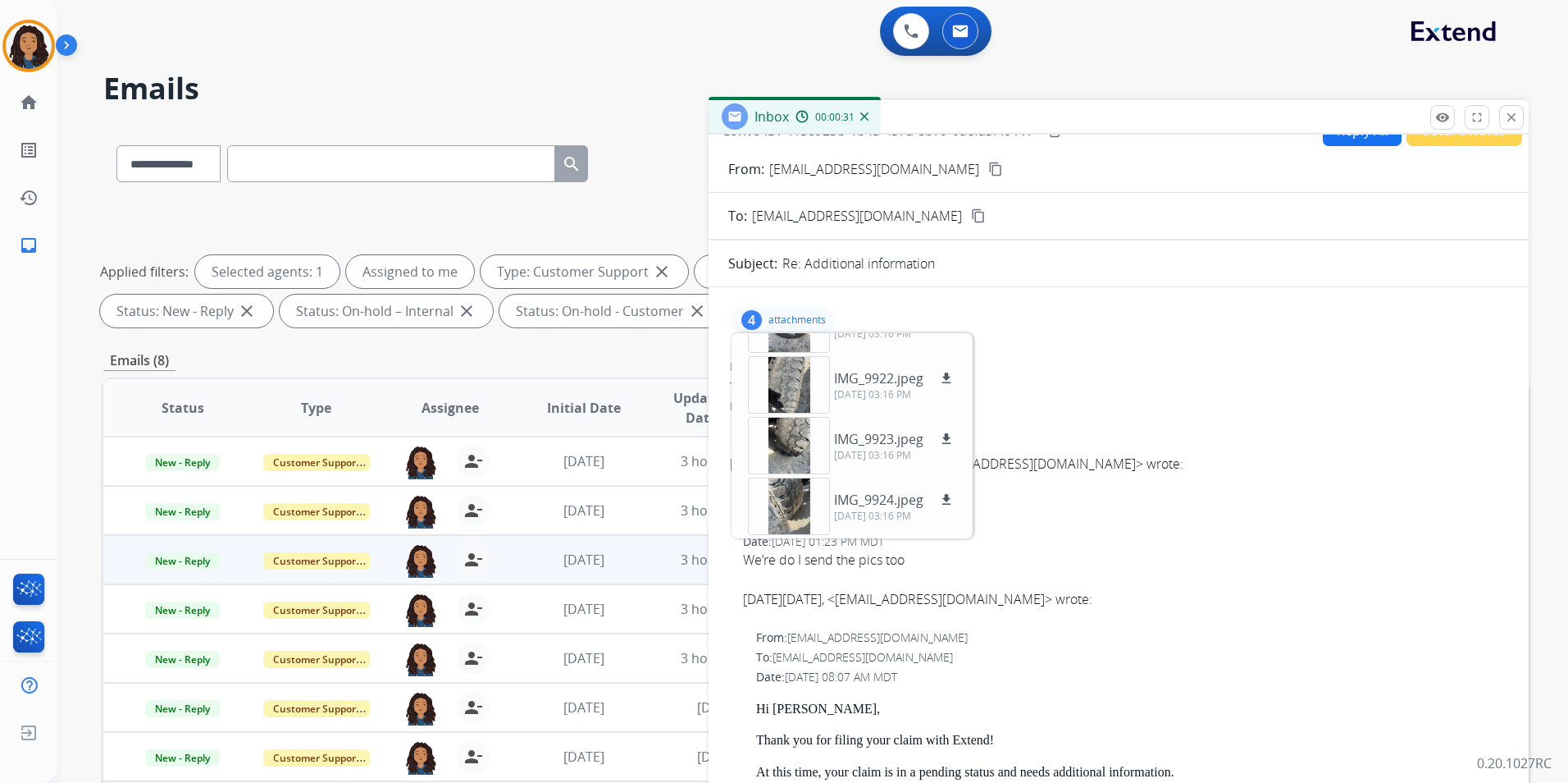
scroll to position [0, 0]
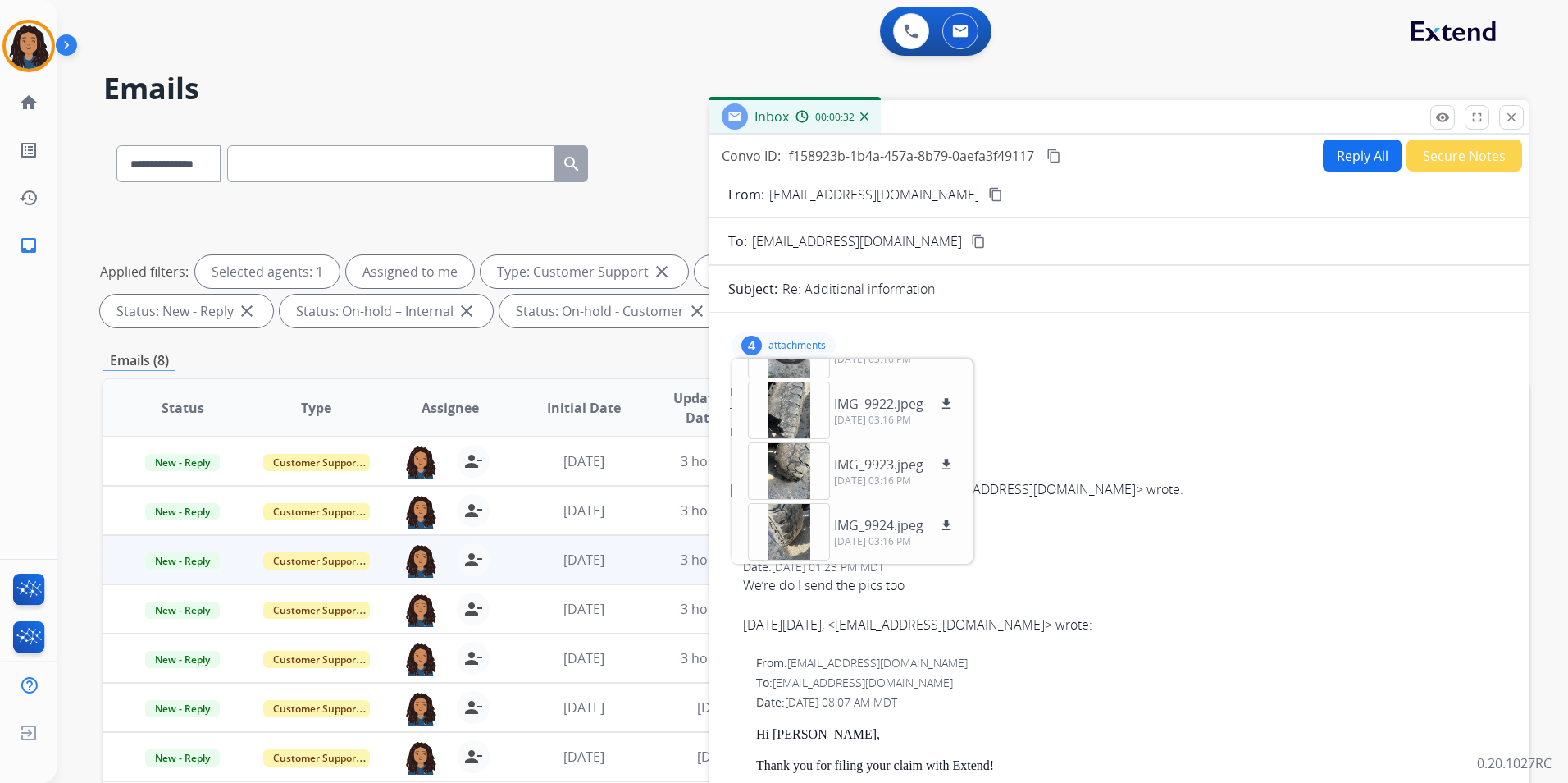
click at [988, 199] on mat-icon "content_copy" at bounding box center [995, 194] width 15 height 15
click at [784, 393] on div at bounding box center [788, 410] width 82 height 58
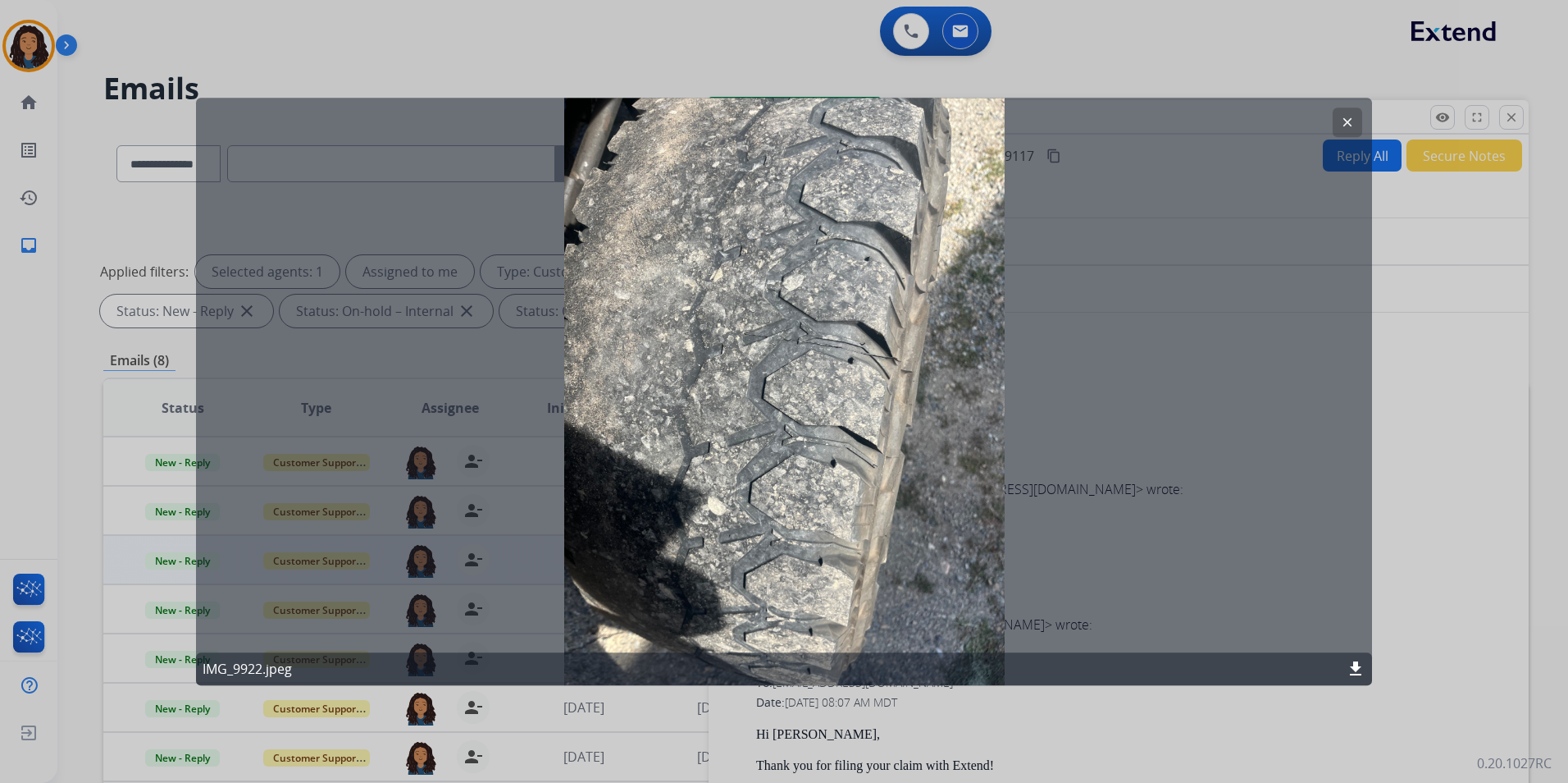
click at [1343, 128] on mat-icon "clear" at bounding box center [1347, 122] width 15 height 15
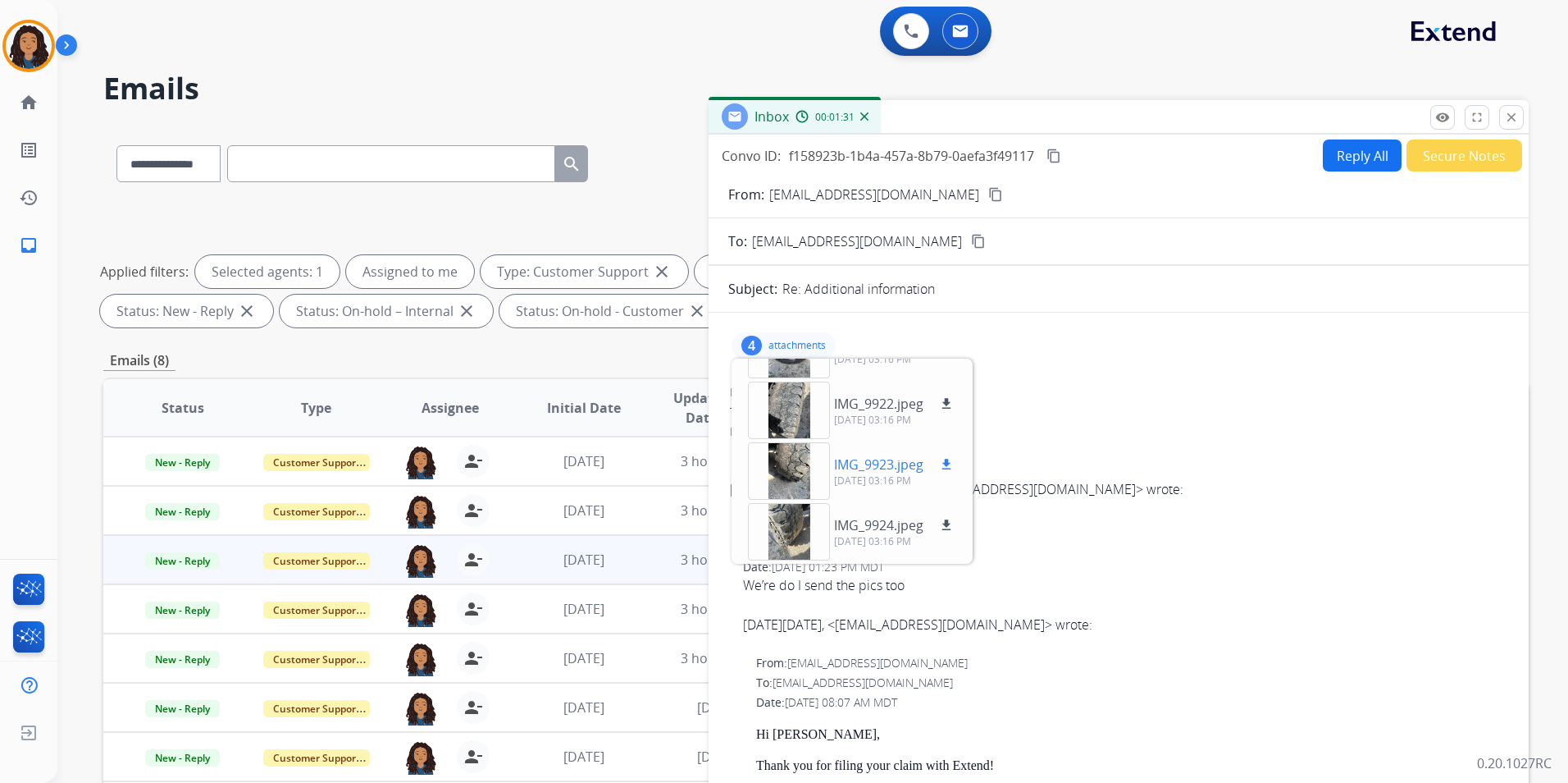
click at [783, 472] on div at bounding box center [788, 470] width 82 height 58
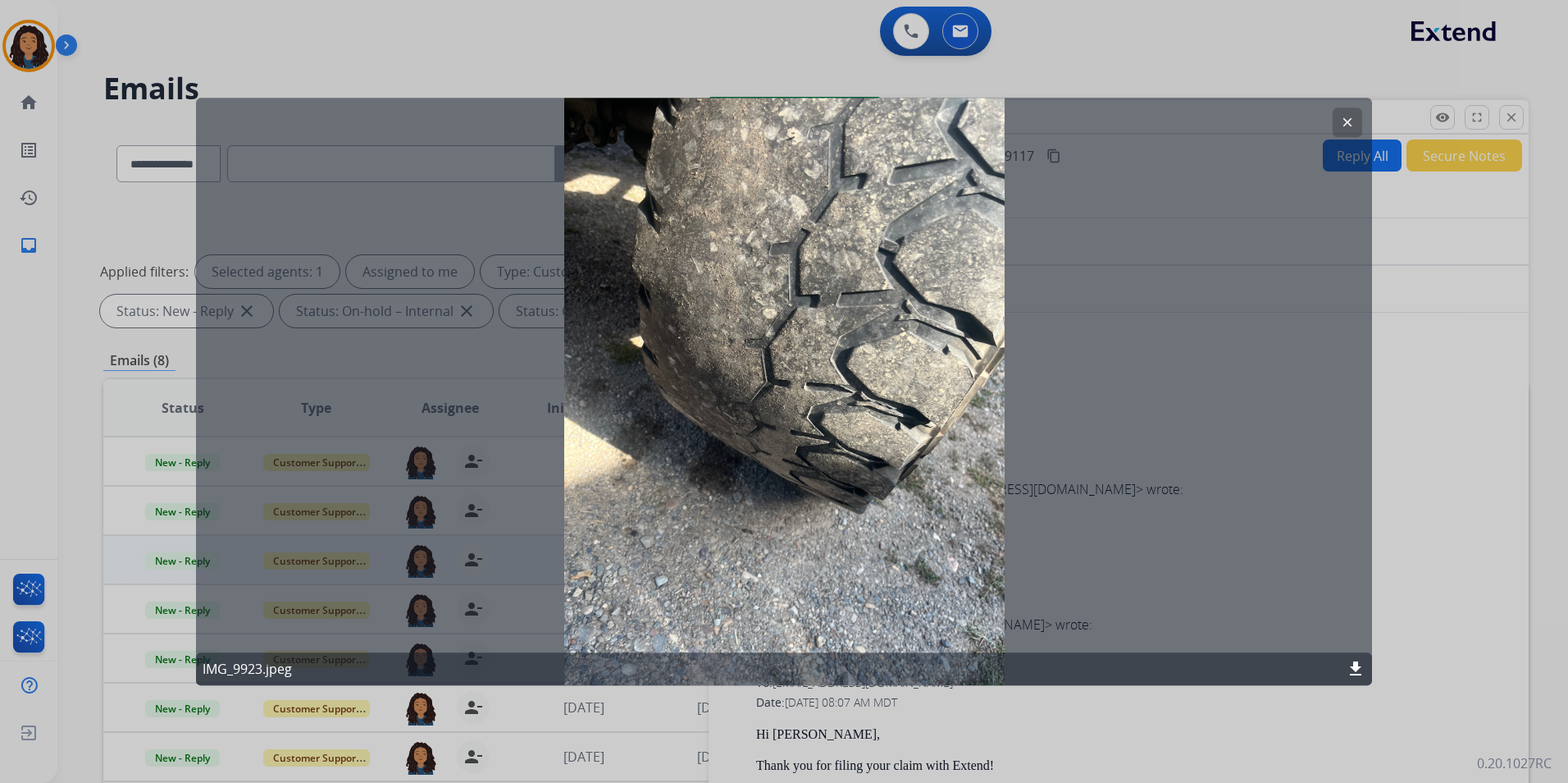
click at [1344, 121] on mat-icon "clear" at bounding box center [1347, 122] width 15 height 15
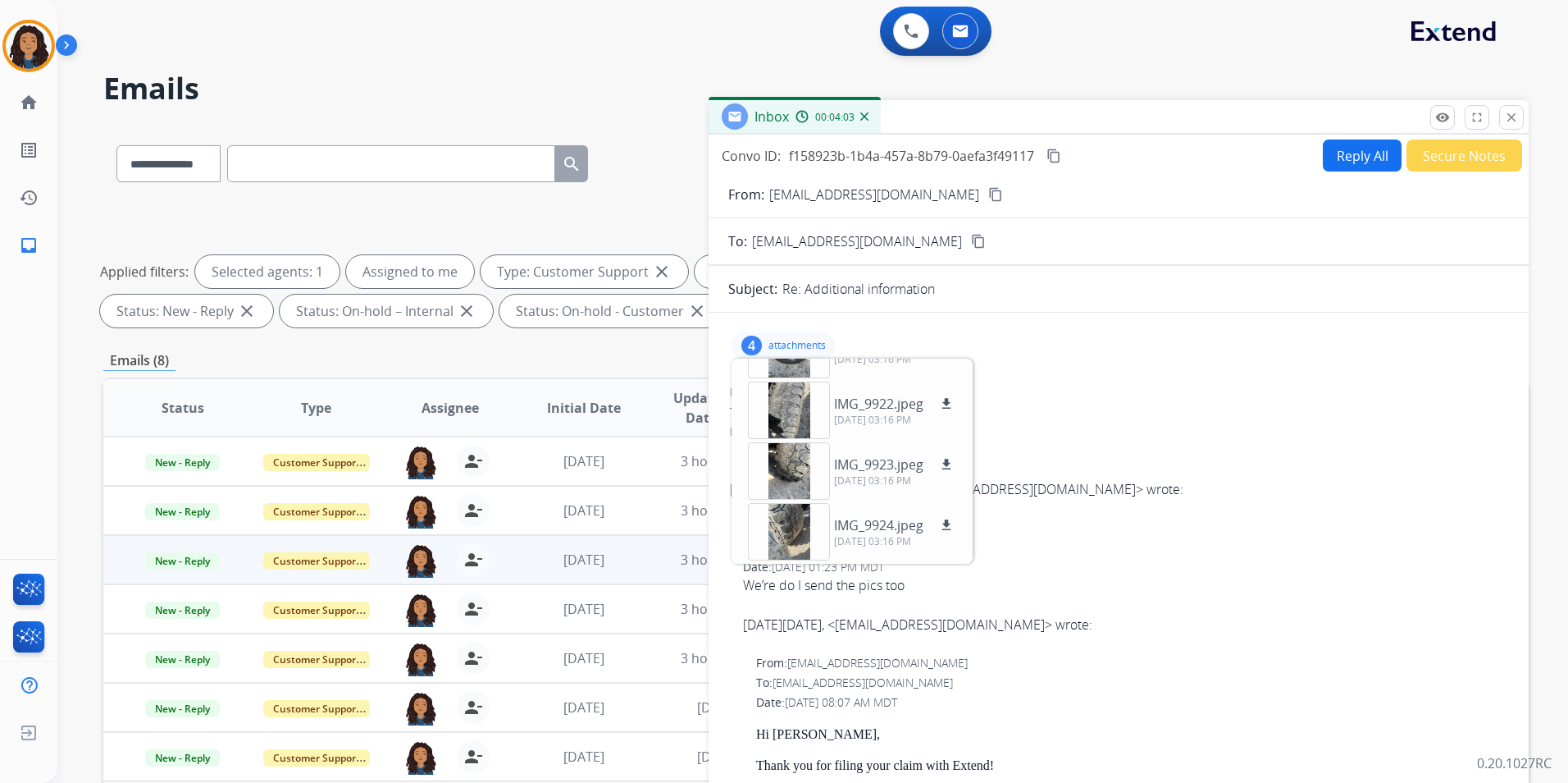
click at [1059, 151] on mat-icon "content_copy" at bounding box center [1054, 156] width 15 height 15
click at [779, 336] on div "4 attachments IMG_9921.jpeg download 09/20/2025, 03:16 PM IMG_9922.jpeg downloa…" at bounding box center [784, 345] width 104 height 27
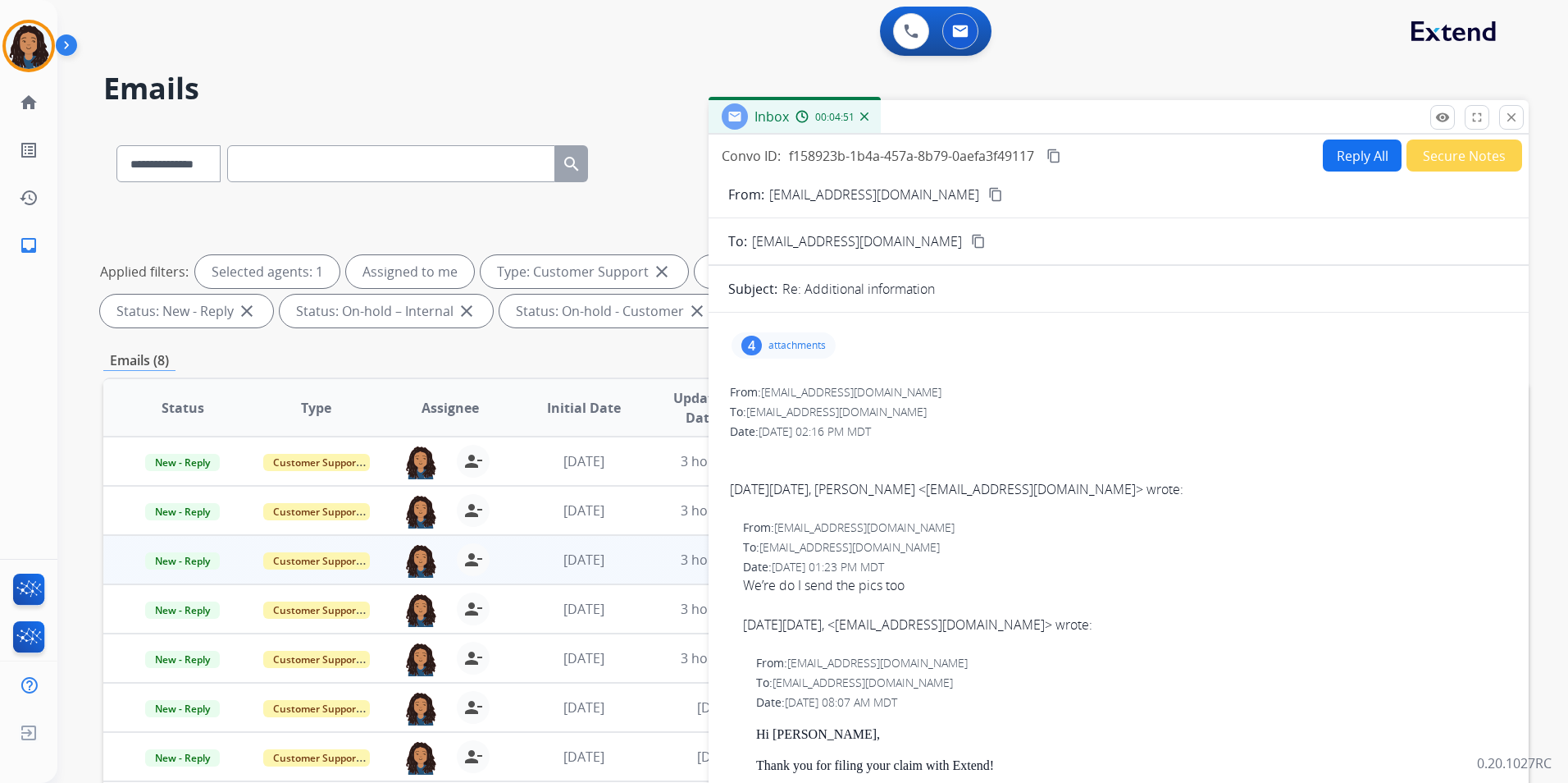
click at [1335, 153] on button "Reply All" at bounding box center [1362, 155] width 79 height 32
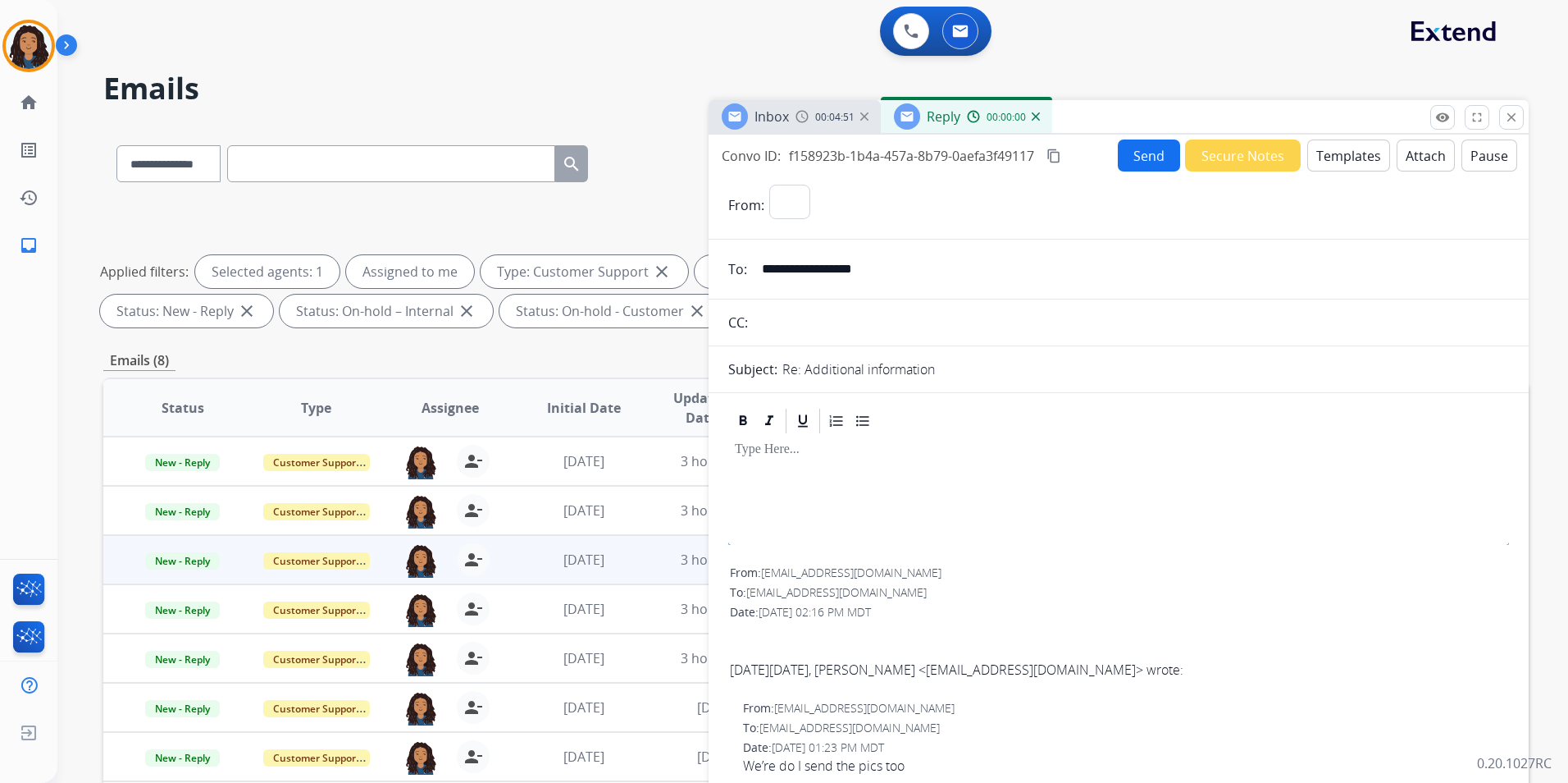
click at [1335, 154] on button "Templates" at bounding box center [1348, 155] width 82 height 32
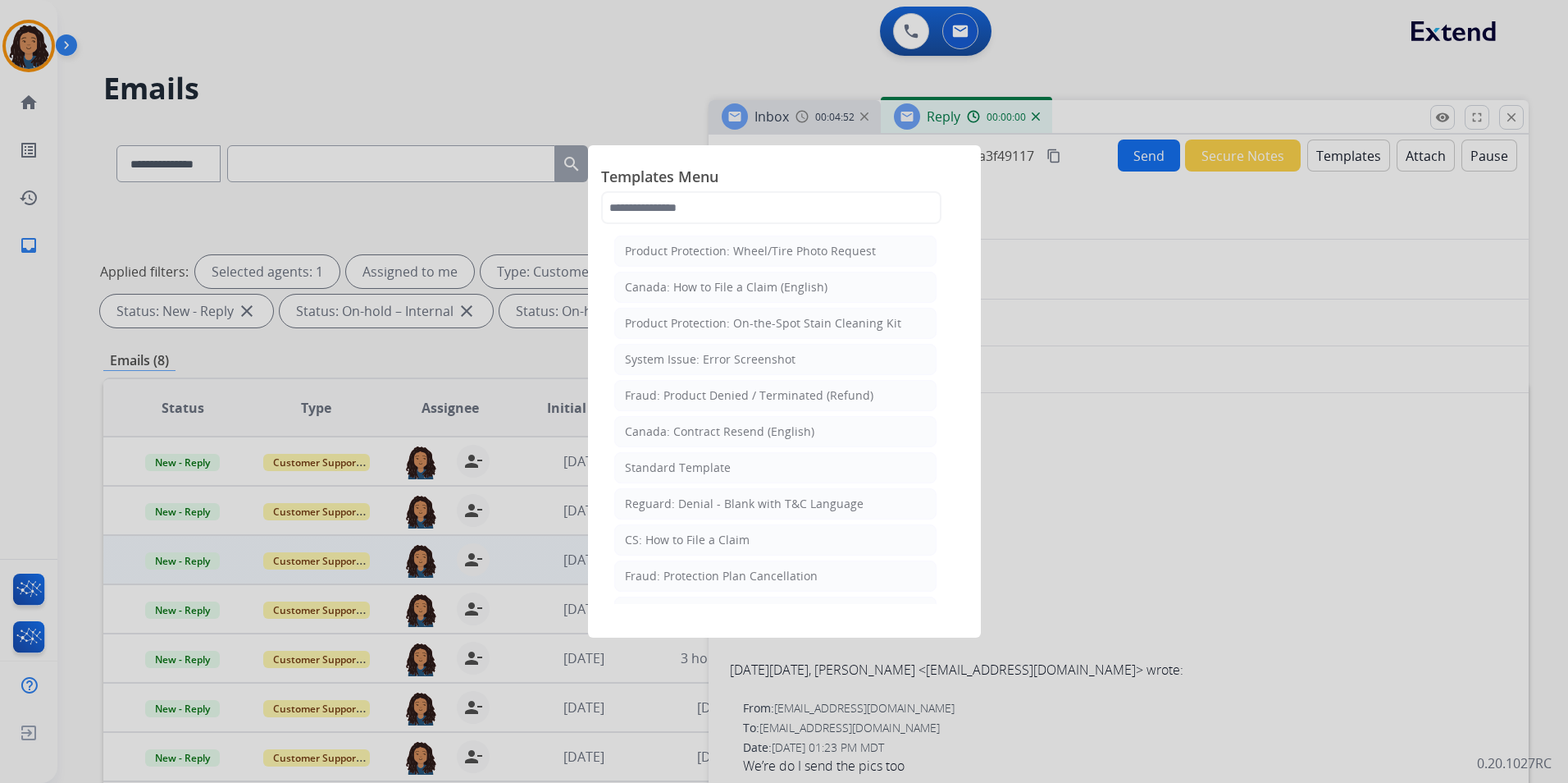
select select "**********"
click at [730, 203] on input "text" at bounding box center [771, 207] width 340 height 33
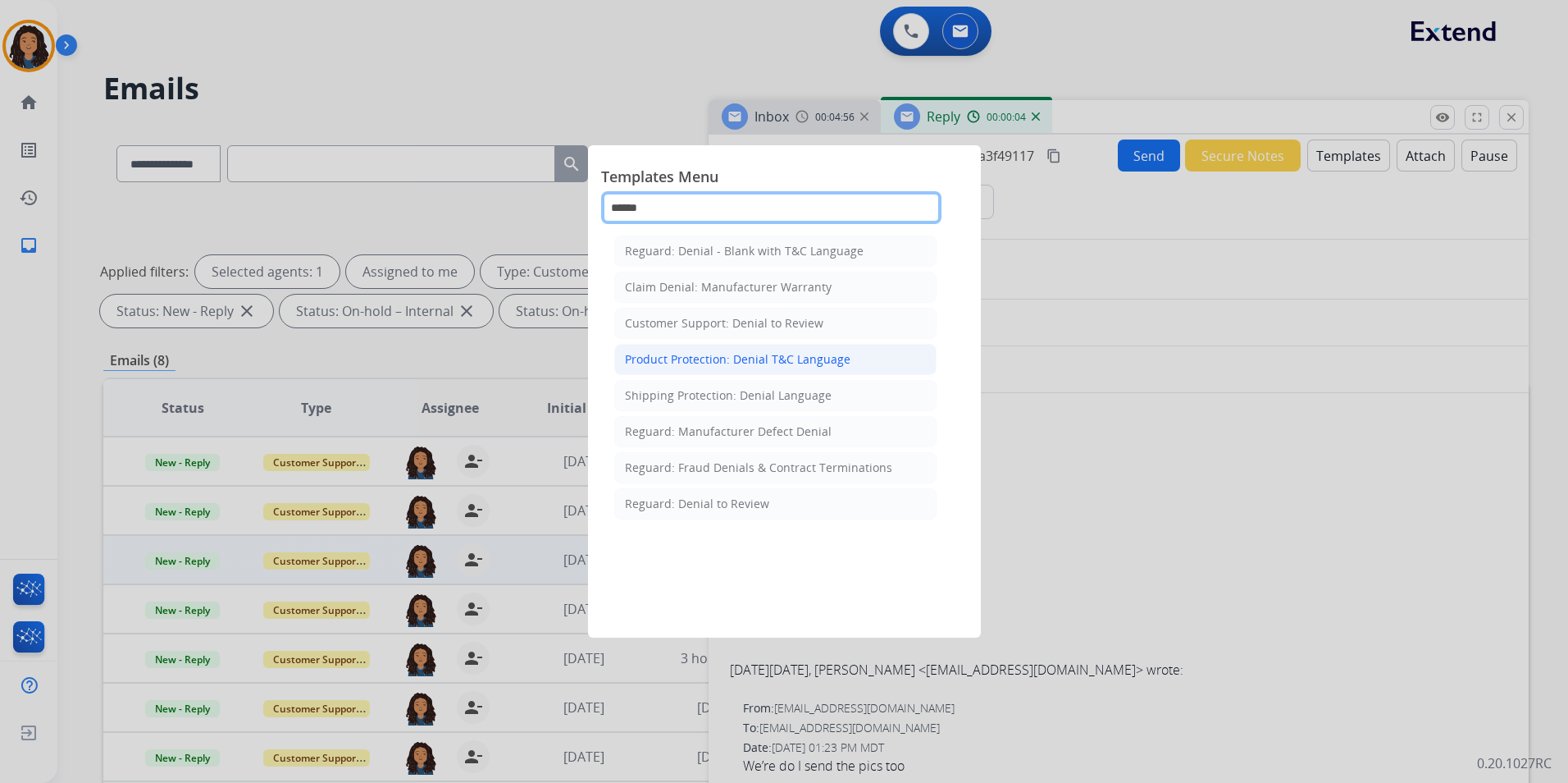
type input "******"
click at [711, 360] on div "Product Protection: Denial T&C Language" at bounding box center [738, 359] width 225 height 17
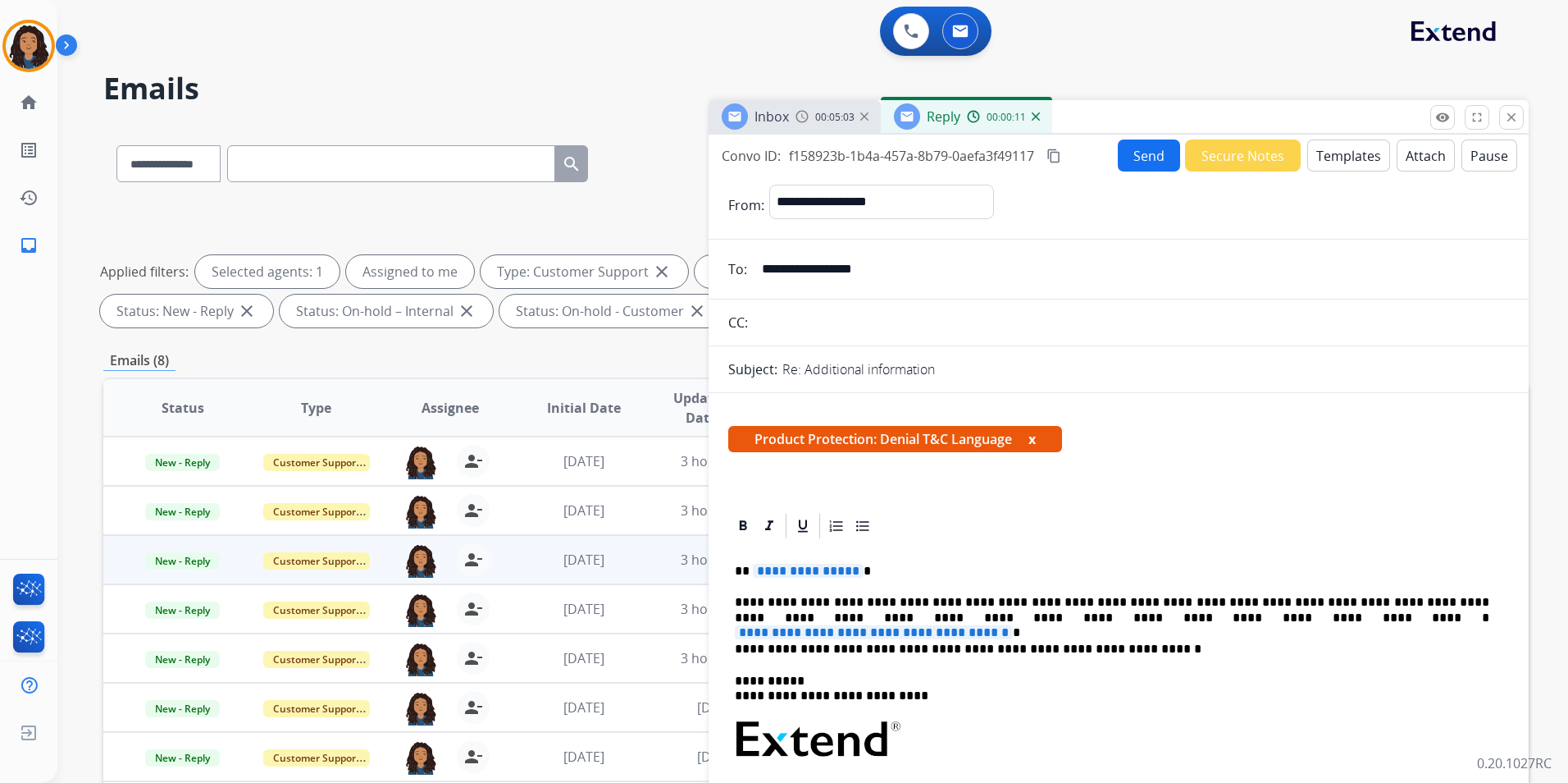
click at [797, 571] on span "**********" at bounding box center [807, 570] width 111 height 14
copy p
click at [1013, 625] on span "**********" at bounding box center [873, 632] width 278 height 14
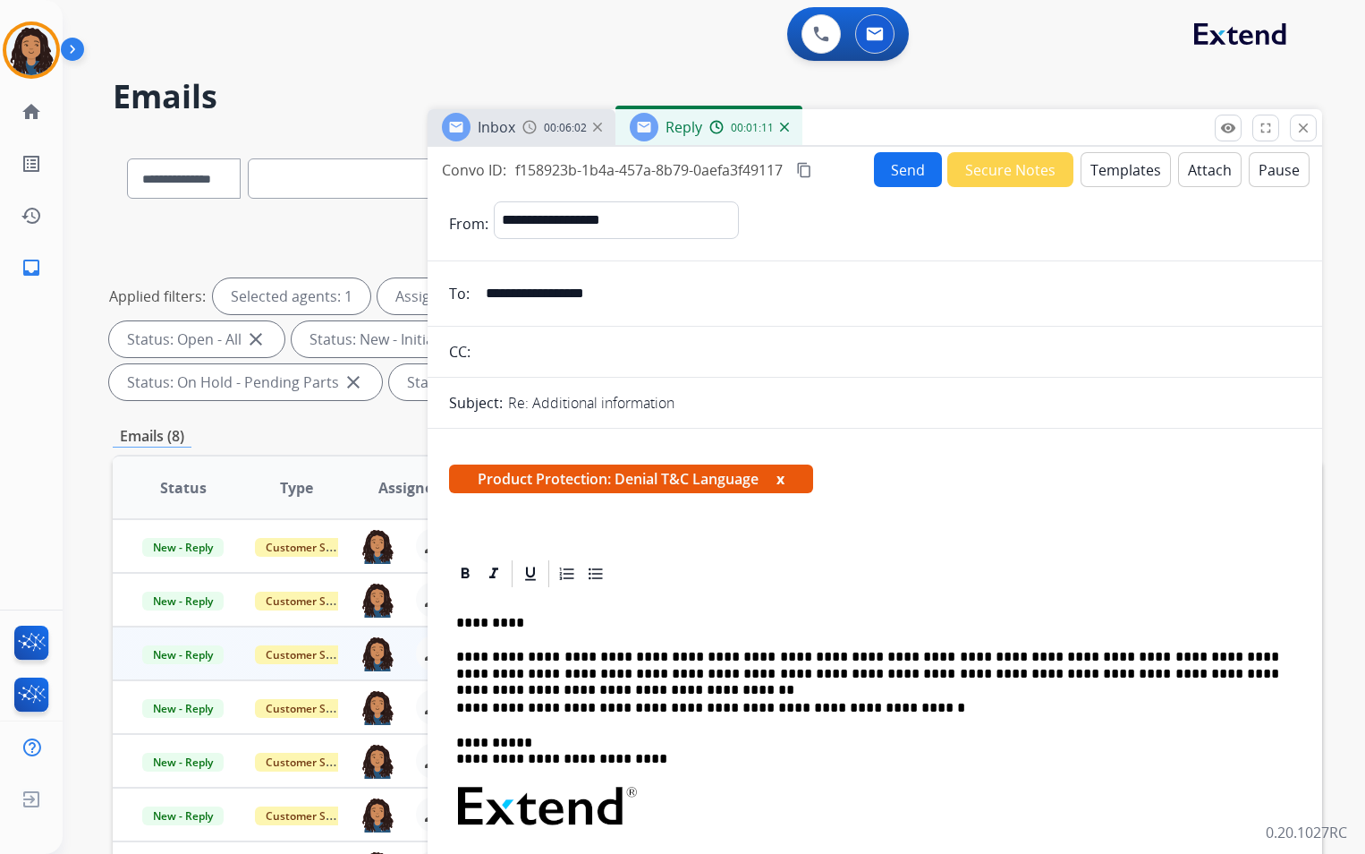
click at [1192, 174] on button "Attach" at bounding box center [1210, 169] width 64 height 35
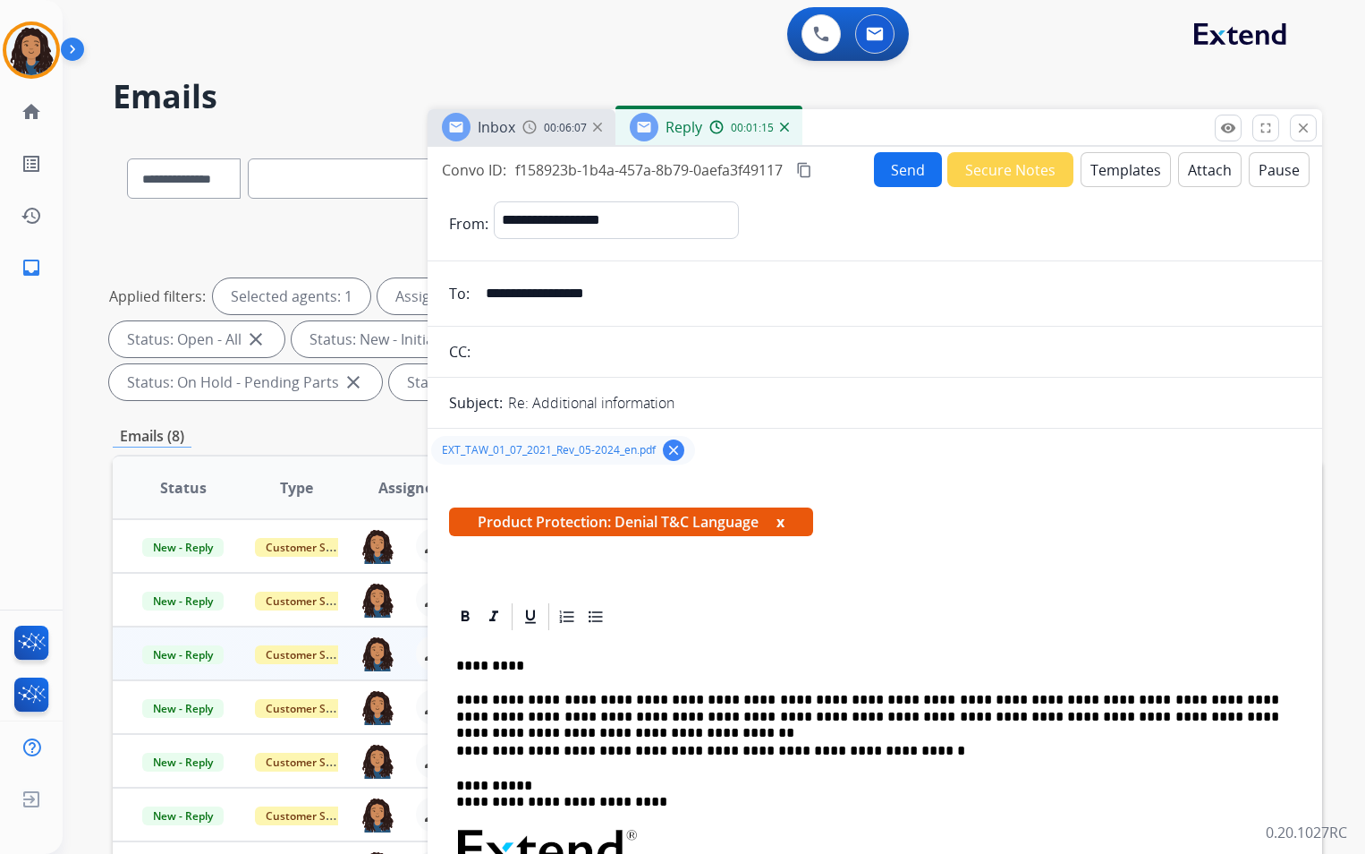
click at [898, 178] on button "Send" at bounding box center [908, 169] width 68 height 35
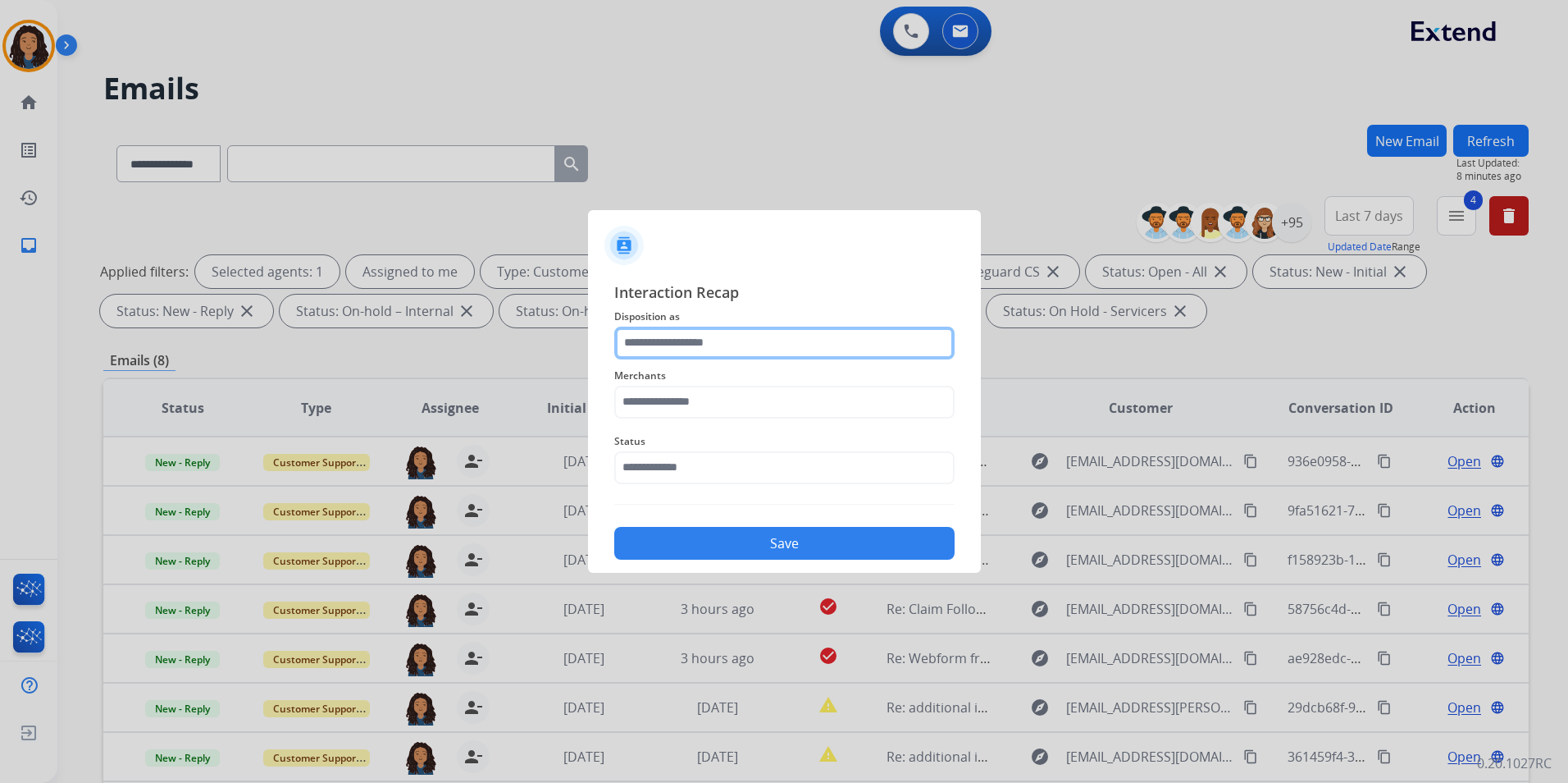
click at [773, 327] on input "text" at bounding box center [784, 343] width 340 height 33
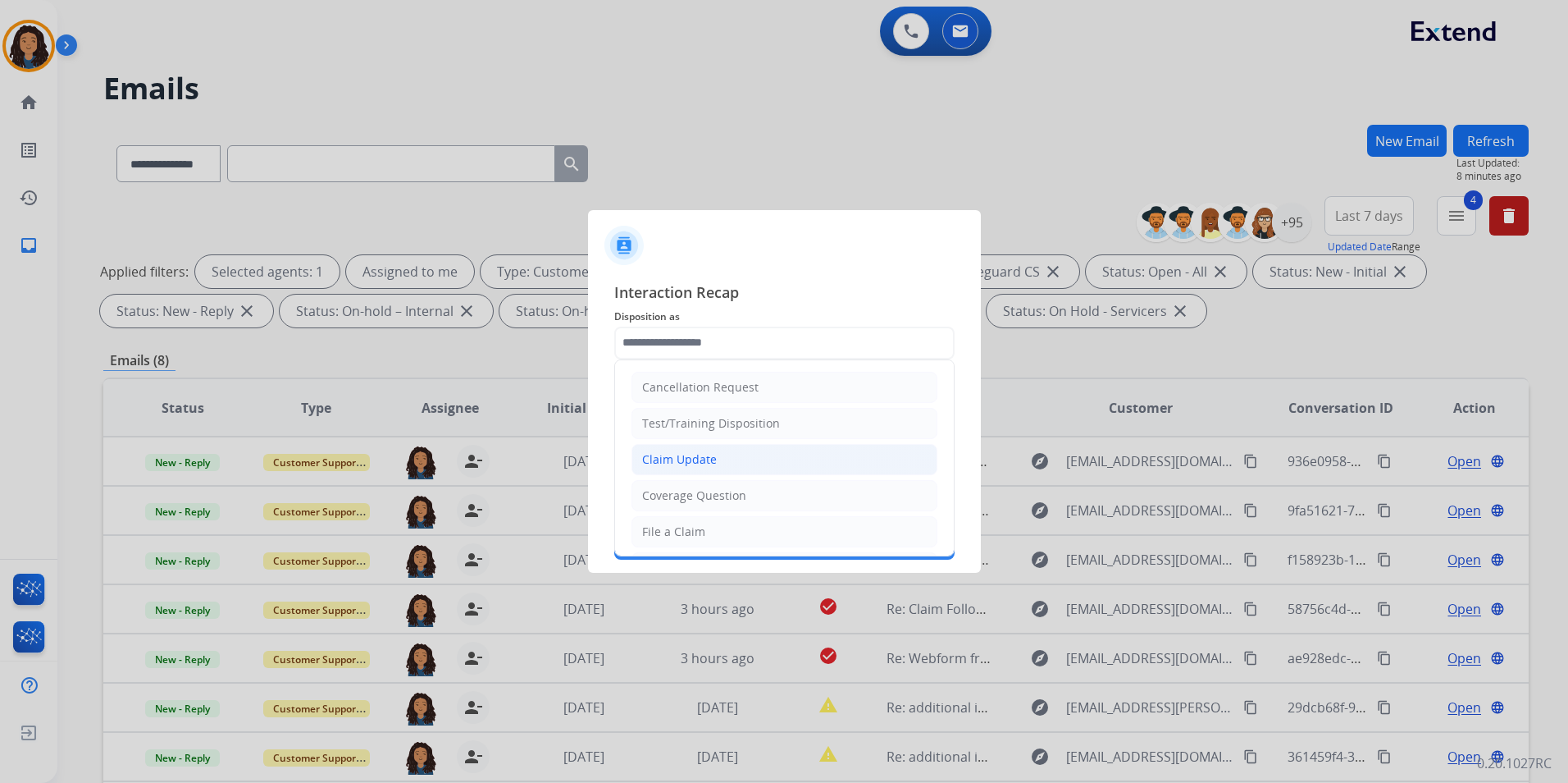
click at [740, 473] on li "Claim Update" at bounding box center [784, 459] width 306 height 31
type input "**********"
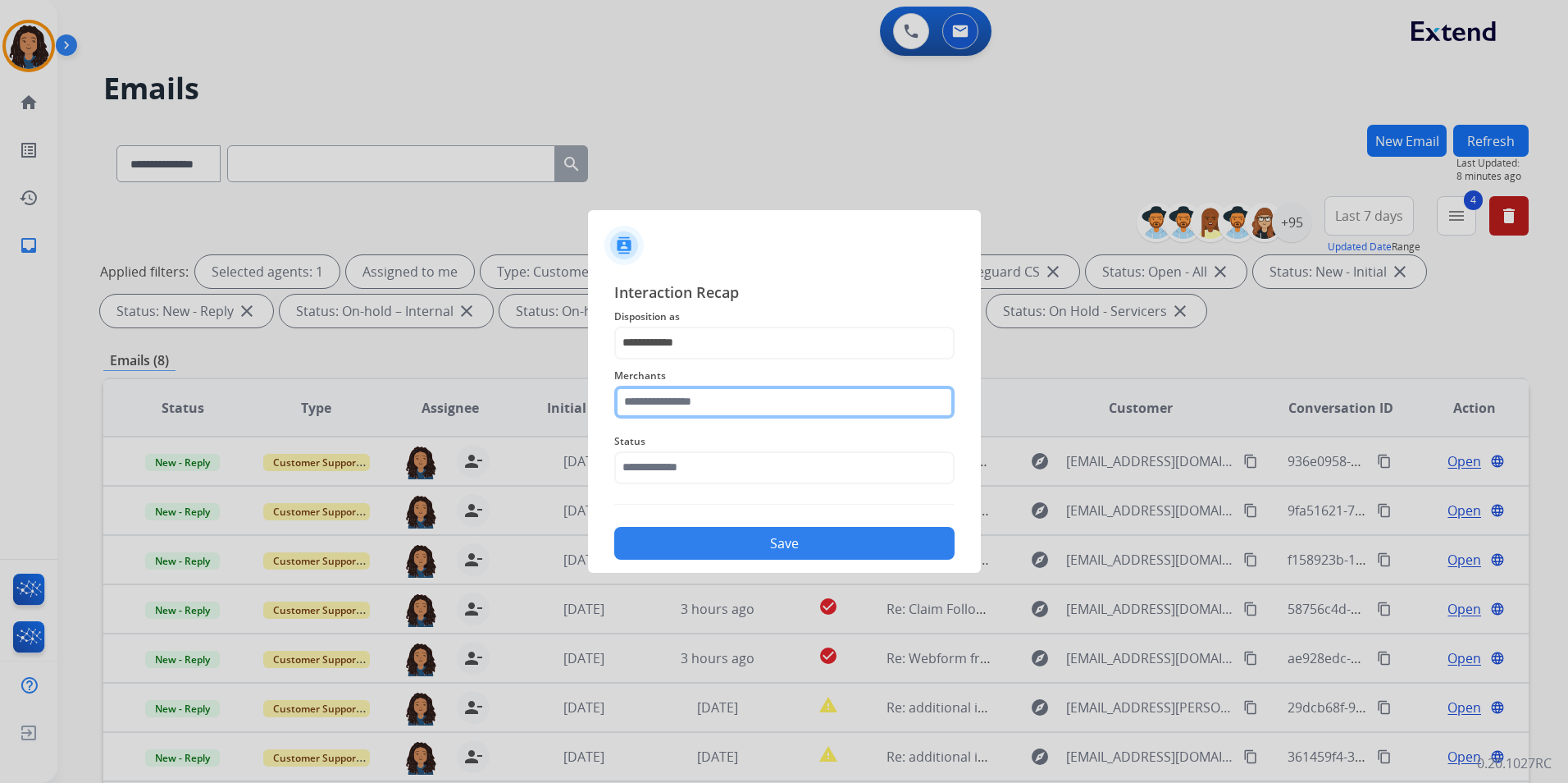
click at [710, 414] on input "text" at bounding box center [784, 403] width 340 height 33
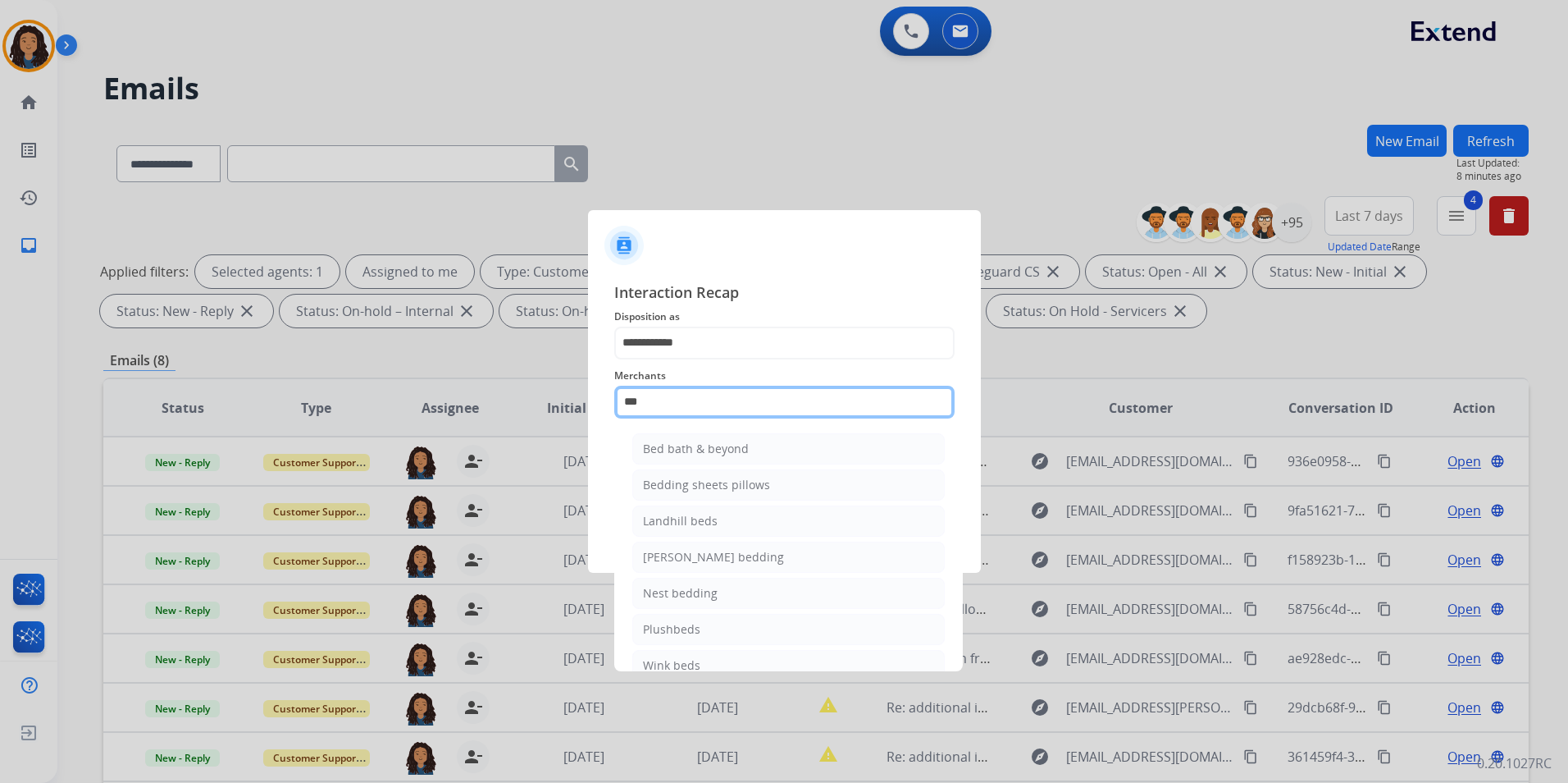
drag, startPoint x: 668, startPoint y: 396, endPoint x: 481, endPoint y: 350, distance: 192.6
click at [0, 389] on app-contact-recap-modal "**********" at bounding box center [0, 392] width 0 height 783
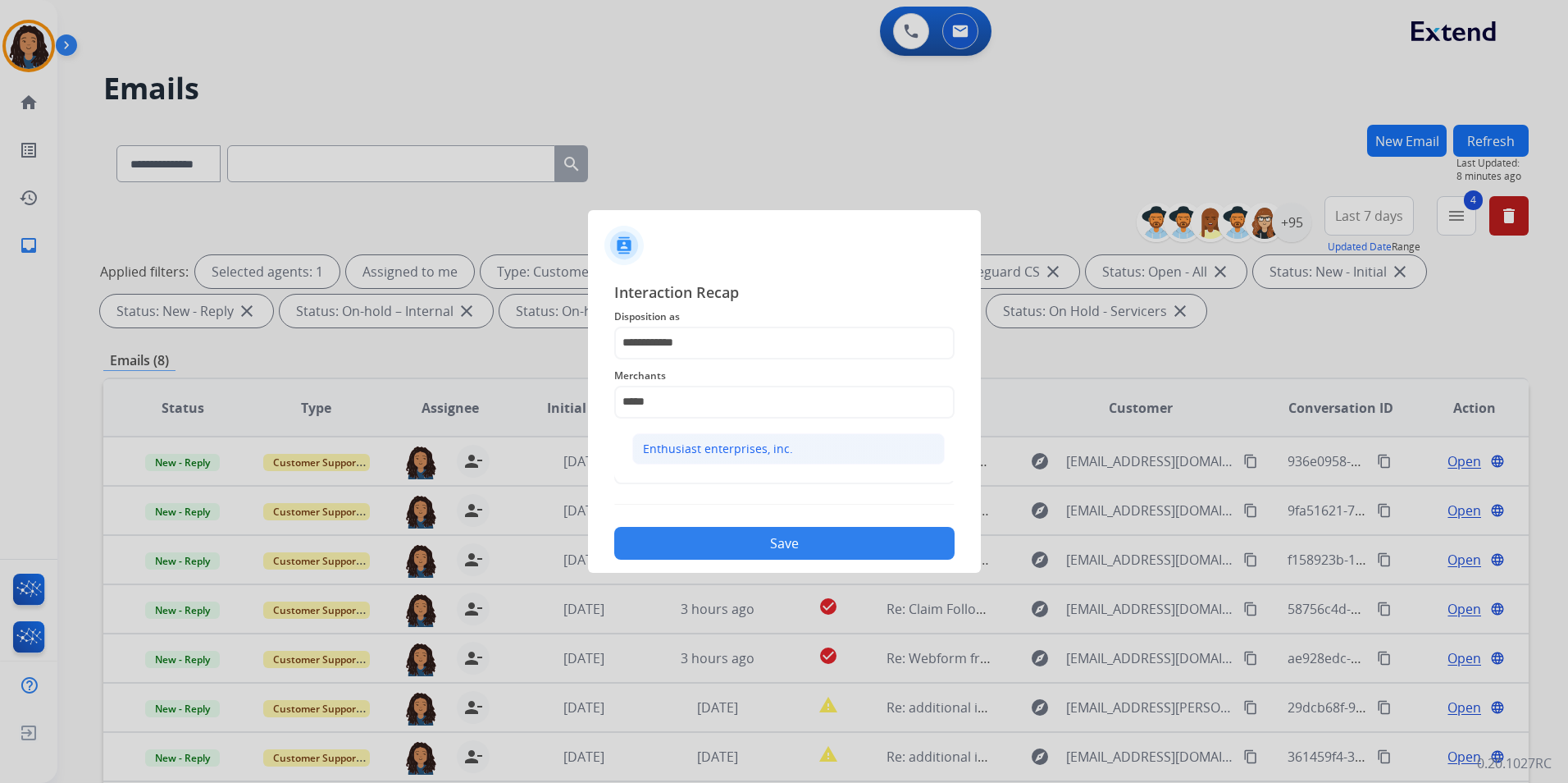
click at [713, 459] on li "Enthusiast enterprises, inc." at bounding box center [788, 448] width 313 height 31
type input "**********"
click at [705, 473] on input "text" at bounding box center [784, 468] width 340 height 33
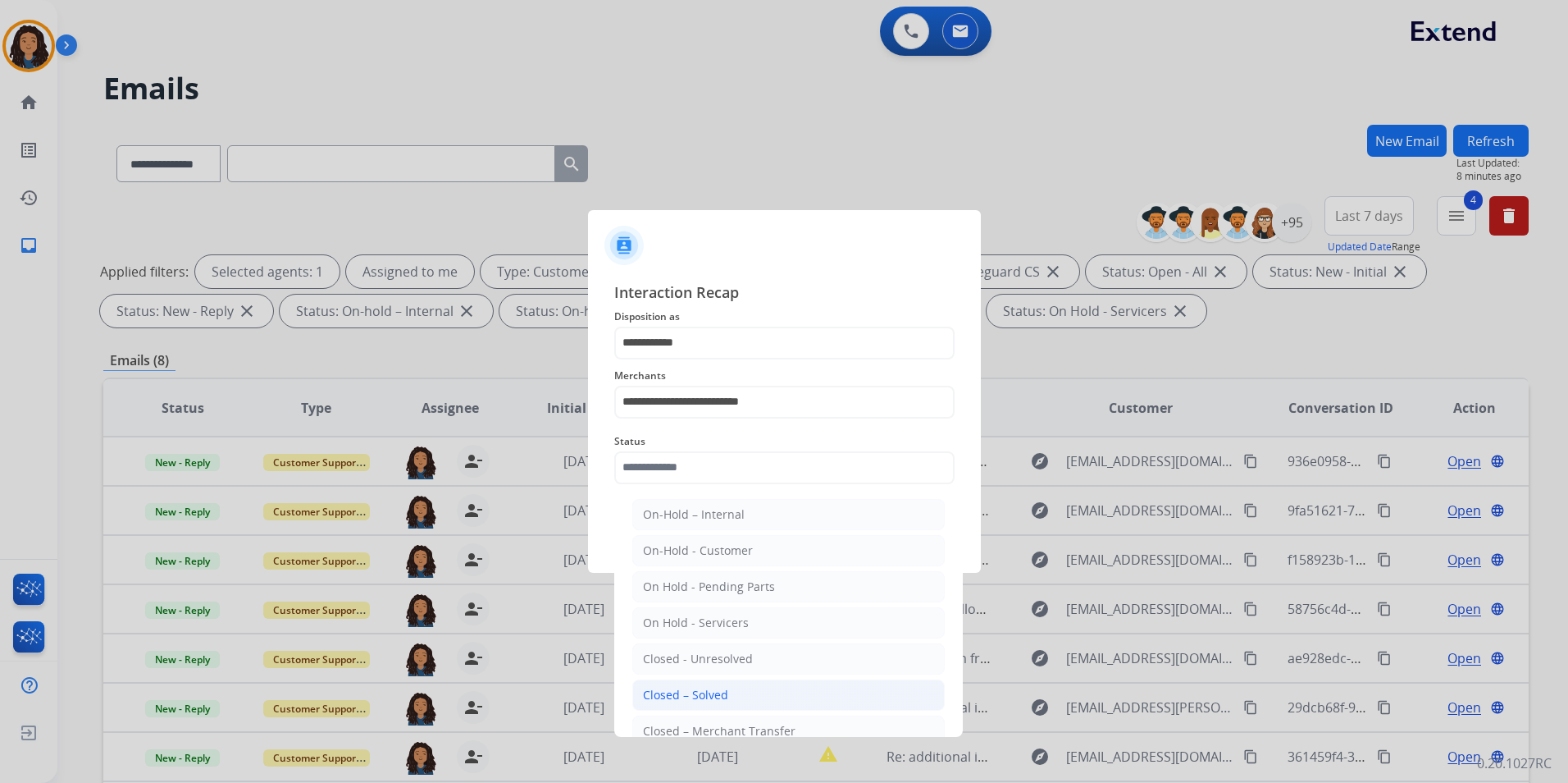
click at [716, 693] on div "Closed – Solved" at bounding box center [685, 695] width 85 height 17
type input "**********"
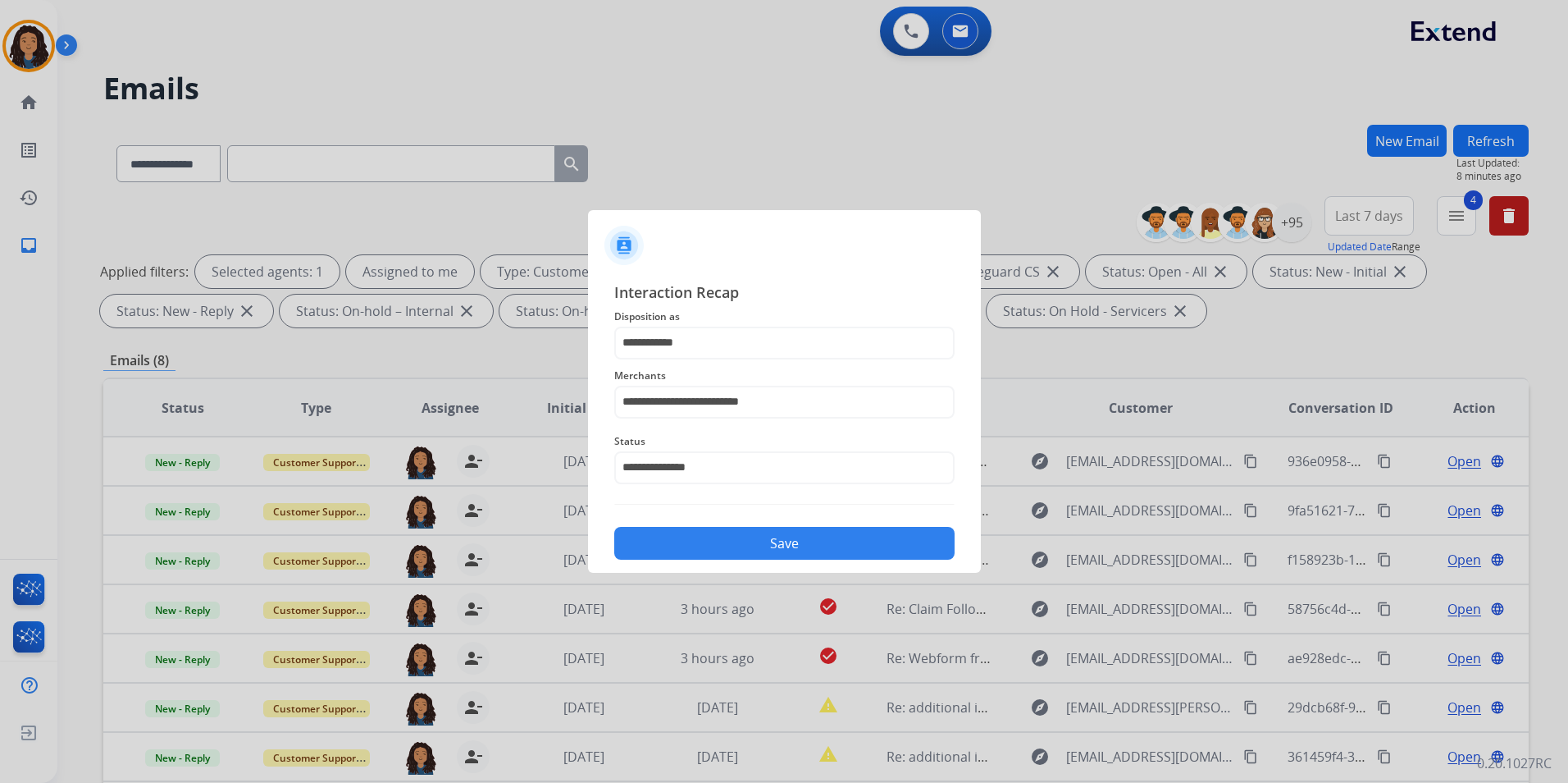
click at [742, 558] on div "Save" at bounding box center [784, 538] width 340 height 43
click at [788, 537] on button "Save" at bounding box center [784, 543] width 340 height 33
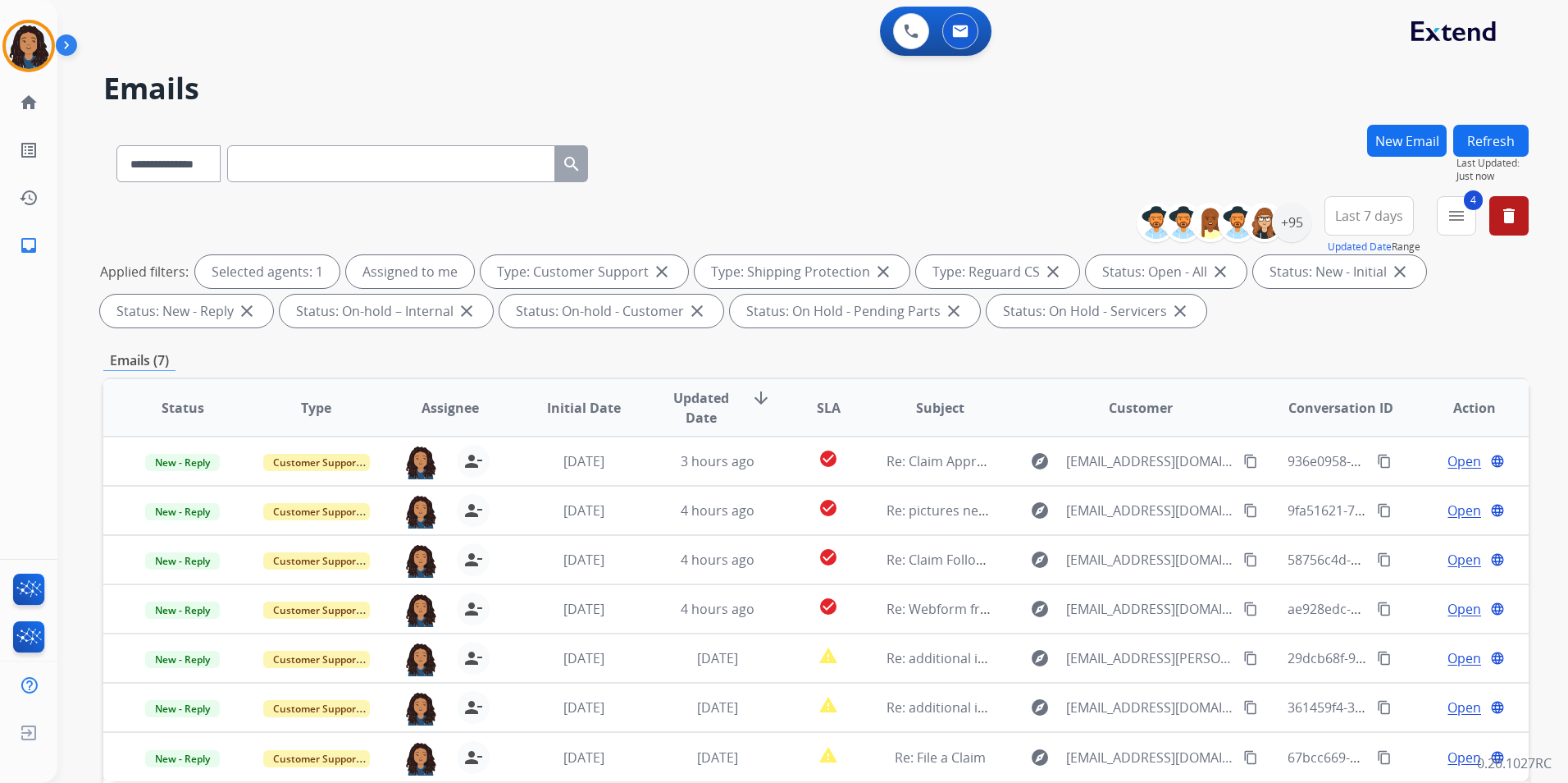
paste input "**********"
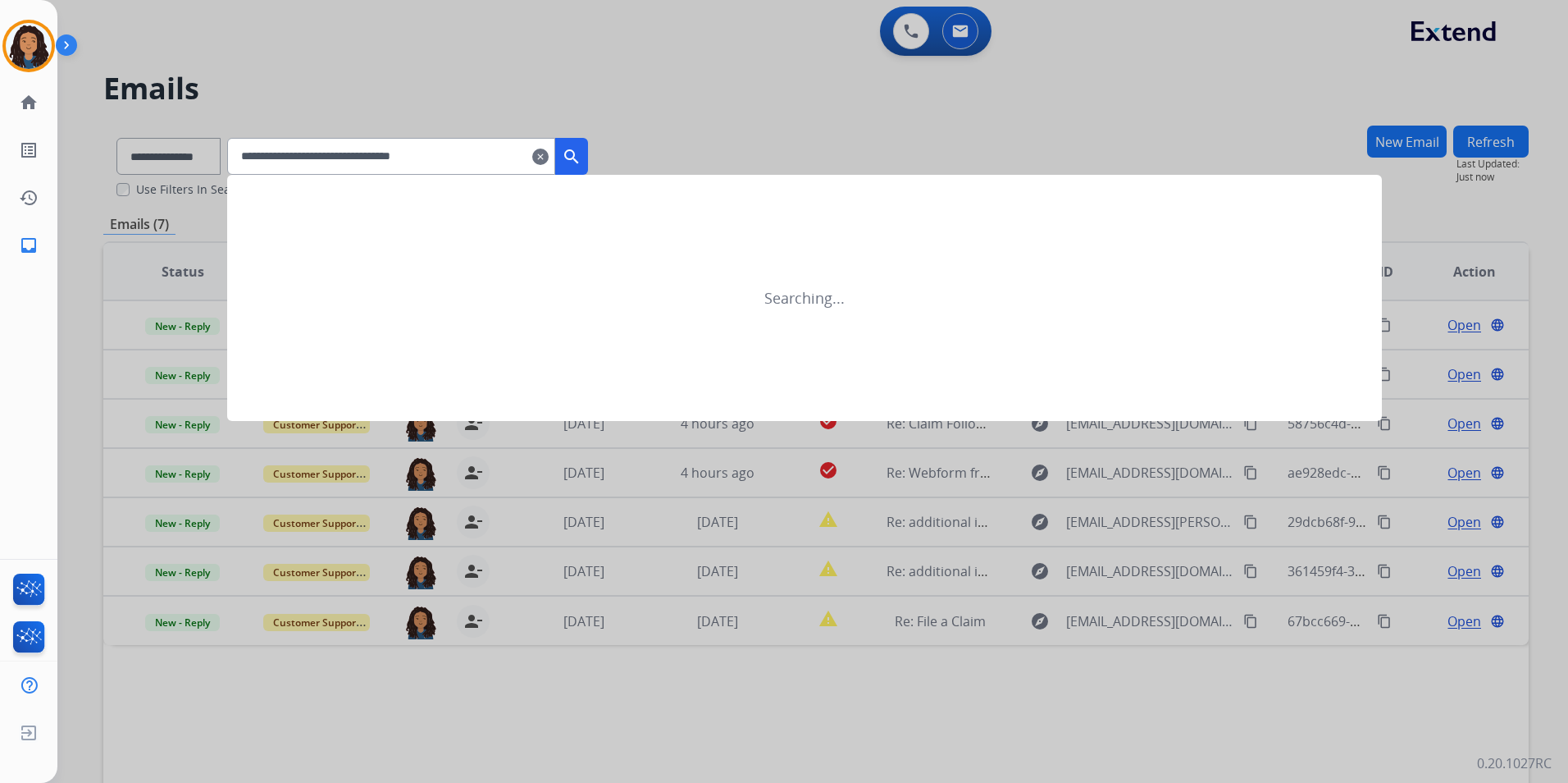
type input "**********"
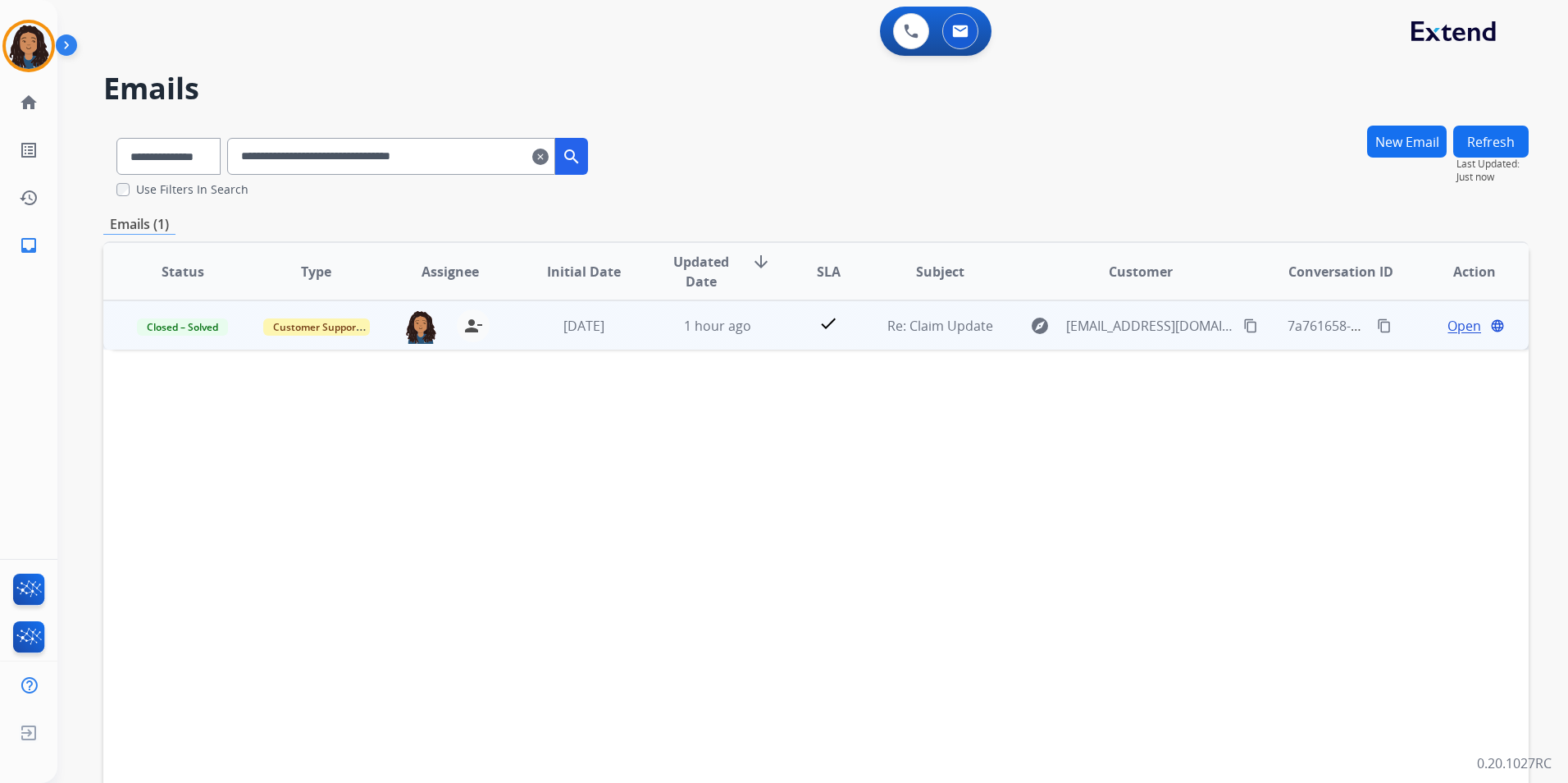
click at [1433, 327] on div "Open language" at bounding box center [1475, 325] width 106 height 19
click at [1405, 328] on td "Open language" at bounding box center [1462, 325] width 134 height 50
click at [1447, 325] on span "Open" at bounding box center [1464, 325] width 34 height 19
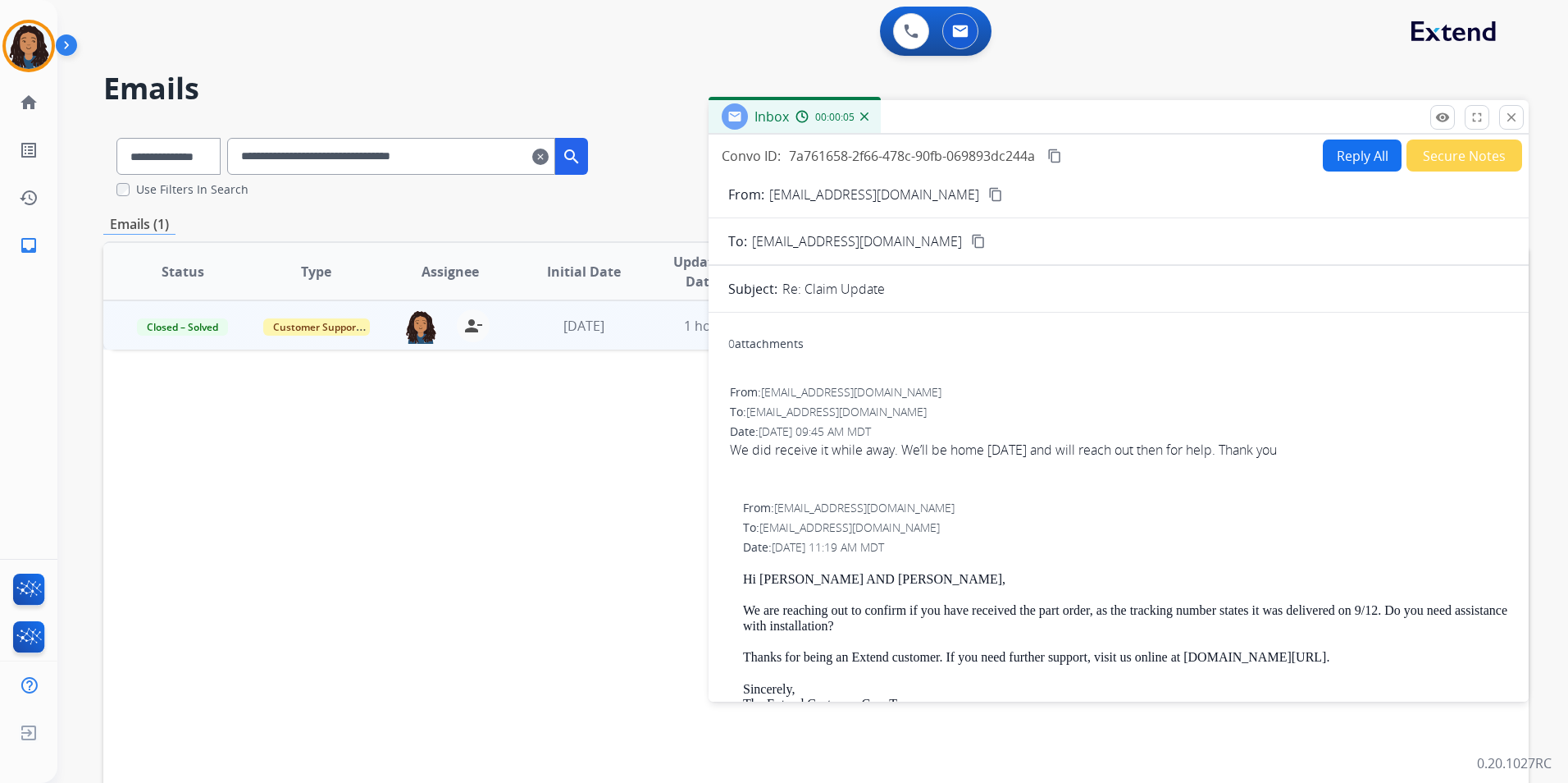
click at [1518, 115] on mat-icon "close" at bounding box center [1511, 117] width 15 height 15
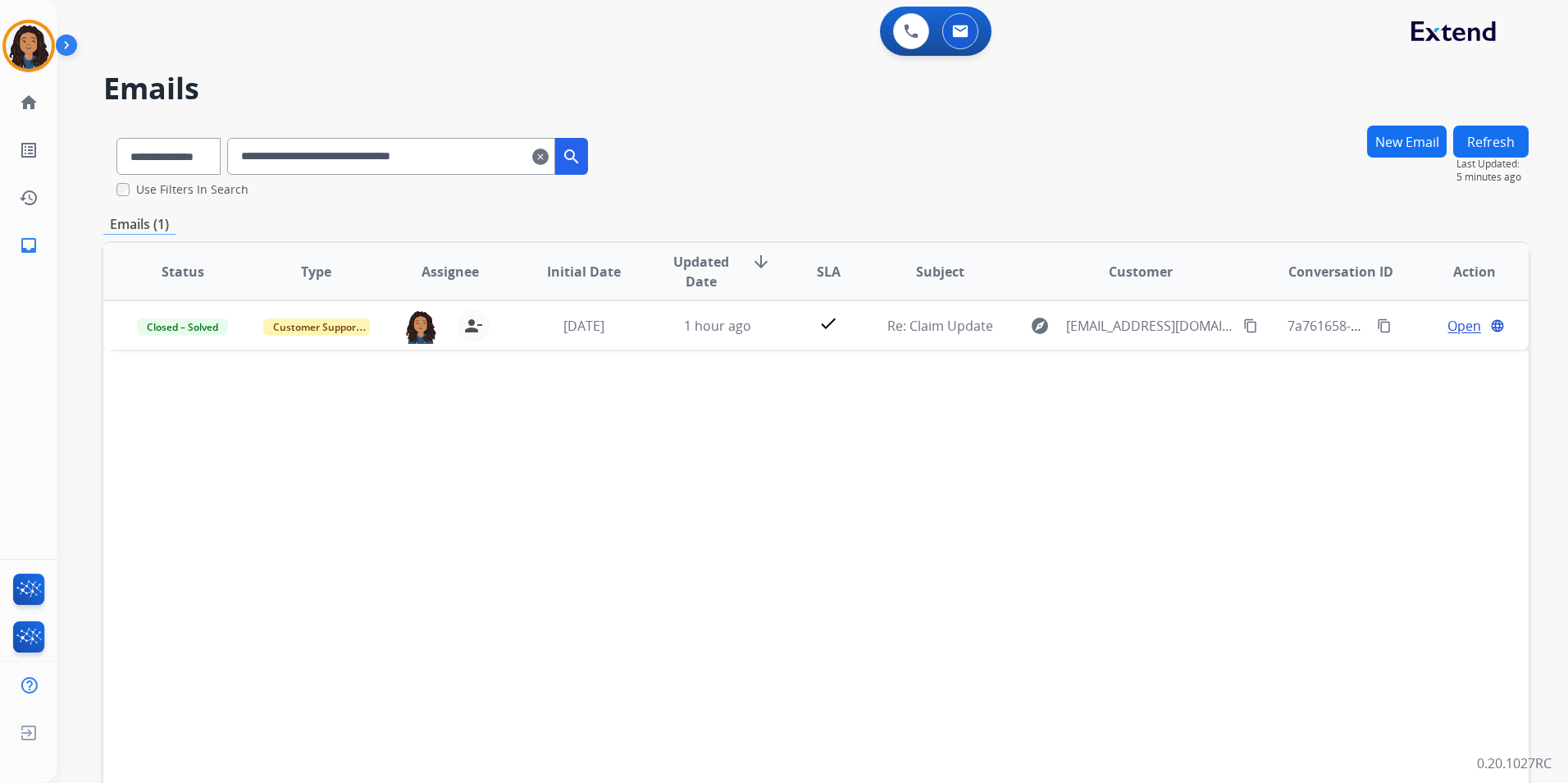
click at [549, 153] on mat-icon "clear" at bounding box center [541, 156] width 16 height 19
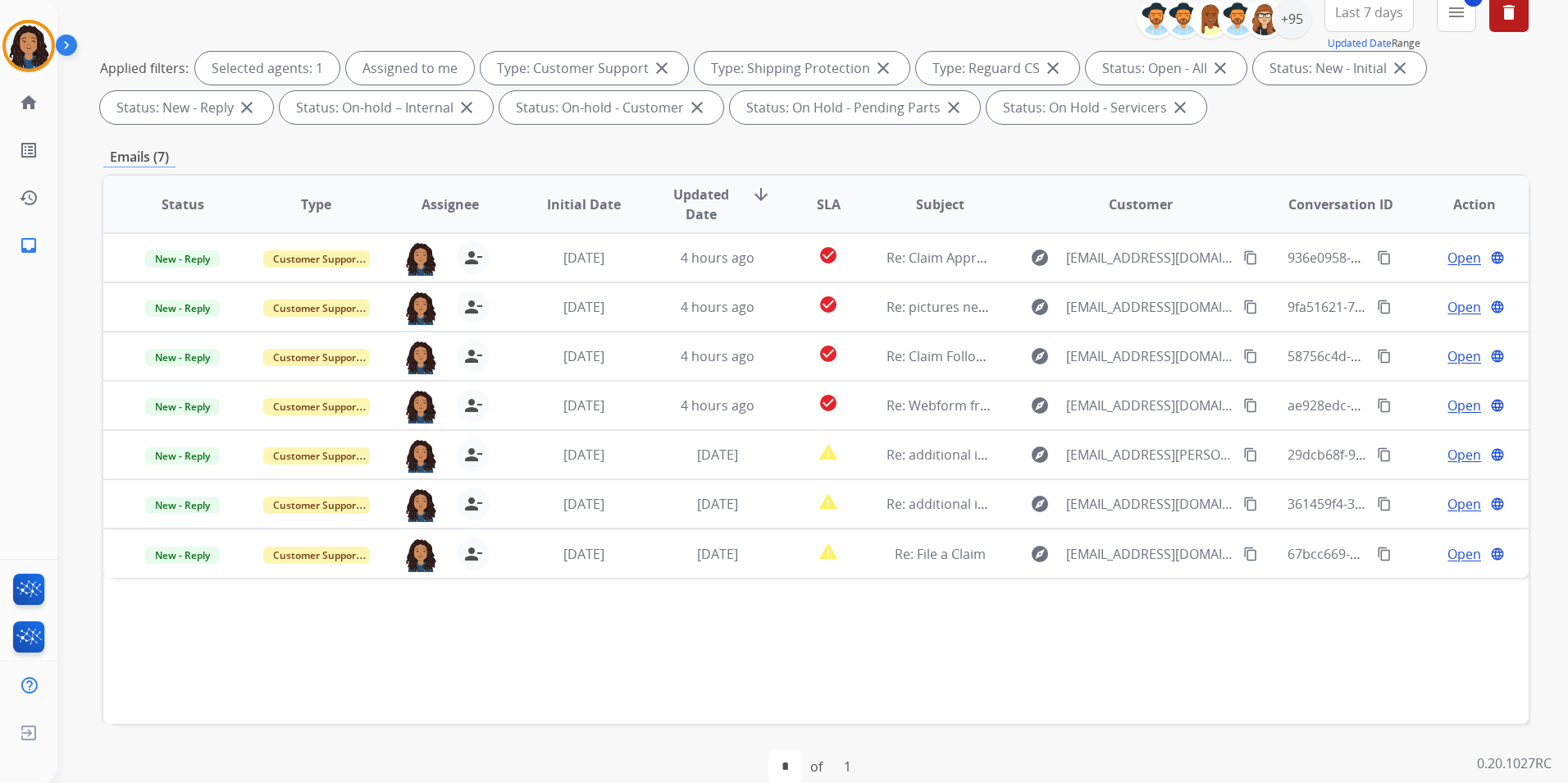
scroll to position [230, 0]
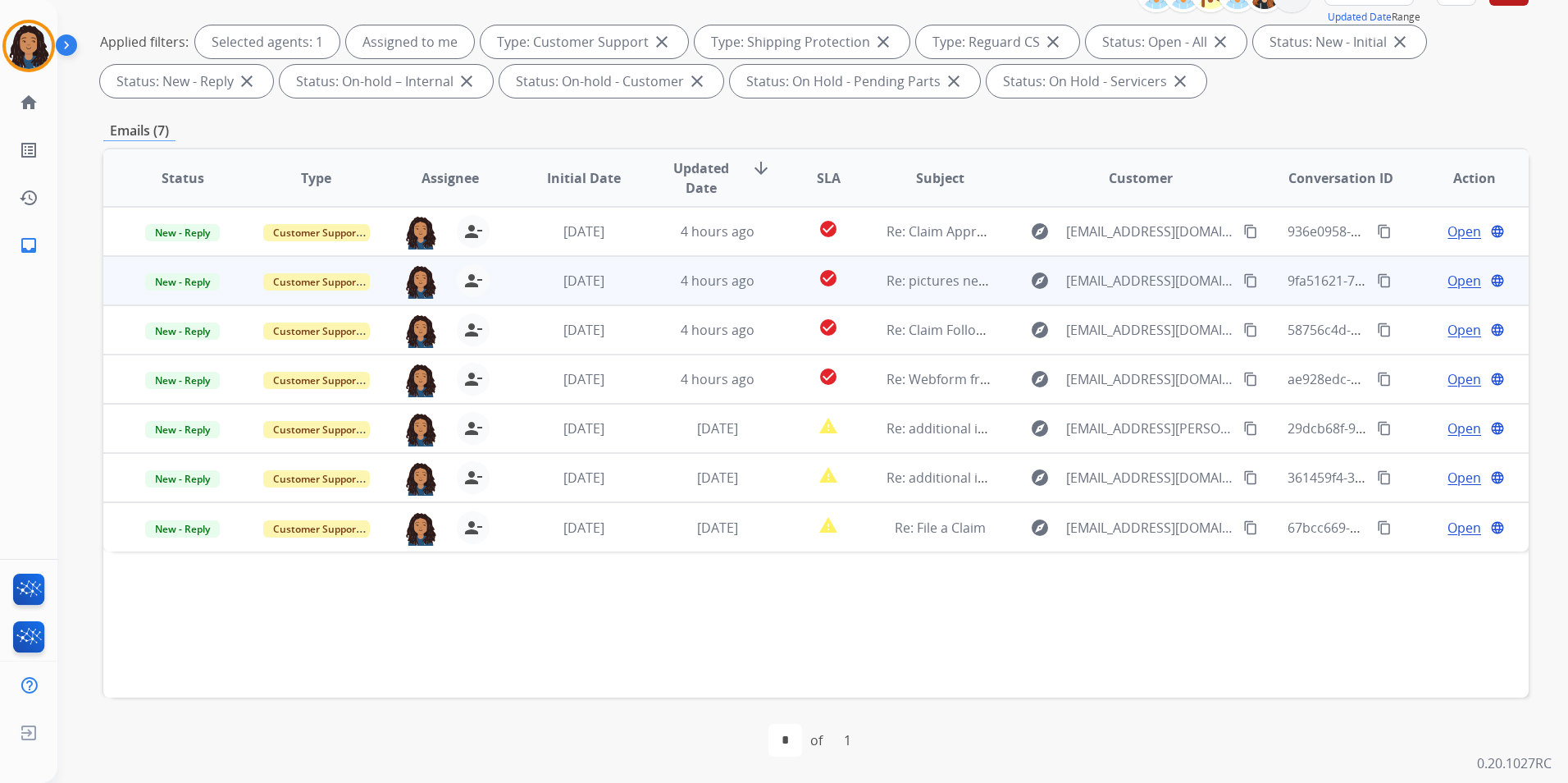
click at [1447, 284] on span "Open" at bounding box center [1464, 280] width 34 height 19
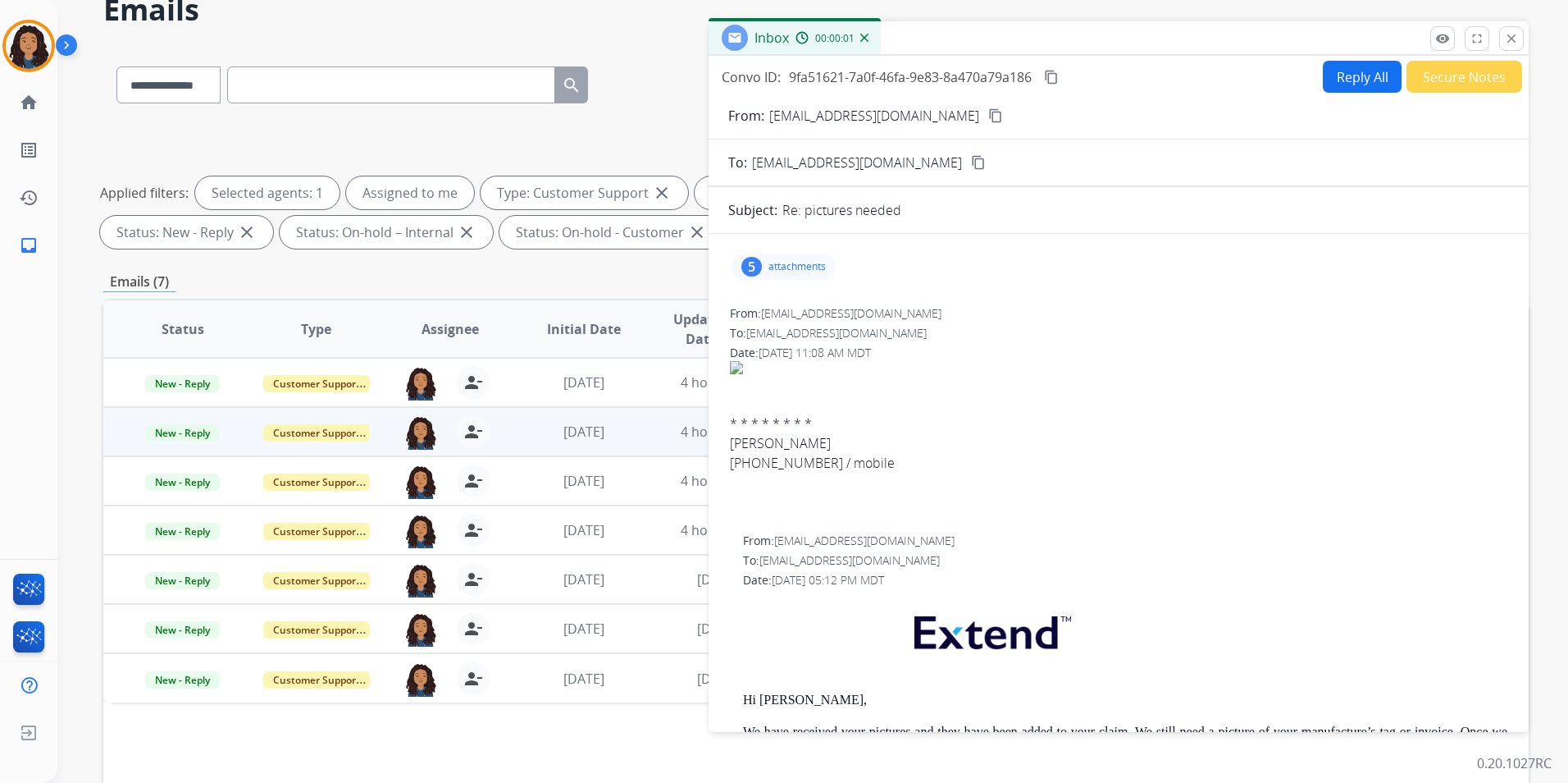
scroll to position [0, 0]
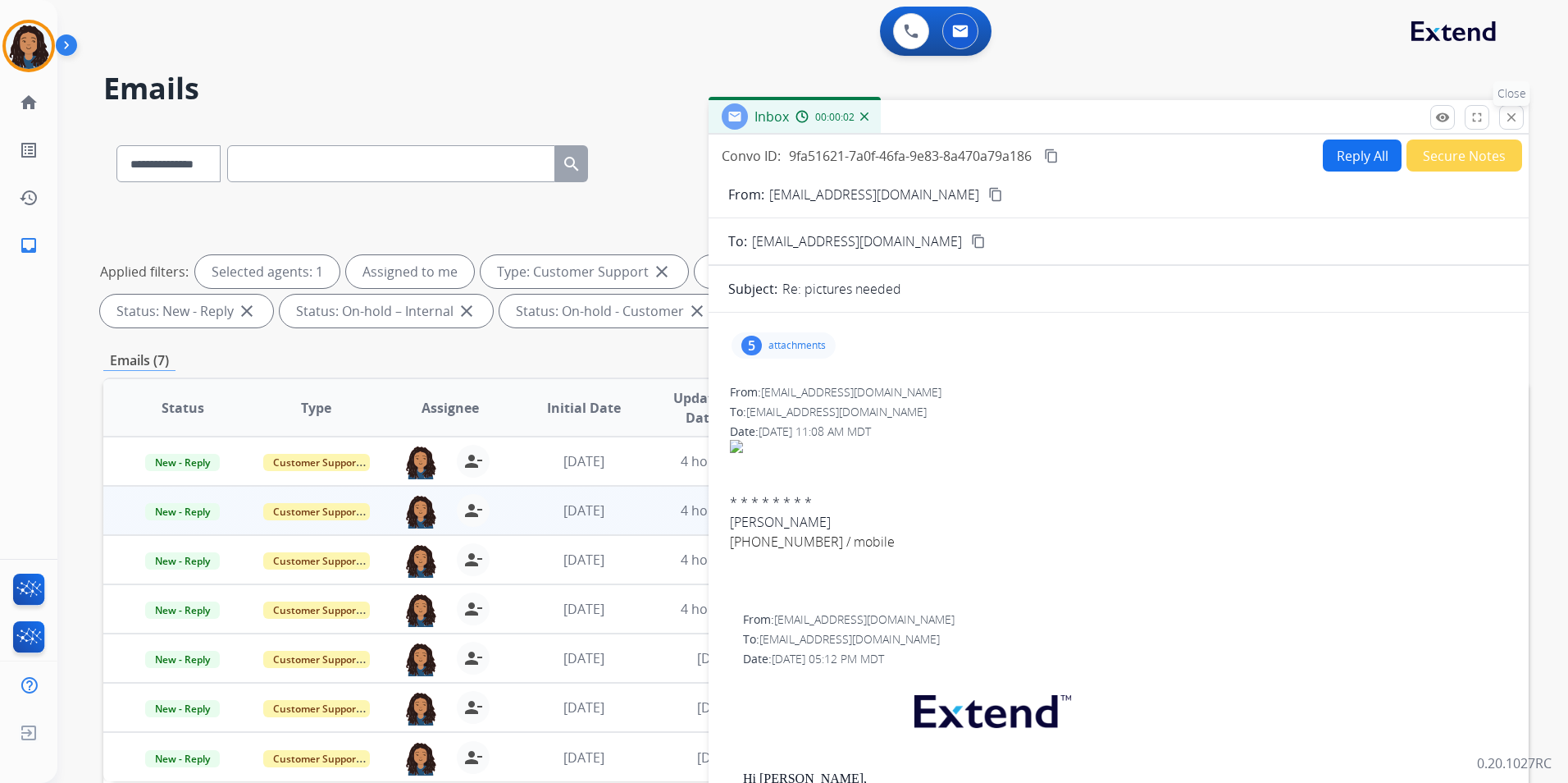
click at [1510, 120] on mat-icon "close" at bounding box center [1511, 117] width 15 height 15
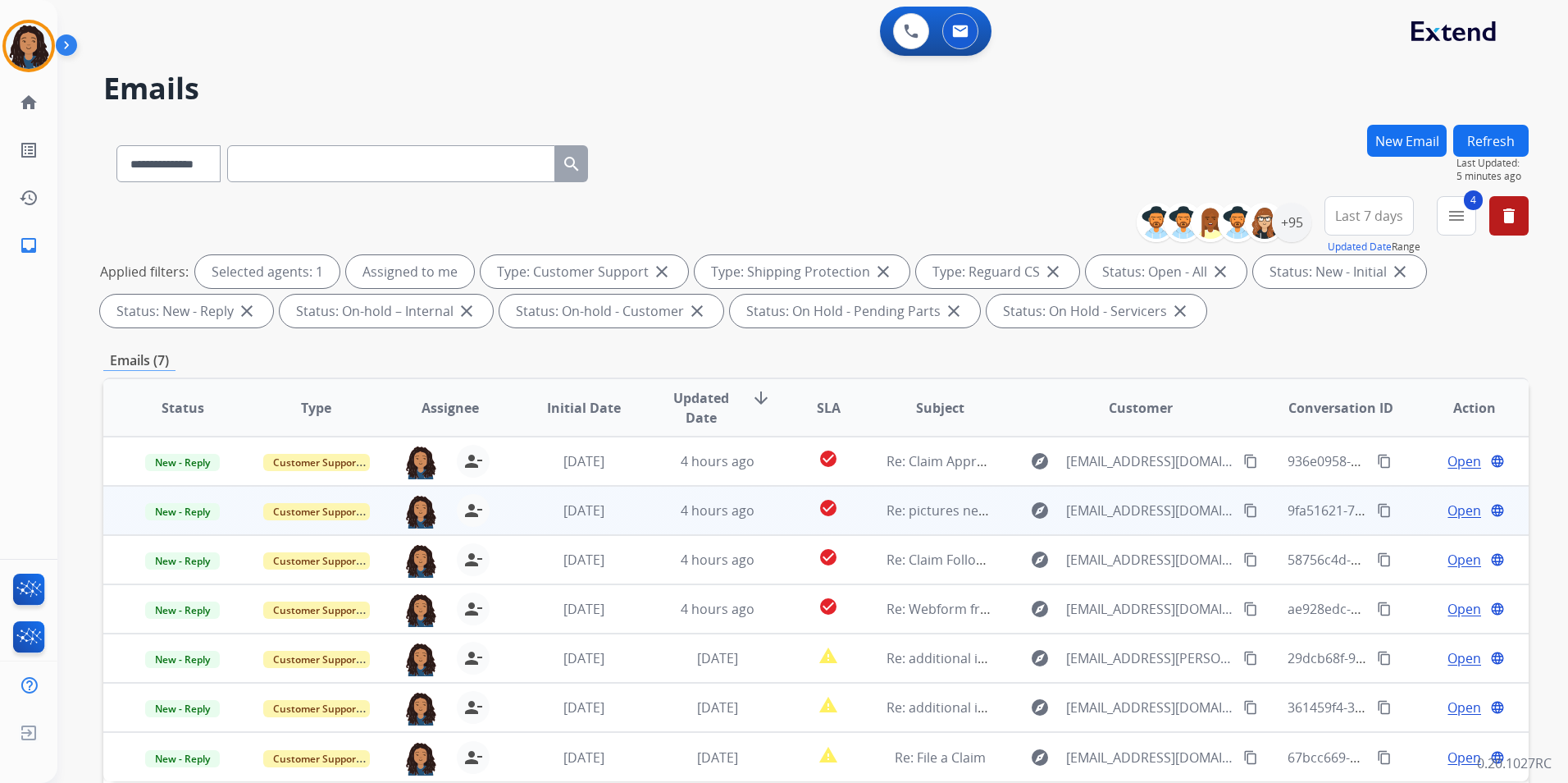
click at [1456, 509] on span "Open" at bounding box center [1464, 510] width 34 height 19
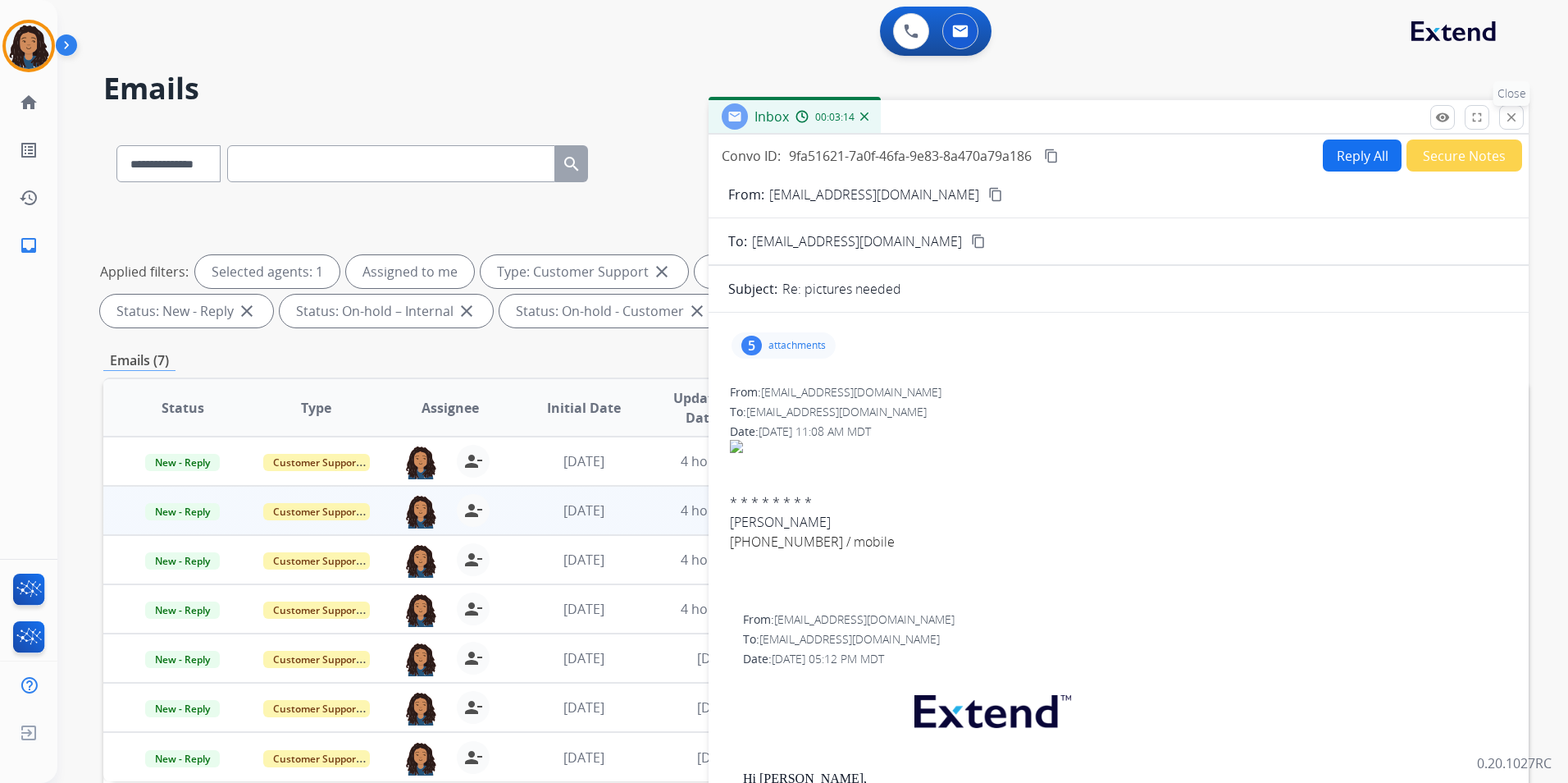
click at [1503, 116] on button "close Close" at bounding box center [1511, 117] width 25 height 25
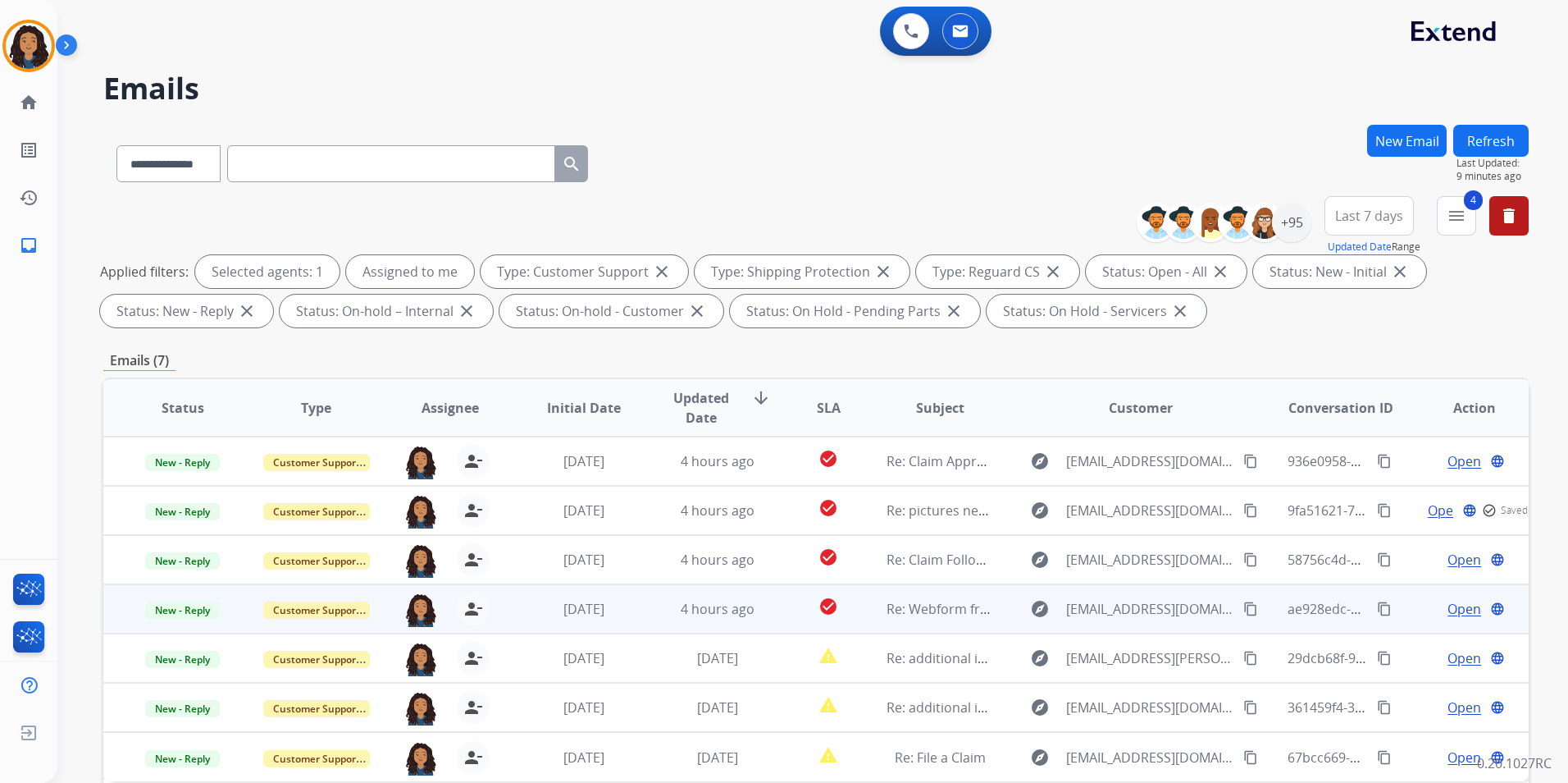
click at [1453, 604] on span "Open" at bounding box center [1464, 608] width 34 height 19
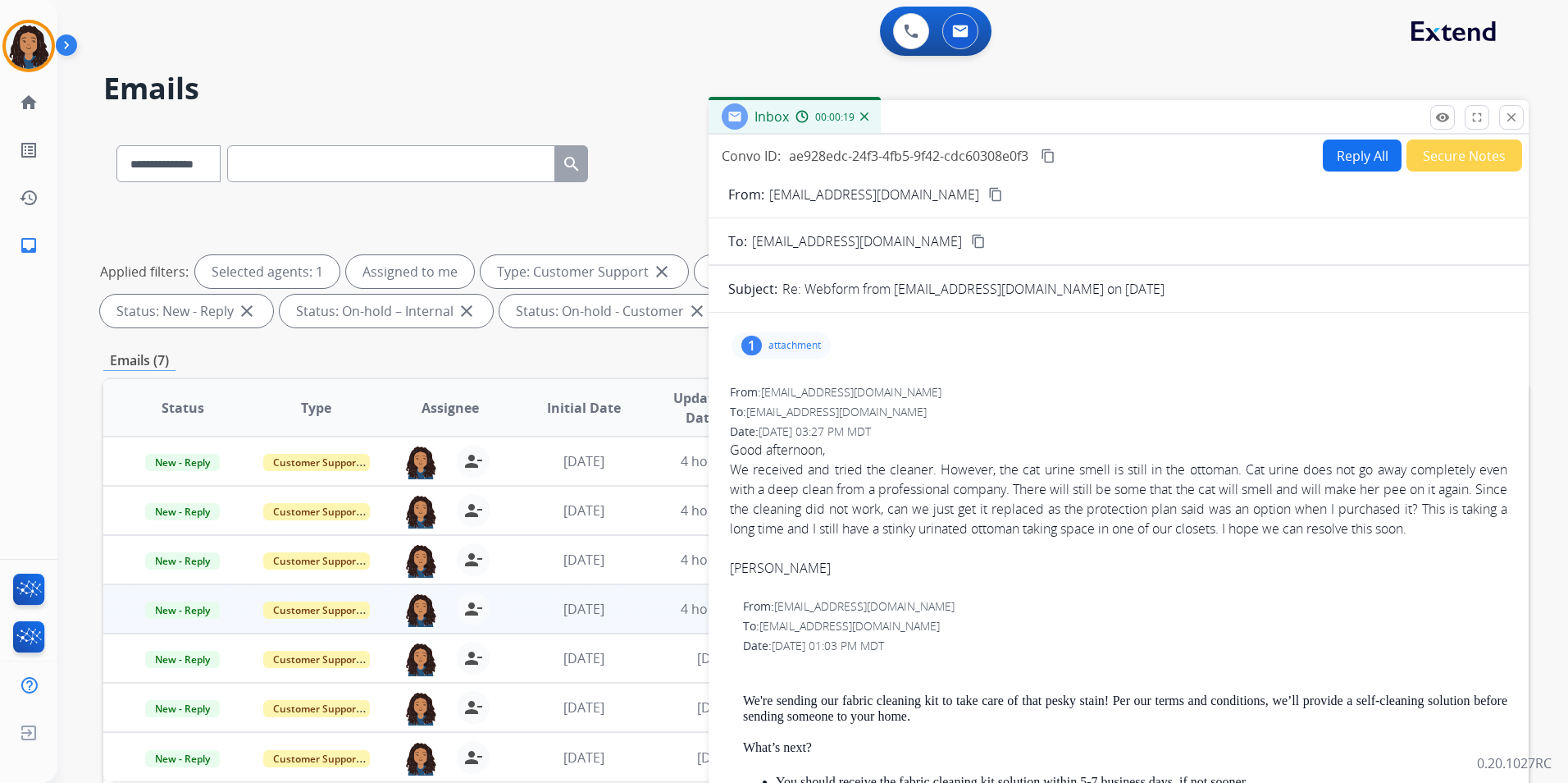
click at [1330, 159] on button "Reply All" at bounding box center [1362, 155] width 79 height 32
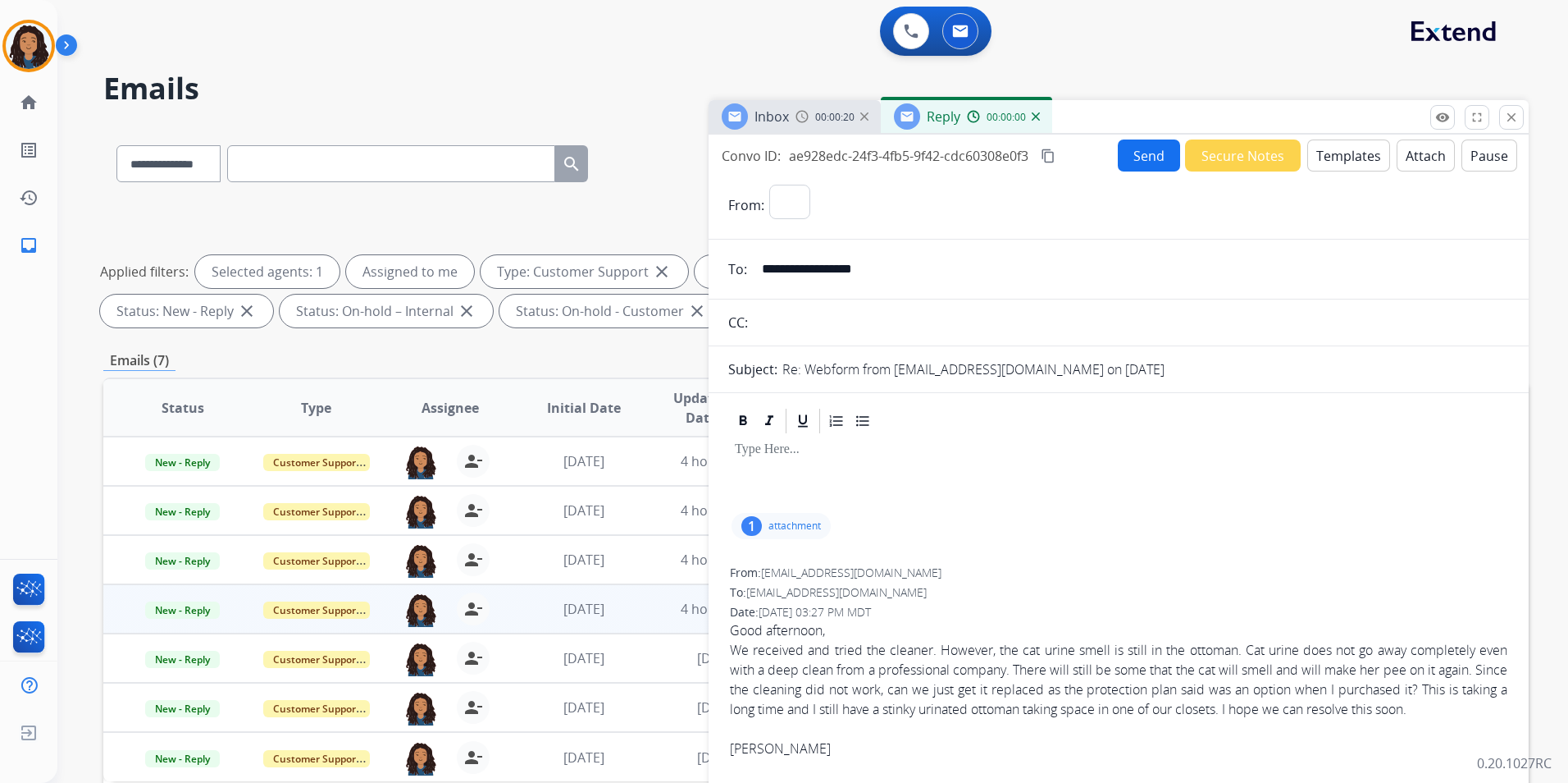
select select "**********"
click at [976, 121] on img at bounding box center [973, 116] width 13 height 13
click at [800, 124] on div "Inbox 00:00:52" at bounding box center [795, 116] width 172 height 33
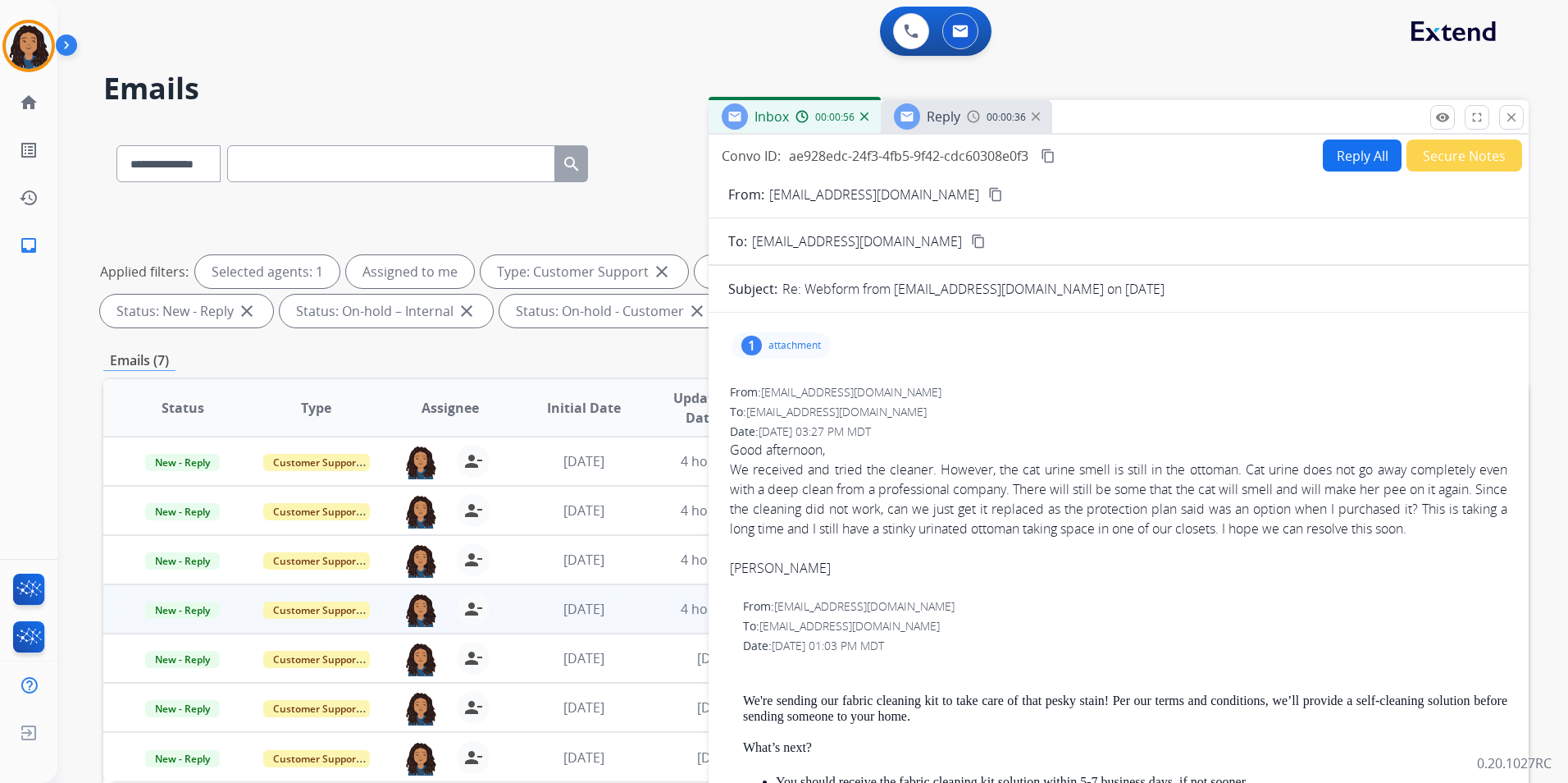
click at [916, 119] on div at bounding box center [906, 116] width 27 height 27
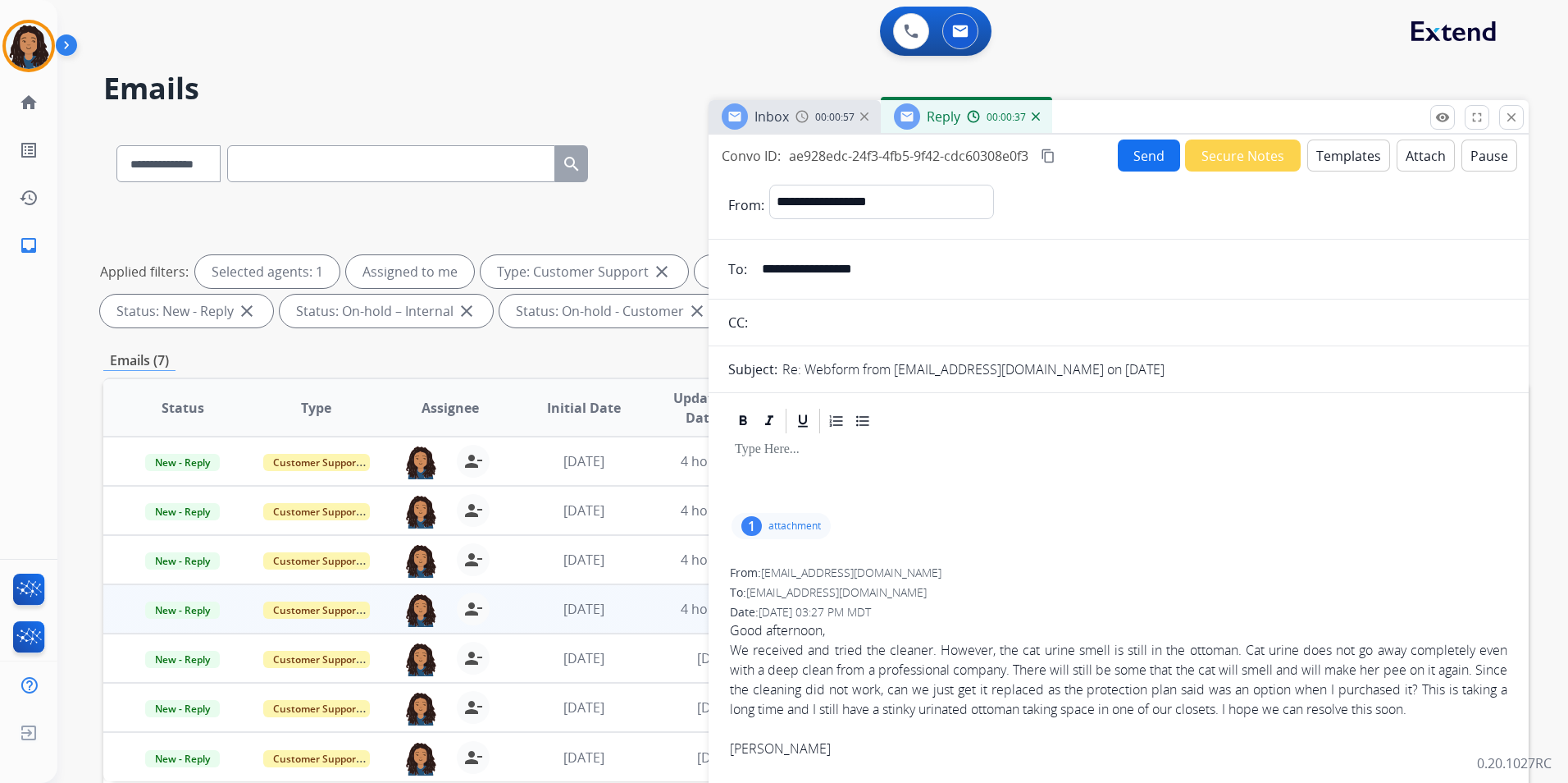
click at [1327, 161] on button "Templates" at bounding box center [1348, 155] width 82 height 32
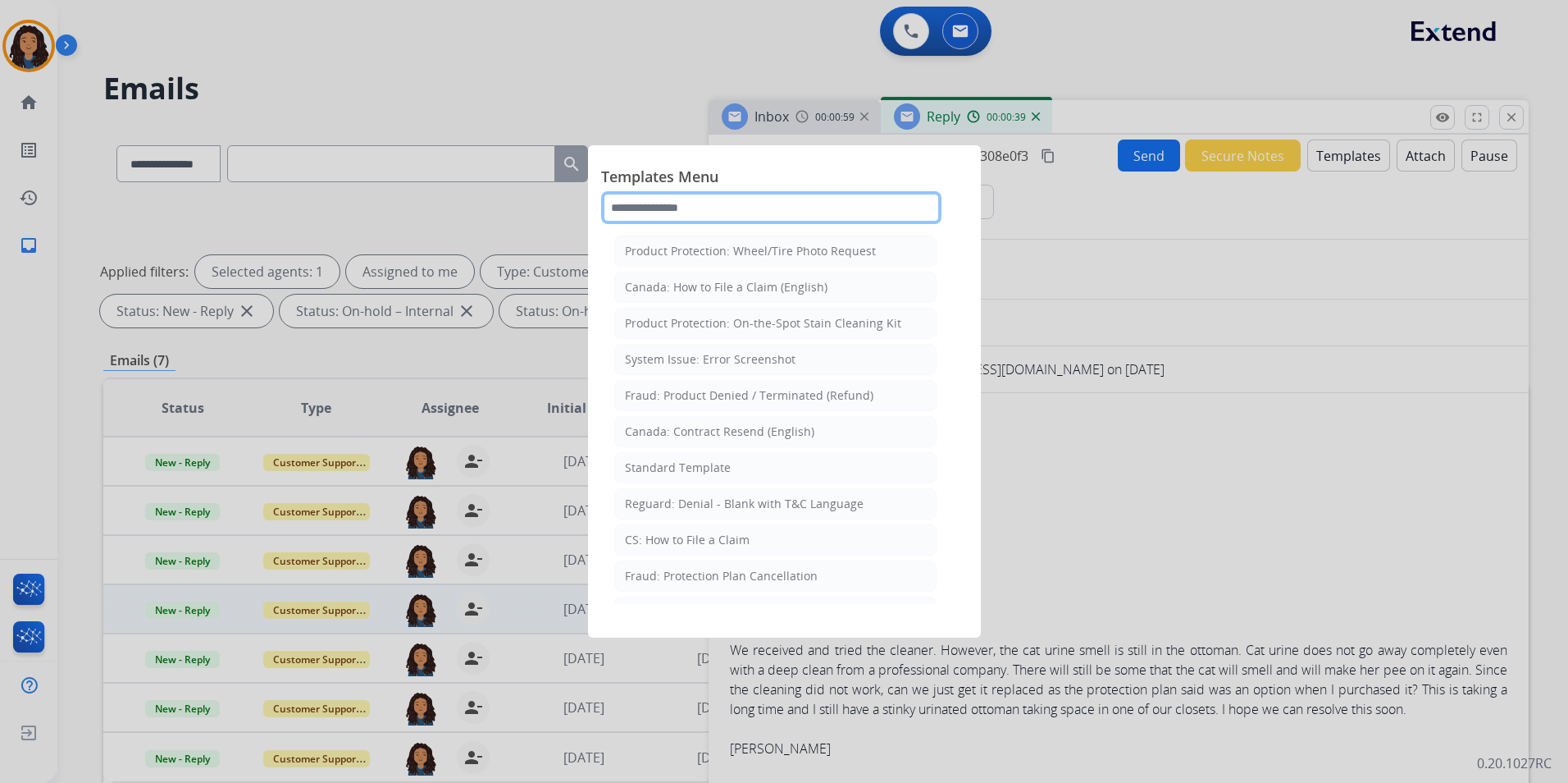
click at [762, 199] on input "text" at bounding box center [771, 207] width 340 height 33
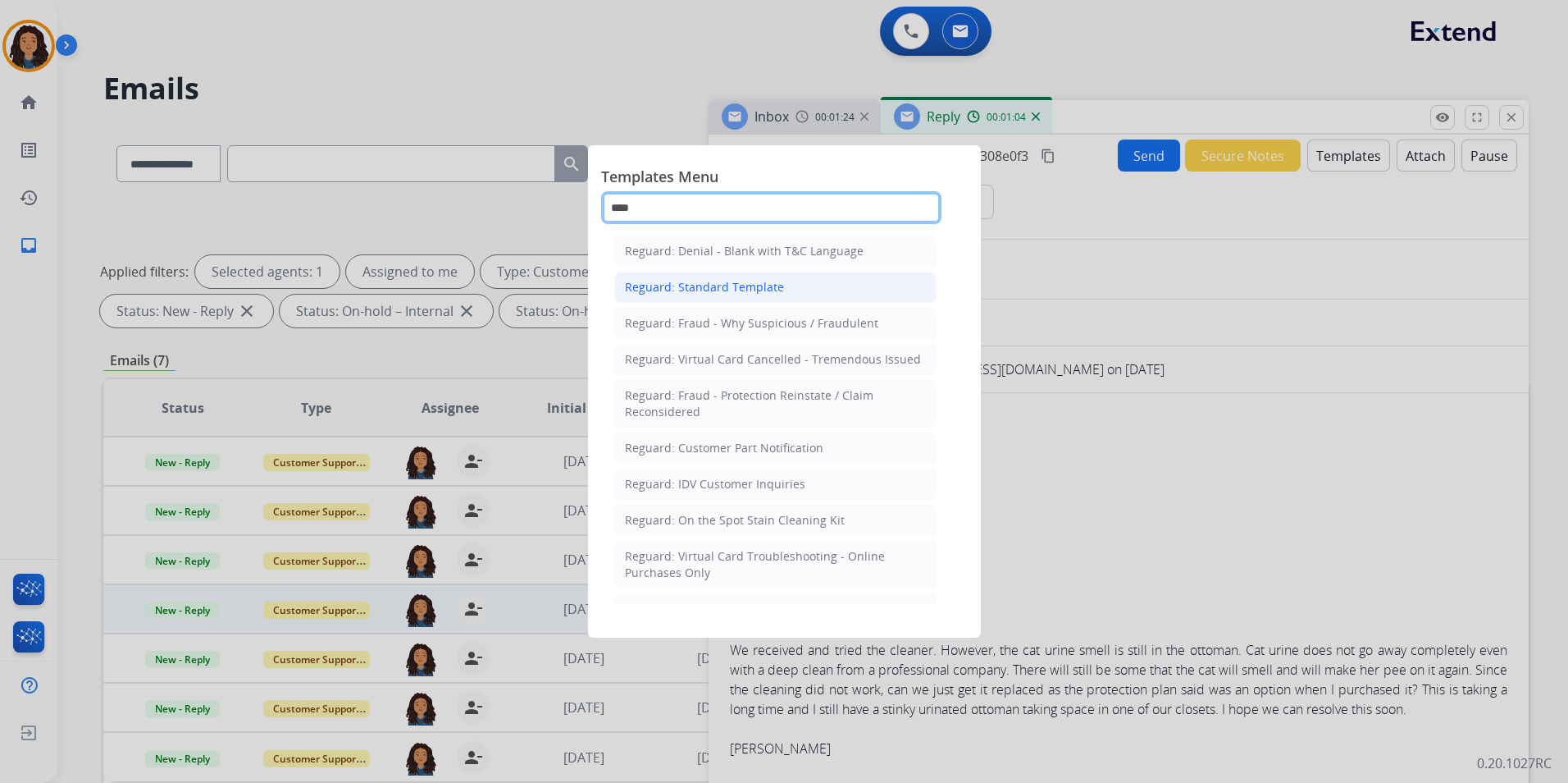
type input "****"
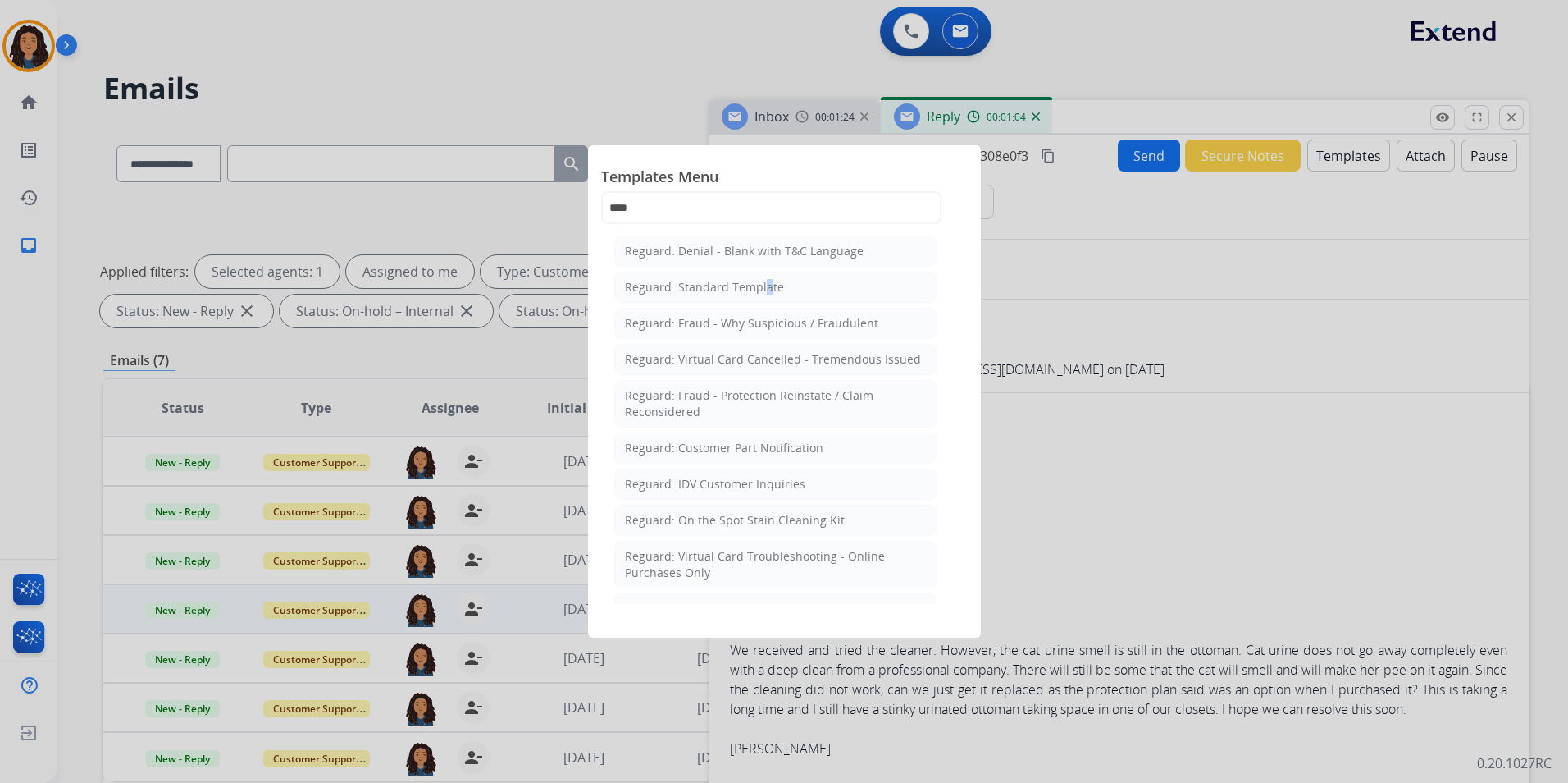
click at [760, 289] on div "Reguard: Standard Template" at bounding box center [705, 287] width 159 height 17
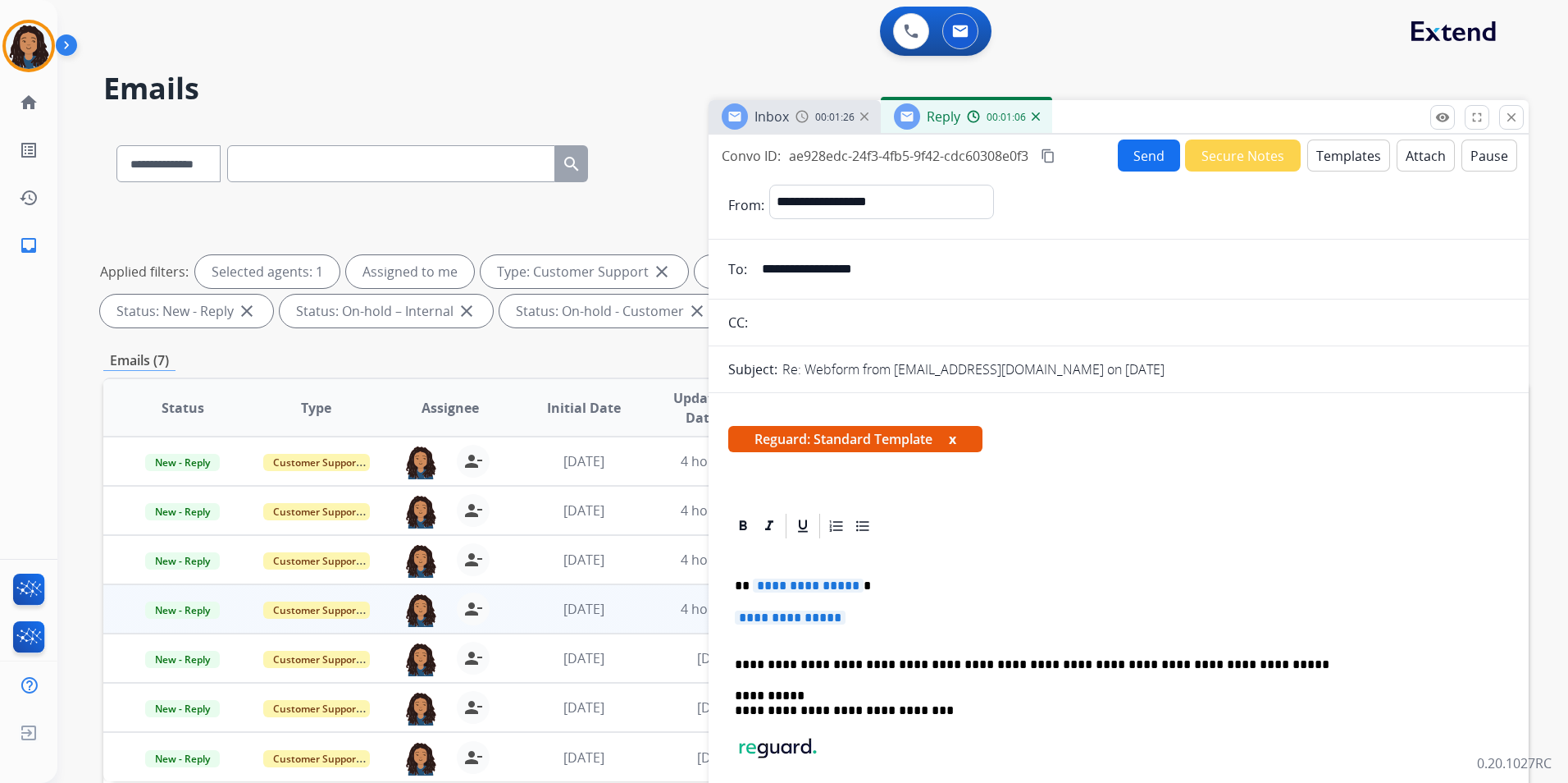
click at [817, 589] on span "**********" at bounding box center [807, 585] width 111 height 14
click at [814, 621] on span "**********" at bounding box center [790, 617] width 111 height 14
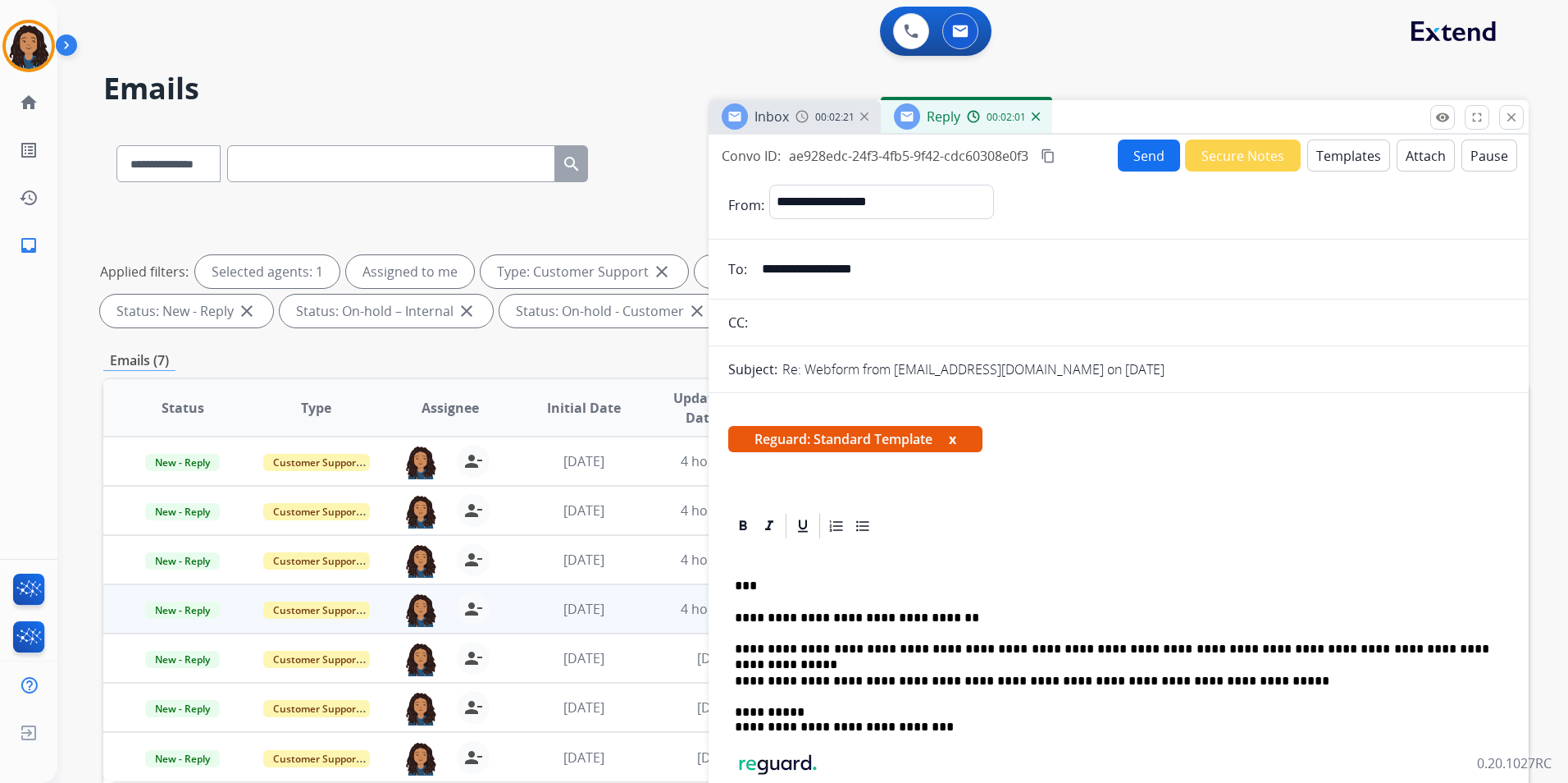
click at [1139, 157] on button "Send" at bounding box center [1149, 155] width 62 height 32
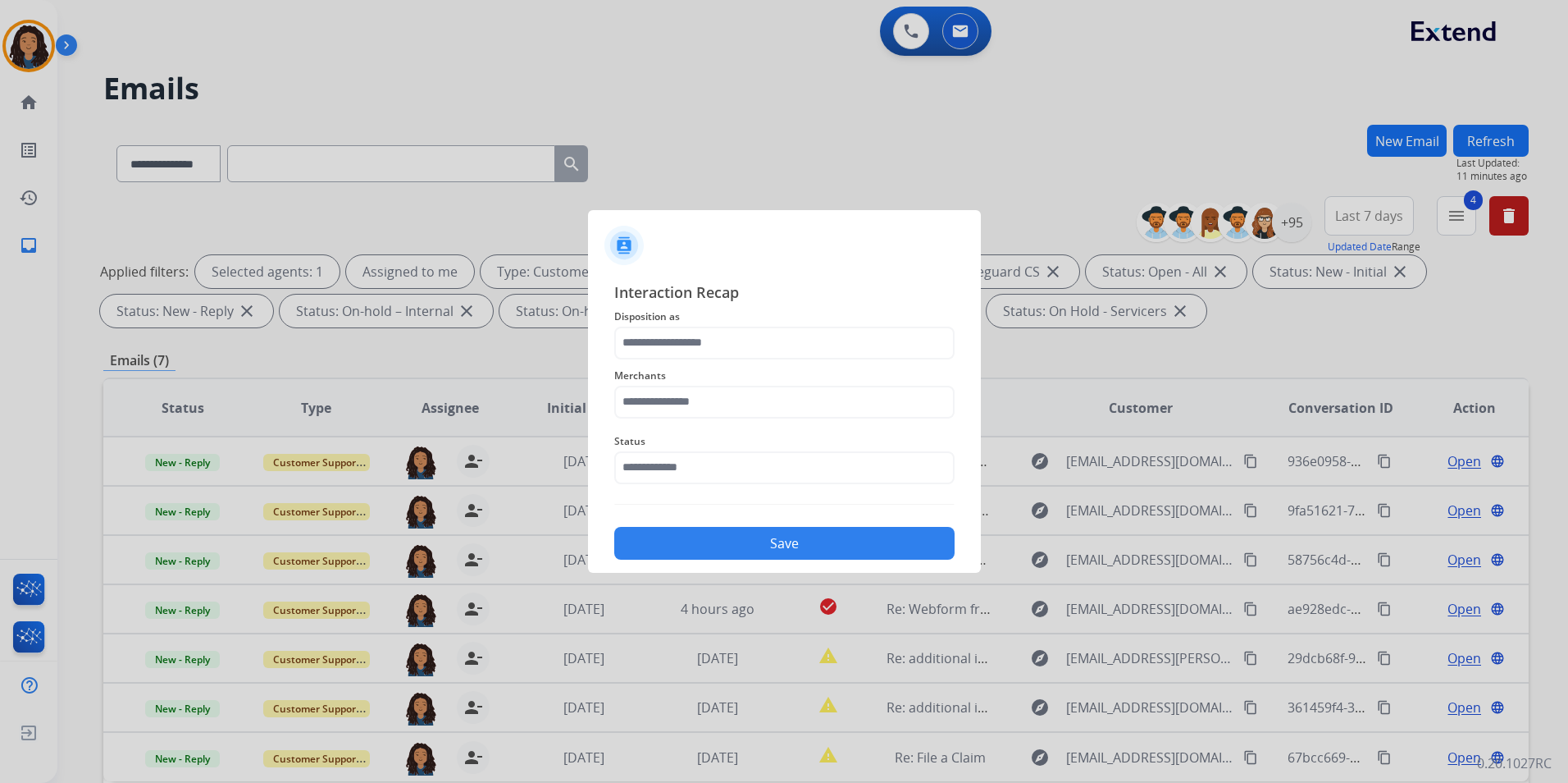
click at [830, 325] on div "Interaction Recap Disposition as Merchants Status Save" at bounding box center [784, 420] width 340 height 280
click at [821, 339] on input "text" at bounding box center [784, 343] width 340 height 33
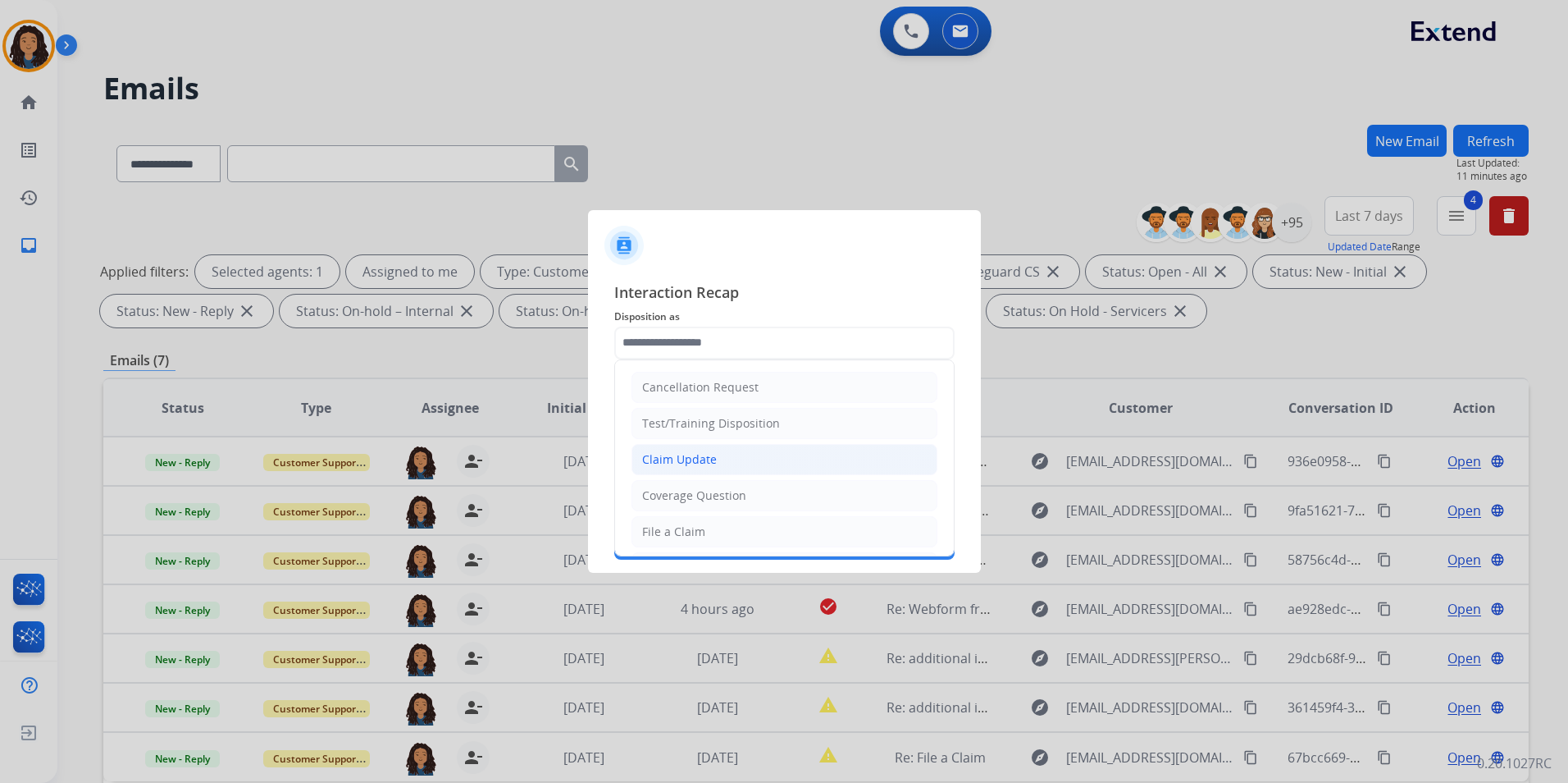
click at [675, 465] on div "Claim Update" at bounding box center [679, 459] width 74 height 17
type input "**********"
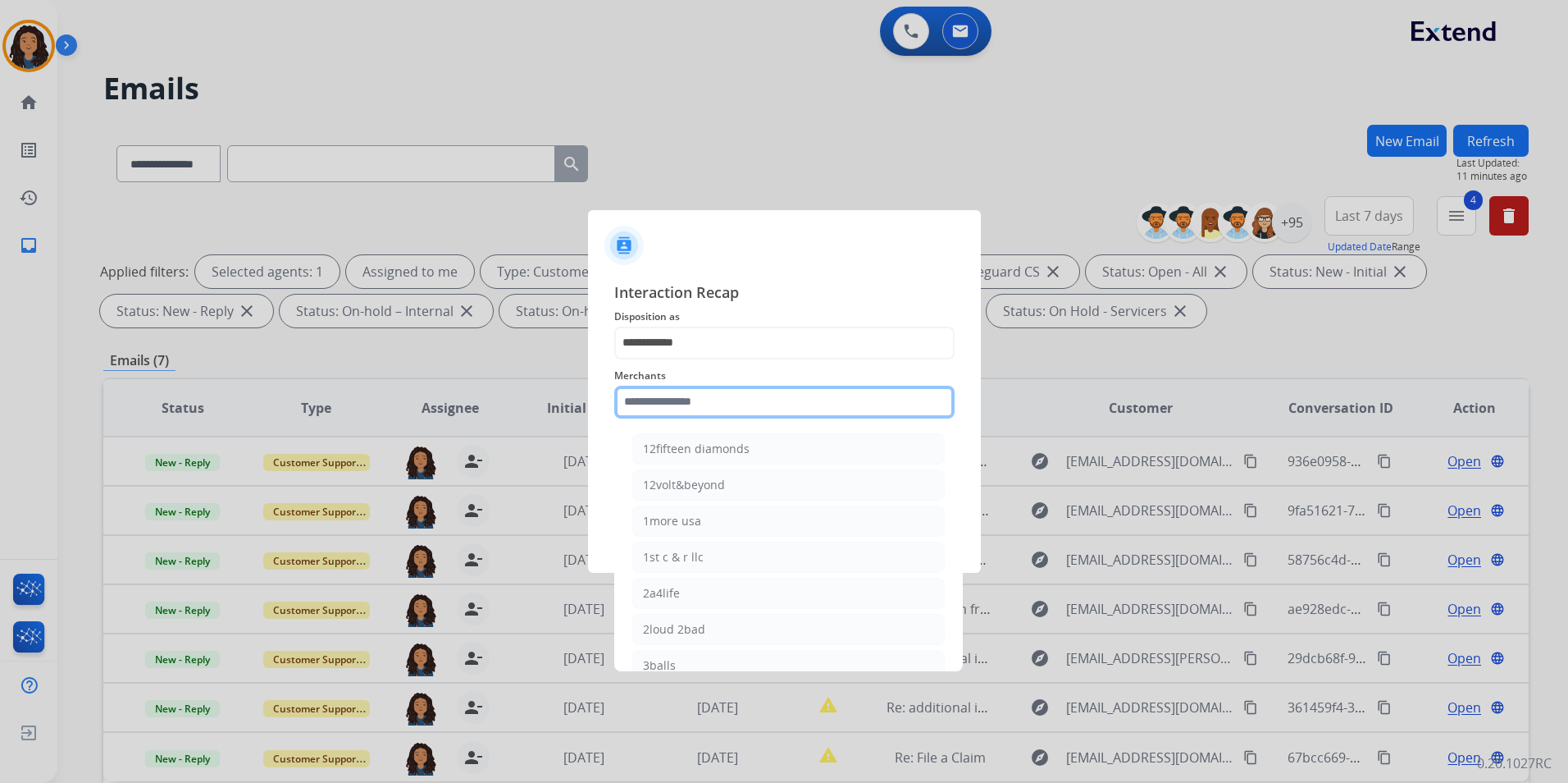
click at [666, 403] on input "text" at bounding box center [784, 403] width 340 height 33
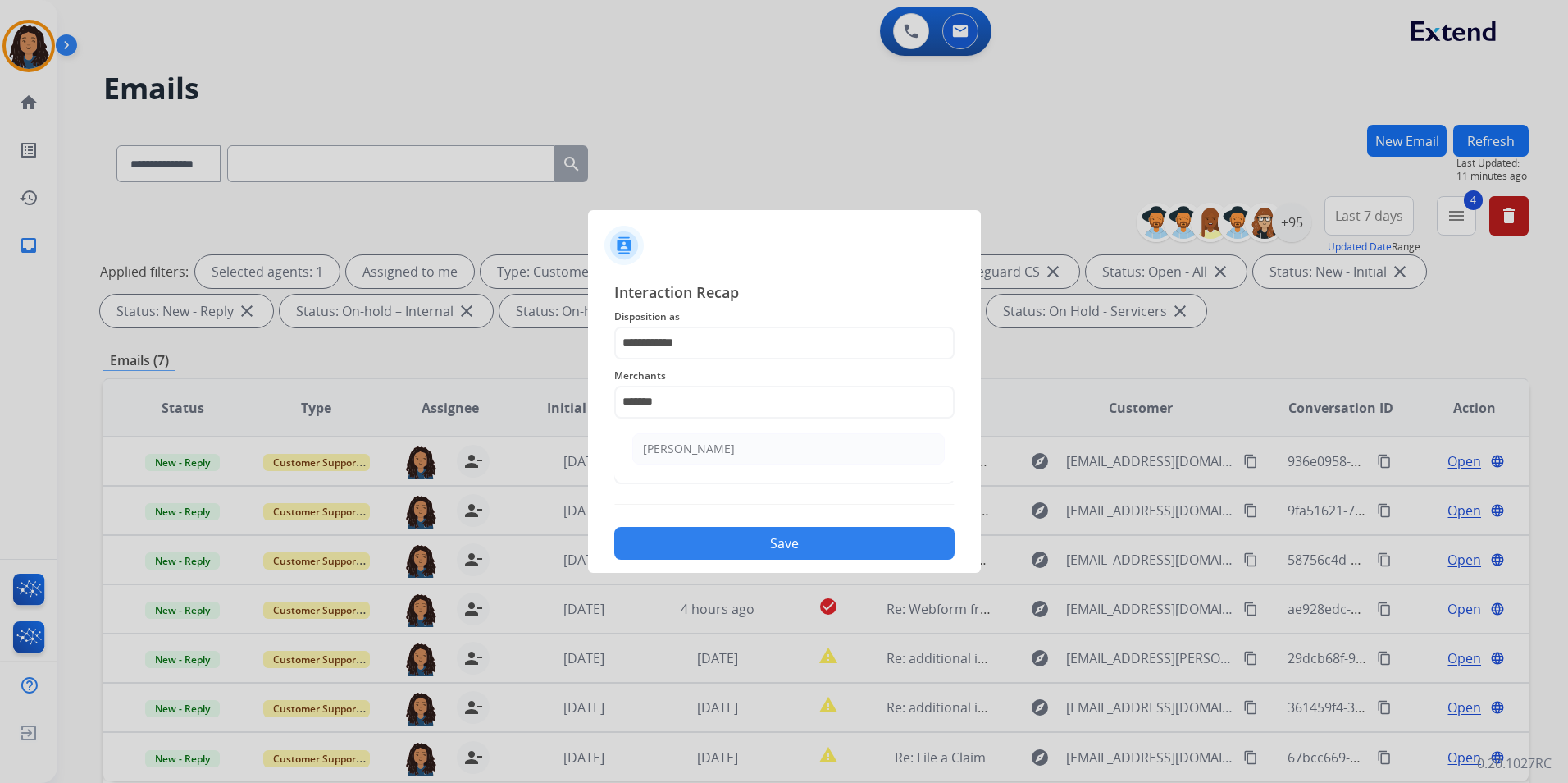
click at [684, 464] on ul "[PERSON_NAME]" at bounding box center [788, 452] width 323 height 56
click at [684, 456] on div "[PERSON_NAME]" at bounding box center [688, 448] width 92 height 17
type input "**********"
click at [683, 471] on input "text" at bounding box center [784, 468] width 340 height 33
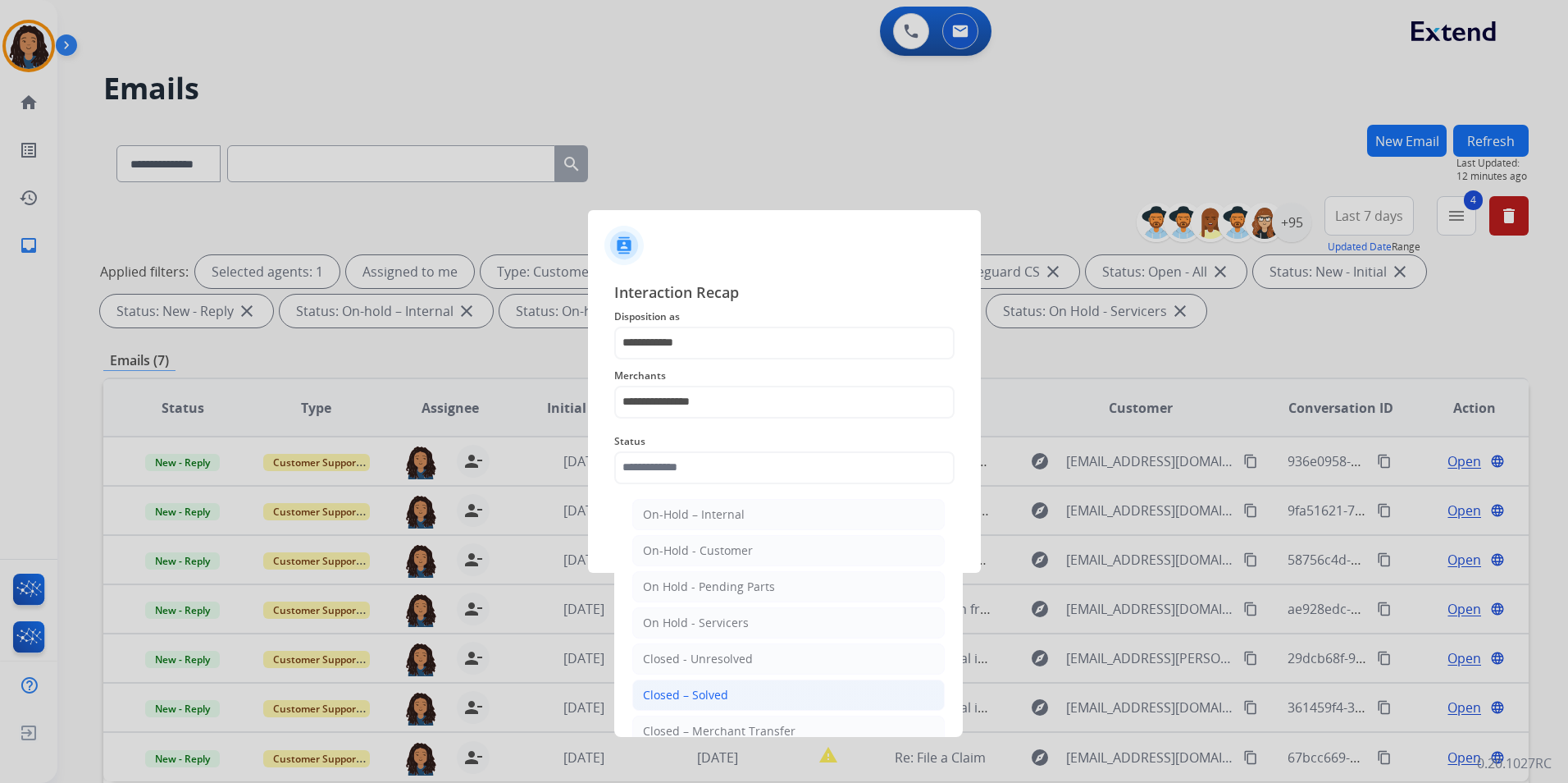
click at [720, 698] on div "Closed – Solved" at bounding box center [685, 695] width 85 height 17
type input "**********"
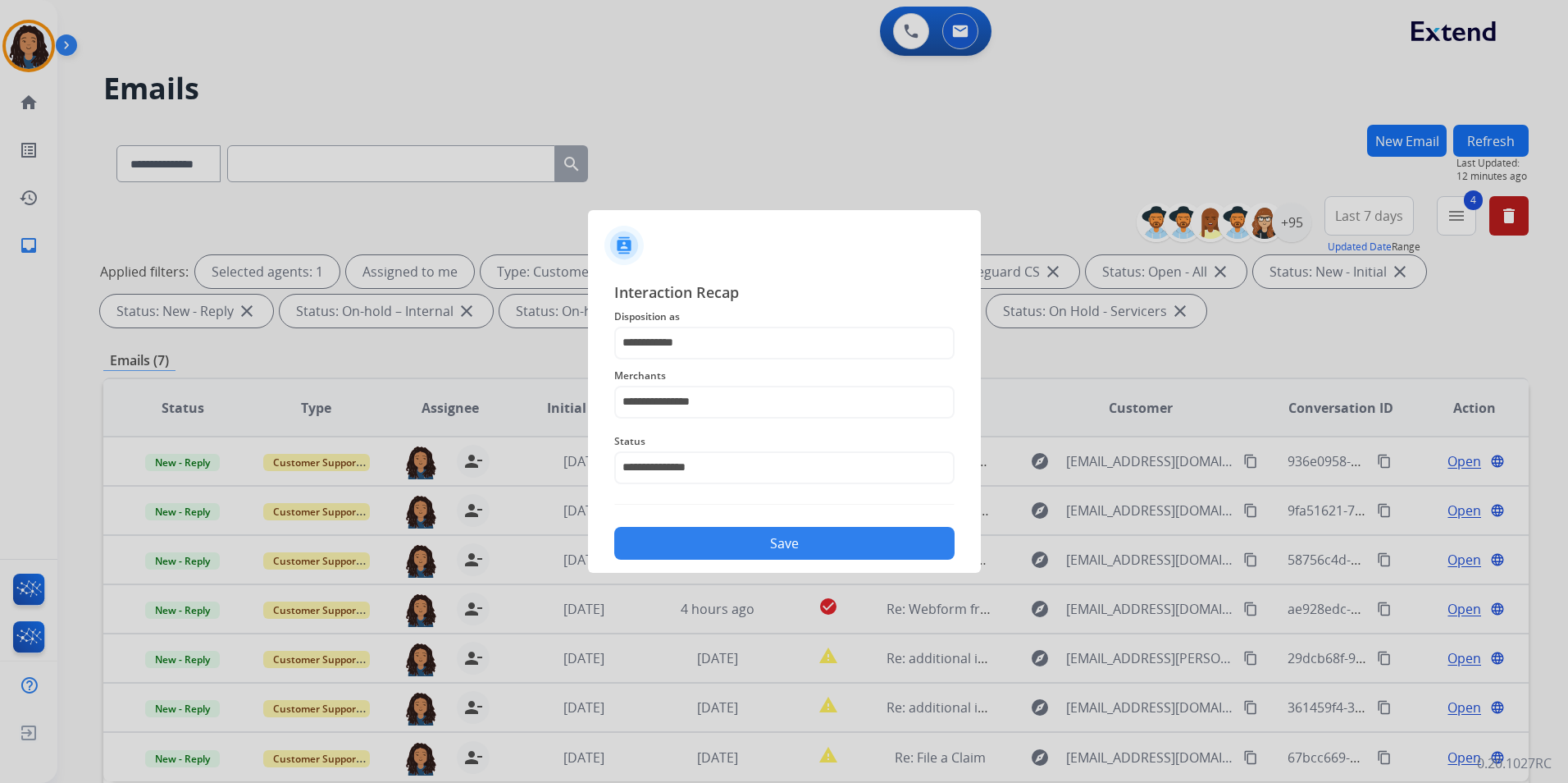
click at [694, 567] on div "**********" at bounding box center [784, 421] width 393 height 306
click at [713, 542] on button "Save" at bounding box center [784, 543] width 340 height 33
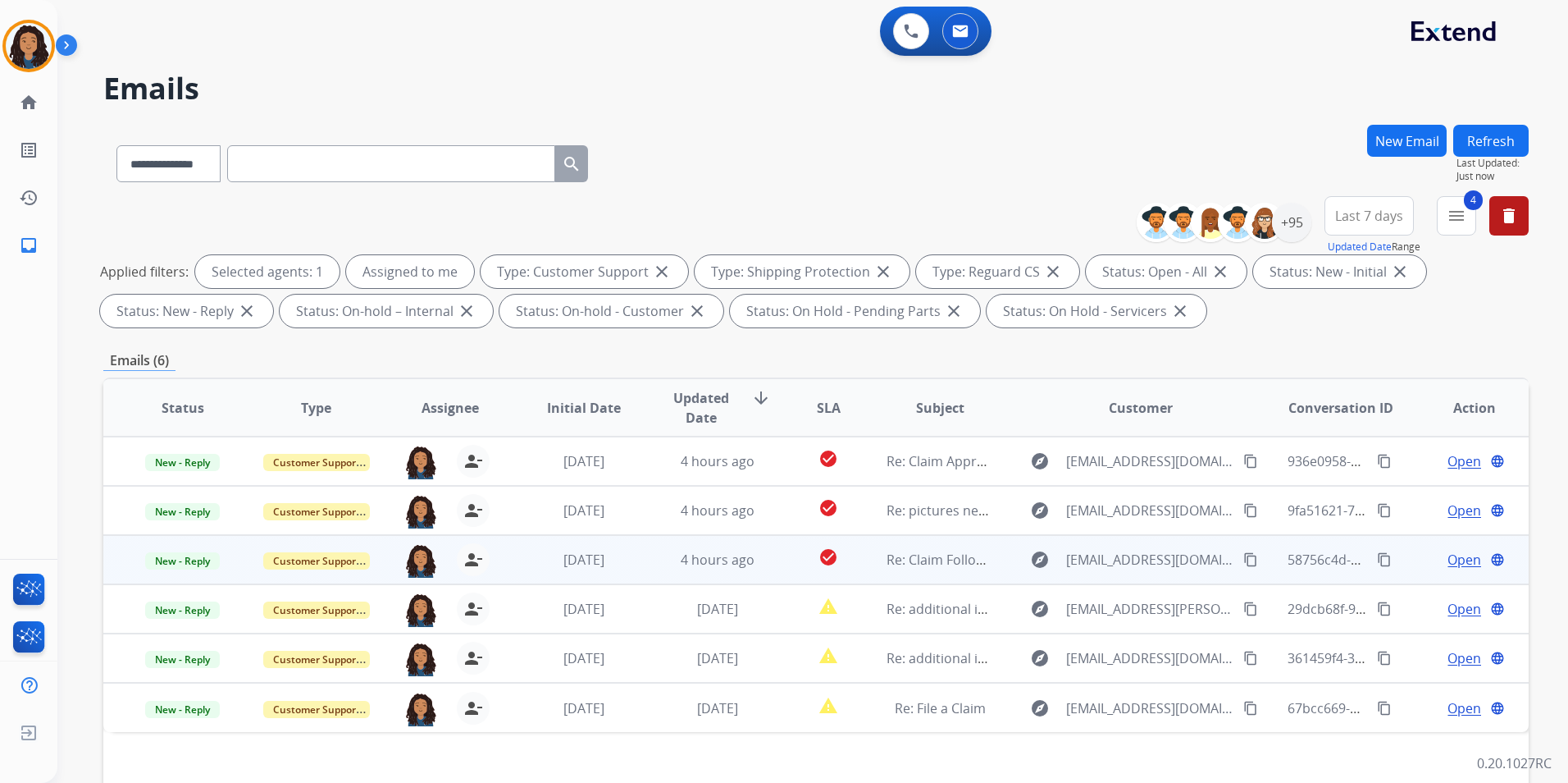
click at [1452, 555] on span "Open" at bounding box center [1464, 558] width 34 height 19
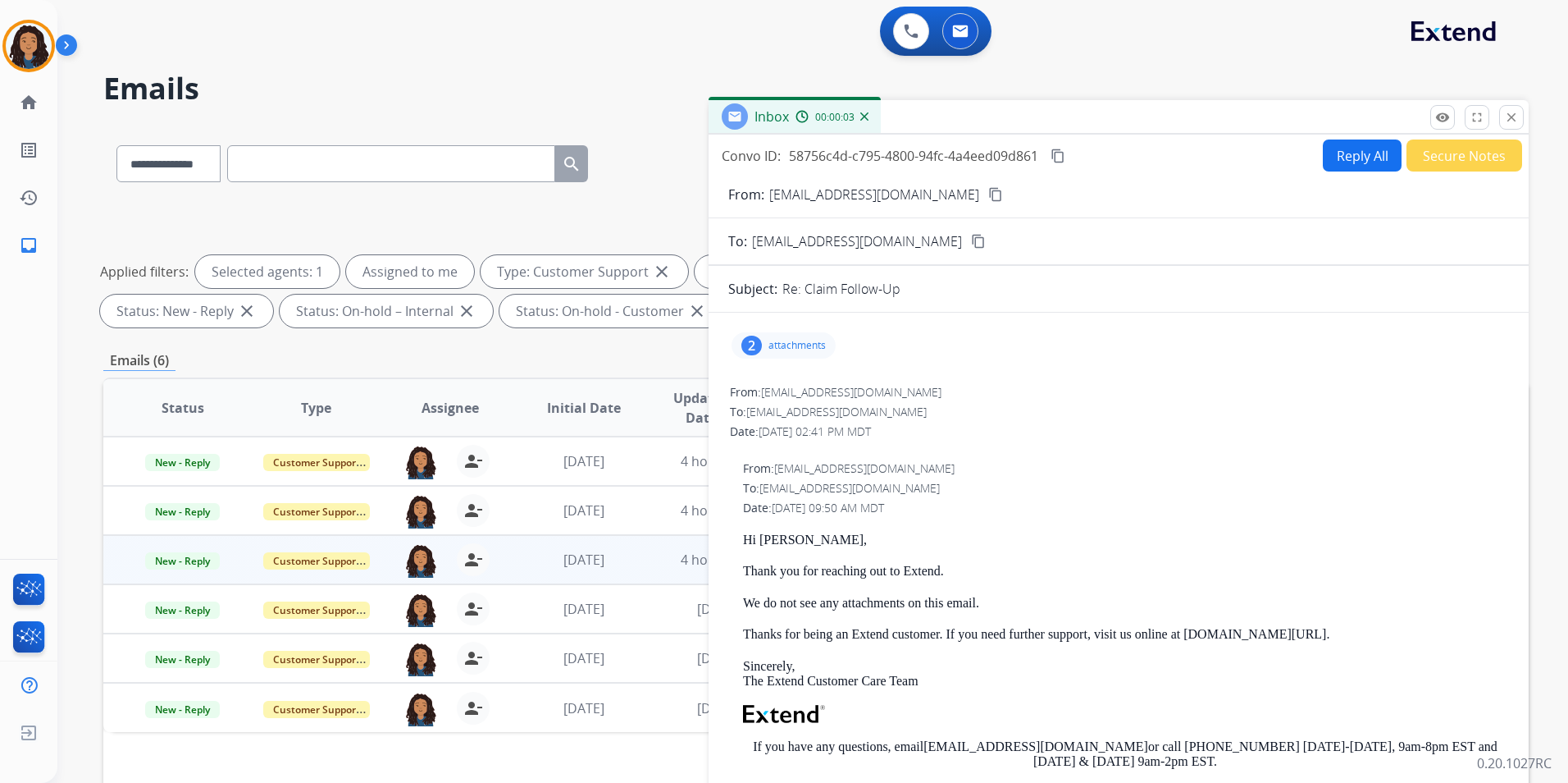
click at [784, 357] on div "2 attachments" at bounding box center [784, 345] width 104 height 27
click at [1508, 115] on mat-icon "close" at bounding box center [1511, 117] width 15 height 15
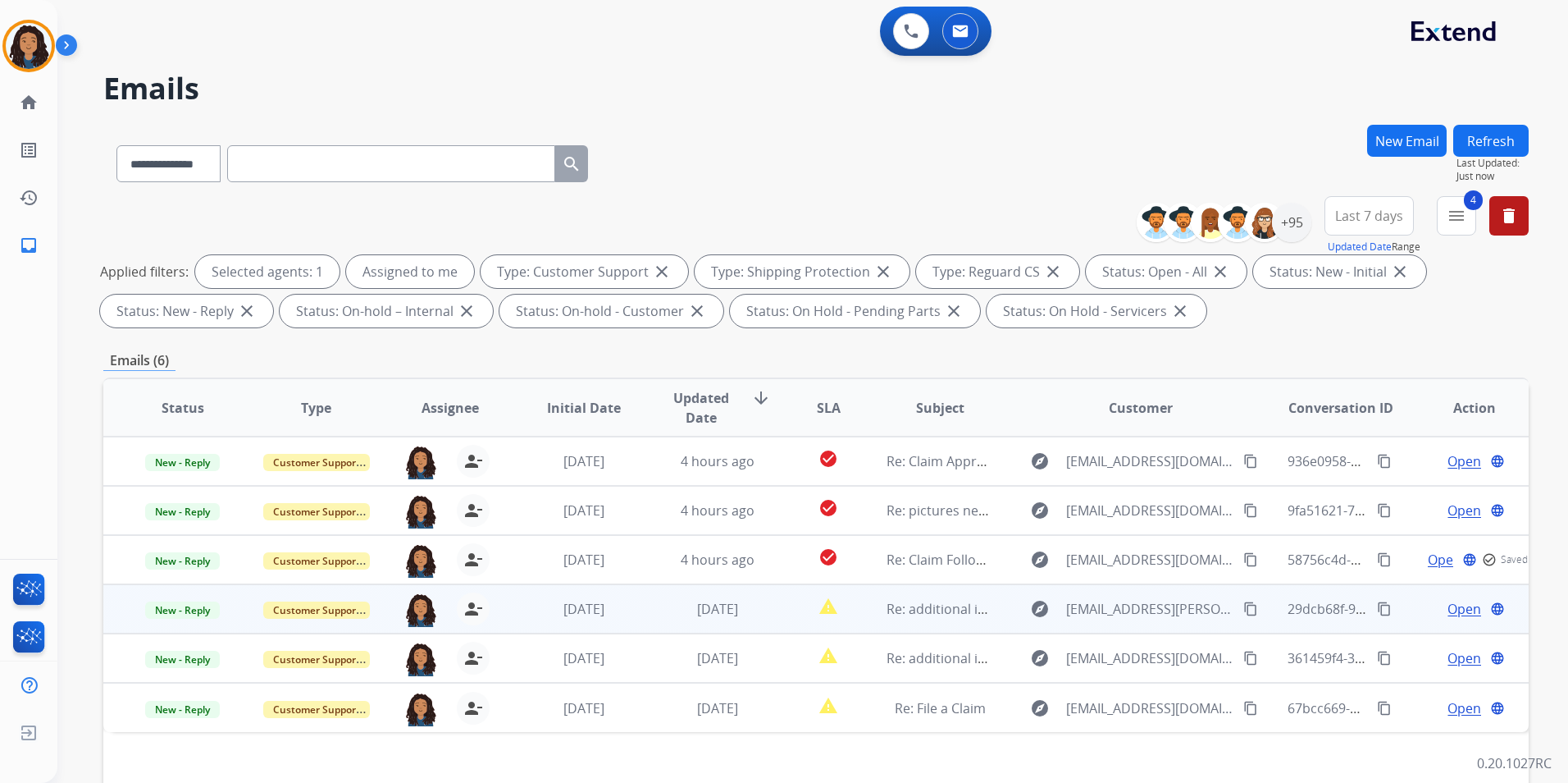
click at [1447, 606] on span "Open" at bounding box center [1464, 608] width 34 height 19
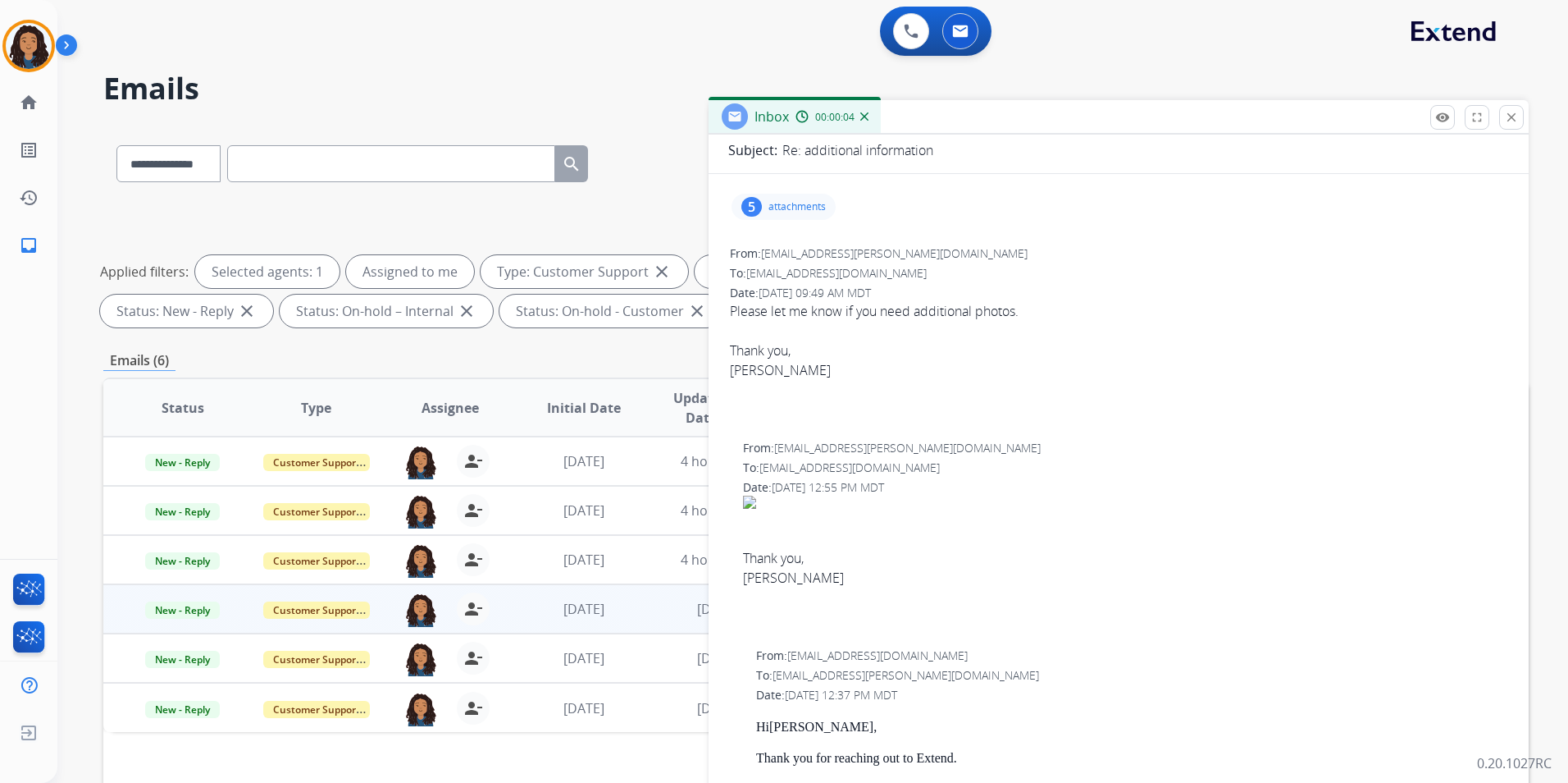
scroll to position [82, 0]
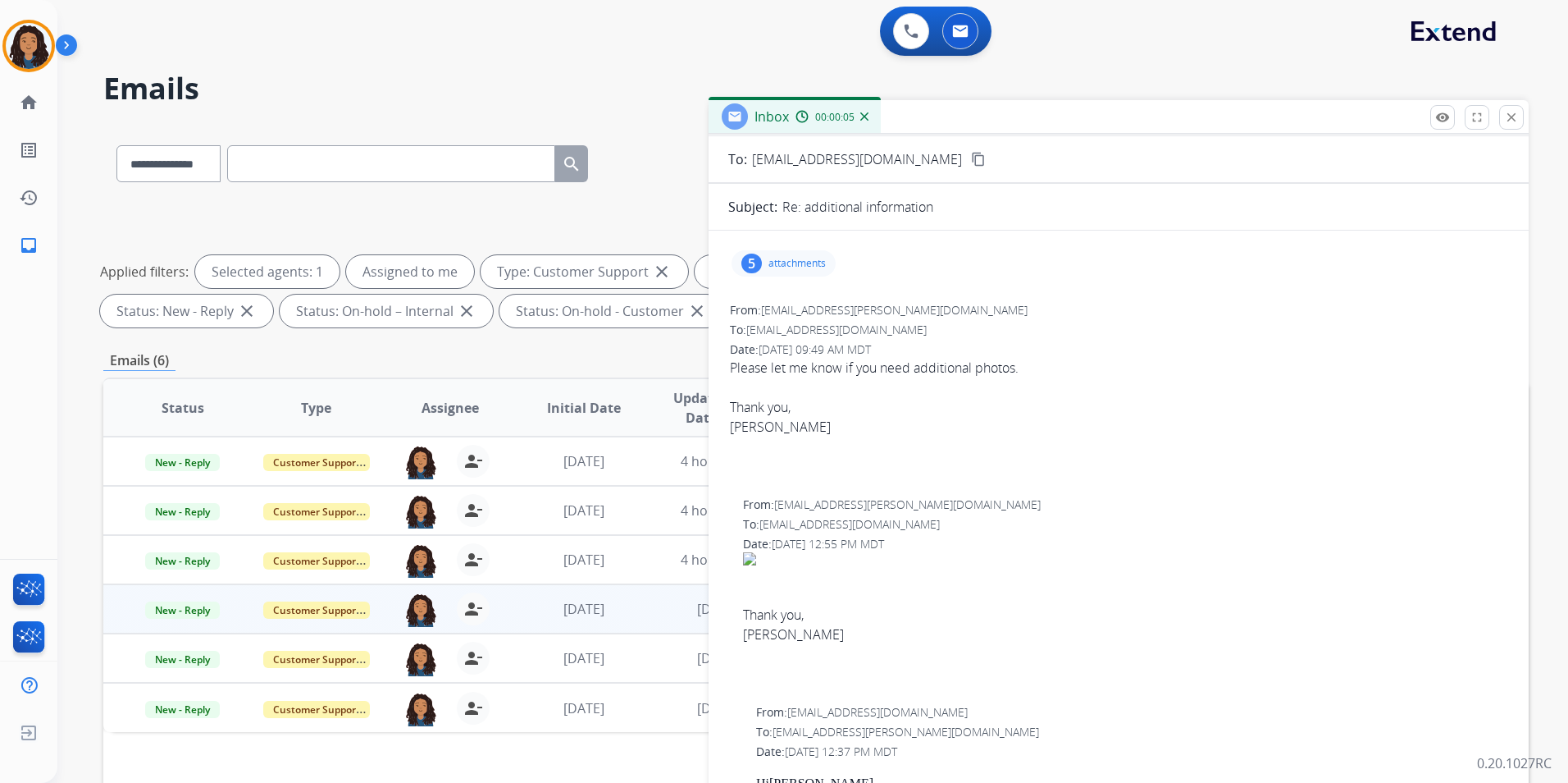
click at [796, 272] on div "5 attachments" at bounding box center [784, 263] width 104 height 27
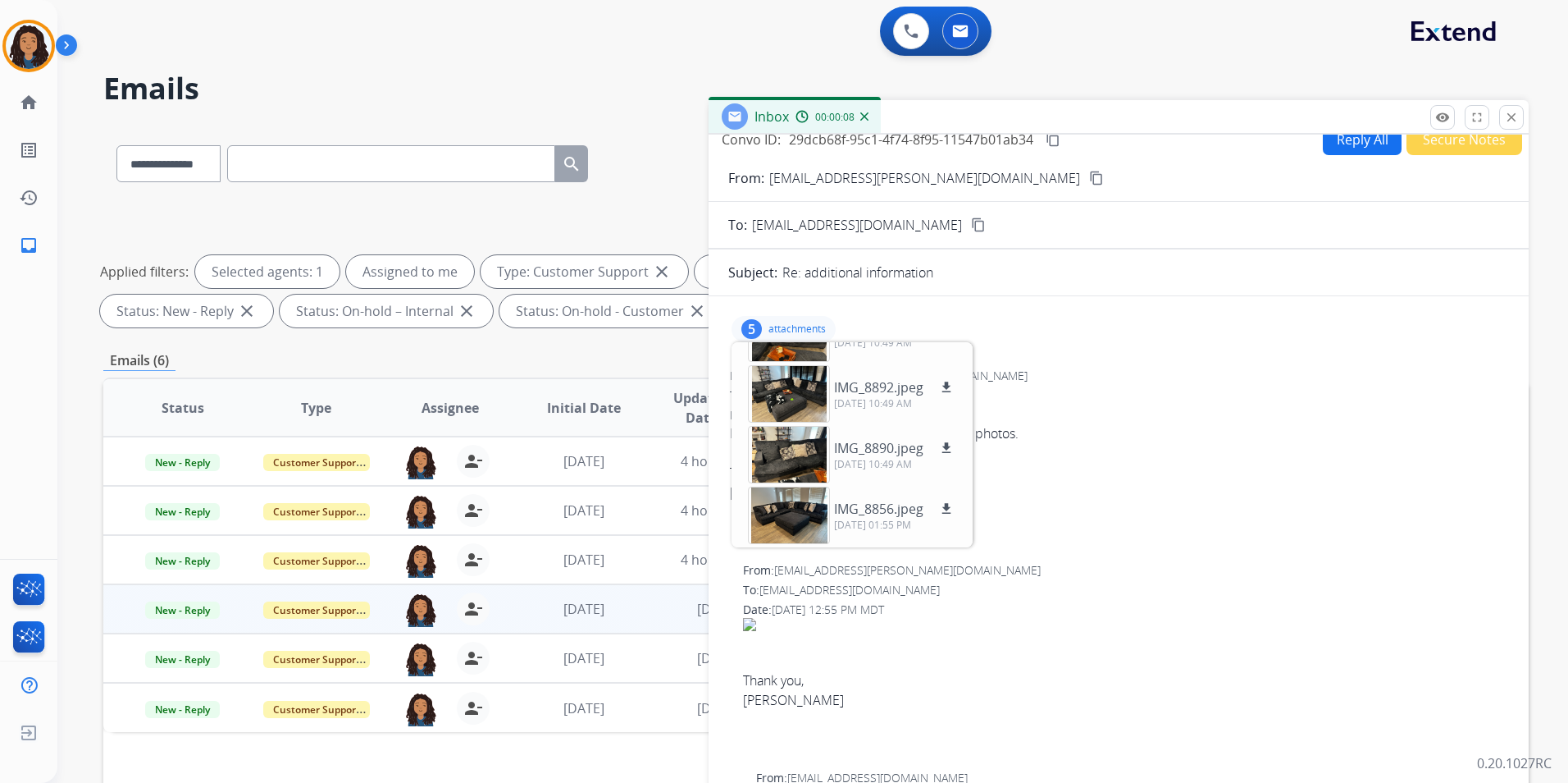
scroll to position [0, 0]
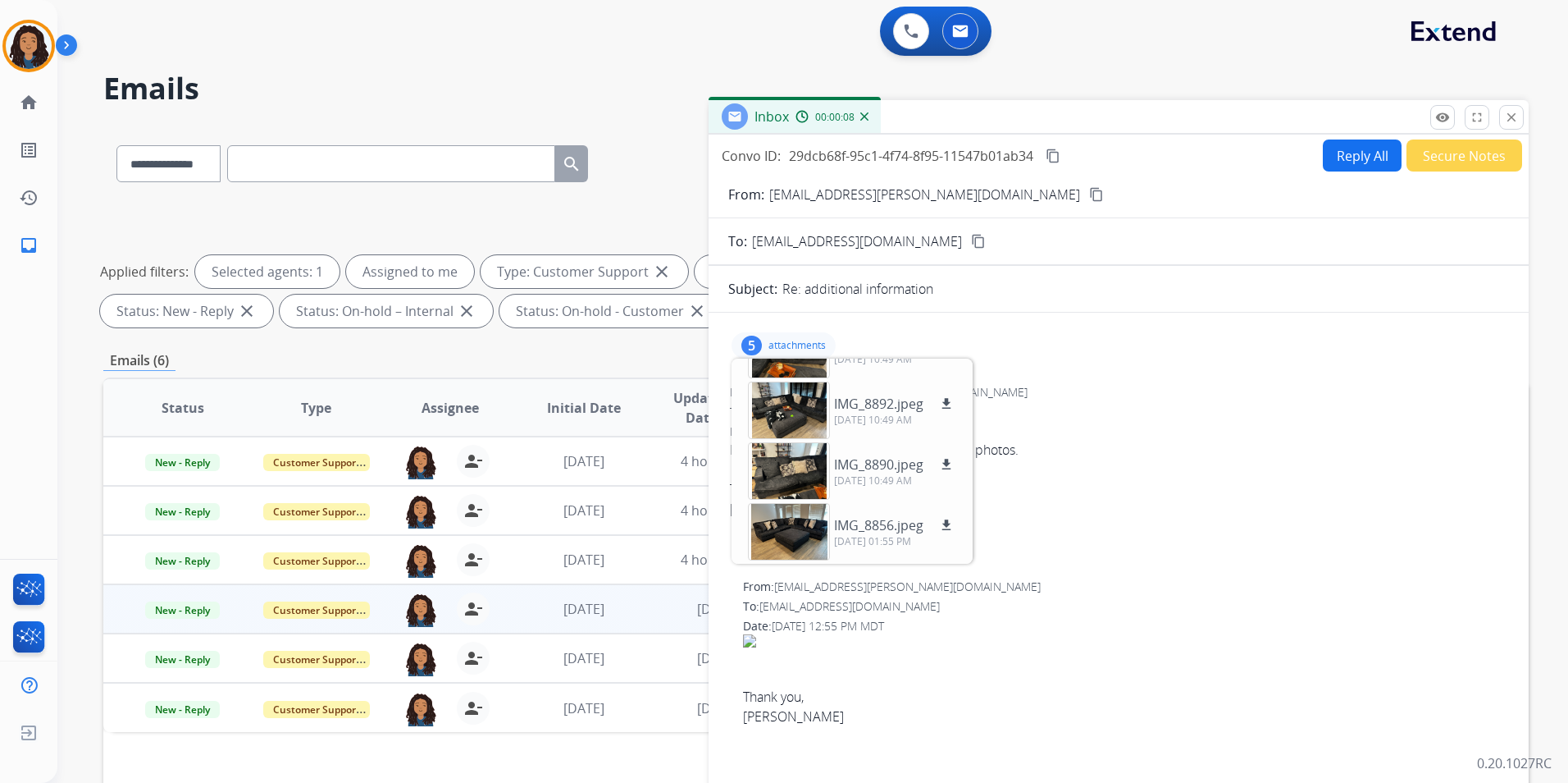
click at [933, 194] on div "From: peach.haile@gmail.com content_copy" at bounding box center [1118, 193] width 820 height 19
click at [1089, 193] on mat-icon "content_copy" at bounding box center [1096, 194] width 15 height 15
click at [1514, 114] on mat-icon "close" at bounding box center [1511, 117] width 15 height 15
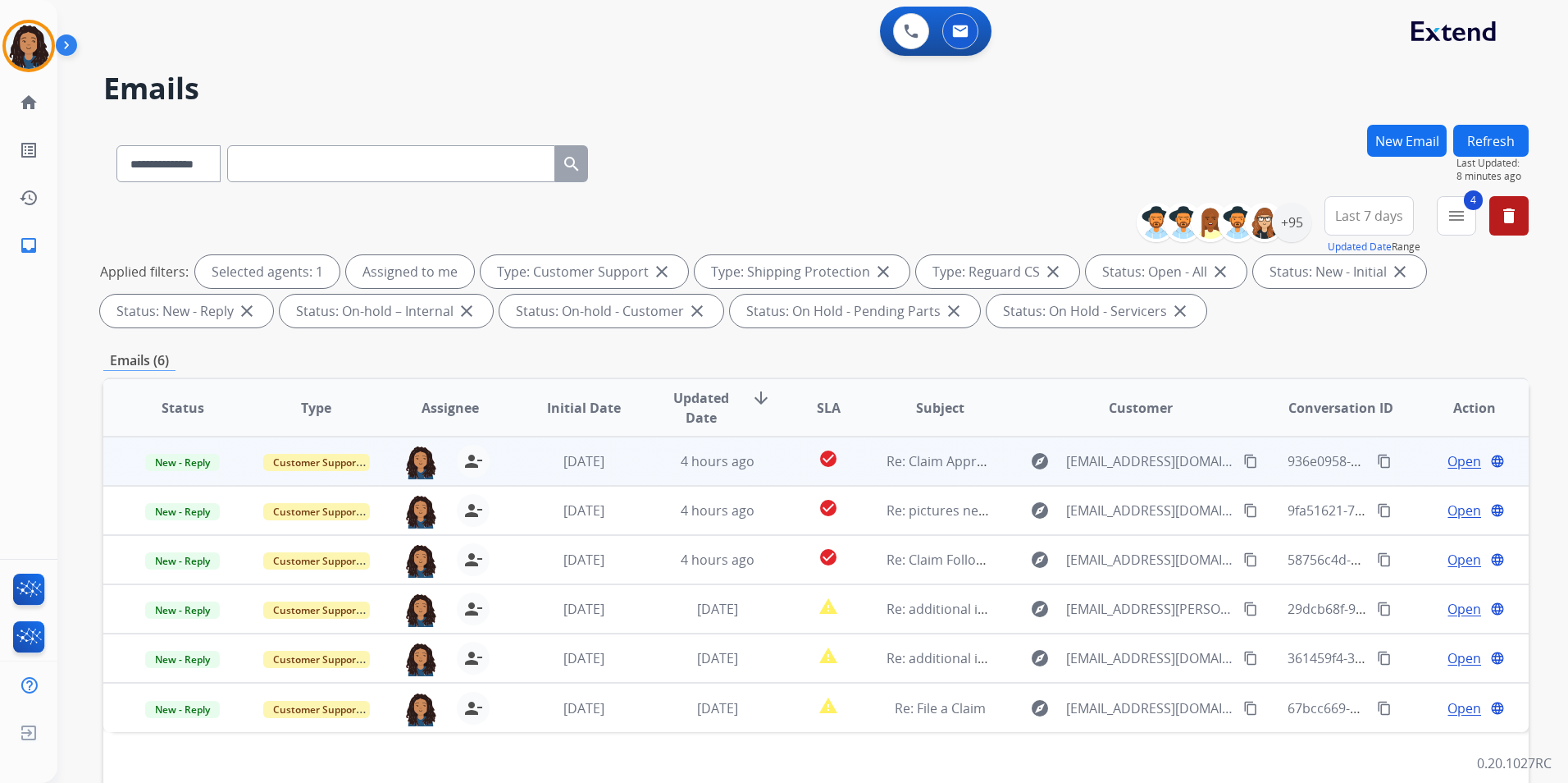
click at [1454, 464] on span "Open" at bounding box center [1464, 460] width 34 height 19
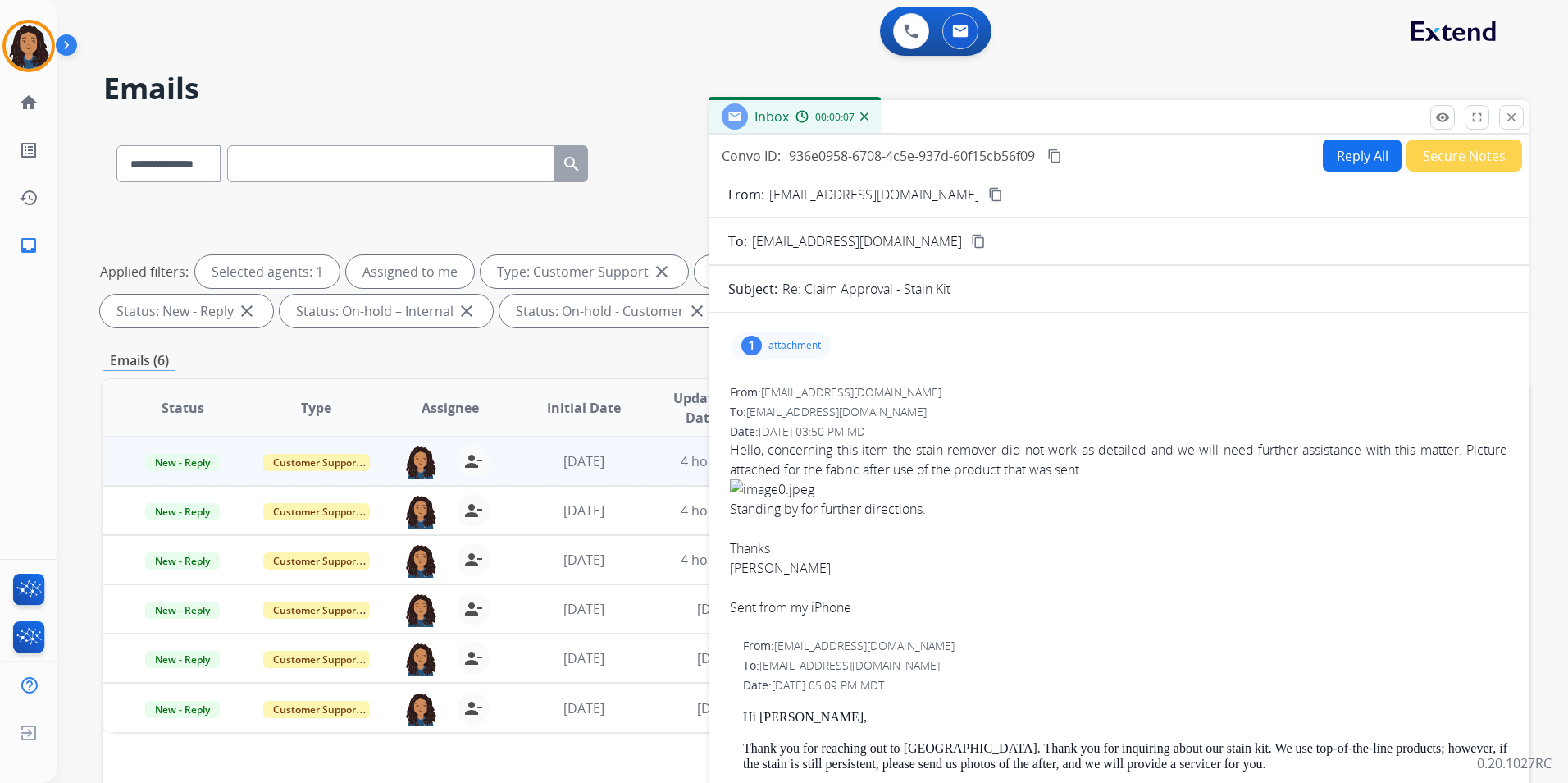
click at [1505, 122] on mat-icon "close" at bounding box center [1511, 117] width 15 height 15
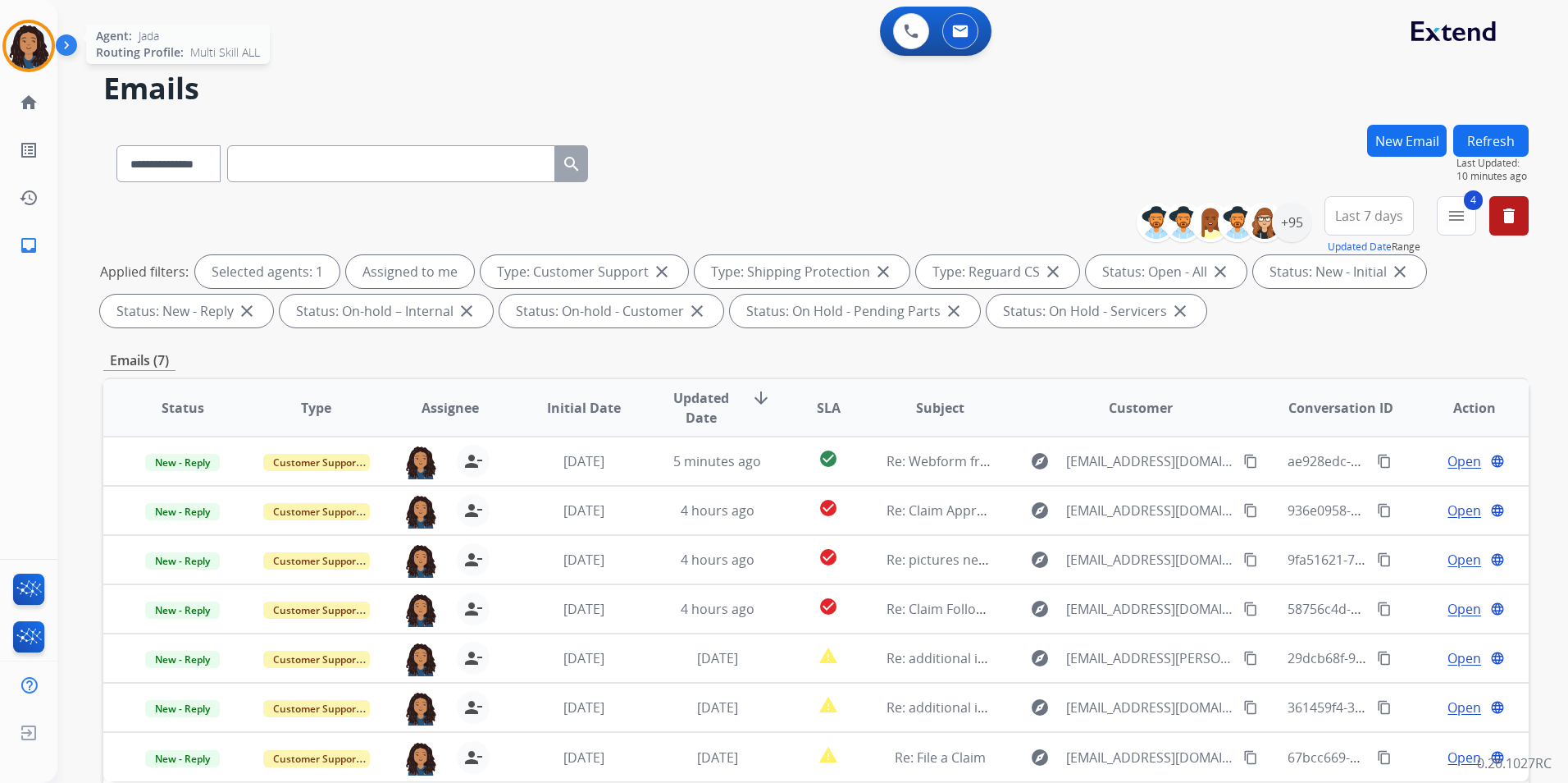
click at [30, 50] on img at bounding box center [28, 46] width 46 height 46
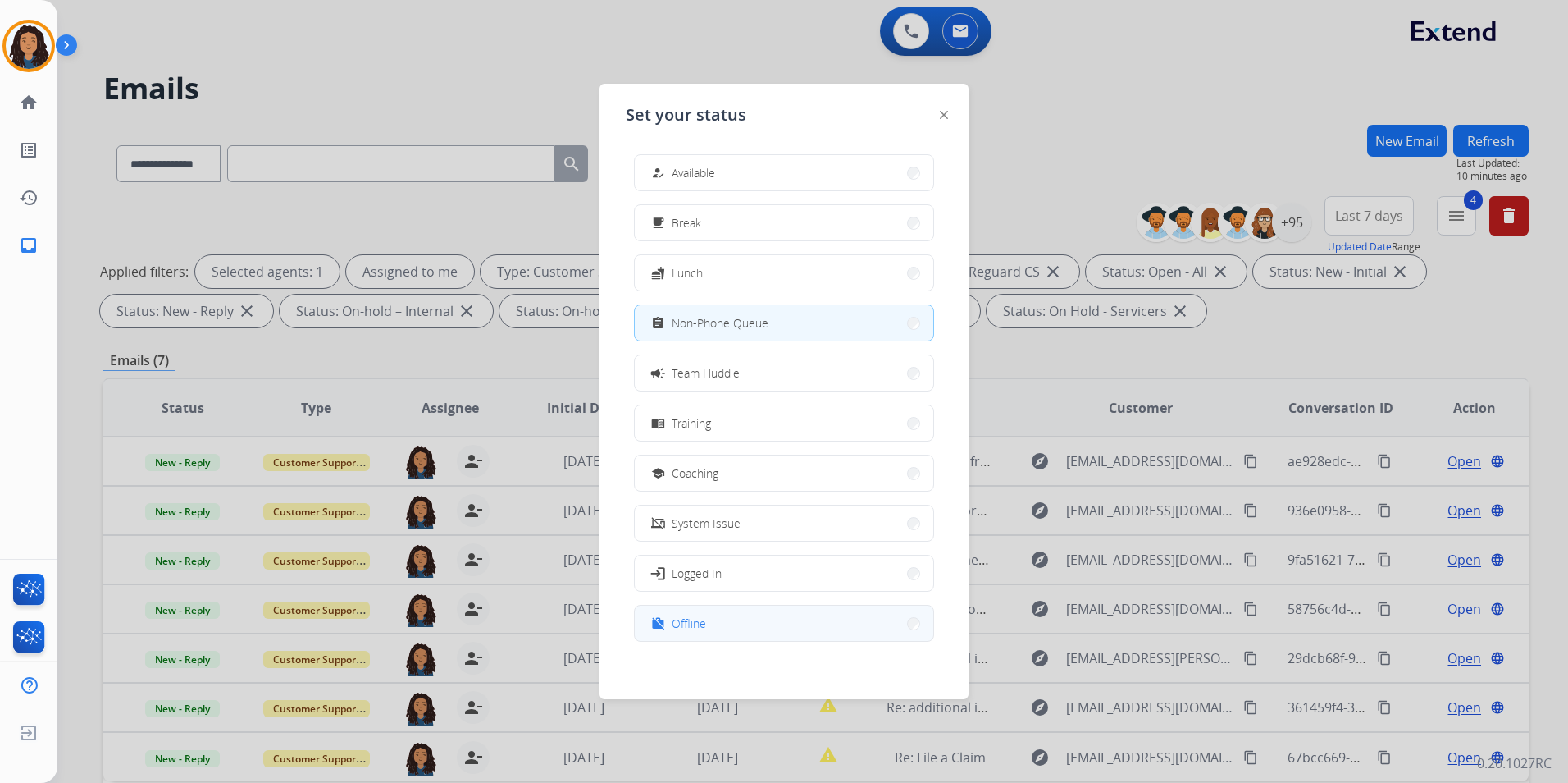
drag, startPoint x: 760, startPoint y: 647, endPoint x: 759, endPoint y: 631, distance: 16.0
click at [759, 642] on div "how_to_reg Available free_breakfast Break fastfood Lunch assignment Non-Phone Q…" at bounding box center [784, 400] width 316 height 517
drag, startPoint x: 758, startPoint y: 628, endPoint x: 701, endPoint y: 601, distance: 63.1
click at [757, 628] on button "work_off Offline" at bounding box center [784, 623] width 299 height 35
